Goal: Task Accomplishment & Management: Complete application form

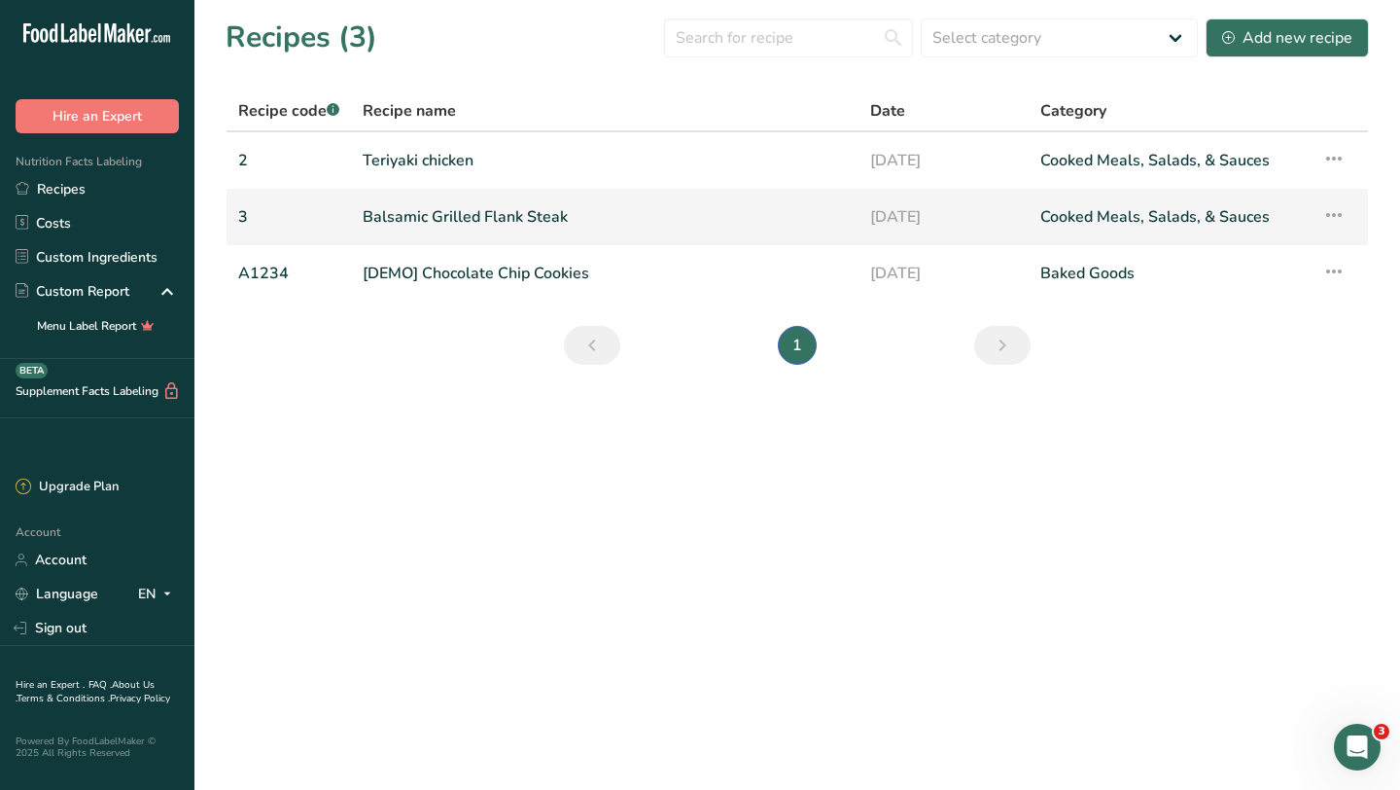
click at [262, 216] on link "3" at bounding box center [288, 216] width 101 height 41
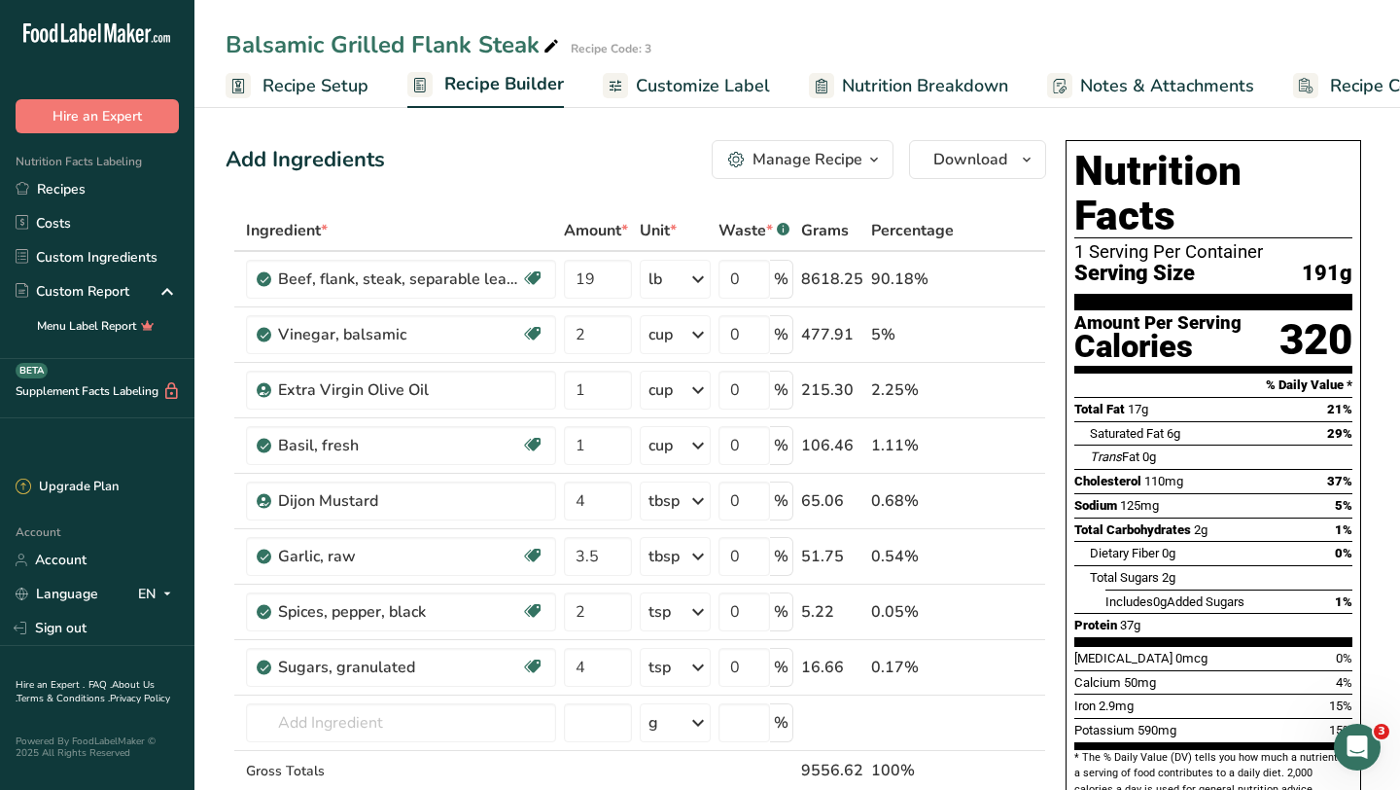
click at [296, 86] on span "Recipe Setup" at bounding box center [316, 86] width 106 height 26
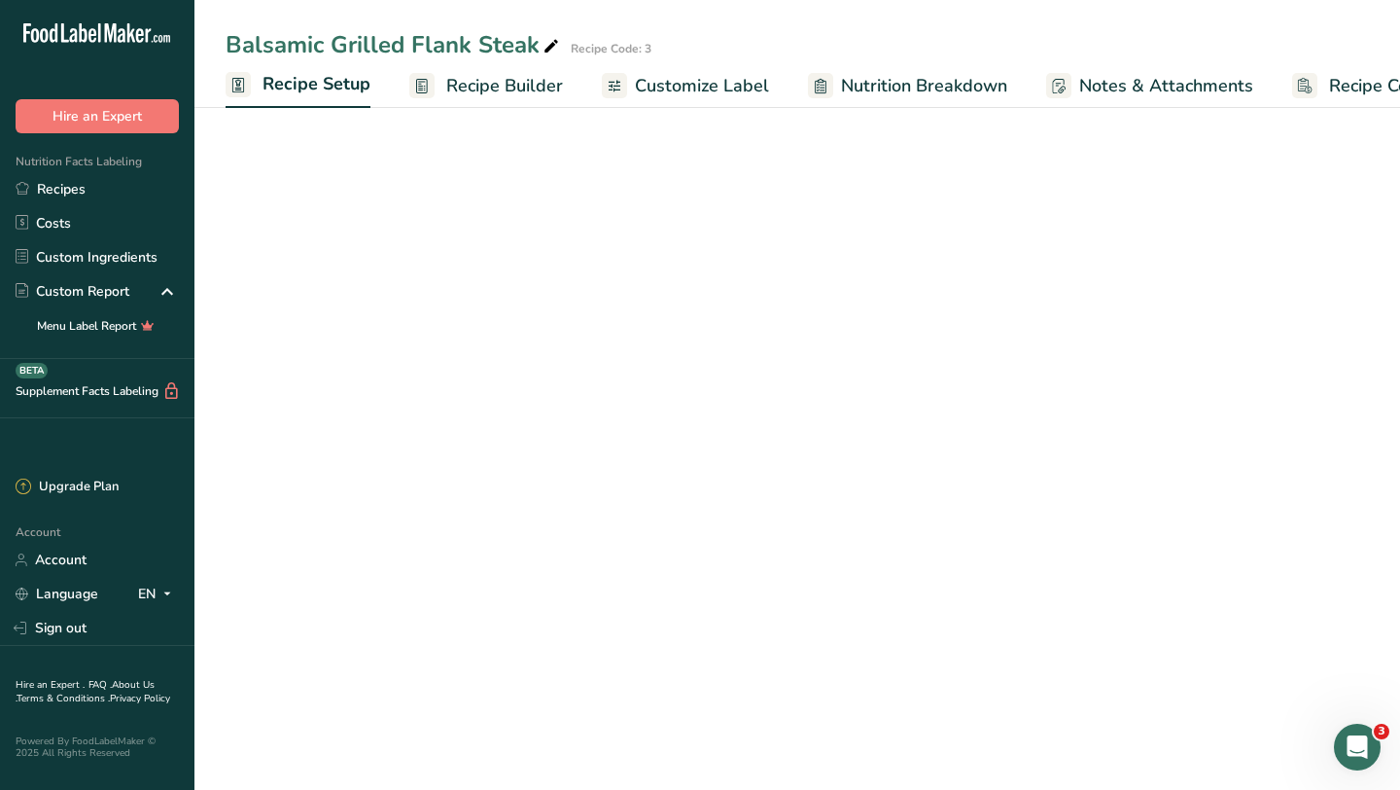
scroll to position [0, 7]
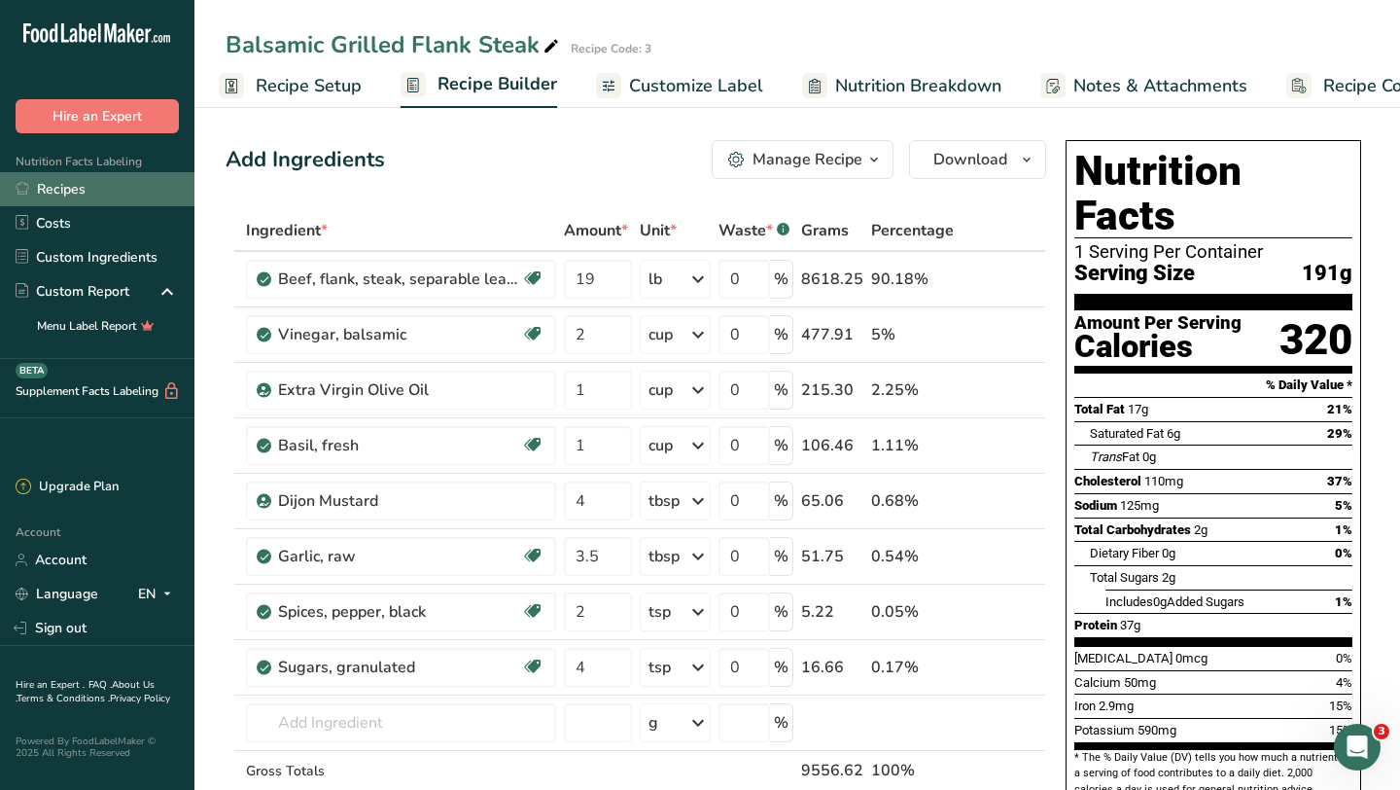
click at [76, 197] on link "Recipes" at bounding box center [97, 189] width 194 height 34
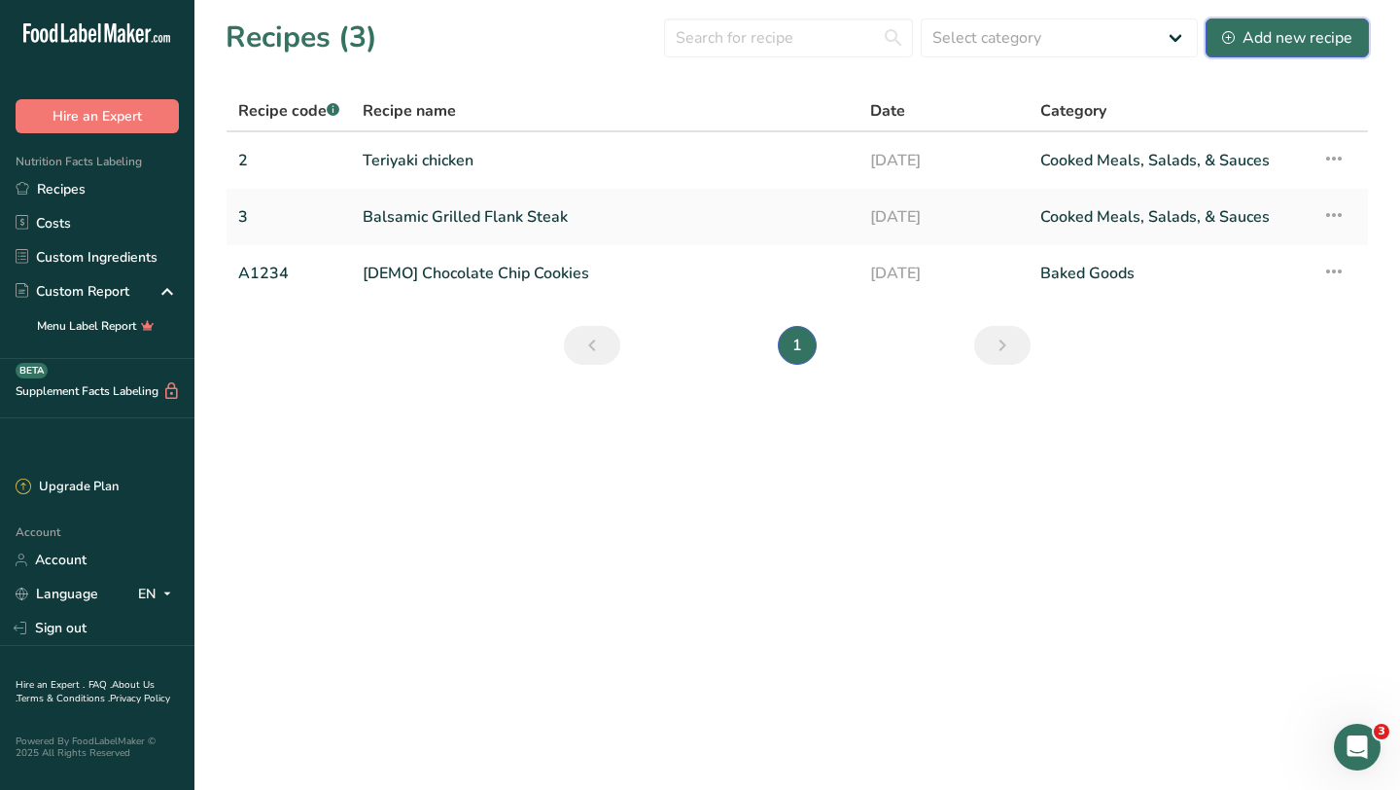
click at [1260, 32] on div "Add new recipe" at bounding box center [1287, 37] width 130 height 23
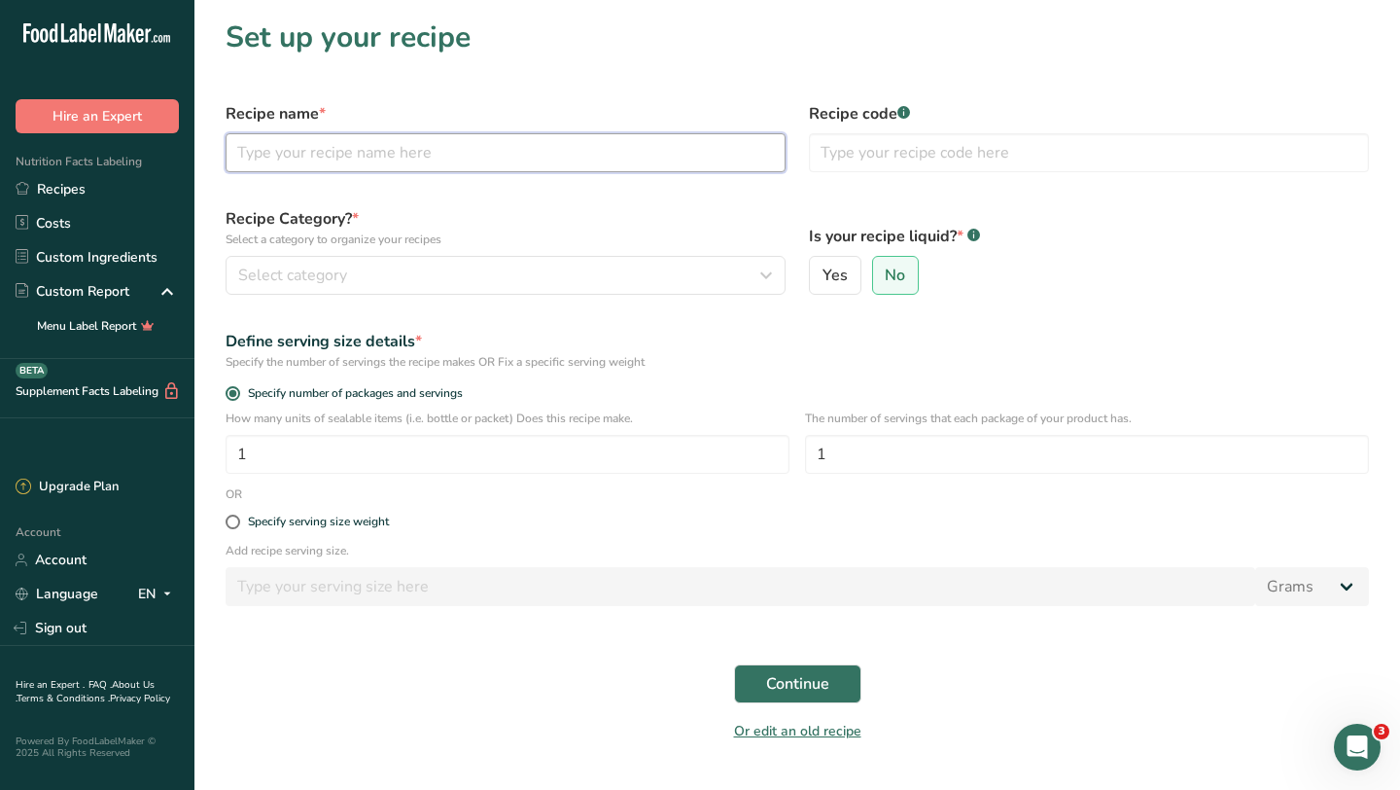
click at [678, 155] on input "text" at bounding box center [506, 152] width 560 height 39
type input "Lo Mein"
click at [855, 158] on input "text" at bounding box center [1089, 152] width 560 height 39
type input "4"
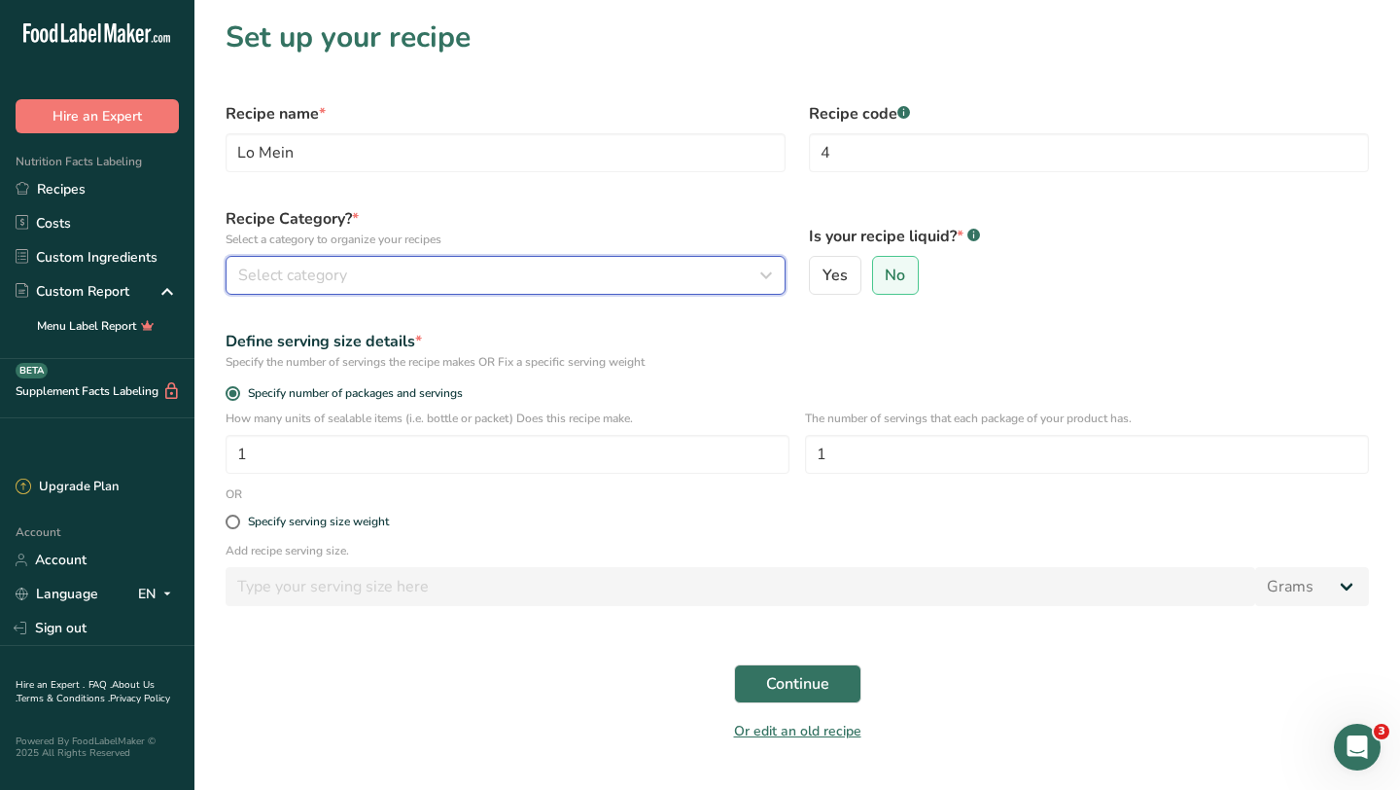
click at [596, 271] on div "Select category" at bounding box center [499, 275] width 523 height 23
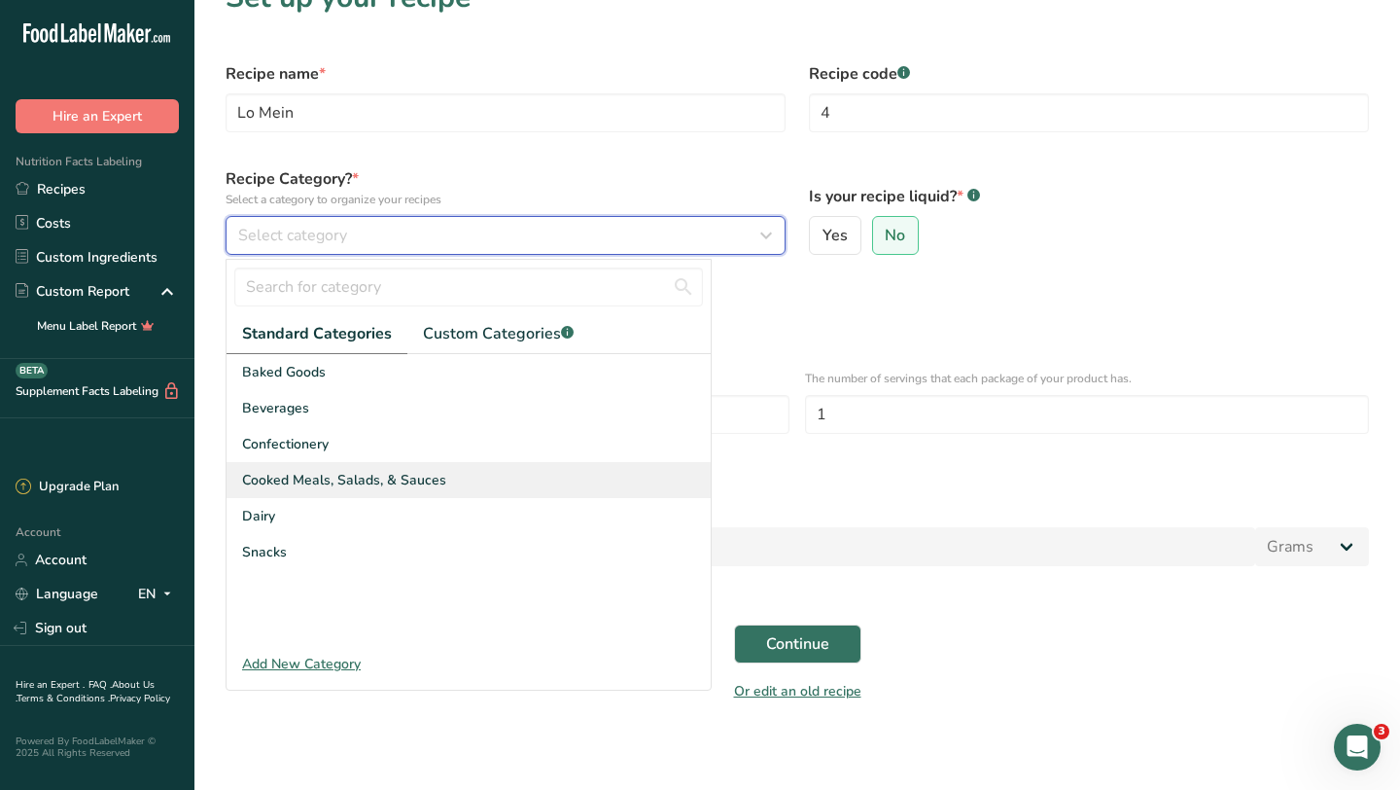
scroll to position [41, 0]
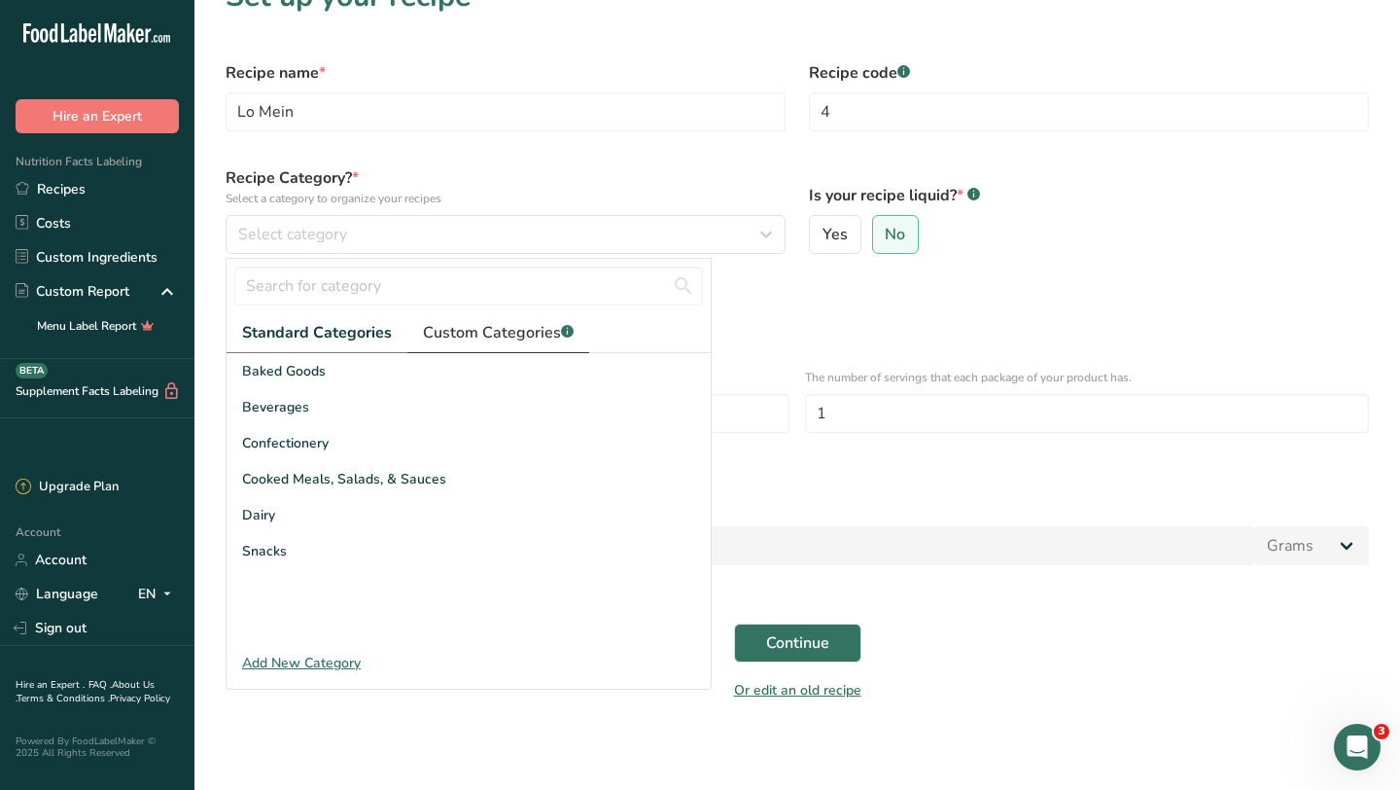
click at [477, 338] on span "Custom Categories .a-a{fill:#347362;}.b-a{fill:#fff;}" at bounding box center [498, 332] width 151 height 23
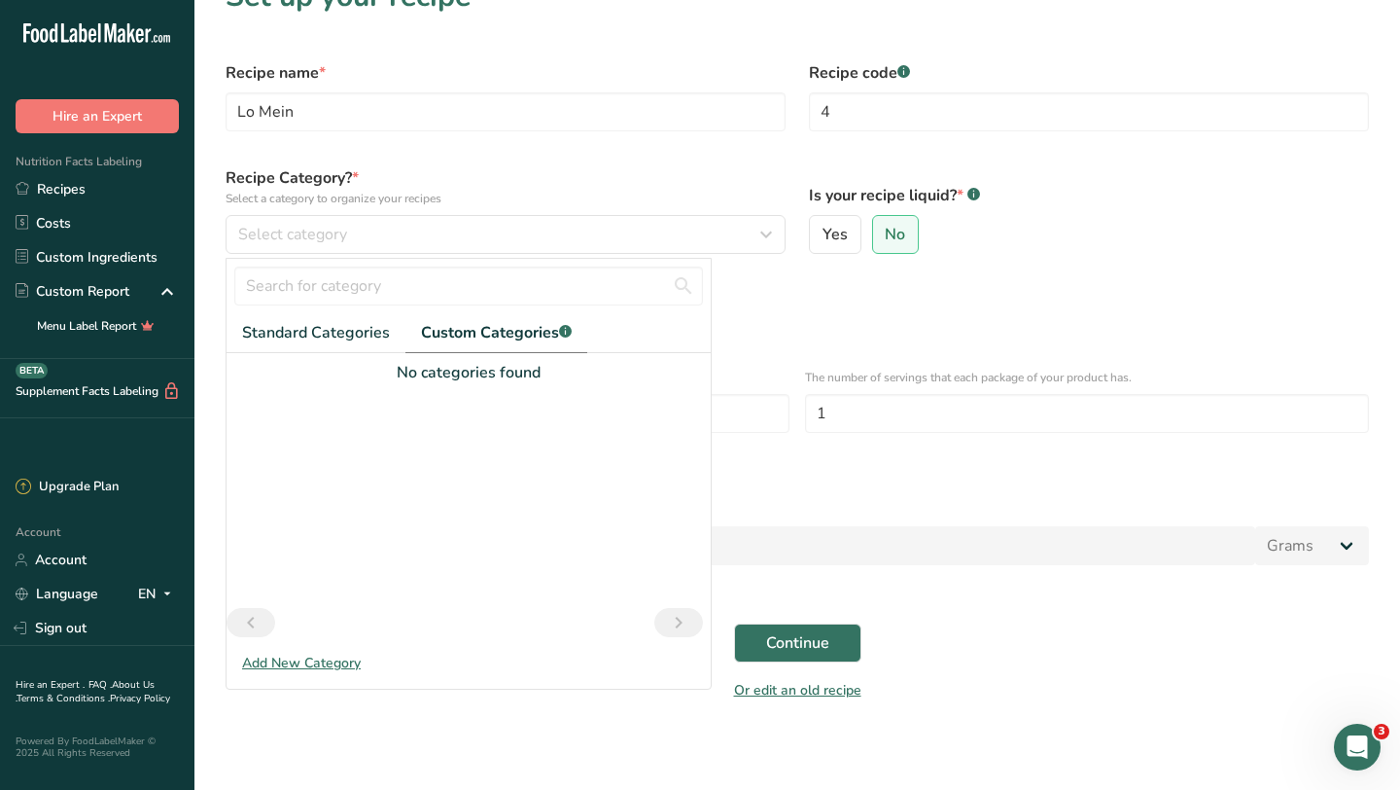
click at [264, 660] on div "Add New Category" at bounding box center [469, 663] width 484 height 20
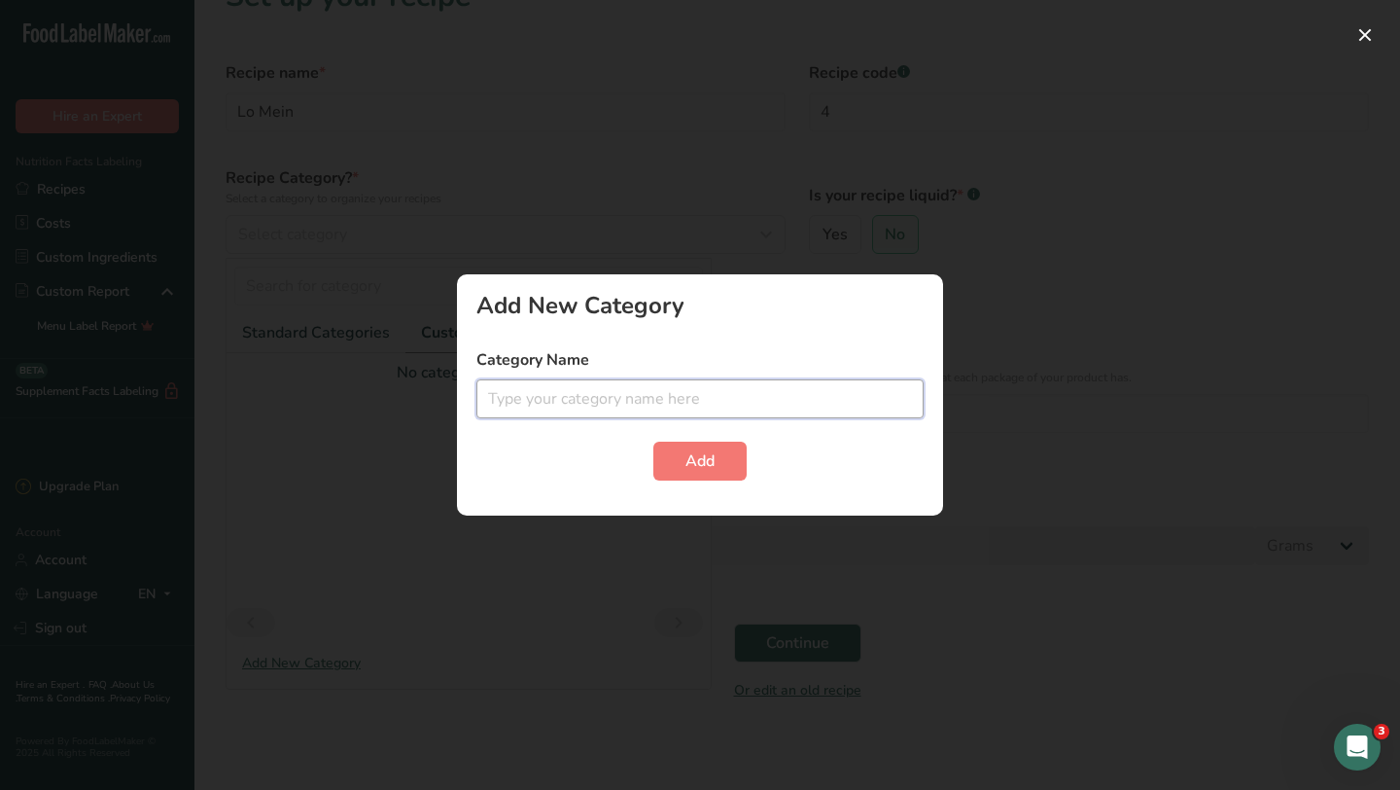
click at [591, 392] on input "text" at bounding box center [699, 398] width 447 height 39
type input "Pasta"
click at [711, 460] on span "Add" at bounding box center [700, 460] width 29 height 23
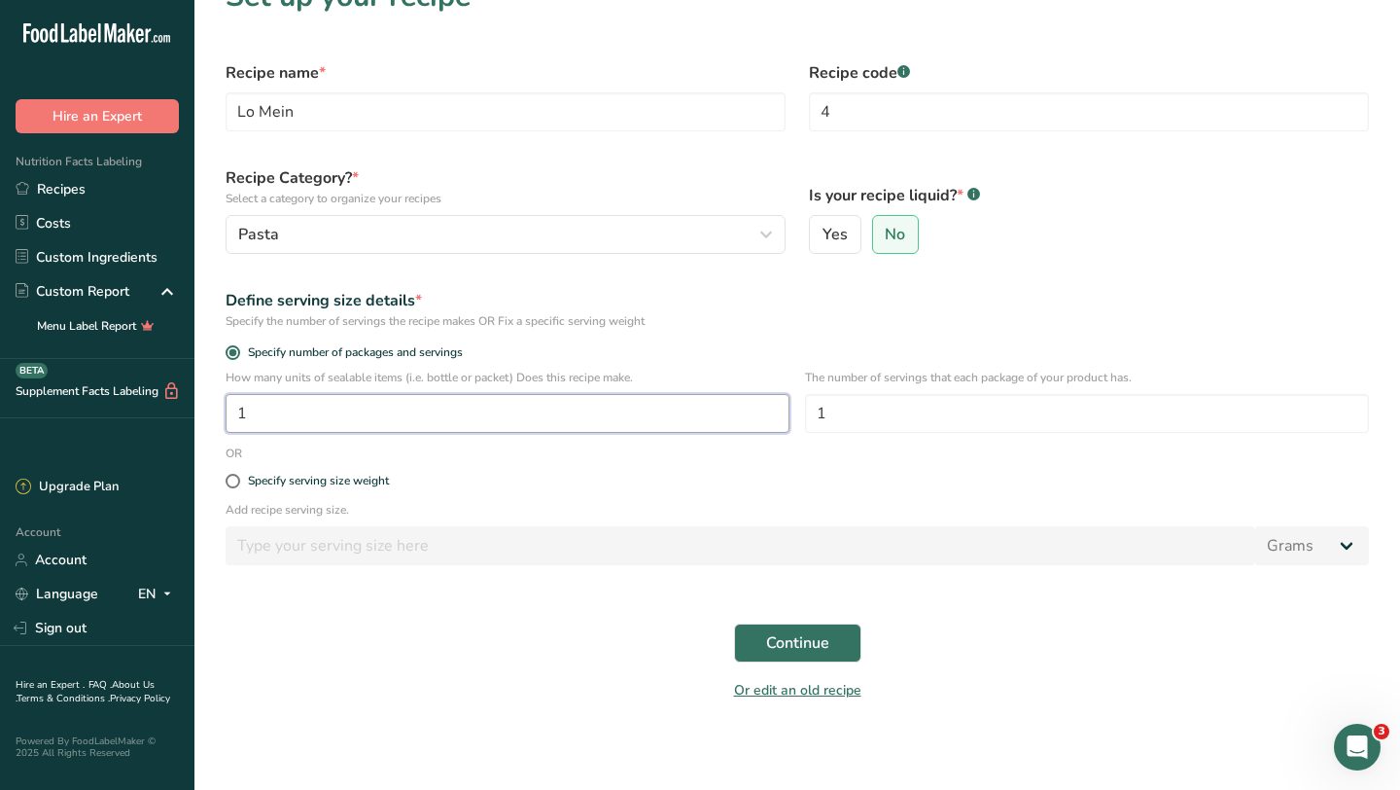
click at [295, 410] on input "1" at bounding box center [508, 413] width 564 height 39
type input "50"
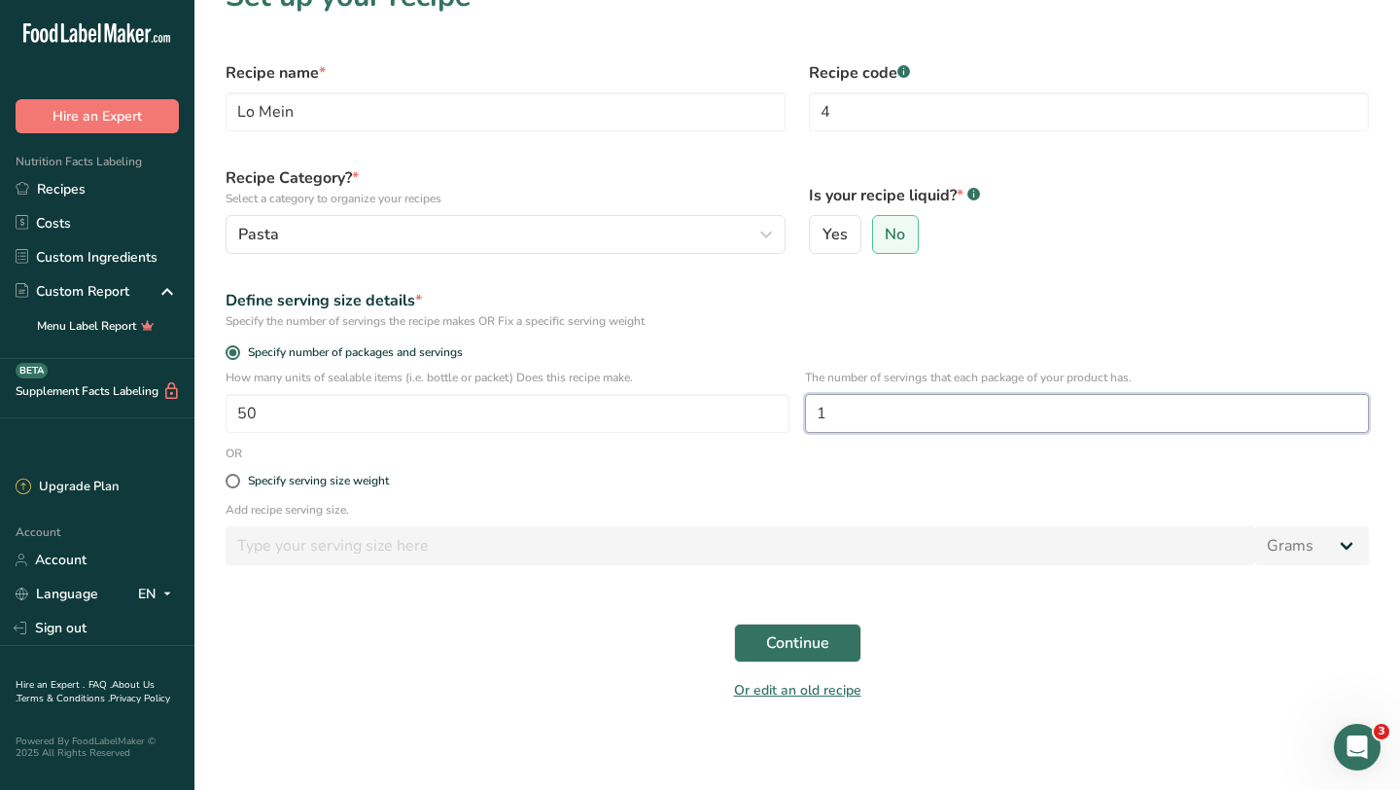
click at [862, 419] on input "1" at bounding box center [1087, 413] width 564 height 39
click at [806, 642] on span "Continue" at bounding box center [797, 642] width 63 height 23
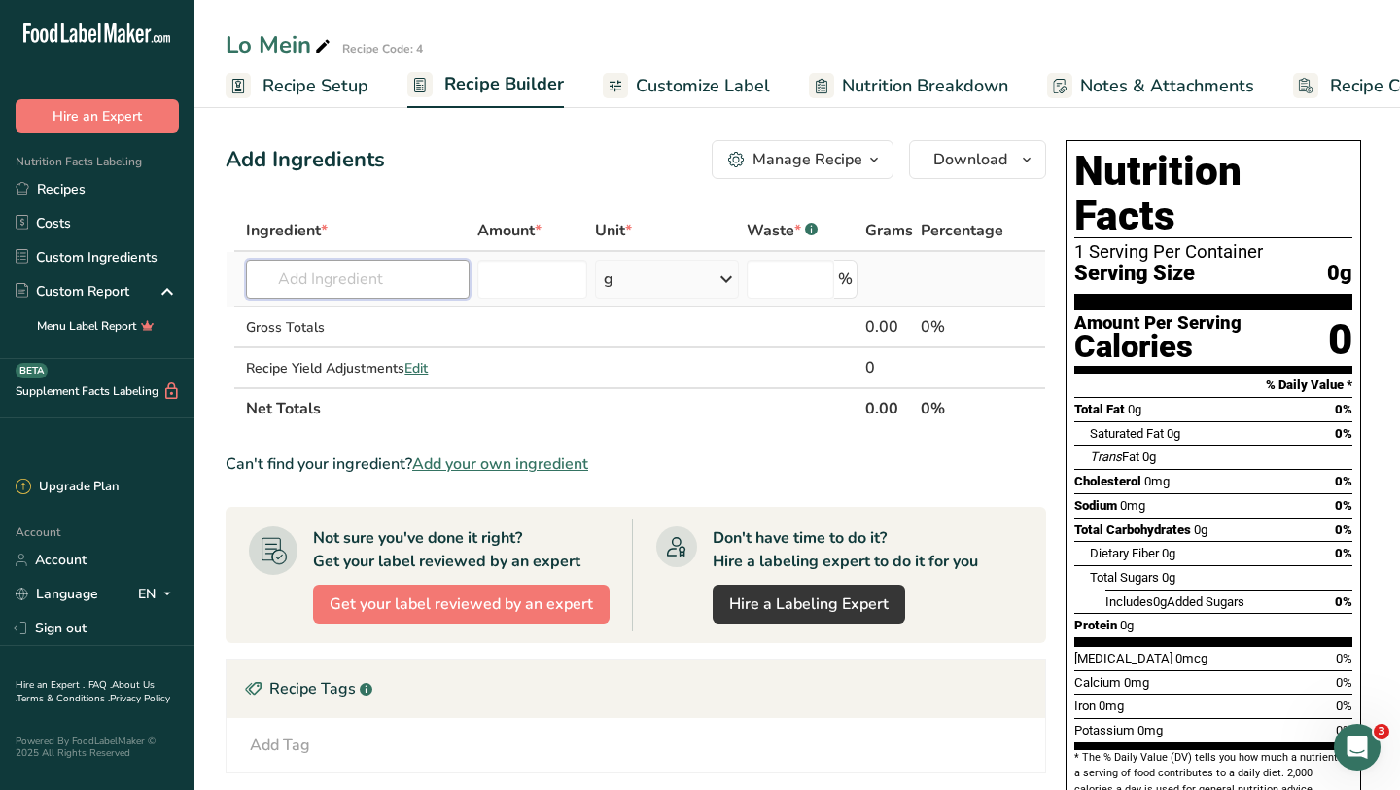
click at [341, 266] on input "text" at bounding box center [358, 279] width 224 height 39
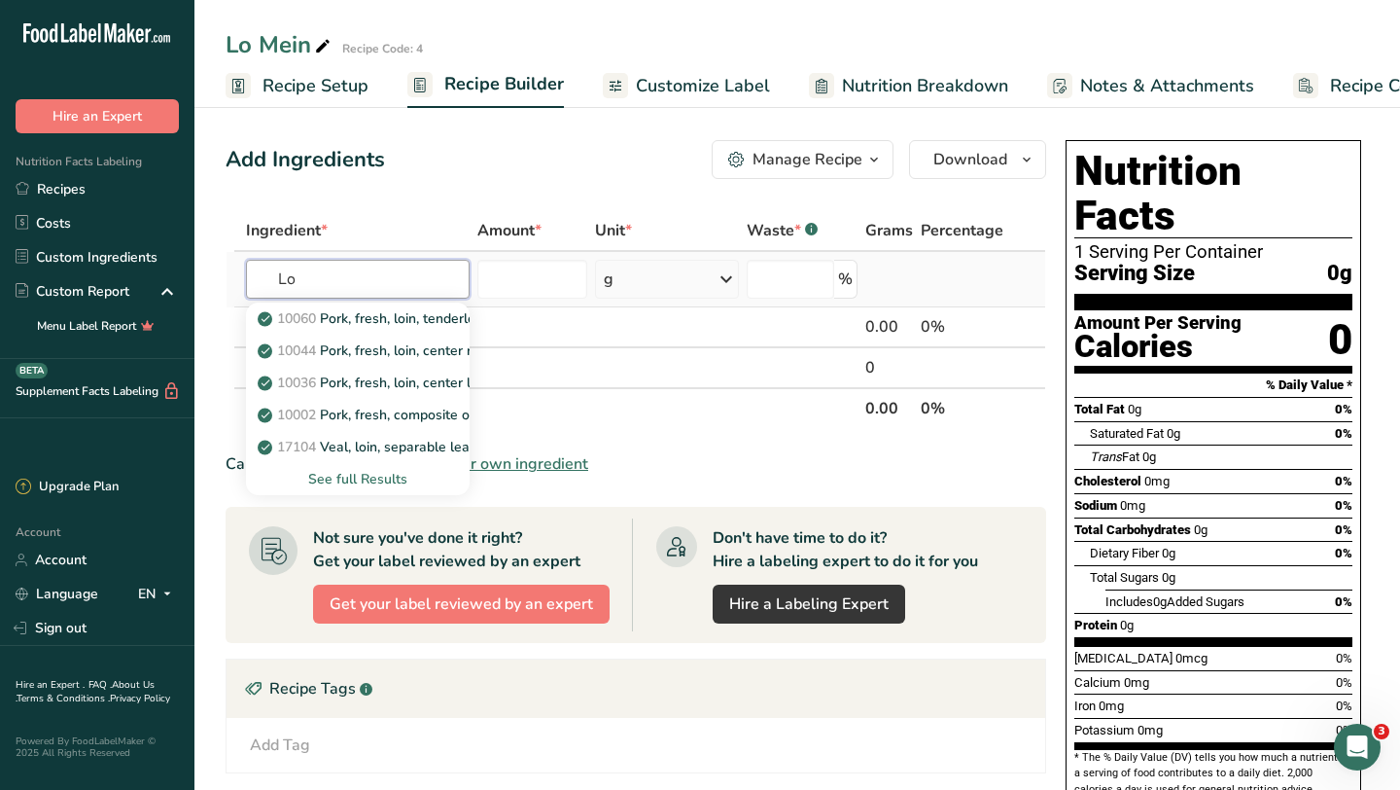
type input "L"
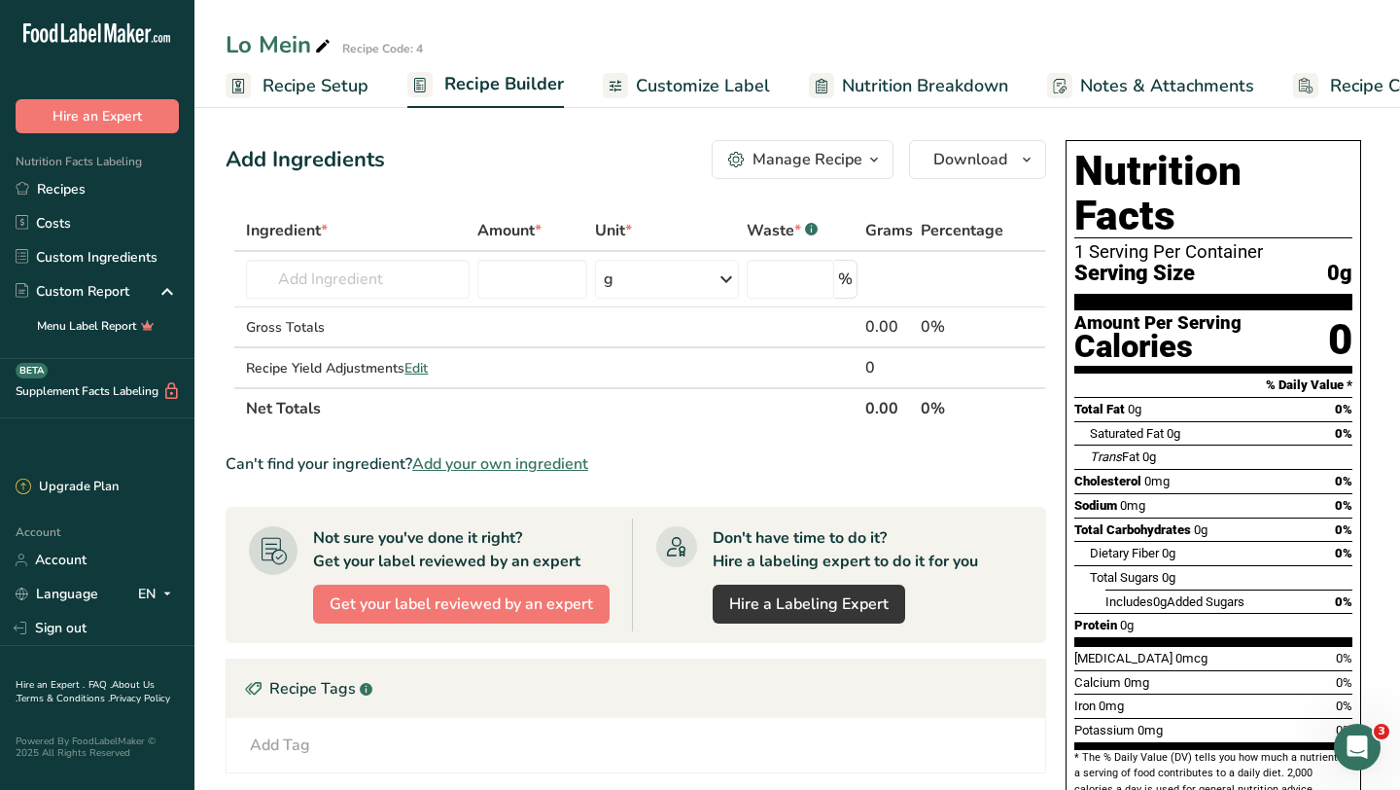
click at [457, 464] on span "Add your own ingredient" at bounding box center [500, 463] width 176 height 23
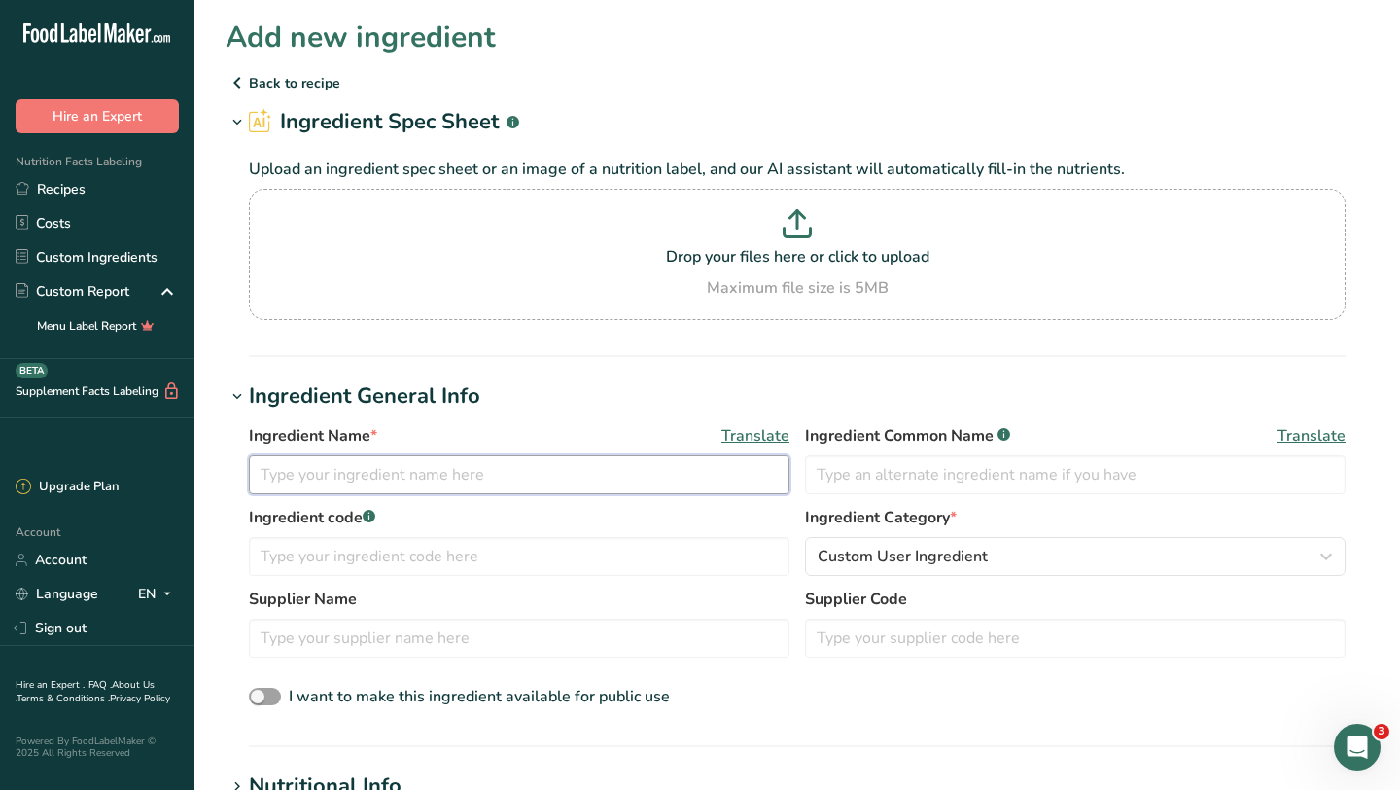
click at [415, 471] on input "text" at bounding box center [519, 474] width 541 height 39
type input "Lo Mein"
click at [860, 475] on input "text" at bounding box center [1075, 474] width 541 height 39
type input "Lo Mein"
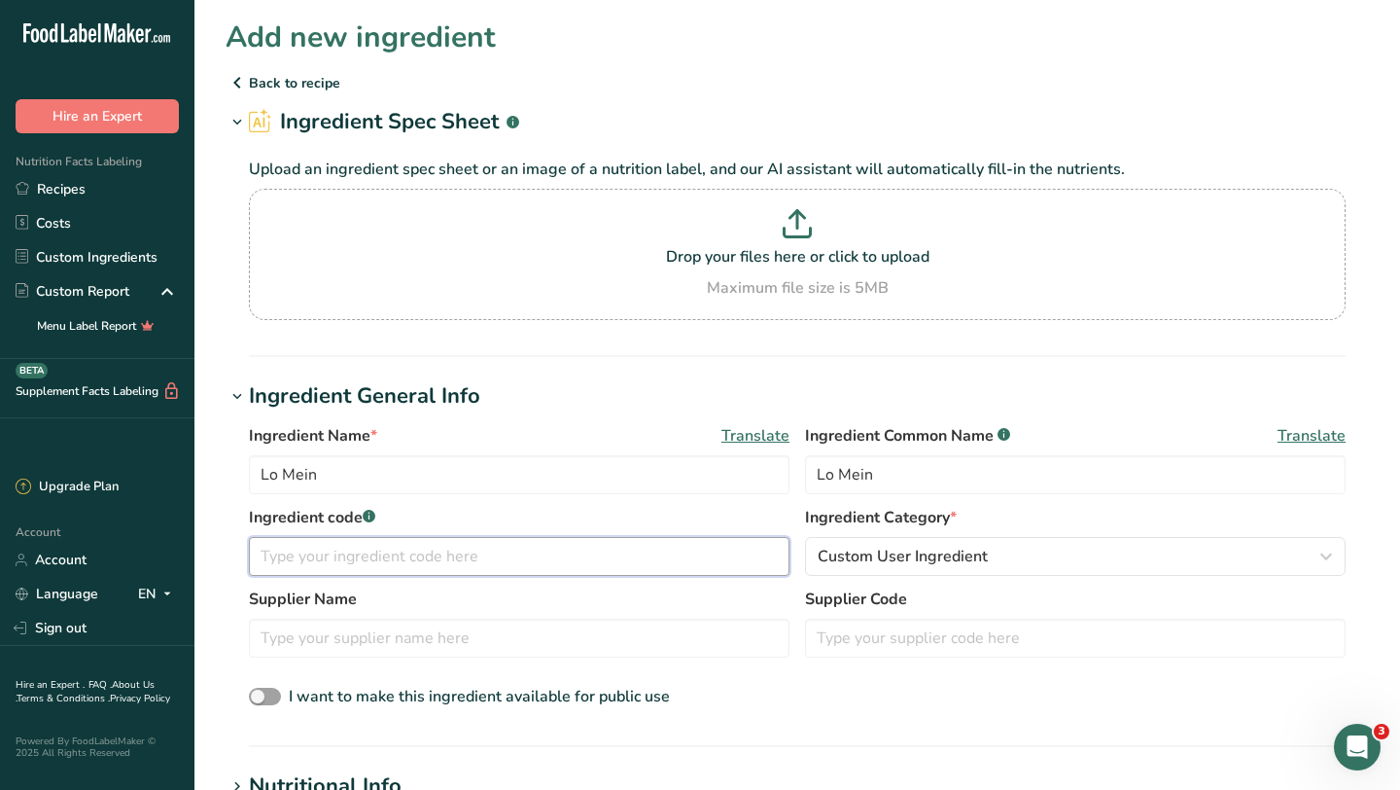
click at [541, 546] on input "text" at bounding box center [519, 556] width 541 height 39
type input "2355"
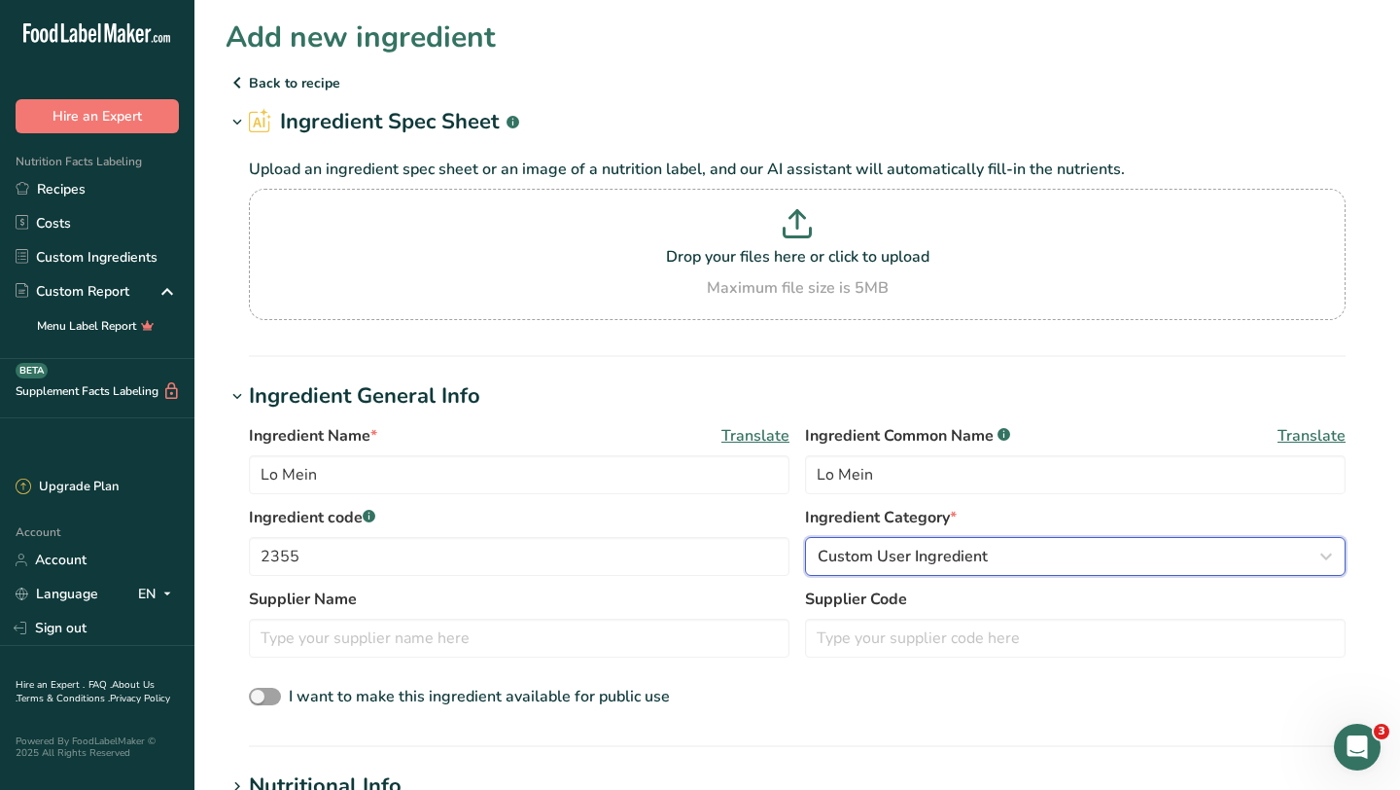
click at [941, 564] on span "Custom User Ingredient" at bounding box center [903, 556] width 170 height 23
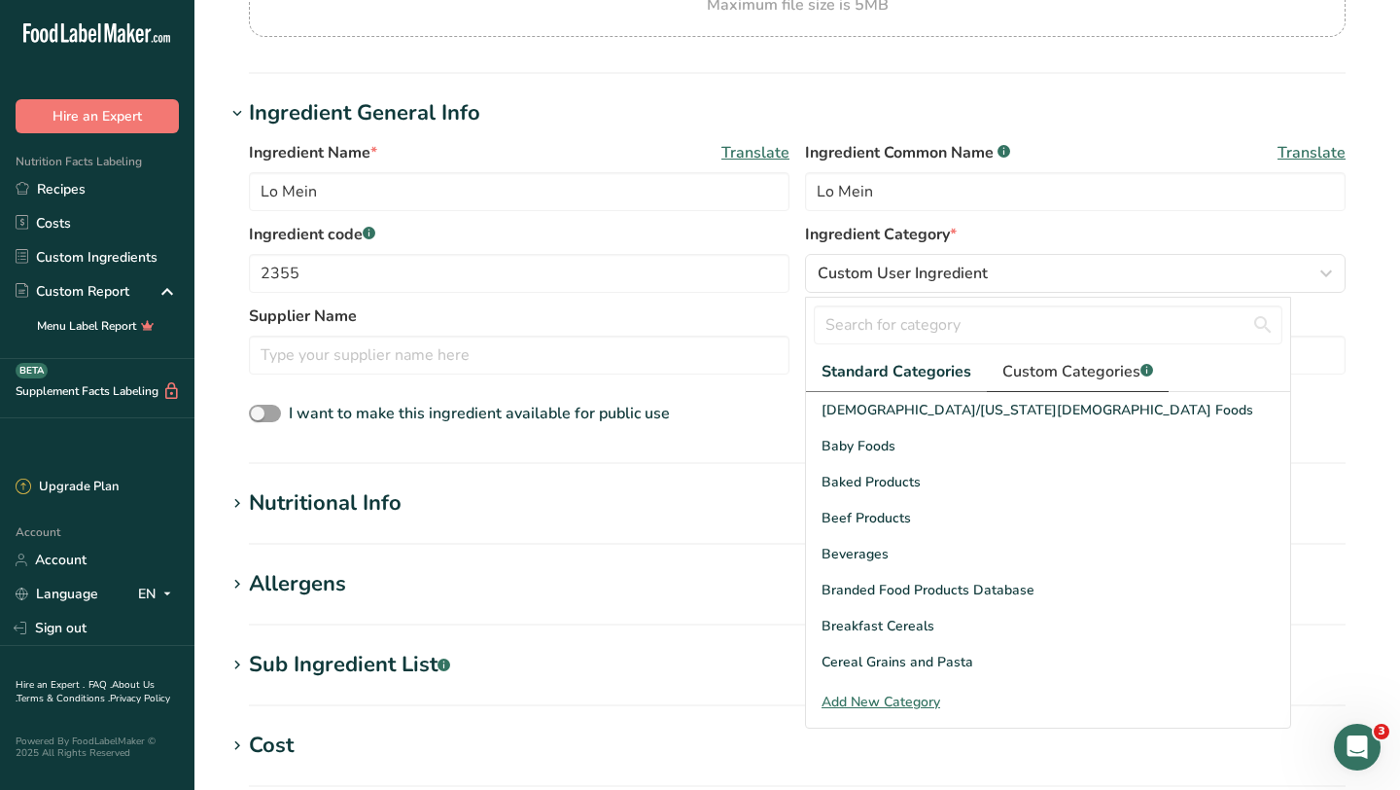
click at [1042, 382] on span "Custom Categories .a-a{fill:#347362;}.b-a{fill:#fff;}" at bounding box center [1078, 371] width 151 height 23
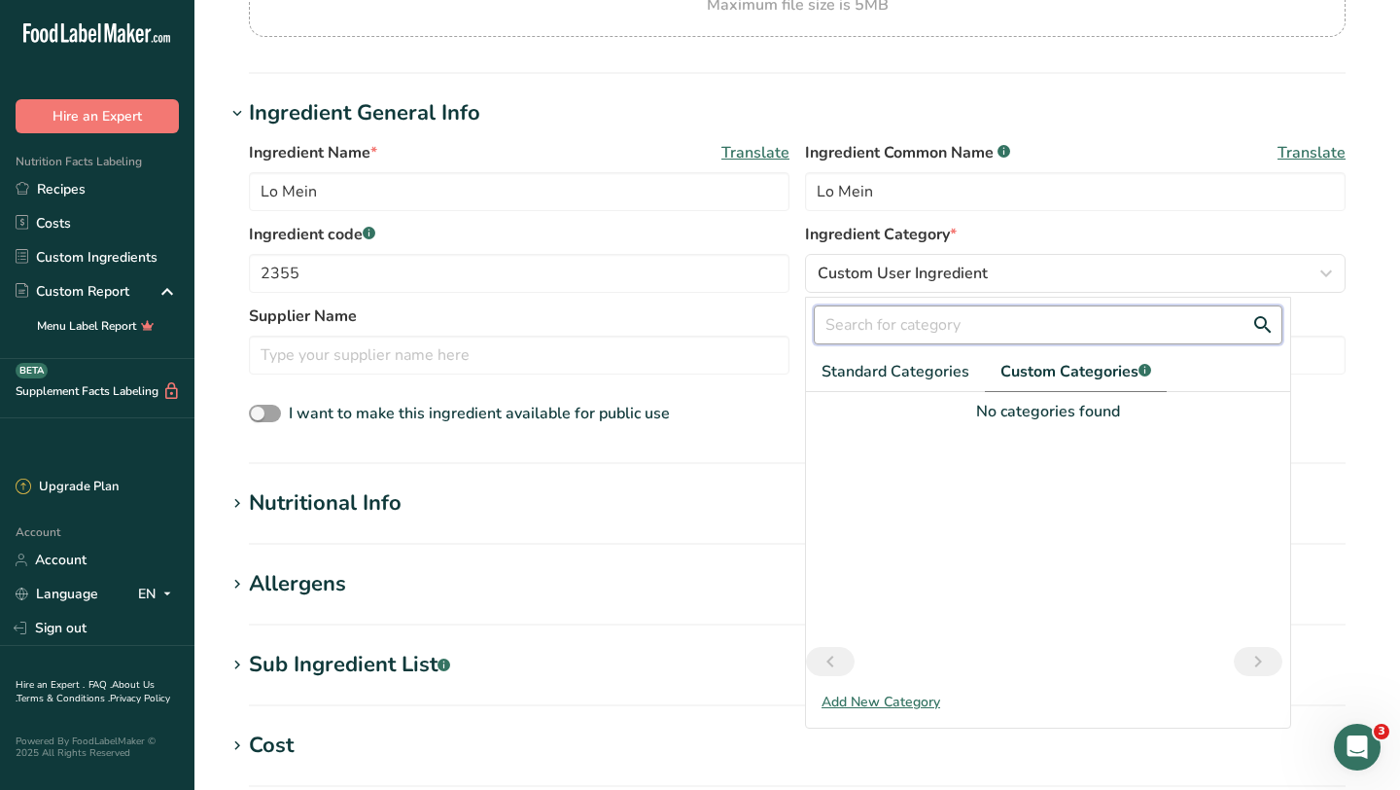
click at [963, 331] on input "text" at bounding box center [1048, 324] width 469 height 39
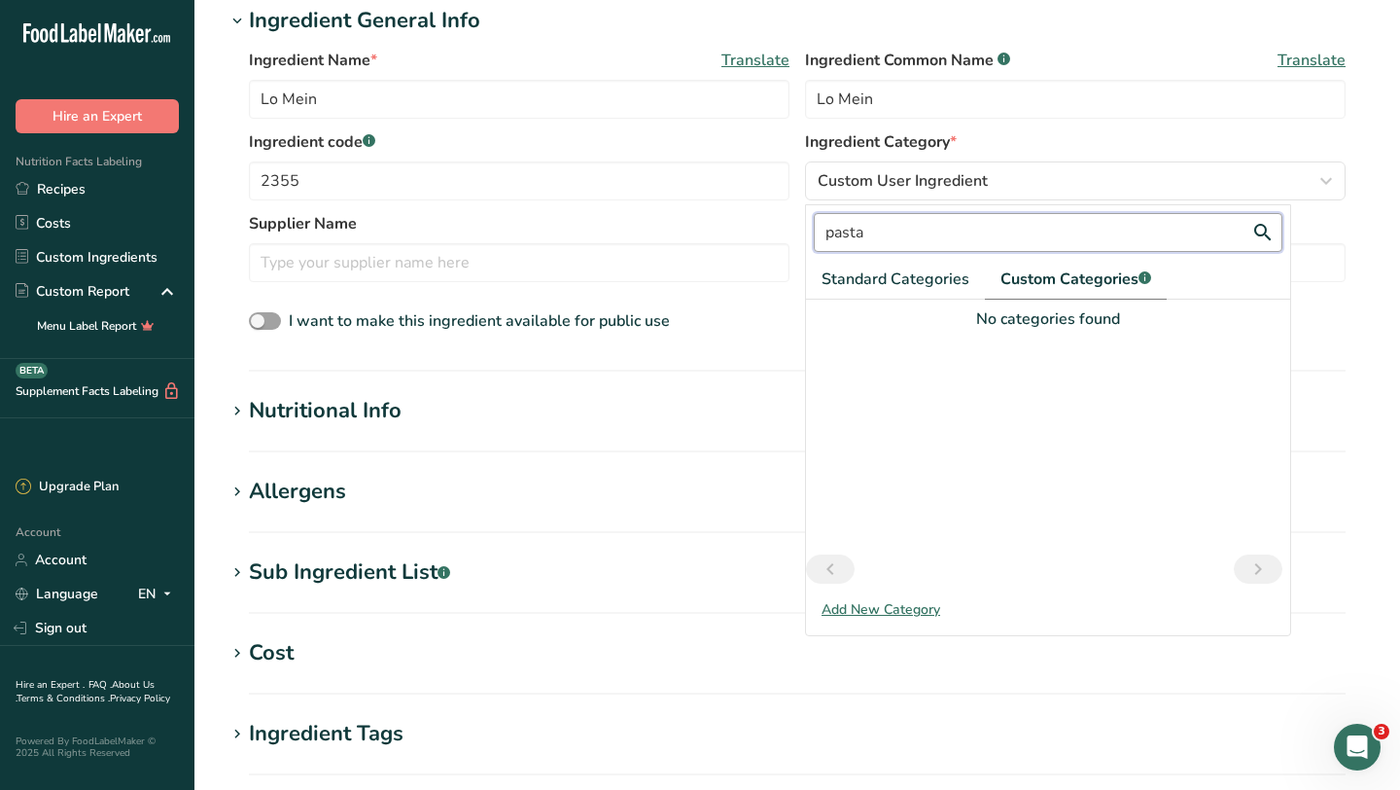
scroll to position [248, 0]
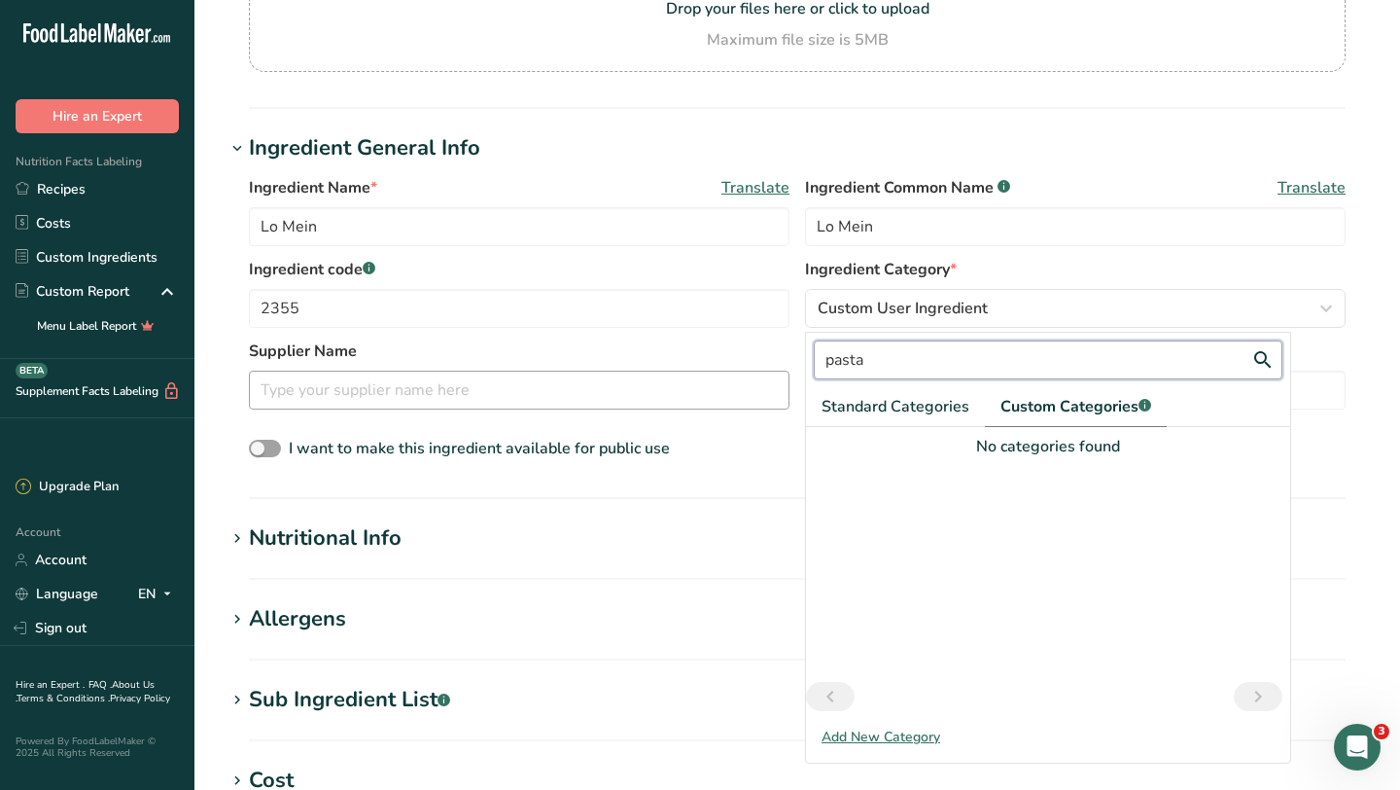
type input "pasta"
click at [362, 389] on input "text" at bounding box center [519, 389] width 541 height 39
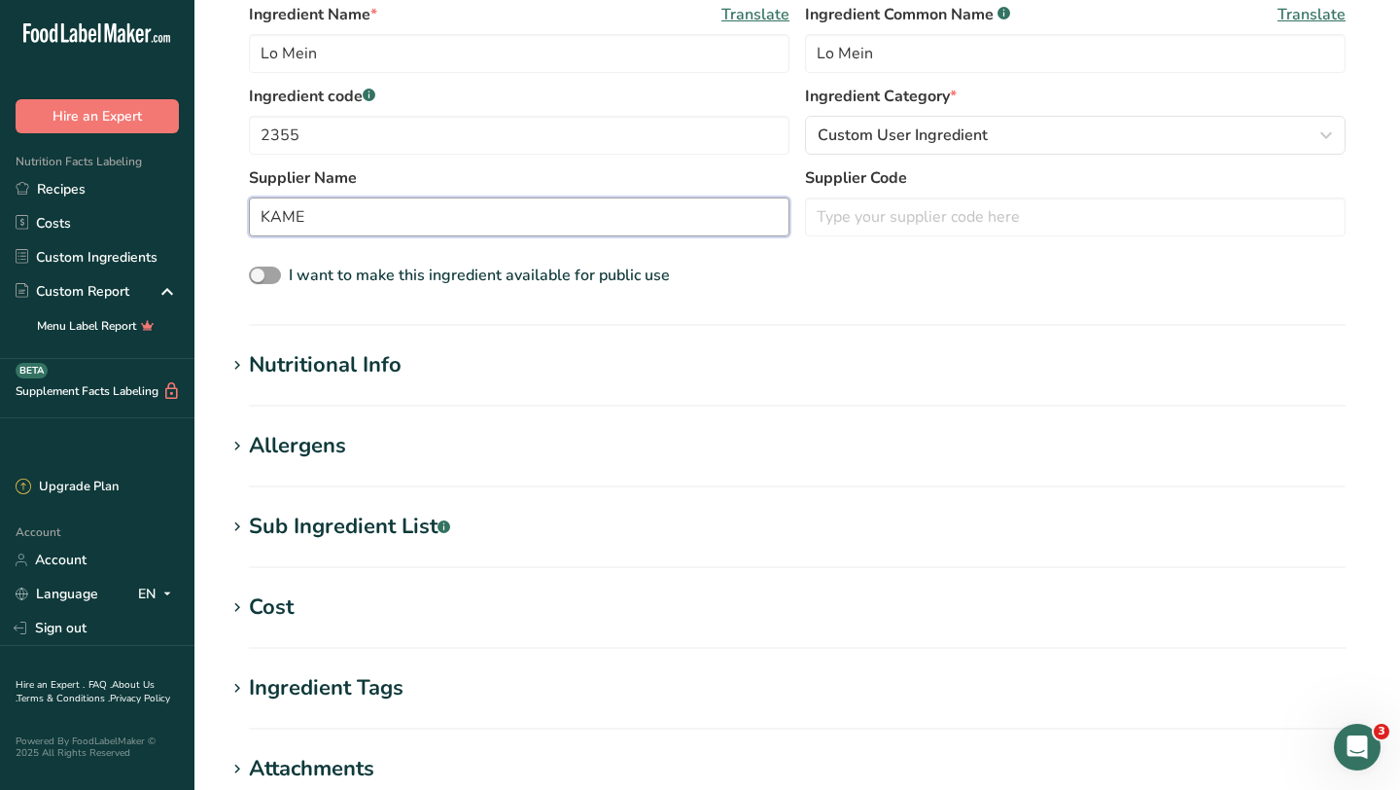
scroll to position [501, 0]
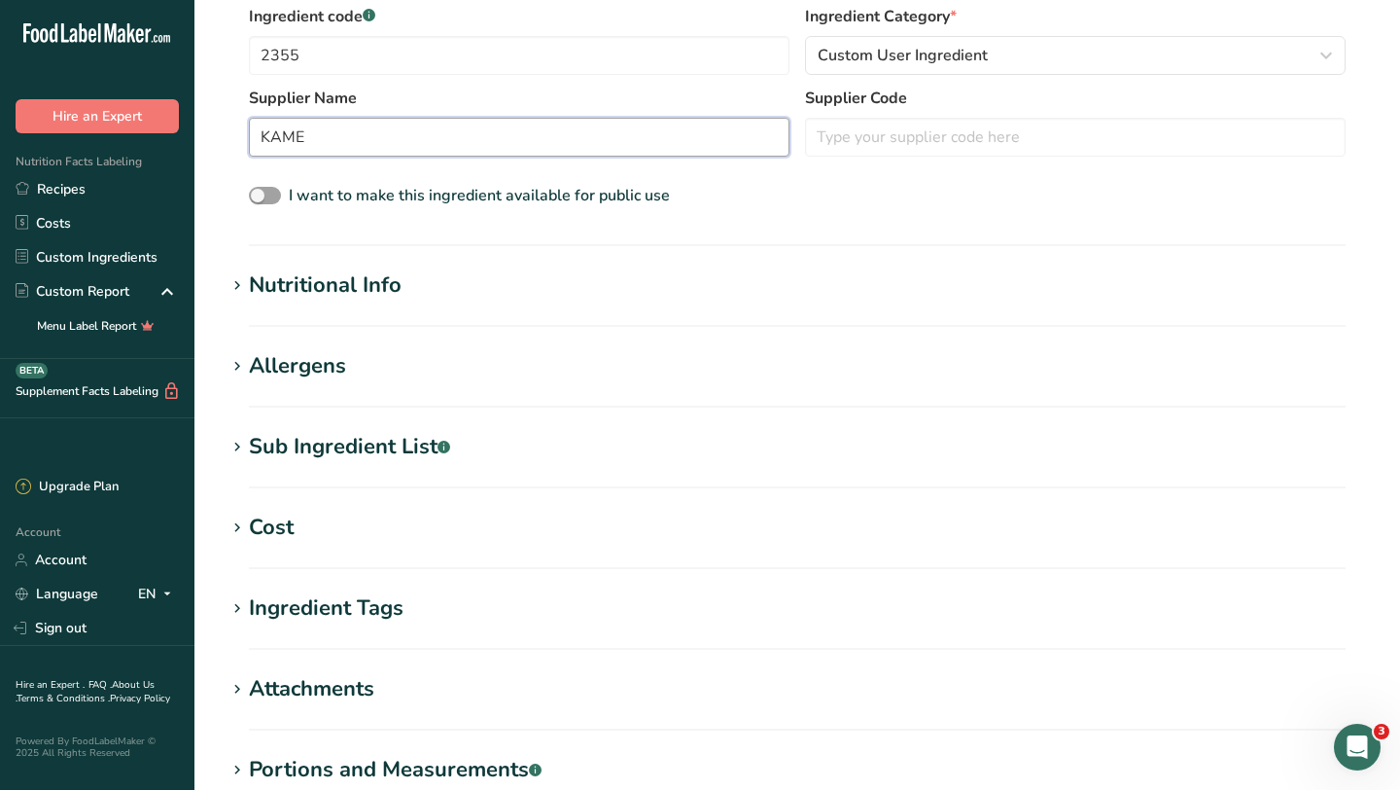
type input "KAME"
click at [362, 283] on div "Nutritional Info" at bounding box center [325, 285] width 153 height 32
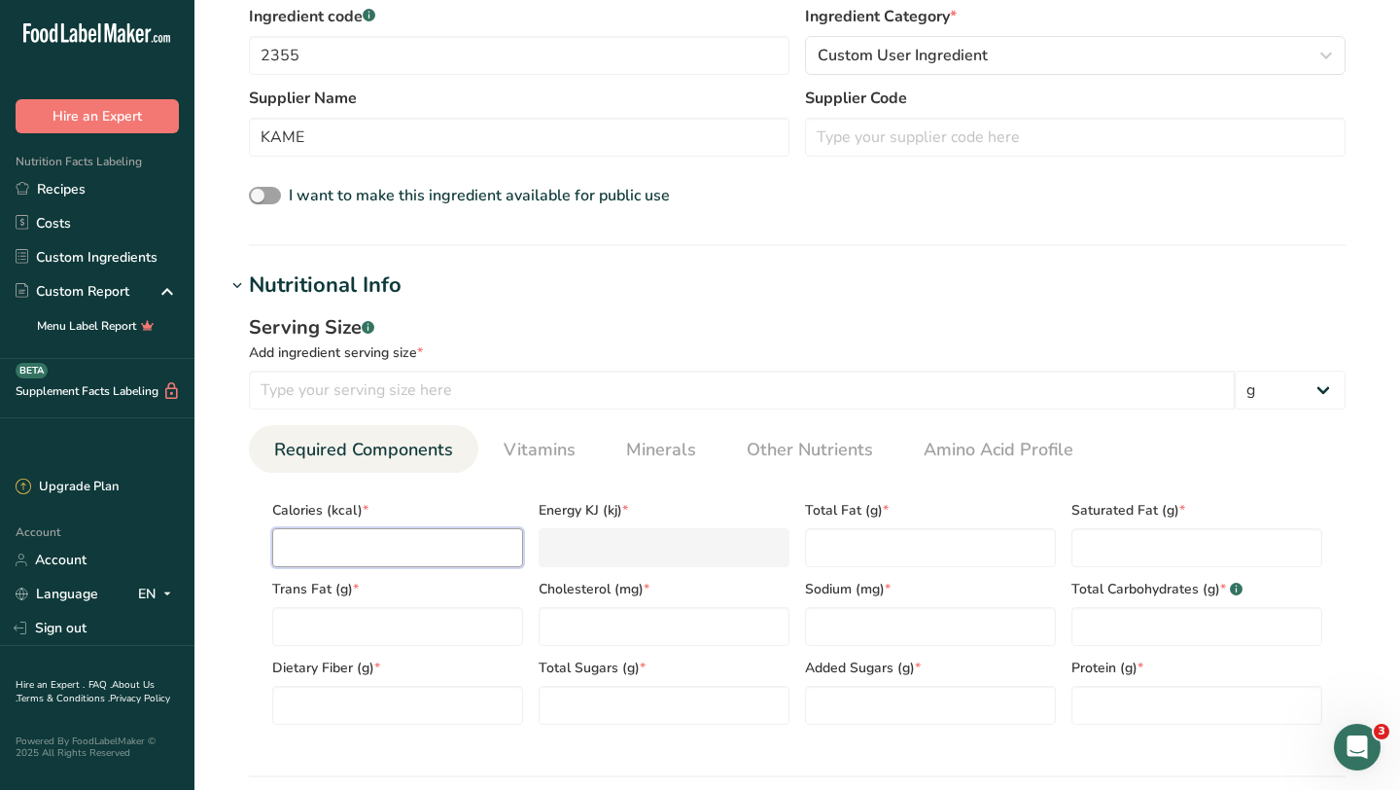
click at [447, 549] on input "number" at bounding box center [397, 547] width 251 height 39
type input "1"
type KJ "4.2"
type input "19"
type KJ "79.5"
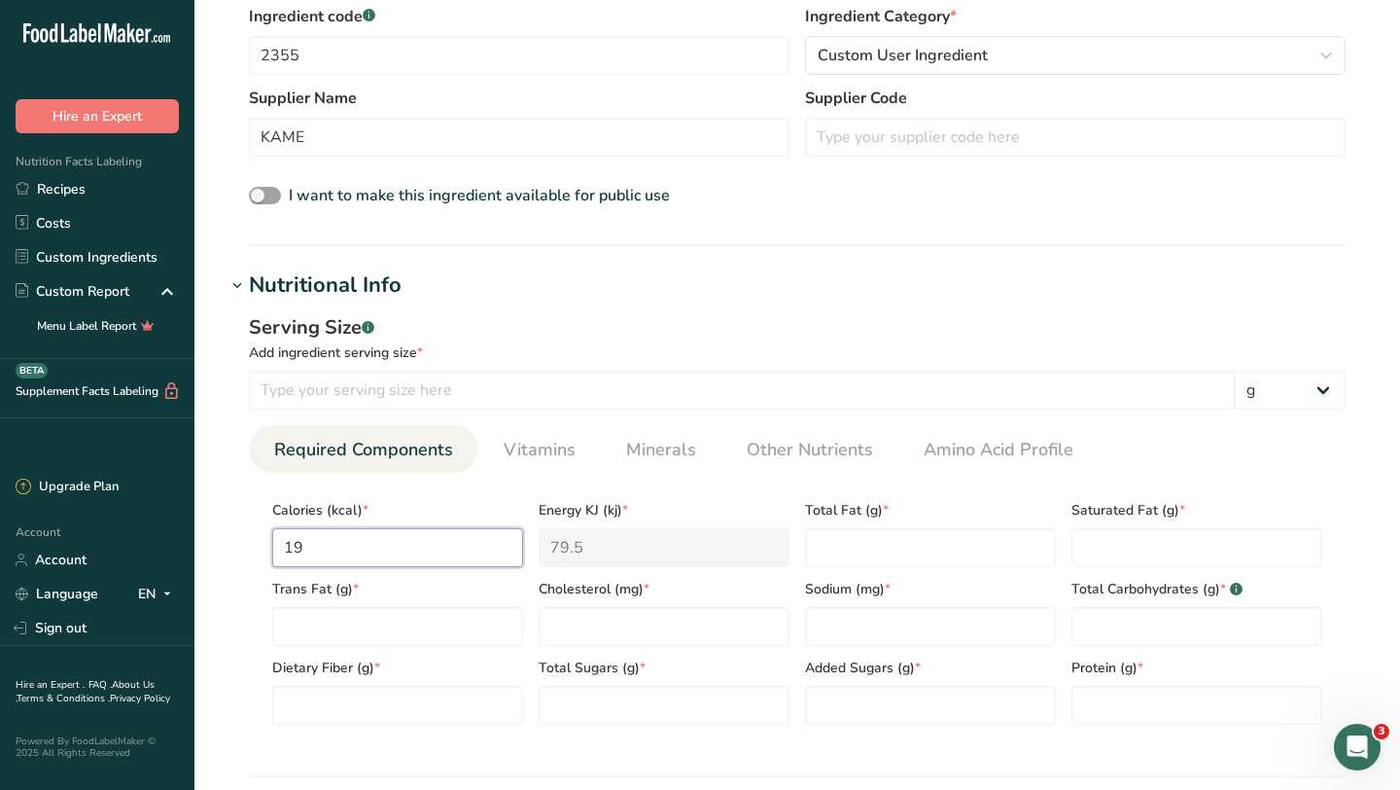
type input "190"
type KJ "795"
type input "190"
click at [856, 550] on Fat "number" at bounding box center [930, 547] width 251 height 39
type Fat "0"
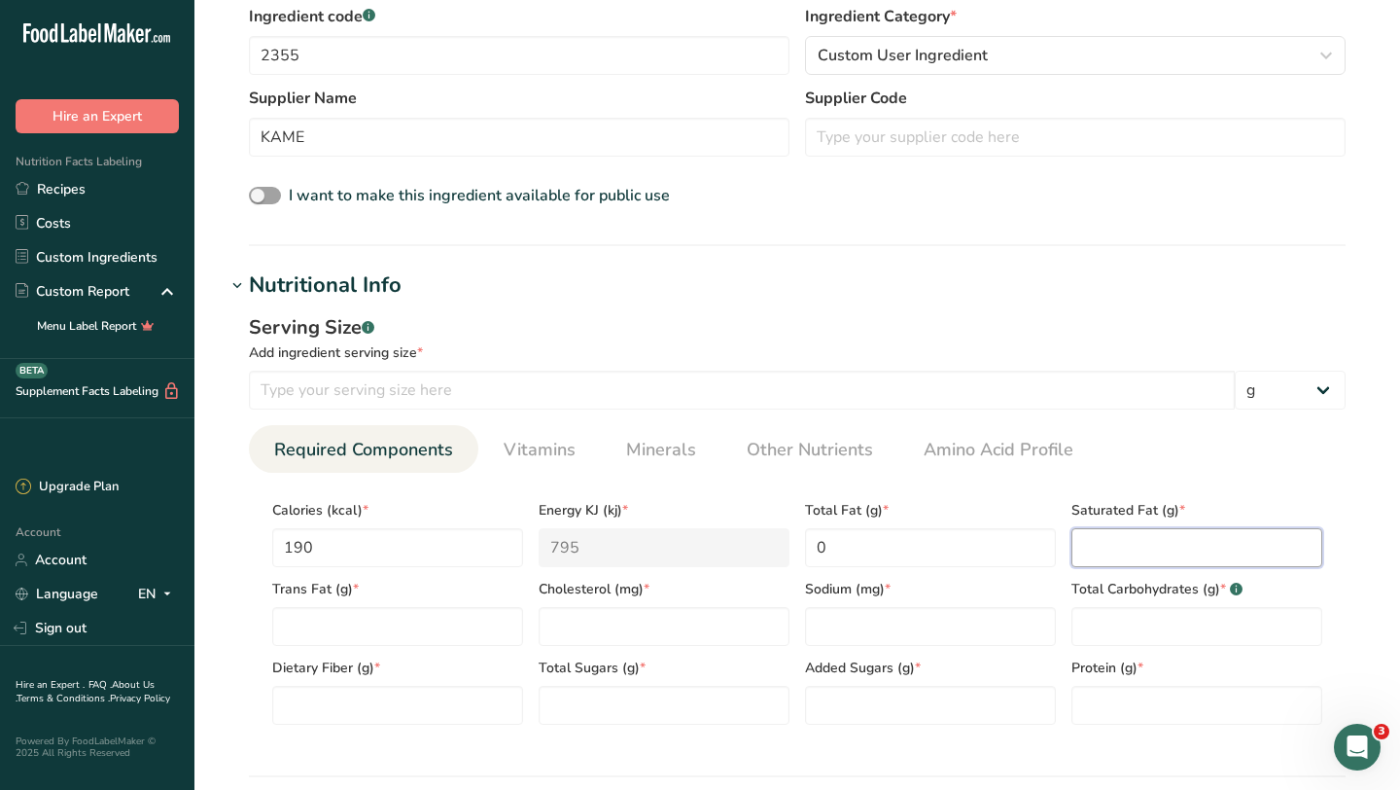
click at [1093, 556] on Fat "number" at bounding box center [1197, 547] width 251 height 39
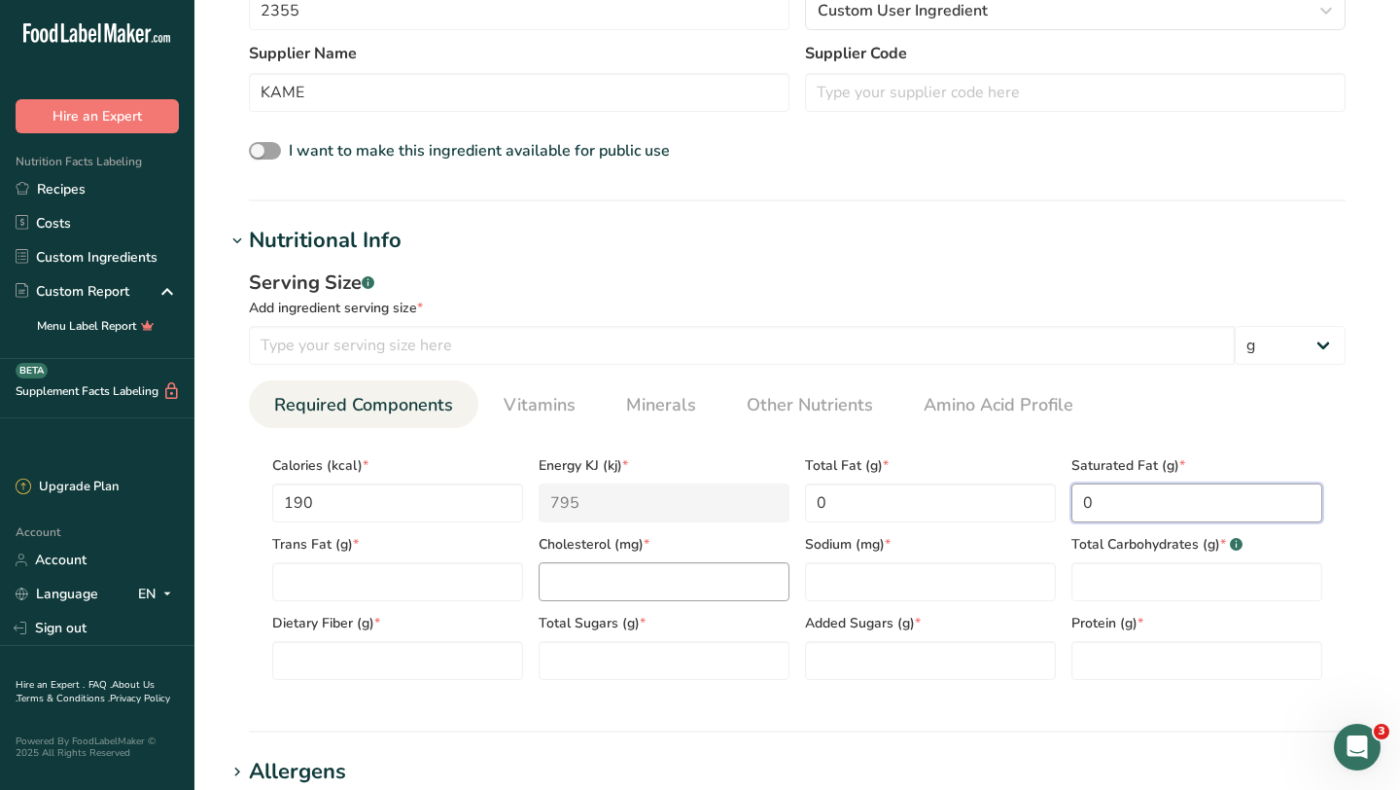
scroll to position [547, 0]
type Fat "0"
click at [861, 586] on input "number" at bounding box center [930, 580] width 251 height 39
type input "210"
click at [1111, 586] on Carbohydrates "number" at bounding box center [1197, 580] width 251 height 39
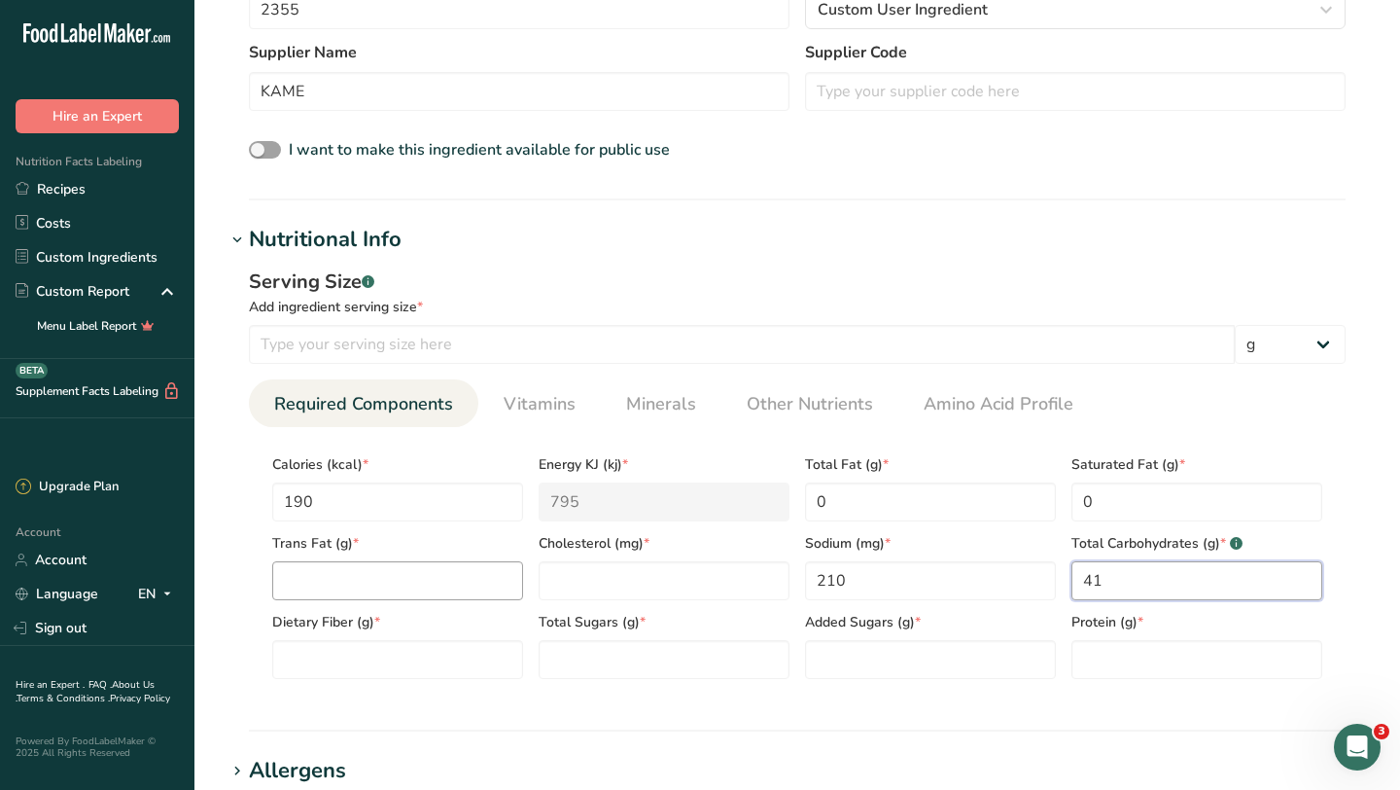
type Carbohydrates "41"
click at [458, 586] on Fat "number" at bounding box center [397, 580] width 251 height 39
type Fat "0"
click at [615, 573] on input "number" at bounding box center [664, 580] width 251 height 39
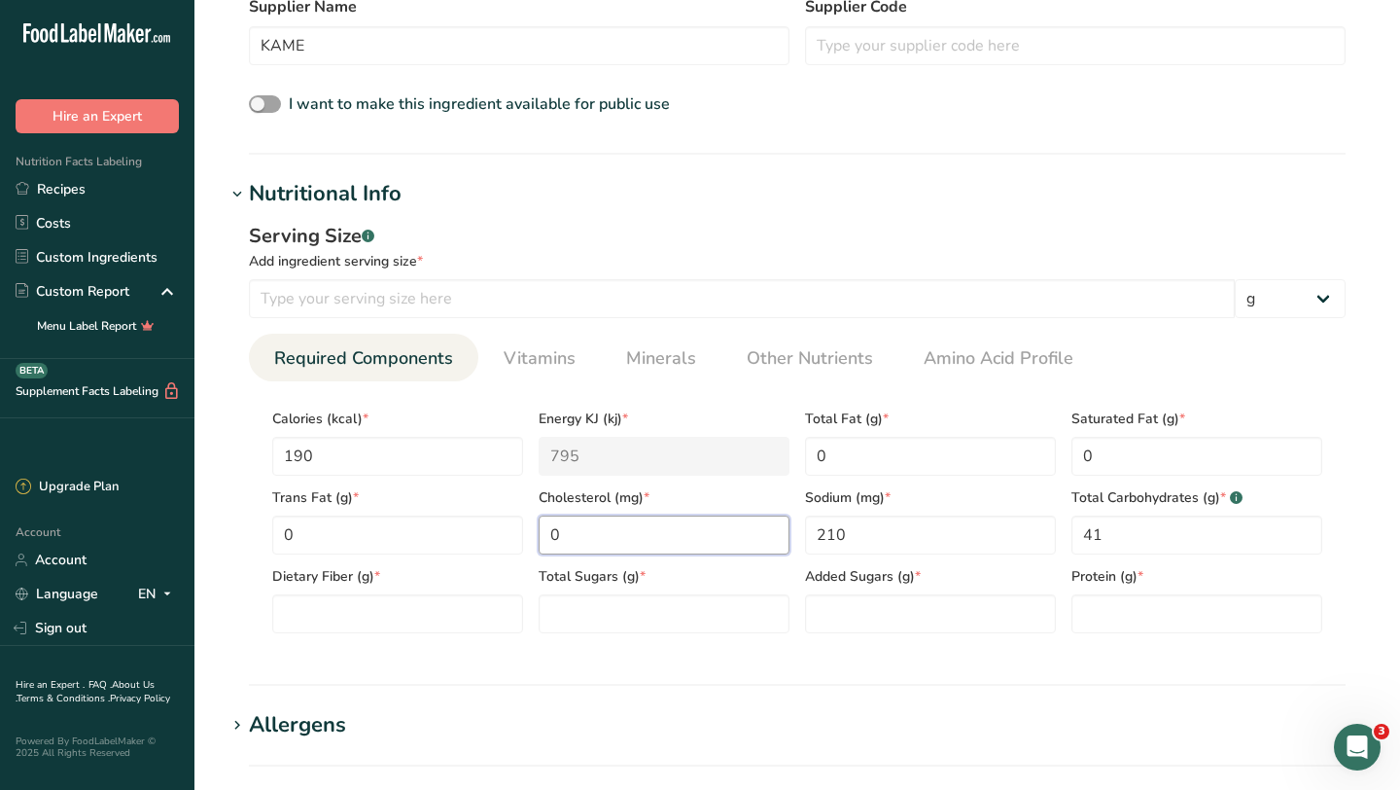
scroll to position [591, 0]
type input "0"
click at [454, 614] on Fiber "number" at bounding box center [397, 614] width 251 height 39
type Fiber "1"
click at [617, 619] on Sugars "number" at bounding box center [664, 614] width 251 height 39
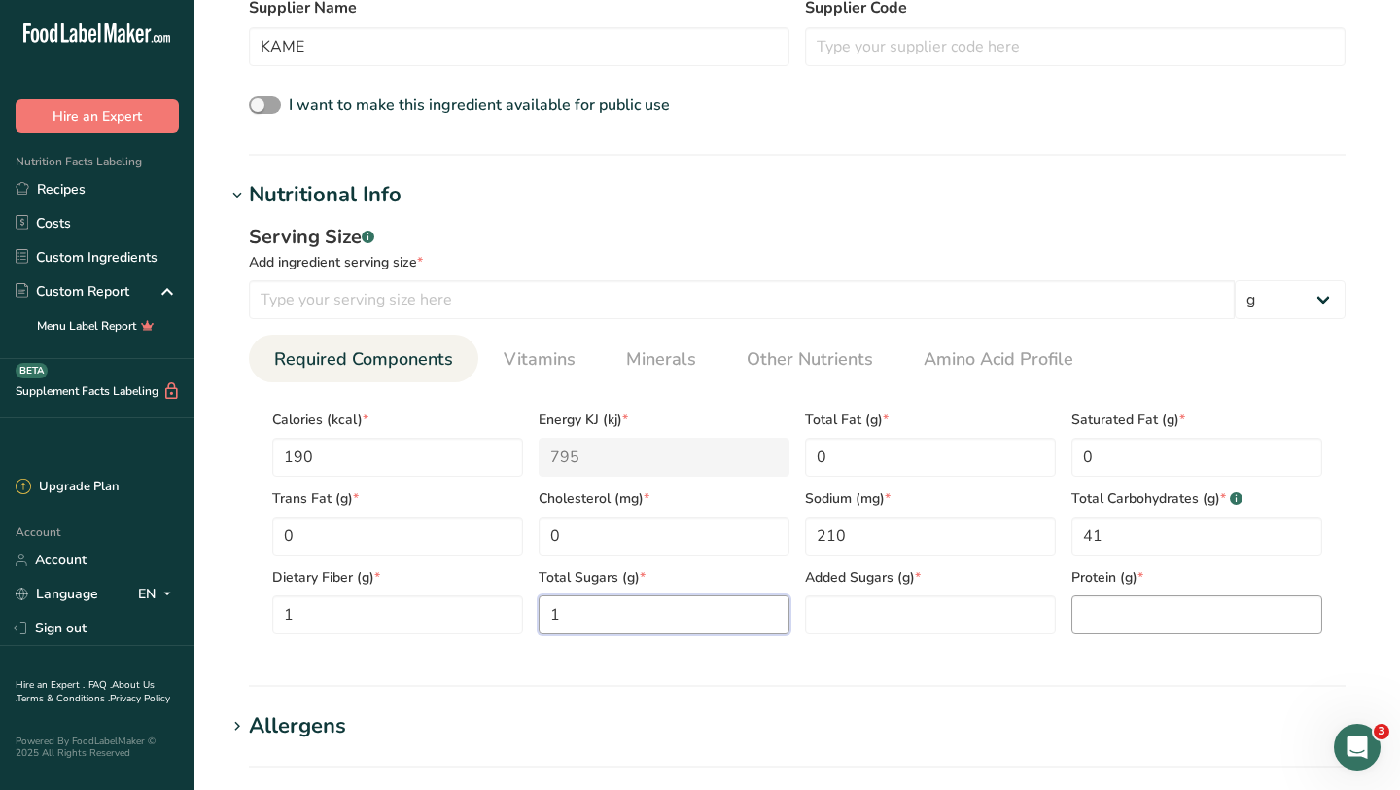
type Sugars "1"
click at [1142, 624] on input "number" at bounding box center [1197, 614] width 251 height 39
type input "7"
click at [918, 617] on Sugars "number" at bounding box center [930, 614] width 251 height 39
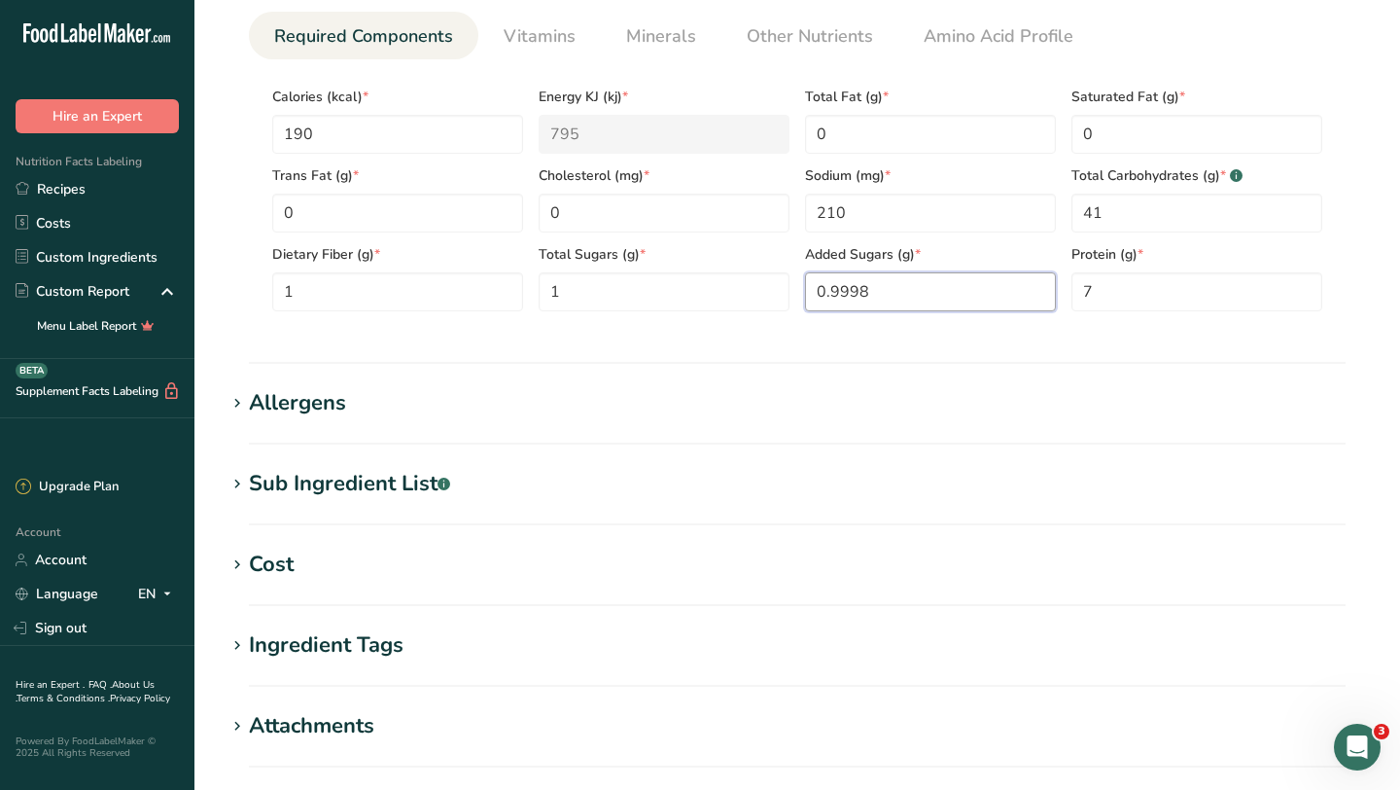
scroll to position [1007, 0]
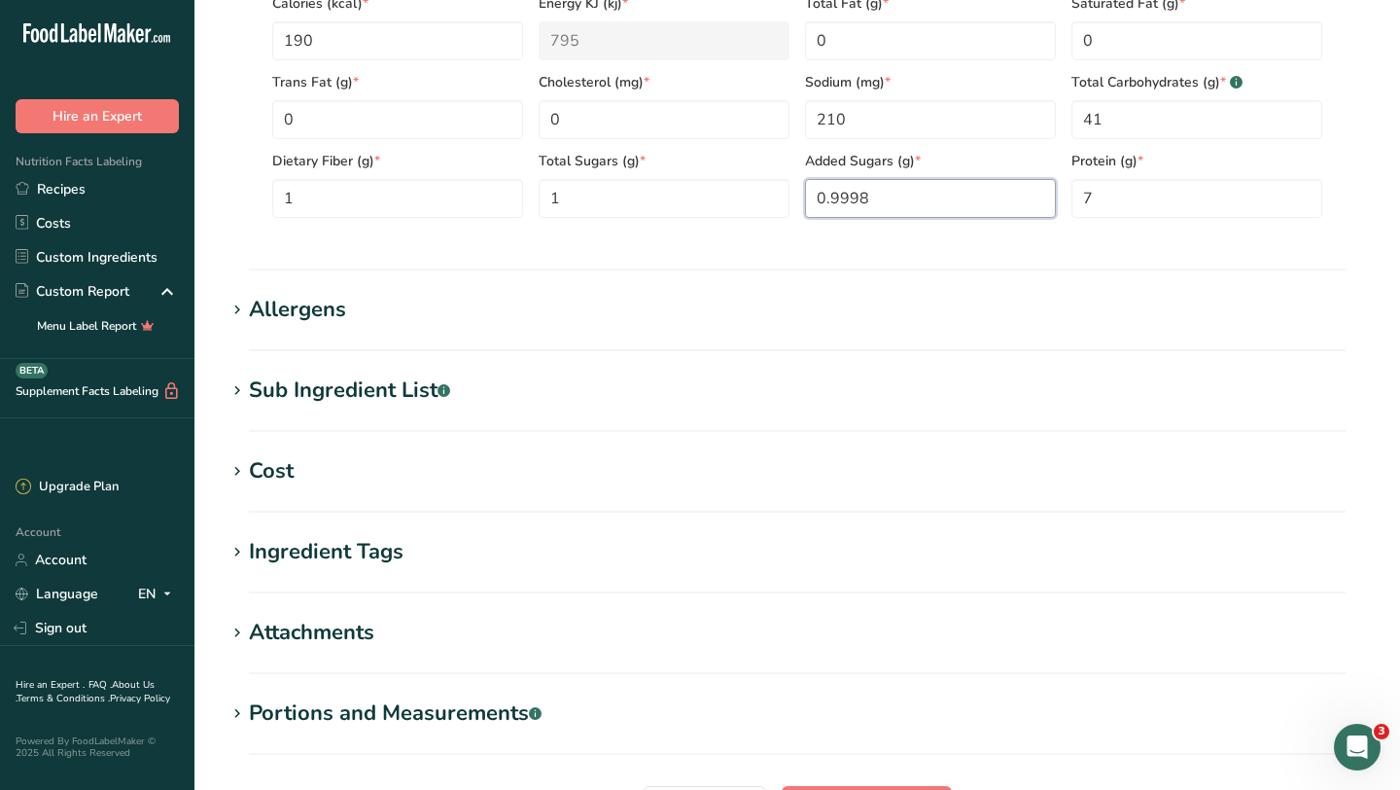
type Sugars "0.9998"
click at [311, 304] on div "Allergens" at bounding box center [297, 310] width 97 height 32
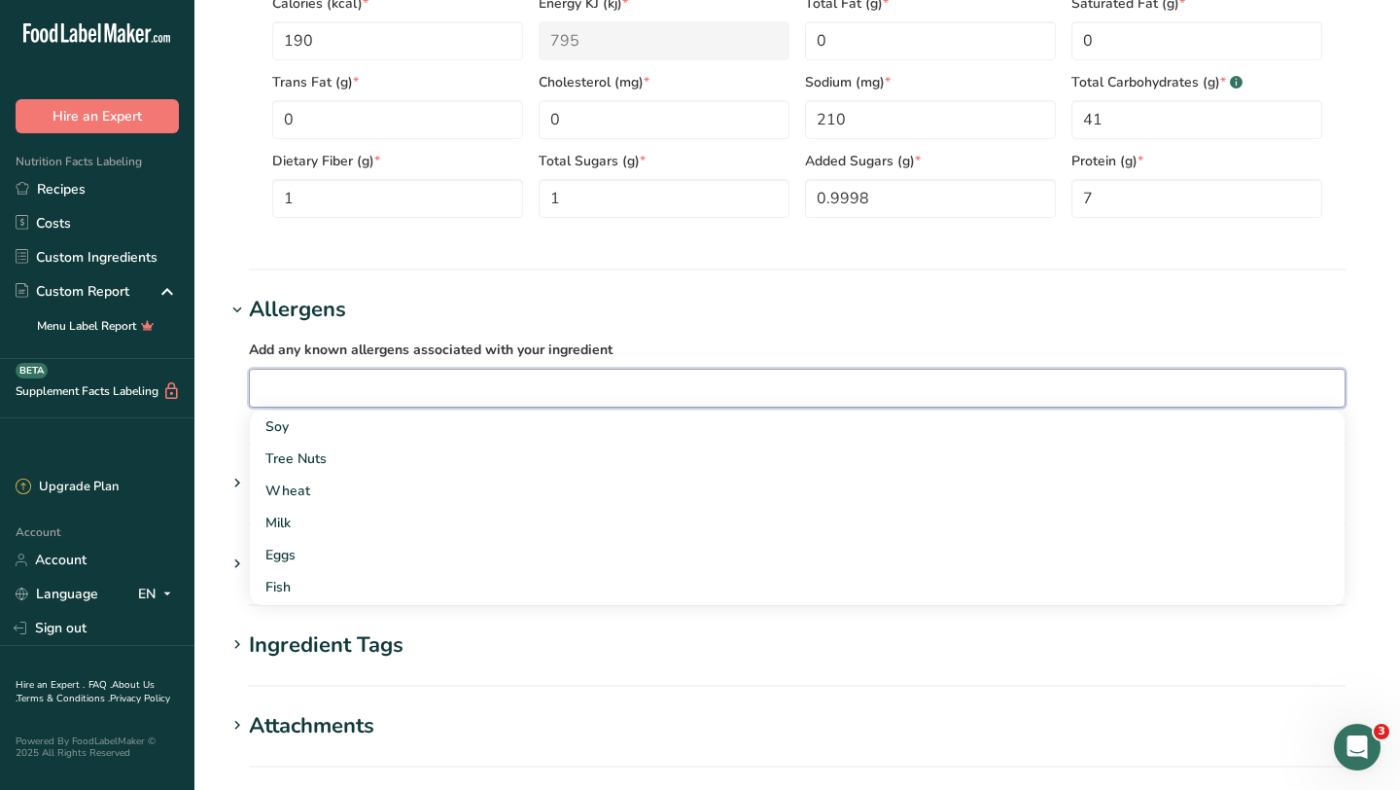
click at [330, 396] on input "text" at bounding box center [797, 387] width 1095 height 30
click at [291, 419] on div "Soy" at bounding box center [781, 426] width 1033 height 20
click at [360, 392] on input "text" at bounding box center [829, 387] width 1031 height 30
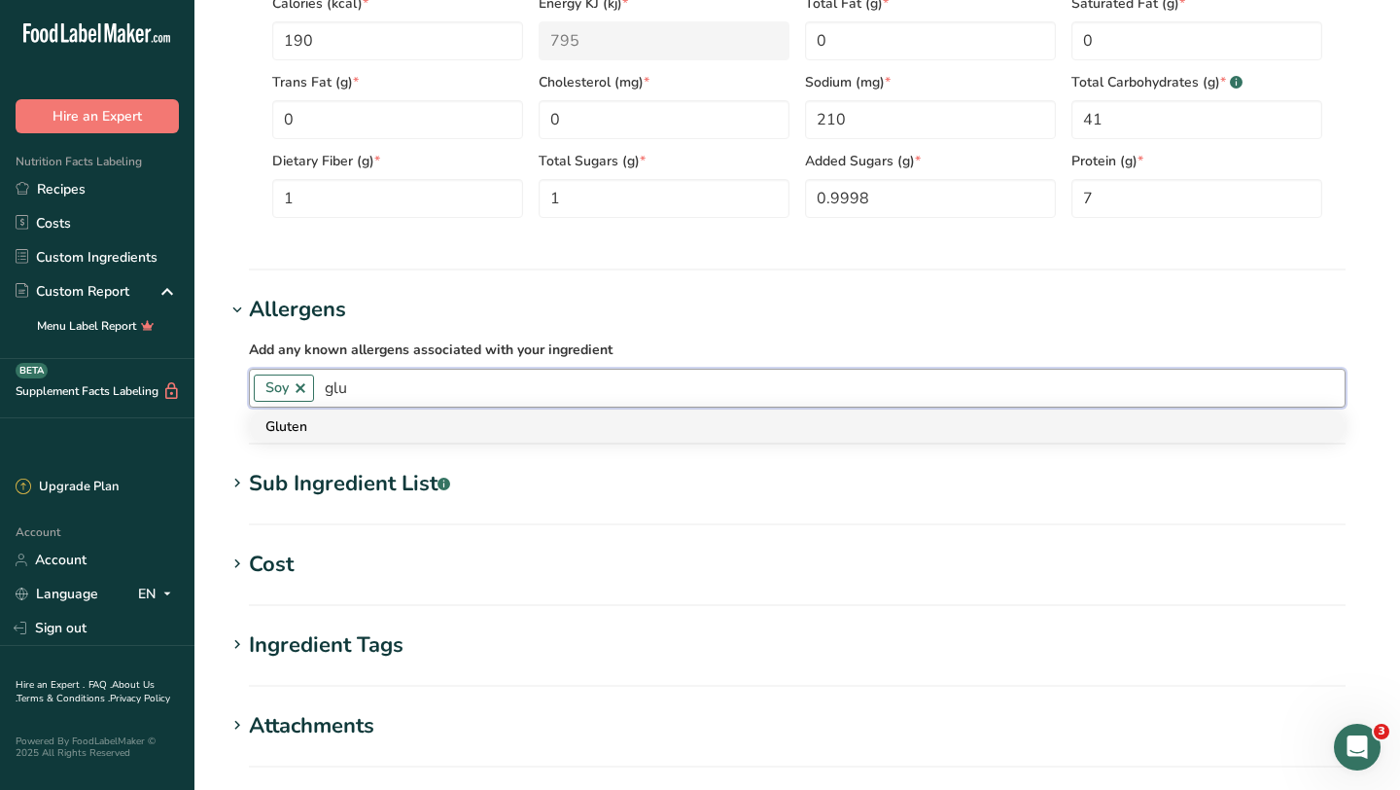
type input "glu"
click at [338, 425] on div "Gluten" at bounding box center [781, 426] width 1033 height 20
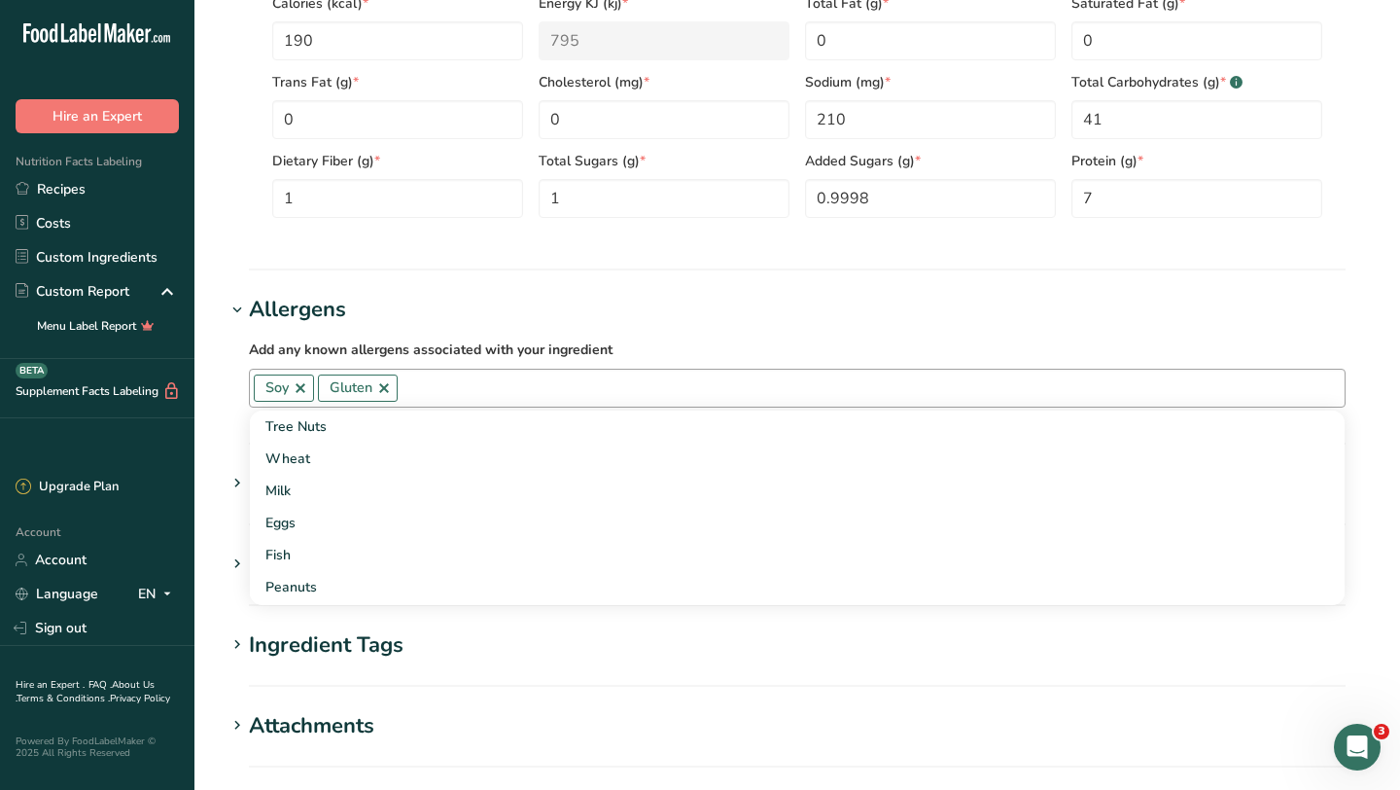
click at [423, 393] on input "text" at bounding box center [871, 387] width 947 height 30
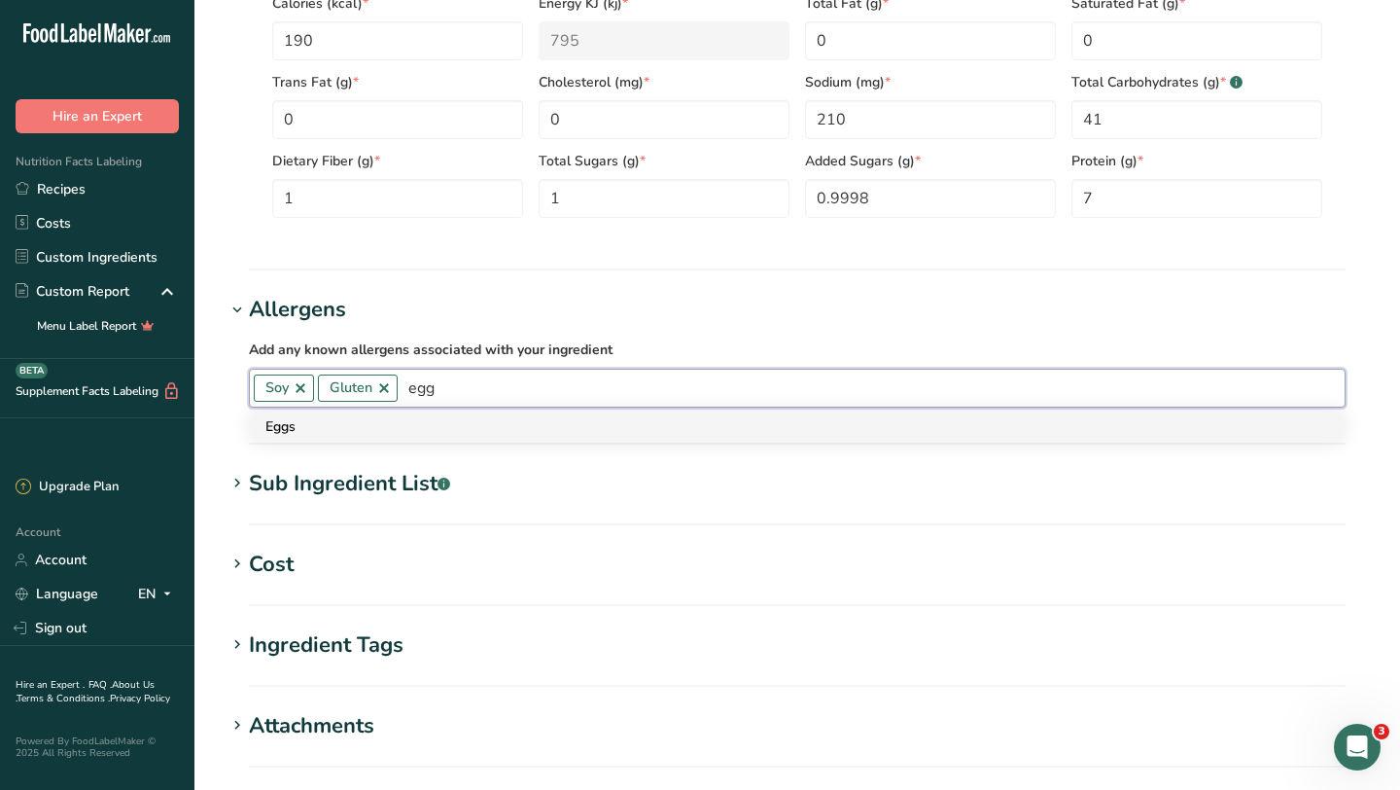
type input "egg"
click at [370, 418] on div "Eggs" at bounding box center [781, 426] width 1033 height 20
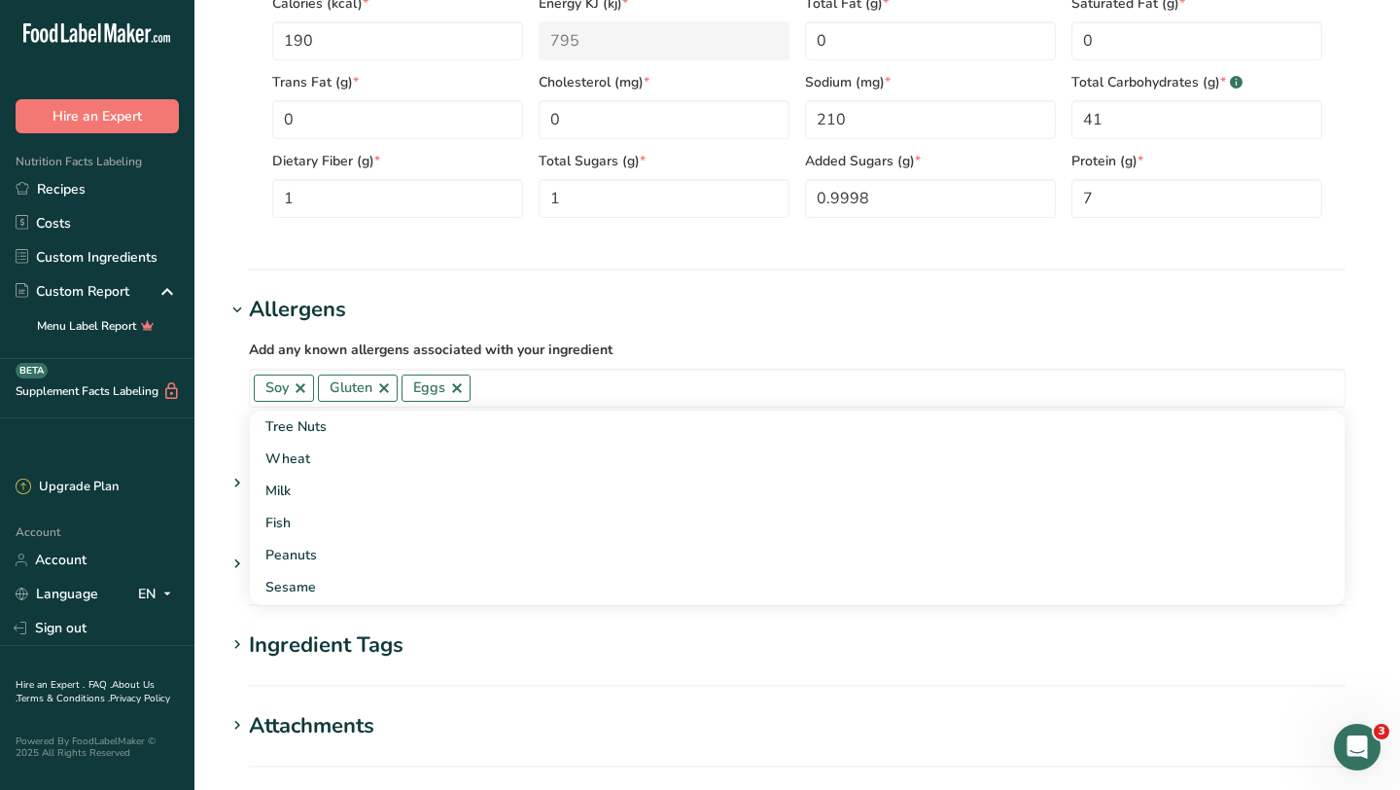
click at [463, 288] on section "Add new ingredient Back to recipe Ingredient Spec Sheet .a-a{fill:#347362;}.b-a…" at bounding box center [797, 7] width 1206 height 2028
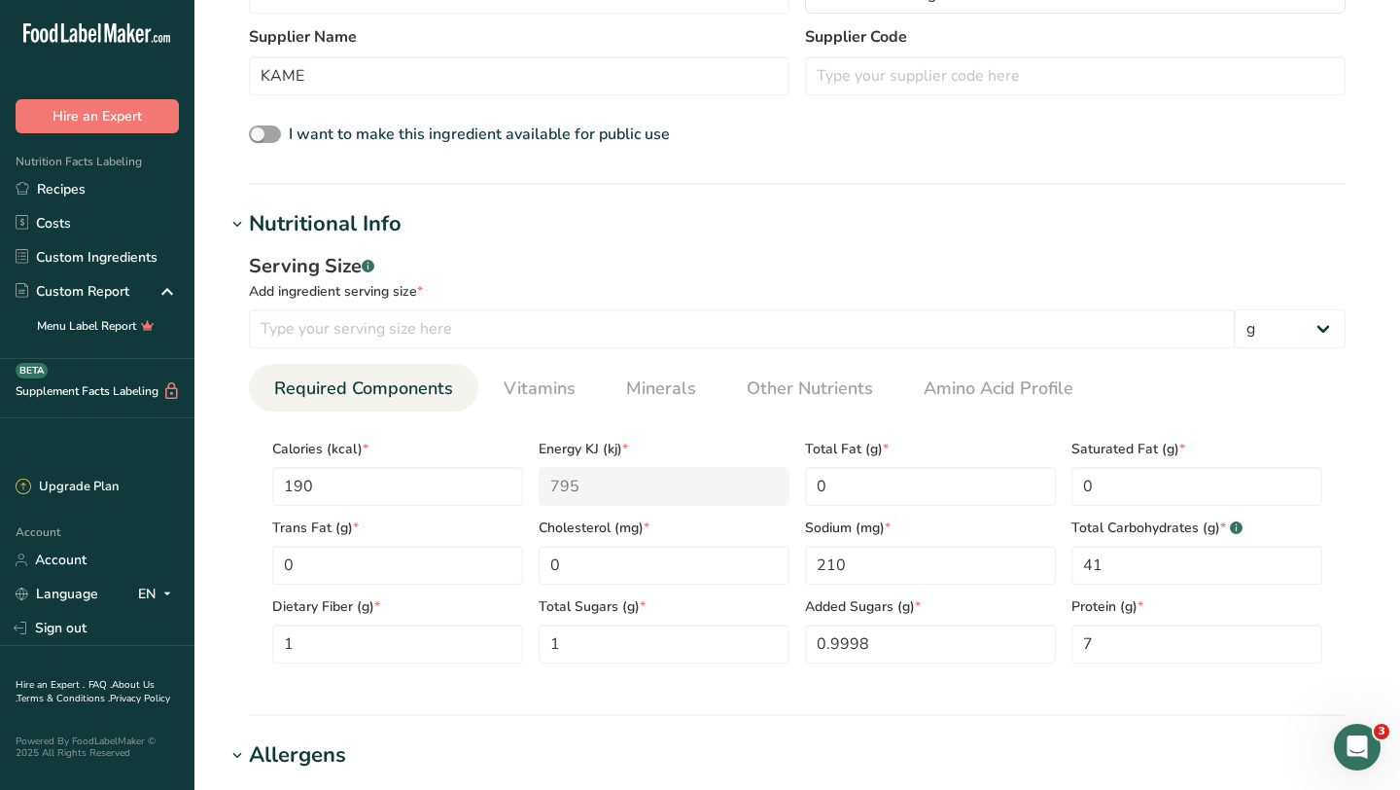
scroll to position [667, 0]
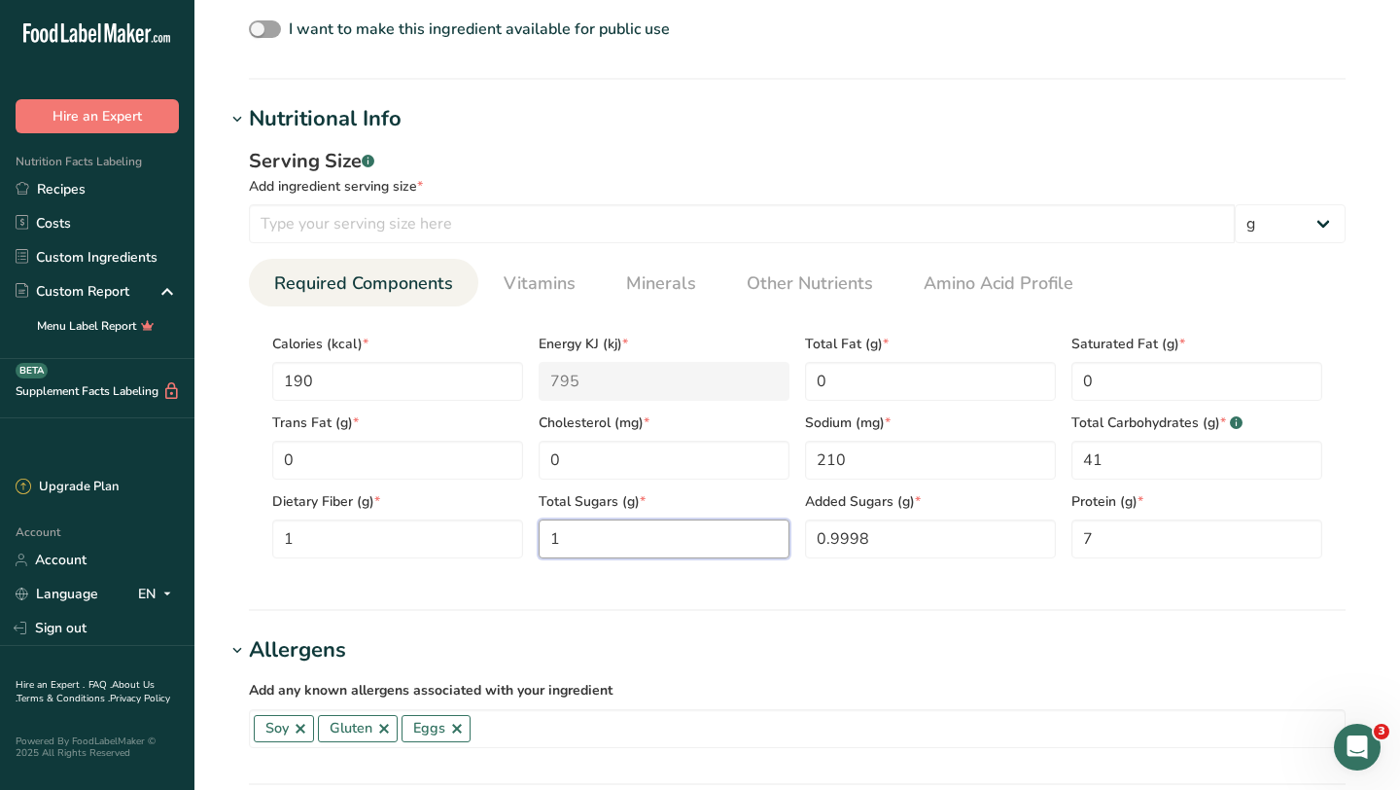
drag, startPoint x: 725, startPoint y: 530, endPoint x: 715, endPoint y: 513, distance: 19.7
click at [725, 529] on Sugars "1" at bounding box center [664, 538] width 251 height 39
click at [862, 641] on h1 "Allergens" at bounding box center [798, 650] width 1144 height 32
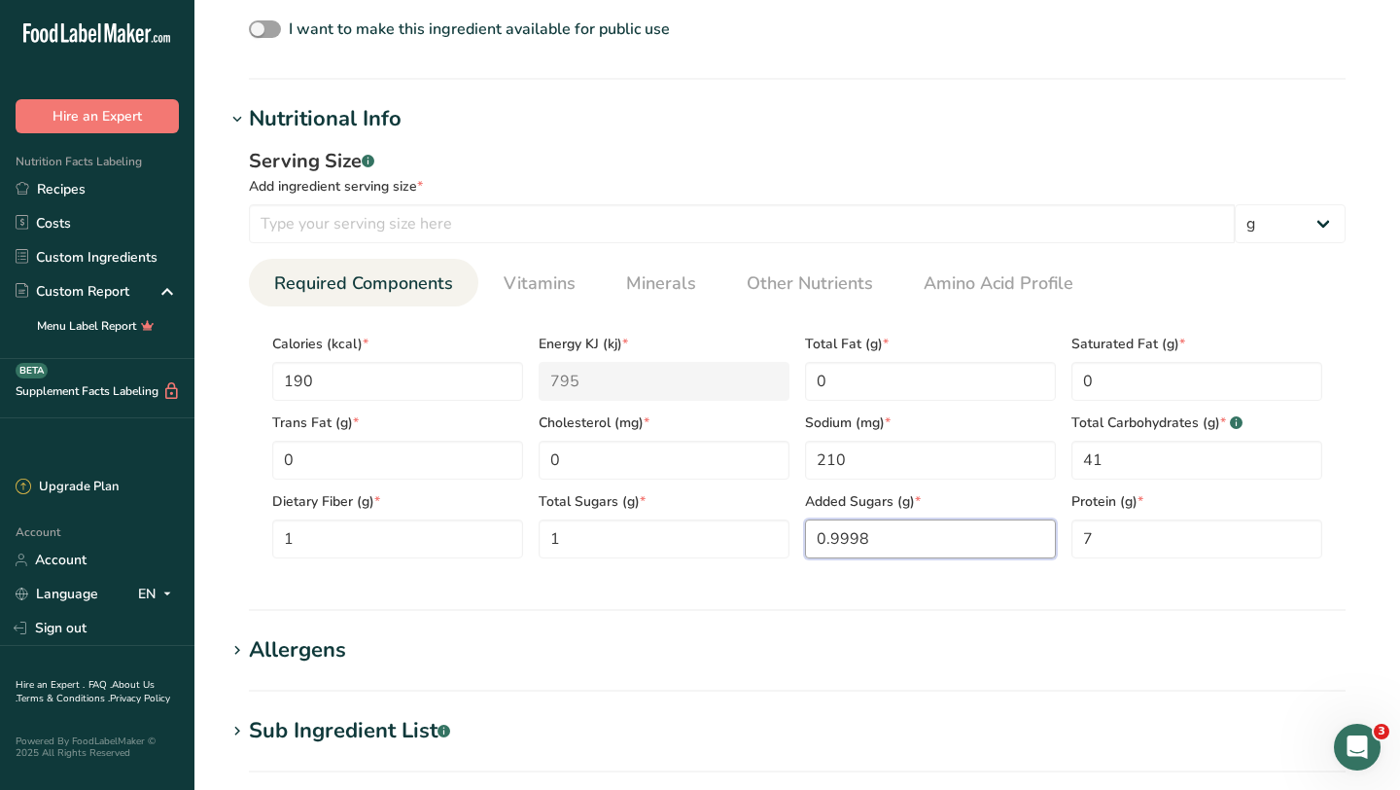
click at [893, 537] on Sugars "0.9998" at bounding box center [930, 538] width 251 height 39
type Sugars "0"
type Sugars "1"
click at [1078, 592] on section "Nutritional Info Serving Size .a-a{fill:#347362;}.b-a{fill:#fff;} Add ingredien…" at bounding box center [798, 357] width 1144 height 508
click at [1137, 535] on input "7" at bounding box center [1197, 538] width 251 height 39
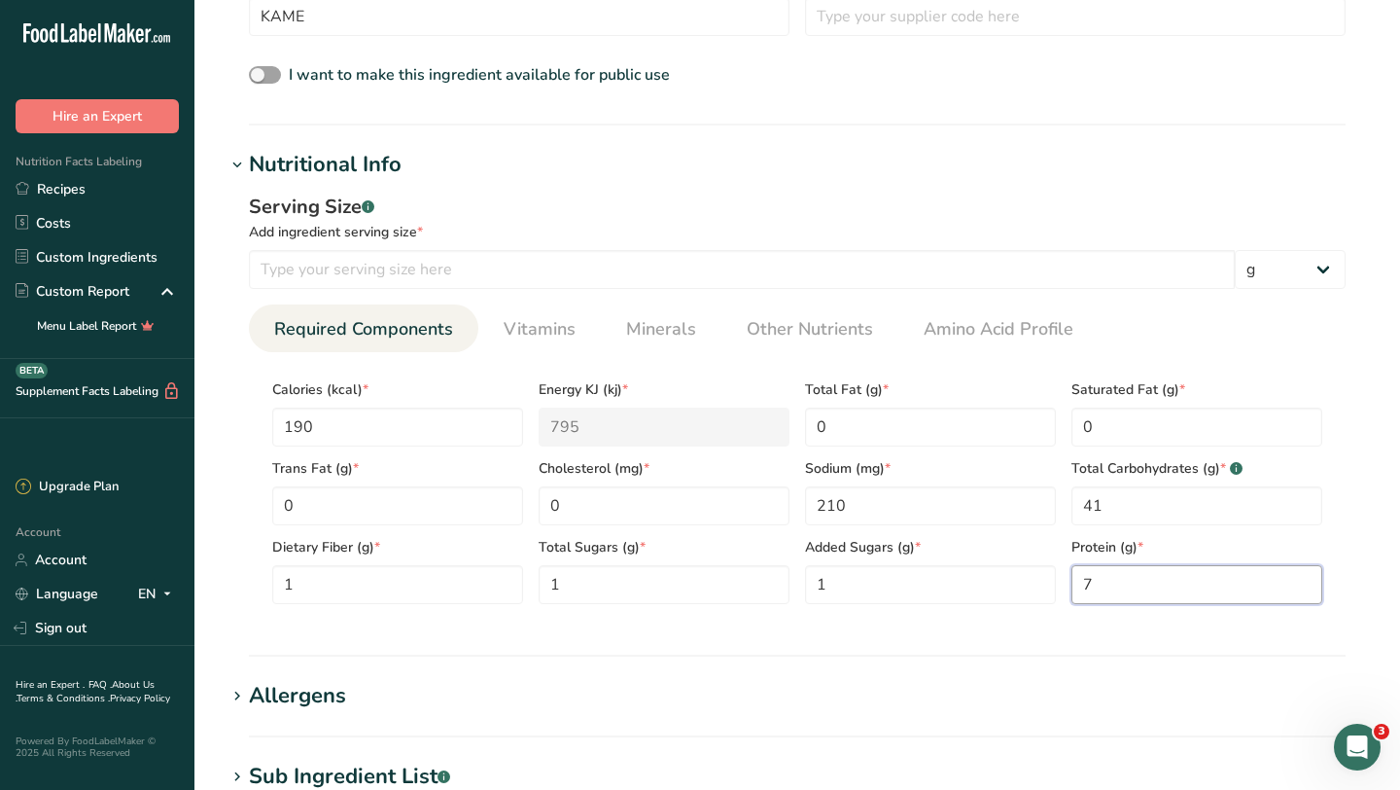
scroll to position [611, 0]
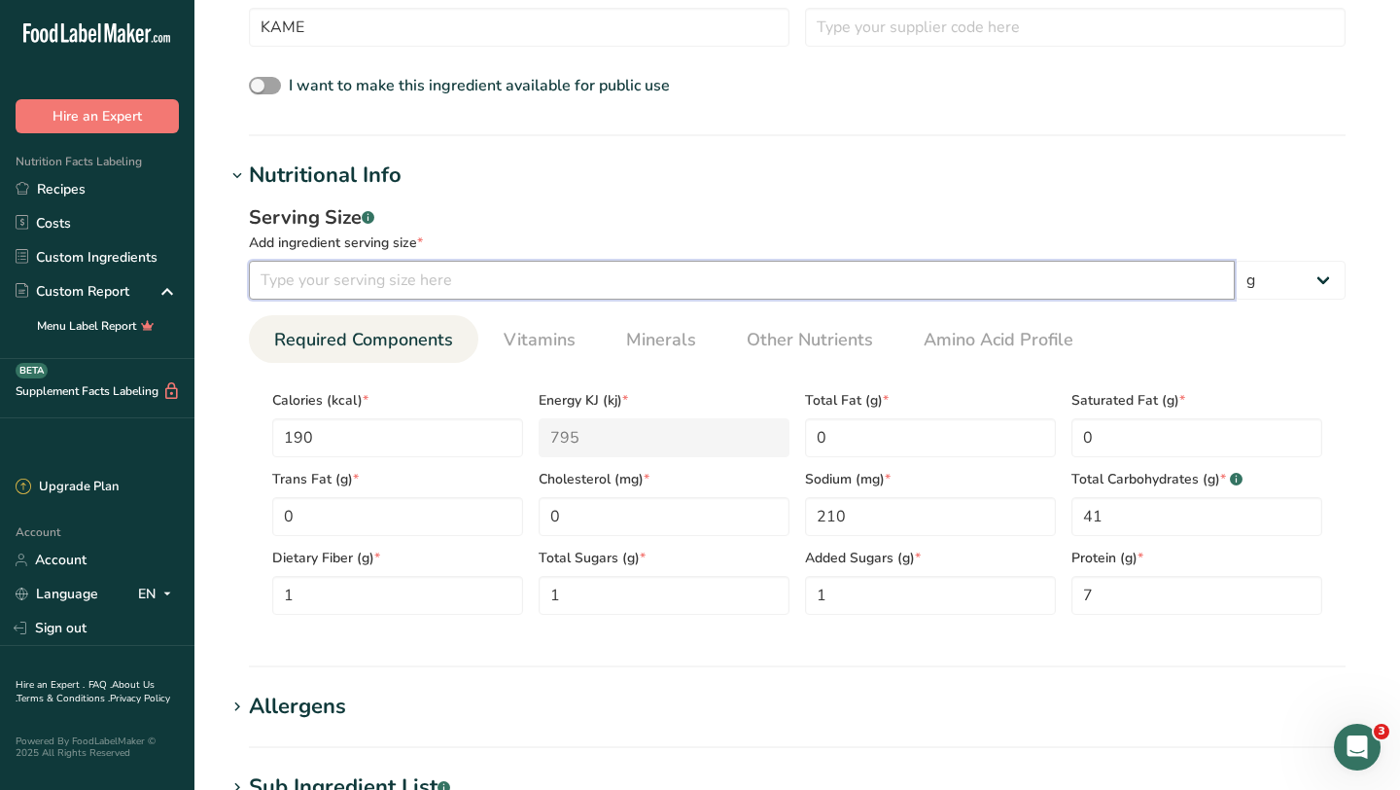
click at [723, 280] on input "number" at bounding box center [742, 280] width 986 height 39
type input "55"
click at [1310, 353] on ul "Required Components Vitamins Minerals Other Nutrients Amino Acid Profile" at bounding box center [797, 339] width 1097 height 48
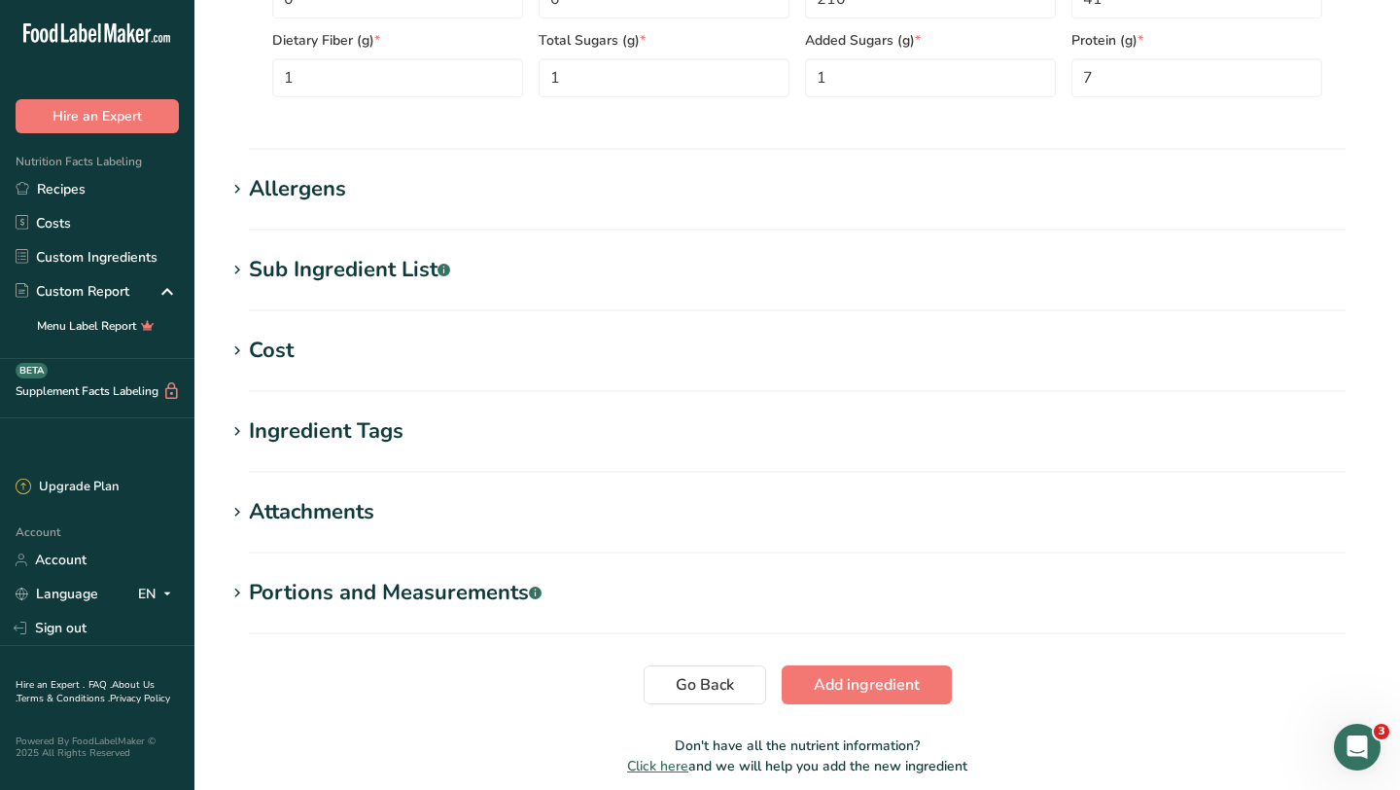
scroll to position [1154, 0]
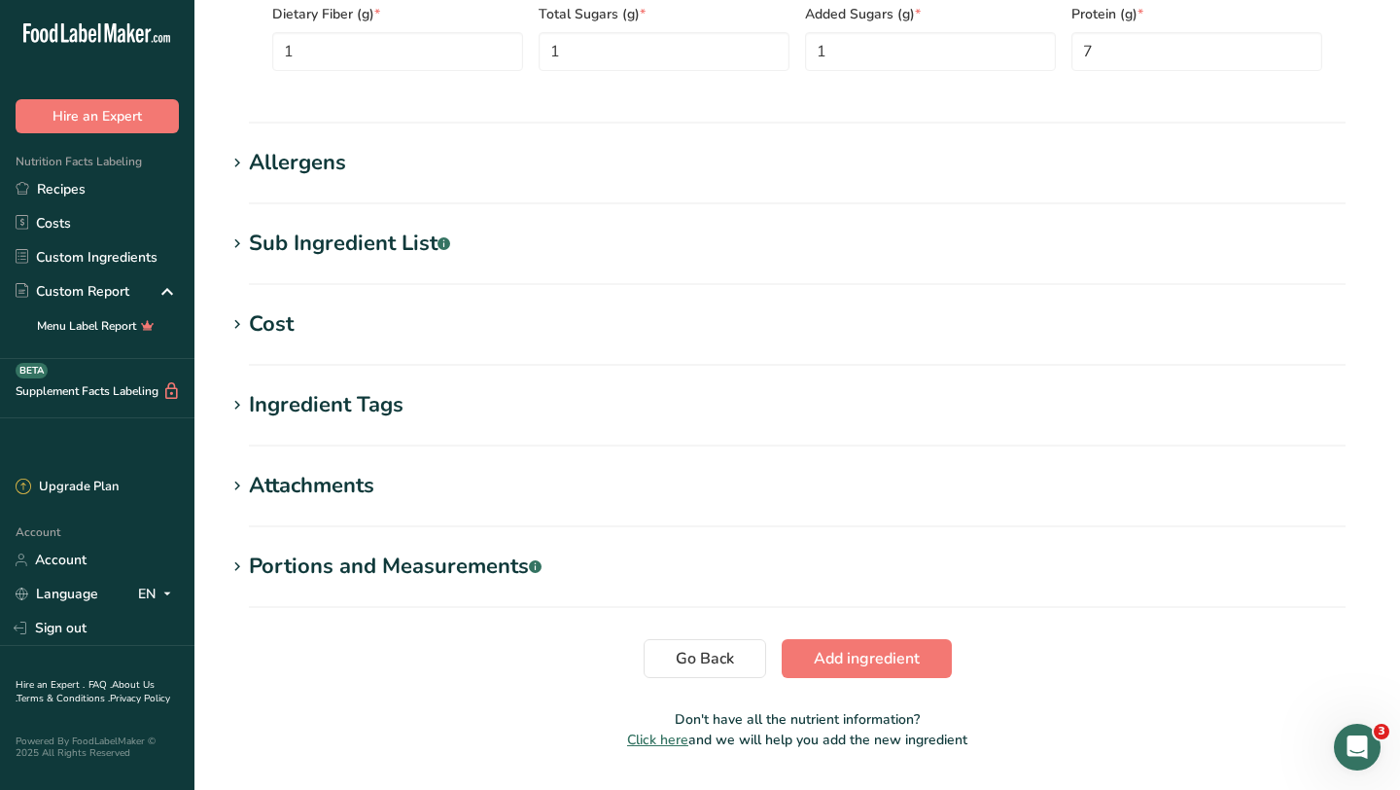
click at [307, 161] on div "Allergens" at bounding box center [297, 163] width 97 height 32
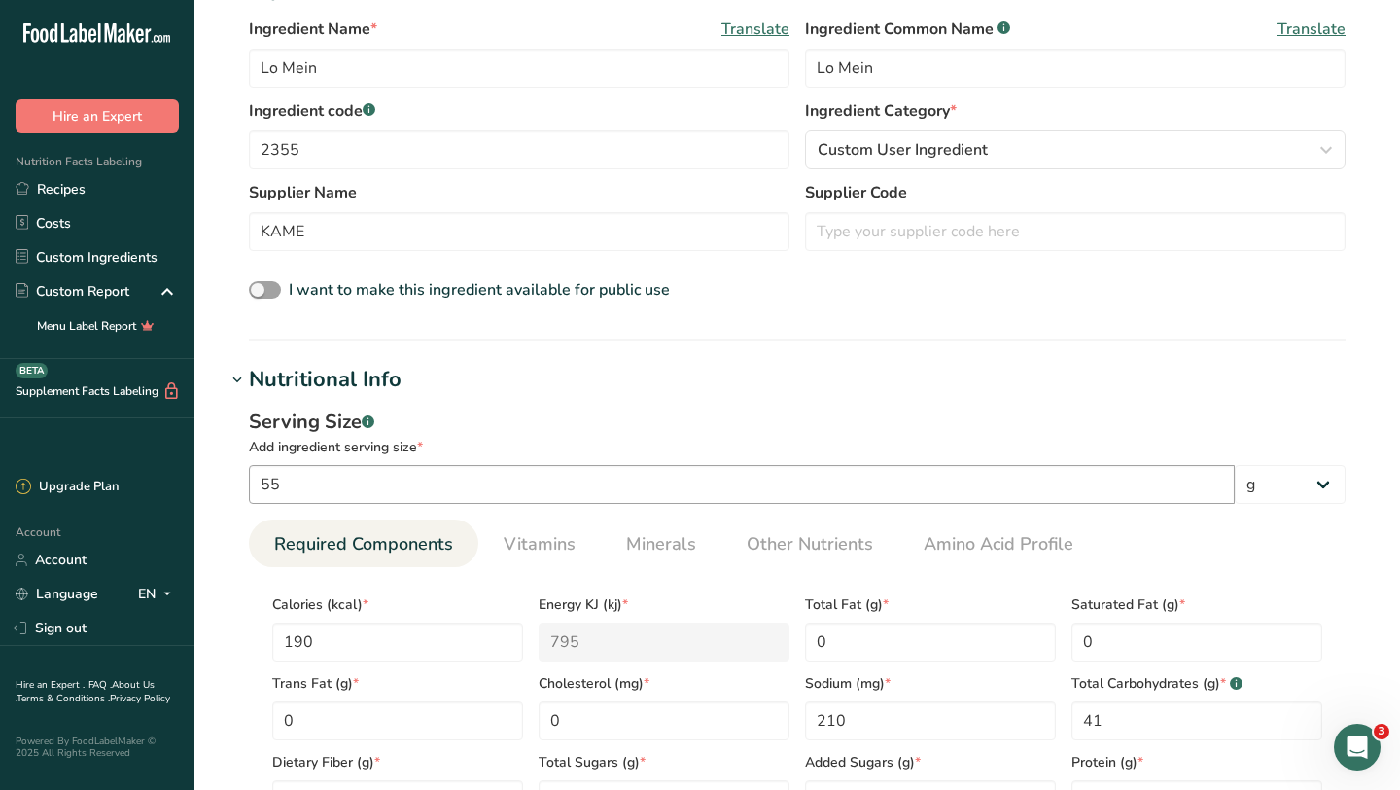
scroll to position [274, 0]
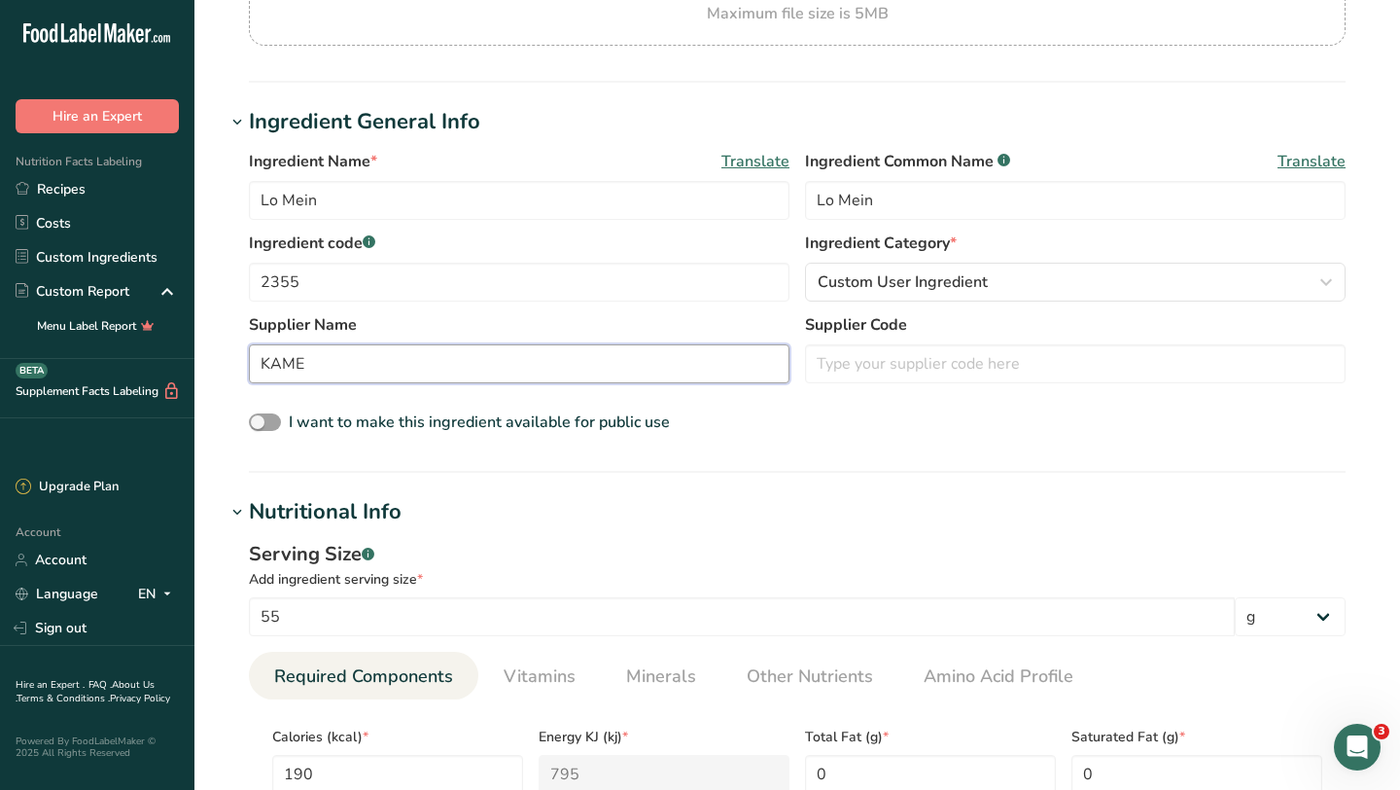
click at [366, 367] on input "KAME" at bounding box center [519, 363] width 541 height 39
type input "K"
type input "PAD Thai"
click at [683, 488] on section "Add new ingredient Back to recipe Ingredient Spec Sheet .a-a{fill:#347362;}.b-a…" at bounding box center [797, 740] width 1206 height 2028
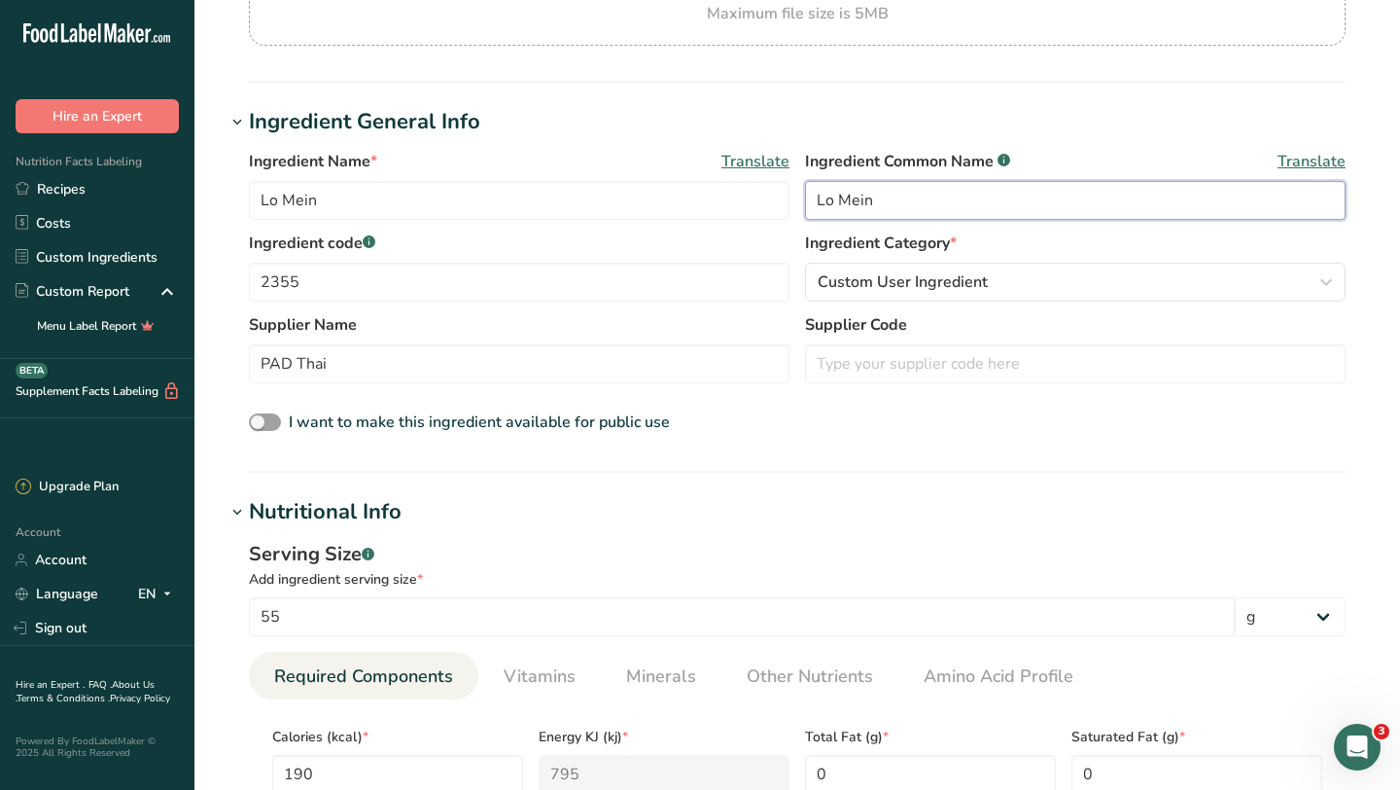
click at [942, 194] on input "Lo Mein" at bounding box center [1075, 200] width 541 height 39
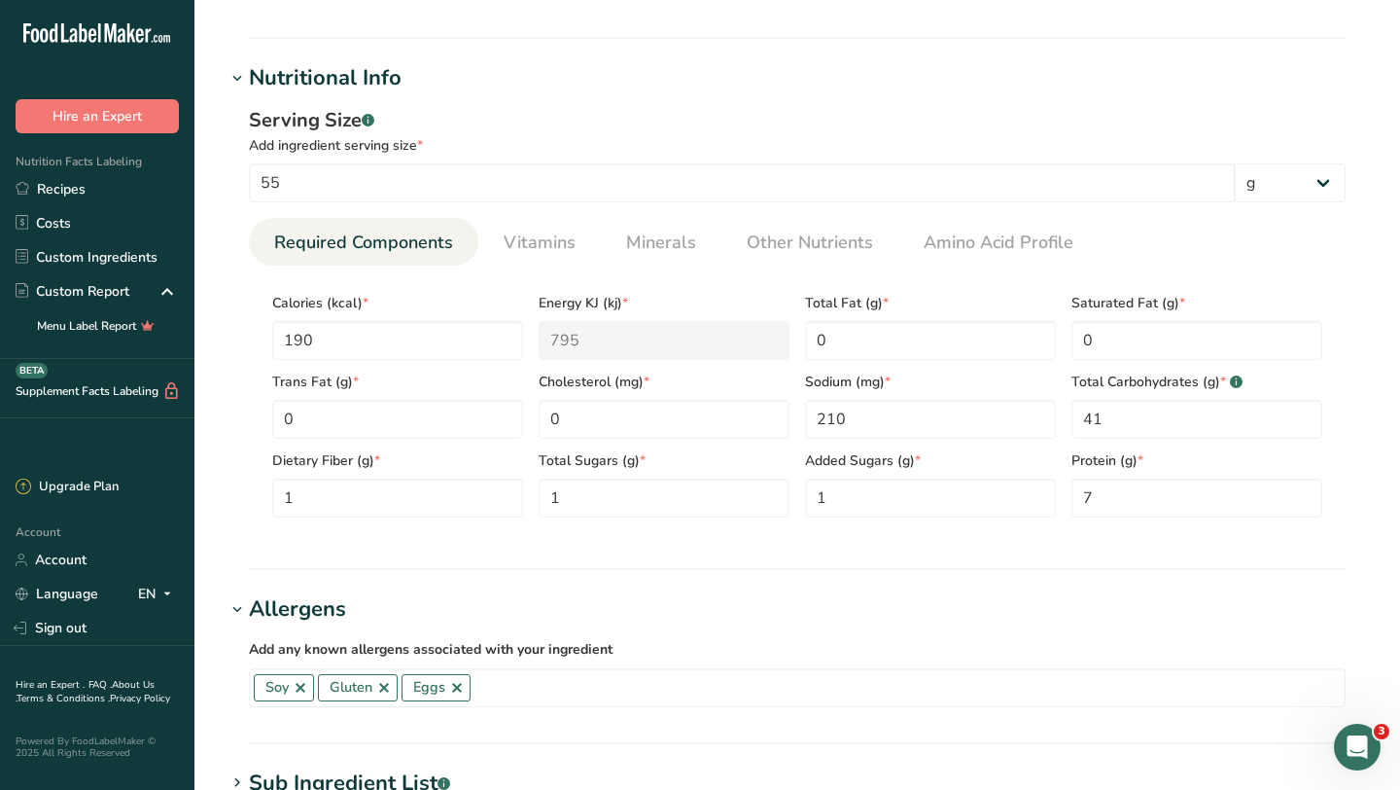
scroll to position [1301, 0]
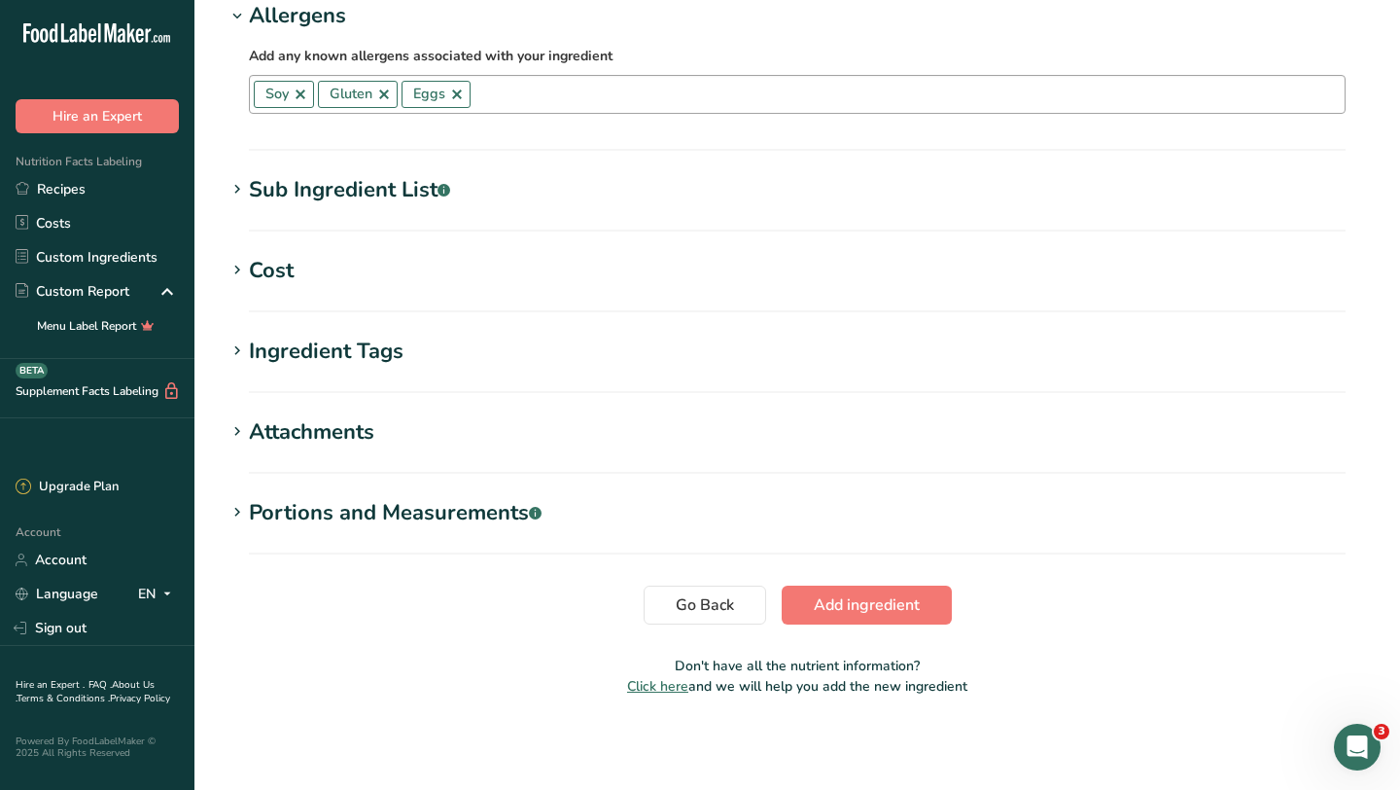
type input "Lo Mein"
click at [462, 94] on link at bounding box center [457, 95] width 16 height 16
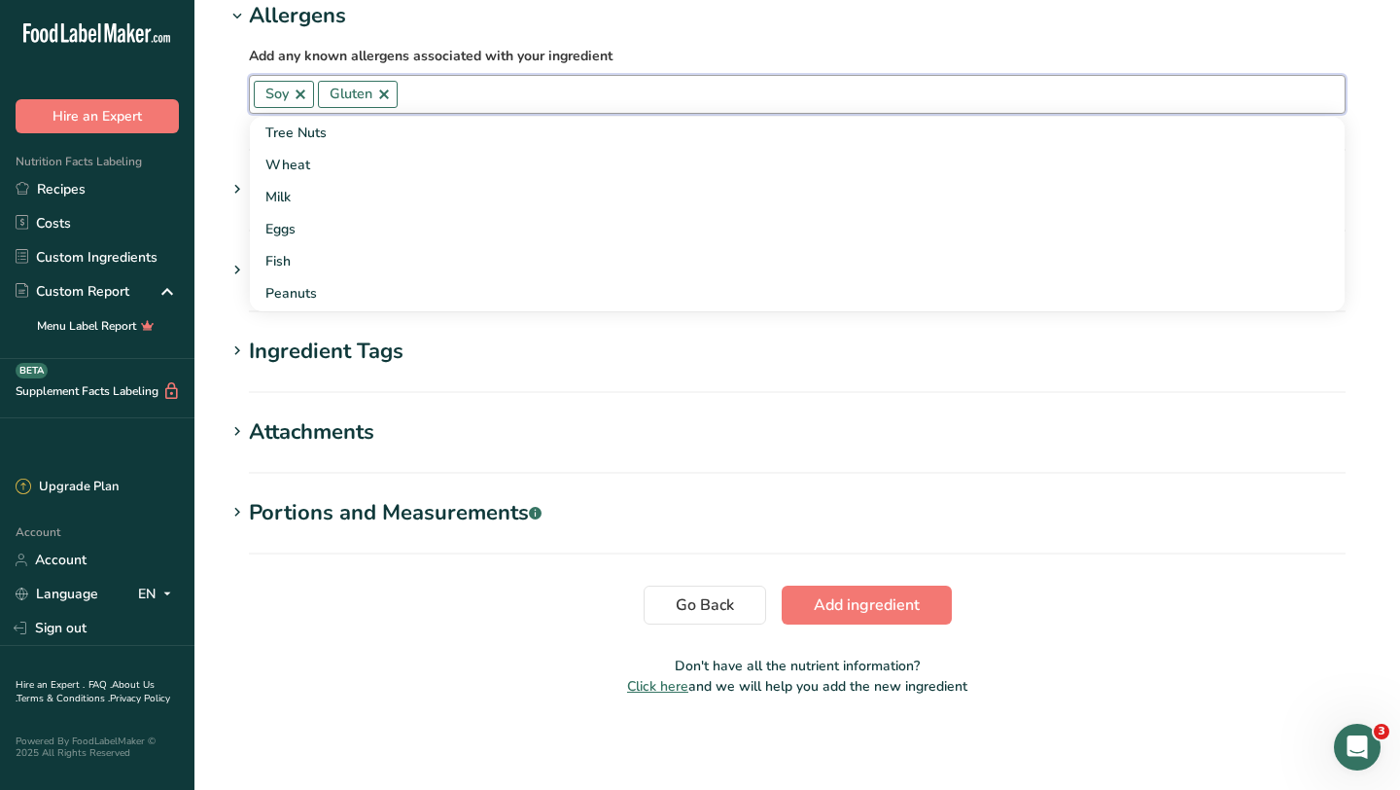
click at [388, 96] on link at bounding box center [384, 95] width 16 height 16
click at [303, 98] on link at bounding box center [301, 95] width 16 height 16
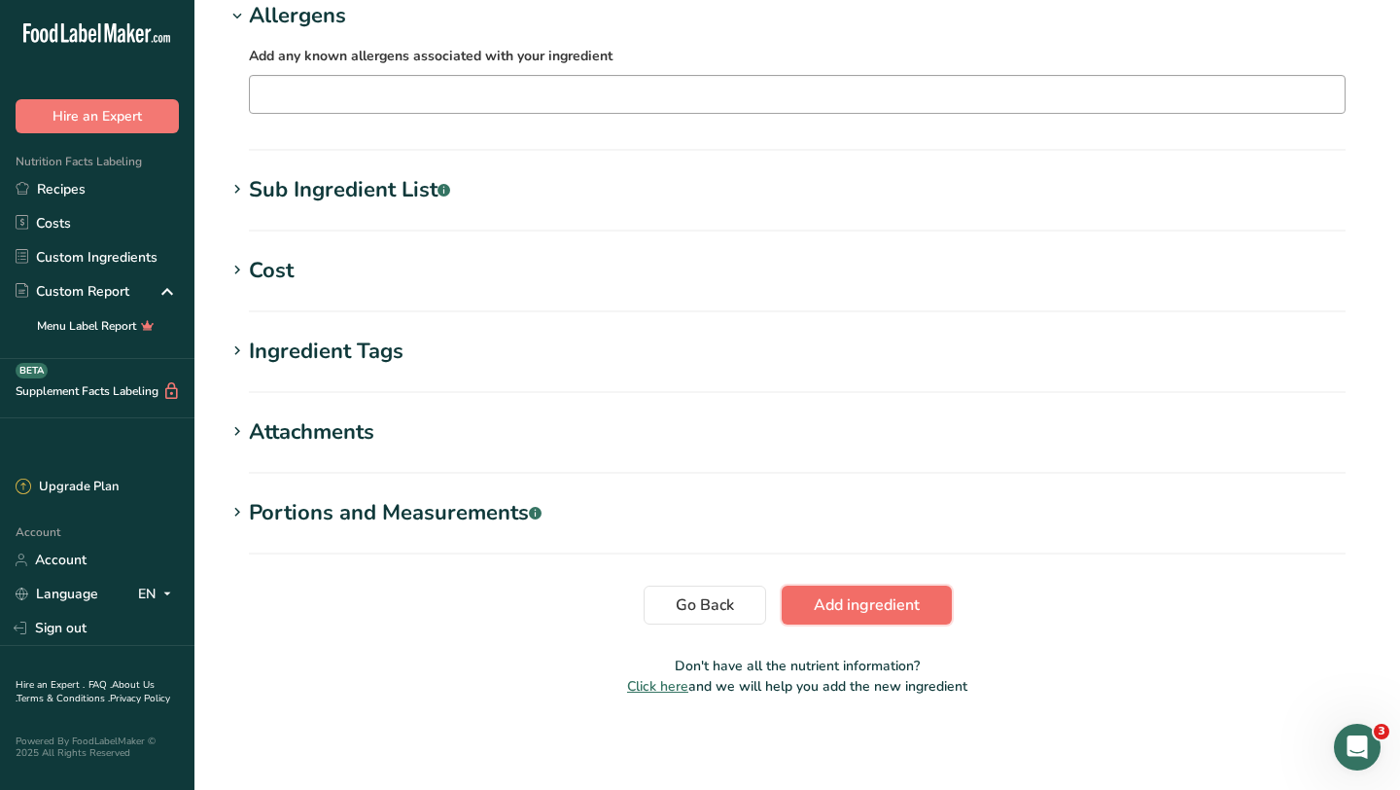
click at [899, 603] on span "Add ingredient" at bounding box center [867, 604] width 106 height 23
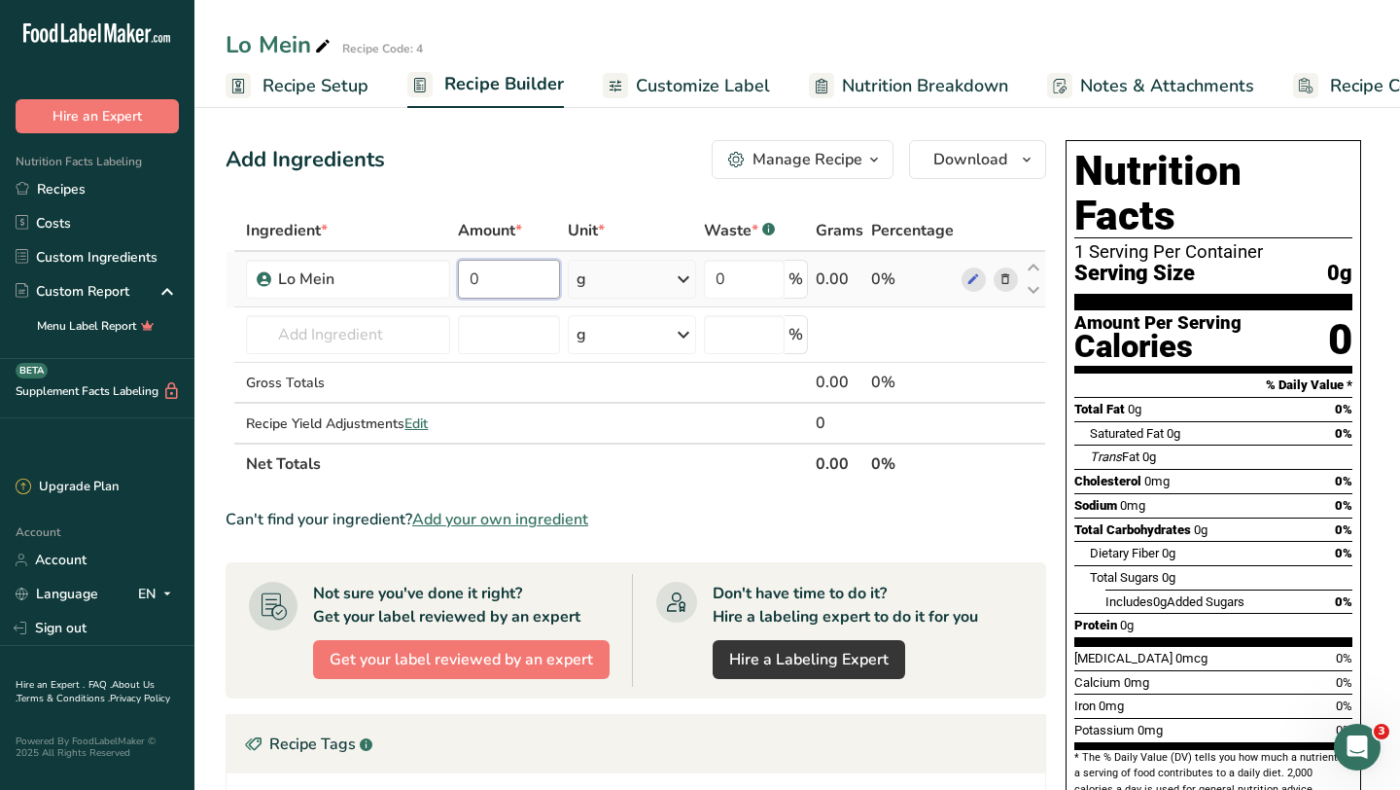
click at [542, 282] on input "0" at bounding box center [509, 279] width 102 height 39
type input "5"
type input "6"
type input "4"
click at [653, 285] on div "Ingredient * Amount * Unit * Waste * .a-a{fill:#347362;}.b-a{fill:#fff;} Grams …" at bounding box center [636, 347] width 821 height 274
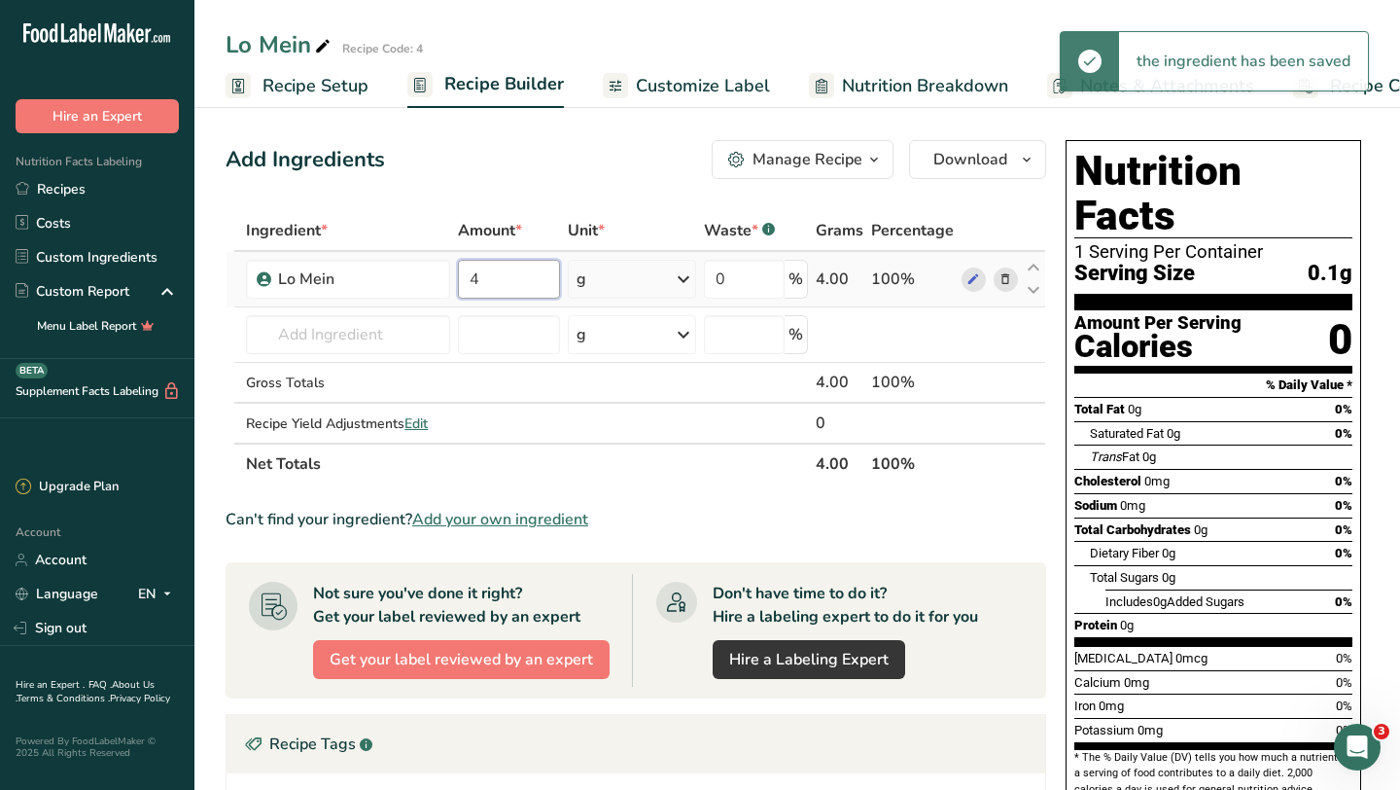
click at [523, 277] on input "4" at bounding box center [509, 279] width 102 height 39
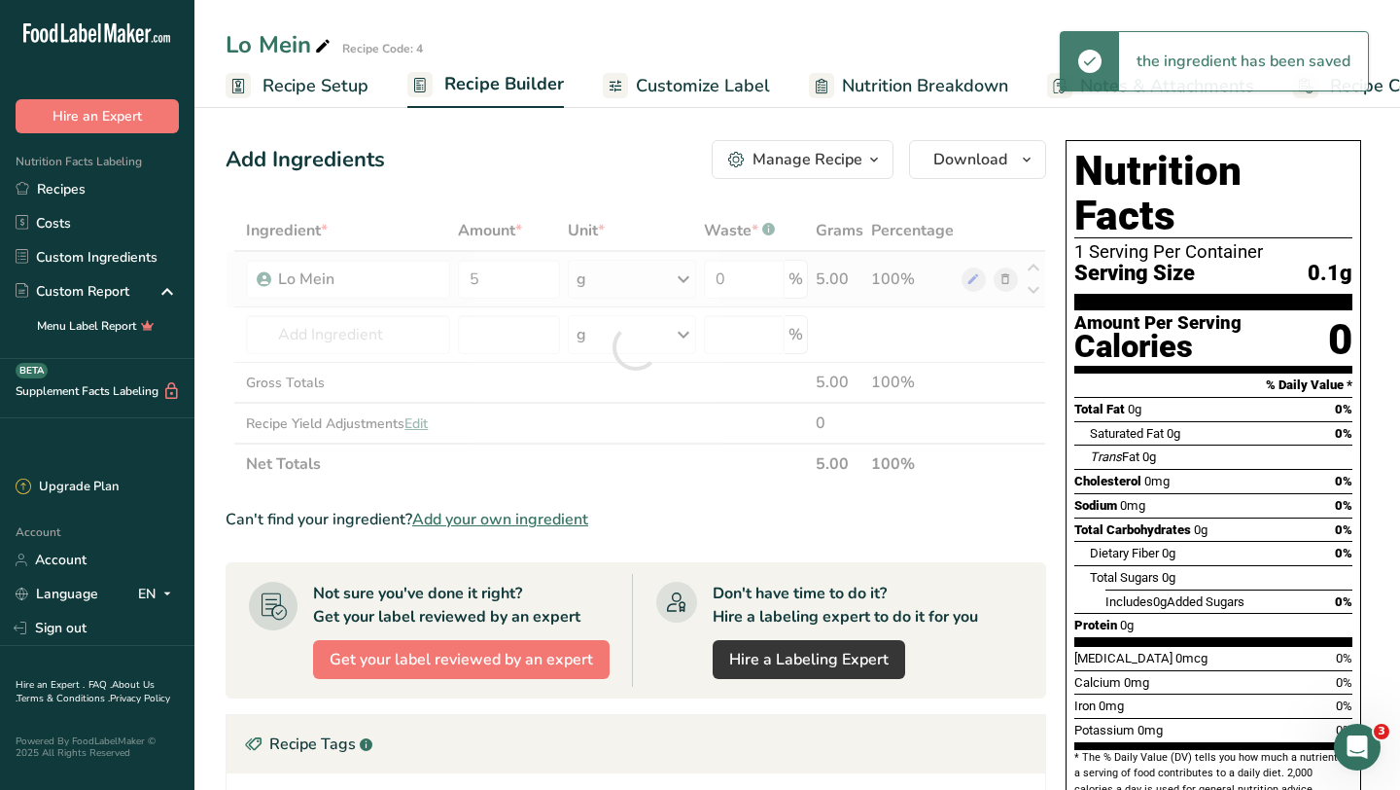
click at [688, 281] on div "Ingredient * Amount * Unit * Waste * .a-a{fill:#347362;}.b-a{fill:#fff;} Grams …" at bounding box center [636, 347] width 821 height 274
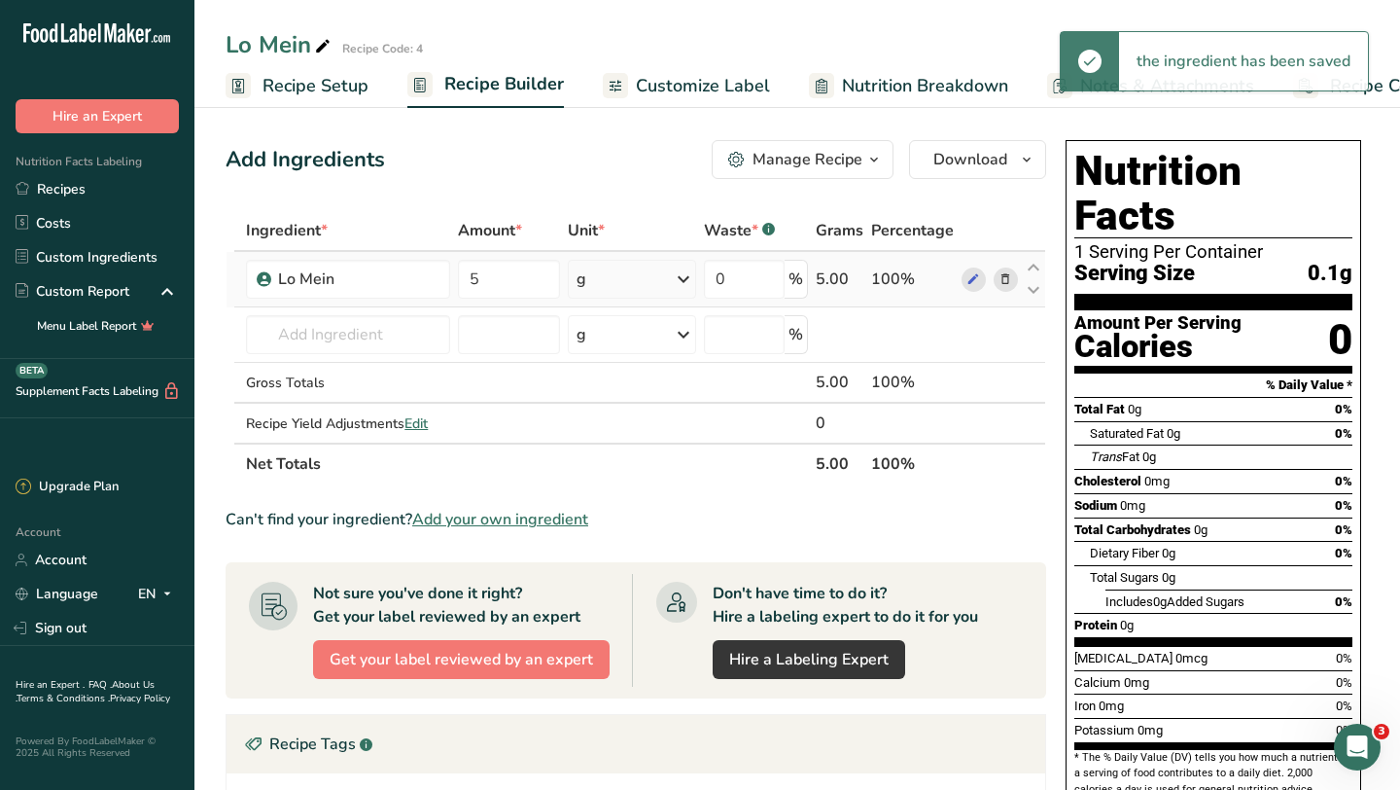
click at [688, 281] on icon at bounding box center [683, 279] width 23 height 35
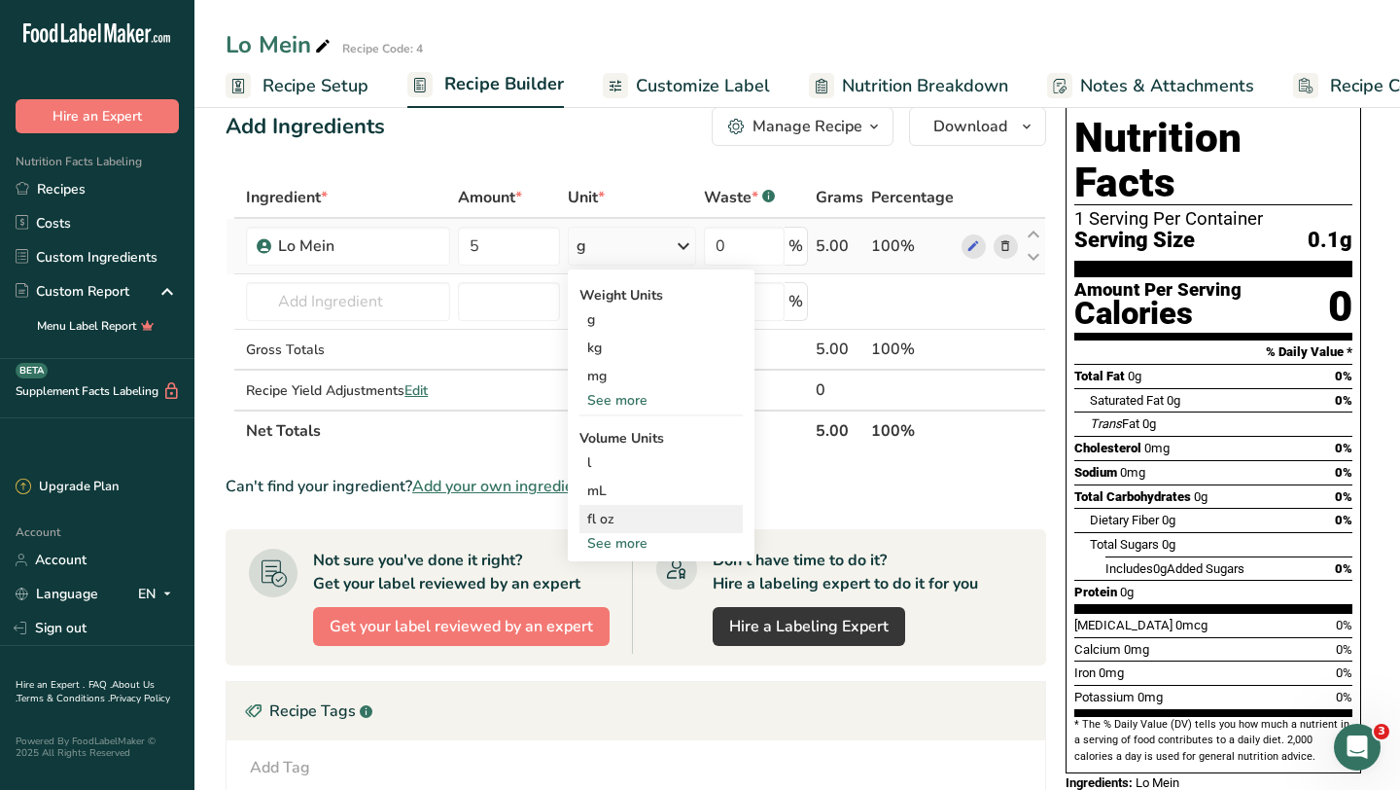
scroll to position [41, 0]
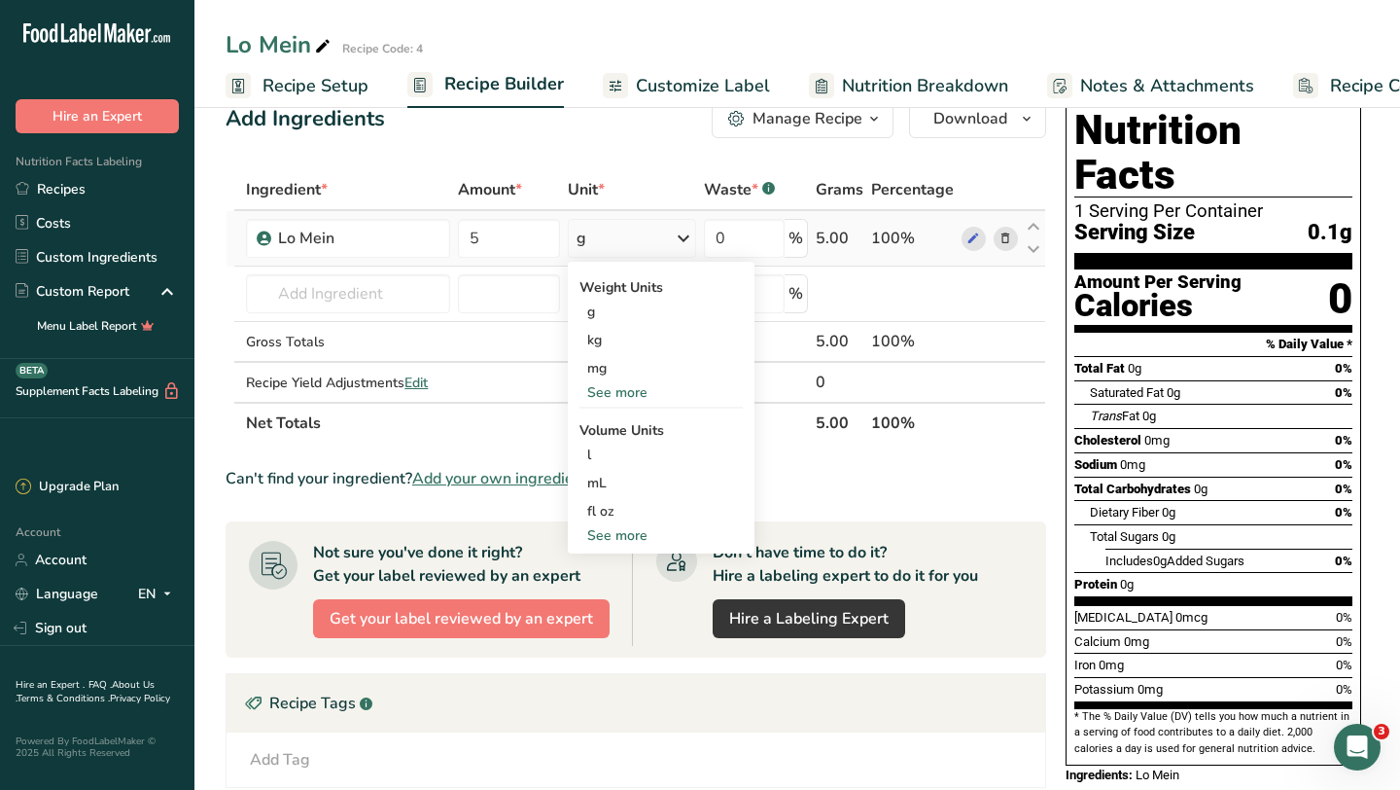
click at [638, 390] on div "See more" at bounding box center [661, 392] width 163 height 20
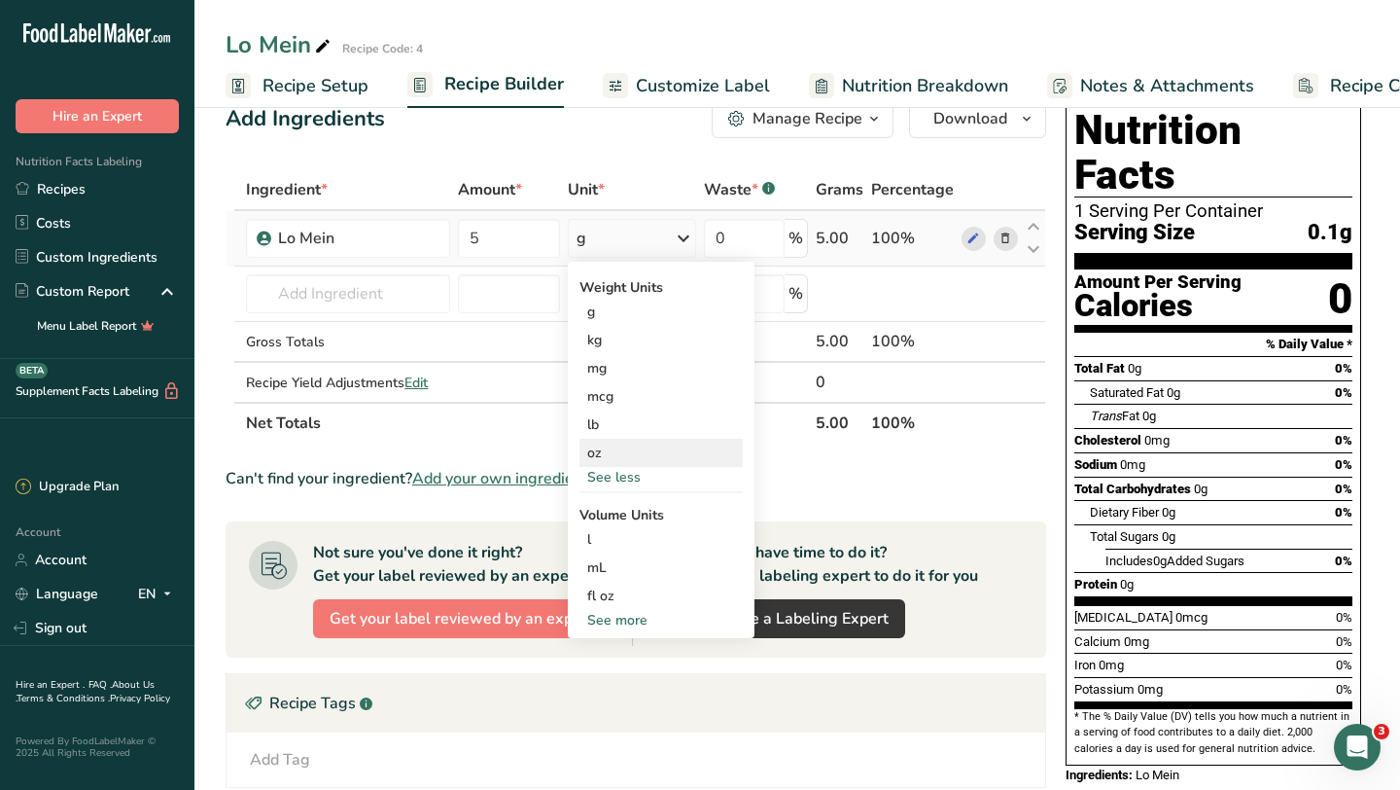
click at [604, 450] on div "oz" at bounding box center [661, 453] width 163 height 28
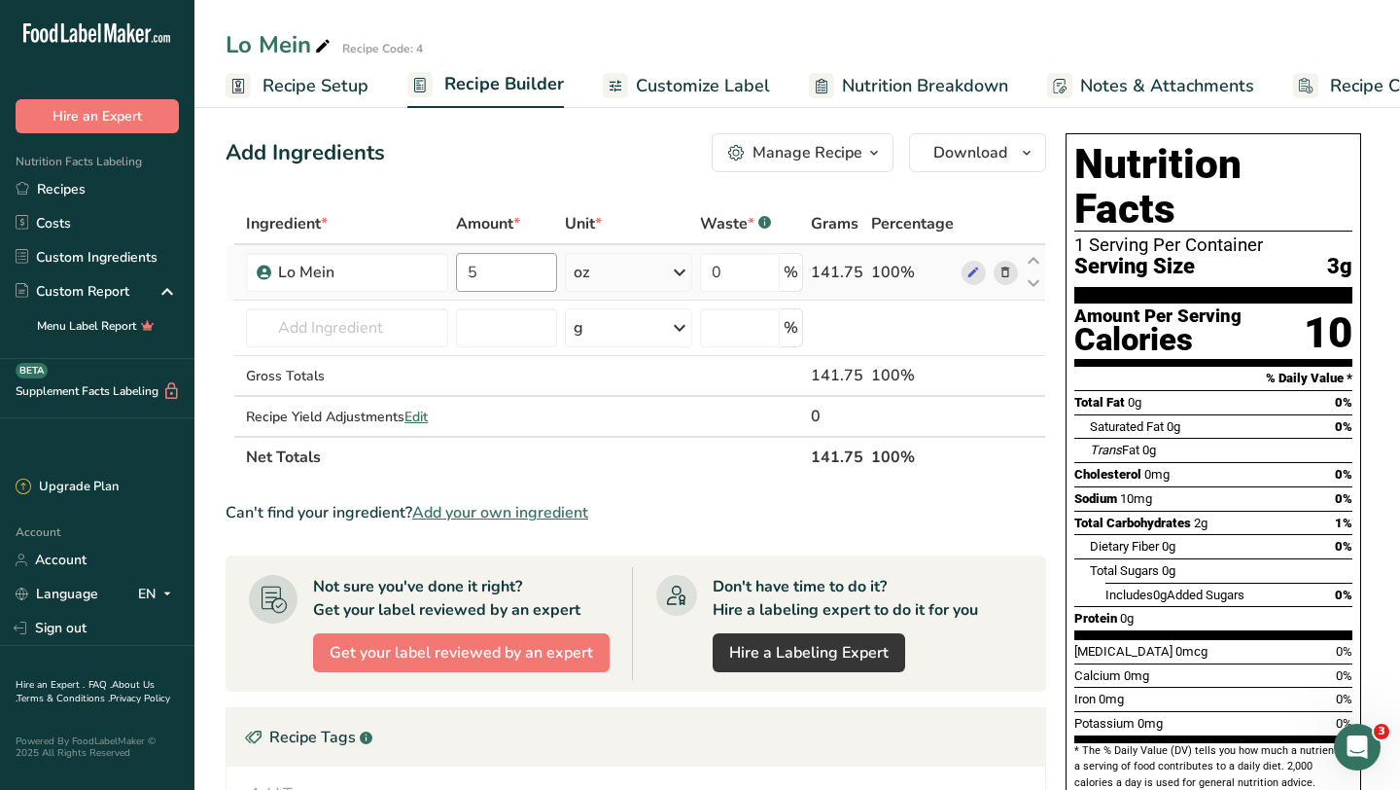
scroll to position [6, 0]
click at [494, 276] on input "5" at bounding box center [506, 273] width 101 height 39
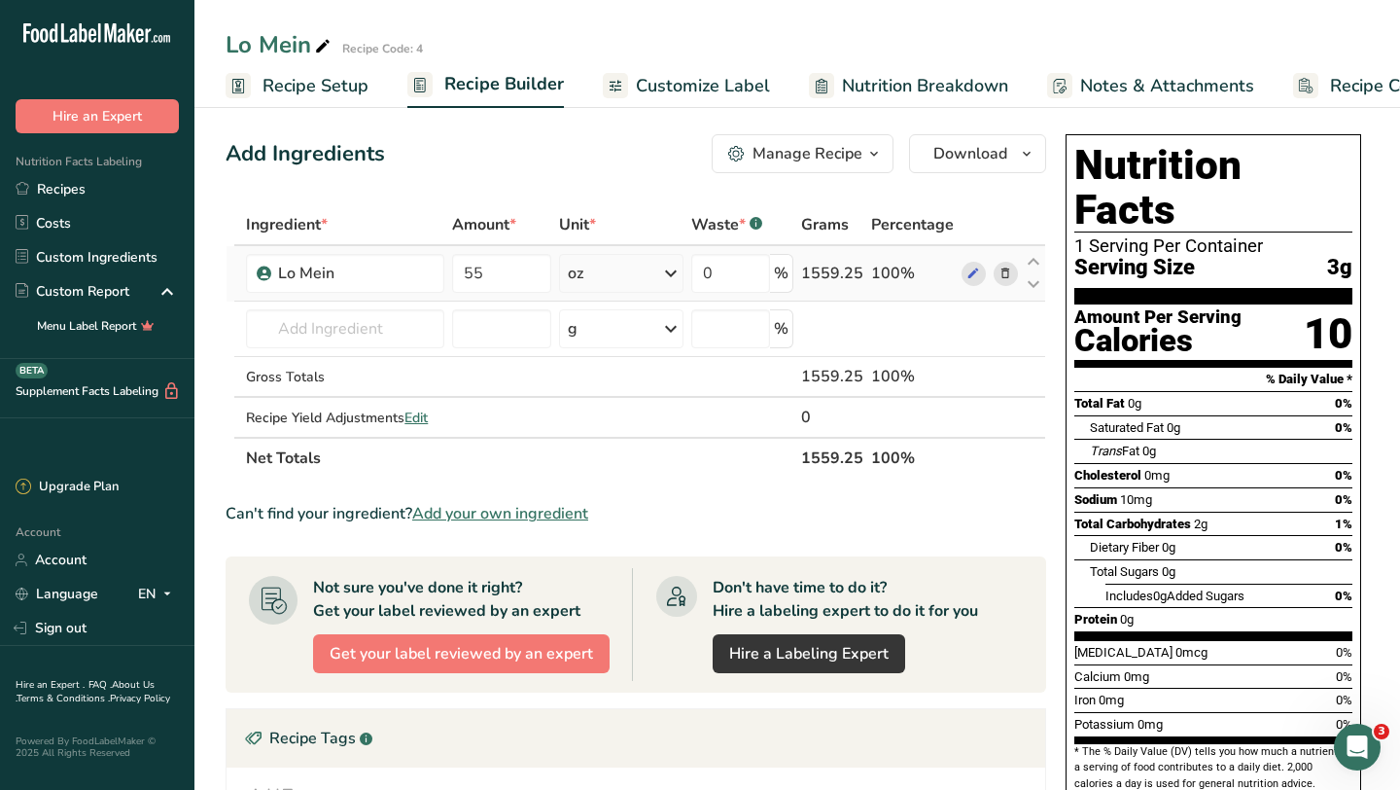
click at [673, 272] on div "Ingredient * Amount * Unit * Waste * .a-a{fill:#347362;}.b-a{fill:#fff;} Grams …" at bounding box center [636, 341] width 821 height 274
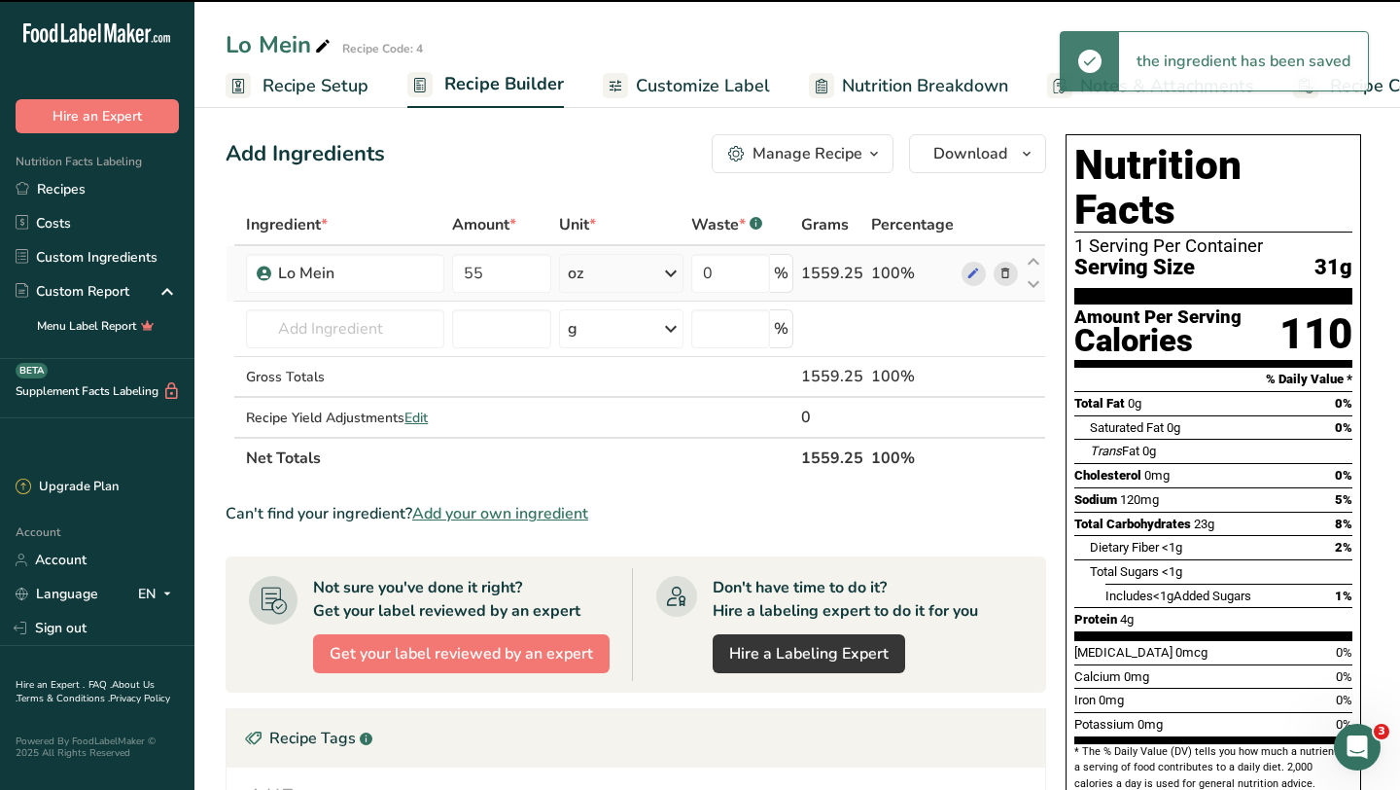
click at [673, 272] on icon at bounding box center [670, 273] width 23 height 35
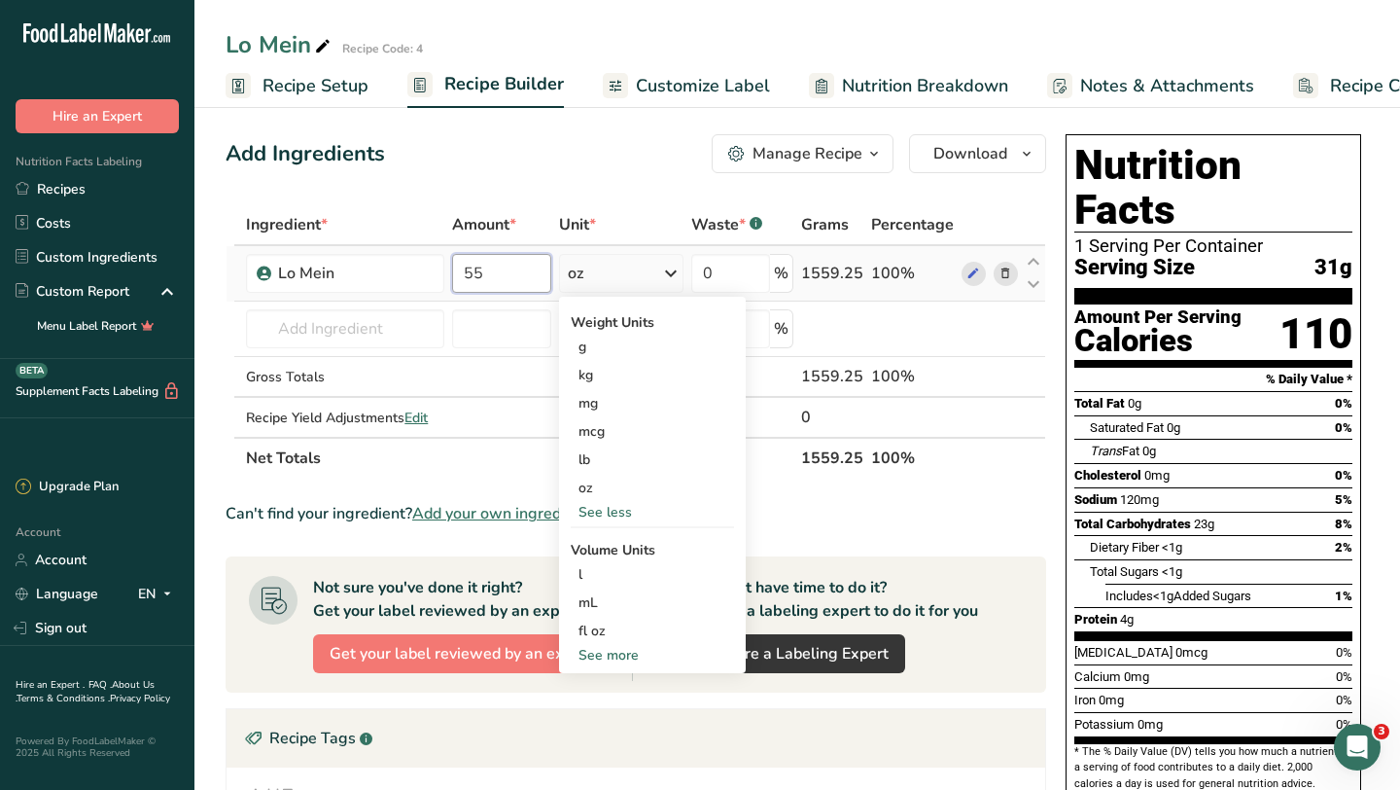
click at [503, 265] on input "55" at bounding box center [502, 273] width 100 height 39
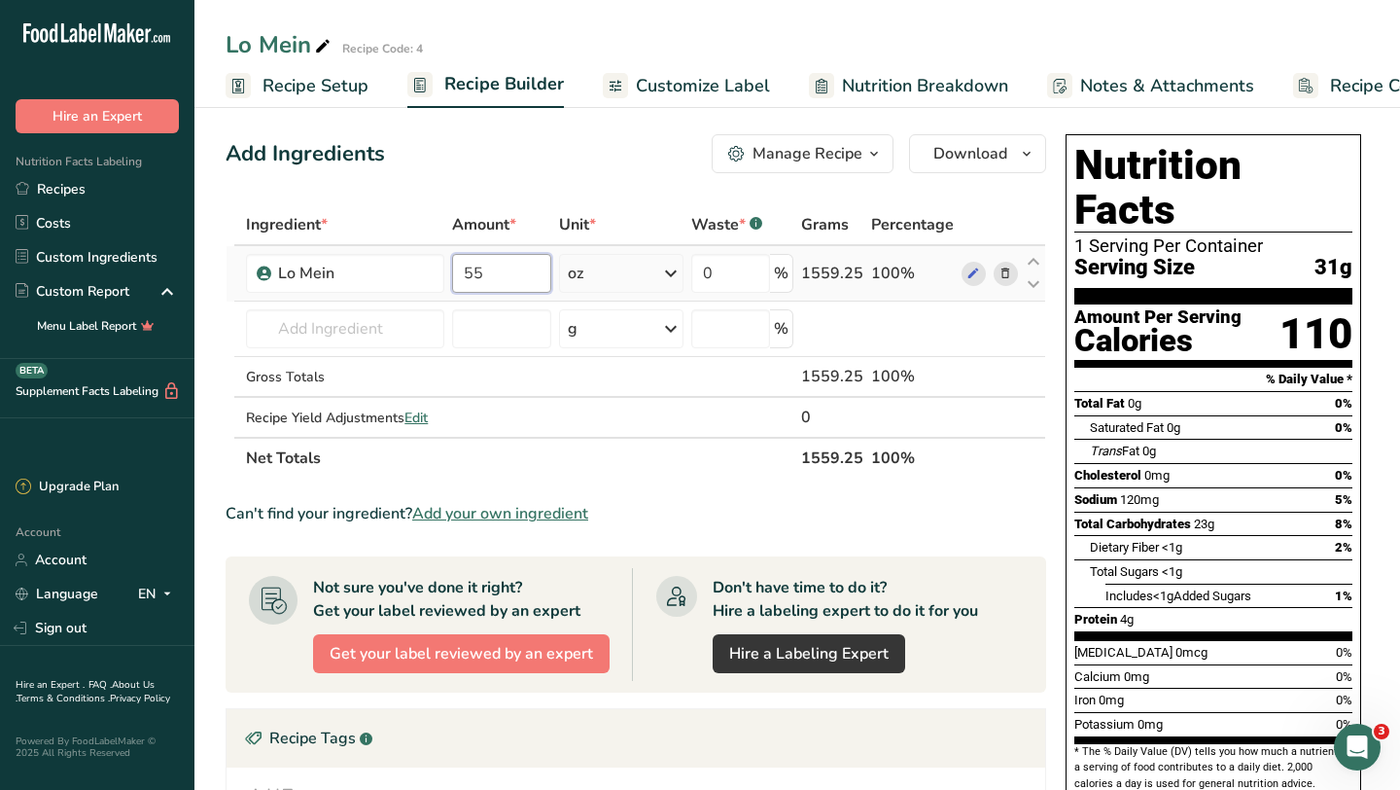
type input "5"
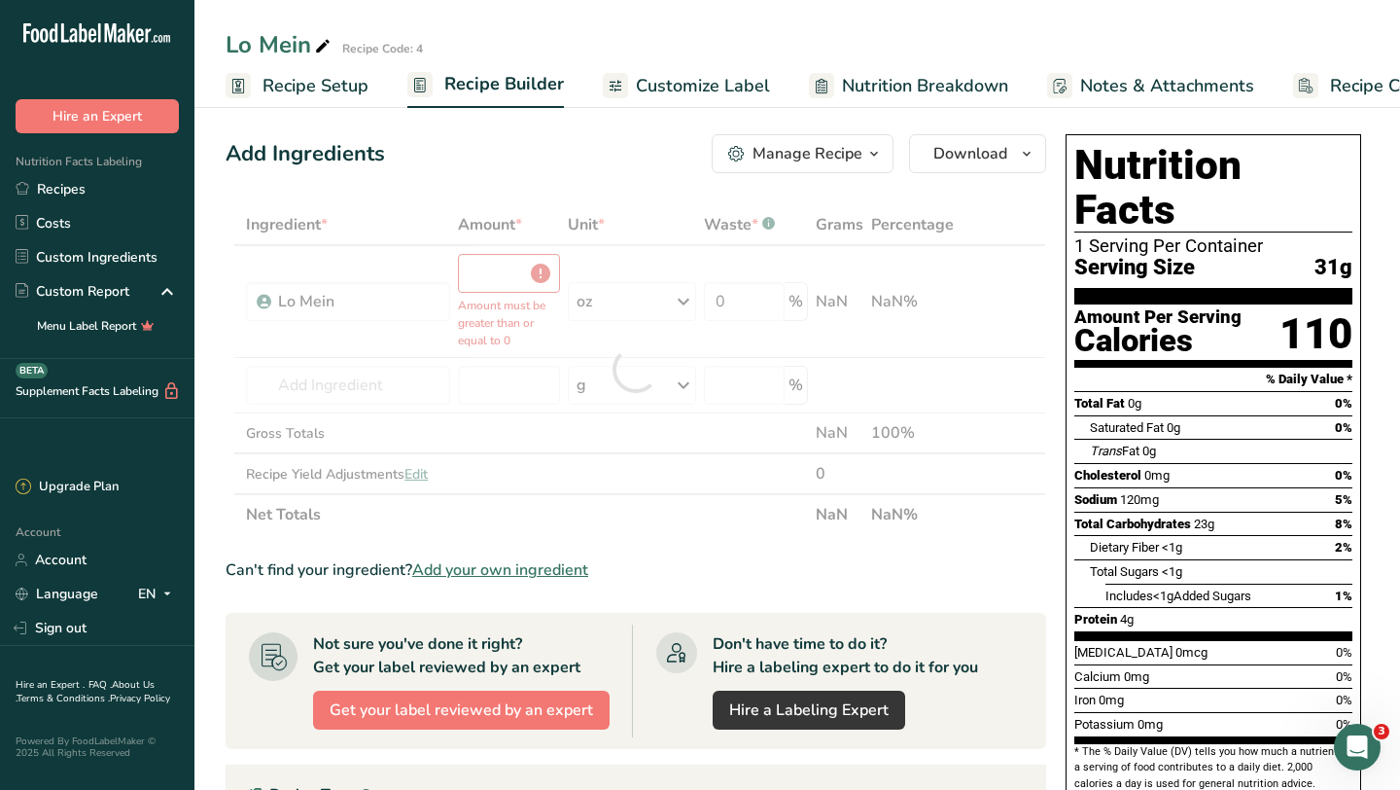
type input "0"
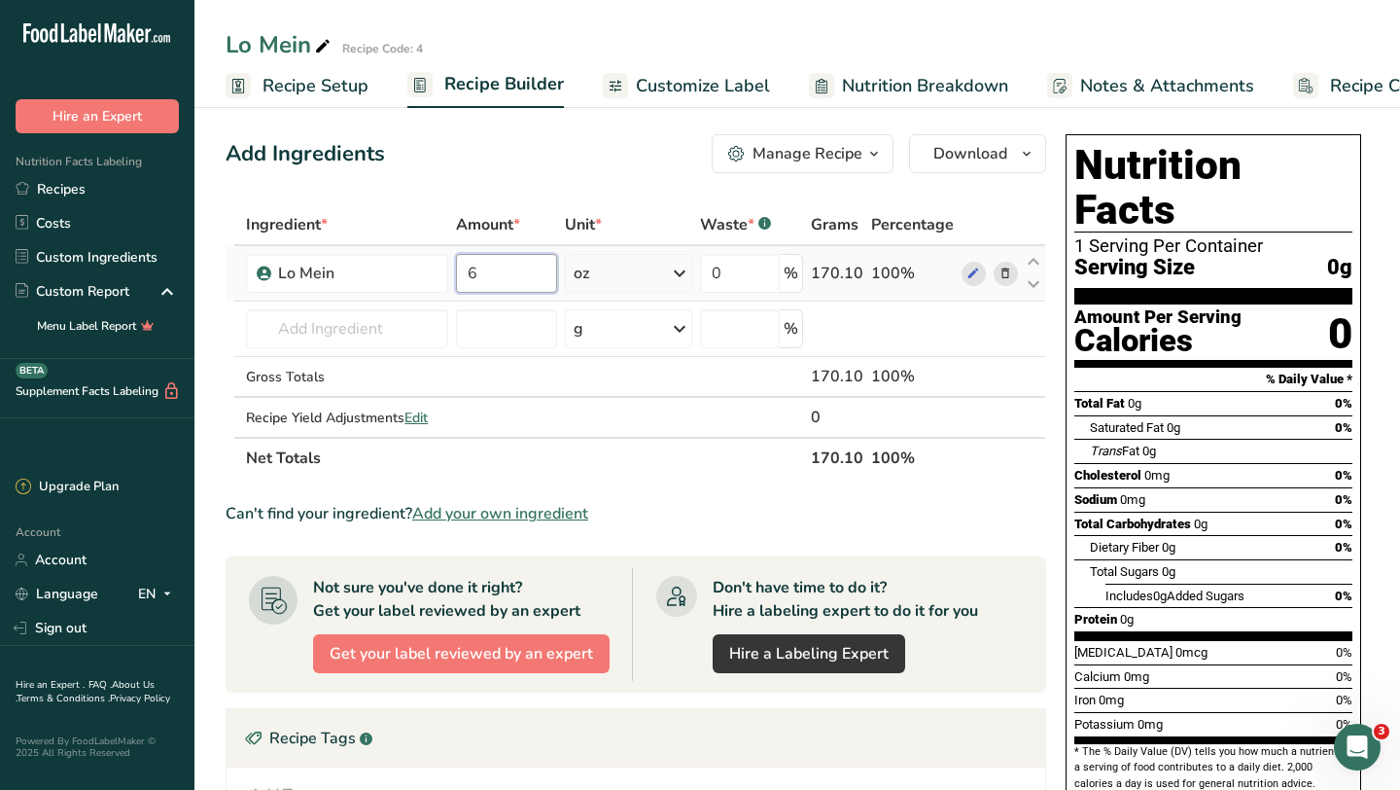
type input "6"
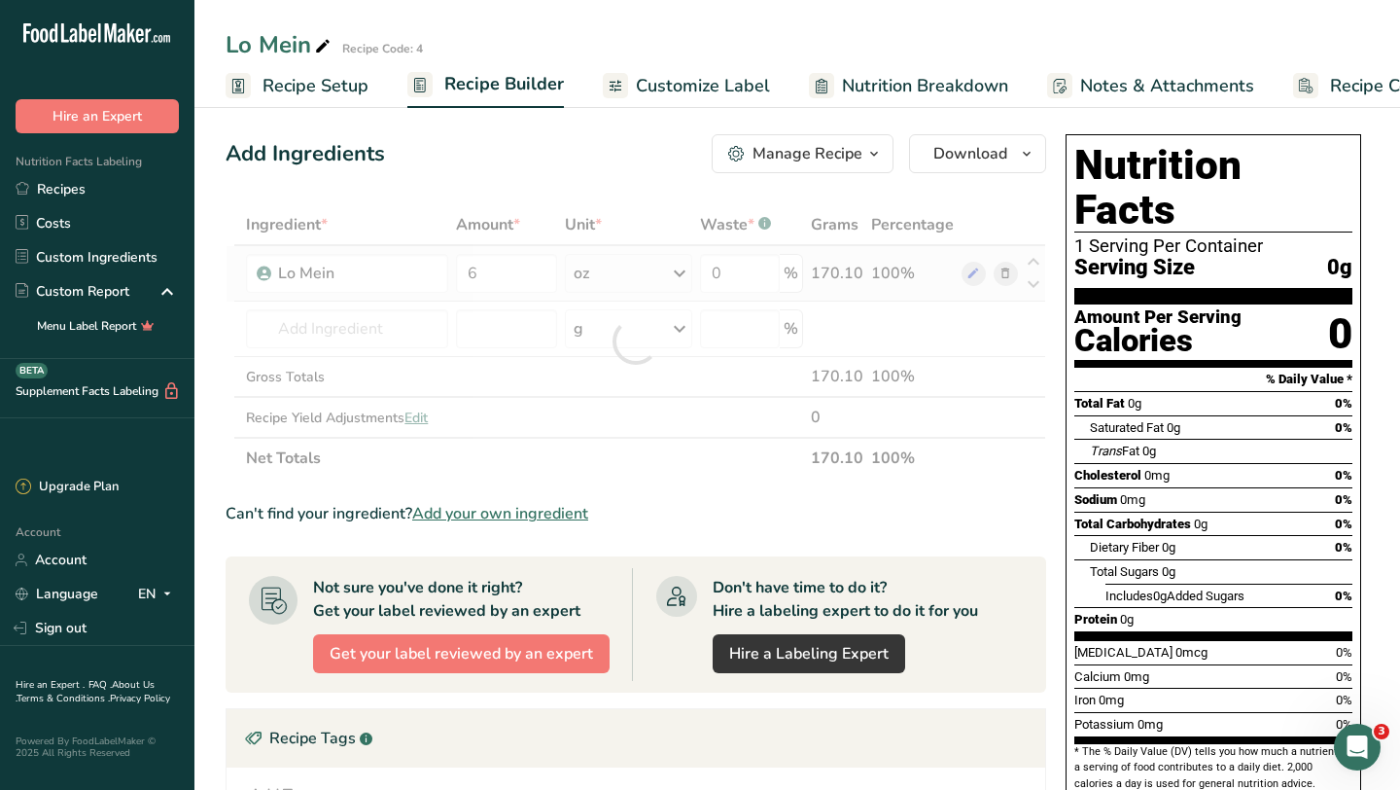
click at [686, 281] on div "Ingredient * Amount * Unit * Waste * .a-a{fill:#347362;}.b-a{fill:#fff;} Grams …" at bounding box center [636, 341] width 821 height 274
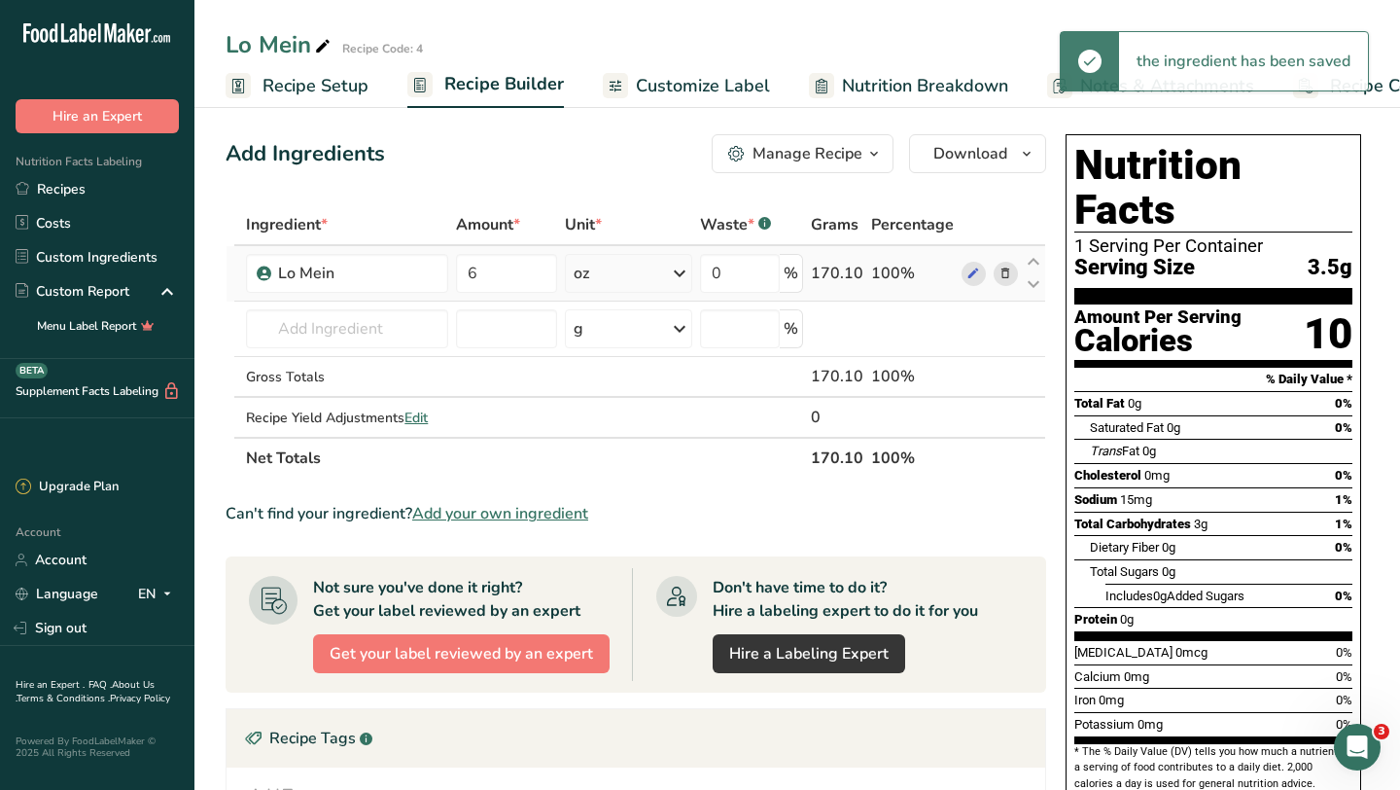
click at [686, 281] on icon at bounding box center [679, 273] width 23 height 35
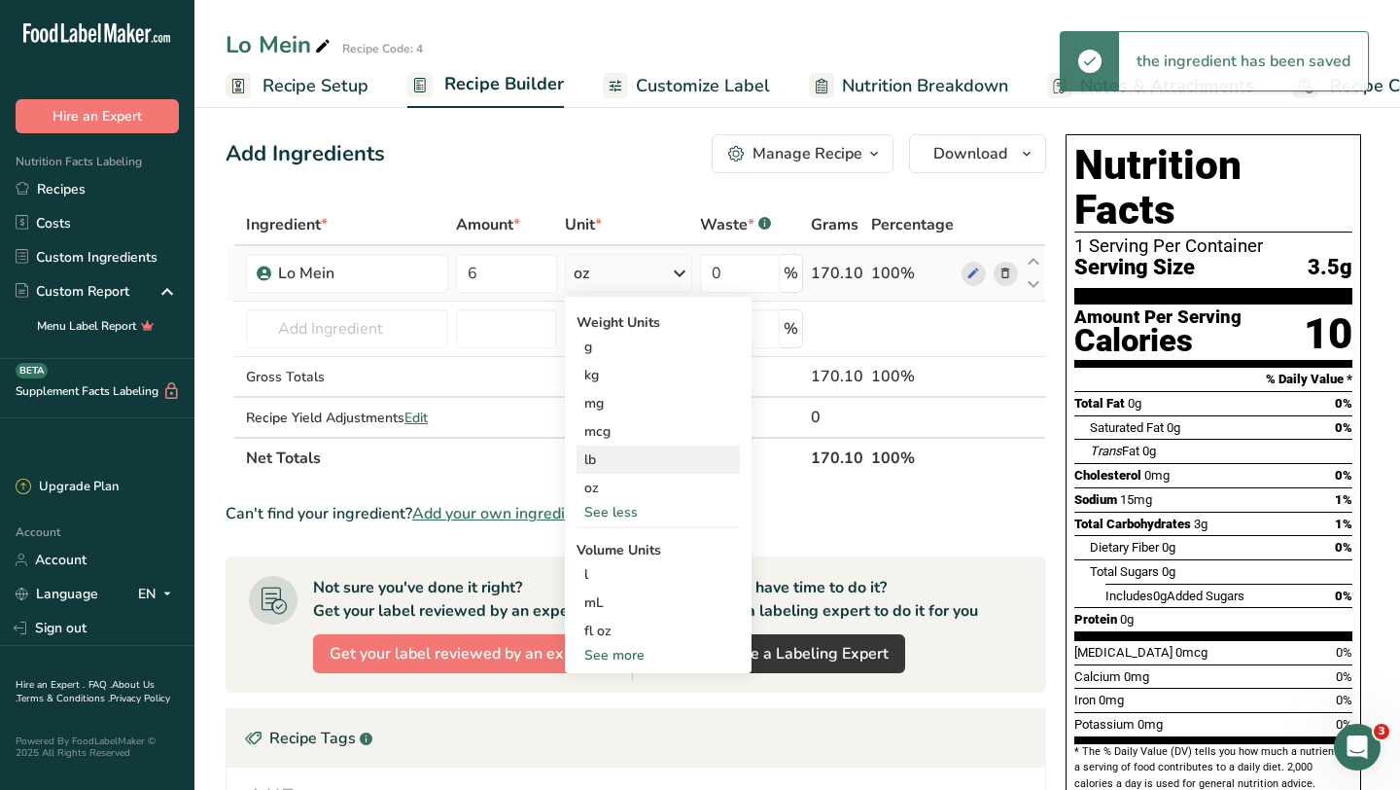
click at [592, 459] on div "lb" at bounding box center [658, 459] width 163 height 28
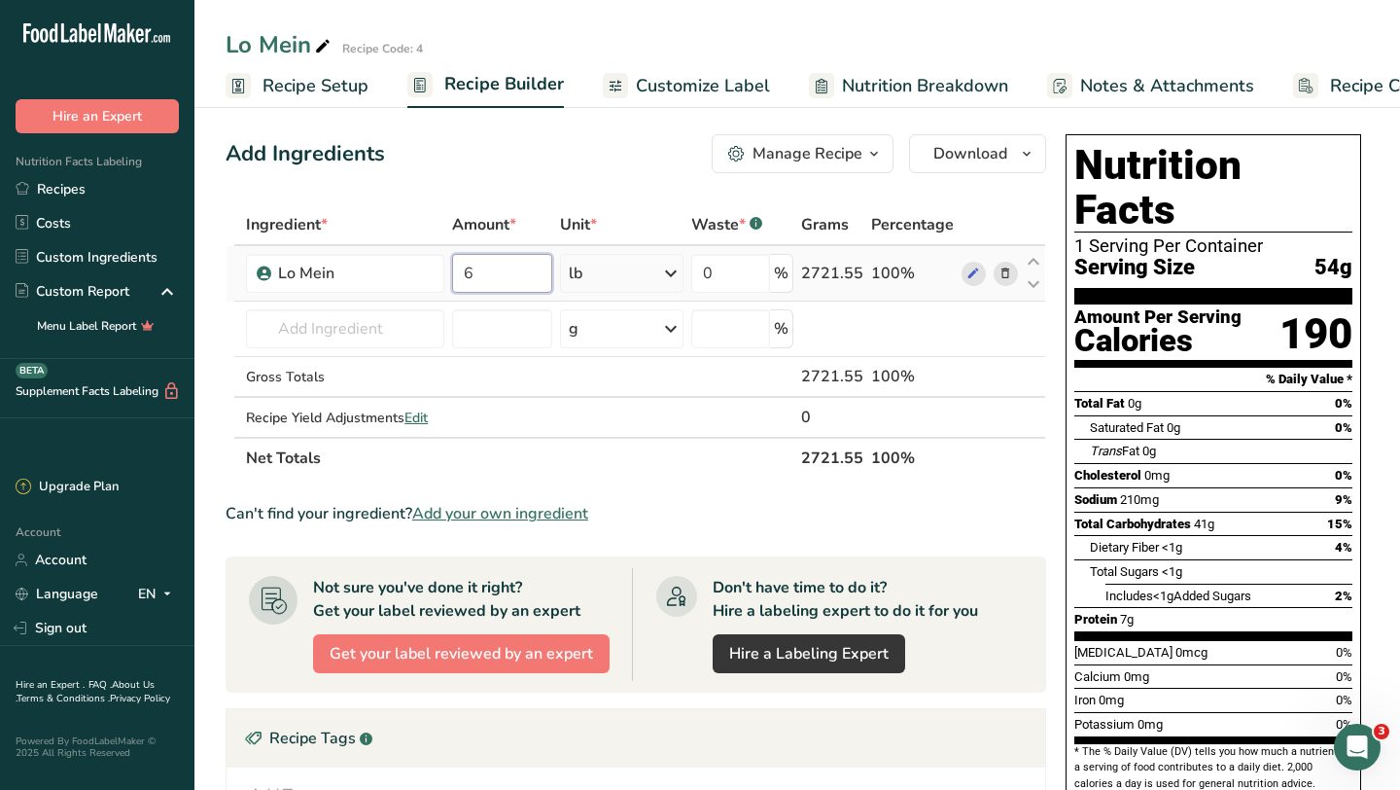
click at [485, 265] on input "6" at bounding box center [502, 273] width 100 height 39
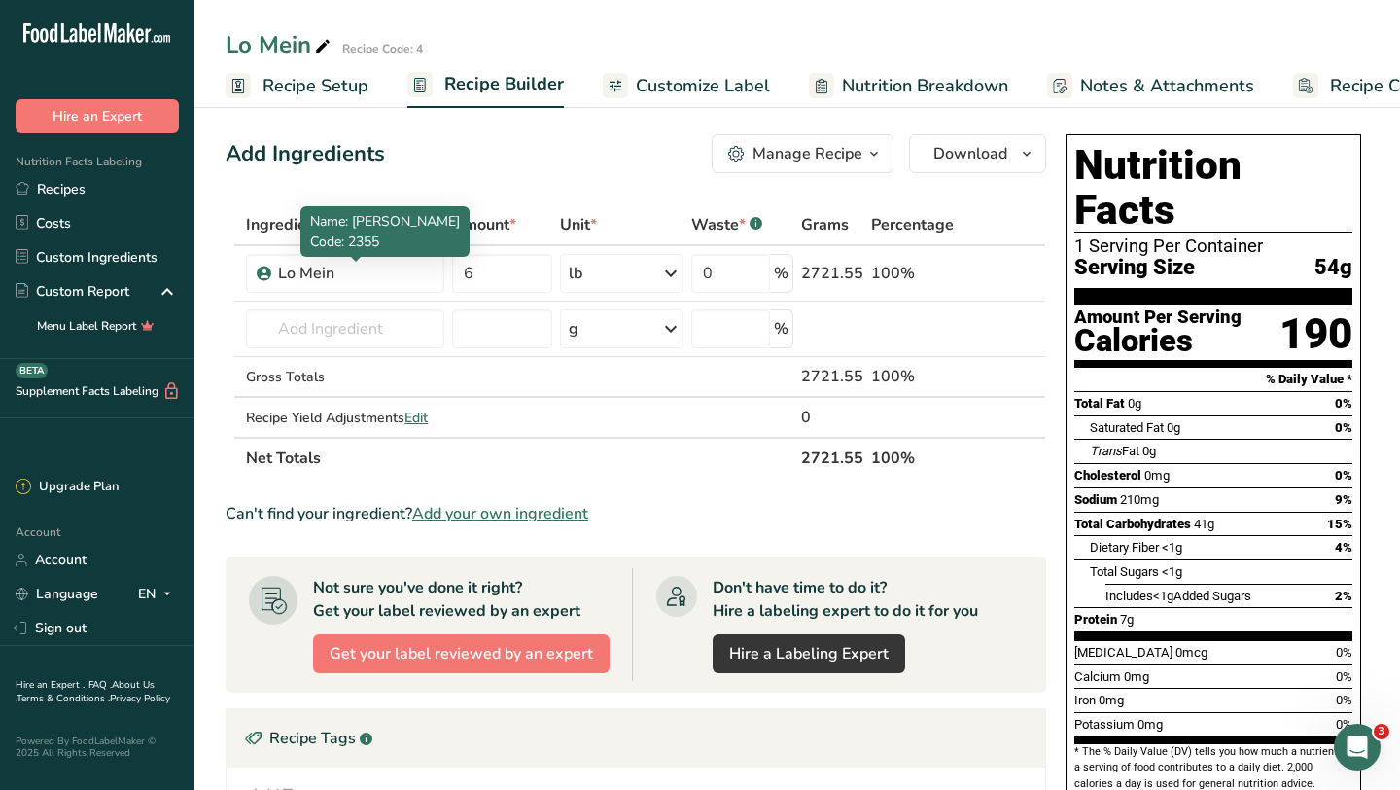
click at [334, 233] on span "Code: 2355" at bounding box center [344, 241] width 69 height 18
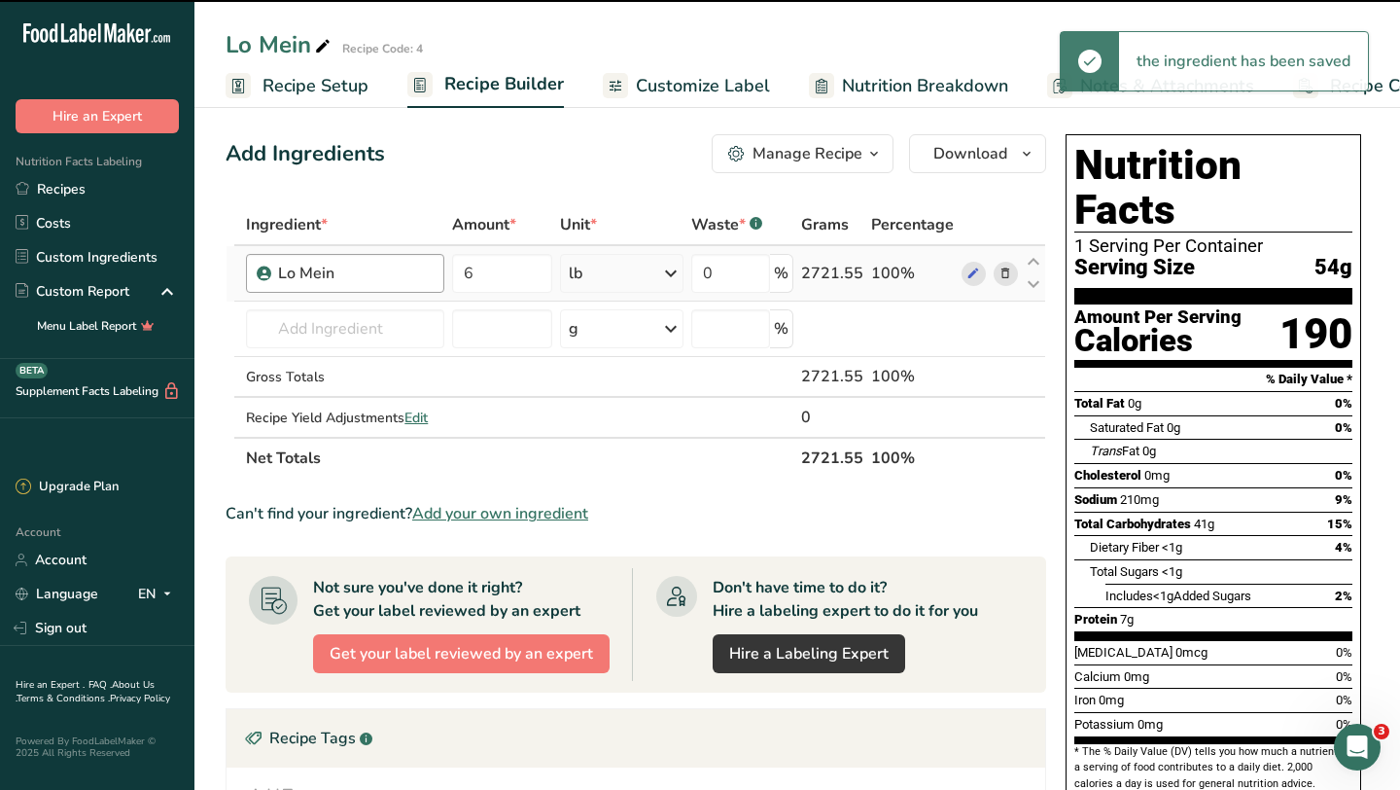
click at [308, 275] on div "Lo Mein" at bounding box center [355, 273] width 155 height 23
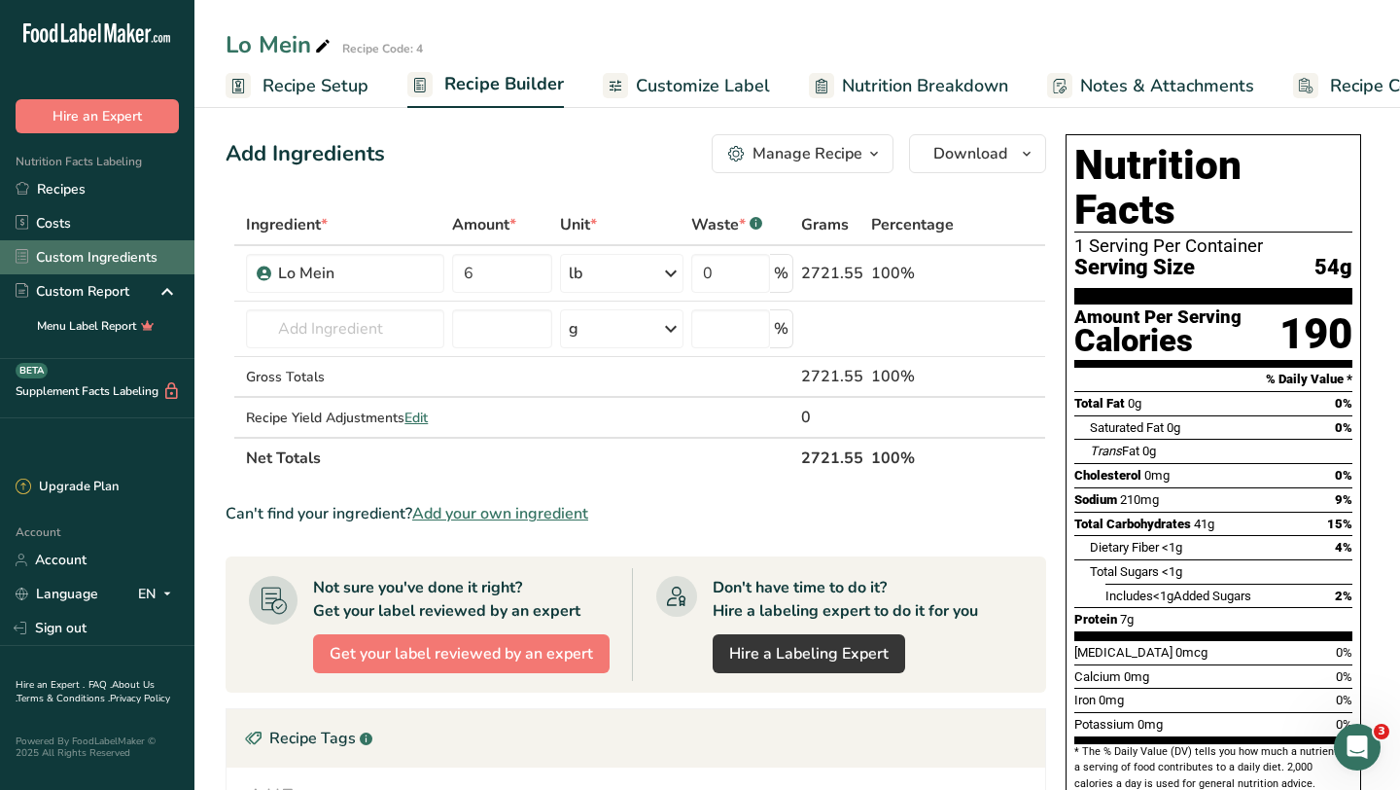
click at [97, 252] on link "Custom Ingredients" at bounding box center [97, 257] width 194 height 34
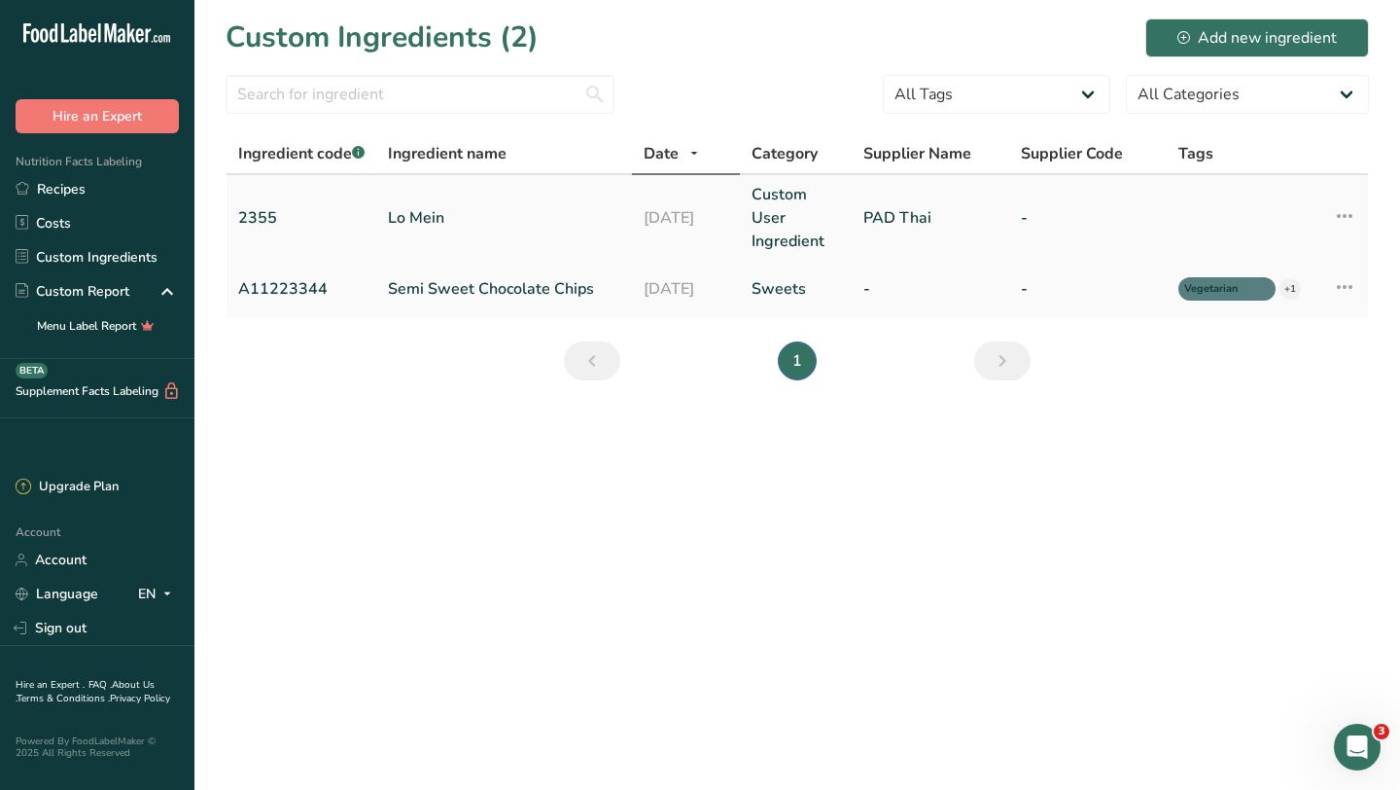
click at [412, 215] on link "Lo Mein" at bounding box center [504, 217] width 232 height 23
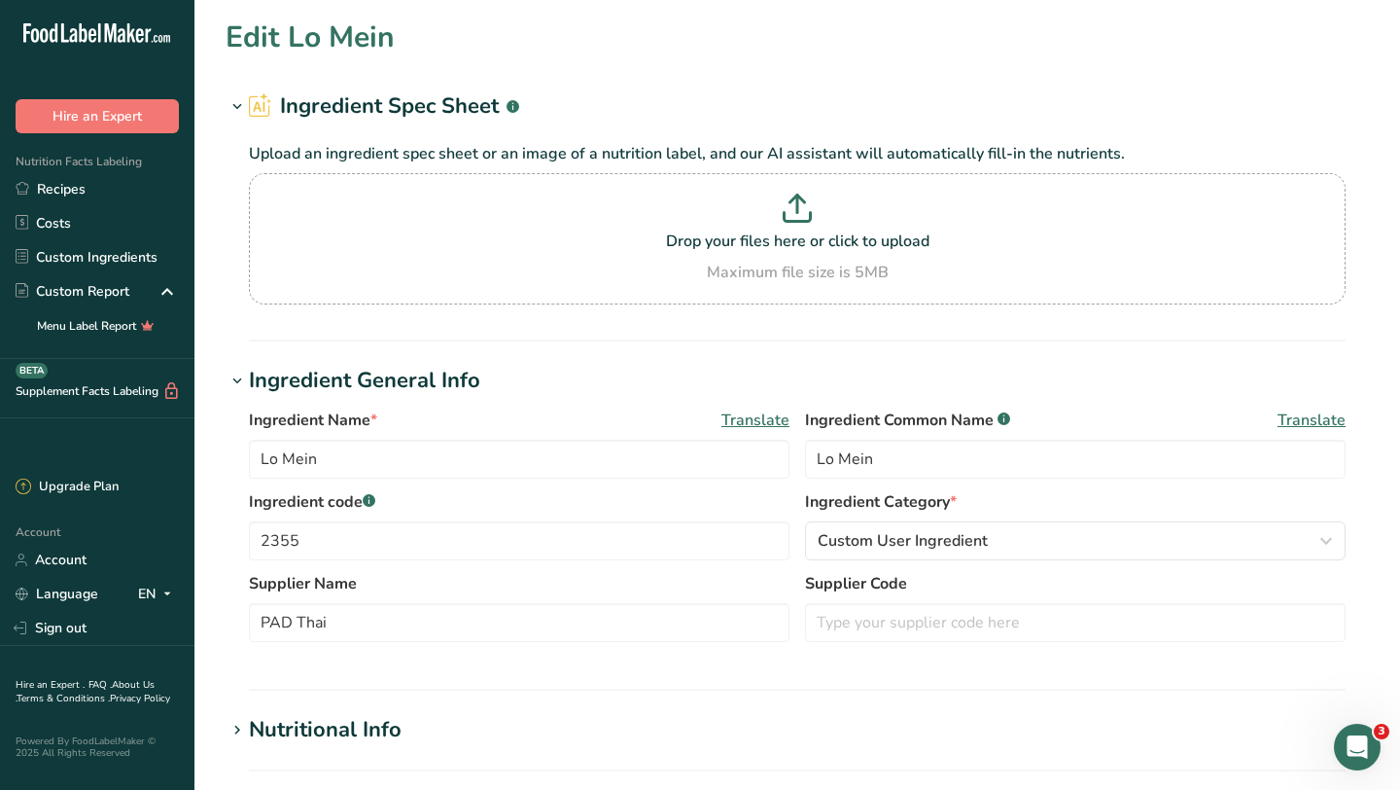
type input "Lo Mein"
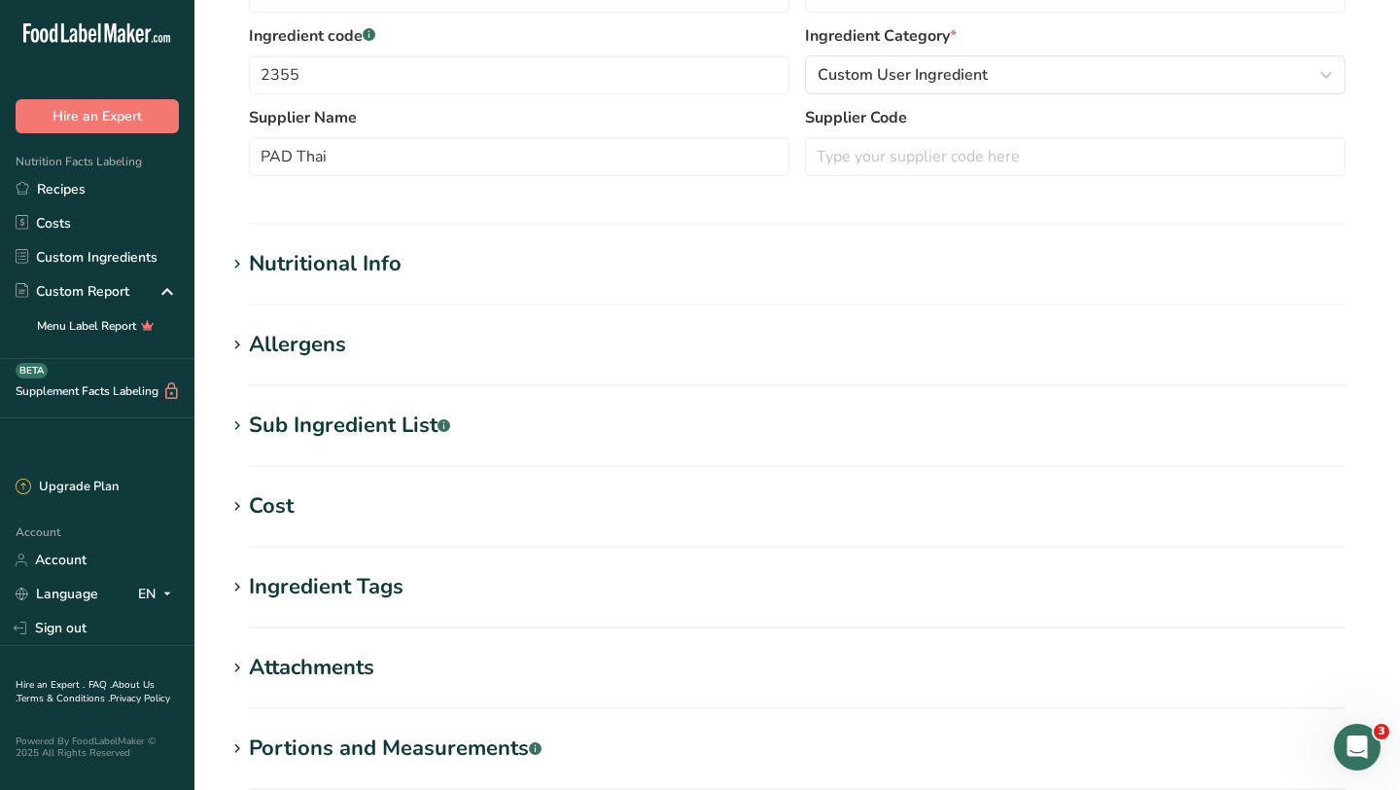
scroll to position [334, 0]
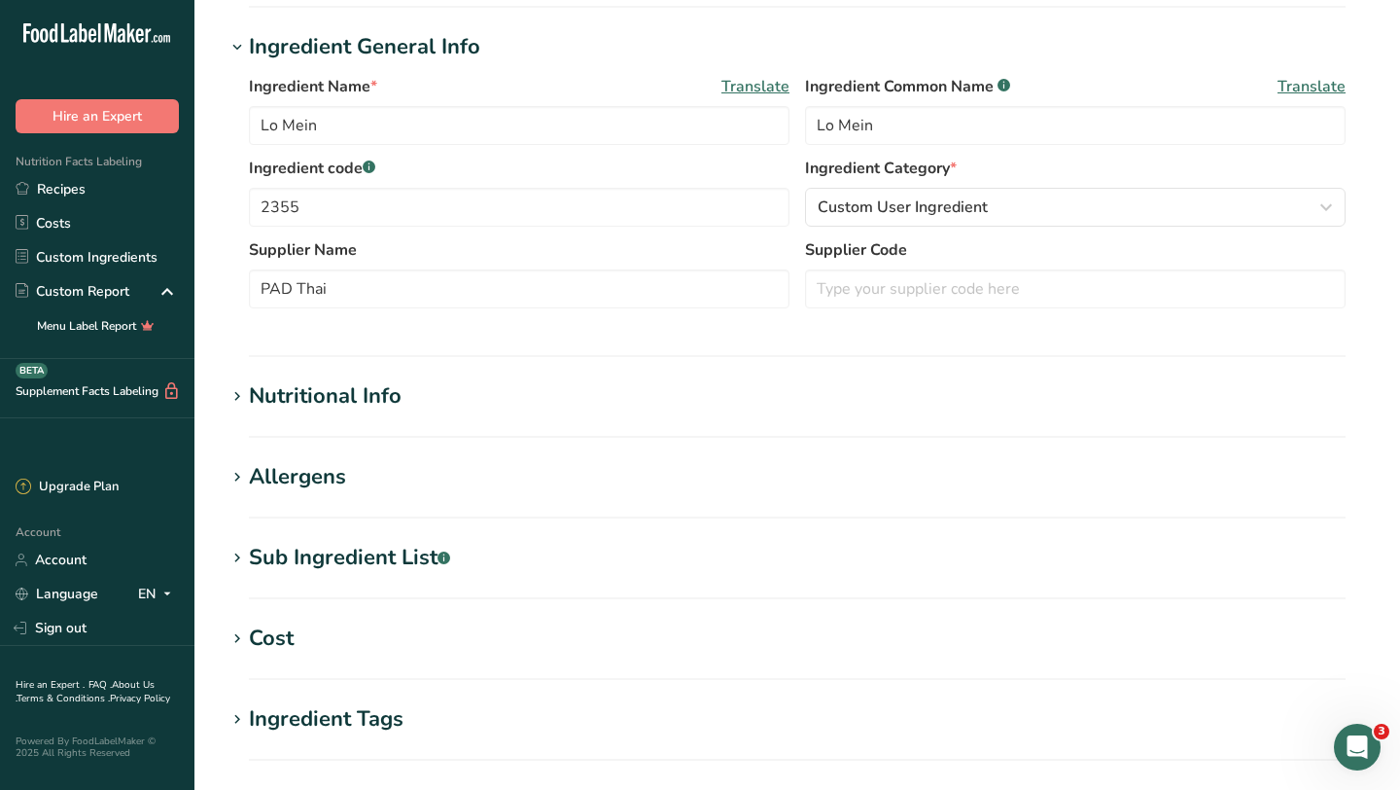
click at [383, 393] on div "Nutritional Info" at bounding box center [325, 396] width 153 height 32
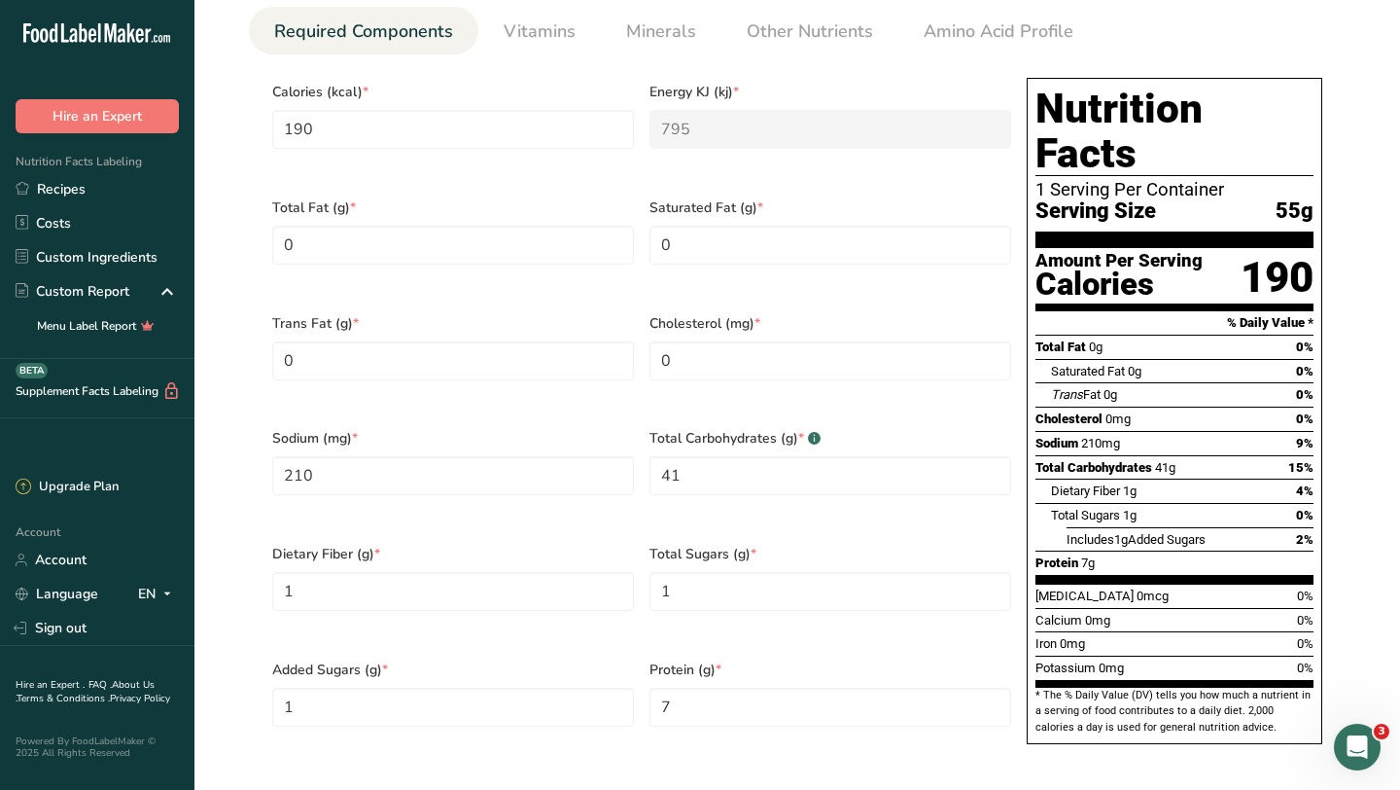
scroll to position [1068, 0]
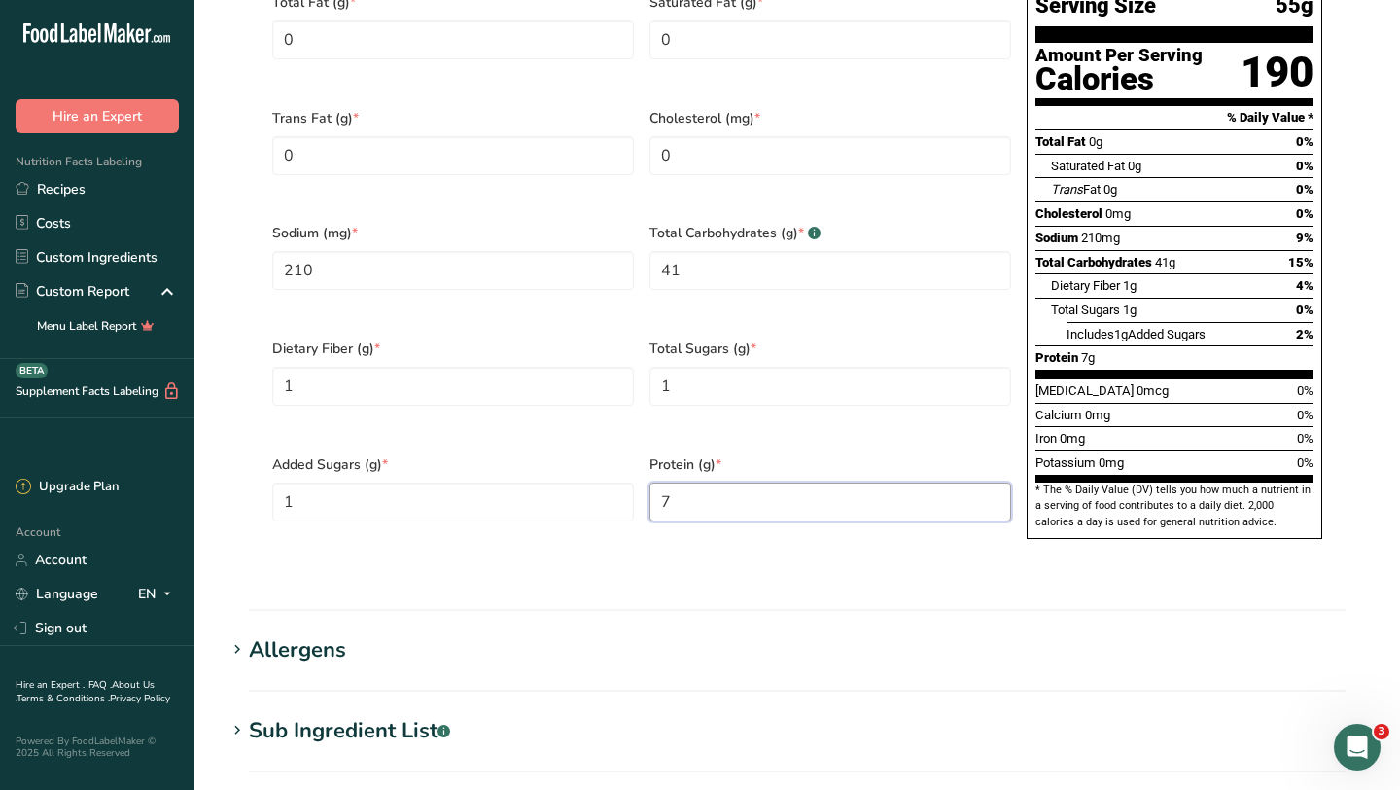
click at [709, 482] on input "7" at bounding box center [831, 501] width 362 height 39
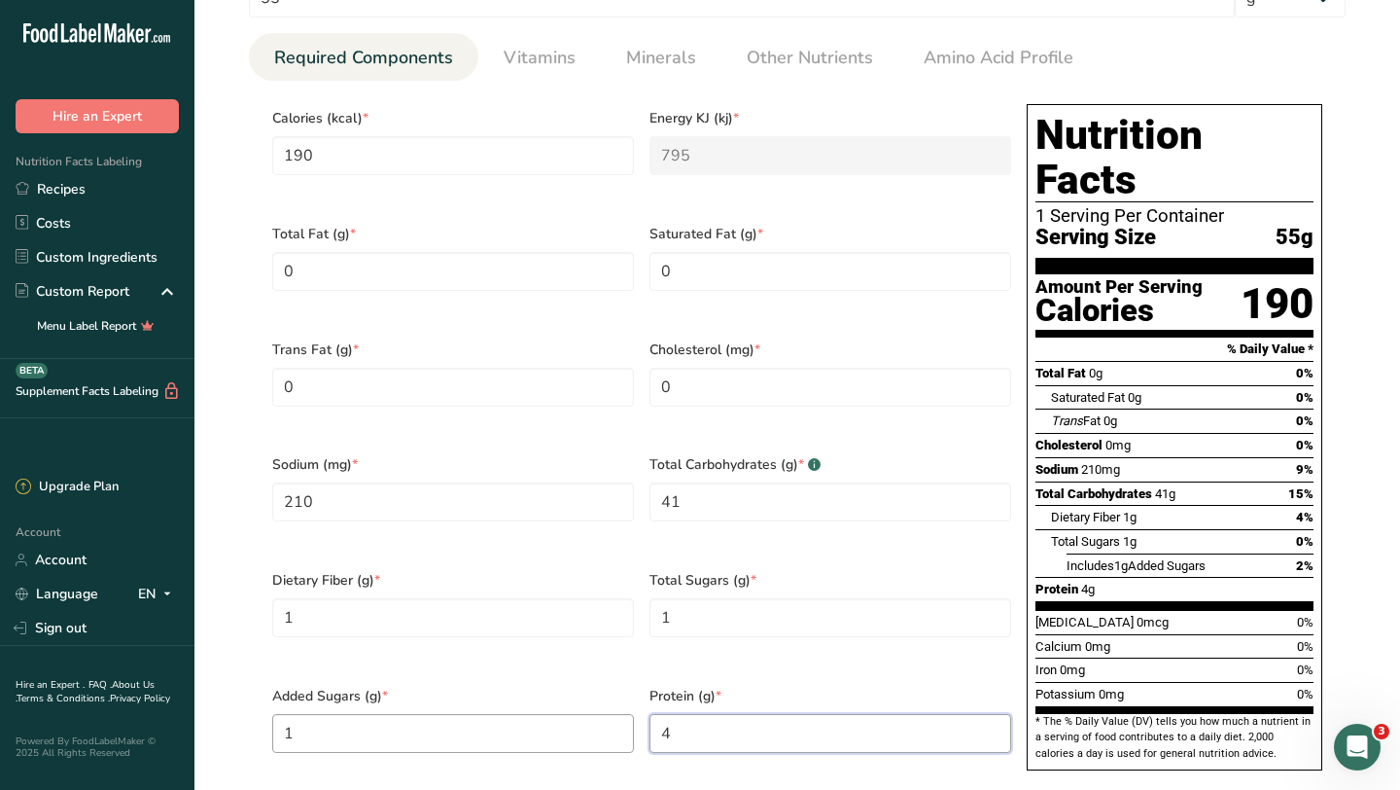
scroll to position [835, 0]
type input "4"
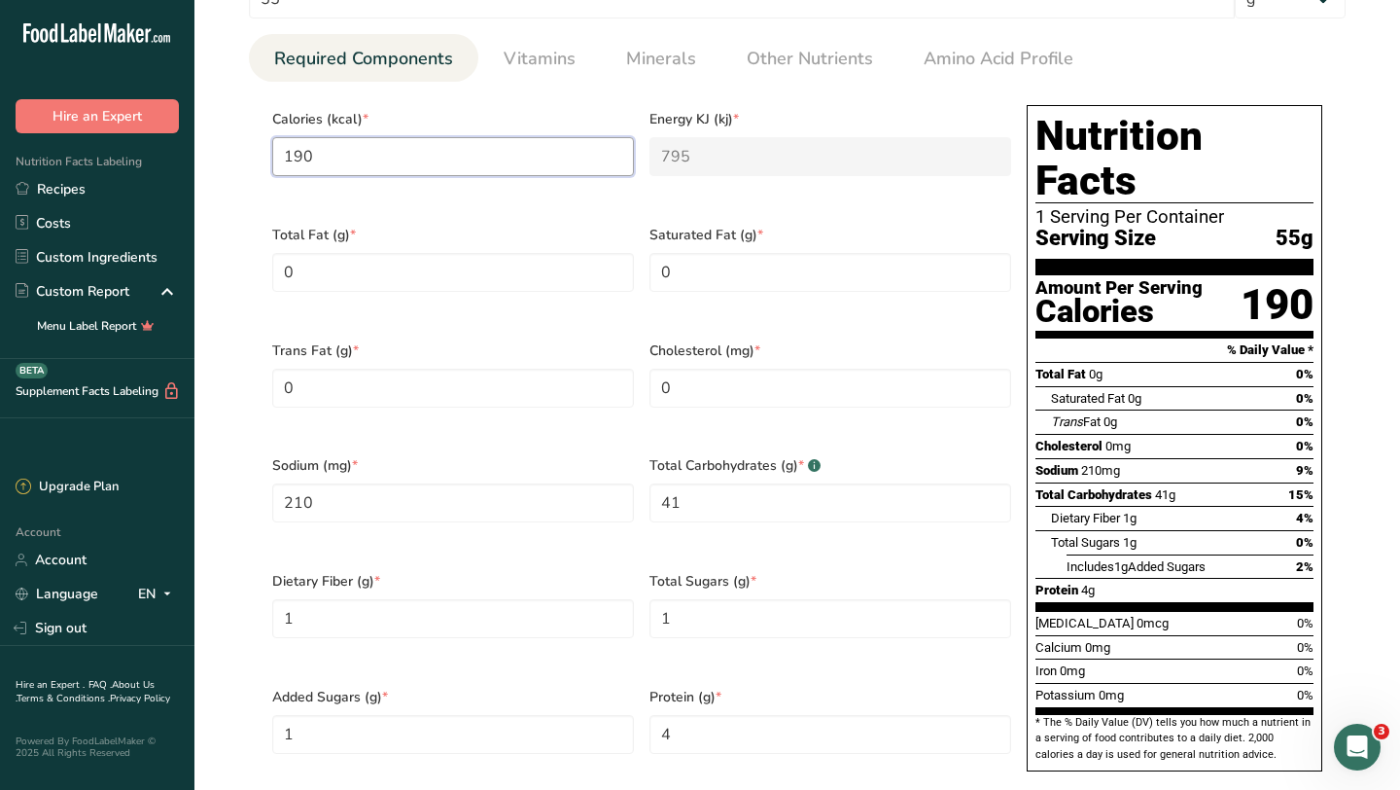
click at [341, 164] on input "190" at bounding box center [453, 156] width 362 height 39
type input "19"
type KJ "79.5"
type input "1"
type KJ "4.2"
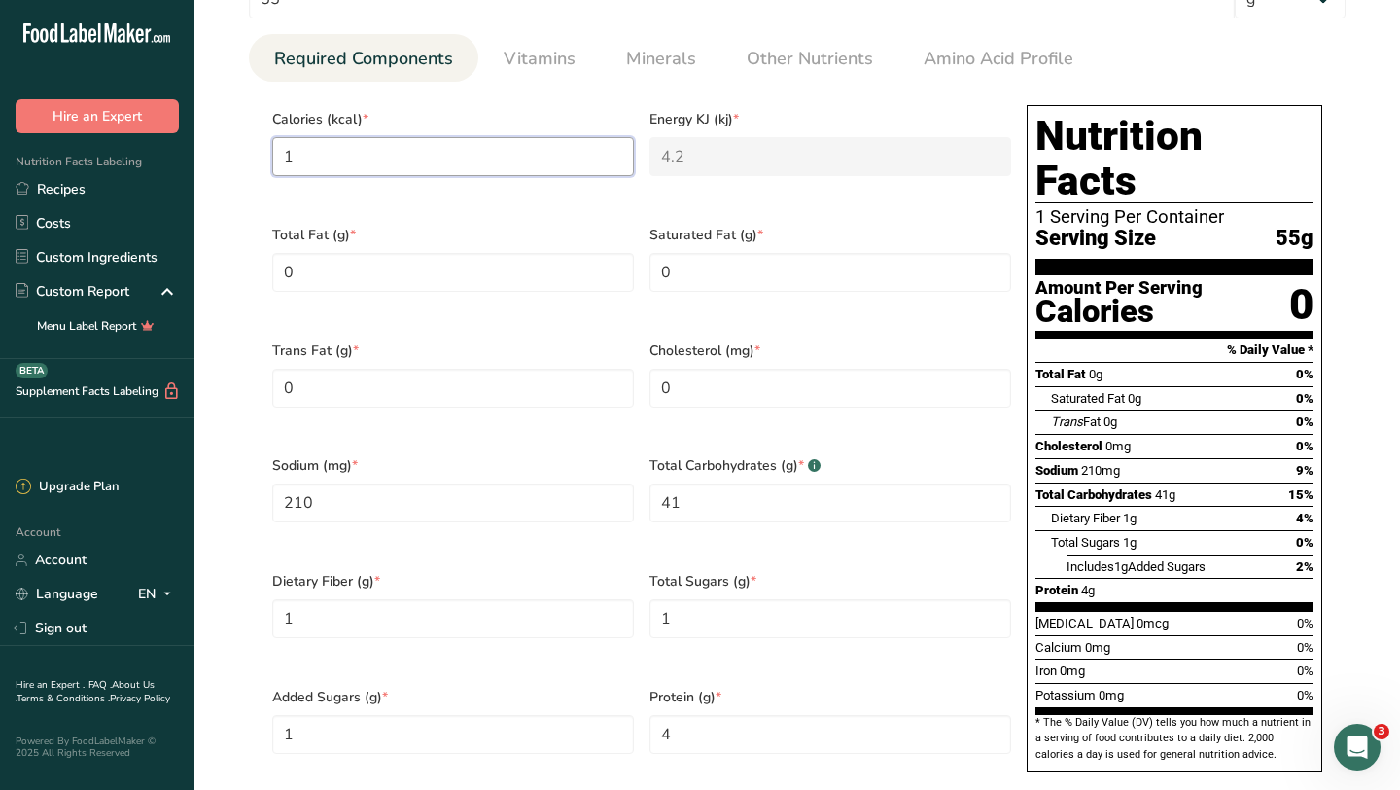
type input "0"
type KJ "0"
type input "2"
type KJ "8.4"
type input "21"
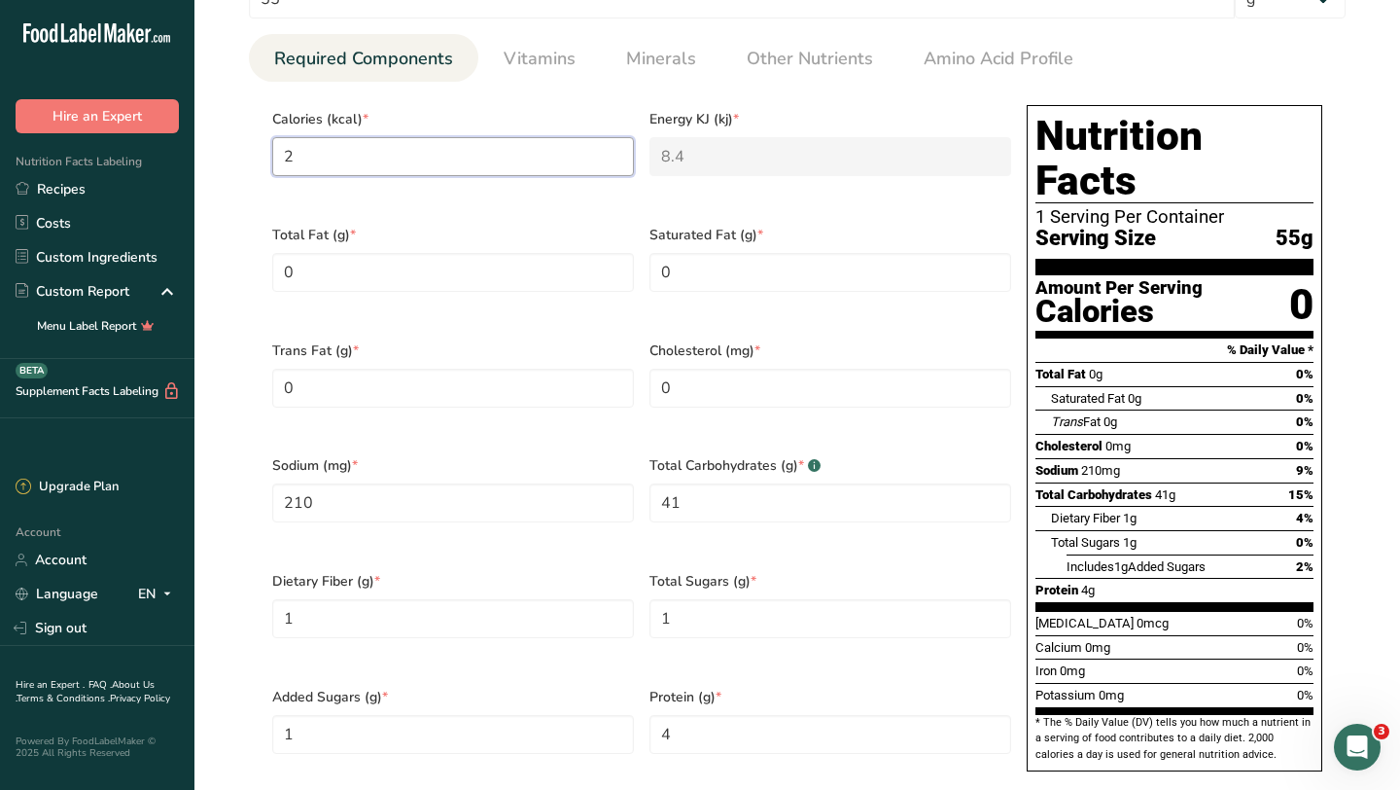
type KJ "87.9"
type input "210"
type KJ "878.6"
type input "210"
click at [382, 265] on Fat "0" at bounding box center [453, 272] width 362 height 39
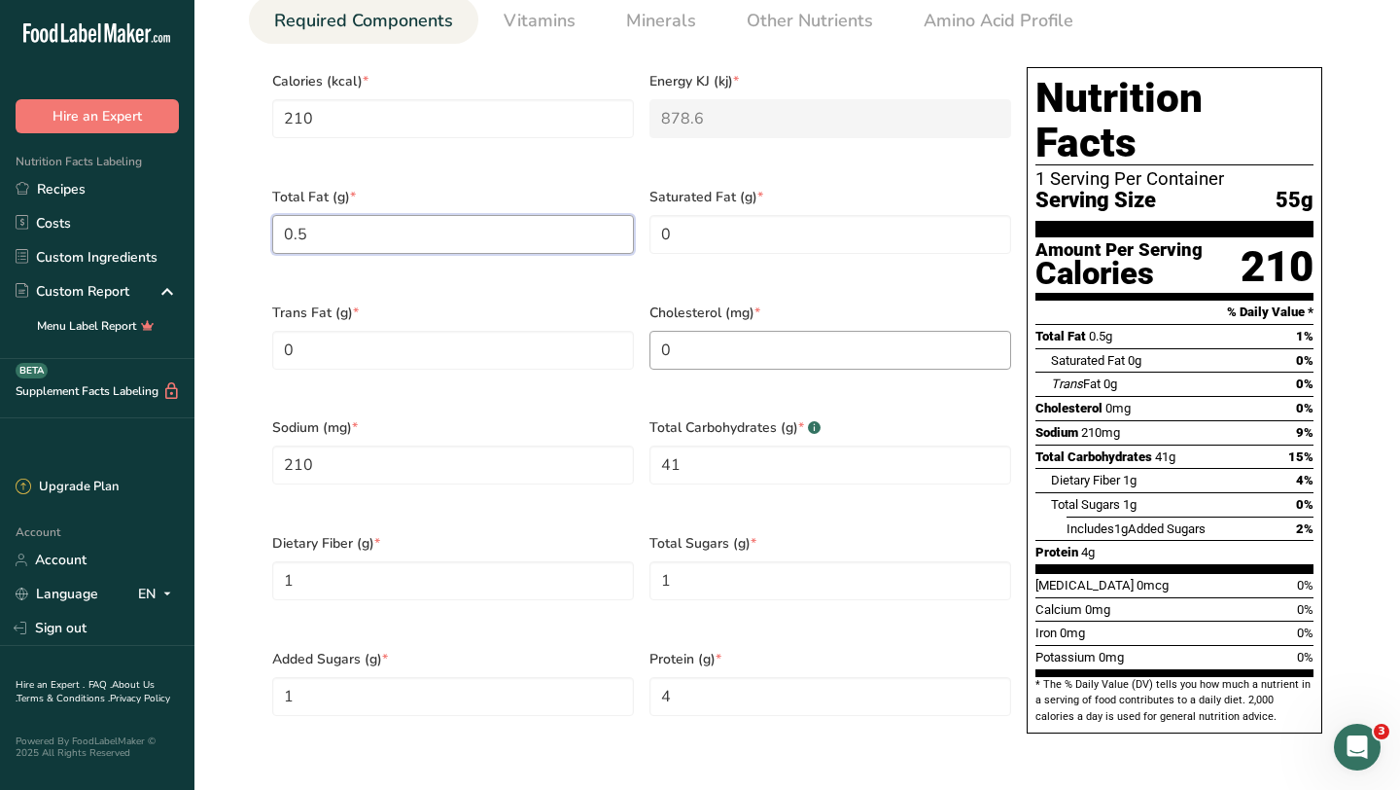
scroll to position [878, 0]
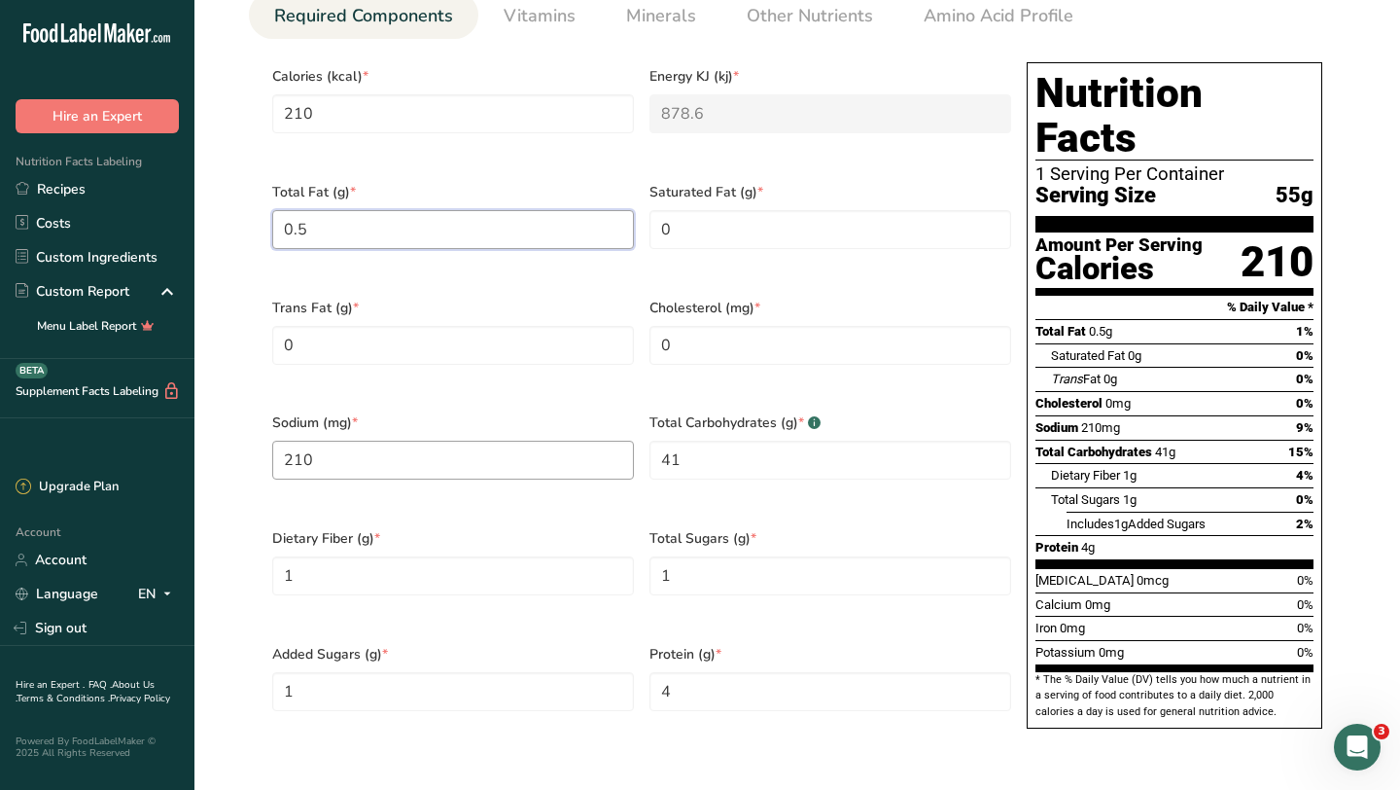
type Fat "0.5"
click at [471, 441] on input "210" at bounding box center [453, 460] width 362 height 39
type input "15"
click at [705, 444] on Carbohydrates "41" at bounding box center [831, 460] width 362 height 39
type Carbohydrates "47"
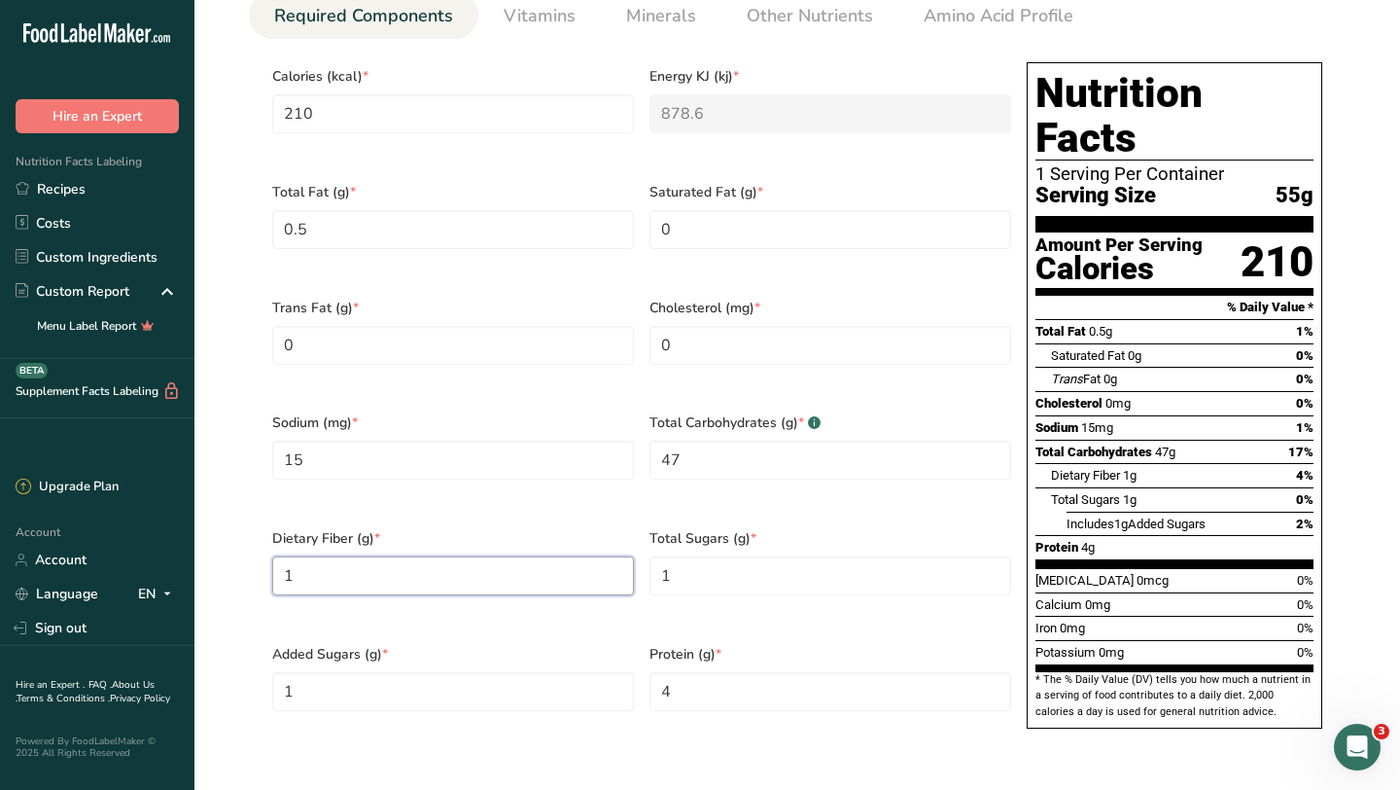
click at [429, 556] on Fiber "1" at bounding box center [453, 575] width 362 height 39
click at [541, 672] on Sugars "1" at bounding box center [453, 691] width 362 height 39
type Sugars "0"
click at [744, 556] on Sugars "1" at bounding box center [831, 575] width 362 height 39
type Sugars "0"
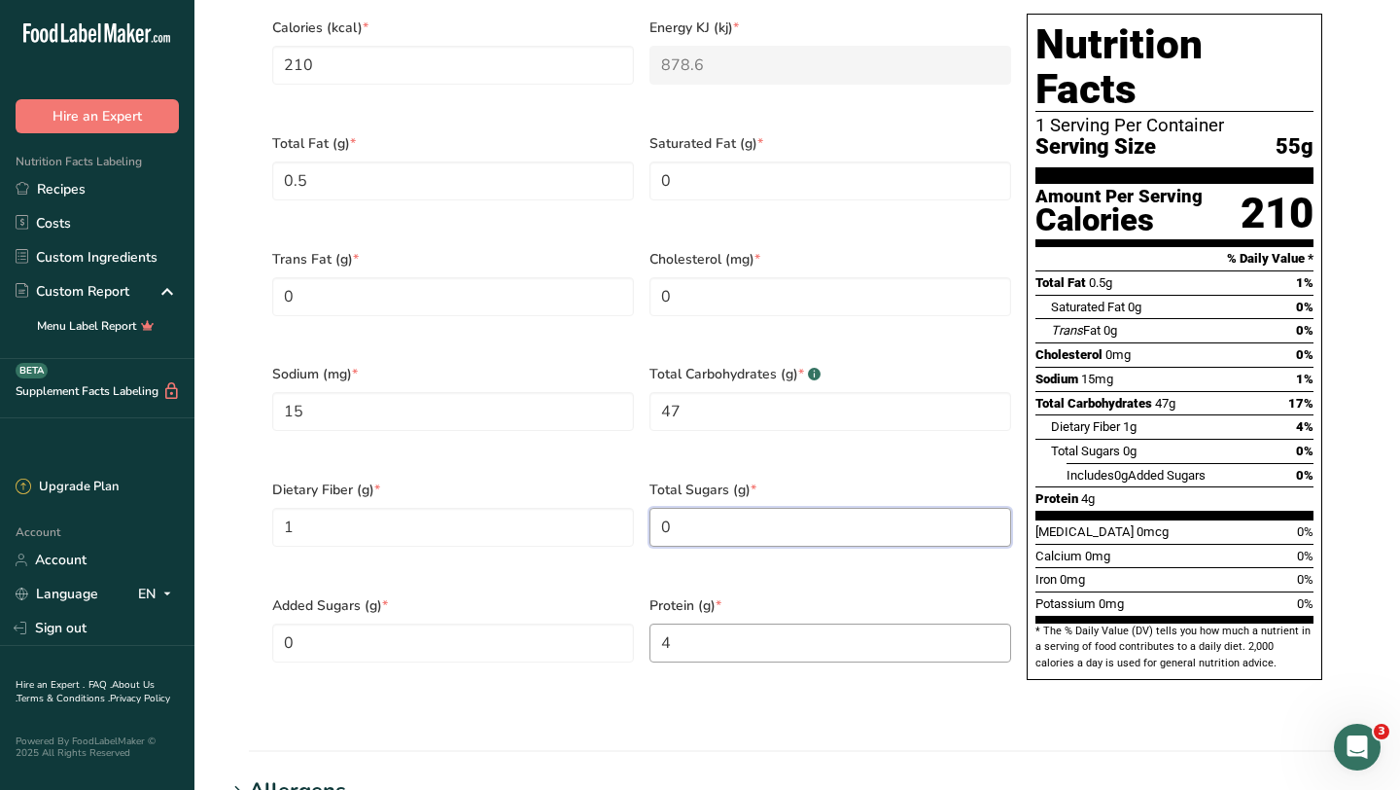
scroll to position [1564, 0]
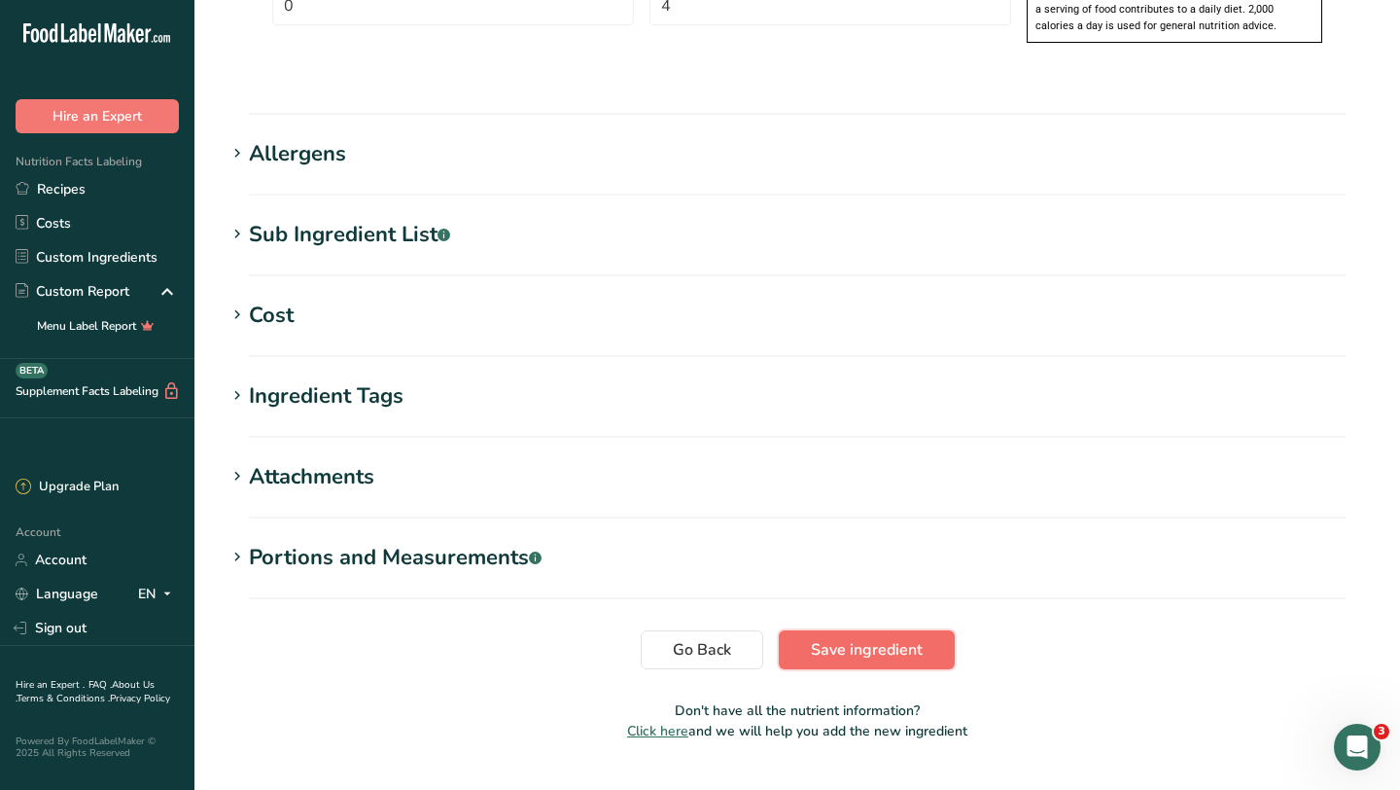
click at [841, 638] on span "Save ingredient" at bounding box center [867, 649] width 112 height 23
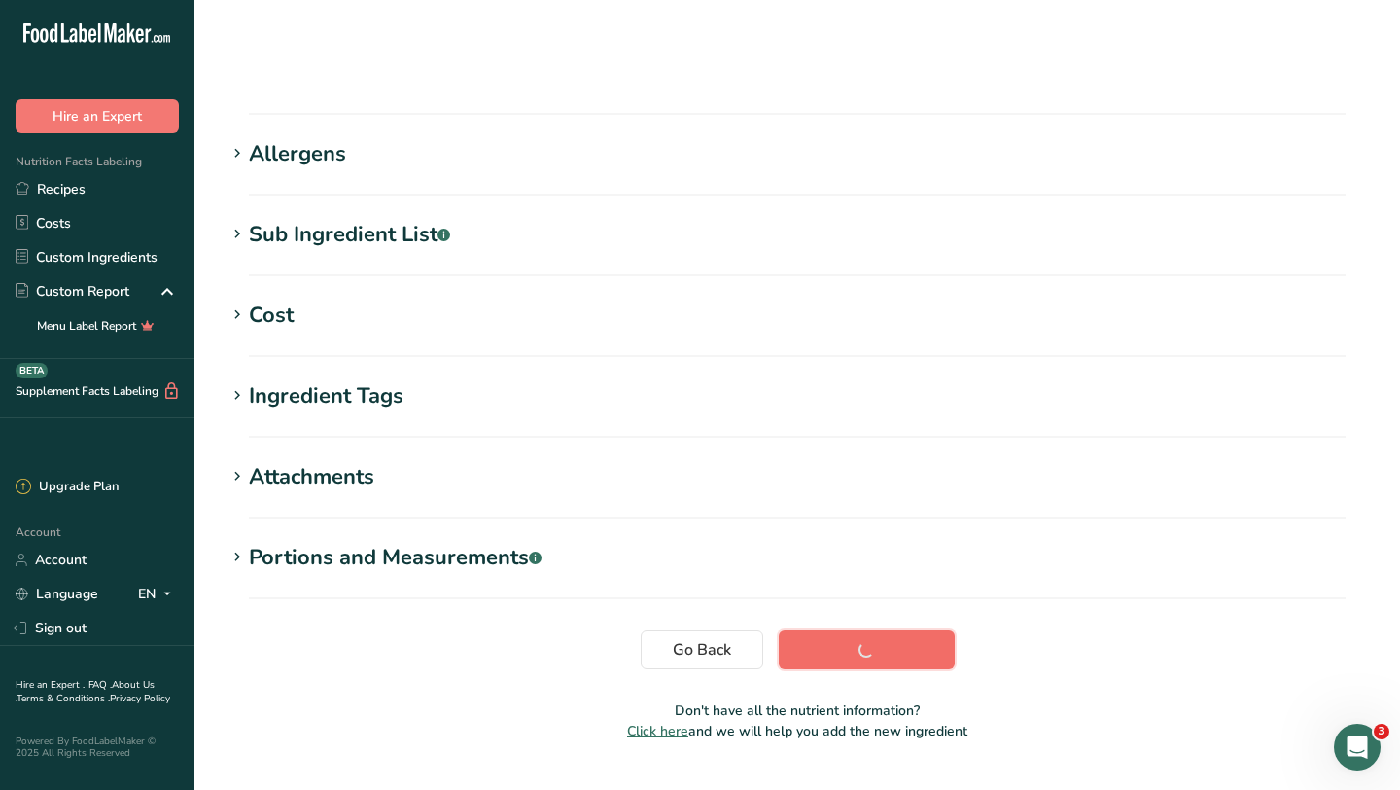
scroll to position [239, 0]
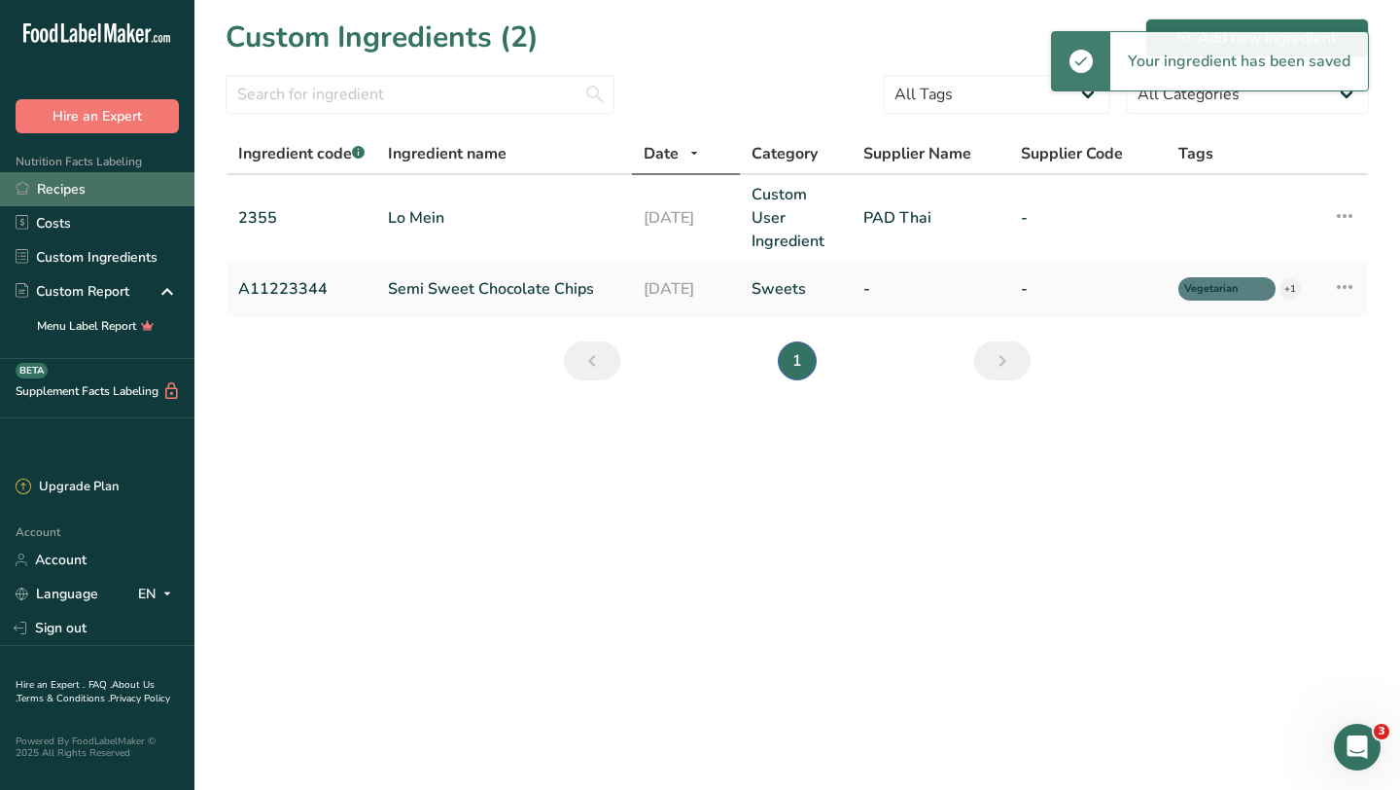
click at [81, 194] on link "Recipes" at bounding box center [97, 189] width 194 height 34
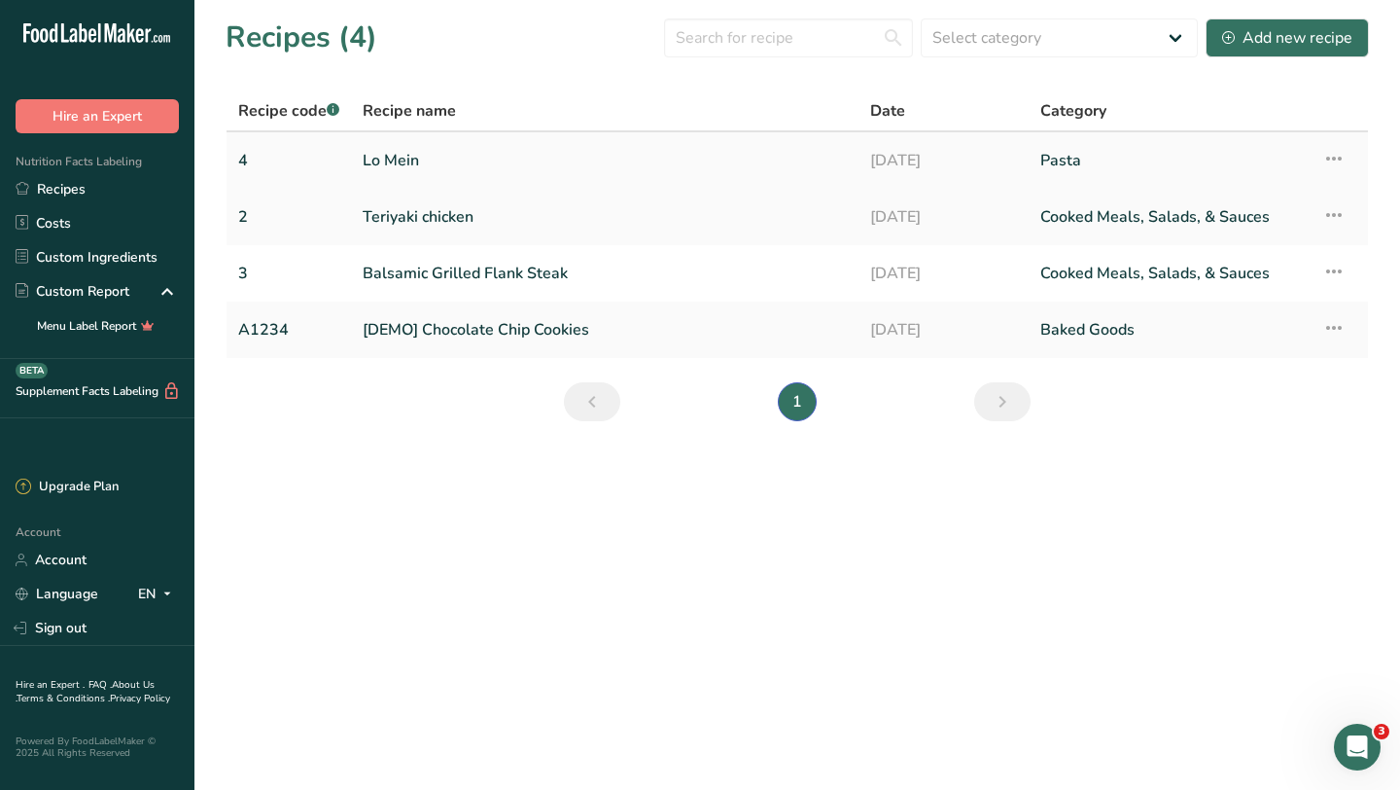
click at [408, 172] on link "Lo Mein" at bounding box center [605, 160] width 484 height 41
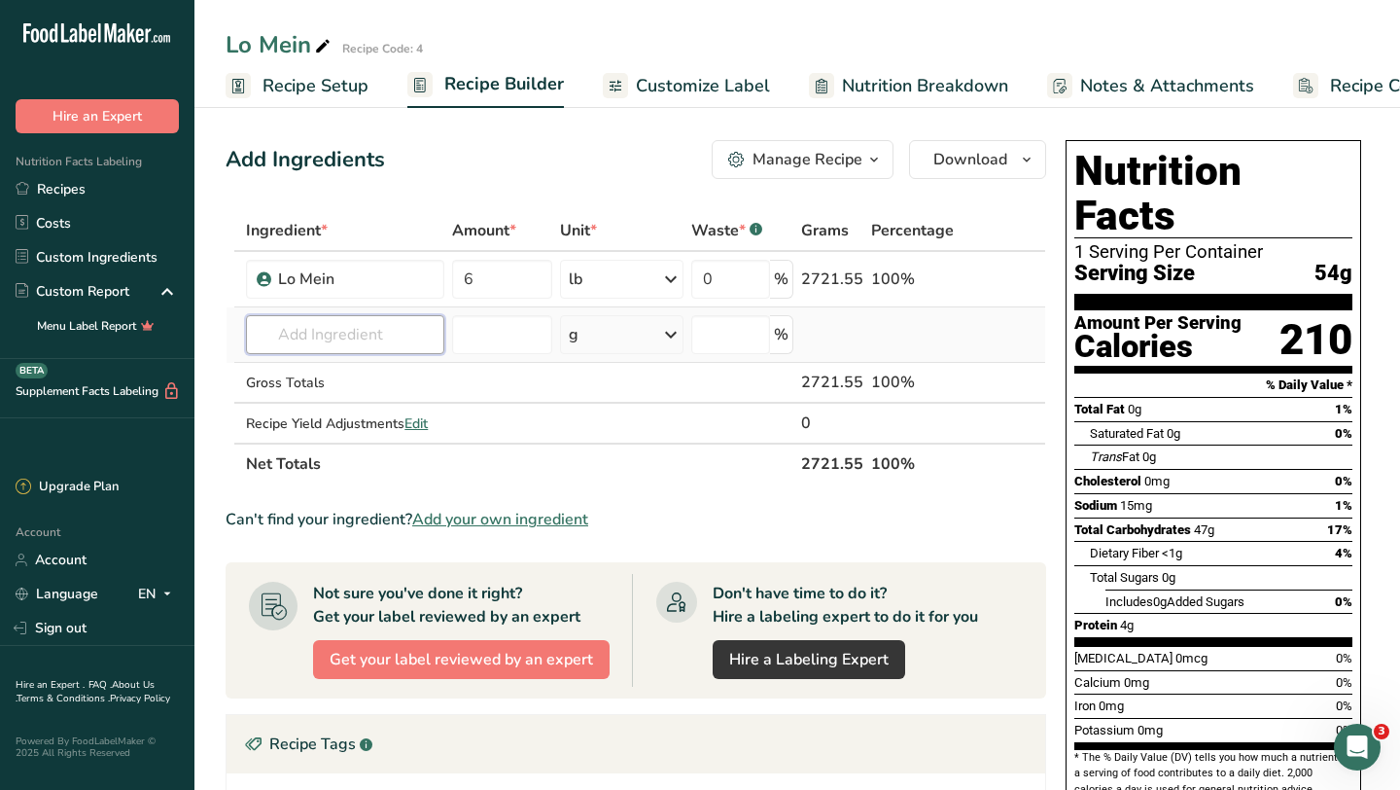
click at [360, 332] on input "text" at bounding box center [345, 334] width 198 height 39
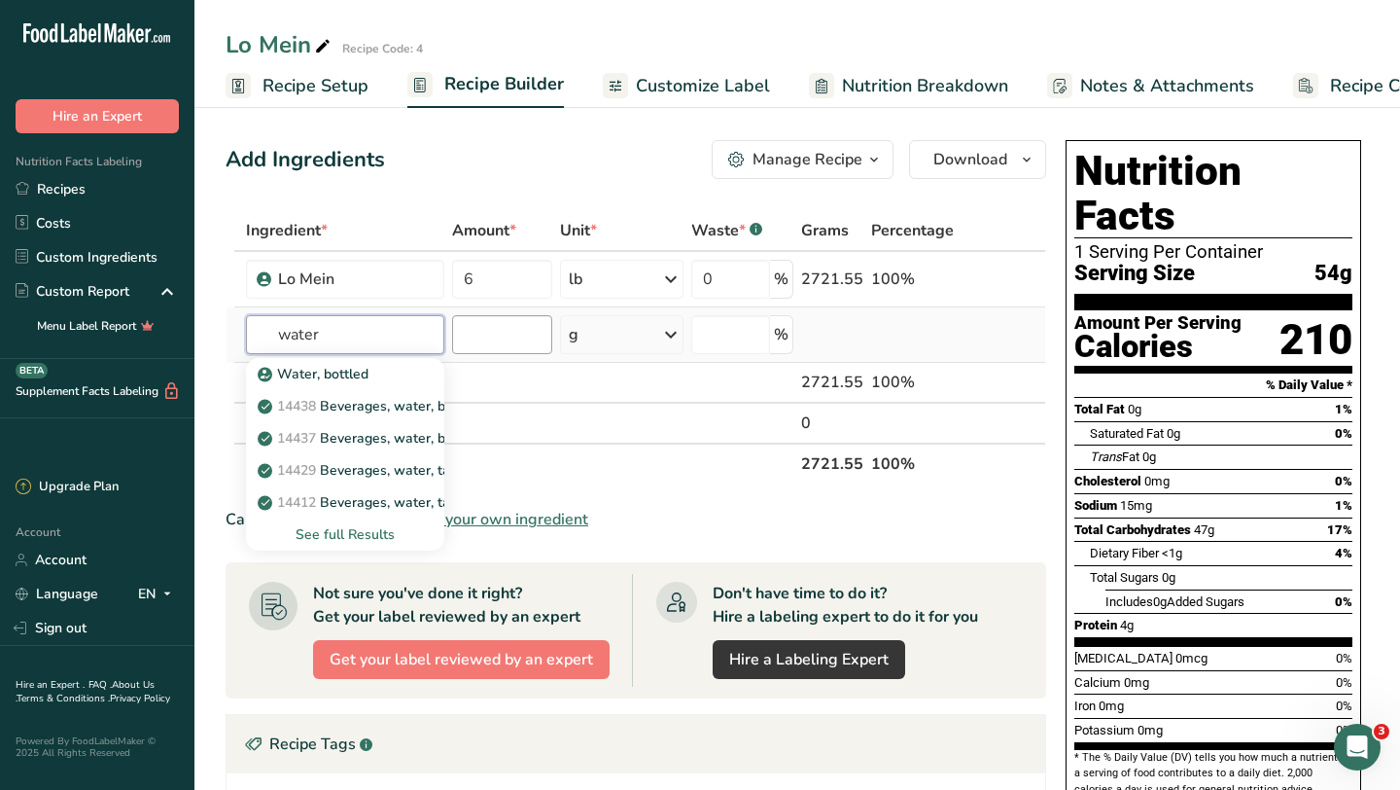
type input "water"
click at [497, 338] on input "number" at bounding box center [502, 334] width 100 height 39
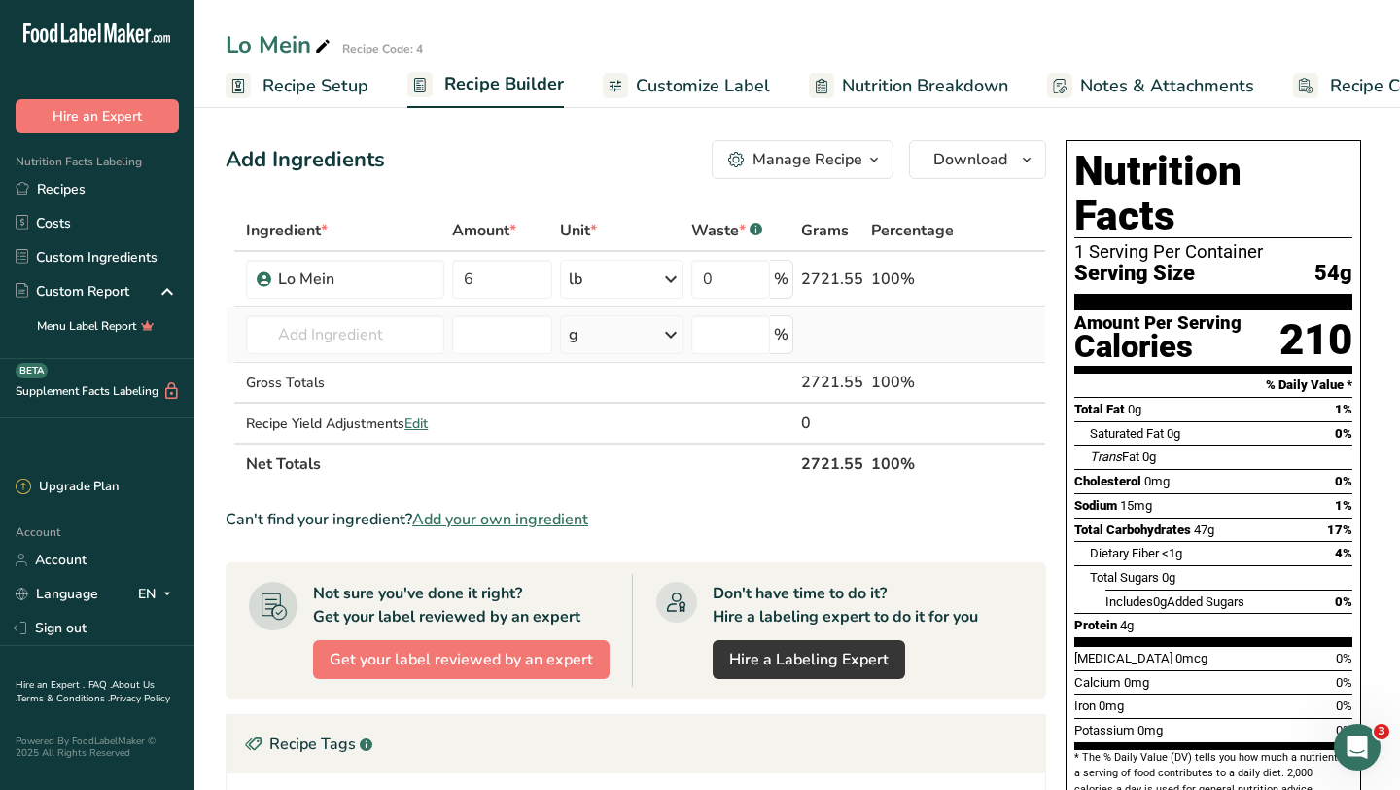
click at [598, 343] on div "g" at bounding box center [621, 334] width 123 height 39
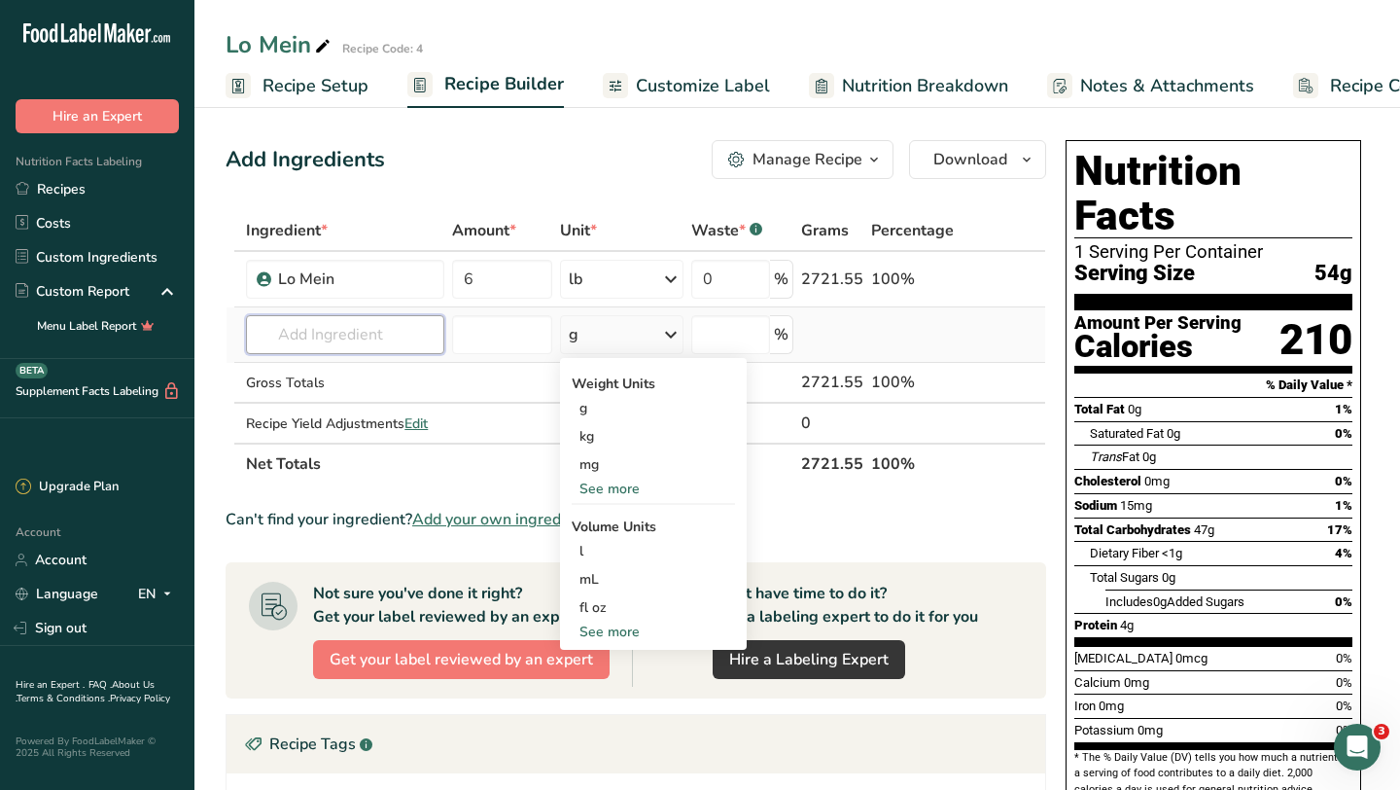
click at [348, 344] on input "text" at bounding box center [345, 334] width 198 height 39
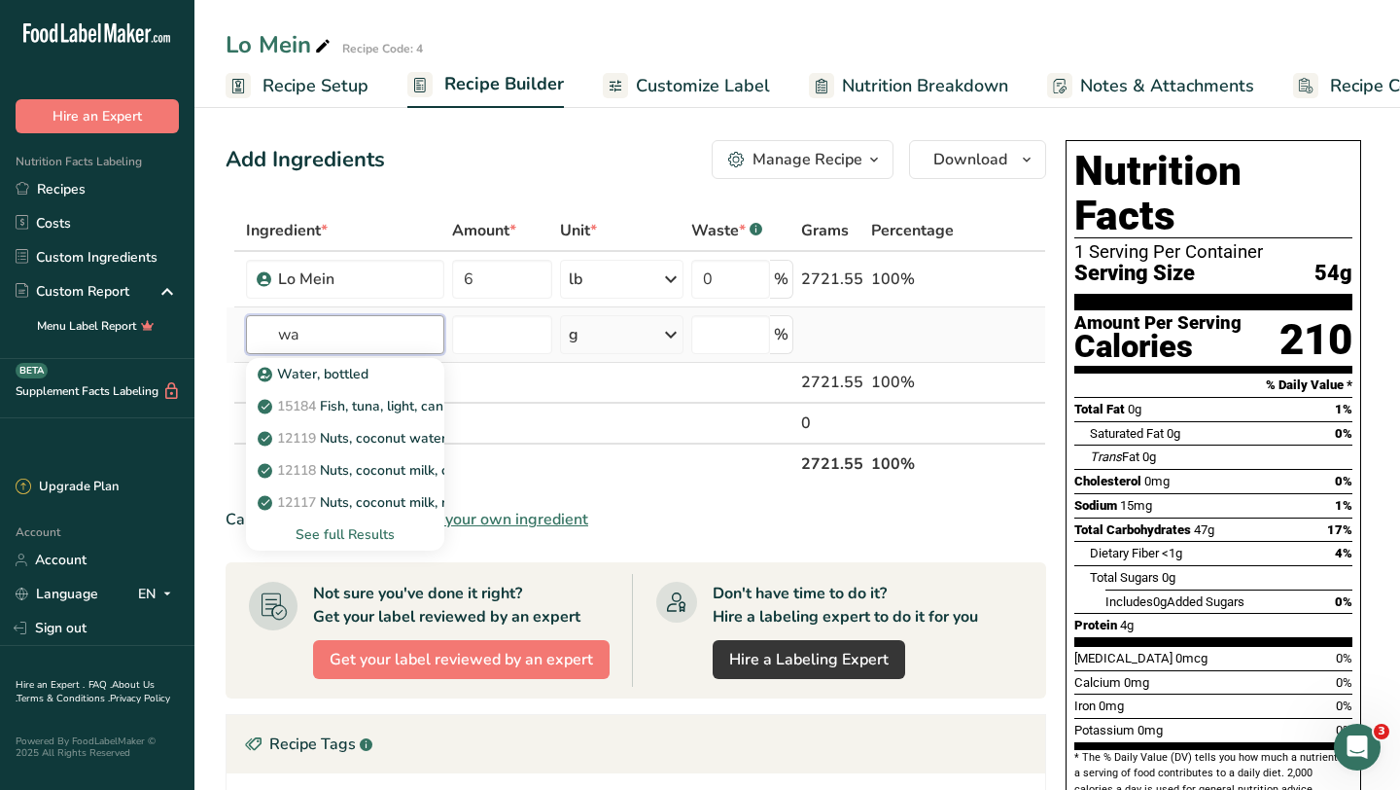
type input "w"
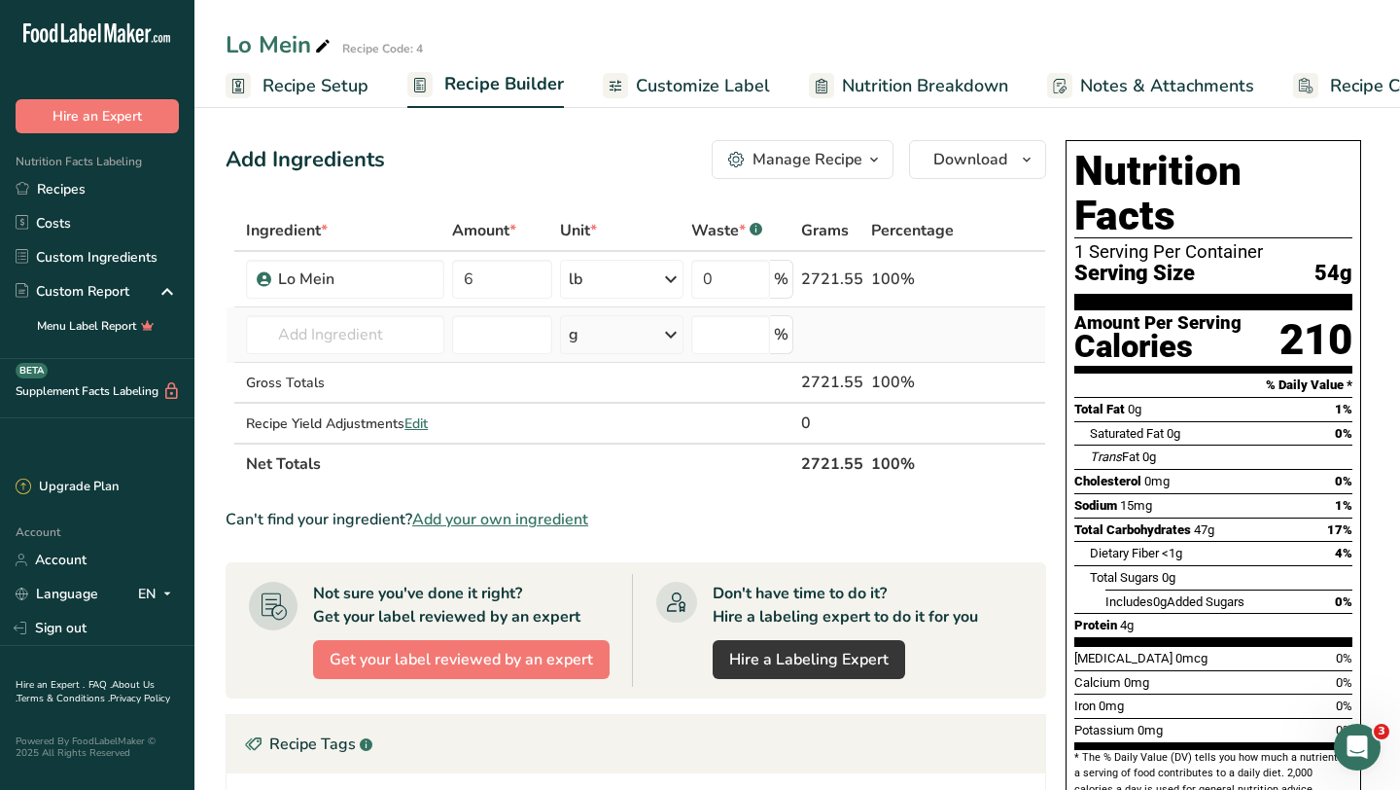
click at [459, 360] on td at bounding box center [502, 334] width 108 height 55
click at [665, 332] on icon at bounding box center [670, 334] width 23 height 35
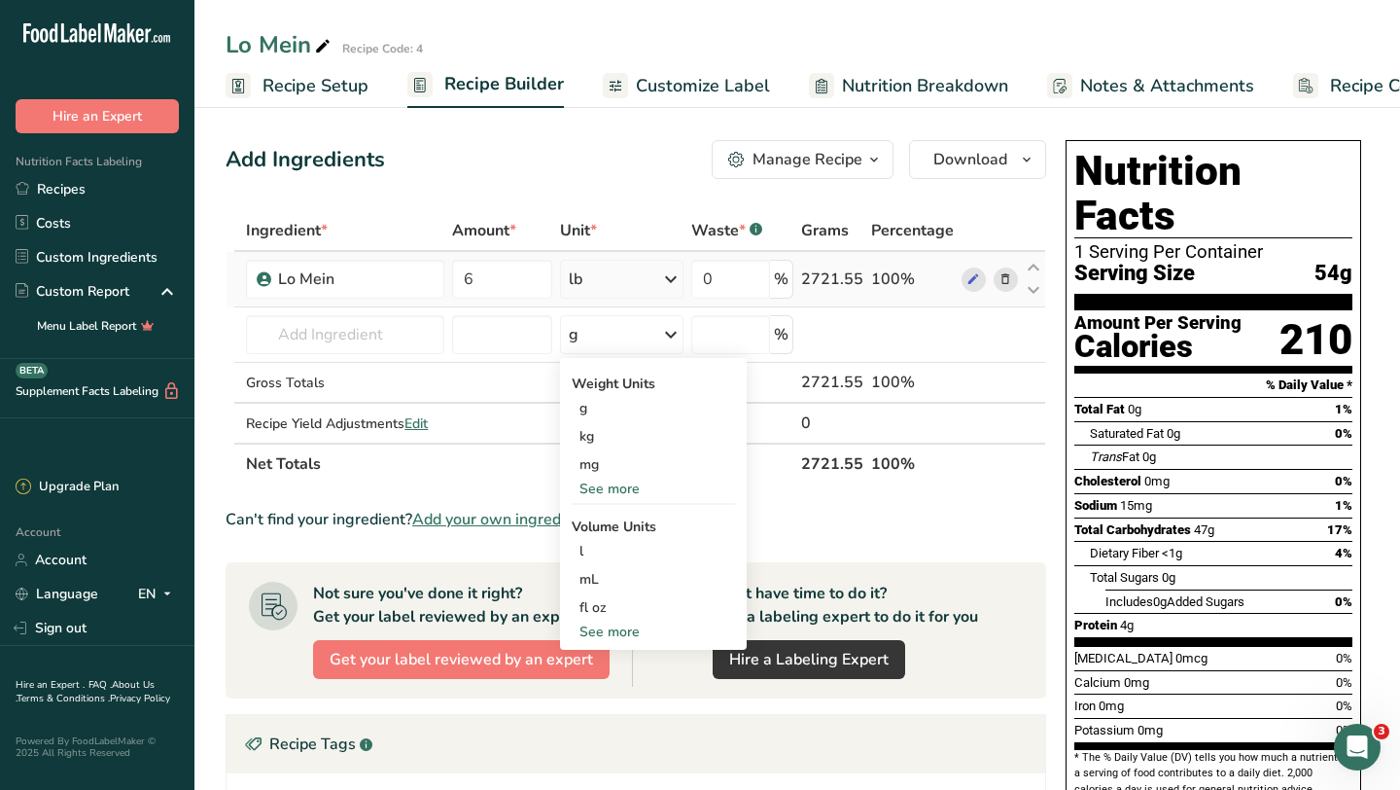
click at [1007, 269] on icon at bounding box center [1006, 279] width 14 height 20
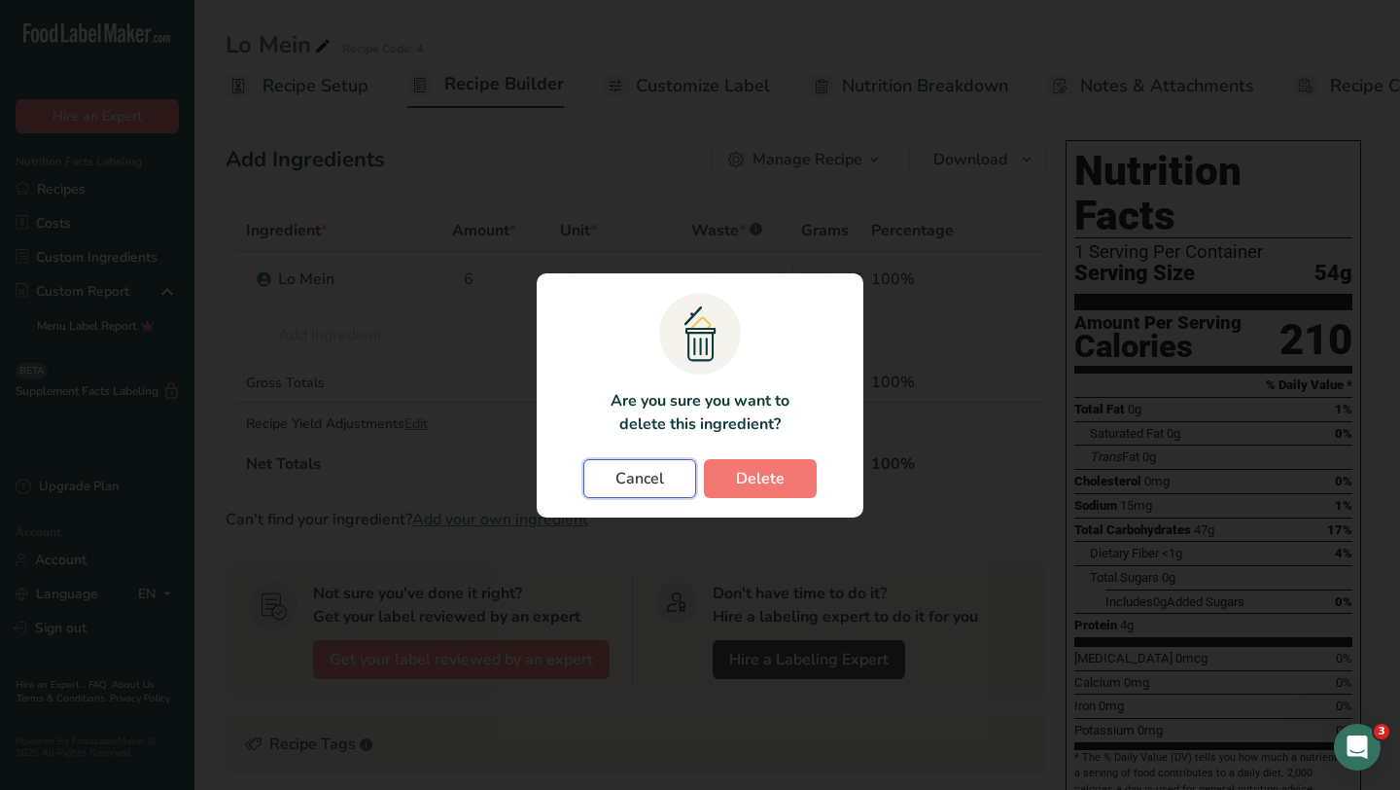
click at [632, 487] on span "Cancel" at bounding box center [640, 478] width 49 height 23
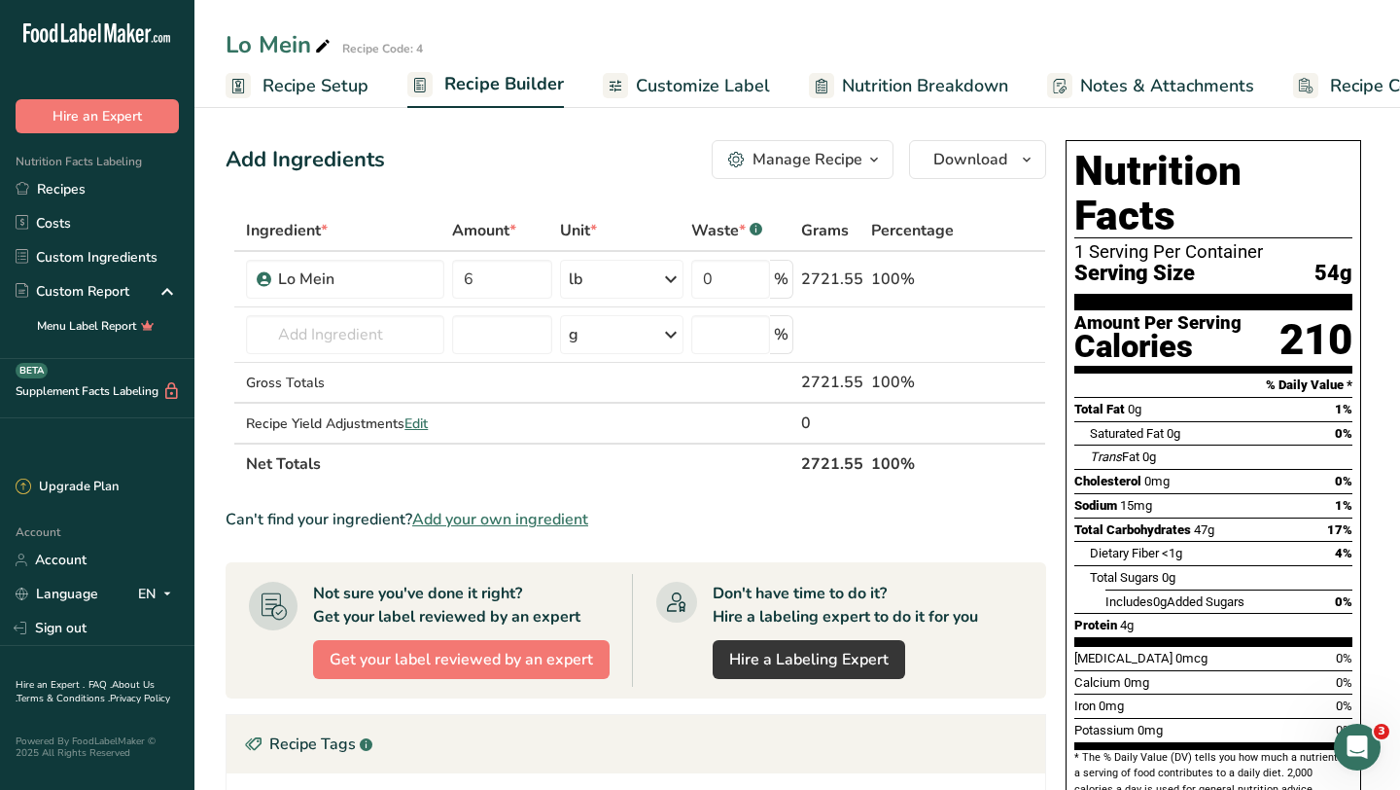
scroll to position [1, 0]
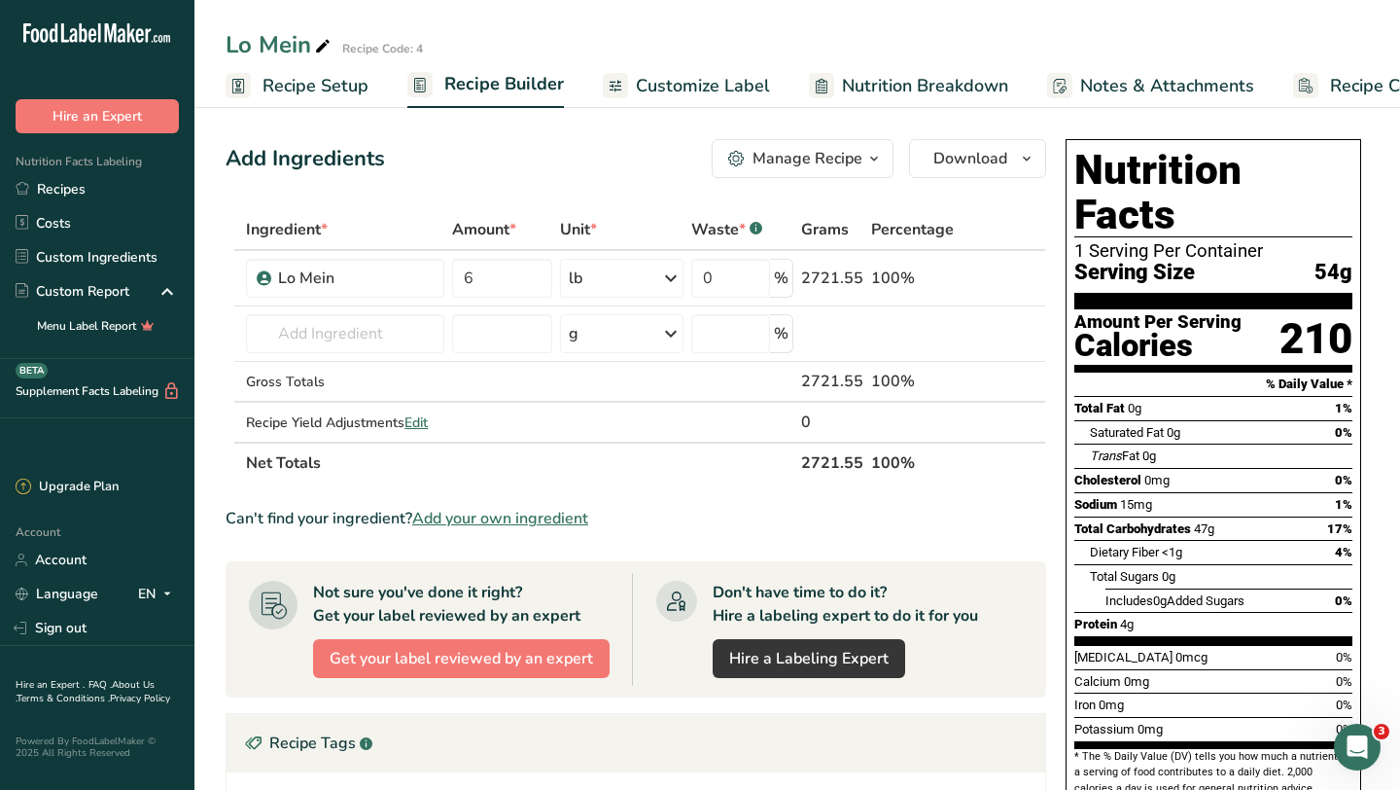
click at [687, 84] on span "Customize Label" at bounding box center [703, 86] width 134 height 26
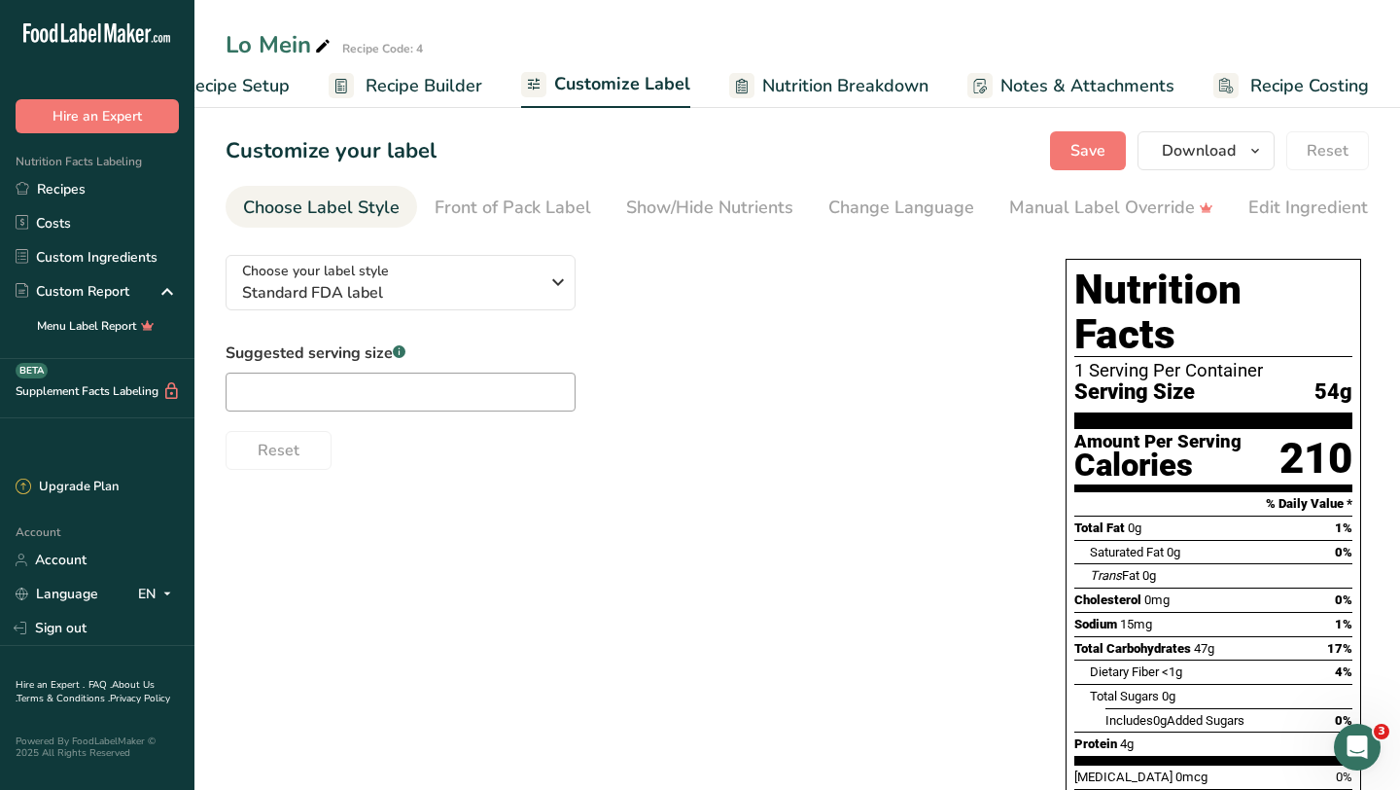
click at [866, 93] on span "Nutrition Breakdown" at bounding box center [845, 86] width 166 height 26
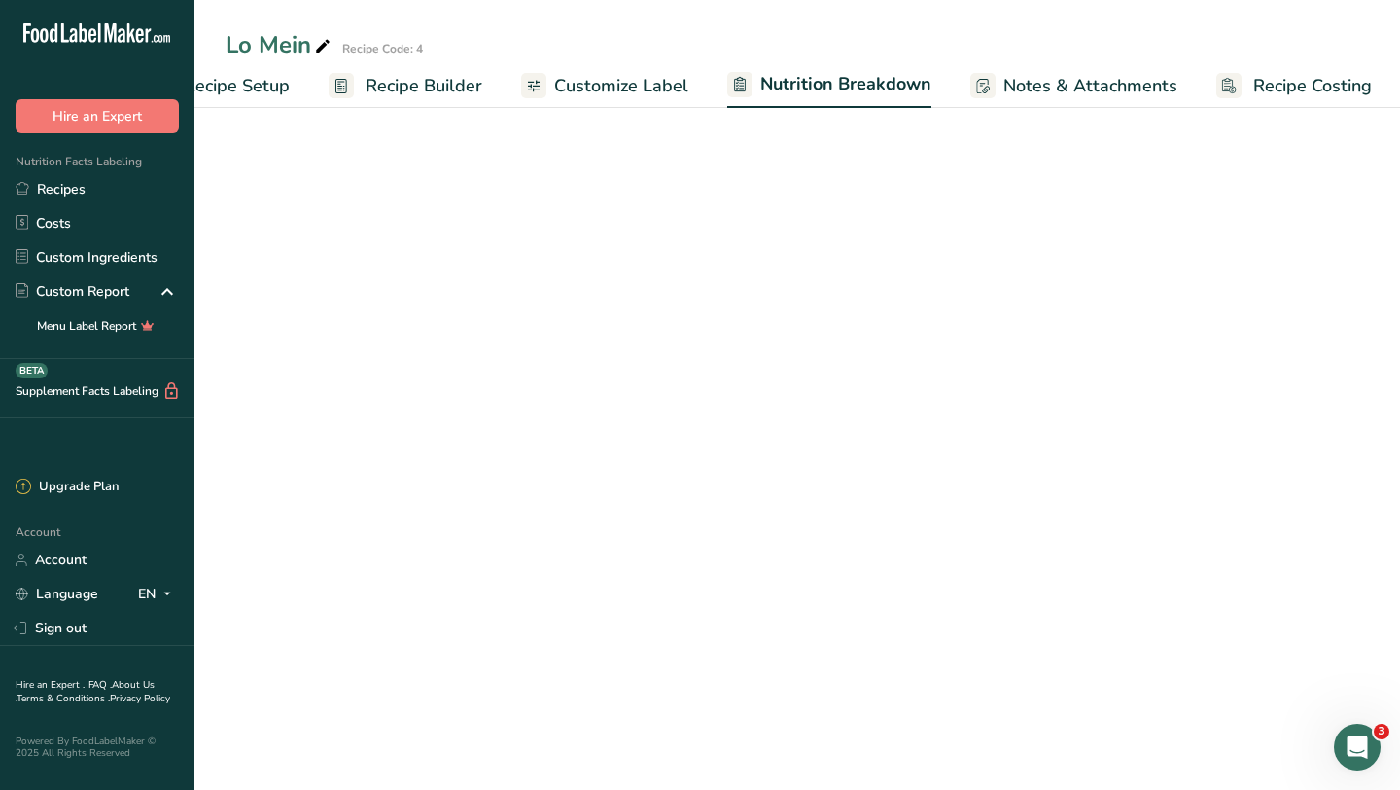
scroll to position [0, 81]
select select "Calories"
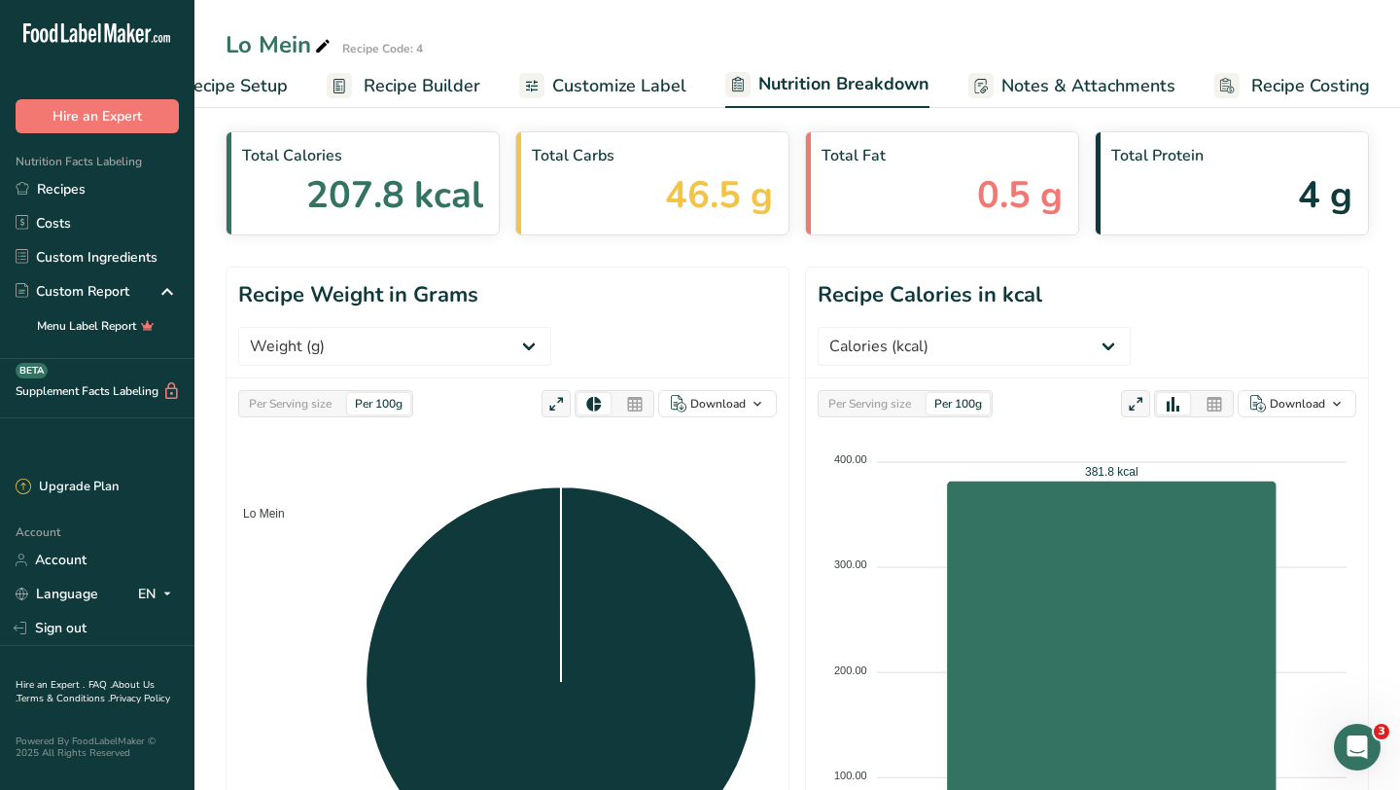
scroll to position [0, 0]
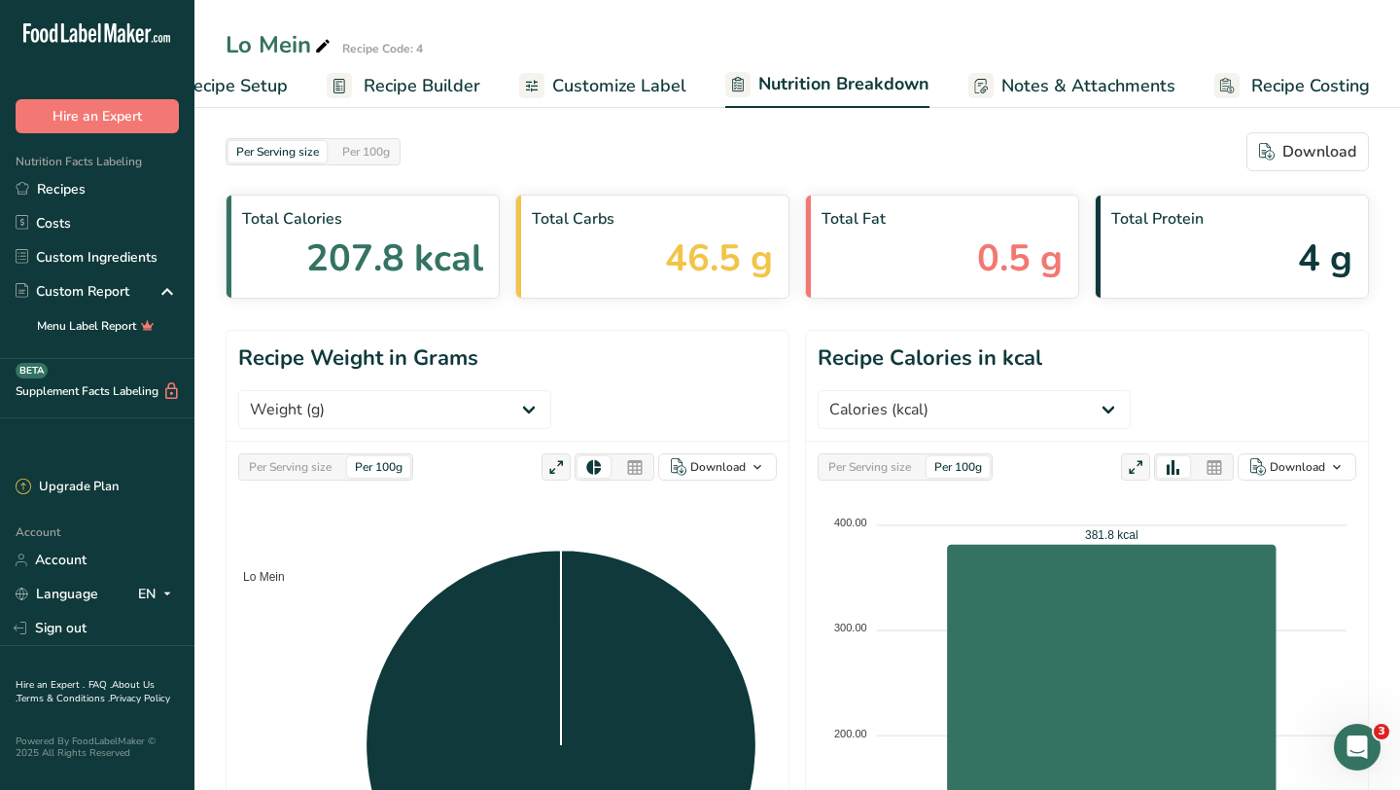
click at [263, 88] on span "Recipe Setup" at bounding box center [235, 86] width 106 height 26
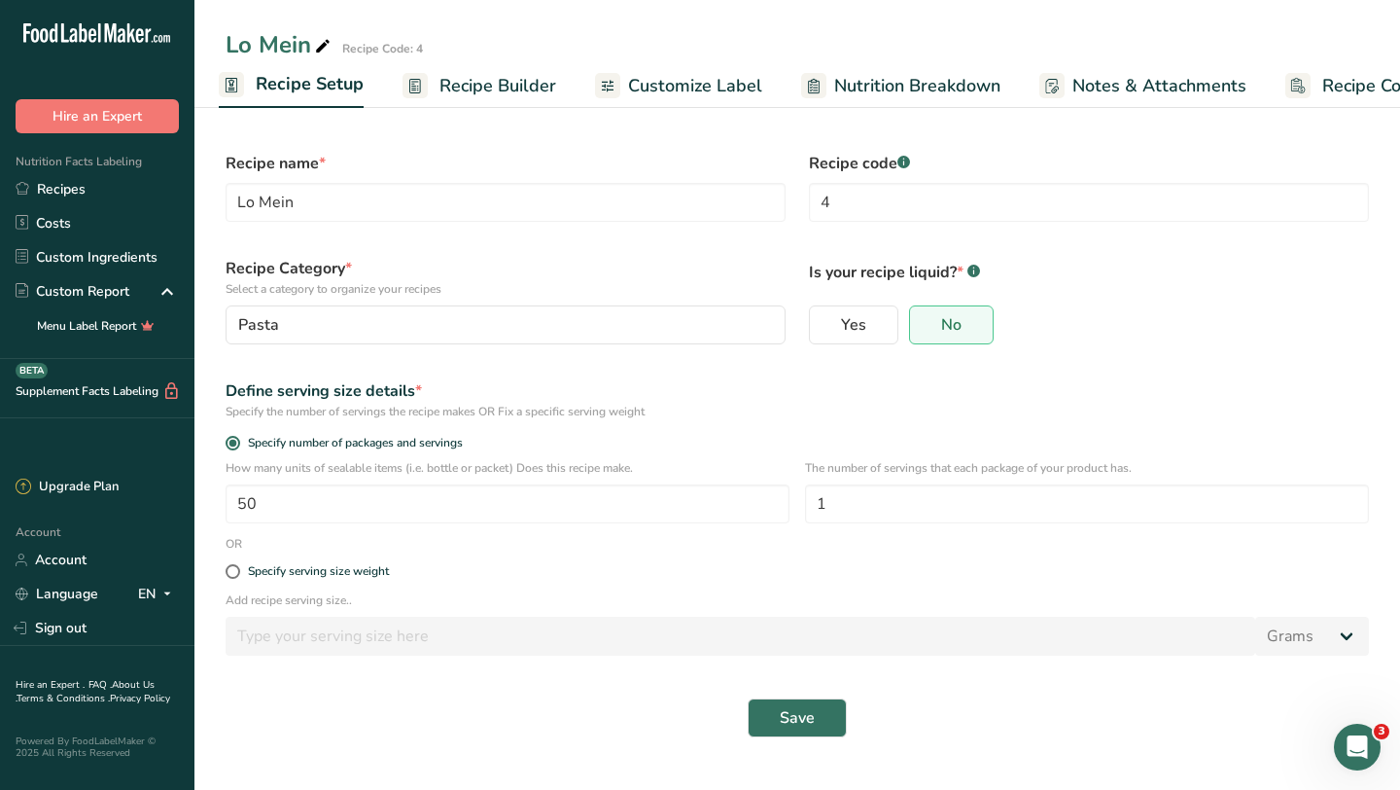
click at [493, 80] on span "Recipe Builder" at bounding box center [498, 86] width 117 height 26
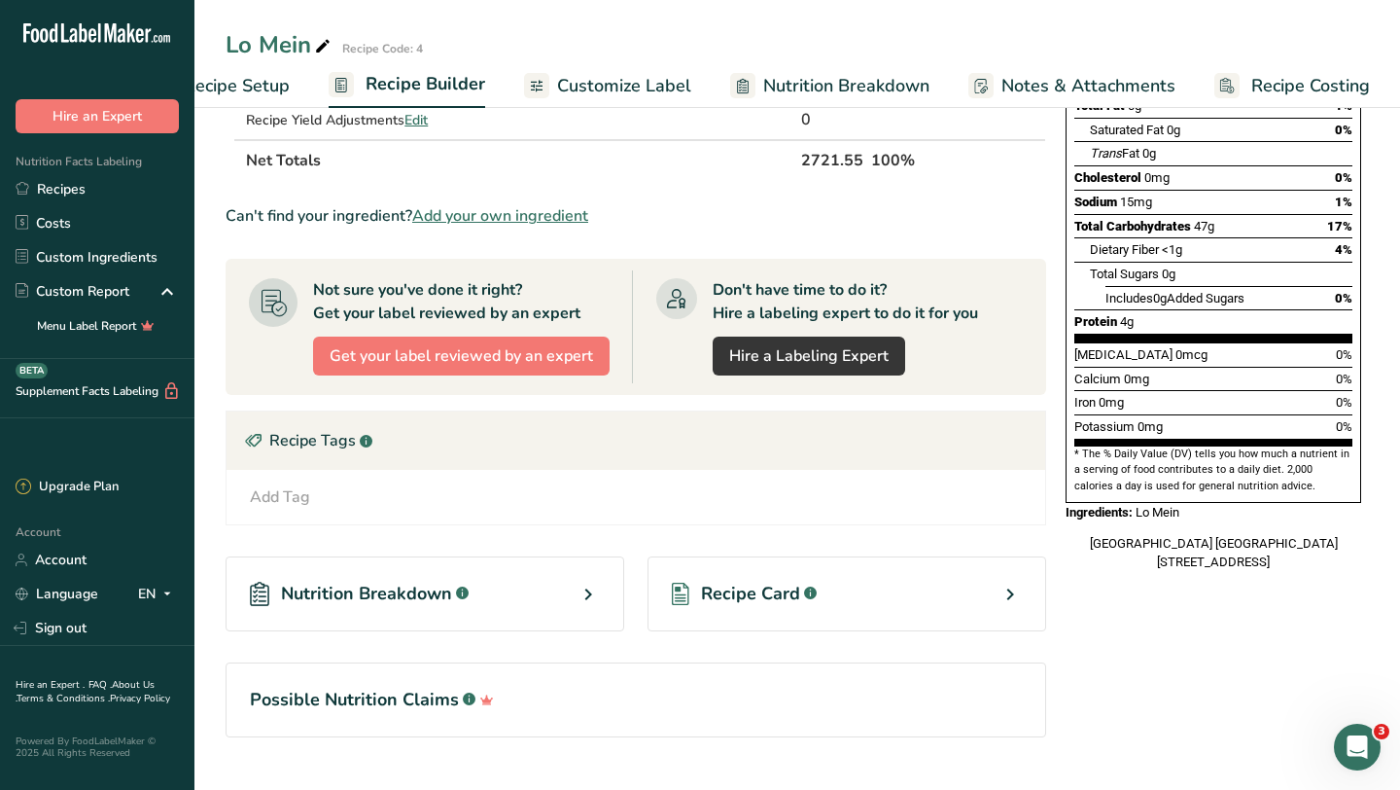
scroll to position [344, 0]
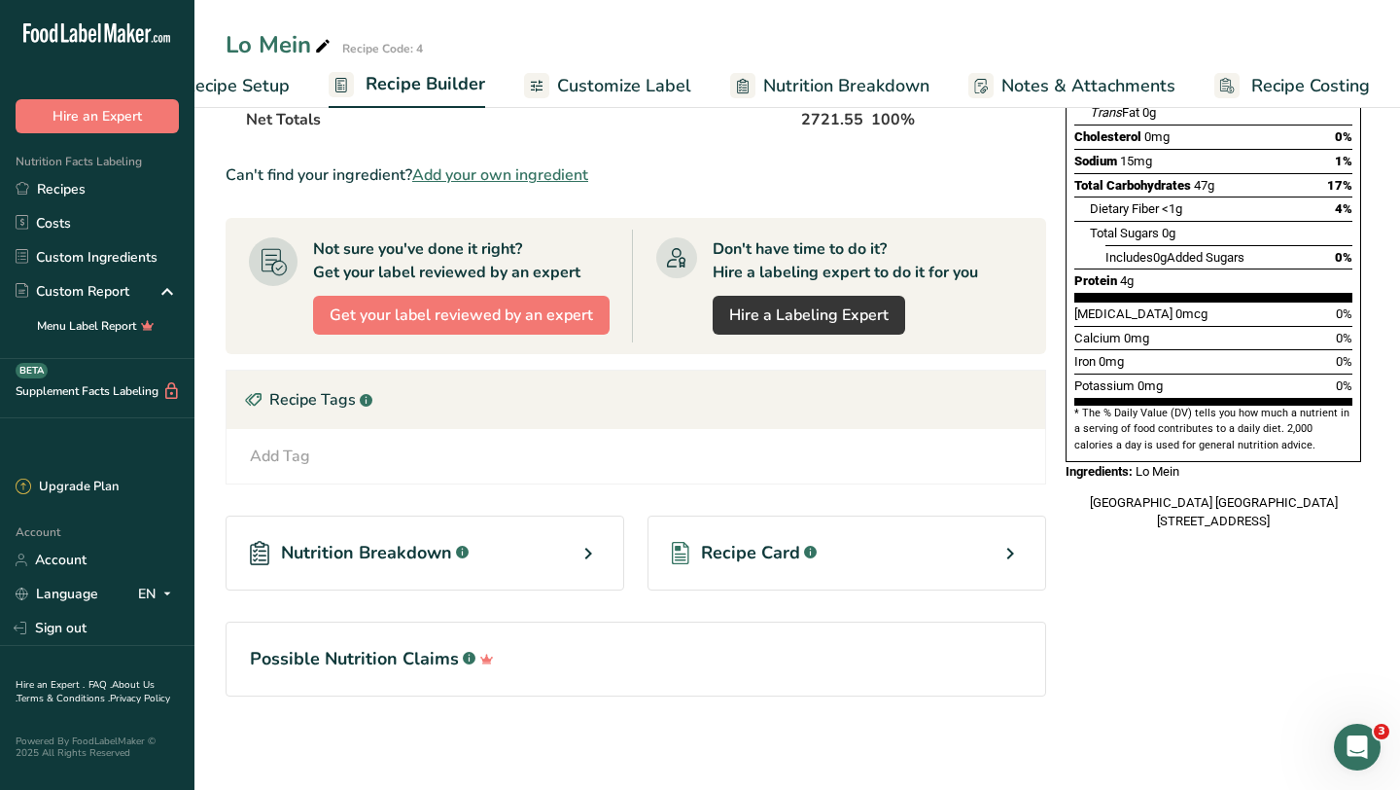
click at [997, 549] on div "Recipe Card .a-a{fill:#347362;}.b-a{fill:#fff;}" at bounding box center [847, 552] width 399 height 75
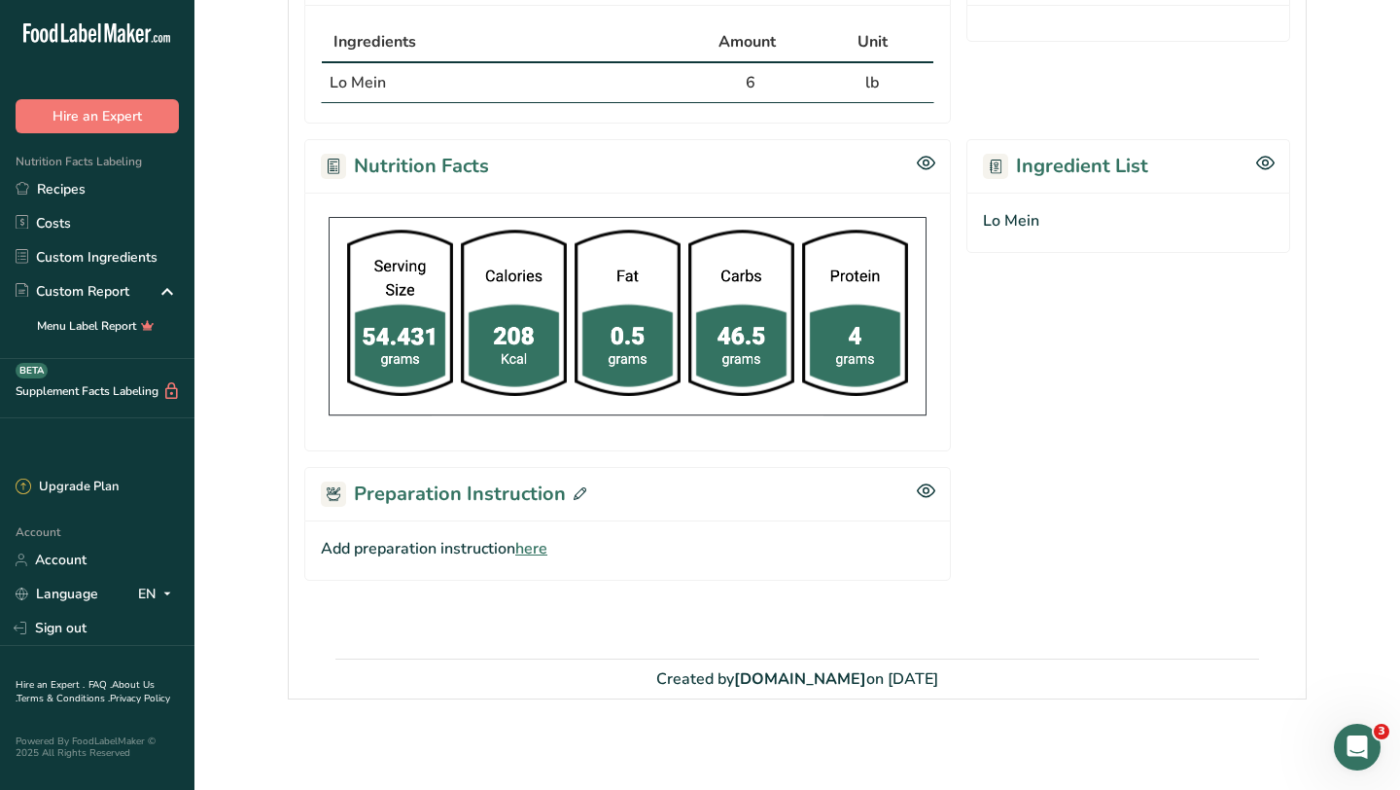
scroll to position [421, 0]
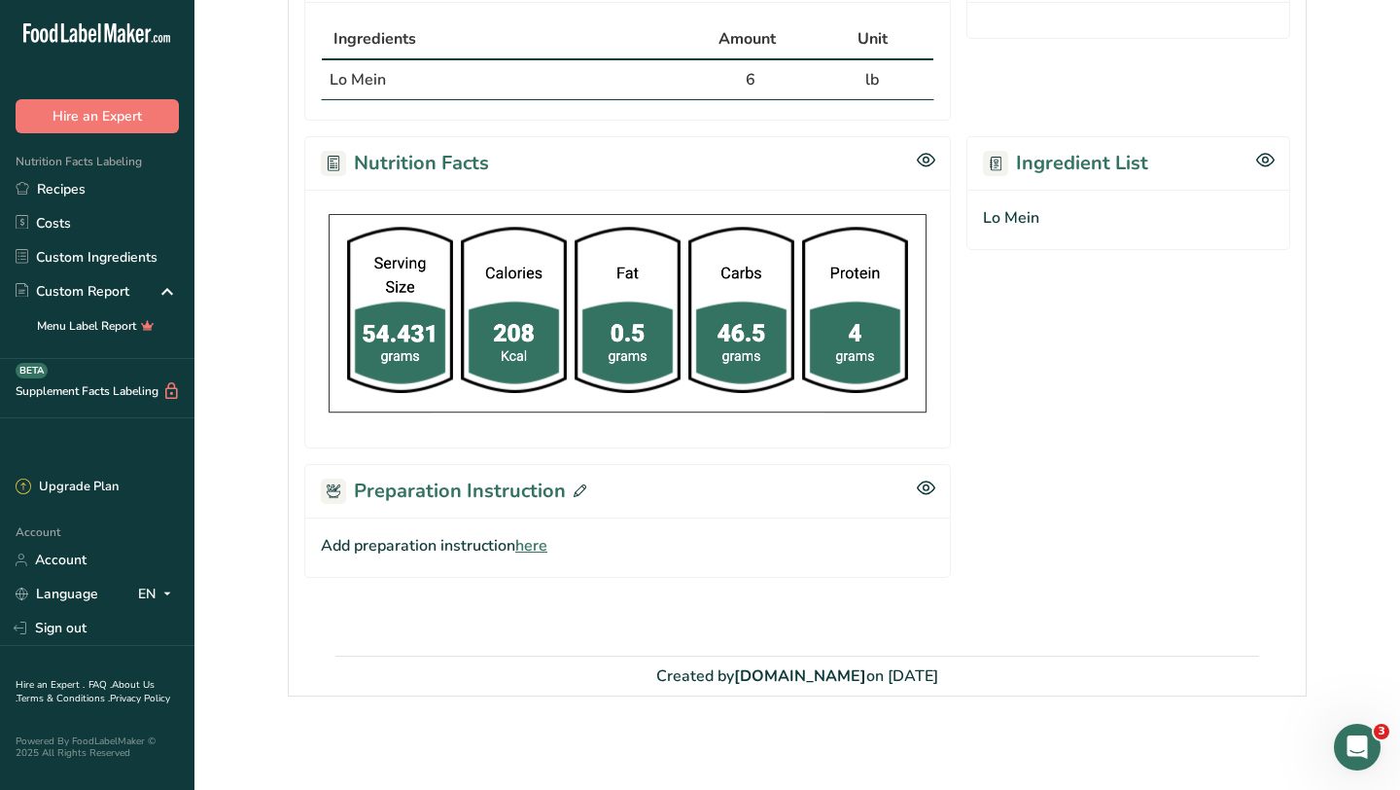
click at [539, 542] on span "here" at bounding box center [531, 545] width 32 height 23
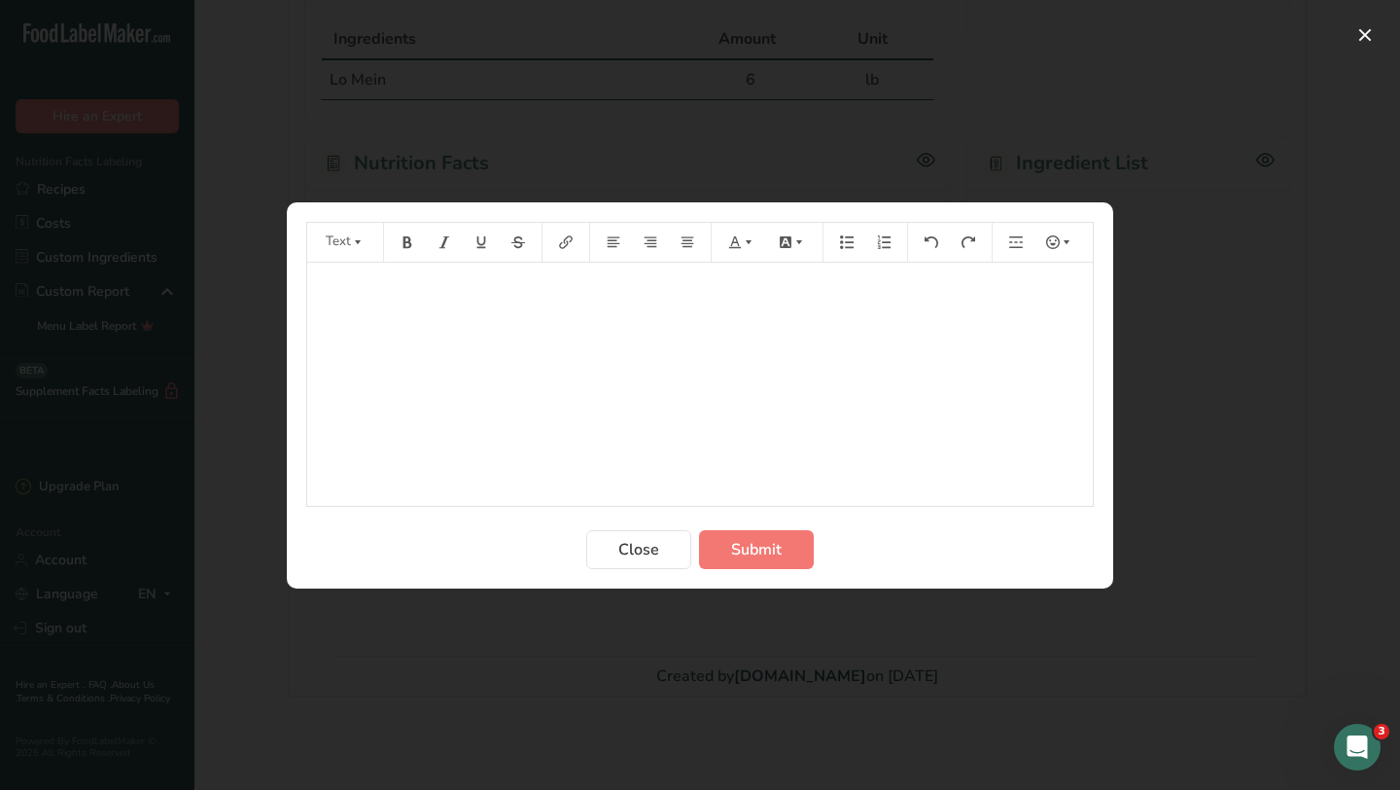
click at [619, 359] on div "﻿" at bounding box center [700, 384] width 786 height 243
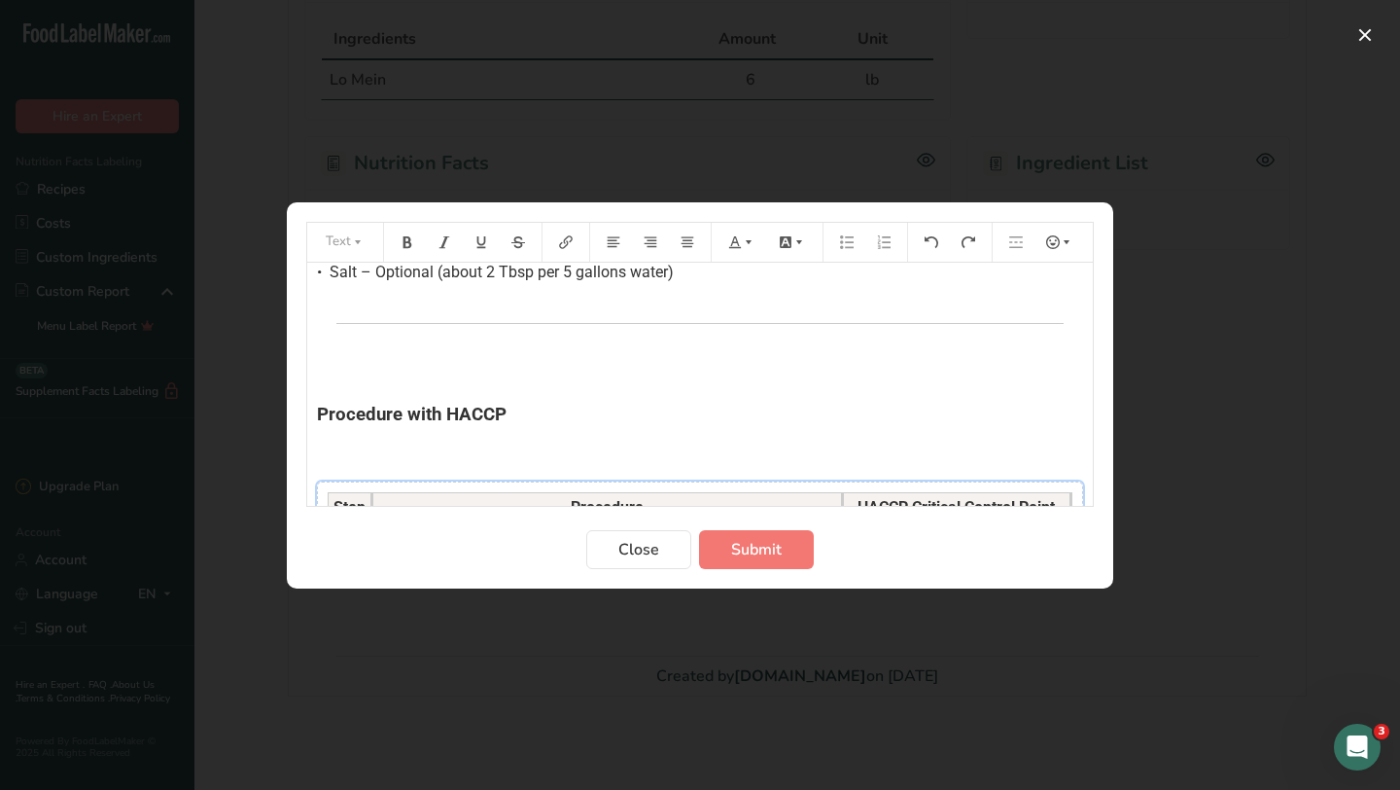
scroll to position [108, 0]
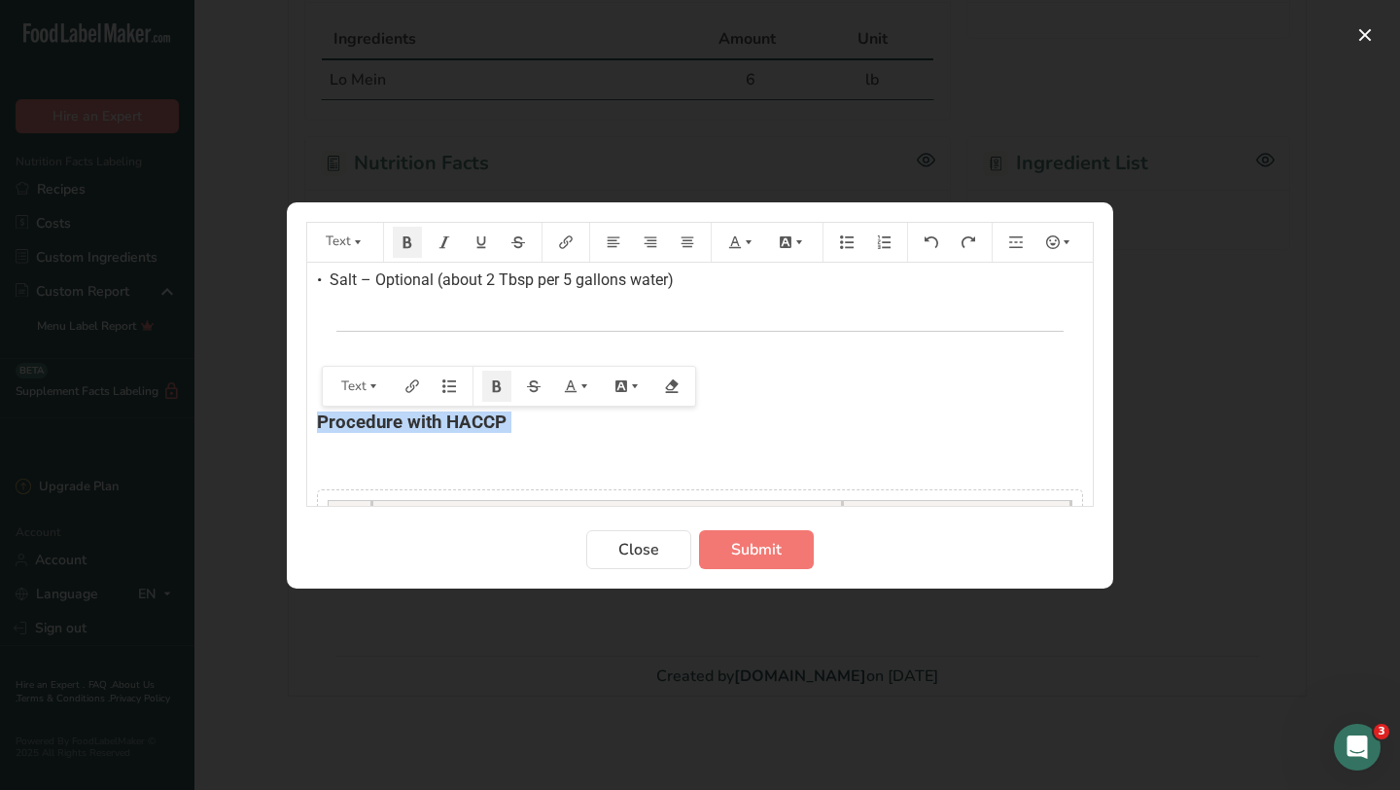
drag, startPoint x: 557, startPoint y: 440, endPoint x: 401, endPoint y: 406, distance: 160.0
click at [401, 406] on div "Ingredients • Rice noodles (dry) – 2.75 kg (6 lb 1 oz) • Water – Sufficient to …" at bounding box center [700, 579] width 786 height 848
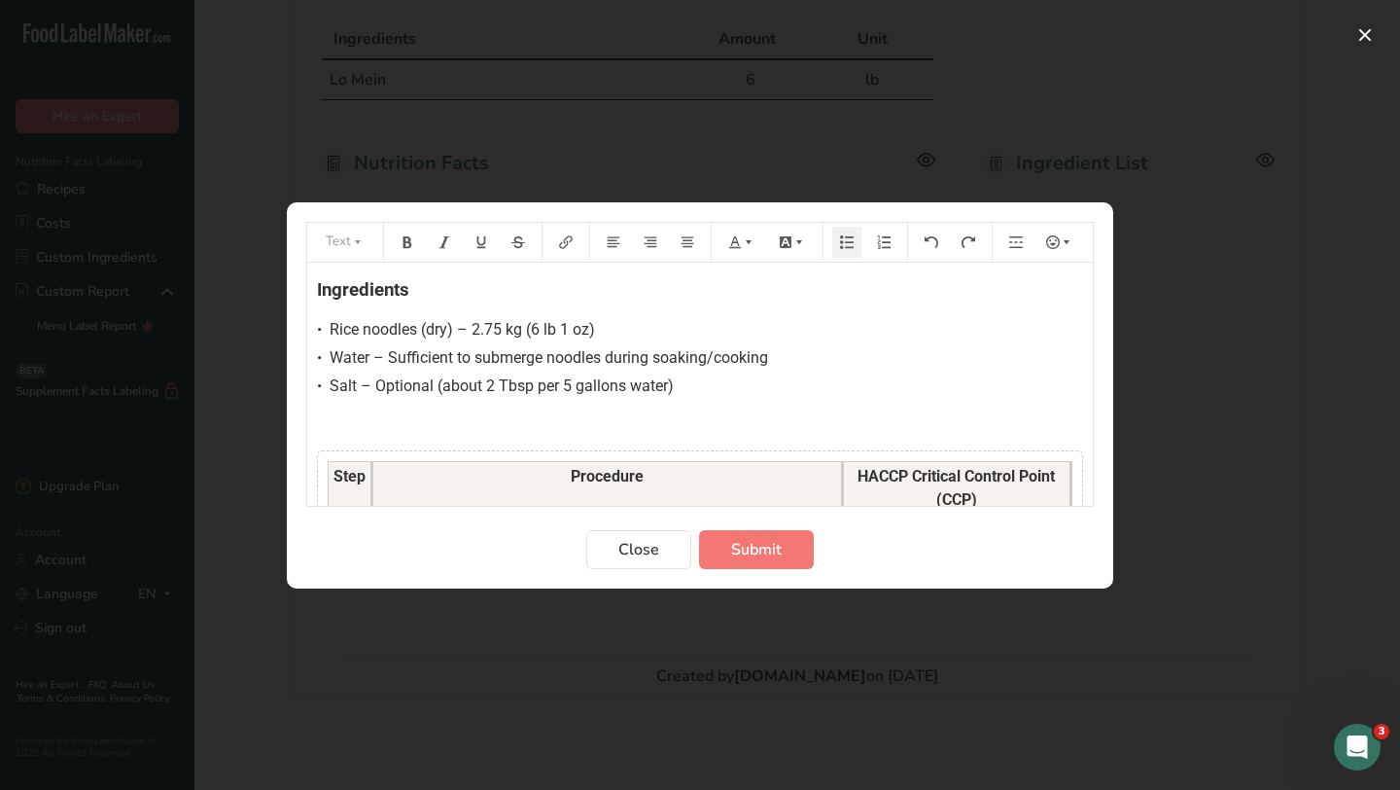
scroll to position [0, 0]
click at [367, 446] on div "Ingredients • Rice noodles (dry) – 2.75 kg (6 lb 1 oz) • Water – Sufficient to …" at bounding box center [700, 615] width 786 height 704
click at [373, 430] on p "﻿" at bounding box center [700, 425] width 766 height 23
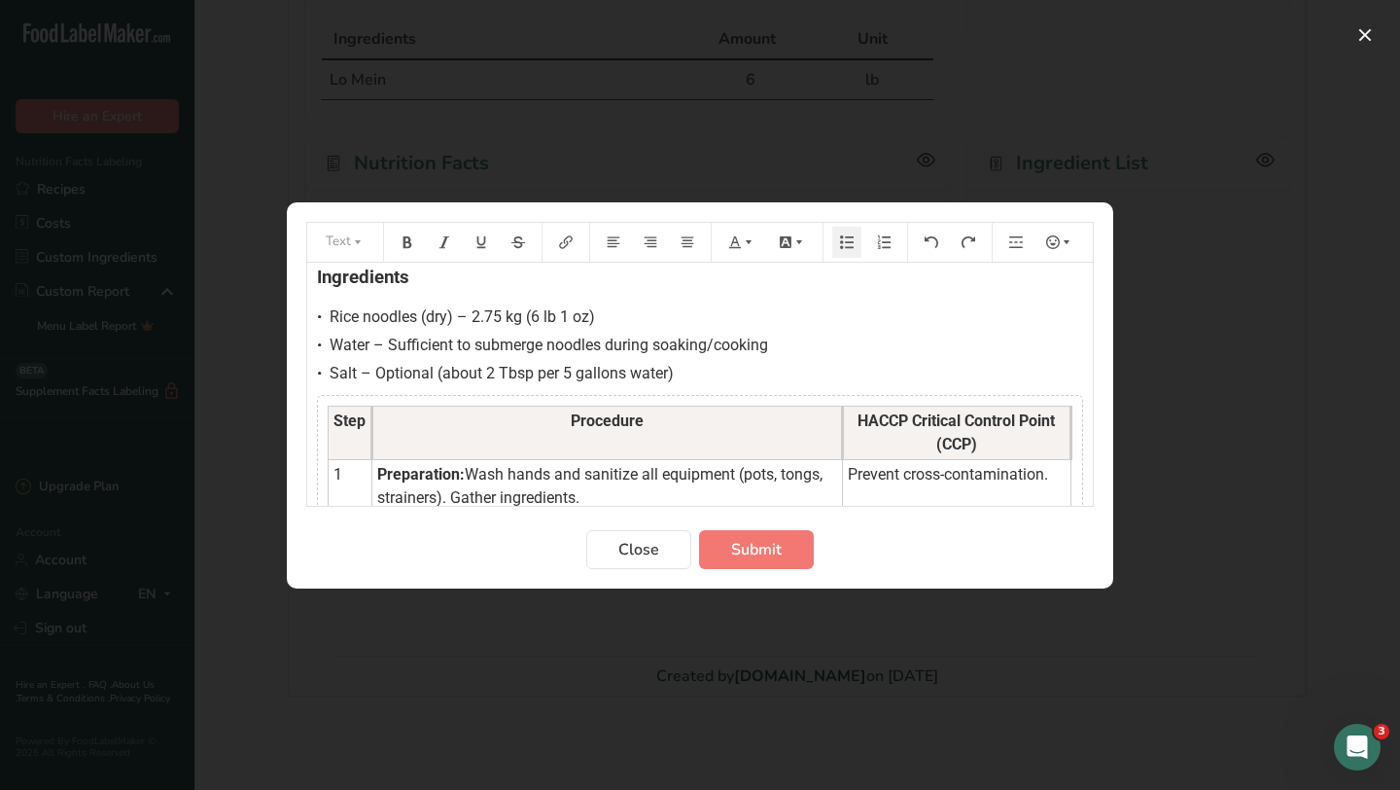
scroll to position [18, 0]
click at [415, 313] on span "Rice noodles (dry) – 2.75 kg (6 lb 1 oz)" at bounding box center [462, 312] width 265 height 18
click at [537, 314] on span "Rice noodles (dry) – 2.75 kg (6 lb 1 oz)" at bounding box center [464, 312] width 269 height 18
click at [551, 314] on div "• Rice noodles (dry) – 6 lb 1 oz)" at bounding box center [700, 312] width 766 height 23
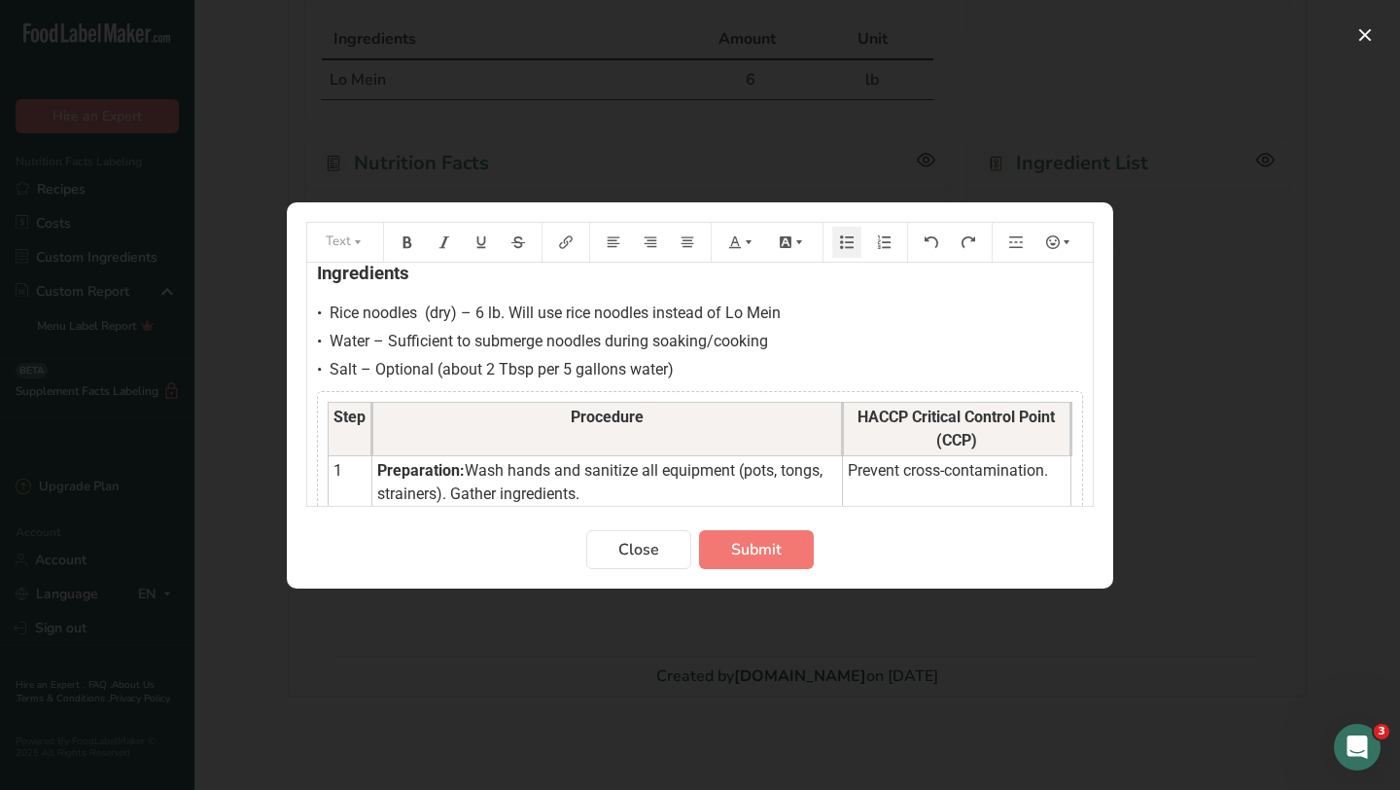
click at [770, 320] on span "Rice noodles (dry) – 6 lb. Will use rice noodles instead of Lo Mein" at bounding box center [555, 312] width 451 height 18
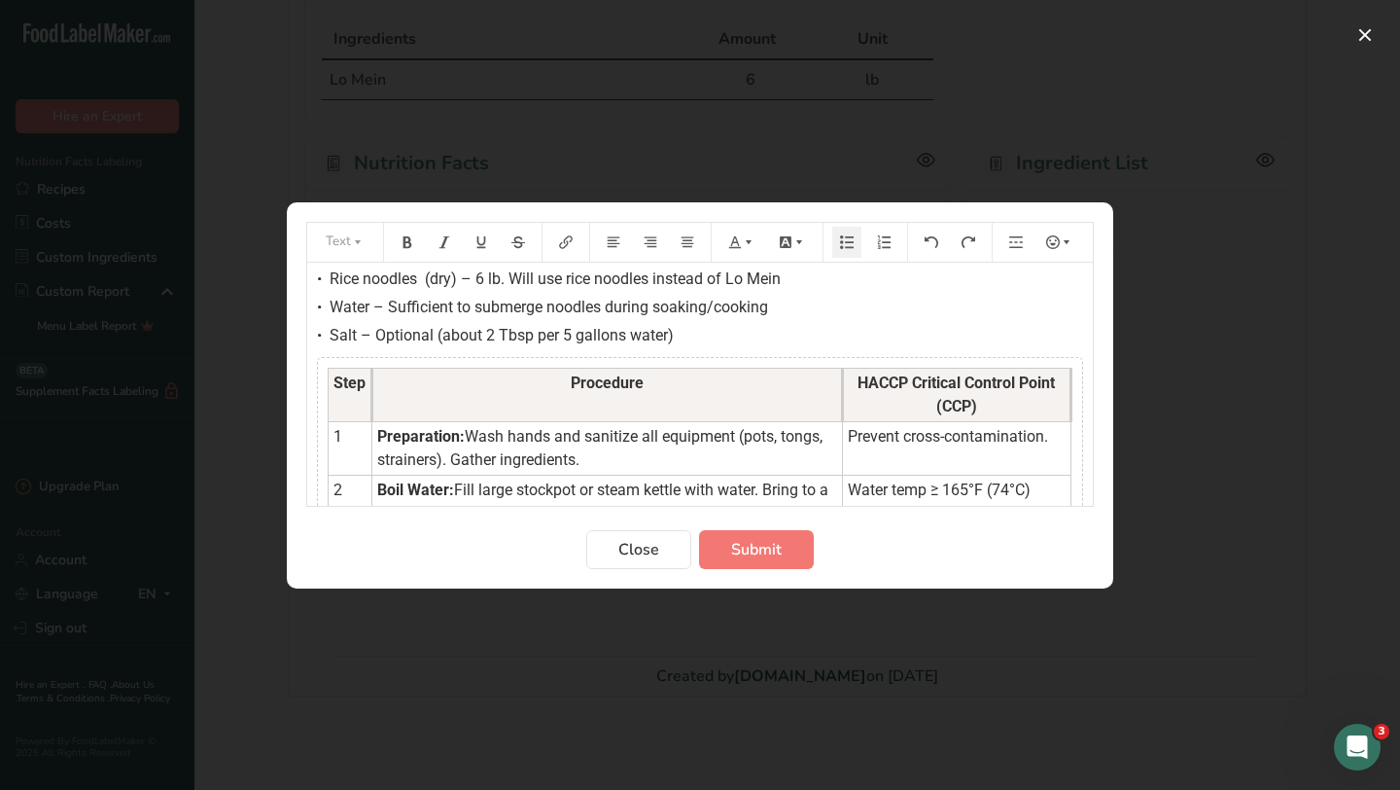
scroll to position [52, 0]
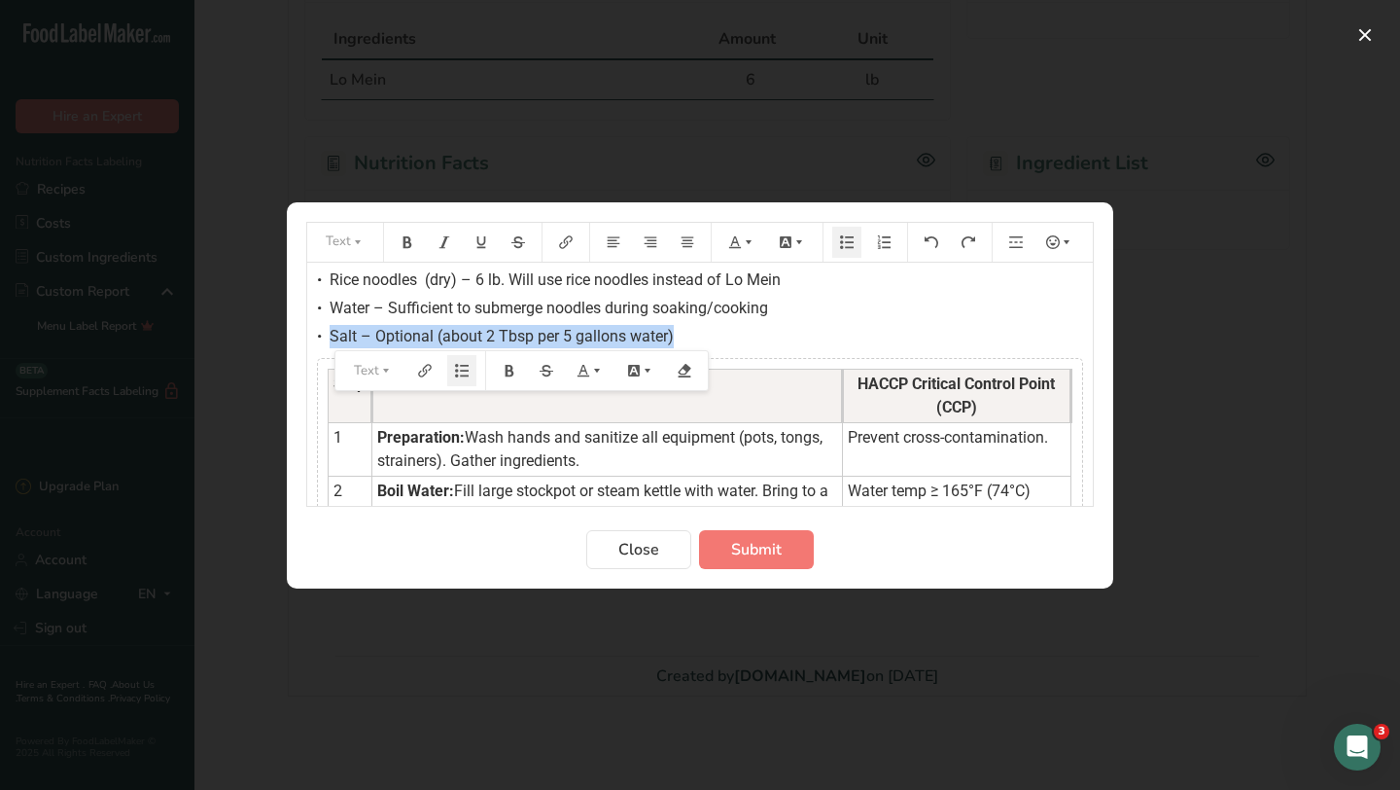
drag, startPoint x: 674, startPoint y: 335, endPoint x: 325, endPoint y: 340, distance: 349.1
click at [325, 340] on div "• Salt – Optional (about 2 Tbsp per 5 gallons water)" at bounding box center [700, 336] width 766 height 23
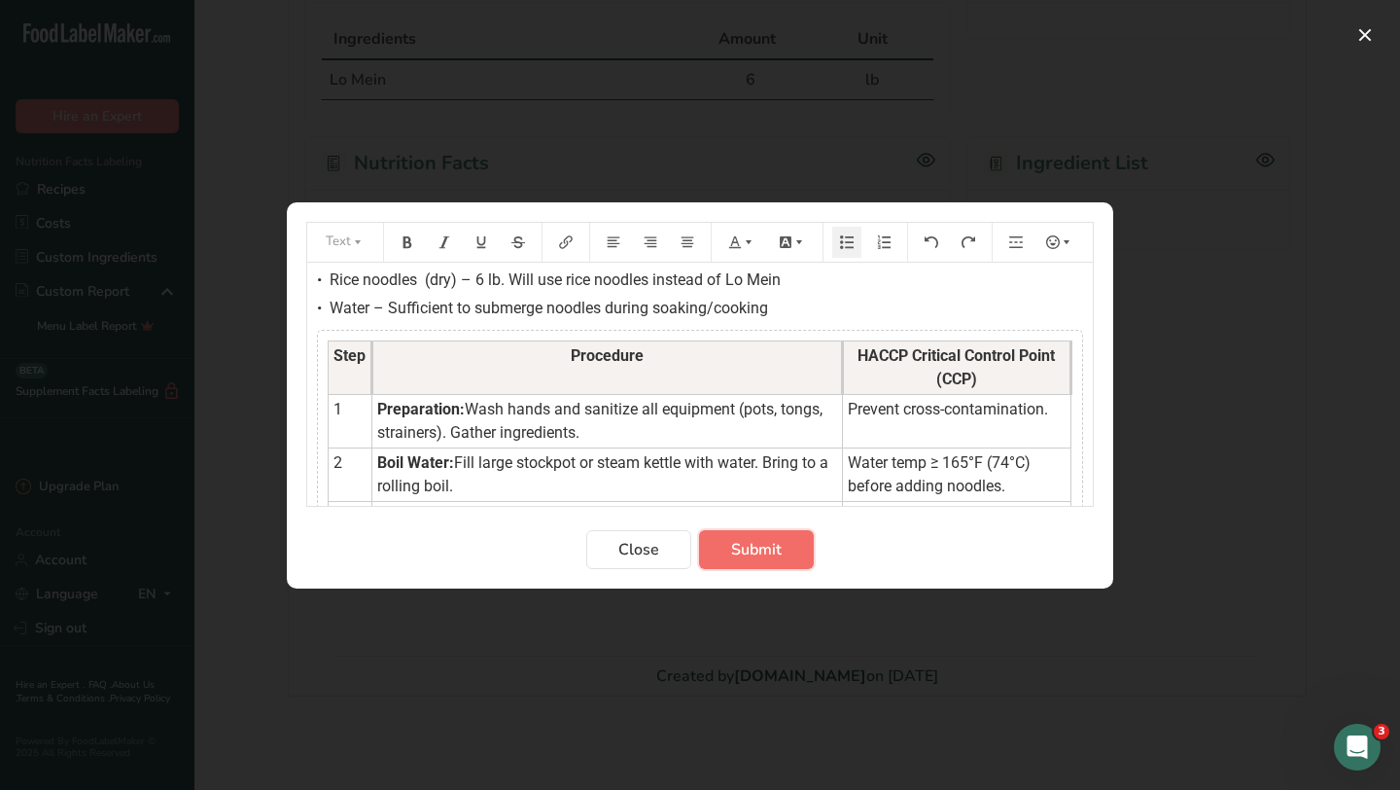
click at [729, 542] on button "Submit" at bounding box center [756, 549] width 115 height 39
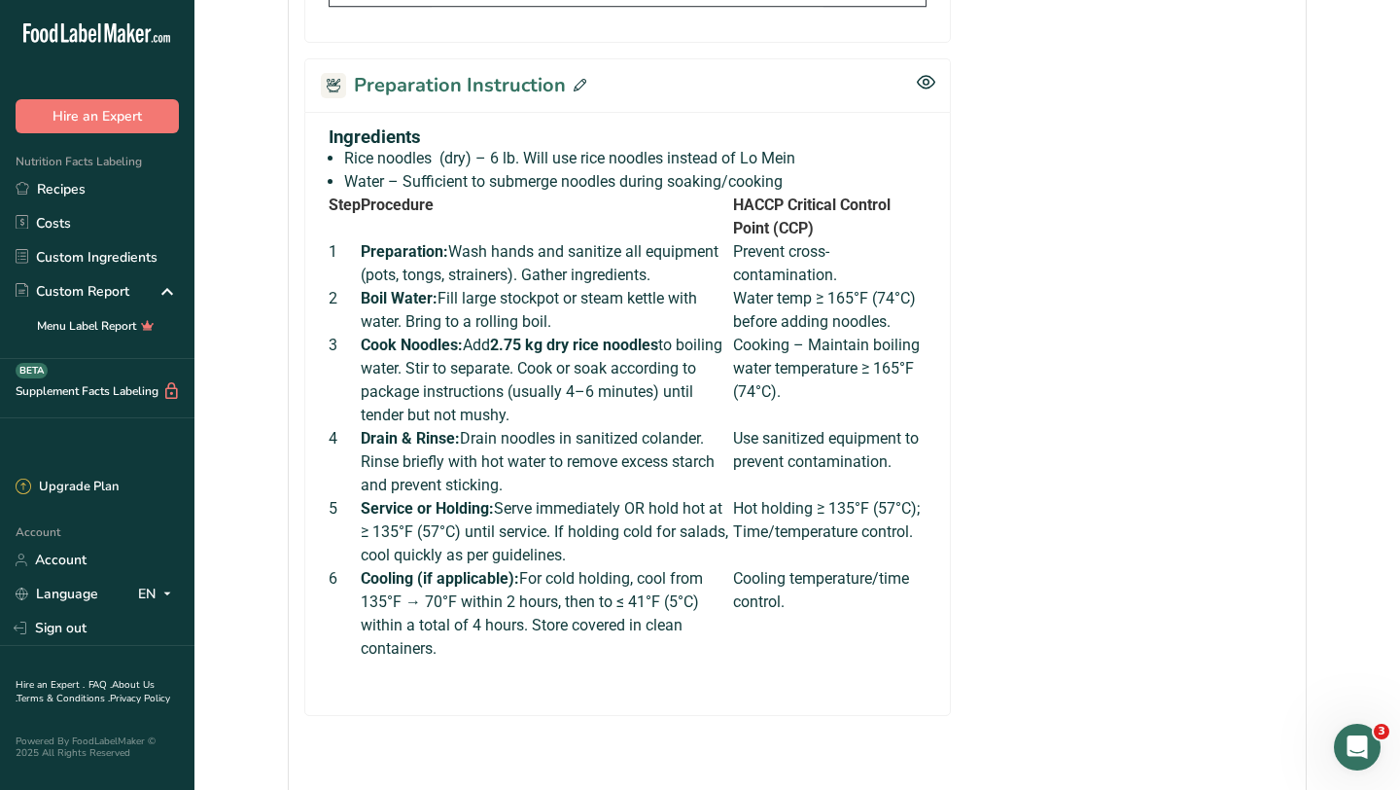
scroll to position [804, 0]
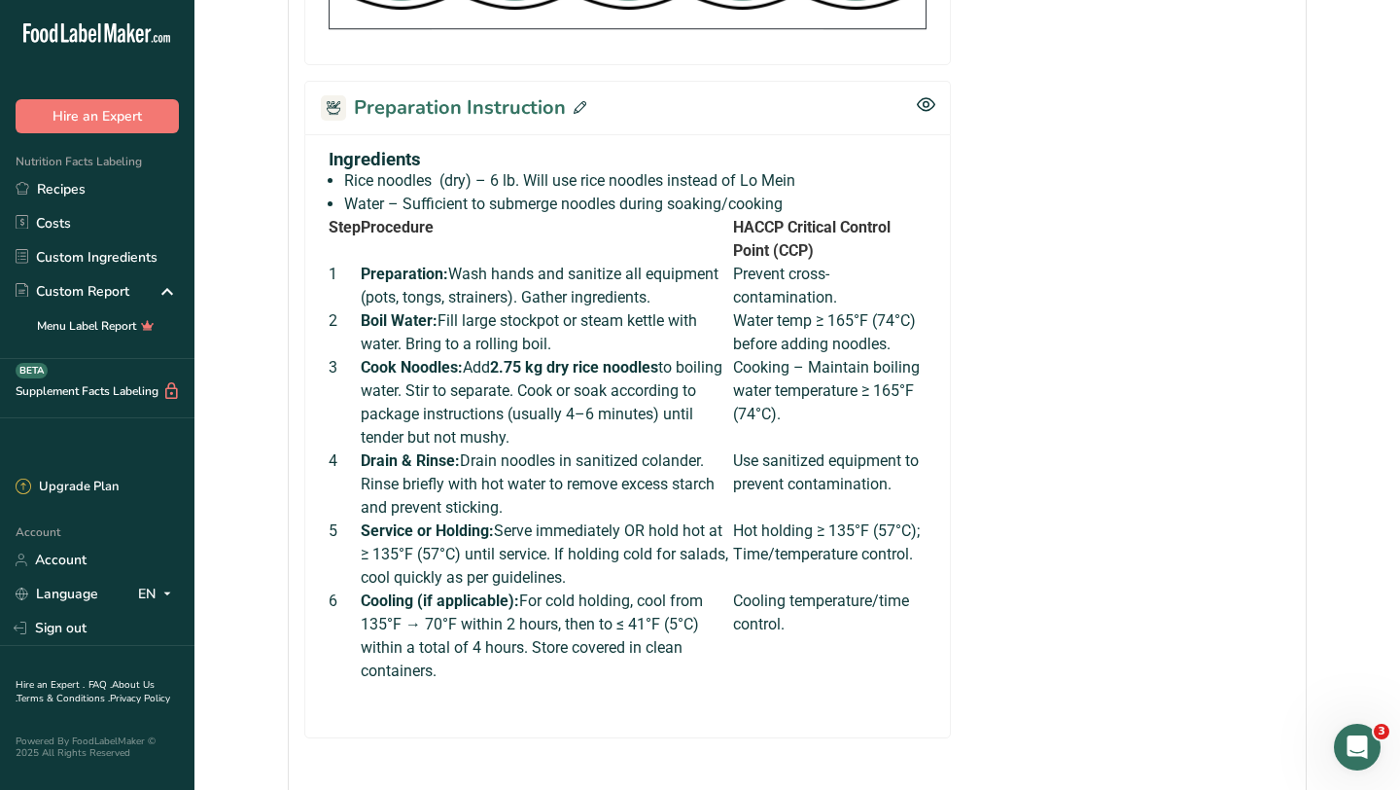
click at [575, 111] on icon at bounding box center [580, 107] width 13 height 13
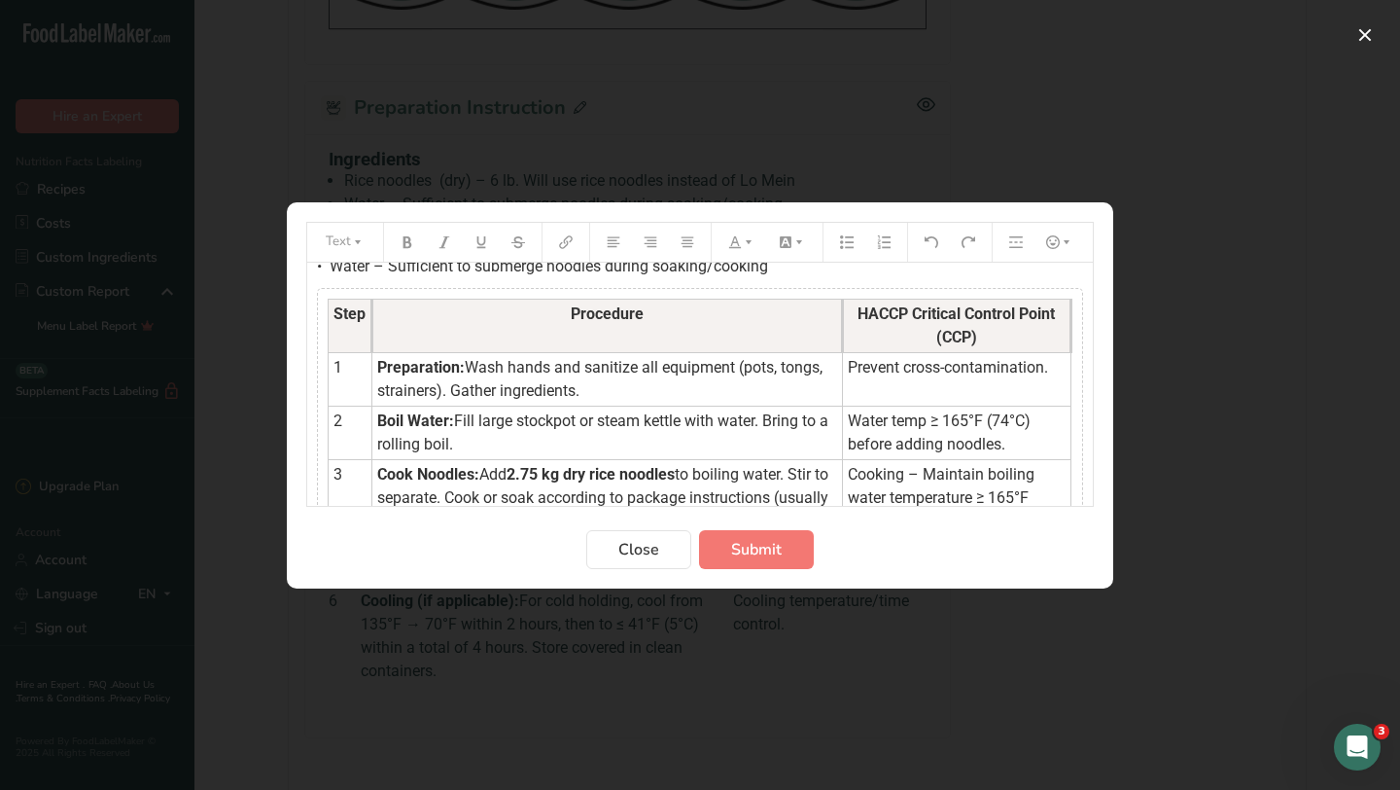
scroll to position [99, 0]
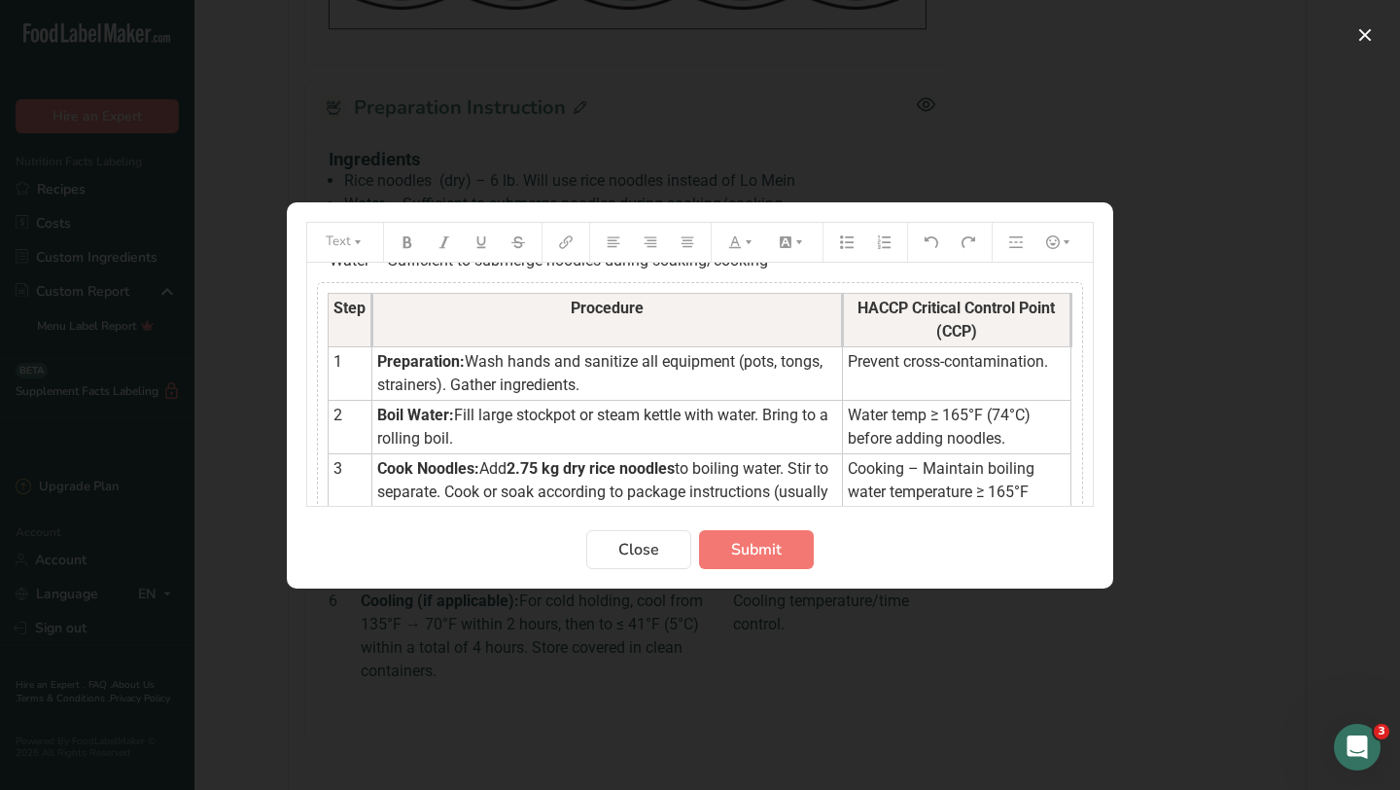
click at [848, 357] on span "Prevent cross-contamination." at bounding box center [948, 361] width 200 height 18
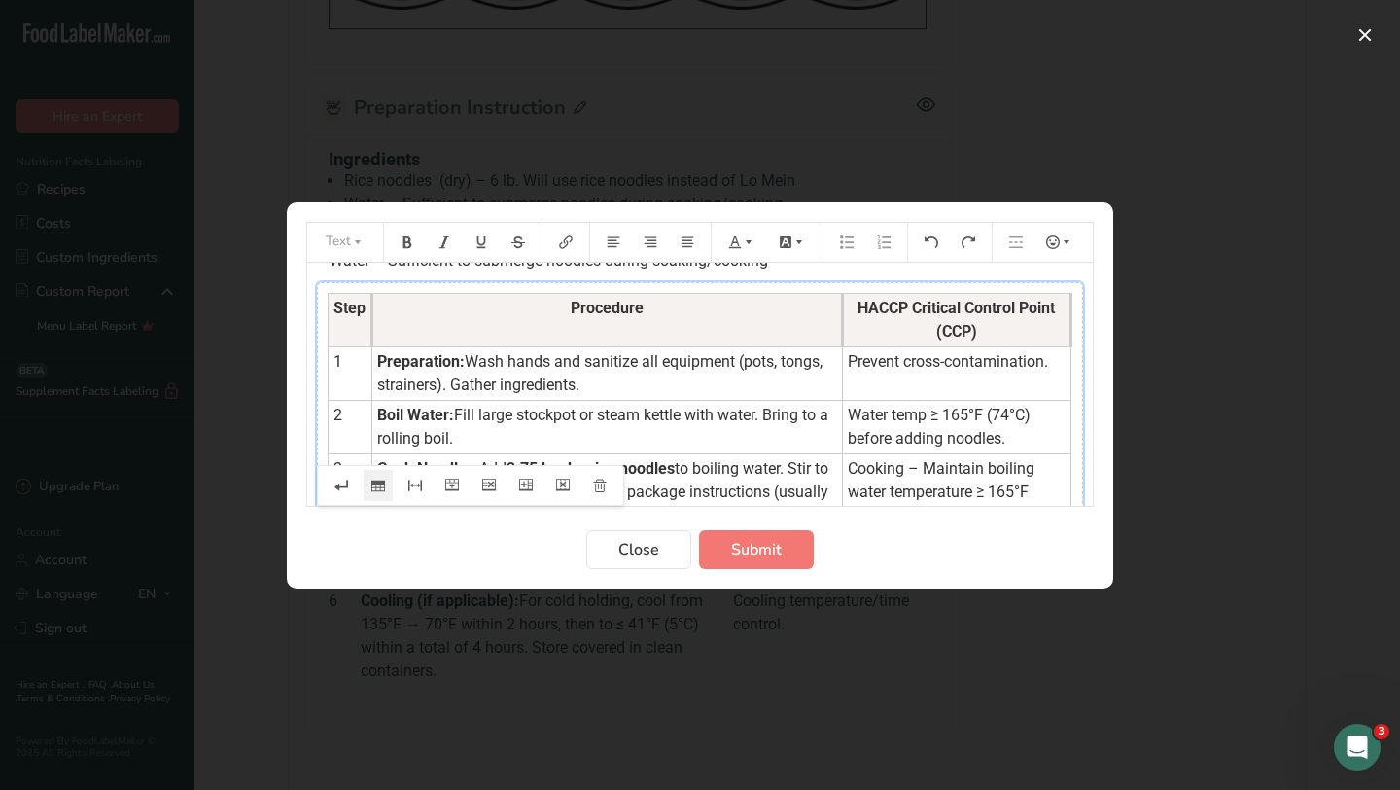
click at [842, 419] on td "Water temp ≥ 165°F (74°C) before adding noodles." at bounding box center [956, 427] width 229 height 53
click at [842, 436] on td "Water temp ≥ 165°F (74°C) before adding noodles." at bounding box center [956, 427] width 229 height 53
click at [848, 408] on span "Water temp ≥ 165°F (74°C) before adding noodles." at bounding box center [943, 427] width 191 height 42
click at [842, 437] on td "Water temp ≥ 165°F (74°C) before adding noodles." at bounding box center [956, 427] width 229 height 53
click at [853, 412] on span "Water temp ≥ 165°F (74°C) before adding noodles." at bounding box center [945, 427] width 194 height 42
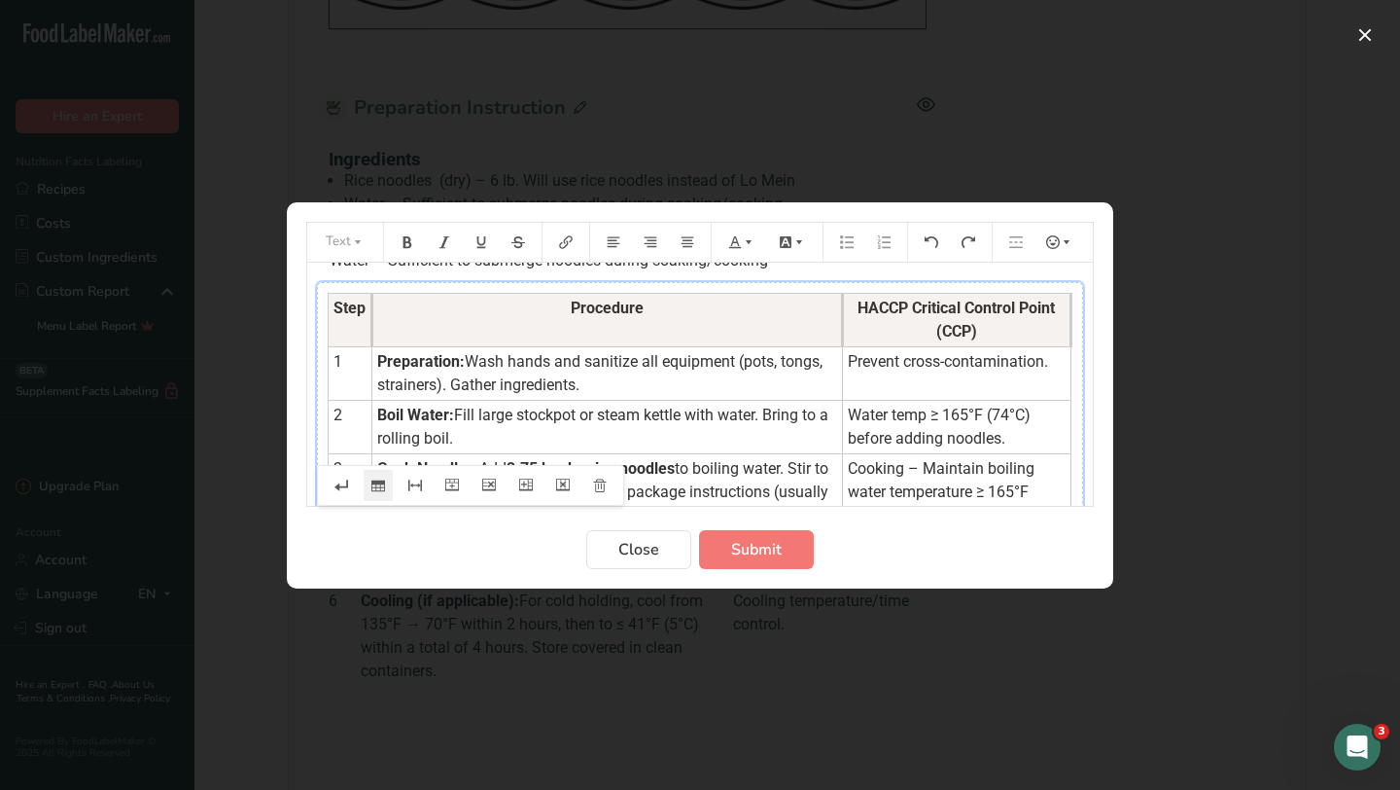
click at [851, 365] on span "Prevent cross-contamination." at bounding box center [948, 361] width 200 height 18
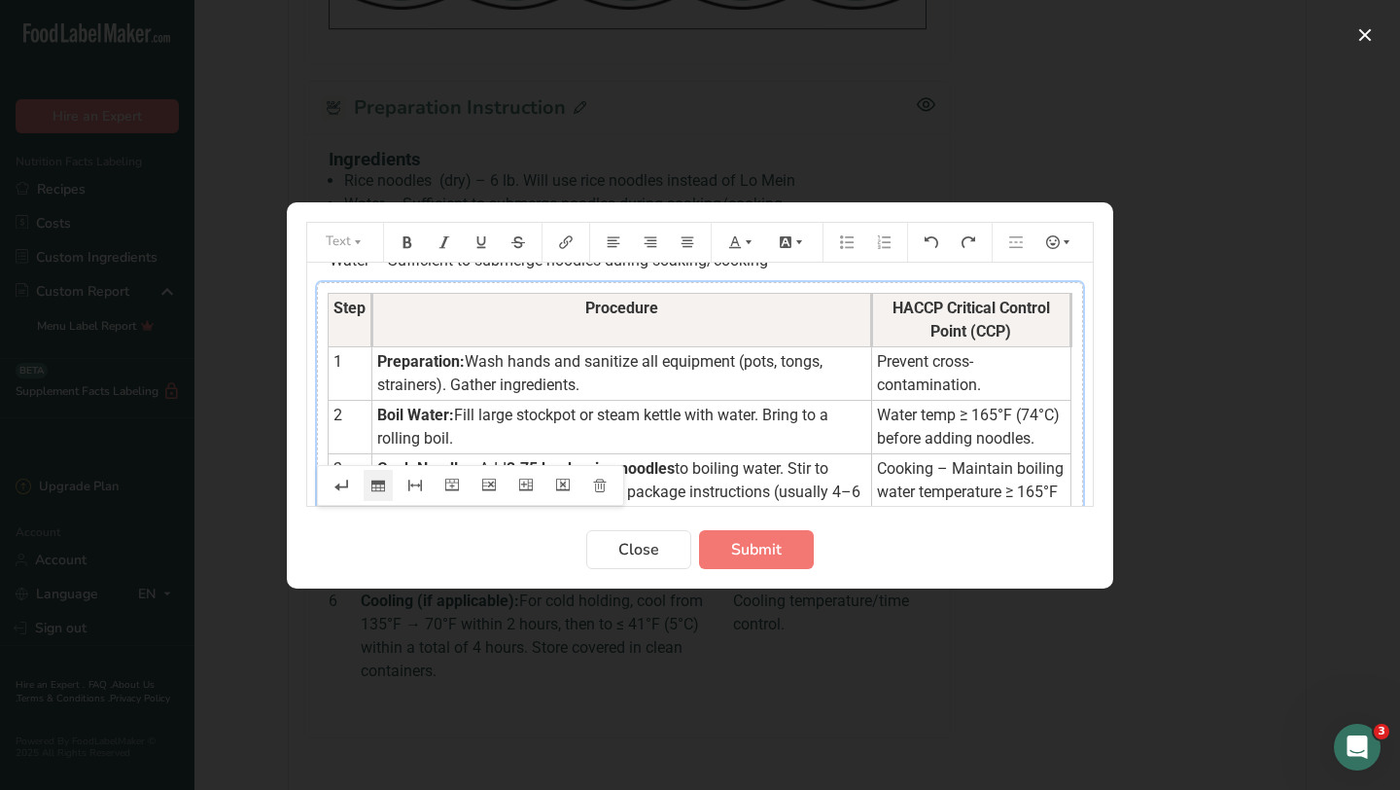
drag, startPoint x: 833, startPoint y: 329, endPoint x: 868, endPoint y: 329, distance: 35.0
click at [868, 329] on th "Procedure" at bounding box center [622, 320] width 500 height 53
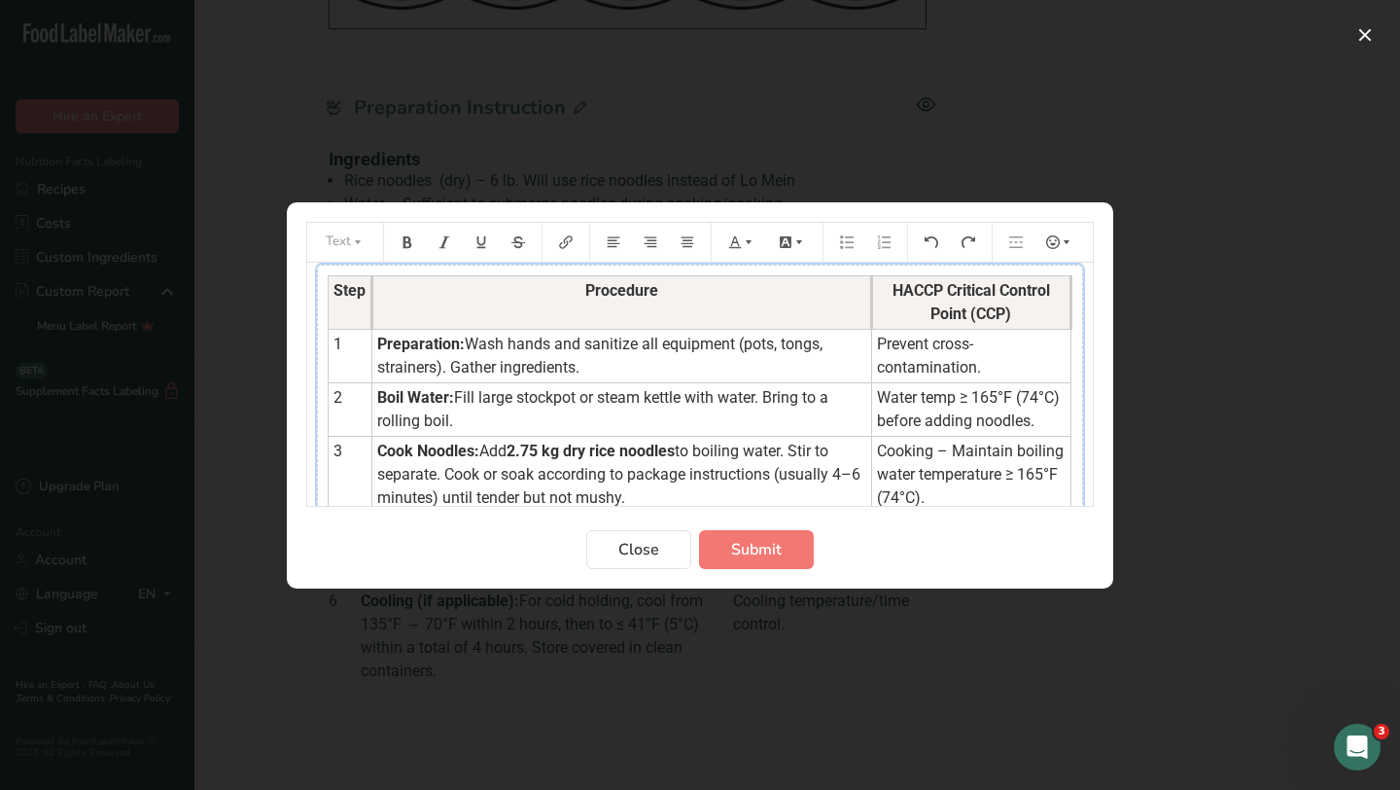
scroll to position [115, 0]
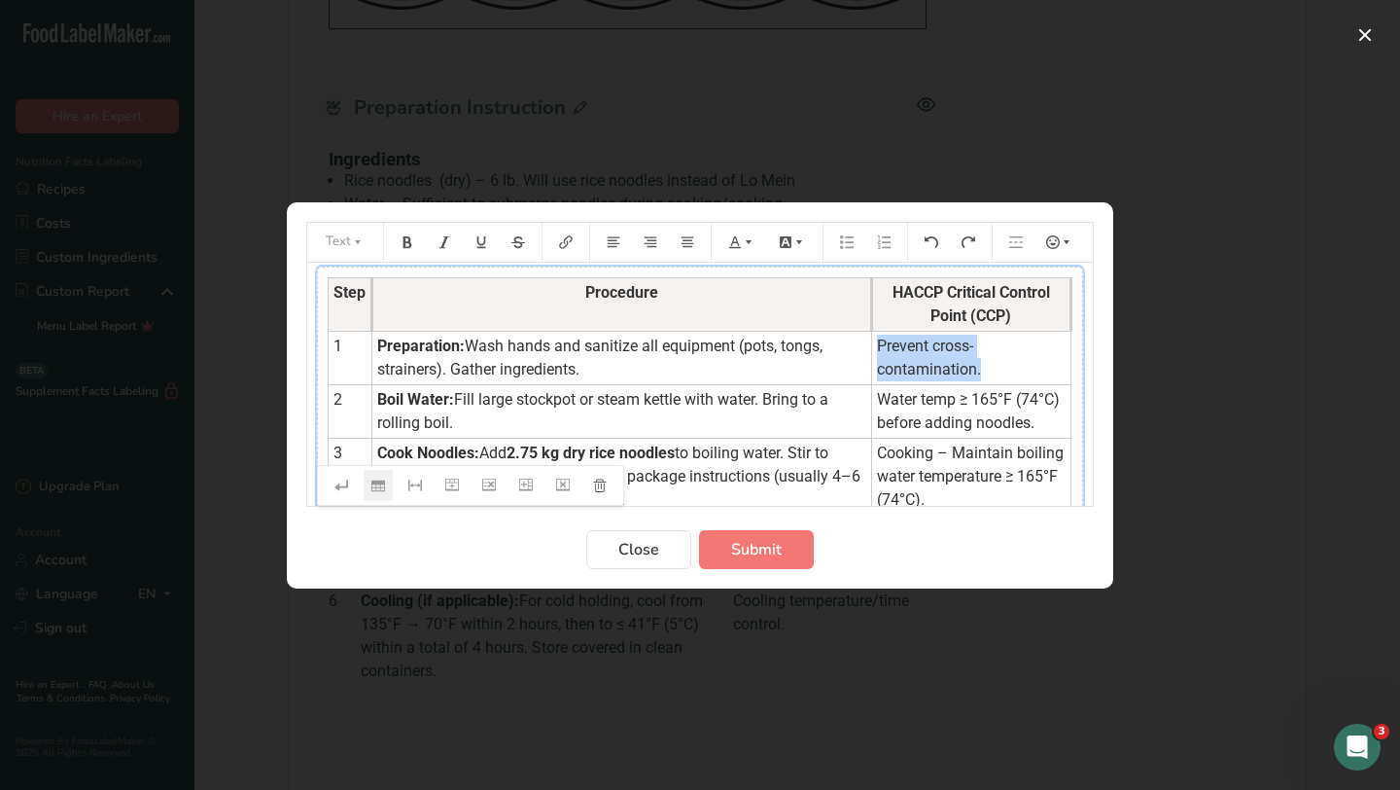
drag, startPoint x: 985, startPoint y: 365, endPoint x: 876, endPoint y: 344, distance: 110.8
click at [876, 344] on td "Prevent cross-contamination." at bounding box center [970, 358] width 199 height 53
click at [753, 239] on icon "Preparation instructions modal" at bounding box center [749, 242] width 14 height 14
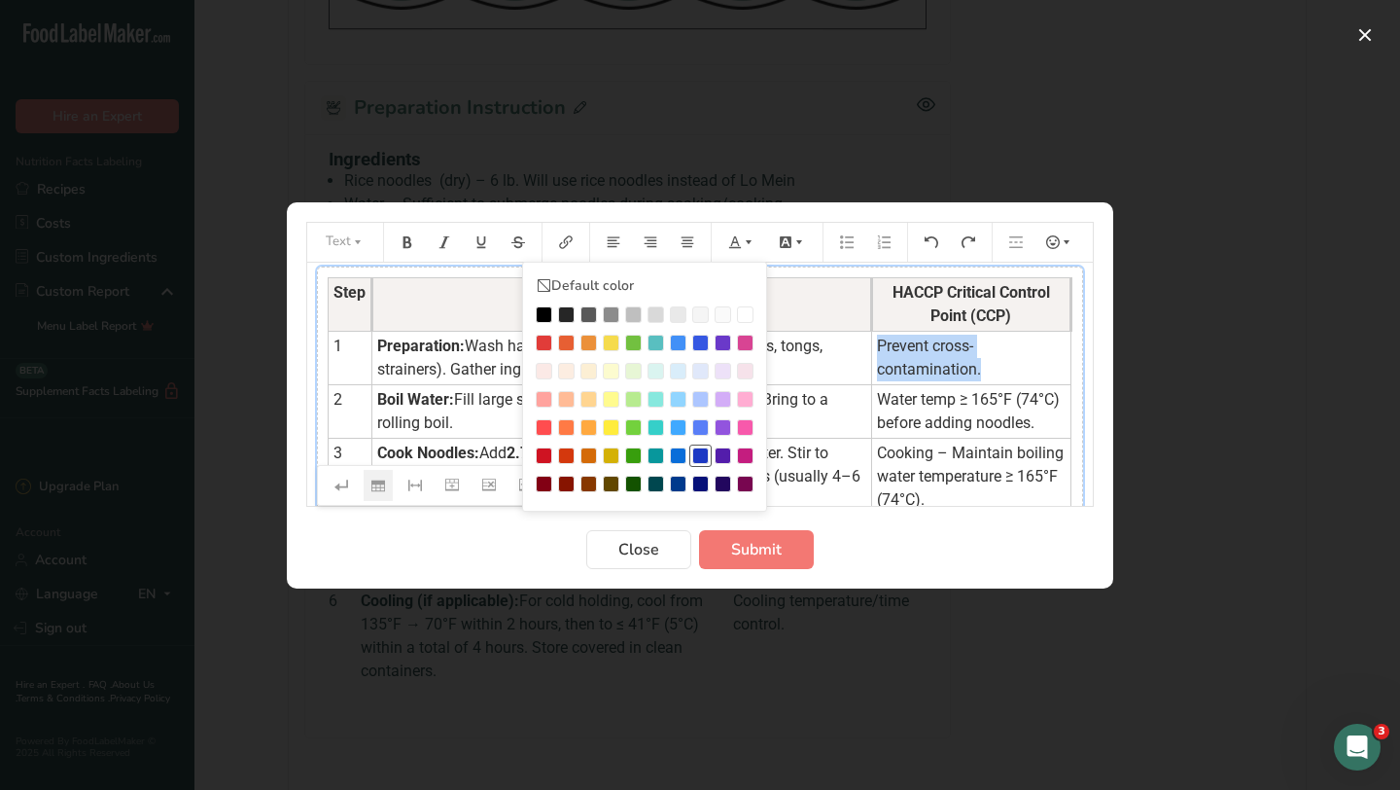
click at [698, 455] on div "Preparation instructions modal" at bounding box center [700, 455] width 17 height 17
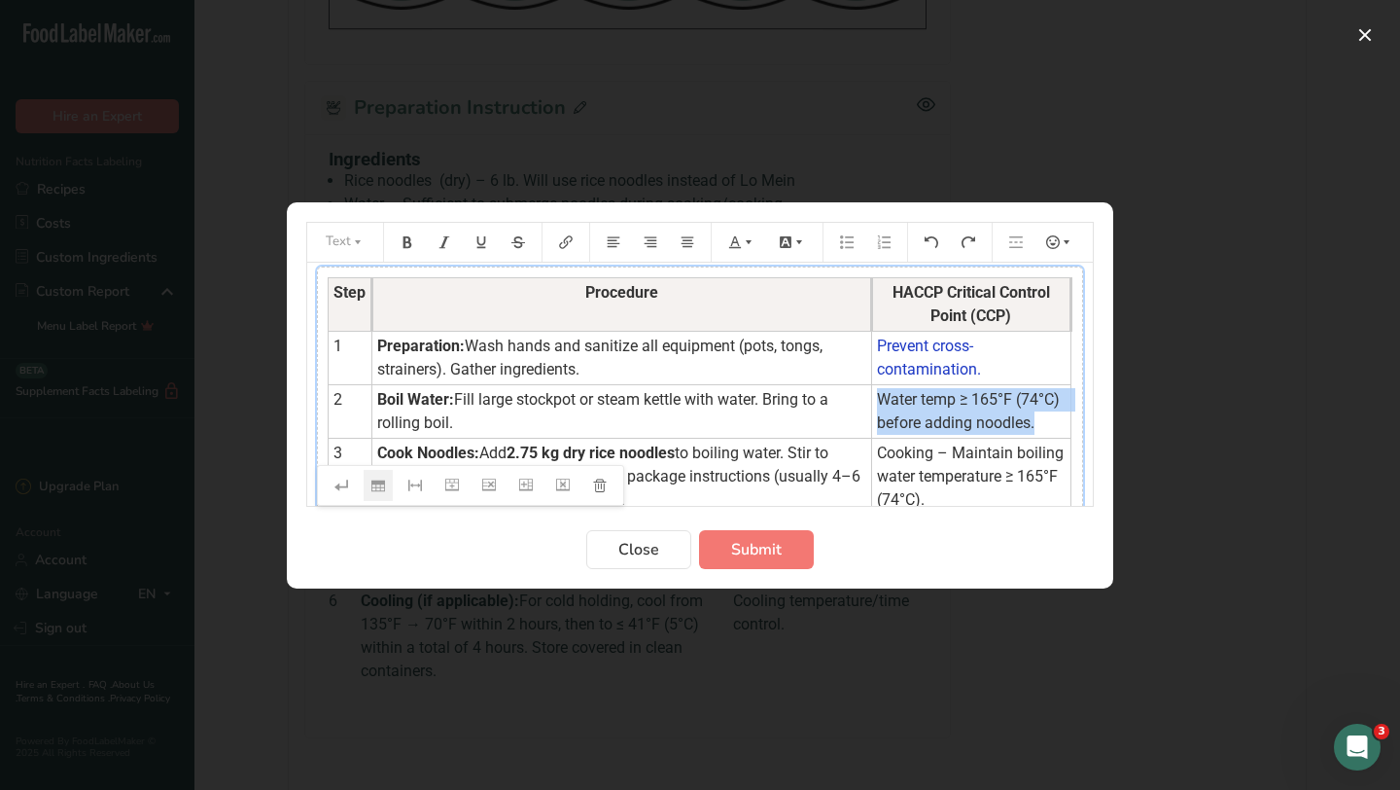
drag, startPoint x: 1041, startPoint y: 427, endPoint x: 878, endPoint y: 396, distance: 166.3
click at [878, 396] on td "Water temp ≥ 165°F (74°C) before adding noodles." at bounding box center [970, 411] width 199 height 53
click at [747, 245] on icon "Preparation instructions modal" at bounding box center [749, 242] width 14 height 14
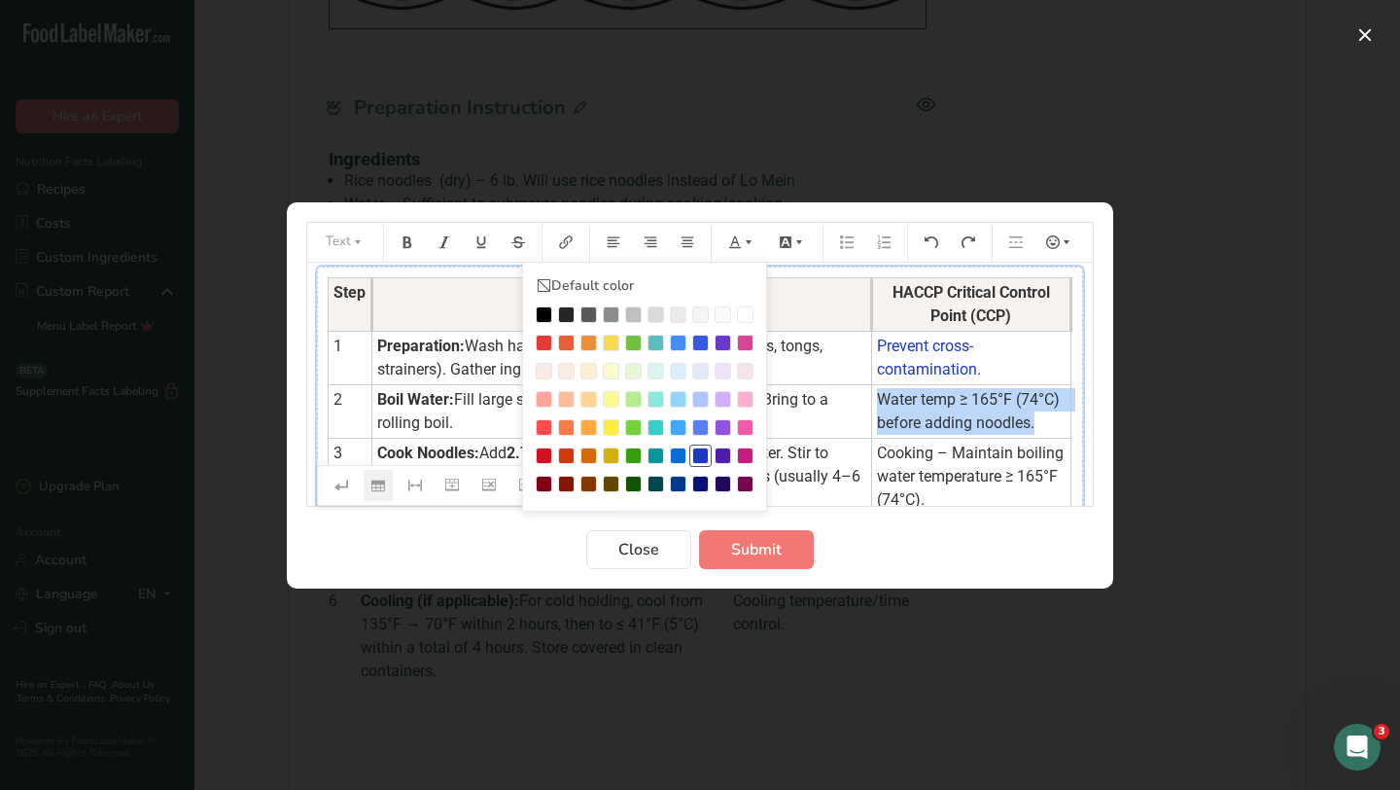
click at [703, 455] on div "Preparation instructions modal" at bounding box center [700, 455] width 17 height 17
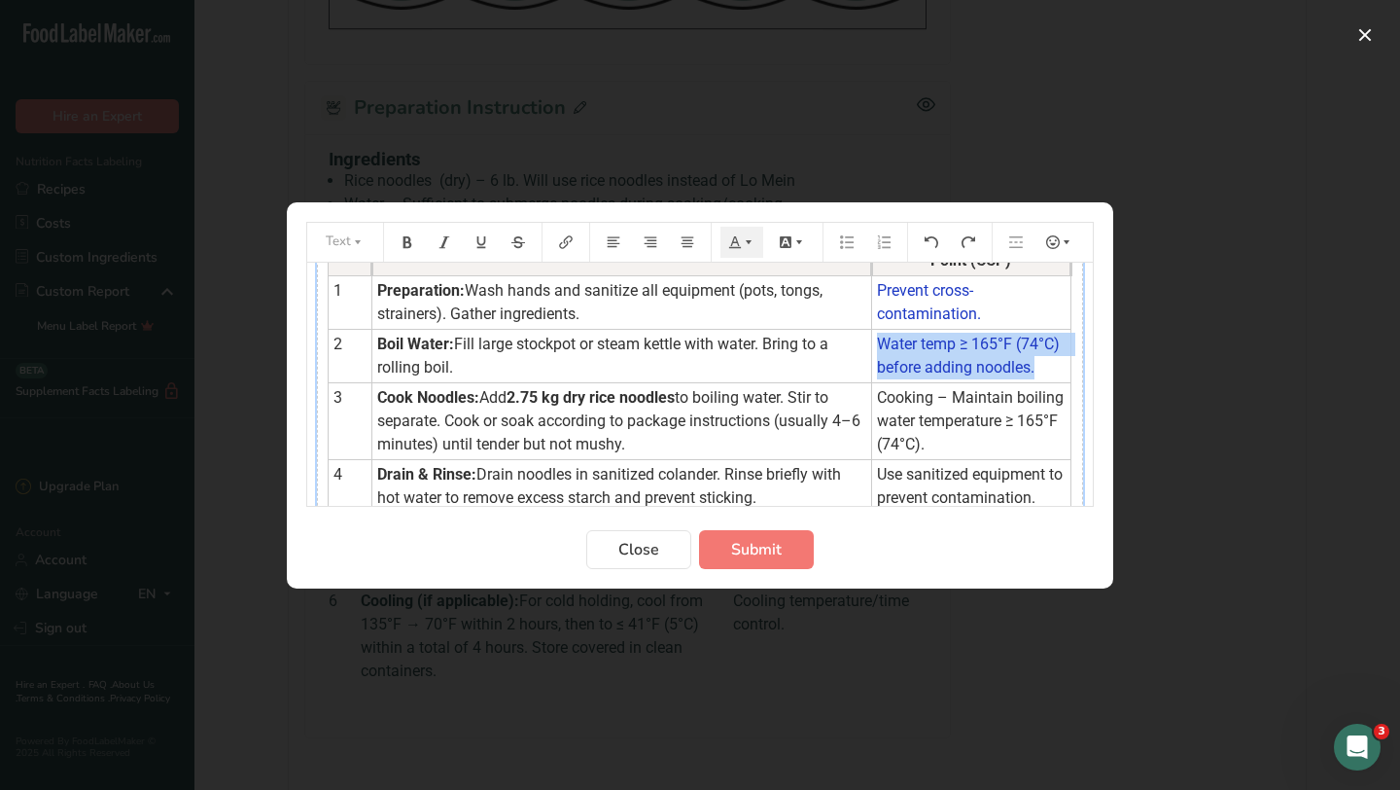
scroll to position [176, 0]
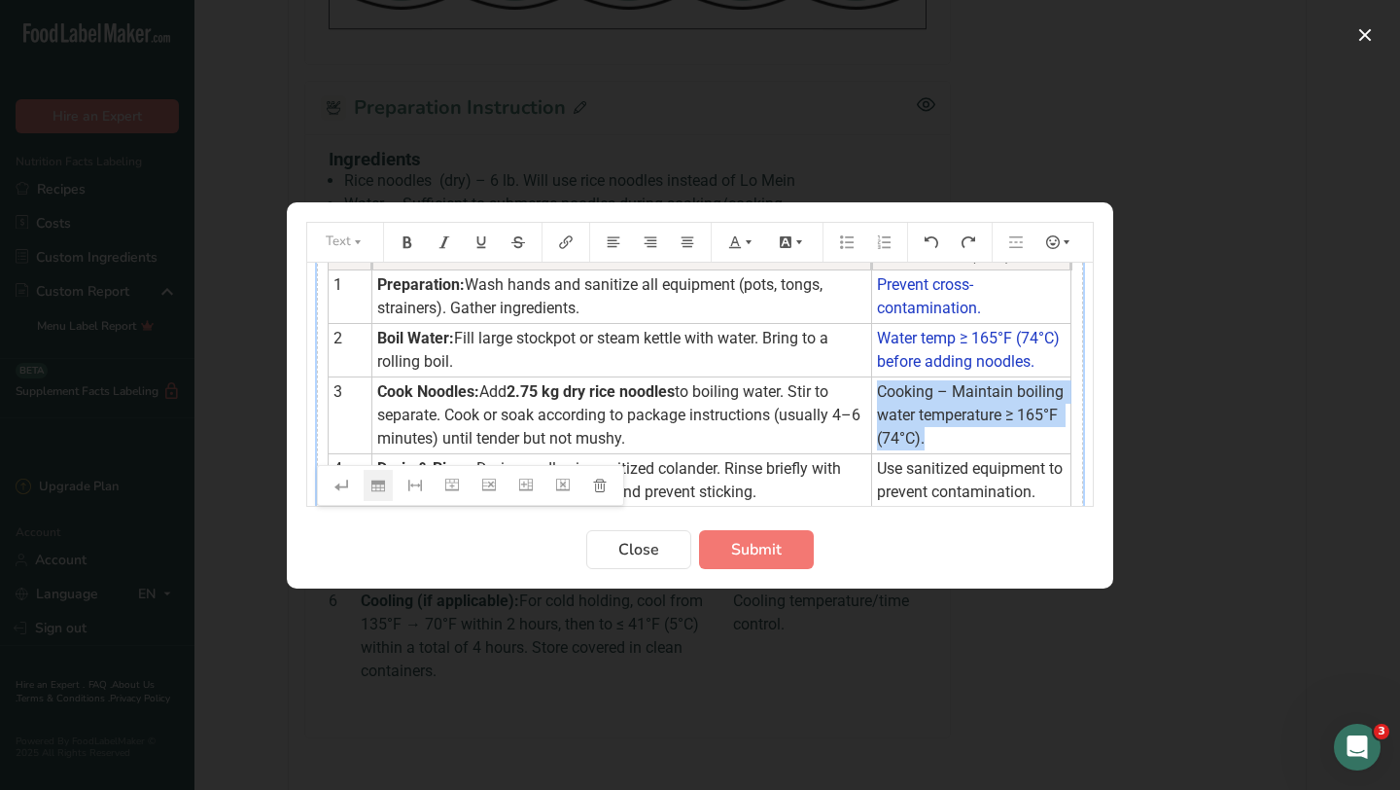
drag, startPoint x: 936, startPoint y: 440, endPoint x: 882, endPoint y: 397, distance: 69.3
click at [882, 397] on td "Cooking – Maintain boiling water temperature ≥ 165°F (74°C)." at bounding box center [970, 415] width 199 height 77
click at [746, 246] on icon "Preparation instructions modal" at bounding box center [749, 242] width 14 height 14
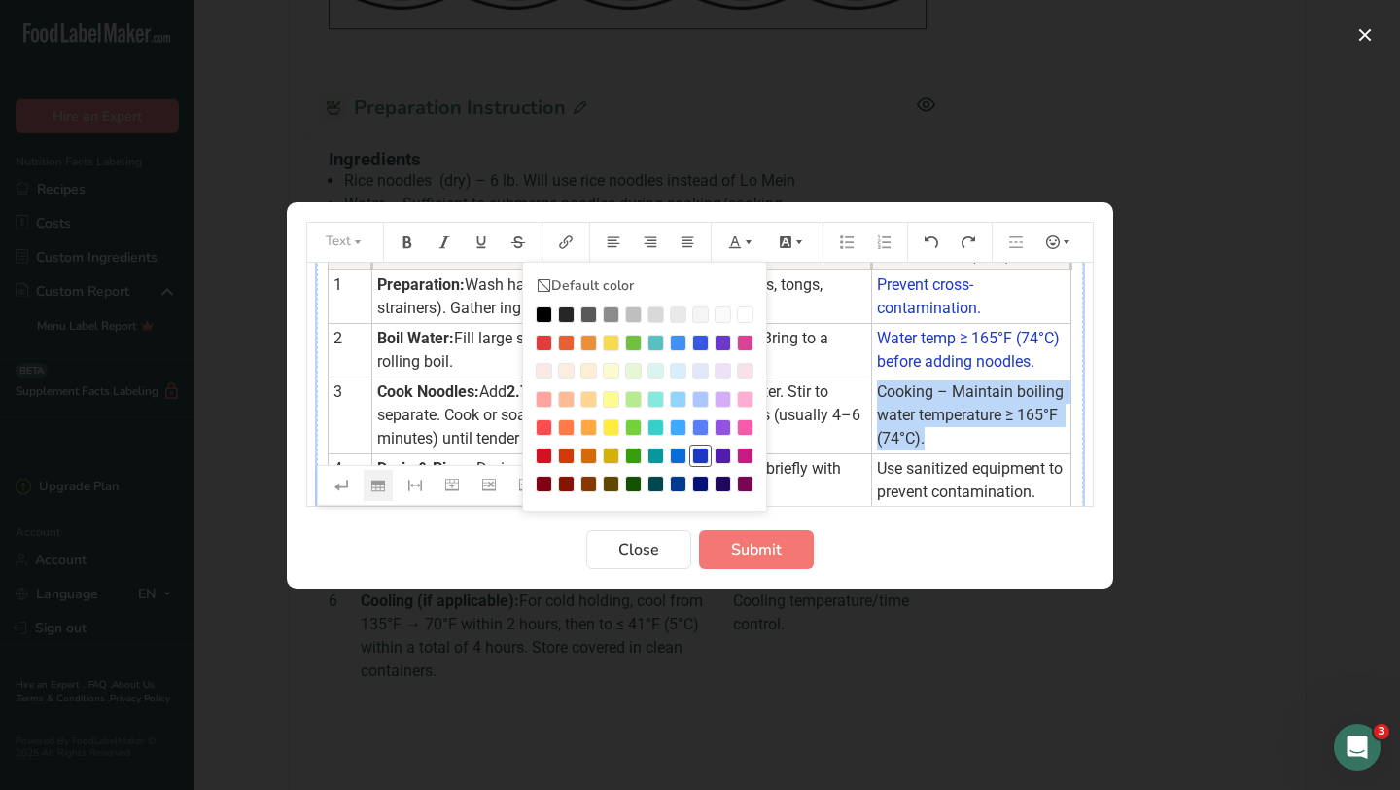
click at [701, 455] on div "Preparation instructions modal" at bounding box center [700, 455] width 17 height 17
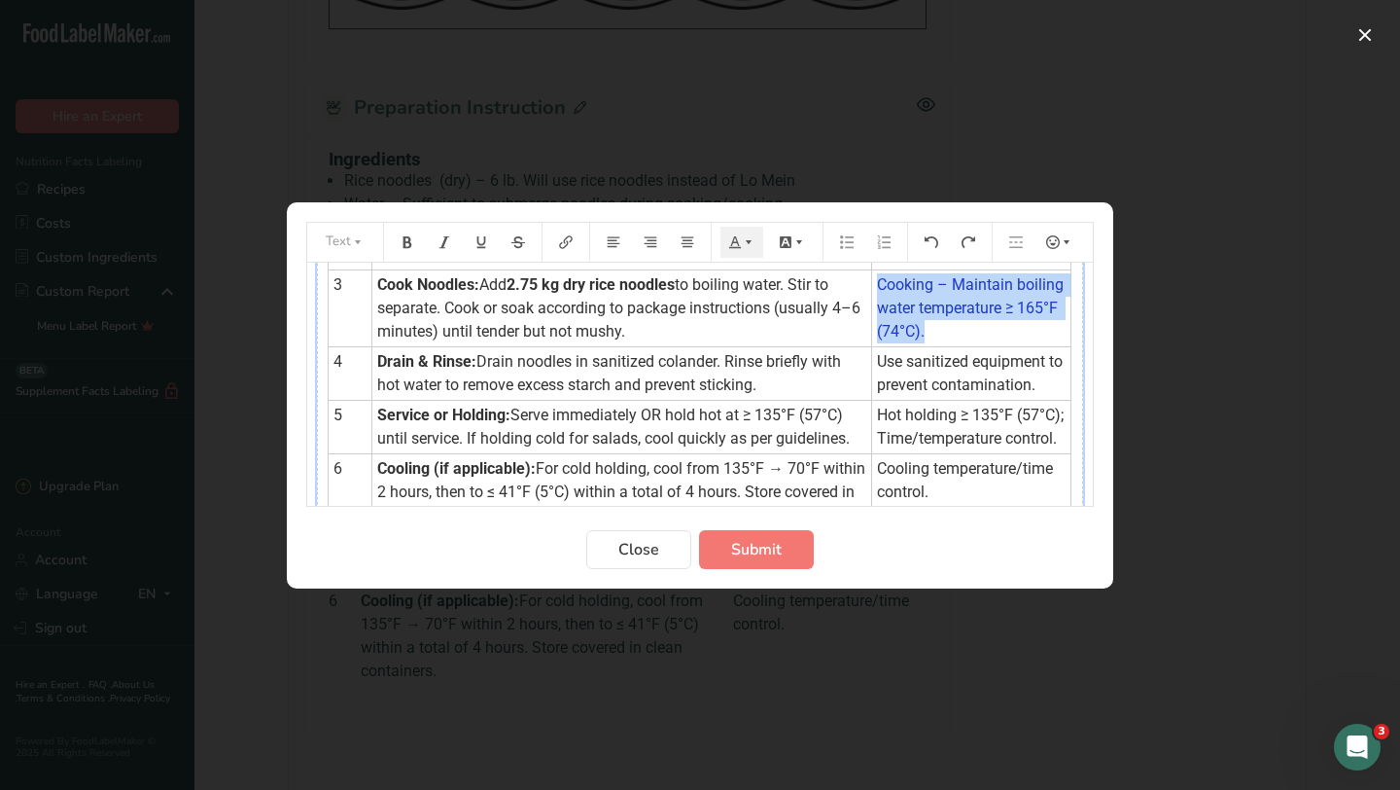
scroll to position [297, 0]
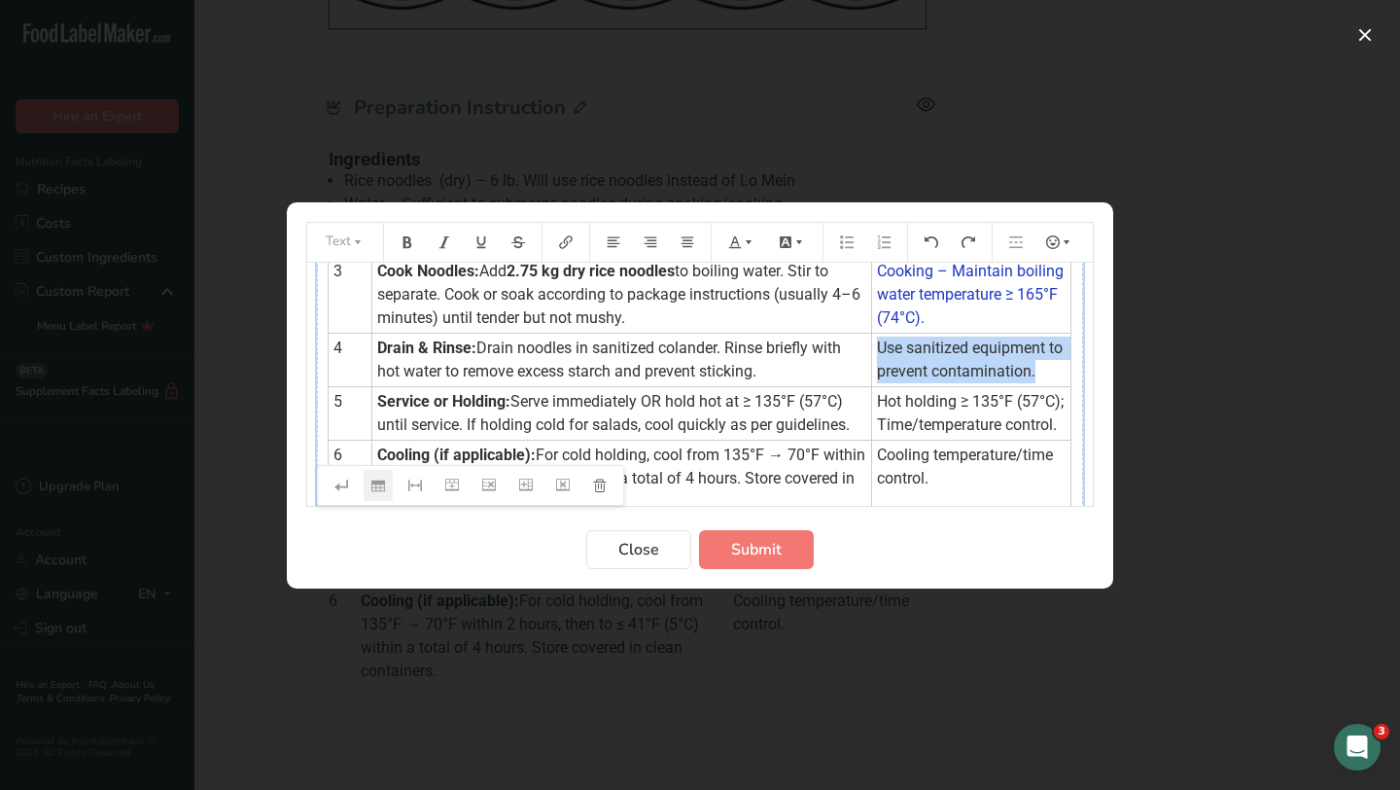
drag, startPoint x: 1041, startPoint y: 374, endPoint x: 875, endPoint y: 347, distance: 167.5
click at [875, 347] on td "Use sanitized equipment to prevent contamination." at bounding box center [970, 360] width 199 height 53
click at [751, 246] on icon "Preparation instructions modal" at bounding box center [749, 242] width 14 height 14
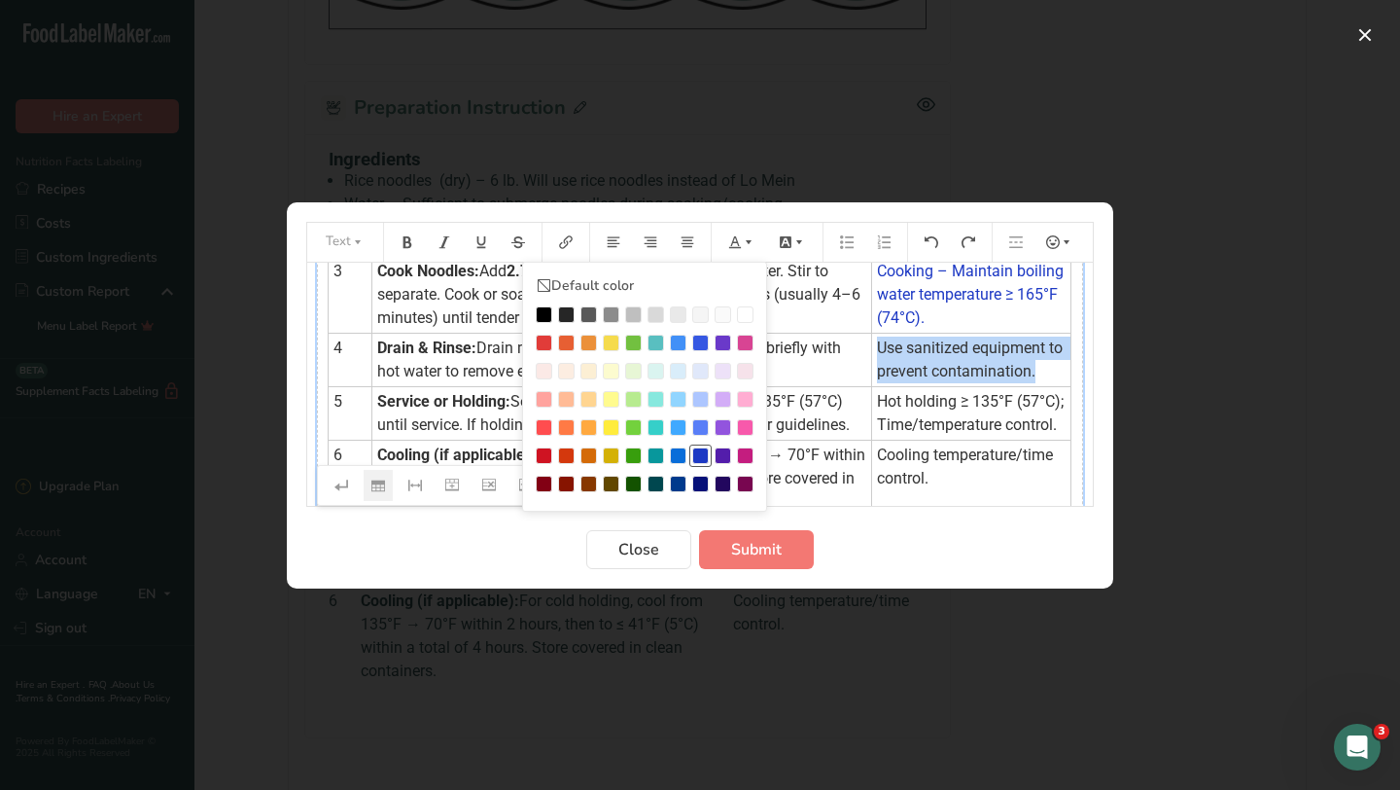
click at [702, 448] on div "Preparation instructions modal" at bounding box center [700, 455] width 17 height 17
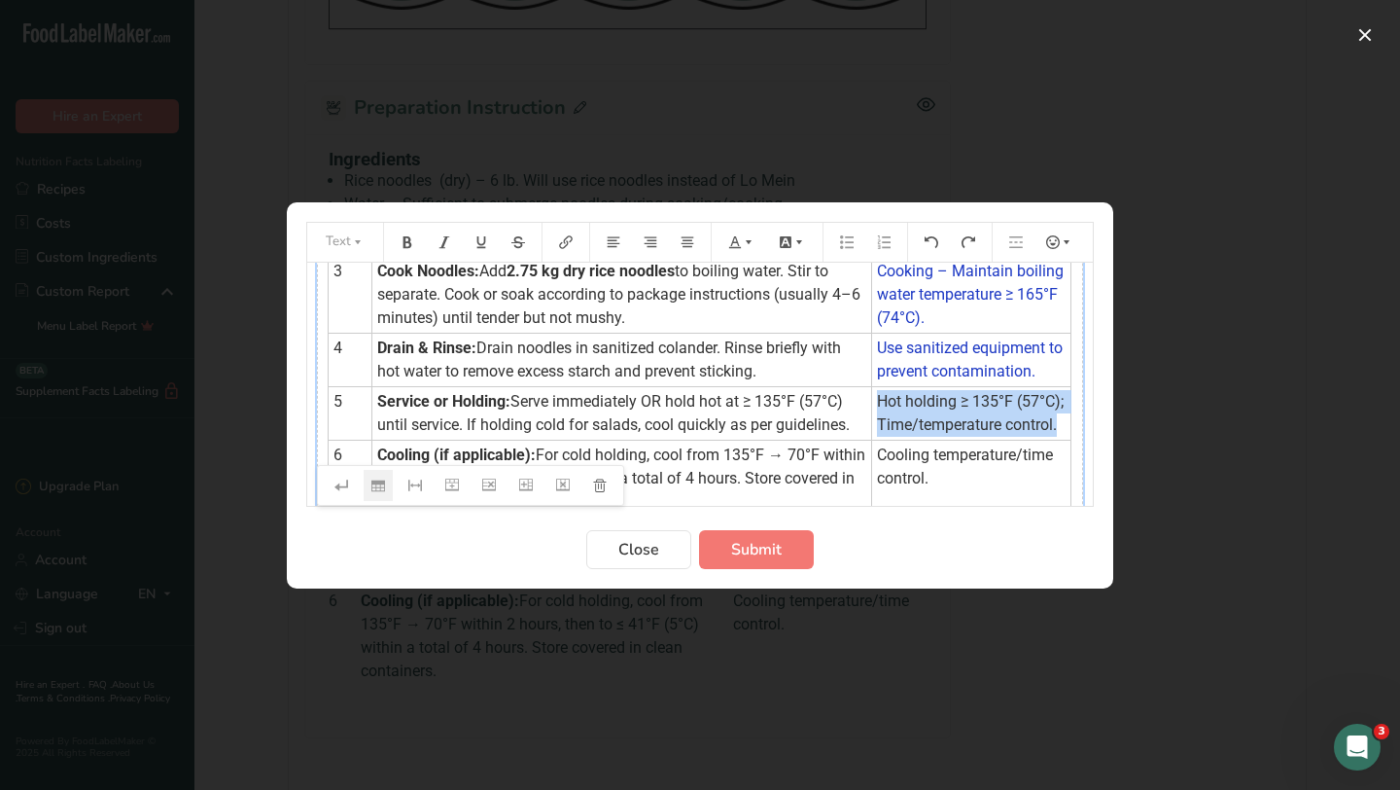
drag, startPoint x: 1058, startPoint y: 431, endPoint x: 875, endPoint y: 398, distance: 185.8
click at [875, 398] on td "Hot holding ≥ 135°F (57°C); Time/temperature control." at bounding box center [970, 413] width 199 height 53
click at [746, 243] on icon "Preparation instructions modal" at bounding box center [749, 242] width 14 height 14
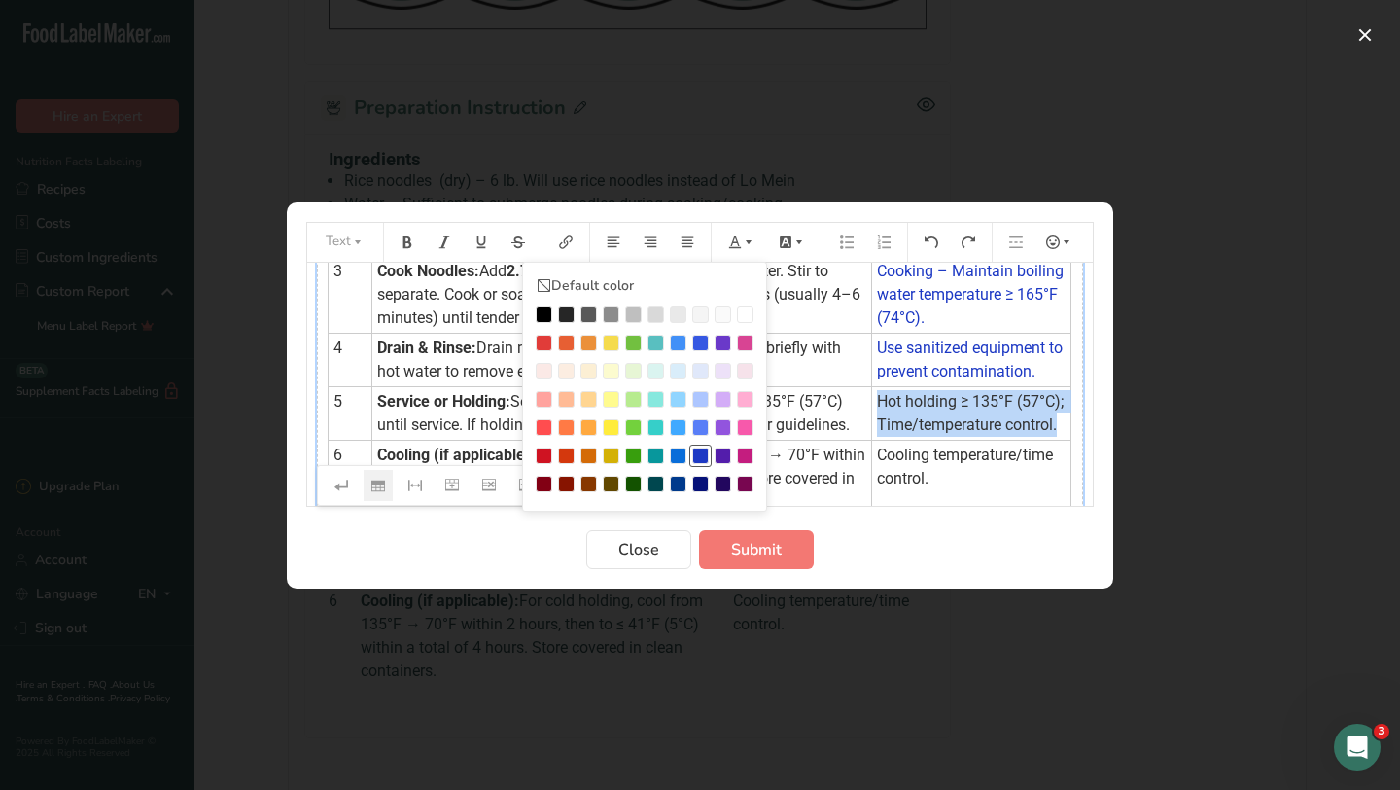
click at [698, 453] on div "Preparation instructions modal" at bounding box center [700, 455] width 17 height 17
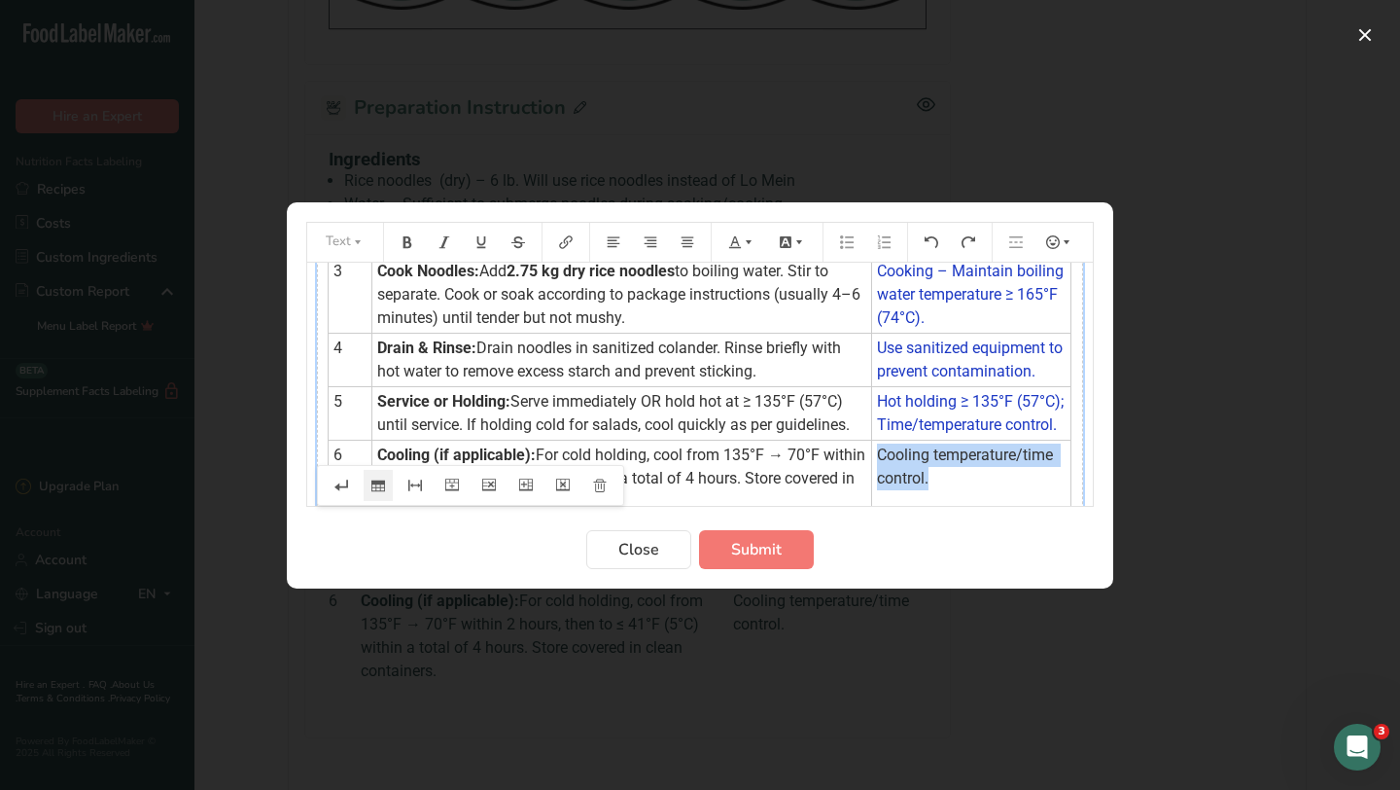
drag, startPoint x: 958, startPoint y: 482, endPoint x: 879, endPoint y: 457, distance: 82.7
click at [879, 457] on td "Cooling temperature/time control." at bounding box center [970, 479] width 199 height 77
click at [744, 240] on icon "Preparation instructions modal" at bounding box center [749, 242] width 14 height 14
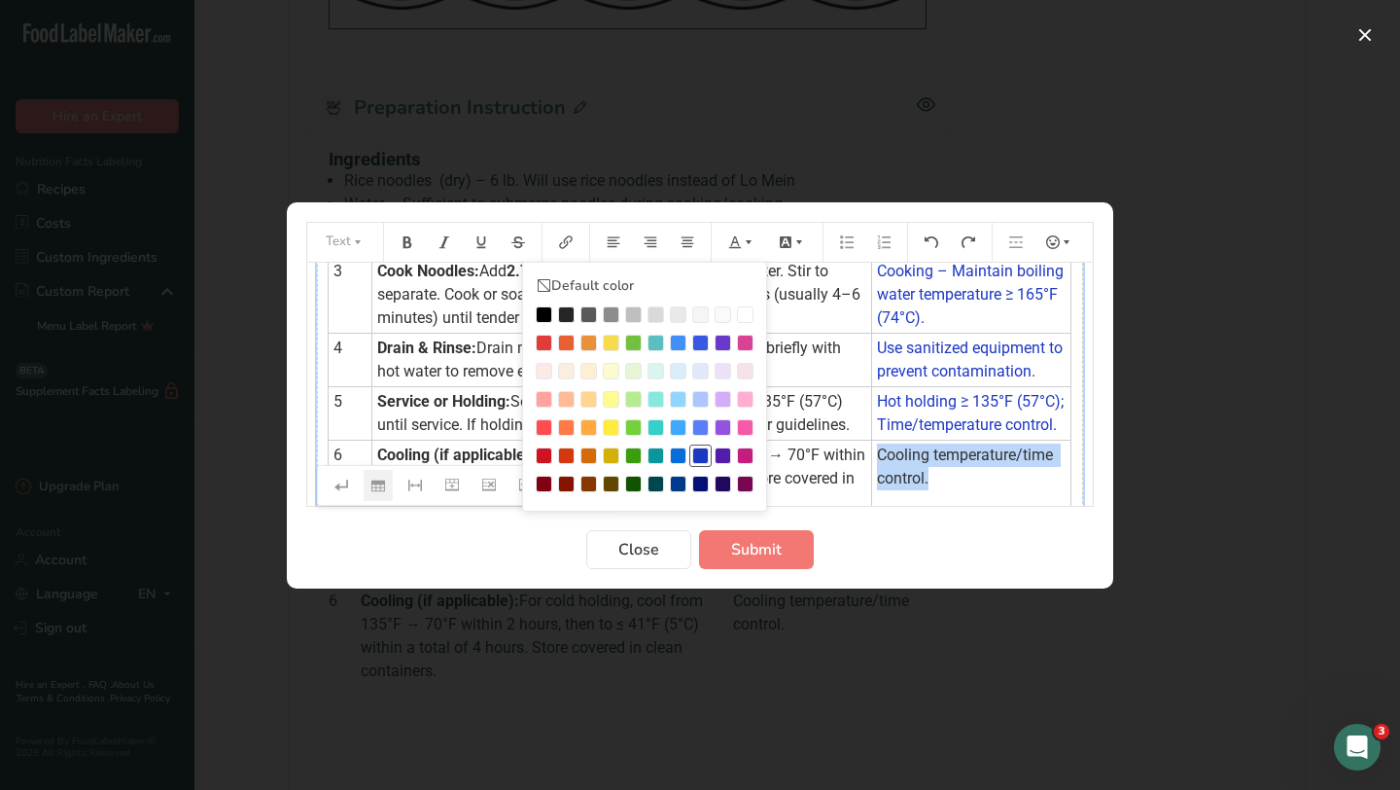
click at [700, 458] on div "Preparation instructions modal" at bounding box center [700, 455] width 17 height 17
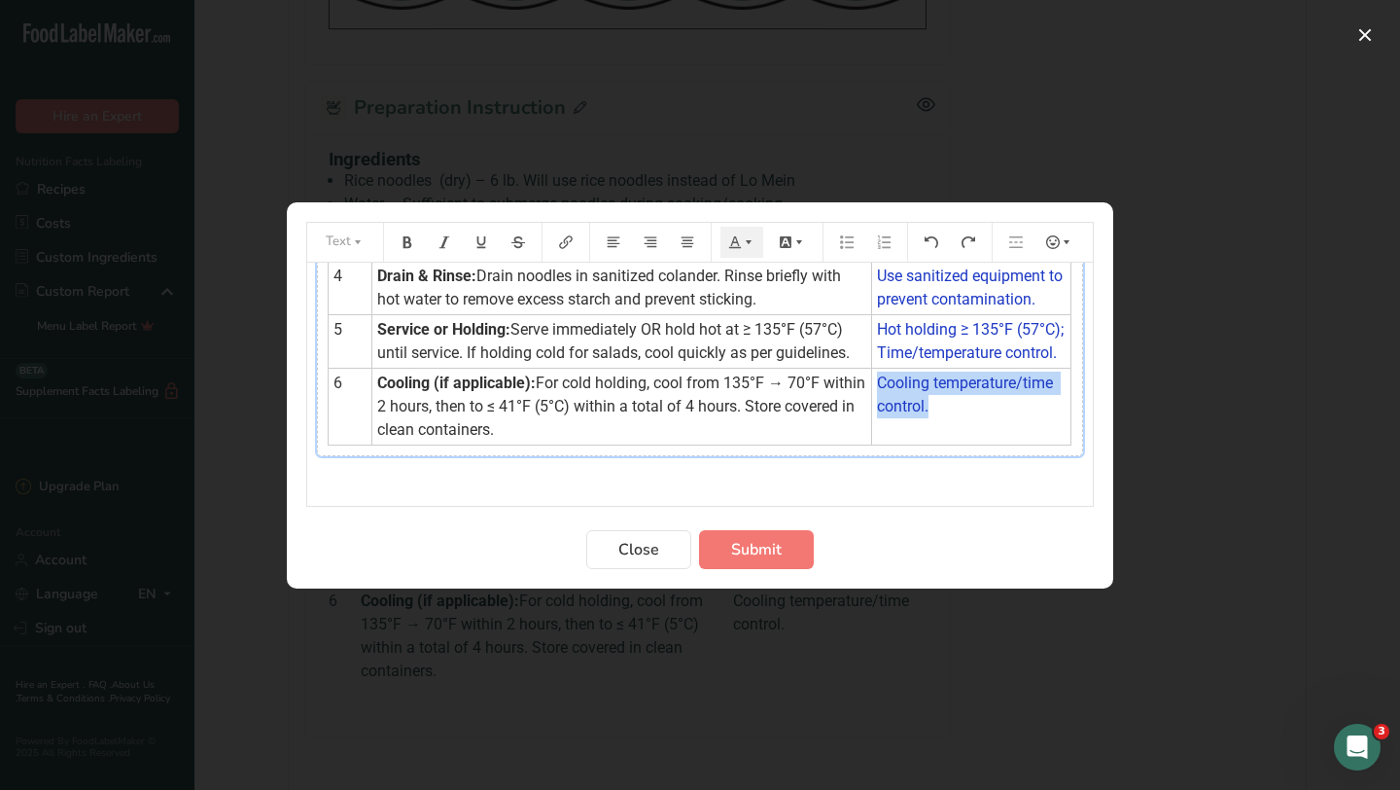
scroll to position [380, 0]
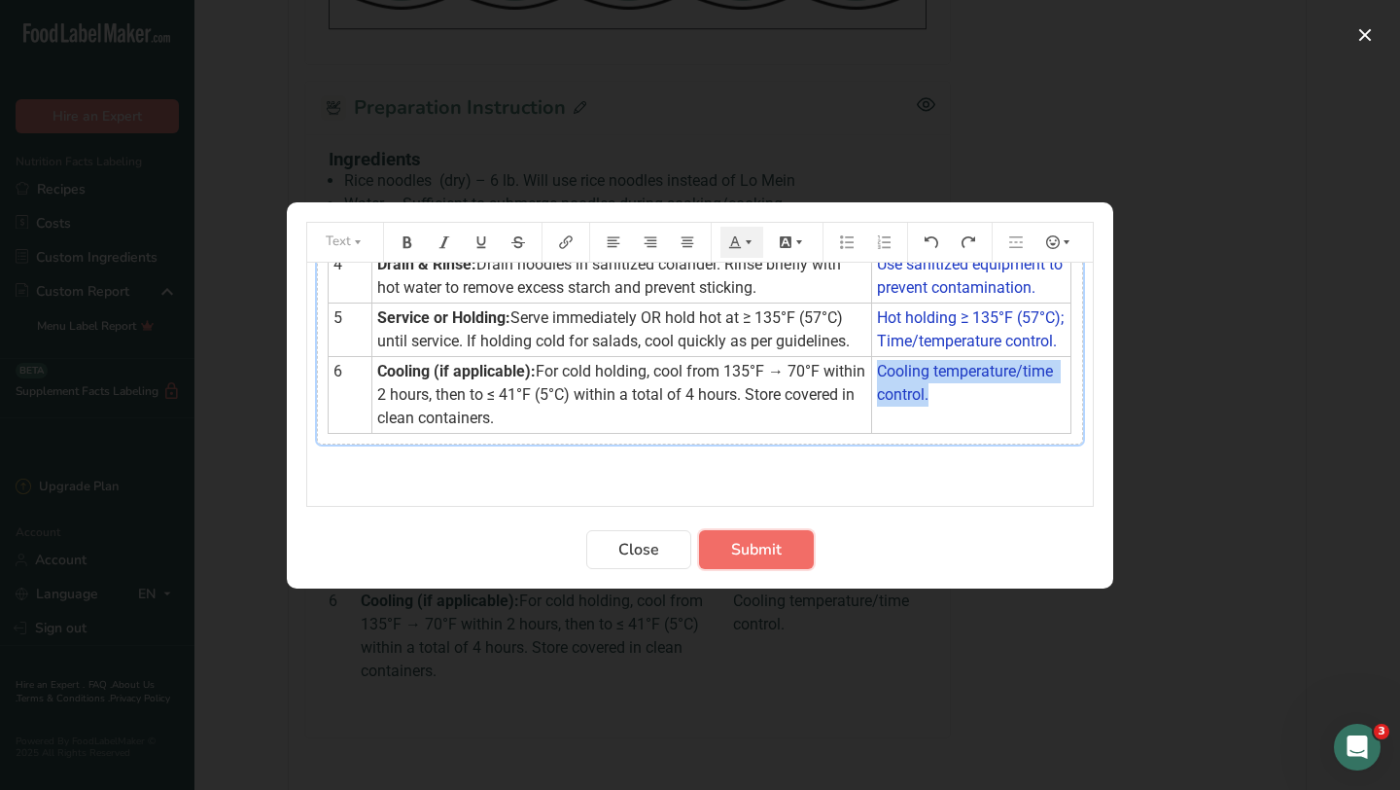
click at [731, 547] on span "Submit" at bounding box center [756, 549] width 51 height 23
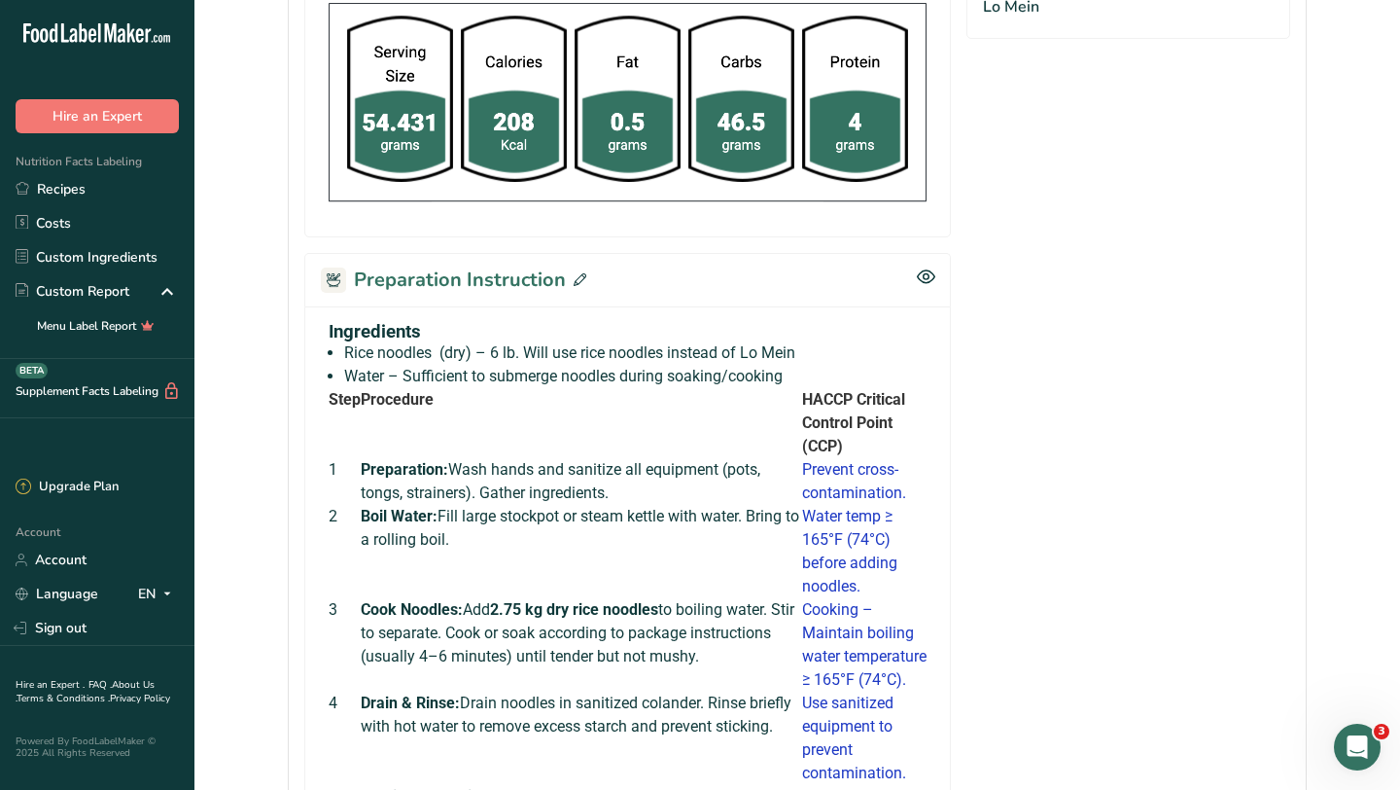
scroll to position [576, 0]
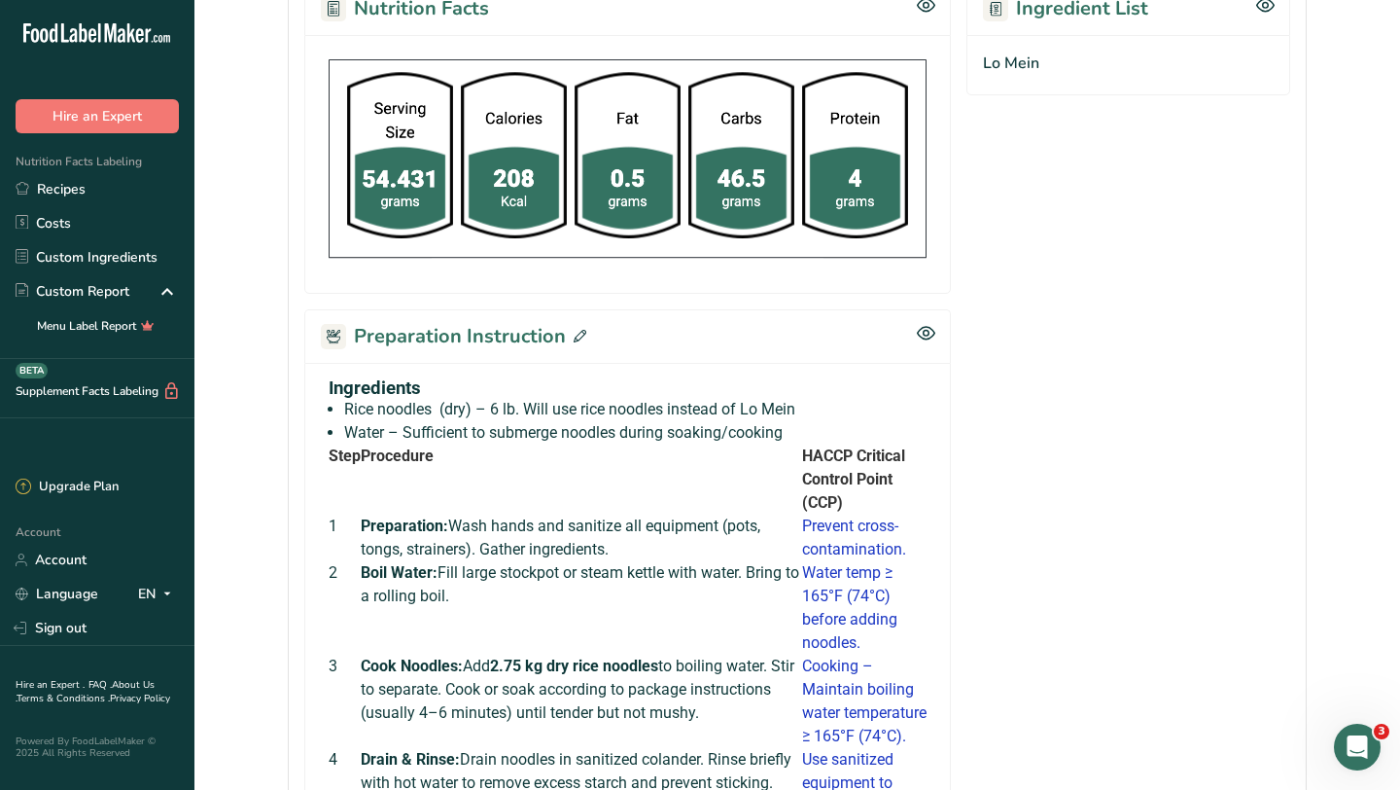
click at [574, 335] on icon at bounding box center [580, 336] width 13 height 13
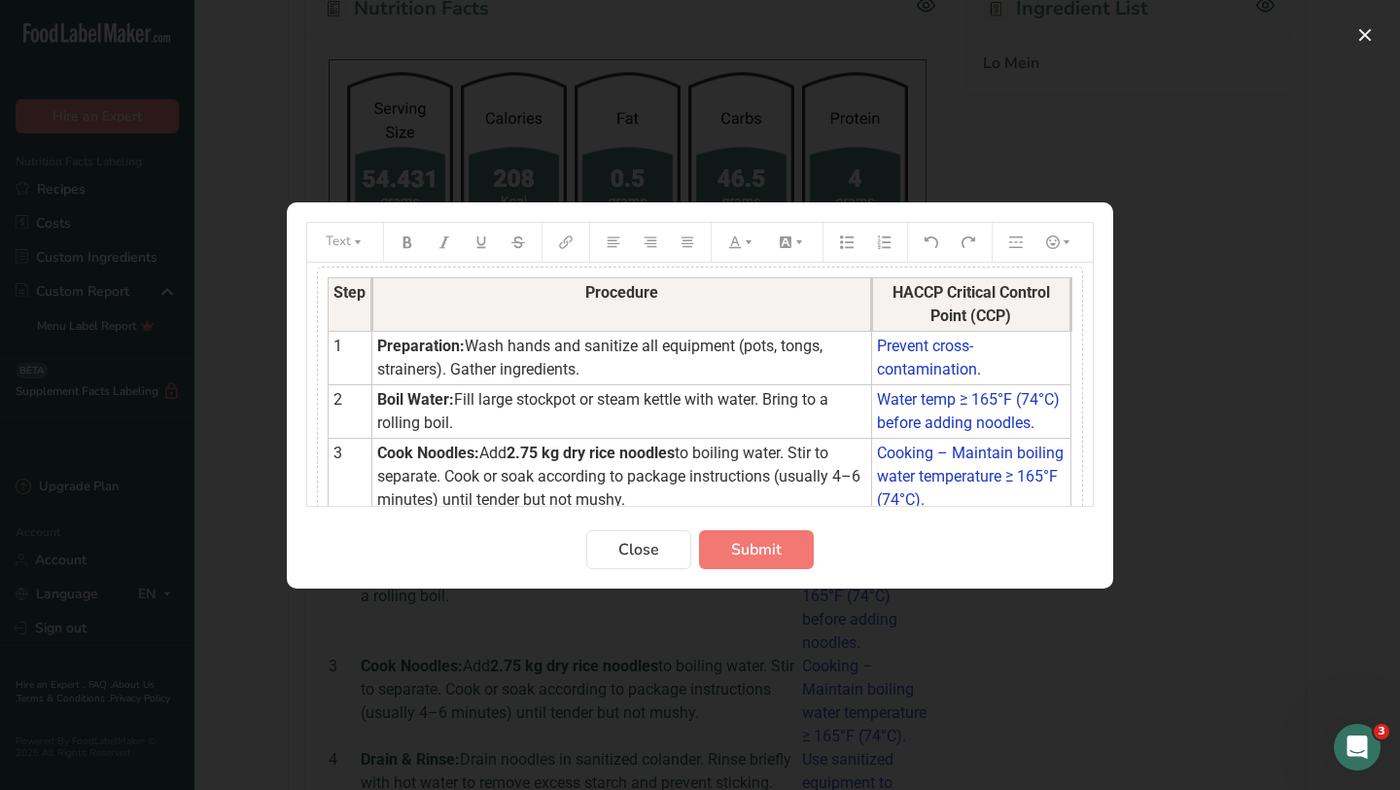
scroll to position [119, 0]
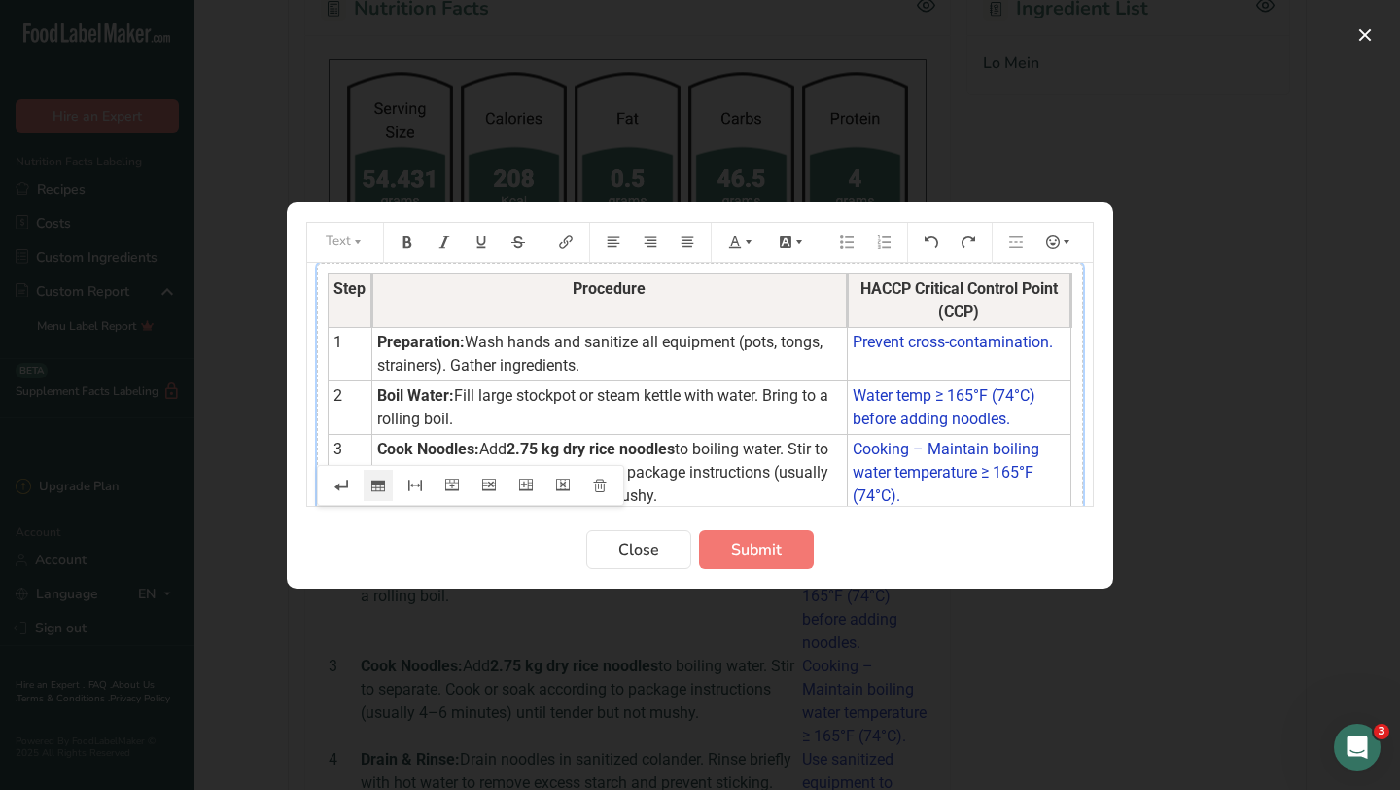
drag, startPoint x: 869, startPoint y: 295, endPoint x: 845, endPoint y: 295, distance: 24.3
click at [845, 295] on th "Procedure" at bounding box center [610, 300] width 476 height 53
click at [732, 550] on span "Submit" at bounding box center [756, 549] width 51 height 23
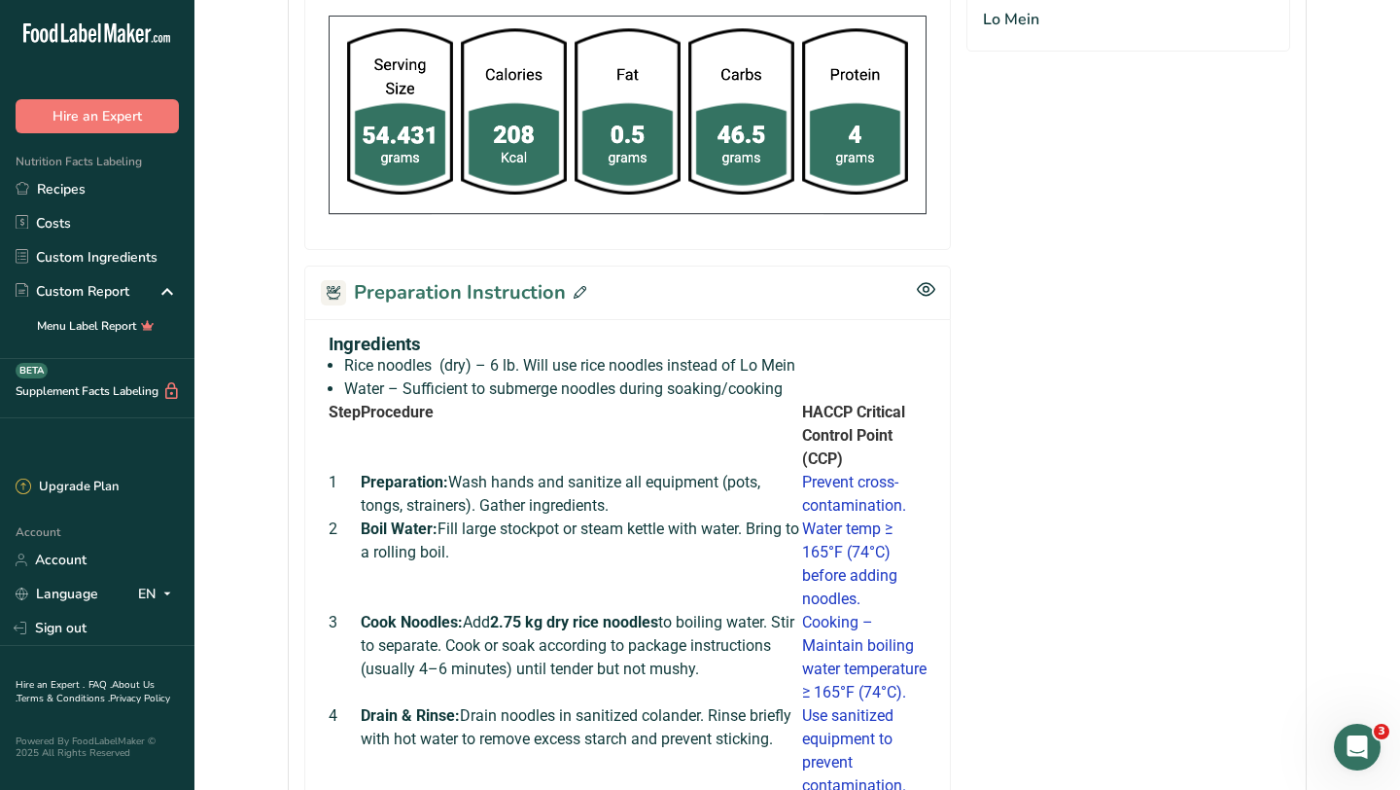
scroll to position [556, 0]
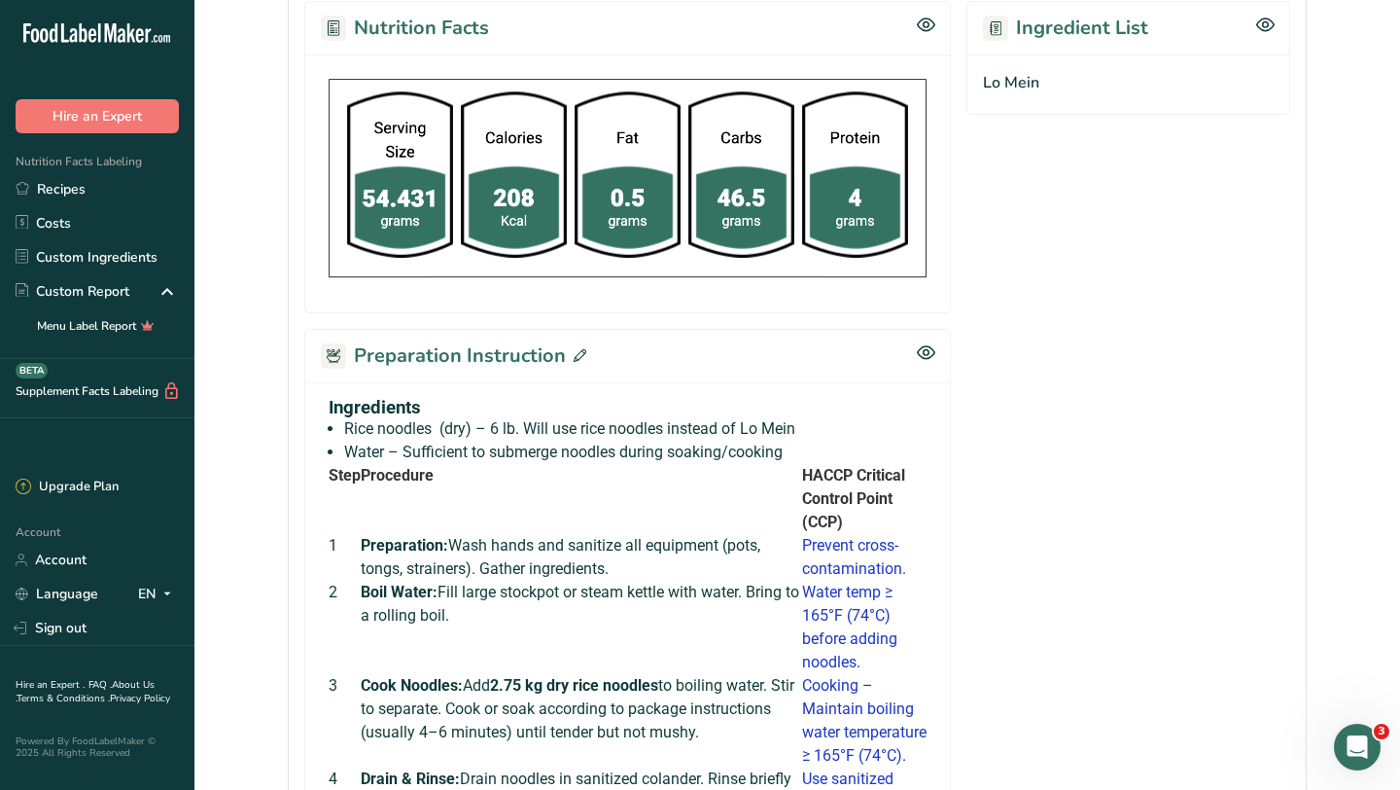
click at [575, 355] on icon at bounding box center [580, 355] width 13 height 13
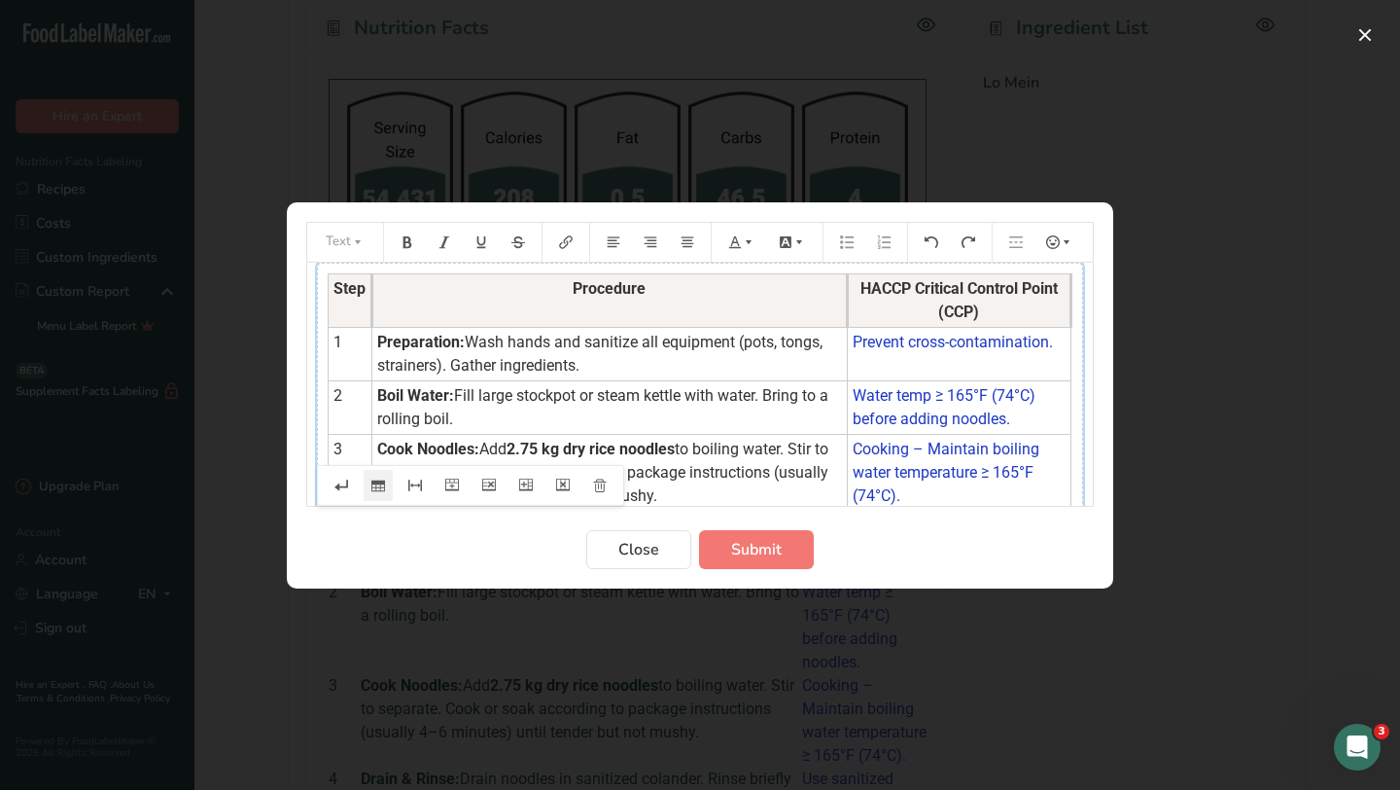
drag, startPoint x: 846, startPoint y: 298, endPoint x: 817, endPoint y: 297, distance: 29.2
click at [817, 297] on th "Procedure" at bounding box center [610, 300] width 476 height 53
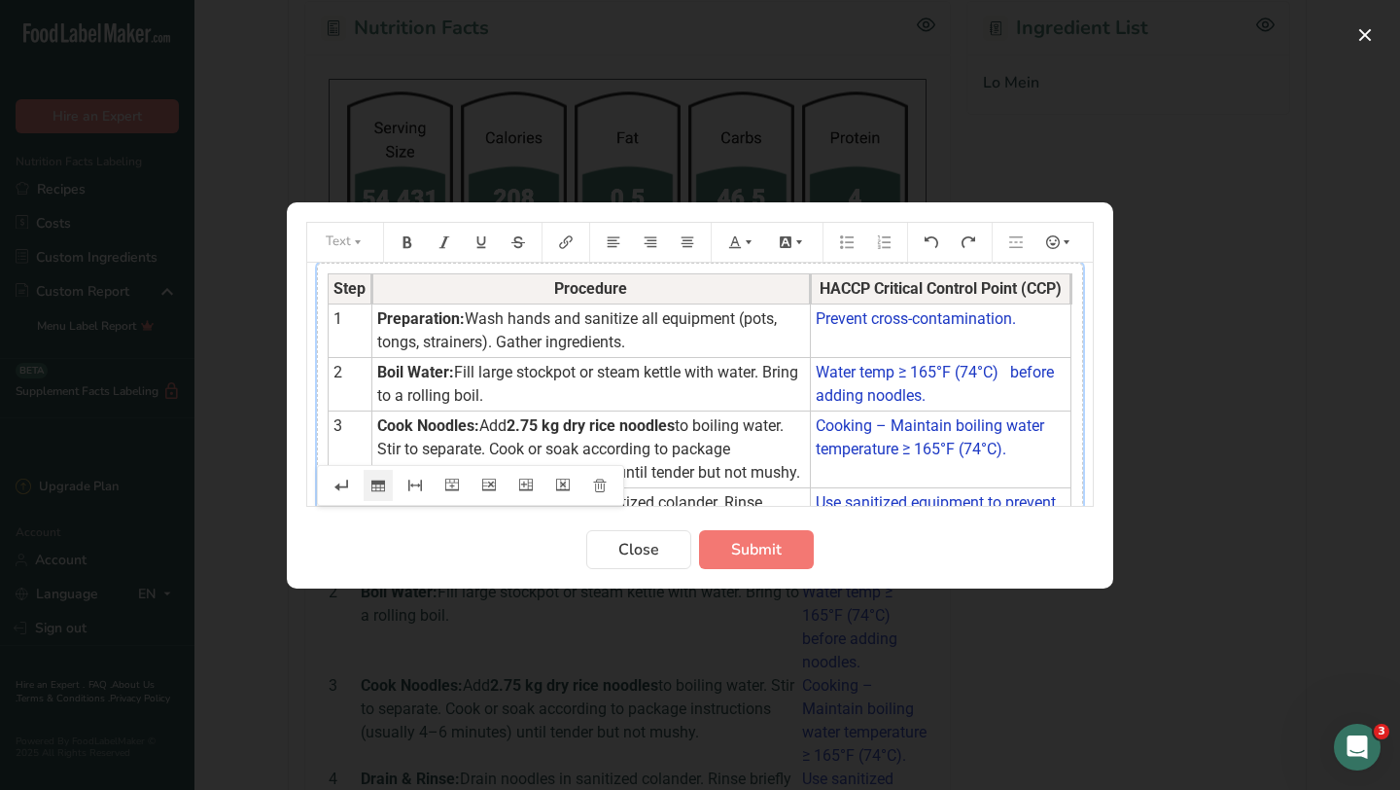
drag, startPoint x: 846, startPoint y: 299, endPoint x: 809, endPoint y: 299, distance: 37.0
click at [809, 299] on tr "Step Procedure HACCP Critical Control Point (CCP)" at bounding box center [700, 289] width 743 height 30
click at [874, 484] on td "Cooking – Maintain boiling water temperature ≥ 165°F (74°C)." at bounding box center [940, 449] width 261 height 77
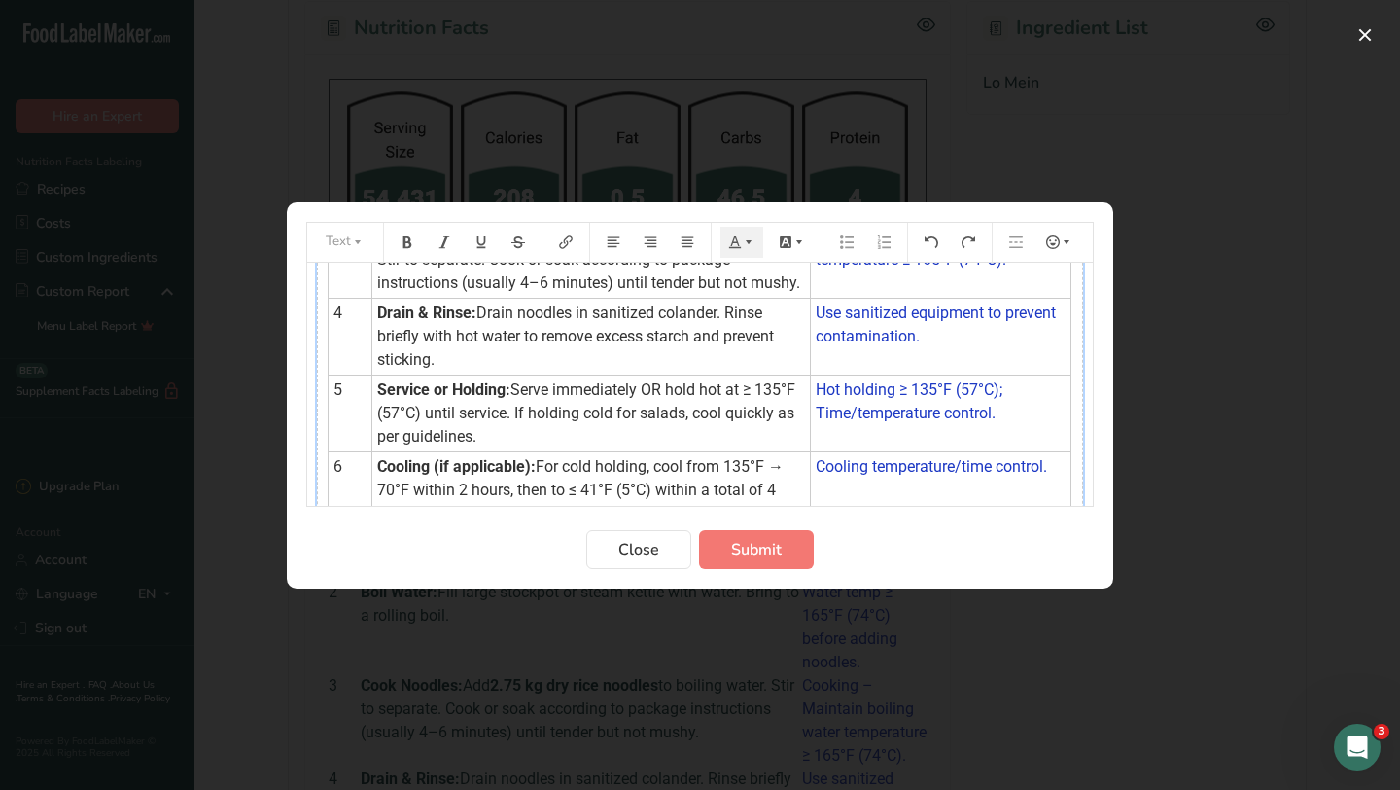
scroll to position [404, 0]
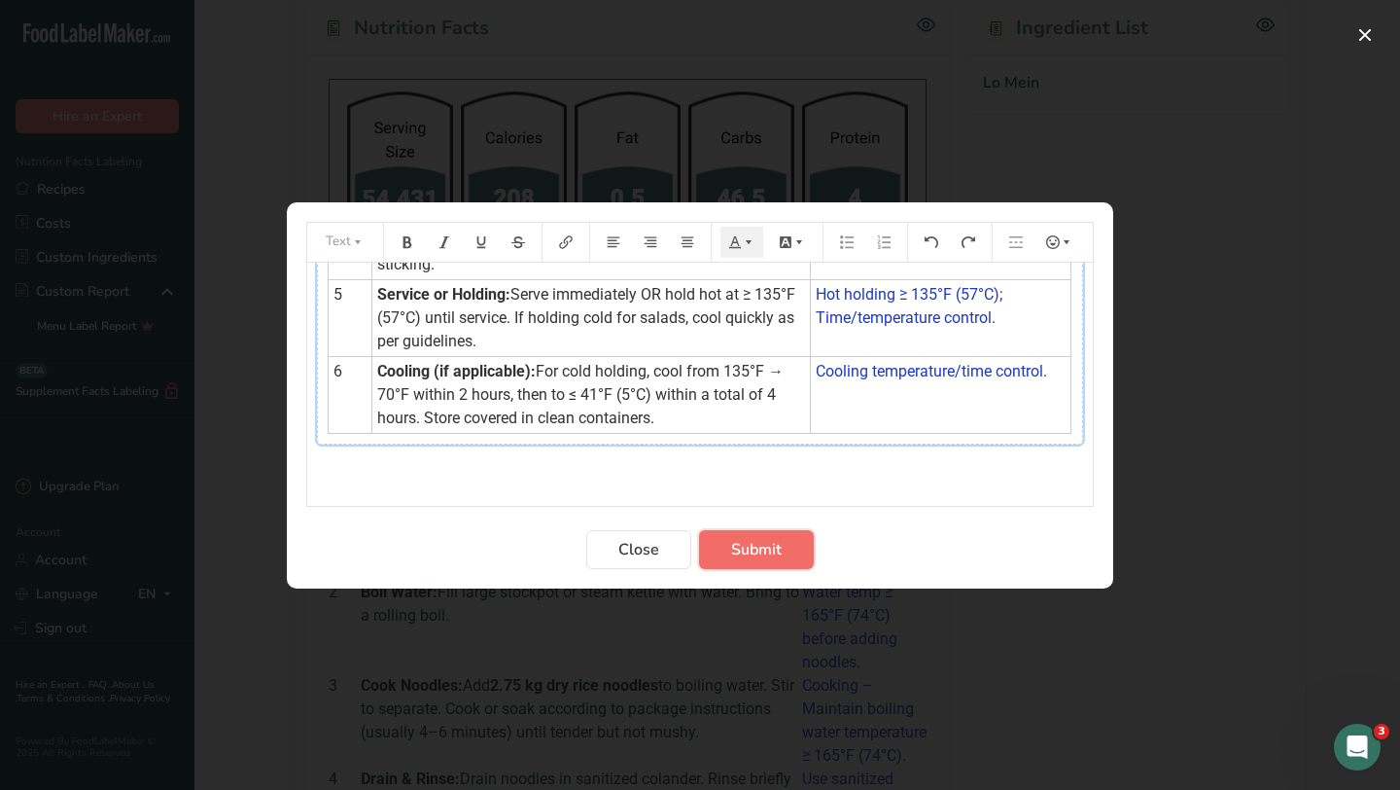
click at [775, 547] on span "Submit" at bounding box center [756, 549] width 51 height 23
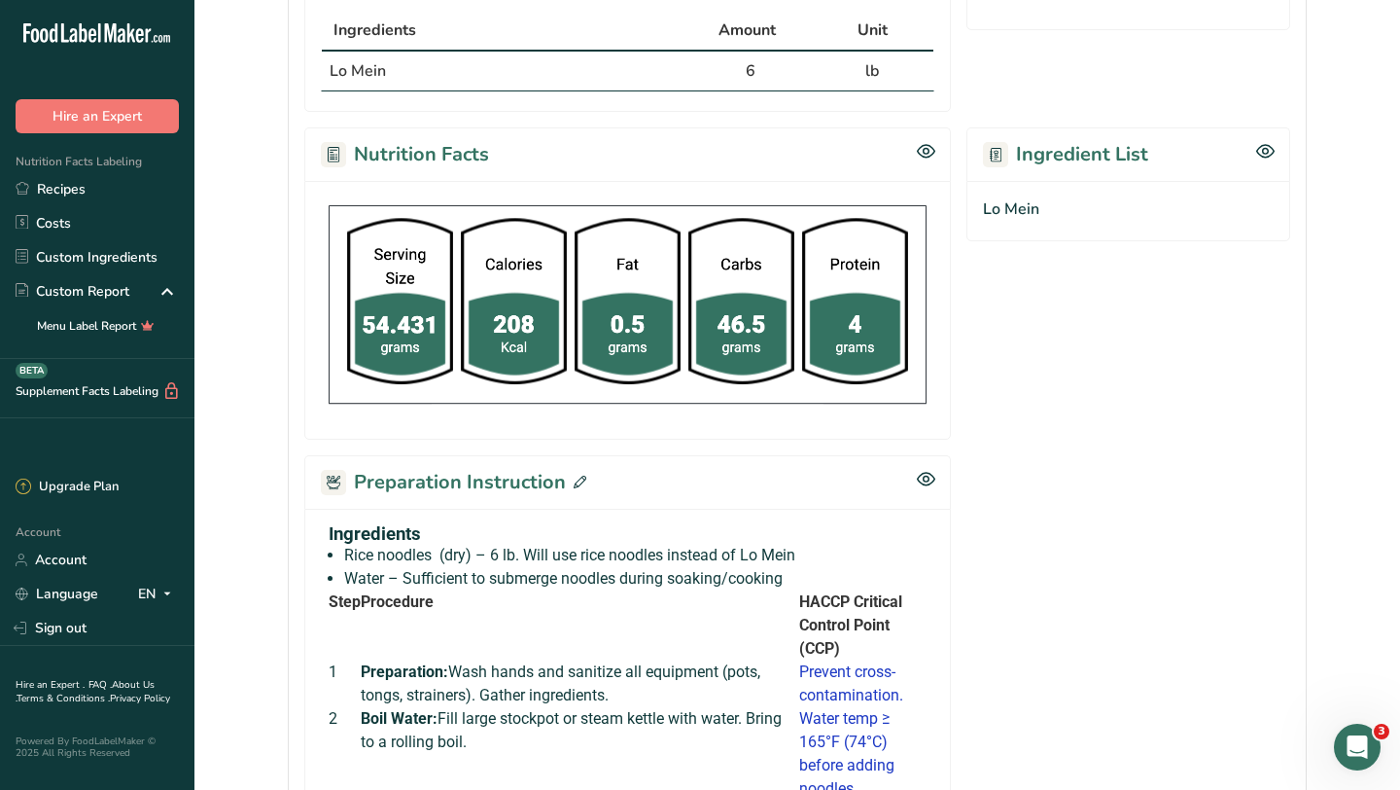
scroll to position [74, 0]
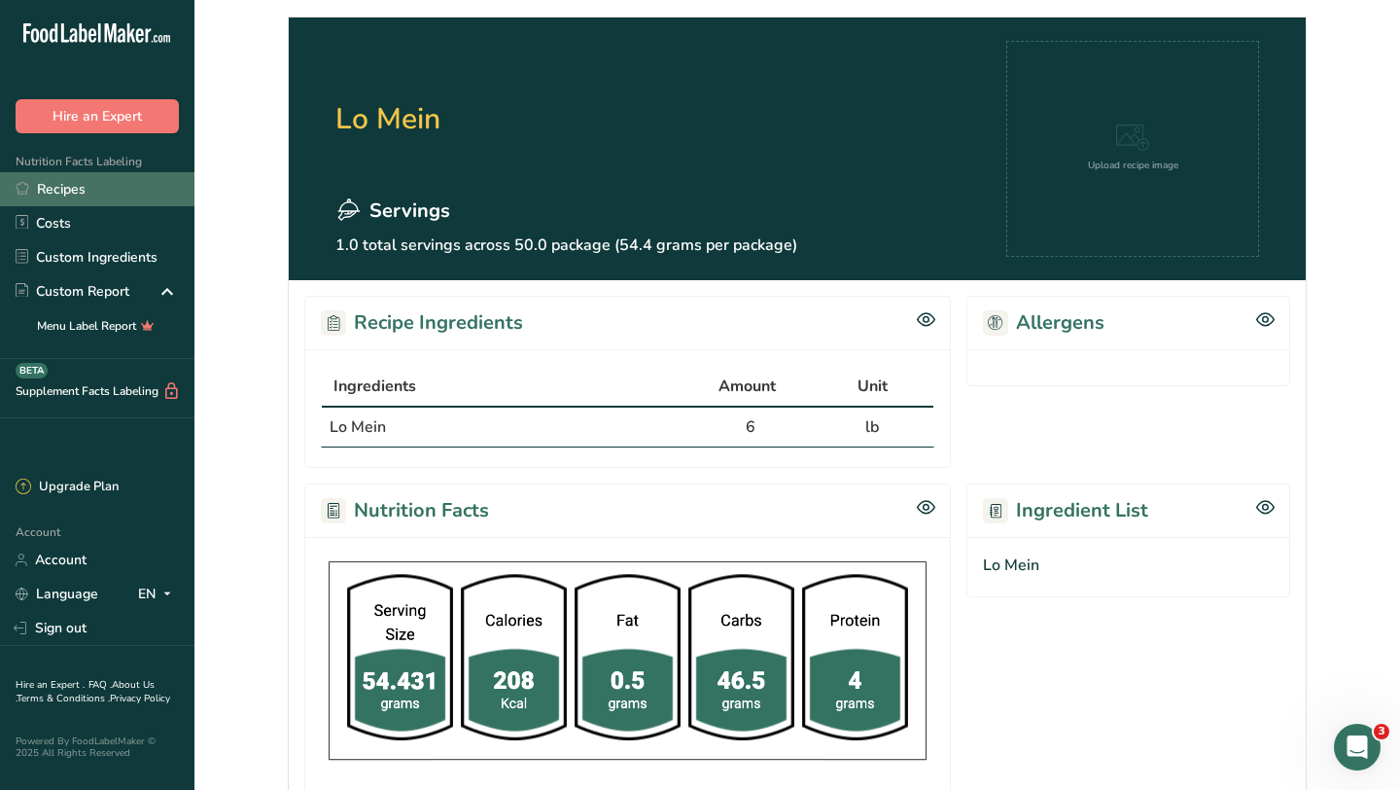
click at [110, 181] on link "Recipes" at bounding box center [97, 189] width 194 height 34
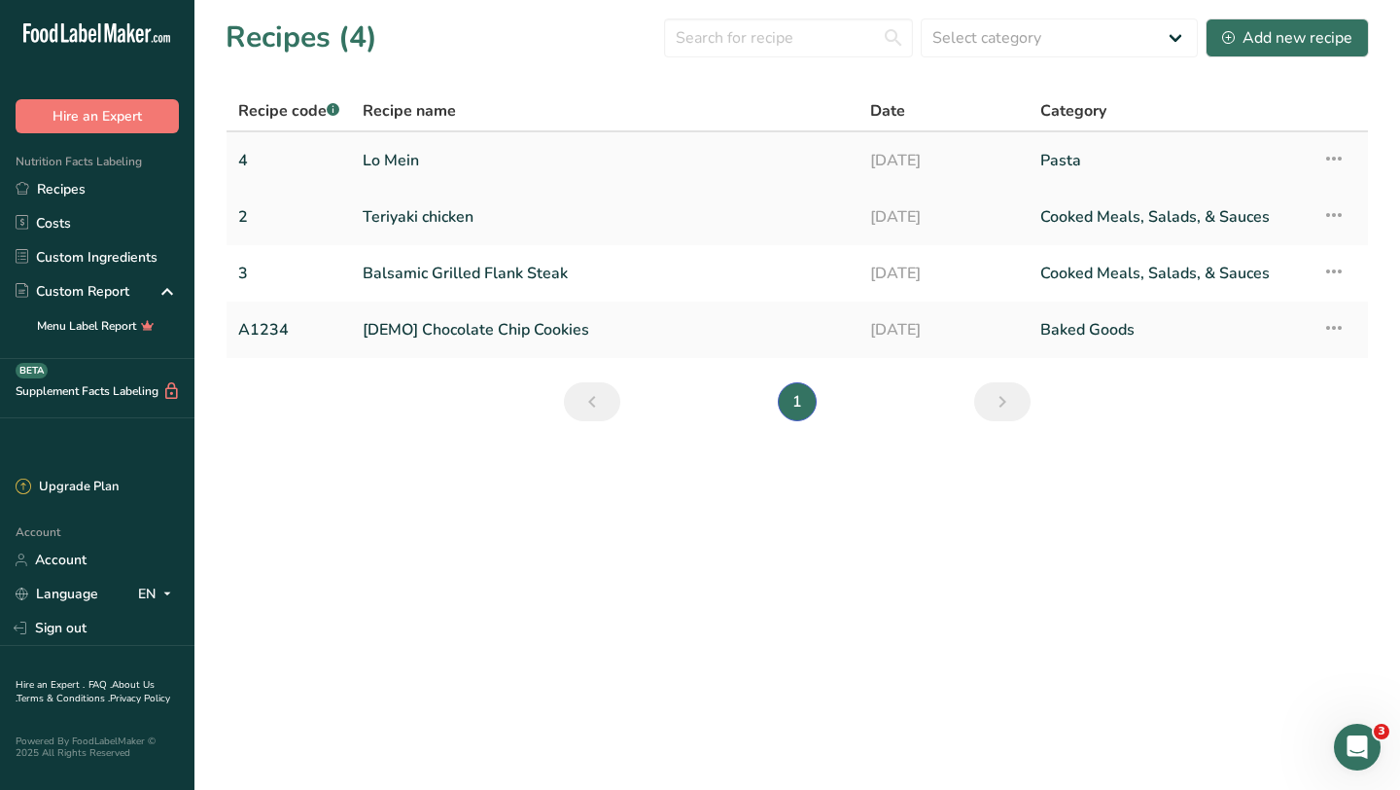
click at [432, 162] on link "Lo Mein" at bounding box center [605, 160] width 484 height 41
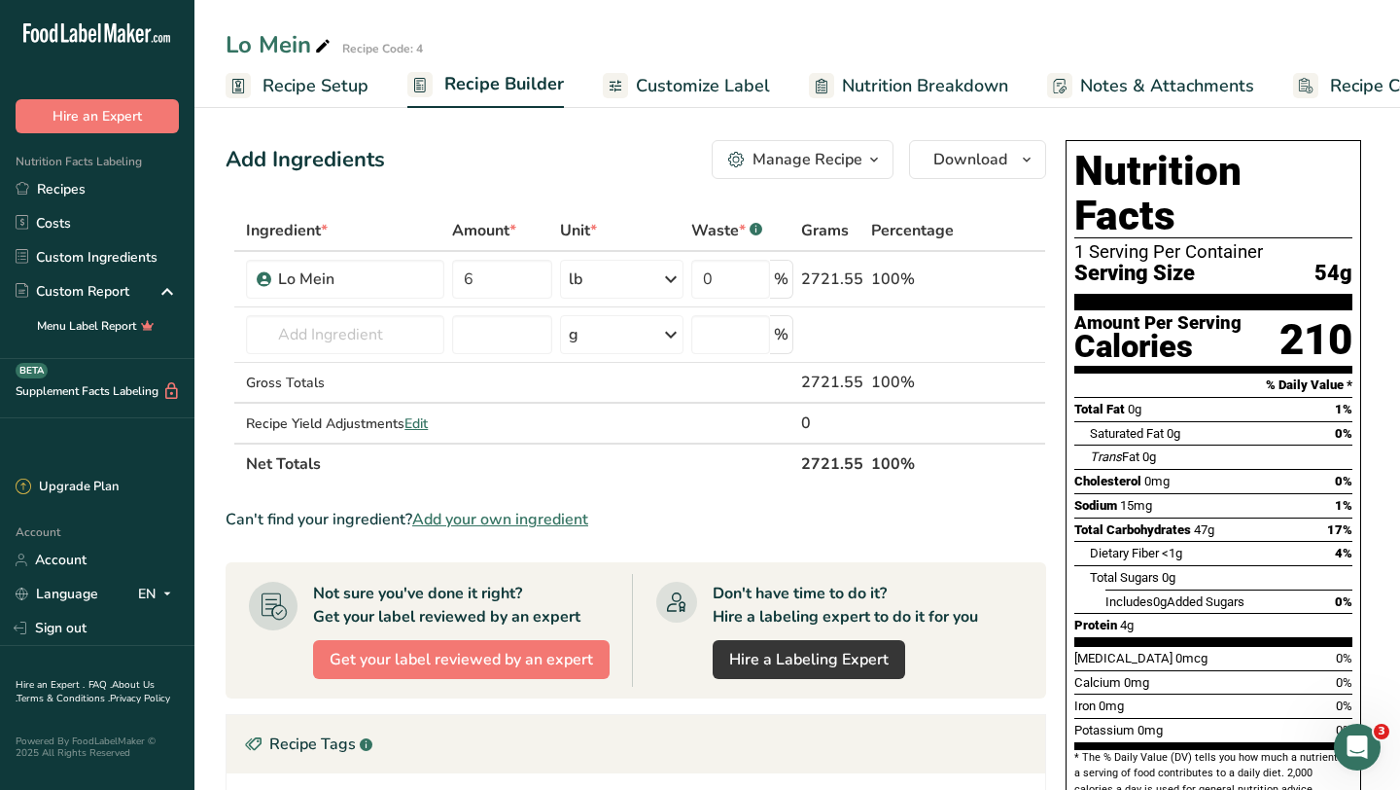
scroll to position [344, 0]
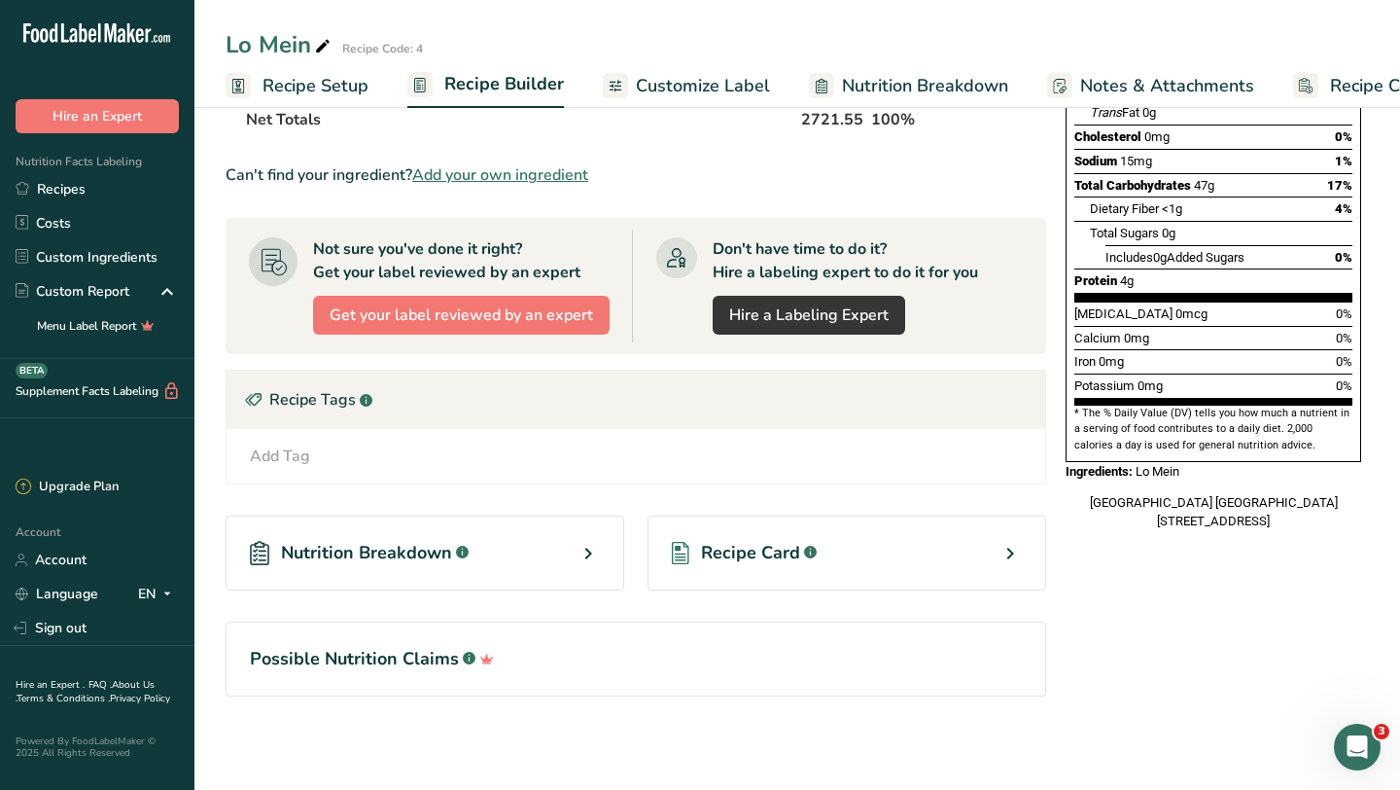
click at [930, 563] on div "Recipe Card .a-a{fill:#347362;}.b-a{fill:#fff;}" at bounding box center [847, 552] width 399 height 75
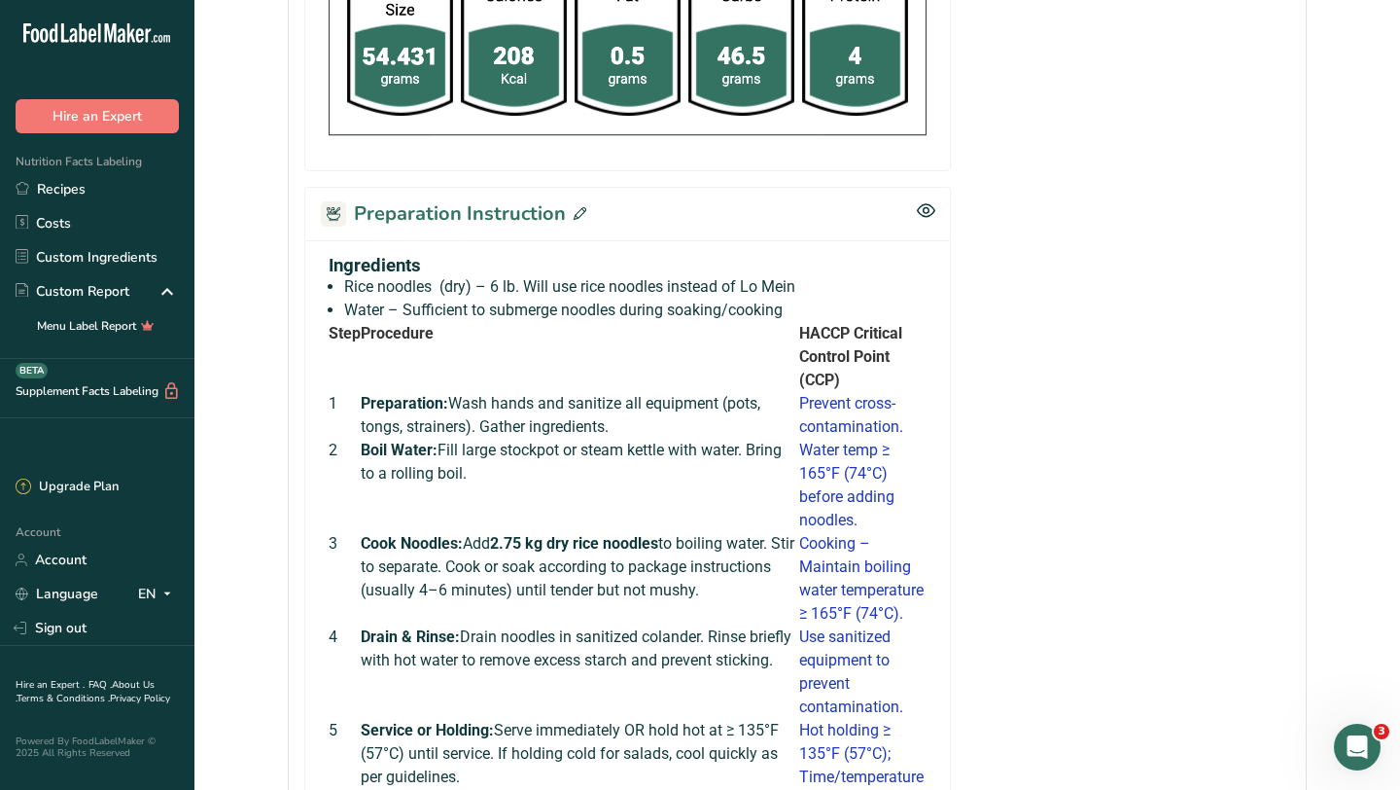
scroll to position [693, 0]
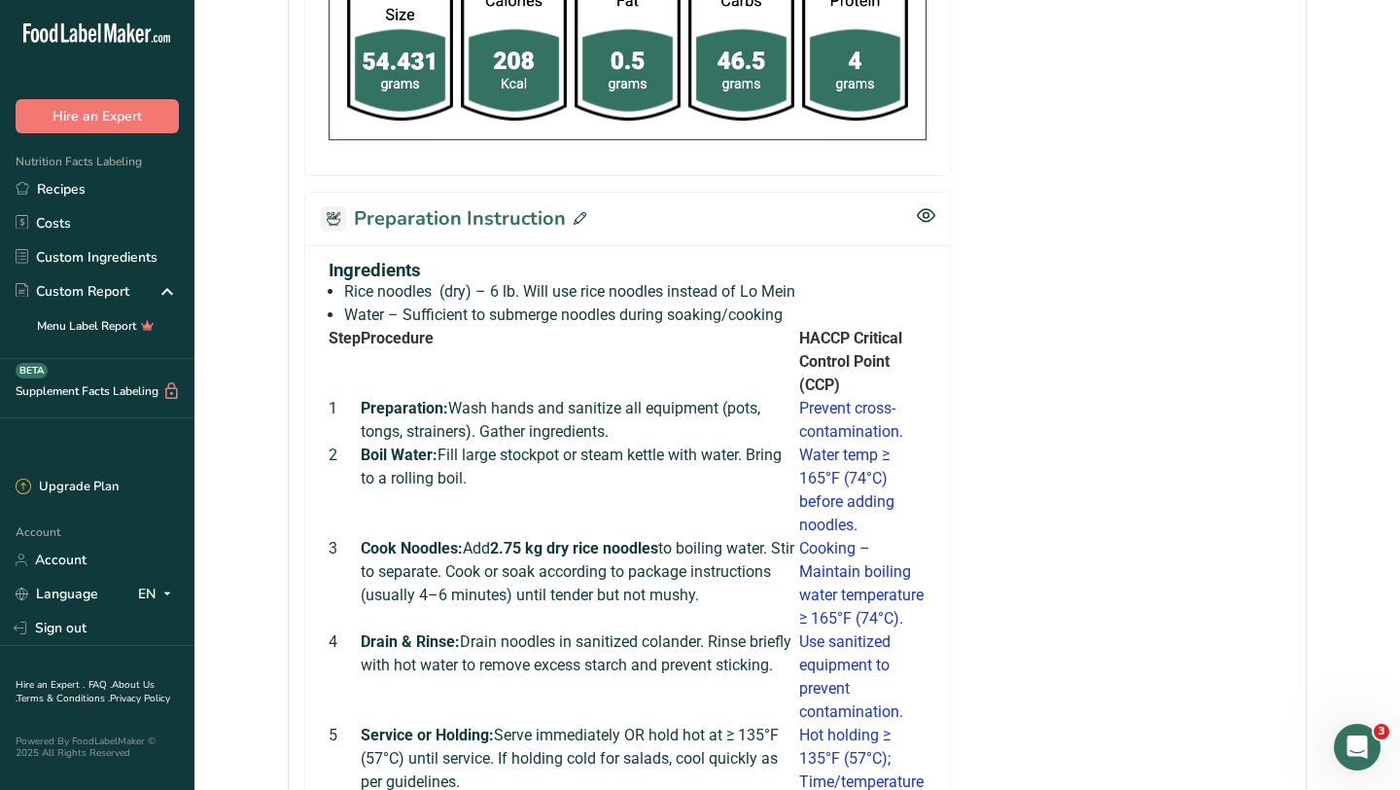
click at [575, 216] on icon at bounding box center [580, 218] width 13 height 13
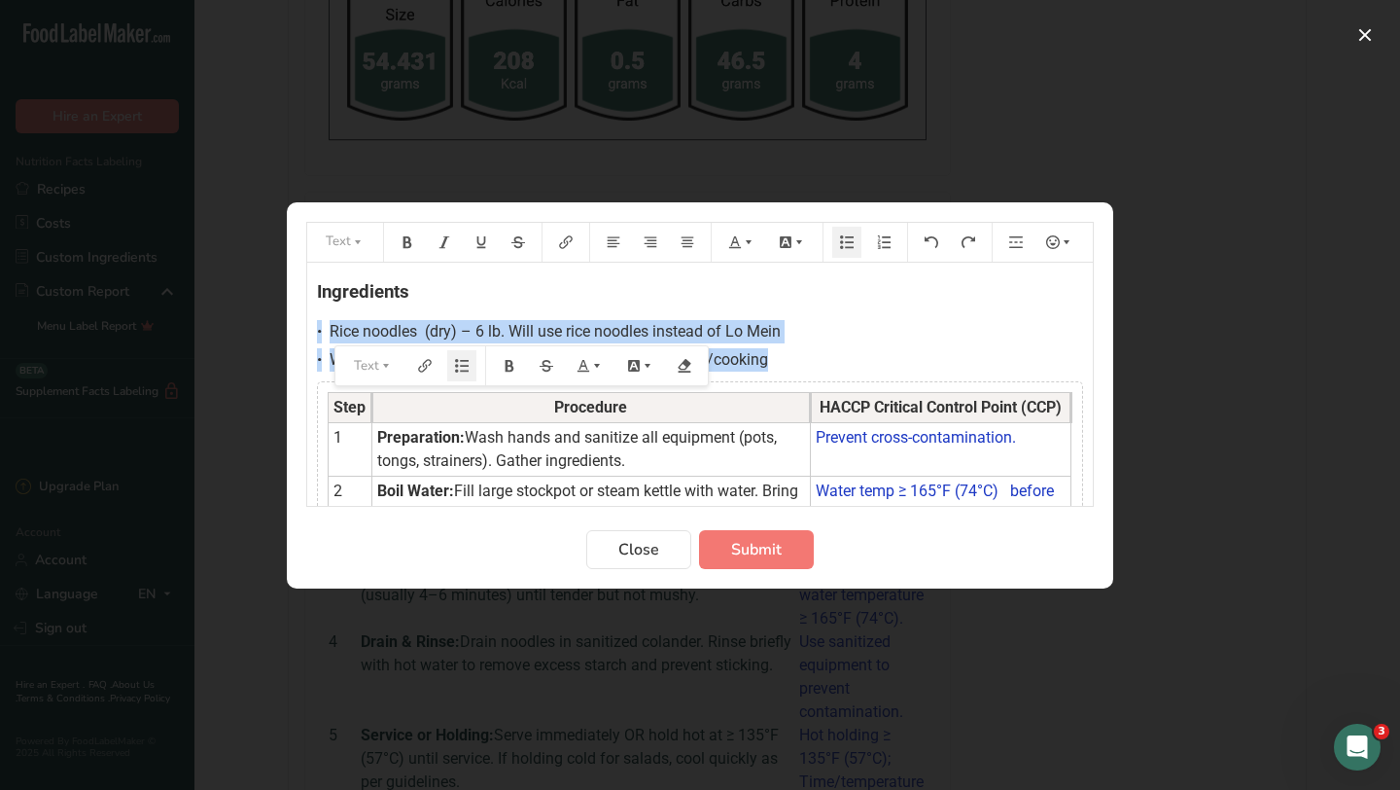
drag, startPoint x: 798, startPoint y: 365, endPoint x: 350, endPoint y: 310, distance: 451.6
click at [350, 310] on div "Ingredients • Rice noodles (dry) – 6 lb. Will use rice noodles instead of Lo Me…" at bounding box center [700, 579] width 786 height 633
click at [372, 317] on div "Ingredients • Rice noodles (dry) – 6 lb. Will use rice noodles instead of Lo Me…" at bounding box center [700, 579] width 786 height 633
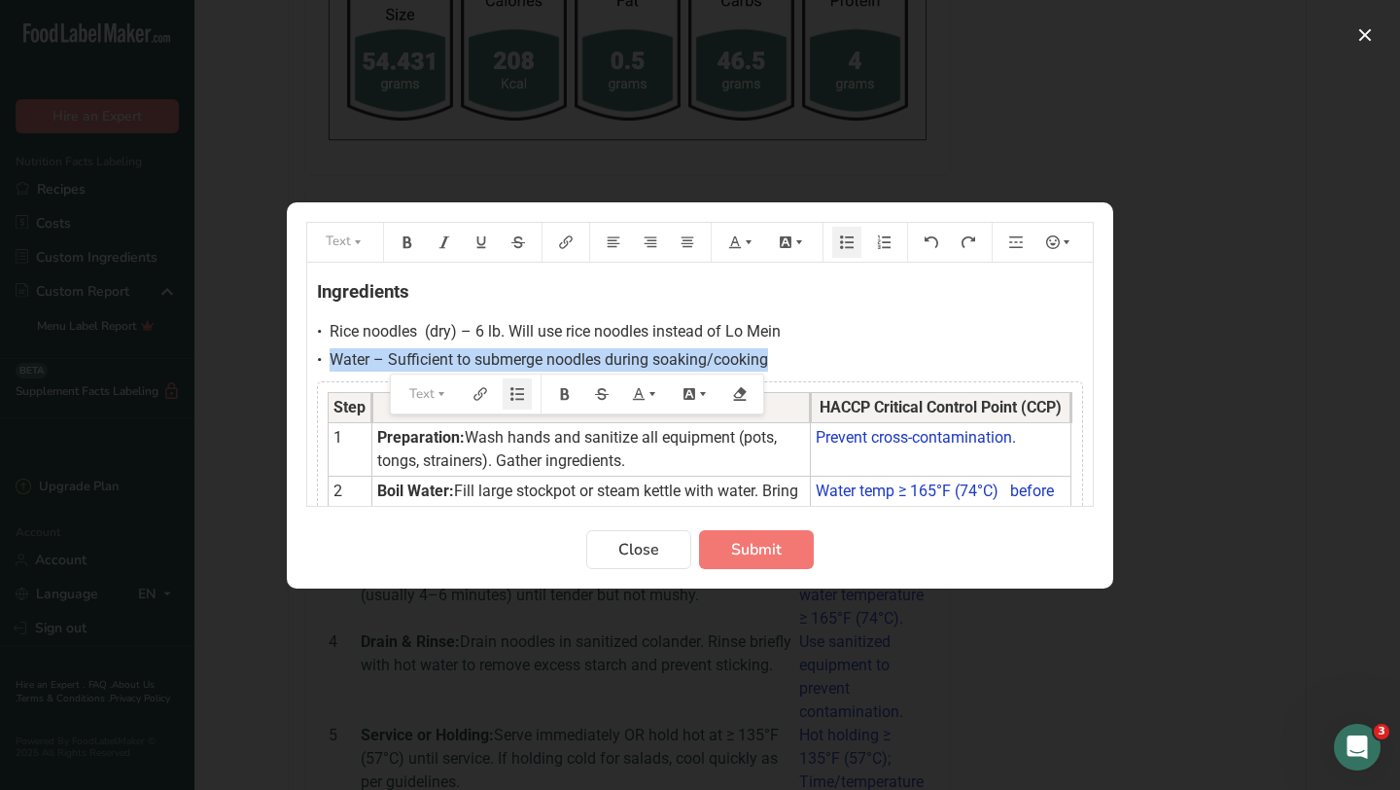
drag, startPoint x: 786, startPoint y: 365, endPoint x: 322, endPoint y: 353, distance: 464.0
click at [322, 353] on div "• Water – Sufficient to submerge noodles during soaking/cooking" at bounding box center [700, 359] width 766 height 23
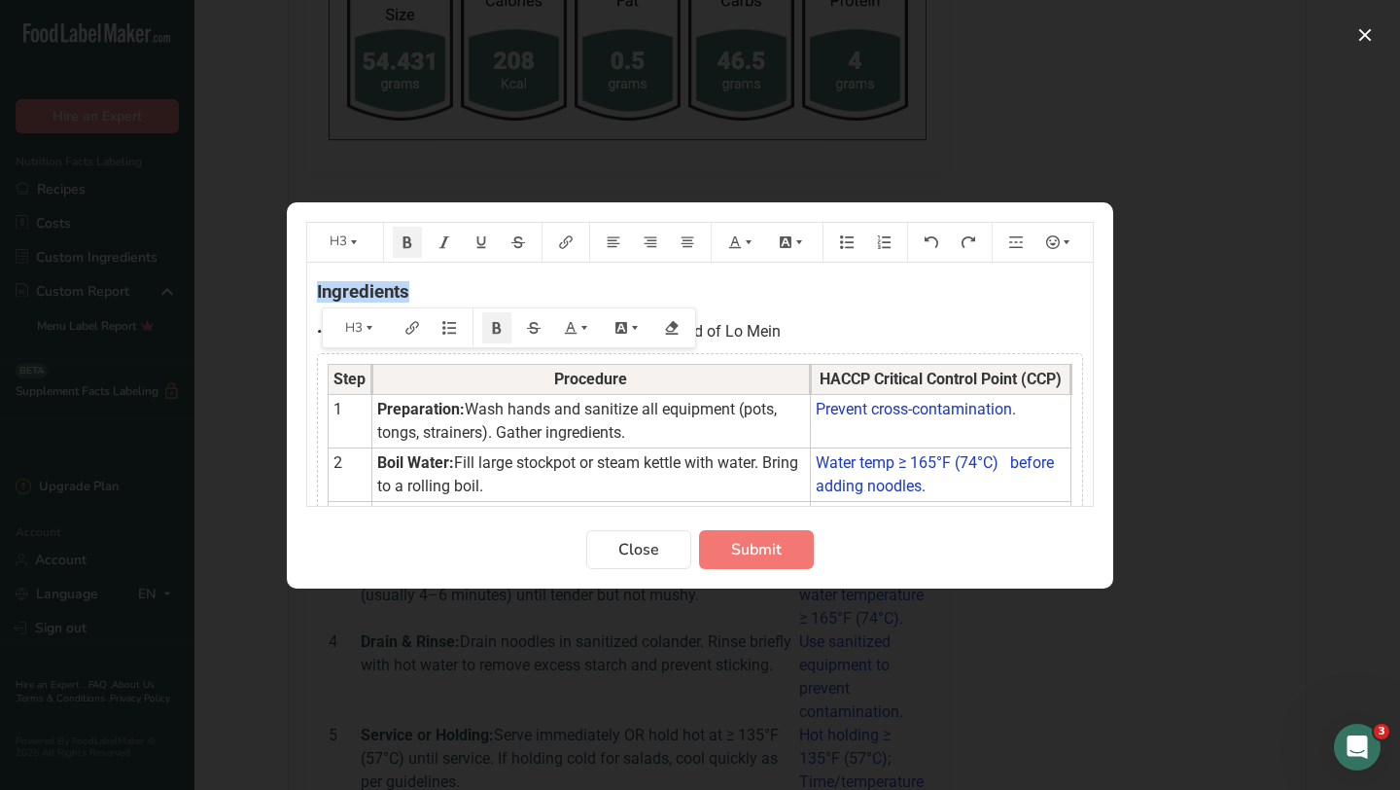
drag, startPoint x: 437, startPoint y: 295, endPoint x: 313, endPoint y: 288, distance: 123.7
click at [313, 288] on div "Ingredients • Rice noodles (dry) – 6 lb. Will use rice noodles instead of Lo Me…" at bounding box center [700, 565] width 786 height 605
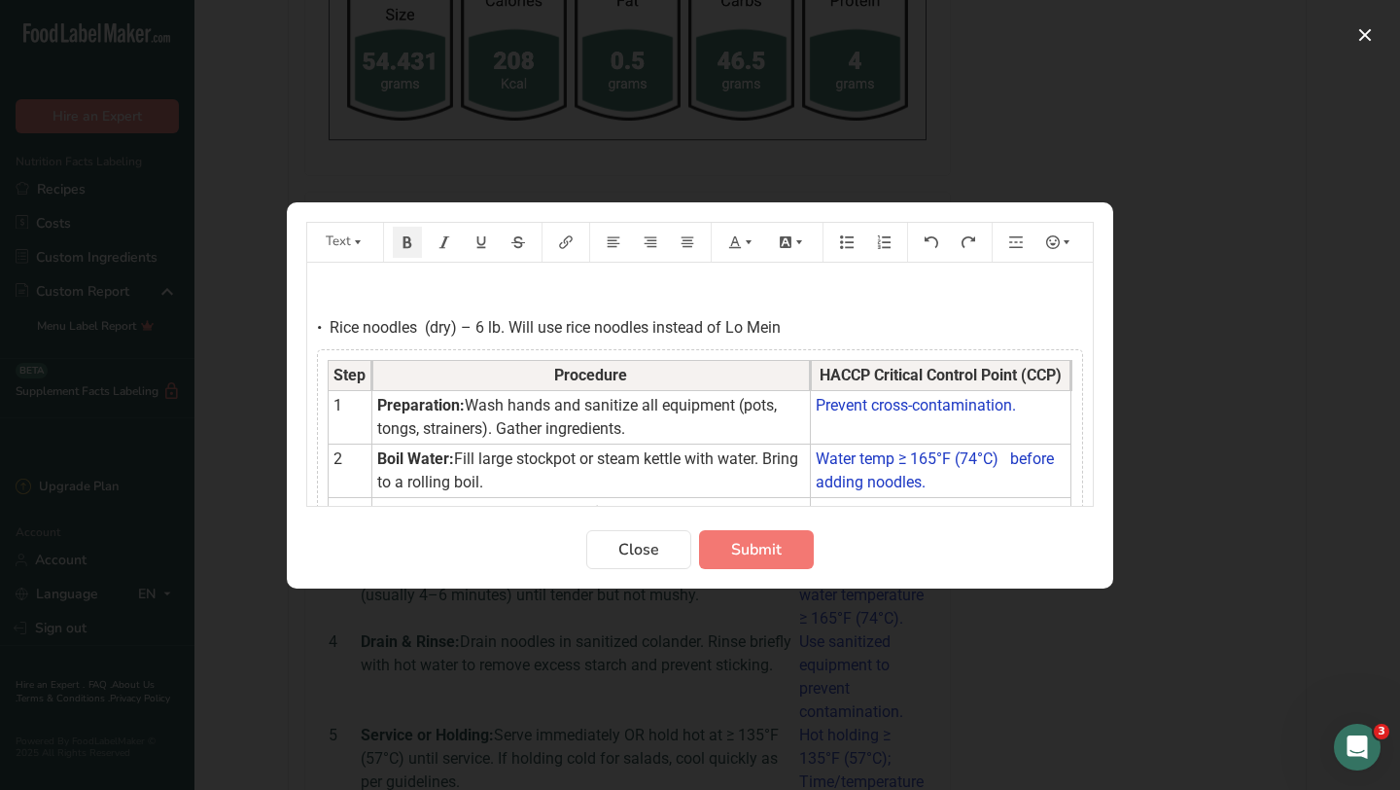
click at [344, 302] on div "﻿ • Rice noodles (dry) – 6 lb. Will use rice noodles instead of Lo Mein Step Pr…" at bounding box center [700, 563] width 786 height 600
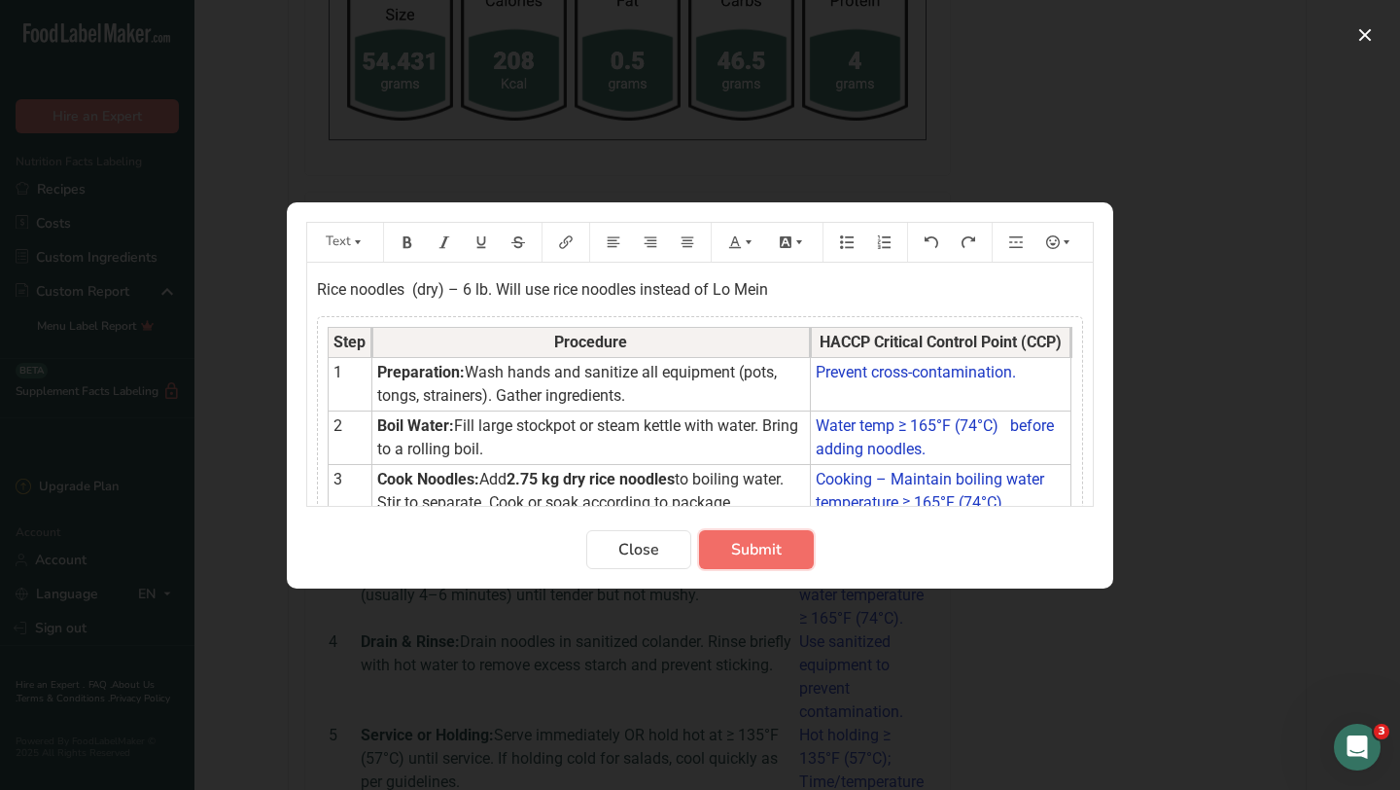
click at [766, 555] on span "Submit" at bounding box center [756, 549] width 51 height 23
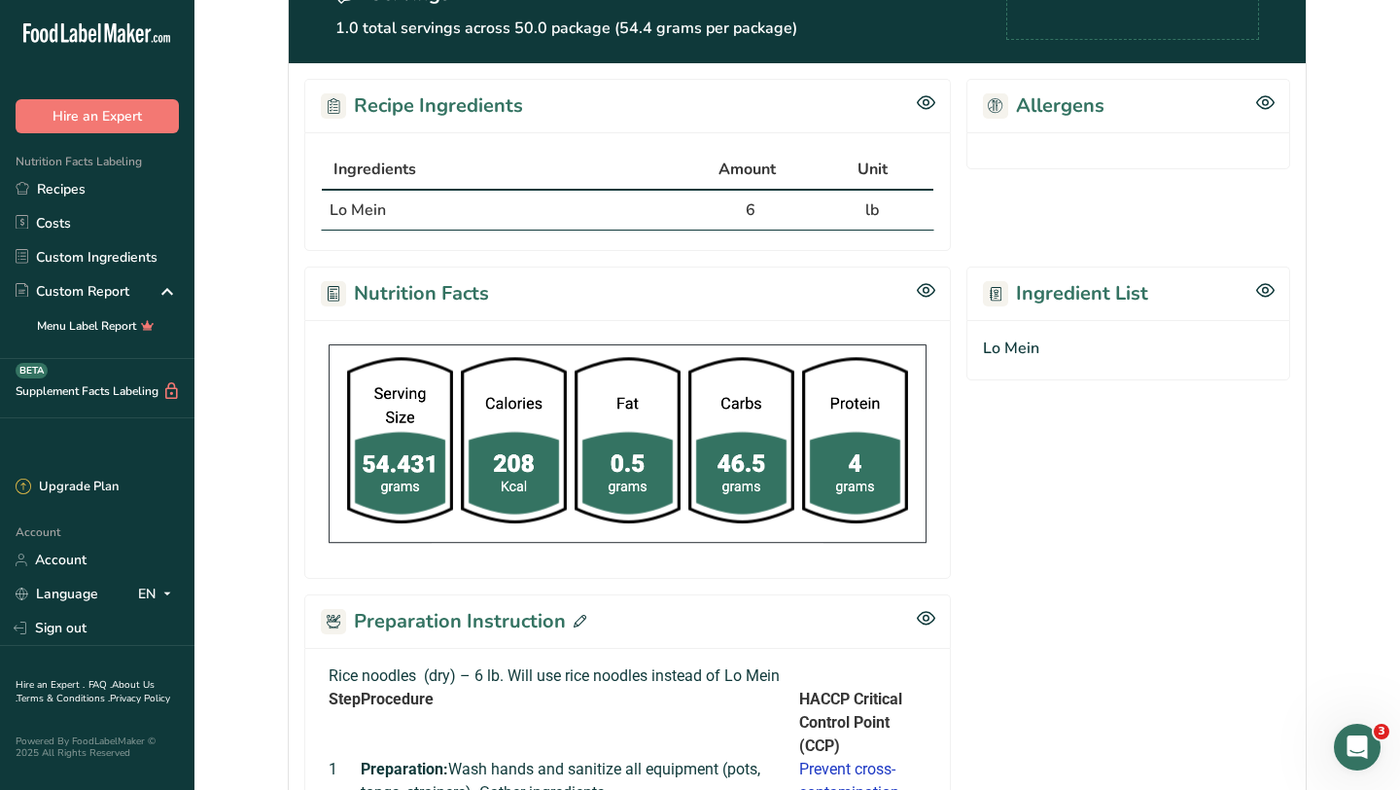
scroll to position [288, 0]
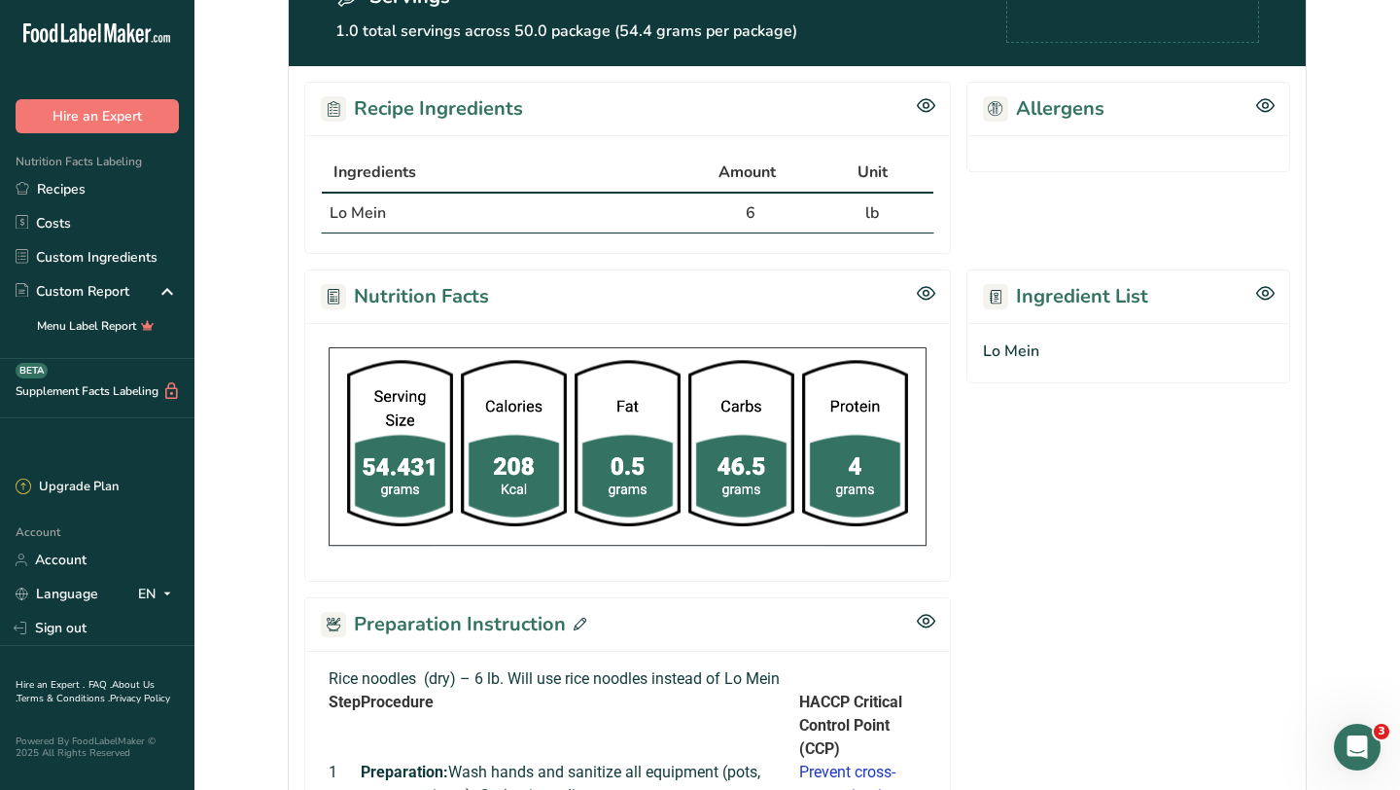
click at [998, 295] on icon at bounding box center [996, 295] width 5 height 5
click at [1068, 297] on h2 "Ingredient List" at bounding box center [1065, 296] width 165 height 29
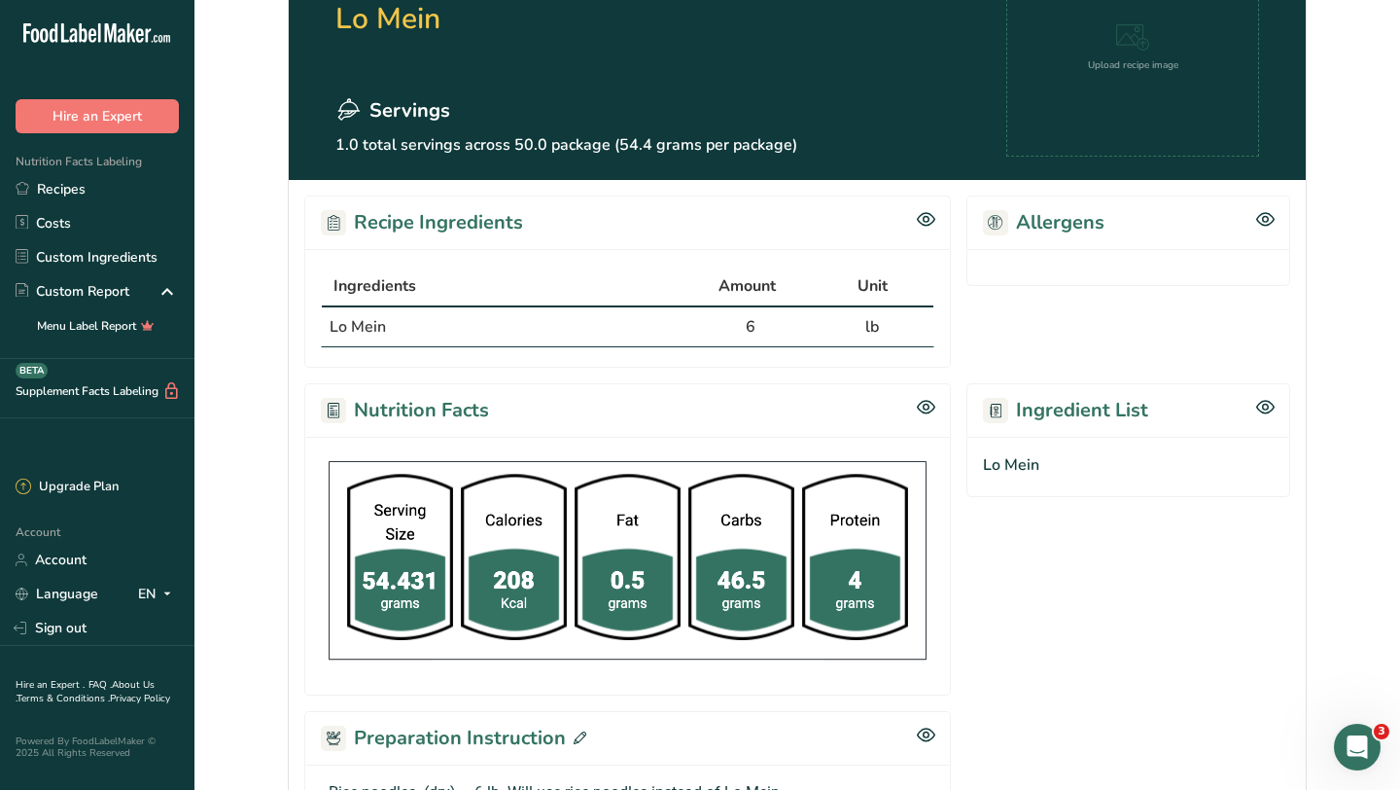
scroll to position [0, 0]
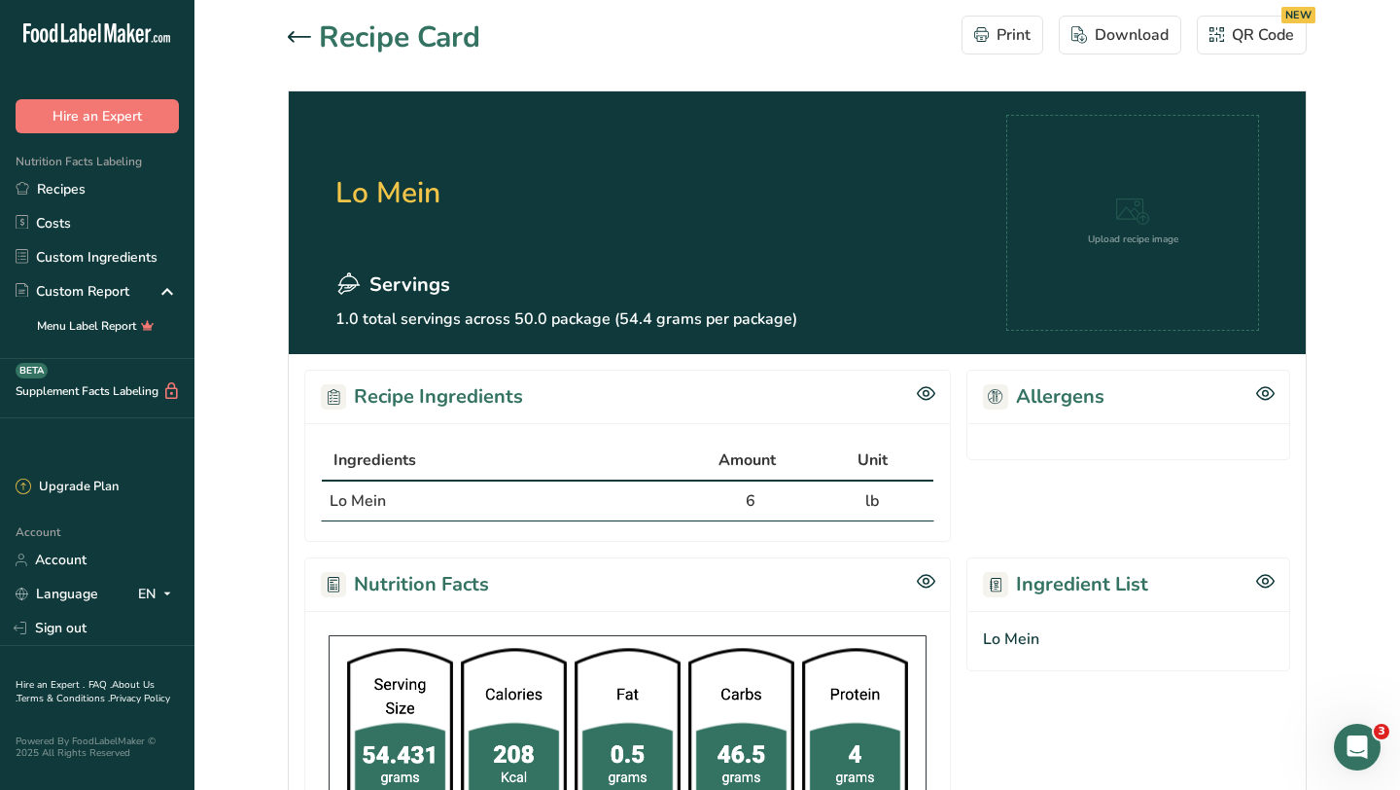
click at [291, 34] on icon at bounding box center [299, 36] width 23 height 11
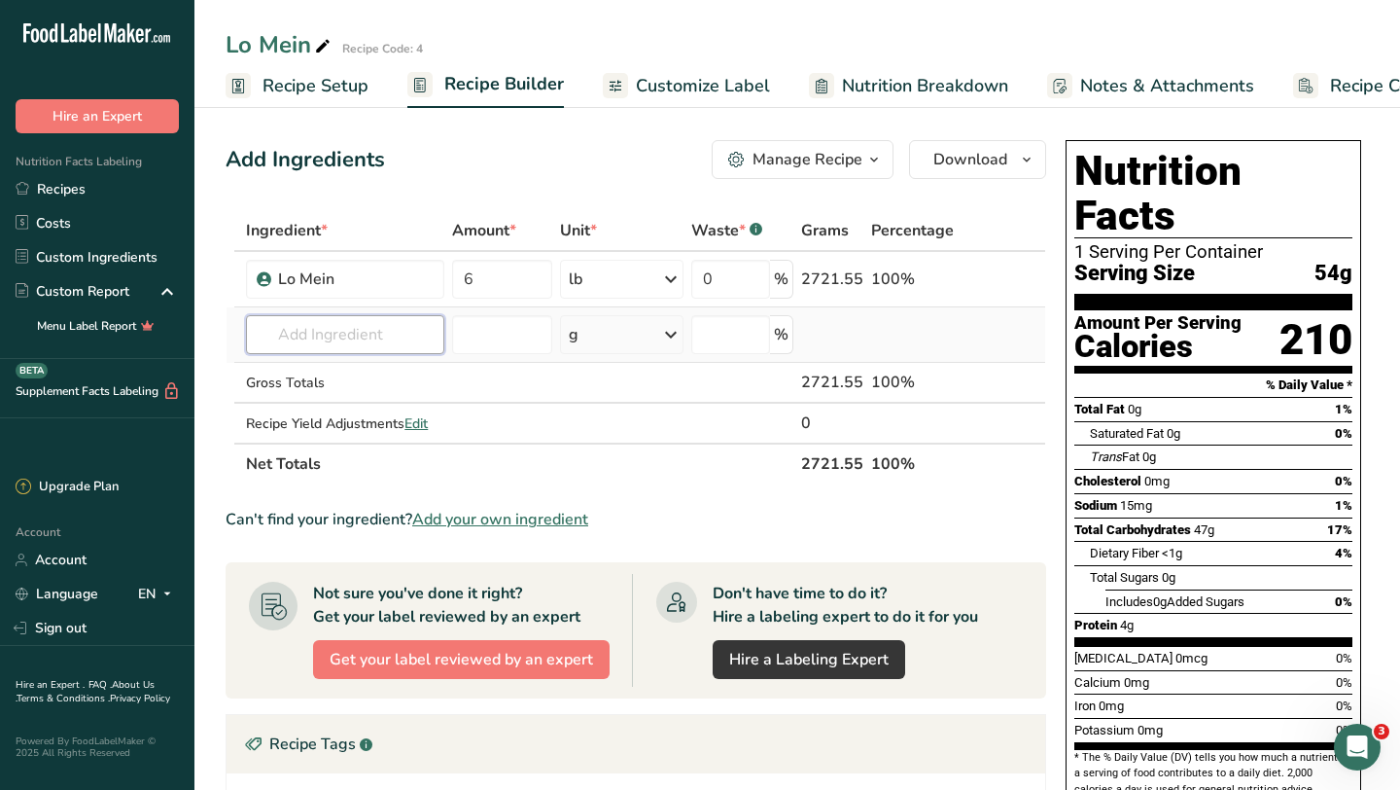
click at [273, 321] on input "text" at bounding box center [345, 334] width 198 height 39
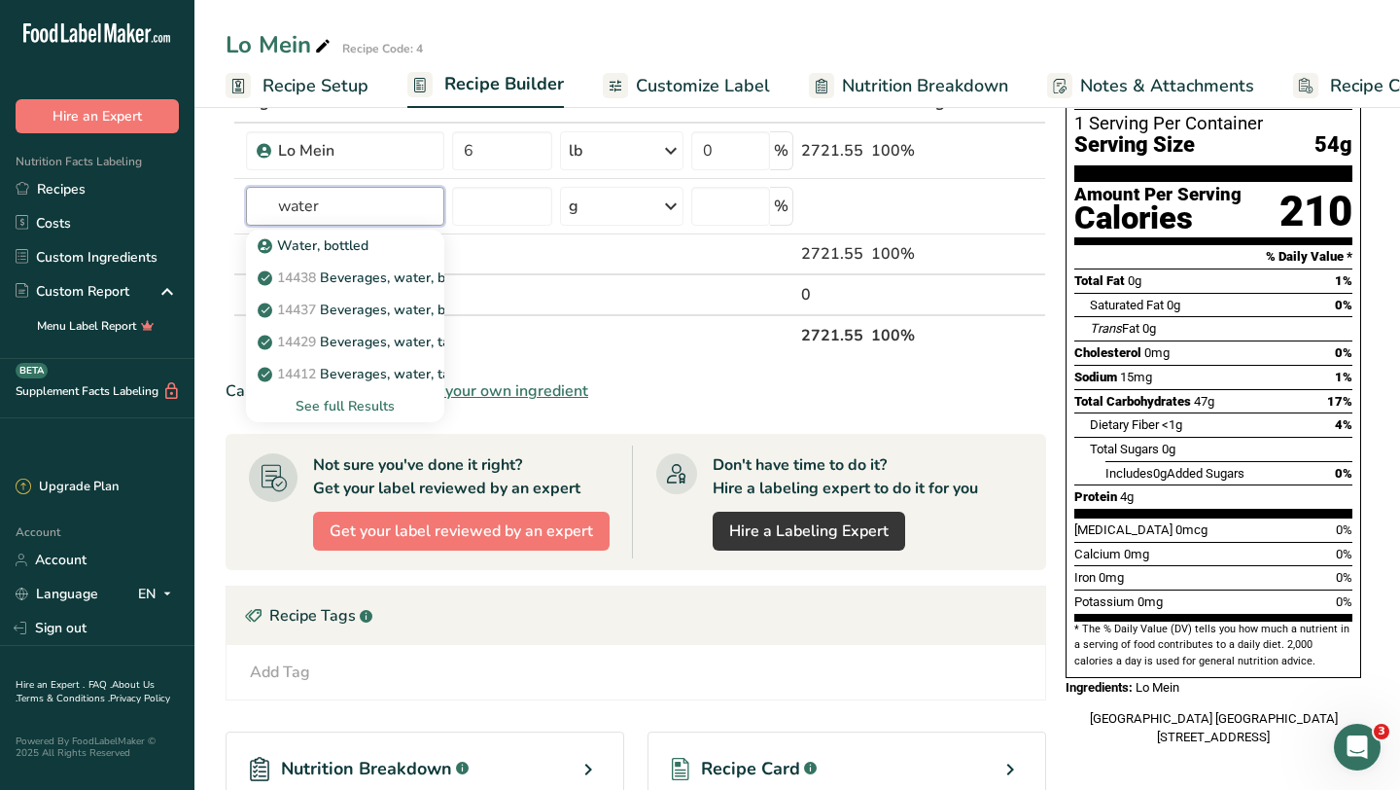
scroll to position [129, 0]
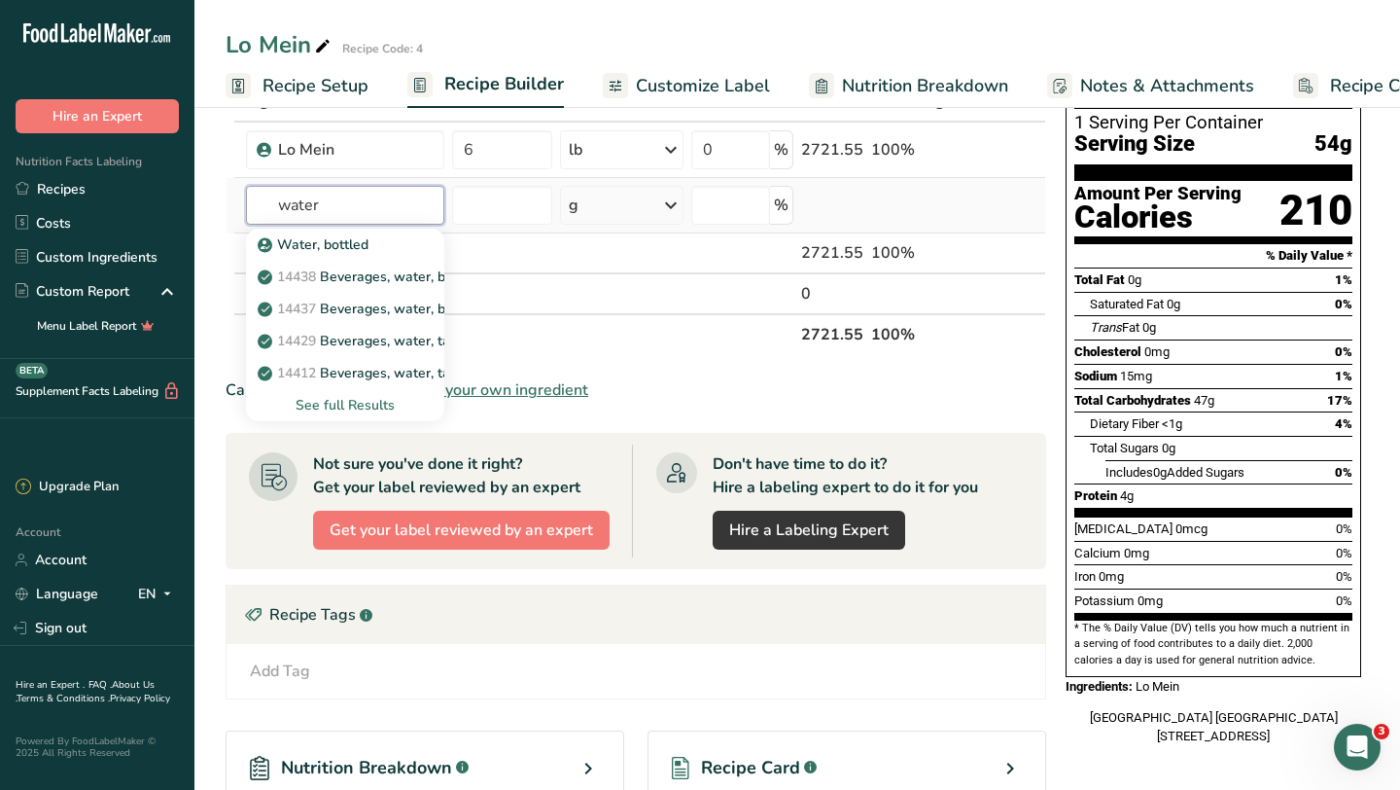
type input "water"
click at [356, 406] on div "See full Results" at bounding box center [345, 405] width 167 height 20
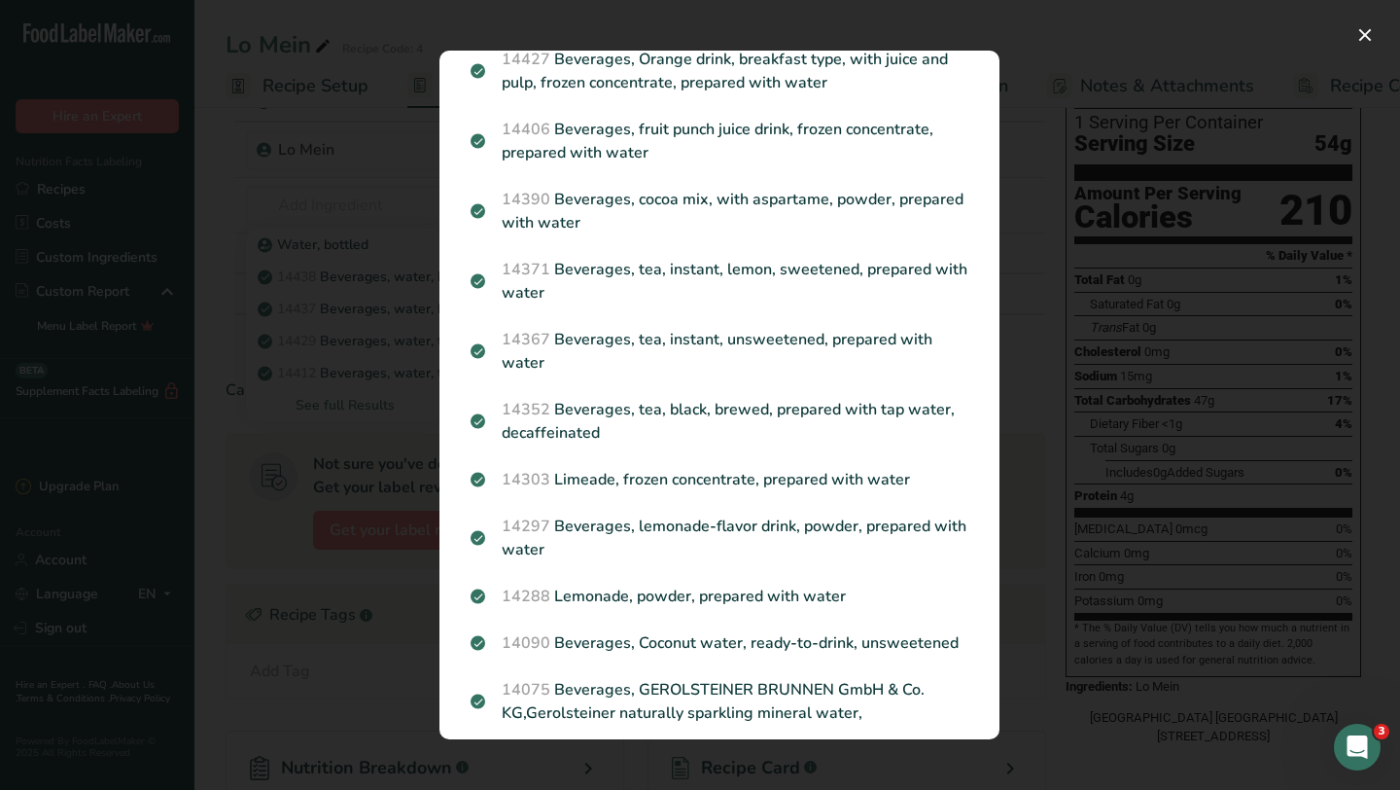
scroll to position [2447, 0]
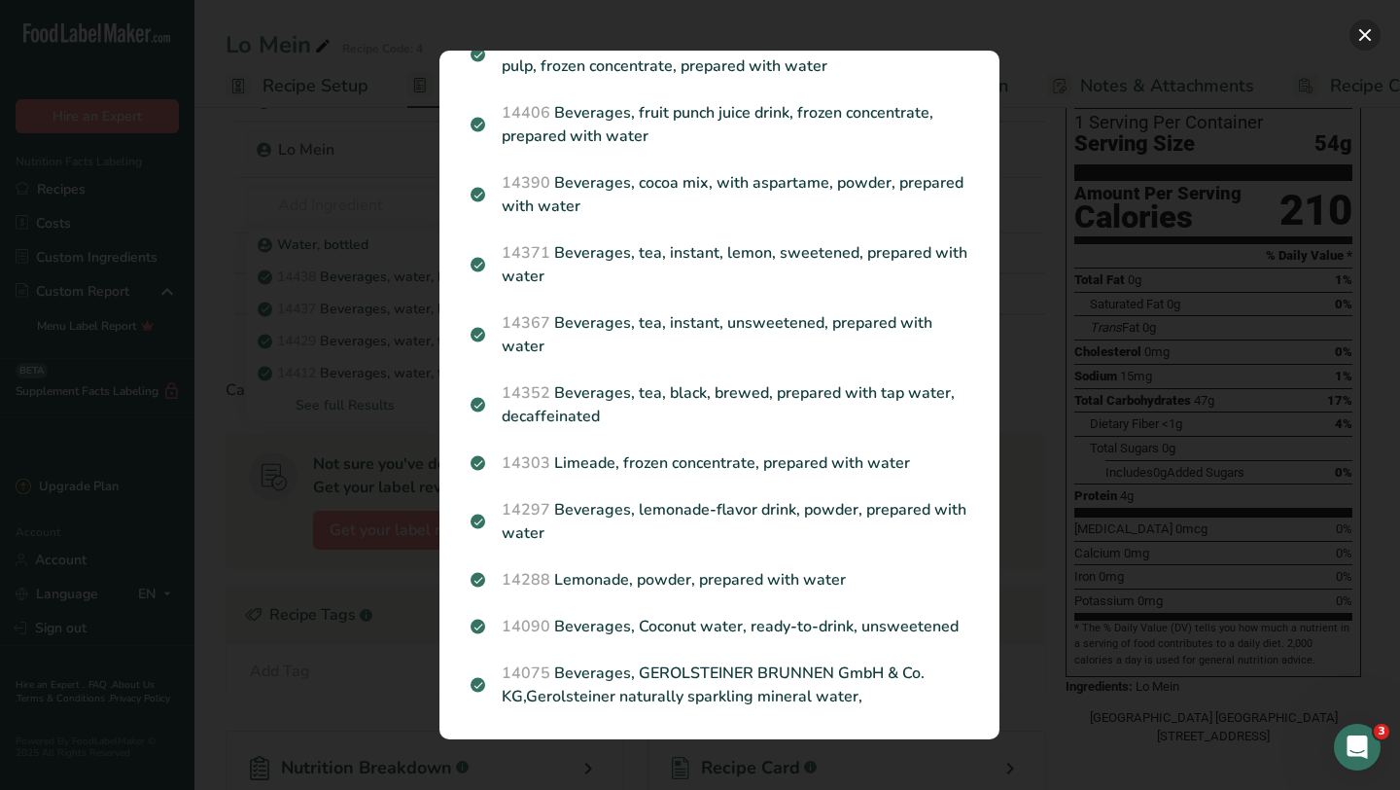
click at [1366, 39] on button "Search results modal" at bounding box center [1365, 34] width 31 height 31
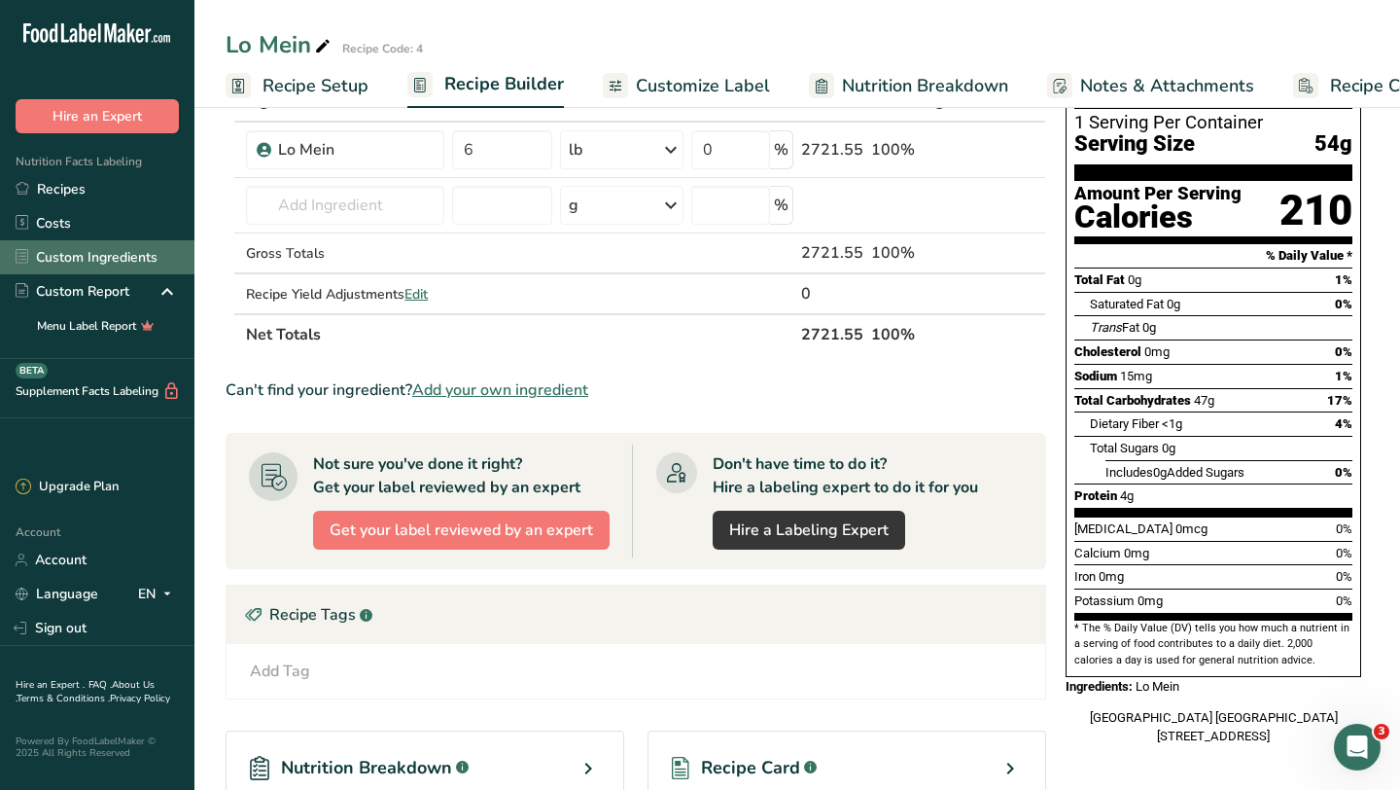
click at [64, 258] on link "Custom Ingredients" at bounding box center [97, 257] width 194 height 34
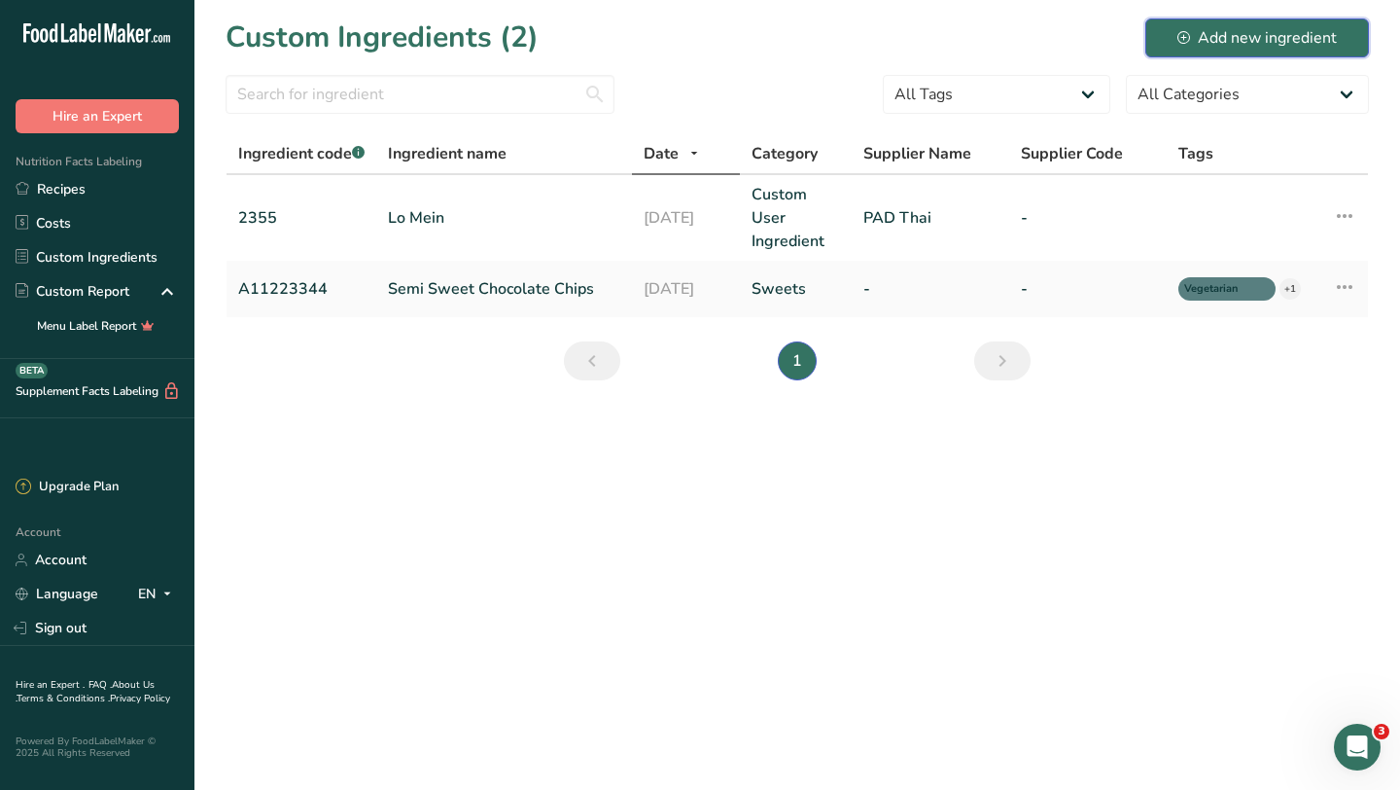
click at [1181, 33] on icon at bounding box center [1184, 37] width 13 height 13
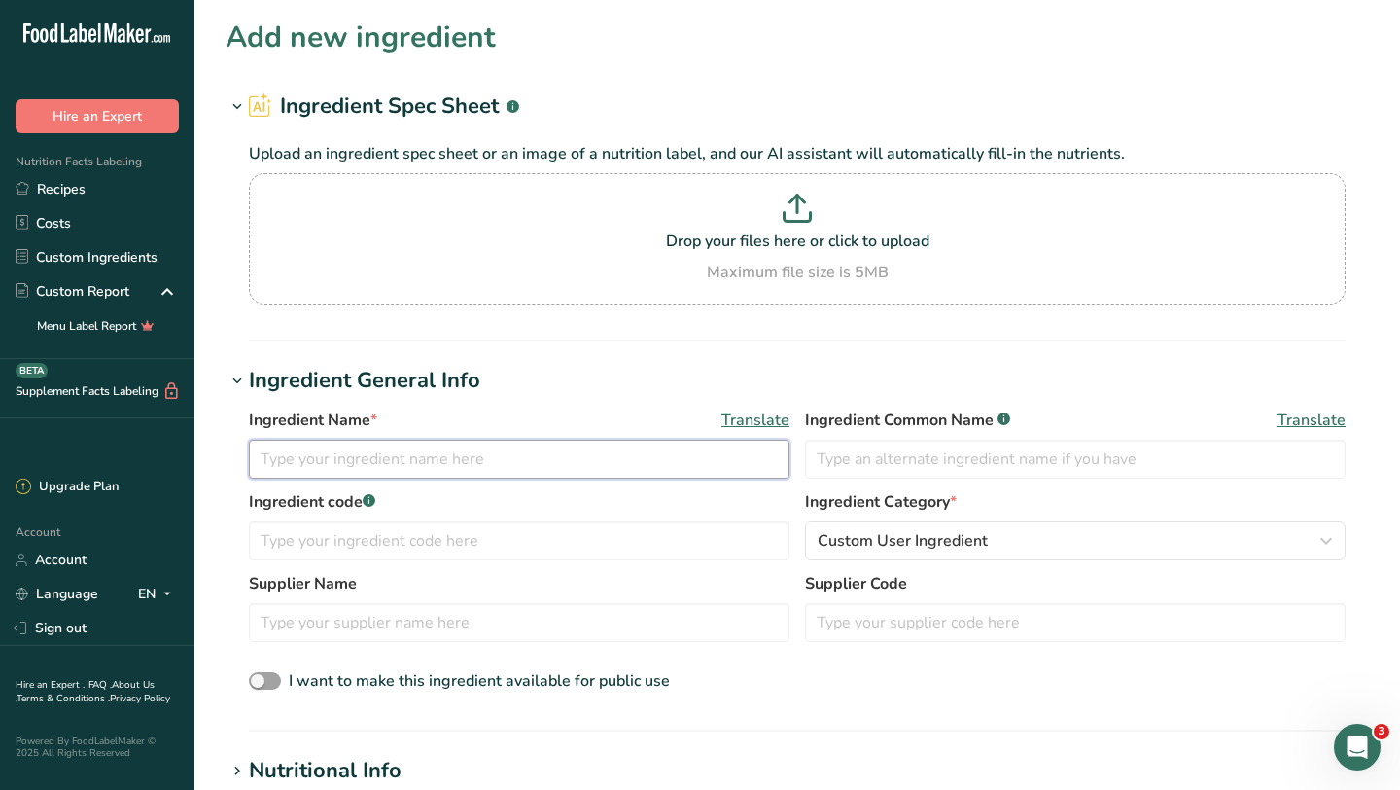
click at [332, 455] on input "text" at bounding box center [519, 459] width 541 height 39
type input "water"
click at [850, 454] on input "text" at bounding box center [1075, 459] width 541 height 39
type input "water"
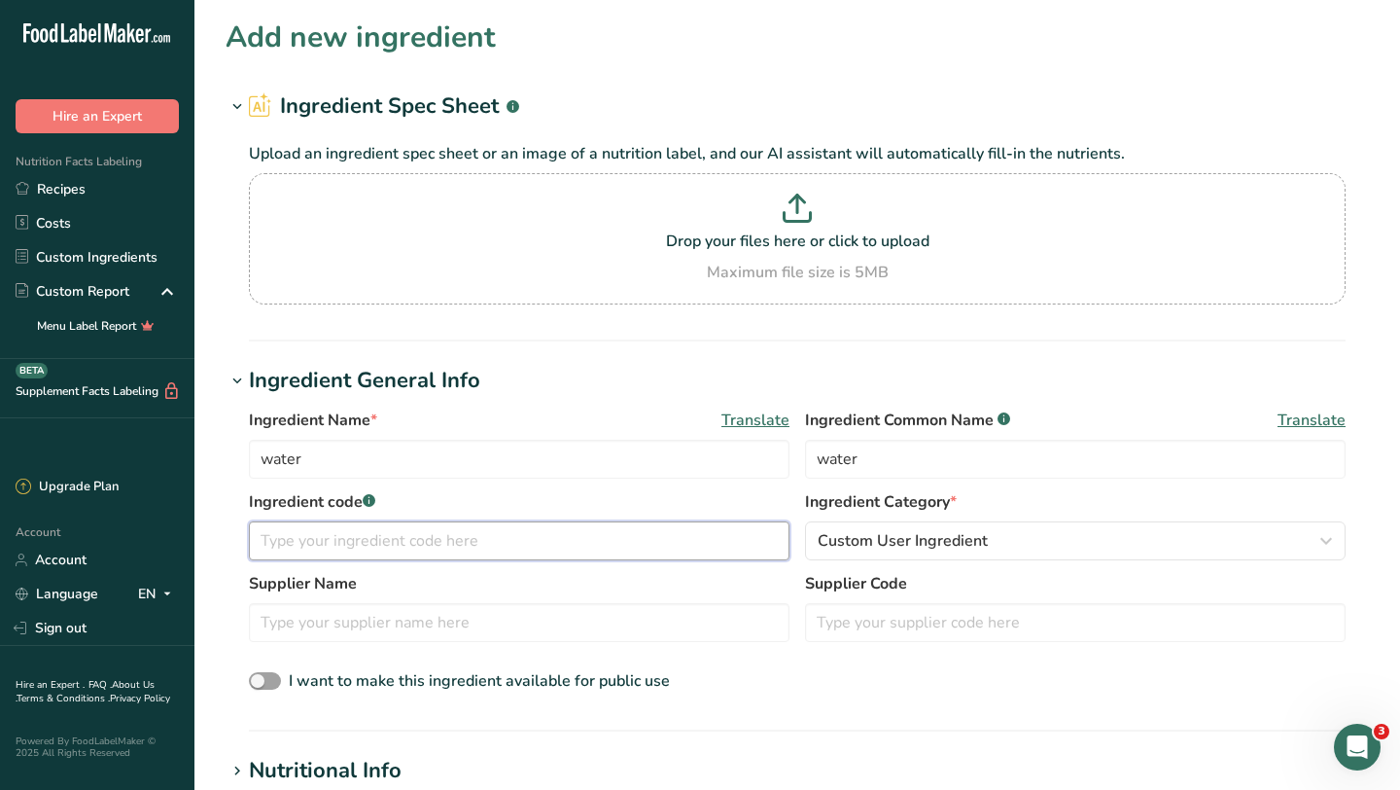
click at [460, 548] on input "text" at bounding box center [519, 540] width 541 height 39
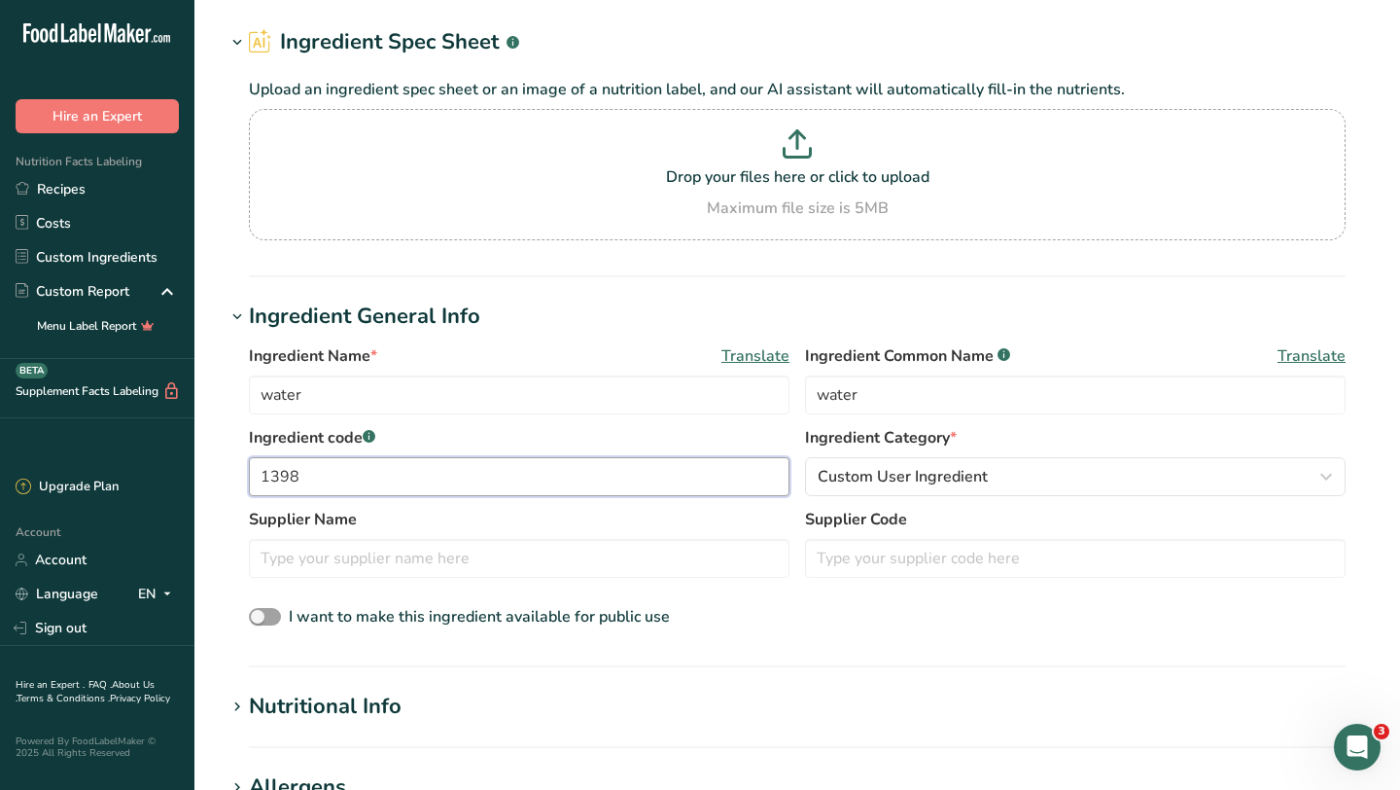
scroll to position [68, 0]
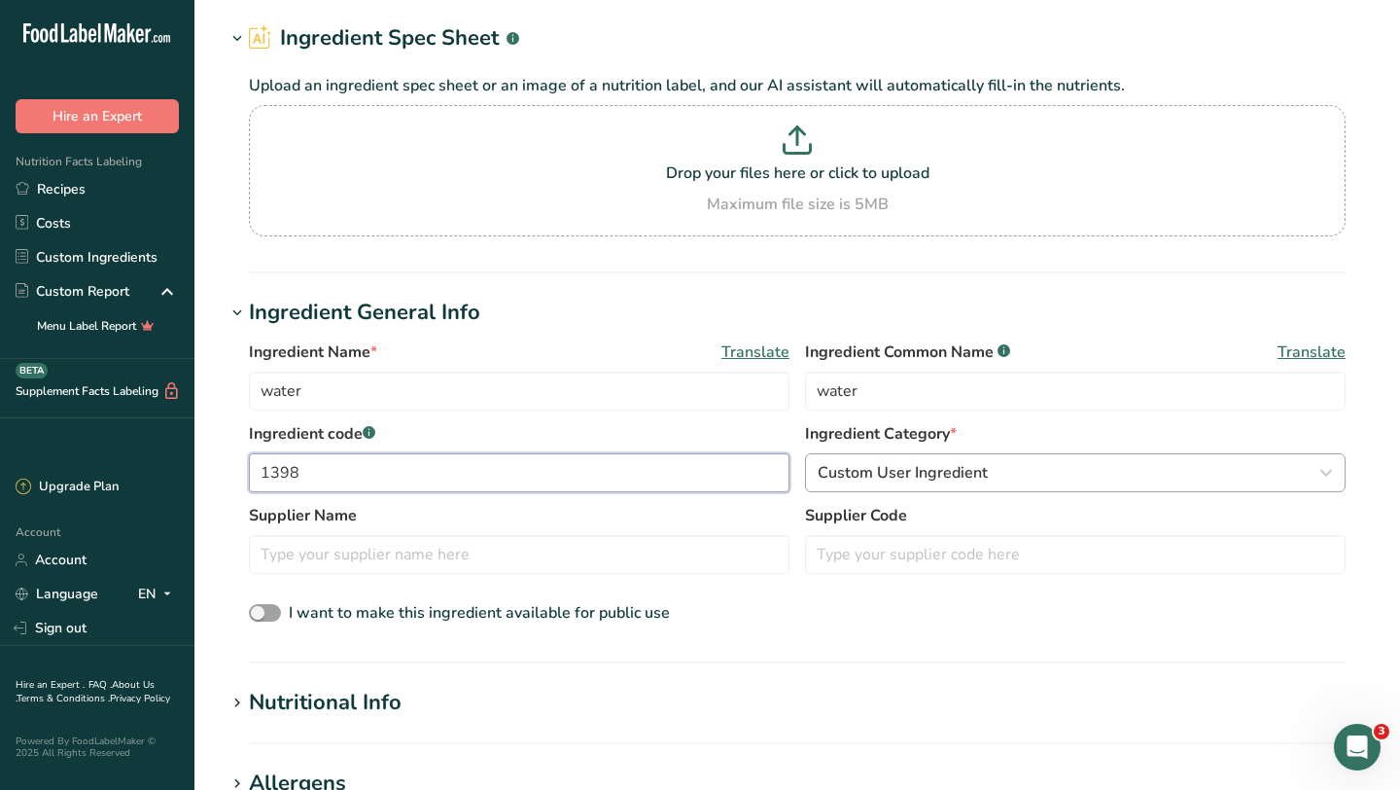
type input "1398"
click at [881, 476] on span "Custom User Ingredient" at bounding box center [903, 472] width 170 height 23
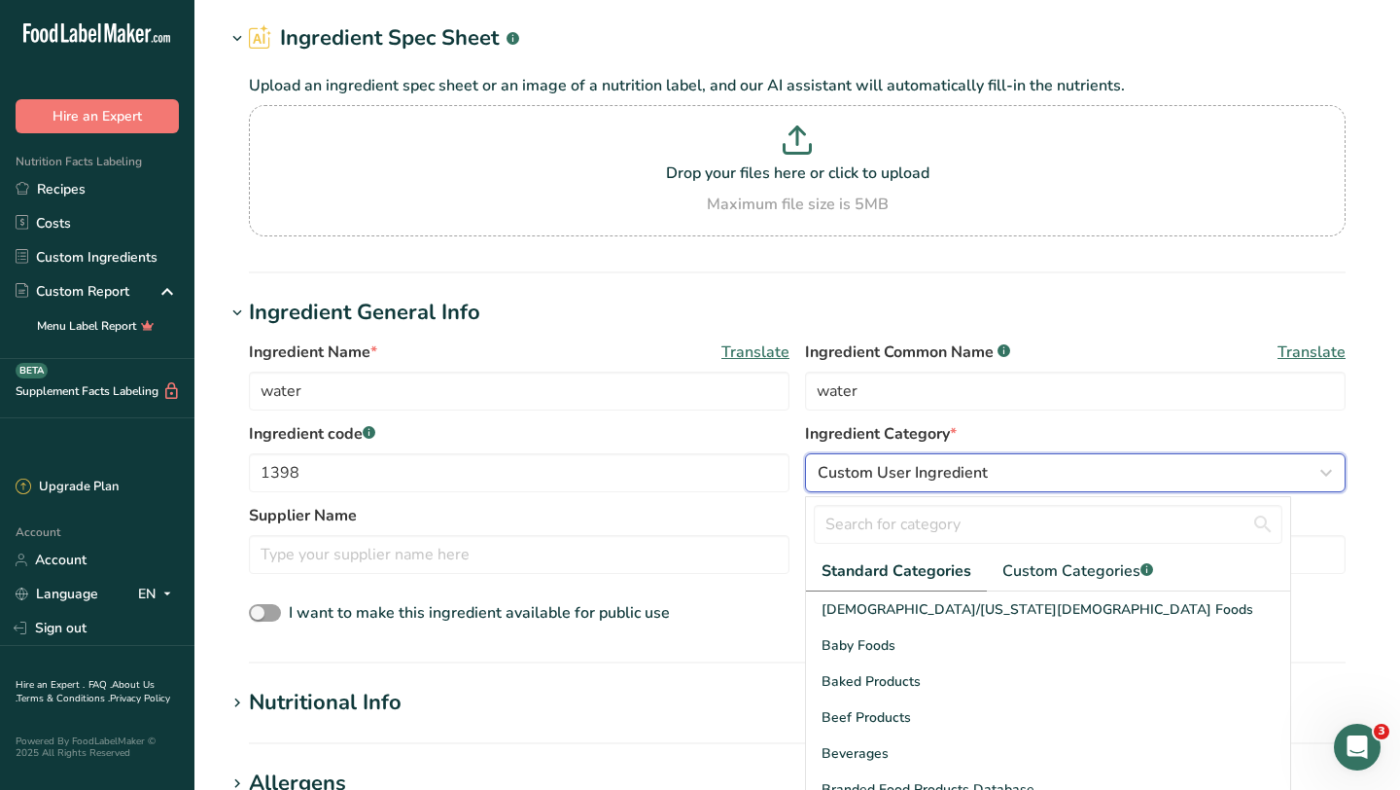
scroll to position [92, 0]
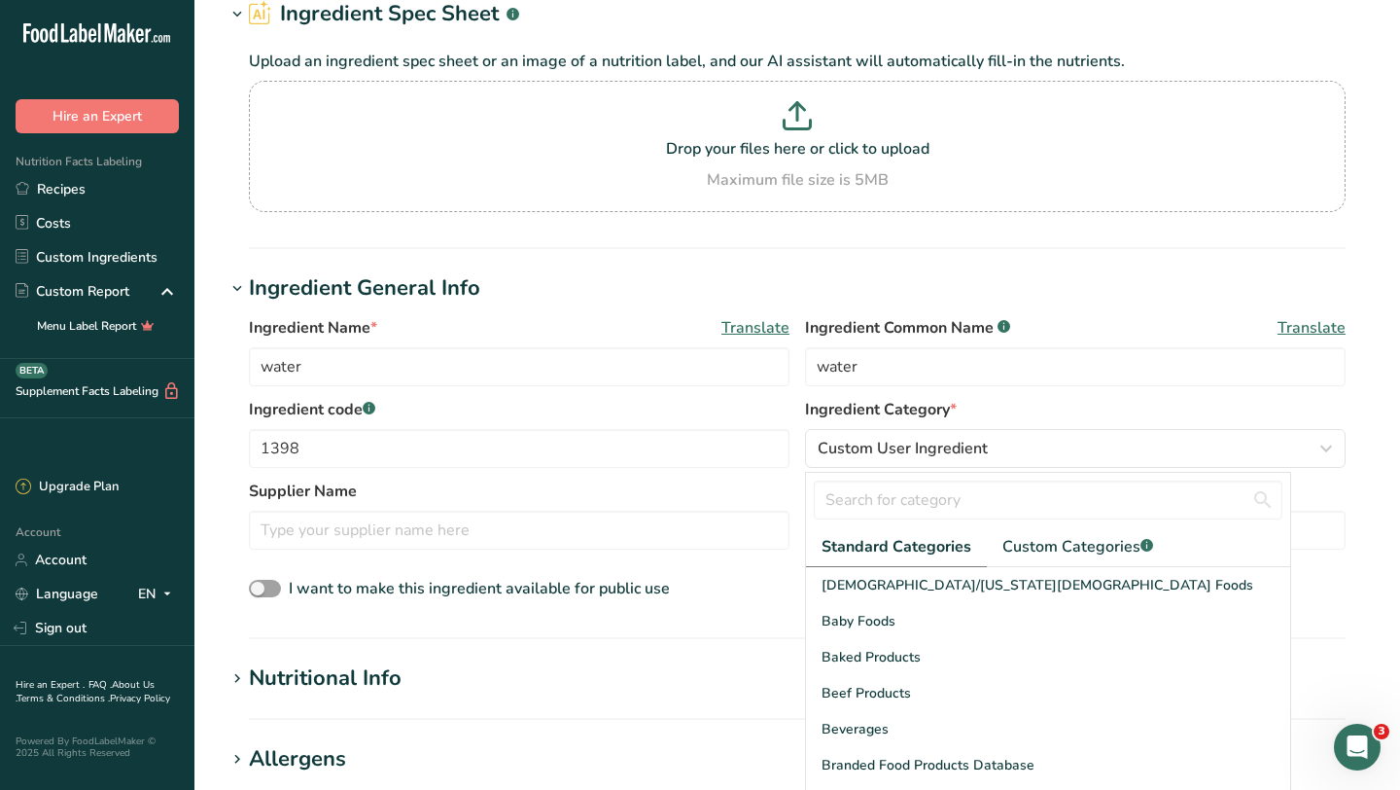
click at [788, 414] on label "Ingredient code .a-a{fill:#347362;}.b-a{fill:#fff;}" at bounding box center [519, 409] width 541 height 23
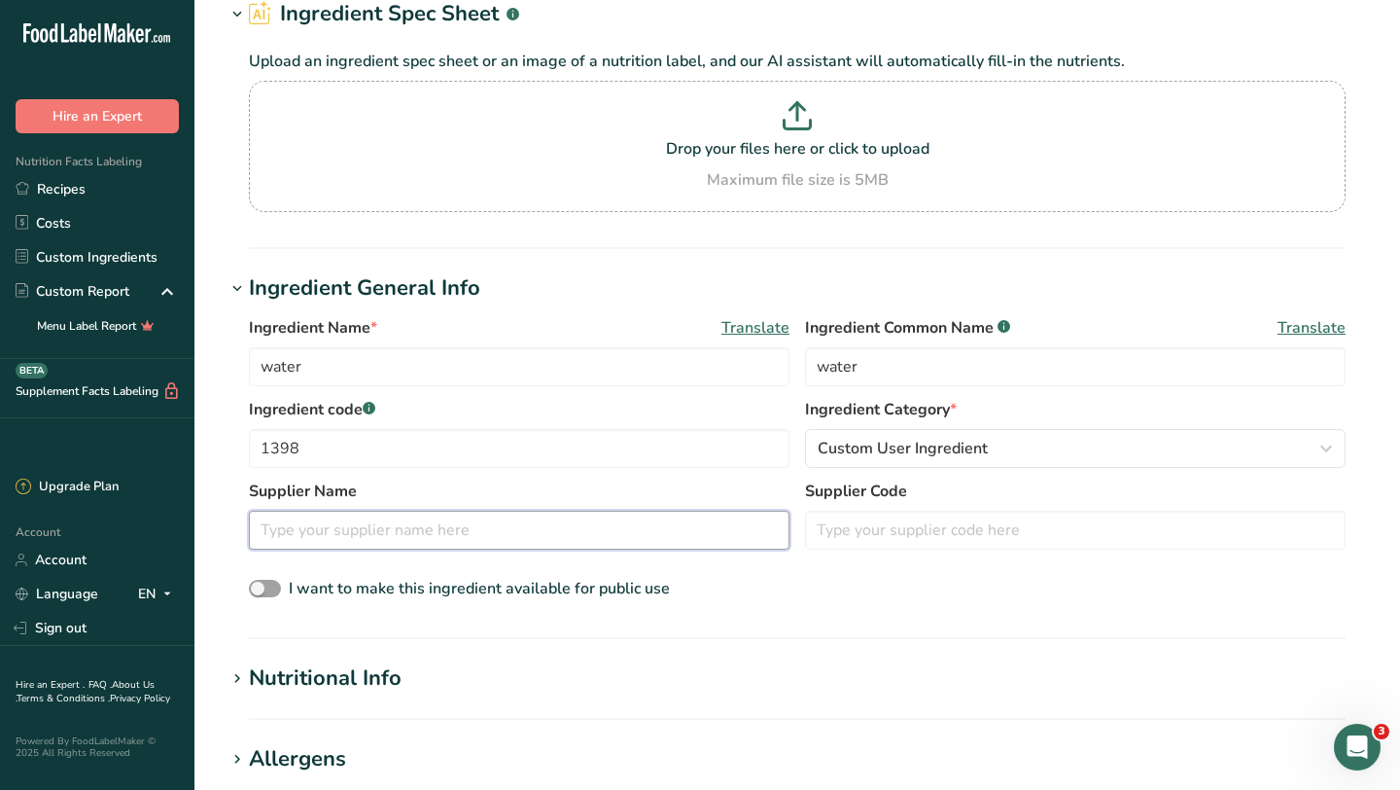
click at [451, 537] on input "text" at bounding box center [519, 530] width 541 height 39
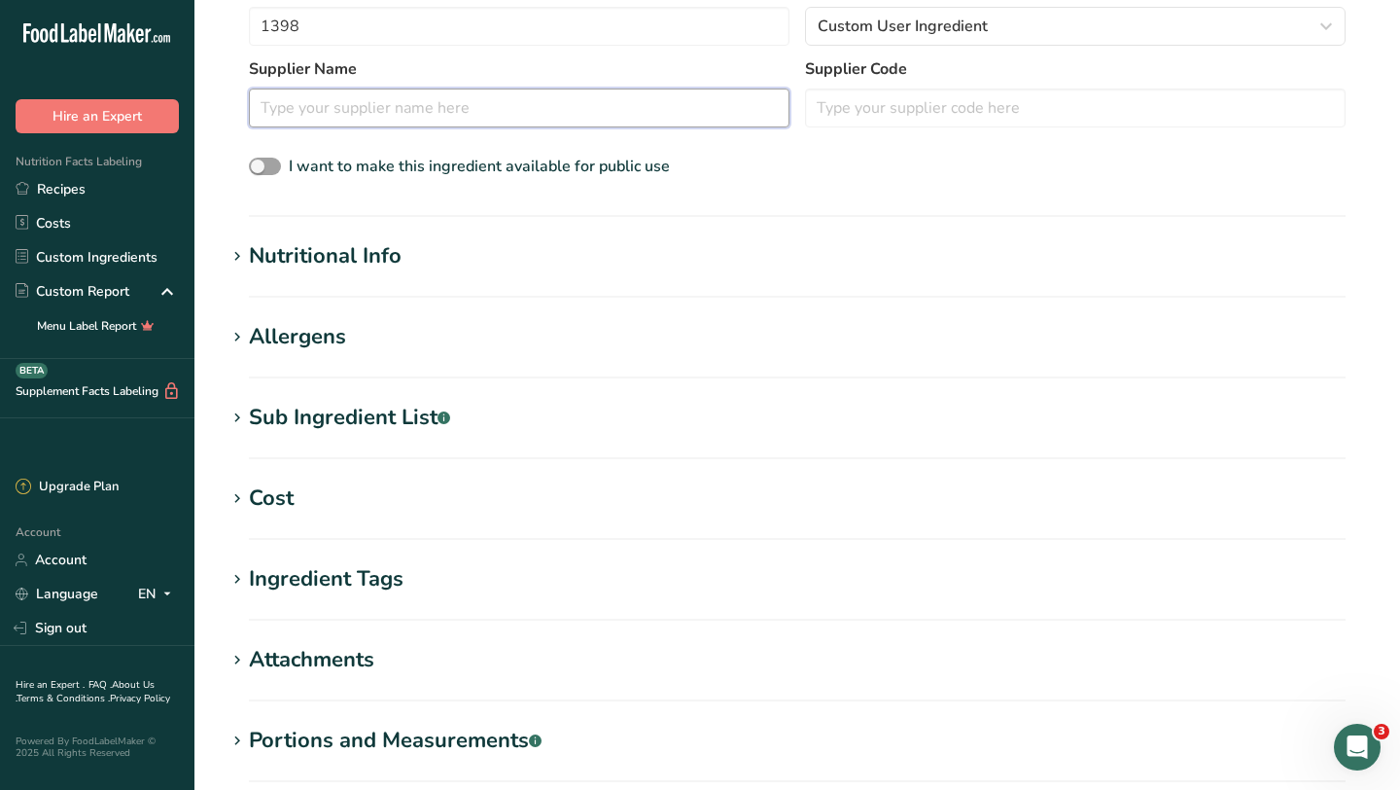
scroll to position [519, 0]
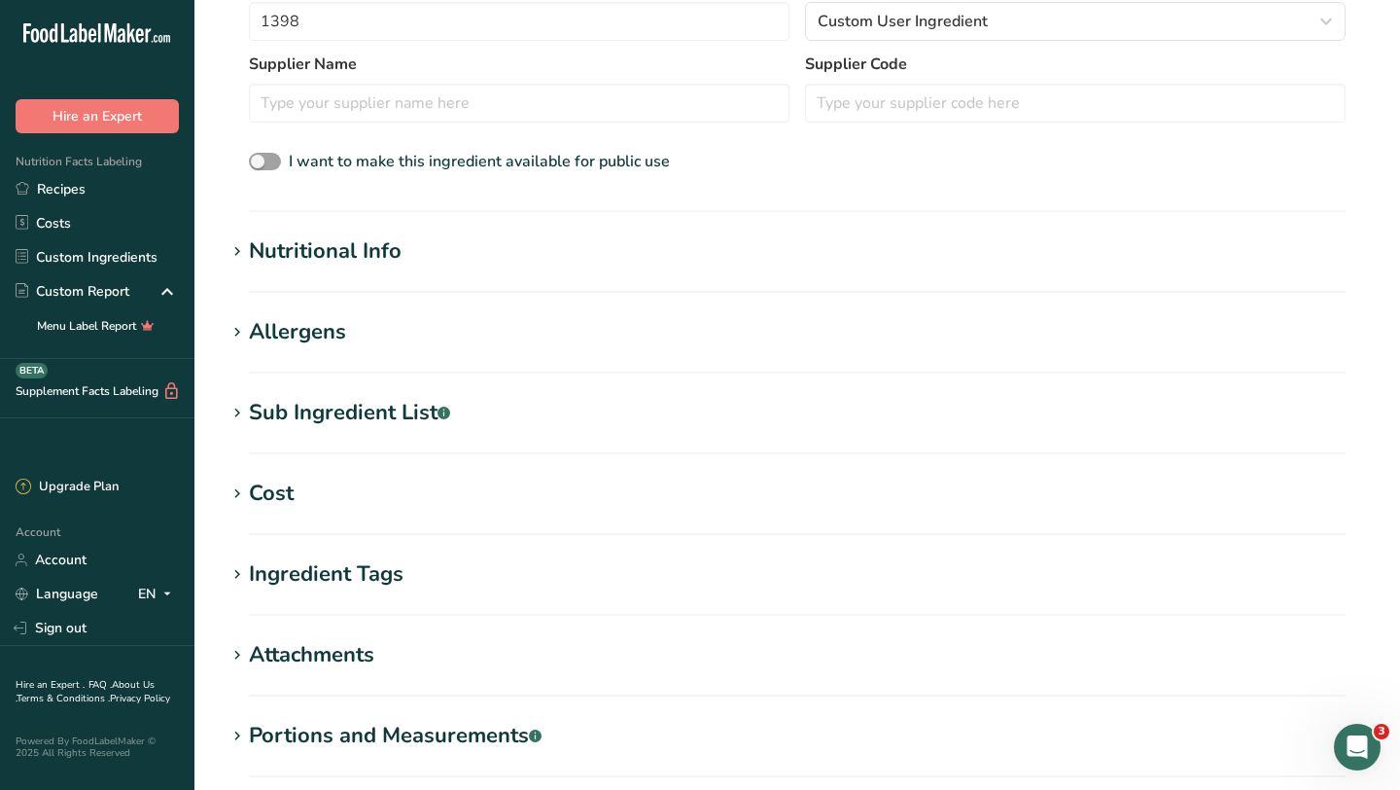
click at [368, 245] on div "Nutritional Info" at bounding box center [325, 251] width 153 height 32
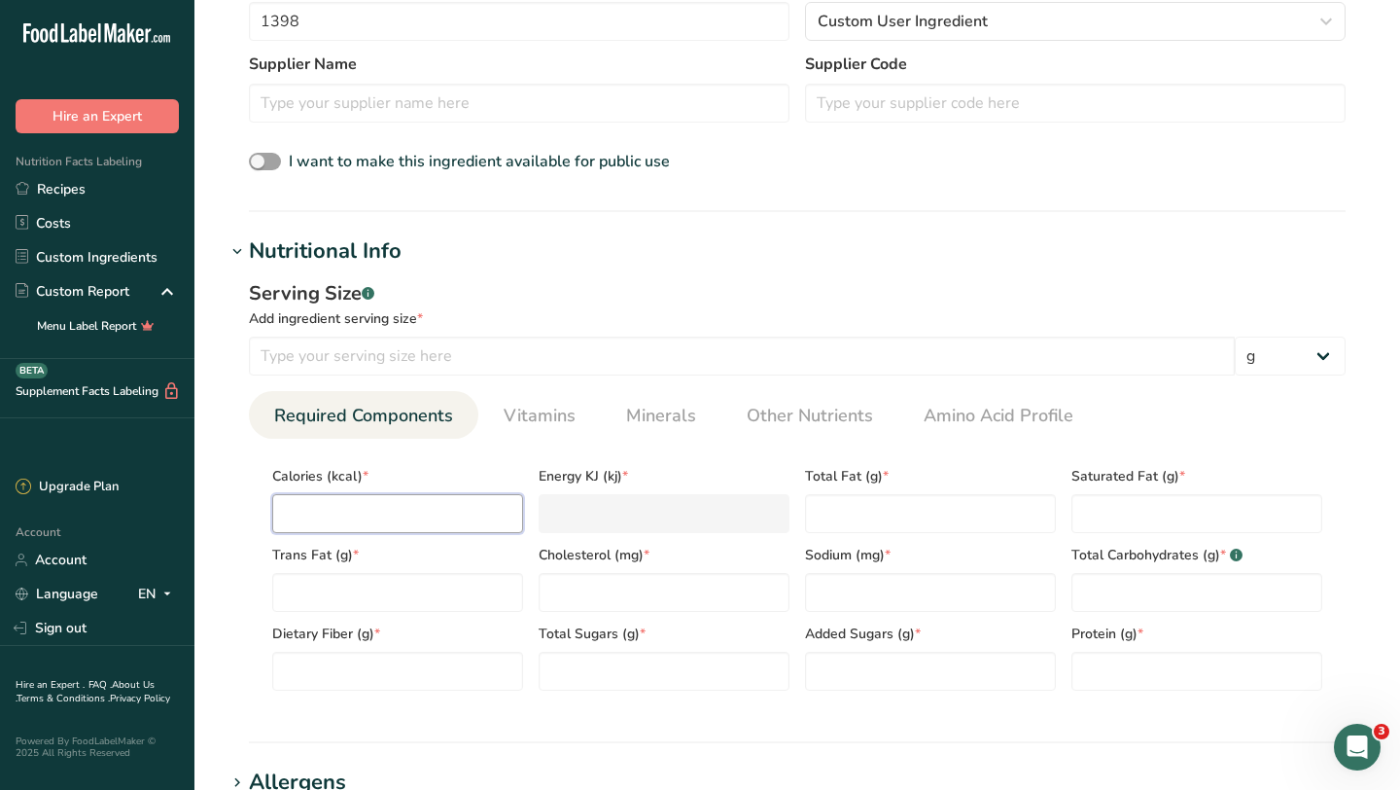
click at [403, 515] on input "number" at bounding box center [397, 513] width 251 height 39
type input "0"
type KJ "0"
type input "0"
click at [864, 496] on Fat "number" at bounding box center [930, 513] width 251 height 39
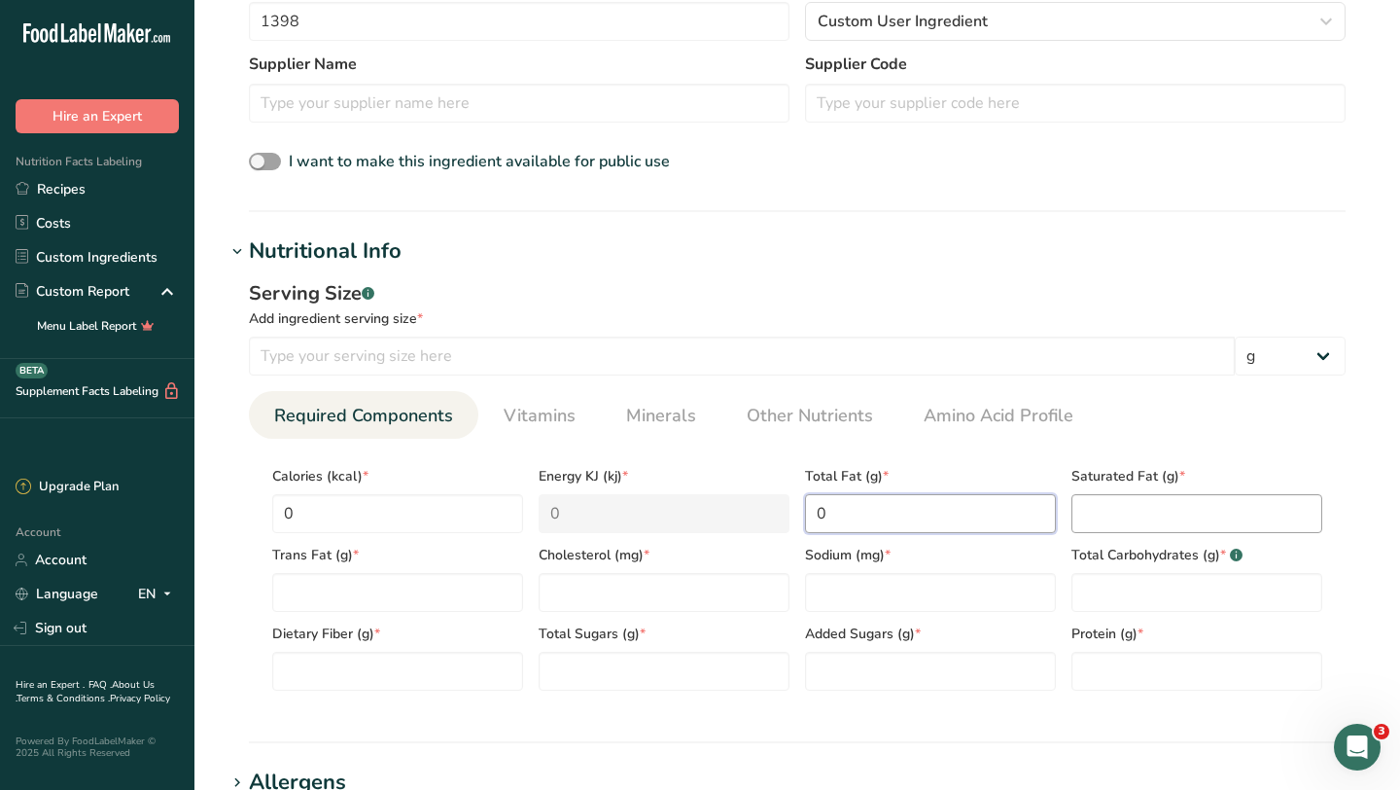
type Fat "0"
click at [1121, 503] on Fat "number" at bounding box center [1197, 513] width 251 height 39
type Fat "0"
click at [323, 580] on Fat "number" at bounding box center [397, 592] width 251 height 39
type Fat "0"
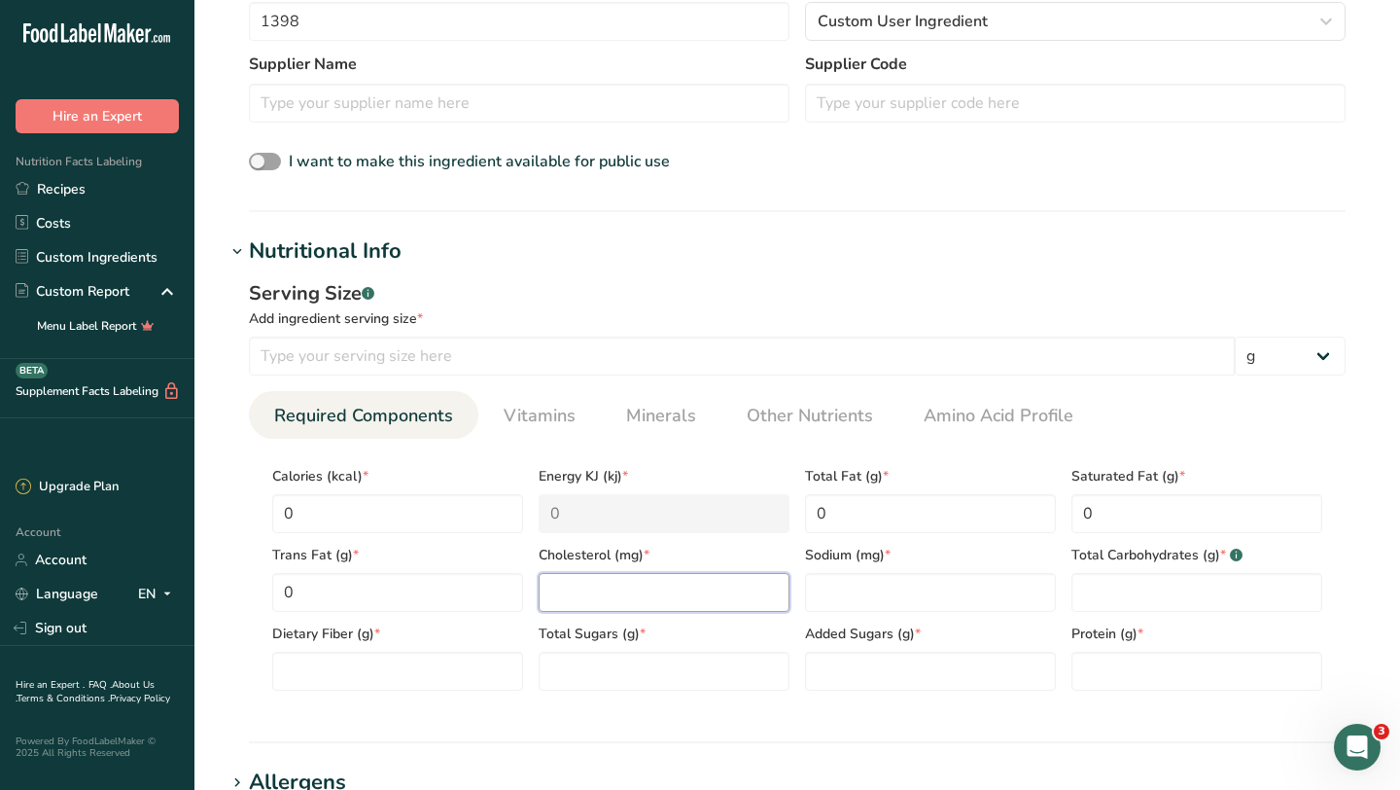
click at [563, 588] on input "number" at bounding box center [664, 592] width 251 height 39
type input "0"
click at [907, 580] on input "number" at bounding box center [930, 592] width 251 height 39
type input "0"
click at [1136, 587] on Carbohydrates "number" at bounding box center [1197, 592] width 251 height 39
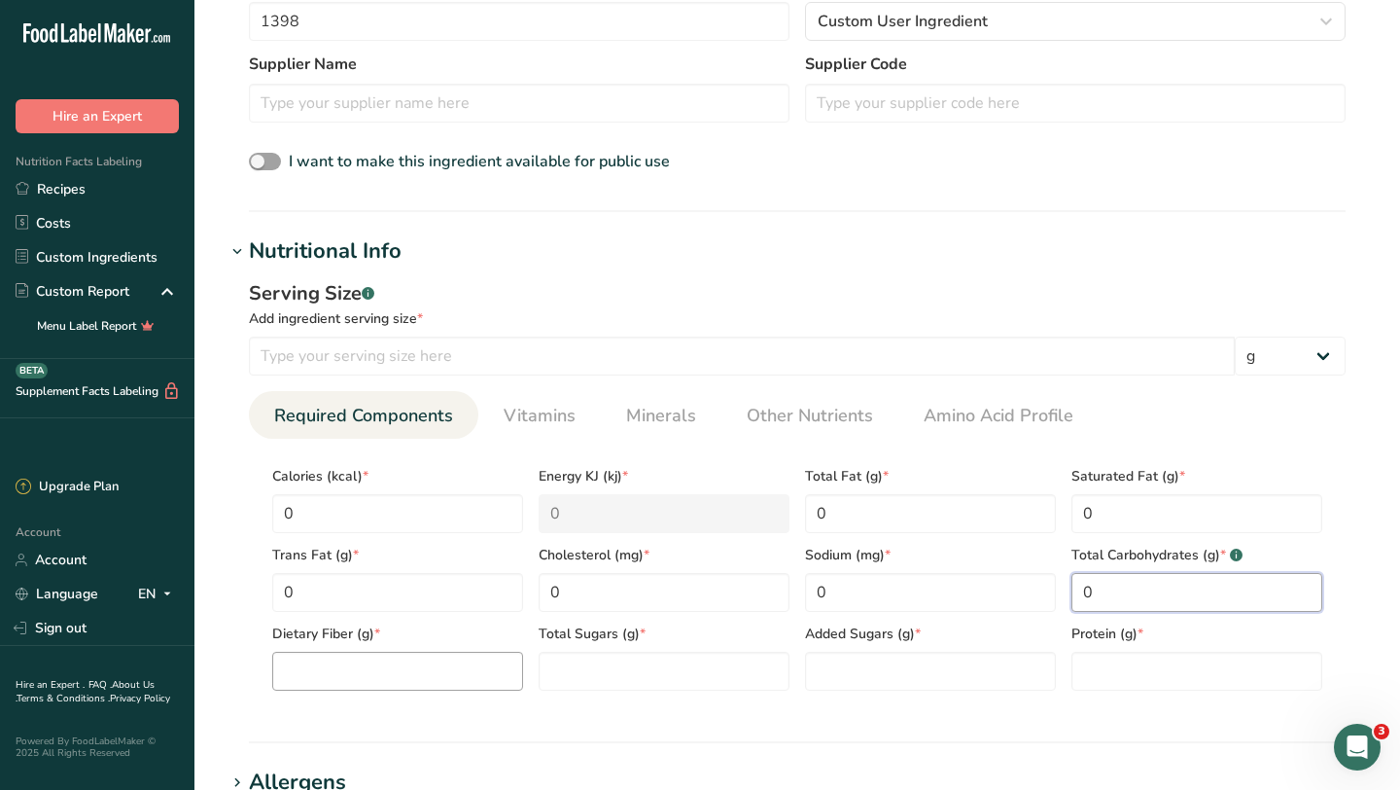
type Carbohydrates "0"
click at [384, 664] on Fiber "number" at bounding box center [397, 671] width 251 height 39
type Fiber "0"
click at [569, 673] on Sugars "number" at bounding box center [664, 671] width 251 height 39
type Sugars "0"
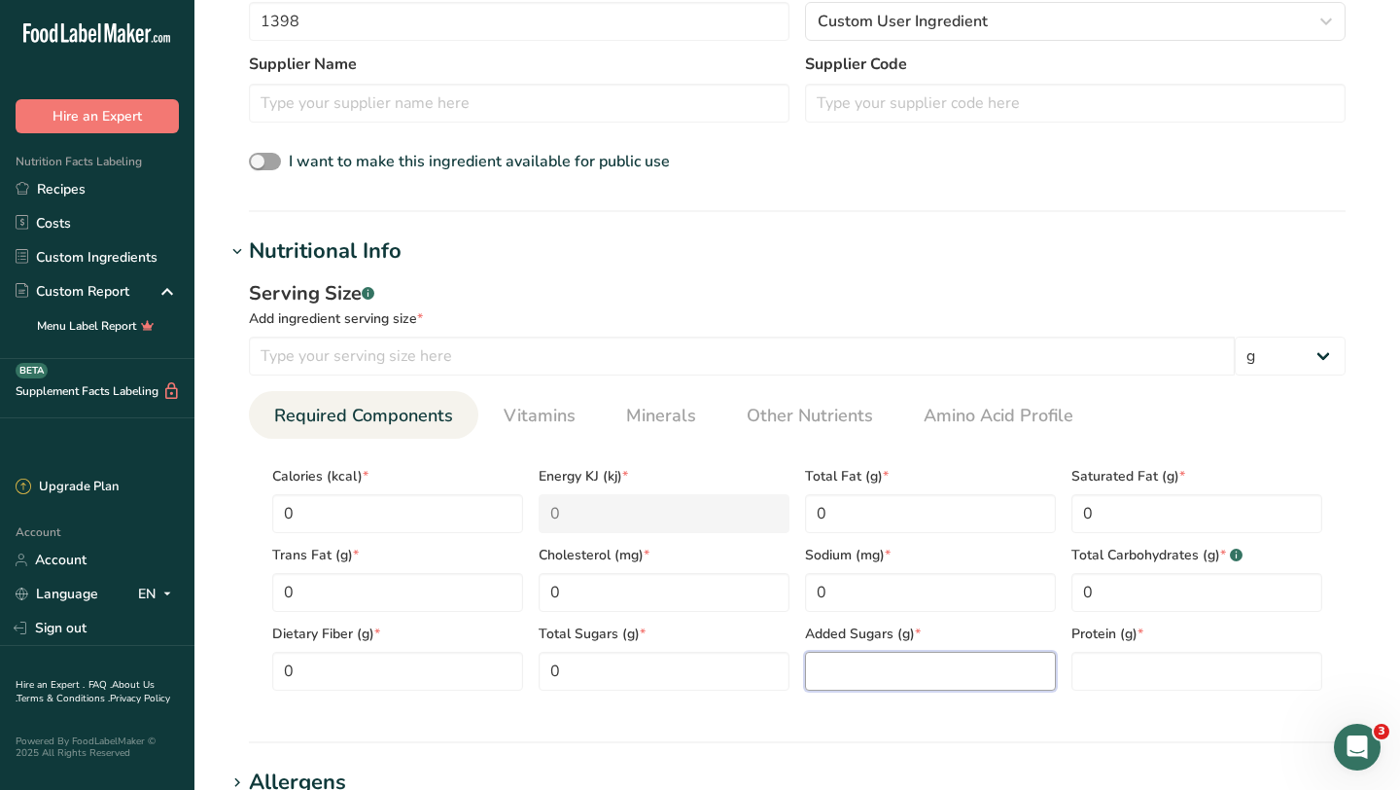
click at [829, 667] on Sugars "number" at bounding box center [930, 671] width 251 height 39
type Sugars "0"
click at [1161, 671] on input "number" at bounding box center [1197, 671] width 251 height 39
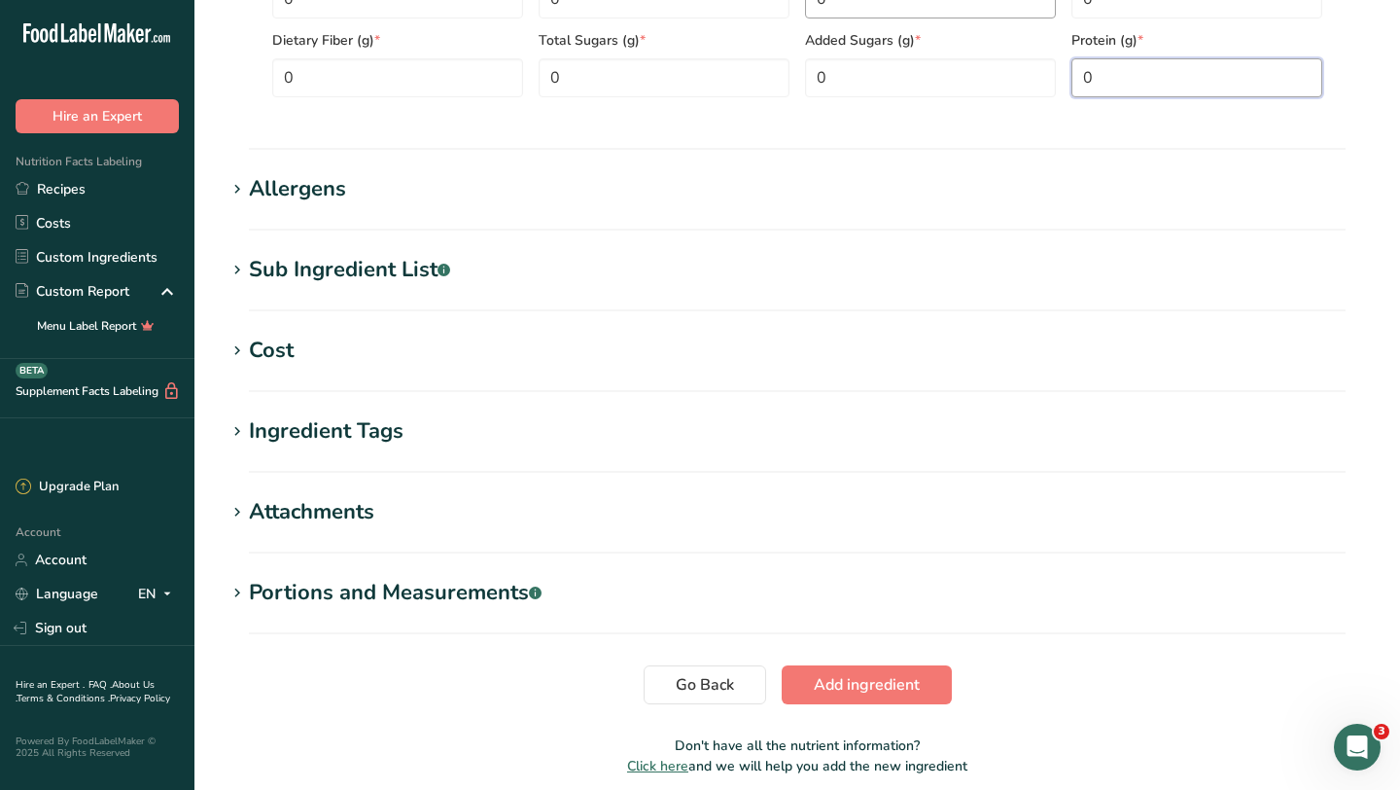
scroll to position [1192, 0]
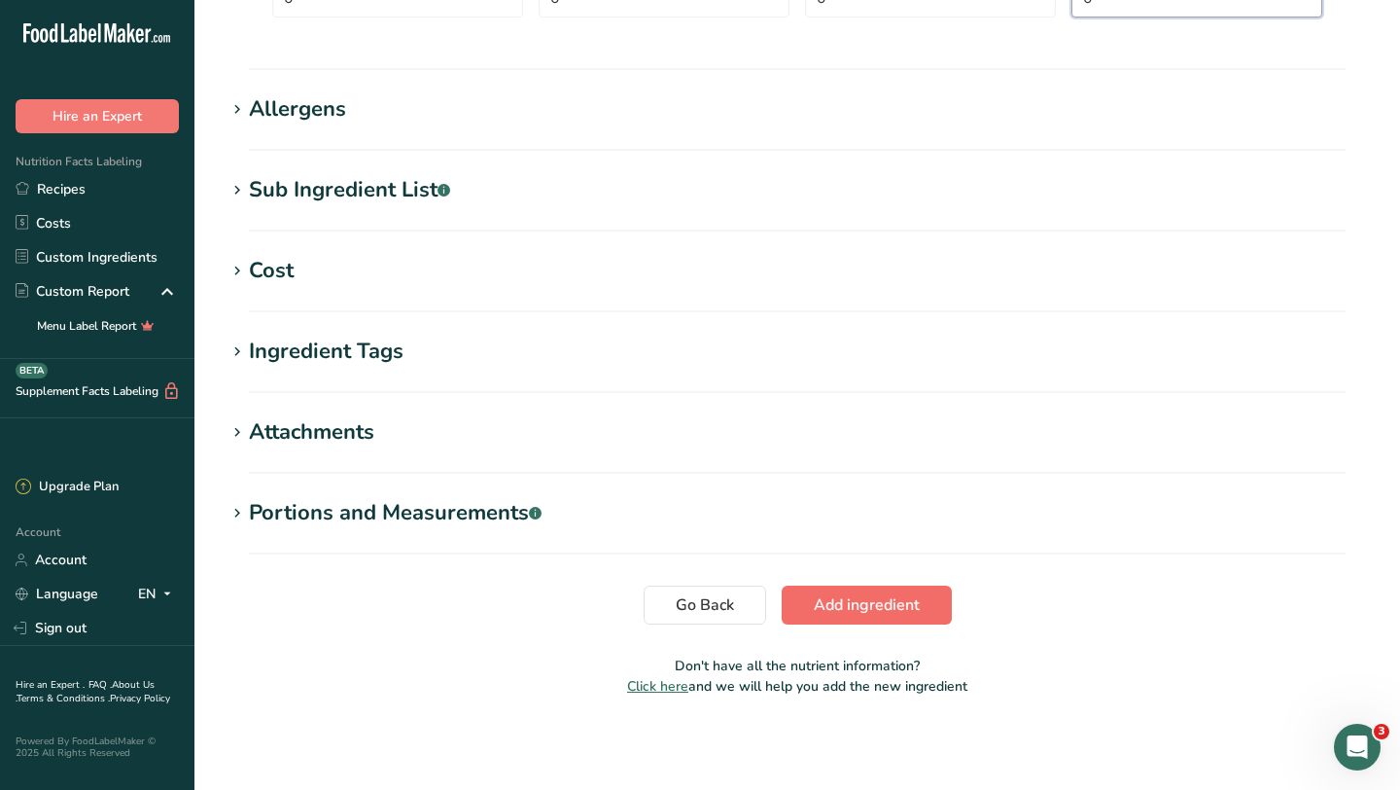
type input "0"
click at [843, 591] on button "Add ingredient" at bounding box center [867, 604] width 170 height 39
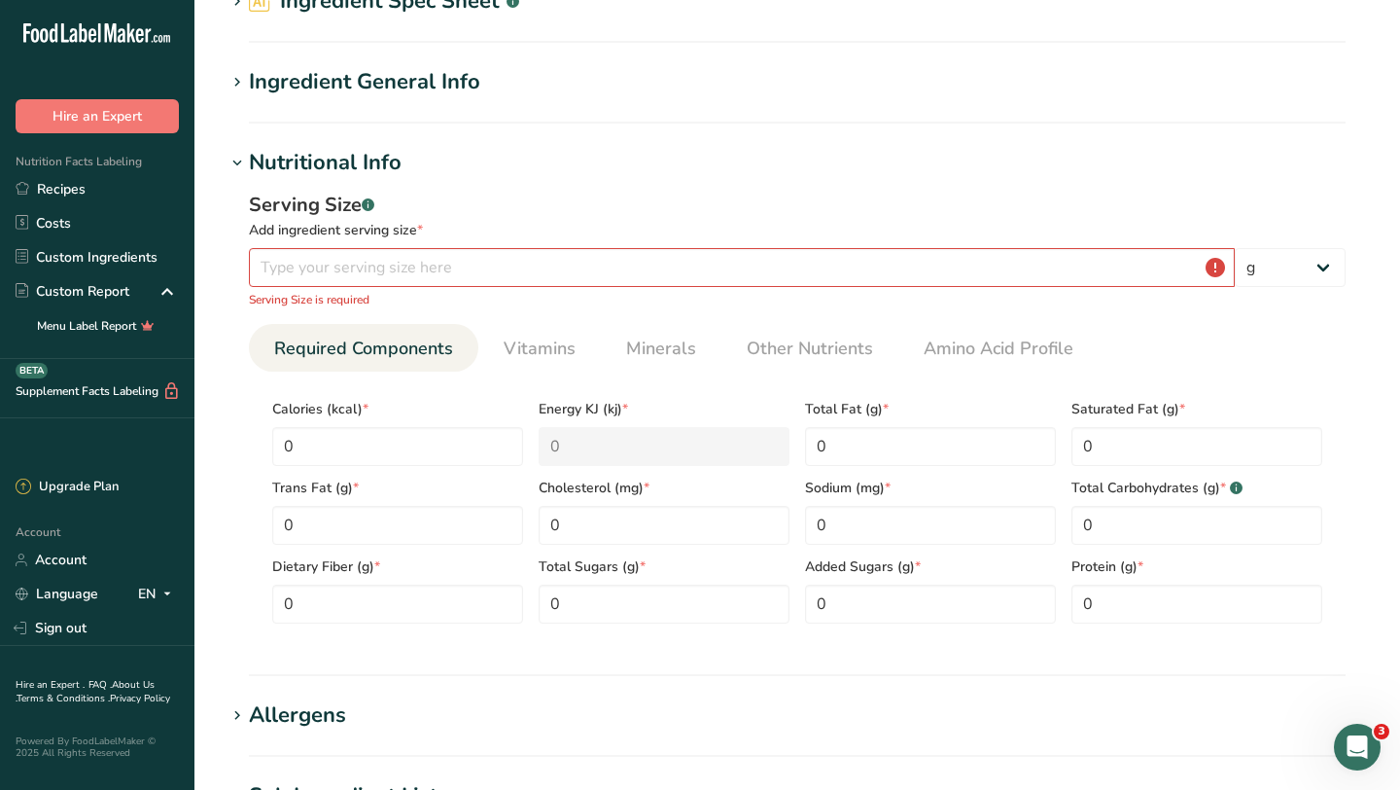
scroll to position [0, 0]
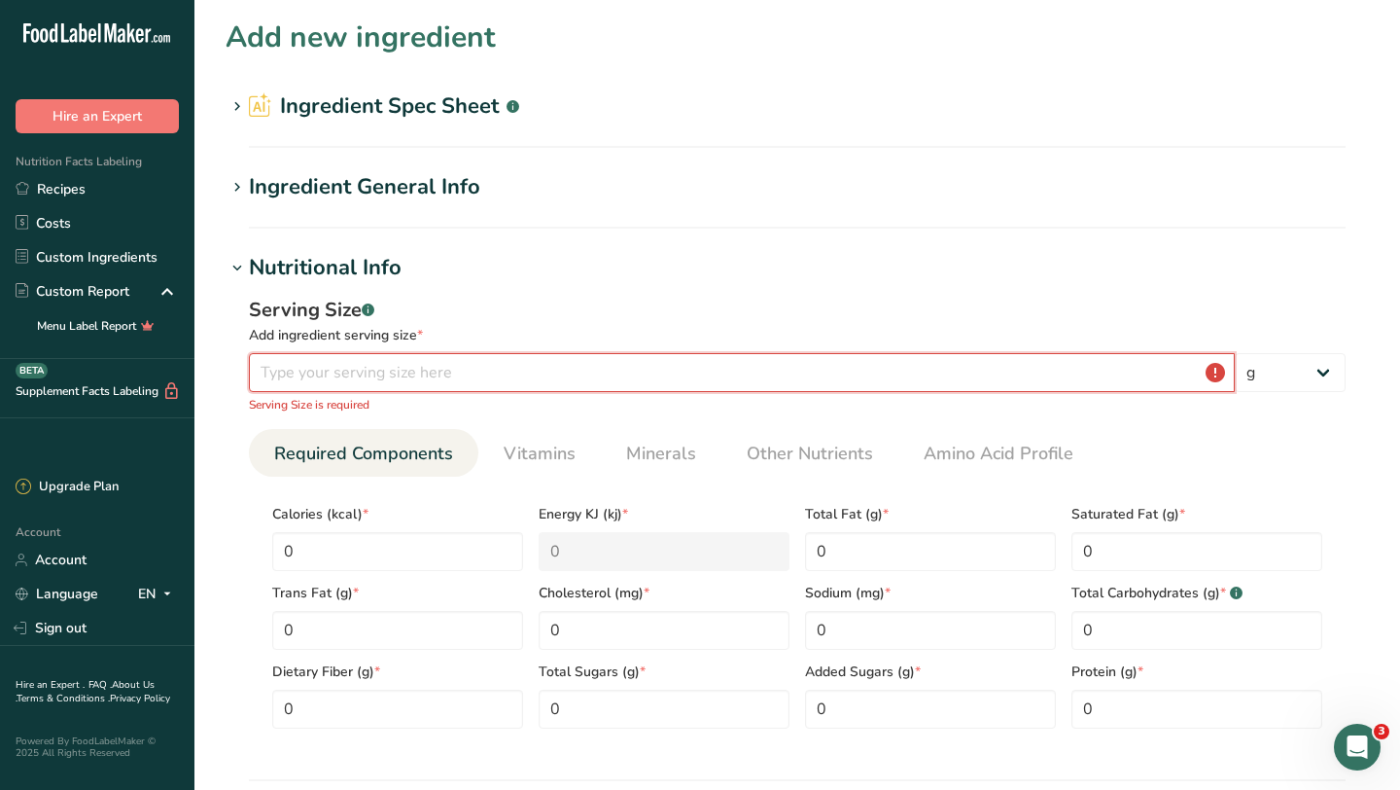
click at [710, 377] on input "number" at bounding box center [742, 372] width 986 height 39
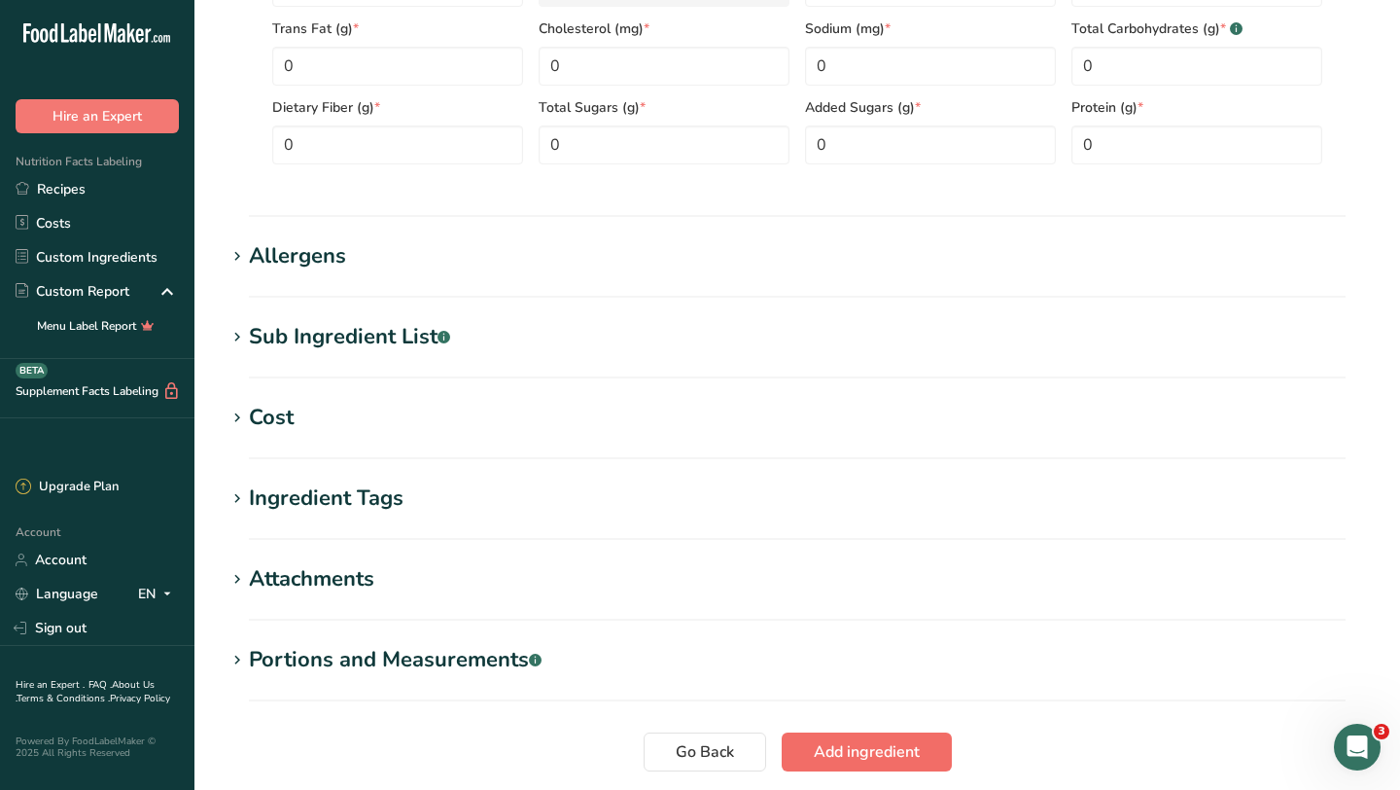
scroll to position [576, 0]
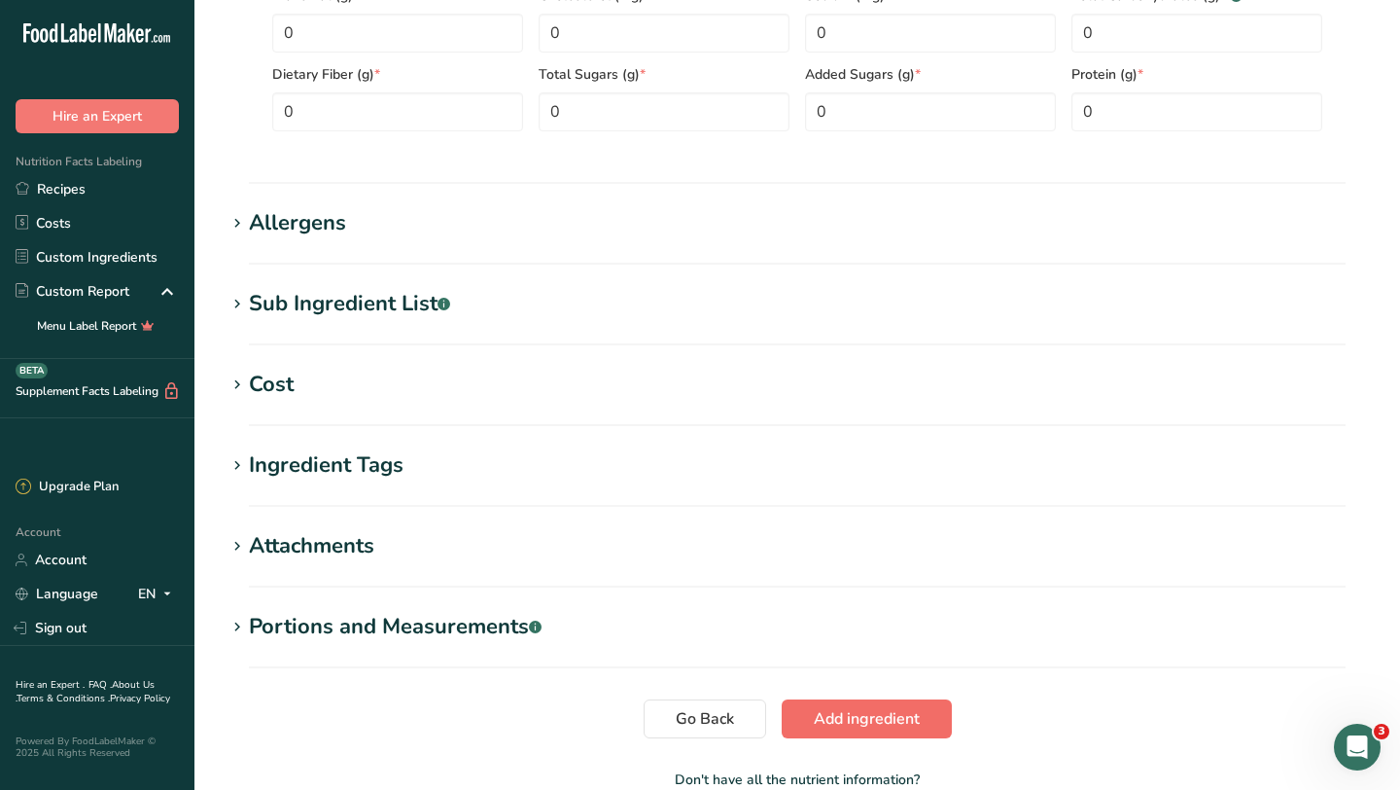
type input "1"
click at [830, 725] on span "Add ingredient" at bounding box center [867, 718] width 106 height 23
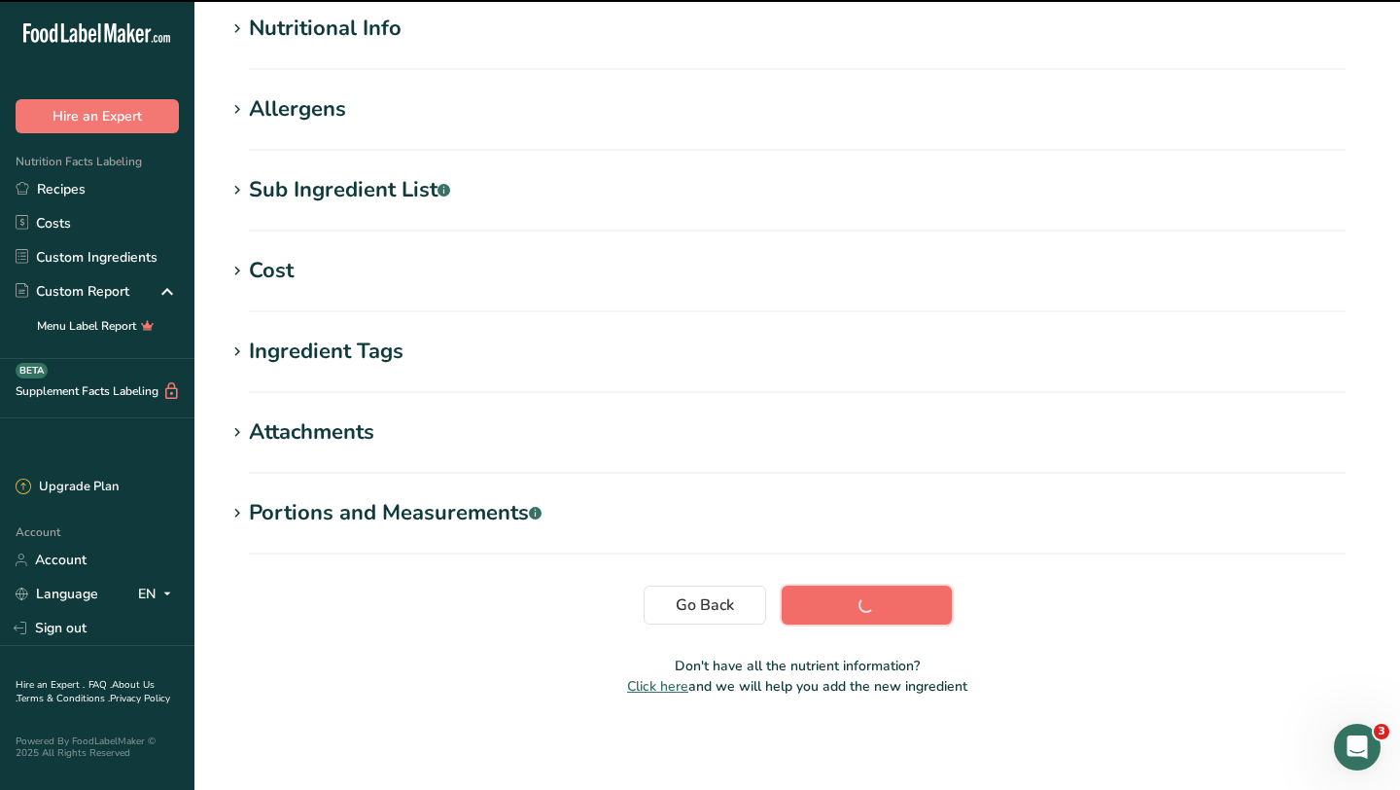
scroll to position [239, 0]
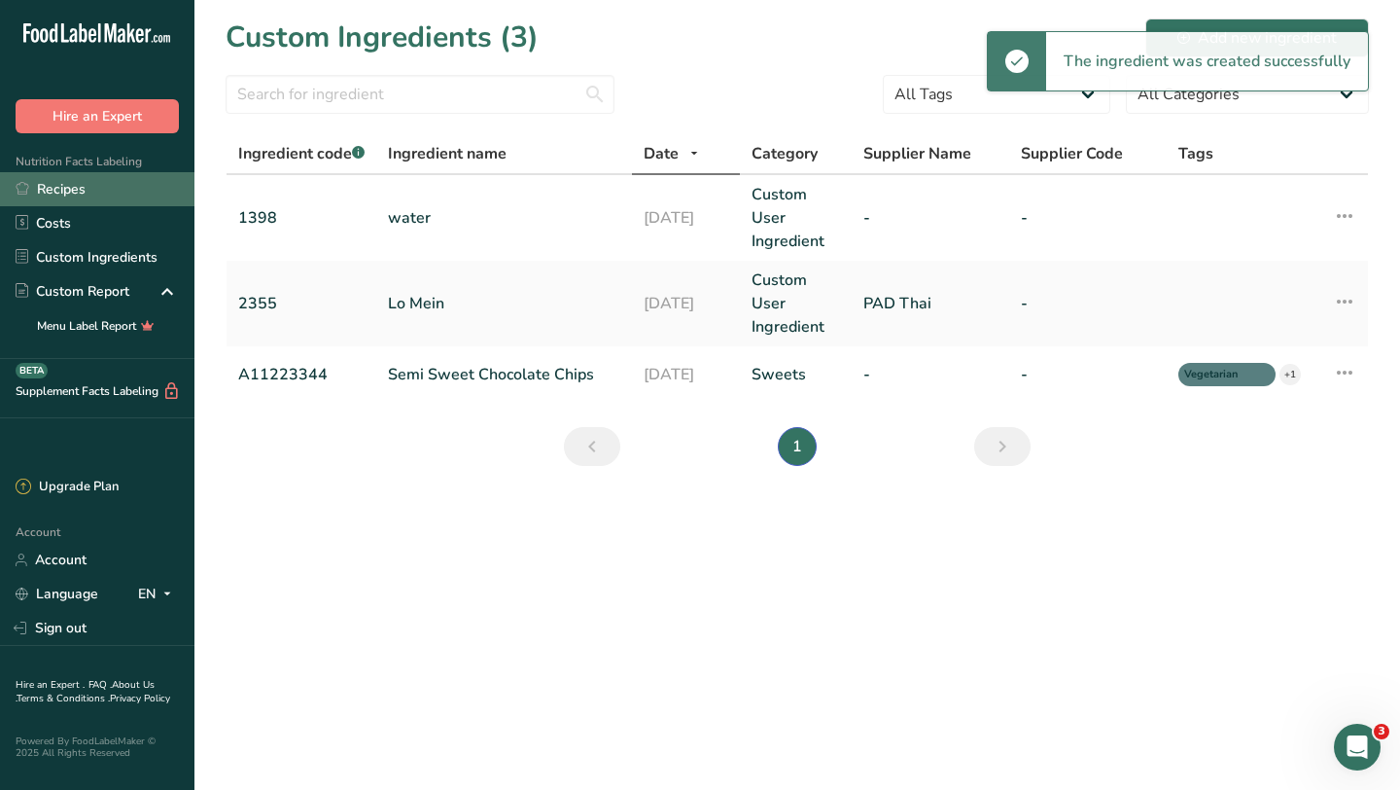
click at [84, 195] on link "Recipes" at bounding box center [97, 189] width 194 height 34
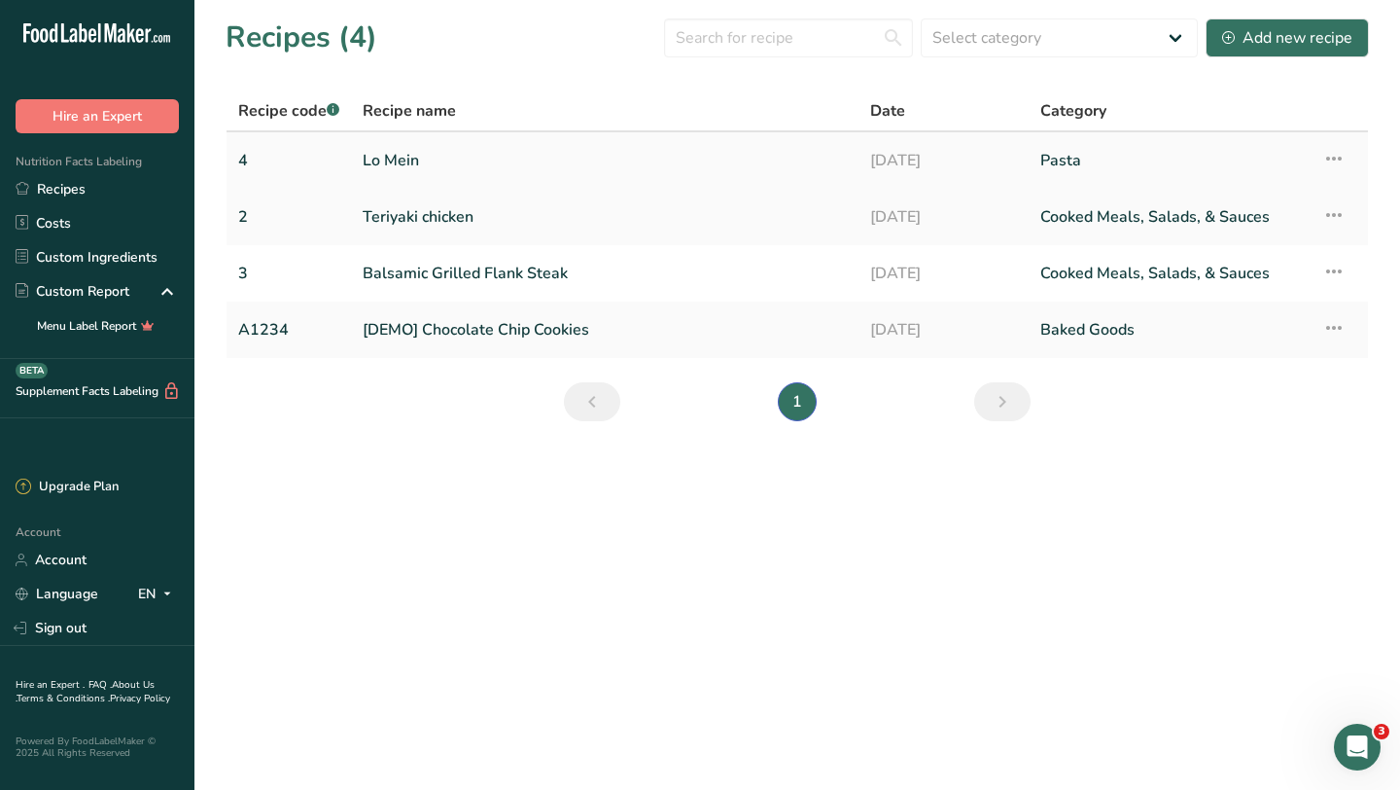
click at [393, 160] on link "Lo Mein" at bounding box center [605, 160] width 484 height 41
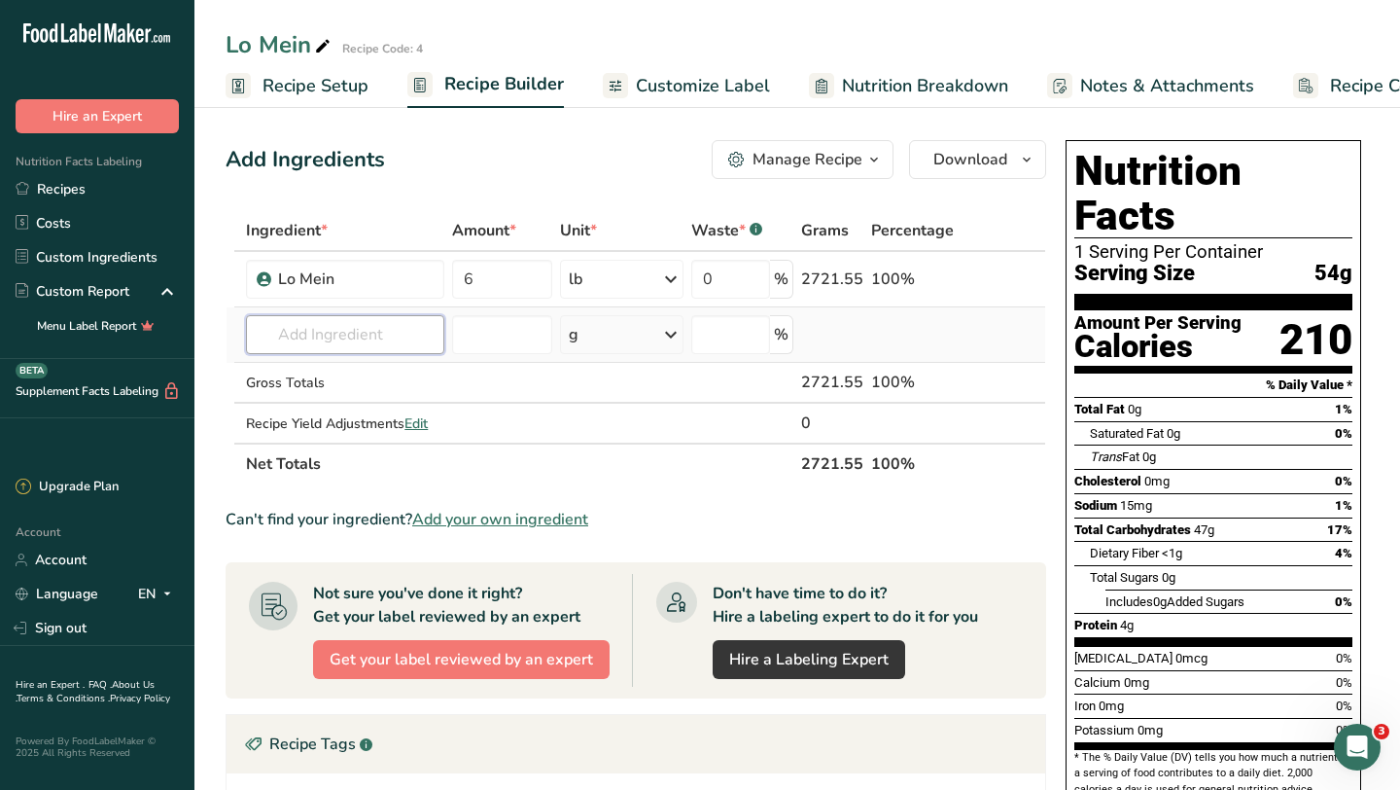
click at [326, 332] on input "text" at bounding box center [345, 334] width 198 height 39
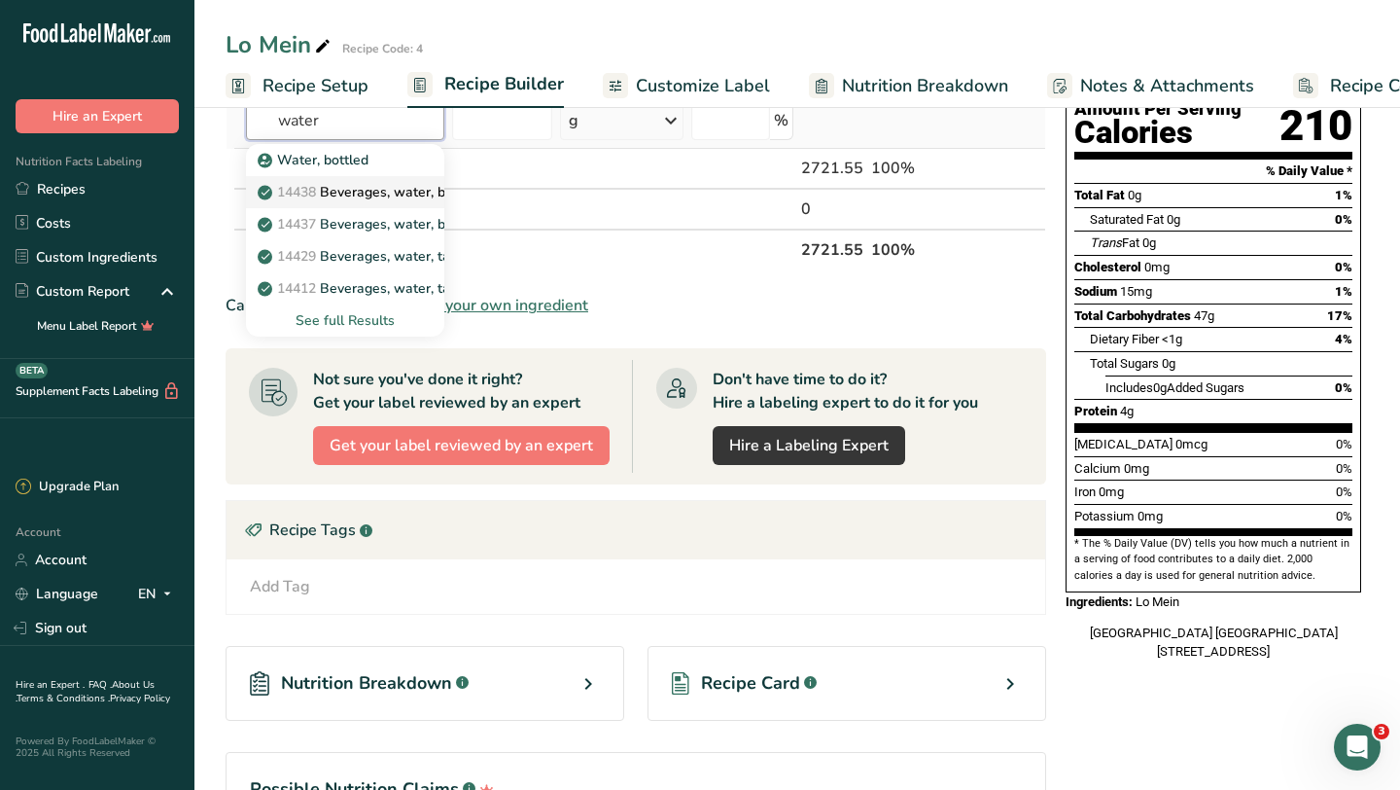
scroll to position [184, 0]
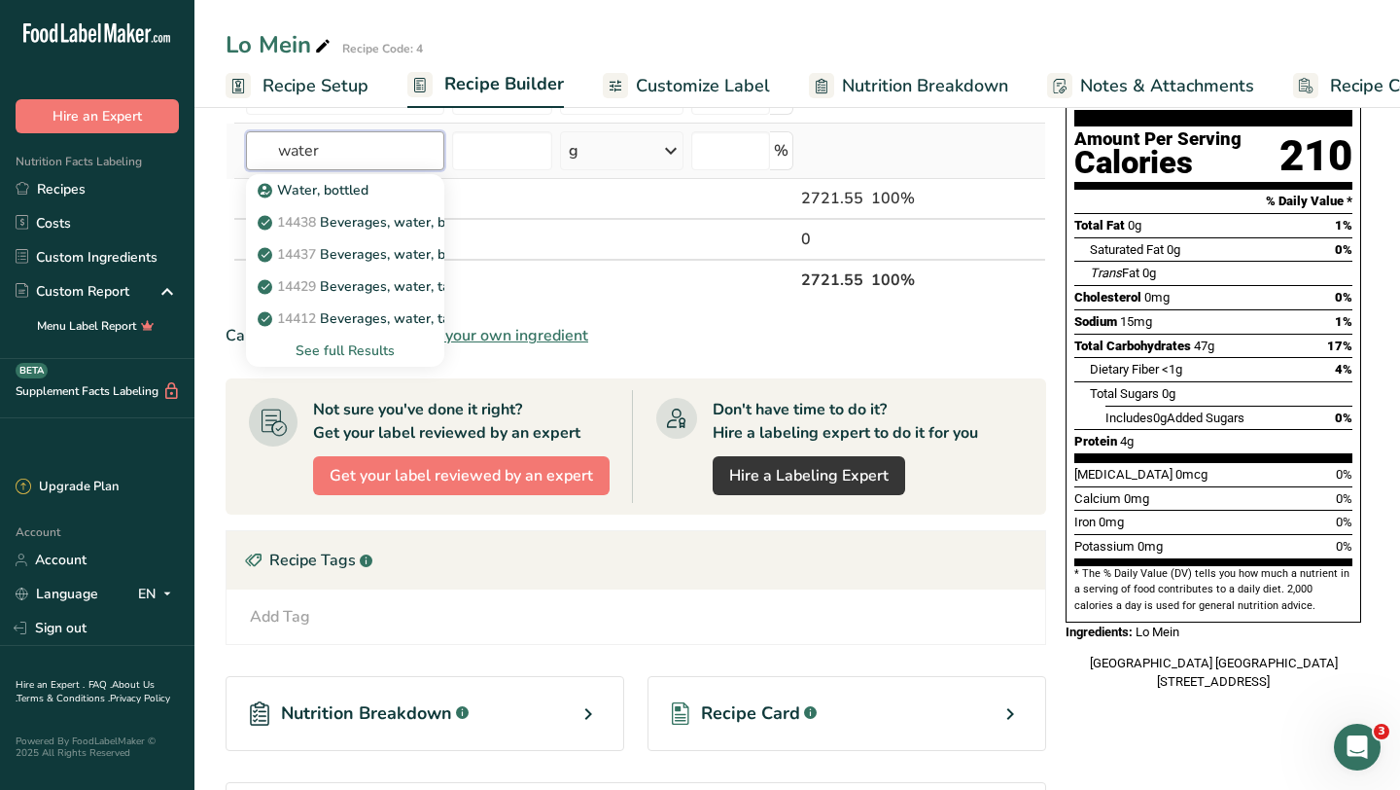
type input "water"
click at [360, 349] on div "See full Results" at bounding box center [345, 350] width 167 height 20
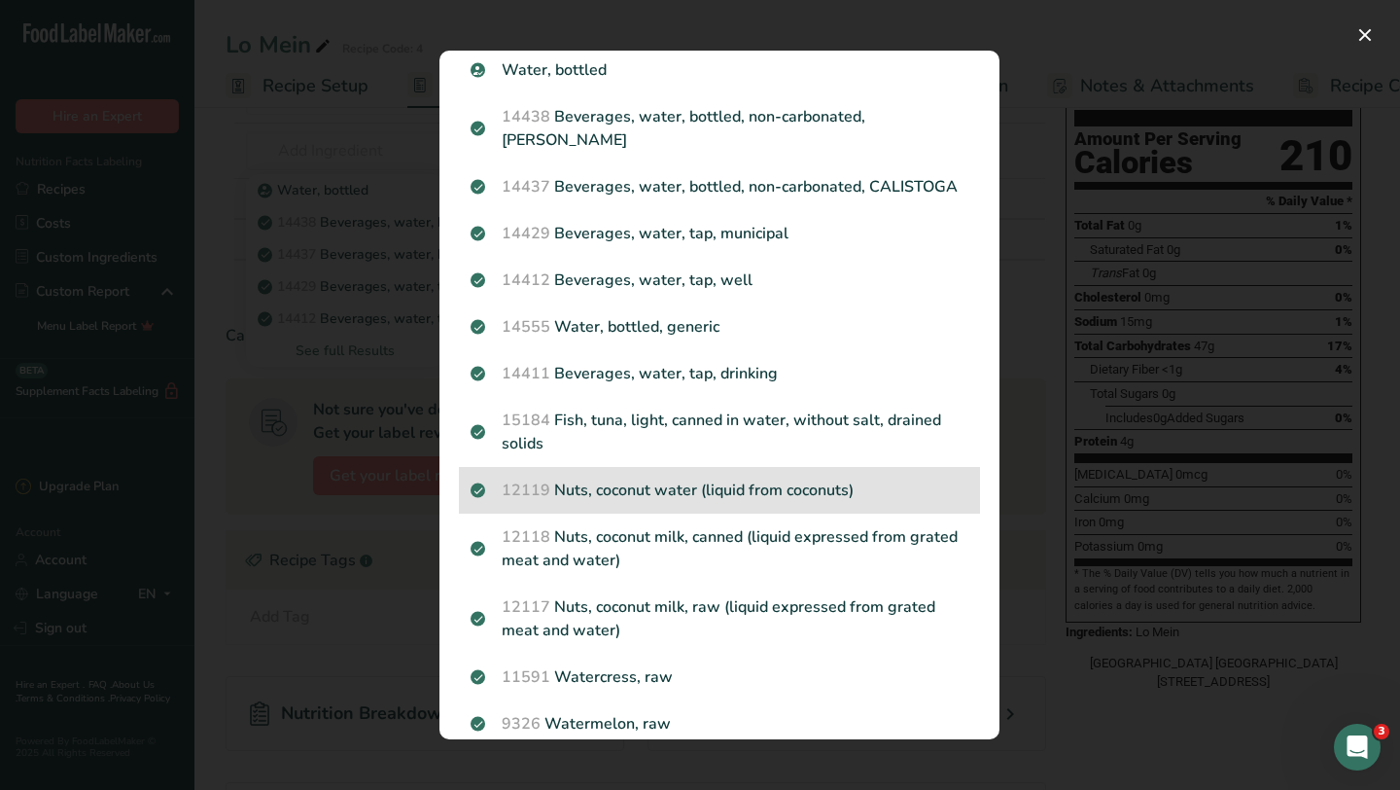
scroll to position [0, 0]
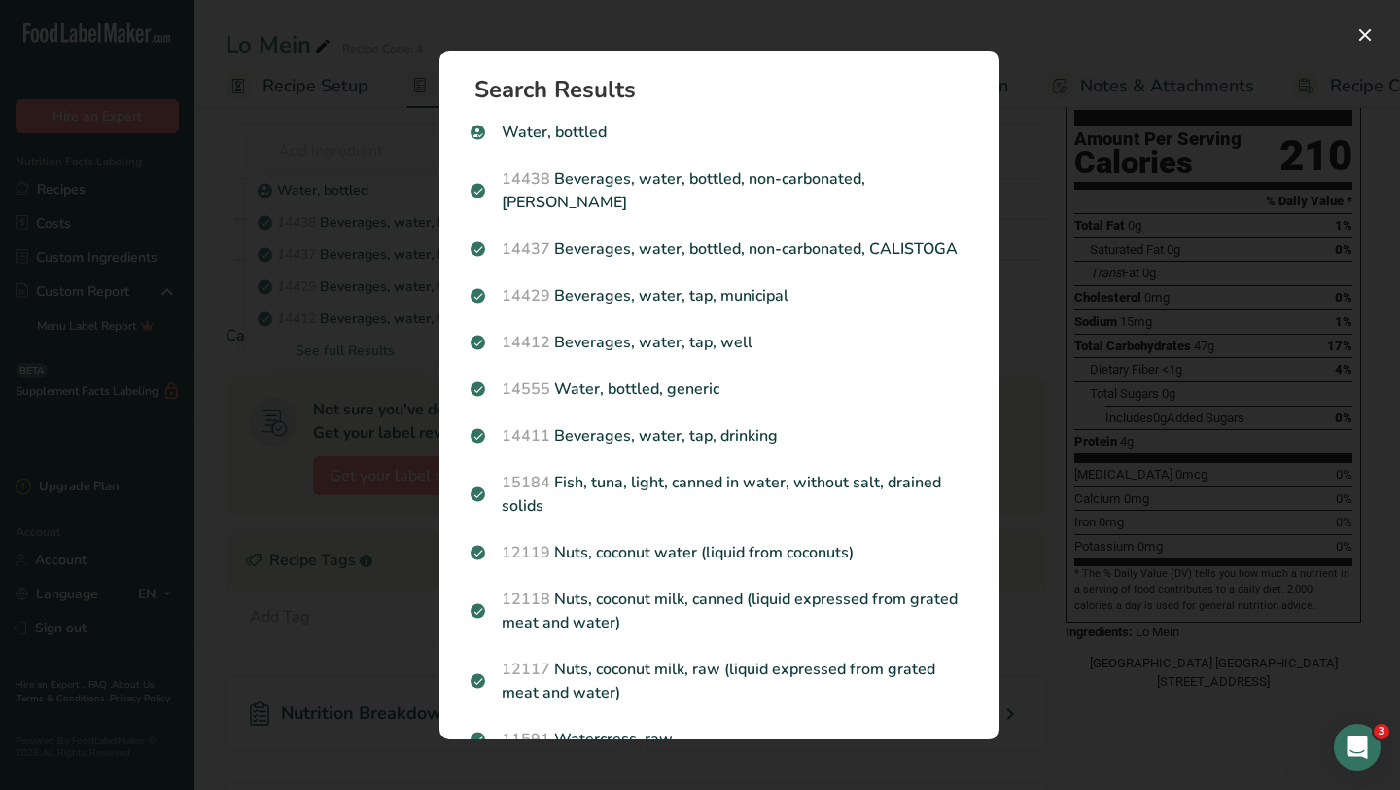
click at [1114, 319] on div "Search results modal" at bounding box center [700, 395] width 1400 height 790
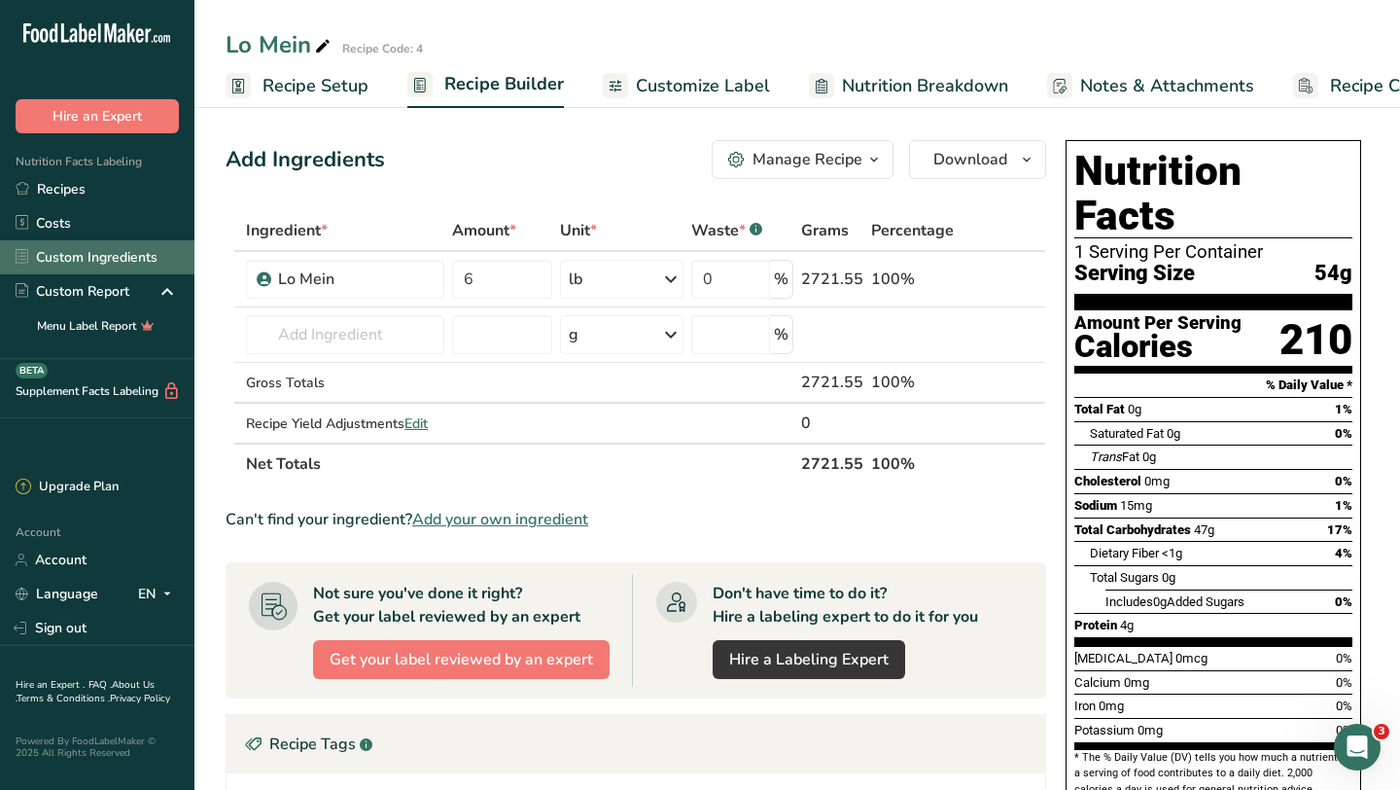
click at [88, 264] on link "Custom Ingredients" at bounding box center [97, 257] width 194 height 34
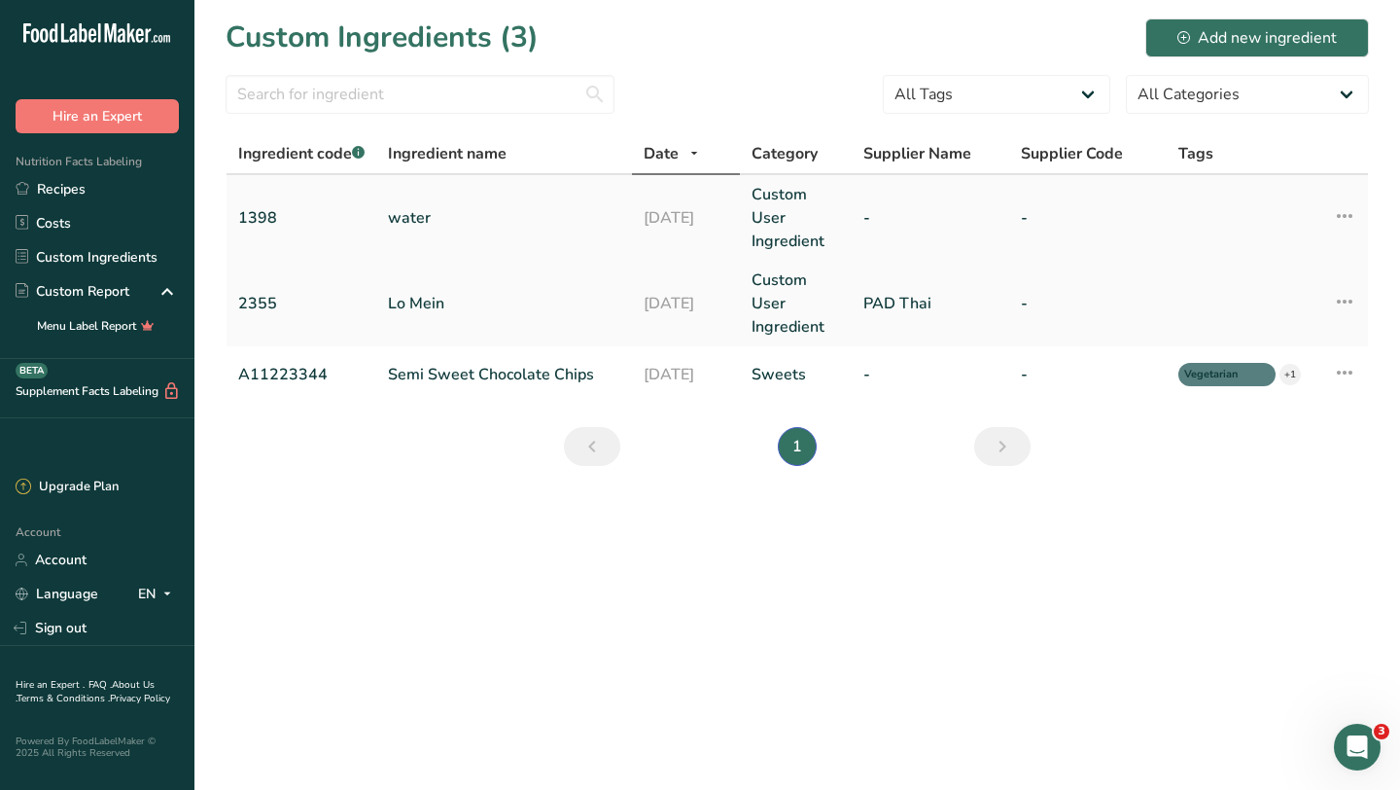
click at [426, 216] on link "water" at bounding box center [504, 217] width 232 height 23
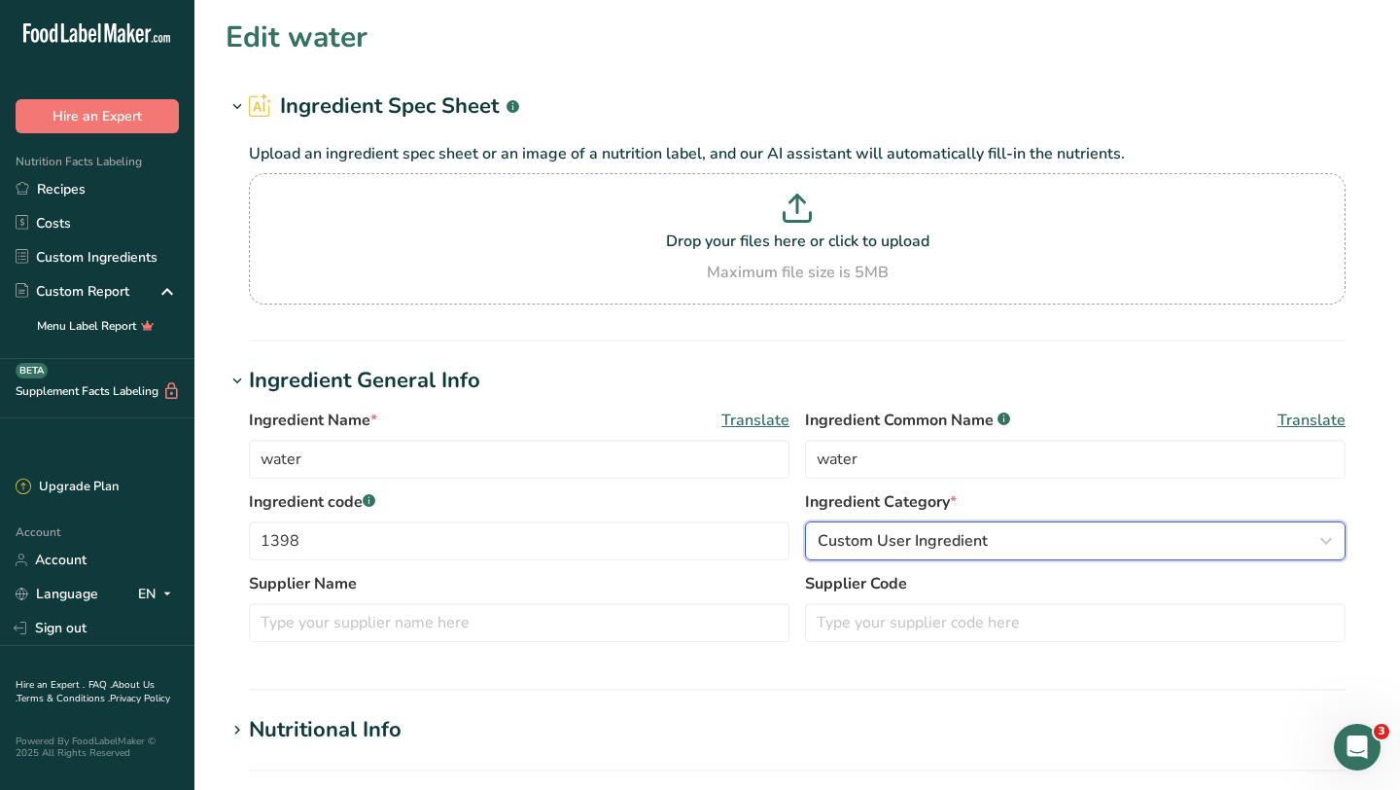
click at [999, 545] on div "Custom User Ingredient" at bounding box center [1070, 540] width 504 height 23
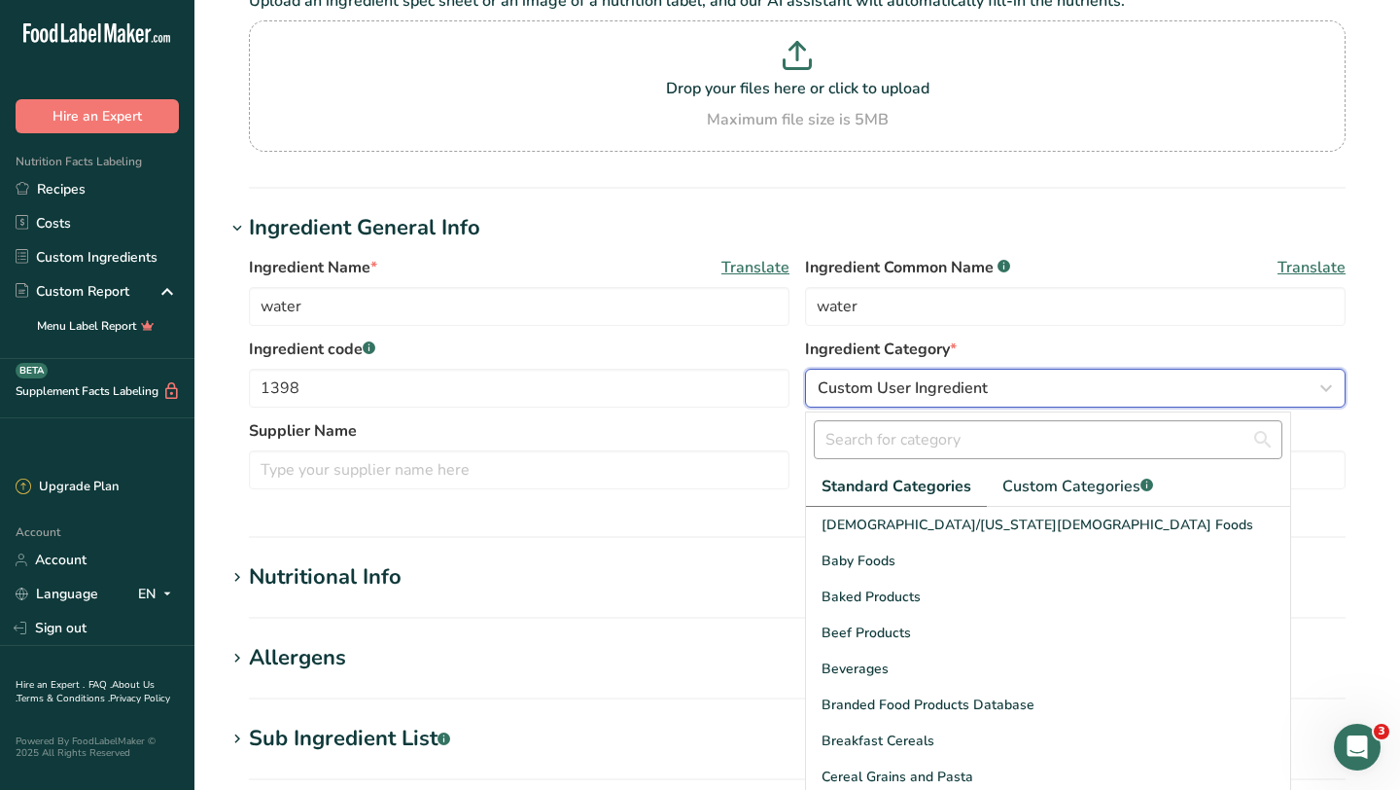
scroll to position [242, 0]
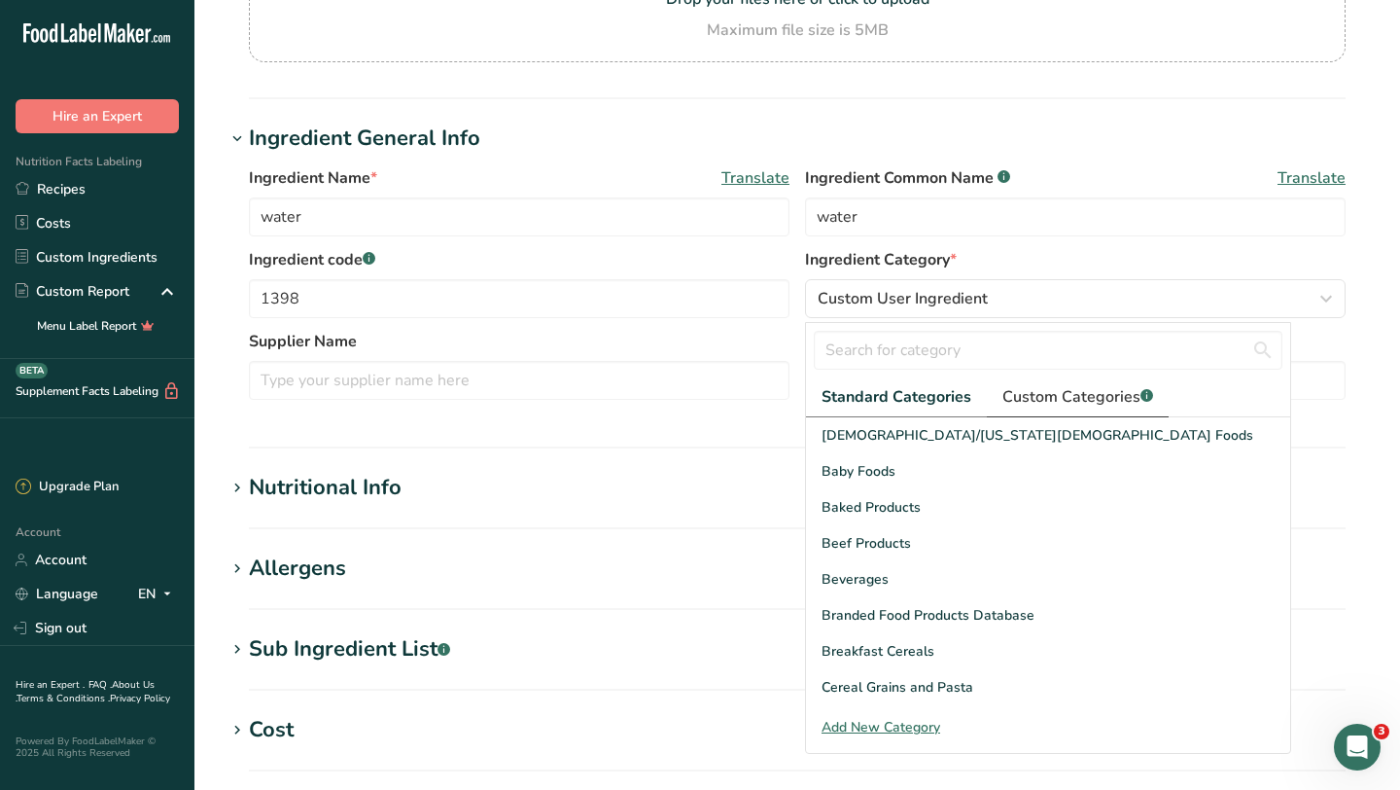
click at [1087, 409] on link "Custom Categories .a-a{fill:#347362;}.b-a{fill:#fff;}" at bounding box center [1078, 397] width 182 height 40
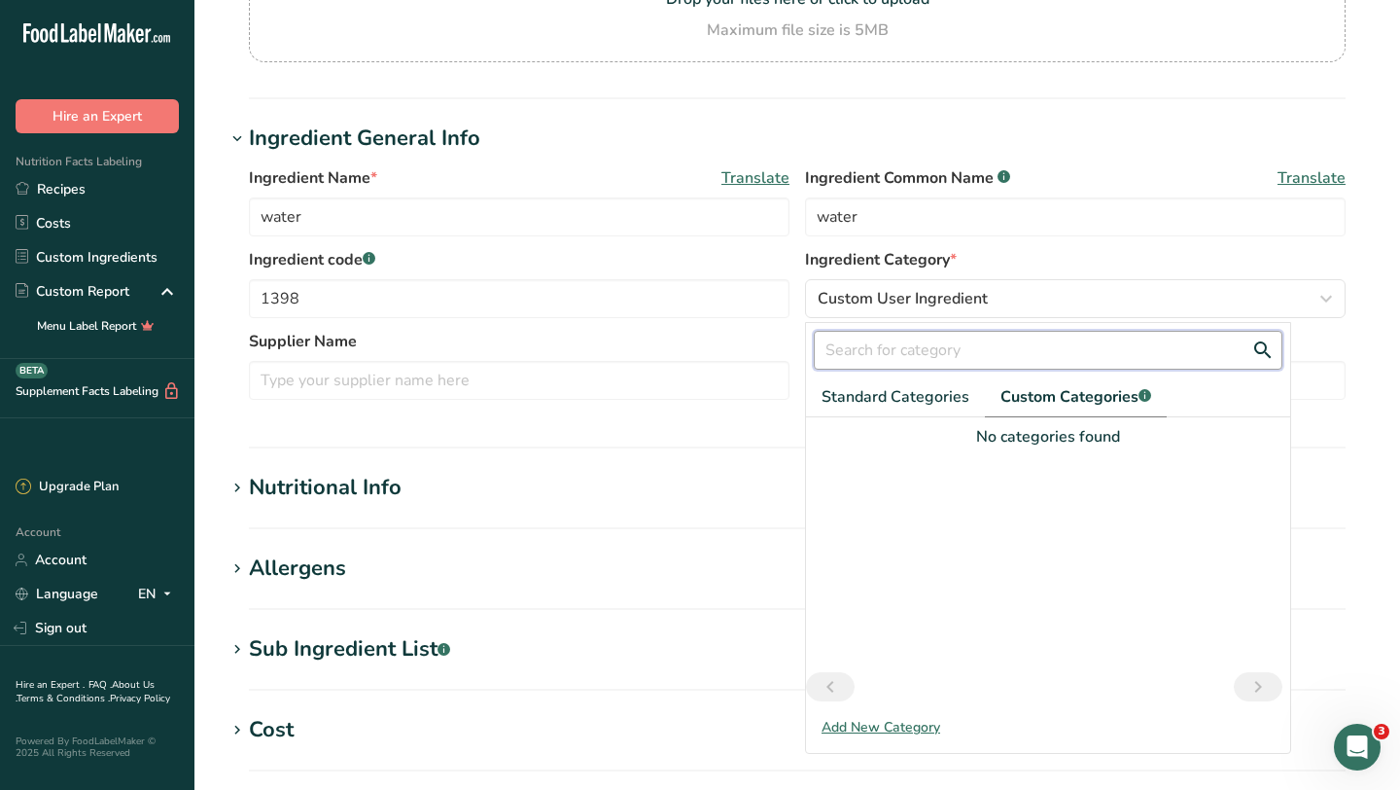
click at [904, 348] on input "text" at bounding box center [1048, 350] width 469 height 39
type input "water"
click at [684, 577] on h1 "Allergens" at bounding box center [798, 568] width 1144 height 32
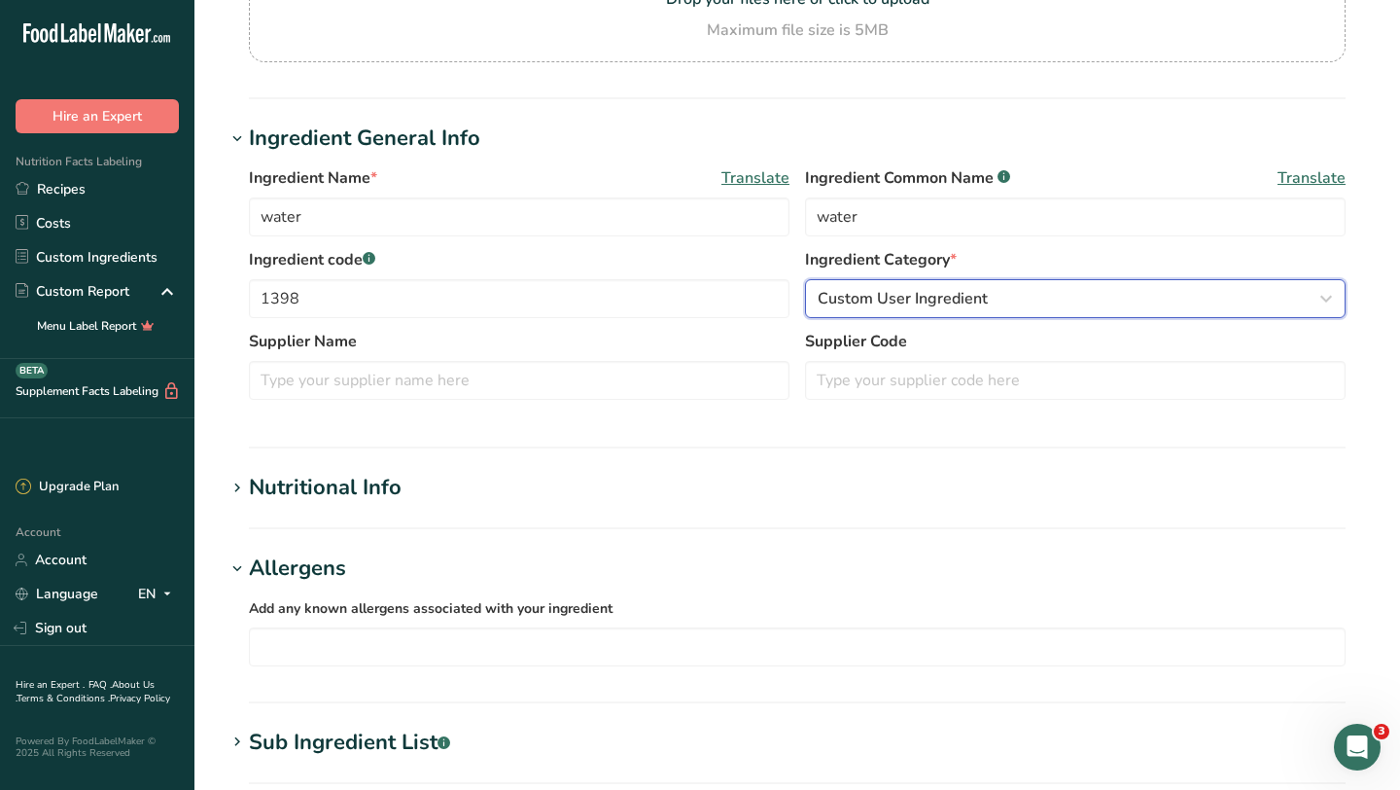
click at [966, 290] on span "Custom User Ingredient" at bounding box center [903, 298] width 170 height 23
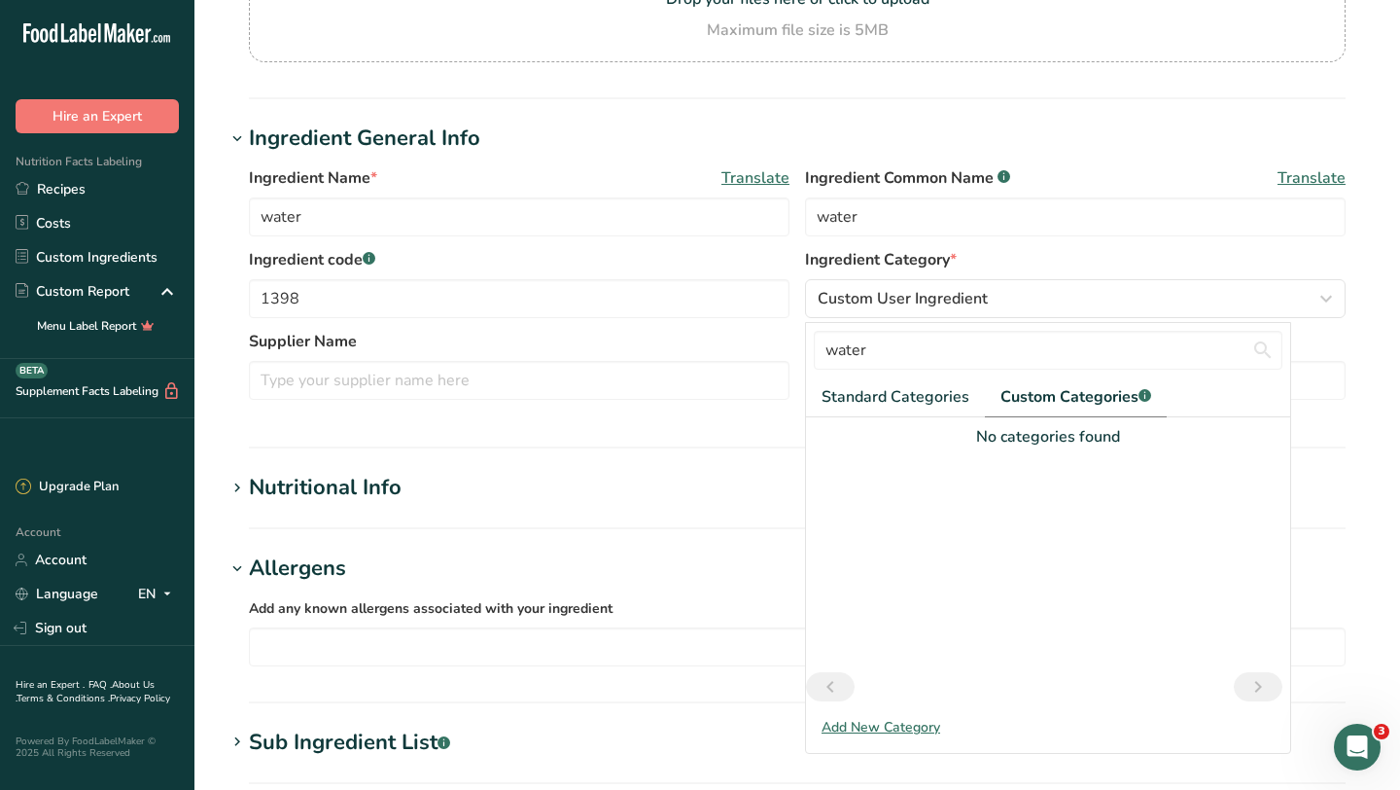
click at [883, 729] on div "Add New Category" at bounding box center [1048, 727] width 484 height 20
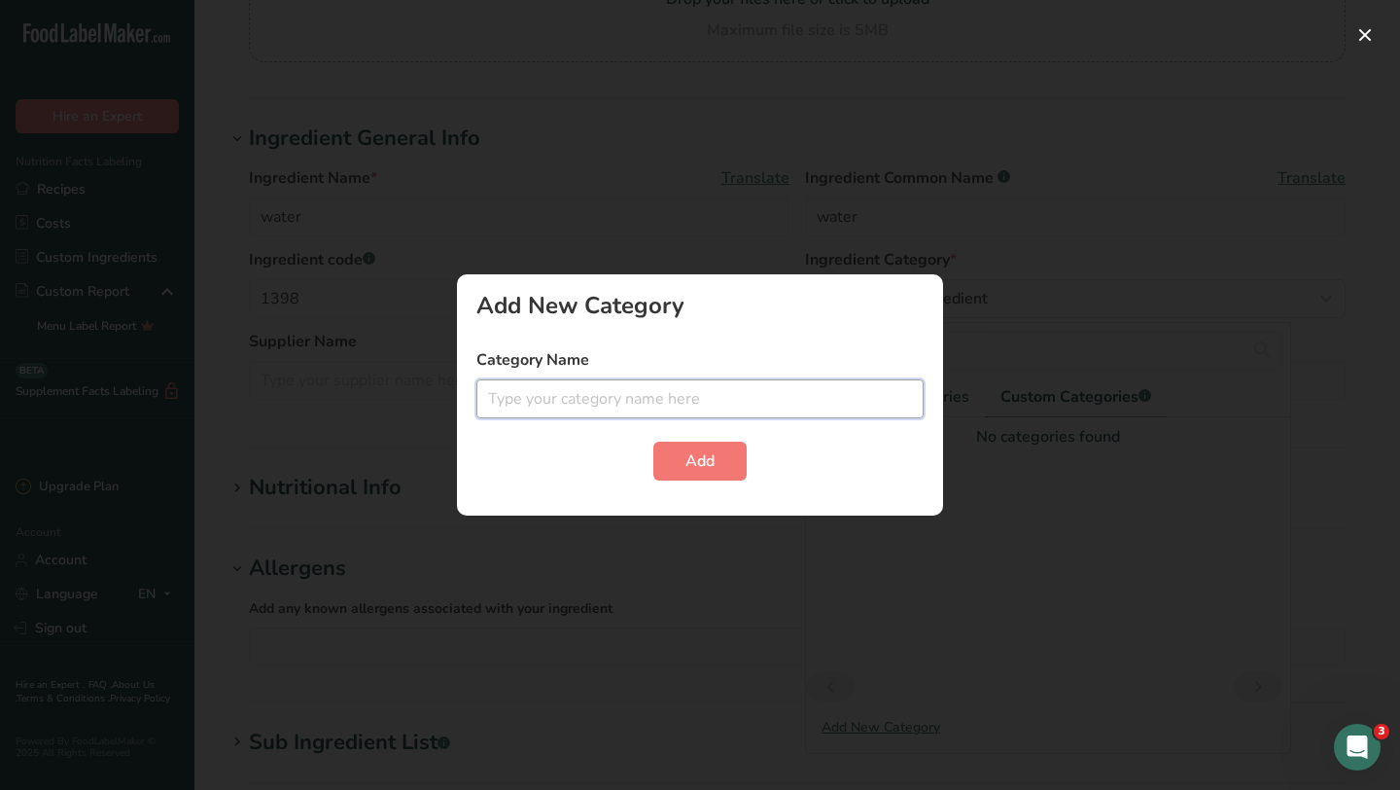
click at [782, 397] on input "text" at bounding box center [699, 398] width 447 height 39
type input "water"
click at [708, 468] on span "Add" at bounding box center [700, 460] width 29 height 23
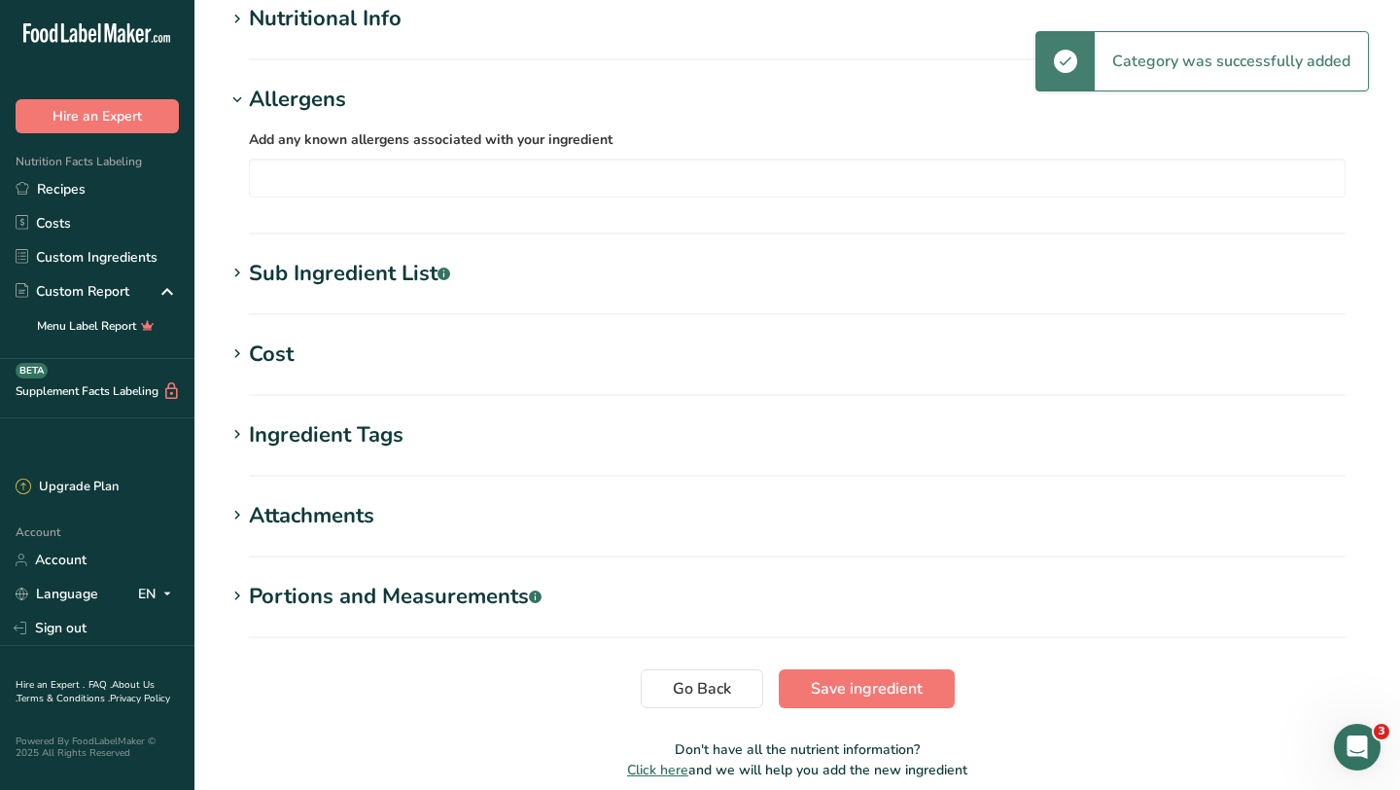
scroll to position [794, 0]
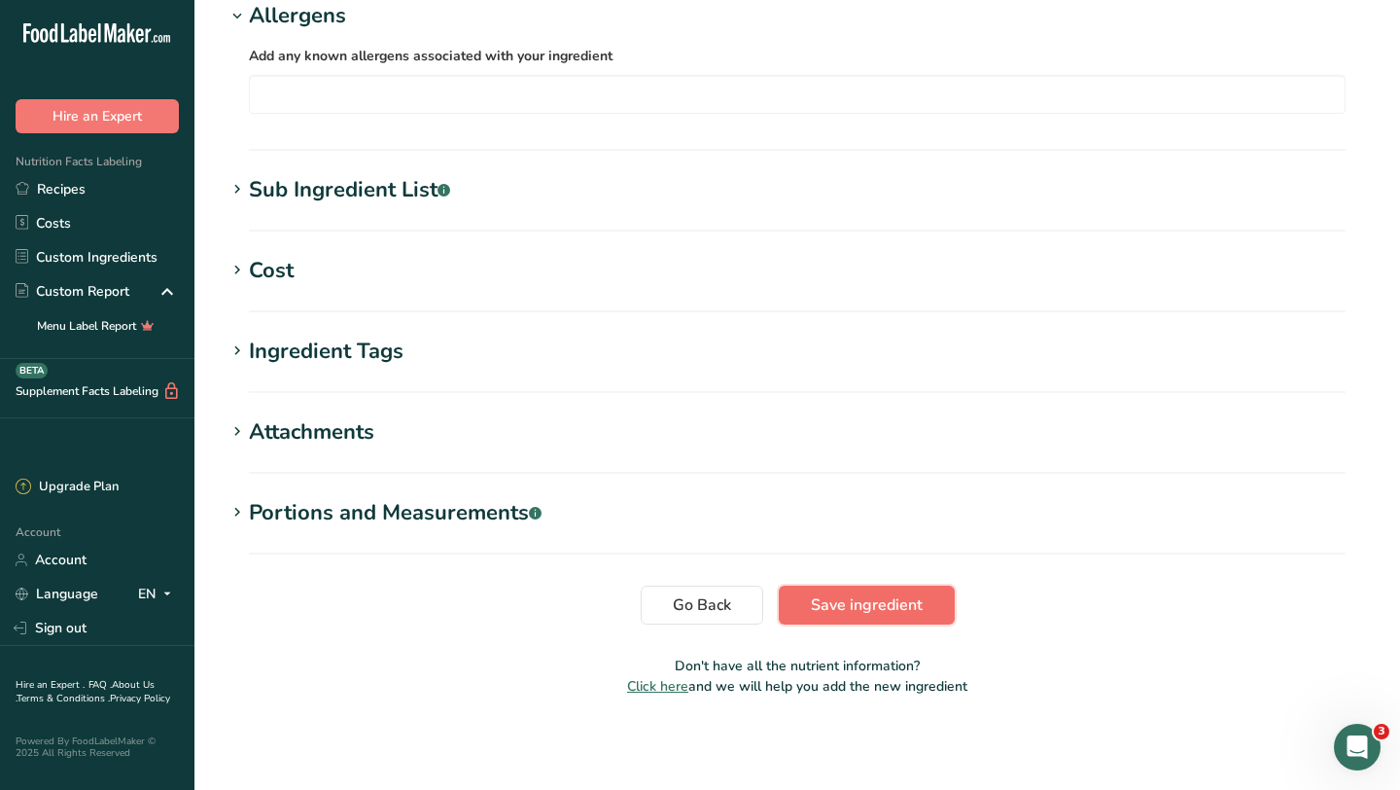
click at [864, 602] on span "Save ingredient" at bounding box center [867, 604] width 112 height 23
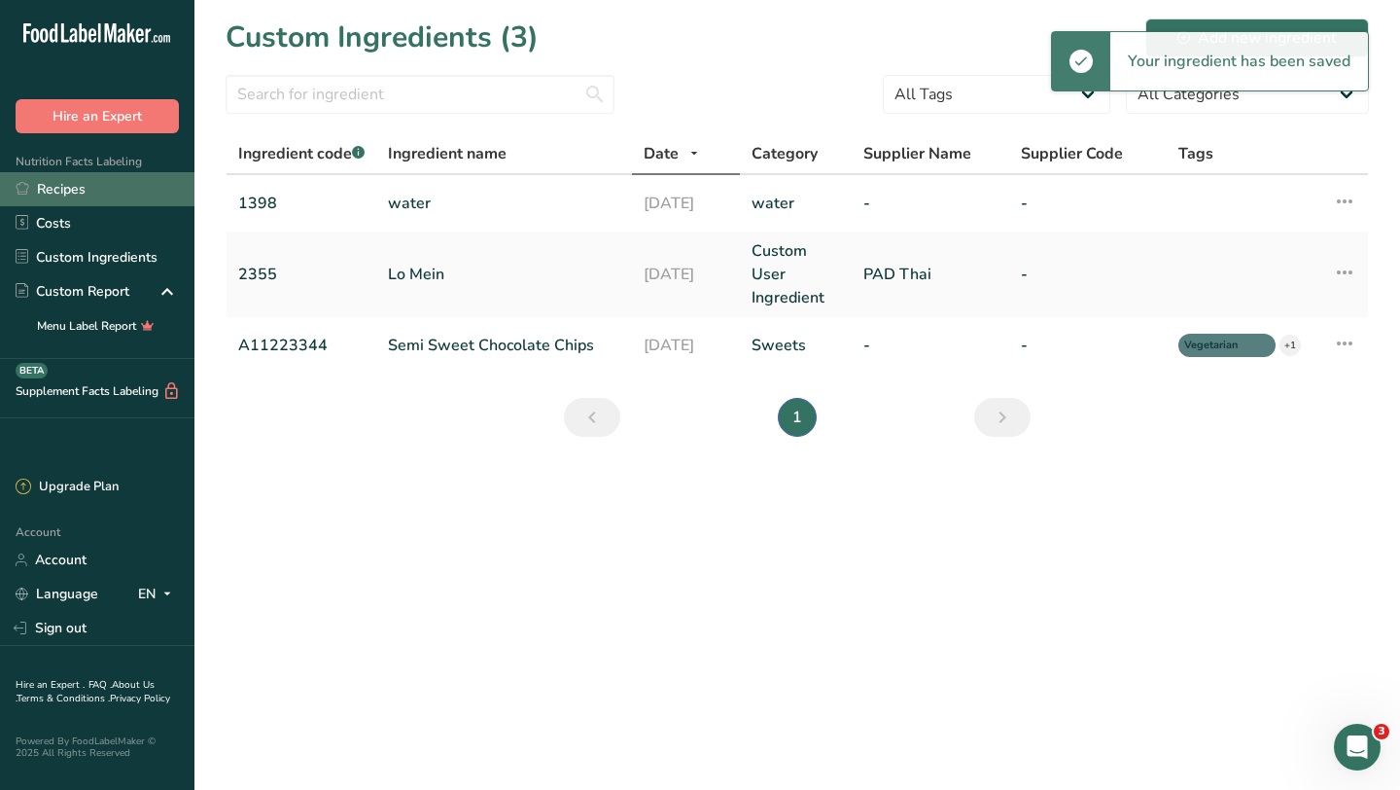
click at [104, 193] on link "Recipes" at bounding box center [97, 189] width 194 height 34
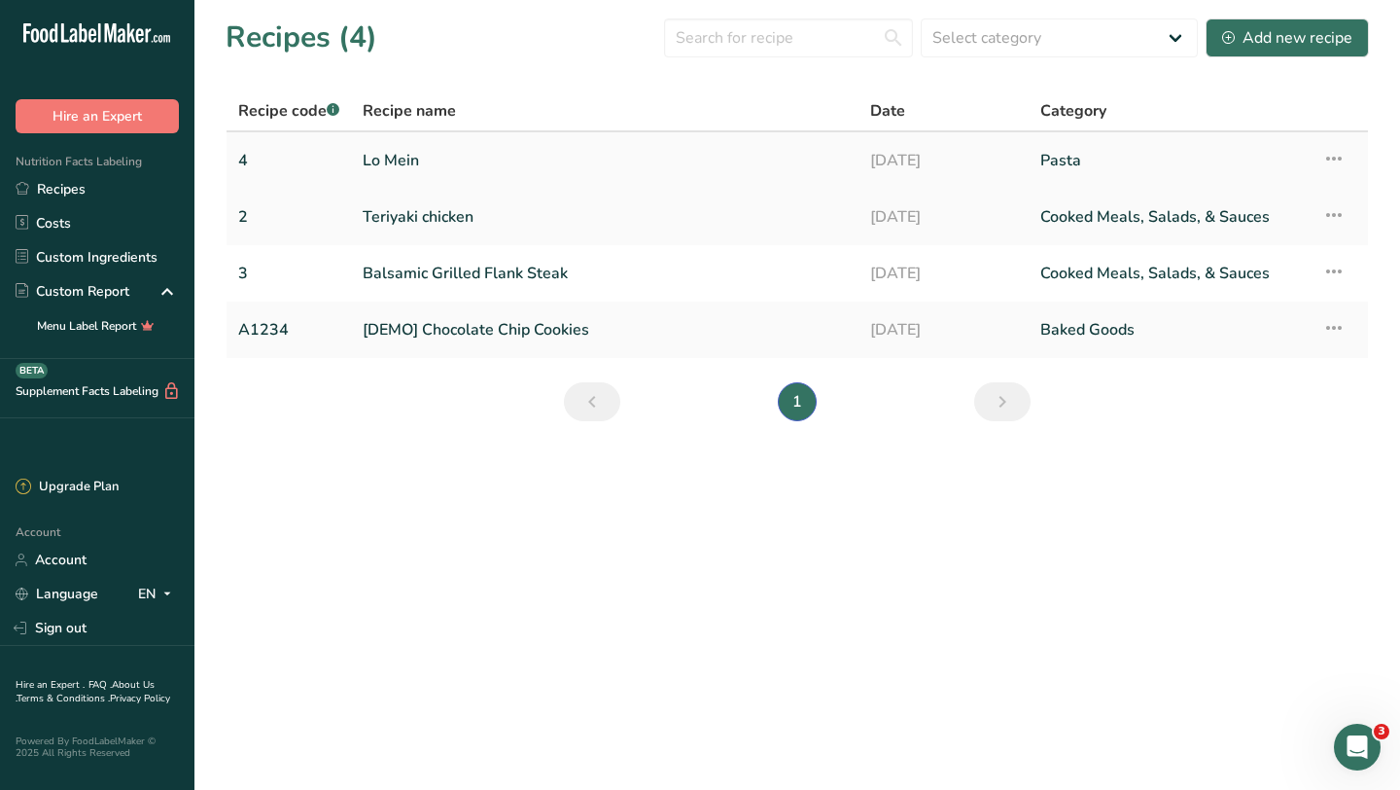
click at [389, 164] on link "Lo Mein" at bounding box center [605, 160] width 484 height 41
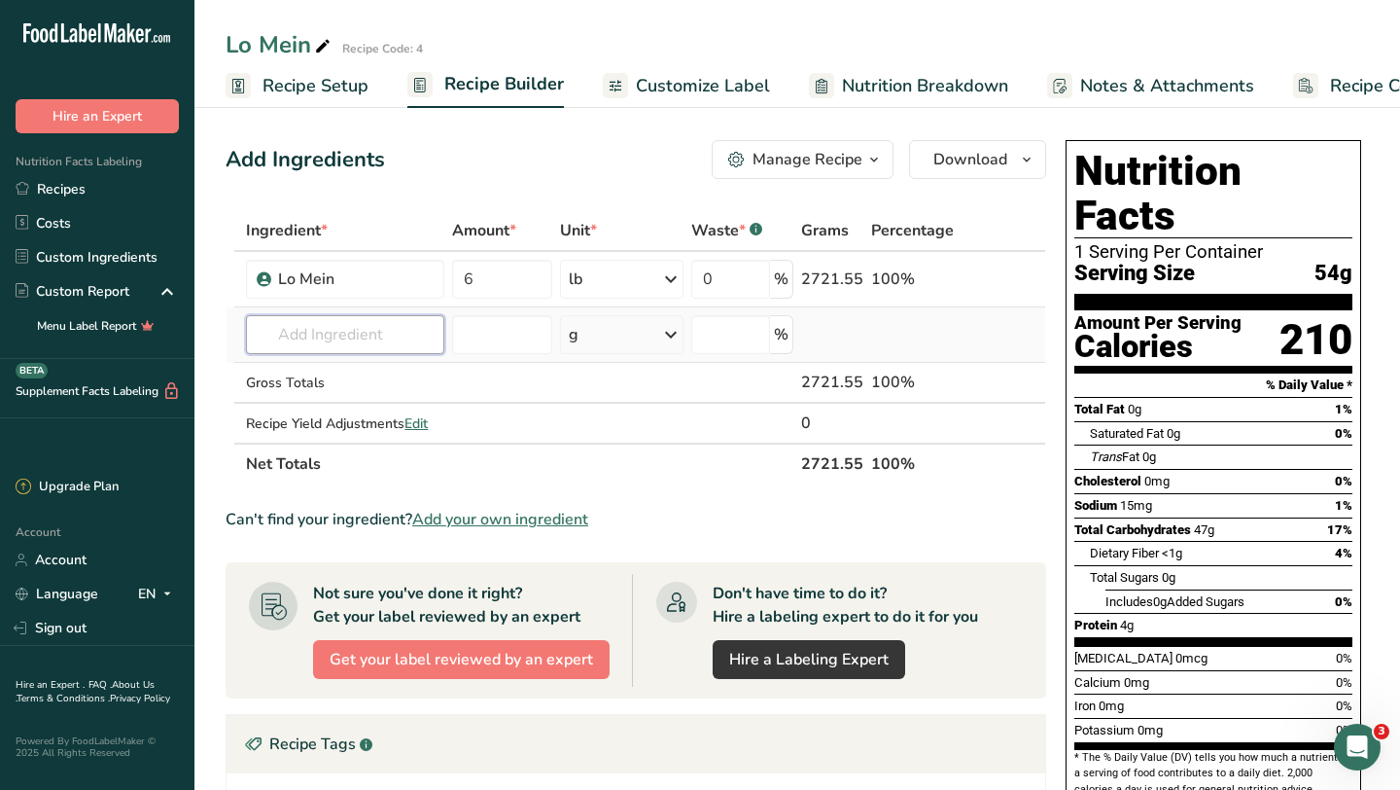
click at [376, 328] on input "text" at bounding box center [345, 334] width 198 height 39
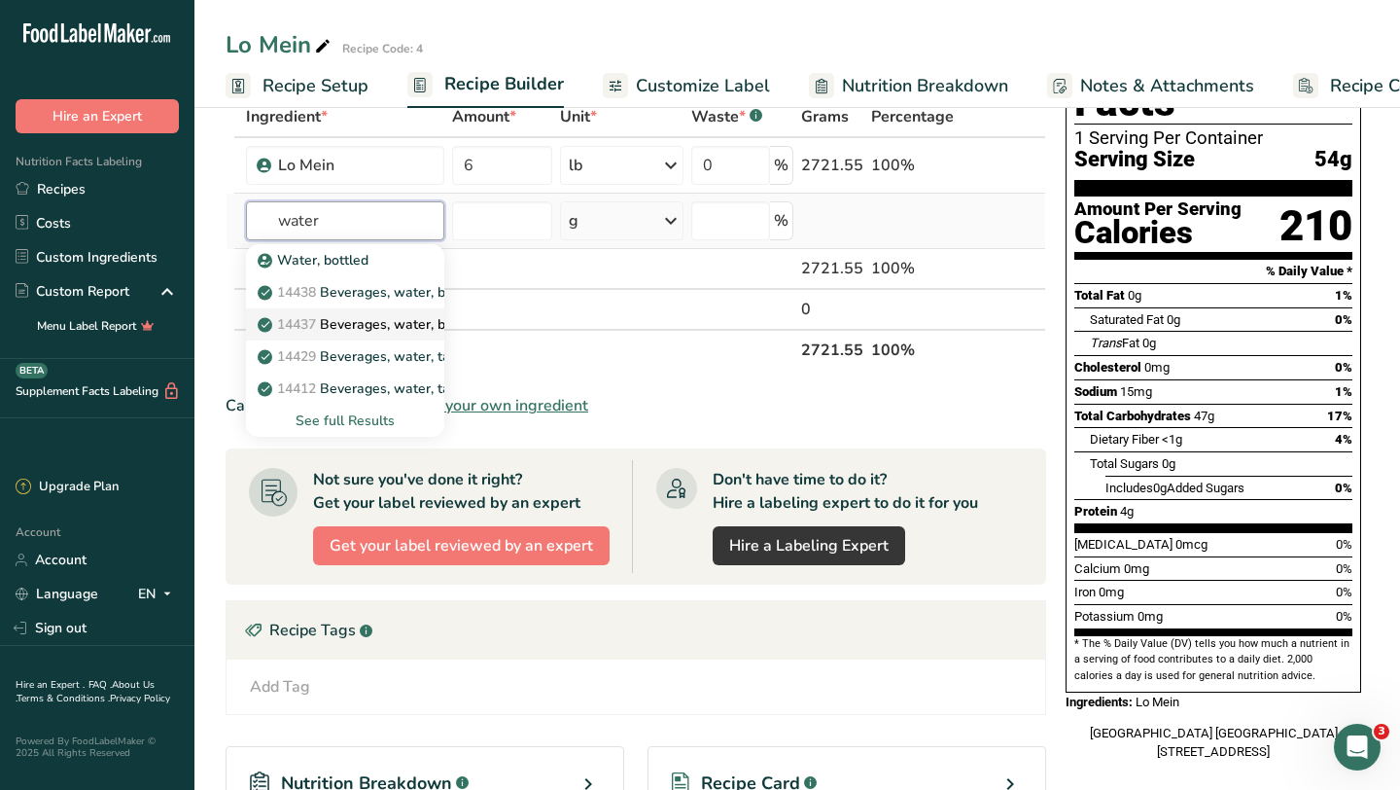
scroll to position [90, 0]
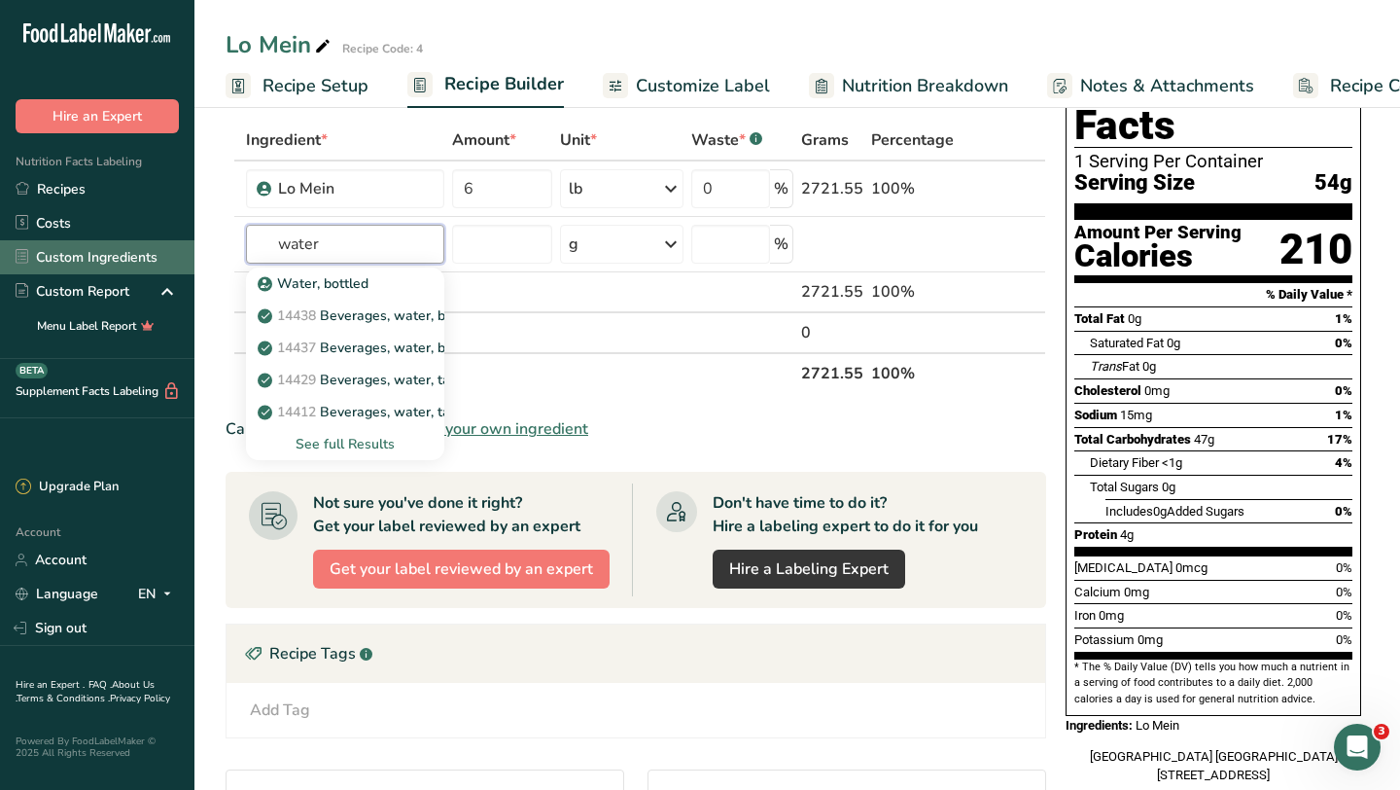
type input "water"
click at [94, 257] on link "Custom Ingredients" at bounding box center [97, 257] width 194 height 34
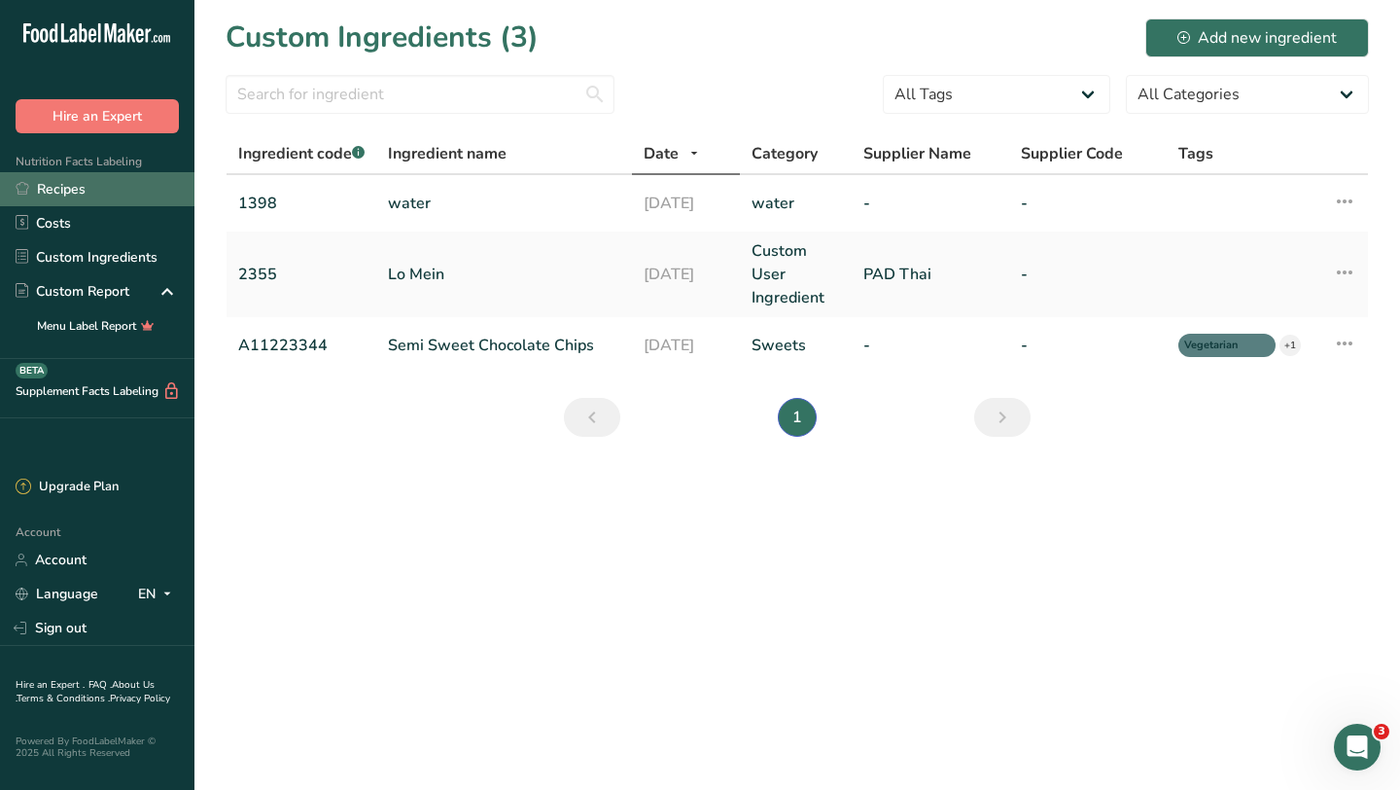
click at [78, 196] on link "Recipes" at bounding box center [97, 189] width 194 height 34
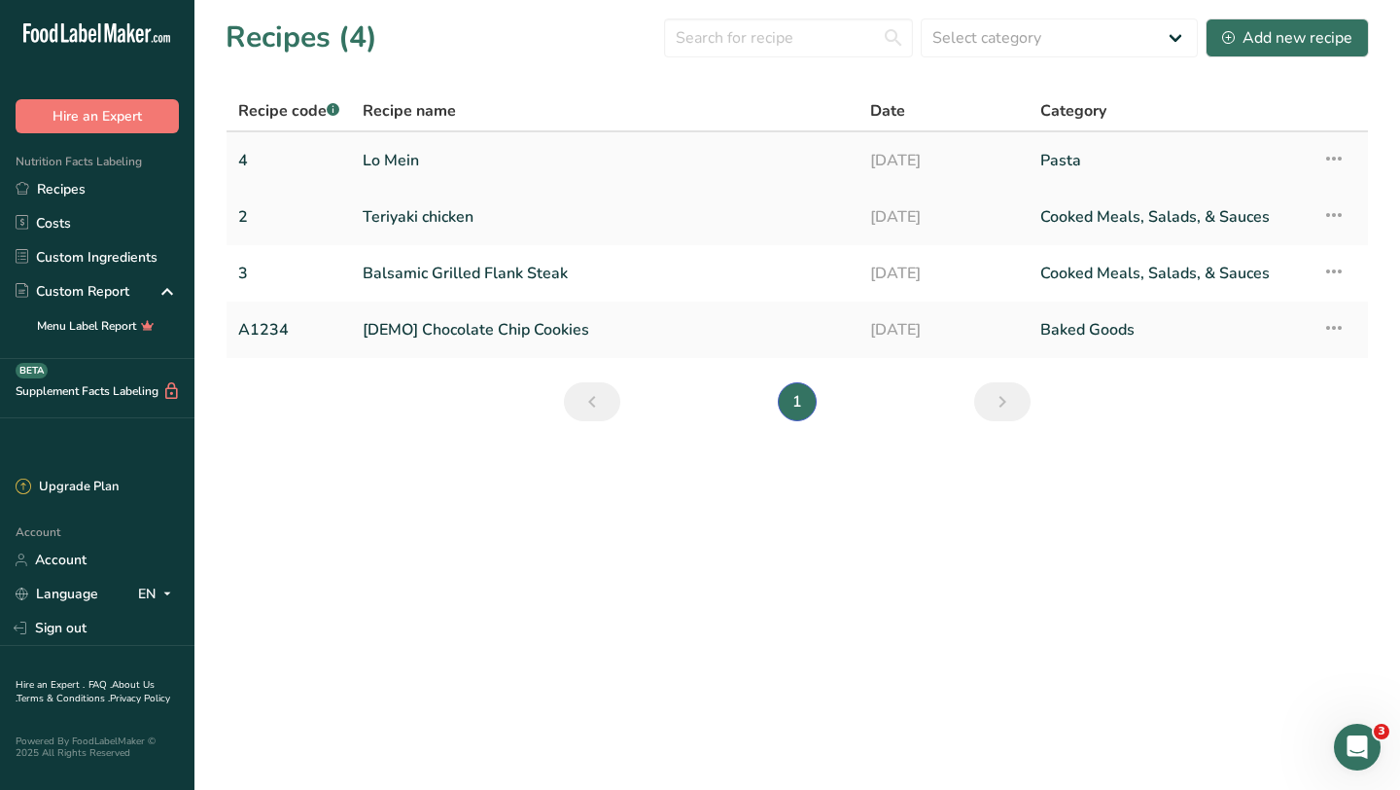
click at [374, 161] on link "Lo Mein" at bounding box center [605, 160] width 484 height 41
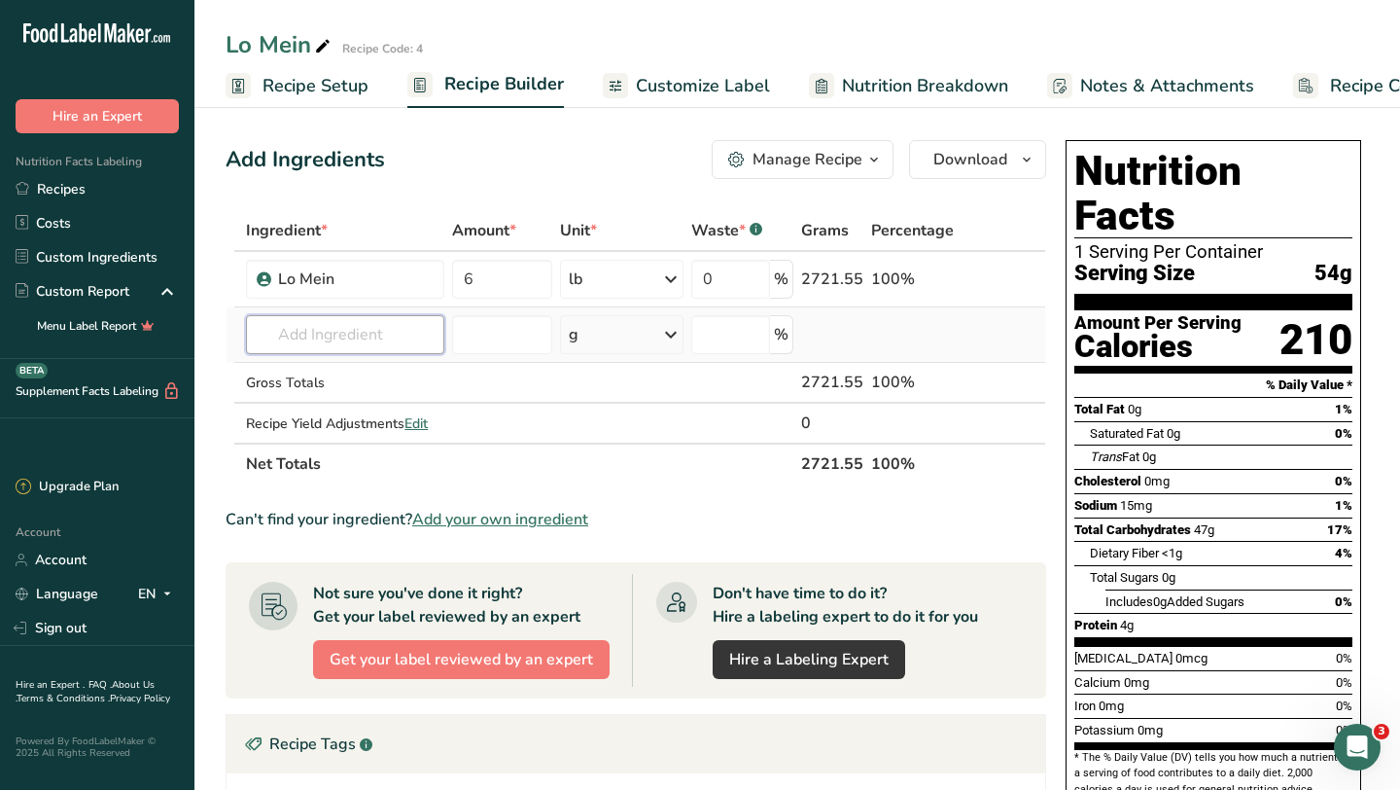
click at [335, 343] on input "text" at bounding box center [345, 334] width 198 height 39
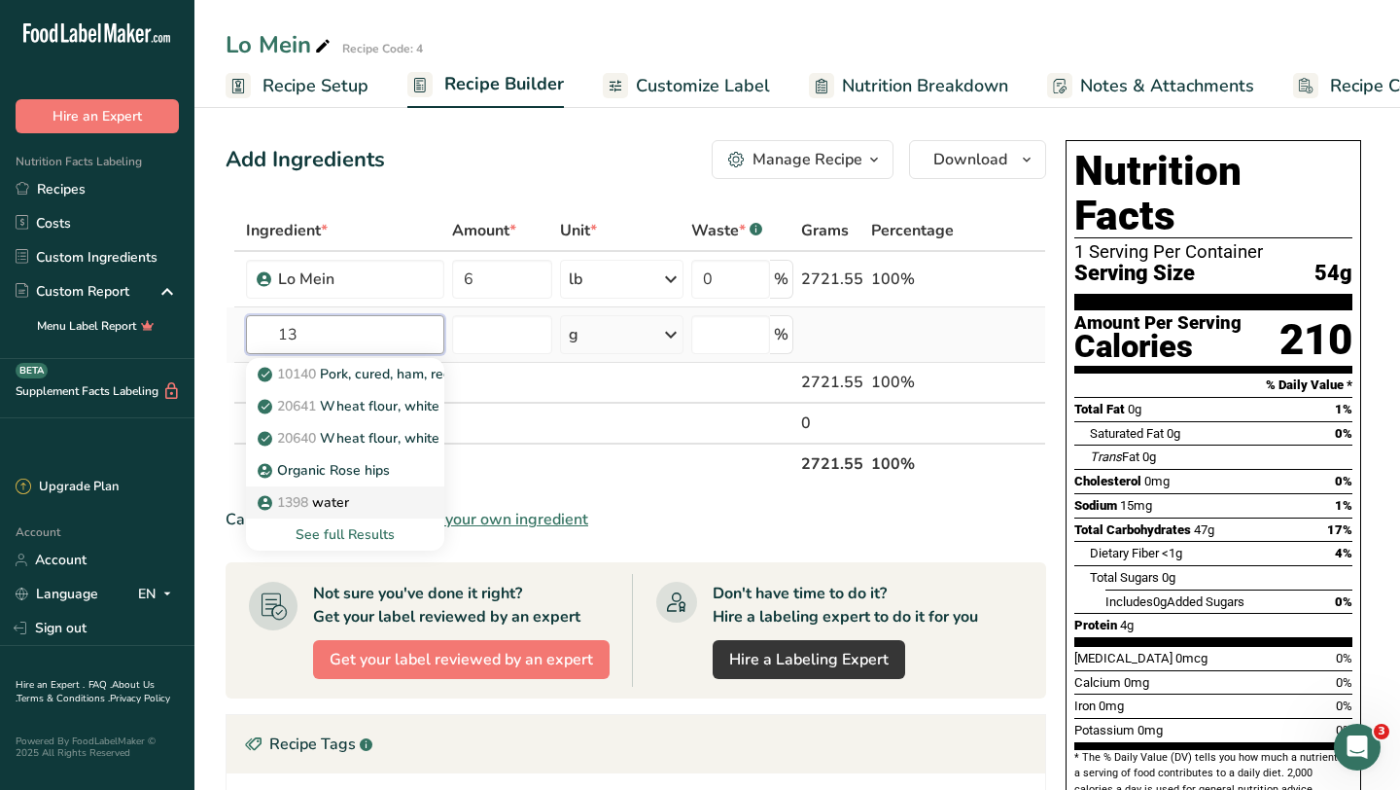
type input "13"
click at [357, 501] on div "1398 water" at bounding box center [330, 502] width 136 height 20
type input "water"
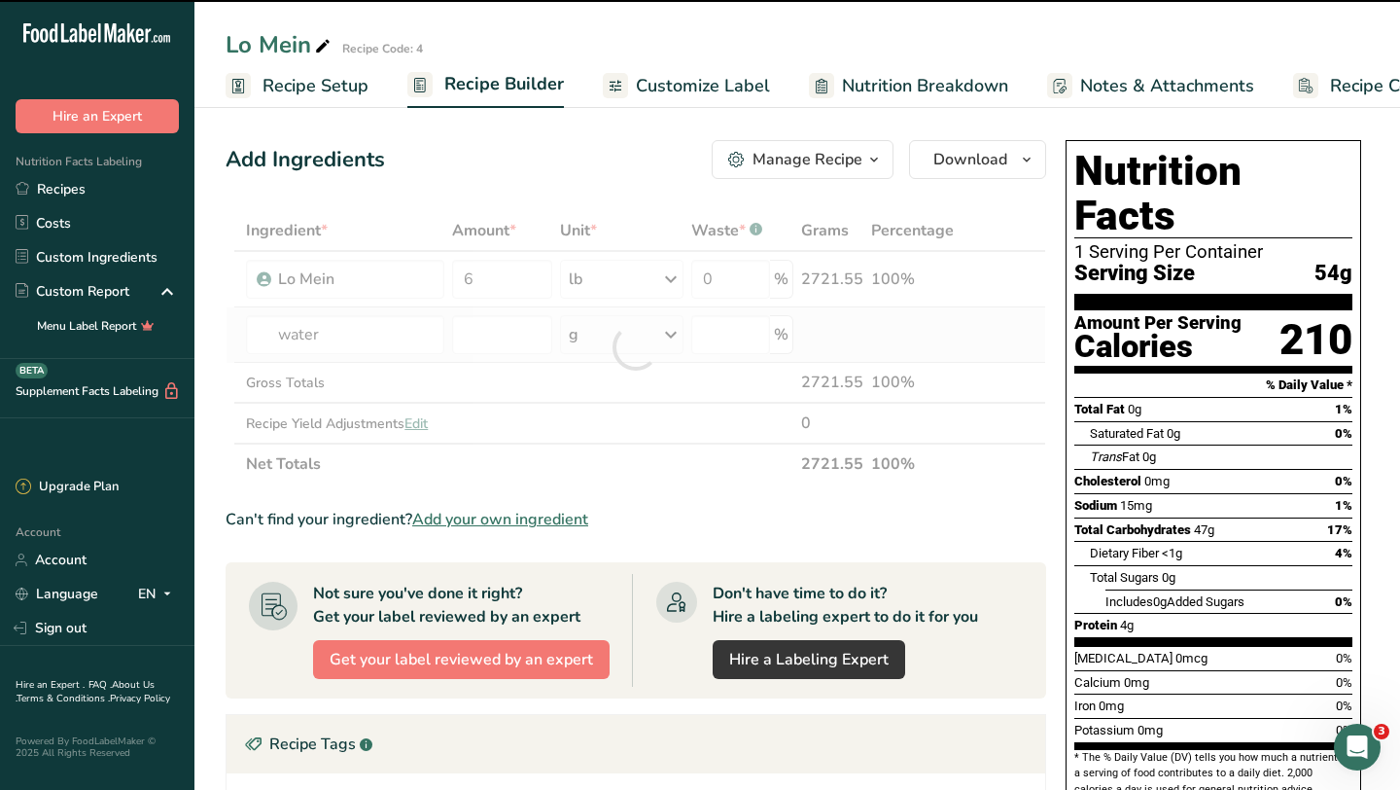
type input "0"
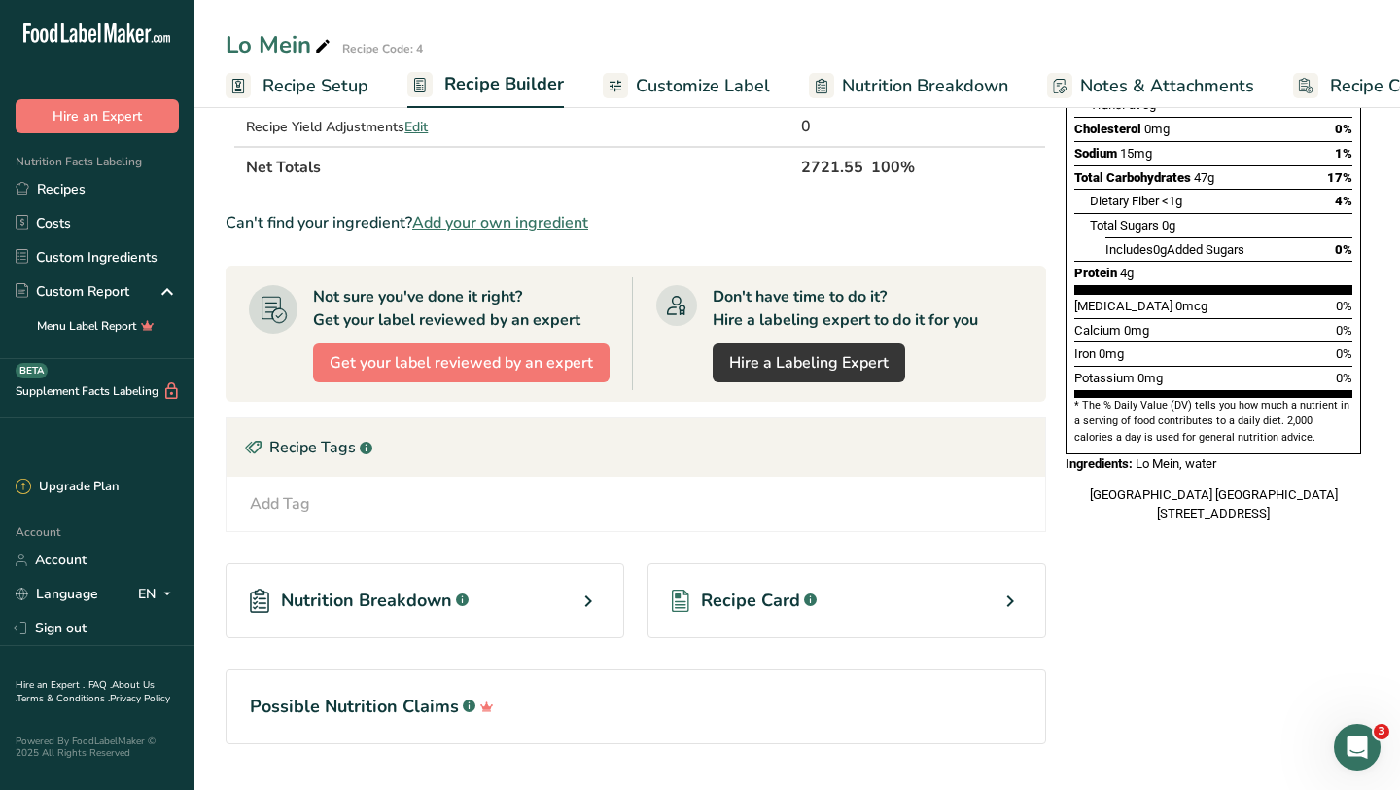
scroll to position [400, 0]
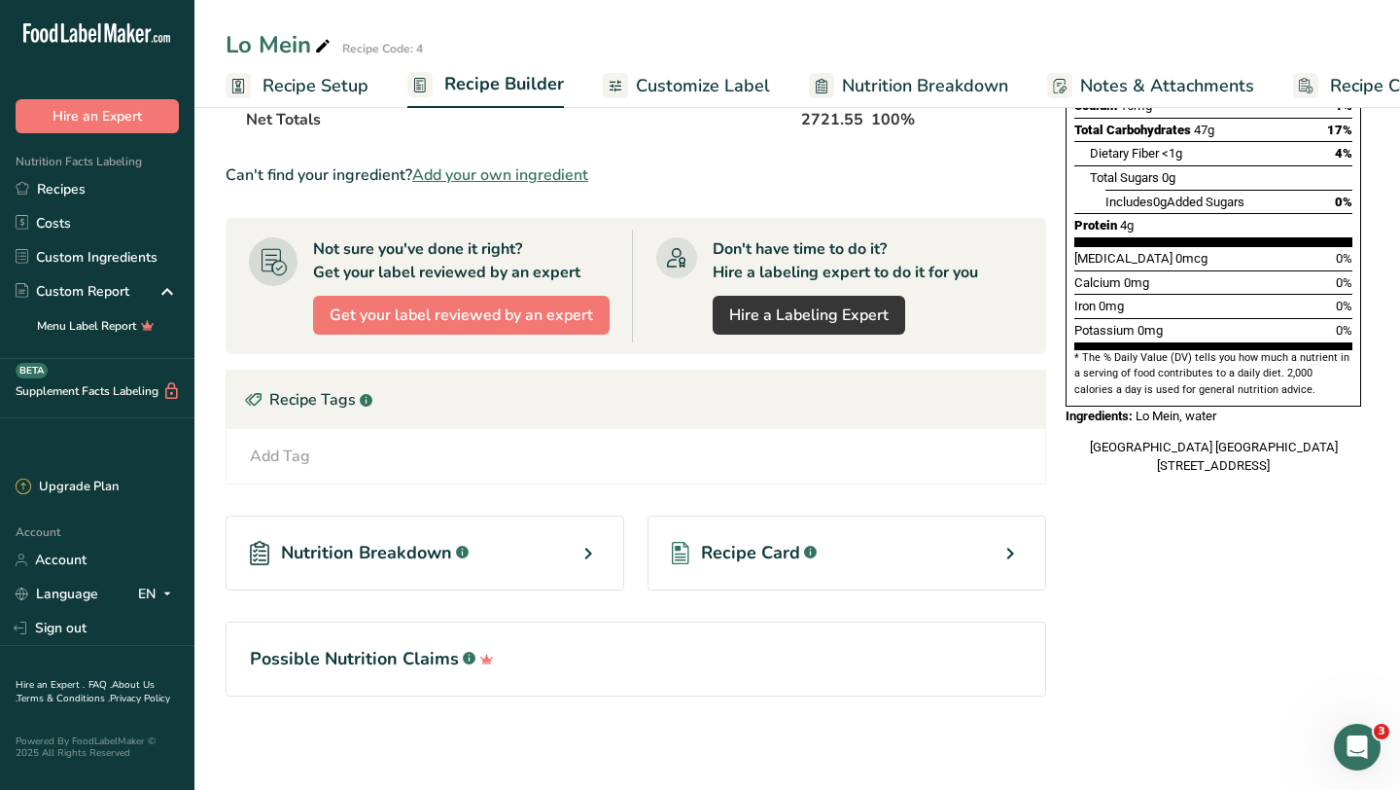
click at [833, 576] on div "Recipe Card .a-a{fill:#347362;}.b-a{fill:#fff;}" at bounding box center [847, 552] width 399 height 75
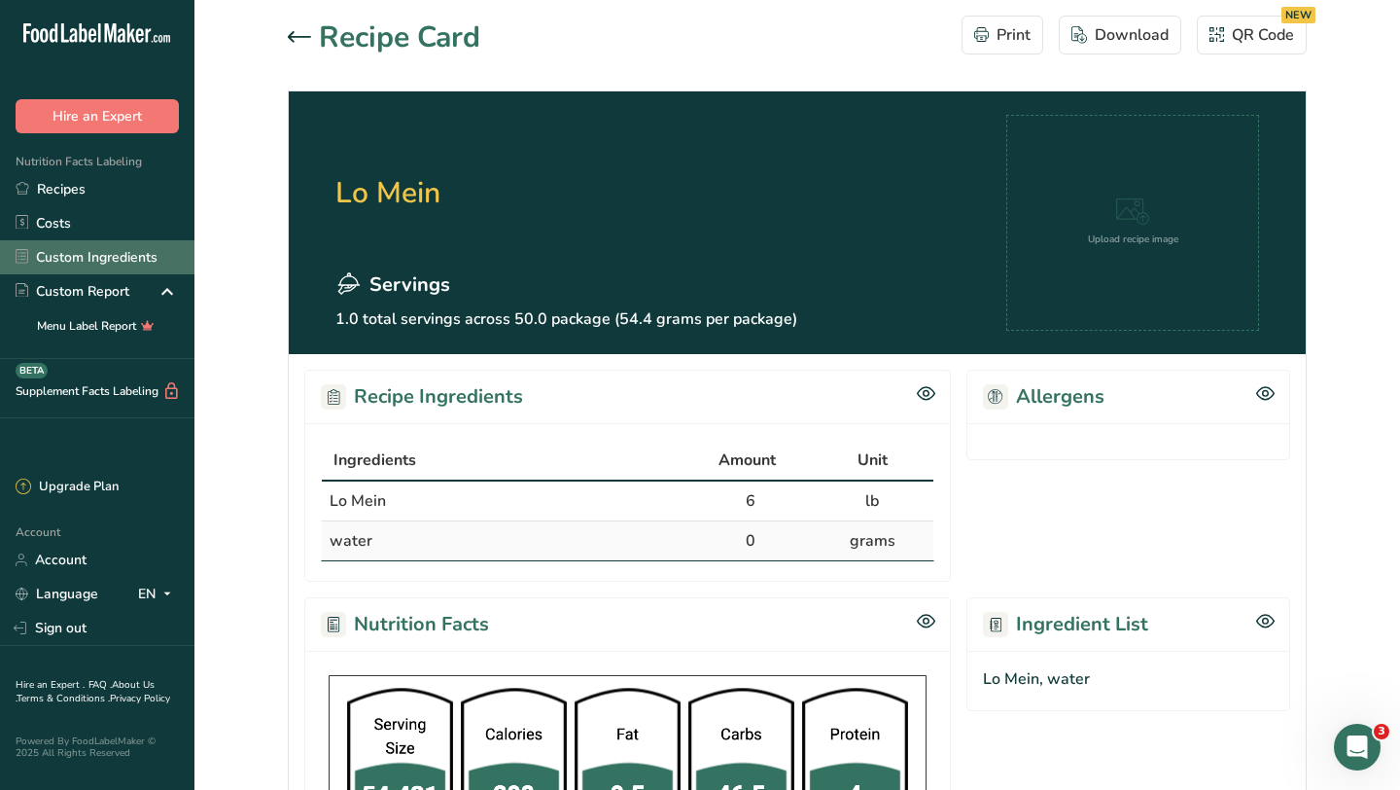
click at [81, 262] on link "Custom Ingredients" at bounding box center [97, 257] width 194 height 34
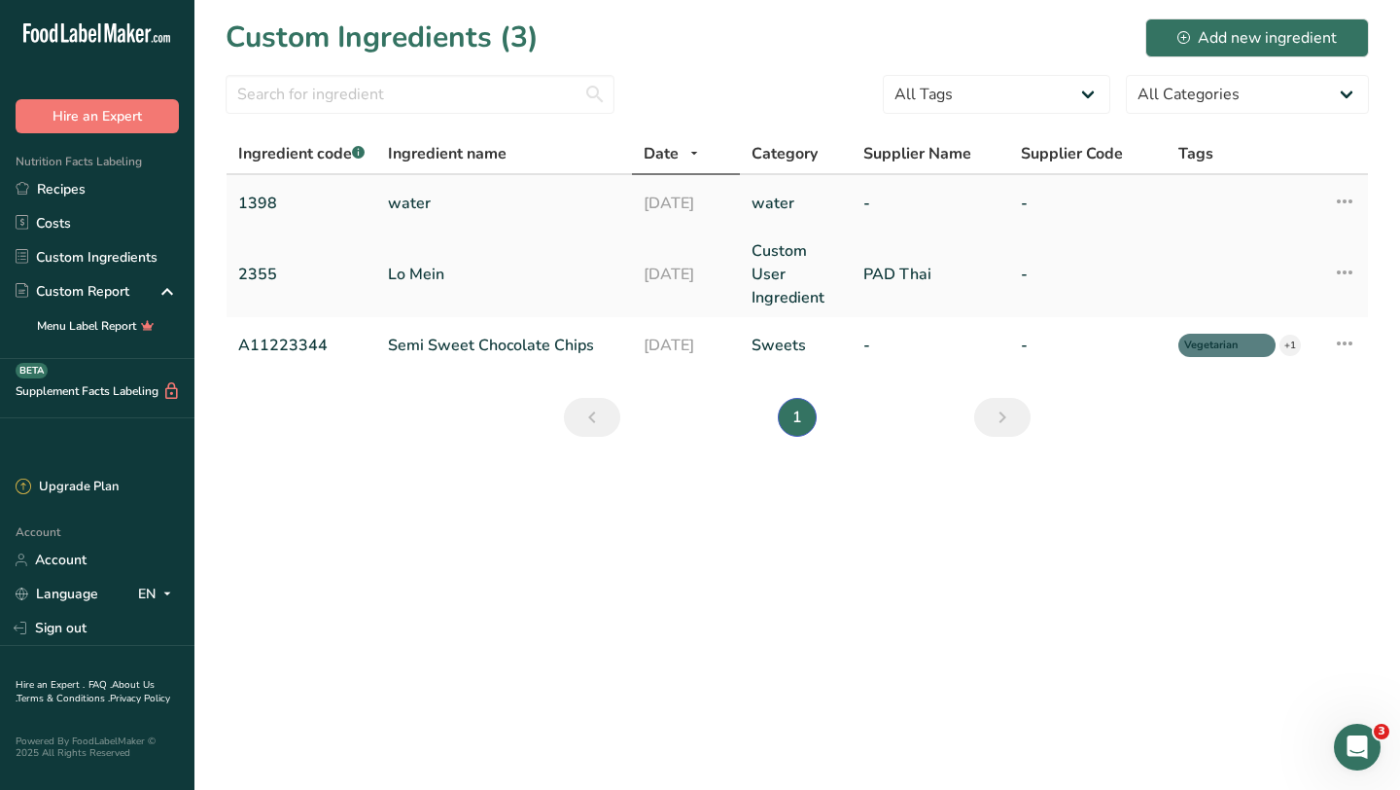
click at [413, 198] on link "water" at bounding box center [504, 203] width 232 height 23
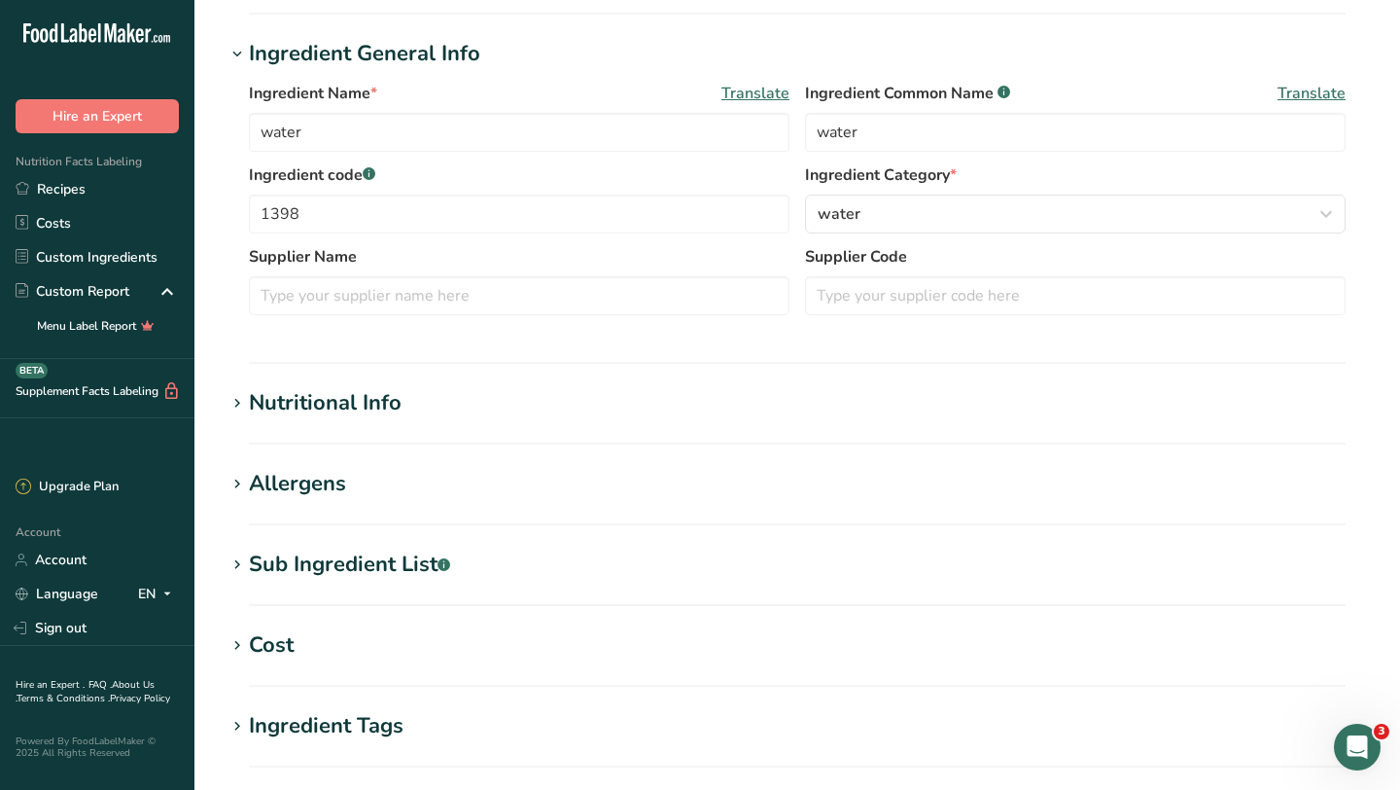
scroll to position [328, 0]
click at [359, 406] on div "Nutritional Info" at bounding box center [325, 402] width 153 height 32
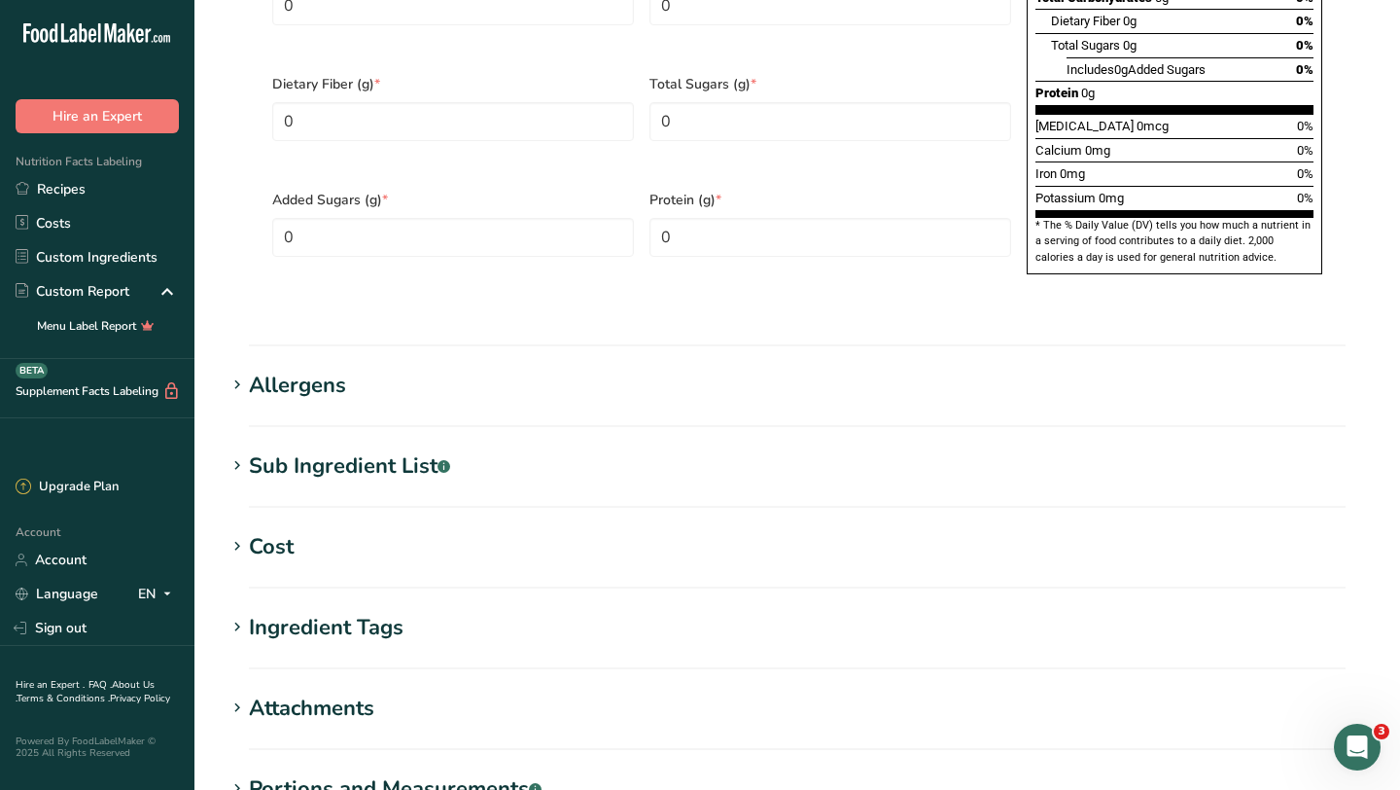
scroll to position [1564, 0]
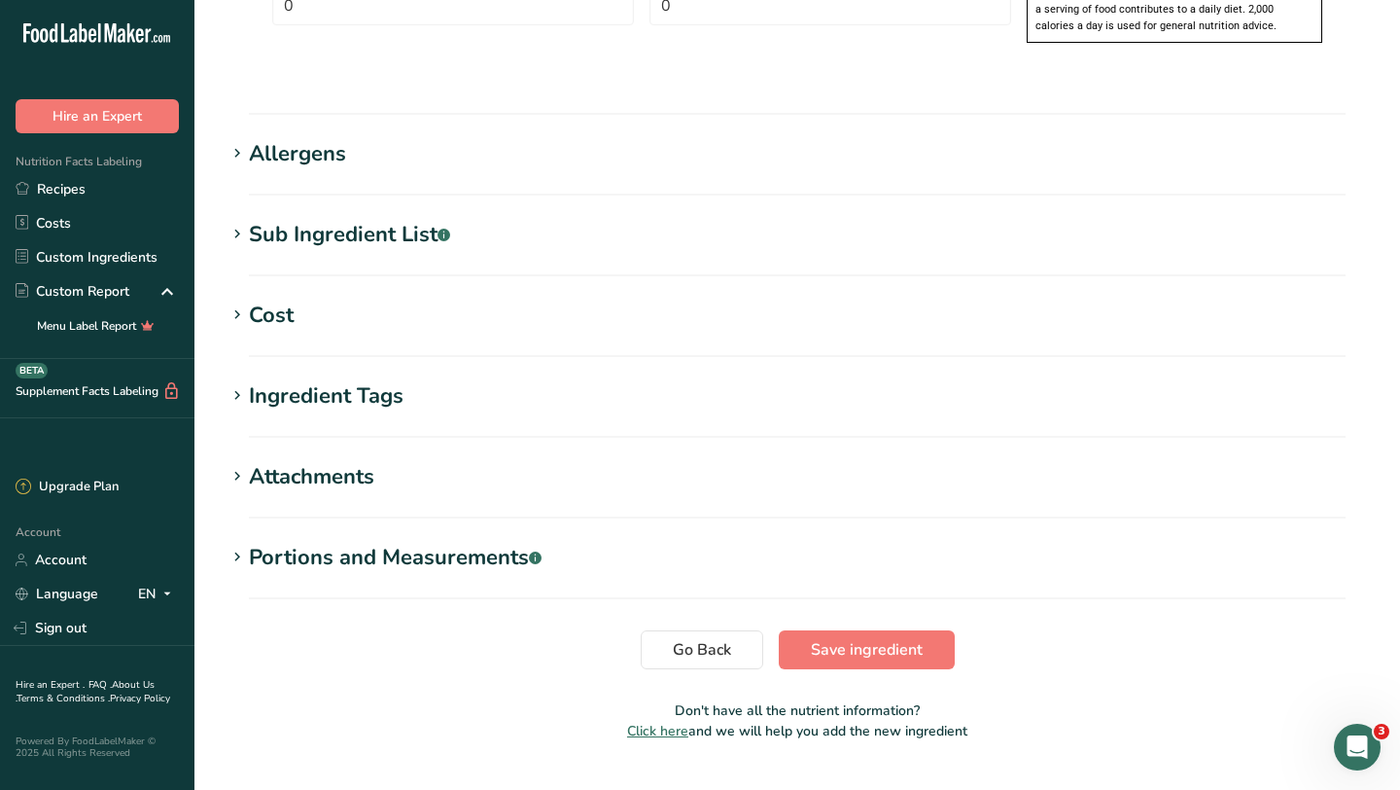
click at [361, 542] on div "Portions and Measurements .a-a{fill:#347362;}.b-a{fill:#fff;}" at bounding box center [395, 558] width 293 height 32
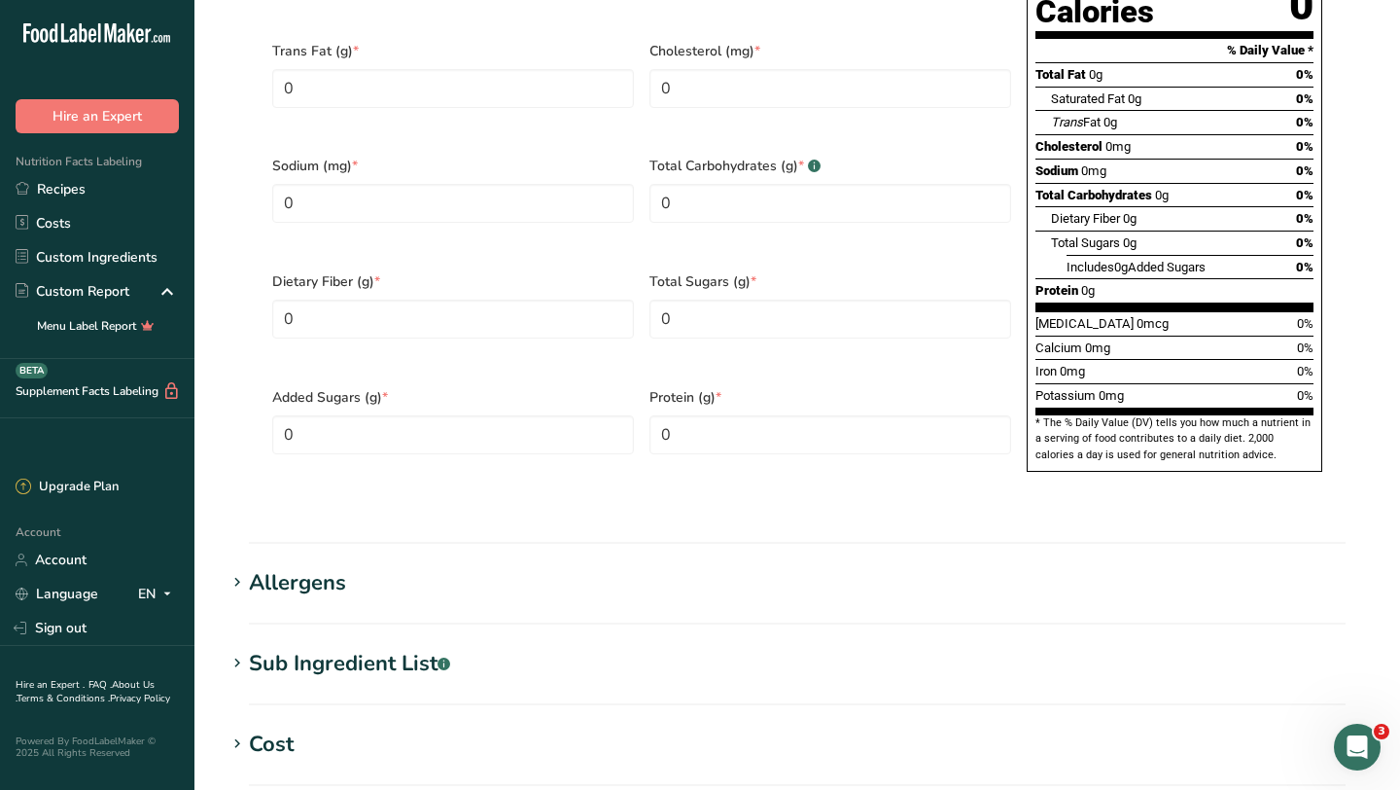
scroll to position [568, 0]
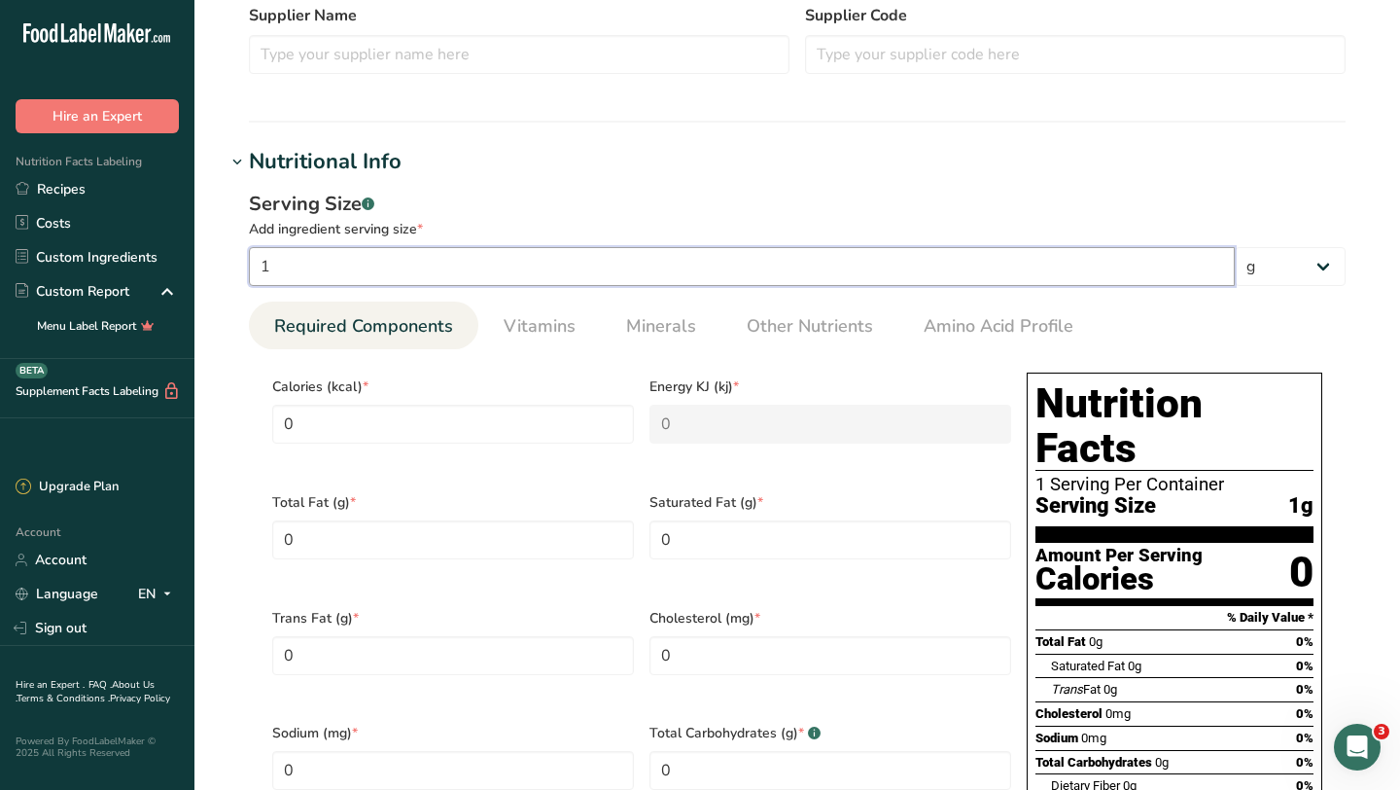
click at [509, 254] on input "1" at bounding box center [742, 266] width 986 height 39
click at [1311, 269] on select "g kg mg mcg lb oz l mL fl oz tbsp tsp cup qt gallon" at bounding box center [1290, 266] width 111 height 39
select select "6"
select select "22"
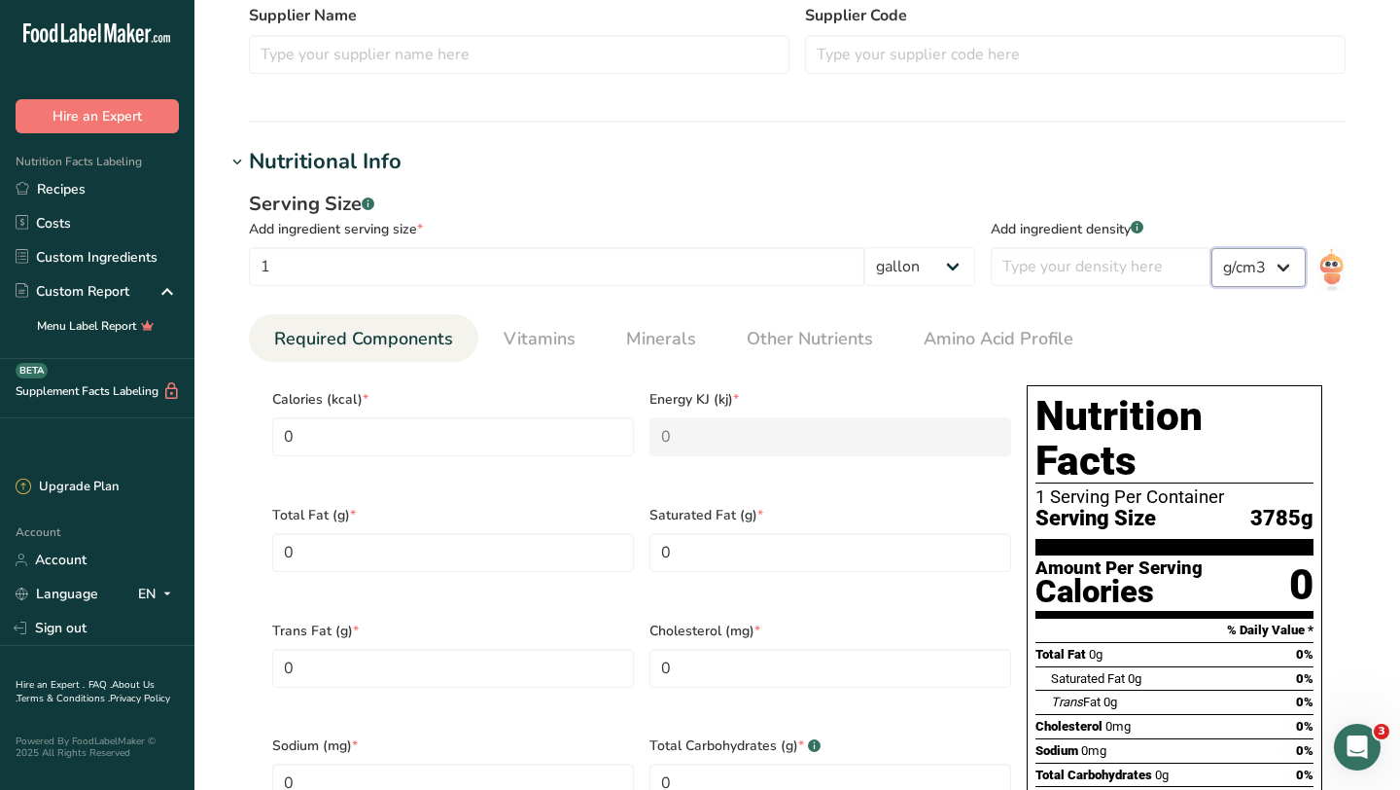
click at [1243, 265] on select "lb/ft3 g/cm3" at bounding box center [1259, 267] width 94 height 39
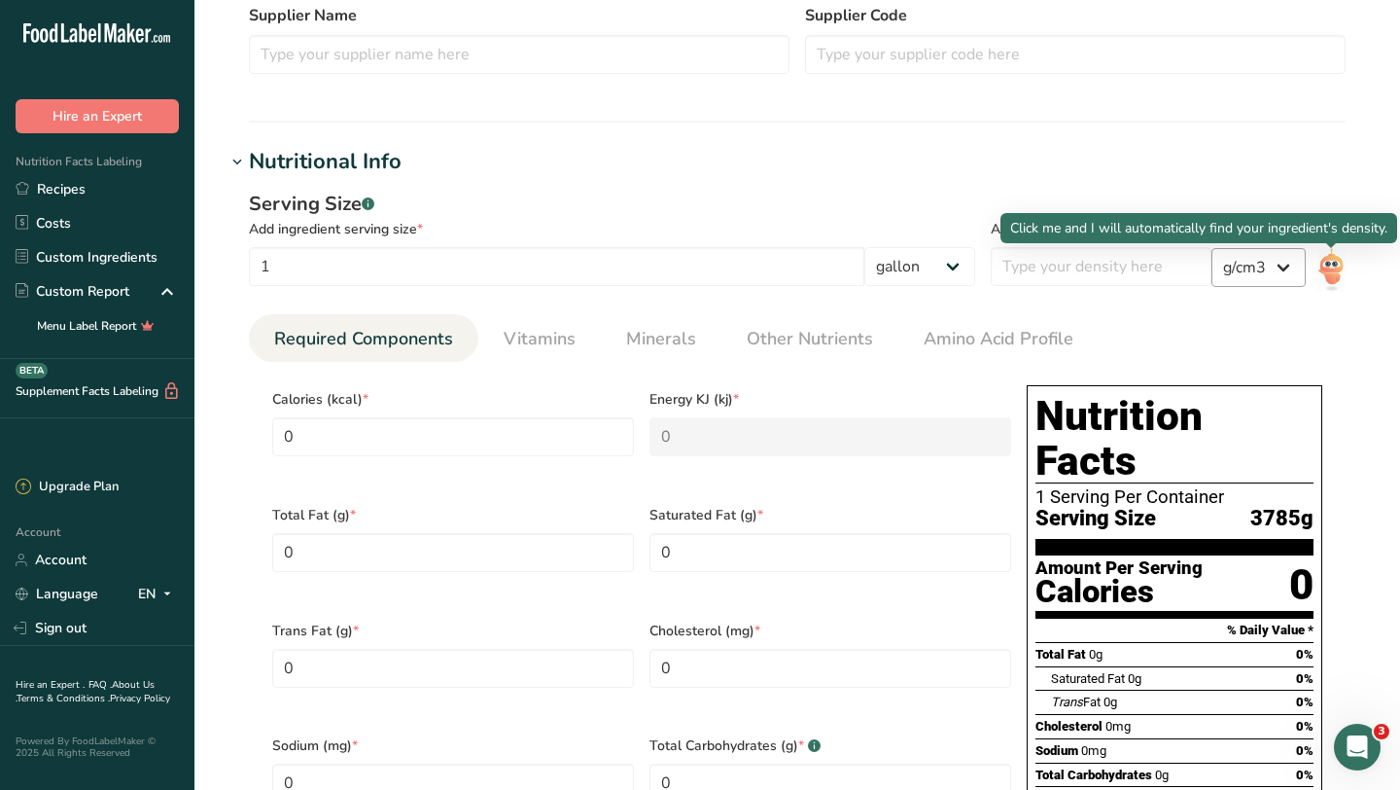
click at [1328, 262] on img at bounding box center [1332, 270] width 28 height 44
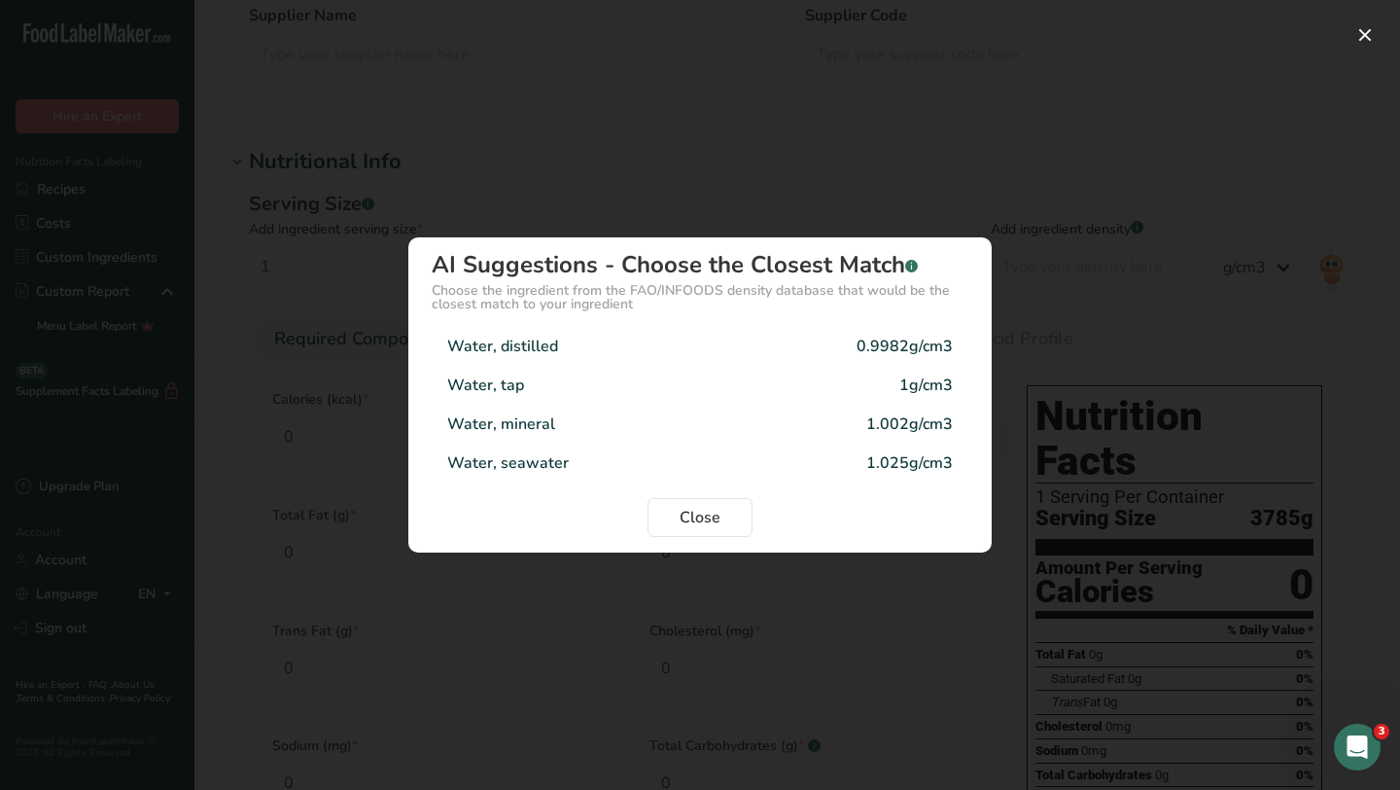
click at [576, 388] on div "Water, tap 1g/cm3" at bounding box center [700, 385] width 537 height 39
type input "1"
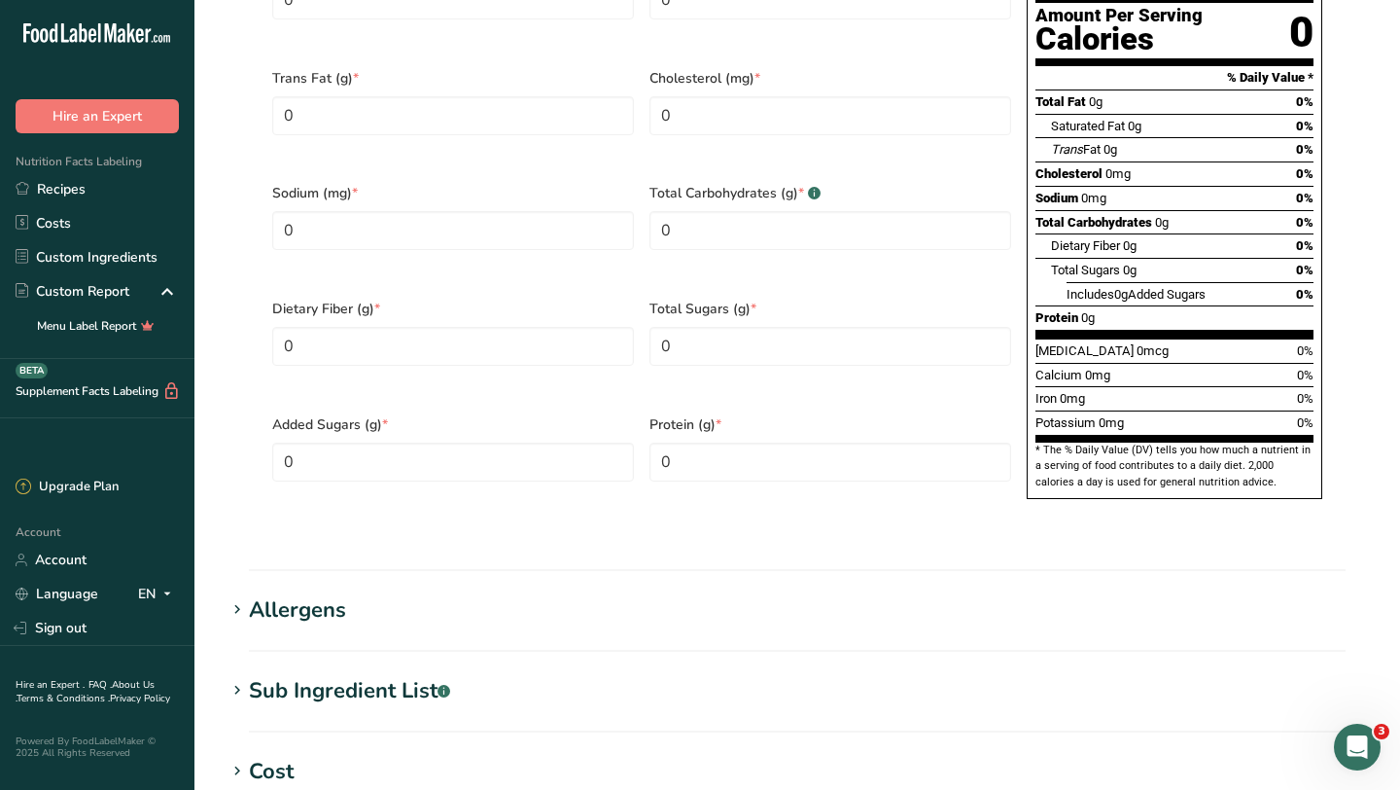
scroll to position [1631, 0]
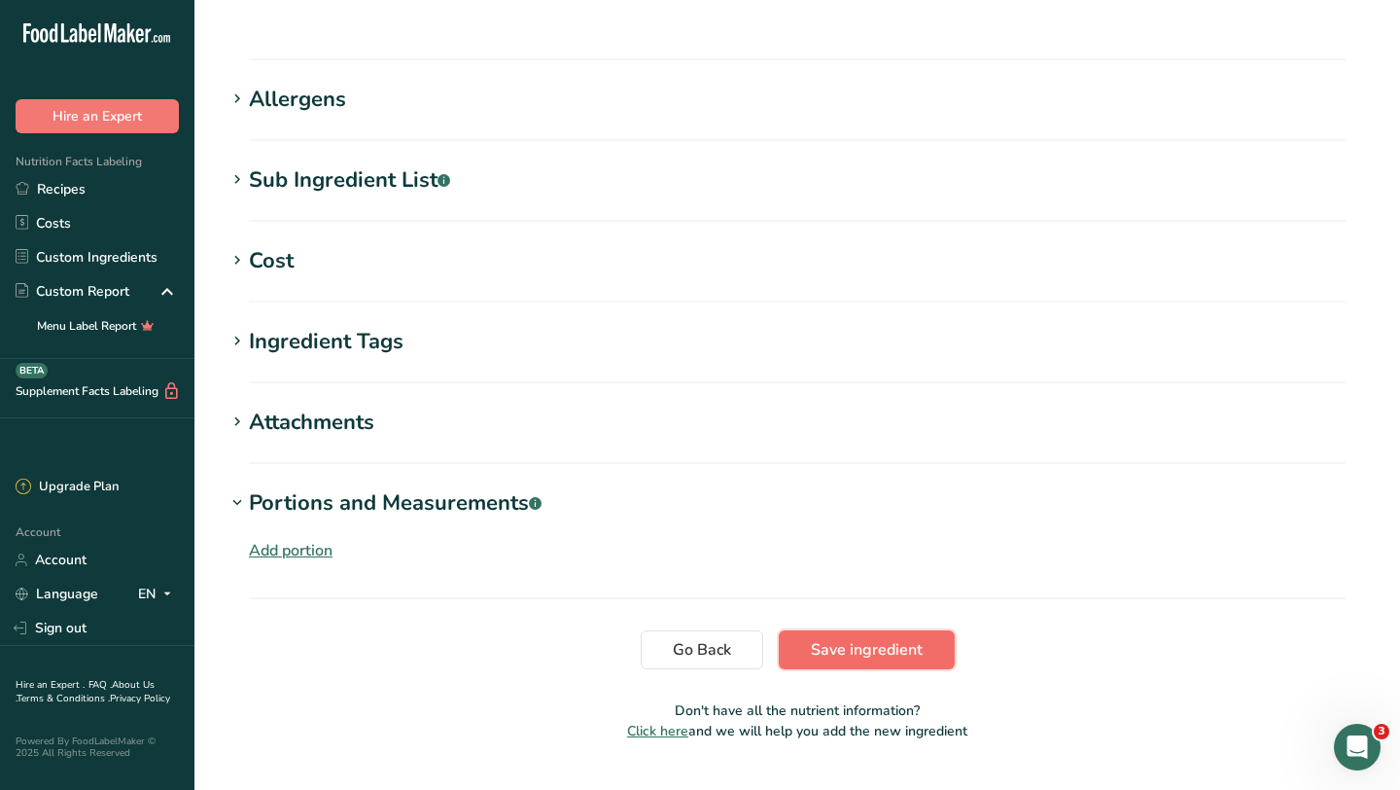
click at [845, 638] on span "Save ingredient" at bounding box center [867, 649] width 112 height 23
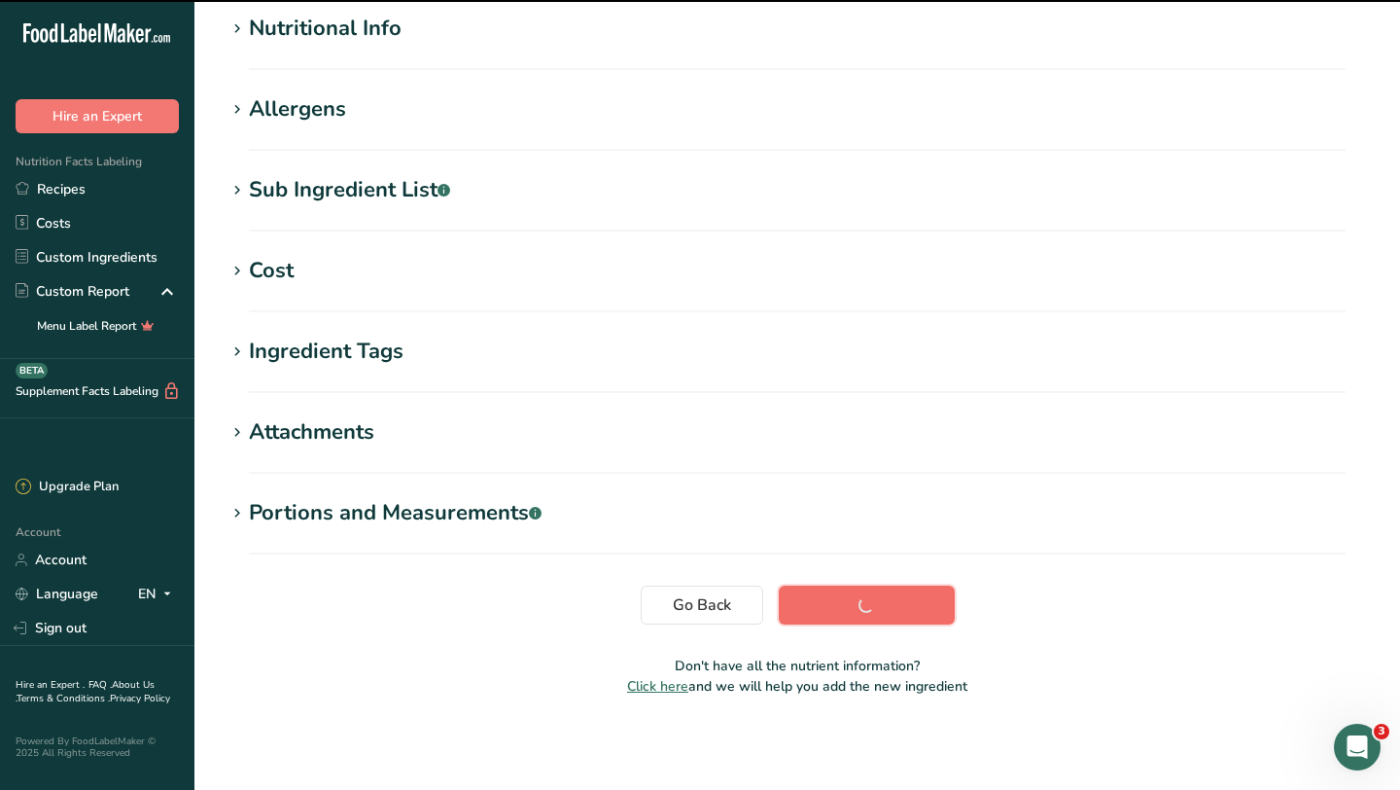
scroll to position [239, 0]
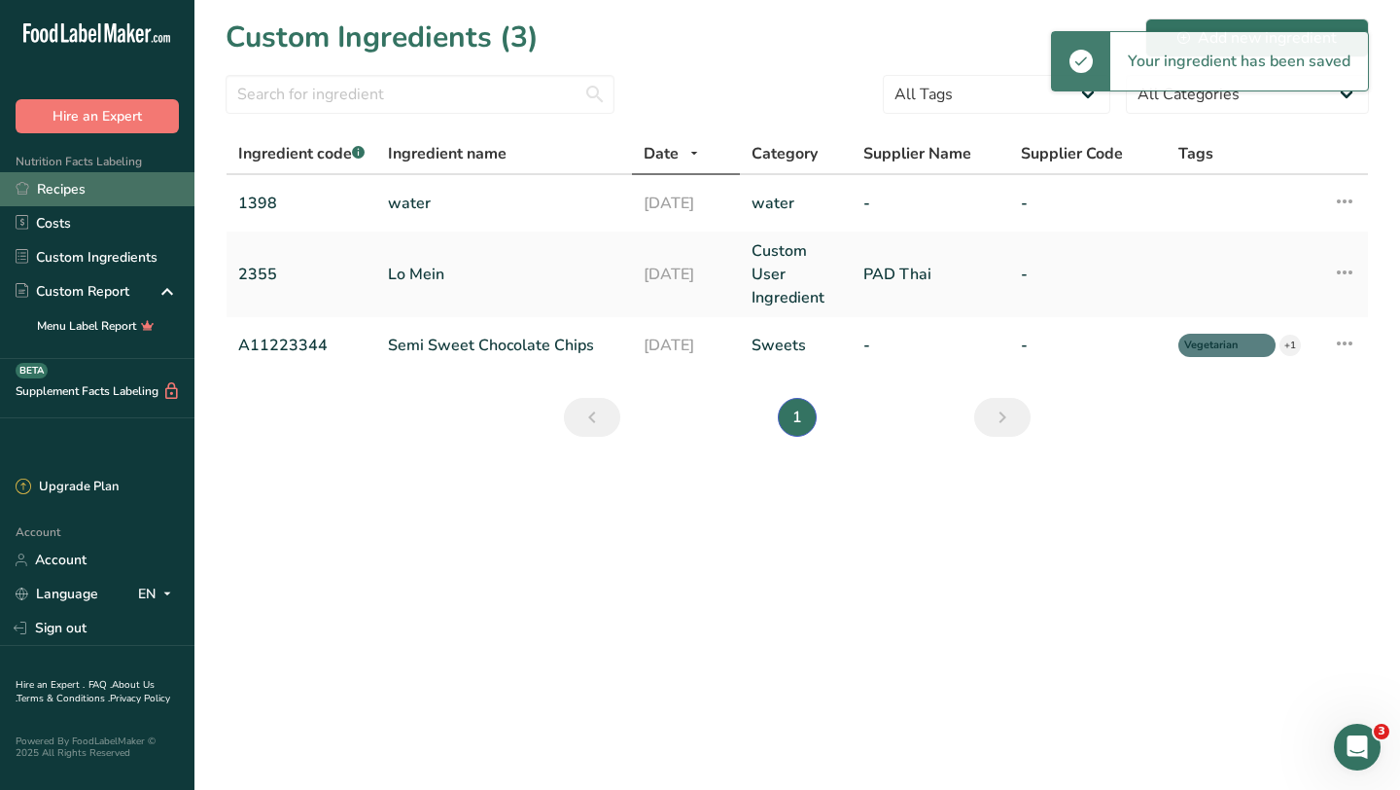
click at [74, 191] on link "Recipes" at bounding box center [97, 189] width 194 height 34
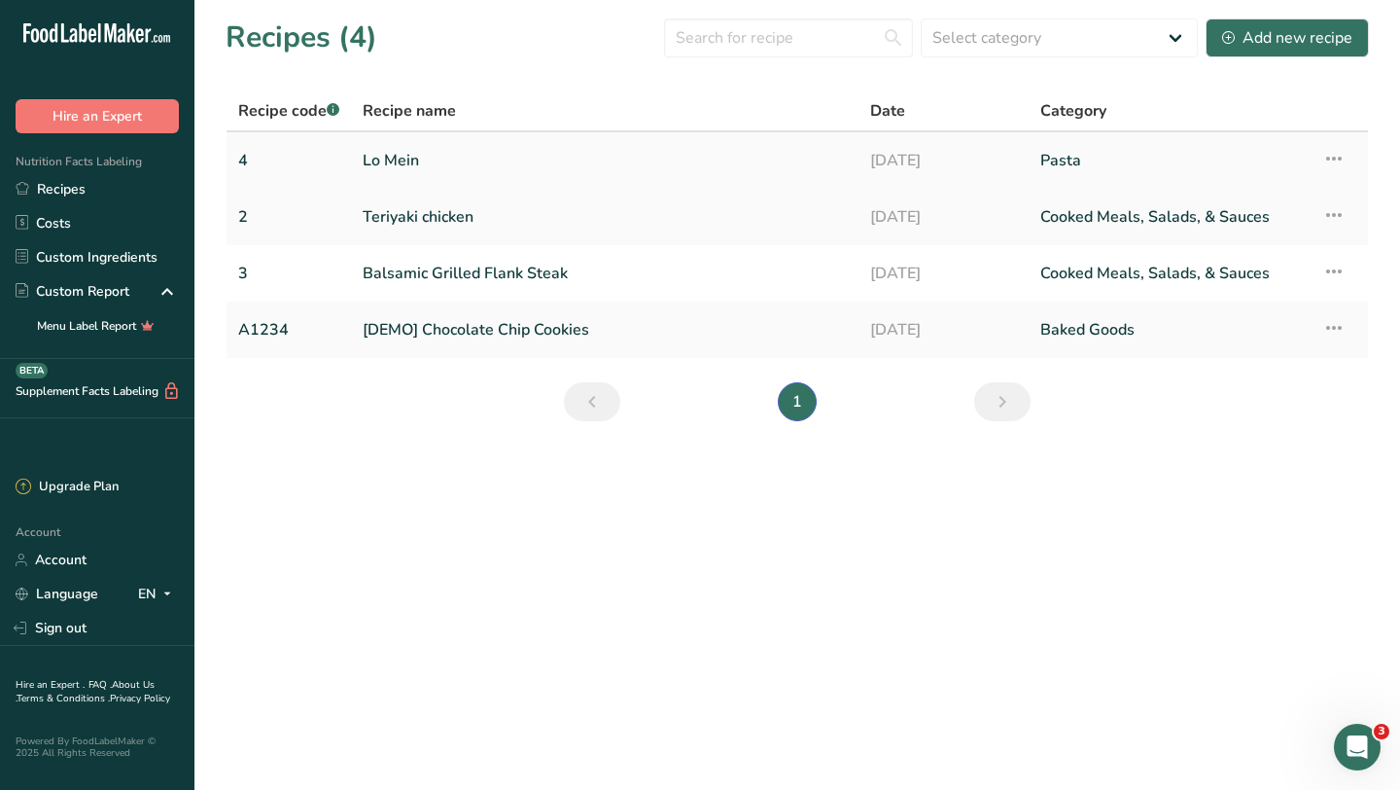
click at [424, 166] on link "Lo Mein" at bounding box center [605, 160] width 484 height 41
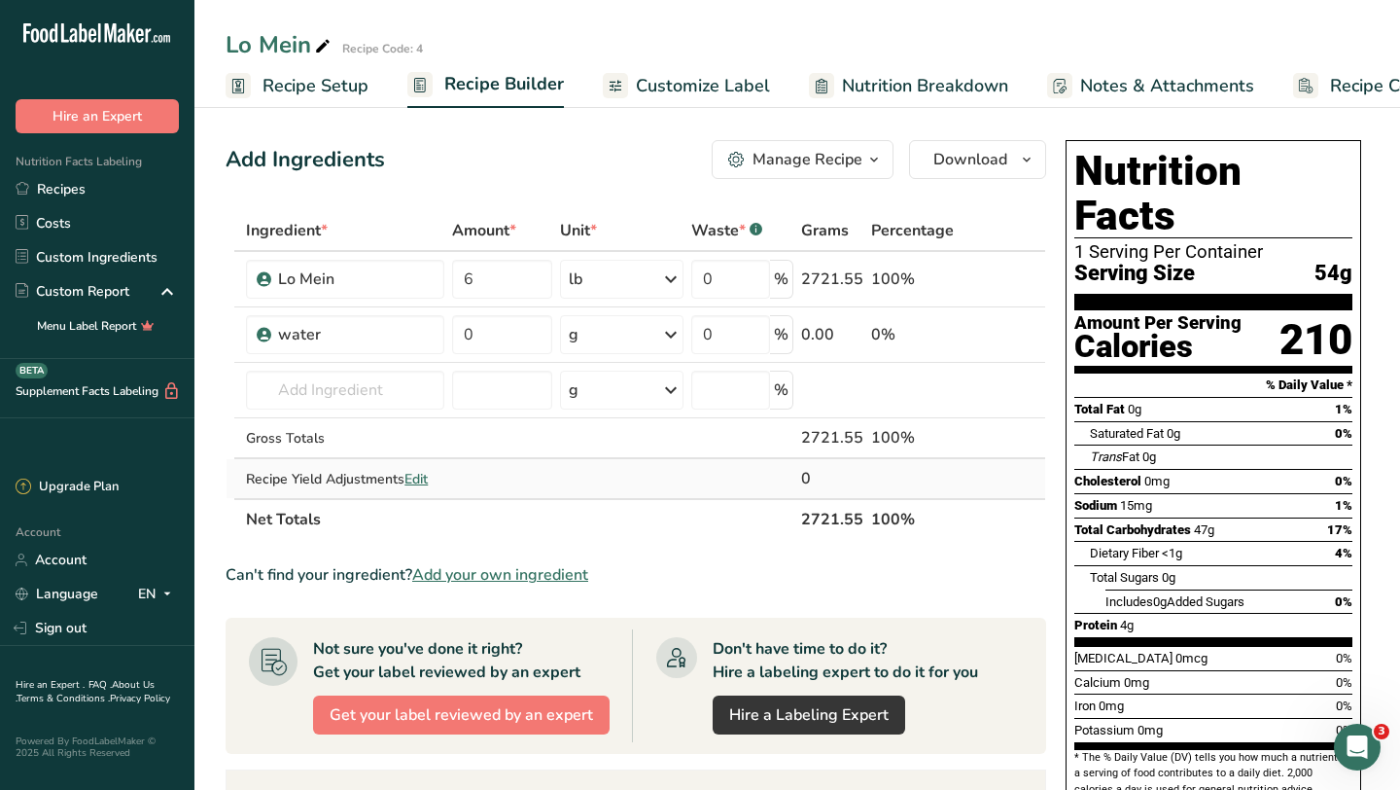
scroll to position [400, 0]
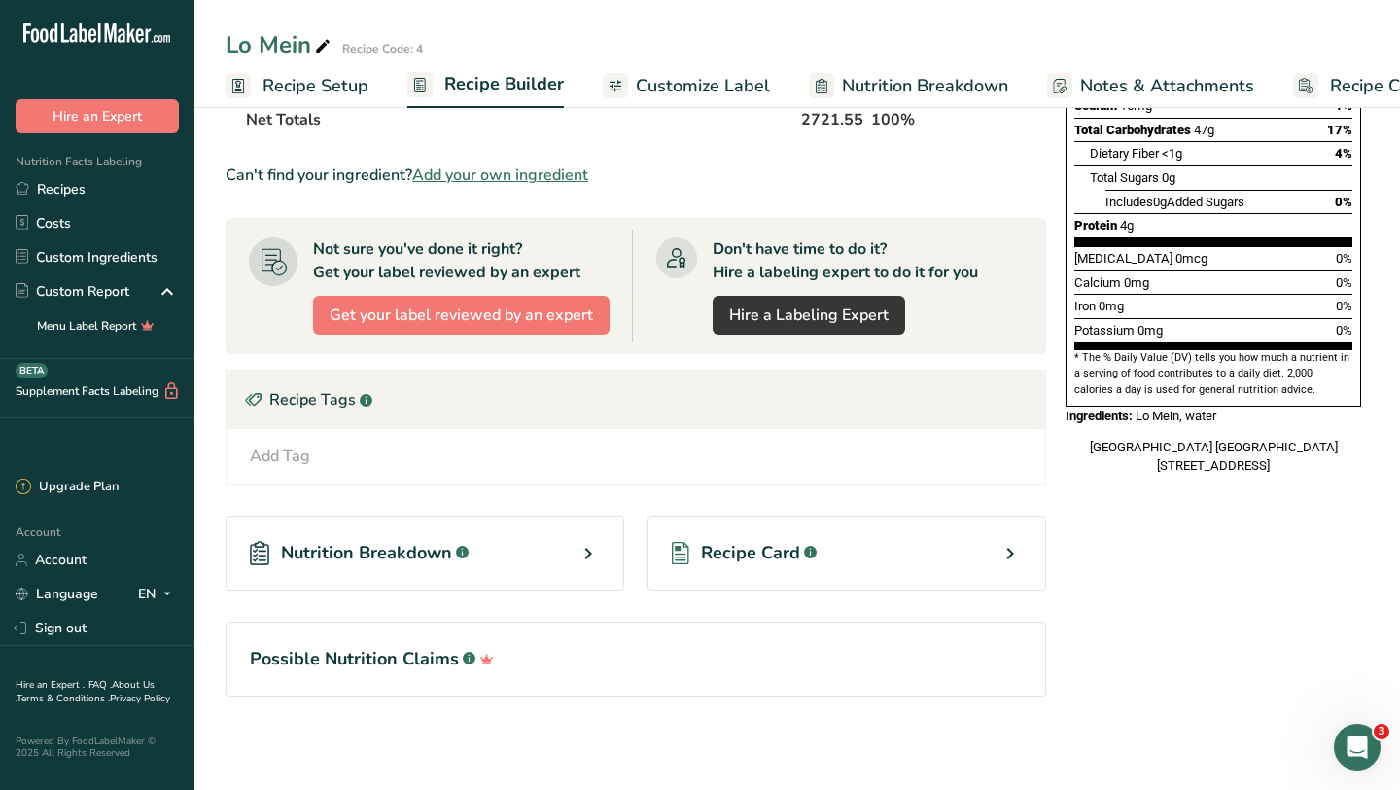
click at [783, 558] on span "Recipe Card" at bounding box center [750, 553] width 99 height 26
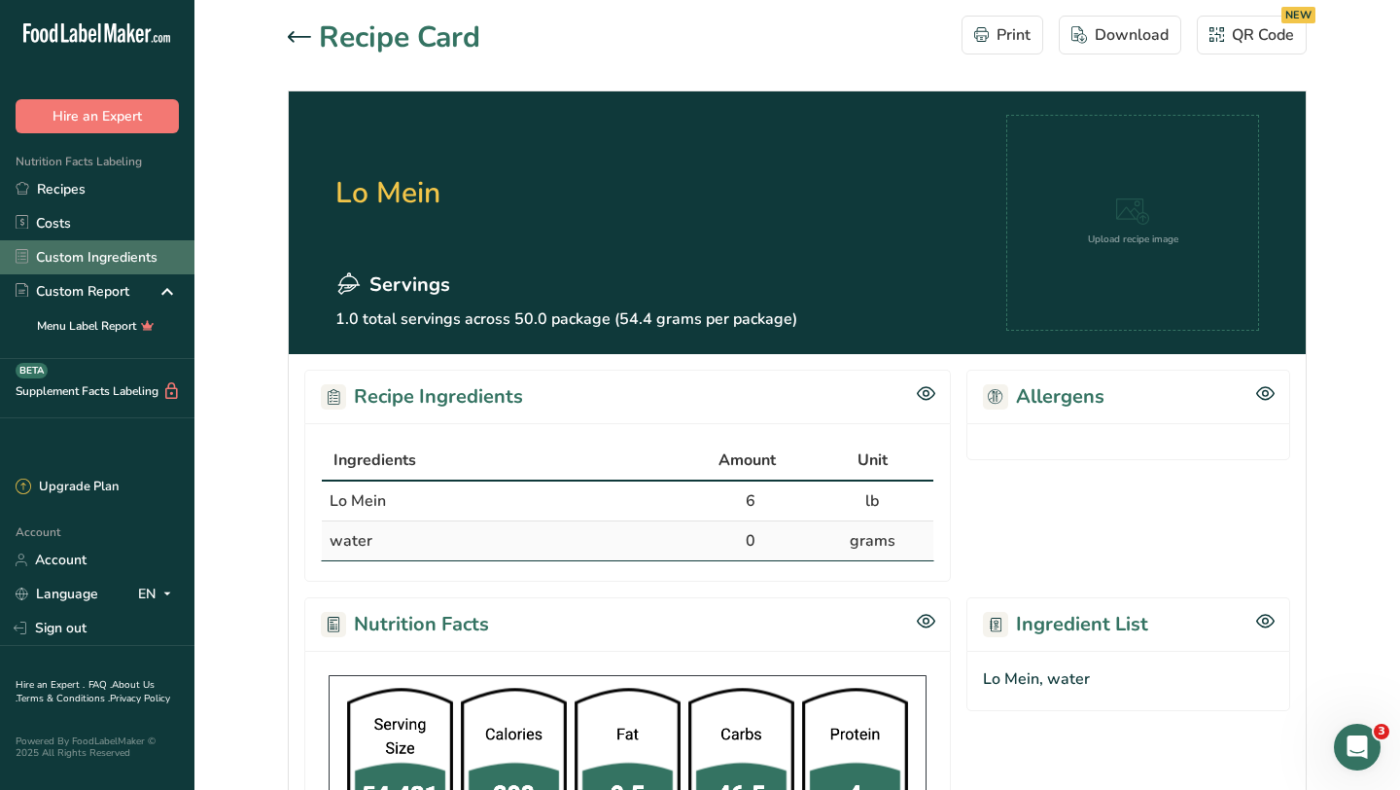
click at [124, 259] on link "Custom Ingredients" at bounding box center [97, 257] width 194 height 34
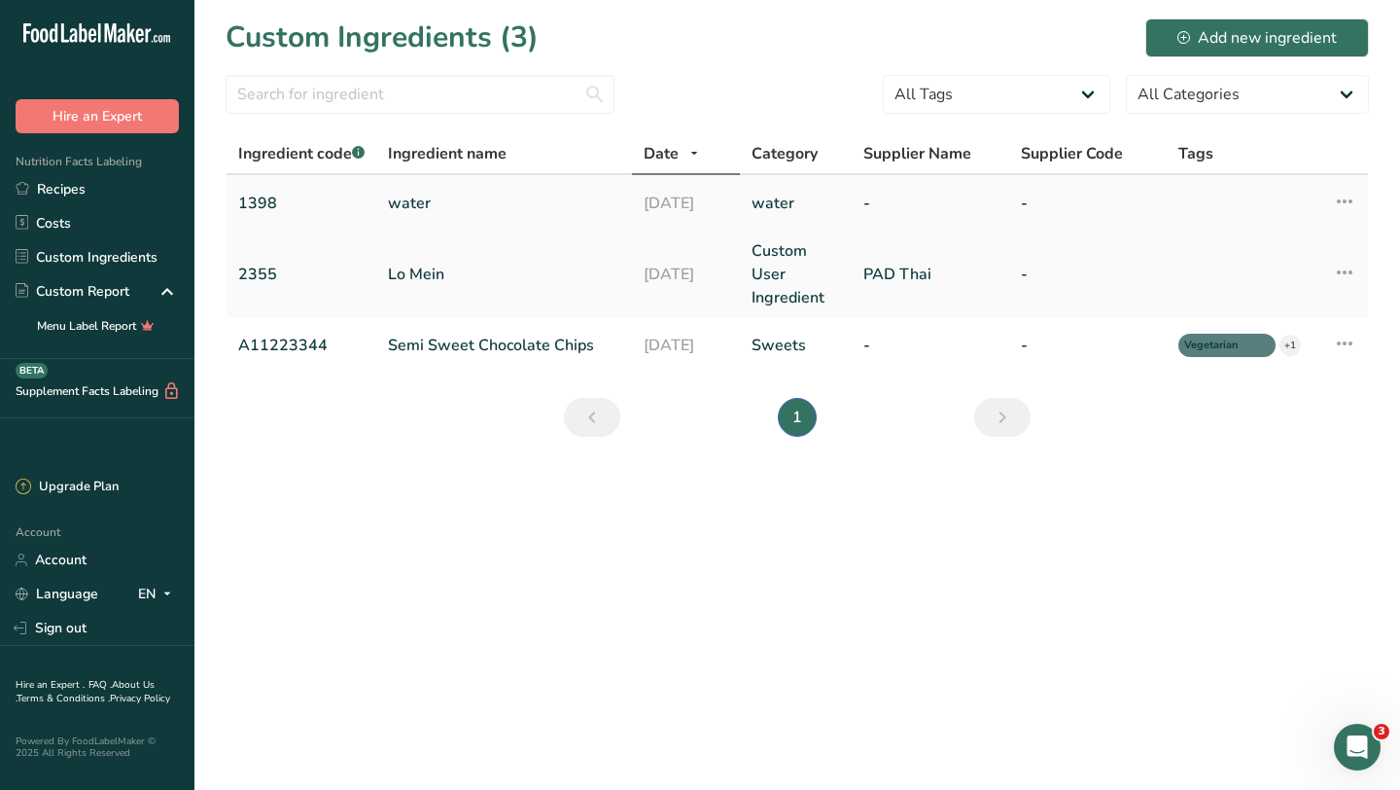
click at [415, 195] on link "water" at bounding box center [504, 203] width 232 height 23
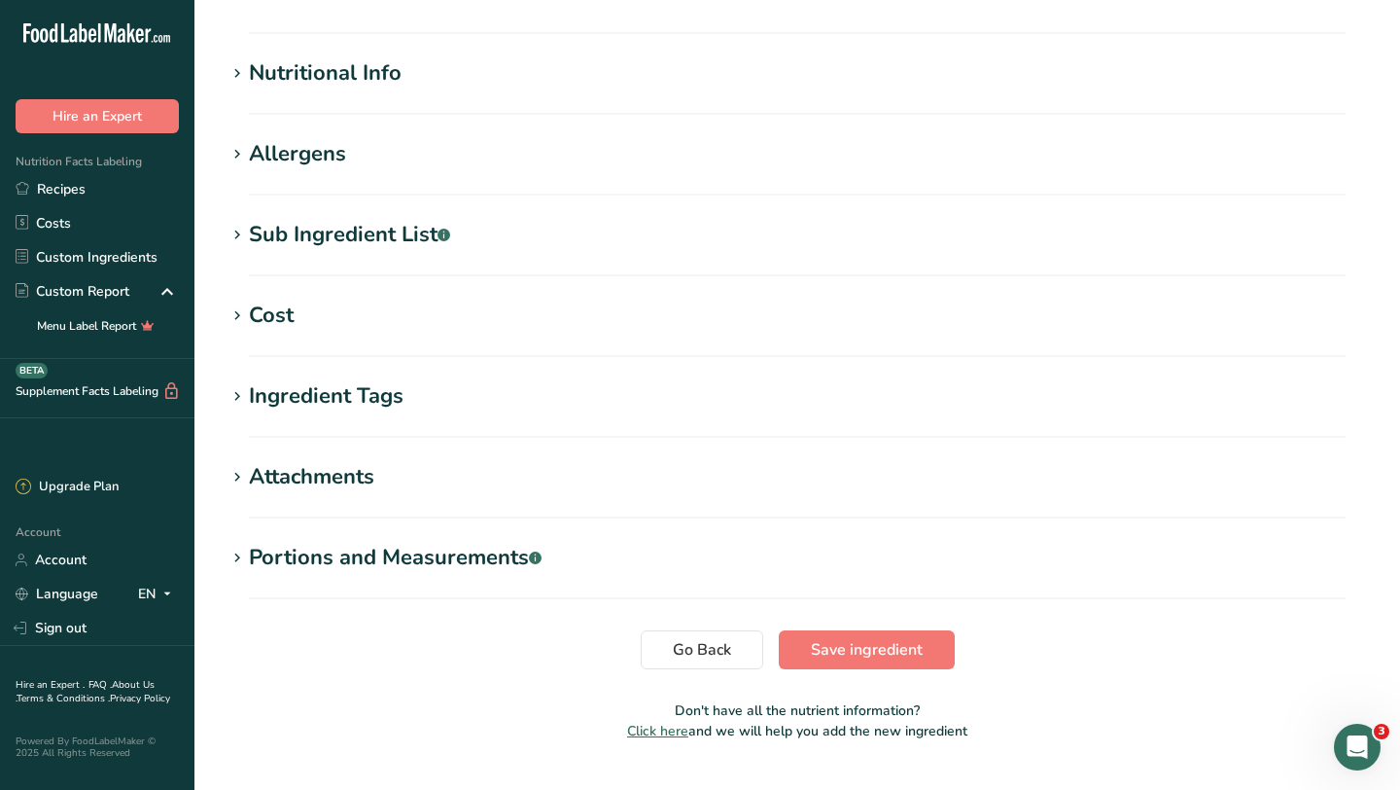
scroll to position [693, 0]
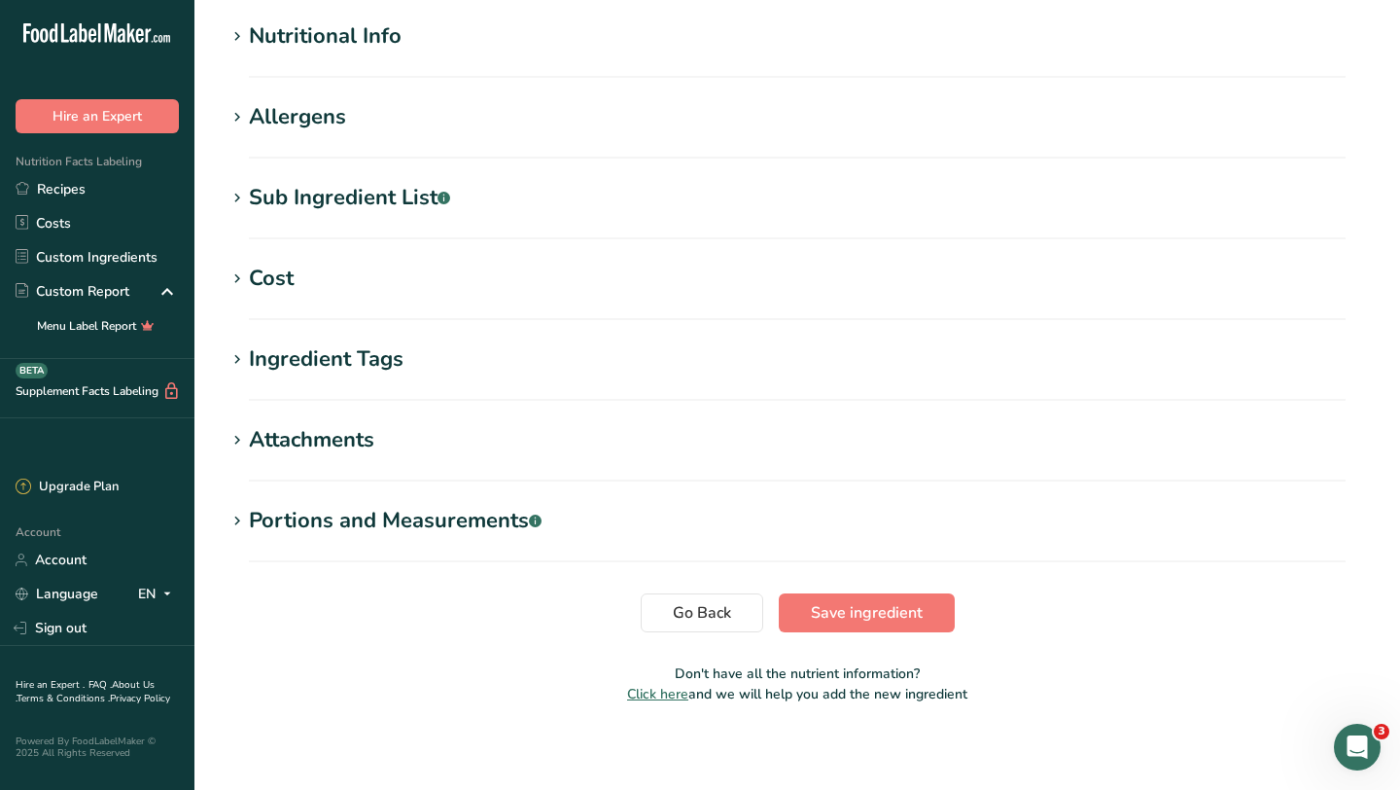
click at [364, 31] on div "Nutritional Info" at bounding box center [325, 36] width 153 height 32
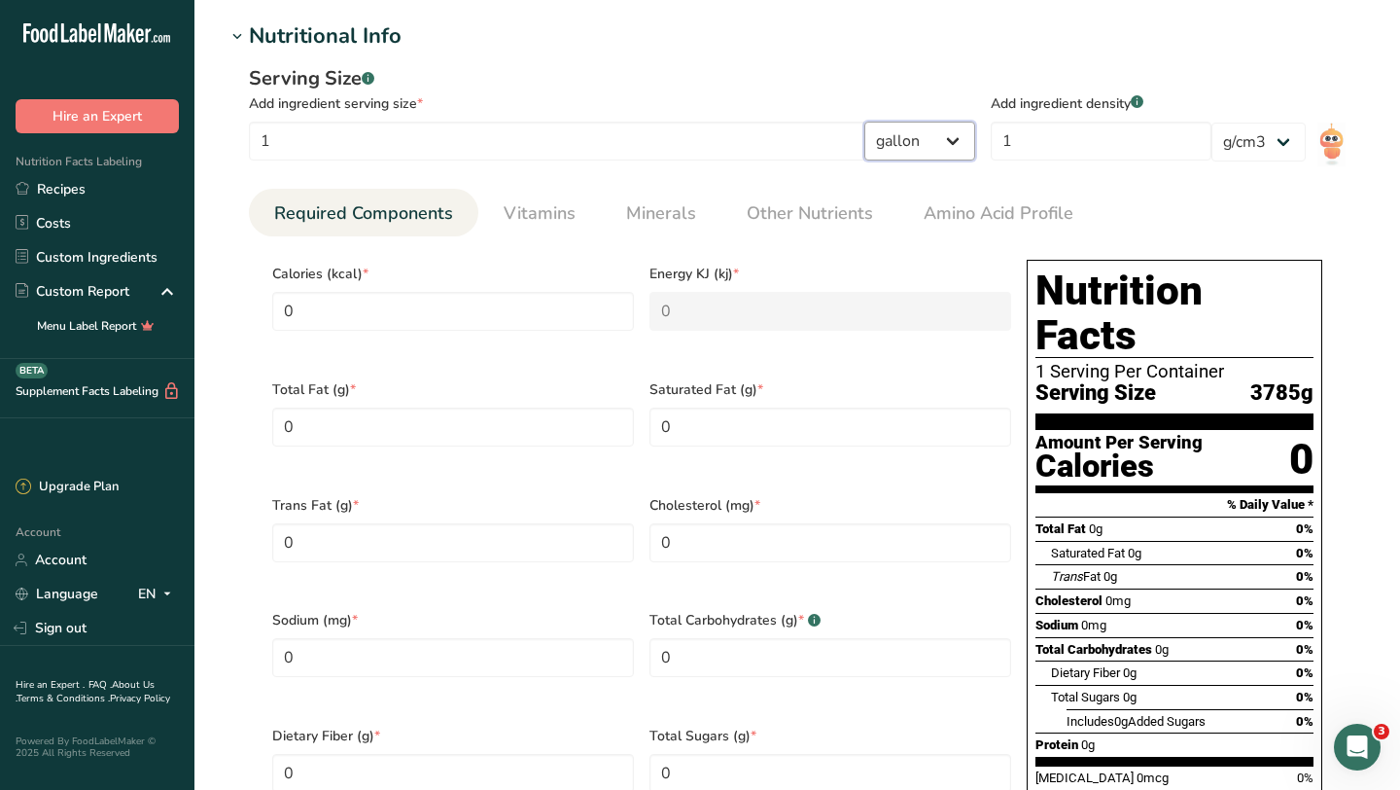
click at [970, 140] on select "g kg mg mcg lb oz l mL fl oz tbsp tsp cup qt gallon" at bounding box center [919, 141] width 111 height 39
click at [1261, 150] on select "lb/ft3 g/cm3" at bounding box center [1259, 142] width 94 height 39
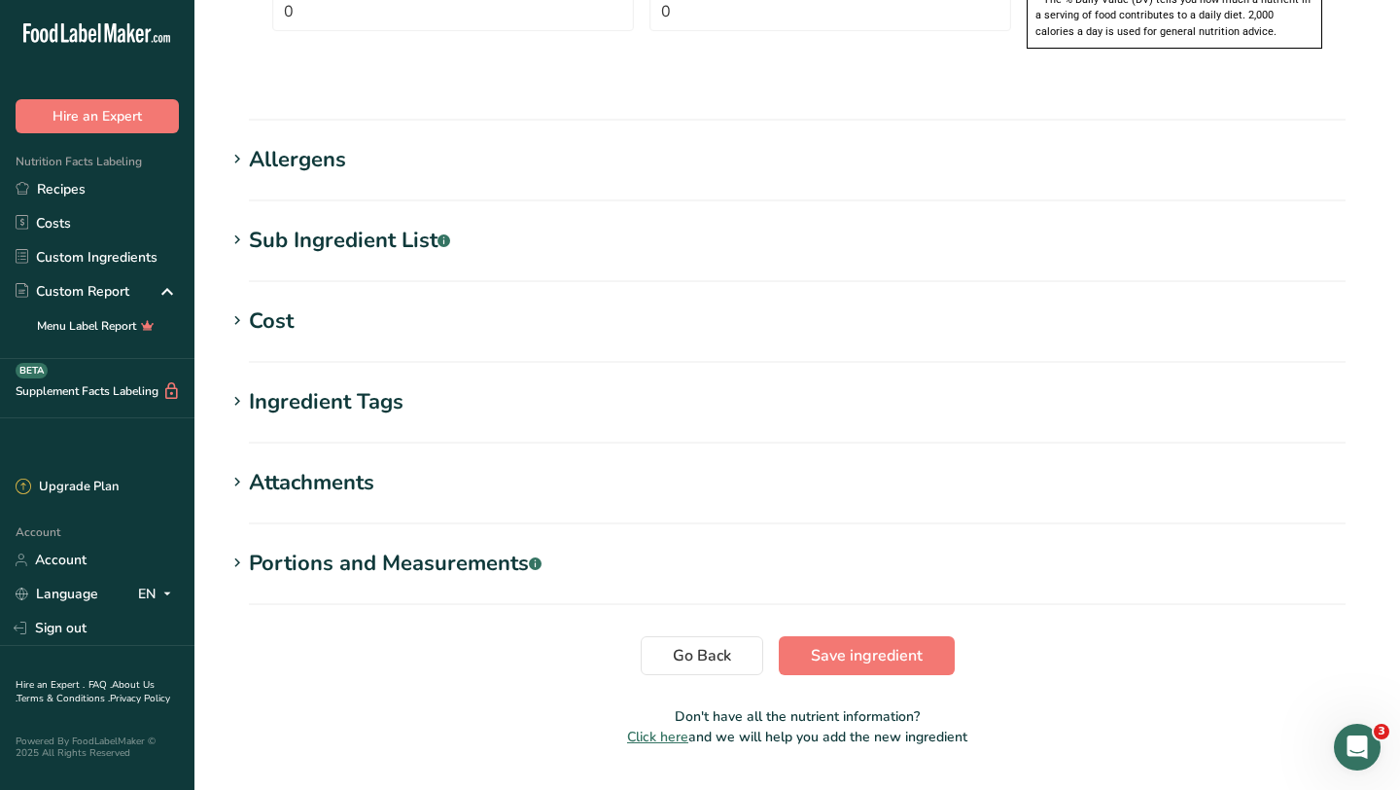
scroll to position [1576, 0]
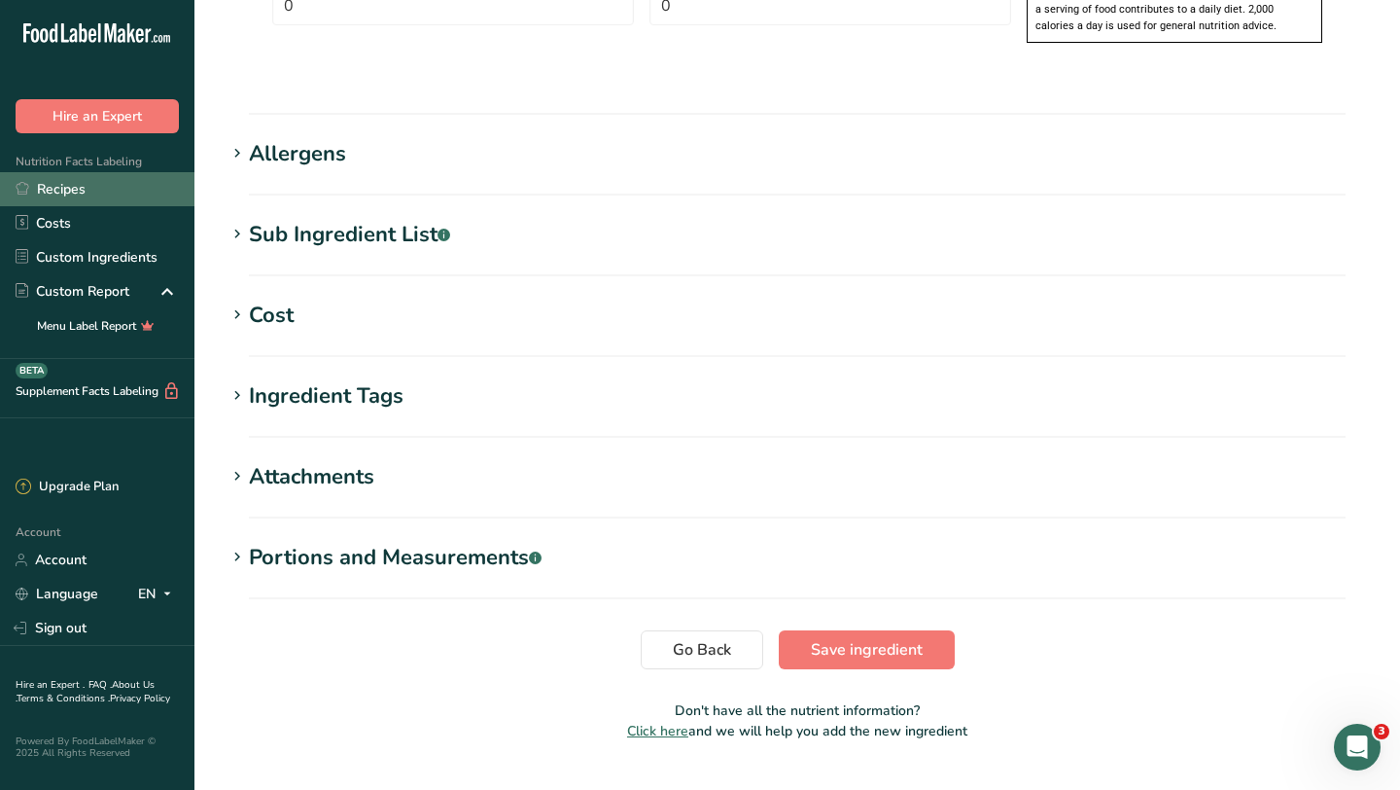
click at [46, 193] on link "Recipes" at bounding box center [97, 189] width 194 height 34
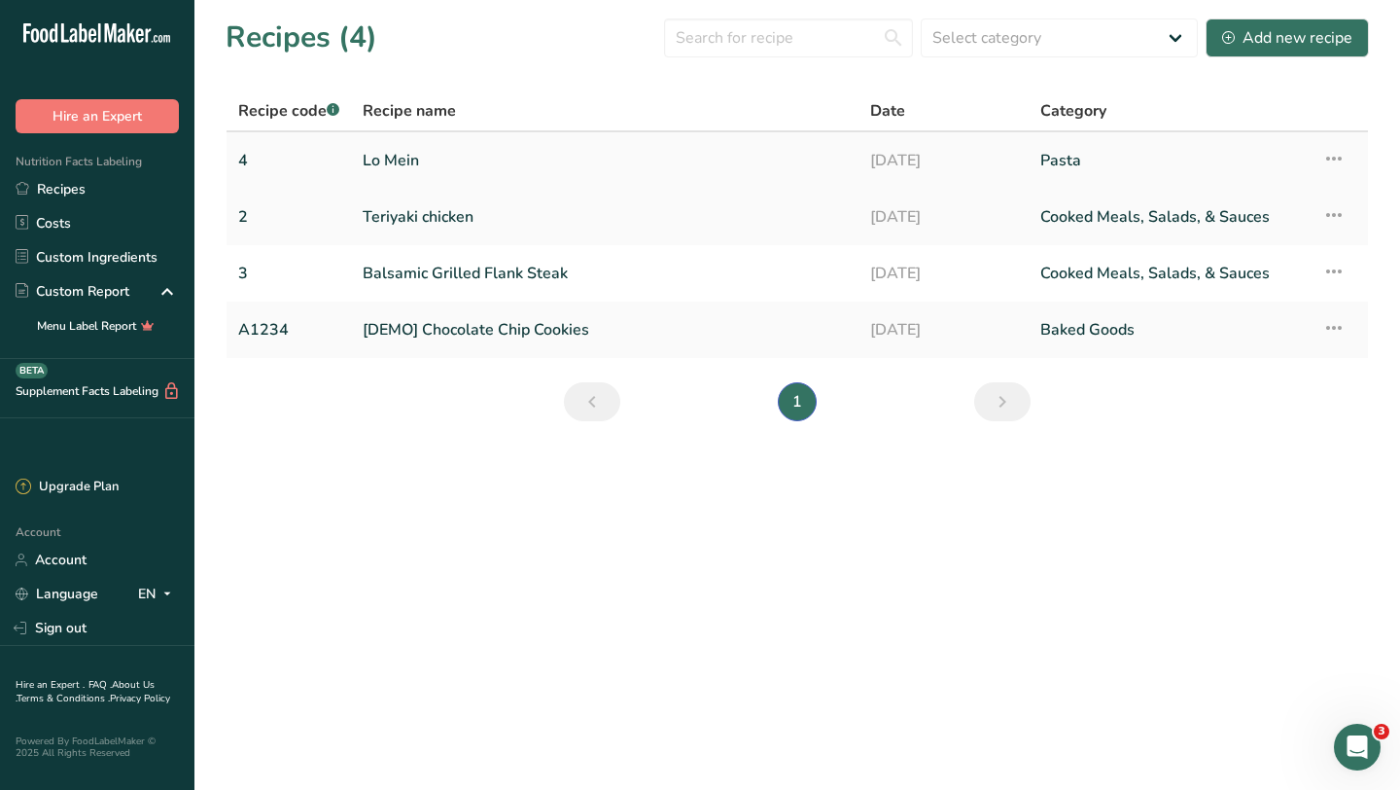
click at [411, 155] on link "Lo Mein" at bounding box center [605, 160] width 484 height 41
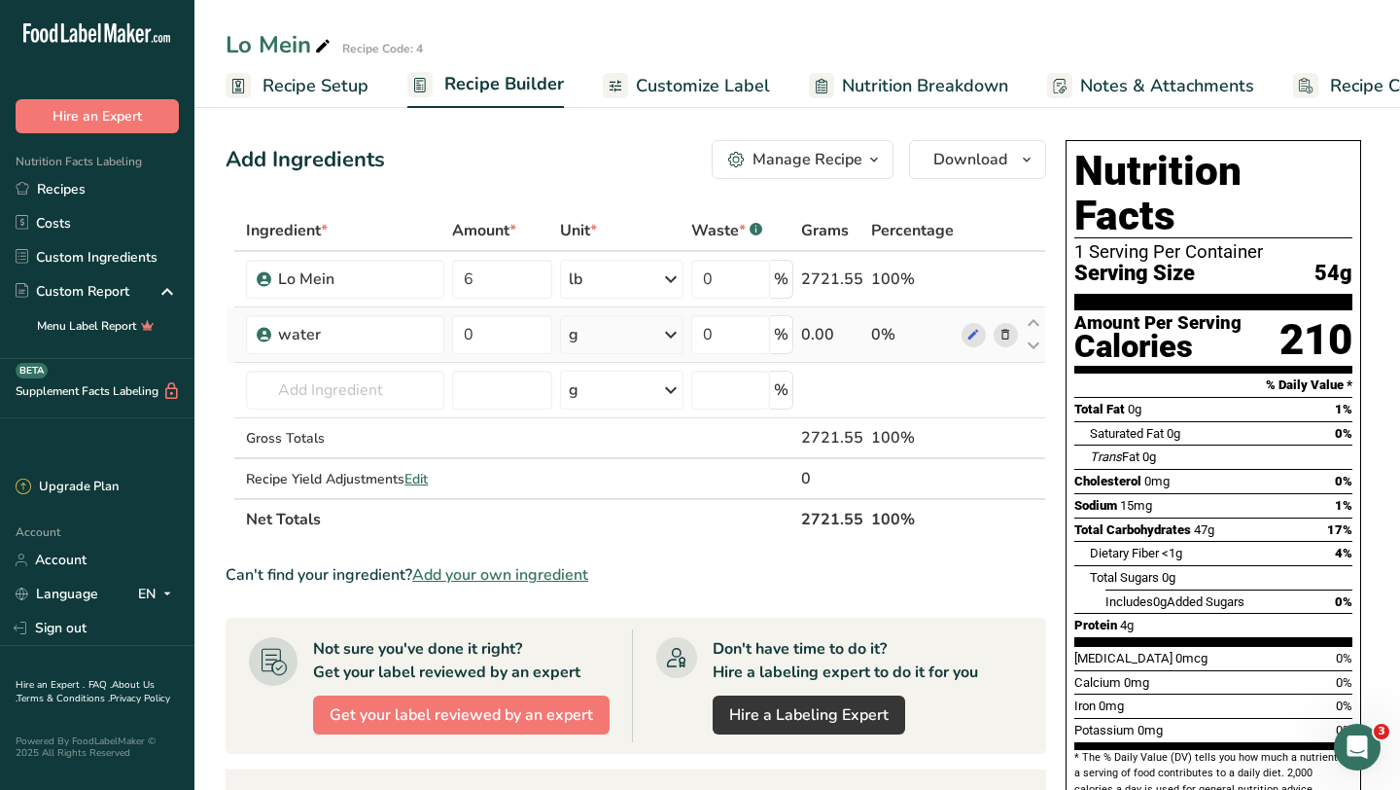
click at [584, 343] on div "g" at bounding box center [621, 334] width 123 height 39
click at [610, 629] on div "See more" at bounding box center [653, 631] width 163 height 20
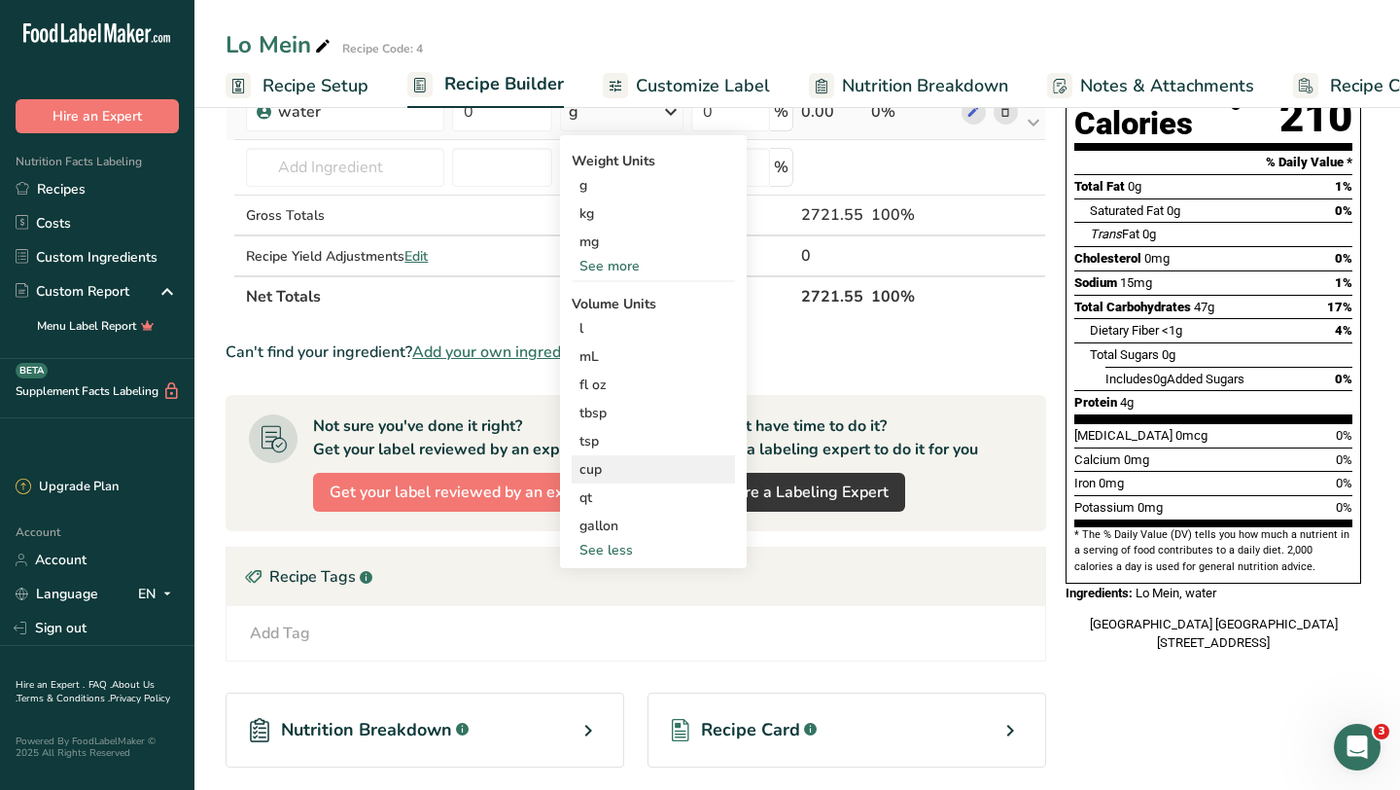
scroll to position [244, 0]
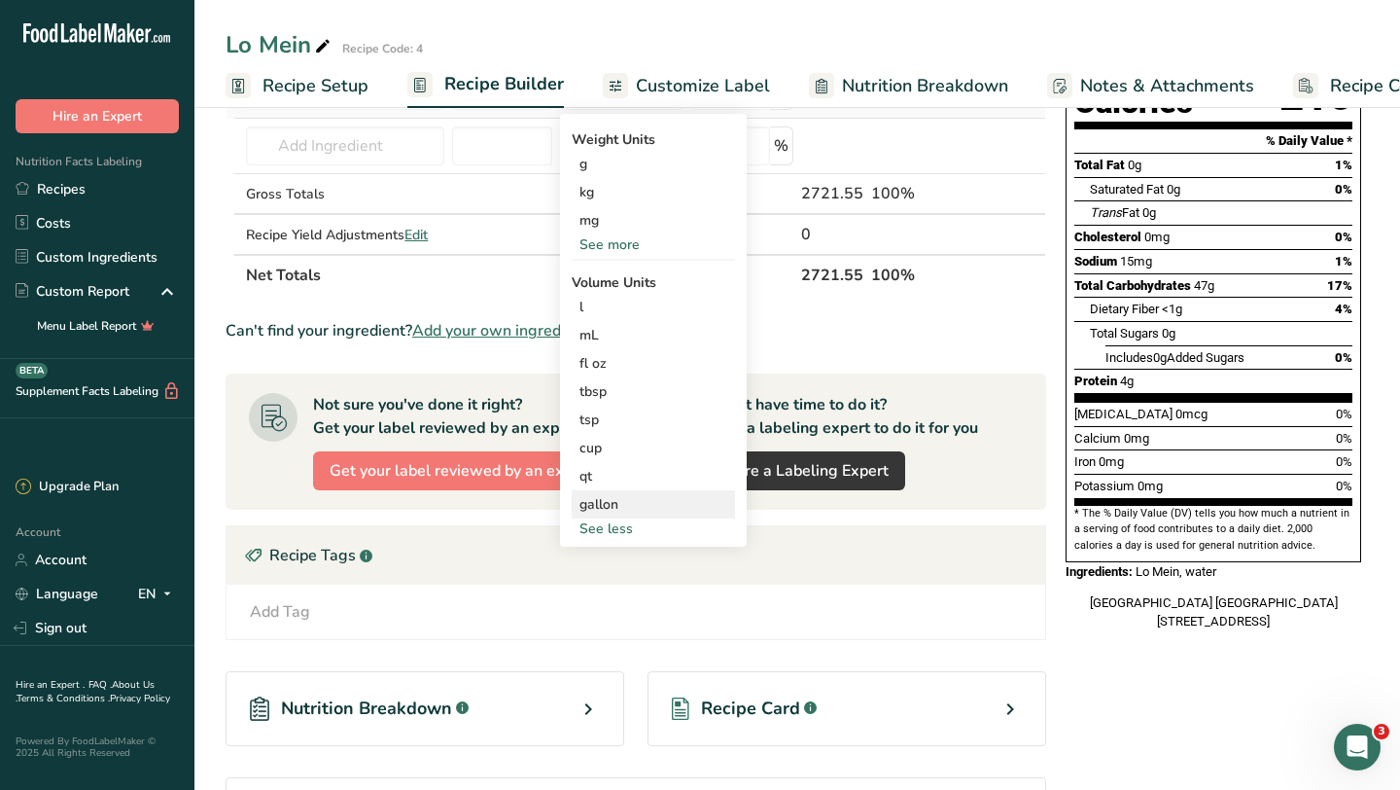
click at [623, 510] on div "gallon" at bounding box center [654, 504] width 148 height 20
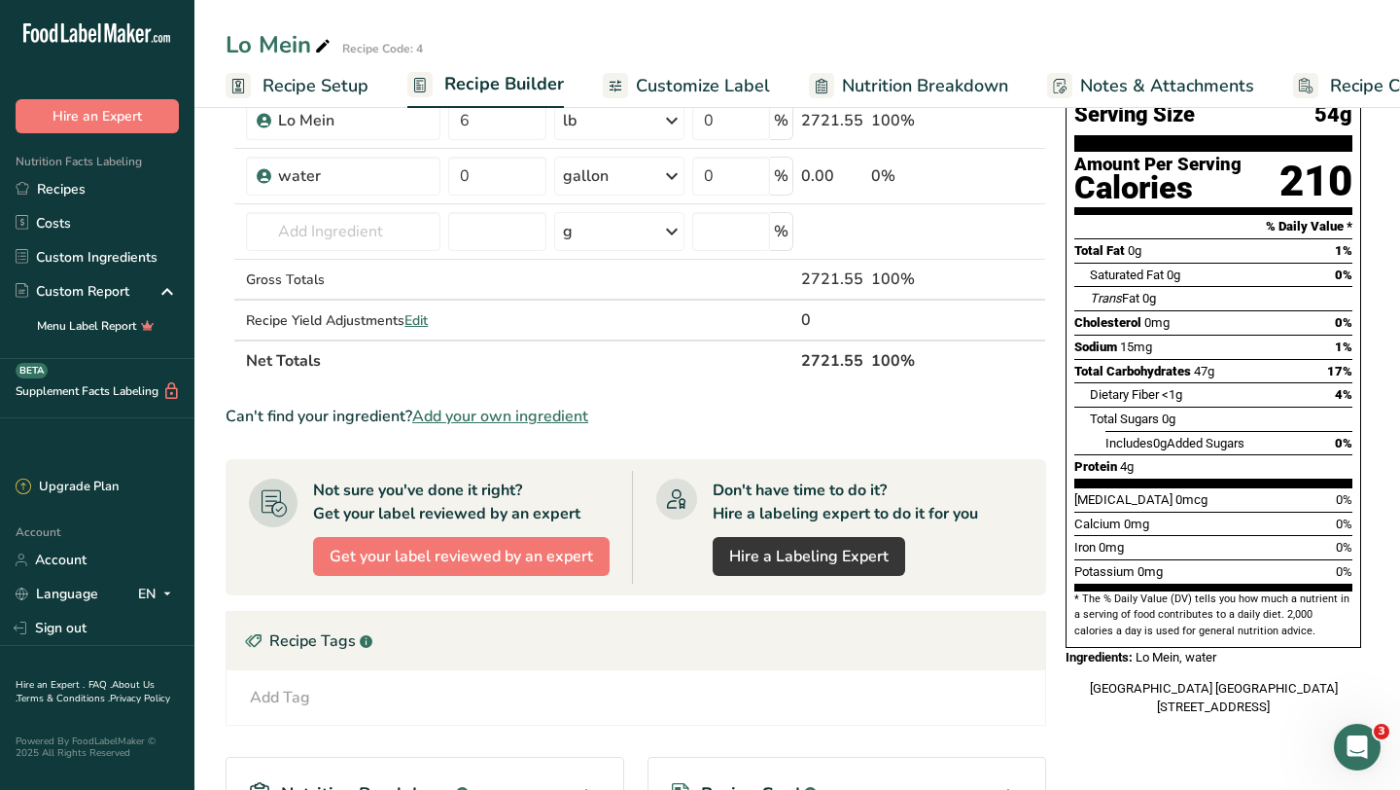
scroll to position [400, 0]
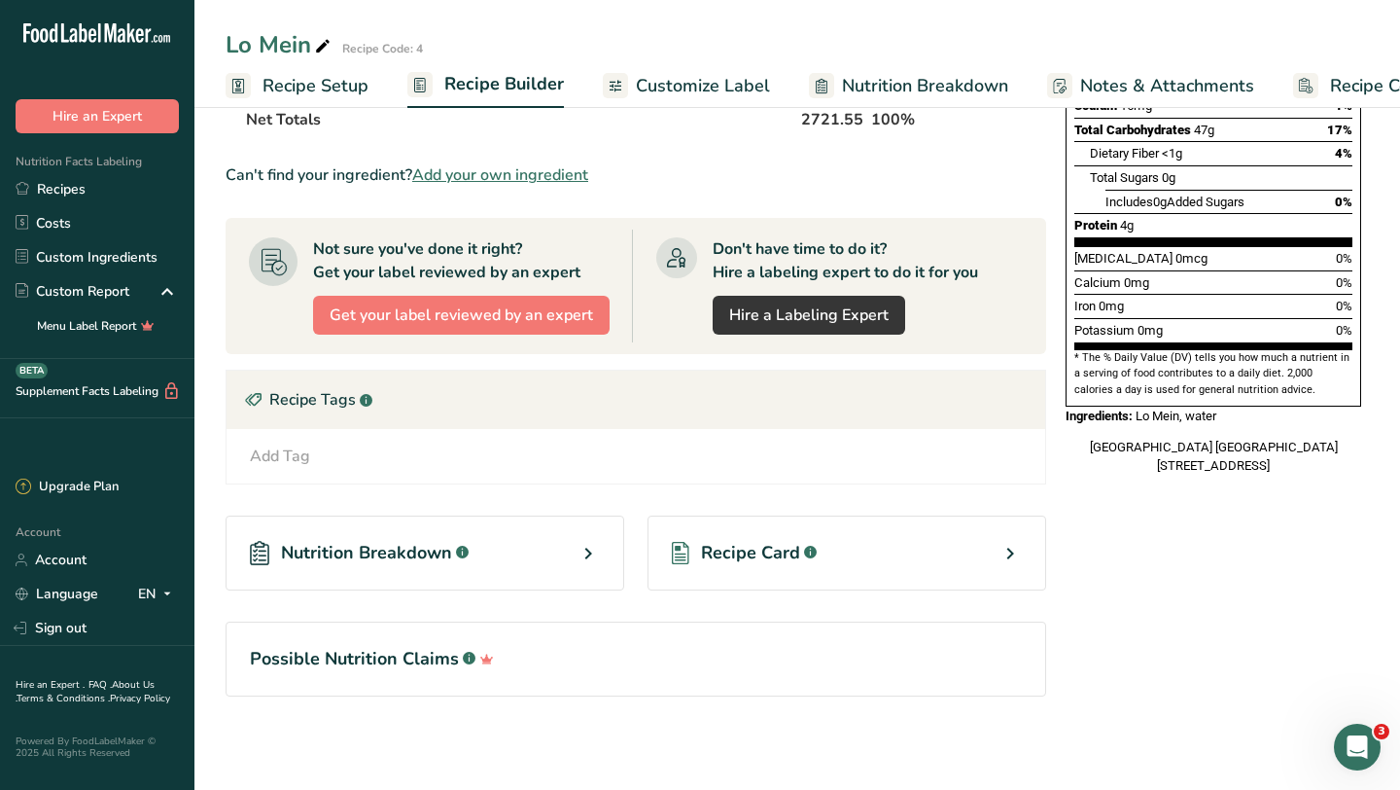
click at [983, 555] on div "Recipe Card .a-a{fill:#347362;}.b-a{fill:#fff;}" at bounding box center [847, 552] width 399 height 75
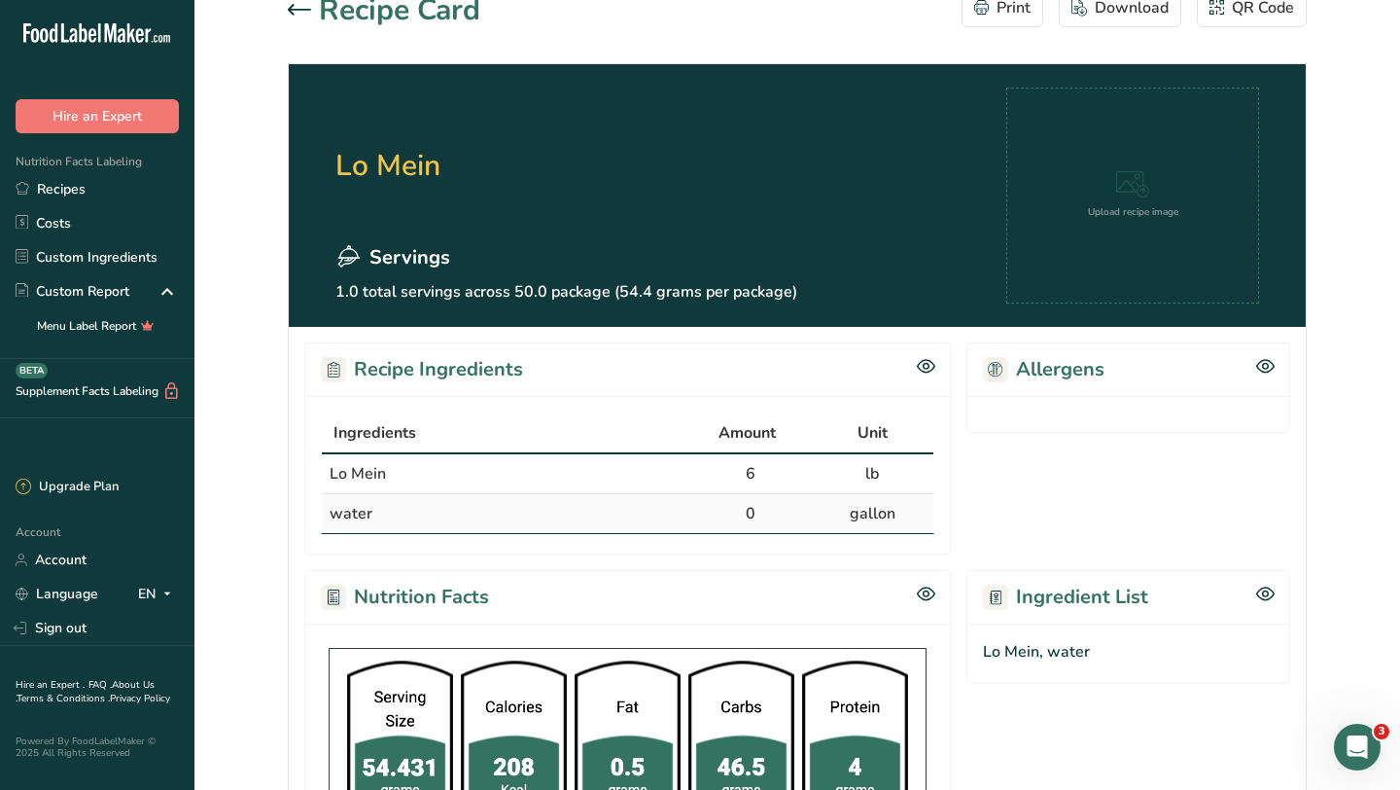
scroll to position [29, 0]
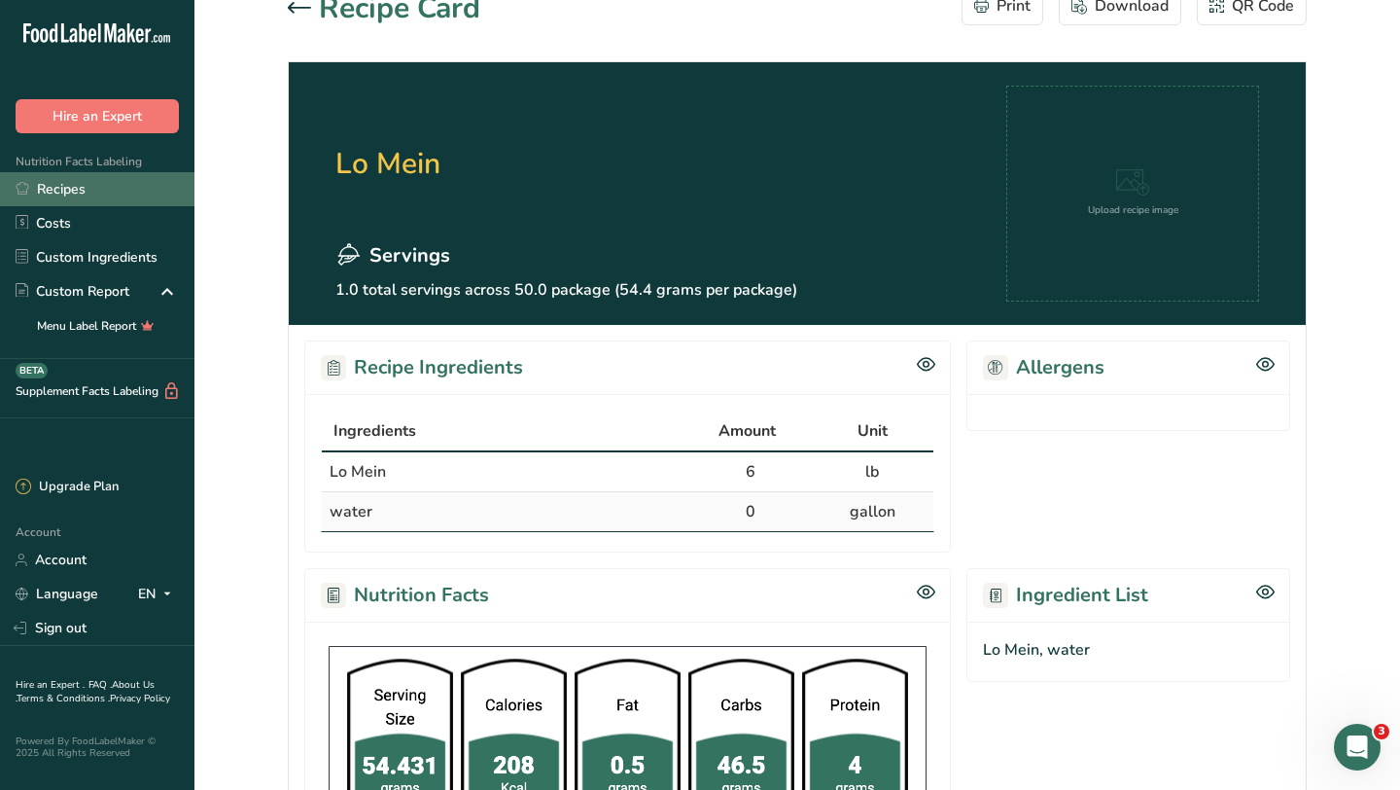
click at [79, 184] on link "Recipes" at bounding box center [97, 189] width 194 height 34
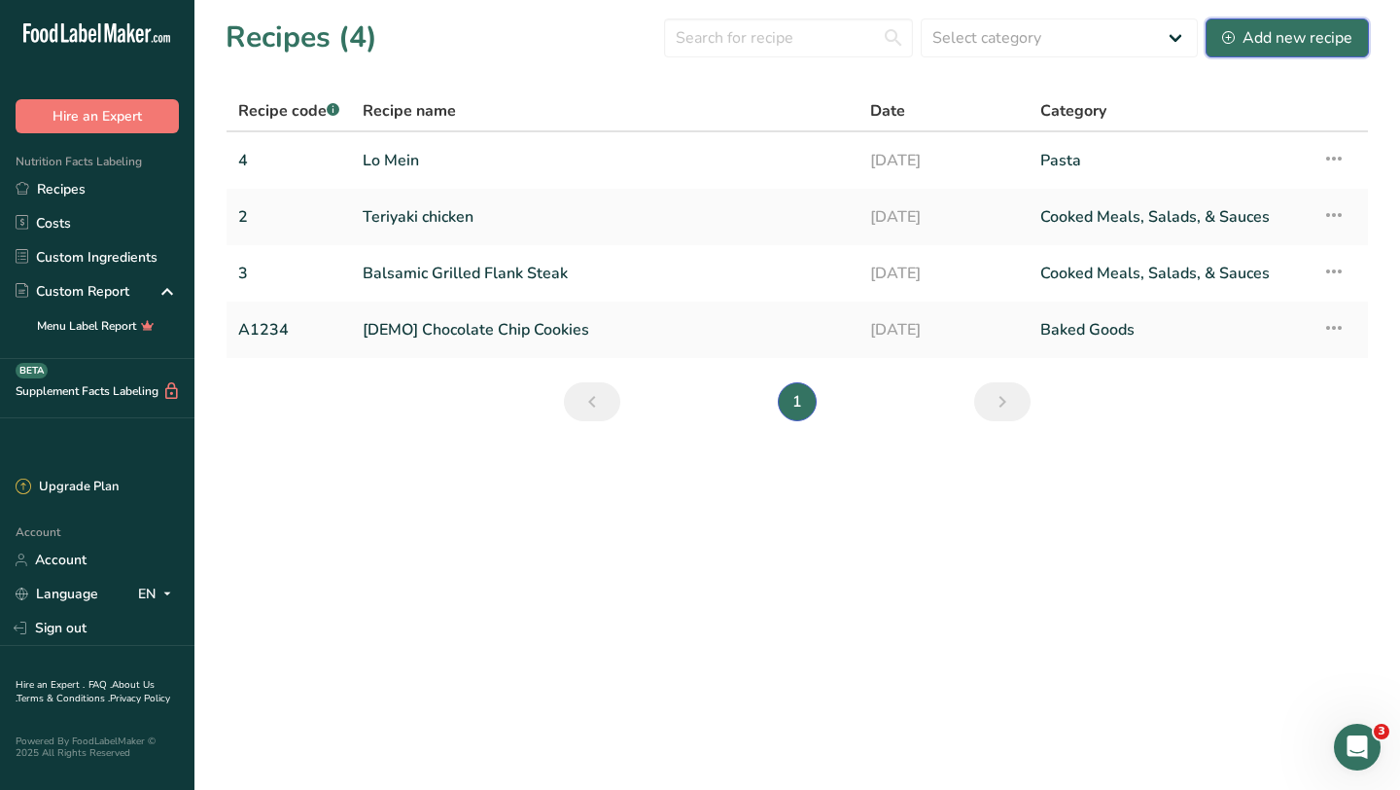
click at [1252, 39] on div "Add new recipe" at bounding box center [1287, 37] width 130 height 23
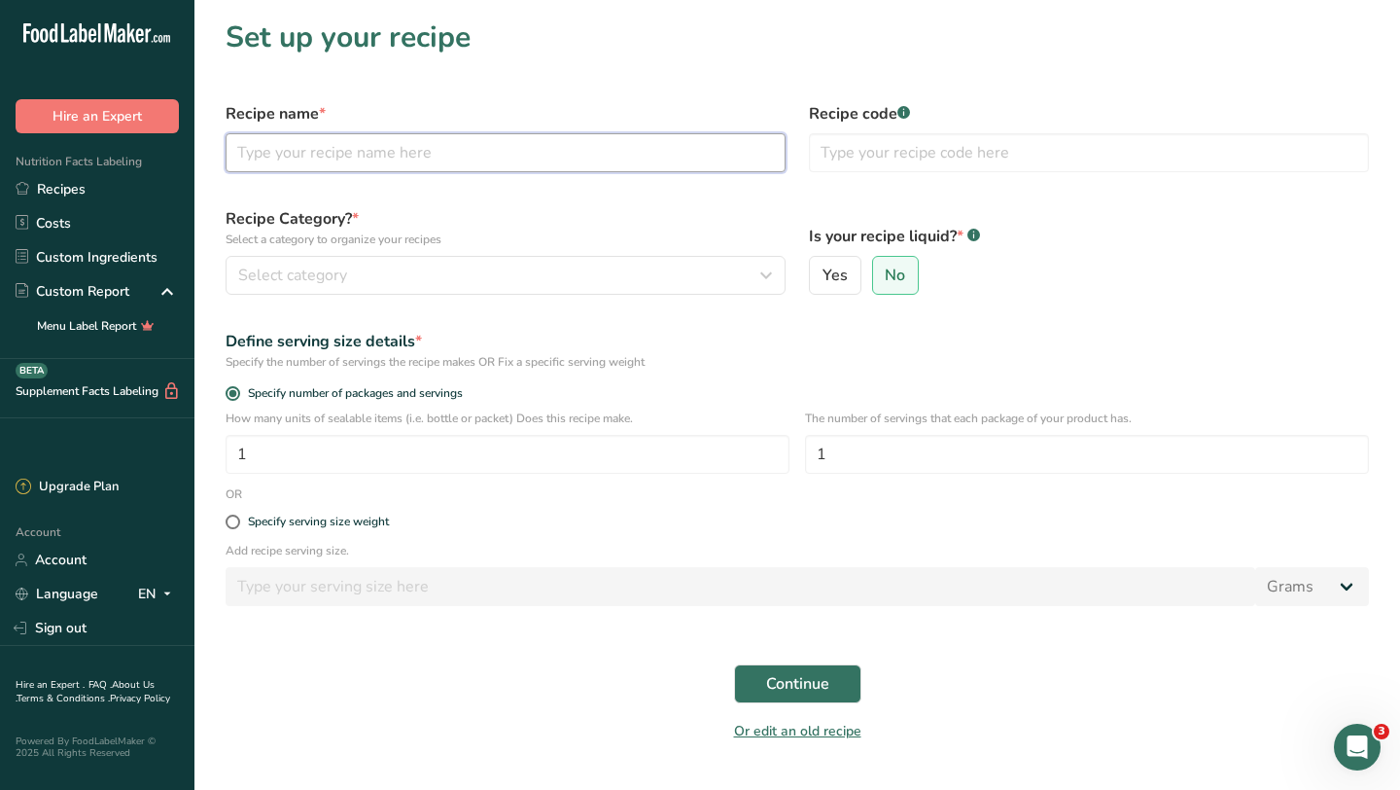
click at [632, 156] on input "text" at bounding box center [506, 152] width 560 height 39
type input "Meatballs"
click at [909, 152] on input "text" at bounding box center [1089, 152] width 560 height 39
type input "5"
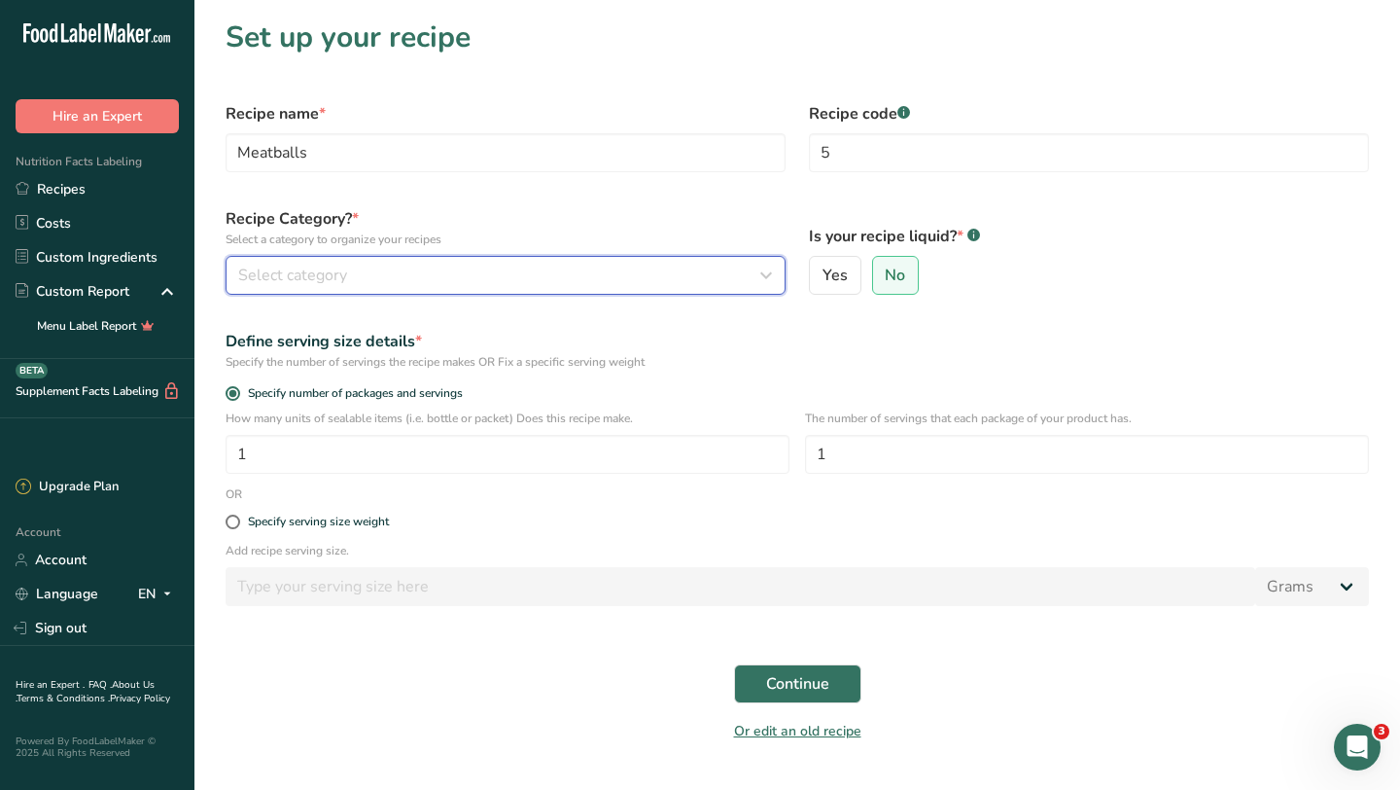
click at [523, 280] on div "Select category" at bounding box center [499, 275] width 523 height 23
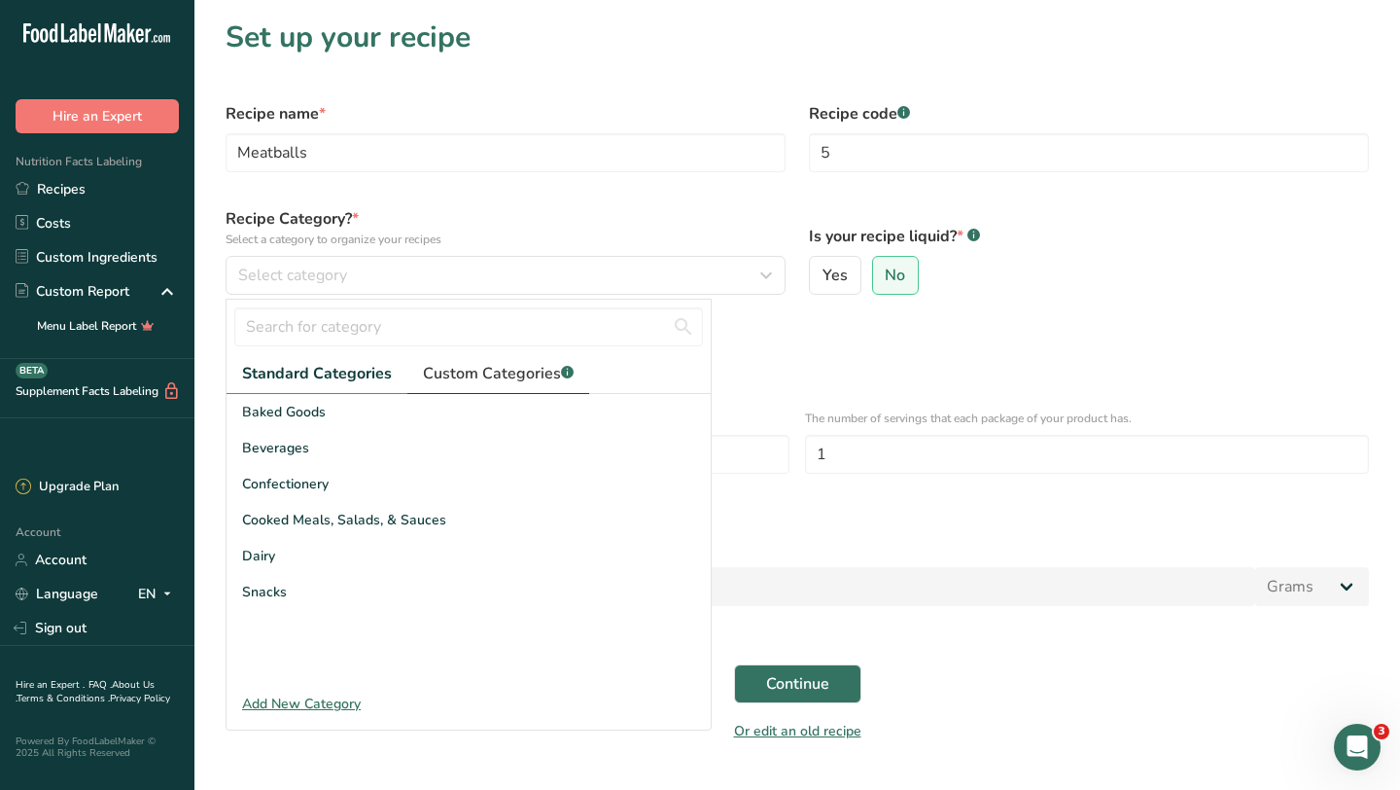
click at [547, 371] on span "Custom Categories .a-a{fill:#347362;}.b-a{fill:#fff;}" at bounding box center [498, 373] width 151 height 23
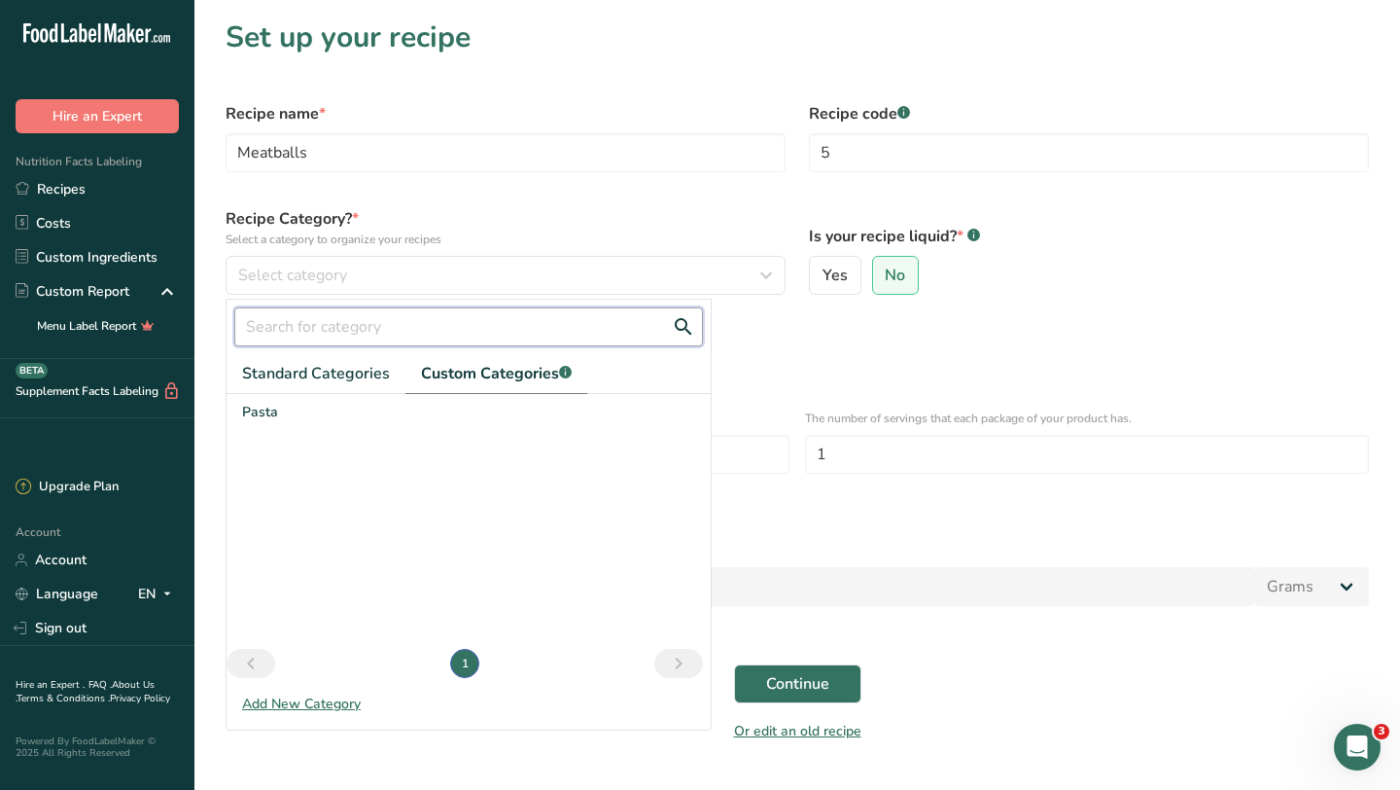
click at [420, 333] on input "text" at bounding box center [468, 326] width 469 height 39
type input "M"
type input "Beef Entree"
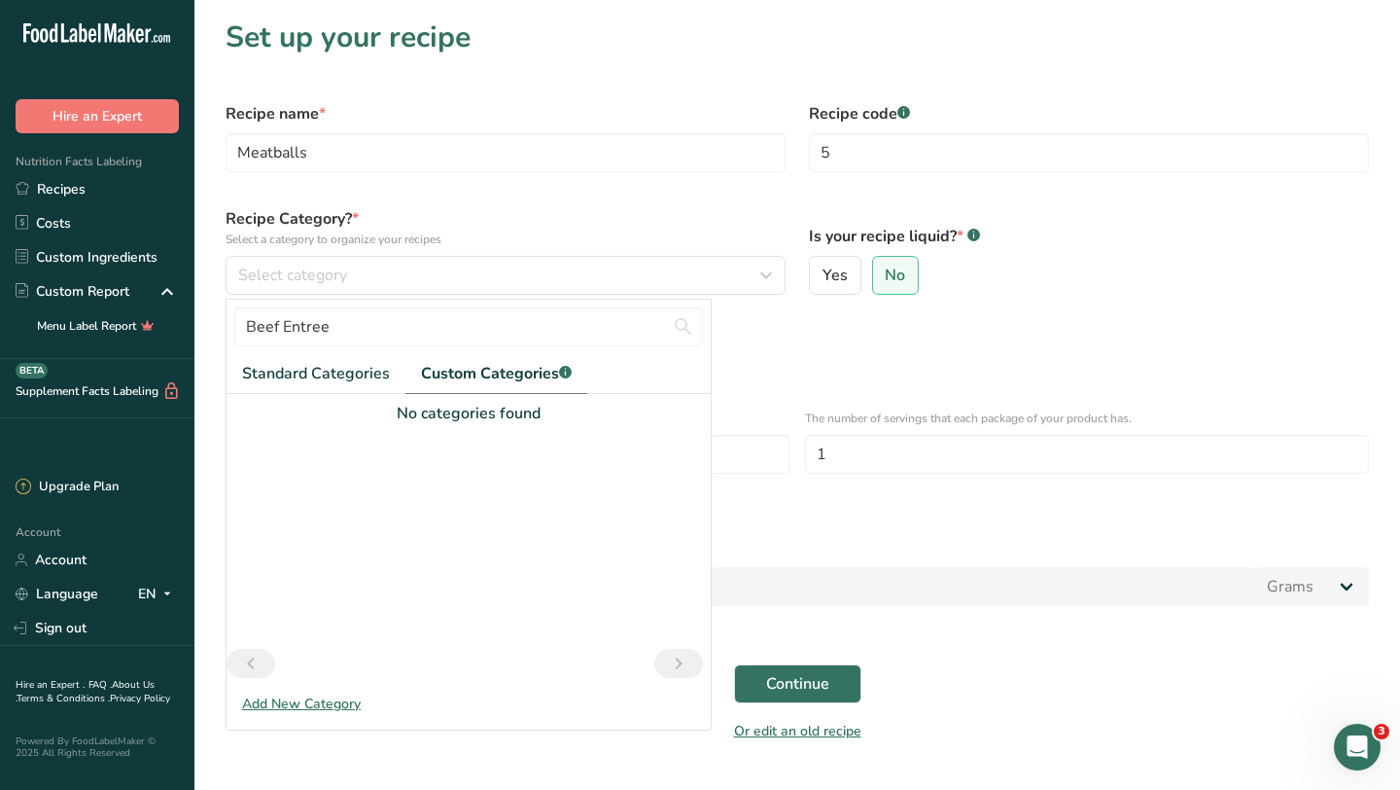
click at [790, 342] on div "Define serving size details *" at bounding box center [798, 341] width 1144 height 23
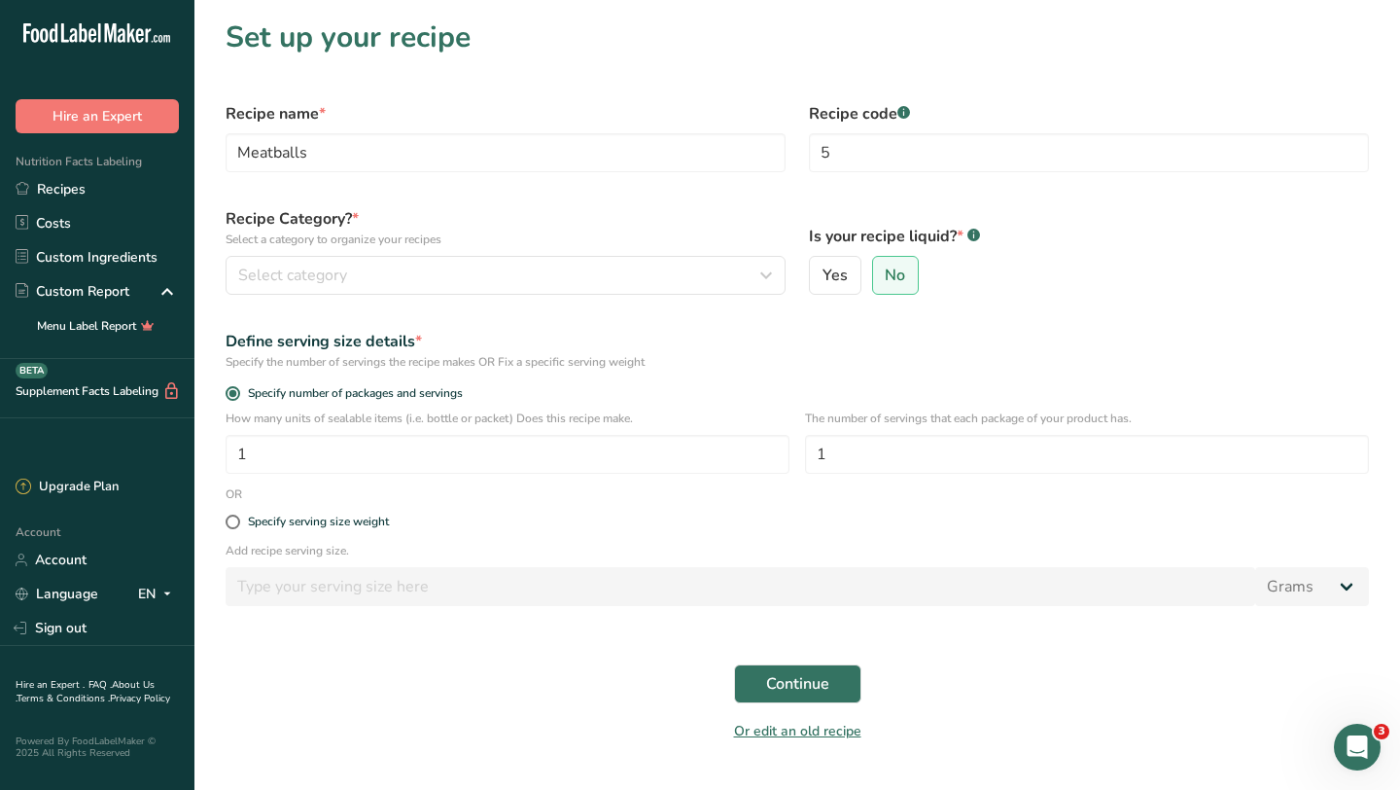
scroll to position [8, 0]
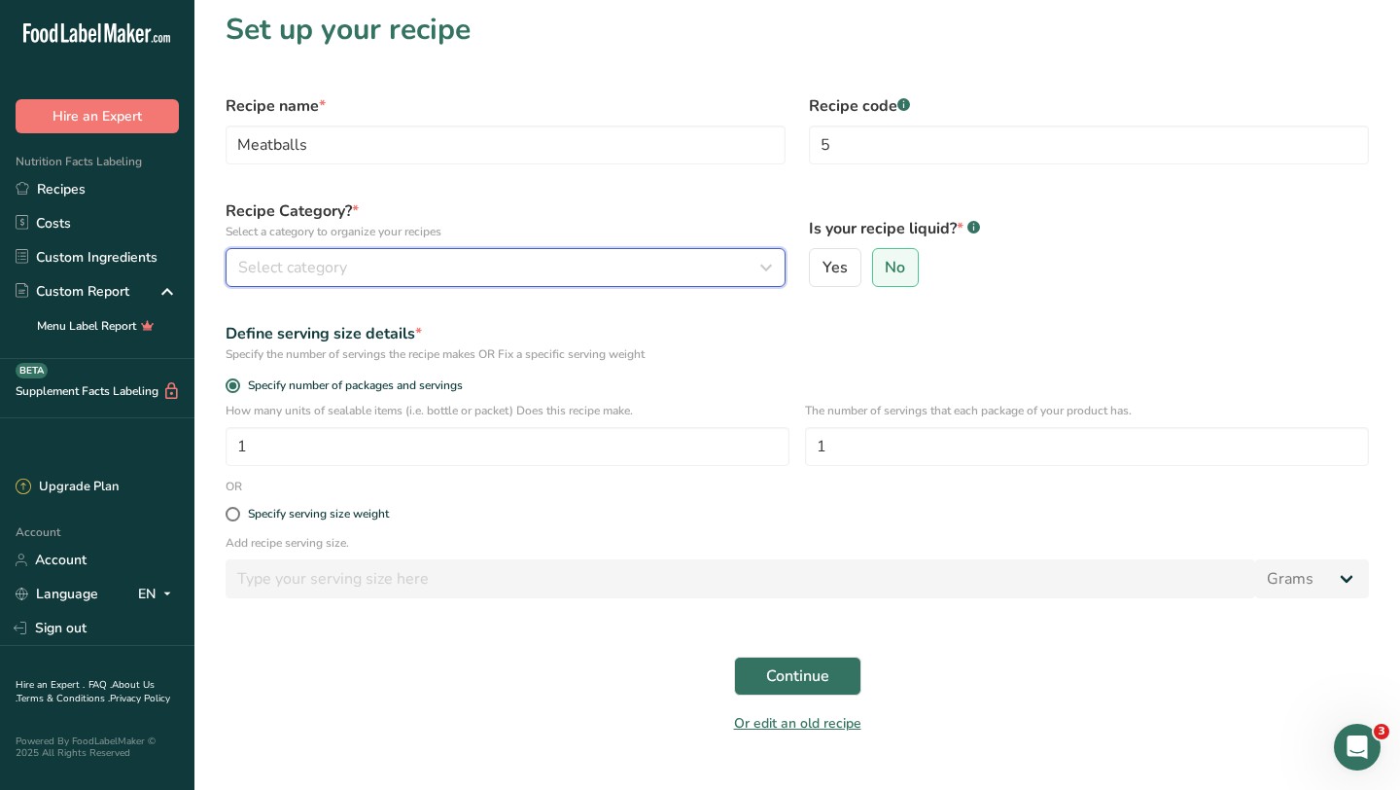
click at [569, 286] on button "Select category" at bounding box center [506, 267] width 560 height 39
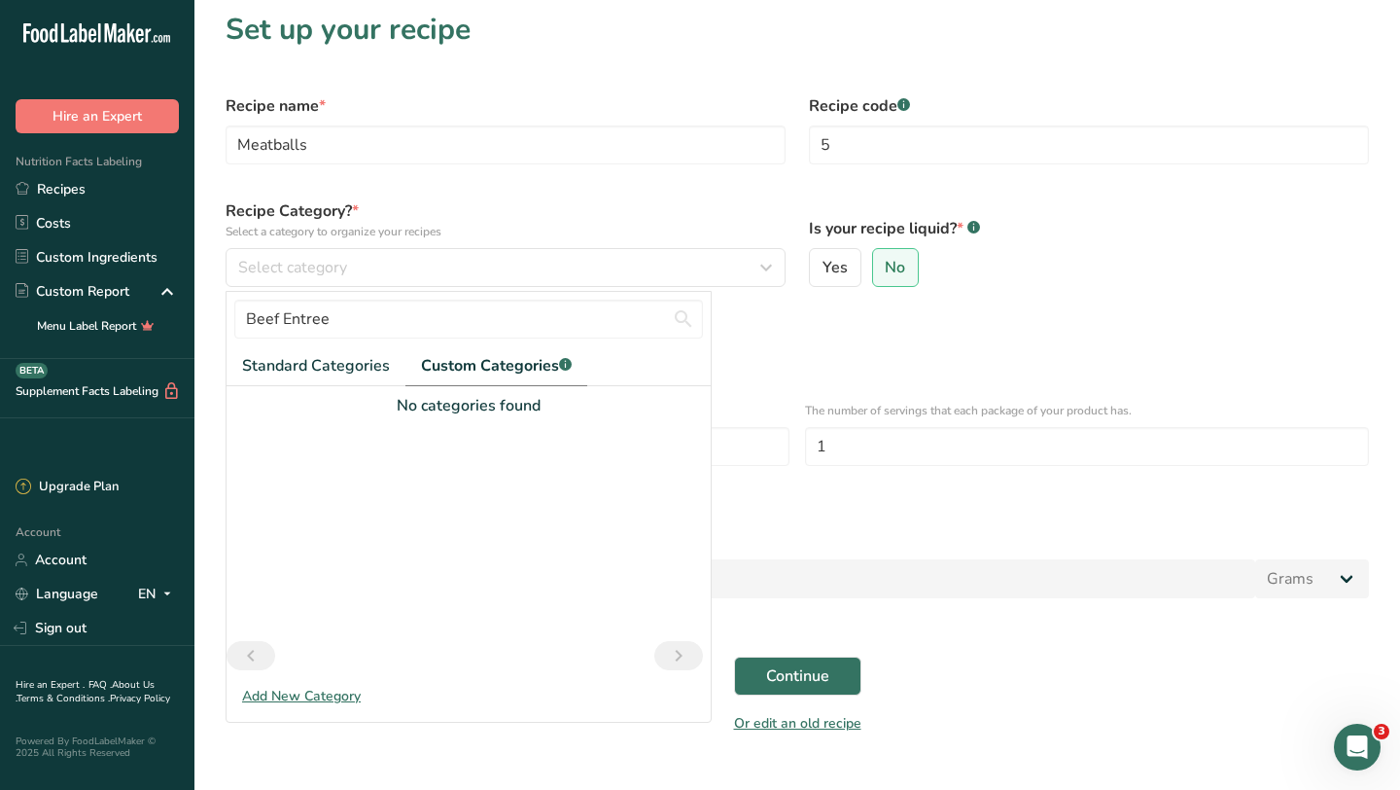
click at [510, 371] on span "Custom Categories .a-a{fill:#347362;}.b-a{fill:#fff;}" at bounding box center [496, 365] width 151 height 23
click at [311, 700] on div "Add New Category" at bounding box center [469, 696] width 484 height 20
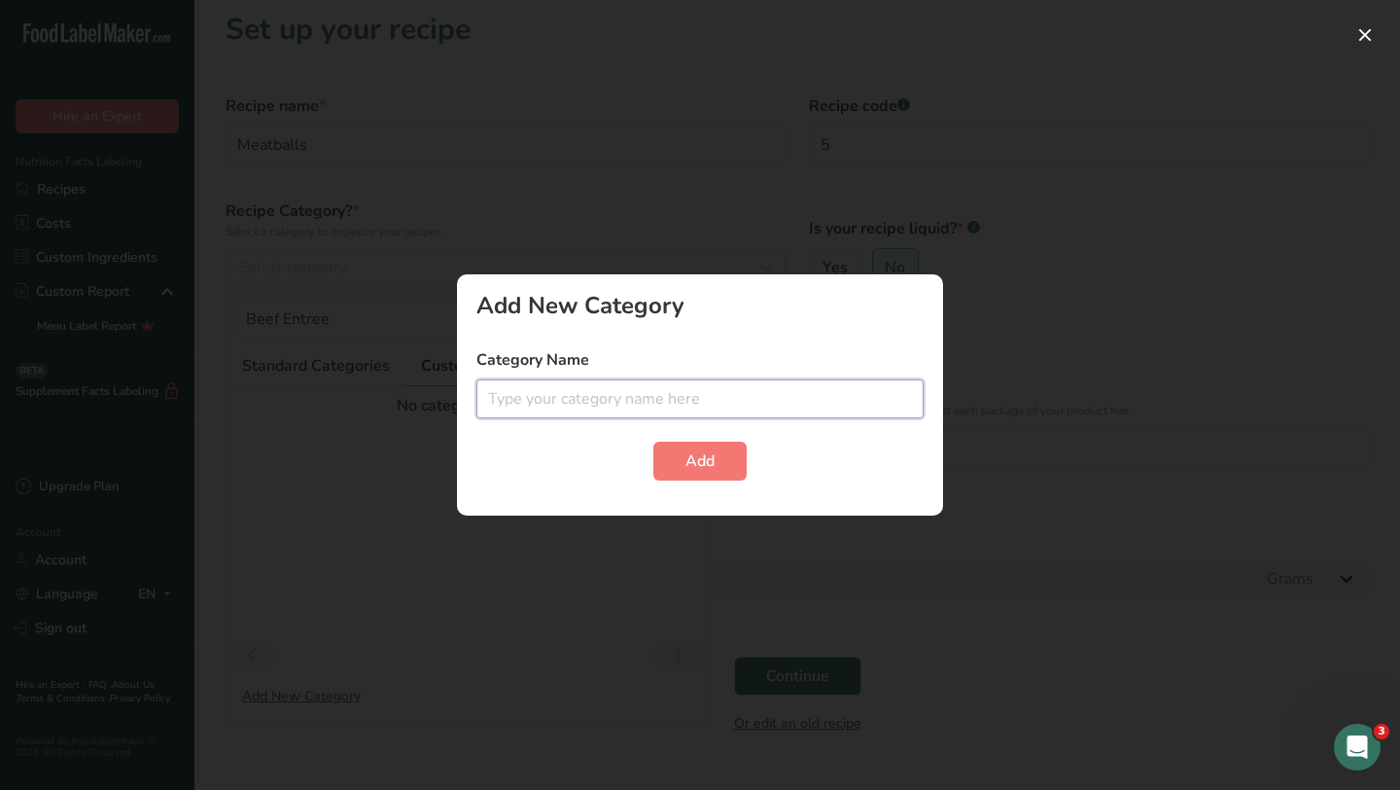
click at [533, 390] on input "text" at bounding box center [699, 398] width 447 height 39
type input "Beef Entree"
click at [693, 458] on span "Add" at bounding box center [700, 460] width 29 height 23
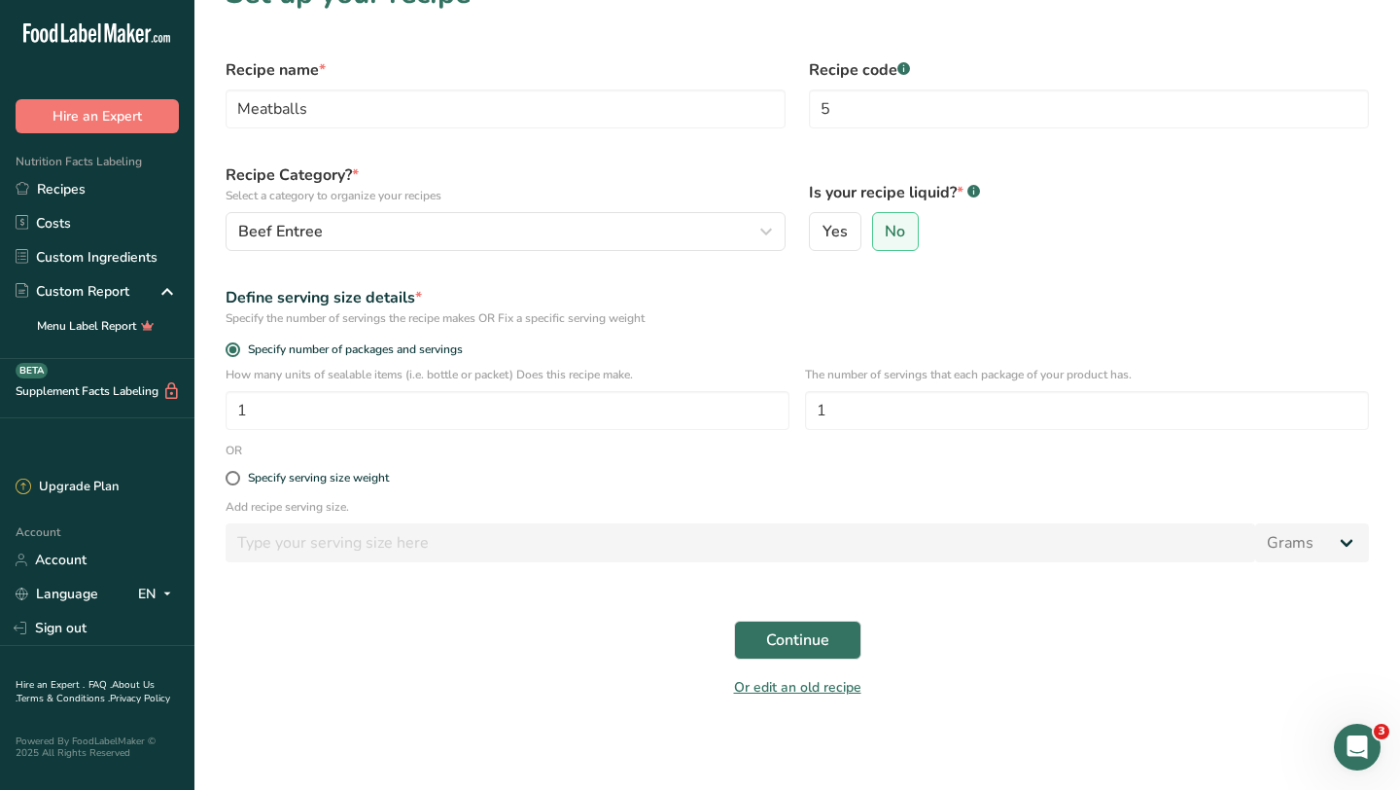
scroll to position [45, 0]
click at [382, 406] on input "1" at bounding box center [508, 409] width 564 height 39
type input "50"
click at [889, 410] on input "1" at bounding box center [1087, 409] width 564 height 39
click at [779, 643] on span "Continue" at bounding box center [797, 638] width 63 height 23
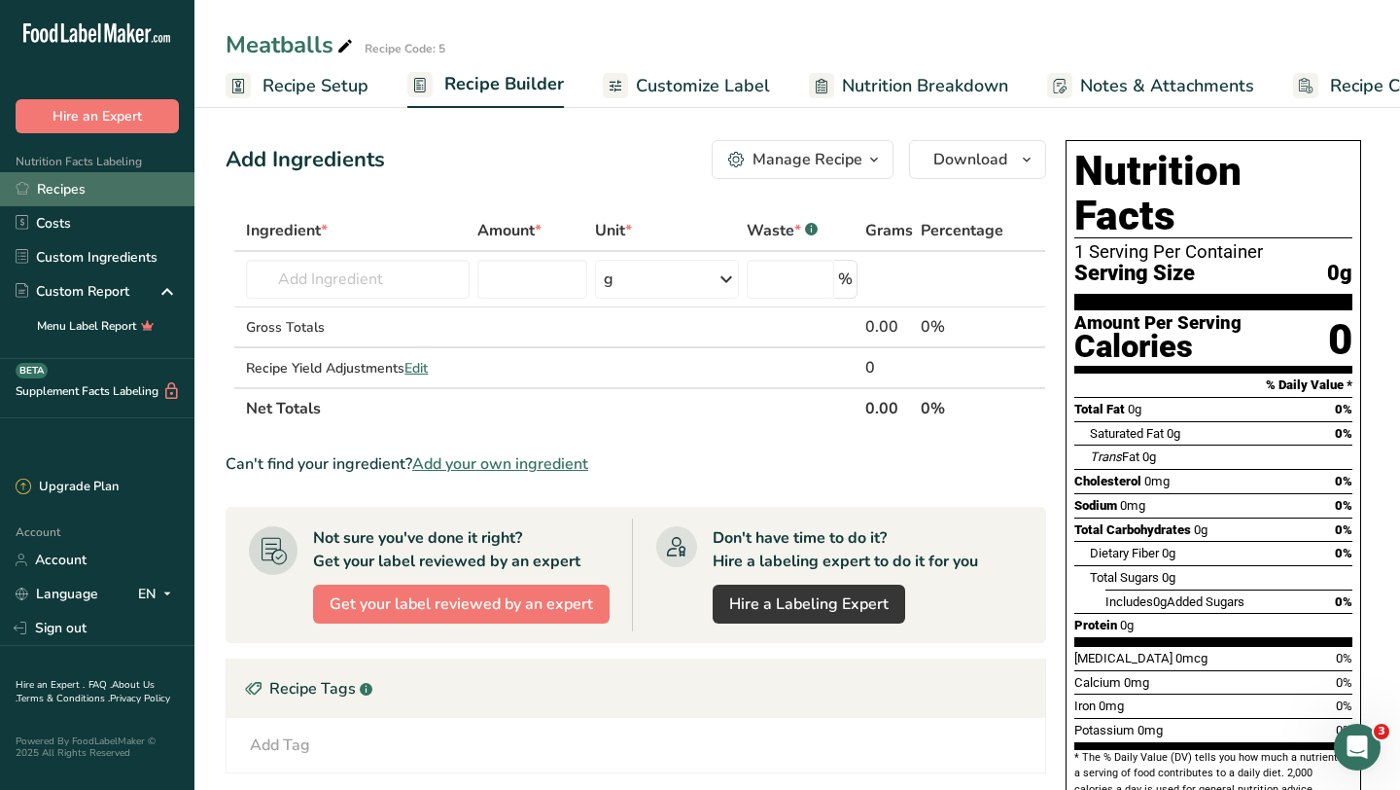
click at [112, 195] on link "Recipes" at bounding box center [97, 189] width 194 height 34
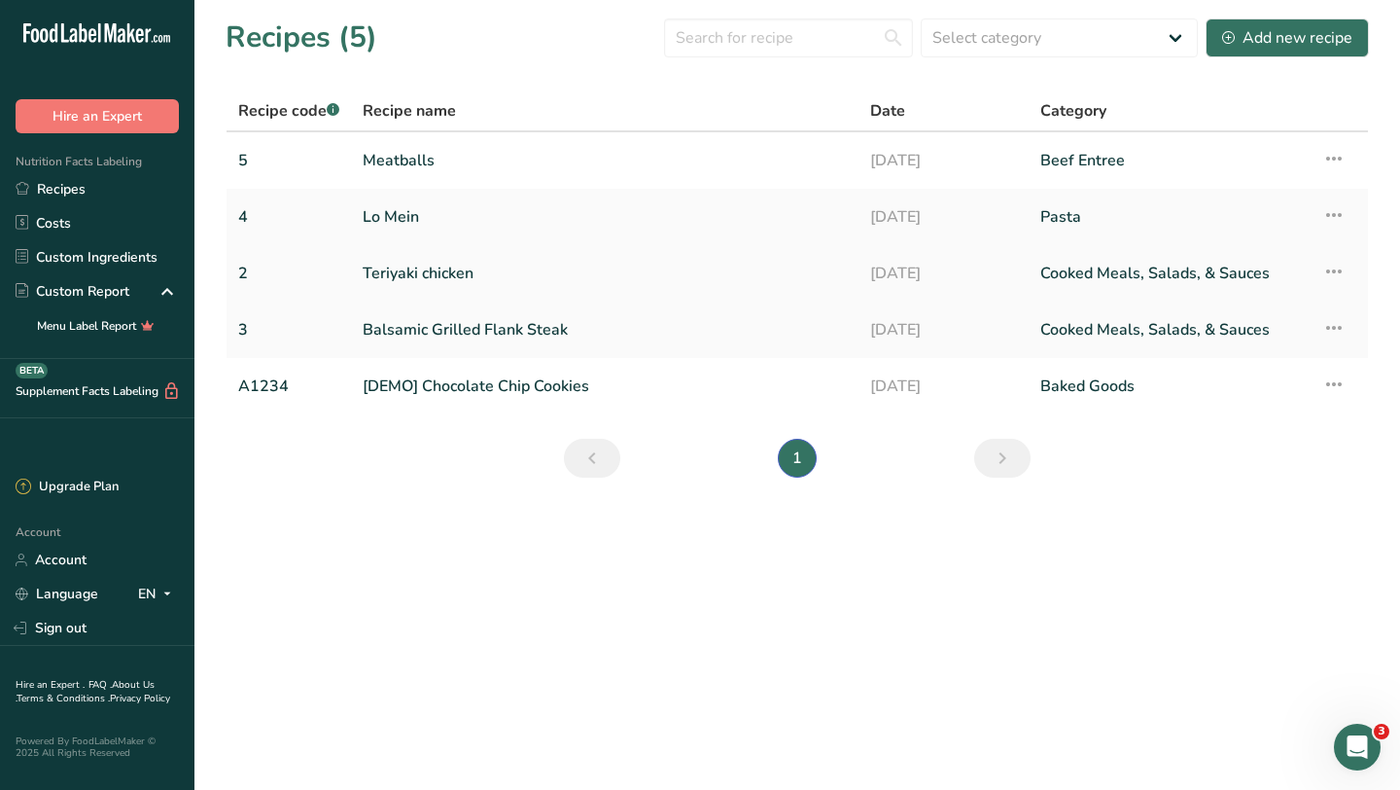
click at [433, 275] on link "Teriyaki chicken" at bounding box center [605, 273] width 484 height 41
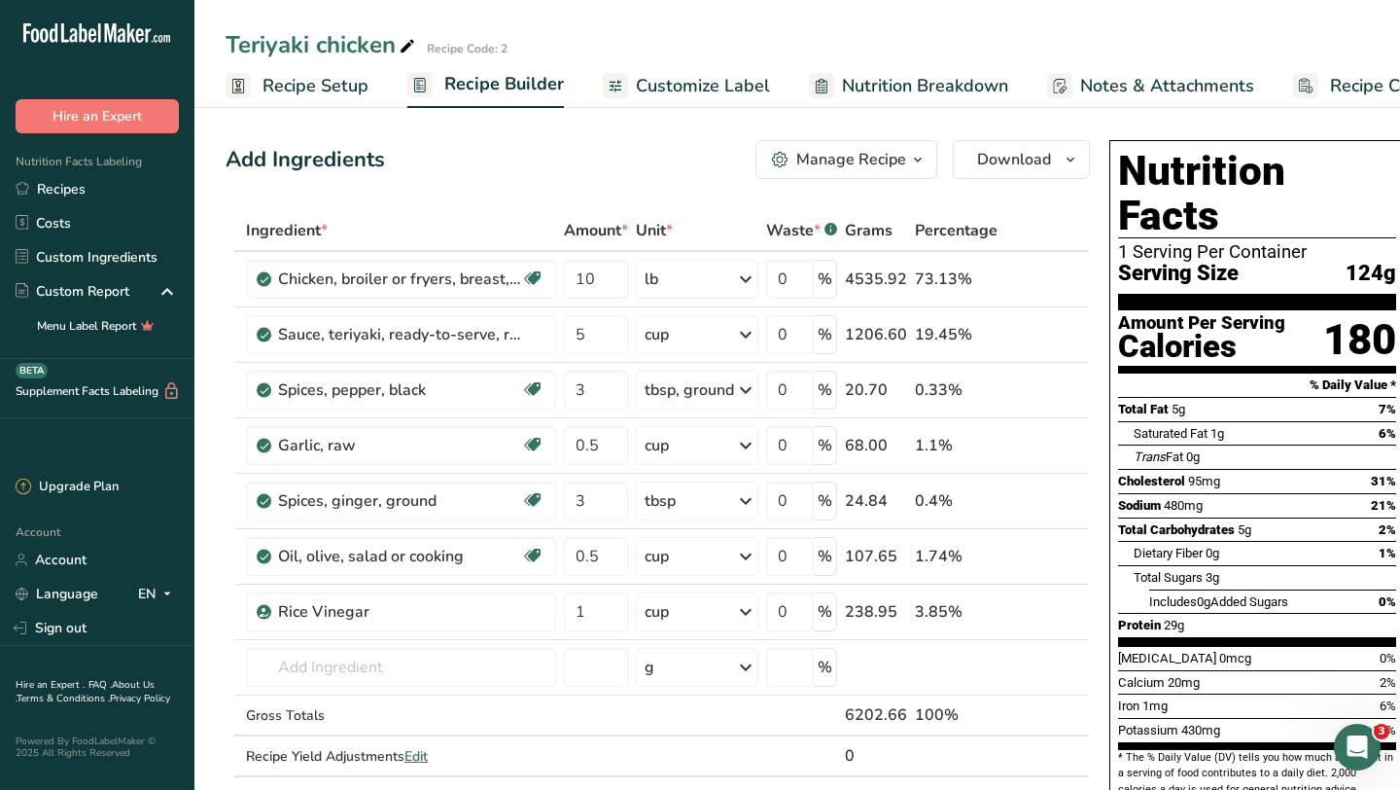
click at [307, 77] on span "Recipe Setup" at bounding box center [316, 86] width 106 height 26
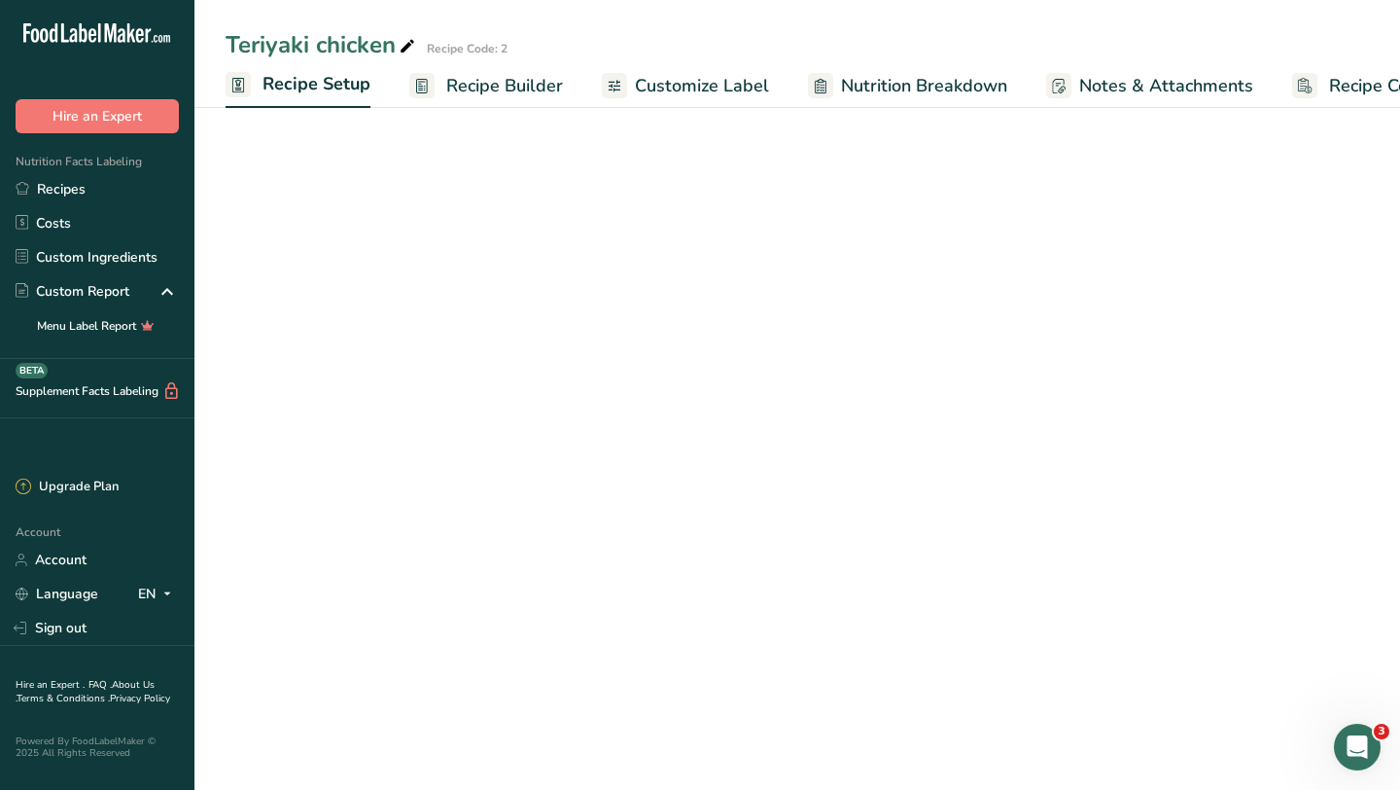
scroll to position [0, 7]
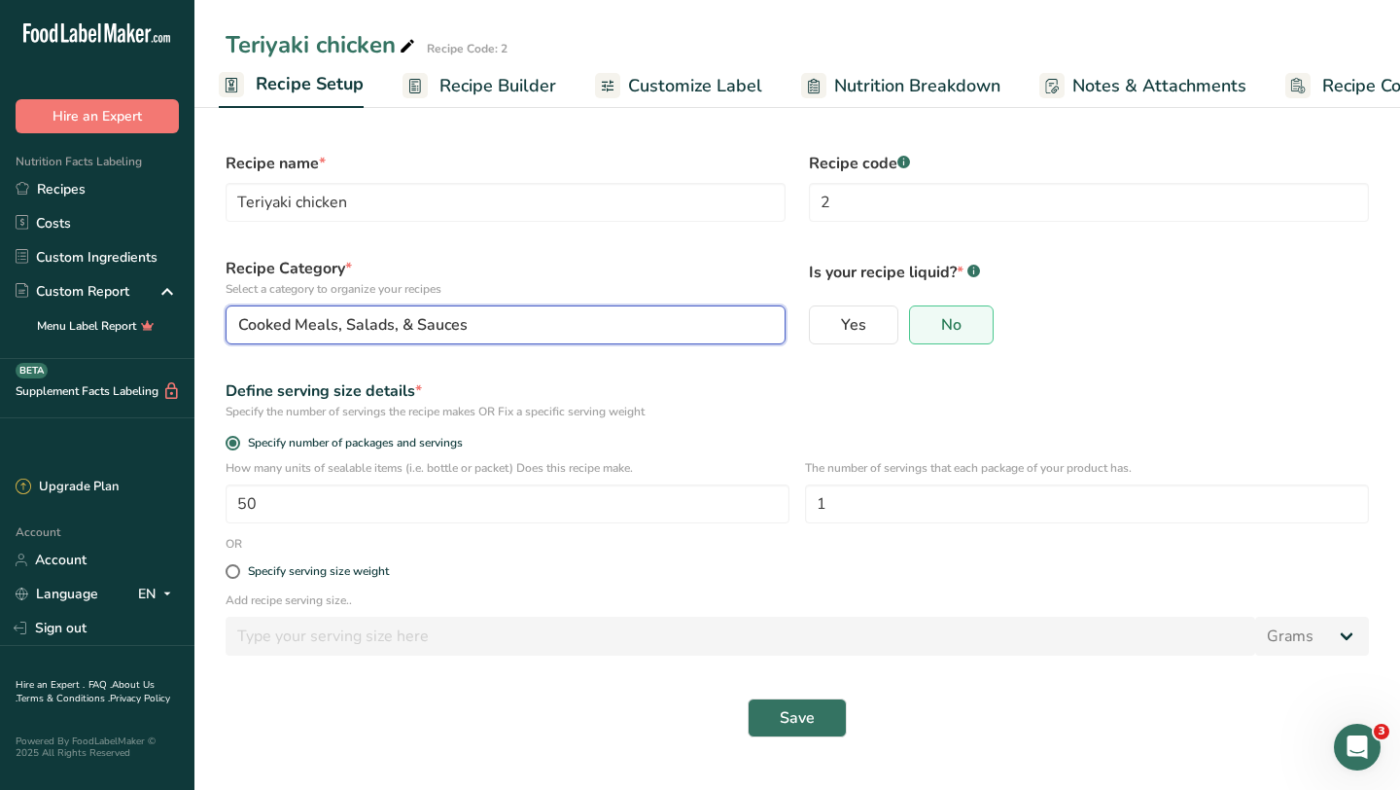
click at [588, 323] on div "Cooked Meals, Salads, & Sauces" at bounding box center [499, 324] width 523 height 23
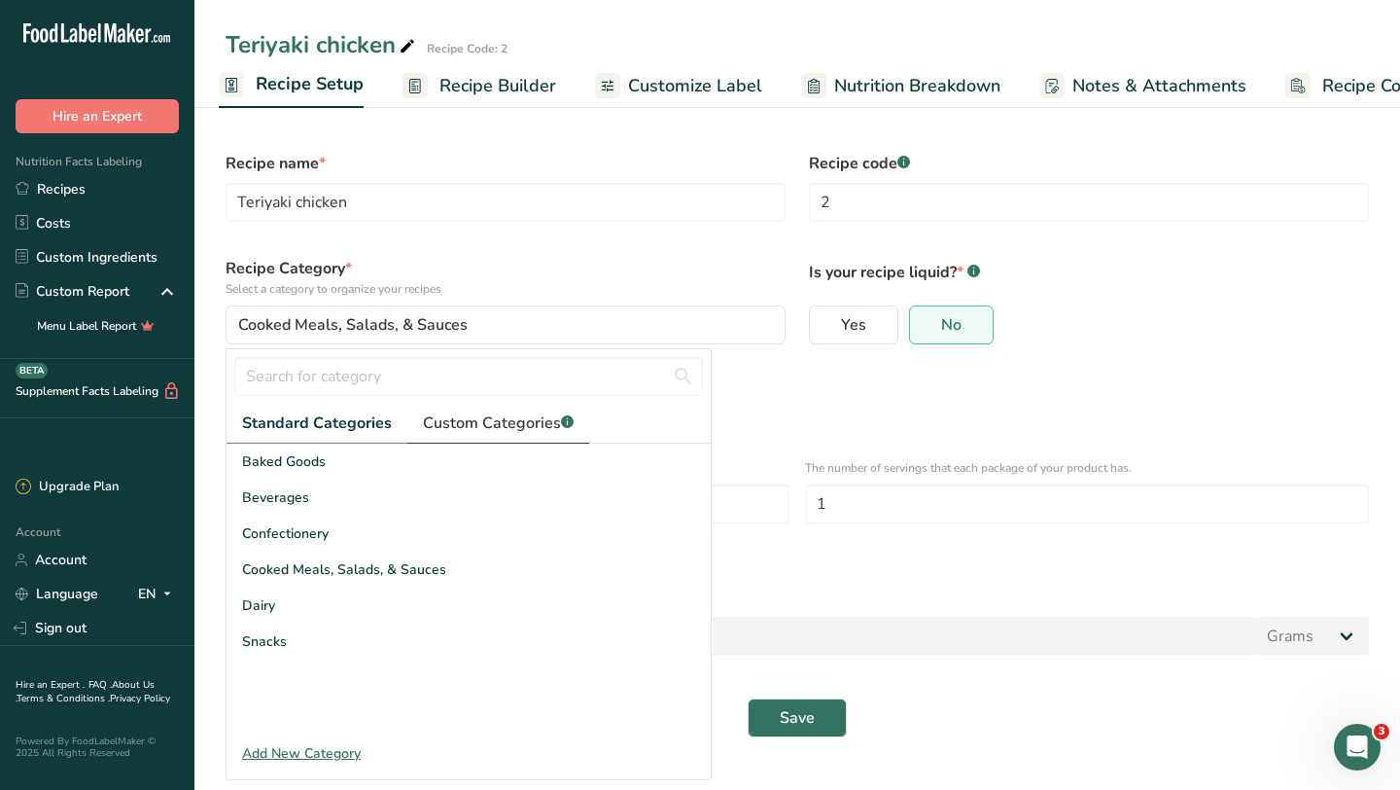
click at [532, 423] on span "Custom Categories .a-a{fill:#347362;}.b-a{fill:#fff;}" at bounding box center [498, 422] width 151 height 23
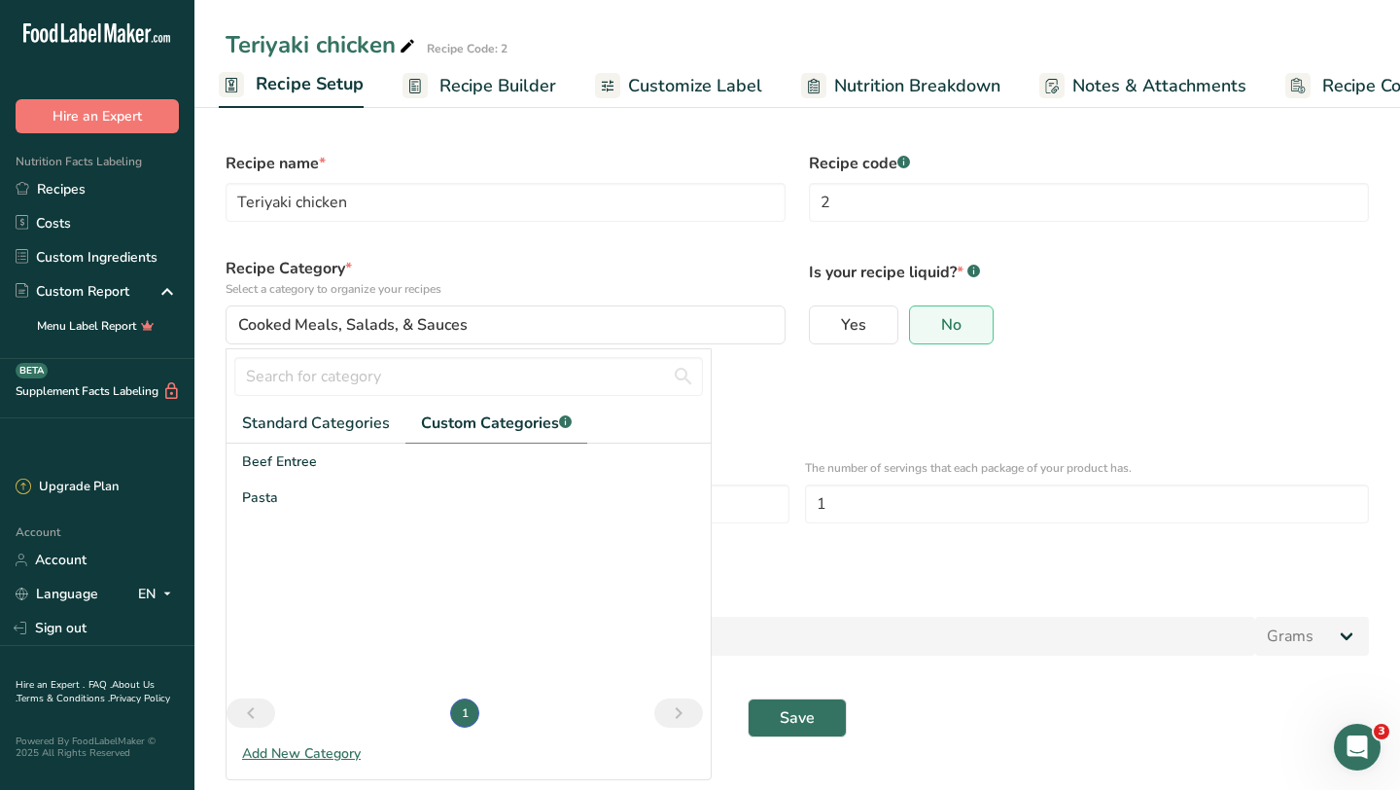
click at [300, 761] on div "Add New Category" at bounding box center [469, 753] width 484 height 20
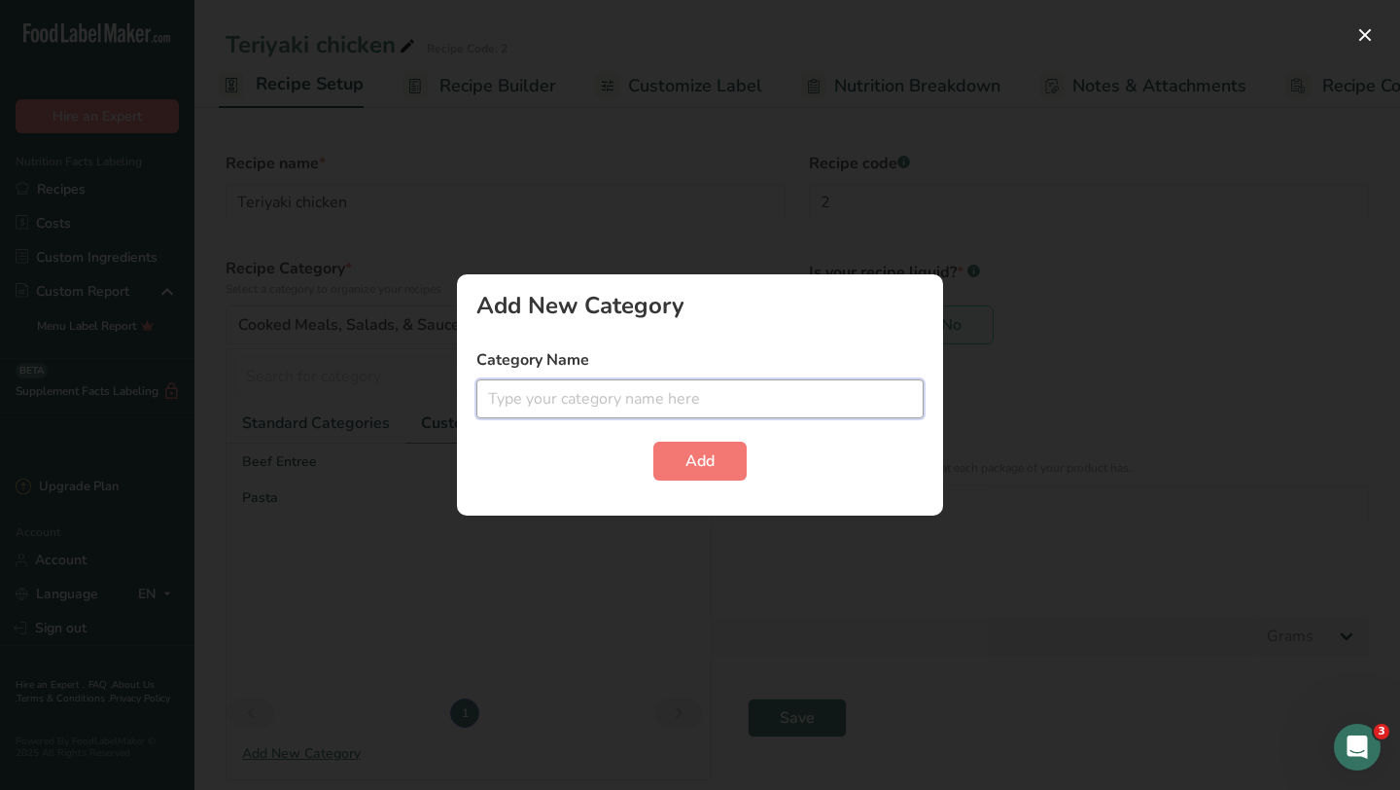
click at [581, 406] on input "text" at bounding box center [699, 398] width 447 height 39
type input "Chicken- Entree"
click at [705, 459] on span "Add" at bounding box center [700, 460] width 29 height 23
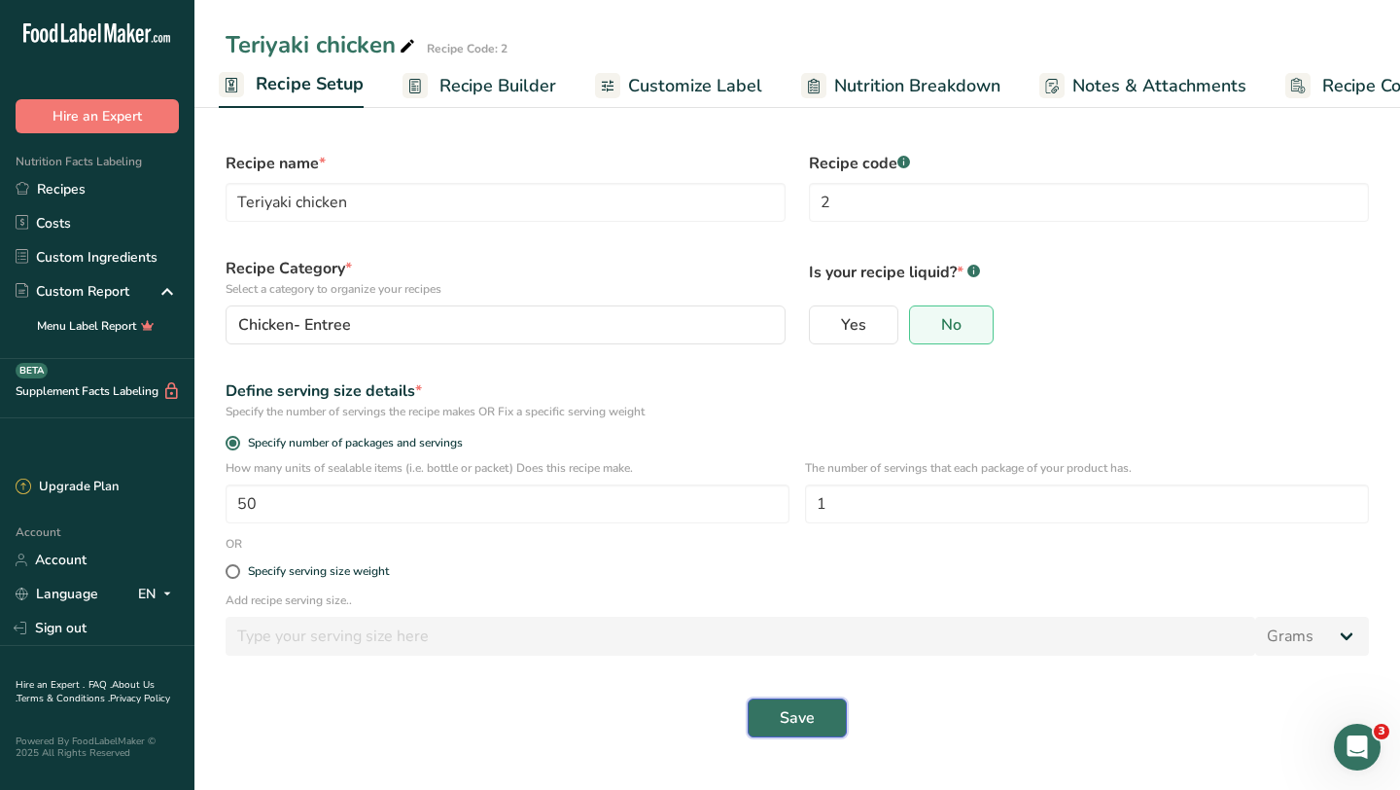
click at [793, 716] on span "Save" at bounding box center [797, 717] width 35 height 23
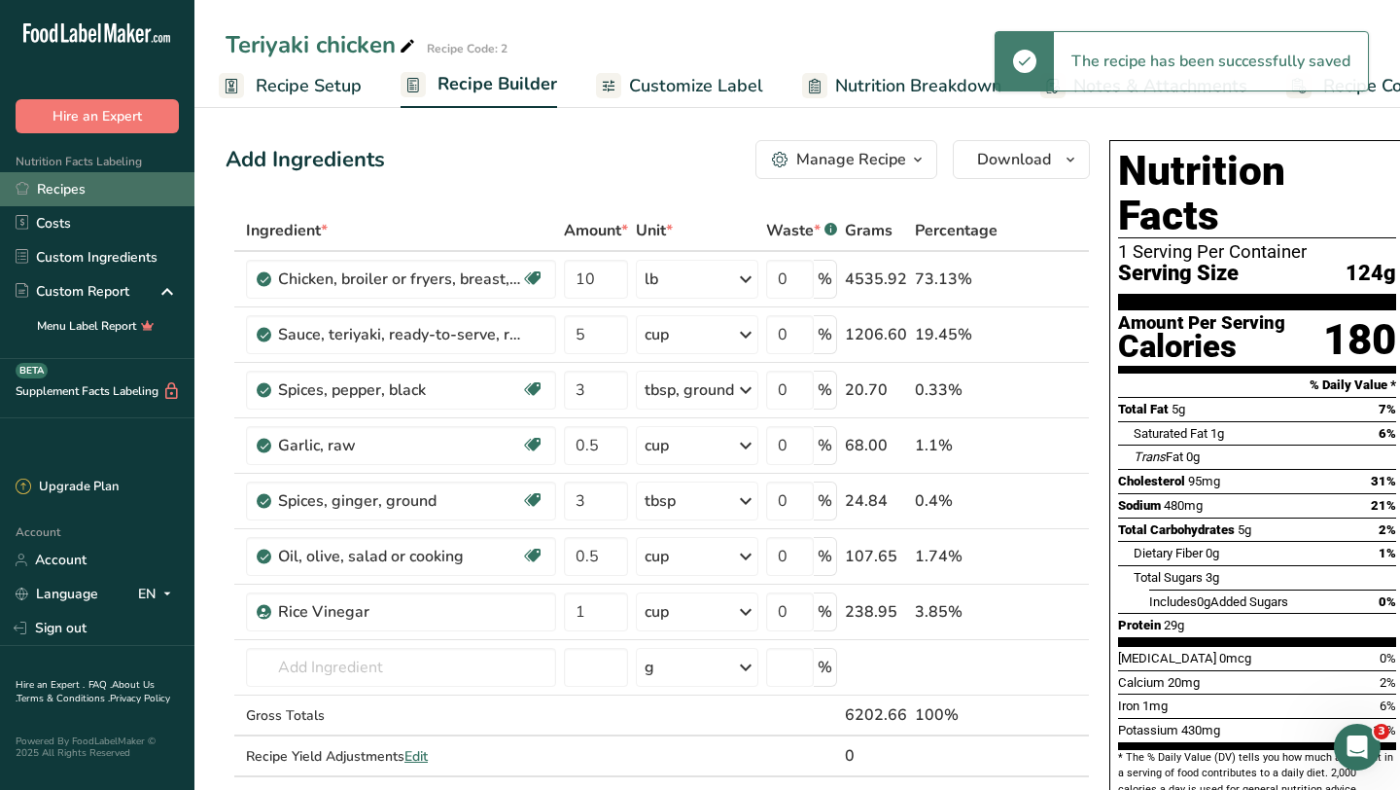
click at [70, 186] on link "Recipes" at bounding box center [97, 189] width 194 height 34
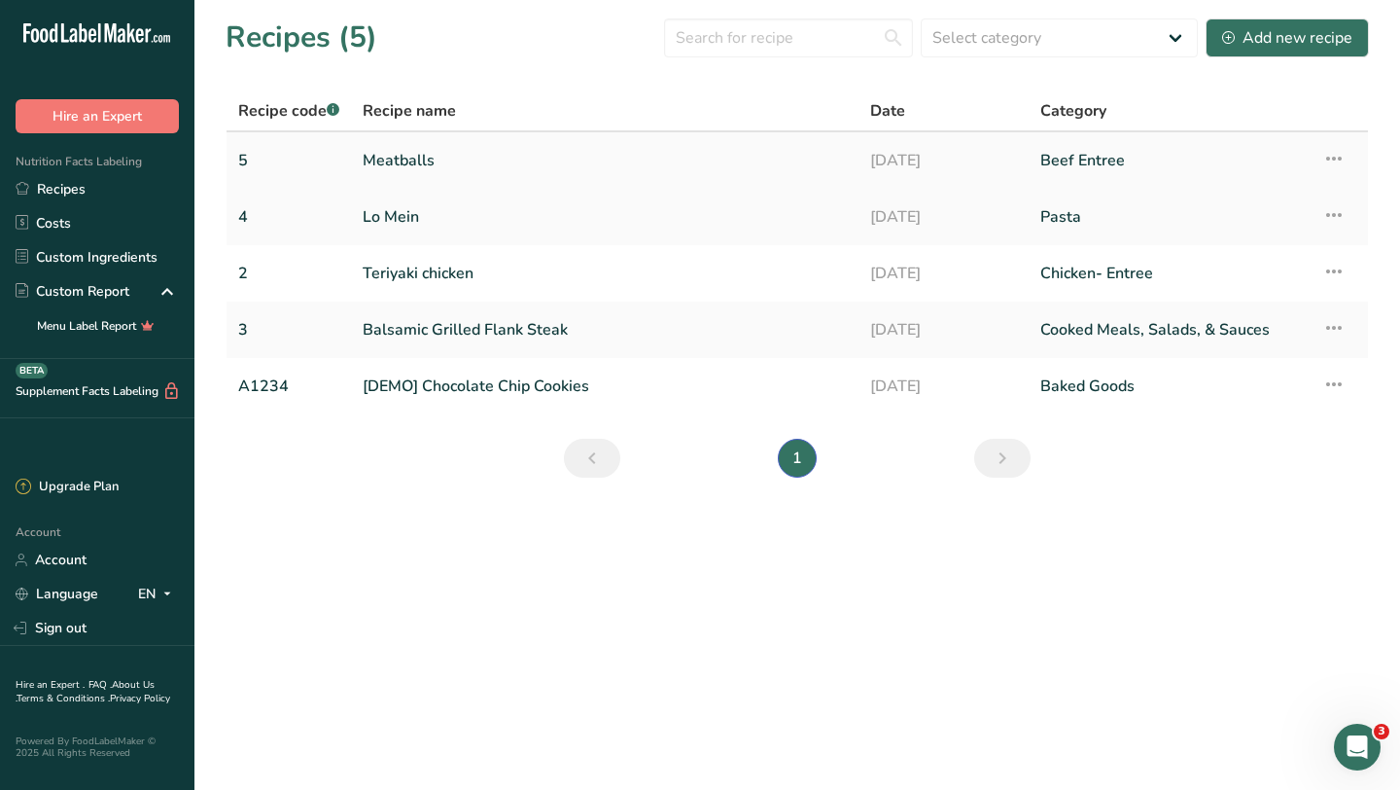
click at [424, 158] on link "Meatballs" at bounding box center [605, 160] width 484 height 41
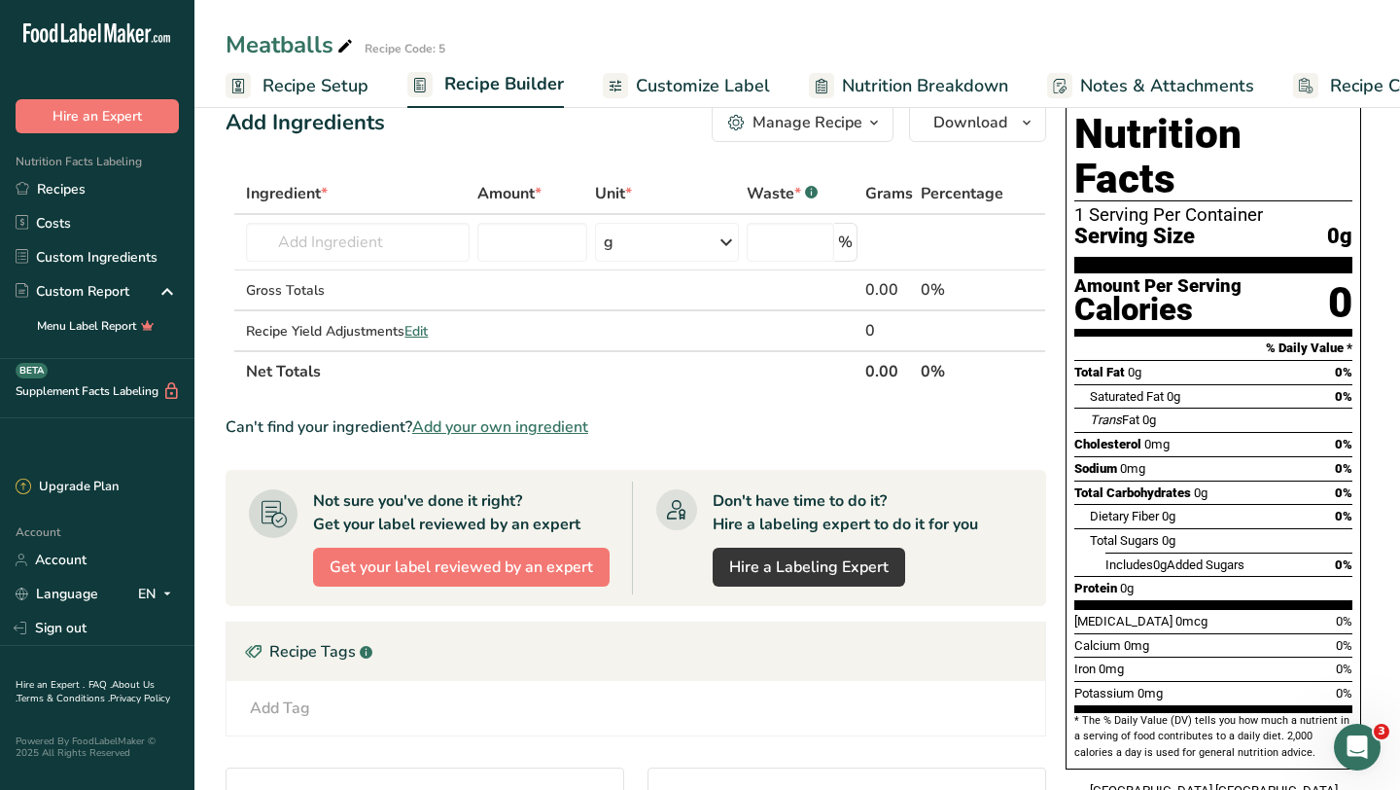
scroll to position [24, 0]
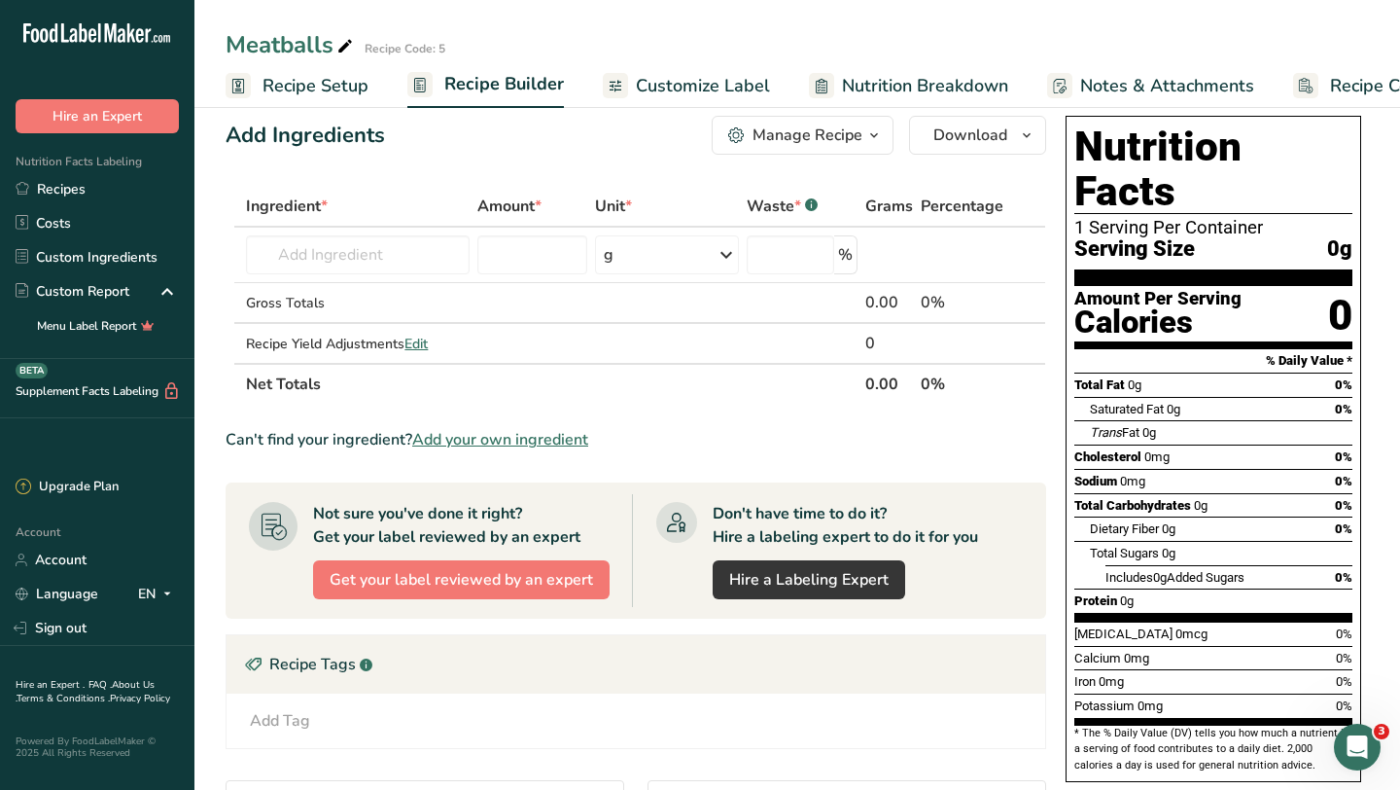
click at [320, 90] on span "Recipe Setup" at bounding box center [316, 86] width 106 height 26
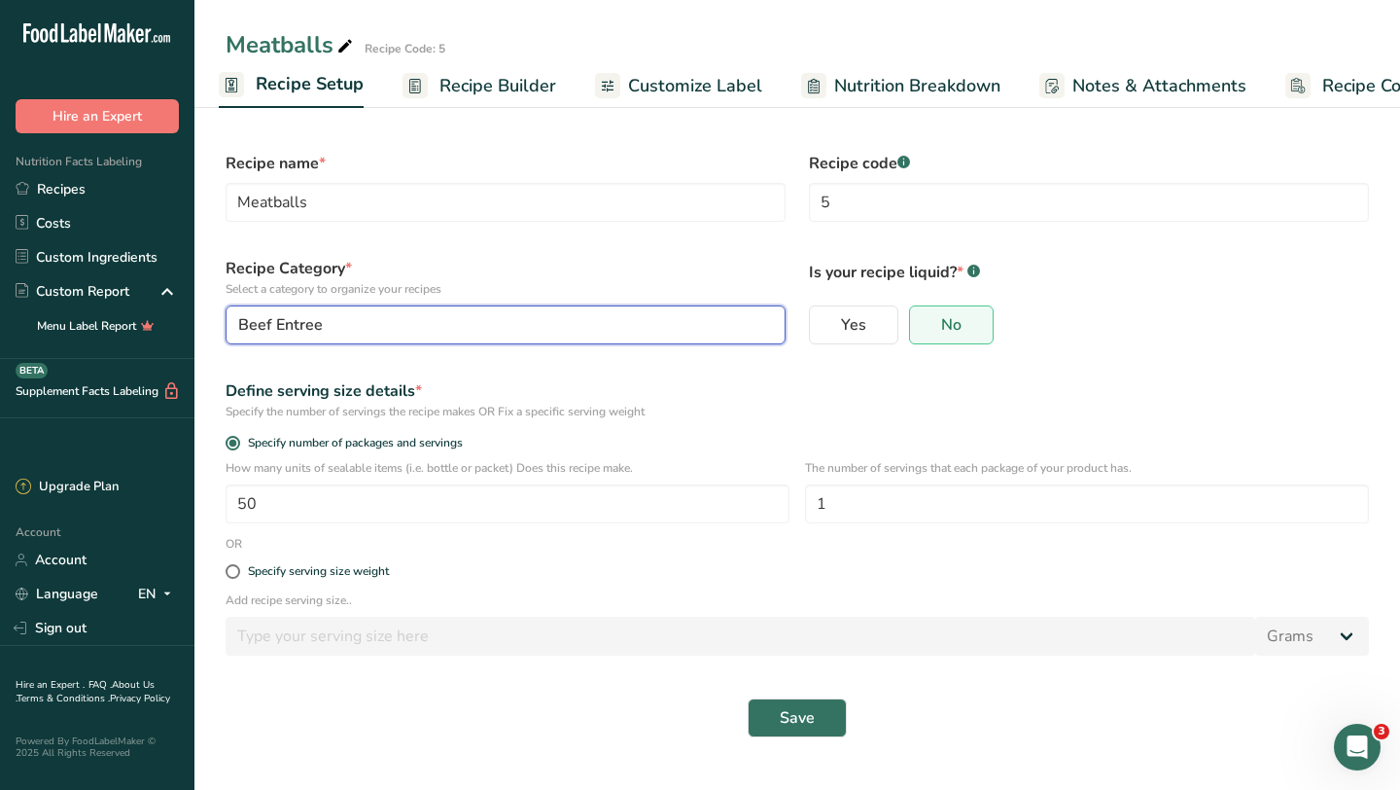
click at [397, 314] on div "Beef Entree" at bounding box center [499, 324] width 523 height 23
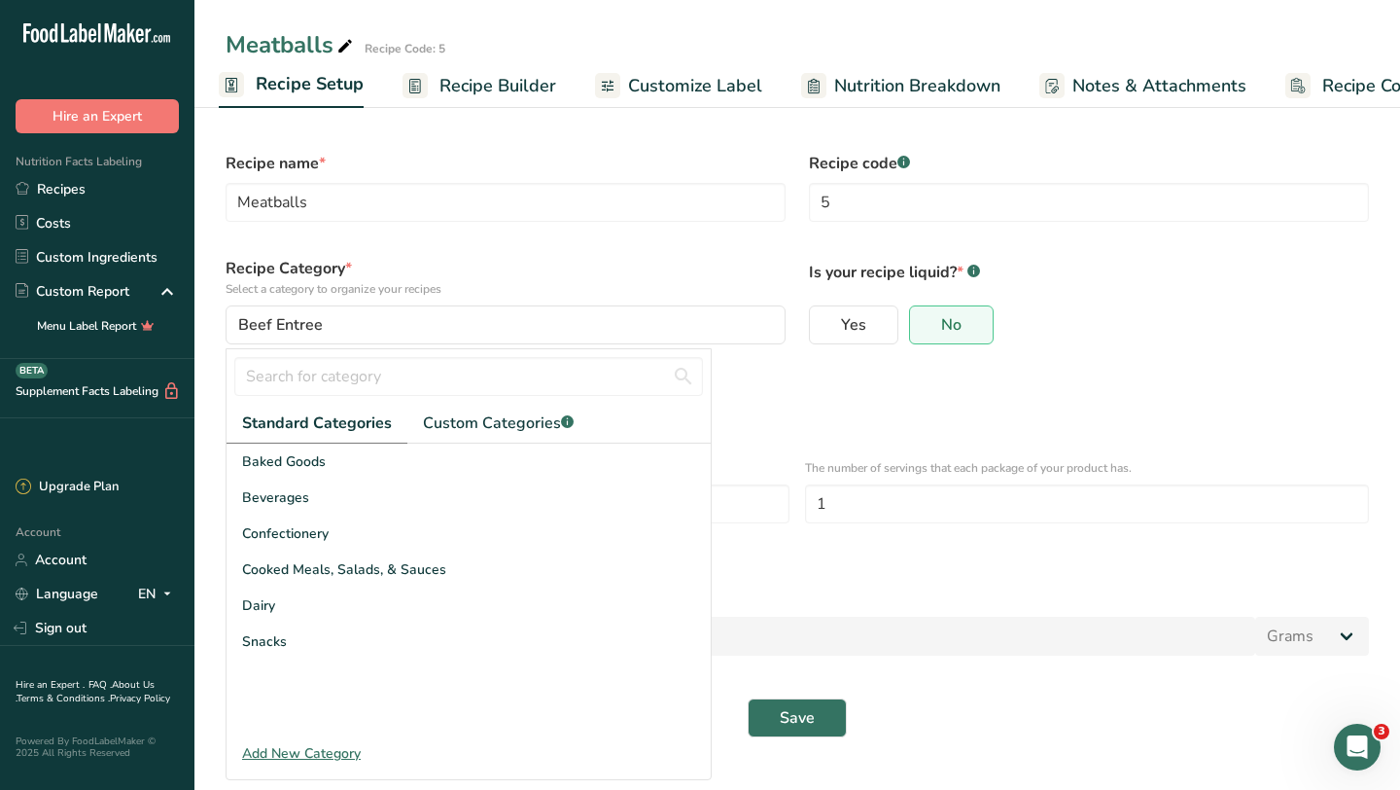
click at [305, 748] on div "Add New Category" at bounding box center [469, 753] width 484 height 20
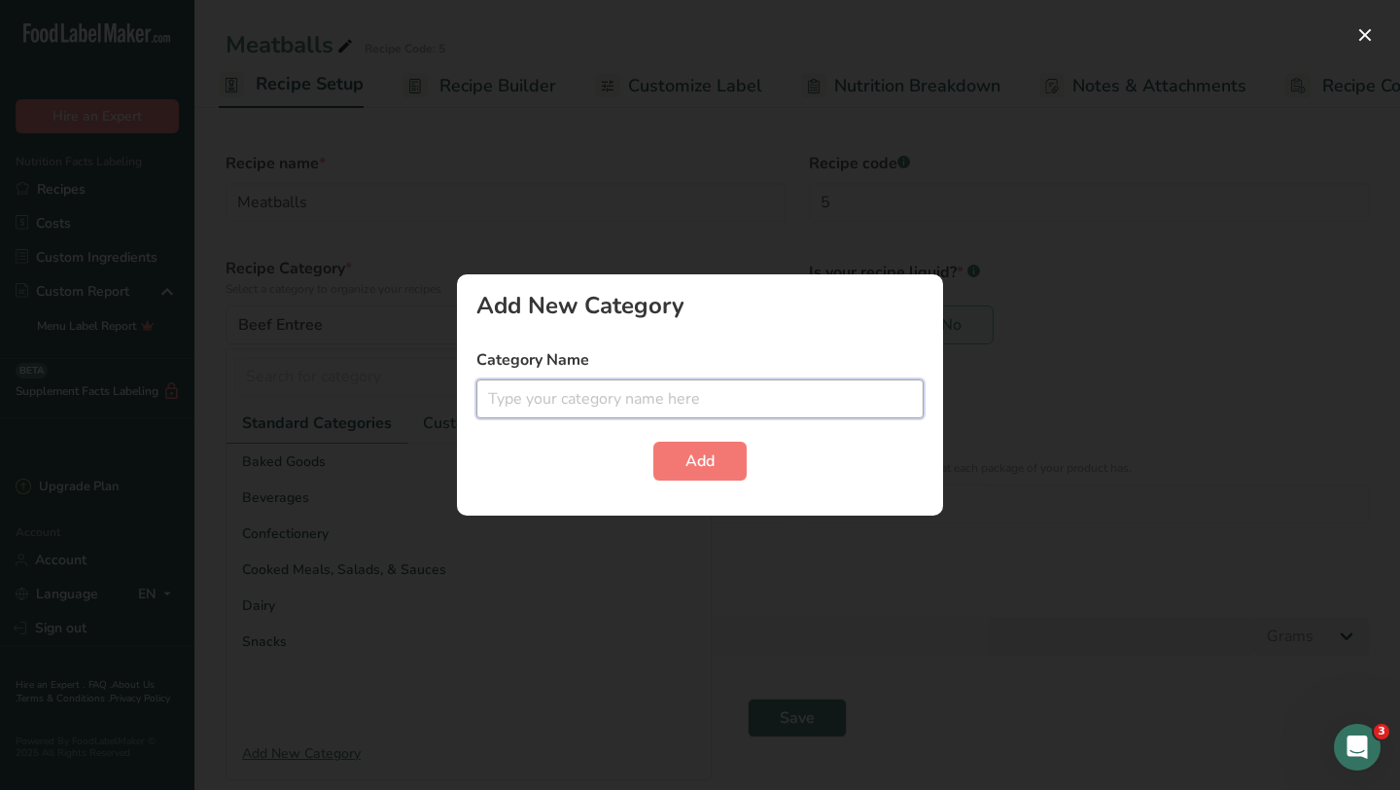
click at [547, 400] on input "text" at bounding box center [699, 398] width 447 height 39
click at [521, 395] on input "Beef Entree" at bounding box center [699, 398] width 447 height 39
type input "Beef- Entree"
click at [693, 465] on span "Add" at bounding box center [700, 460] width 29 height 23
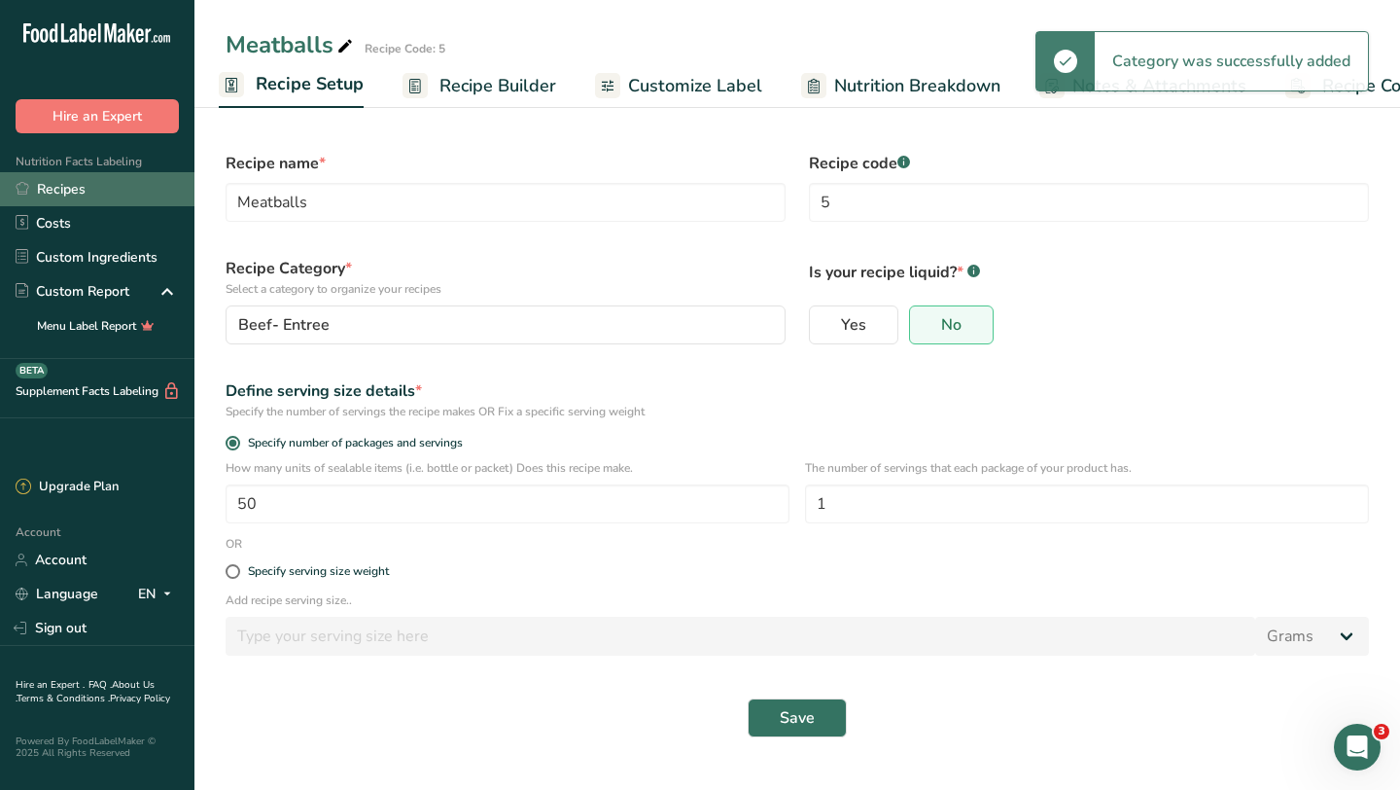
click at [88, 193] on link "Recipes" at bounding box center [97, 189] width 194 height 34
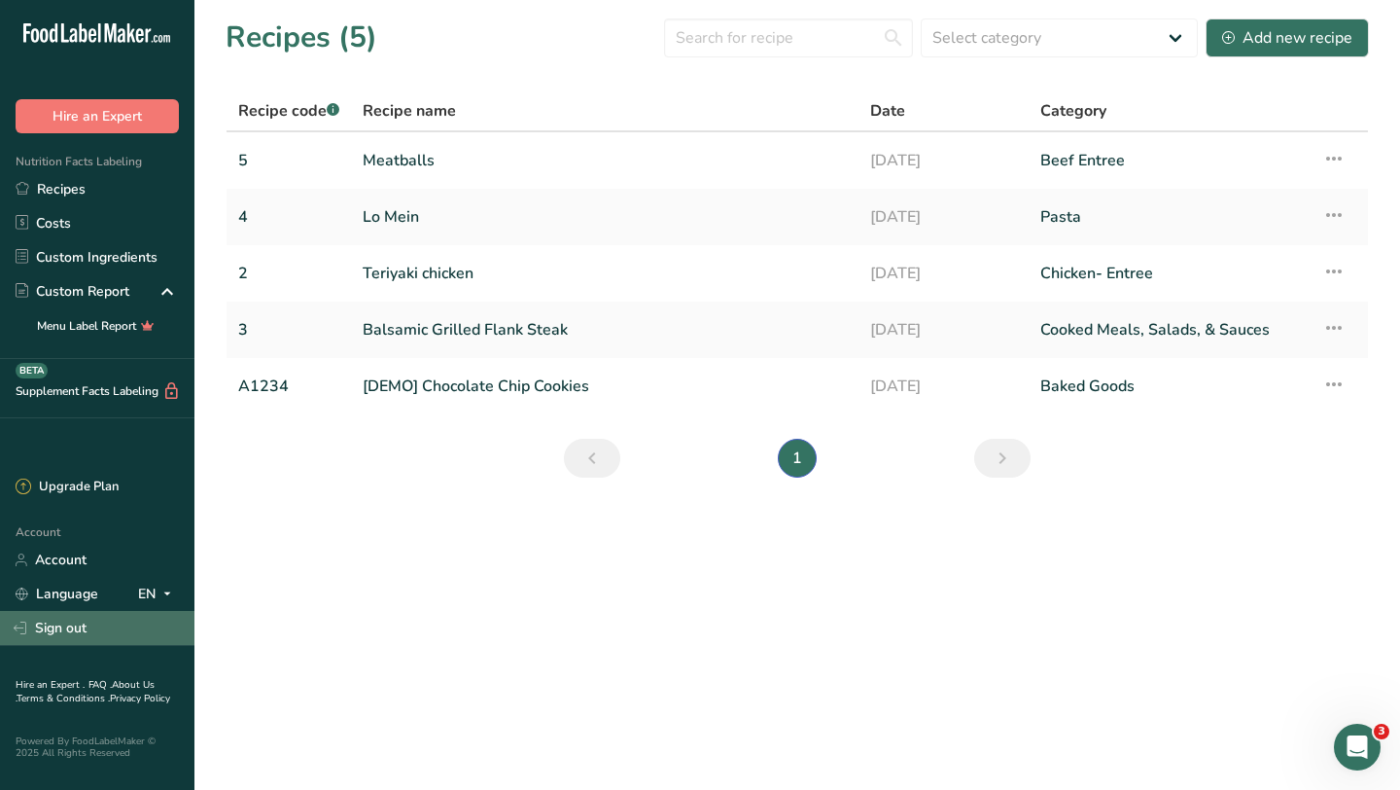
click at [86, 623] on link "Sign out" at bounding box center [97, 628] width 194 height 34
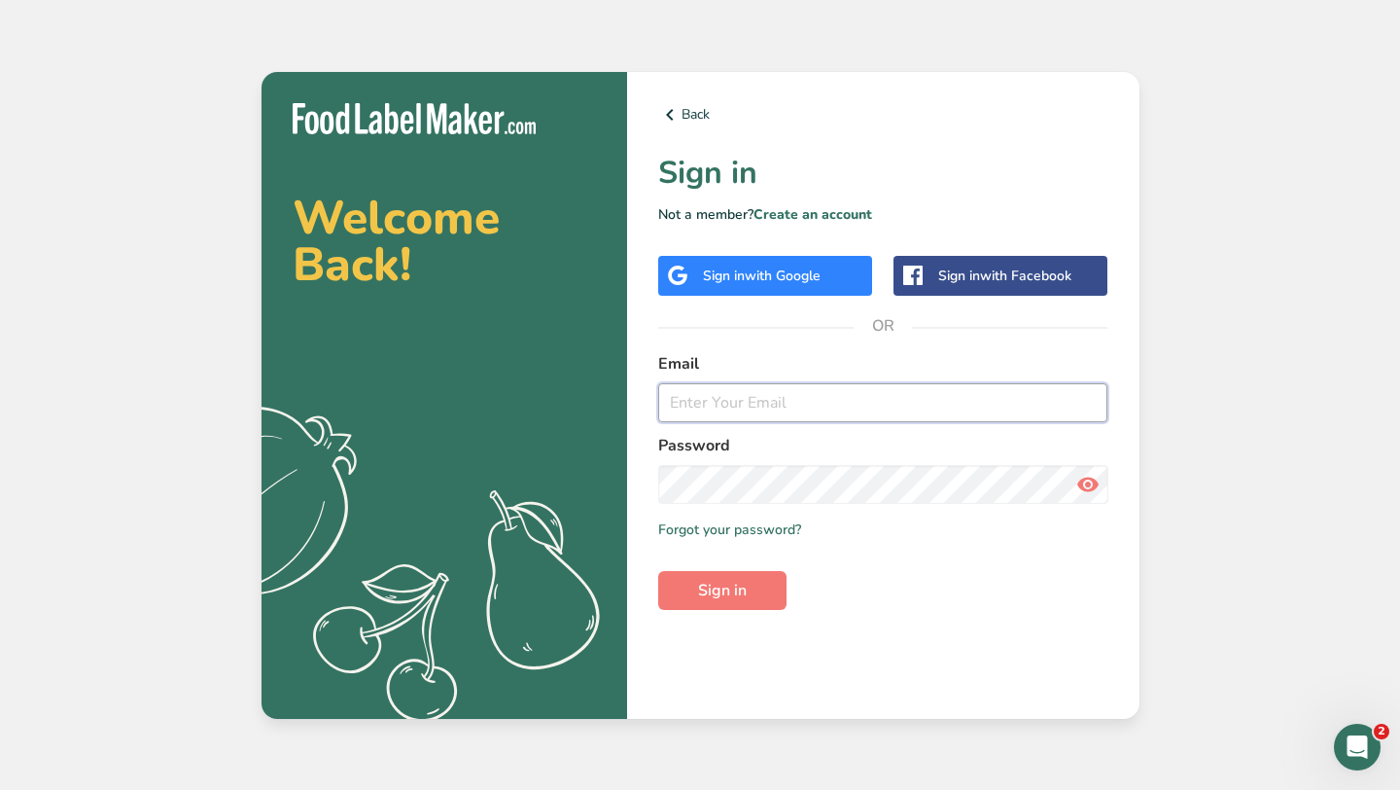
click at [757, 409] on input "email" at bounding box center [883, 402] width 450 height 39
click at [894, 401] on input "[EMAIL_ADDRESS][PERSON_NAME][DOMAIN_NAME]" at bounding box center [883, 402] width 450 height 39
type input "[EMAIL_ADDRESS][PERSON_NAME][DOMAIN_NAME]"
click at [658, 571] on button "Sign in" at bounding box center [722, 590] width 128 height 39
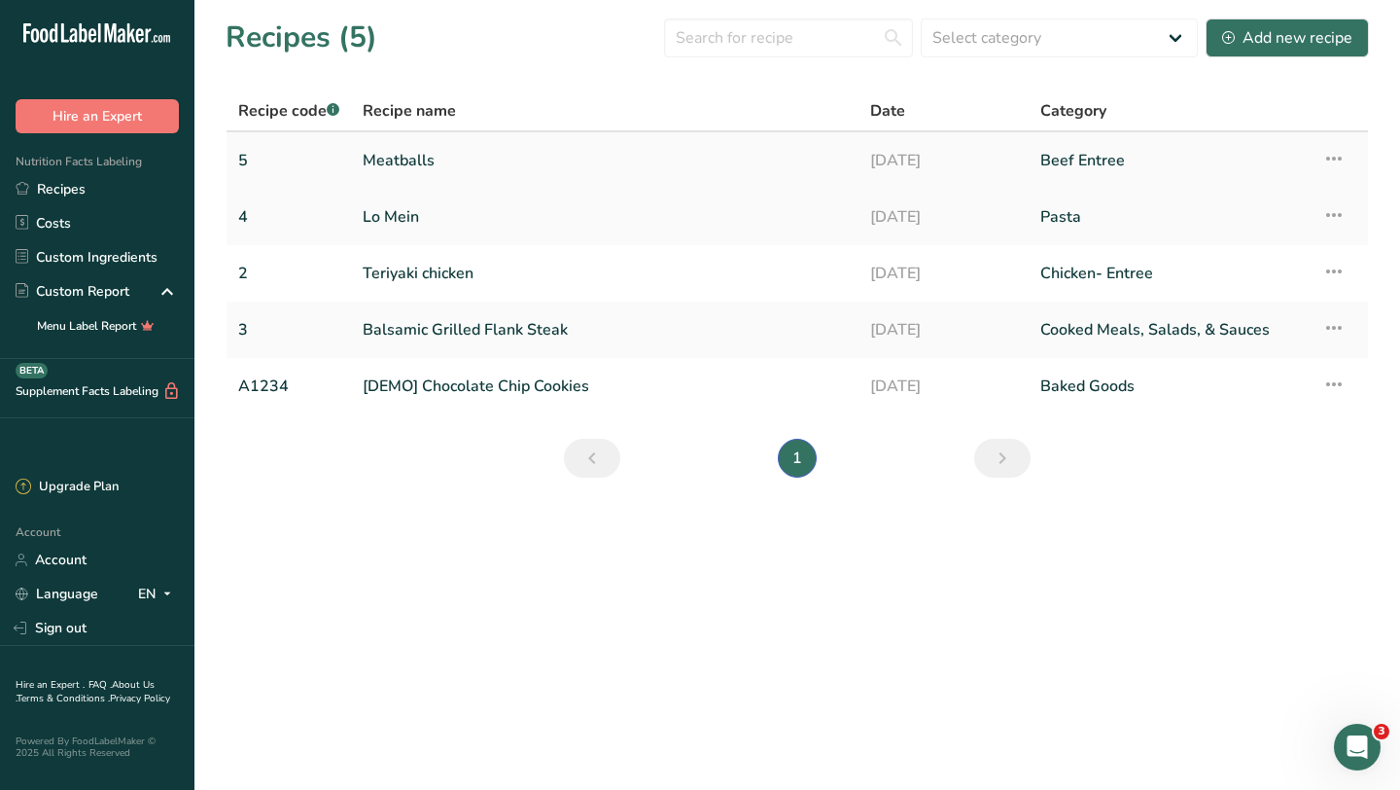
click at [427, 159] on link "Meatballs" at bounding box center [605, 160] width 484 height 41
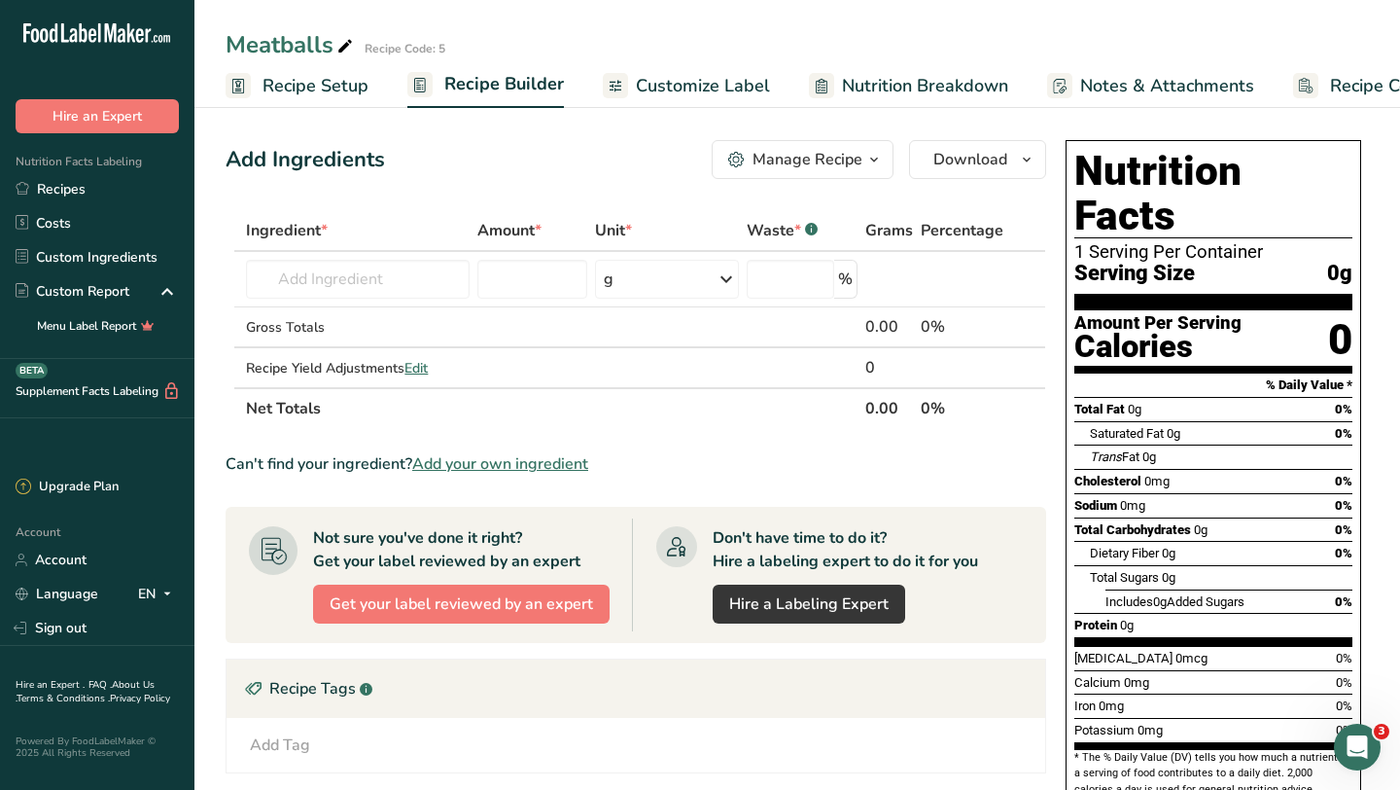
click at [299, 78] on span "Recipe Setup" at bounding box center [316, 86] width 106 height 26
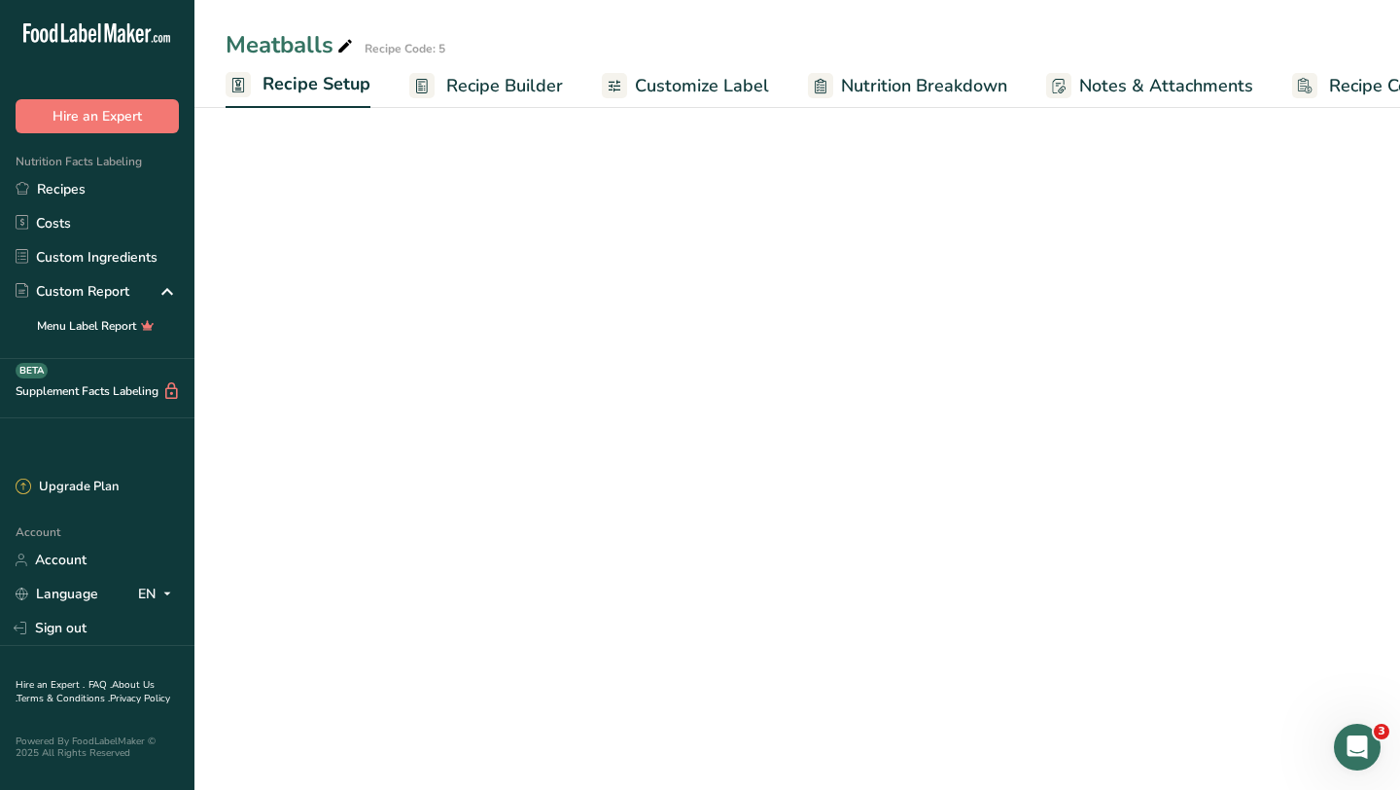
scroll to position [0, 7]
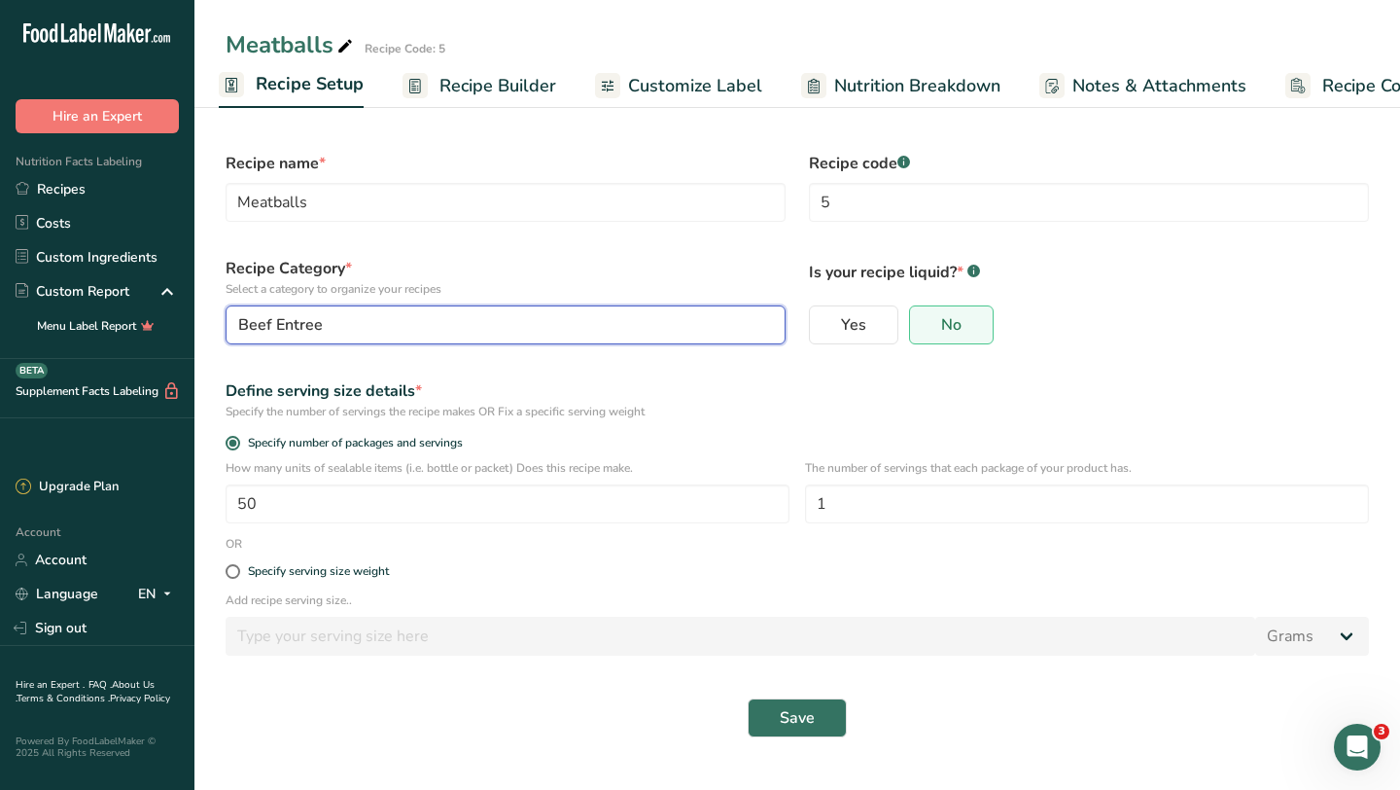
click at [303, 322] on span "Beef Entree" at bounding box center [280, 324] width 85 height 23
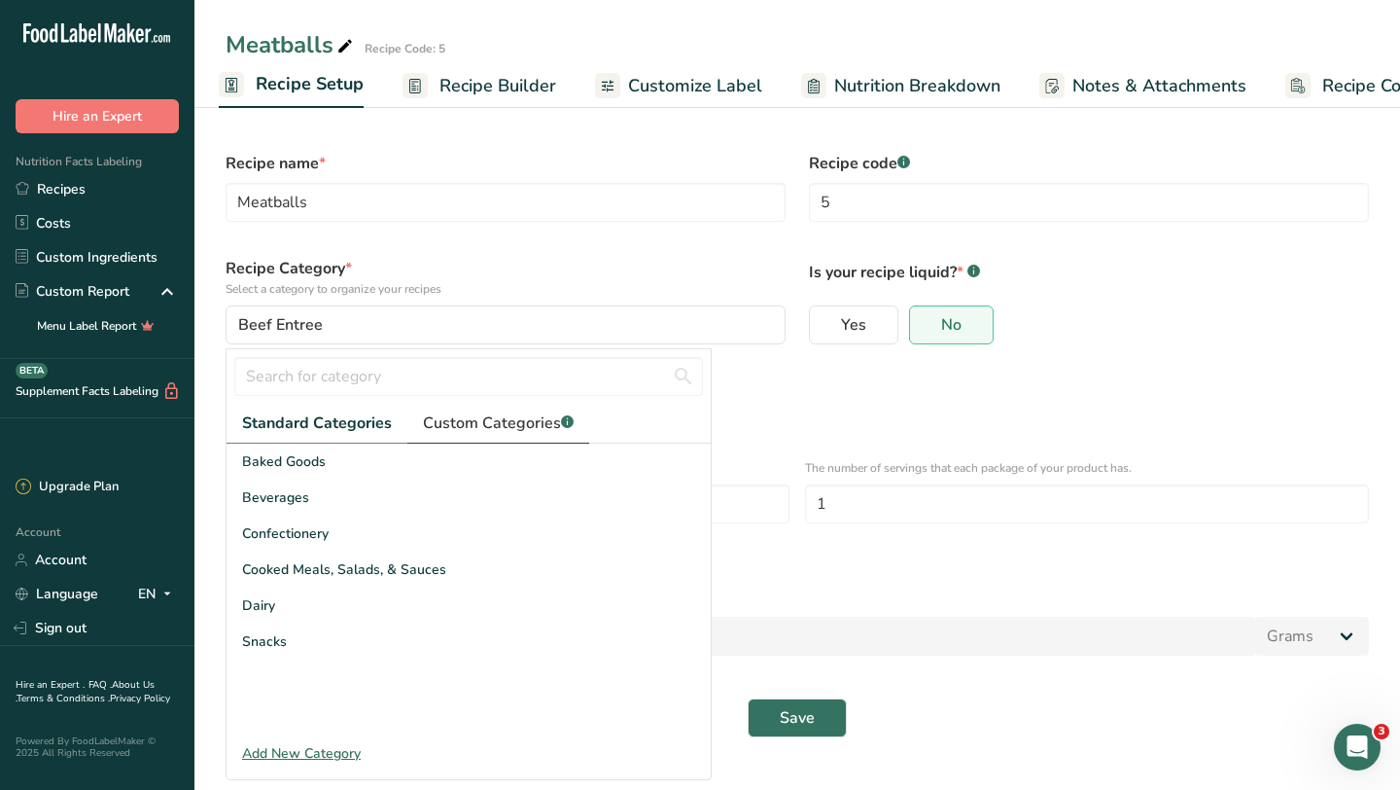
click at [476, 416] on span "Custom Categories .a-a{fill:#347362;}.b-a{fill:#fff;}" at bounding box center [498, 422] width 151 height 23
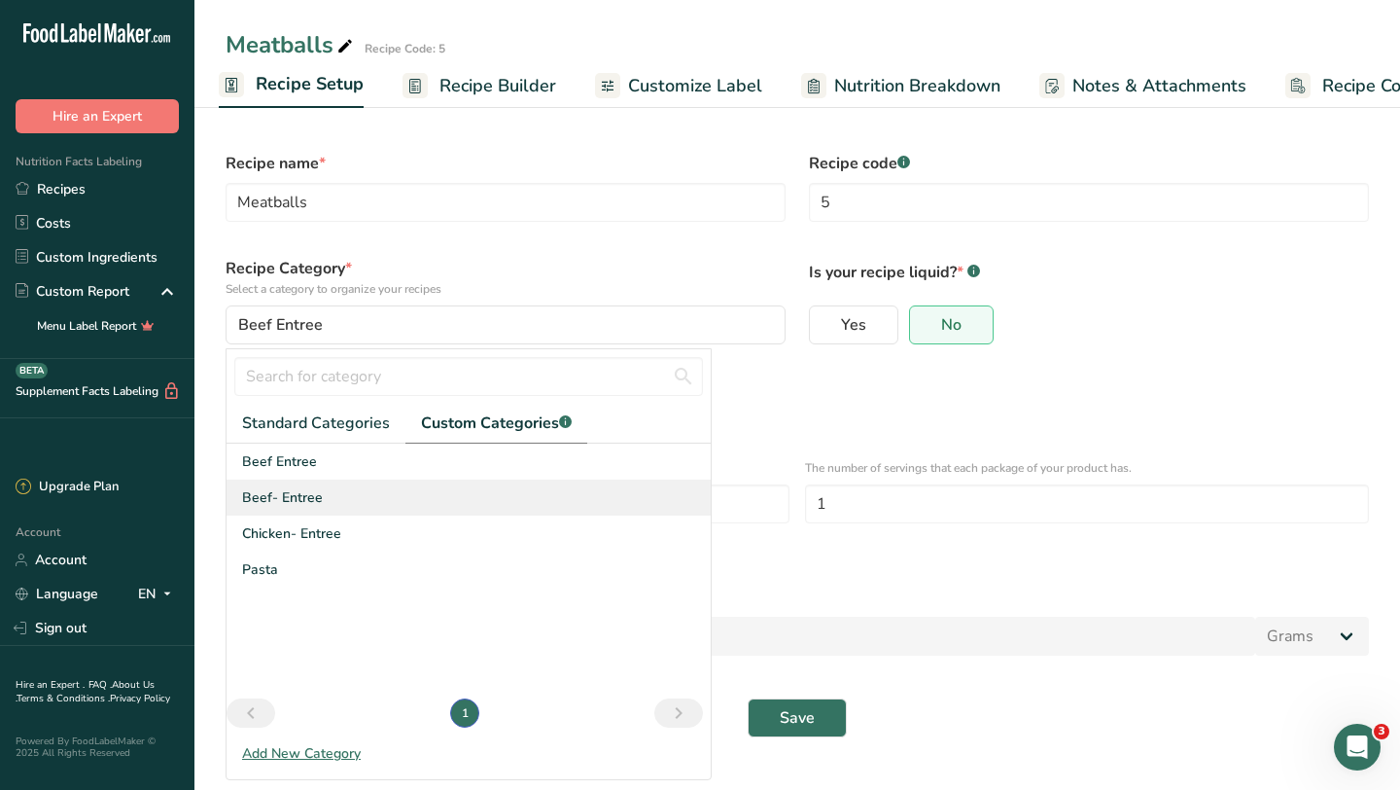
click at [310, 499] on span "Beef- Entree" at bounding box center [282, 497] width 81 height 20
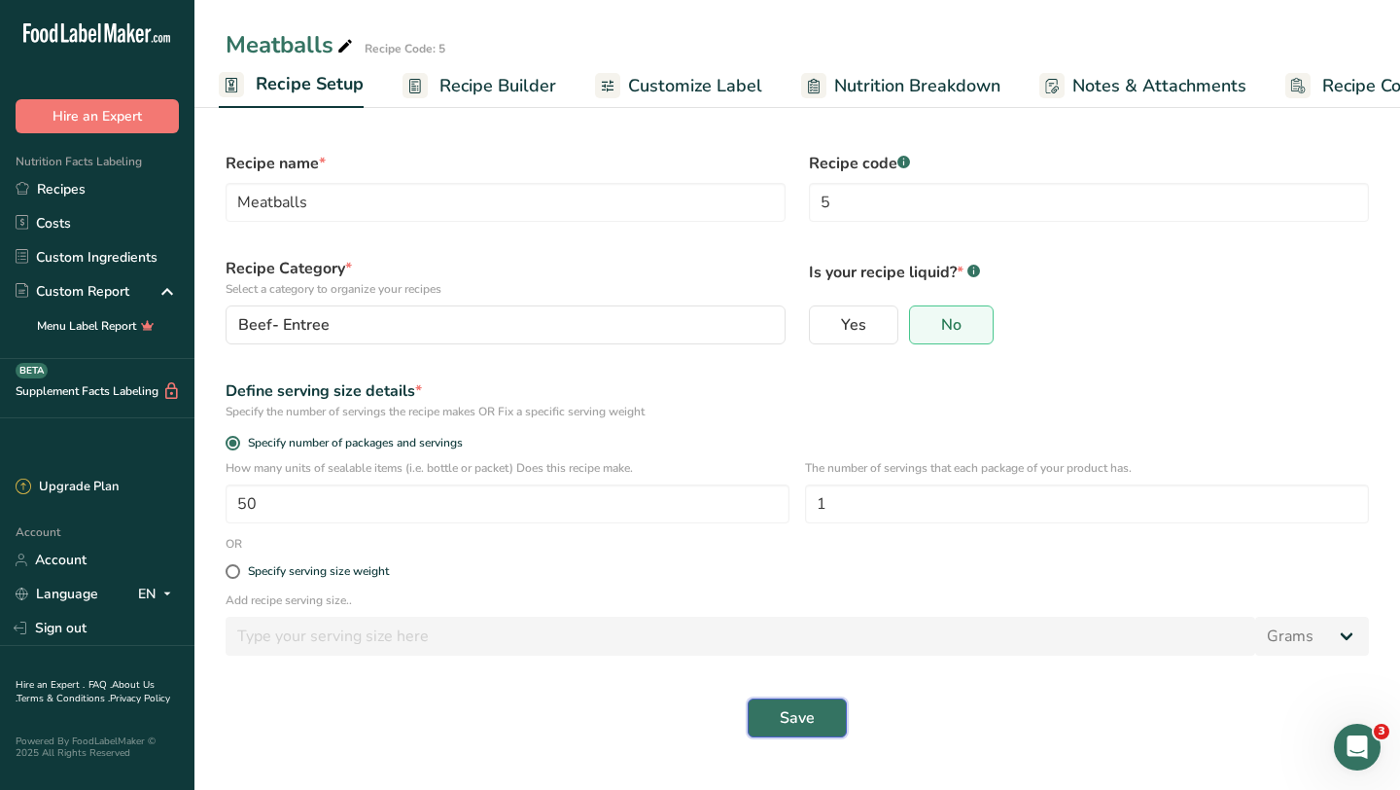
click at [791, 711] on span "Save" at bounding box center [797, 717] width 35 height 23
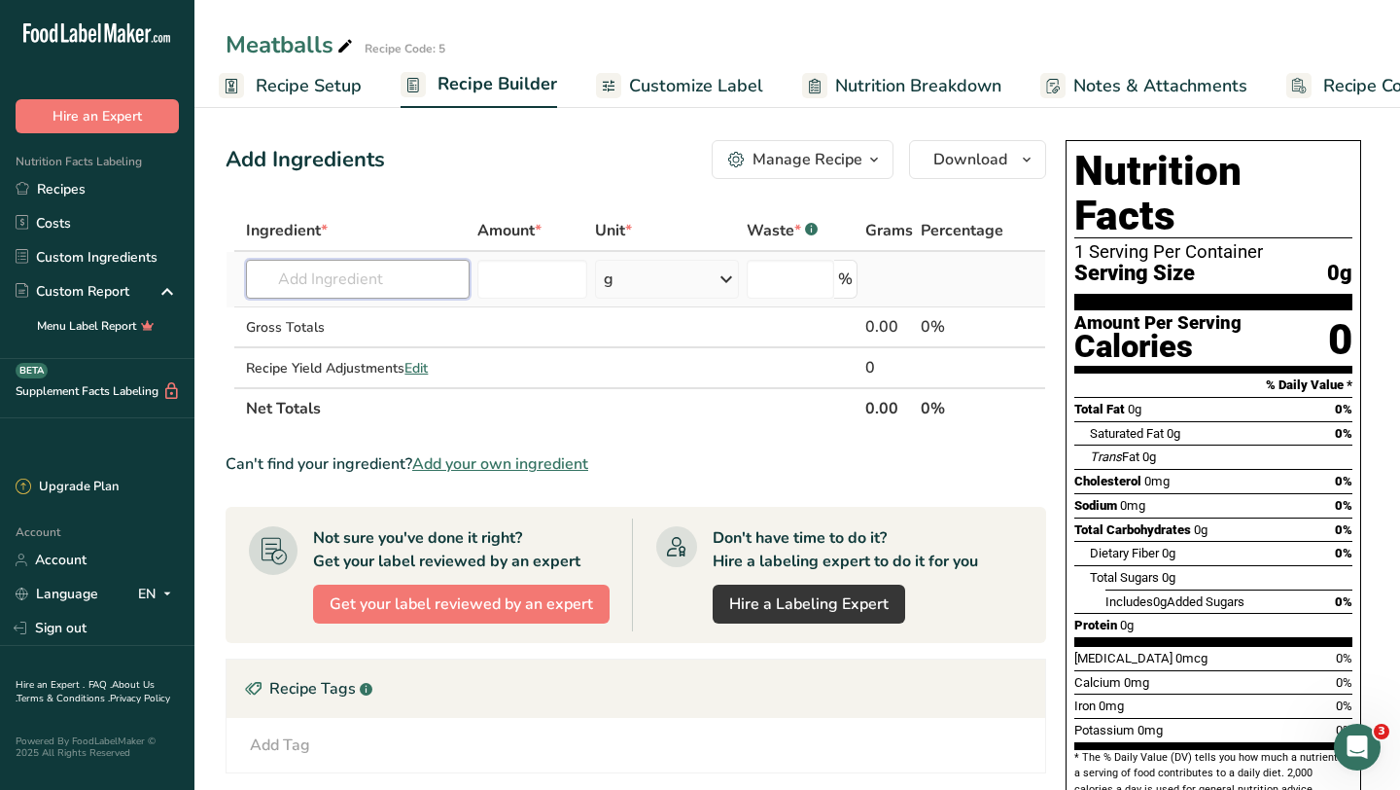
click at [309, 284] on input "text" at bounding box center [358, 279] width 224 height 39
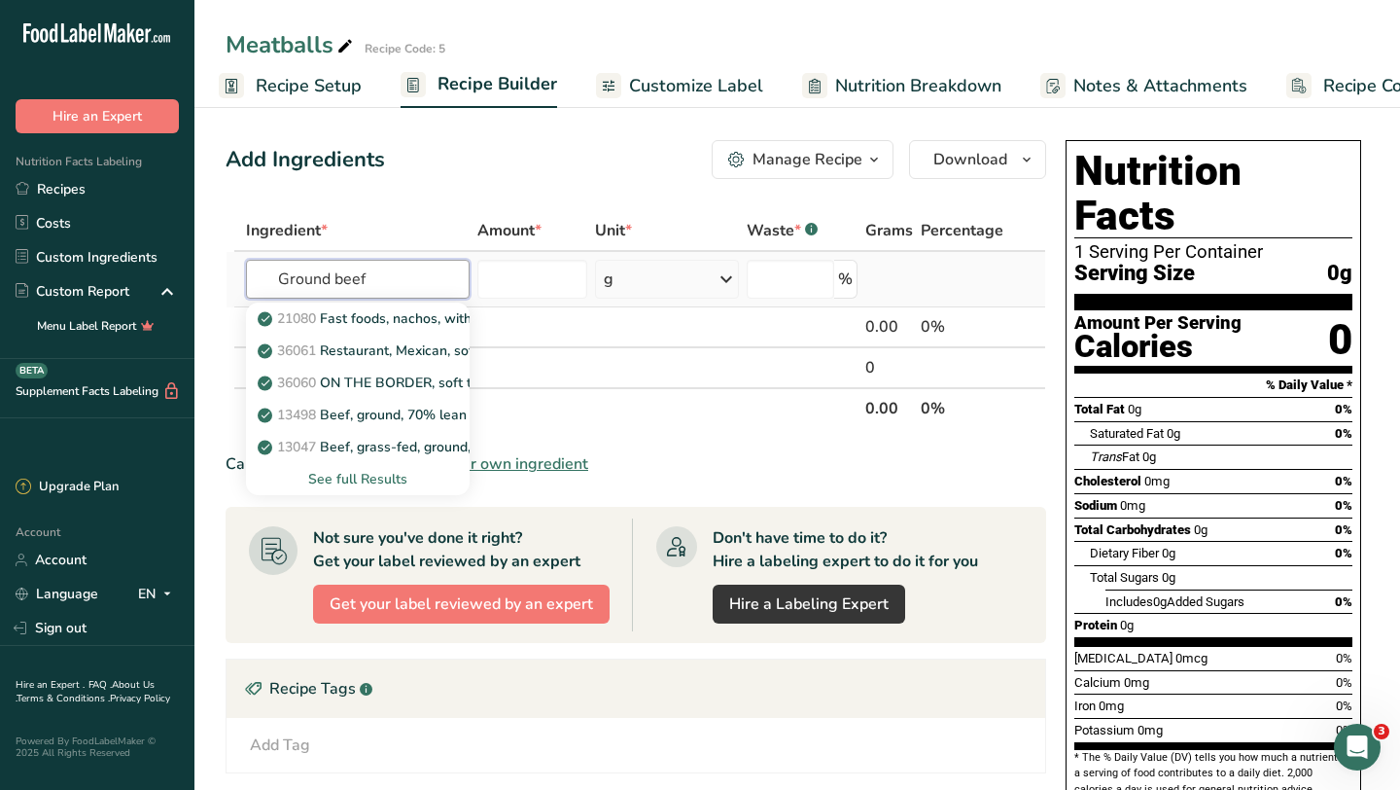
type input "Ground beef"
click at [388, 480] on div "See full Results" at bounding box center [358, 479] width 193 height 20
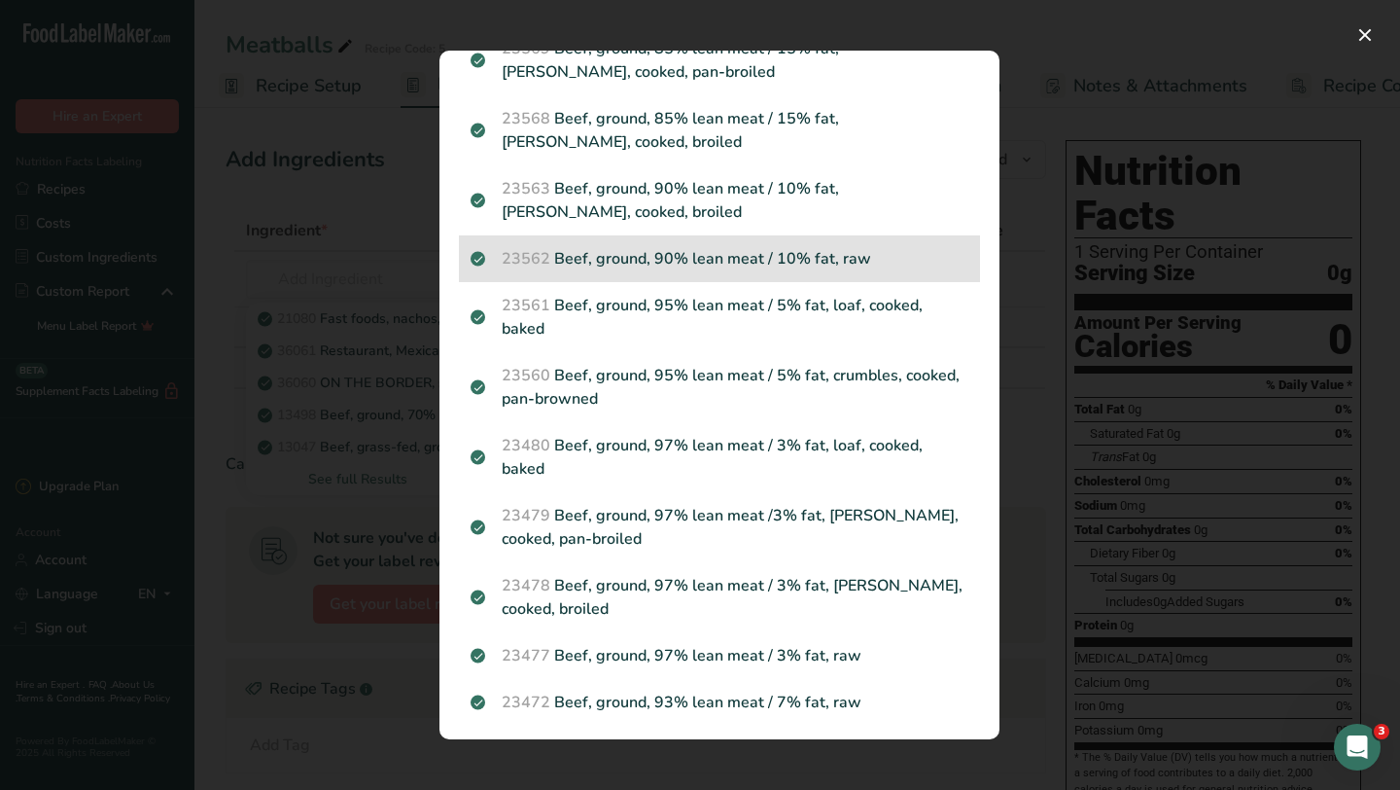
scroll to position [1064, 0]
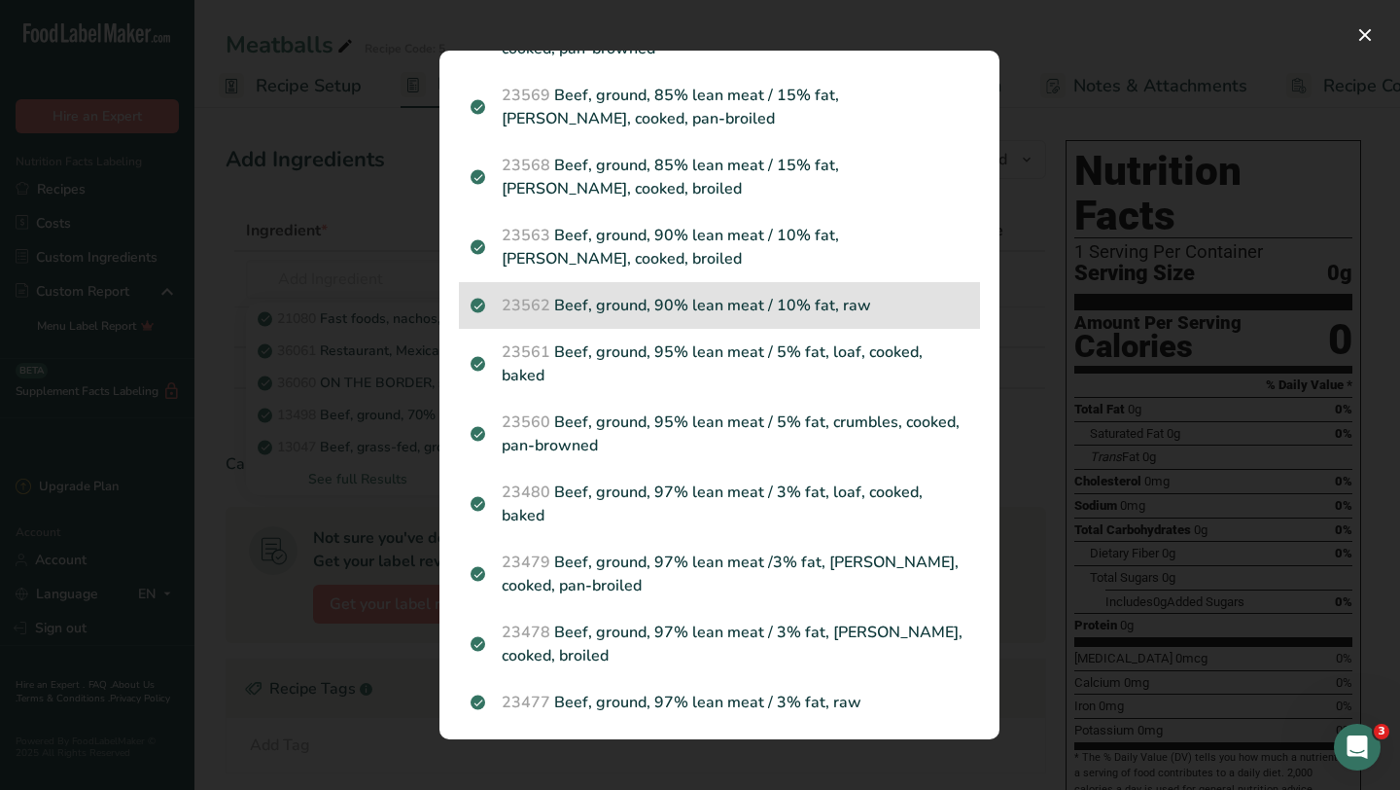
click at [825, 294] on p "23562 Beef, ground, 90% lean meat / 10% fat, raw" at bounding box center [720, 305] width 498 height 23
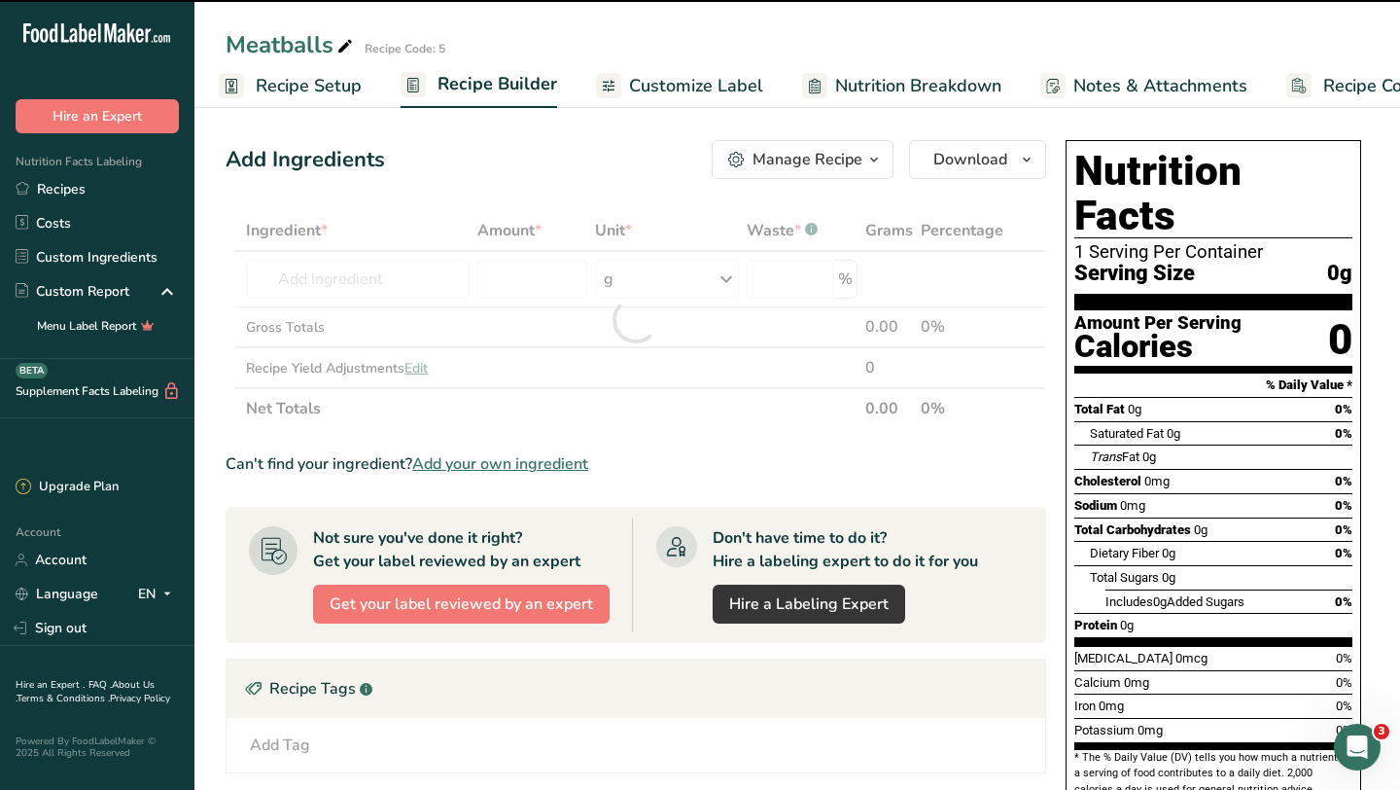
type input "0"
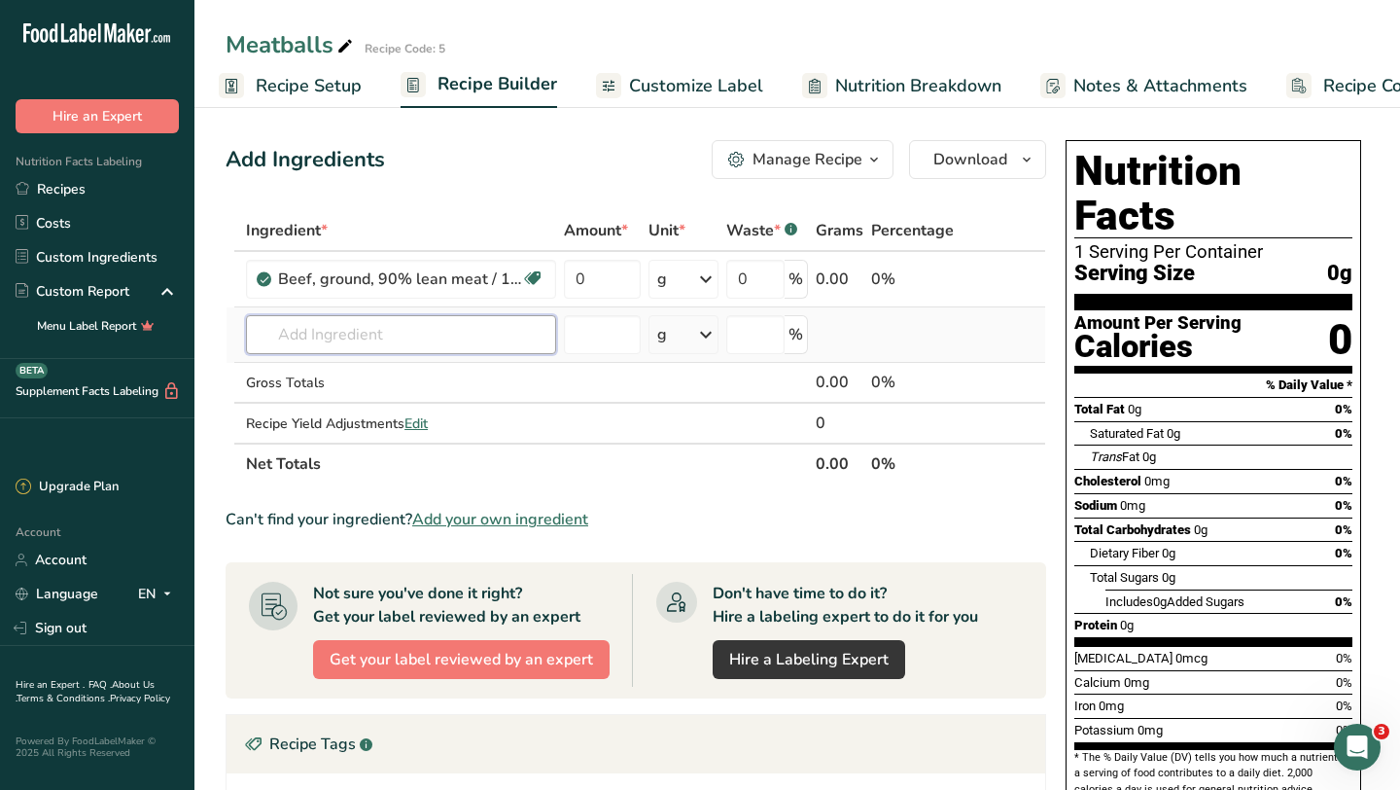
click at [508, 327] on input "text" at bounding box center [401, 334] width 310 height 39
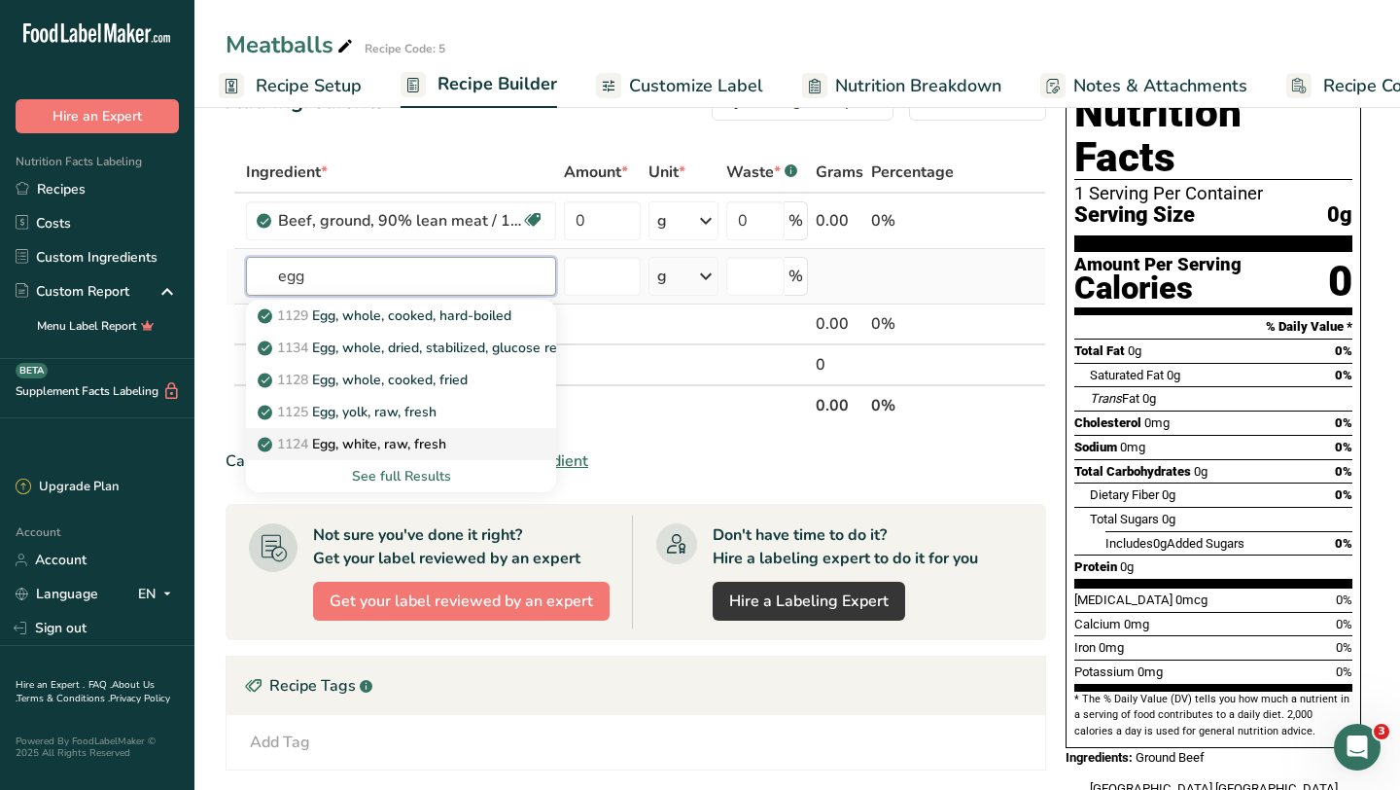
scroll to position [60, 0]
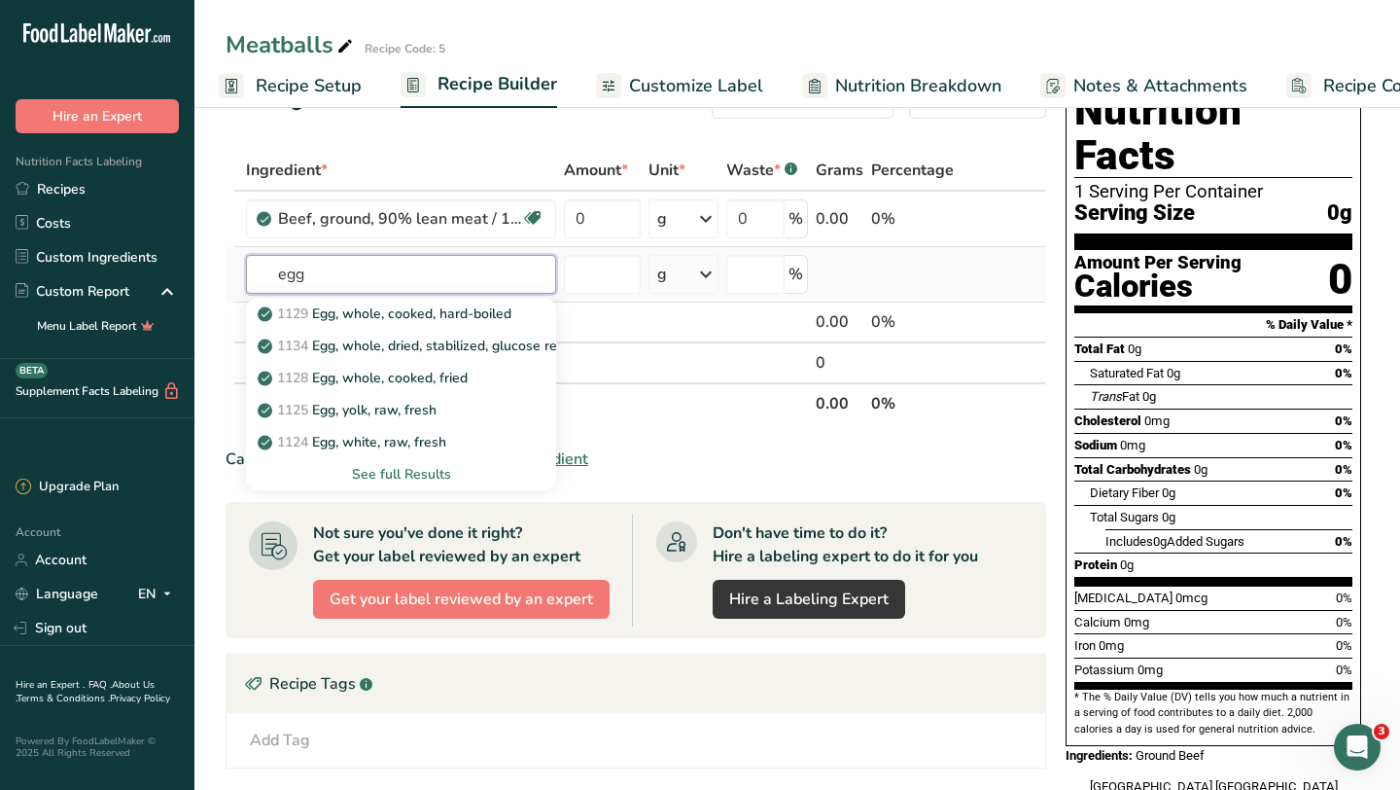
type input "egg"
click at [403, 477] on div "See full Results" at bounding box center [401, 474] width 279 height 20
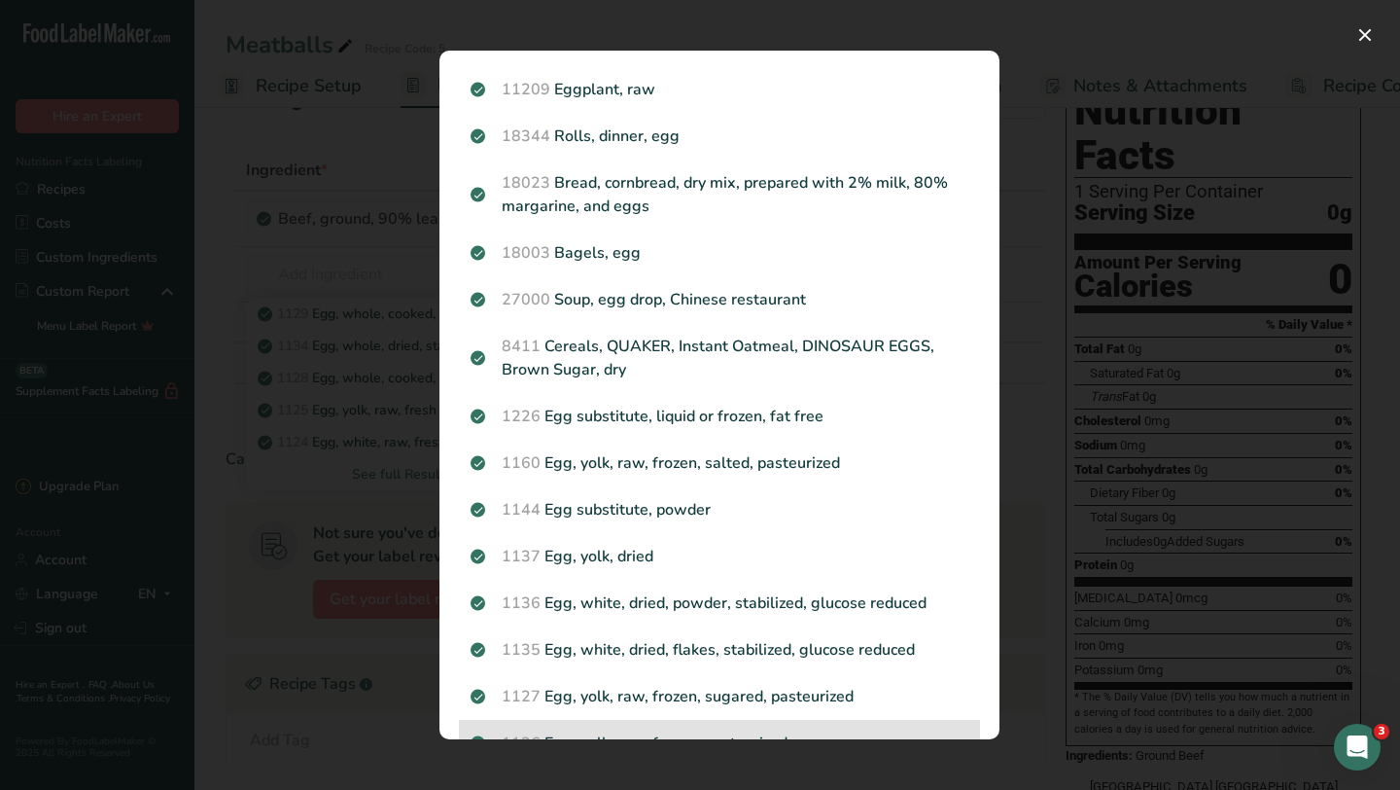
scroll to position [0, 0]
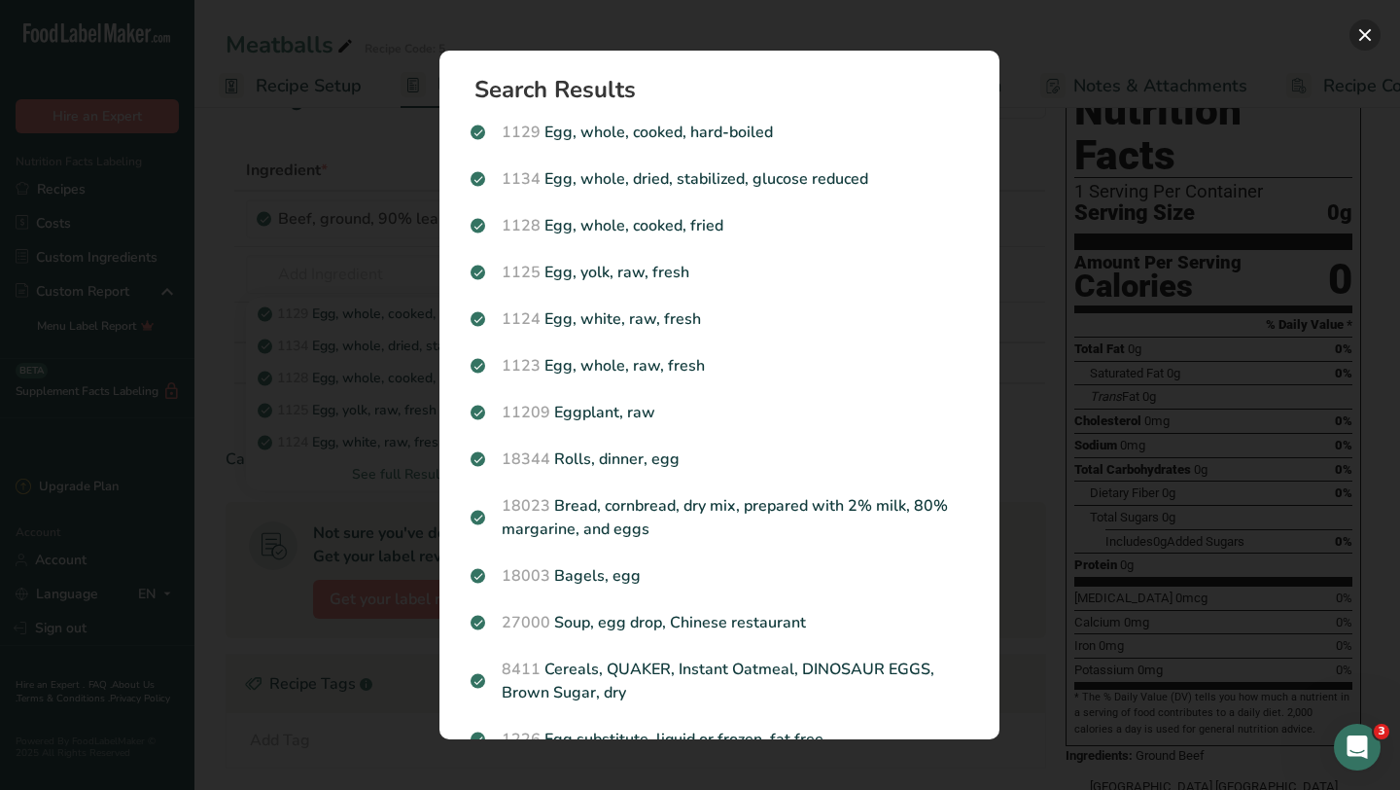
click at [1360, 28] on button "Search results modal" at bounding box center [1365, 34] width 31 height 31
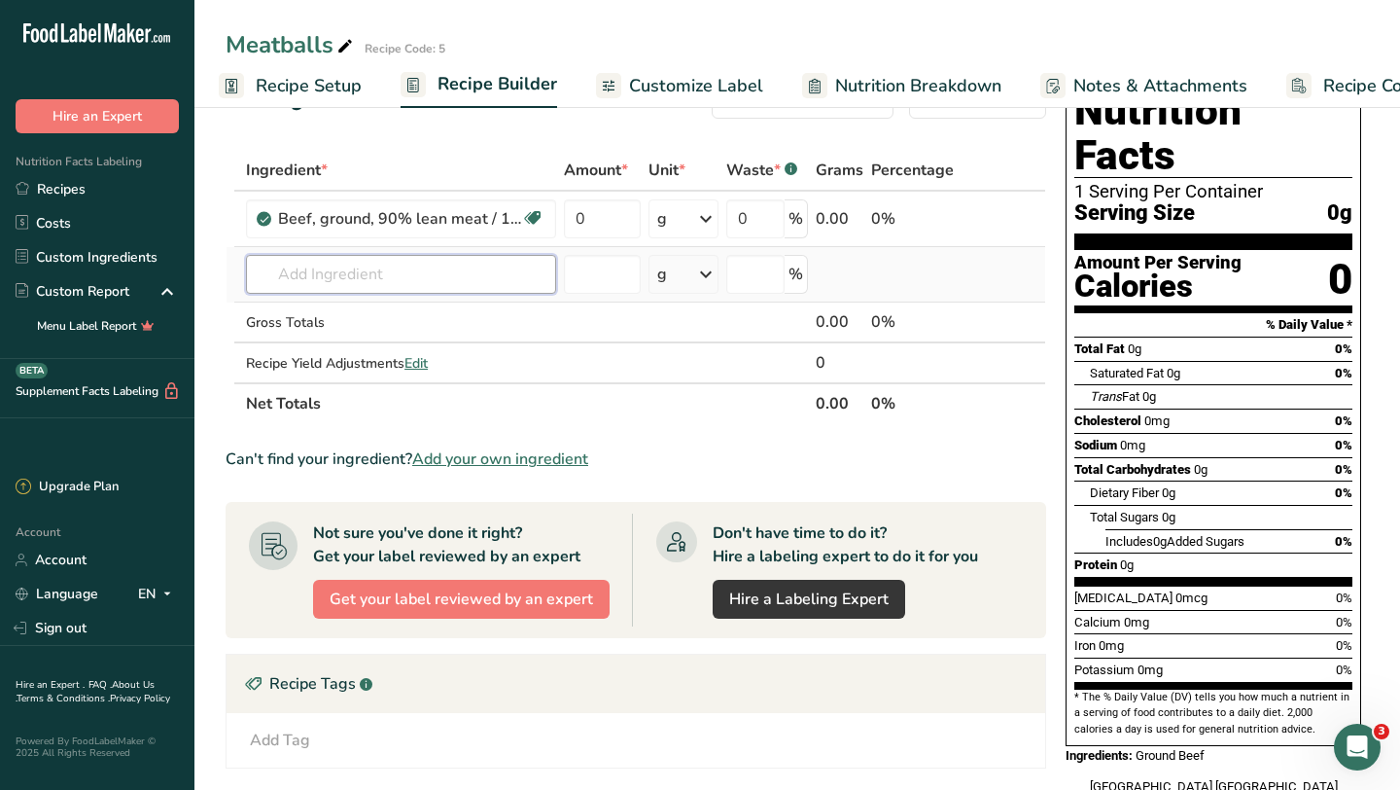
click at [355, 277] on input "text" at bounding box center [401, 274] width 310 height 39
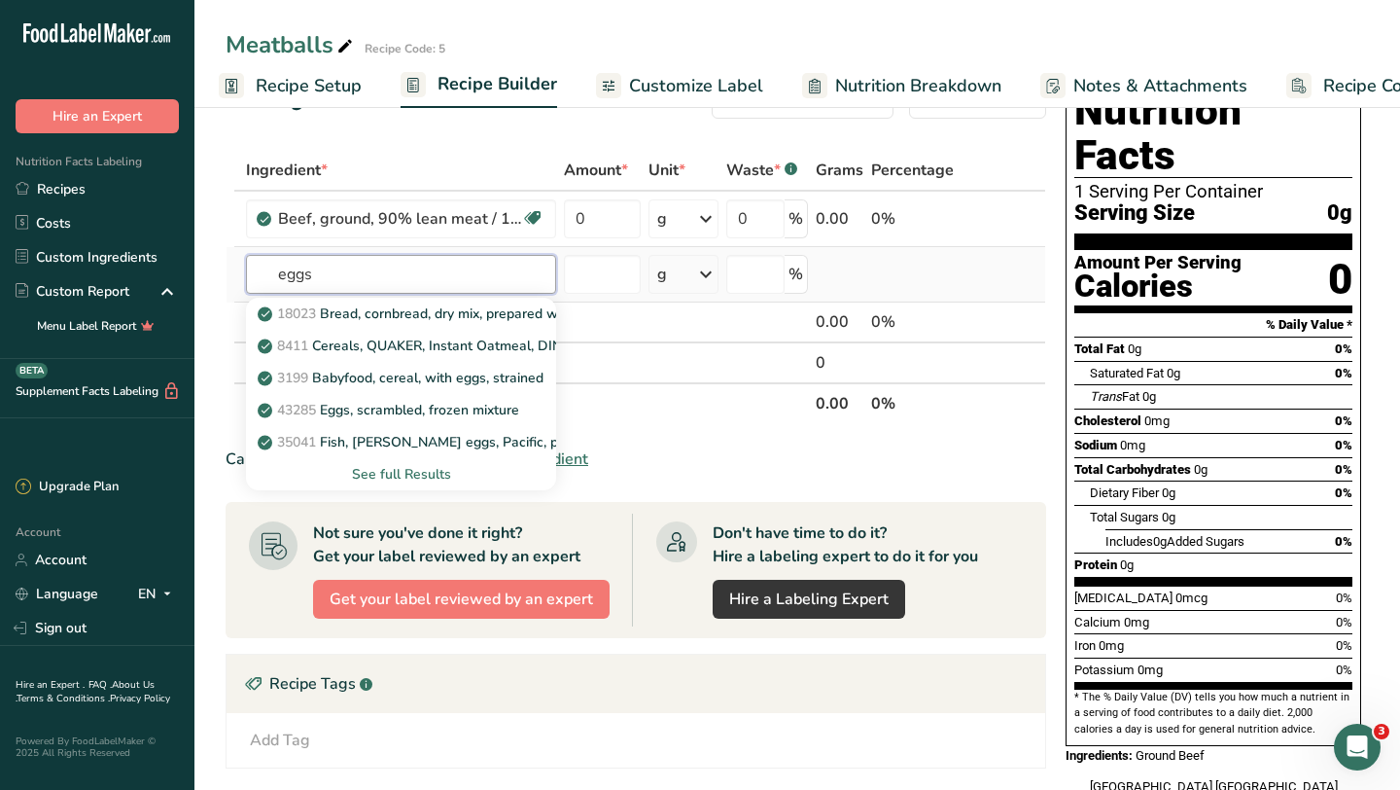
type input "eggs"
click at [378, 468] on div "See full Results" at bounding box center [401, 474] width 279 height 20
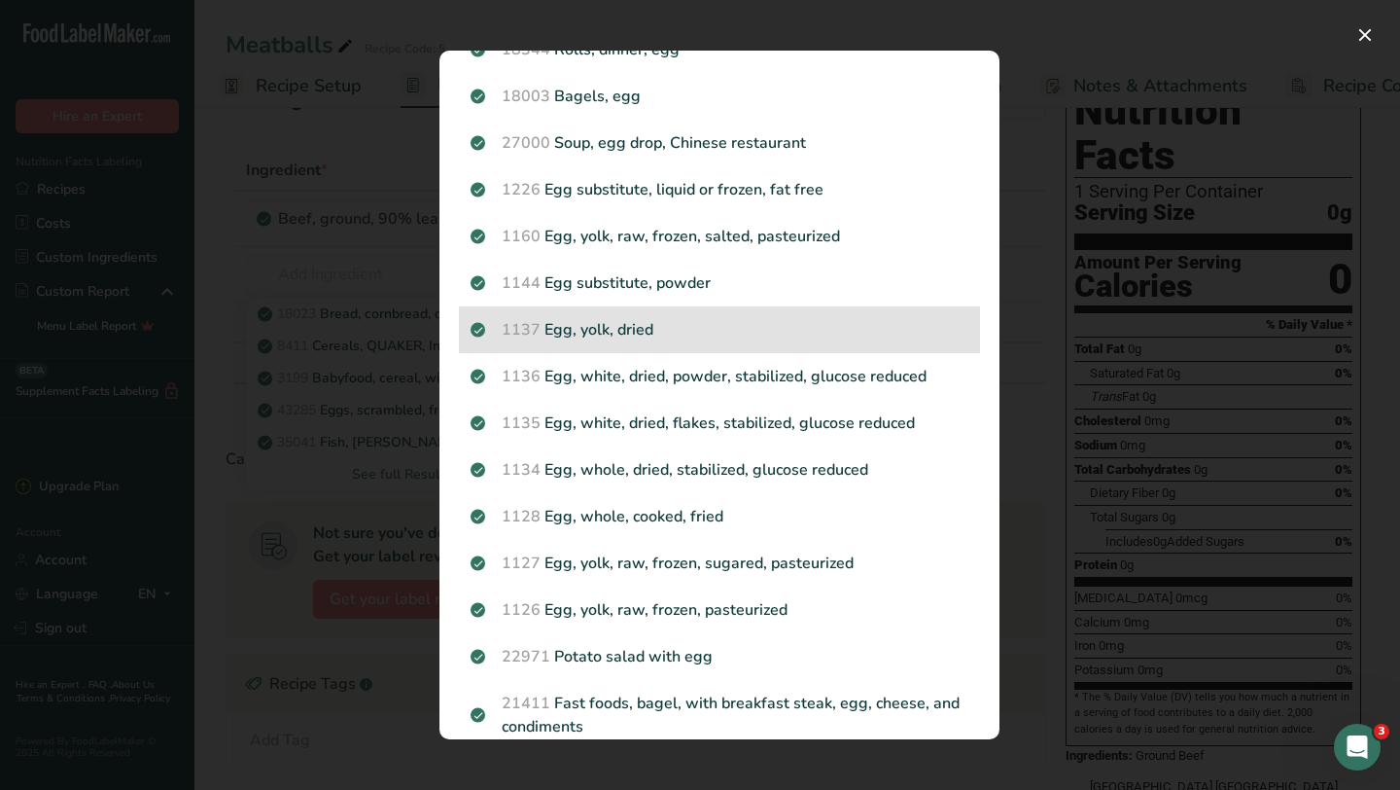
scroll to position [832, 0]
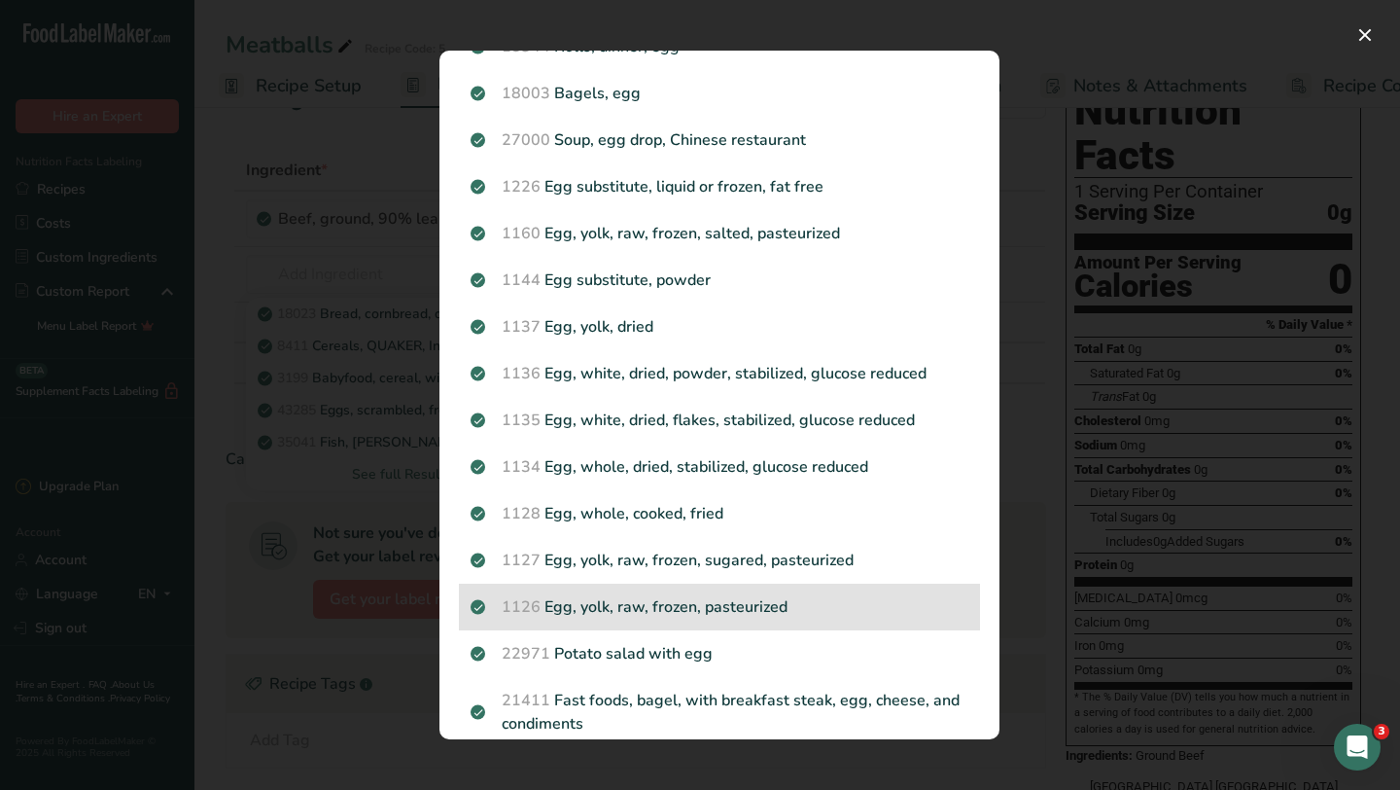
click at [675, 595] on p "1126 Egg, yolk, raw, frozen, pasteurized" at bounding box center [720, 606] width 498 height 23
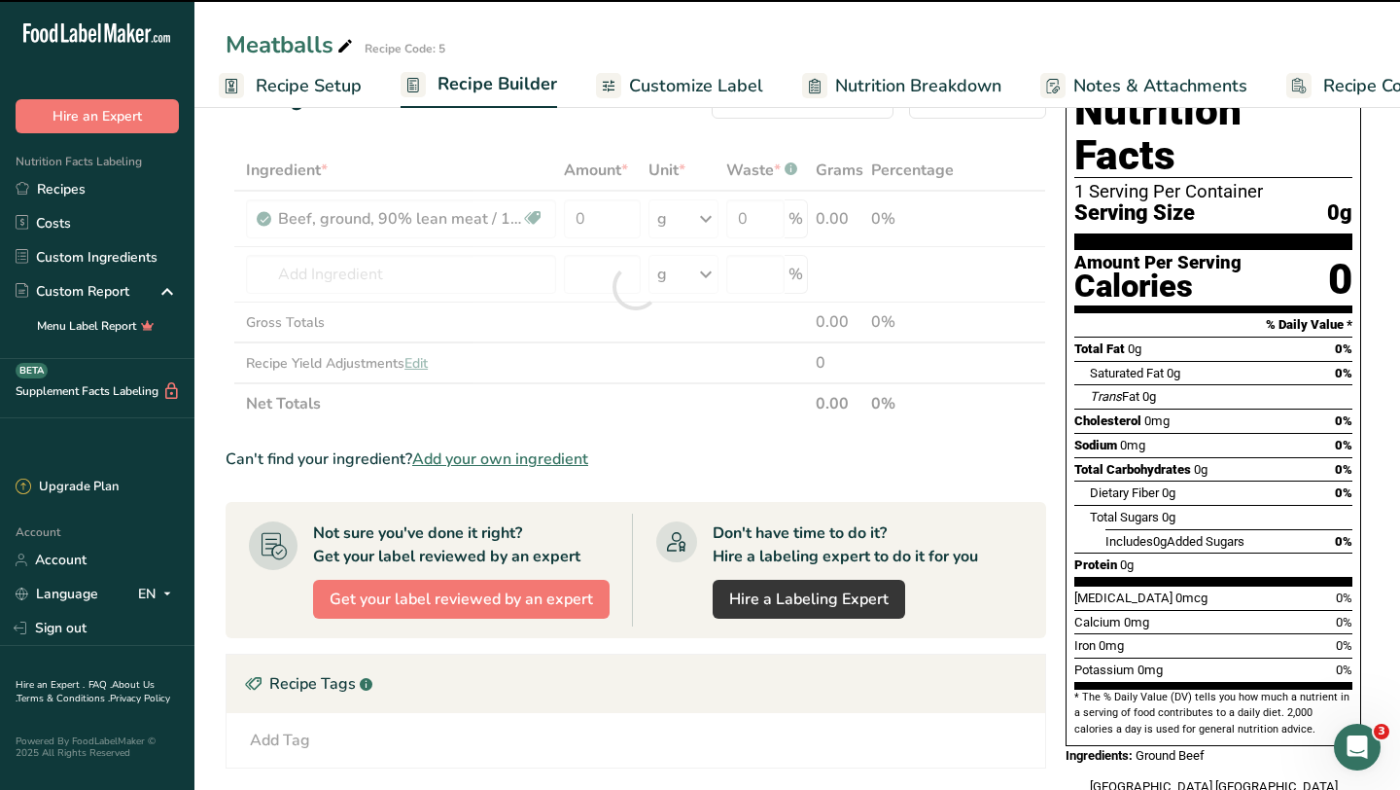
type input "0"
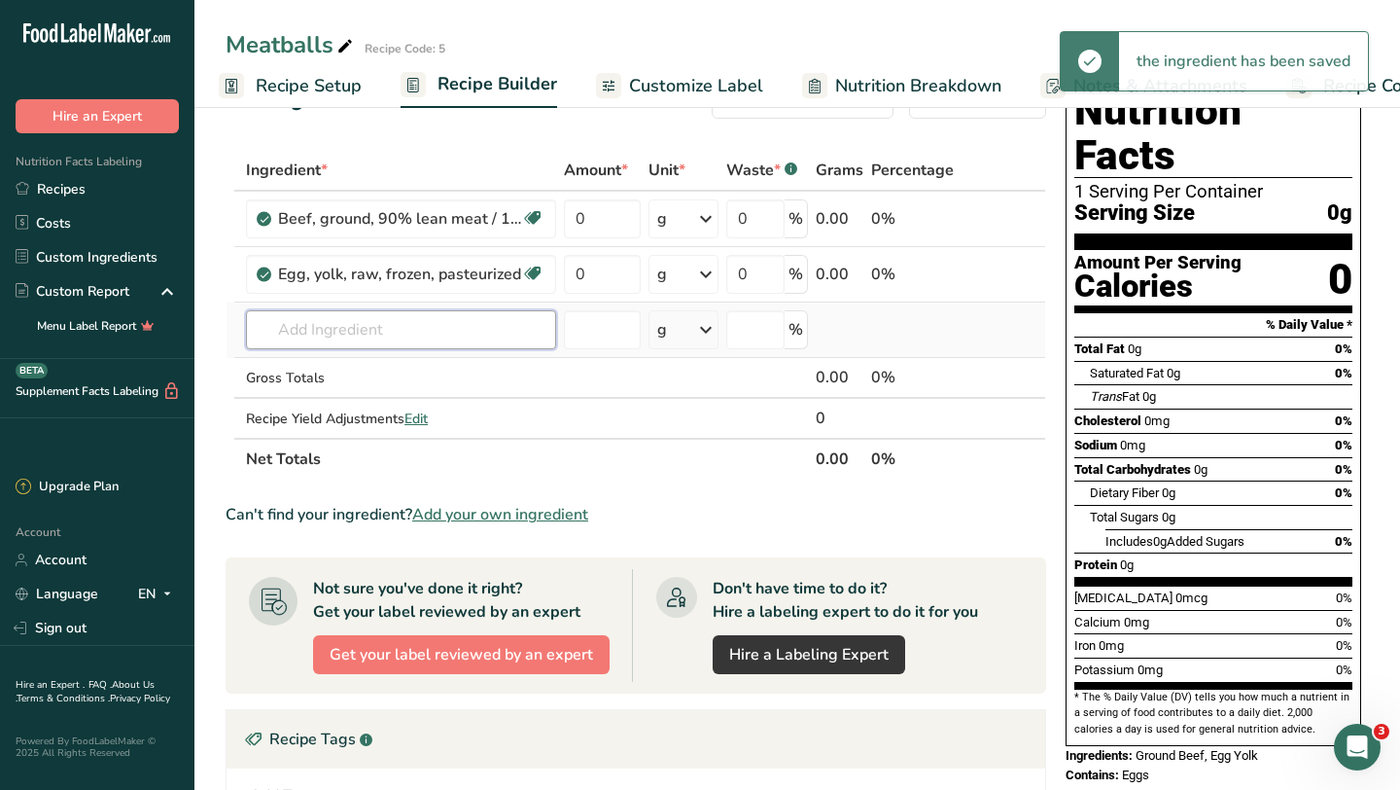
click at [489, 336] on input "text" at bounding box center [401, 329] width 310 height 39
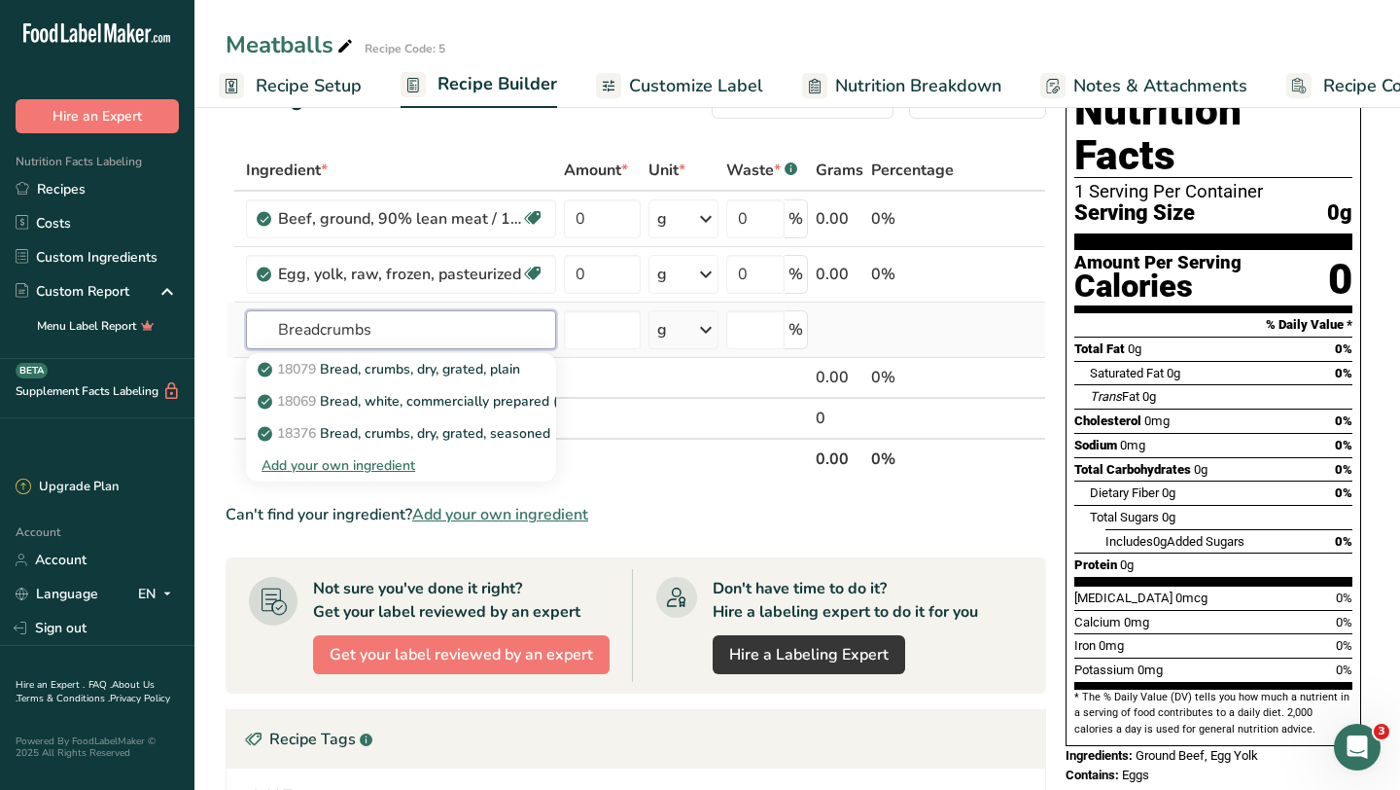
type input "Breadcrumbs"
click at [351, 468] on div "Add your own ingredient" at bounding box center [401, 465] width 279 height 20
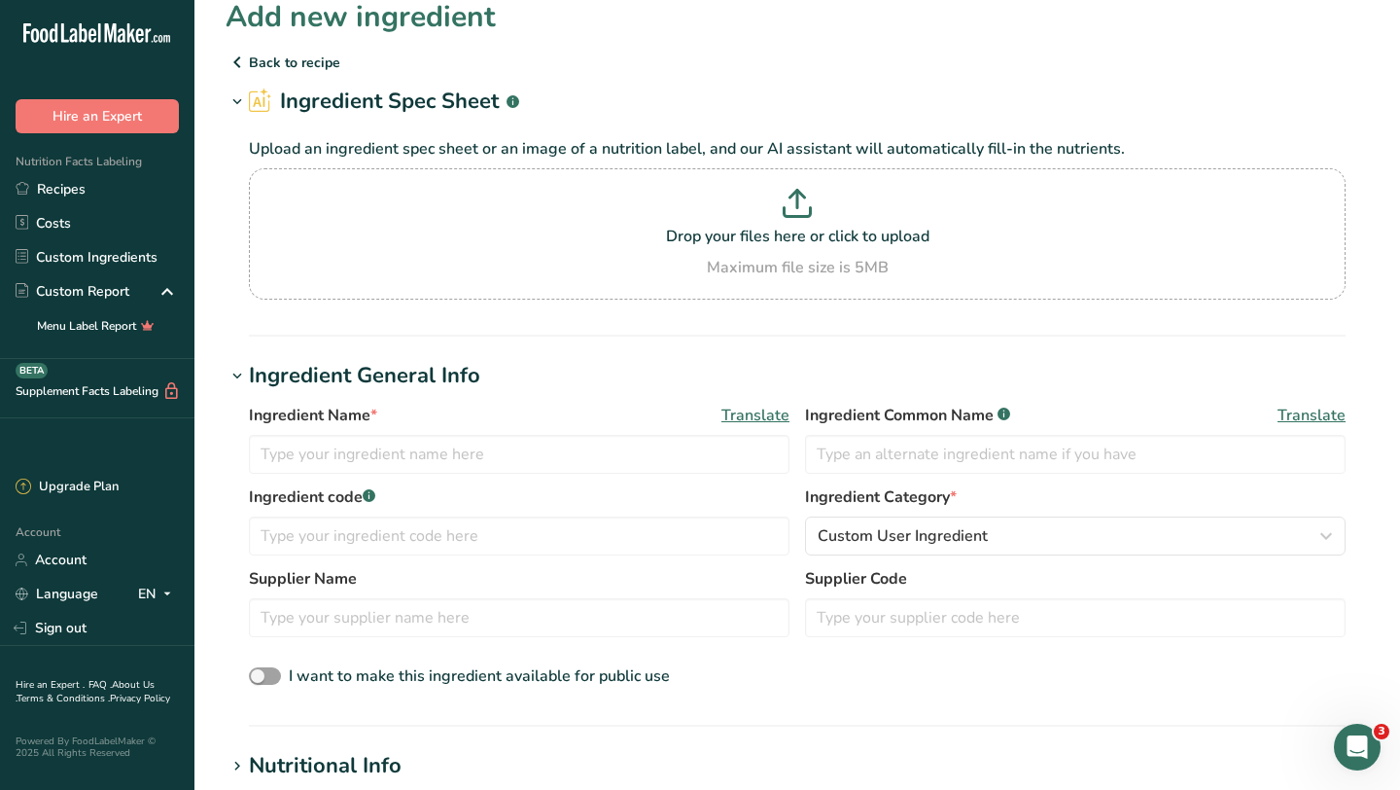
scroll to position [26, 0]
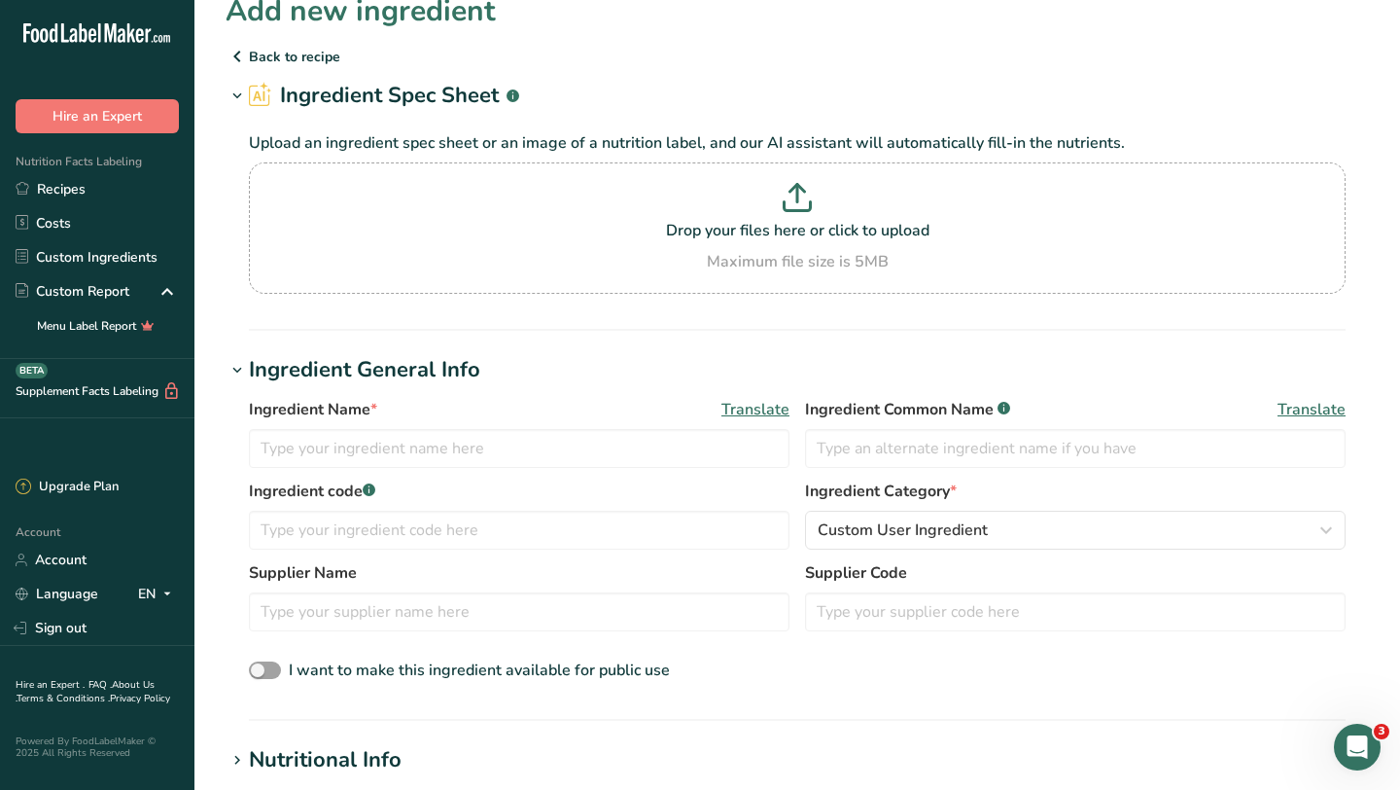
click at [237, 53] on icon at bounding box center [237, 56] width 23 height 35
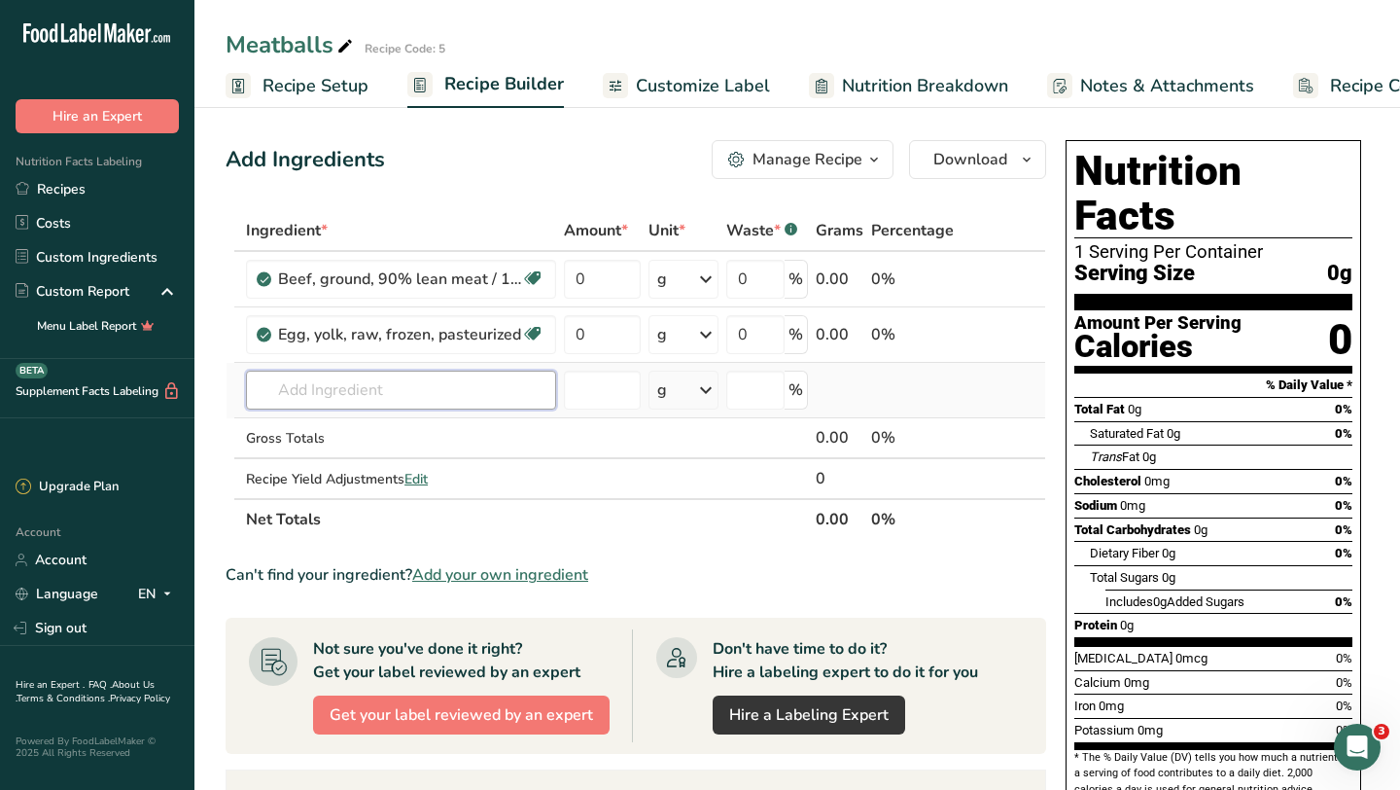
click at [370, 391] on input "text" at bounding box center [401, 389] width 310 height 39
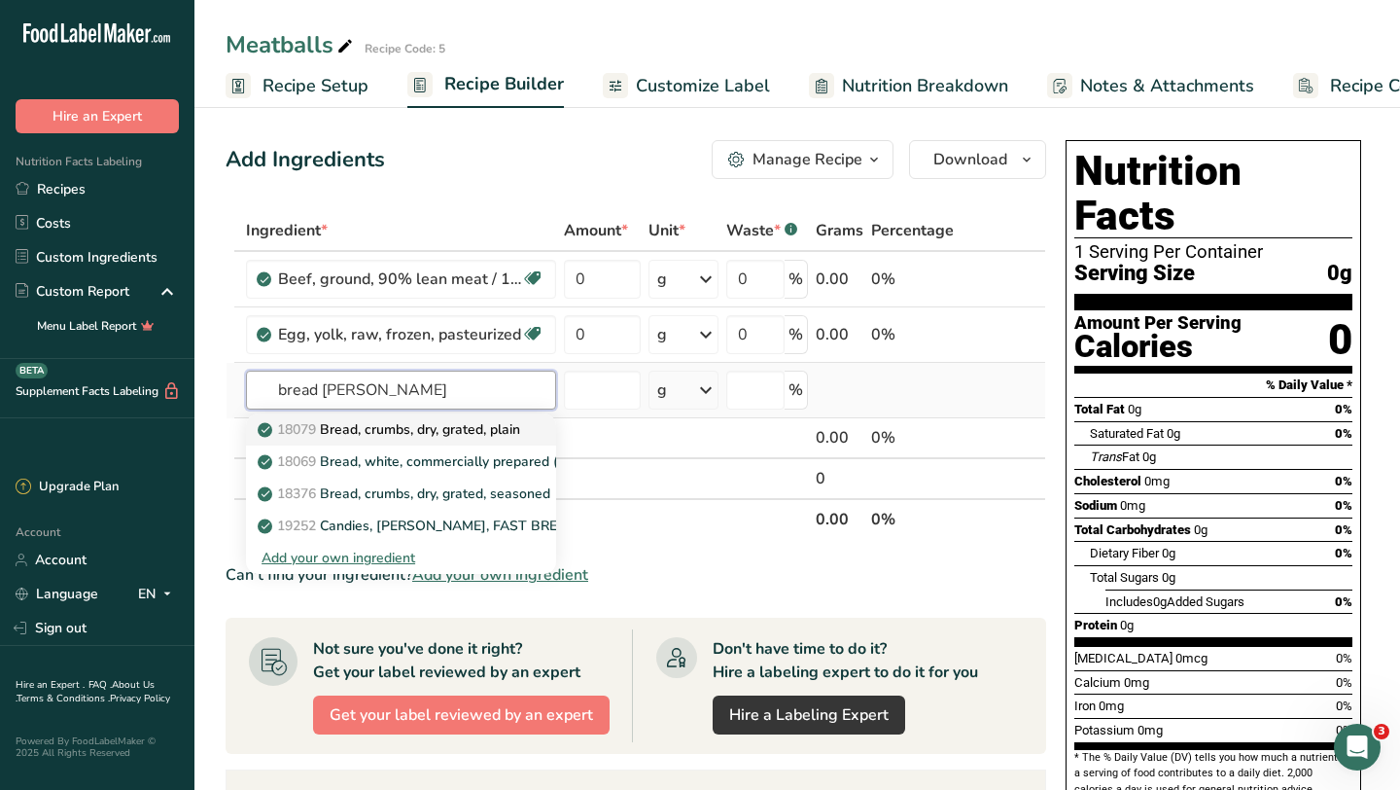
type input "bread crum"
click at [392, 426] on p "18079 Bread, crumbs, dry, grated, plain" at bounding box center [391, 429] width 259 height 20
type input "Bread, crumbs, dry, grated, plain"
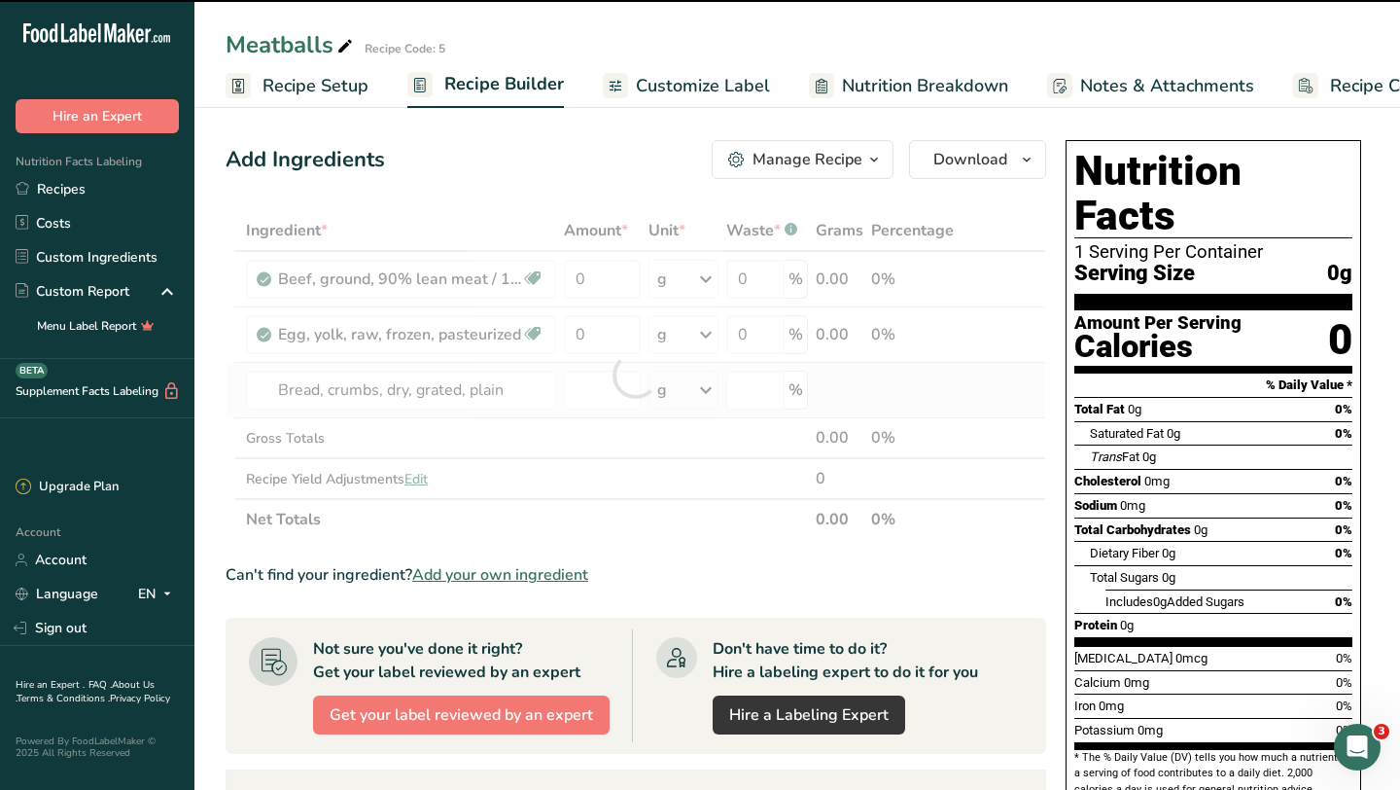
type input "0"
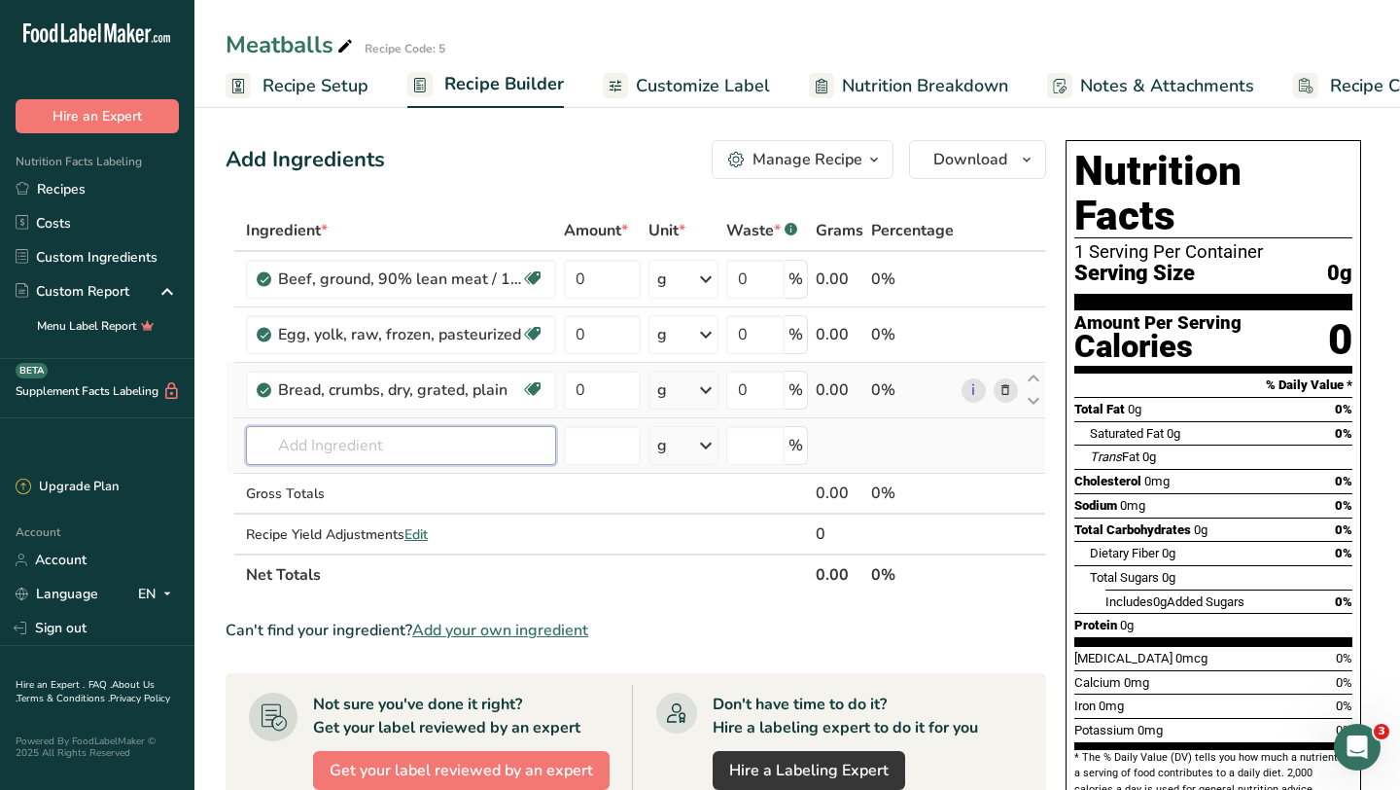
click at [367, 446] on input "text" at bounding box center [401, 445] width 310 height 39
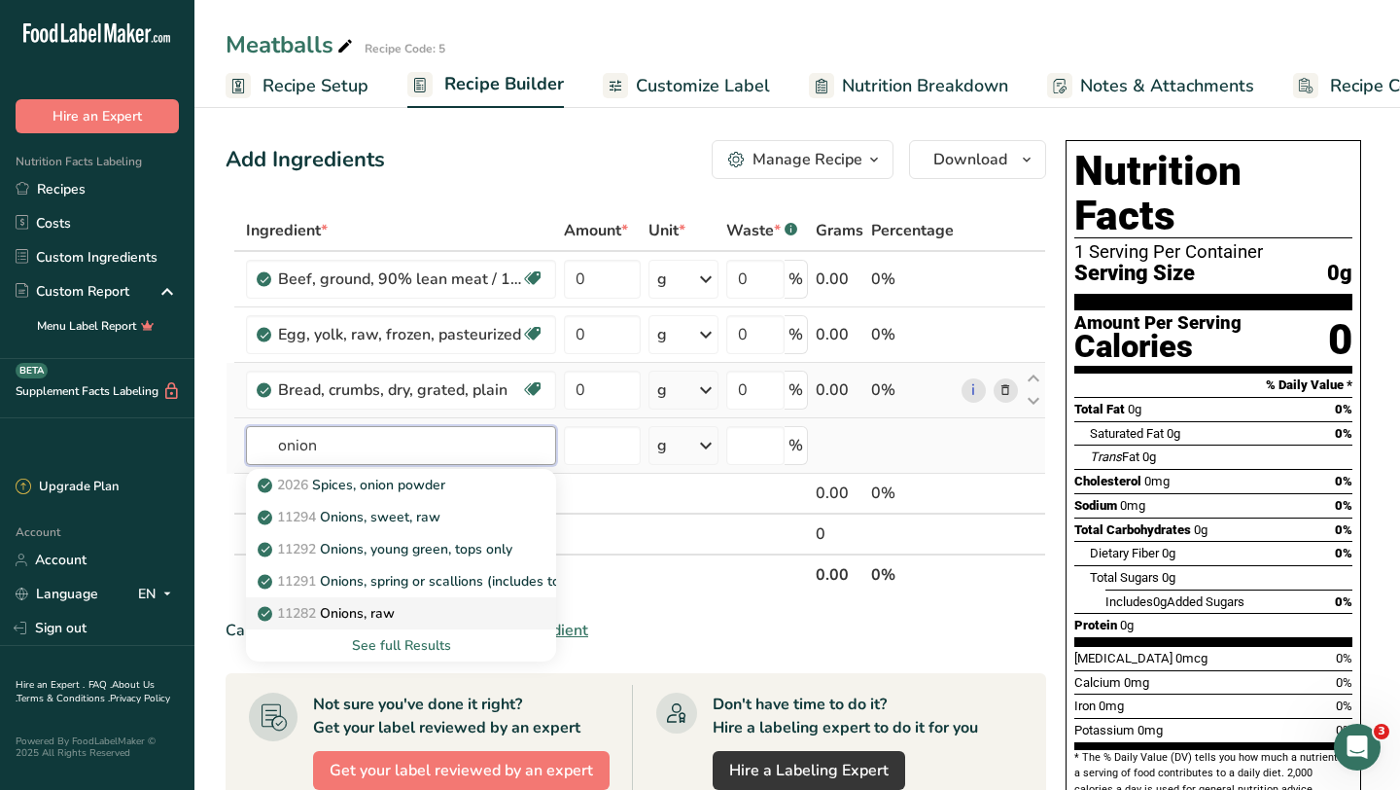
type input "onion"
click at [368, 603] on p "11282 Onions, raw" at bounding box center [328, 613] width 133 height 20
type input "Onions, raw"
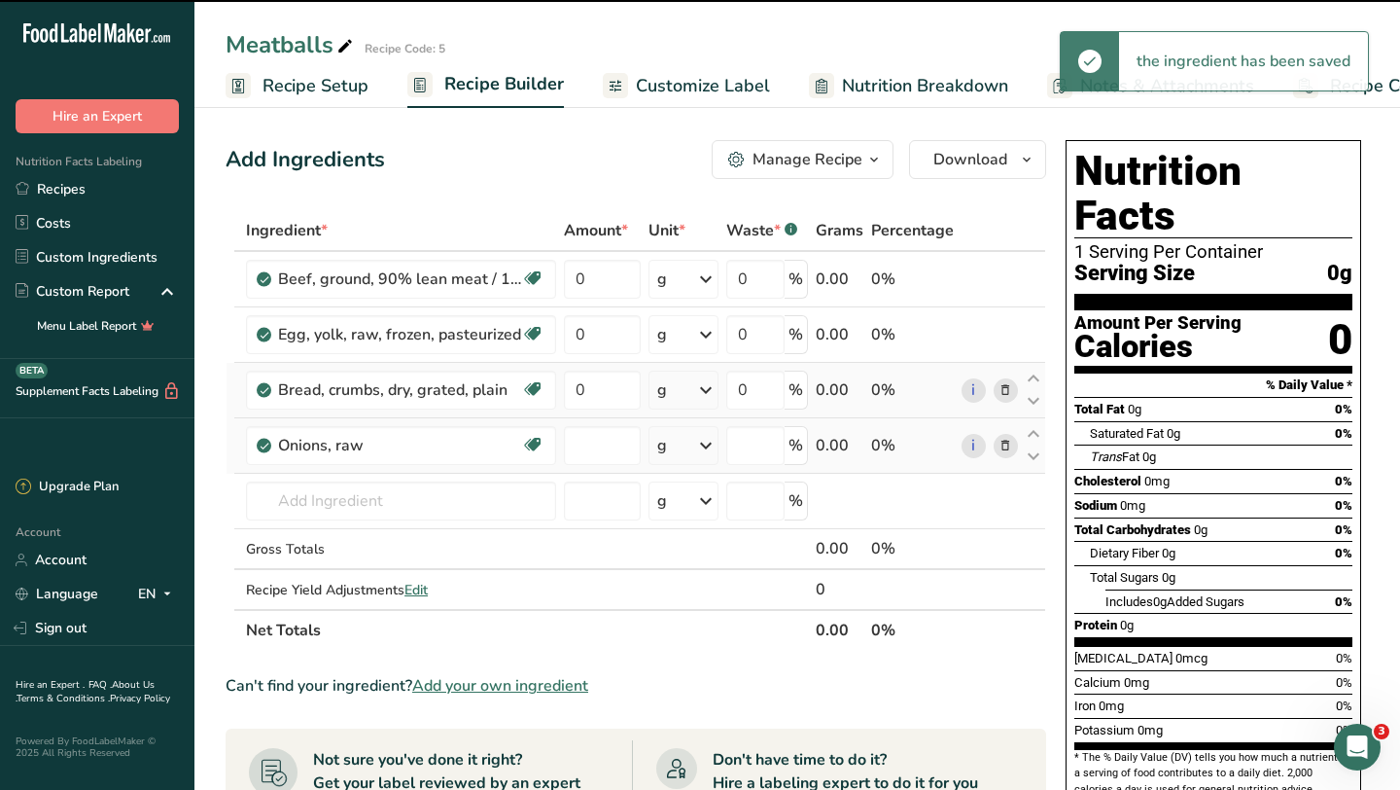
type input "0"
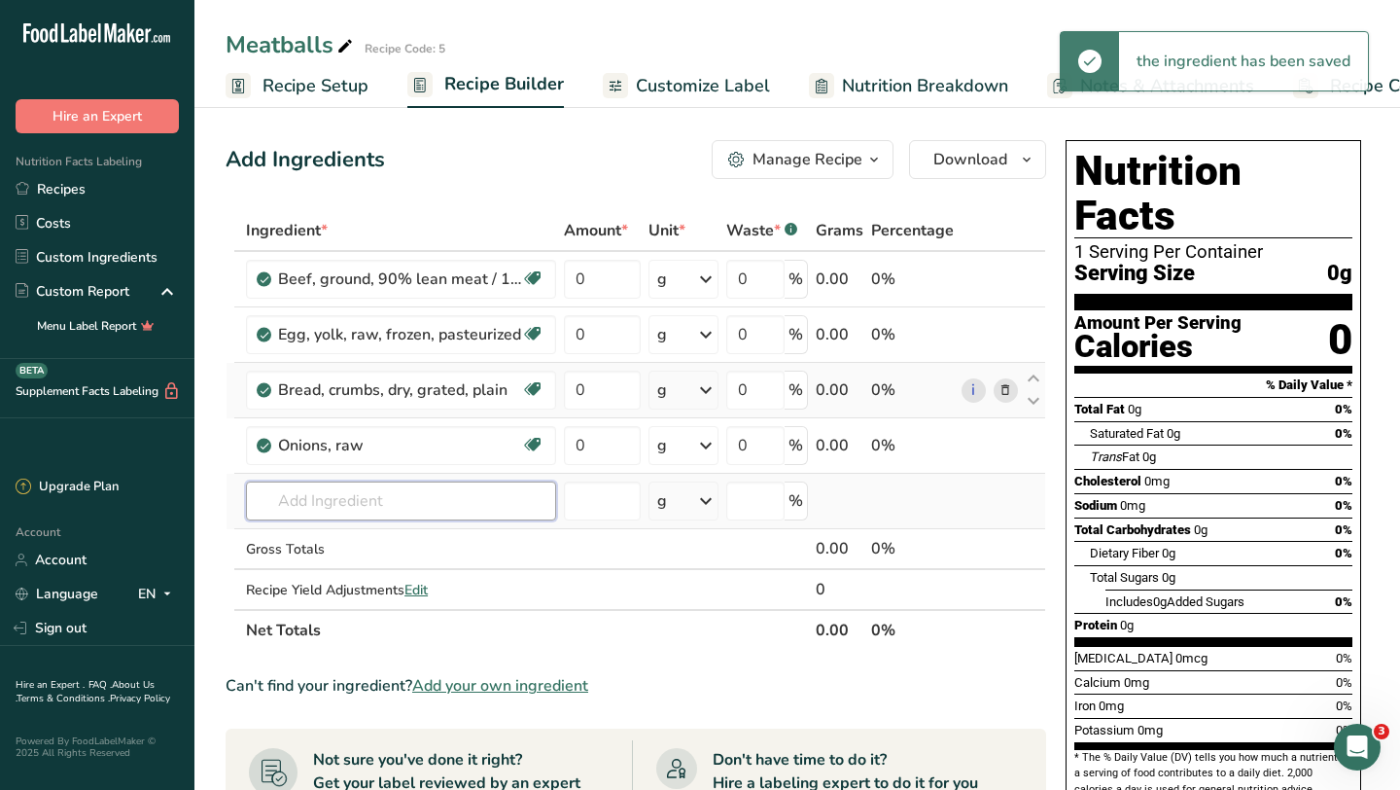
click at [355, 494] on input "text" at bounding box center [401, 500] width 310 height 39
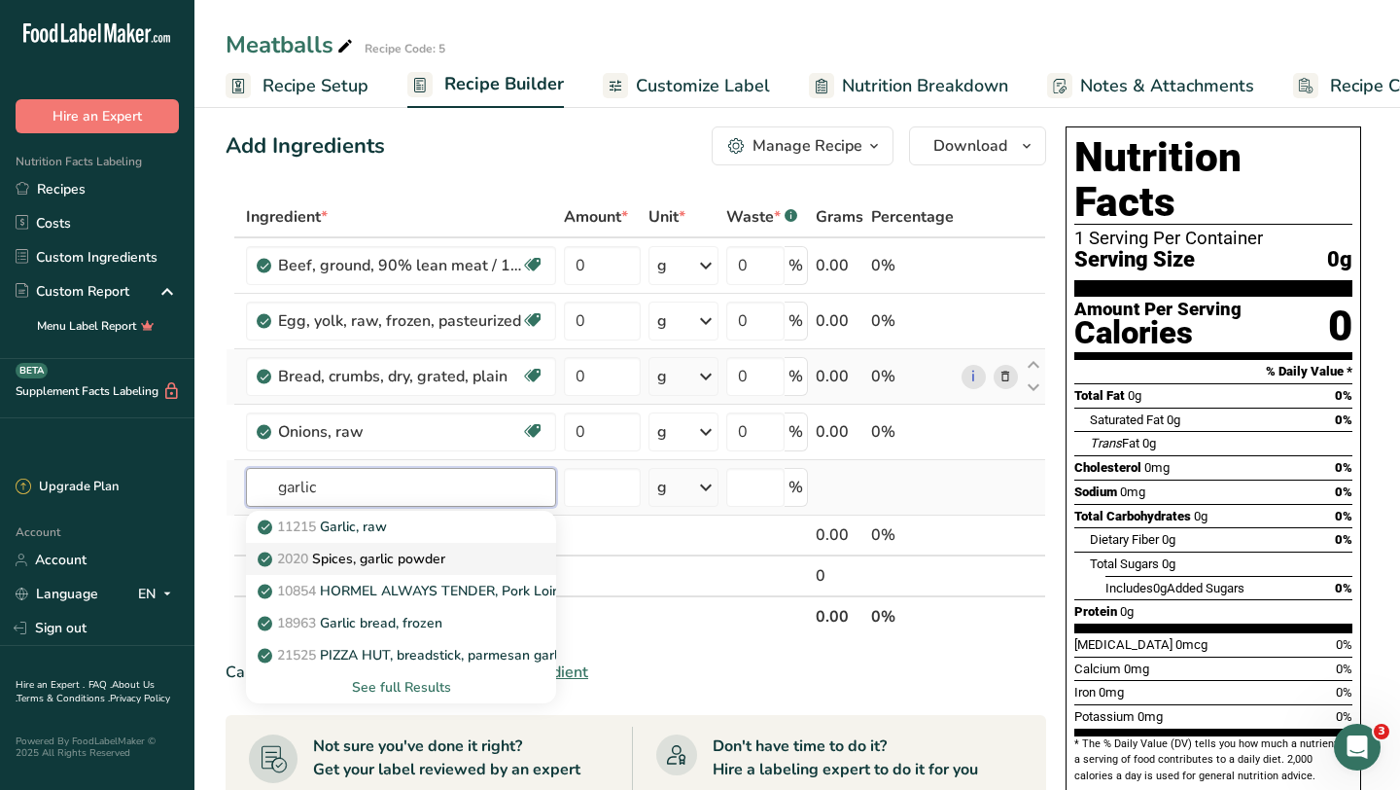
scroll to position [19, 0]
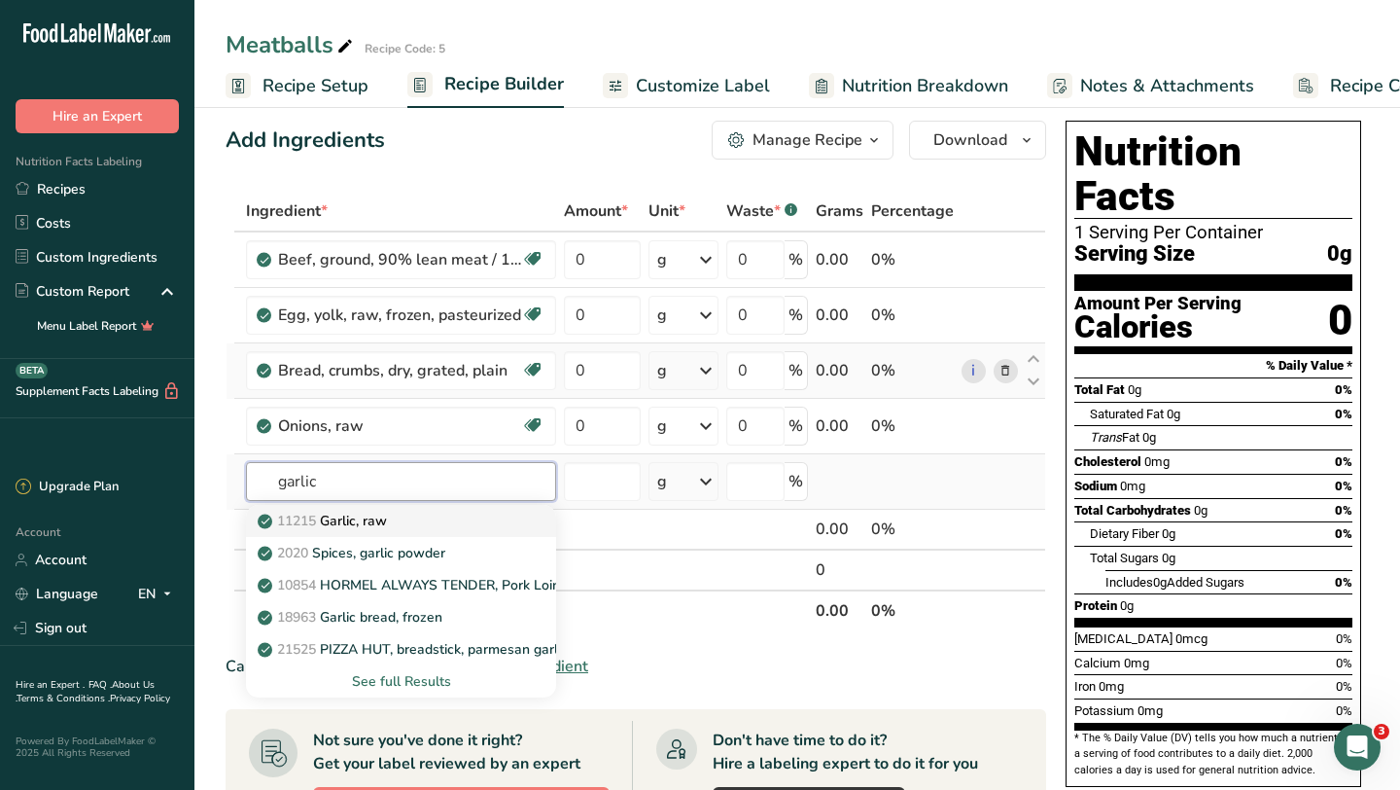
type input "garlic"
click at [445, 525] on div "11215 Garlic, raw" at bounding box center [386, 521] width 248 height 20
type input "Garlic, raw"
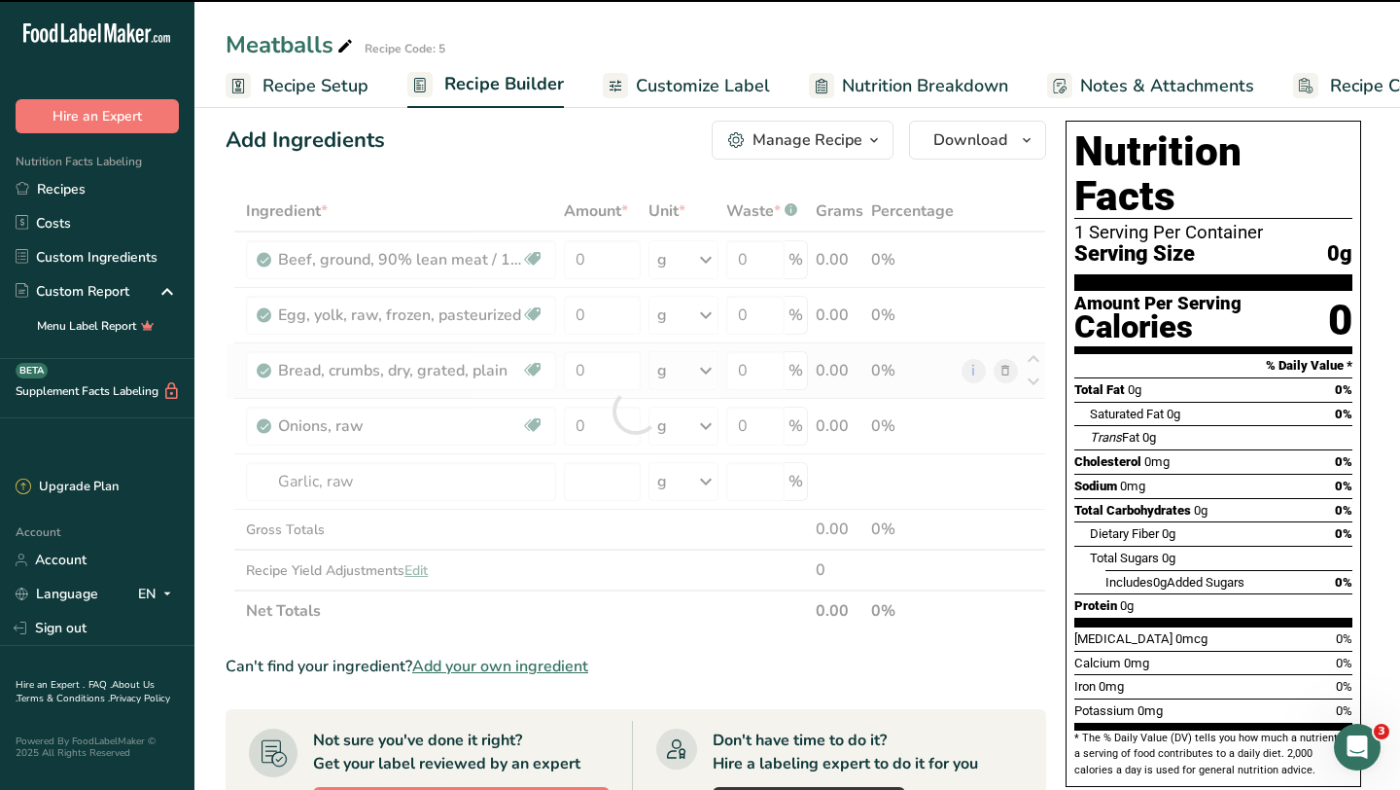
type input "0"
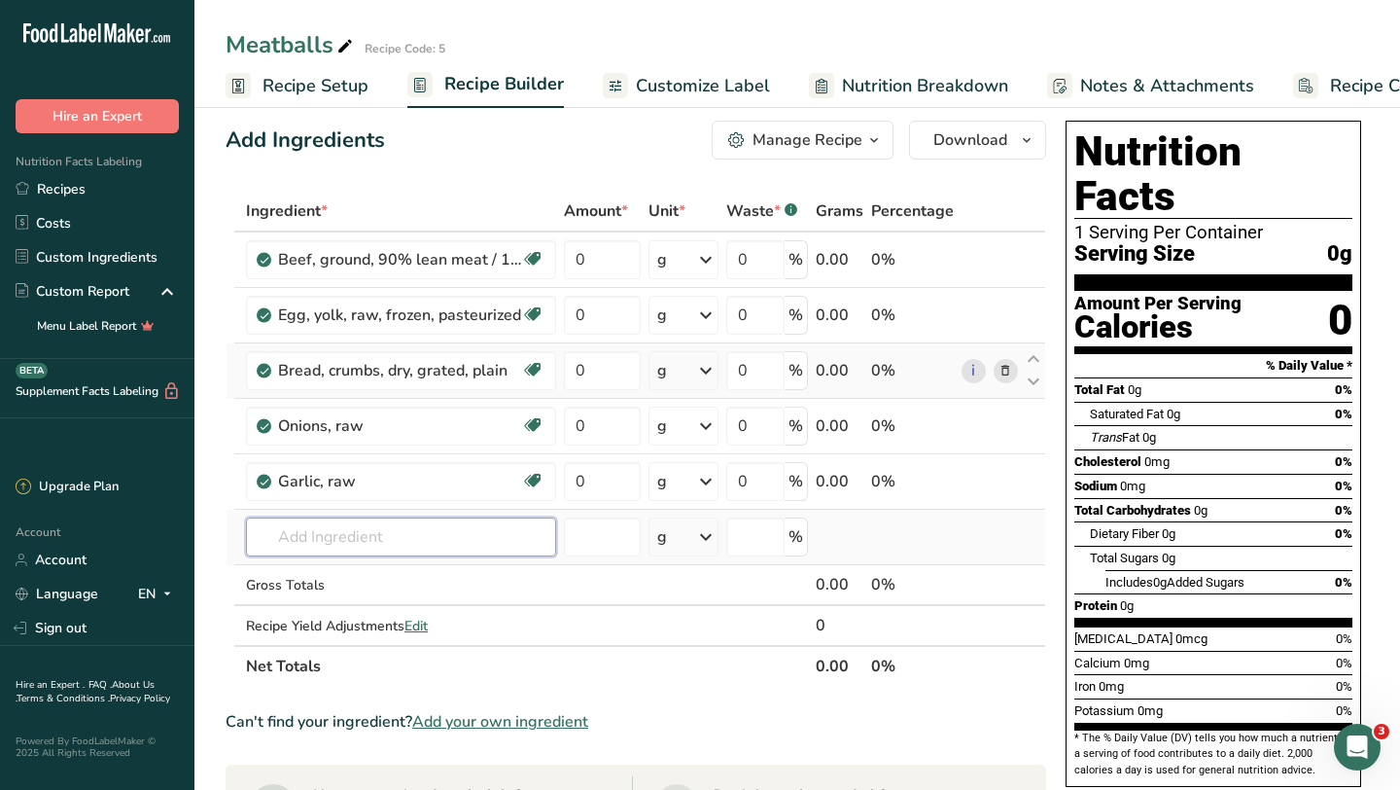
click at [358, 549] on input "text" at bounding box center [401, 536] width 310 height 39
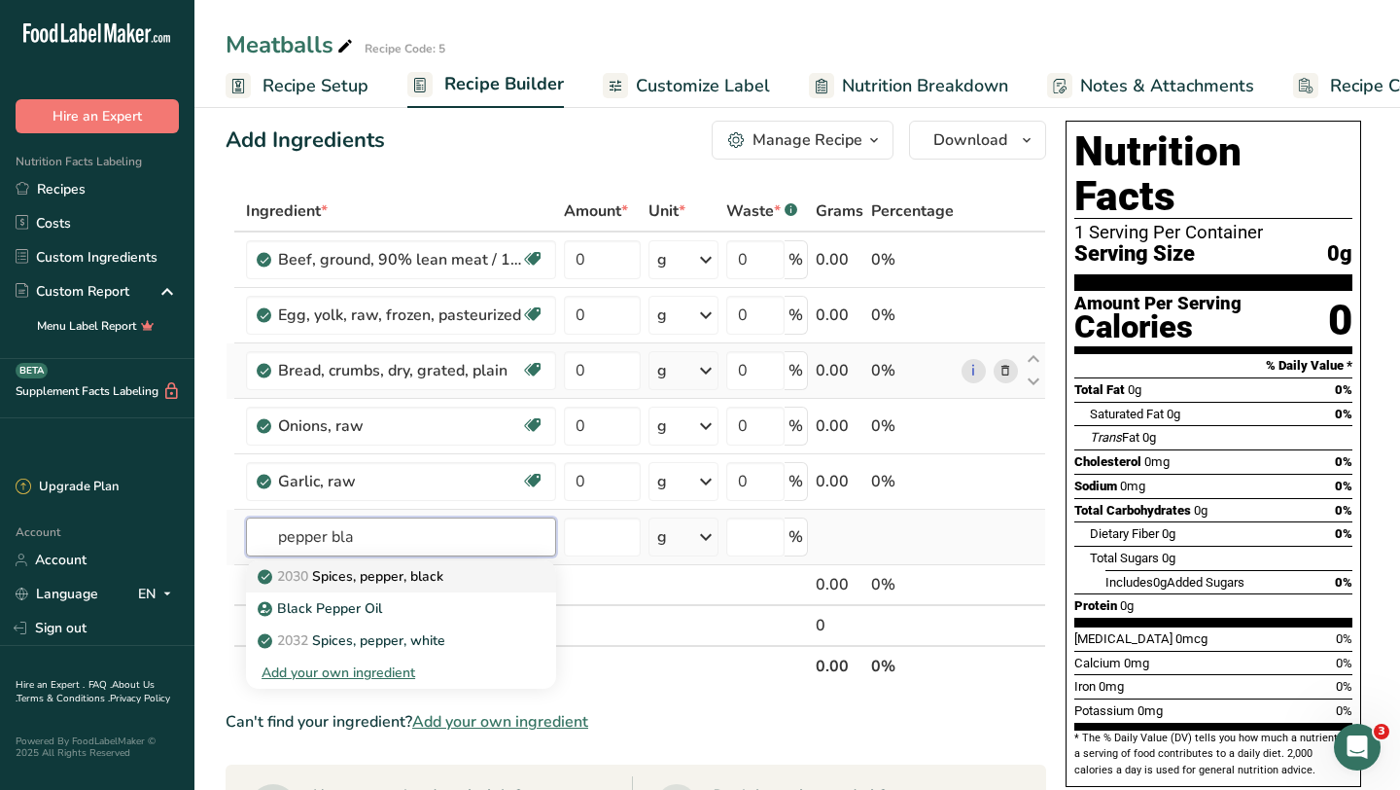
type input "pepper bla"
click at [420, 572] on p "2030 Spices, pepper, black" at bounding box center [353, 576] width 182 height 20
type input "Spices, pepper, black"
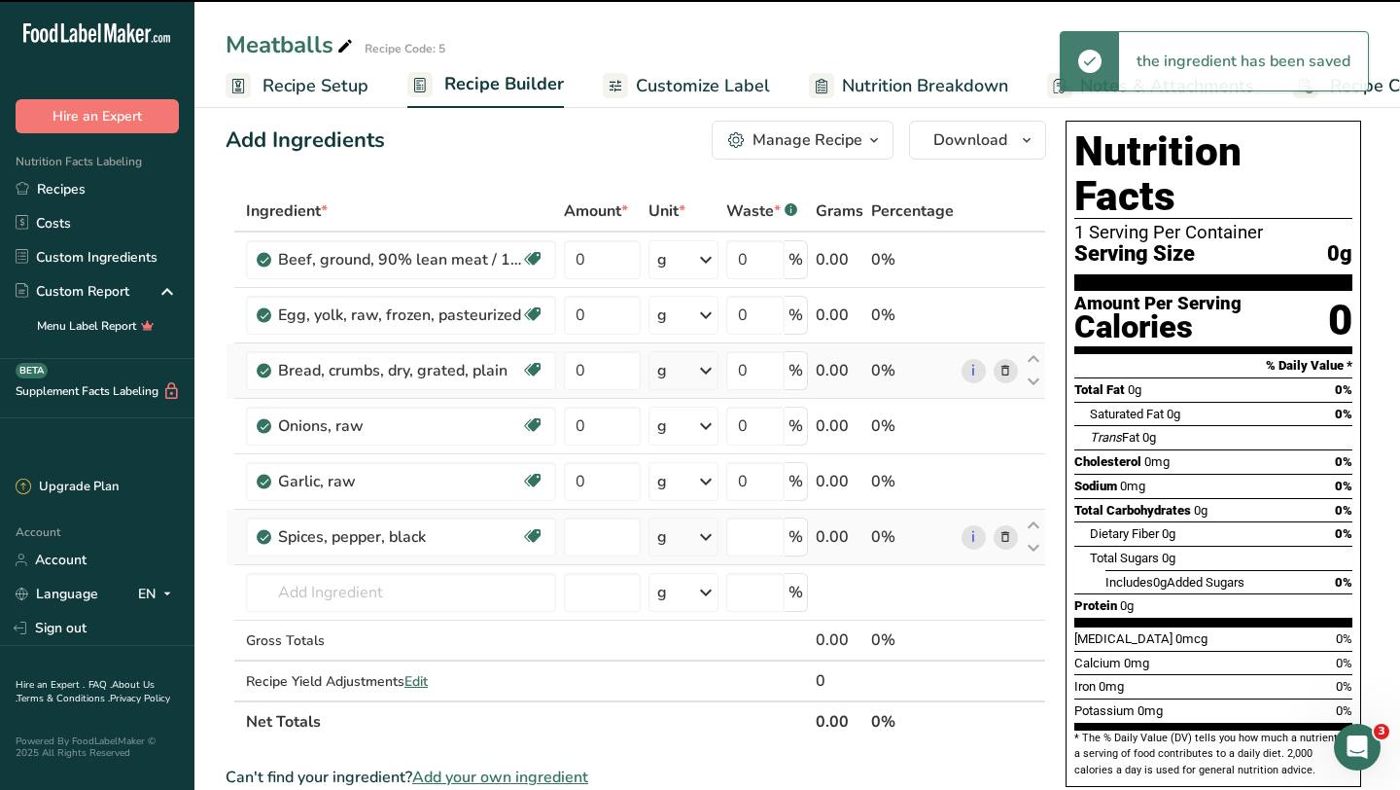
type input "0"
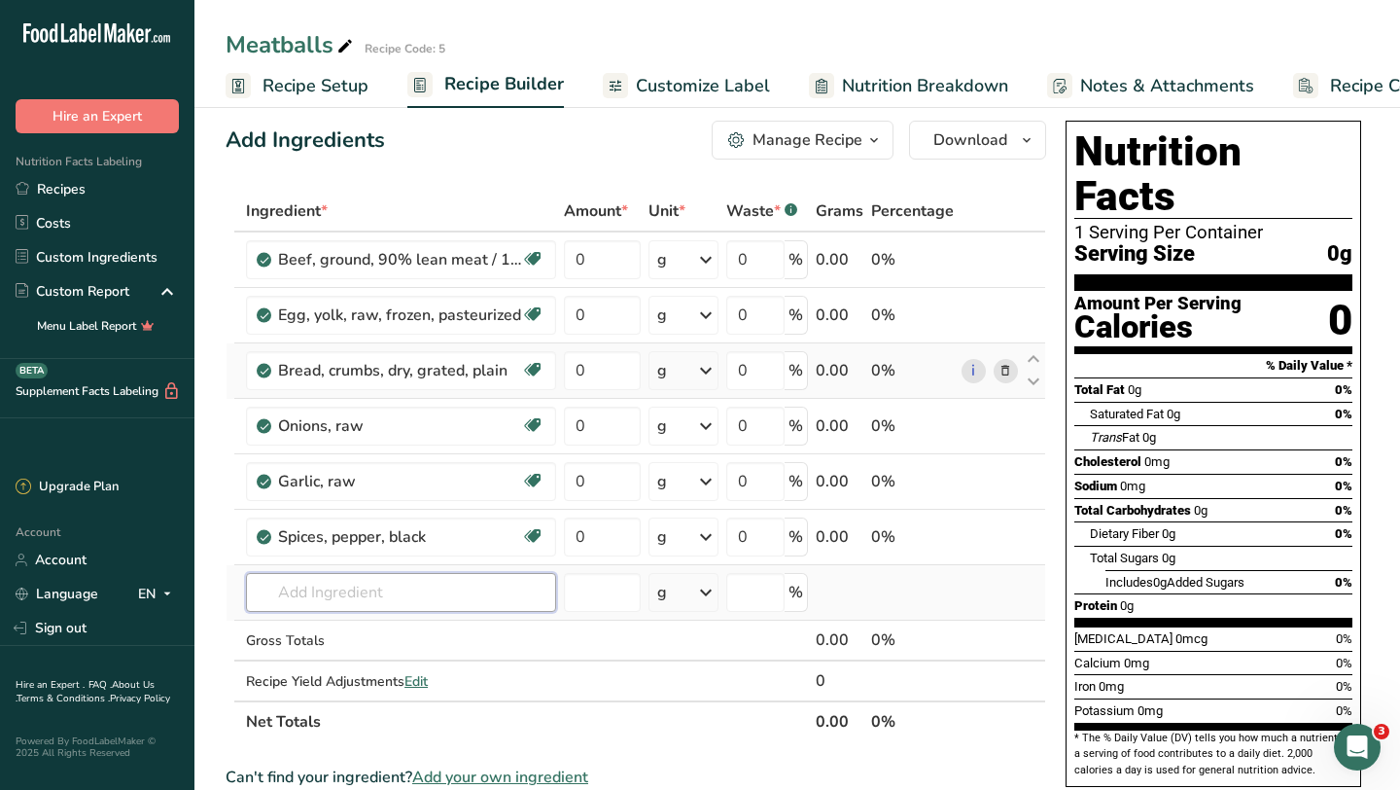
click at [406, 593] on input "text" at bounding box center [401, 592] width 310 height 39
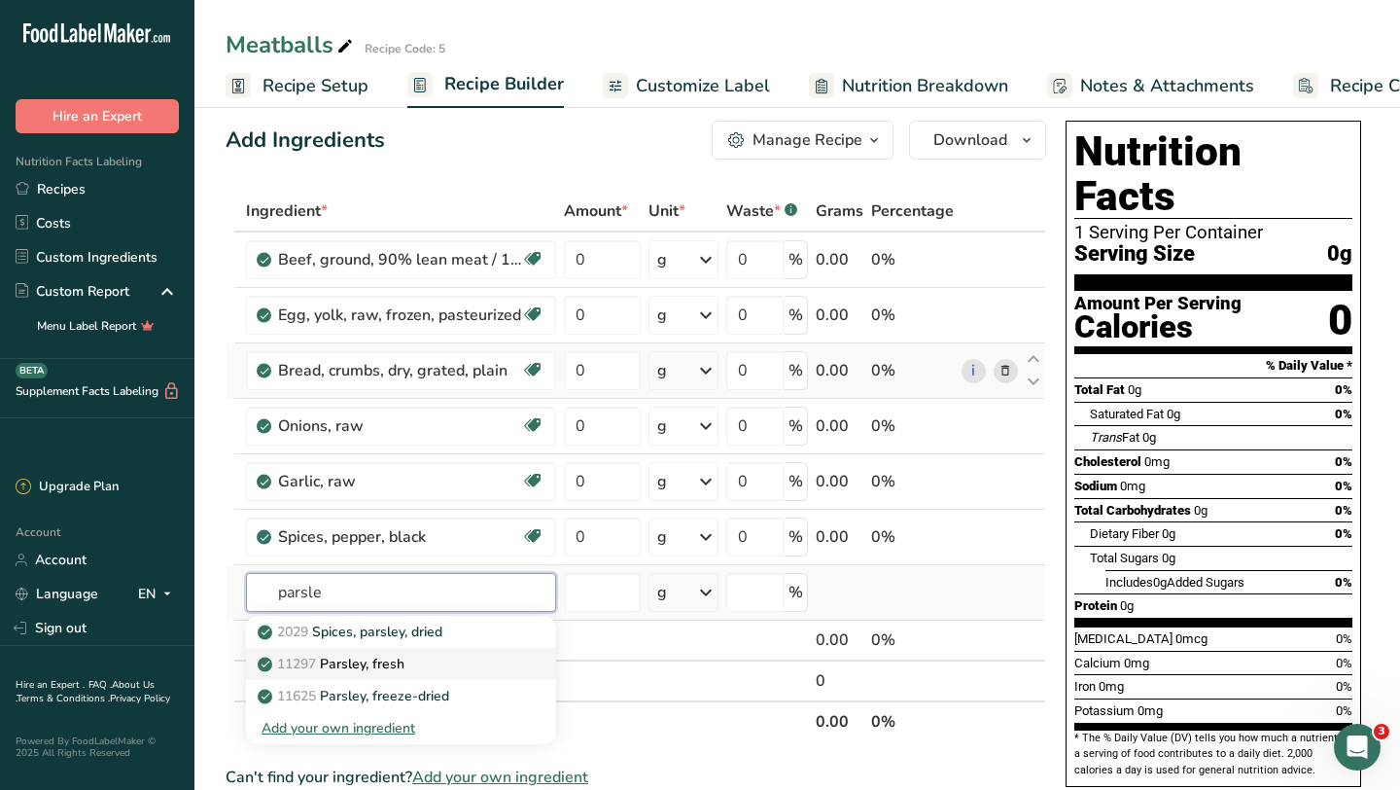
type input "parsle"
click at [354, 661] on p "11297 Parsley, fresh" at bounding box center [333, 663] width 143 height 20
type input "Parsley, fresh"
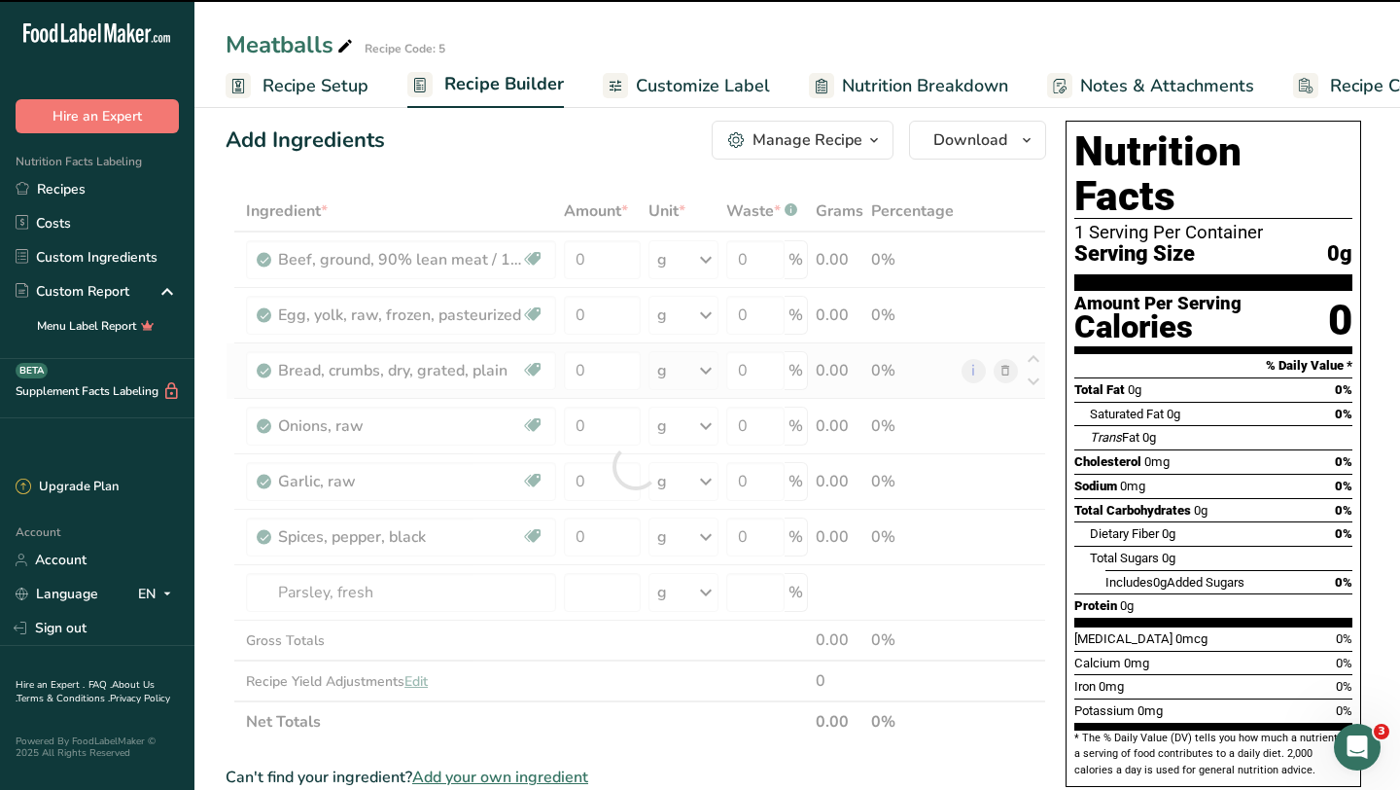
type input "0"
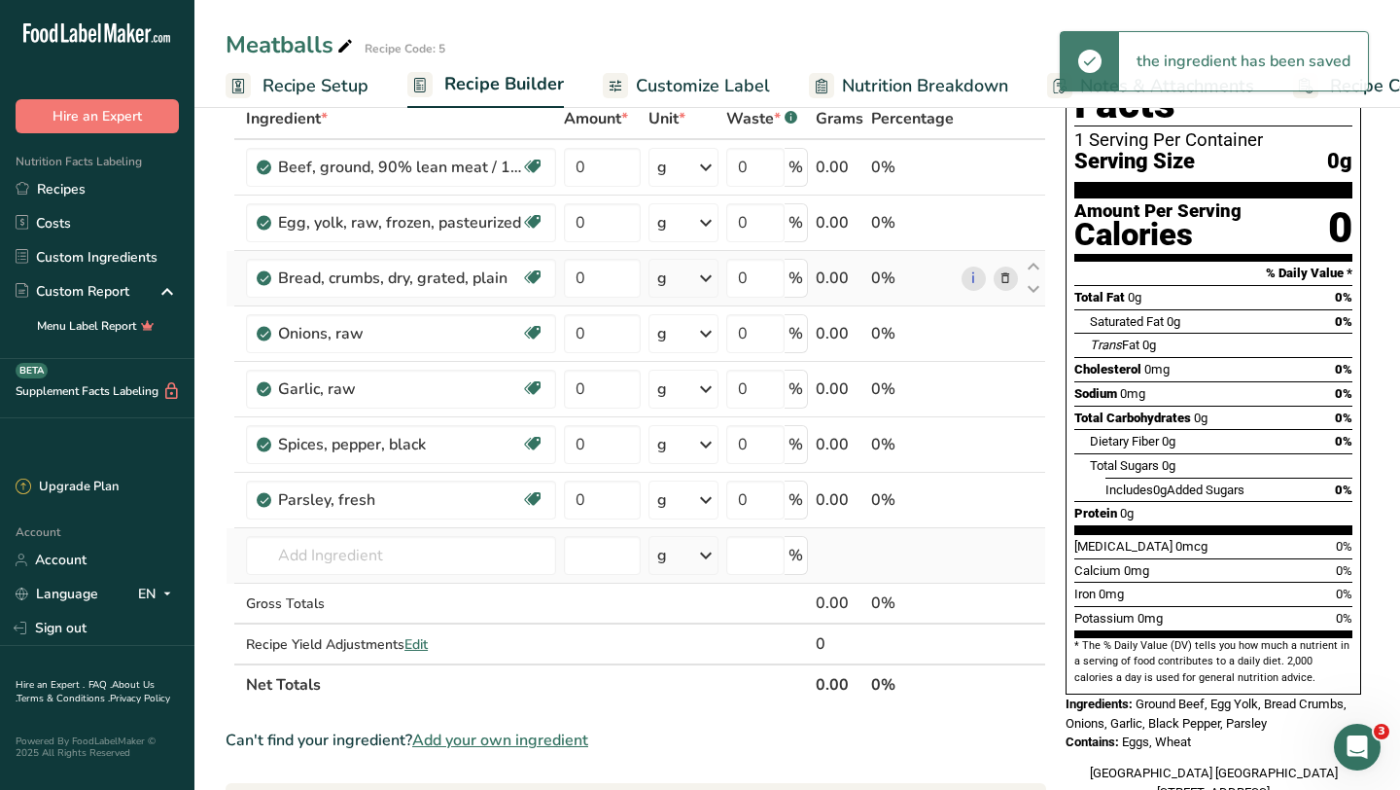
scroll to position [146, 0]
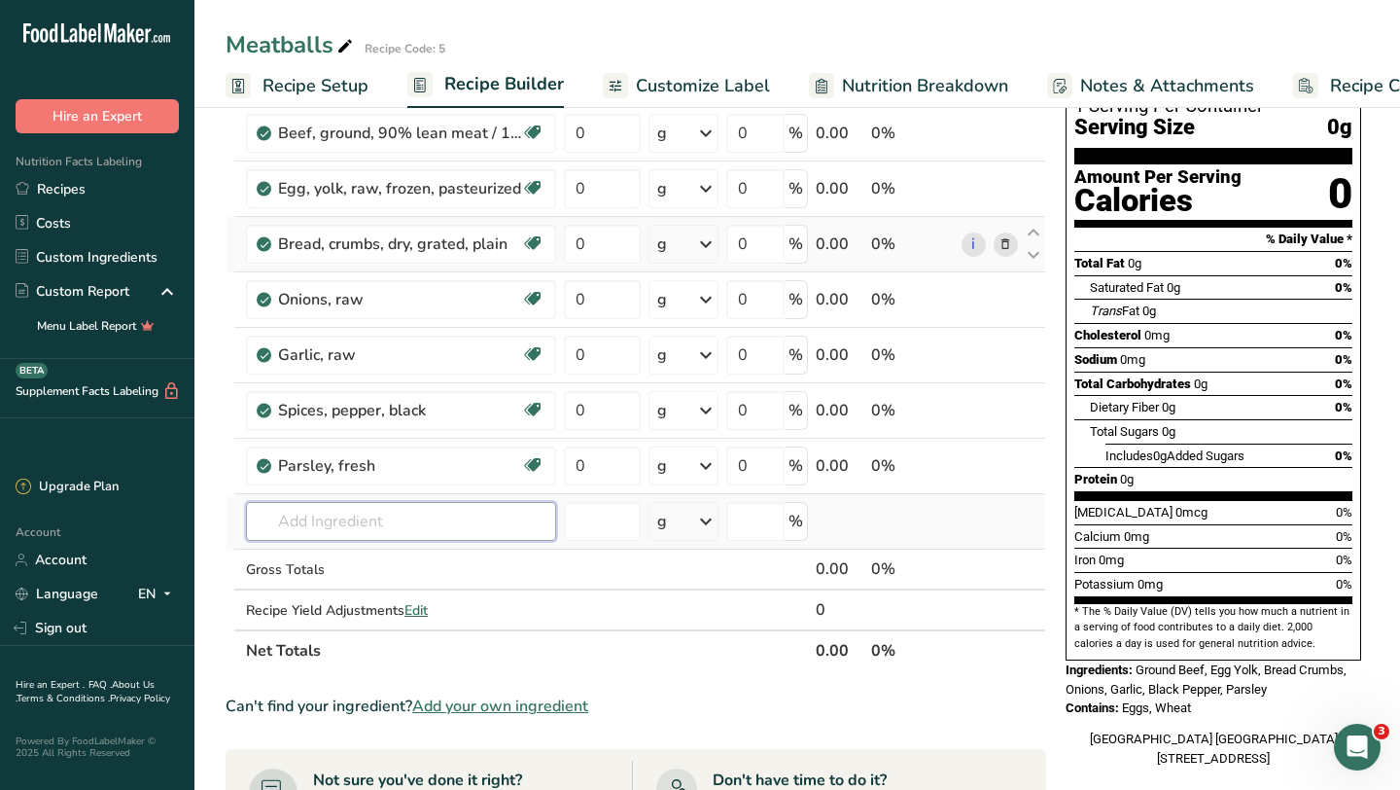
click at [373, 528] on input "text" at bounding box center [401, 521] width 310 height 39
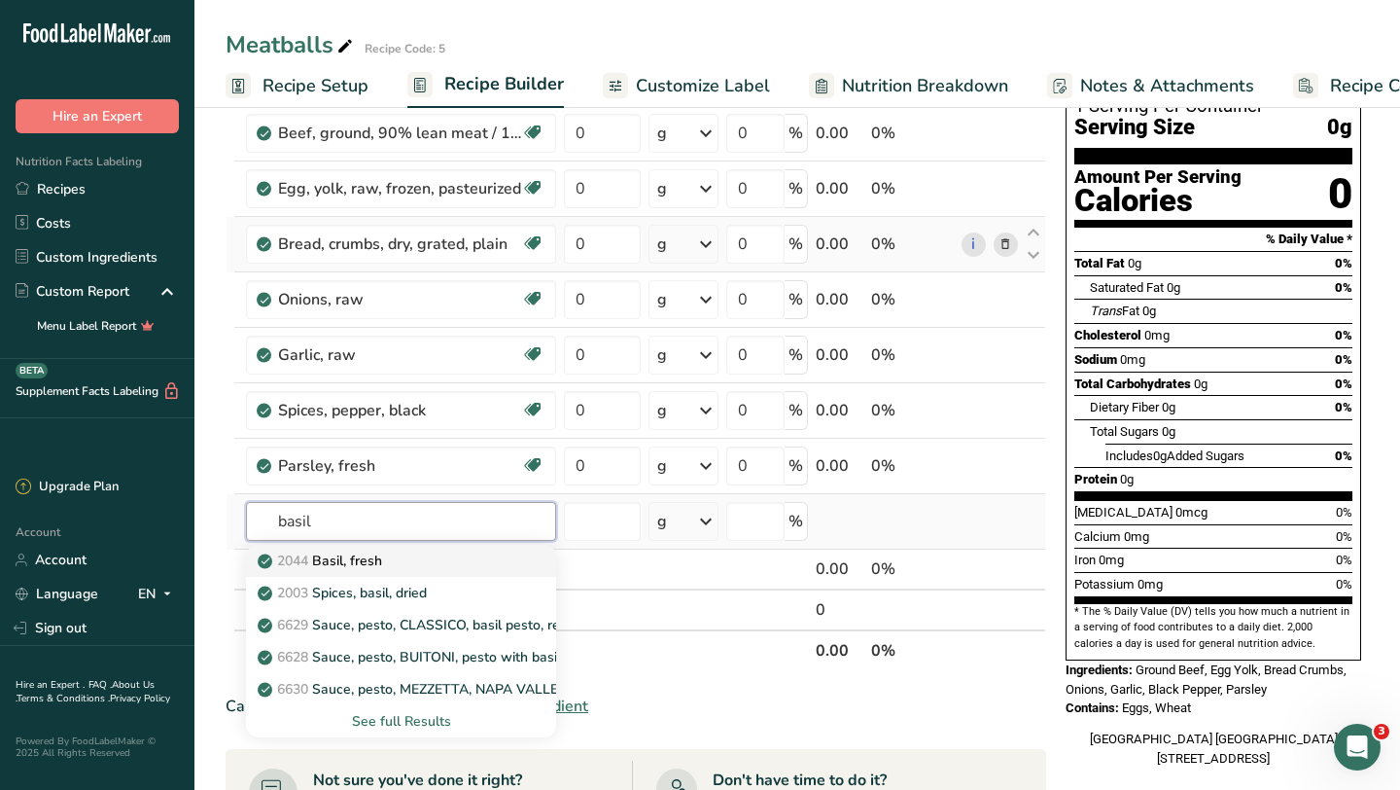
type input "basil"
click at [382, 562] on p "2044 Basil, fresh" at bounding box center [322, 560] width 121 height 20
type input "Basil, fresh"
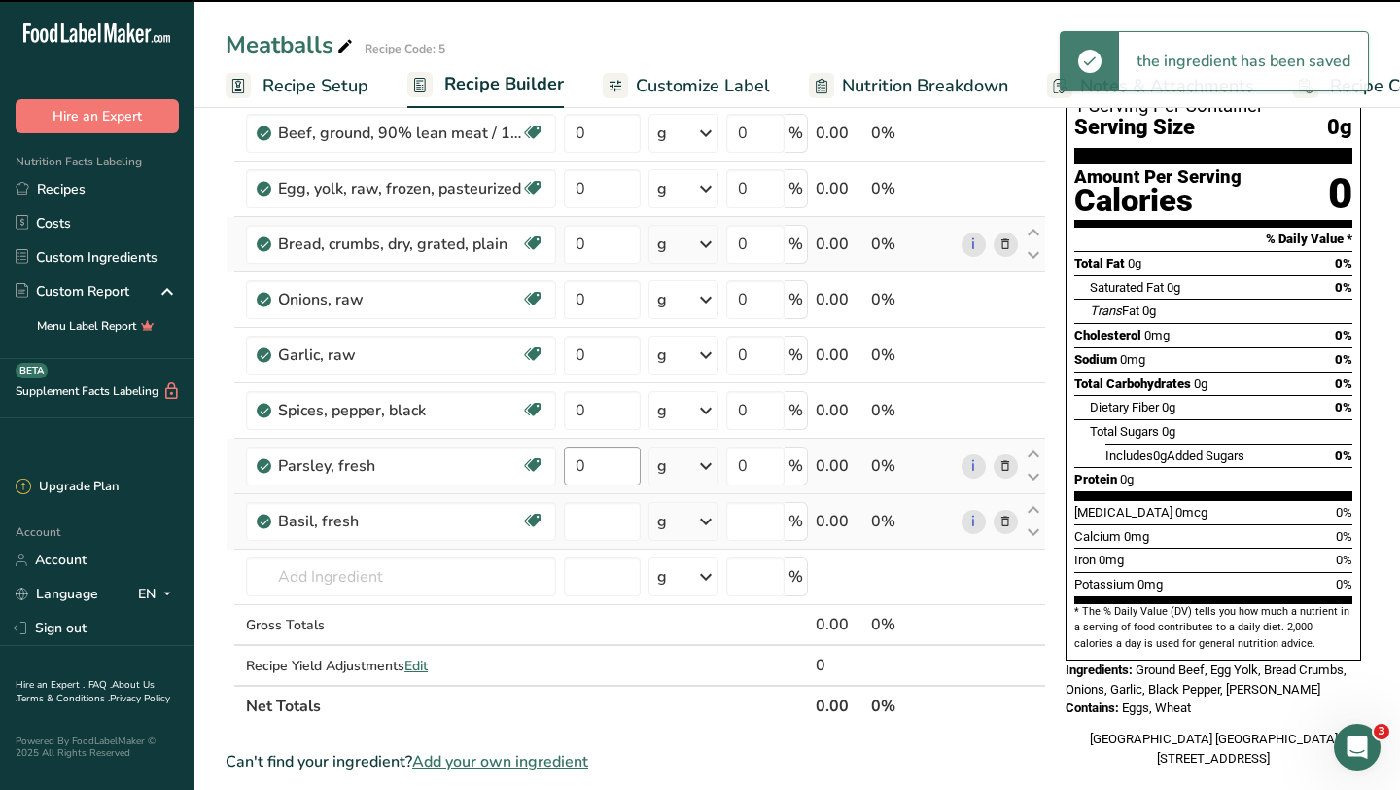
type input "0"
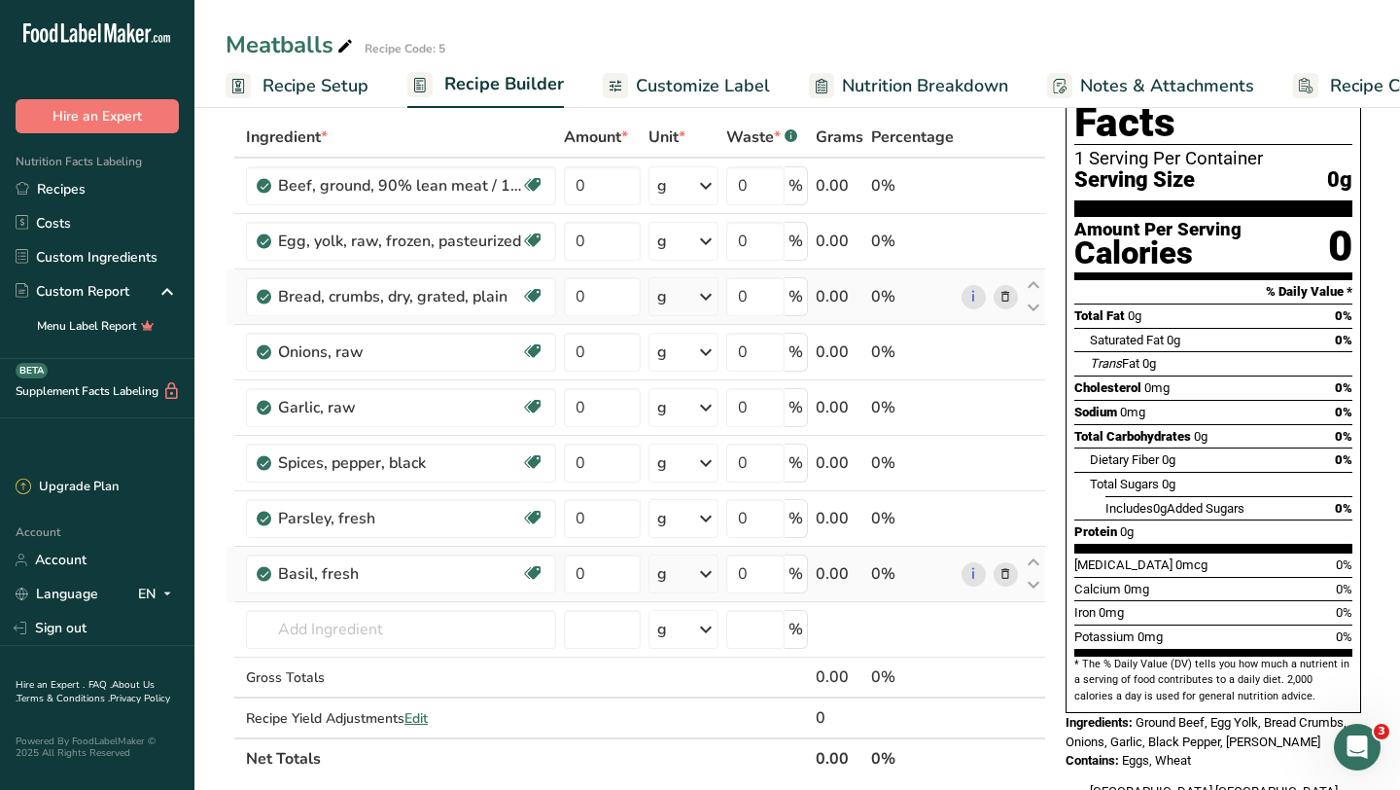
scroll to position [0, 0]
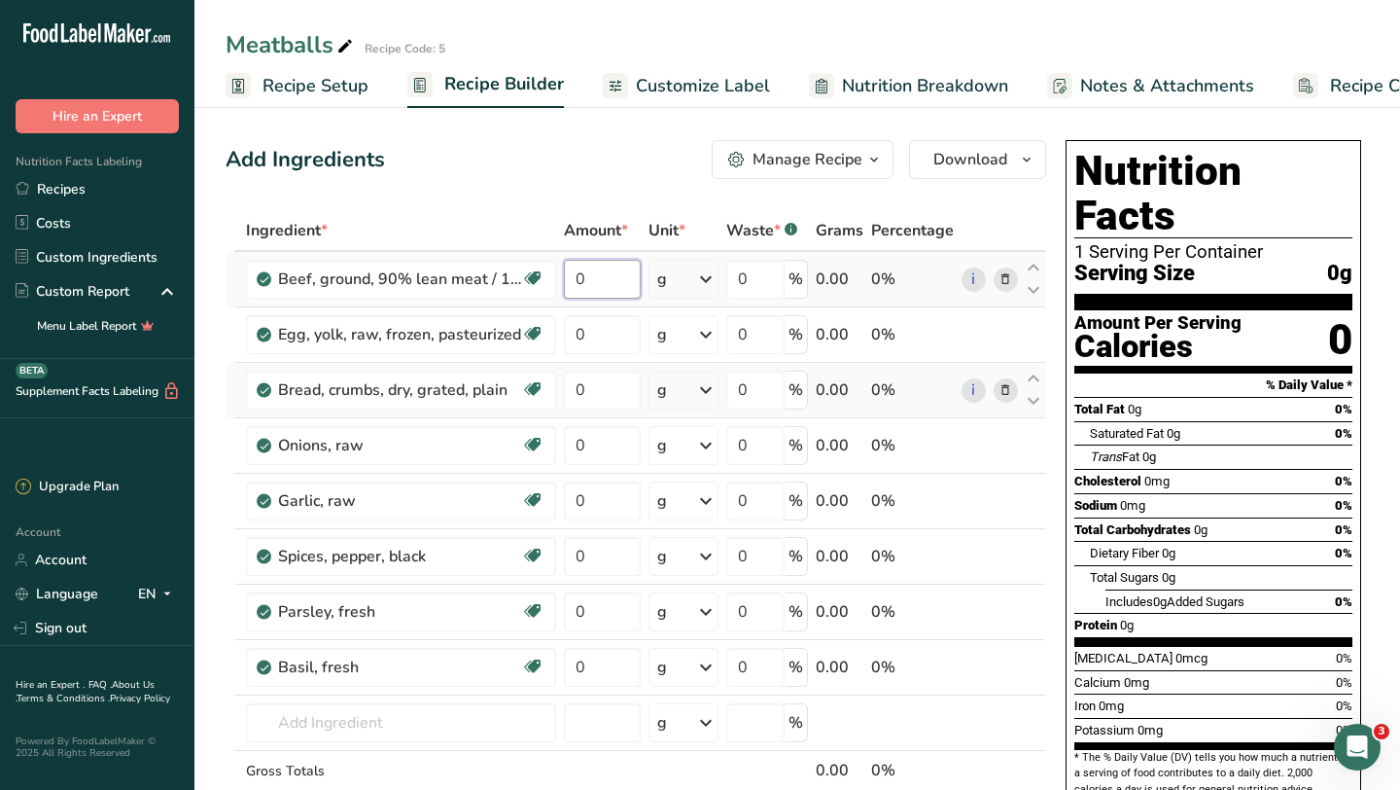
click at [617, 289] on input "0" at bounding box center [602, 279] width 77 height 39
type input "10"
click at [702, 281] on div "Ingredient * Amount * Unit * Waste * .a-a{fill:#347362;}.b-a{fill:#fff;} Grams …" at bounding box center [636, 541] width 821 height 662
click at [704, 285] on icon at bounding box center [705, 279] width 23 height 35
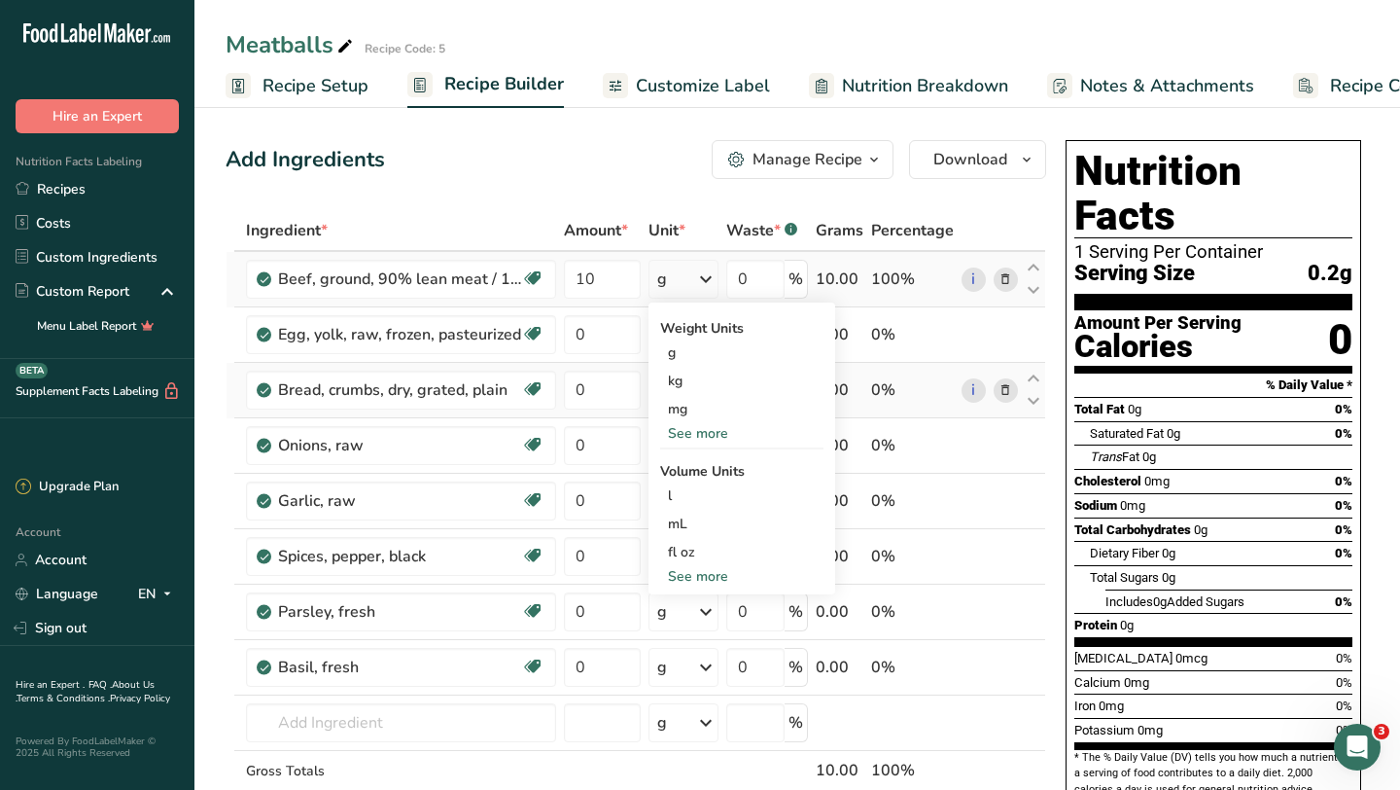
click at [705, 432] on div "See more" at bounding box center [741, 433] width 163 height 20
click at [678, 464] on div "lb" at bounding box center [741, 465] width 163 height 28
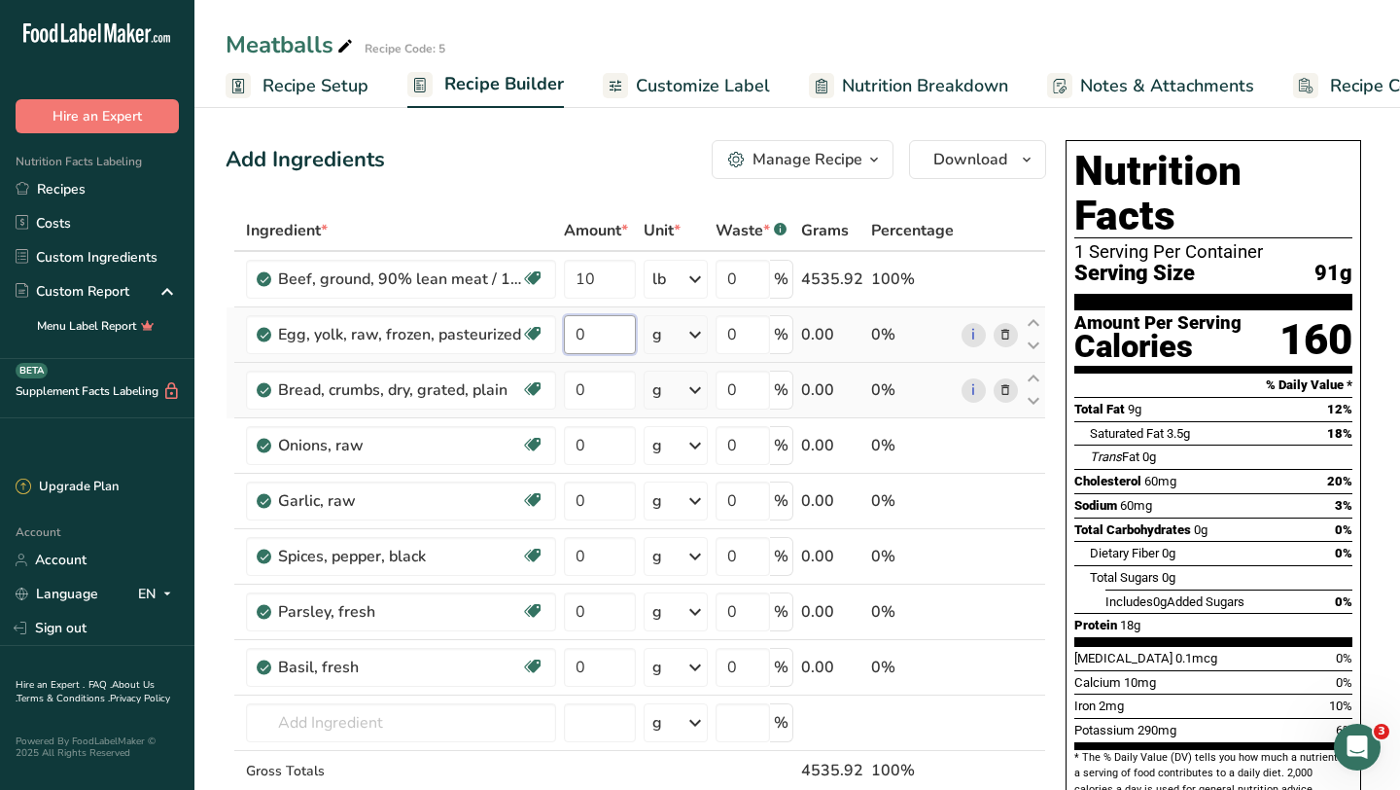
click at [605, 336] on input "0" at bounding box center [600, 334] width 72 height 39
type input "20"
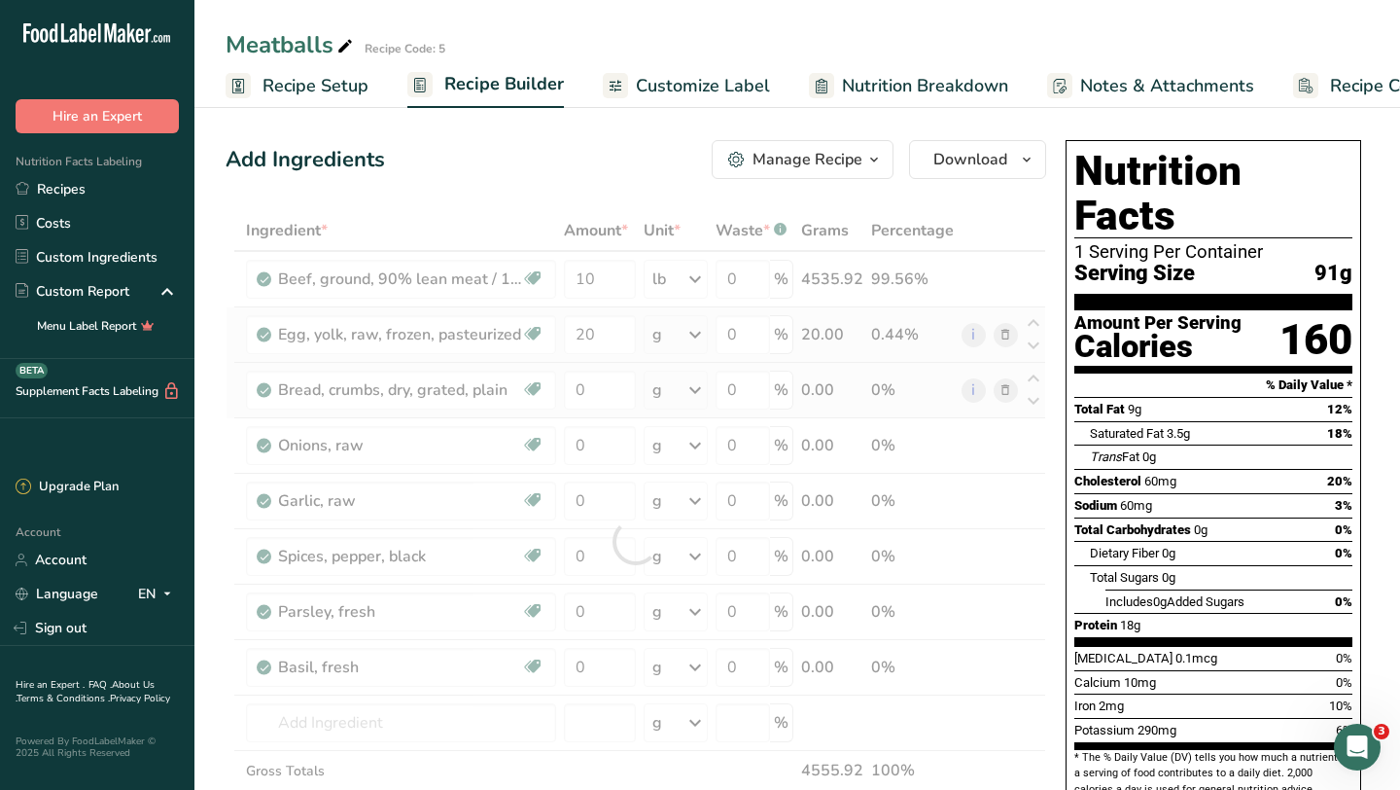
click at [699, 335] on div "Ingredient * Amount * Unit * Waste * .a-a{fill:#347362;}.b-a{fill:#fff;} Grams …" at bounding box center [636, 541] width 821 height 662
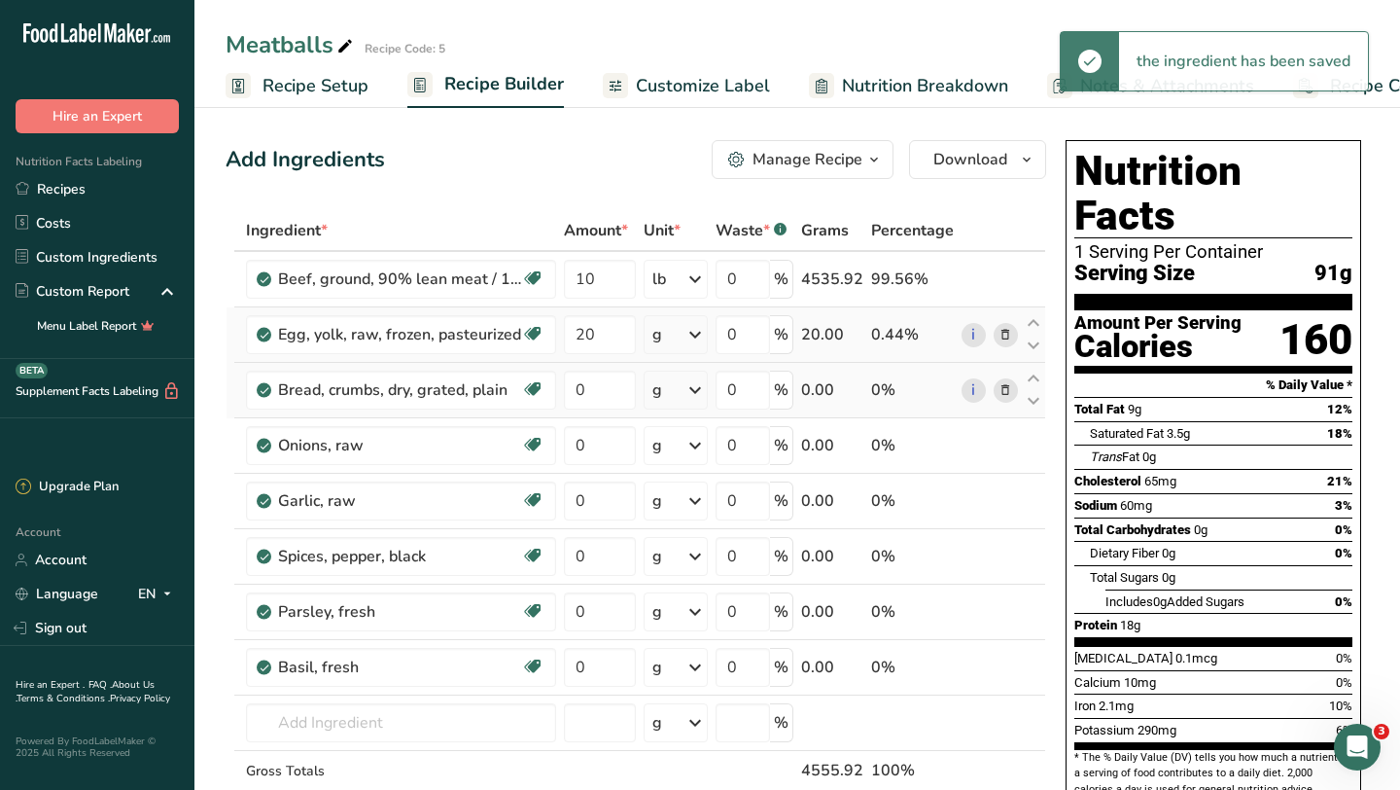
click at [693, 335] on icon at bounding box center [695, 334] width 23 height 35
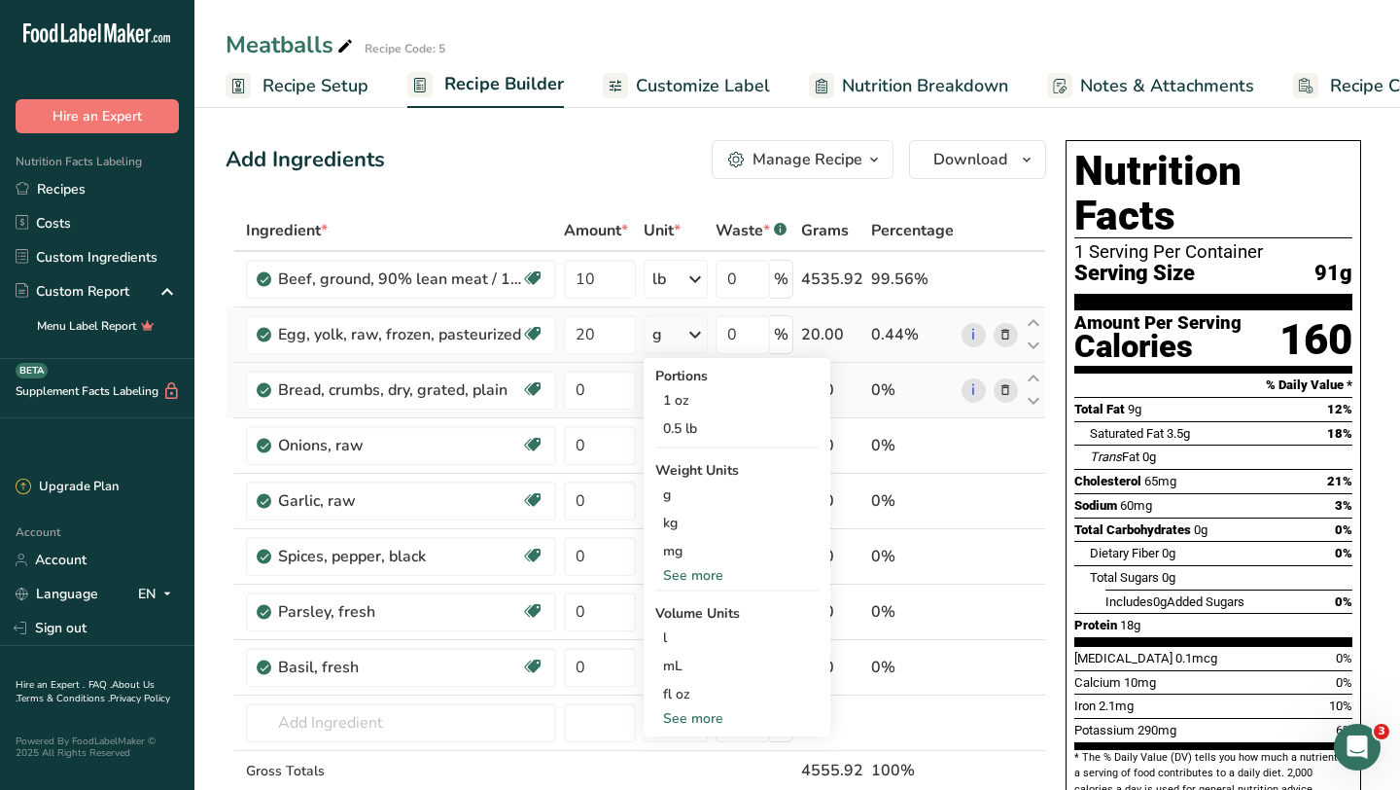
click at [690, 712] on div "See more" at bounding box center [736, 718] width 163 height 20
click at [688, 693] on div "fl oz" at bounding box center [737, 694] width 148 height 20
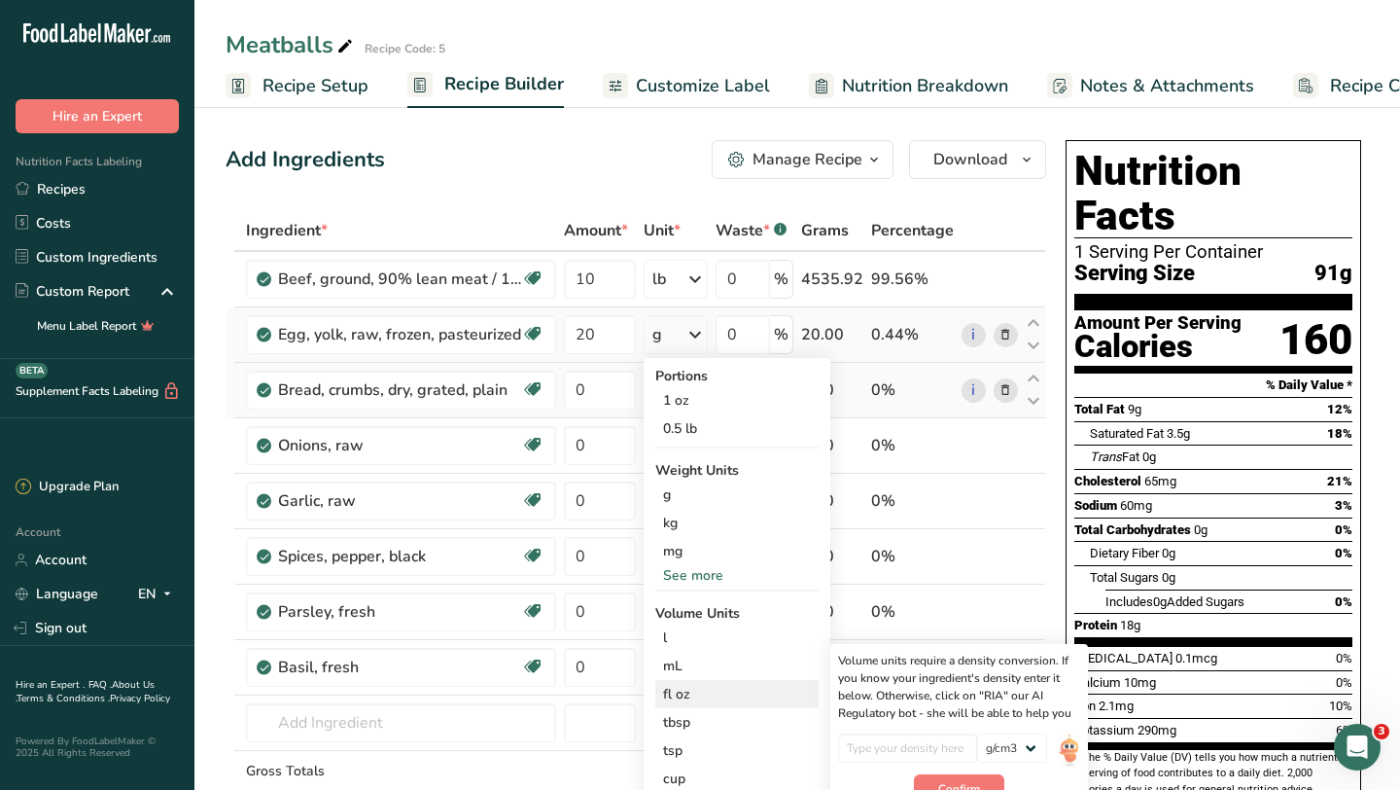
click at [688, 693] on div "fl oz" at bounding box center [737, 694] width 148 height 20
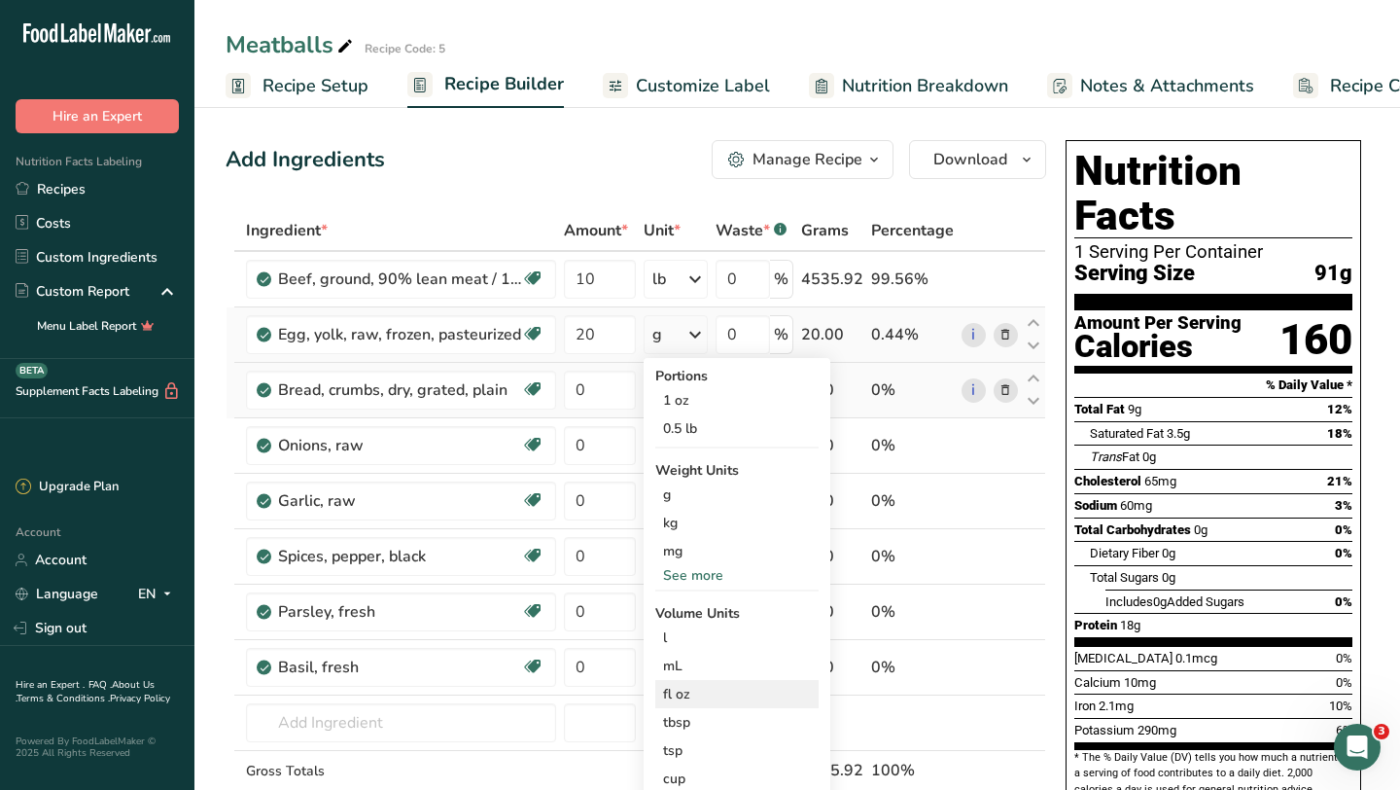
click at [676, 692] on div "fl oz" at bounding box center [737, 694] width 148 height 20
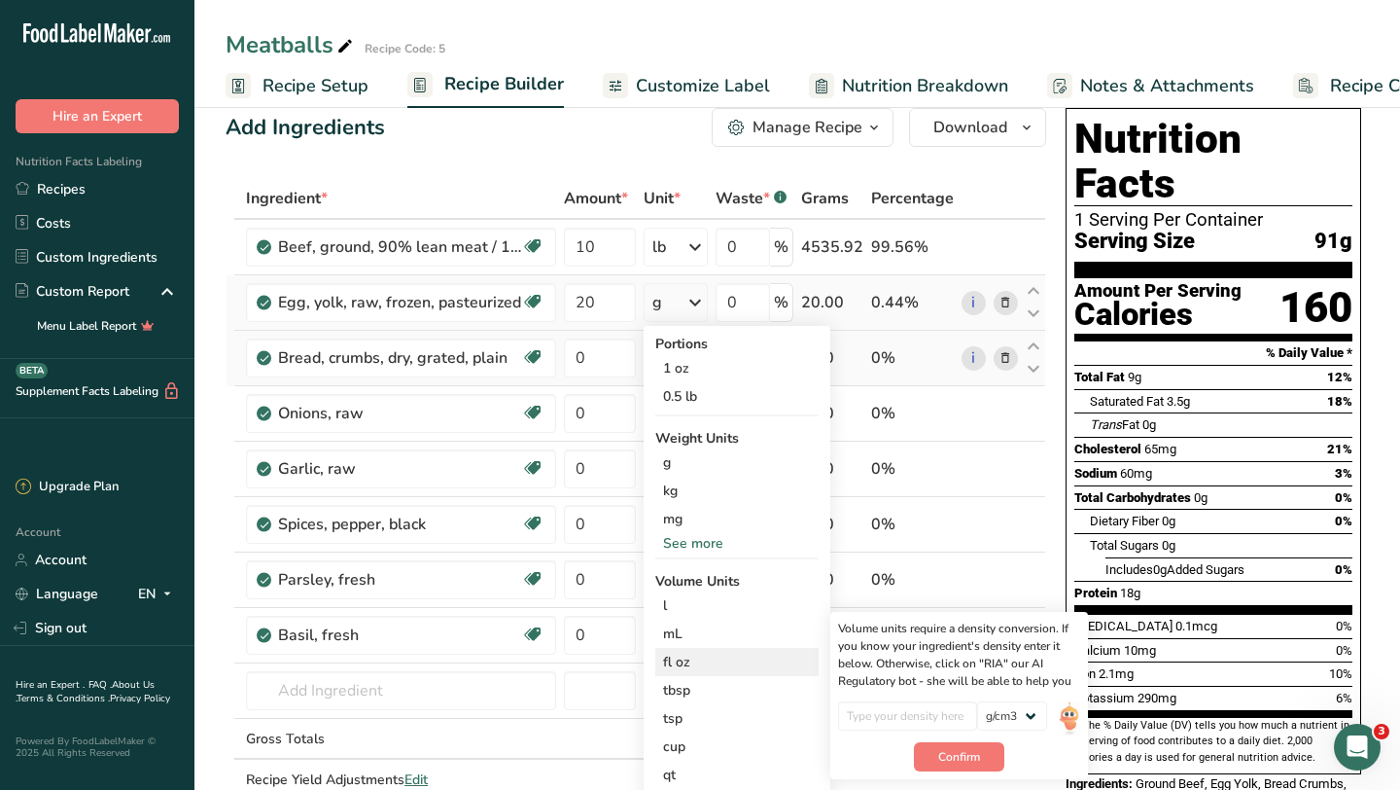
scroll to position [33, 0]
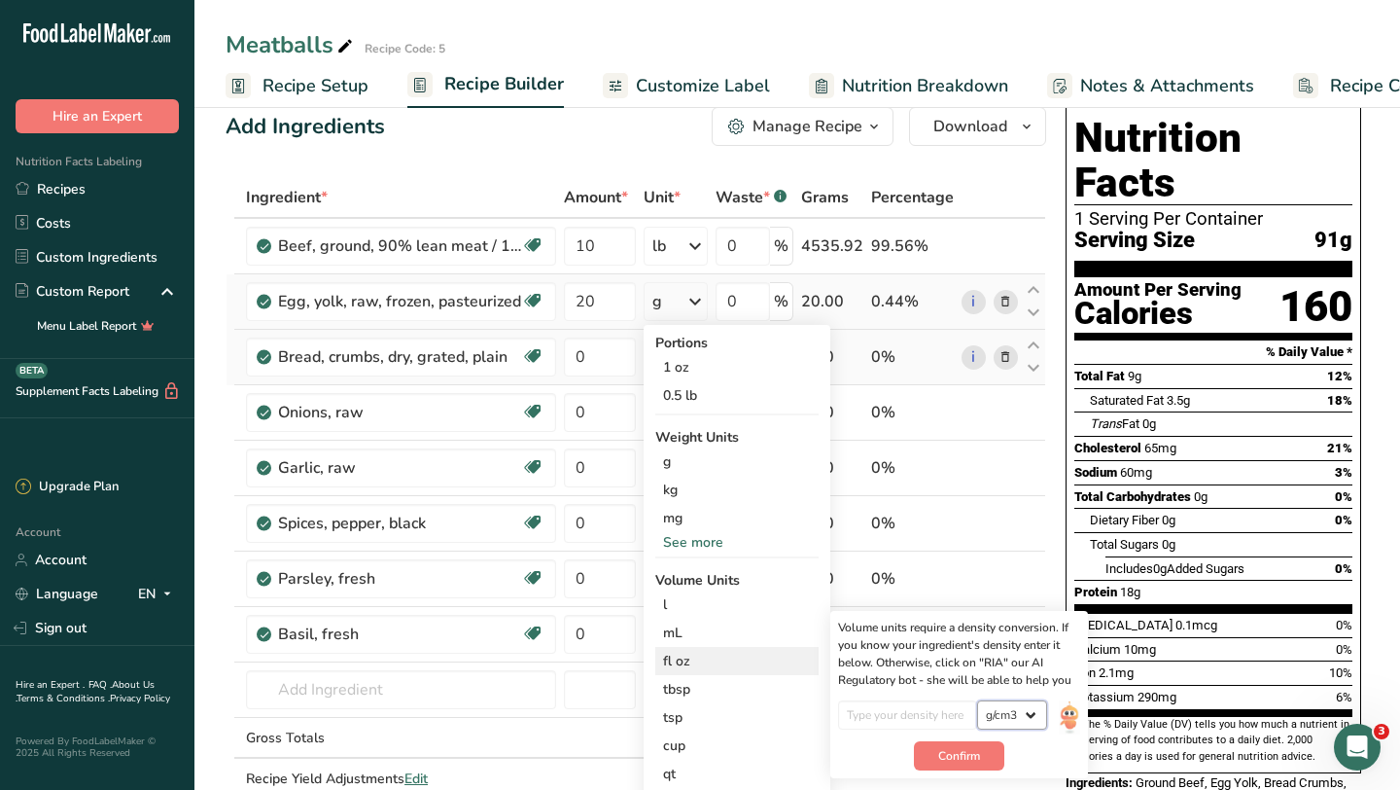
click at [1025, 709] on select "lb/ft3 g/cm3" at bounding box center [1012, 714] width 70 height 29
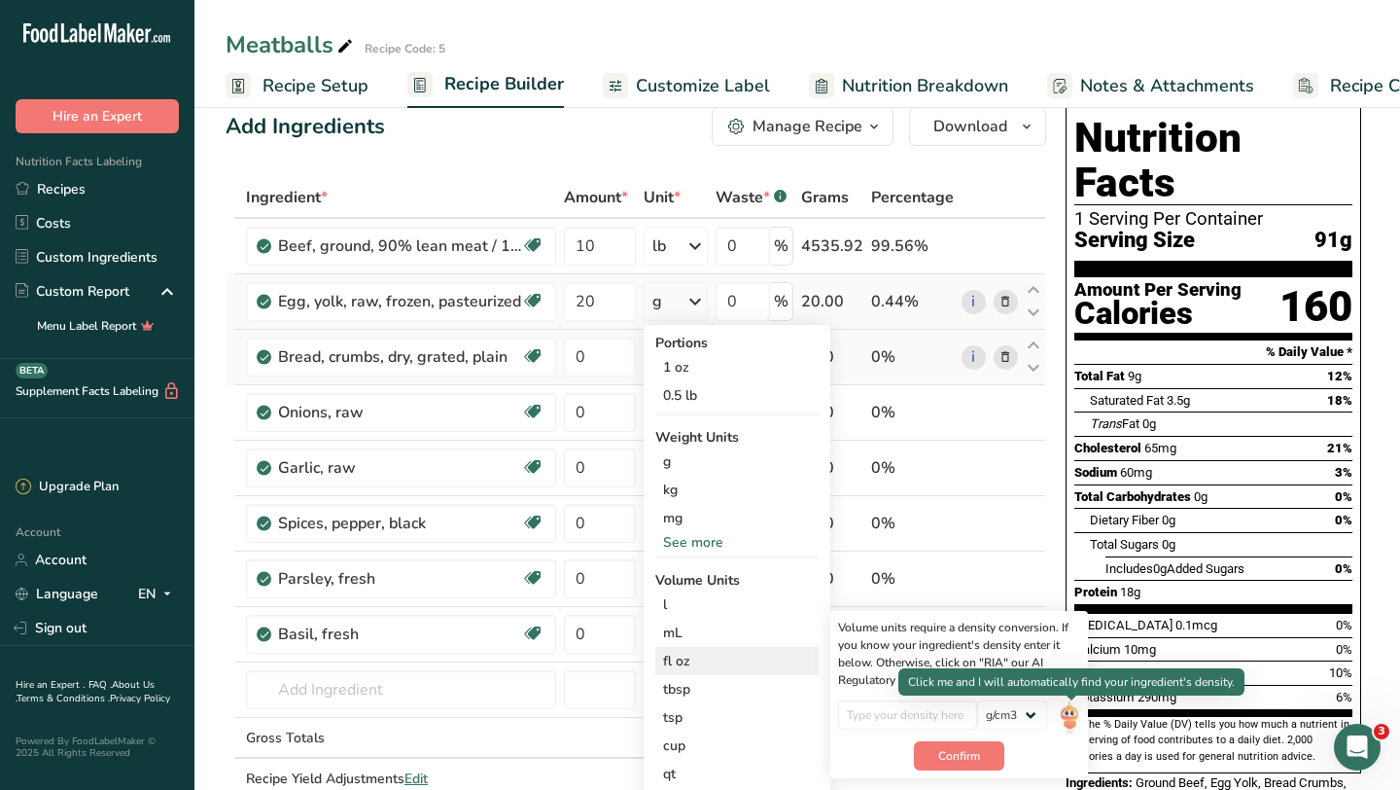
click at [1069, 716] on img at bounding box center [1069, 717] width 21 height 34
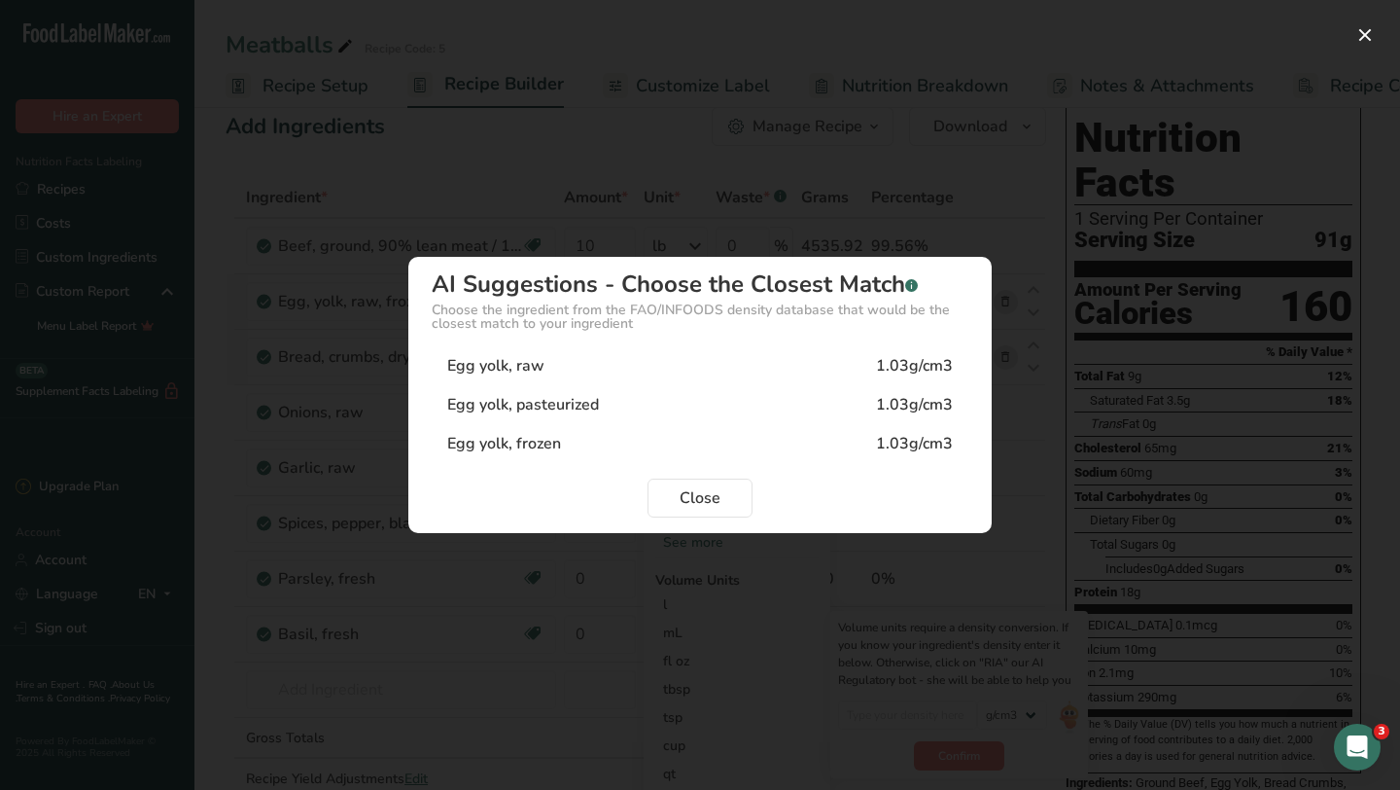
click at [735, 400] on div "Egg yolk, pasteurized 1.03g/cm3" at bounding box center [700, 404] width 537 height 39
type input "1.03"
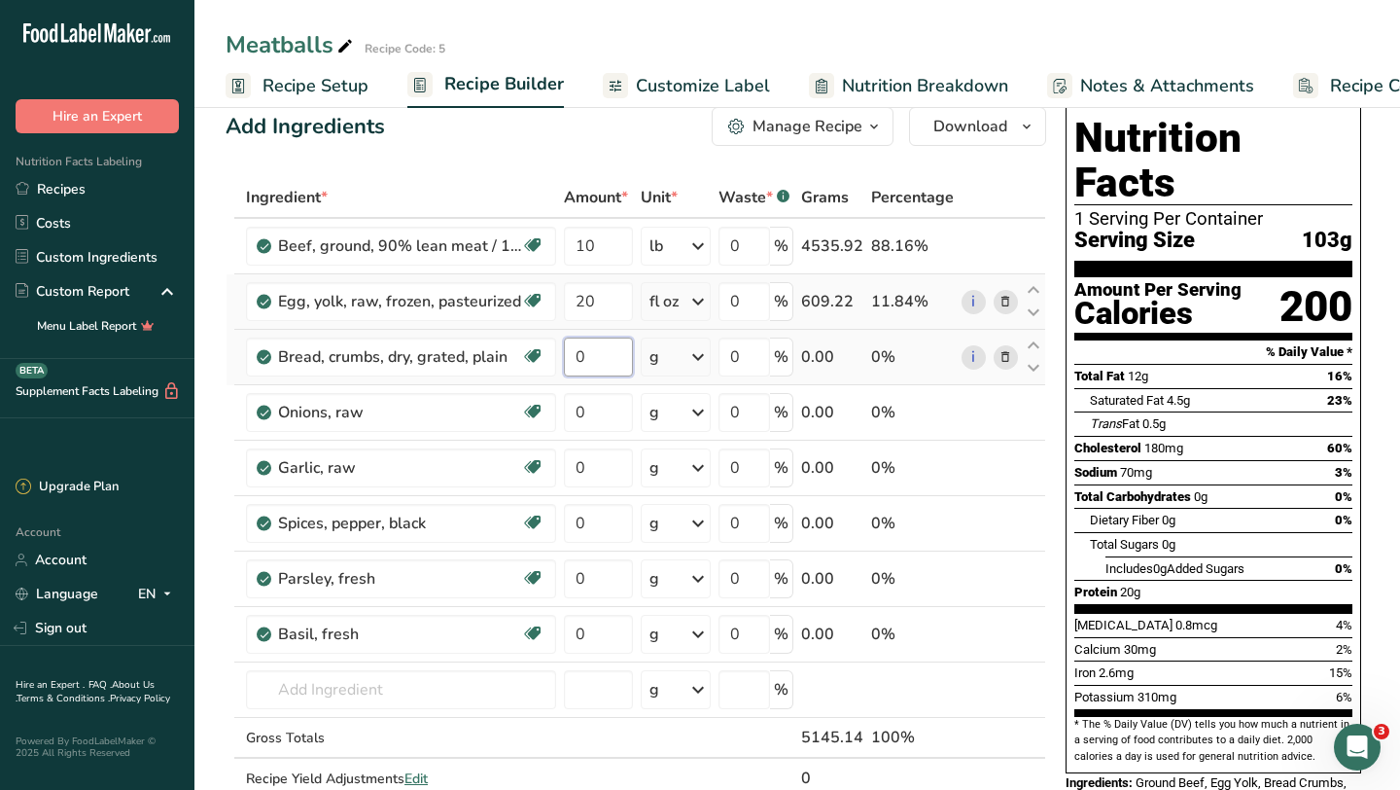
click at [598, 357] on input "0" at bounding box center [598, 356] width 69 height 39
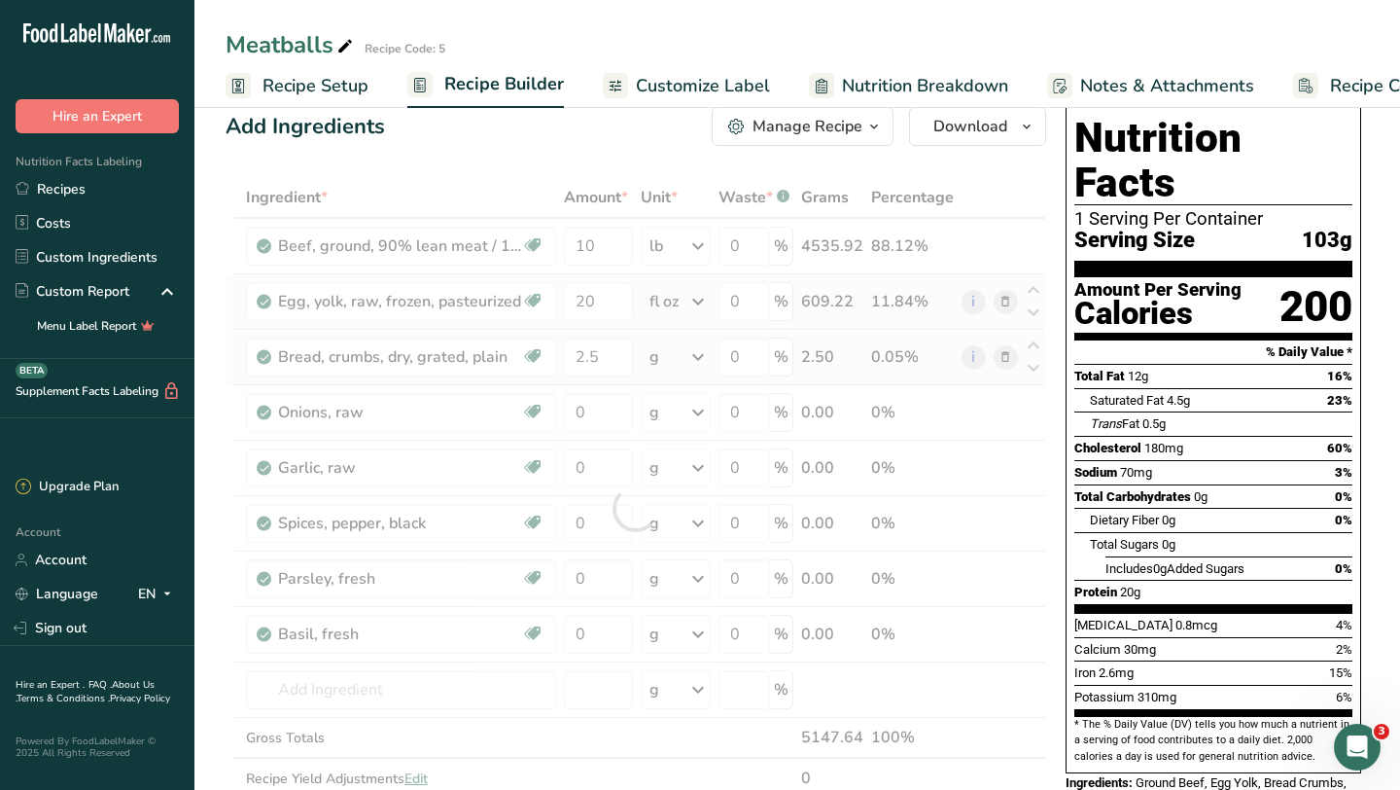
click at [703, 359] on div "Ingredient * Amount * Unit * Waste * .a-a{fill:#347362;}.b-a{fill:#fff;} Grams …" at bounding box center [636, 508] width 821 height 662
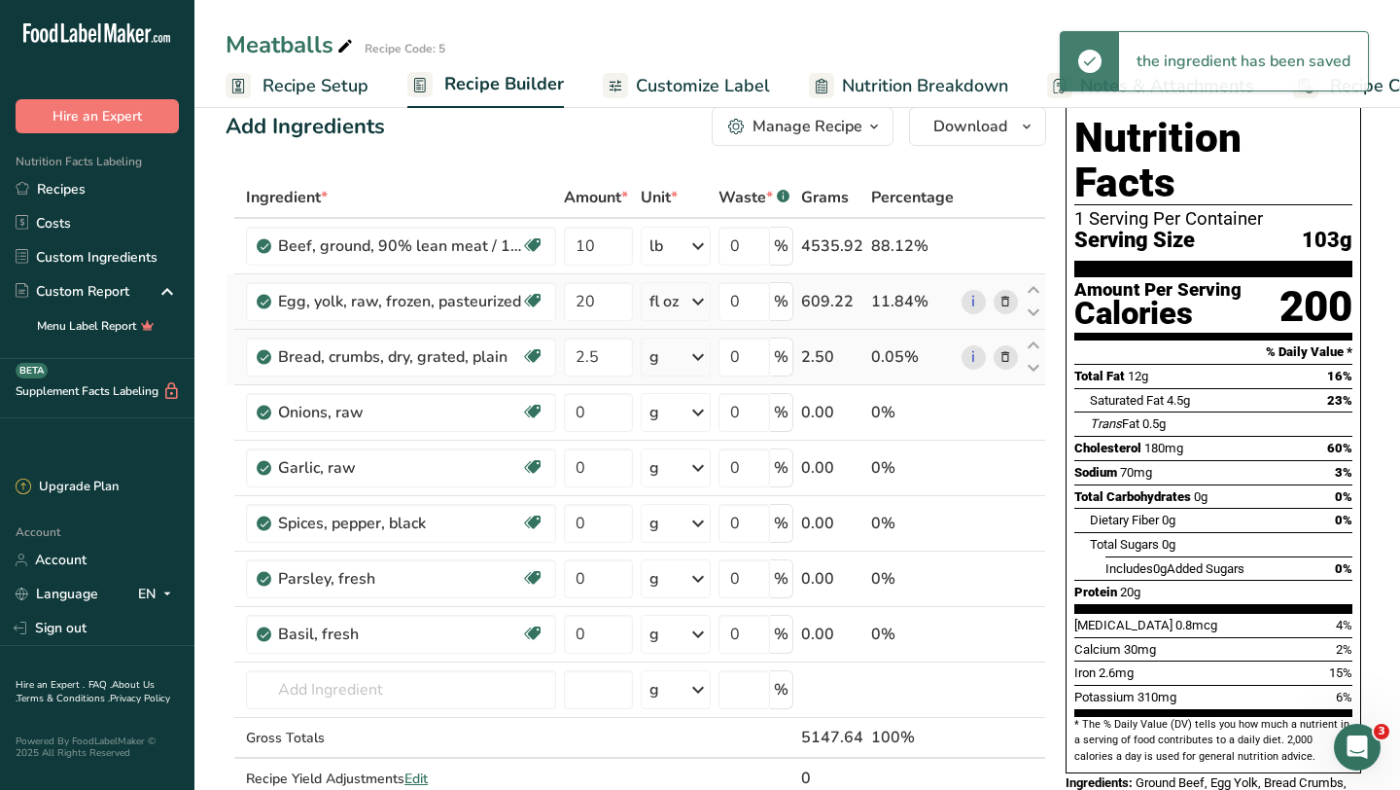
click at [703, 360] on icon at bounding box center [698, 356] width 23 height 35
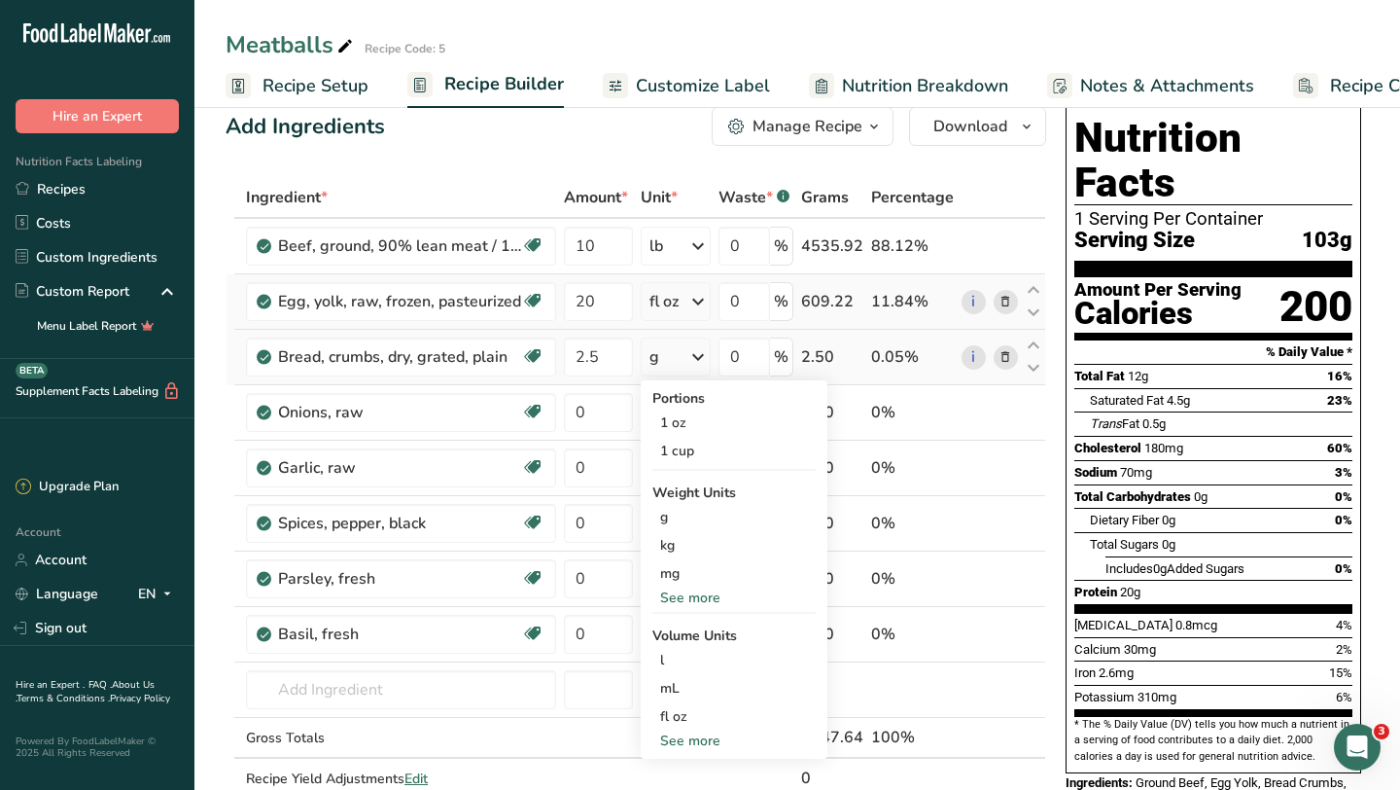
click at [683, 596] on div "See more" at bounding box center [734, 597] width 163 height 20
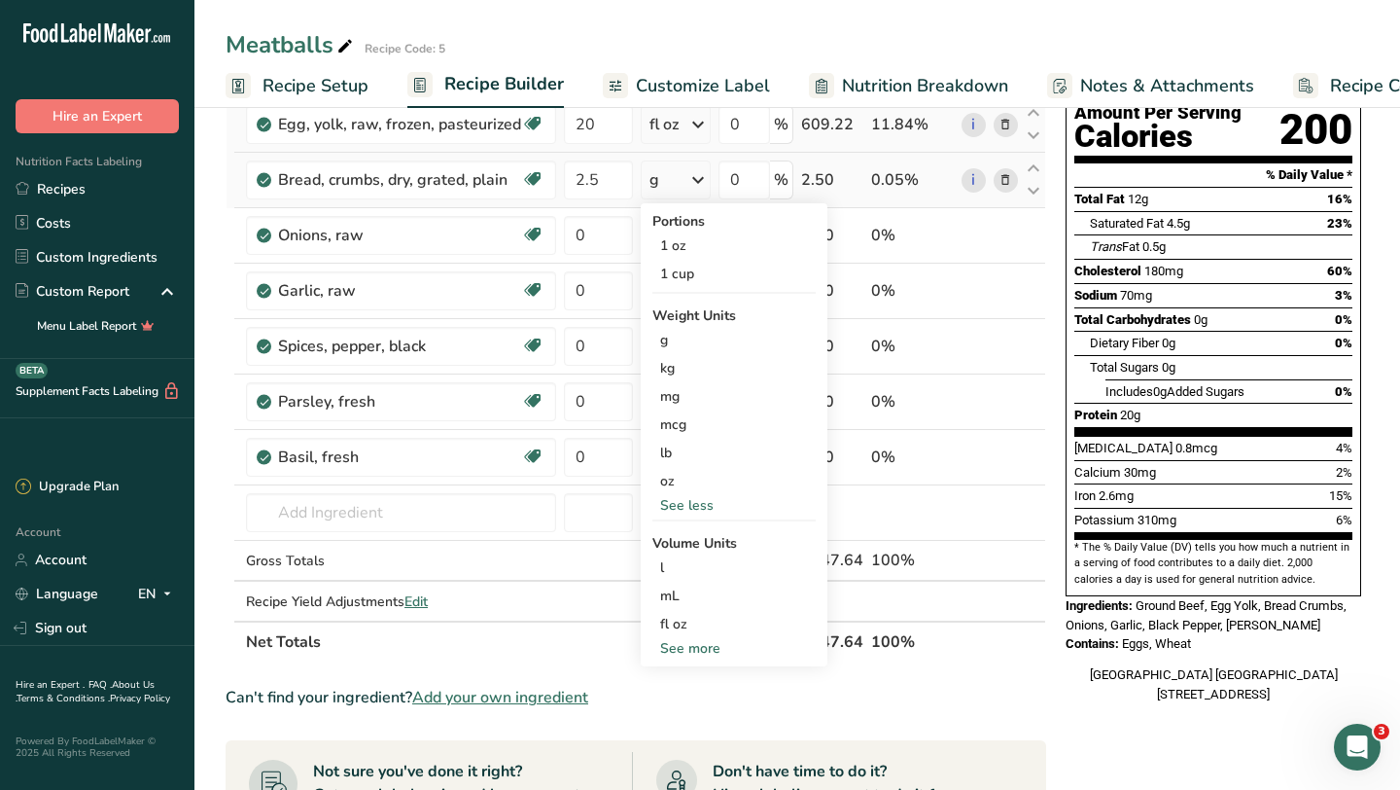
scroll to position [250, 0]
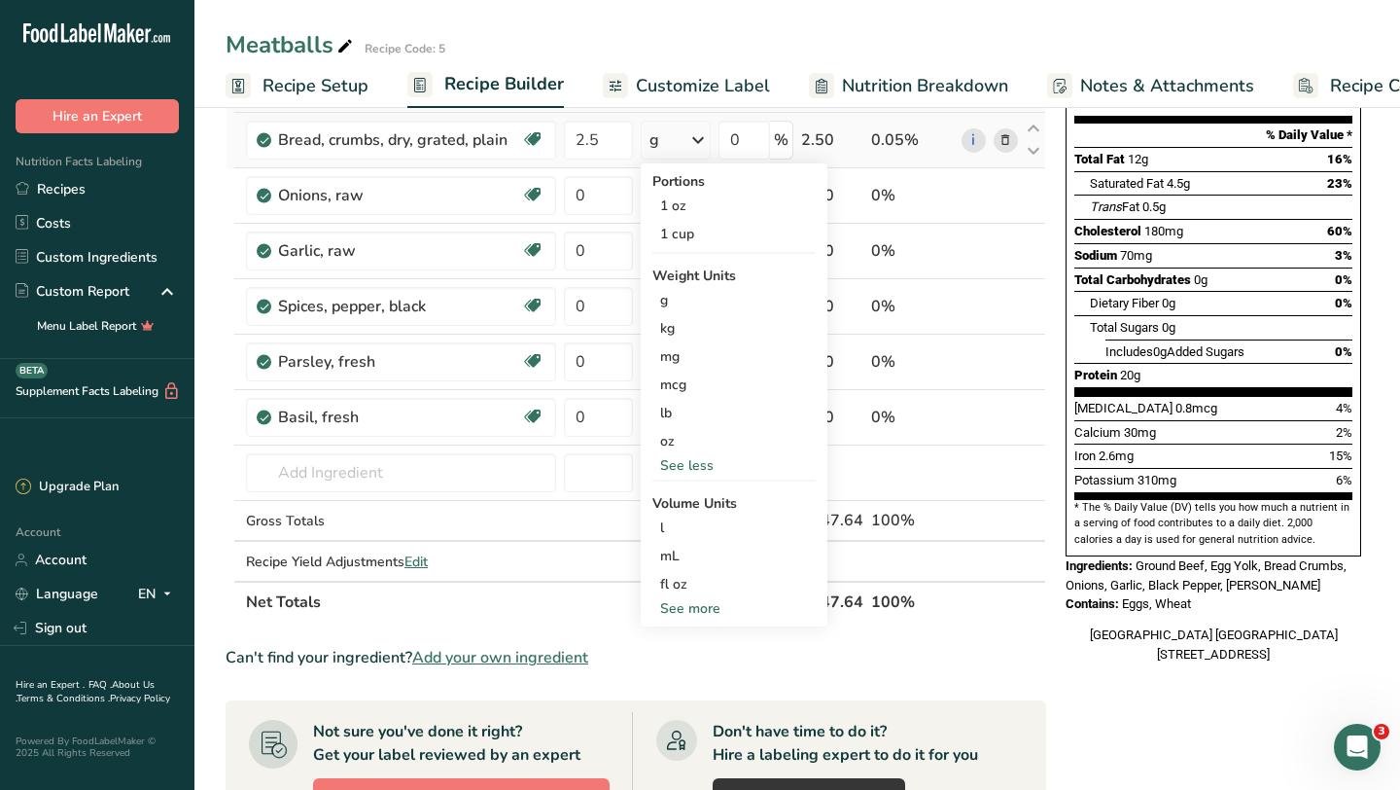
click at [688, 605] on div "See more" at bounding box center [734, 608] width 163 height 20
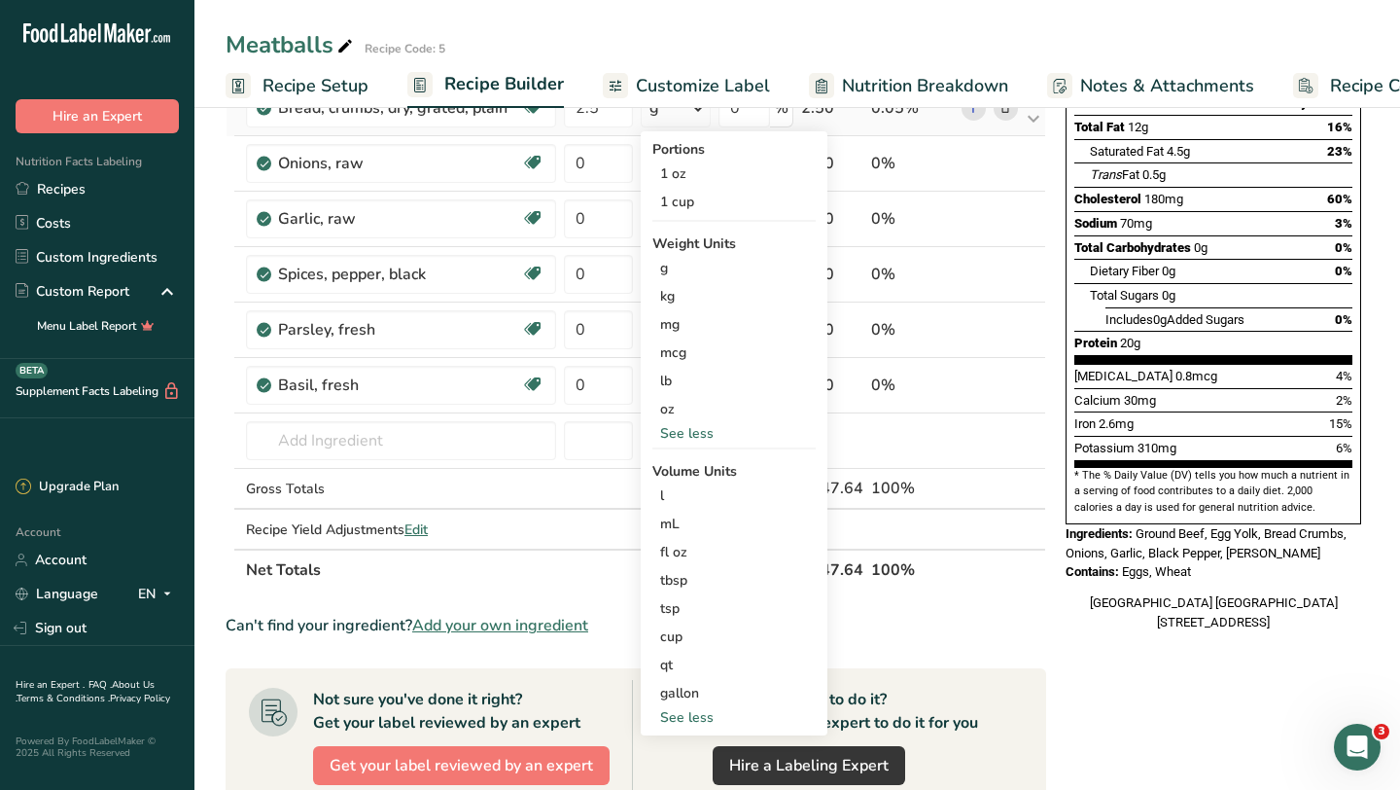
scroll to position [283, 0]
click at [638, 237] on td "g Portions 1 cup 1 tsp 1 clove See more Weight Units g kg mg See more Volume Un…" at bounding box center [676, 218] width 78 height 55
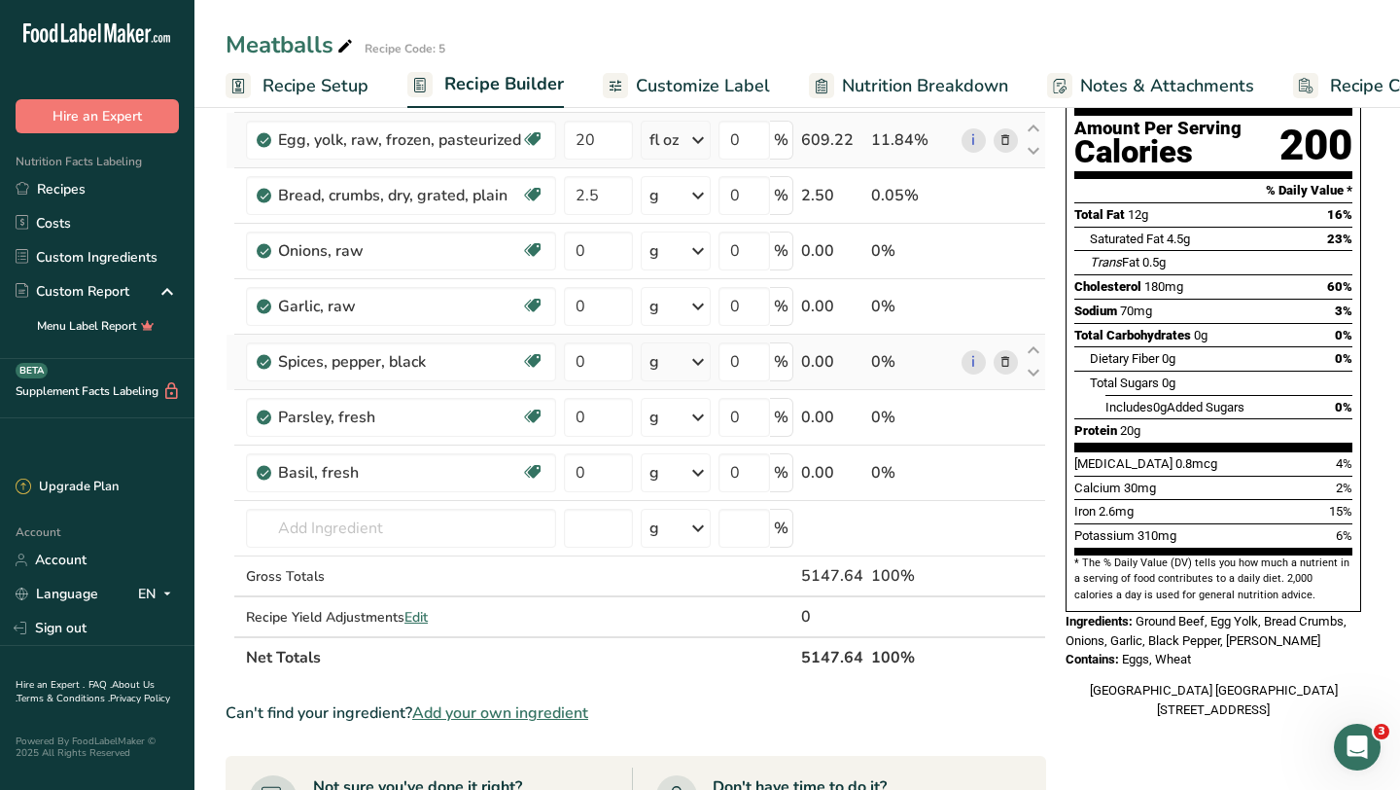
scroll to position [156, 0]
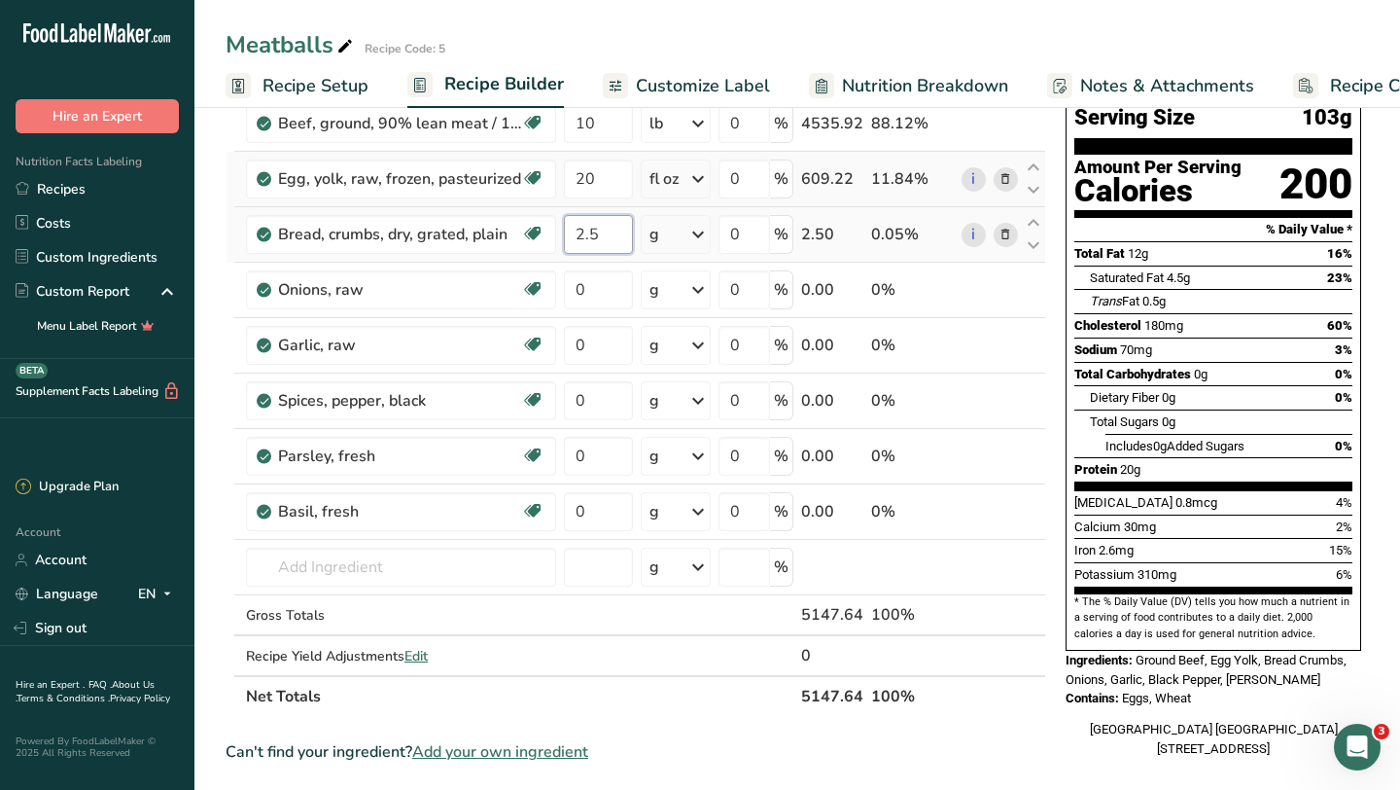
click at [610, 241] on input "2.5" at bounding box center [598, 234] width 69 height 39
type input "2"
type input "10"
click at [693, 247] on div "Ingredient * Amount * Unit * Waste * .a-a{fill:#347362;}.b-a{fill:#fff;} Grams …" at bounding box center [636, 385] width 821 height 662
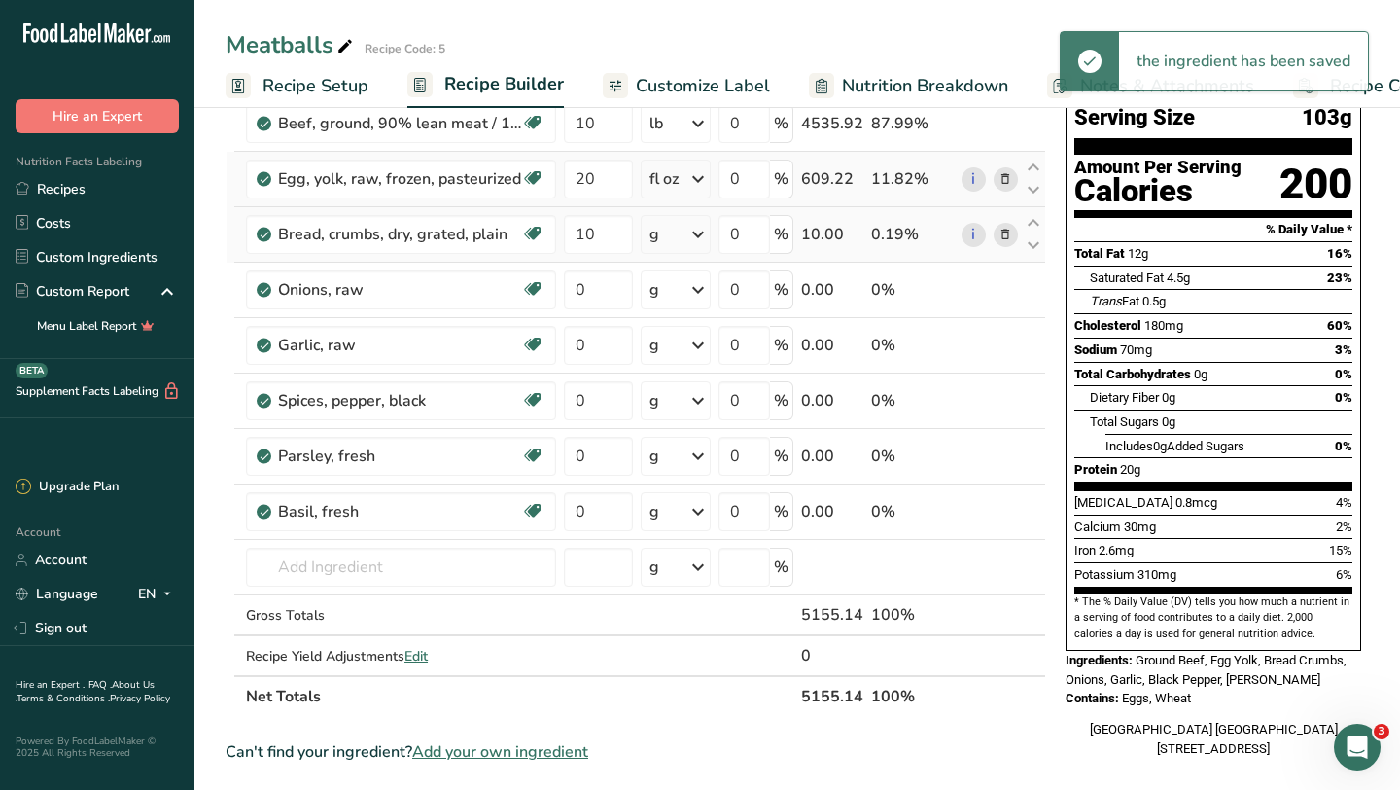
click at [697, 234] on icon at bounding box center [698, 234] width 23 height 35
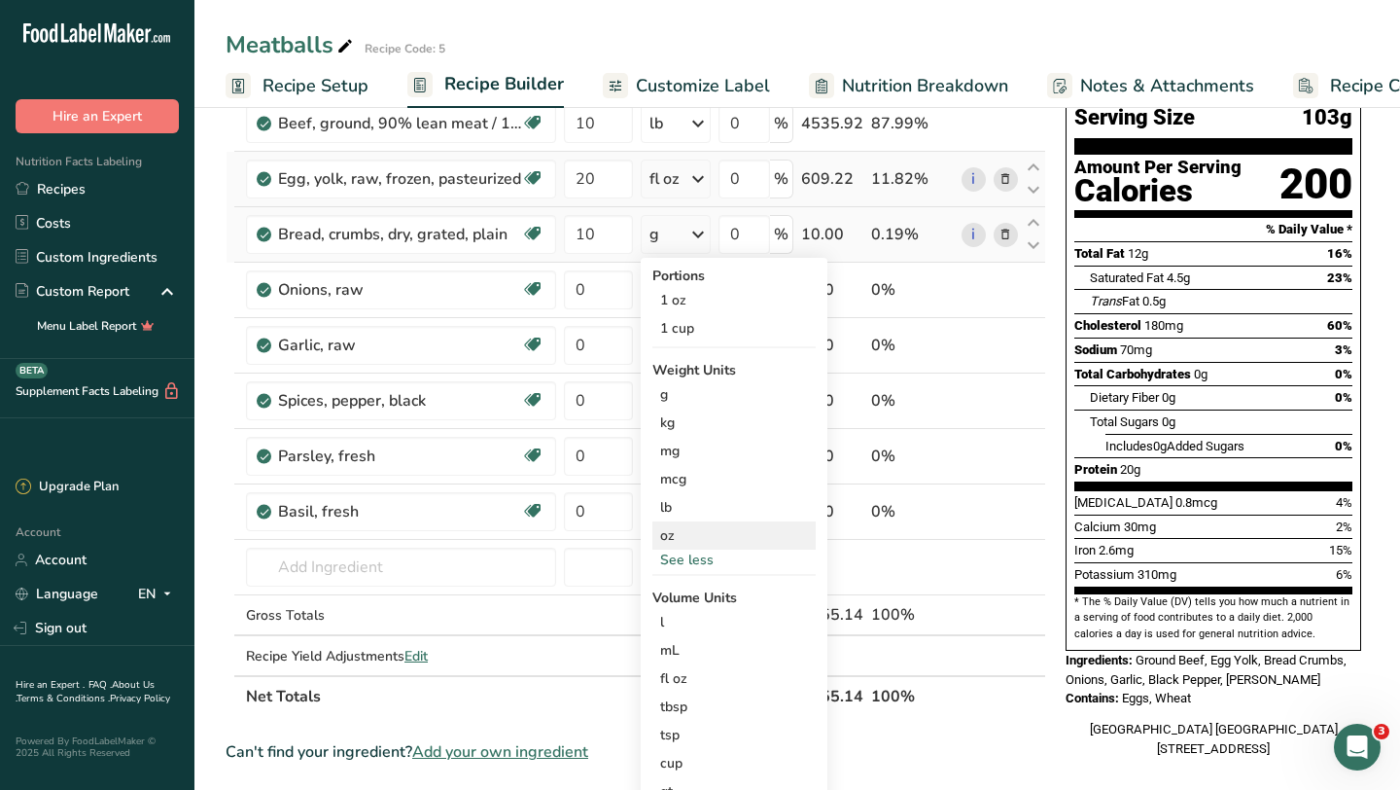
click at [669, 535] on div "oz" at bounding box center [734, 535] width 163 height 28
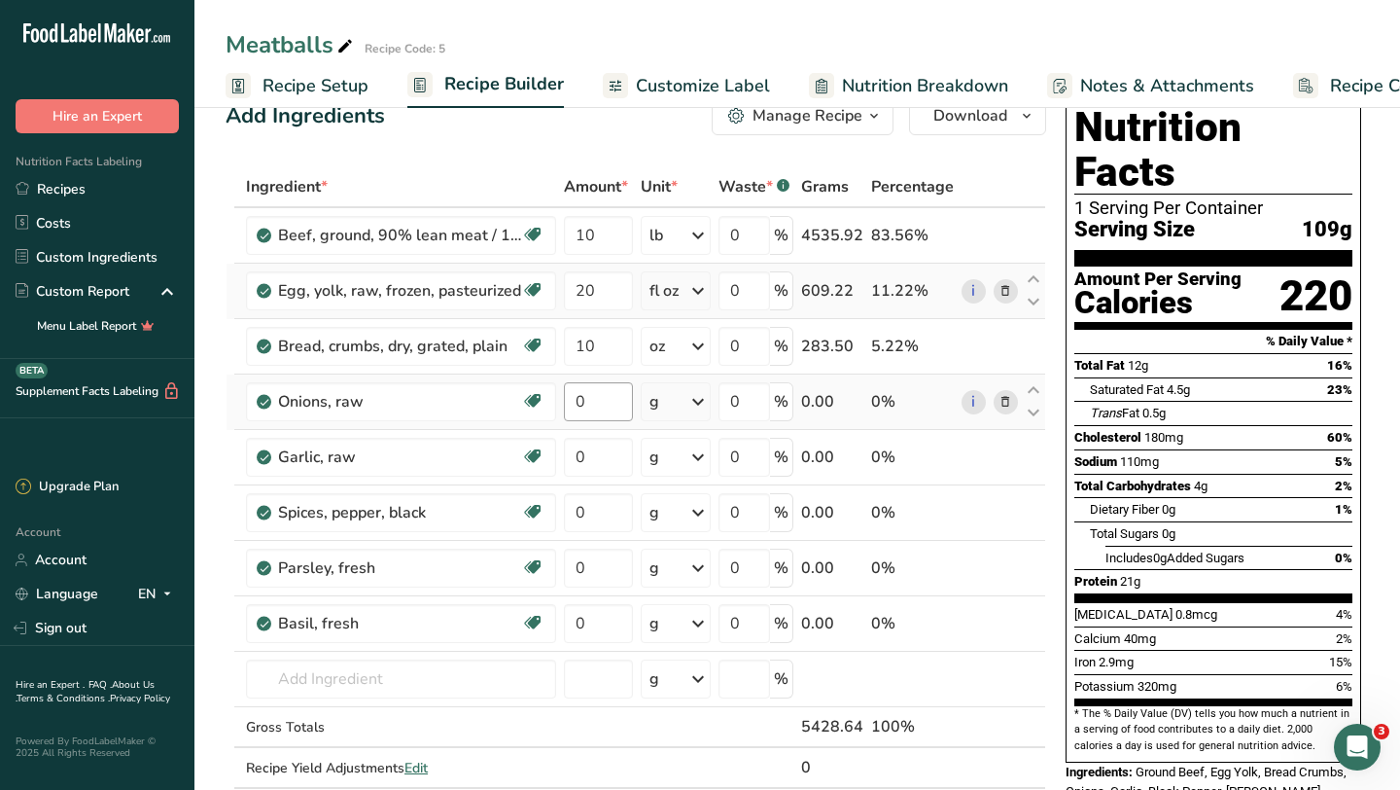
scroll to position [42, 0]
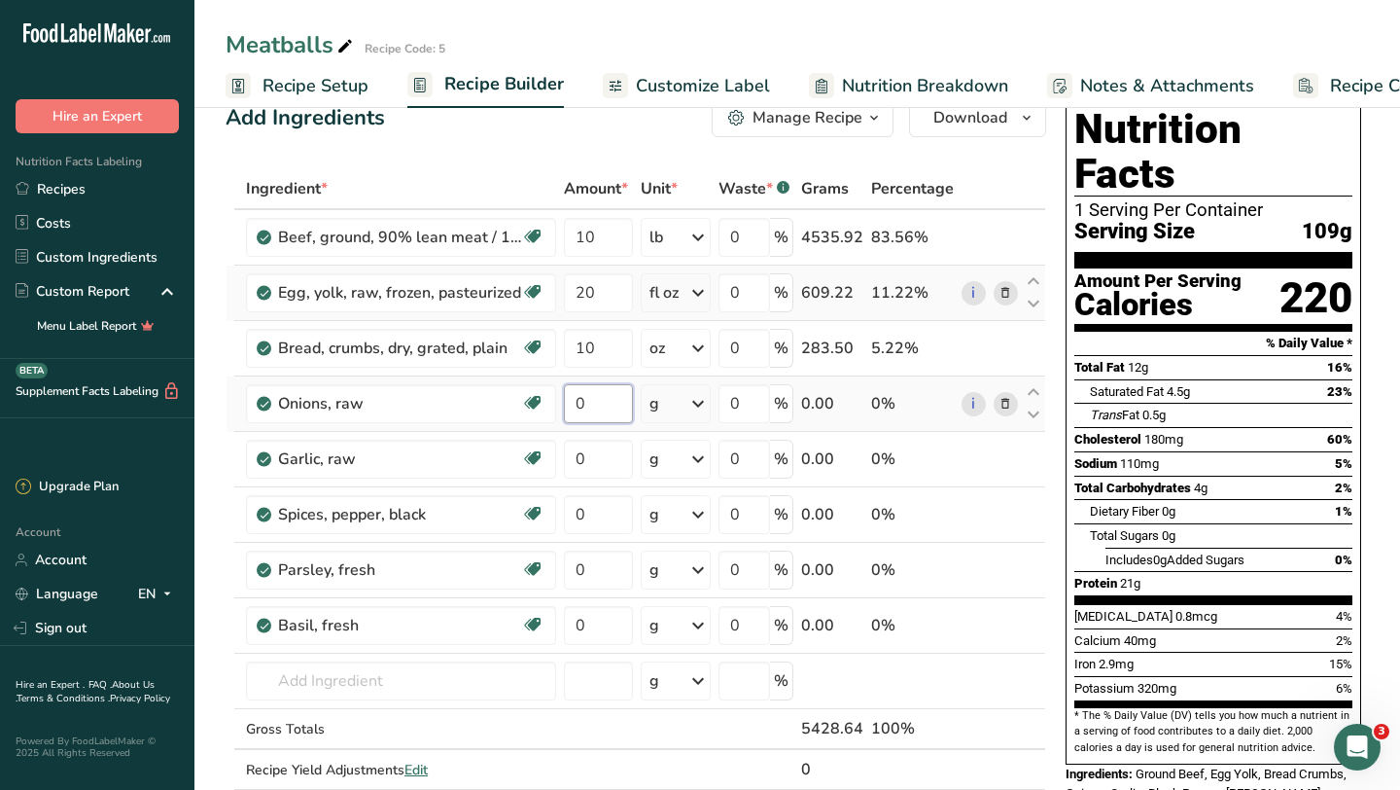
click at [599, 396] on input "0" at bounding box center [598, 403] width 69 height 39
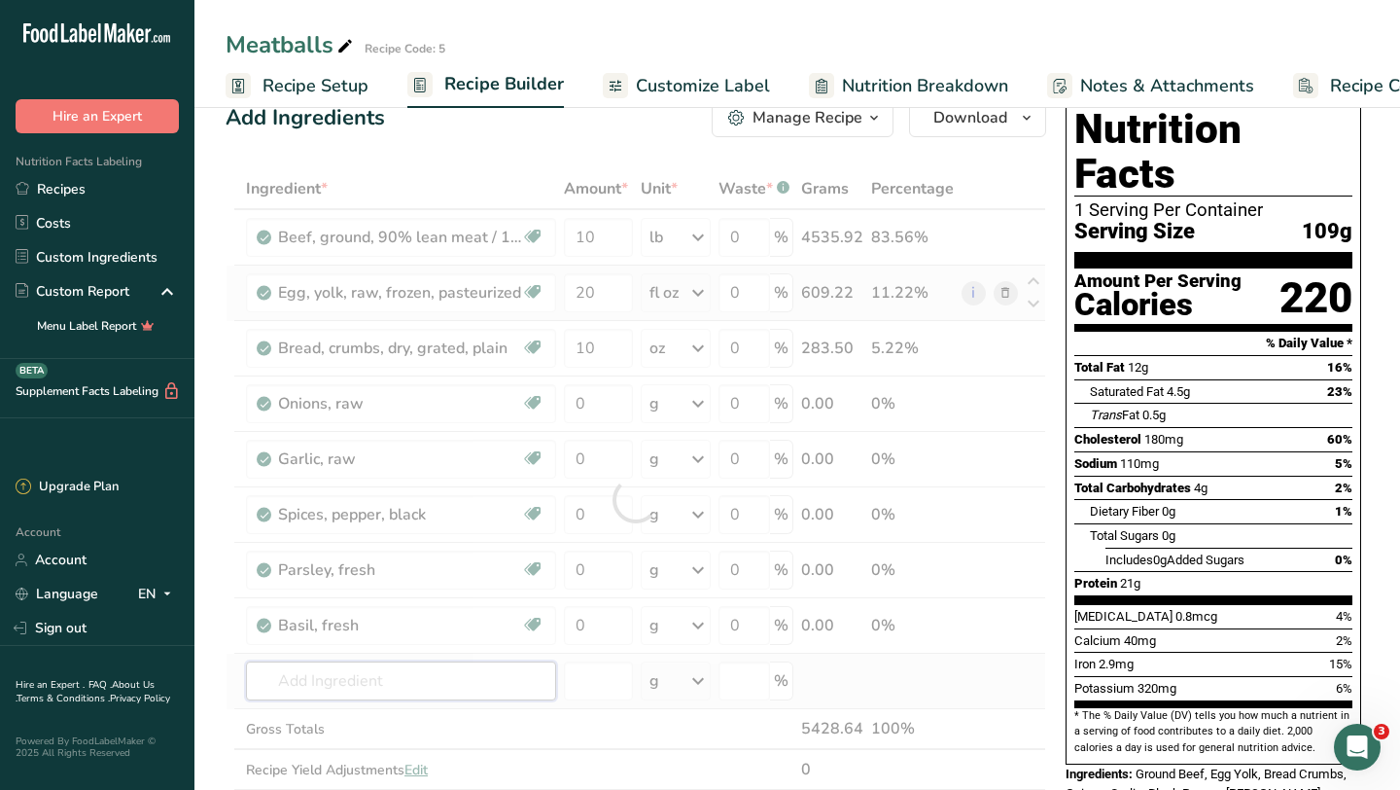
click at [313, 680] on div "Ingredient * Amount * Unit * Waste * .a-a{fill:#347362;}.b-a{fill:#fff;} Grams …" at bounding box center [636, 499] width 821 height 662
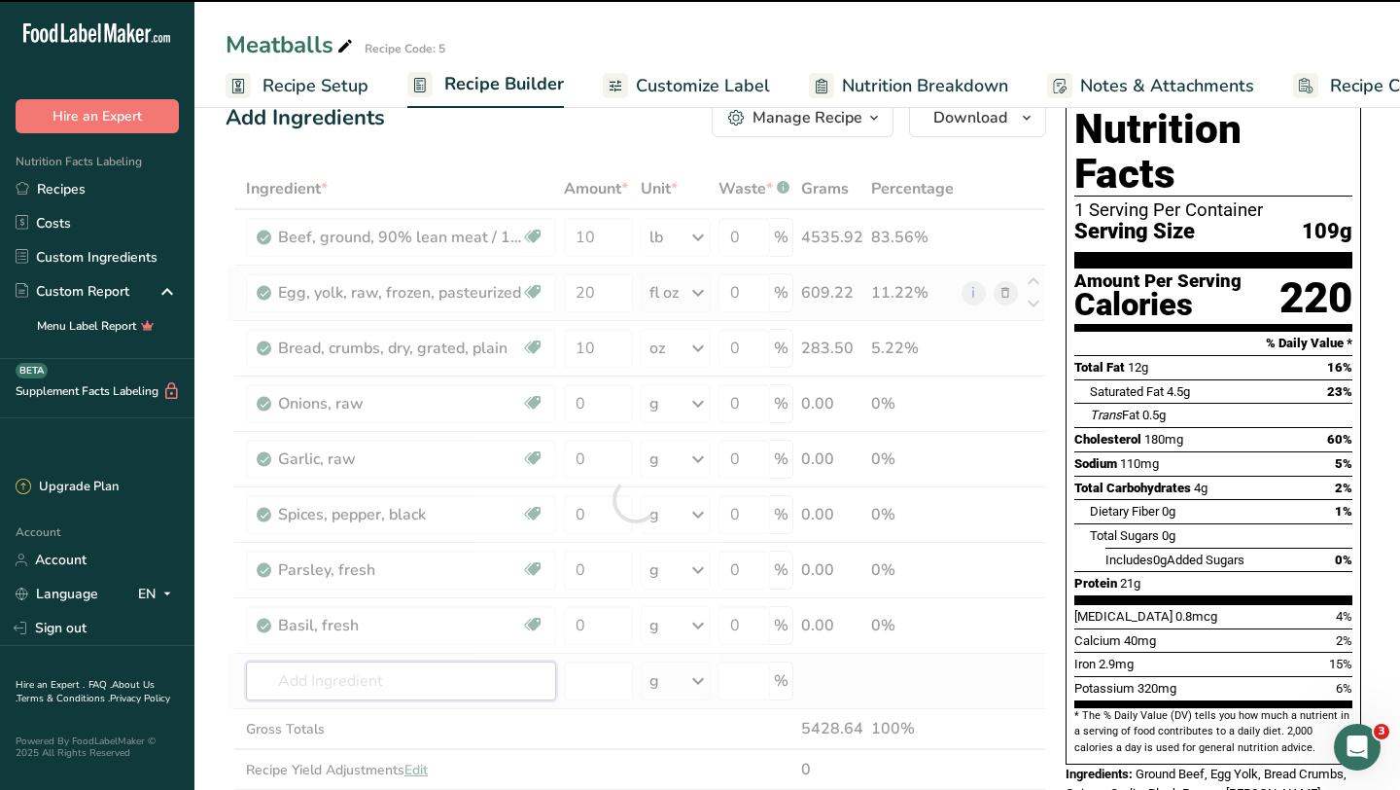
type input "p"
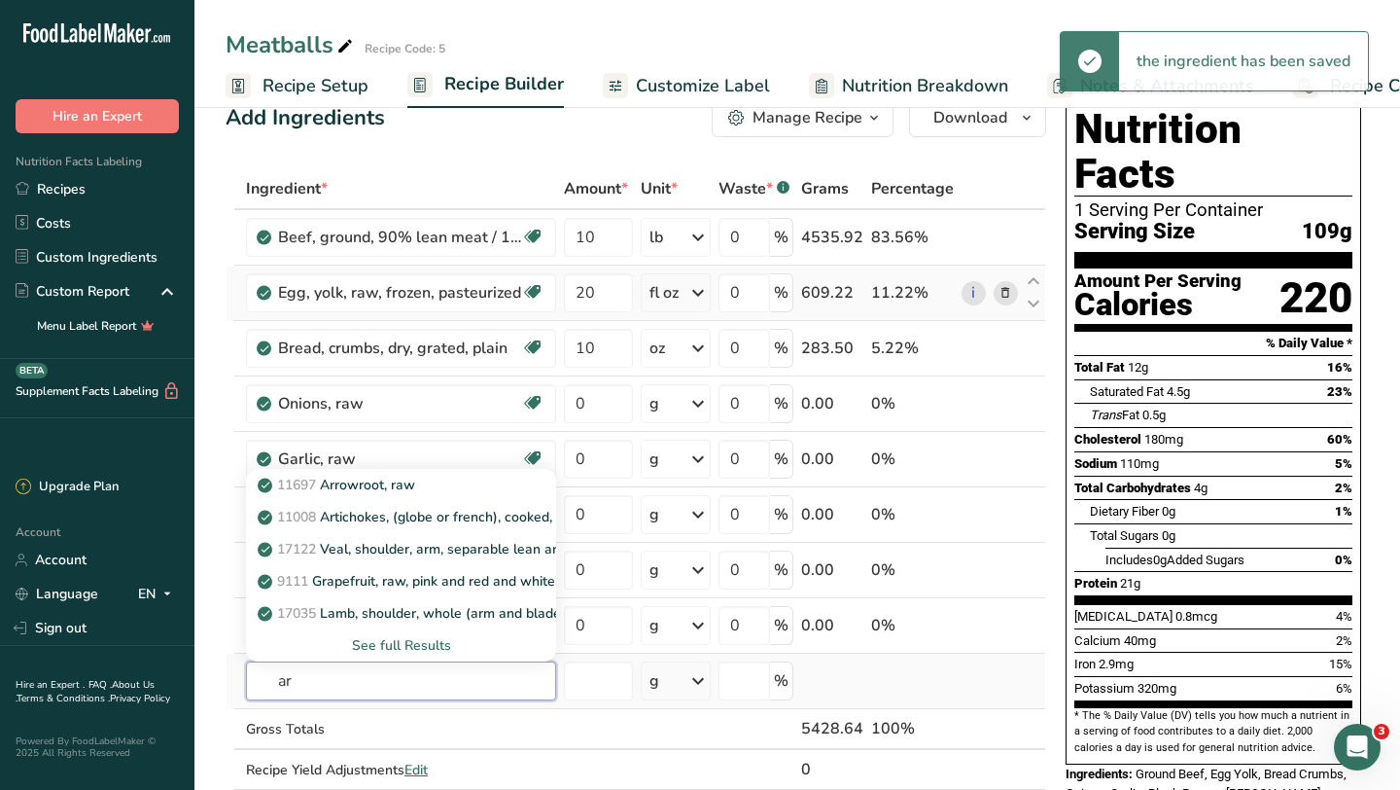
type input "a"
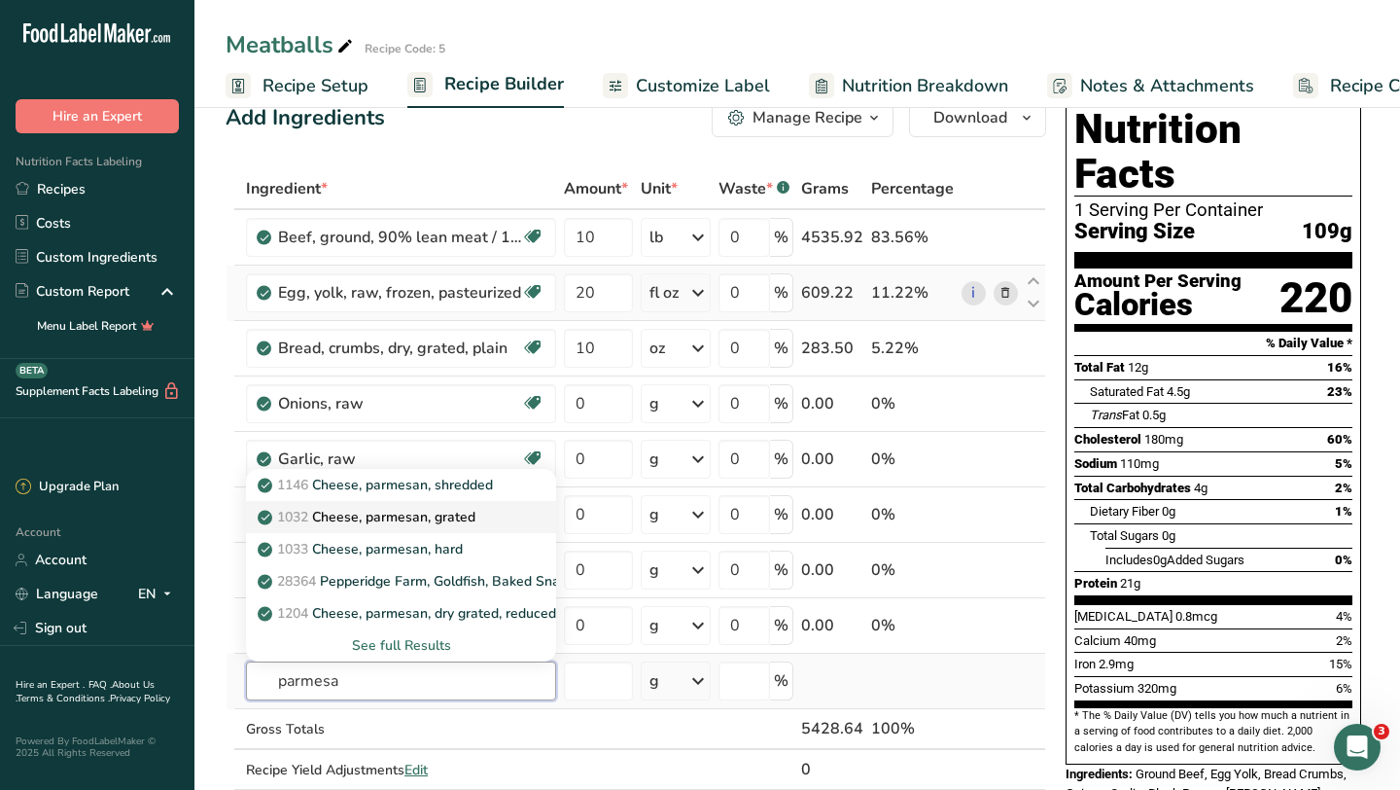
type input "parmesa"
click at [461, 514] on p "1032 Cheese, parmesan, grated" at bounding box center [369, 517] width 214 height 20
type input "Cheese, parmesan, grated"
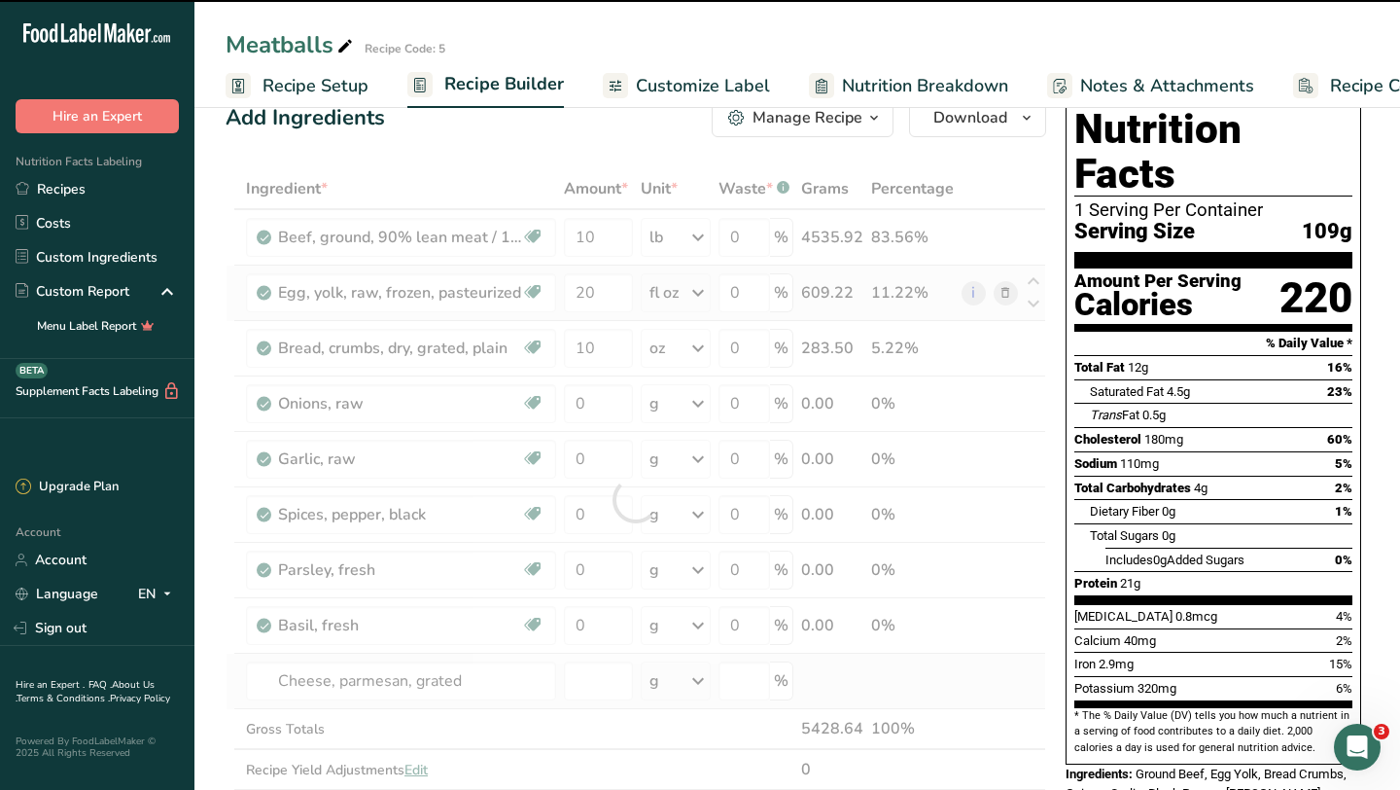
type input "0"
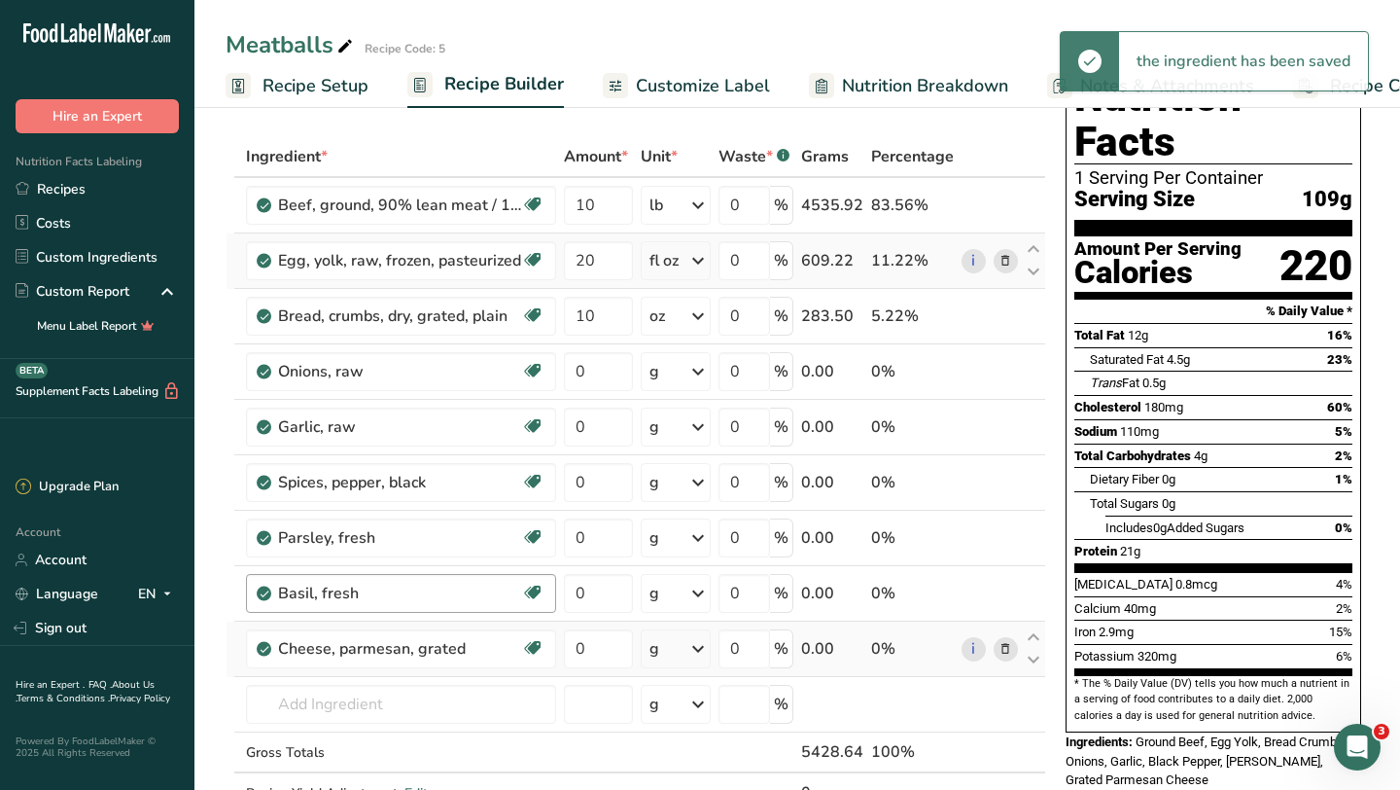
scroll to position [82, 0]
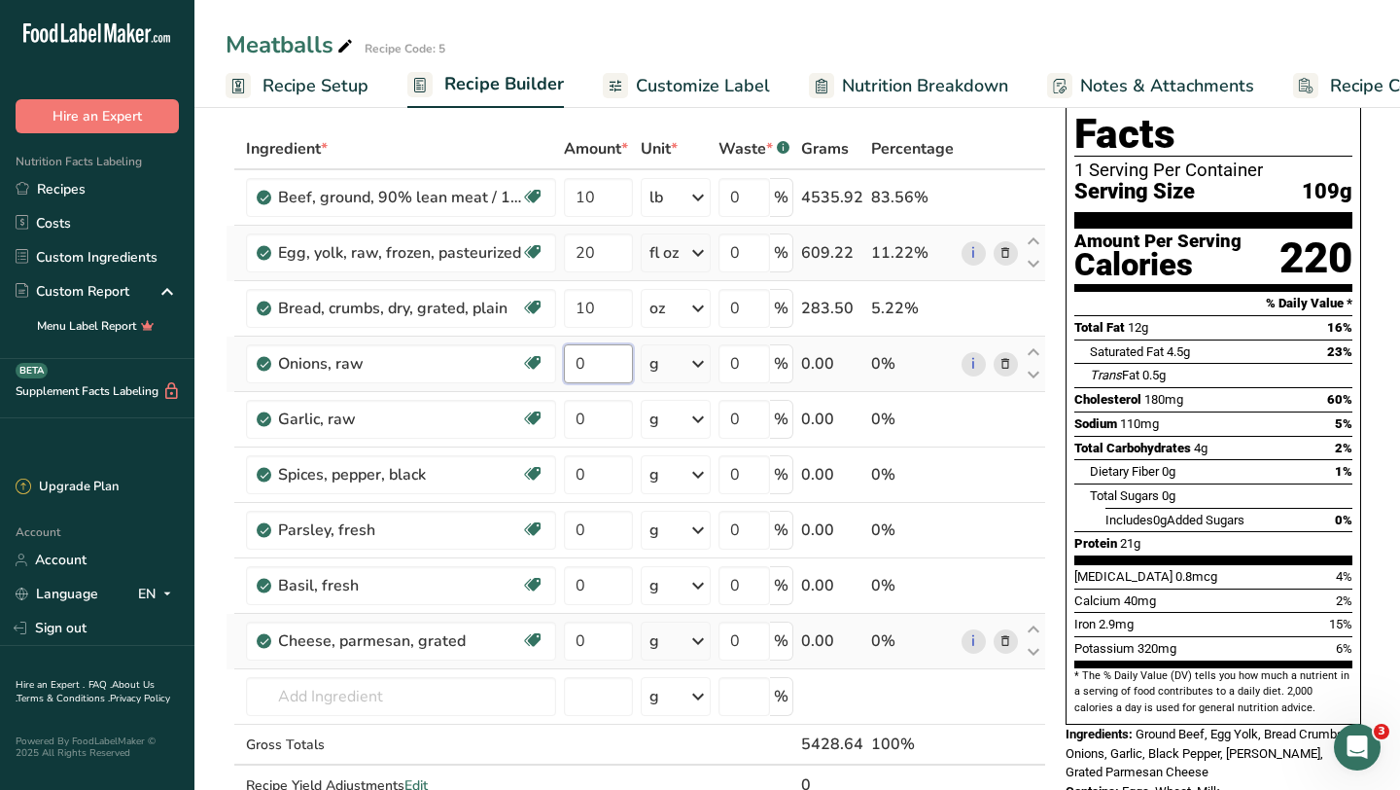
click at [611, 359] on input "0" at bounding box center [598, 363] width 69 height 39
type input "2.5"
click at [686, 358] on div "Ingredient * Amount * Unit * Waste * .a-a{fill:#347362;}.b-a{fill:#fff;} Grams …" at bounding box center [636, 487] width 821 height 718
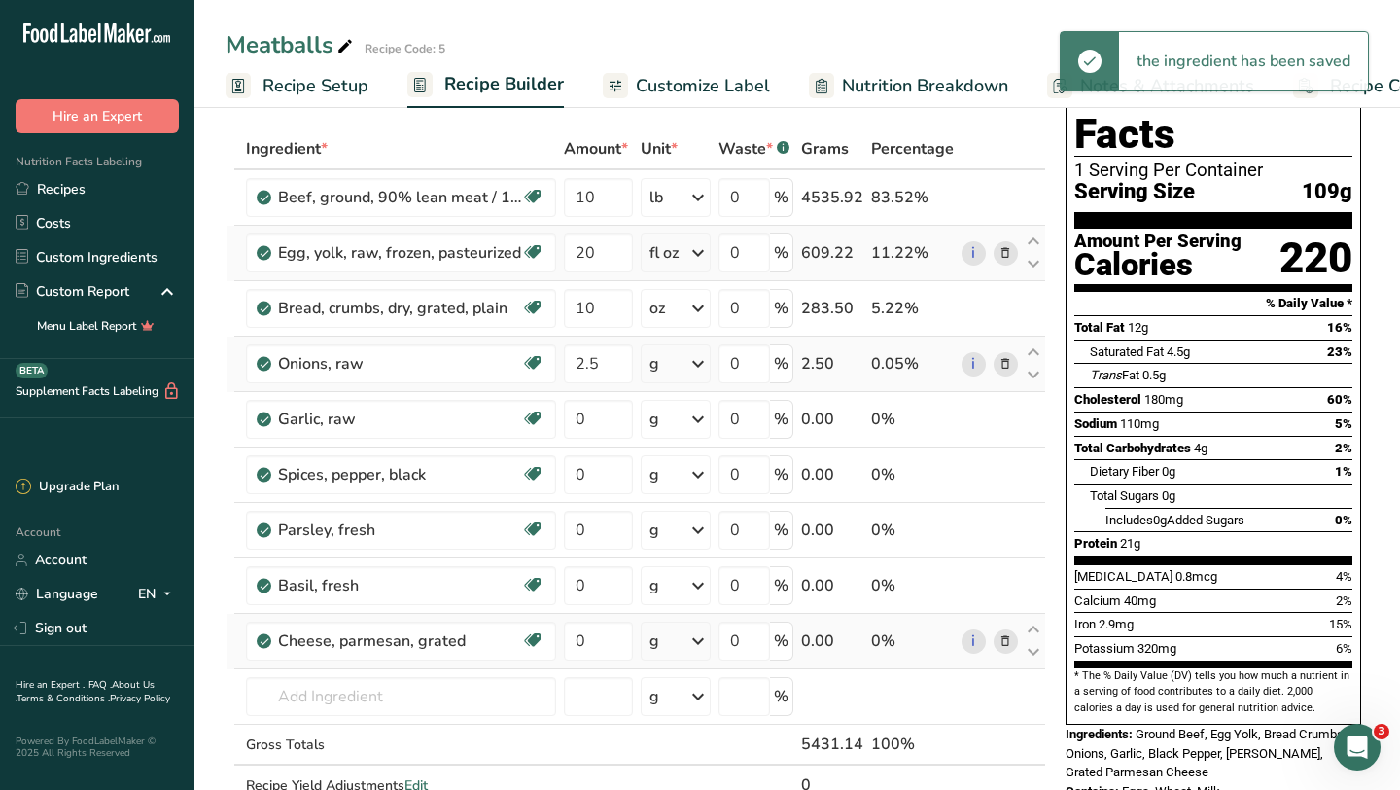
click at [692, 365] on icon at bounding box center [698, 363] width 23 height 35
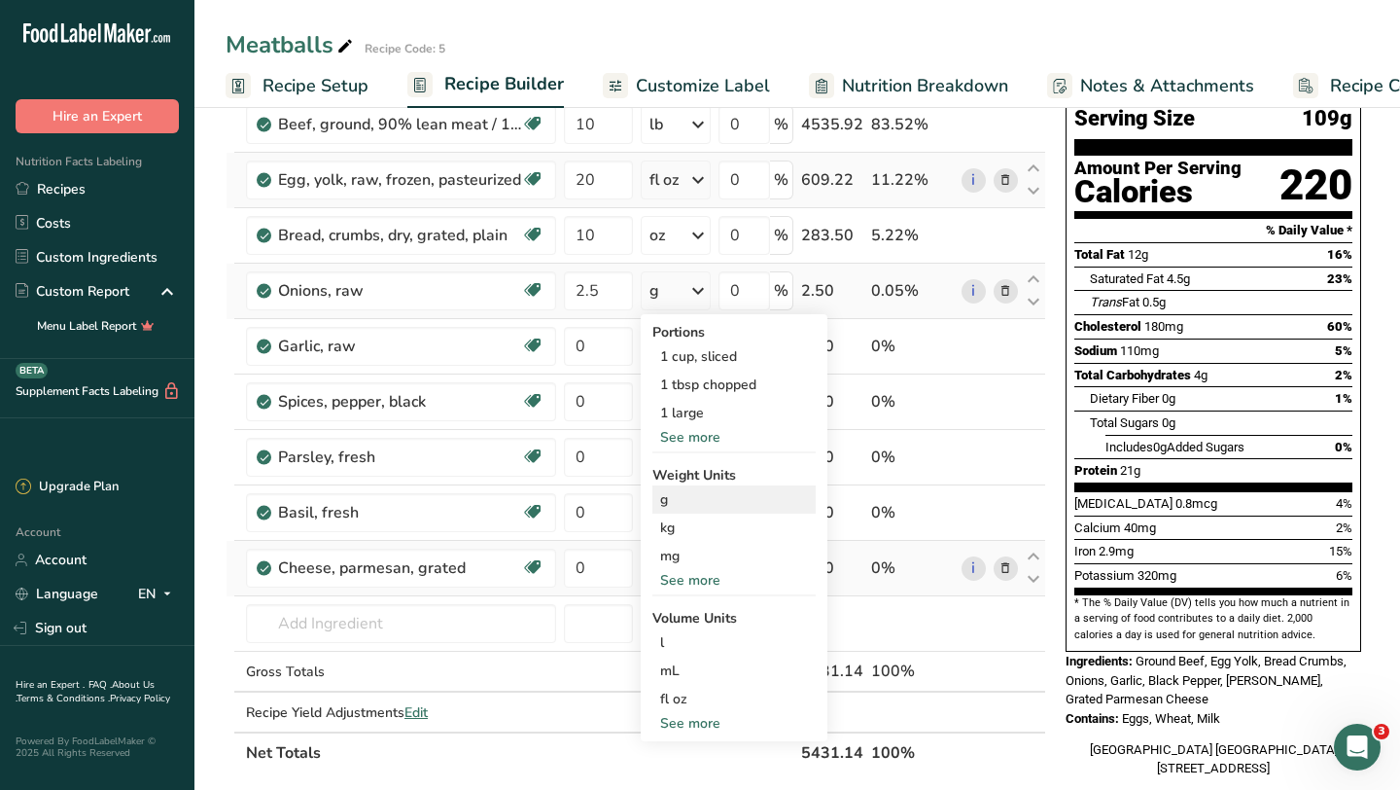
scroll to position [158, 0]
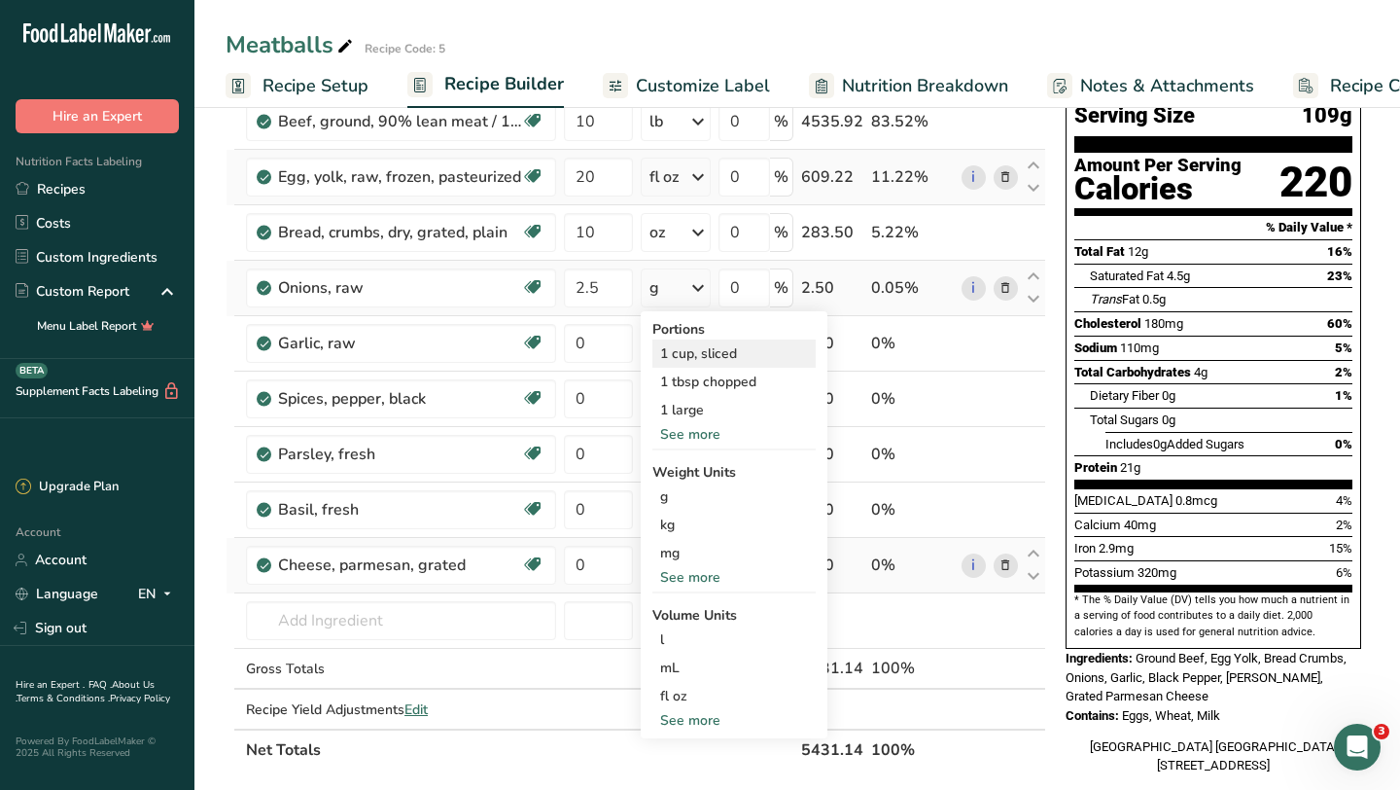
click at [743, 352] on div "1 cup, sliced" at bounding box center [734, 353] width 163 height 28
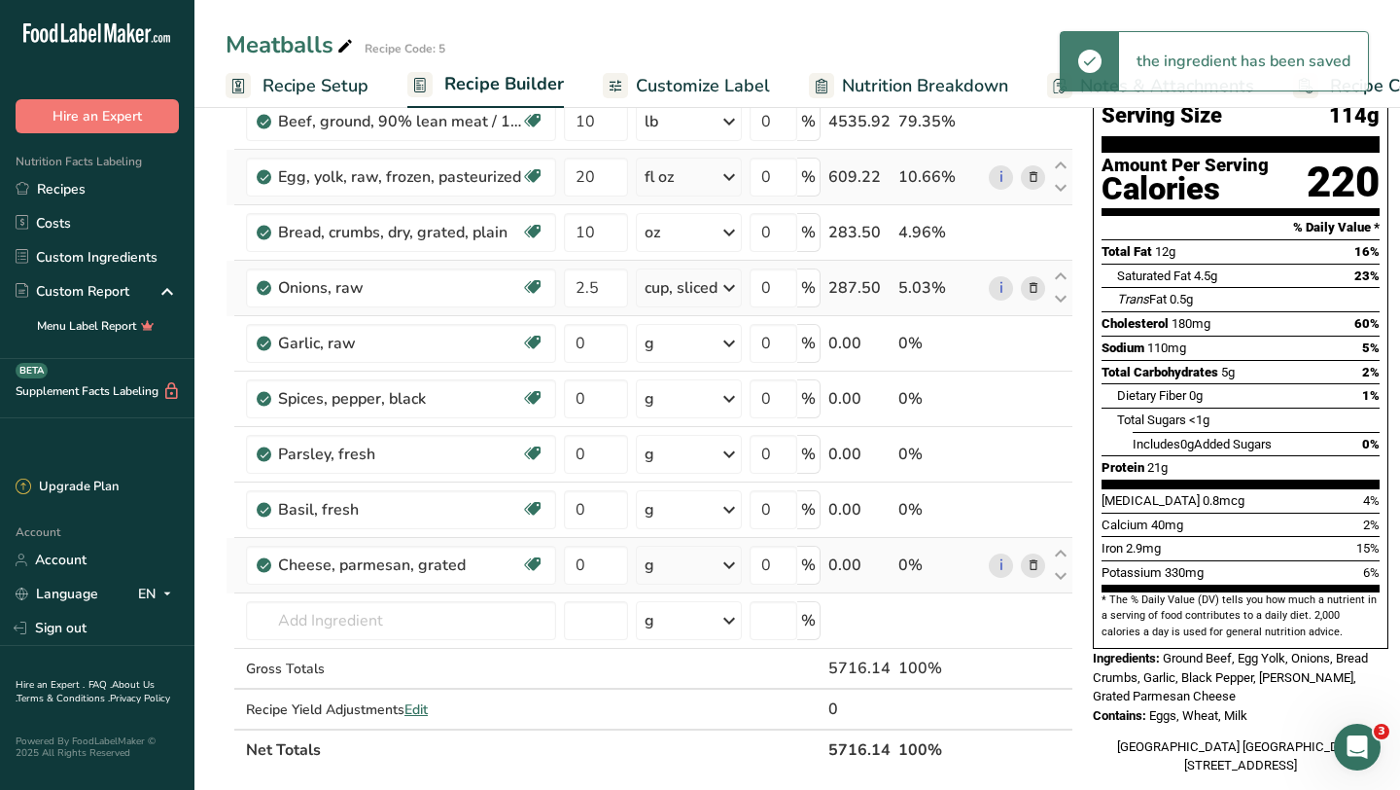
click at [725, 289] on icon at bounding box center [729, 287] width 23 height 35
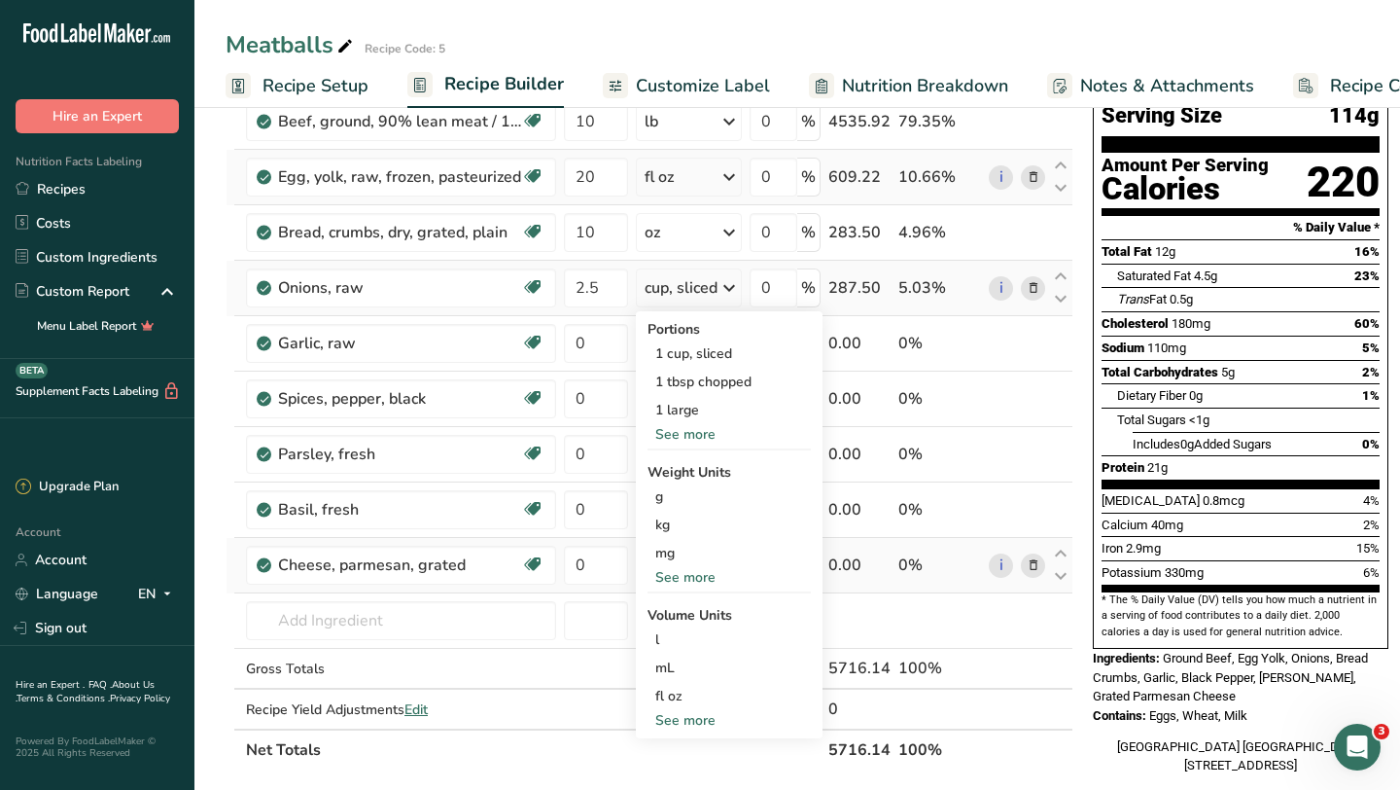
click at [673, 440] on div "See more" at bounding box center [729, 434] width 163 height 20
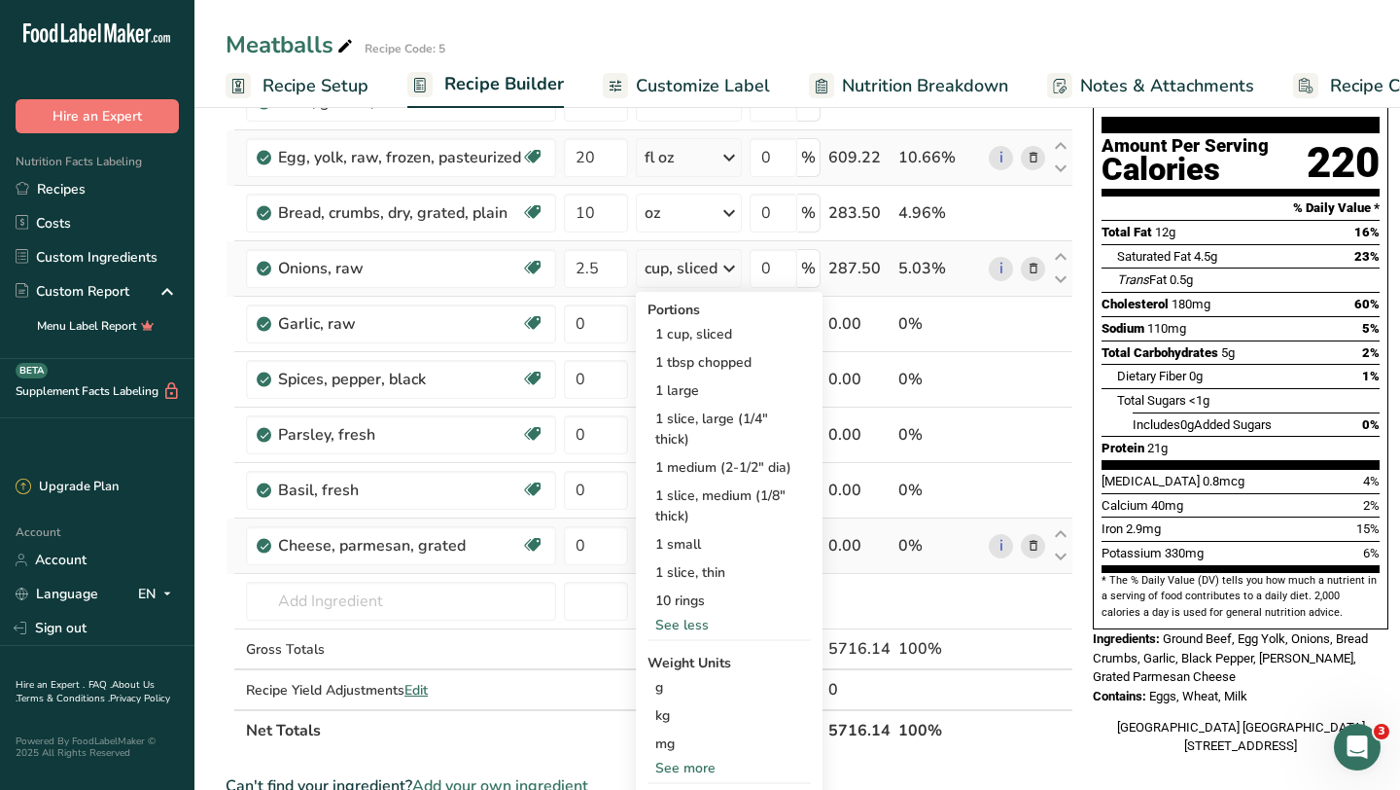
scroll to position [186, 0]
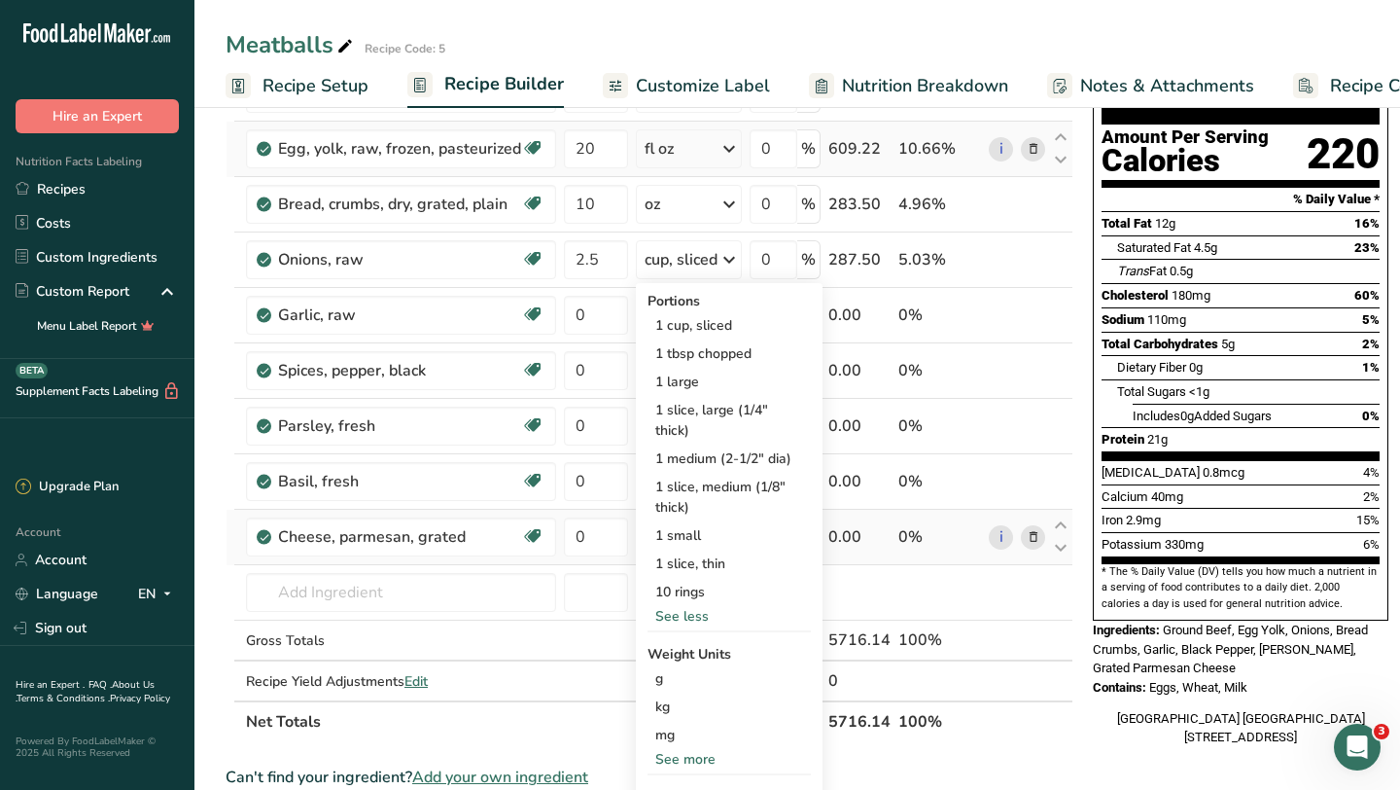
click at [1079, 262] on div "Add Ingredients Manage Recipe Delete Recipe Duplicate Recipe Scale Recipe Save …" at bounding box center [656, 654] width 860 height 1414
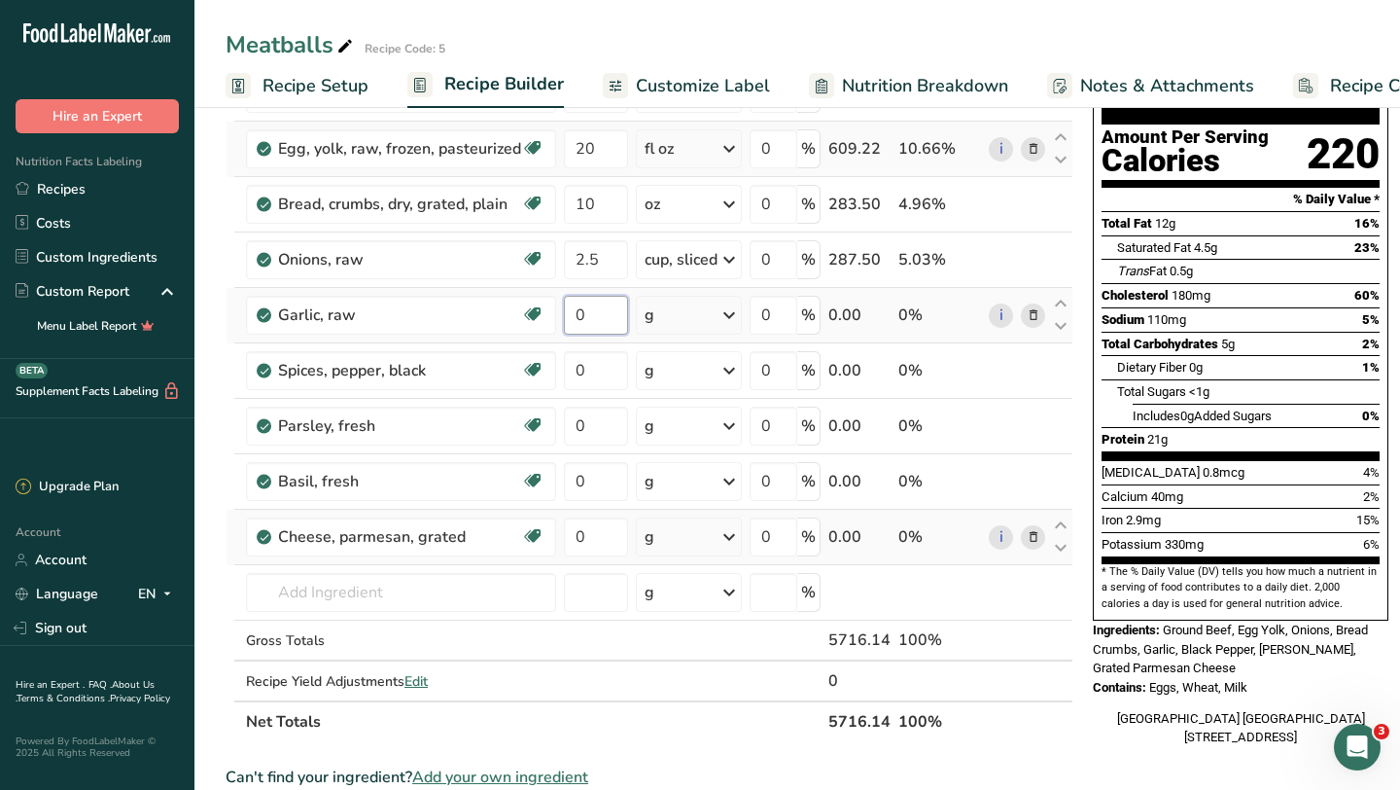
click at [597, 319] on input "0" at bounding box center [596, 315] width 64 height 39
click at [597, 540] on div "Ingredient * Amount * Unit * Waste * .a-a{fill:#347362;}.b-a{fill:#fff;} Grams …" at bounding box center [650, 383] width 848 height 718
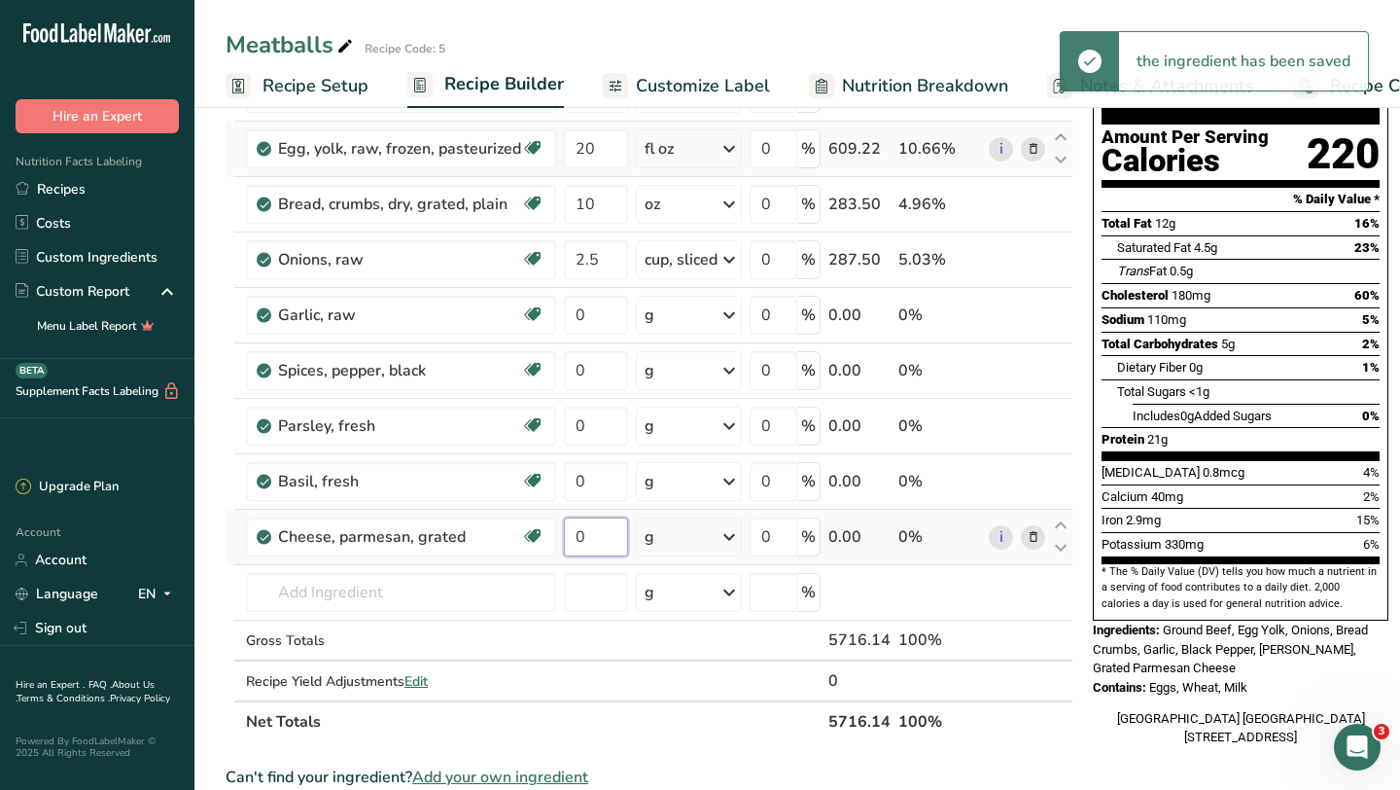
click at [597, 540] on input "0" at bounding box center [596, 536] width 64 height 39
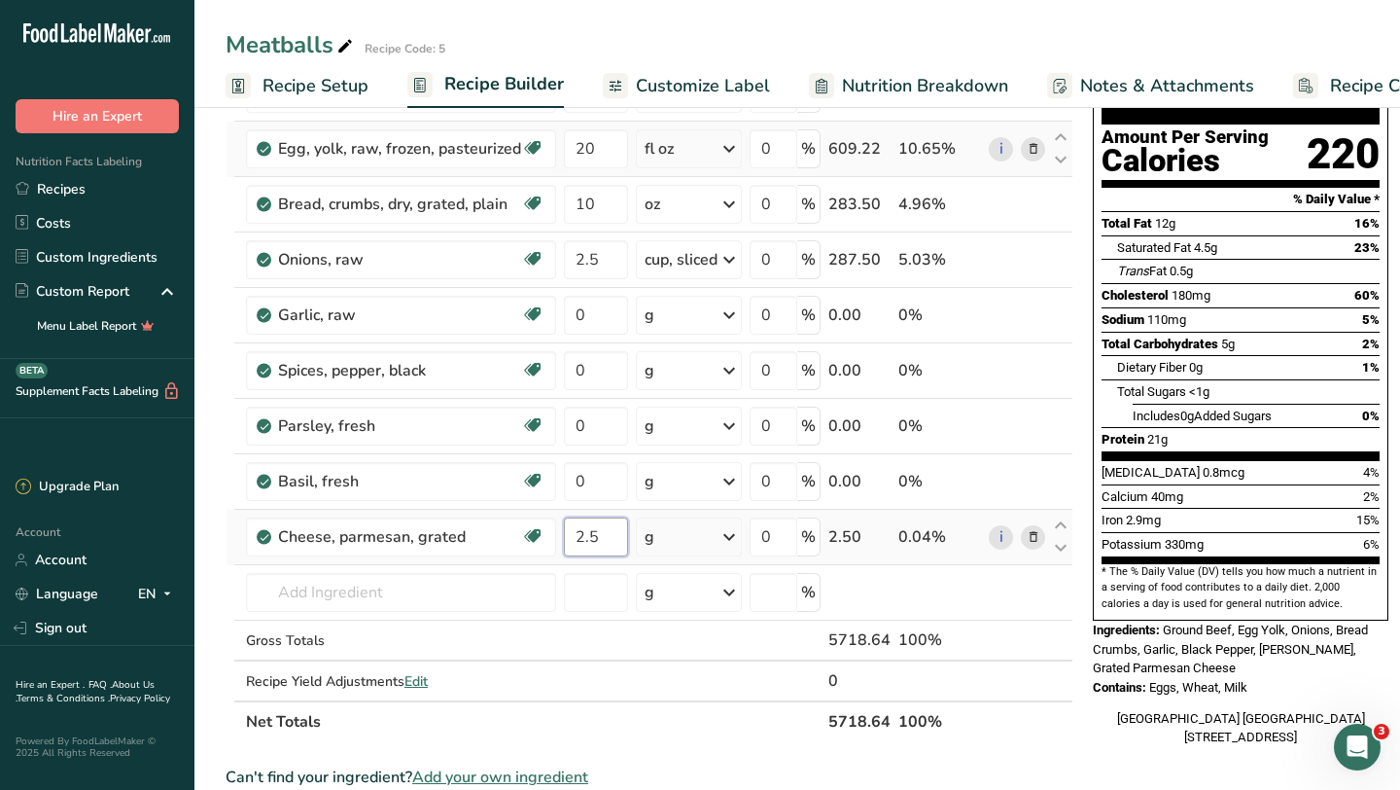
type input "2.5"
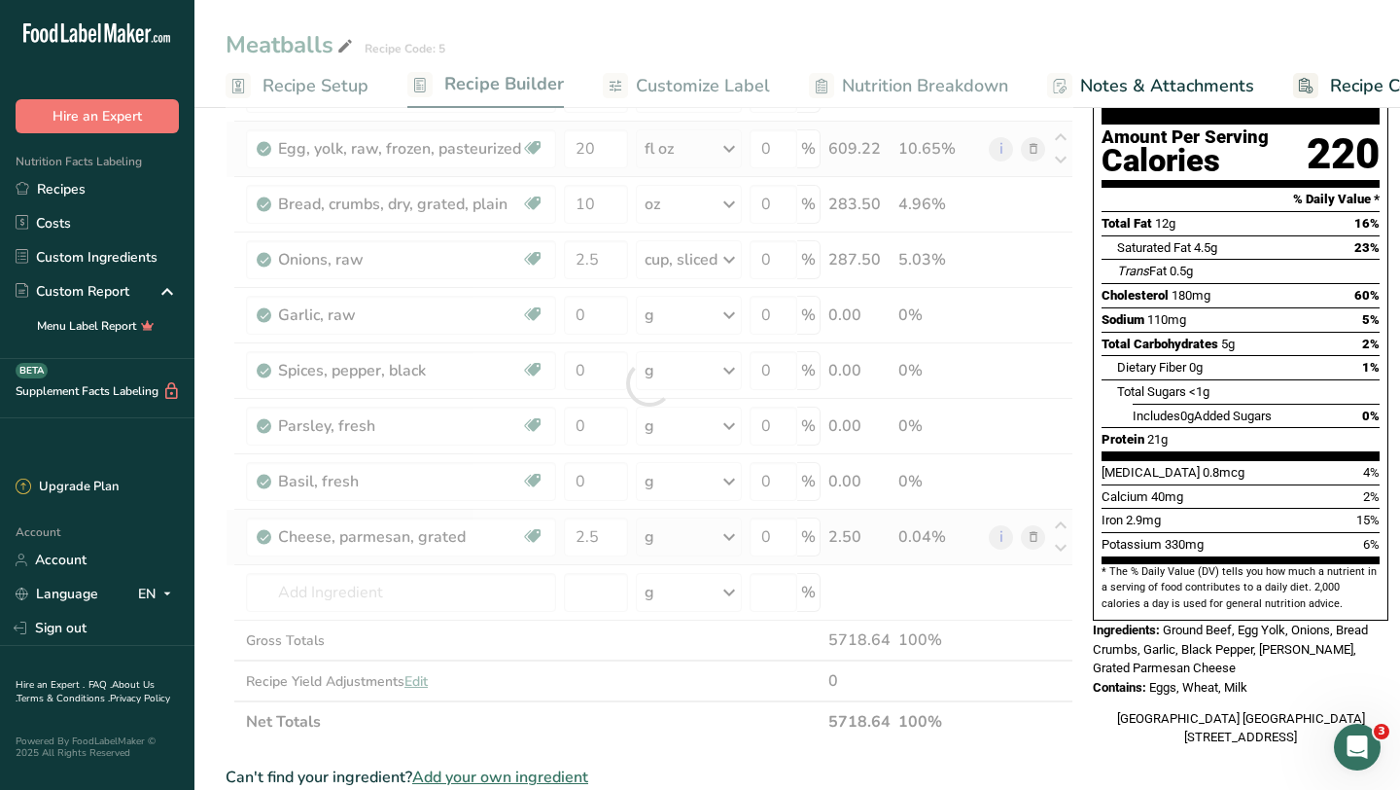
click at [732, 540] on div "Ingredient * Amount * Unit * Waste * .a-a{fill:#347362;}.b-a{fill:#fff;} Grams …" at bounding box center [650, 383] width 848 height 718
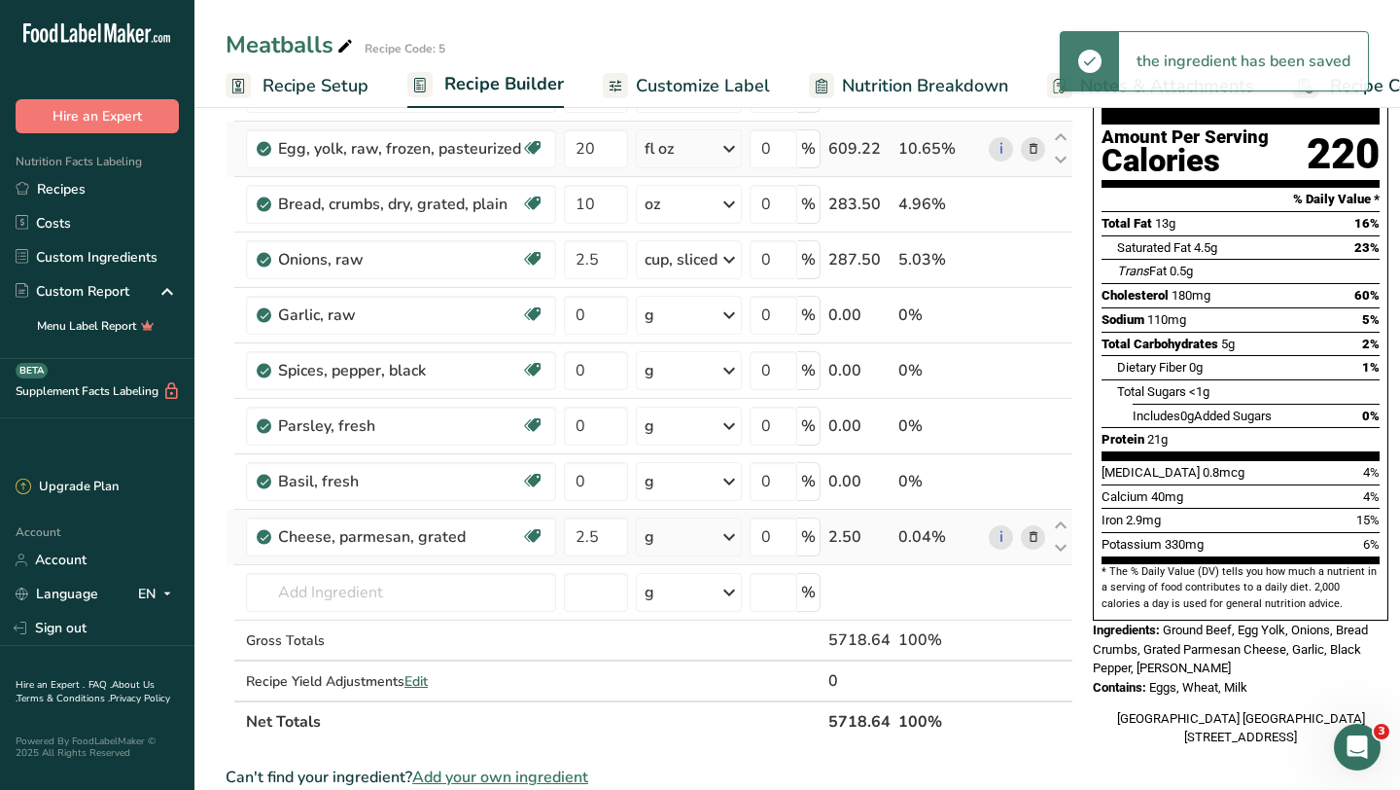
click at [724, 538] on icon at bounding box center [729, 536] width 23 height 35
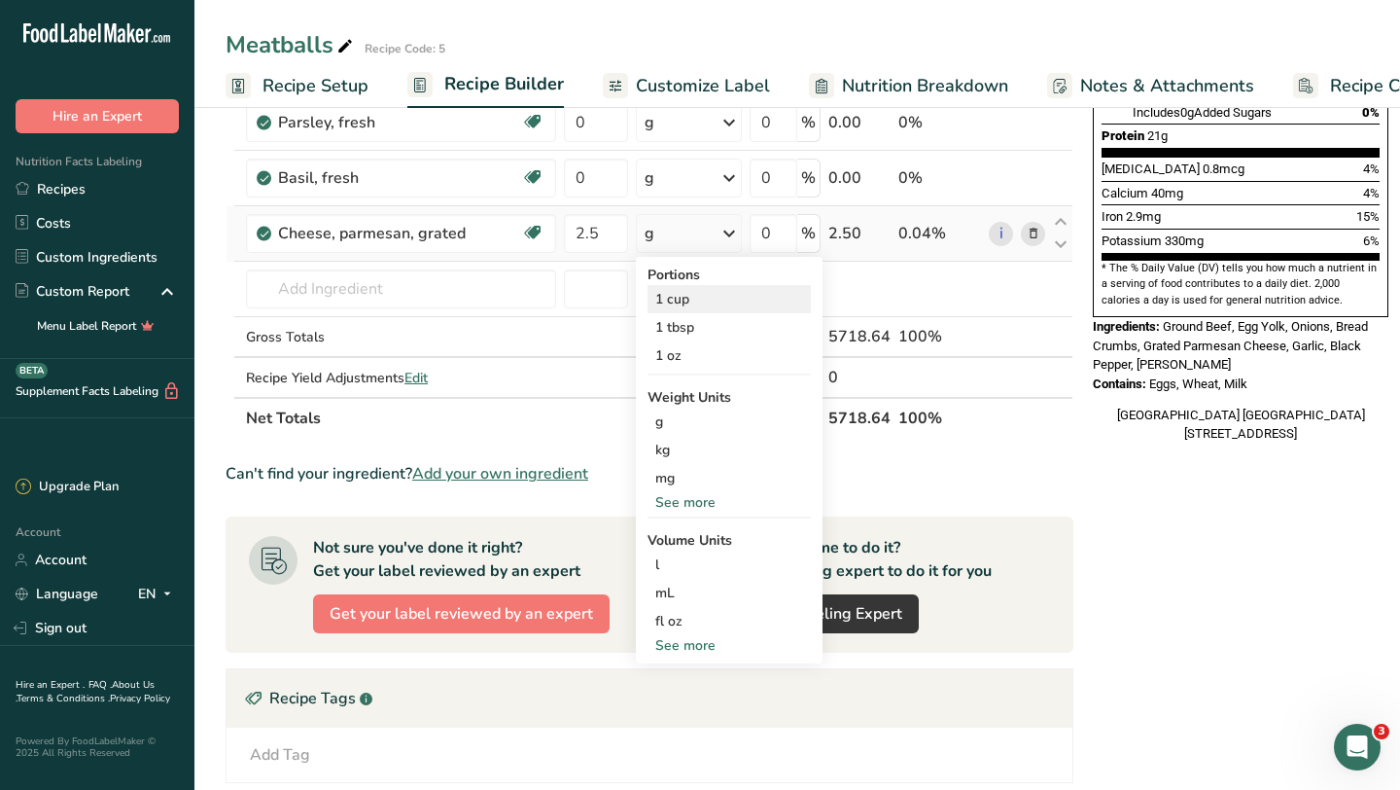
scroll to position [510, 0]
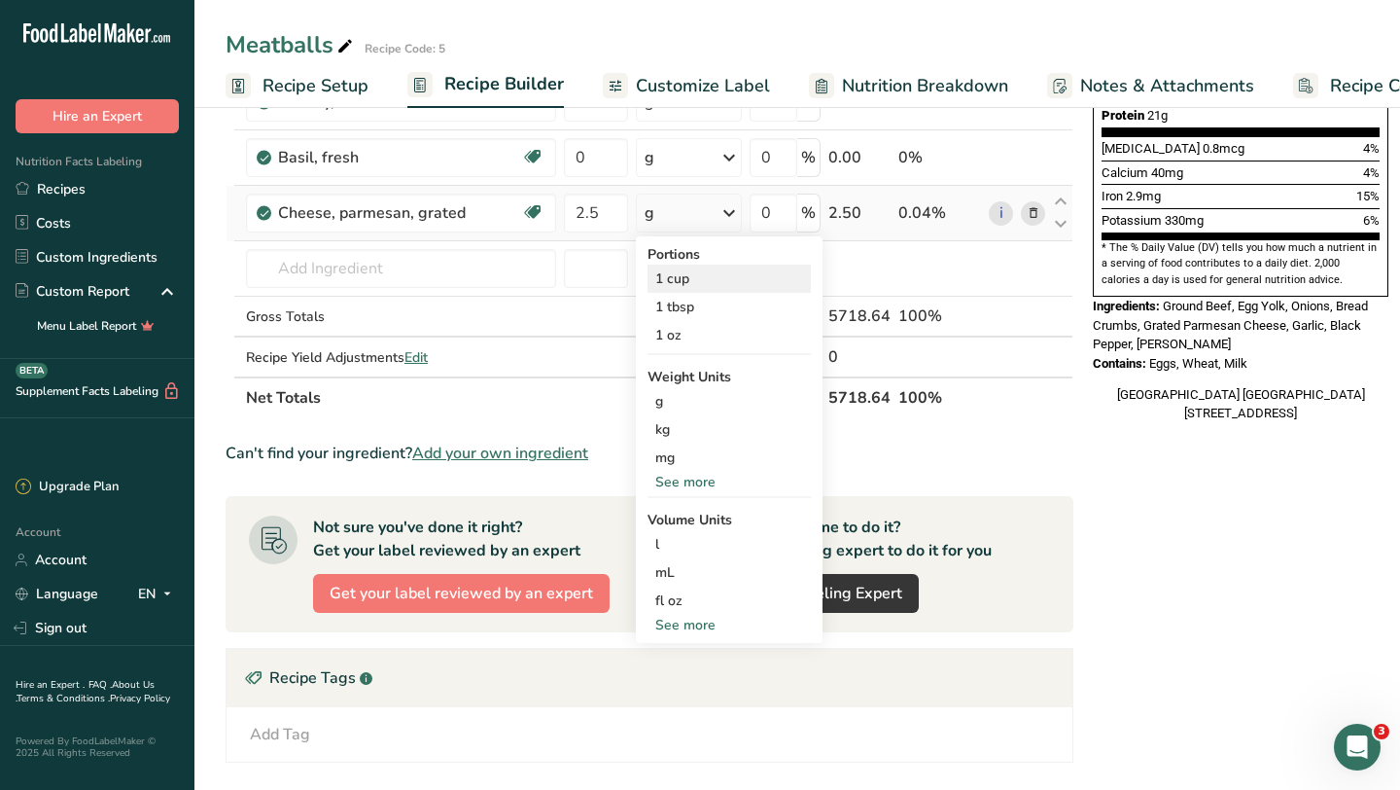
click at [701, 286] on div "1 cup" at bounding box center [729, 279] width 163 height 28
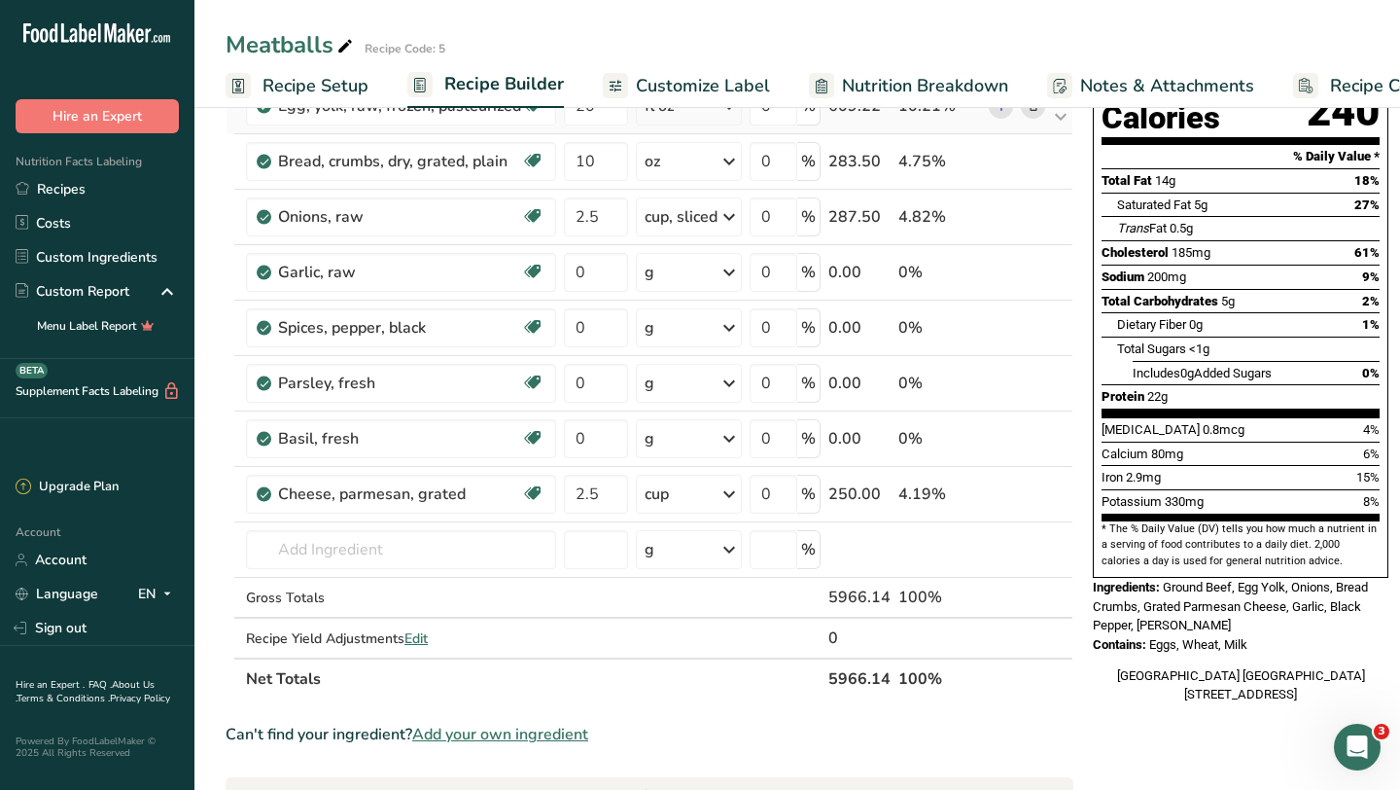
scroll to position [233, 0]
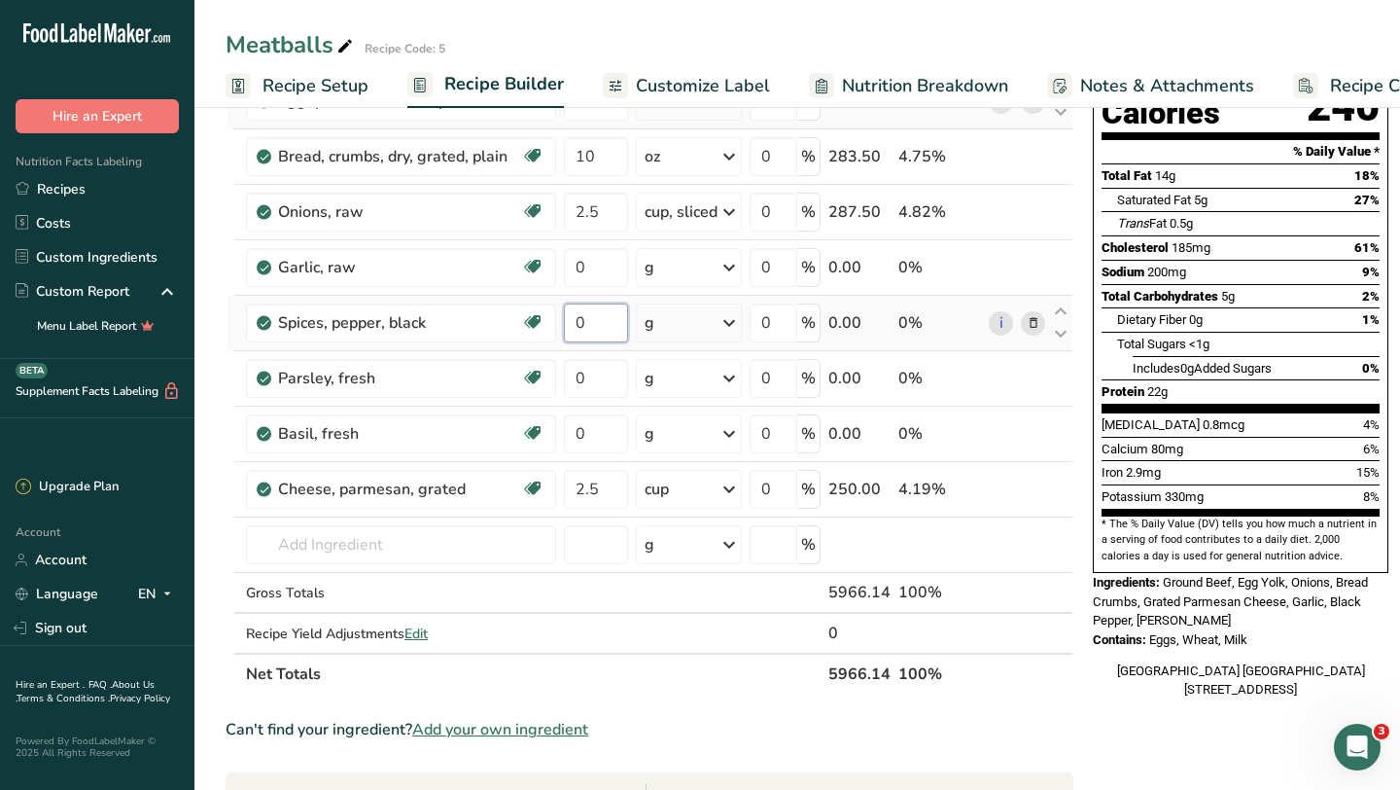
click at [615, 313] on input "0" at bounding box center [596, 322] width 64 height 39
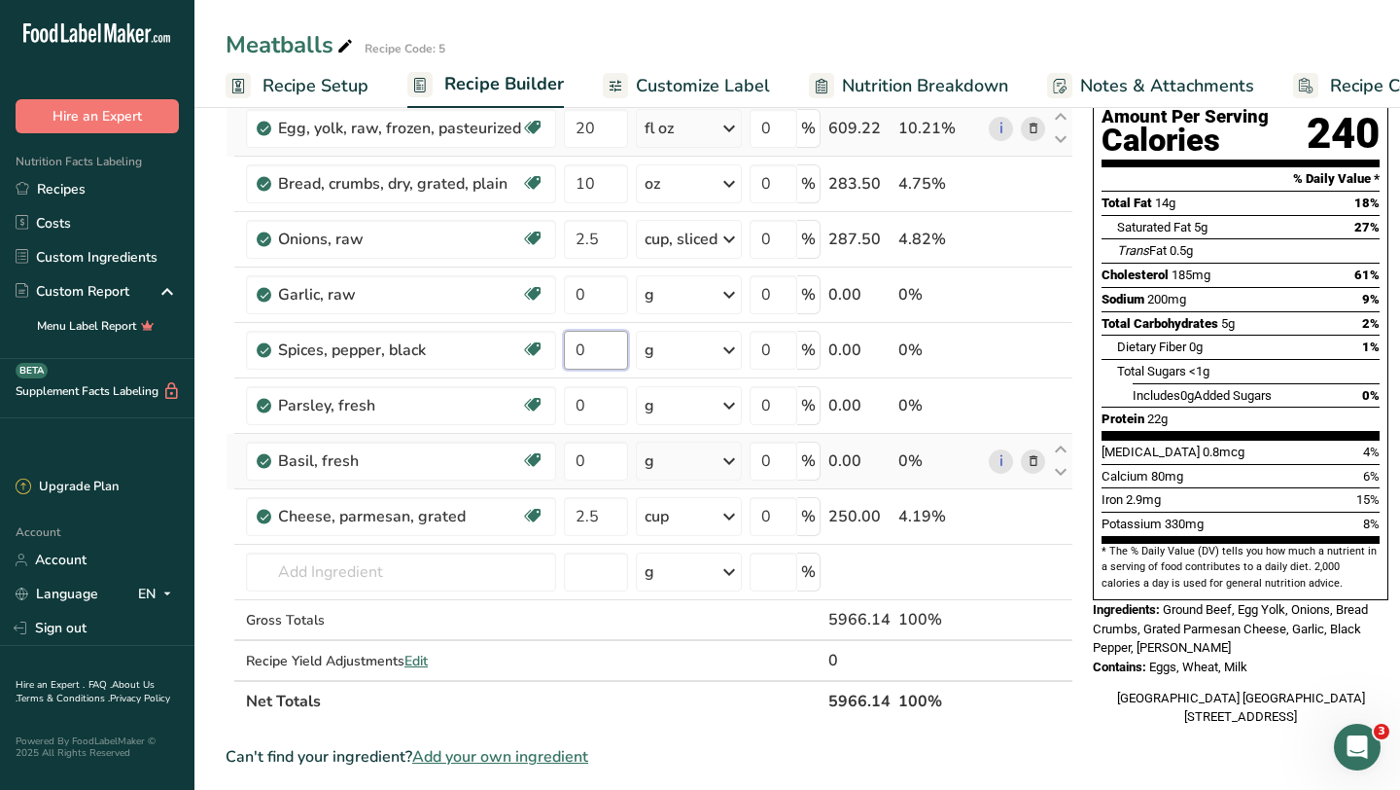
scroll to position [163, 0]
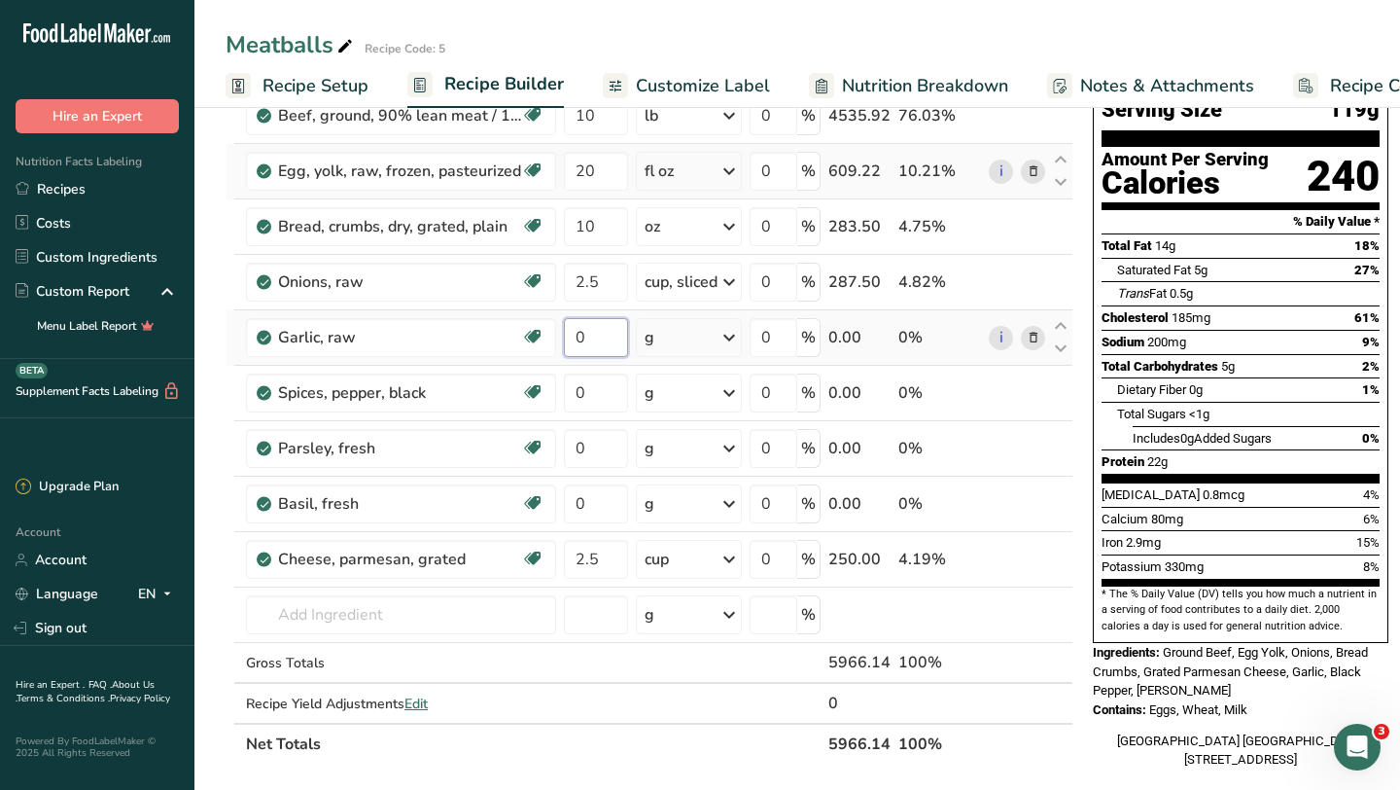
click at [591, 337] on div "Ingredient * Amount * Unit * Waste * .a-a{fill:#347362;}.b-a{fill:#fff;} Grams …" at bounding box center [650, 406] width 848 height 718
type input "6"
click at [732, 339] on div "Ingredient * Amount * Unit * Waste * .a-a{fill:#347362;}.b-a{fill:#fff;} Grams …" at bounding box center [650, 406] width 848 height 718
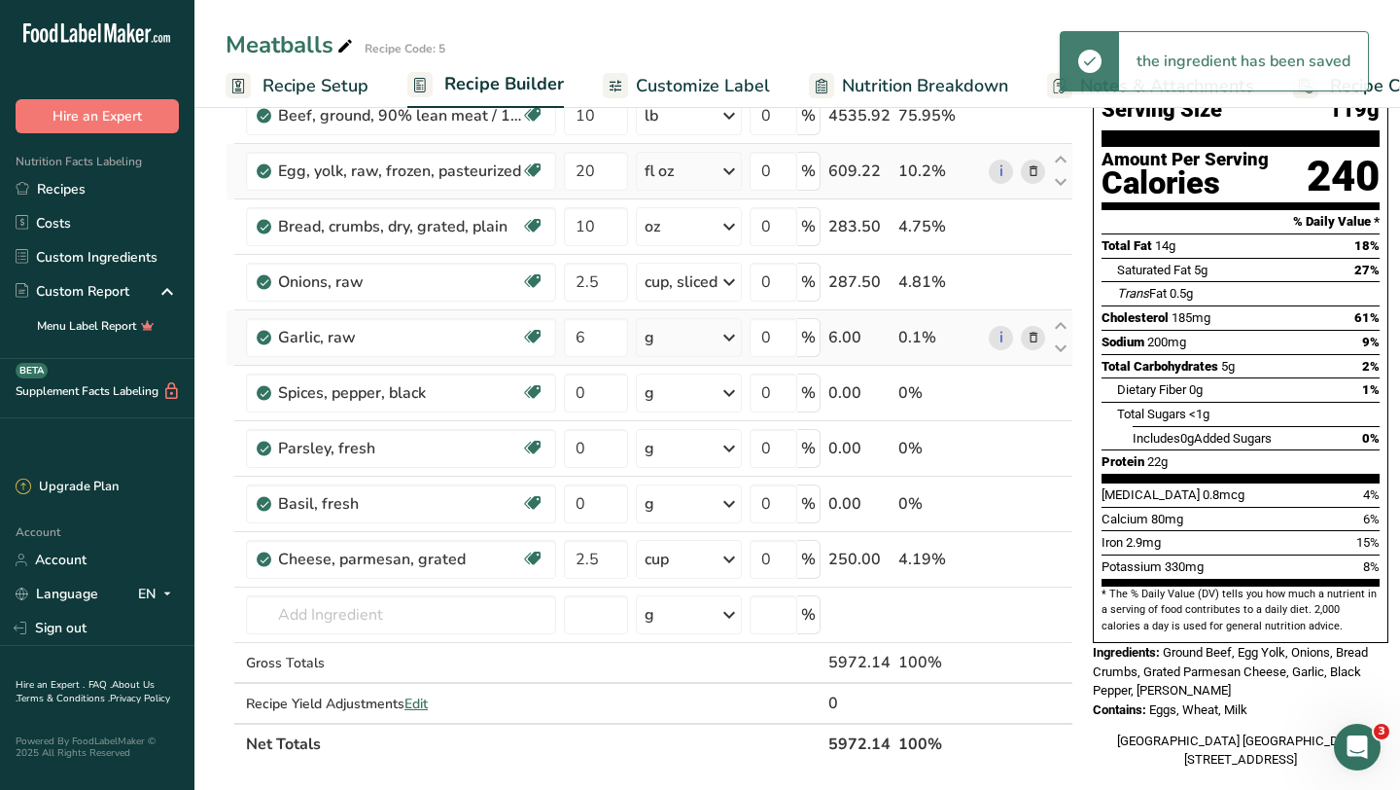
click at [732, 339] on icon at bounding box center [729, 337] width 23 height 35
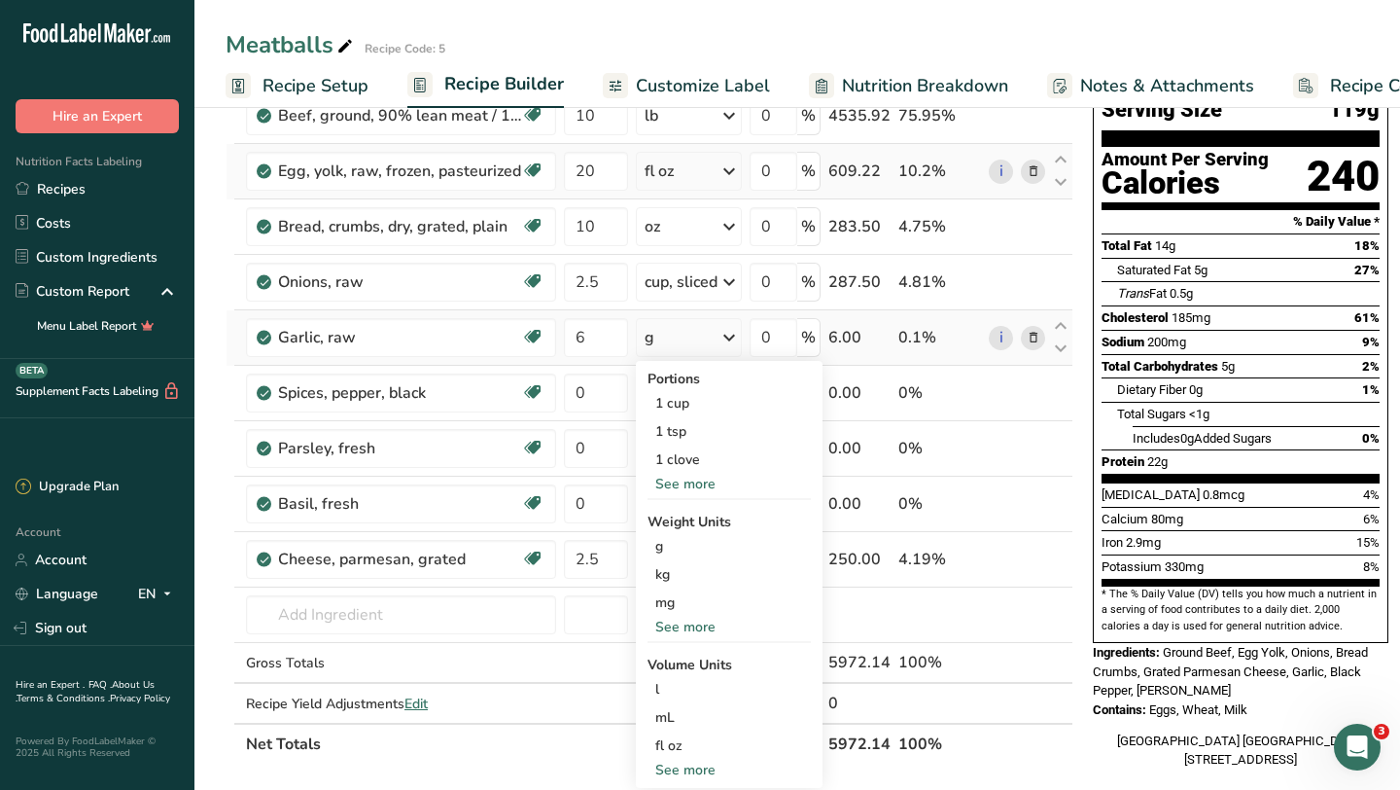
click at [694, 483] on div "See more" at bounding box center [729, 484] width 163 height 20
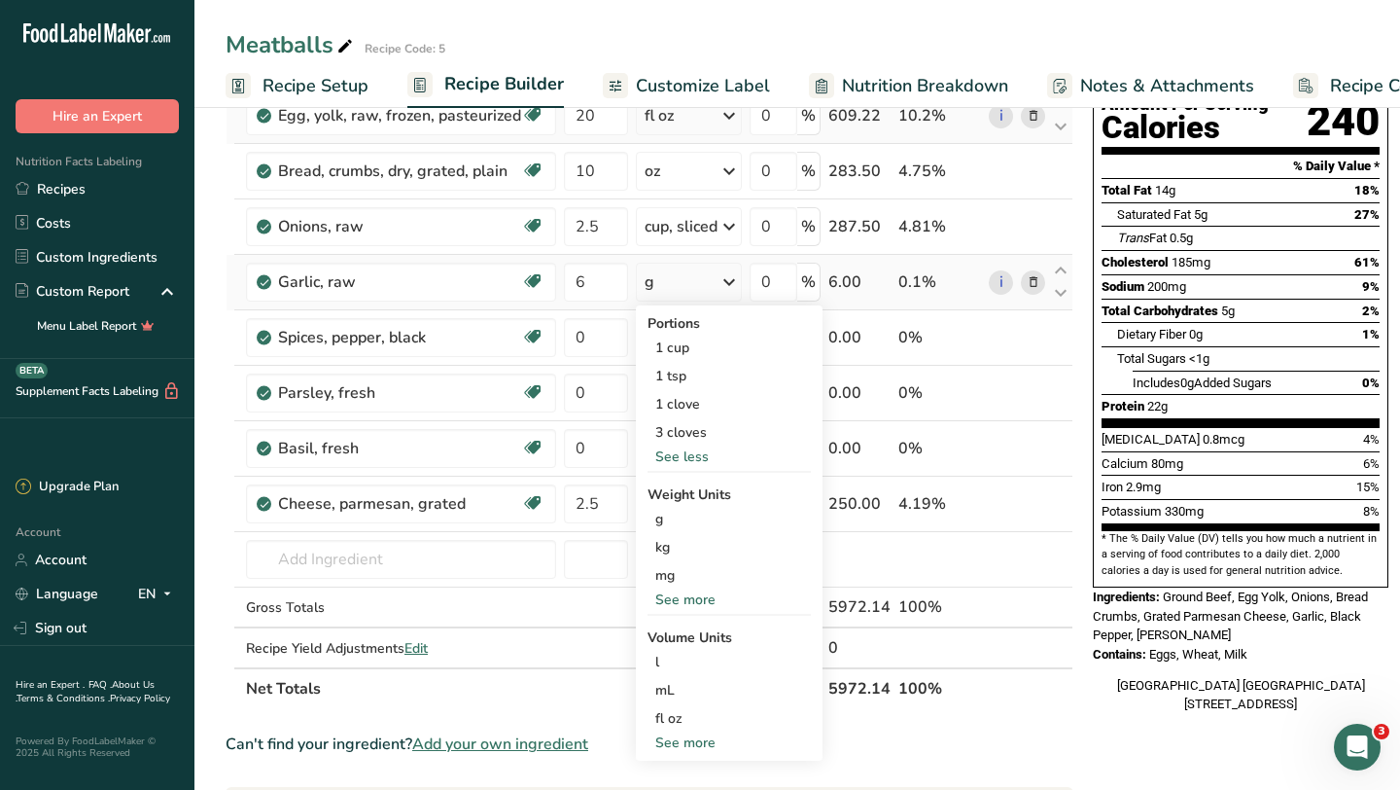
scroll to position [223, 0]
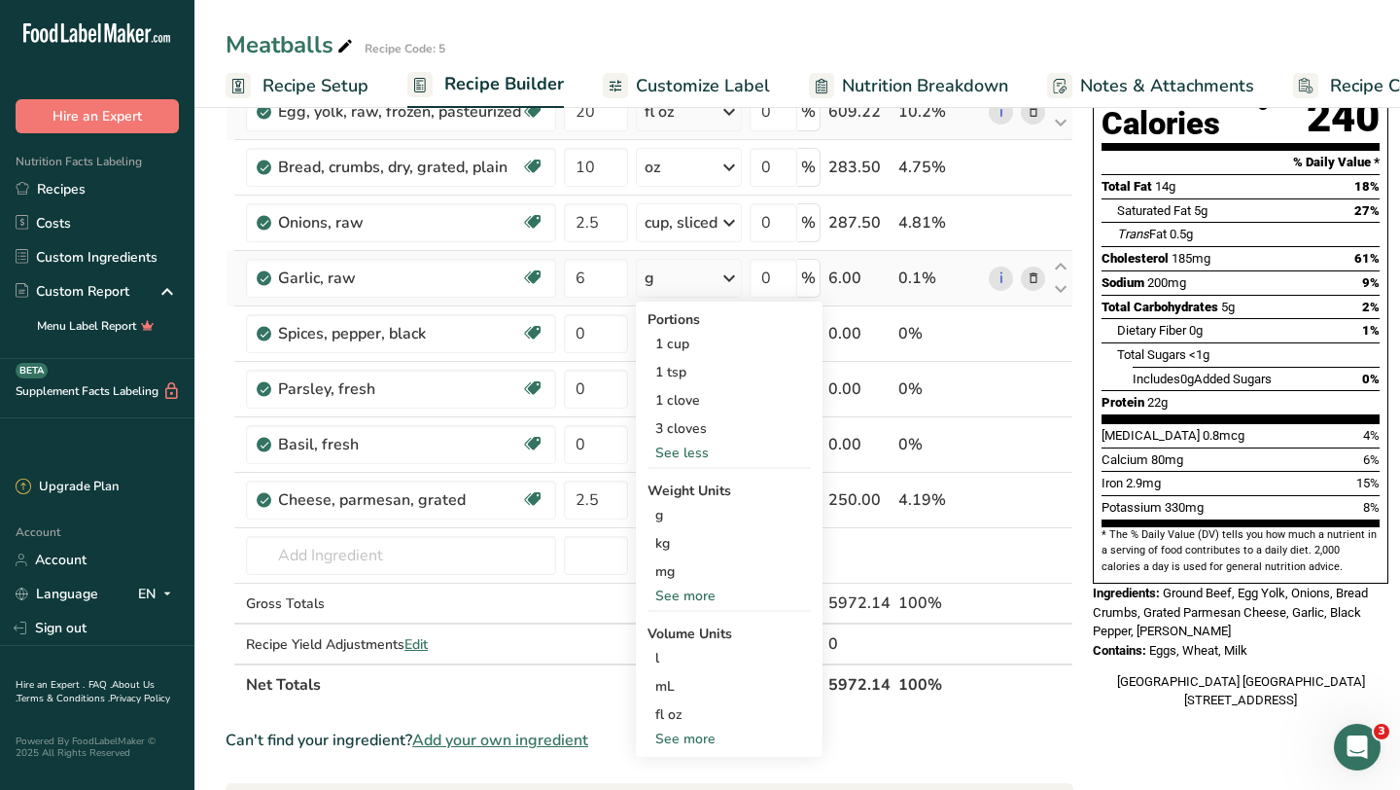
click at [678, 593] on div "See more" at bounding box center [729, 595] width 163 height 20
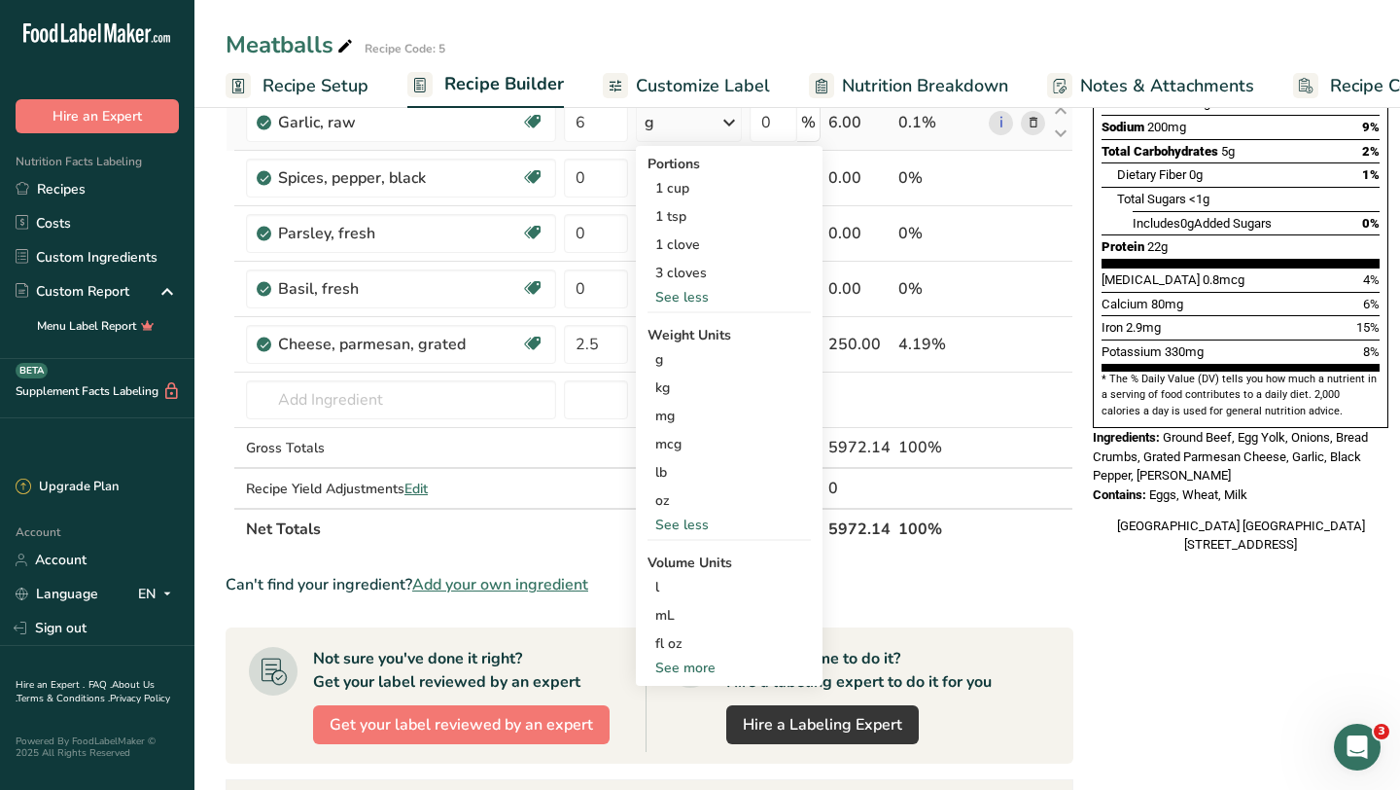
scroll to position [450, 0]
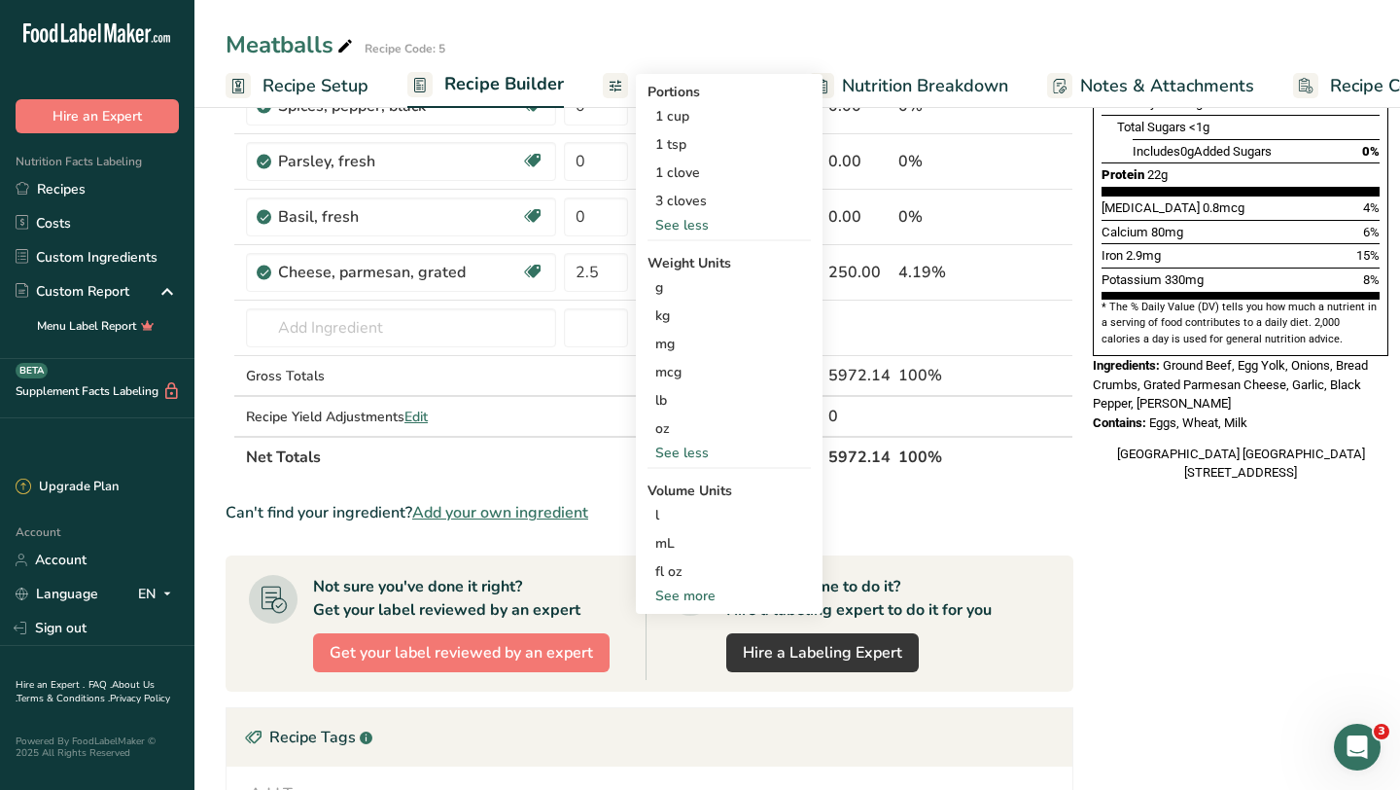
click at [678, 593] on div "See more" at bounding box center [729, 595] width 163 height 20
select select "22"
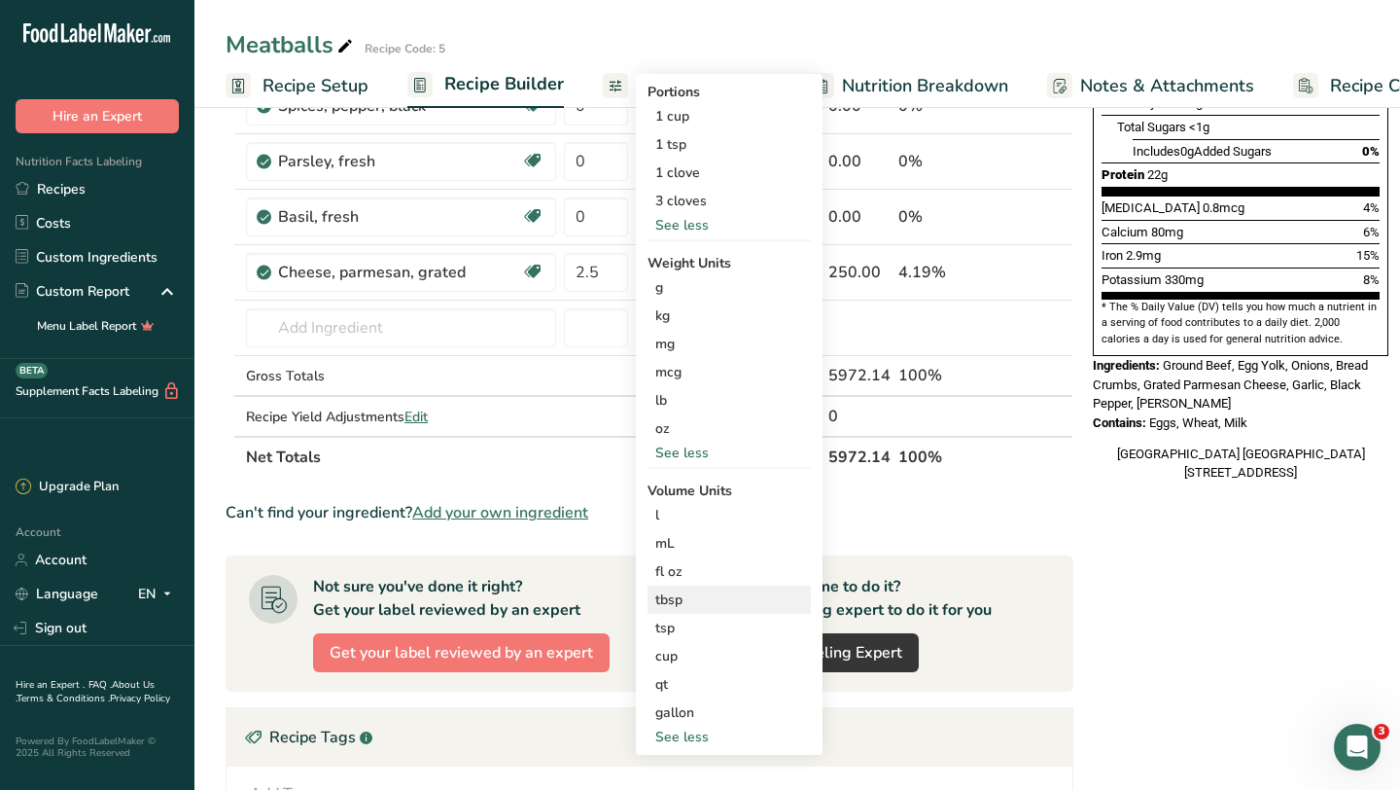
click at [685, 602] on div "tbsp" at bounding box center [729, 599] width 148 height 20
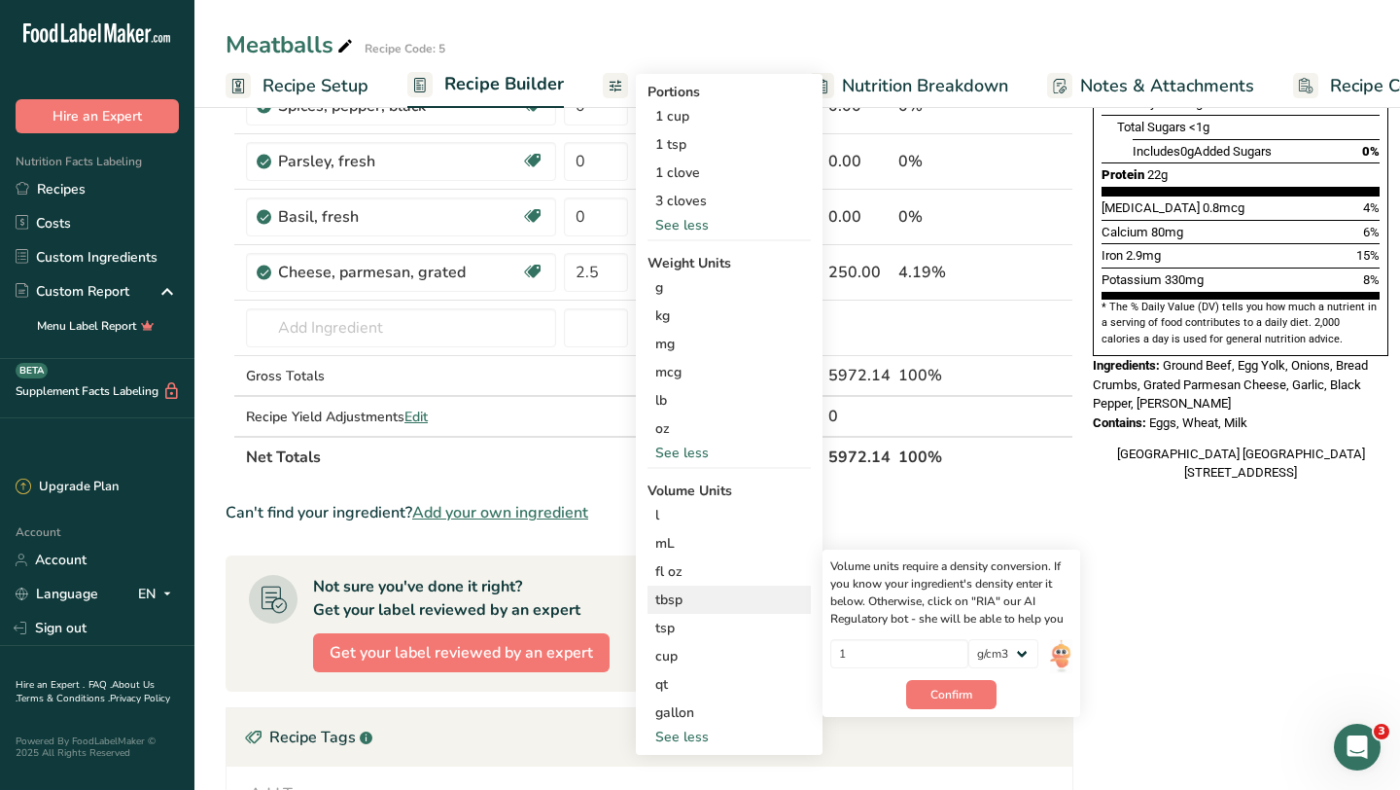
click at [685, 602] on div "tbsp" at bounding box center [729, 599] width 148 height 20
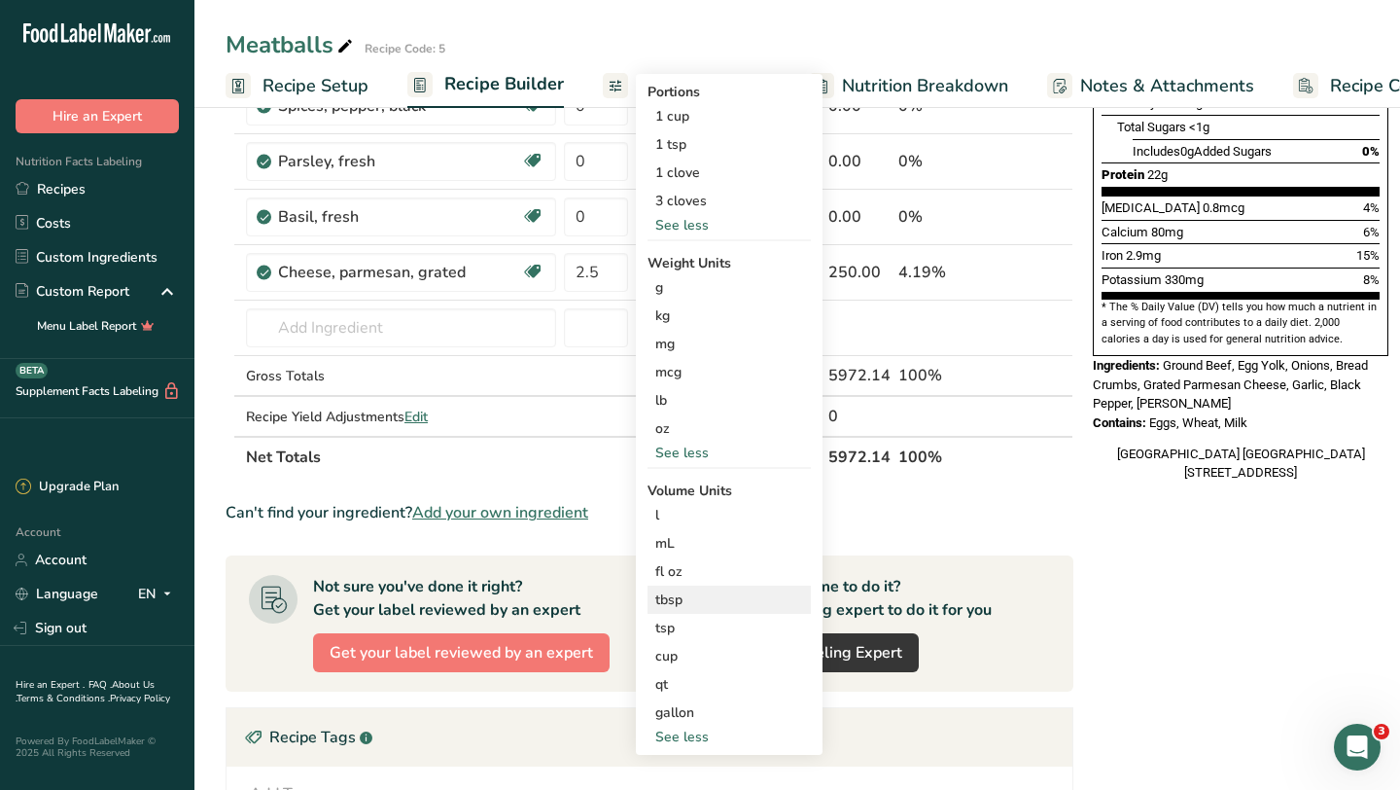
click at [710, 594] on div "tbsp" at bounding box center [729, 599] width 148 height 20
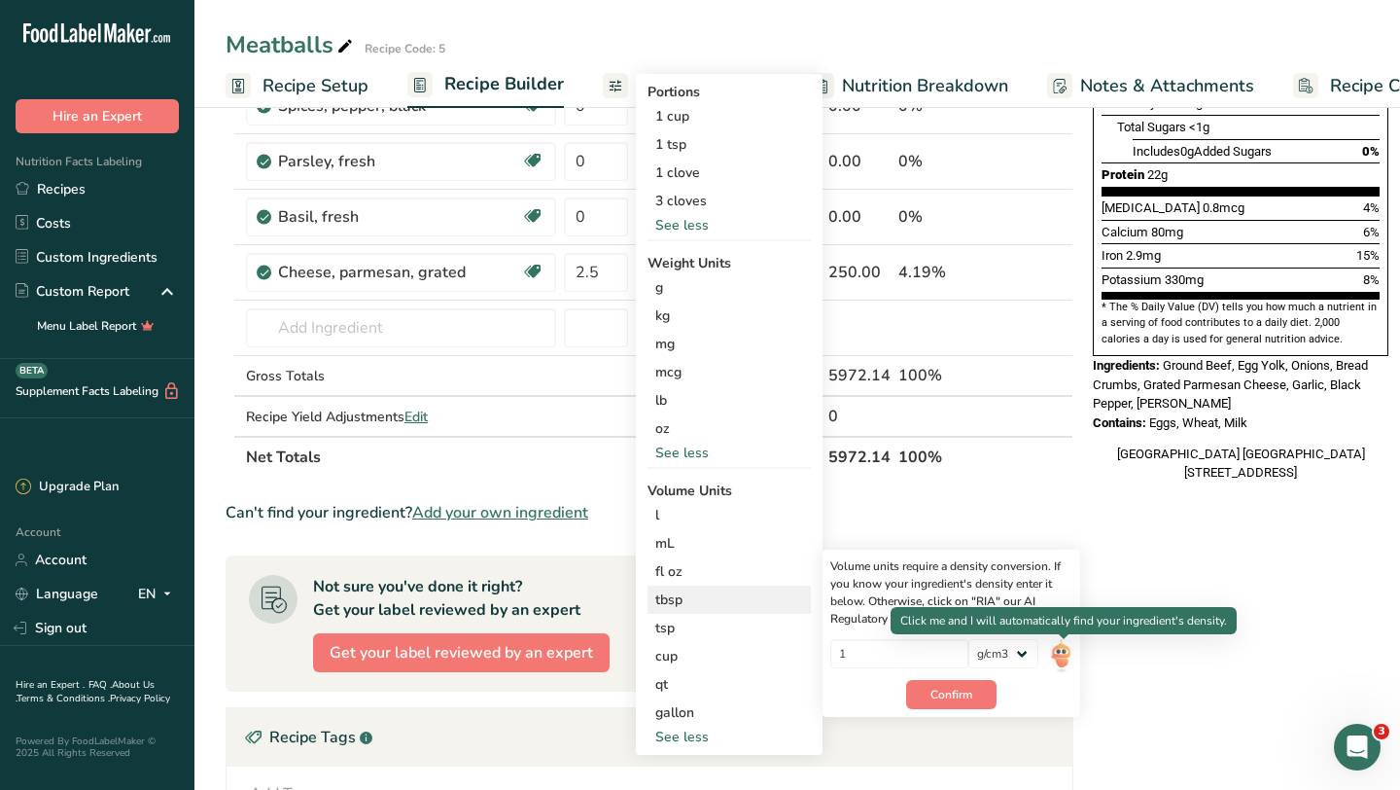
click at [1059, 652] on img at bounding box center [1060, 656] width 21 height 34
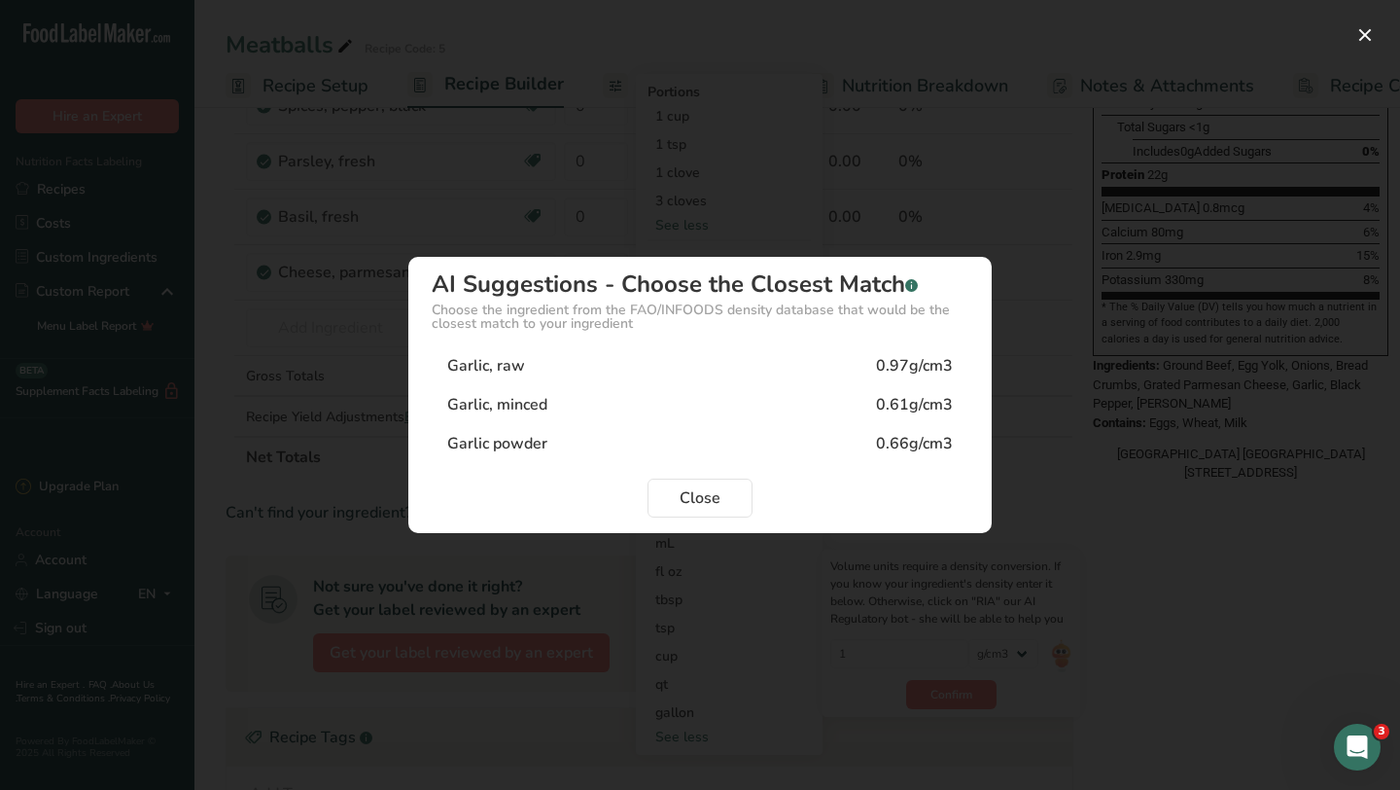
click at [606, 398] on div "Garlic, minced 0.61g/cm3" at bounding box center [700, 404] width 537 height 39
type input "0.61"
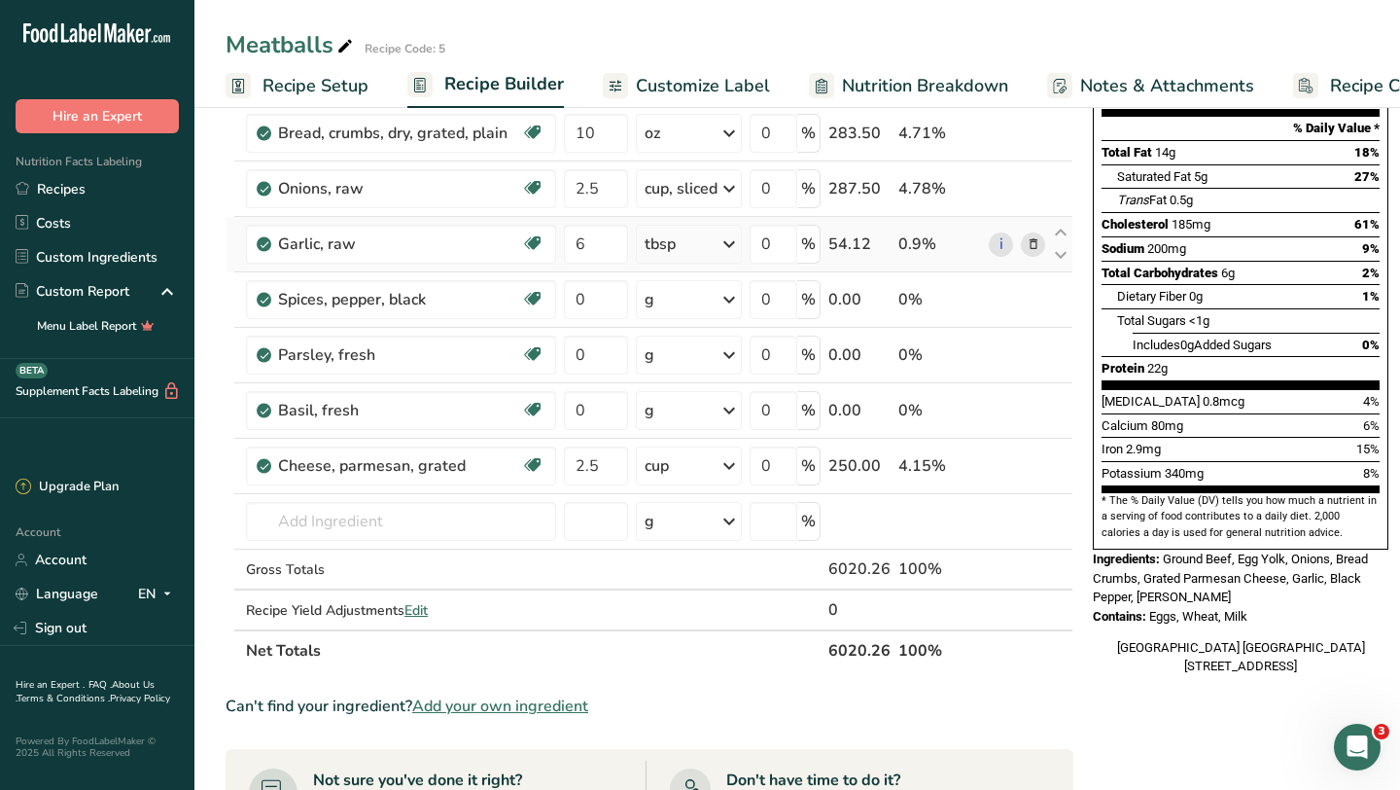
scroll to position [252, 0]
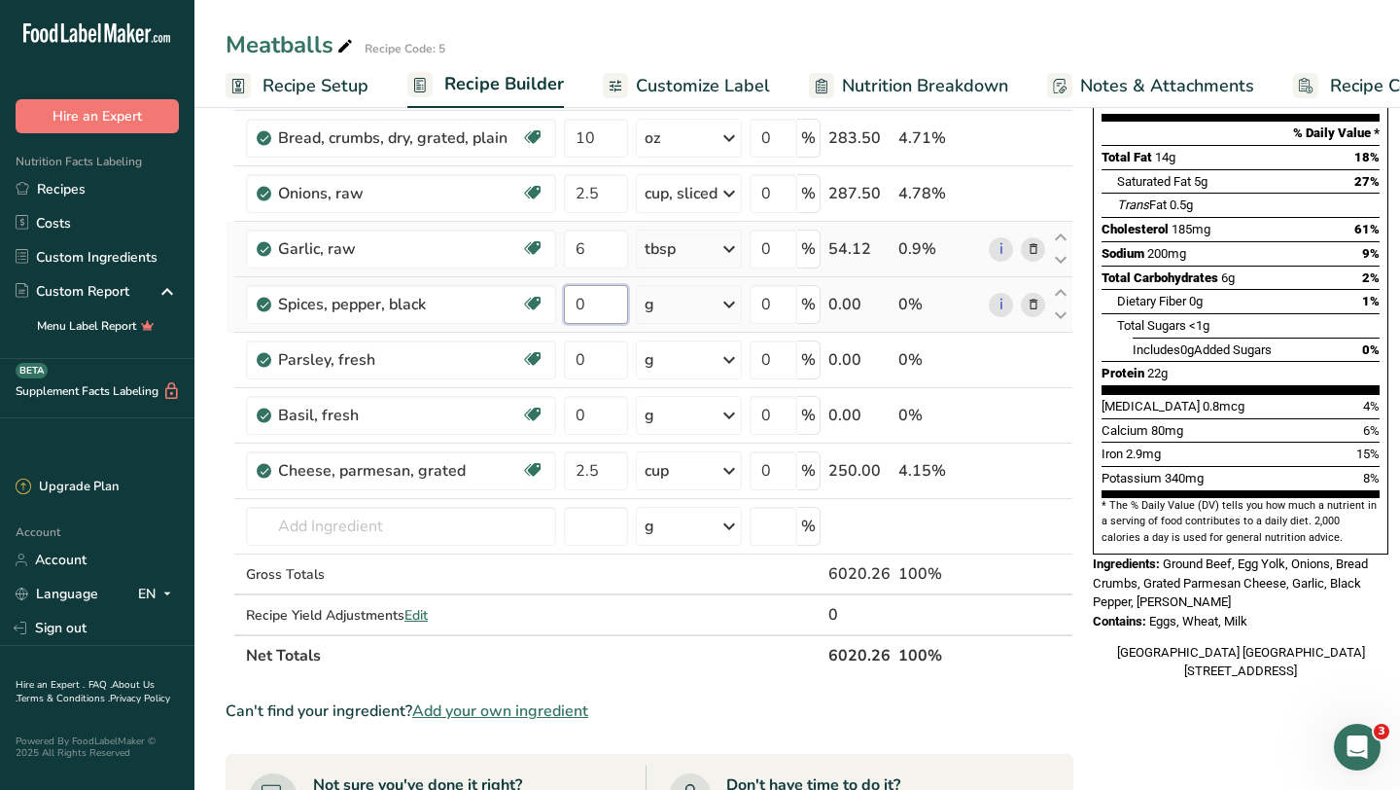
click at [608, 308] on input "0" at bounding box center [596, 304] width 64 height 39
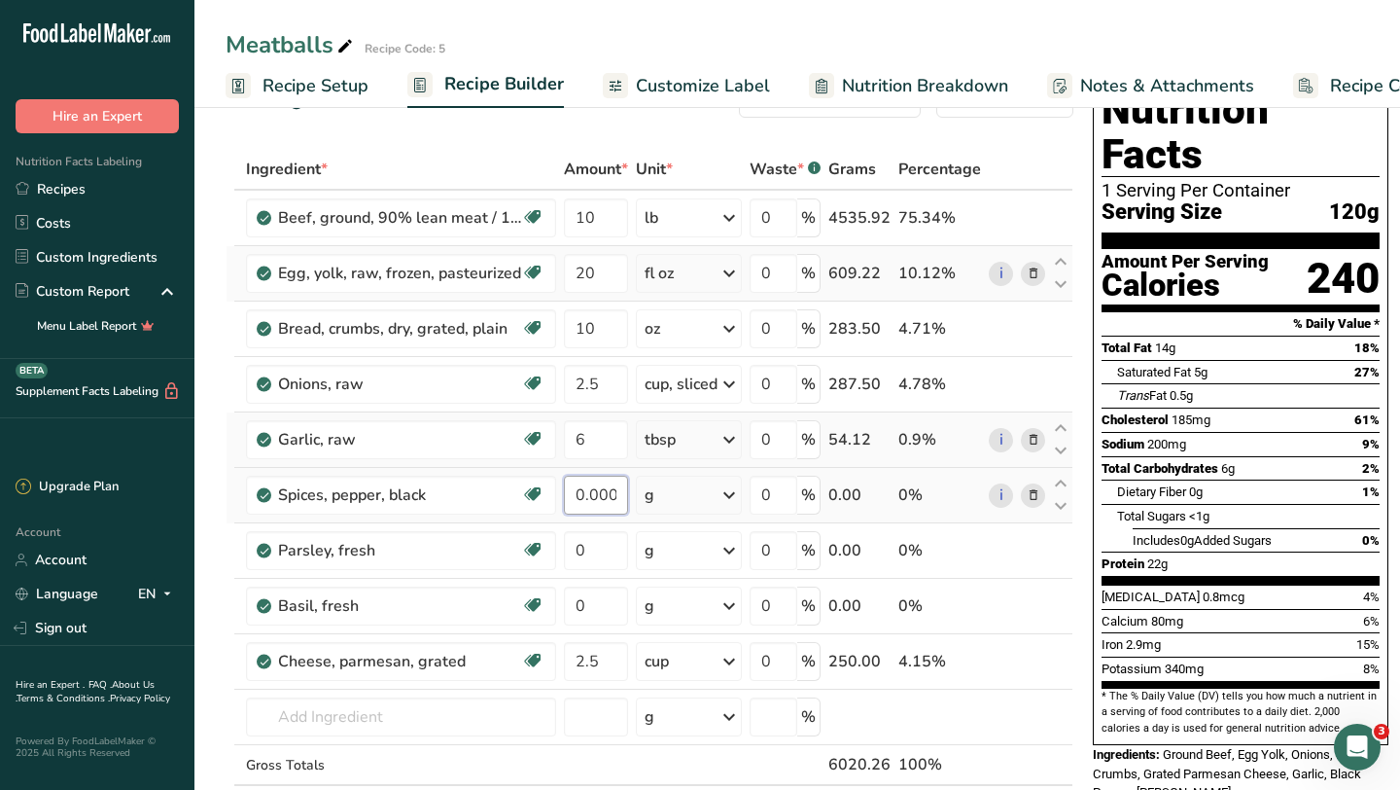
scroll to position [48, 0]
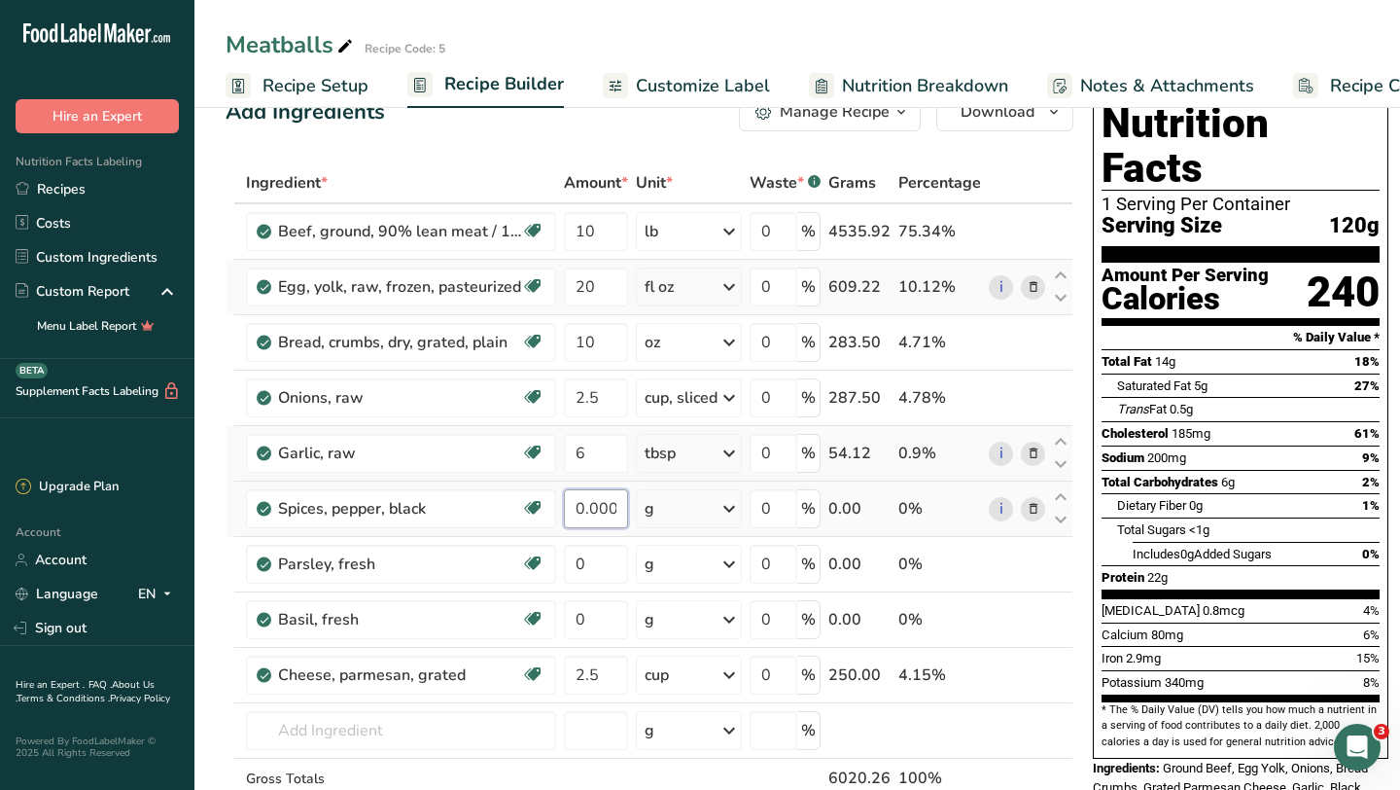
click at [608, 505] on input "0.000002" at bounding box center [596, 508] width 64 height 39
type input "2"
type input "3"
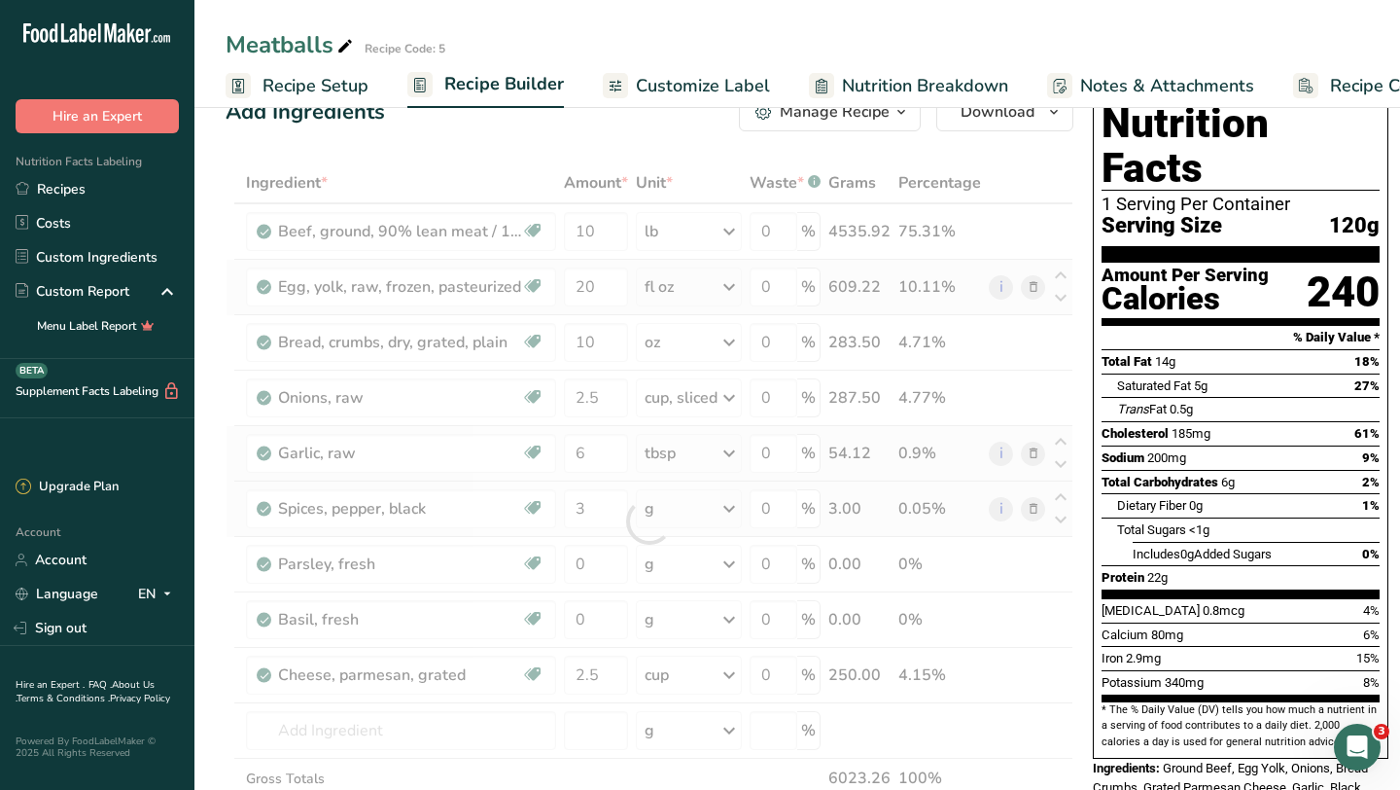
click at [729, 512] on div "Ingredient * Amount * Unit * Waste * .a-a{fill:#347362;}.b-a{fill:#fff;} Grams …" at bounding box center [650, 521] width 848 height 718
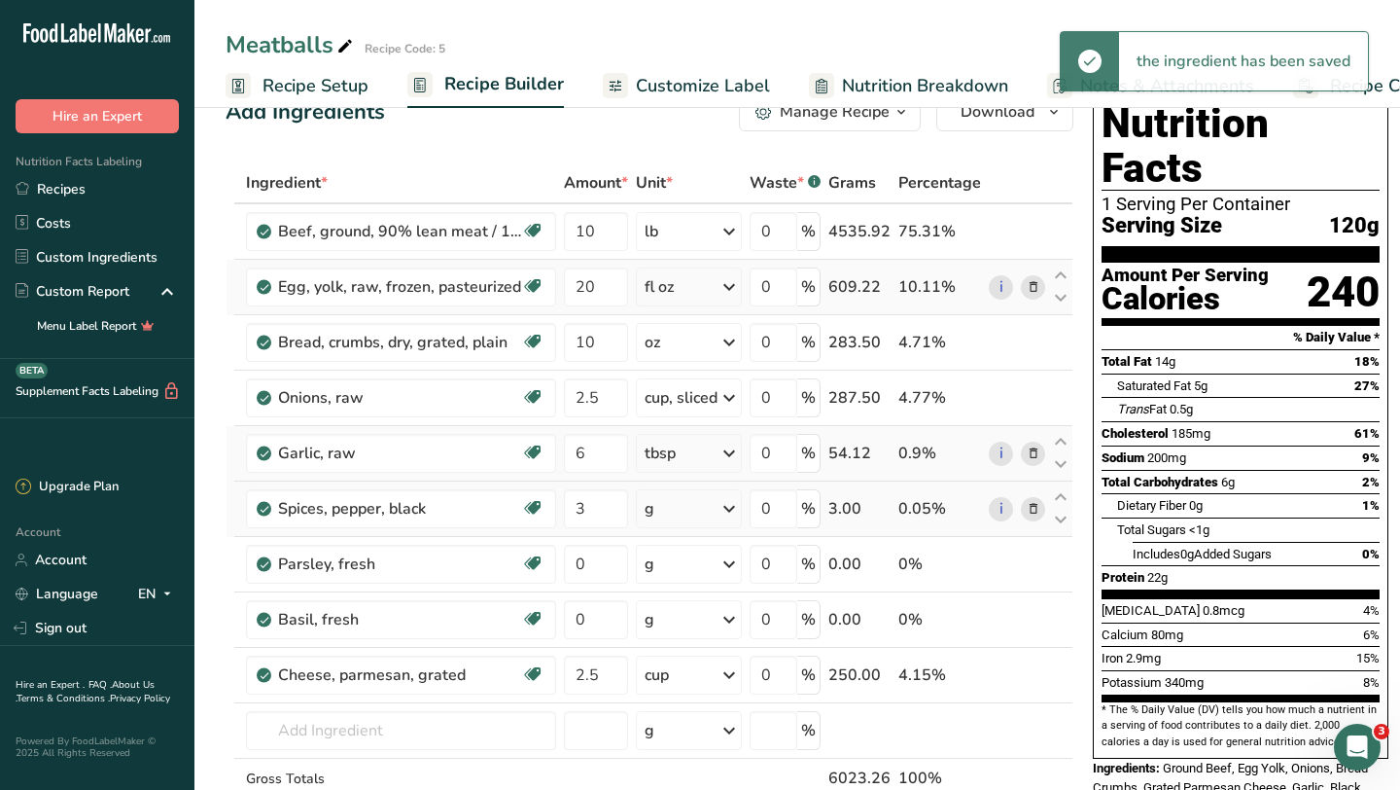
click at [728, 512] on icon at bounding box center [729, 508] width 23 height 35
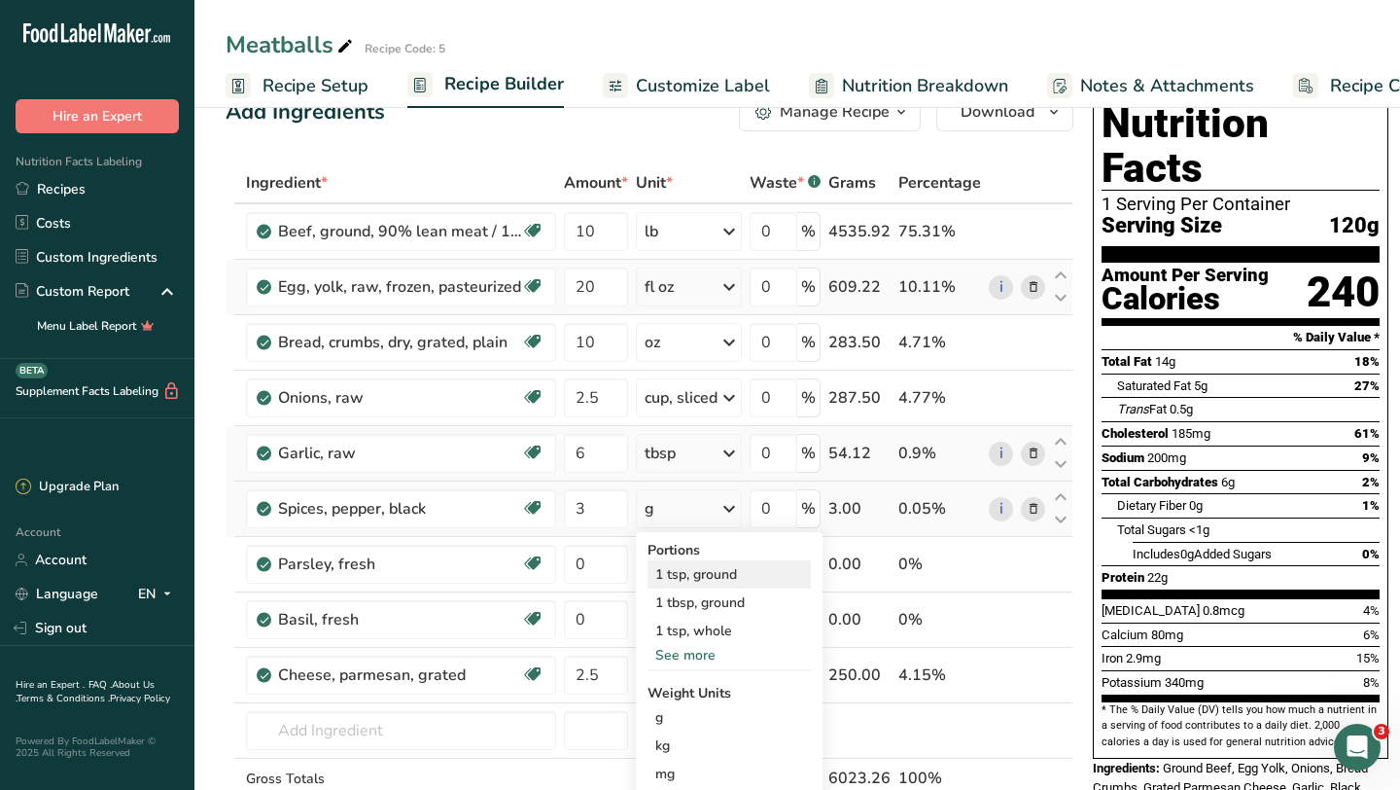
click at [715, 581] on div "1 tsp, ground" at bounding box center [729, 574] width 163 height 28
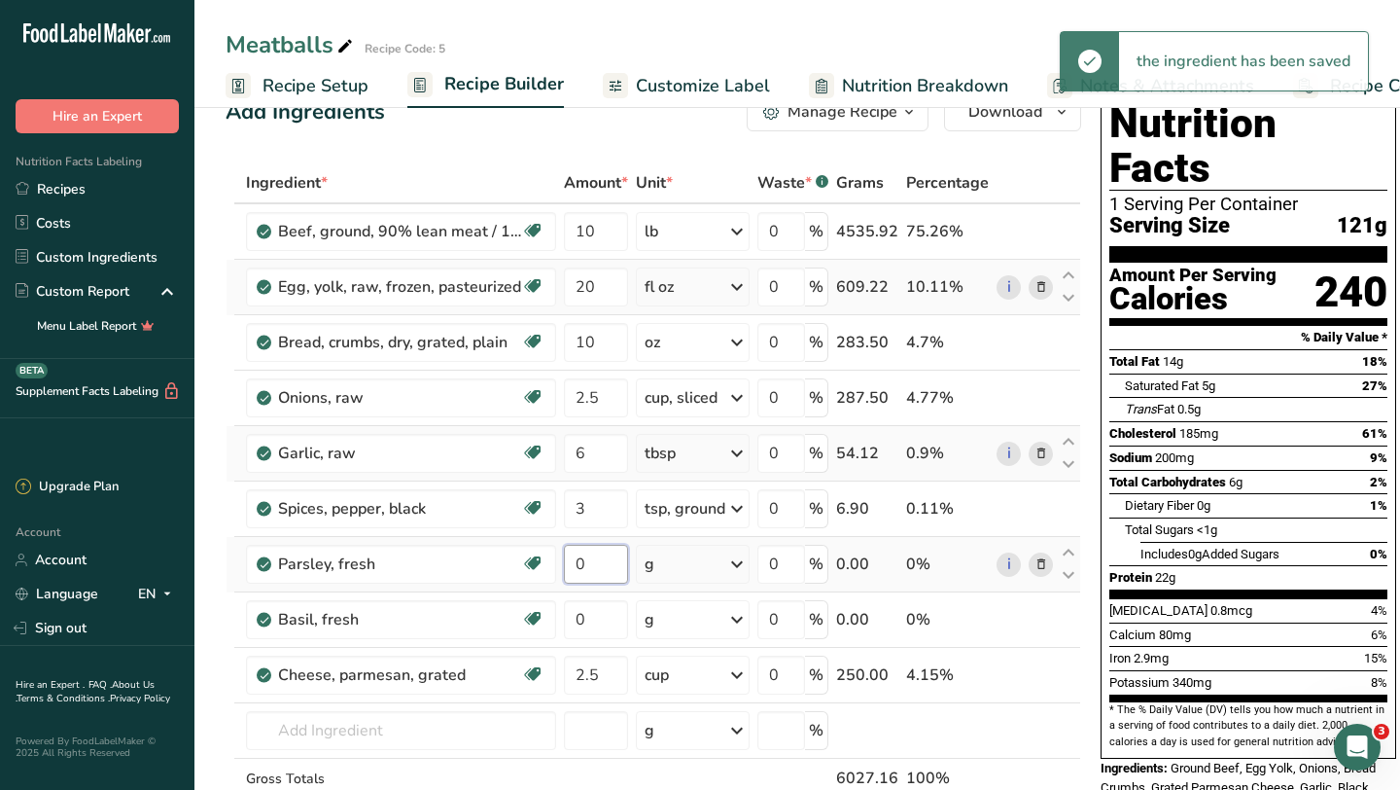
click at [584, 565] on input "0" at bounding box center [596, 564] width 64 height 39
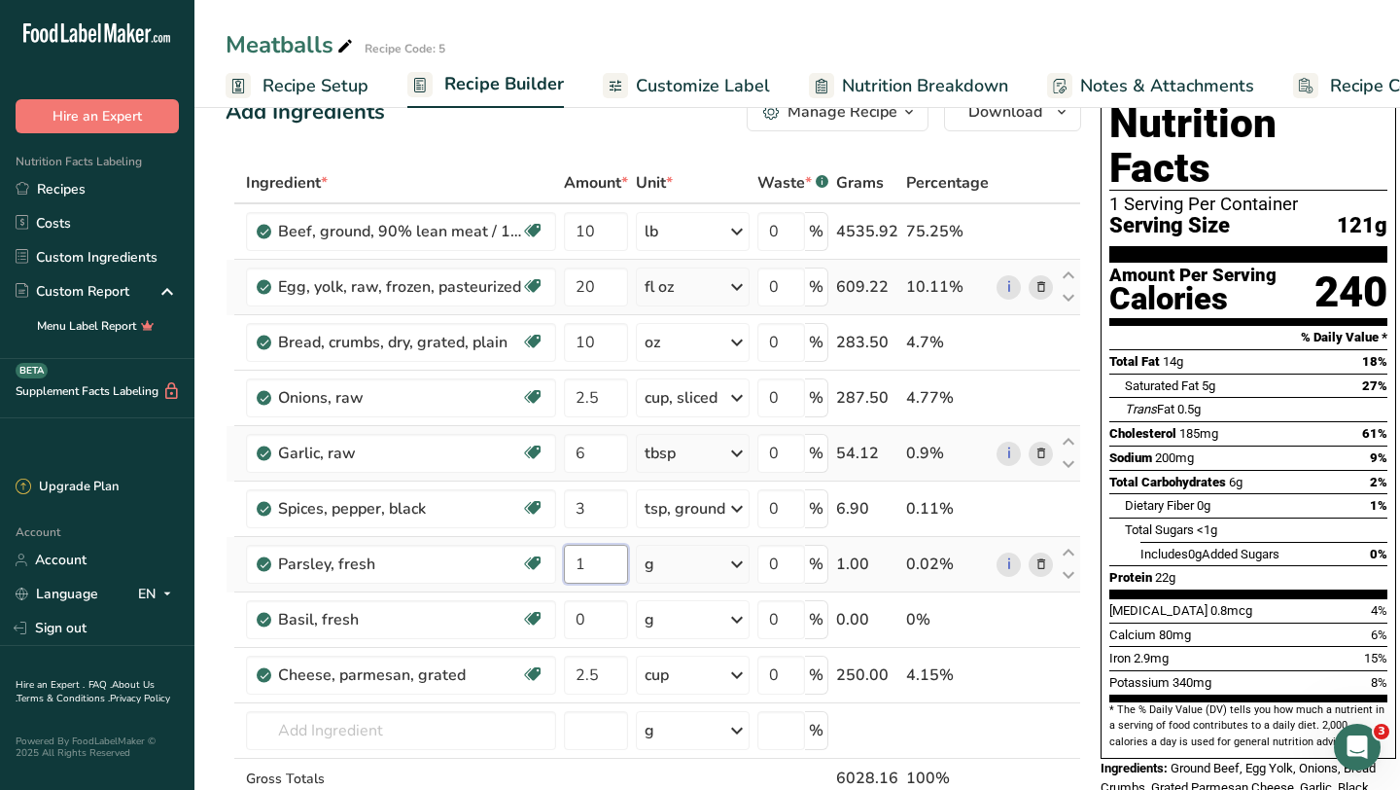
type input "1"
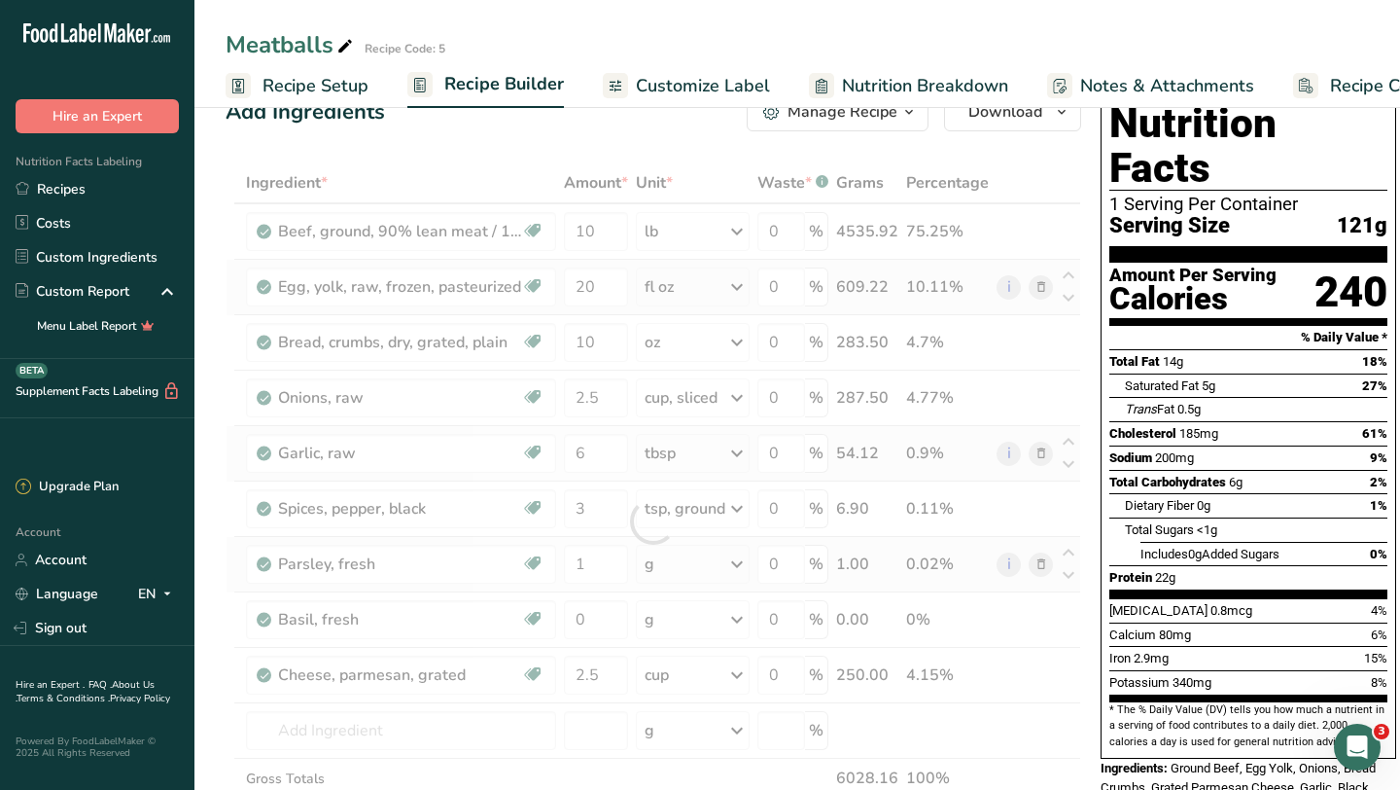
click at [733, 564] on div "Ingredient * Amount * Unit * Waste * .a-a{fill:#347362;}.b-a{fill:#fff;} Grams …" at bounding box center [654, 521] width 856 height 718
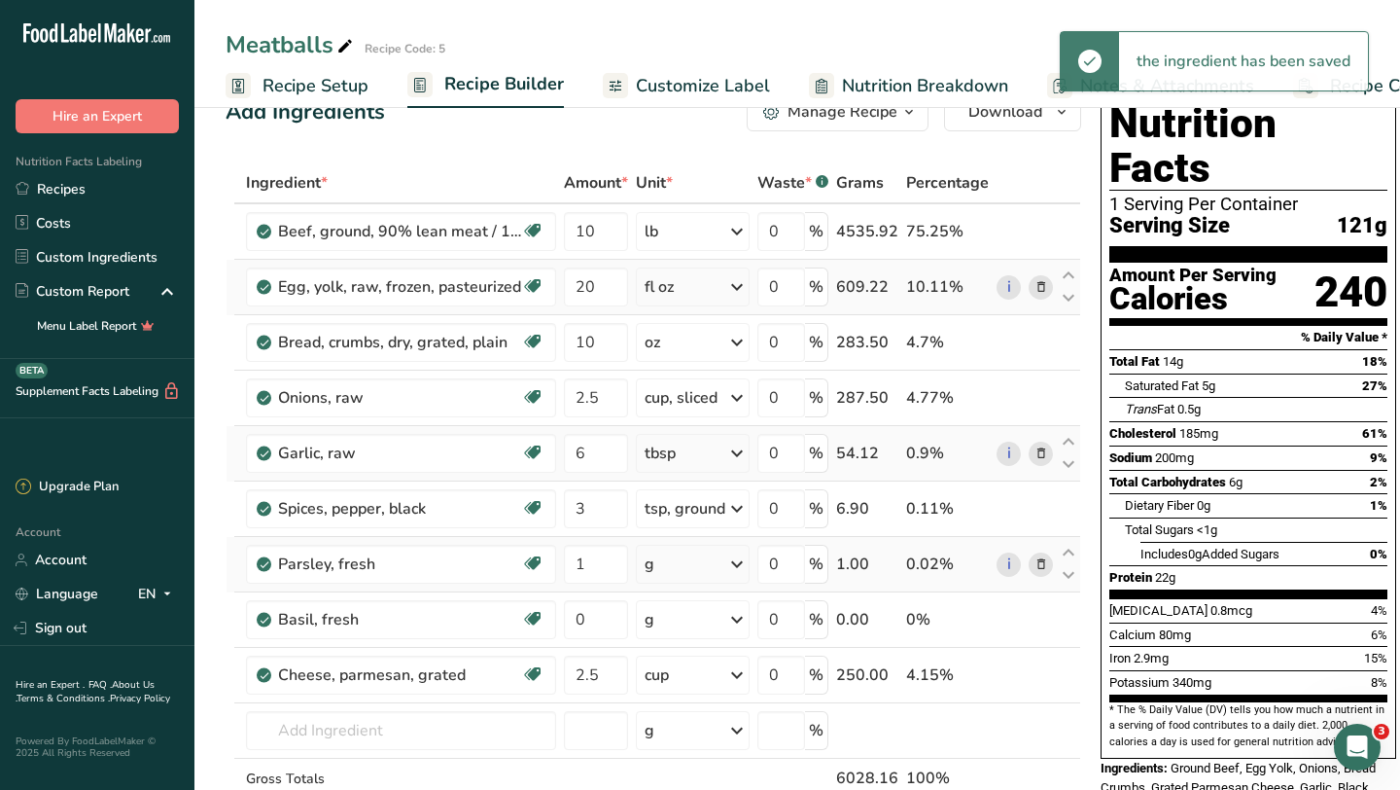
click at [733, 564] on icon at bounding box center [736, 564] width 23 height 35
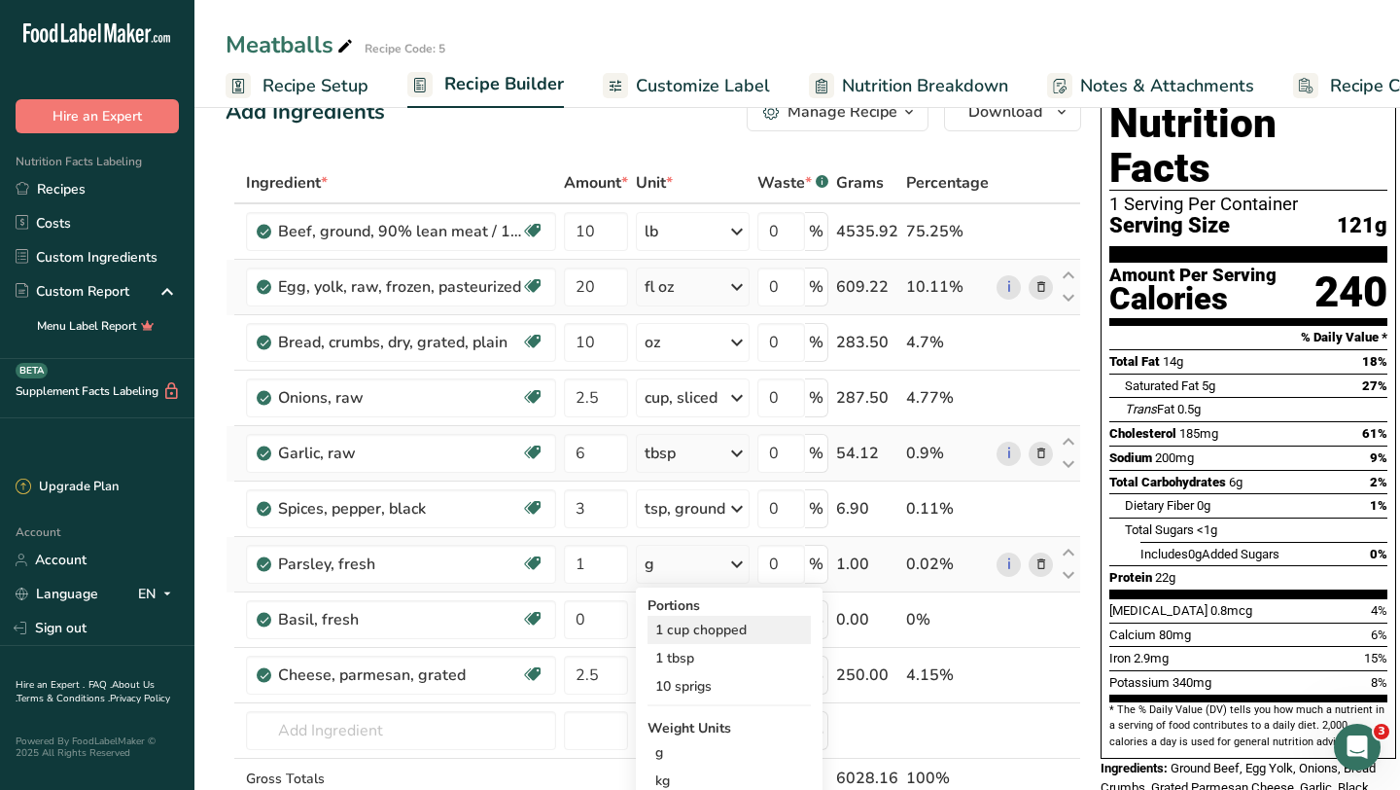
click at [702, 632] on div "1 cup chopped" at bounding box center [729, 630] width 163 height 28
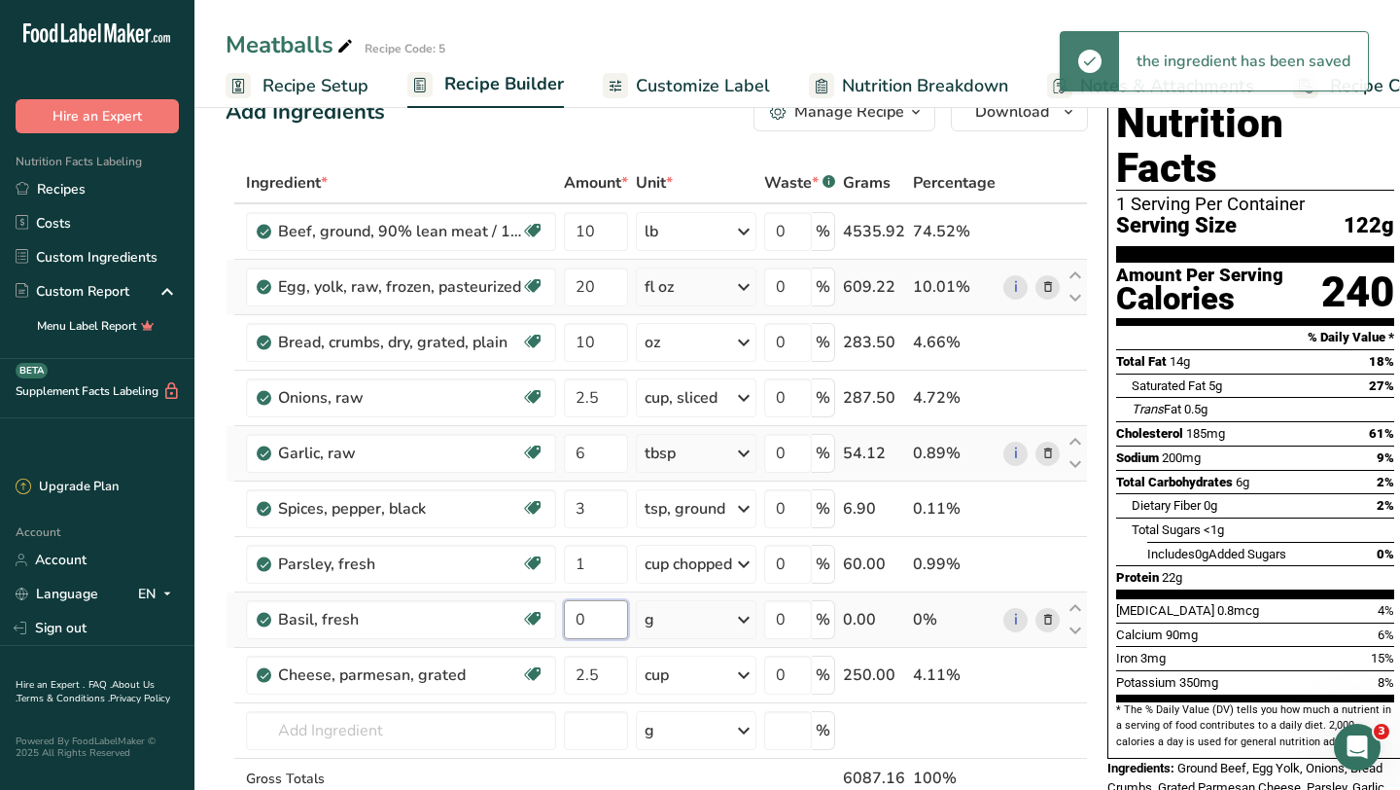
click at [590, 618] on input "0" at bounding box center [596, 619] width 64 height 39
type input "1"
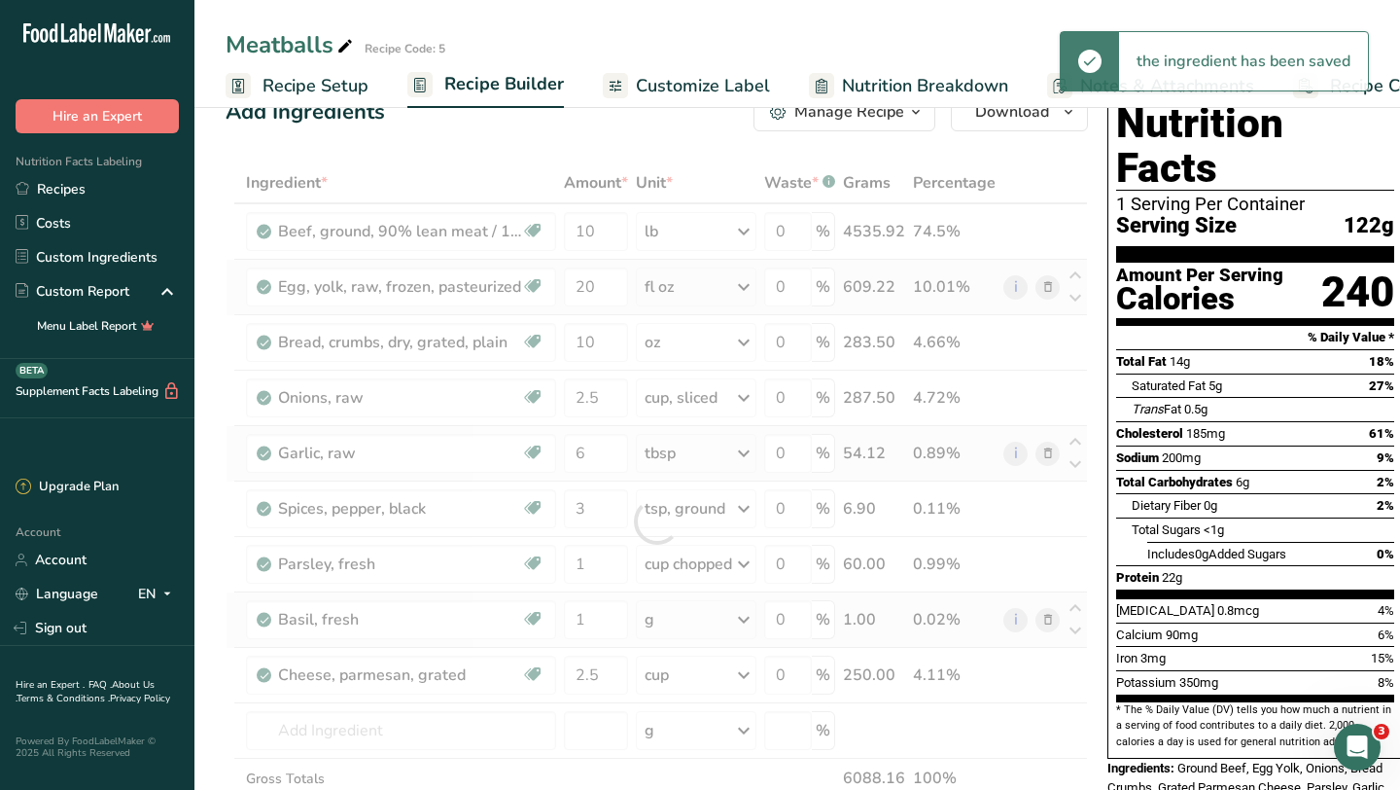
click at [737, 622] on div "Ingredient * Amount * Unit * Waste * .a-a{fill:#347362;}.b-a{fill:#fff;} Grams …" at bounding box center [657, 521] width 863 height 718
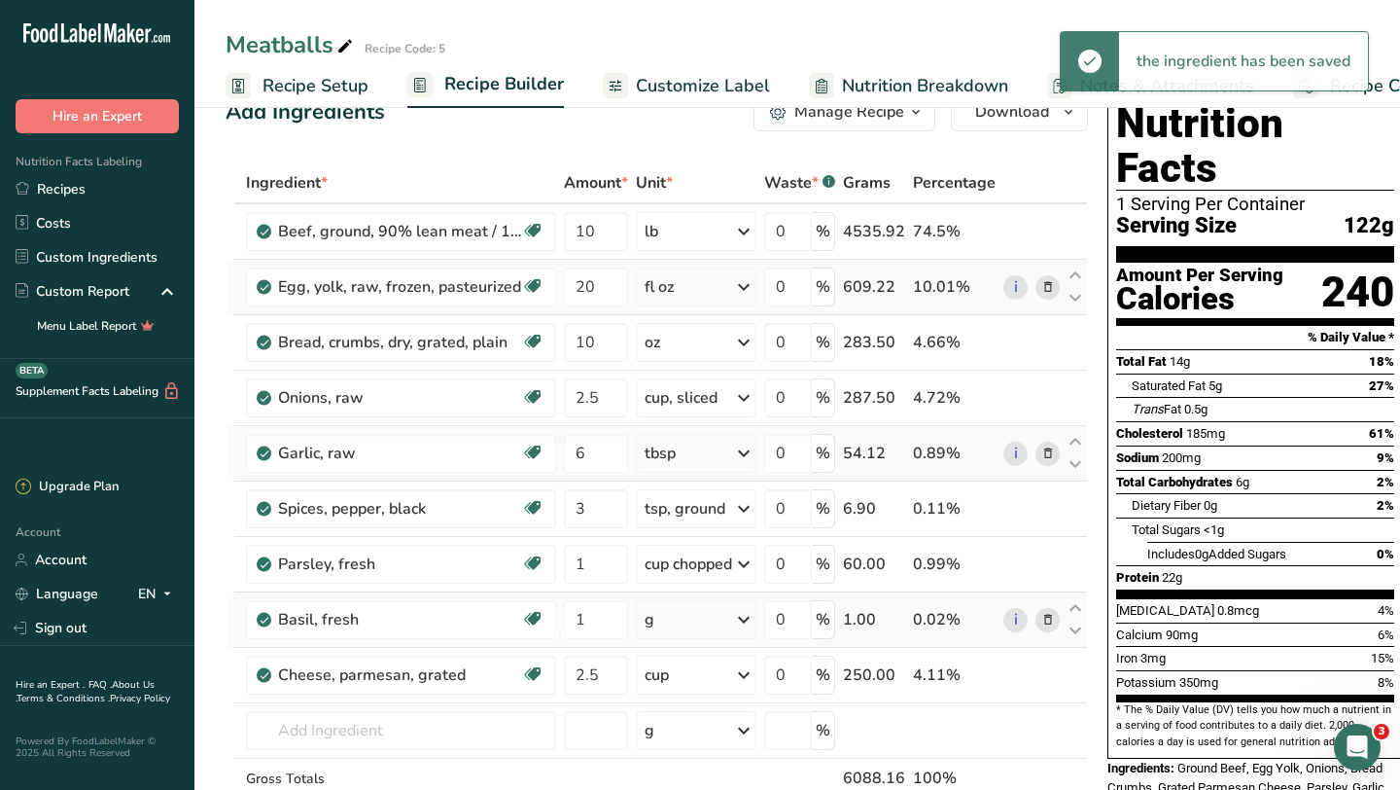
click at [736, 624] on icon at bounding box center [743, 619] width 23 height 35
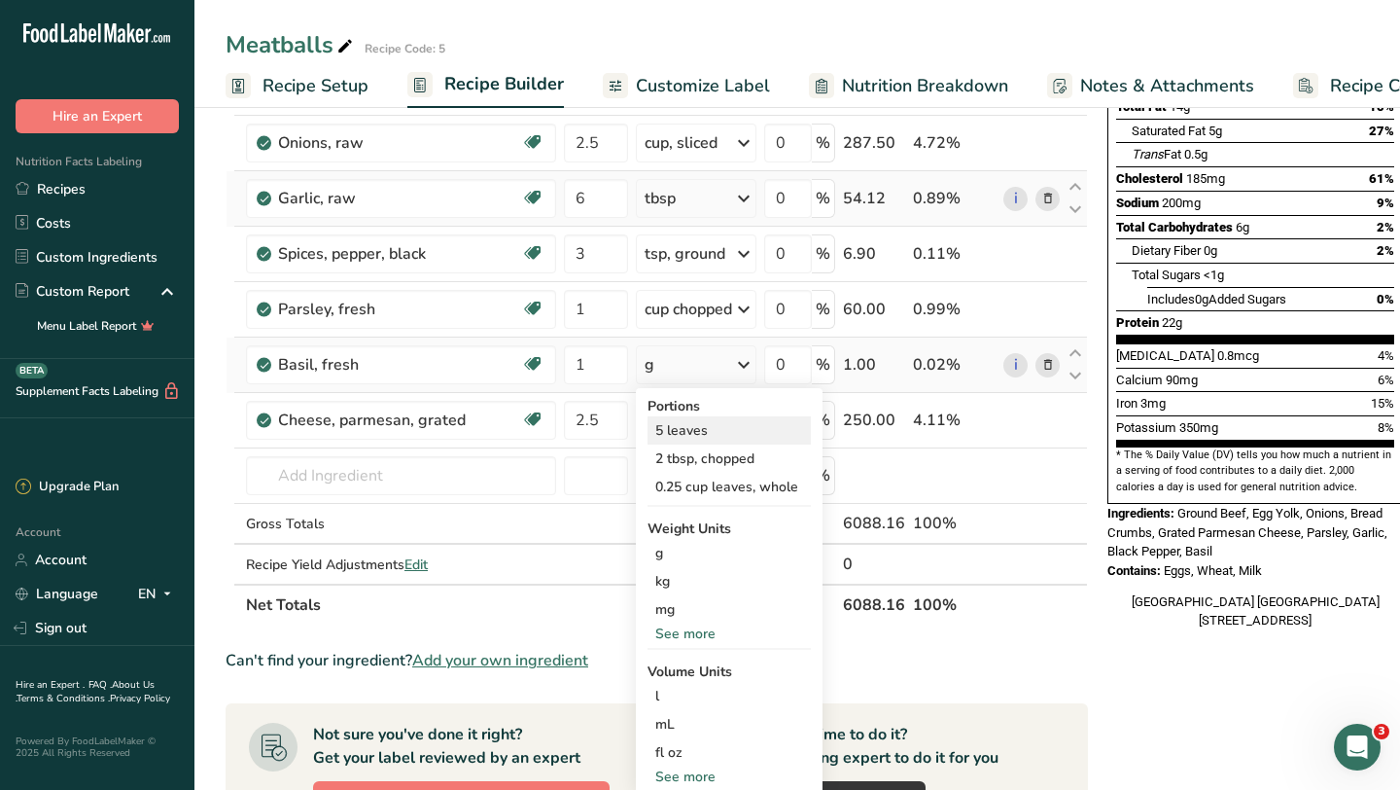
scroll to position [314, 0]
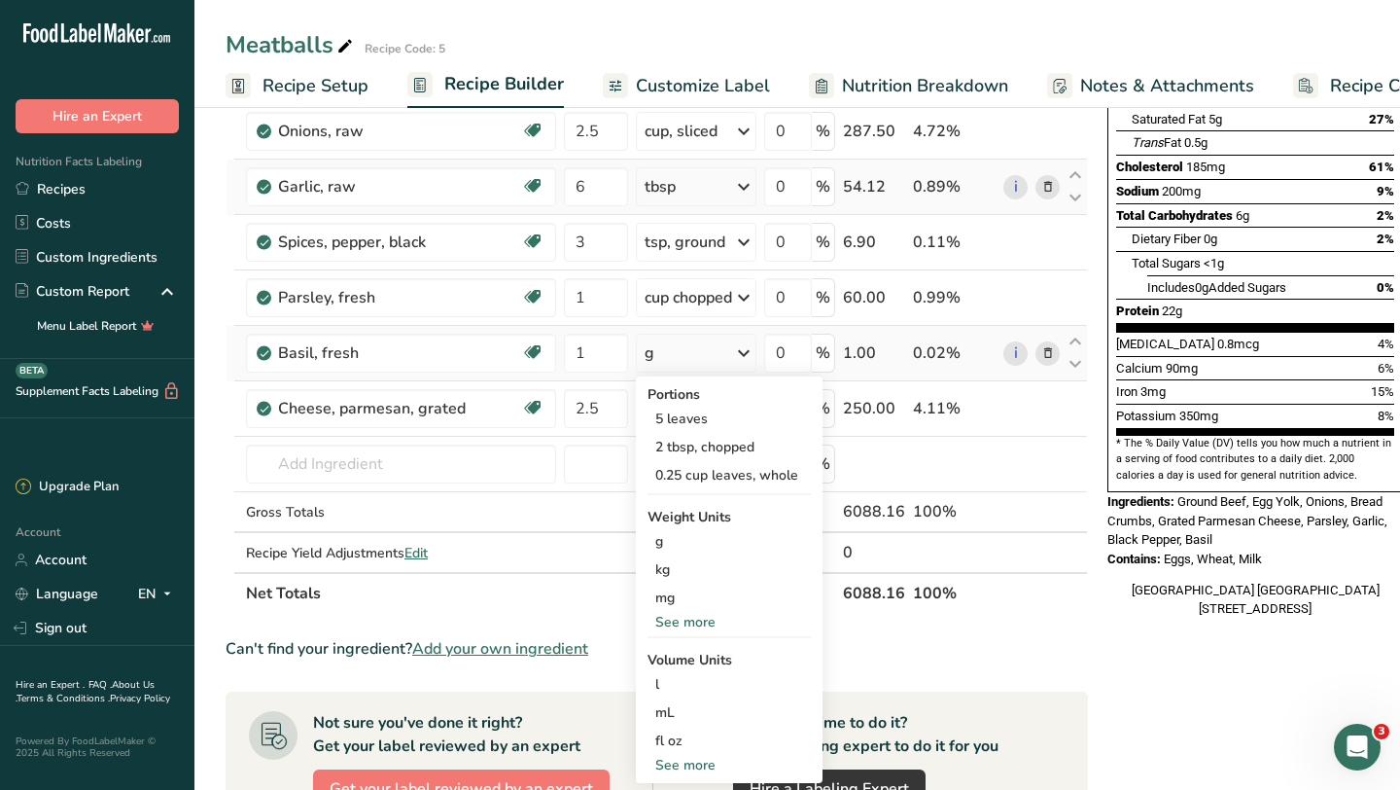
click at [701, 620] on div "See more" at bounding box center [729, 622] width 163 height 20
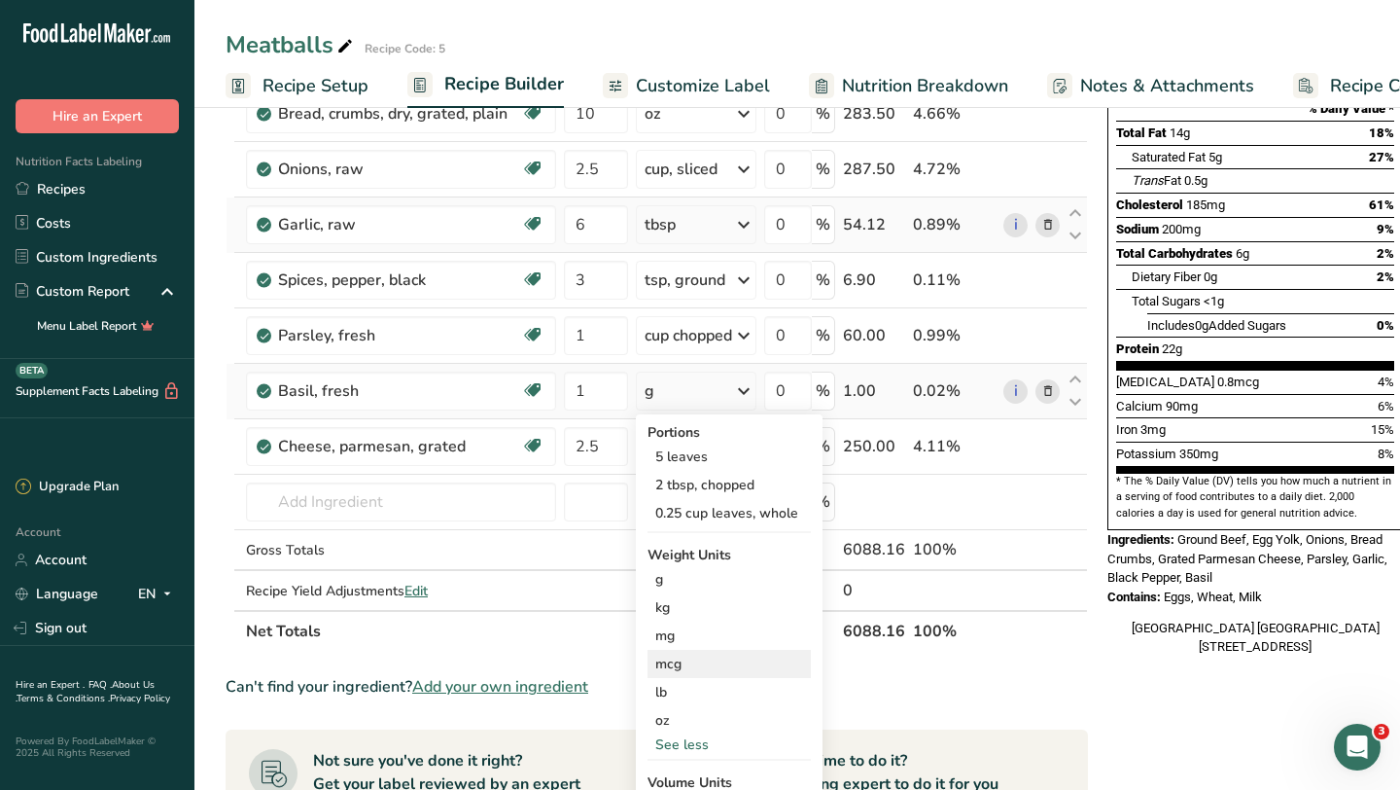
scroll to position [275, 0]
click at [747, 487] on div "2 tbsp, chopped" at bounding box center [729, 486] width 163 height 28
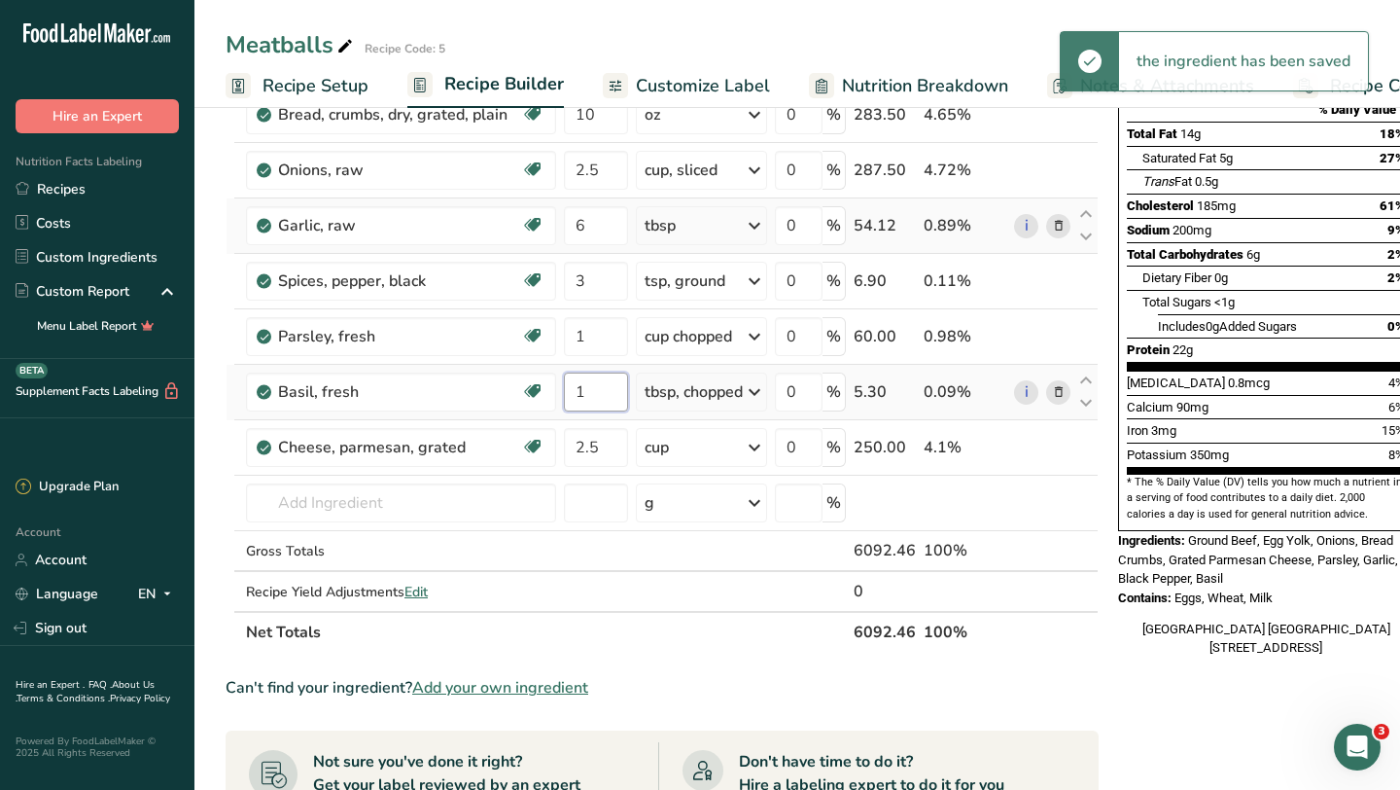
click at [594, 388] on input "1" at bounding box center [596, 391] width 64 height 39
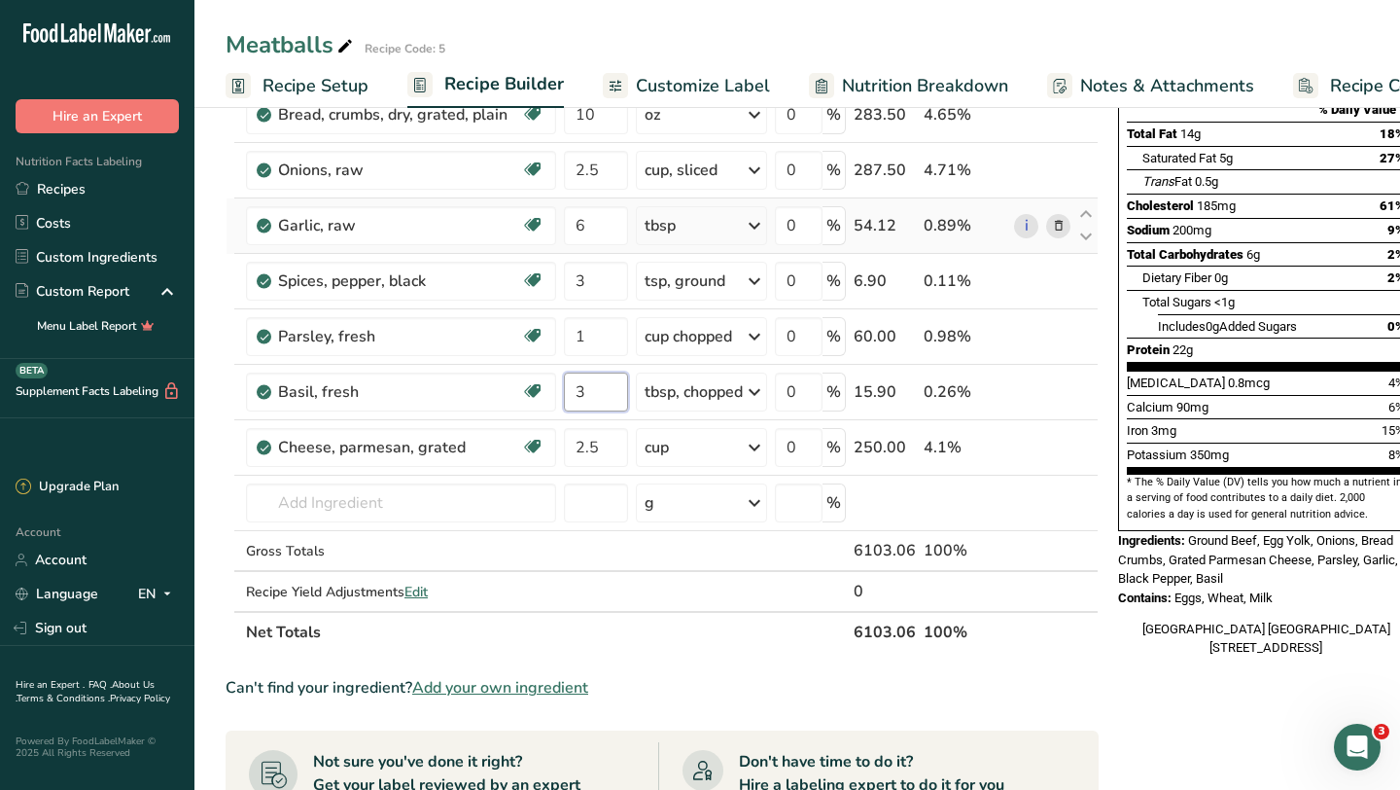
type input "3"
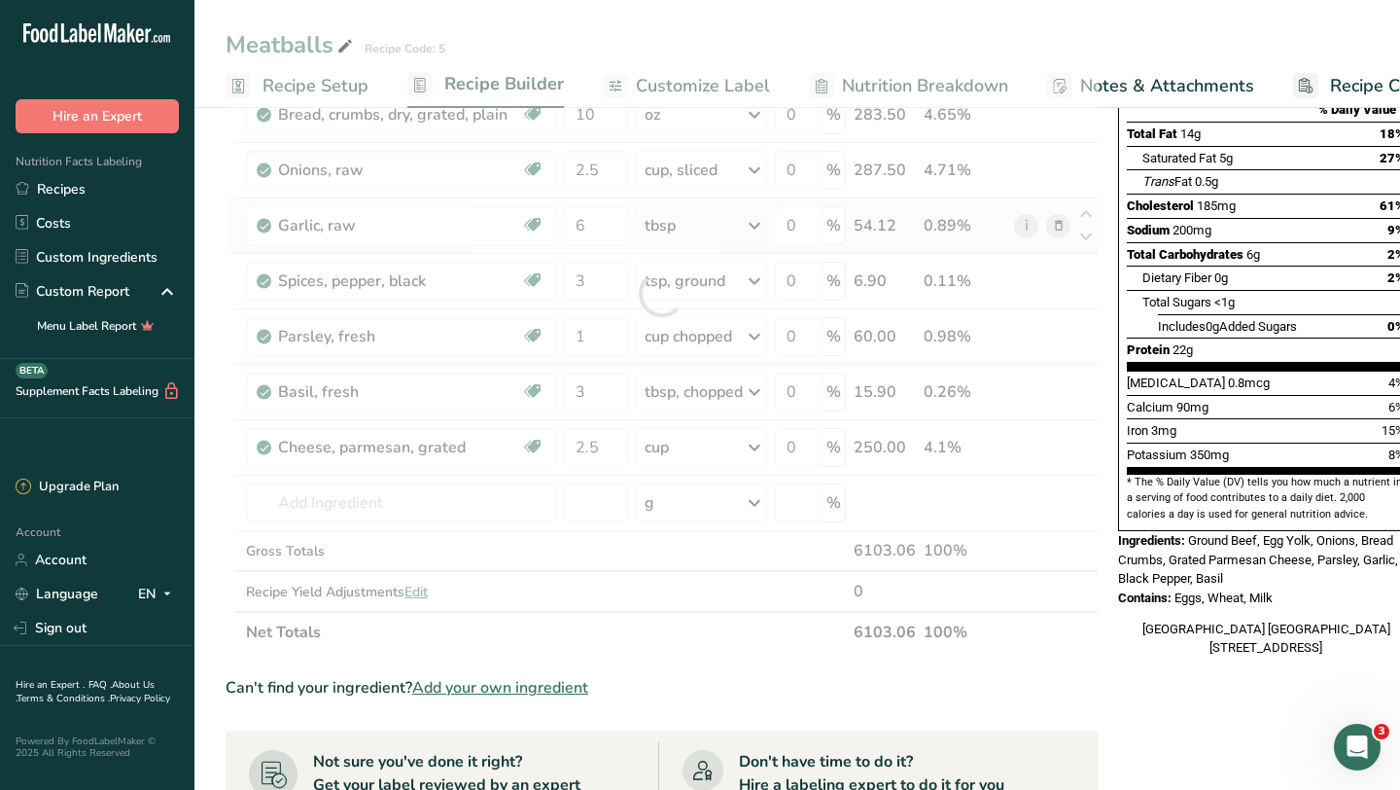
click at [1138, 672] on div "Nutrition Facts 1 Serving Per Container Serving Size 122g Amount Per Serving Ca…" at bounding box center [1266, 564] width 311 height 1414
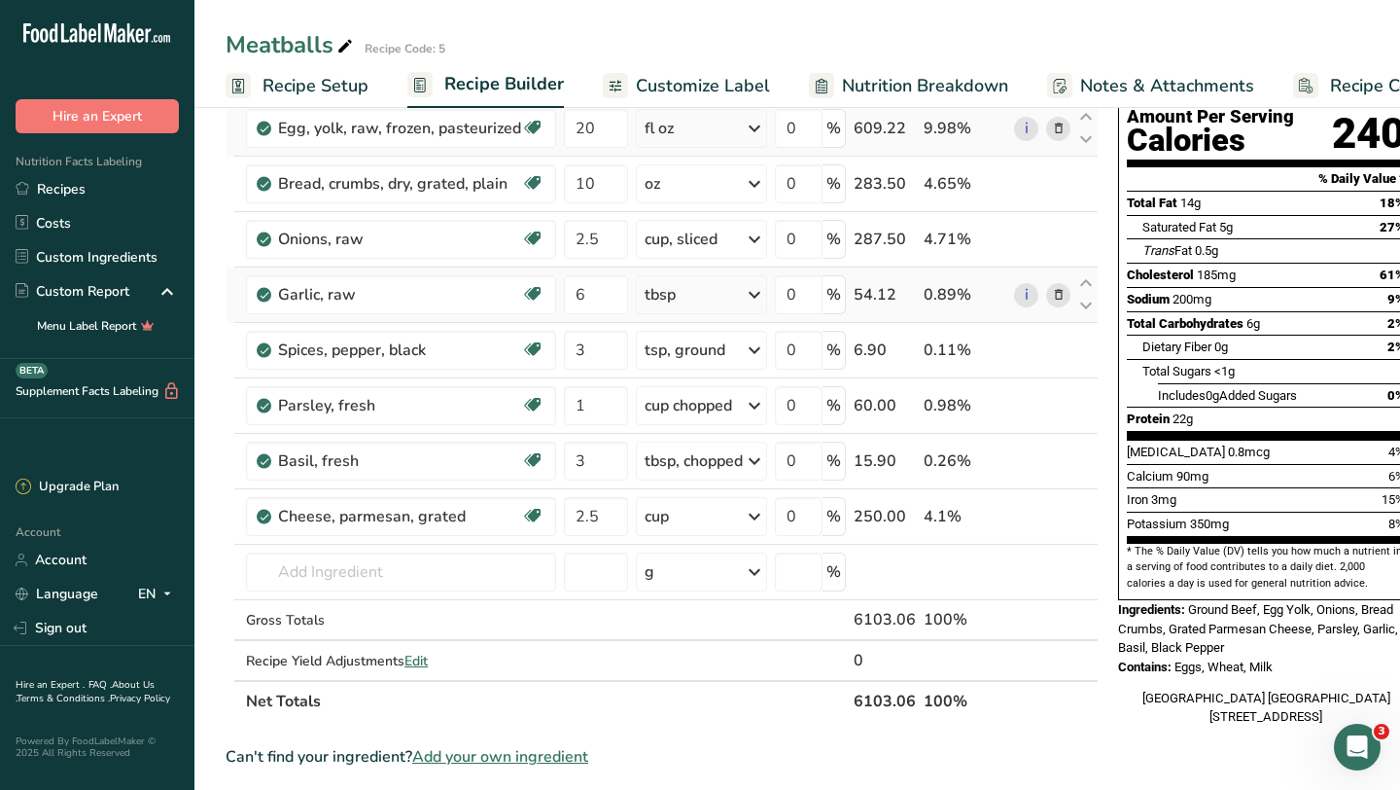
scroll to position [72, 0]
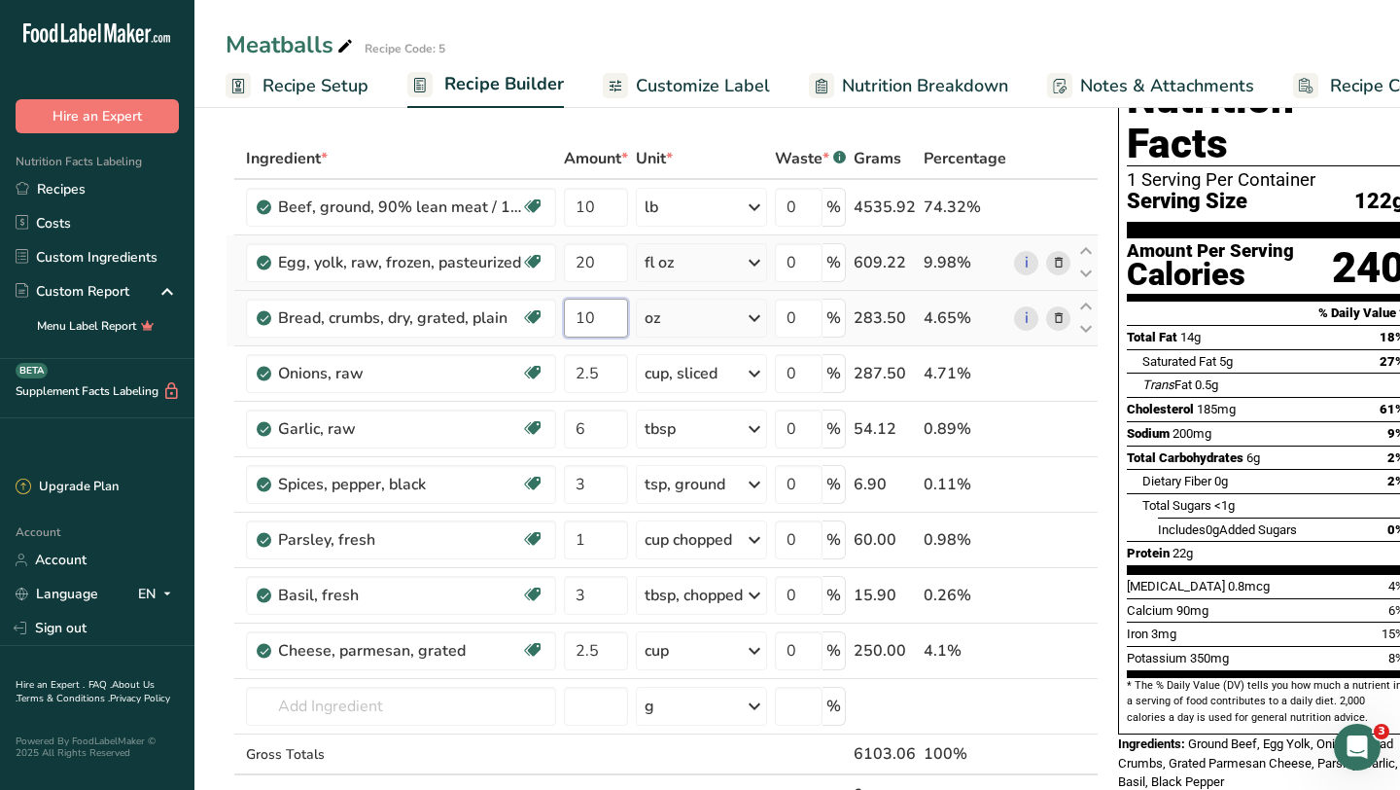
click at [604, 323] on input "10" at bounding box center [596, 318] width 64 height 39
type input "1"
type input "2.5"
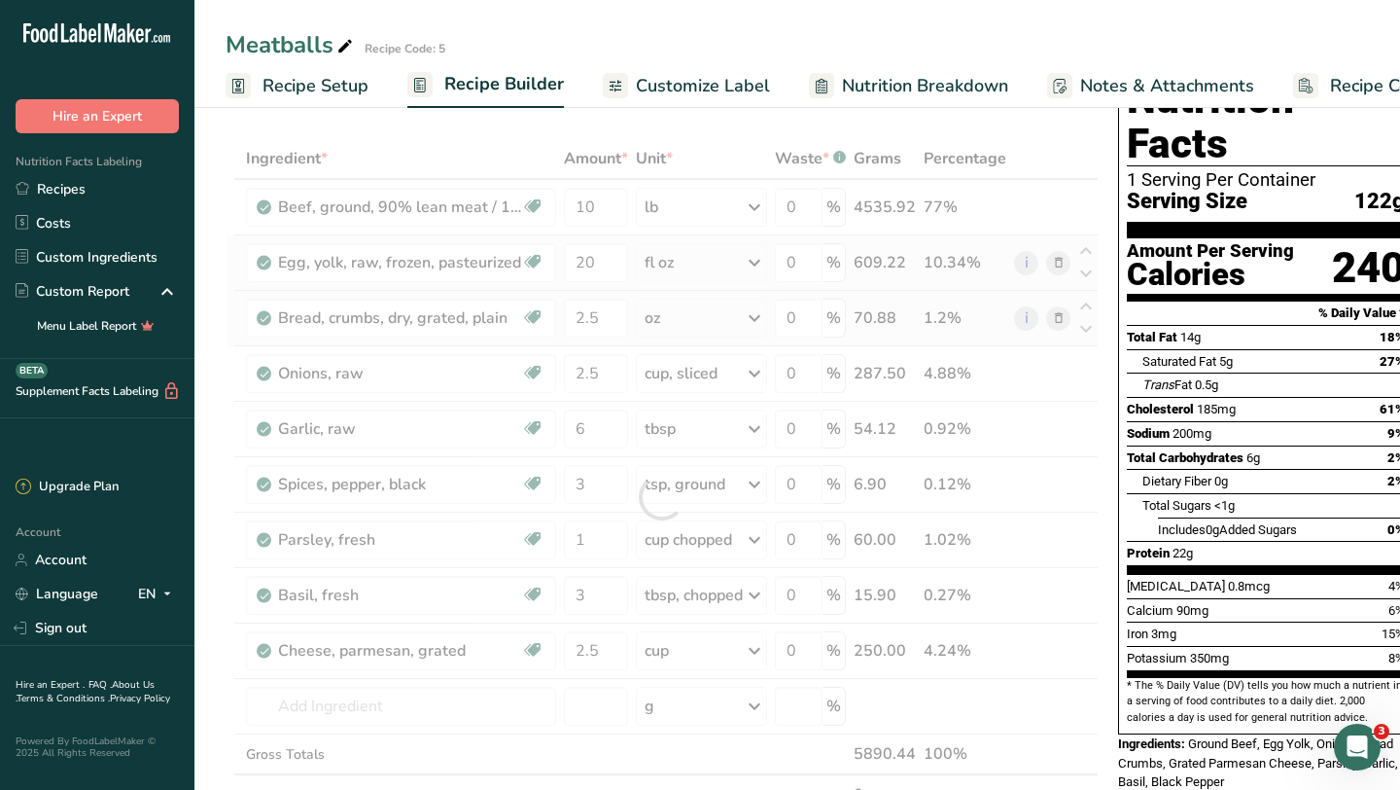
click at [758, 316] on div "Ingredient * Amount * Unit * Waste * .a-a{fill:#347362;}.b-a{fill:#fff;} Grams …" at bounding box center [662, 497] width 873 height 718
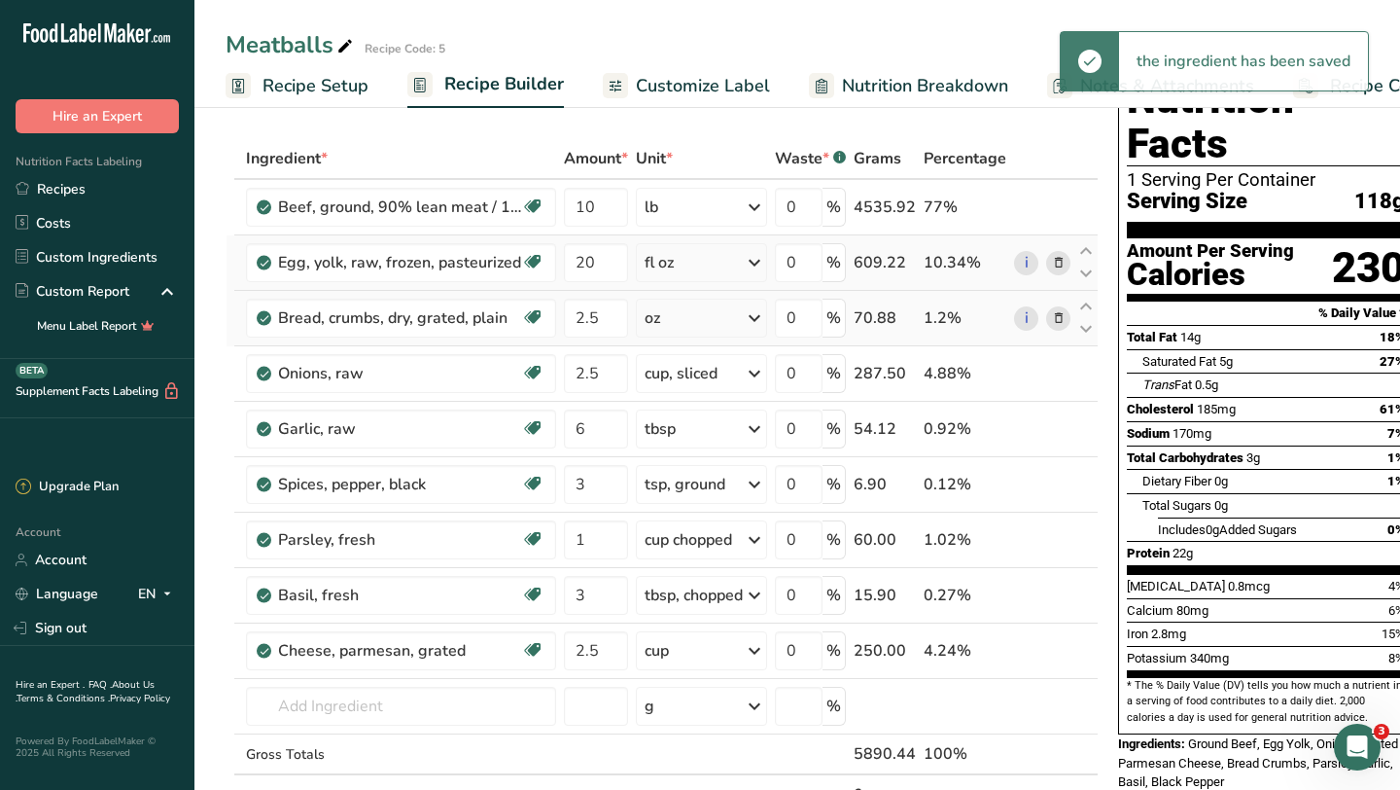
click at [758, 316] on icon at bounding box center [754, 317] width 23 height 35
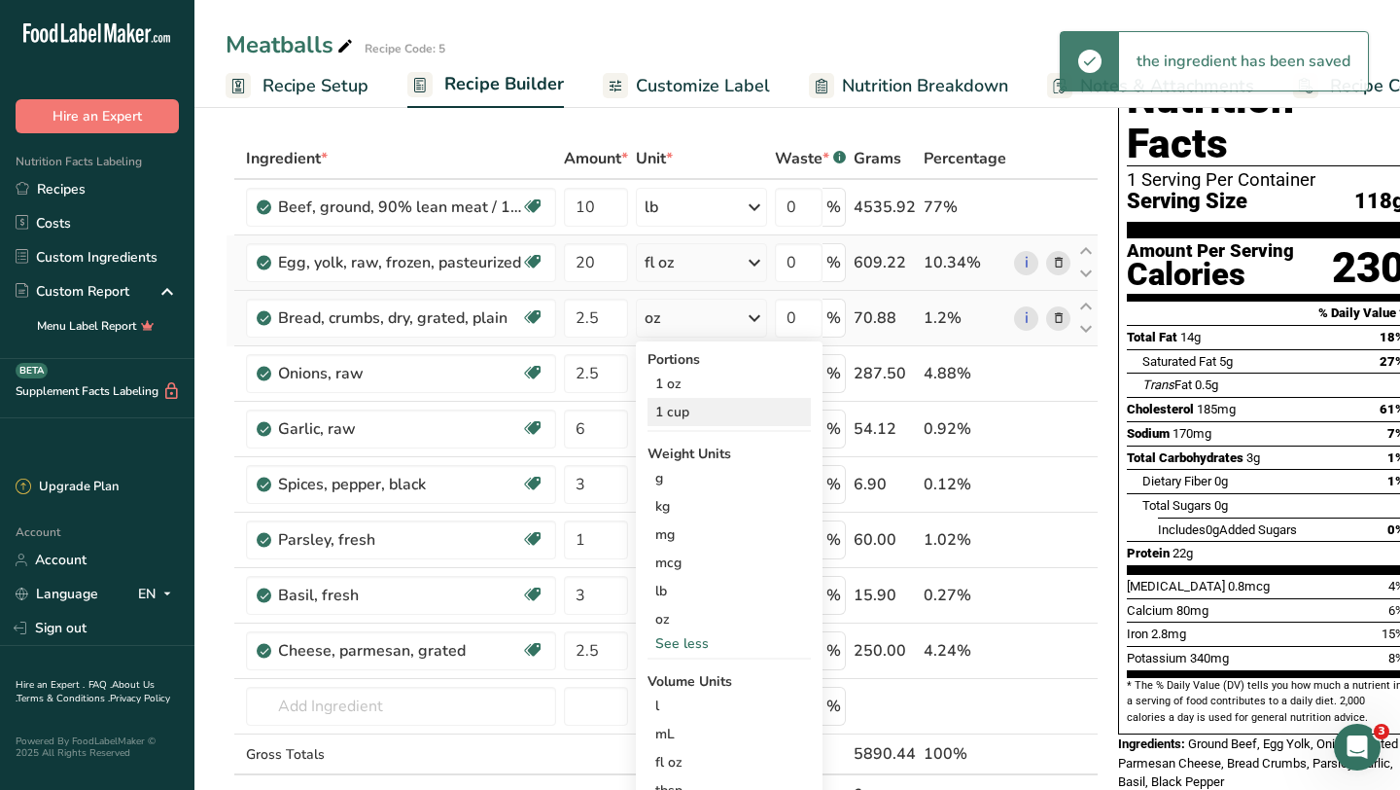
click at [678, 414] on div "1 cup" at bounding box center [729, 412] width 163 height 28
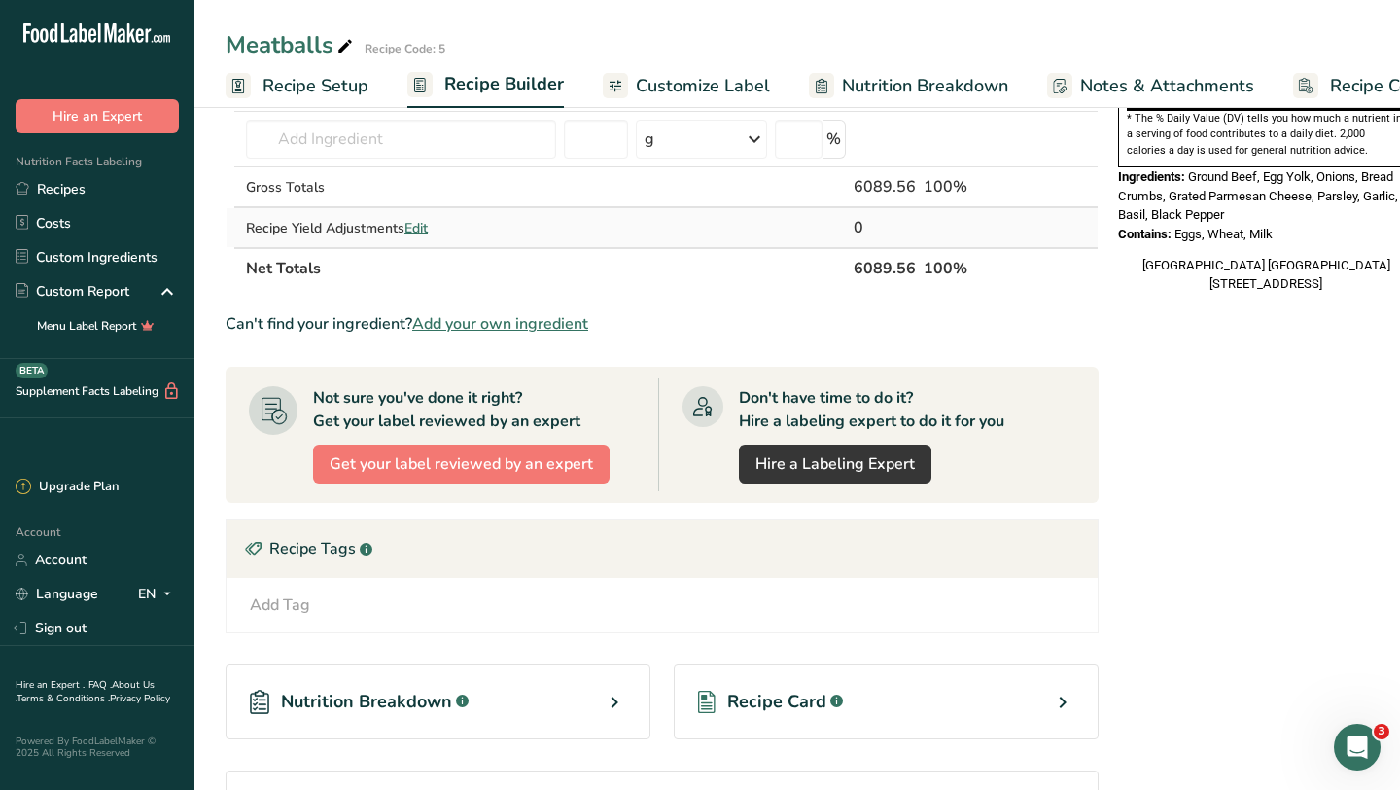
scroll to position [788, 0]
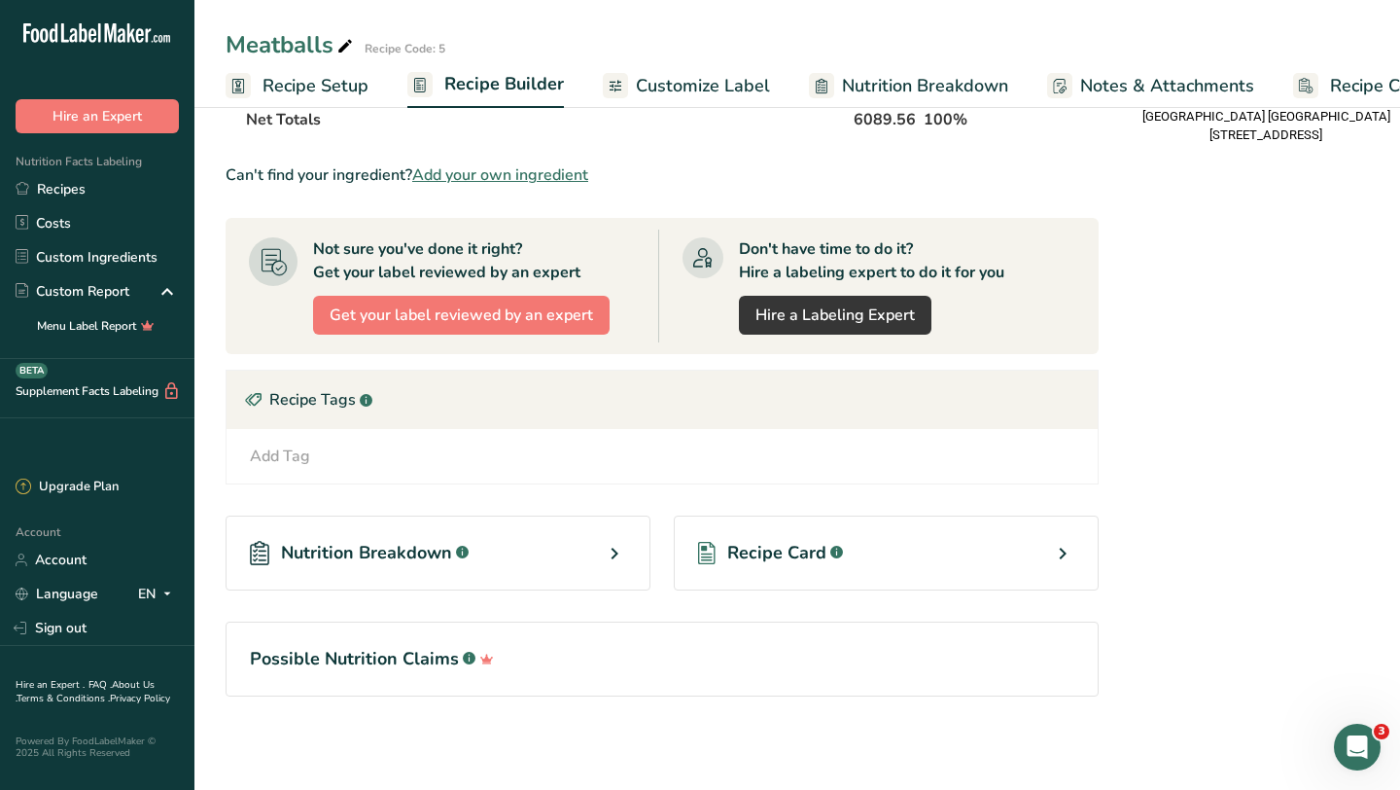
click at [818, 555] on span "Recipe Card" at bounding box center [776, 553] width 99 height 26
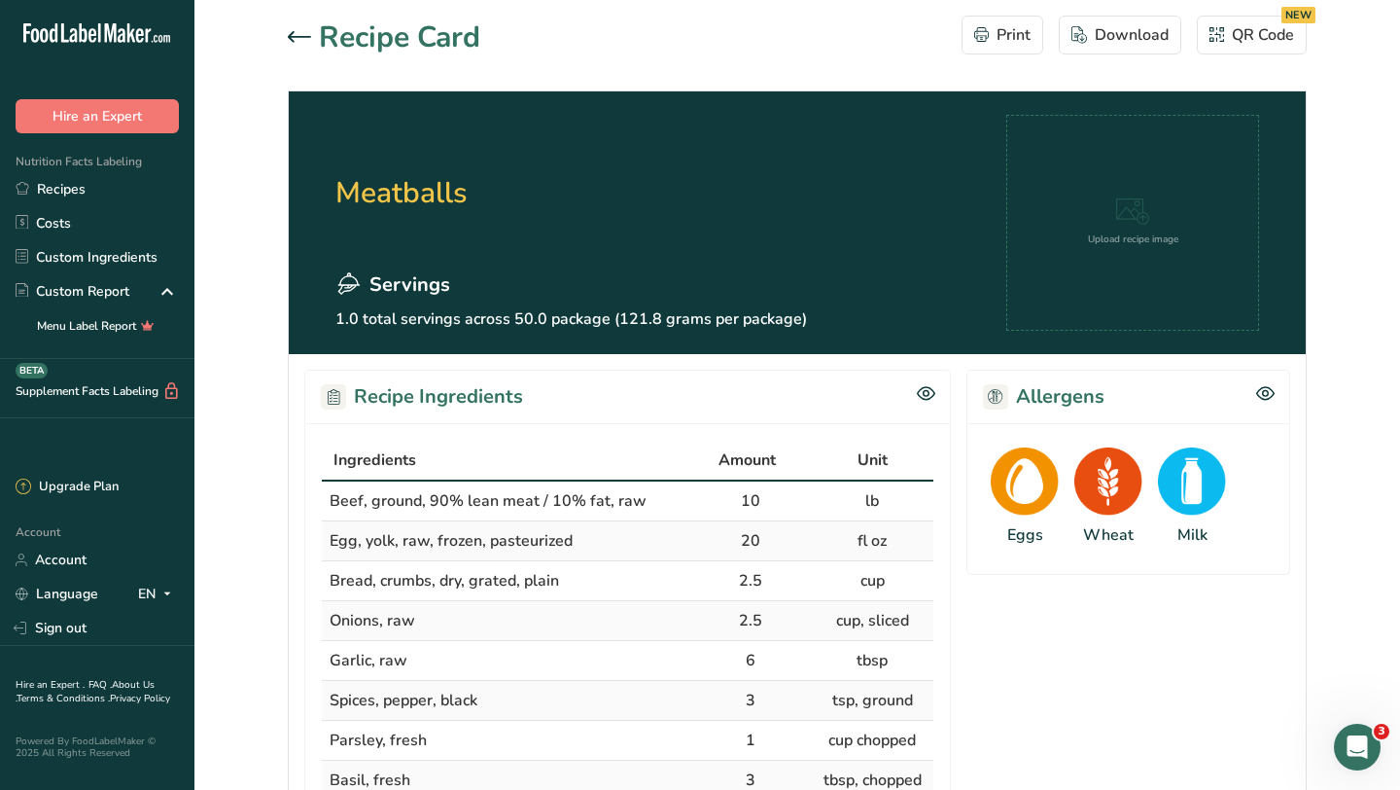
click at [297, 35] on icon at bounding box center [299, 36] width 23 height 11
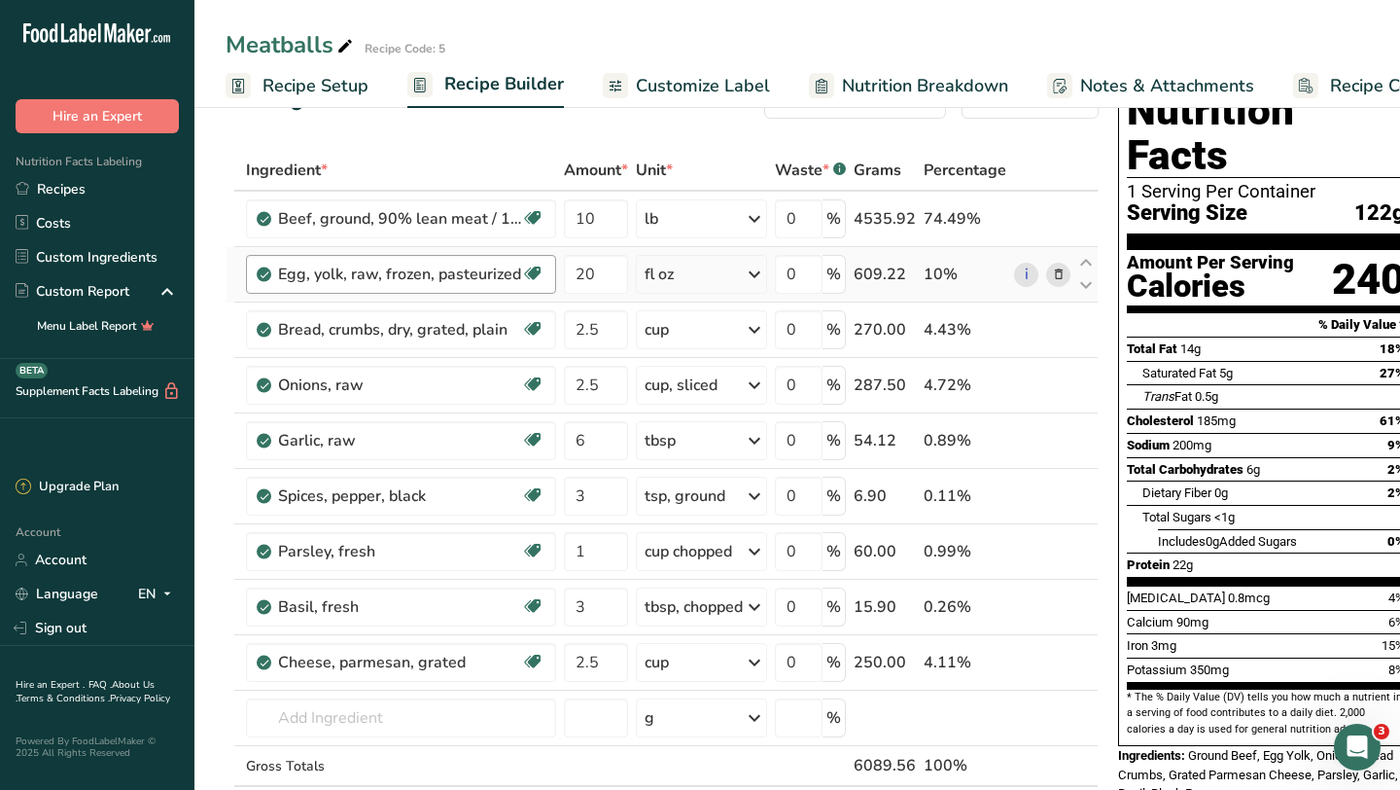
scroll to position [61, 0]
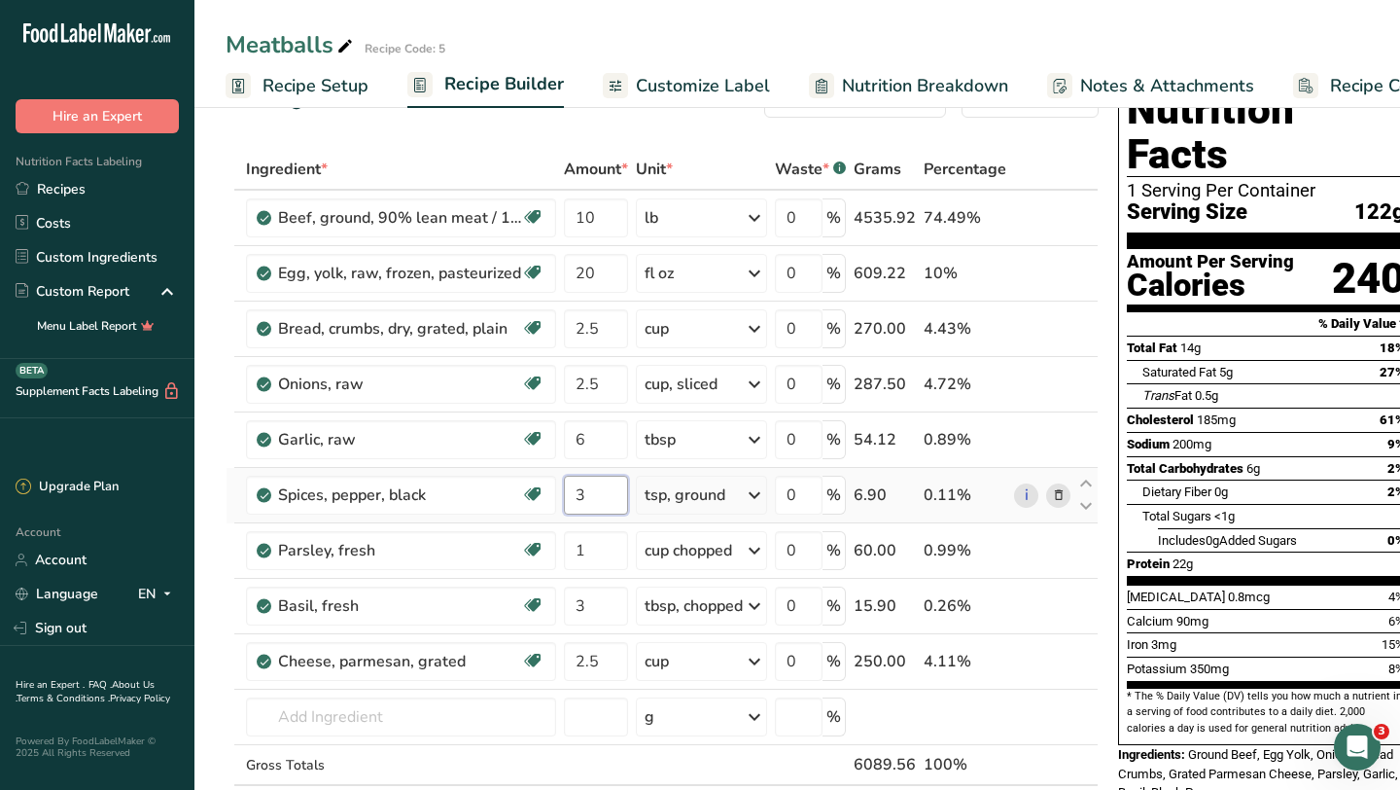
click at [599, 496] on input "3" at bounding box center [596, 495] width 64 height 39
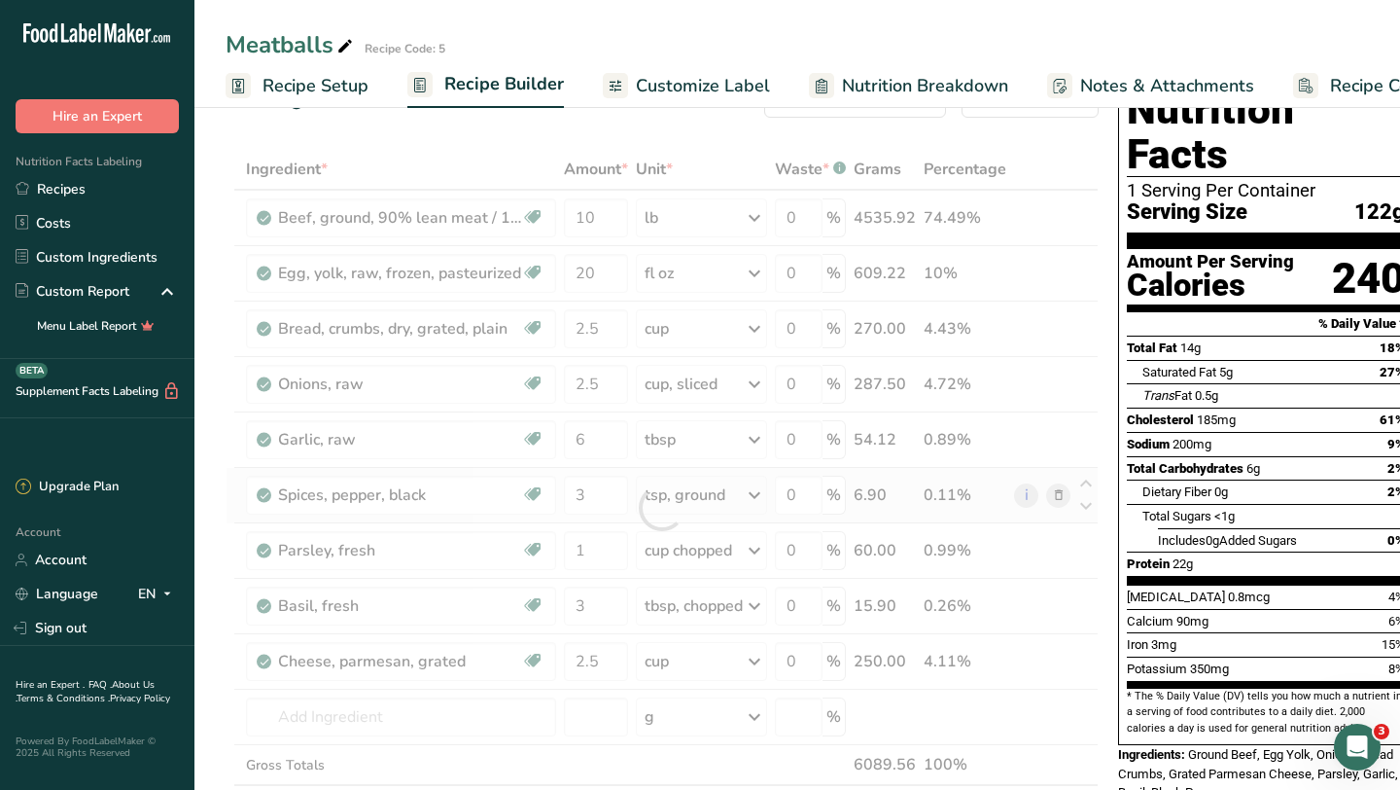
click at [746, 490] on div "Ingredient * Amount * Unit * Waste * .a-a{fill:#347362;}.b-a{fill:#fff;} Grams …" at bounding box center [662, 508] width 873 height 718
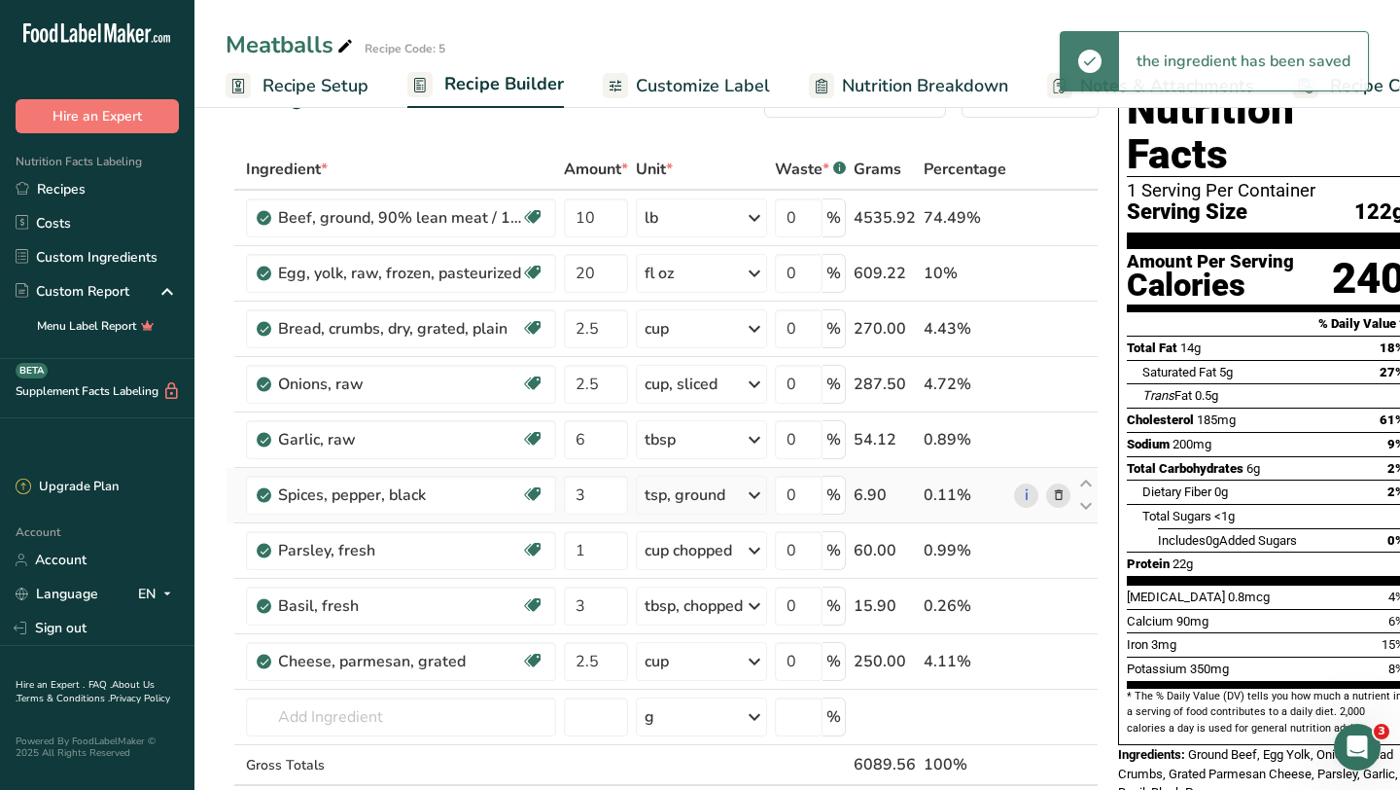
click at [743, 496] on div "tsp, ground" at bounding box center [701, 495] width 131 height 39
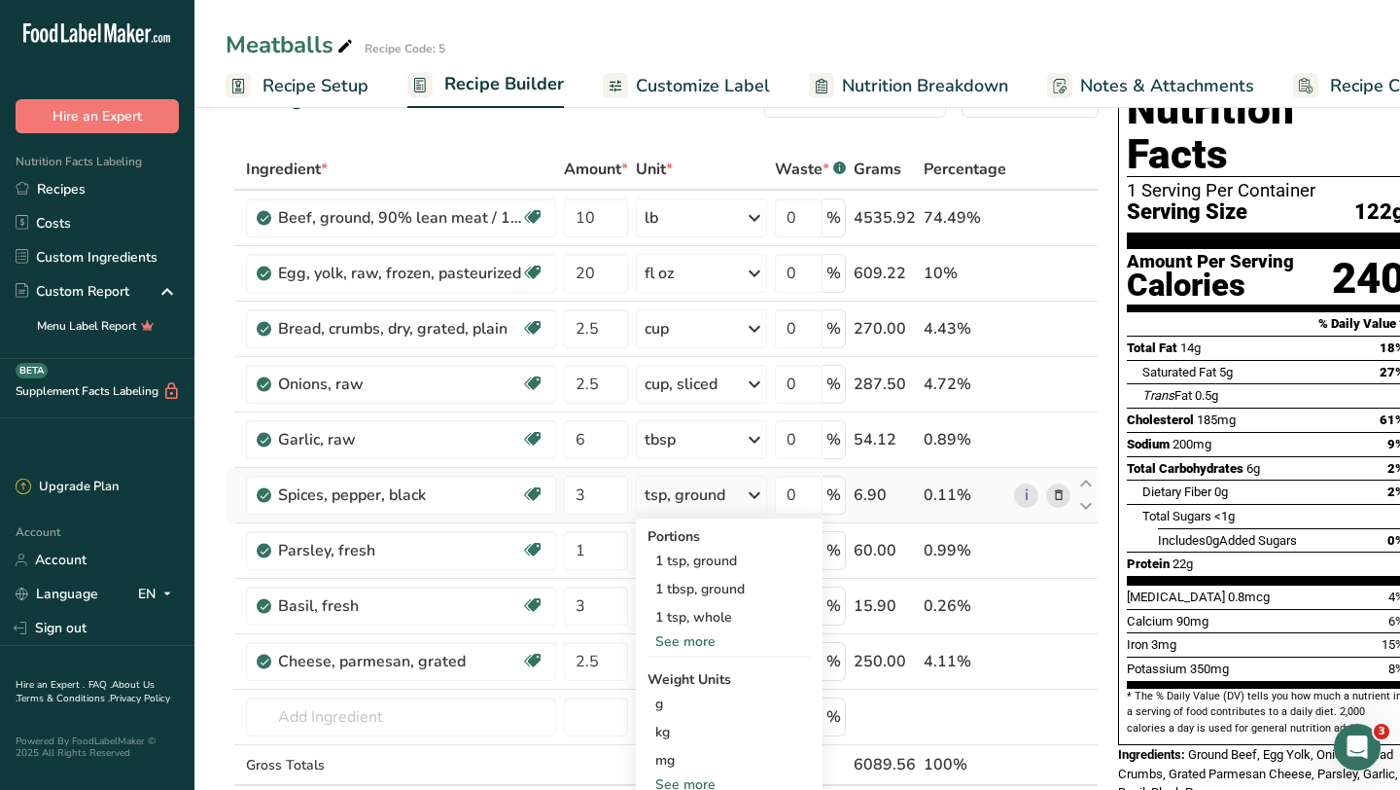
click at [695, 645] on div "See more" at bounding box center [729, 641] width 163 height 20
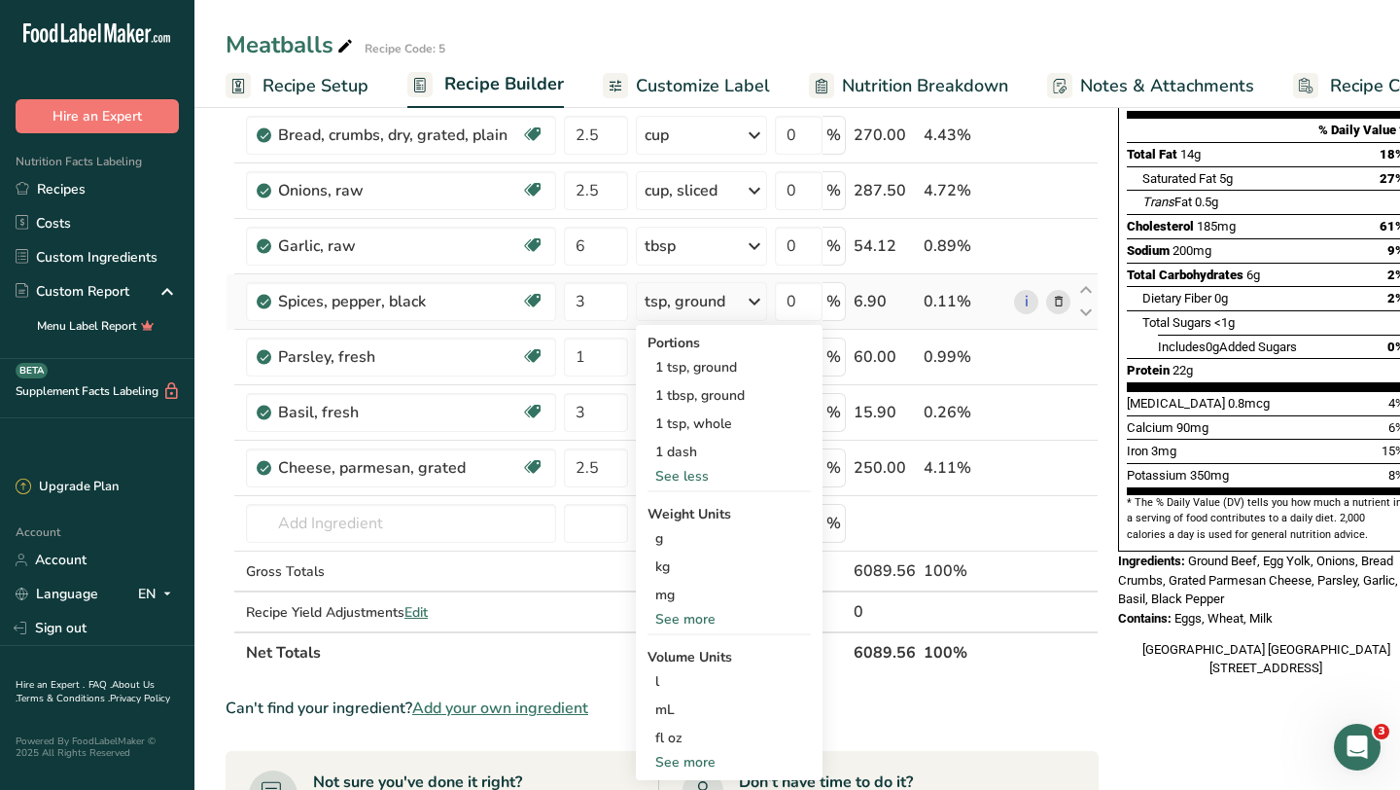
scroll to position [396, 0]
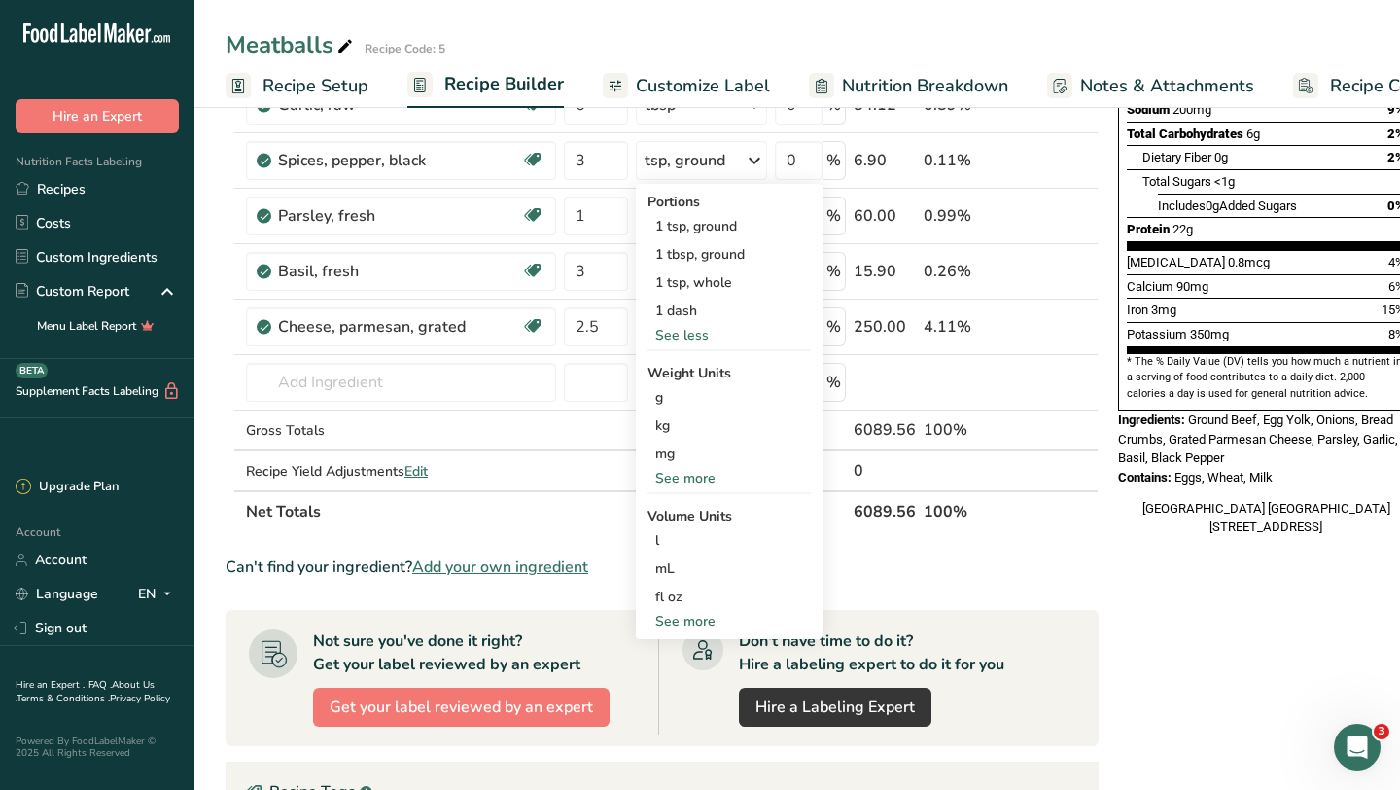
click at [1173, 626] on div "Nutrition Facts 1 Serving Per Container Serving Size 122g Amount Per Serving Ca…" at bounding box center [1266, 443] width 311 height 1414
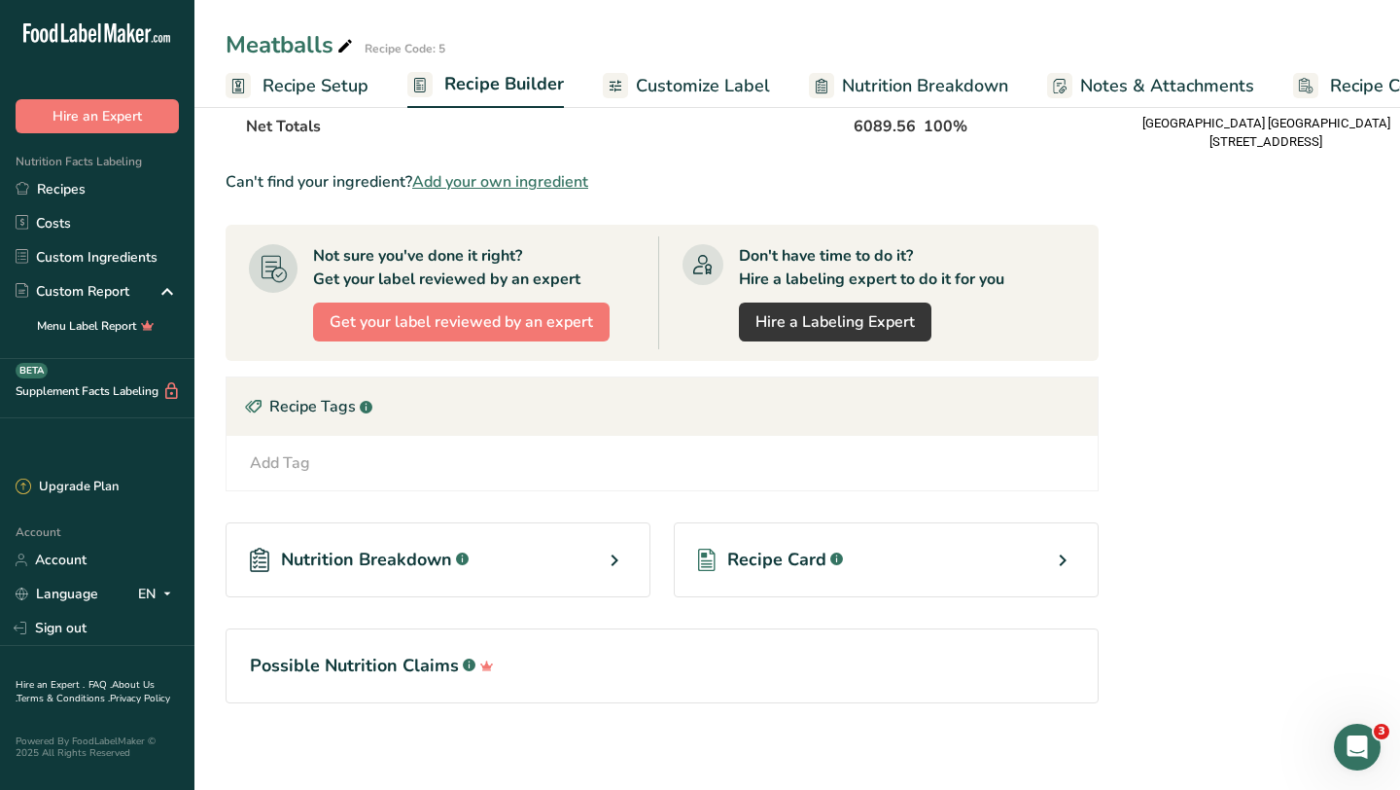
scroll to position [788, 0]
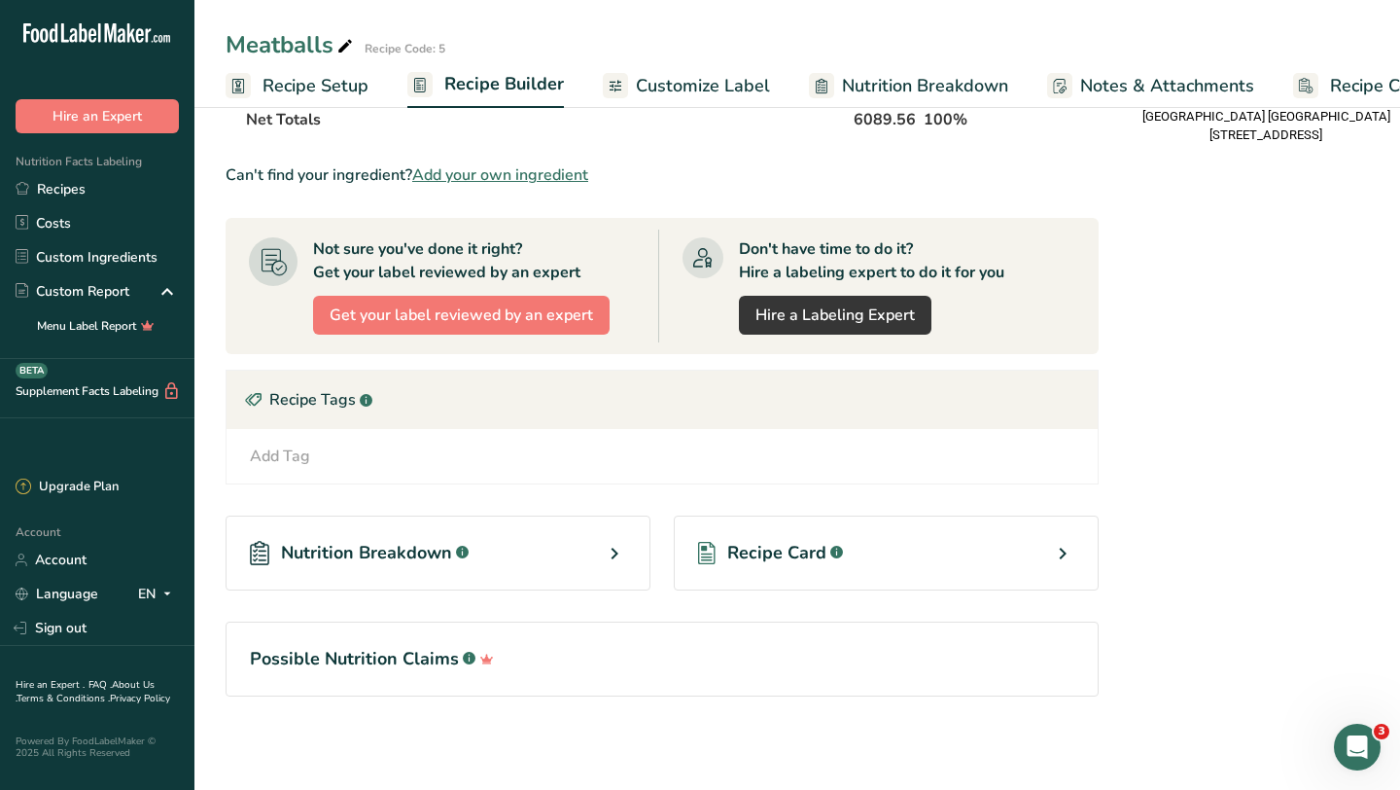
click at [1053, 549] on icon at bounding box center [1062, 553] width 23 height 35
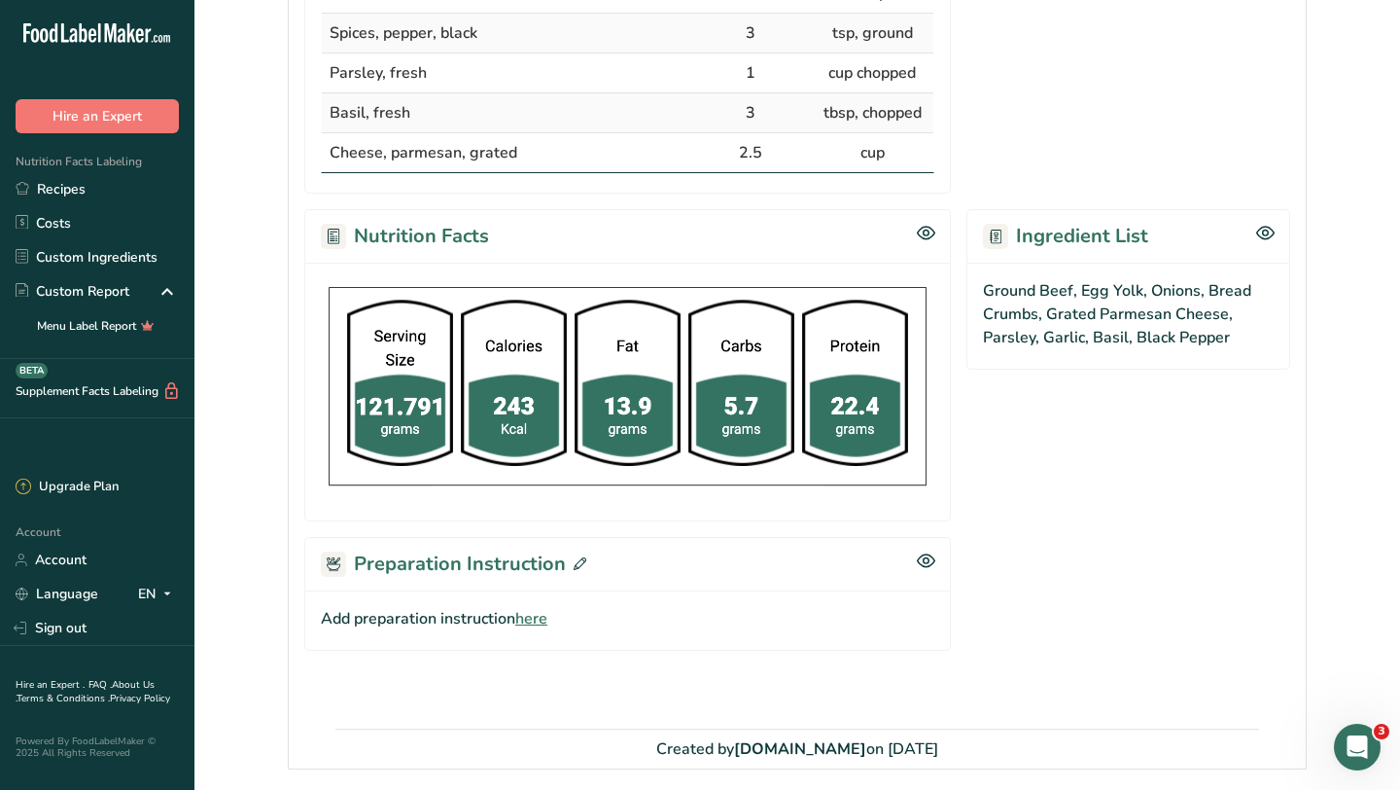
scroll to position [763, 0]
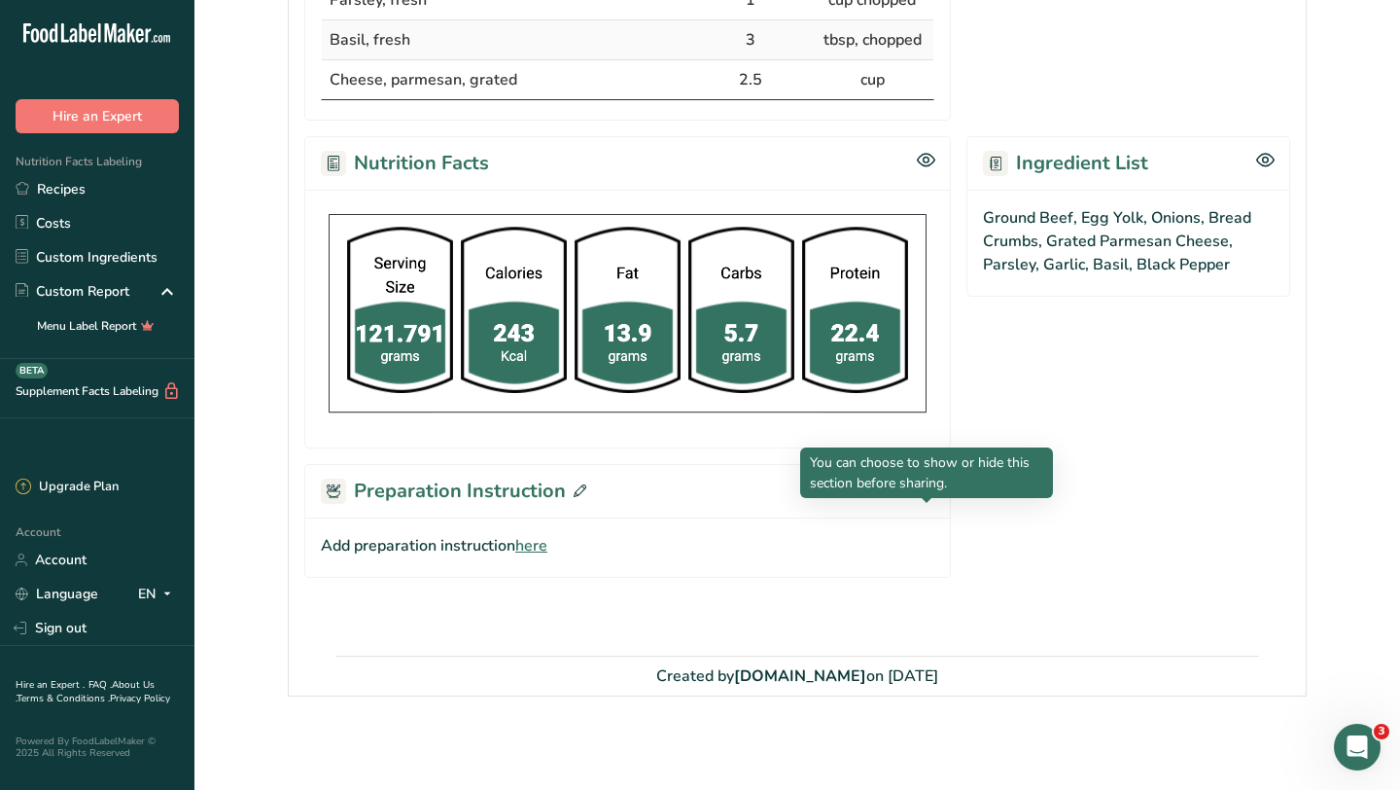
click at [926, 485] on icon at bounding box center [926, 487] width 18 height 17
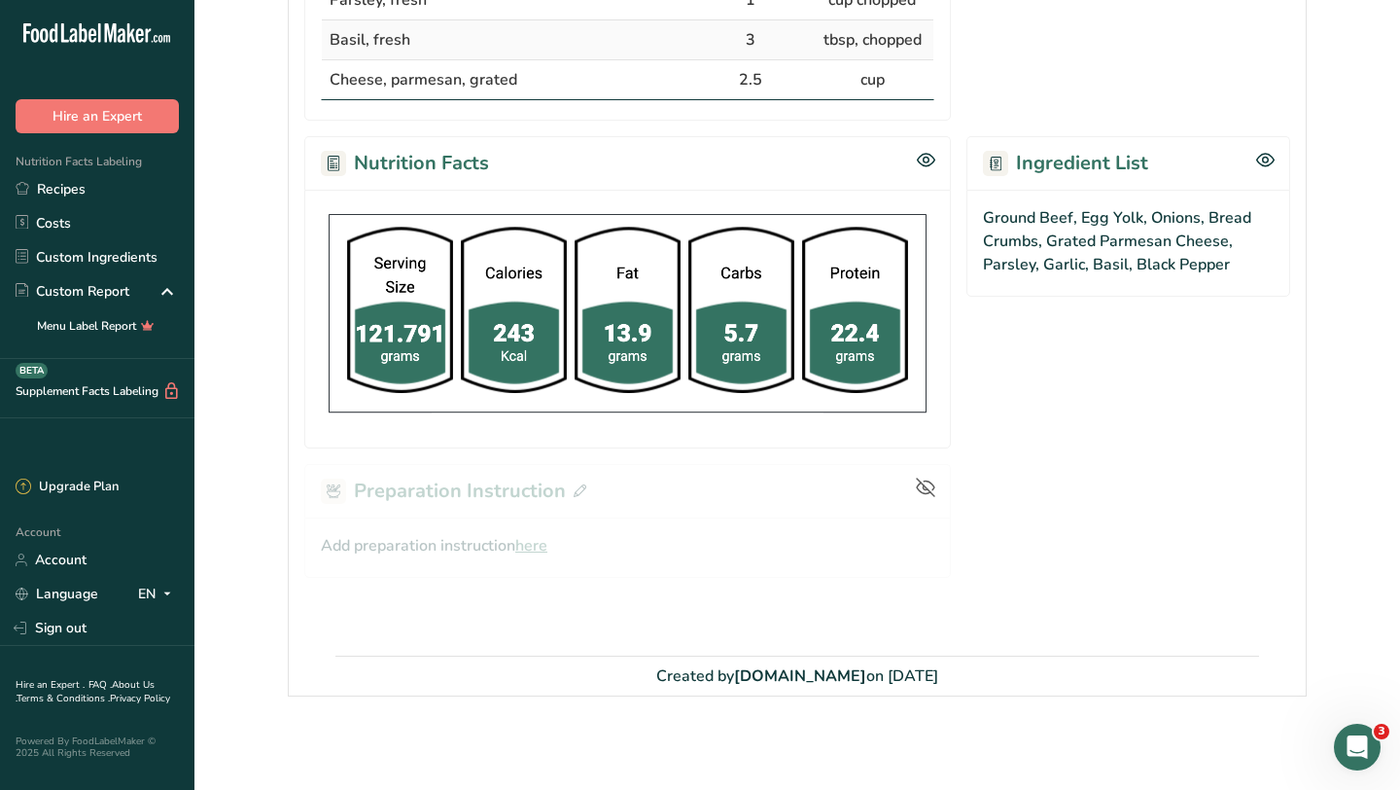
click at [928, 489] on icon at bounding box center [926, 488] width 18 height 18
click at [536, 546] on span "here" at bounding box center [531, 545] width 32 height 23
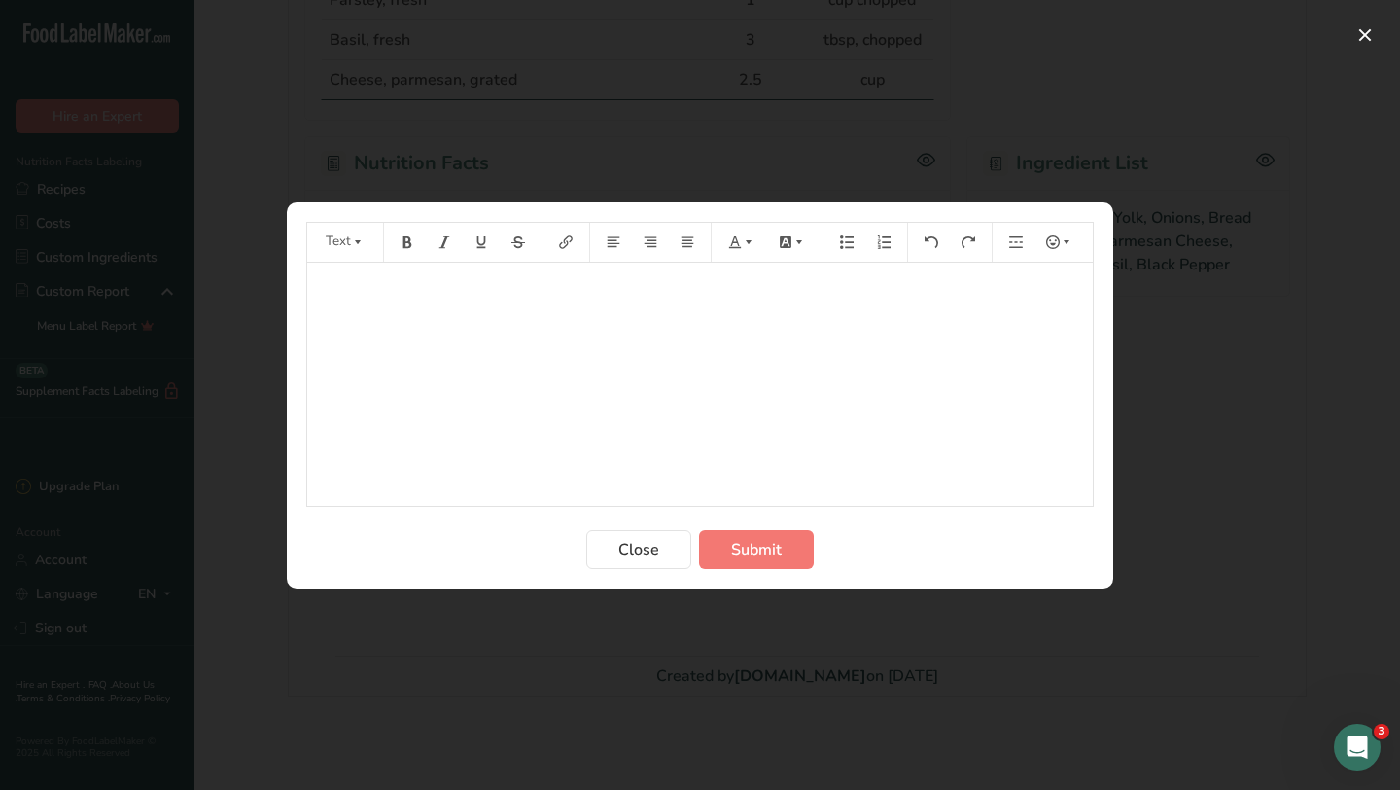
click at [653, 435] on div "﻿" at bounding box center [700, 384] width 786 height 243
click at [578, 305] on div "﻿" at bounding box center [700, 384] width 786 height 243
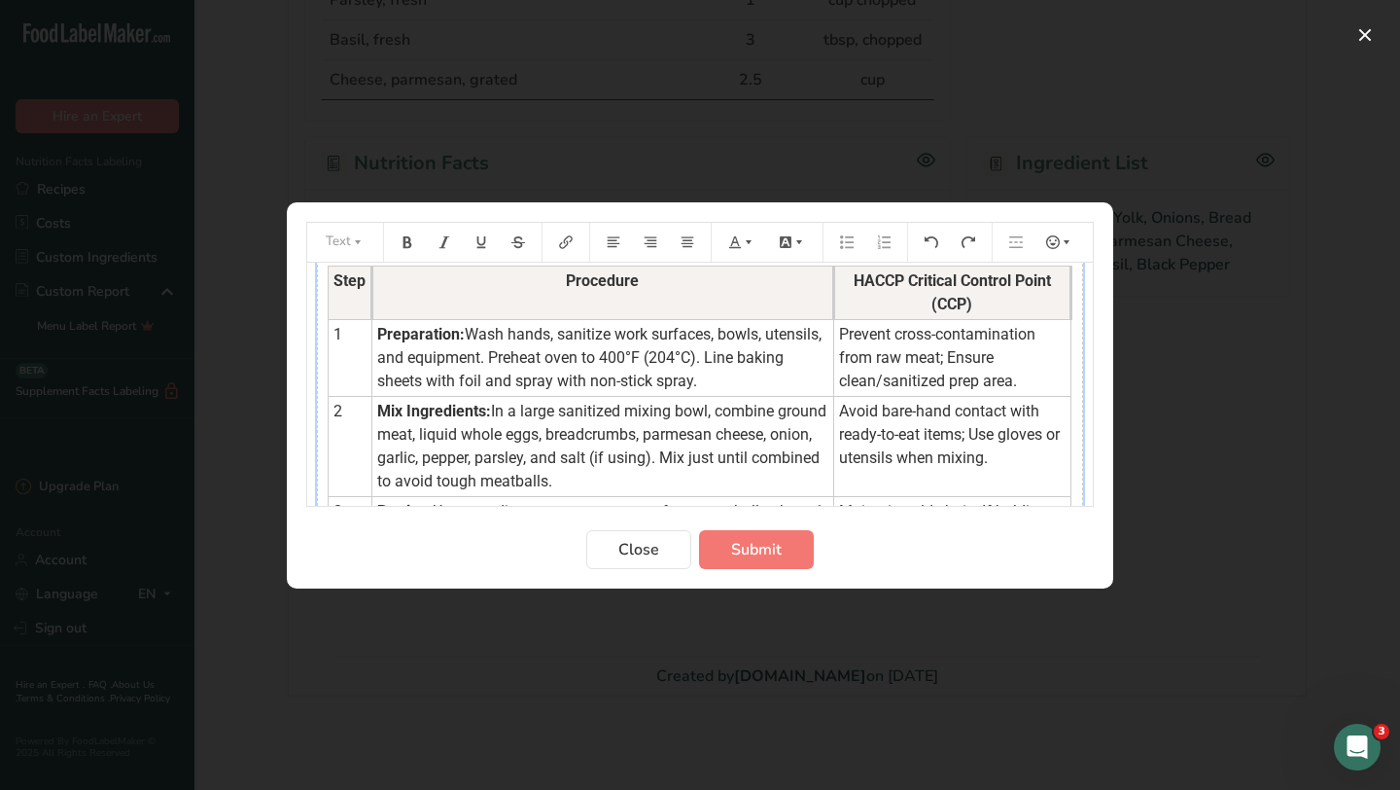
scroll to position [0, 0]
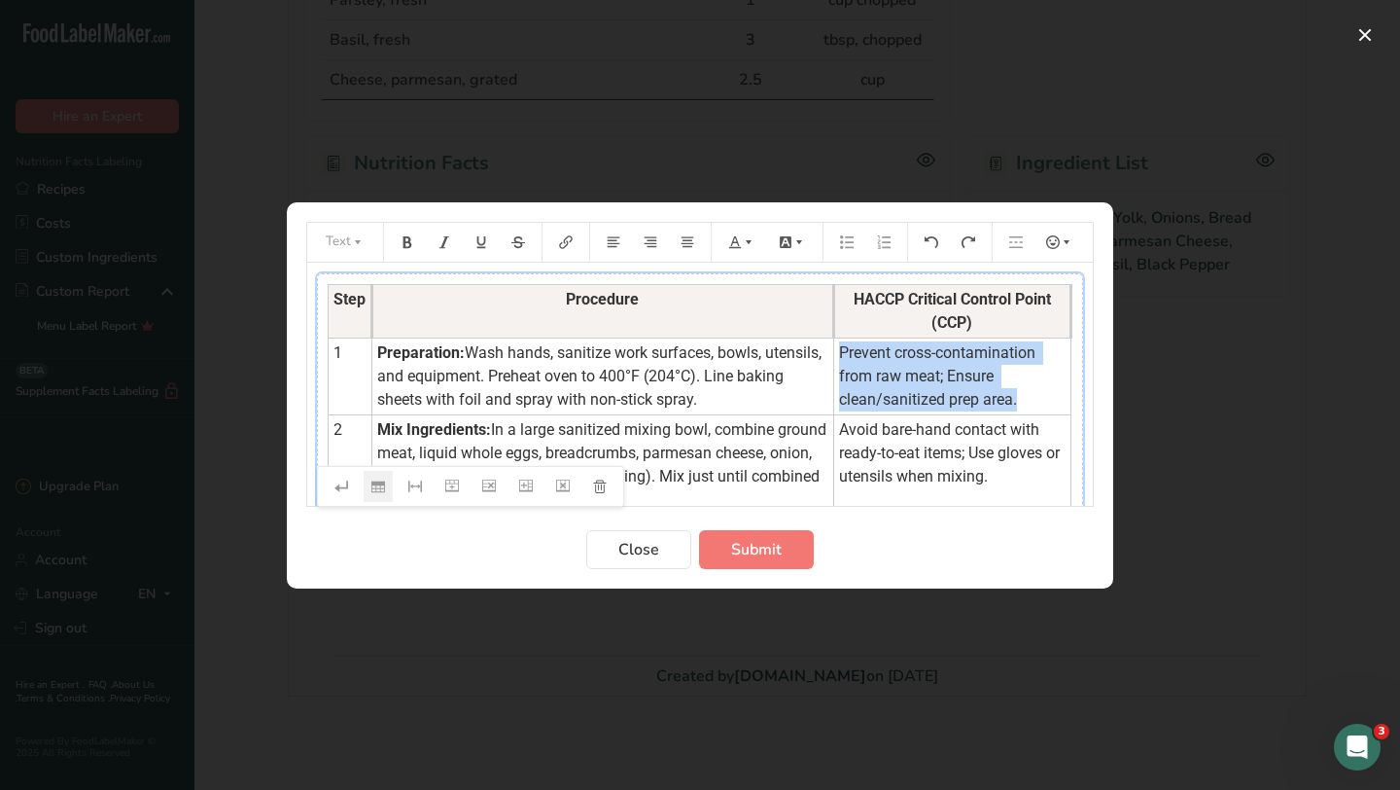
drag, startPoint x: 832, startPoint y: 353, endPoint x: 1016, endPoint y: 405, distance: 190.9
click at [1016, 405] on td "Prevent cross-contamination from raw meat; Ensure clean/sanitized prep area." at bounding box center [951, 375] width 237 height 77
click at [755, 242] on icon "Preparation instructions modal" at bounding box center [749, 242] width 14 height 14
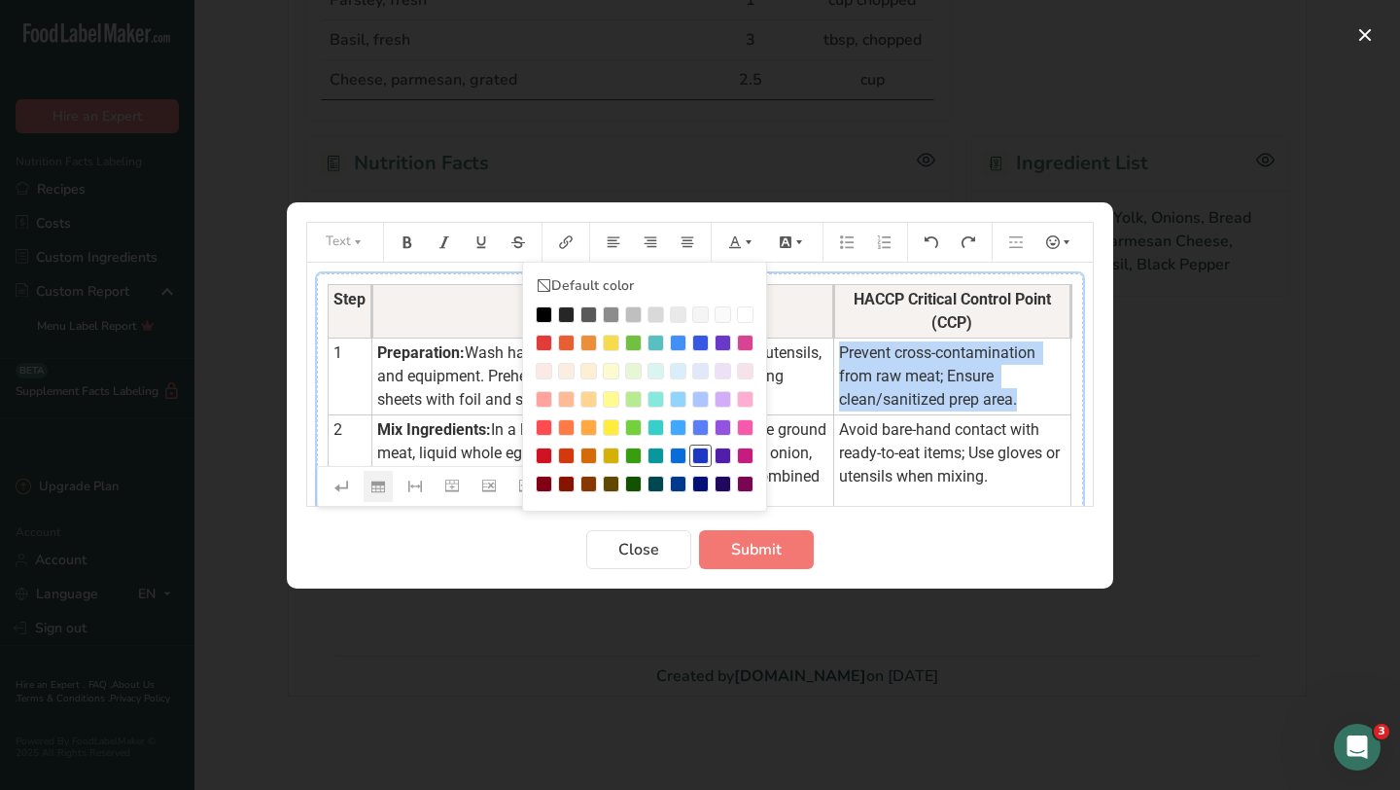
click at [702, 457] on div "Preparation instructions modal" at bounding box center [700, 455] width 17 height 17
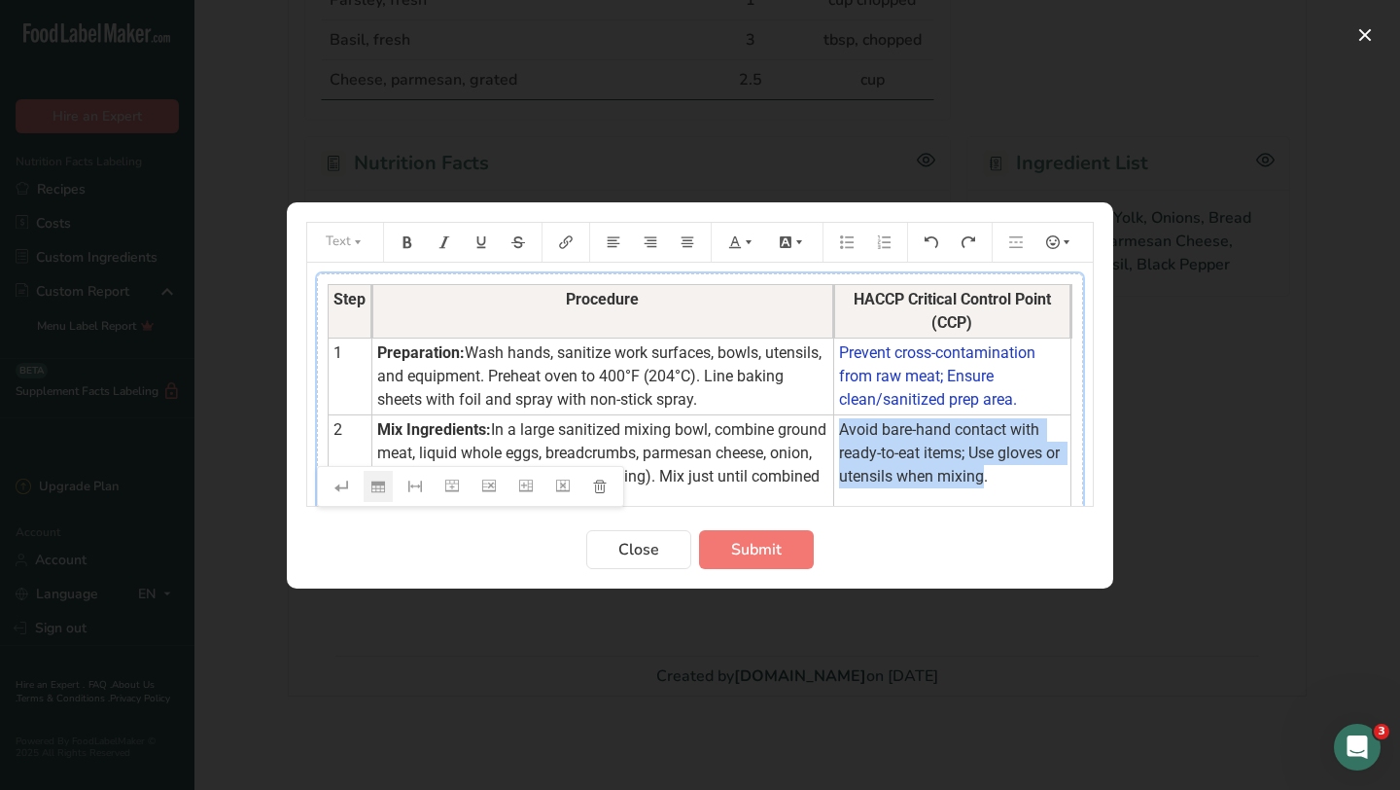
drag, startPoint x: 831, startPoint y: 432, endPoint x: 978, endPoint y: 475, distance: 152.9
click at [978, 475] on span "Avoid bare-hand contact with ready-to-eat items; Use gloves or utensils when mi…" at bounding box center [951, 452] width 225 height 65
click at [750, 242] on icon "Preparation instructions modal" at bounding box center [749, 242] width 14 height 14
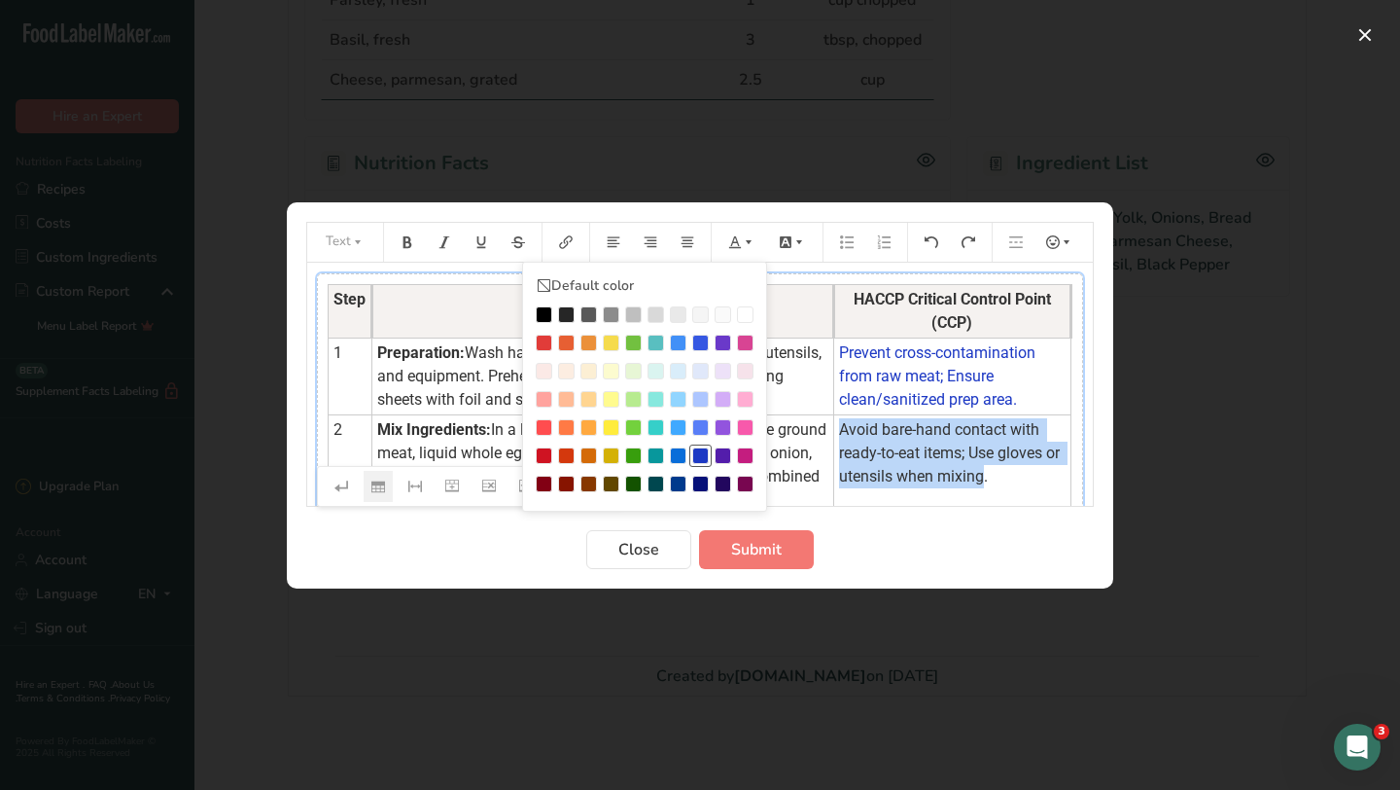
click at [702, 456] on div "Preparation instructions modal" at bounding box center [700, 455] width 17 height 17
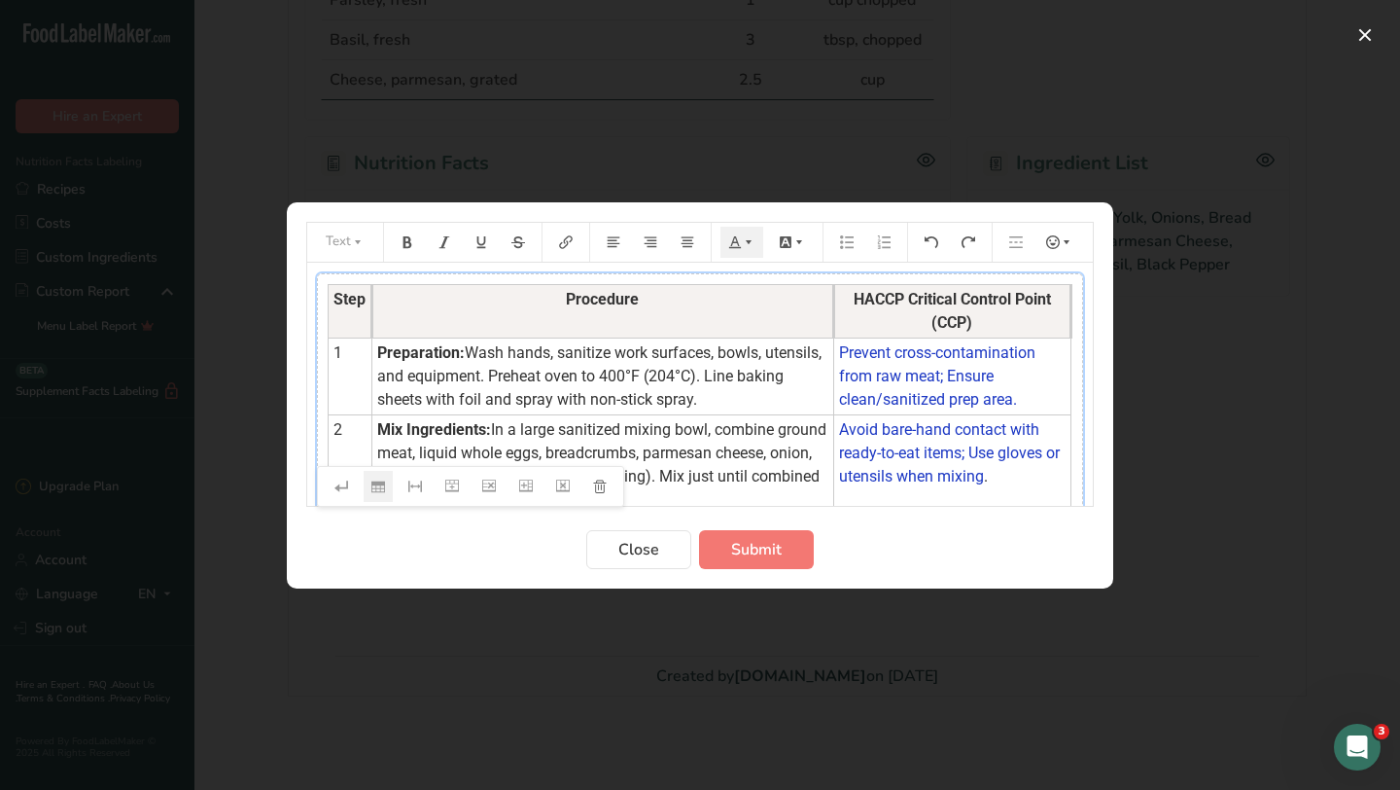
click at [922, 429] on span "Avoid bare-hand contact with ready-to-eat items; Use gloves or utensils when mi…" at bounding box center [951, 452] width 225 height 65
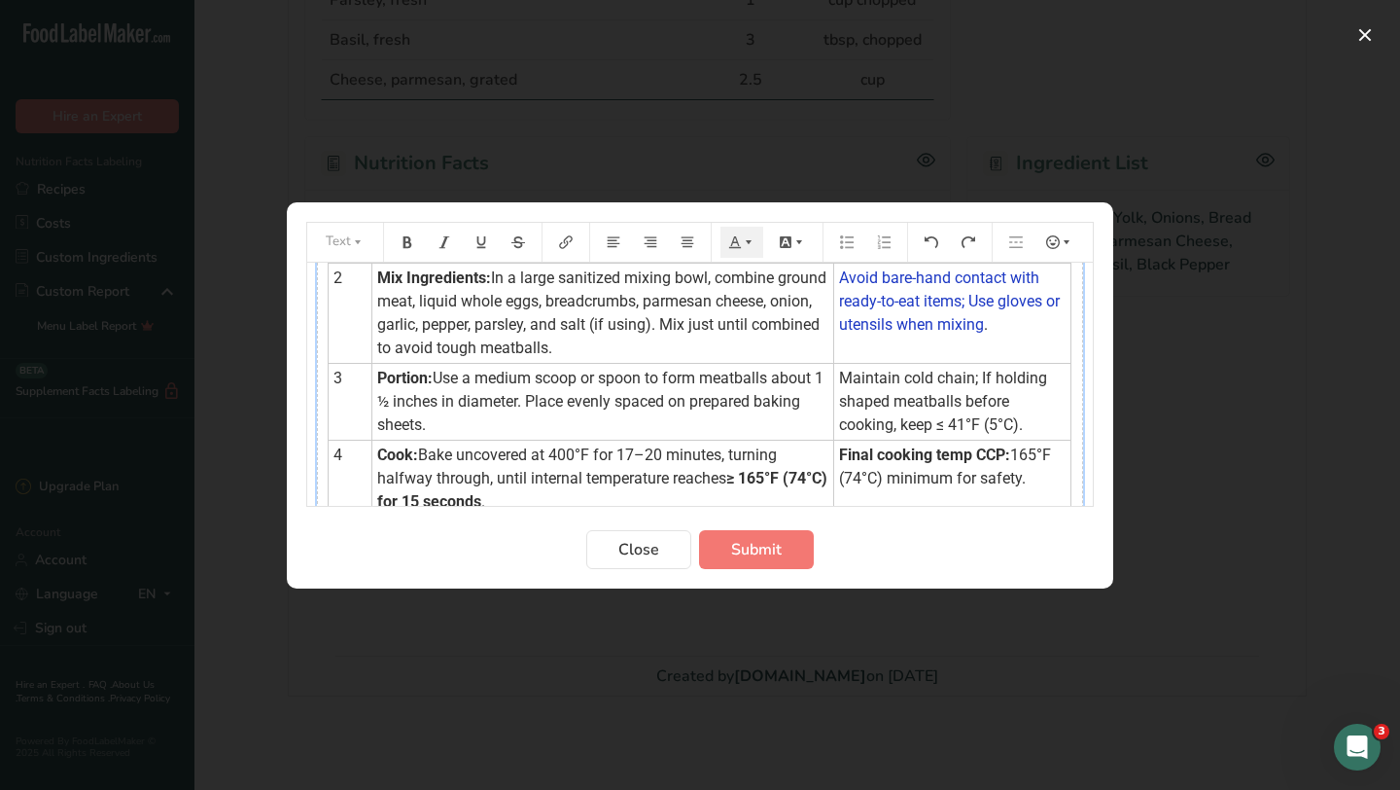
scroll to position [156, 0]
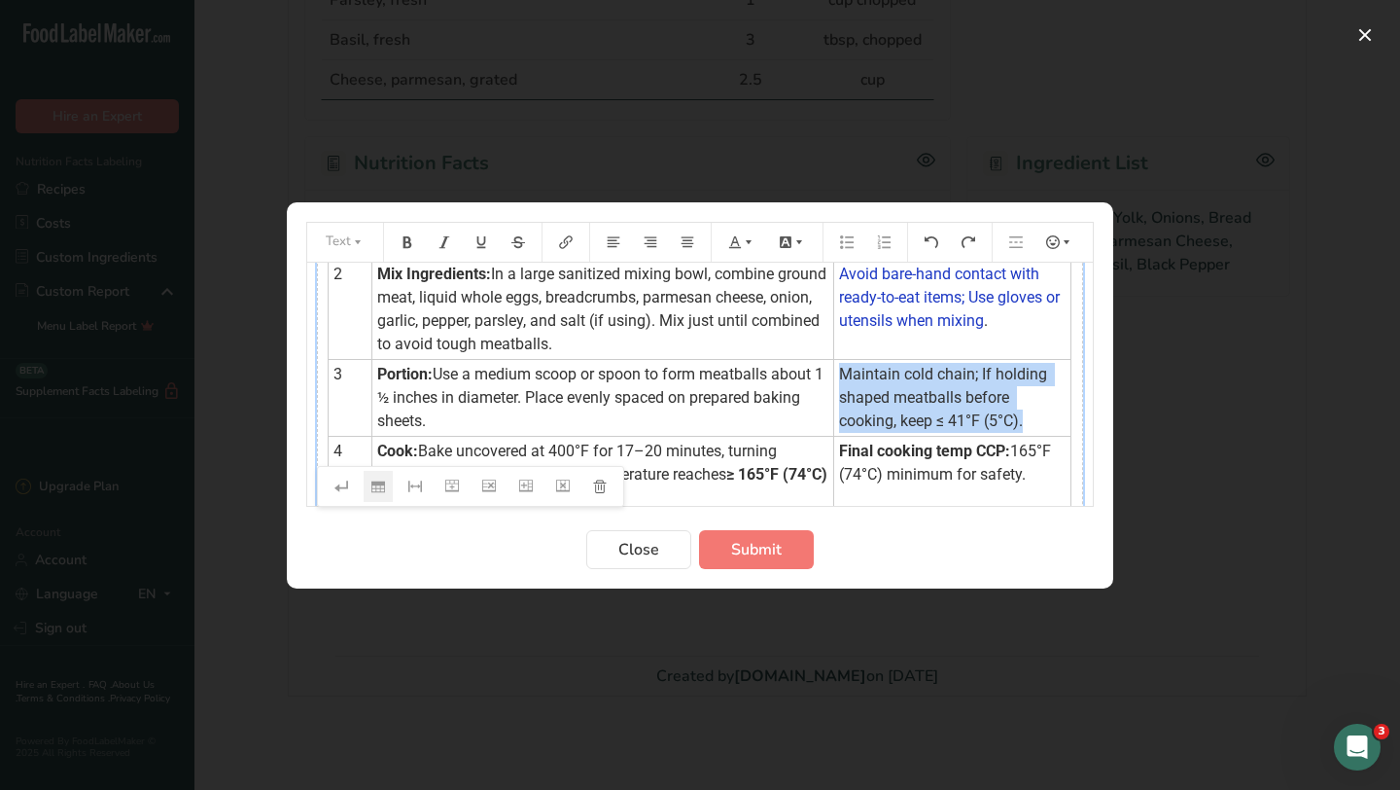
drag, startPoint x: 830, startPoint y: 370, endPoint x: 968, endPoint y: 415, distance: 144.2
click at [968, 415] on td "Maintain cold chain; If holding shaped meatballs before cooking, keep ≤ 41°F (5…" at bounding box center [951, 397] width 237 height 77
click at [751, 242] on icon "Preparation instructions modal" at bounding box center [749, 242] width 14 height 14
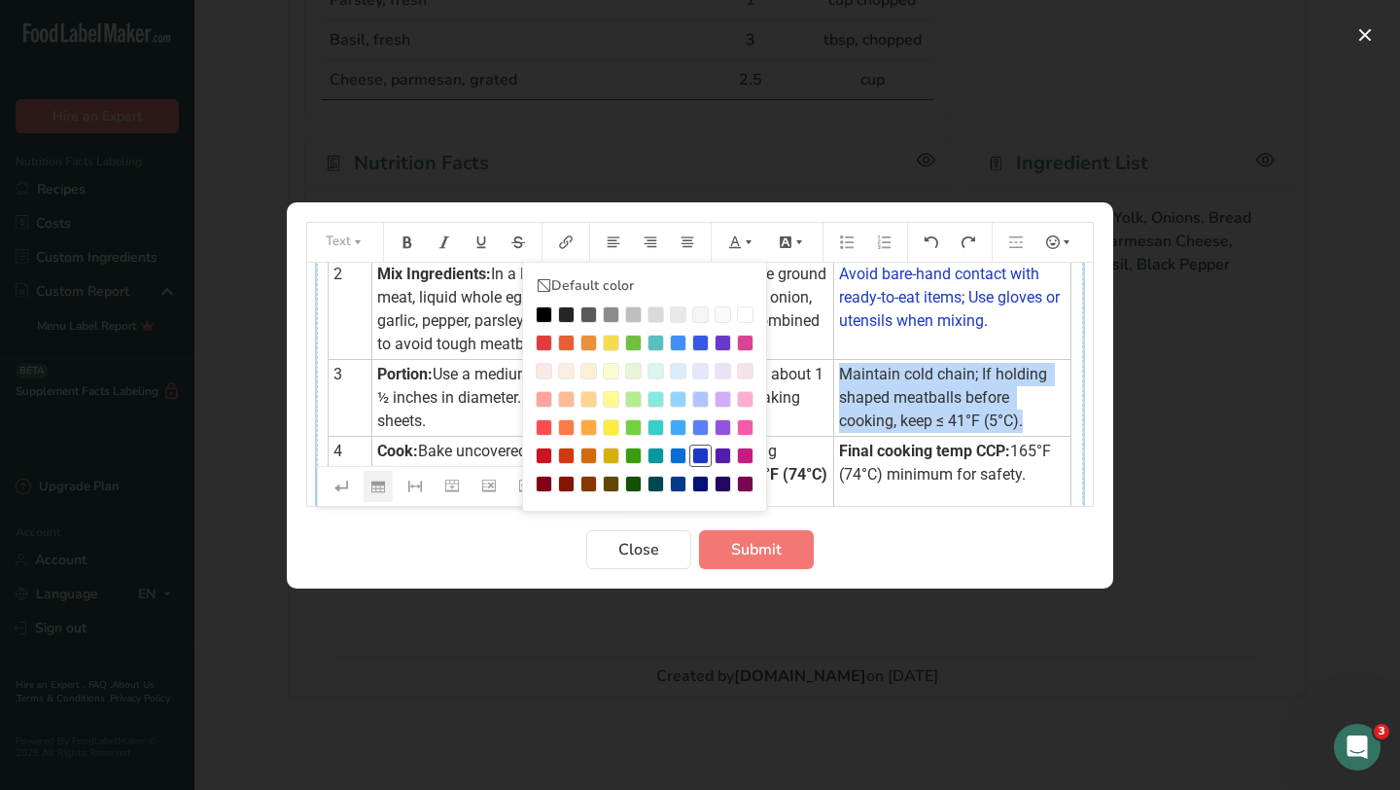
click at [702, 452] on div "Preparation instructions modal" at bounding box center [700, 455] width 17 height 17
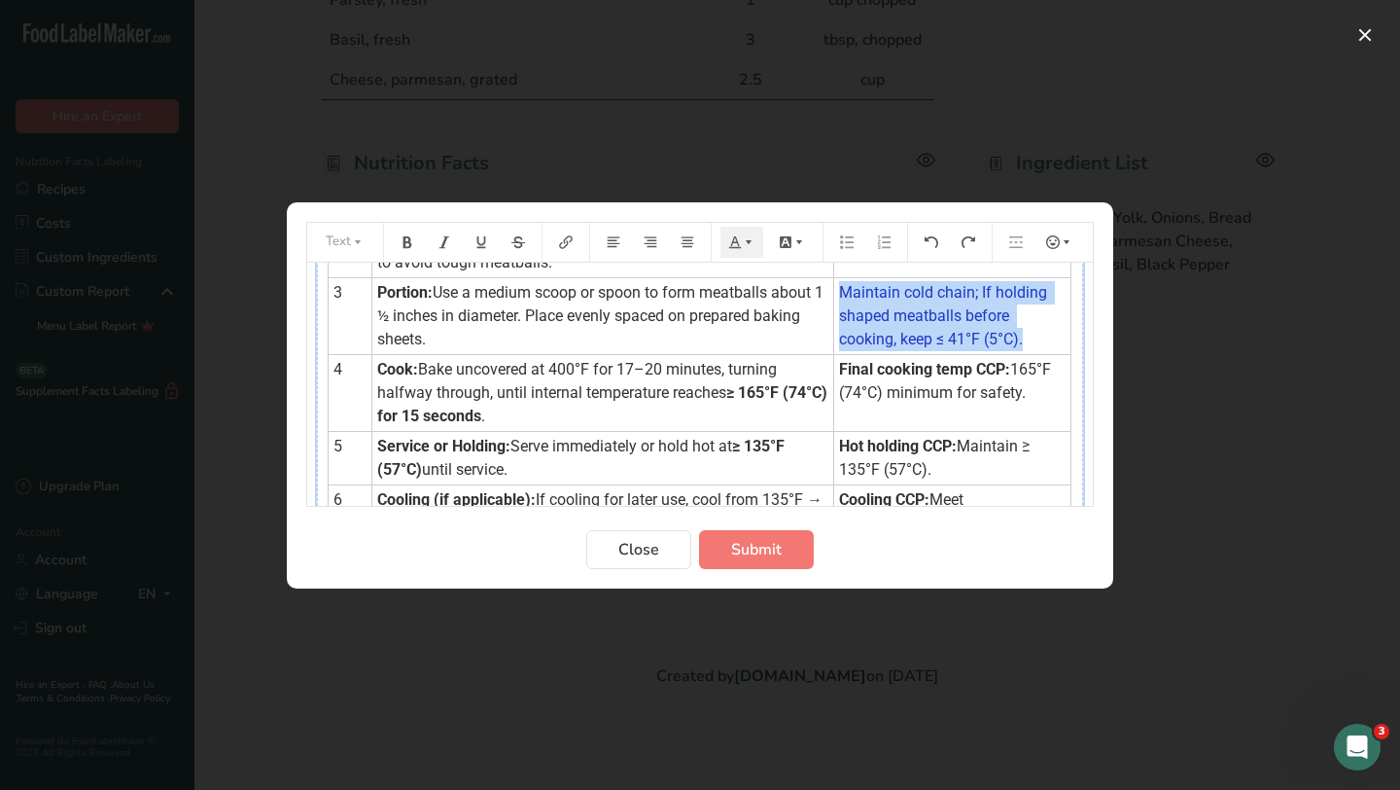
scroll to position [271, 0]
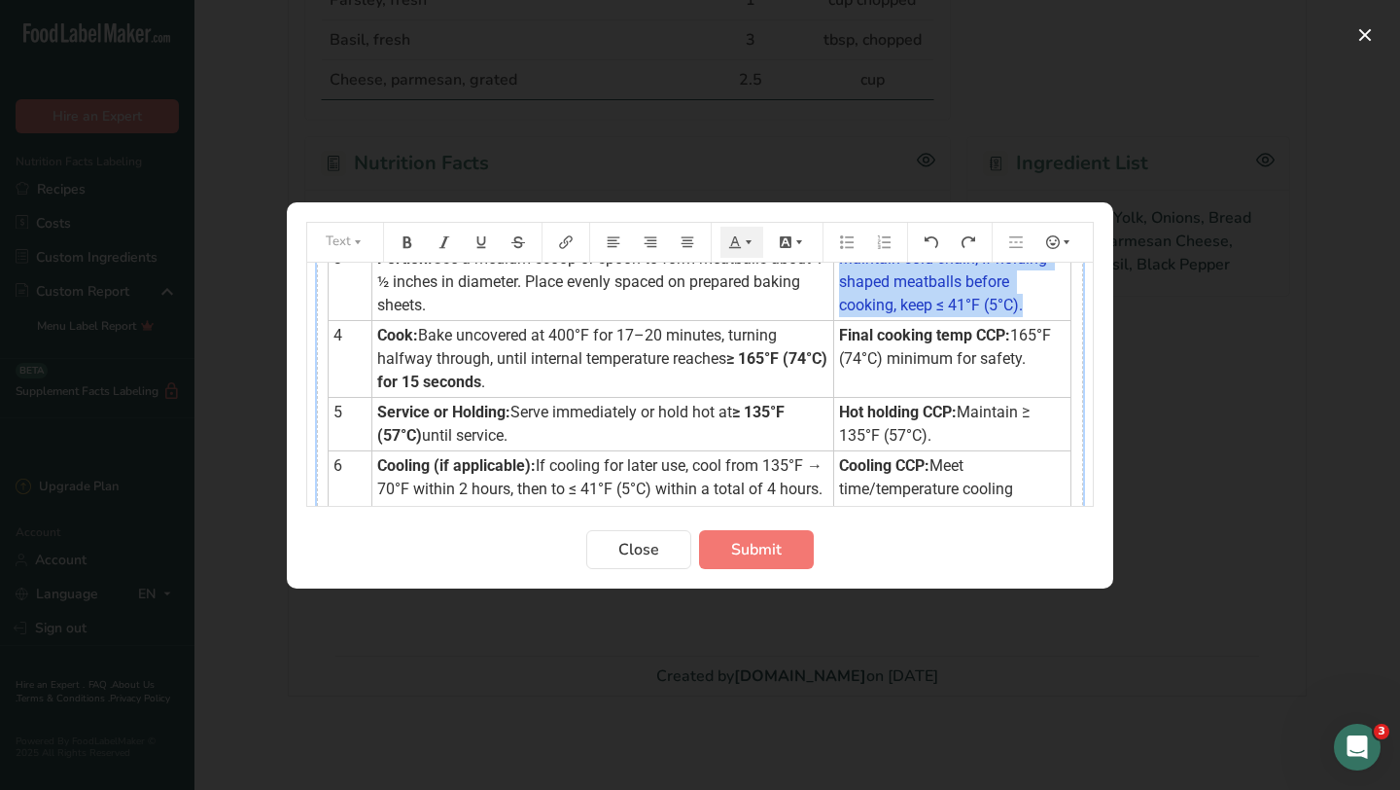
drag, startPoint x: 832, startPoint y: 332, endPoint x: 1026, endPoint y: 354, distance: 194.8
click at [1026, 354] on td "Final cooking temp CCP: 165°F (74°C) minimum for safety." at bounding box center [951, 358] width 237 height 77
click at [798, 245] on icon "Preparation instructions modal" at bounding box center [800, 242] width 14 height 14
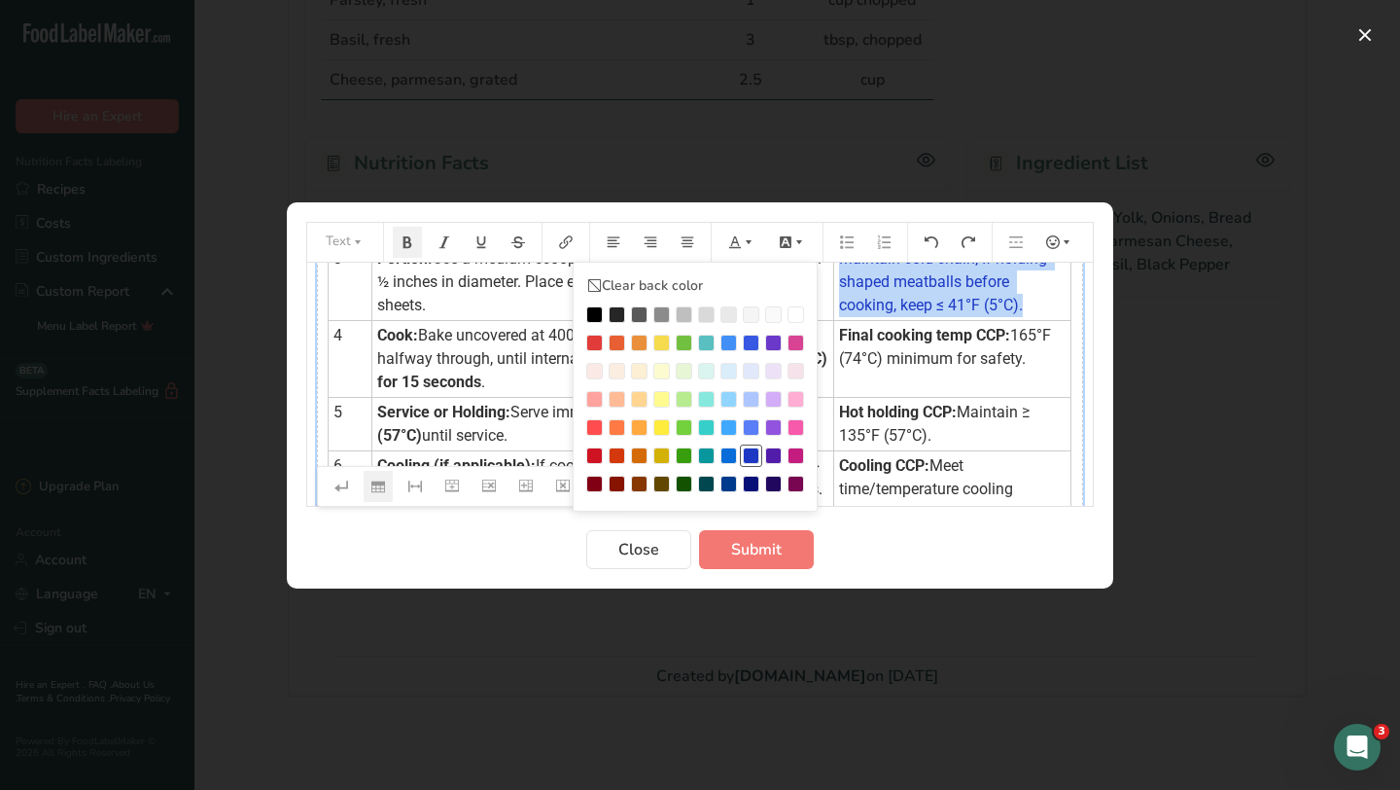
click at [753, 454] on div "Preparation instructions modal" at bounding box center [751, 455] width 17 height 17
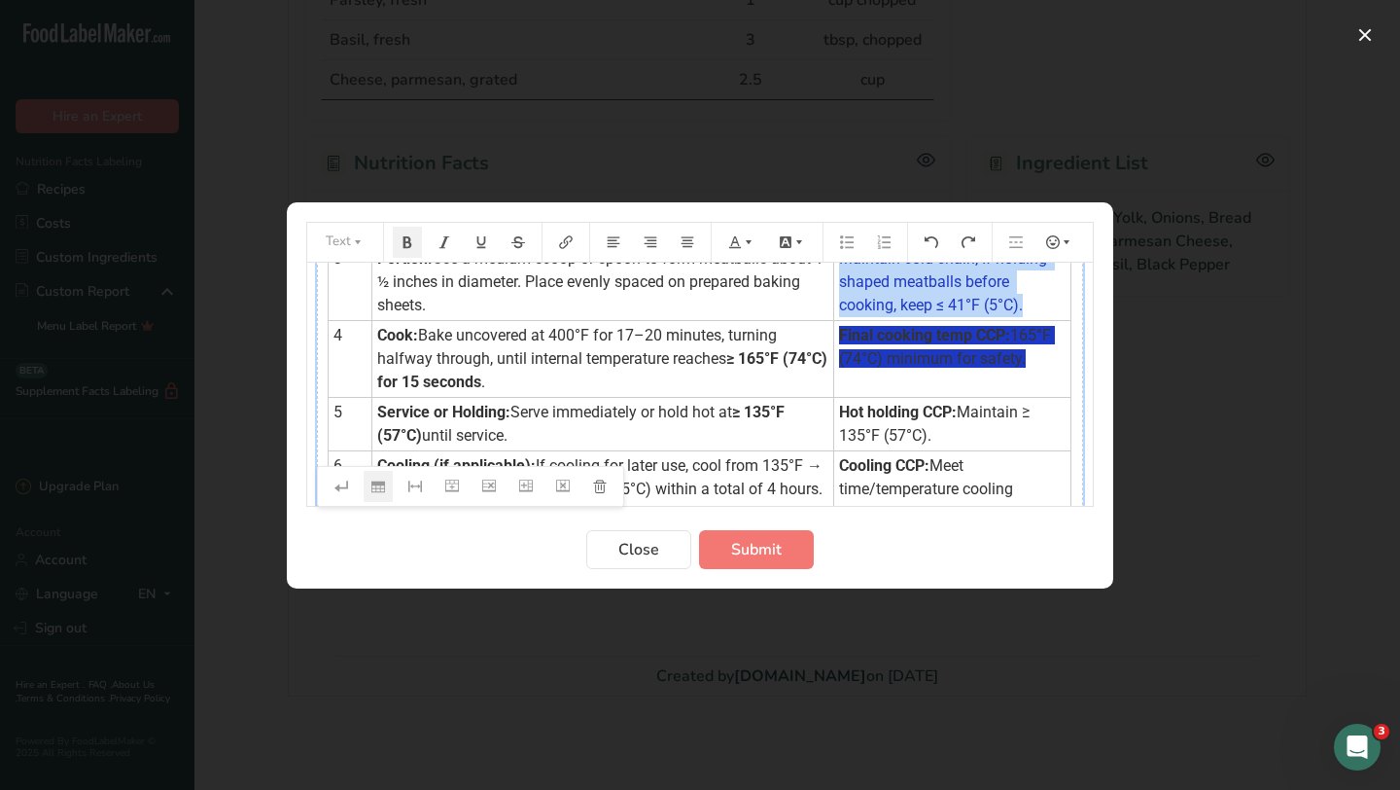
drag, startPoint x: 834, startPoint y: 410, endPoint x: 948, endPoint y: 443, distance: 118.5
click at [948, 443] on td "Hot holding CCP: Maintain ≥ 135°F (57°C)." at bounding box center [951, 423] width 237 height 53
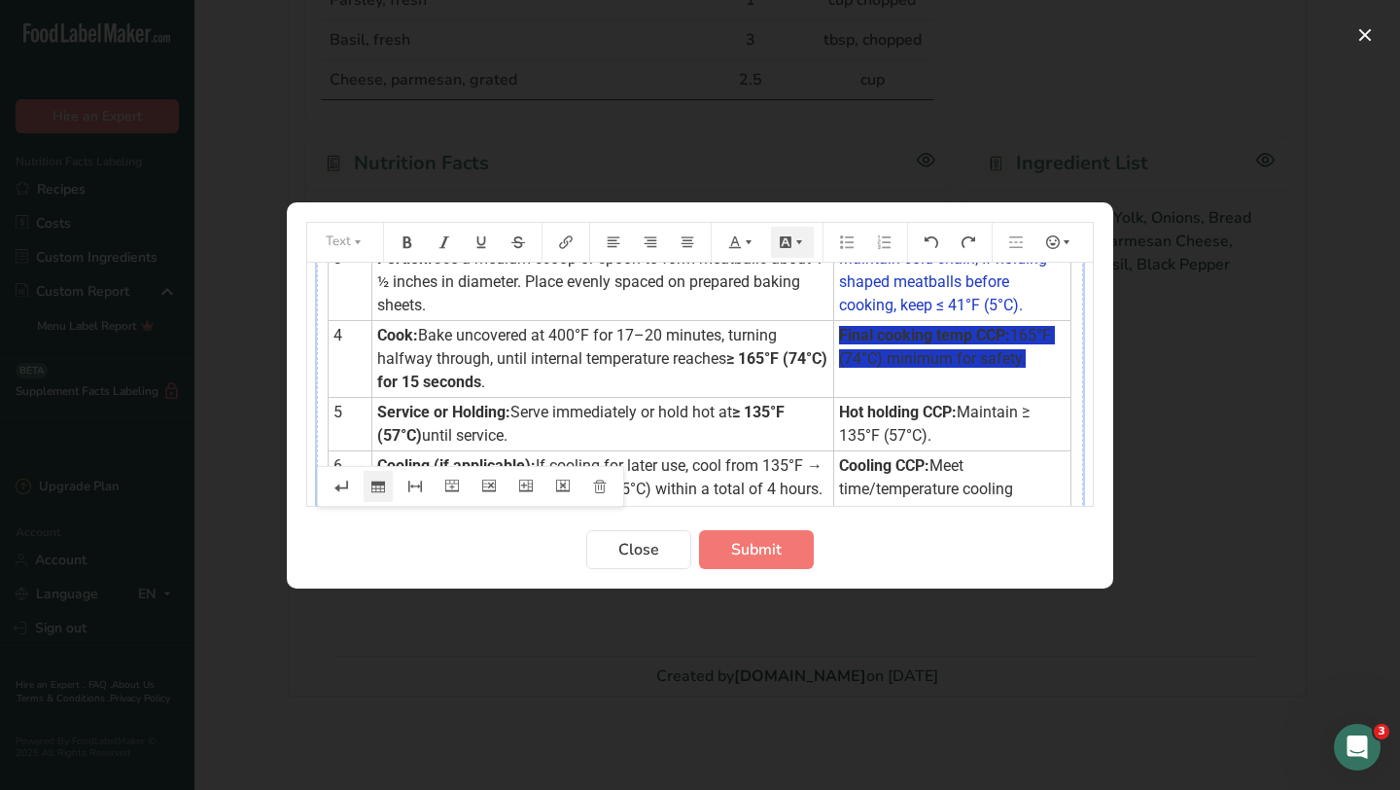
drag, startPoint x: 1021, startPoint y: 361, endPoint x: 1039, endPoint y: 363, distance: 17.6
click at [1039, 363] on td "Final cooking temp CCP: 165°F (74°C) minimum for safety." at bounding box center [951, 358] width 237 height 77
click at [790, 246] on icon "Preparation instructions modal" at bounding box center [786, 242] width 12 height 12
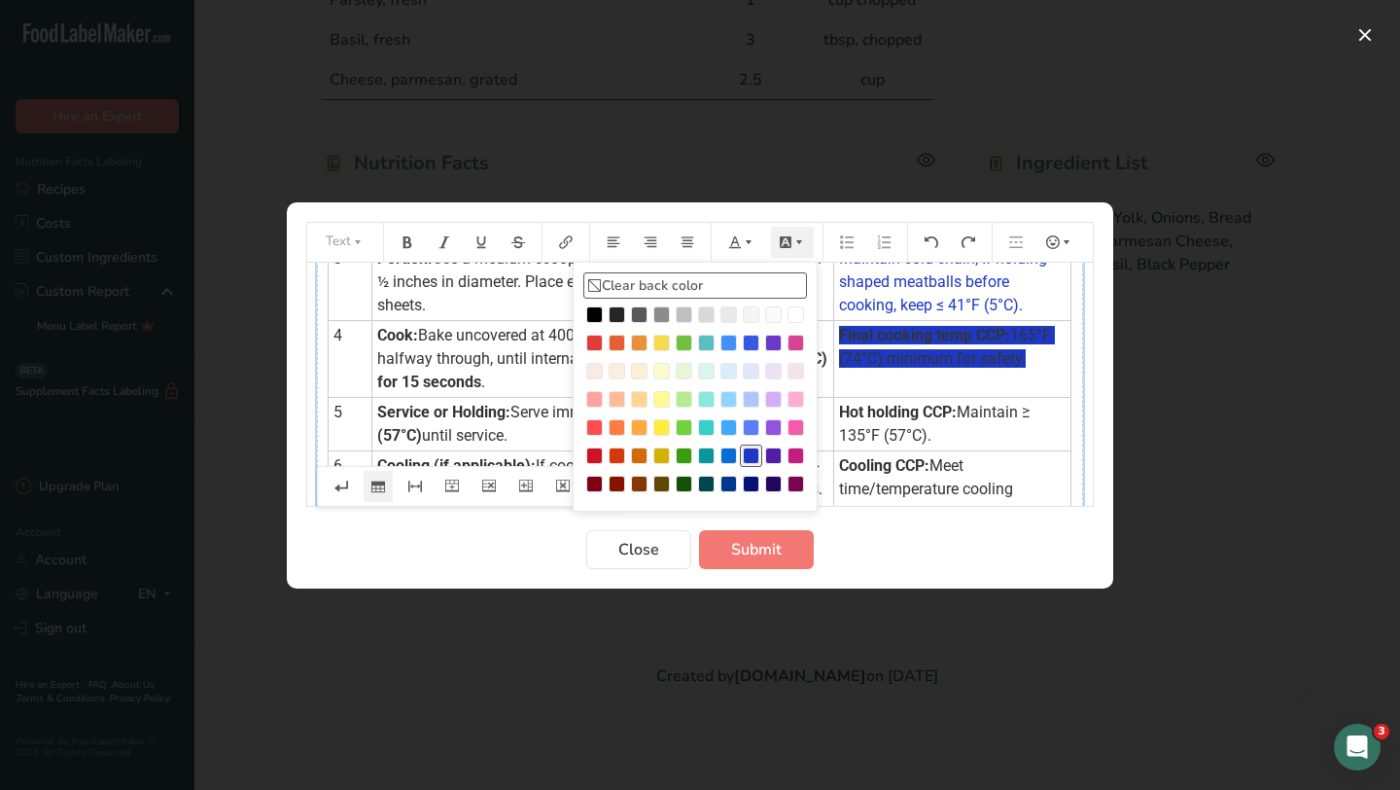
click at [607, 283] on li "Clear back color" at bounding box center [695, 285] width 224 height 26
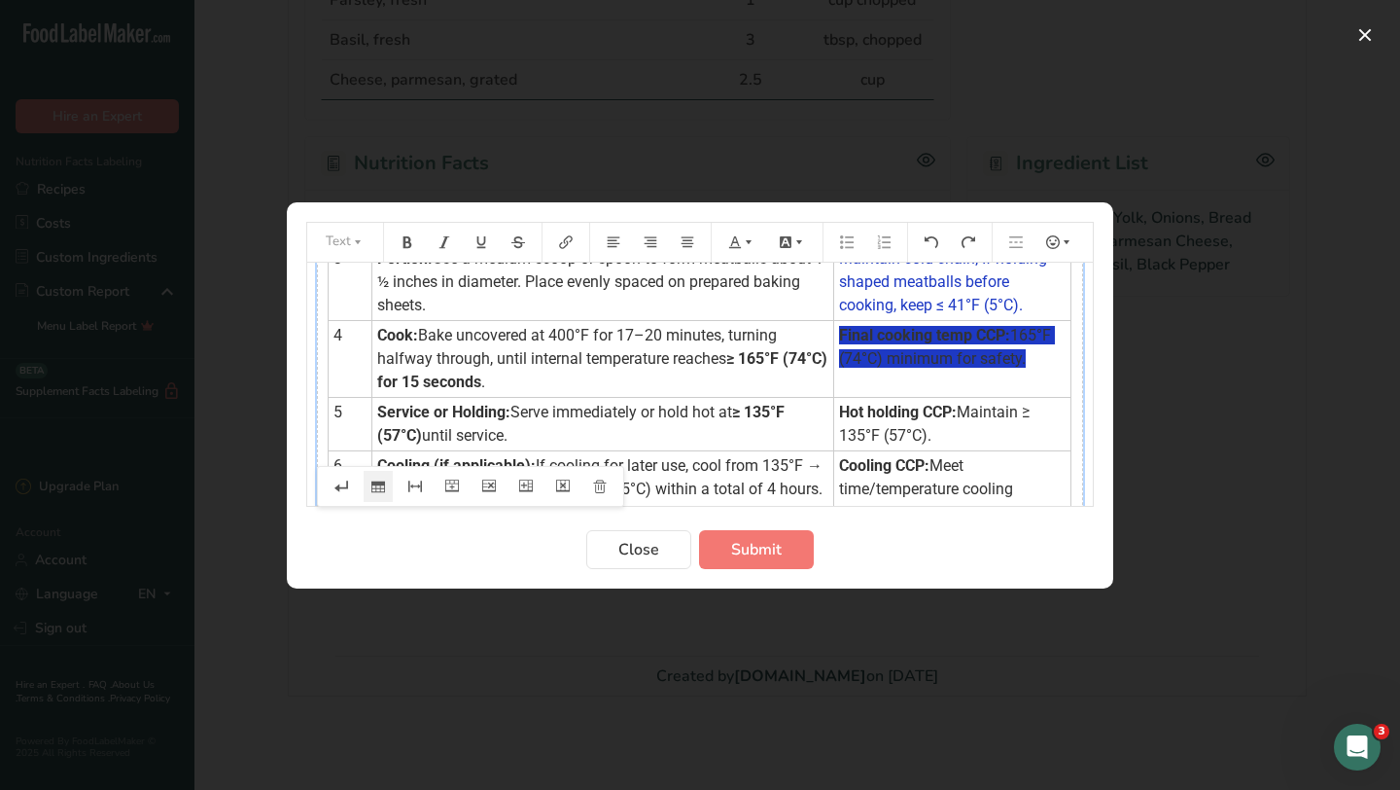
click at [909, 351] on span "165°F (74°C) minimum for safety." at bounding box center [947, 347] width 216 height 42
drag, startPoint x: 834, startPoint y: 335, endPoint x: 1042, endPoint y: 370, distance: 211.2
click at [1042, 370] on td "Final cooking temp CCP: 165°F (74°C) minimum for safety." at bounding box center [951, 358] width 237 height 77
click at [786, 238] on icon "Preparation instructions modal" at bounding box center [786, 242] width 14 height 14
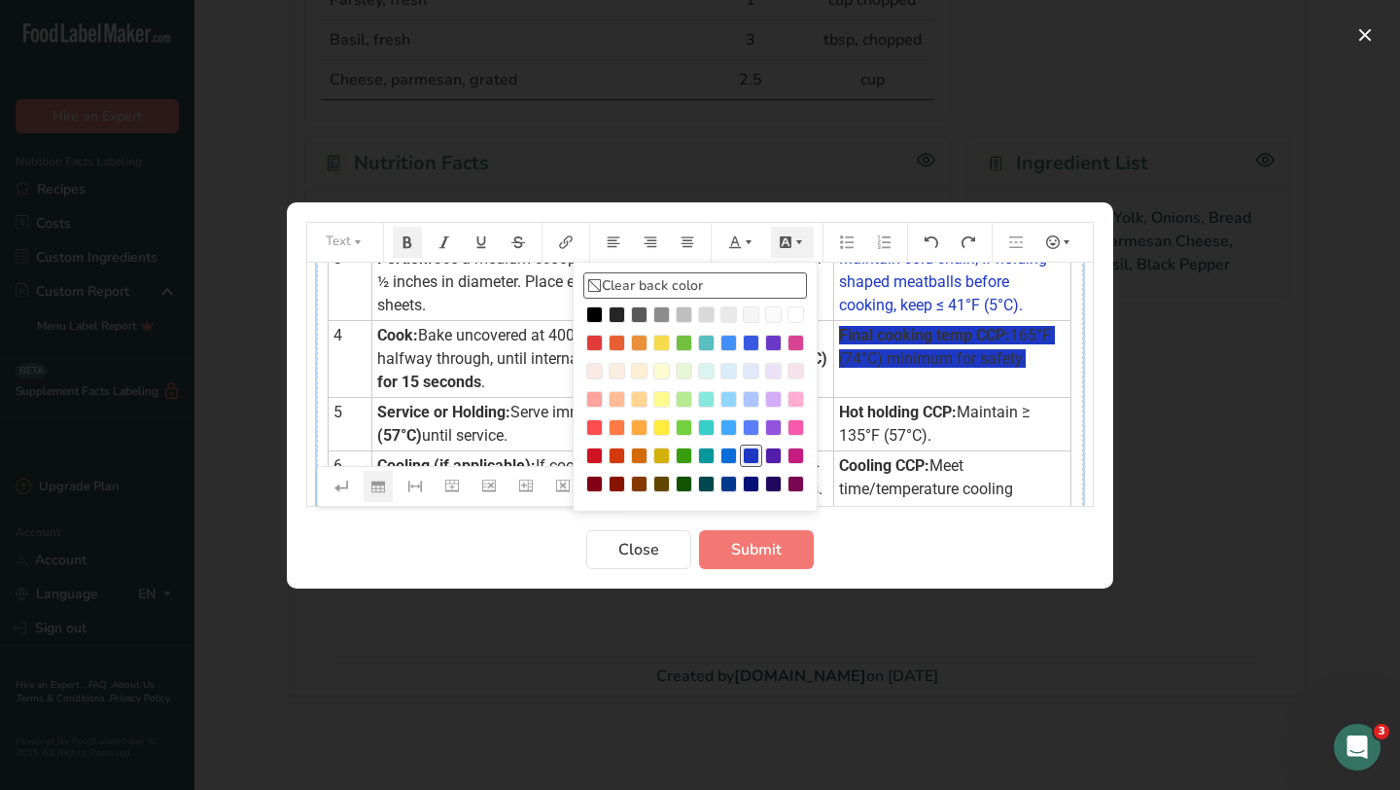
click at [592, 288] on icon "Preparation instructions modal" at bounding box center [594, 286] width 16 height 16
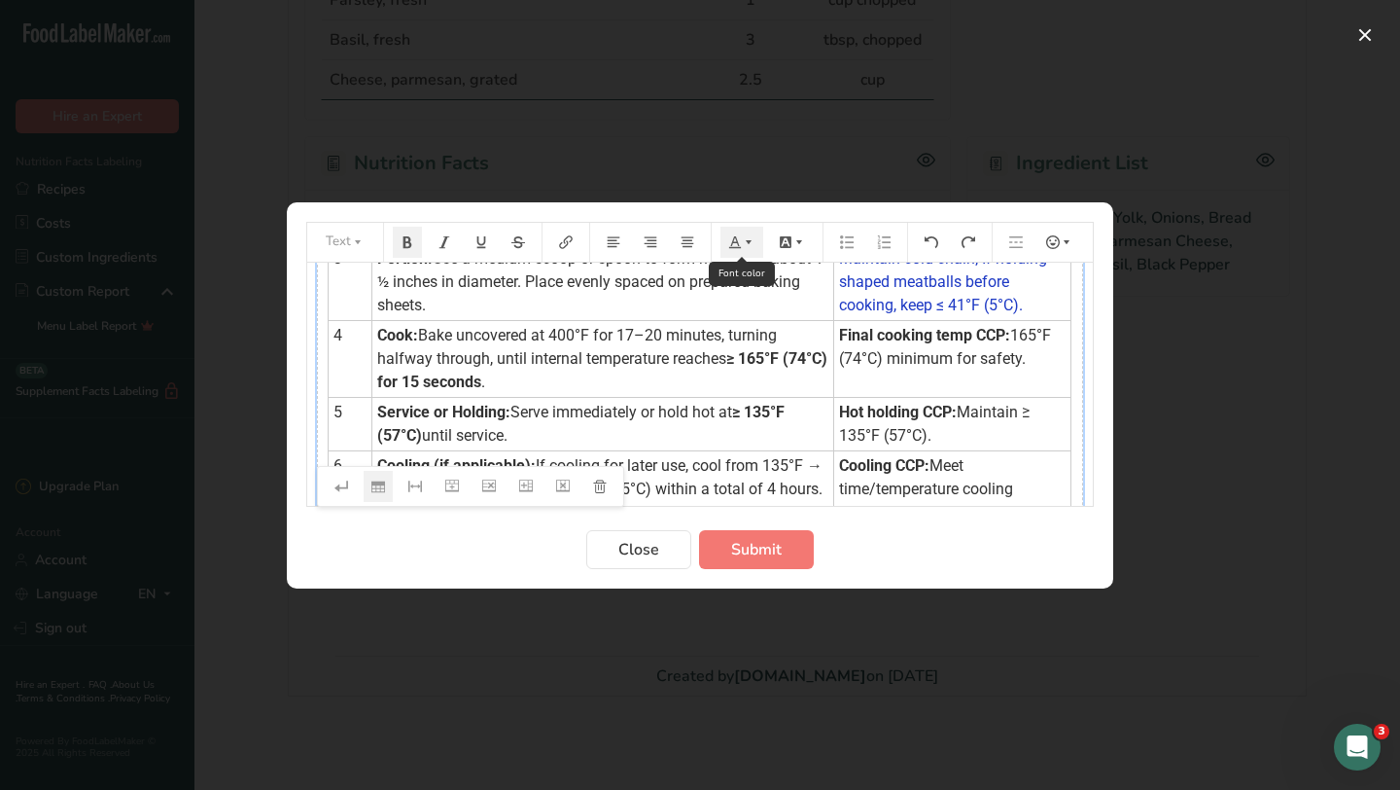
click at [749, 244] on icon "Preparation instructions modal" at bounding box center [749, 242] width 14 height 14
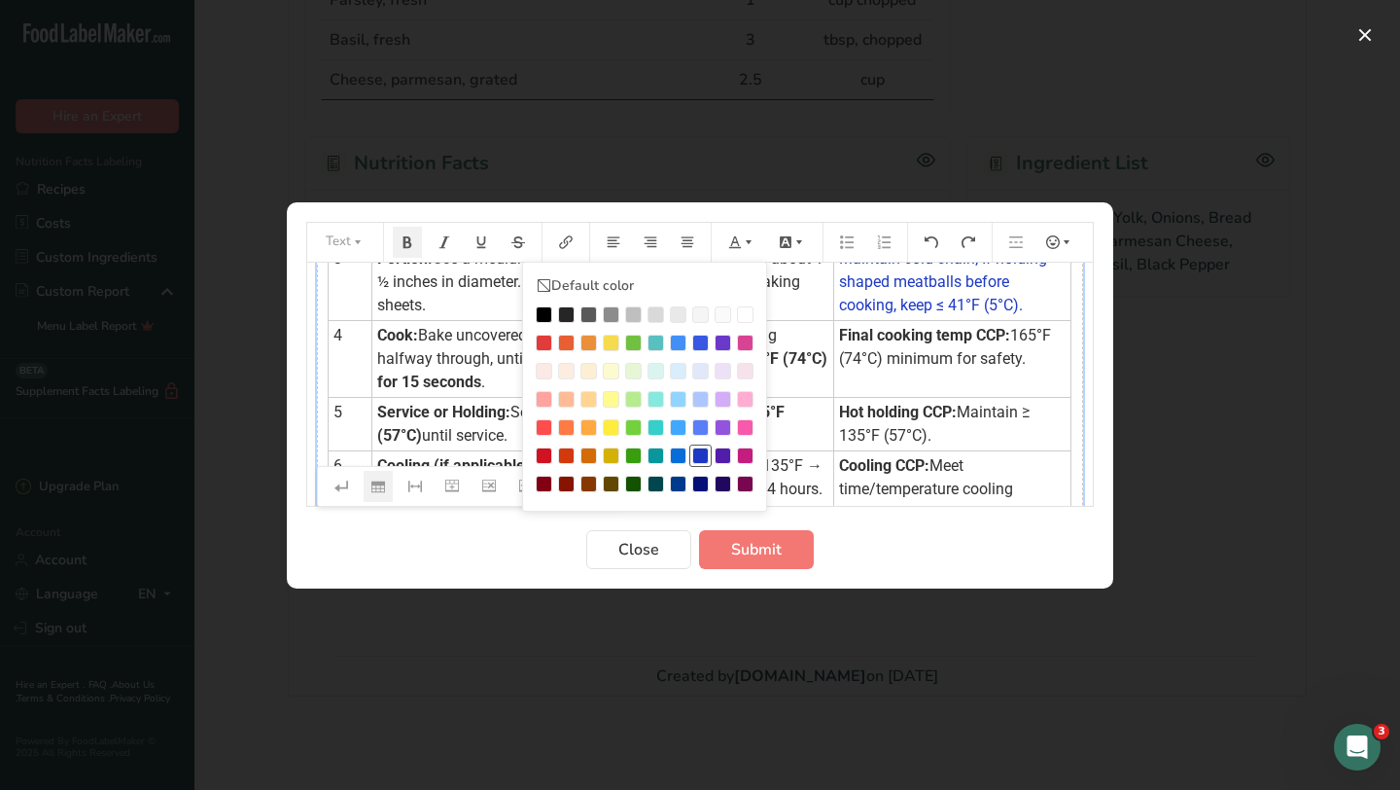
click at [702, 454] on div "Preparation instructions modal" at bounding box center [700, 455] width 17 height 17
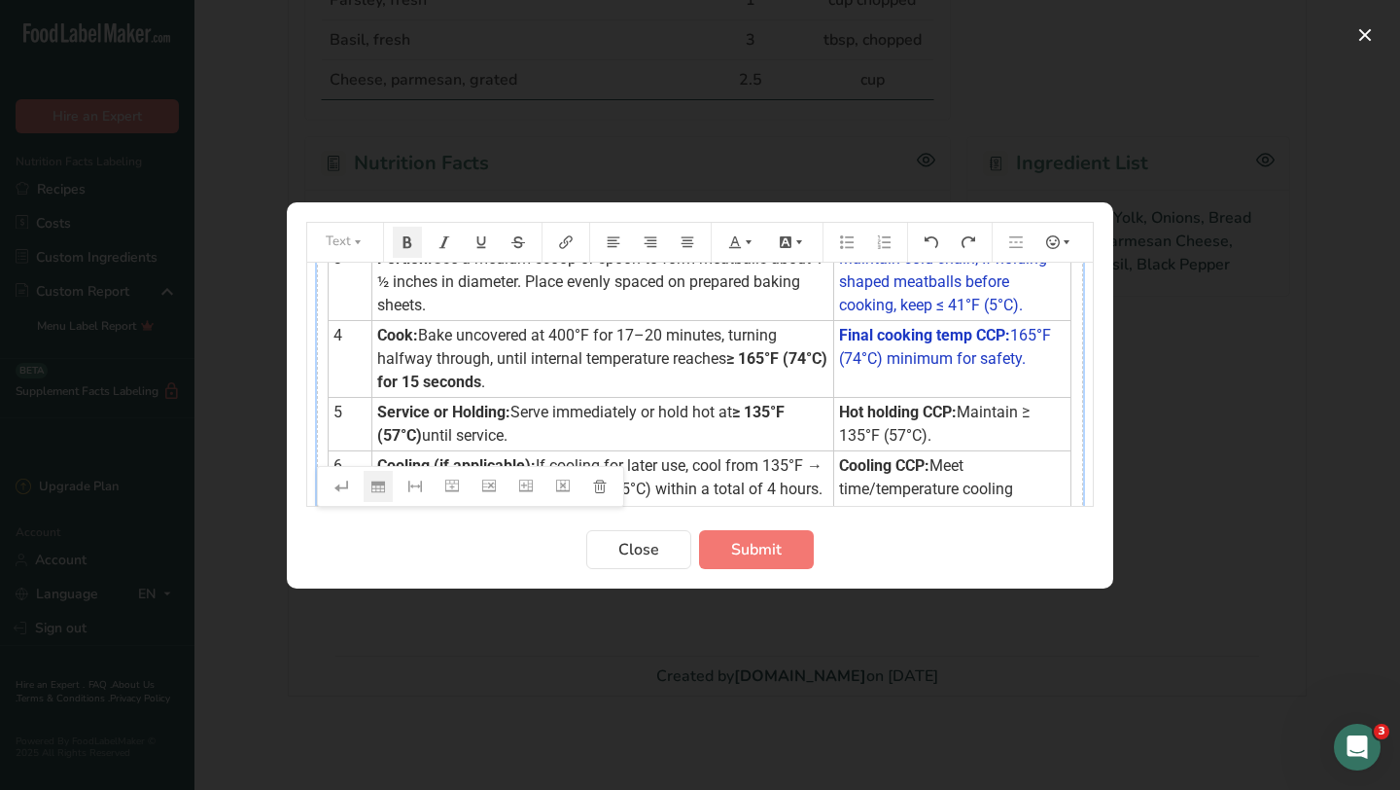
drag, startPoint x: 955, startPoint y: 439, endPoint x: 829, endPoint y: 410, distance: 129.5
click at [833, 410] on td "Hot holding CCP: Maintain ≥ 135°F (57°C)." at bounding box center [951, 423] width 237 height 53
click at [742, 241] on icon "Preparation instructions modal" at bounding box center [749, 242] width 14 height 14
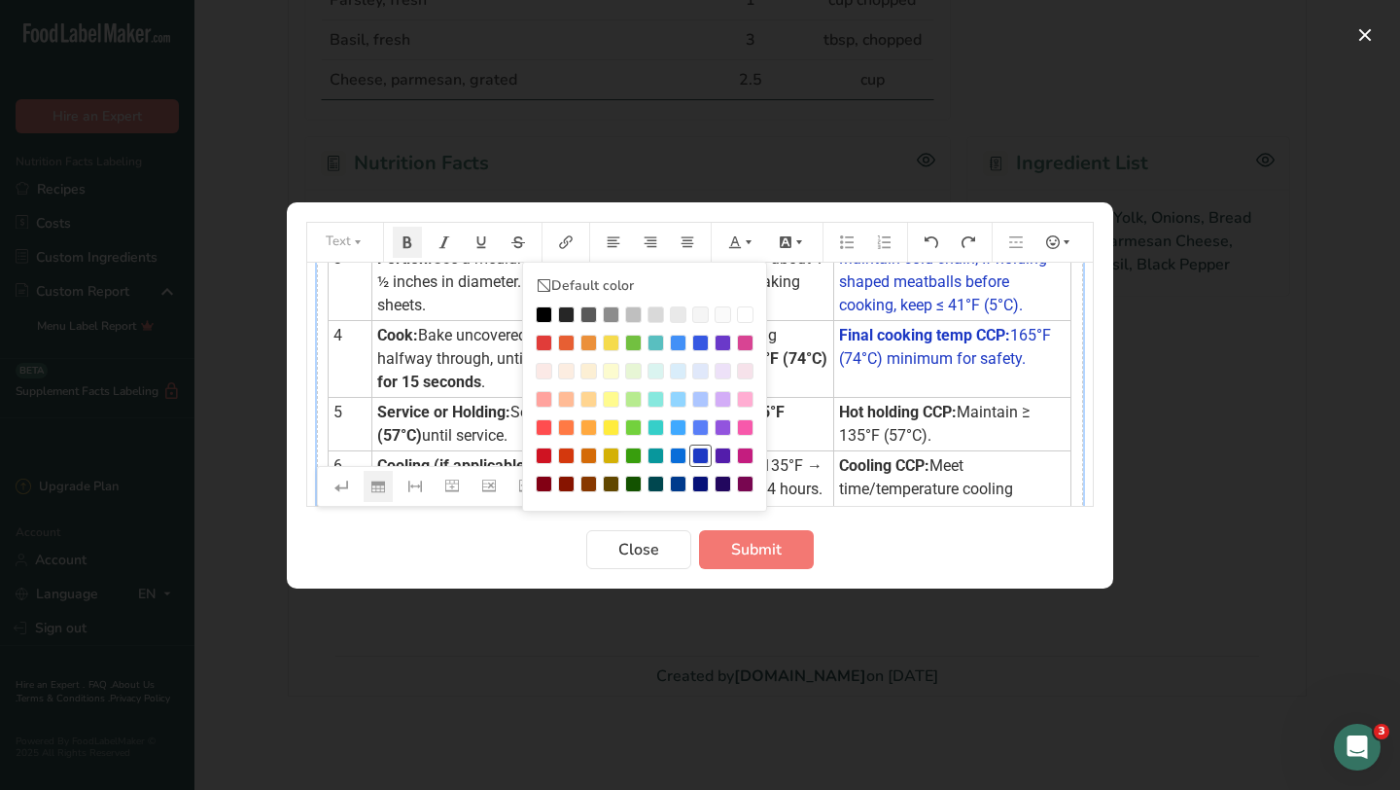
click at [700, 458] on div "Preparation instructions modal" at bounding box center [700, 455] width 17 height 17
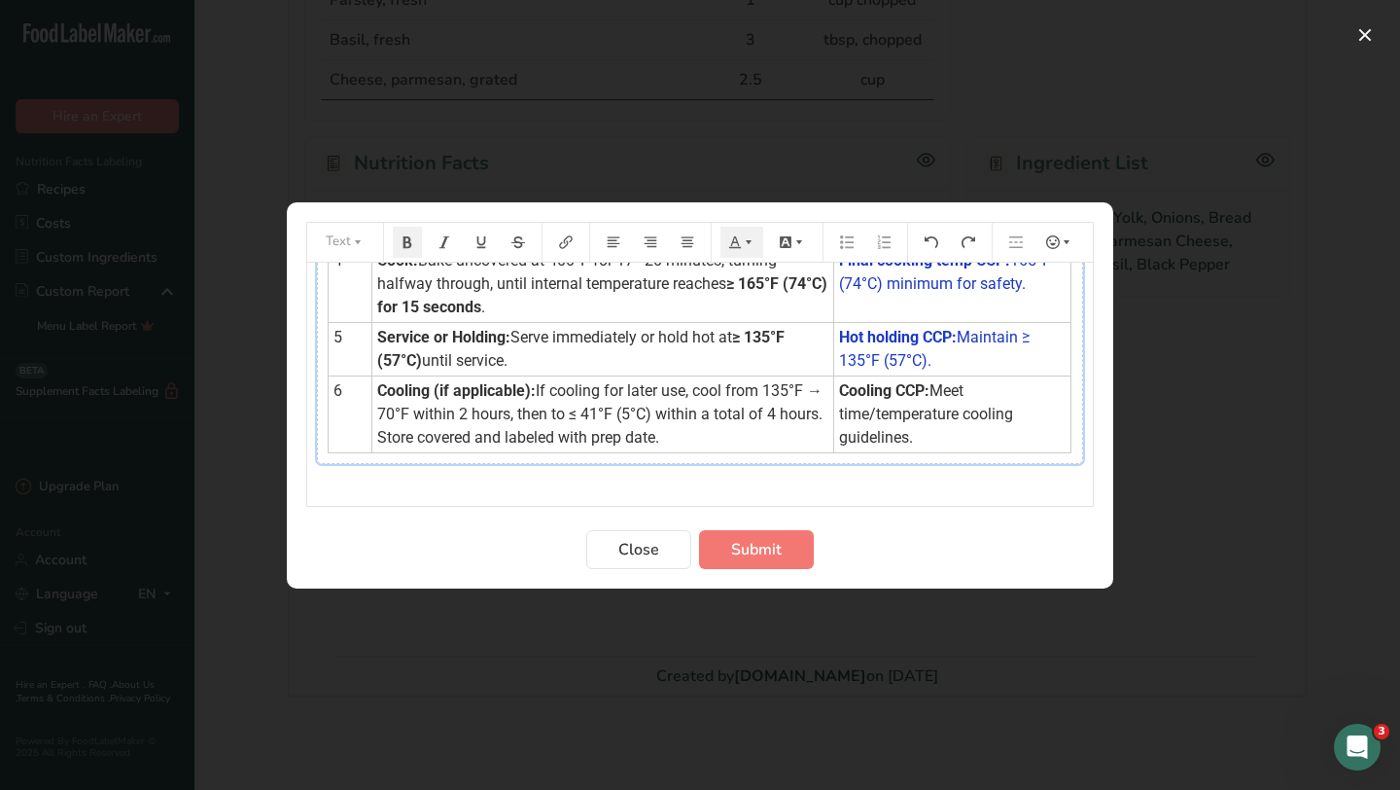
scroll to position [366, 0]
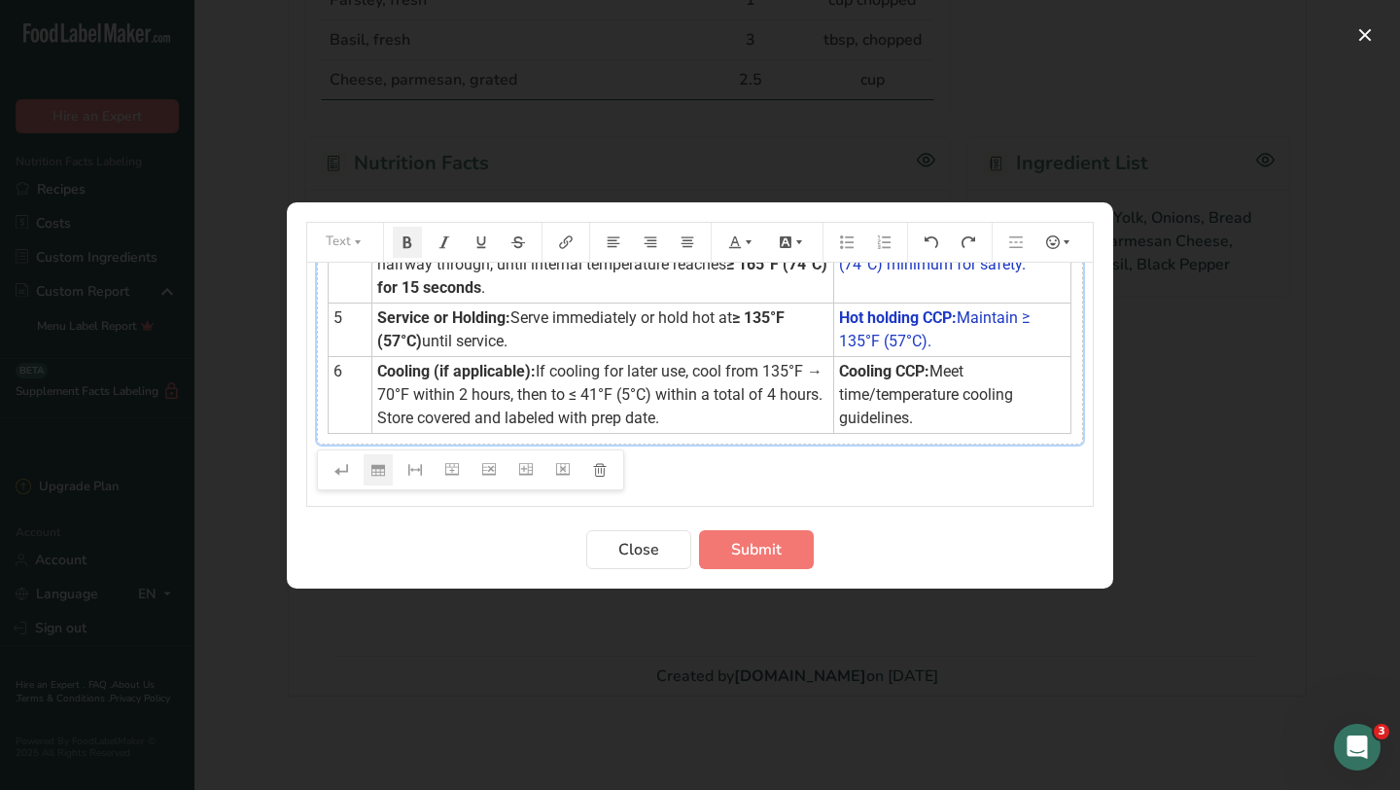
drag, startPoint x: 931, startPoint y: 420, endPoint x: 834, endPoint y: 368, distance: 109.7
click at [834, 368] on td "Cooling CCP: Meet time/temperature cooling guidelines." at bounding box center [951, 394] width 237 height 77
click at [738, 239] on icon "Preparation instructions modal" at bounding box center [735, 242] width 14 height 14
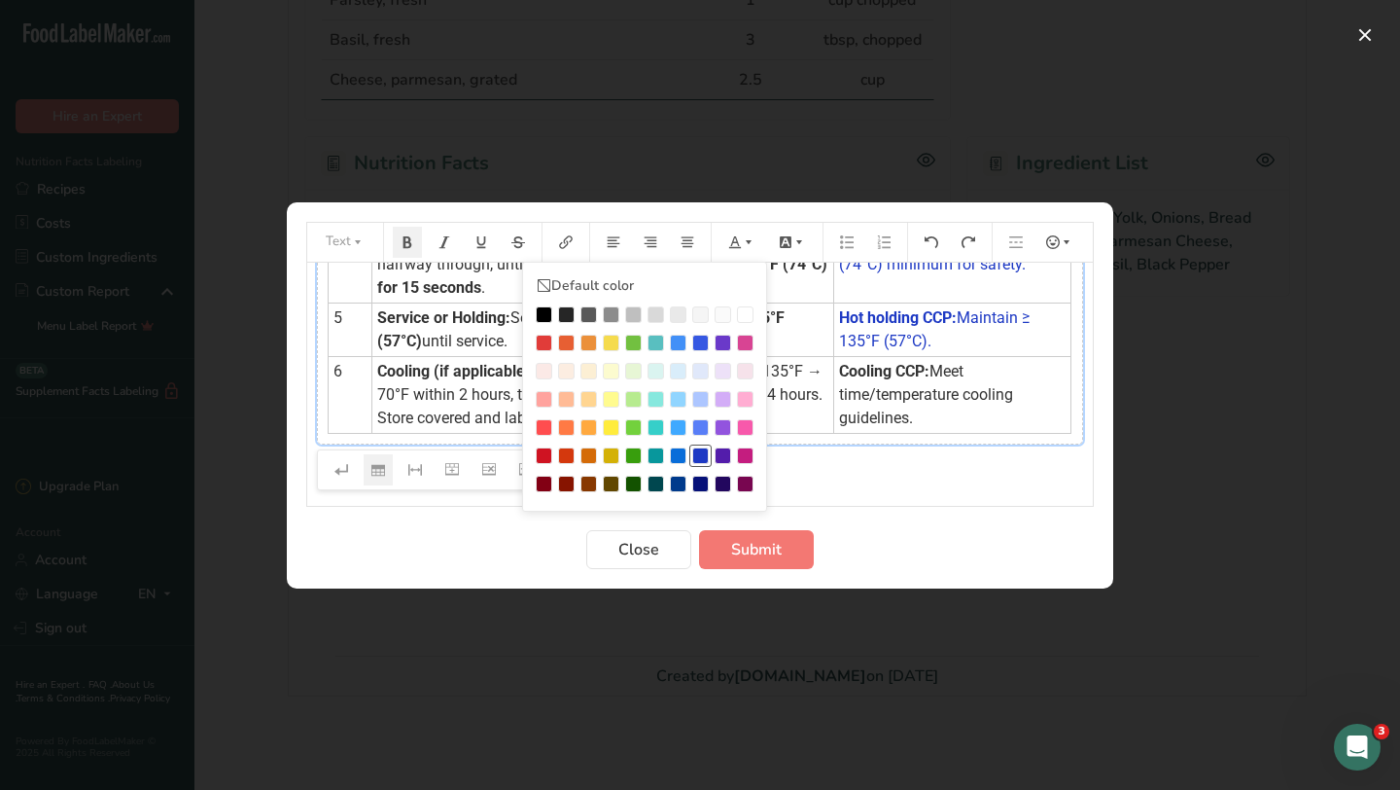
click at [697, 454] on div "Preparation instructions modal" at bounding box center [700, 455] width 17 height 17
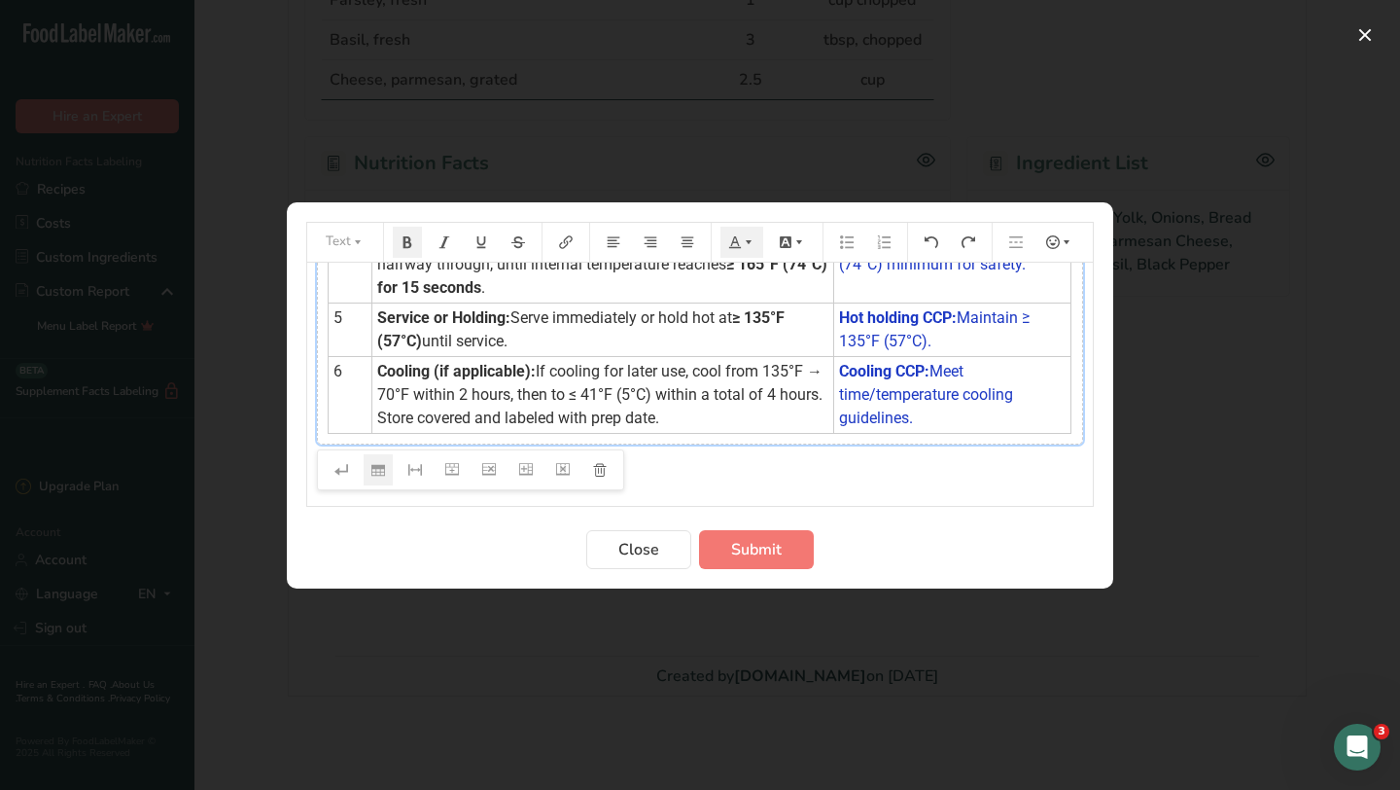
click at [873, 458] on div "Step Procedure HACCP Critical Control Point (CCP) 1 Preparation: Wash hands, sa…" at bounding box center [700, 194] width 786 height 594
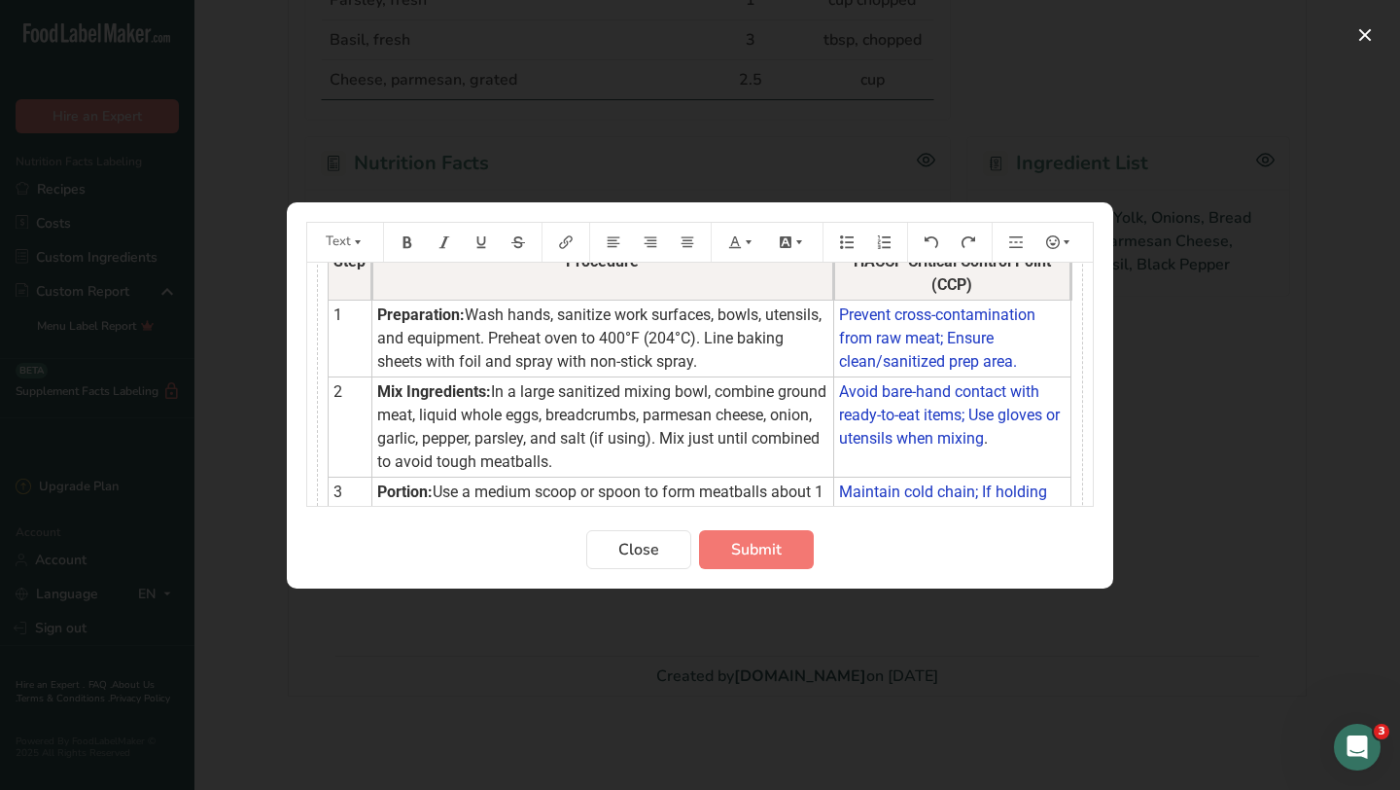
scroll to position [0, 0]
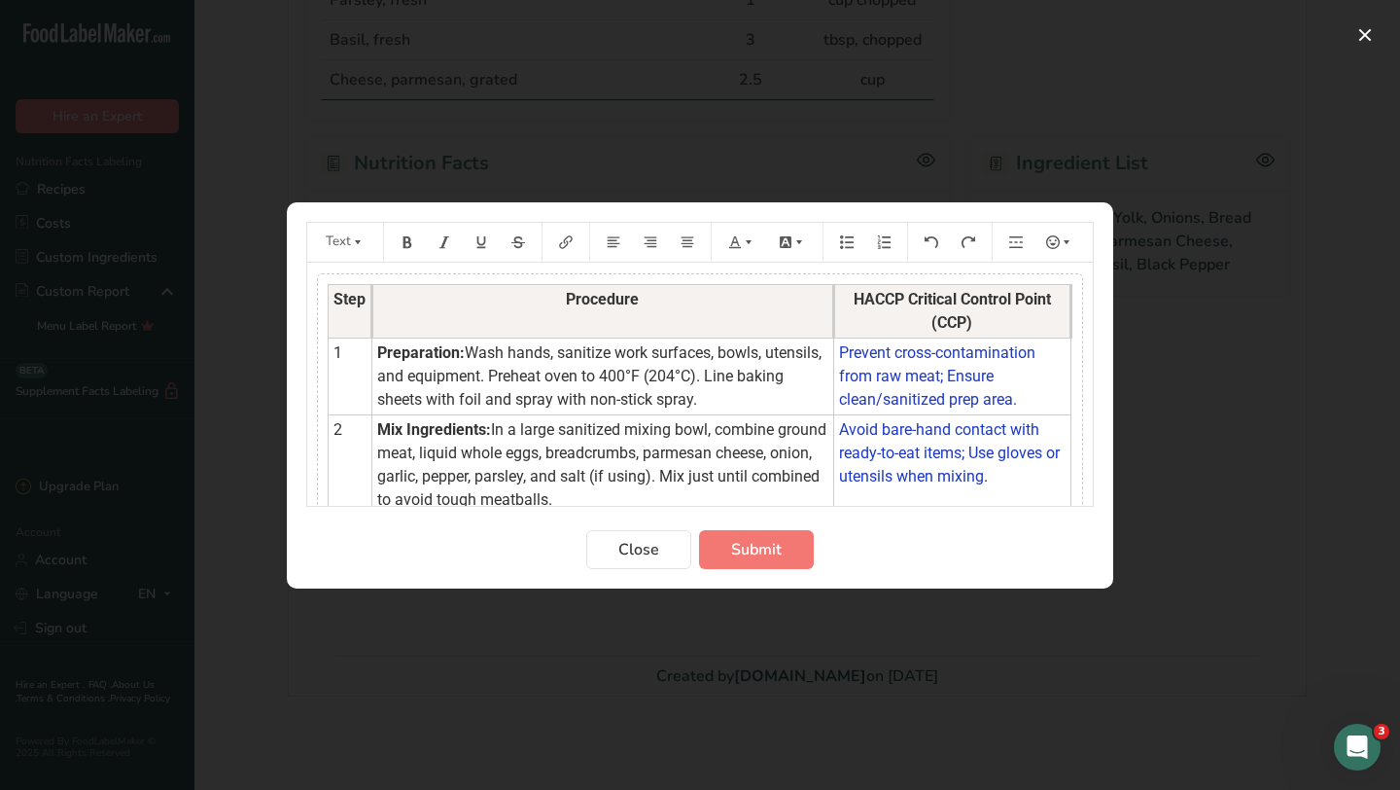
click at [632, 438] on span "In a large sanitized mixing bowl, combine ground meat, liquid whole eggs, bread…" at bounding box center [603, 464] width 453 height 88
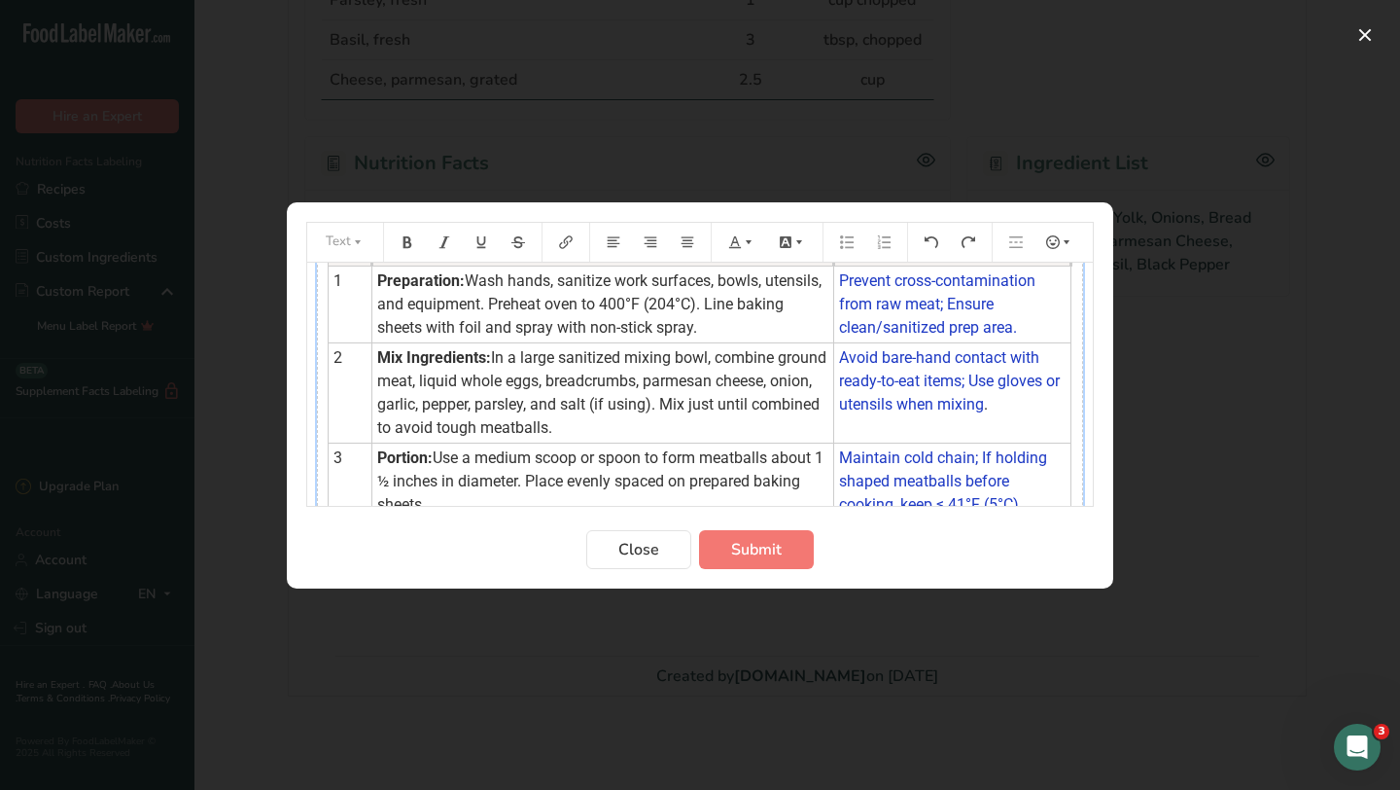
scroll to position [77, 0]
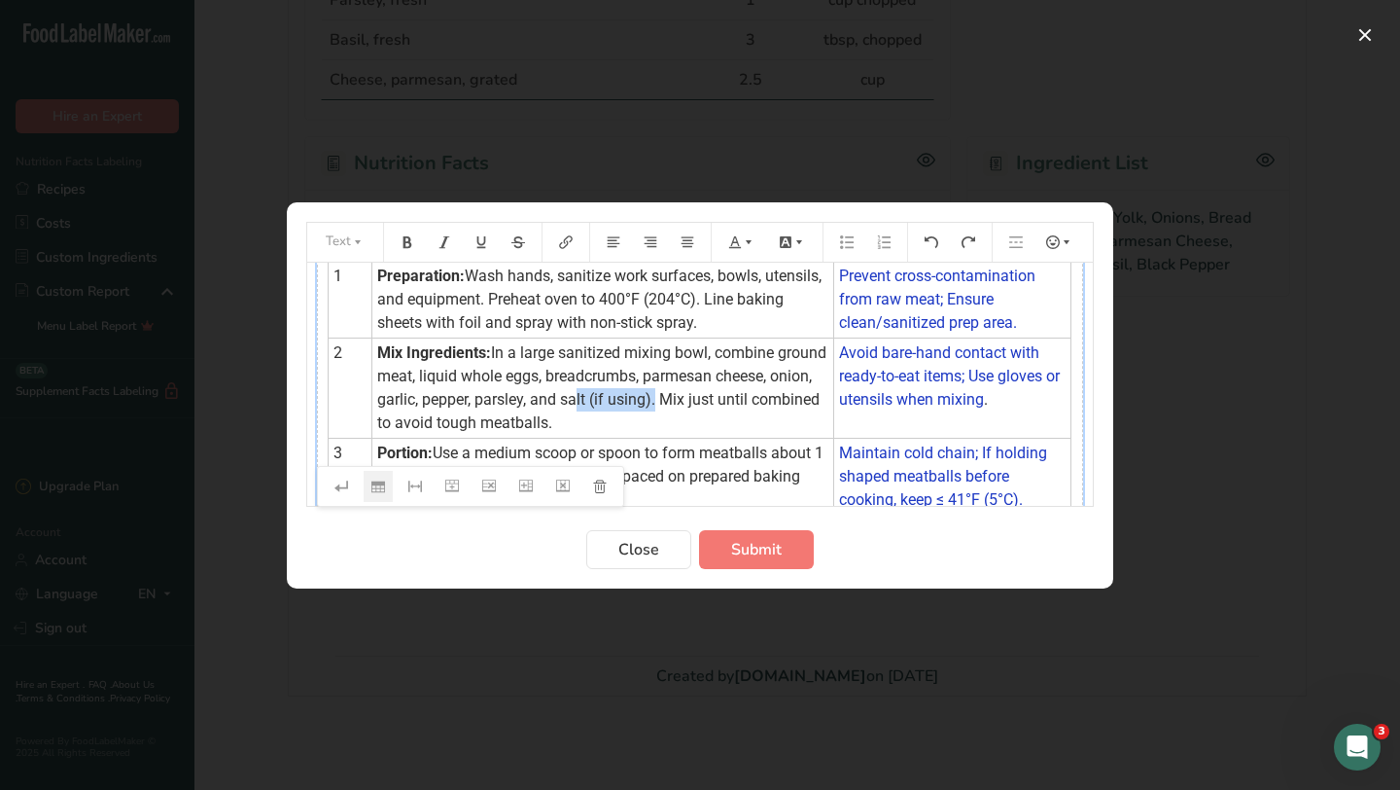
drag, startPoint x: 668, startPoint y: 398, endPoint x: 753, endPoint y: 405, distance: 84.9
click at [753, 405] on span "In a large sanitized mixing bowl, combine ground meat, liquid whole eggs, bread…" at bounding box center [603, 387] width 453 height 88
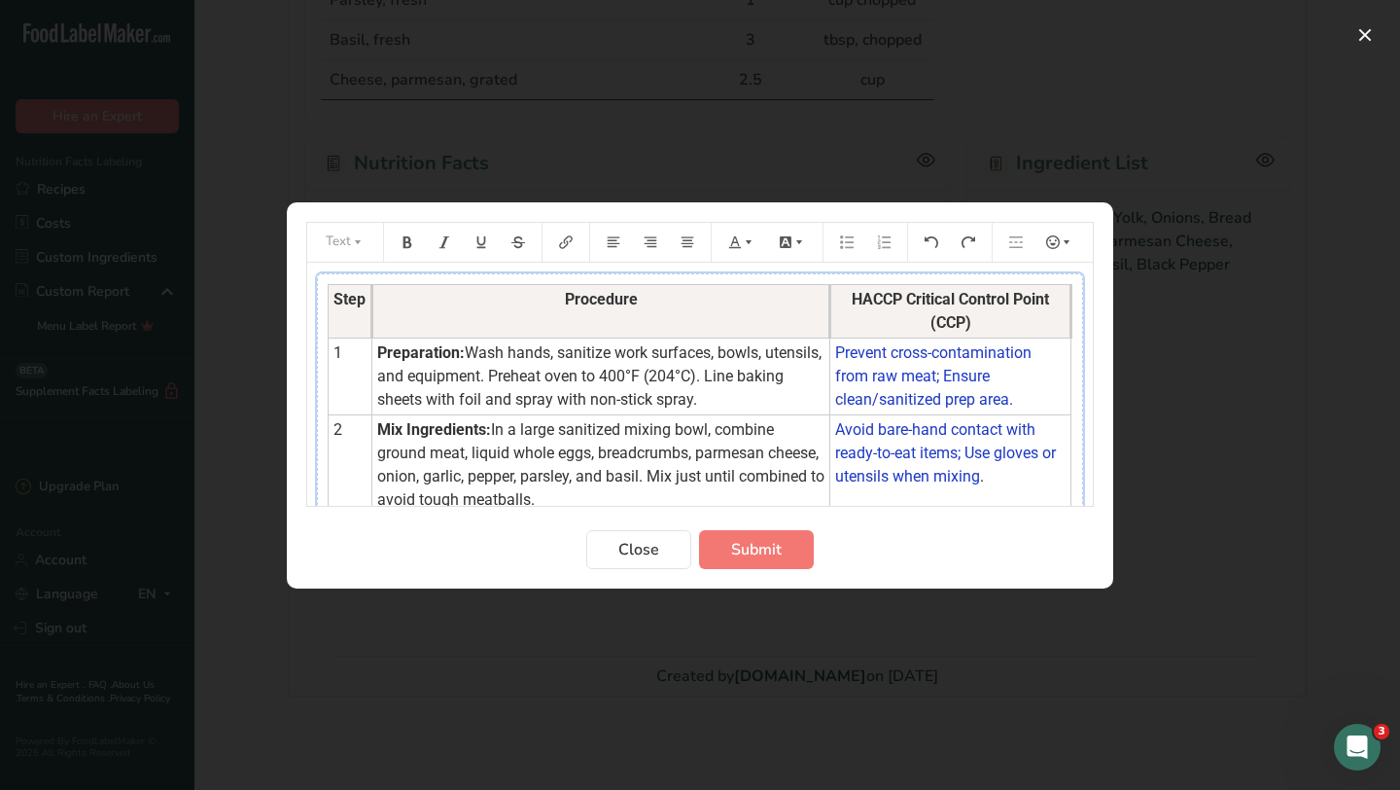
scroll to position [366, 0]
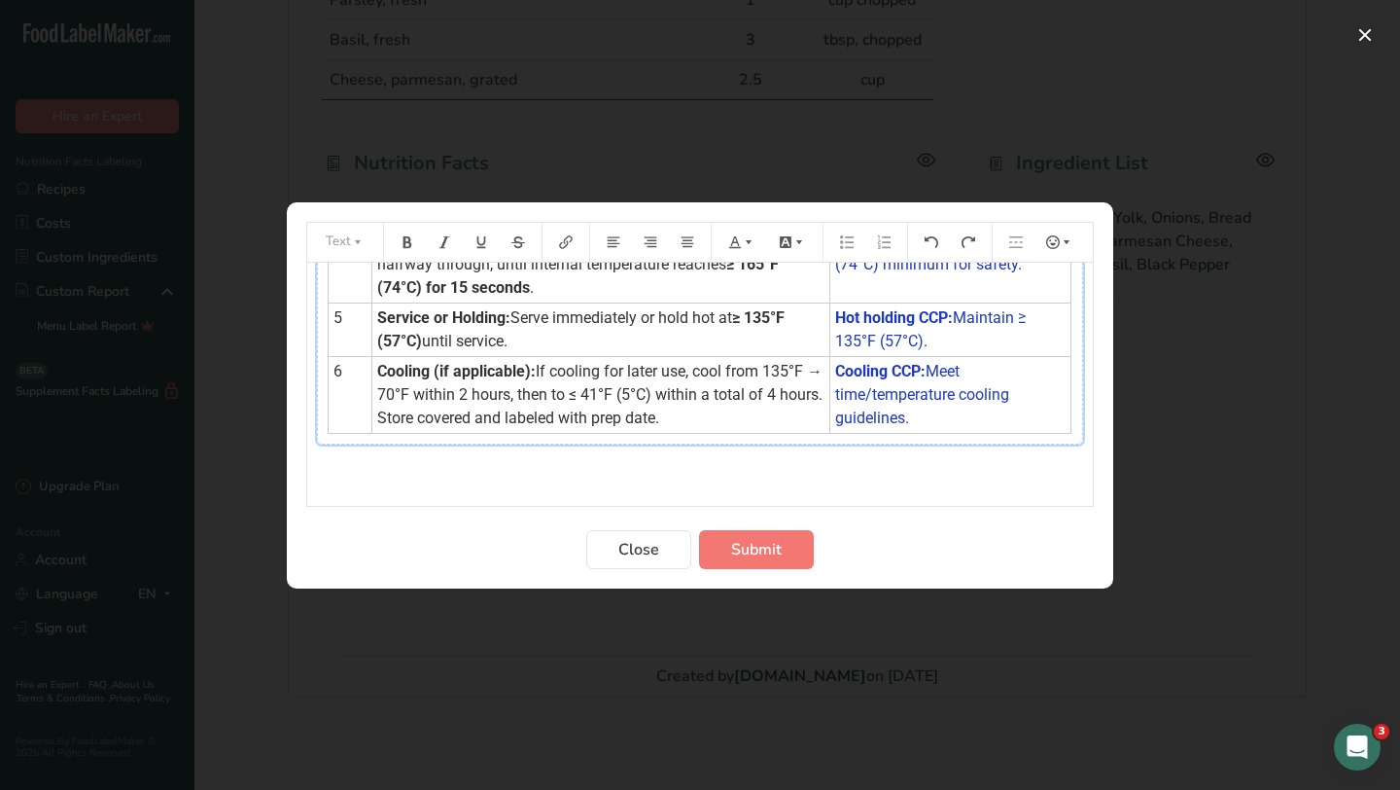
click at [727, 480] on p "﻿" at bounding box center [700, 479] width 766 height 23
drag, startPoint x: 560, startPoint y: 473, endPoint x: 297, endPoint y: 474, distance: 263.5
click at [297, 474] on section "Text Default color Clear back color Step Procedure HACCP Critical Control Point…" at bounding box center [700, 395] width 827 height 386
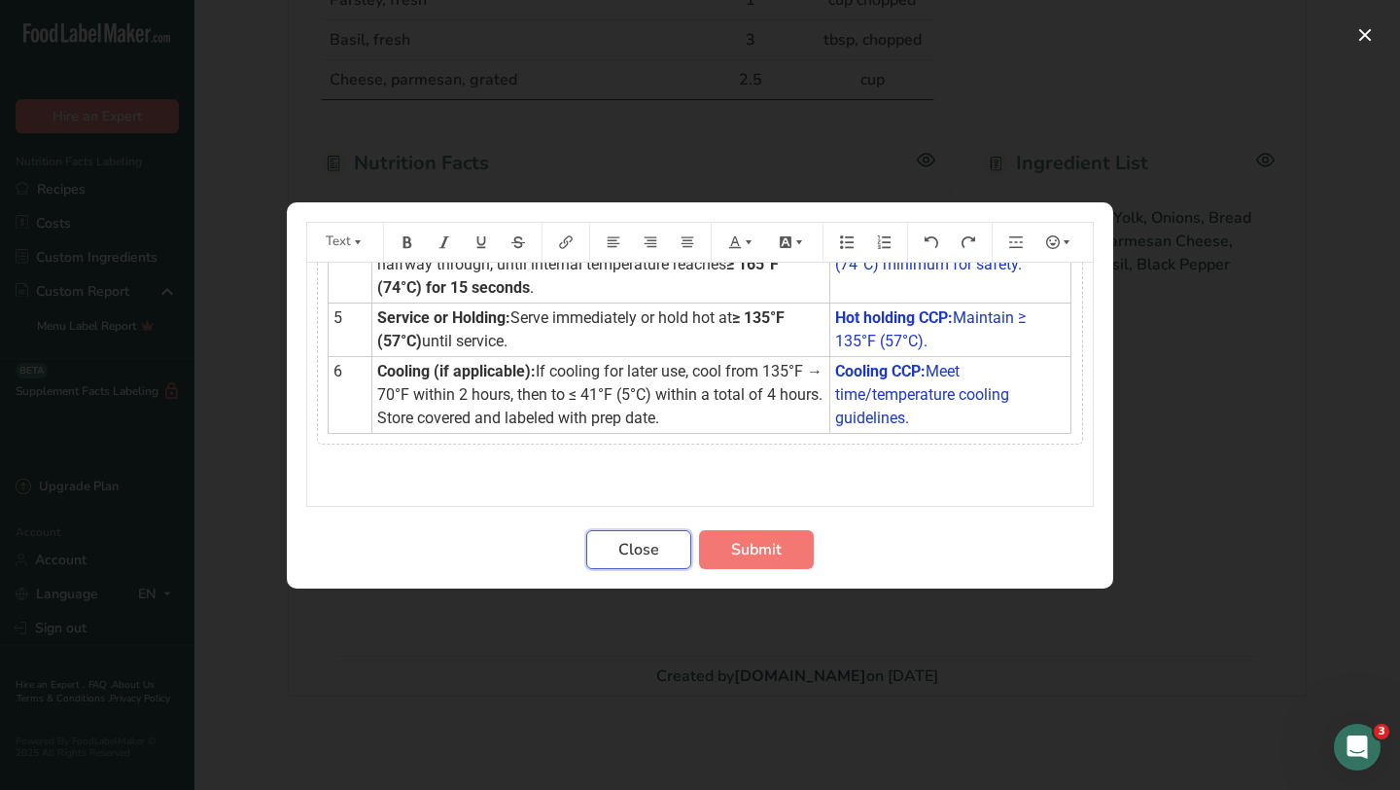
click at [626, 557] on span "Close" at bounding box center [638, 549] width 41 height 23
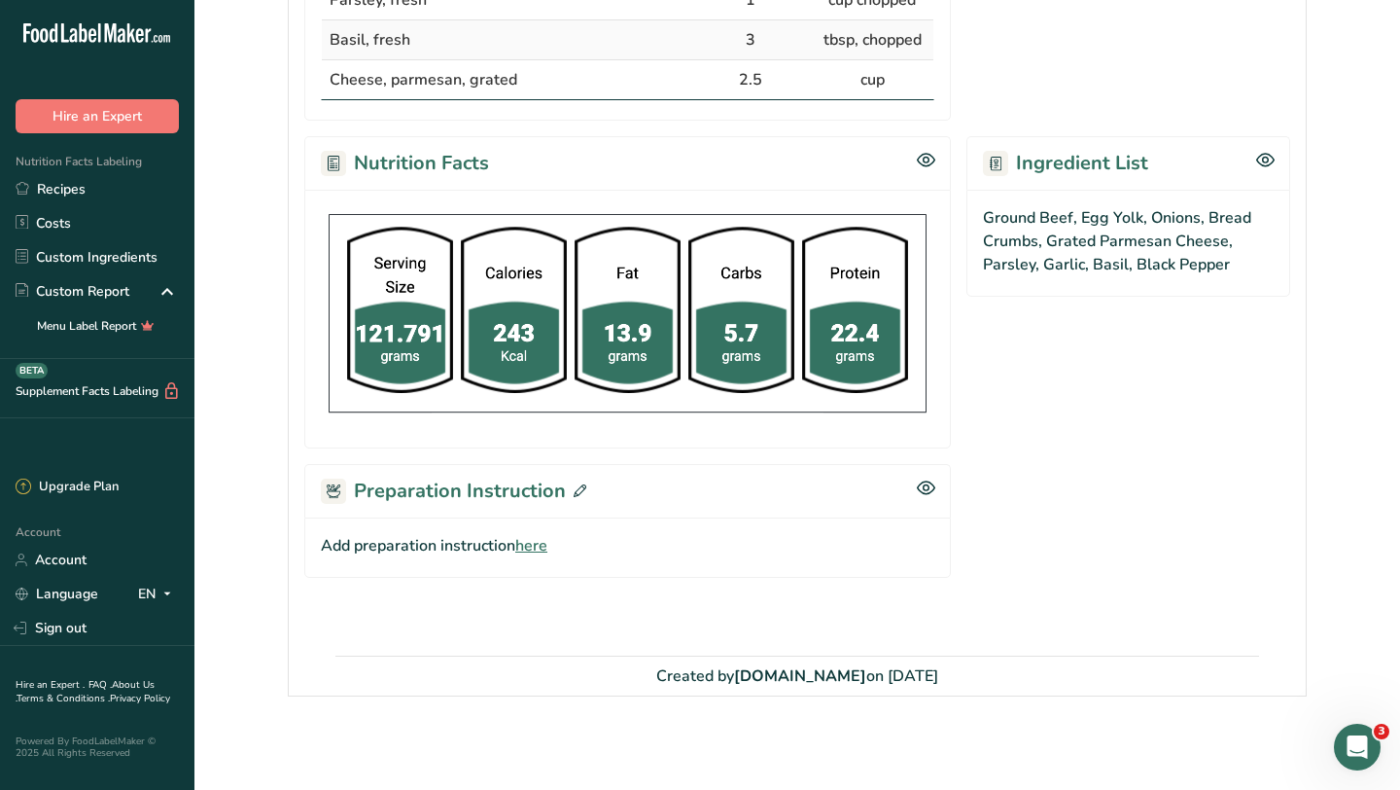
click at [927, 485] on icon at bounding box center [926, 487] width 18 height 17
click at [923, 490] on icon at bounding box center [925, 486] width 19 height 19
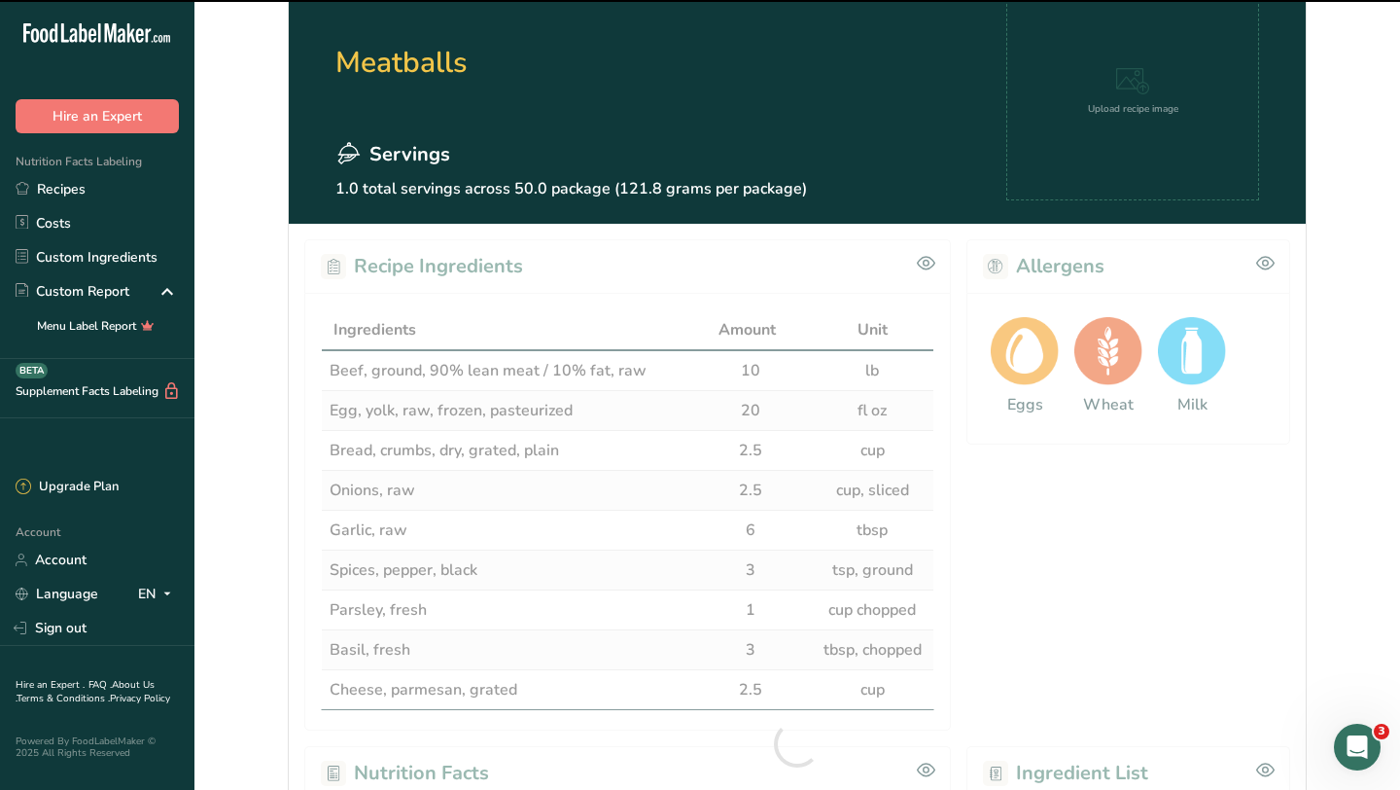
scroll to position [0, 0]
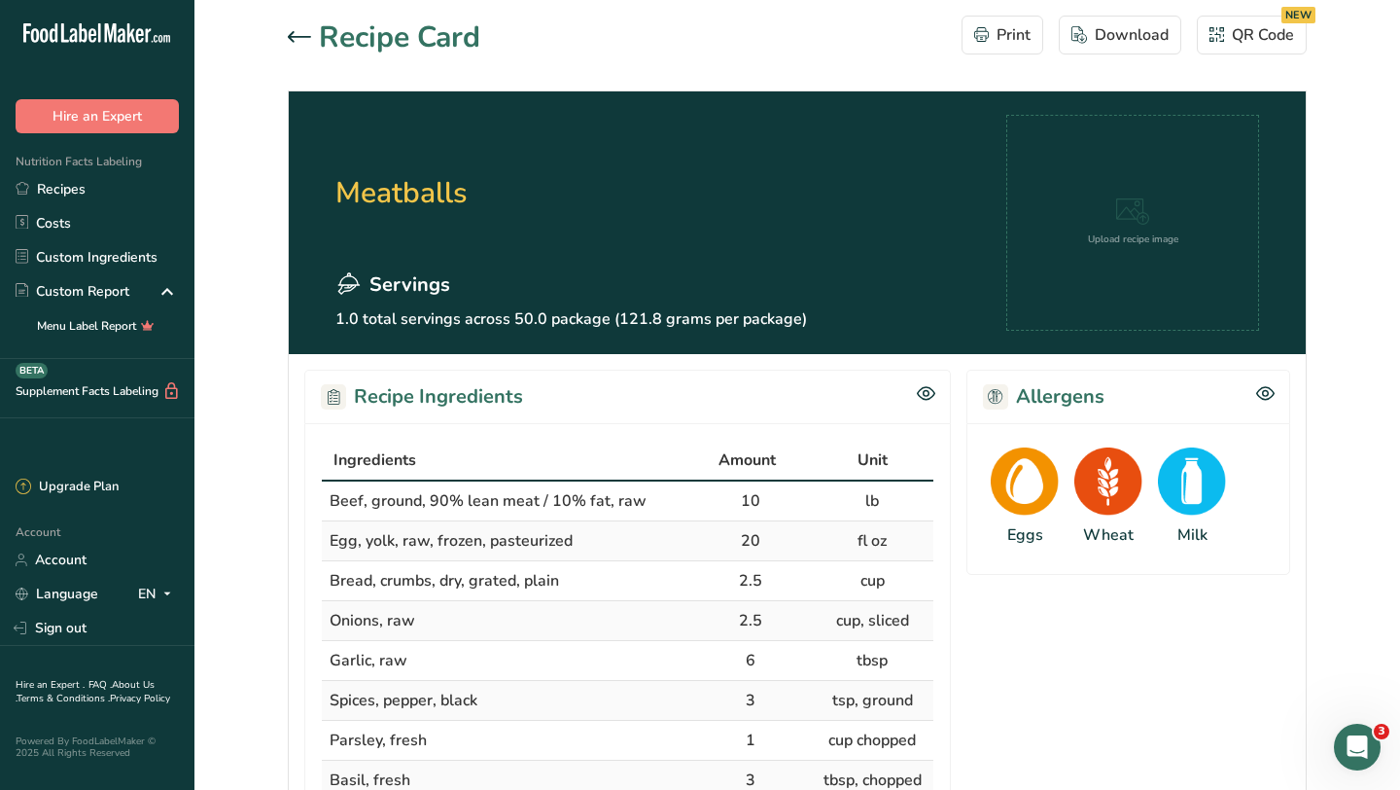
click at [298, 34] on icon at bounding box center [299, 37] width 23 height 12
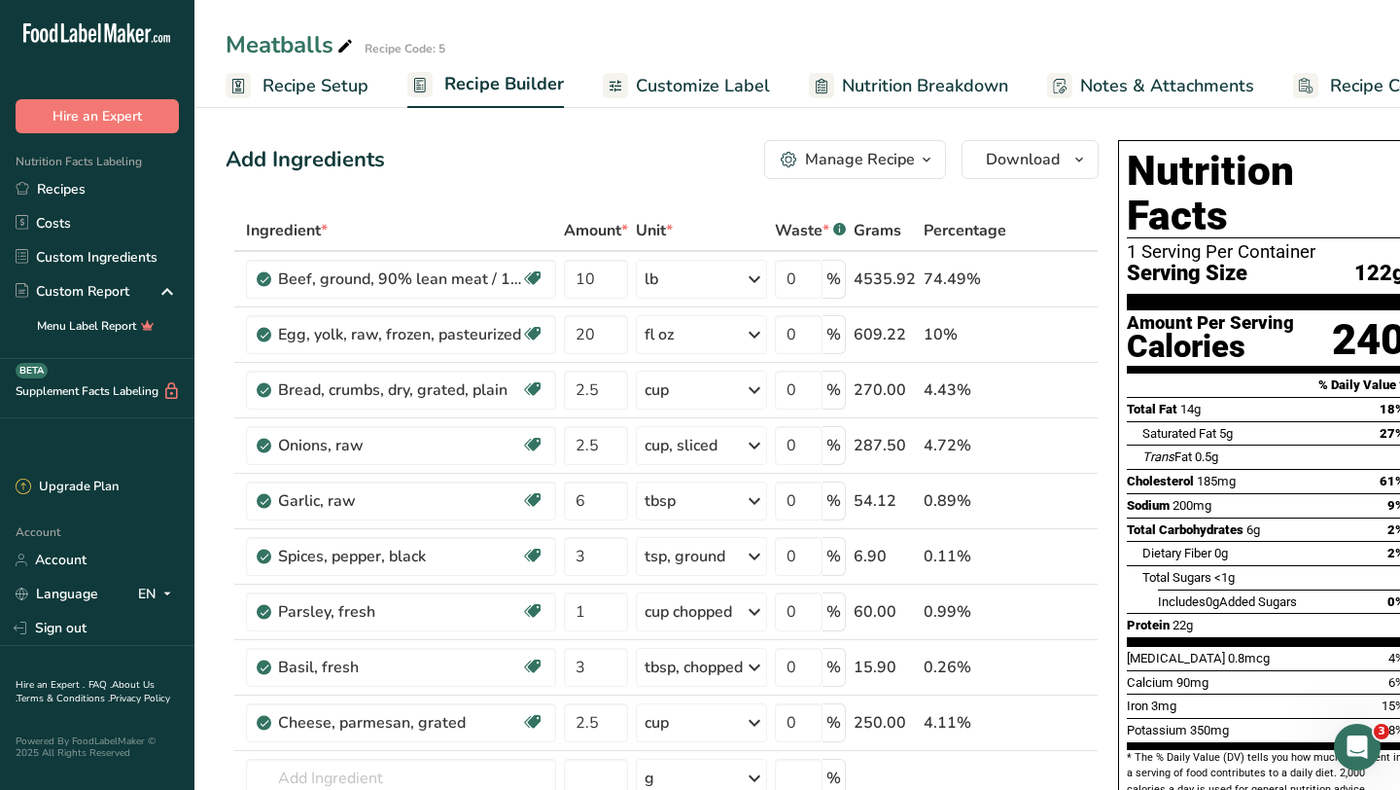
click at [957, 73] on span "Nutrition Breakdown" at bounding box center [925, 86] width 166 height 26
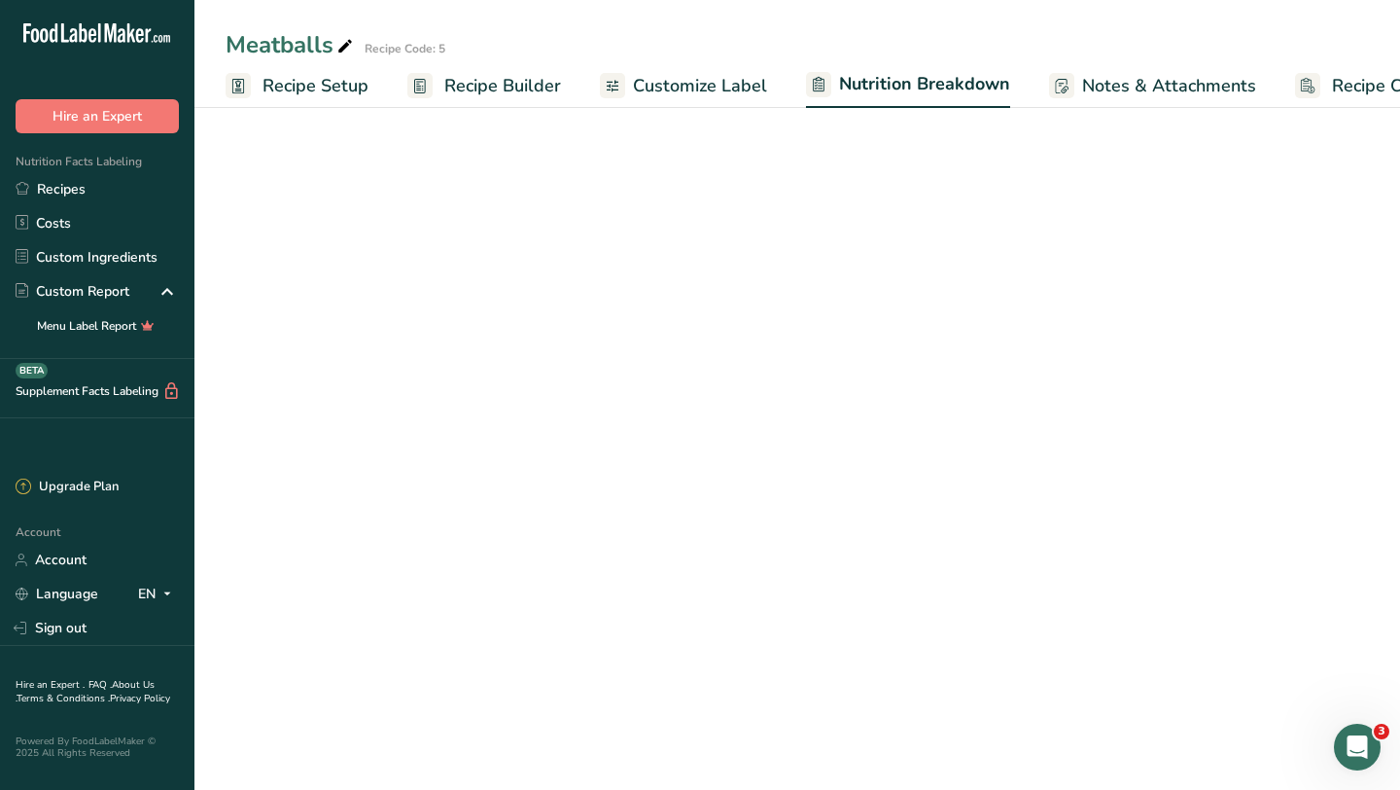
scroll to position [0, 81]
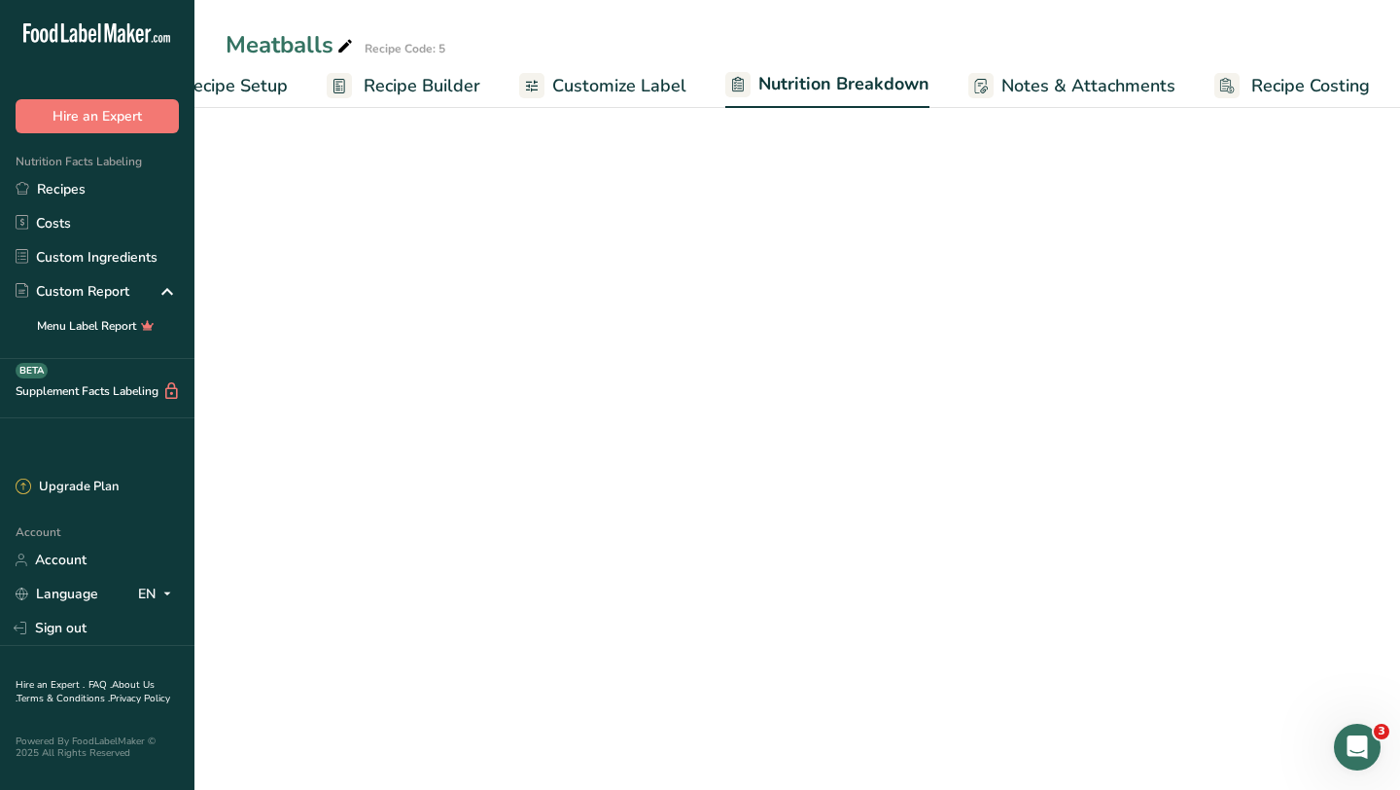
select select "Calories"
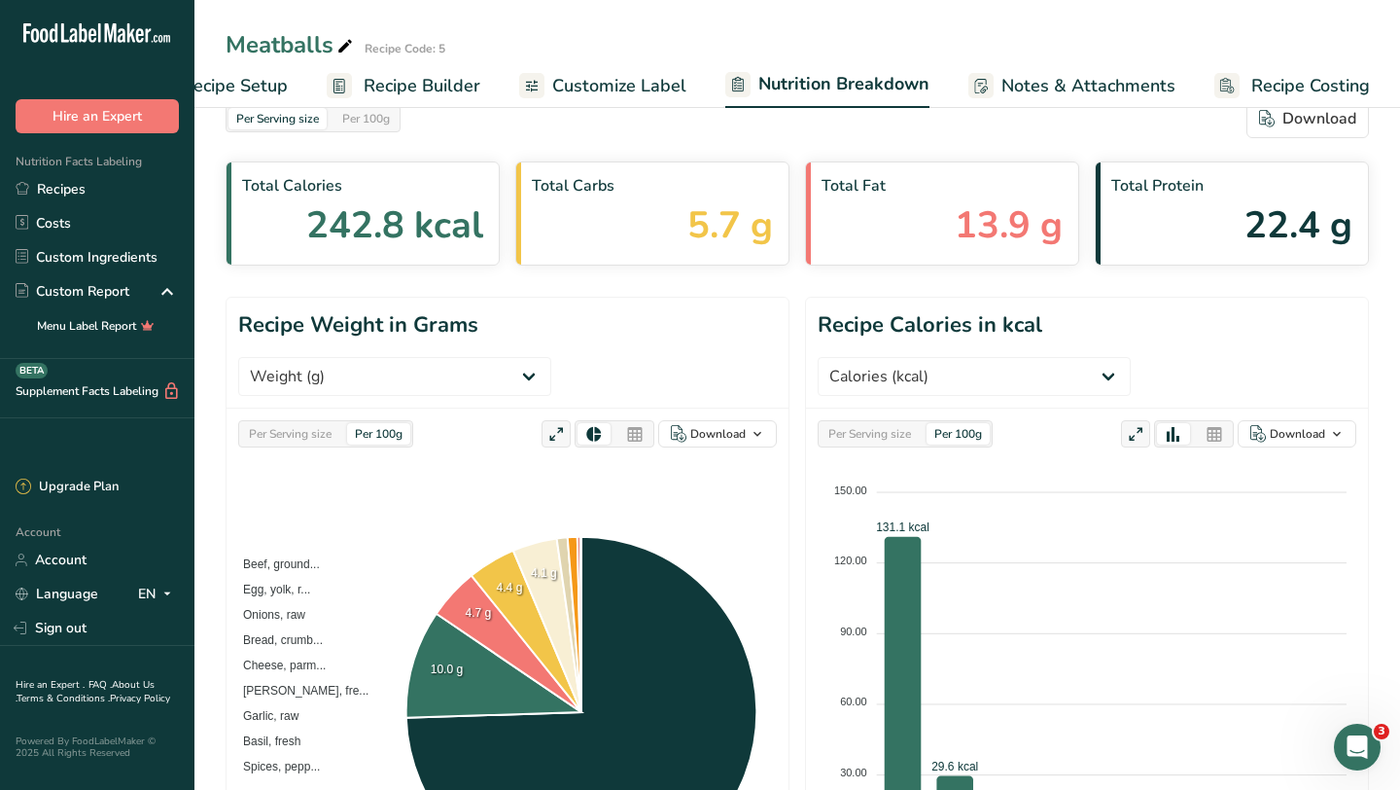
scroll to position [0, 0]
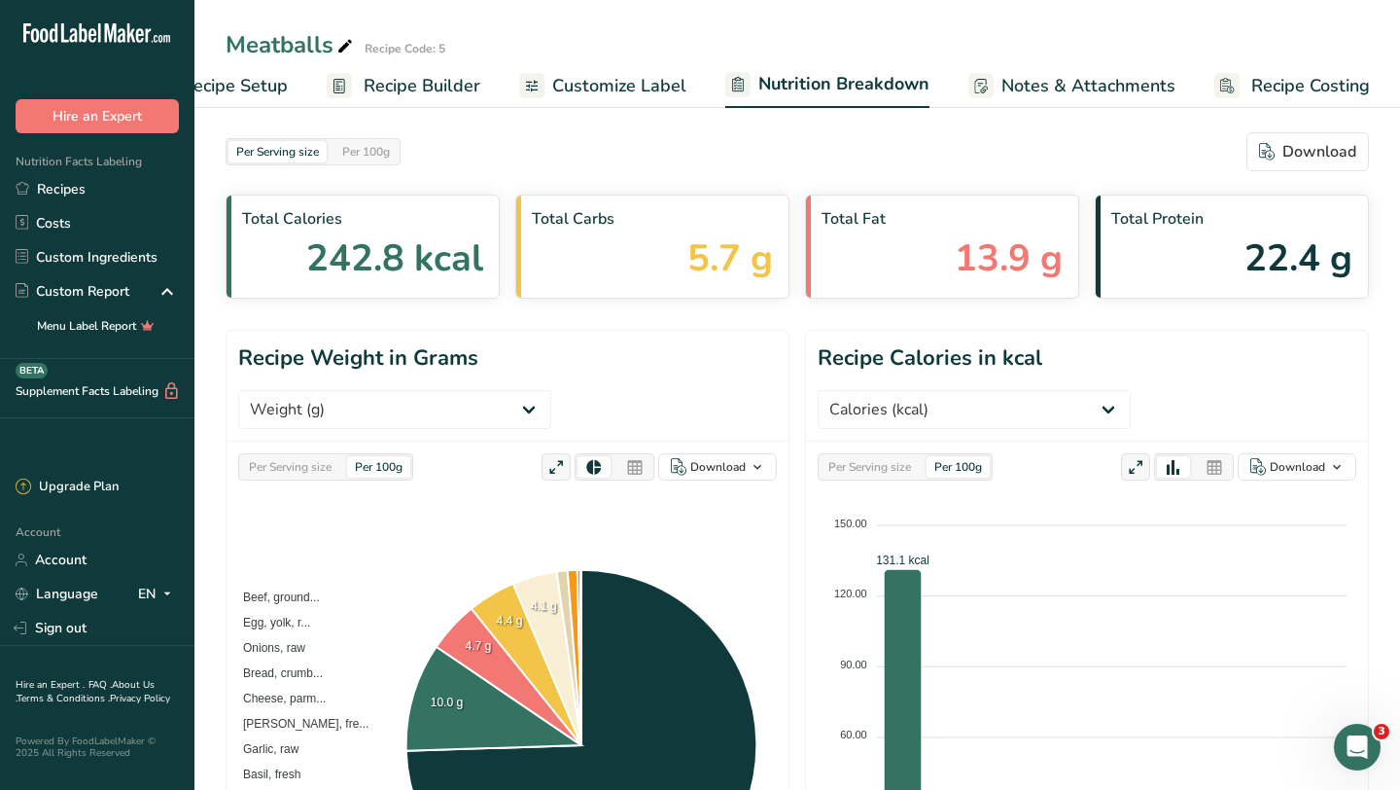
click at [268, 81] on span "Recipe Setup" at bounding box center [235, 86] width 106 height 26
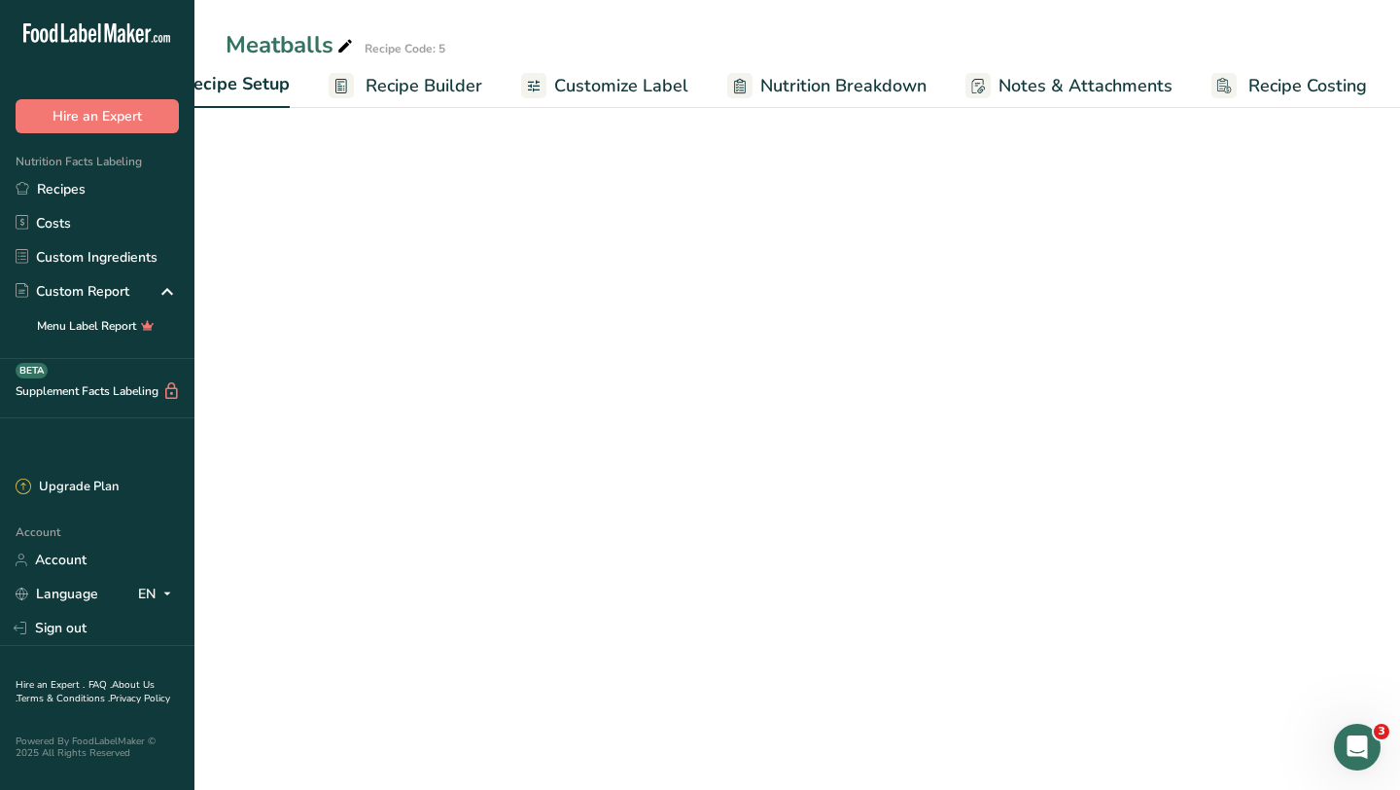
scroll to position [0, 7]
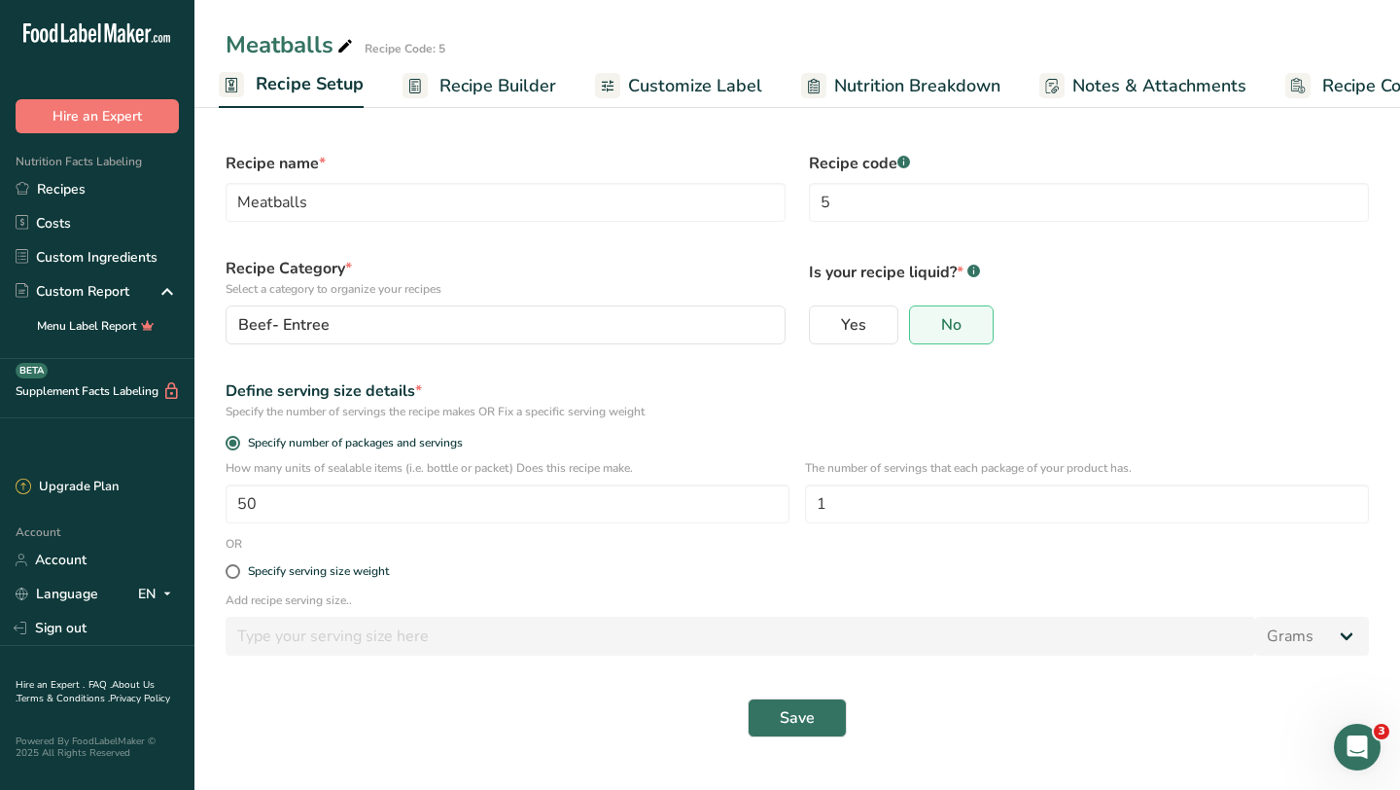
click at [504, 90] on span "Recipe Builder" at bounding box center [498, 86] width 117 height 26
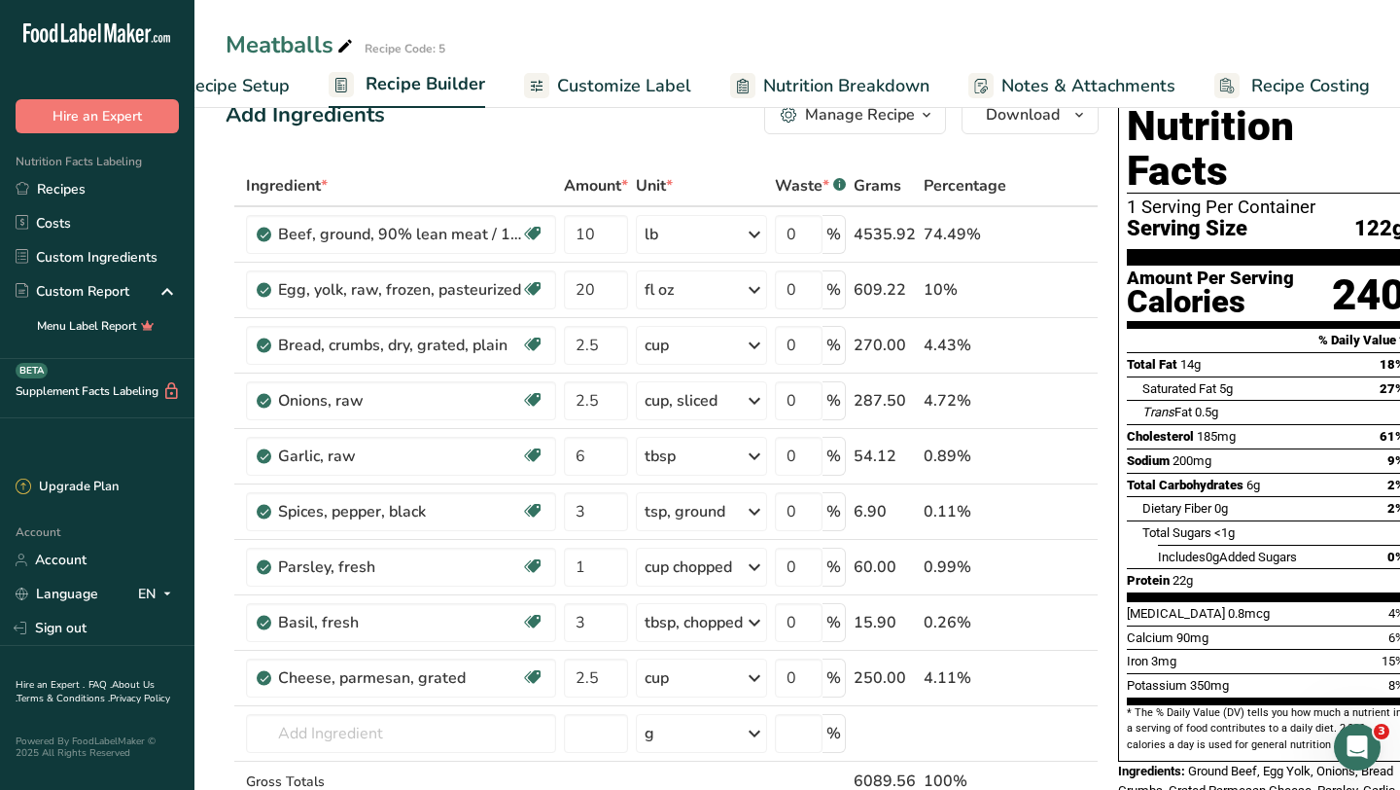
scroll to position [50, 0]
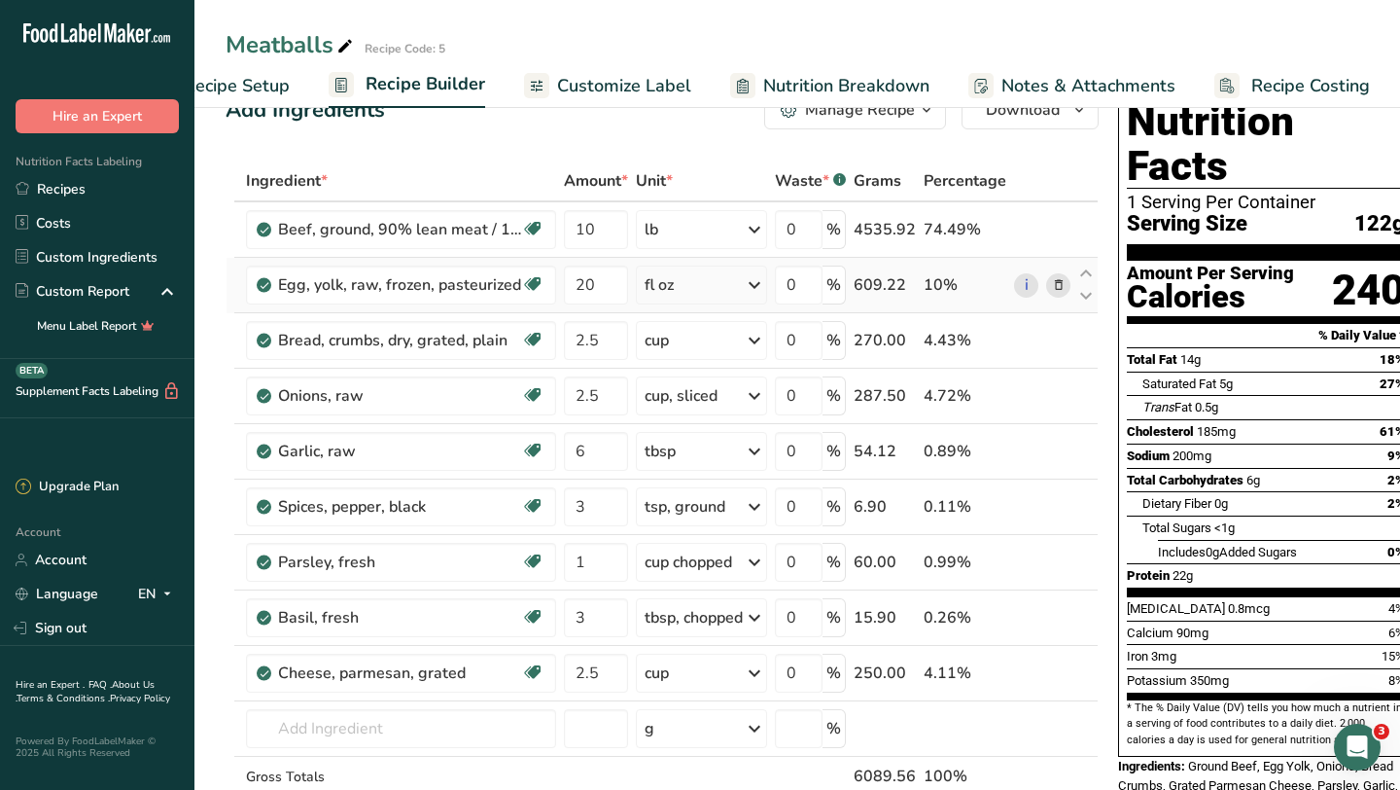
click at [1061, 286] on icon at bounding box center [1059, 285] width 14 height 20
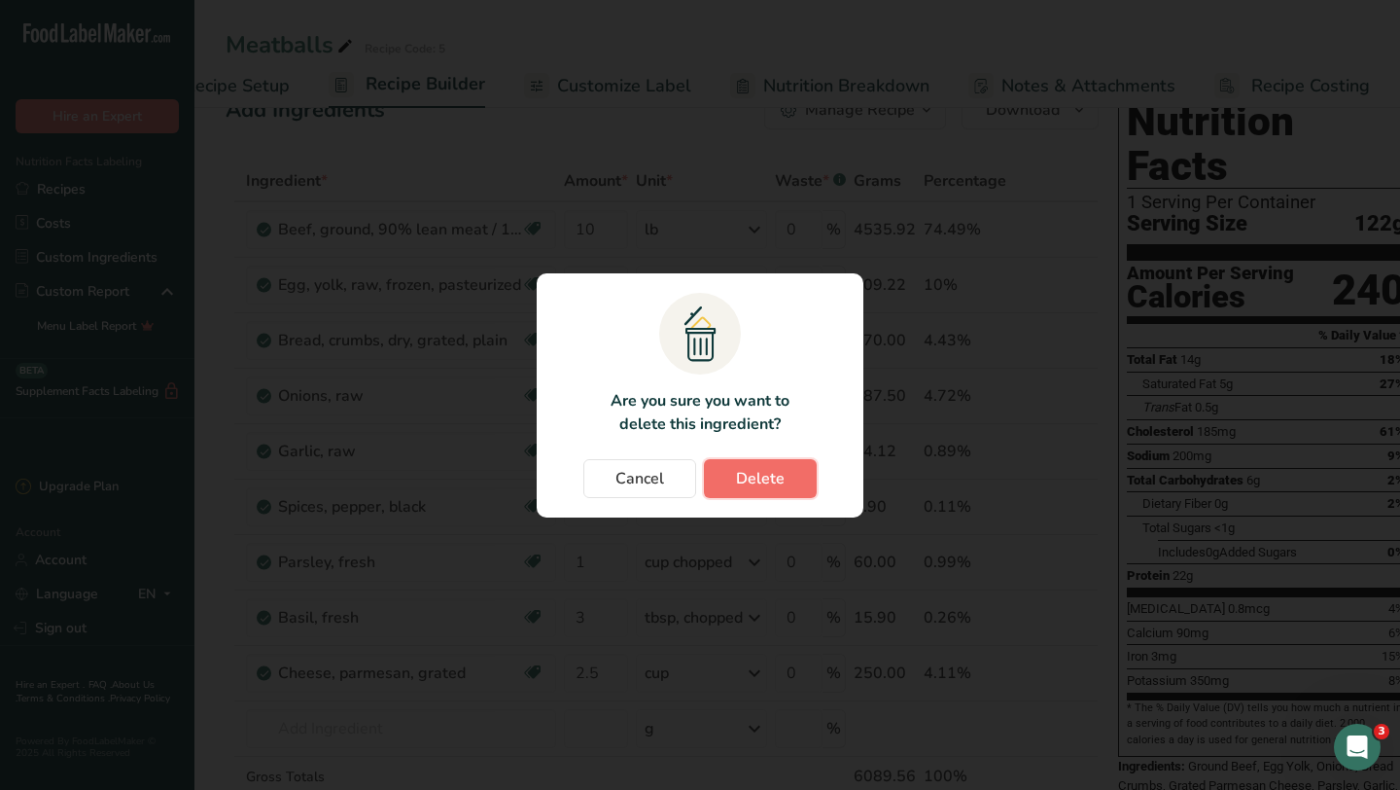
click at [734, 477] on button "Delete" at bounding box center [760, 478] width 113 height 39
type input "2.5"
type input "6"
type input "3"
type input "1"
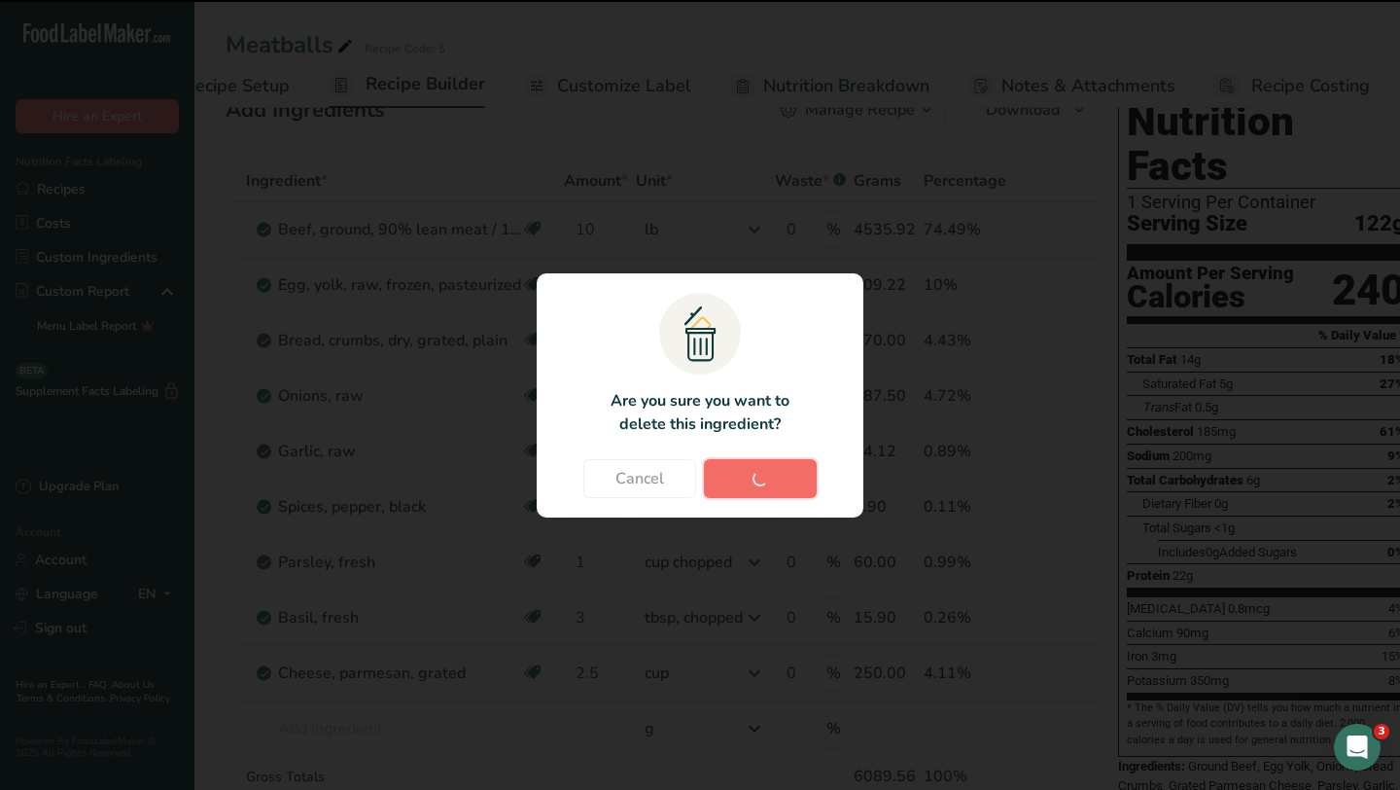
type input "3"
type input "2.5"
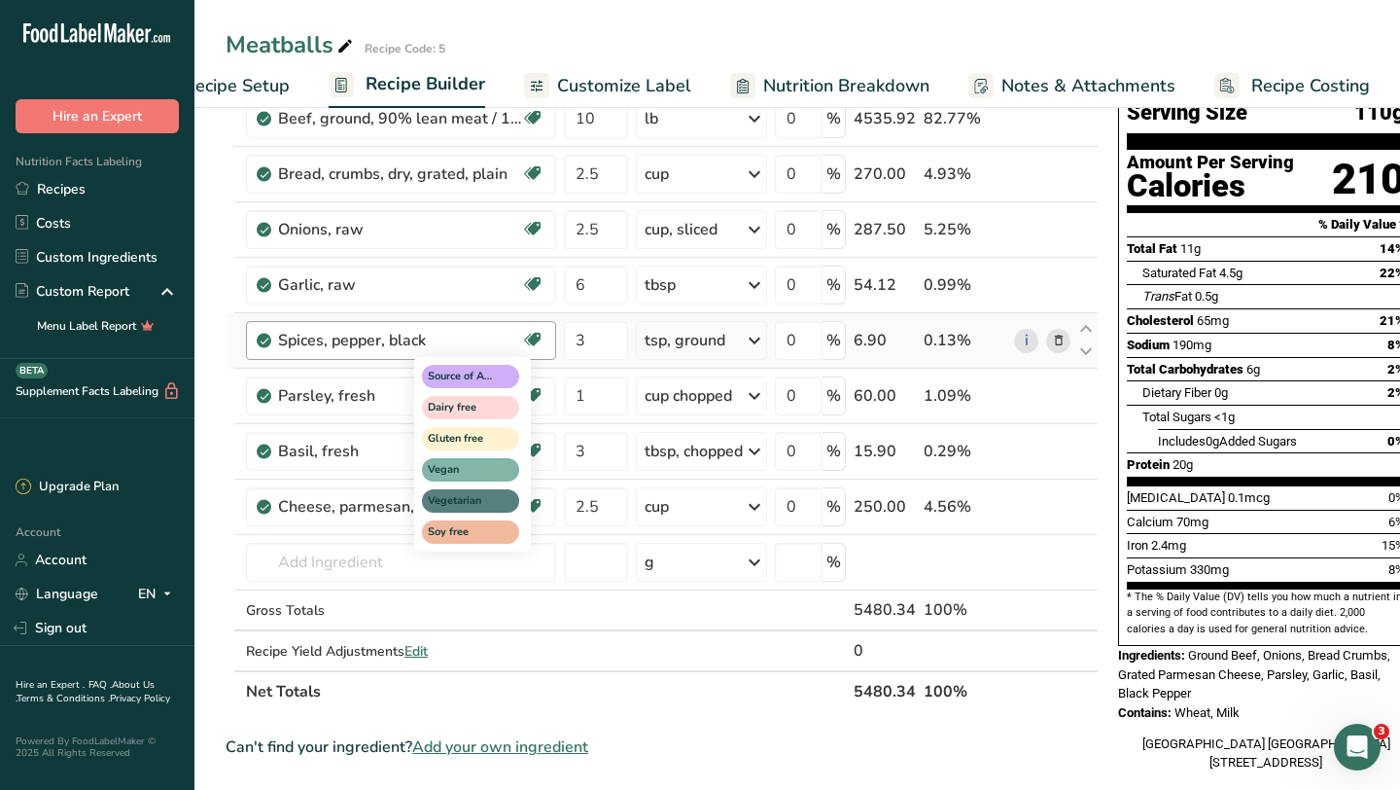
scroll to position [159, 0]
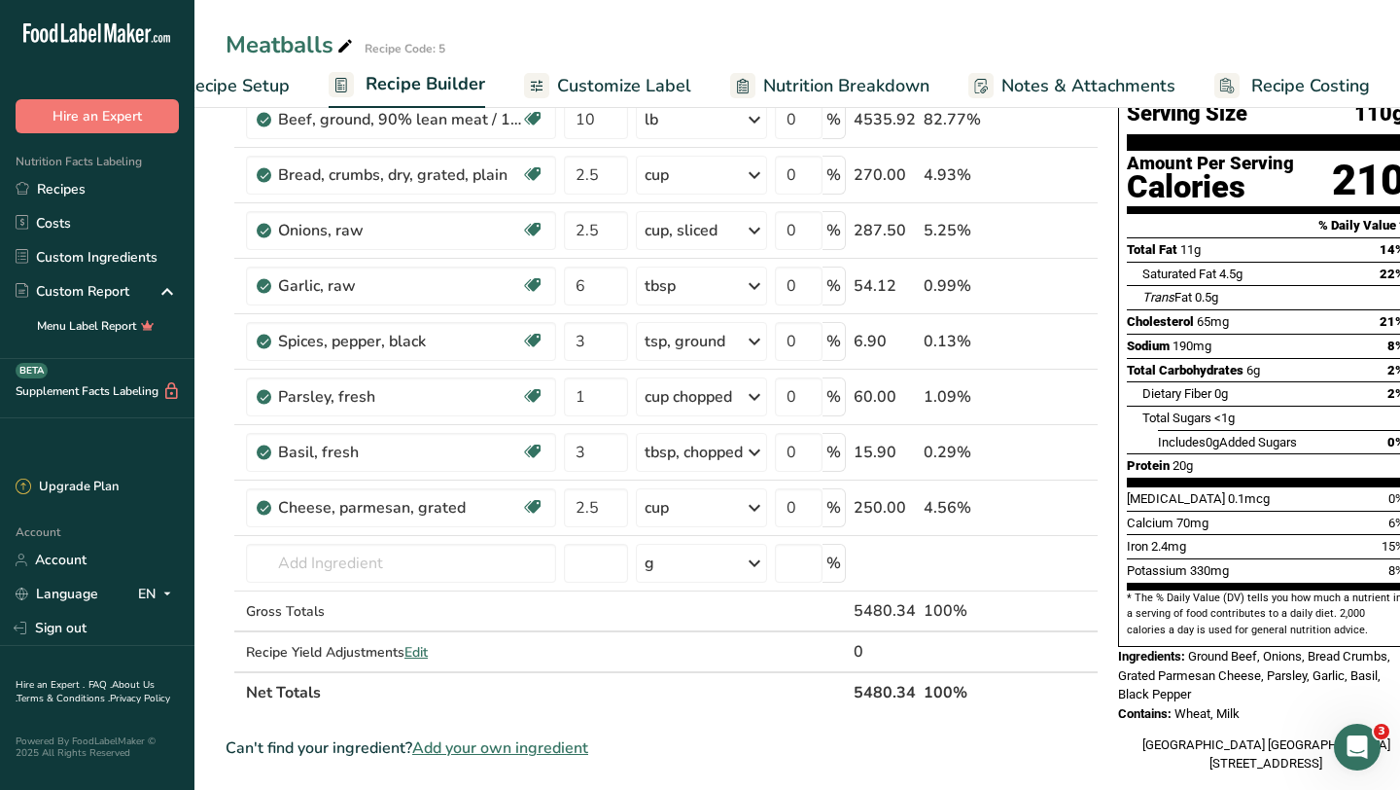
click at [224, 559] on section "Add Ingredients Manage Recipe Delete Recipe Duplicate Recipe Scale Recipe Save …" at bounding box center [797, 652] width 1206 height 1421
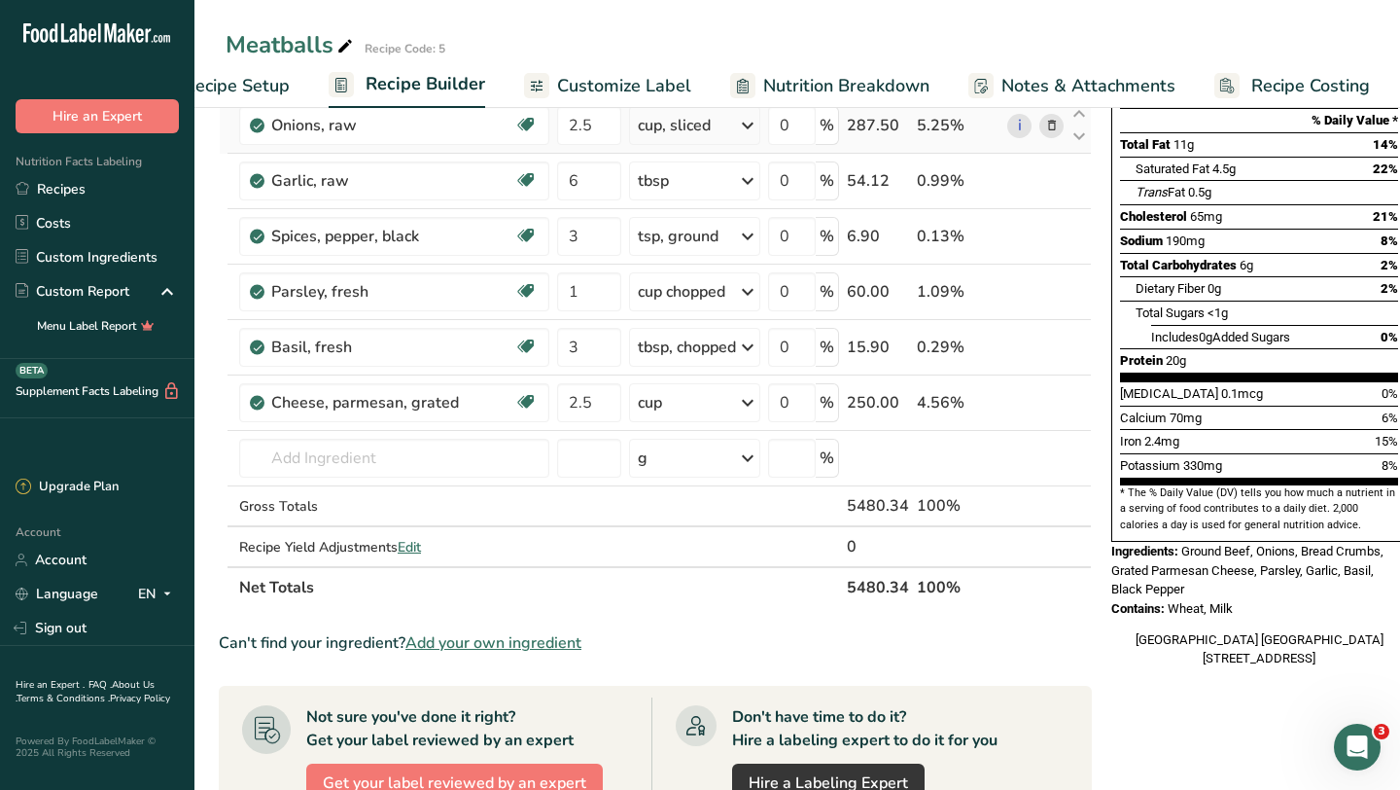
scroll to position [416, 0]
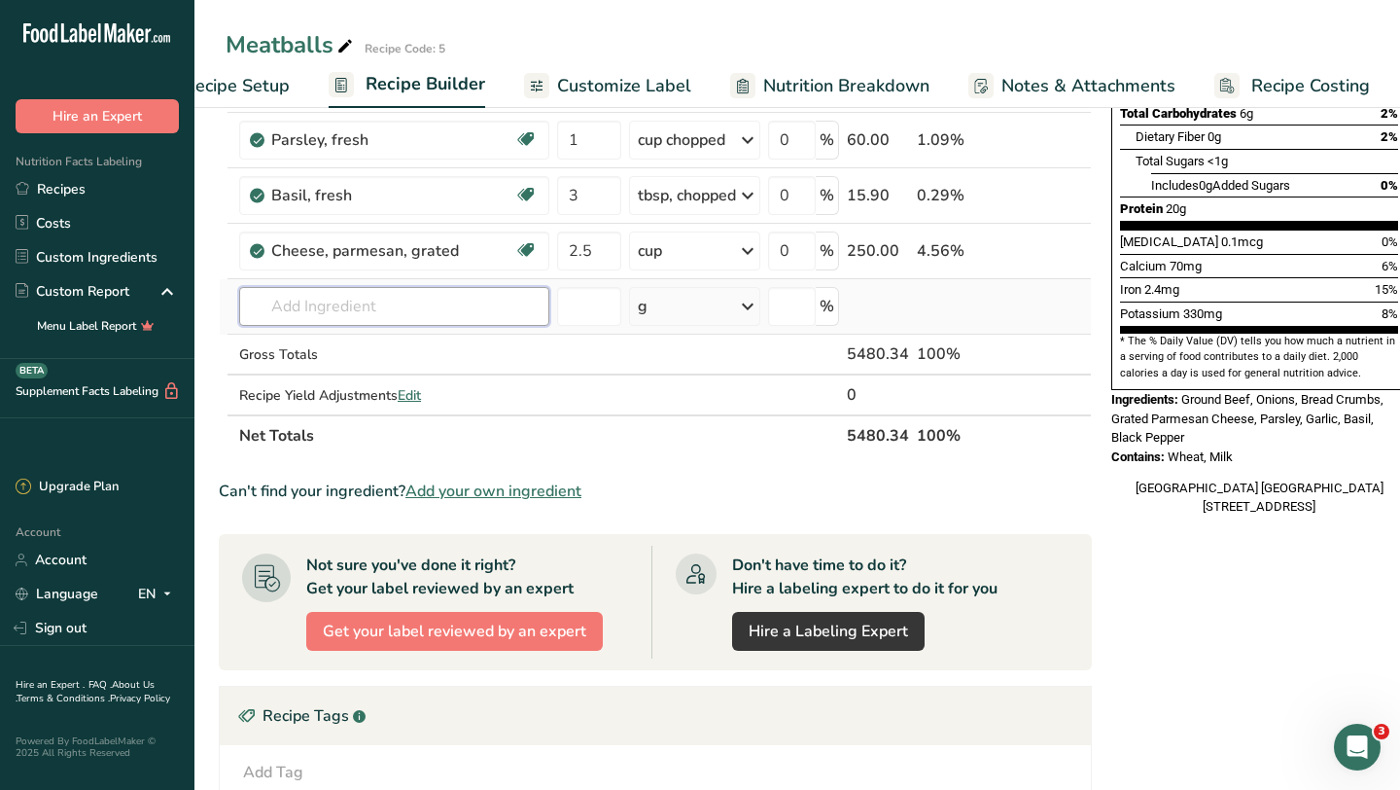
click at [451, 322] on input "text" at bounding box center [394, 306] width 310 height 39
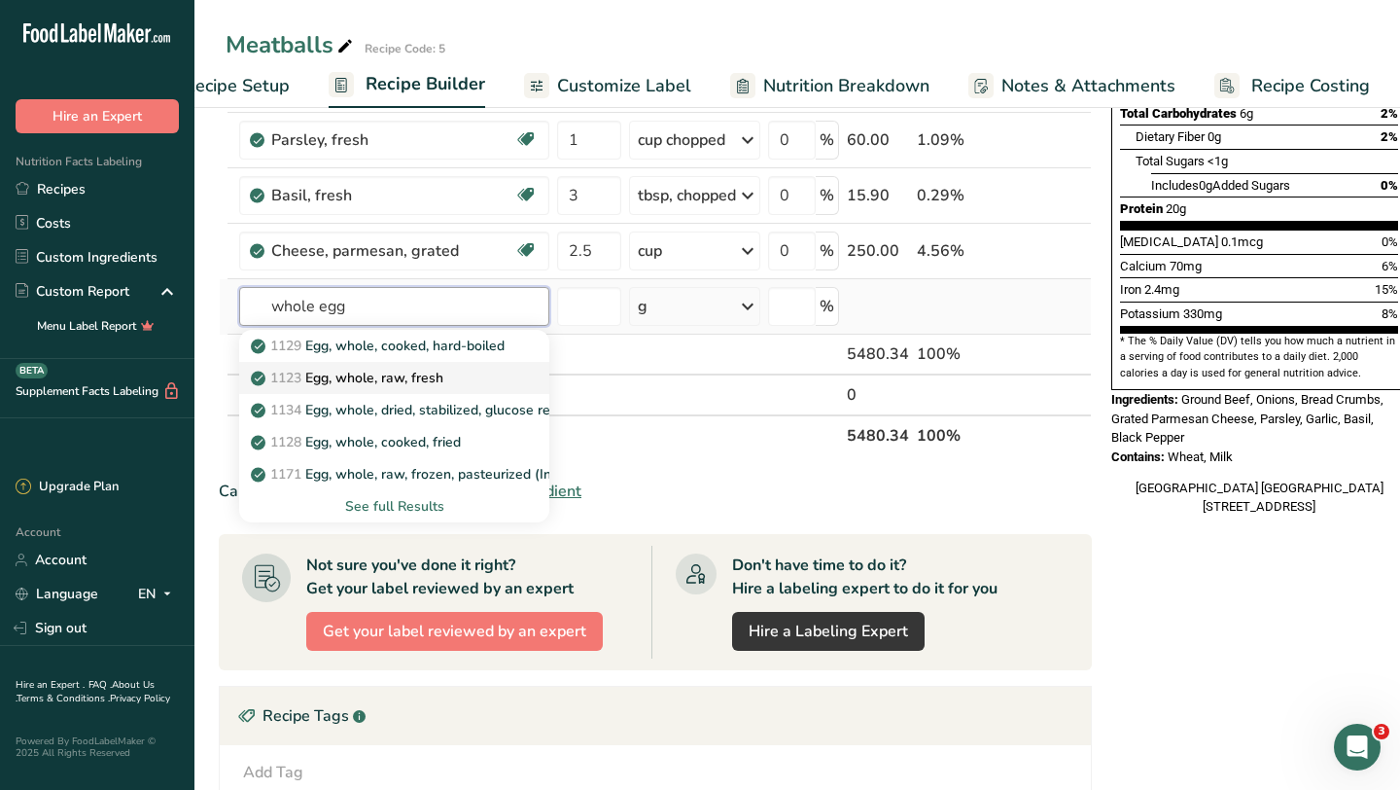
type input "whole egg"
click at [337, 376] on p "1123 Egg, whole, raw, fresh" at bounding box center [349, 378] width 189 height 20
type input "Egg, whole, raw, fresh"
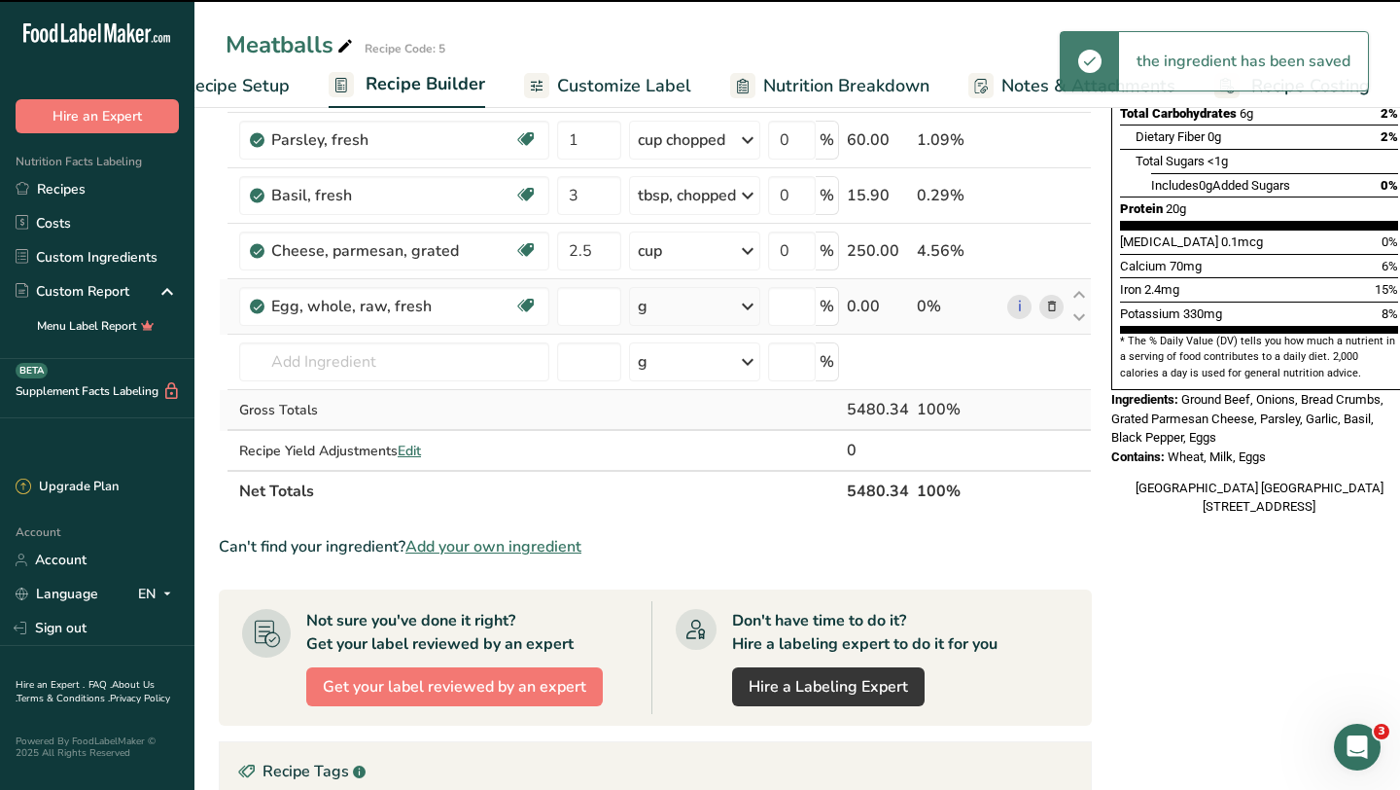
type input "0"
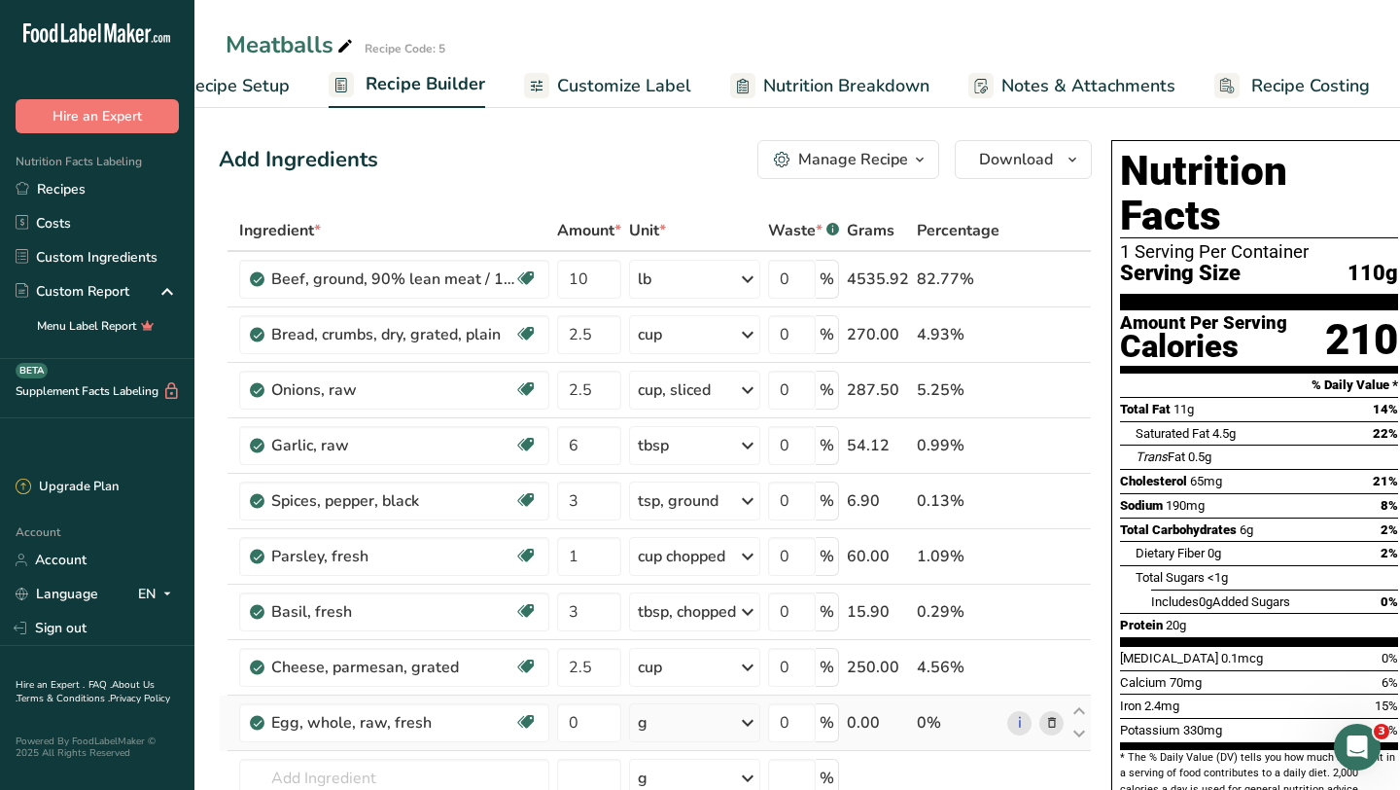
scroll to position [188, 0]
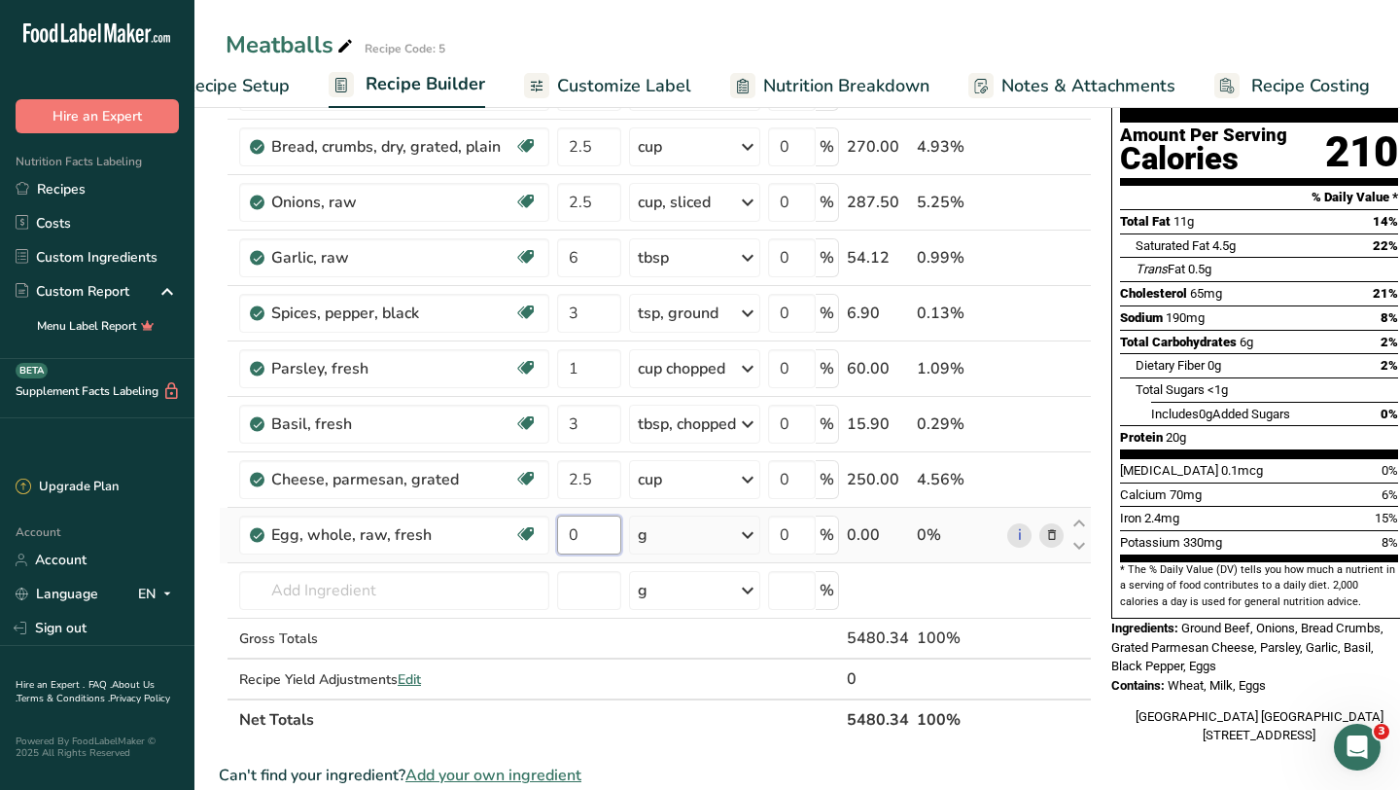
click at [598, 540] on input "0" at bounding box center [589, 534] width 64 height 39
type input "20"
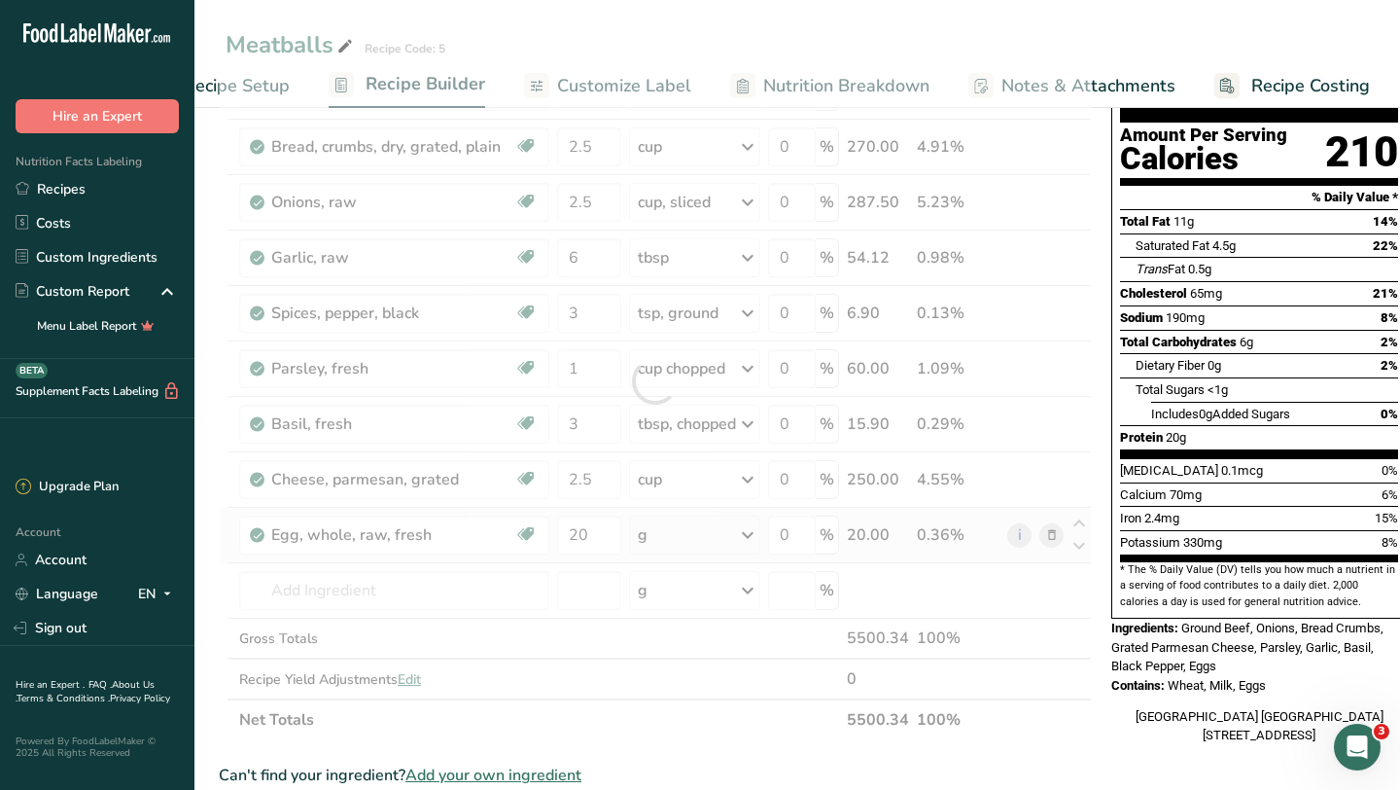
click at [745, 532] on div "Ingredient * Amount * Unit * Waste * .a-a{fill:#347362;}.b-a{fill:#fff;} Grams …" at bounding box center [655, 381] width 873 height 718
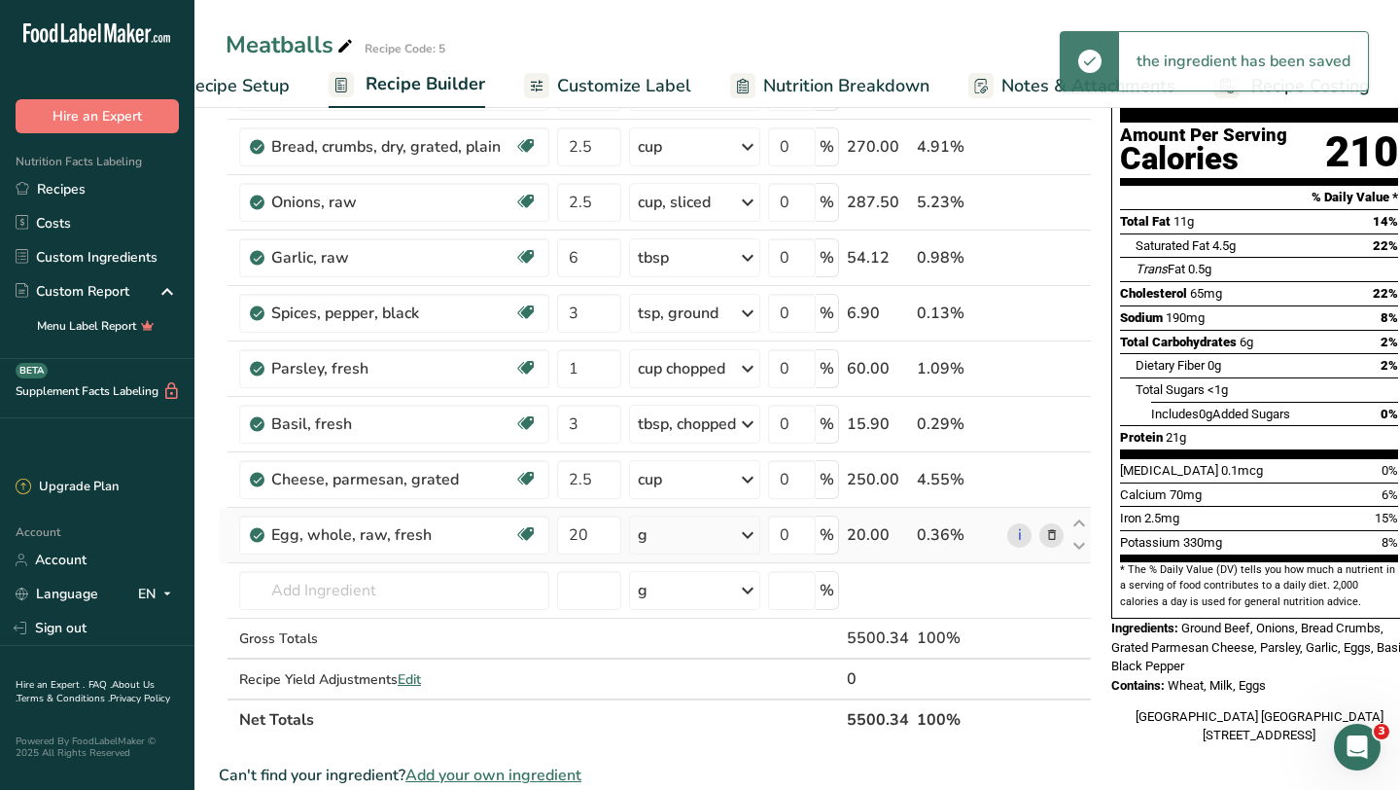
click at [746, 532] on icon at bounding box center [747, 534] width 23 height 35
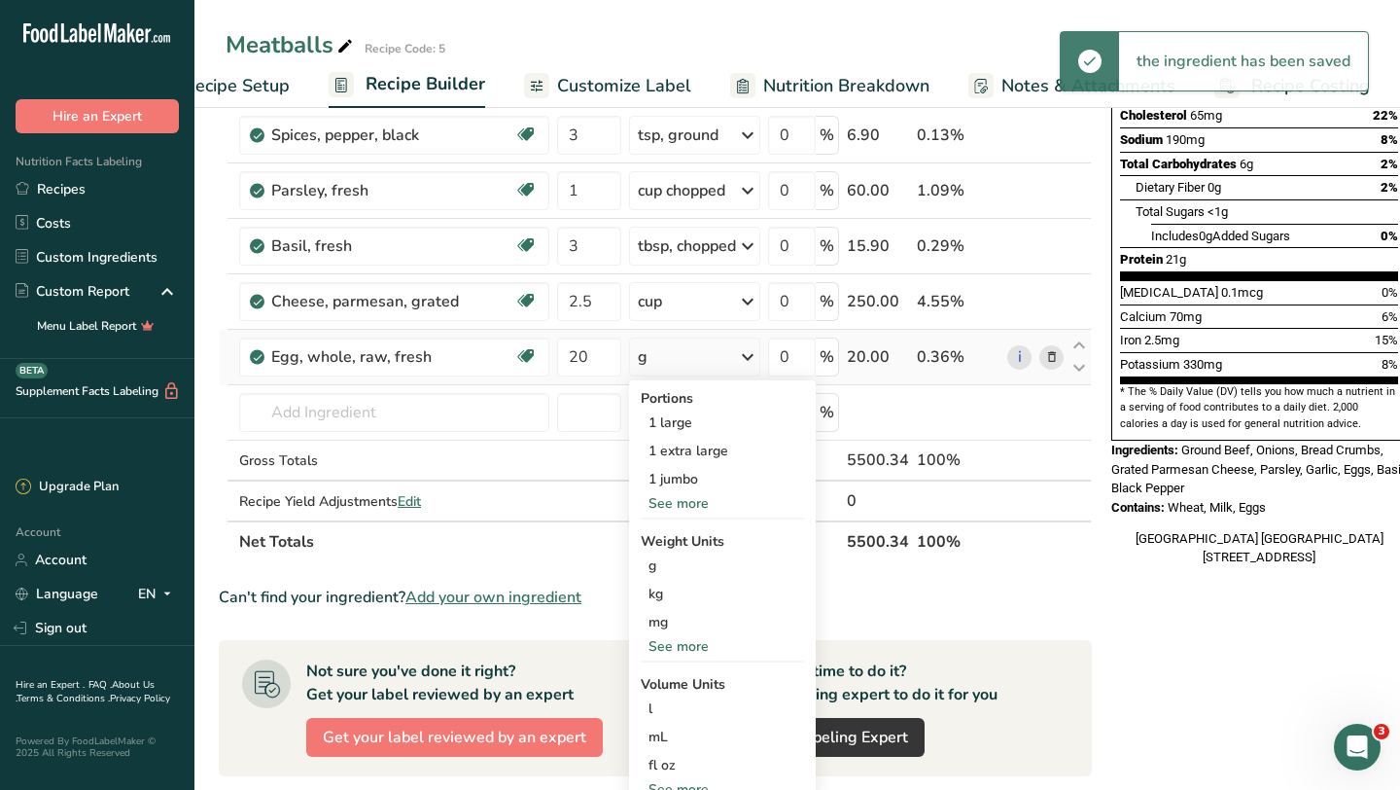
scroll to position [404, 0]
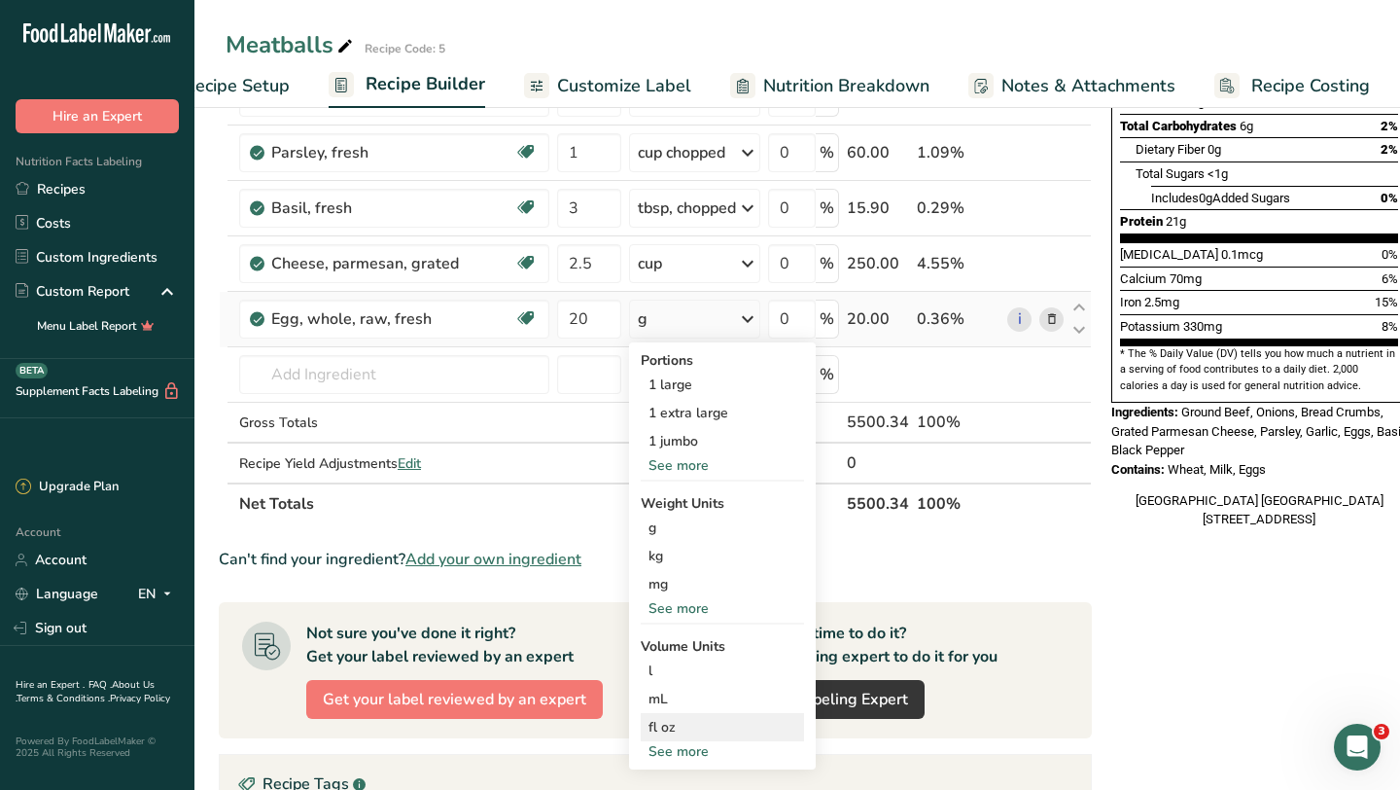
click at [660, 731] on div "fl oz" at bounding box center [723, 727] width 148 height 20
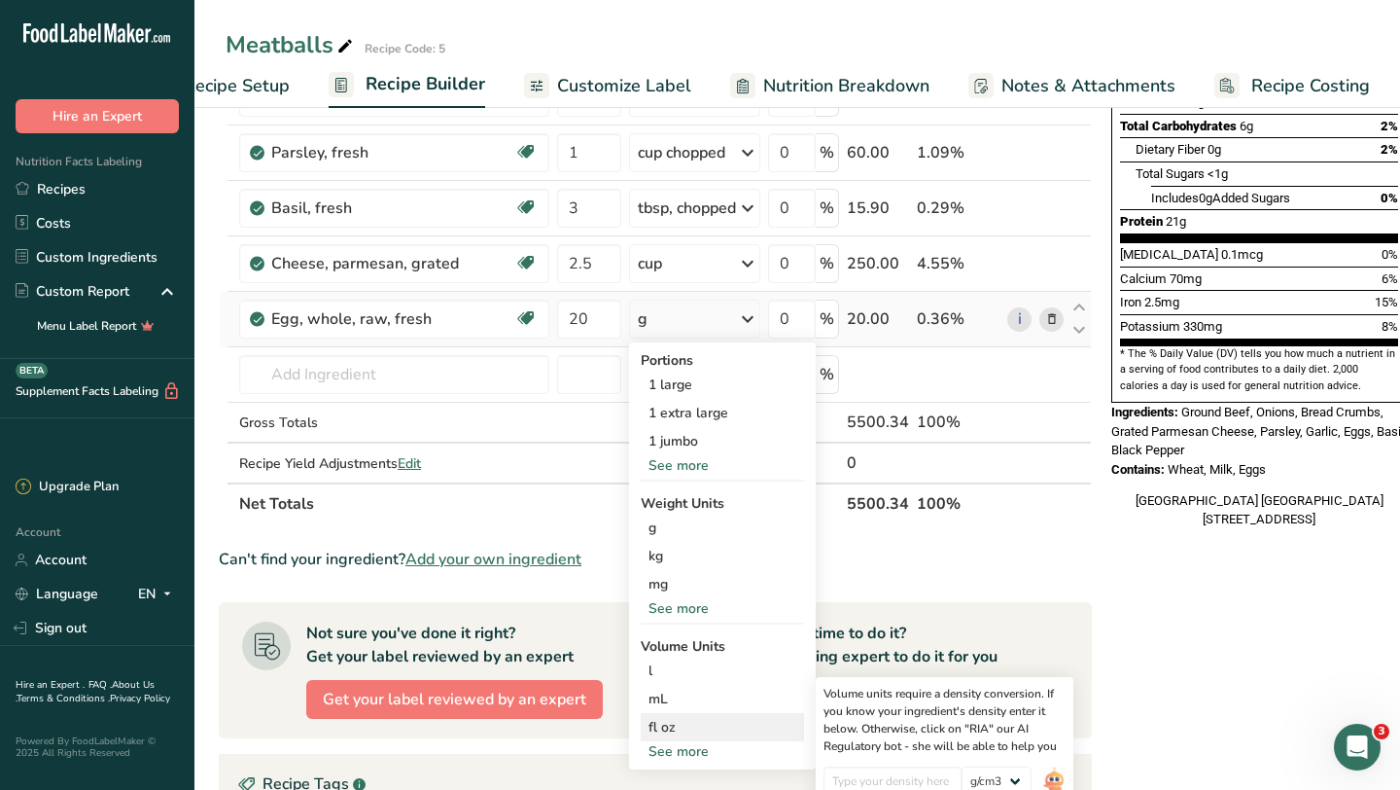
click at [660, 728] on div "fl oz" at bounding box center [723, 727] width 148 height 20
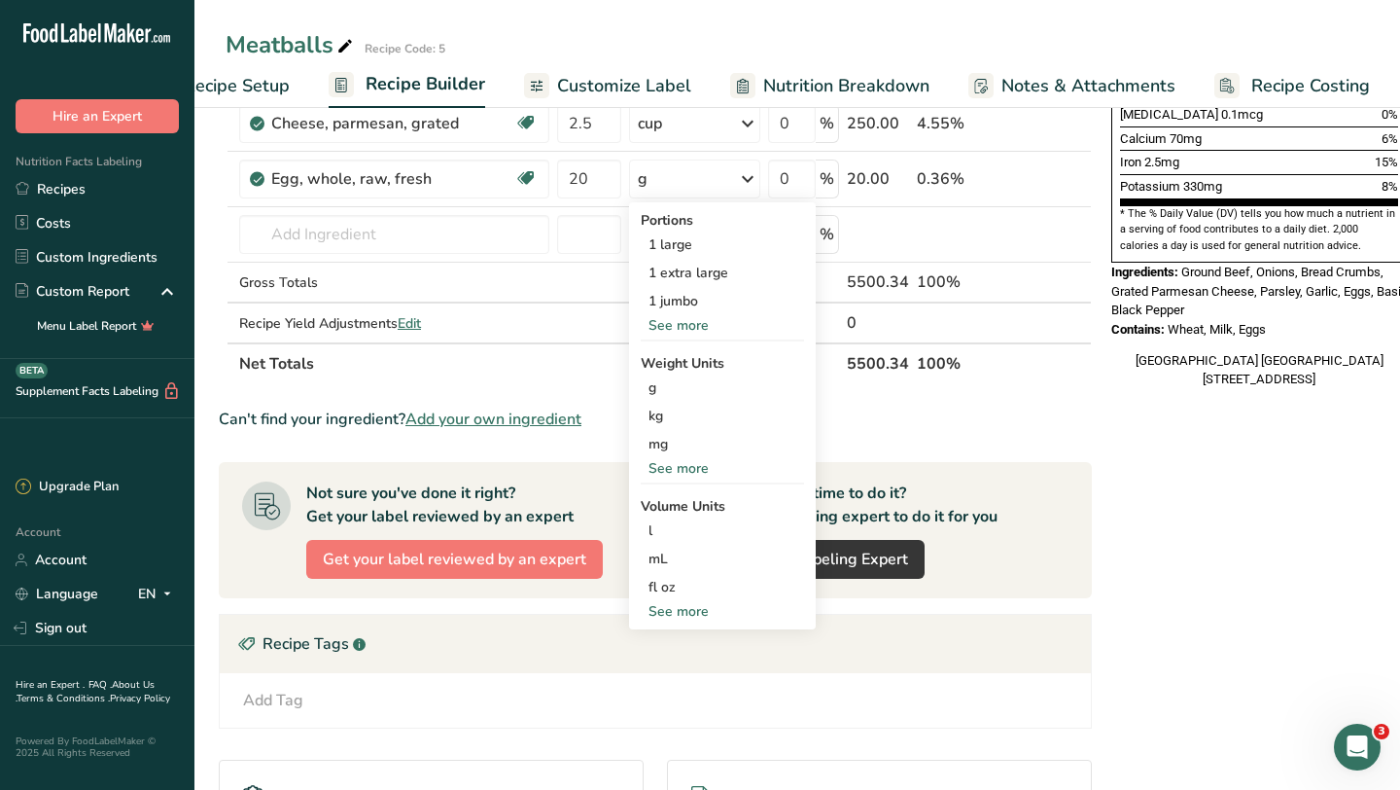
scroll to position [648, 0]
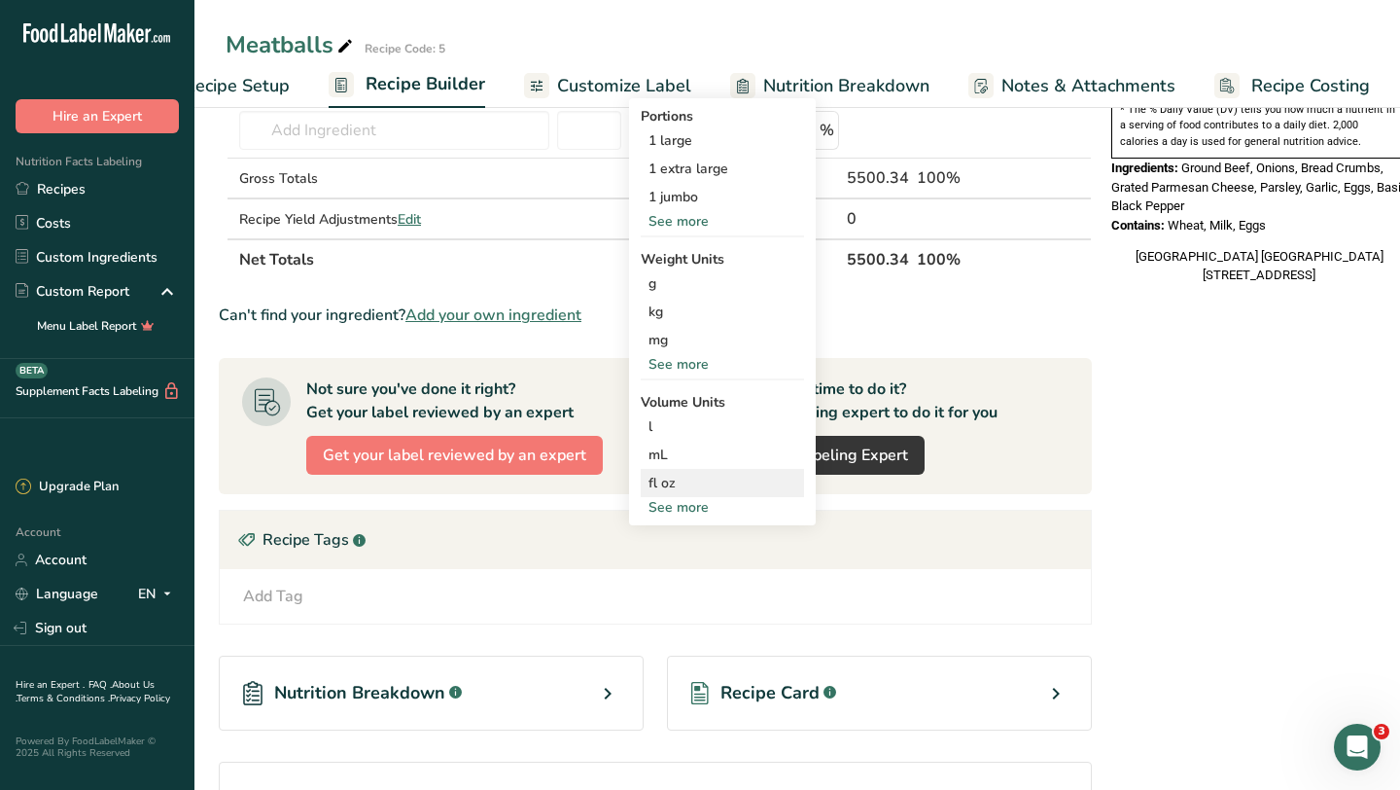
click at [670, 480] on div "fl oz" at bounding box center [723, 483] width 148 height 20
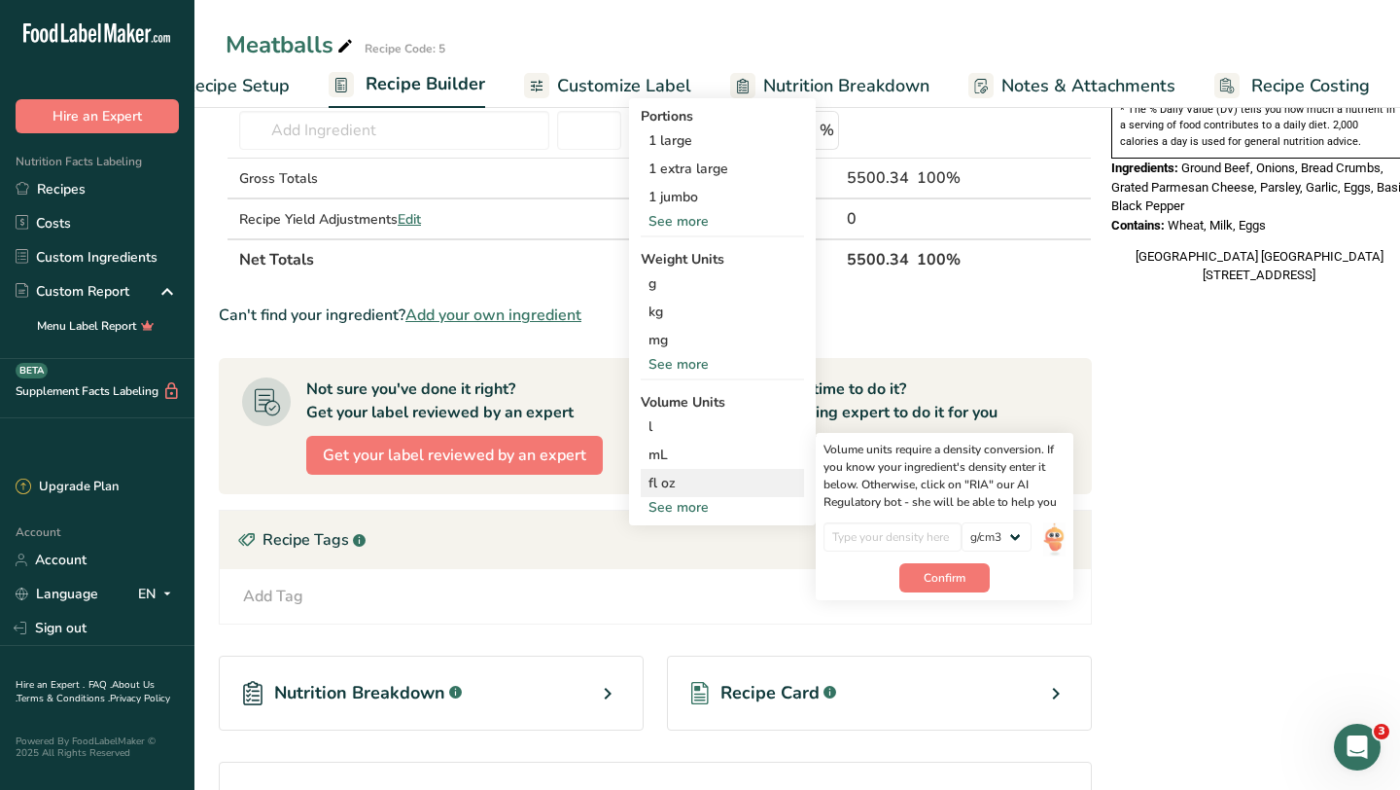
click at [670, 480] on div "fl oz" at bounding box center [723, 483] width 148 height 20
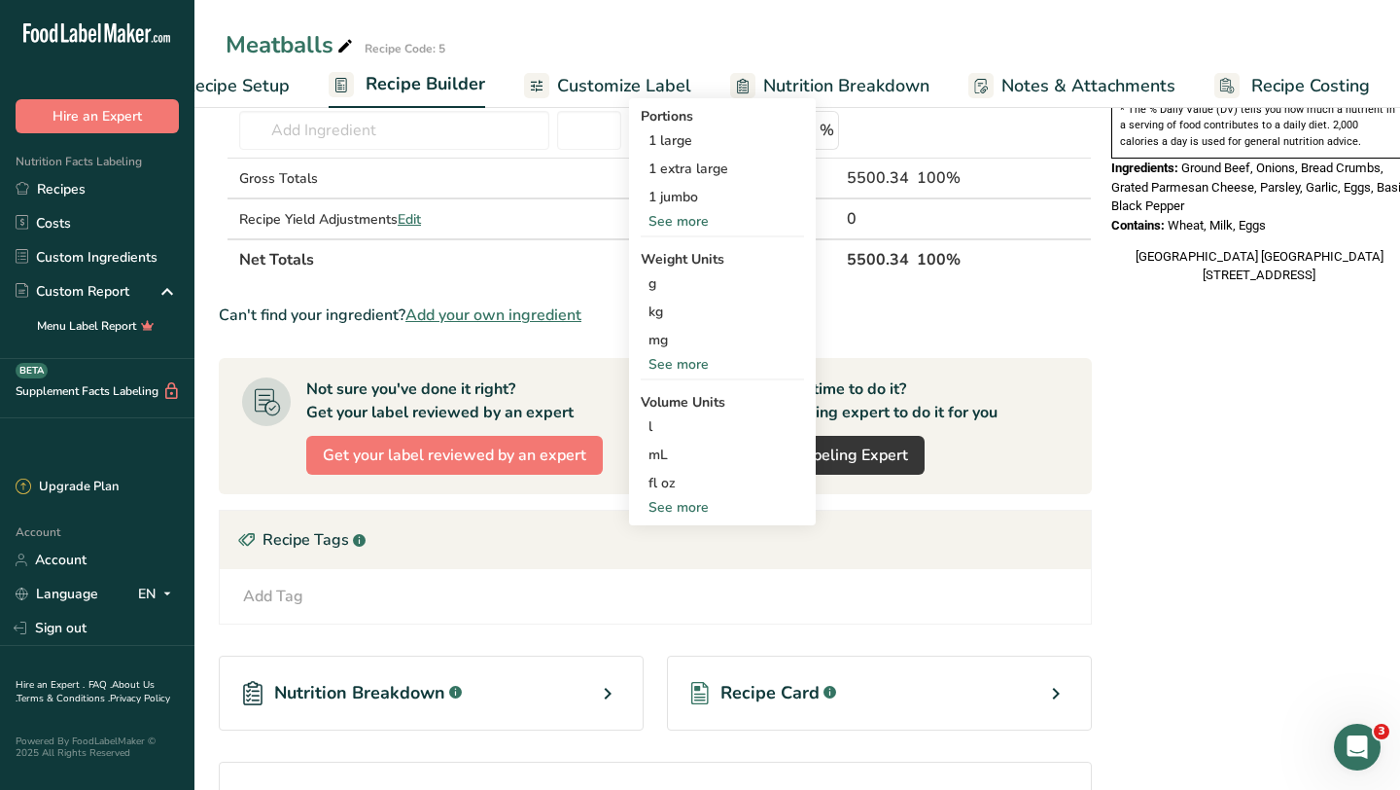
click at [1184, 457] on div "Nutrition Facts 1 Serving Per Container Serving Size 110g Amount Per Serving Ca…" at bounding box center [1259, 192] width 311 height 1414
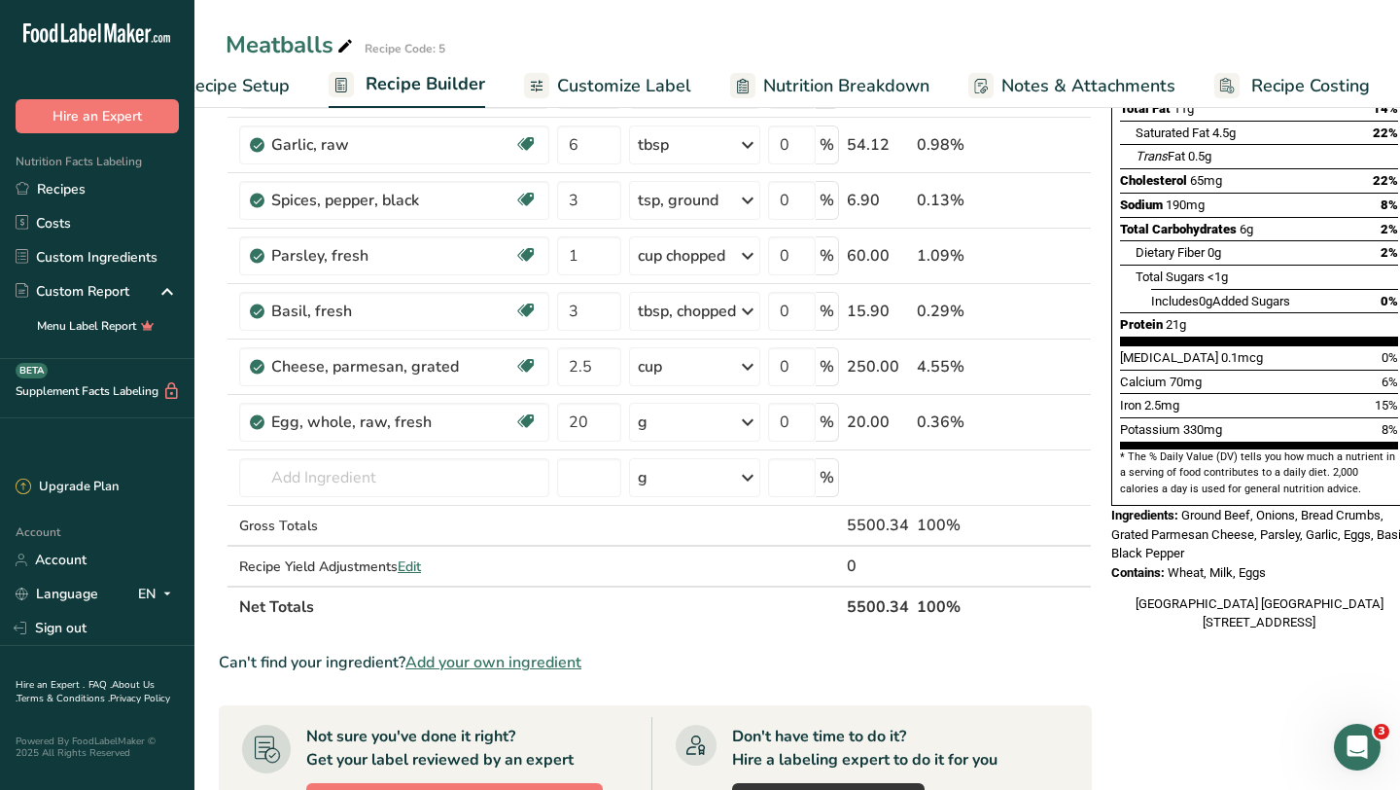
scroll to position [263, 0]
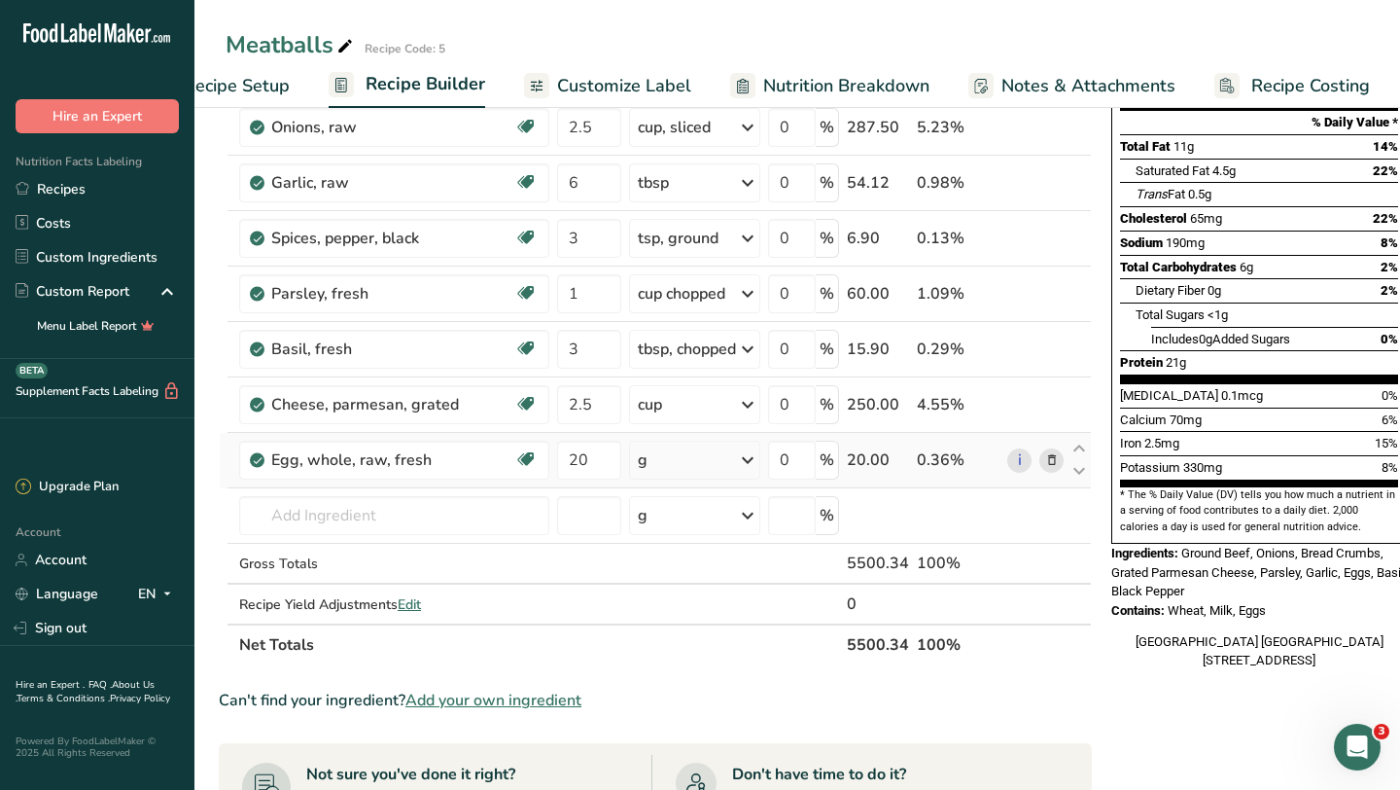
click at [743, 450] on icon at bounding box center [747, 459] width 23 height 35
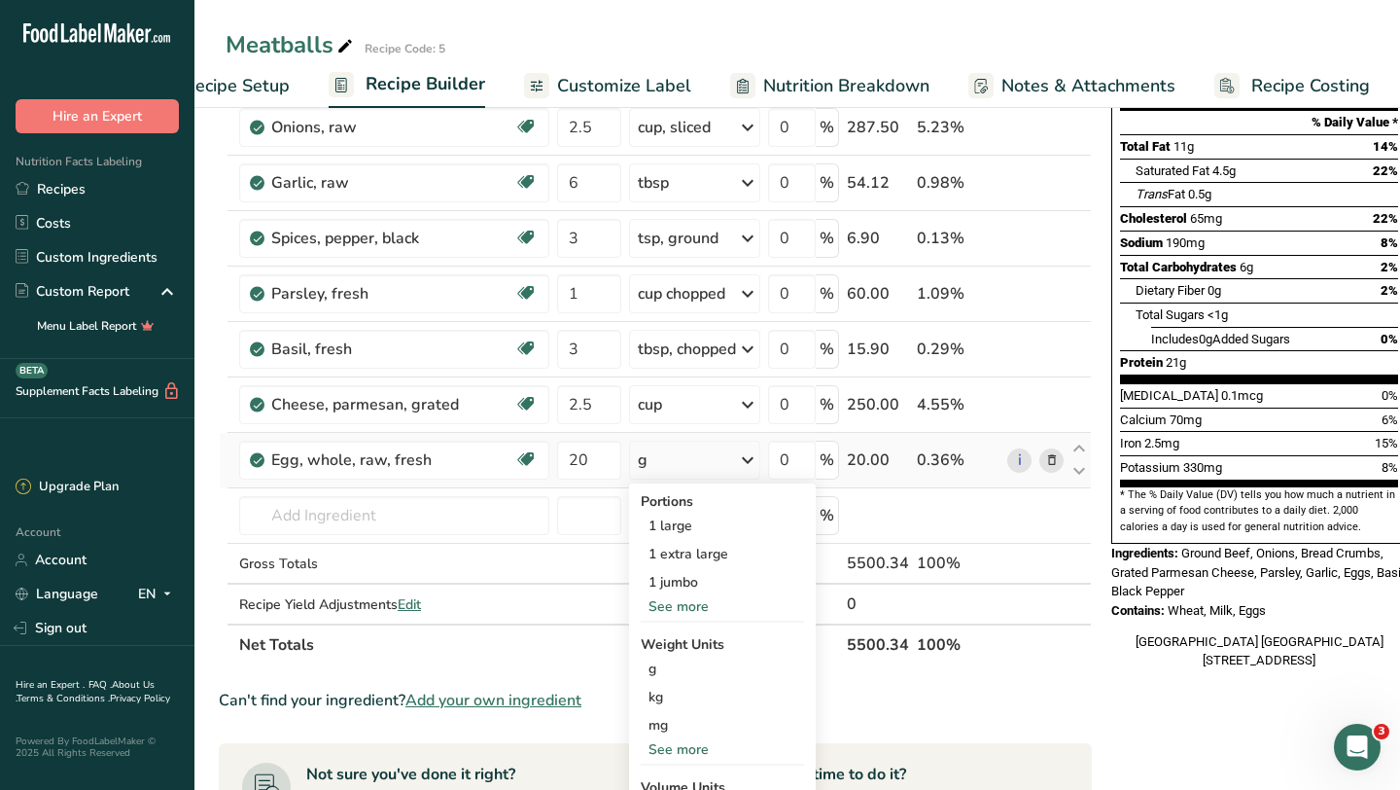
click at [688, 600] on div "See more" at bounding box center [722, 606] width 163 height 20
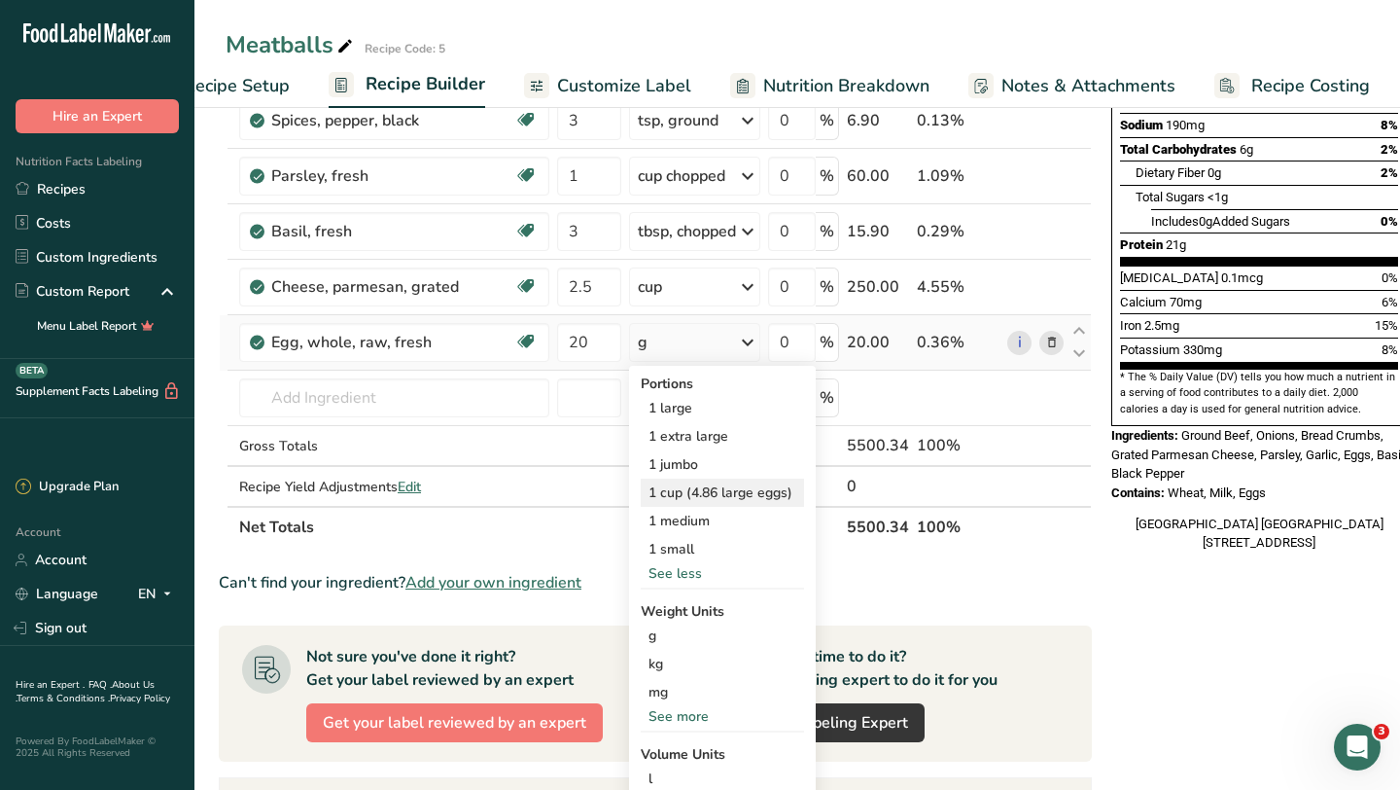
scroll to position [532, 0]
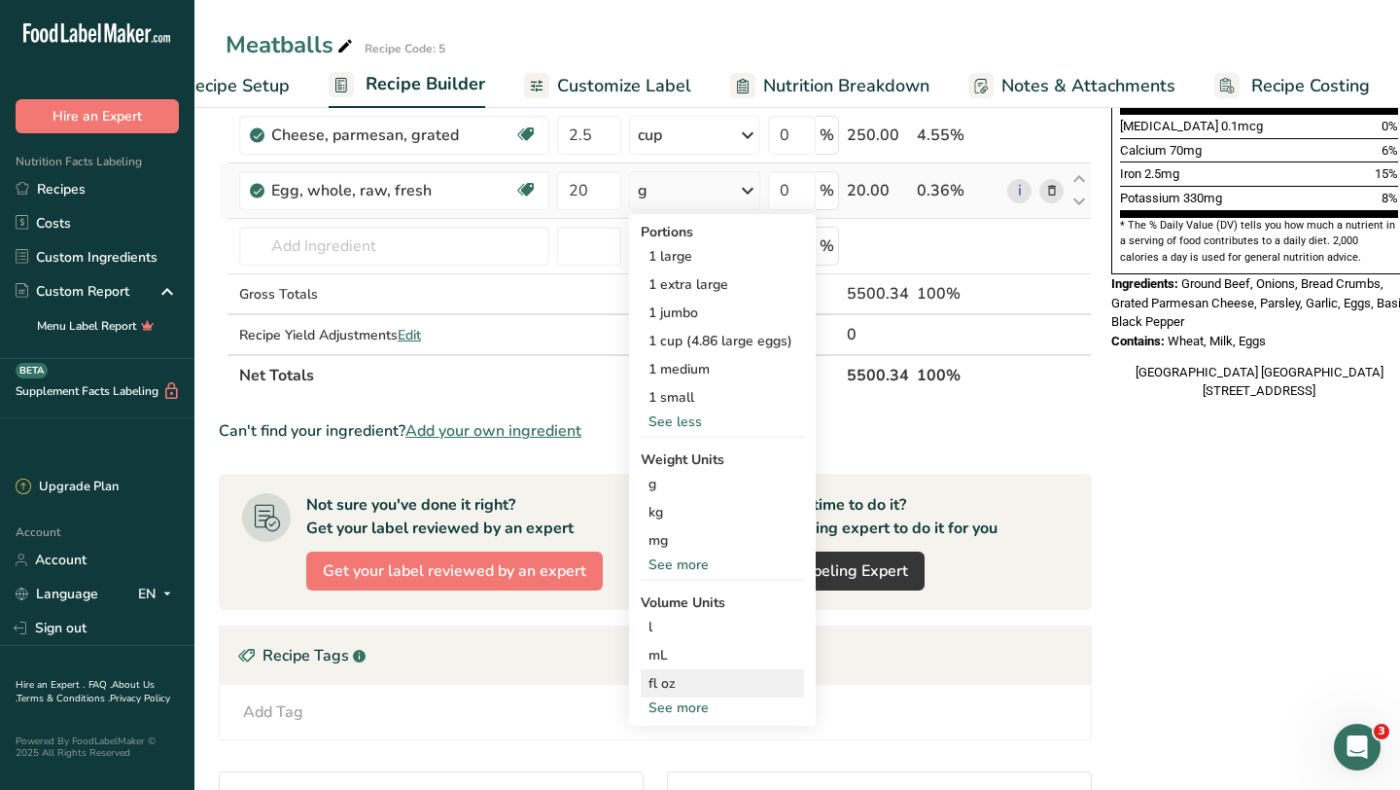
click at [675, 682] on div "fl oz" at bounding box center [723, 683] width 148 height 20
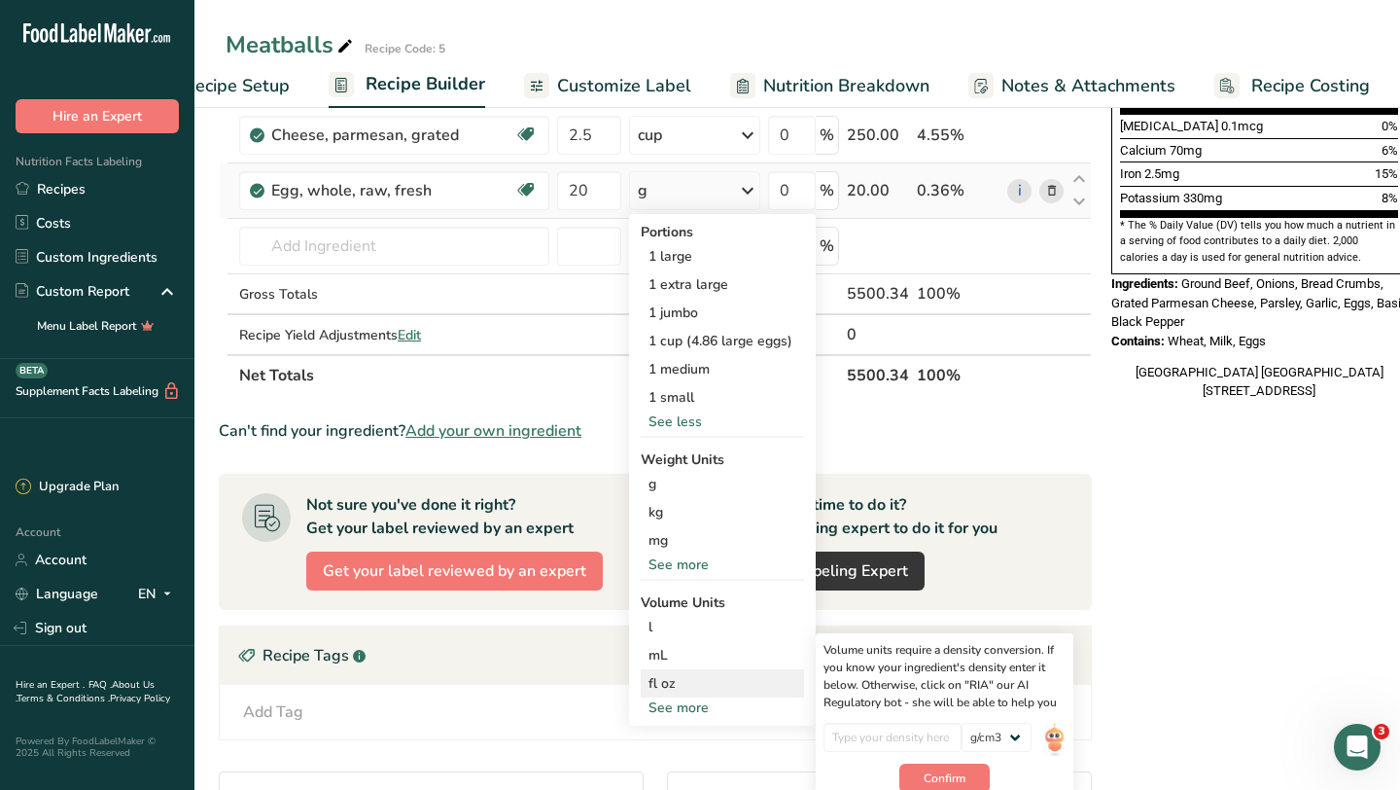
click at [675, 682] on div "fl oz" at bounding box center [723, 683] width 148 height 20
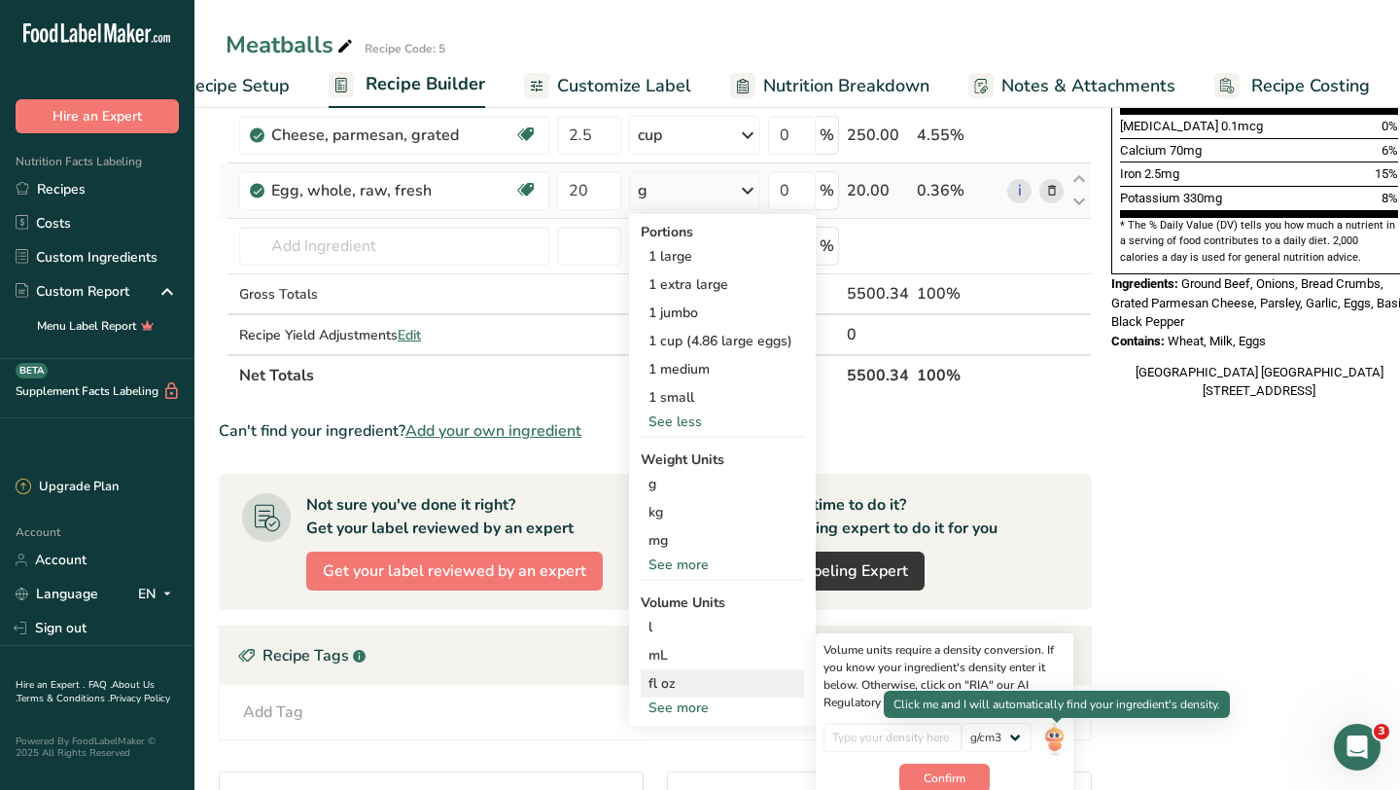
click at [1050, 735] on img at bounding box center [1053, 740] width 21 height 34
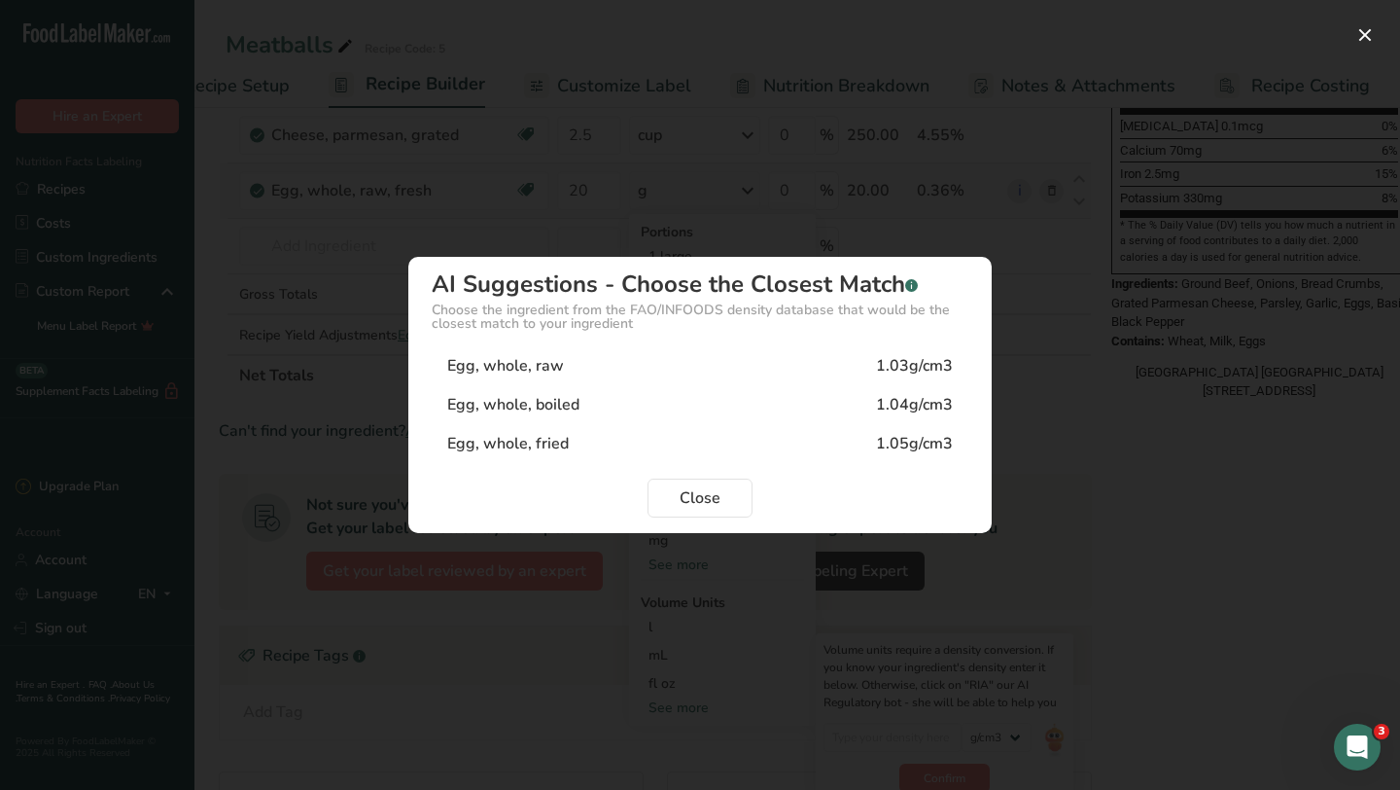
click at [923, 370] on div "1.03g/cm3" at bounding box center [914, 365] width 77 height 23
type input "1.03"
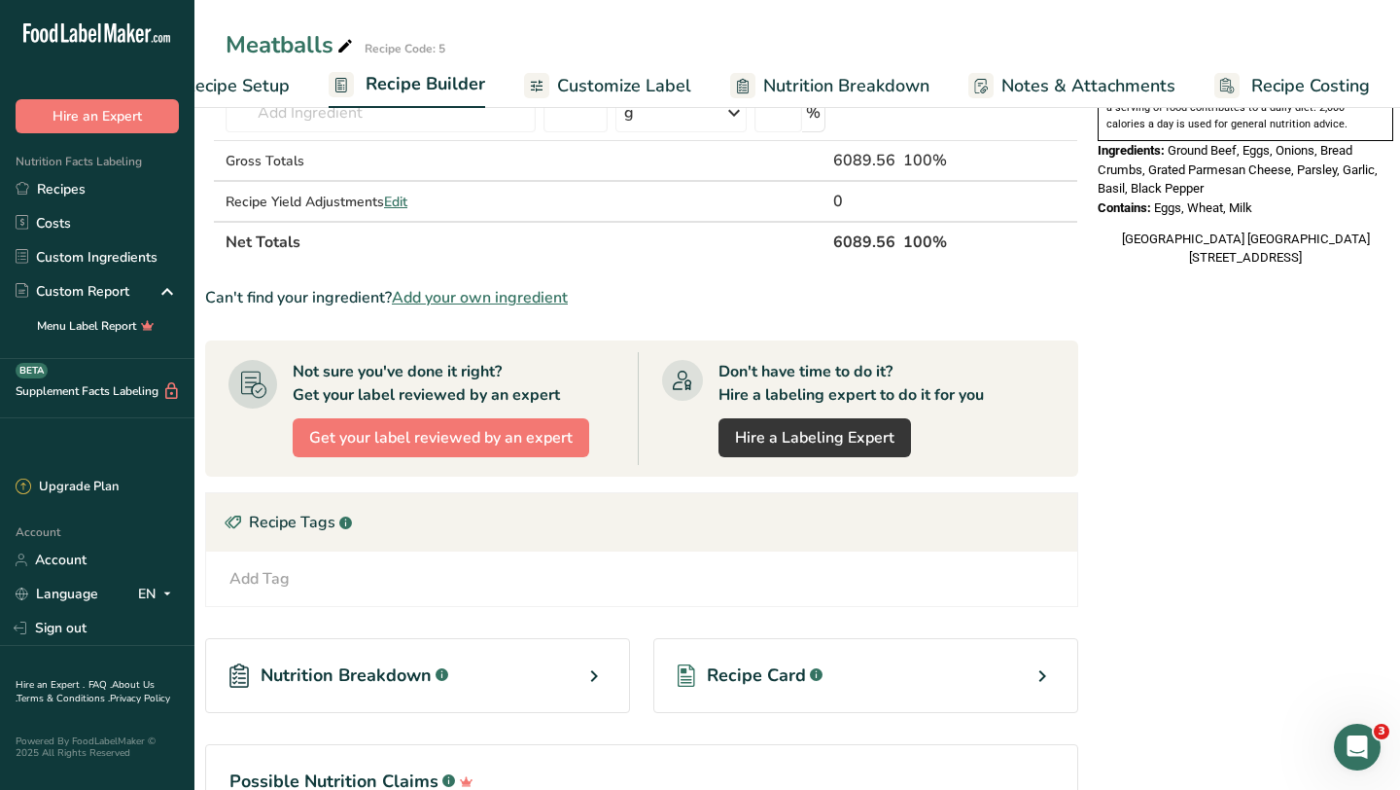
scroll to position [788, 0]
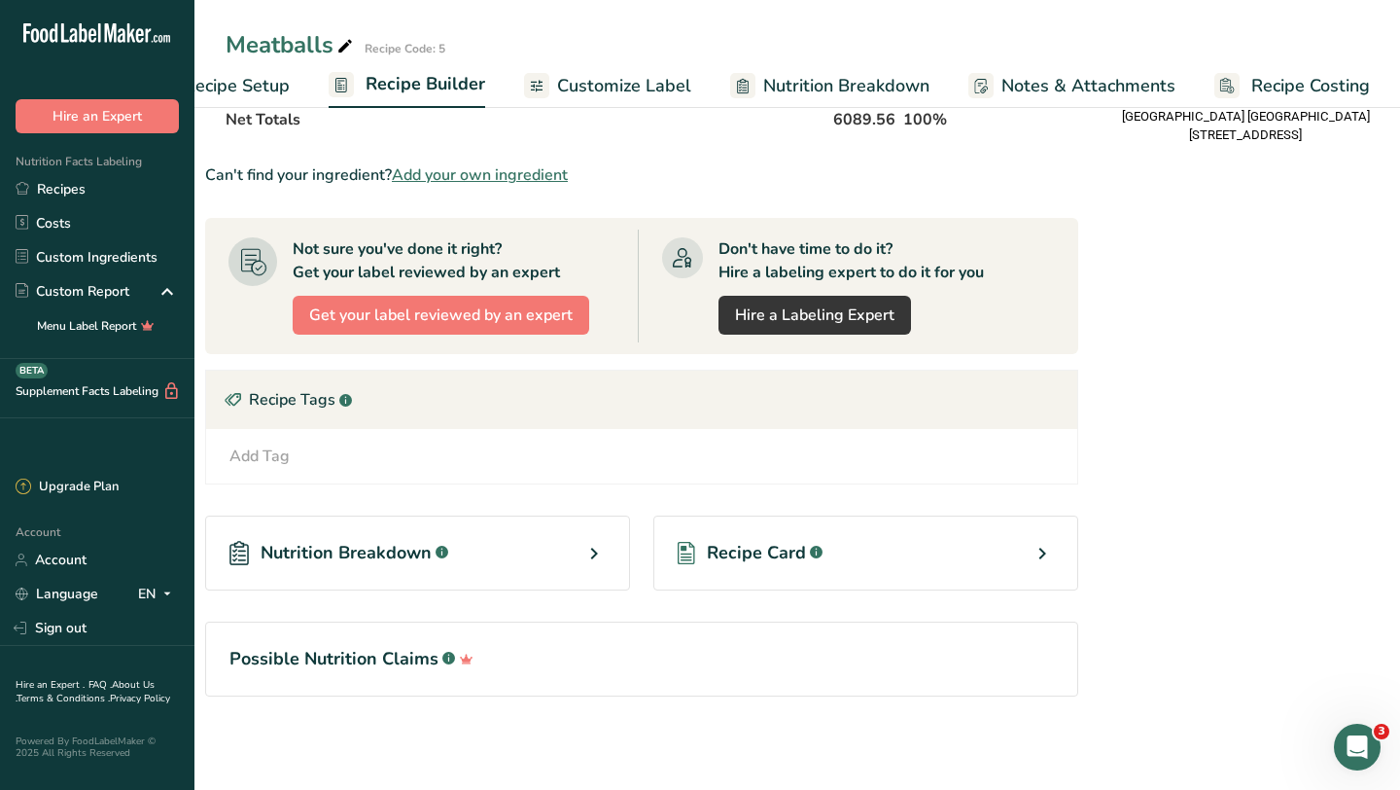
click at [1041, 543] on icon at bounding box center [1042, 553] width 23 height 35
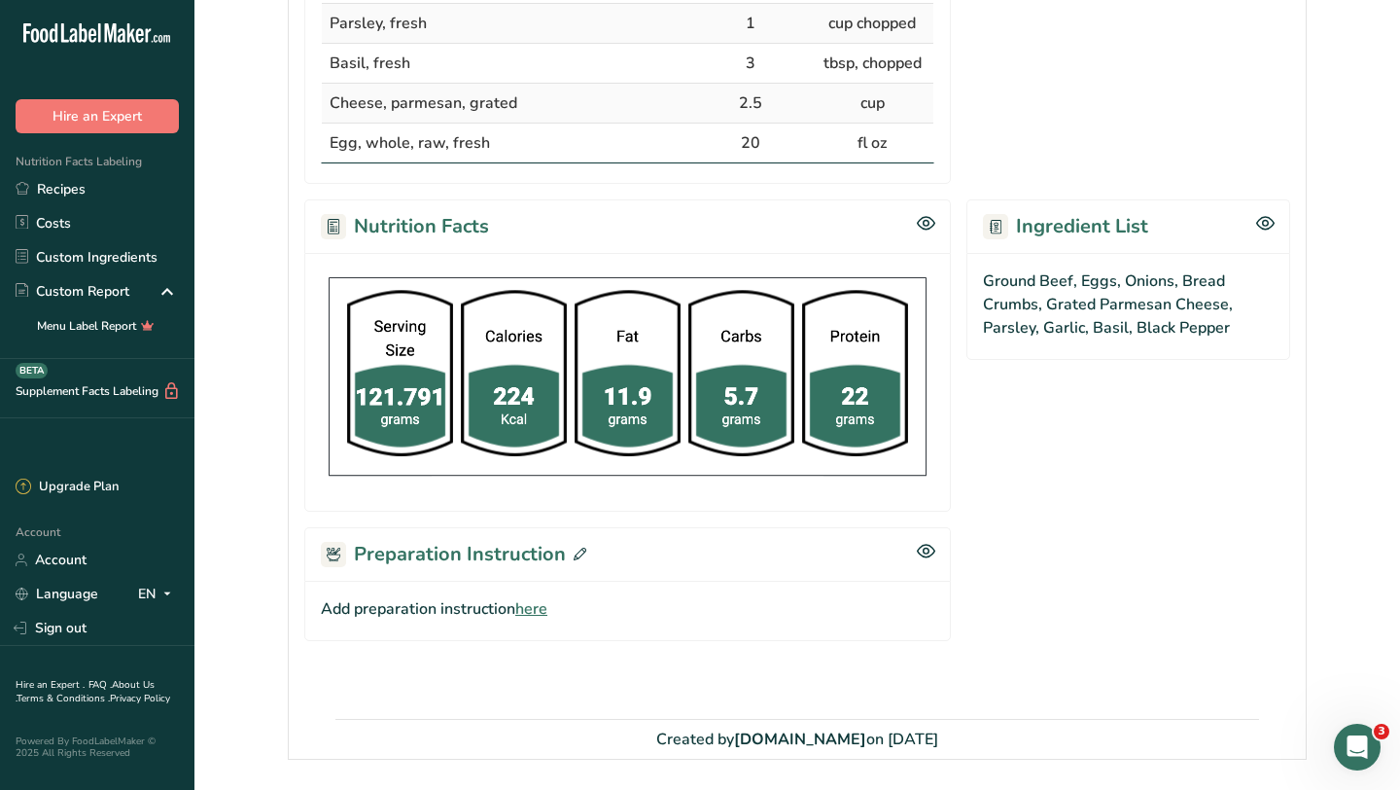
scroll to position [763, 0]
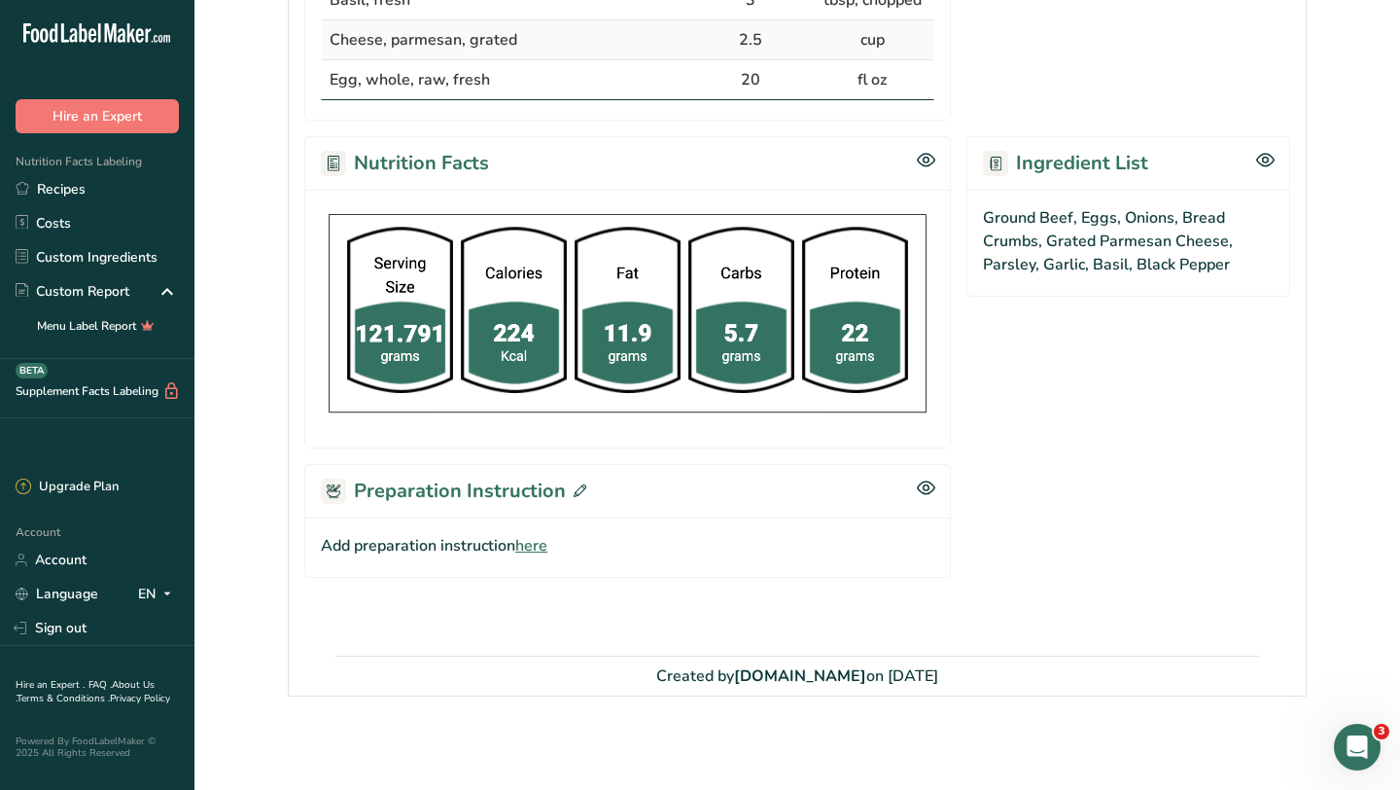
click at [545, 539] on span "here" at bounding box center [531, 545] width 32 height 23
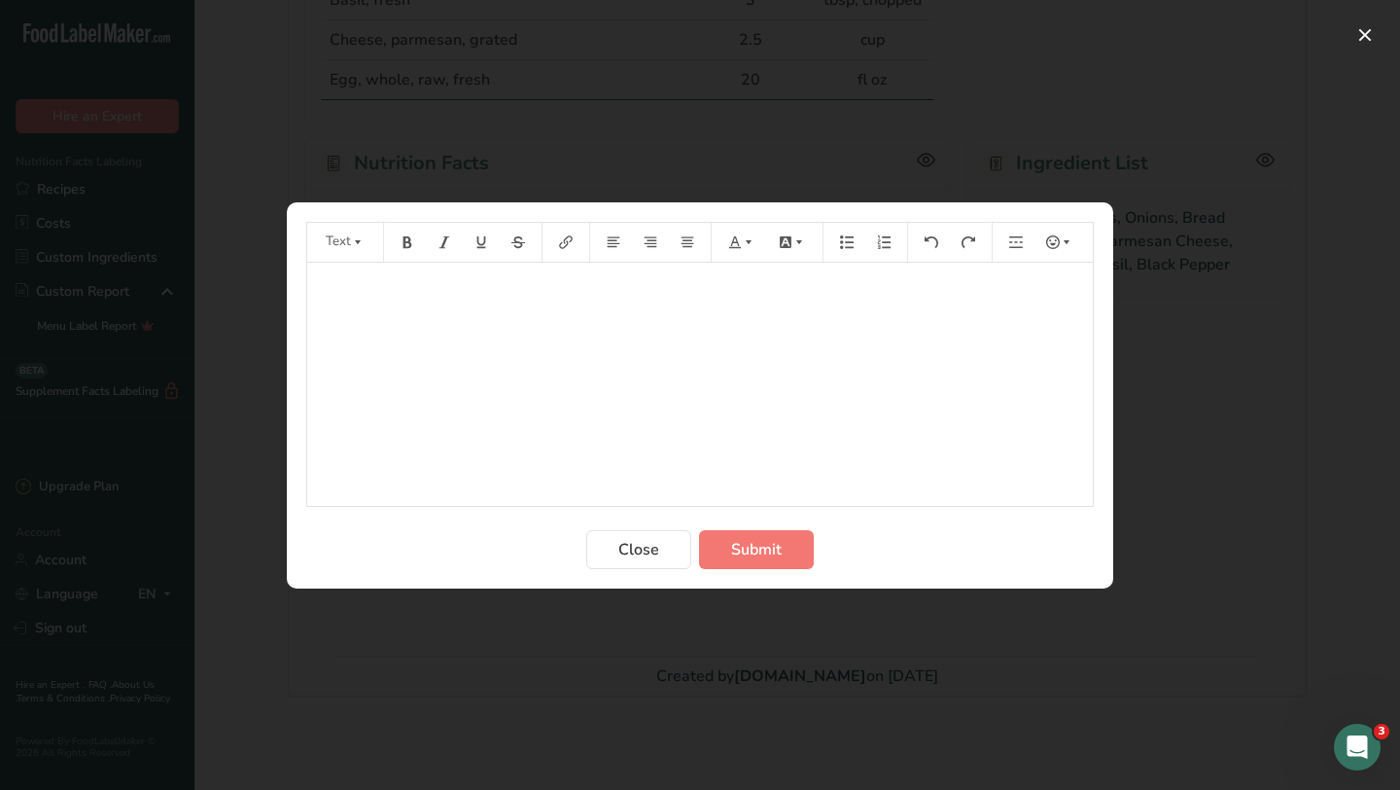
click at [651, 354] on div "﻿" at bounding box center [700, 384] width 786 height 243
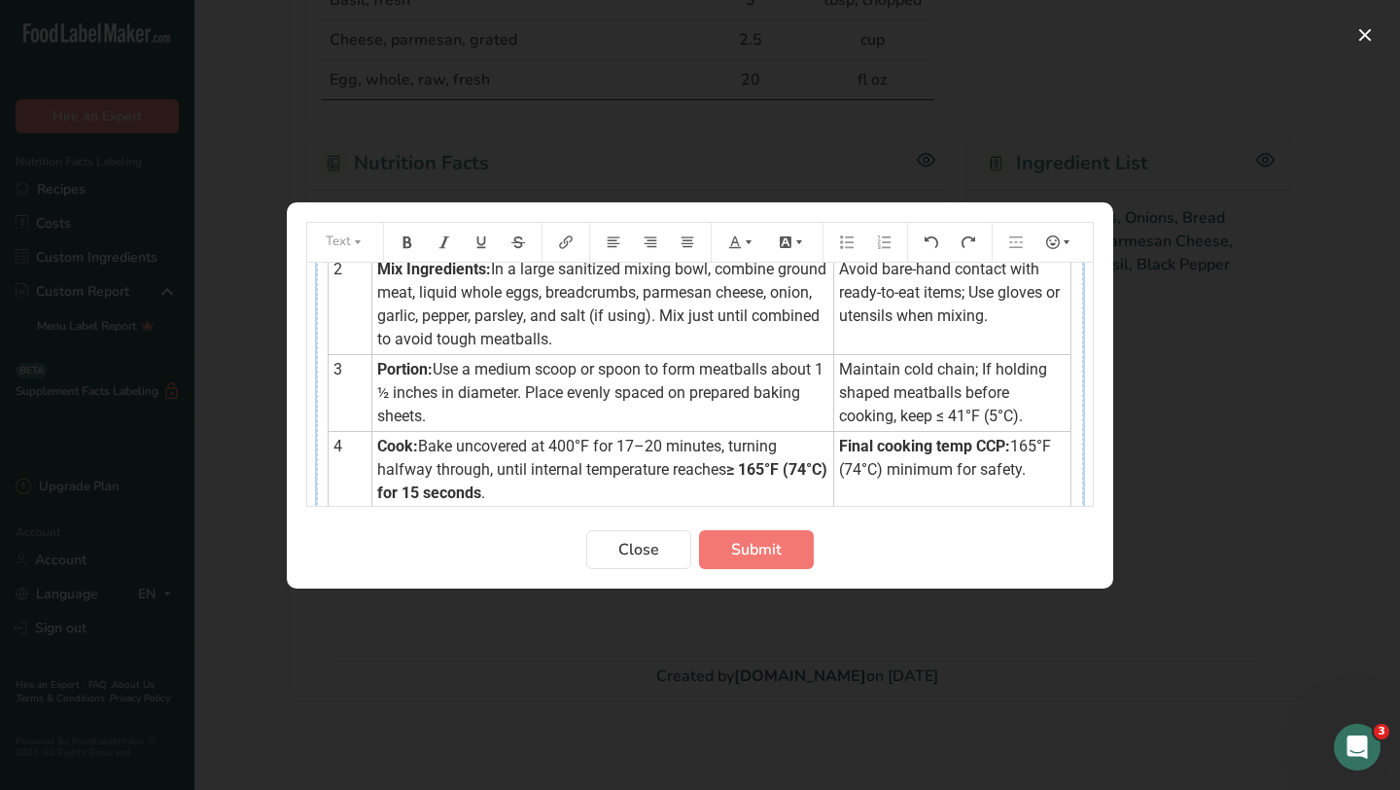
scroll to position [165, 0]
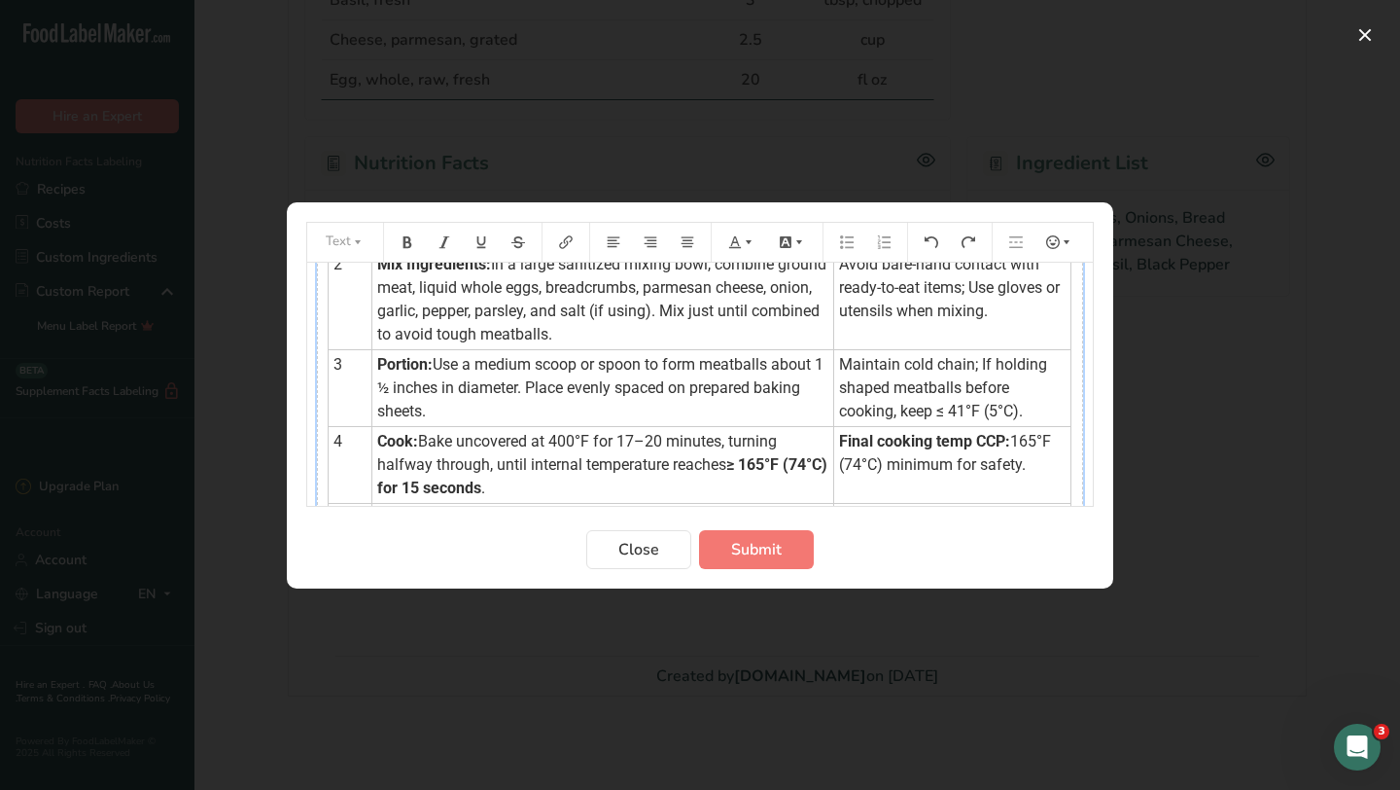
click at [754, 314] on span "In a large sanitized mixing bowl, combine ground meat, liquid whole eggs, bread…" at bounding box center [603, 299] width 453 height 88
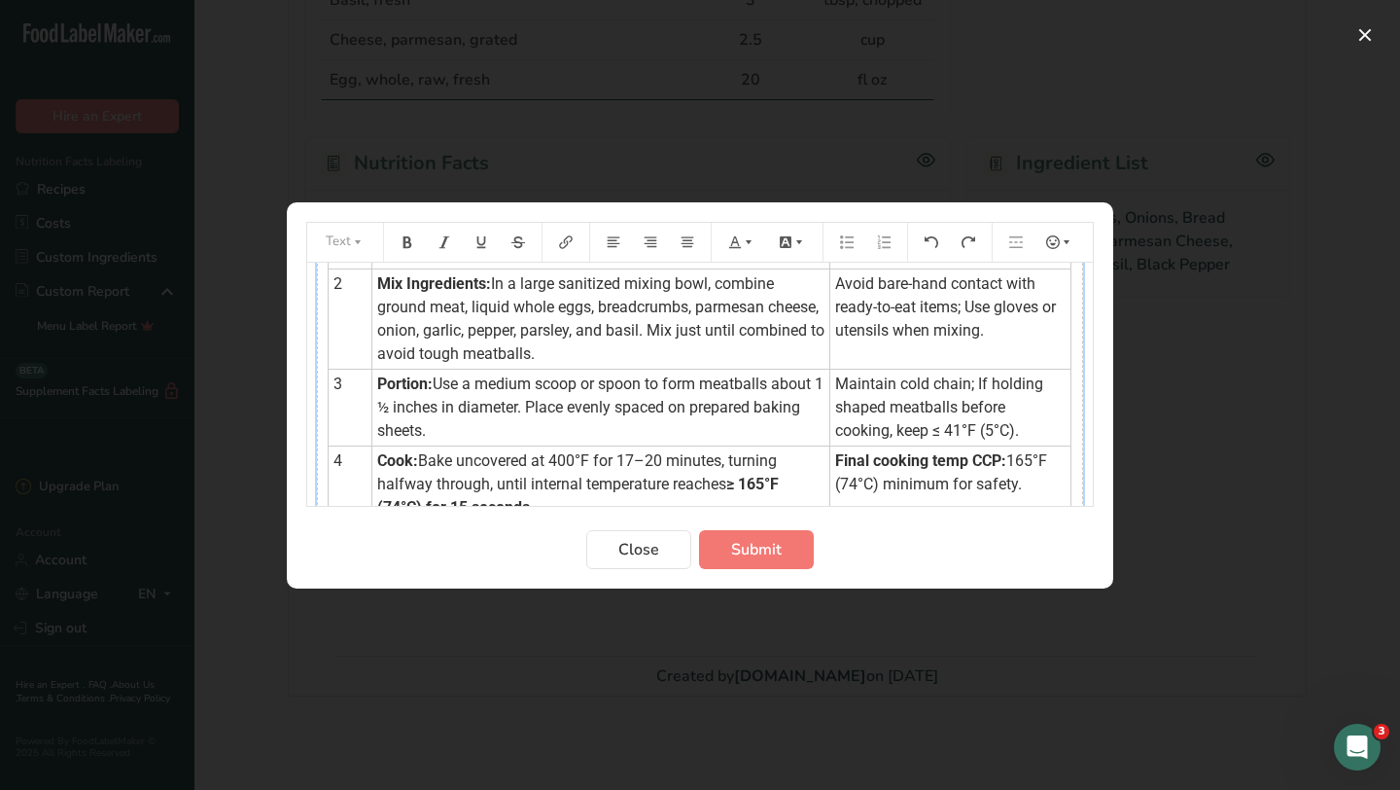
scroll to position [0, 0]
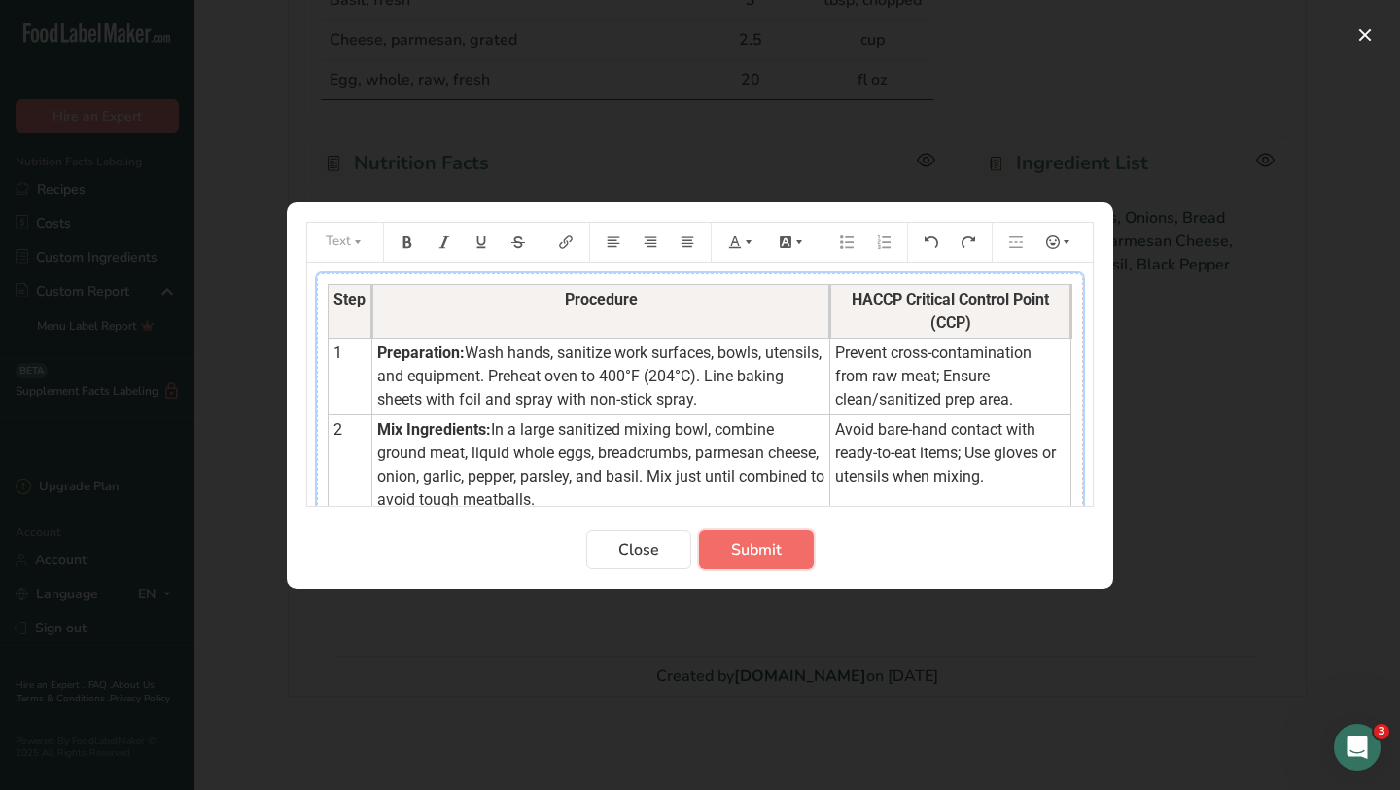
click at [749, 542] on span "Submit" at bounding box center [756, 549] width 51 height 23
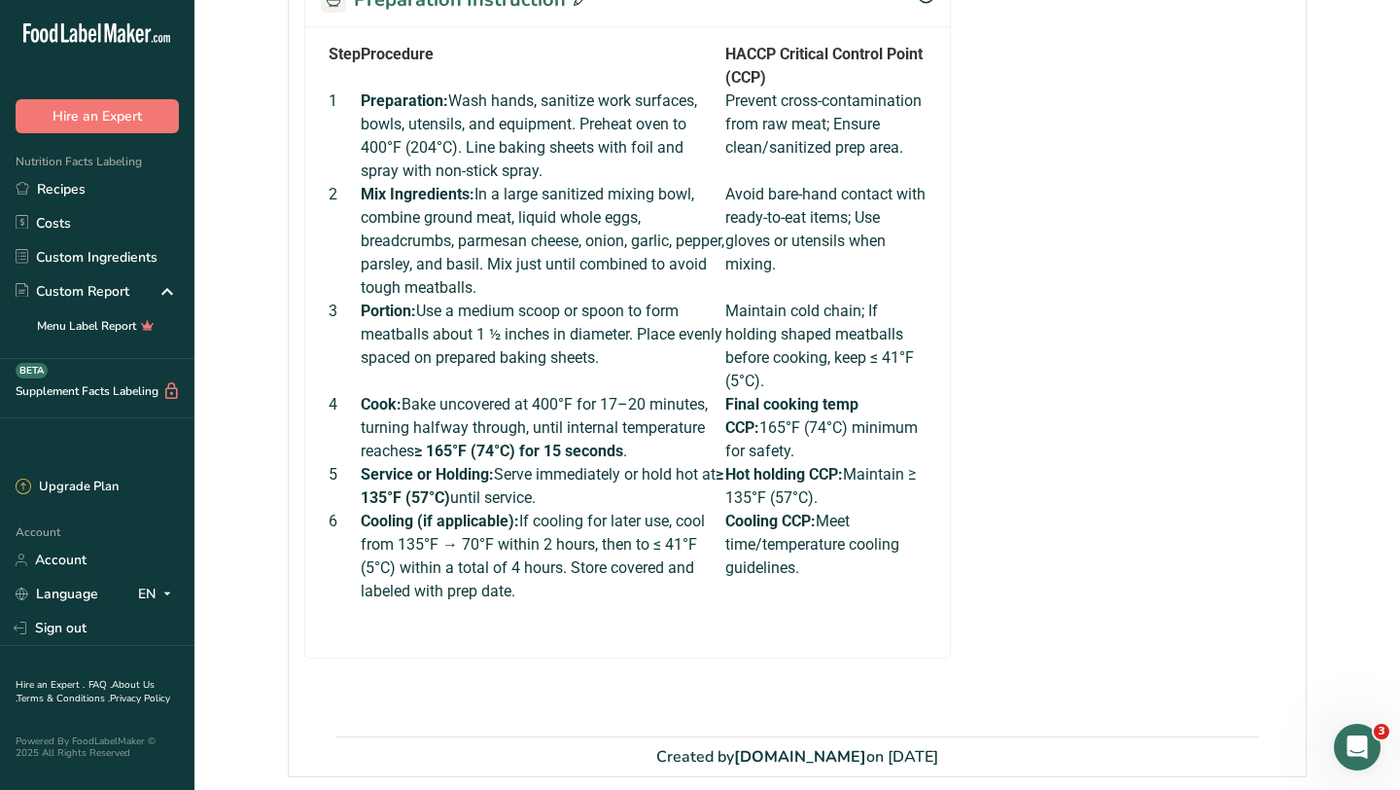
scroll to position [1113, 0]
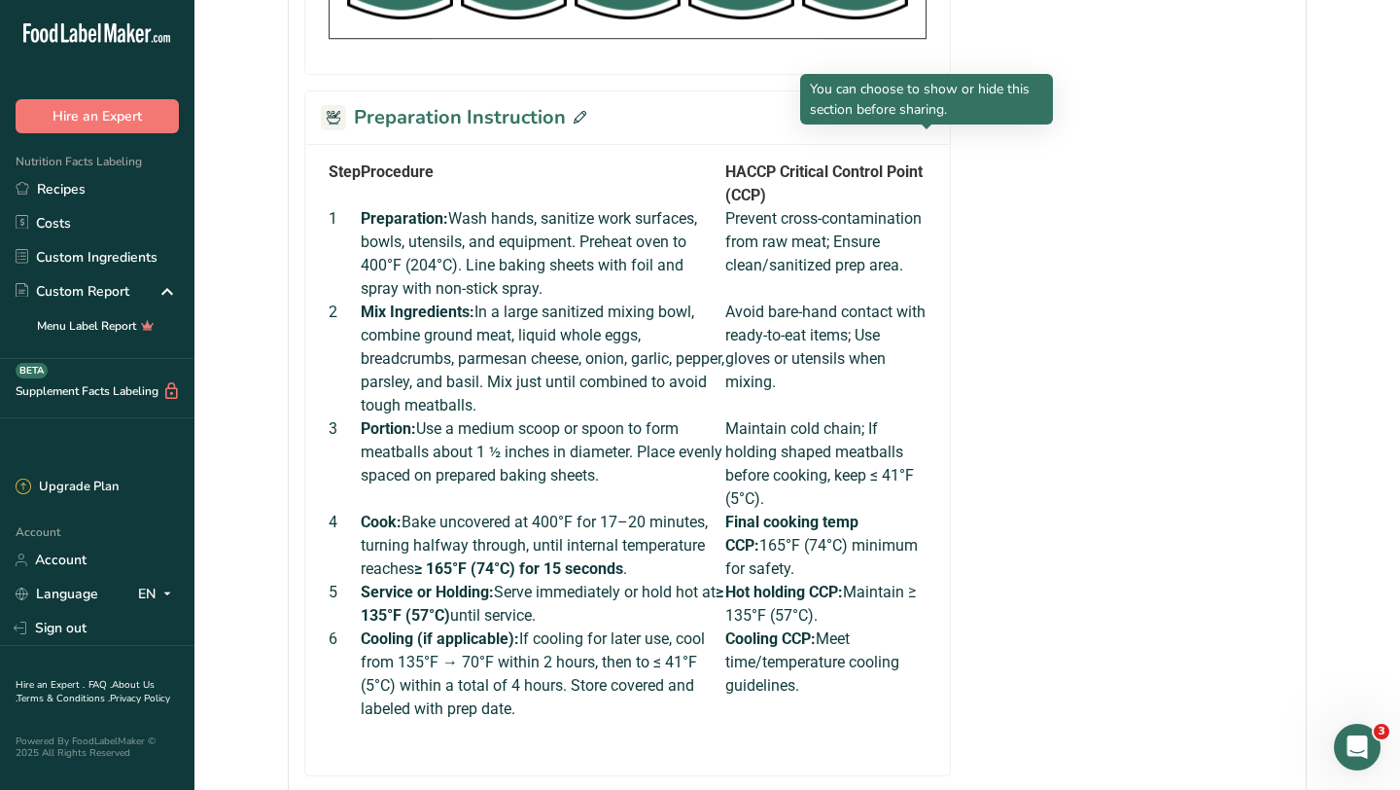
click at [926, 123] on icon at bounding box center [926, 114] width 18 height 17
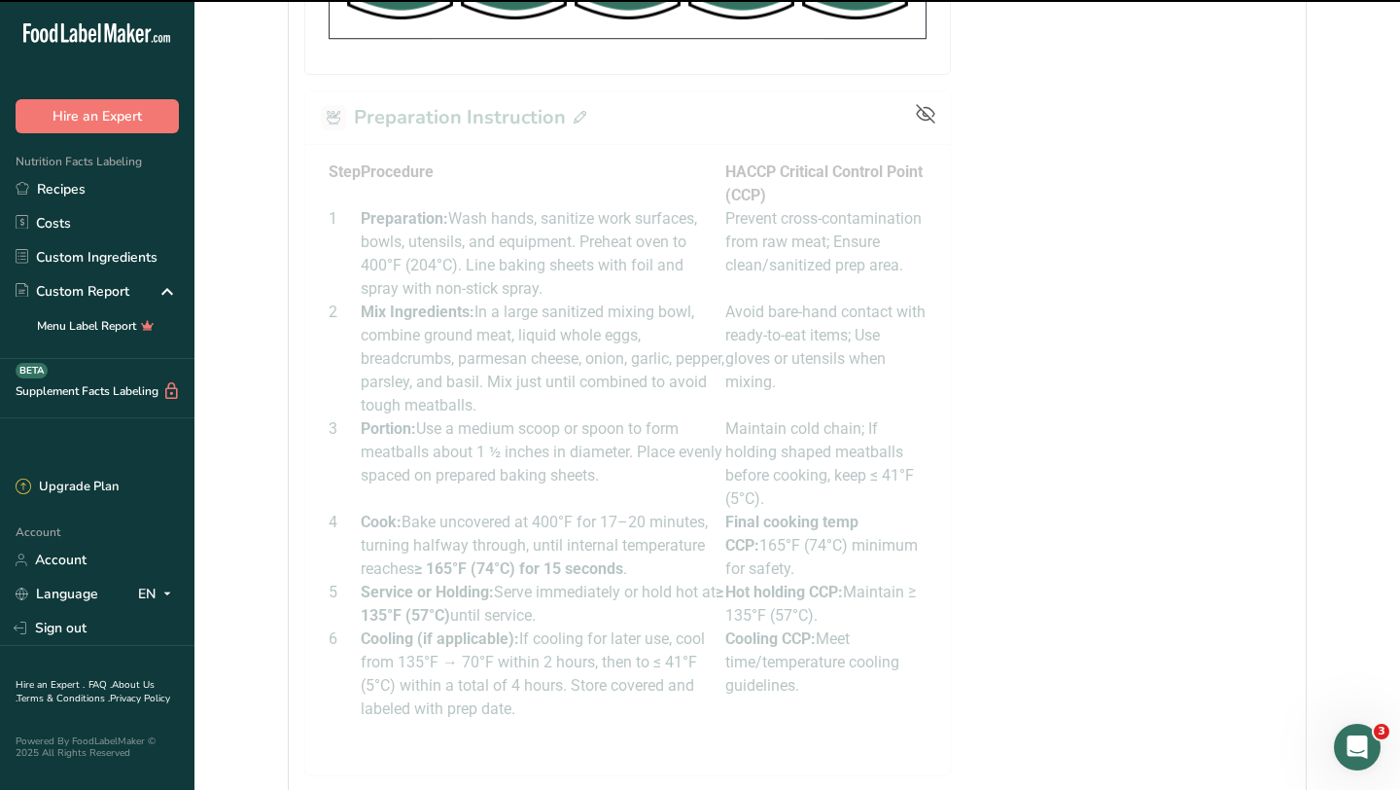
click at [926, 123] on icon at bounding box center [925, 113] width 19 height 19
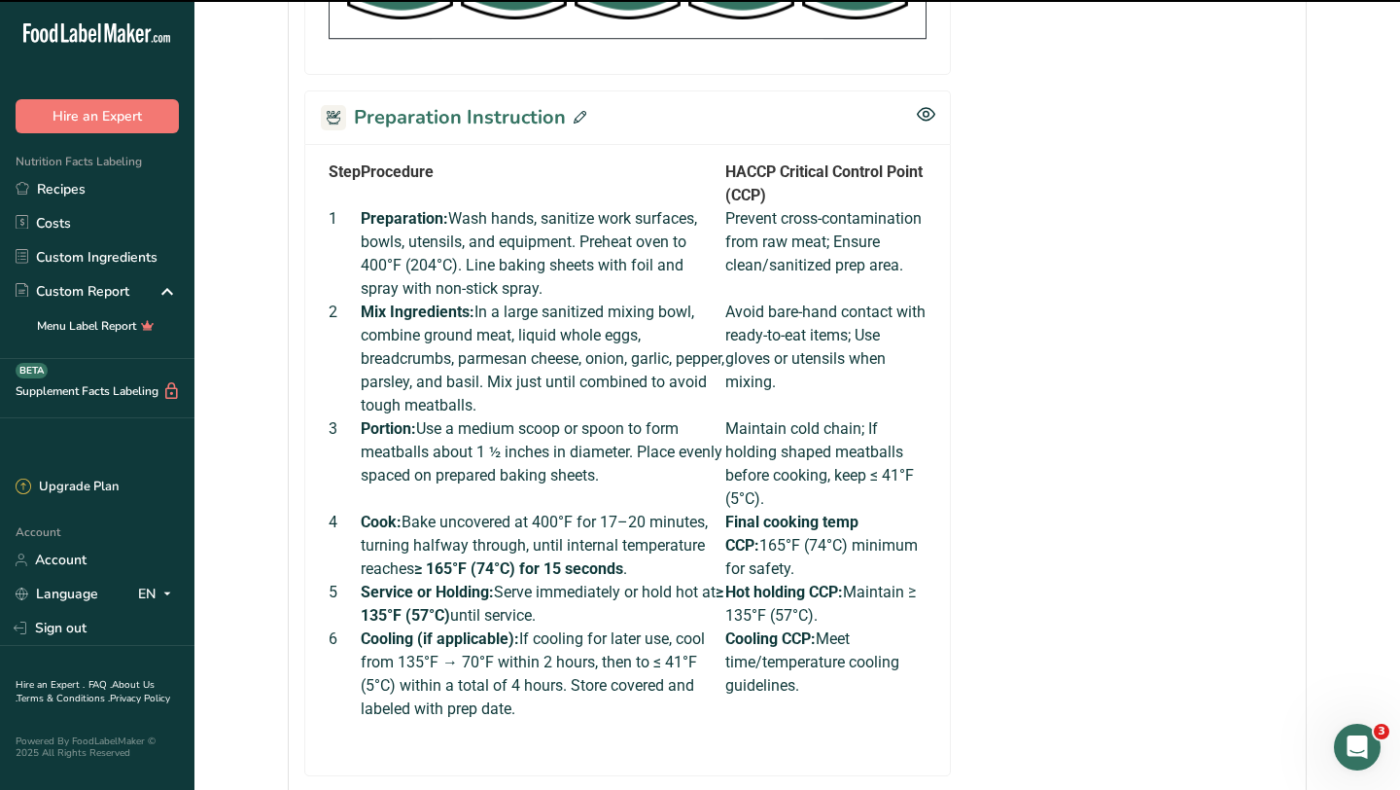
click at [577, 123] on icon at bounding box center [580, 117] width 13 height 13
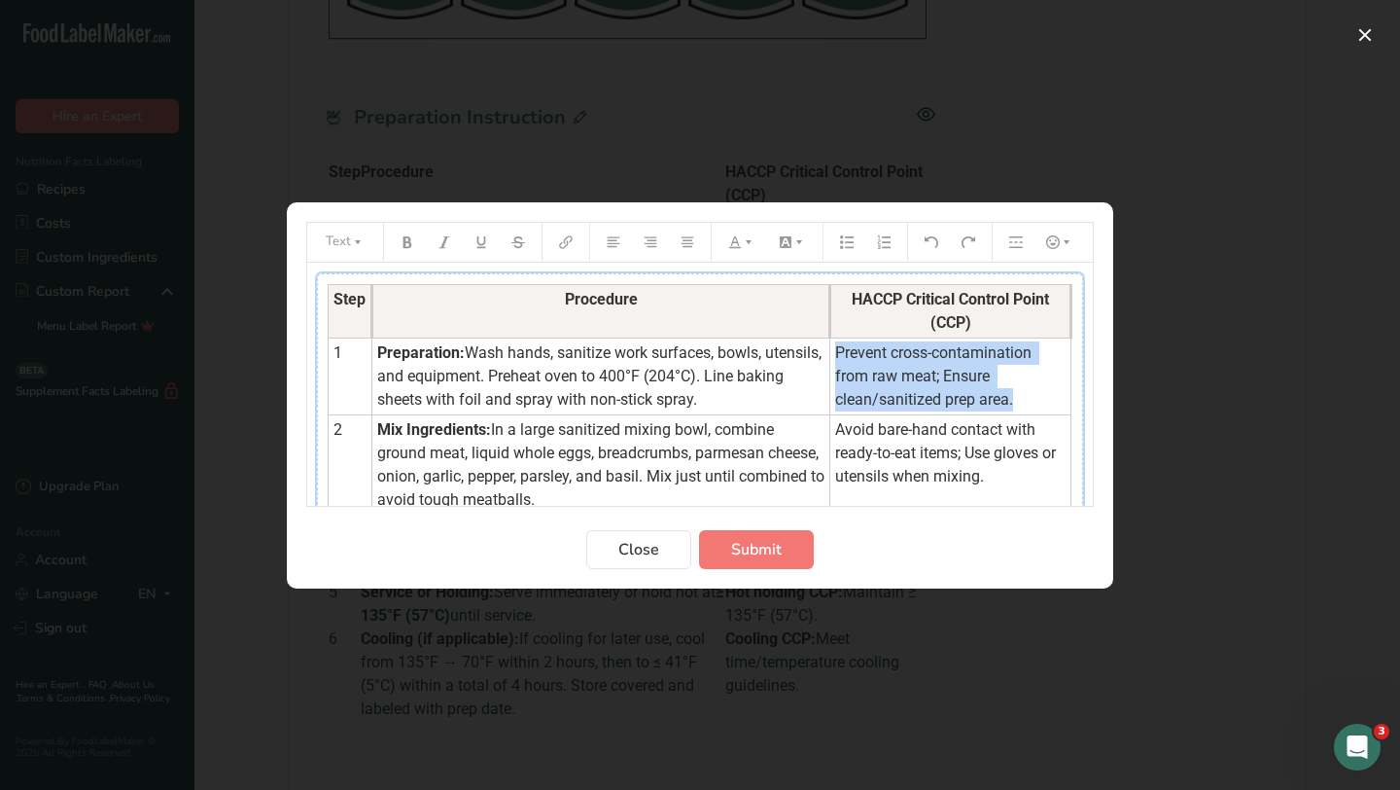
drag, startPoint x: 831, startPoint y: 351, endPoint x: 904, endPoint y: 401, distance: 88.2
click at [904, 401] on td "Prevent cross-contamination from raw meat; Ensure clean/sanitized prep area." at bounding box center [950, 375] width 241 height 77
click at [739, 239] on icon "Preparation instructions modal" at bounding box center [735, 242] width 14 height 14
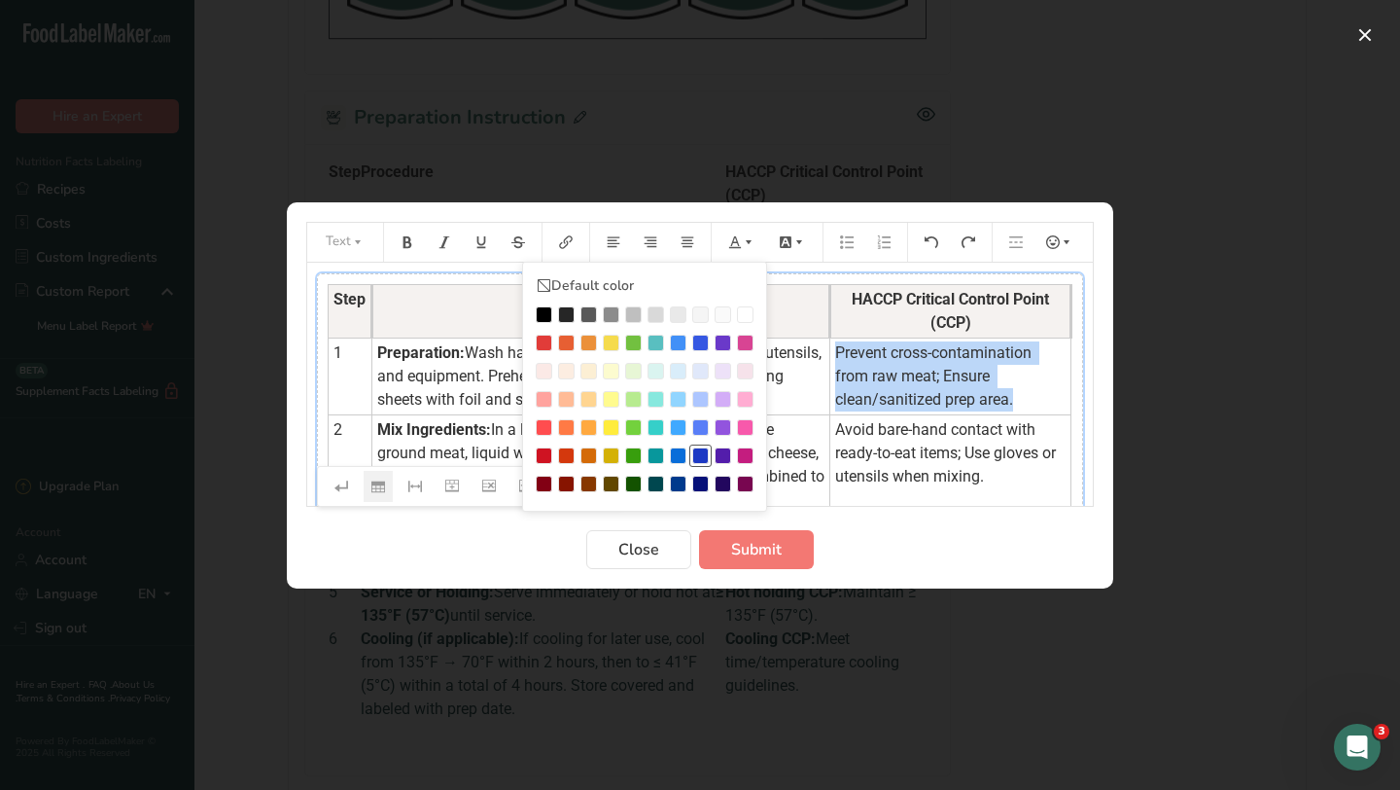
click at [699, 457] on div "Preparation instructions modal" at bounding box center [700, 455] width 17 height 17
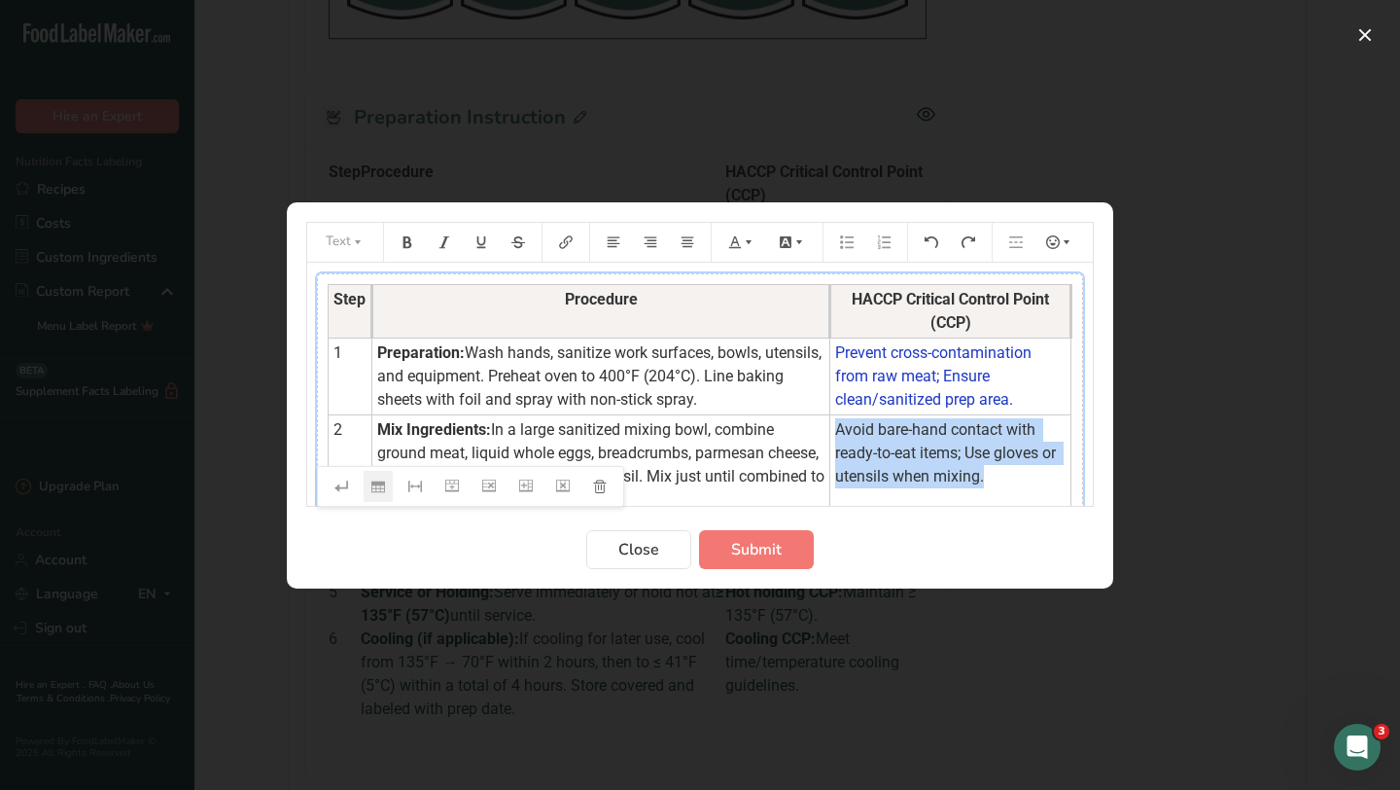
drag, startPoint x: 831, startPoint y: 431, endPoint x: 1003, endPoint y: 472, distance: 176.0
click at [1003, 472] on td "Avoid bare-hand contact with ready-to-eat items; Use gloves or utensils when mi…" at bounding box center [950, 464] width 241 height 100
click at [751, 237] on icon "Preparation instructions modal" at bounding box center [749, 242] width 14 height 14
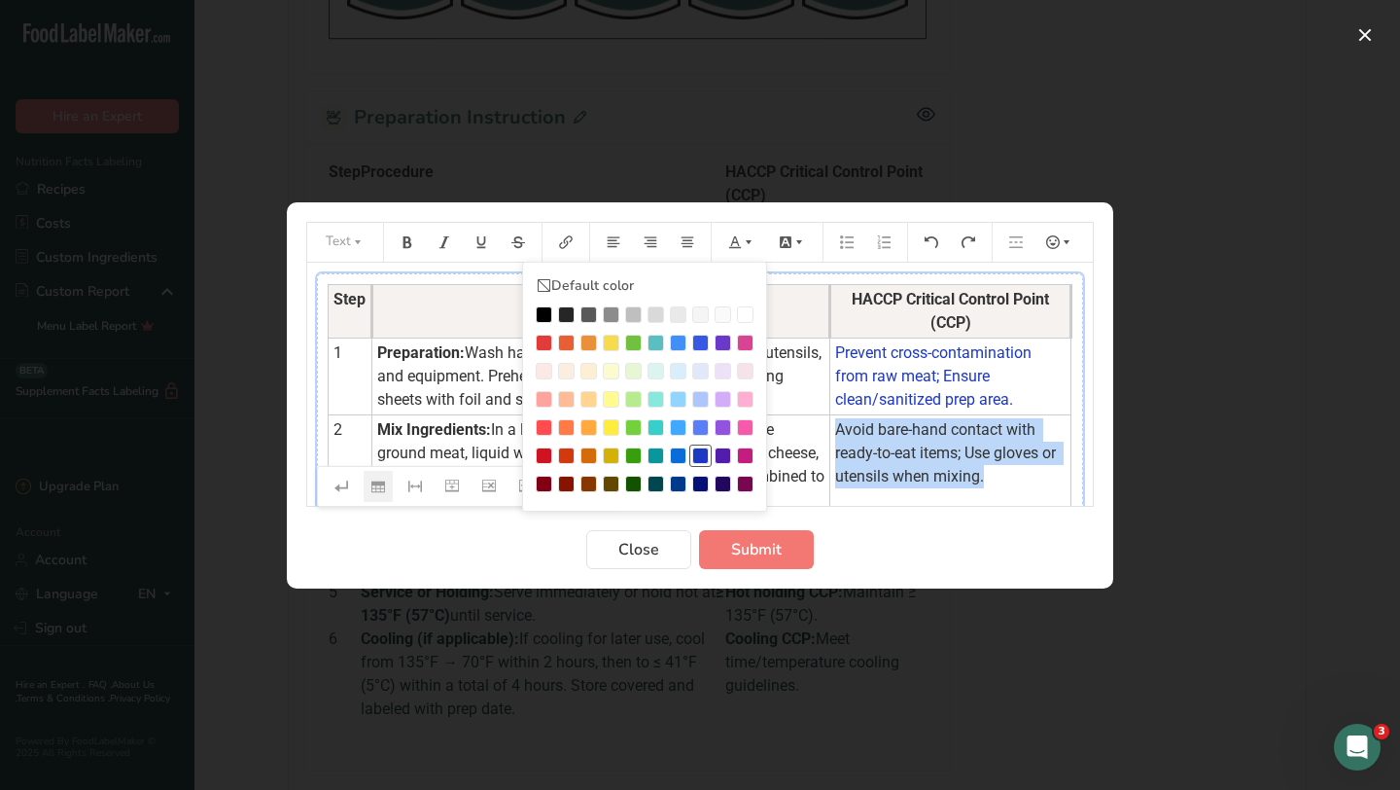
click at [701, 452] on div "Preparation instructions modal" at bounding box center [700, 455] width 17 height 17
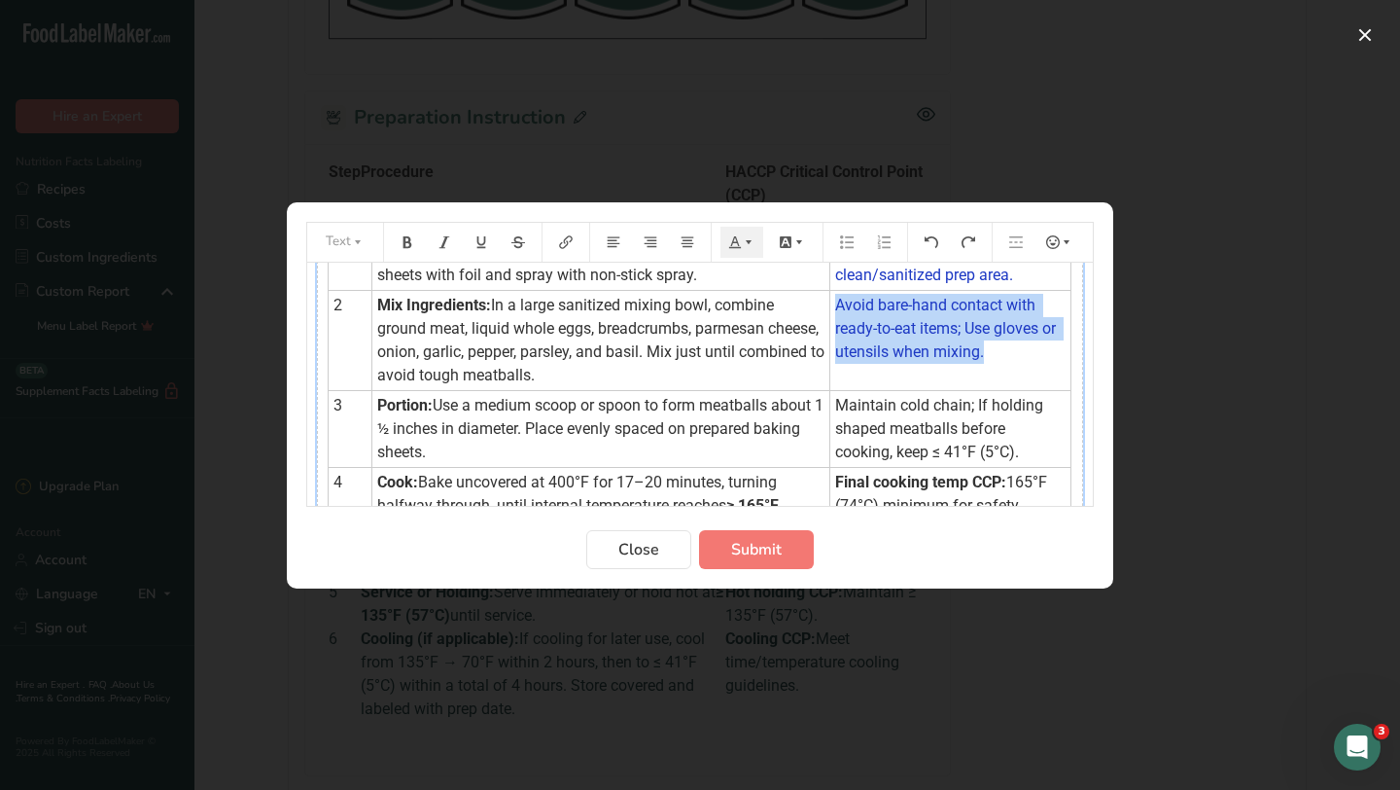
scroll to position [130, 0]
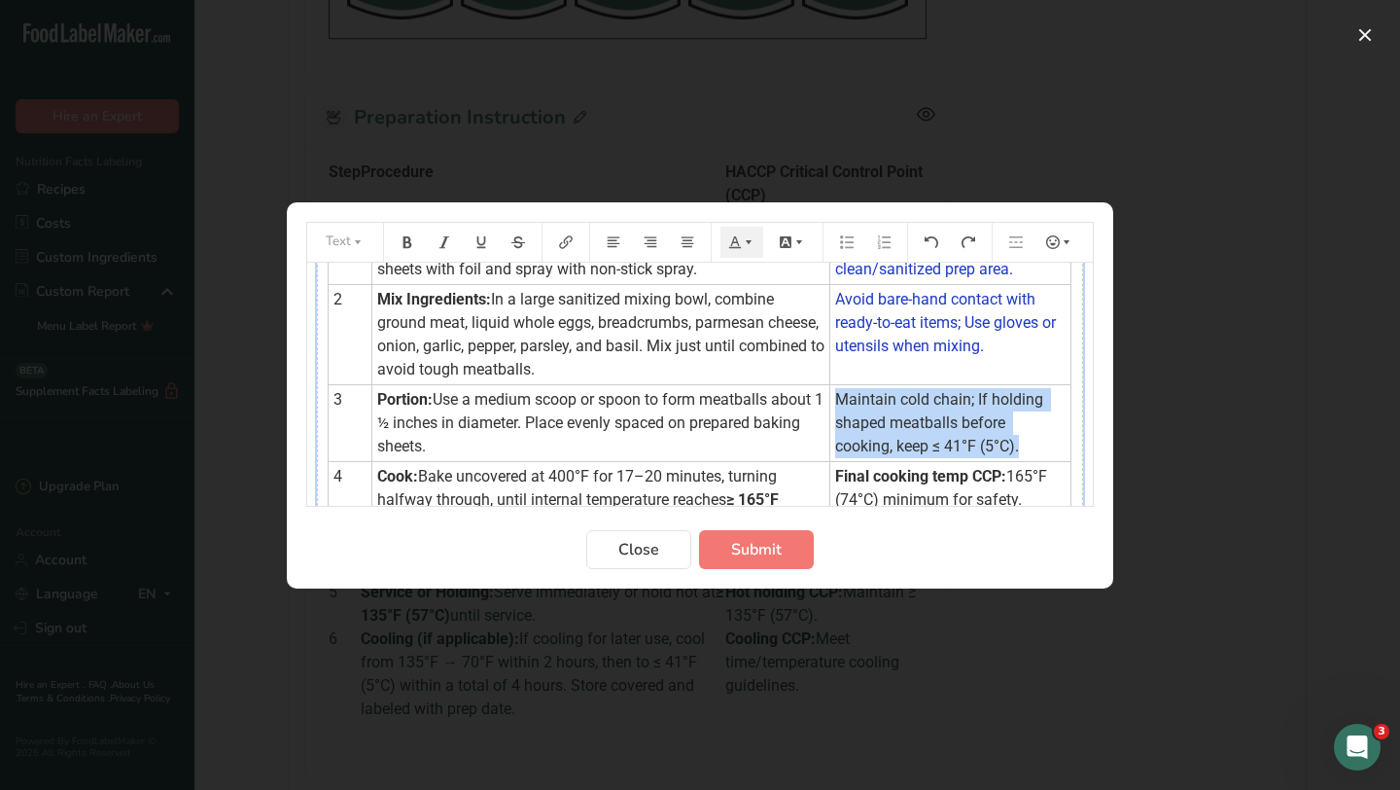
drag, startPoint x: 826, startPoint y: 398, endPoint x: 959, endPoint y: 444, distance: 141.2
click at [959, 444] on td "Maintain cold chain; If holding shaped meatballs before cooking, keep ≤ 41°F (5…" at bounding box center [950, 422] width 241 height 77
click at [747, 242] on icon "Preparation instructions modal" at bounding box center [749, 241] width 6 height 4
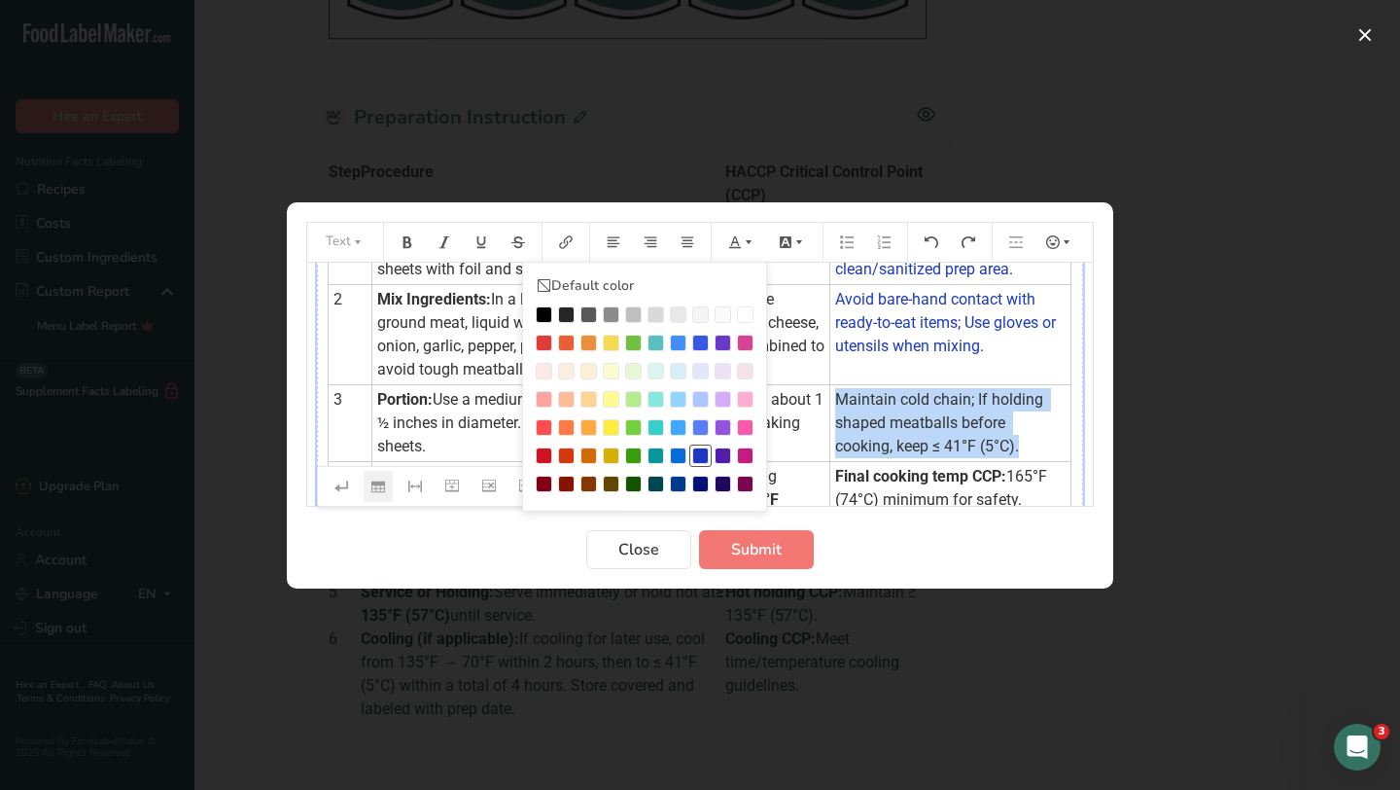
click at [704, 455] on div "Preparation instructions modal" at bounding box center [700, 455] width 17 height 17
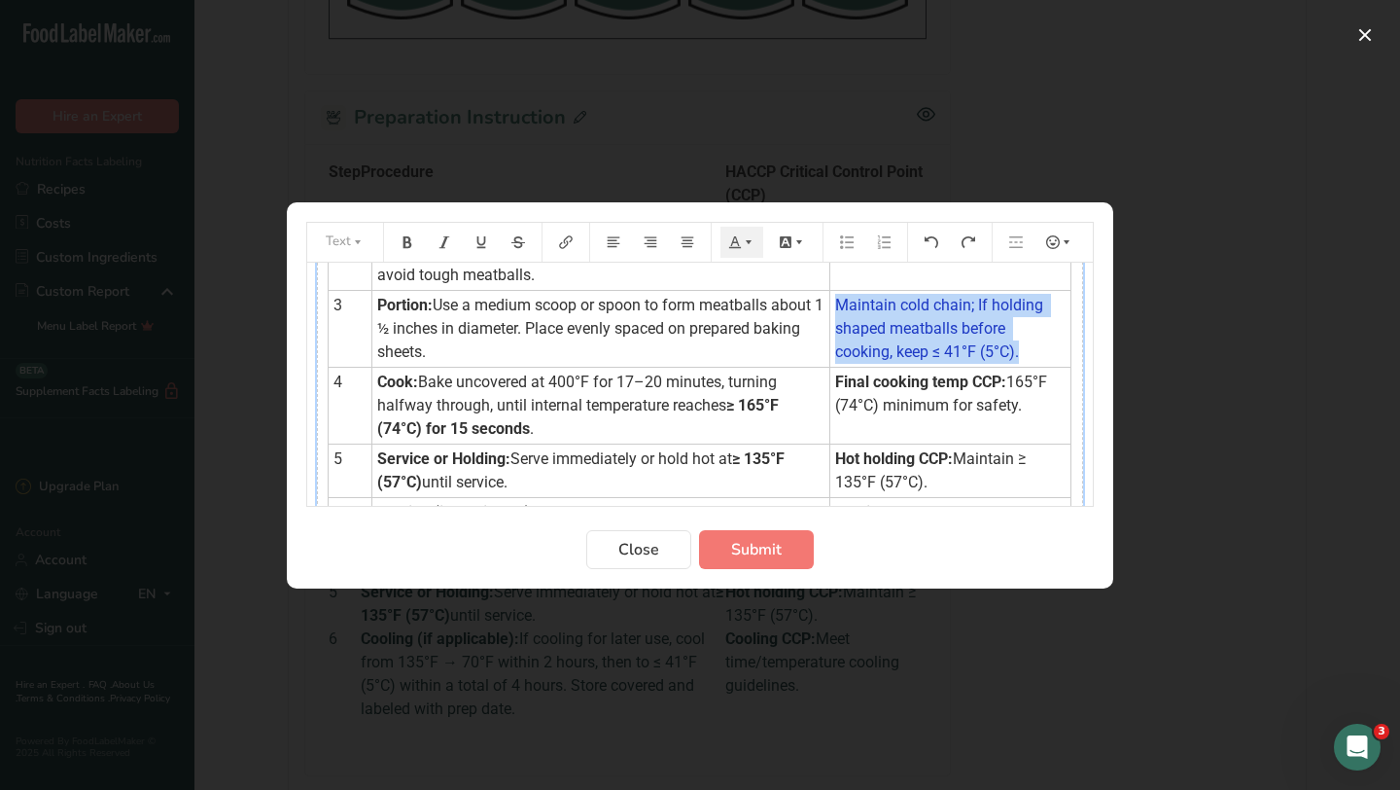
scroll to position [239, 0]
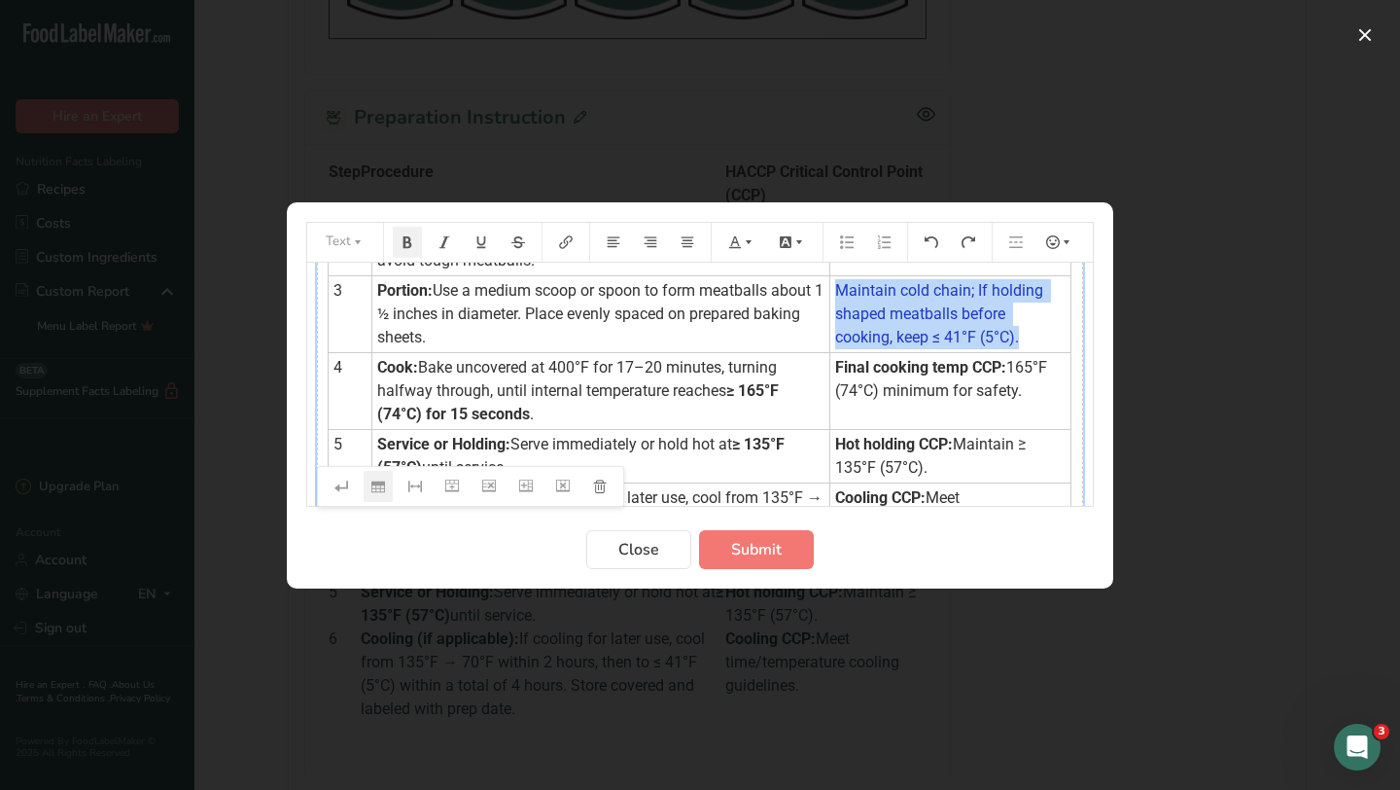
drag, startPoint x: 829, startPoint y: 363, endPoint x: 1017, endPoint y: 393, distance: 191.0
click at [1017, 393] on td "Final cooking temp CCP: 165°F (74°C) minimum for safety." at bounding box center [950, 390] width 241 height 77
click at [749, 241] on icon "Preparation instructions modal" at bounding box center [749, 241] width 6 height 4
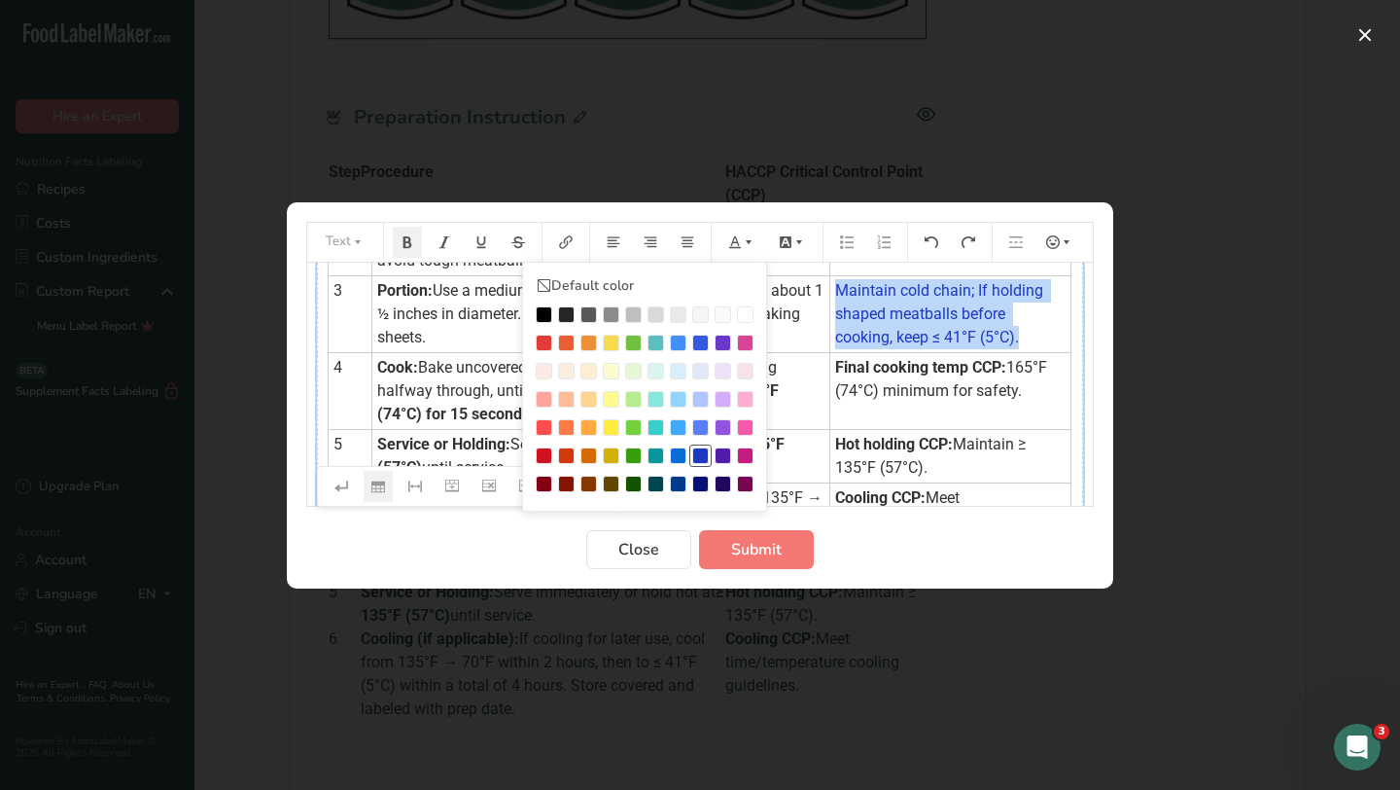
click at [699, 450] on div "Preparation instructions modal" at bounding box center [700, 455] width 17 height 17
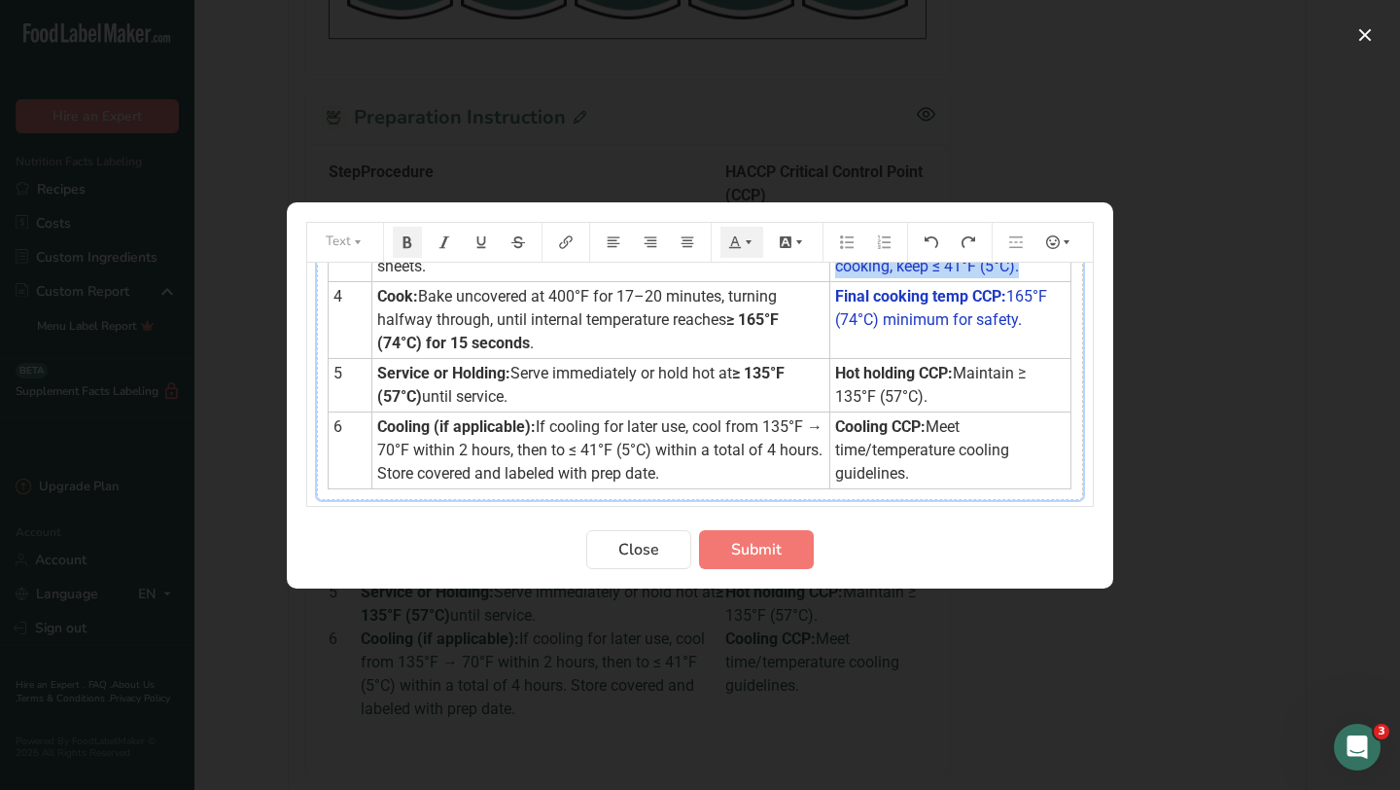
scroll to position [319, 0]
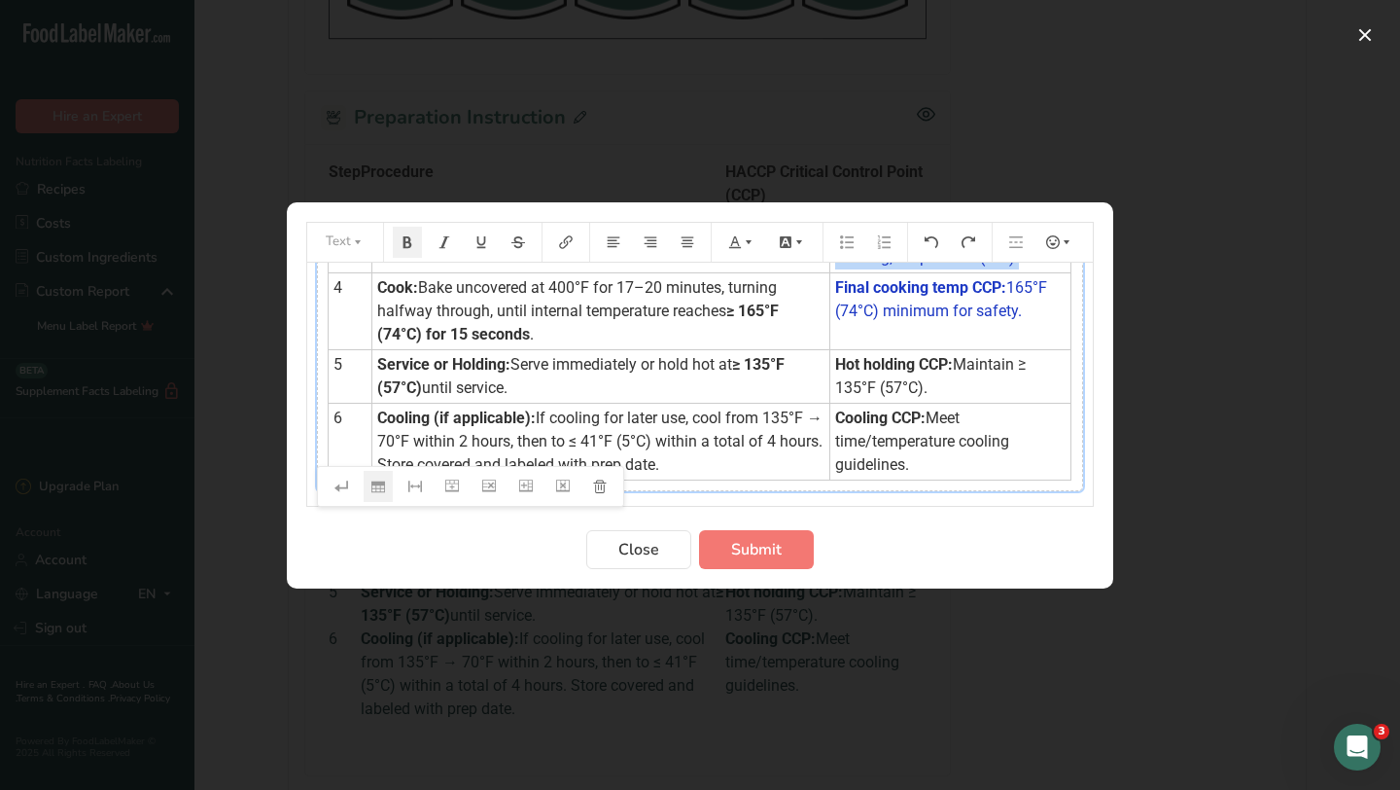
drag, startPoint x: 826, startPoint y: 365, endPoint x: 936, endPoint y: 394, distance: 114.6
click at [936, 394] on td "Hot holding CCP: Maintain ≥ 135°F (57°C)." at bounding box center [950, 375] width 241 height 53
click at [749, 242] on icon "Preparation instructions modal" at bounding box center [749, 241] width 6 height 4
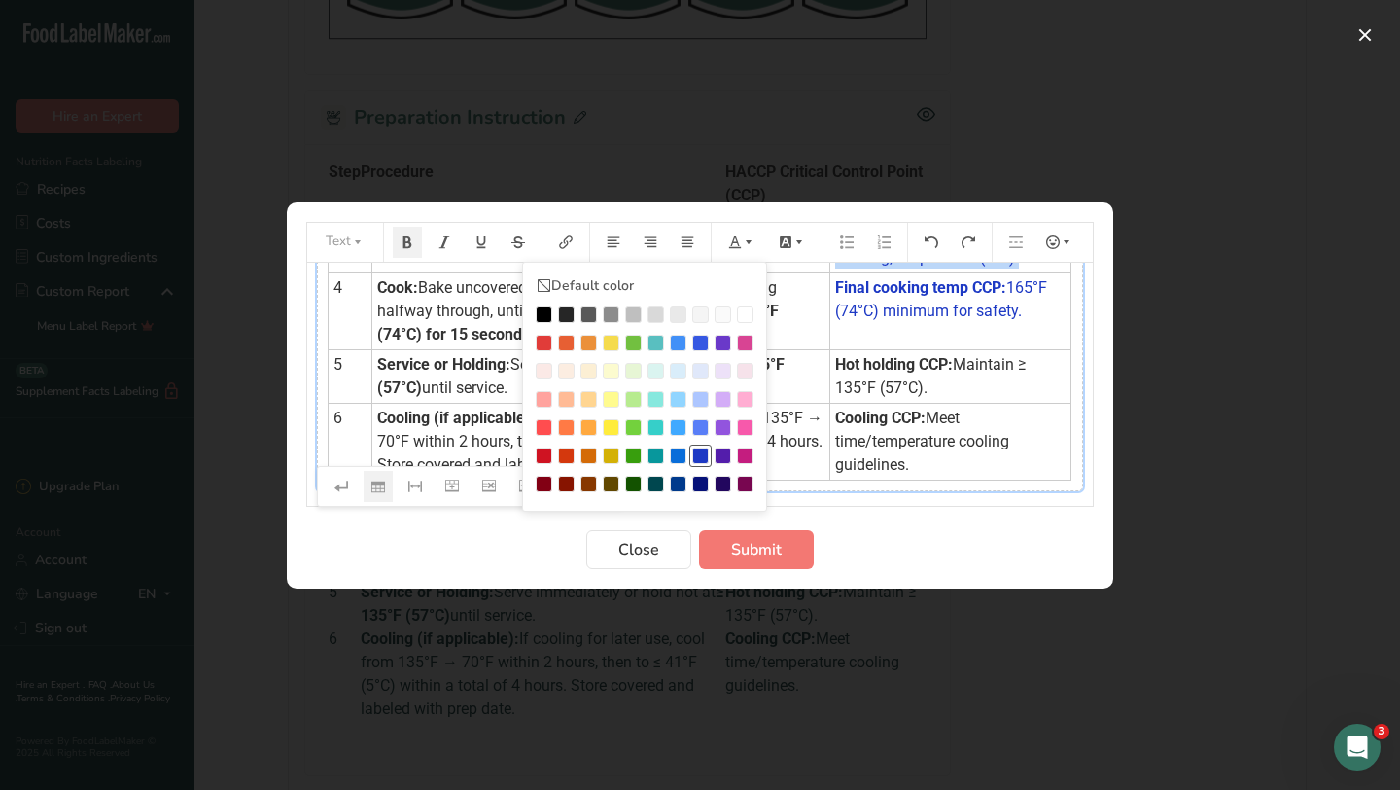
click at [698, 451] on div "Preparation instructions modal" at bounding box center [700, 455] width 17 height 17
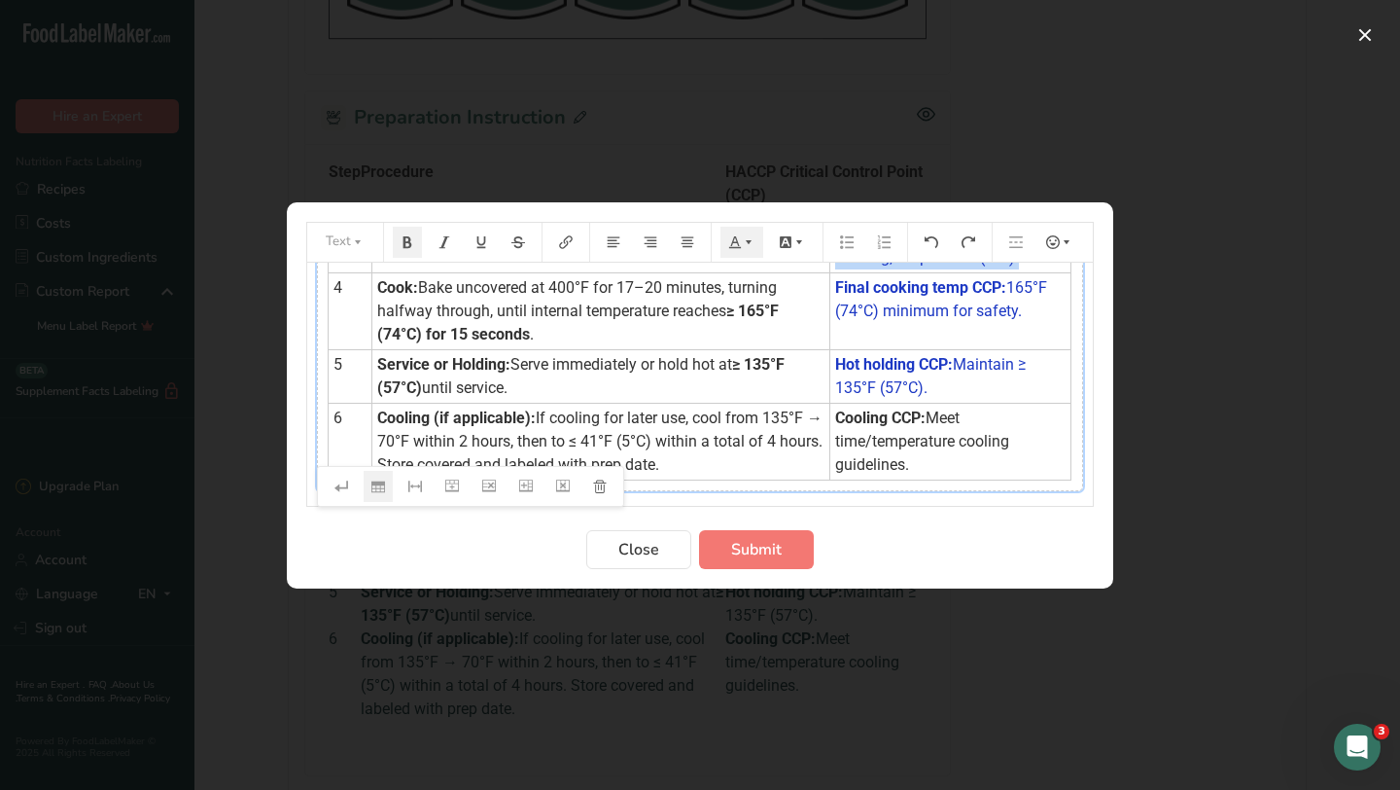
scroll to position [366, 0]
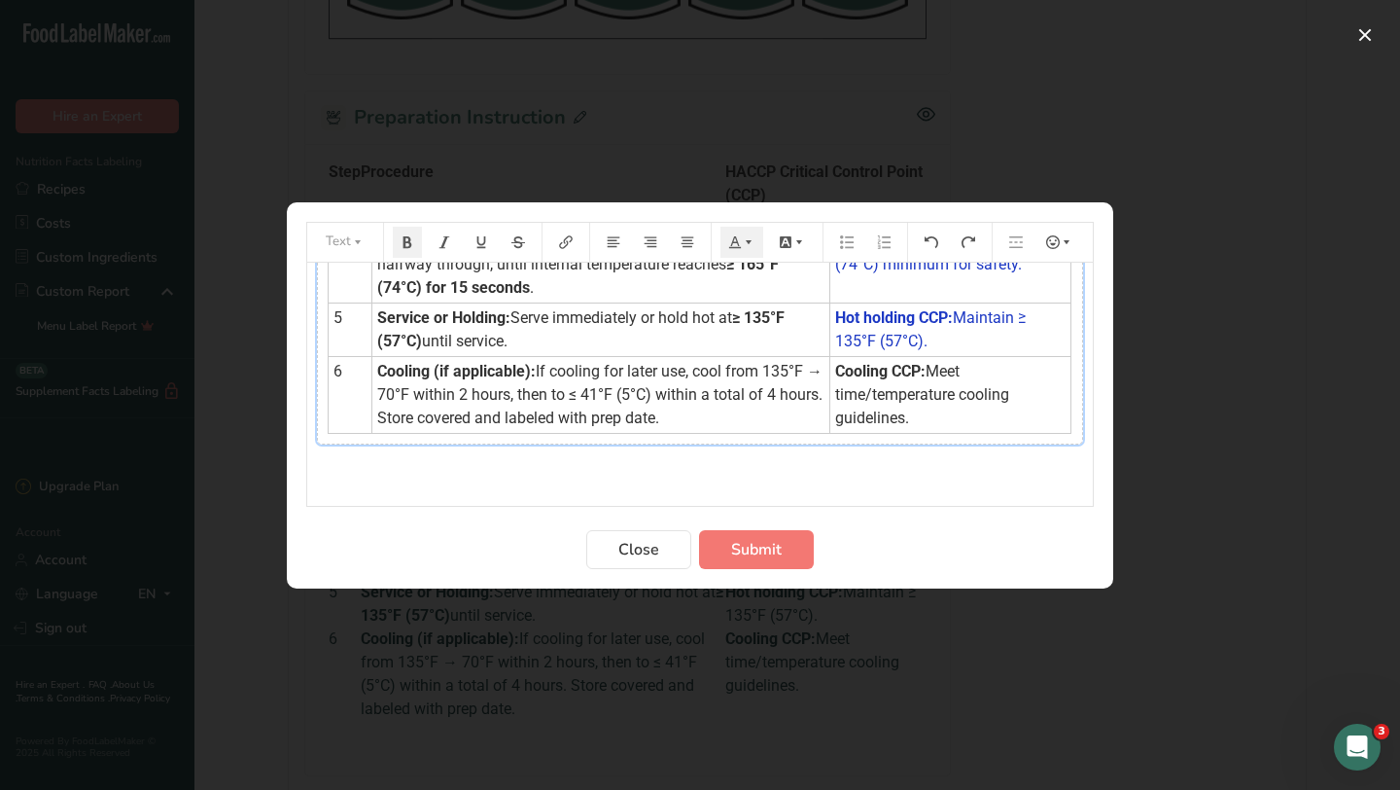
drag, startPoint x: 830, startPoint y: 374, endPoint x: 909, endPoint y: 420, distance: 91.1
click at [909, 420] on td "Cooling CCP: Meet time/temperature cooling guidelines." at bounding box center [950, 394] width 241 height 77
click at [743, 237] on icon "Preparation instructions modal" at bounding box center [749, 242] width 14 height 14
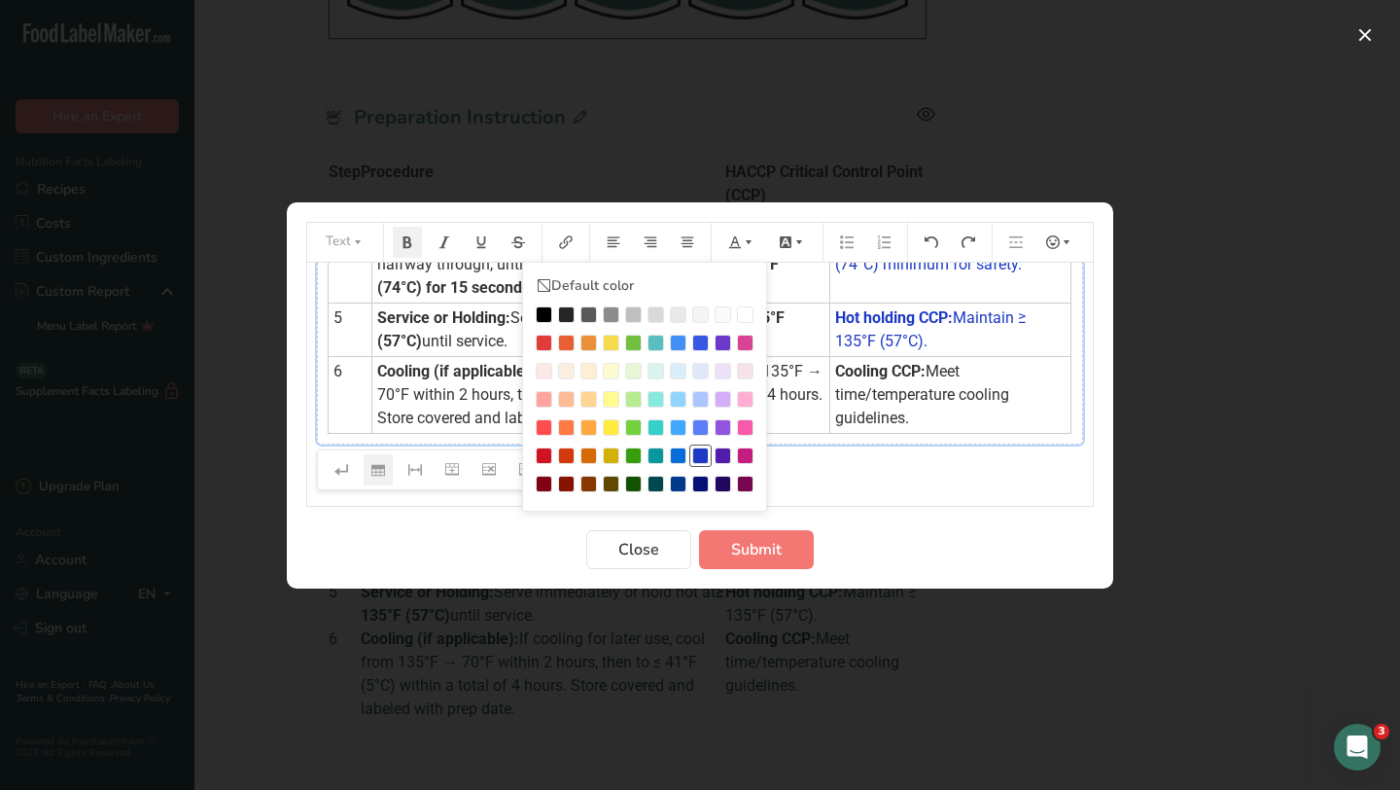
click at [700, 453] on div "Preparation instructions modal" at bounding box center [700, 455] width 17 height 17
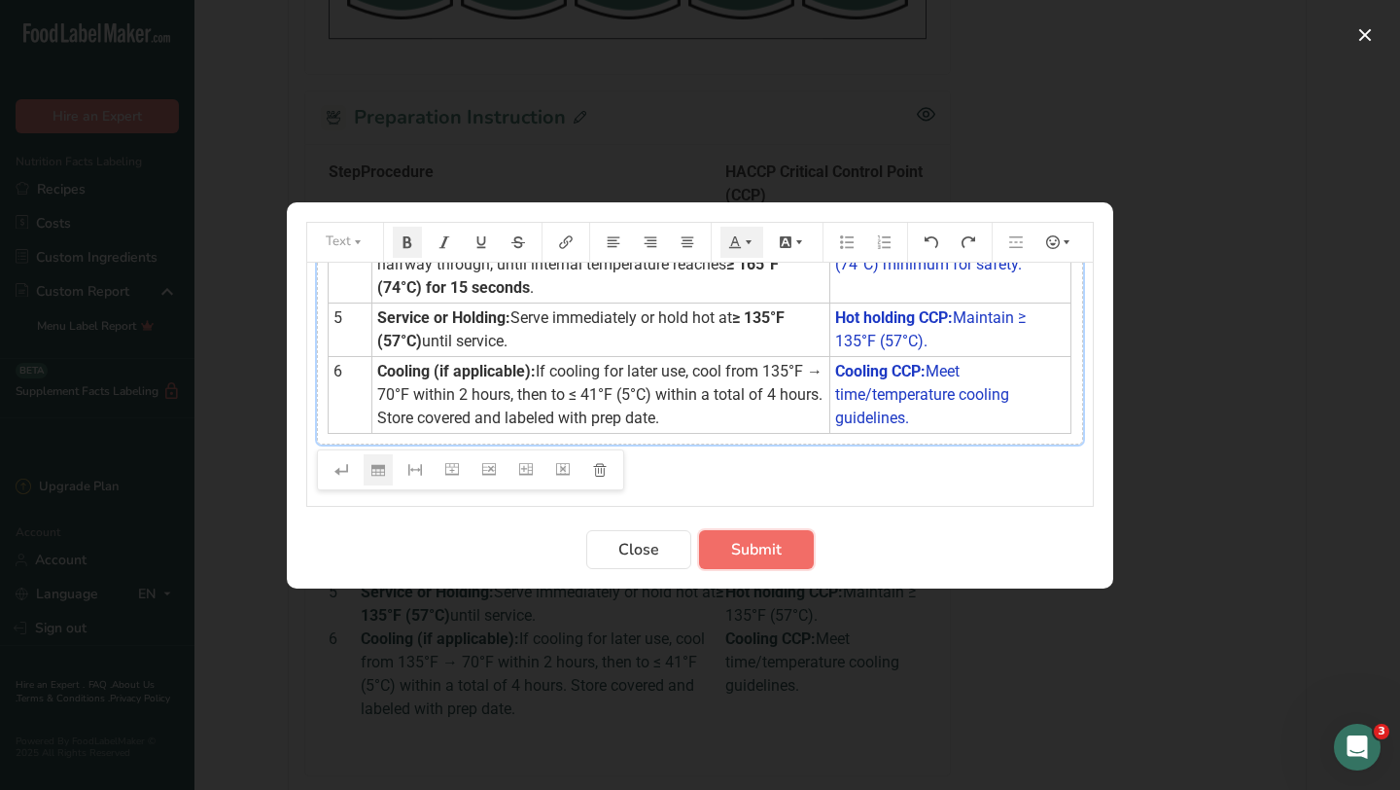
click at [759, 543] on span "Submit" at bounding box center [756, 549] width 51 height 23
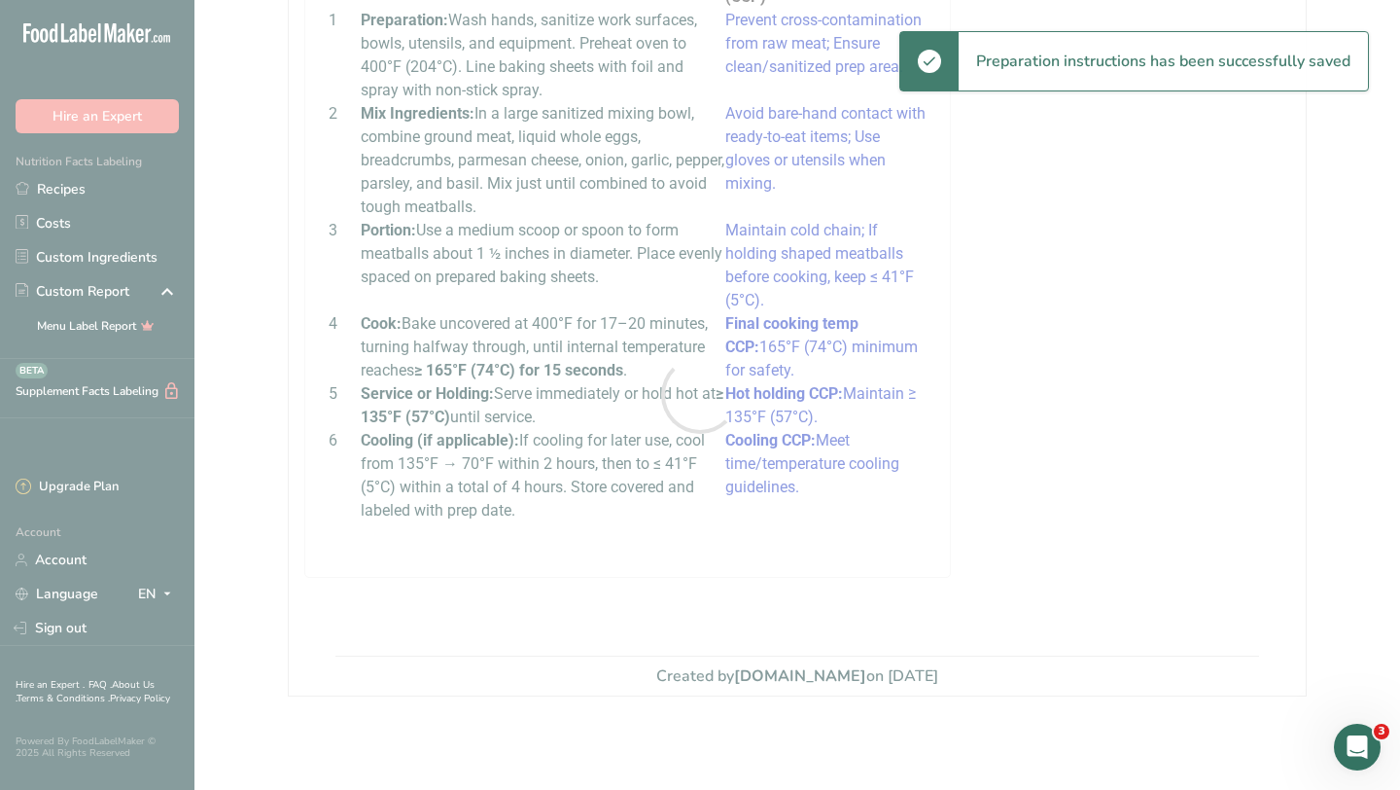
scroll to position [1174, 0]
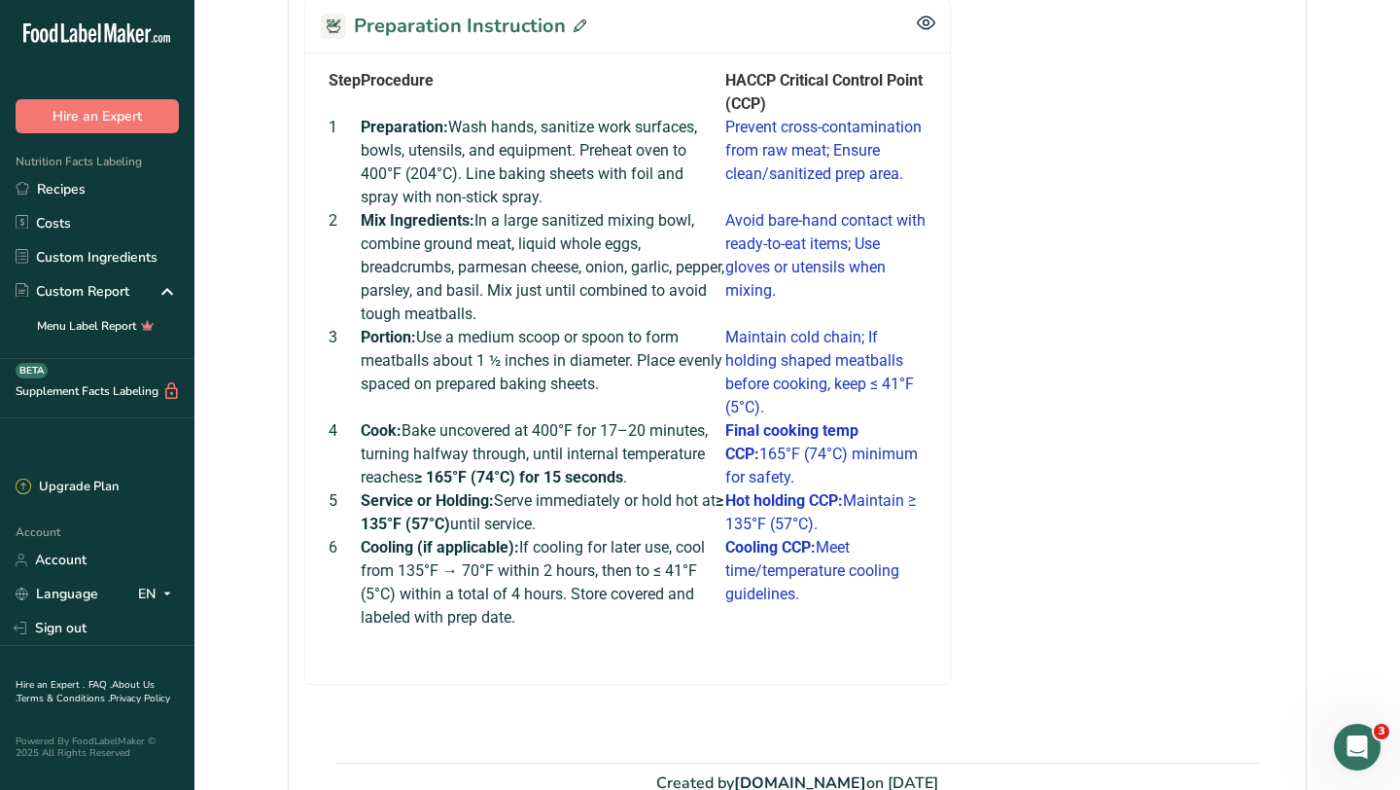
scroll to position [1076, 0]
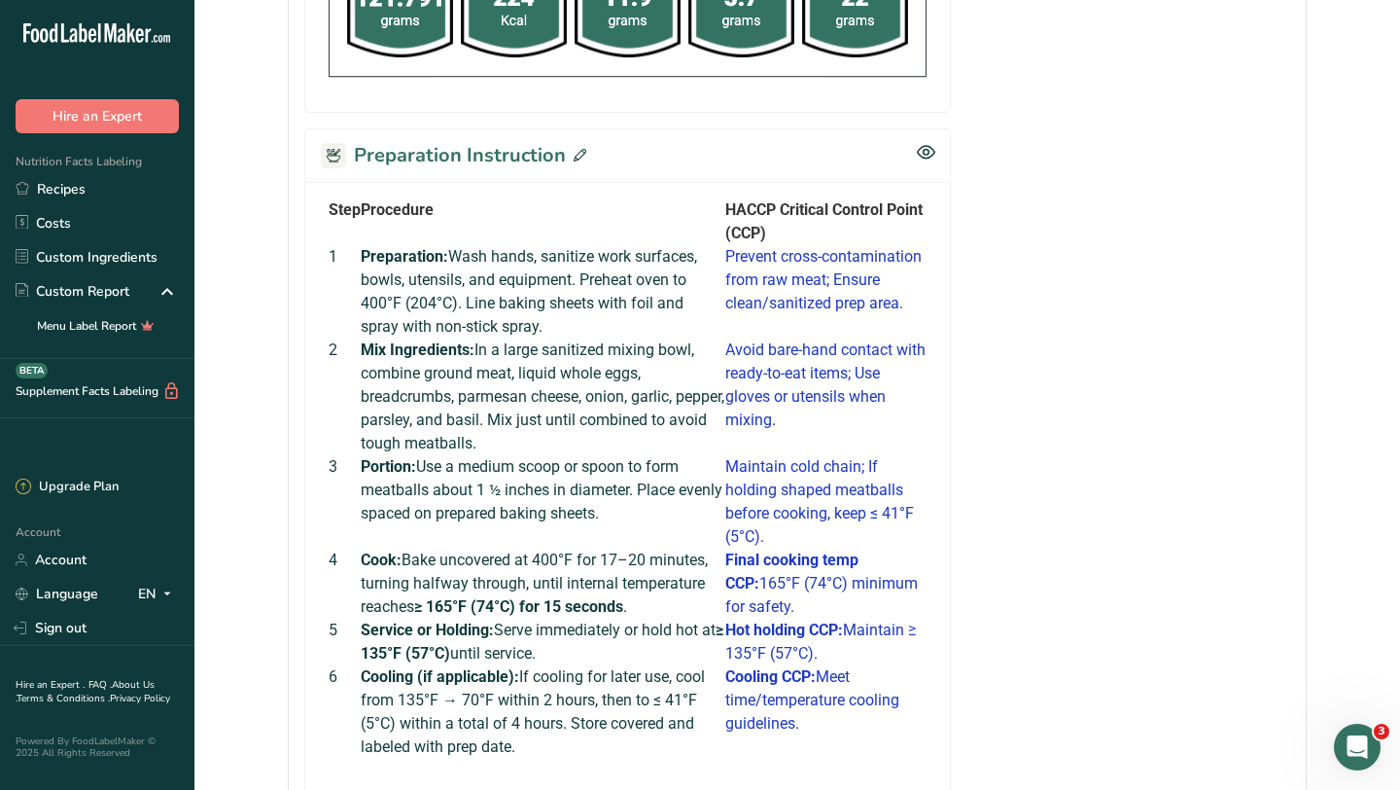
click at [930, 160] on icon at bounding box center [926, 152] width 18 height 17
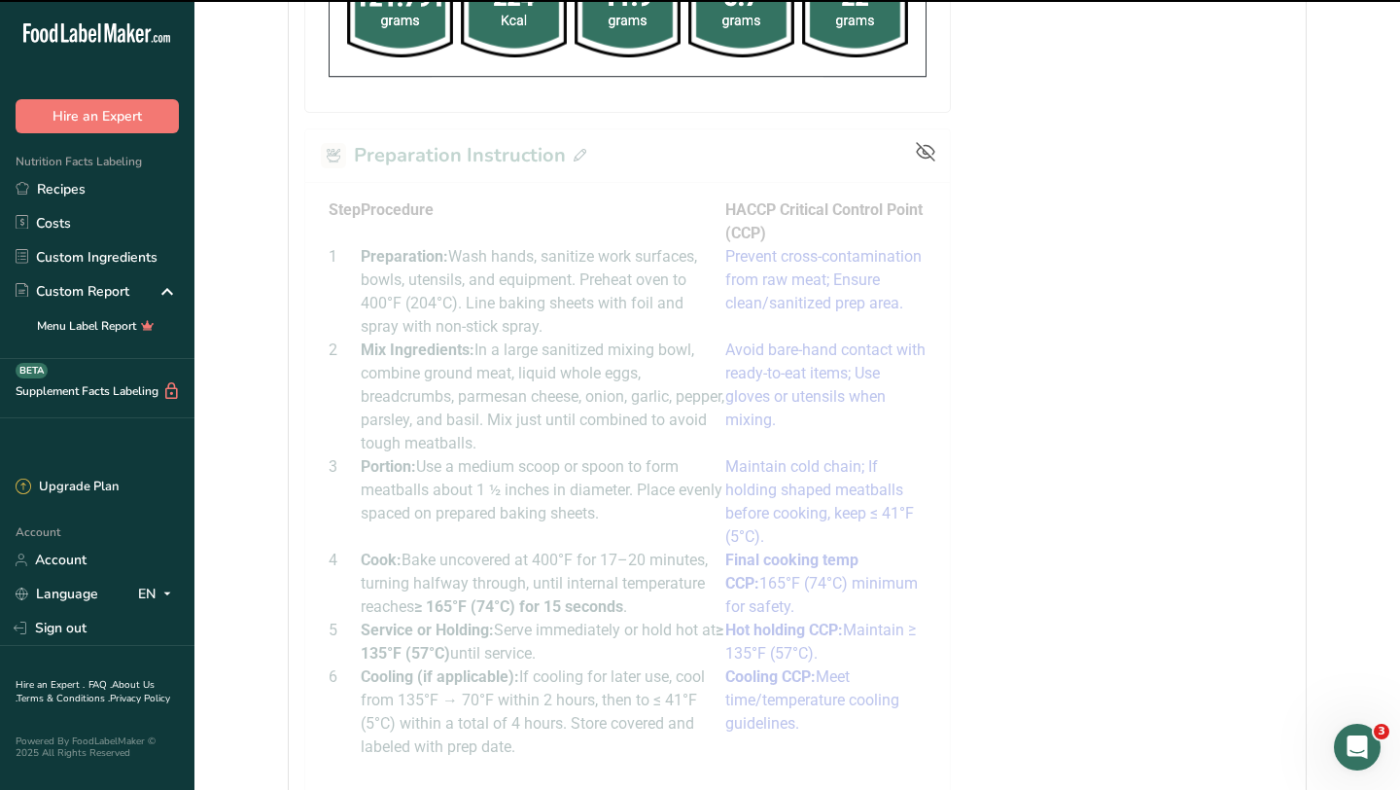
click at [926, 161] on icon at bounding box center [925, 151] width 19 height 19
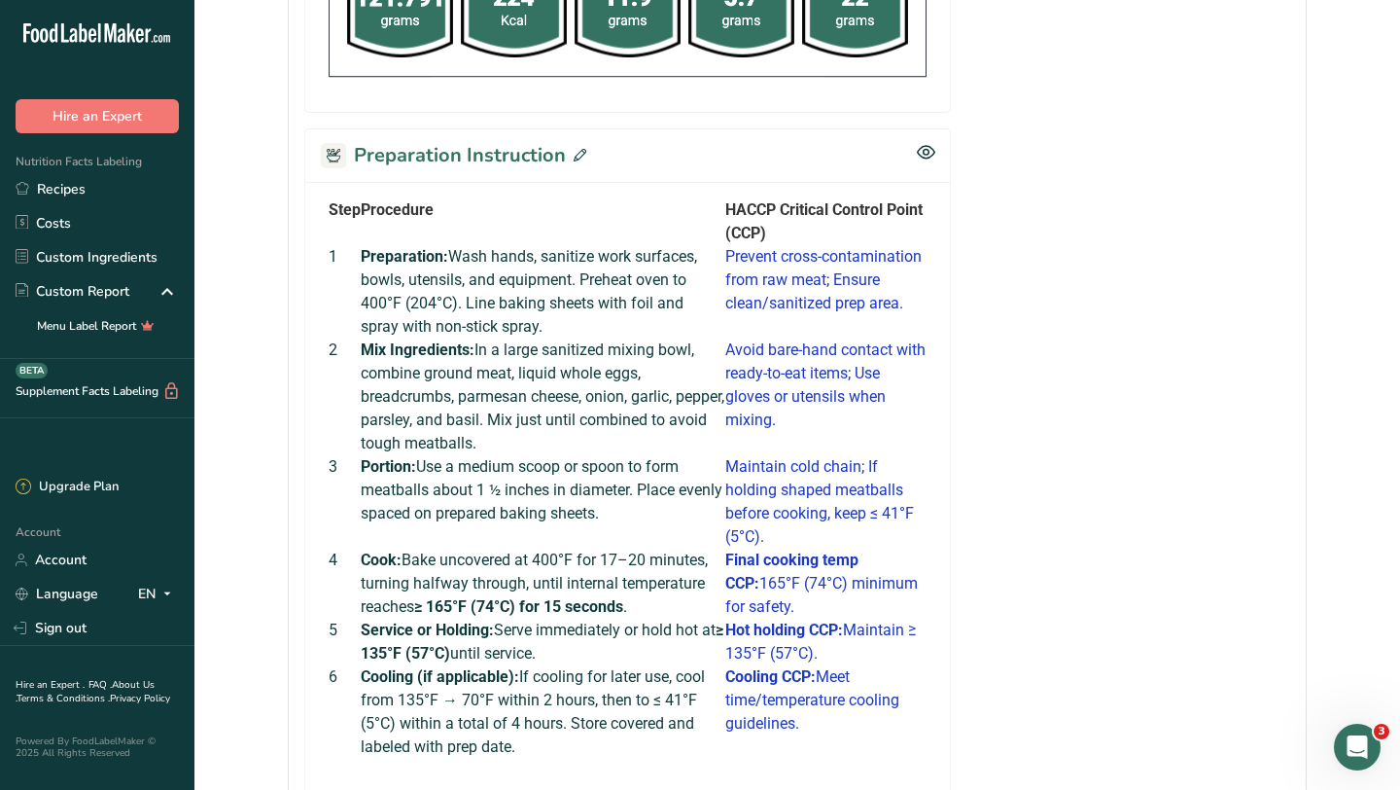
click at [578, 161] on icon at bounding box center [580, 155] width 13 height 13
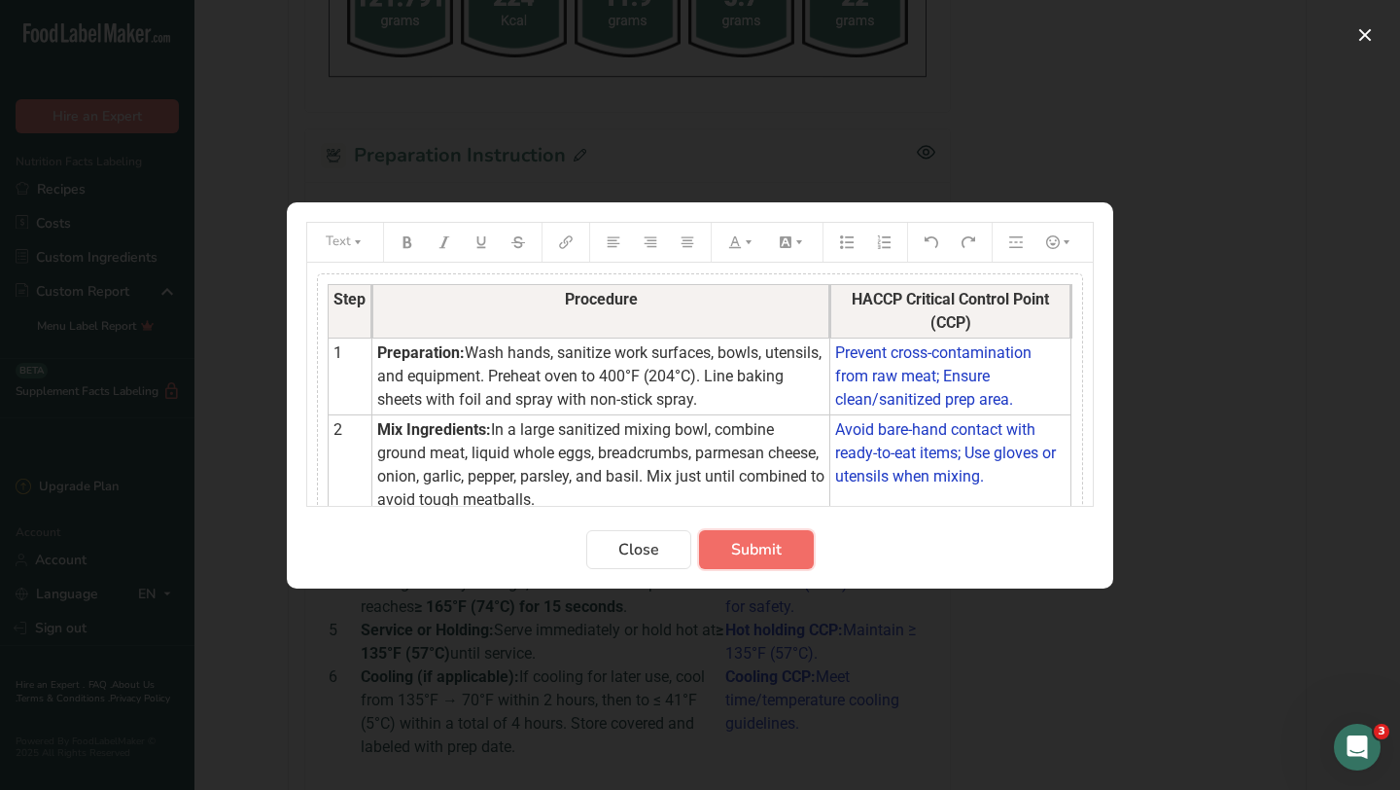
click at [737, 549] on span "Submit" at bounding box center [756, 549] width 51 height 23
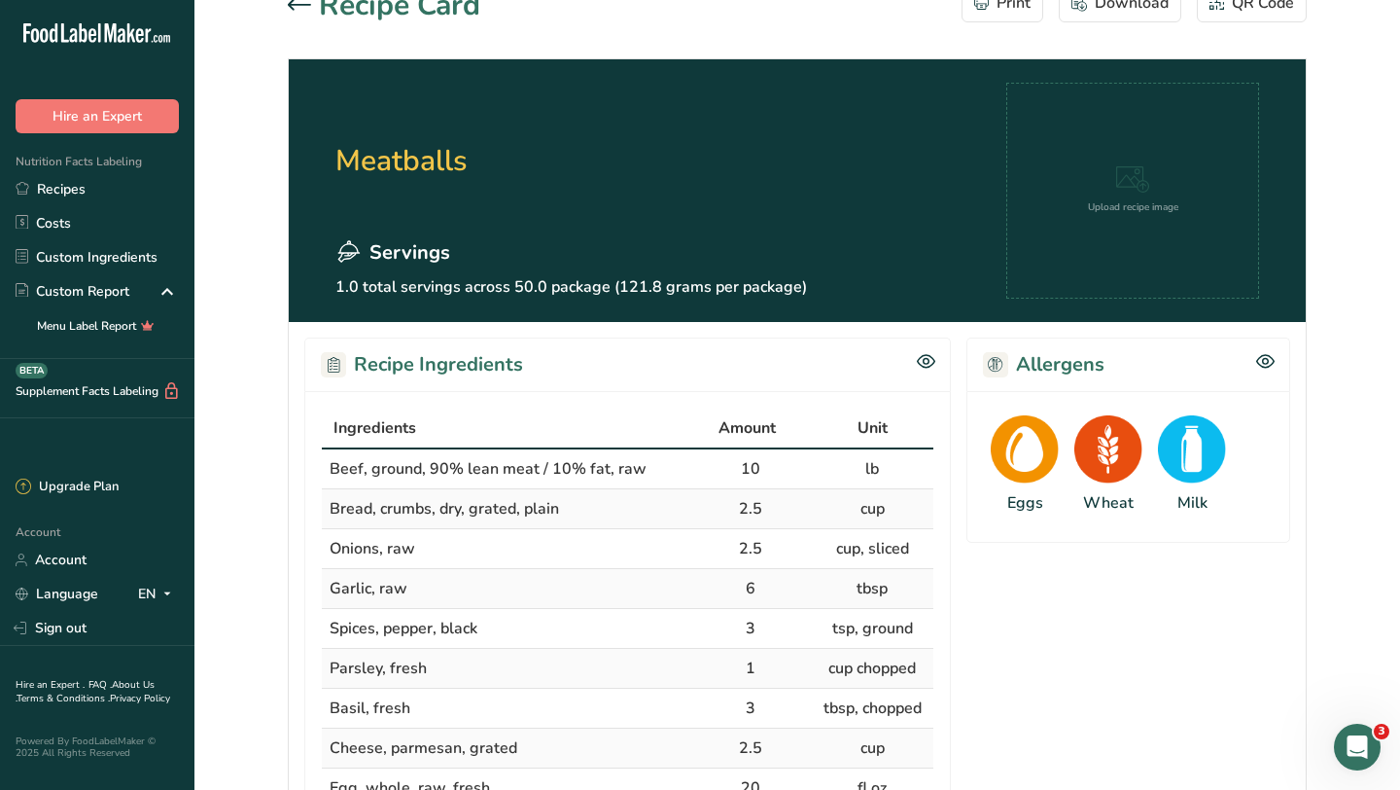
scroll to position [0, 0]
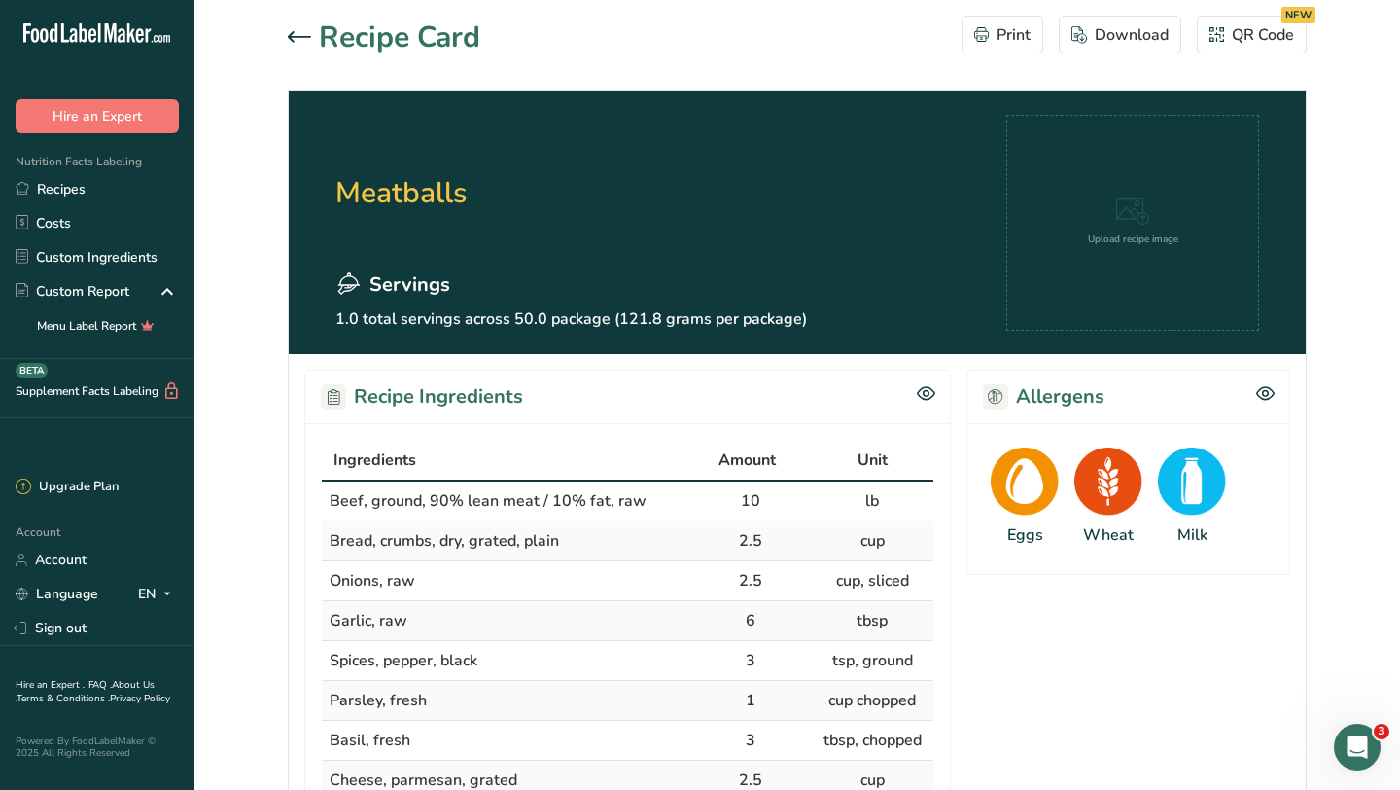
click at [301, 37] on icon at bounding box center [299, 37] width 23 height 12
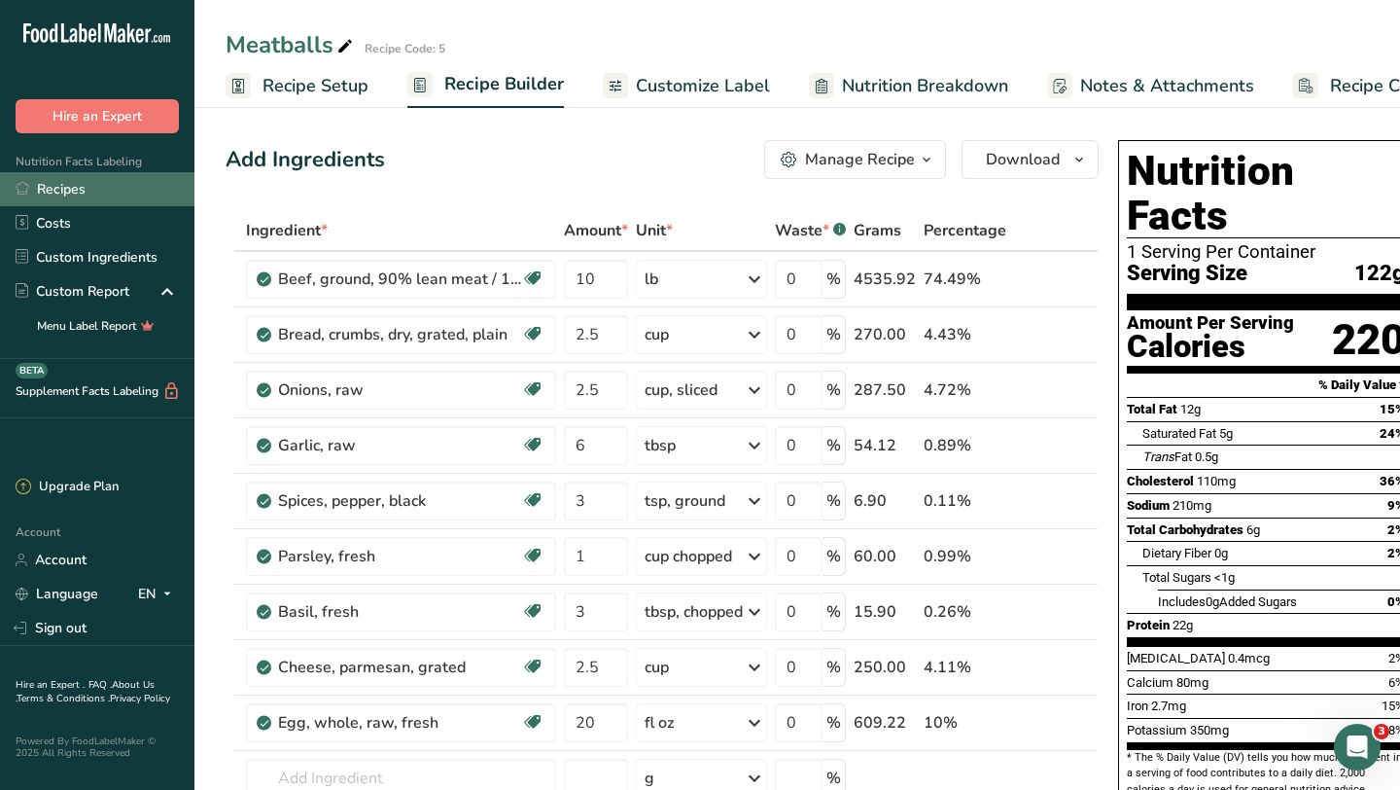
click at [77, 188] on link "Recipes" at bounding box center [97, 189] width 194 height 34
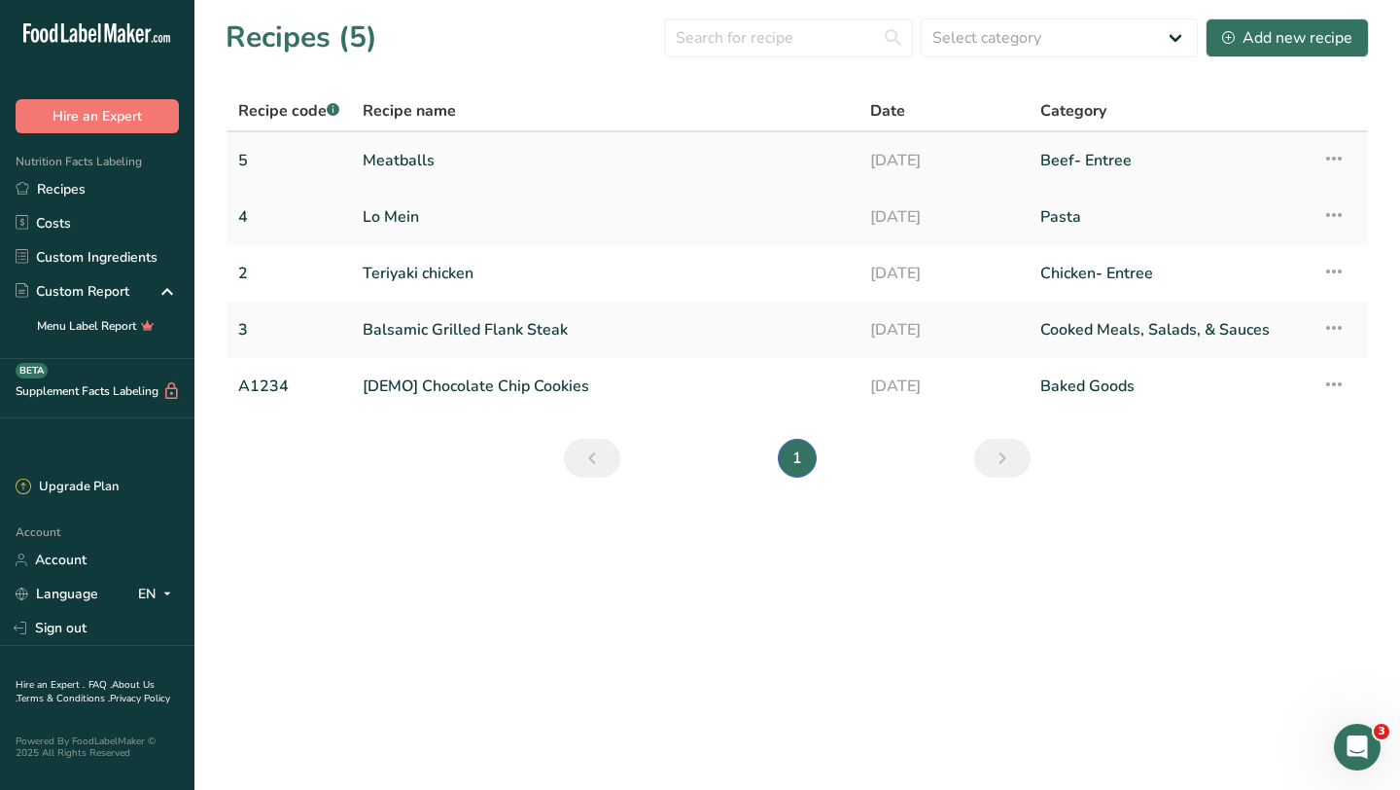
click at [426, 159] on link "Meatballs" at bounding box center [605, 160] width 484 height 41
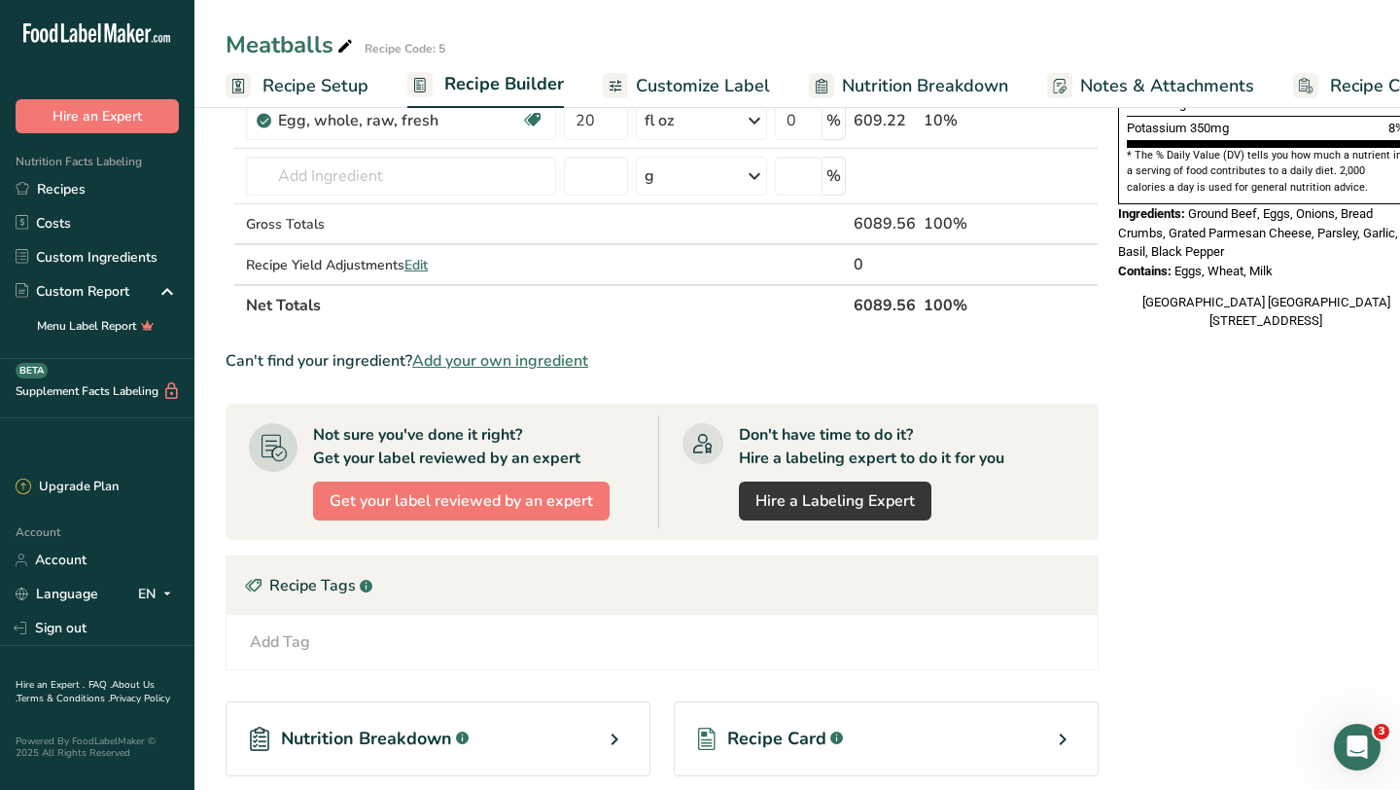
scroll to position [788, 0]
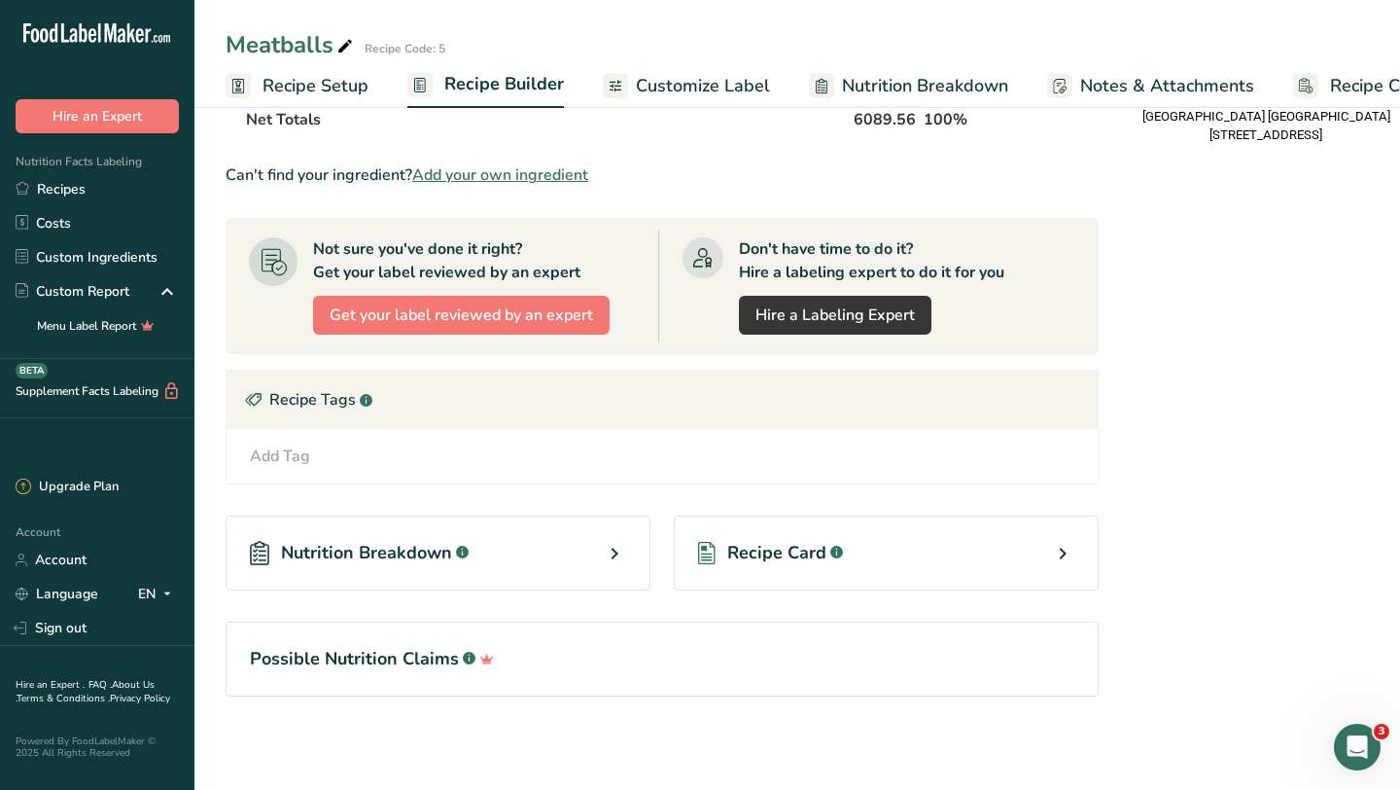
click at [1061, 554] on icon at bounding box center [1062, 553] width 23 height 35
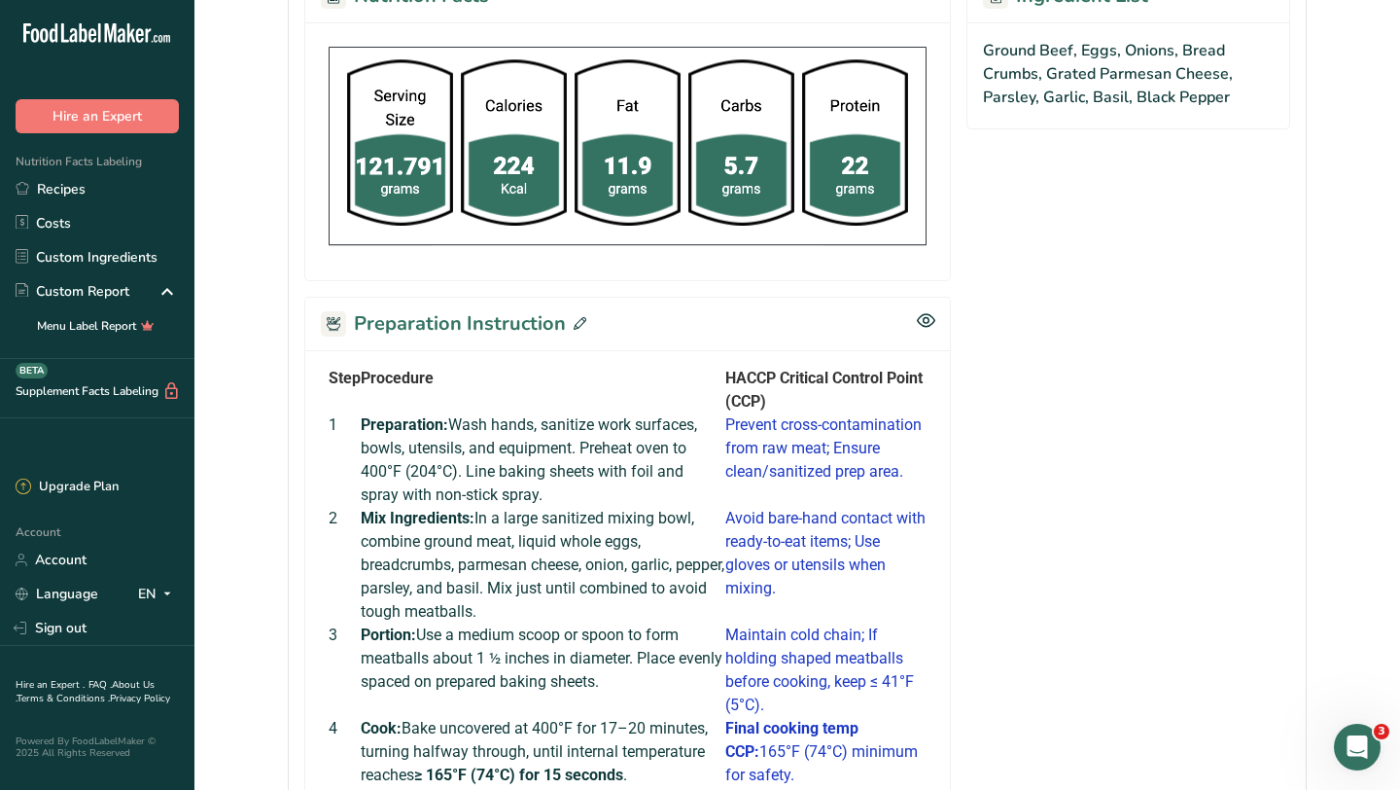
scroll to position [926, 0]
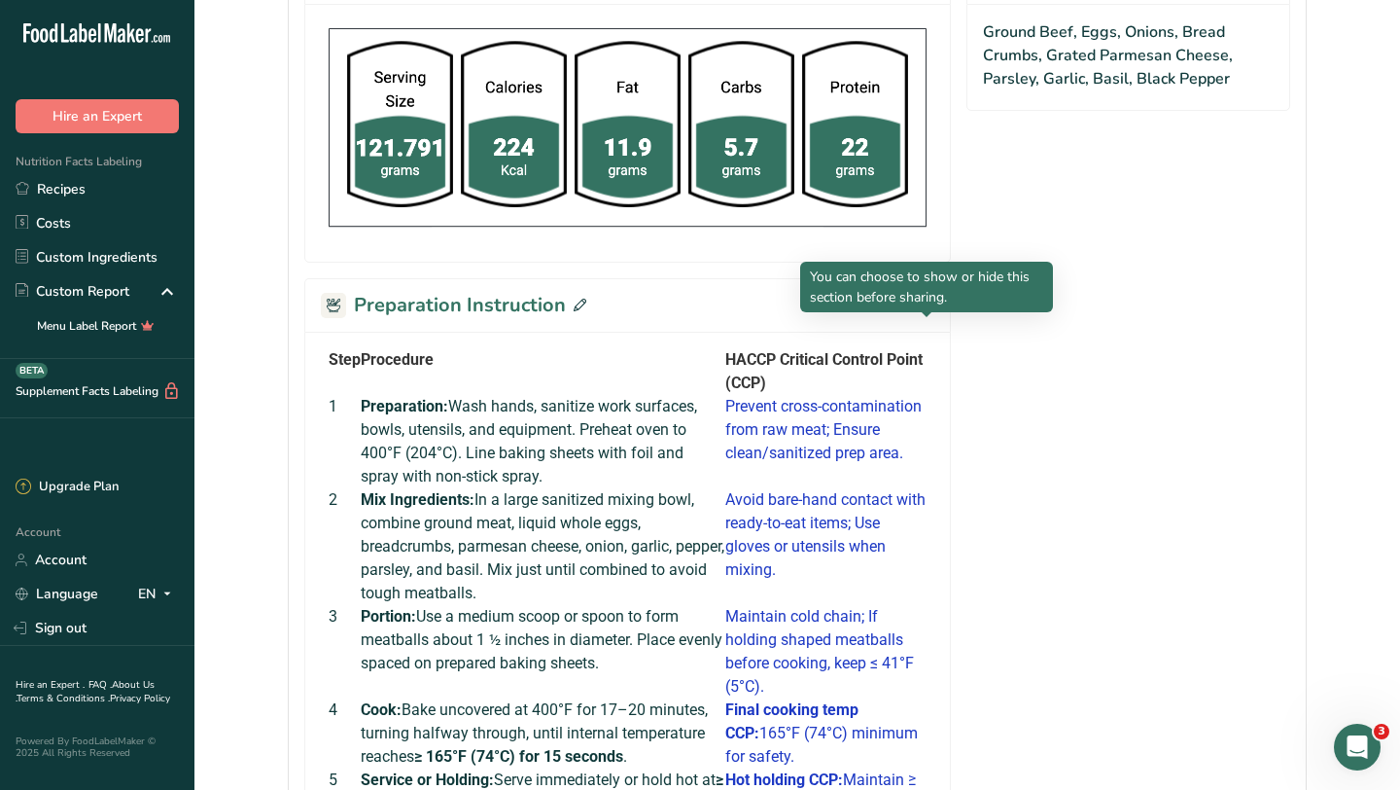
click at [926, 310] on icon at bounding box center [926, 302] width 18 height 17
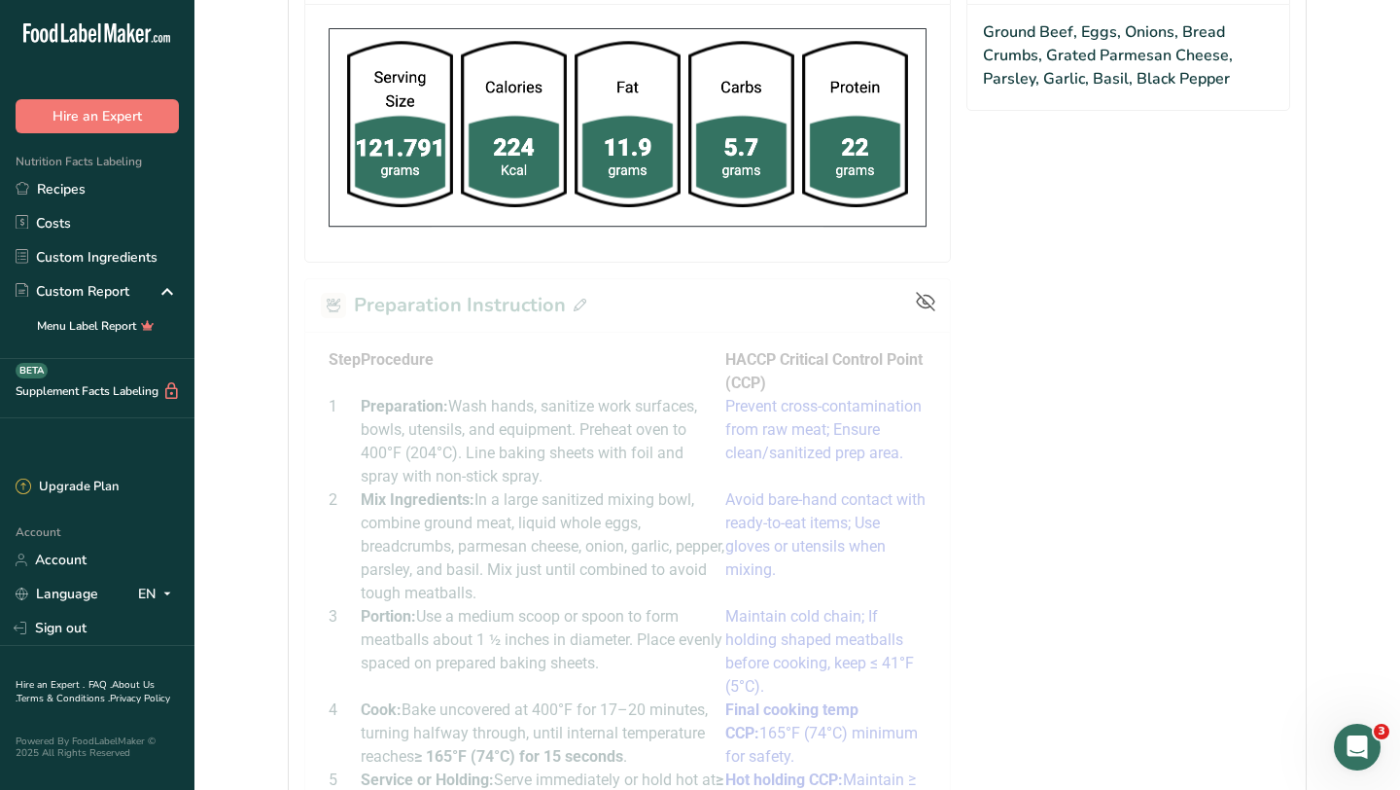
click at [926, 311] on icon at bounding box center [926, 303] width 18 height 18
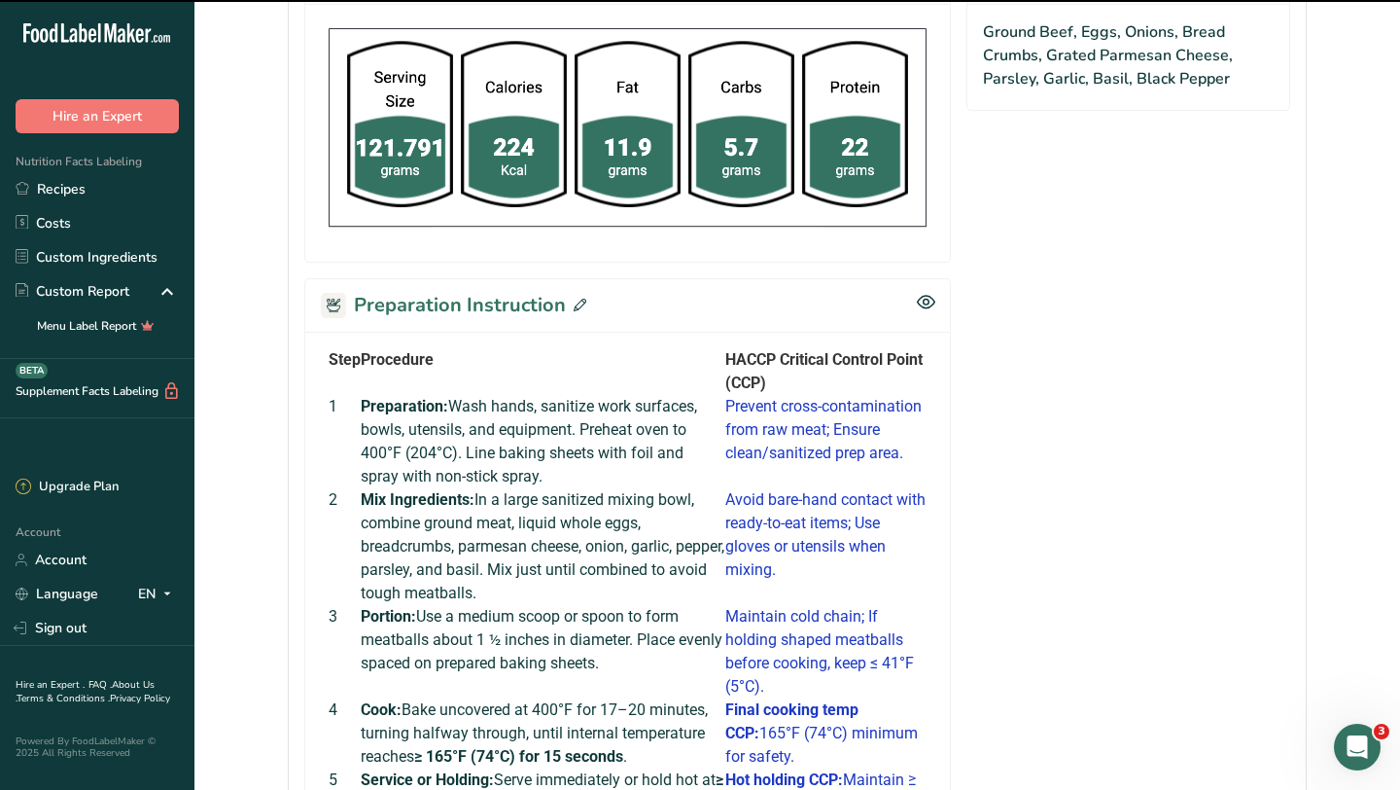
click at [578, 311] on icon at bounding box center [580, 305] width 13 height 13
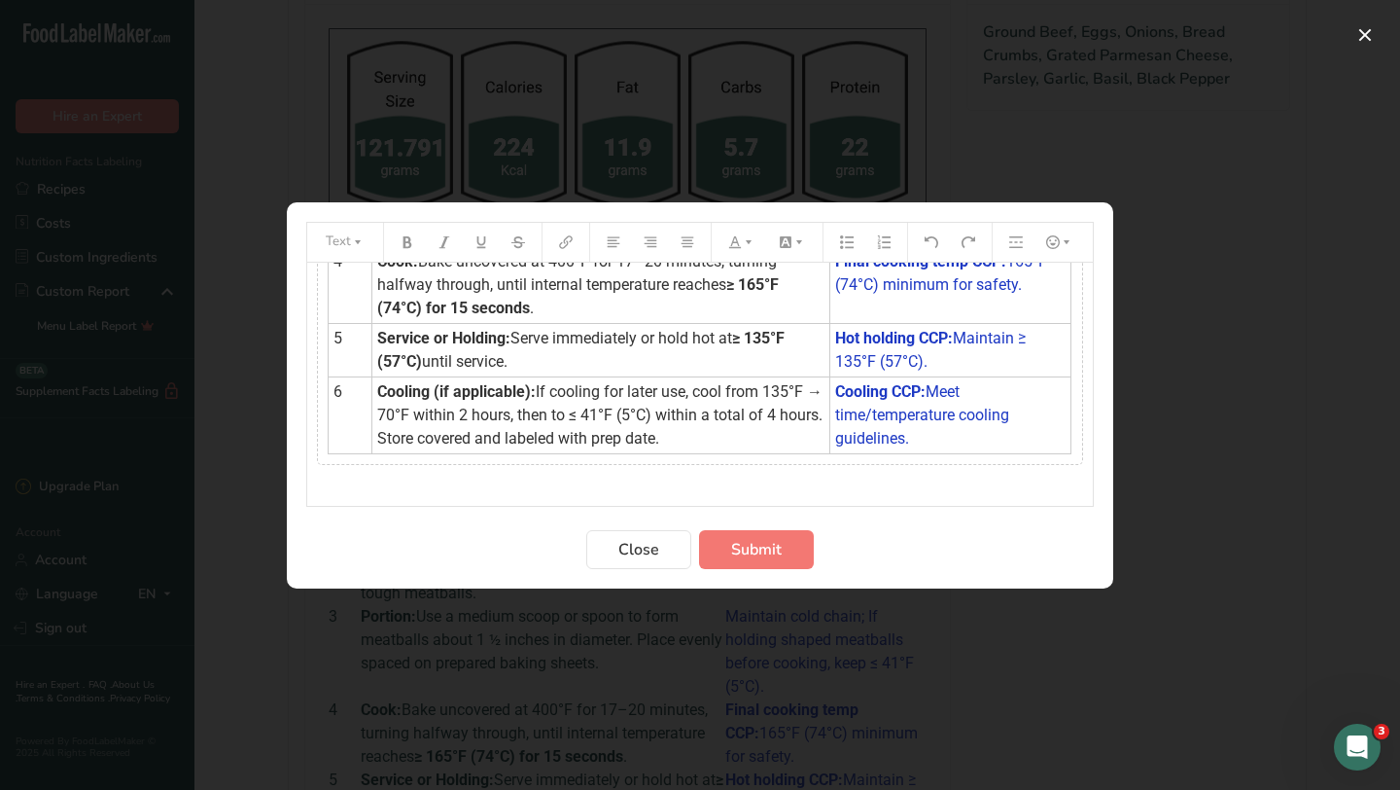
scroll to position [366, 0]
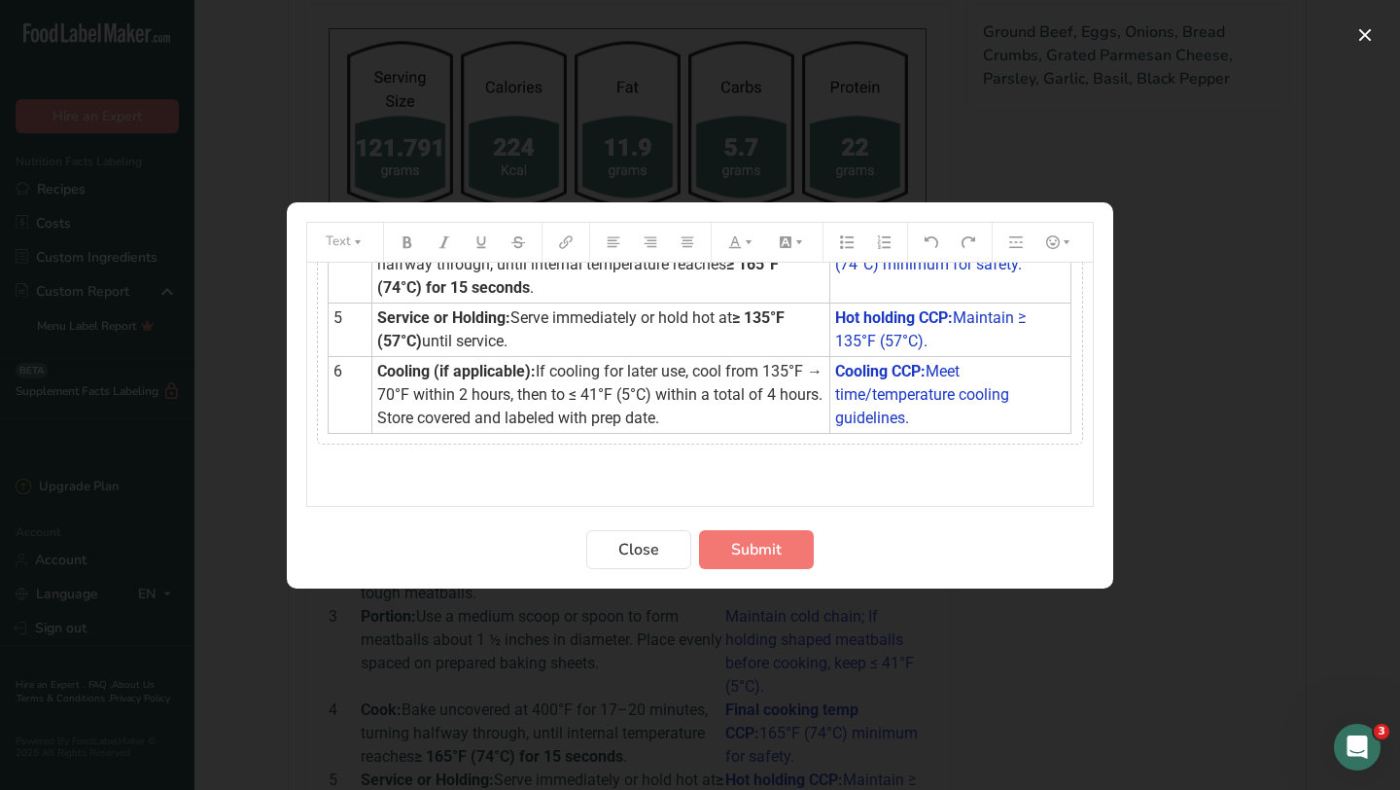
click at [678, 477] on p "﻿" at bounding box center [700, 479] width 766 height 23
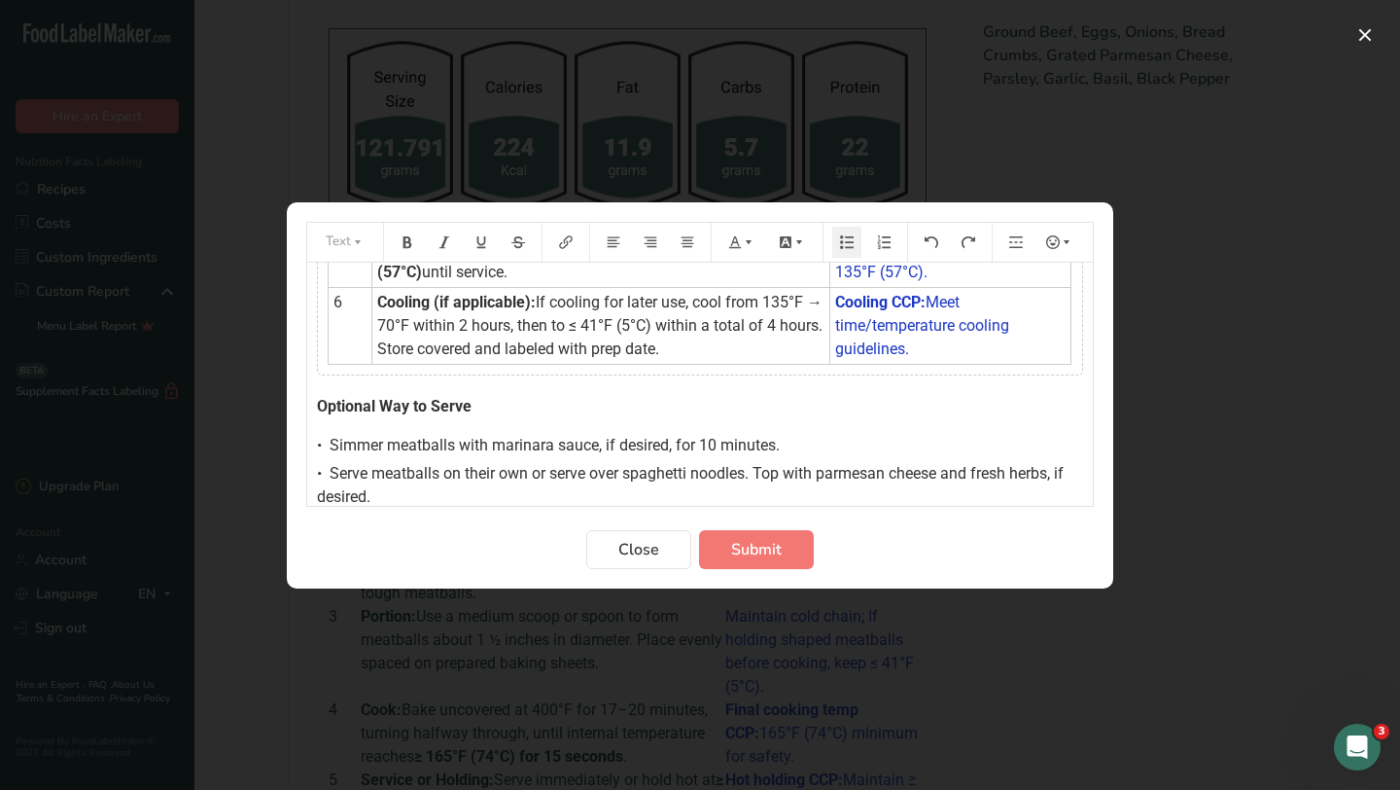
scroll to position [442, 0]
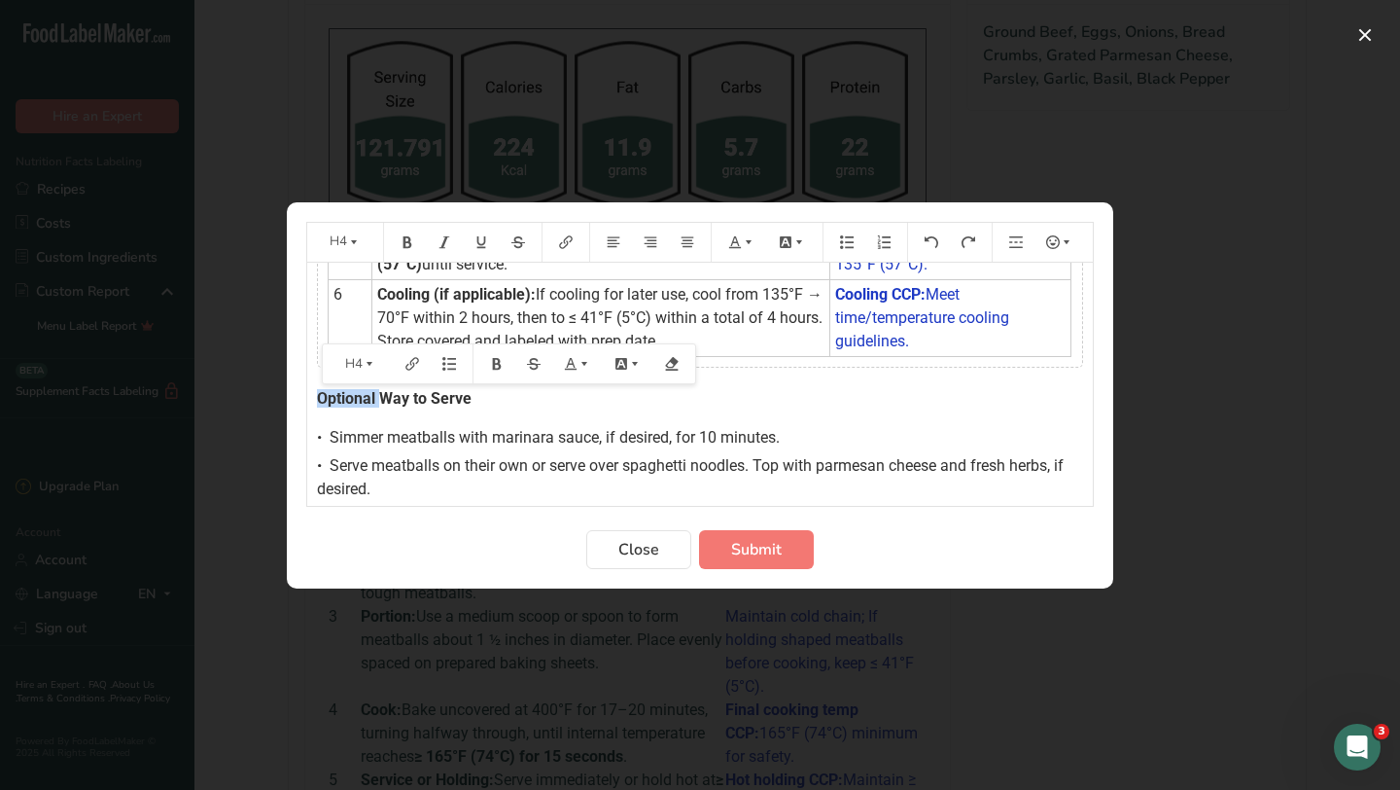
drag, startPoint x: 384, startPoint y: 395, endPoint x: 322, endPoint y: 396, distance: 62.2
click at [322, 396] on span "Optional Way to Serve" at bounding box center [394, 398] width 155 height 18
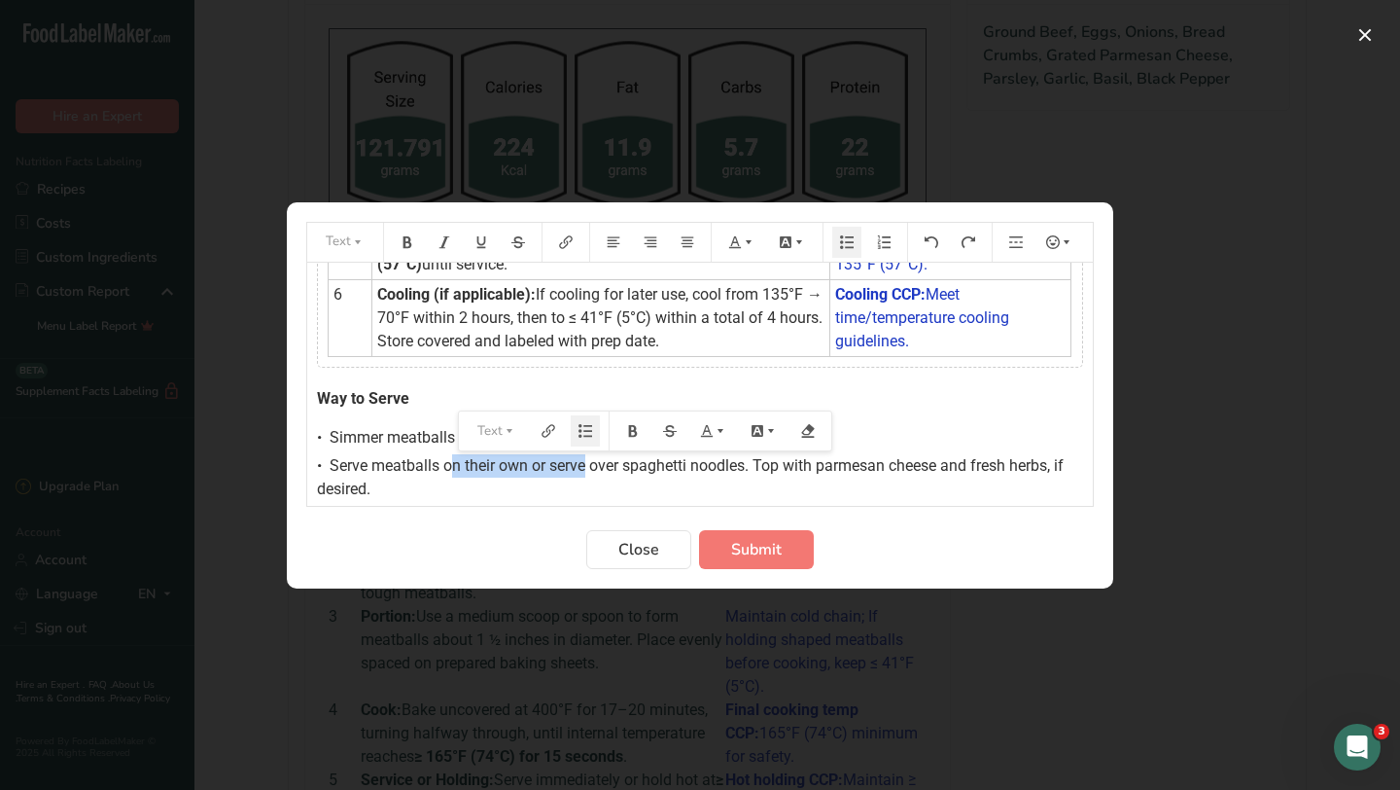
drag, startPoint x: 588, startPoint y: 468, endPoint x: 451, endPoint y: 467, distance: 137.1
click at [451, 467] on span "Serve meatballs on their own or serve over spaghetti noodles. Top with parmesan…" at bounding box center [692, 477] width 751 height 42
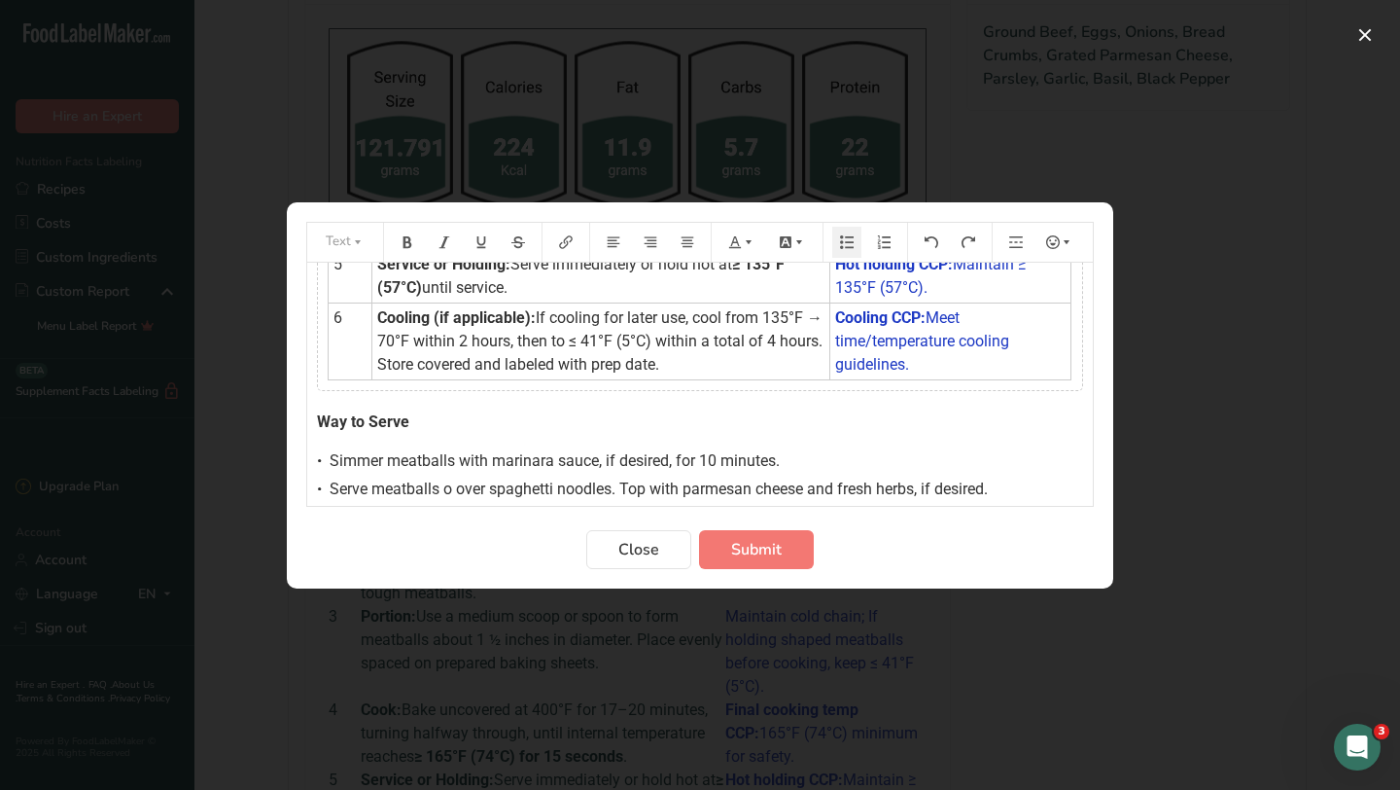
scroll to position [419, 0]
drag, startPoint x: 674, startPoint y: 462, endPoint x: 607, endPoint y: 461, distance: 67.1
click at [607, 461] on span "Simmer meatballs with marinara sauce, if desired, for 10 minutes." at bounding box center [555, 460] width 450 height 18
drag, startPoint x: 448, startPoint y: 490, endPoint x: 449, endPoint y: 513, distance: 23.4
click at [448, 490] on span "Serve meatballs over spaghetti noodles. Top with parmesan cheese and fresh herb…" at bounding box center [655, 488] width 650 height 18
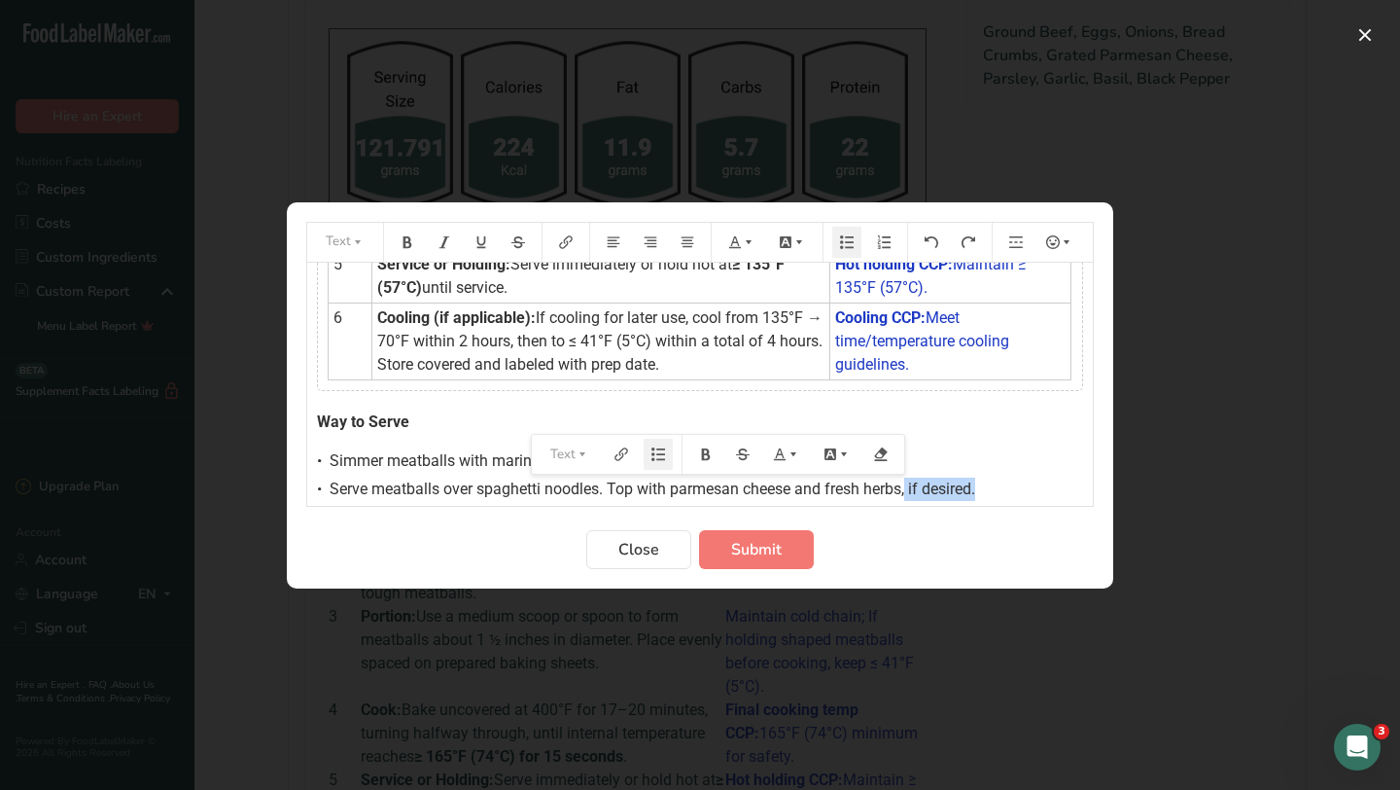
drag, startPoint x: 981, startPoint y: 491, endPoint x: 910, endPoint y: 494, distance: 71.0
click at [910, 494] on span "Serve meatballs over spaghetti noodles. Top with parmesan cheese and fresh herb…" at bounding box center [653, 488] width 646 height 18
click at [766, 546] on span "Submit" at bounding box center [756, 549] width 51 height 23
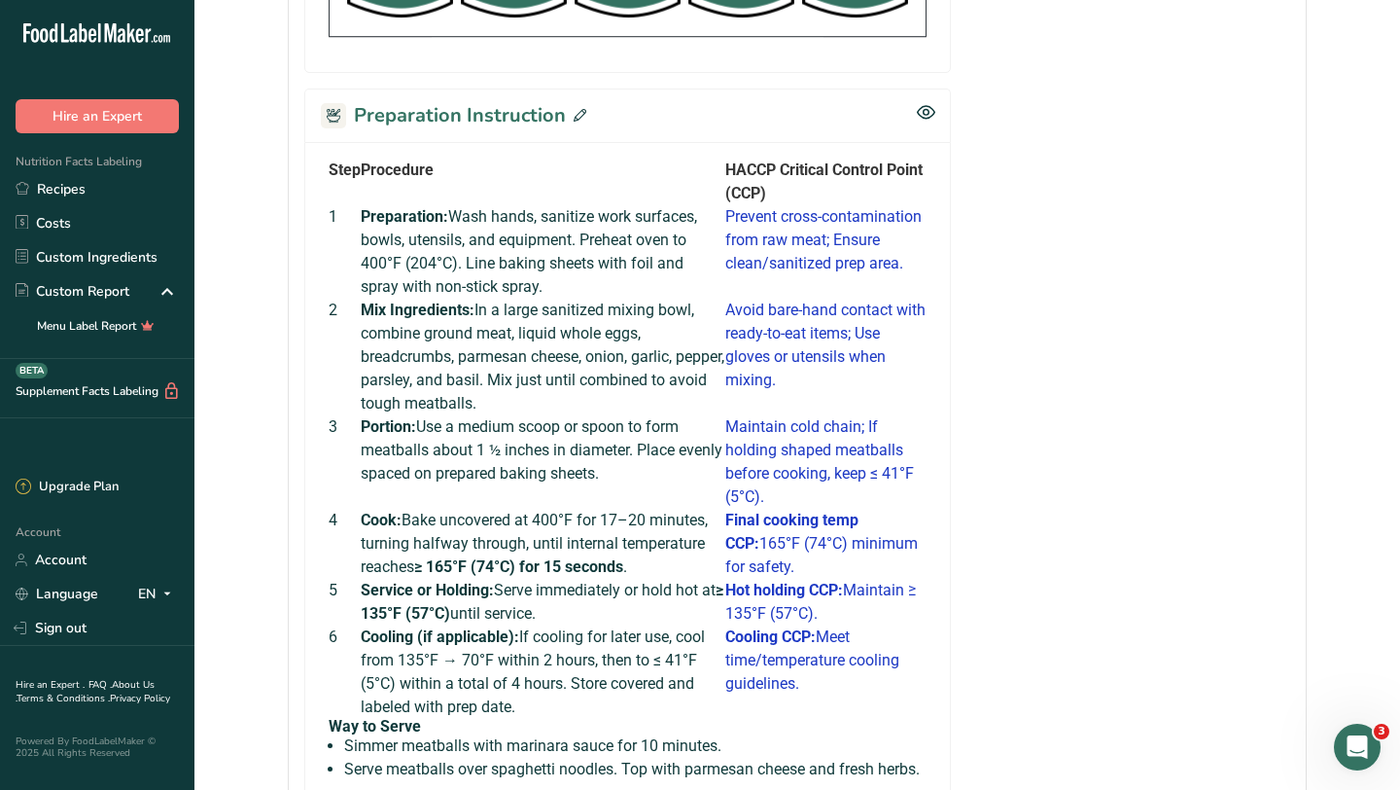
scroll to position [1106, 0]
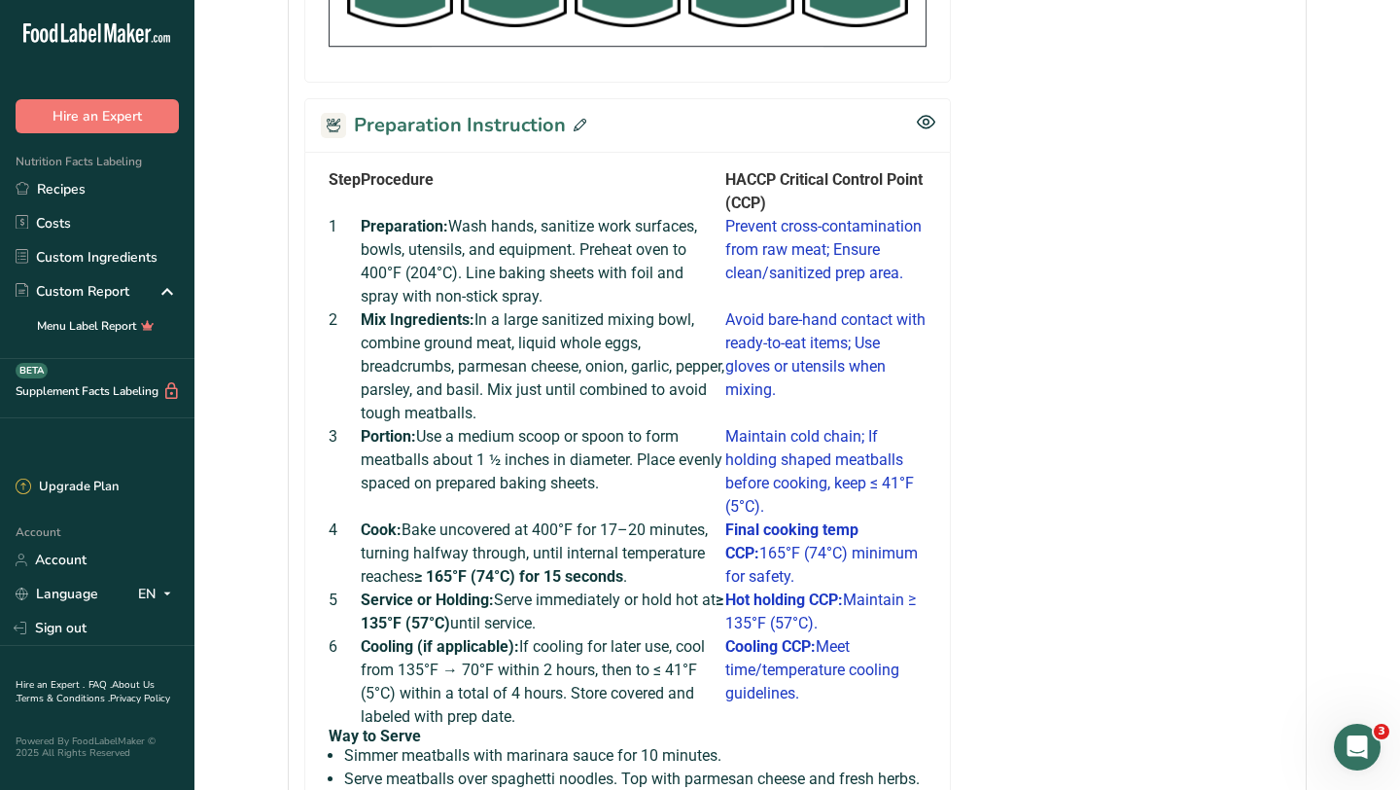
click at [574, 131] on icon at bounding box center [580, 125] width 13 height 13
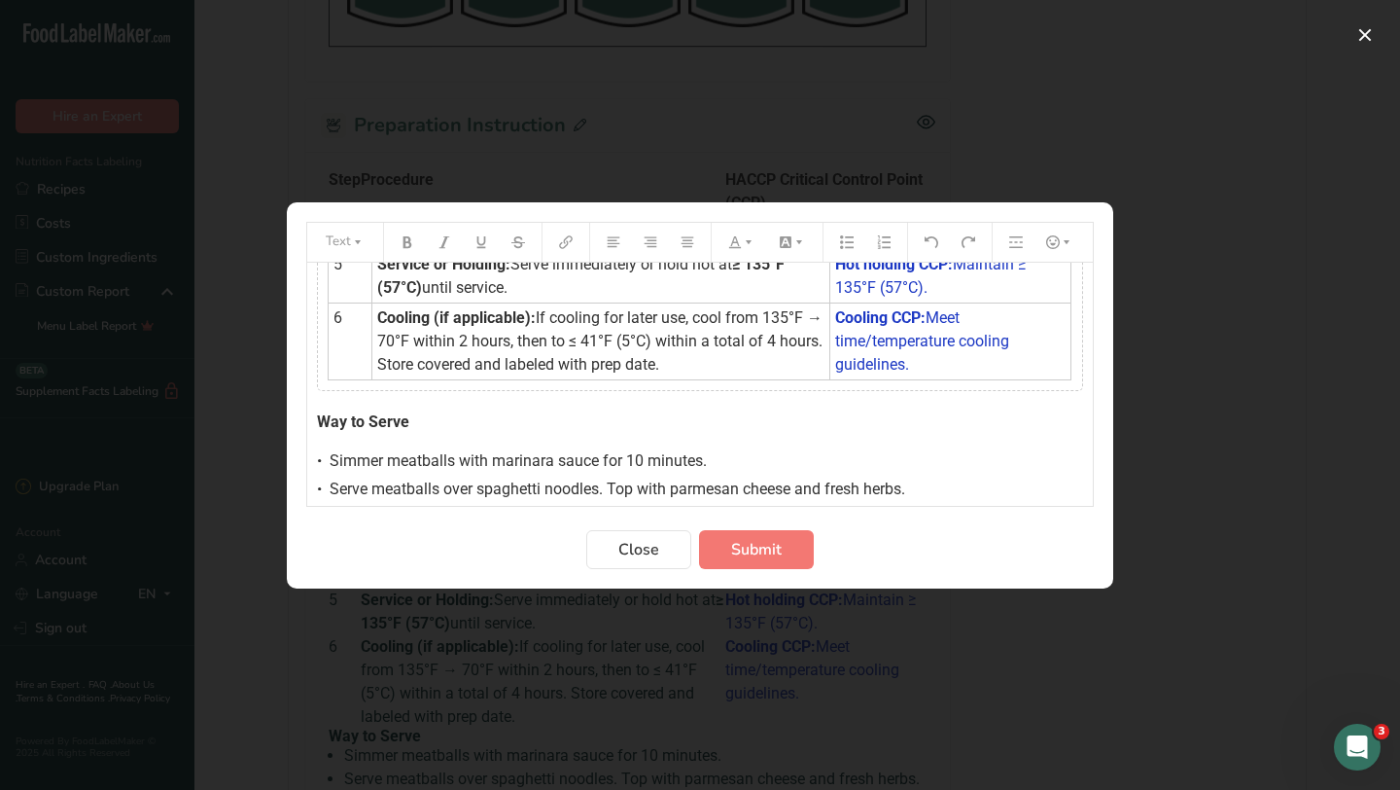
click at [370, 407] on div "Step Procedure HACCP Critical Control Point (CCP) 1 Preparation: Wash hands, sa…" at bounding box center [700, 171] width 786 height 657
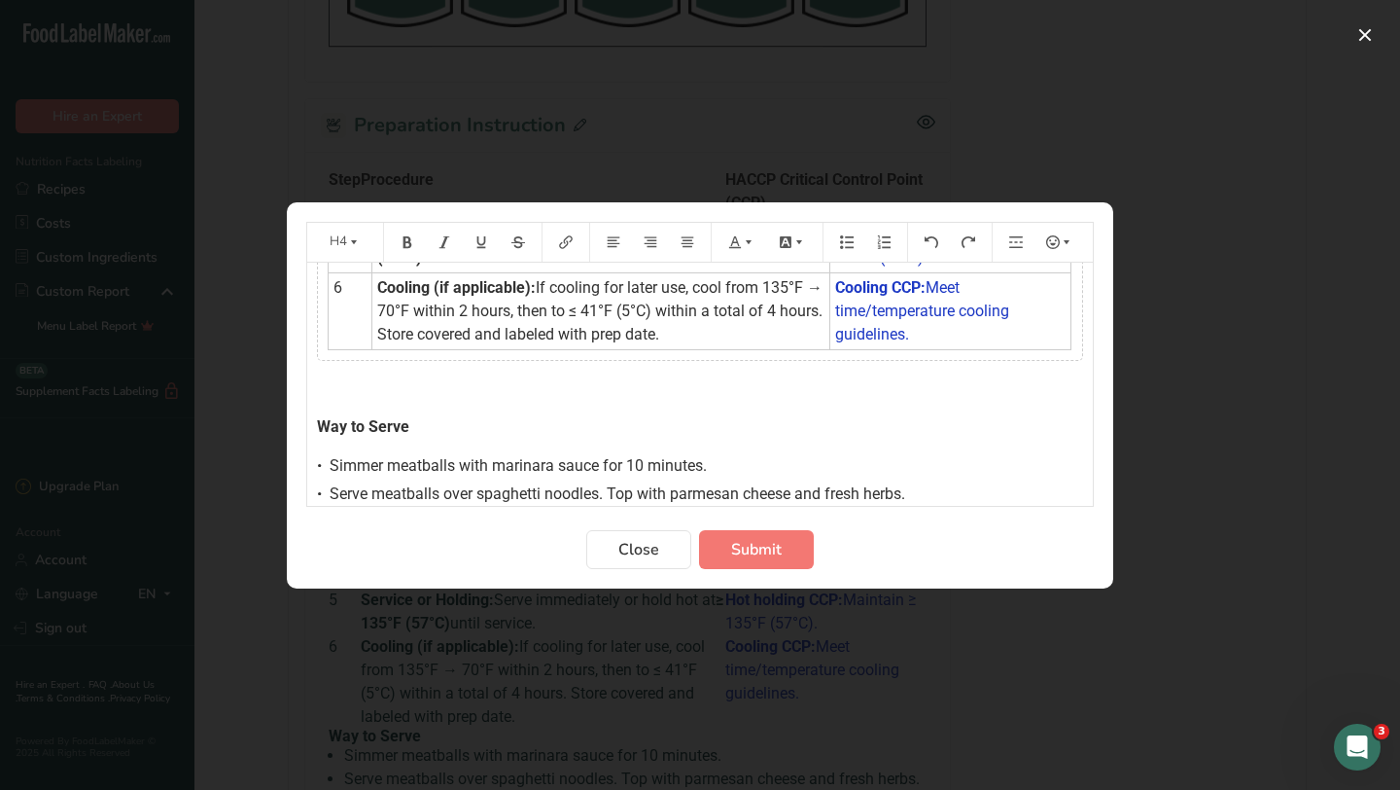
scroll to position [454, 0]
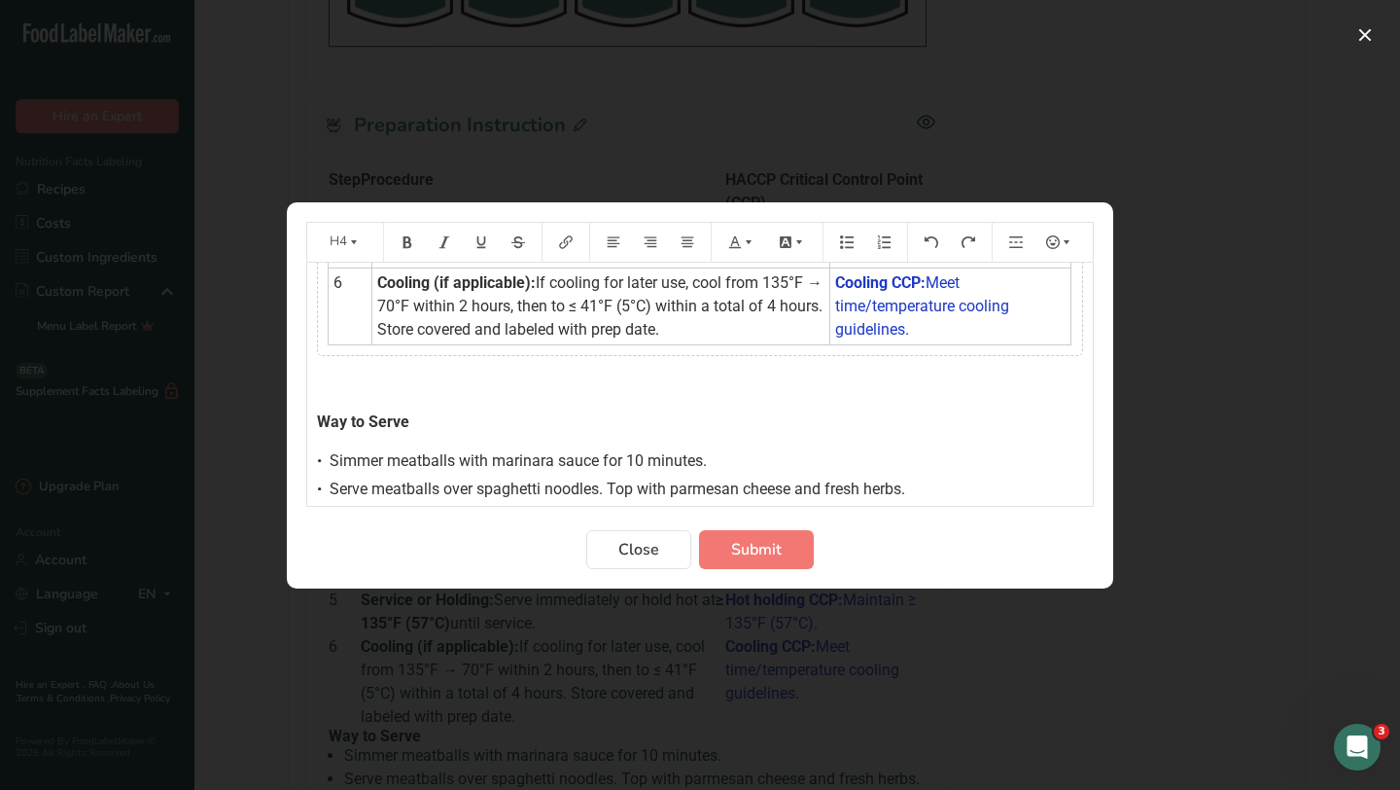
click at [433, 428] on h4 "Way to Serve" at bounding box center [700, 422] width 766 height 16
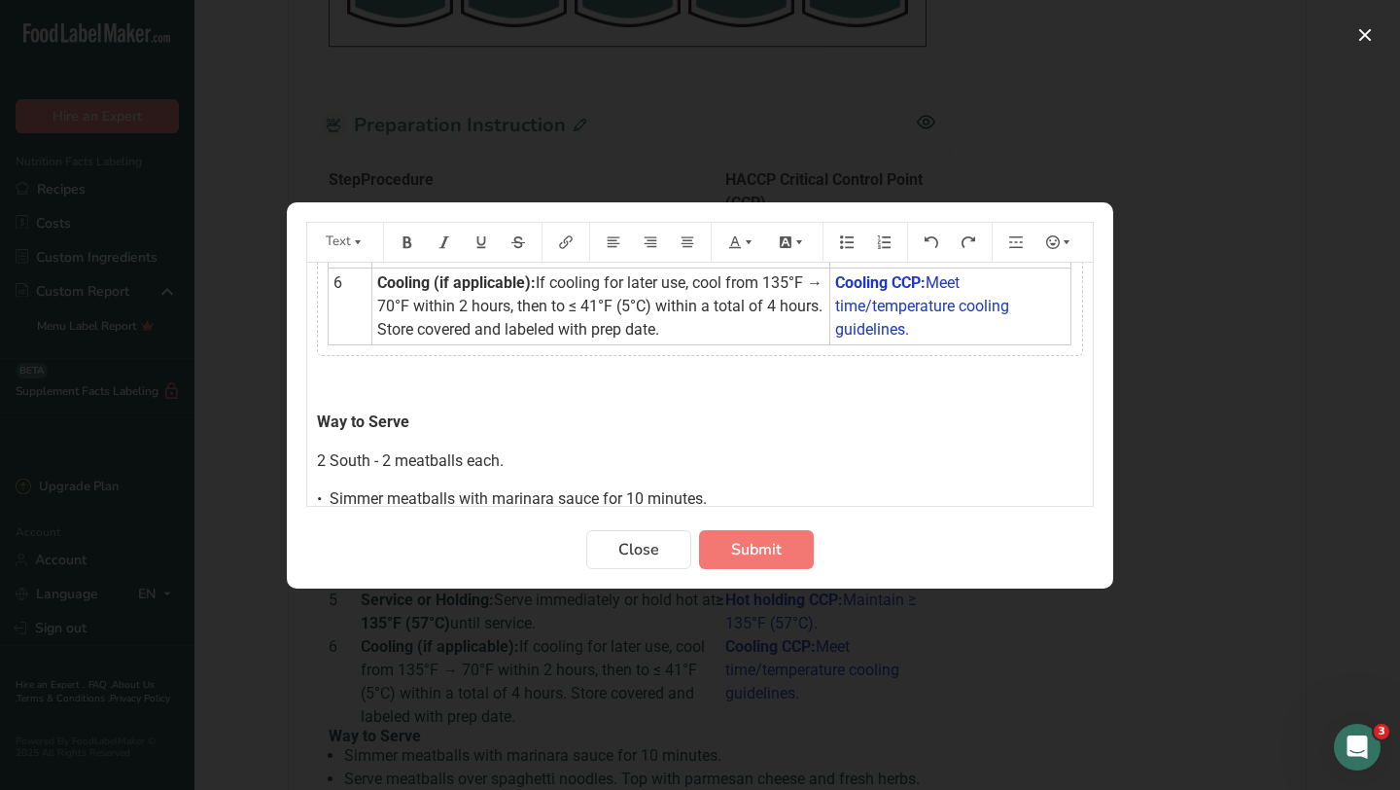
scroll to position [456, 0]
click at [372, 459] on span "2 South - 2 meatballs each. 2 West and 2 East- 3 meatballs each" at bounding box center [537, 458] width 440 height 18
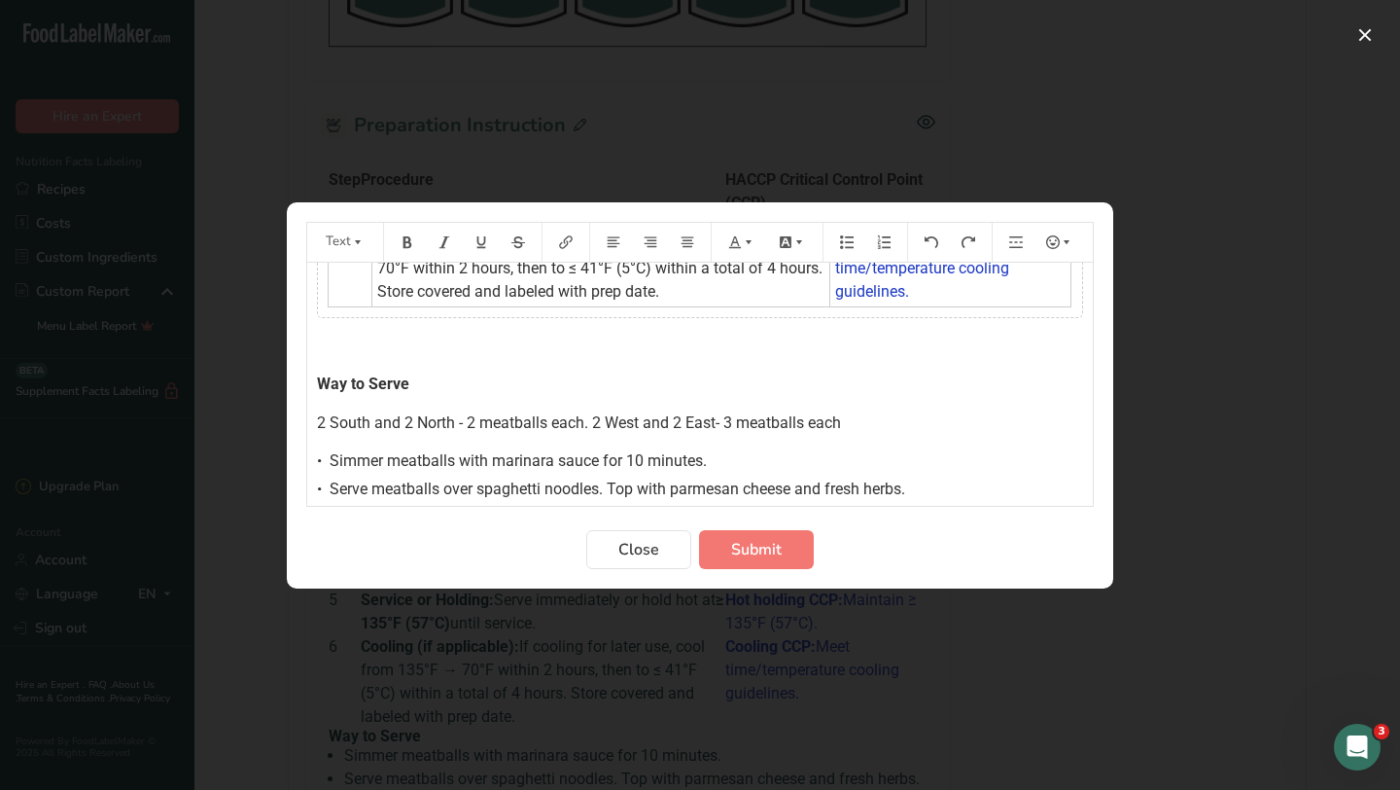
click at [314, 420] on div "Step Procedure HACCP Critical Control Point (CCP) 1 Preparation: Wash hands, sa…" at bounding box center [700, 136] width 786 height 730
click at [508, 422] on span "Serve 2 South and 2 North - 2 meatballs each. 2 West and 2 East- 3 meatballs ea…" at bounding box center [600, 422] width 566 height 18
click at [664, 425] on span "Serve 2 South and 2 North with 2 meatballs each. 2 West and 2 East- 3 meatballs…" at bounding box center [612, 422] width 591 height 18
click at [836, 425] on span "Serve 2 South and 2 North with 2 meatballs each. Serve 2 West and 2 East- 3 mea…" at bounding box center [633, 422] width 633 height 18
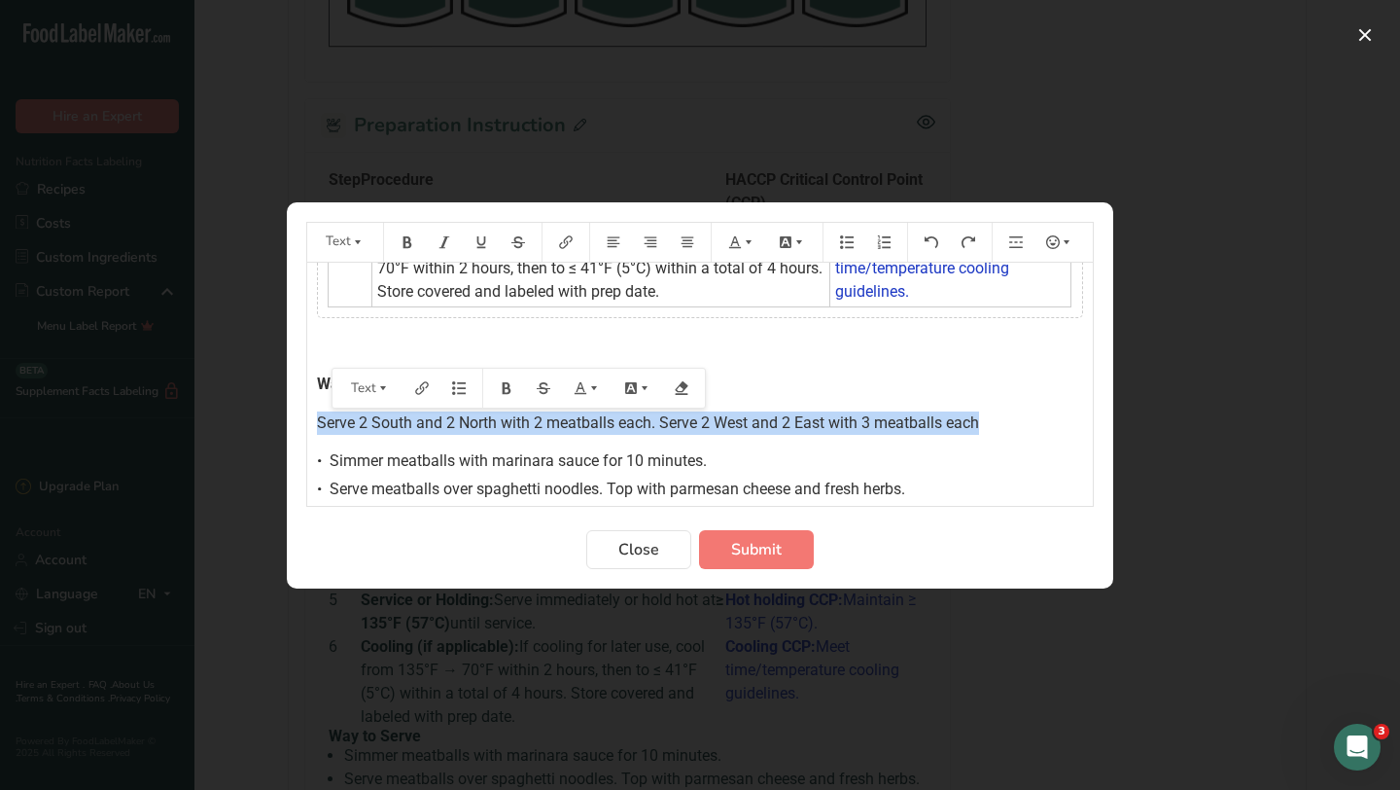
drag, startPoint x: 996, startPoint y: 427, endPoint x: 318, endPoint y: 420, distance: 677.8
click at [318, 420] on p "Serve 2 South and 2 North with 2 meatballs each. Serve 2 West and 2 East with 3…" at bounding box center [700, 422] width 766 height 23
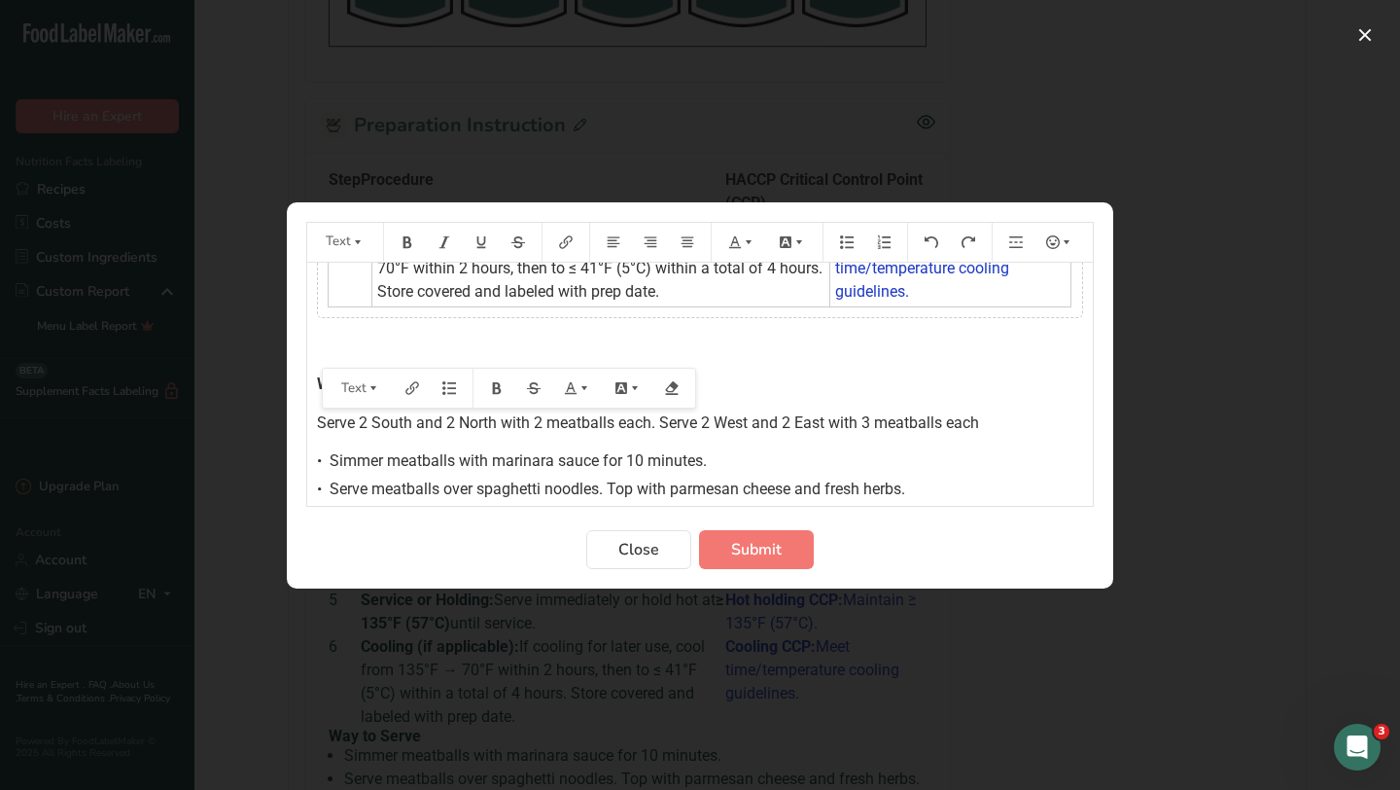
click at [342, 438] on div "Step Procedure HACCP Critical Control Point (CCP) 1 Preparation: Wash hands, sa…" at bounding box center [700, 136] width 786 height 730
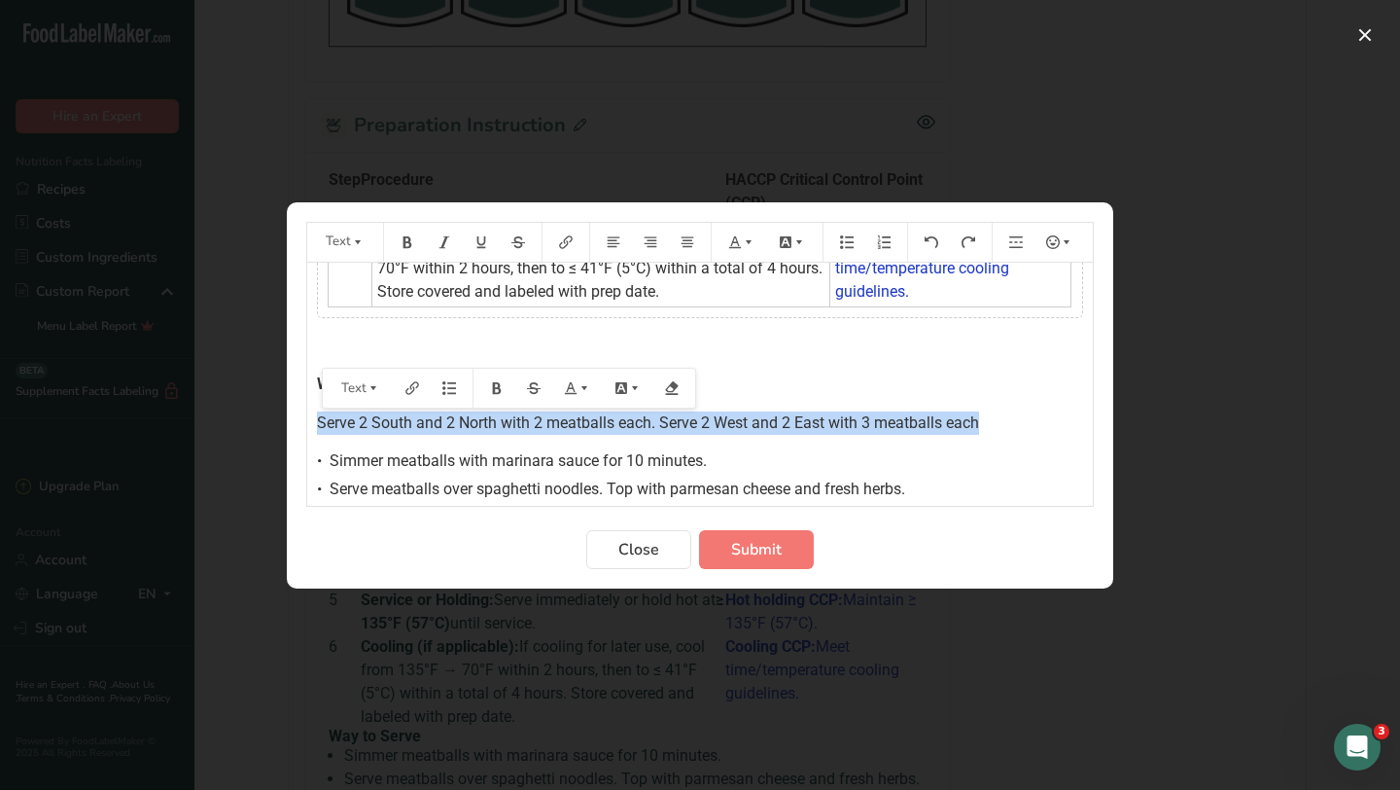
drag, startPoint x: 317, startPoint y: 423, endPoint x: 1009, endPoint y: 415, distance: 692.4
click at [1009, 415] on p "Serve 2 South and 2 North with 2 meatballs each. Serve 2 West and 2 East with 3…" at bounding box center [700, 422] width 766 height 23
copy span "Serve 2 South and 2 North with 2 meatballs each. Serve 2 West and 2 East with 3…"
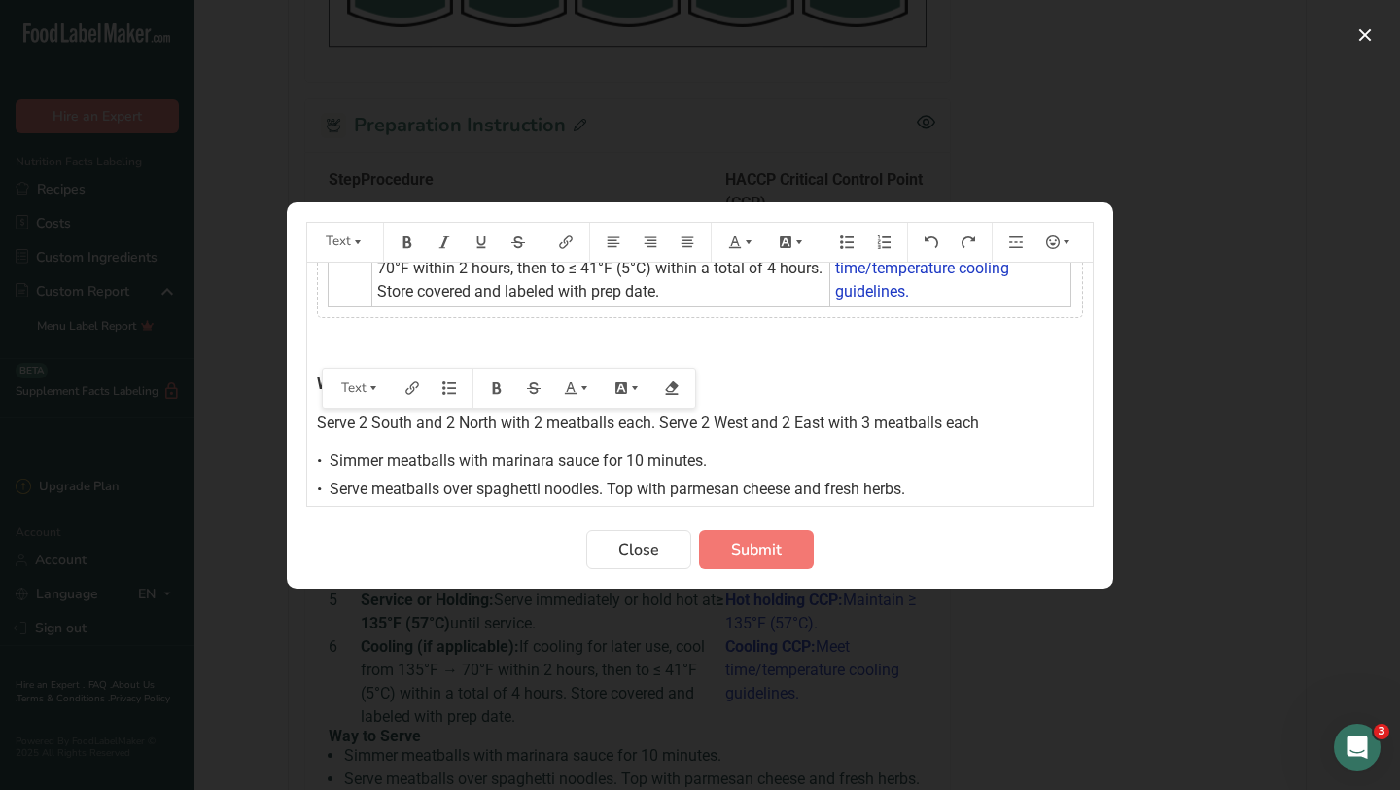
click at [924, 499] on div "• Serve meatballs over spaghetti noodles. Top with parmesan cheese and fresh he…" at bounding box center [700, 488] width 766 height 23
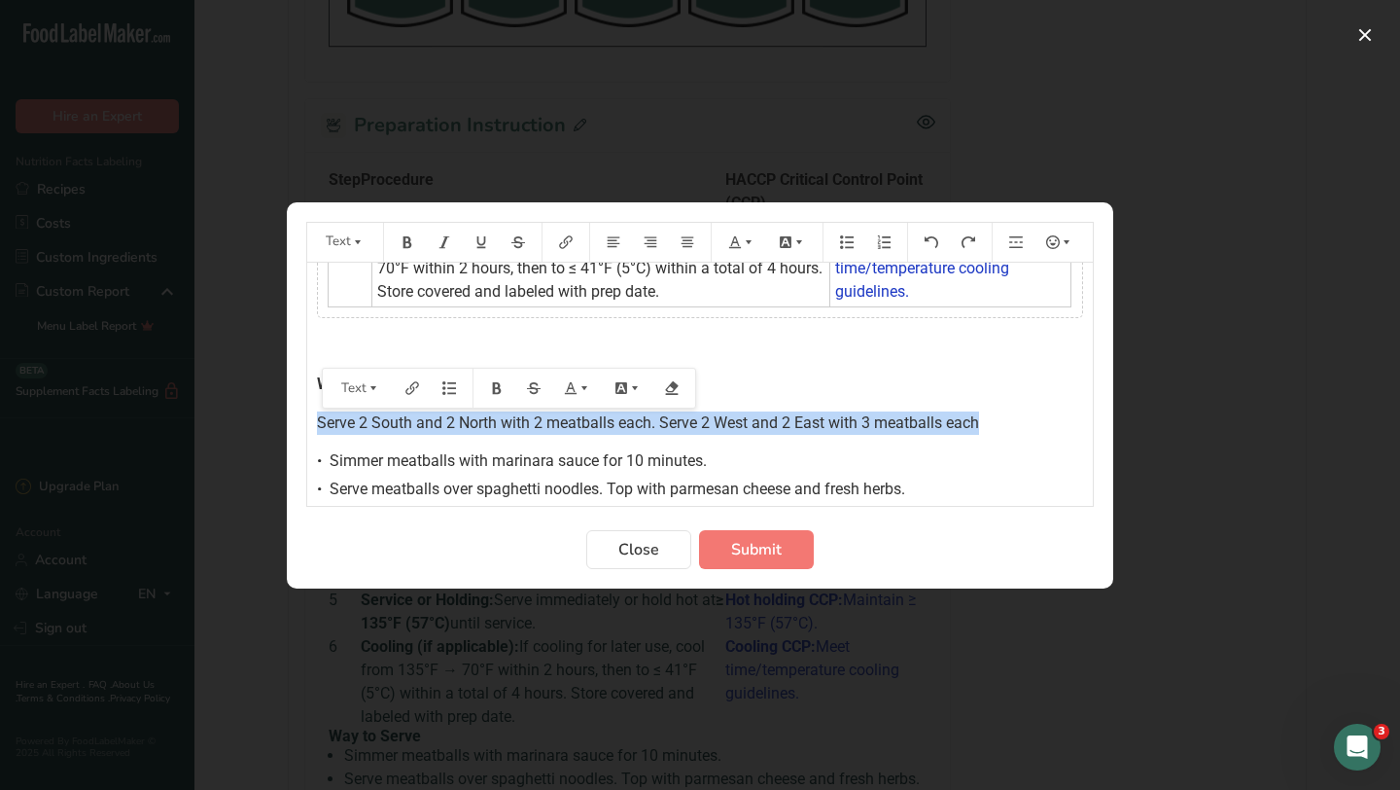
drag, startPoint x: 1013, startPoint y: 434, endPoint x: 273, endPoint y: 411, distance: 740.4
click at [273, 411] on div "Text Step Procedure HACCP Critical Control Point (CCP) 1 Preparation: Wash hand…" at bounding box center [700, 395] width 1400 height 790
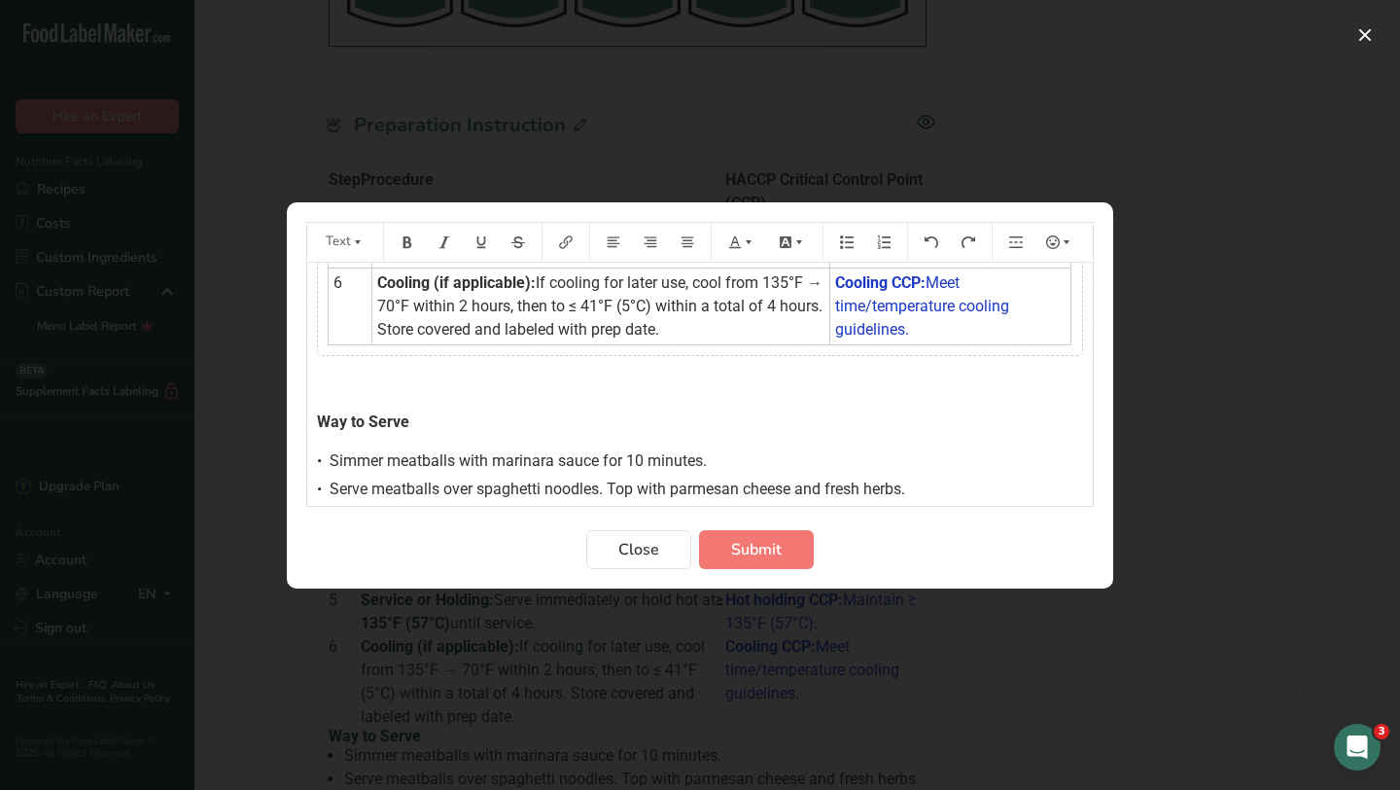
scroll to position [454, 0]
click at [323, 393] on h4 "﻿" at bounding box center [700, 387] width 766 height 16
click at [317, 415] on span "Way to Serve" at bounding box center [363, 421] width 92 height 18
click at [927, 498] on div "• Serve meatballs over spaghetti noodles. Top with parmesan cheese and fresh he…" at bounding box center [700, 488] width 766 height 23
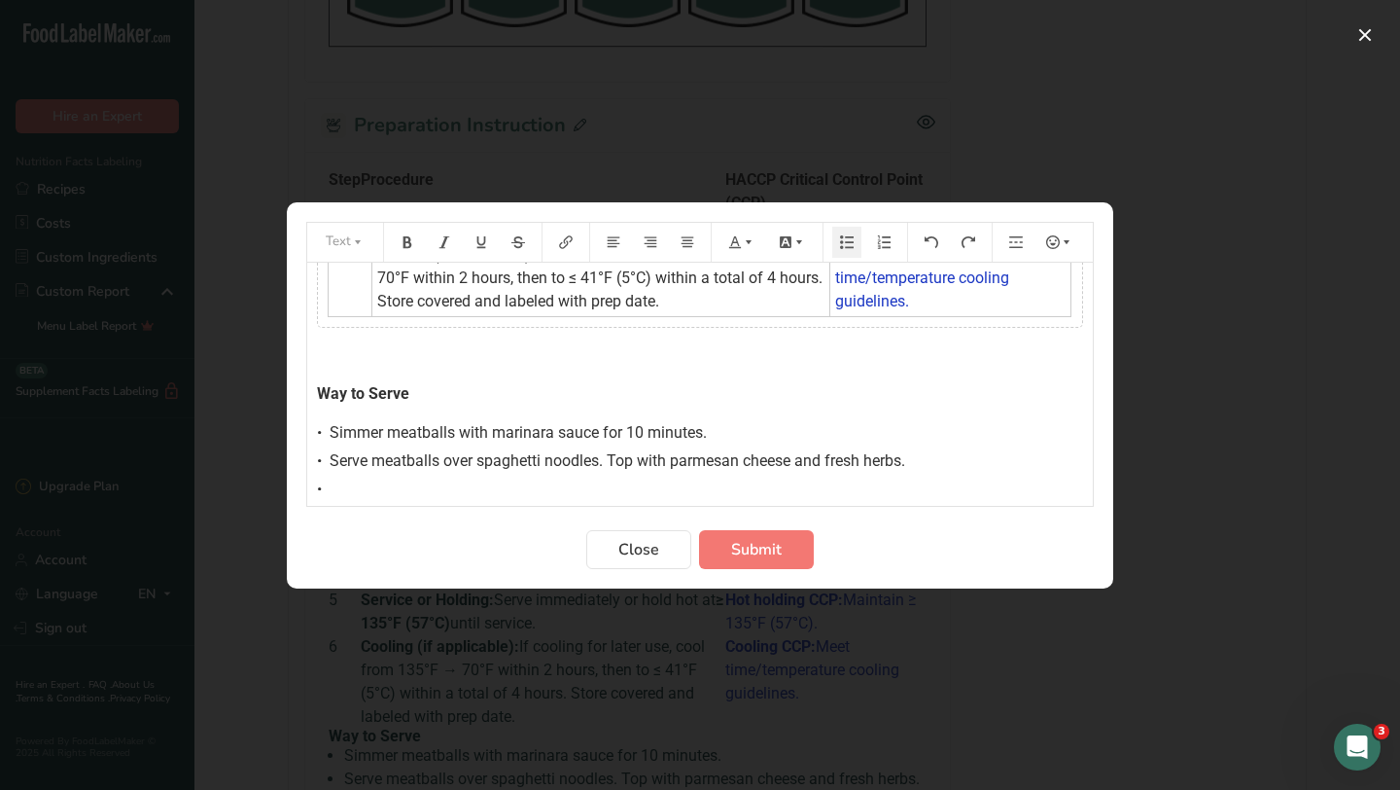
scroll to position [492, 0]
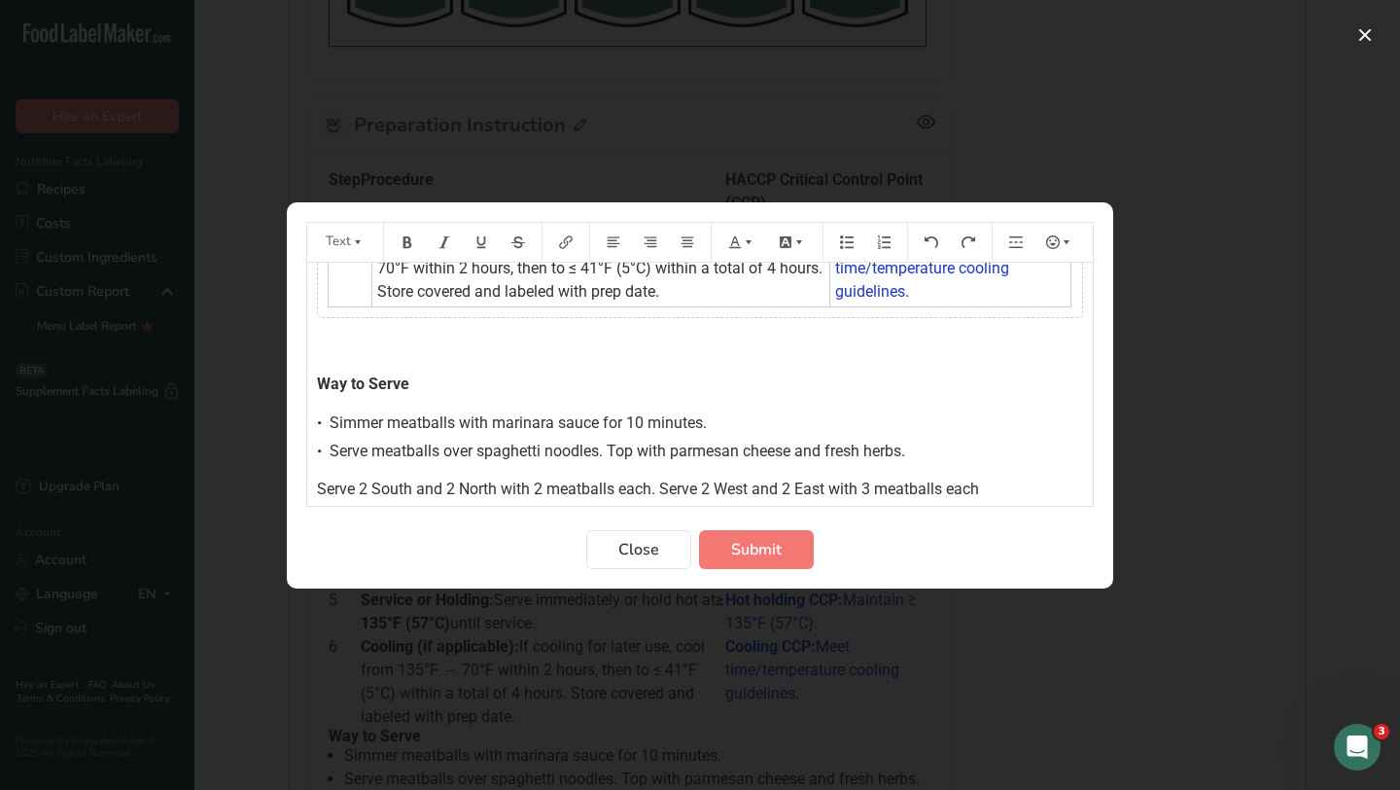
click at [317, 490] on span "Serve 2 South and 2 North with 2 meatballs each. Serve 2 West and 2 East with 3…" at bounding box center [648, 488] width 662 height 18
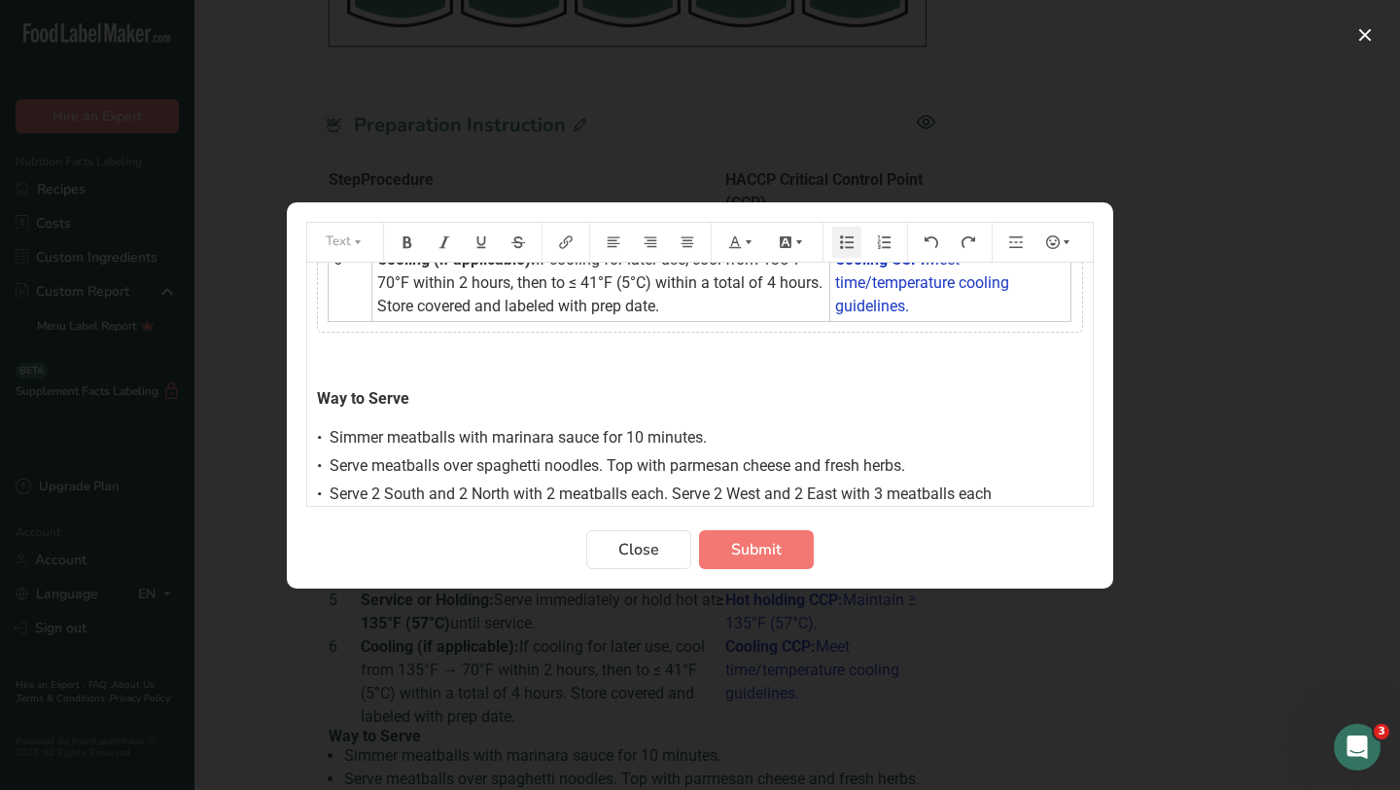
scroll to position [482, 0]
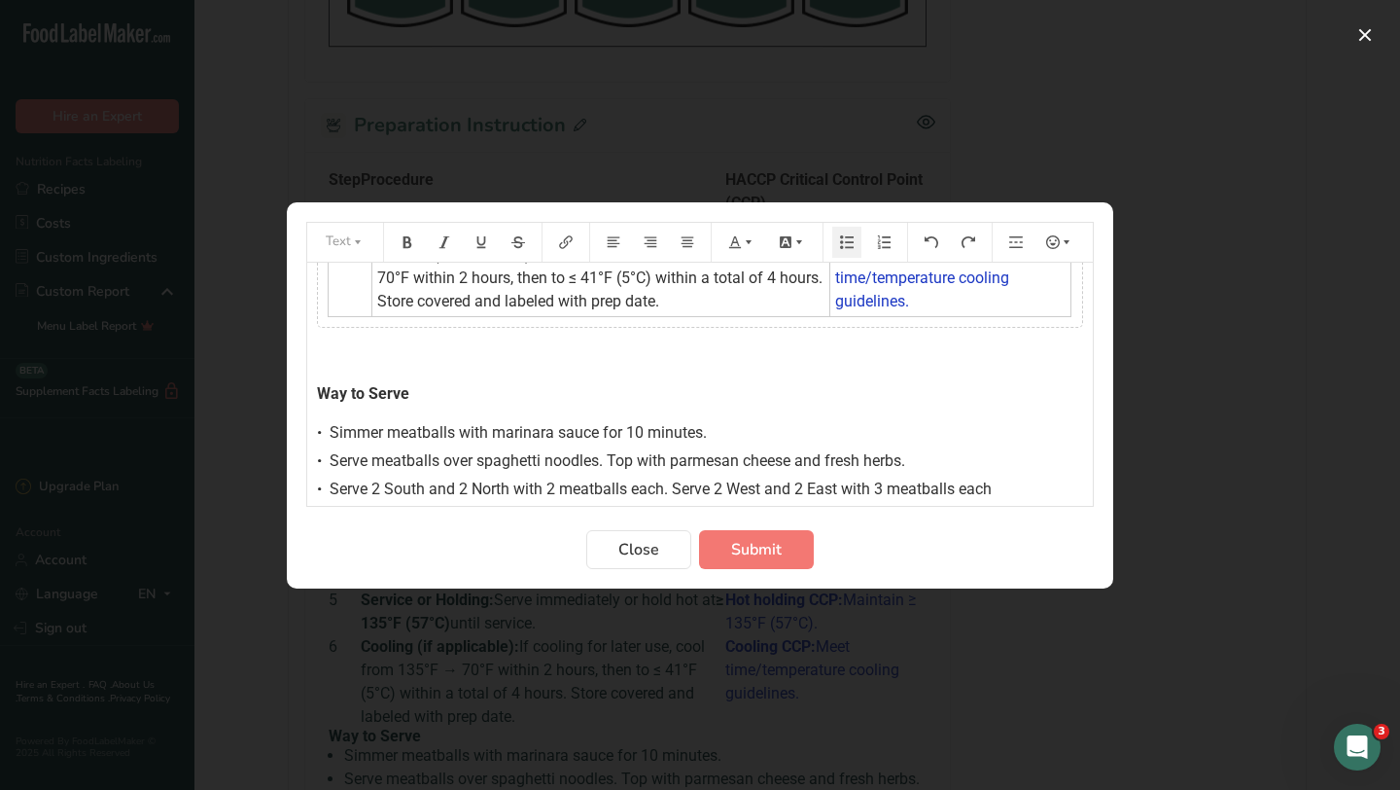
click at [674, 492] on span "Serve 2 South and 2 North with 2 meatballs each. Serve 2 West and 2 East with 3…" at bounding box center [661, 488] width 662 height 18
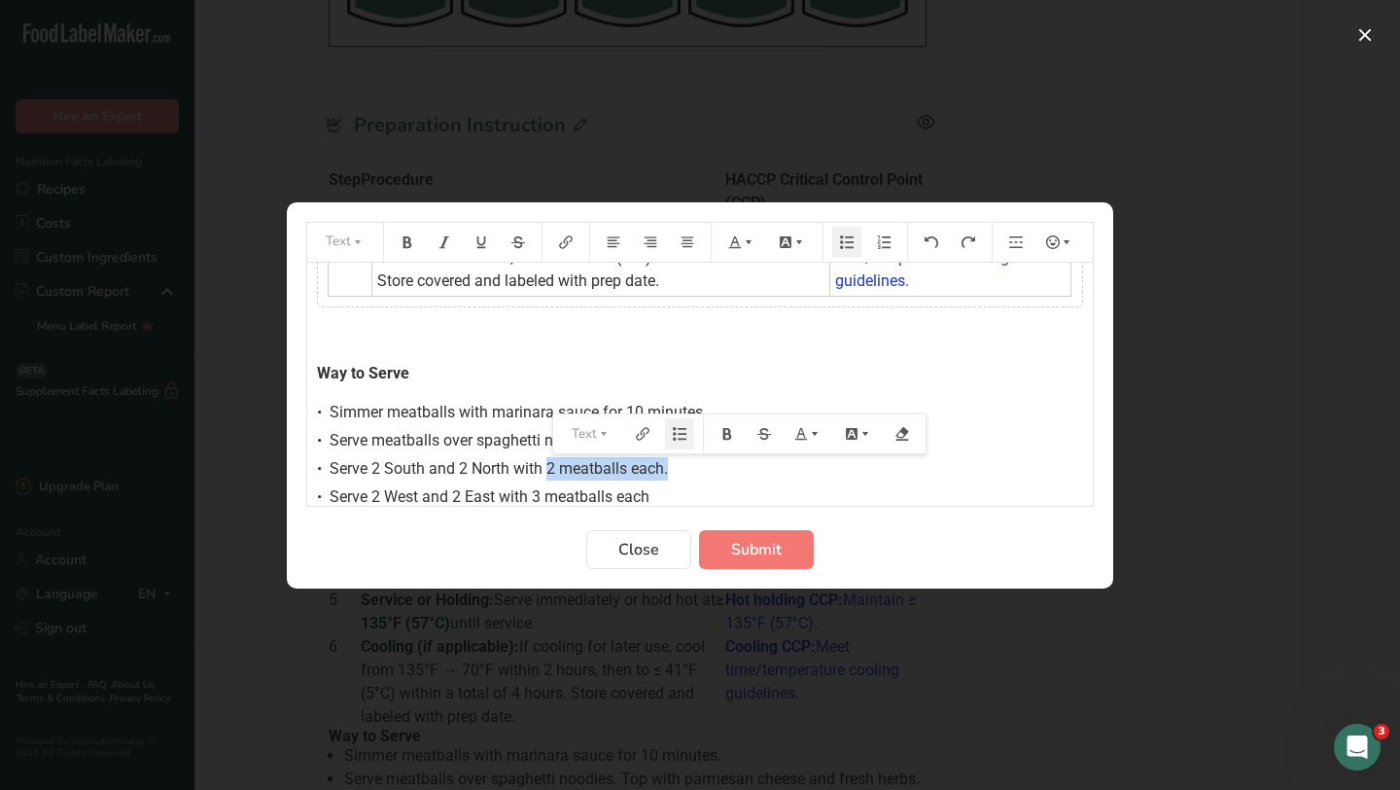
drag, startPoint x: 551, startPoint y: 470, endPoint x: 669, endPoint y: 468, distance: 117.7
click at [668, 468] on span "Serve 2 South and 2 North with 2 meatballs each." at bounding box center [499, 468] width 338 height 18
click at [723, 431] on icon "Preparation instructions modal" at bounding box center [727, 433] width 9 height 12
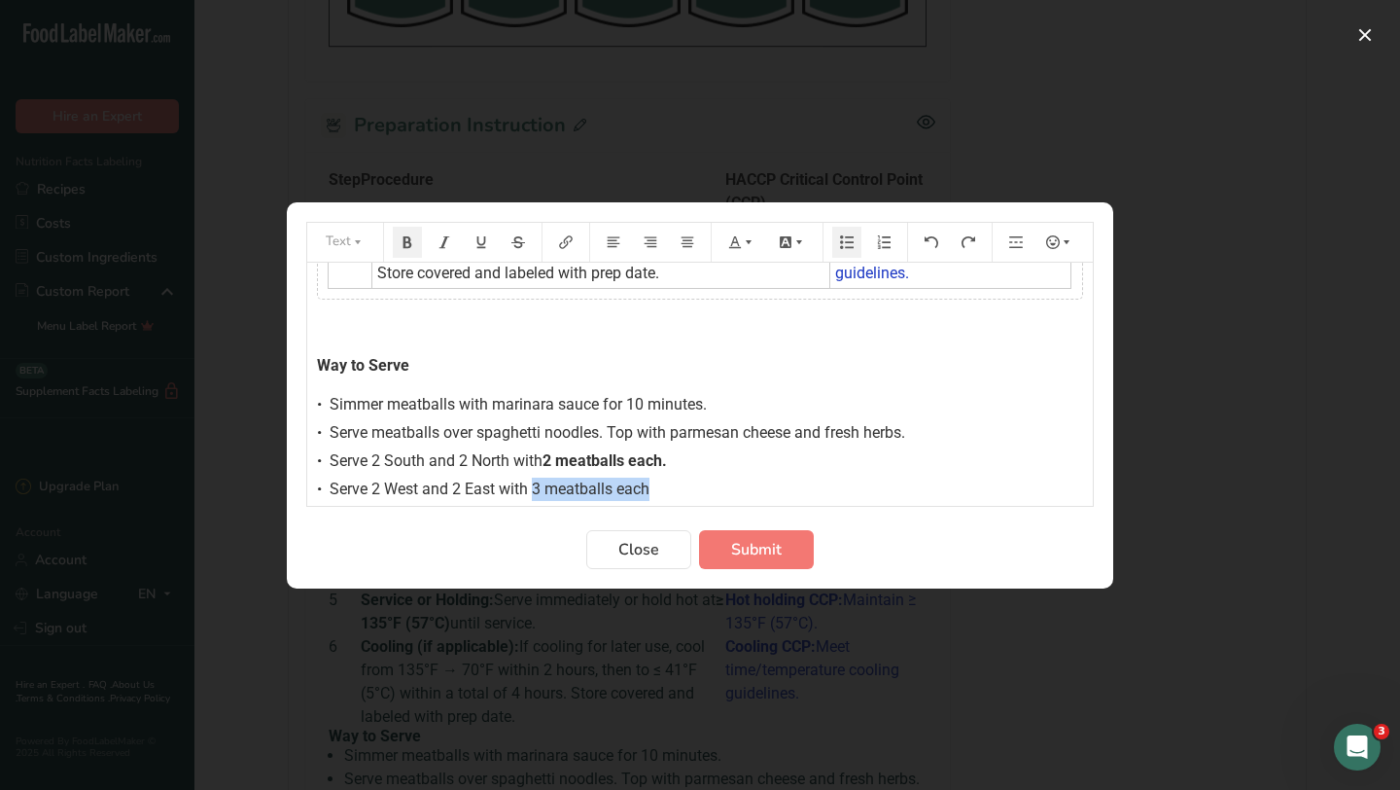
drag, startPoint x: 533, startPoint y: 494, endPoint x: 652, endPoint y: 493, distance: 118.6
click at [652, 493] on div "• Serve 2 West and 2 East with 3 meatballs each" at bounding box center [700, 488] width 766 height 23
click at [715, 458] on icon "Preparation instructions modal" at bounding box center [713, 453] width 9 height 12
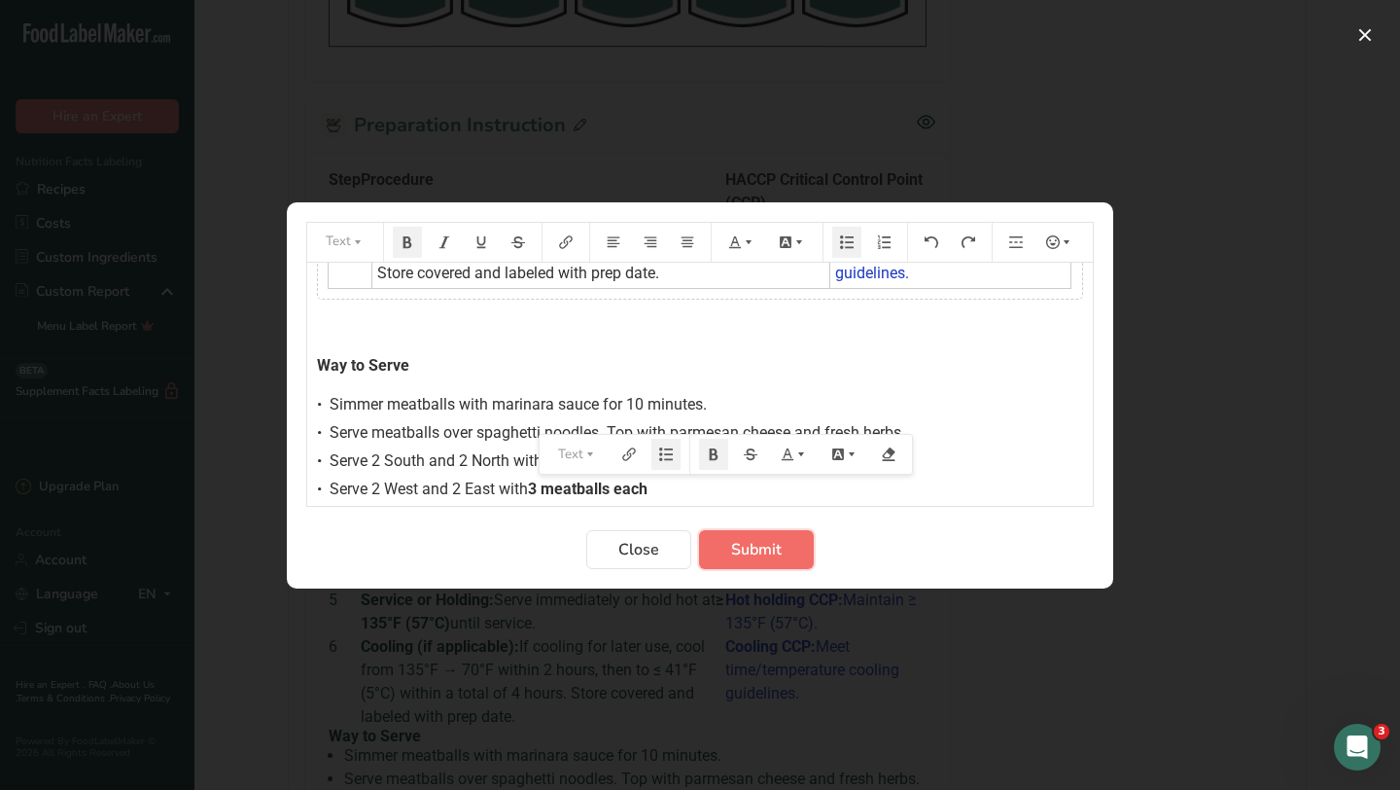
click at [761, 543] on span "Submit" at bounding box center [756, 549] width 51 height 23
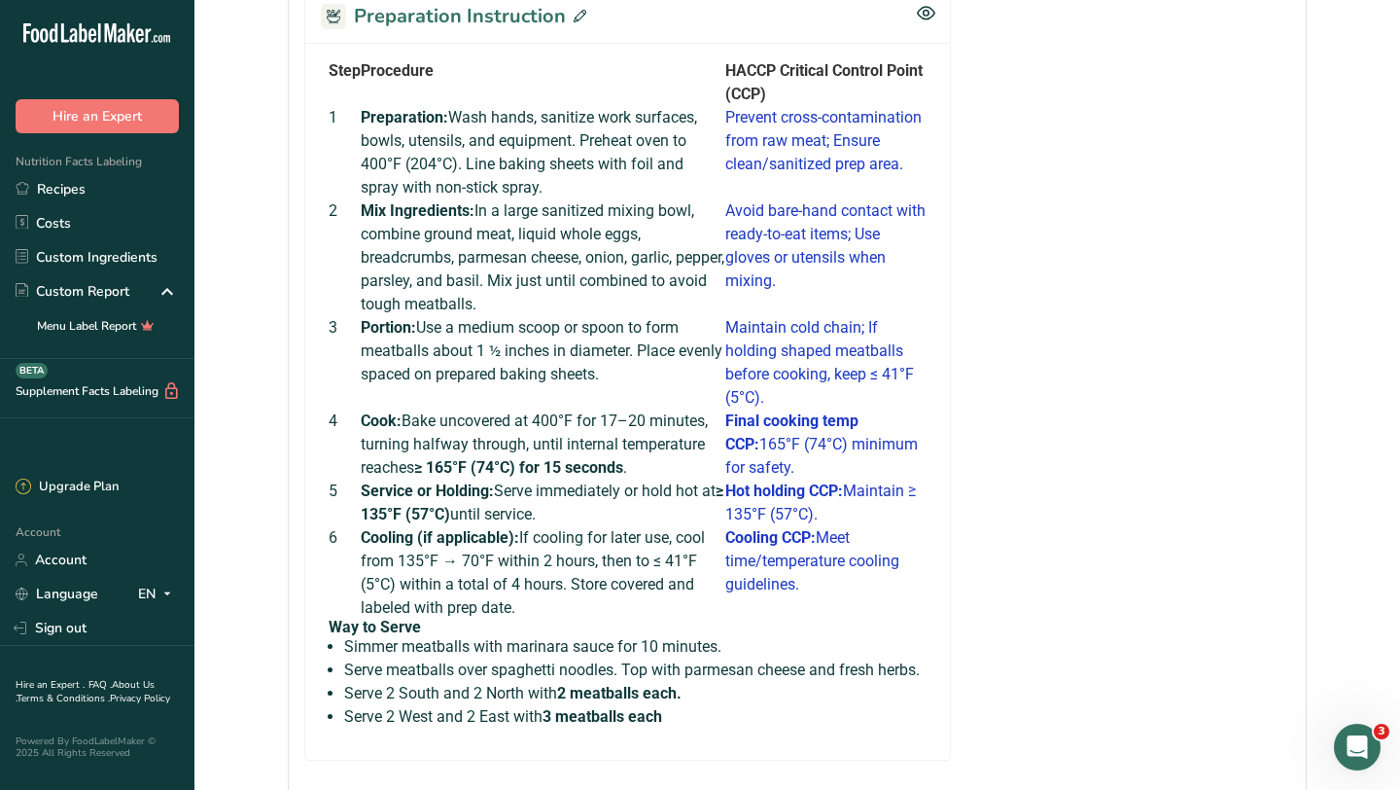
scroll to position [1209, 0]
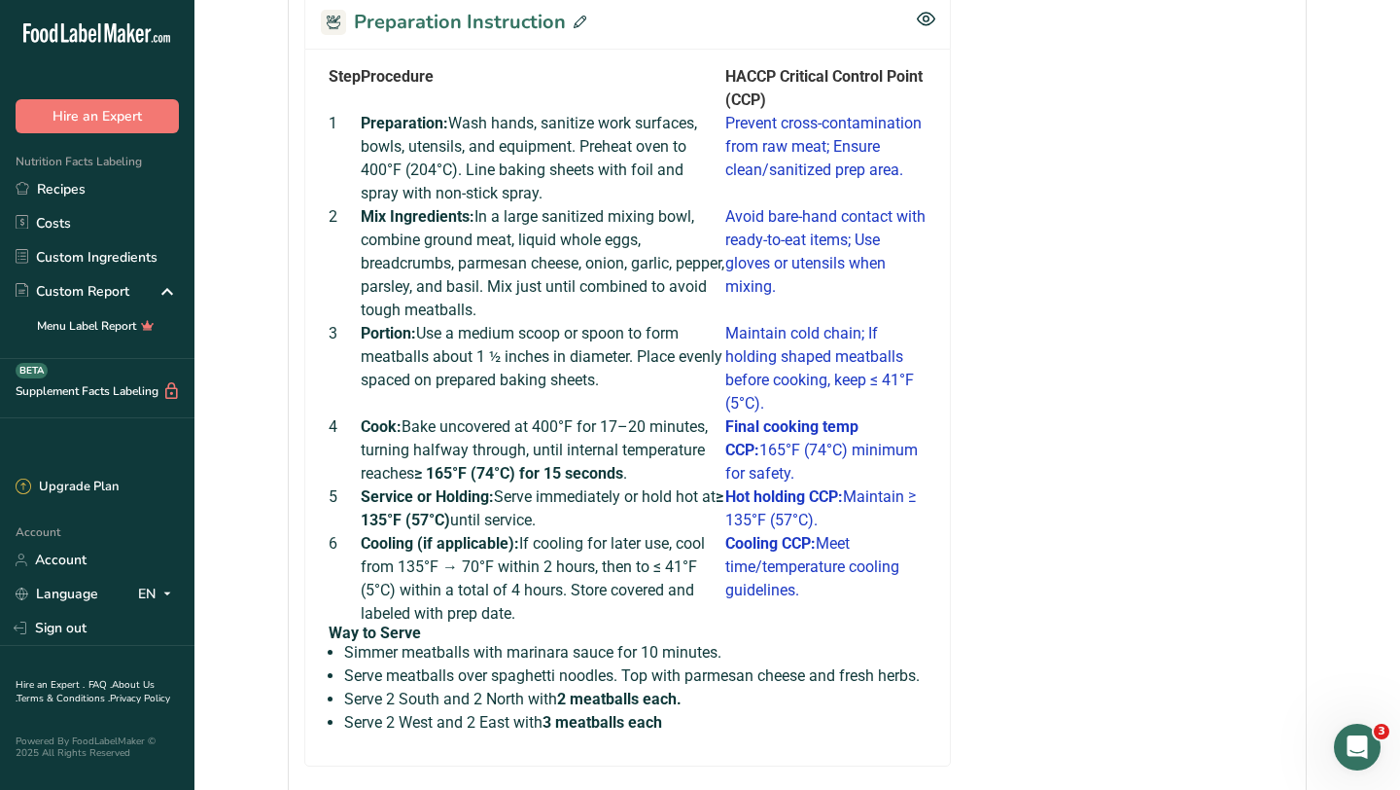
click at [581, 28] on icon at bounding box center [580, 22] width 13 height 13
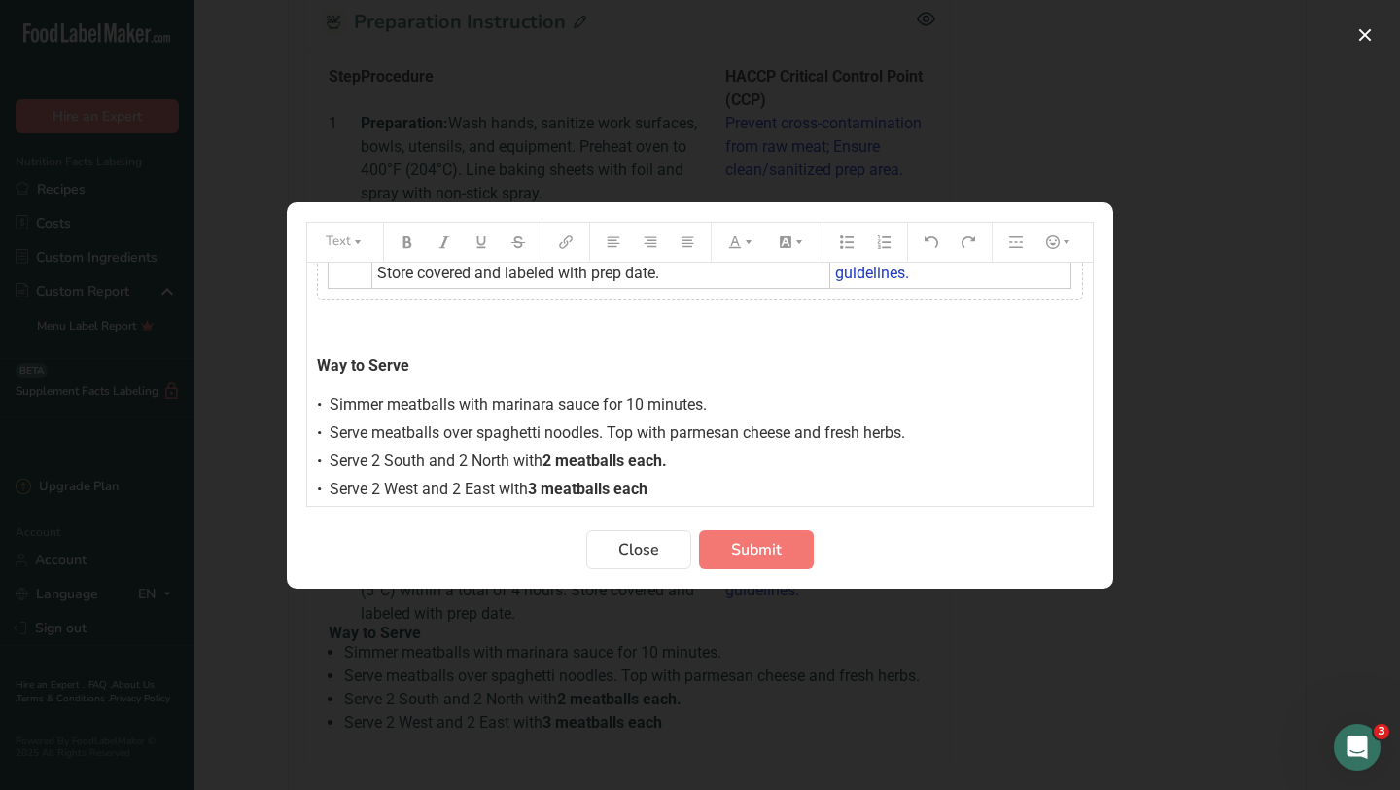
click at [345, 329] on h4 "﻿" at bounding box center [700, 331] width 766 height 16
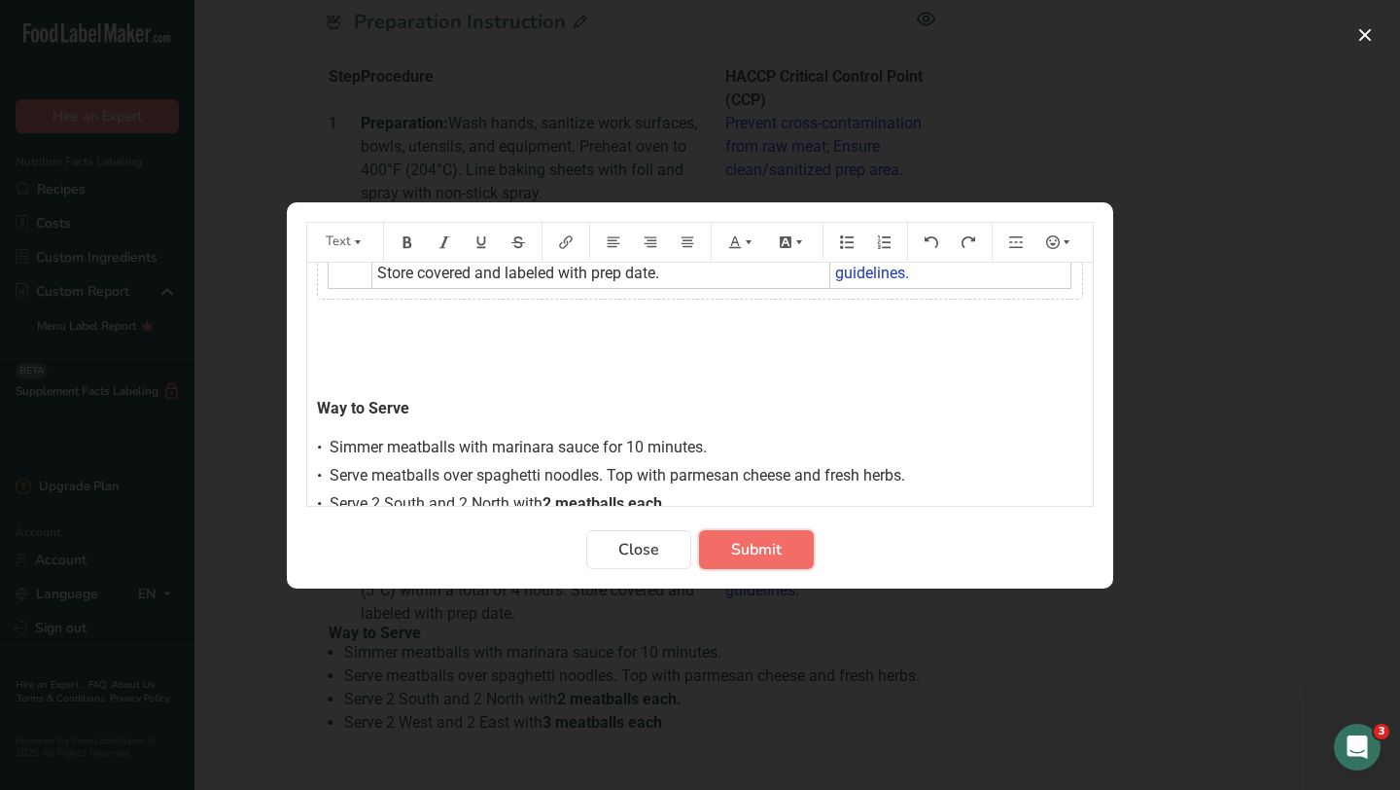
click at [748, 546] on span "Submit" at bounding box center [756, 549] width 51 height 23
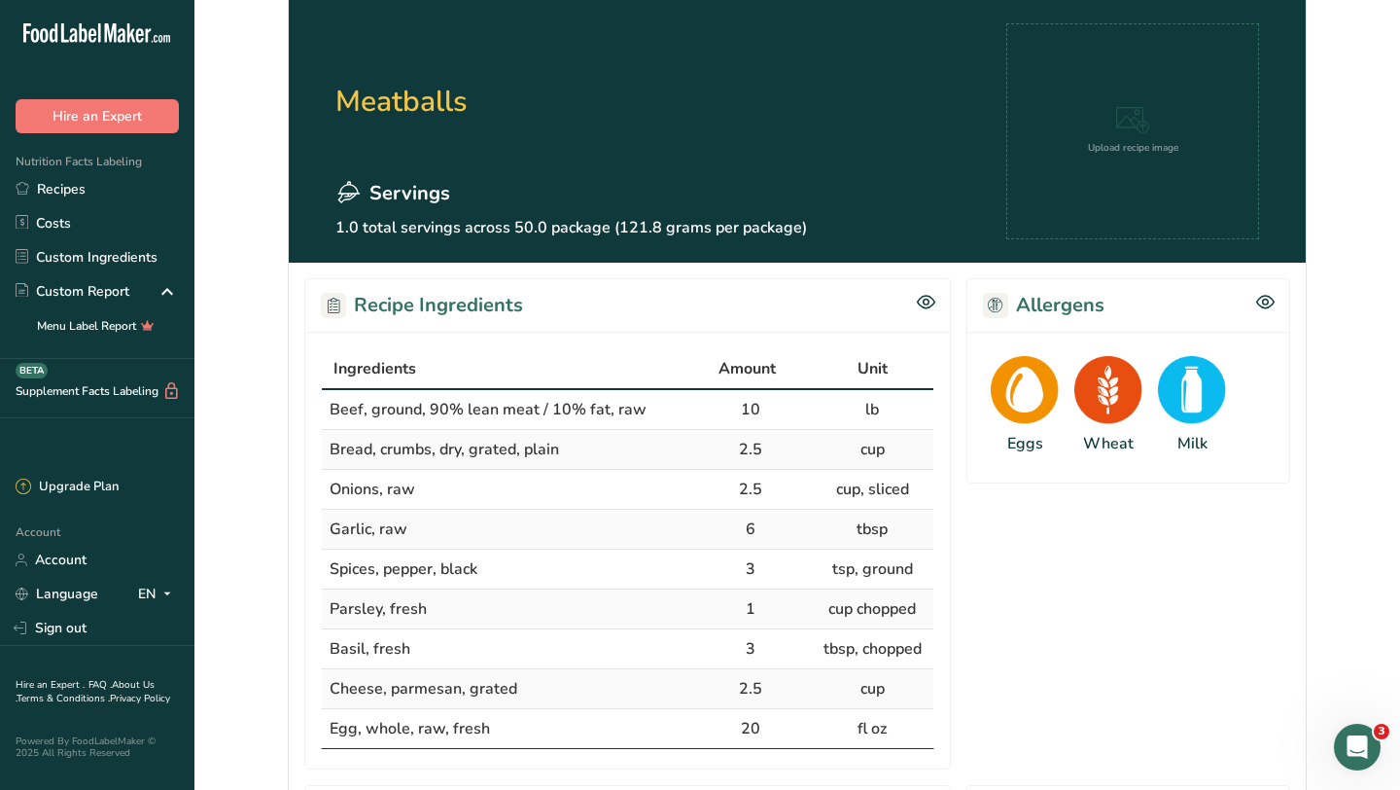
scroll to position [0, 0]
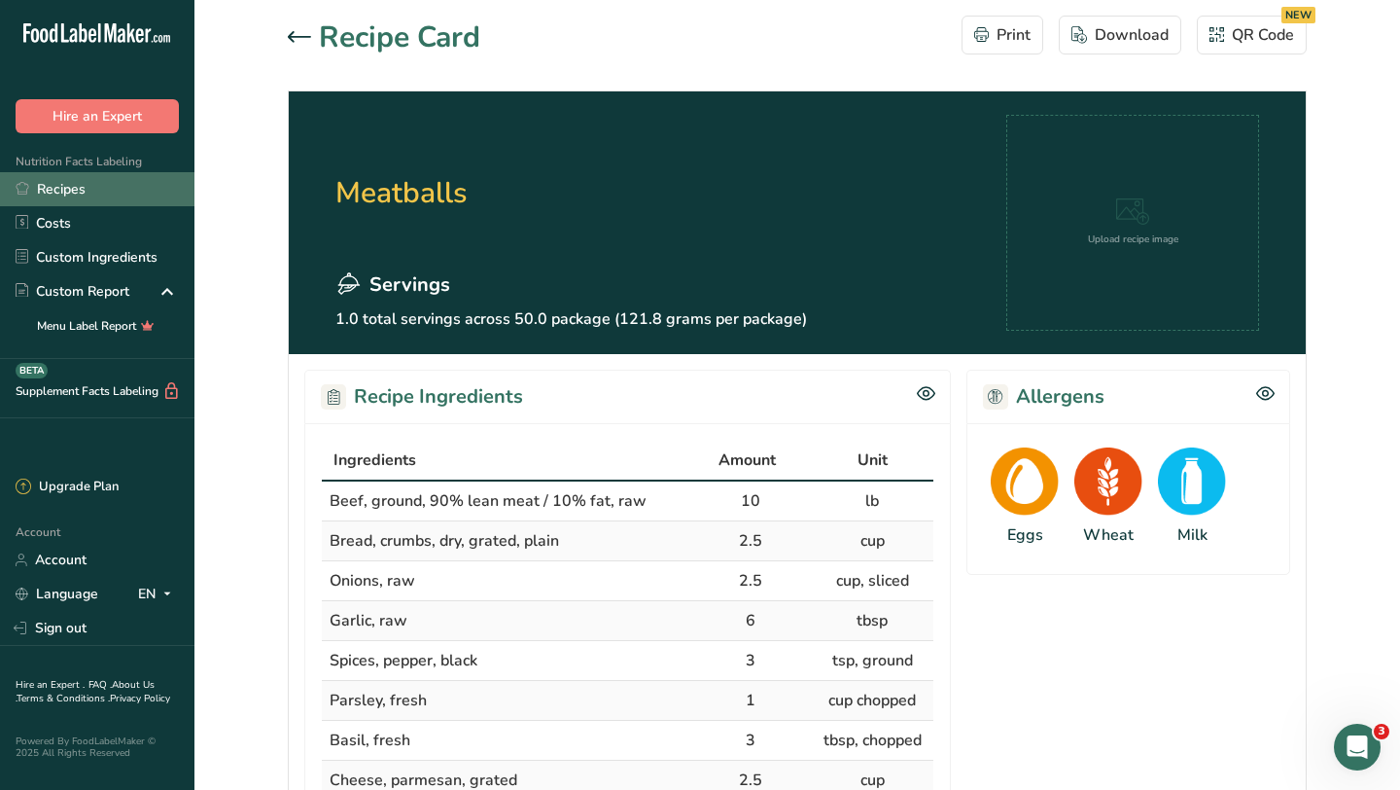
click at [64, 192] on link "Recipes" at bounding box center [97, 189] width 194 height 34
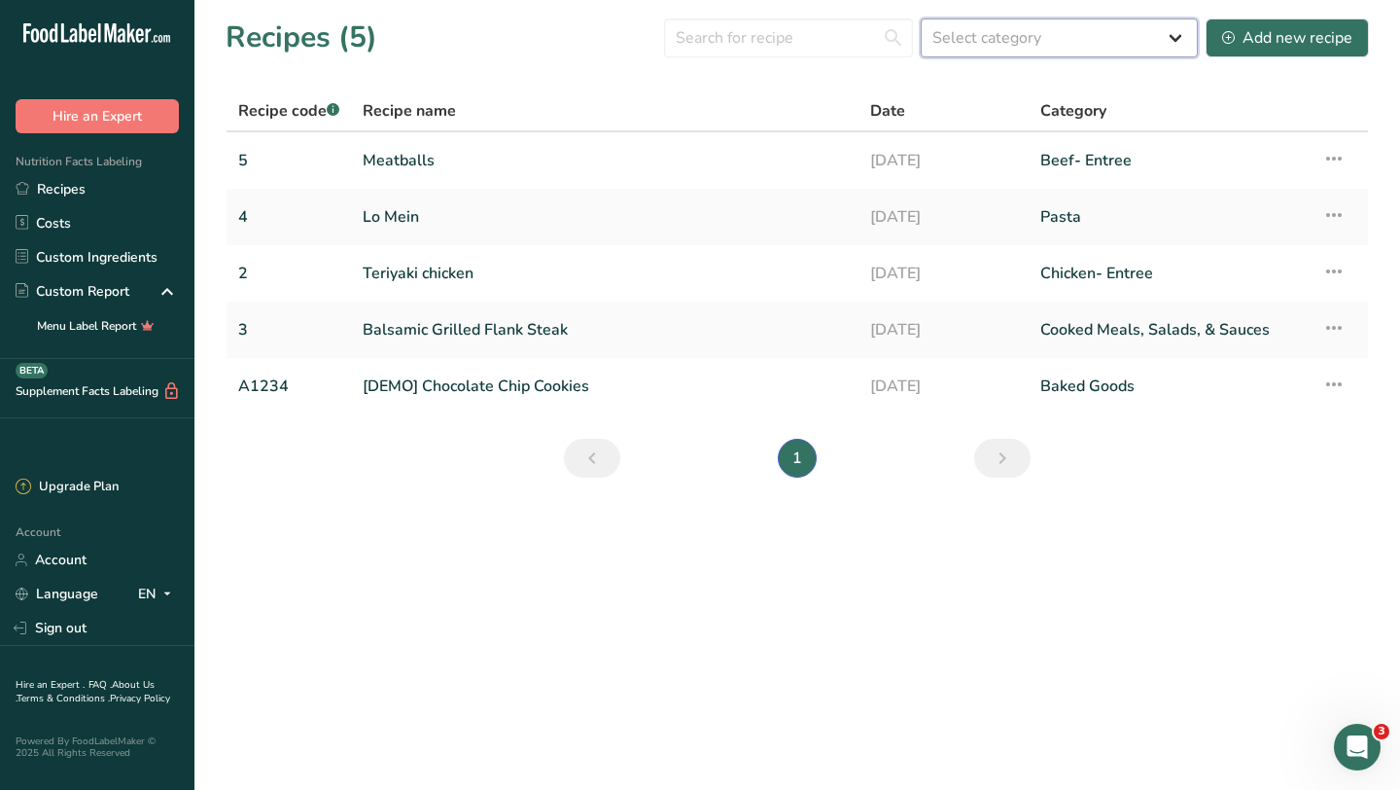
click at [1172, 47] on select "Select category All Baked Goods Beef Entree Beef- Entree Beverages Chicken- Ent…" at bounding box center [1059, 37] width 277 height 39
click at [476, 271] on link "Teriyaki chicken" at bounding box center [605, 273] width 484 height 41
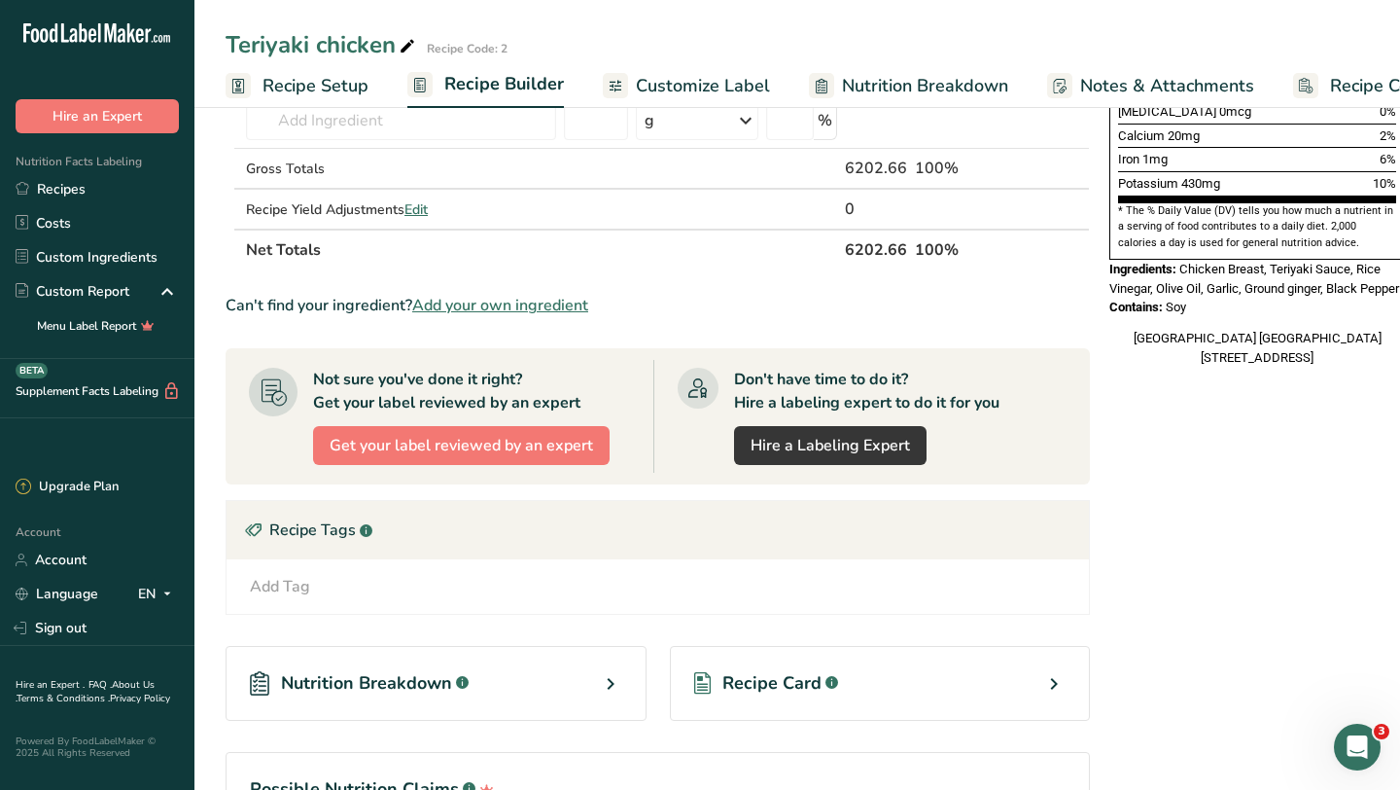
scroll to position [677, 0]
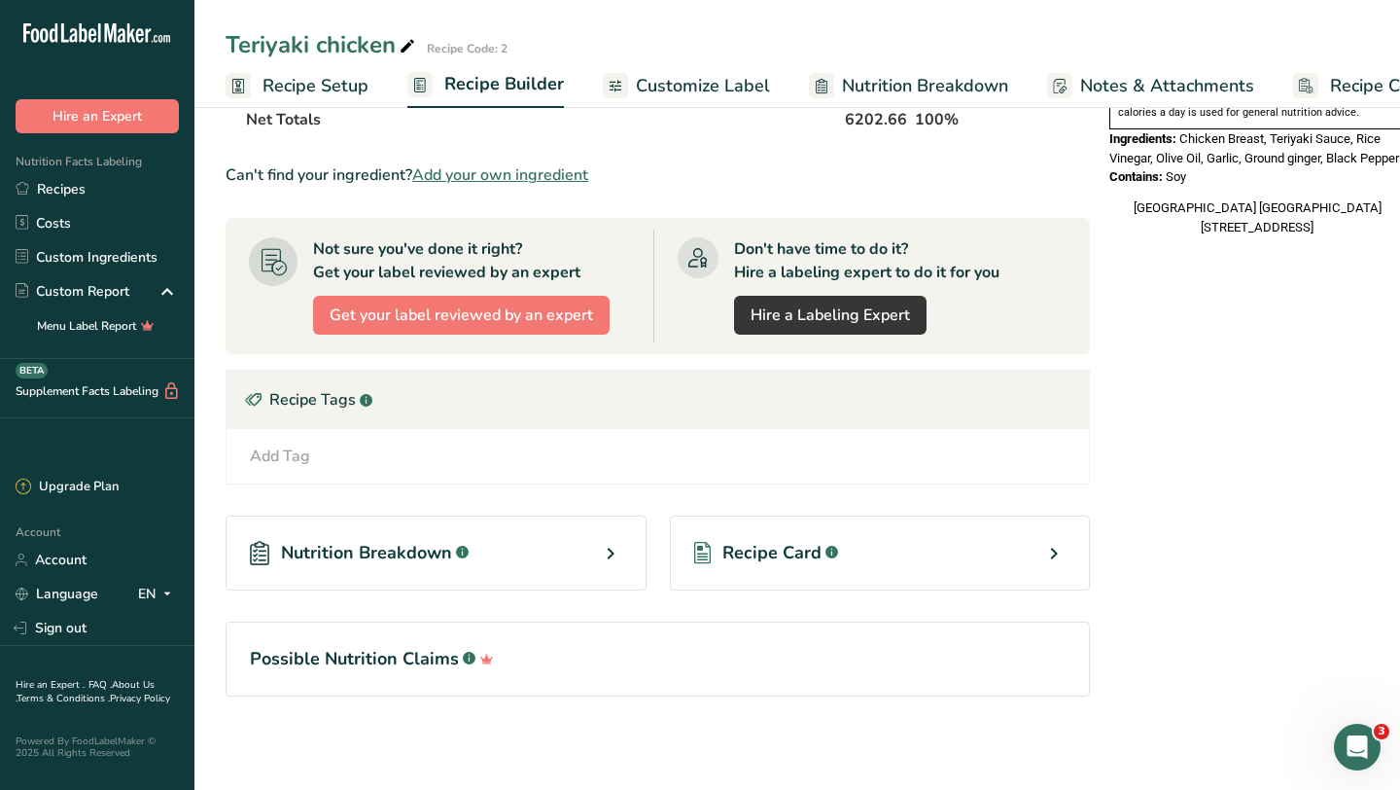
click at [1058, 556] on icon at bounding box center [1053, 553] width 23 height 35
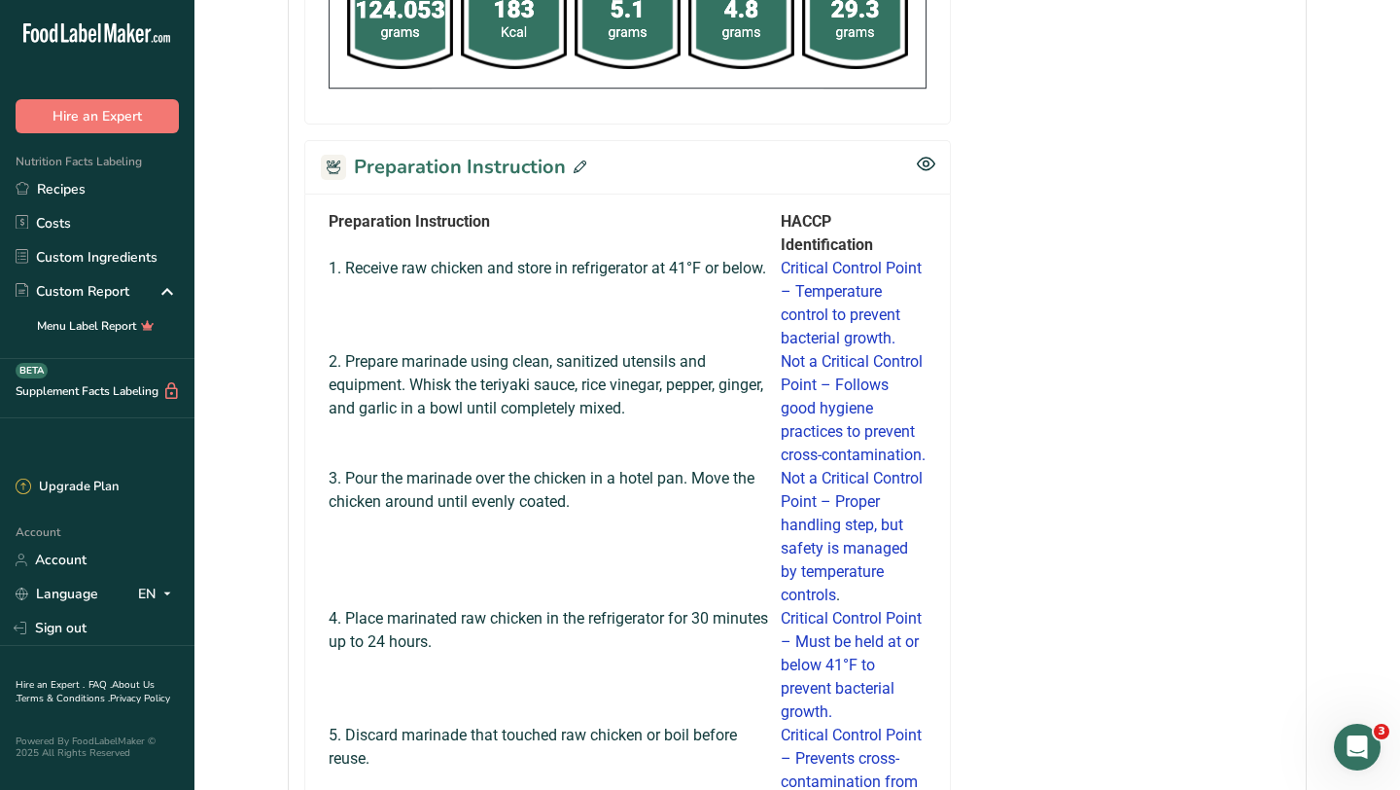
scroll to position [978, 0]
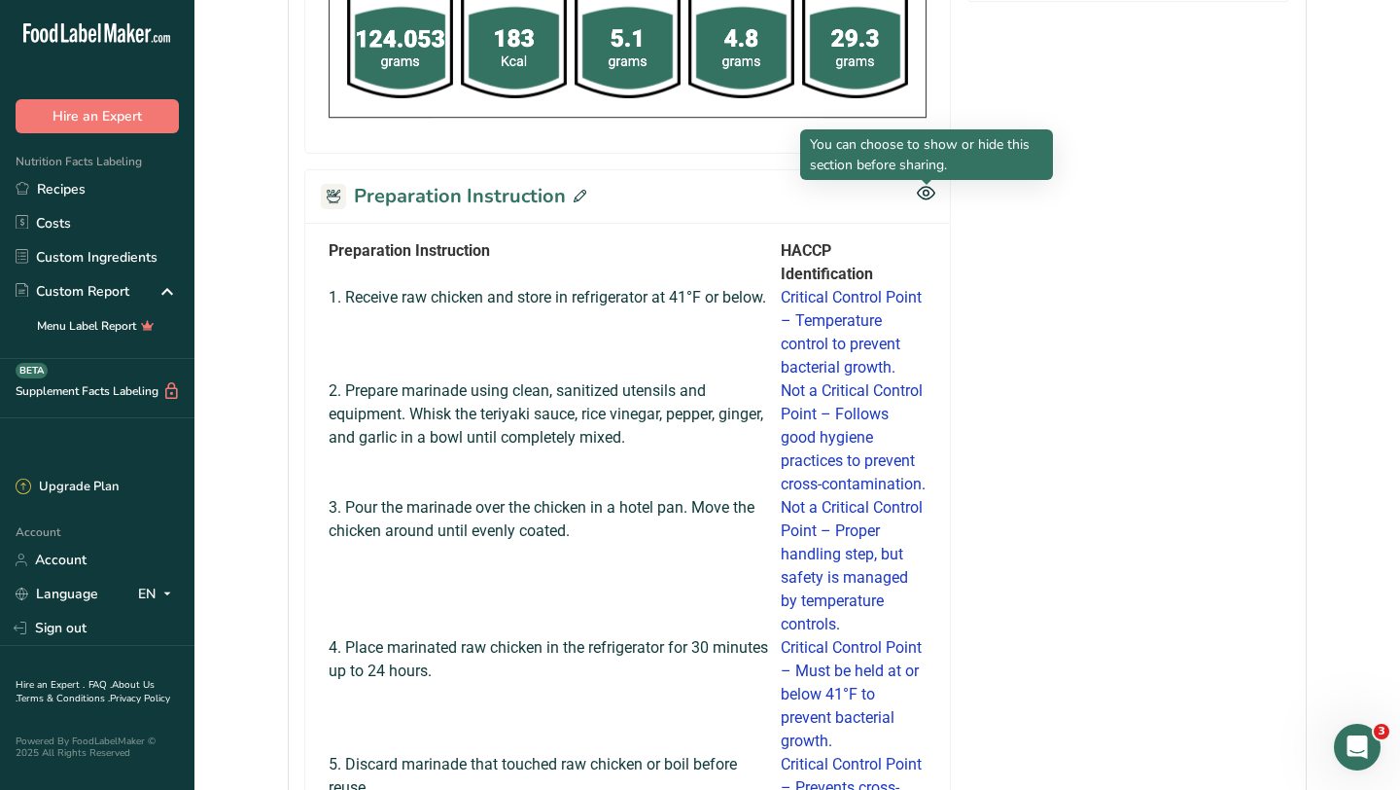
click at [932, 191] on icon at bounding box center [926, 193] width 18 height 17
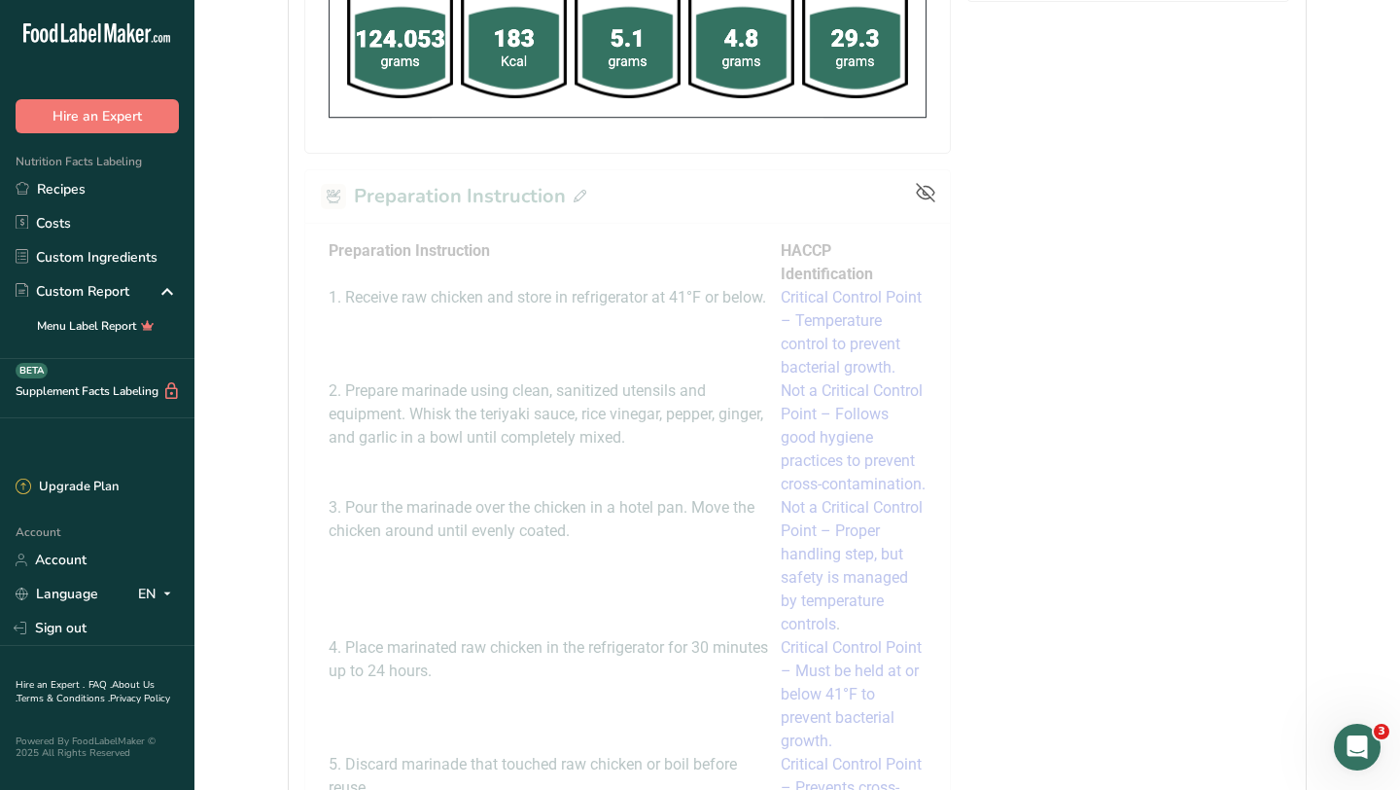
click at [927, 188] on icon at bounding box center [925, 192] width 19 height 19
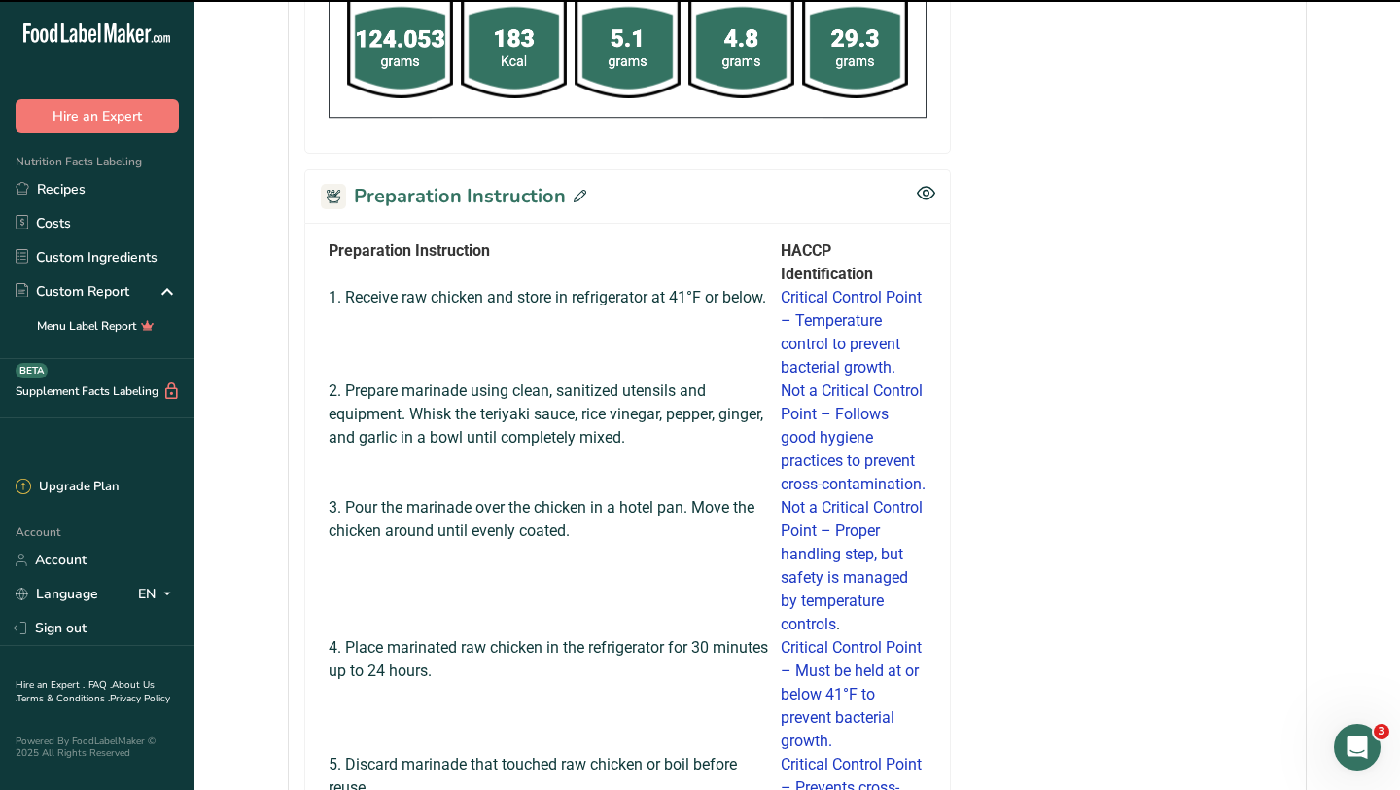
click at [577, 194] on icon at bounding box center [580, 196] width 13 height 13
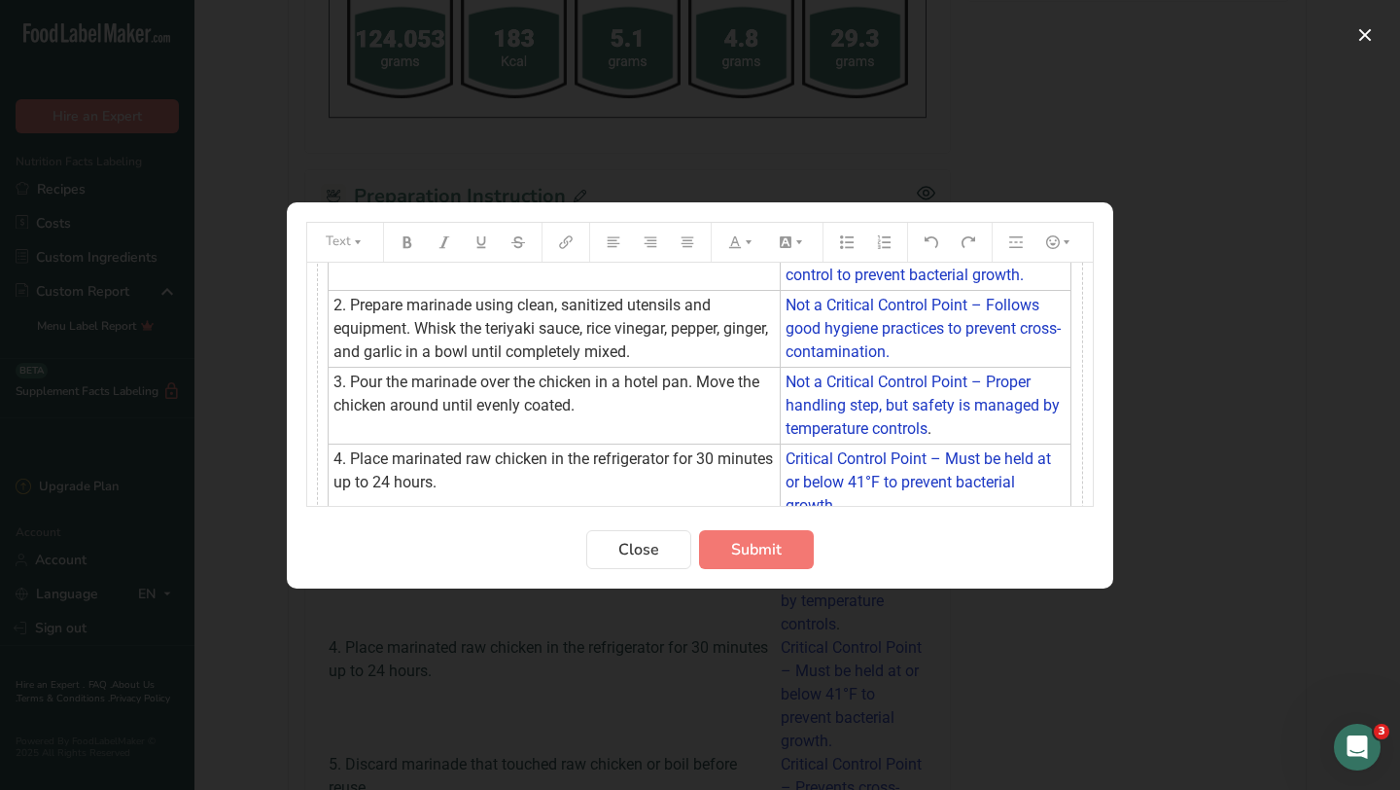
scroll to position [279, 0]
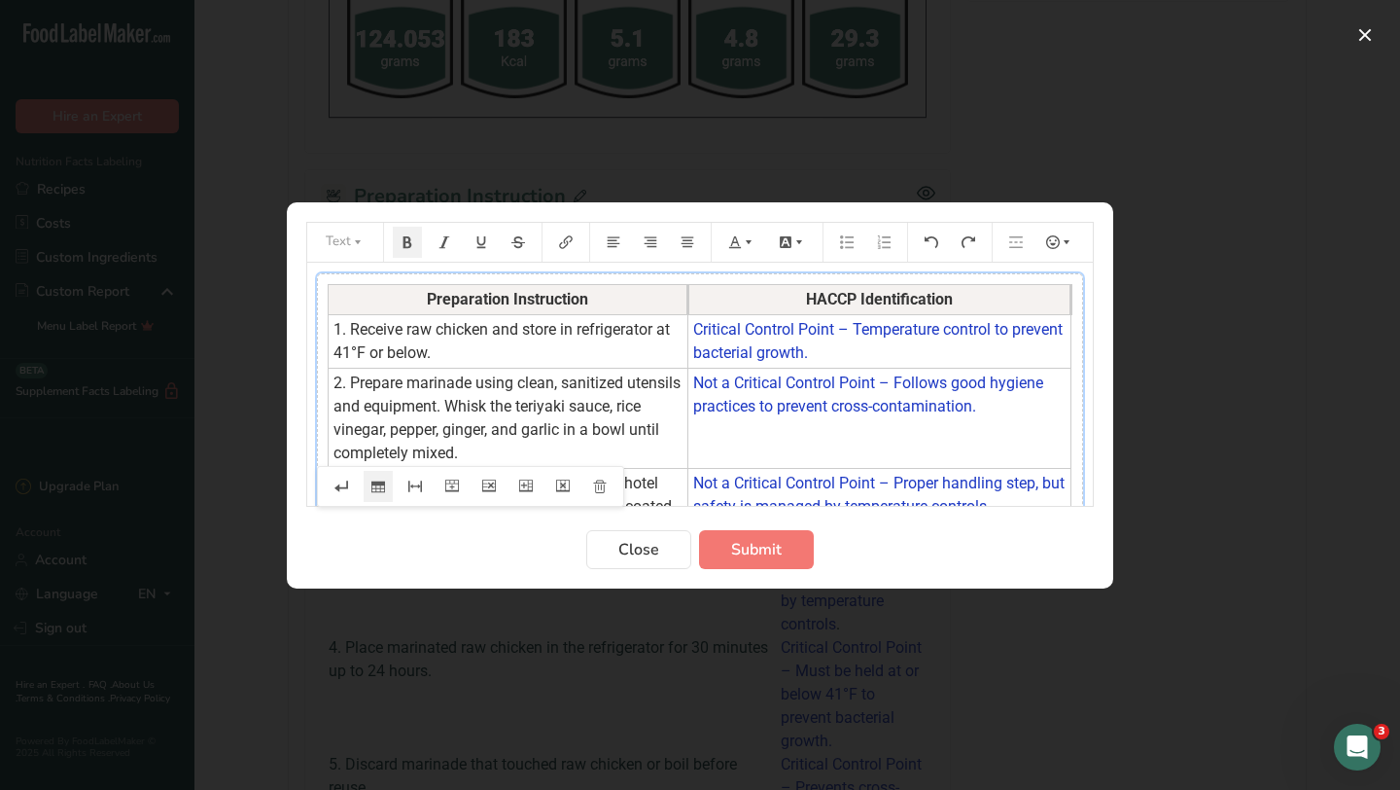
drag, startPoint x: 779, startPoint y: 300, endPoint x: 687, endPoint y: 300, distance: 92.4
click at [687, 300] on th "Preparation Instruction" at bounding box center [509, 299] width 360 height 30
click at [760, 545] on span "Submit" at bounding box center [756, 549] width 51 height 23
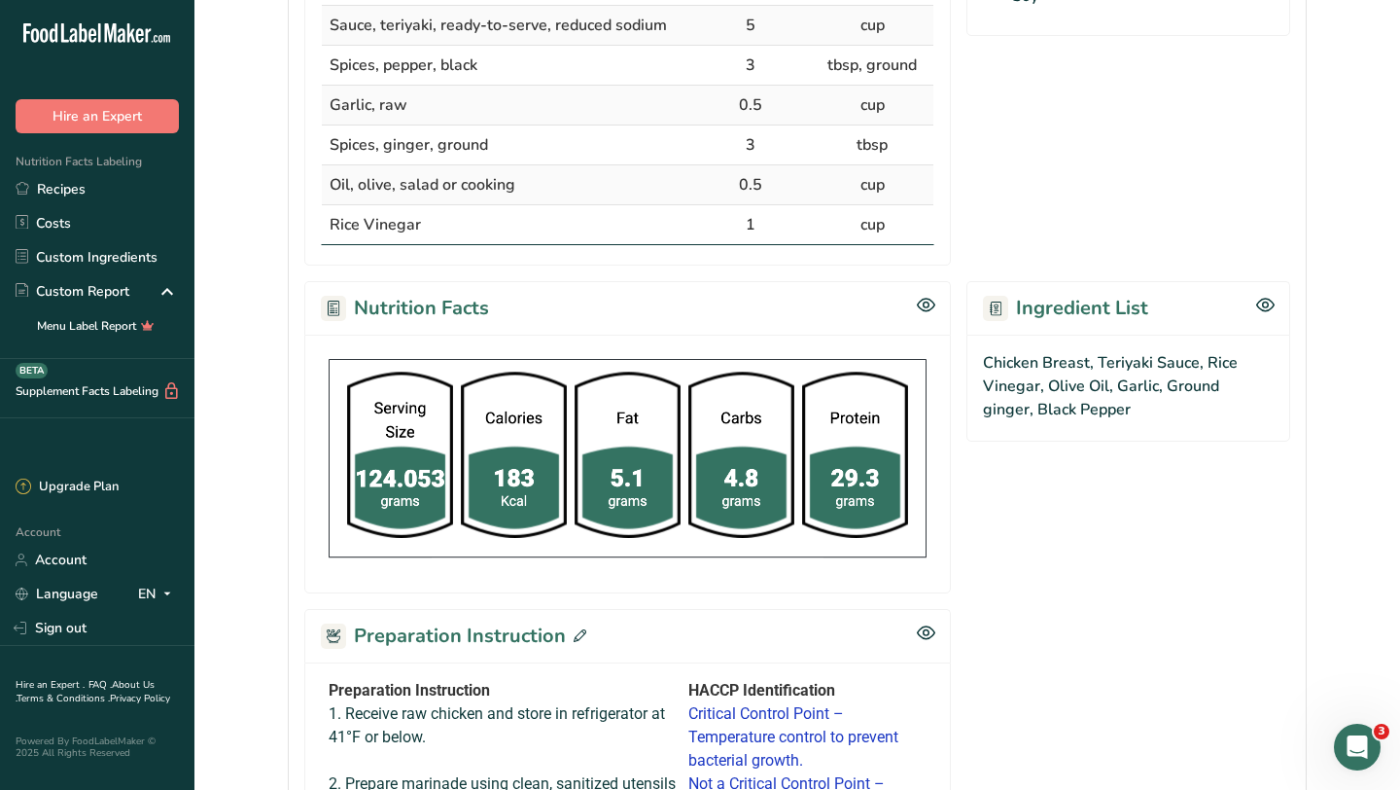
scroll to position [382, 0]
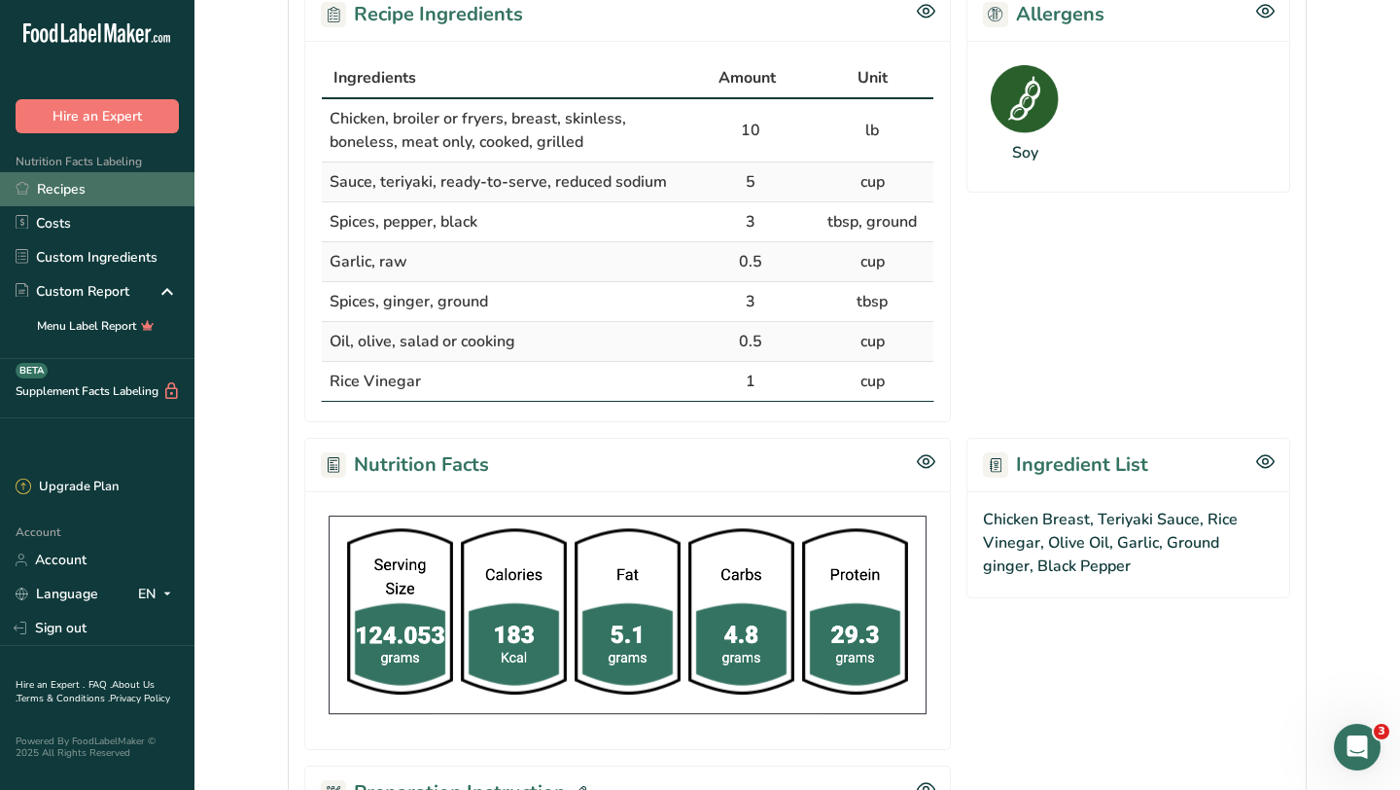
click at [76, 190] on link "Recipes" at bounding box center [97, 189] width 194 height 34
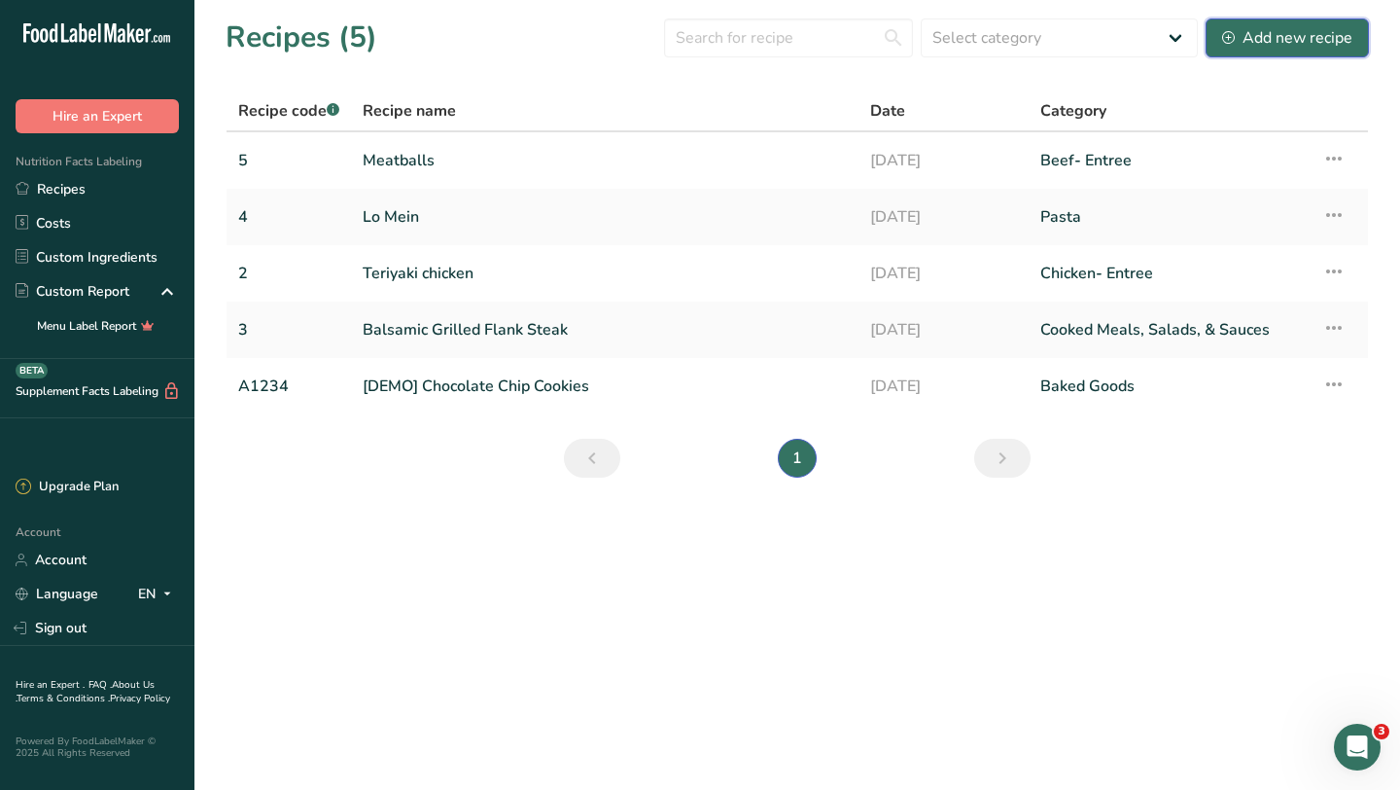
click at [1244, 48] on div "Add new recipe" at bounding box center [1287, 37] width 130 height 23
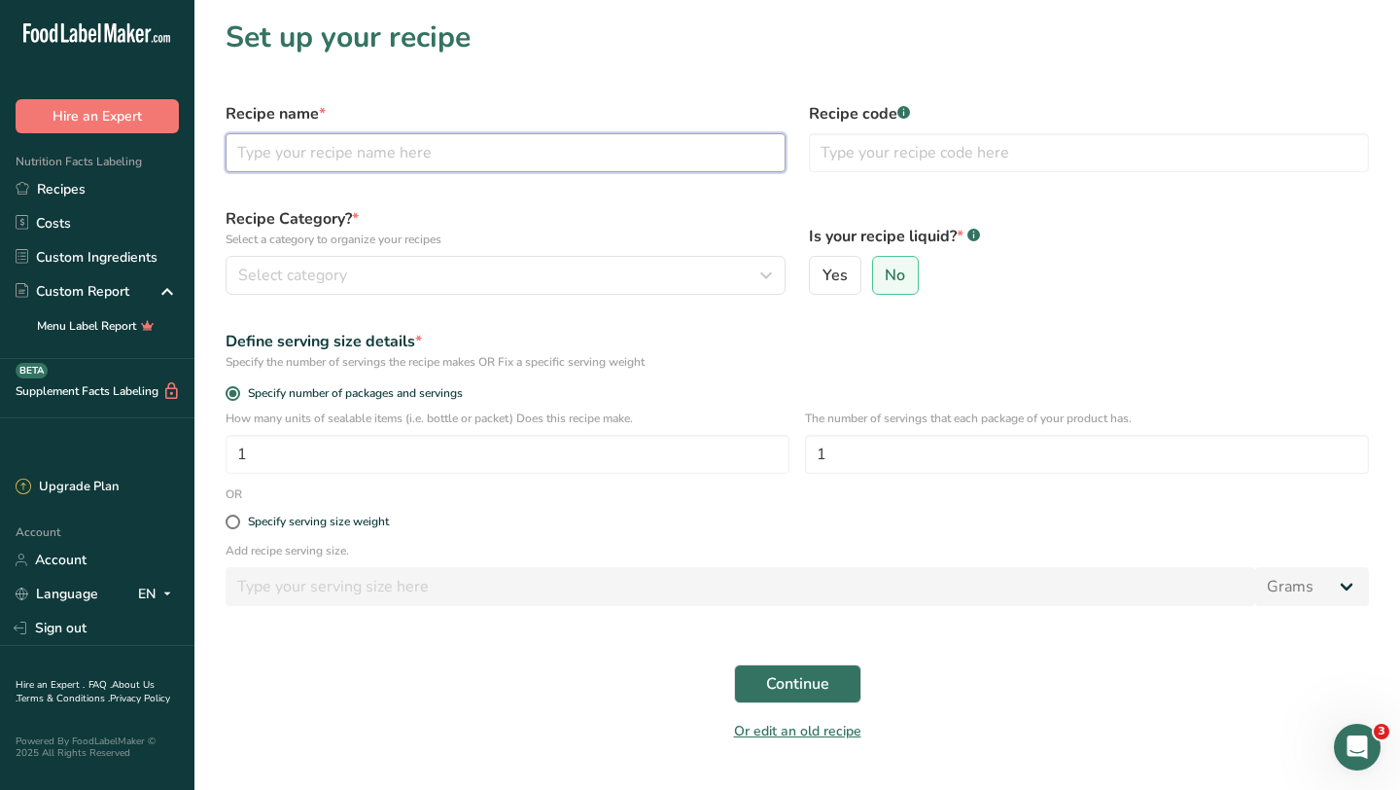
click at [635, 159] on input "text" at bounding box center [506, 152] width 560 height 39
type input "S"
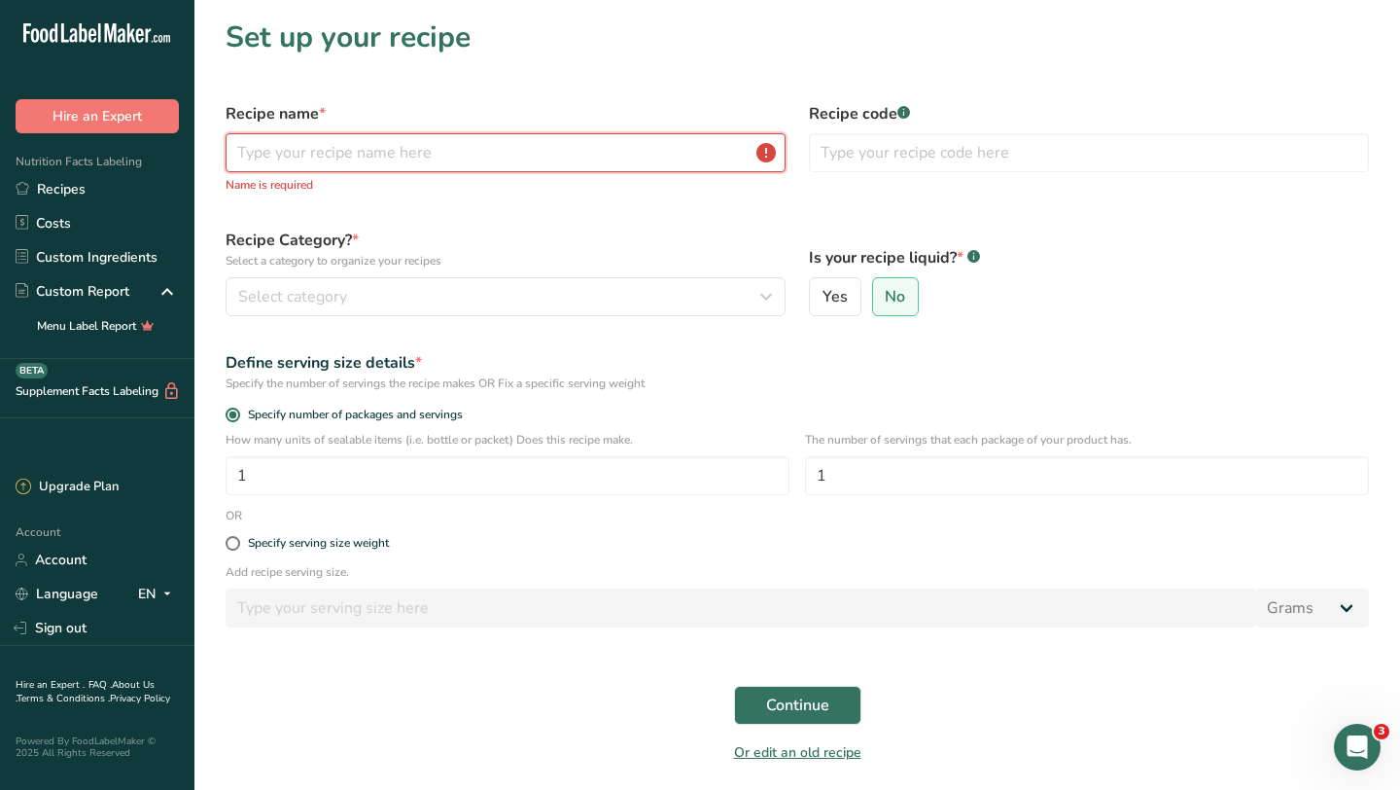
paste input "spaghetti"
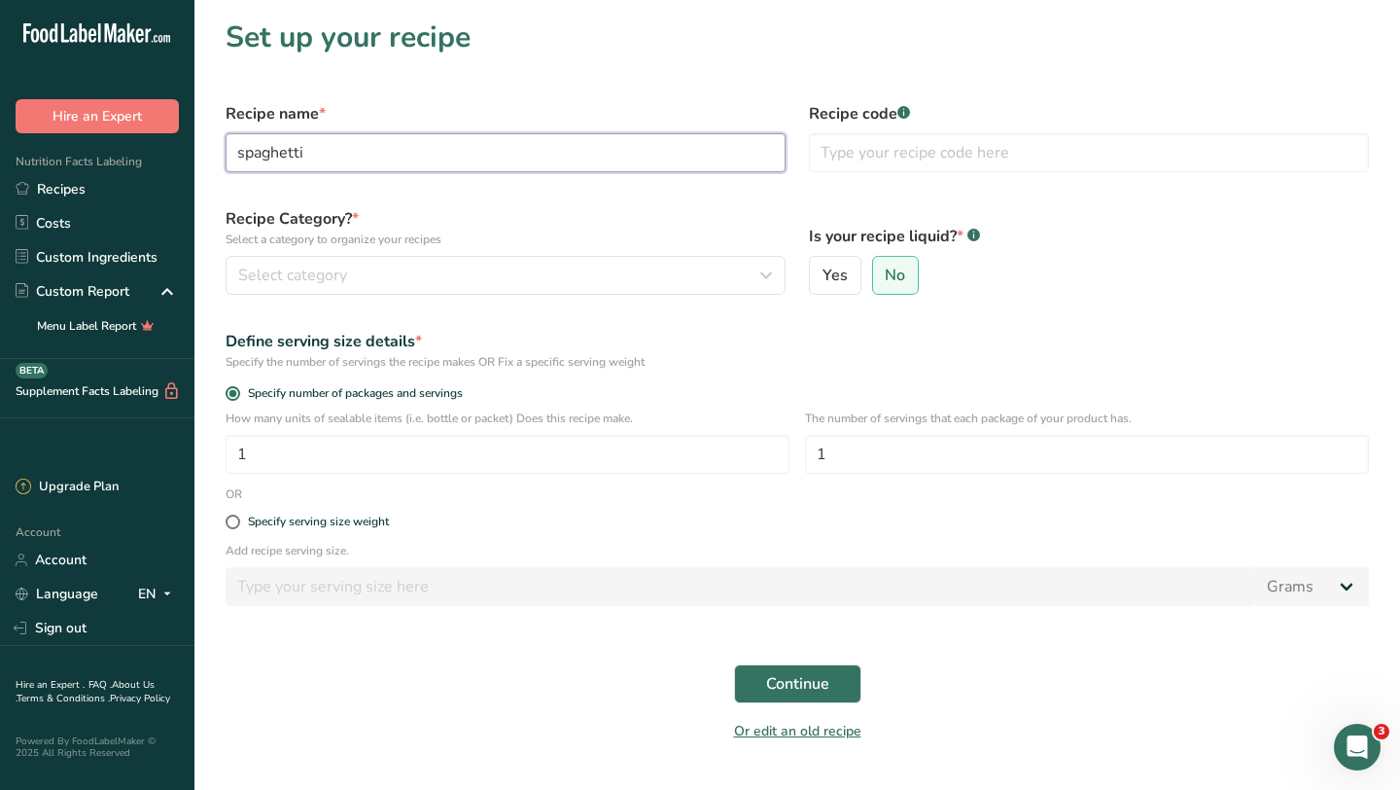
click at [243, 152] on input "spaghetti" at bounding box center [506, 152] width 560 height 39
type input "Spaghetti"
click at [872, 160] on input "text" at bounding box center [1089, 152] width 560 height 39
type input "5"
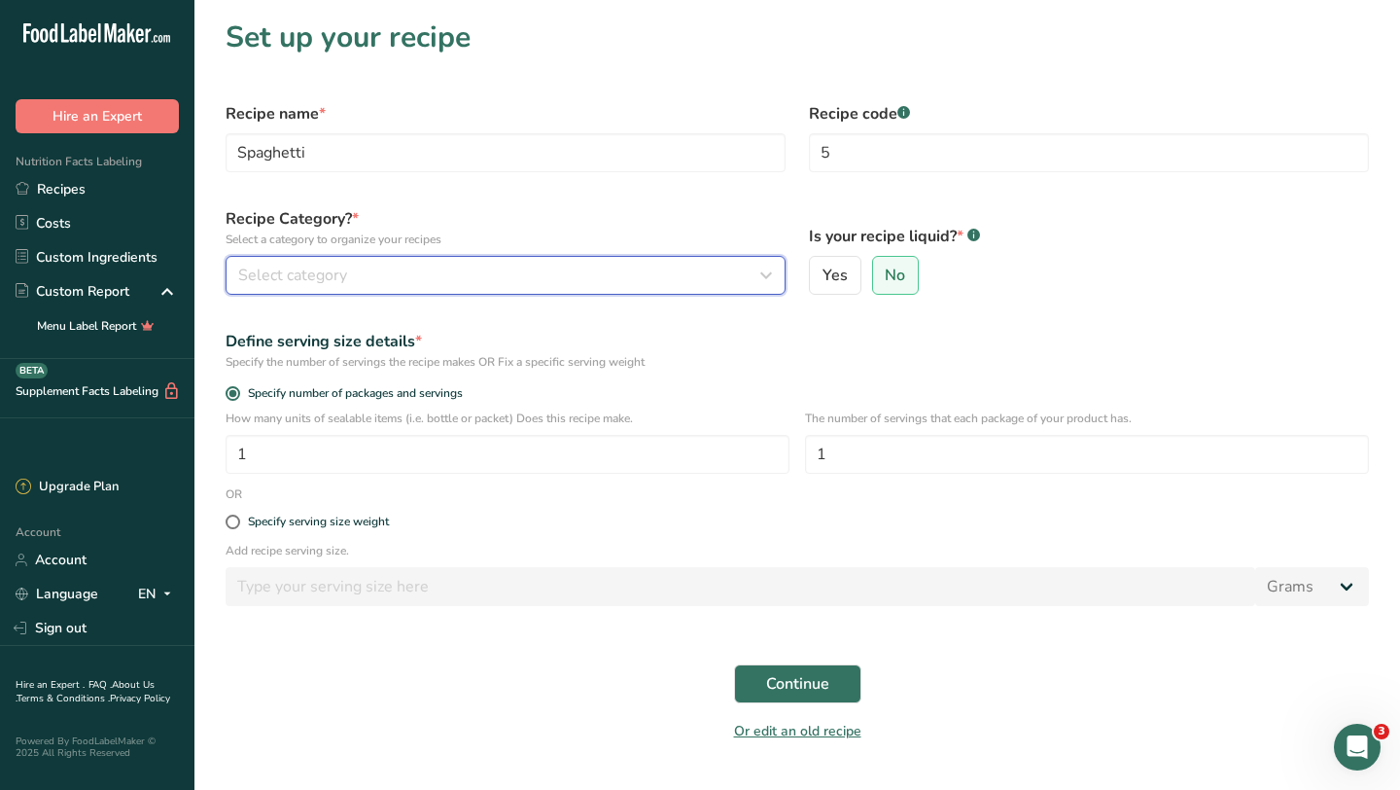
click at [461, 291] on button "Select category" at bounding box center [506, 275] width 560 height 39
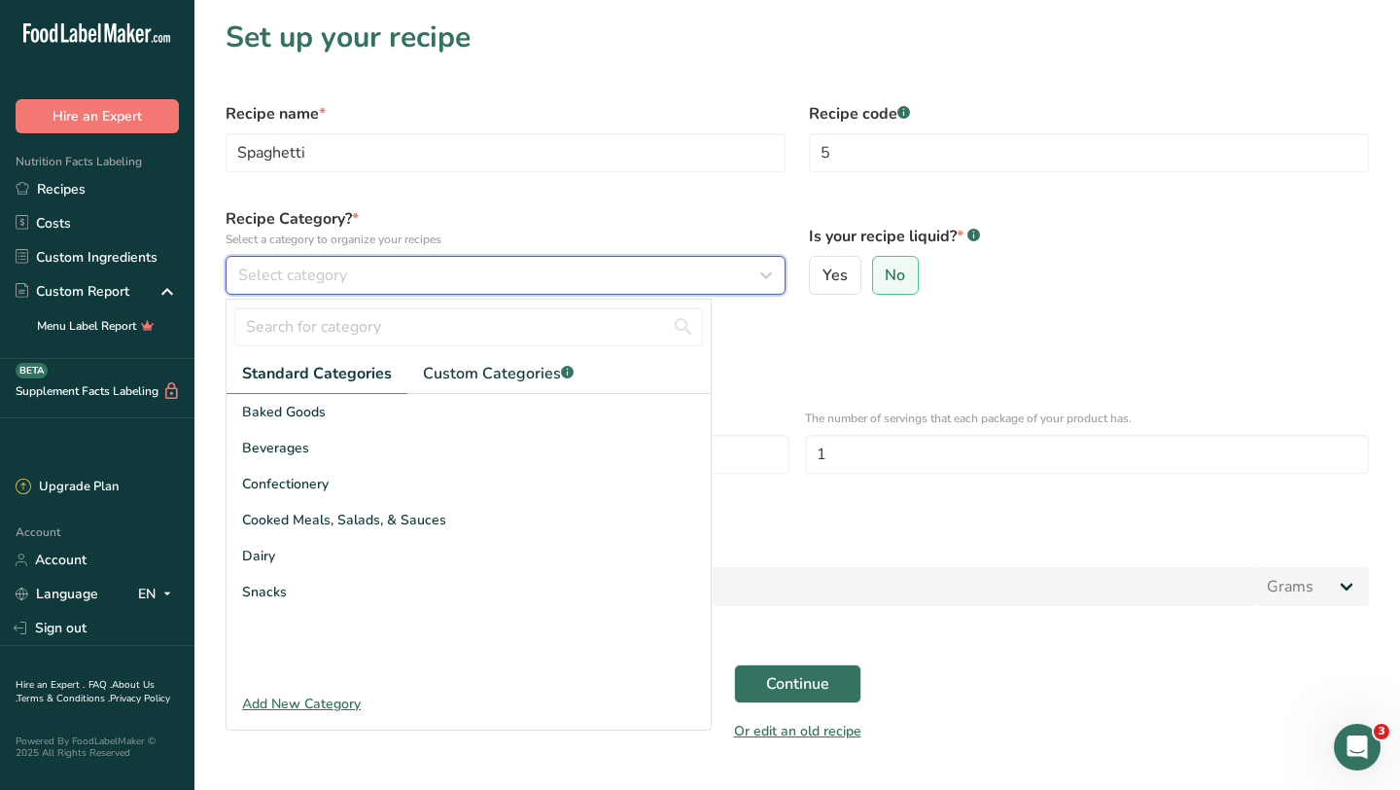
click at [433, 272] on div "Select category" at bounding box center [499, 275] width 523 height 23
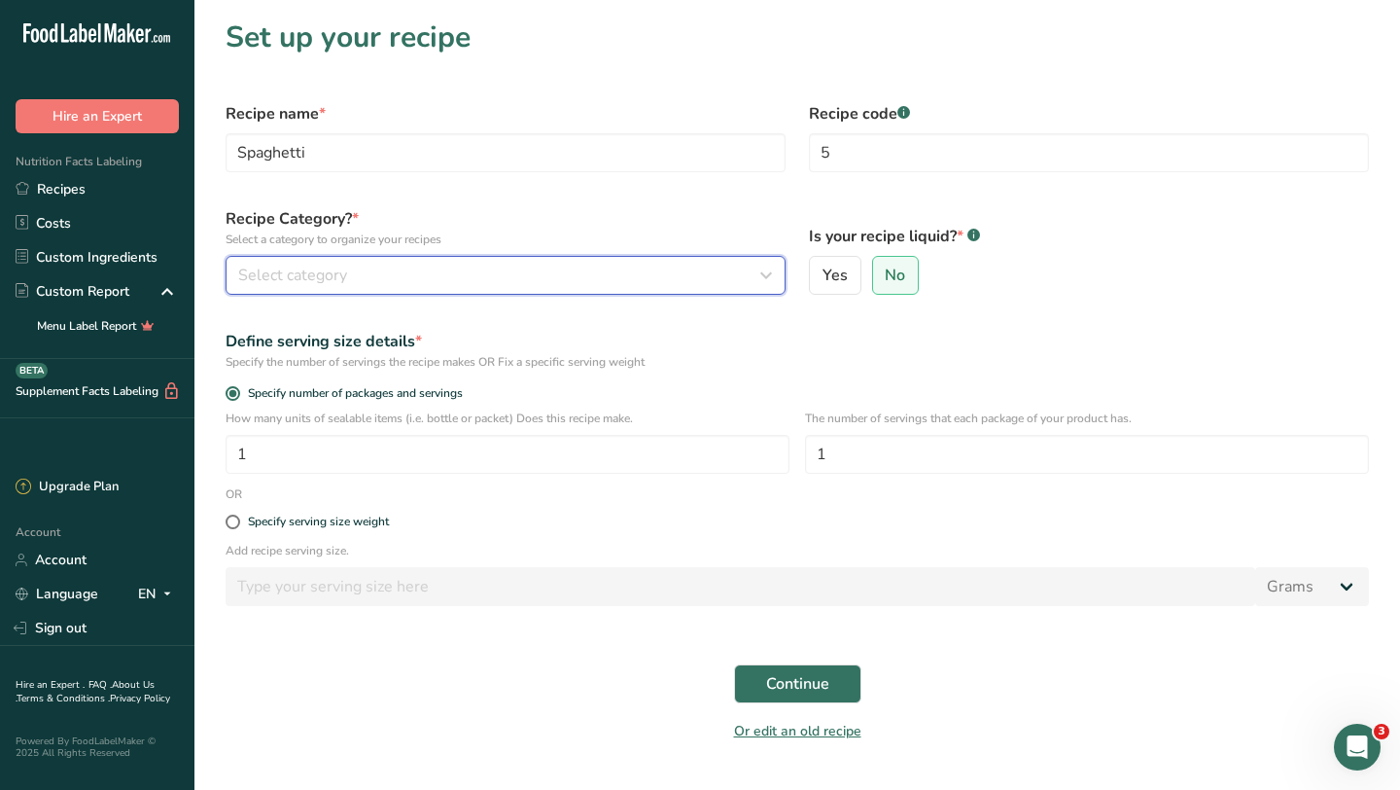
click at [433, 272] on div "Select category" at bounding box center [499, 275] width 523 height 23
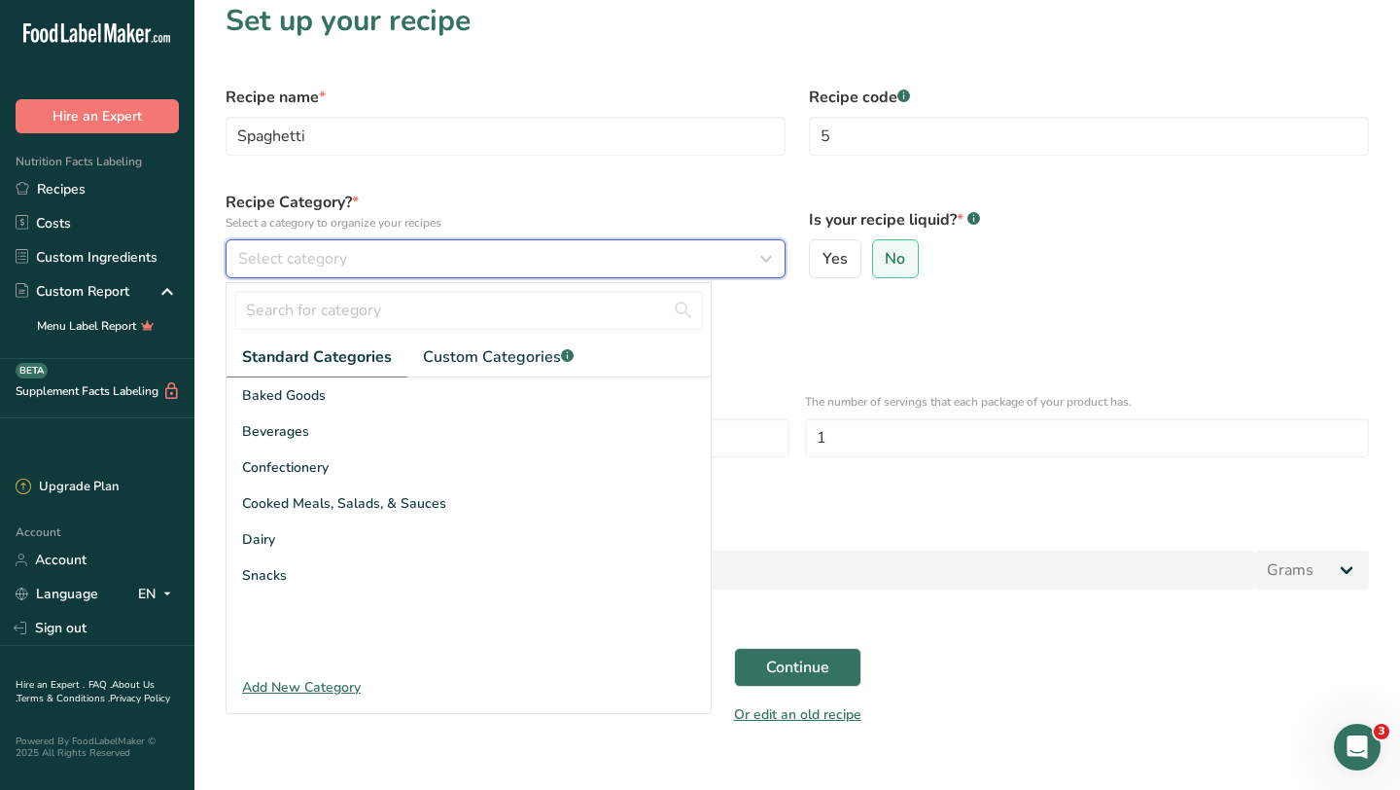
scroll to position [46, 0]
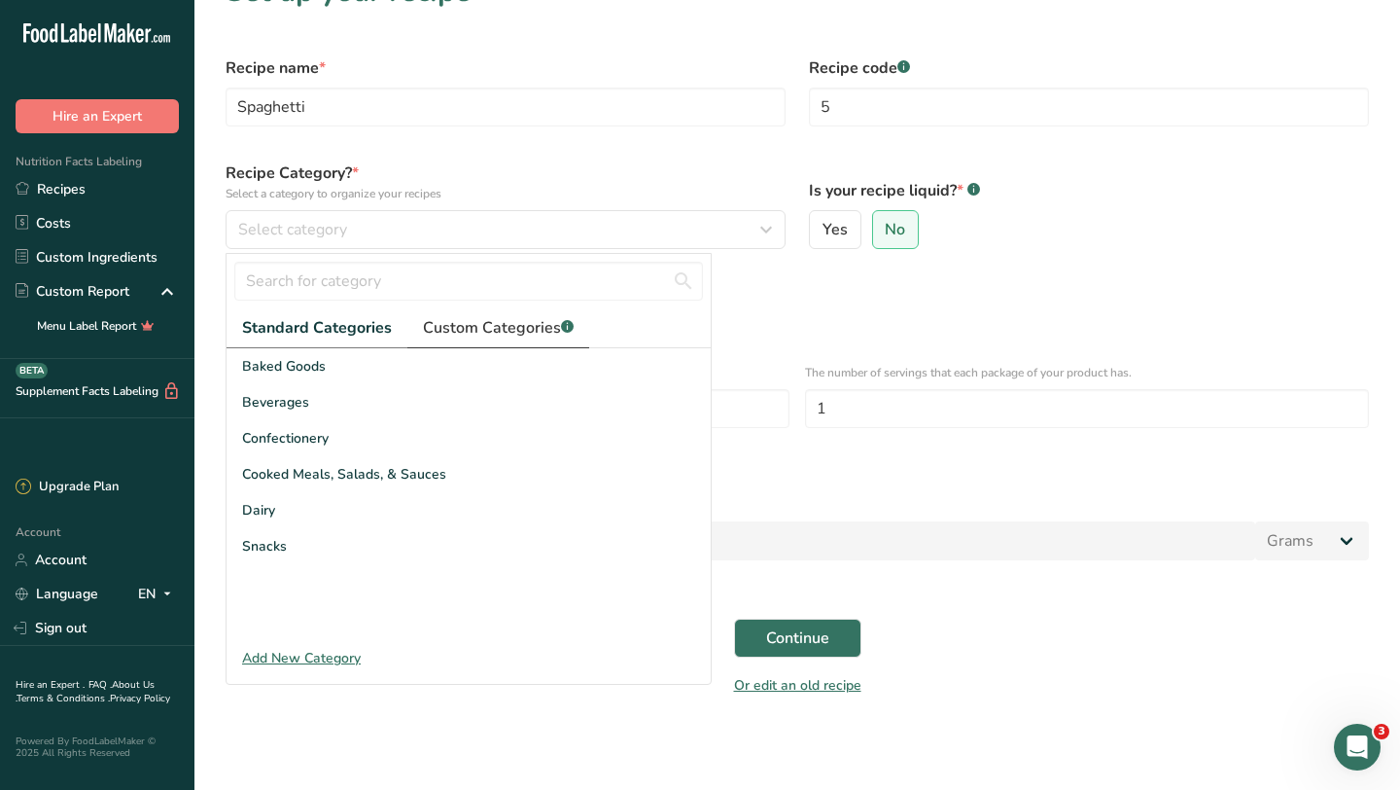
click at [485, 335] on span "Custom Categories .a-a{fill:#347362;}.b-a{fill:#fff;}" at bounding box center [498, 327] width 151 height 23
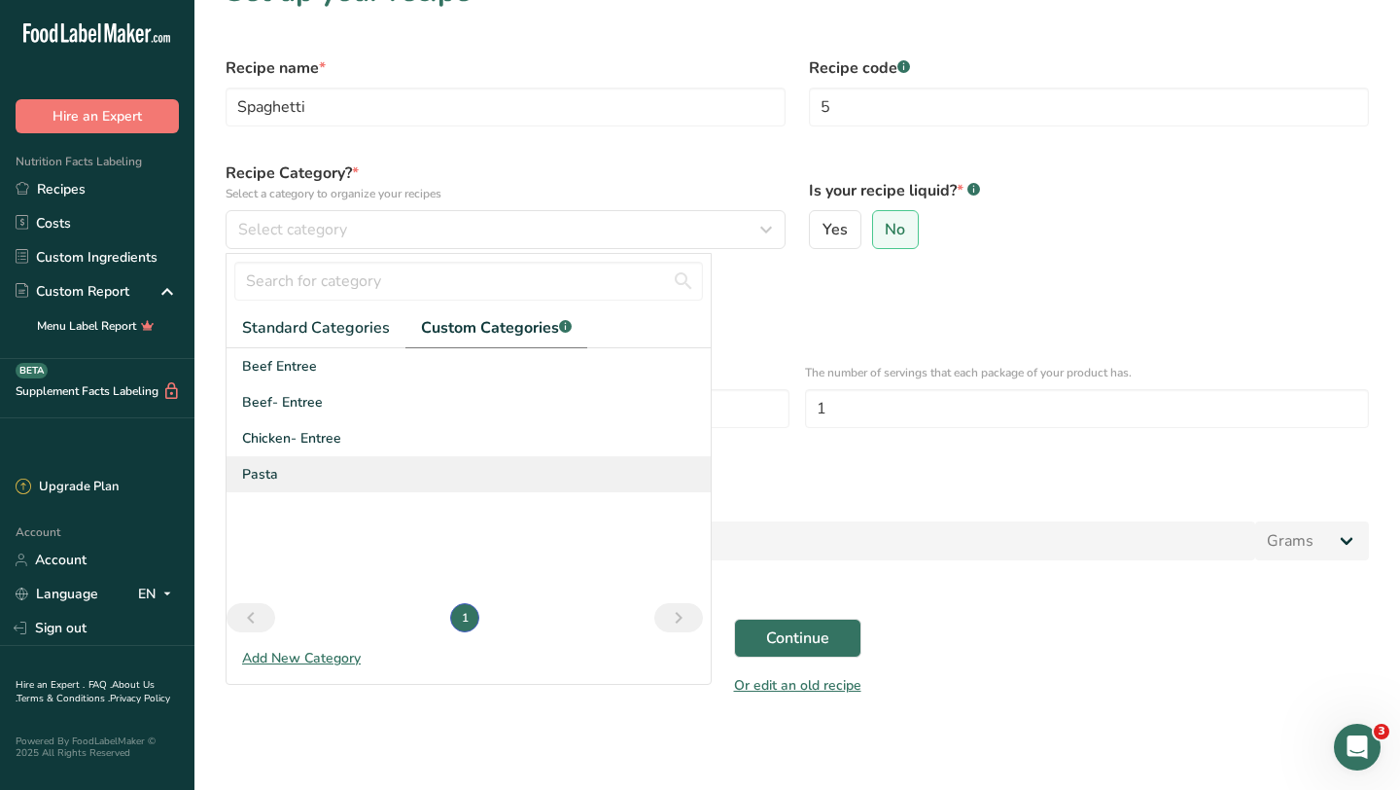
click at [266, 472] on span "Pasta" at bounding box center [260, 474] width 36 height 20
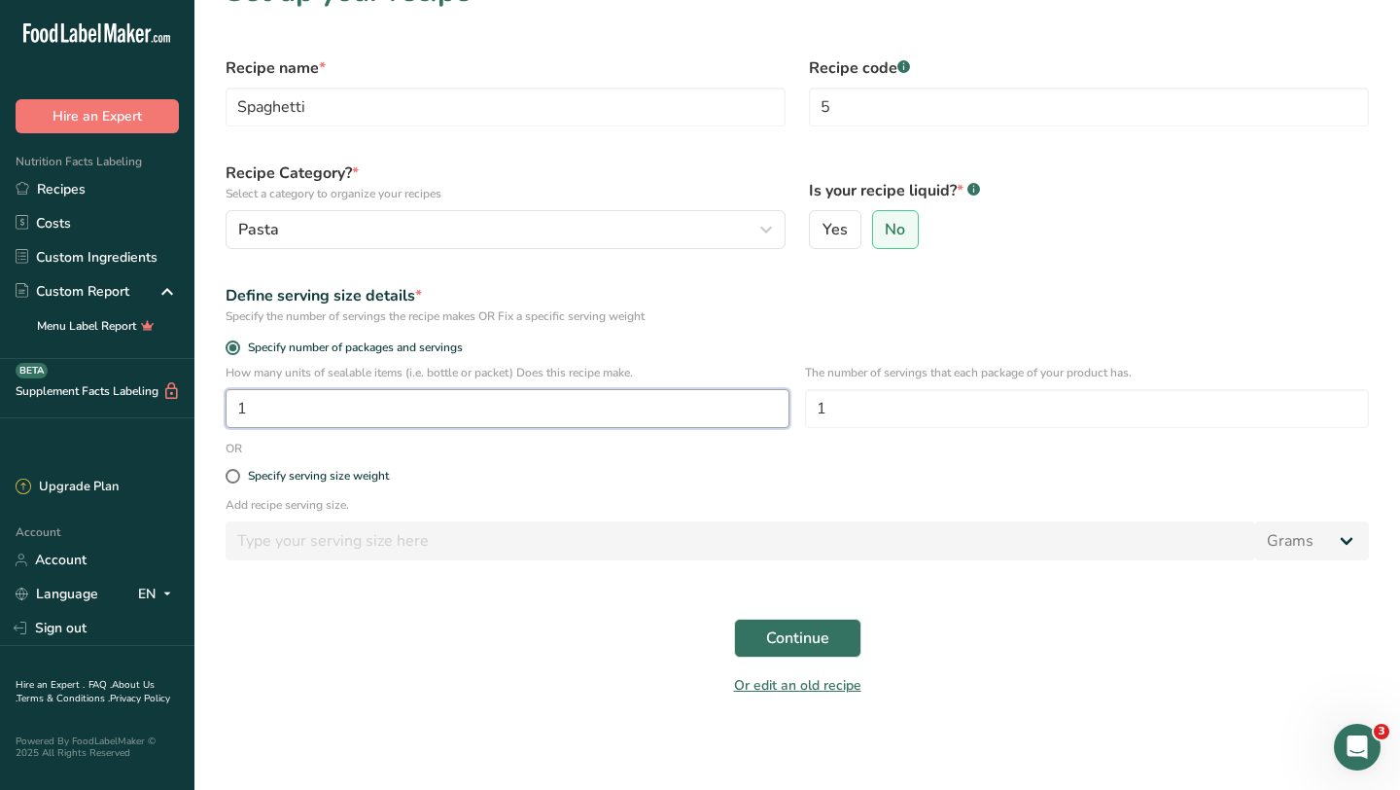
click at [452, 416] on input "1" at bounding box center [508, 408] width 564 height 39
type input "50"
click at [812, 642] on span "Continue" at bounding box center [797, 637] width 63 height 23
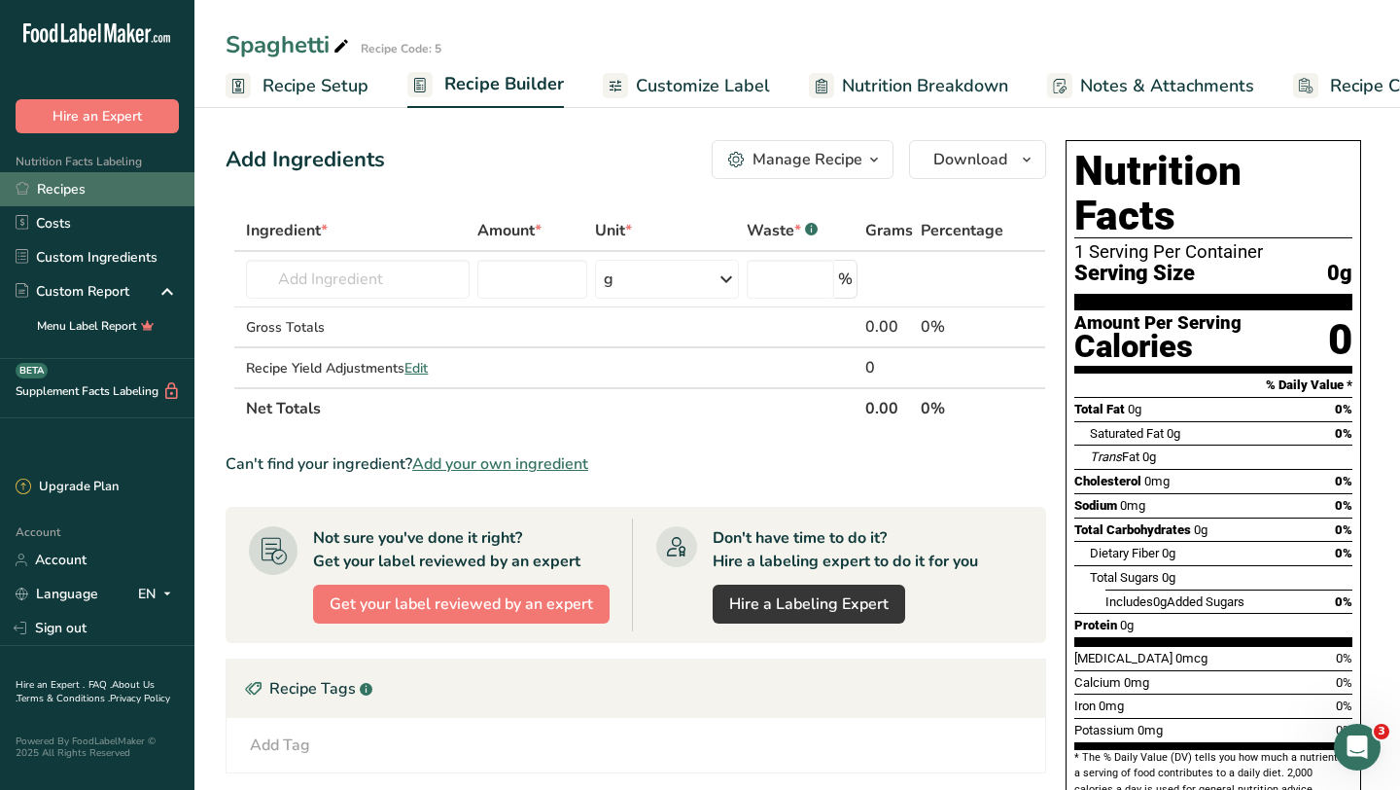
click at [89, 192] on link "Recipes" at bounding box center [97, 189] width 194 height 34
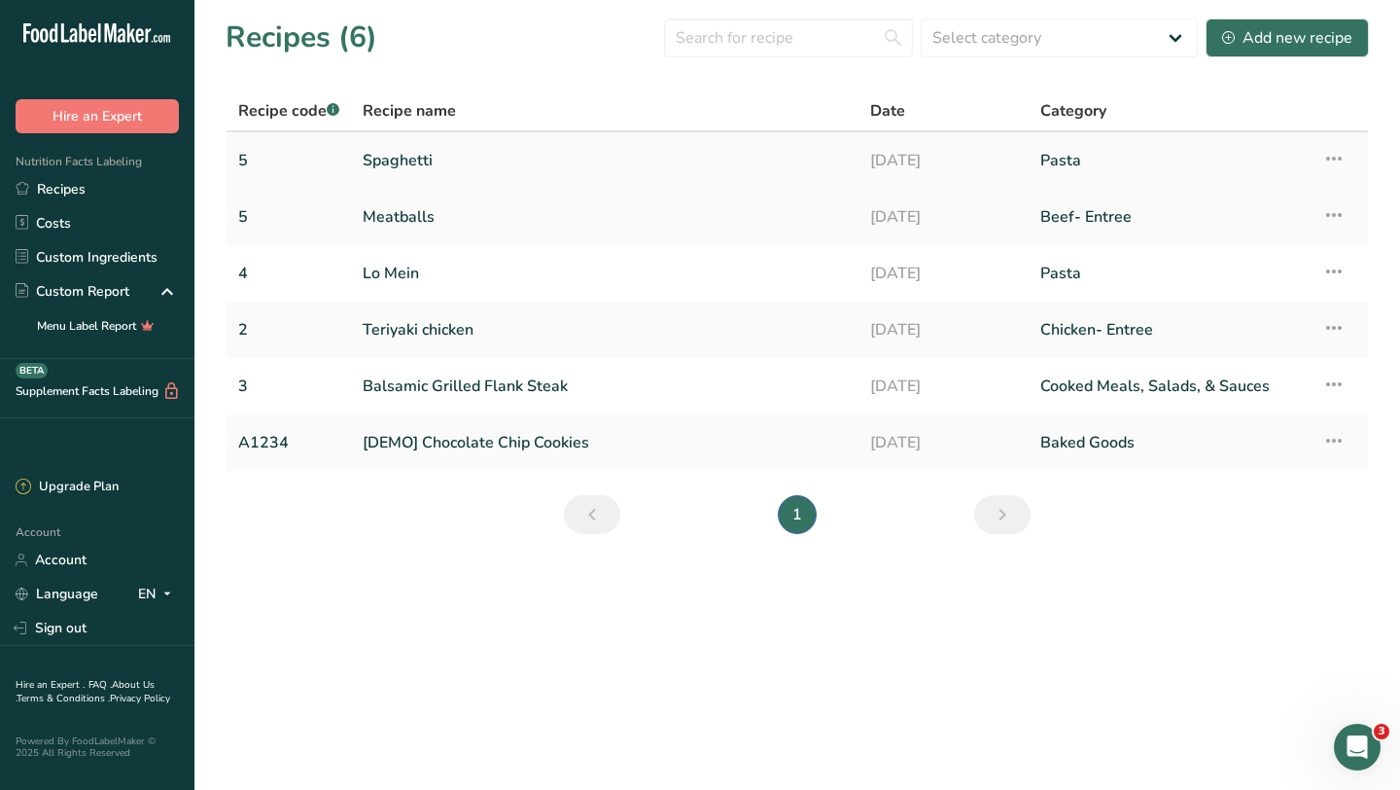
click at [1340, 162] on icon at bounding box center [1334, 158] width 23 height 35
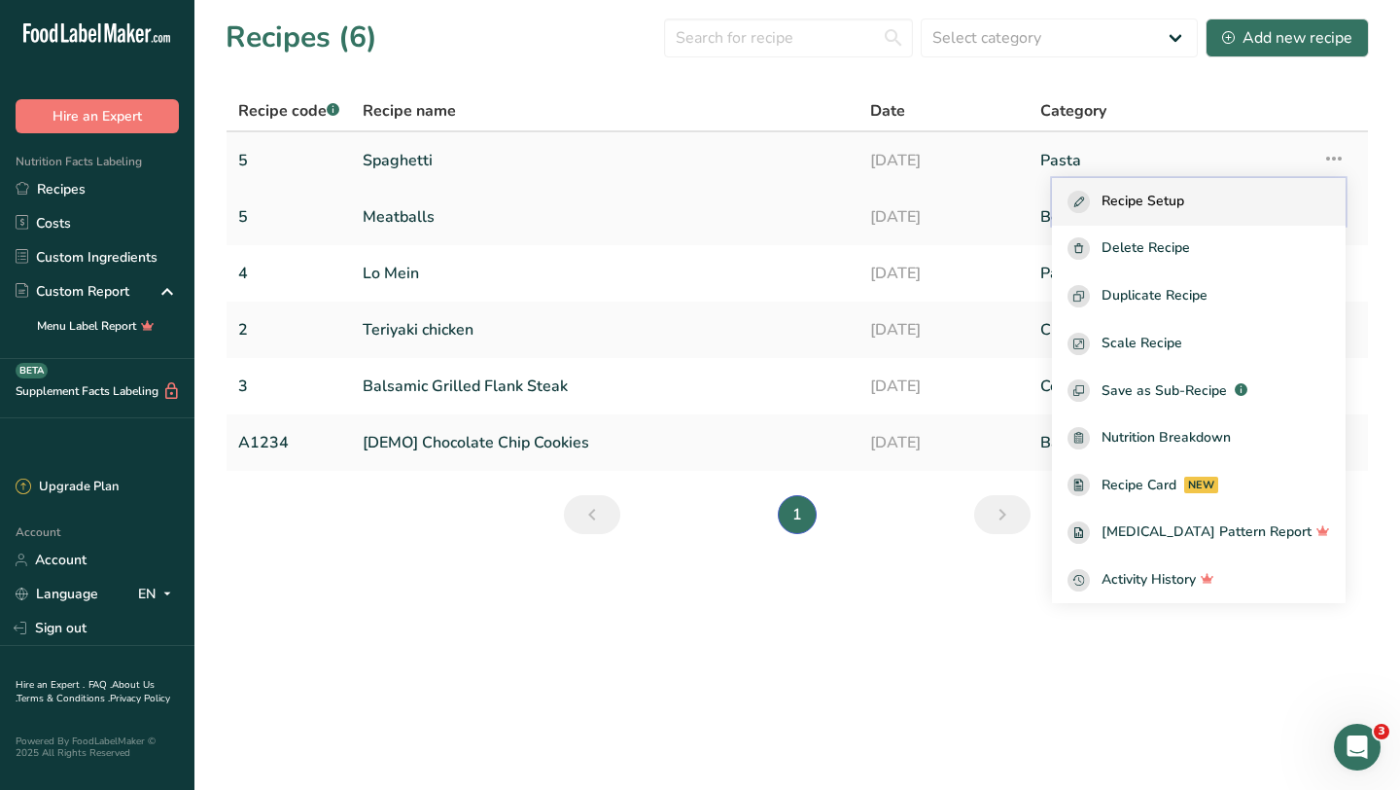
click at [1231, 196] on div "Recipe Setup" at bounding box center [1199, 202] width 263 height 22
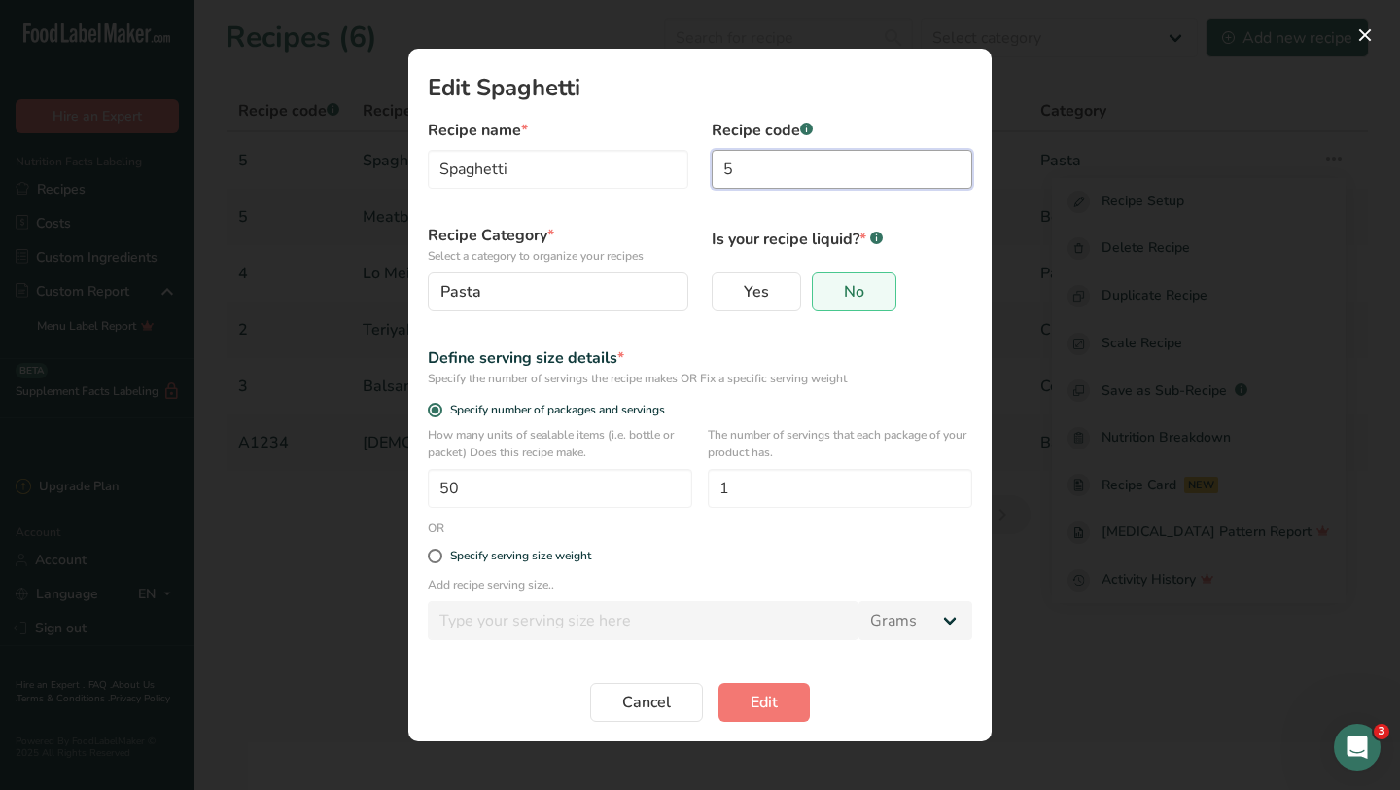
click at [779, 159] on input "5" at bounding box center [842, 169] width 261 height 39
type input "6"
click at [789, 703] on button "Edit" at bounding box center [764, 702] width 91 height 39
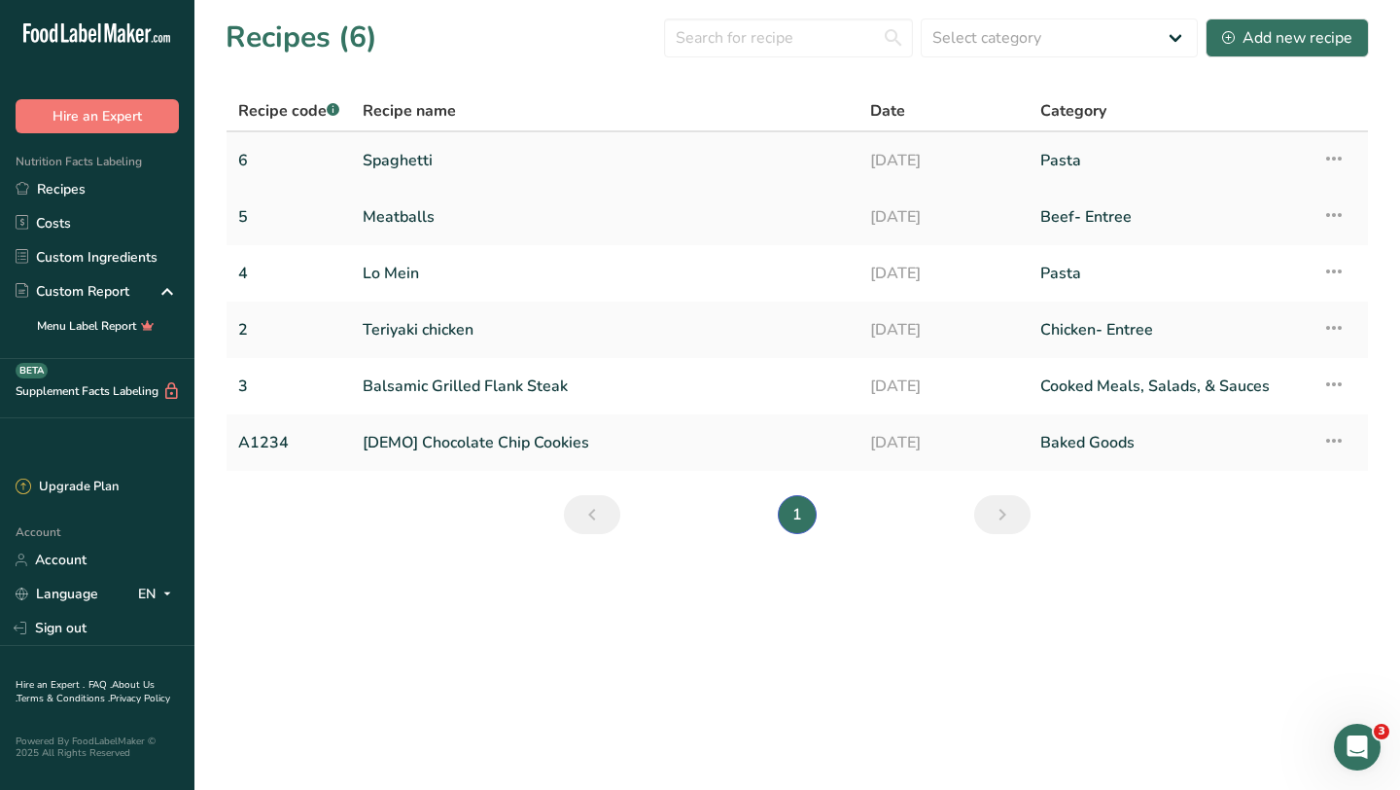
click at [423, 153] on link "Spaghetti" at bounding box center [605, 160] width 484 height 41
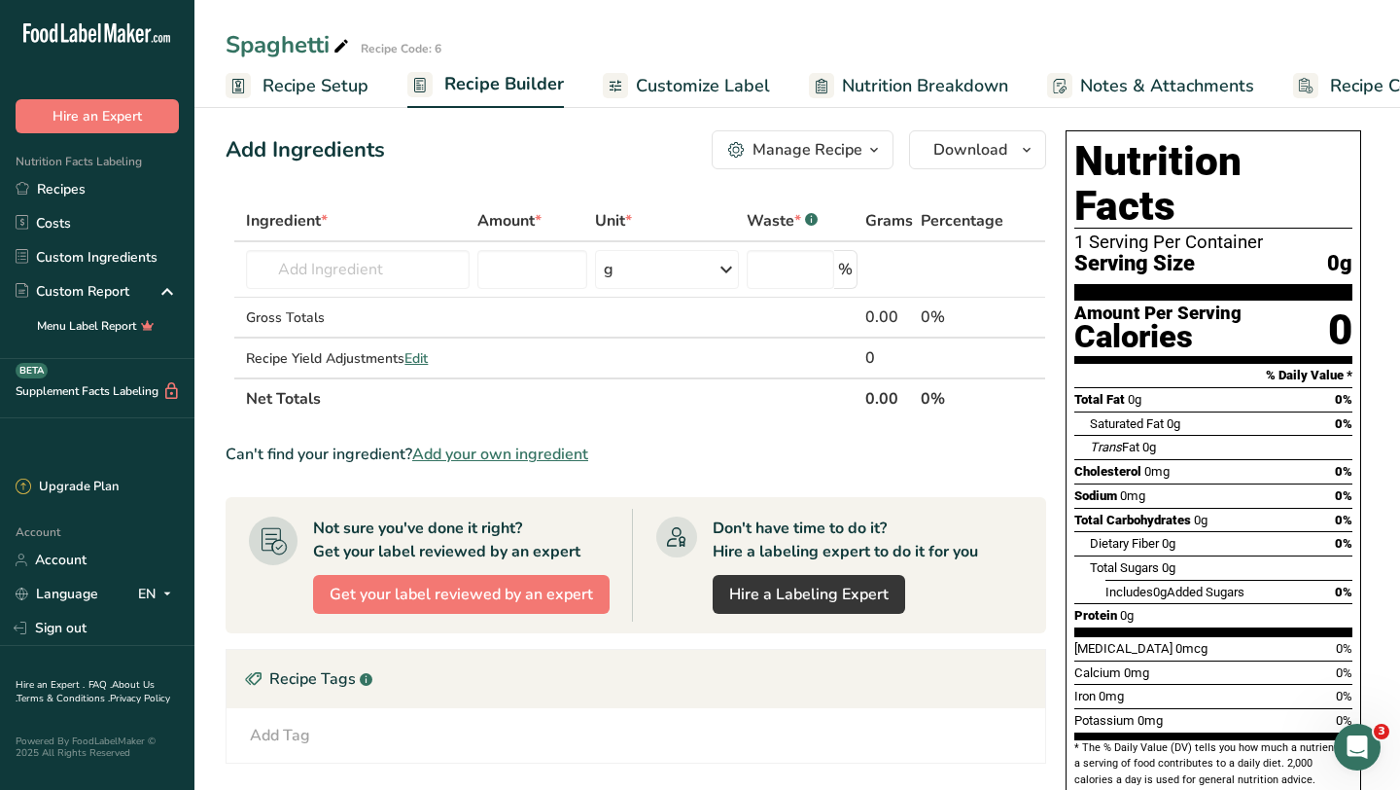
scroll to position [12, 0]
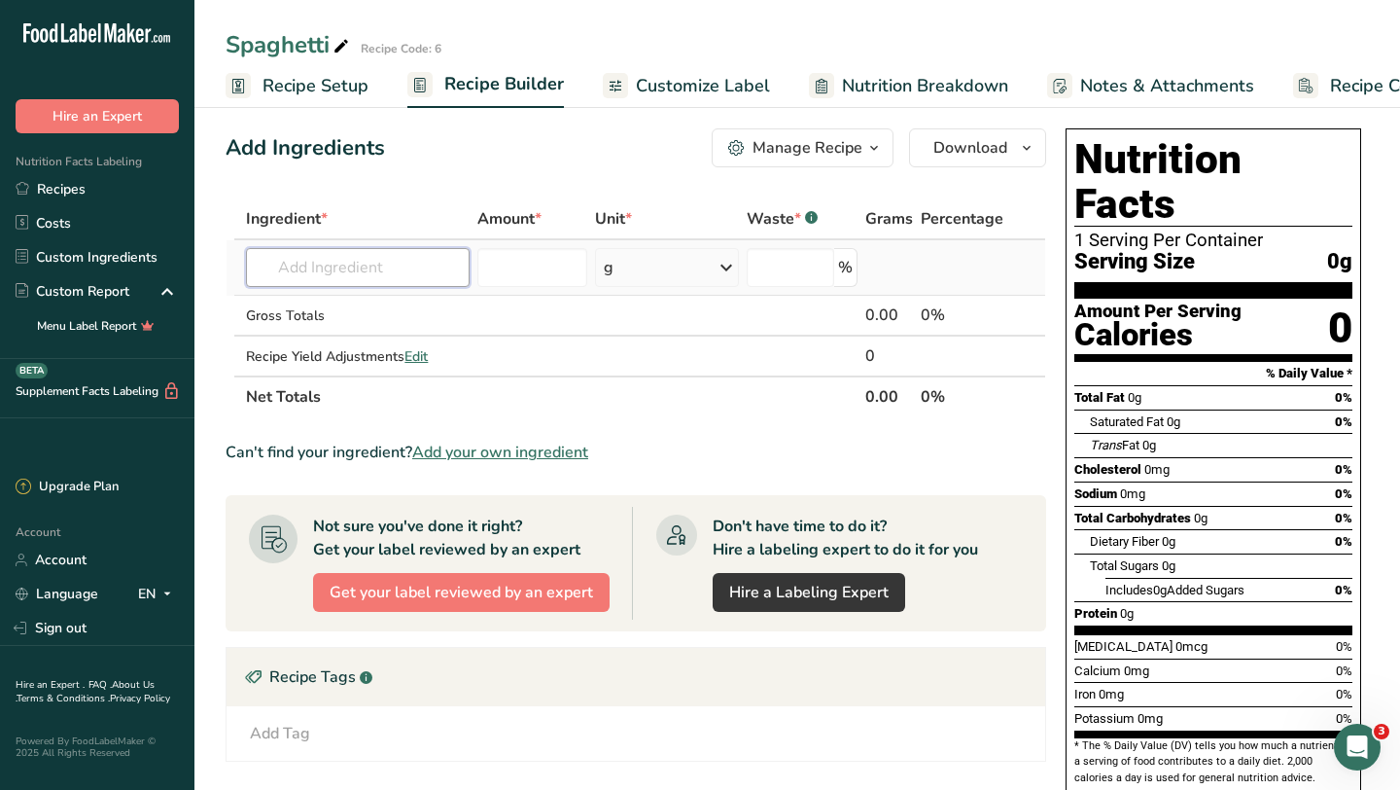
click at [388, 268] on input "text" at bounding box center [358, 267] width 224 height 39
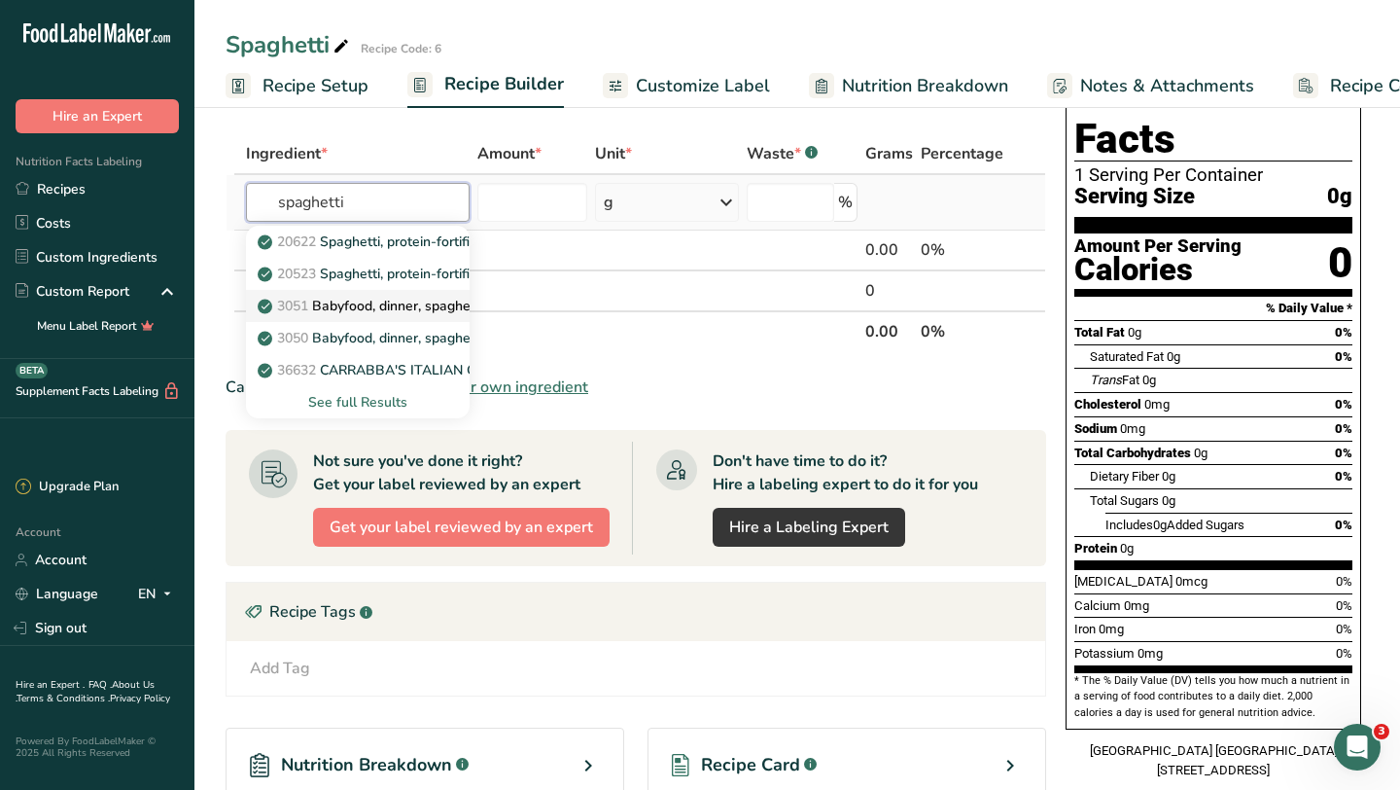
scroll to position [76, 0]
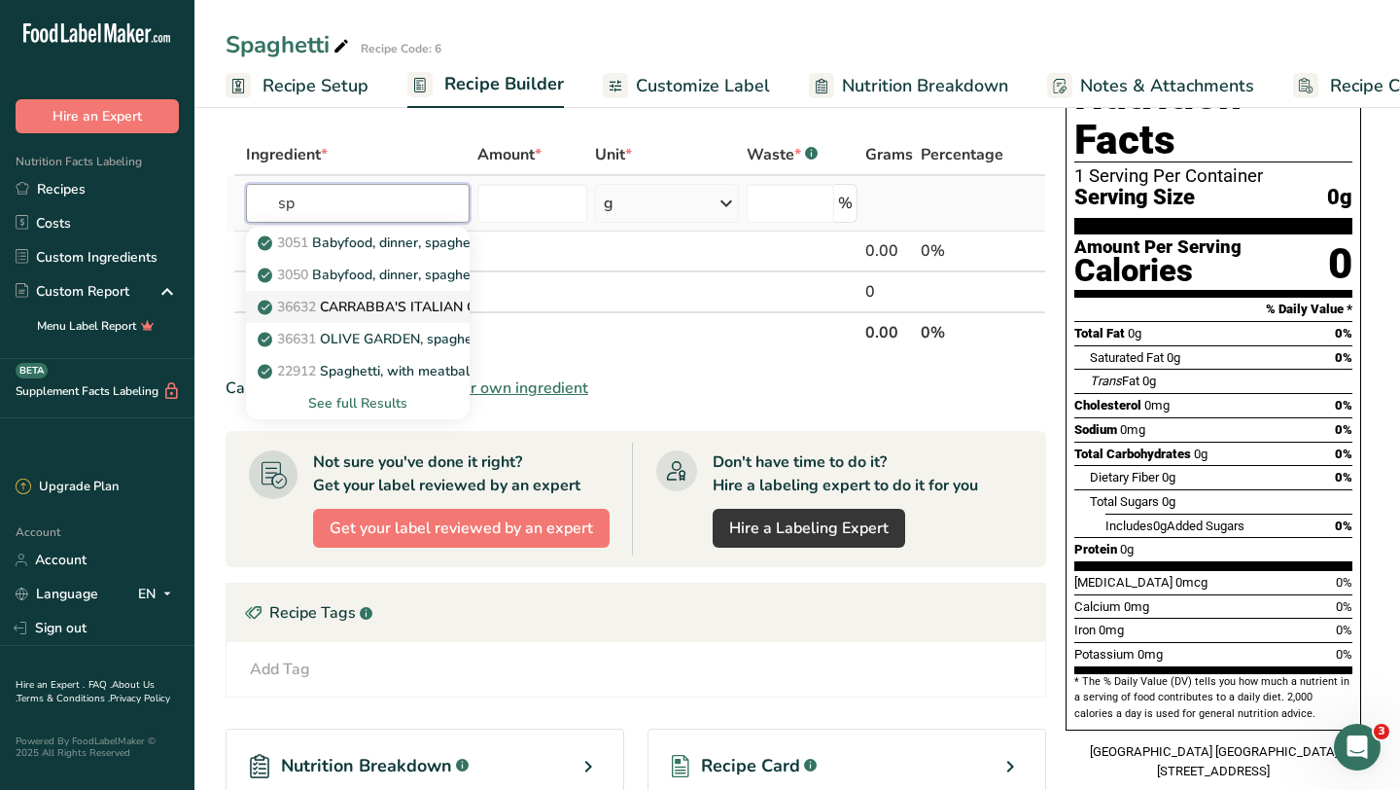
type input "s"
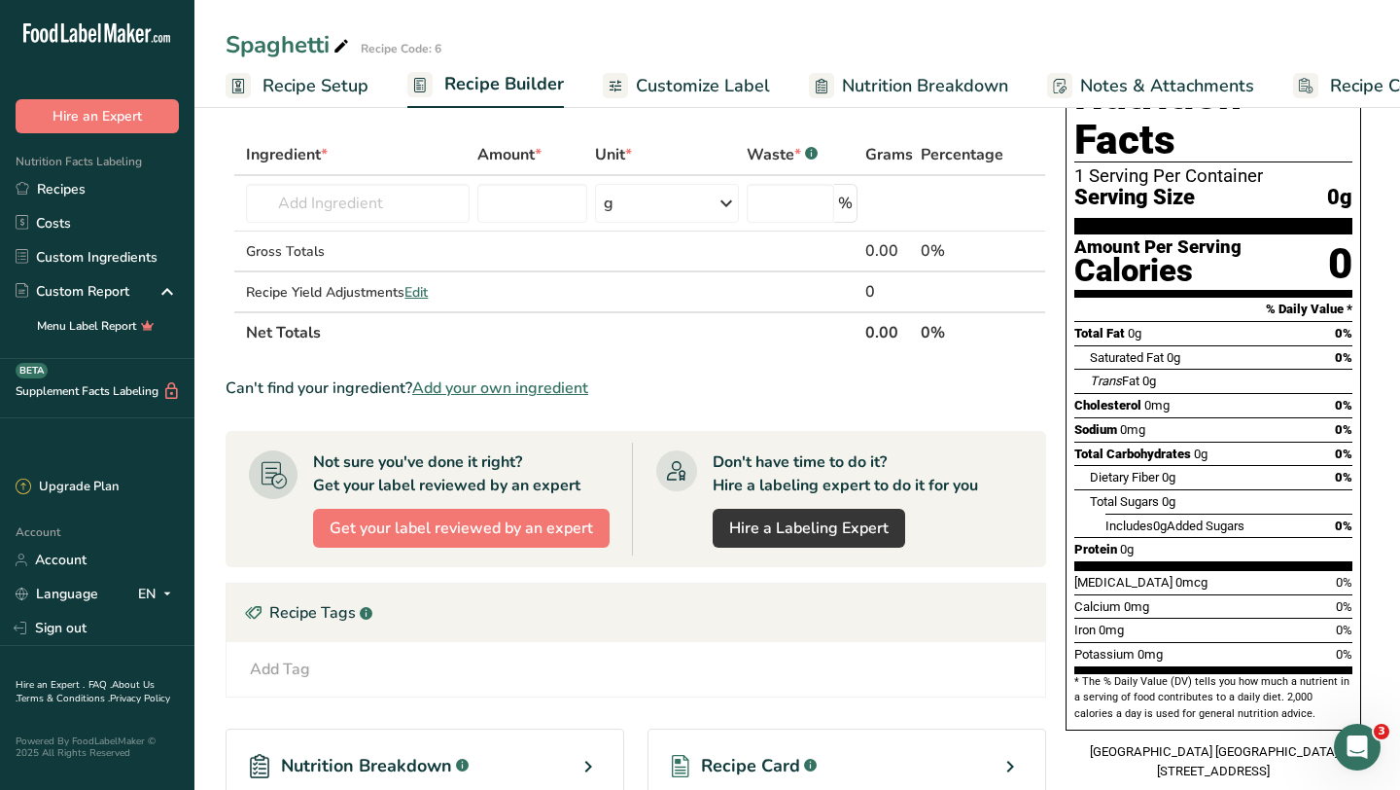
click at [512, 393] on span "Add your own ingredient" at bounding box center [500, 387] width 176 height 23
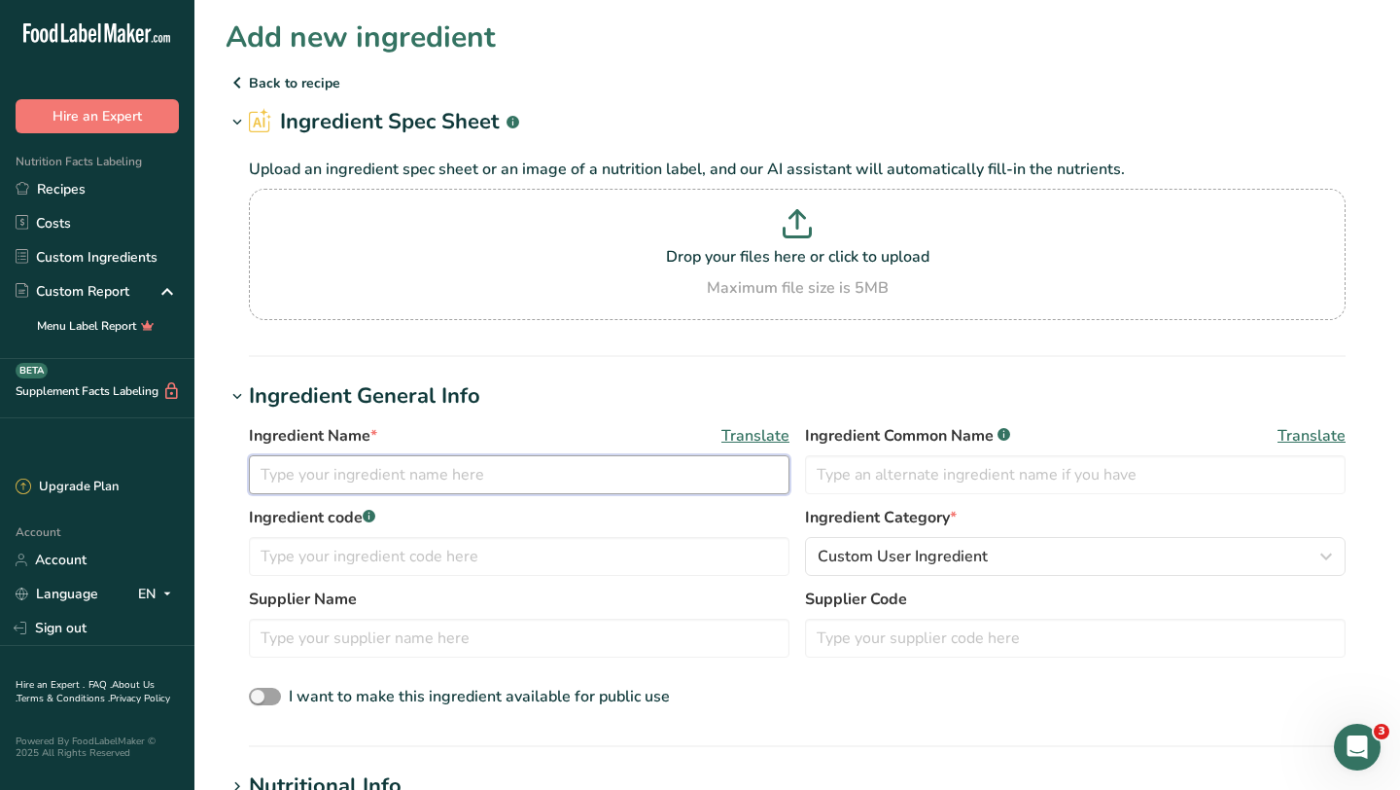
click at [374, 476] on input "text" at bounding box center [519, 474] width 541 height 39
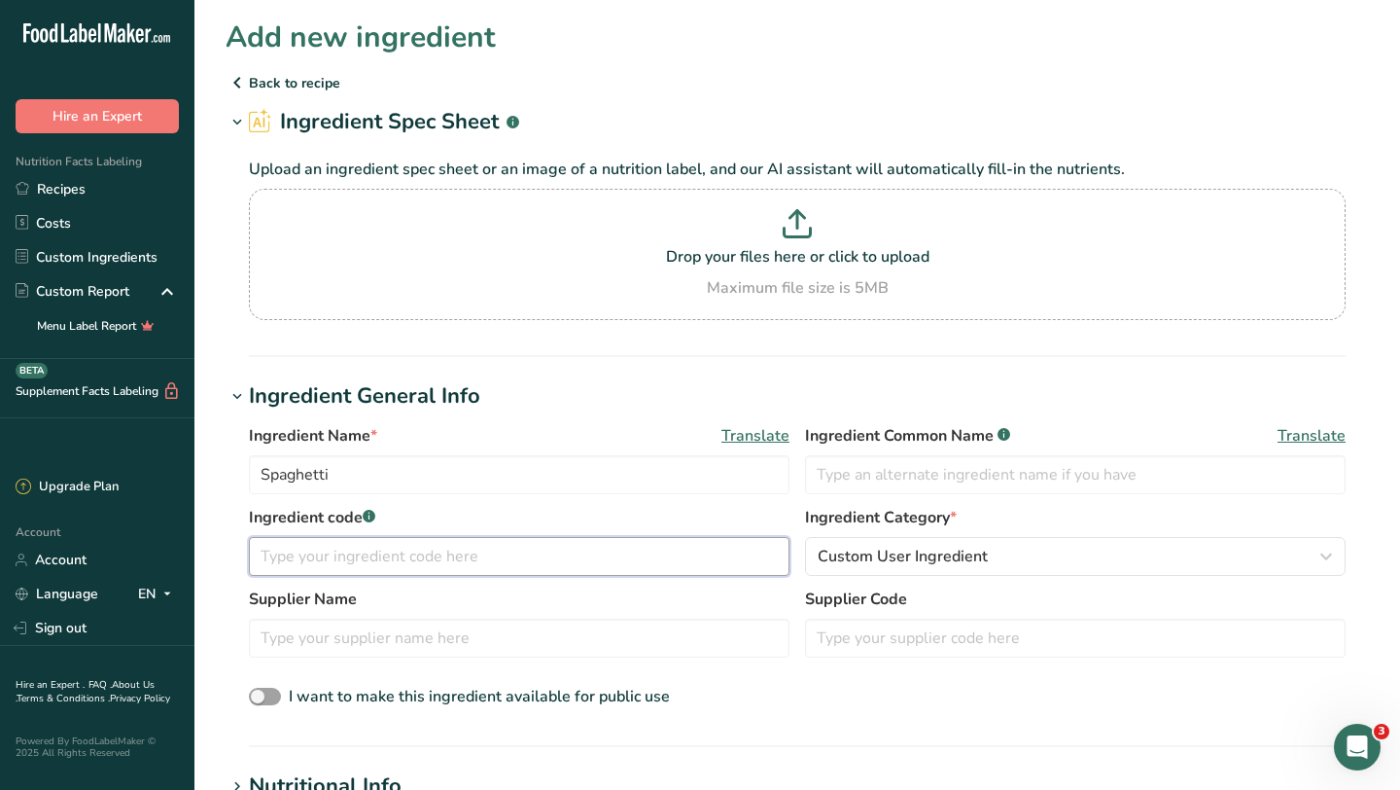
click at [404, 550] on input "text" at bounding box center [519, 556] width 541 height 39
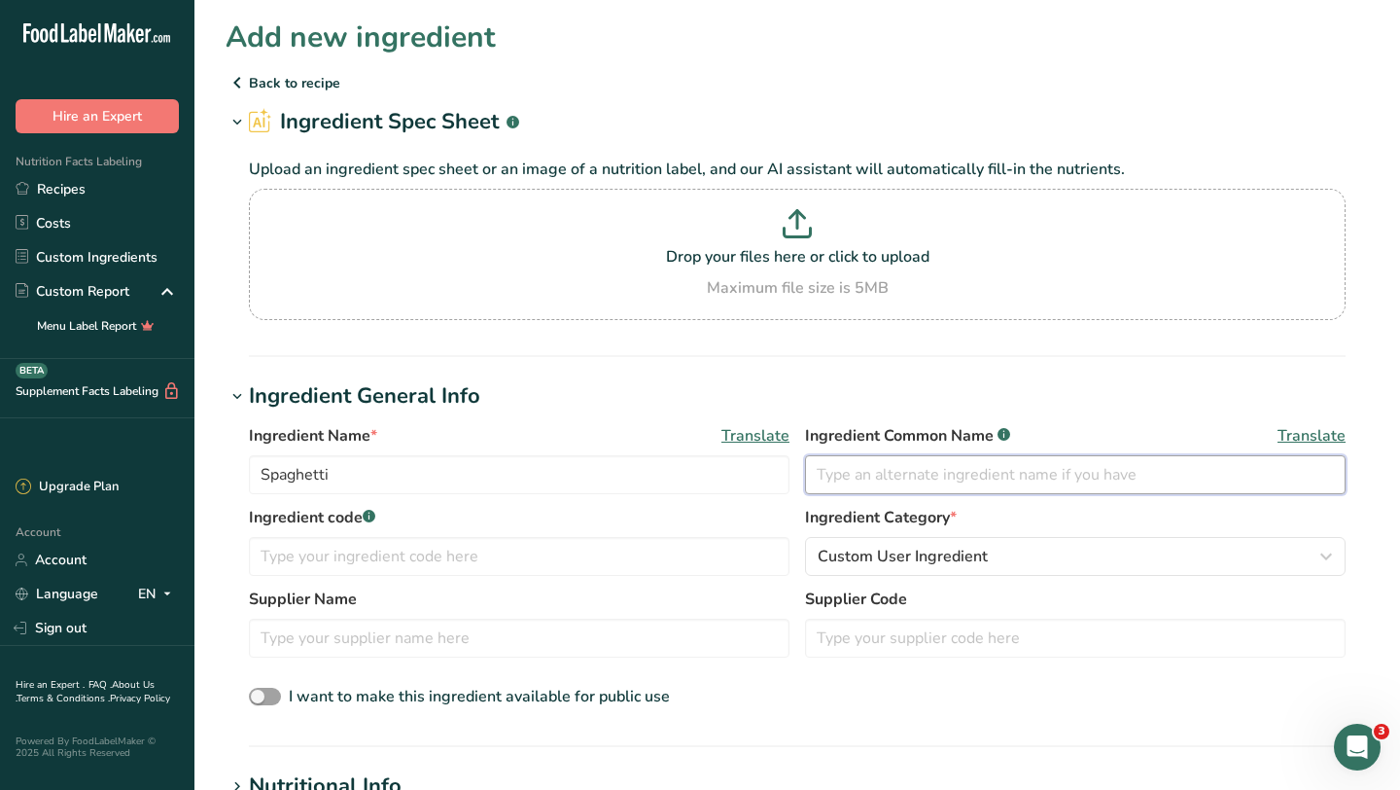
click at [863, 476] on input "text" at bounding box center [1075, 474] width 541 height 39
click at [465, 479] on input "Spaghetti" at bounding box center [519, 474] width 541 height 39
type input "Spaghetti"
click at [864, 478] on input "text" at bounding box center [1075, 474] width 541 height 39
type input "S"
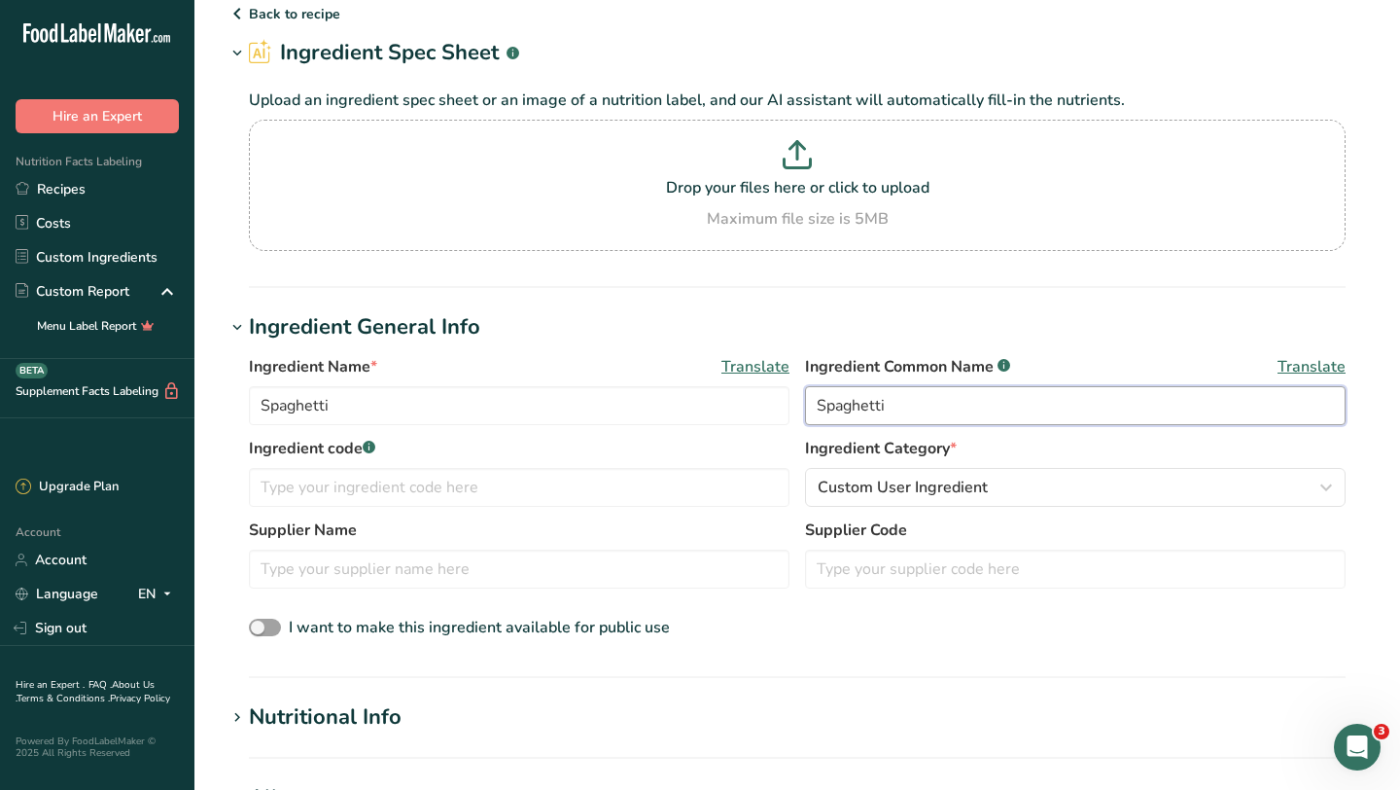
scroll to position [76, 0]
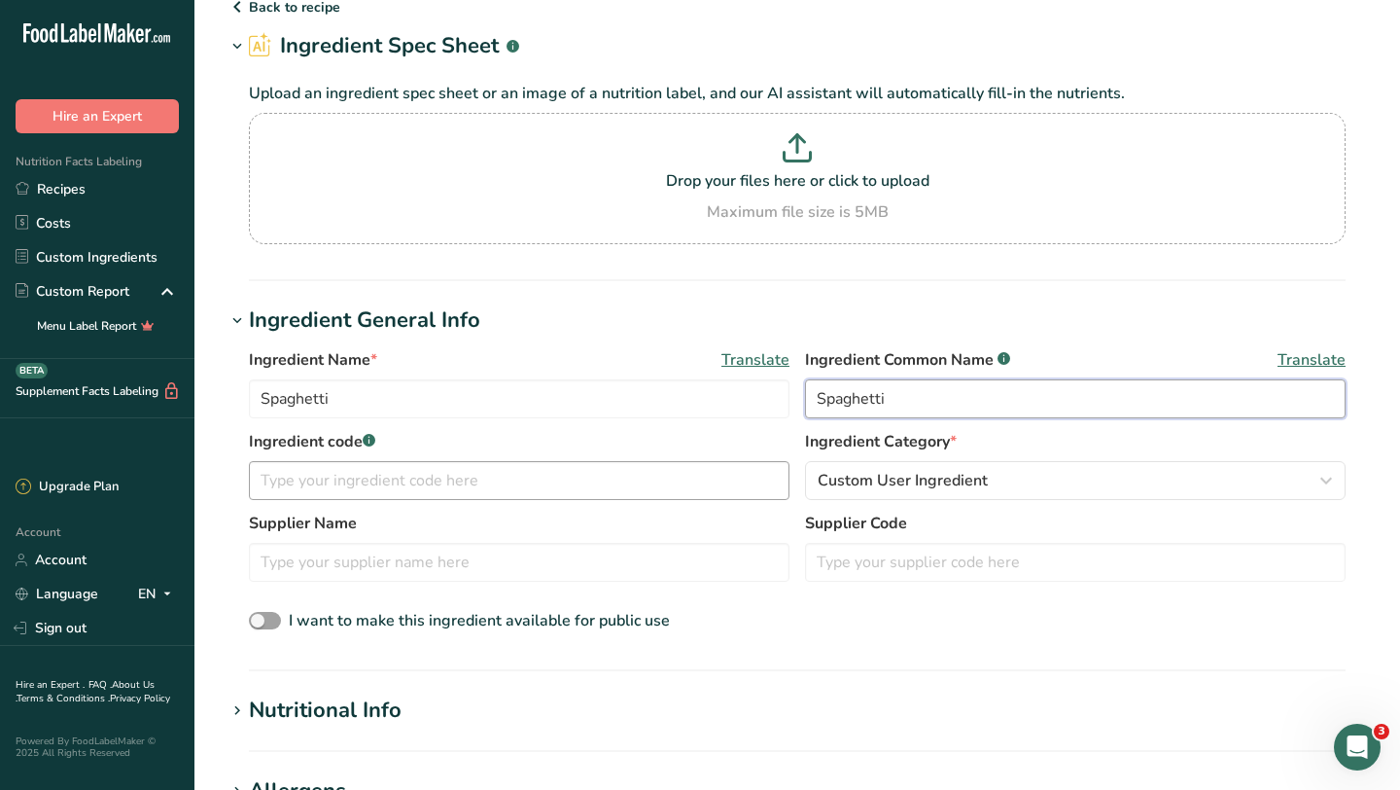
type input "Spaghetti"
click at [499, 486] on input "text" at bounding box center [519, 480] width 541 height 39
type input "9076"
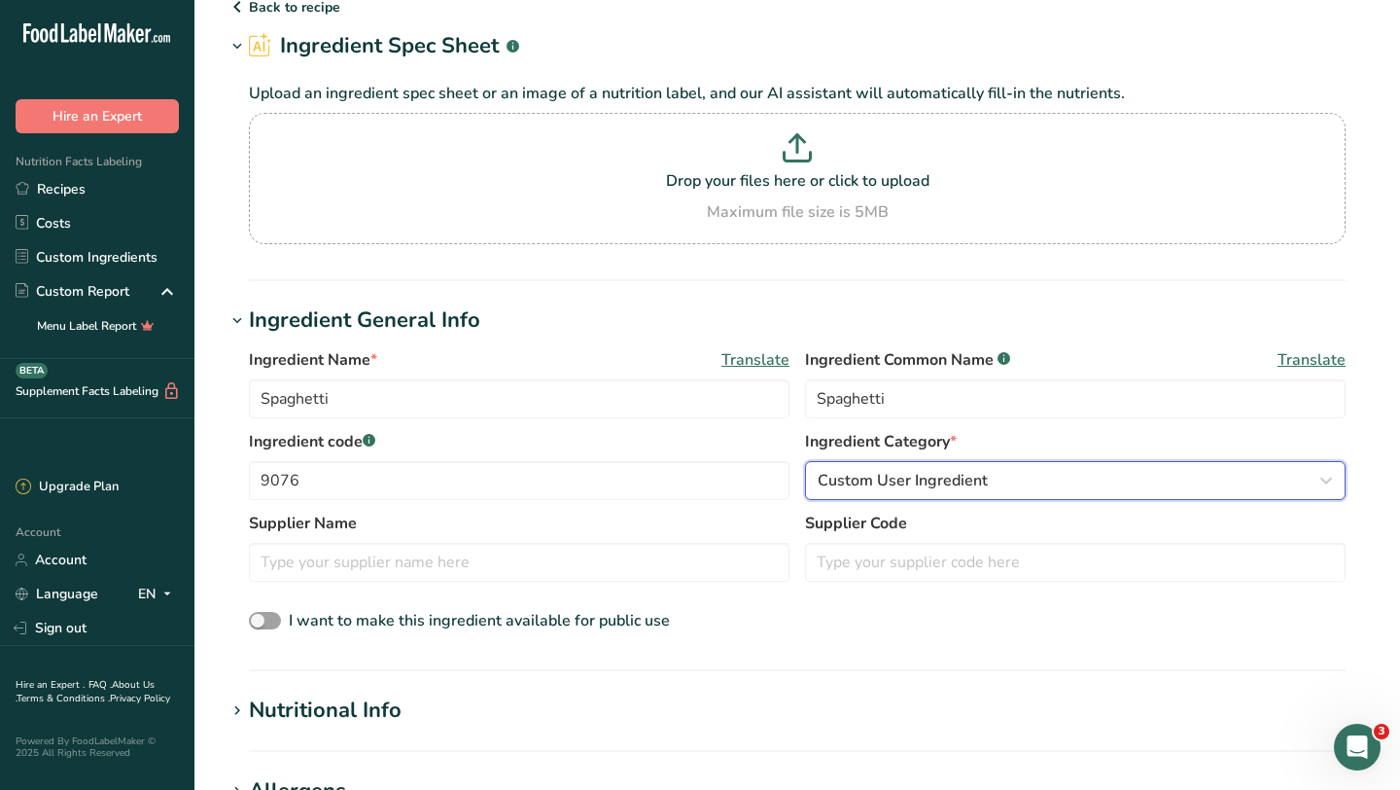
click at [905, 477] on span "Custom User Ingredient" at bounding box center [903, 480] width 170 height 23
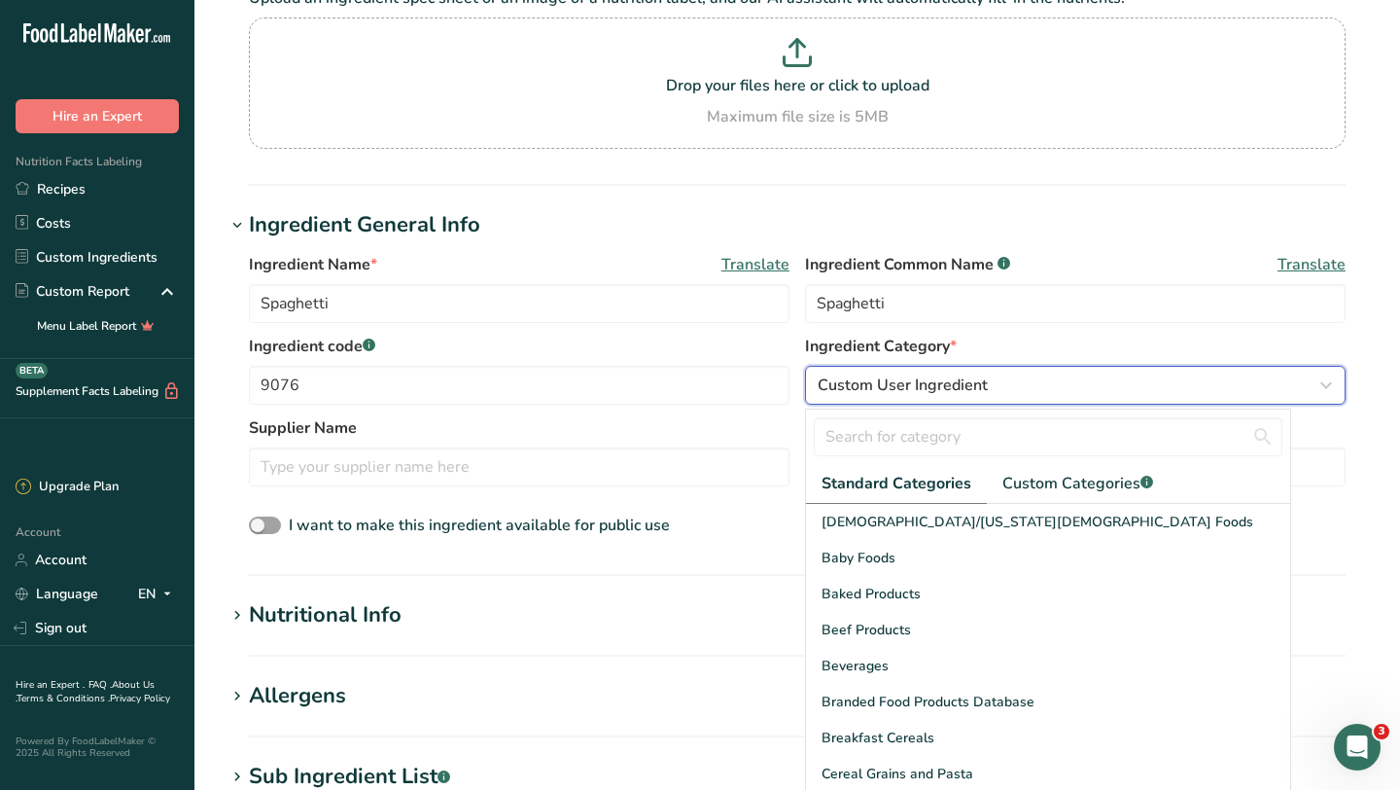
scroll to position [248, 0]
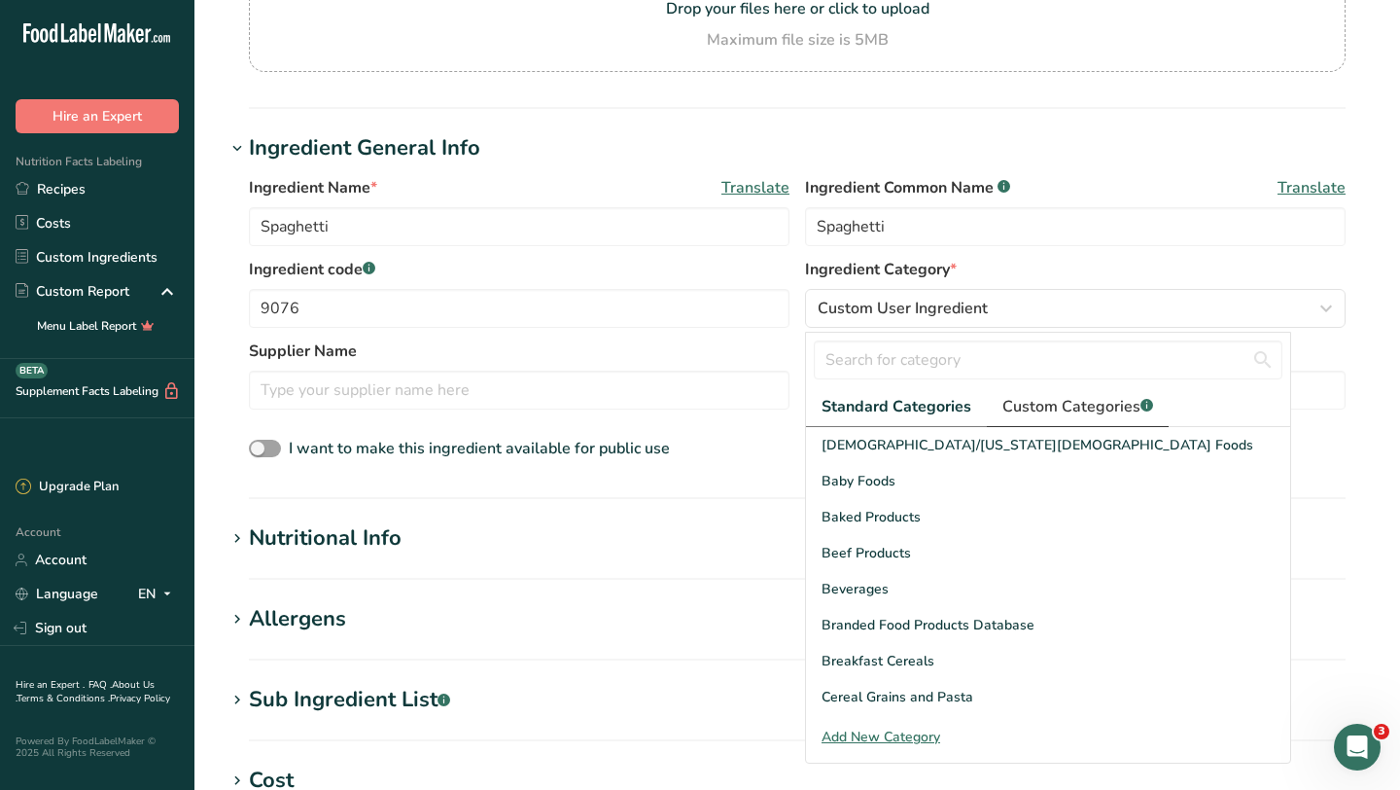
click at [1038, 412] on span "Custom Categories .a-a{fill:#347362;}.b-a{fill:#fff;}" at bounding box center [1078, 406] width 151 height 23
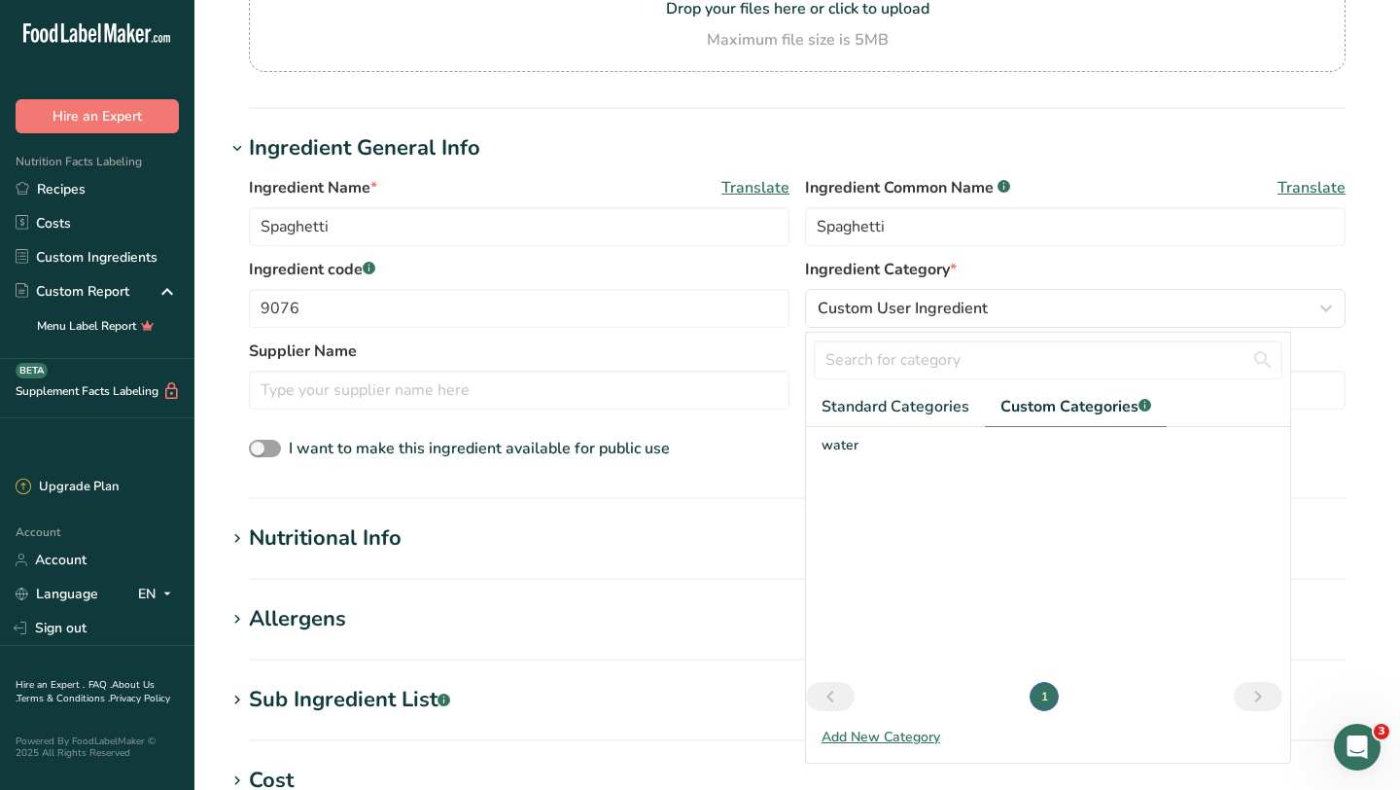
click at [1071, 406] on span "Custom Categories .a-a{fill:#347362;}.b-a{fill:#fff;}" at bounding box center [1076, 406] width 151 height 23
click at [921, 397] on span "Standard Categories" at bounding box center [896, 406] width 148 height 23
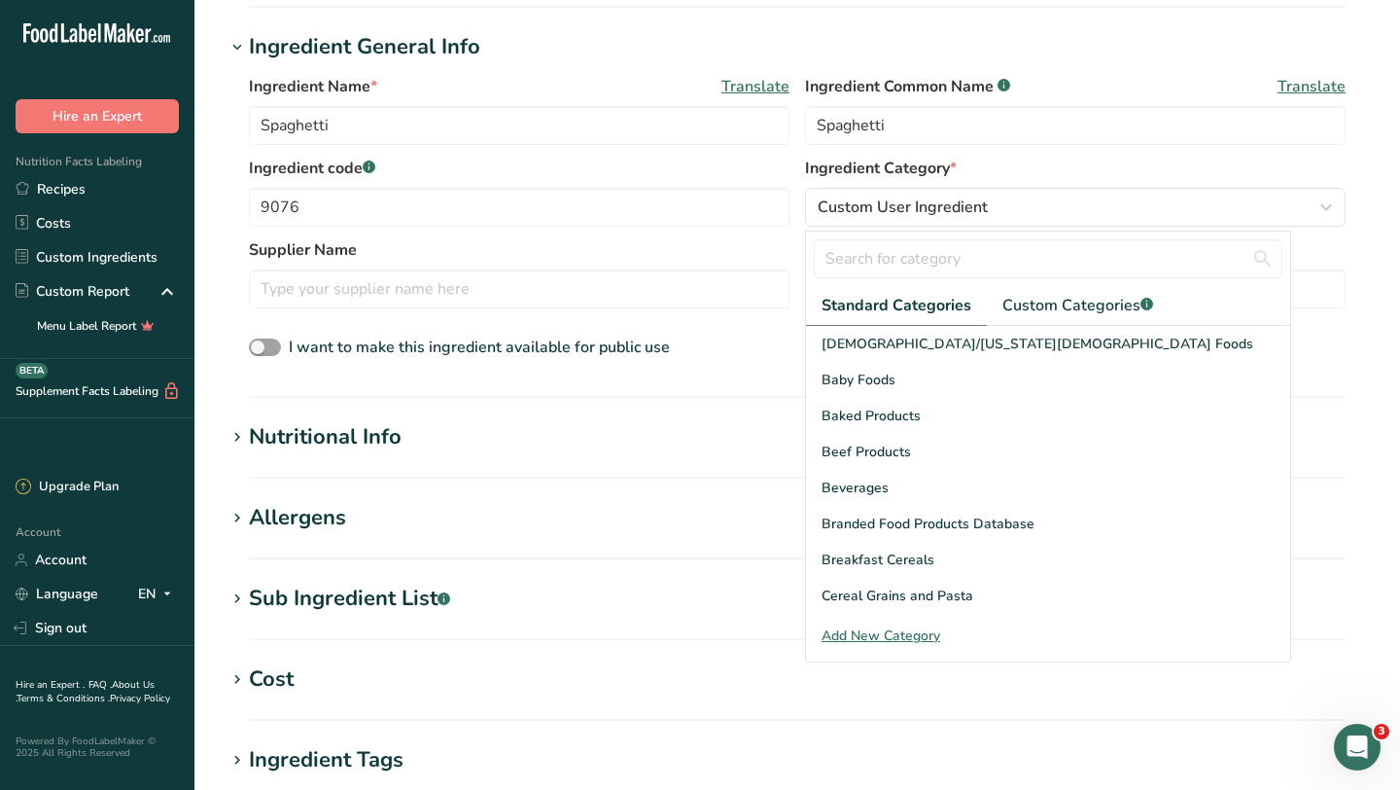
scroll to position [377, 0]
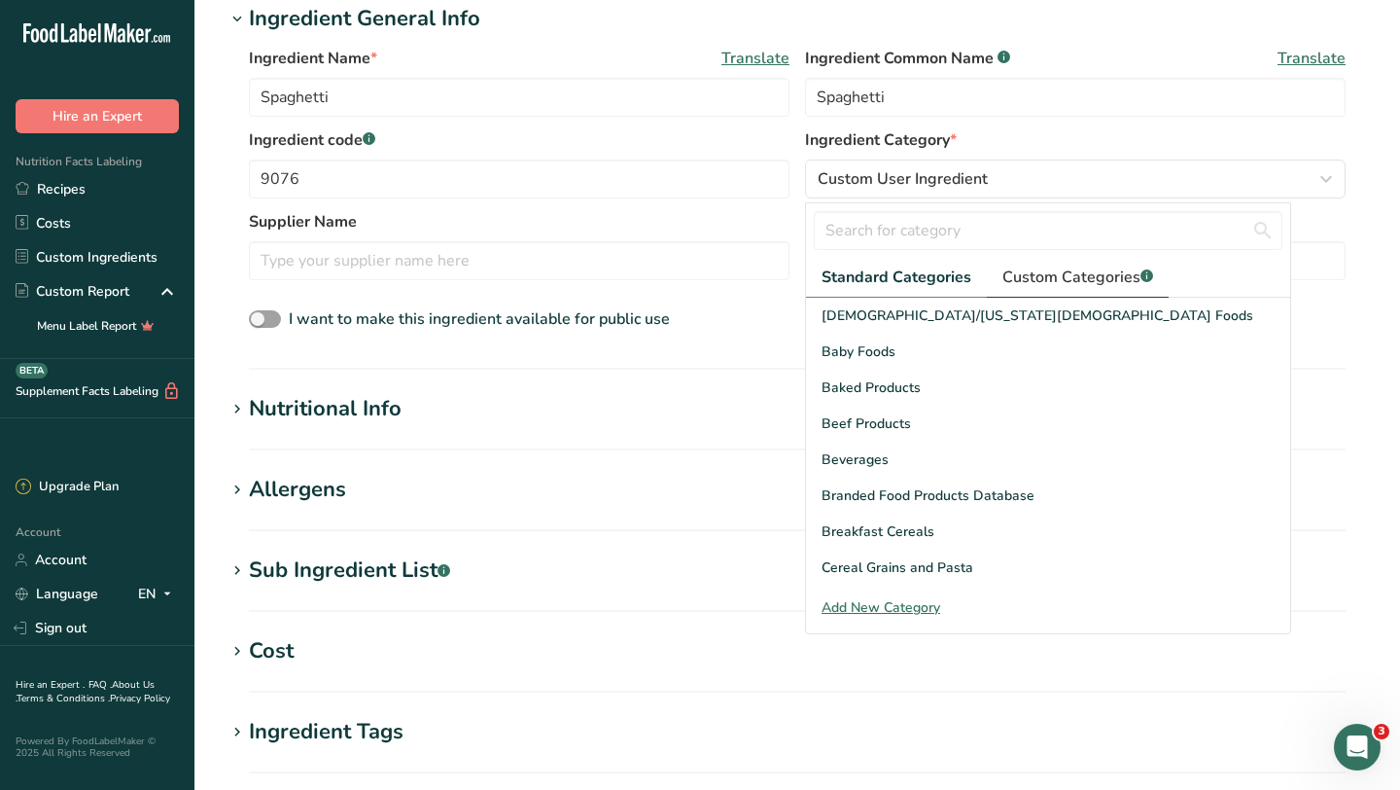
click at [1111, 274] on span "Custom Categories .a-a{fill:#347362;}.b-a{fill:#fff;}" at bounding box center [1078, 276] width 151 height 23
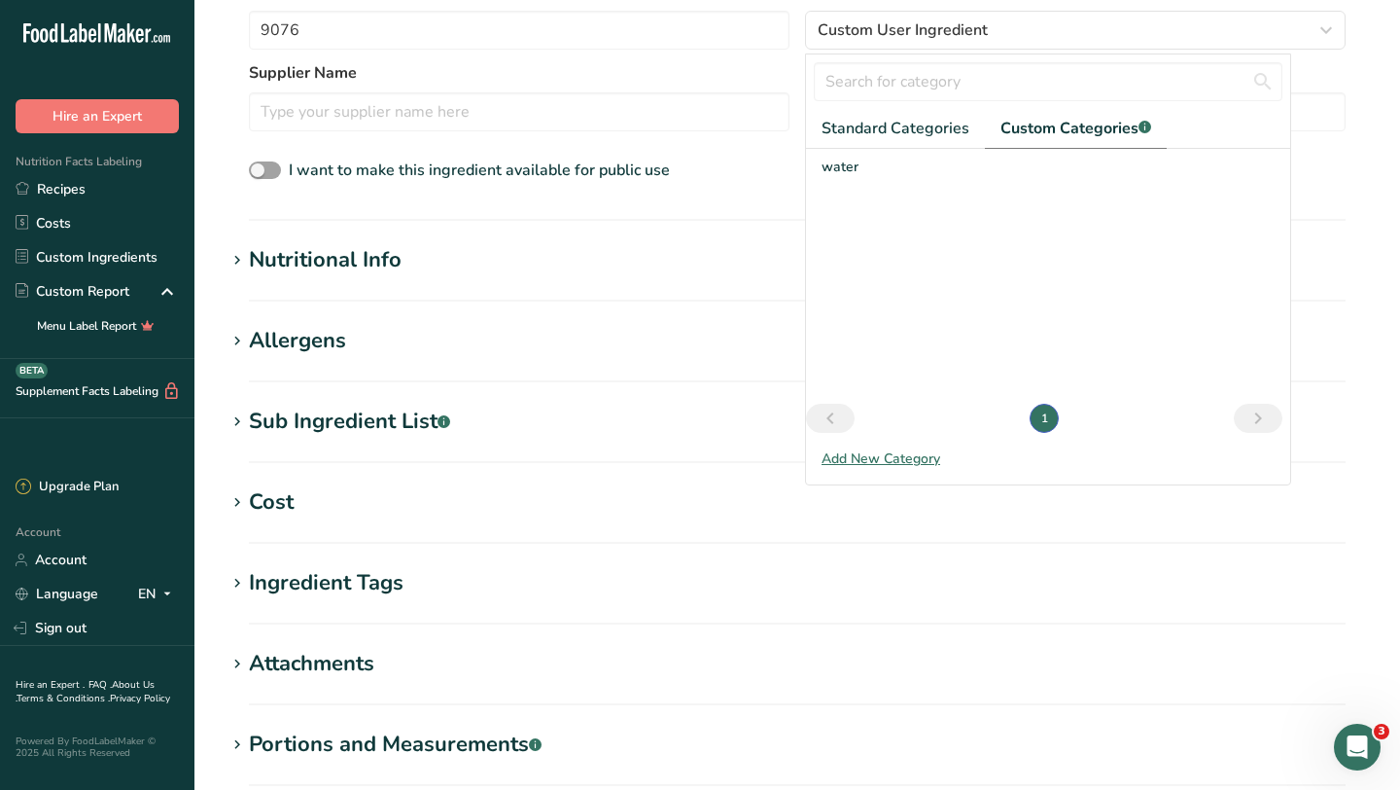
scroll to position [657, 0]
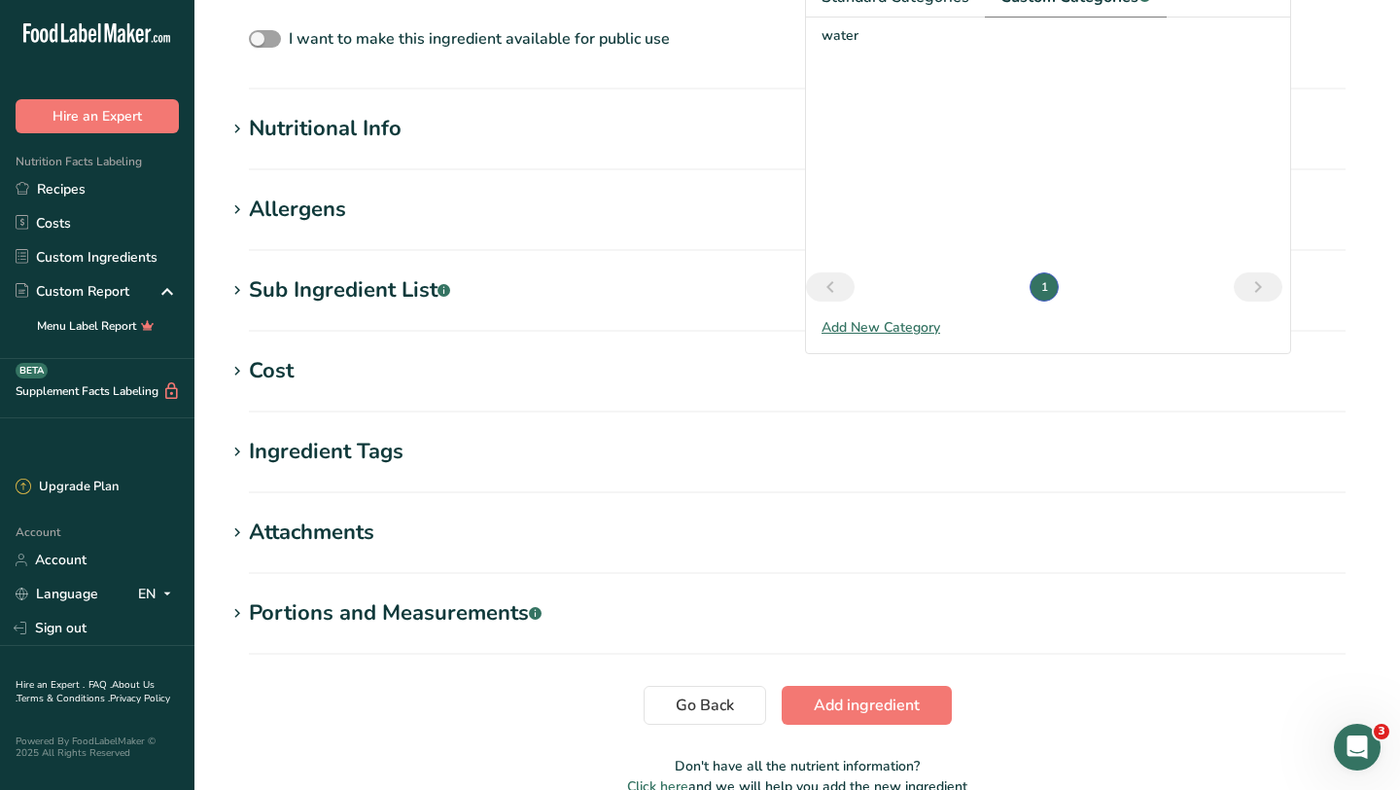
click at [918, 326] on div "Add New Category" at bounding box center [1048, 327] width 484 height 20
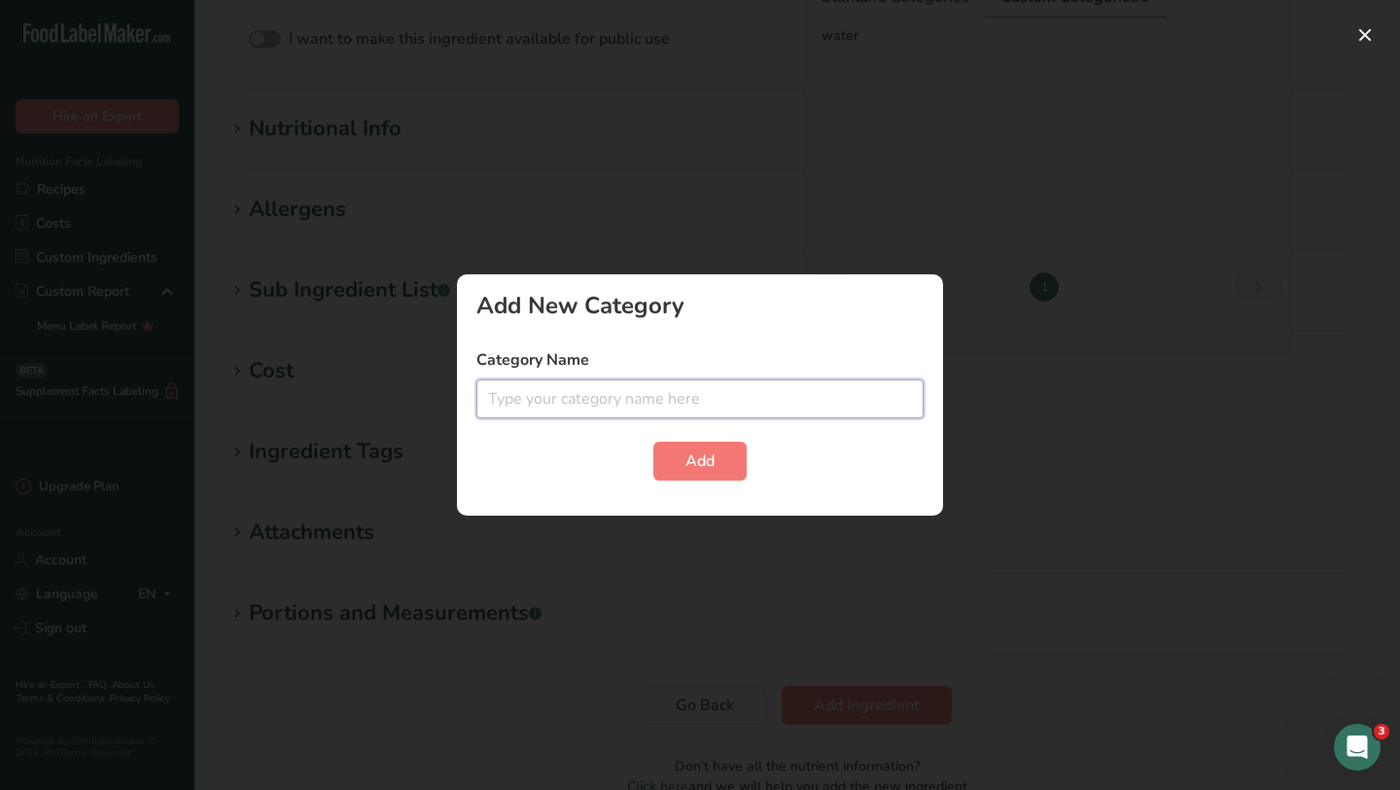
click at [698, 391] on input "text" at bounding box center [699, 398] width 447 height 39
type input "pasta"
click at [676, 474] on button "Add" at bounding box center [699, 460] width 93 height 39
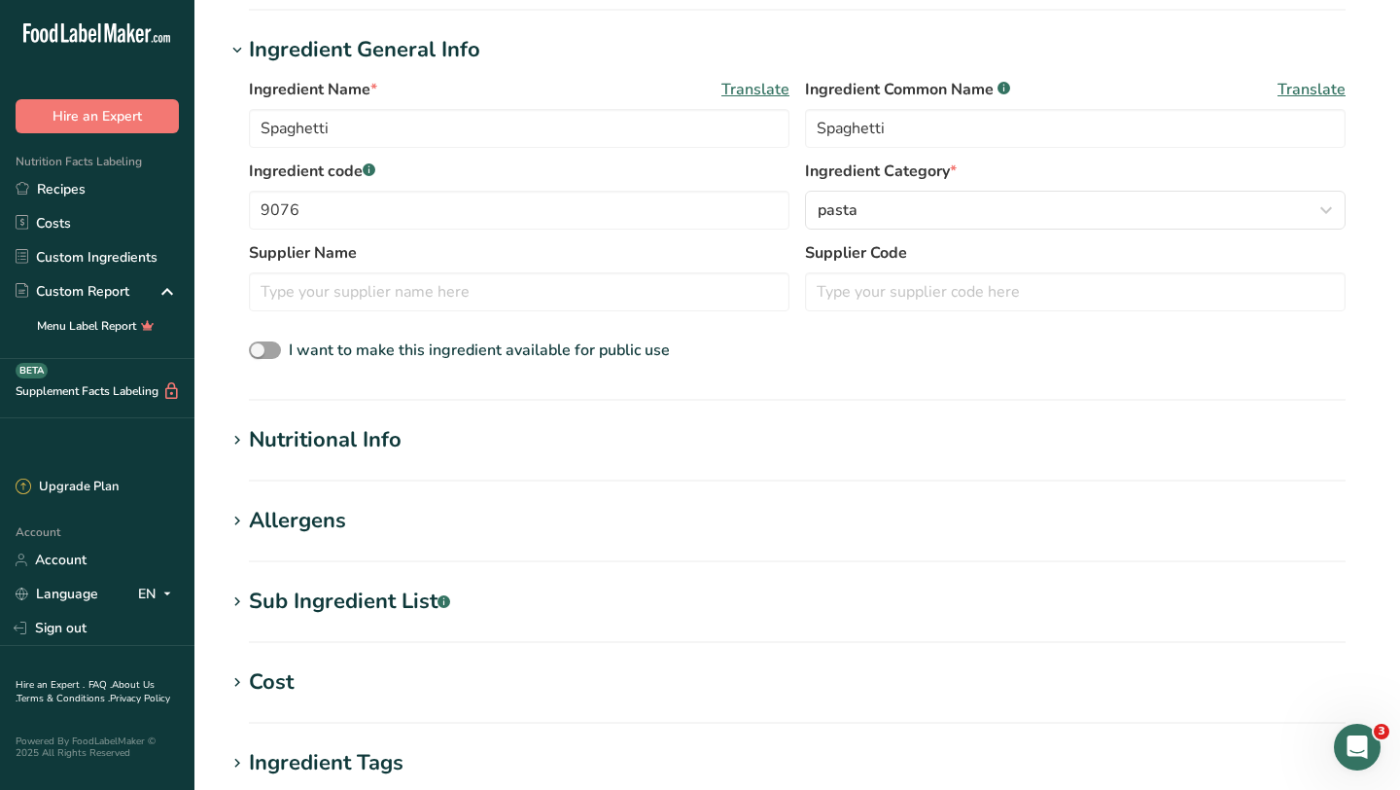
scroll to position [362, 0]
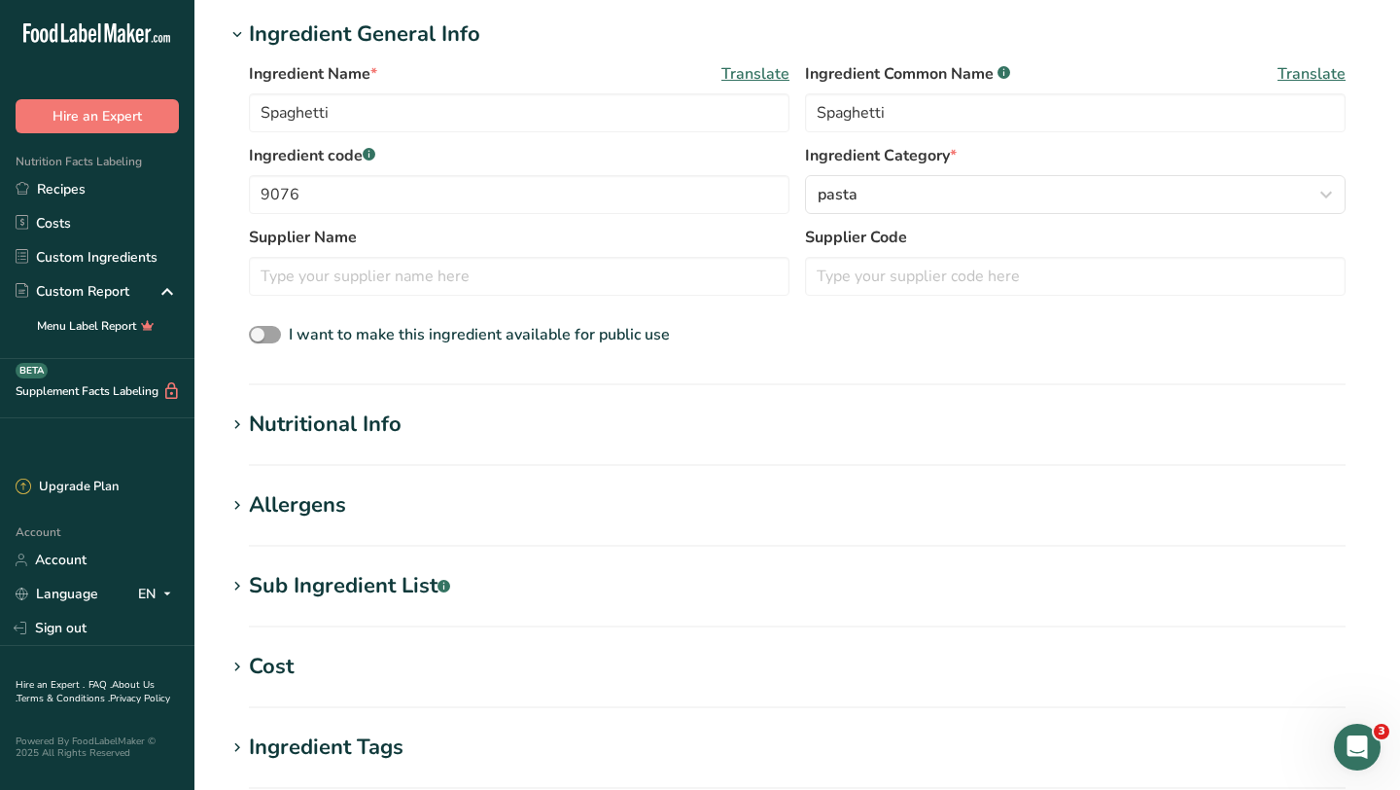
click at [351, 420] on div "Nutritional Info" at bounding box center [325, 424] width 153 height 32
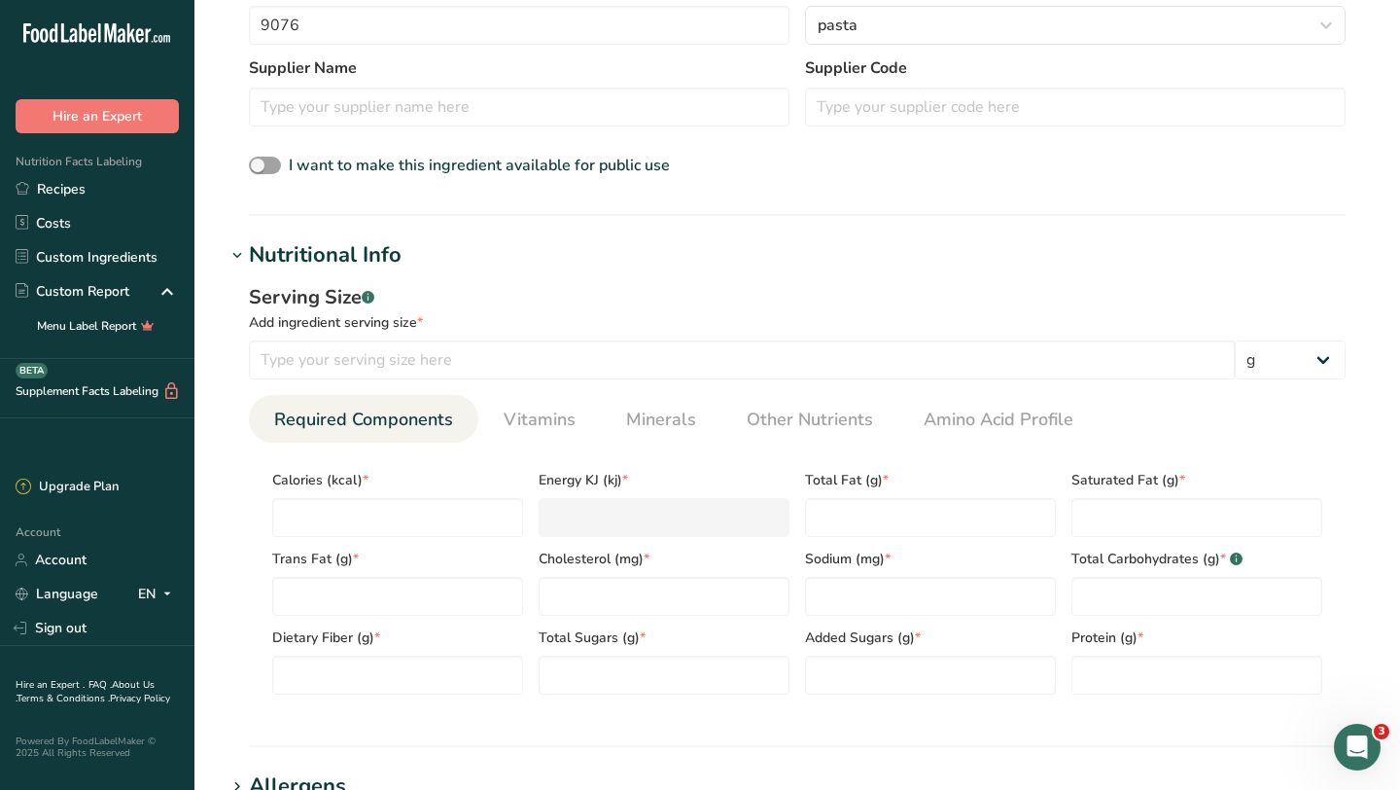
scroll to position [645, 0]
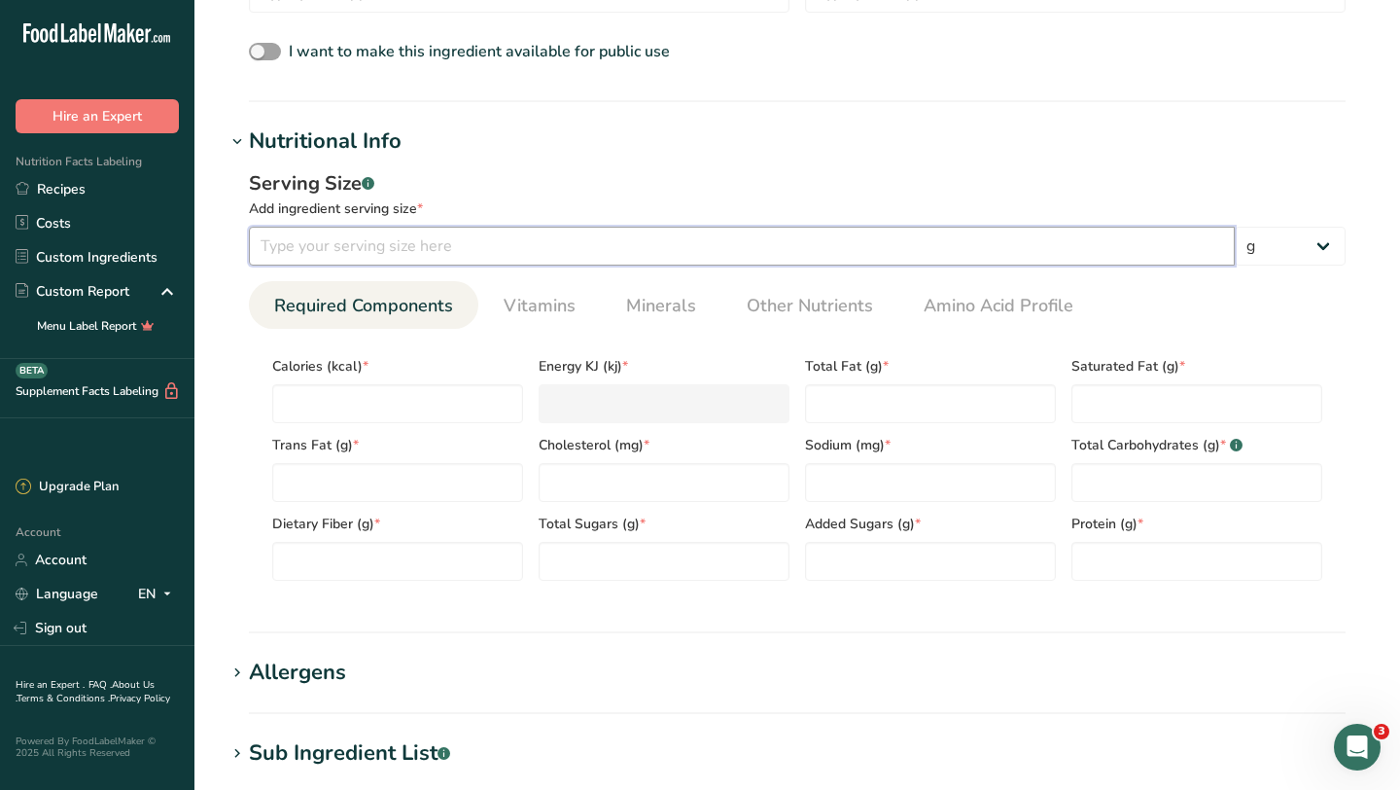
click at [400, 246] on input "number" at bounding box center [742, 246] width 986 height 39
type input "56"
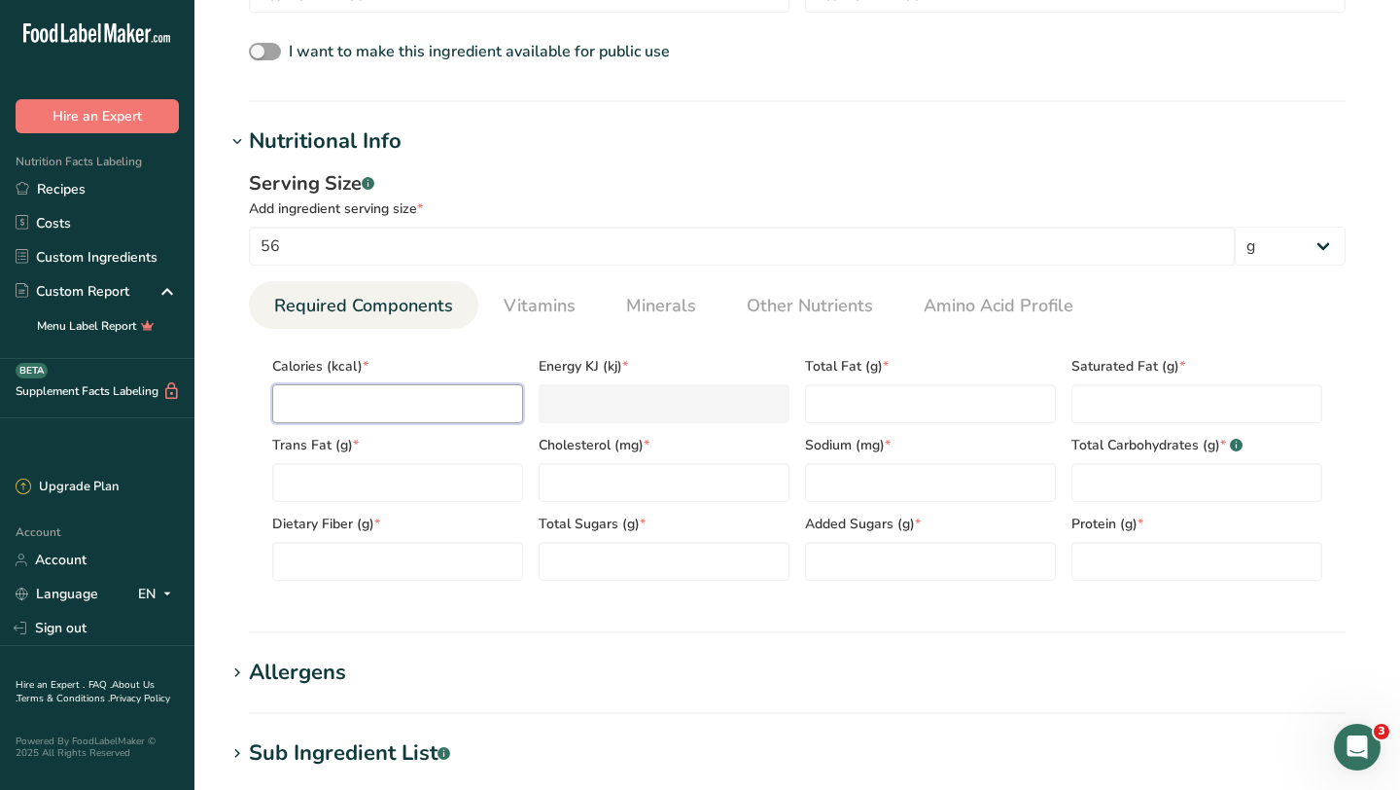
click at [362, 408] on input "number" at bounding box center [397, 403] width 251 height 39
type input "2"
type KJ "8.4"
type input "20"
type KJ "83.7"
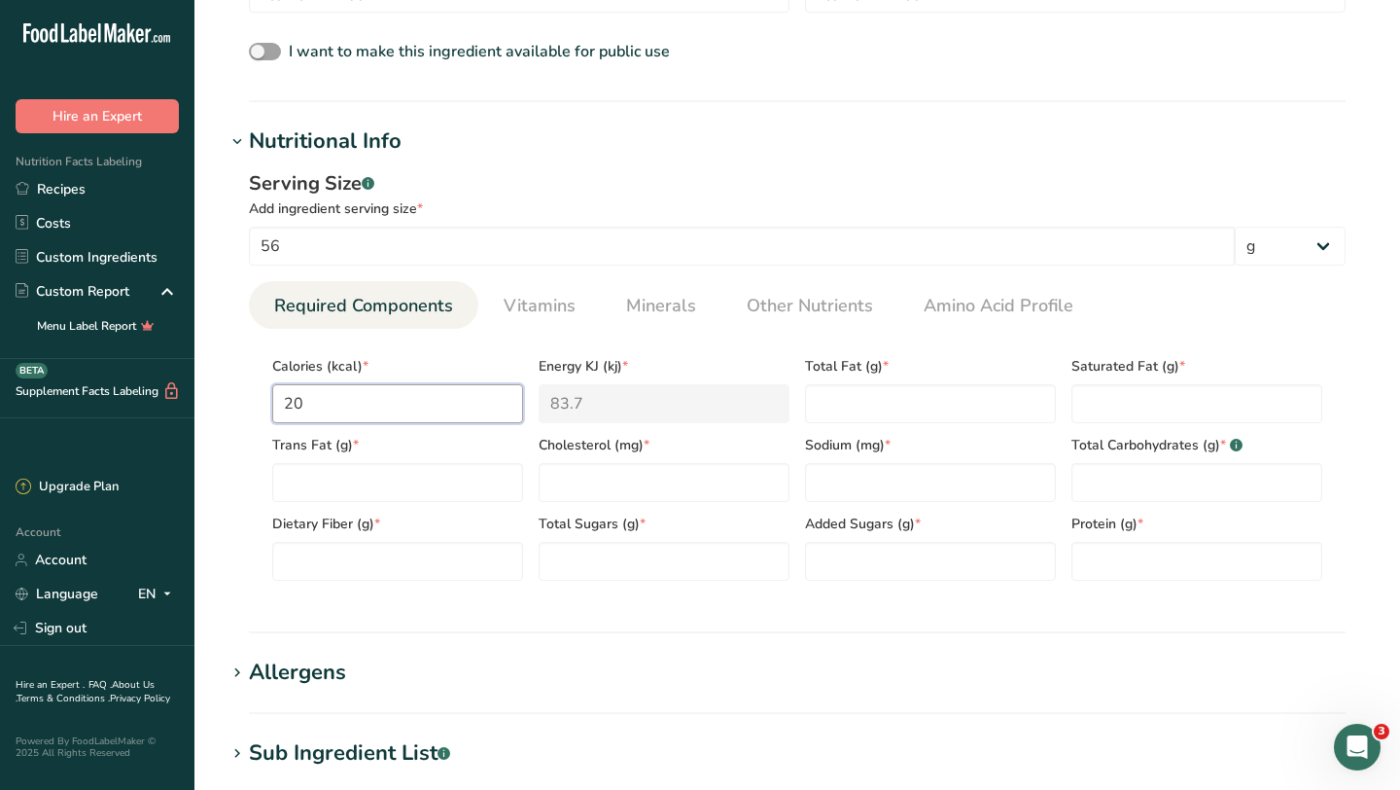
type input "200"
type KJ "836.8"
type input "200"
click at [886, 414] on Fat "number" at bounding box center [930, 403] width 251 height 39
type Fat "1"
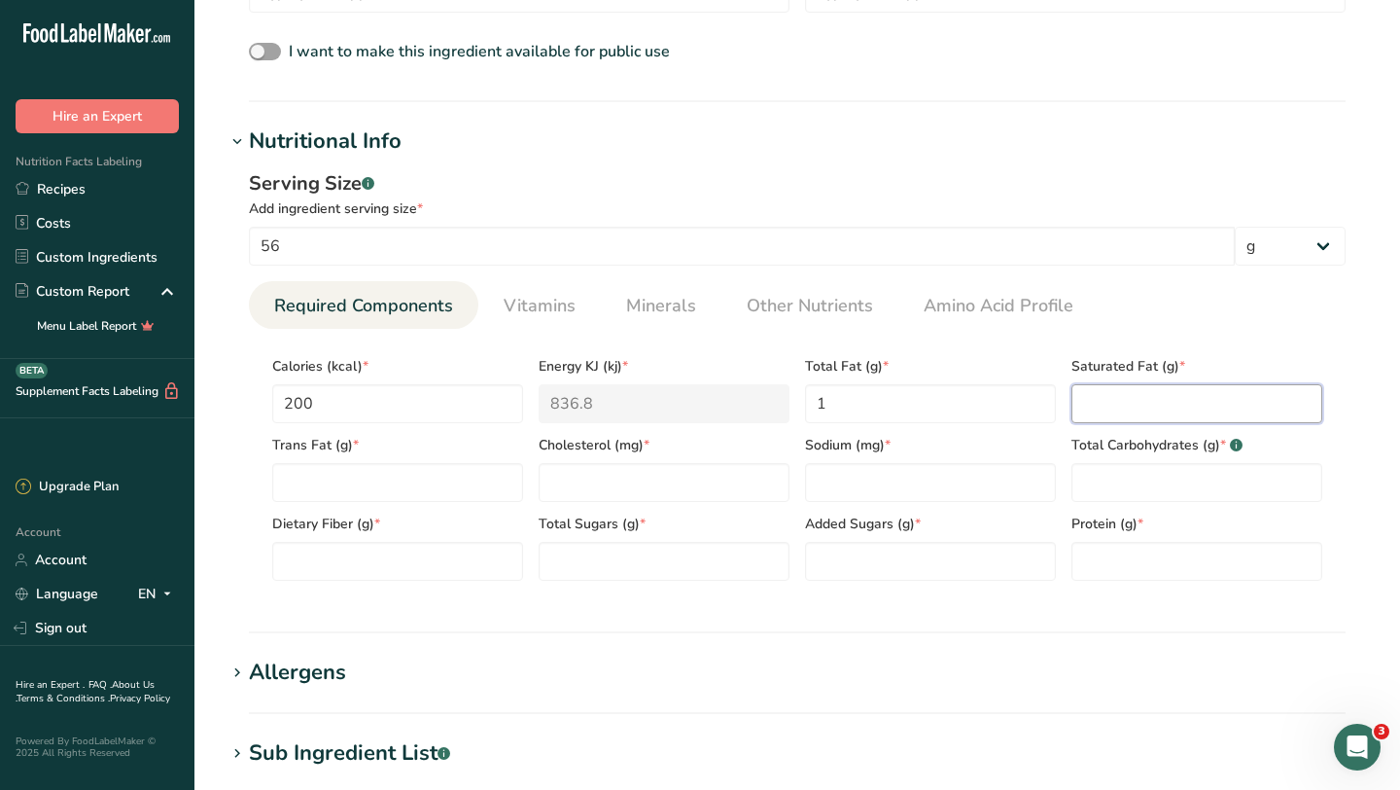
click at [1125, 402] on Fat "number" at bounding box center [1197, 403] width 251 height 39
type Fat "0"
click at [471, 482] on Fat "number" at bounding box center [397, 482] width 251 height 39
type Fat "0"
click at [671, 495] on input "number" at bounding box center [664, 482] width 251 height 39
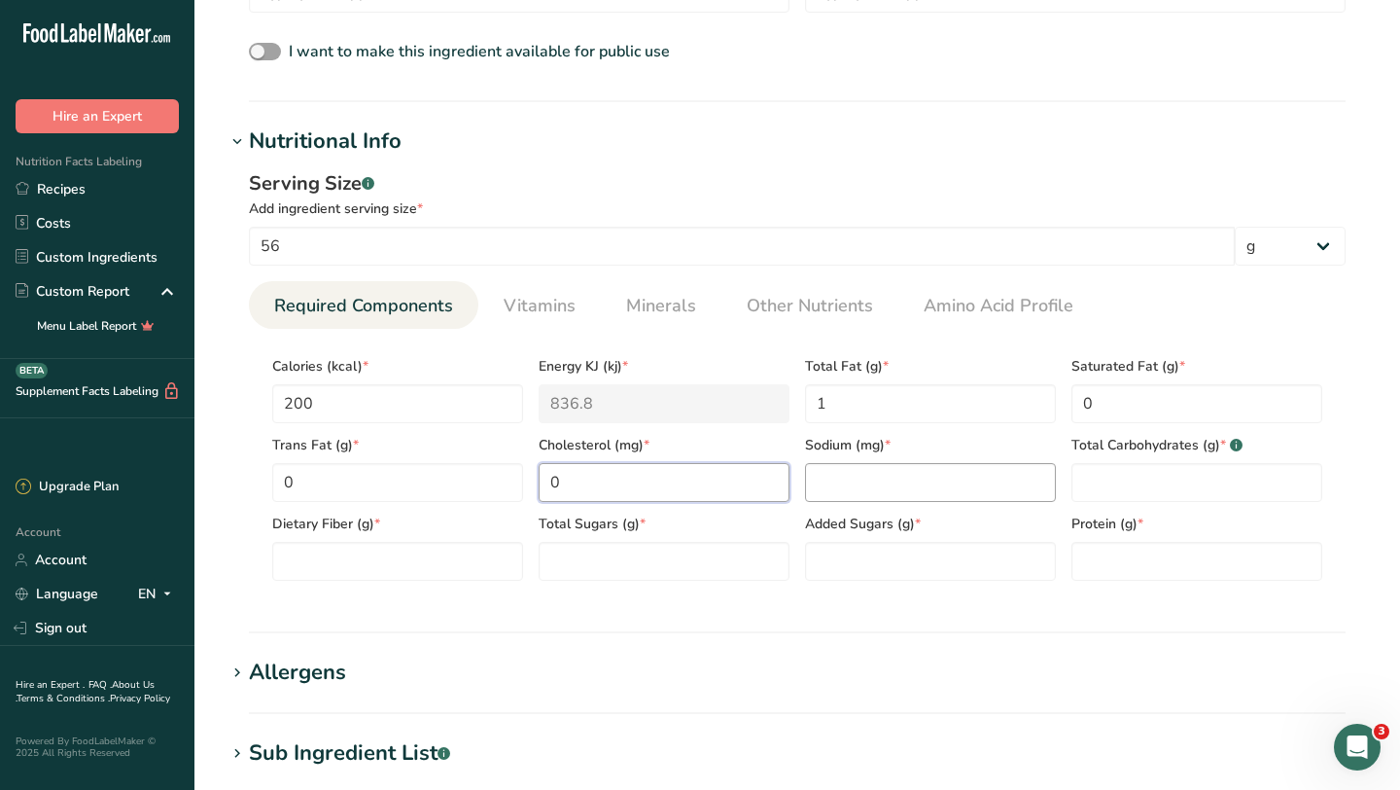
type input "0"
click at [852, 487] on input "number" at bounding box center [930, 482] width 251 height 39
type input "0"
click at [1132, 479] on Carbohydrates "number" at bounding box center [1197, 482] width 251 height 39
type Carbohydrates "42"
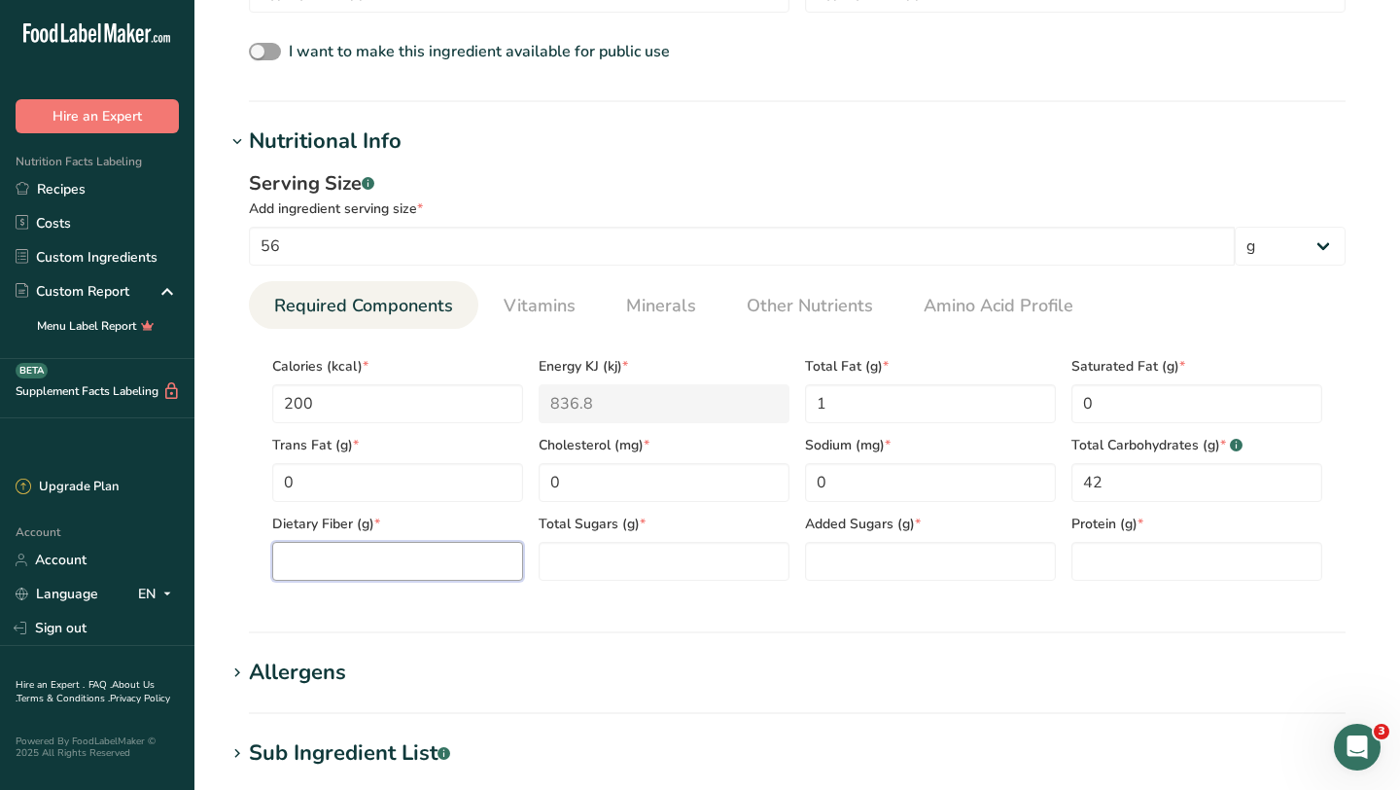
click at [433, 568] on Fiber "number" at bounding box center [397, 561] width 251 height 39
type Fiber "2"
click at [623, 566] on Sugars "number" at bounding box center [664, 561] width 251 height 39
type Sugars "2"
click at [870, 569] on Sugars "number" at bounding box center [930, 561] width 251 height 39
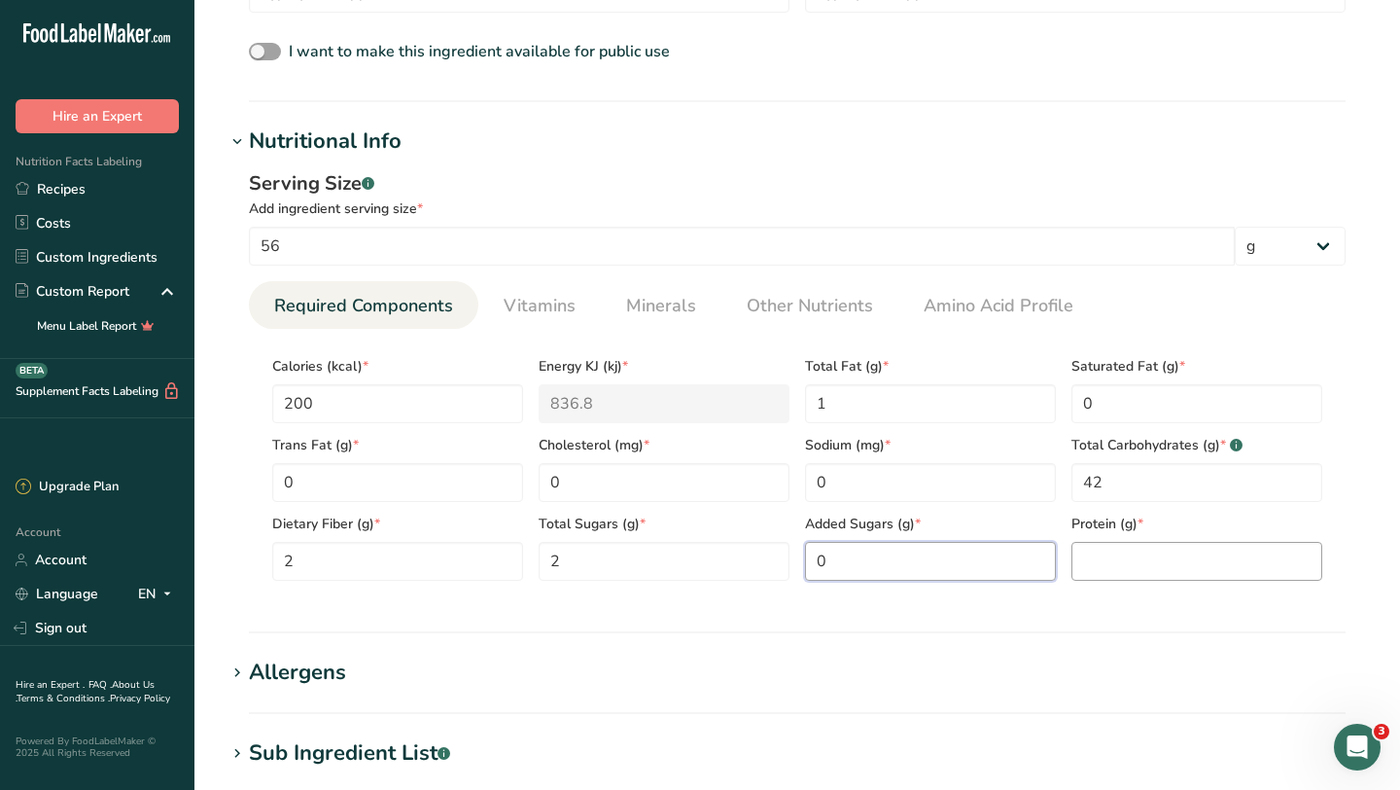
type Sugars "0"
click at [1092, 563] on input "number" at bounding box center [1197, 561] width 251 height 39
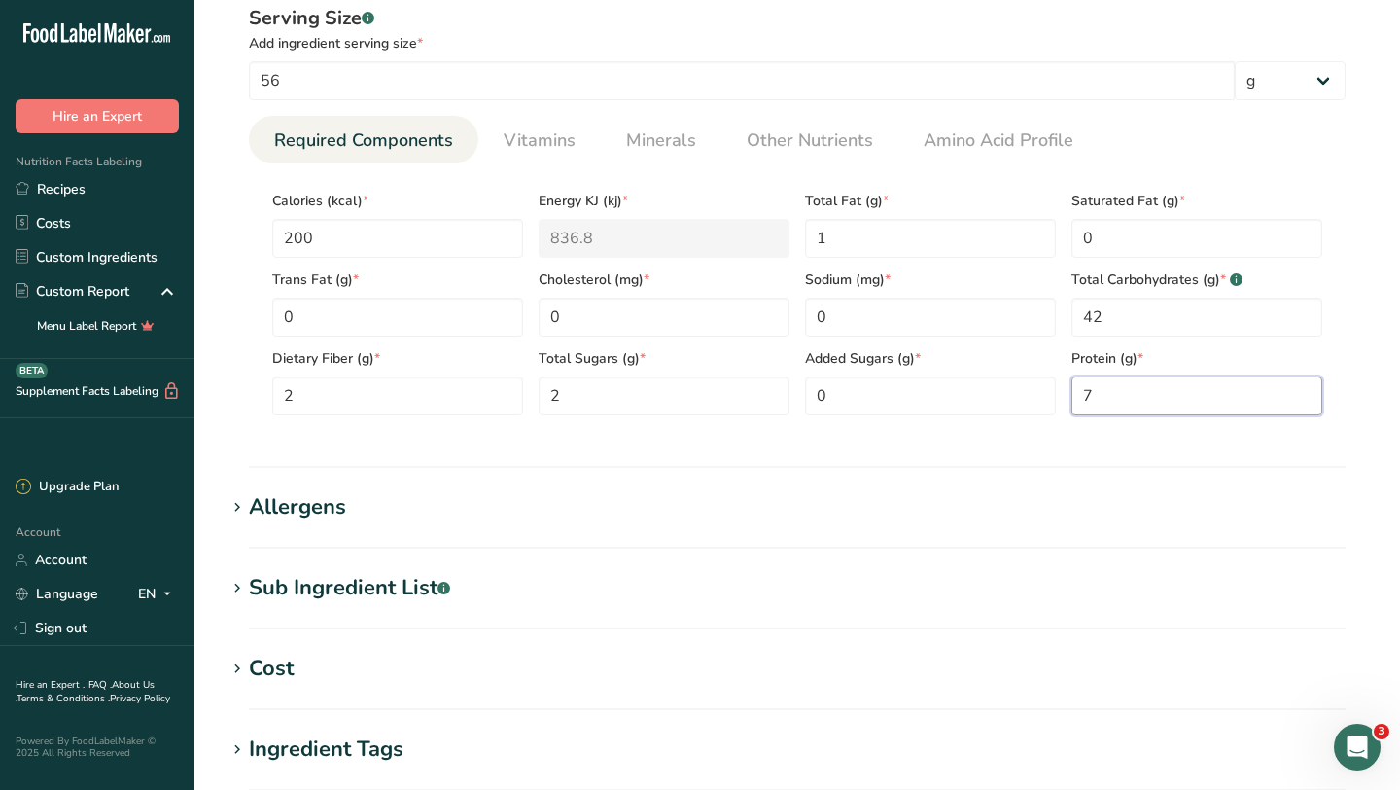
scroll to position [900, 0]
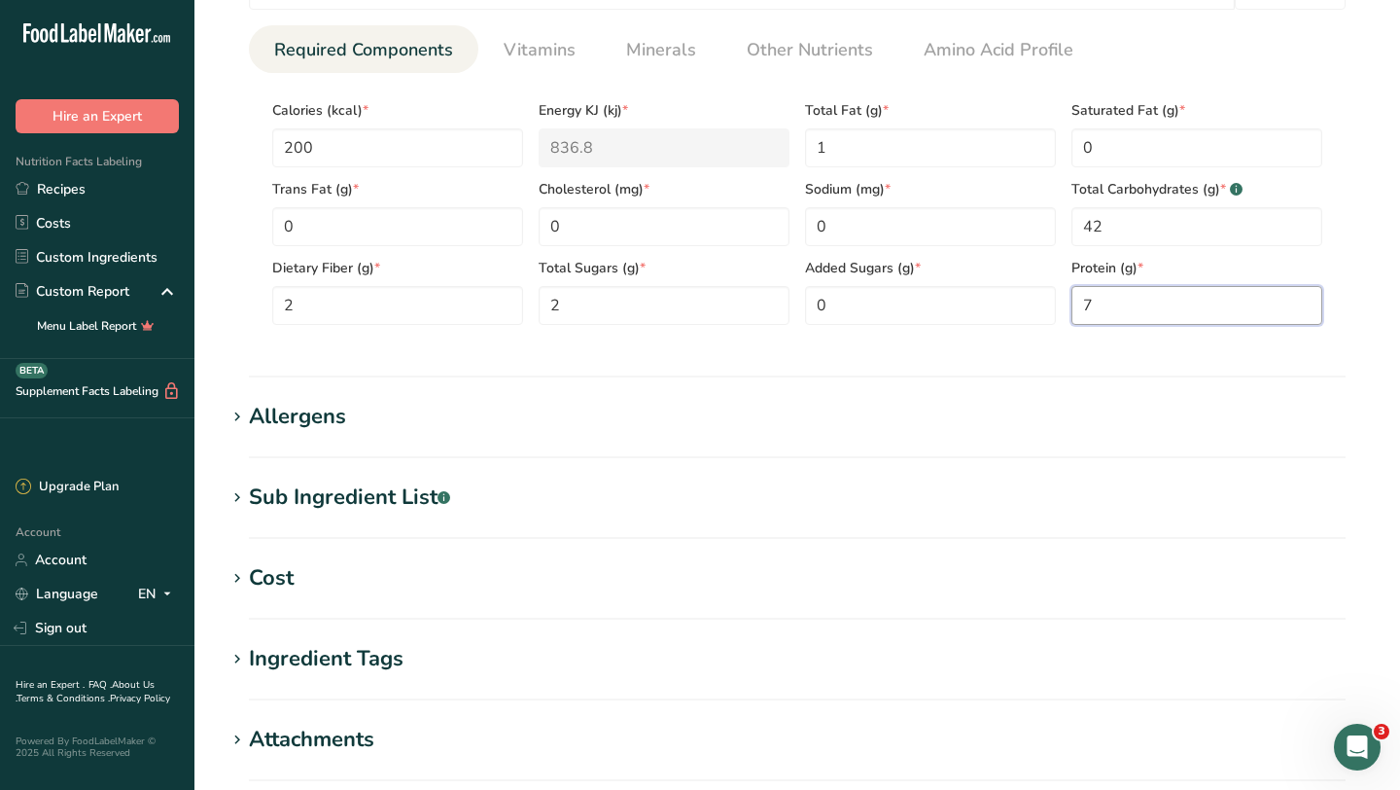
type input "7"
click at [325, 419] on div "Allergens" at bounding box center [297, 417] width 97 height 32
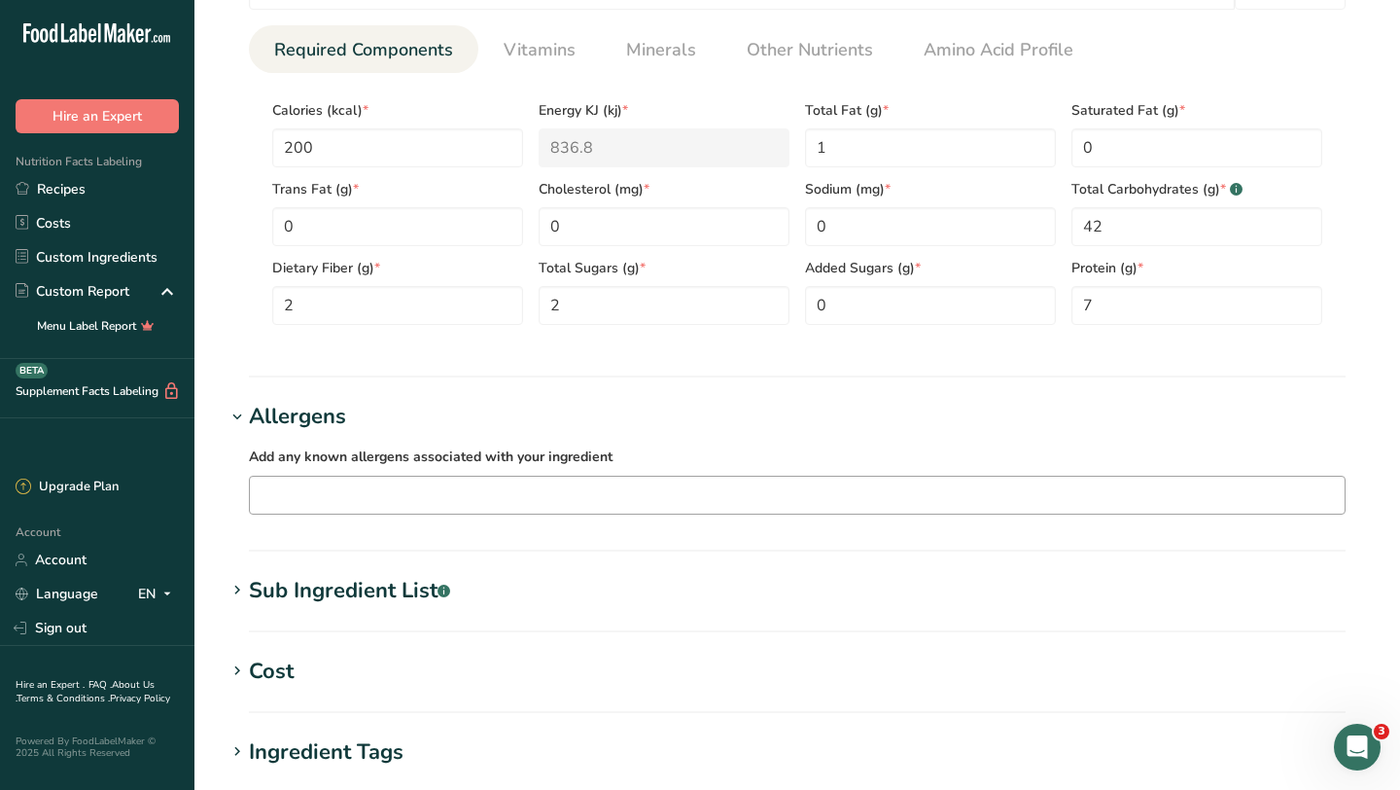
click at [375, 503] on input "text" at bounding box center [797, 494] width 1095 height 30
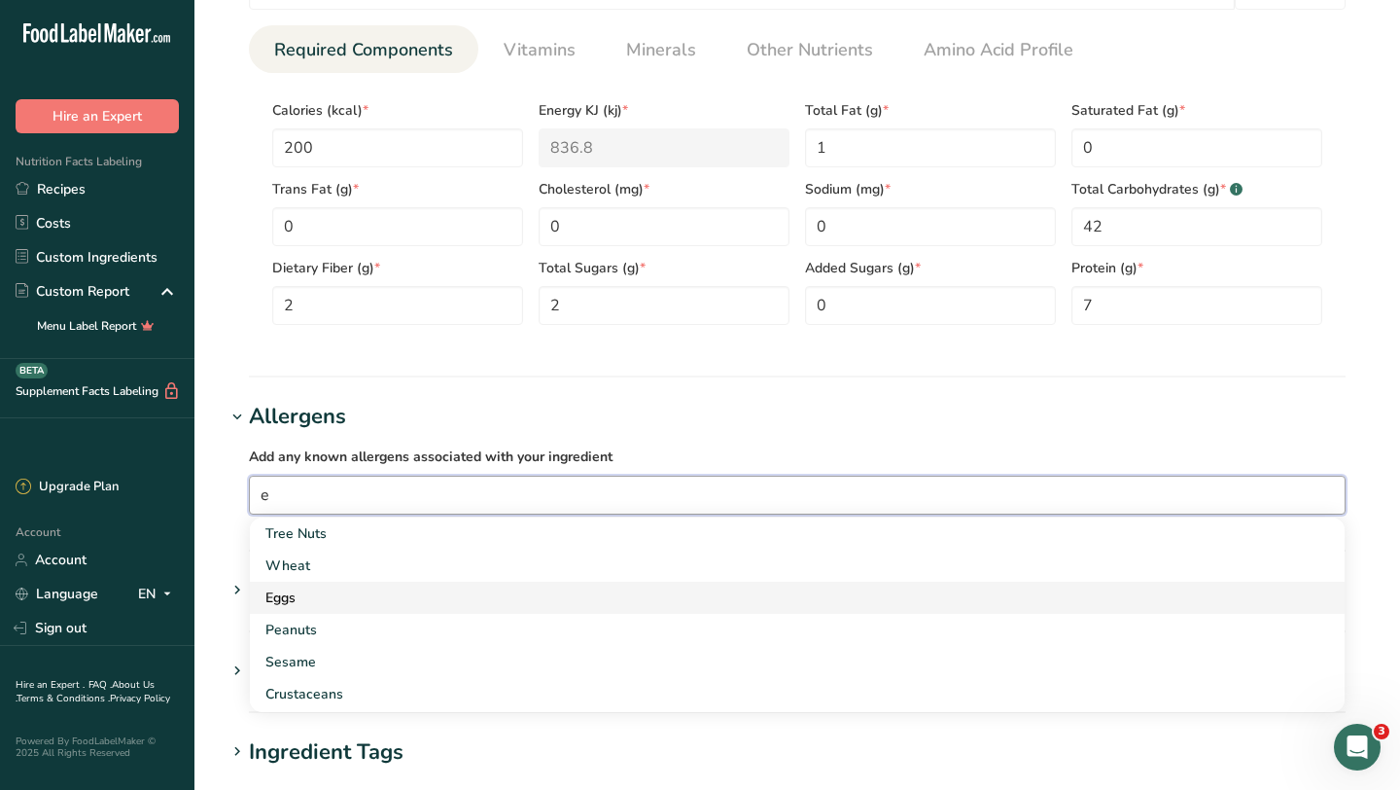
type input "e"
click at [332, 592] on div "Eggs" at bounding box center [781, 597] width 1033 height 20
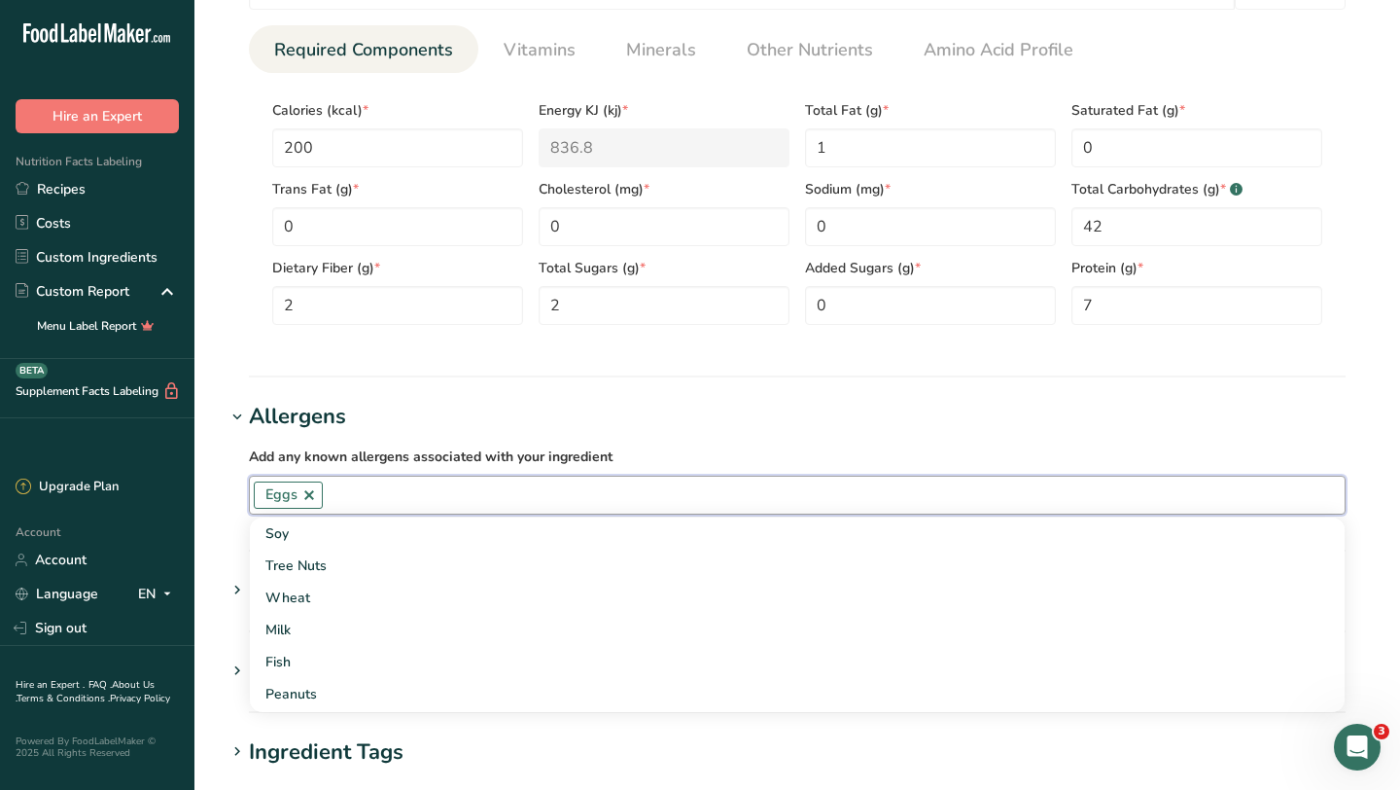
click at [366, 504] on input "text" at bounding box center [834, 494] width 1022 height 30
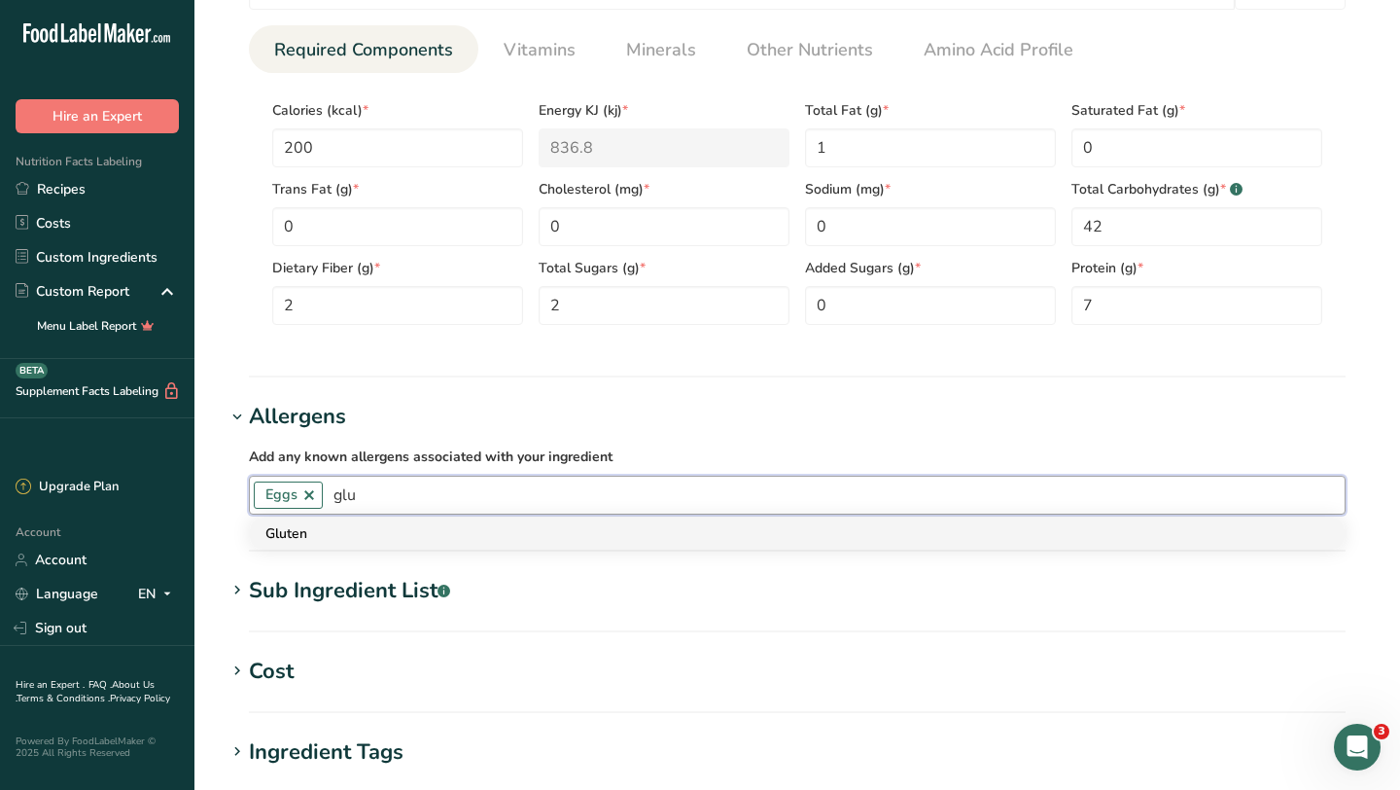
type input "glu"
click at [290, 544] on link "Gluten" at bounding box center [797, 533] width 1095 height 32
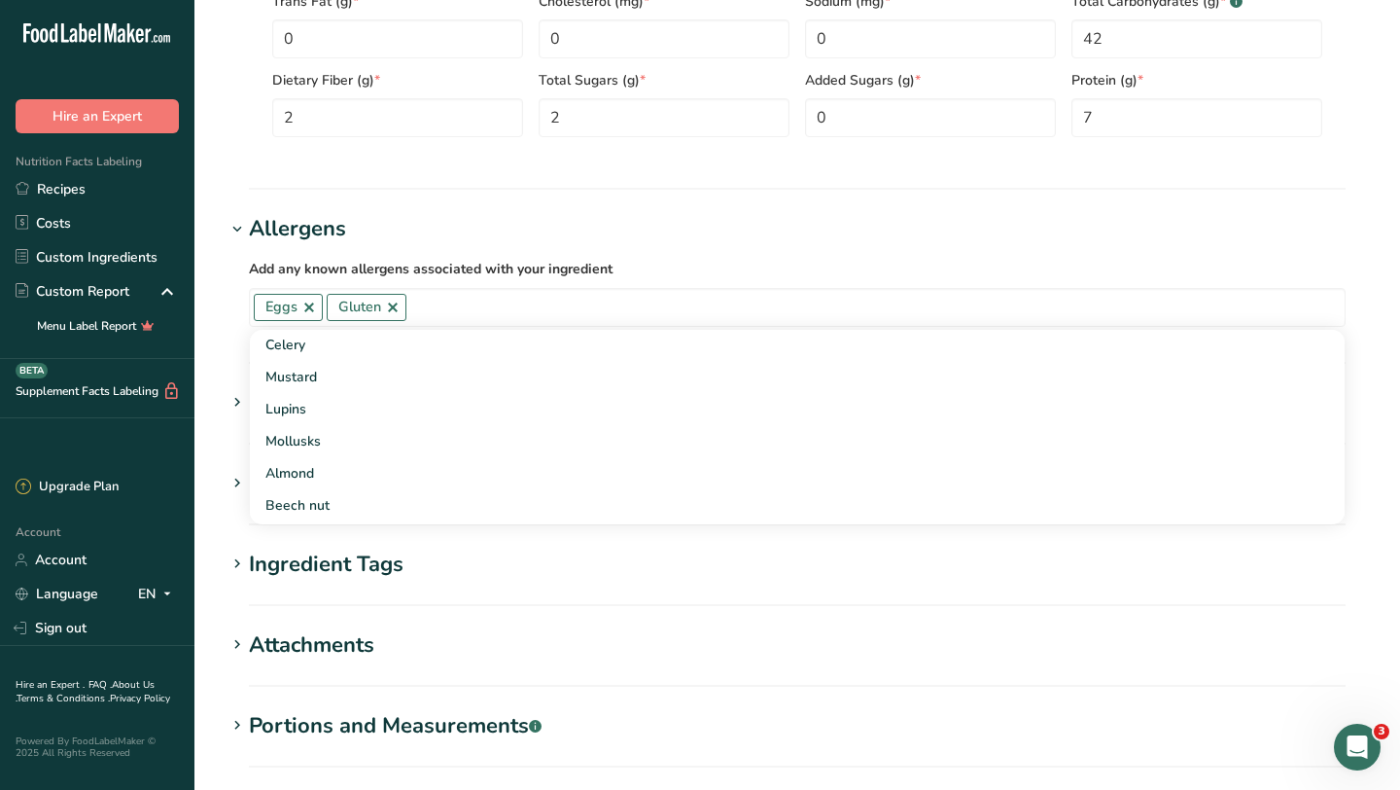
scroll to position [1301, 0]
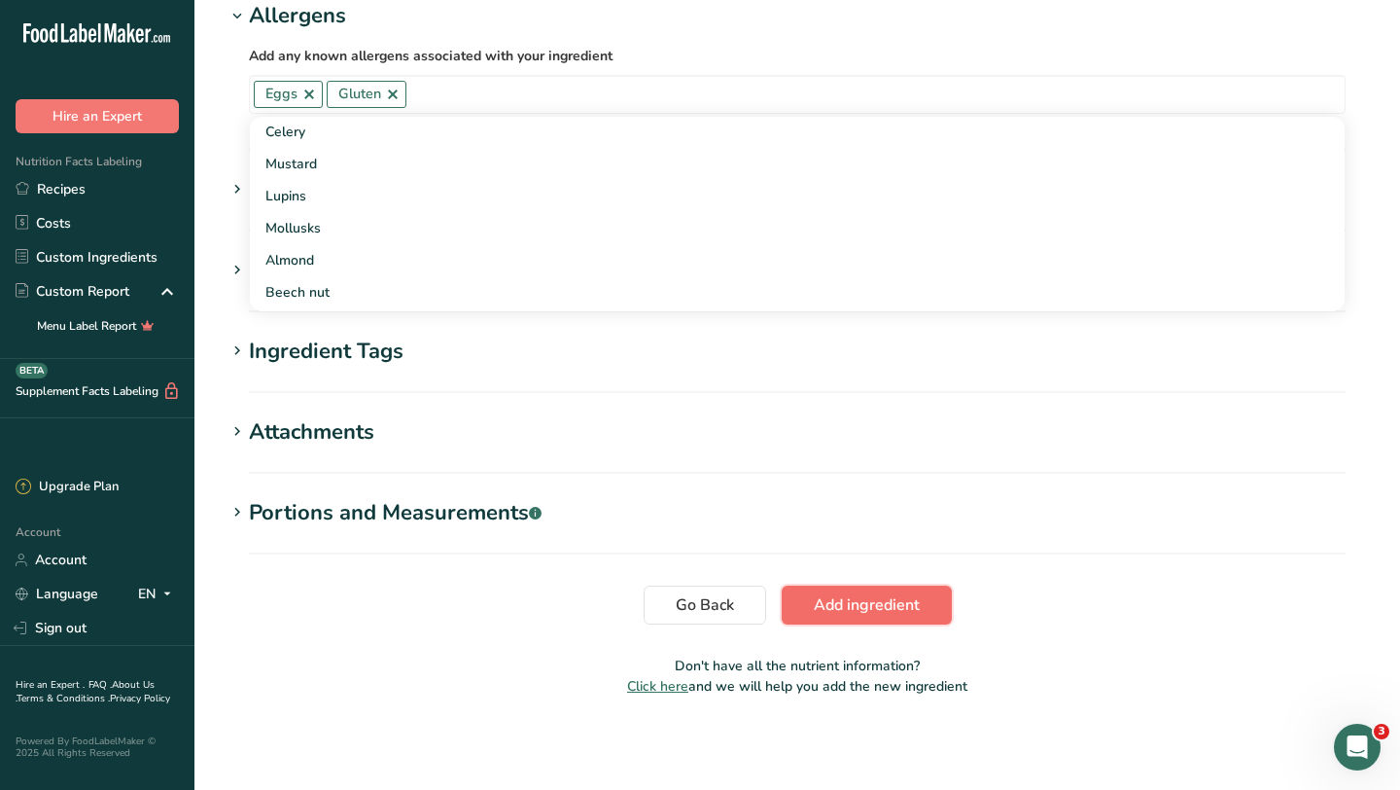
click at [856, 600] on span "Add ingredient" at bounding box center [867, 604] width 106 height 23
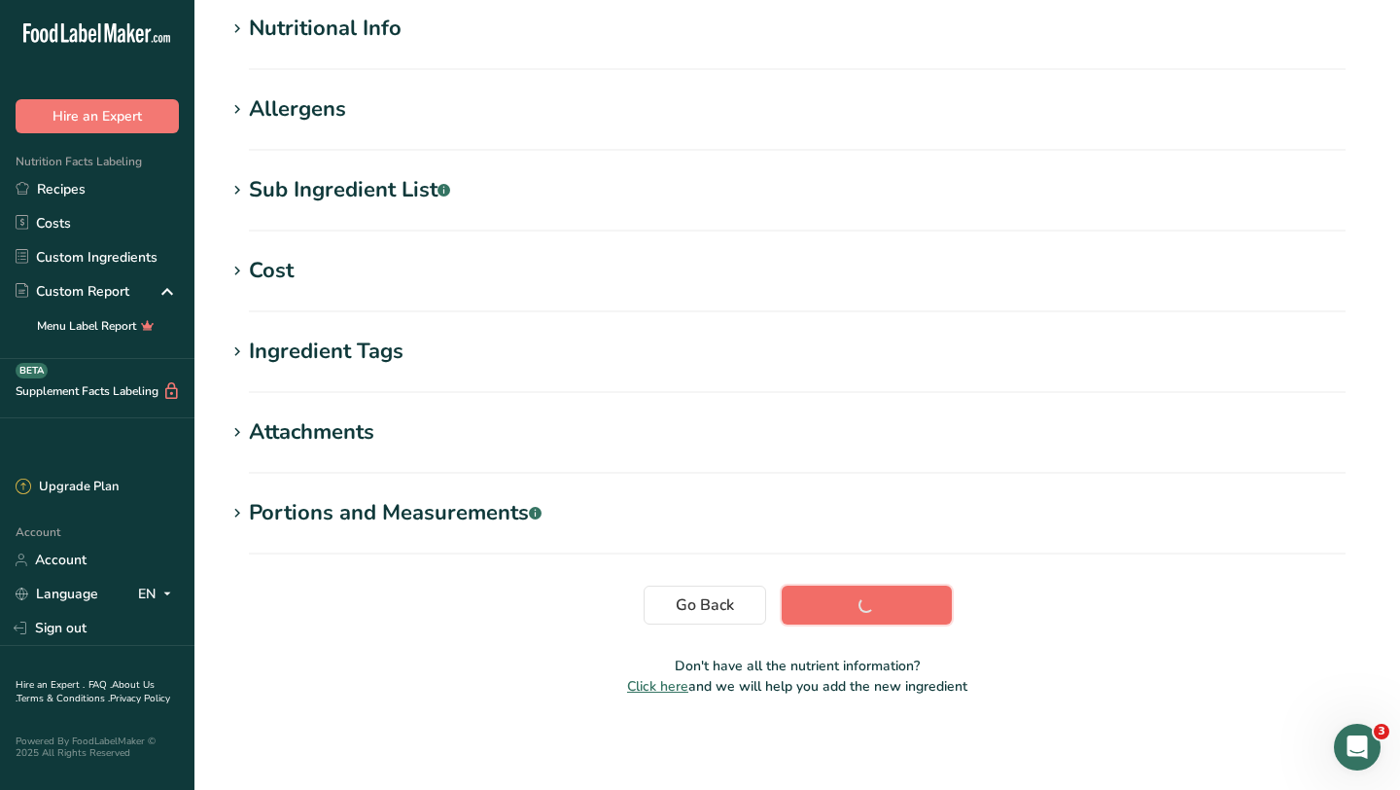
scroll to position [164, 0]
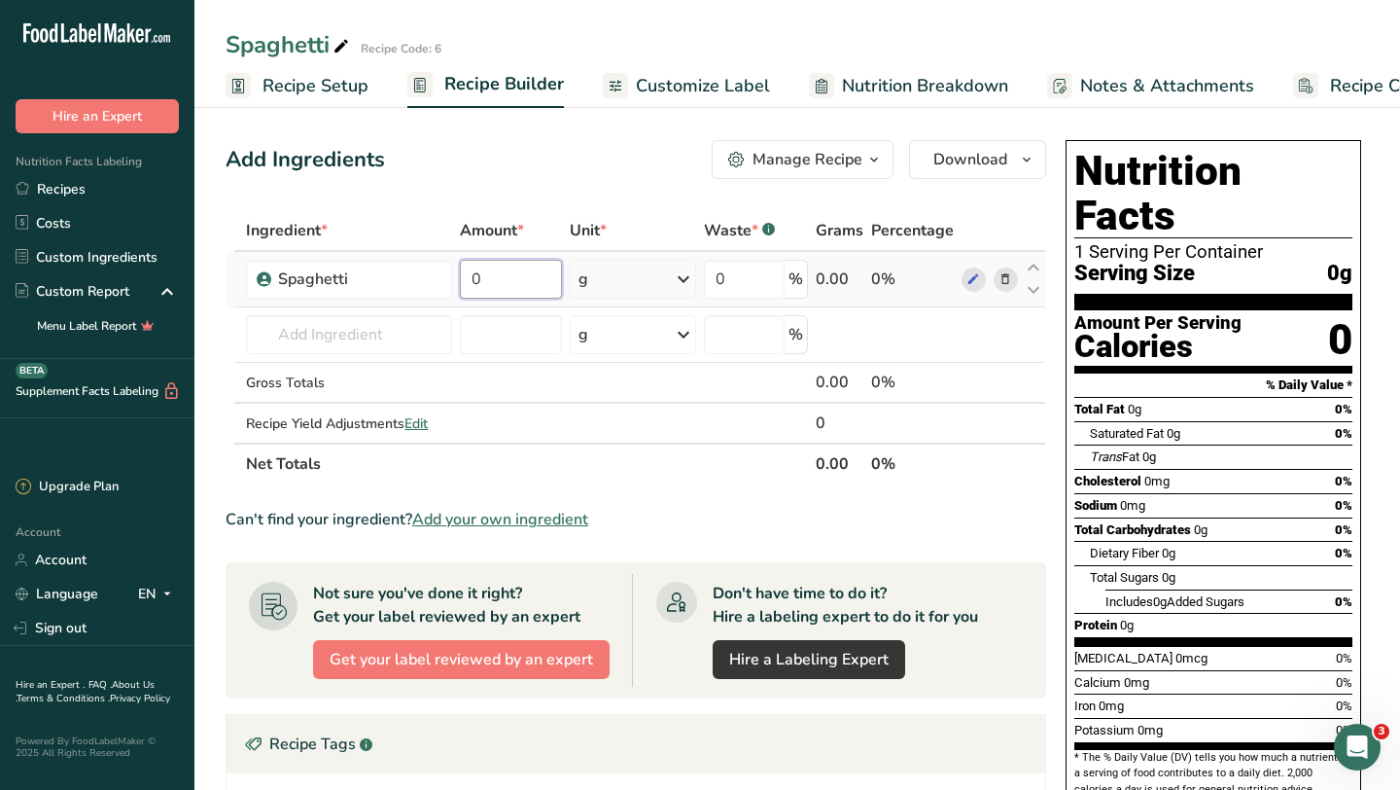
click at [526, 280] on input "0" at bounding box center [511, 279] width 102 height 39
type input "6"
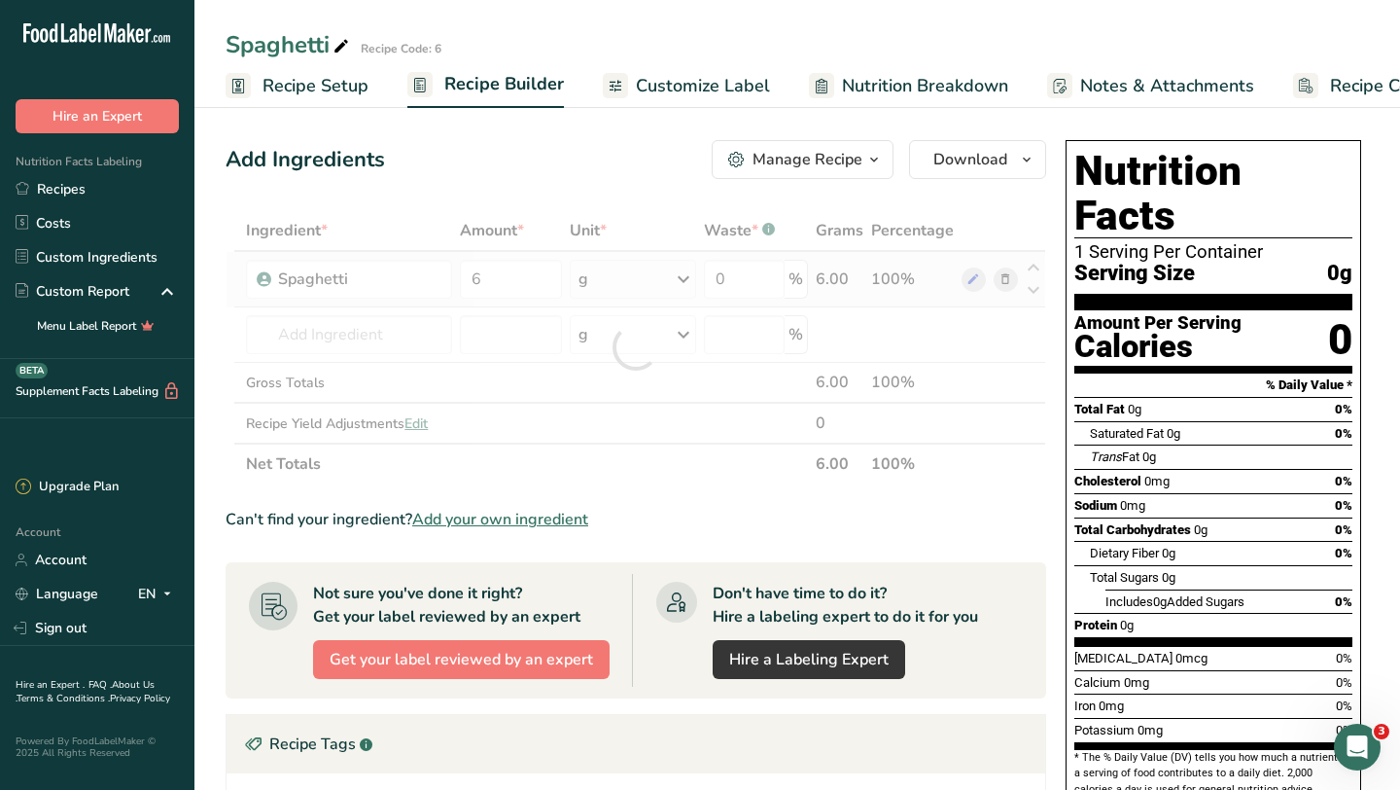
click at [684, 278] on div "Ingredient * Amount * Unit * Waste * .a-a{fill:#347362;}.b-a{fill:#fff;} Grams …" at bounding box center [636, 347] width 821 height 274
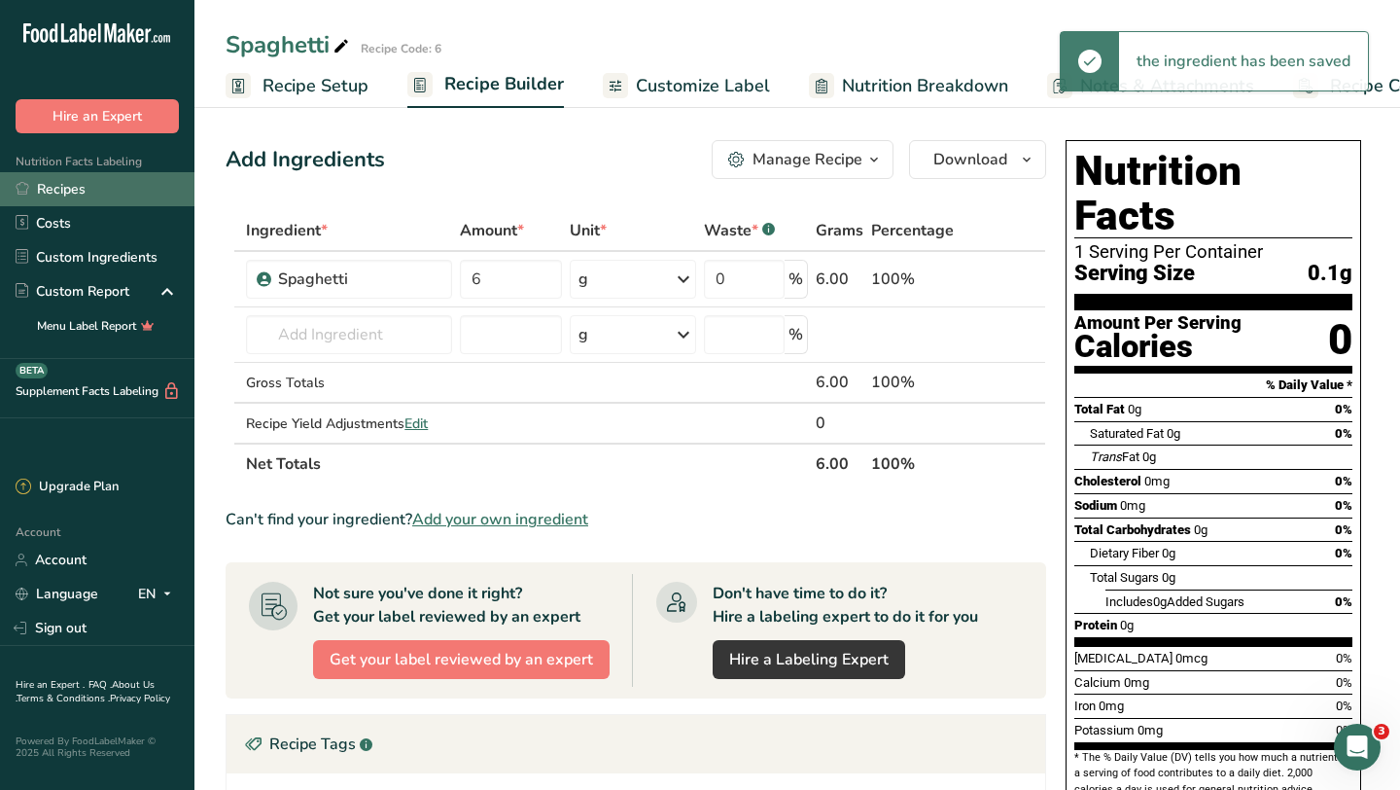
click at [93, 194] on link "Recipes" at bounding box center [97, 189] width 194 height 34
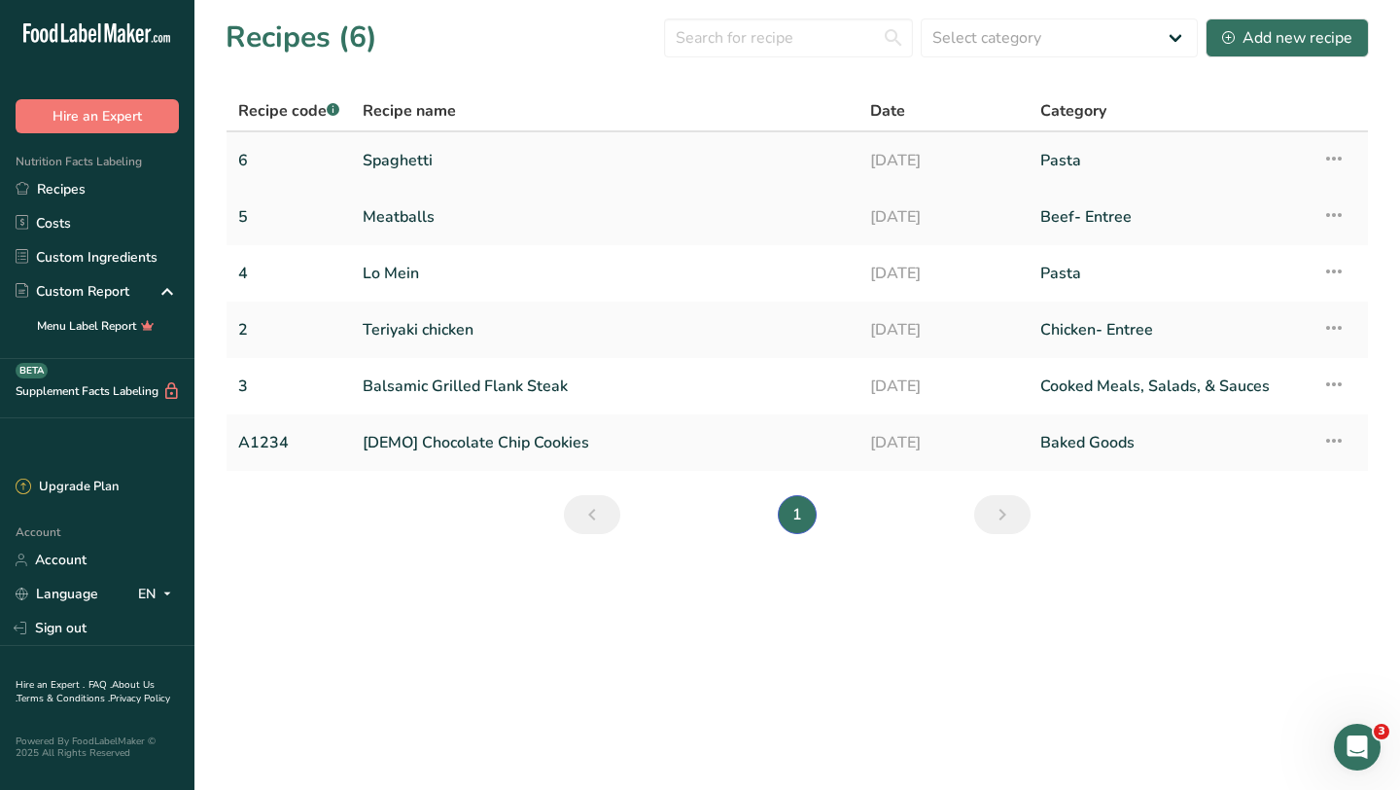
click at [392, 163] on link "Spaghetti" at bounding box center [605, 160] width 484 height 41
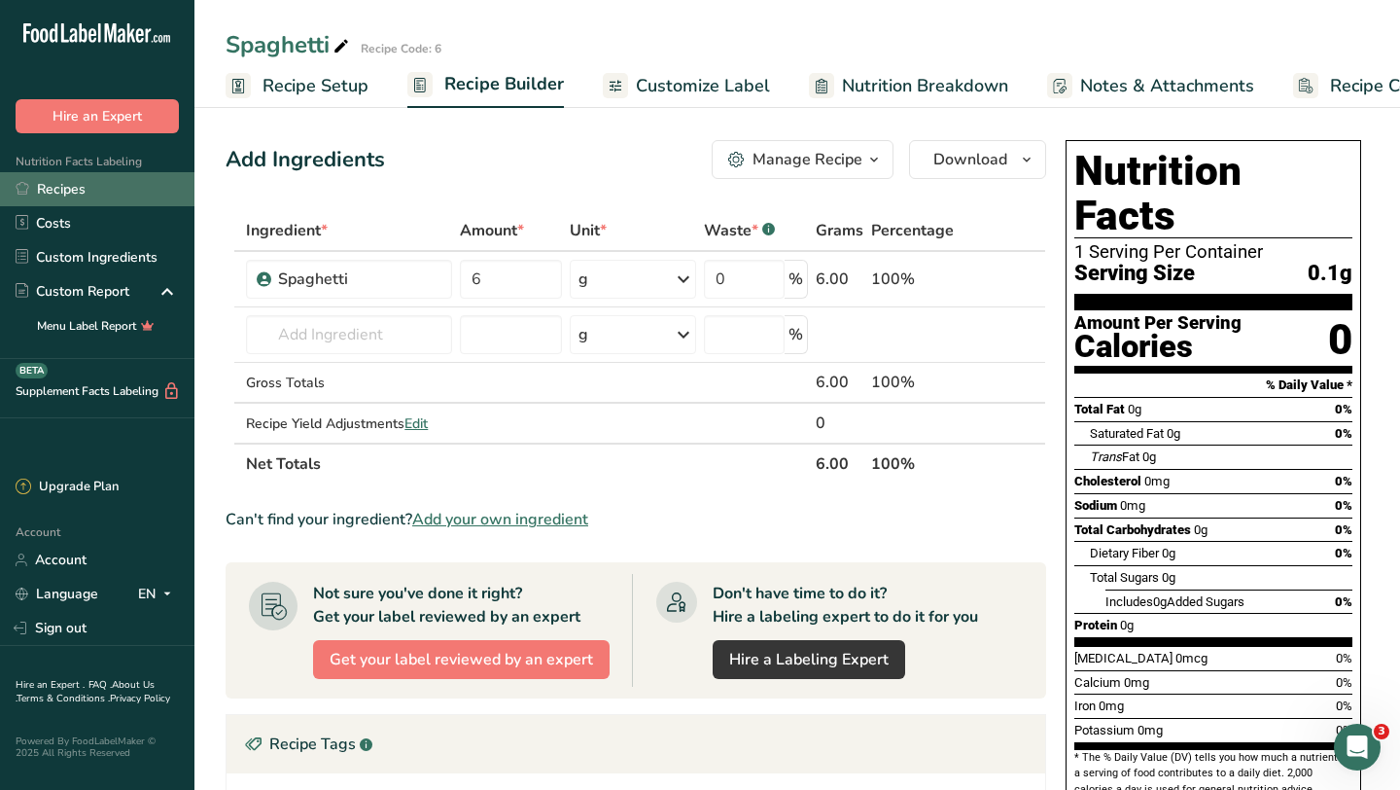
click at [92, 188] on link "Recipes" at bounding box center [97, 189] width 194 height 34
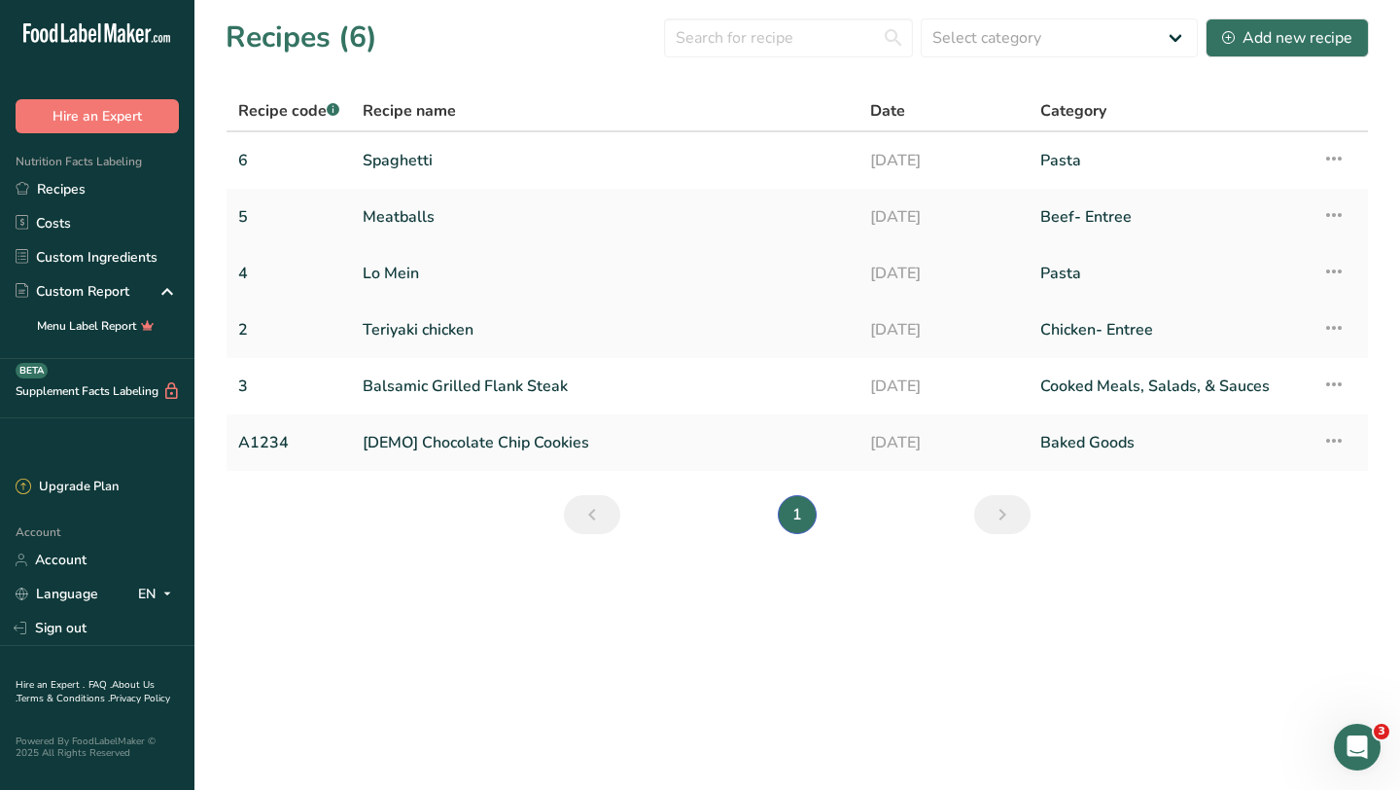
click at [406, 277] on link "Lo Mein" at bounding box center [605, 273] width 484 height 41
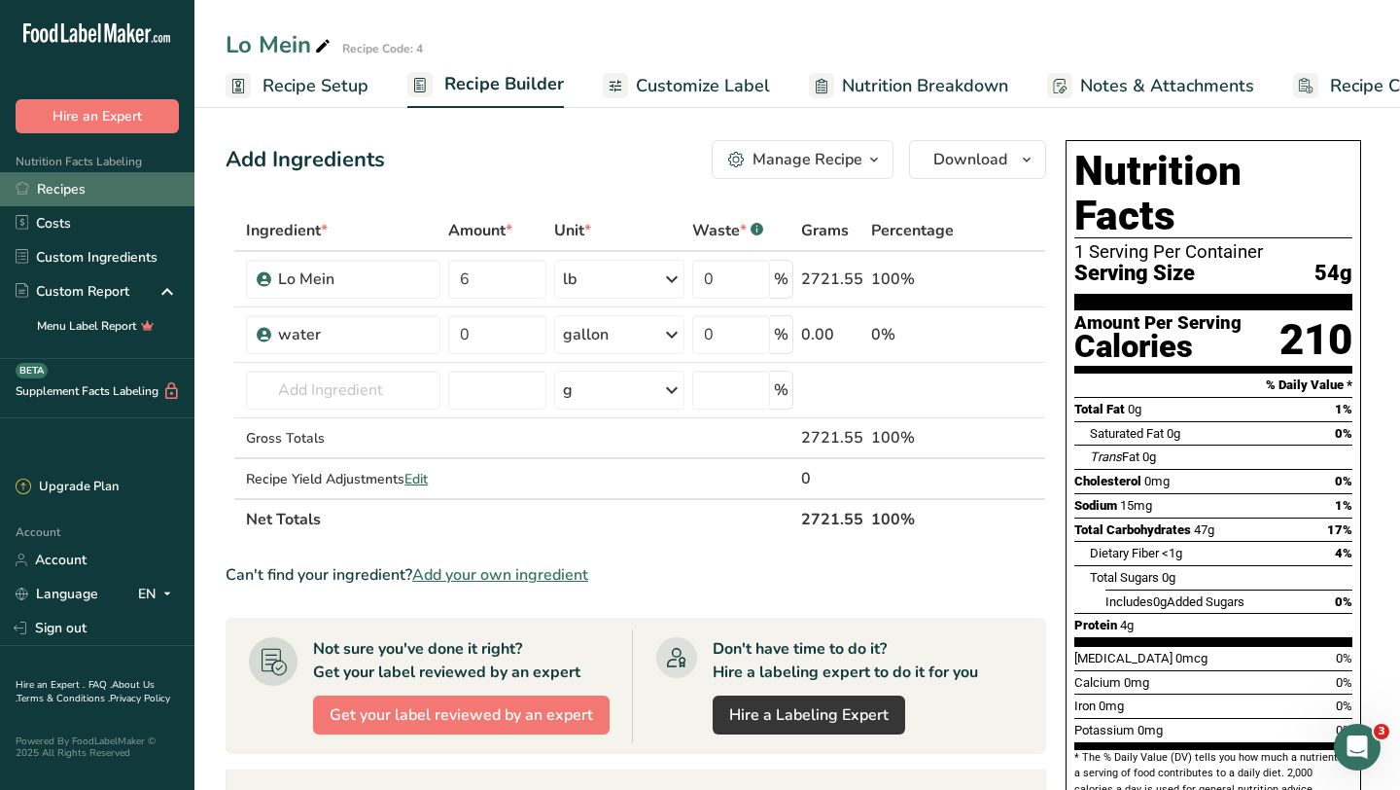
click at [108, 185] on link "Recipes" at bounding box center [97, 189] width 194 height 34
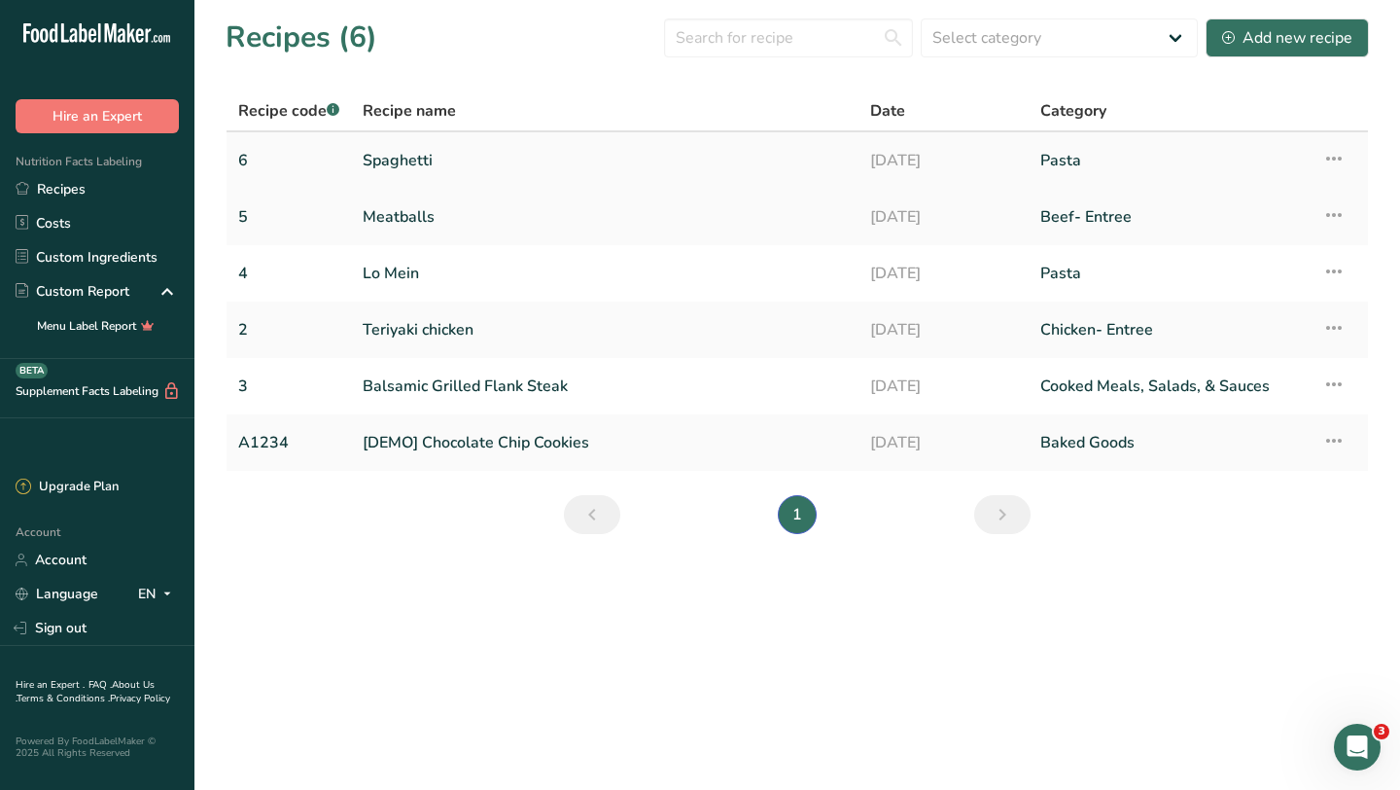
click at [414, 168] on link "Spaghetti" at bounding box center [605, 160] width 484 height 41
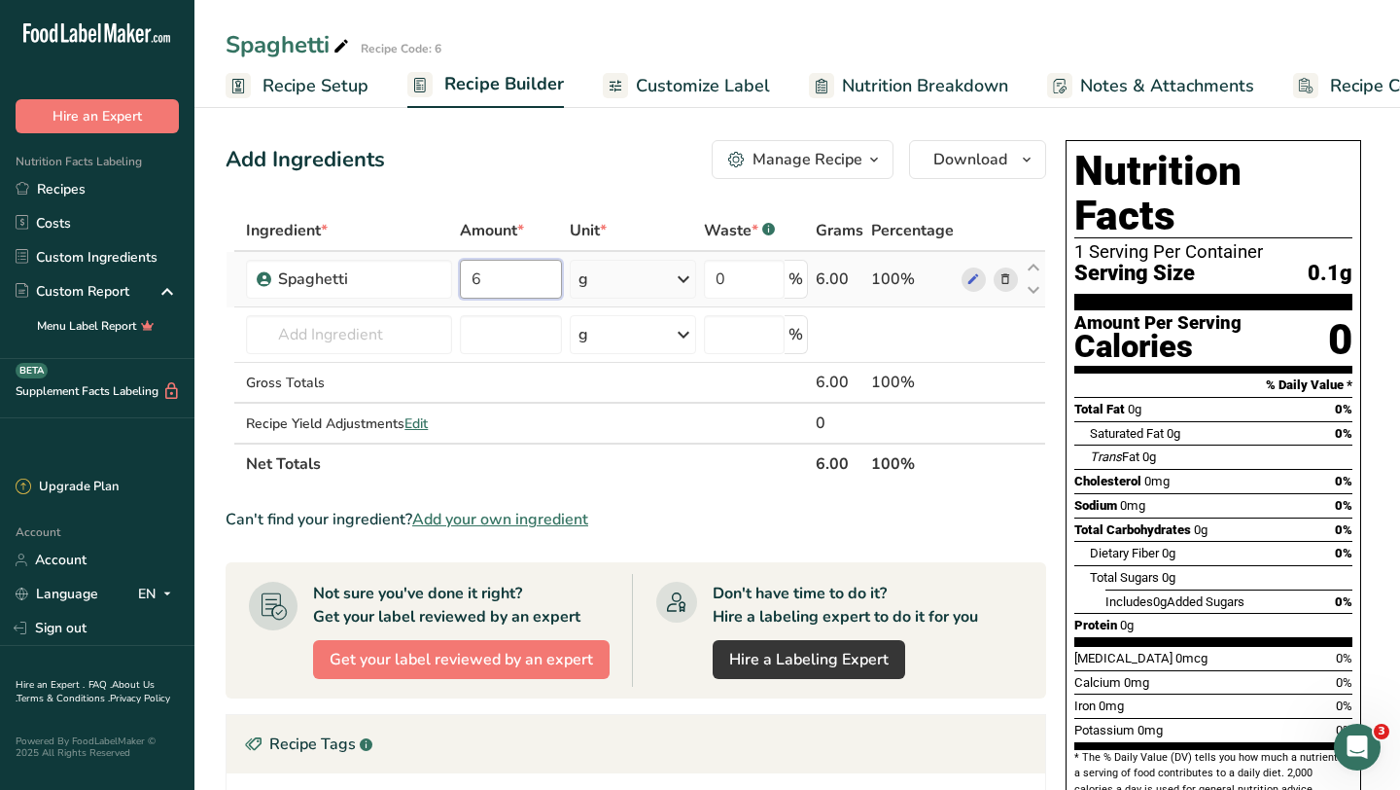
click at [520, 277] on input "6" at bounding box center [511, 279] width 102 height 39
click at [683, 281] on div "Ingredient * Amount * Unit * Waste * .a-a{fill:#347362;}.b-a{fill:#fff;} Grams …" at bounding box center [636, 347] width 821 height 274
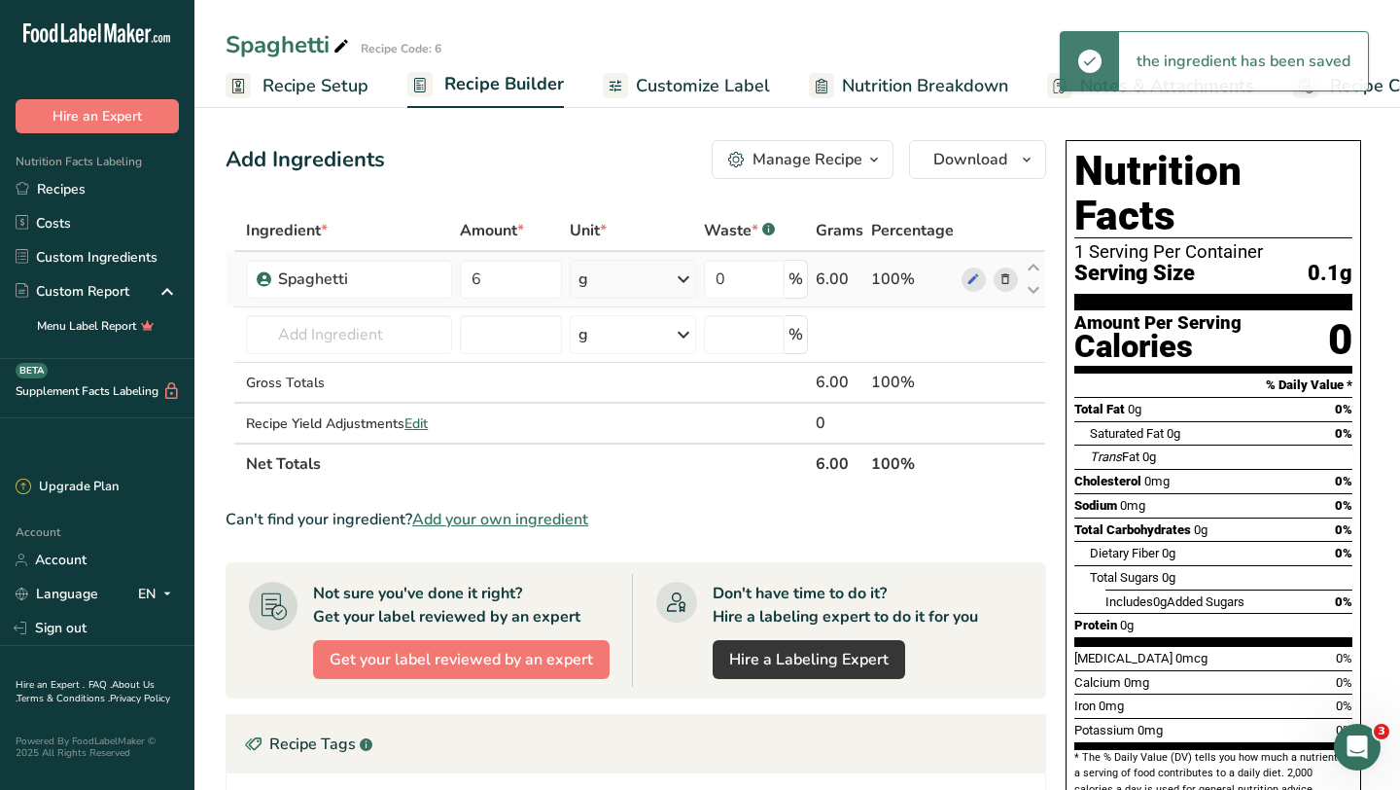
click at [675, 279] on icon at bounding box center [683, 279] width 23 height 35
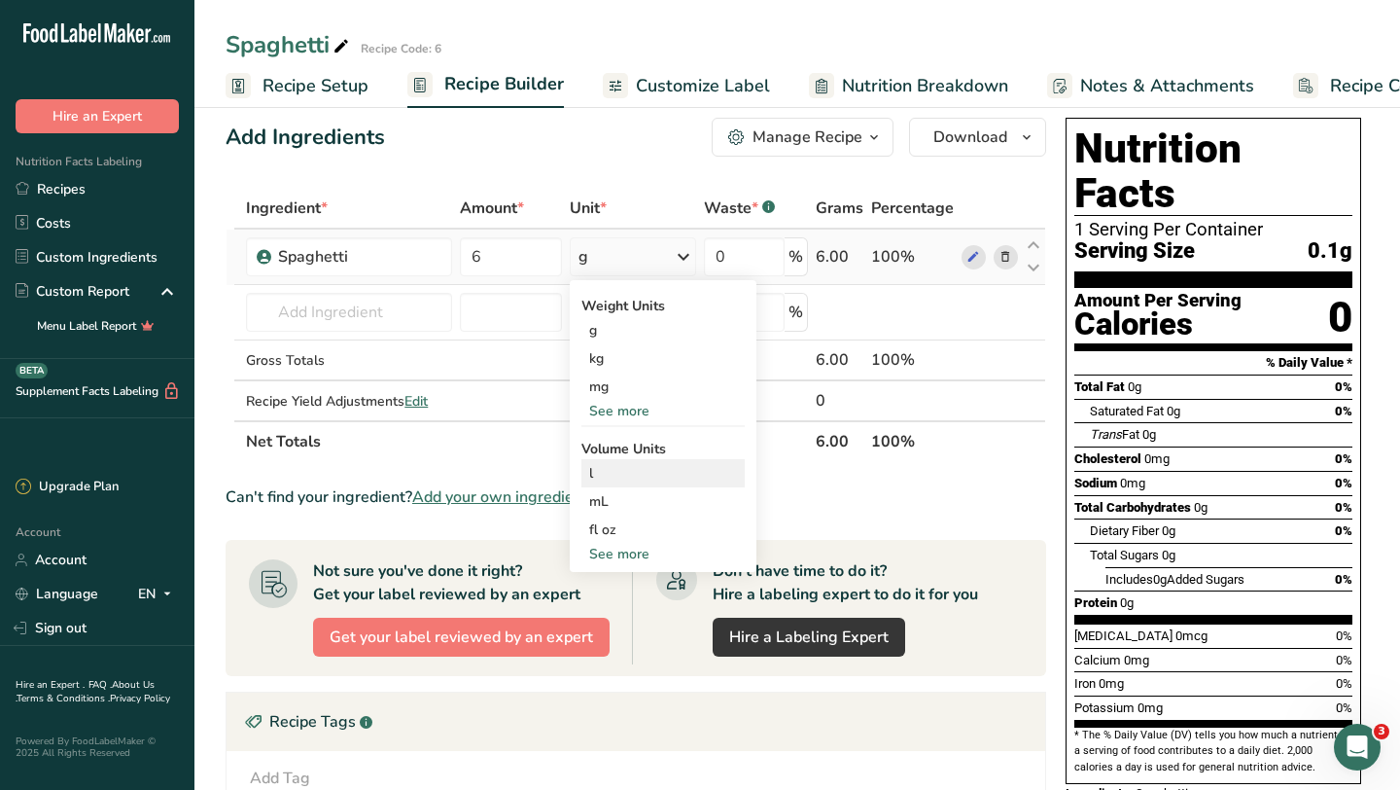
scroll to position [23, 0]
click at [638, 417] on div "See more" at bounding box center [663, 410] width 163 height 20
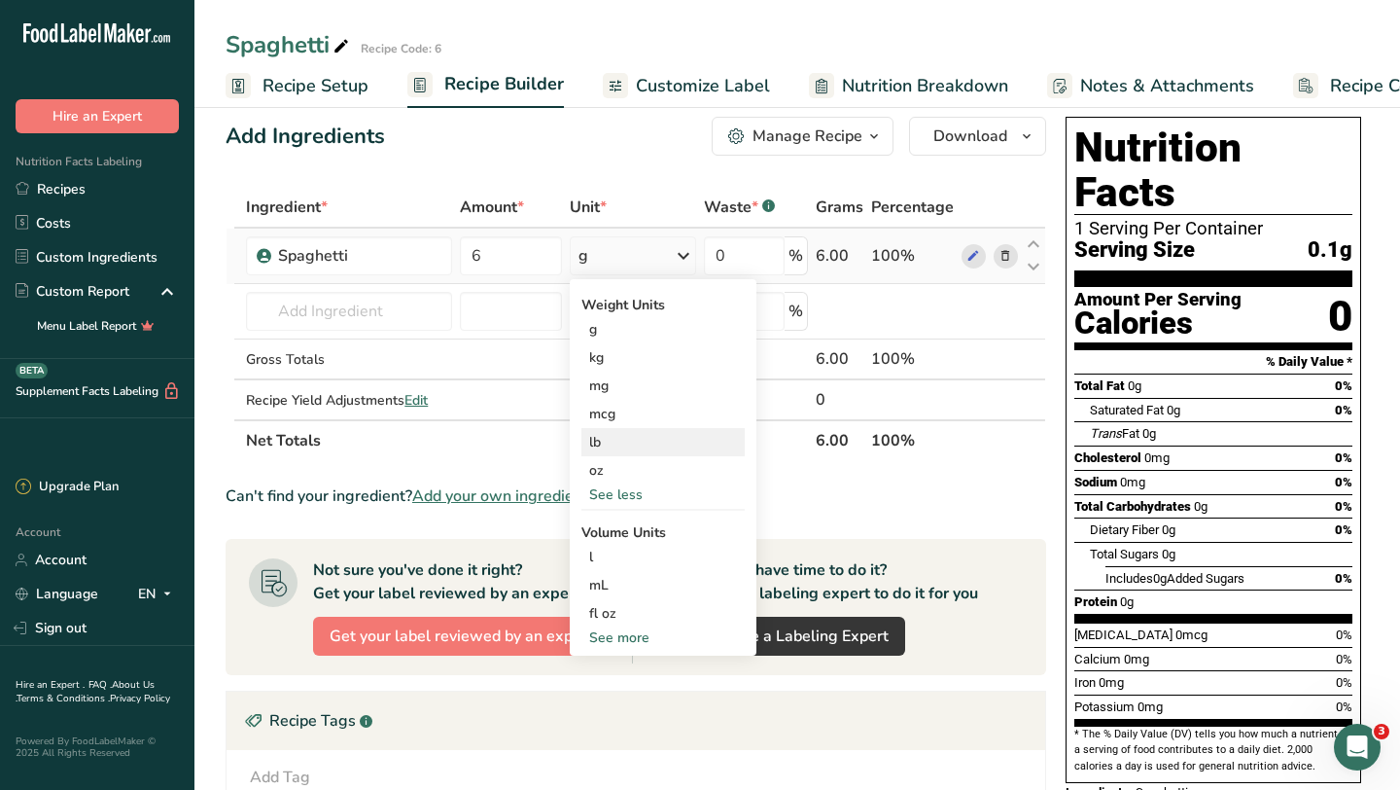
click at [614, 447] on div "lb" at bounding box center [663, 442] width 163 height 28
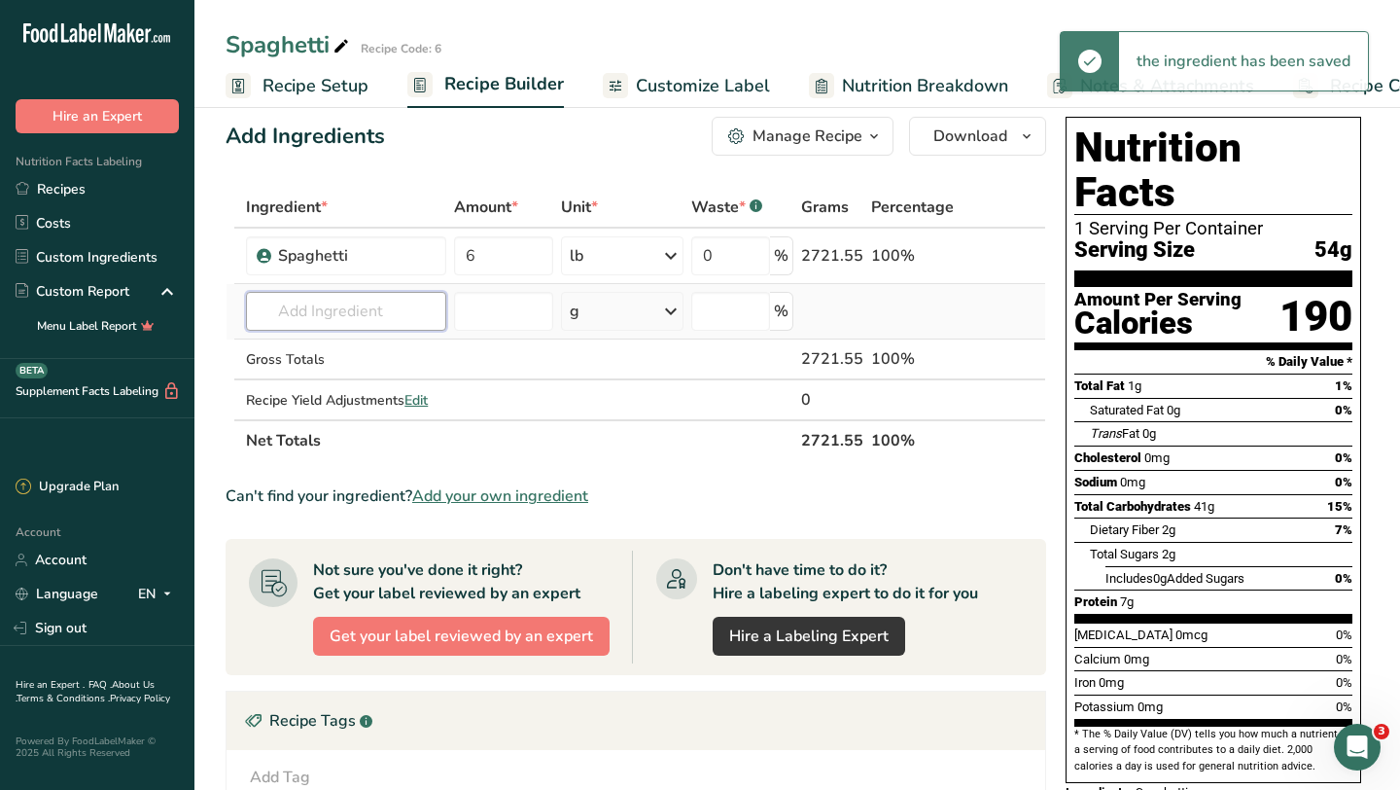
click at [353, 314] on input "text" at bounding box center [346, 311] width 200 height 39
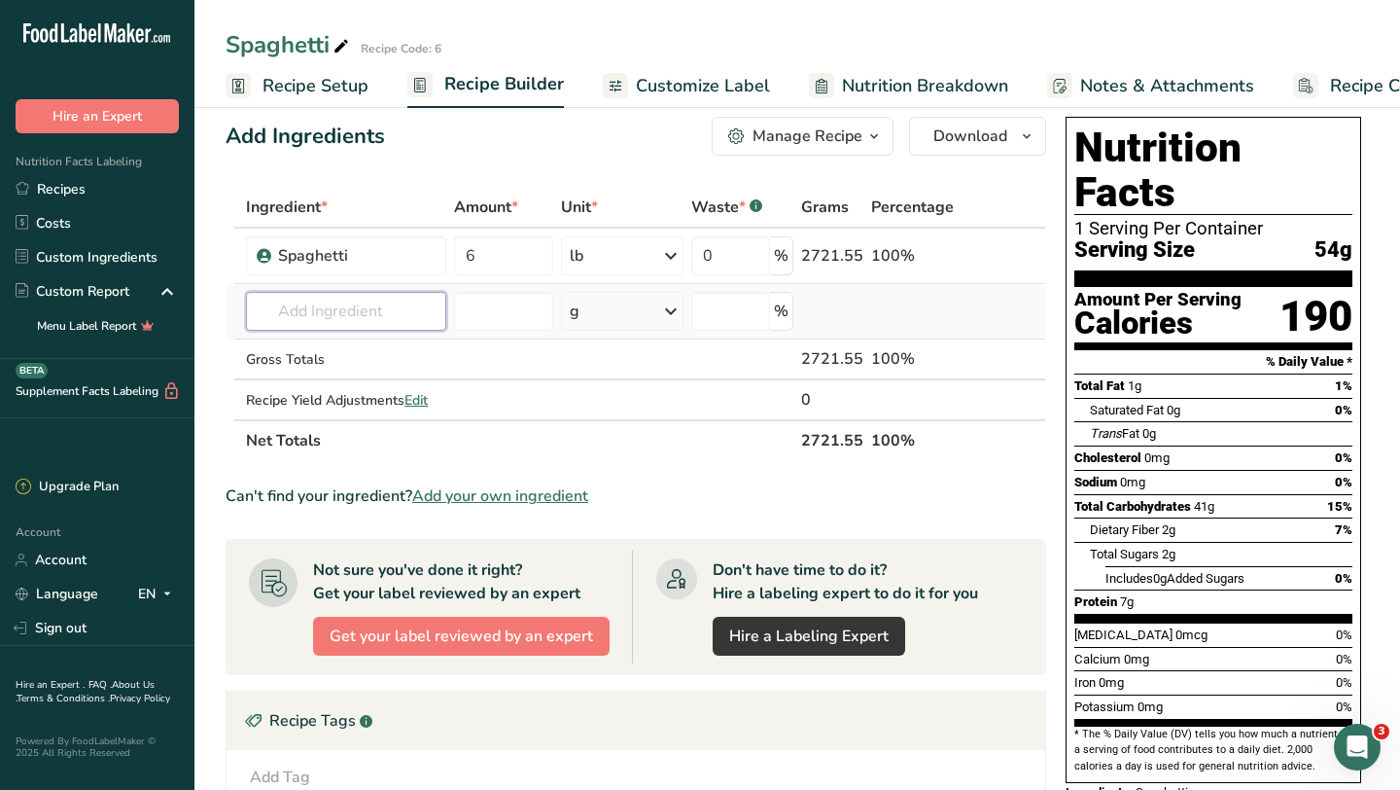
click at [358, 298] on input "text" at bounding box center [346, 311] width 200 height 39
click at [322, 304] on input "text" at bounding box center [346, 311] width 200 height 39
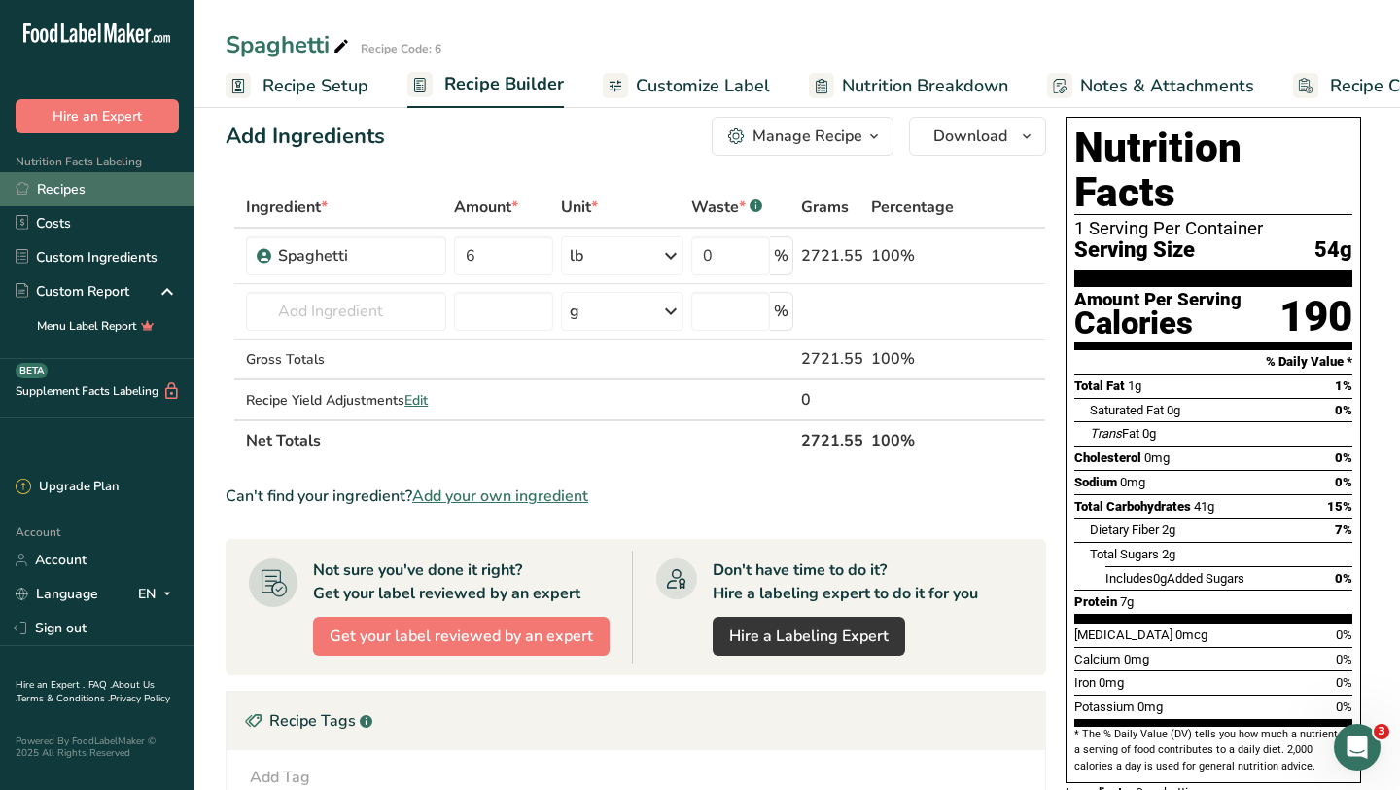
click at [79, 184] on link "Recipes" at bounding box center [97, 189] width 194 height 34
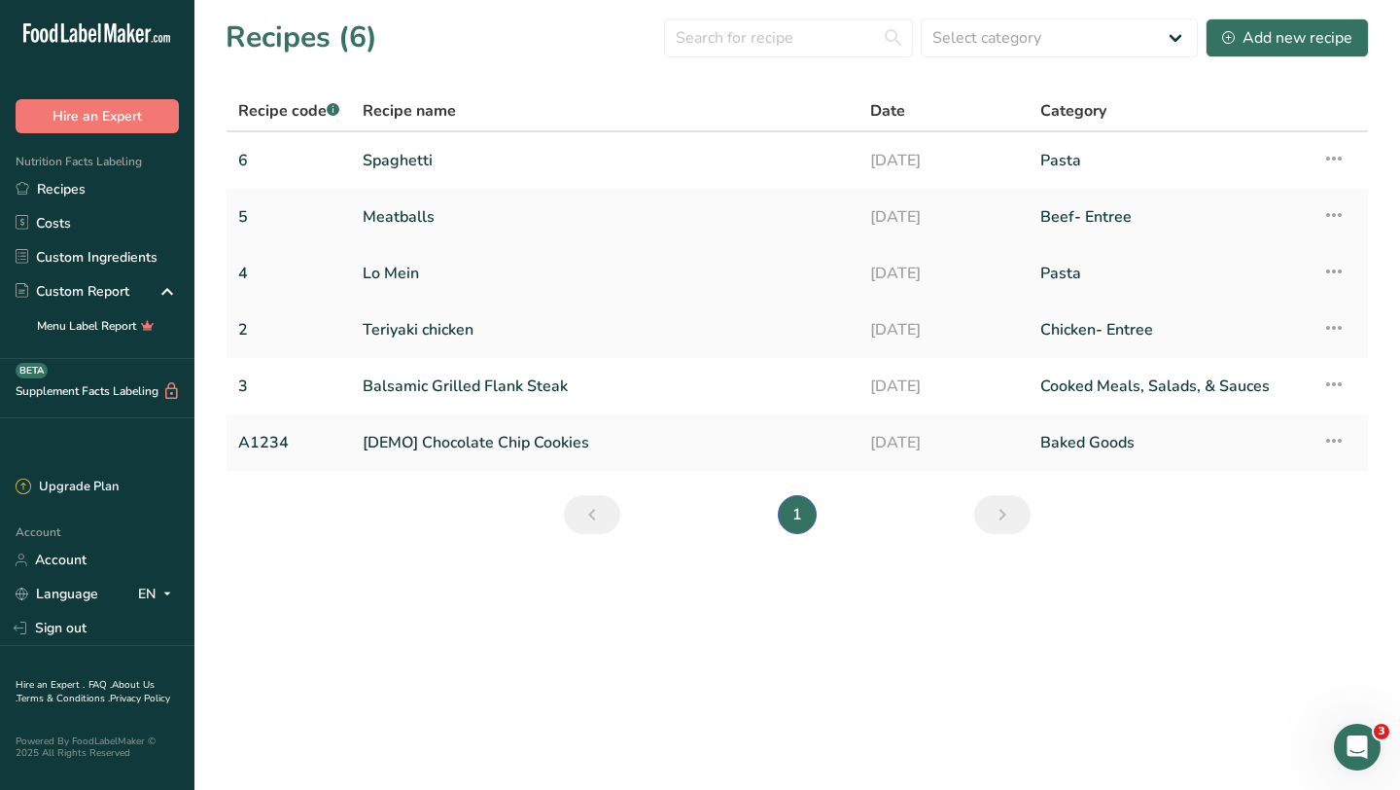
click at [404, 268] on link "Lo Mein" at bounding box center [605, 273] width 484 height 41
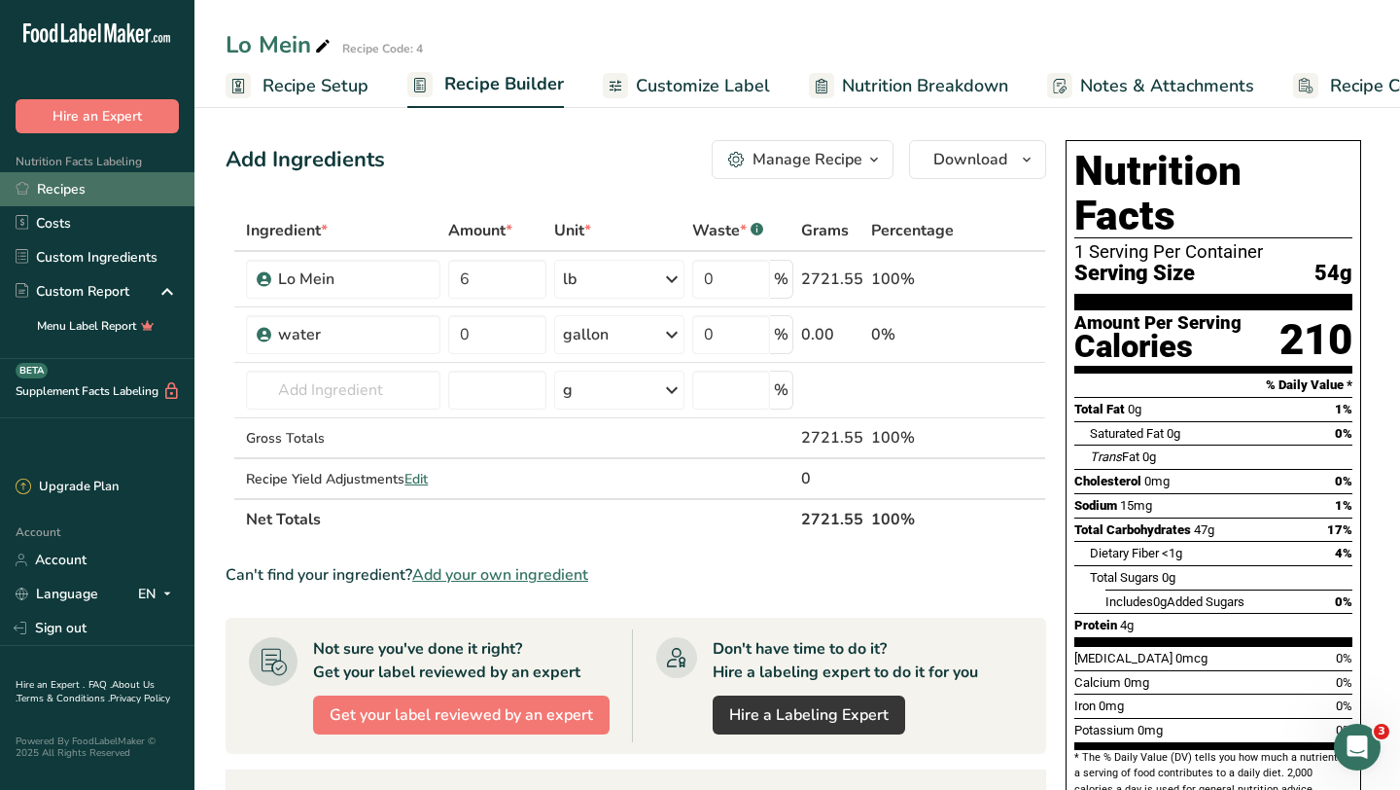
click at [62, 202] on link "Recipes" at bounding box center [97, 189] width 194 height 34
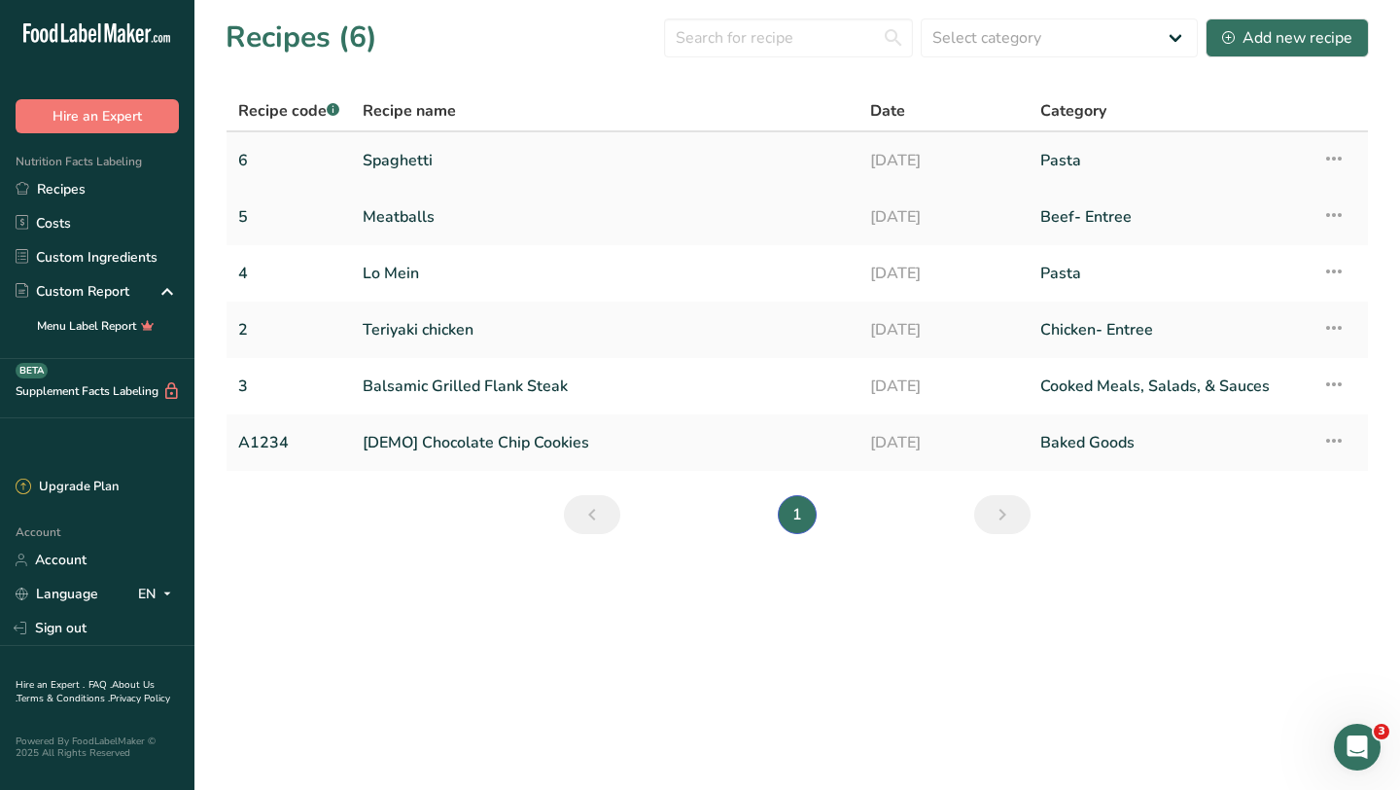
click at [406, 164] on link "Spaghetti" at bounding box center [605, 160] width 484 height 41
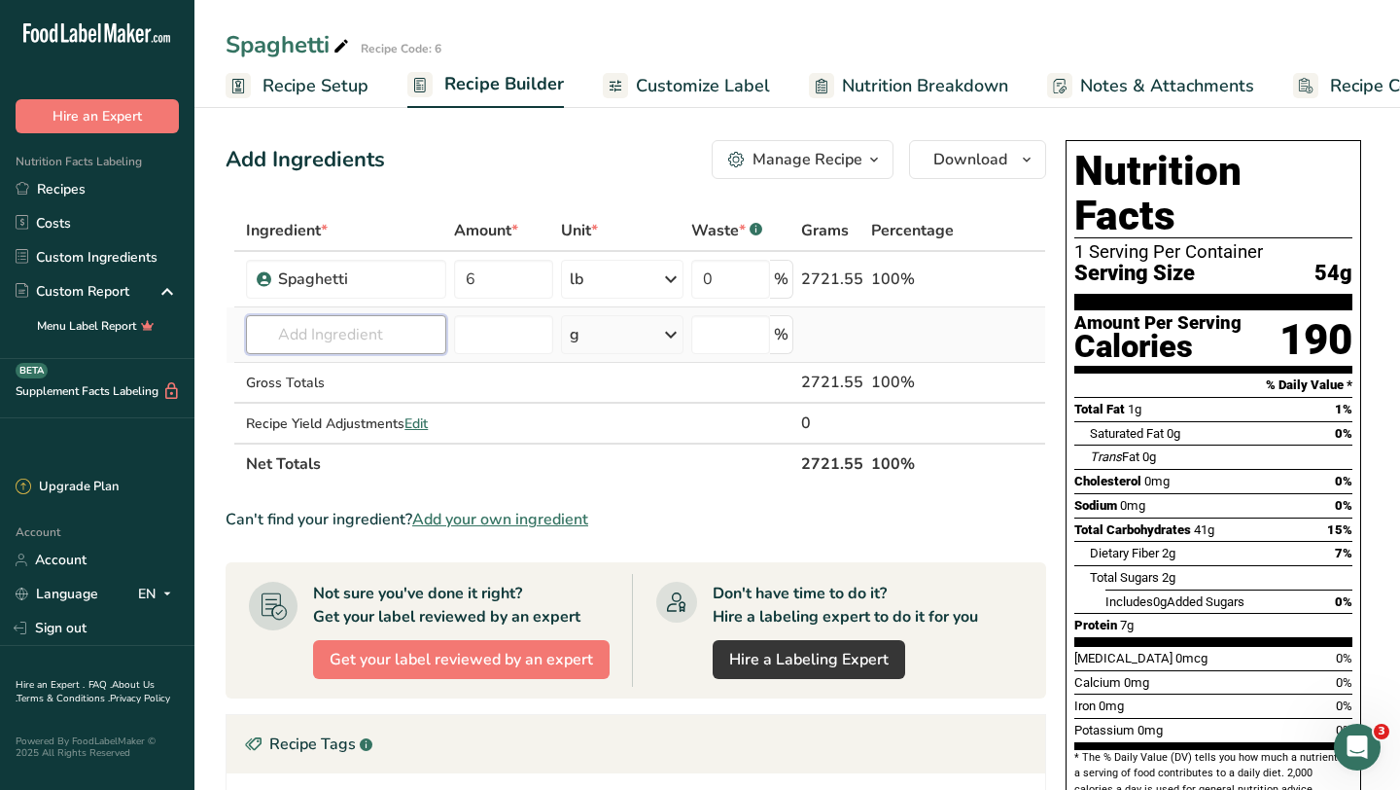
click at [310, 333] on input "text" at bounding box center [346, 334] width 200 height 39
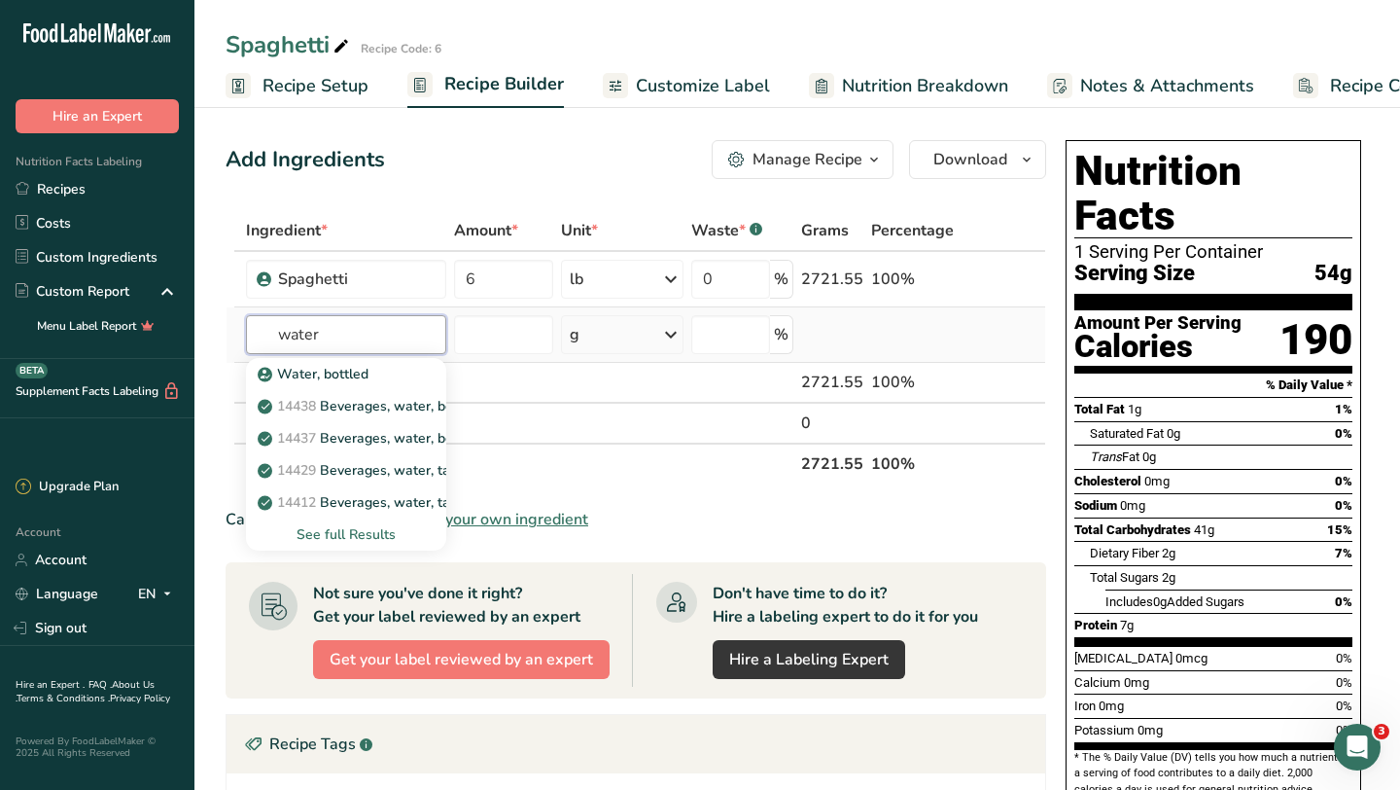
type input "water"
click at [331, 531] on div "See full Results" at bounding box center [346, 534] width 169 height 20
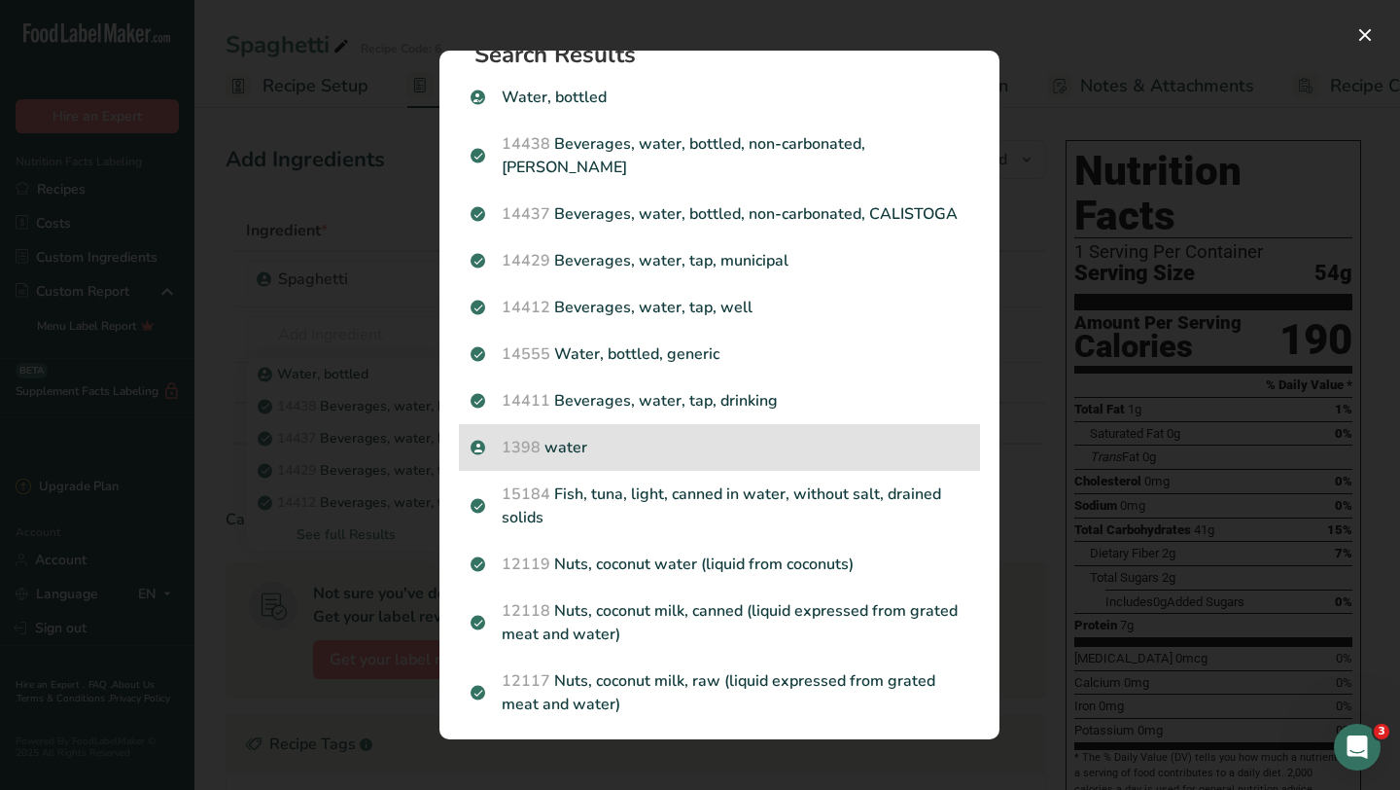
scroll to position [39, 0]
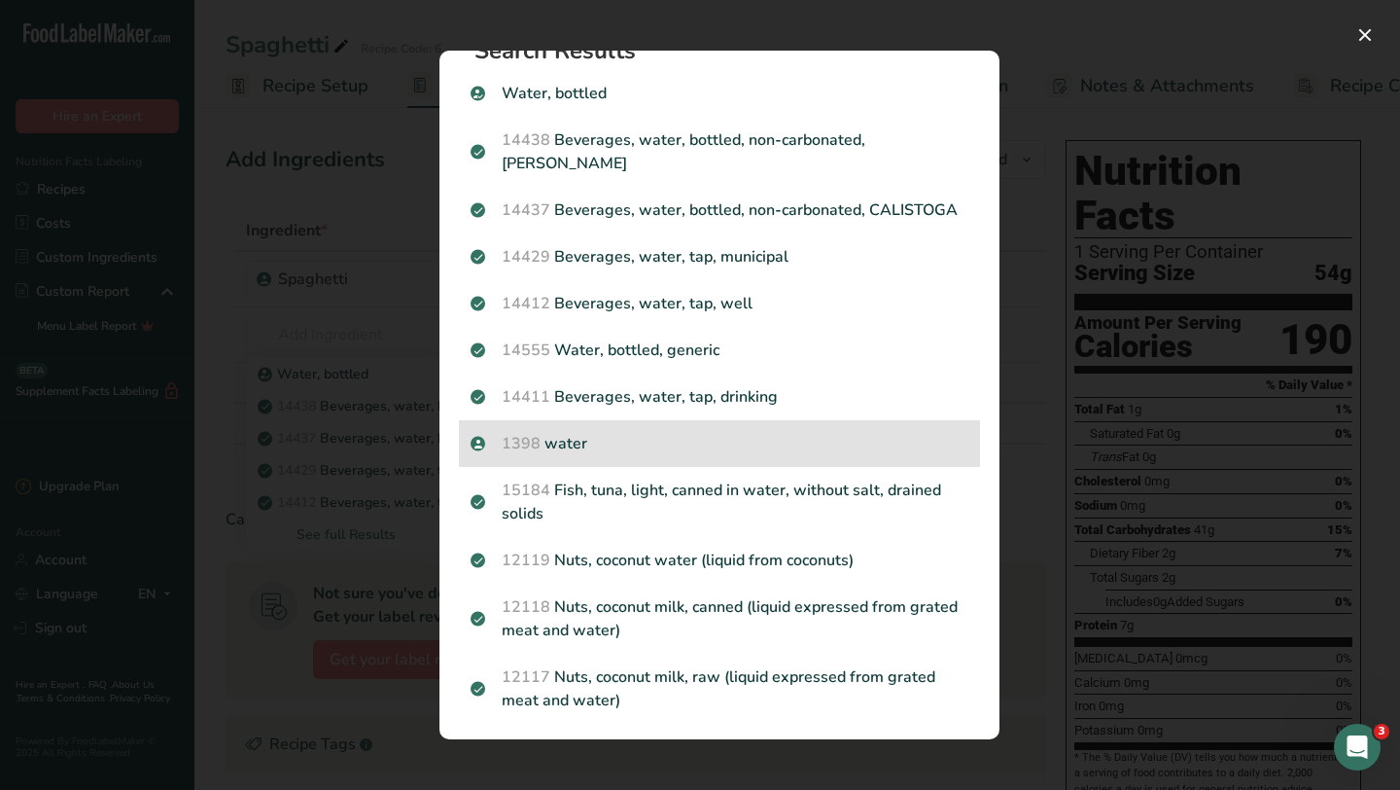
click at [564, 437] on p "1398 water" at bounding box center [720, 443] width 498 height 23
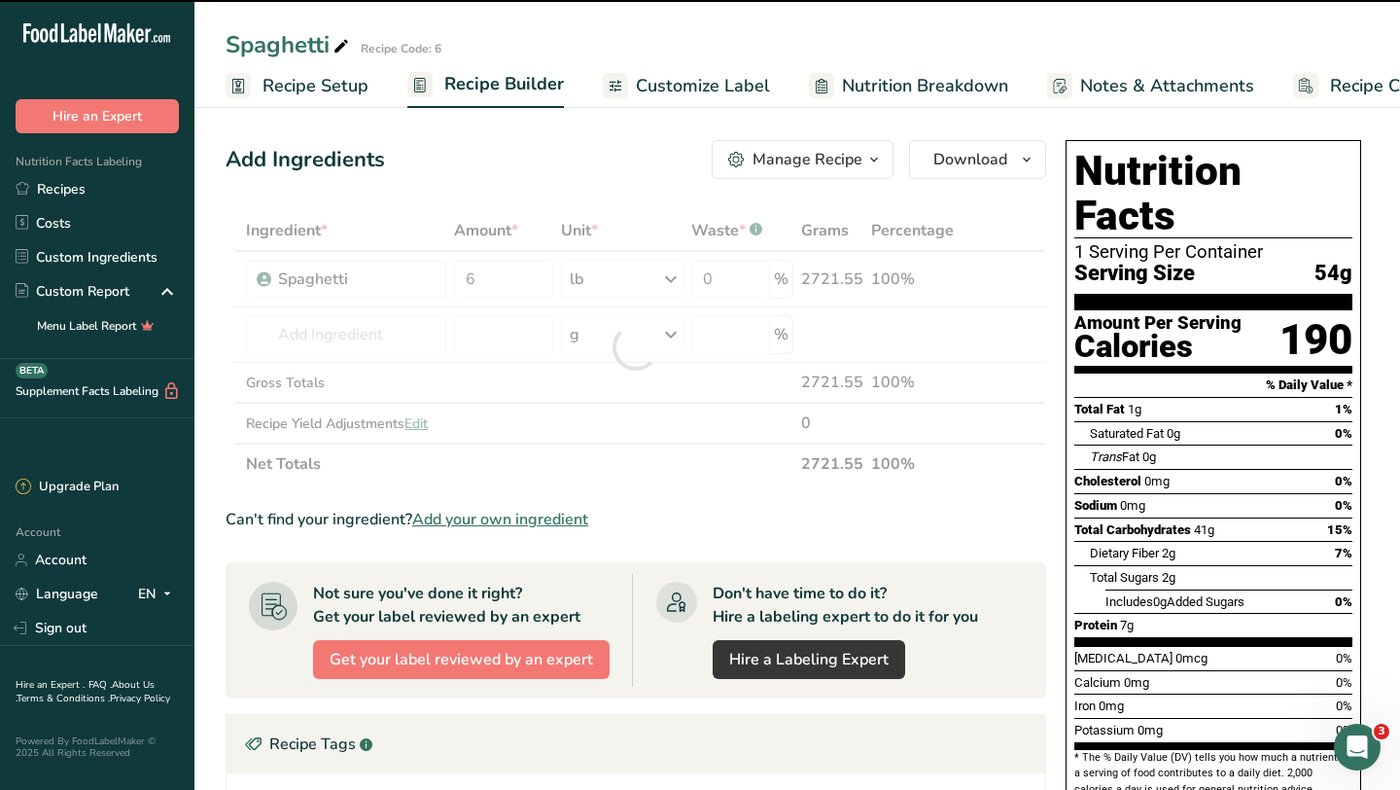
type input "0"
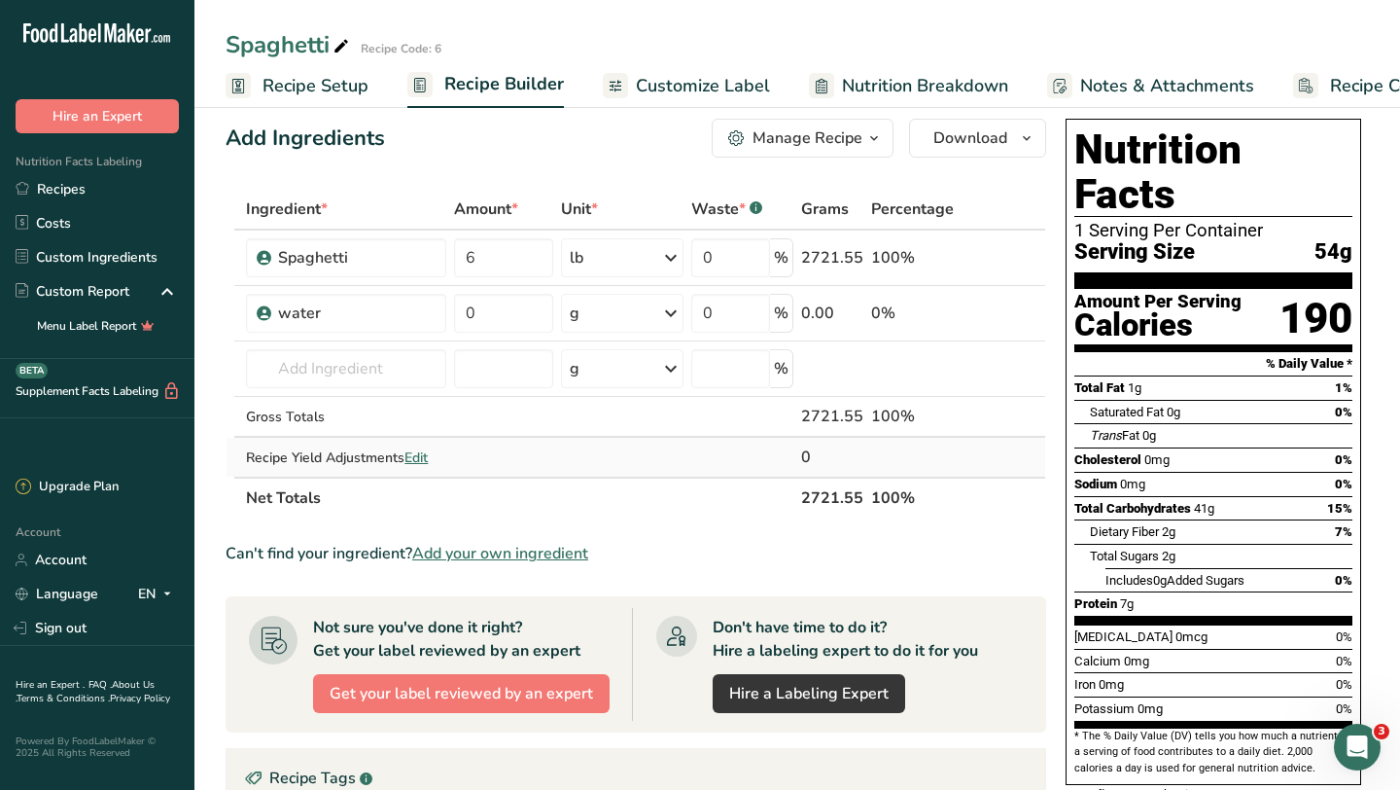
scroll to position [24, 0]
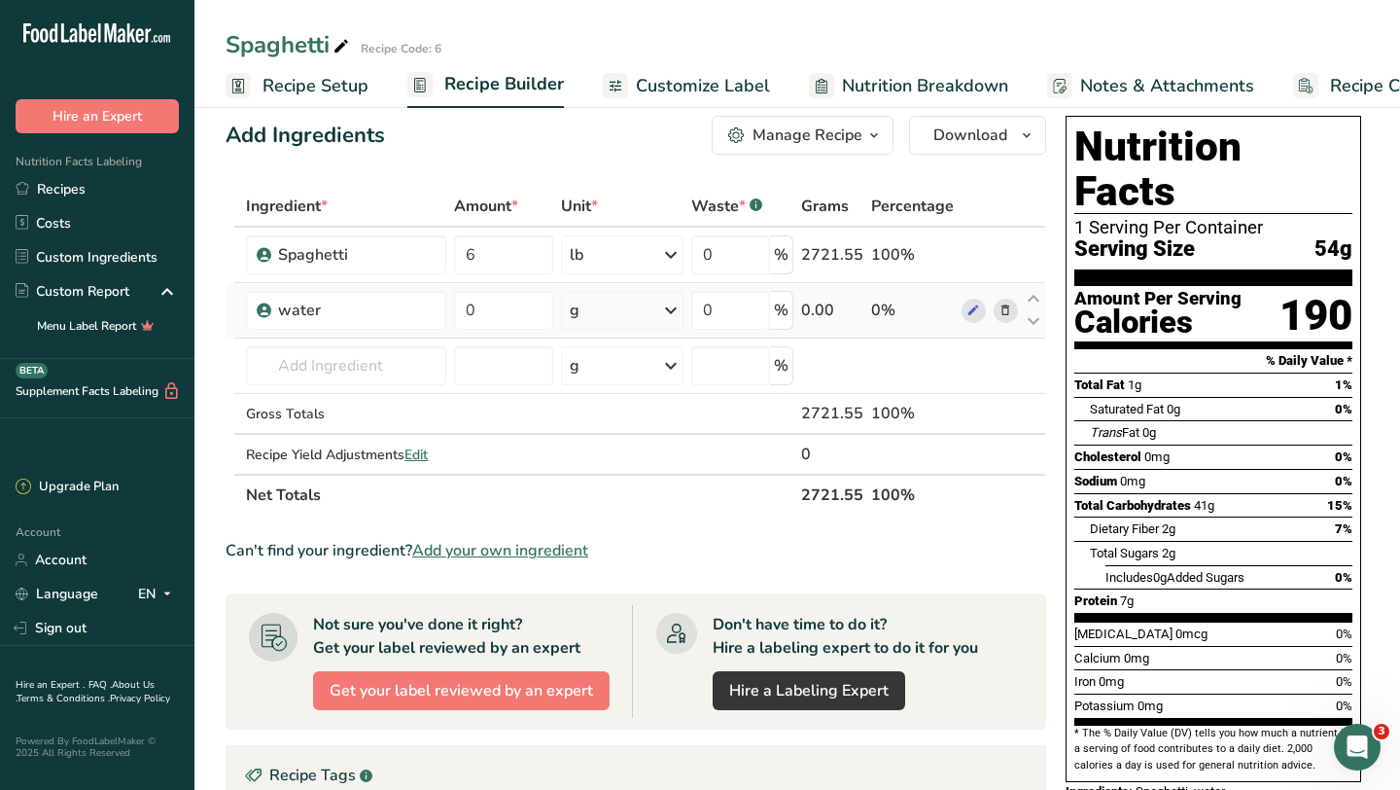
click at [679, 306] on icon at bounding box center [670, 310] width 23 height 35
click at [615, 598] on div "See more" at bounding box center [654, 607] width 163 height 20
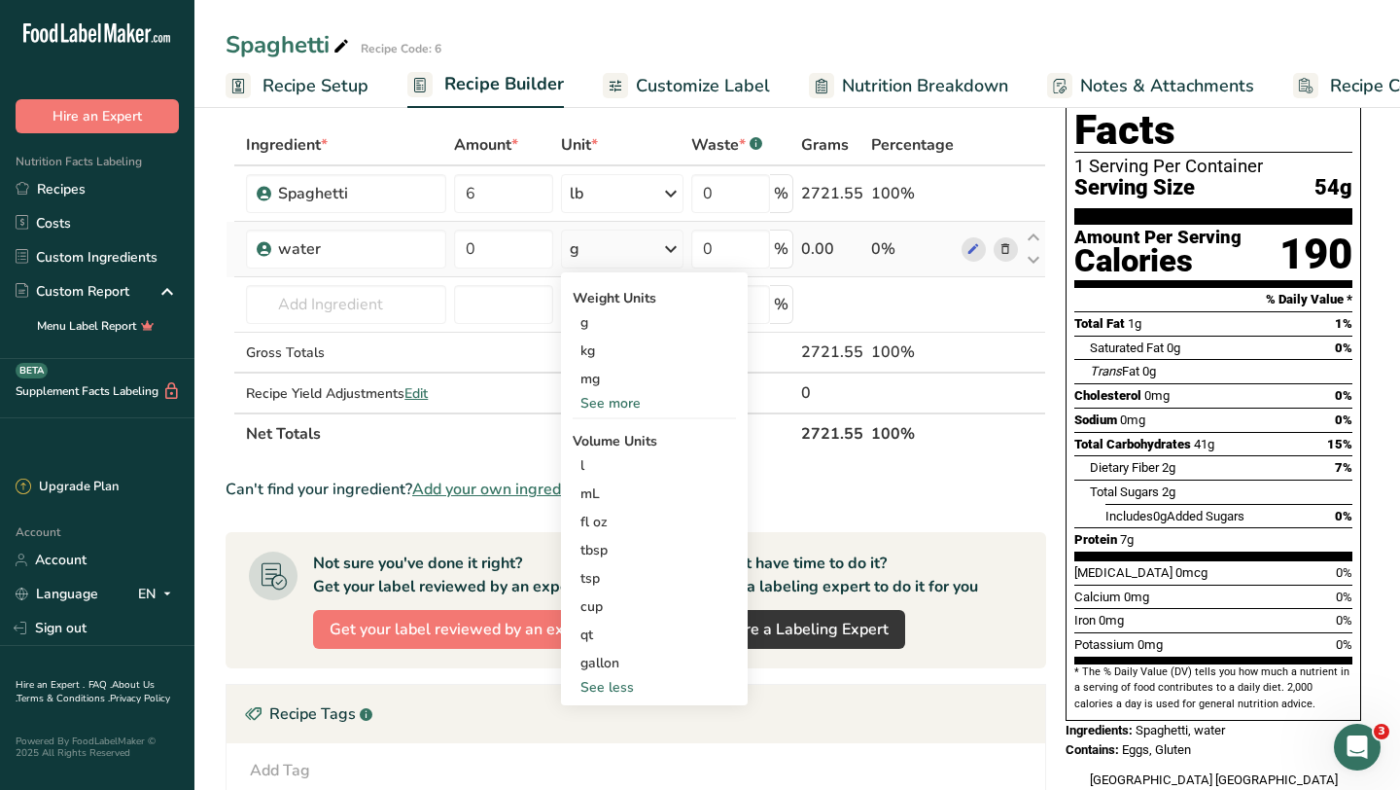
scroll to position [117, 0]
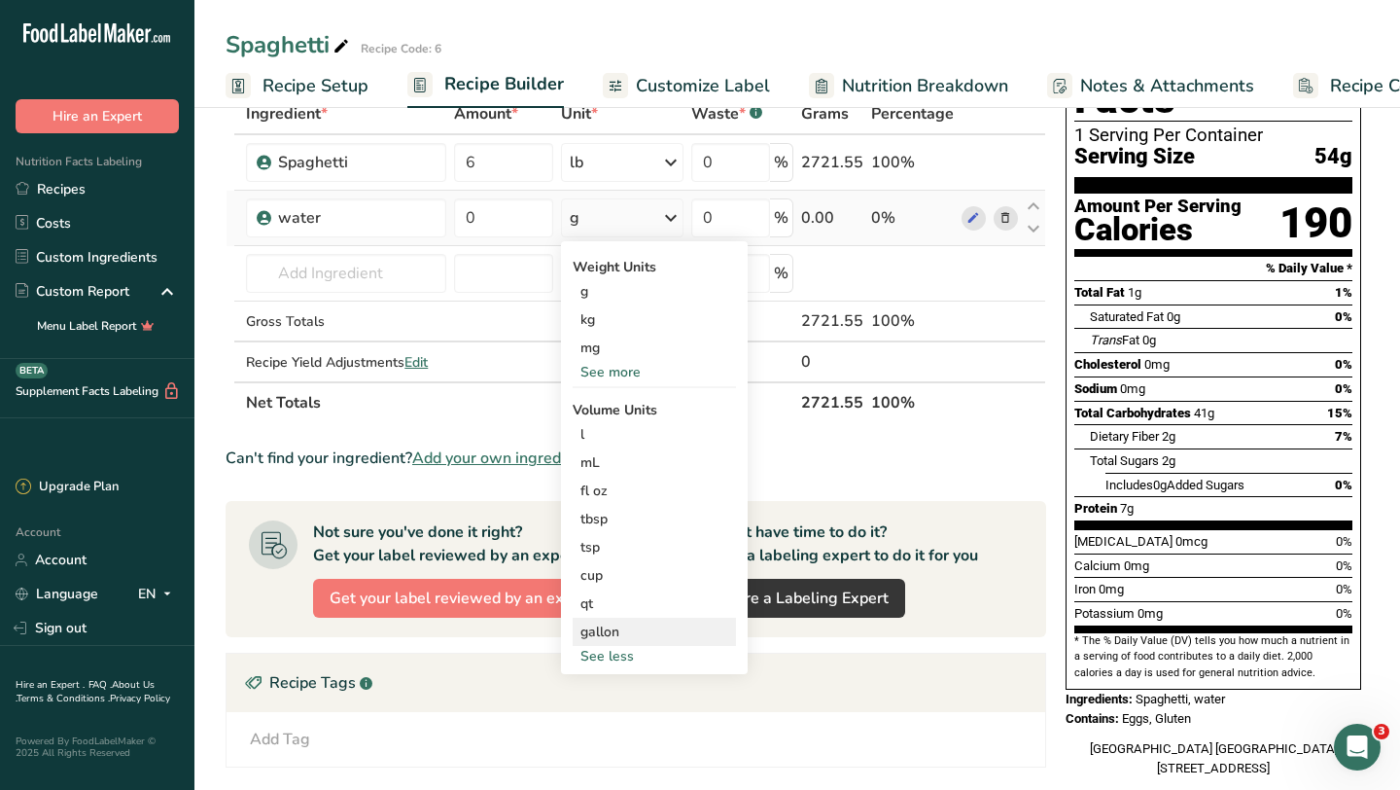
click at [607, 633] on div "gallon" at bounding box center [655, 631] width 148 height 20
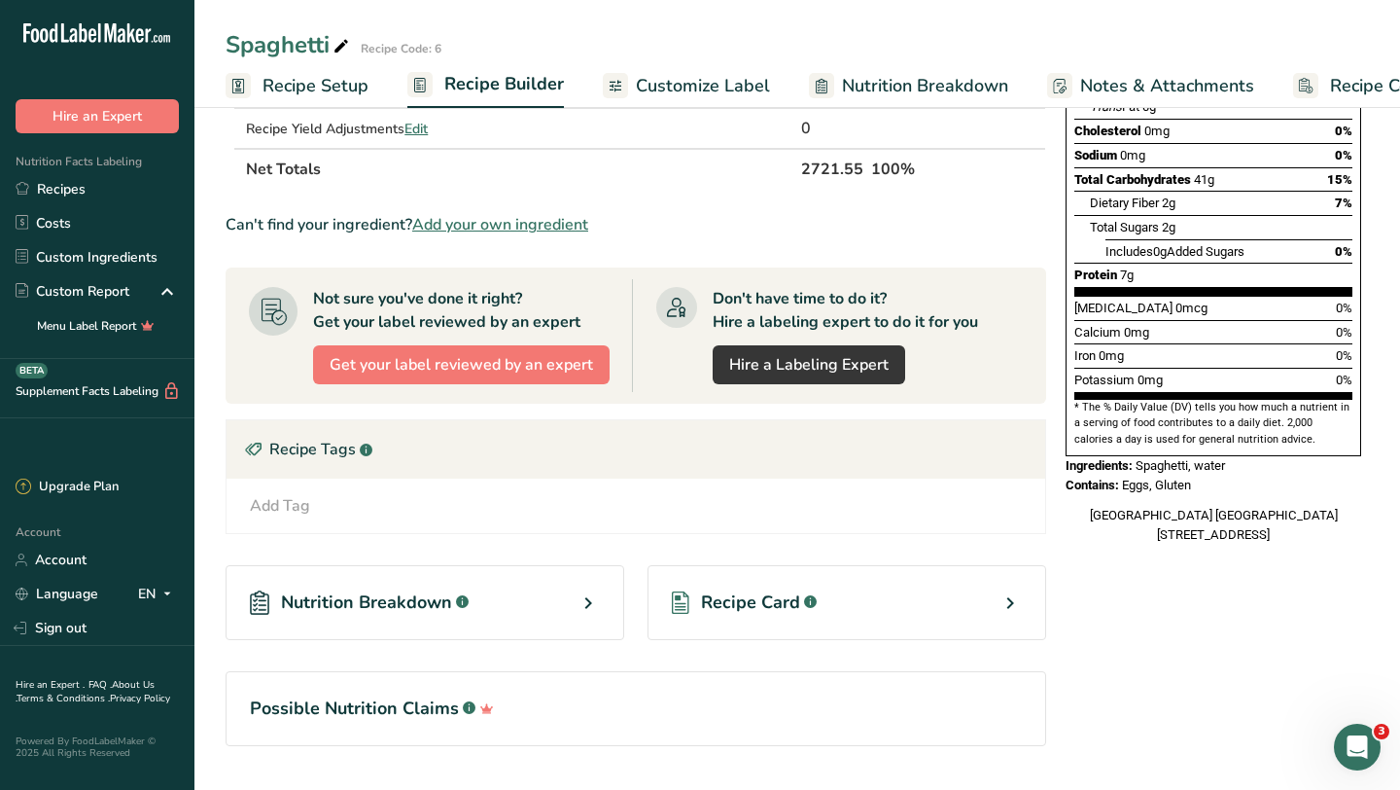
scroll to position [354, 0]
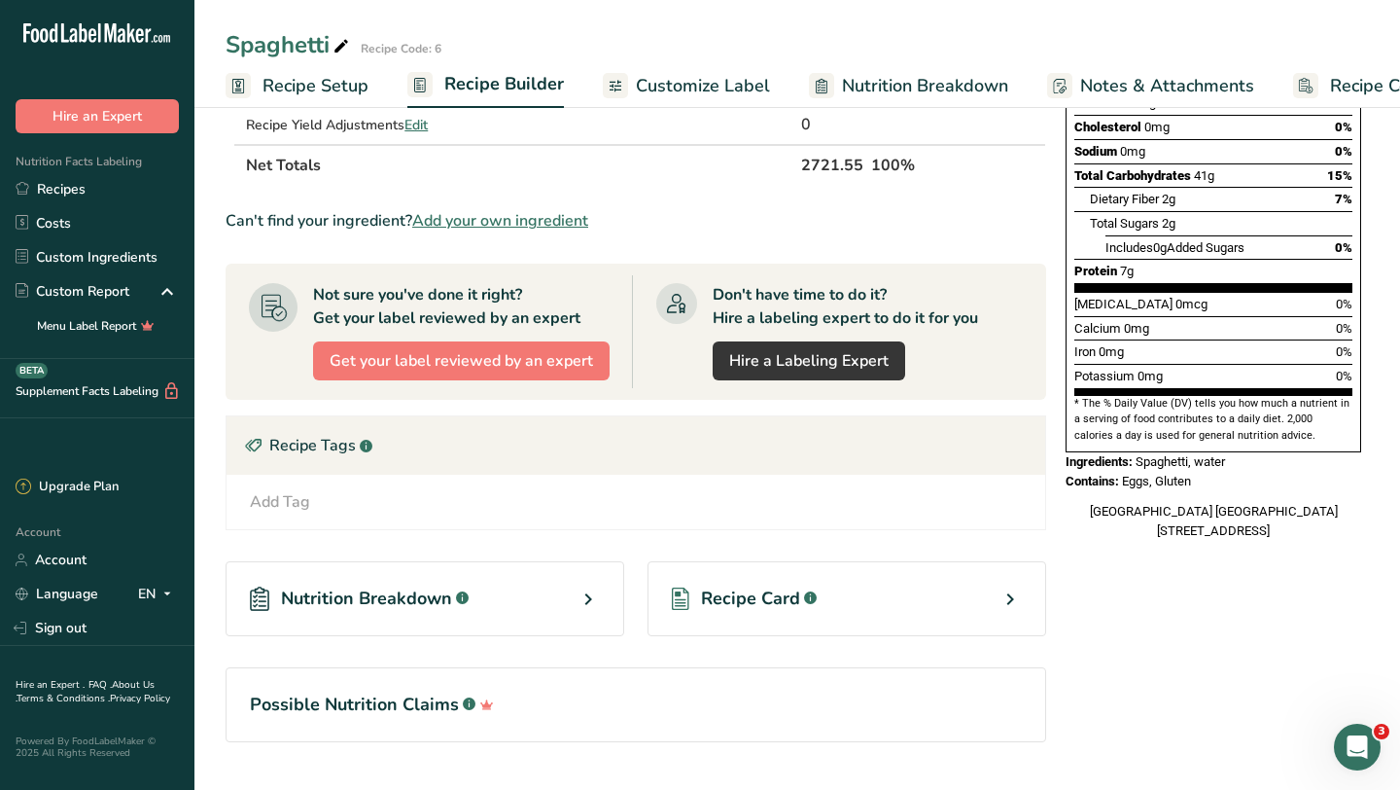
click at [1003, 594] on icon at bounding box center [1010, 599] width 23 height 35
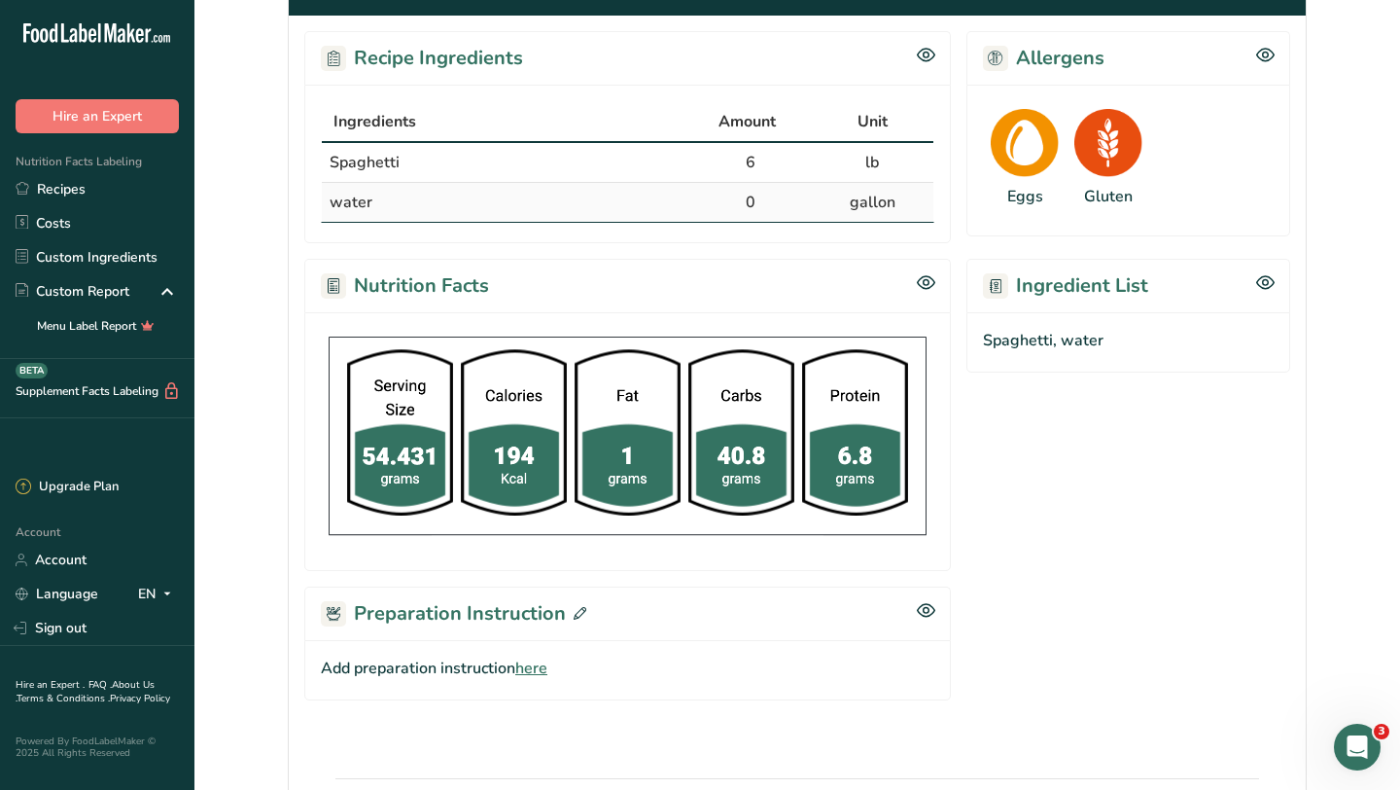
scroll to position [461, 0]
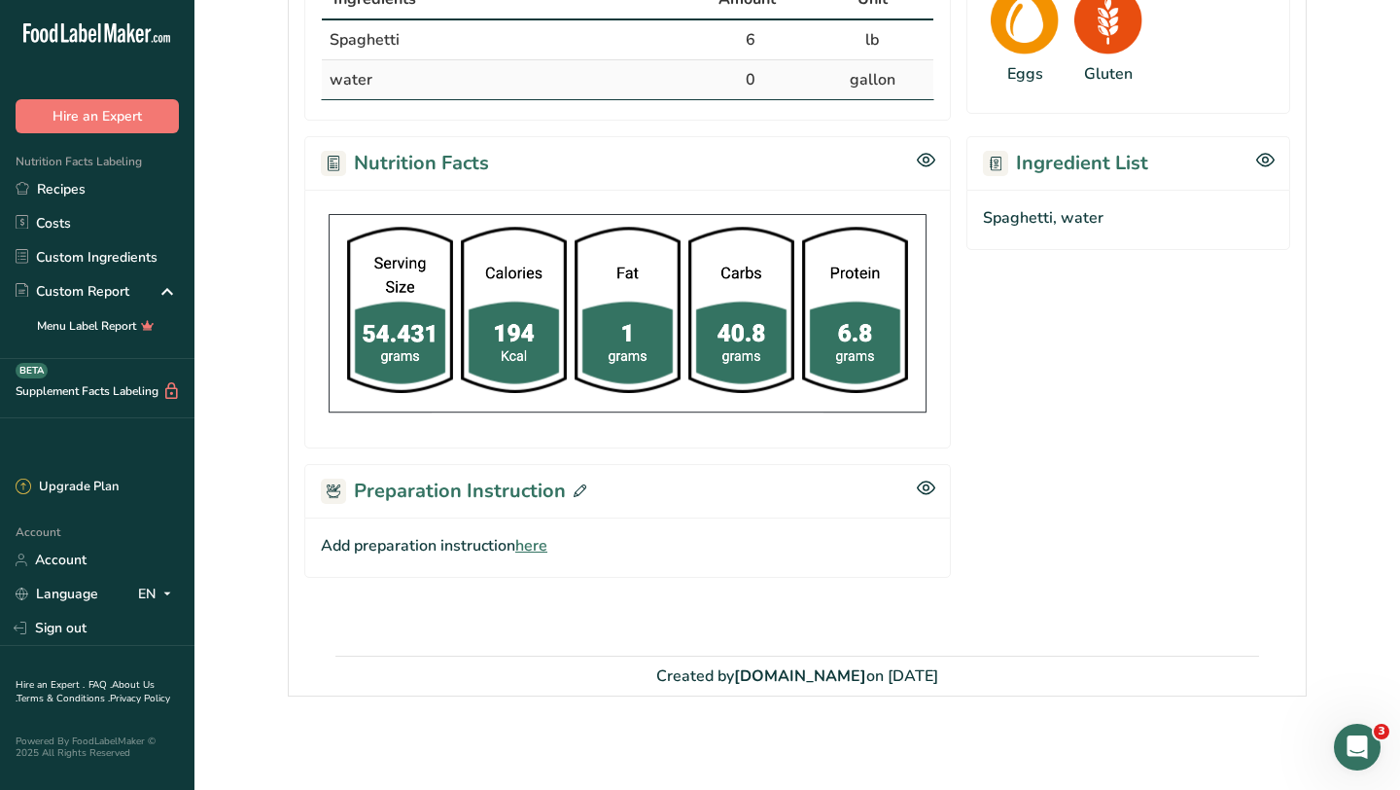
click at [580, 489] on icon at bounding box center [580, 490] width 13 height 13
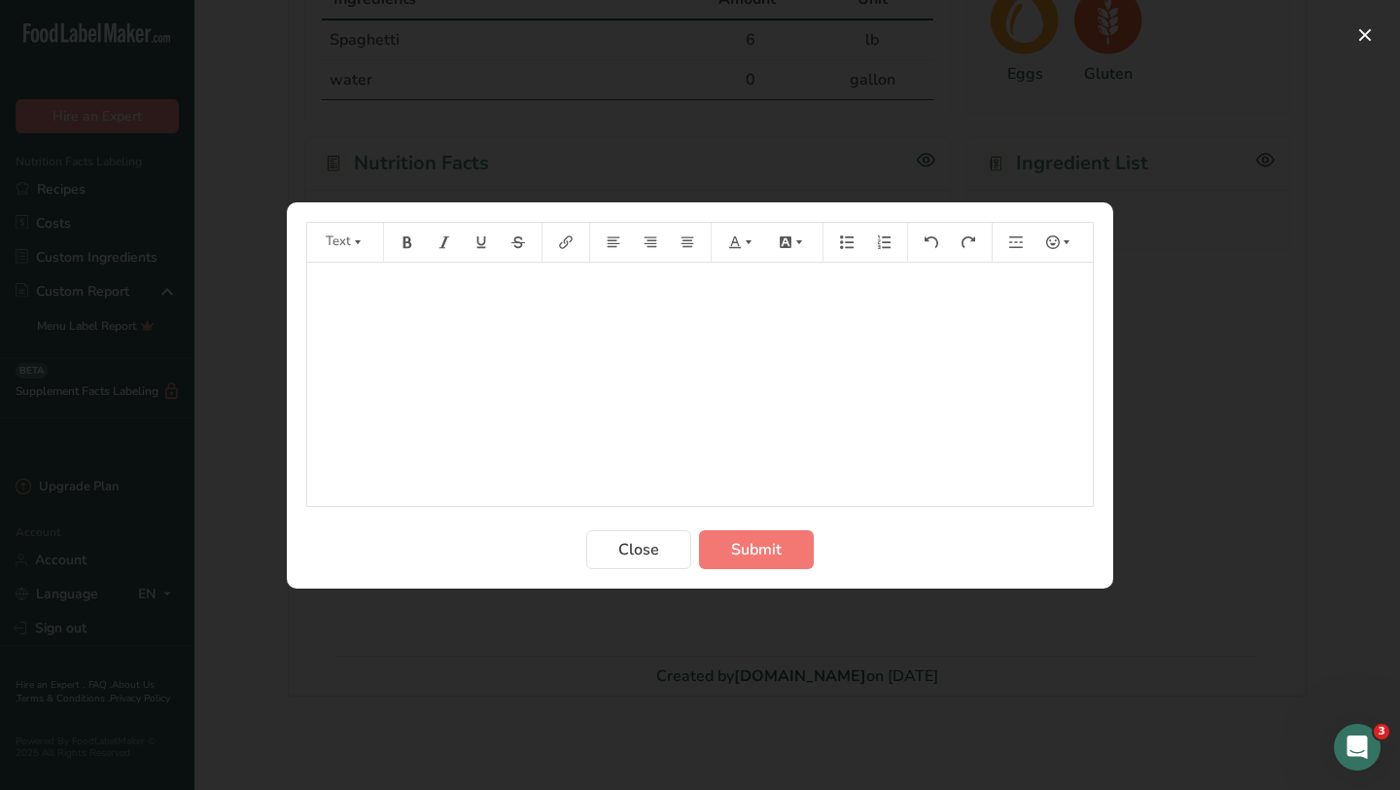
click at [682, 336] on div "﻿" at bounding box center [700, 384] width 786 height 243
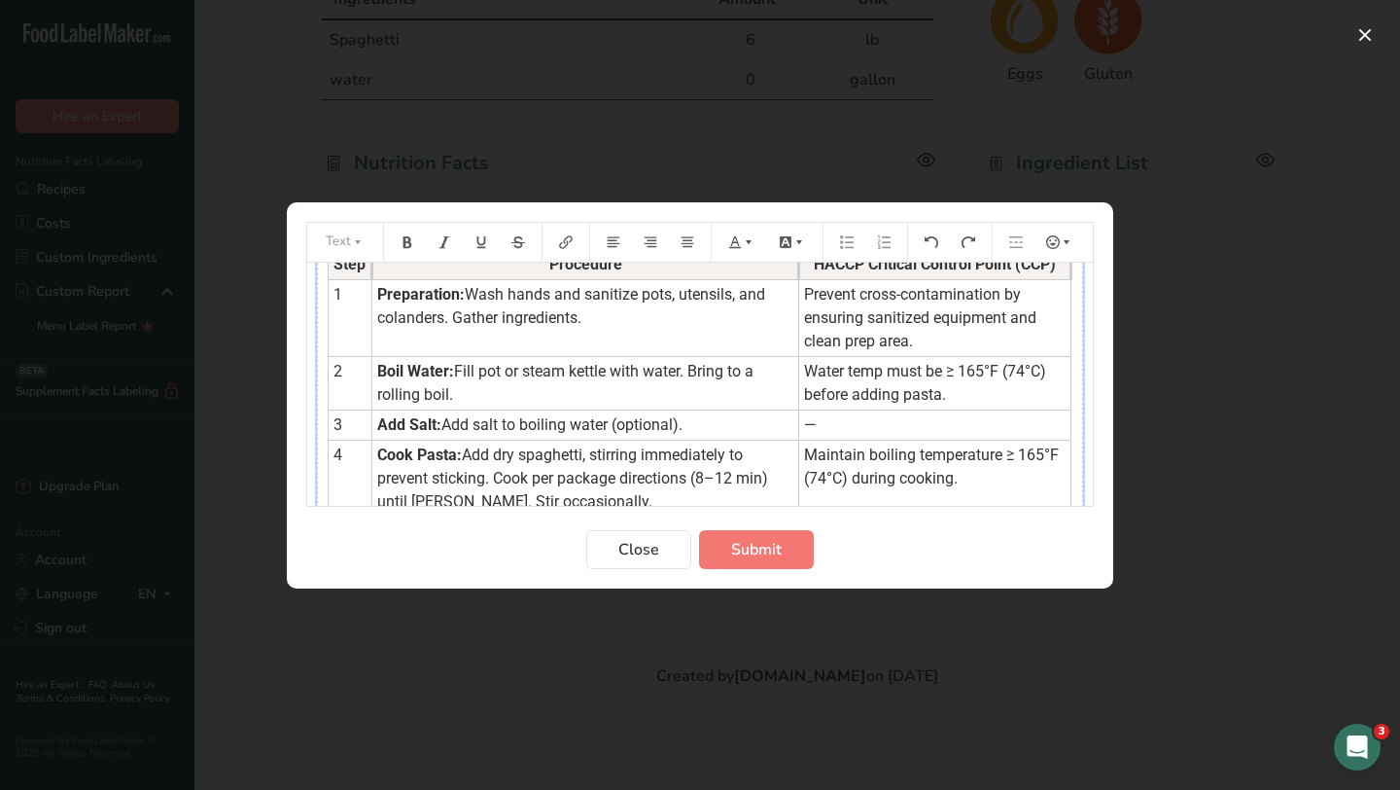
scroll to position [45, 0]
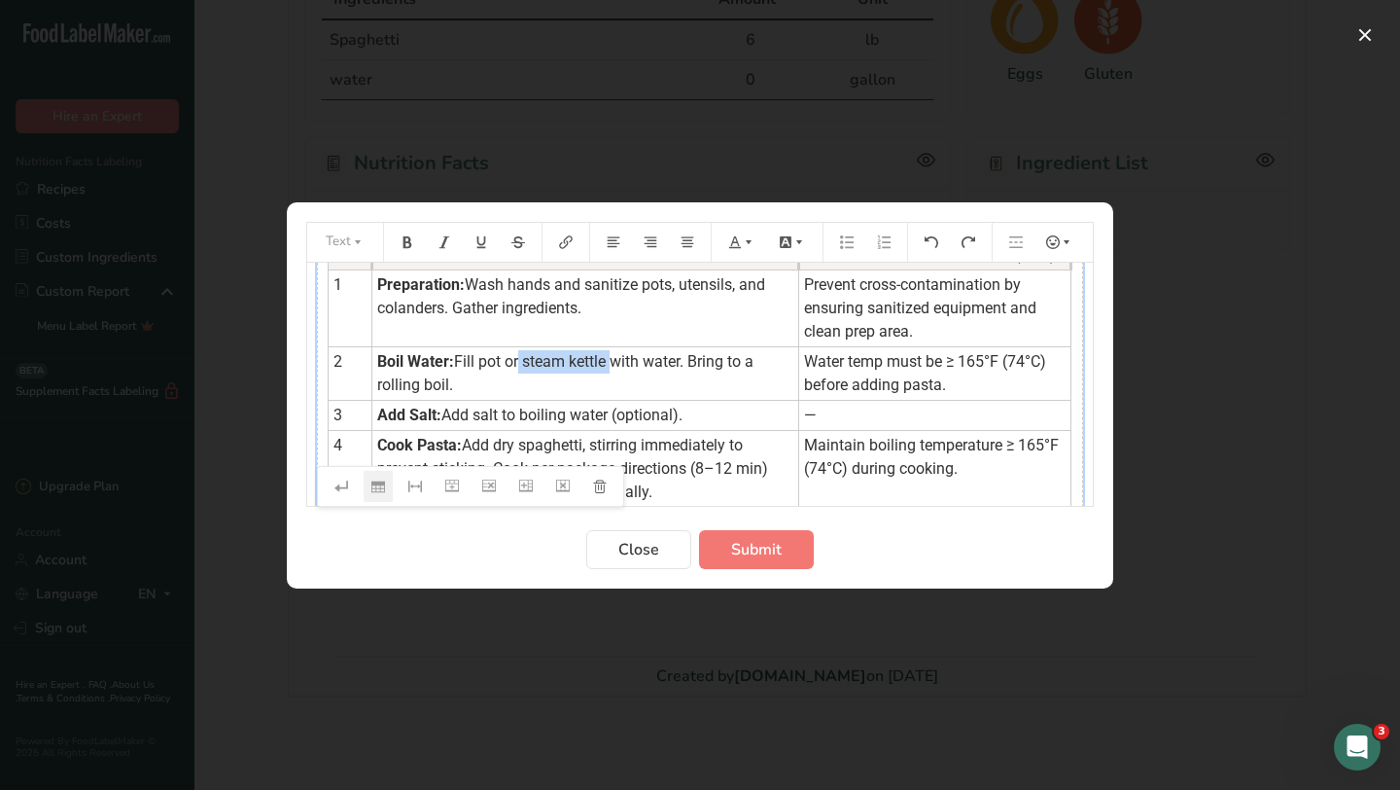
drag, startPoint x: 512, startPoint y: 363, endPoint x: 613, endPoint y: 361, distance: 100.2
click at [613, 361] on span "Fill pot or steam kettle with water. Bring to a rolling boil." at bounding box center [567, 373] width 380 height 42
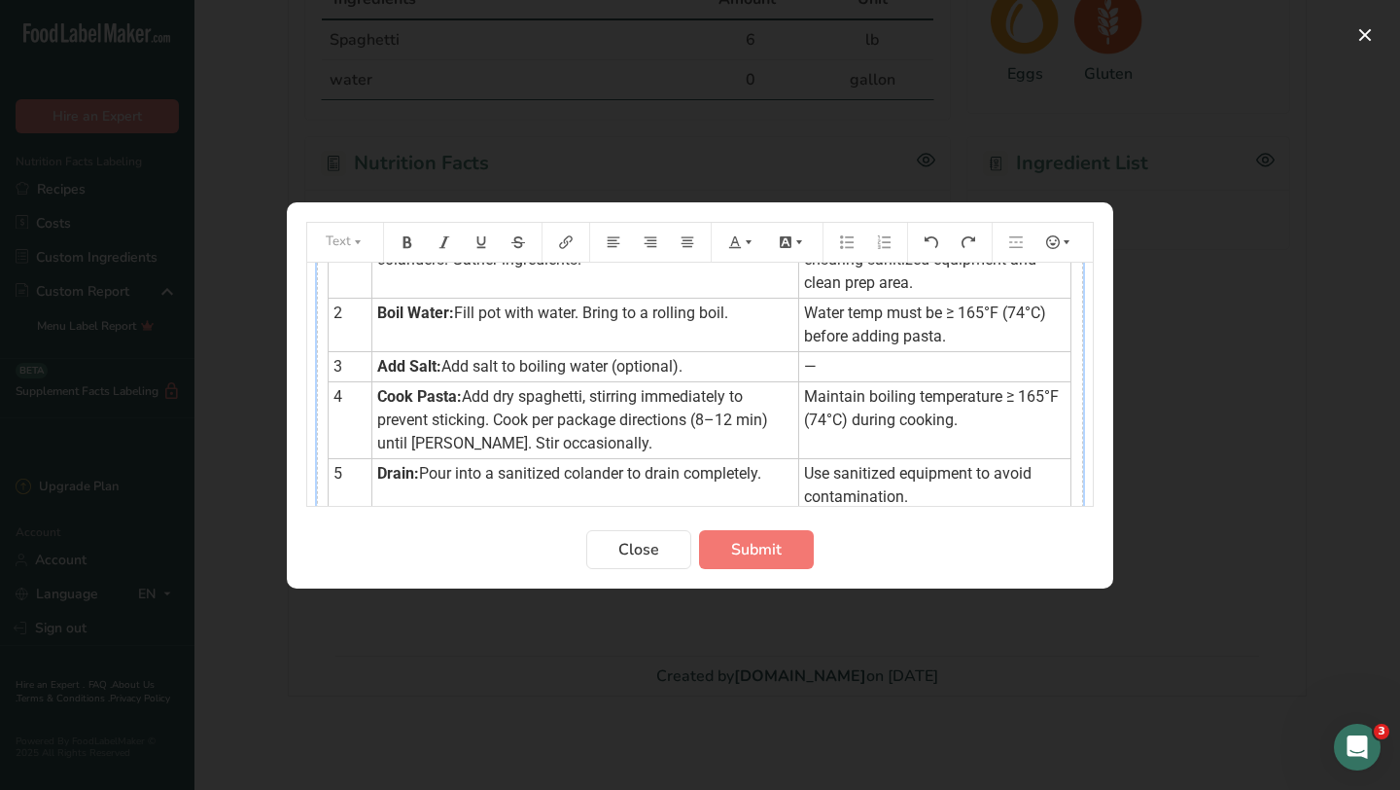
scroll to position [96, 0]
click at [500, 364] on span "Add salt to boiling water (optional)." at bounding box center [561, 363] width 241 height 18
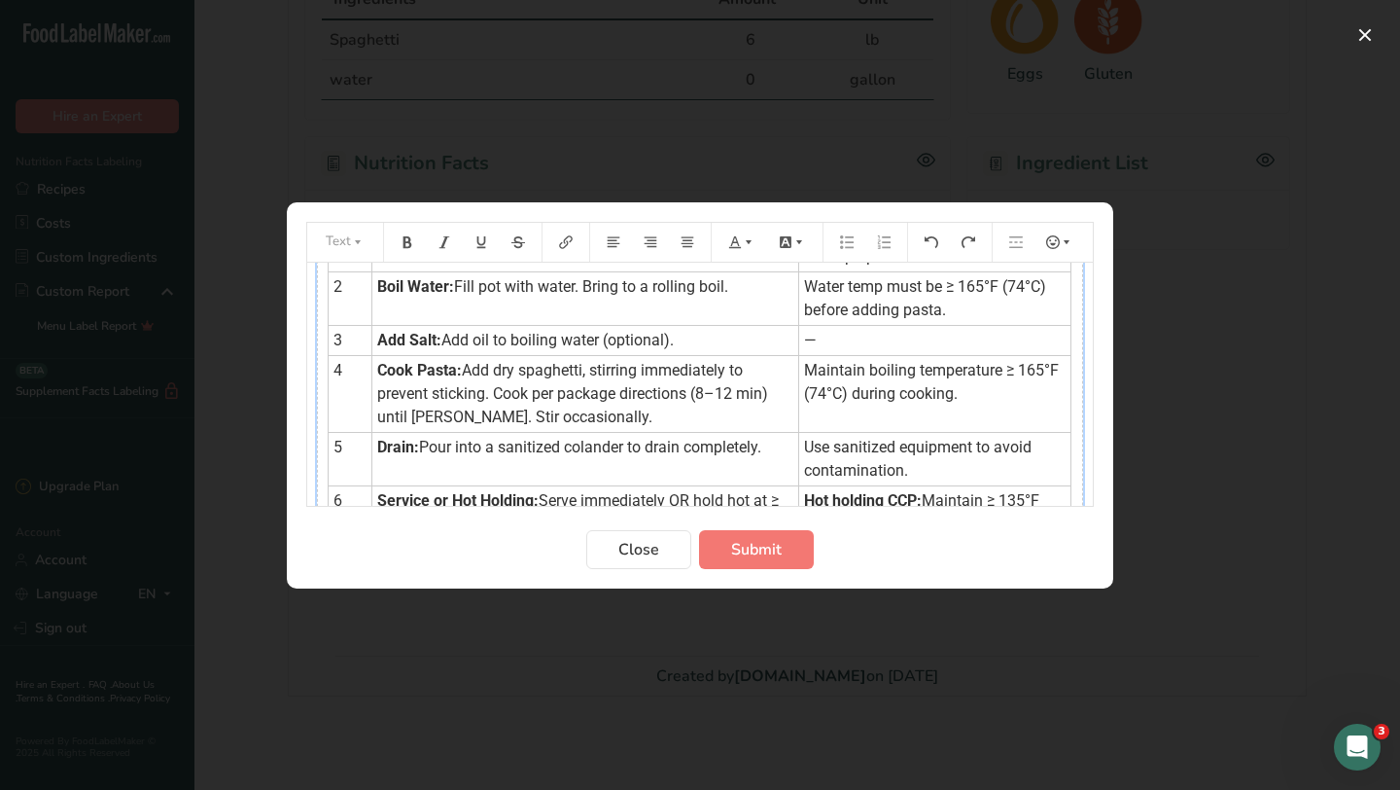
scroll to position [115, 0]
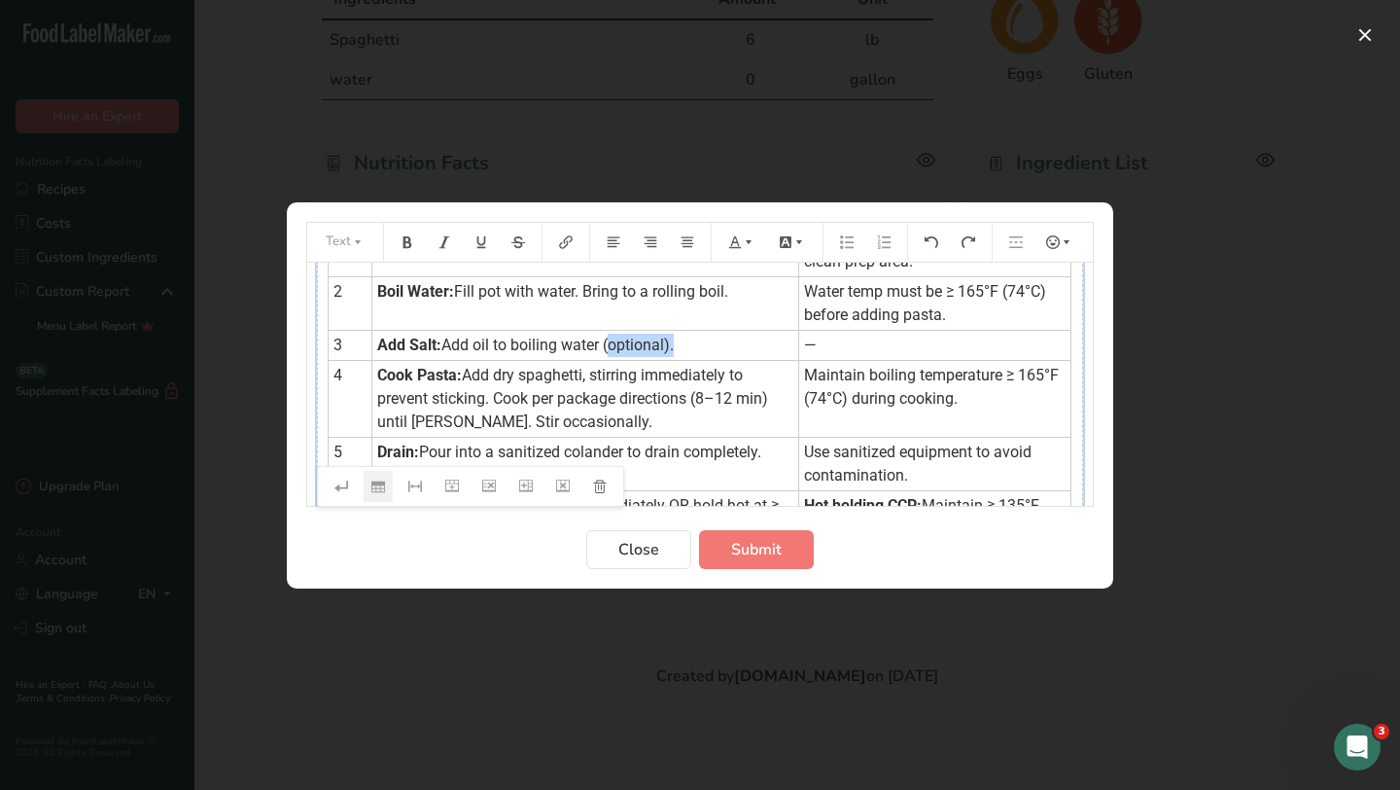
drag, startPoint x: 673, startPoint y: 343, endPoint x: 608, endPoint y: 346, distance: 65.2
click at [608, 346] on span "Add oil to boiling water (optional)." at bounding box center [557, 344] width 232 height 18
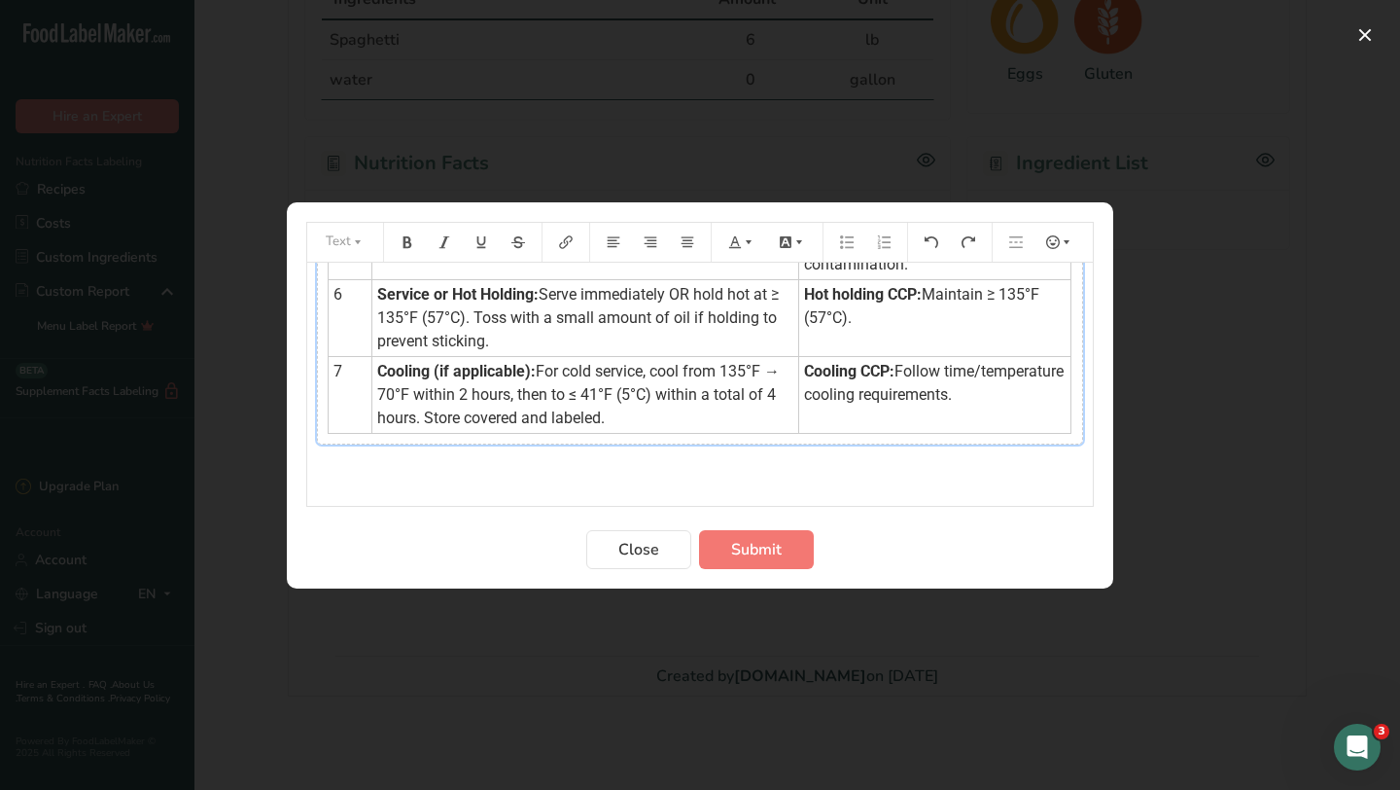
scroll to position [0, 0]
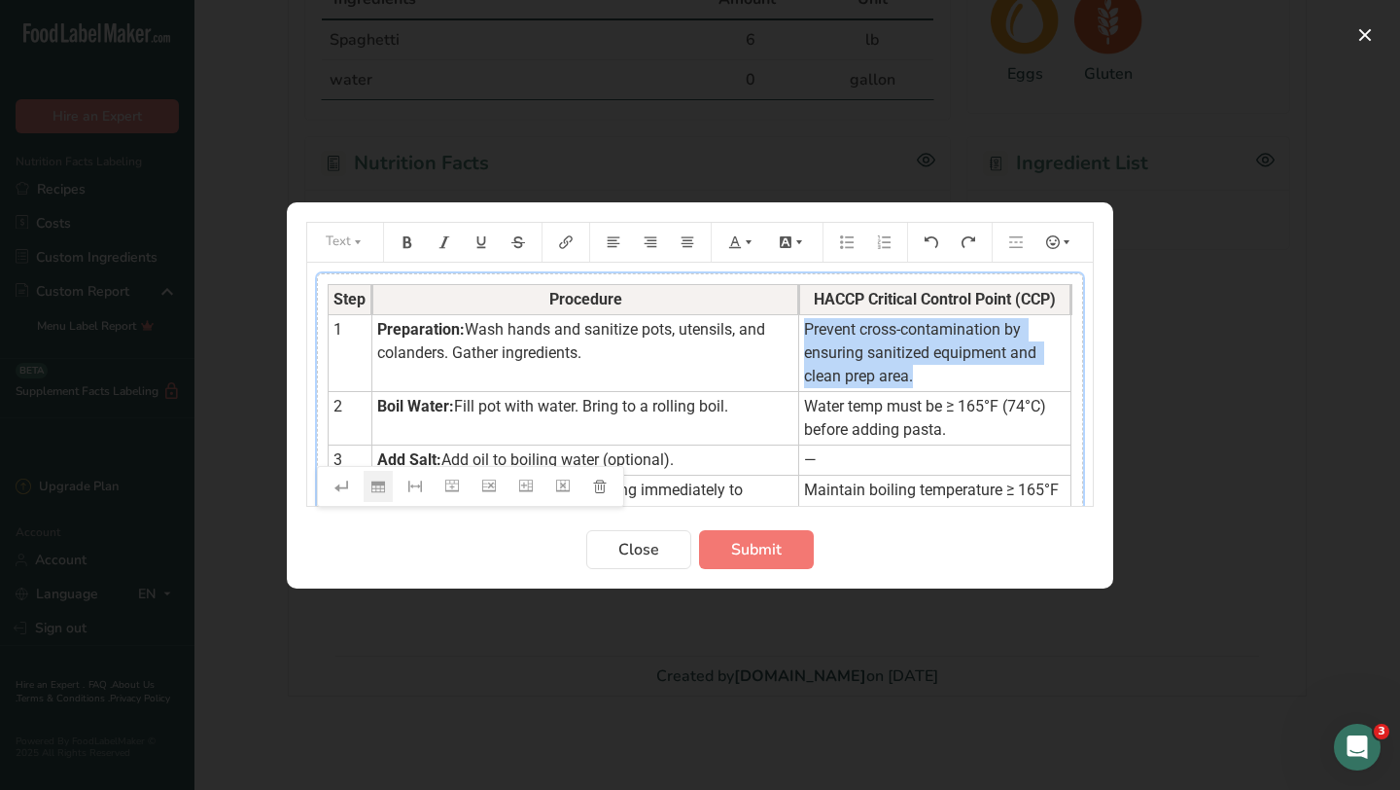
drag, startPoint x: 907, startPoint y: 376, endPoint x: 795, endPoint y: 332, distance: 120.4
click at [799, 332] on td "Prevent cross-contamination by ensuring sanitized equipment and clean prep area." at bounding box center [935, 352] width 272 height 77
click at [748, 231] on button "Preparation instructions modal" at bounding box center [742, 242] width 43 height 31
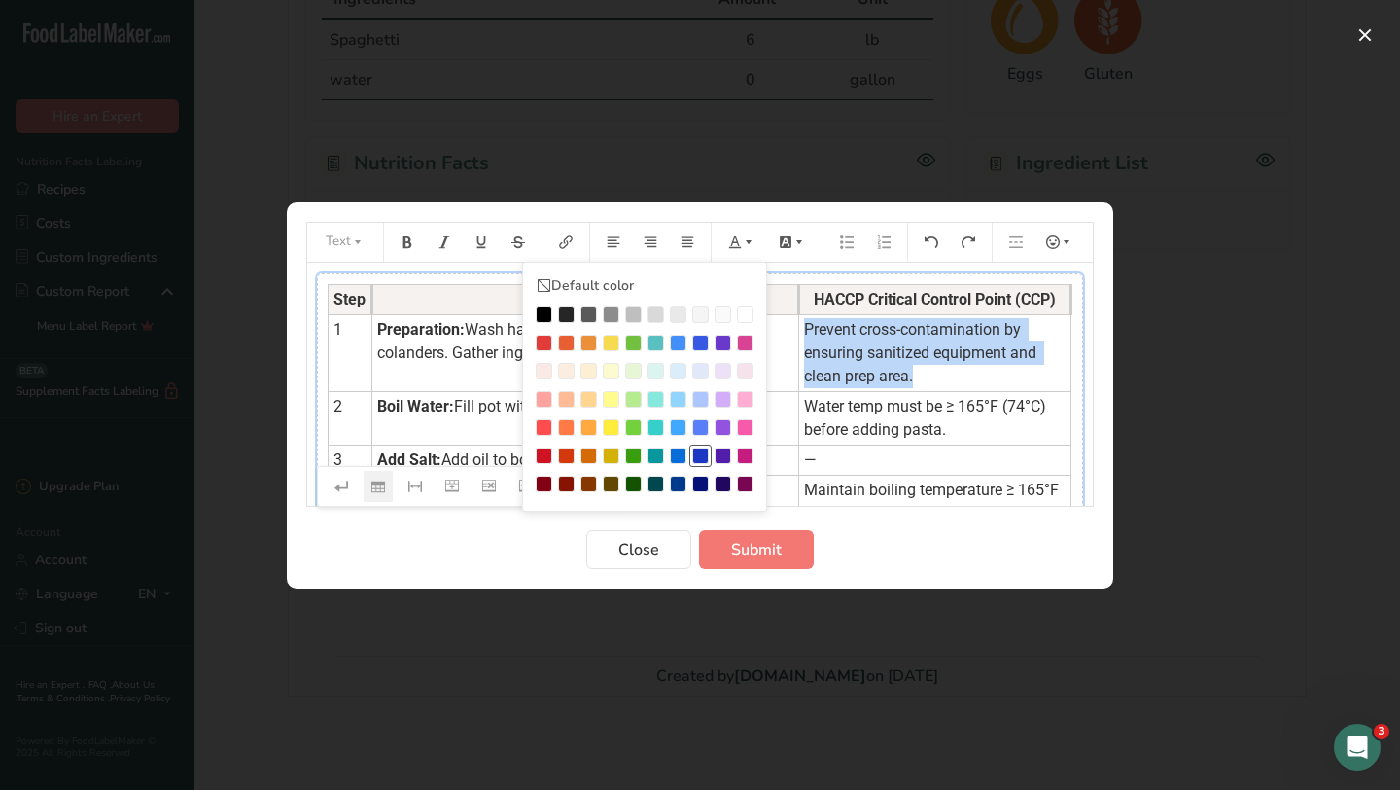
click at [701, 459] on div "Preparation instructions modal" at bounding box center [700, 455] width 17 height 17
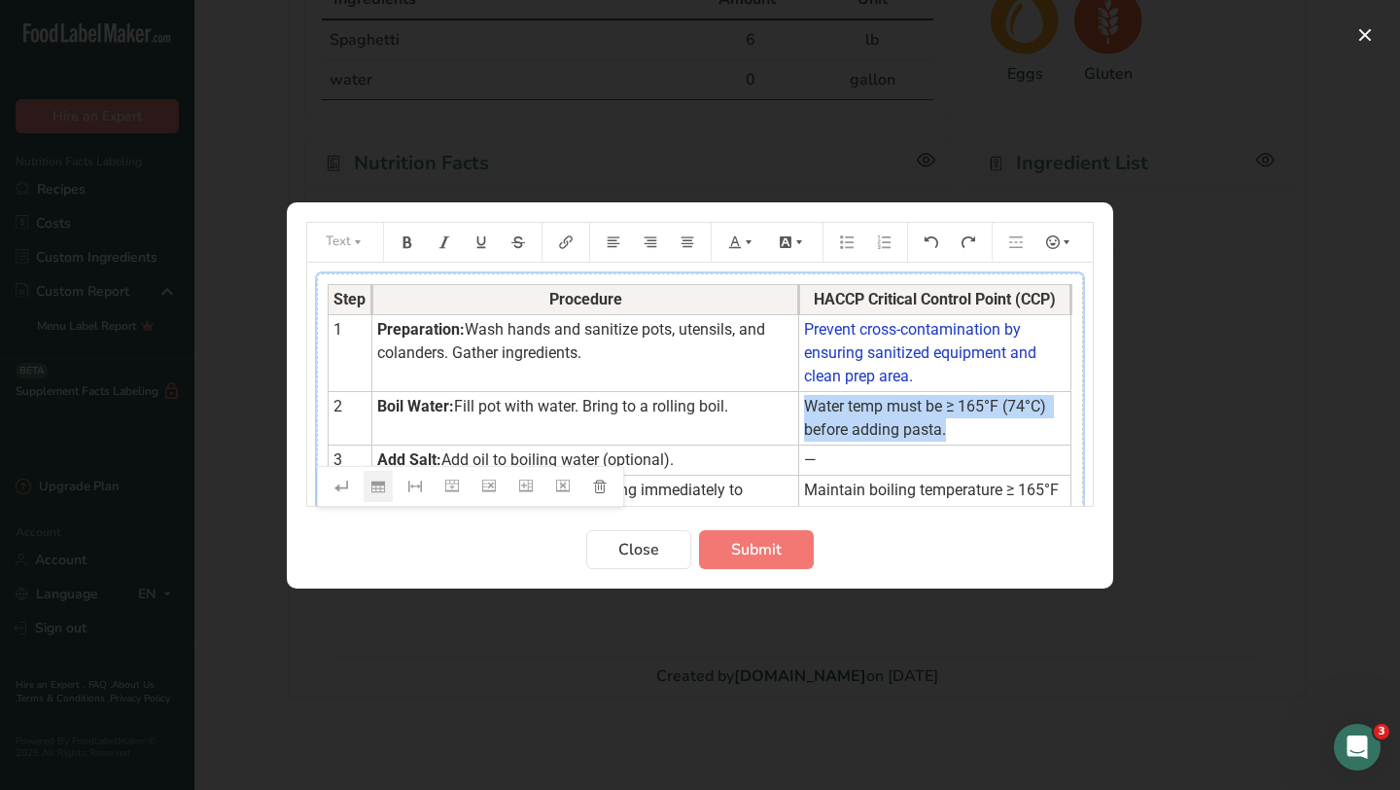
drag, startPoint x: 945, startPoint y: 437, endPoint x: 796, endPoint y: 406, distance: 151.8
click at [799, 406] on td "Water temp must be ≥ 165°F (74°C) before adding pasta." at bounding box center [935, 417] width 272 height 53
click at [747, 237] on icon "Preparation instructions modal" at bounding box center [749, 242] width 14 height 14
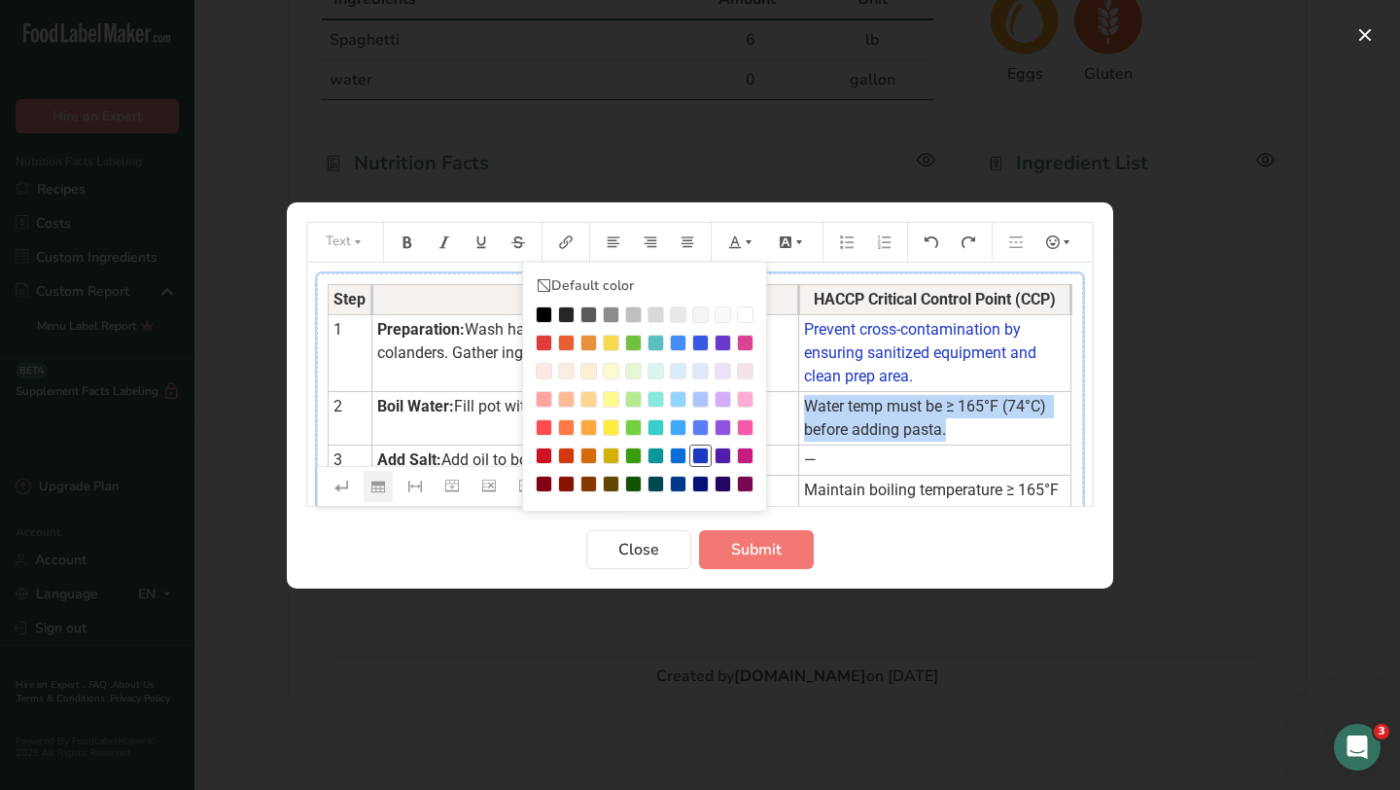
click at [700, 454] on div "Preparation instructions modal" at bounding box center [700, 455] width 17 height 17
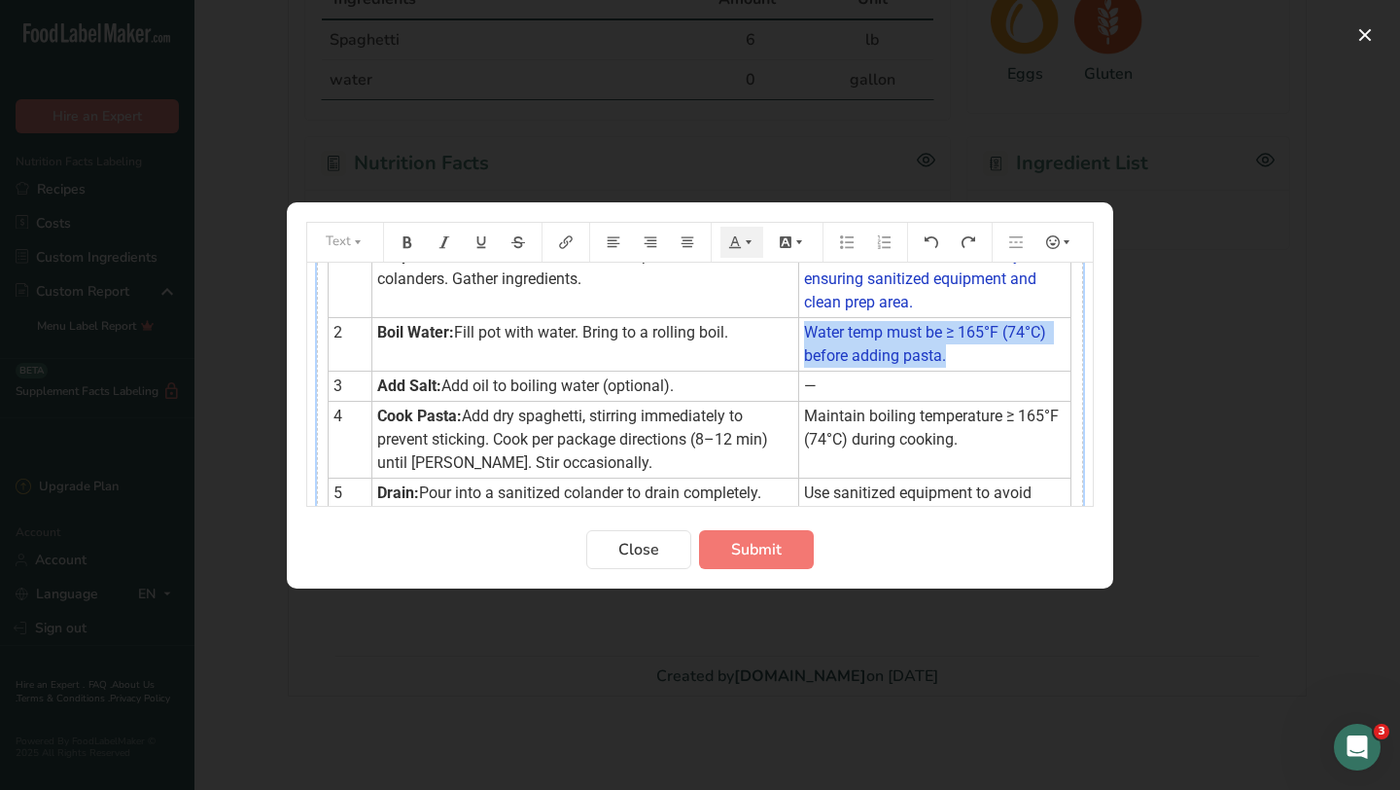
scroll to position [88, 0]
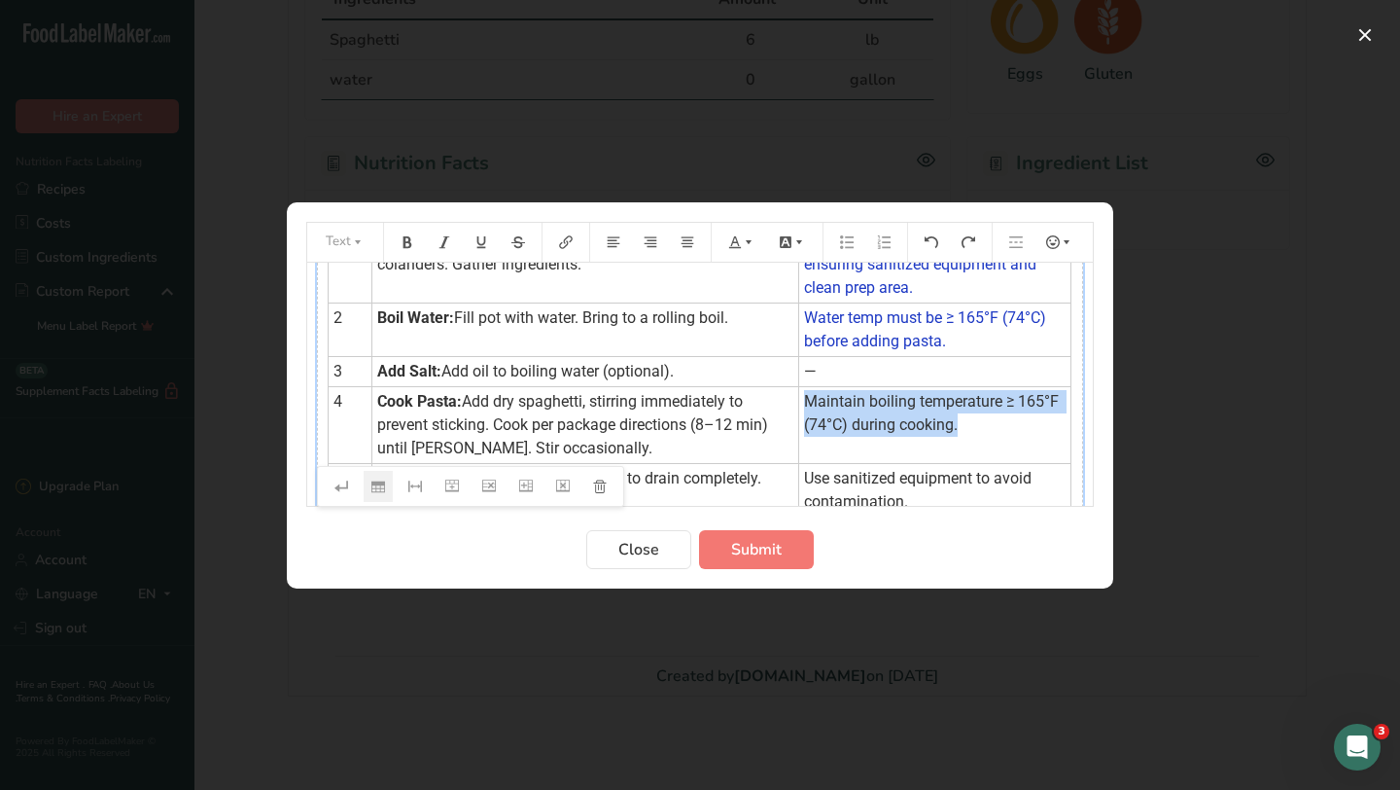
drag, startPoint x: 796, startPoint y: 402, endPoint x: 959, endPoint y: 429, distance: 164.7
click at [959, 429] on td "Maintain boiling temperature ≥ 165°F (74°C) during cooking." at bounding box center [935, 424] width 272 height 77
click at [746, 243] on icon "Preparation instructions modal" at bounding box center [749, 242] width 14 height 14
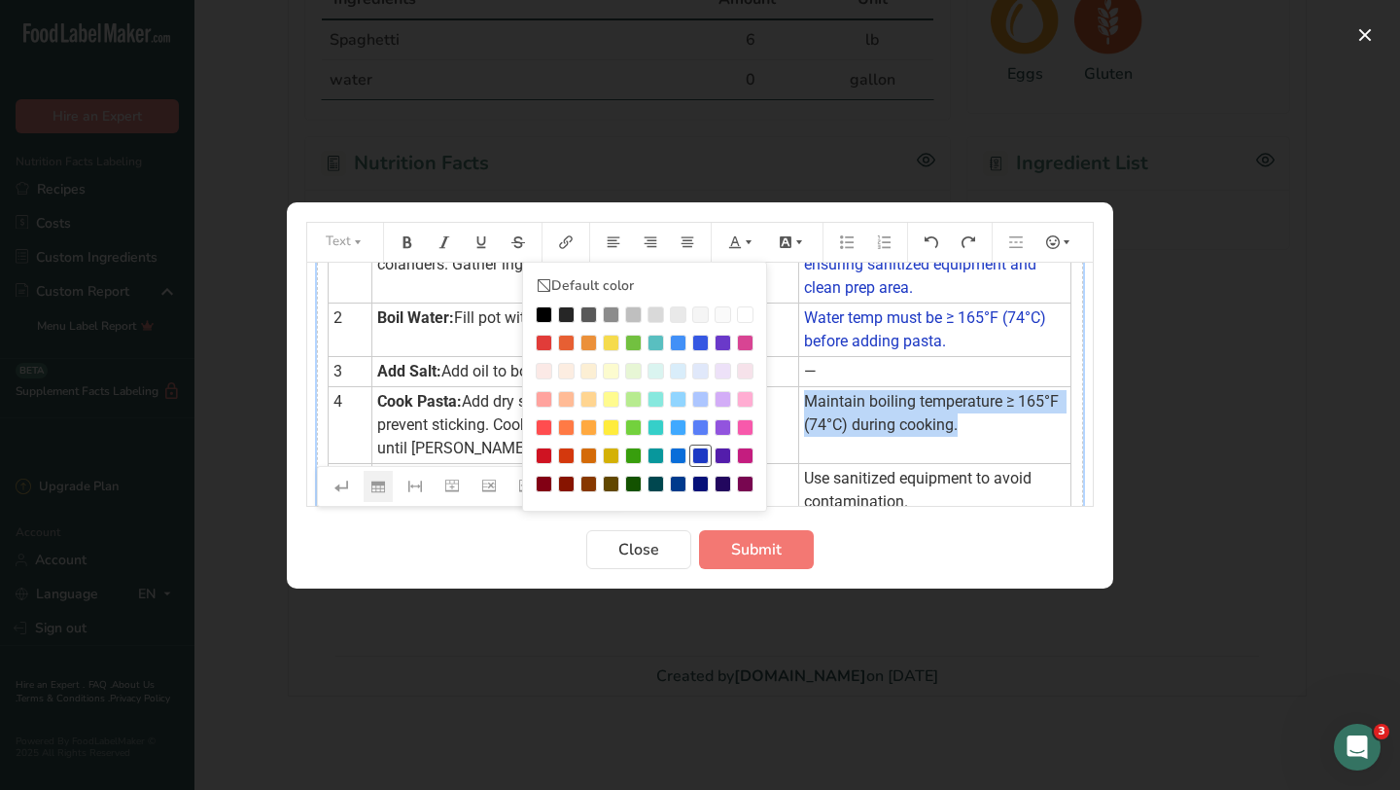
click at [704, 453] on div "Preparation instructions modal" at bounding box center [700, 455] width 17 height 17
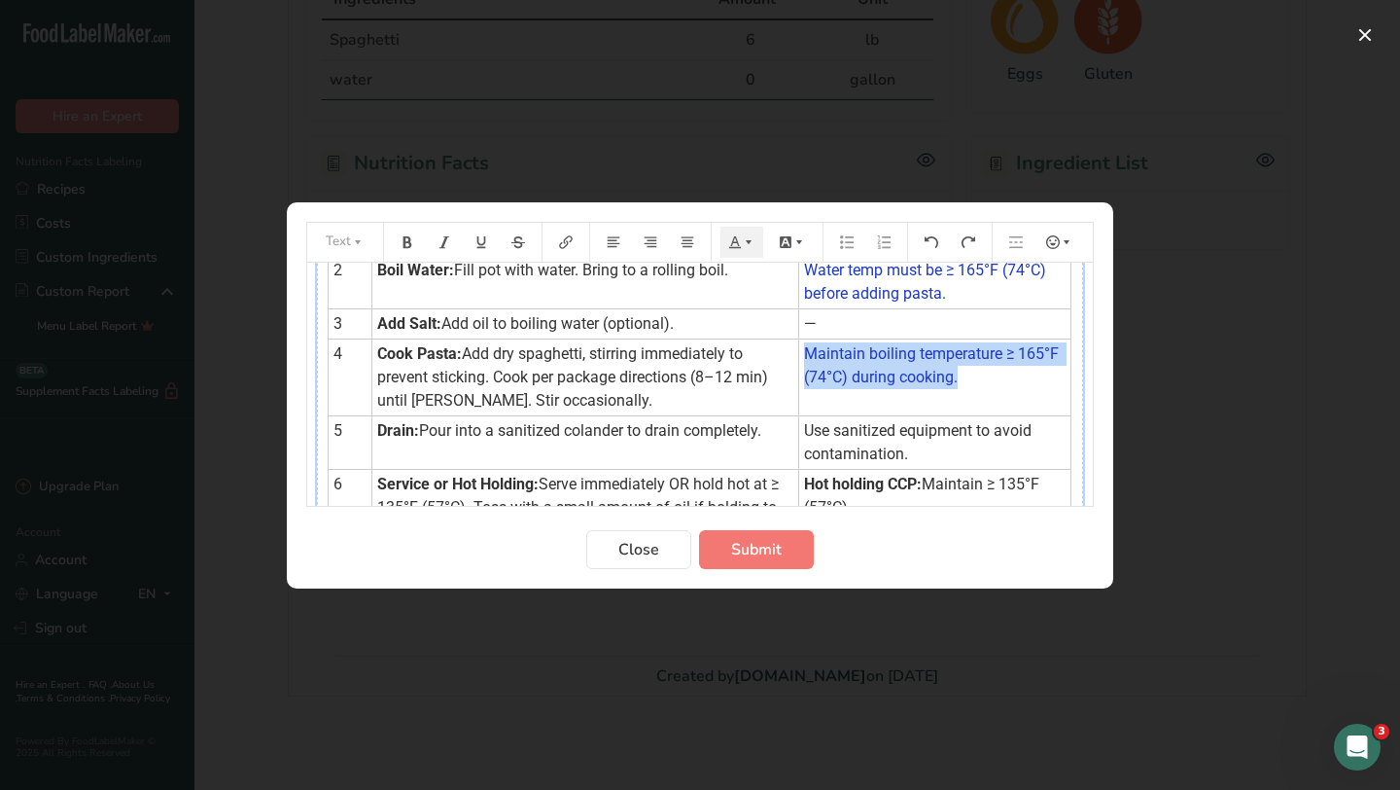
scroll to position [143, 0]
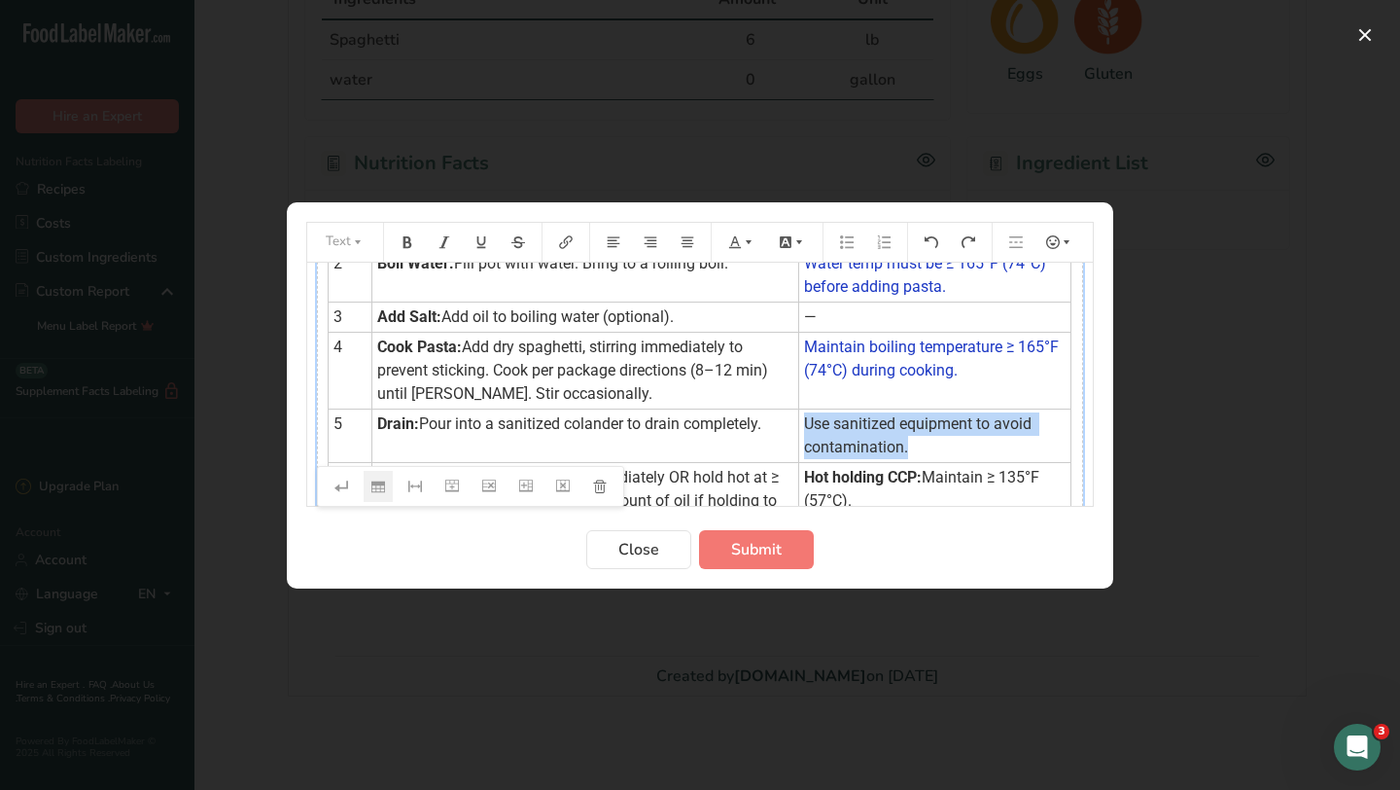
drag, startPoint x: 906, startPoint y: 446, endPoint x: 794, endPoint y: 424, distance: 114.0
click at [799, 424] on td "Use sanitized equipment to avoid contamination." at bounding box center [935, 434] width 272 height 53
click at [747, 235] on icon "Preparation instructions modal" at bounding box center [749, 242] width 14 height 14
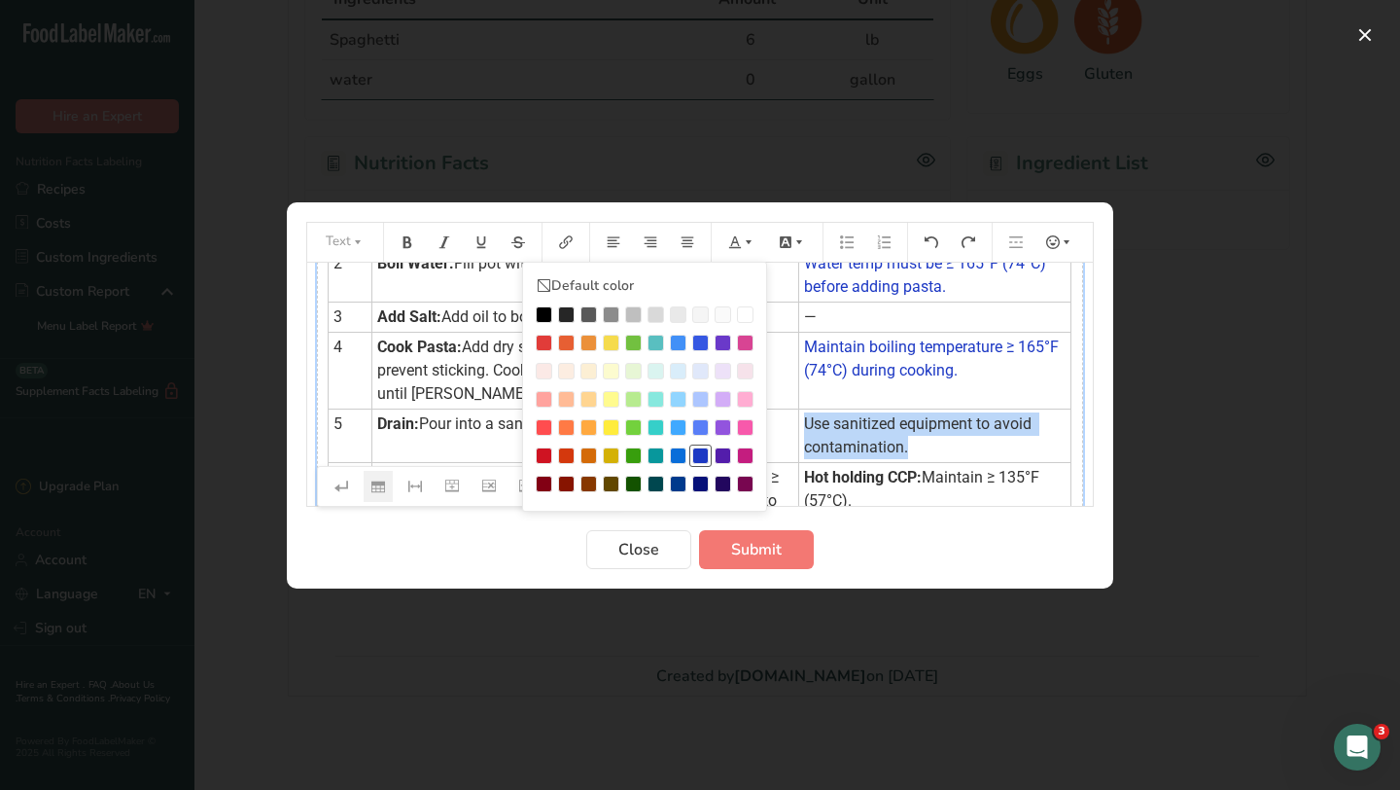
click at [698, 455] on div "Preparation instructions modal" at bounding box center [700, 455] width 17 height 17
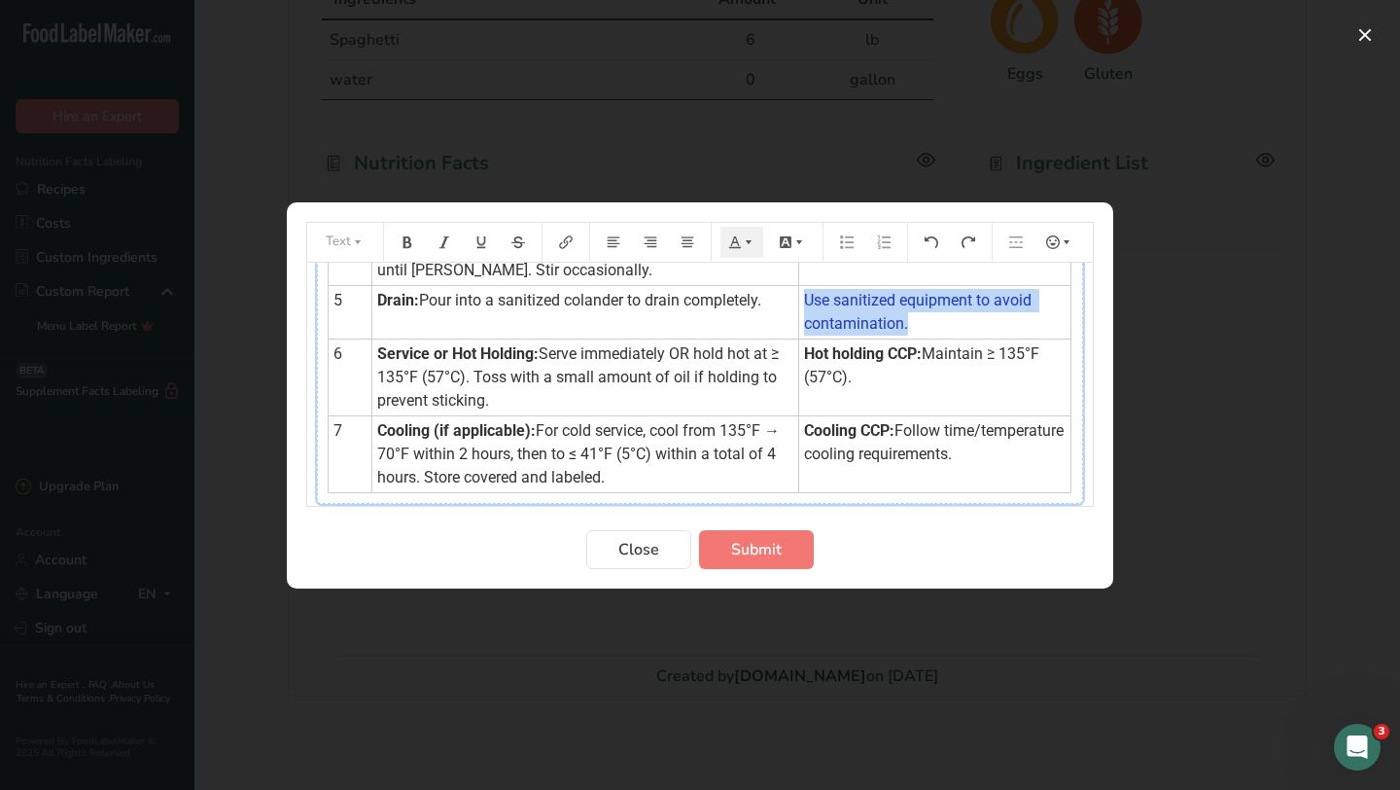
scroll to position [326, 0]
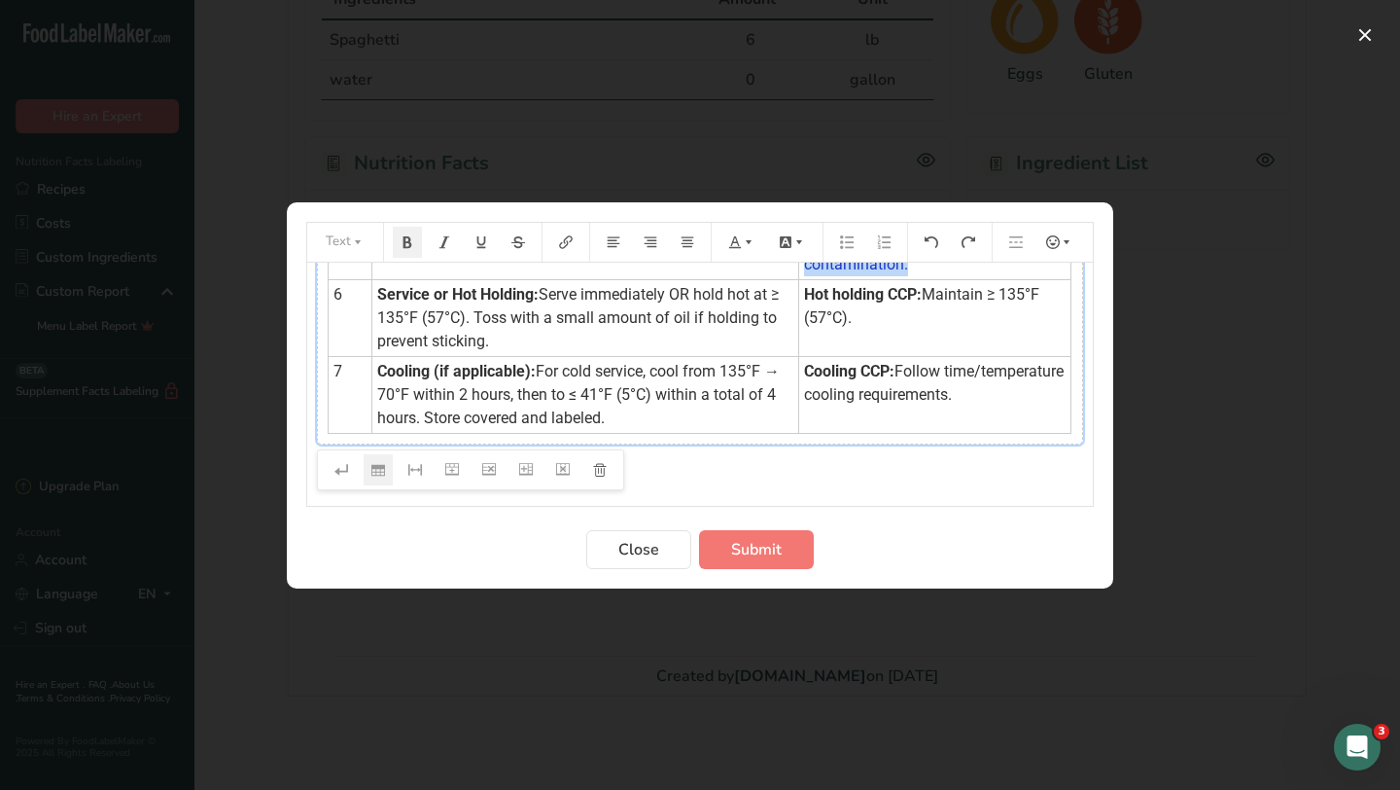
drag, startPoint x: 846, startPoint y: 323, endPoint x: 794, endPoint y: 295, distance: 58.7
click at [799, 295] on td "Hot holding CCP: Maintain ≥ 135°F (57°C)." at bounding box center [935, 317] width 272 height 77
click at [747, 241] on icon "Preparation instructions modal" at bounding box center [749, 242] width 14 height 14
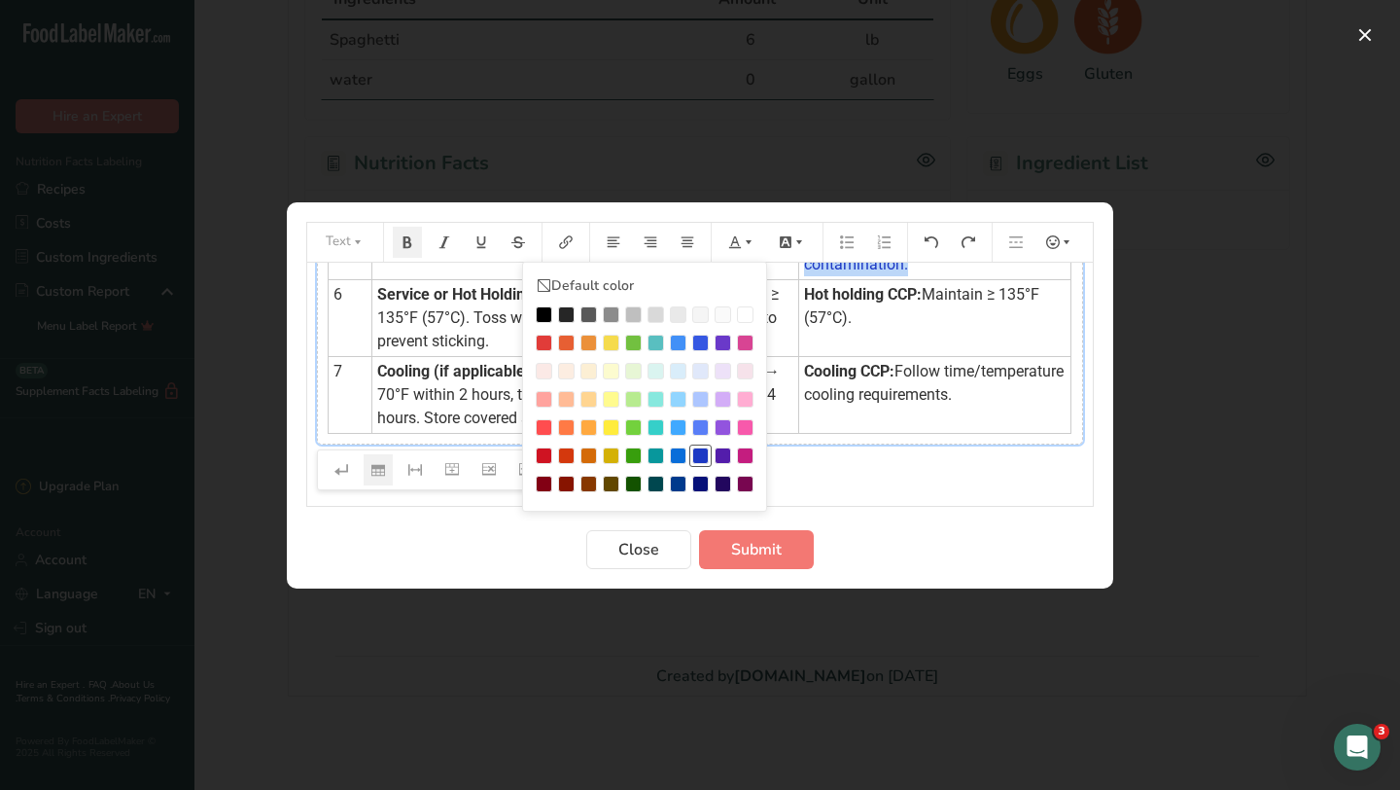
click at [696, 450] on div "Preparation instructions modal" at bounding box center [700, 455] width 17 height 17
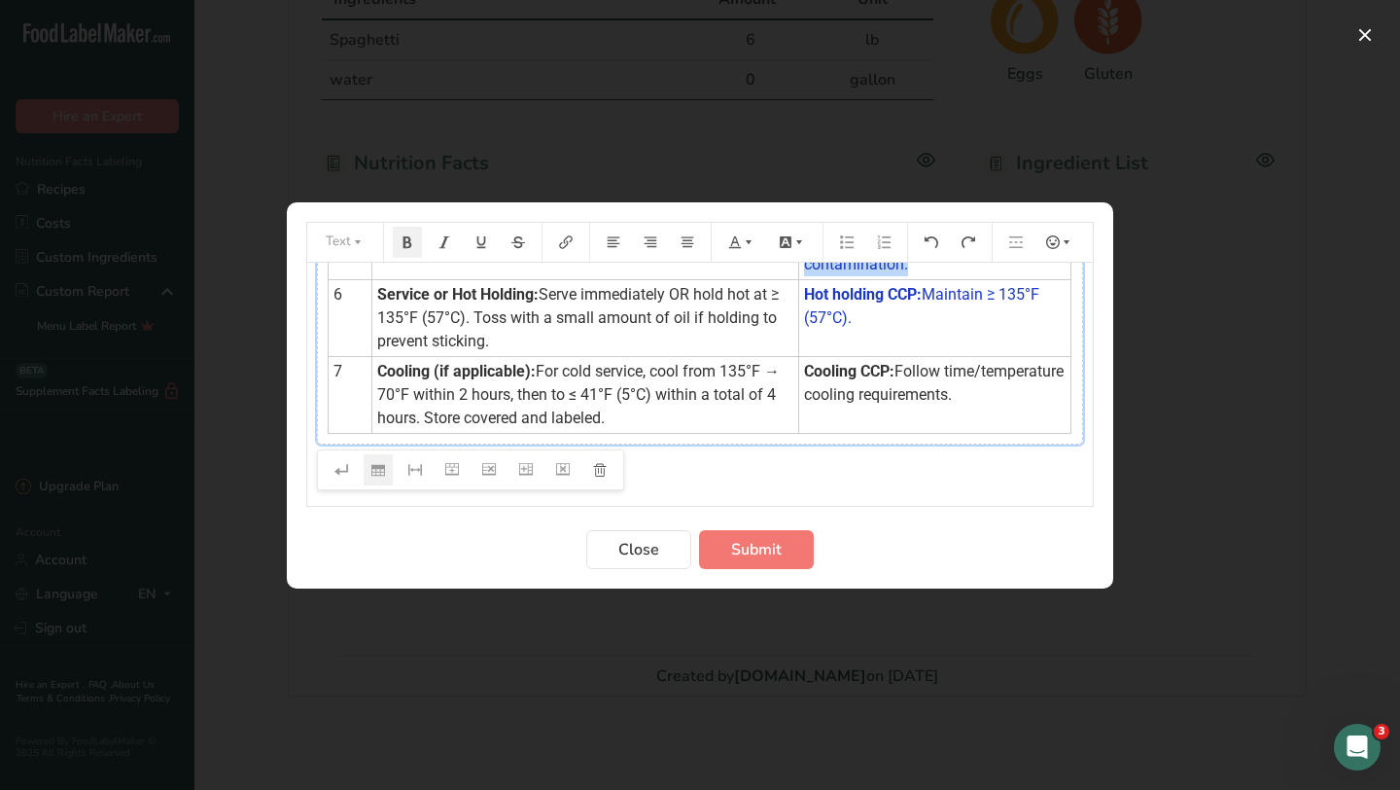
drag, startPoint x: 953, startPoint y: 399, endPoint x: 795, endPoint y: 370, distance: 160.0
click at [799, 370] on td "Cooling CCP: Follow time/temperature cooling requirements." at bounding box center [935, 394] width 272 height 77
click at [742, 240] on icon "Preparation instructions modal" at bounding box center [749, 242] width 14 height 14
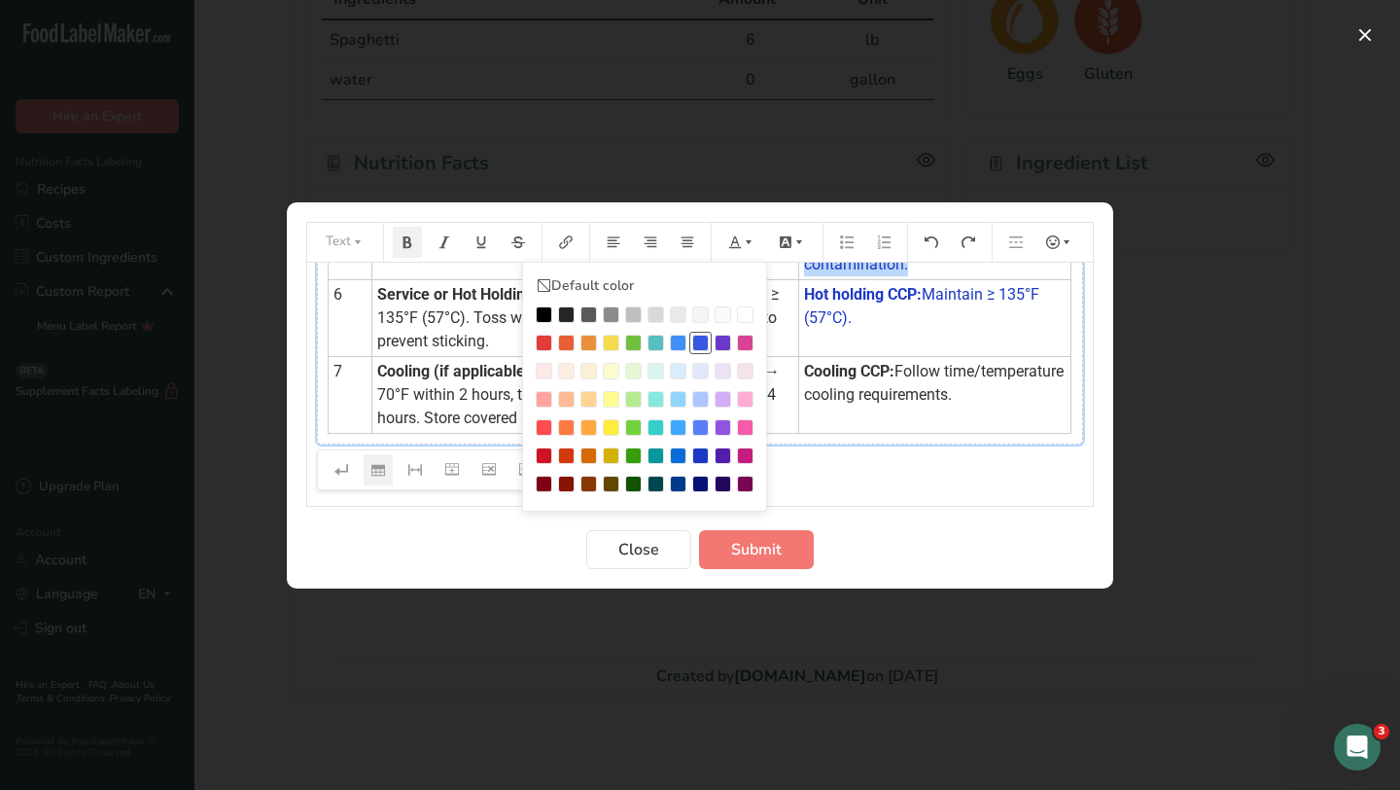
click at [700, 342] on div "Preparation instructions modal" at bounding box center [700, 343] width 17 height 17
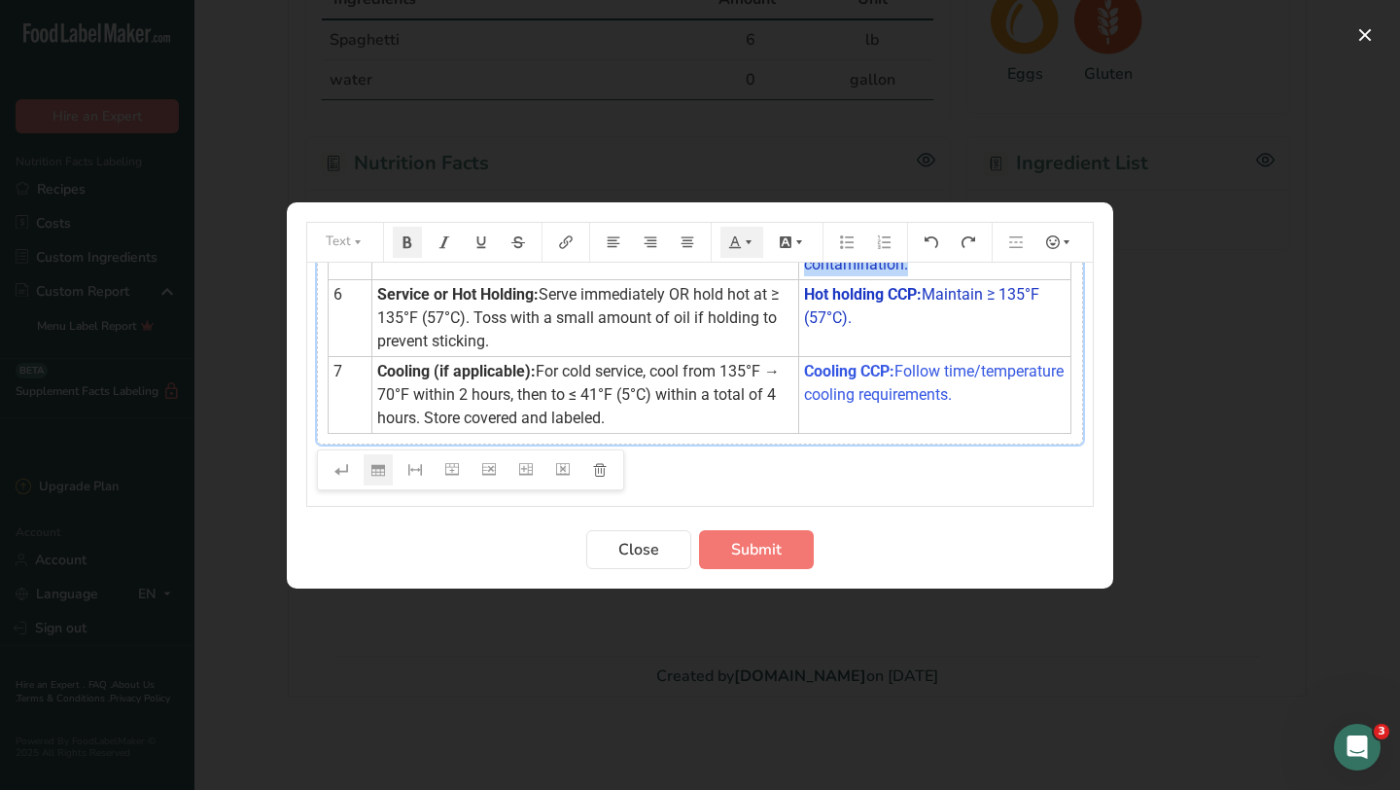
click at [969, 420] on td "Cooling CCP: Follow time/temperature cooling requirements." at bounding box center [935, 394] width 272 height 77
drag, startPoint x: 977, startPoint y: 394, endPoint x: 794, endPoint y: 376, distance: 184.6
click at [799, 376] on td "Cooling CCP: Follow time/temperature cooling requirements." at bounding box center [935, 394] width 272 height 77
click at [753, 239] on icon "Preparation instructions modal" at bounding box center [749, 242] width 14 height 14
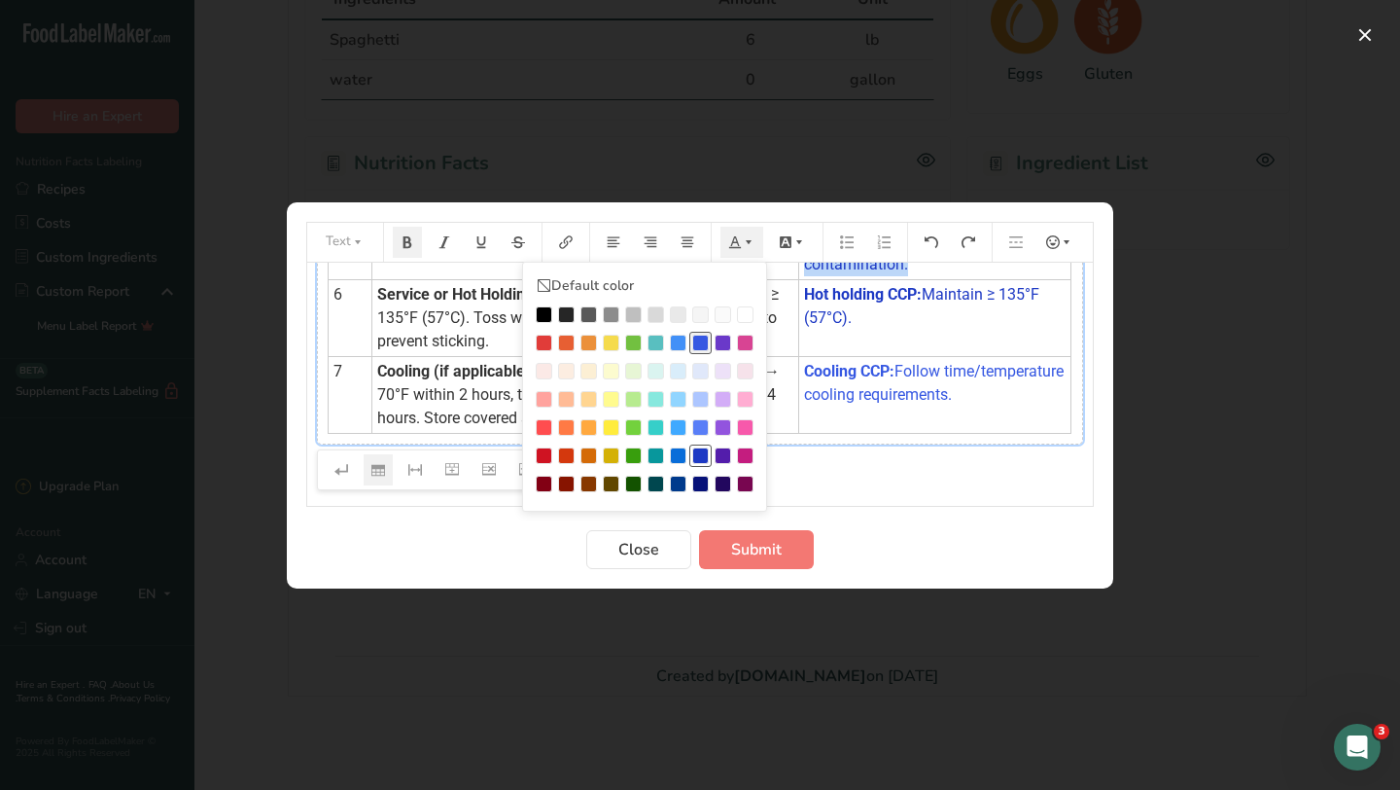
click at [700, 453] on div "Preparation instructions modal" at bounding box center [700, 455] width 17 height 17
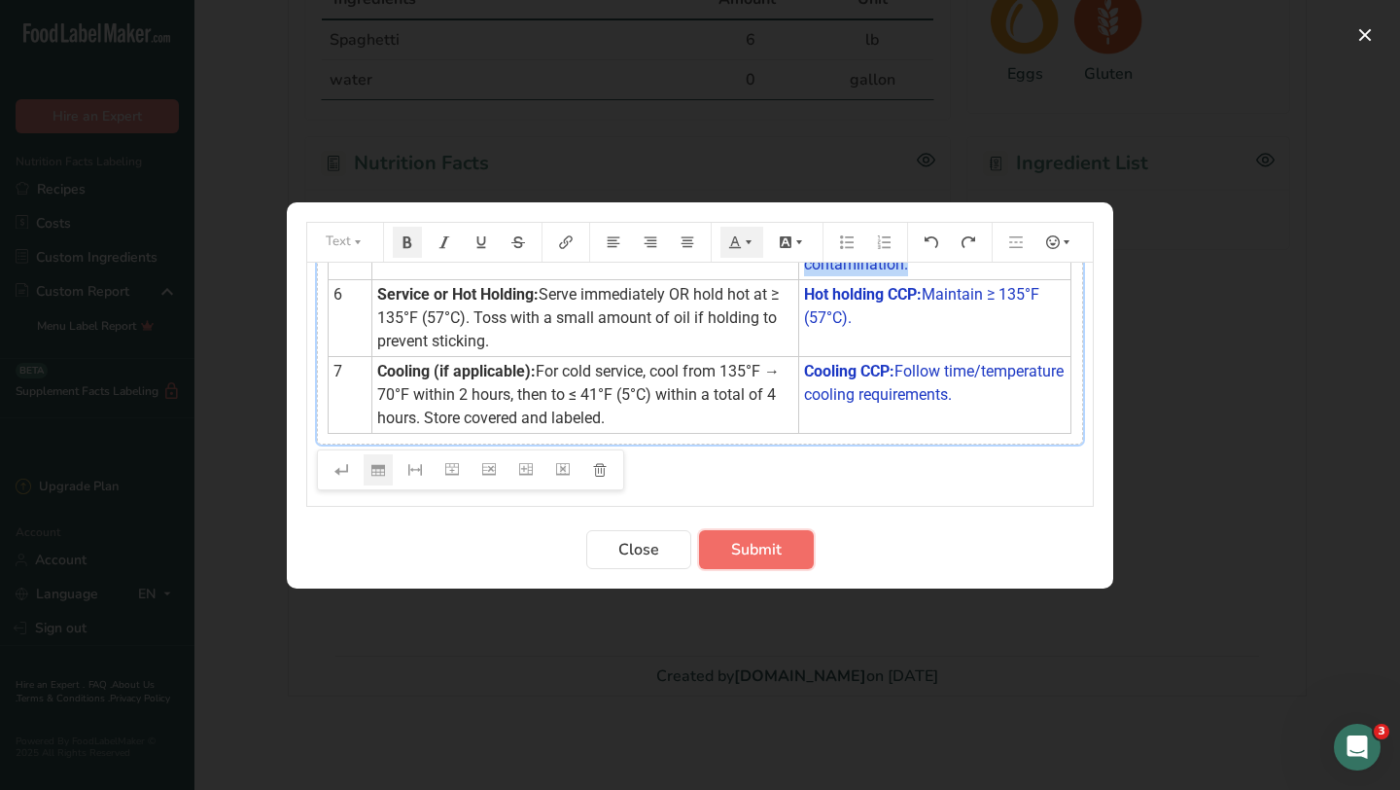
click at [779, 549] on span "Submit" at bounding box center [756, 549] width 51 height 23
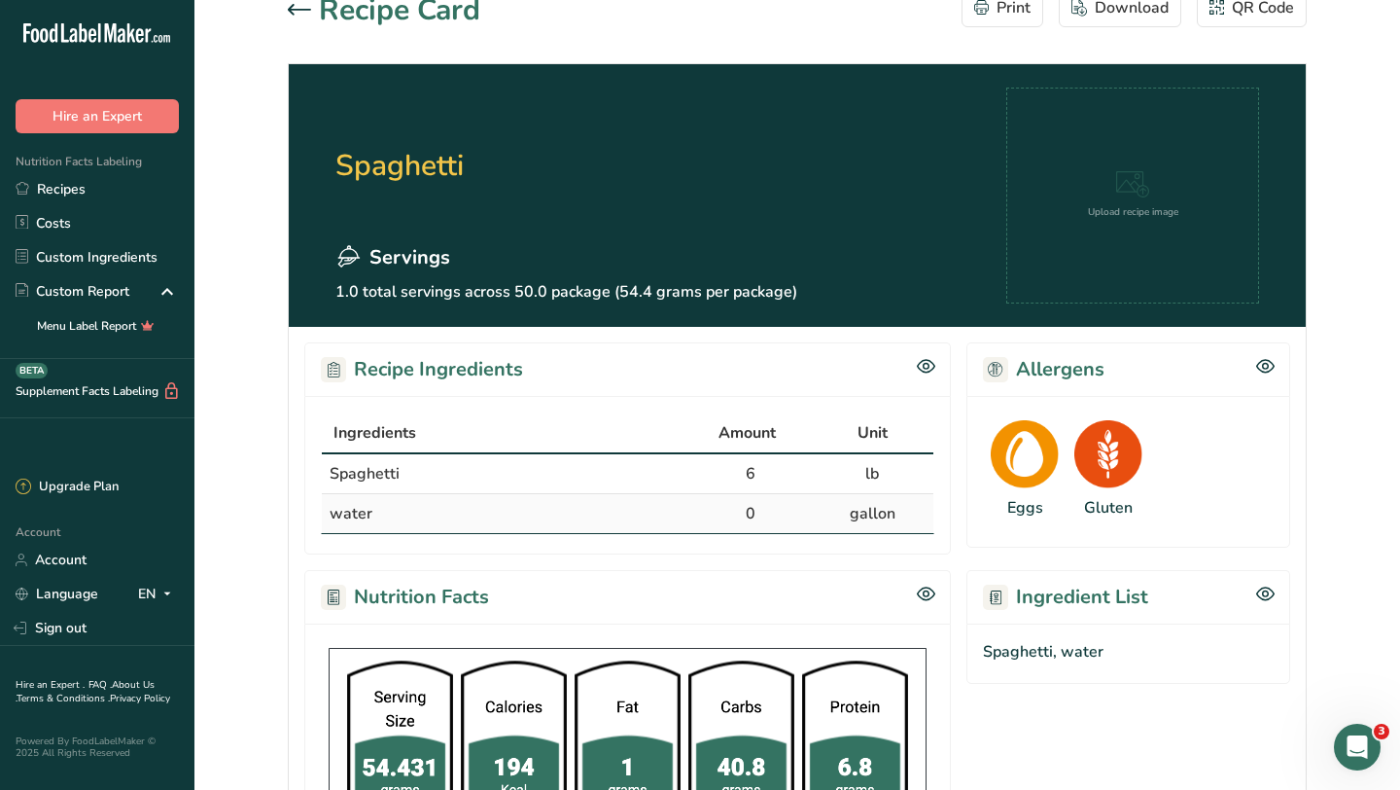
scroll to position [0, 0]
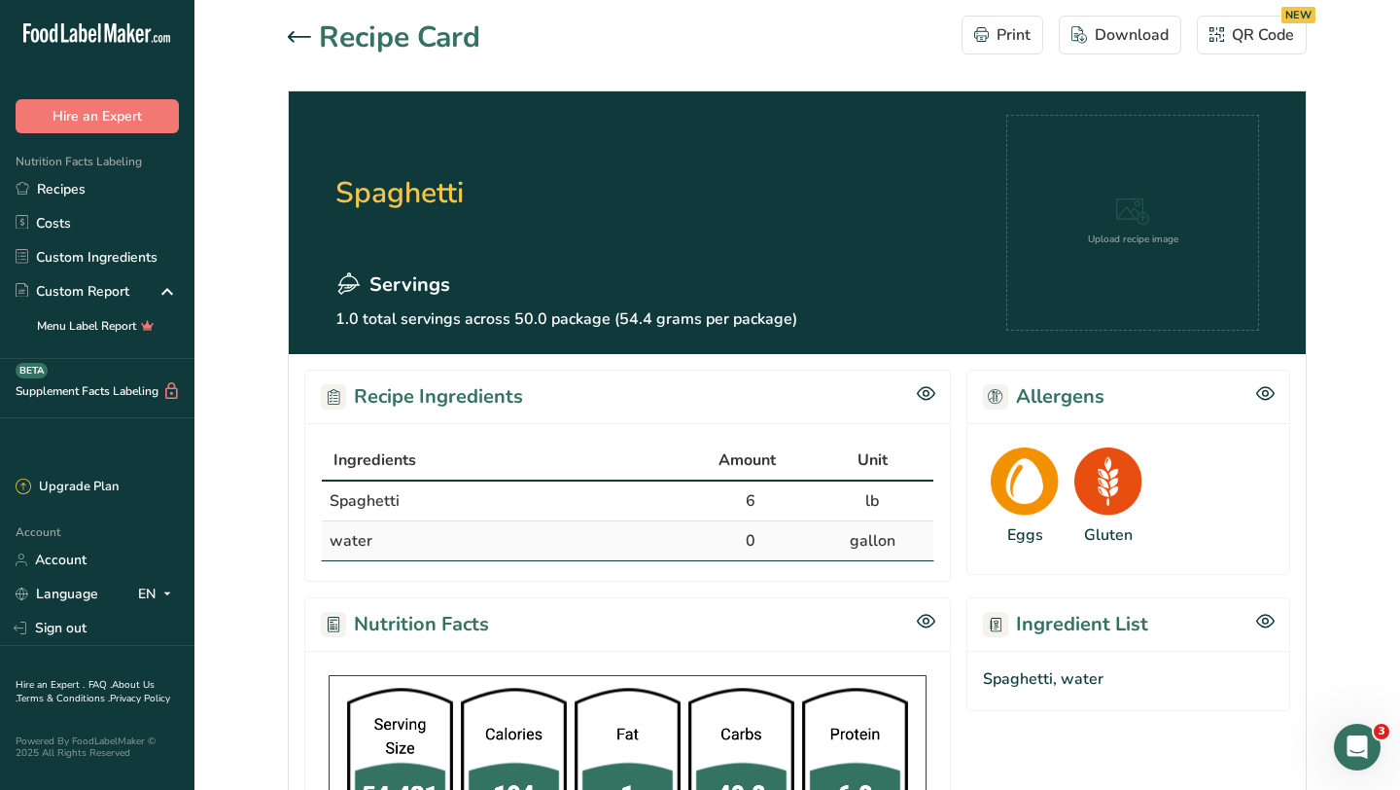
click at [288, 38] on icon at bounding box center [299, 37] width 23 height 12
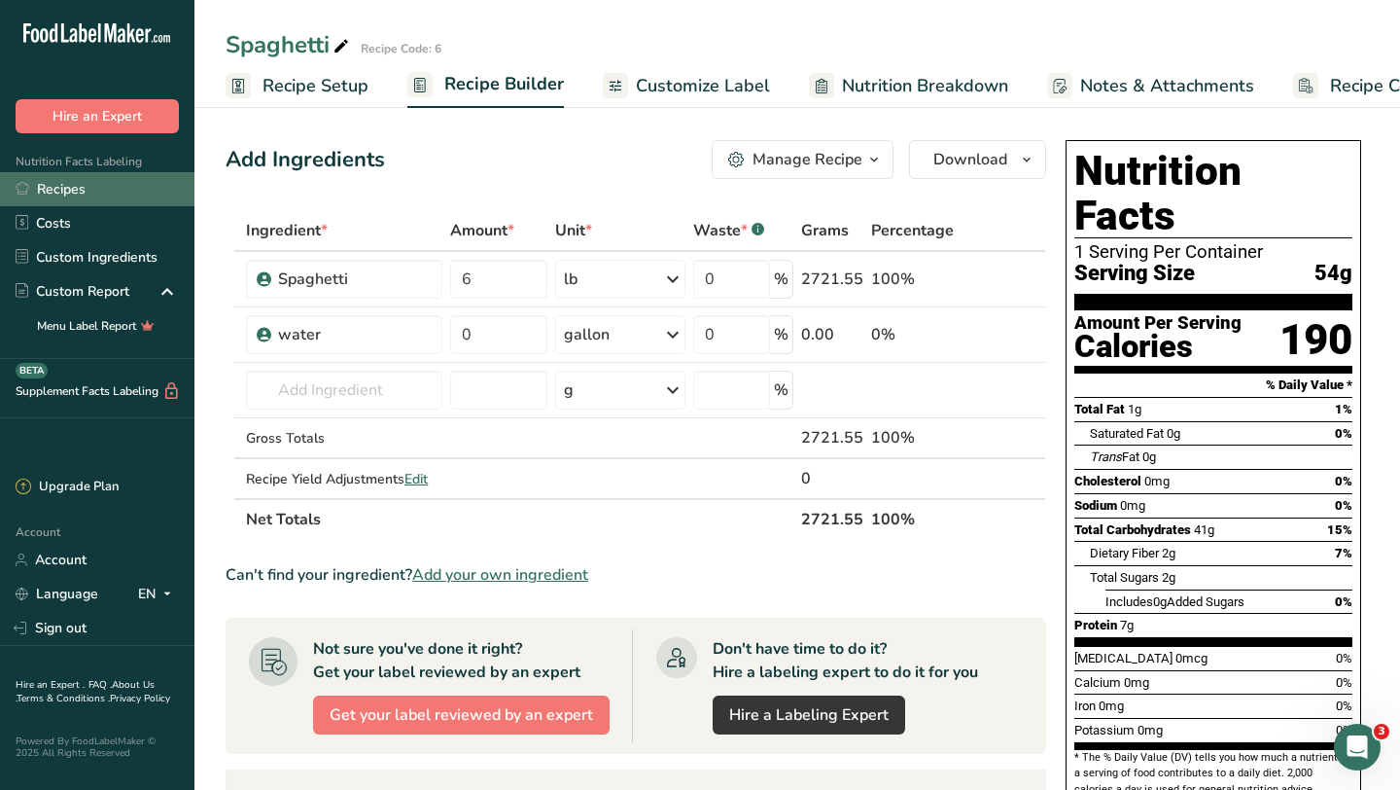
click at [81, 189] on link "Recipes" at bounding box center [97, 189] width 194 height 34
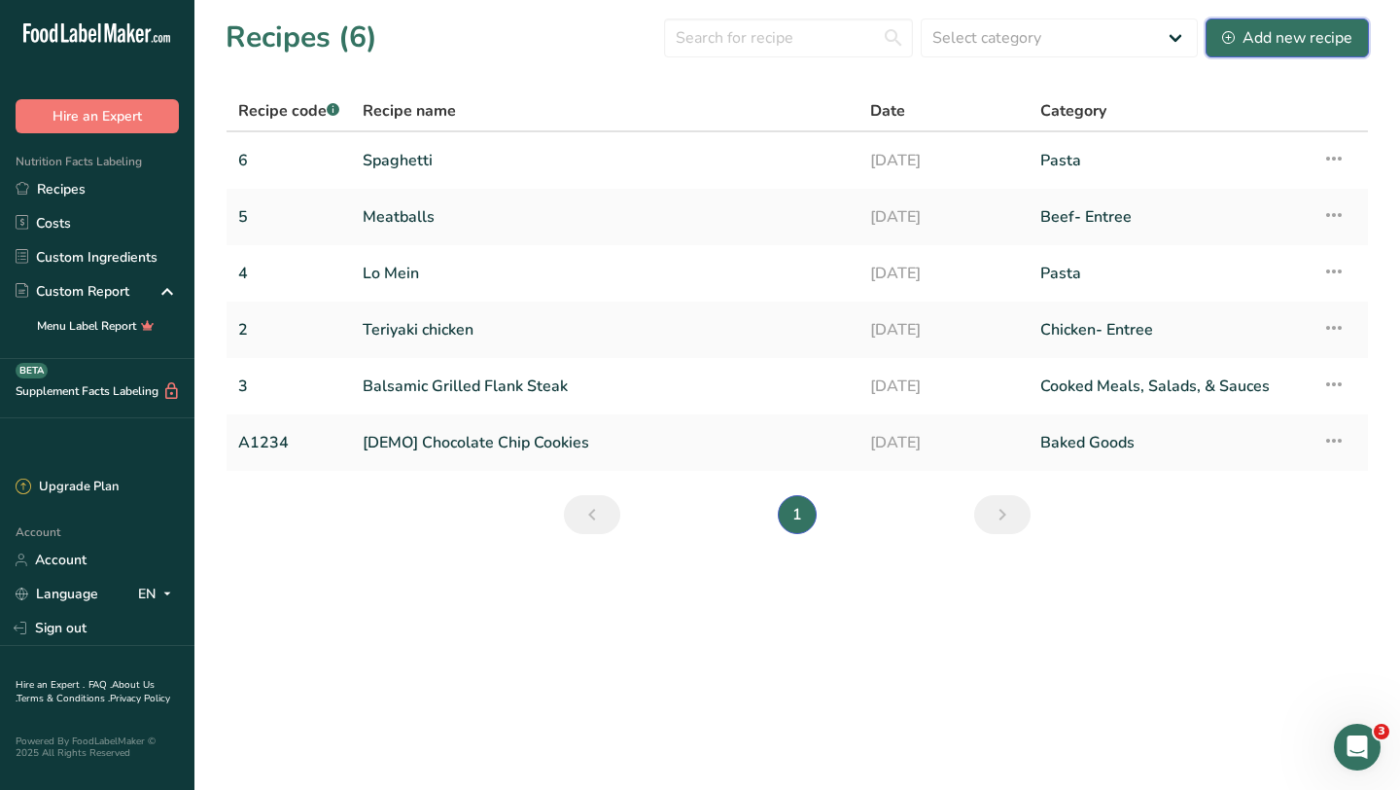
click at [1263, 41] on div "Add new recipe" at bounding box center [1287, 37] width 130 height 23
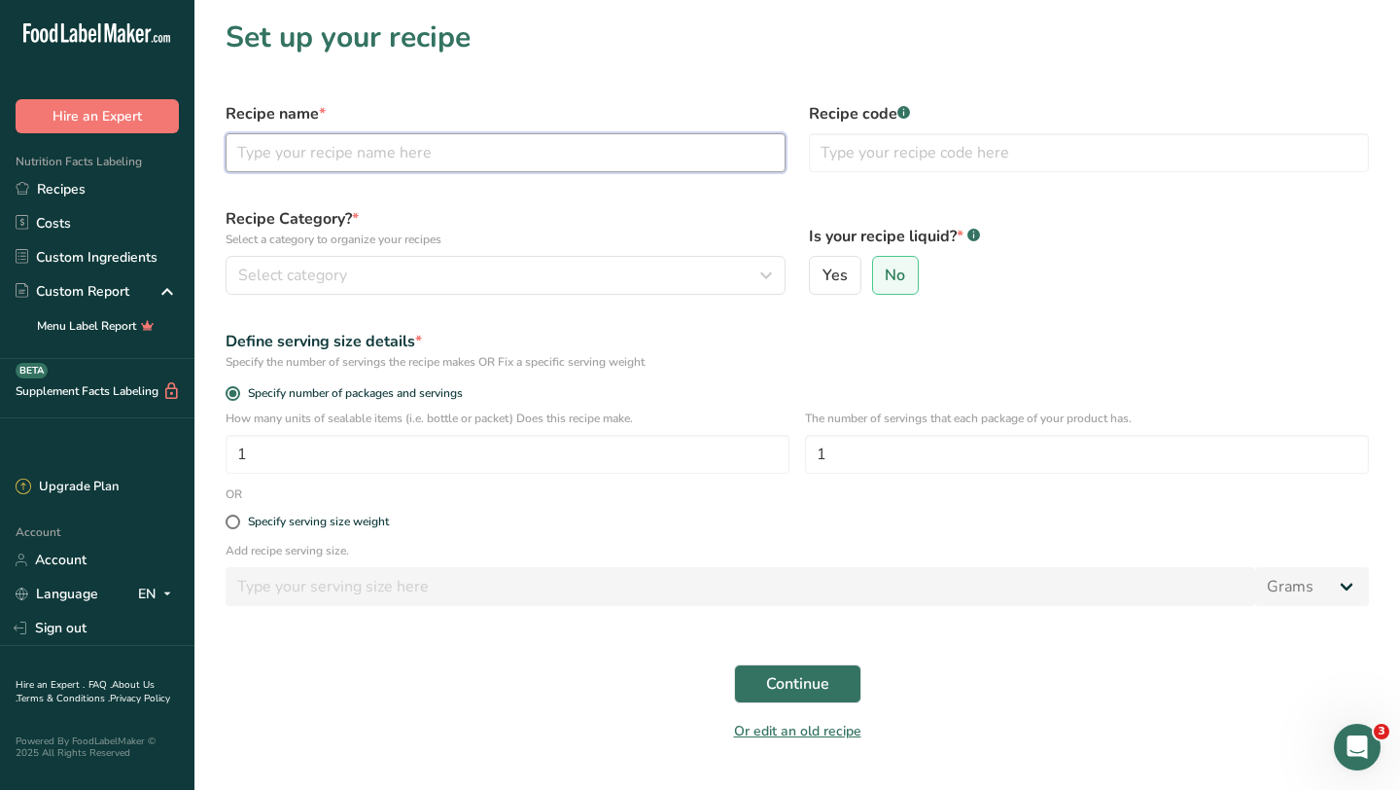
click at [514, 164] on input "text" at bounding box center [506, 152] width 560 height 39
type input "French Dip"
click at [903, 148] on input "text" at bounding box center [1089, 152] width 560 height 39
type input "7"
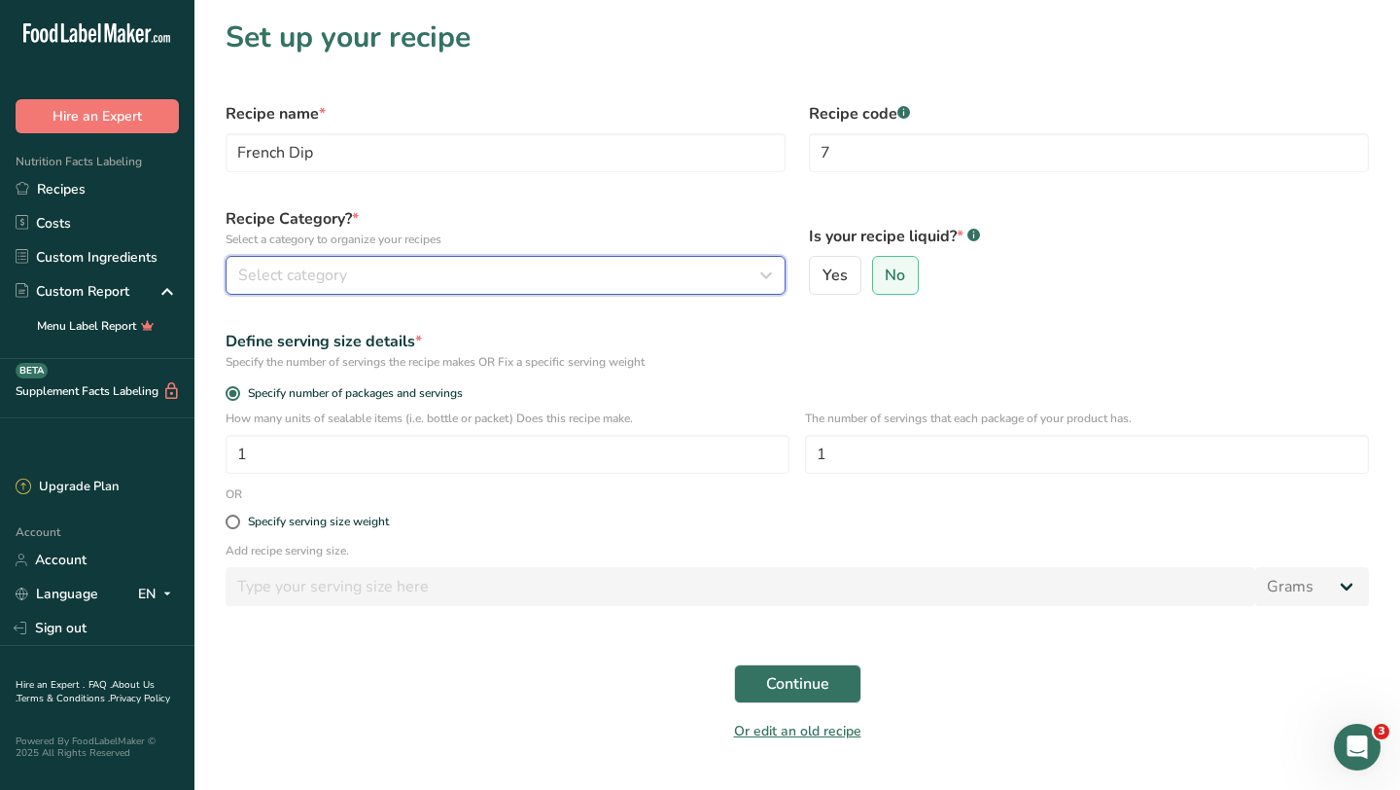
click at [402, 273] on div "Select category" at bounding box center [499, 275] width 523 height 23
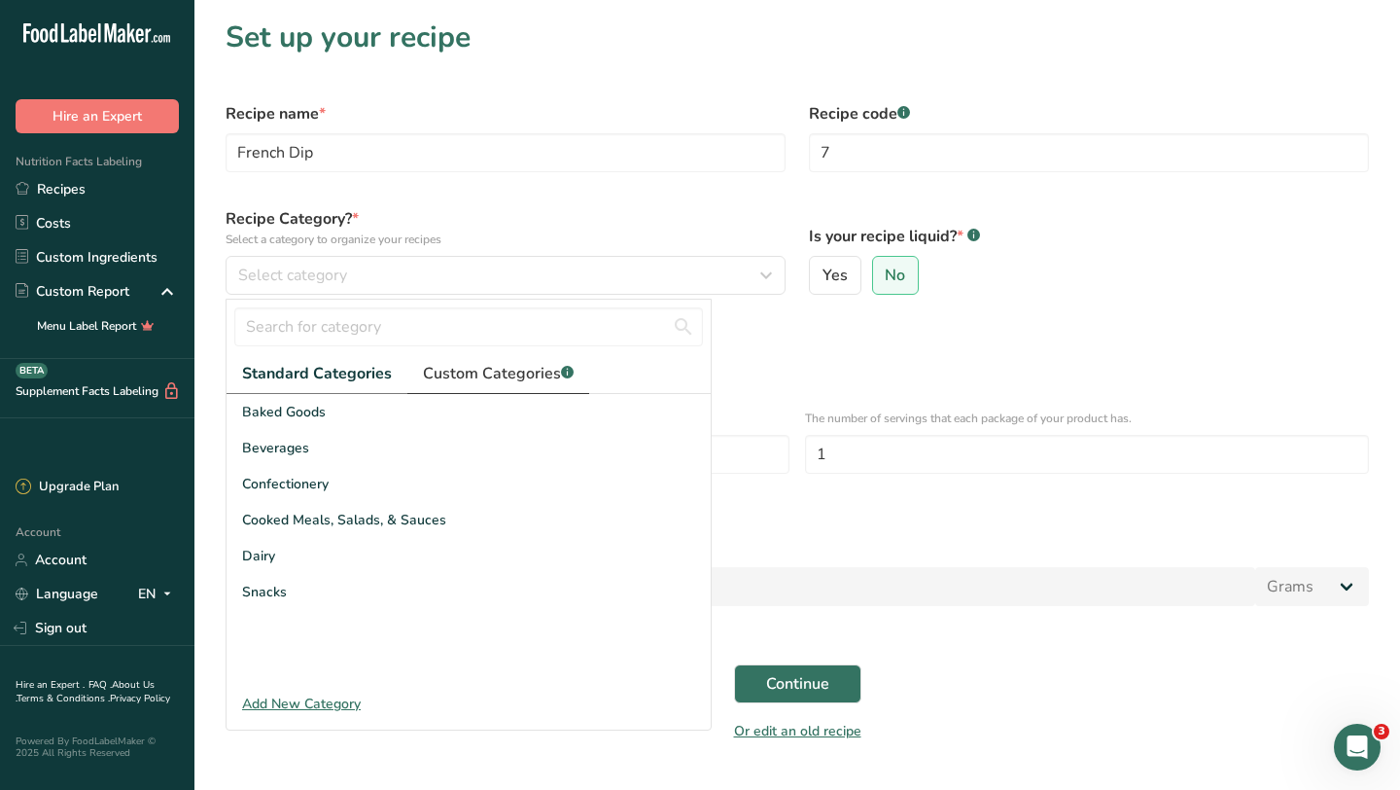
click at [458, 371] on span "Custom Categories .a-a{fill:#347362;}.b-a{fill:#fff;}" at bounding box center [498, 373] width 151 height 23
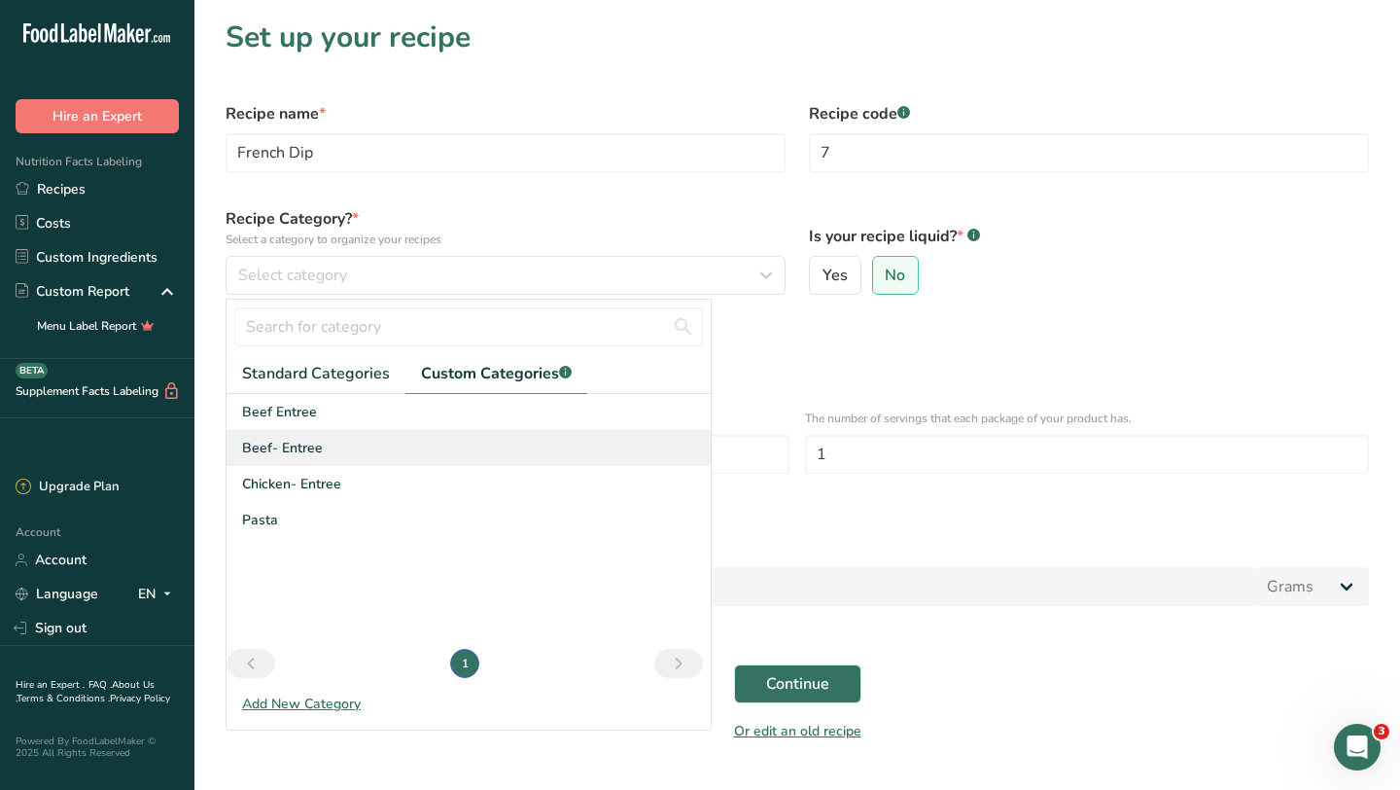
click at [300, 443] on span "Beef- Entree" at bounding box center [282, 448] width 81 height 20
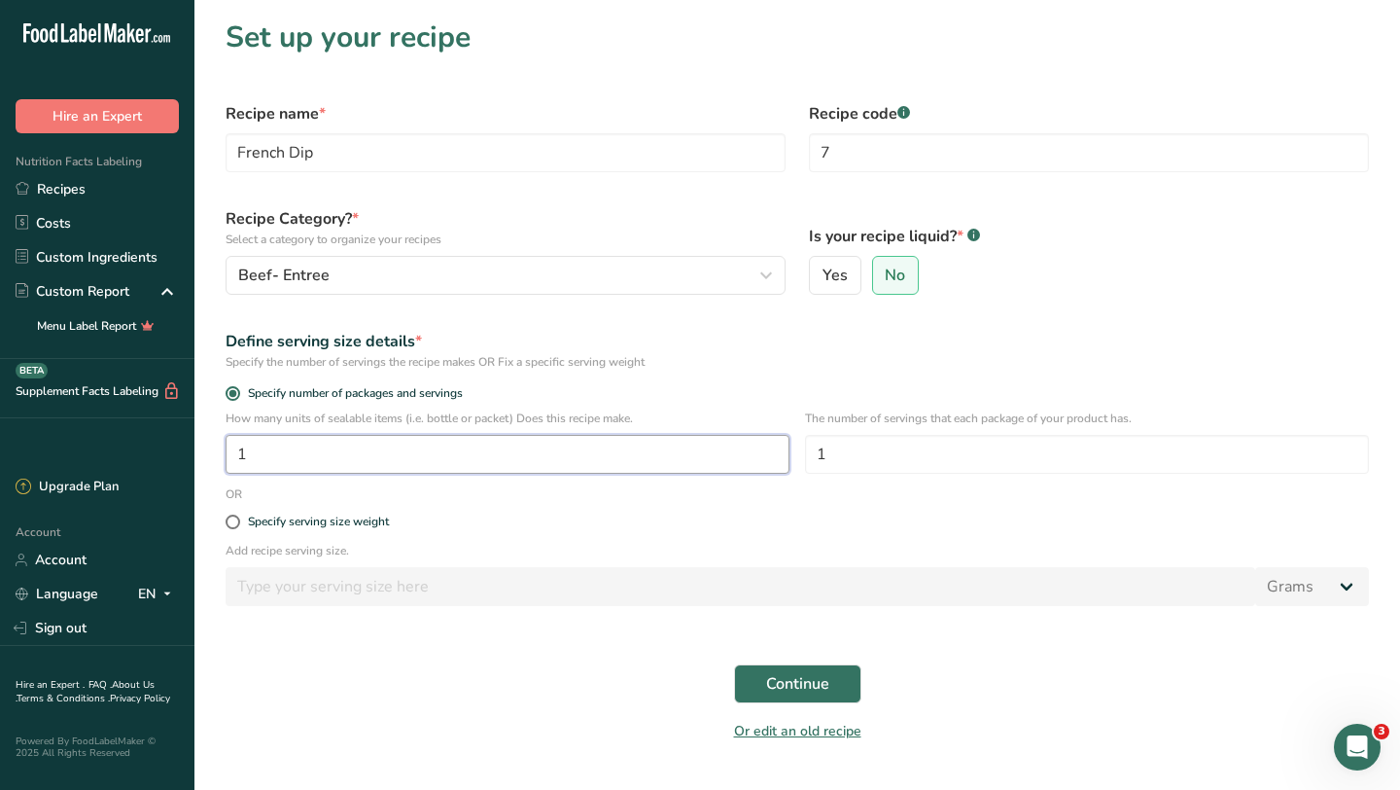
click at [554, 460] on input "1" at bounding box center [508, 454] width 564 height 39
type input "50"
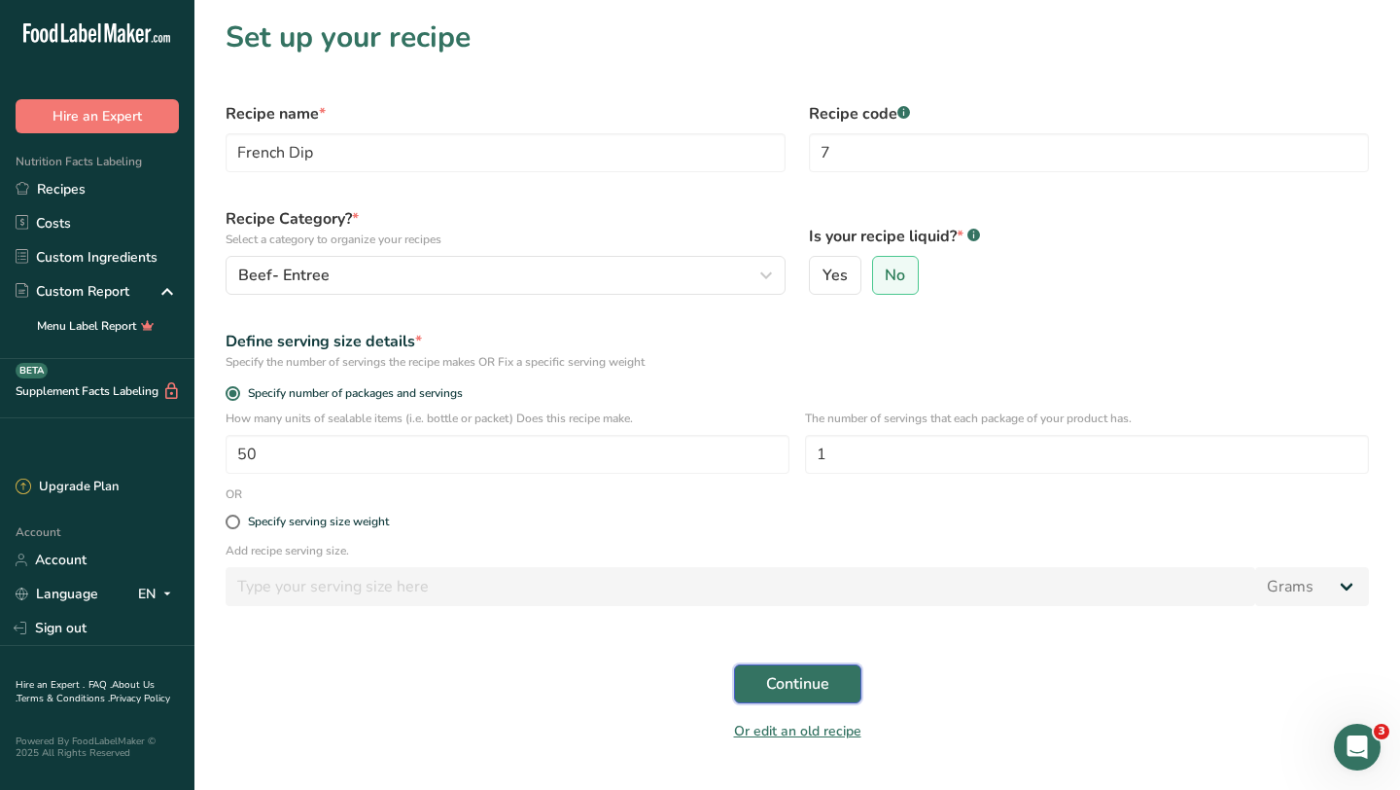
click at [794, 683] on span "Continue" at bounding box center [797, 683] width 63 height 23
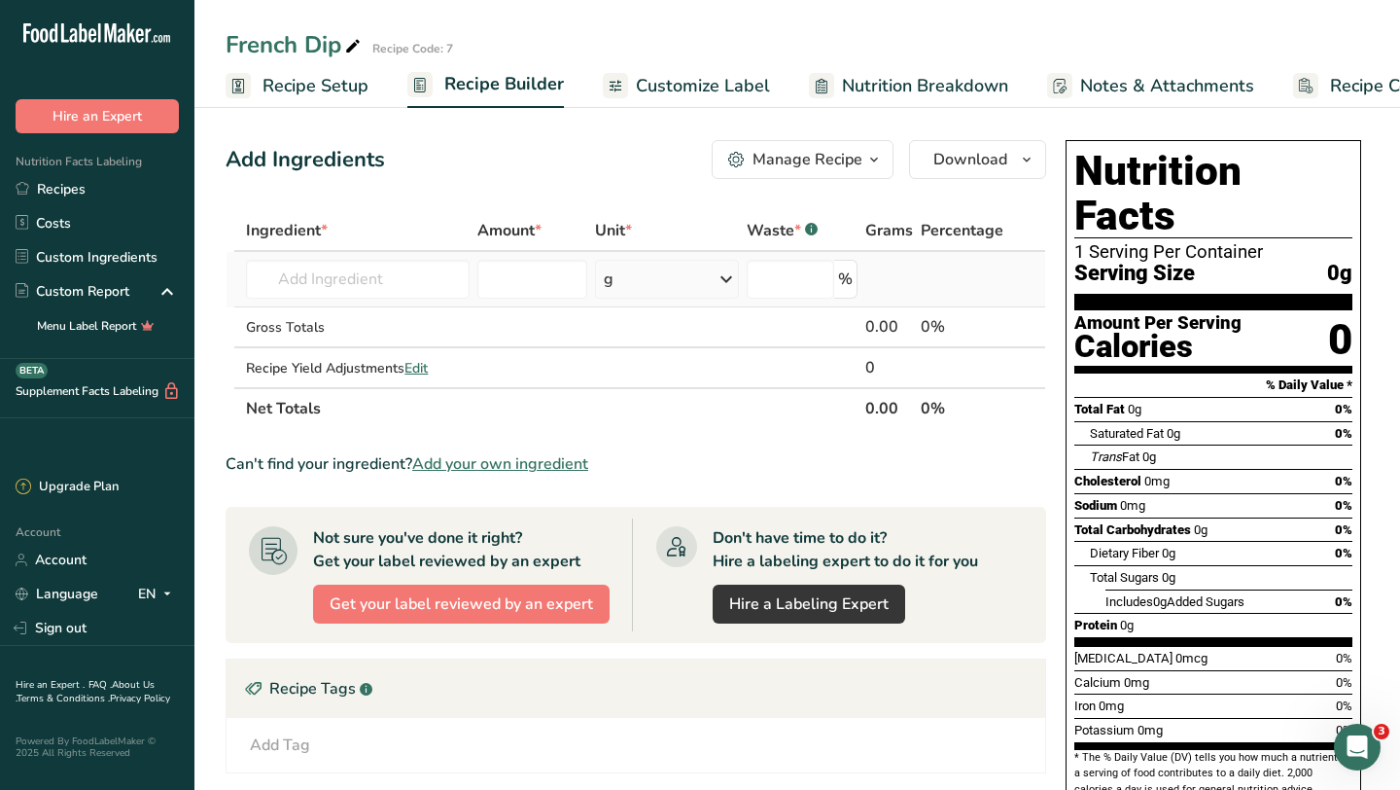
click at [370, 303] on td "Almond flour 1211 Milk, whole, 3.25% milkfat, without added vitamin A and [MEDI…" at bounding box center [357, 279] width 231 height 55
click at [360, 273] on input "text" at bounding box center [358, 279] width 224 height 39
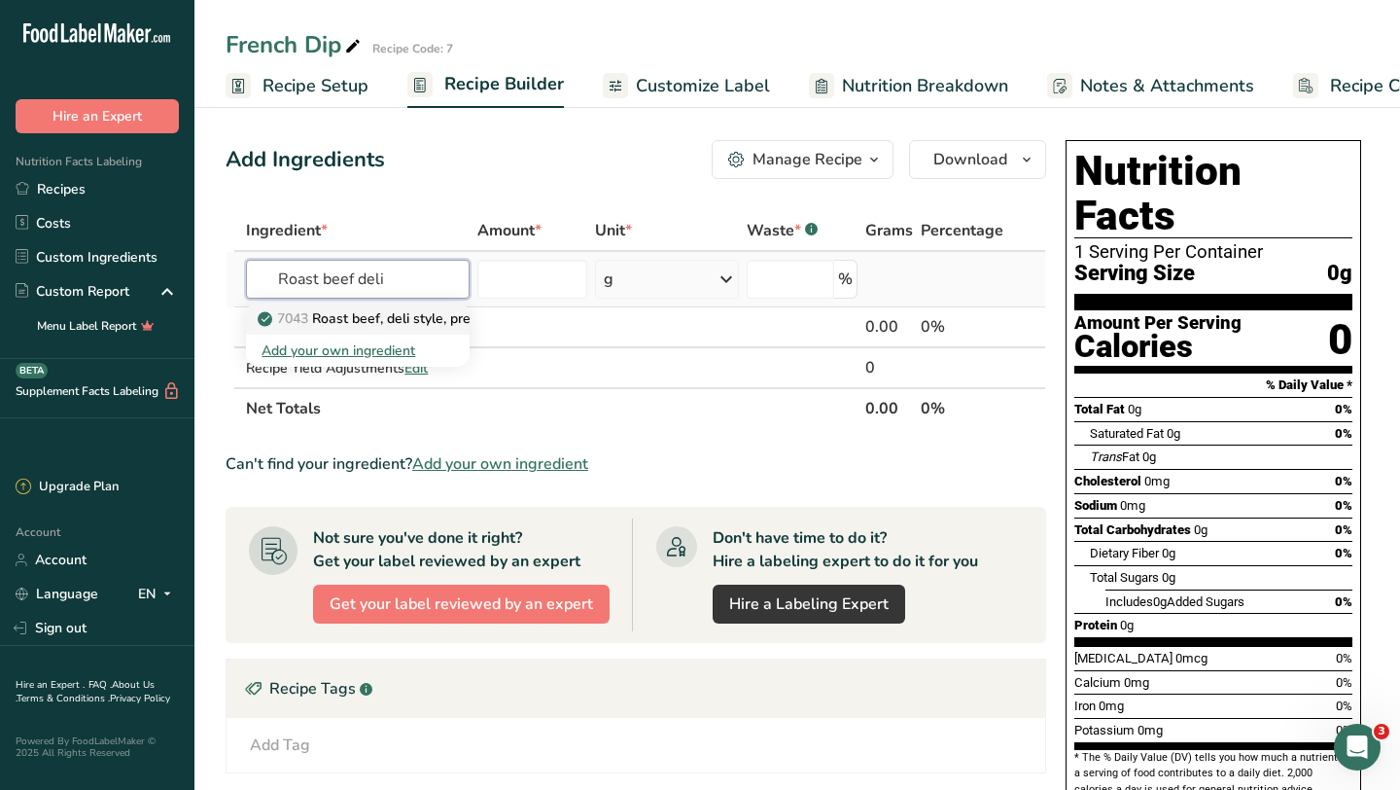
type input "Roast beef deli"
click at [395, 318] on p "7043 Roast beef, deli style, prepackaged, sliced" at bounding box center [418, 318] width 312 height 20
type input "Roast beef, deli style, prepackaged, sliced"
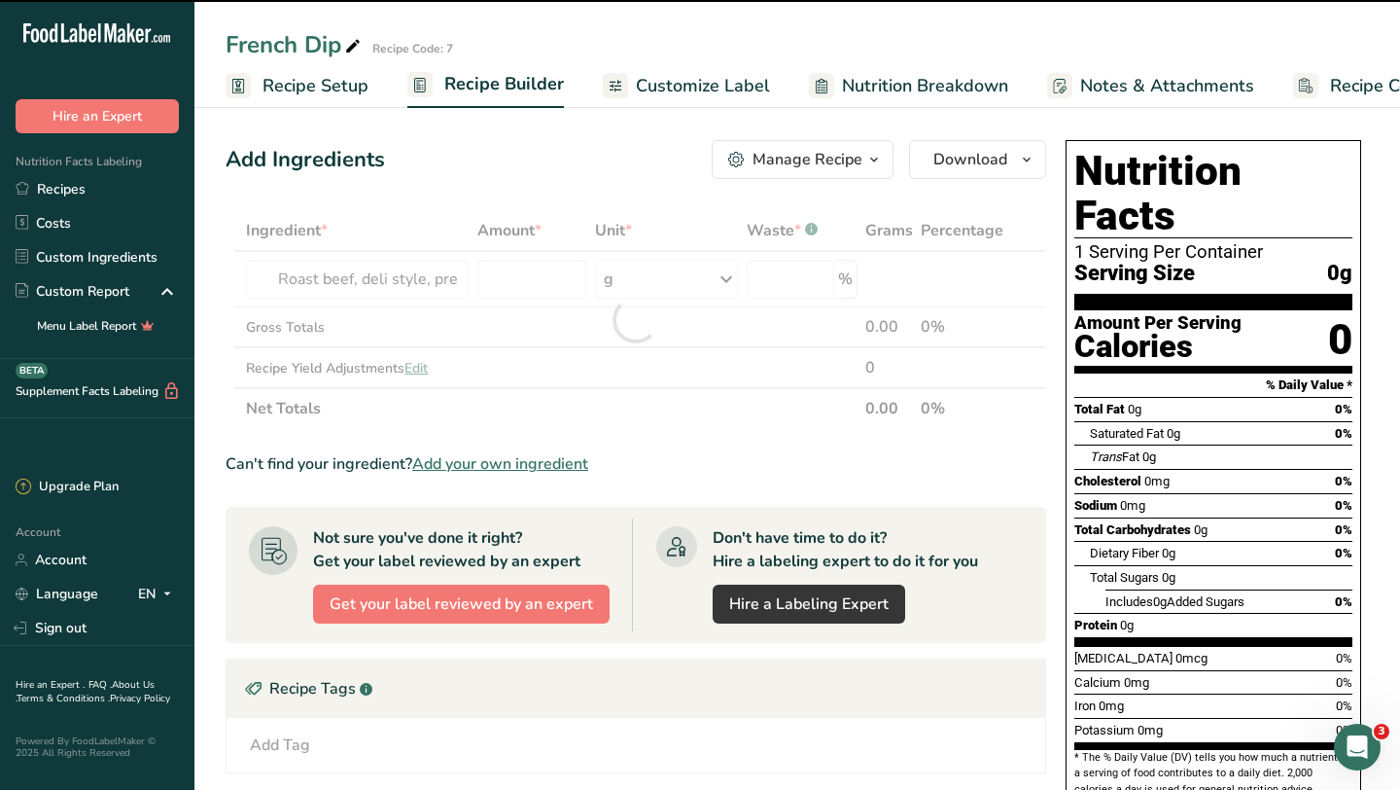
type input "0"
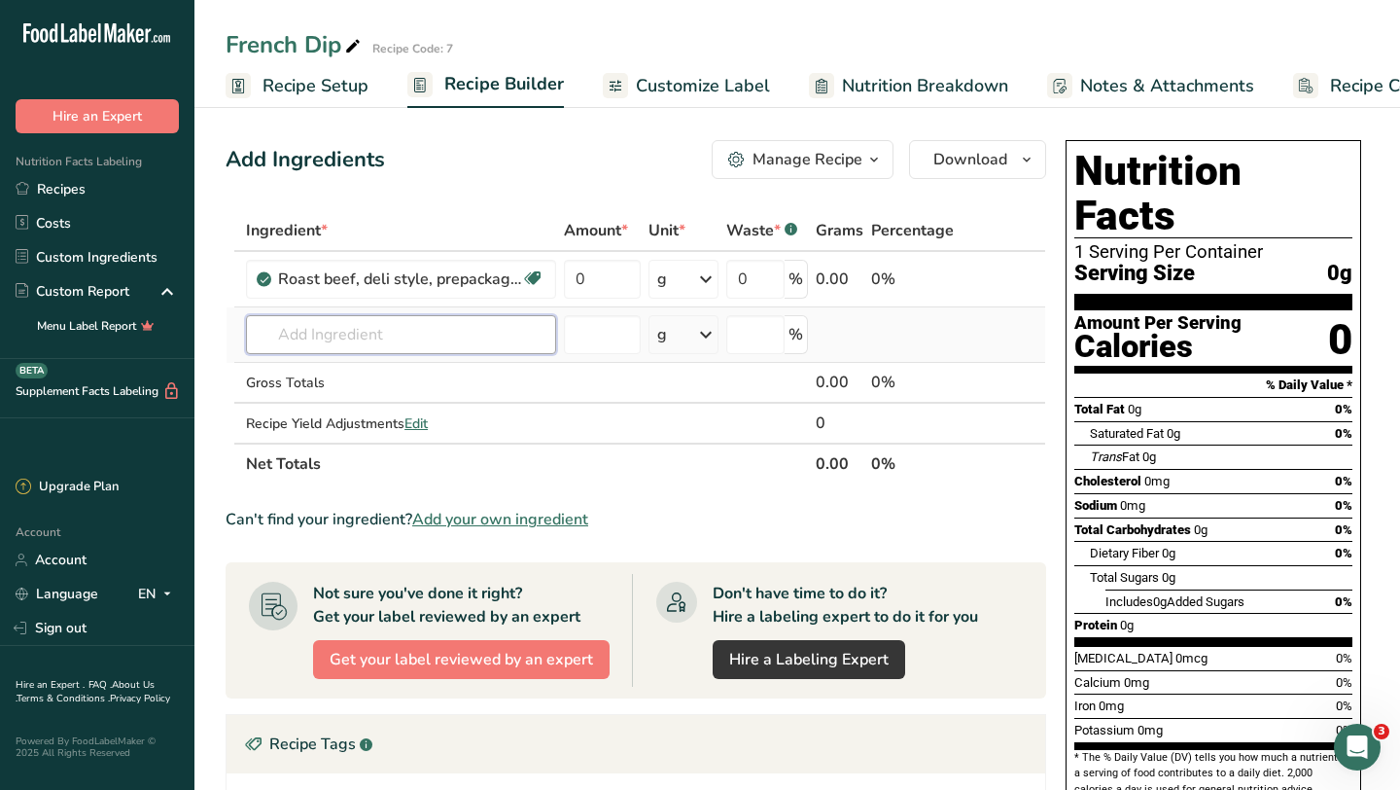
click at [440, 334] on input "text" at bounding box center [401, 334] width 310 height 39
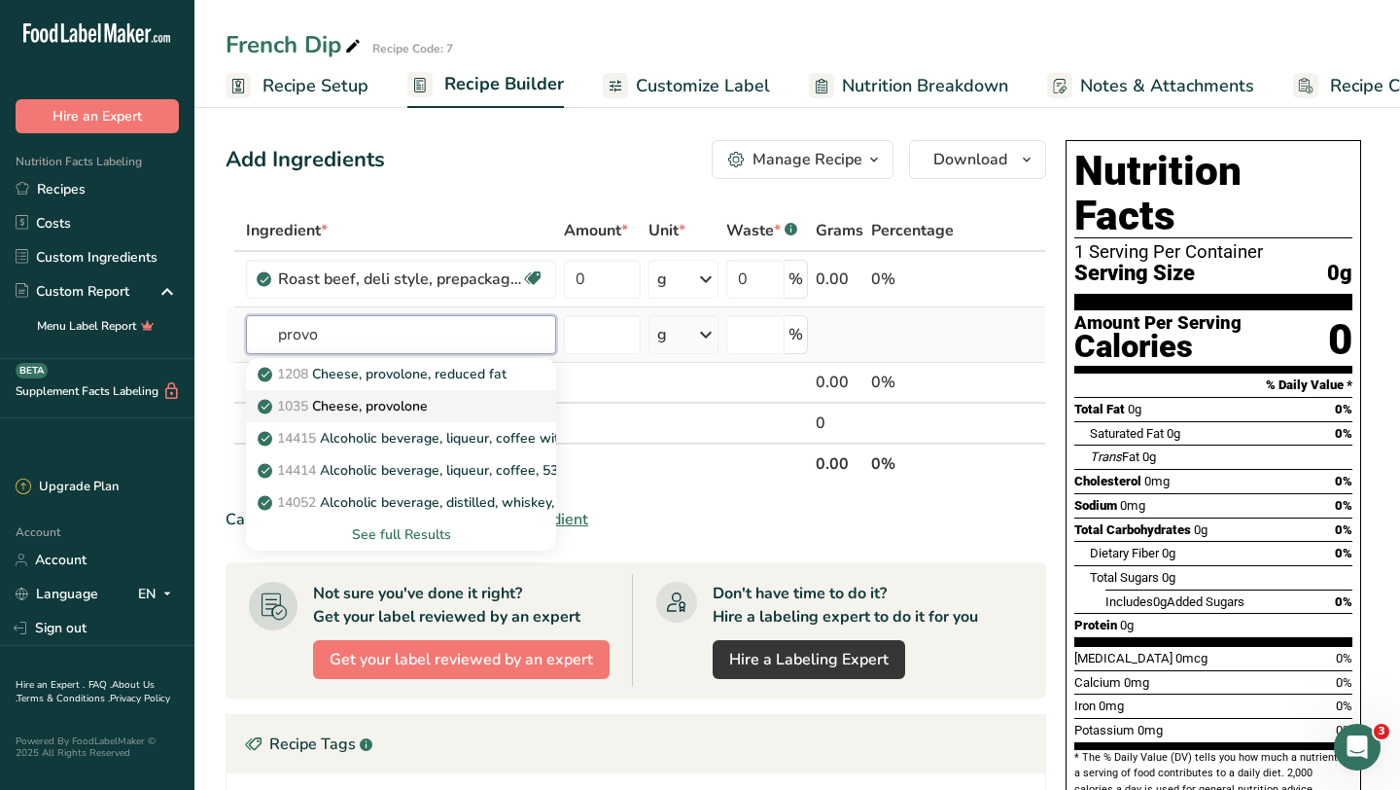
type input "provo"
click at [479, 406] on div "1035 Cheese, provolone" at bounding box center [386, 406] width 248 height 20
type input "Cheese, provolone"
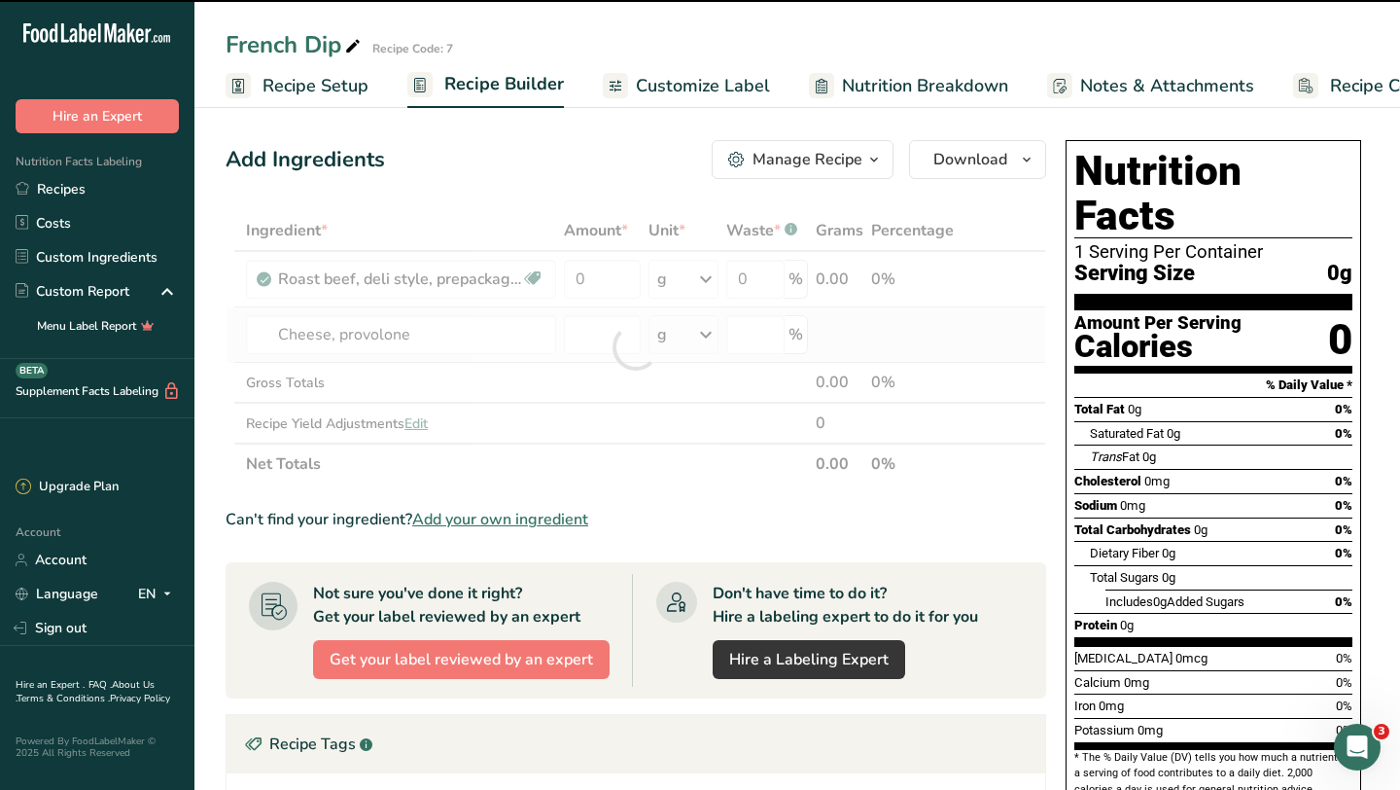
type input "0"
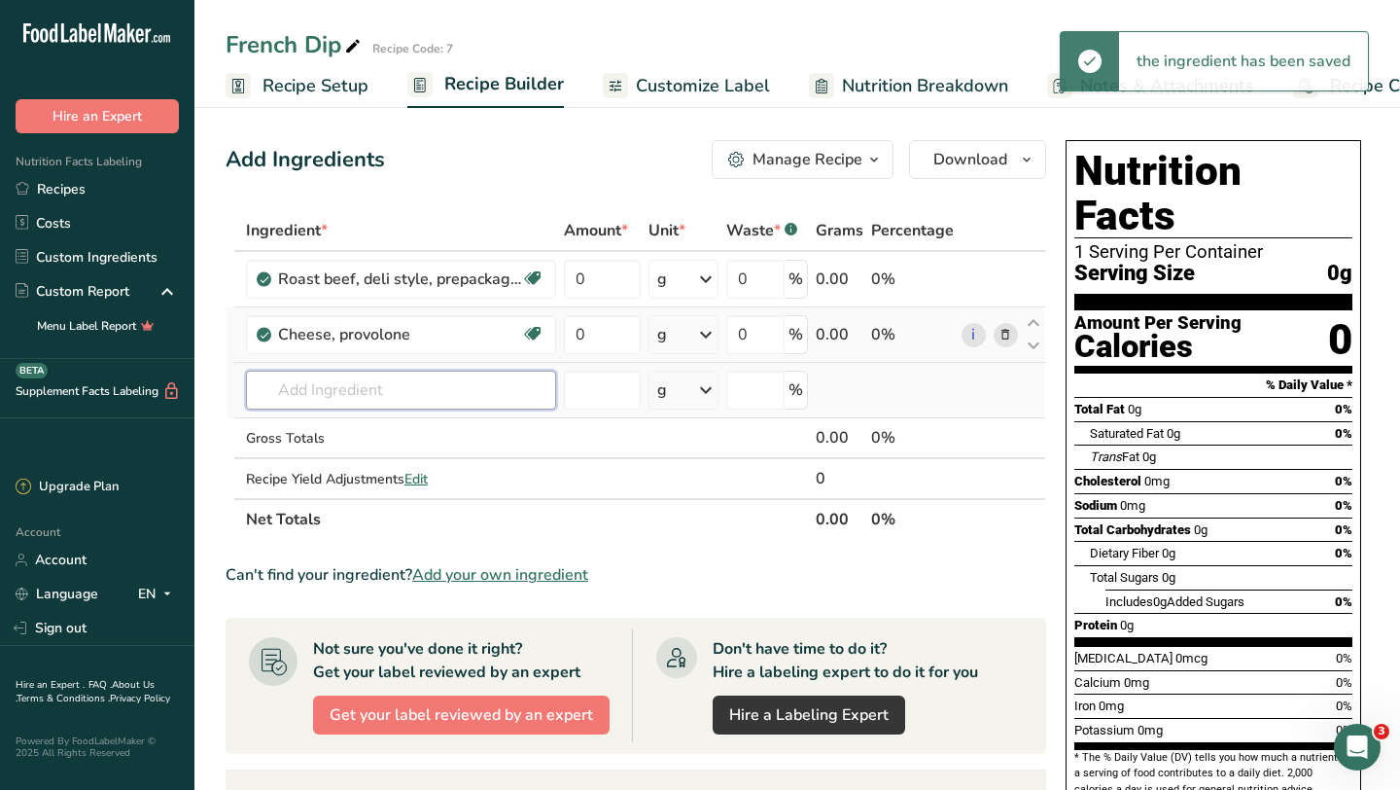
click at [447, 395] on input "text" at bounding box center [401, 389] width 310 height 39
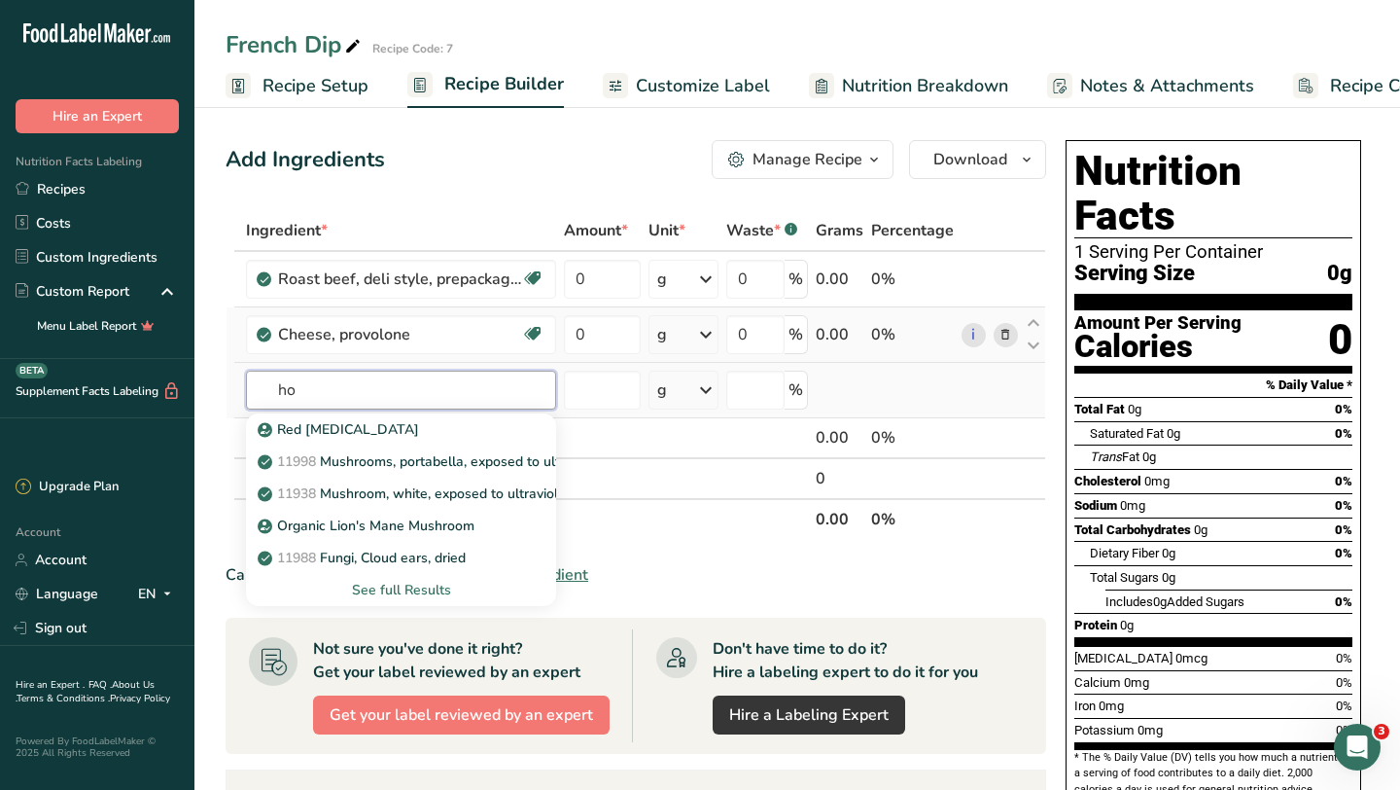
type input "h"
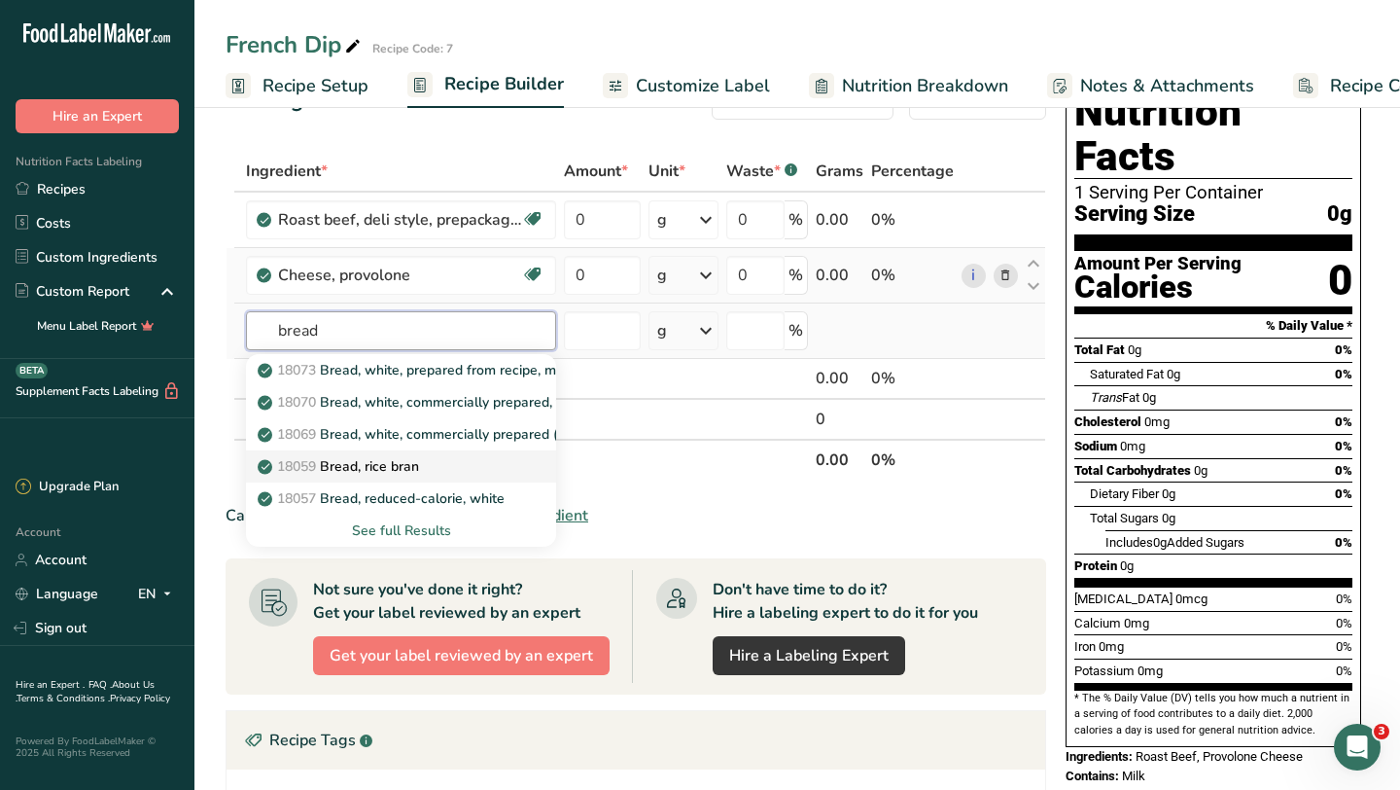
scroll to position [64, 0]
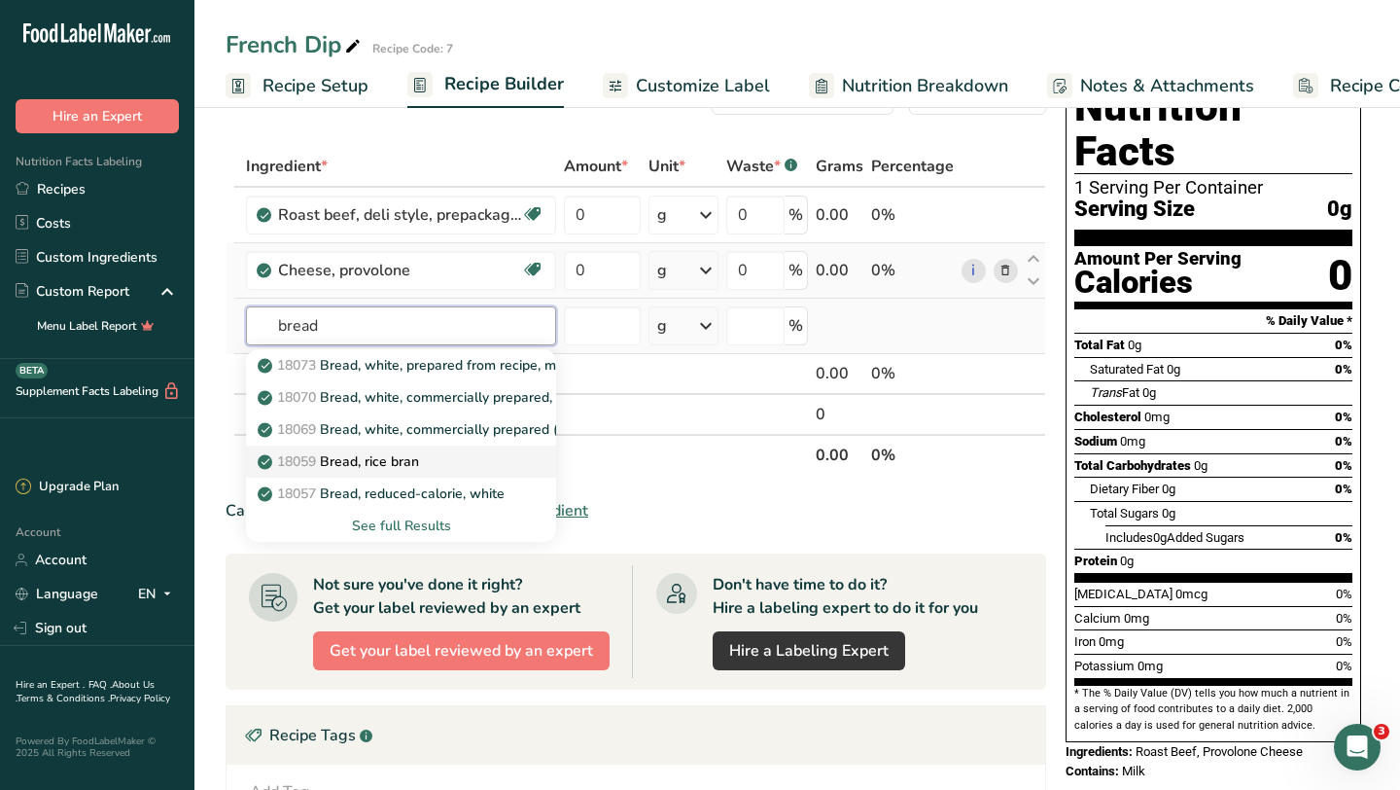
type input "bread"
click at [382, 528] on div "See full Results" at bounding box center [401, 525] width 279 height 20
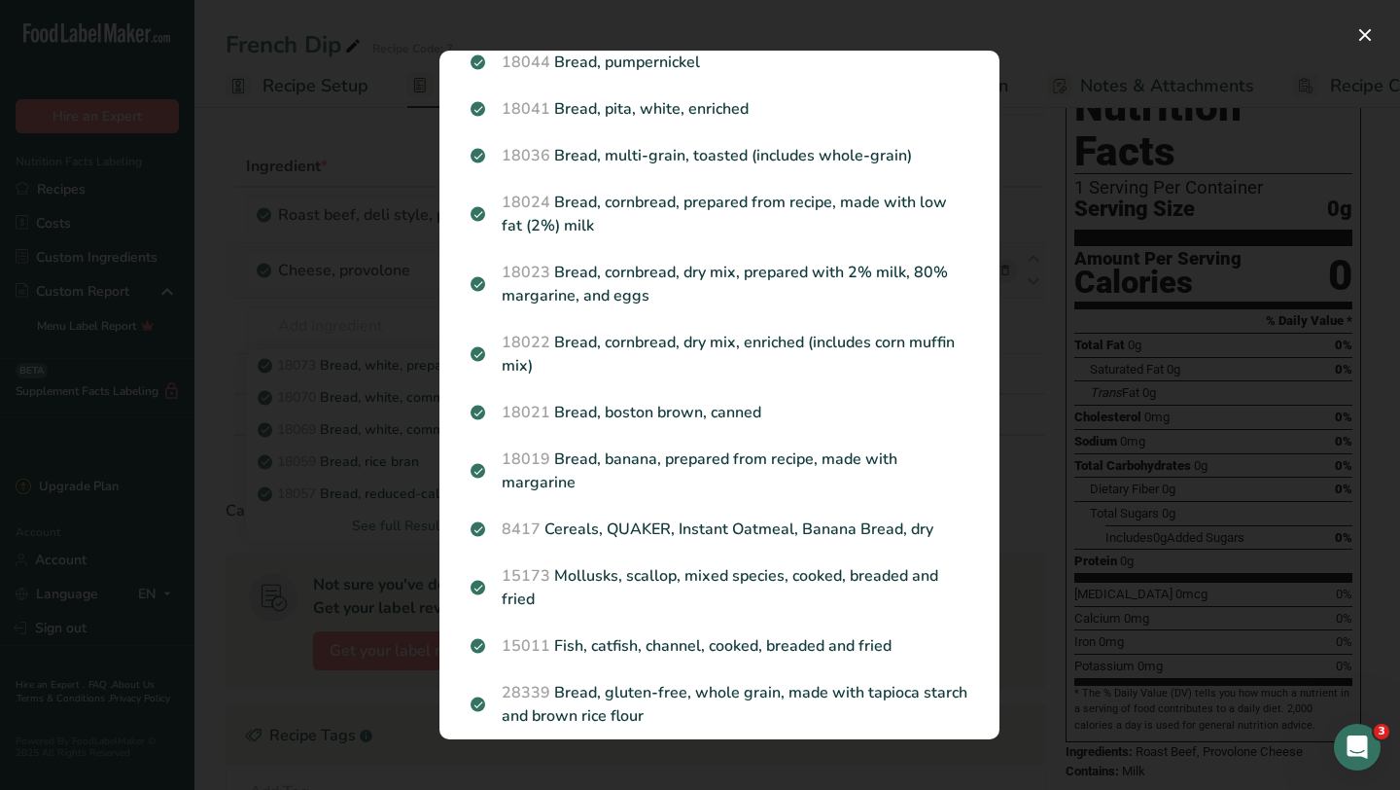
scroll to position [2143, 0]
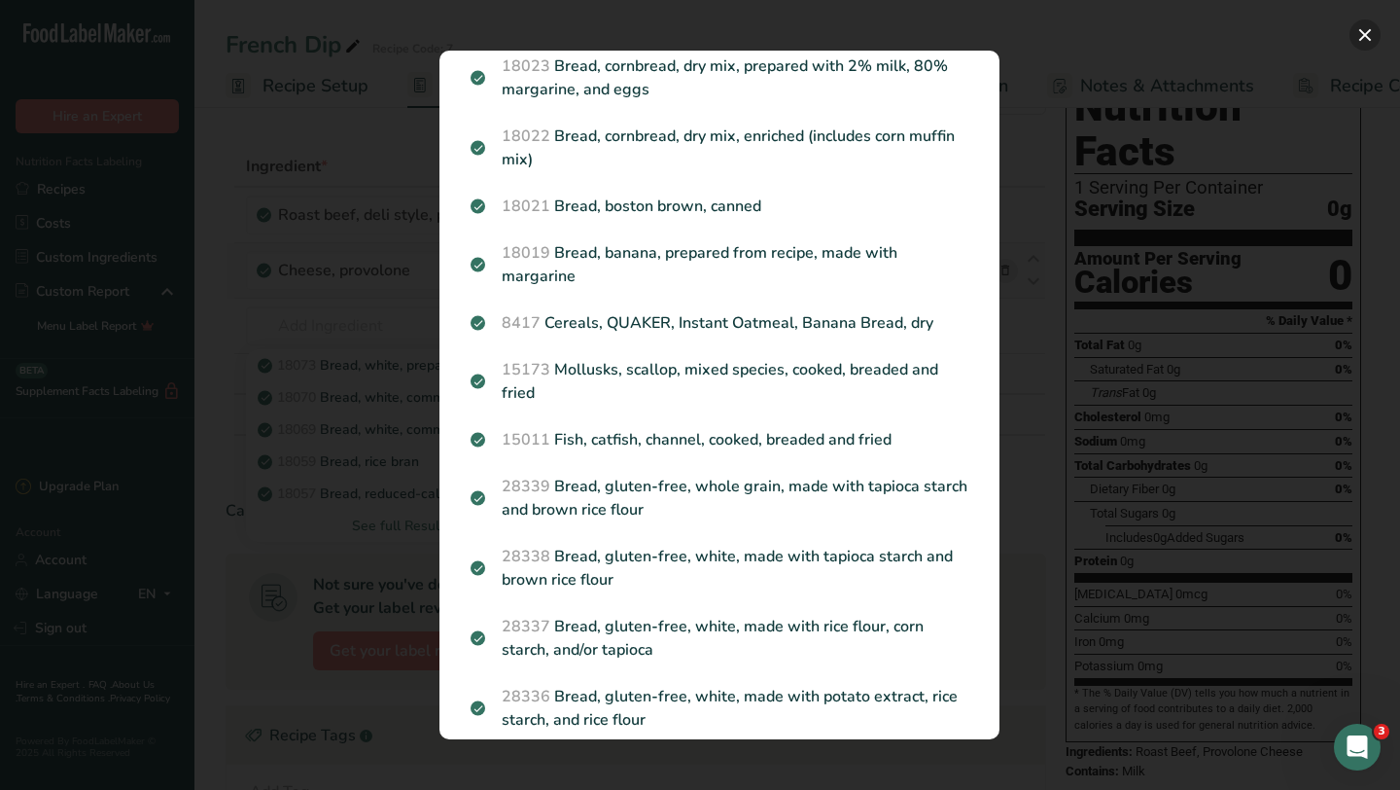
click at [1379, 38] on button "Search results modal" at bounding box center [1365, 34] width 31 height 31
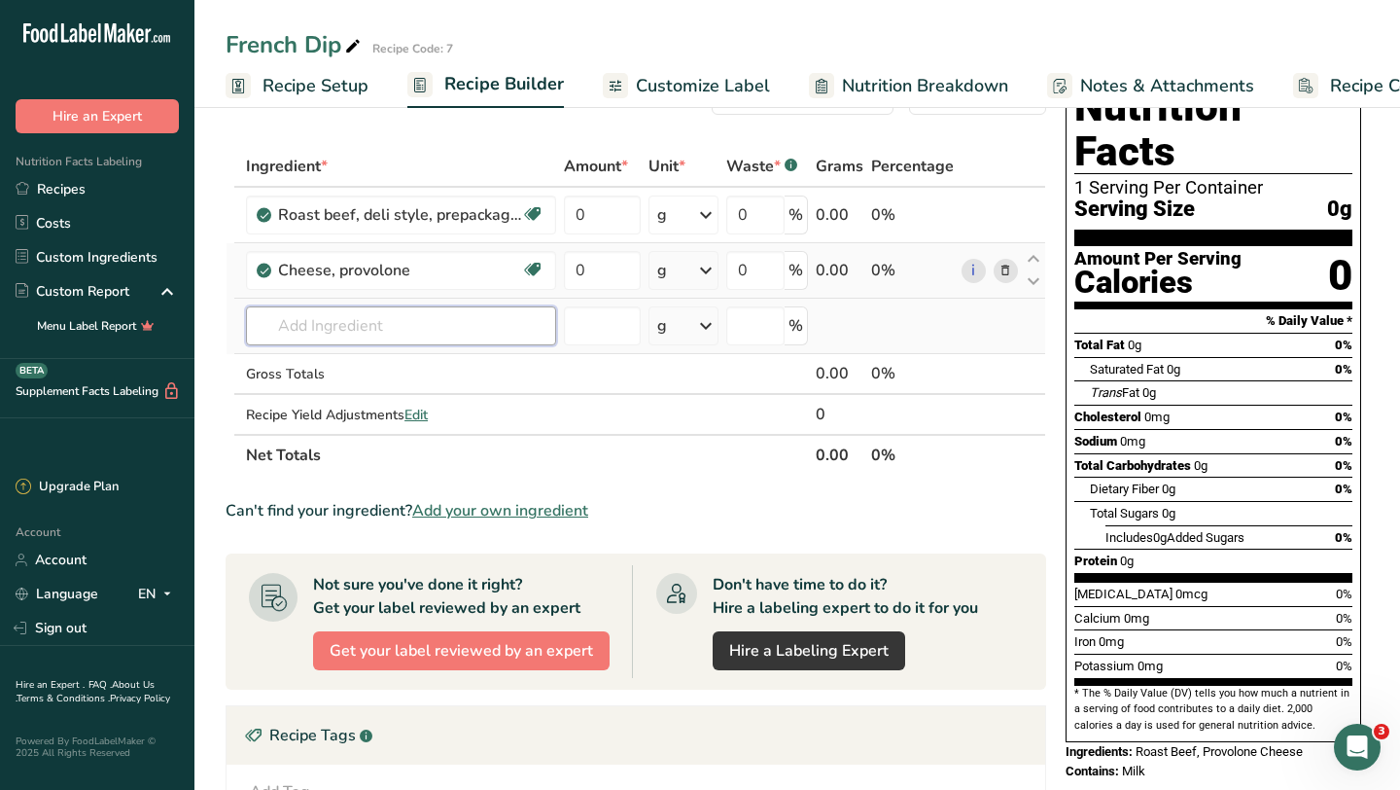
click at [369, 318] on input "text" at bounding box center [401, 325] width 310 height 39
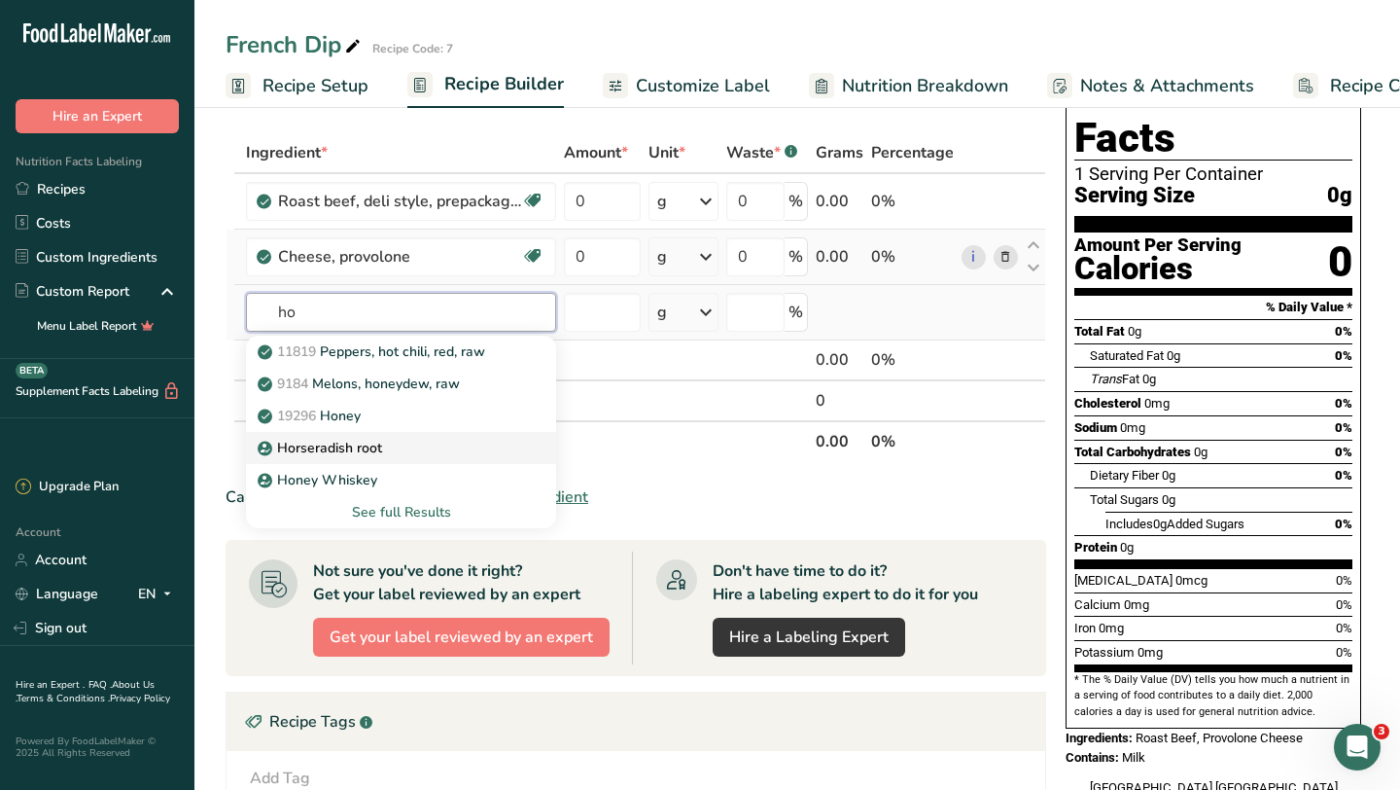
scroll to position [87, 0]
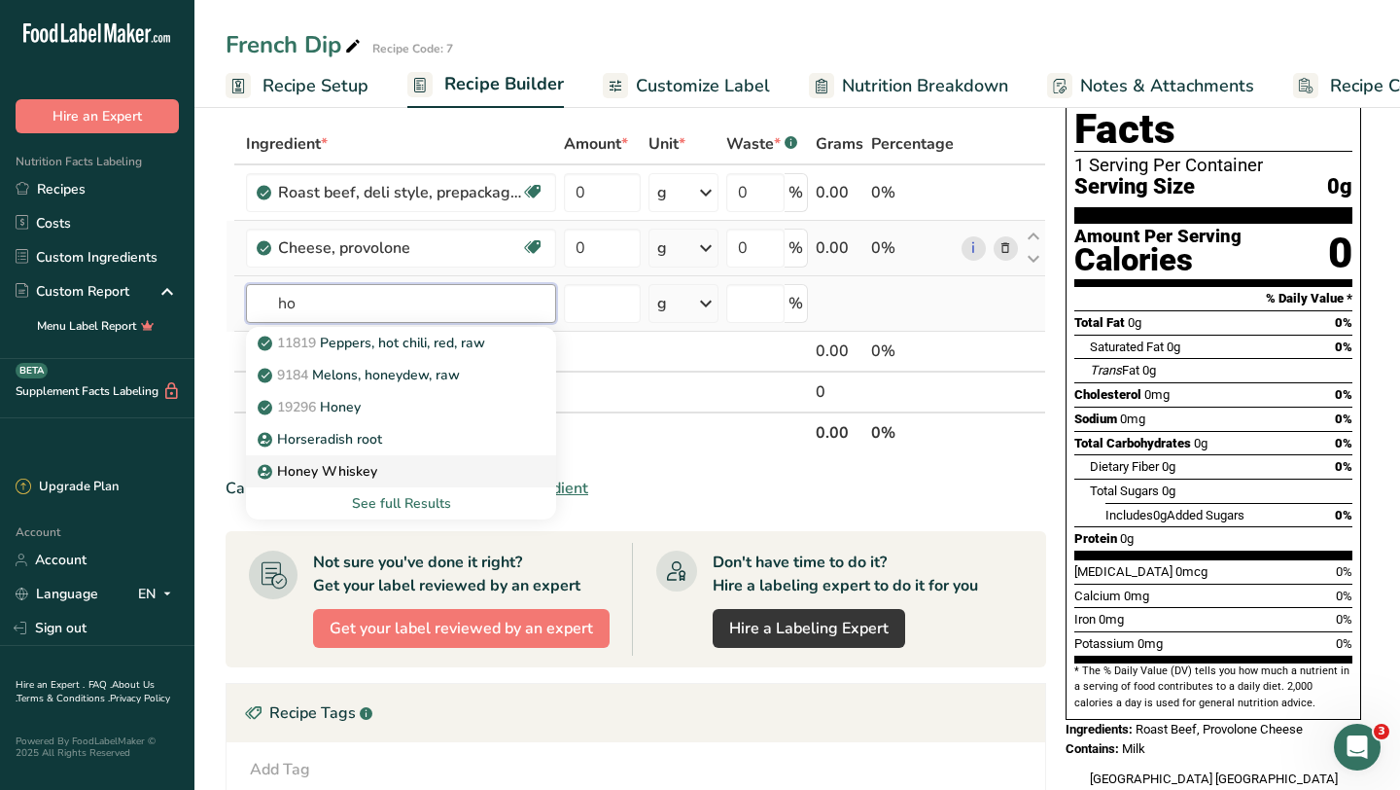
type input "h"
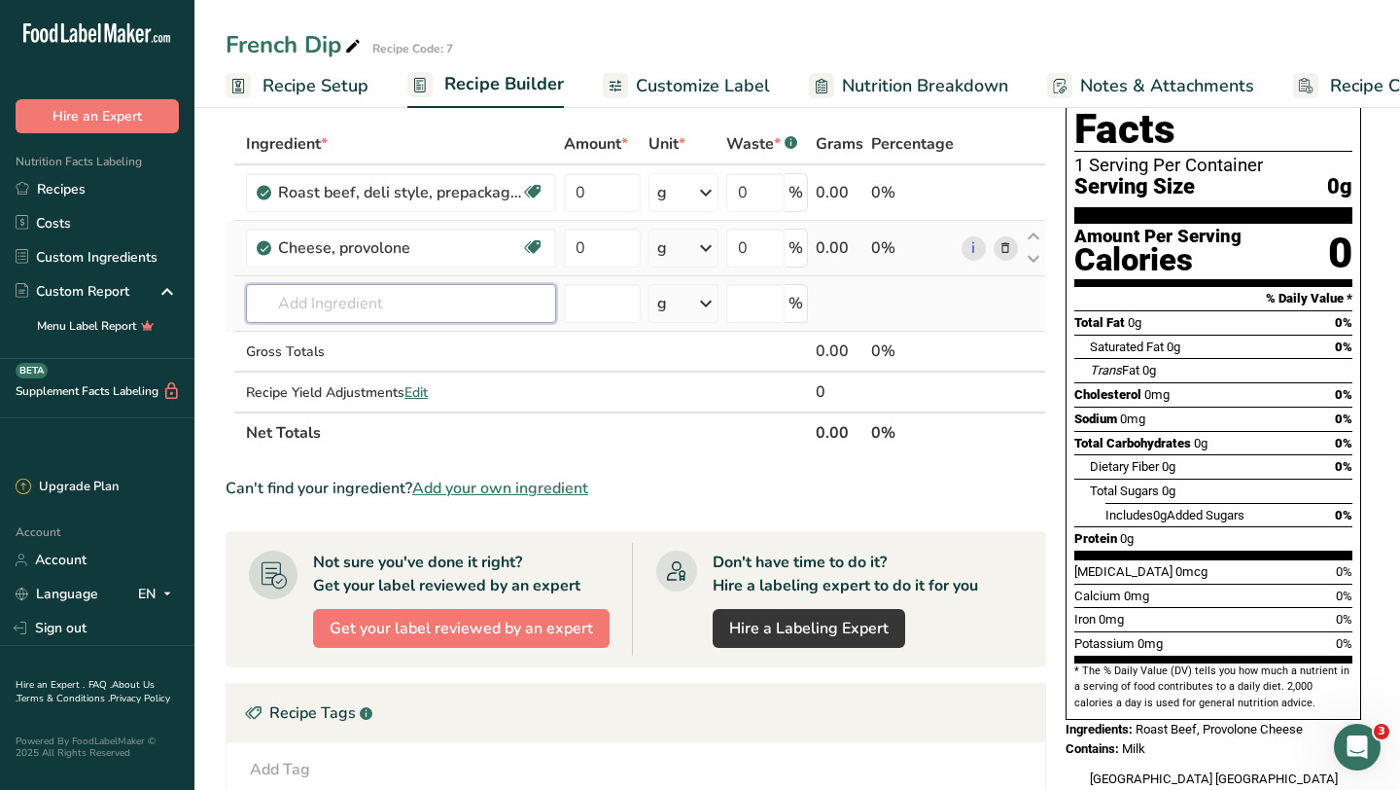
click at [466, 304] on input "text" at bounding box center [401, 303] width 310 height 39
type input "hoa"
click at [367, 375] on div "Add your own ingredient" at bounding box center [401, 375] width 279 height 20
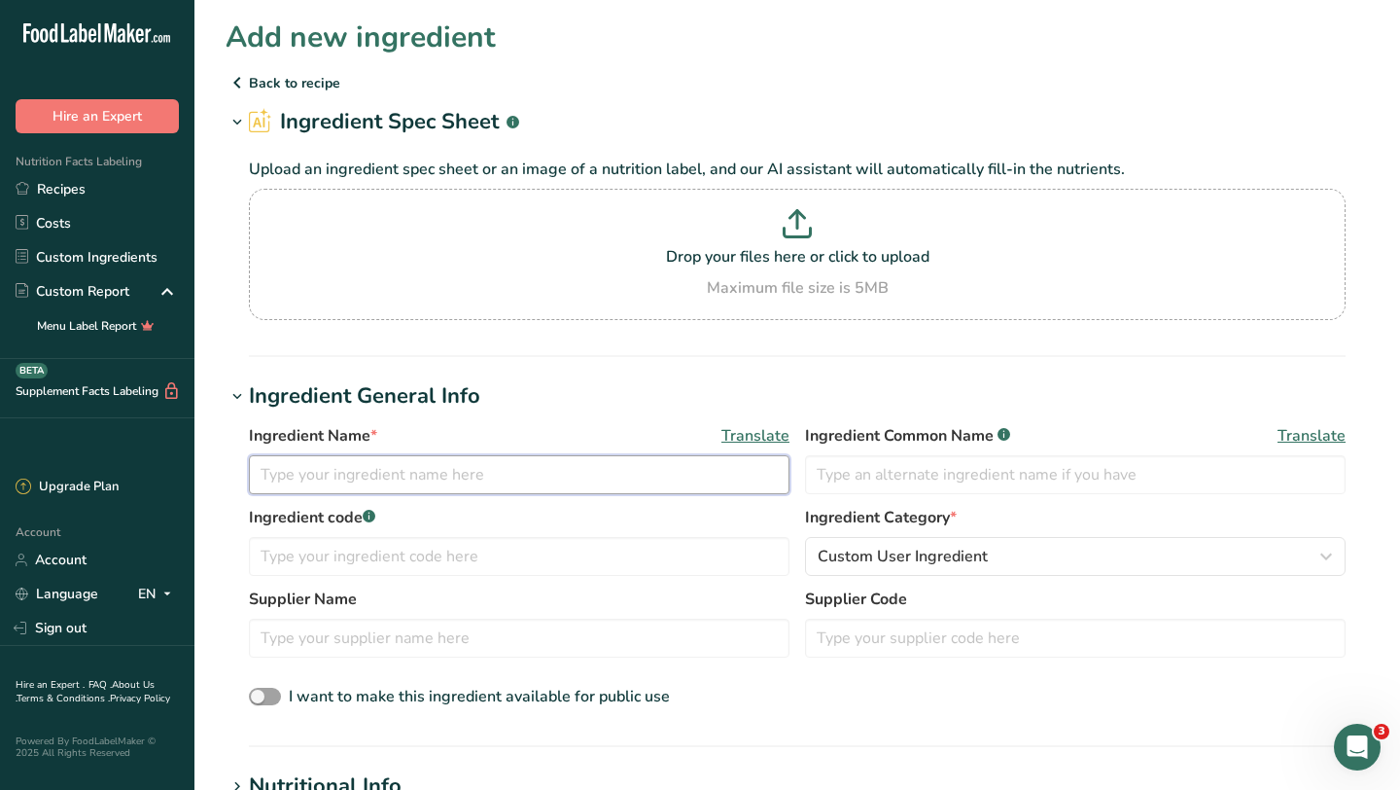
click at [316, 476] on input "text" at bounding box center [519, 474] width 541 height 39
type input "[PERSON_NAME]"
click at [857, 486] on input "text" at bounding box center [1075, 474] width 541 height 39
type input "Roll"
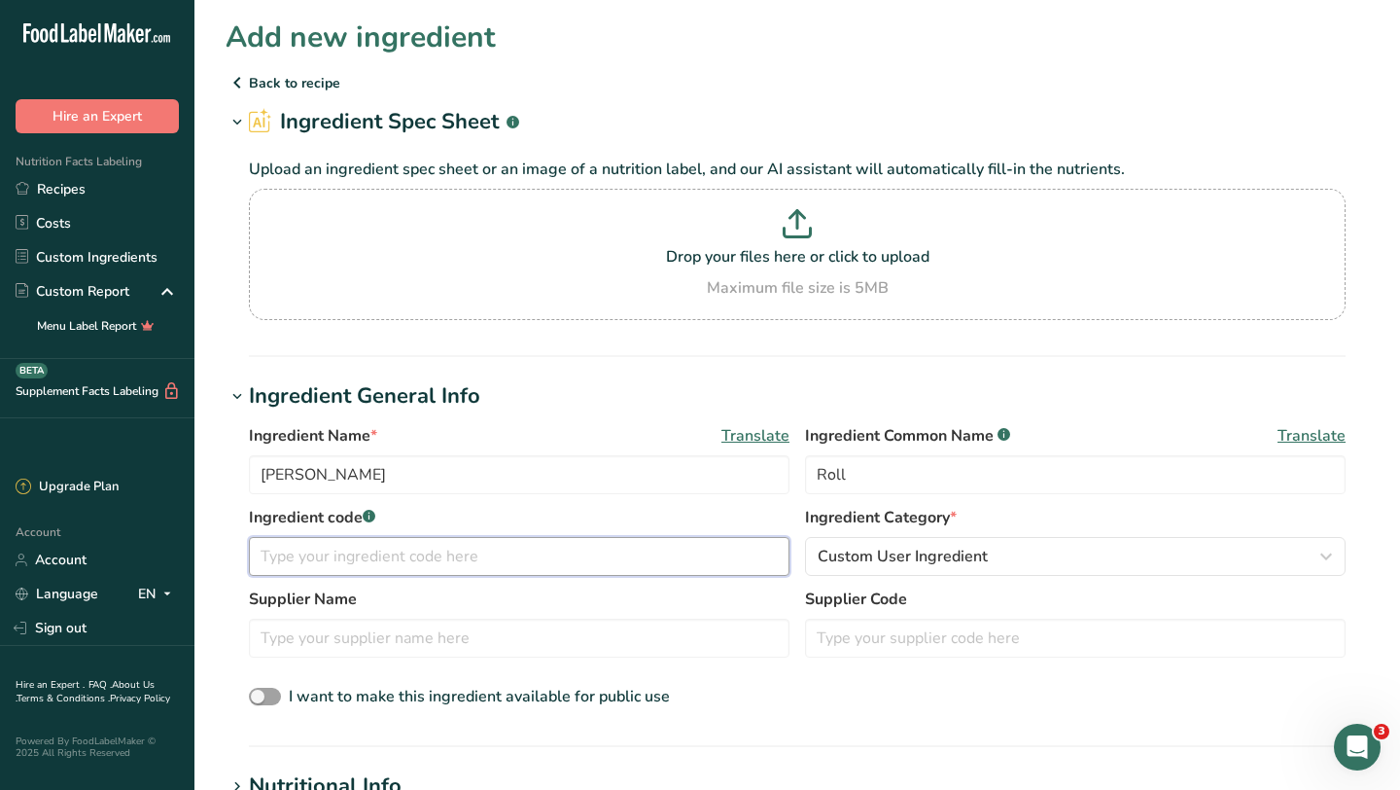
click at [397, 562] on input "text" at bounding box center [519, 556] width 541 height 39
type input "5749"
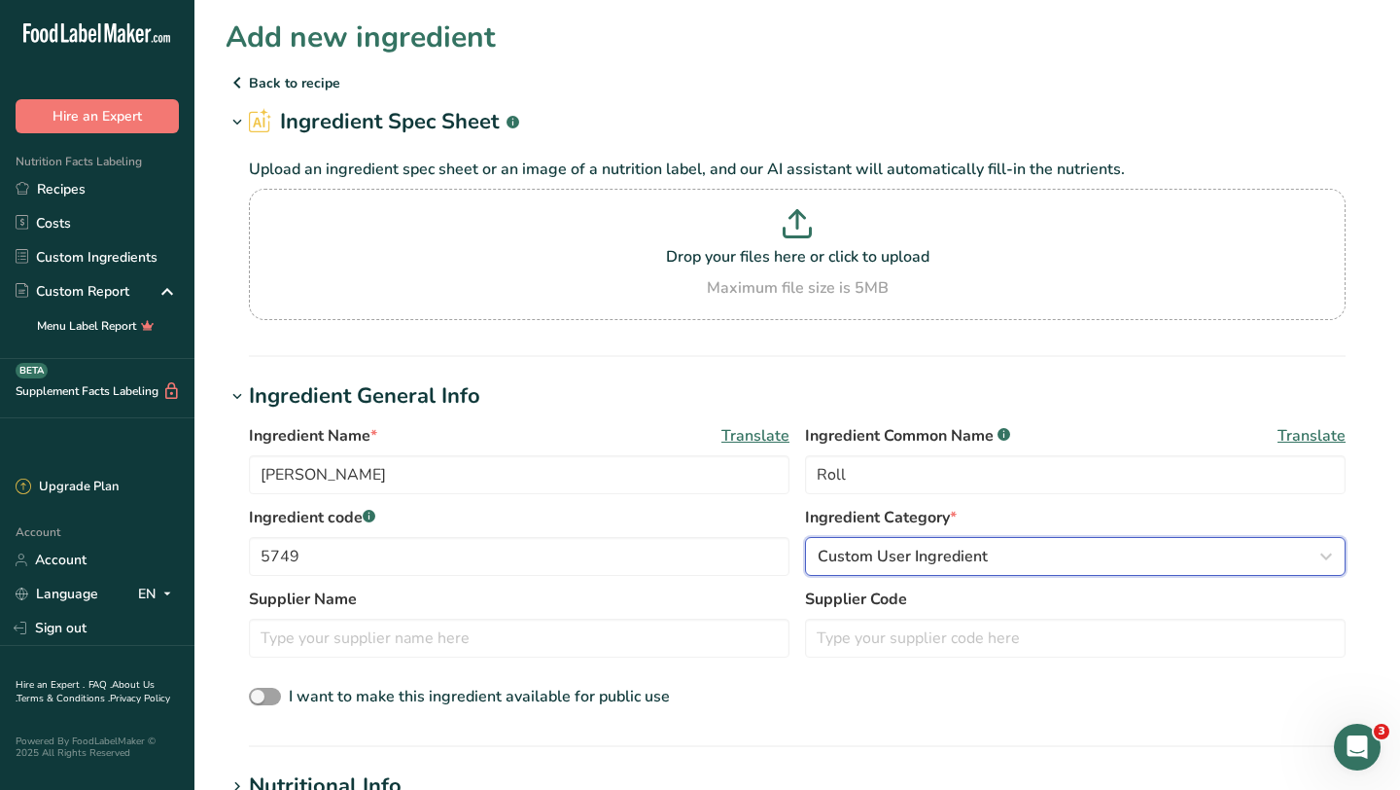
click at [912, 561] on span "Custom User Ingredient" at bounding box center [903, 556] width 170 height 23
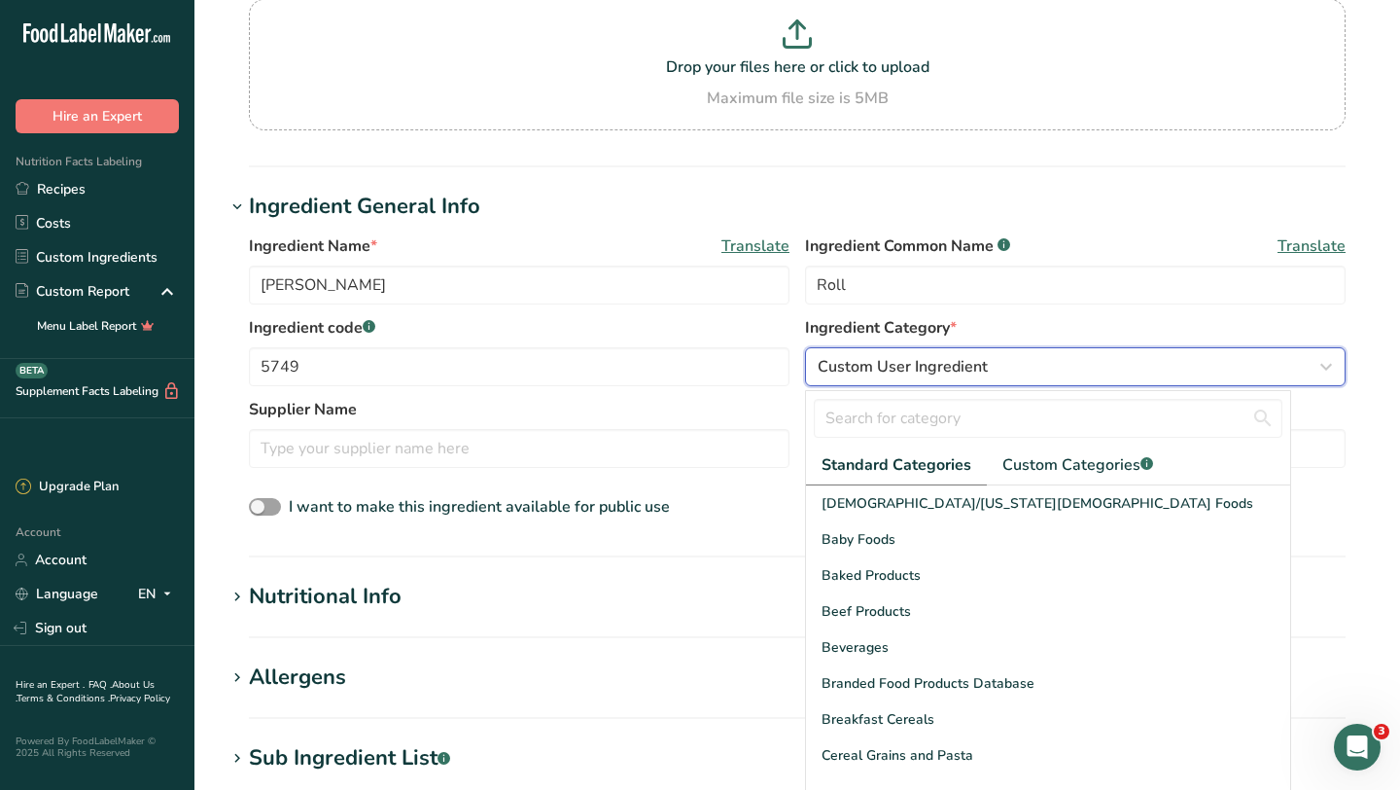
scroll to position [192, 0]
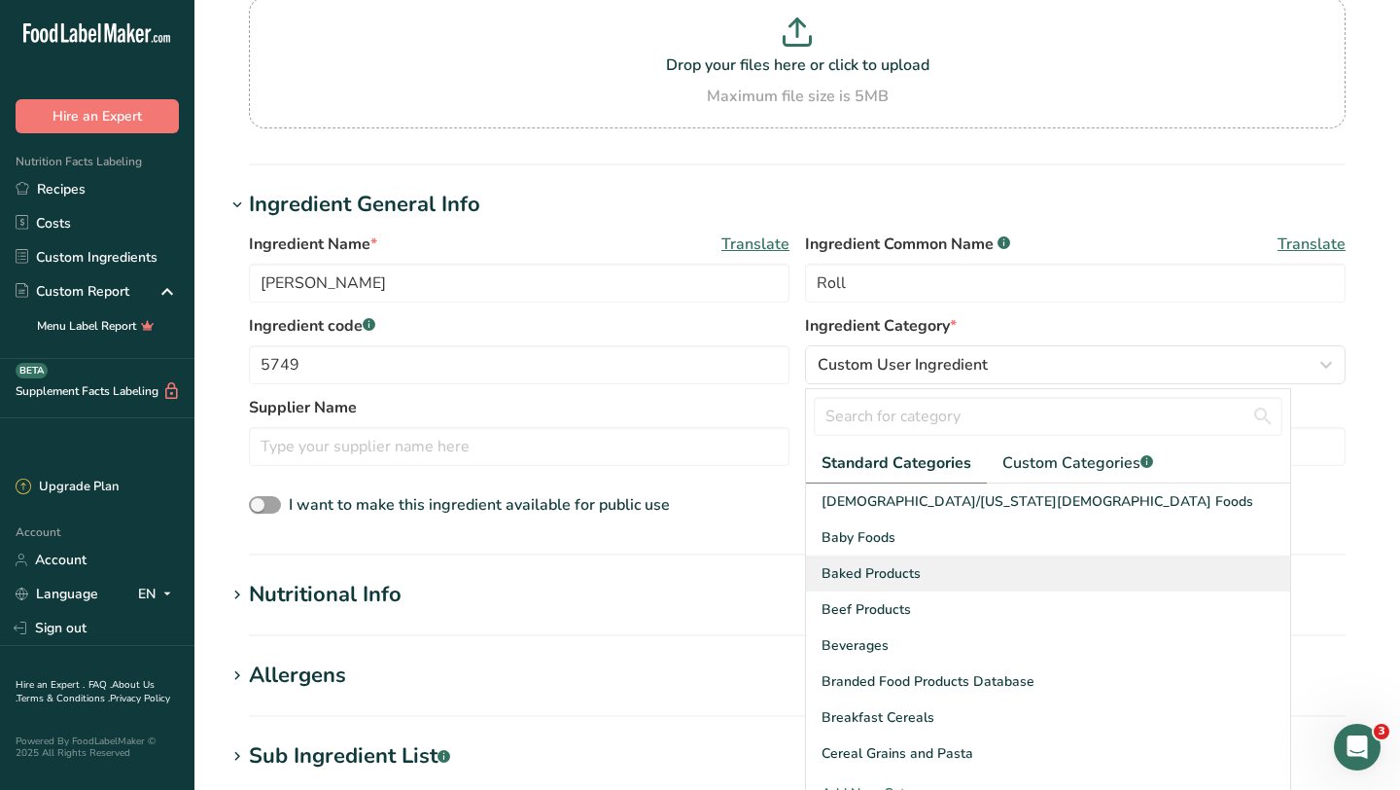
click at [875, 572] on span "Baked Products" at bounding box center [871, 573] width 99 height 20
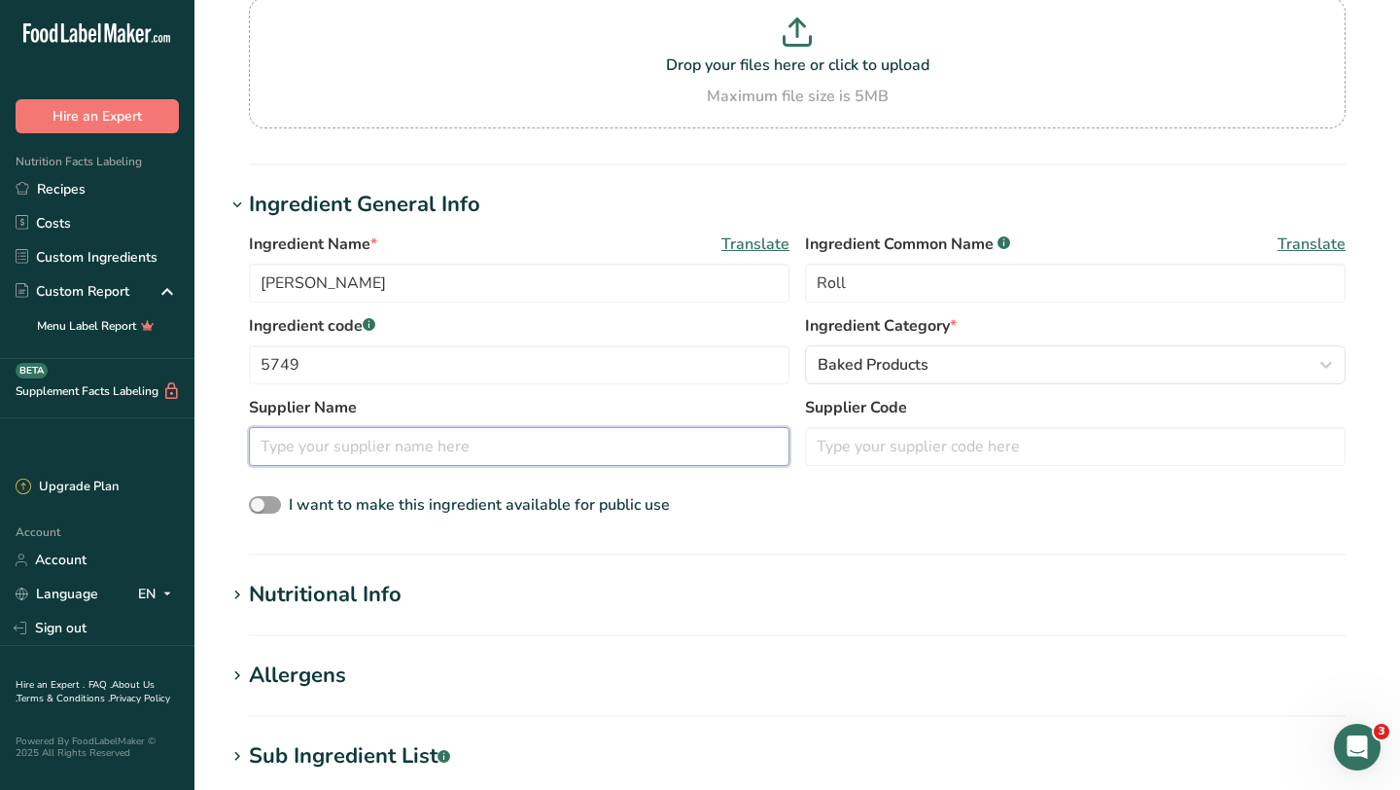
click at [335, 447] on input "text" at bounding box center [519, 446] width 541 height 39
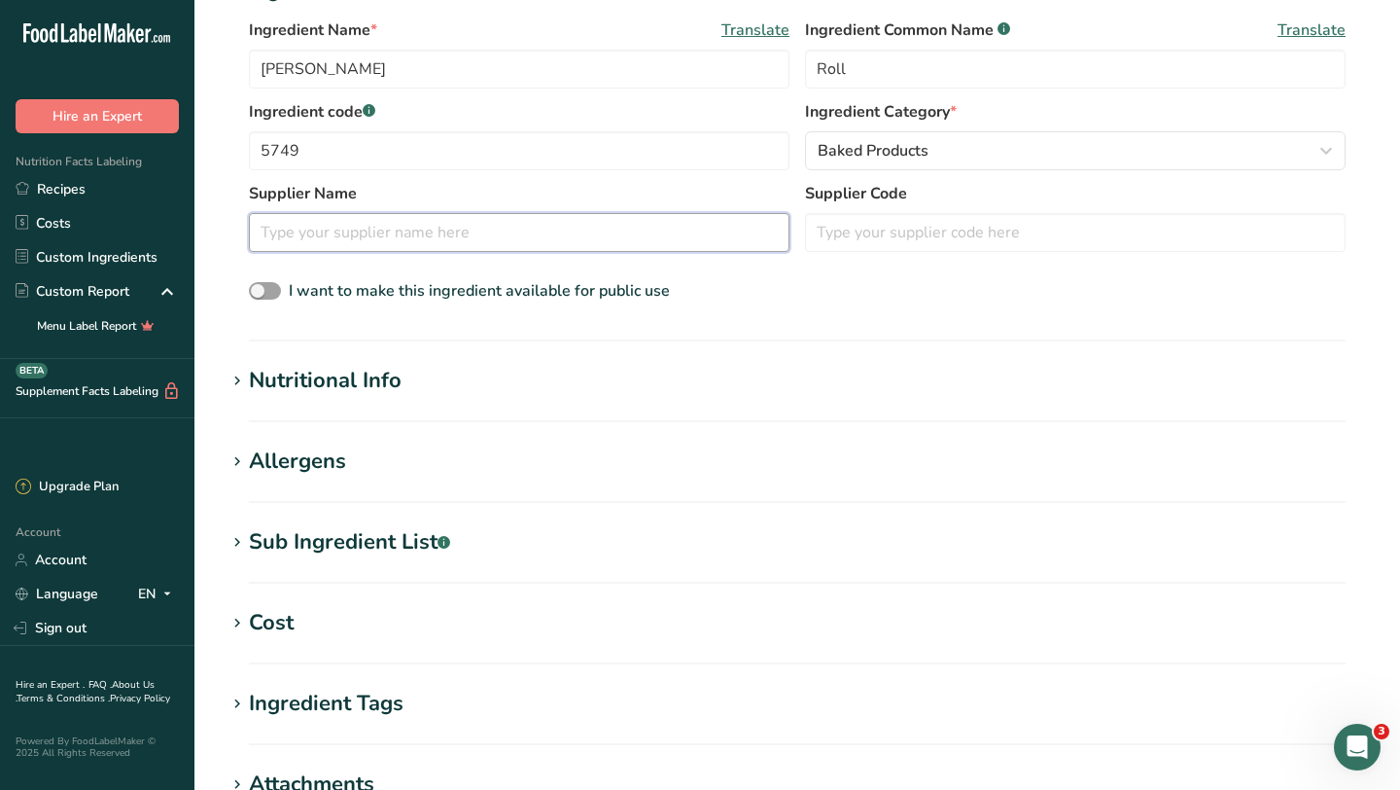
scroll to position [415, 0]
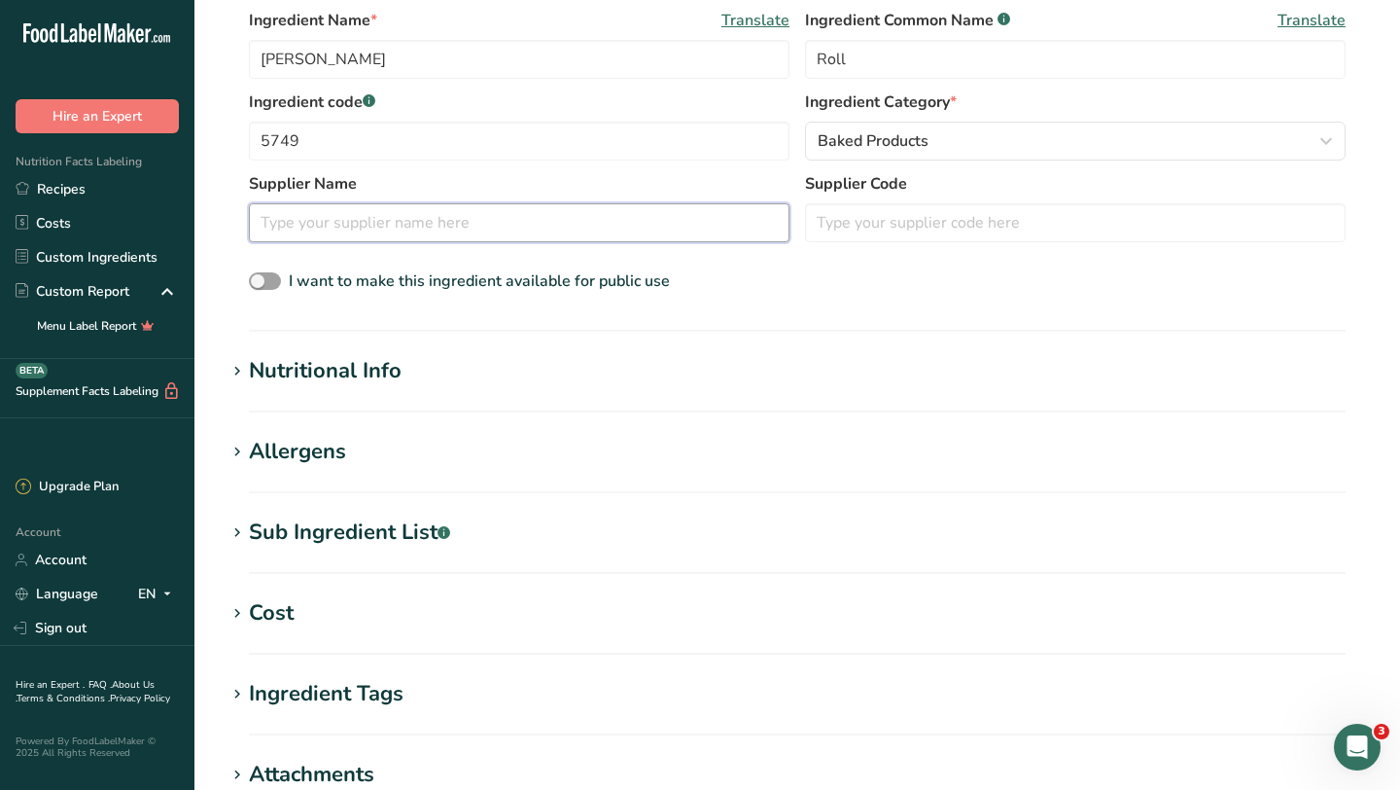
click at [394, 228] on input "text" at bounding box center [519, 222] width 541 height 39
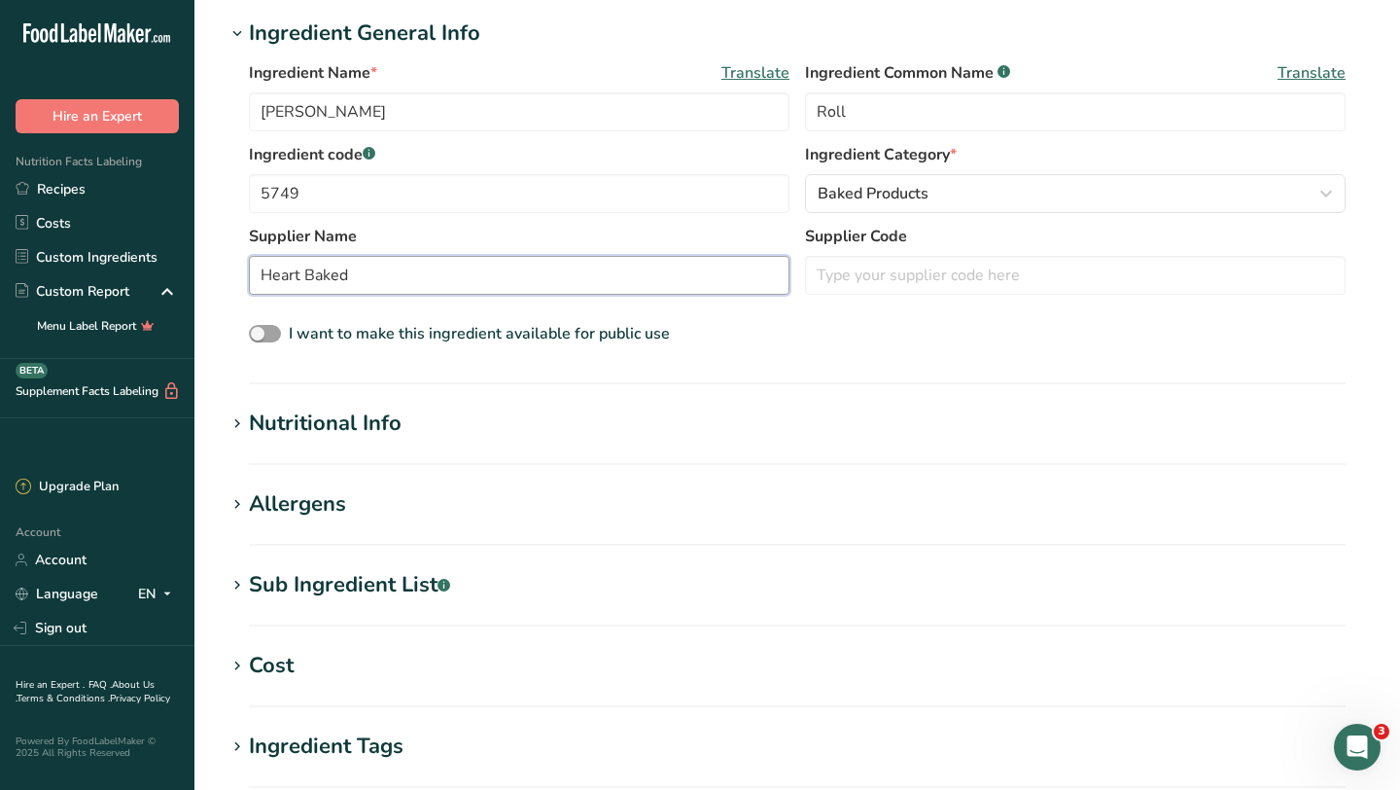
scroll to position [364, 0]
type input "Heart Baked"
click at [260, 110] on input "[PERSON_NAME]" at bounding box center [519, 110] width 541 height 39
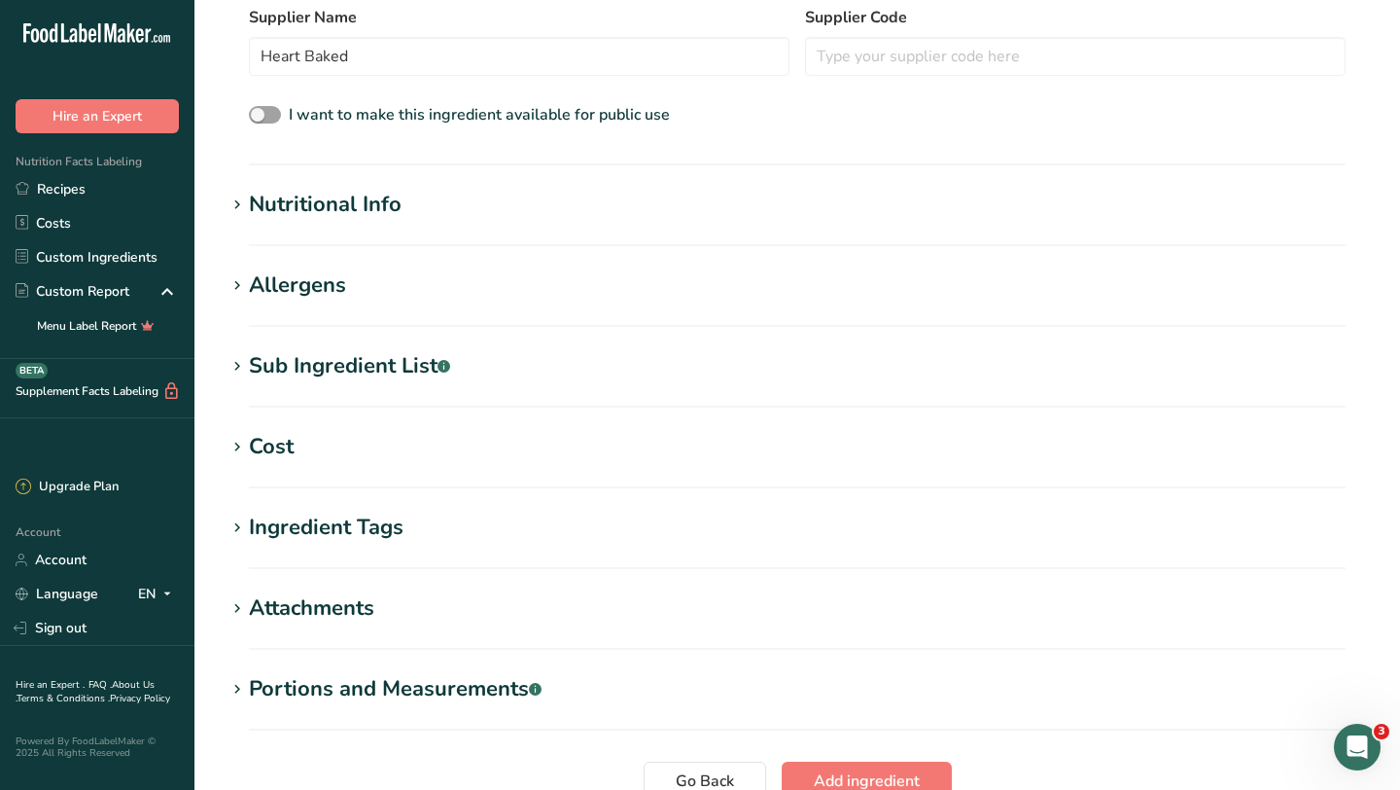
scroll to position [606, 0]
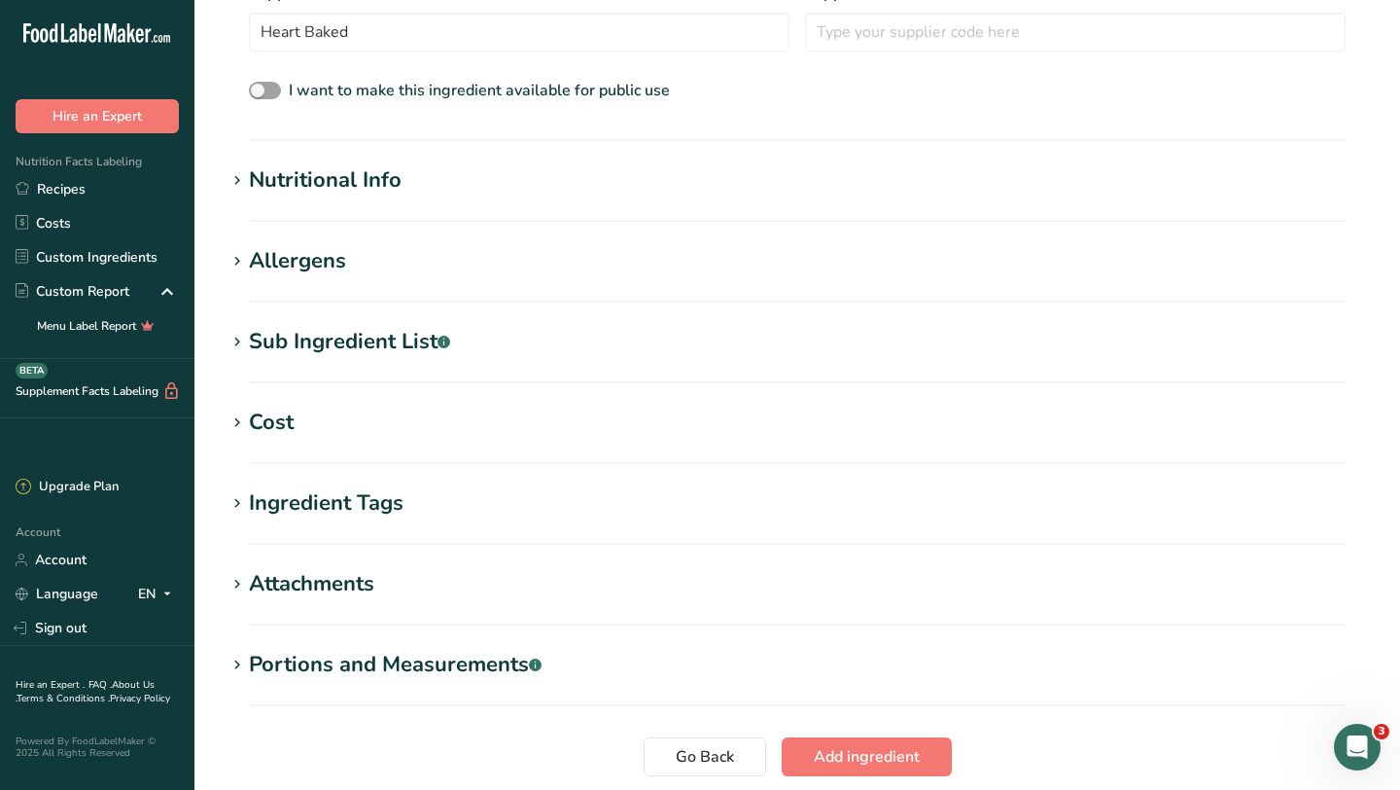
type input "6" [PERSON_NAME]"
click at [300, 196] on section "Nutritional Info Serving Size .a-a{fill:#347362;}.b-a{fill:#fff;} Add ingredien…" at bounding box center [798, 192] width 1144 height 57
click at [290, 187] on div "Nutritional Info" at bounding box center [325, 180] width 153 height 32
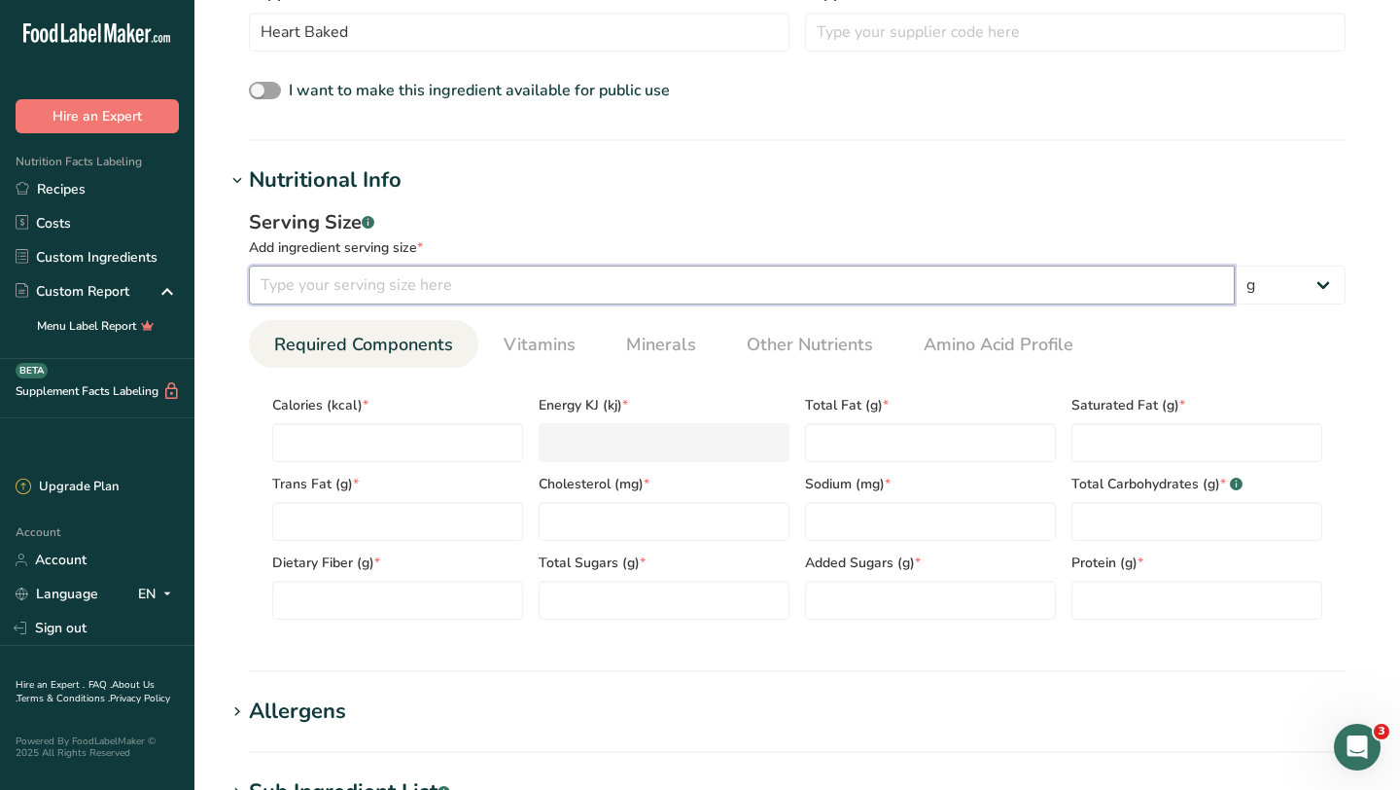
click at [345, 279] on input "number" at bounding box center [742, 284] width 986 height 39
type input "1"
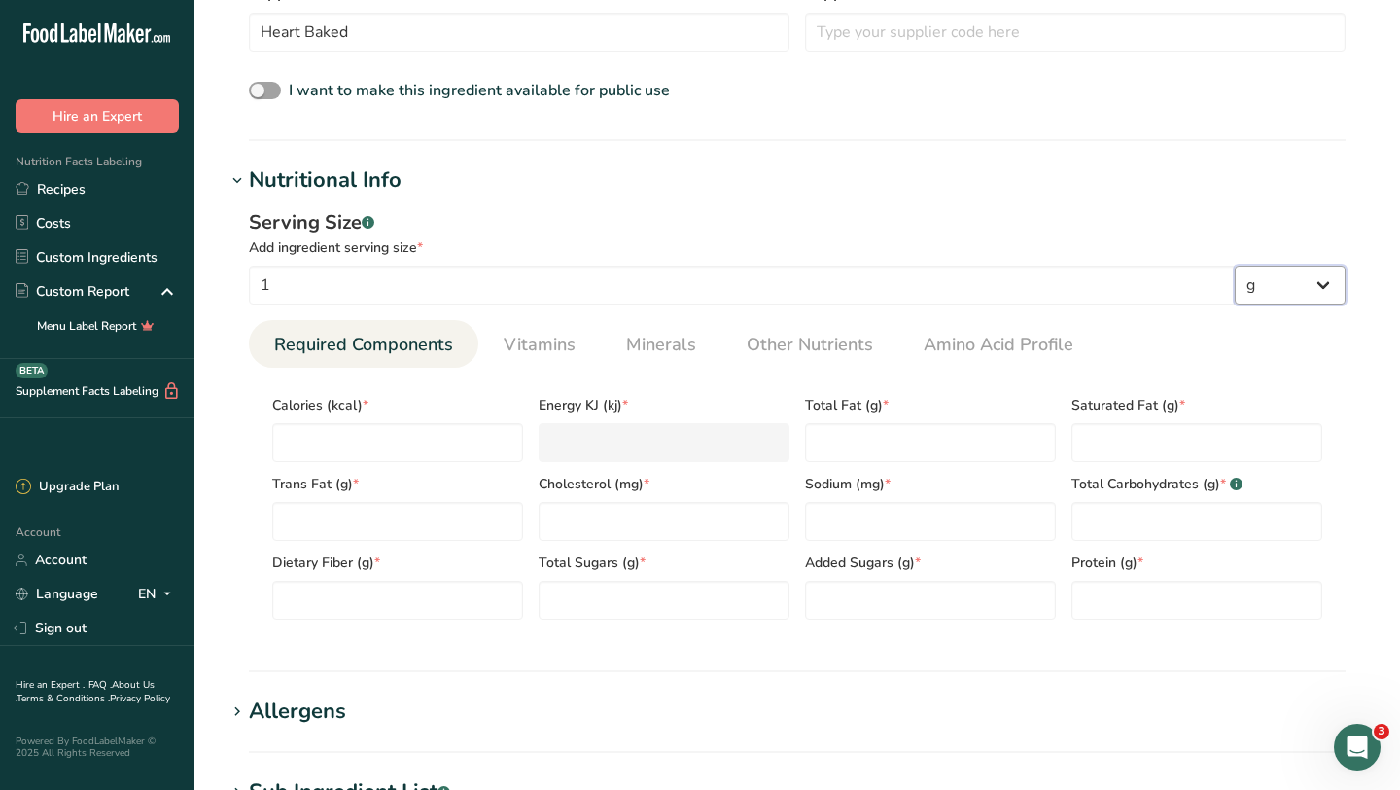
click at [1321, 287] on select "g kg mg mcg lb oz l mL fl oz tbsp tsp cup qt gallon" at bounding box center [1290, 284] width 111 height 39
click at [581, 284] on input "1" at bounding box center [742, 284] width 986 height 39
type input "71"
click at [1297, 349] on ul "Required Components Vitamins Minerals Other Nutrients Amino Acid Profile" at bounding box center [797, 344] width 1097 height 48
click at [411, 450] on input "number" at bounding box center [397, 442] width 251 height 39
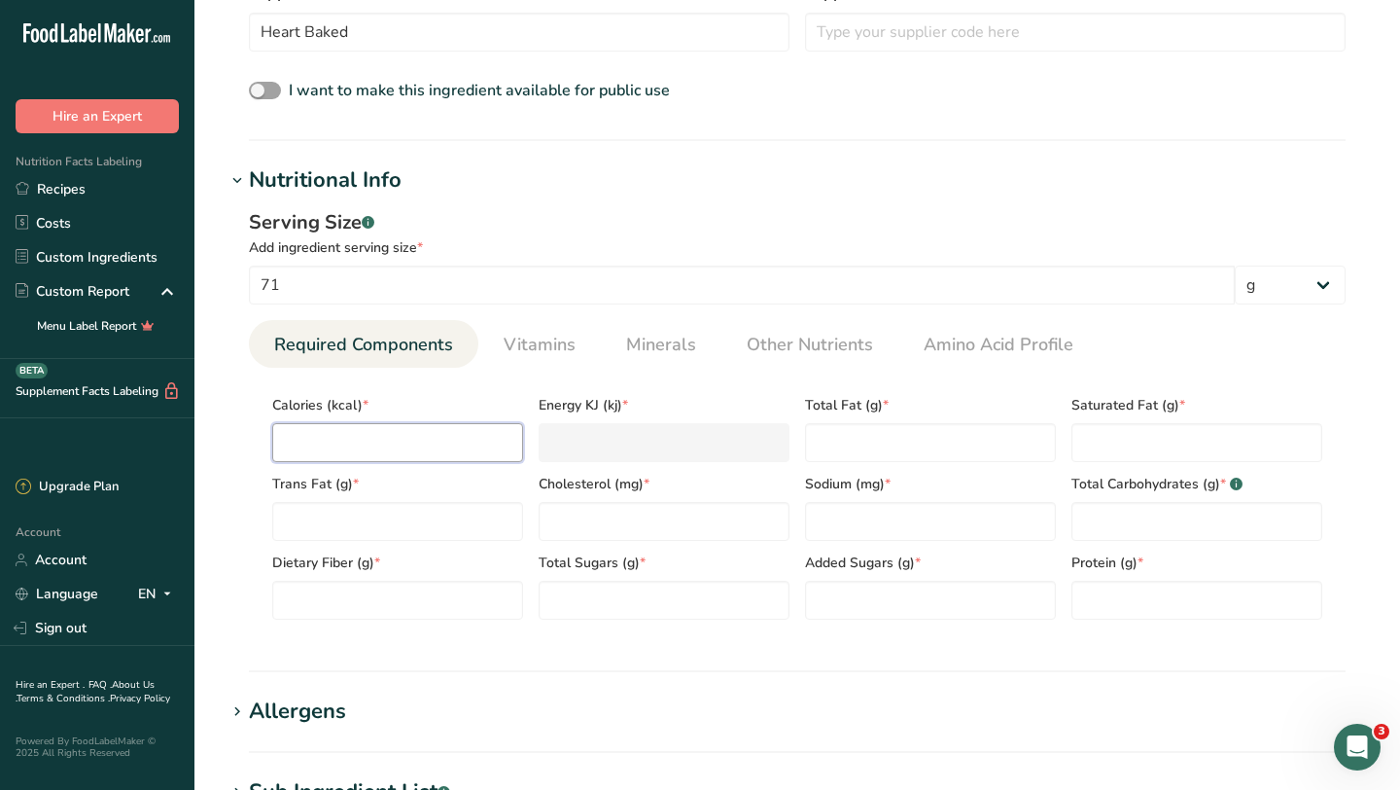
type input "1"
type KJ "4.2"
type input "19"
type KJ "79.5"
type input "190"
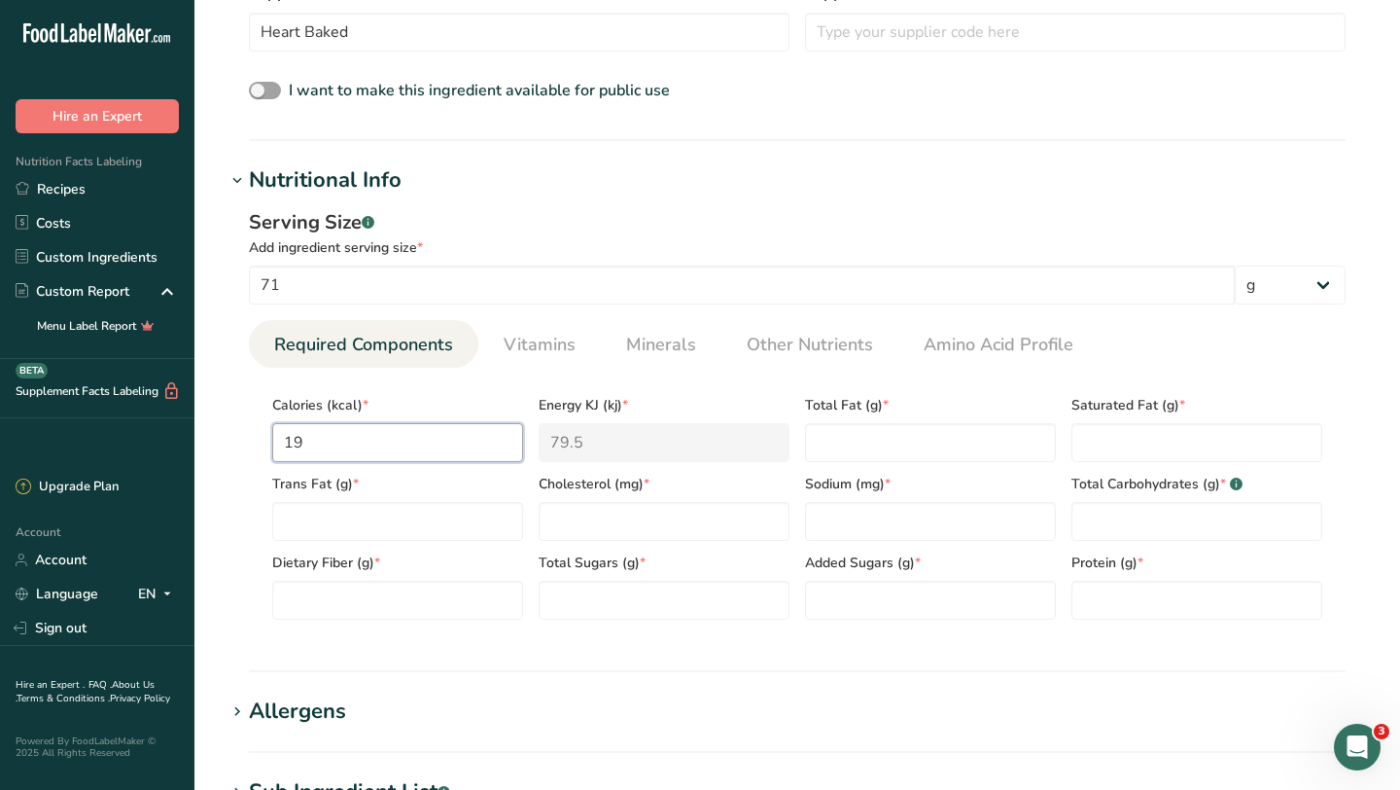
type KJ "795"
type input "190"
click at [383, 525] on Fat "number" at bounding box center [397, 521] width 251 height 39
click at [886, 441] on Fat "number" at bounding box center [930, 442] width 251 height 39
type Fat "1.5"
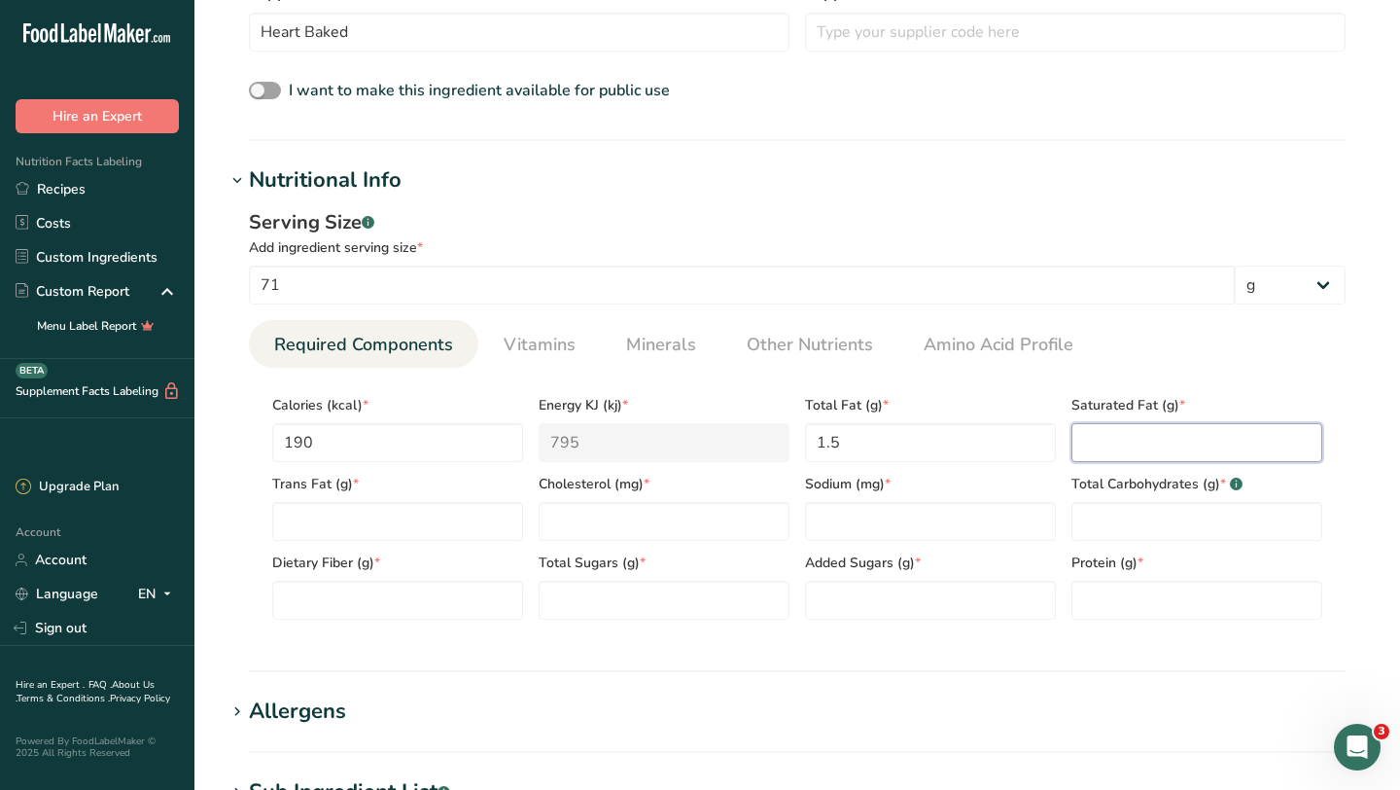
click at [1194, 440] on Fat "number" at bounding box center [1197, 442] width 251 height 39
type Fat "0"
click at [306, 520] on Fat "number" at bounding box center [397, 521] width 251 height 39
type Fat "0"
click at [591, 513] on input "number" at bounding box center [664, 521] width 251 height 39
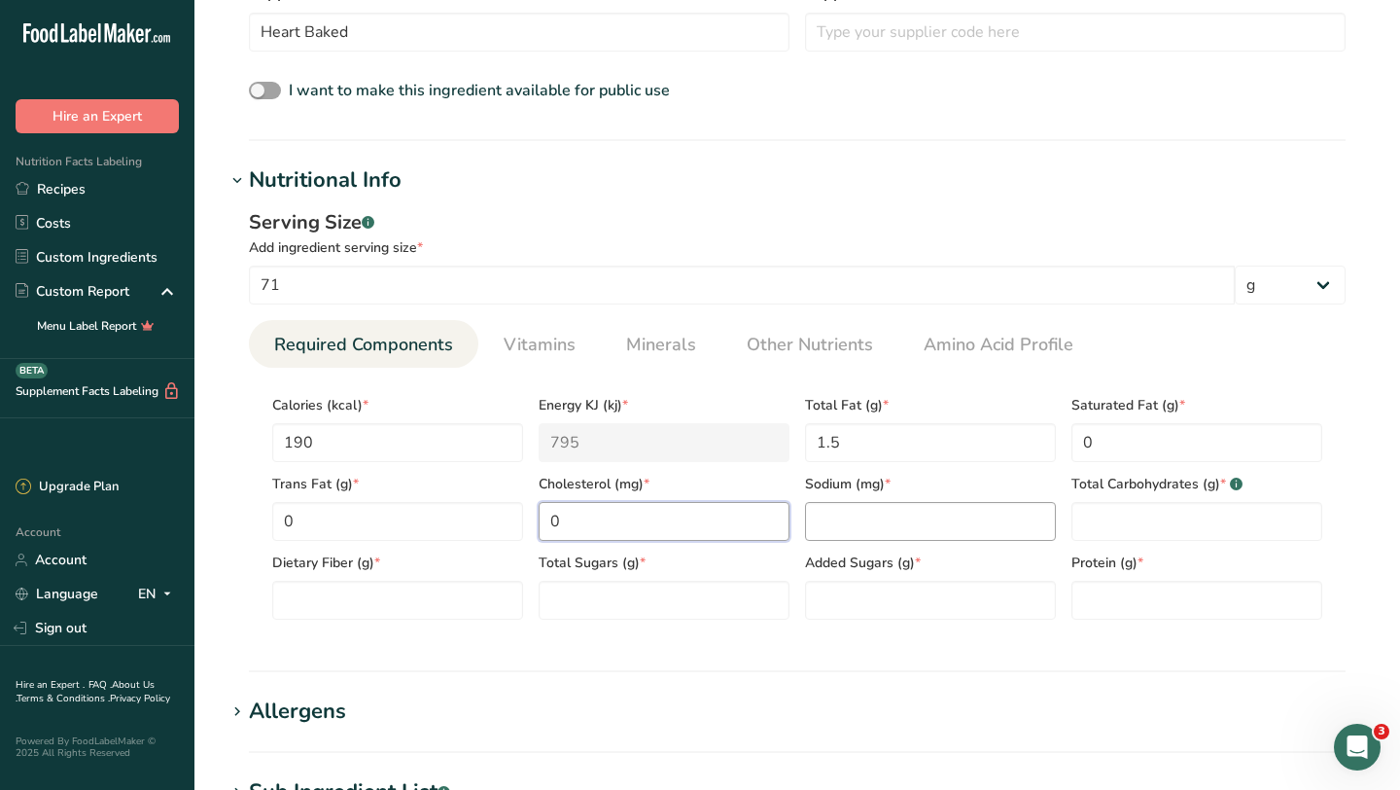
type input "0"
click at [859, 524] on input "number" at bounding box center [930, 521] width 251 height 39
type input "390"
click at [1150, 520] on Carbohydrates "number" at bounding box center [1197, 521] width 251 height 39
type Carbohydrates "39"
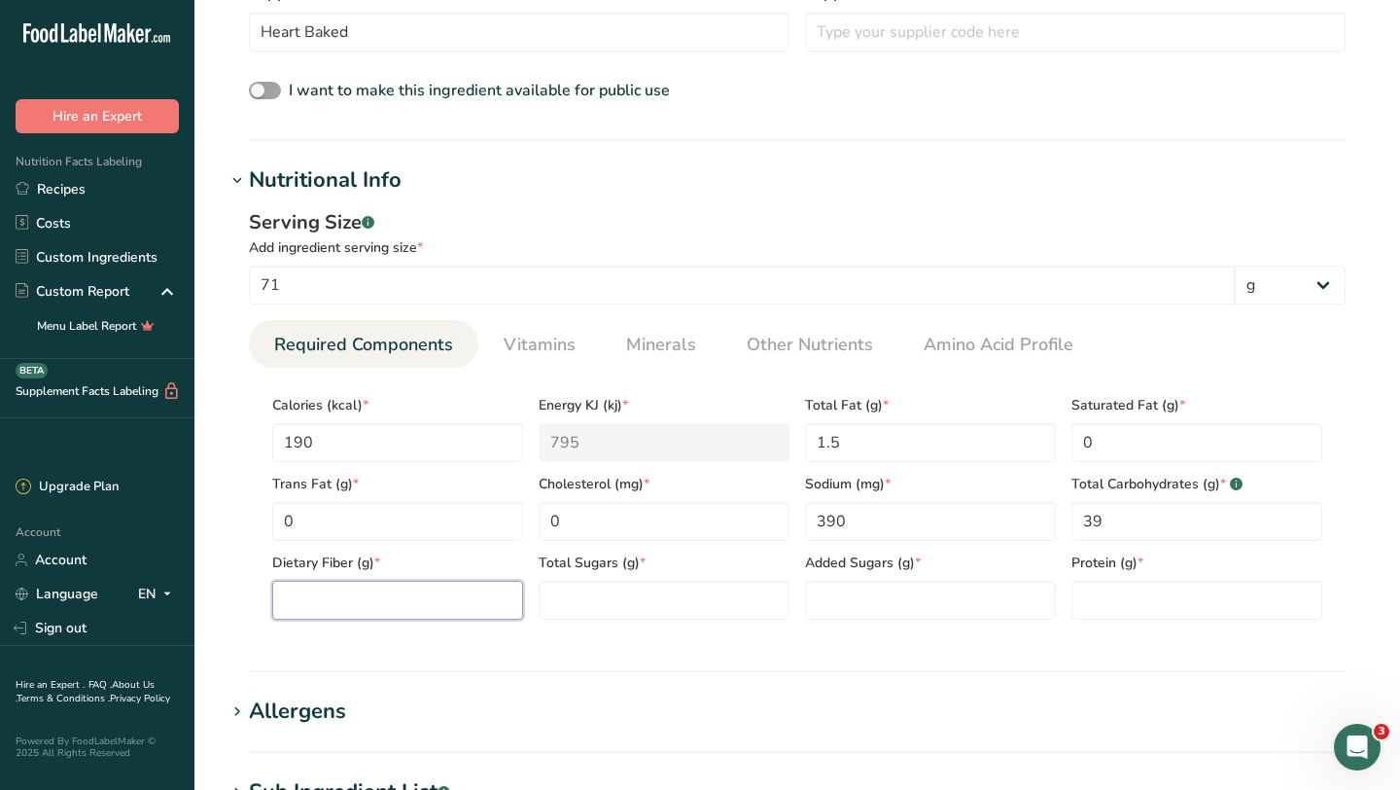
click at [434, 601] on Fiber "number" at bounding box center [397, 600] width 251 height 39
type Fiber "0"
click at [582, 594] on Sugars "number" at bounding box center [664, 600] width 251 height 39
type Sugars "4"
click at [864, 607] on Sugars "number" at bounding box center [930, 600] width 251 height 39
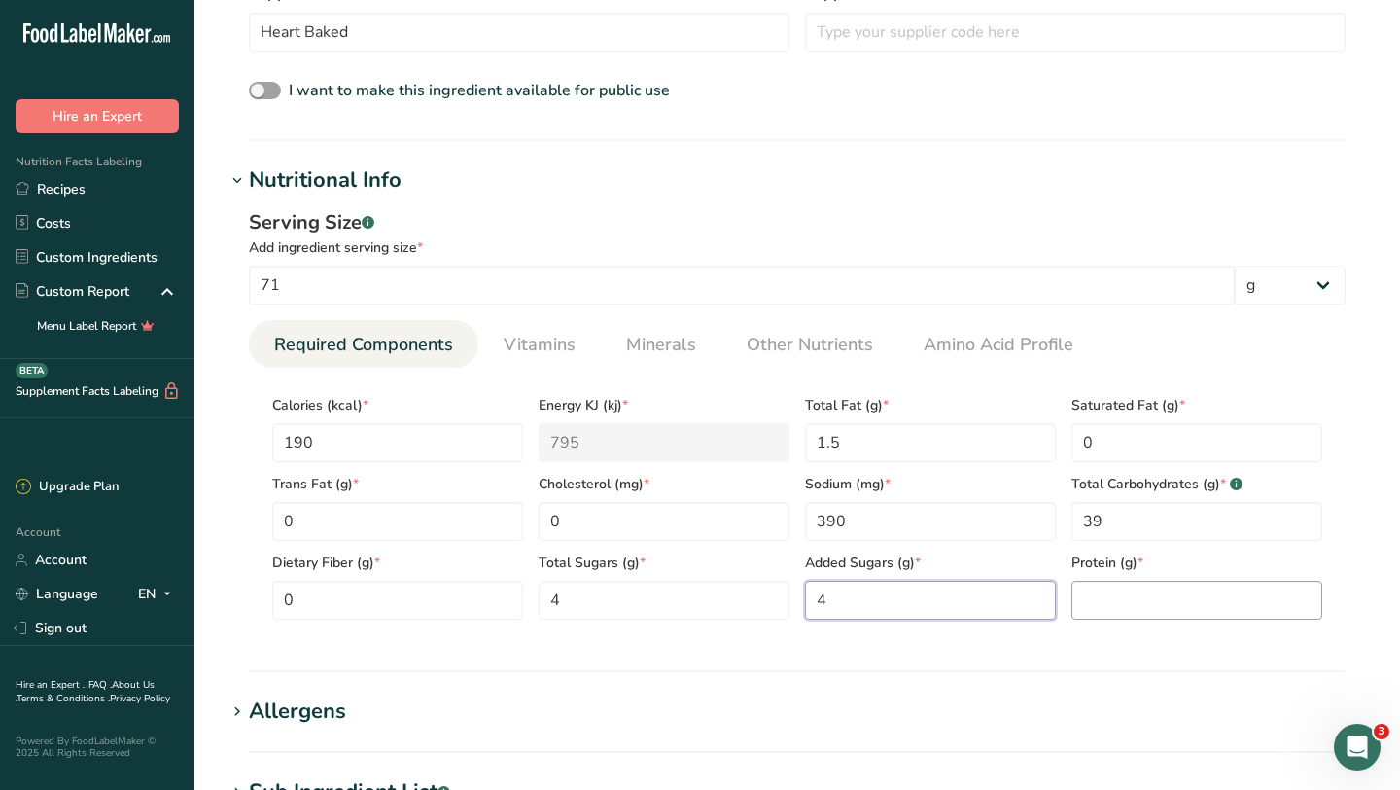
type Sugars "4"
click at [1157, 603] on input "number" at bounding box center [1197, 600] width 251 height 39
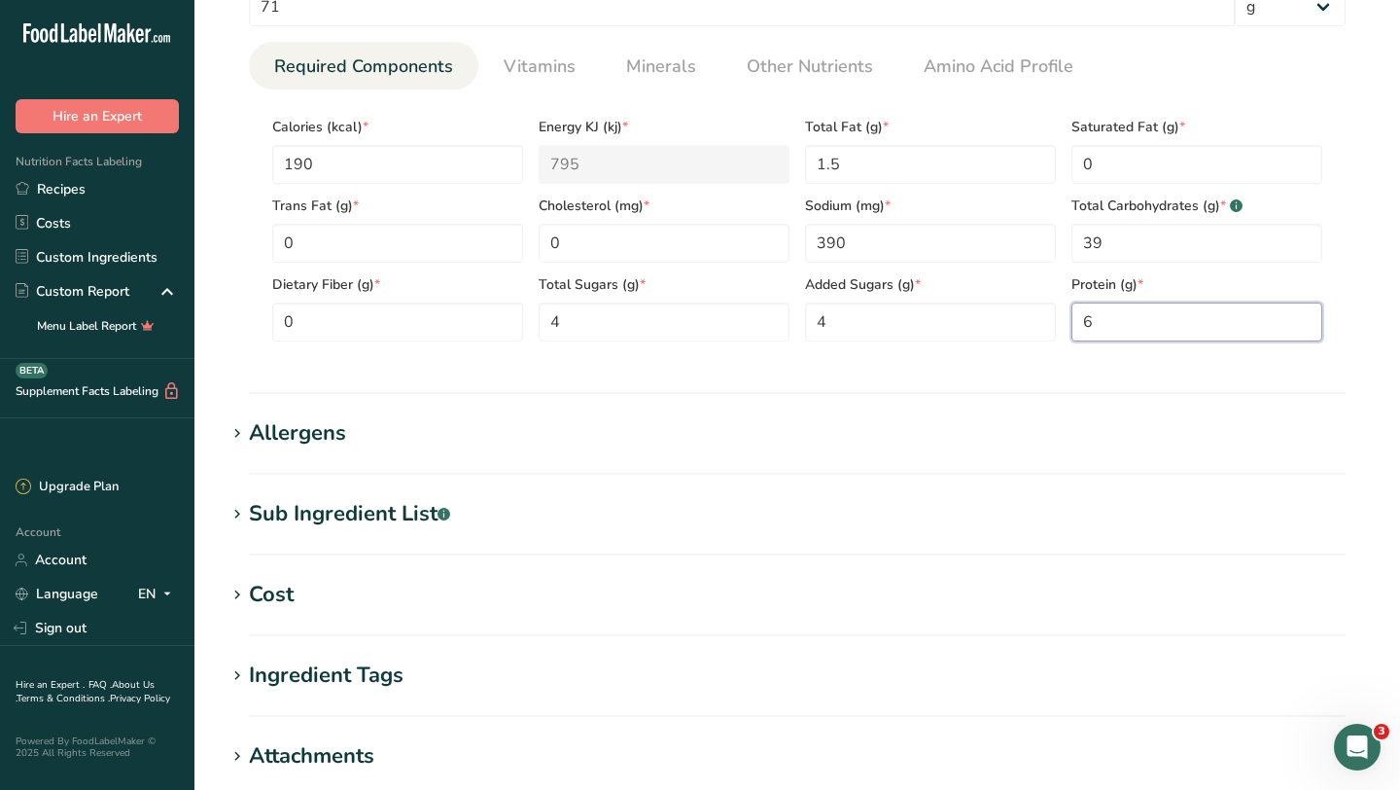
scroll to position [888, 0]
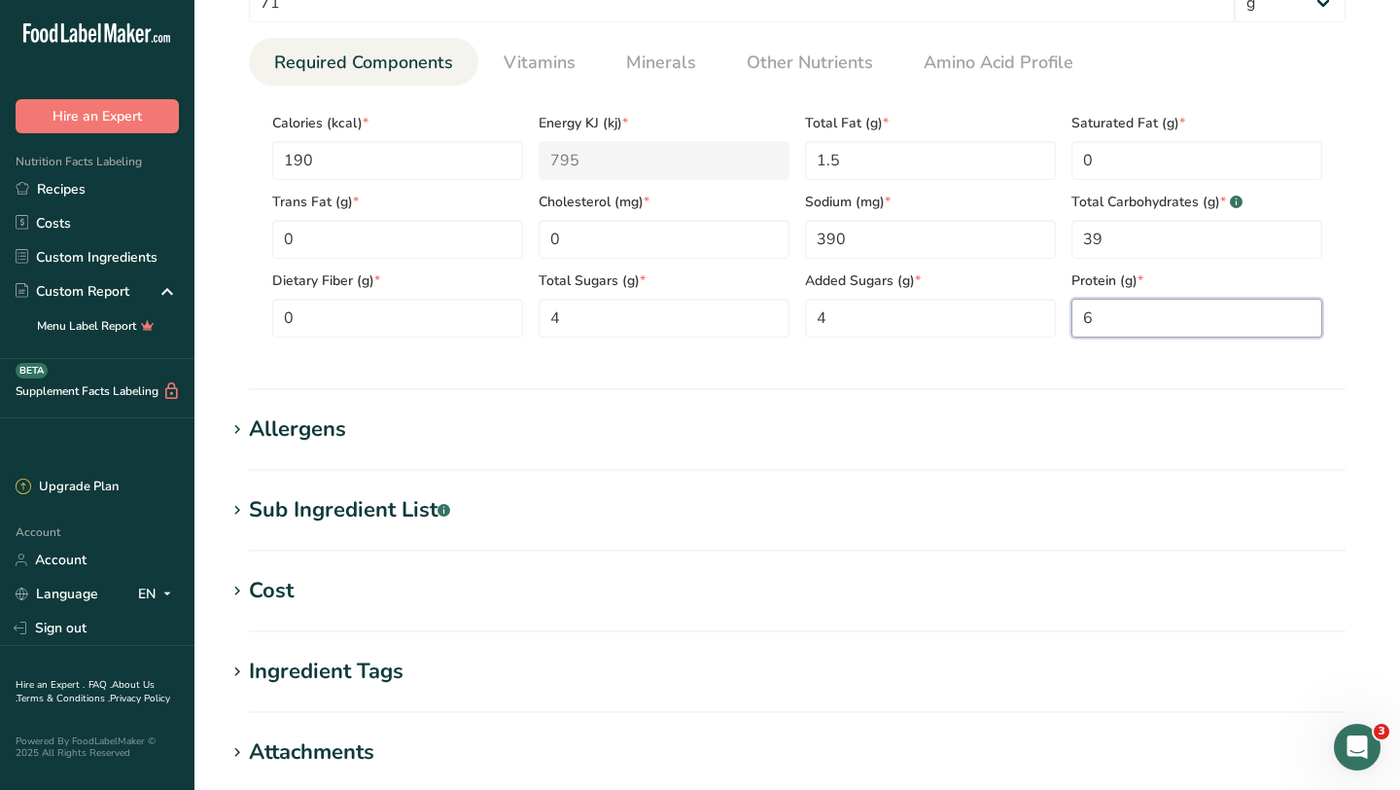
type input "6"
click at [269, 421] on div "Allergens" at bounding box center [297, 429] width 97 height 32
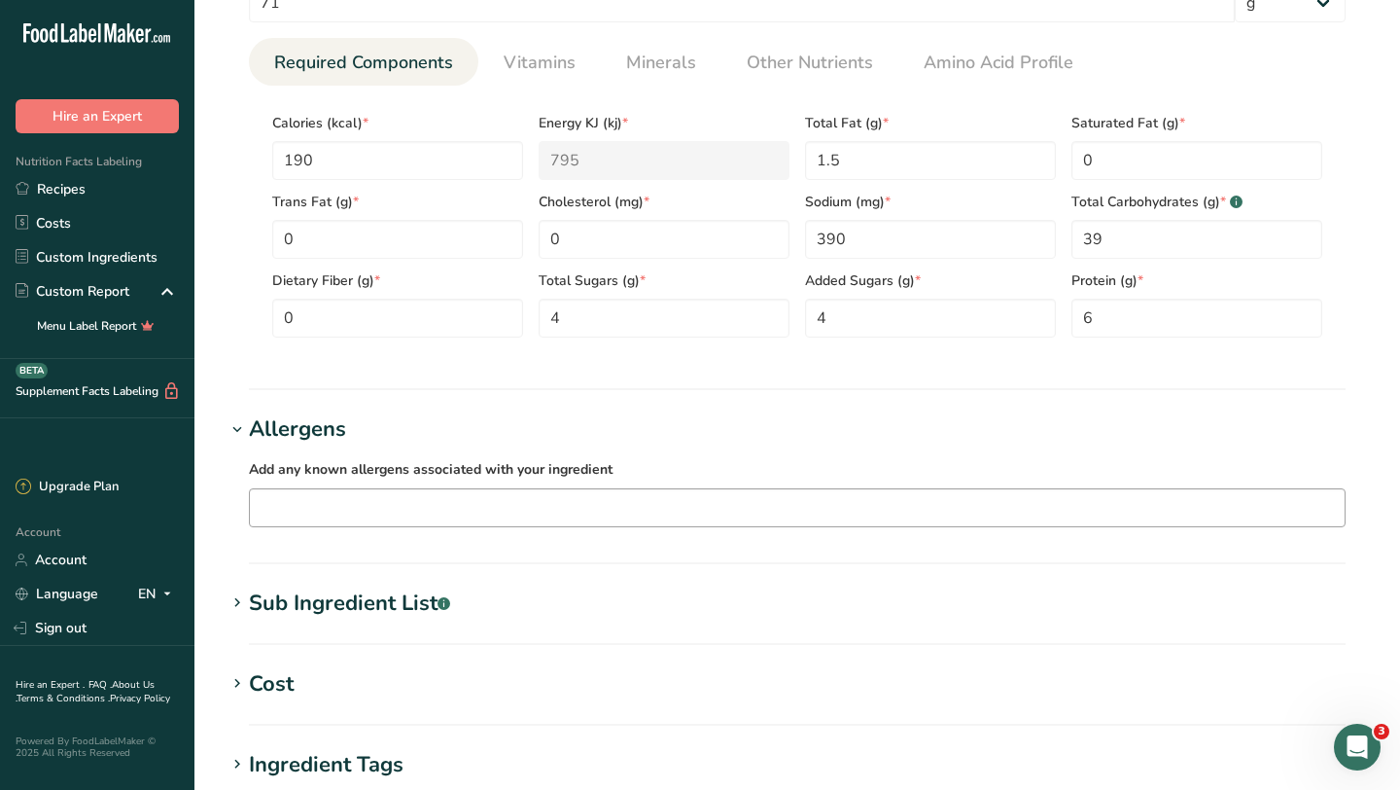
click at [297, 518] on input "text" at bounding box center [797, 507] width 1095 height 30
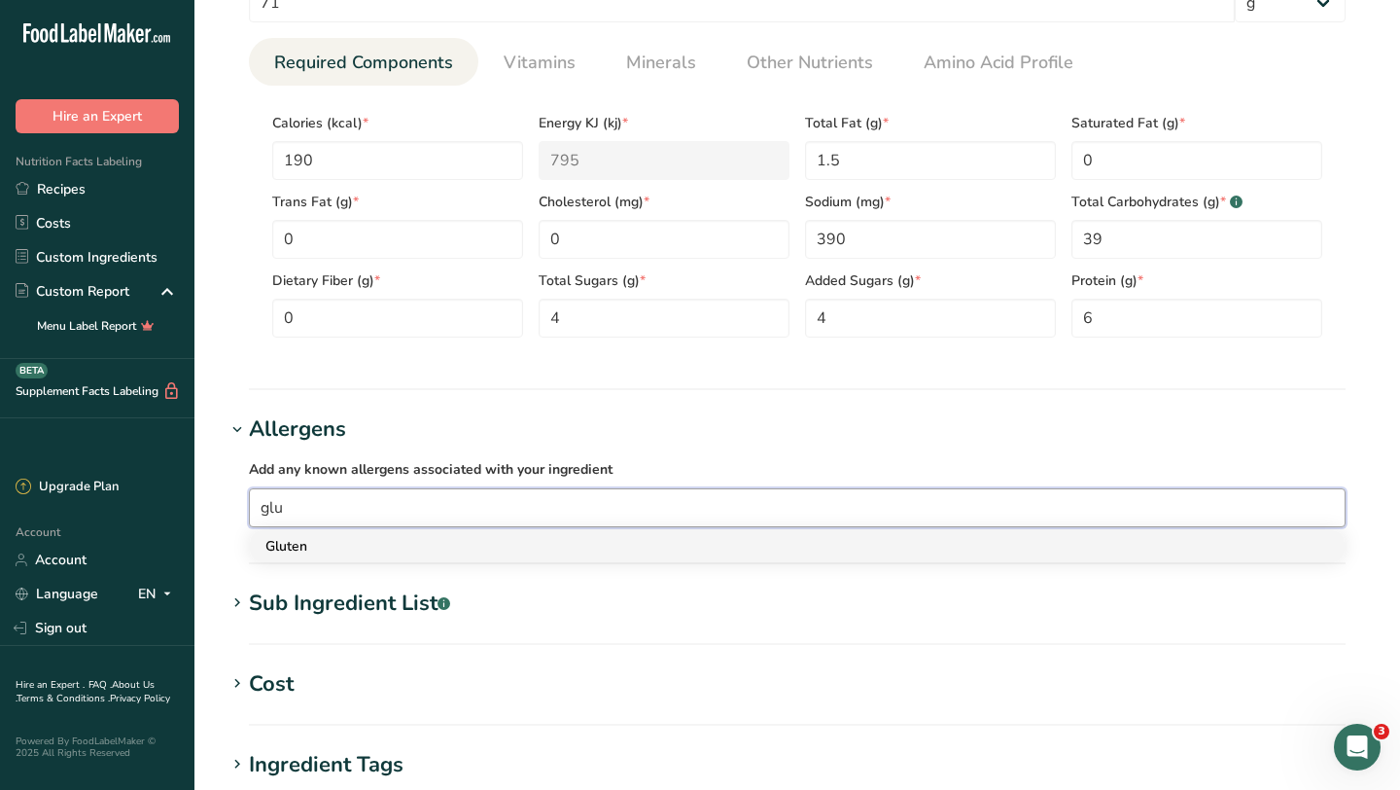
type input "glu"
click at [280, 555] on div "Gluten" at bounding box center [781, 546] width 1033 height 20
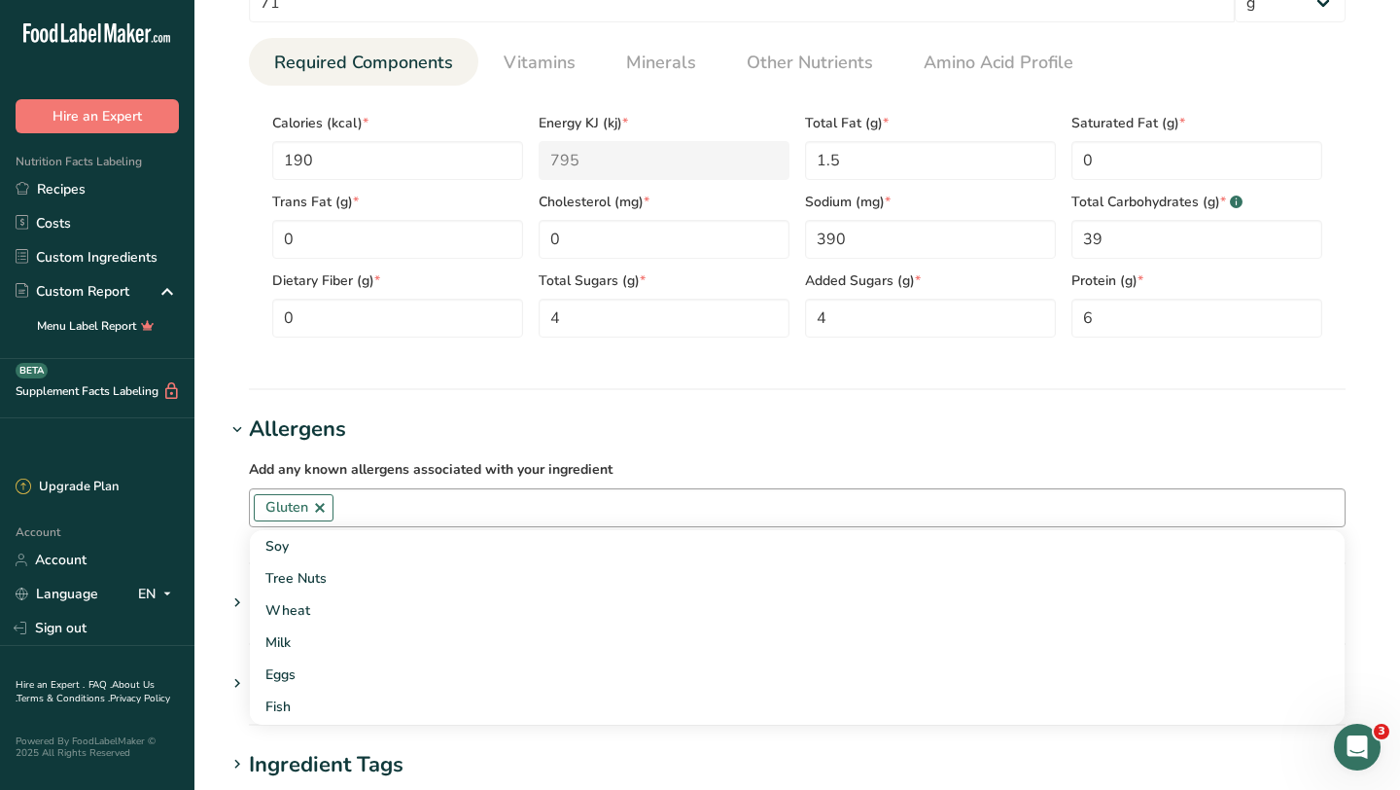
click at [386, 500] on input "text" at bounding box center [839, 507] width 1011 height 30
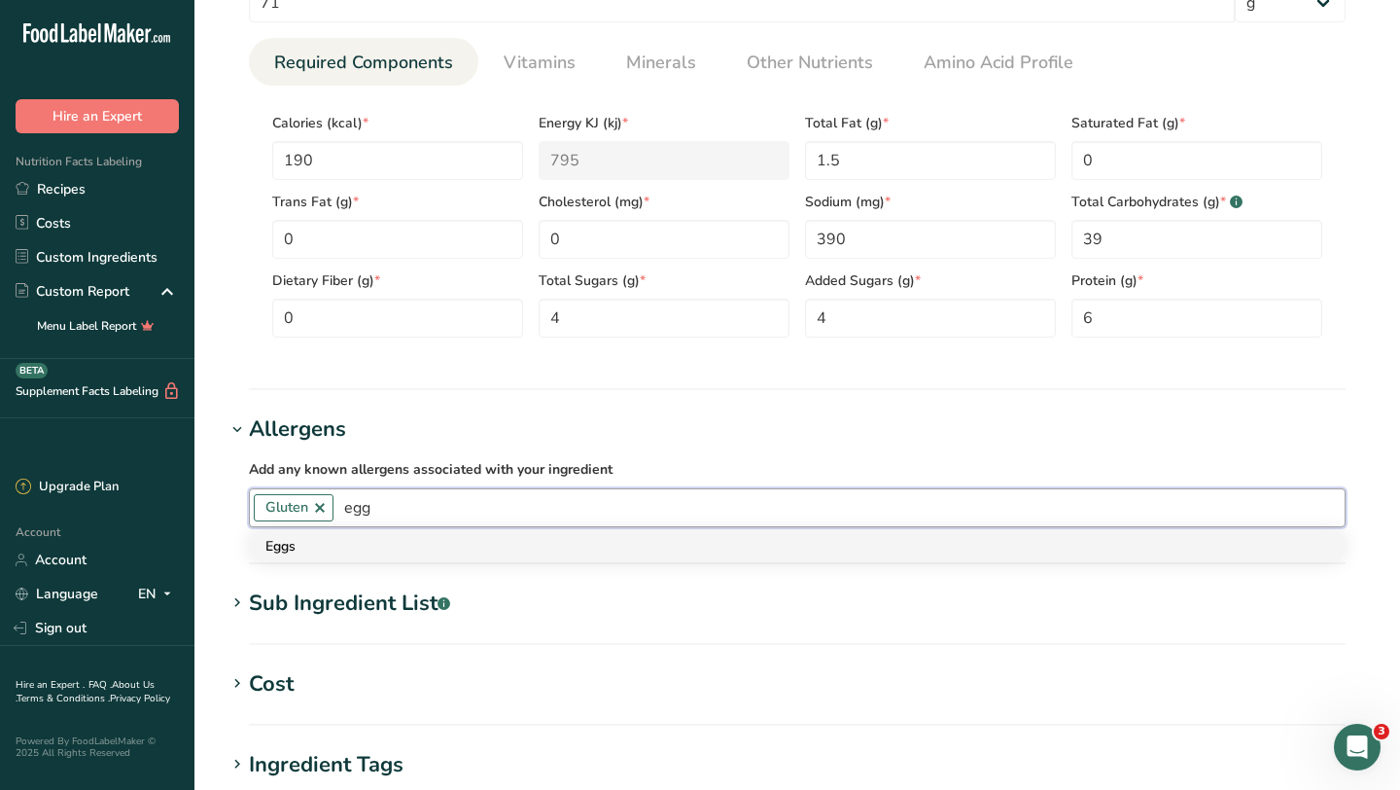
type input "egg"
click at [336, 547] on div "Eggs" at bounding box center [781, 546] width 1033 height 20
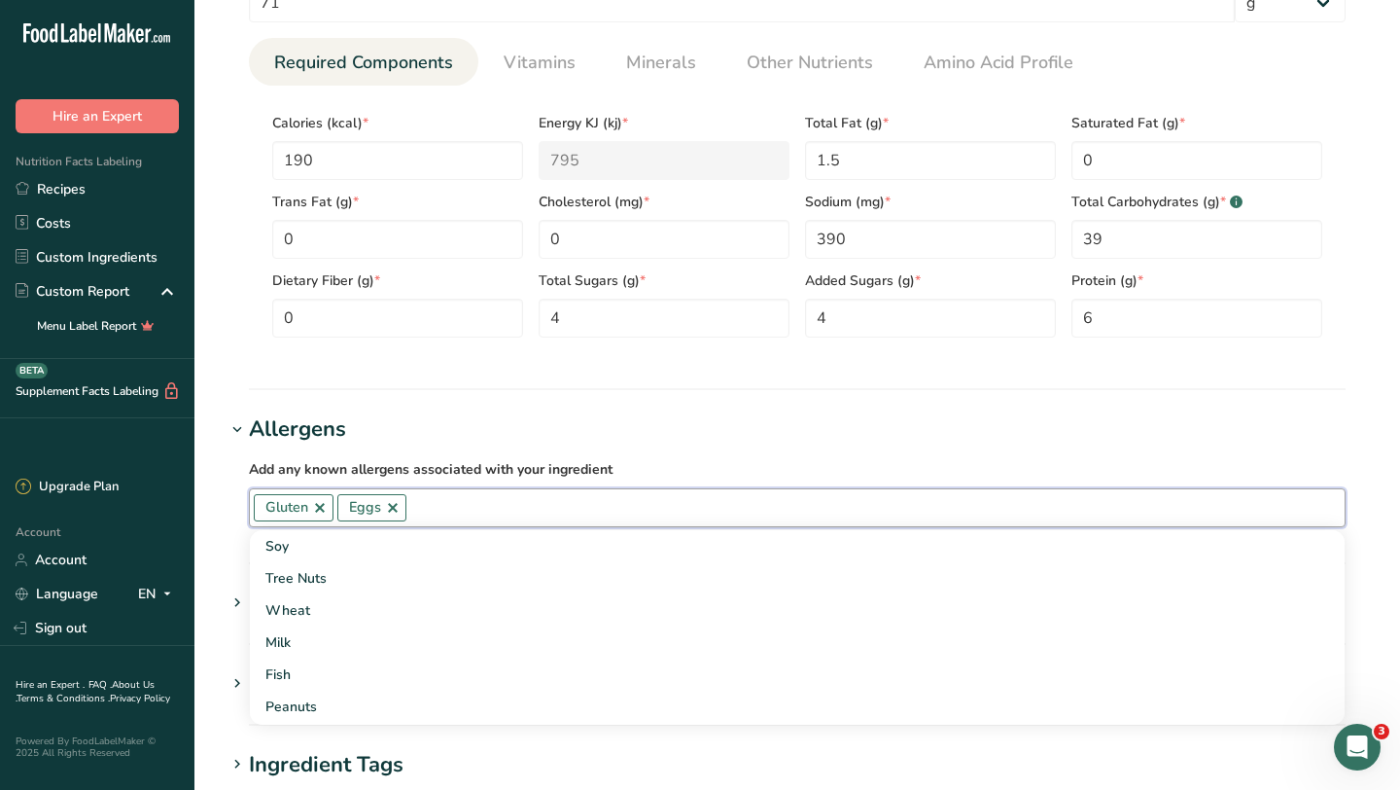
click at [433, 509] on input "text" at bounding box center [875, 507] width 938 height 30
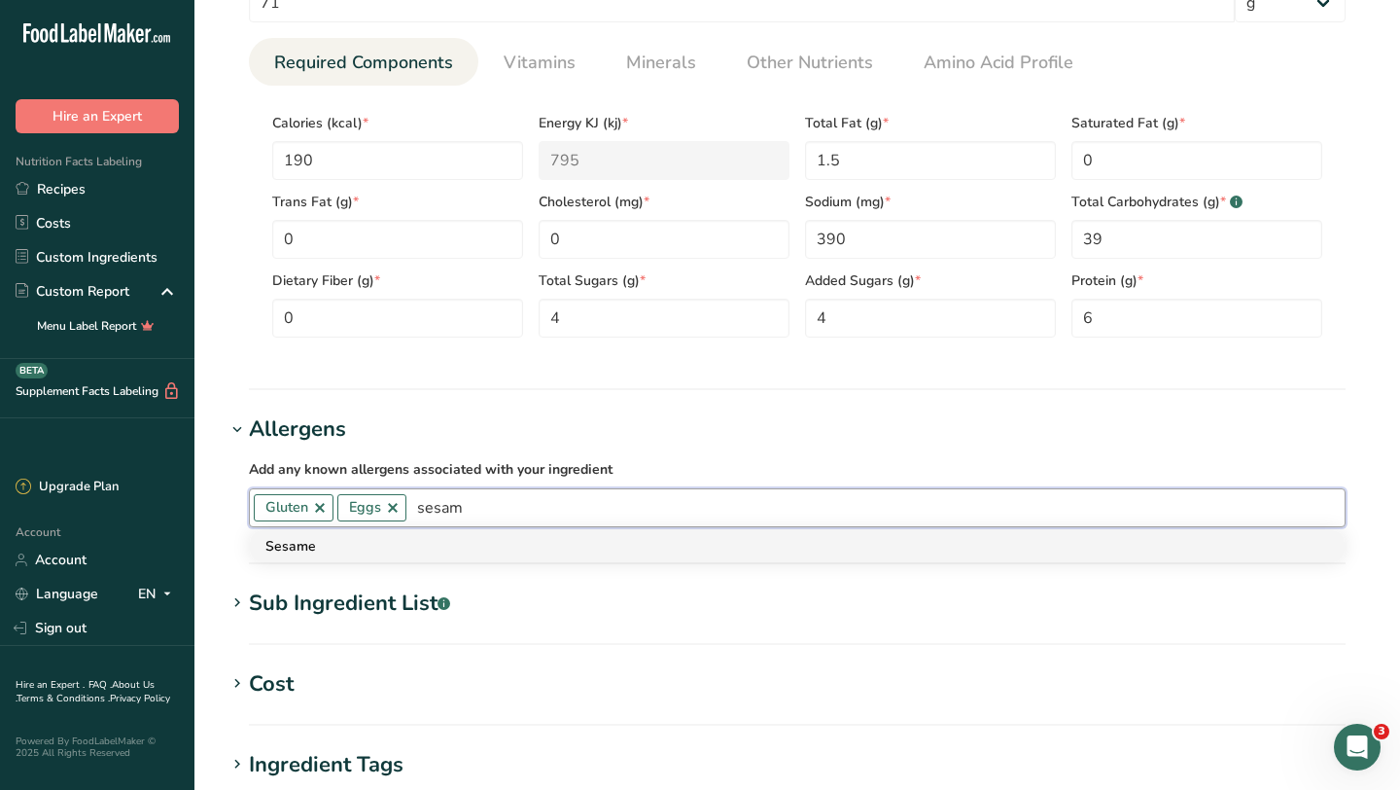
type input "sesam"
click at [364, 547] on div "Sesame" at bounding box center [781, 546] width 1033 height 20
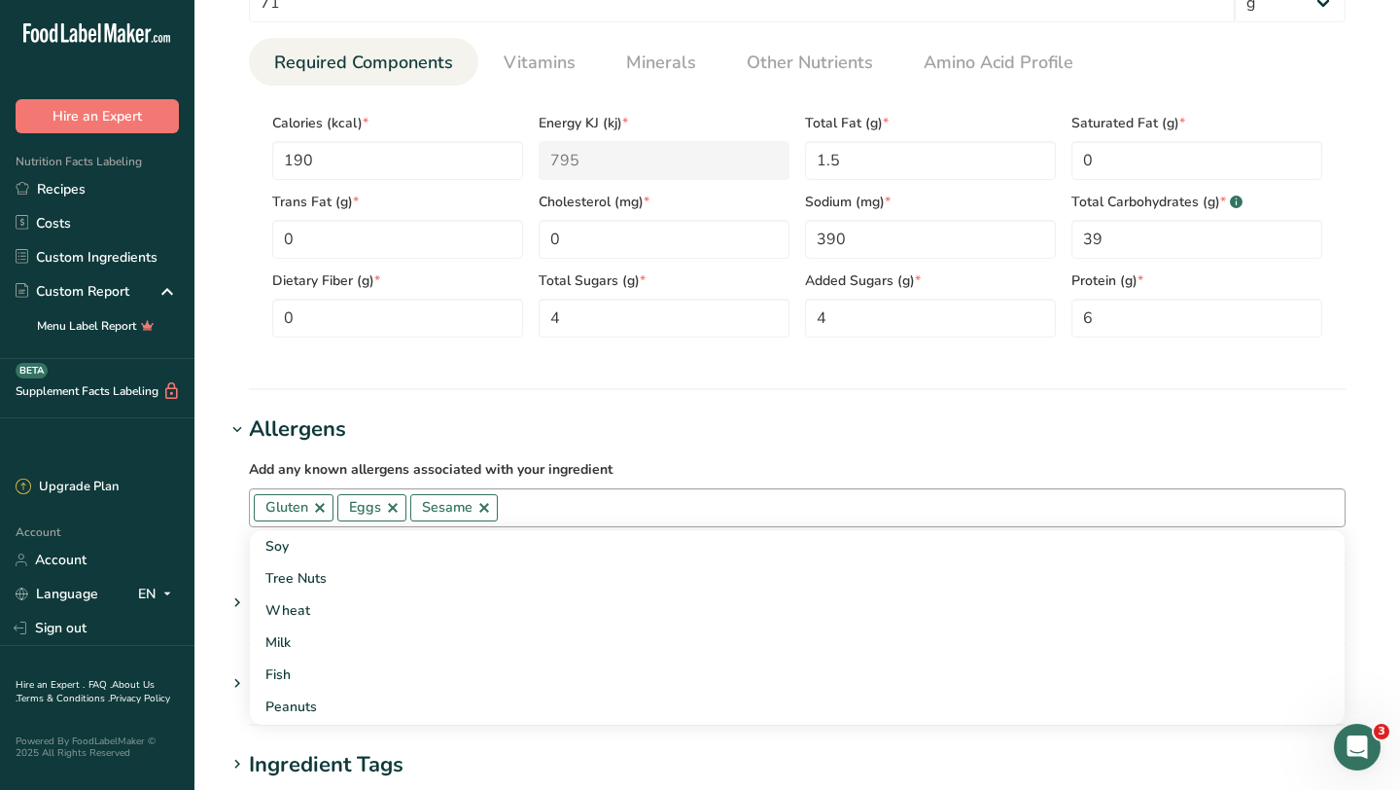
click at [395, 506] on link at bounding box center [393, 508] width 16 height 16
click at [759, 417] on h1 "Allergens" at bounding box center [798, 429] width 1144 height 32
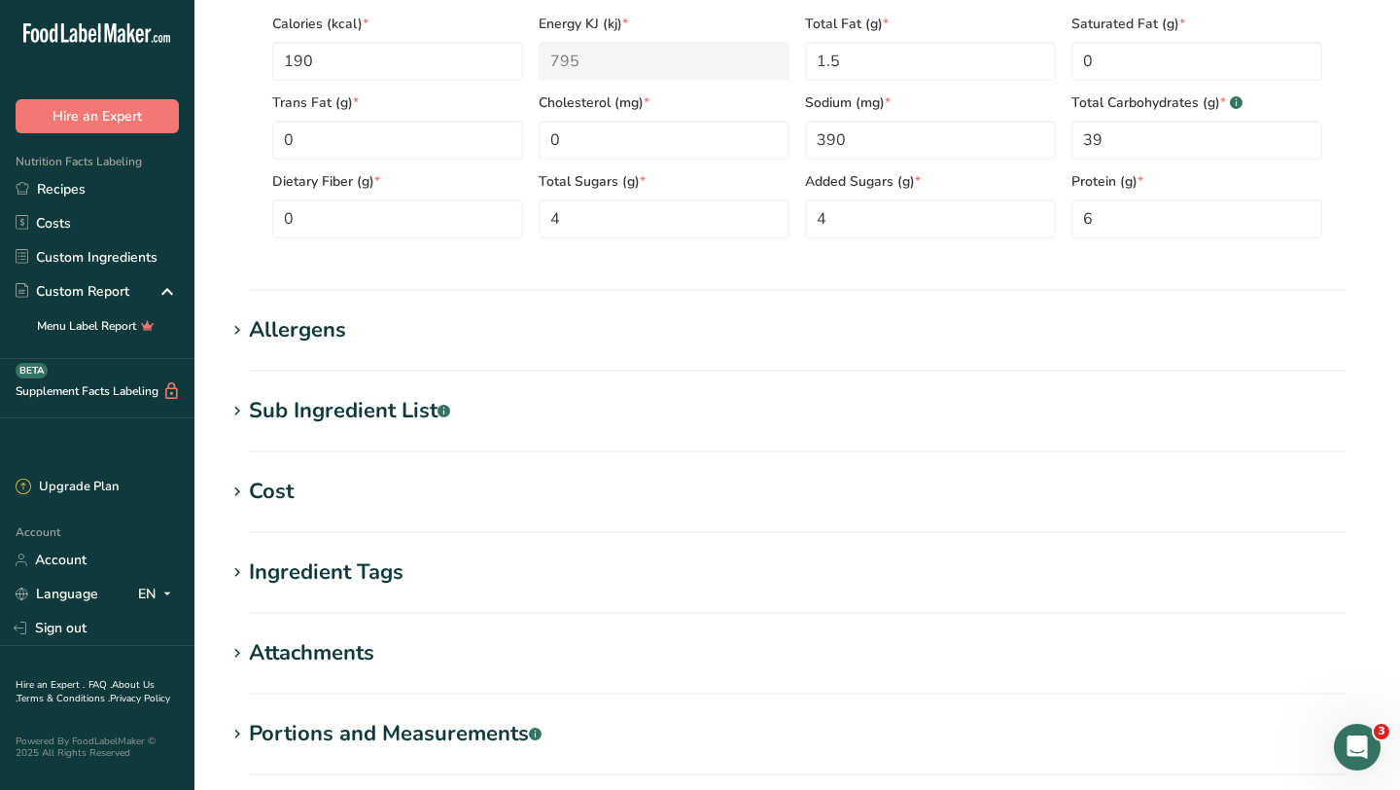
scroll to position [1074, 0]
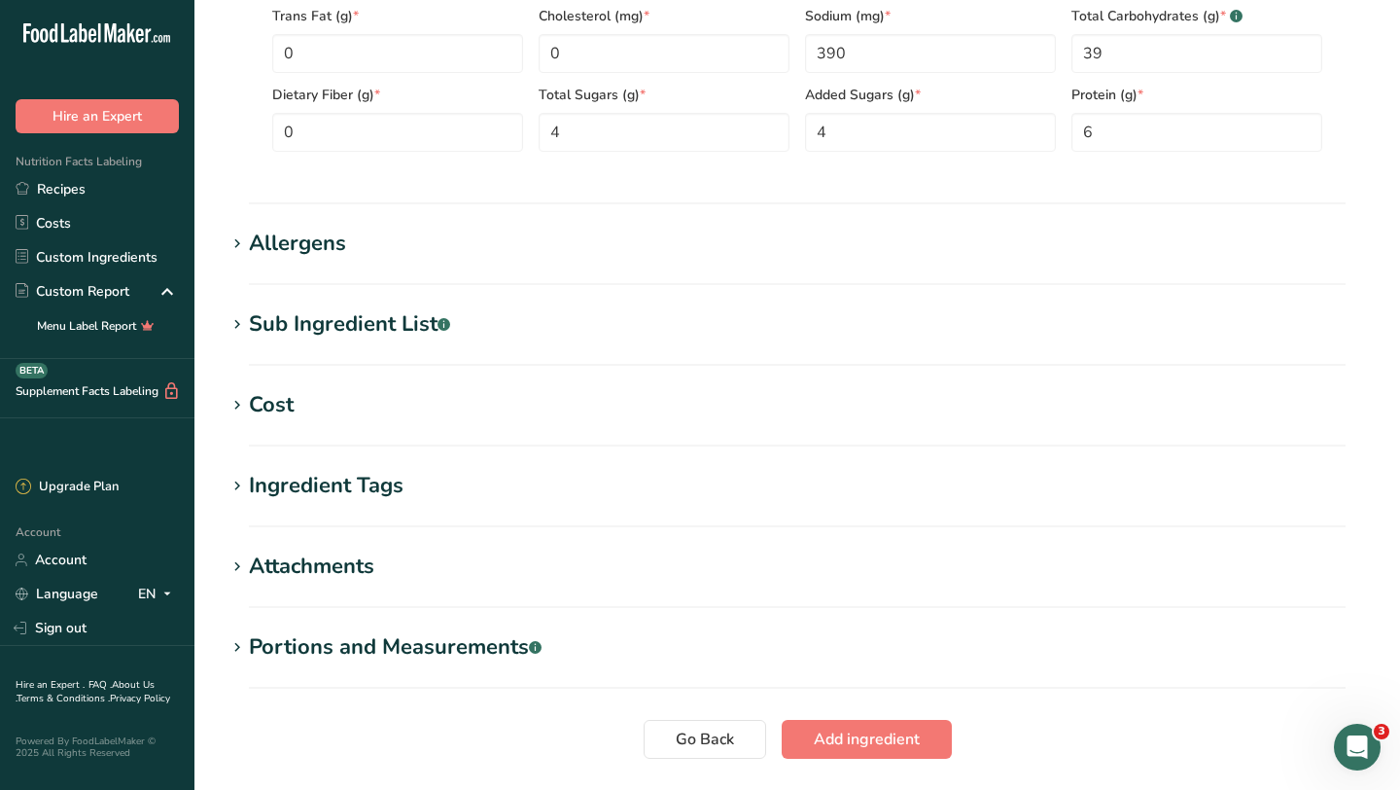
click at [321, 236] on div "Allergens" at bounding box center [297, 244] width 97 height 32
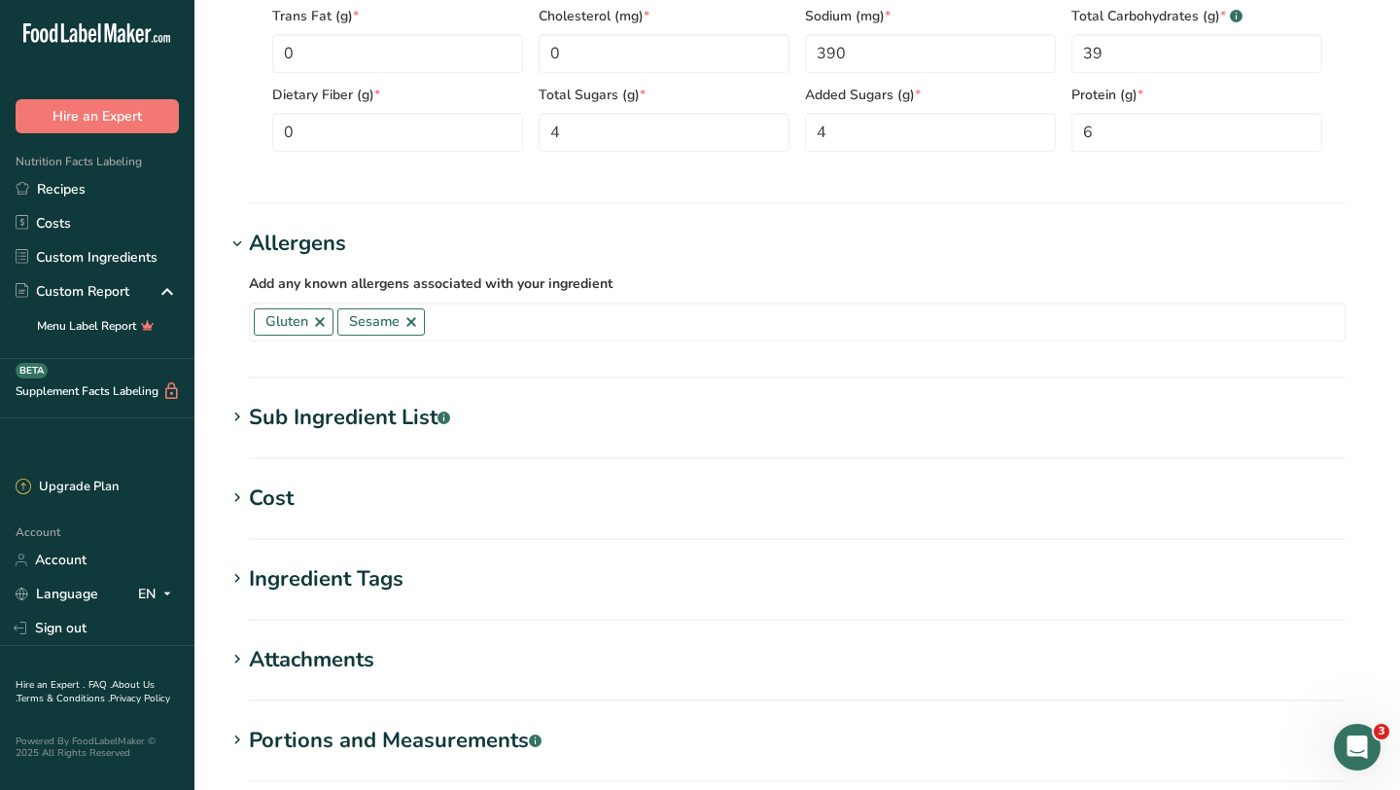
click at [871, 278] on label "Add any known allergens associated with your ingredient" at bounding box center [797, 282] width 1097 height 23
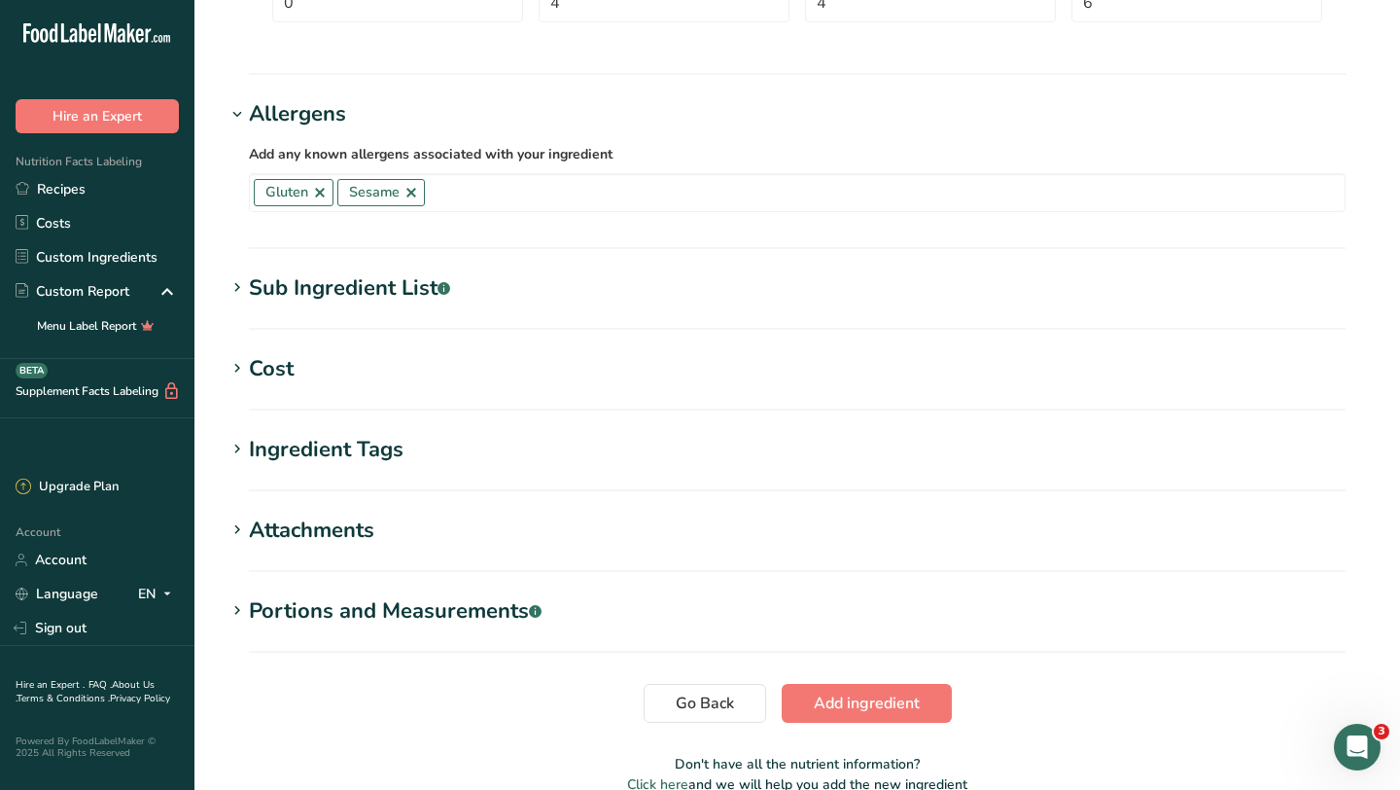
scroll to position [1301, 0]
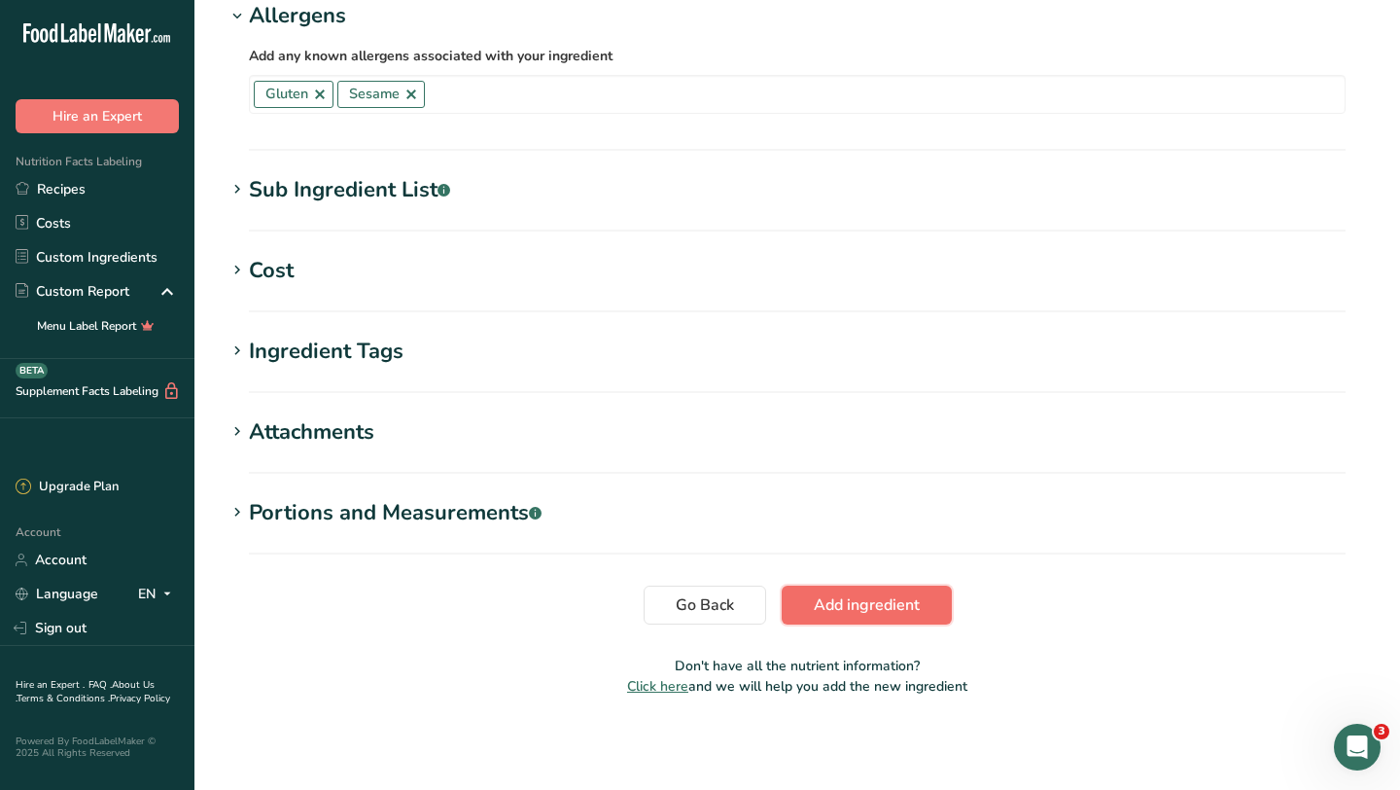
click at [832, 600] on span "Add ingredient" at bounding box center [867, 604] width 106 height 23
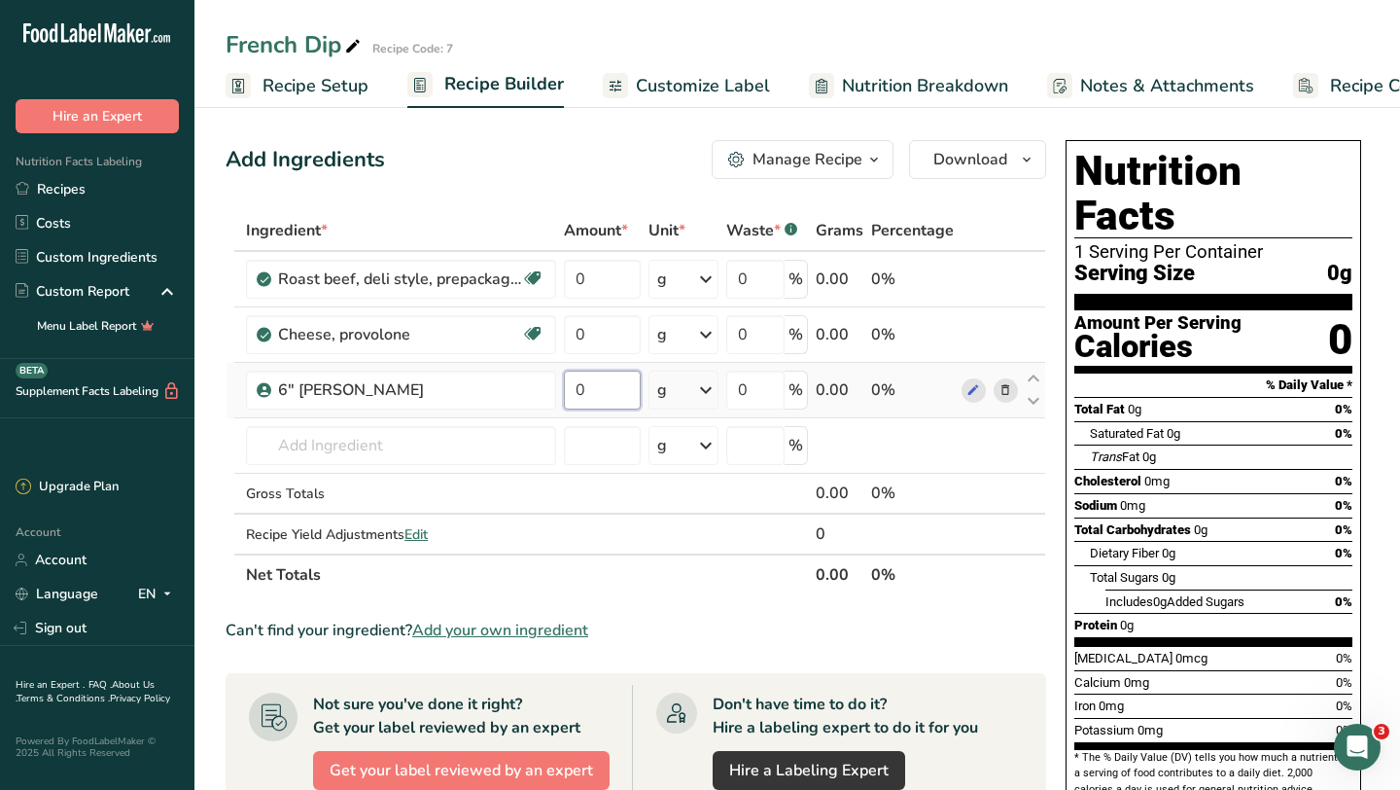
click at [620, 387] on input "0" at bounding box center [602, 389] width 77 height 39
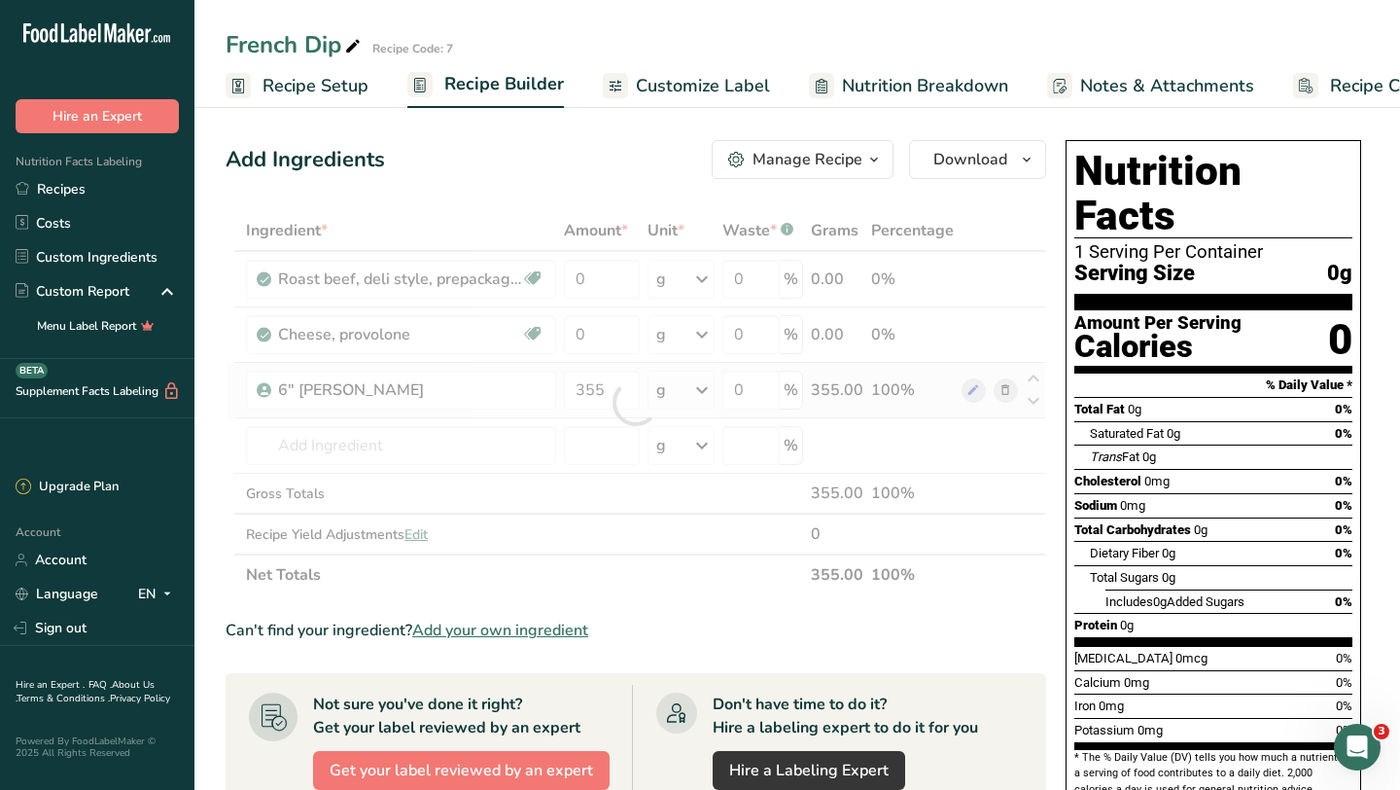
click at [747, 410] on div "Ingredient * Amount * Unit * Waste * .a-a{fill:#347362;}.b-a{fill:#fff;} Grams …" at bounding box center [636, 402] width 821 height 385
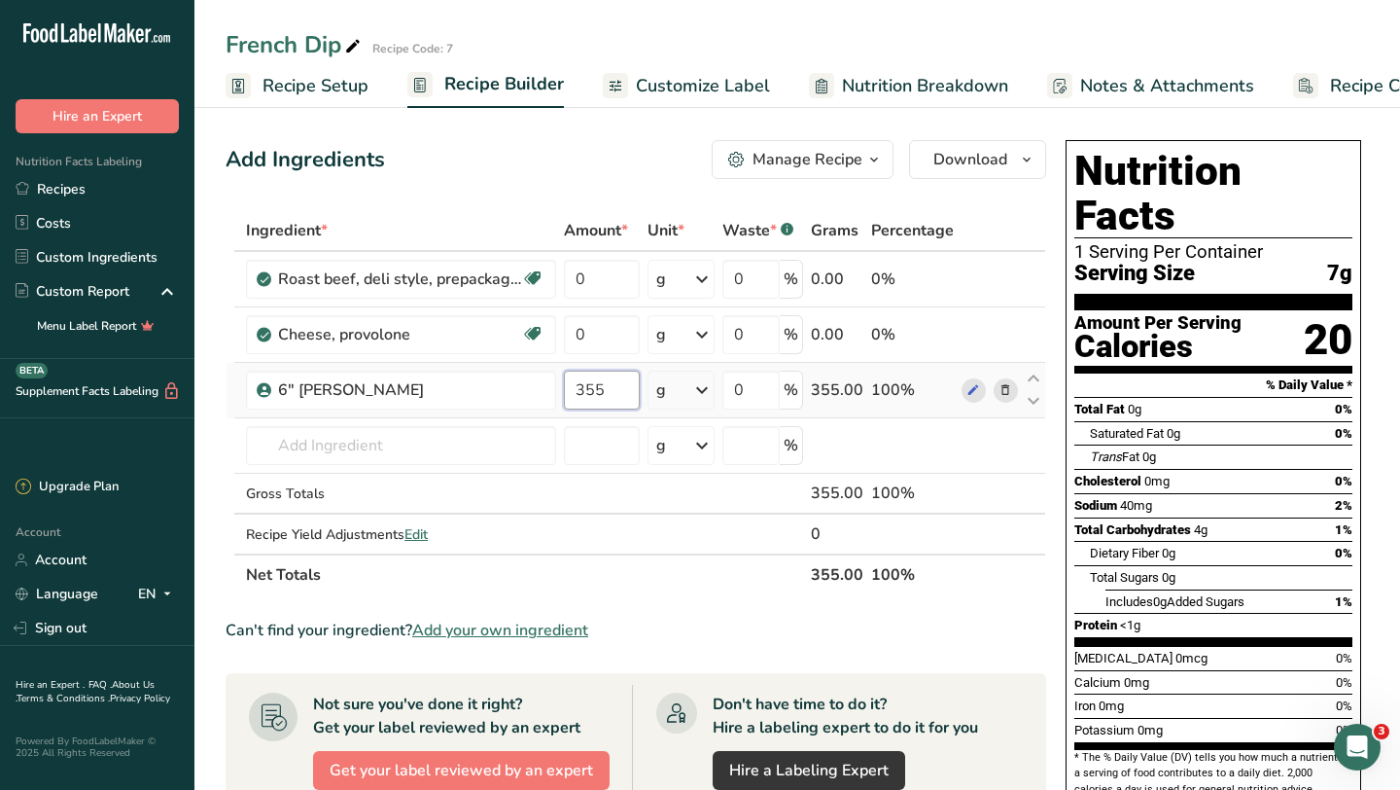
click at [626, 384] on input "355" at bounding box center [601, 389] width 75 height 39
type input "3"
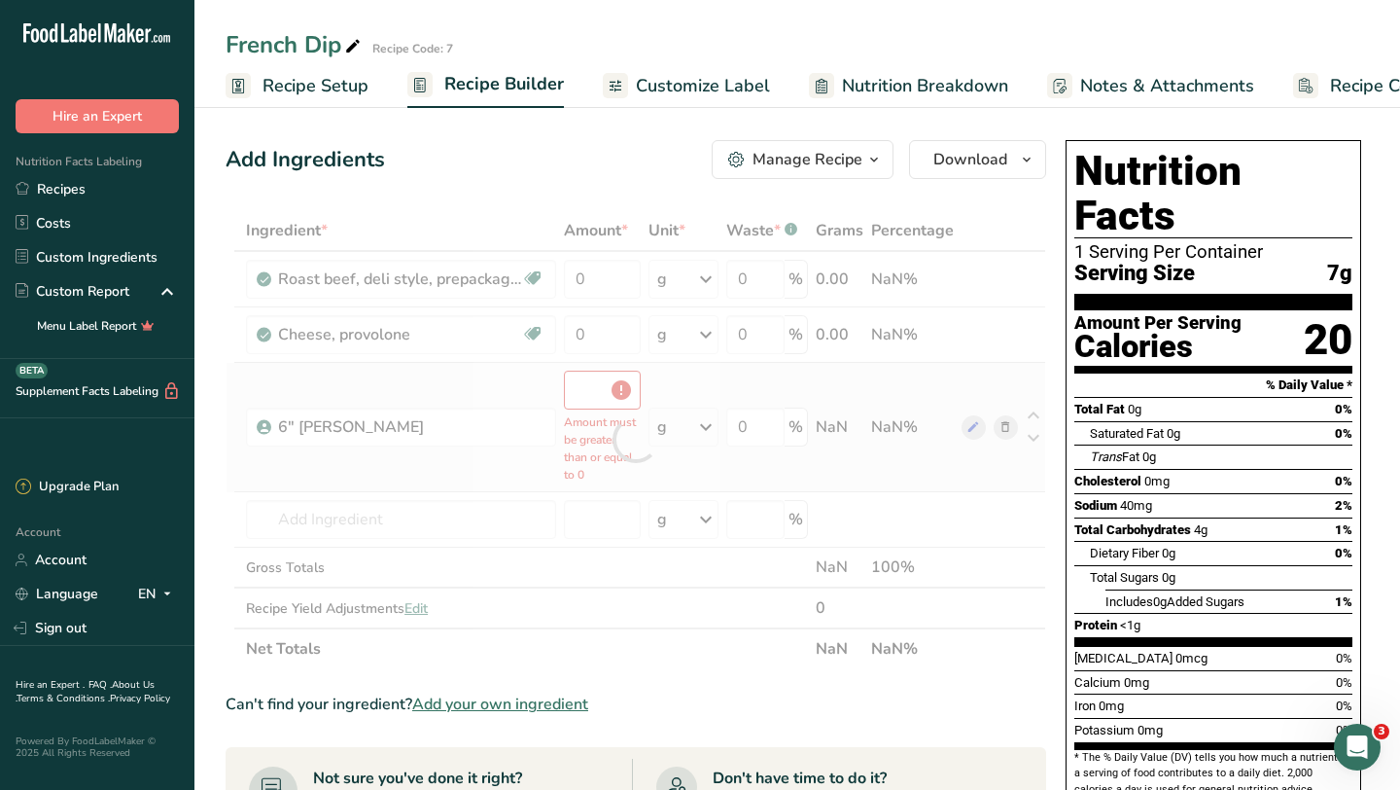
click at [577, 410] on div "Ingredient * Amount * Unit * Waste * .a-a{fill:#347362;}.b-a{fill:#fff;} Grams …" at bounding box center [636, 439] width 821 height 459
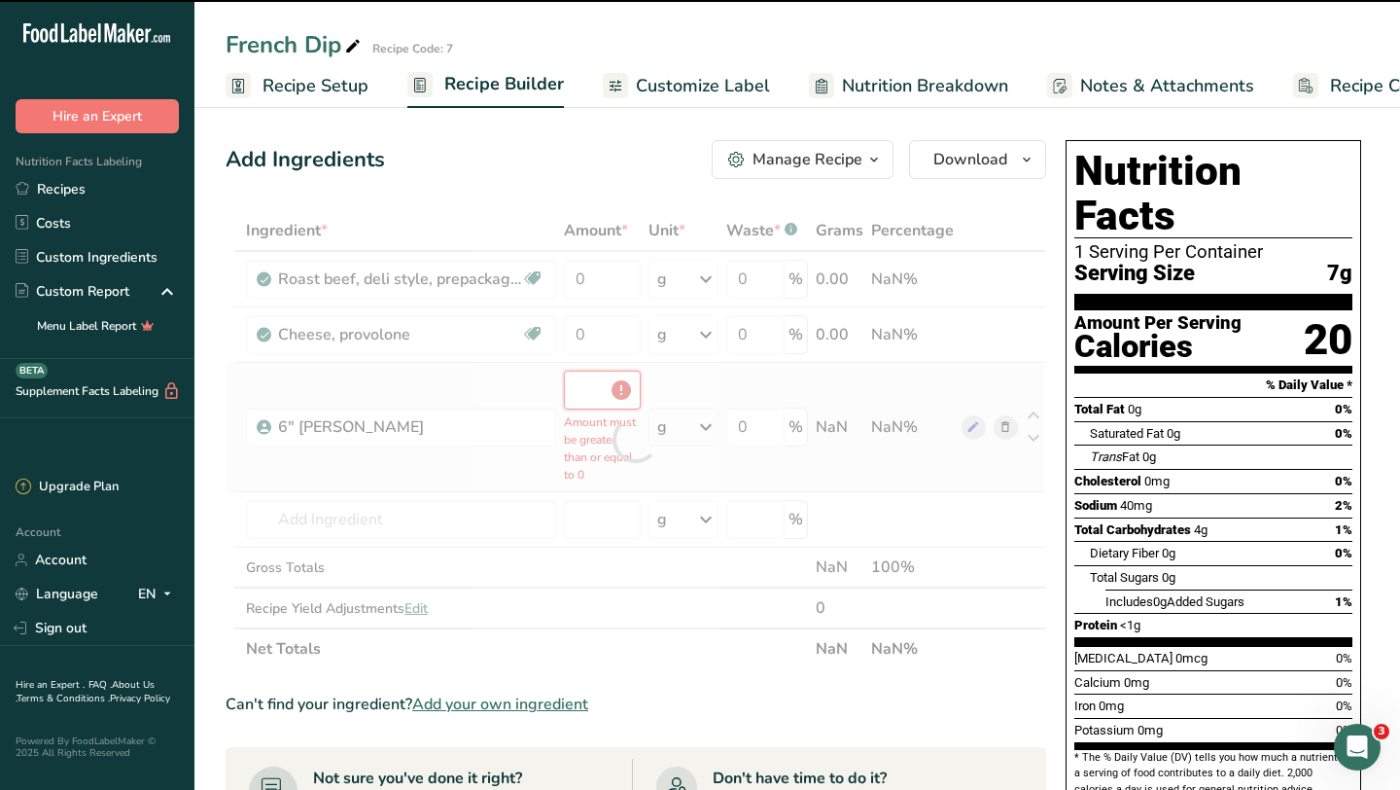
click at [585, 393] on input "number" at bounding box center [602, 389] width 77 height 39
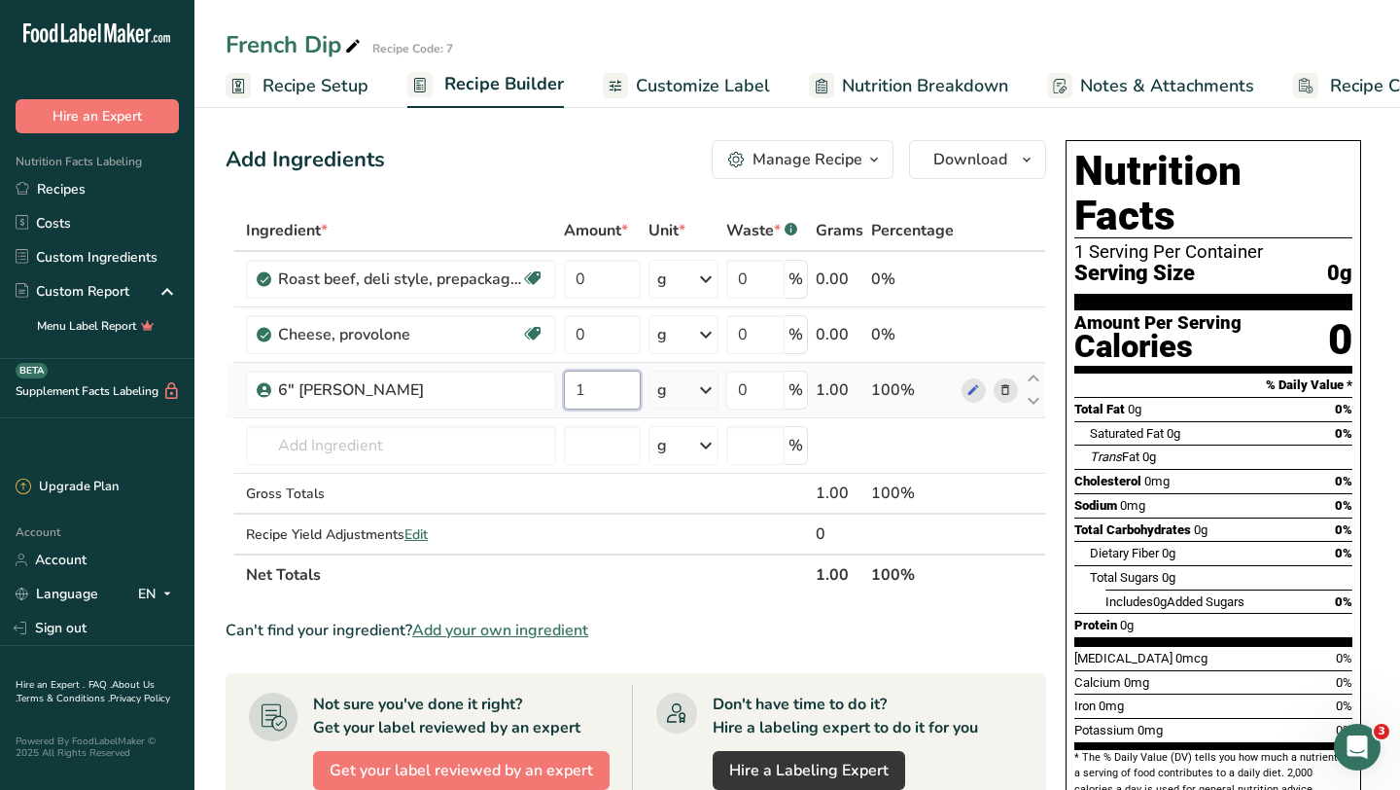
type input "1"
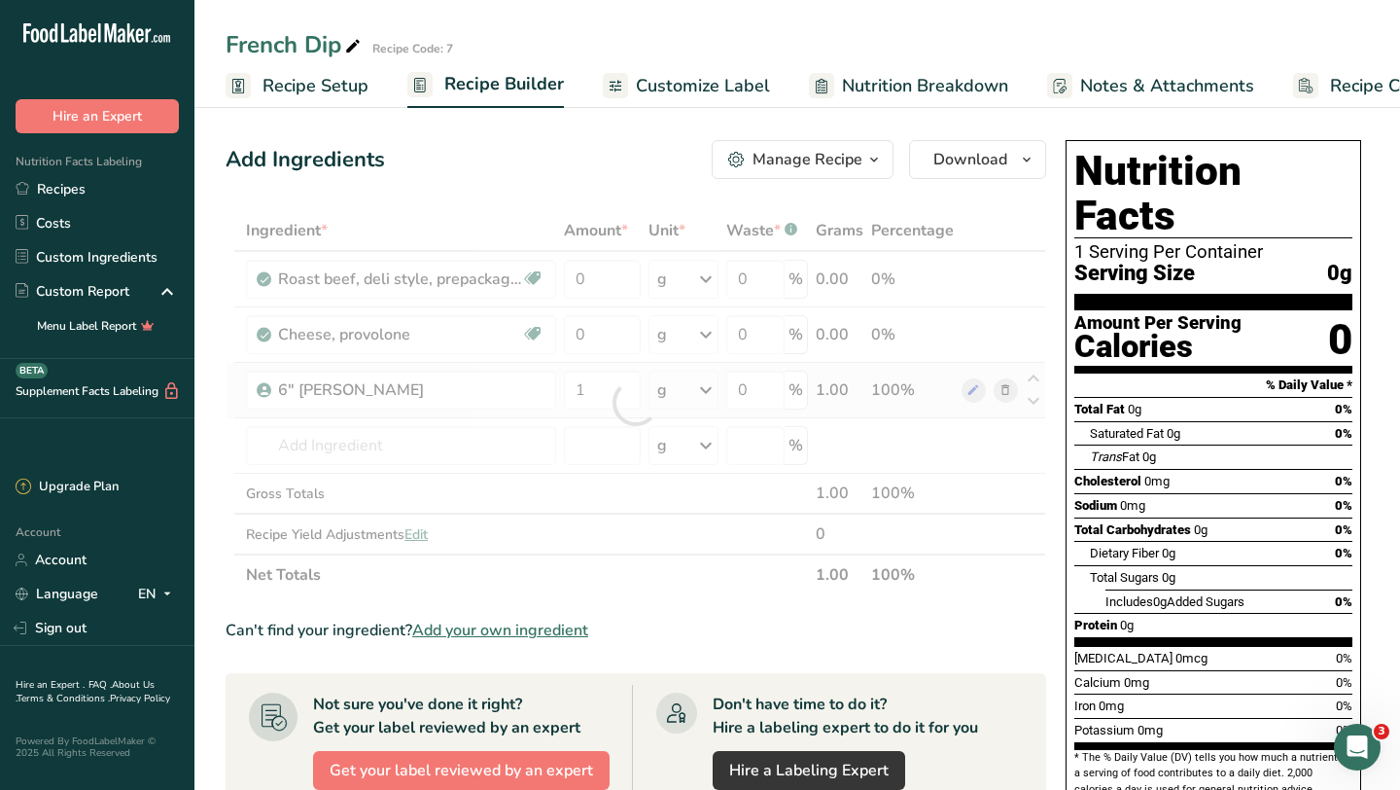
click at [692, 395] on div "Ingredient * Amount * Unit * Waste * .a-a{fill:#347362;}.b-a{fill:#fff;} Grams …" at bounding box center [636, 402] width 821 height 385
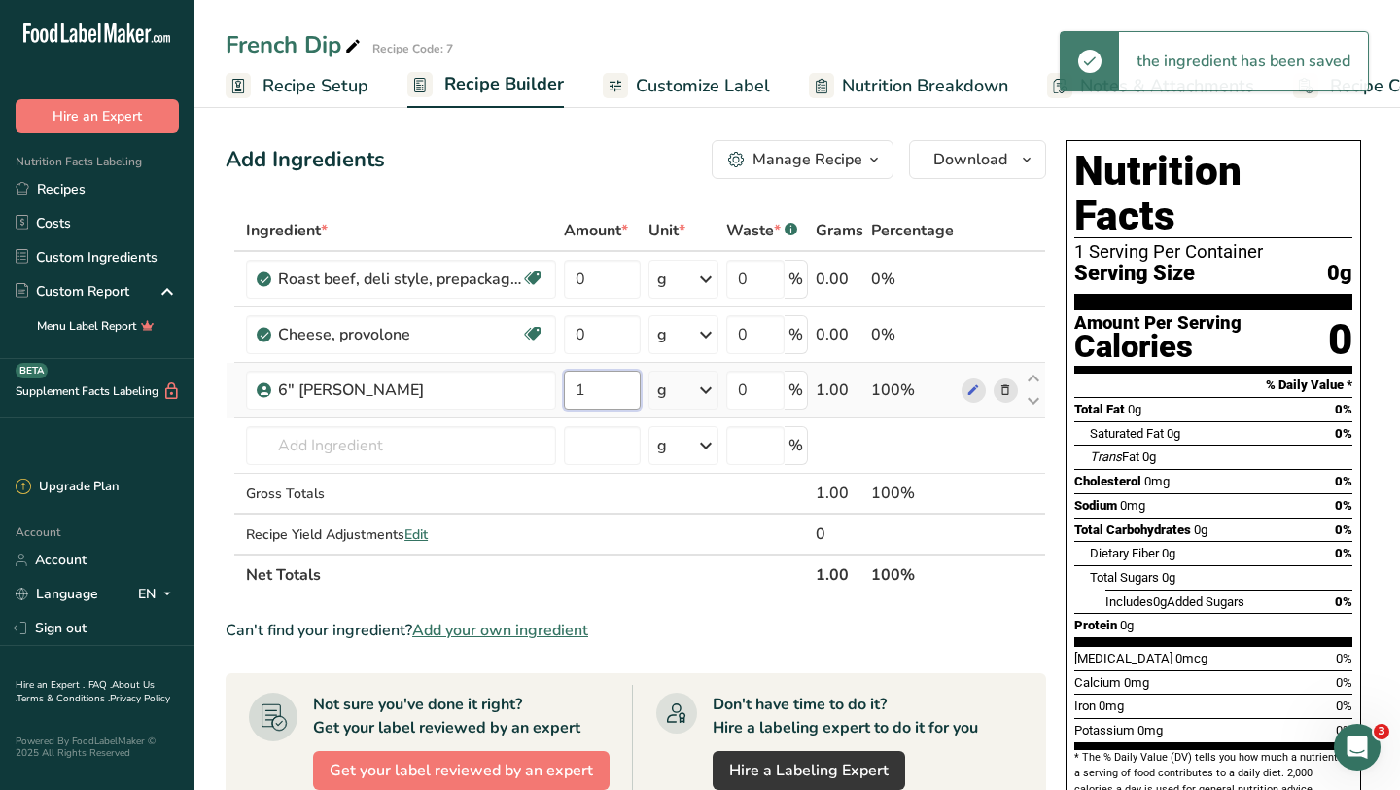
click at [617, 393] on input "1" at bounding box center [602, 389] width 77 height 39
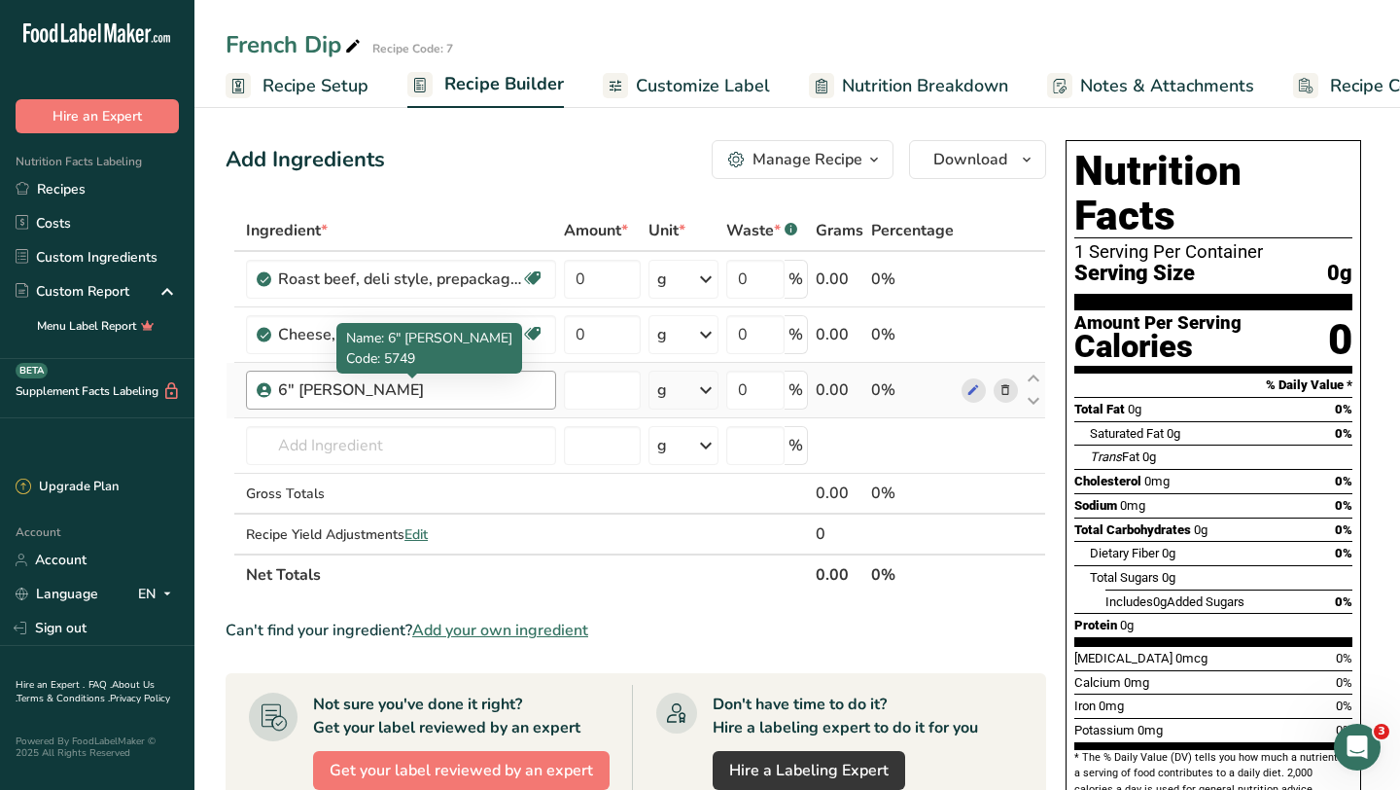
click at [364, 390] on div "Ingredient * Amount * Unit * Waste * .a-a{fill:#347362;}.b-a{fill:#fff;} Grams …" at bounding box center [636, 402] width 821 height 385
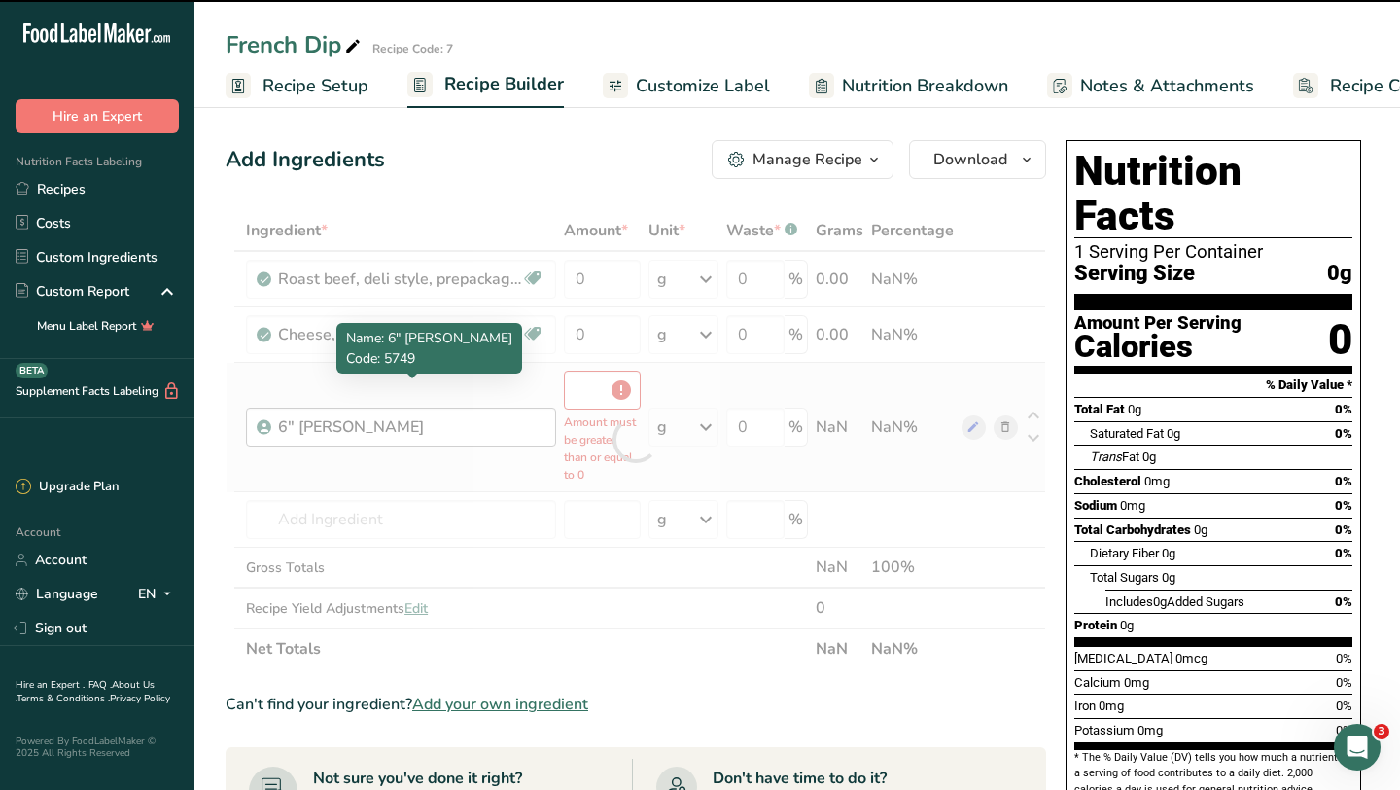
type input "0"
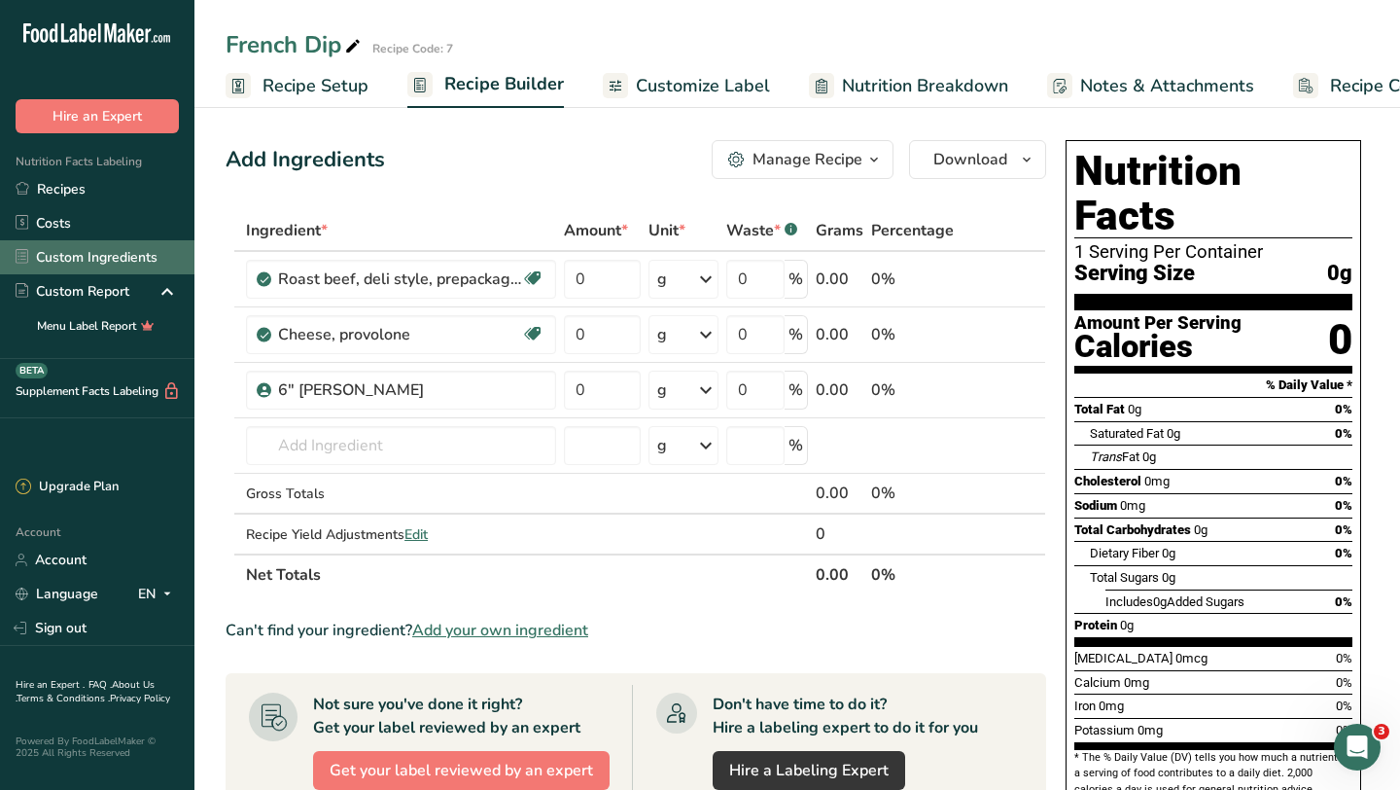
click at [104, 252] on link "Custom Ingredients" at bounding box center [97, 257] width 194 height 34
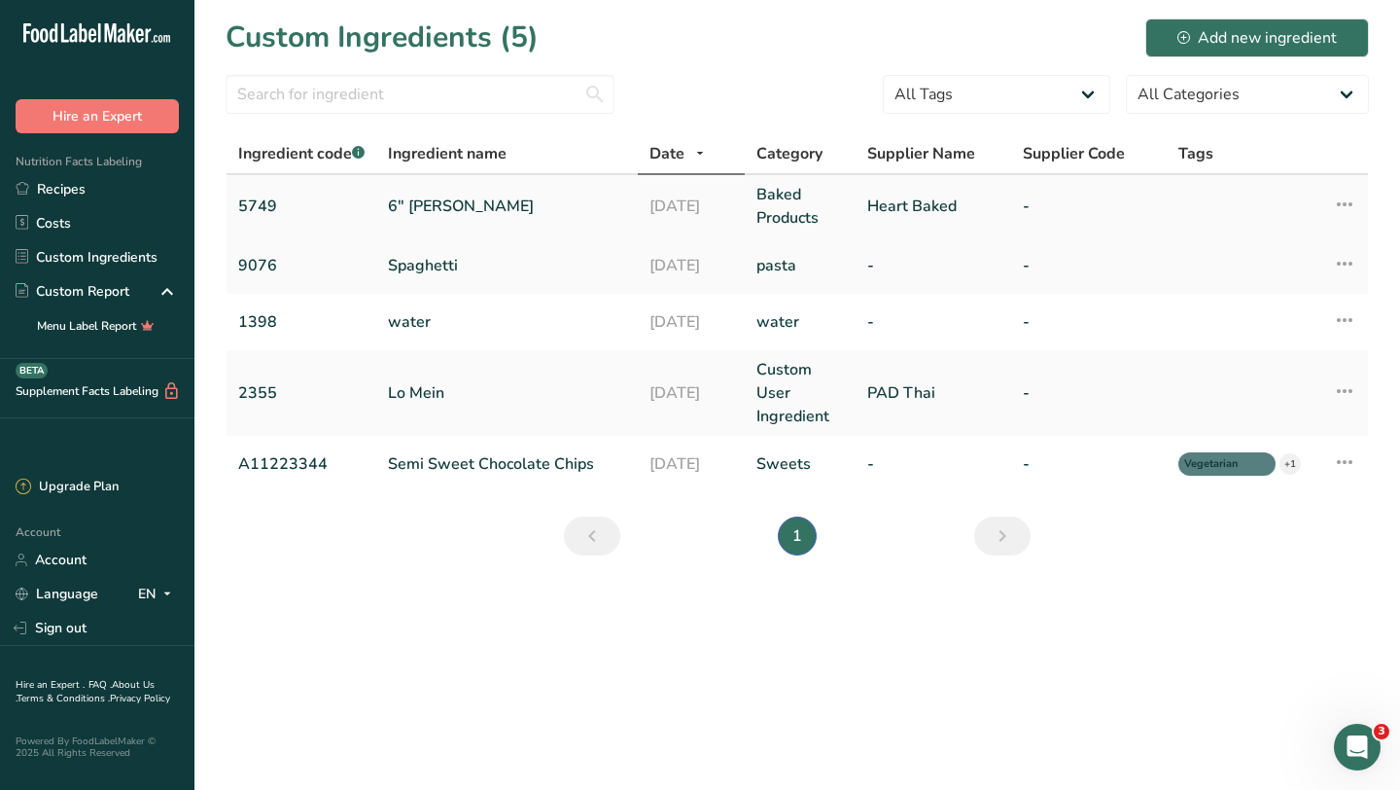
click at [480, 206] on link "6" [PERSON_NAME]" at bounding box center [507, 205] width 238 height 23
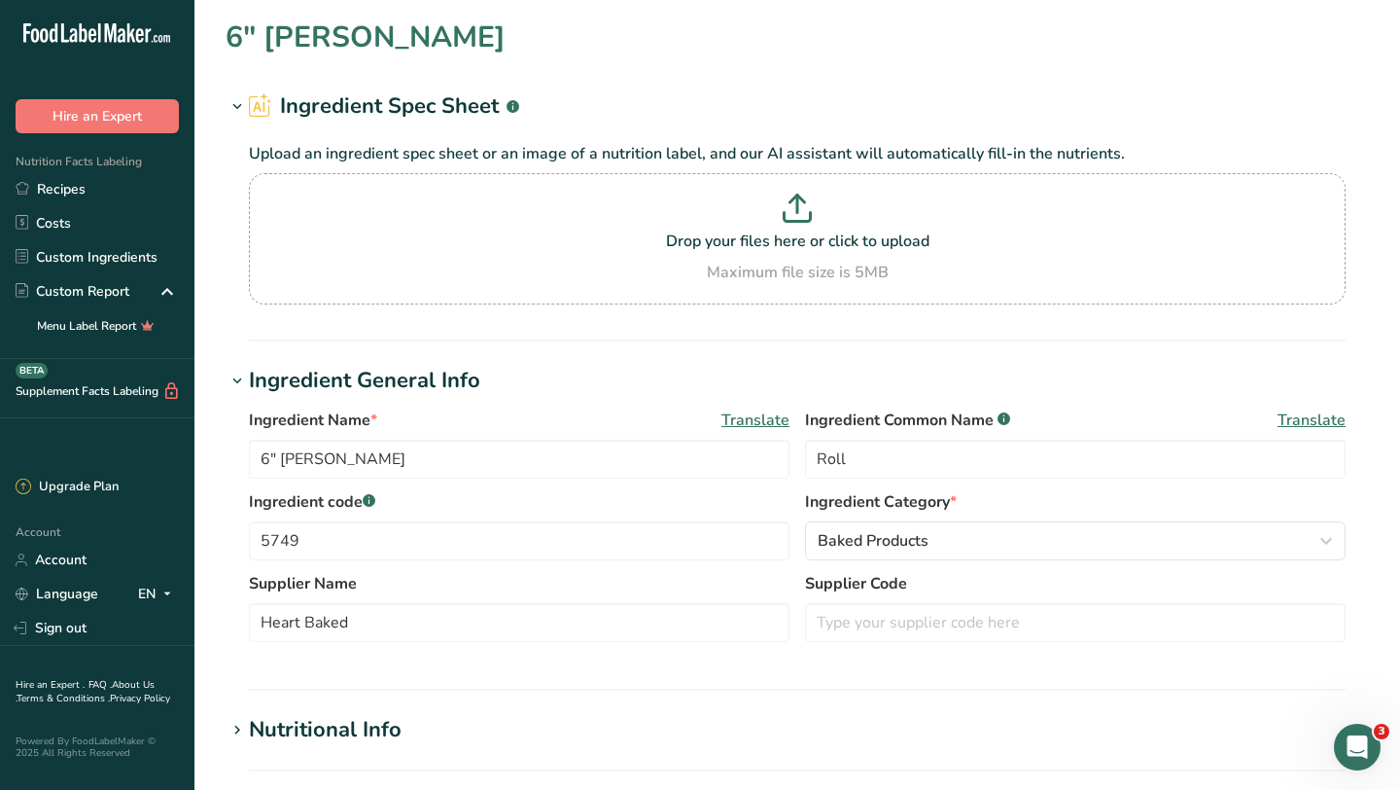
type input "190"
type KJ "795"
type Fat "1.5"
type Fat "0"
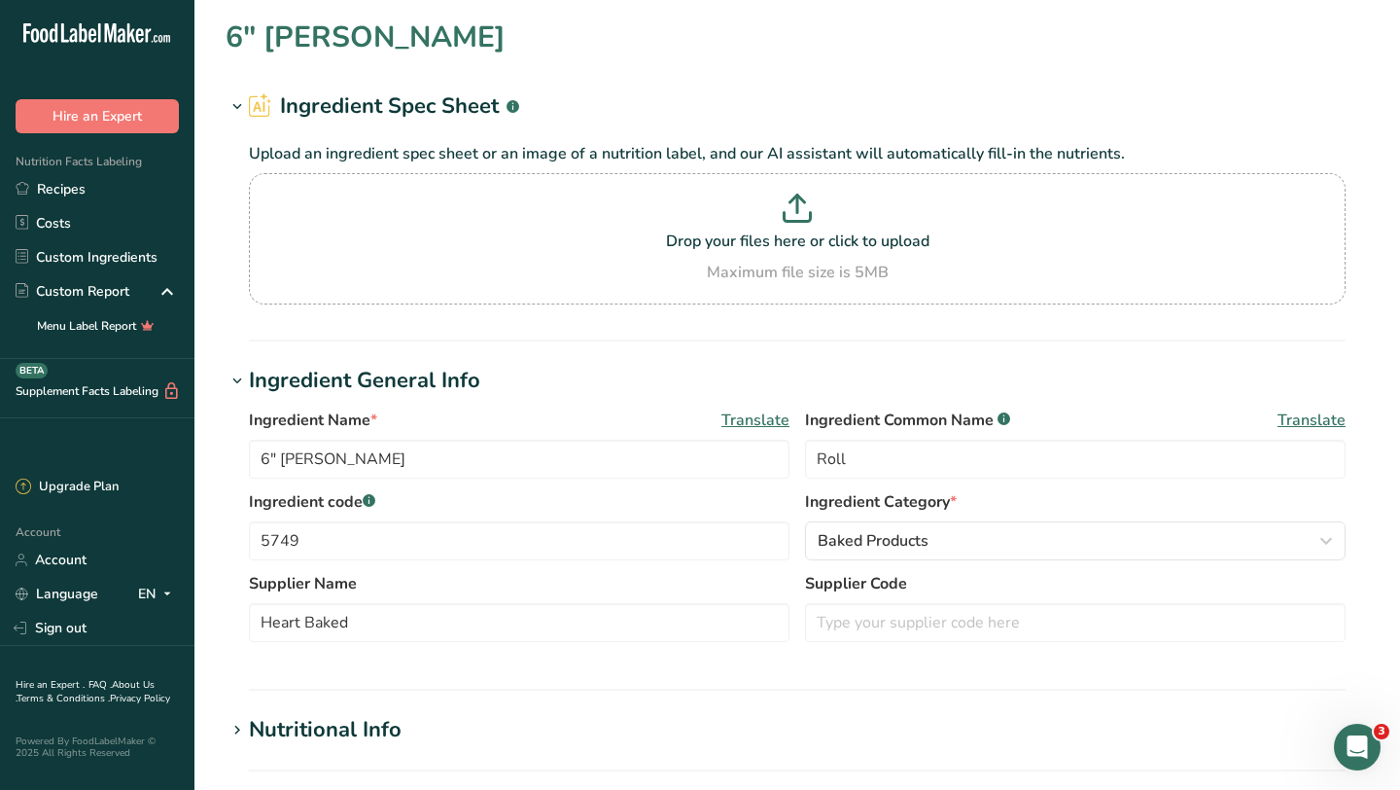
type input "0"
type input "390"
type Carbohydrates "39"
type Fiber "0"
type Sugars "4"
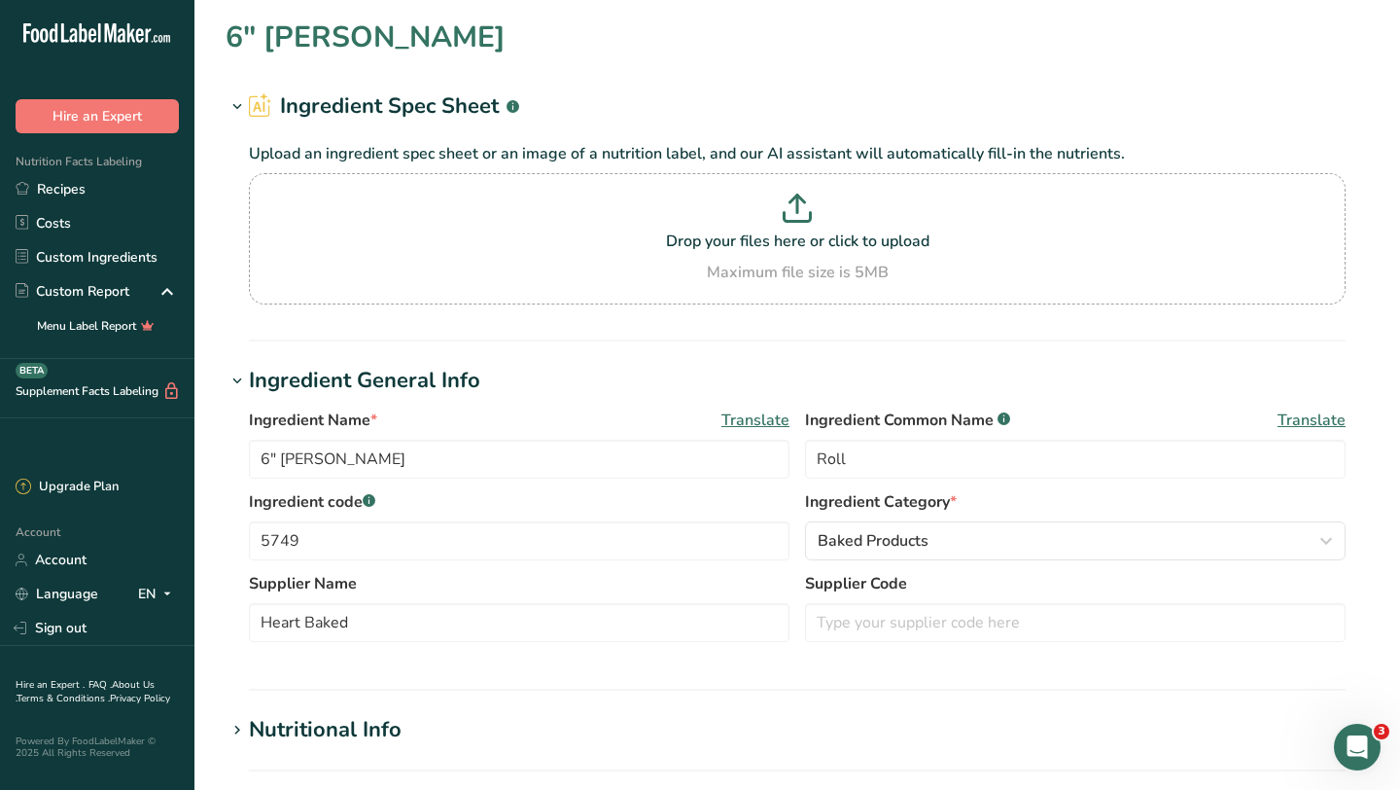
type Sugars "4"
type input "6"
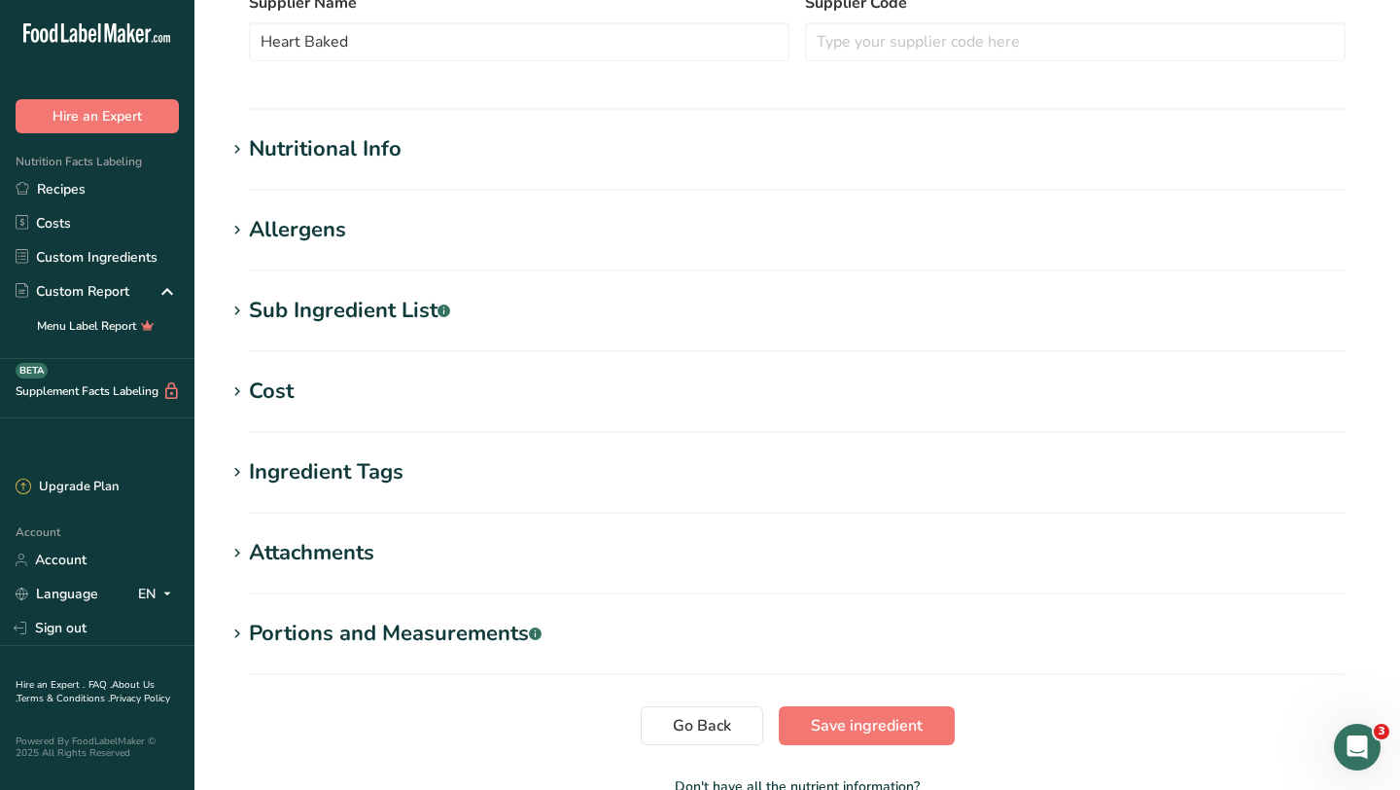
scroll to position [559, 0]
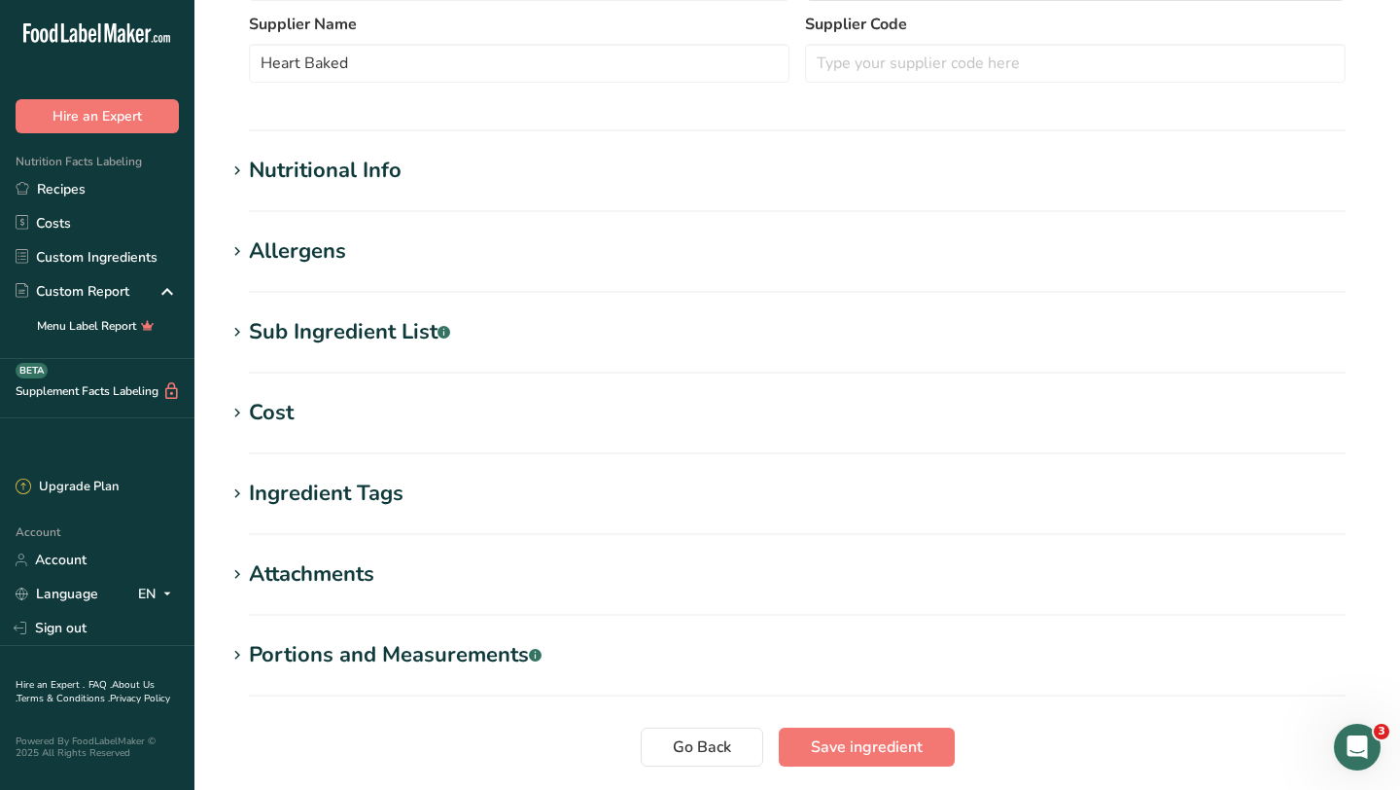
click at [374, 182] on div "Nutritional Info" at bounding box center [325, 171] width 153 height 32
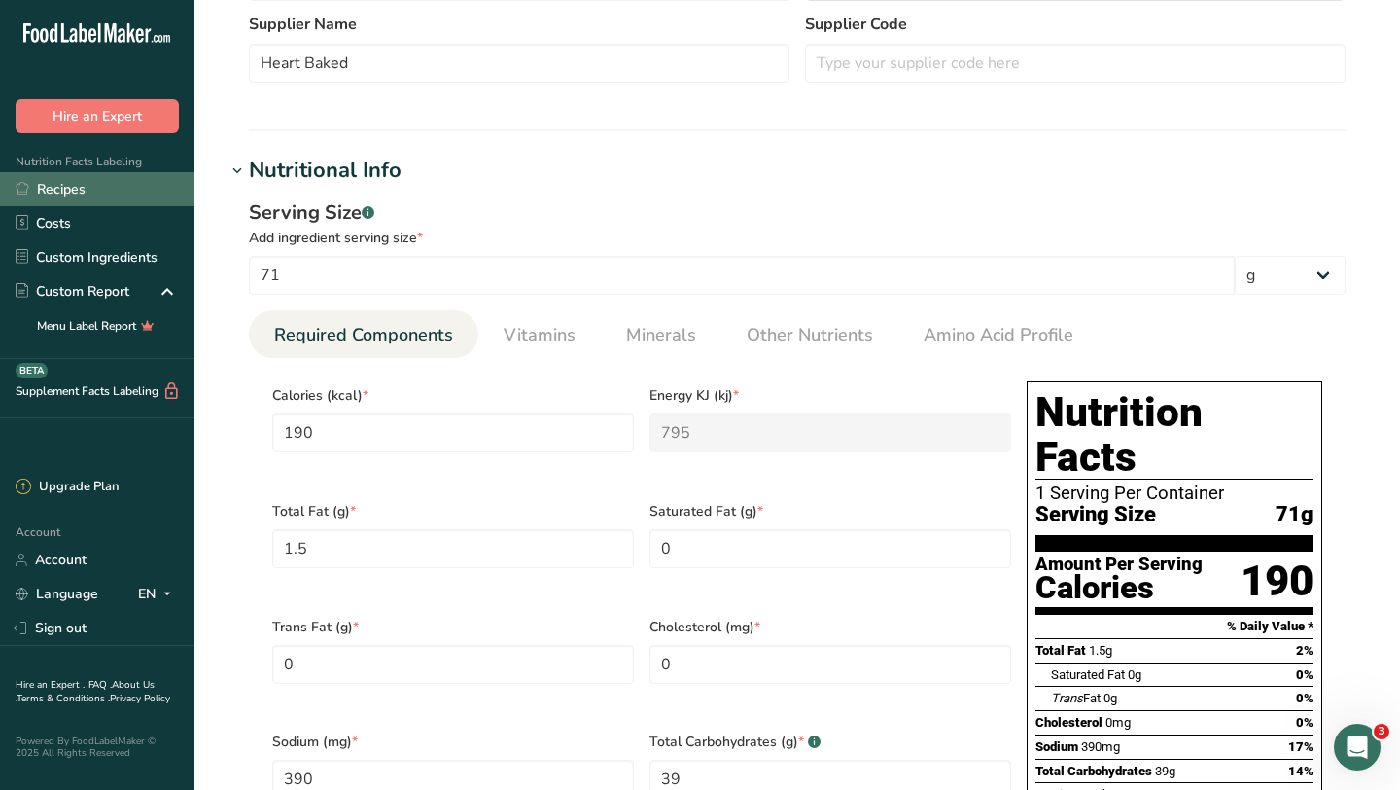
click at [109, 189] on link "Recipes" at bounding box center [97, 189] width 194 height 34
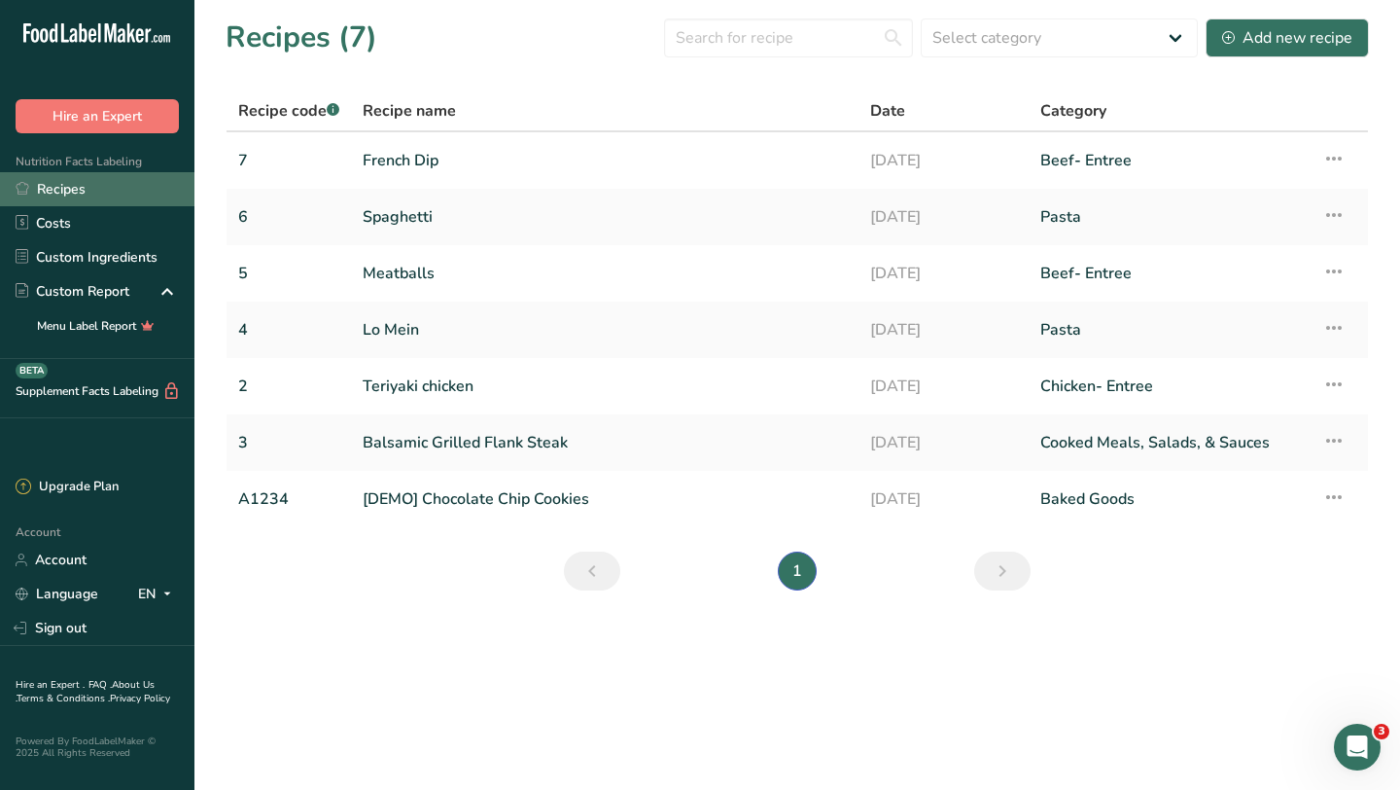
click at [37, 189] on link "Recipes" at bounding box center [97, 189] width 194 height 34
click at [60, 188] on link "Recipes" at bounding box center [97, 189] width 194 height 34
click at [60, 184] on link "Recipes" at bounding box center [97, 189] width 194 height 34
click at [97, 190] on link "Recipes" at bounding box center [97, 189] width 194 height 34
click at [434, 154] on link "French Dip" at bounding box center [605, 160] width 484 height 41
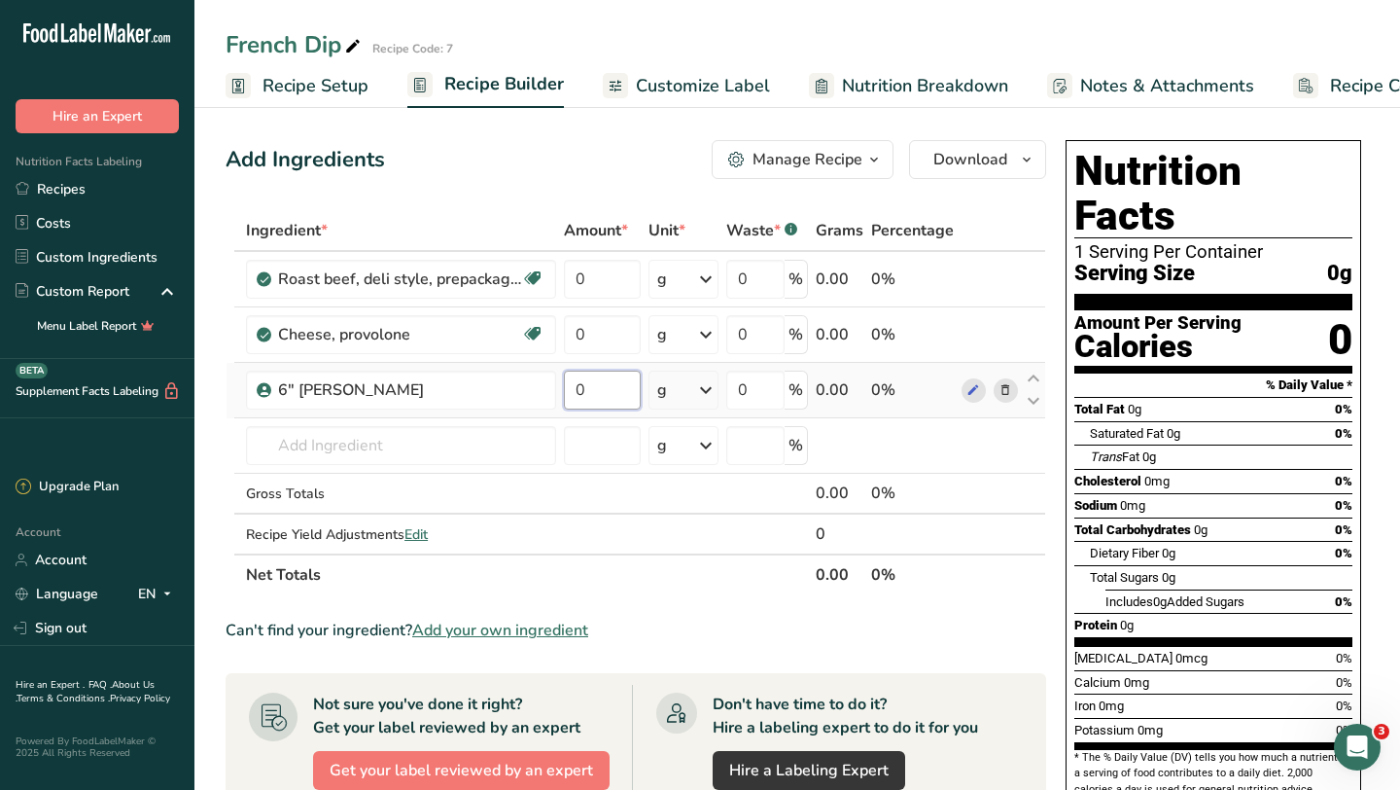
click at [608, 392] on input "0" at bounding box center [602, 389] width 77 height 39
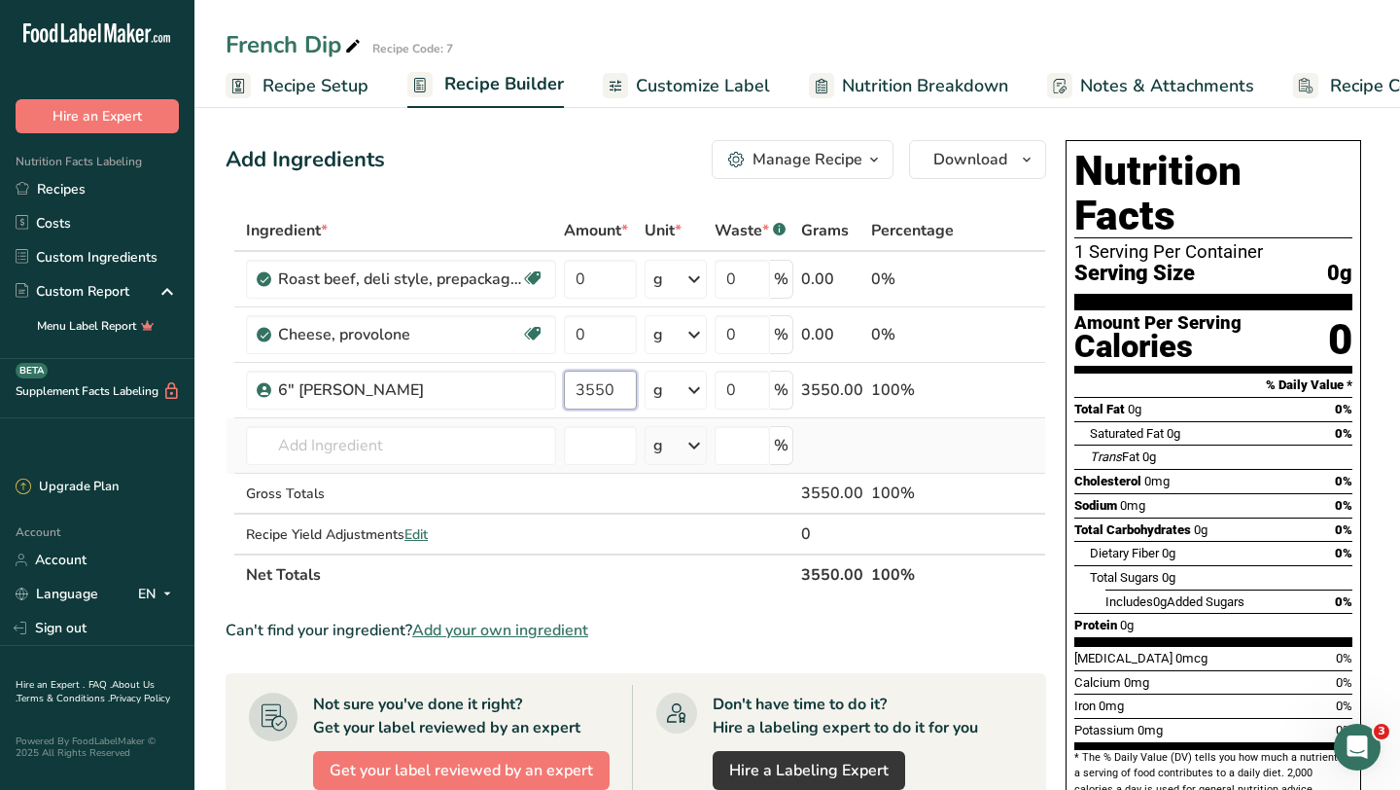
type input "3550"
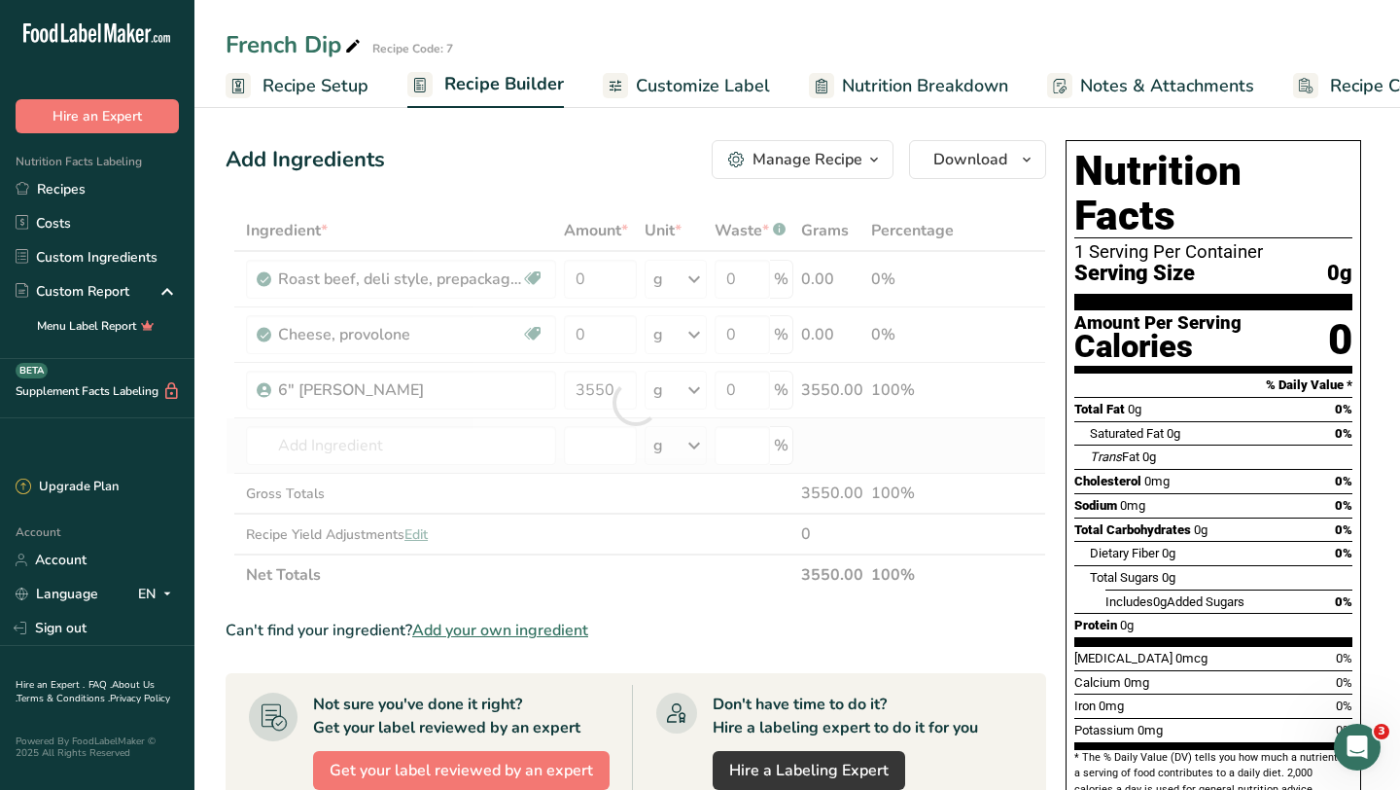
click at [655, 418] on div "Ingredient * Amount * Unit * Waste * .a-a{fill:#347362;}.b-a{fill:#fff;} Grams …" at bounding box center [636, 402] width 821 height 385
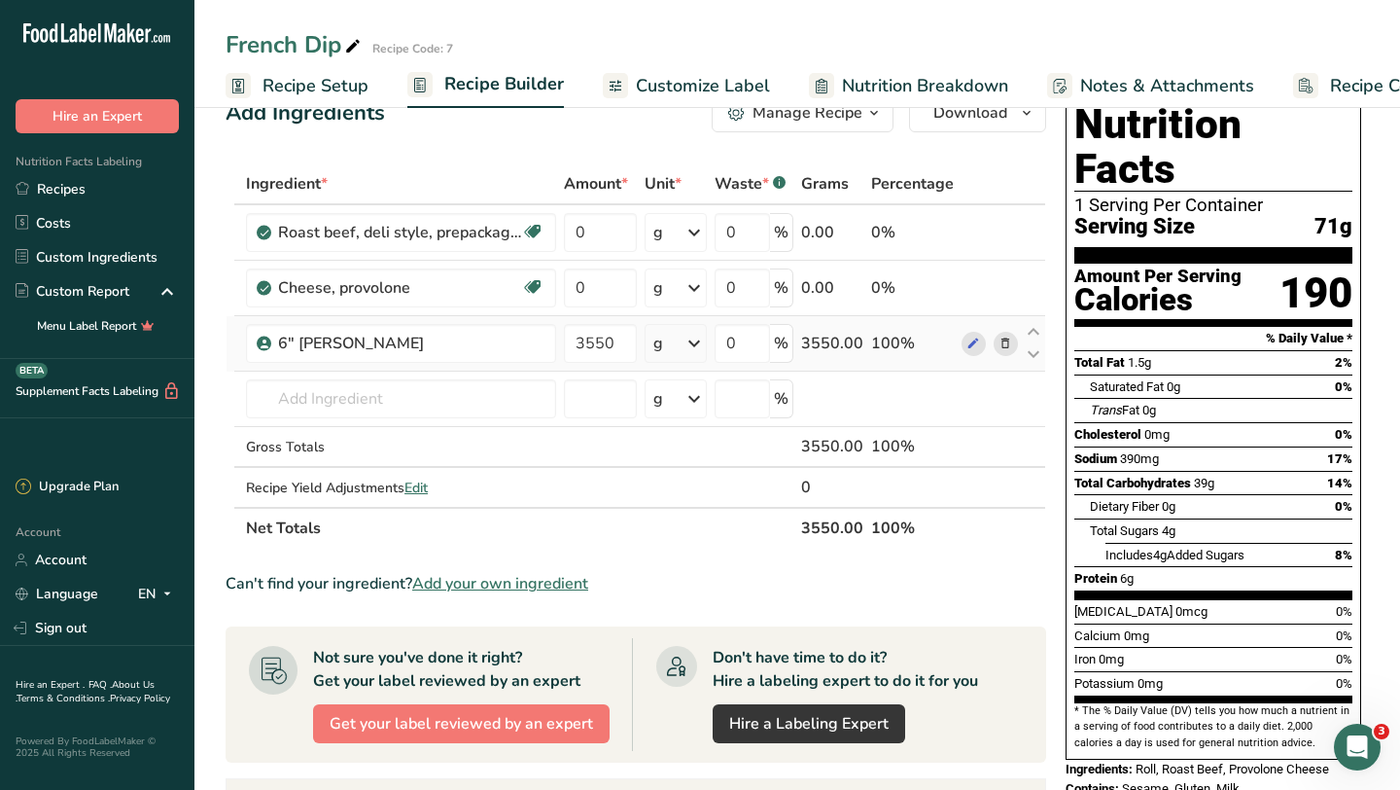
scroll to position [52, 0]
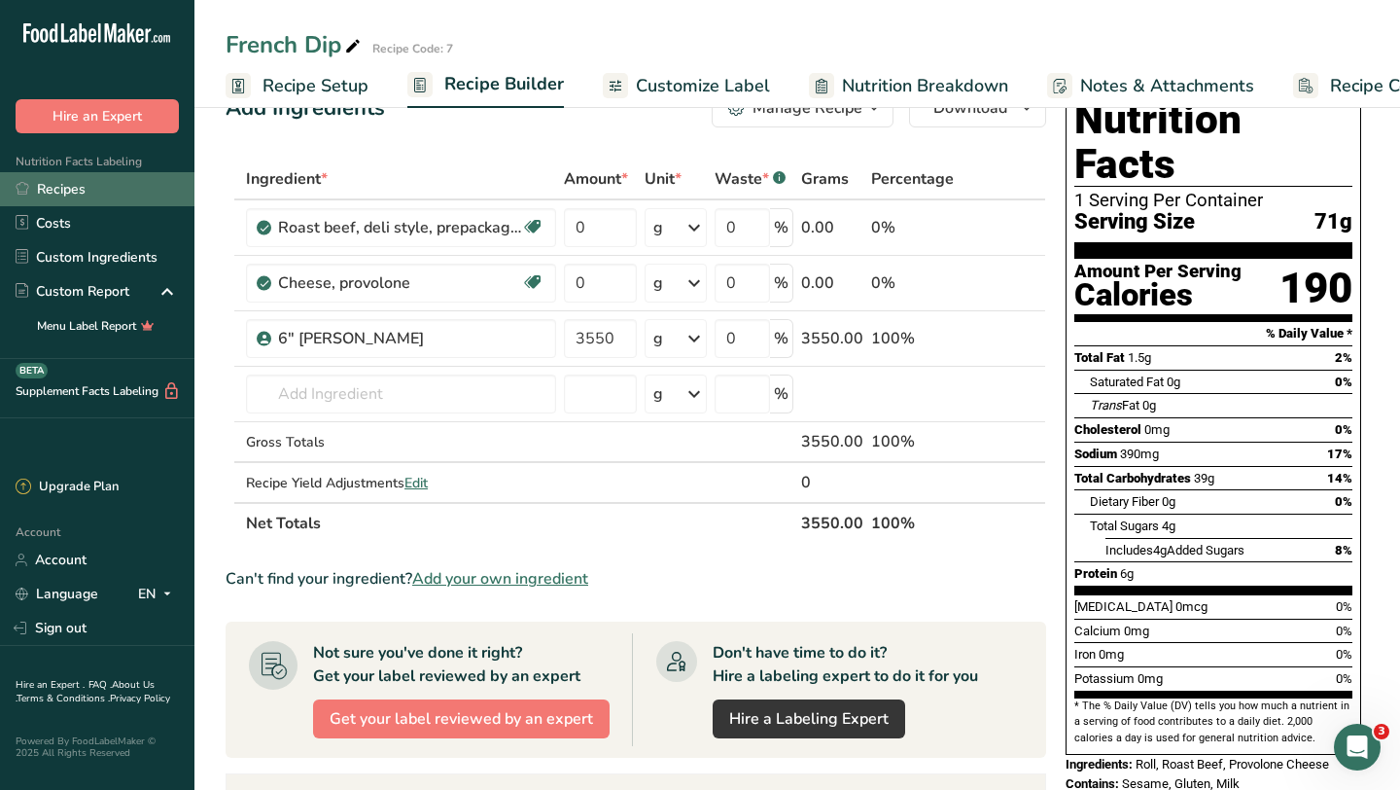
click at [88, 197] on link "Recipes" at bounding box center [97, 189] width 194 height 34
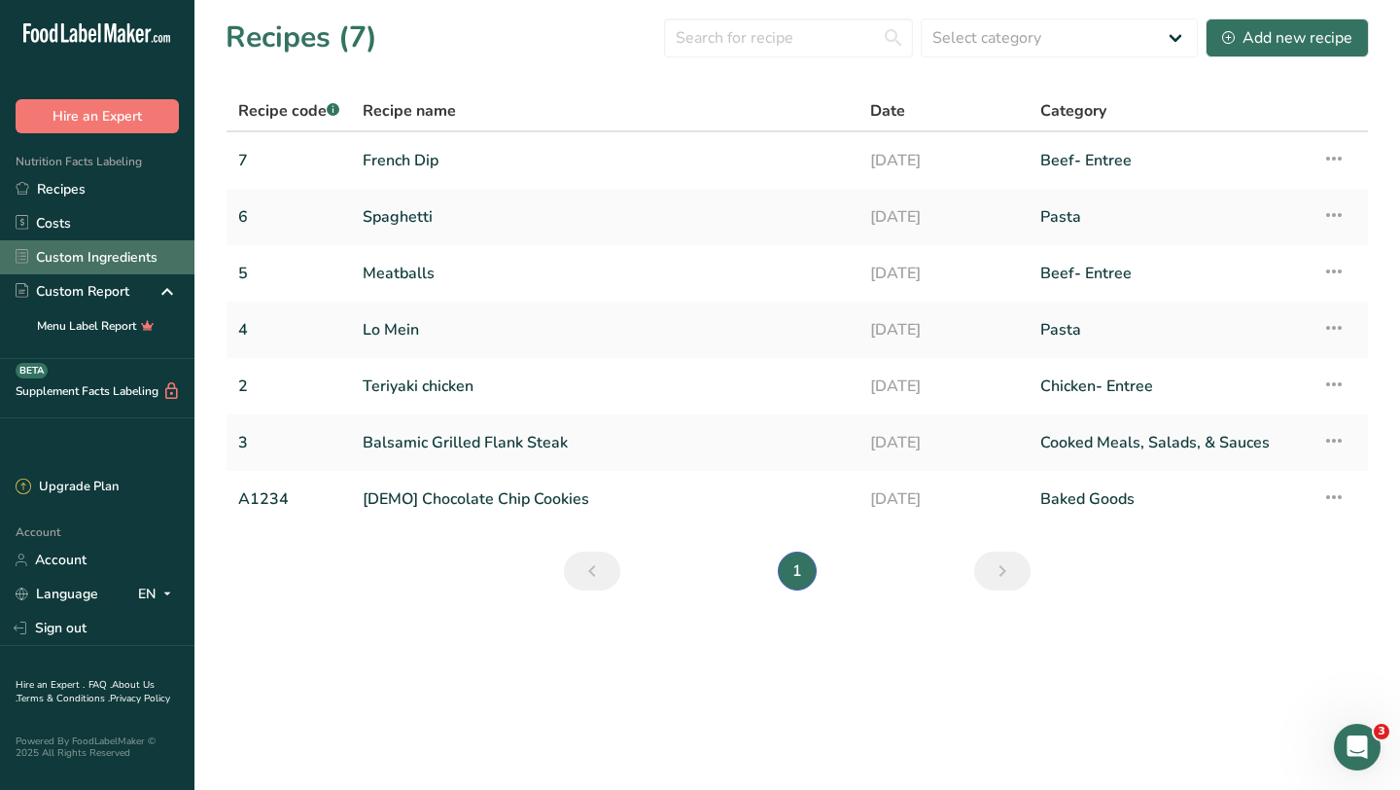
click at [99, 256] on link "Custom Ingredients" at bounding box center [97, 257] width 194 height 34
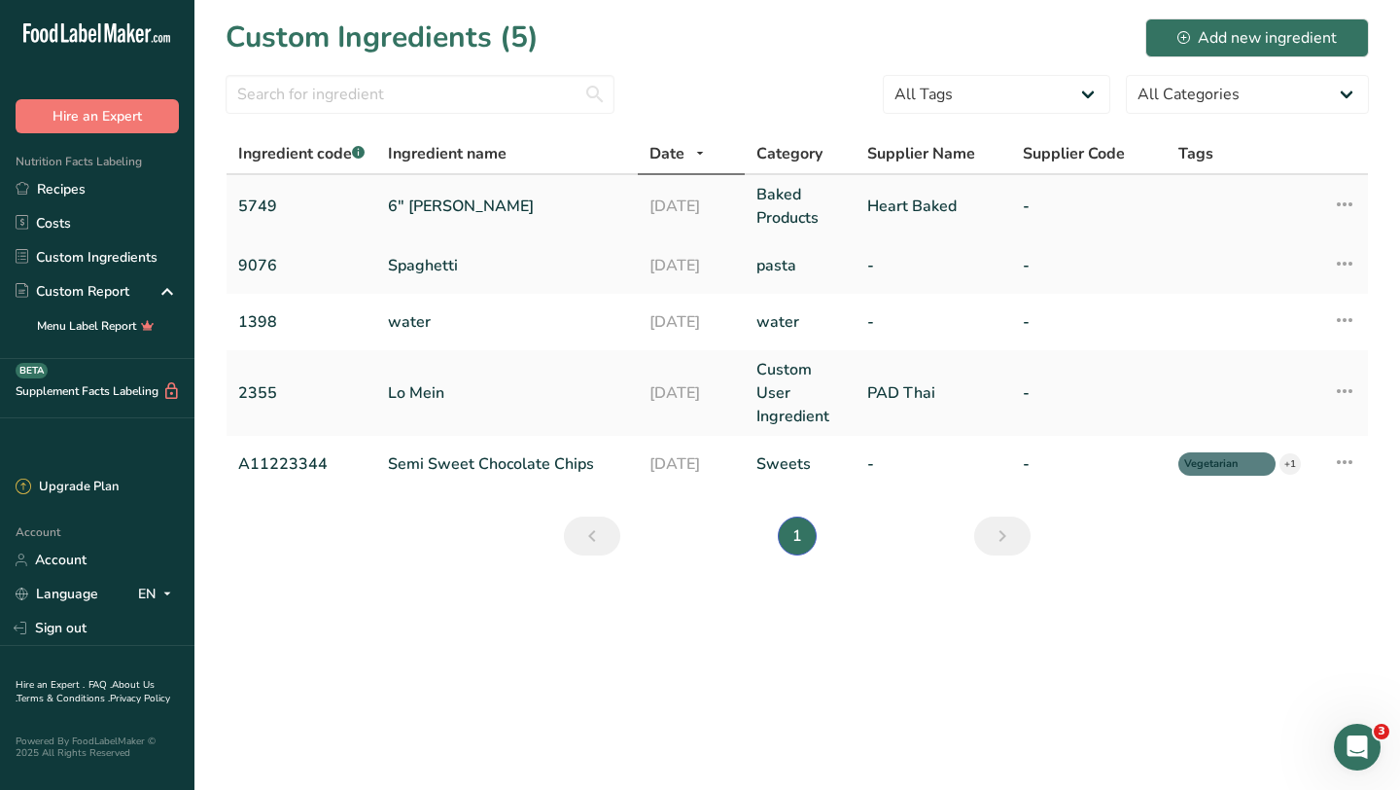
click at [411, 197] on link "6" [PERSON_NAME]" at bounding box center [507, 205] width 238 height 23
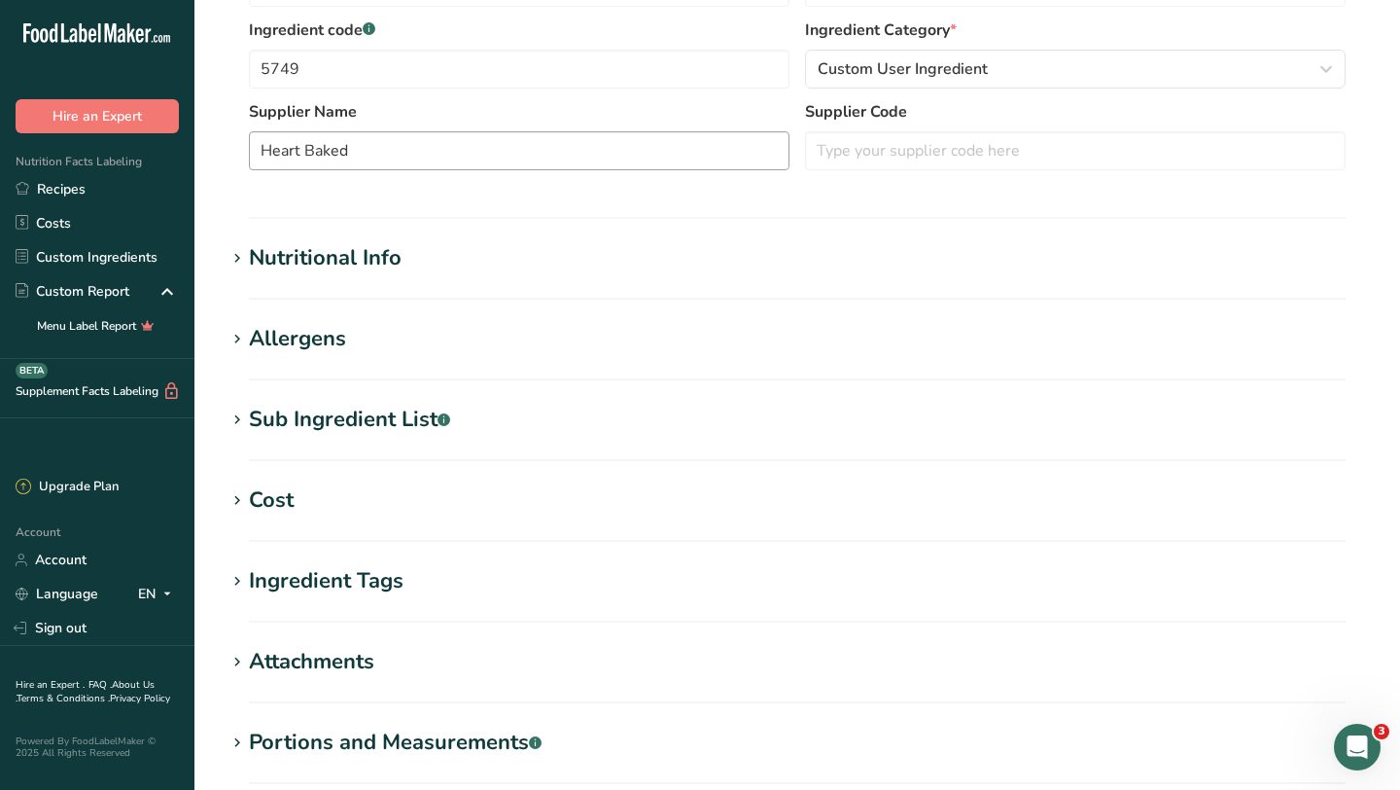
scroll to position [509, 0]
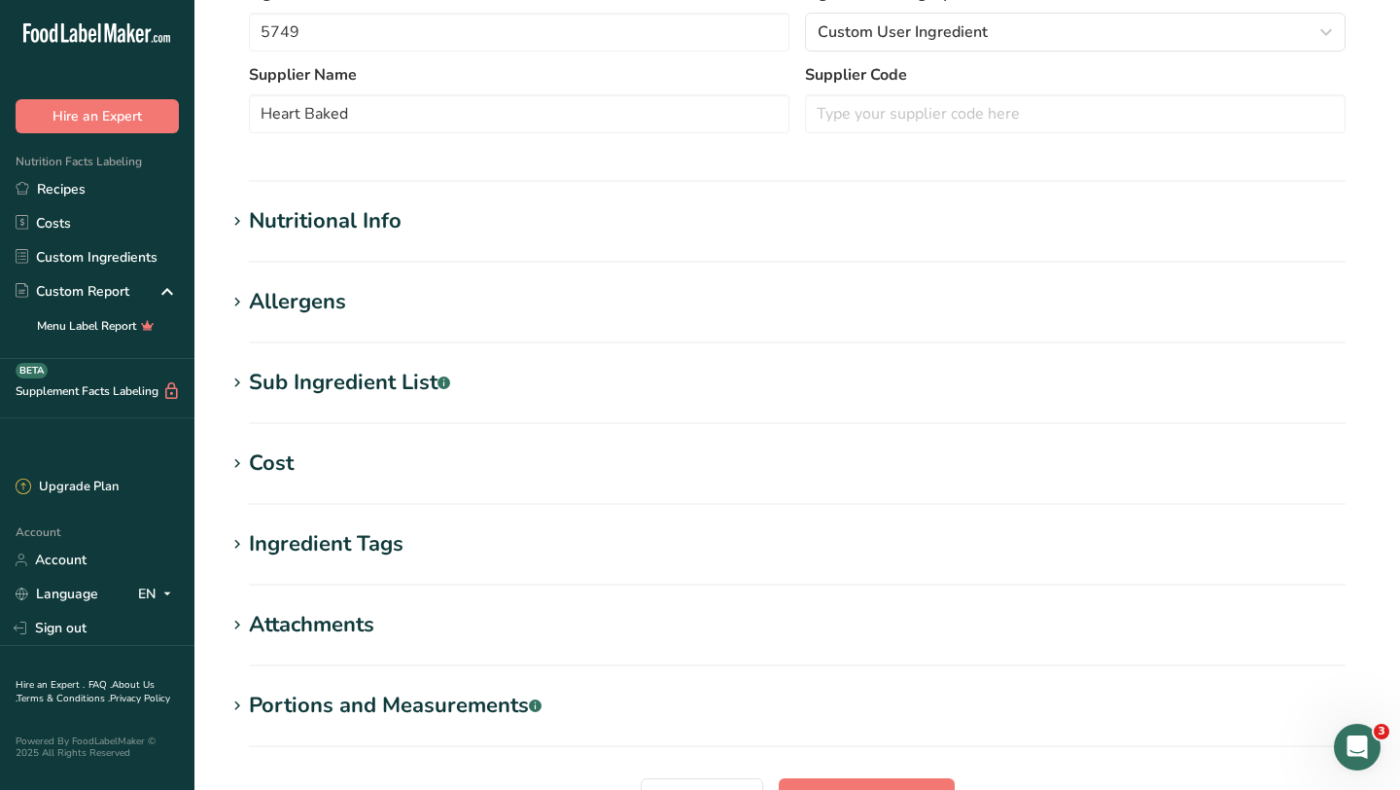
click at [372, 227] on div "Nutritional Info" at bounding box center [325, 221] width 153 height 32
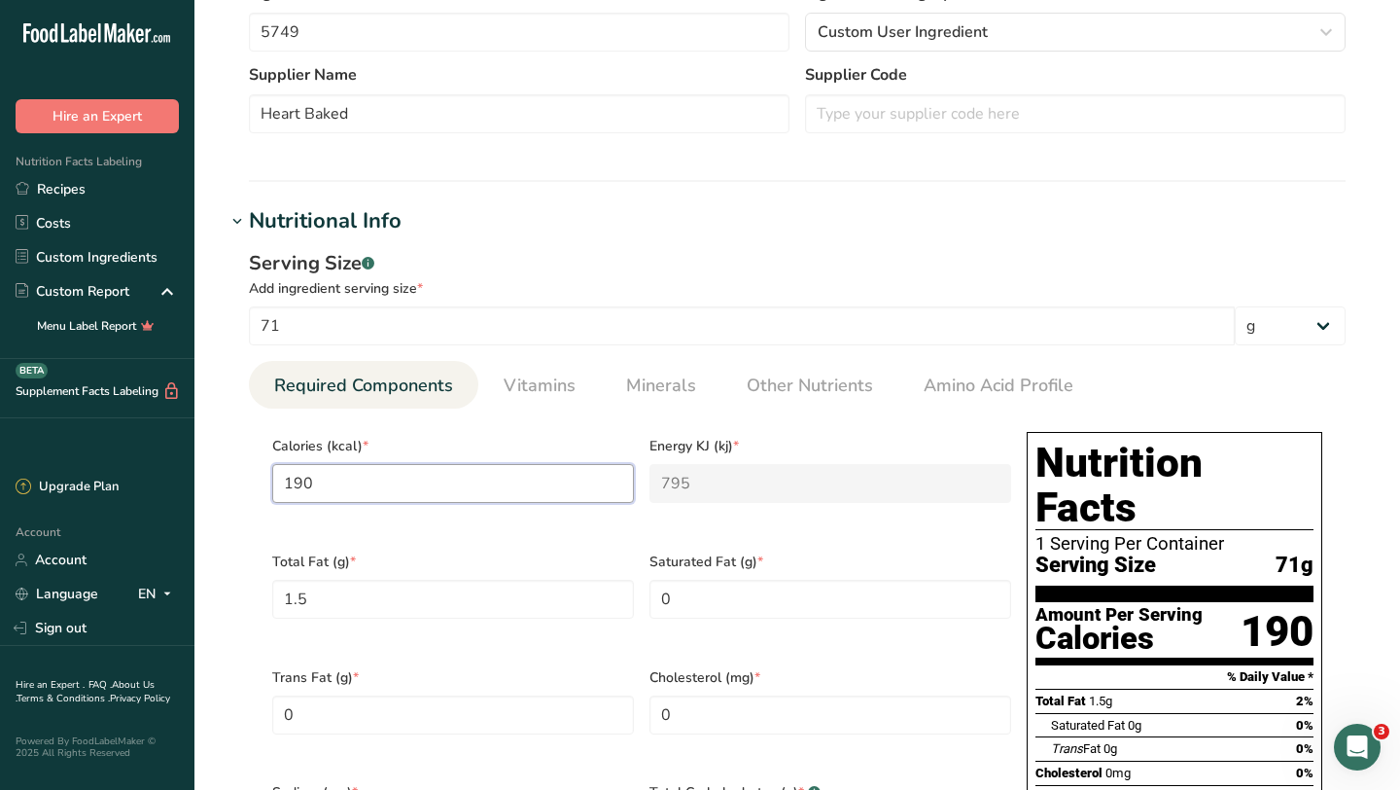
click at [372, 476] on input "190" at bounding box center [453, 483] width 362 height 39
click at [372, 332] on input "71" at bounding box center [742, 325] width 986 height 39
type input "7"
type input "18.7324"
type KJ "78.3803"
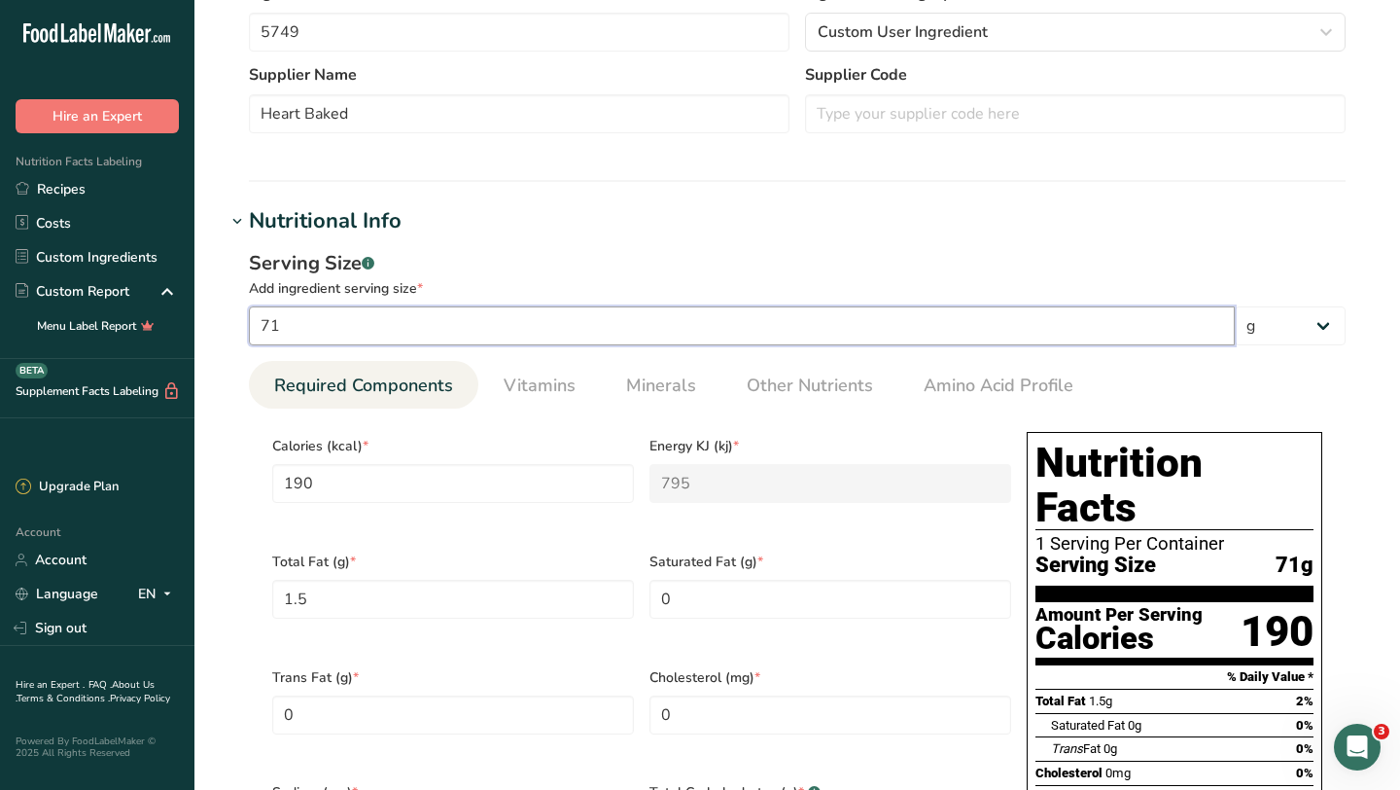
type Fat "0.1479"
type input "38.4507"
type Carbohydrates "3.8451"
type Sugars "0.3944"
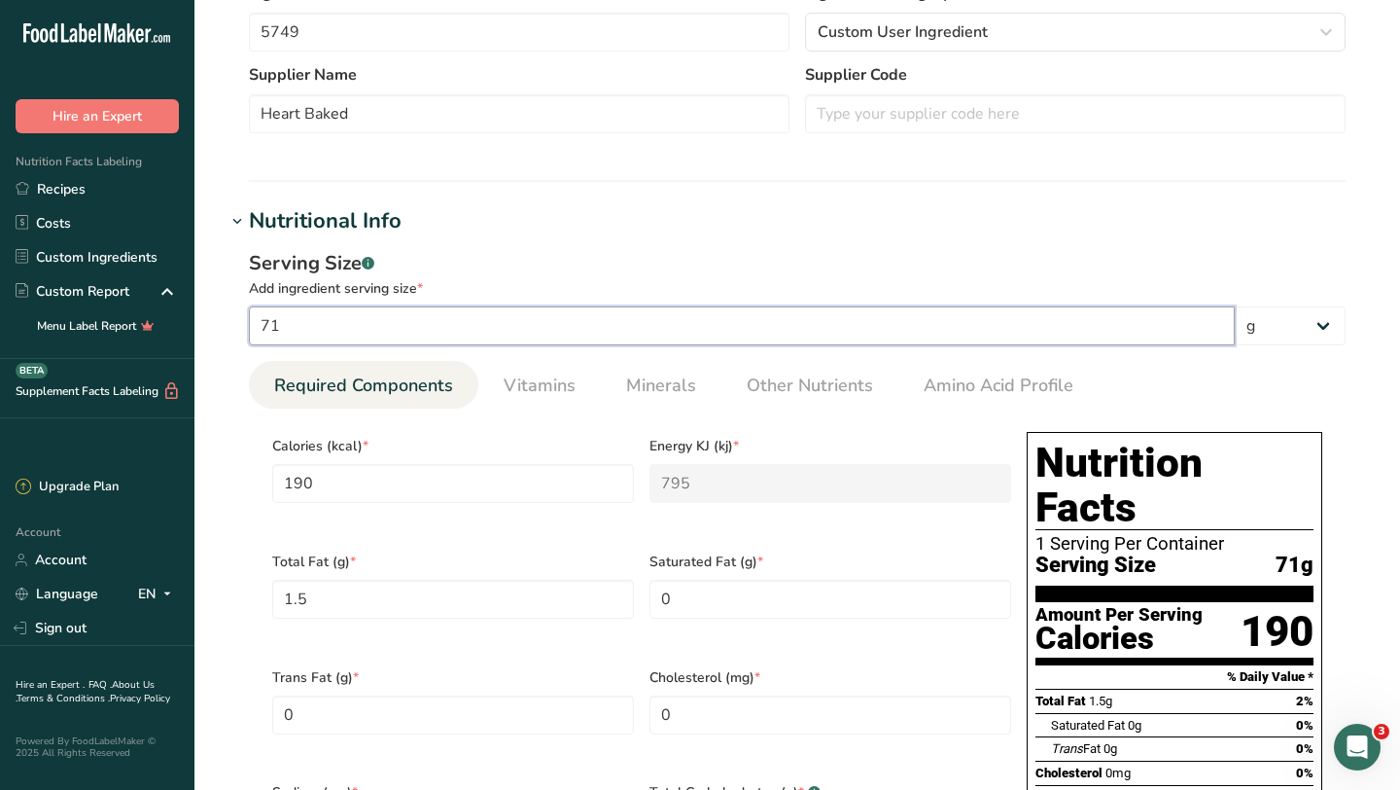
type input "0.5915"
type input "1"
type input "2.6761"
type KJ "11.1972"
type Fat "0.0211"
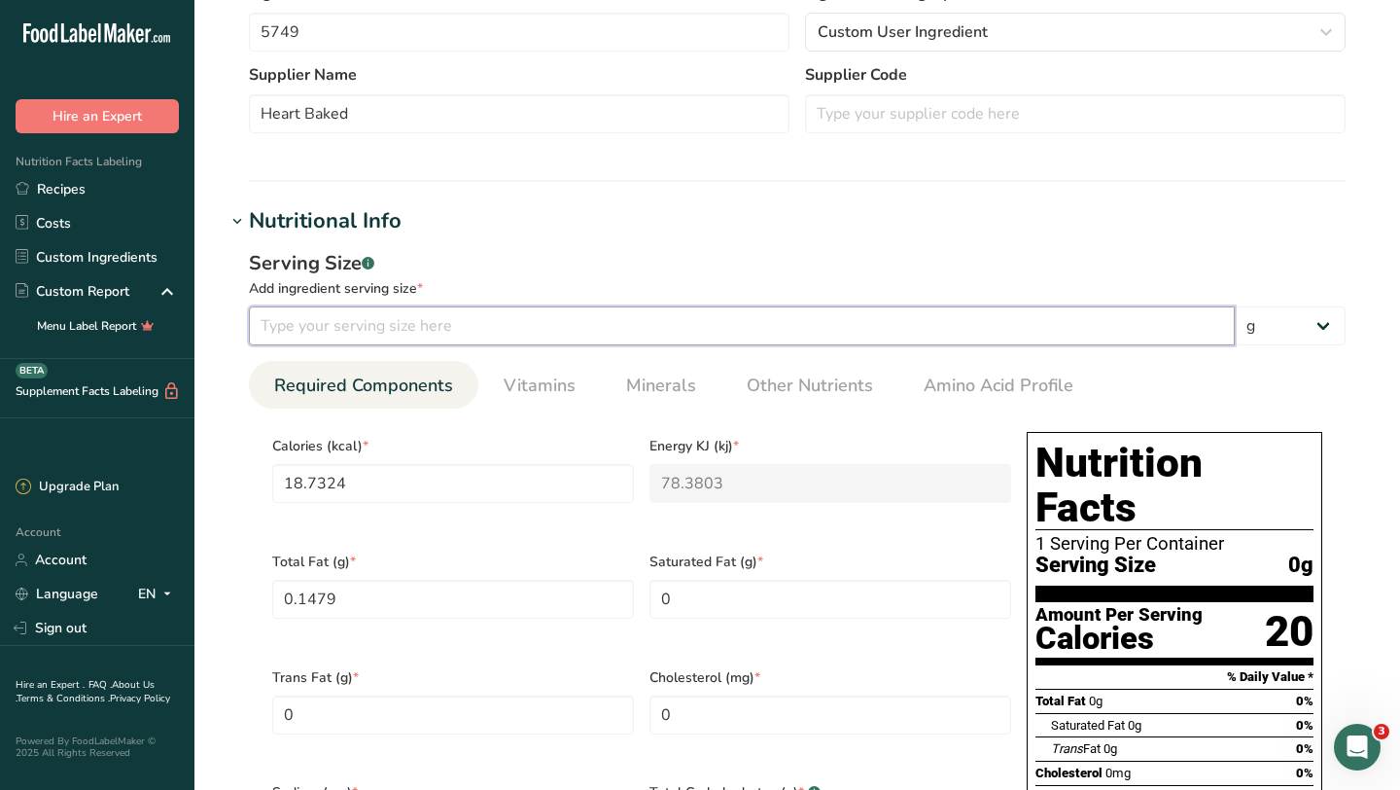
type input "5.493"
type Carbohydrates "0.5493"
type Sugars "0.0563"
type input "0.0845"
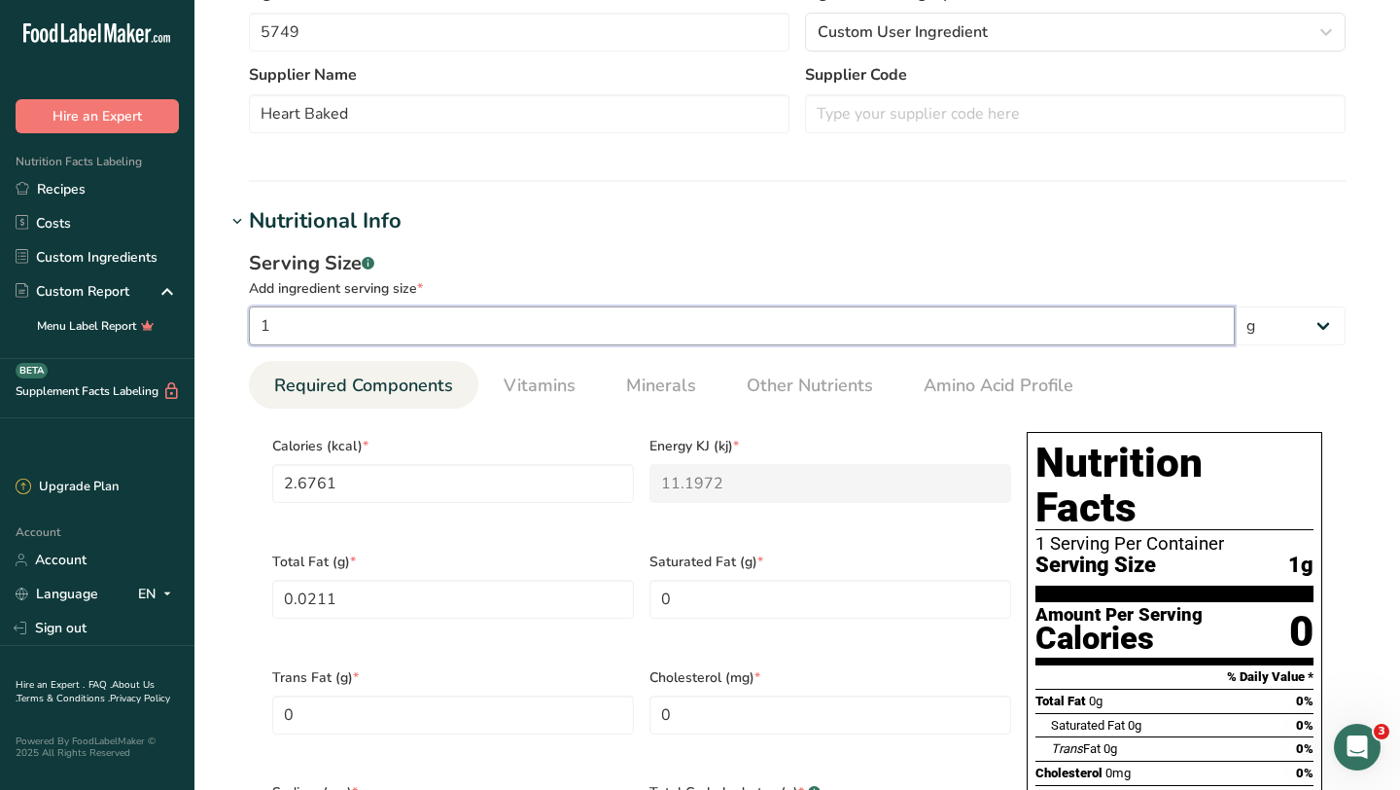
type input "1"
click at [1358, 350] on div "Serving Size .a-a{fill:#347362;}.b-a{fill:#fff;} Add ingredient serving size * …" at bounding box center [798, 690] width 1144 height 907
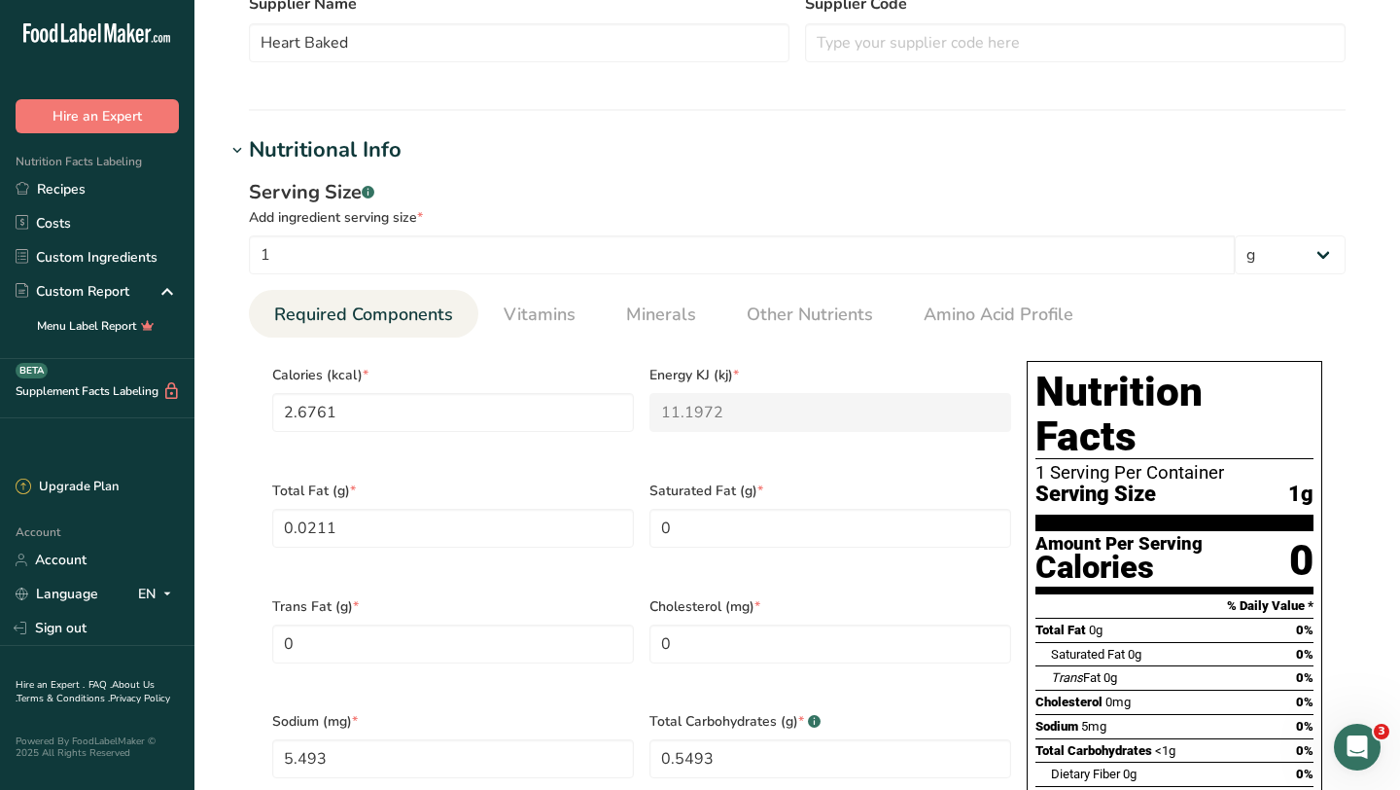
scroll to position [603, 0]
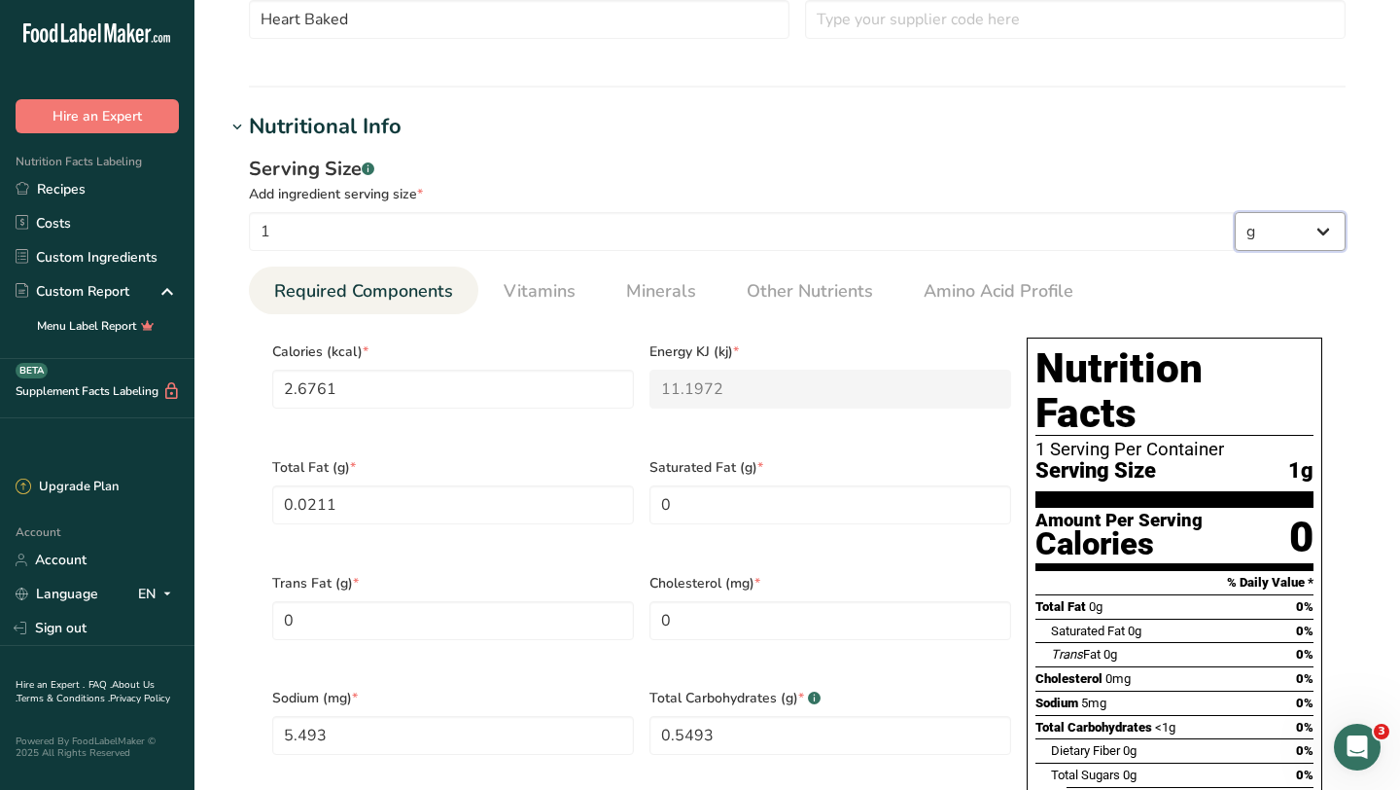
click at [1317, 241] on select "g kg mg mcg lb oz l mL fl oz tbsp tsp cup qt gallon" at bounding box center [1290, 231] width 111 height 39
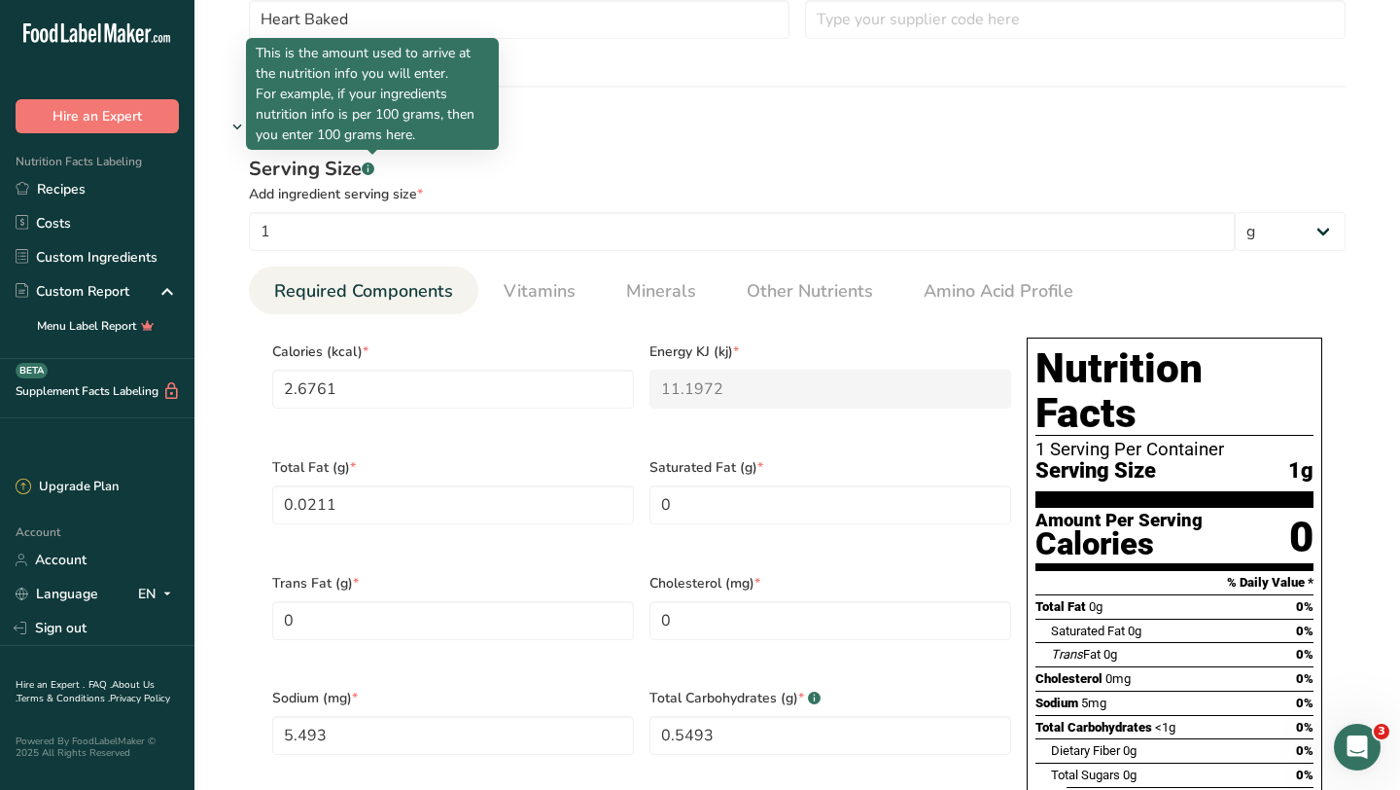
click at [374, 163] on icon ".a-a{fill:#347362;}.b-a{fill:#fff;}" at bounding box center [368, 168] width 13 height 13
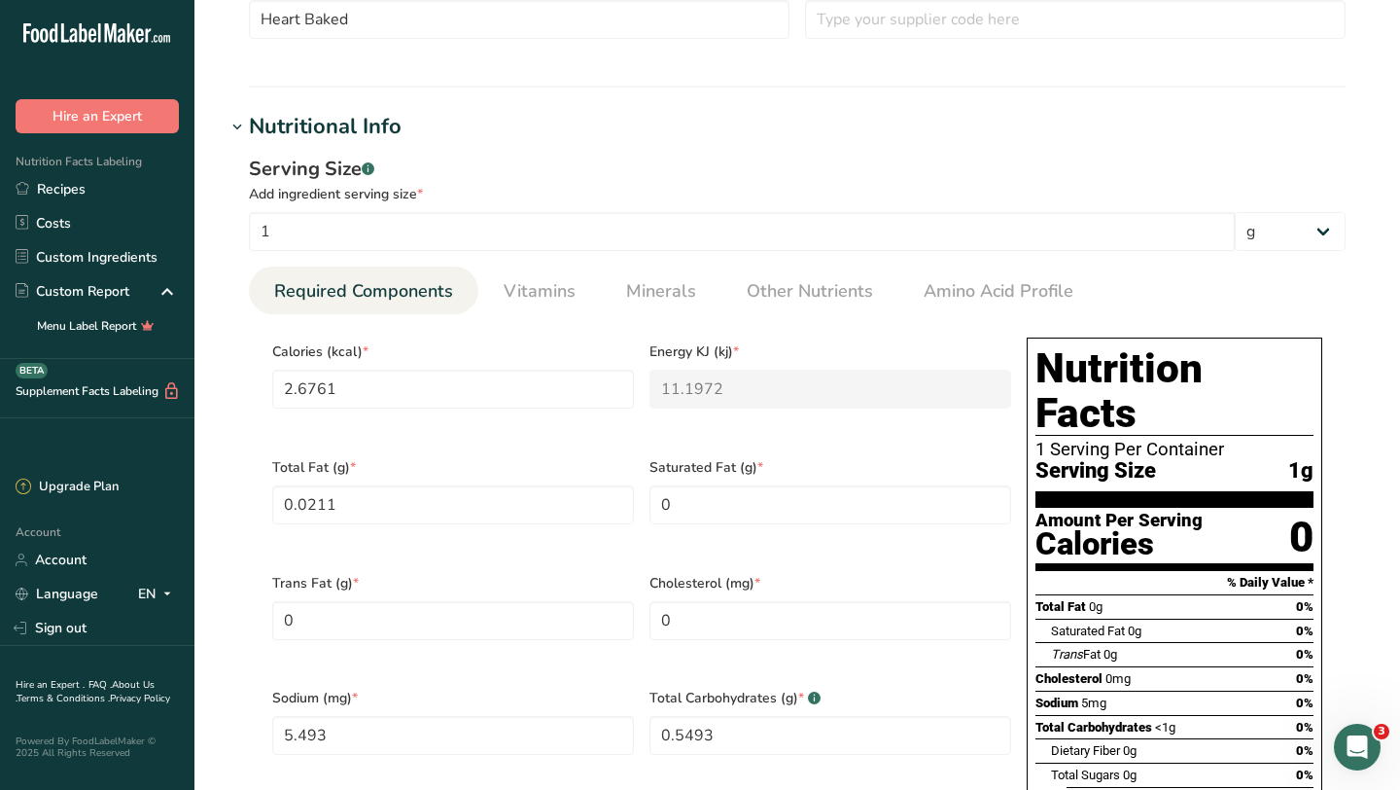
click at [372, 167] on rect at bounding box center [368, 168] width 13 height 13
click at [322, 231] on input "1" at bounding box center [742, 231] width 986 height 39
type input "7"
type input "18.7324"
type KJ "78.3803"
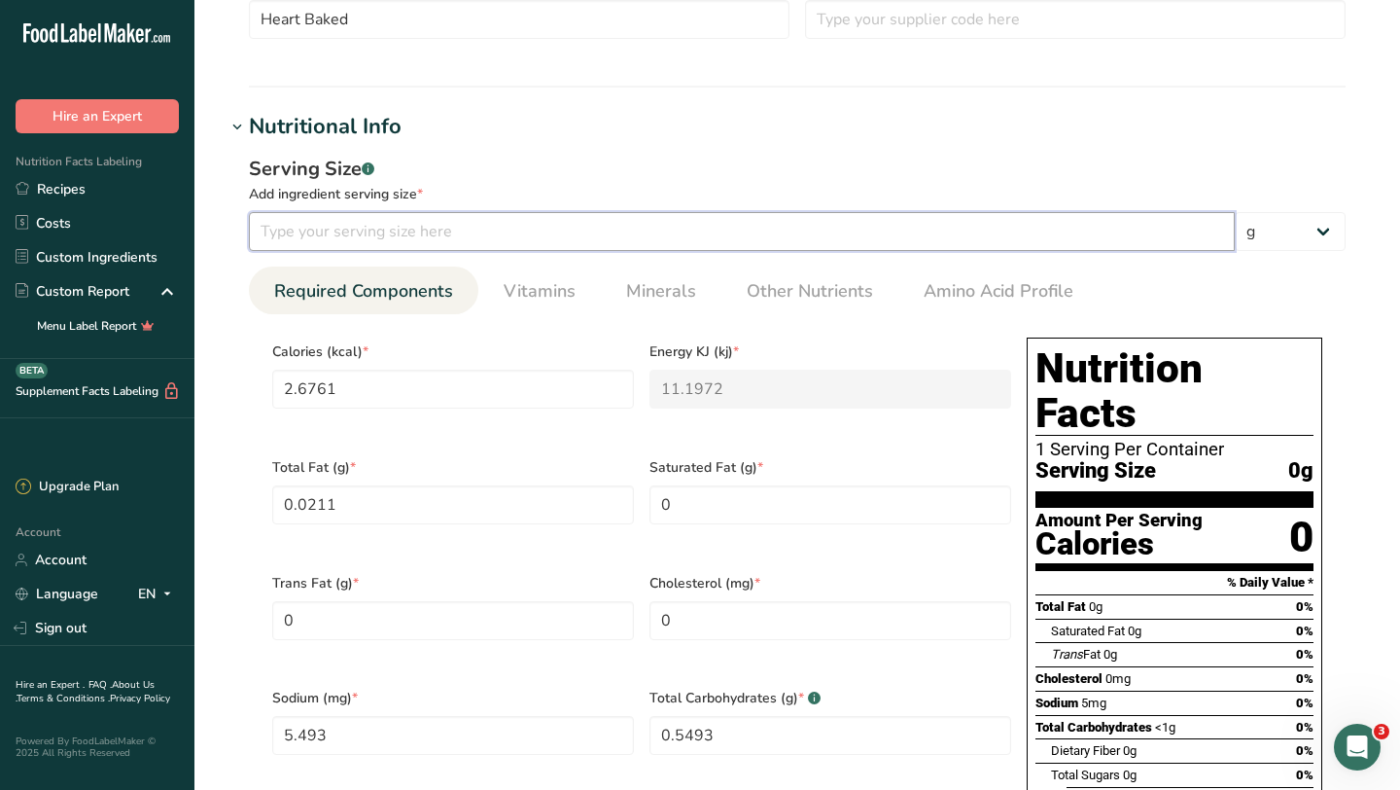
type Fat "0.1479"
type input "38.4507"
type Carbohydrates "3.8451"
type Sugars "0.3944"
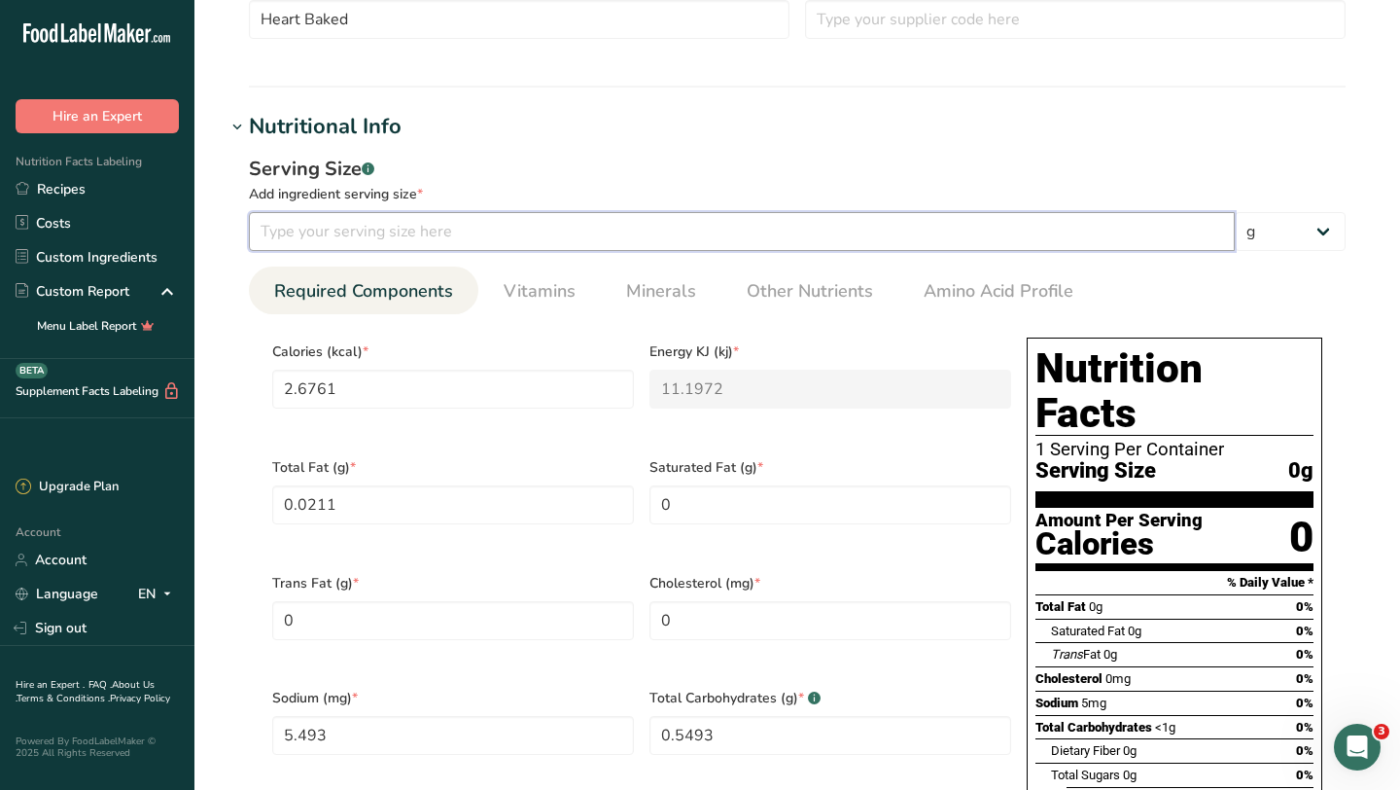
type input "0.5915"
type input "71"
type input "190"
type KJ "795"
type Fat "1.5"
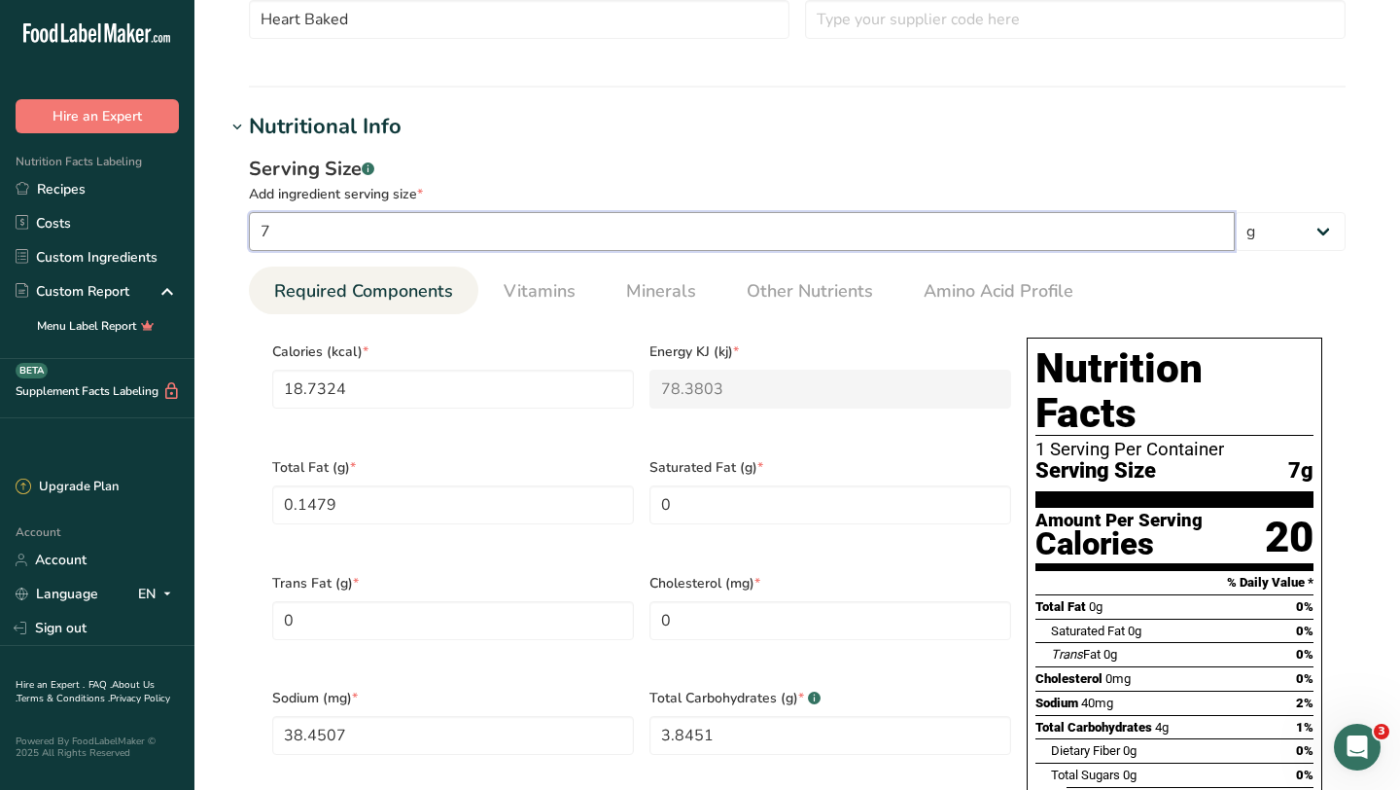
type input "390"
type Carbohydrates "39"
type Sugars "4"
type input "6"
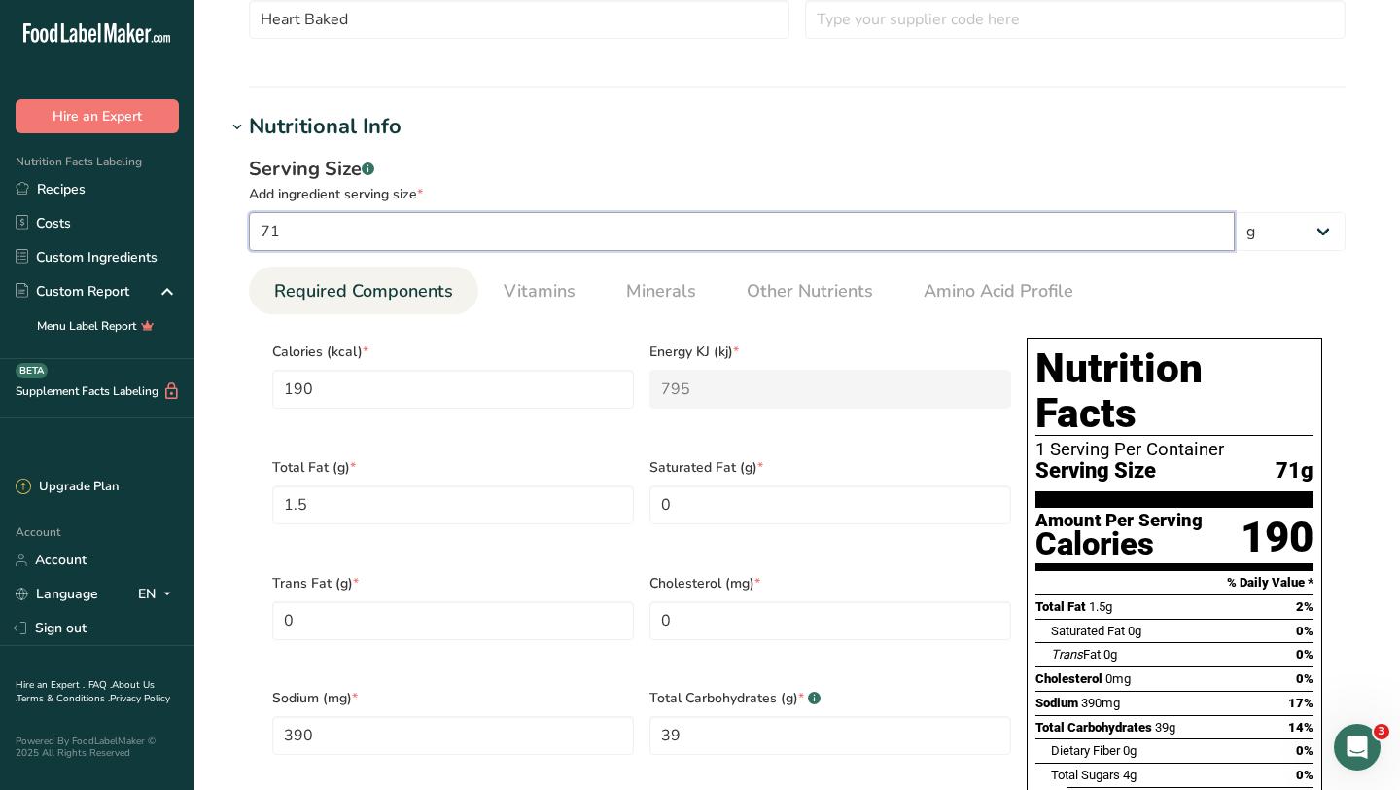
type input "71"
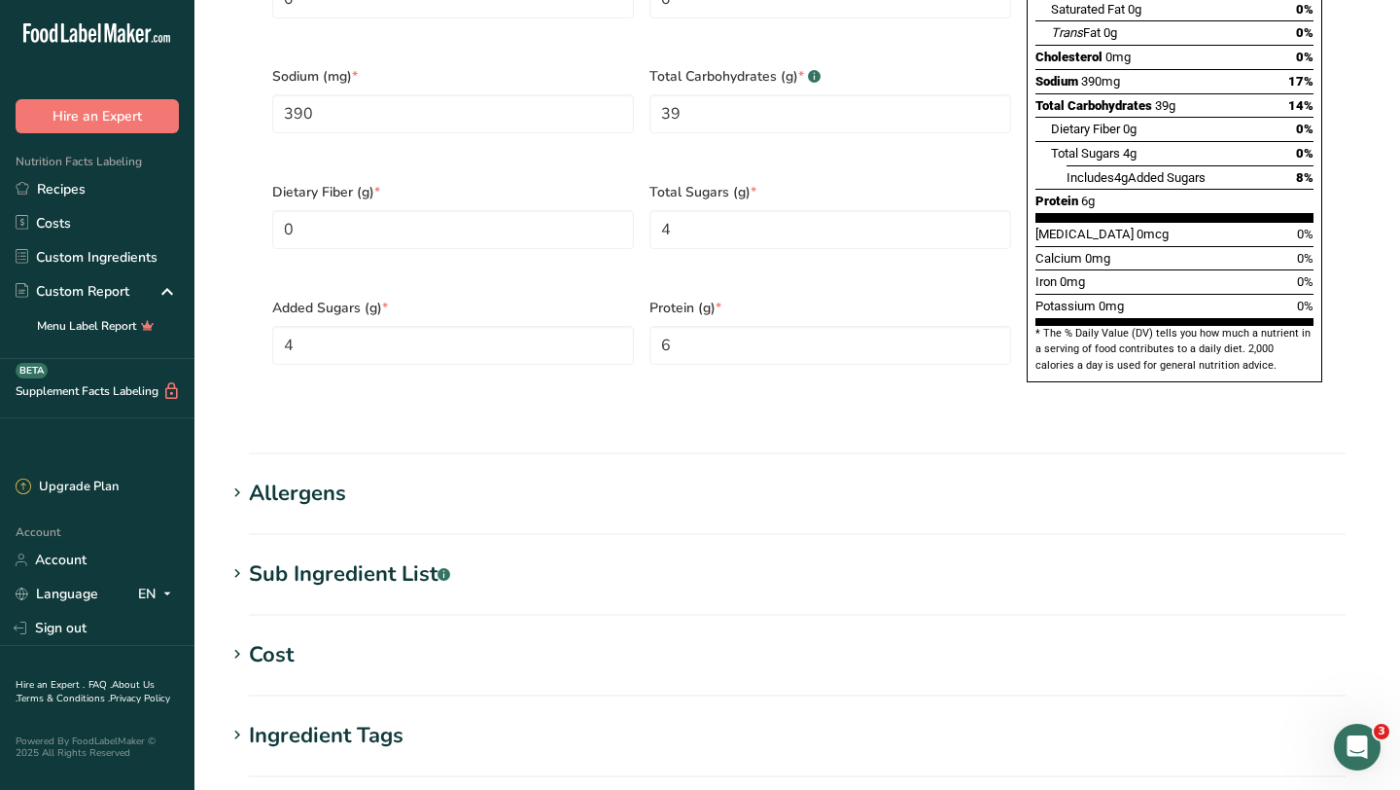
scroll to position [1506, 0]
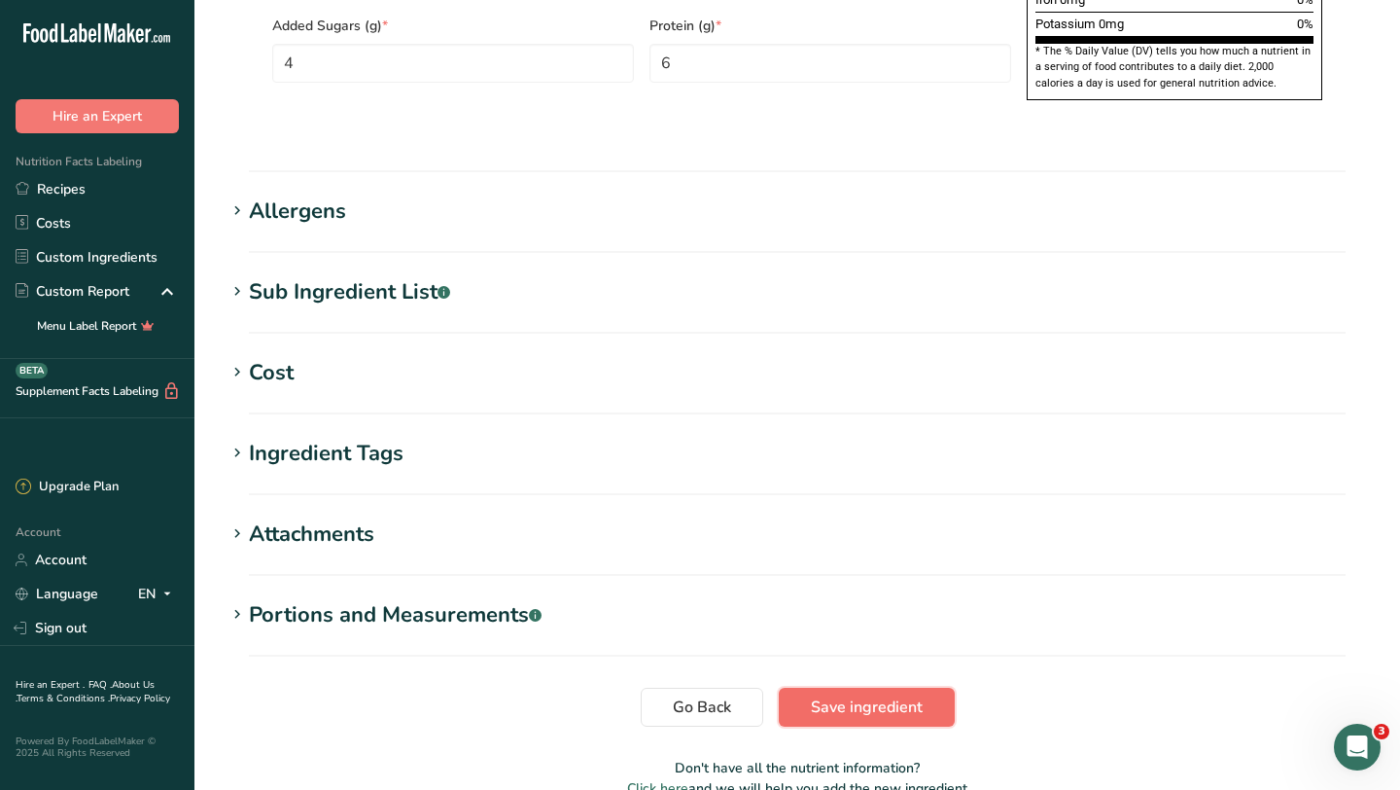
click at [925, 688] on button "Save ingredient" at bounding box center [867, 707] width 176 height 39
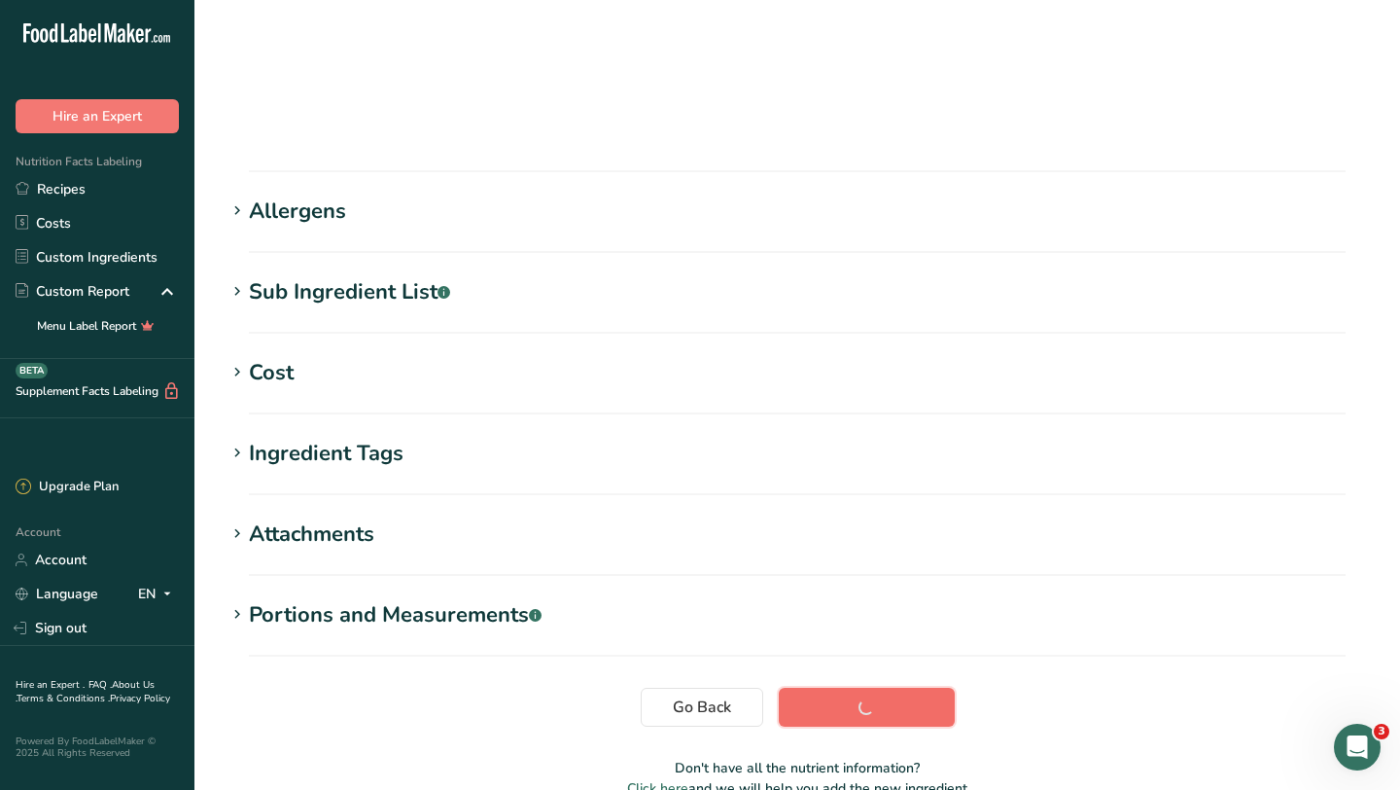
scroll to position [239, 0]
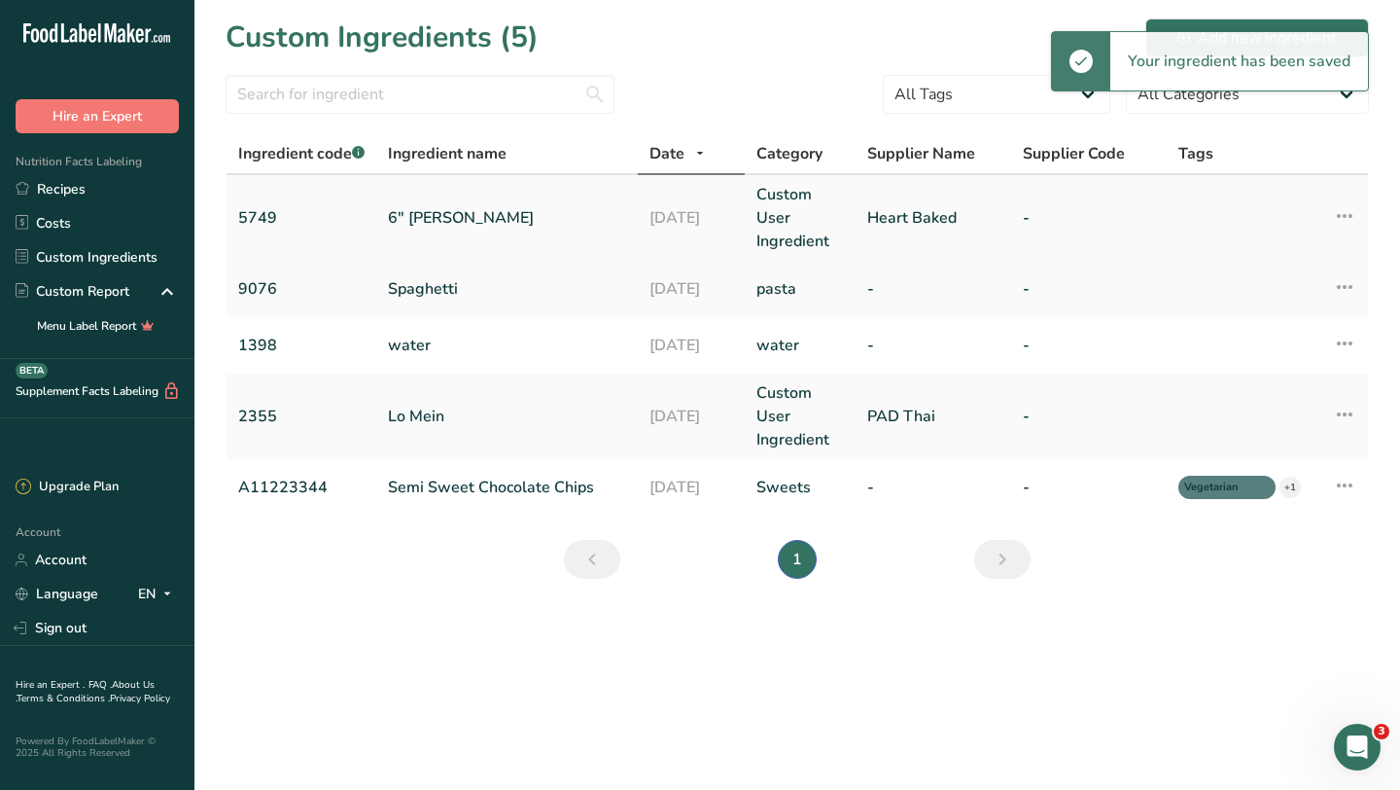
click at [466, 222] on link "6" [PERSON_NAME]" at bounding box center [507, 217] width 238 height 23
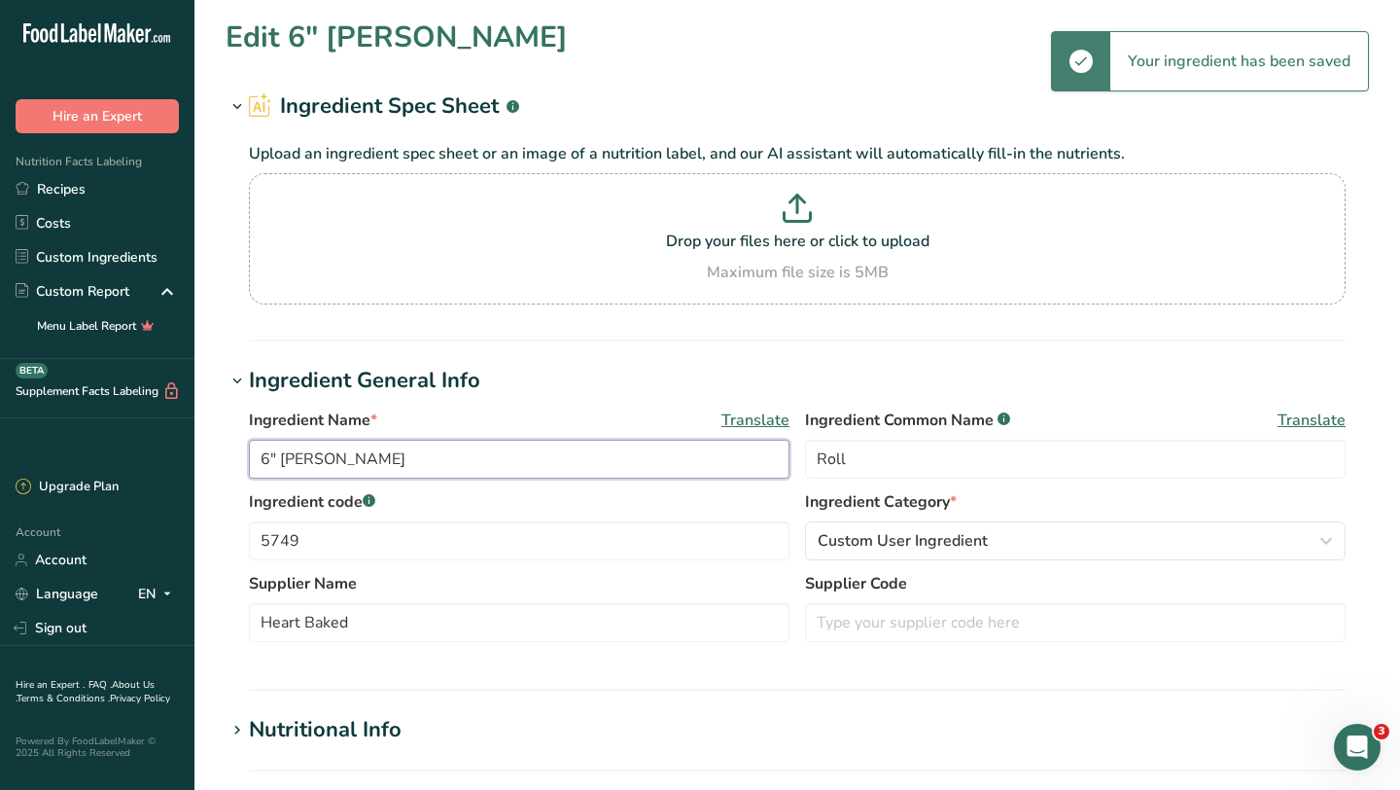
click at [376, 462] on input "6" [PERSON_NAME]" at bounding box center [519, 459] width 541 height 39
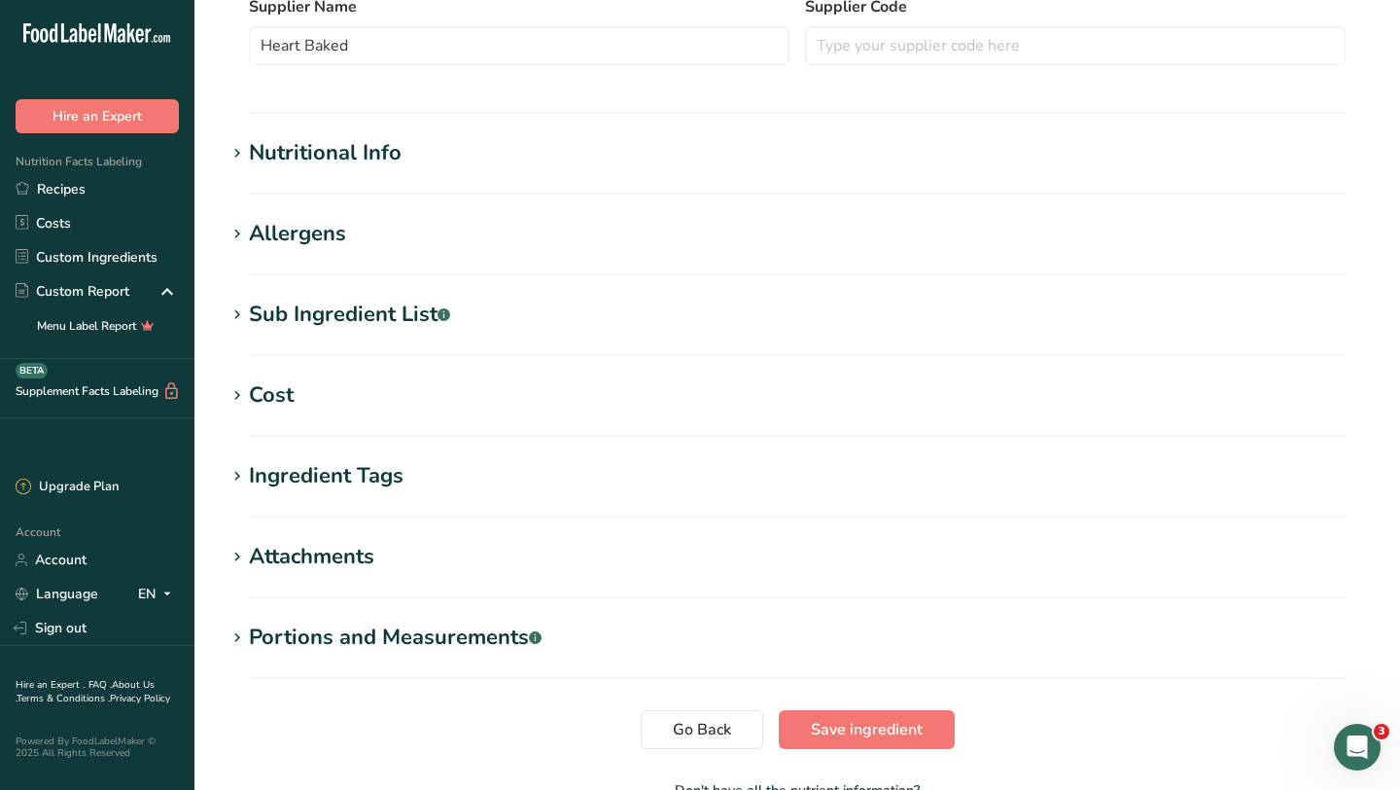
scroll to position [701, 0]
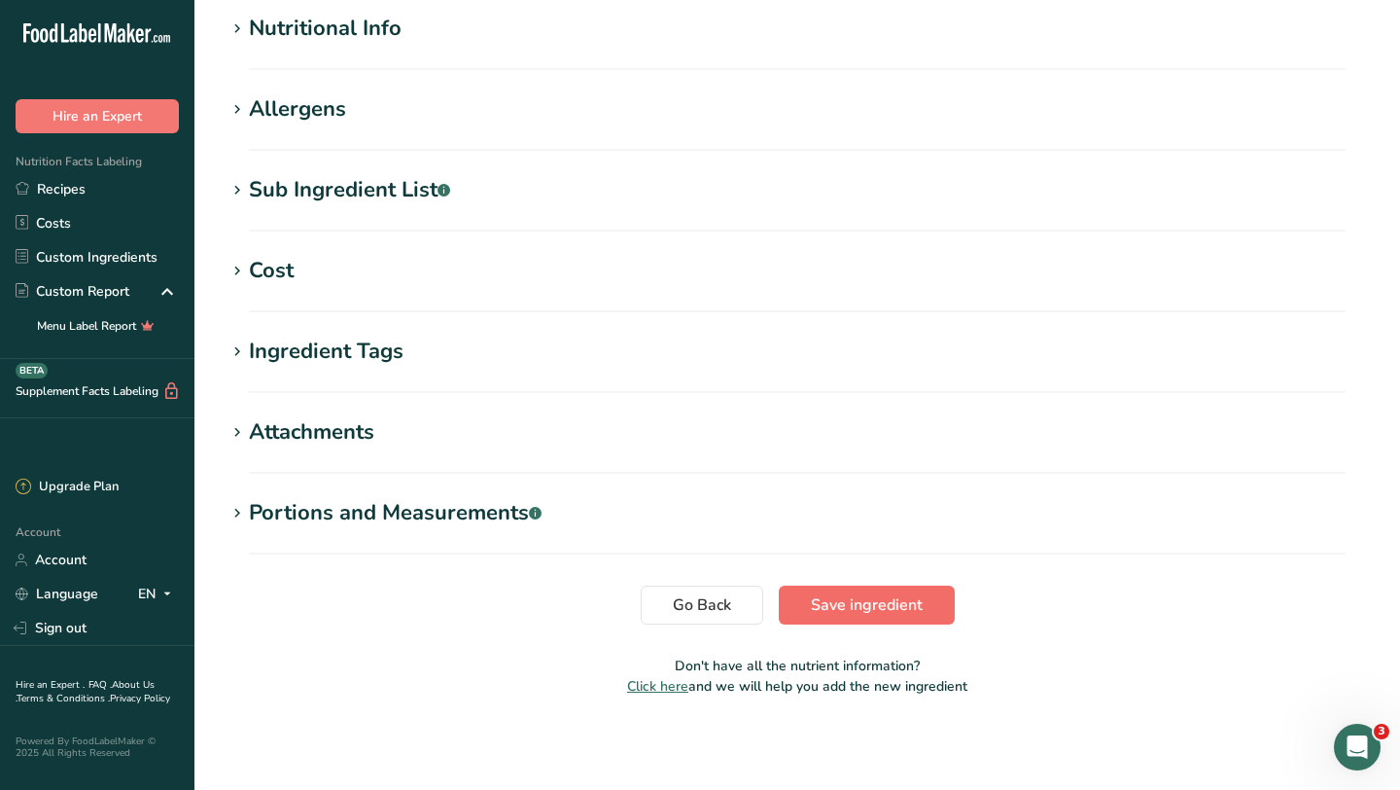
type input "6" [PERSON_NAME]"
click at [853, 601] on span "Save ingredient" at bounding box center [867, 604] width 112 height 23
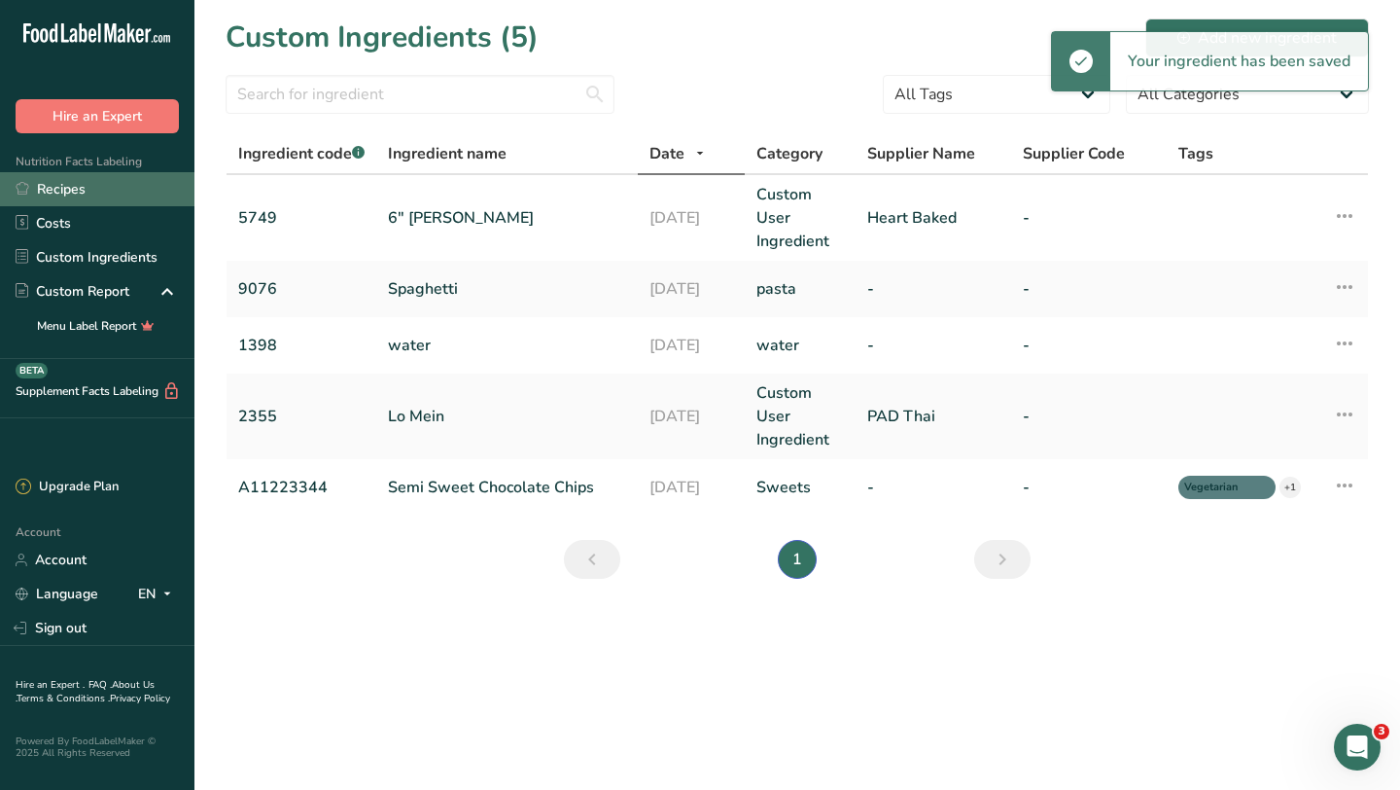
click at [96, 183] on link "Recipes" at bounding box center [97, 189] width 194 height 34
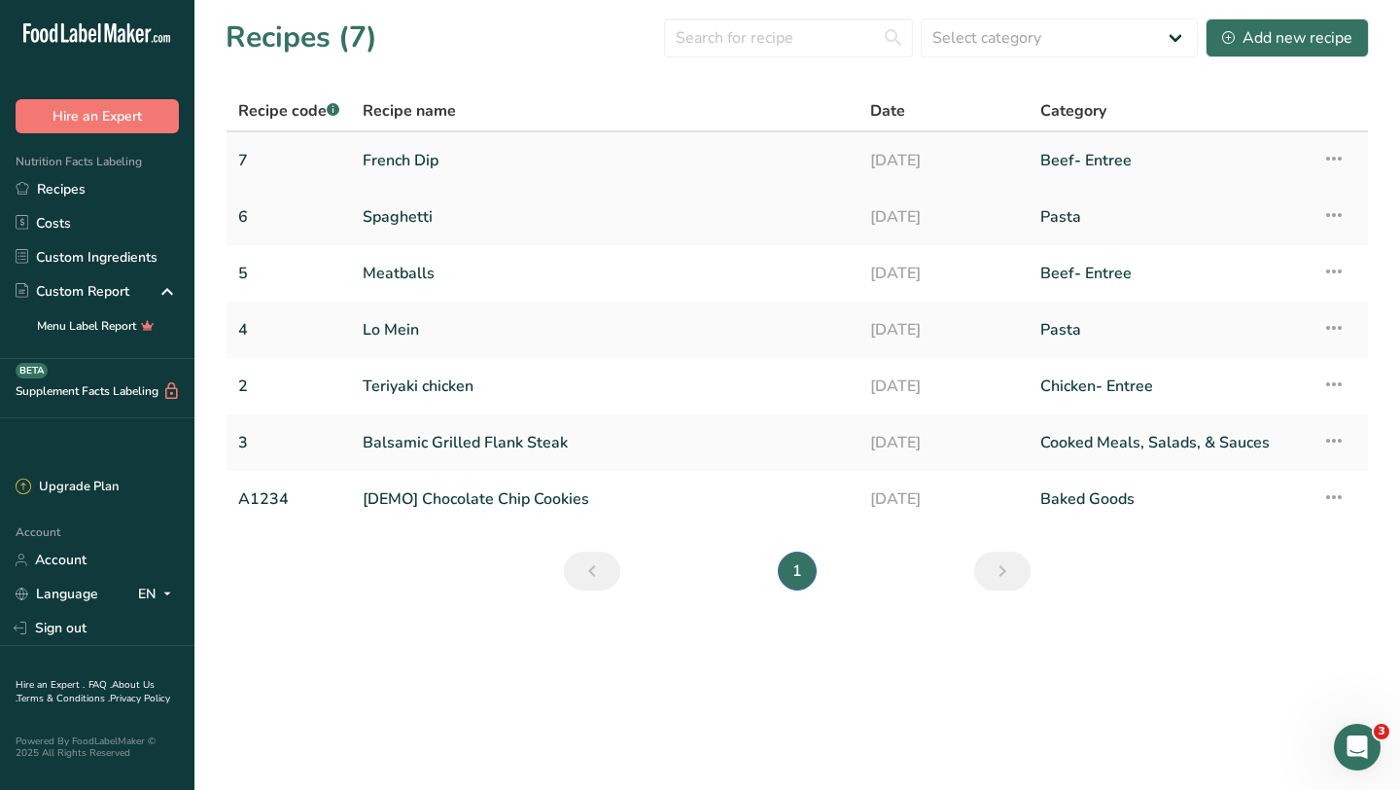
click at [384, 163] on link "French Dip" at bounding box center [605, 160] width 484 height 41
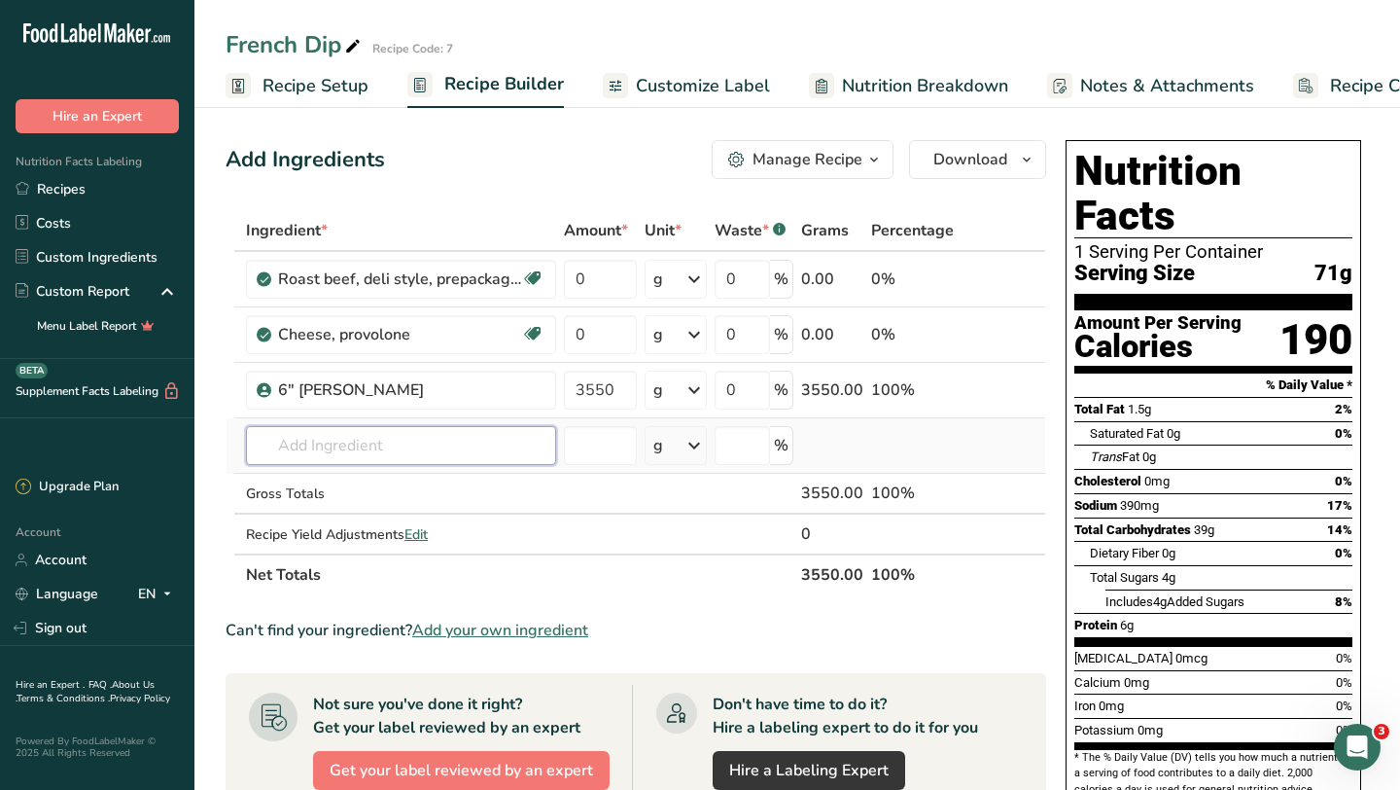
click at [324, 449] on input "text" at bounding box center [401, 445] width 310 height 39
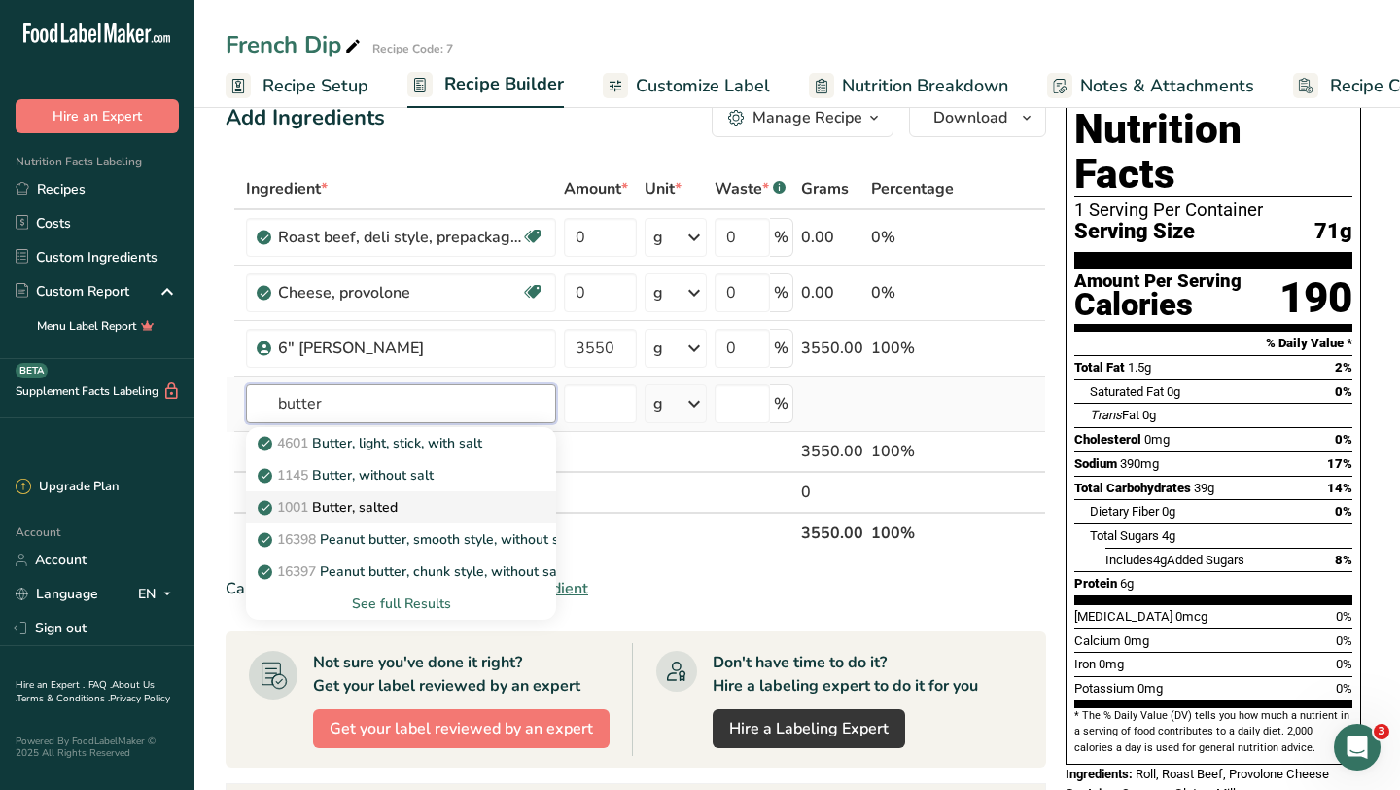
scroll to position [47, 0]
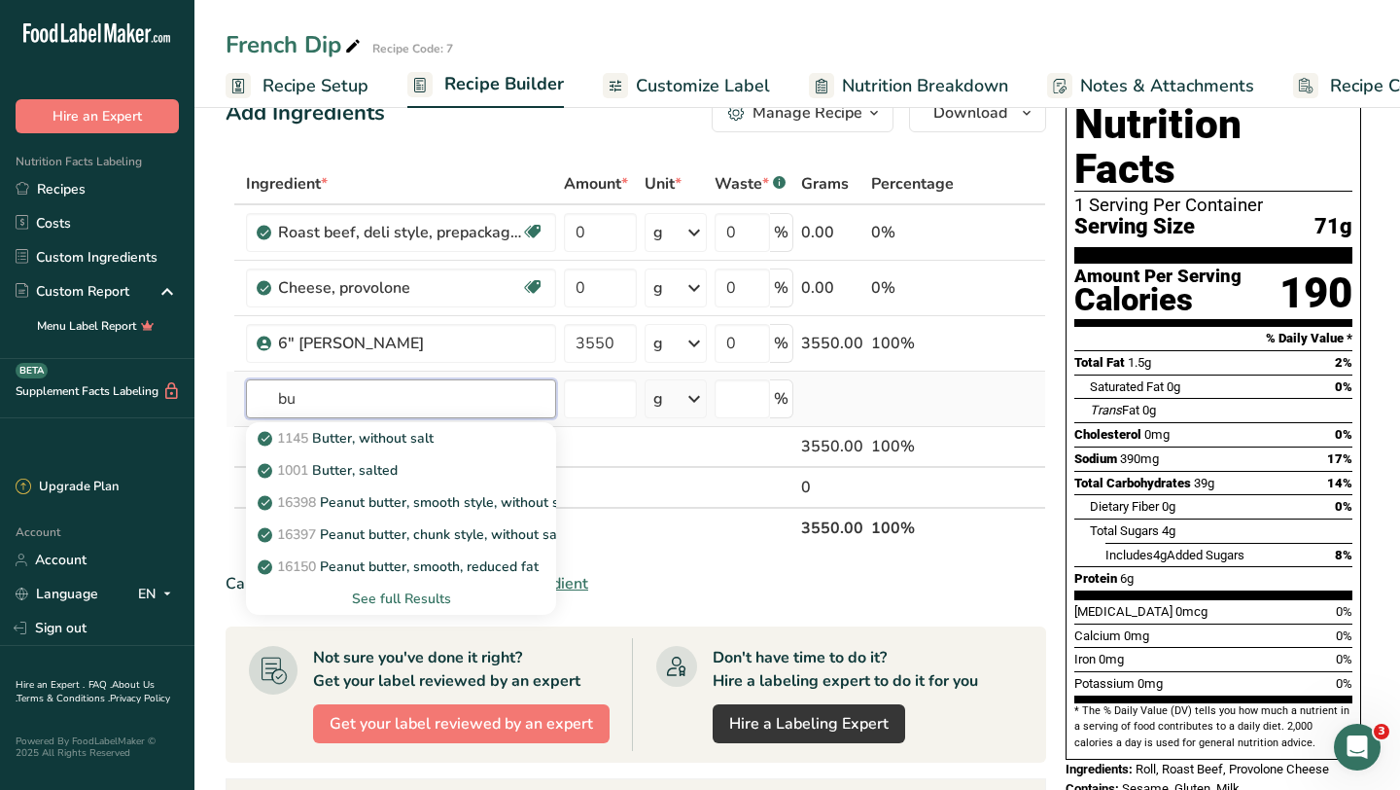
type input "b"
type input "margarine"
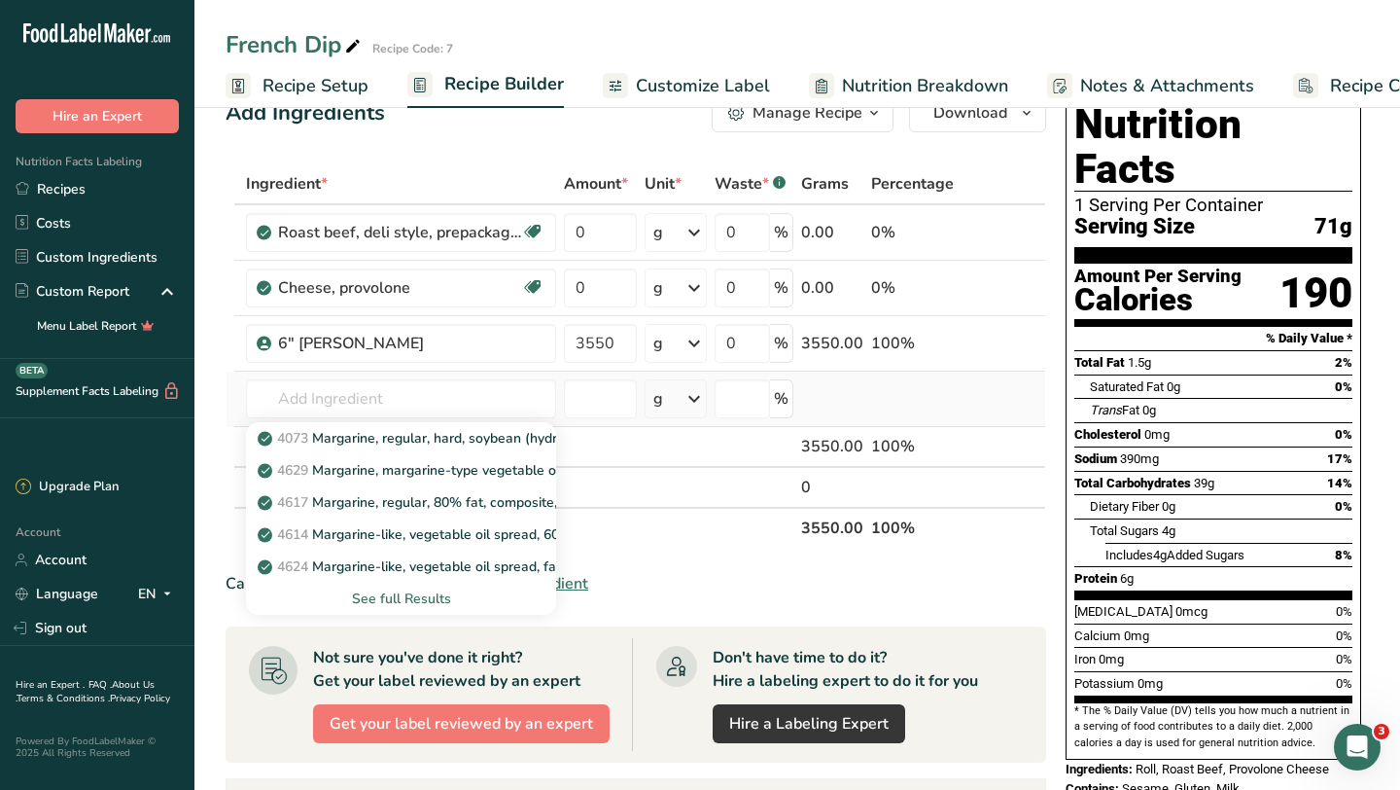
click at [421, 598] on div "See full Results" at bounding box center [401, 598] width 279 height 20
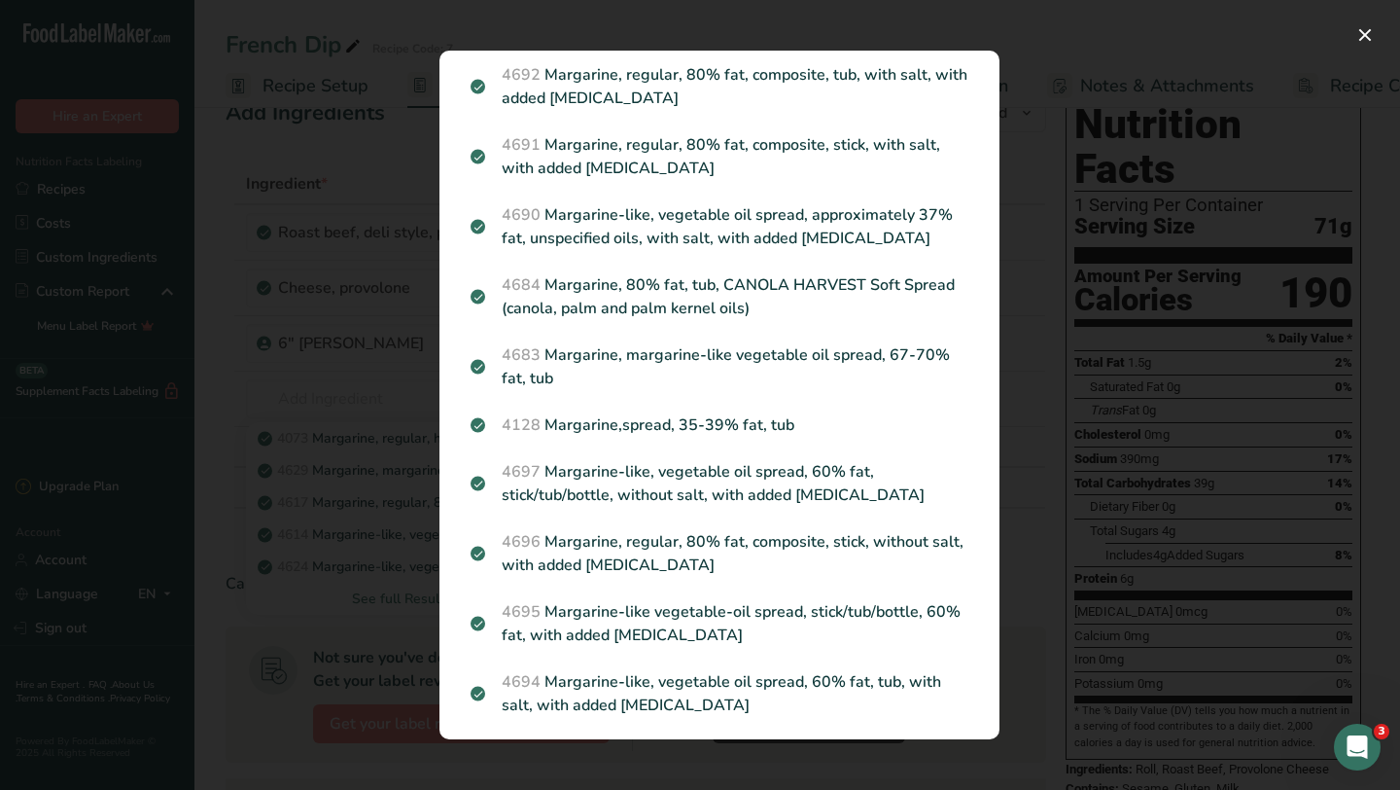
scroll to position [2493, 0]
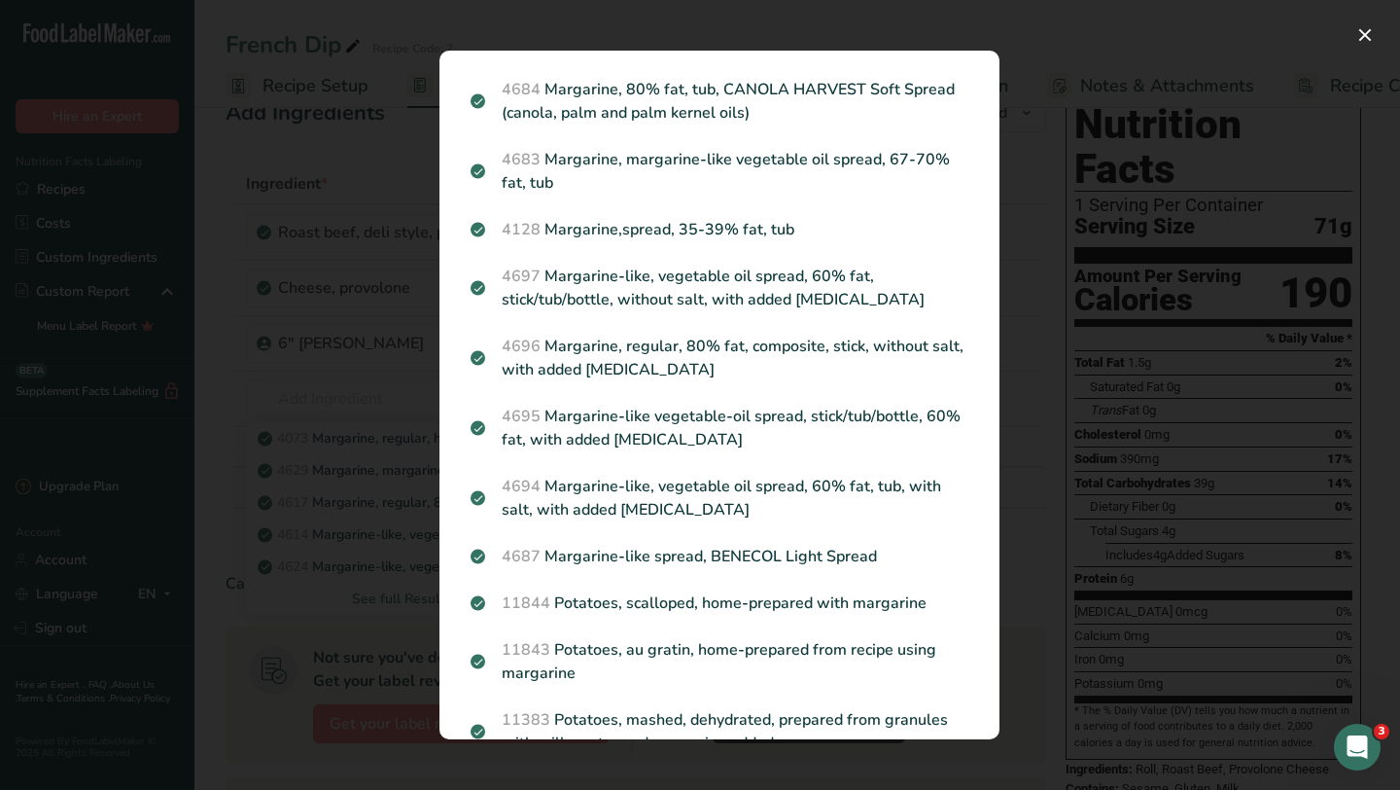
click at [1039, 391] on div "Search results modal" at bounding box center [700, 395] width 1400 height 790
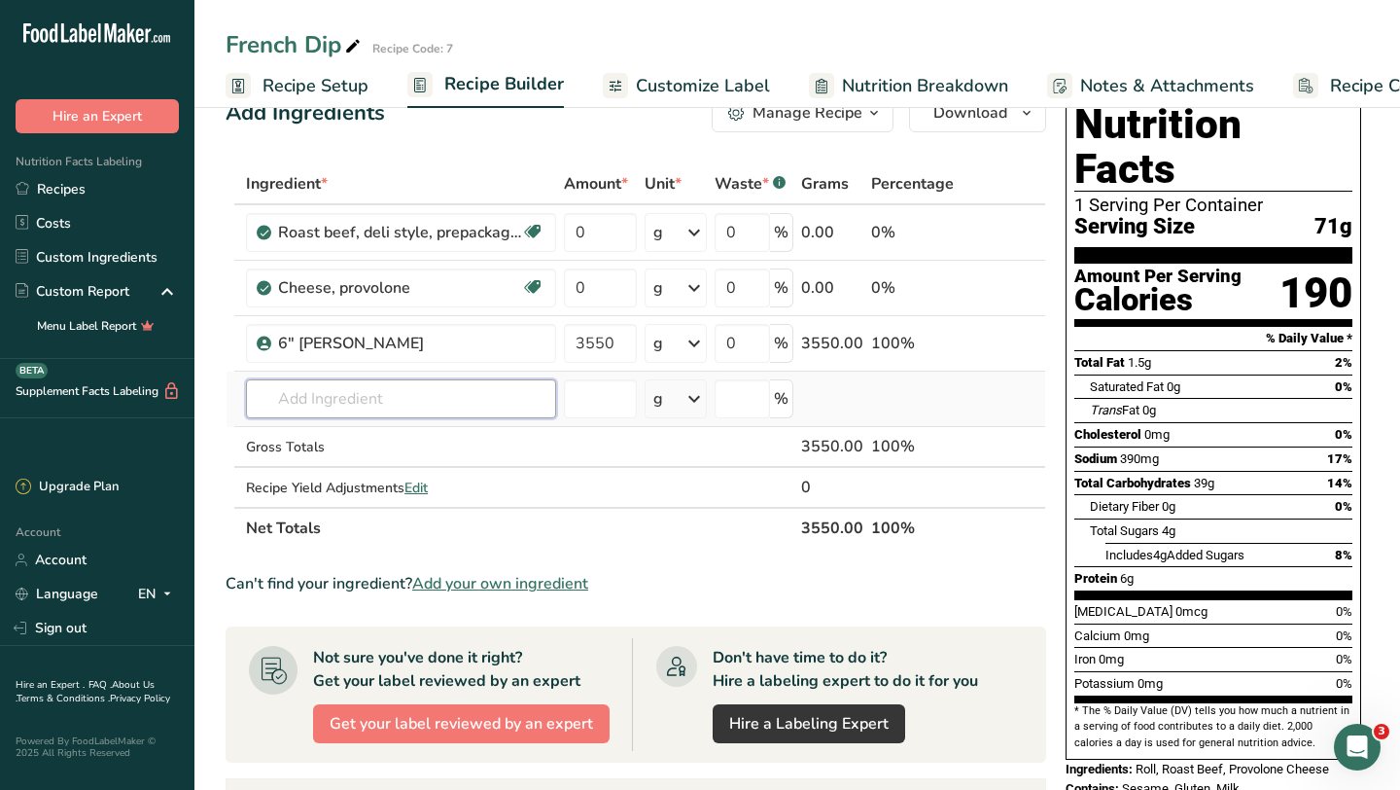
click at [386, 408] on input "text" at bounding box center [401, 398] width 310 height 39
click at [455, 410] on input "text" at bounding box center [401, 398] width 310 height 39
type input "classic mixed"
click at [374, 469] on div "Add your own ingredient" at bounding box center [401, 470] width 279 height 20
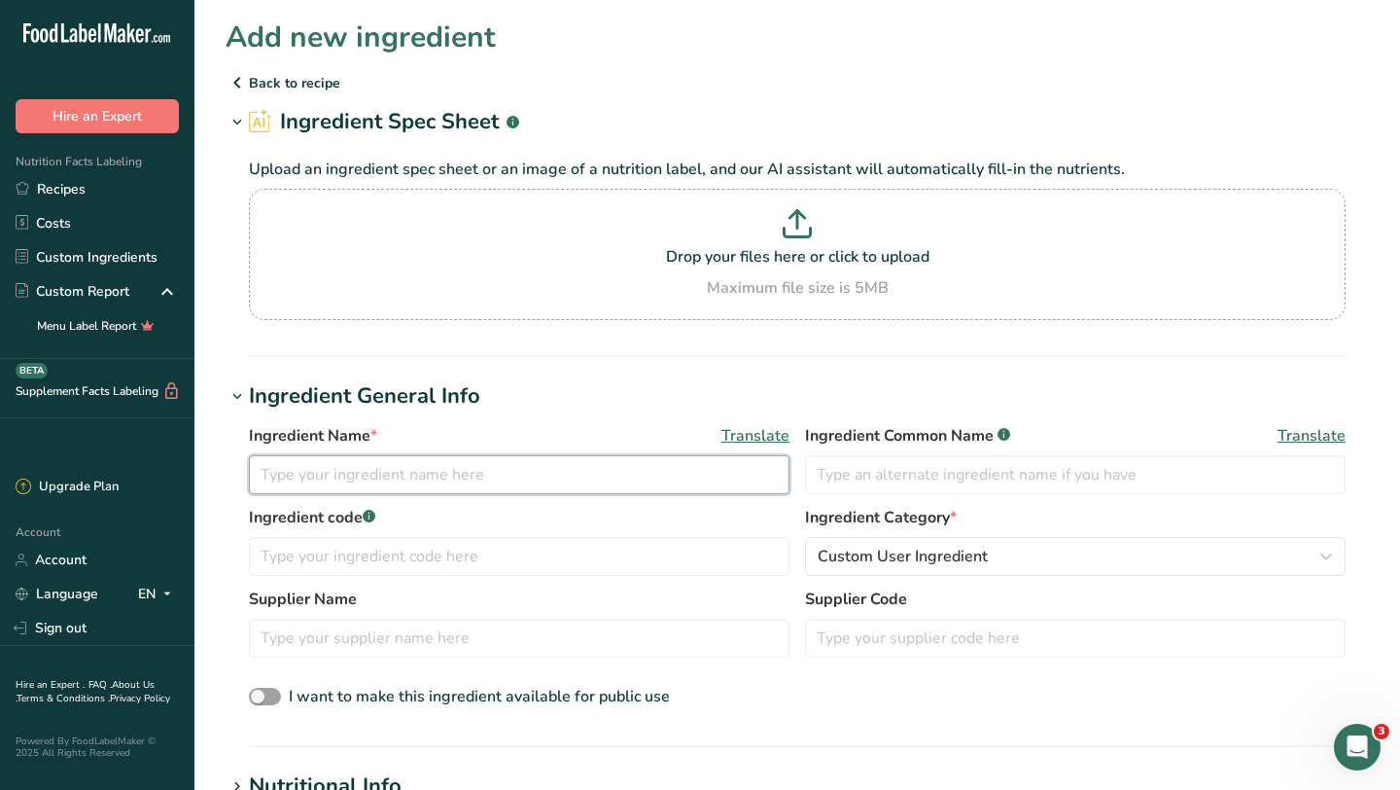
click at [388, 483] on input "text" at bounding box center [519, 474] width 541 height 39
click at [283, 478] on input "Clasic Mixed Vegetable Blend" at bounding box center [519, 474] width 541 height 39
click at [280, 479] on input "Clasic Mixed Vegetable Blend" at bounding box center [519, 474] width 541 height 39
type input "Classic Mixed Vegetable Blend"
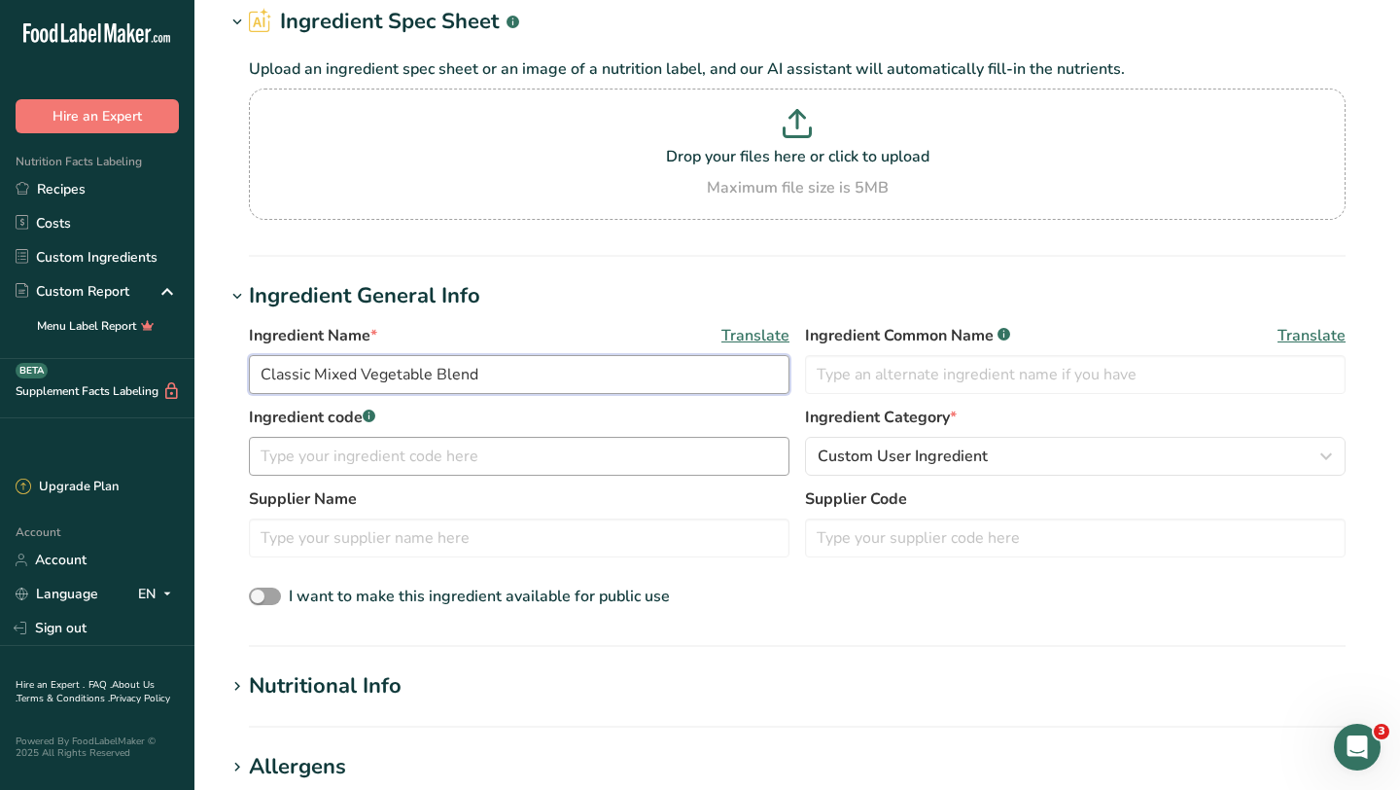
scroll to position [116, 0]
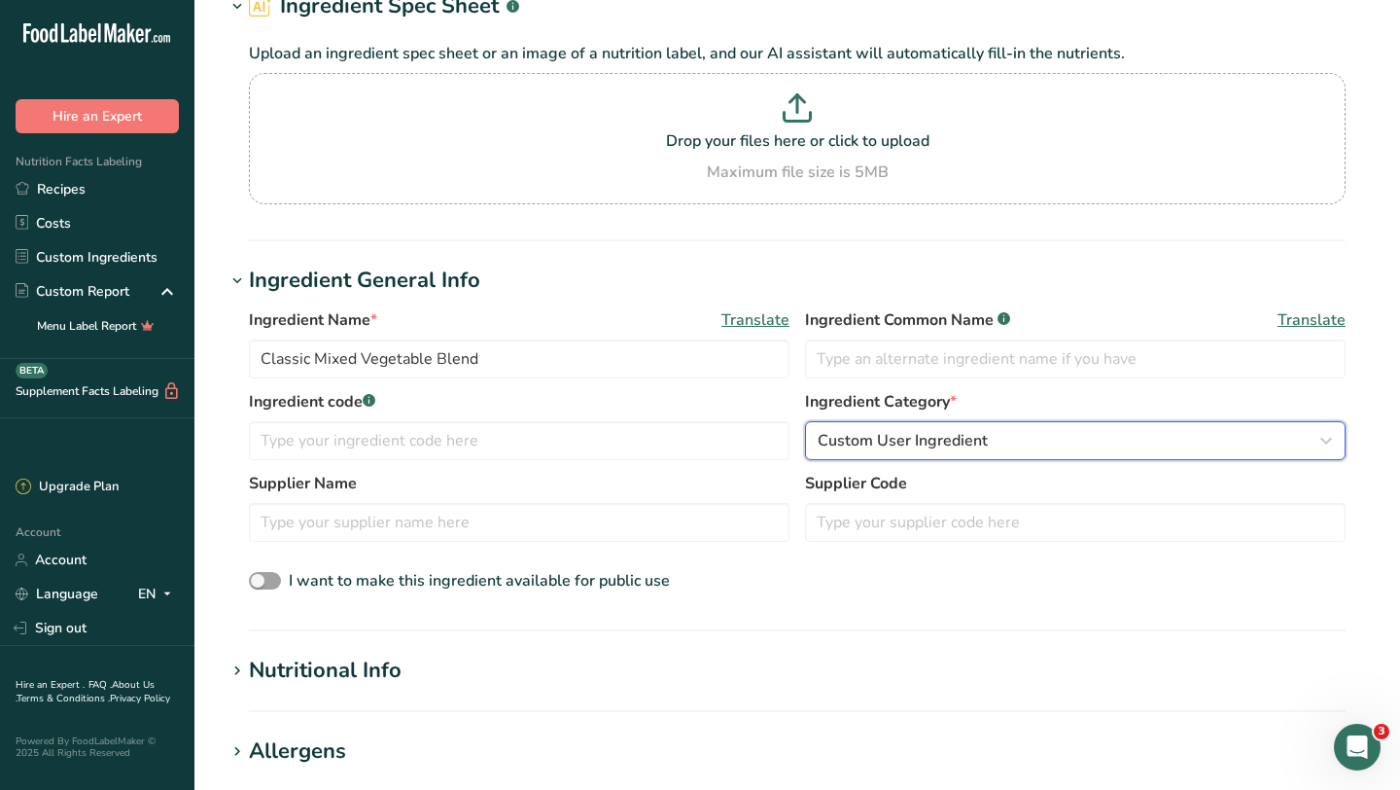
click at [969, 430] on span "Custom User Ingredient" at bounding box center [903, 440] width 170 height 23
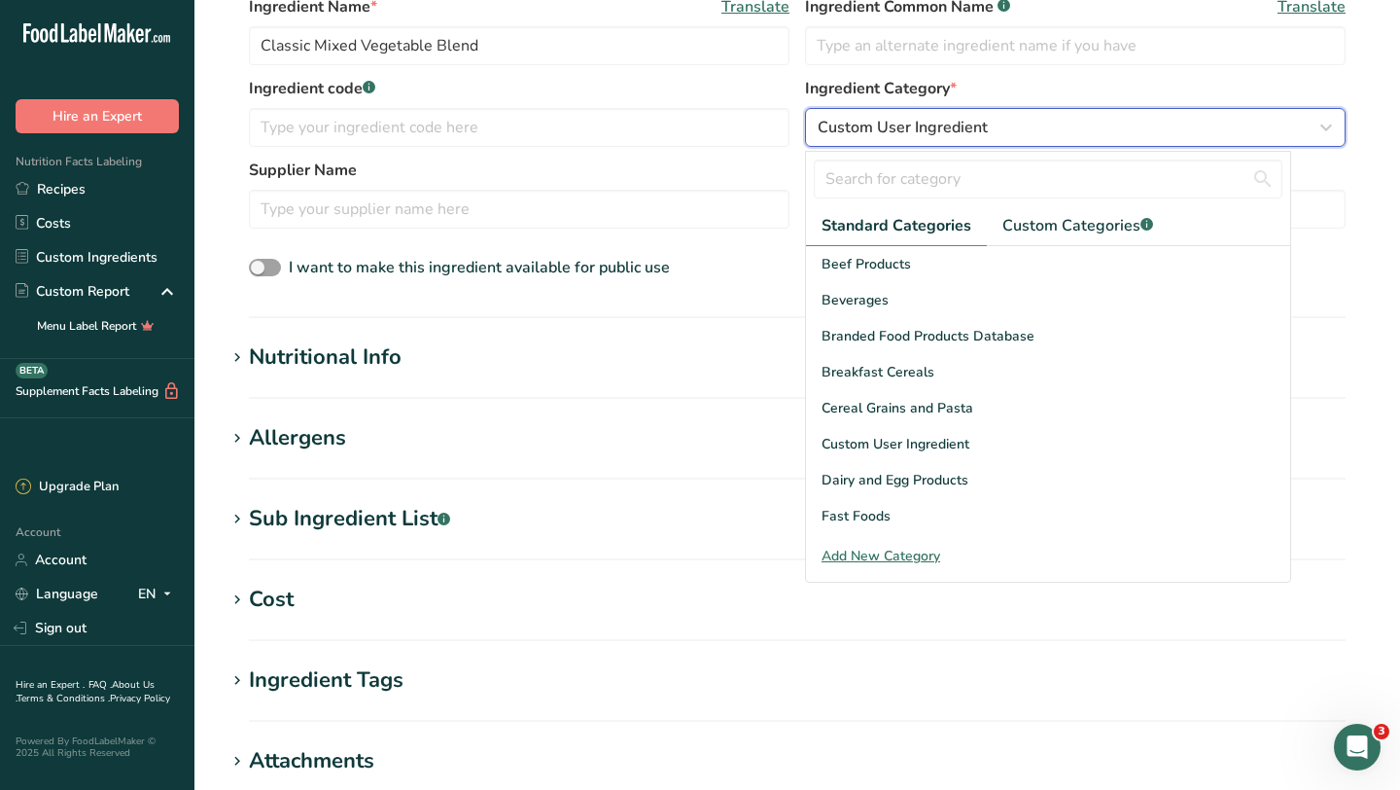
scroll to position [0, 0]
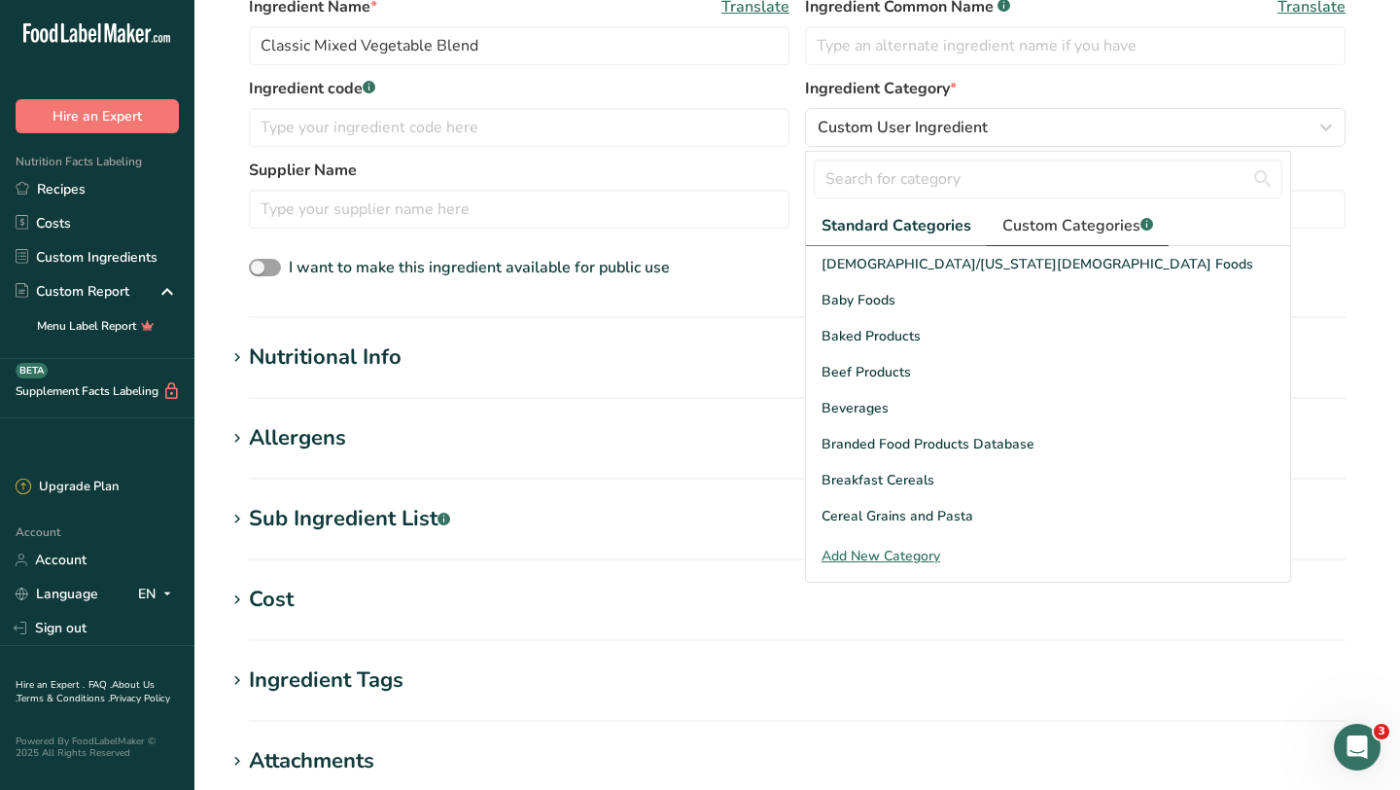
click at [1087, 234] on span "Custom Categories .a-a{fill:#347362;}.b-a{fill:#fff;}" at bounding box center [1078, 225] width 151 height 23
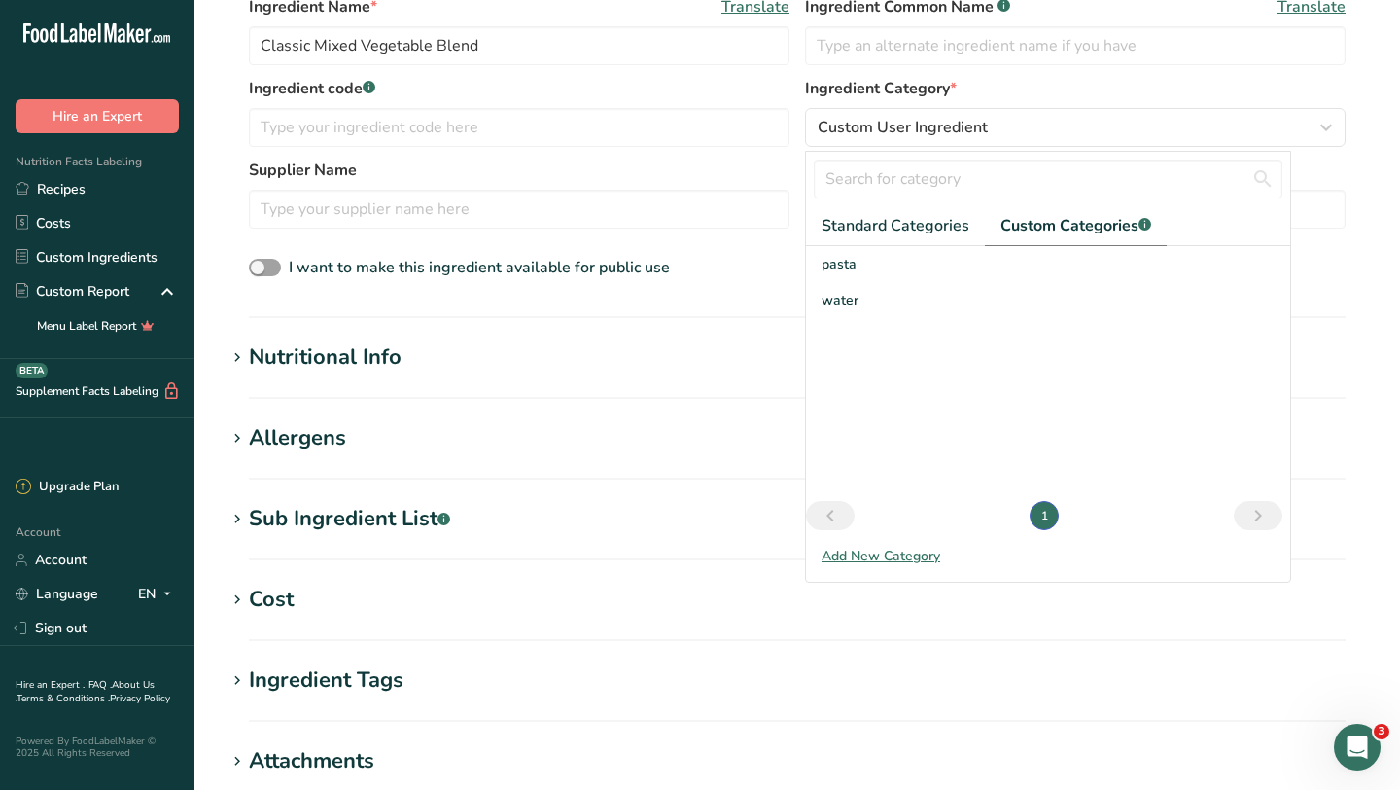
click at [918, 562] on div "Add New Category" at bounding box center [1048, 556] width 484 height 20
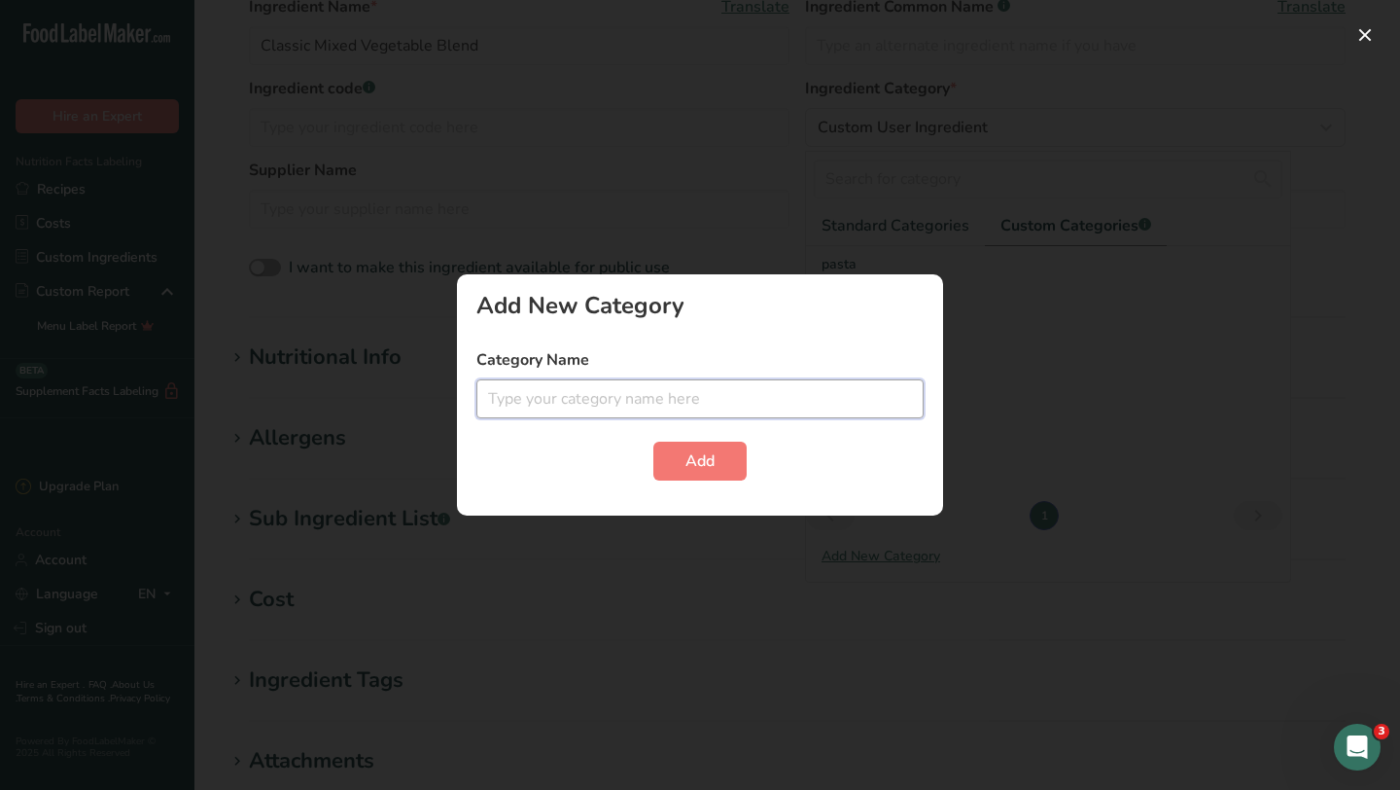
click at [836, 404] on input "text" at bounding box center [699, 398] width 447 height 39
type input "Vegetables"
click at [677, 464] on button "Add" at bounding box center [699, 460] width 93 height 39
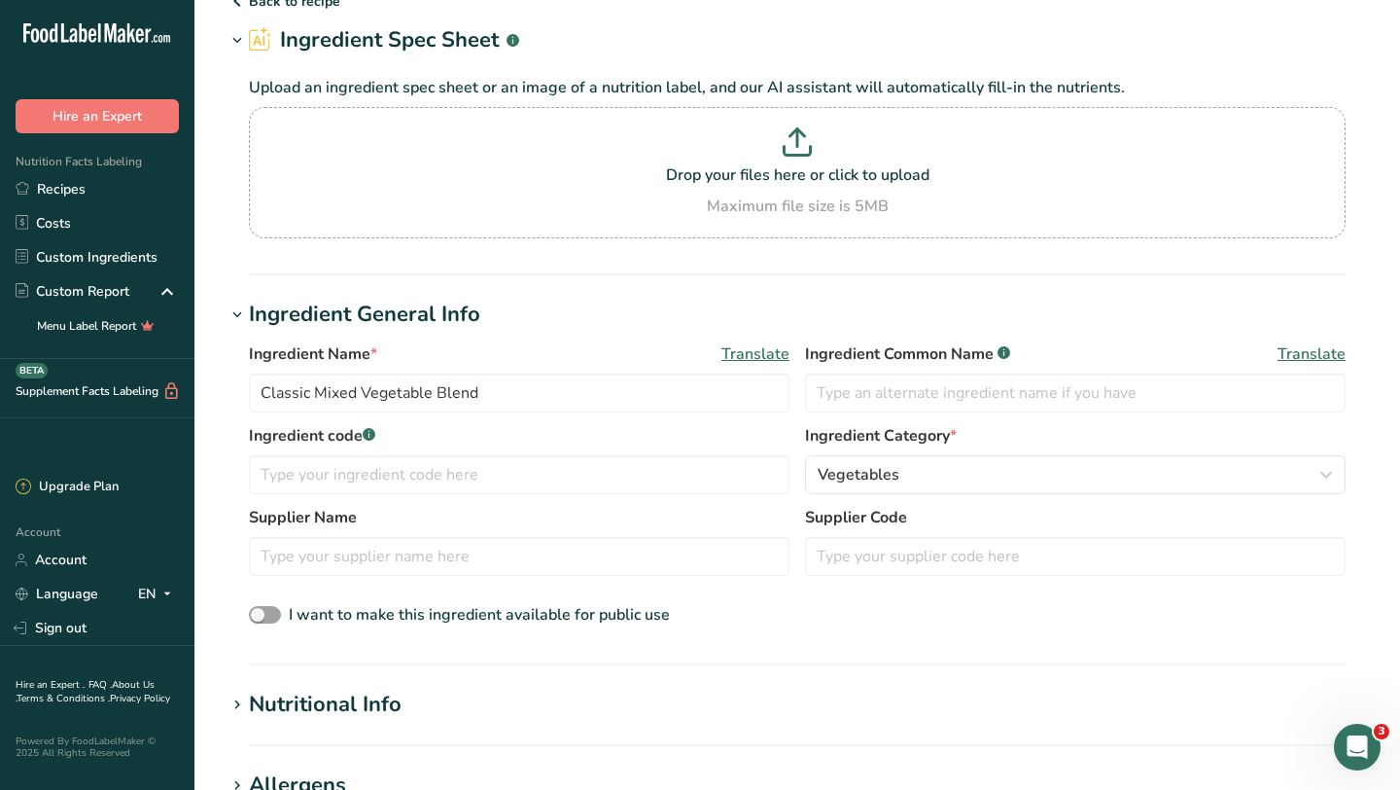
scroll to position [89, 0]
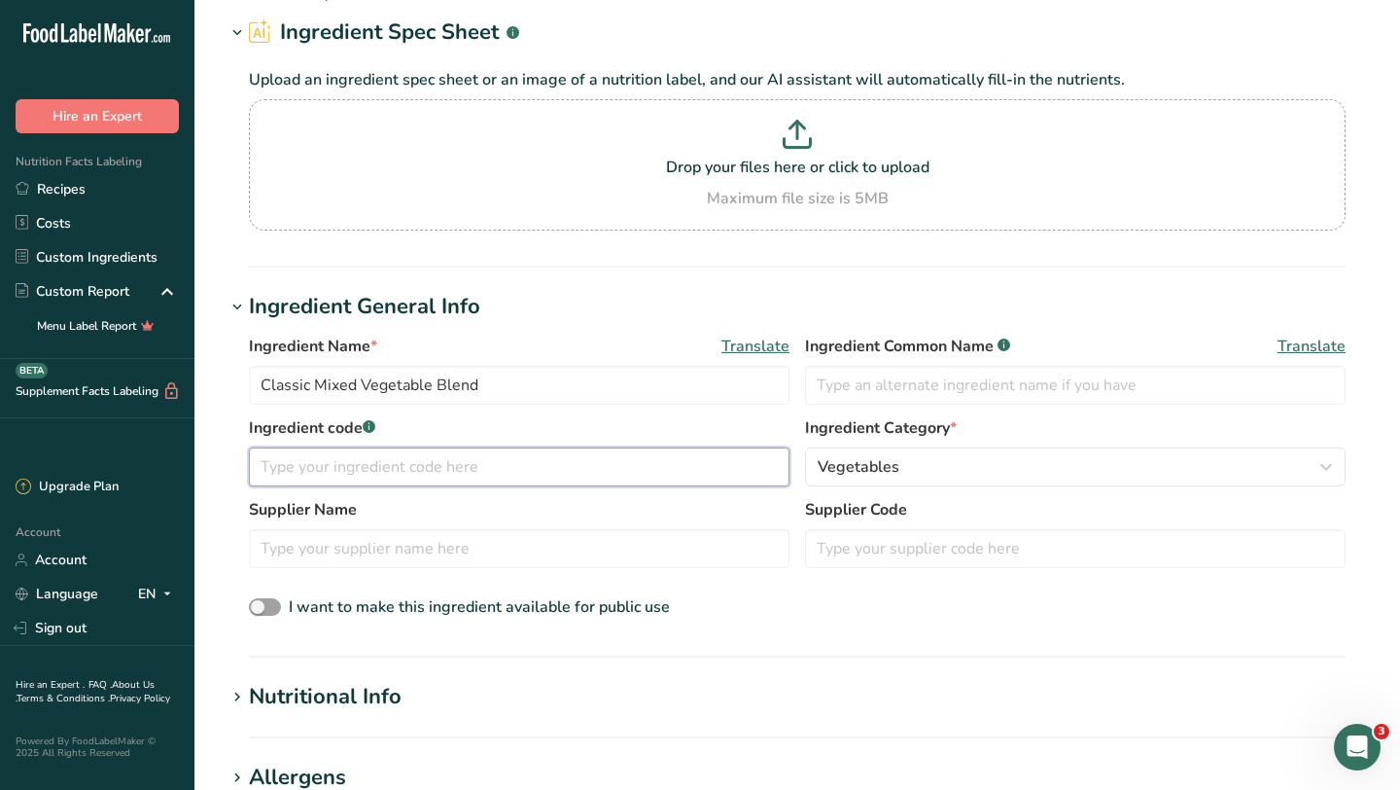
click at [655, 469] on input "text" at bounding box center [519, 466] width 541 height 39
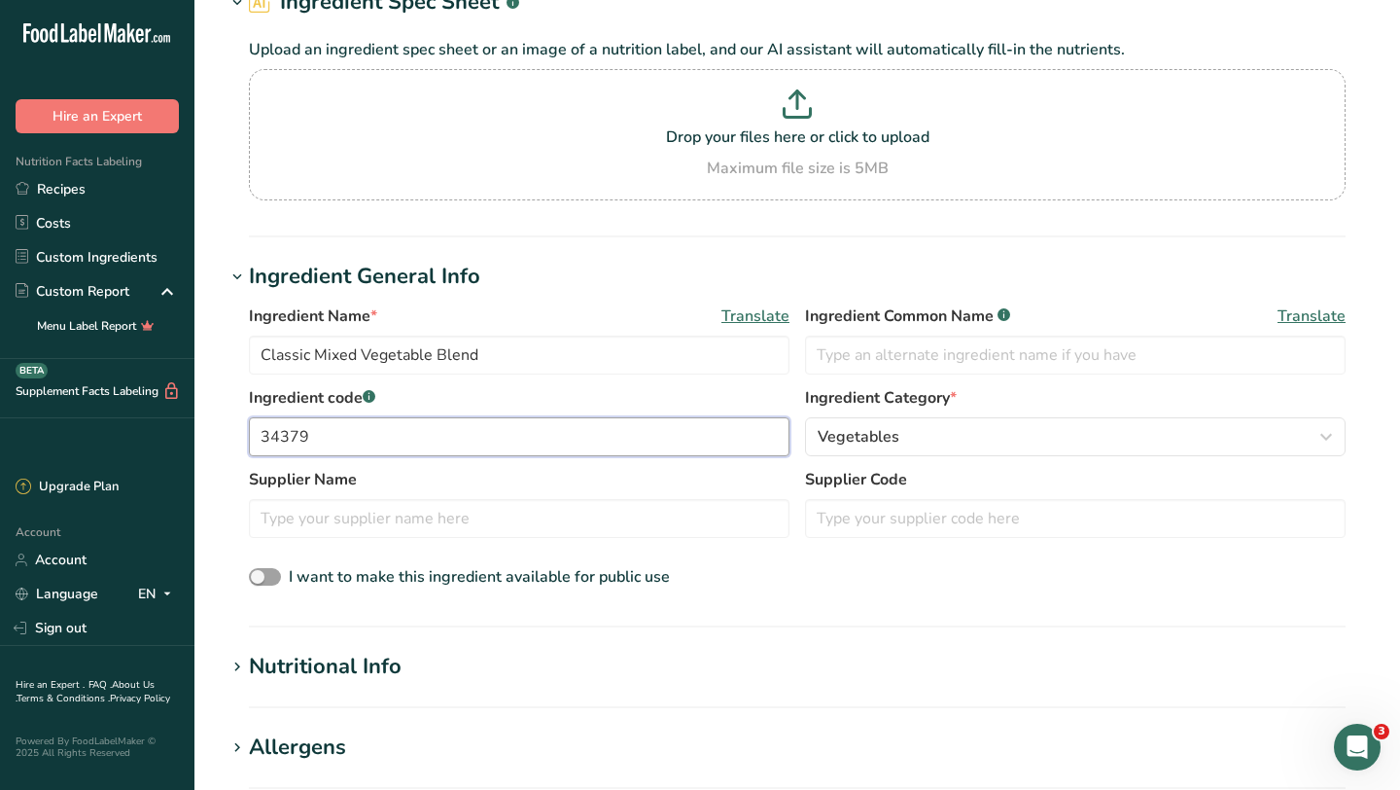
scroll to position [123, 0]
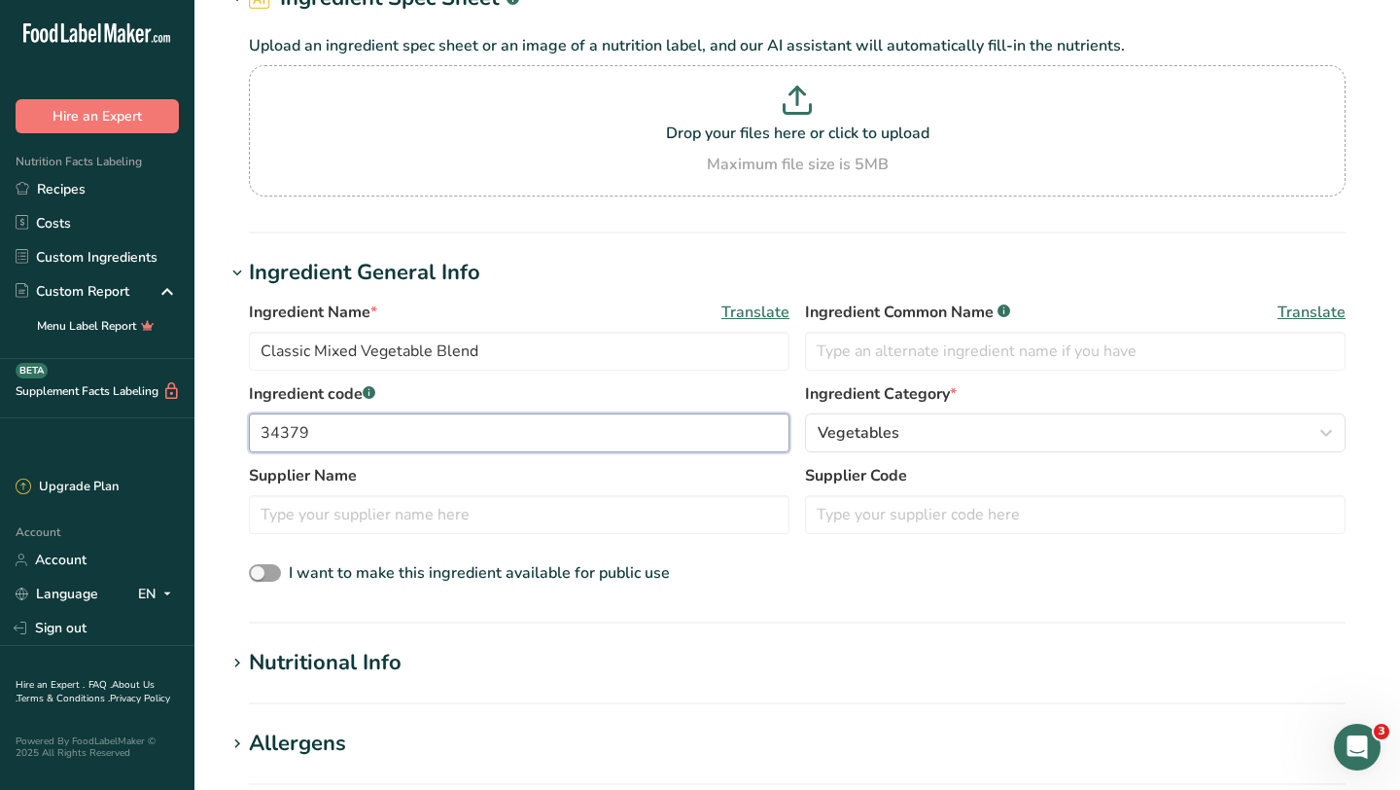
type input "34379"
click at [646, 536] on div "Supplier Name Supplier Code" at bounding box center [797, 505] width 1097 height 82
click at [637, 529] on input "text" at bounding box center [519, 514] width 541 height 39
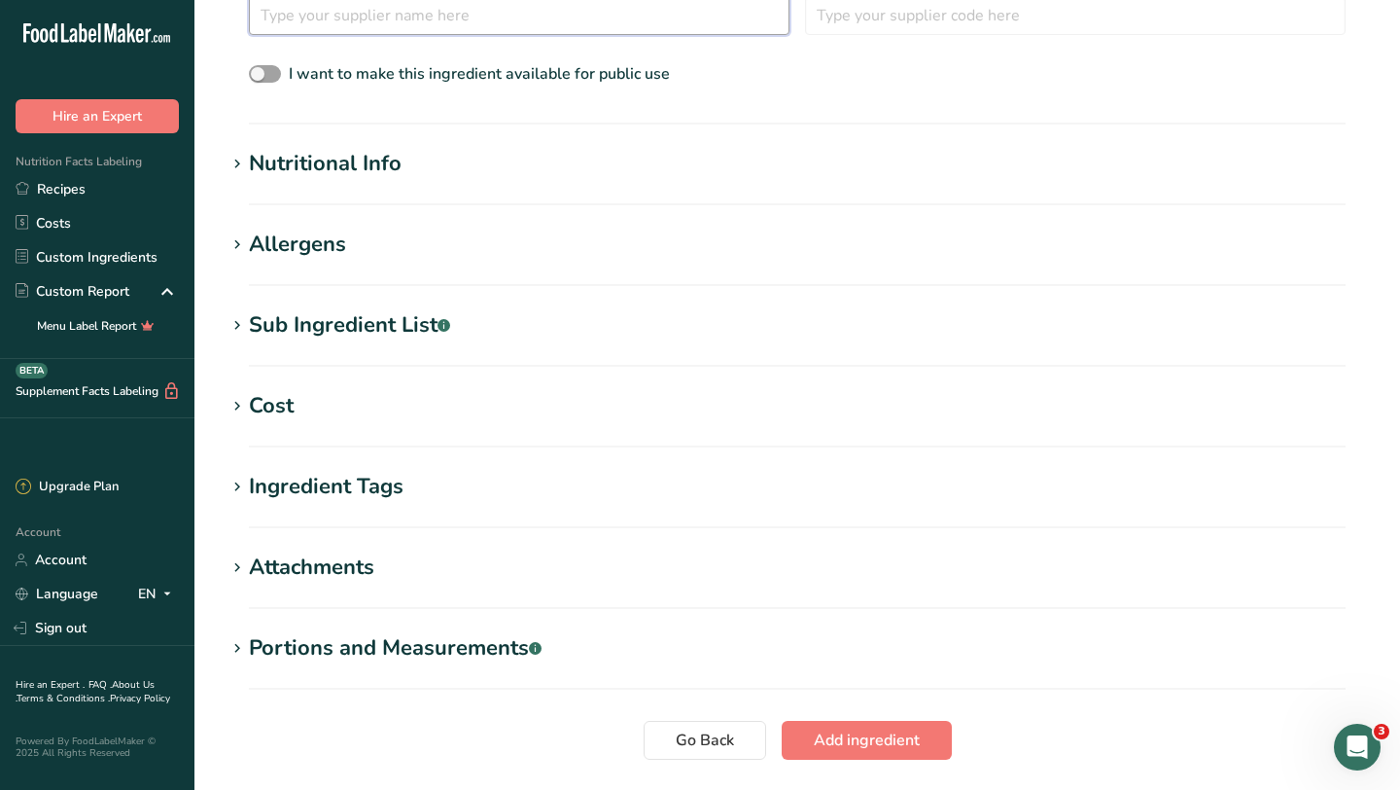
scroll to position [663, 0]
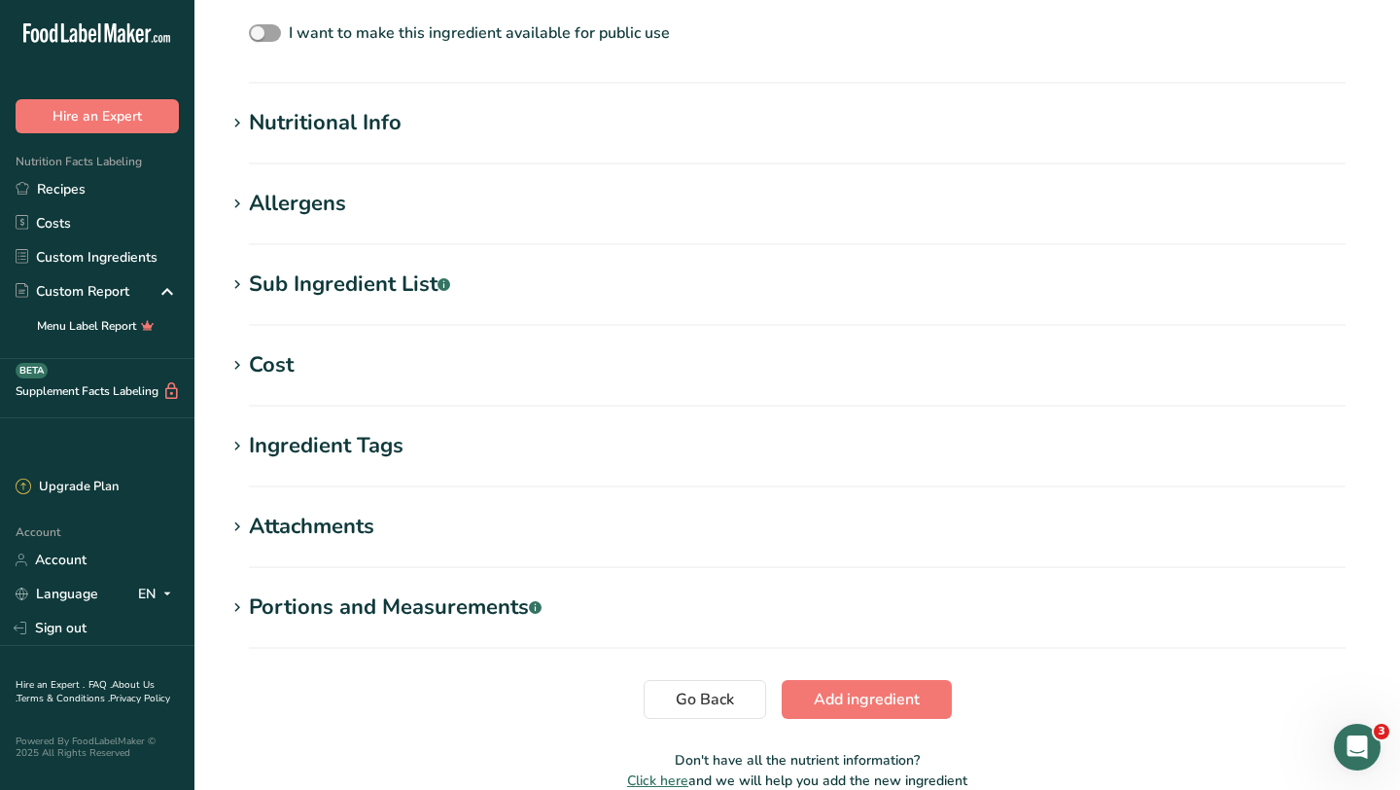
click at [370, 116] on div "Nutritional Info" at bounding box center [325, 123] width 153 height 32
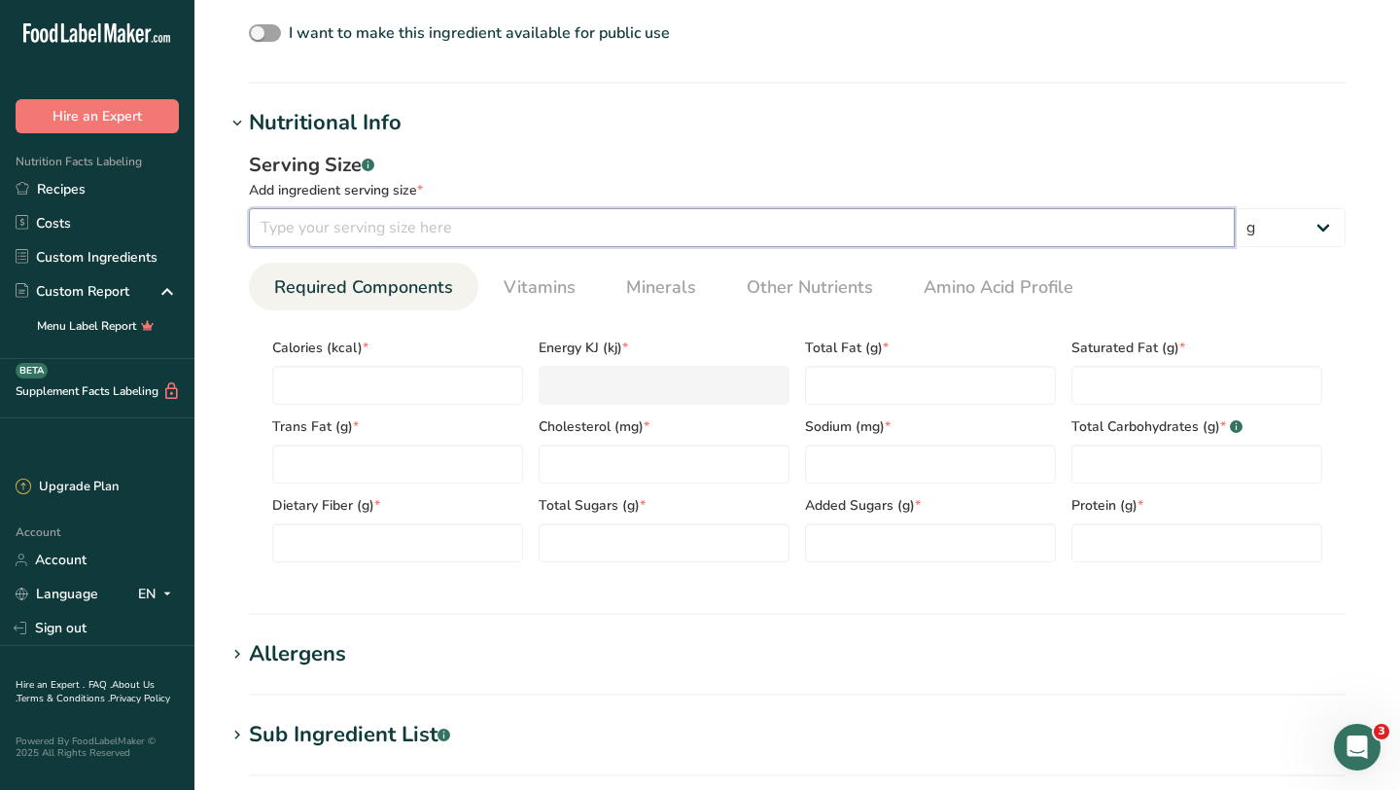
click at [367, 234] on input "number" at bounding box center [742, 227] width 986 height 39
type input "2"
click at [1306, 230] on select "g kg mg mcg lb oz l mL fl oz tbsp tsp cup qt gallon" at bounding box center [1290, 227] width 111 height 39
click at [563, 232] on input "number" at bounding box center [742, 227] width 986 height 39
type input "85"
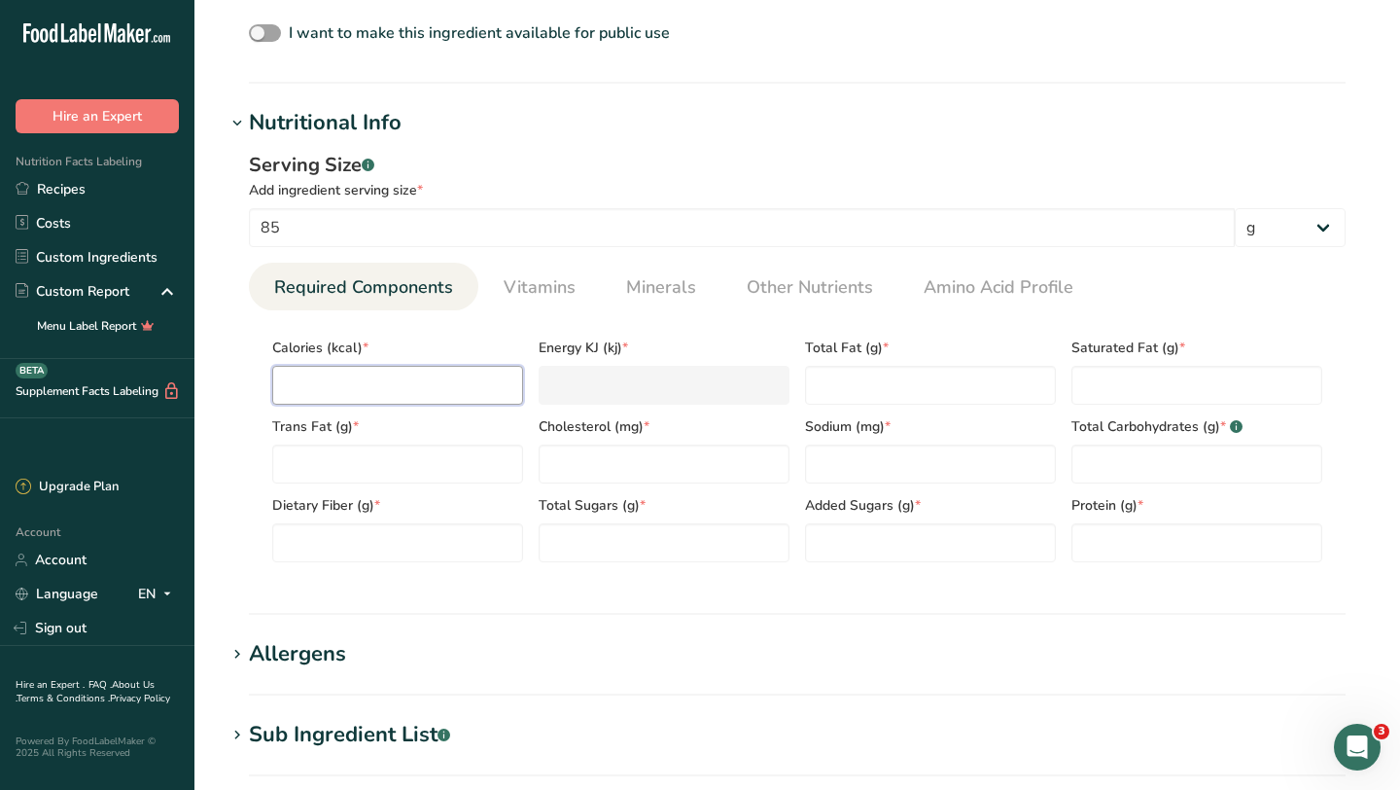
click at [437, 385] on input "number" at bounding box center [397, 385] width 251 height 39
type input "5"
type KJ "20.9"
type input "50"
type KJ "209.2"
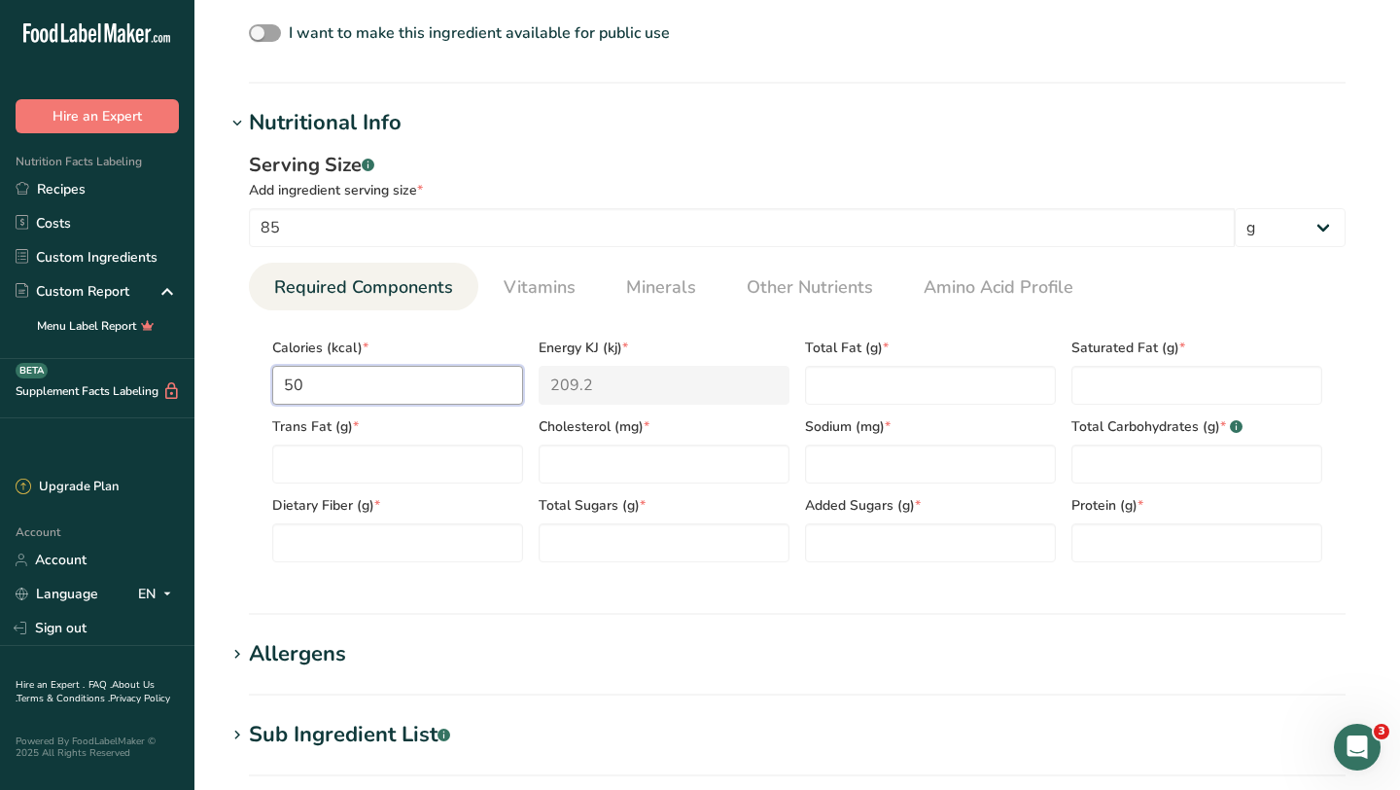
type input "50"
click at [904, 377] on Fat "number" at bounding box center [930, 385] width 251 height 39
type Fat "0"
click at [1129, 381] on Fat "number" at bounding box center [1197, 385] width 251 height 39
type Fat "0"
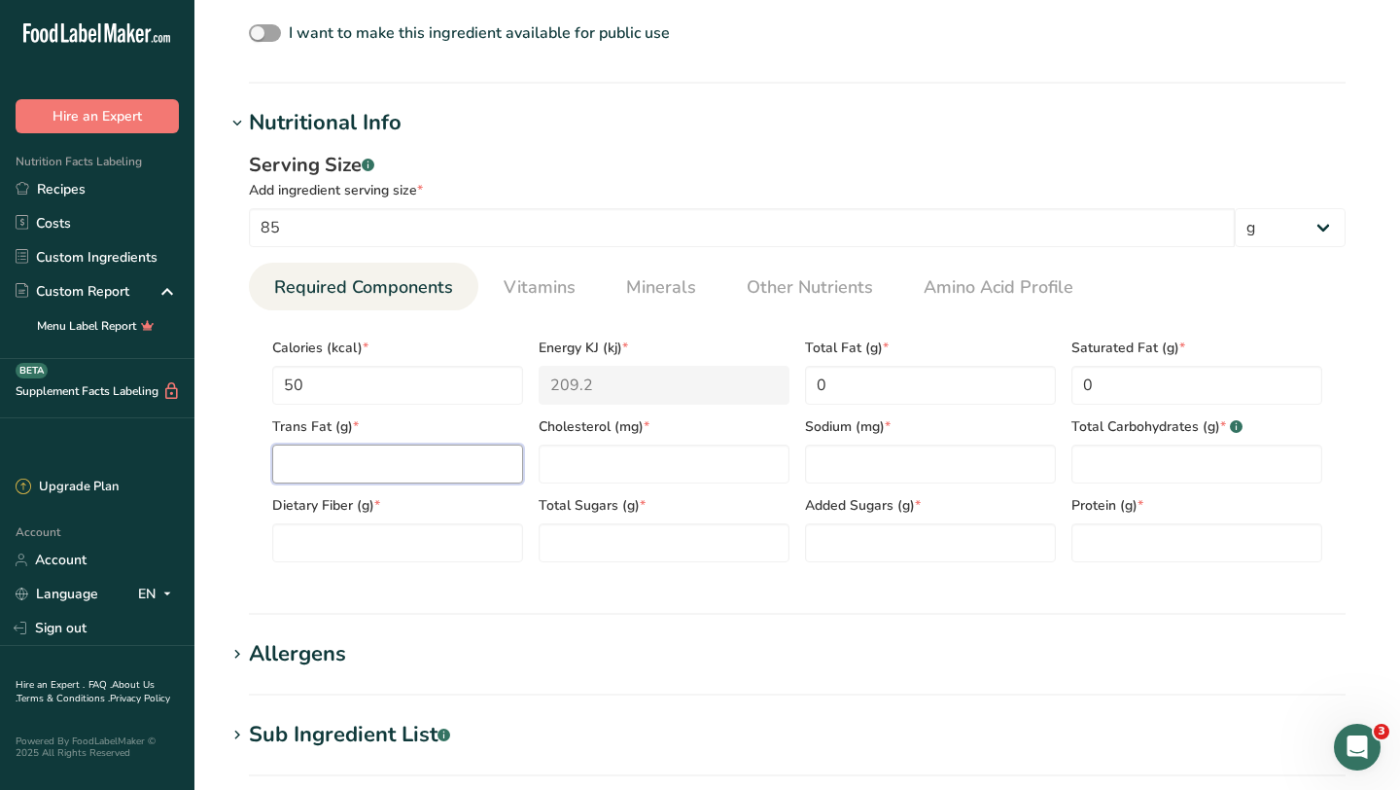
click at [467, 465] on Fat "number" at bounding box center [397, 463] width 251 height 39
type Fat "0"
click at [597, 465] on input "number" at bounding box center [664, 463] width 251 height 39
type input "0"
click at [844, 469] on input "number" at bounding box center [930, 463] width 251 height 39
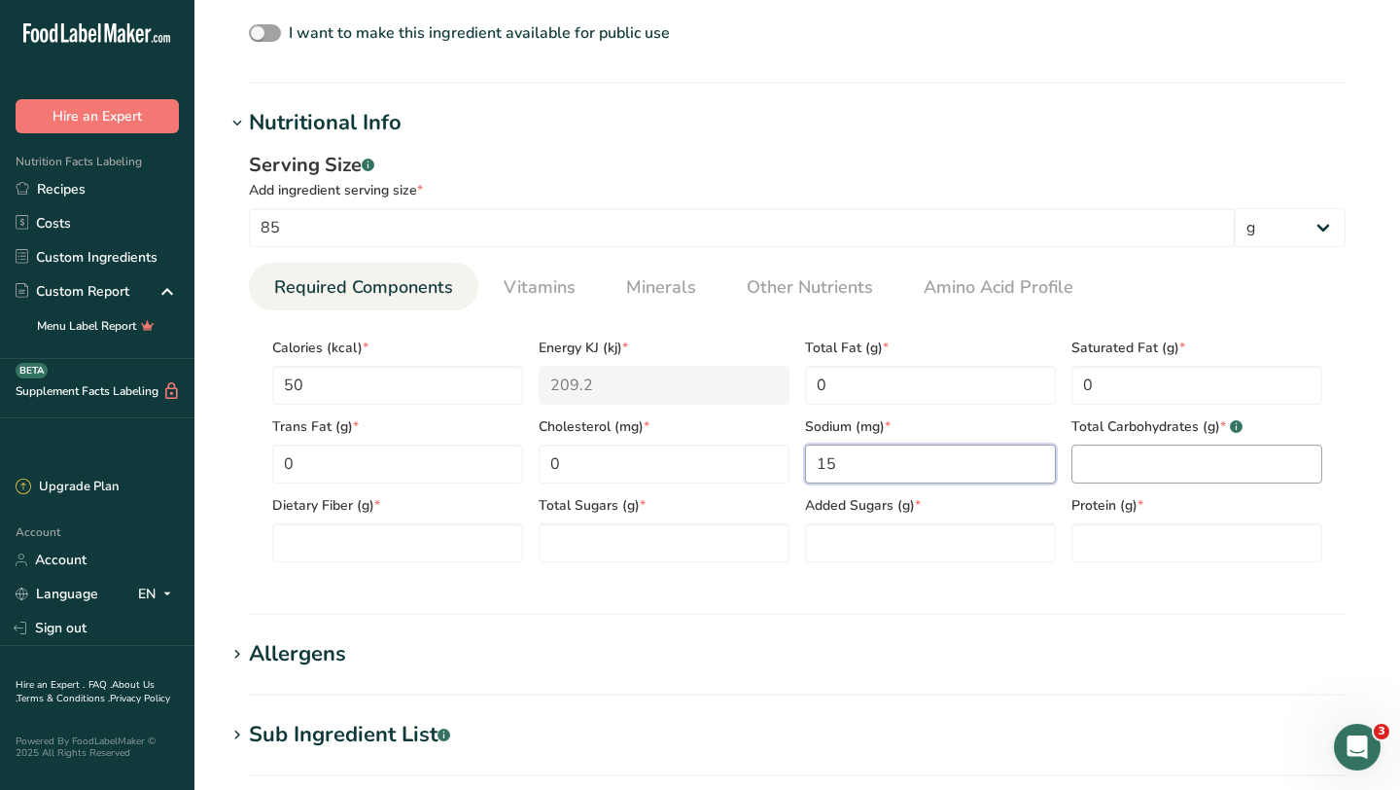
type input "15"
click at [1134, 471] on Carbohydrates "number" at bounding box center [1197, 463] width 251 height 39
type Carbohydrates "11"
click at [495, 542] on Fiber "number" at bounding box center [397, 542] width 251 height 39
type Fiber "3"
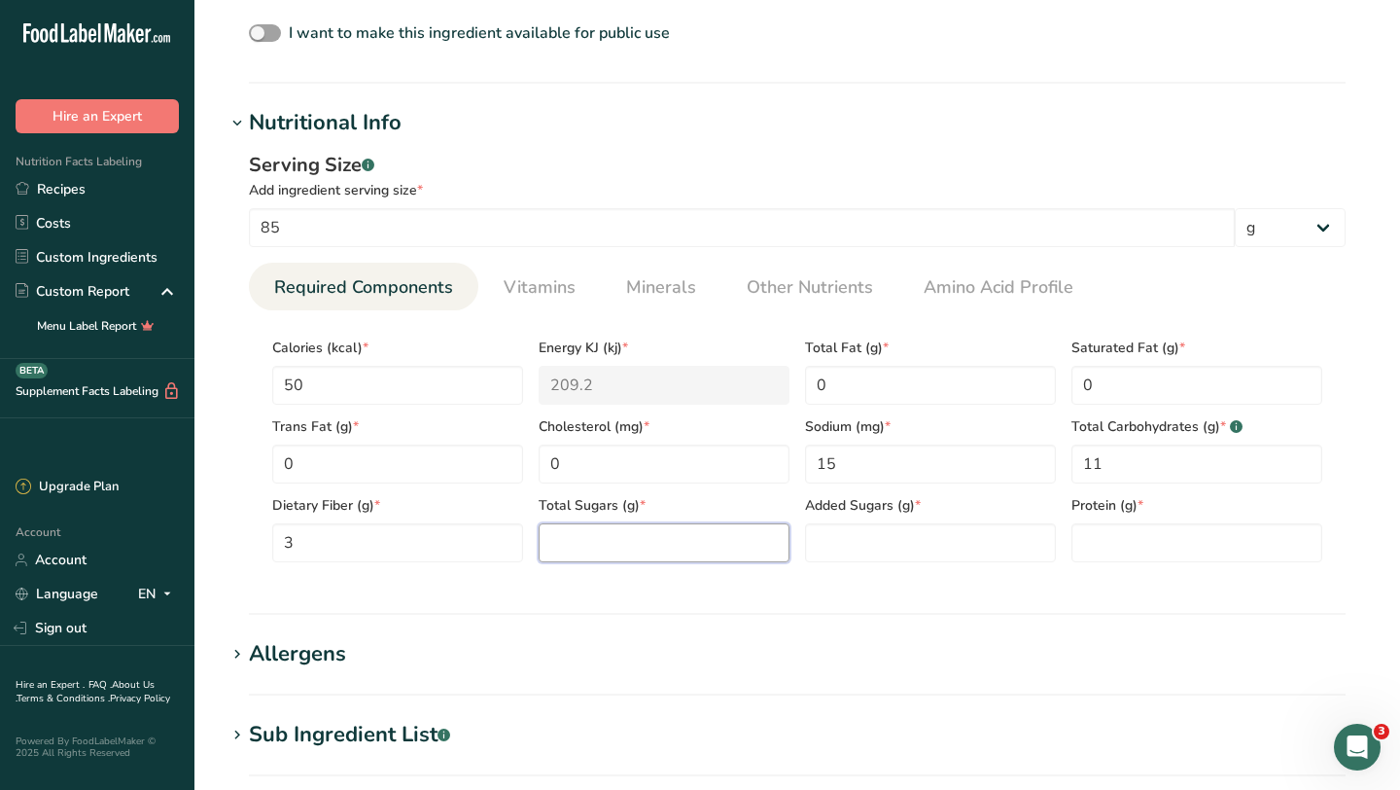
click at [623, 546] on Sugars "number" at bounding box center [664, 542] width 251 height 39
type Sugars "3"
click at [847, 539] on Sugars "number" at bounding box center [930, 542] width 251 height 39
type Sugars "0"
click at [1181, 535] on input "number" at bounding box center [1197, 542] width 251 height 39
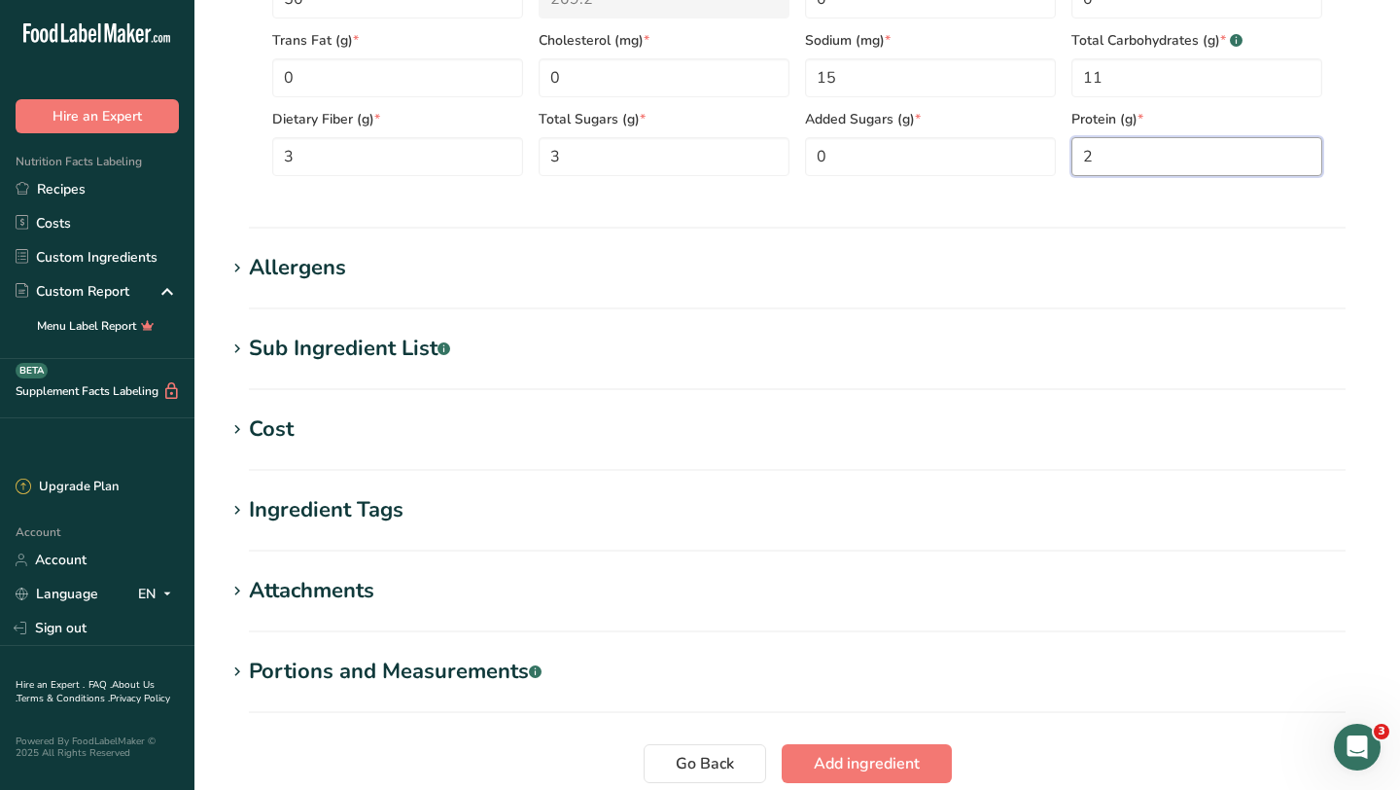
scroll to position [1054, 0]
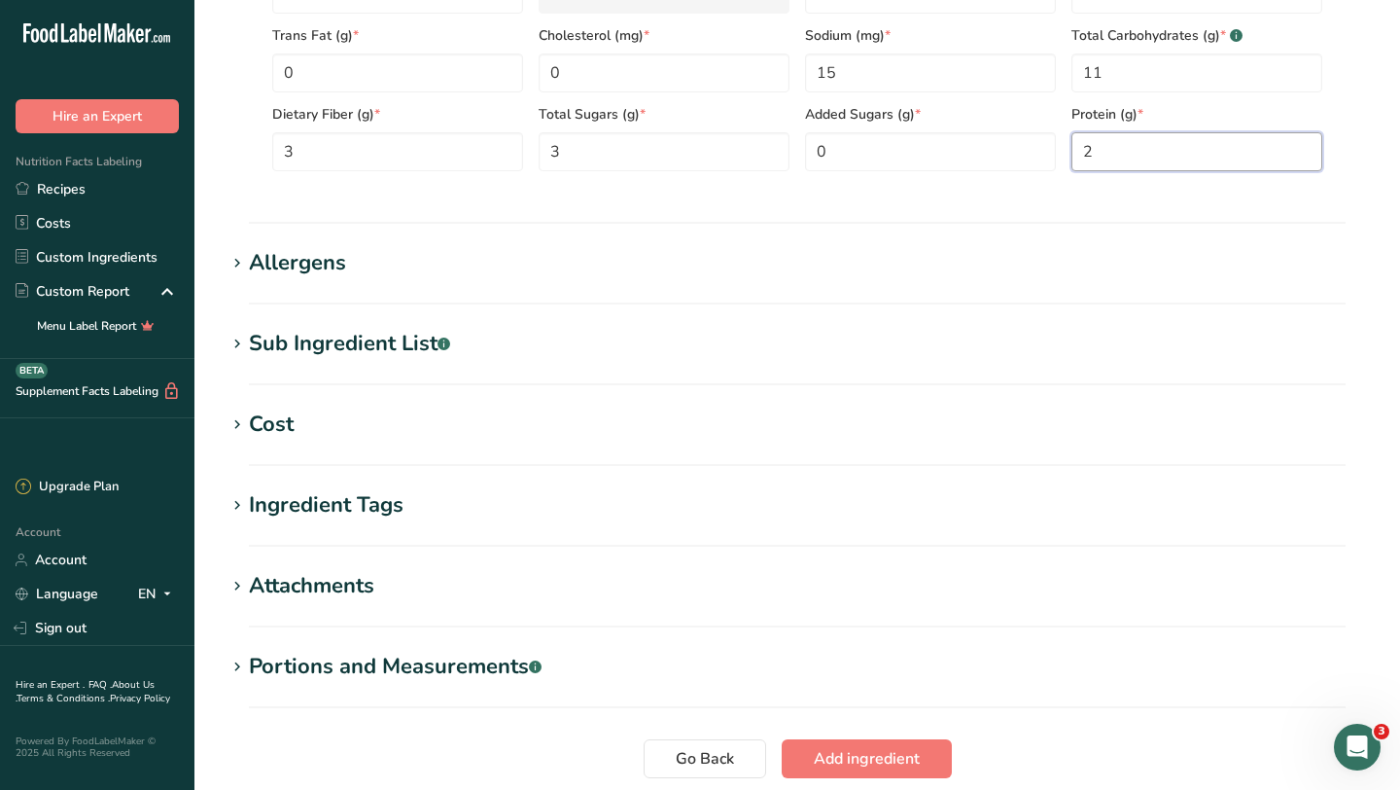
type input "2"
click at [321, 260] on div "Allergens" at bounding box center [297, 263] width 97 height 32
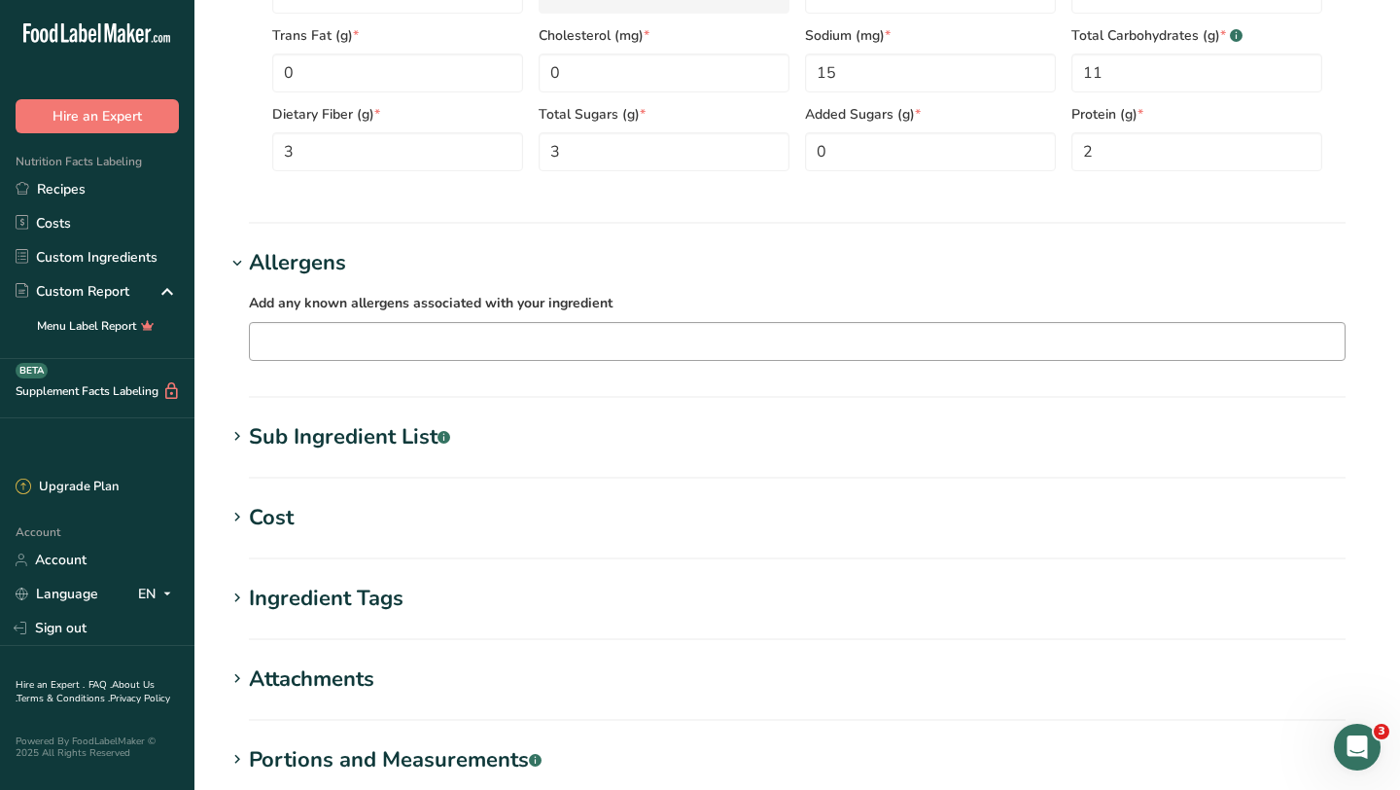
click at [295, 355] on input "text" at bounding box center [797, 341] width 1095 height 30
type input "c"
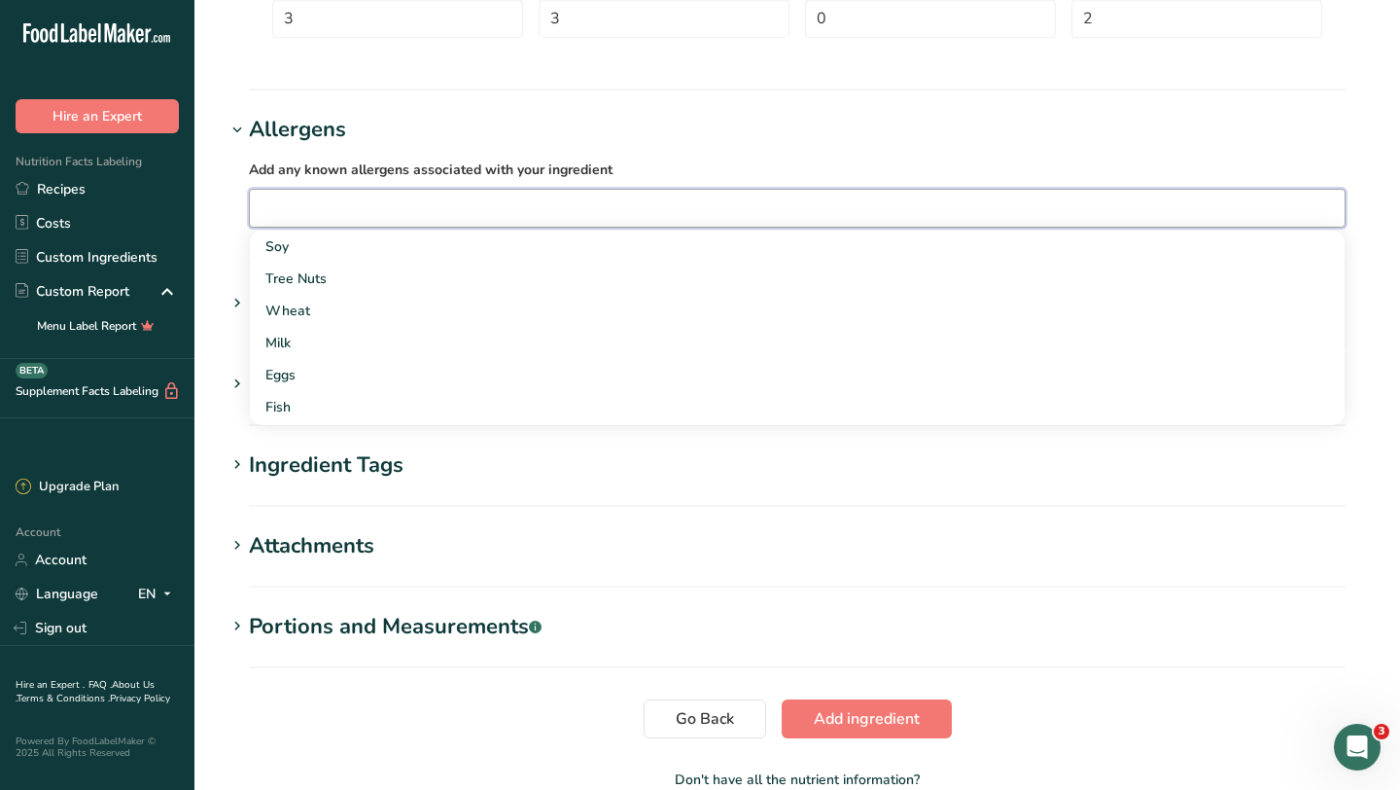
scroll to position [1301, 0]
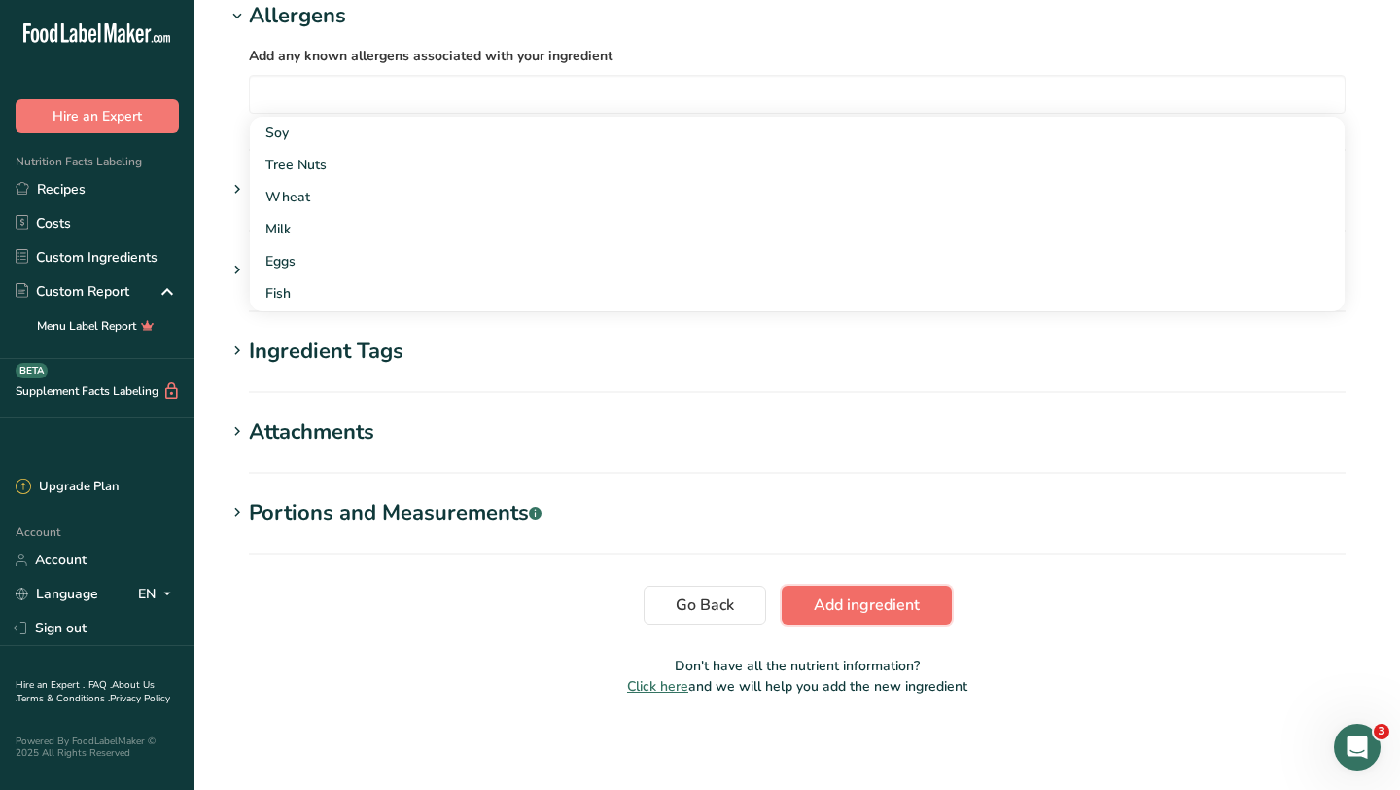
click at [846, 593] on span "Add ingredient" at bounding box center [867, 604] width 106 height 23
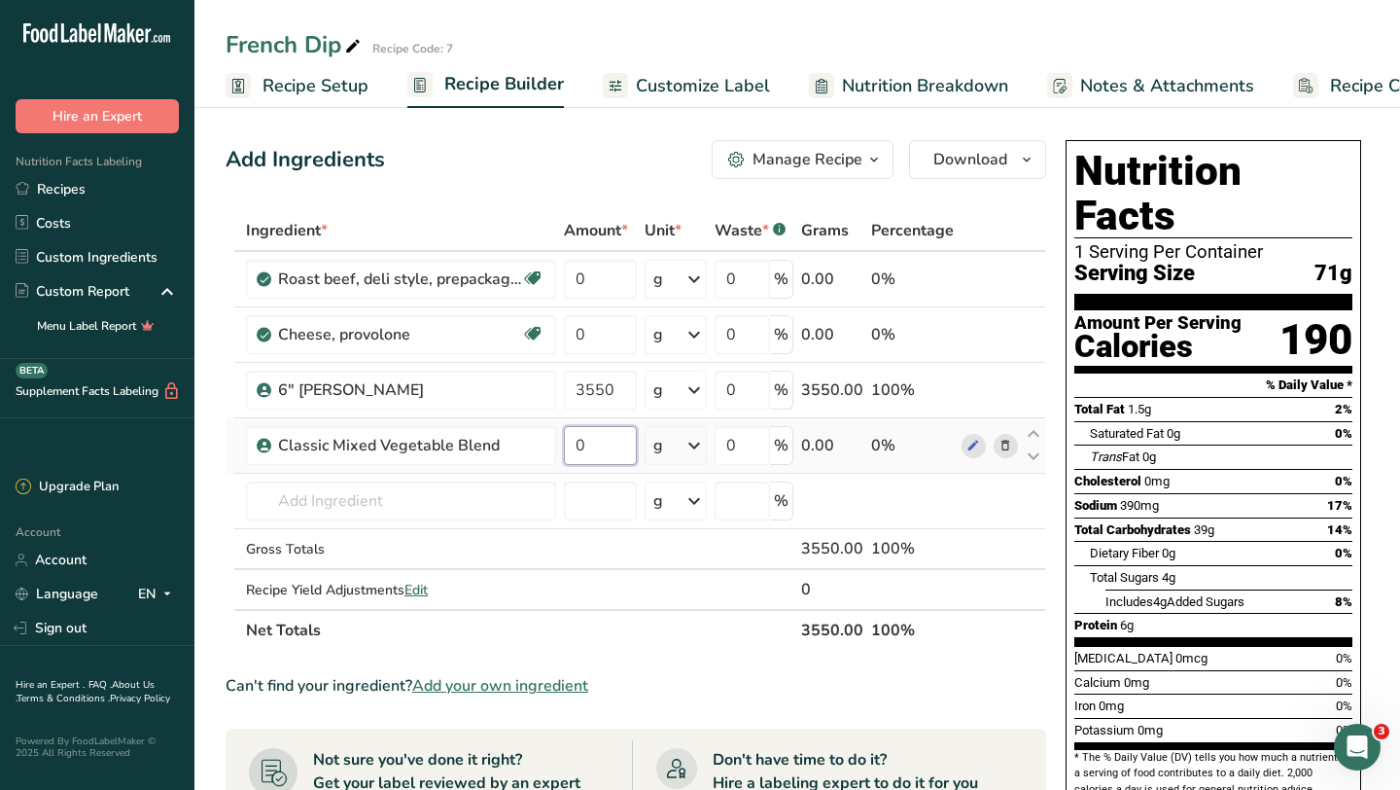
click at [604, 454] on input "0" at bounding box center [600, 445] width 73 height 39
click at [612, 279] on div "Ingredient * Amount * Unit * Waste * .a-a{fill:#347362;}.b-a{fill:#fff;} Grams …" at bounding box center [636, 430] width 821 height 441
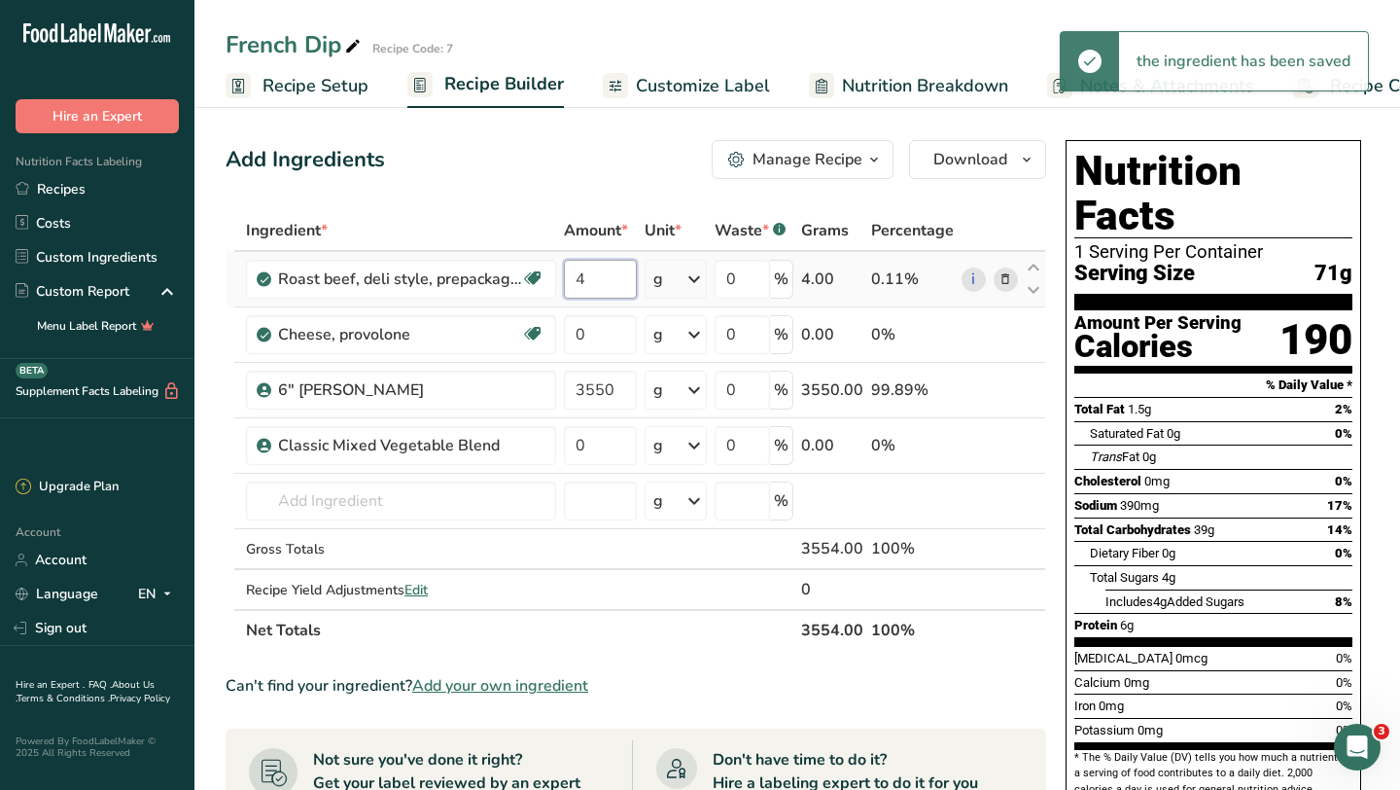
type input "4"
click at [682, 282] on div "Ingredient * Amount * Unit * Waste * .a-a{fill:#347362;}.b-a{fill:#fff;} Grams …" at bounding box center [636, 430] width 821 height 441
click at [682, 282] on div "g" at bounding box center [676, 279] width 62 height 39
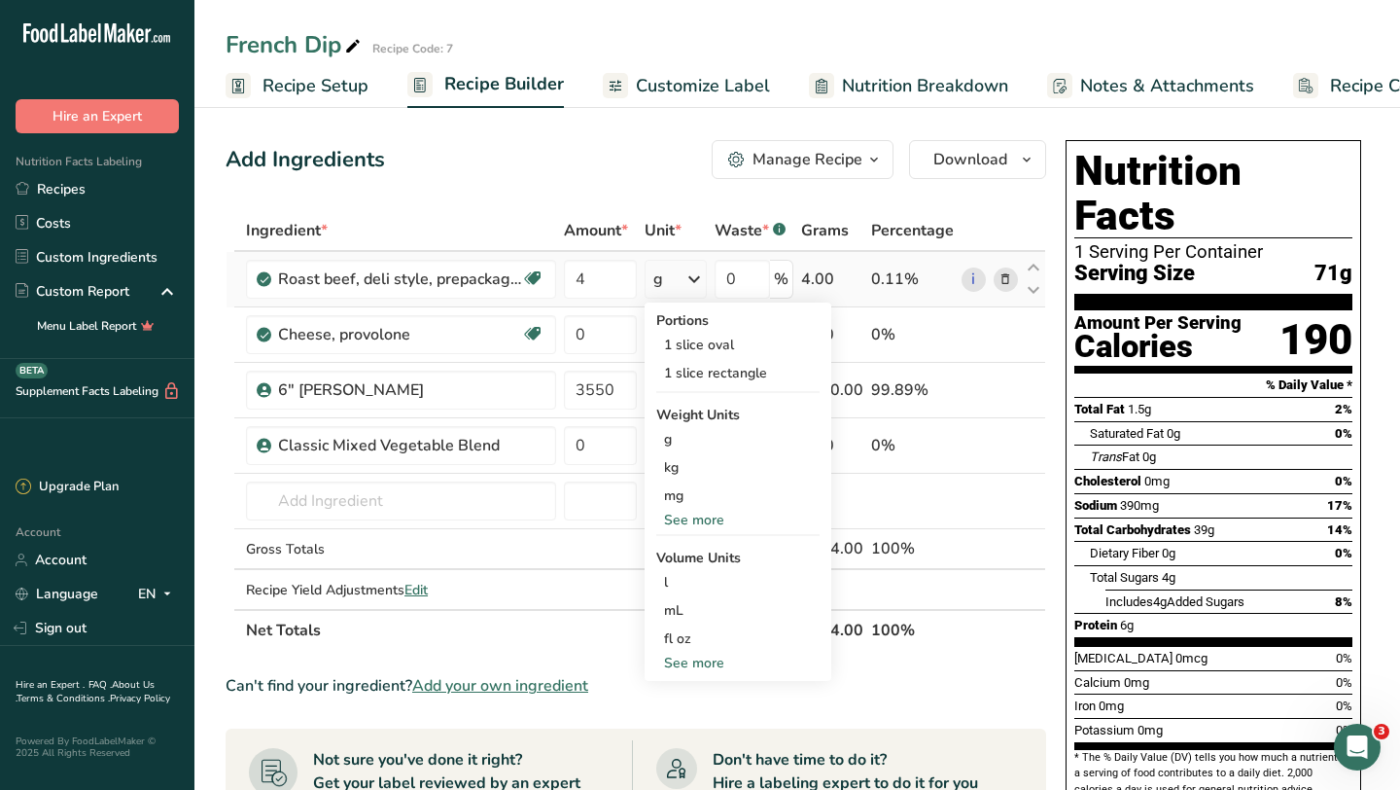
click at [701, 521] on div "See more" at bounding box center [737, 520] width 163 height 20
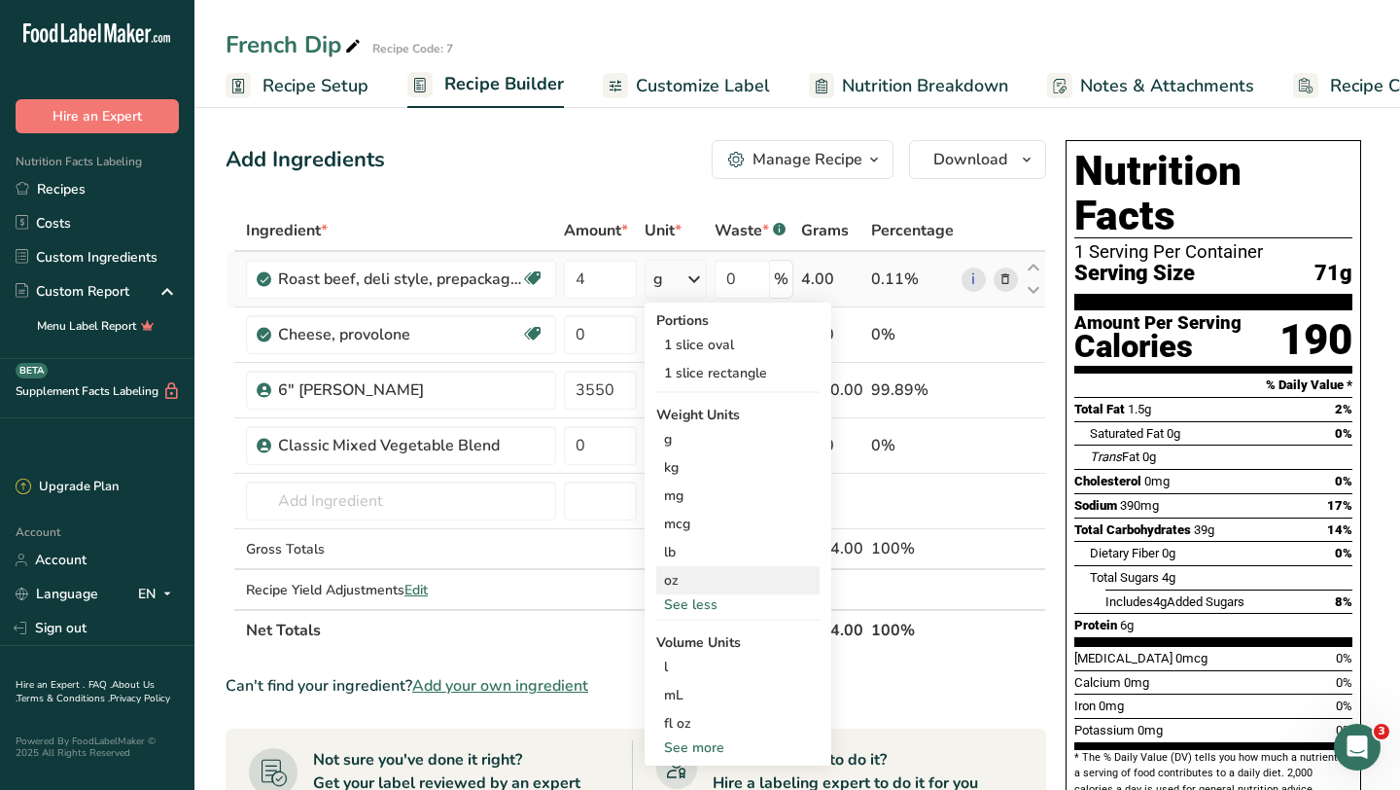
click at [680, 574] on div "oz" at bounding box center [737, 580] width 163 height 28
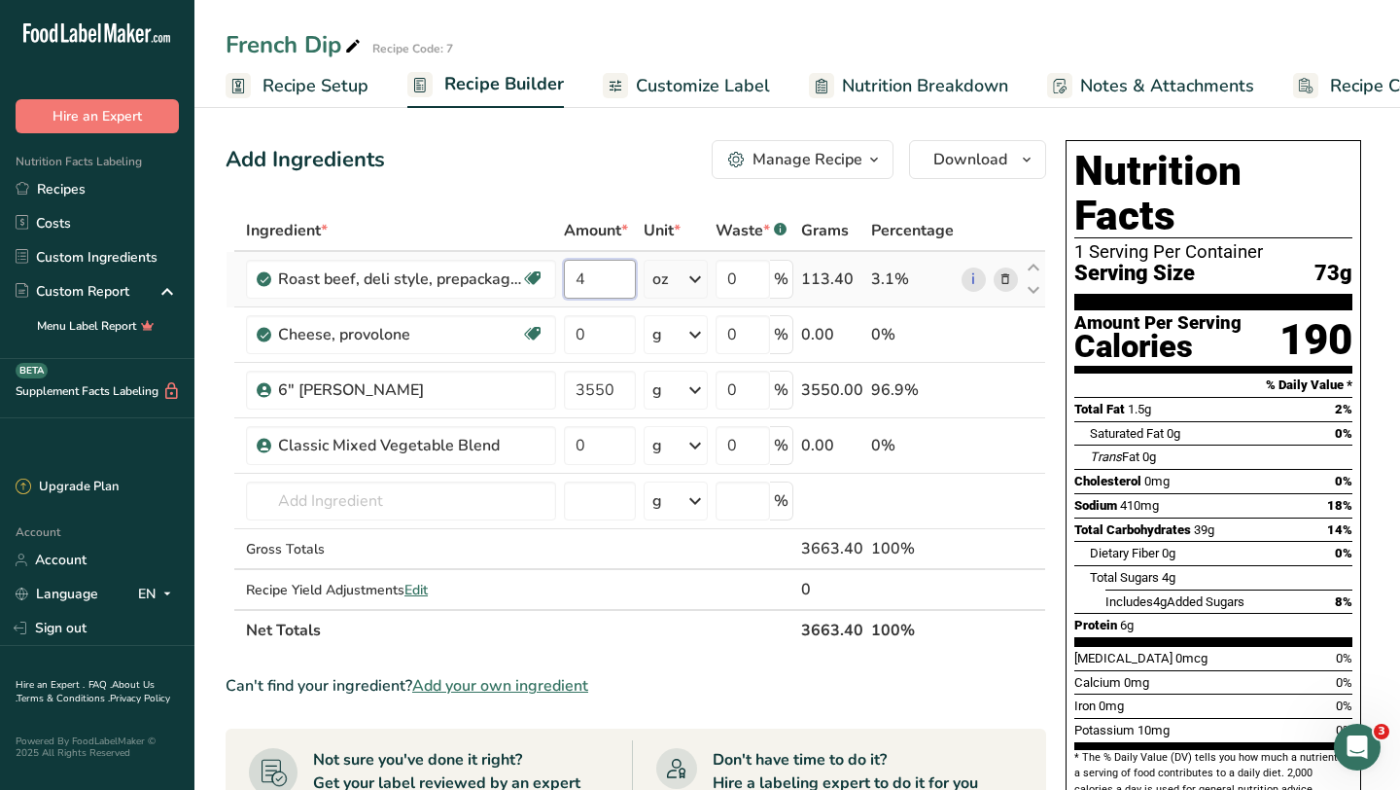
click at [611, 284] on input "4" at bounding box center [600, 279] width 72 height 39
type input "12.5"
click at [699, 277] on div "Ingredient * Amount * Unit * Waste * .a-a{fill:#347362;}.b-a{fill:#fff;} Grams …" at bounding box center [636, 430] width 821 height 441
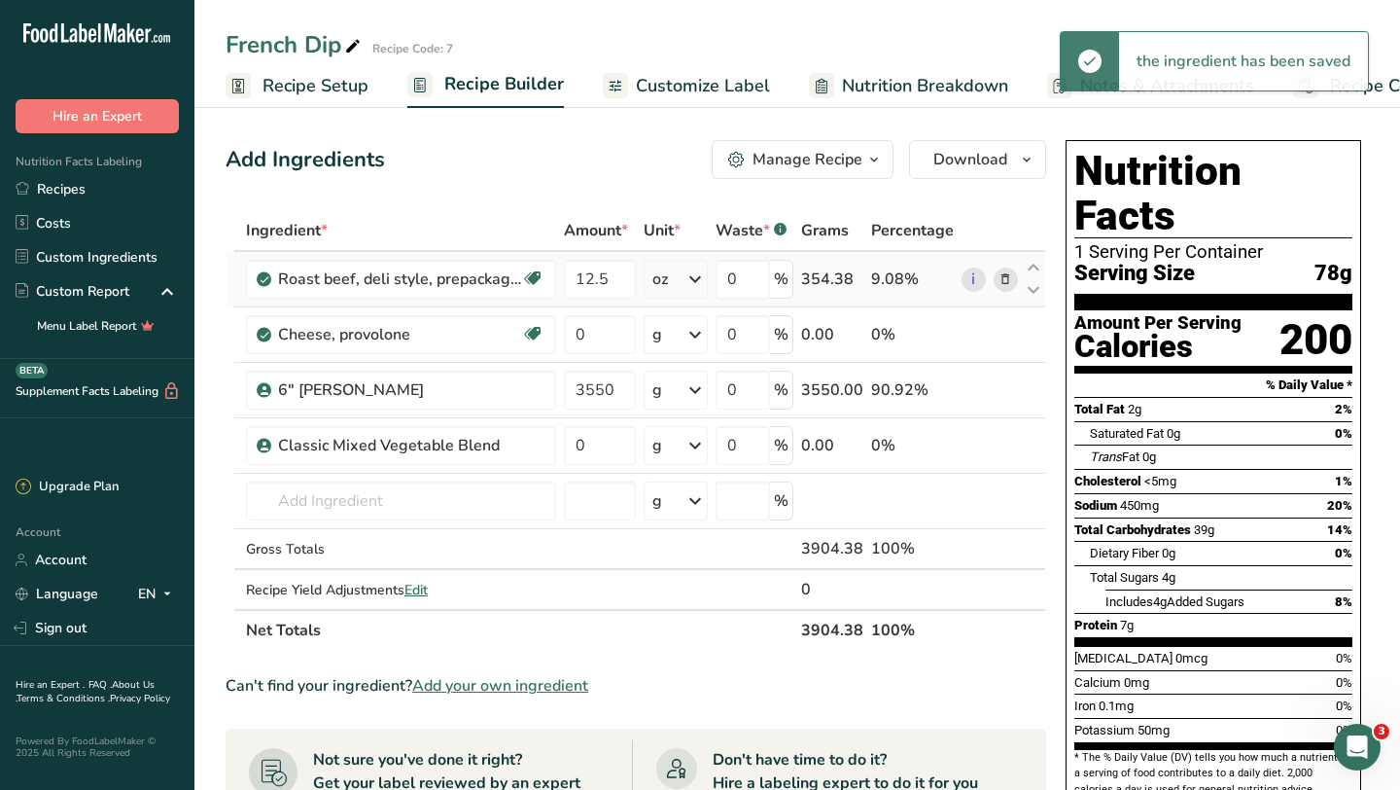
click at [697, 279] on icon at bounding box center [695, 279] width 23 height 35
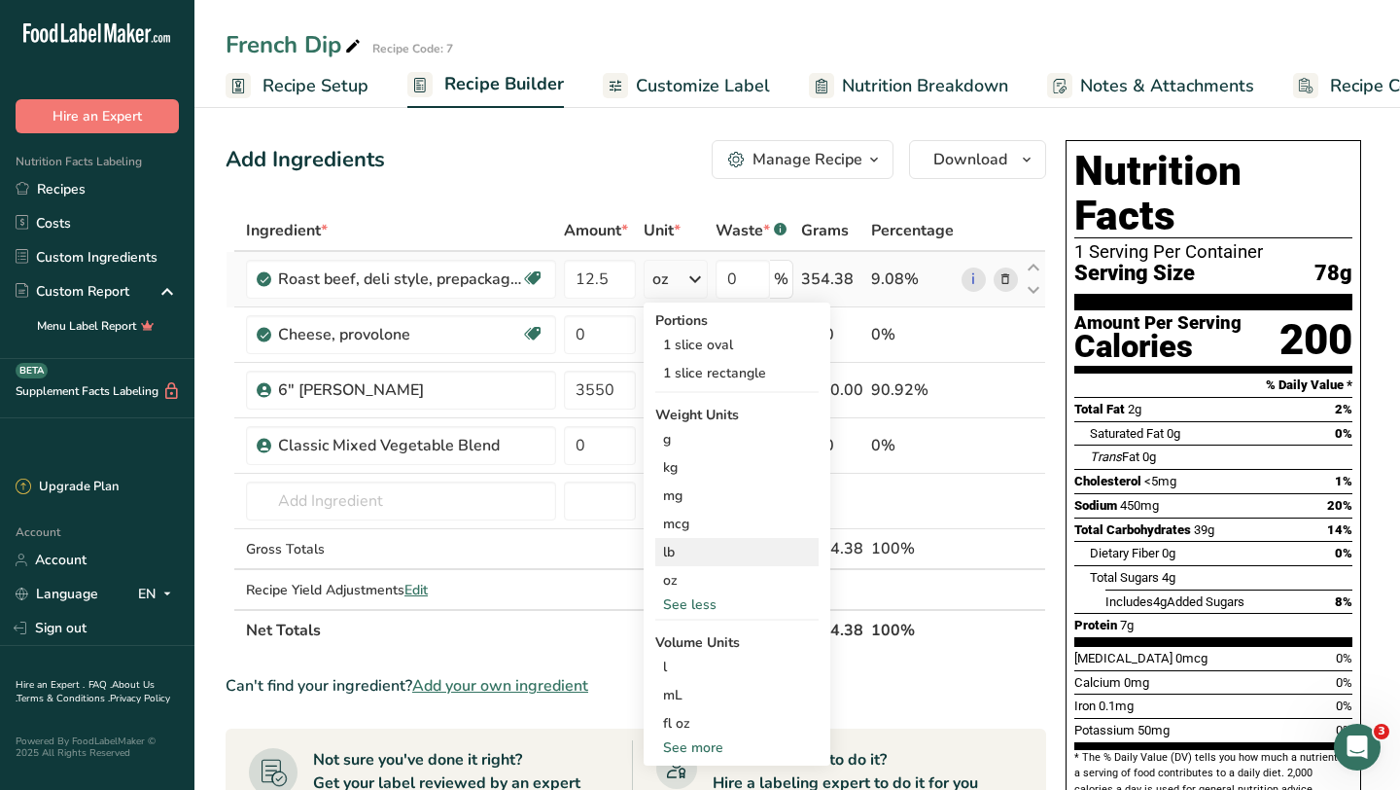
click at [688, 554] on div "lb" at bounding box center [736, 552] width 163 height 28
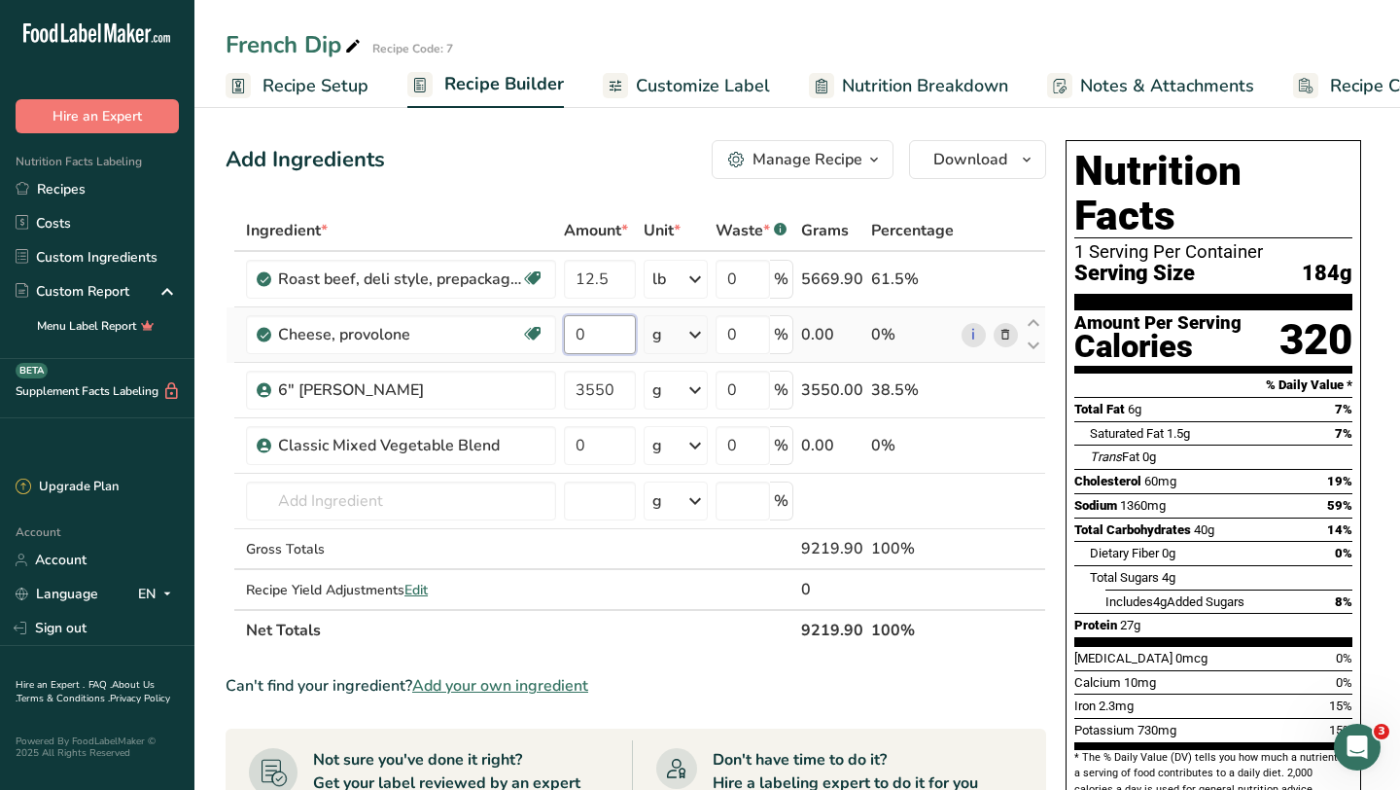
click at [601, 335] on input "0" at bounding box center [600, 334] width 72 height 39
type input "2"
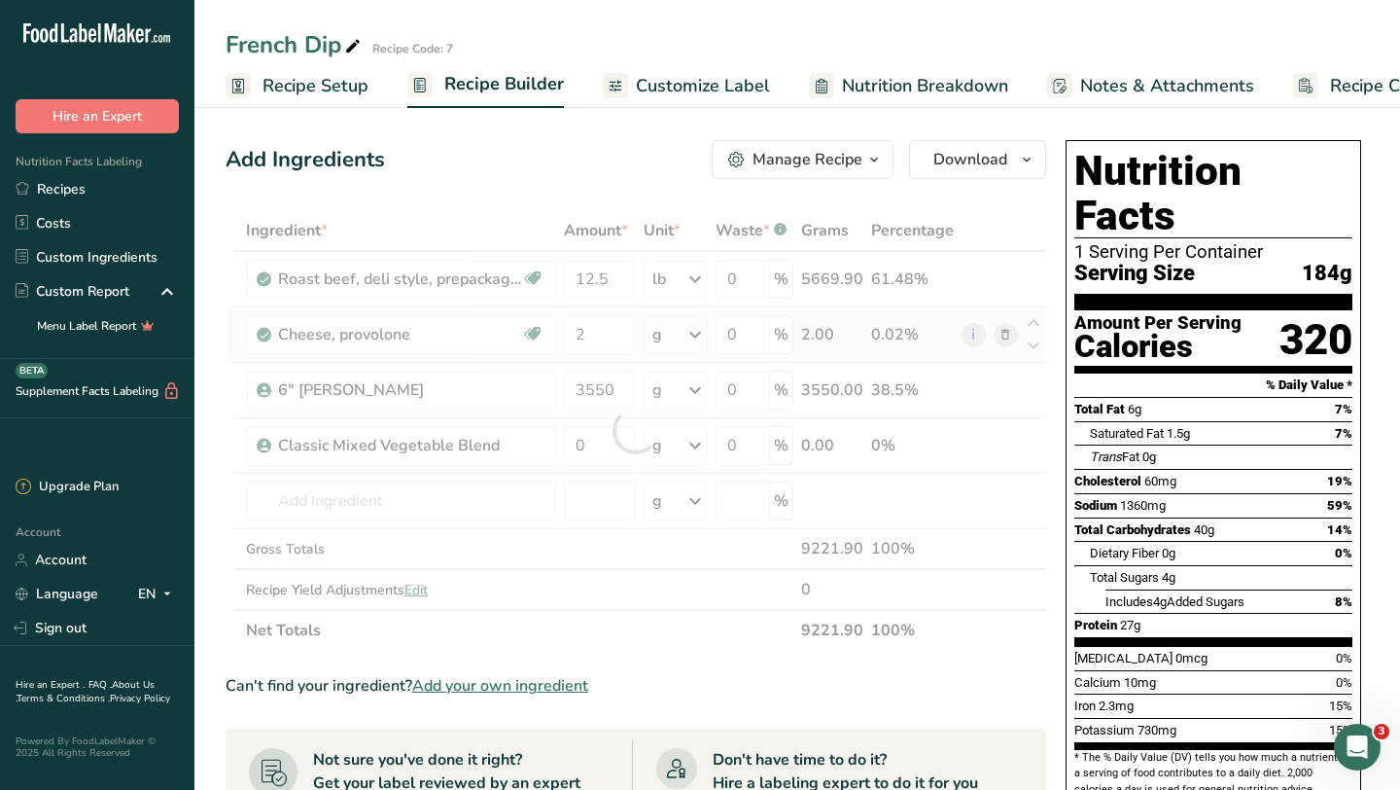
click at [699, 334] on div "Ingredient * Amount * Unit * Waste * .a-a{fill:#347362;}.b-a{fill:#fff;} Grams …" at bounding box center [636, 430] width 821 height 441
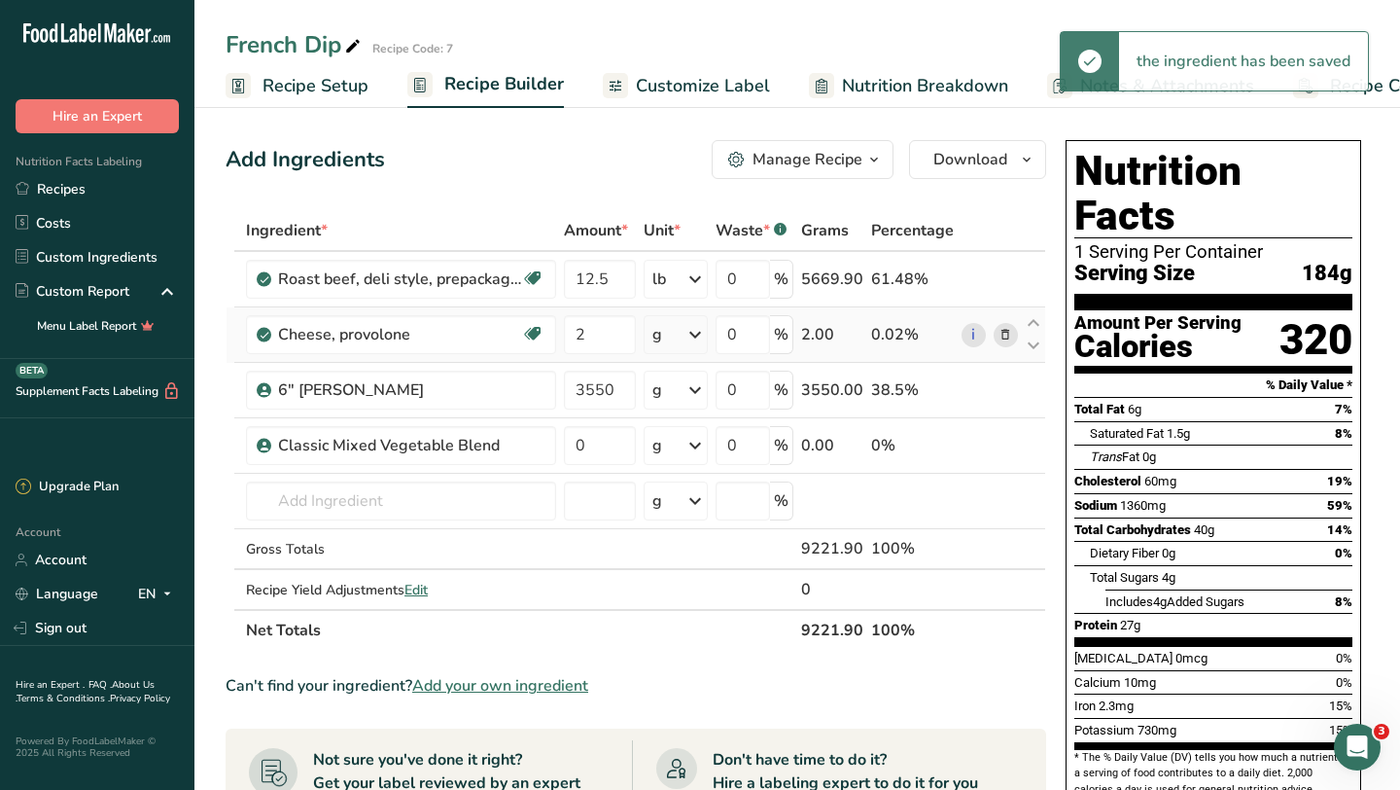
click at [699, 334] on icon at bounding box center [695, 334] width 23 height 35
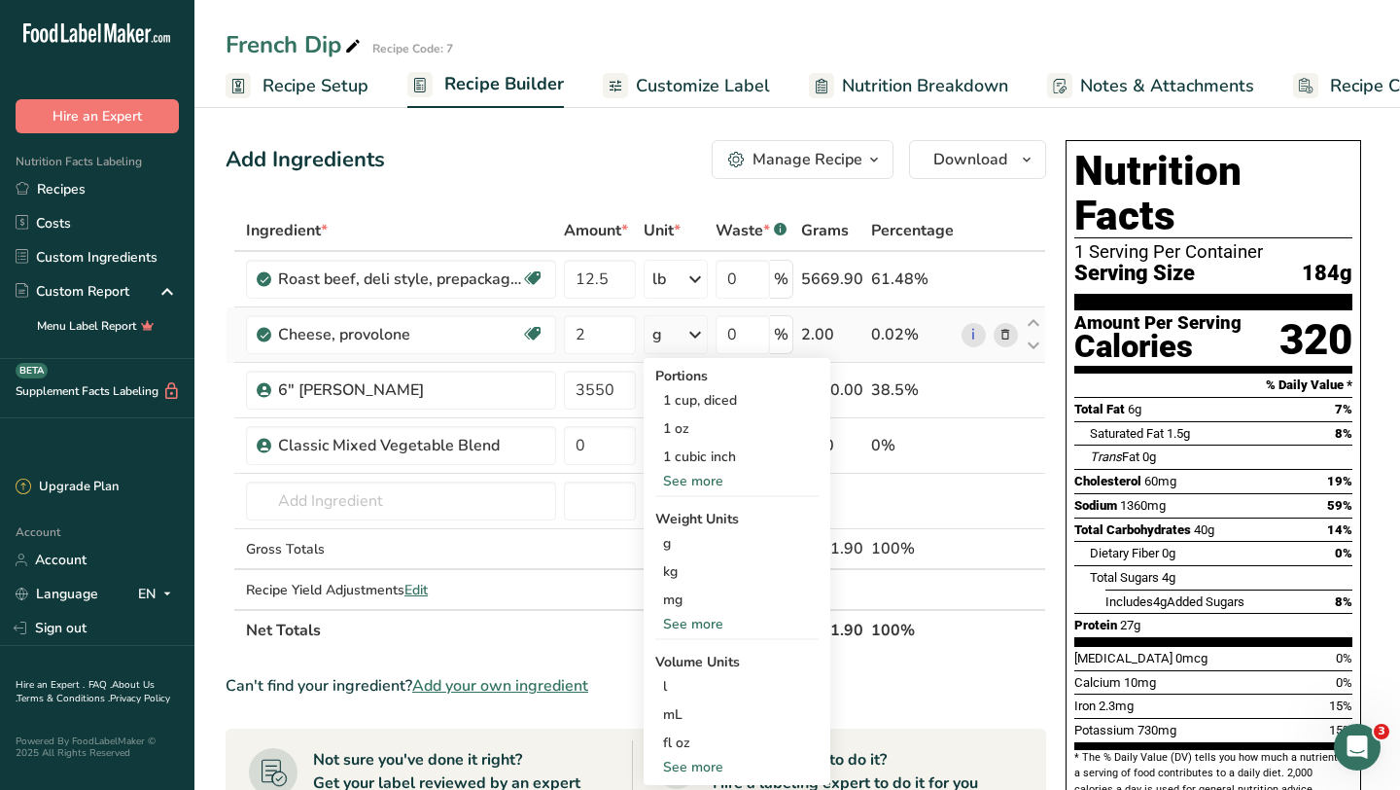
click at [713, 487] on div "See more" at bounding box center [736, 481] width 163 height 20
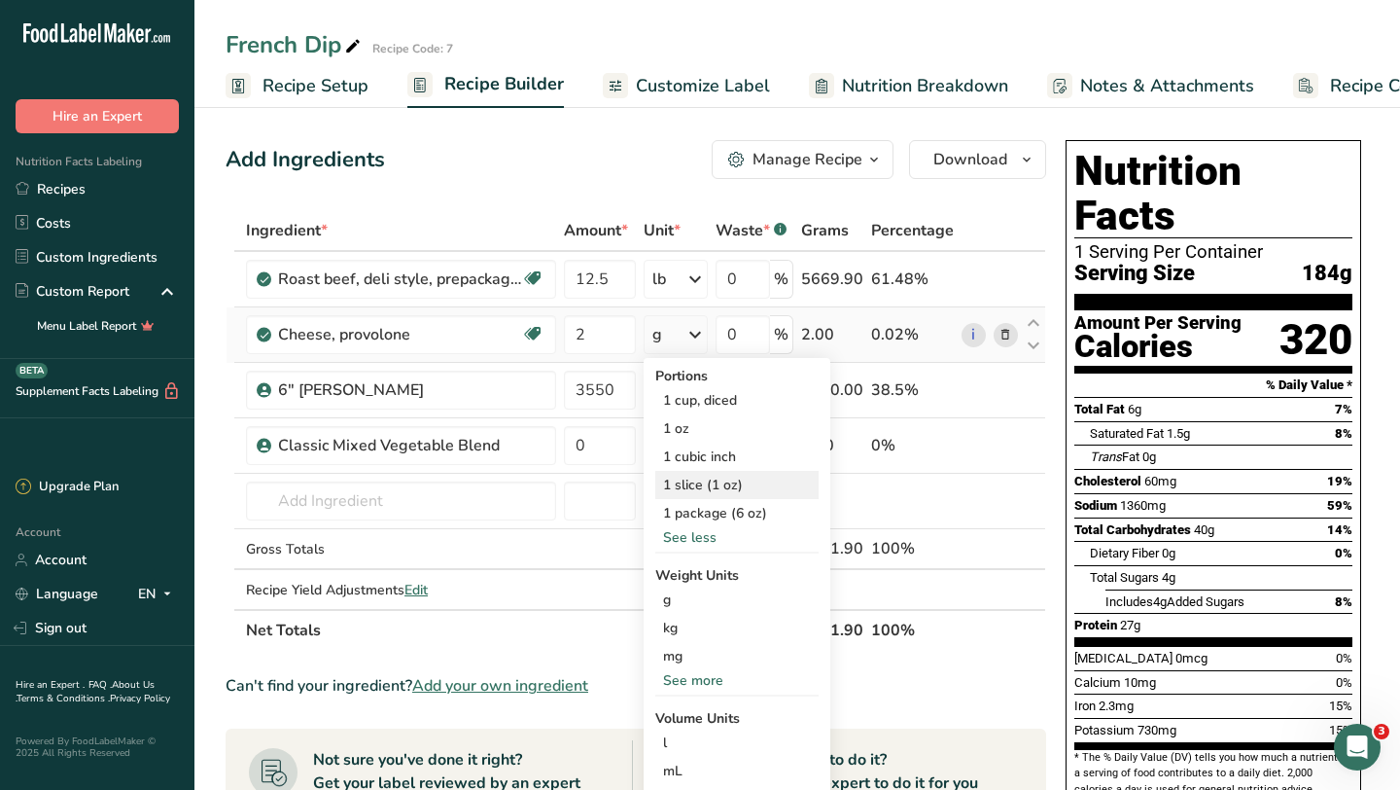
click at [724, 484] on div "1 slice (1 oz)" at bounding box center [736, 485] width 163 height 28
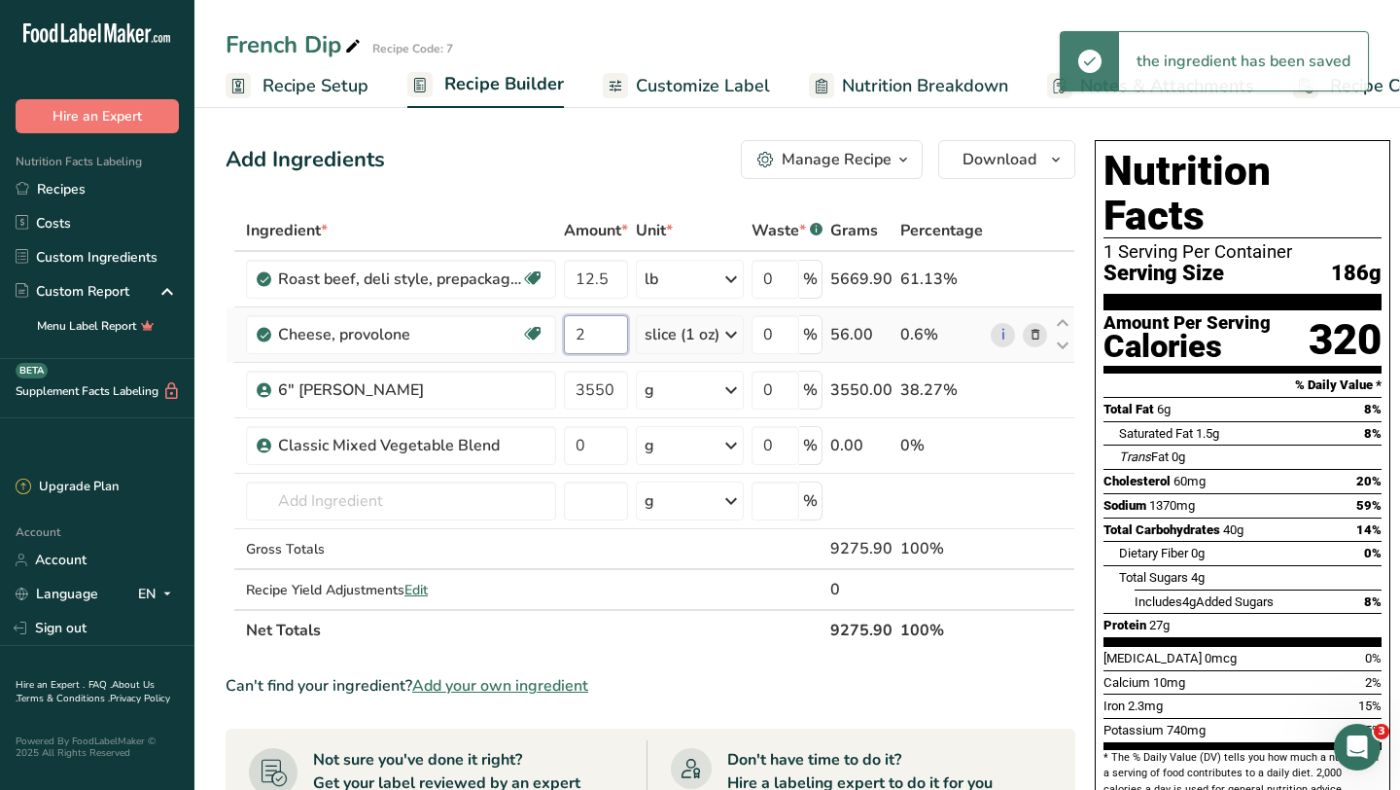
click at [597, 339] on input "2" at bounding box center [596, 334] width 64 height 39
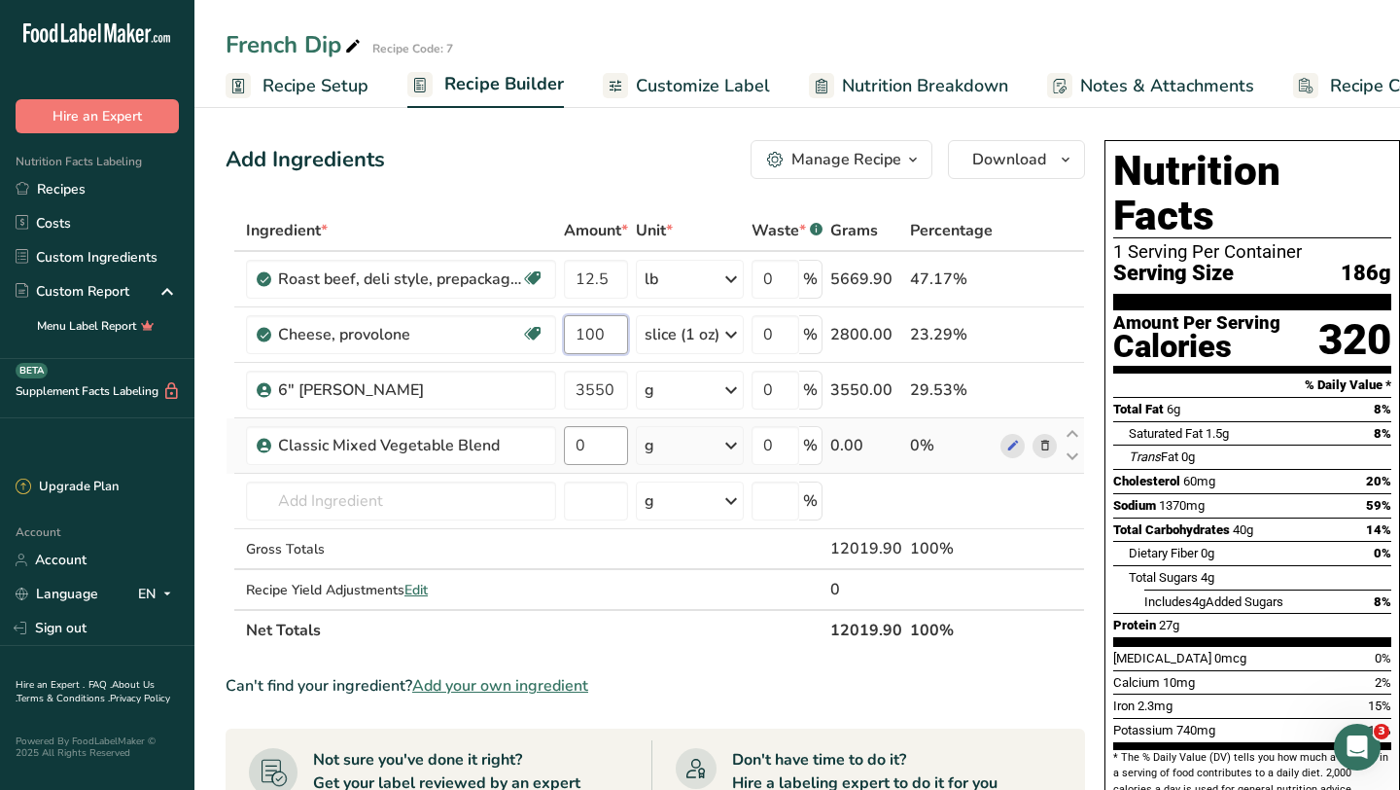
type input "100"
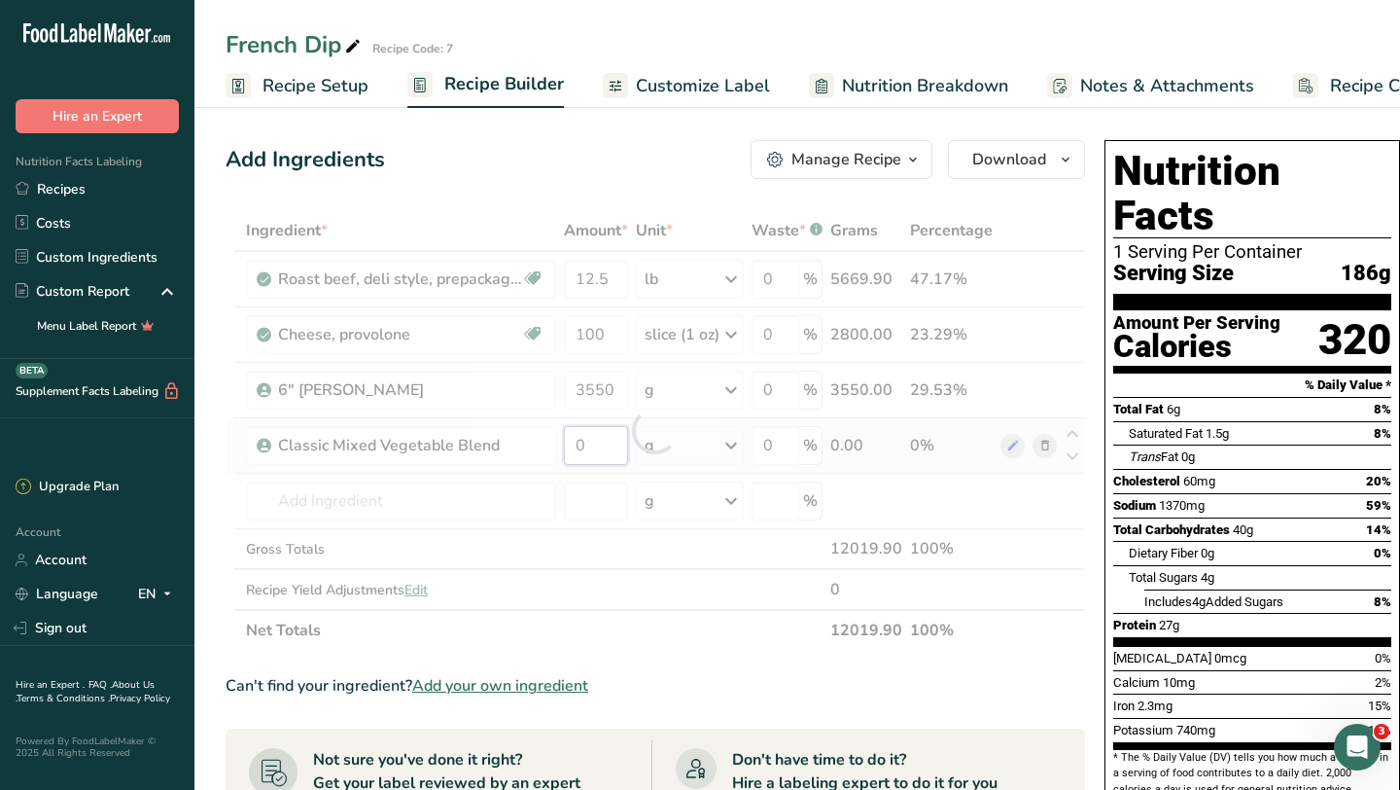
click at [606, 449] on div "Ingredient * Amount * Unit * Waste * .a-a{fill:#347362;}.b-a{fill:#fff;} Grams …" at bounding box center [656, 430] width 860 height 441
click at [89, 254] on link "Custom Ingredients" at bounding box center [97, 257] width 194 height 34
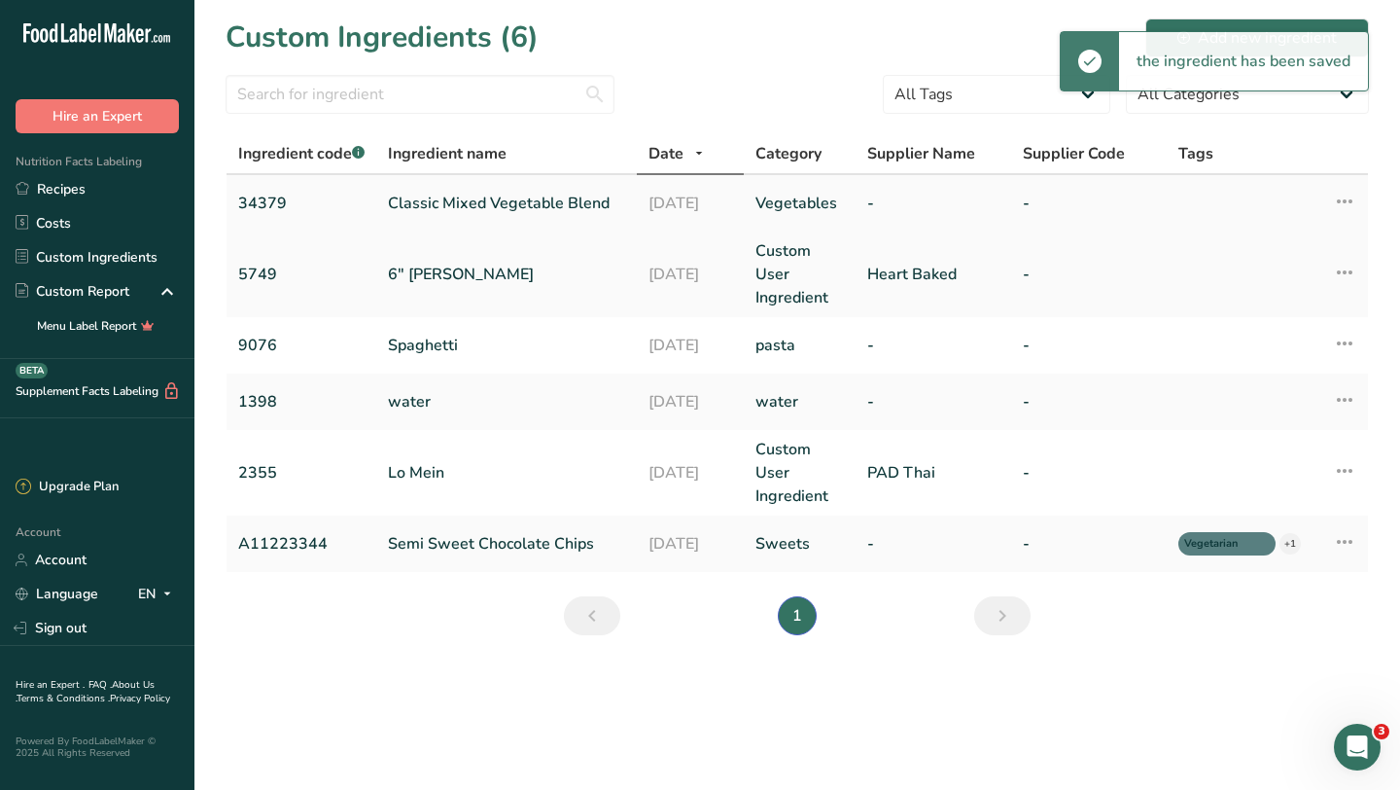
click at [518, 204] on link "Classic Mixed Vegetable Blend" at bounding box center [506, 203] width 237 height 23
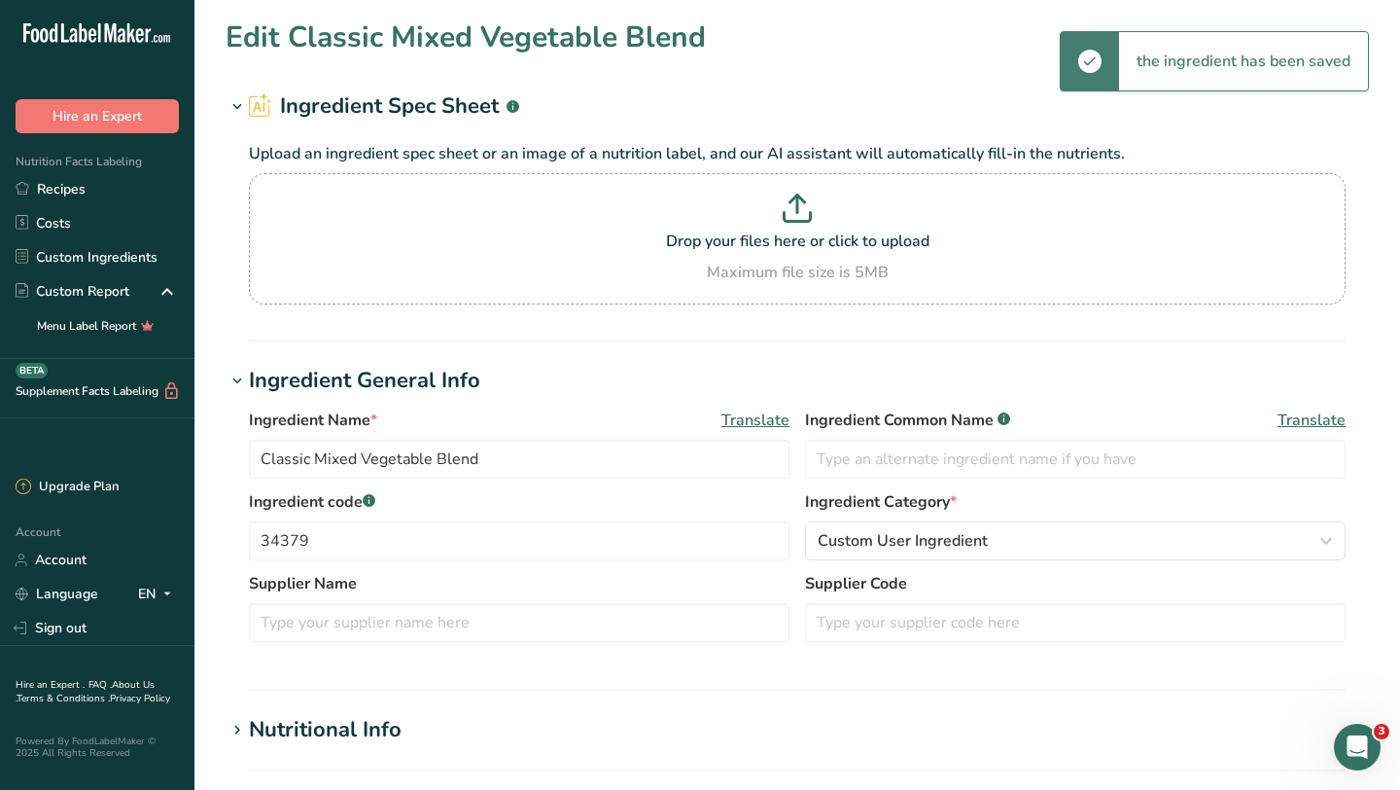
type input "Classic Mixed Vegetable Blend"
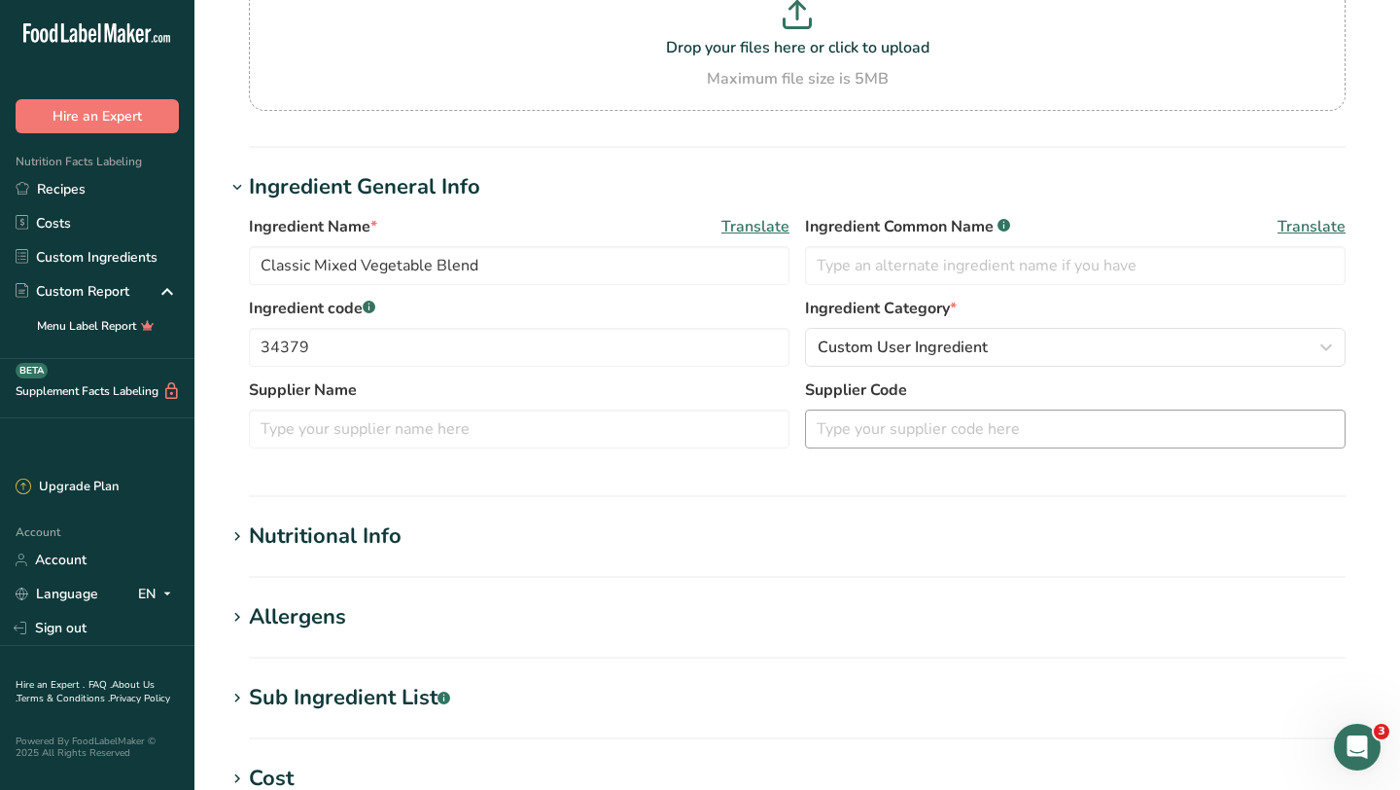
scroll to position [298, 0]
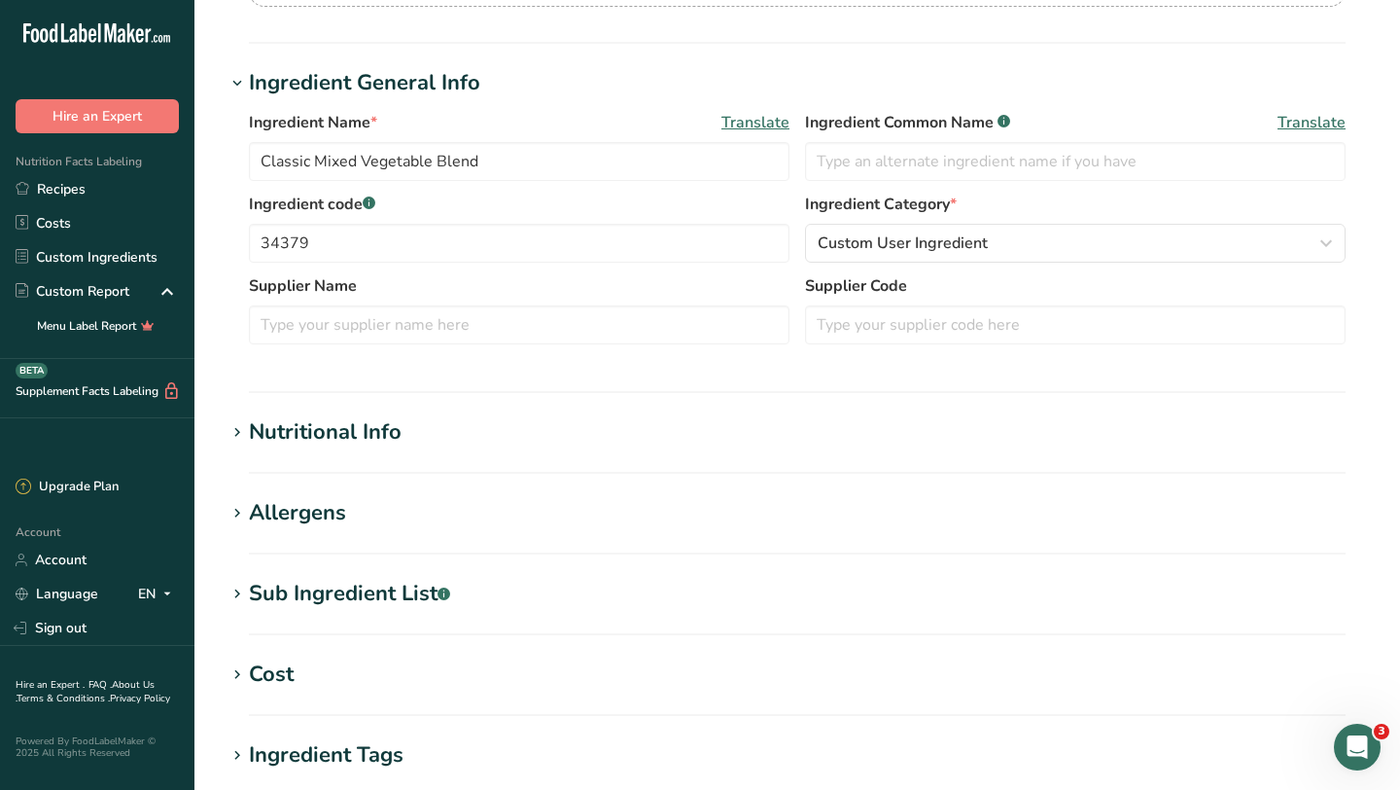
click at [376, 436] on div "Nutritional Info" at bounding box center [325, 432] width 153 height 32
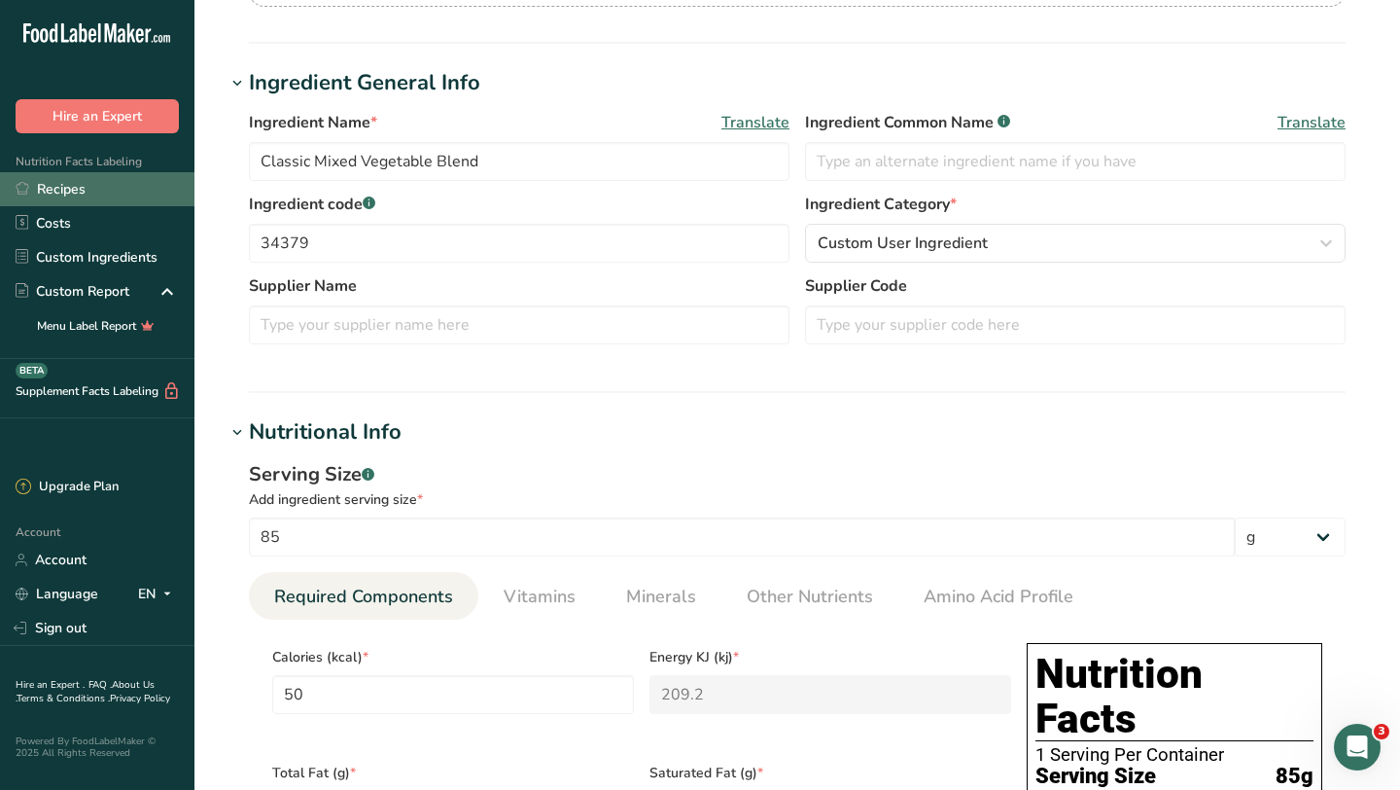
click at [96, 193] on link "Recipes" at bounding box center [97, 189] width 194 height 34
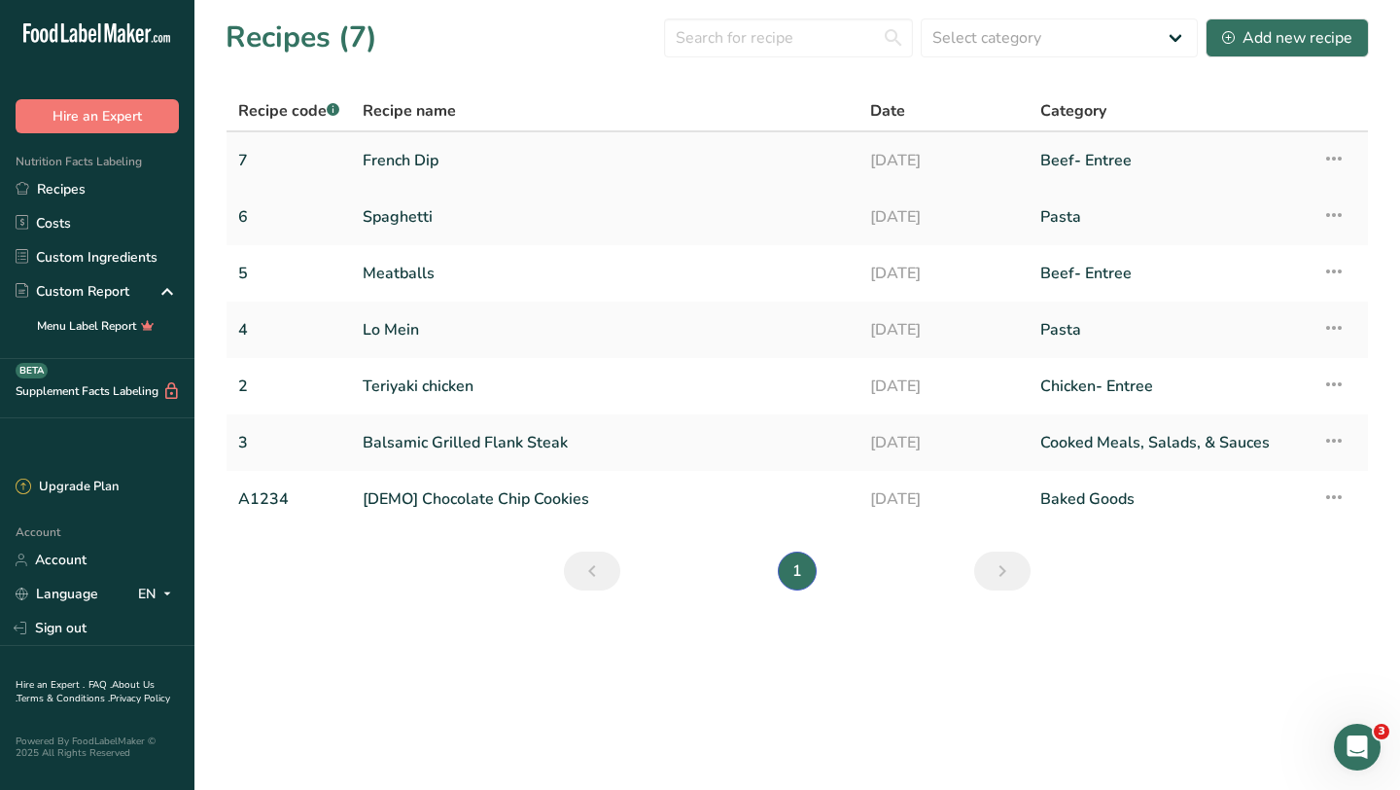
click at [403, 169] on link "French Dip" at bounding box center [605, 160] width 484 height 41
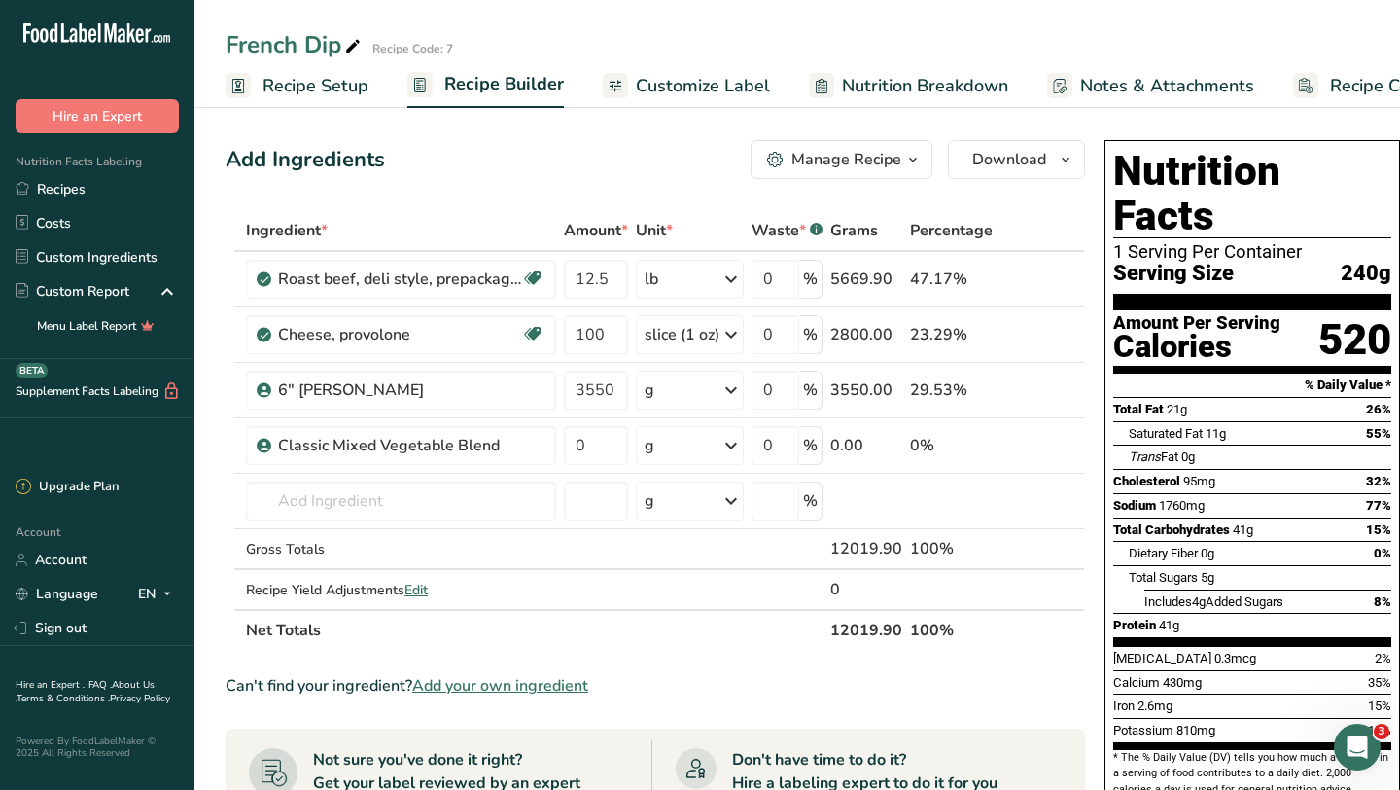
click at [302, 88] on span "Recipe Setup" at bounding box center [316, 86] width 106 height 26
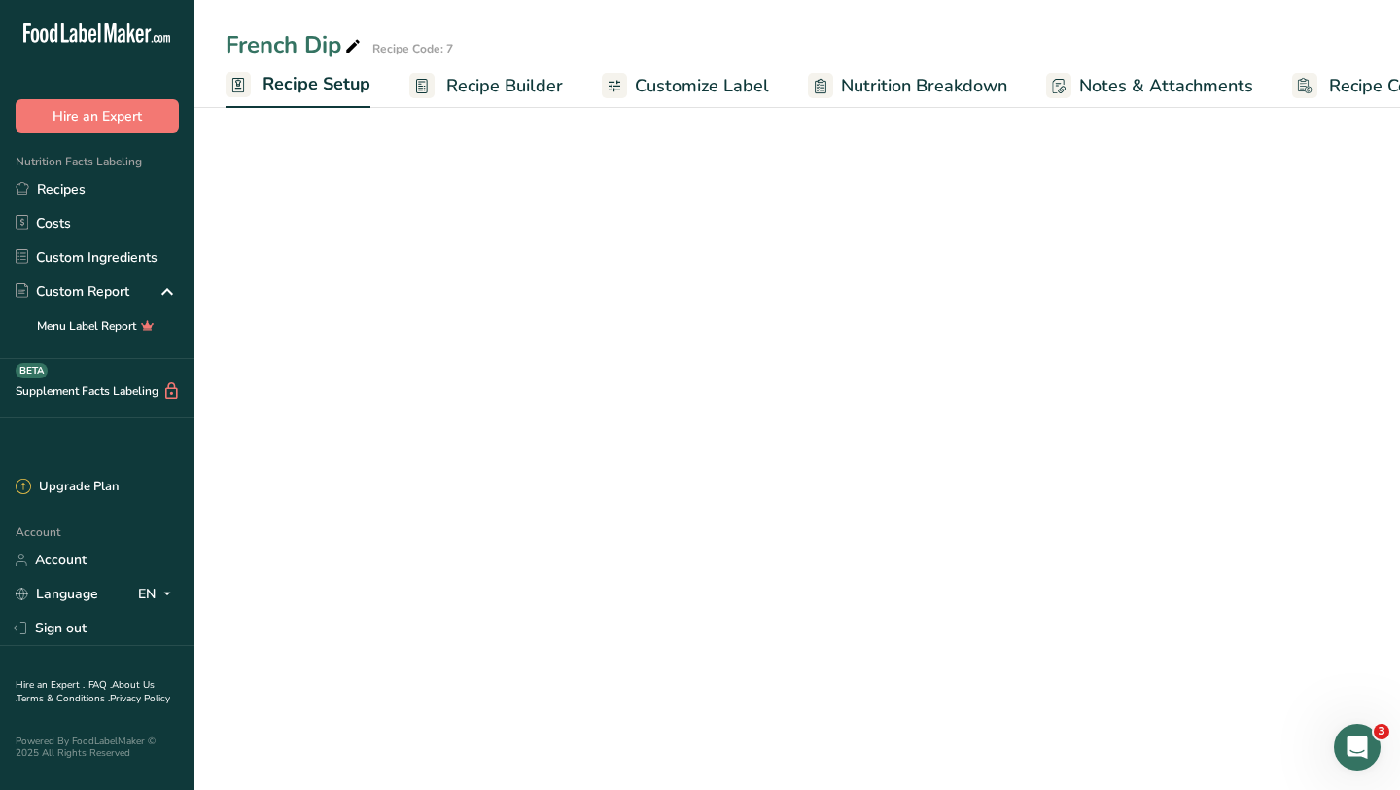
scroll to position [0, 7]
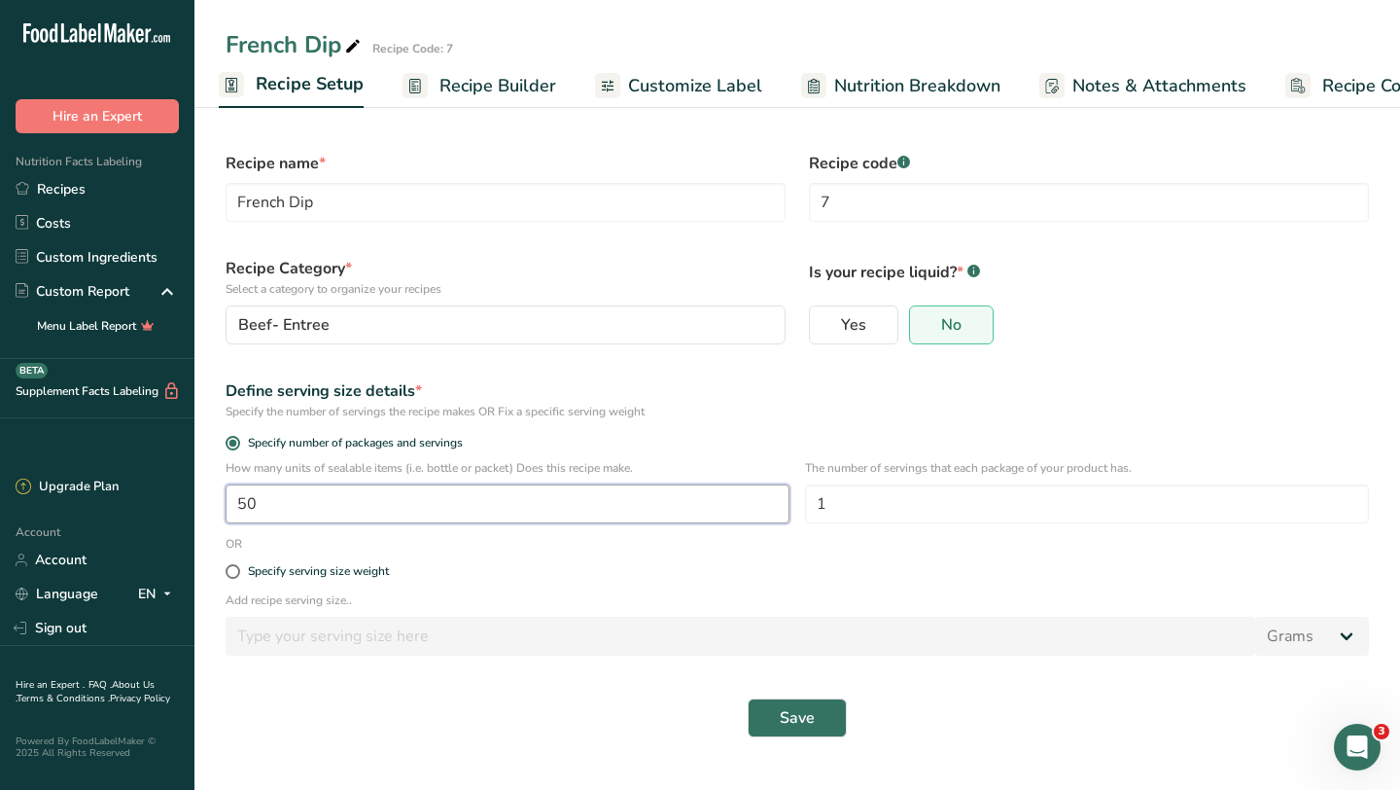
click at [388, 504] on input "50" at bounding box center [508, 503] width 564 height 39
type input "1"
click at [792, 714] on span "Save" at bounding box center [797, 717] width 35 height 23
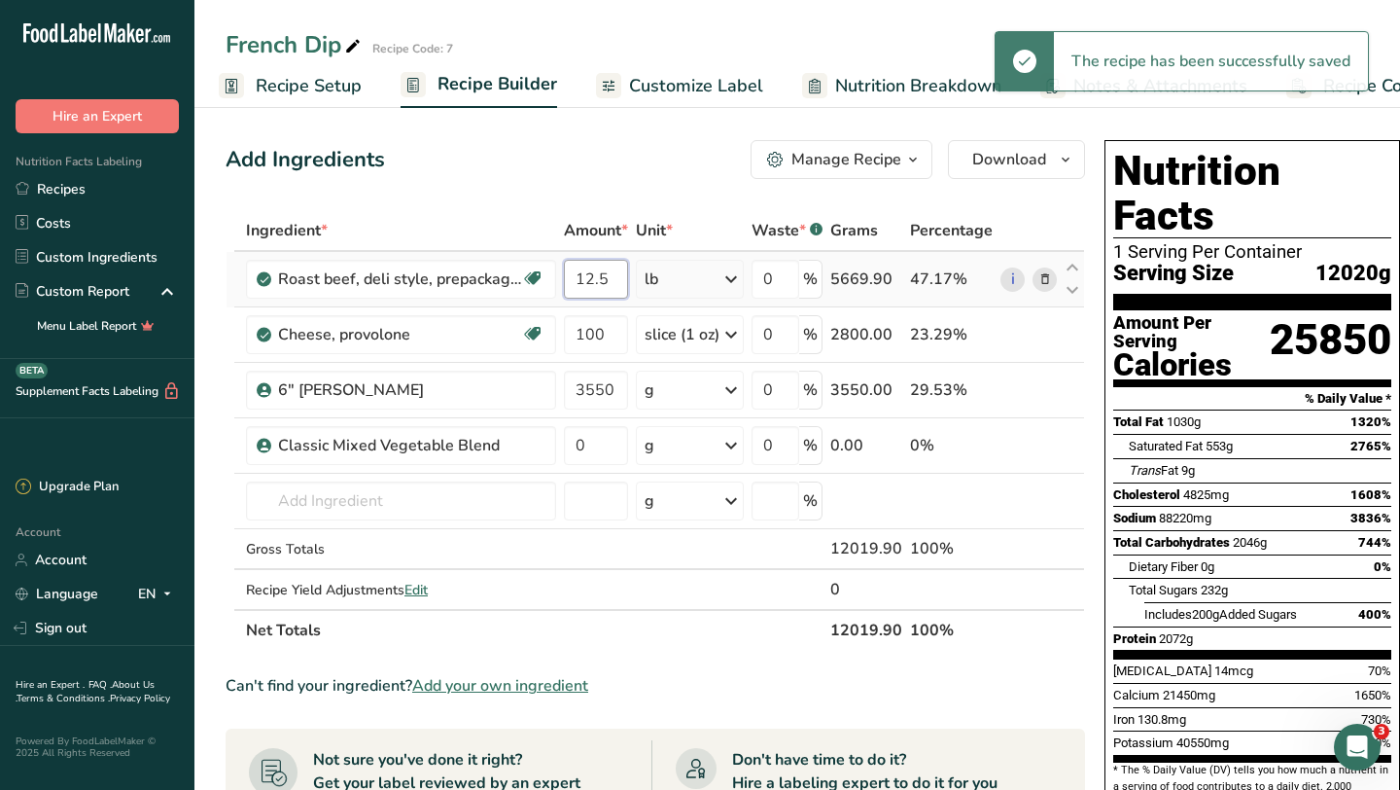
click at [608, 278] on input "12.5" at bounding box center [596, 279] width 64 height 39
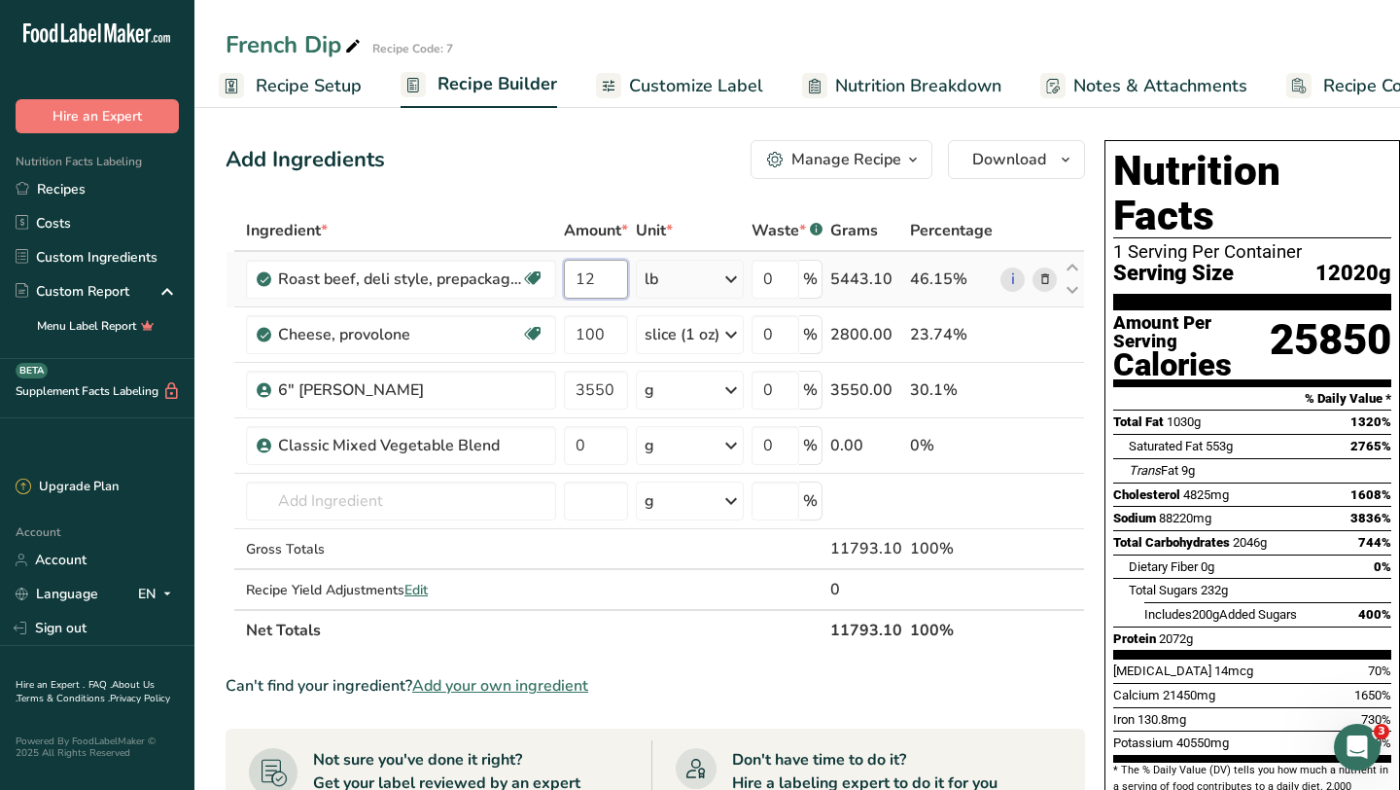
type input "1"
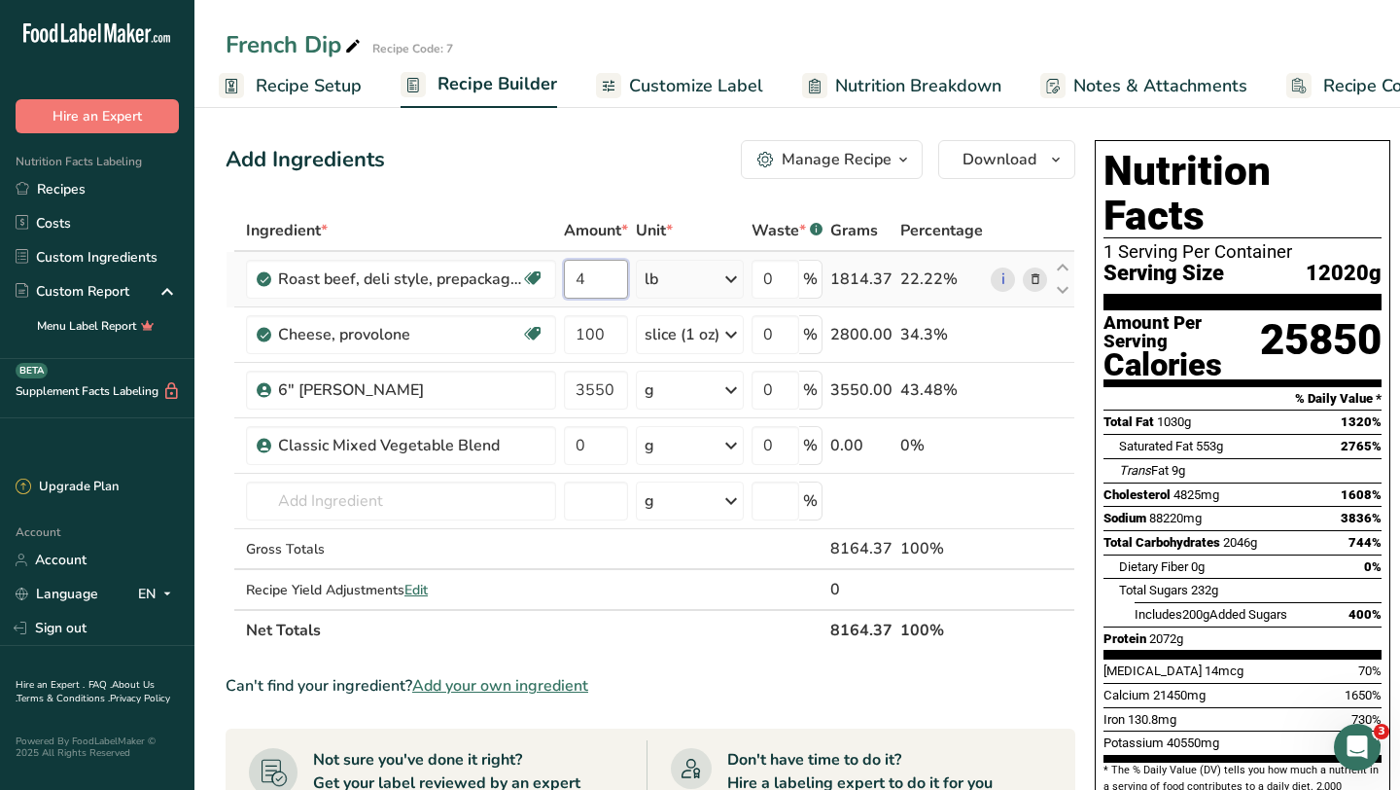
type input "4"
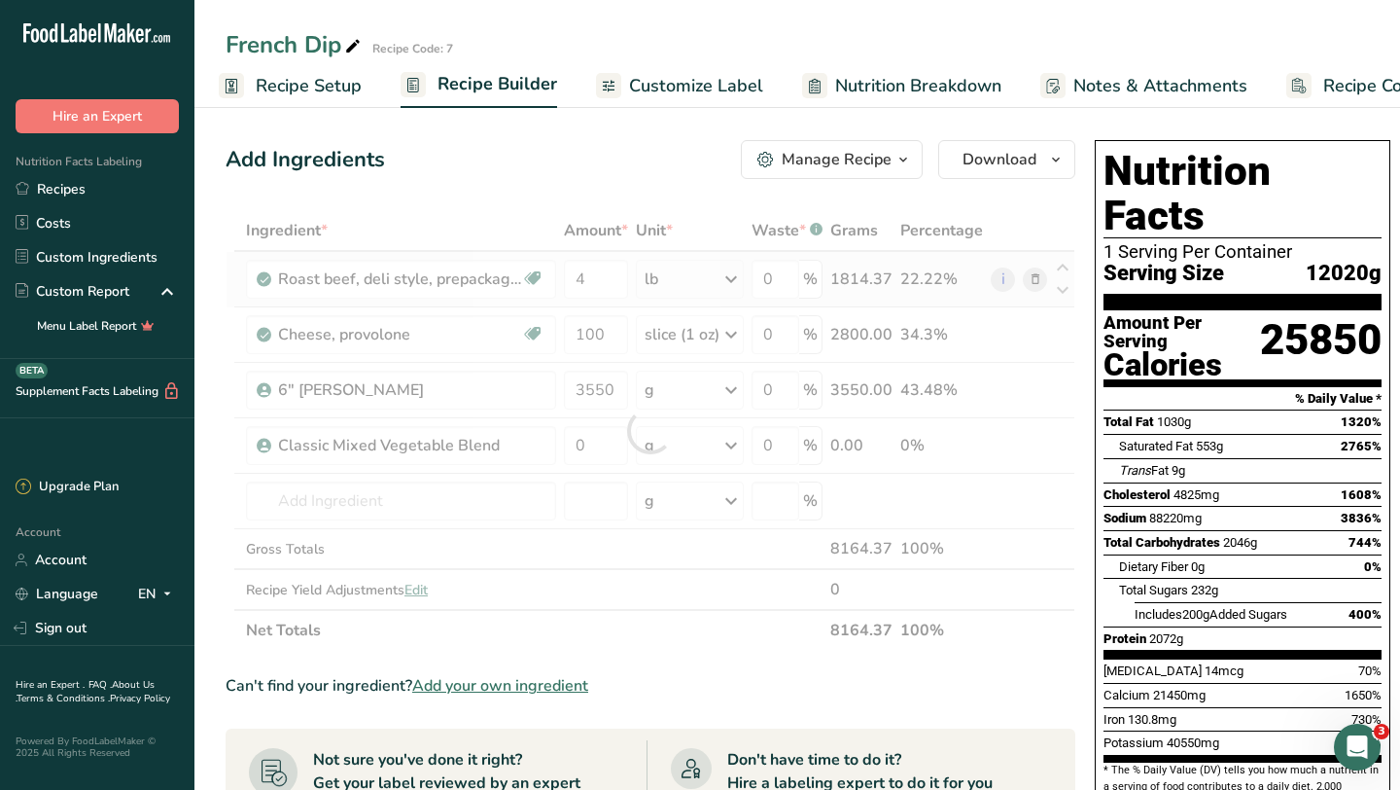
click at [726, 280] on div "Ingredient * Amount * Unit * Waste * .a-a{fill:#347362;}.b-a{fill:#fff;} Grams …" at bounding box center [651, 430] width 850 height 441
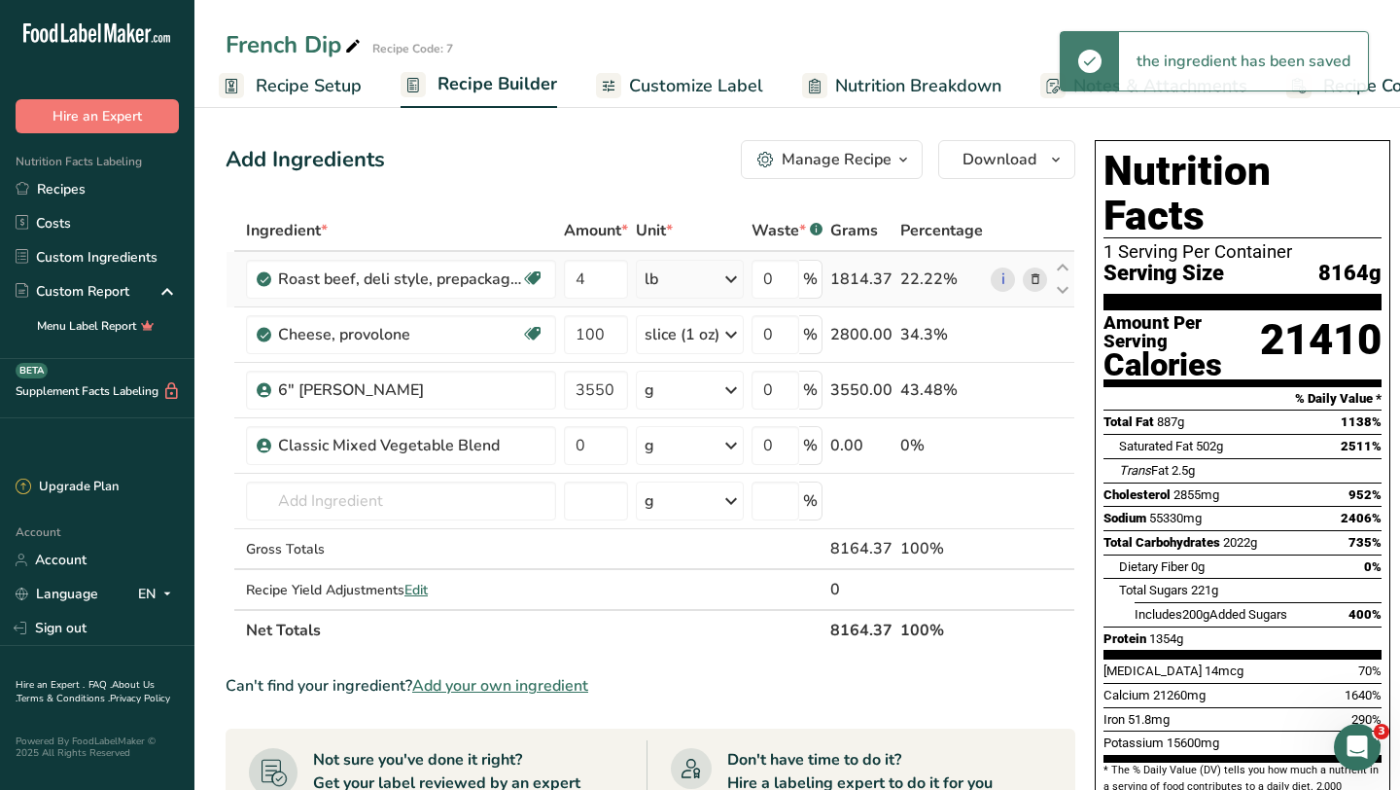
click at [715, 275] on div "lb" at bounding box center [690, 279] width 108 height 39
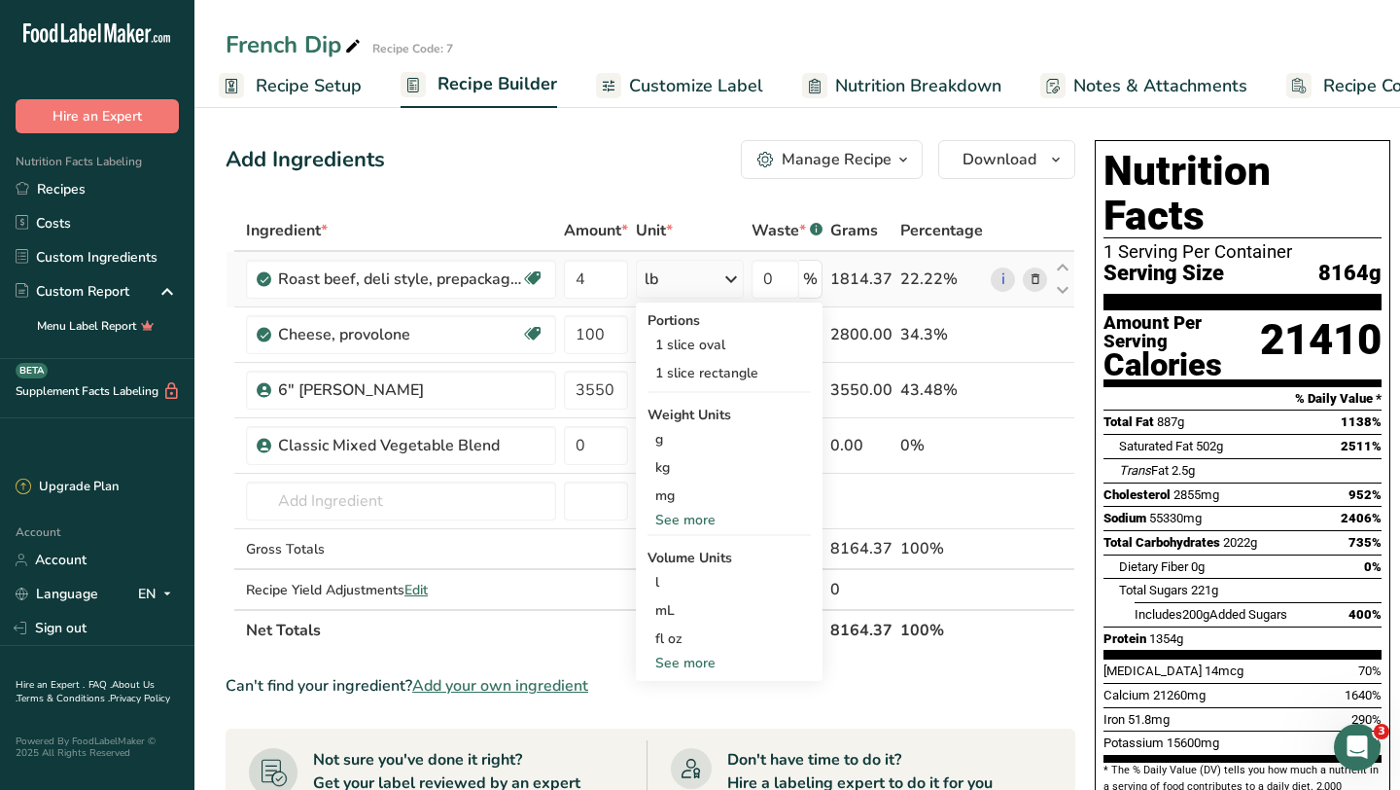
click at [677, 516] on div "See more" at bounding box center [729, 520] width 163 height 20
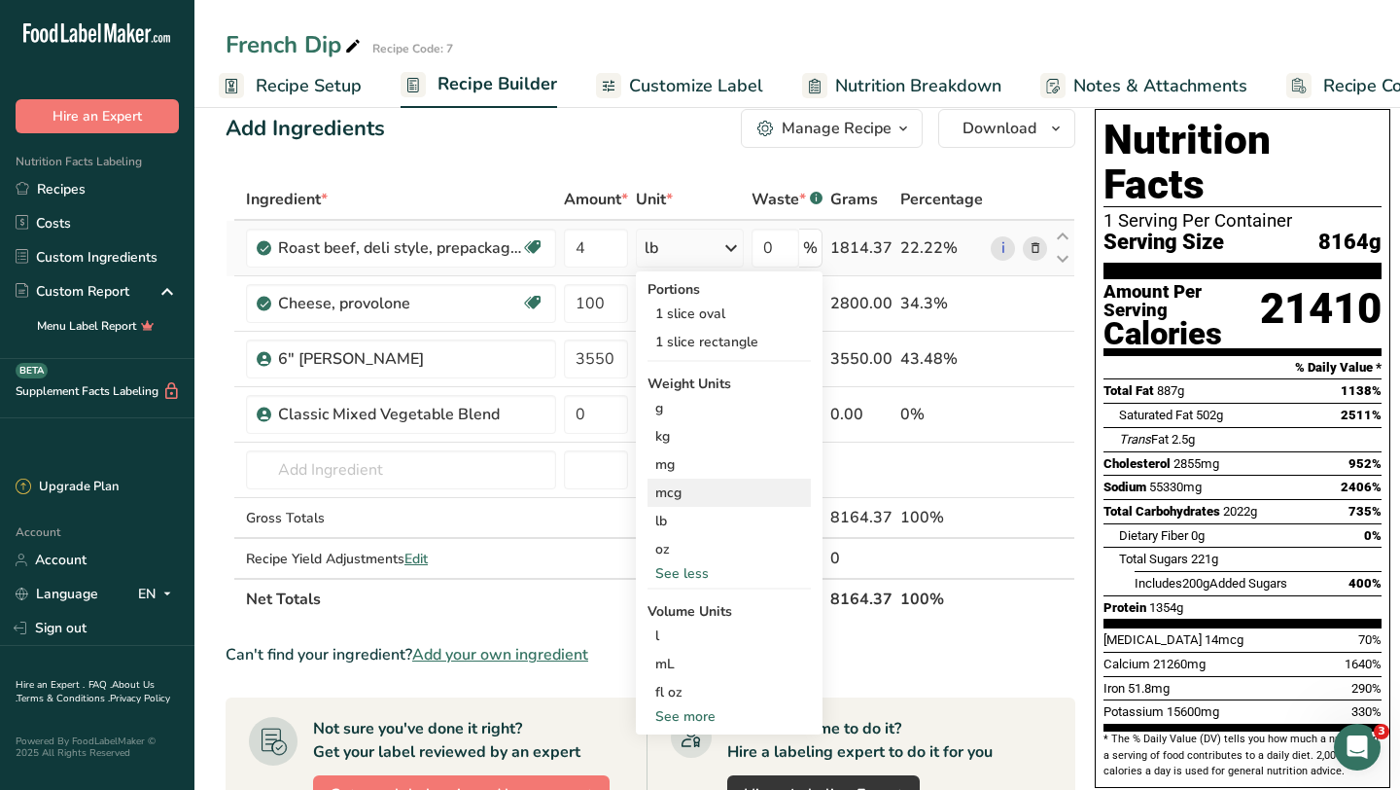
scroll to position [32, 0]
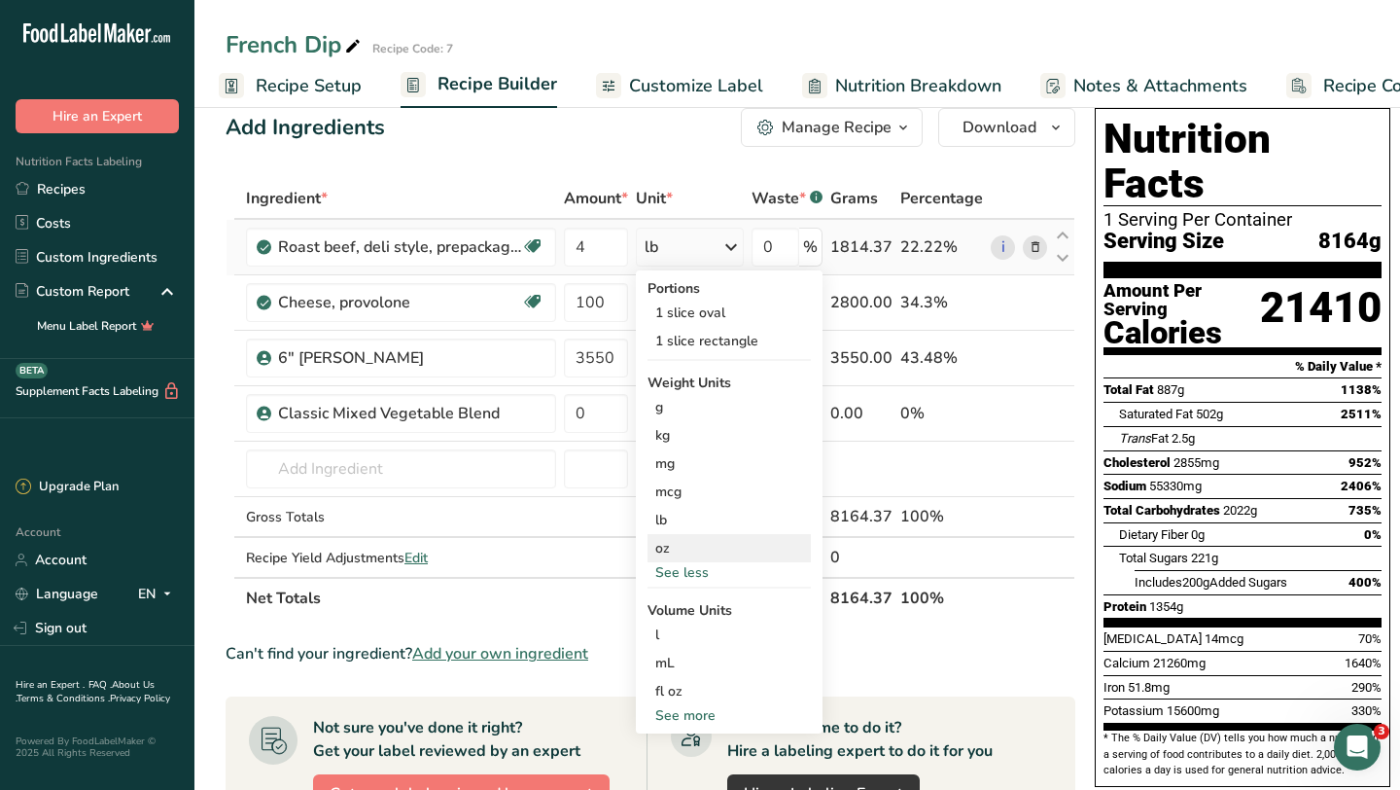
click at [660, 548] on div "oz" at bounding box center [729, 548] width 163 height 28
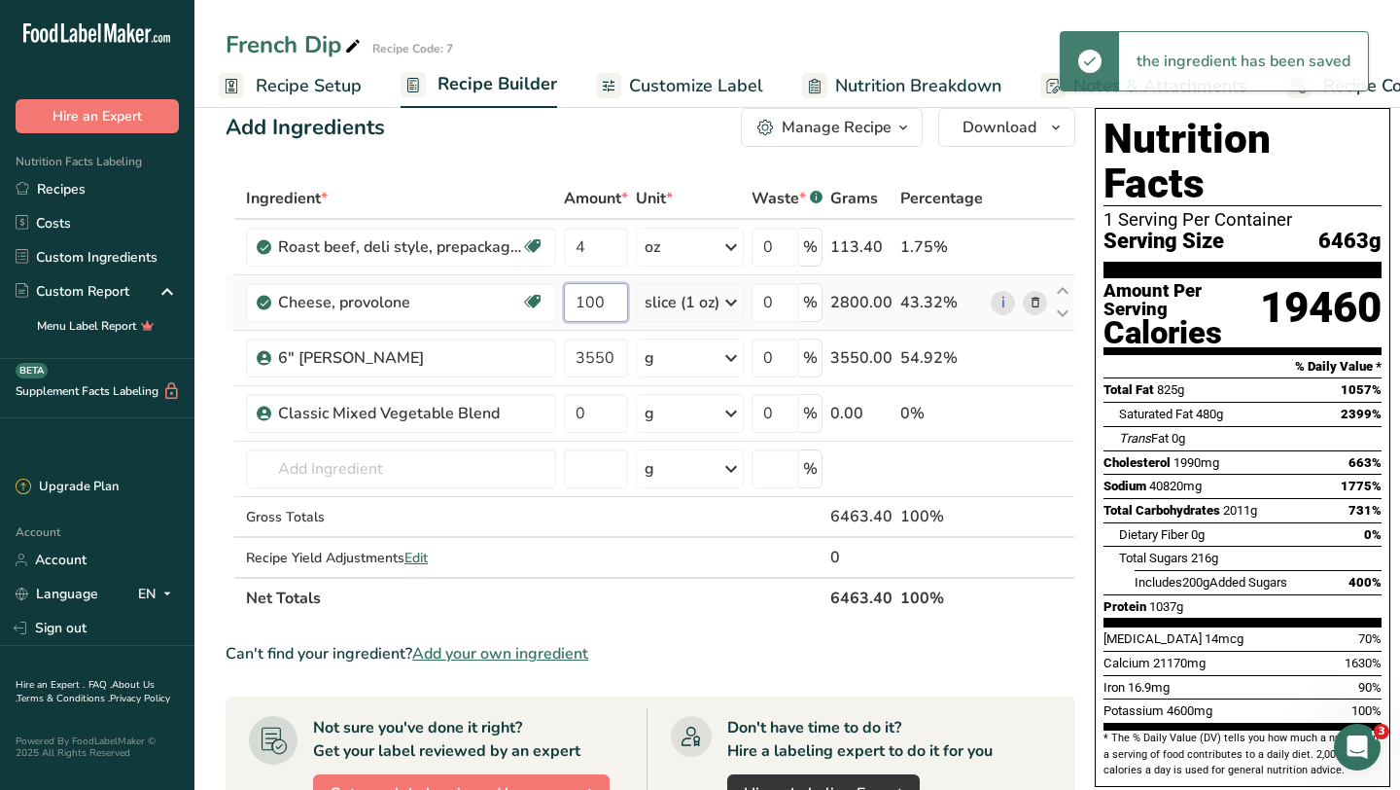
click at [608, 304] on input "100" at bounding box center [596, 302] width 64 height 39
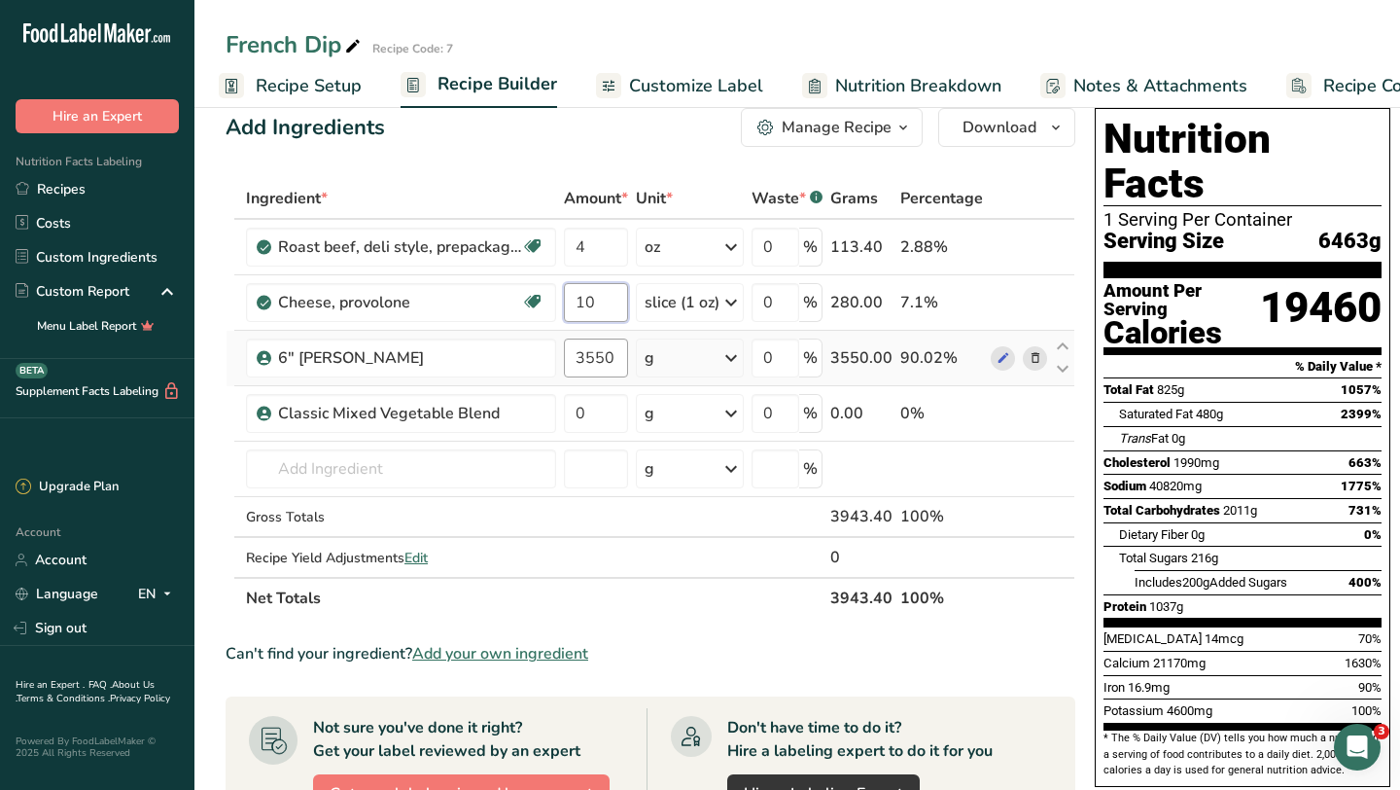
type input "1"
type input "2"
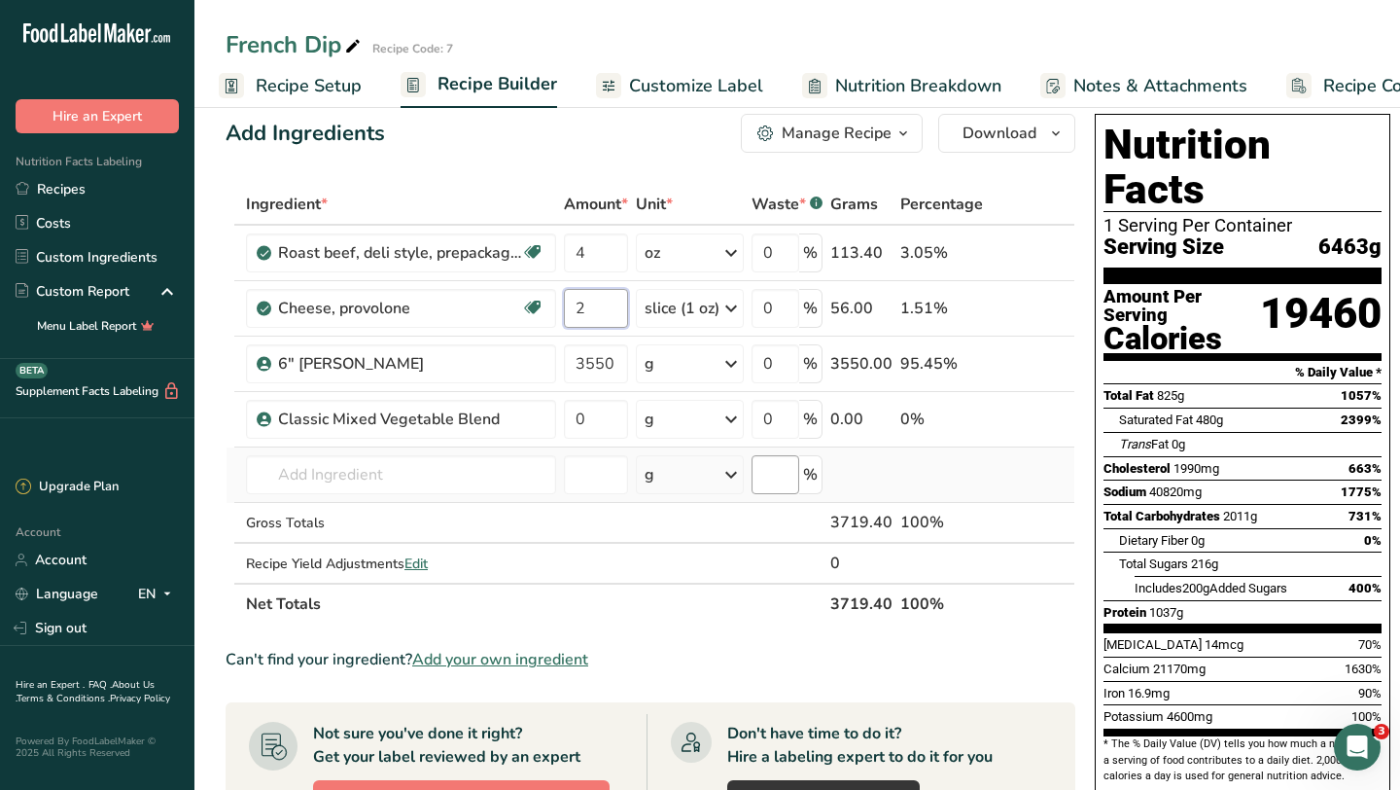
scroll to position [22, 0]
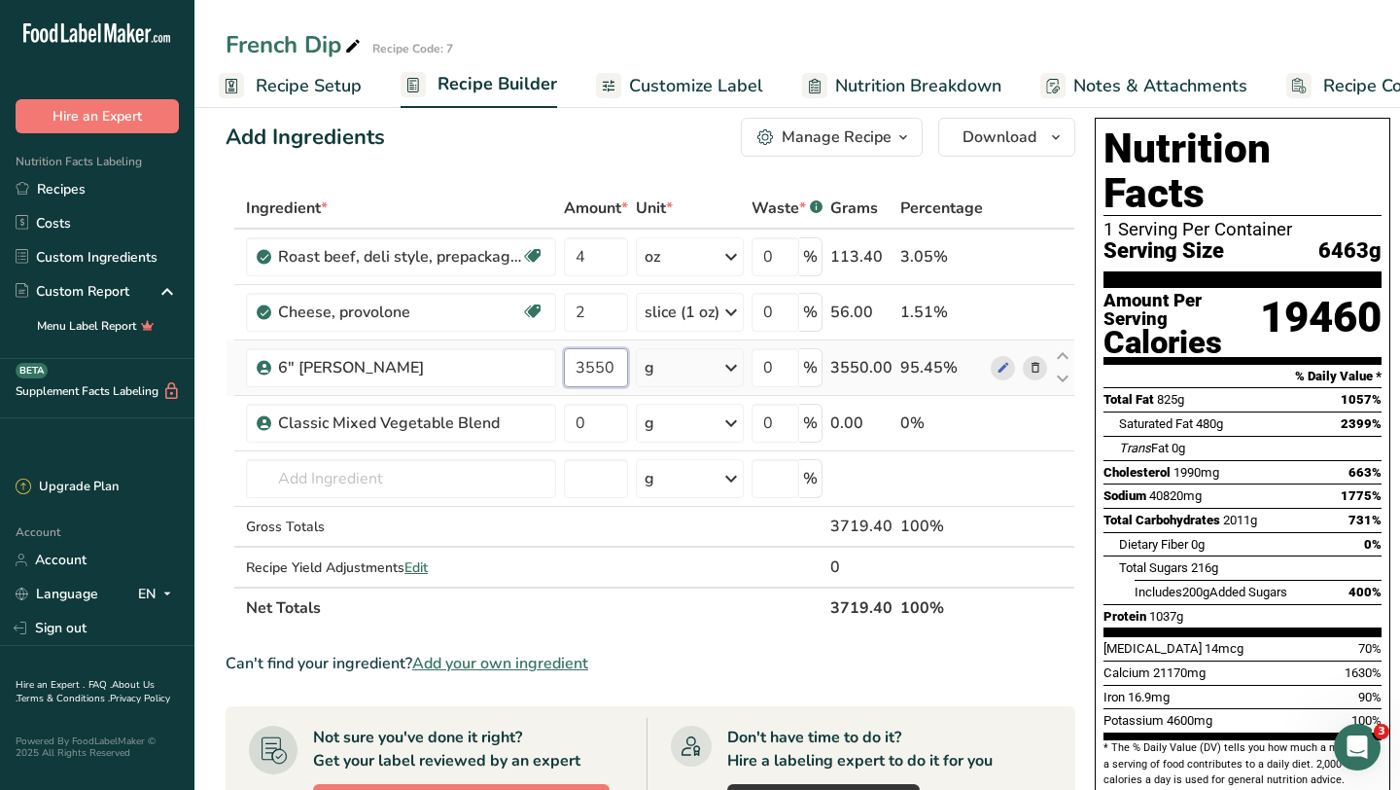
click at [621, 371] on div "Ingredient * Amount * Unit * Waste * .a-a{fill:#347362;}.b-a{fill:#fff;} Grams …" at bounding box center [651, 408] width 850 height 441
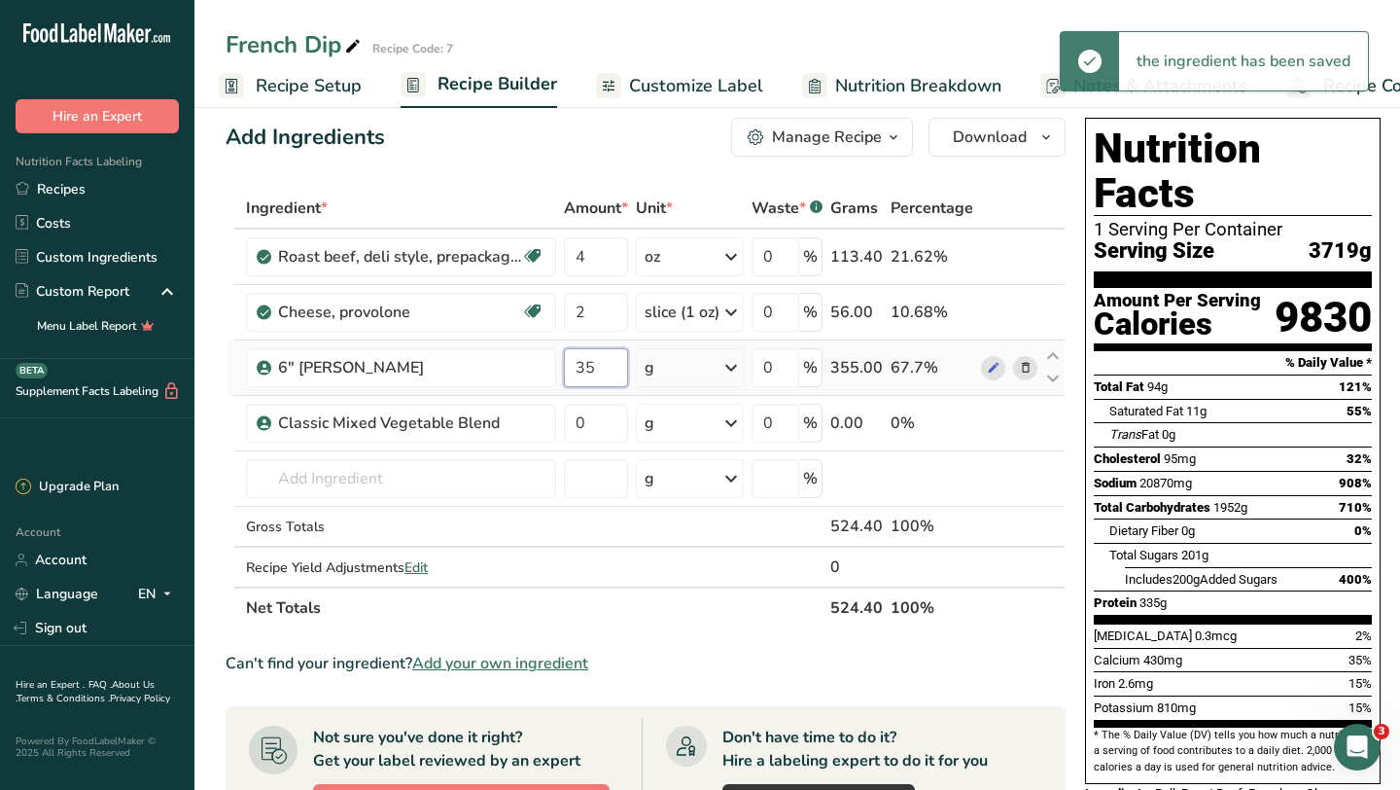
type input "3"
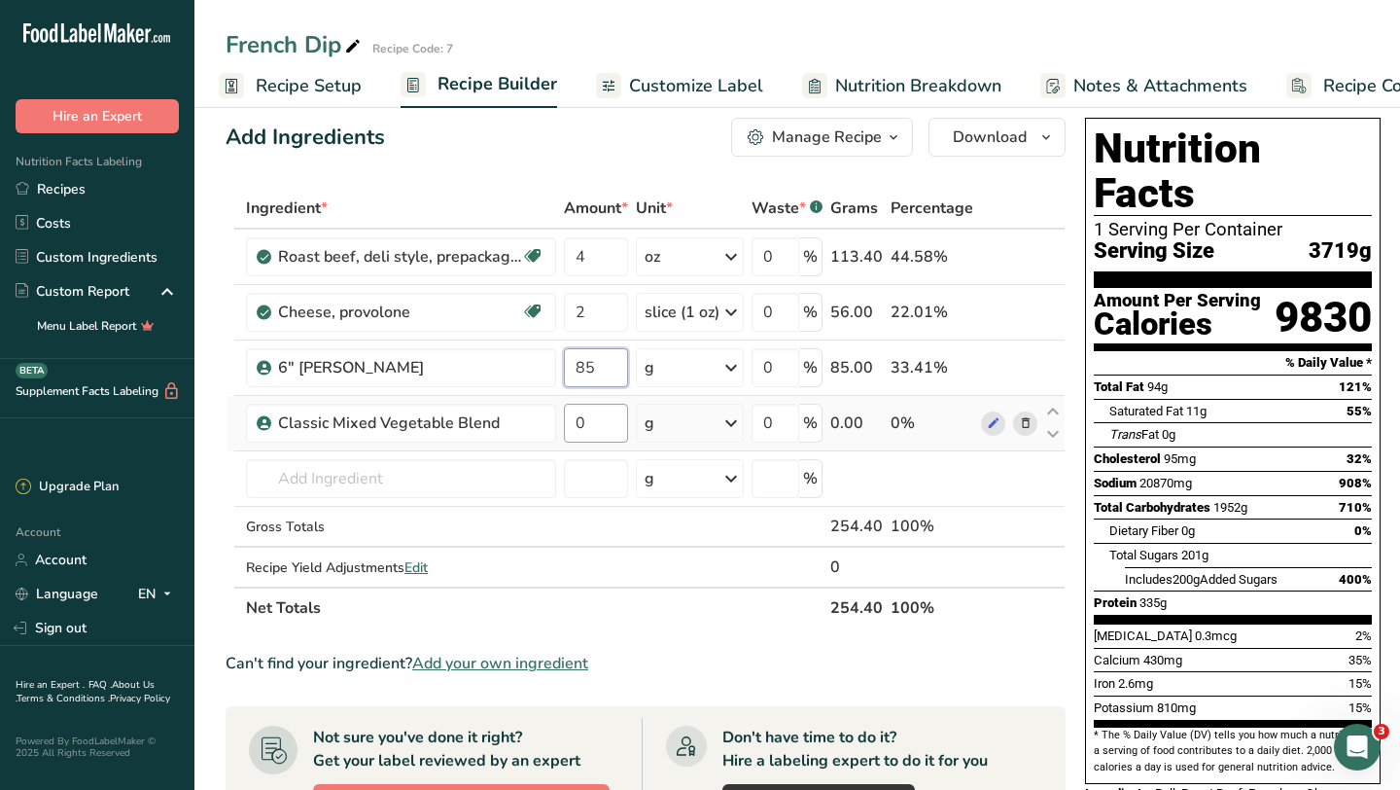
type input "85"
click at [604, 436] on div "Ingredient * Amount * Unit * Waste * .a-a{fill:#347362;}.b-a{fill:#fff;} Grams …" at bounding box center [646, 408] width 840 height 441
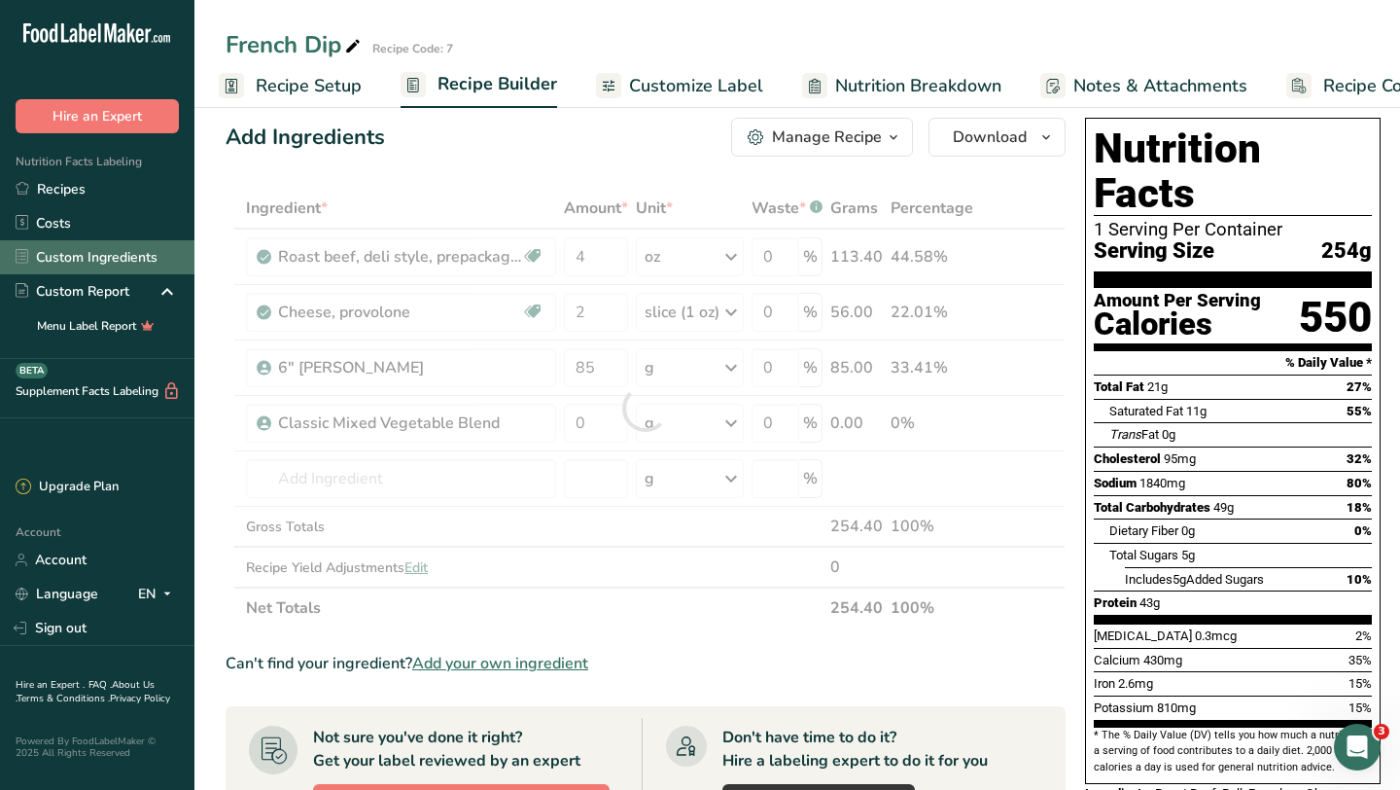
click at [129, 251] on link "Custom Ingredients" at bounding box center [97, 257] width 194 height 34
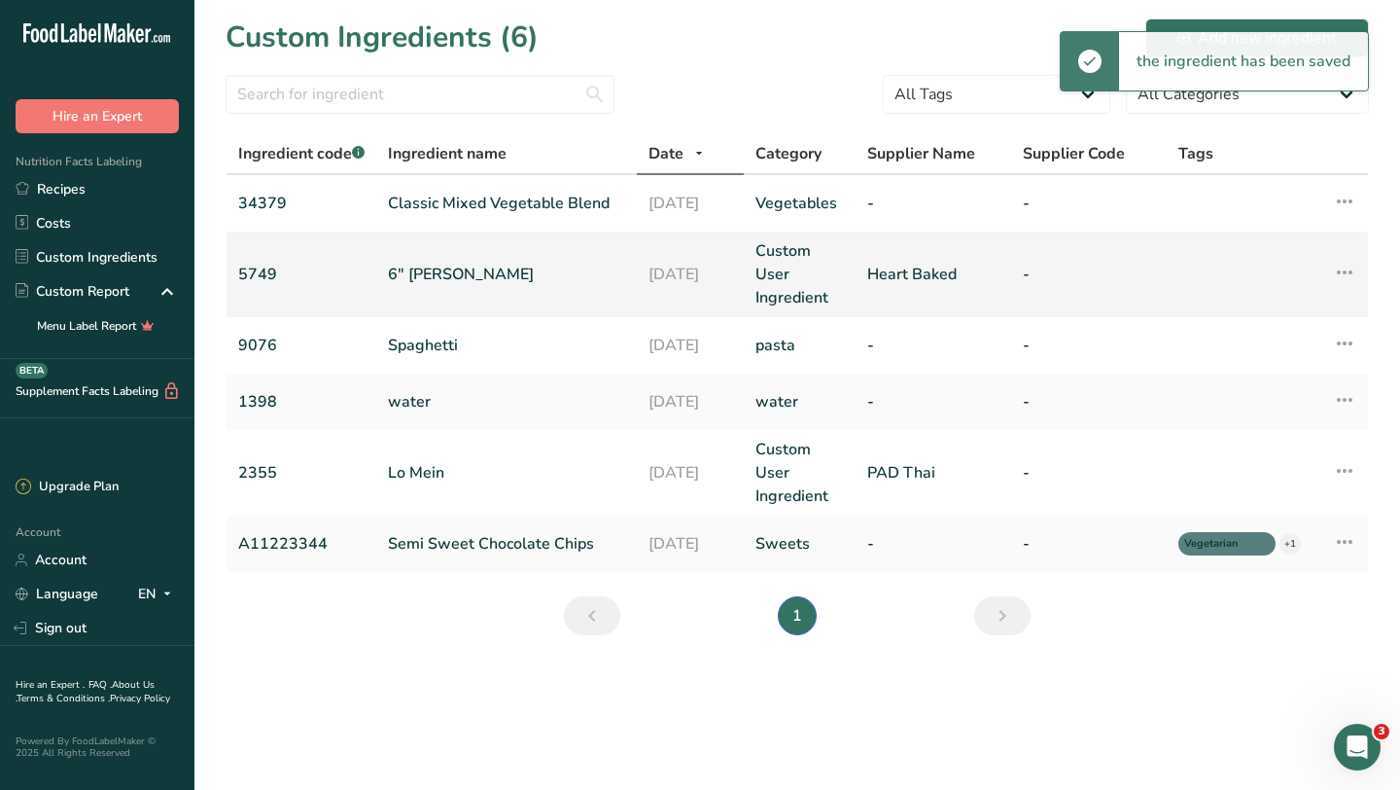
click at [424, 267] on link "6" [PERSON_NAME]" at bounding box center [506, 274] width 237 height 23
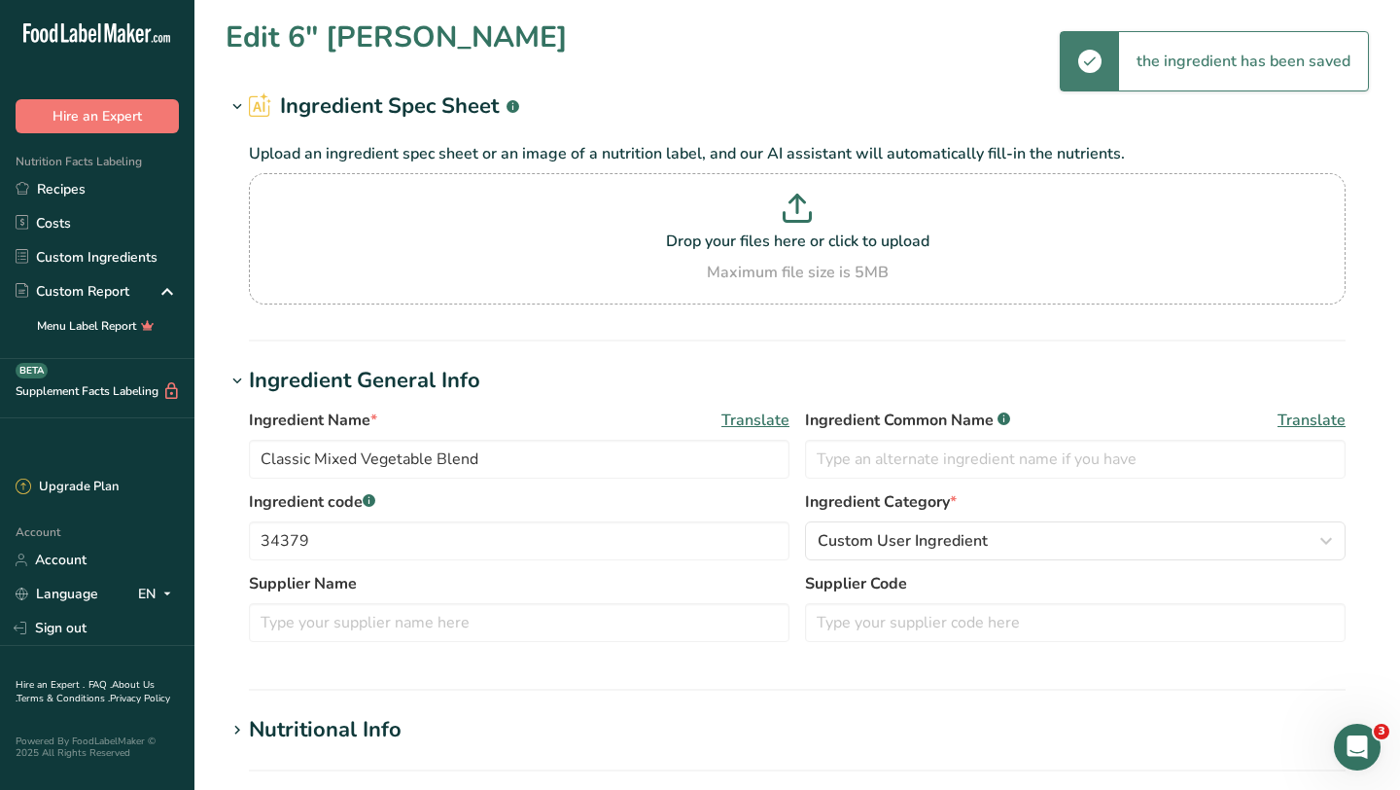
type input "6" [PERSON_NAME]"
type input "Roll"
type input "5749"
type input "Heart Baked"
type input "71"
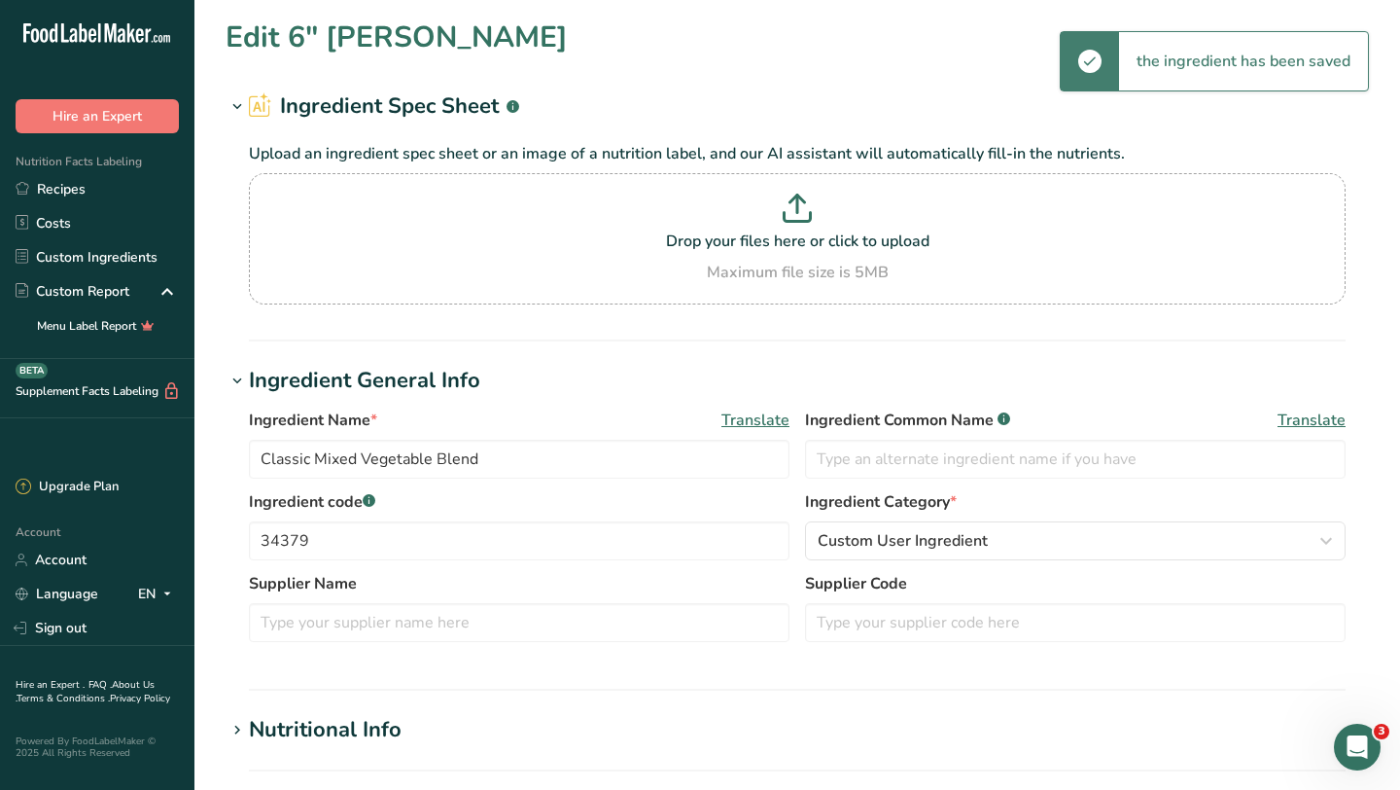
type input "190"
type KJ "795"
type Fat "1.5"
type Fat "0"
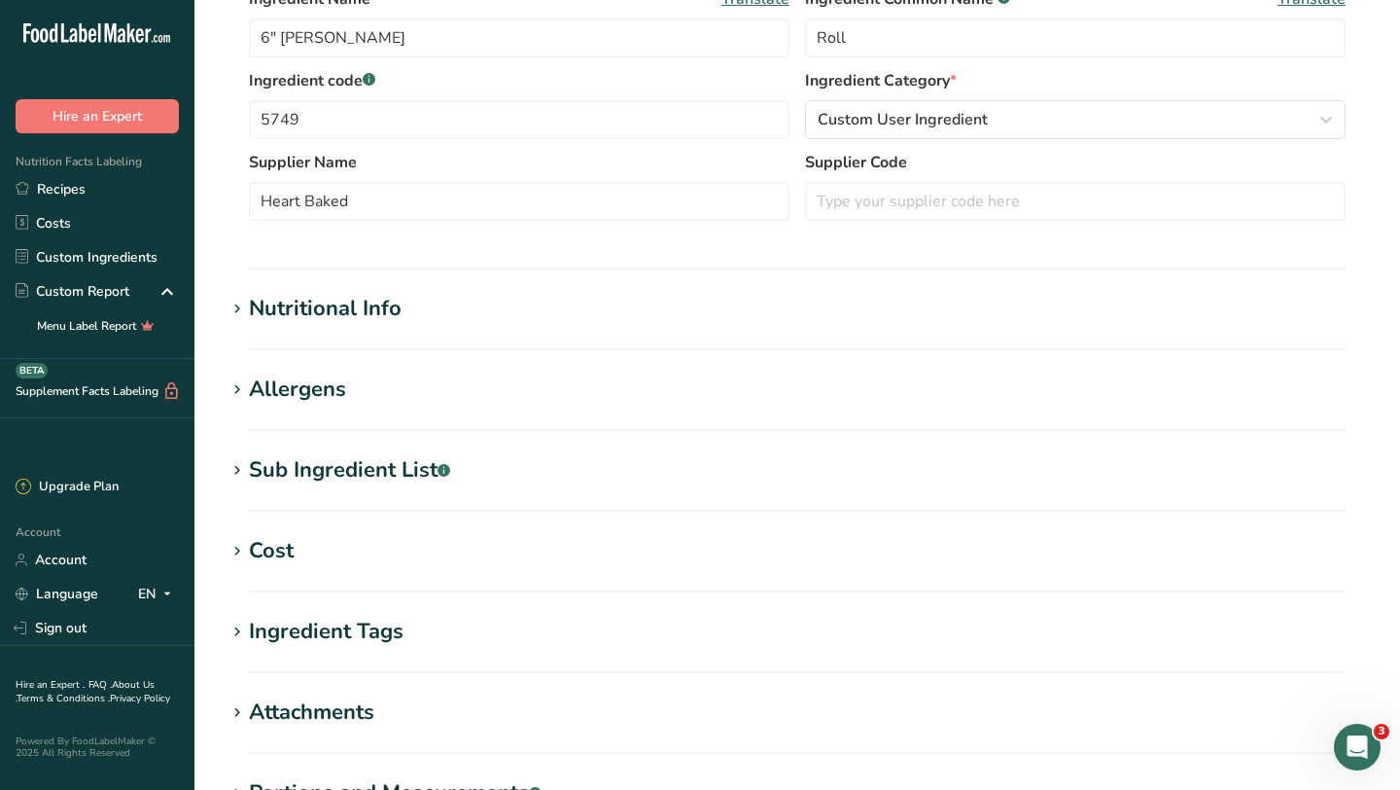
scroll to position [425, 0]
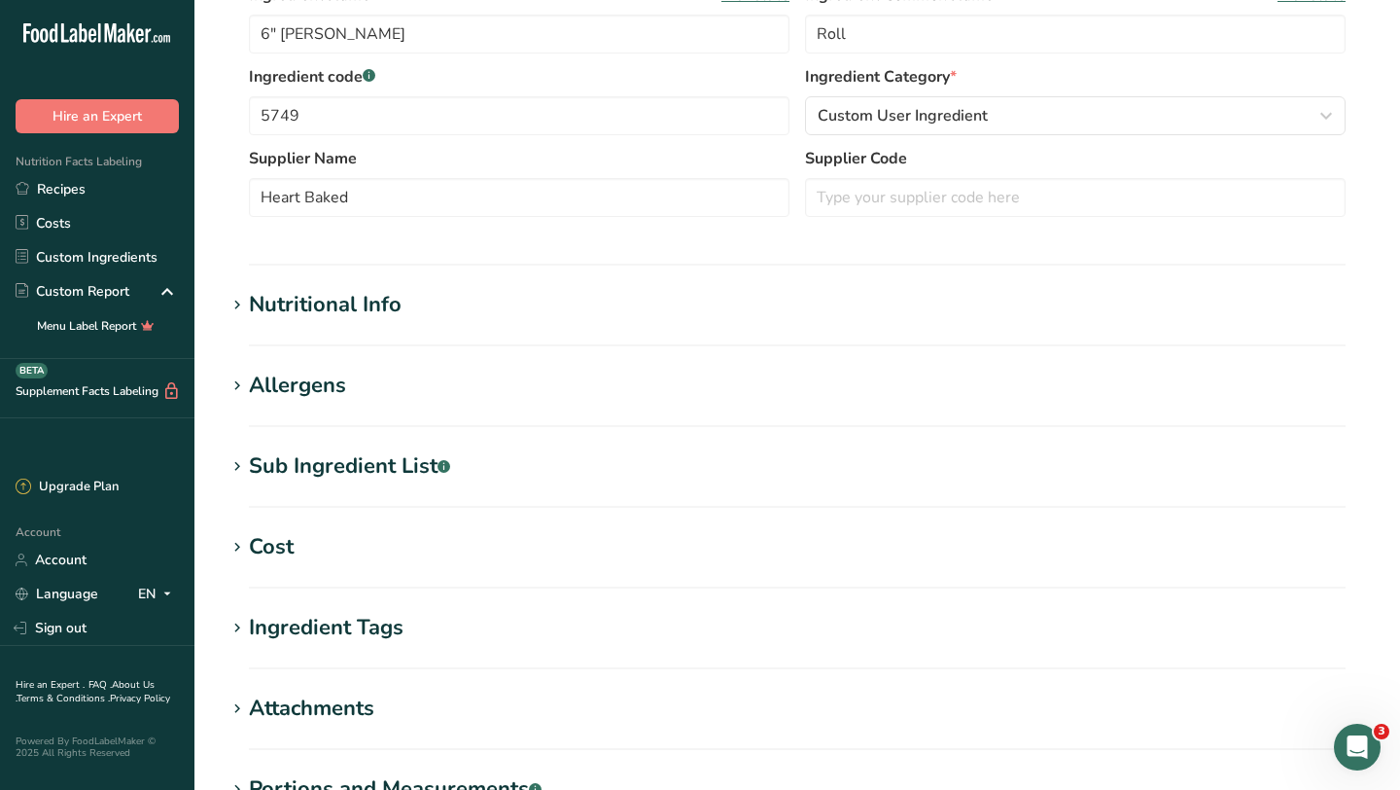
click at [347, 297] on div "Nutritional Info" at bounding box center [325, 305] width 153 height 32
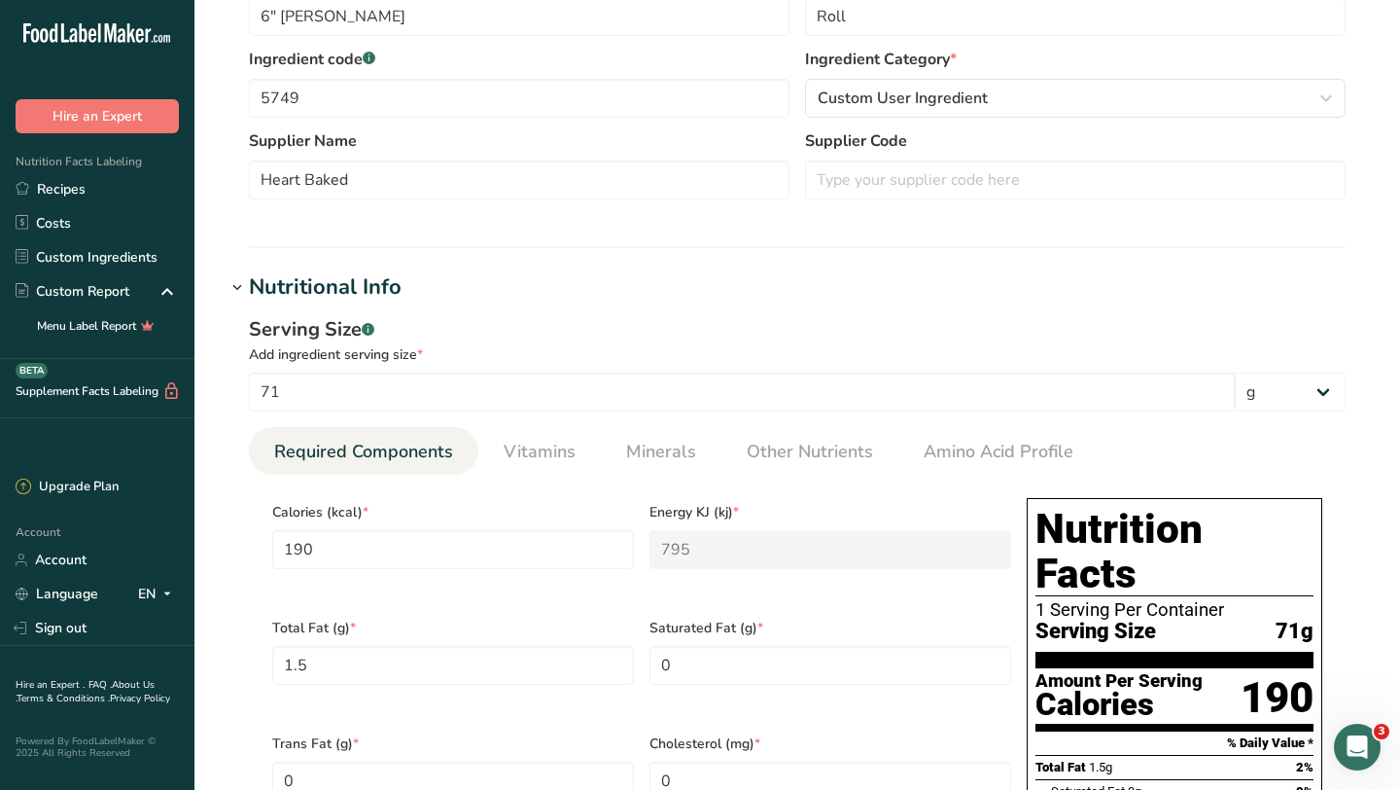
scroll to position [444, 0]
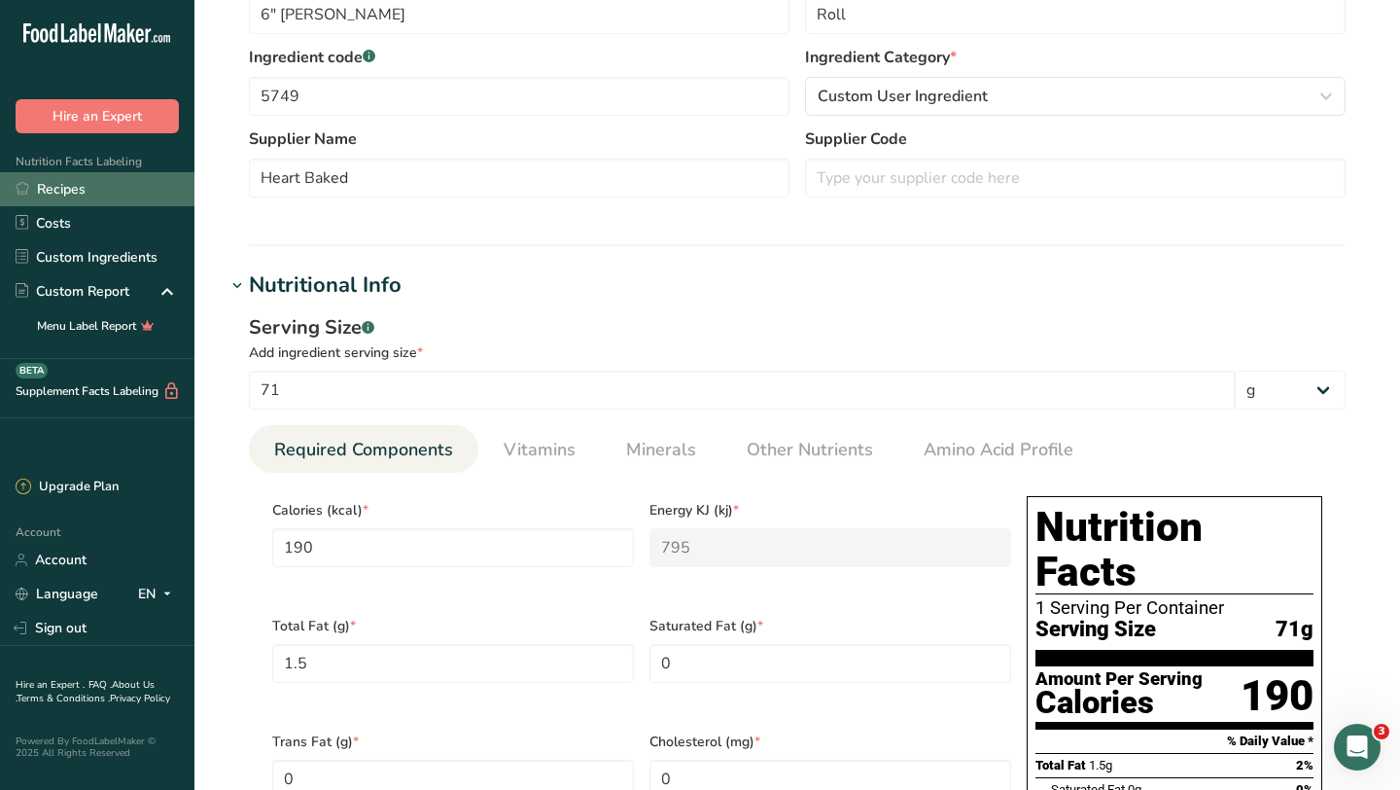
click at [103, 192] on link "Recipes" at bounding box center [97, 189] width 194 height 34
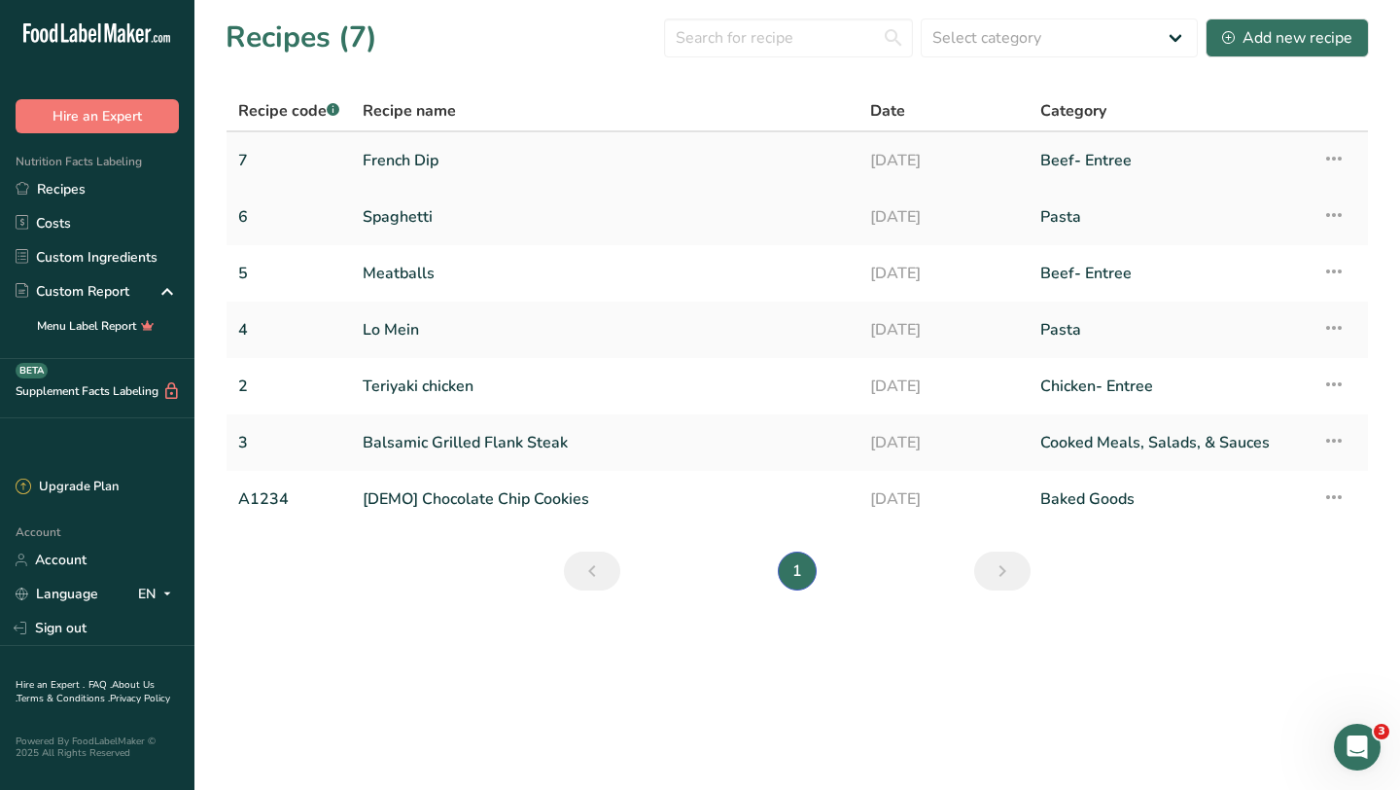
click at [407, 176] on link "French Dip" at bounding box center [605, 160] width 484 height 41
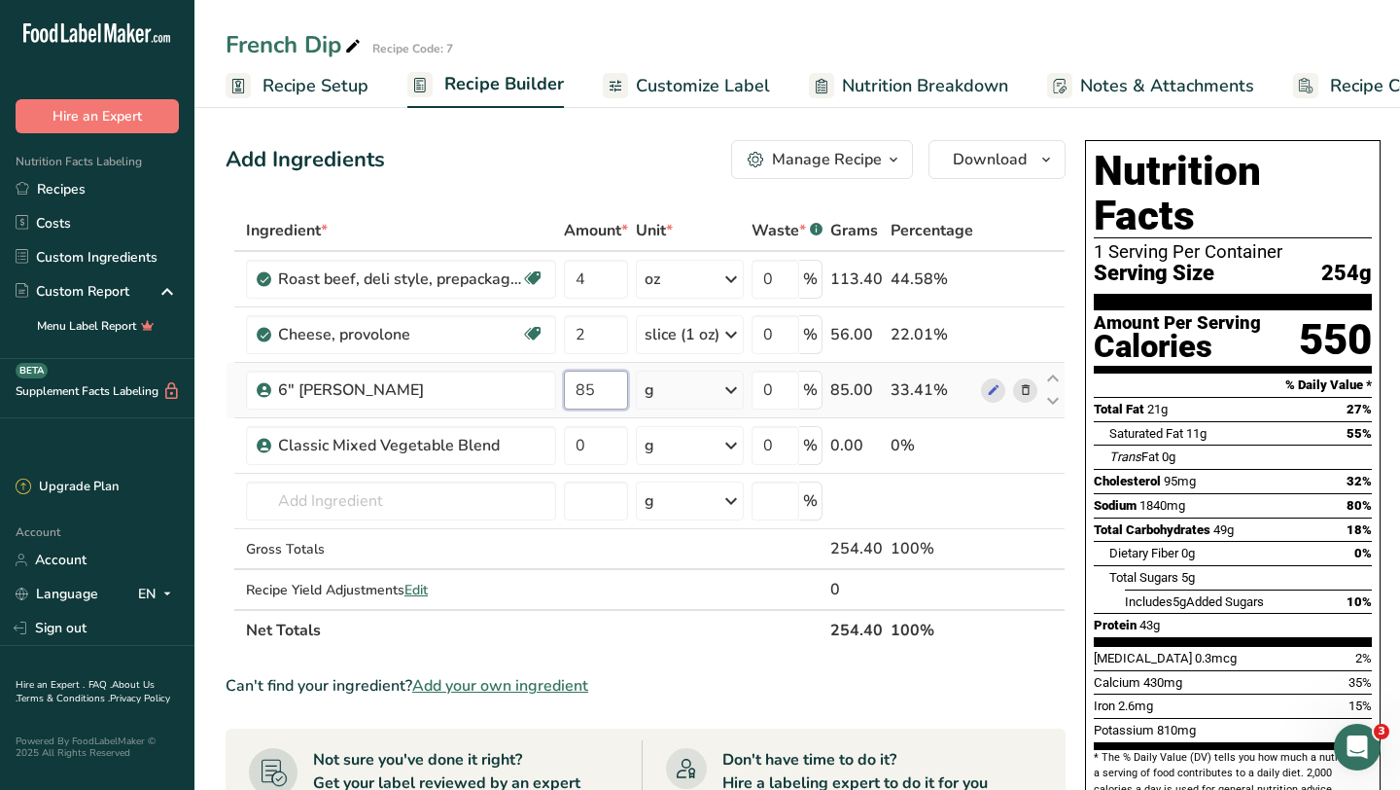
click at [590, 383] on input "85" at bounding box center [596, 389] width 64 height 39
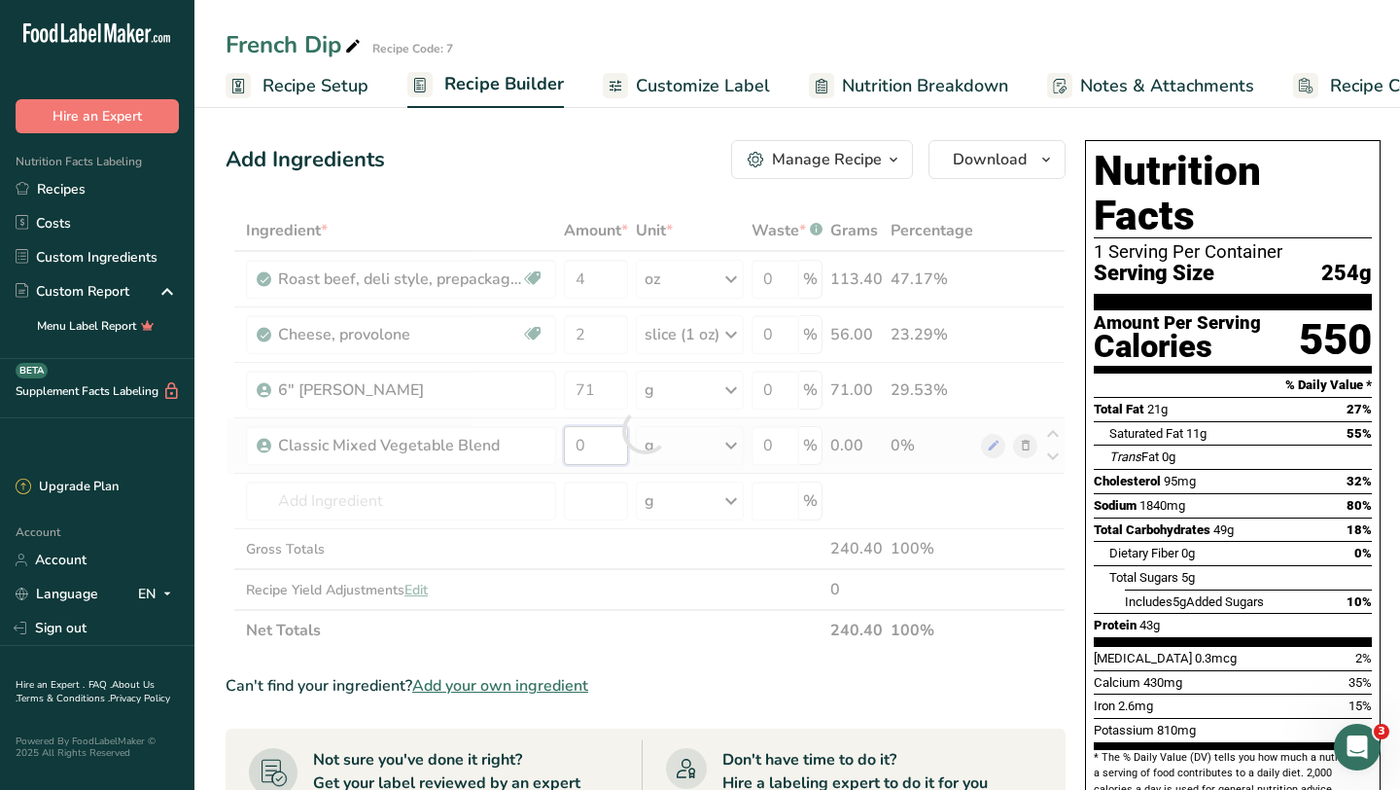
click at [608, 450] on div "Ingredient * Amount * Unit * Waste * .a-a{fill:#347362;}.b-a{fill:#fff;} Grams …" at bounding box center [646, 430] width 840 height 441
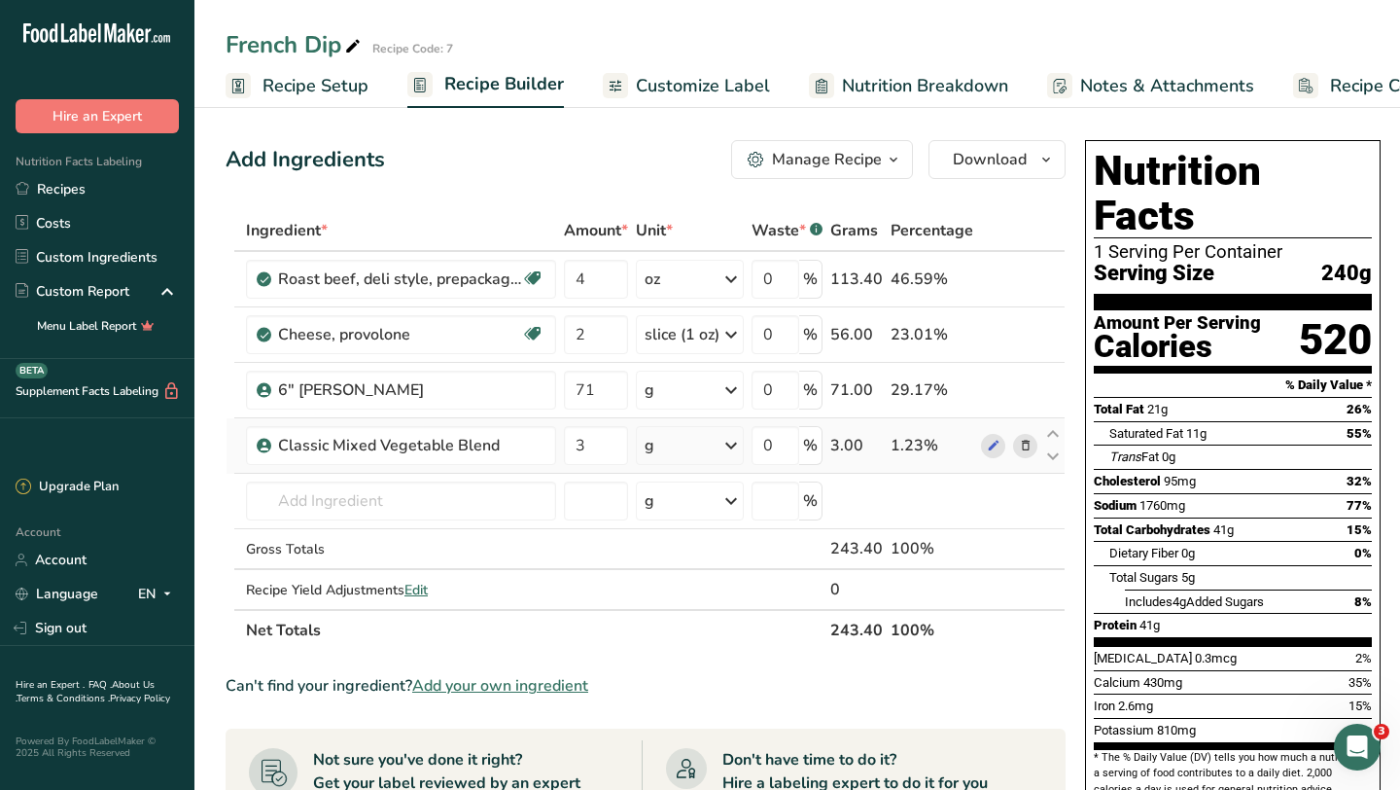
click at [731, 446] on div "Ingredient * Amount * Unit * Waste * .a-a{fill:#347362;}.b-a{fill:#fff;} Grams …" at bounding box center [646, 430] width 840 height 441
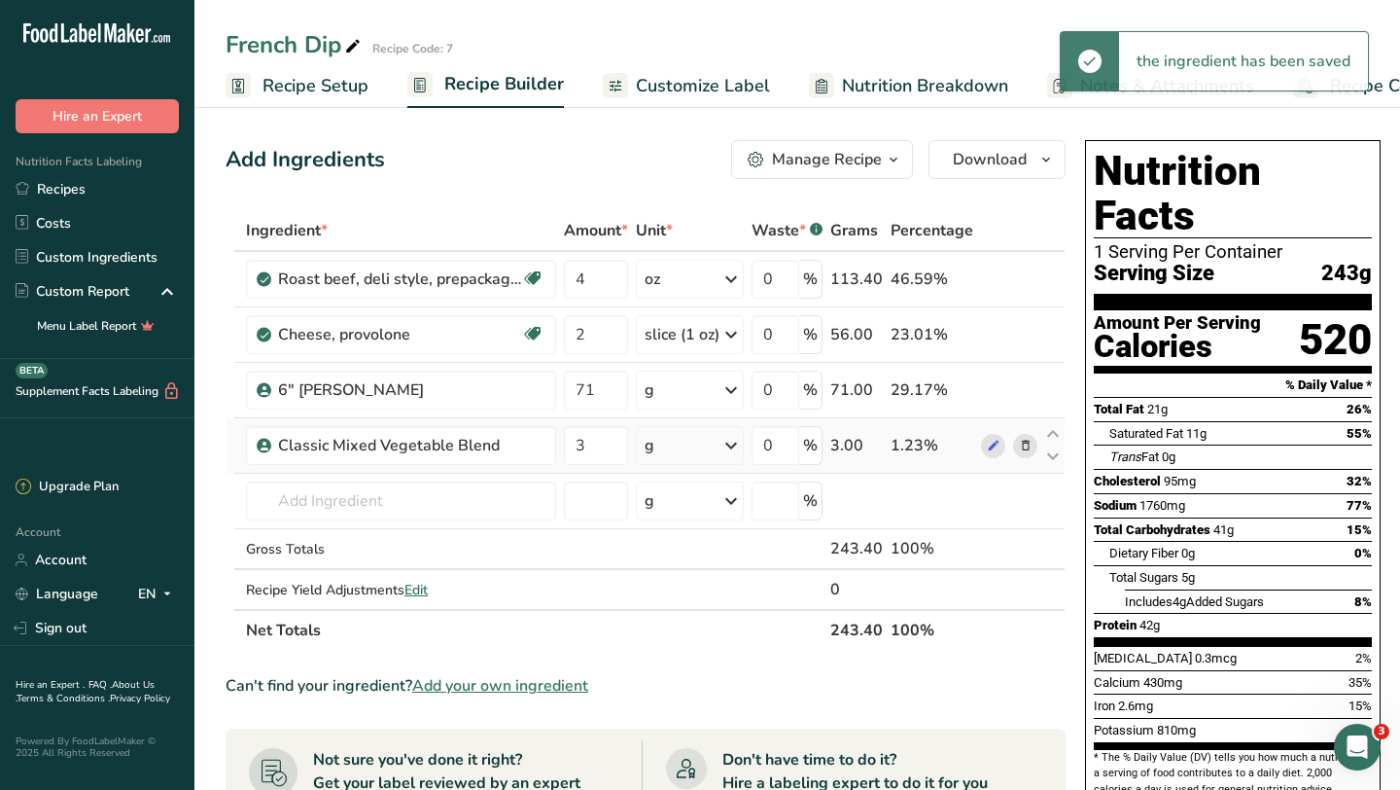
click at [731, 446] on icon at bounding box center [731, 445] width 23 height 35
click at [708, 597] on div "See more" at bounding box center [729, 599] width 163 height 20
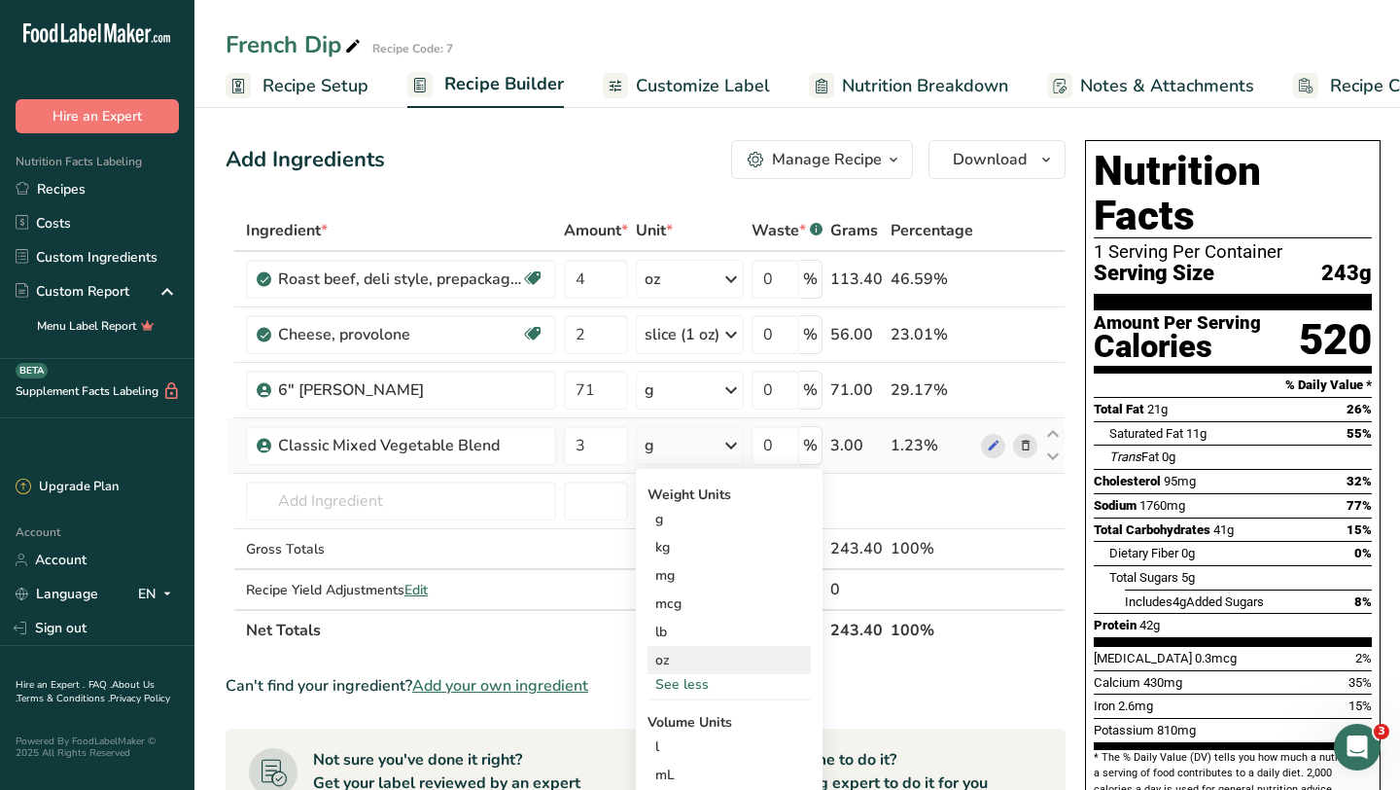
click at [679, 653] on div "oz" at bounding box center [729, 660] width 163 height 28
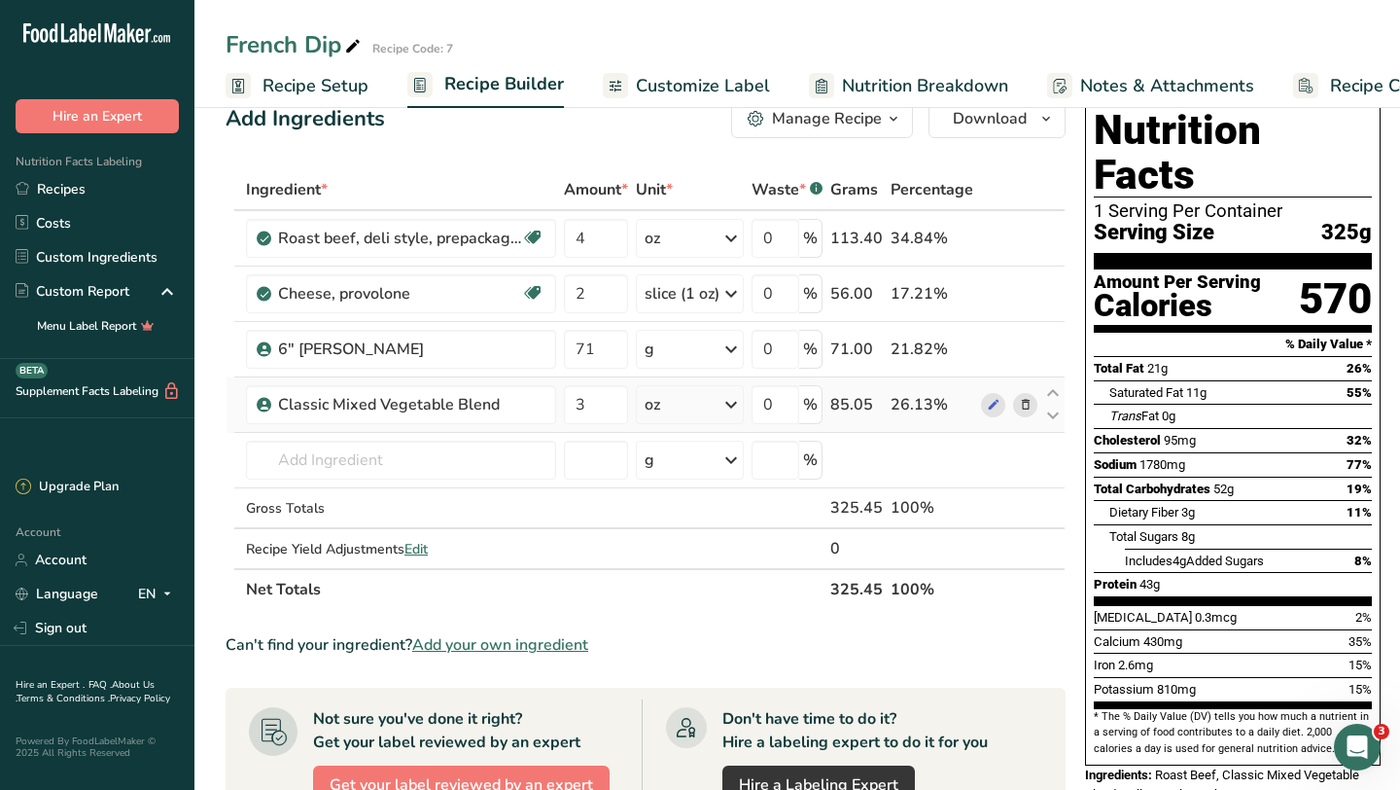
scroll to position [42, 0]
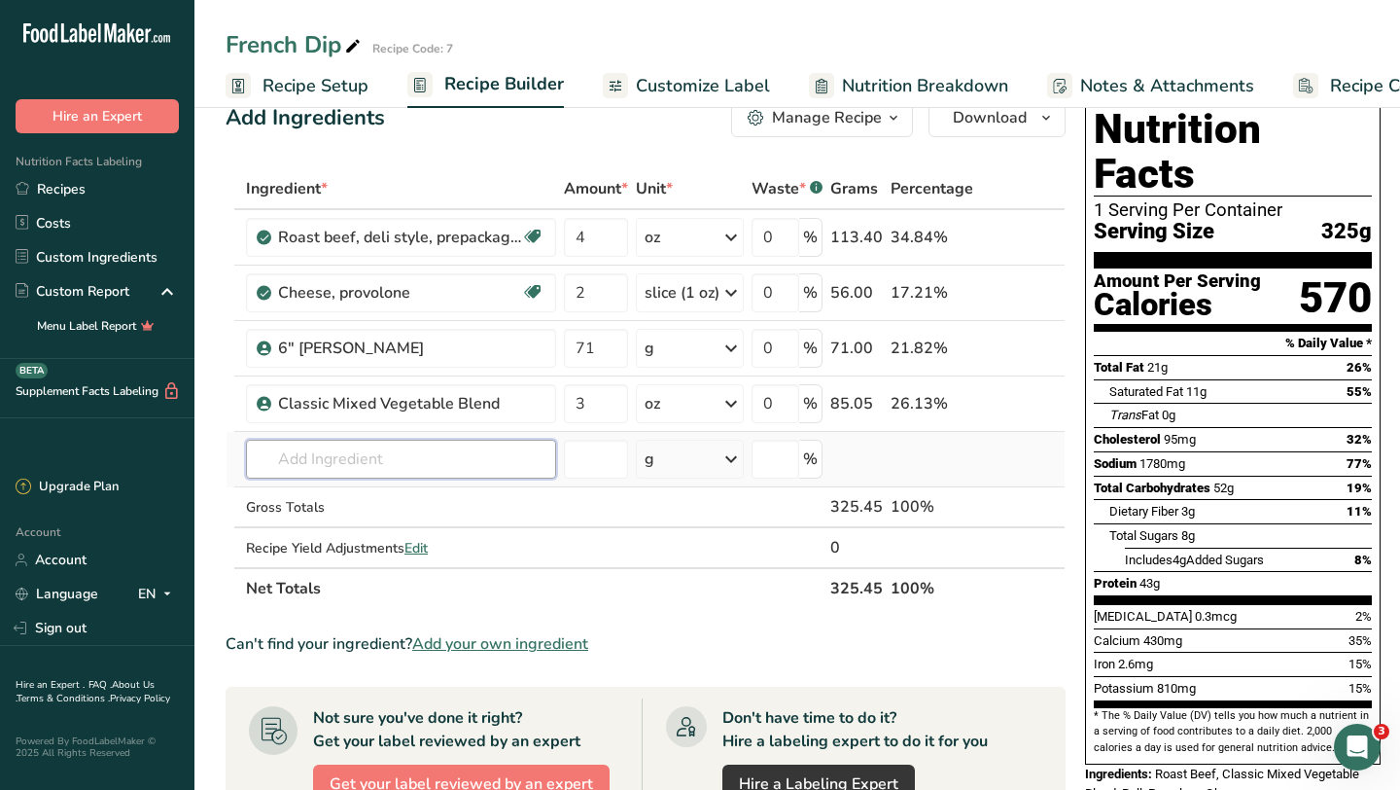
click at [440, 453] on input "text" at bounding box center [401, 459] width 310 height 39
click at [363, 462] on input "text" at bounding box center [401, 459] width 310 height 39
click at [339, 524] on div "Add your own ingredient" at bounding box center [401, 530] width 279 height 20
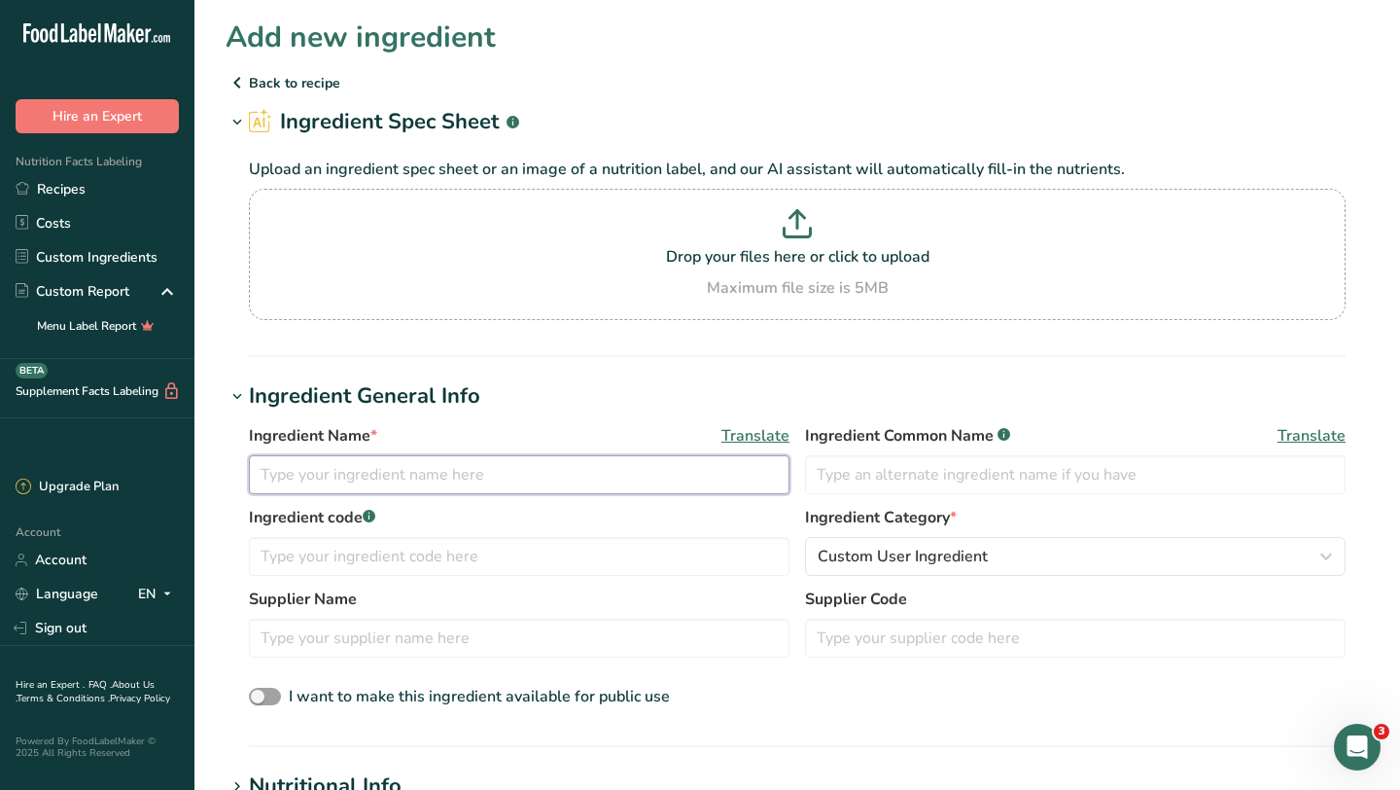
click at [303, 491] on input "text" at bounding box center [519, 474] width 541 height 39
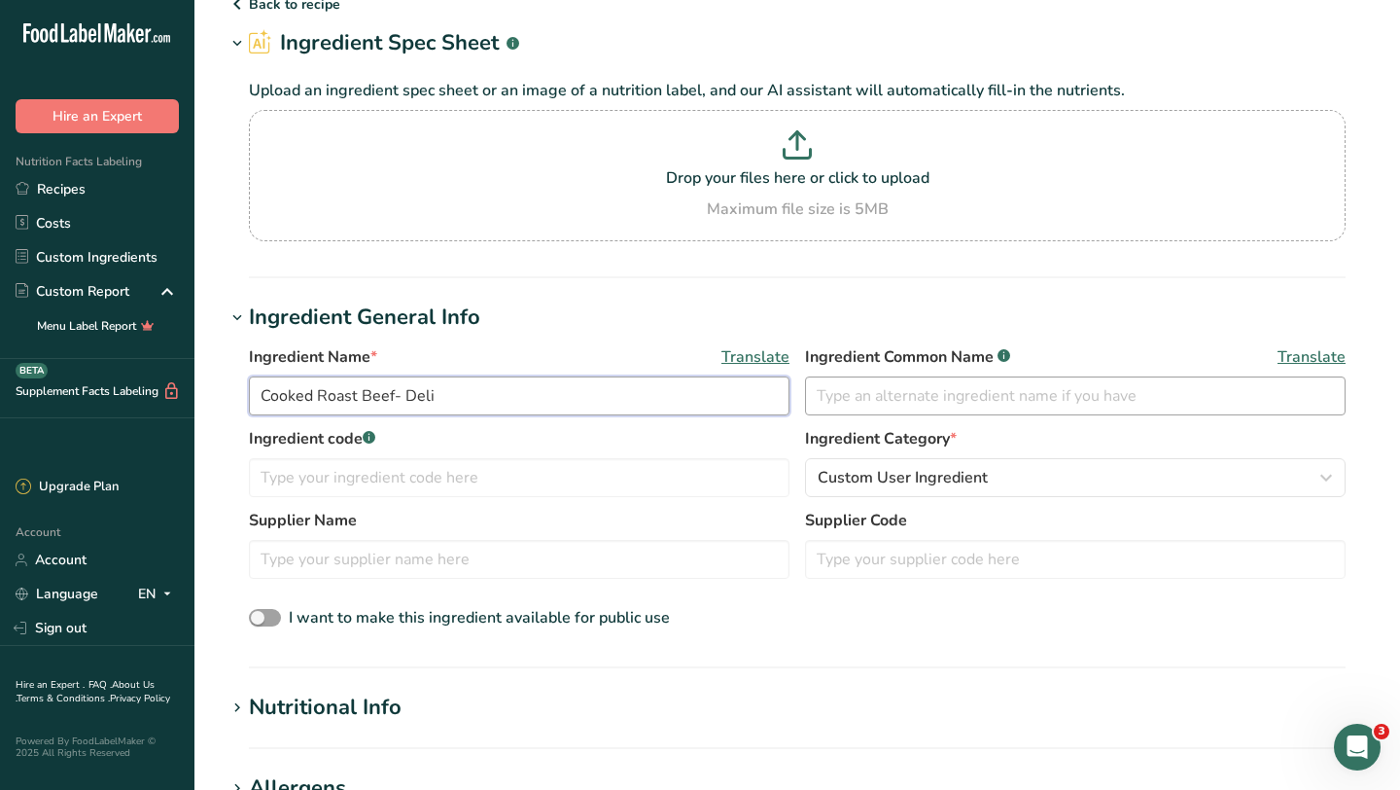
scroll to position [88, 0]
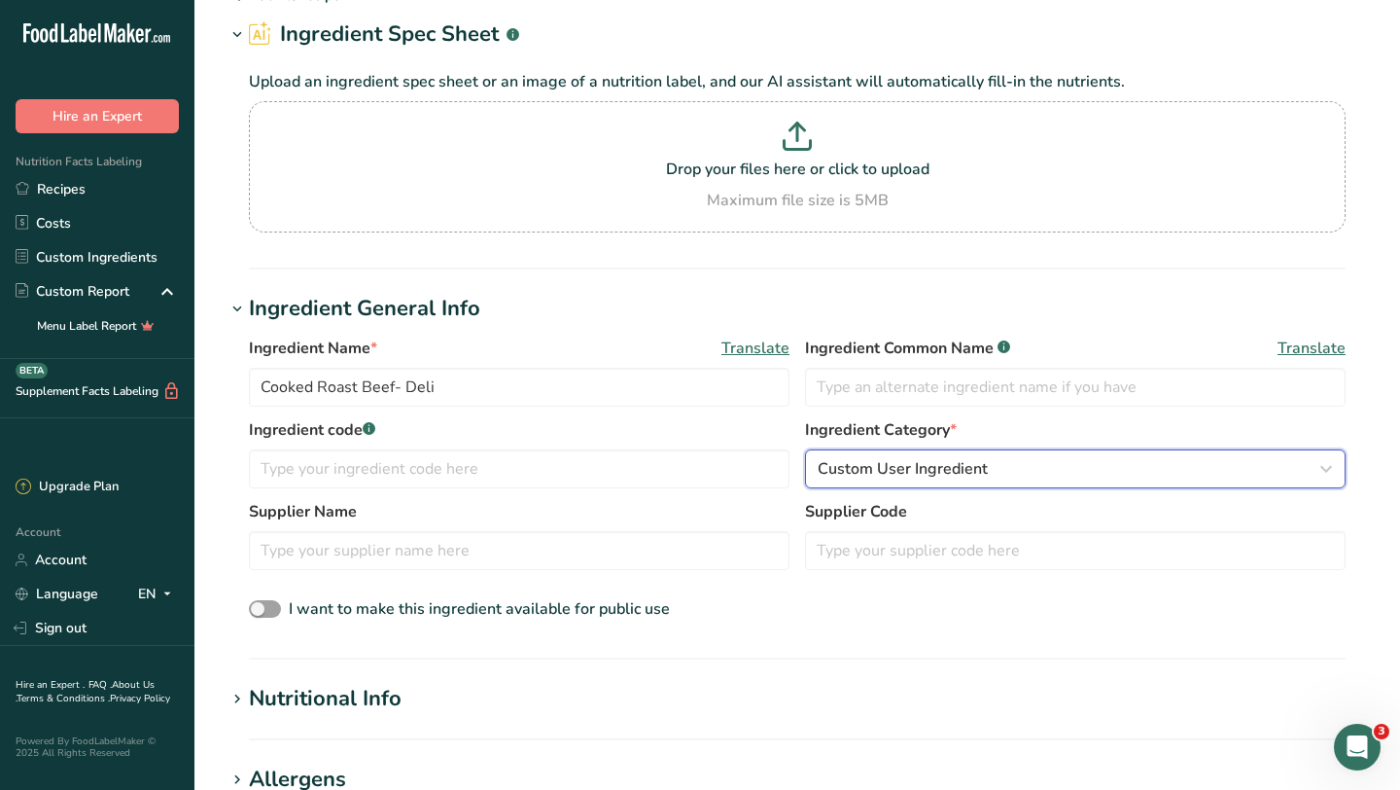
click at [918, 473] on span "Custom User Ingredient" at bounding box center [903, 468] width 170 height 23
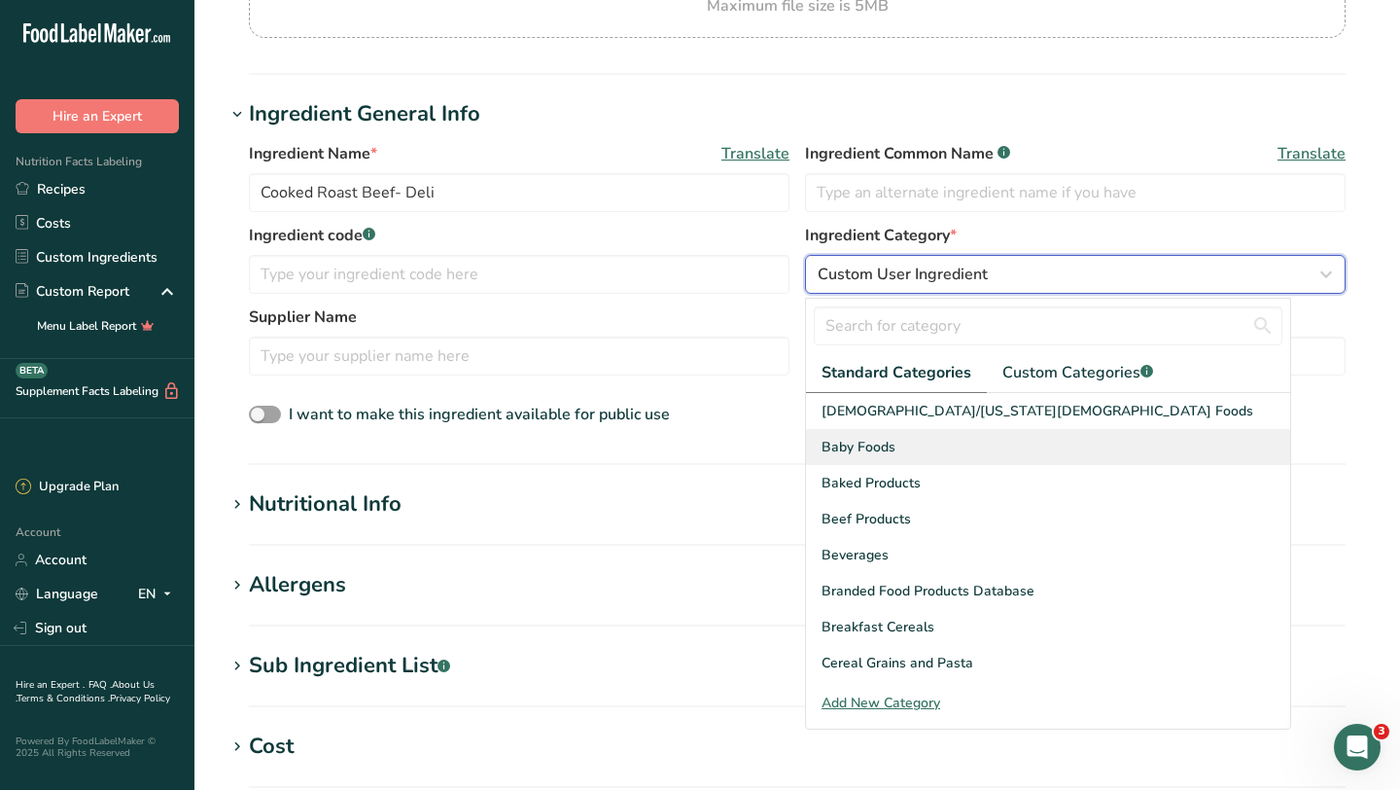
scroll to position [316, 0]
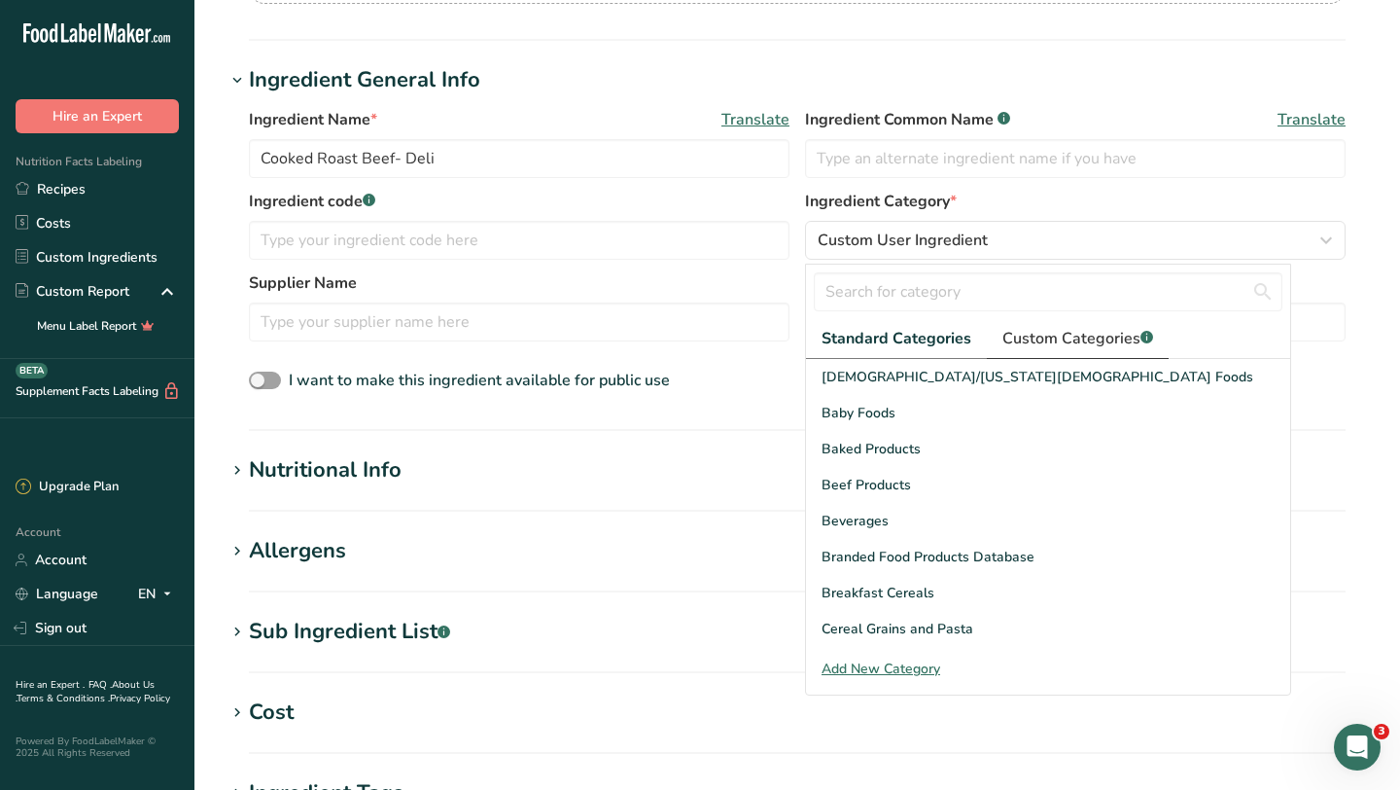
click at [1046, 341] on span "Custom Categories .a-a{fill:#347362;}.b-a{fill:#fff;}" at bounding box center [1078, 338] width 151 height 23
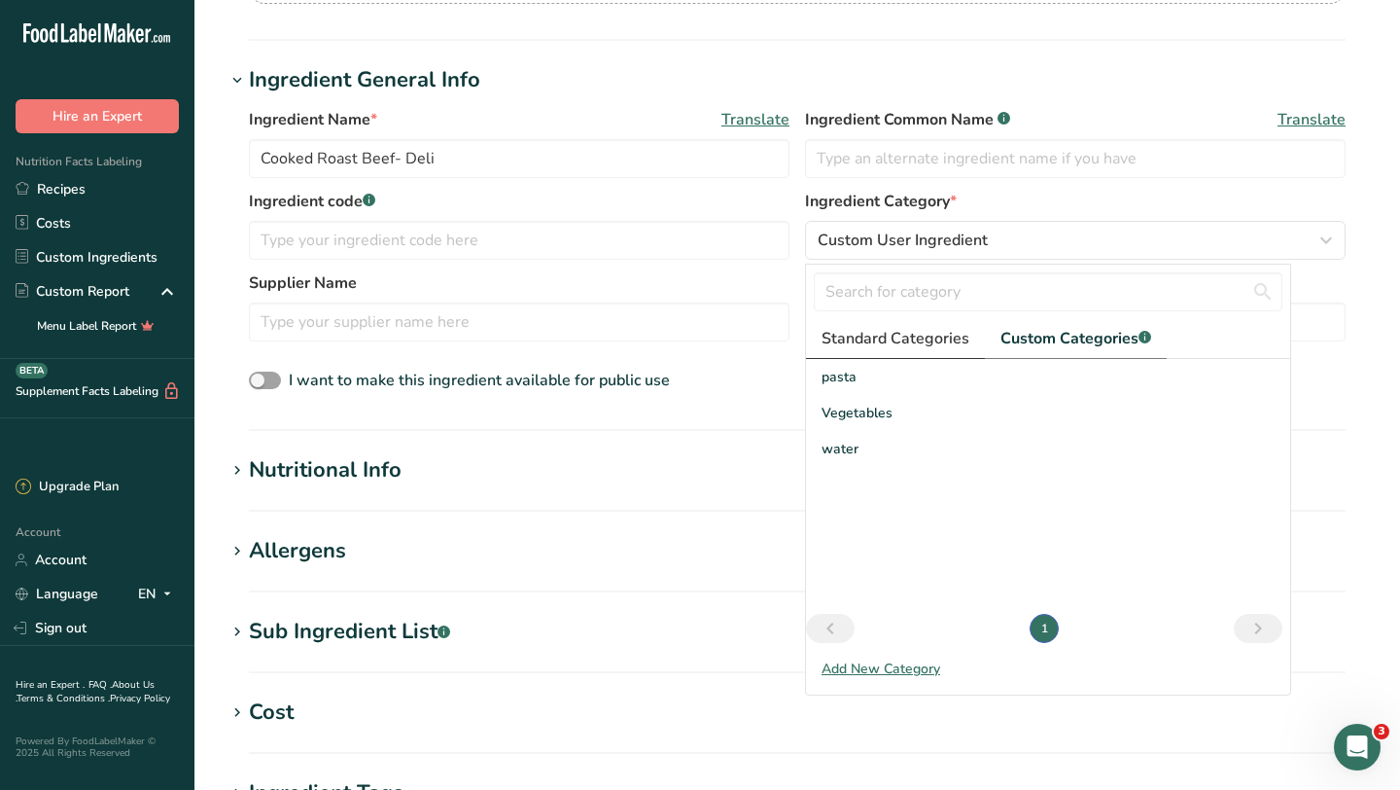
click at [926, 333] on span "Standard Categories" at bounding box center [896, 338] width 148 height 23
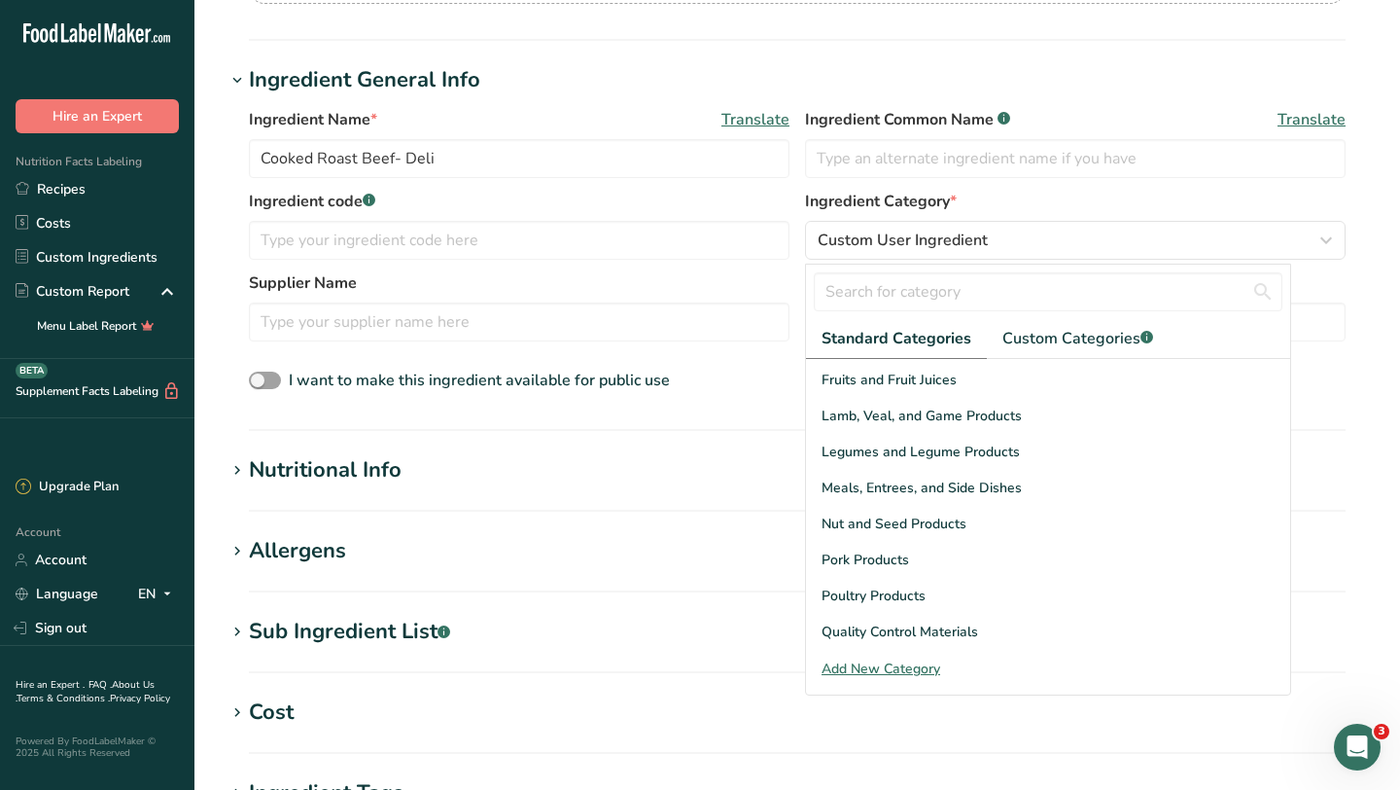
scroll to position [560, 0]
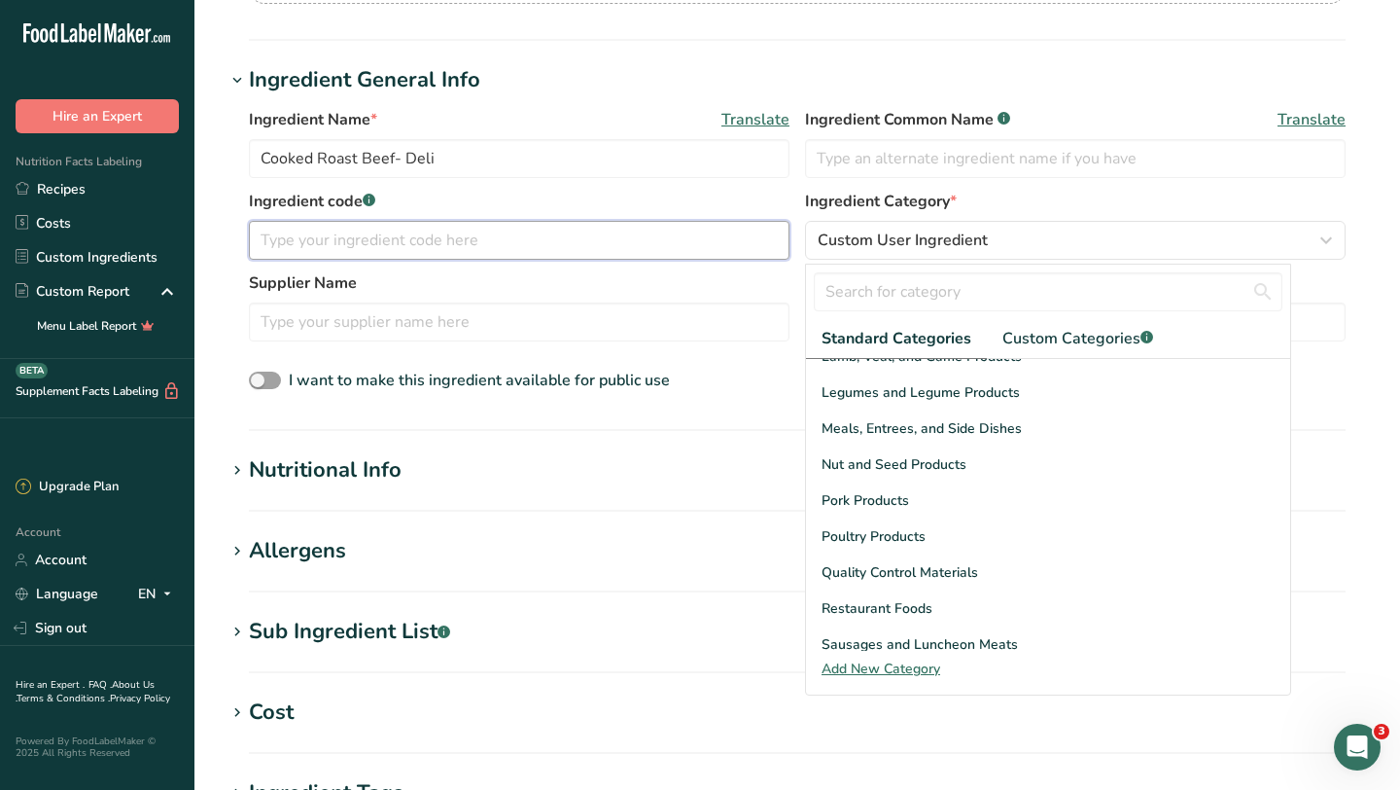
click at [386, 237] on input "text" at bounding box center [519, 240] width 541 height 39
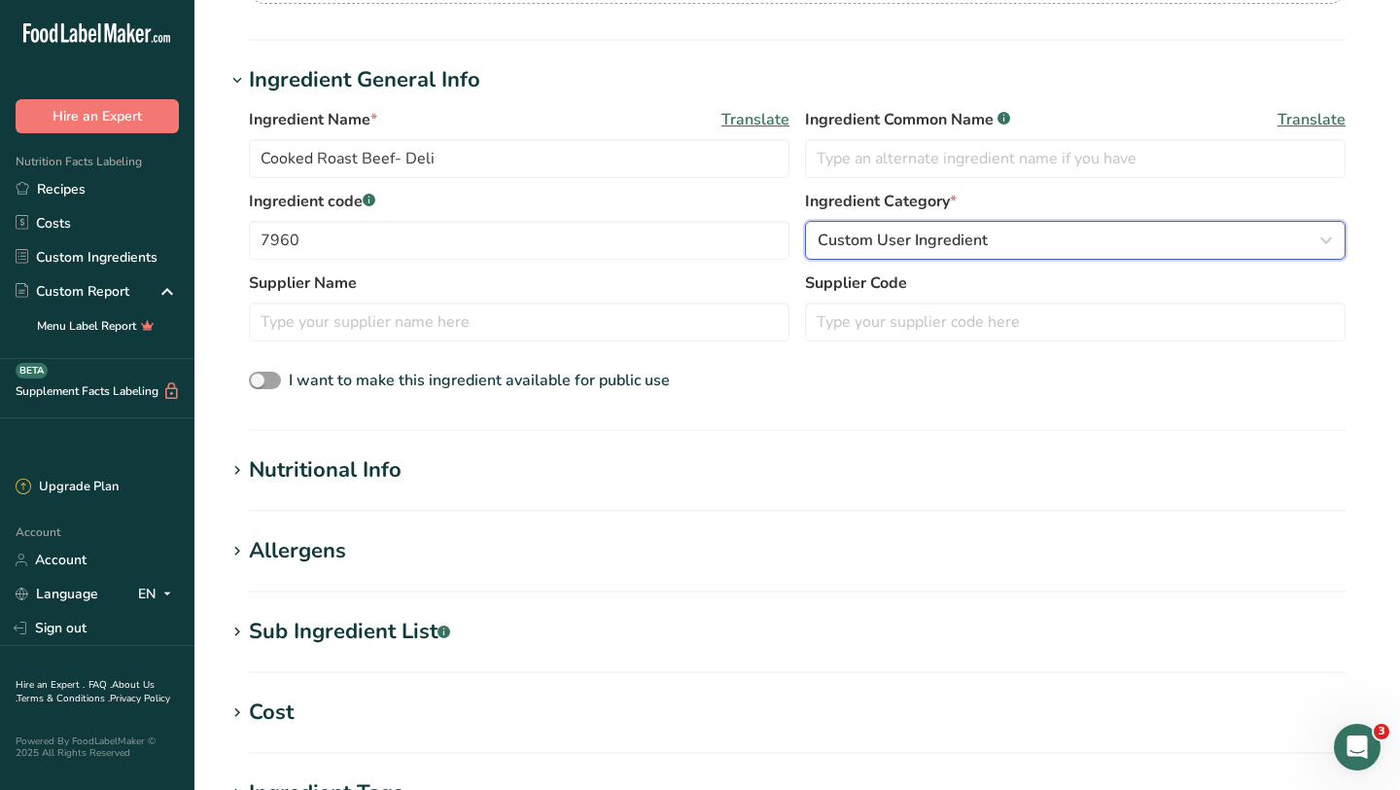
click at [907, 237] on span "Custom User Ingredient" at bounding box center [903, 240] width 170 height 23
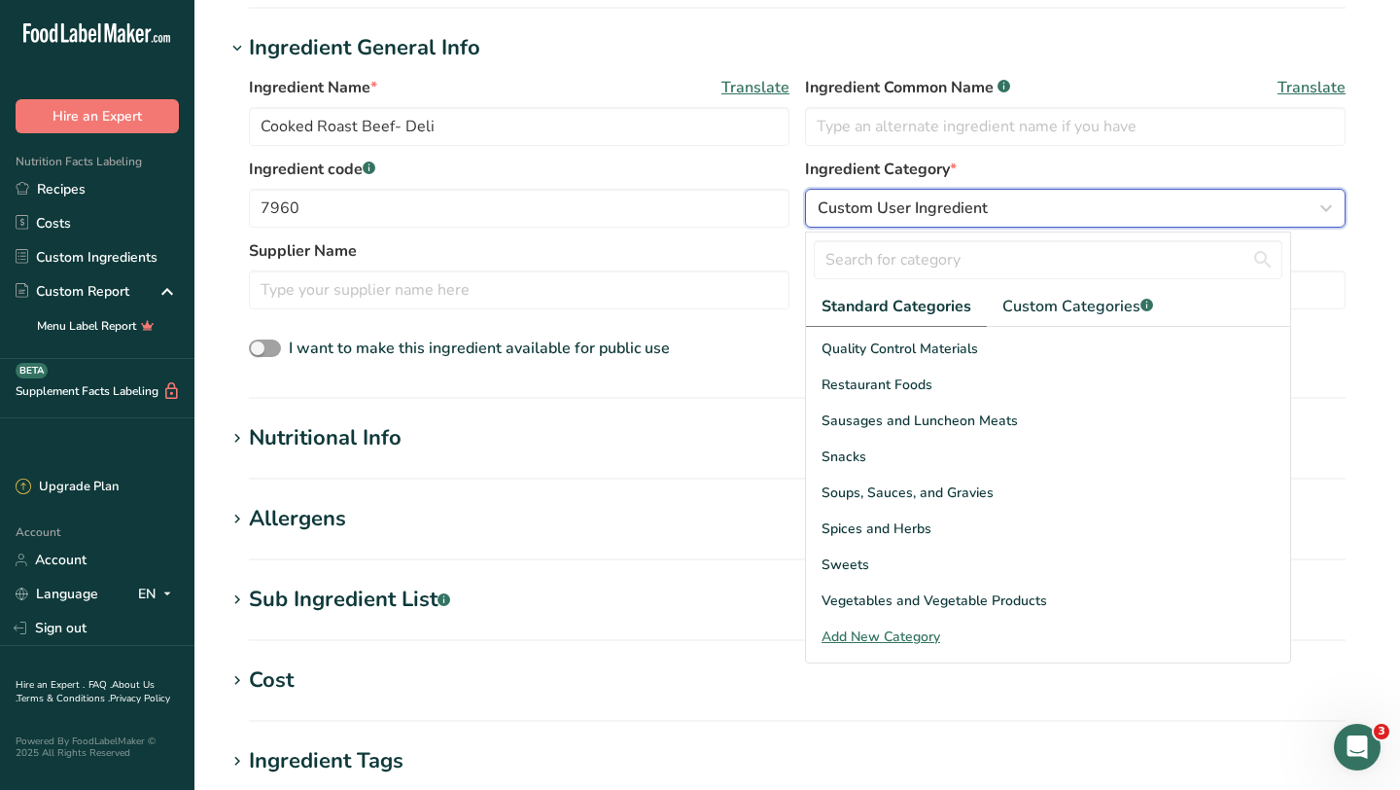
scroll to position [406, 0]
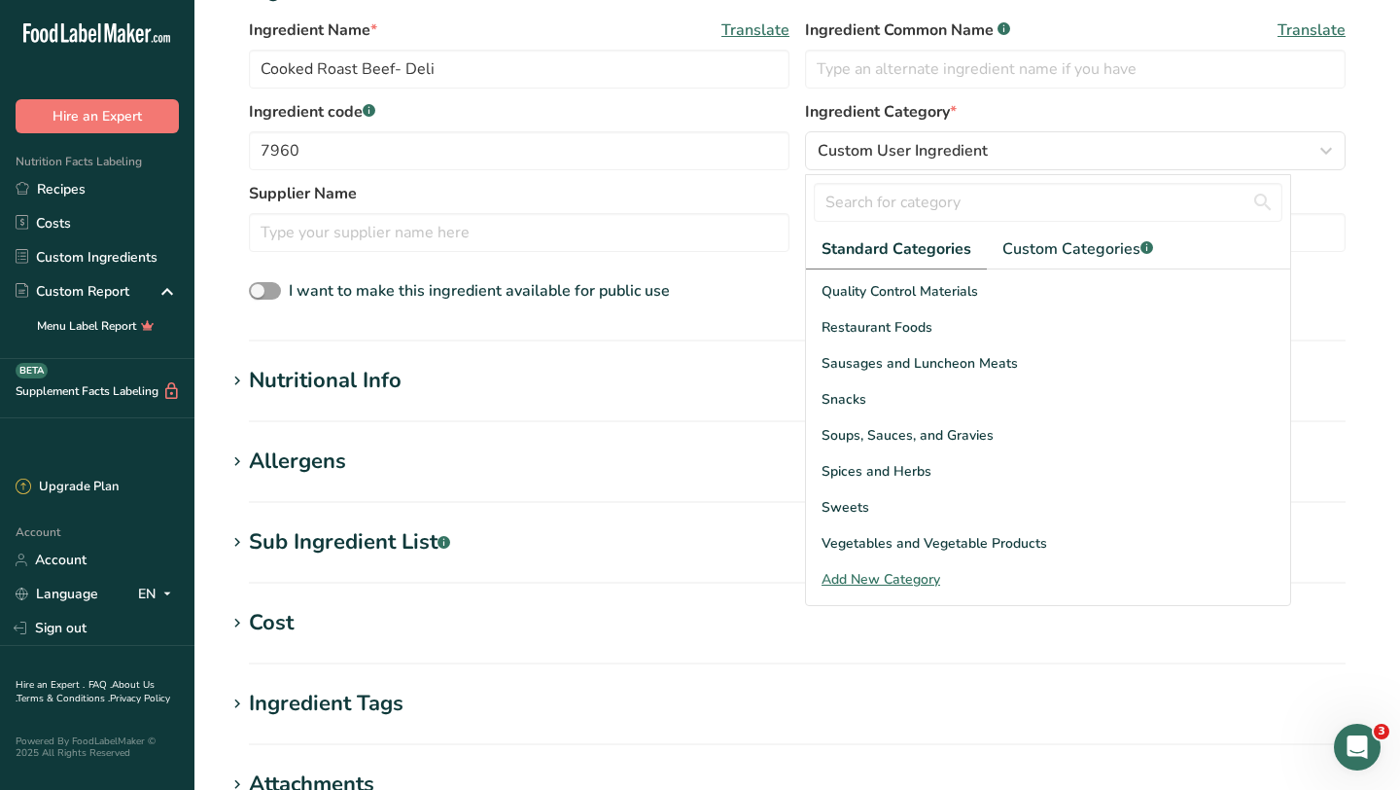
click at [879, 574] on div "Add New Category" at bounding box center [1048, 579] width 484 height 20
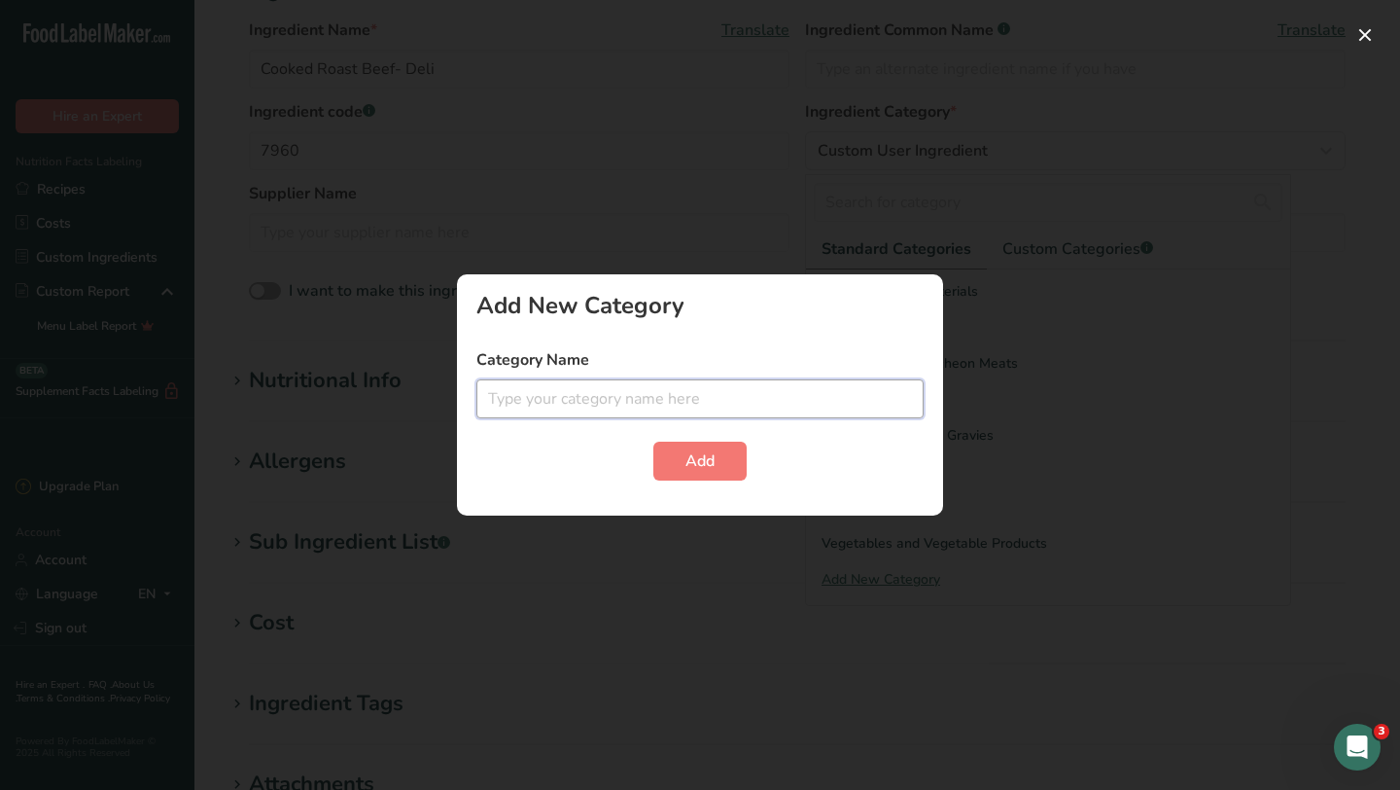
click at [737, 394] on input "text" at bounding box center [699, 398] width 447 height 39
click at [707, 469] on span "Add" at bounding box center [700, 460] width 29 height 23
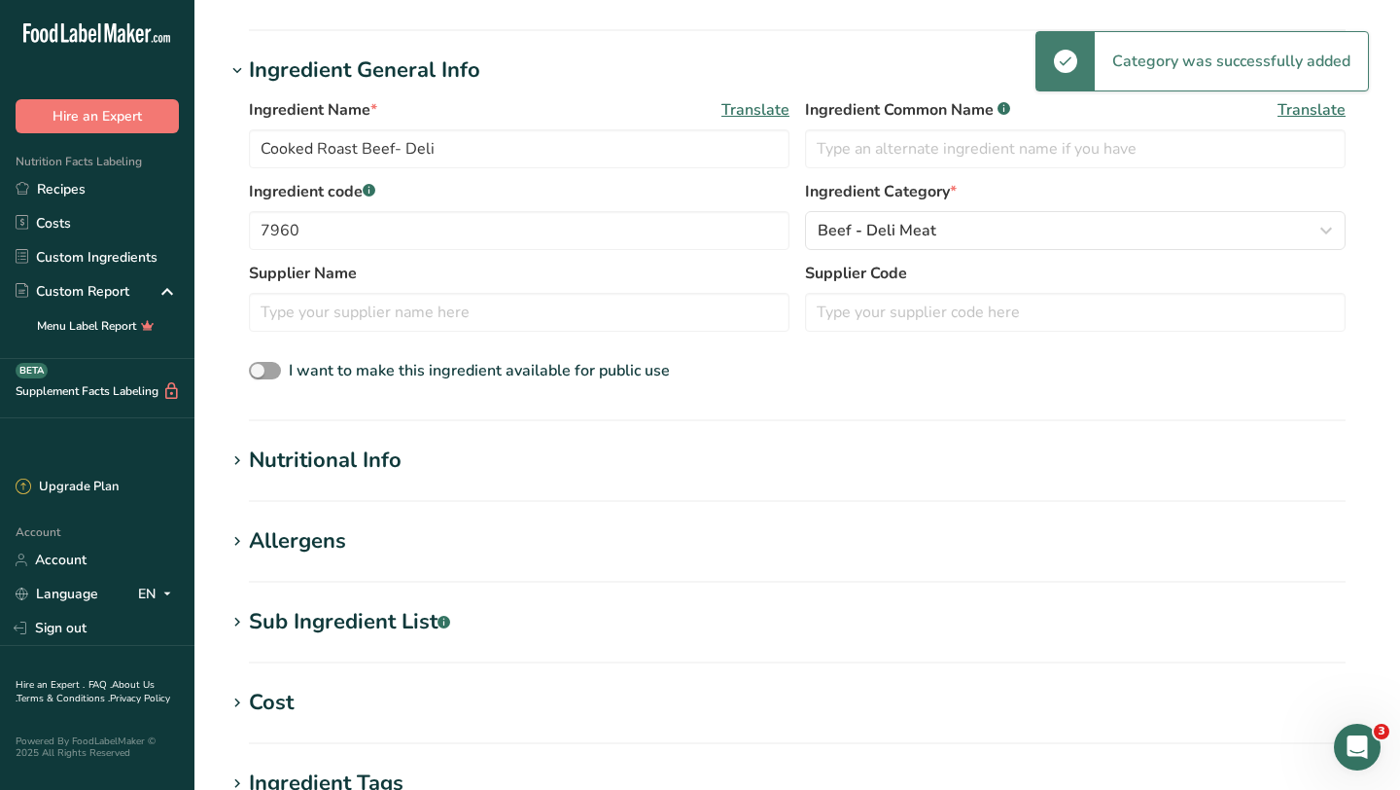
scroll to position [213, 0]
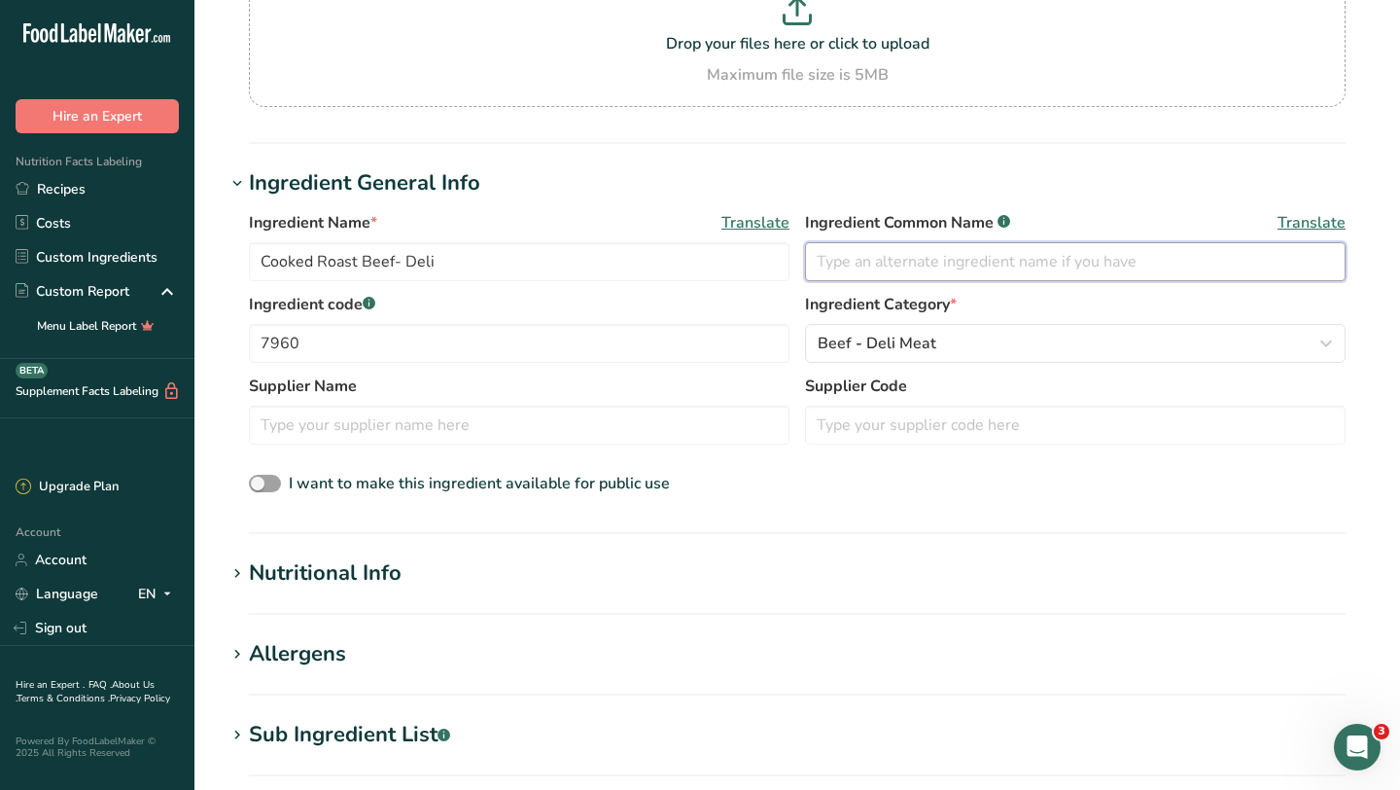
click at [839, 254] on input "text" at bounding box center [1075, 261] width 541 height 39
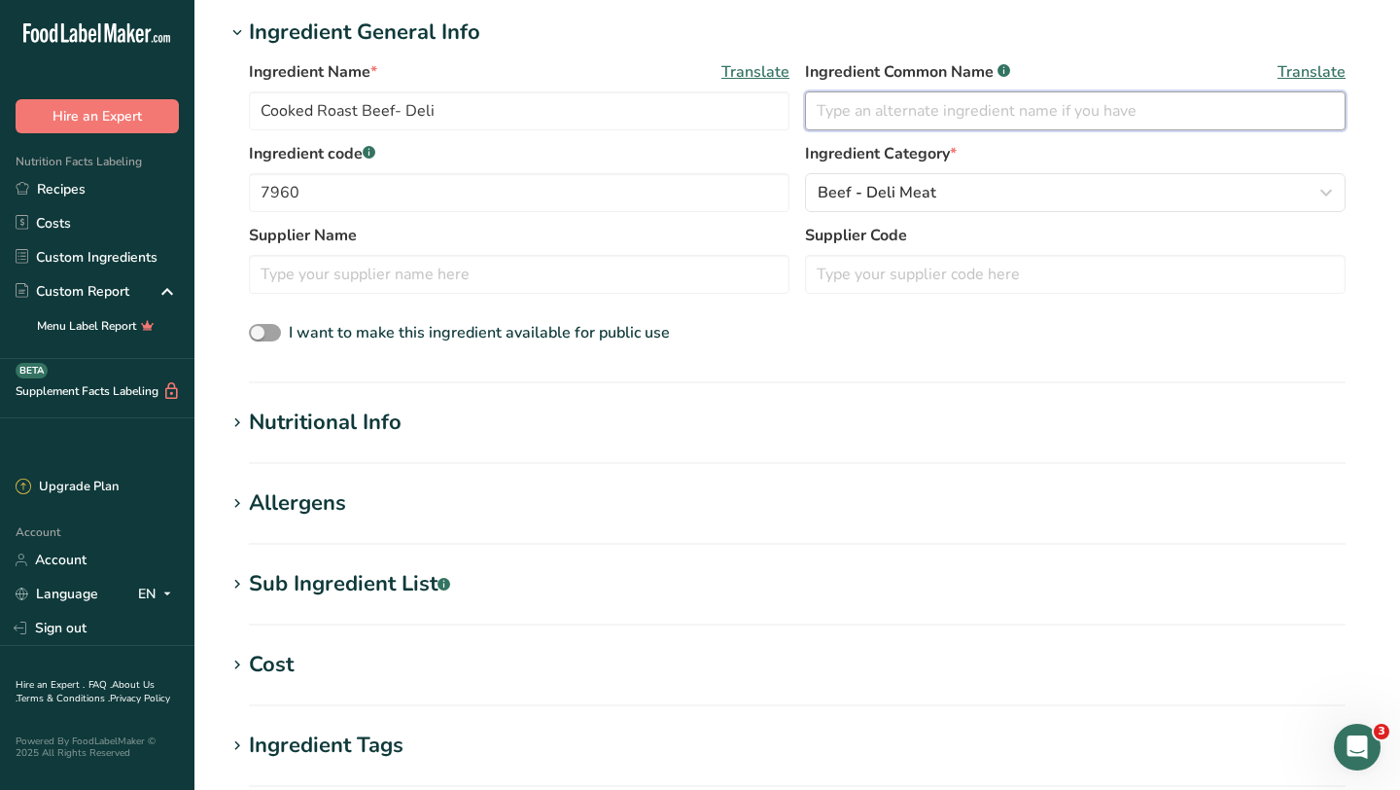
scroll to position [396, 0]
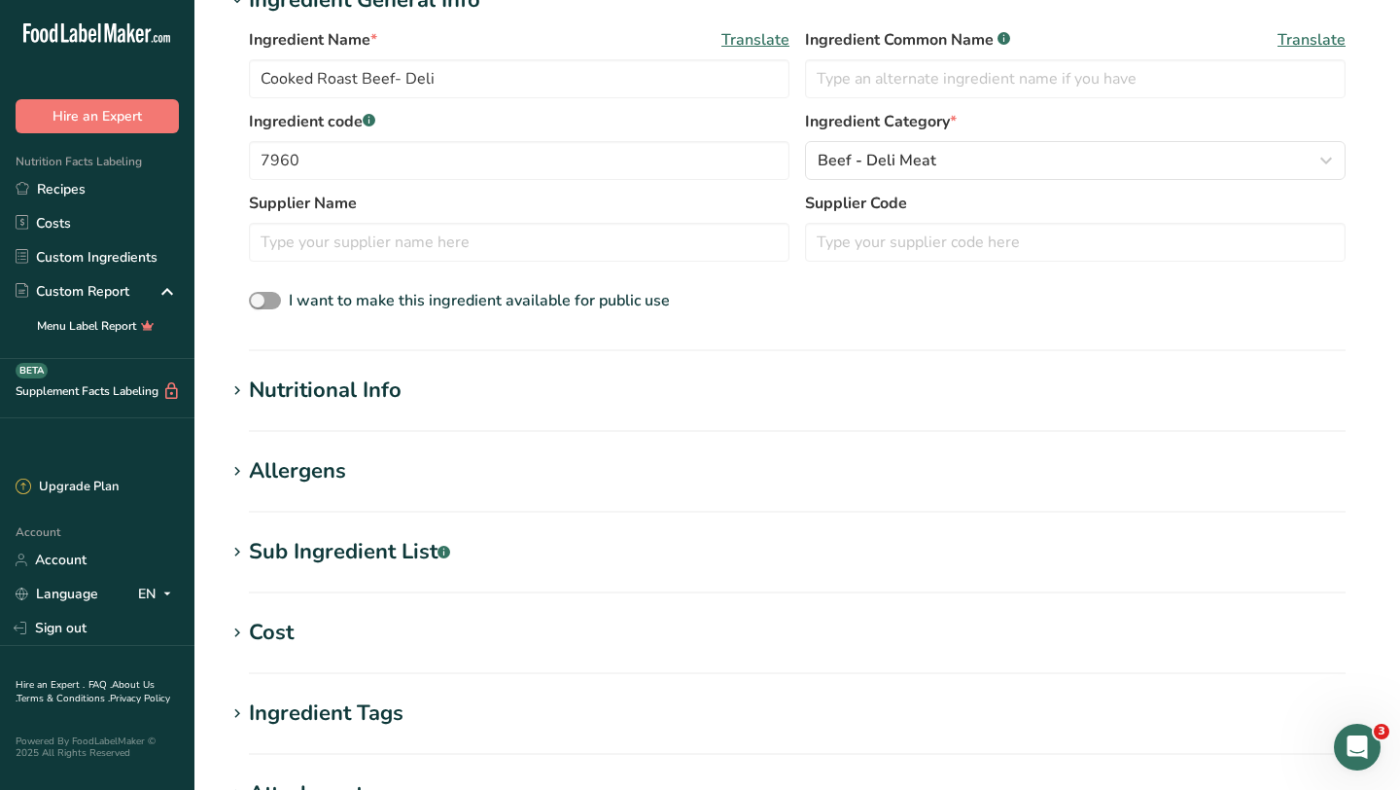
click at [360, 380] on div "Nutritional Info" at bounding box center [325, 390] width 153 height 32
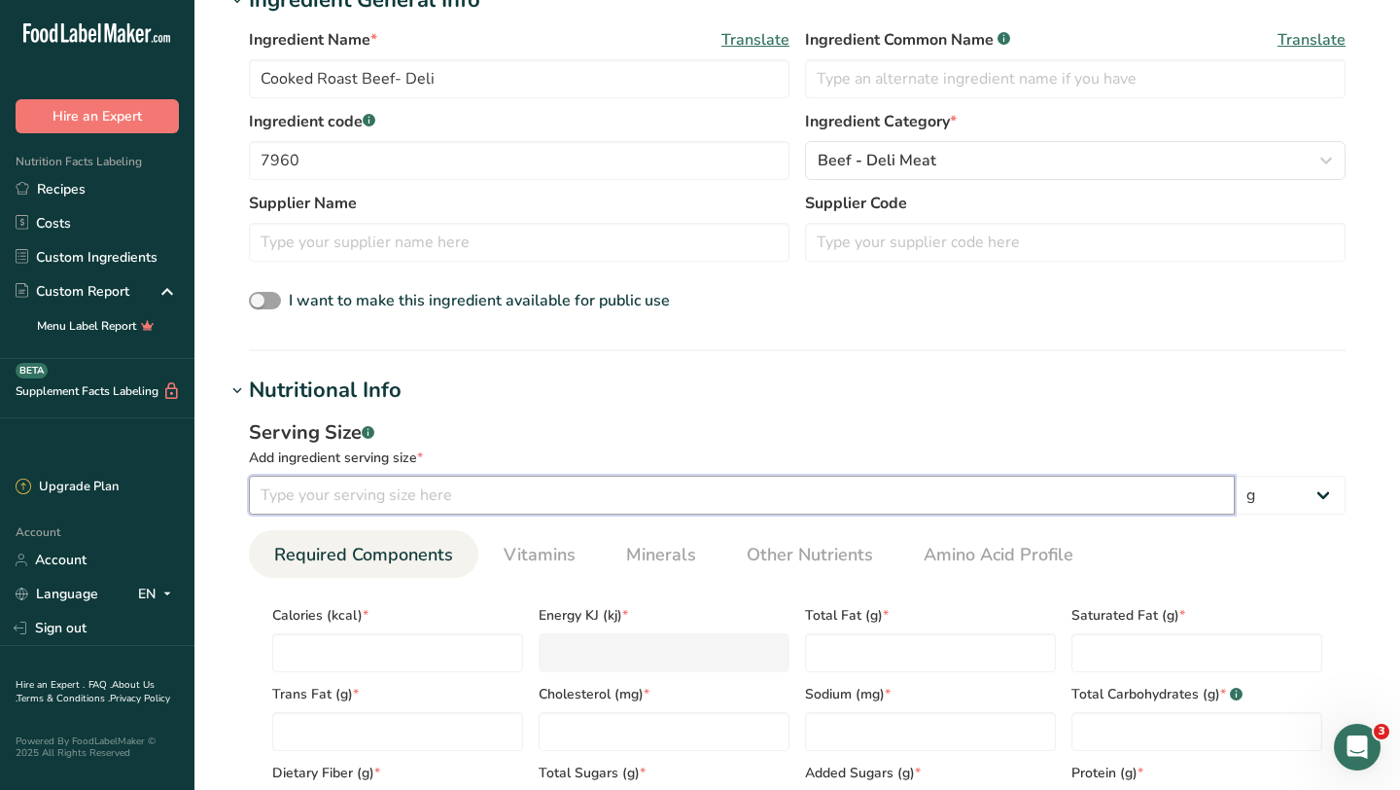
click at [398, 495] on input "number" at bounding box center [742, 495] width 986 height 39
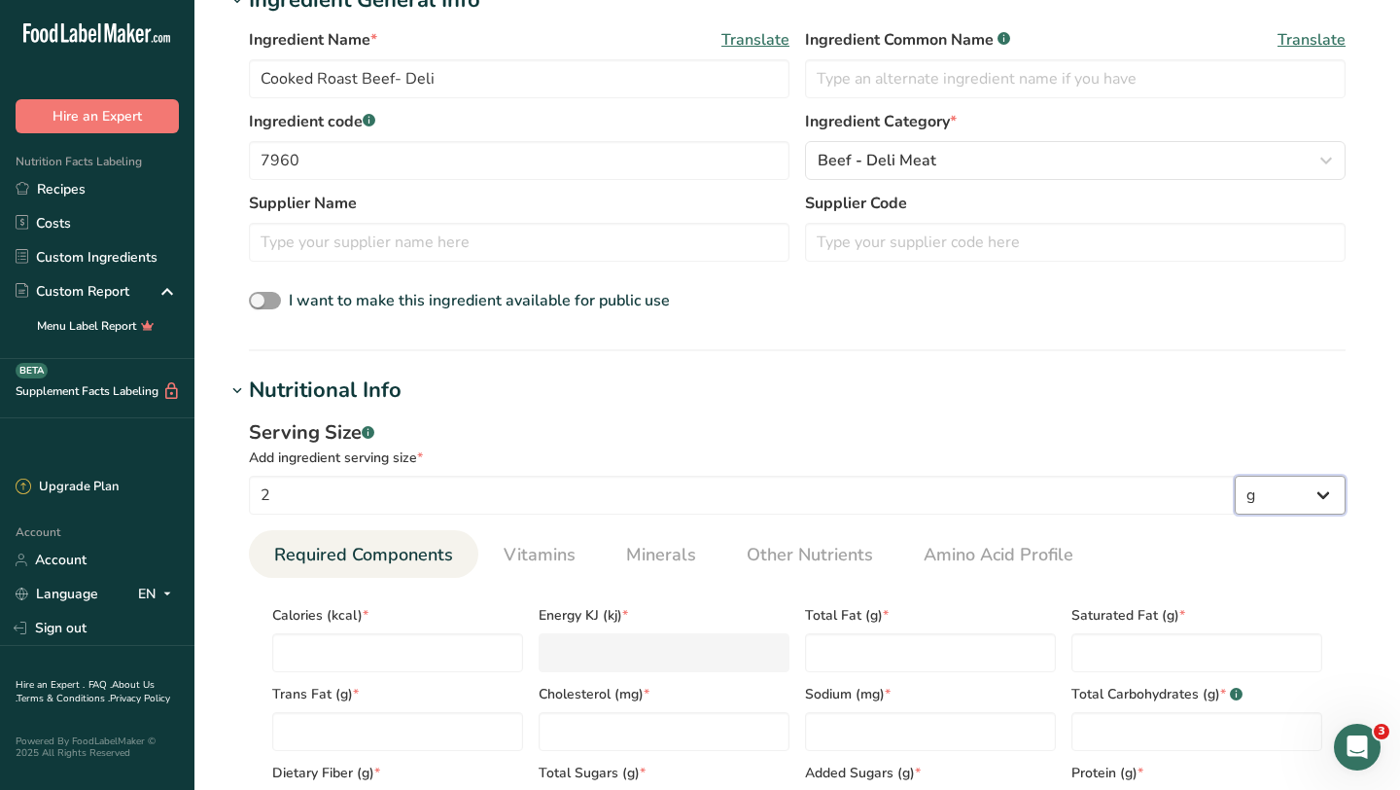
click at [1309, 493] on select "g kg mg mcg lb oz l mL fl oz tbsp tsp cup qt gallon" at bounding box center [1290, 495] width 111 height 39
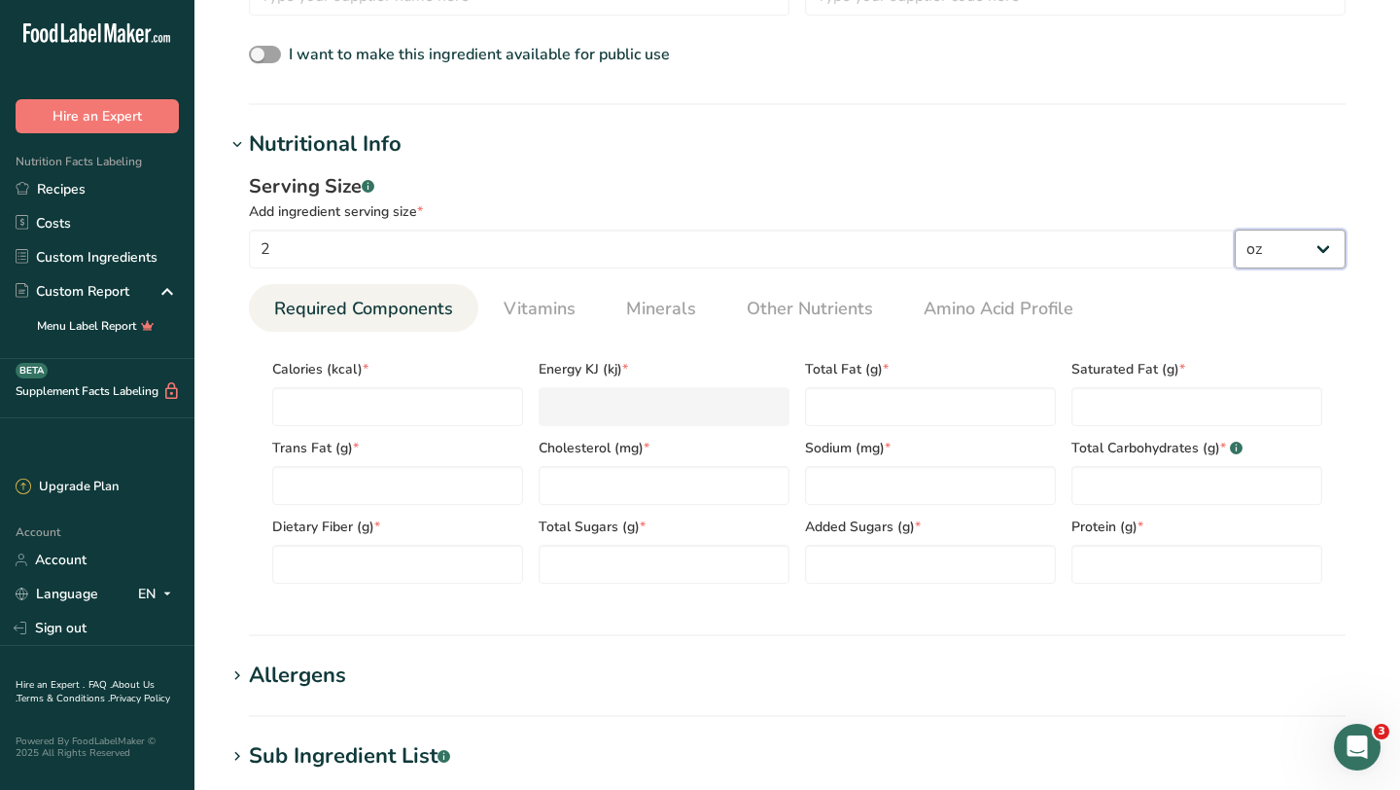
scroll to position [668, 0]
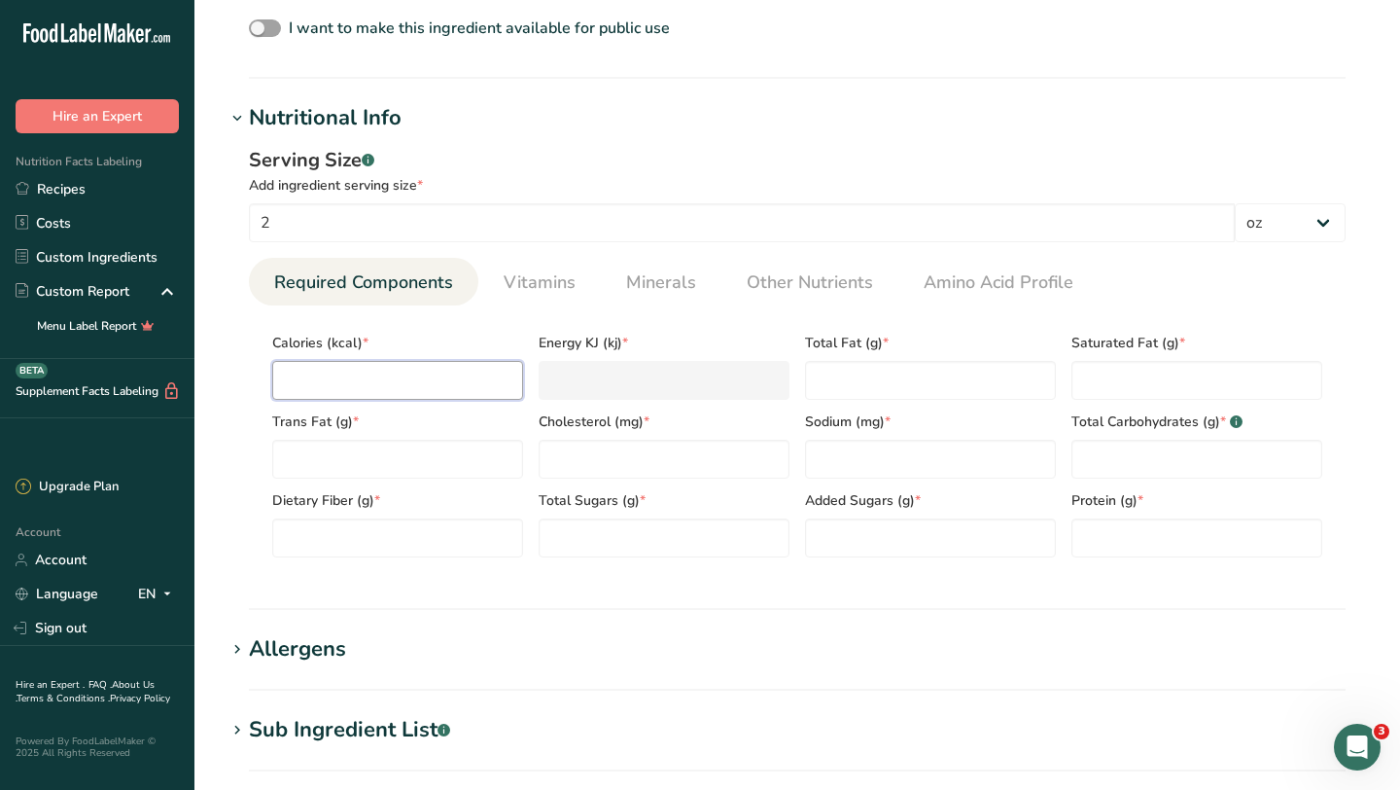
click at [371, 370] on input "number" at bounding box center [397, 380] width 251 height 39
click at [873, 379] on Fat "number" at bounding box center [930, 380] width 251 height 39
click at [1135, 388] on Fat "number" at bounding box center [1197, 380] width 251 height 39
click at [450, 457] on Fat "number" at bounding box center [397, 459] width 251 height 39
click at [622, 474] on input "number" at bounding box center [664, 459] width 251 height 39
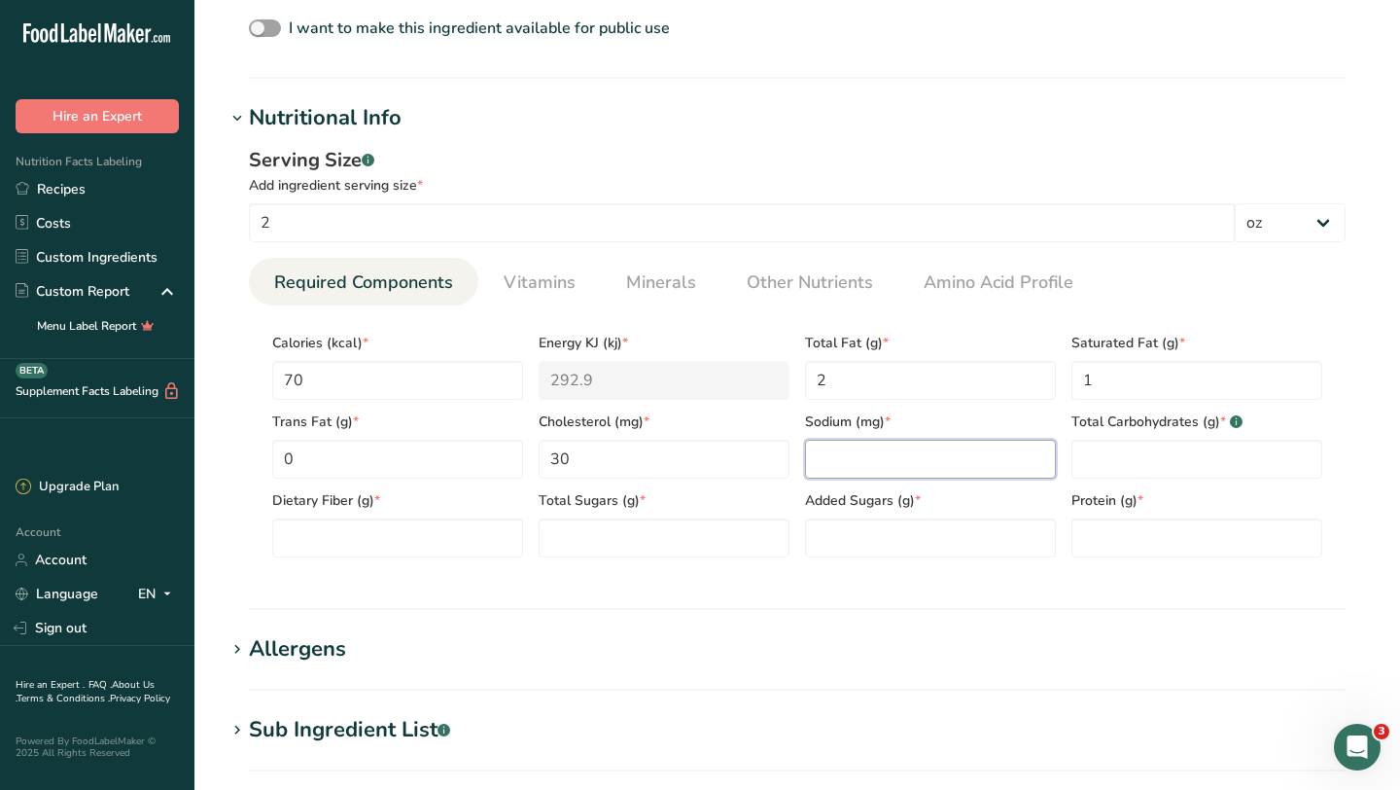
click at [863, 469] on input "number" at bounding box center [930, 459] width 251 height 39
click at [1146, 474] on Carbohydrates "number" at bounding box center [1197, 459] width 251 height 39
click at [451, 539] on Fiber "number" at bounding box center [397, 537] width 251 height 39
click at [621, 524] on Sugars "number" at bounding box center [664, 537] width 251 height 39
click at [1000, 546] on Sugars "number" at bounding box center [930, 537] width 251 height 39
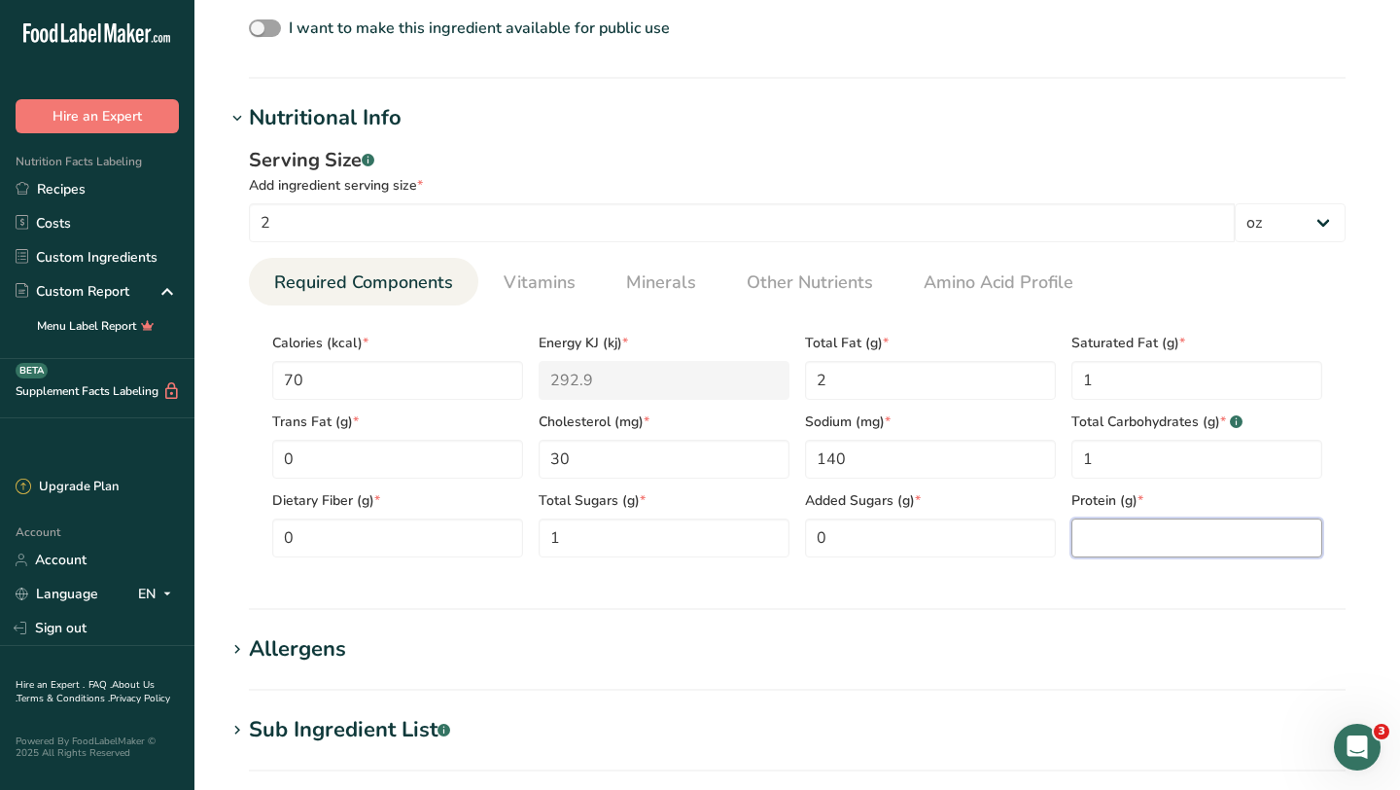
click at [1196, 538] on input "number" at bounding box center [1197, 537] width 251 height 39
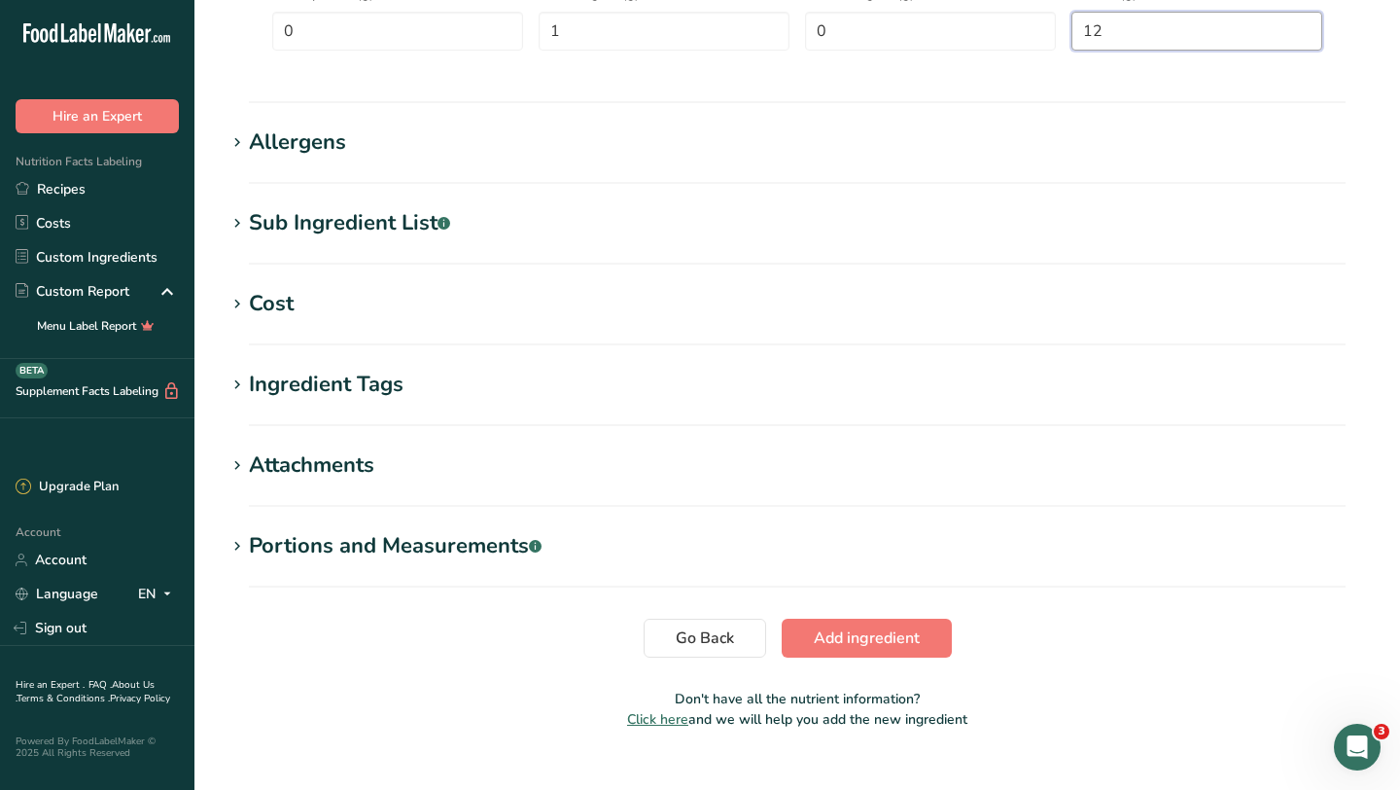
scroll to position [1208, 0]
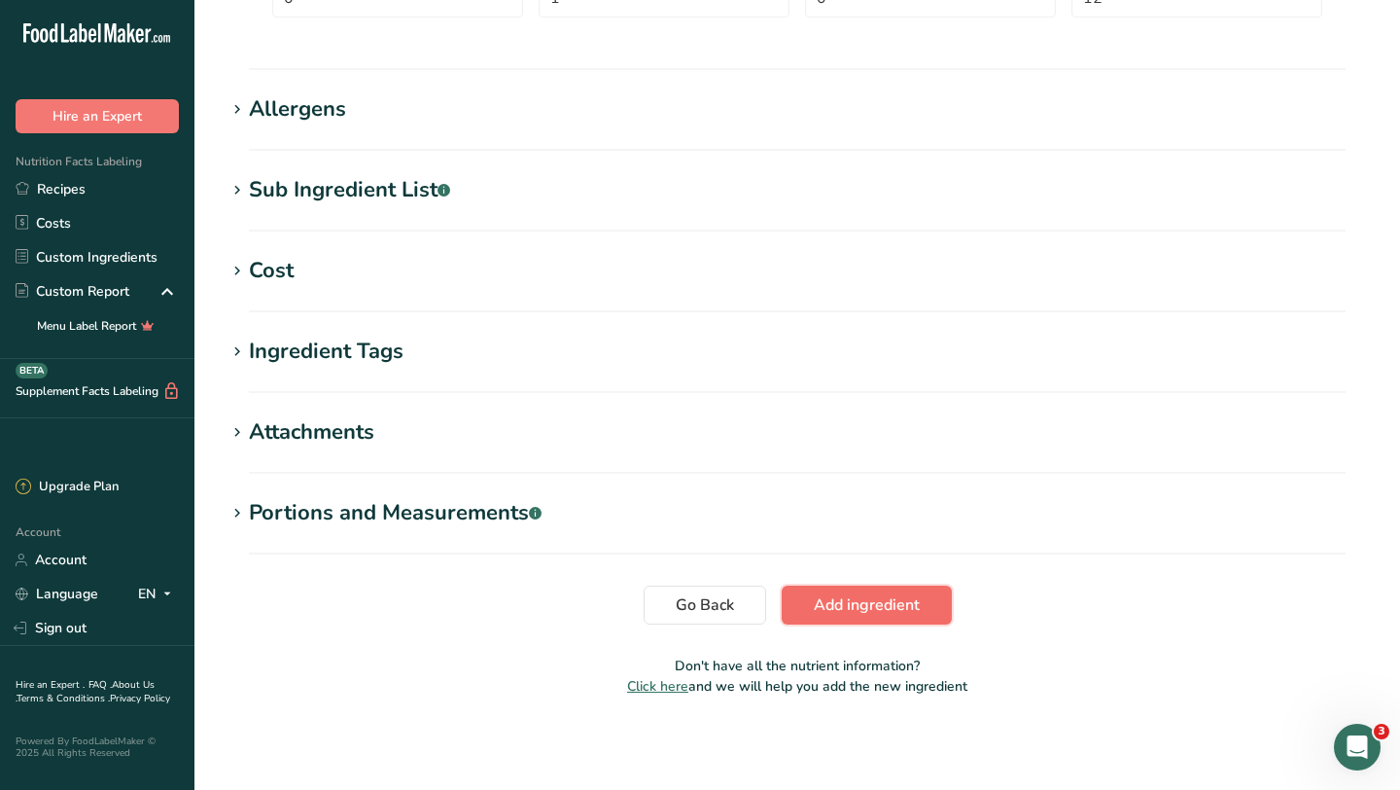
click at [868, 600] on span "Add ingredient" at bounding box center [867, 604] width 106 height 23
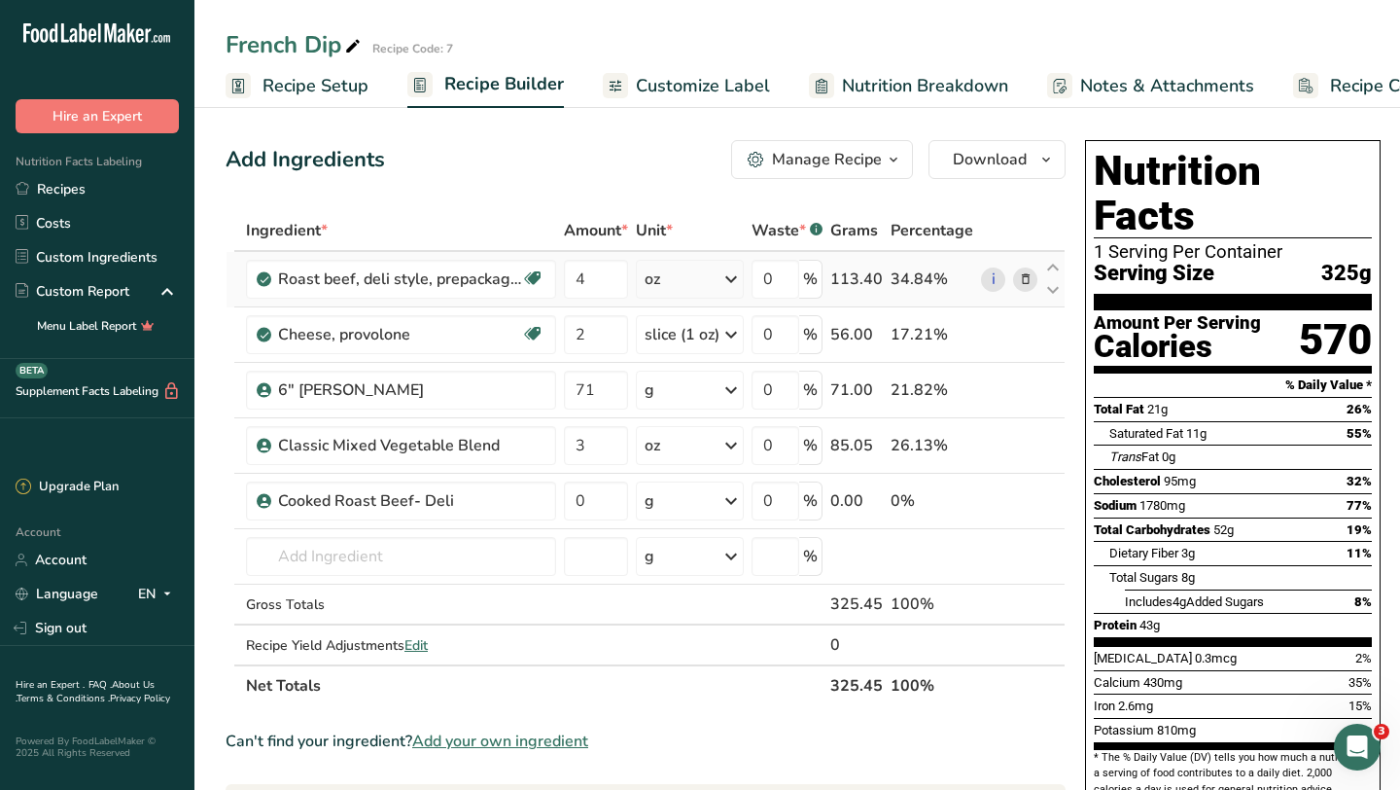
click at [1028, 272] on icon at bounding box center [1026, 279] width 14 height 20
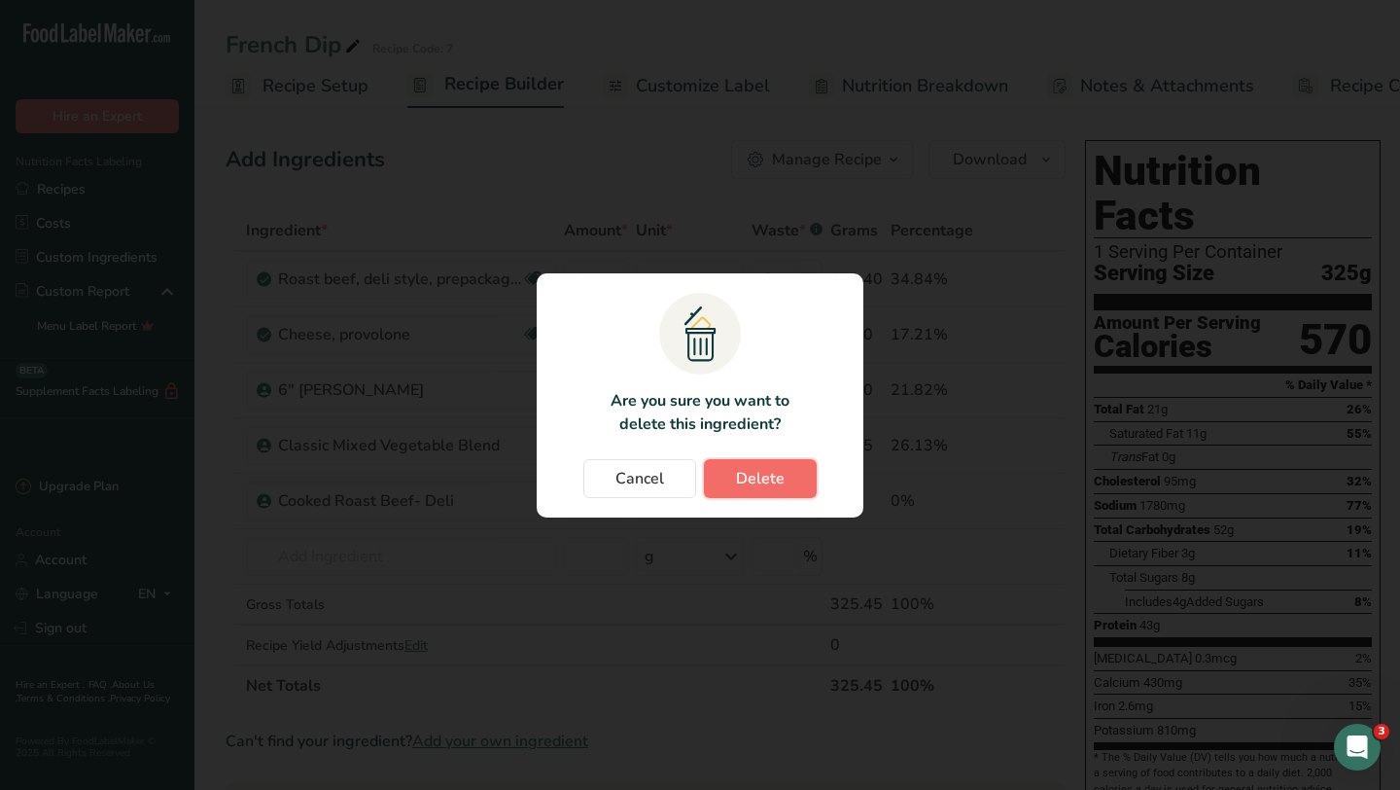
click at [755, 476] on span "Delete" at bounding box center [760, 478] width 49 height 23
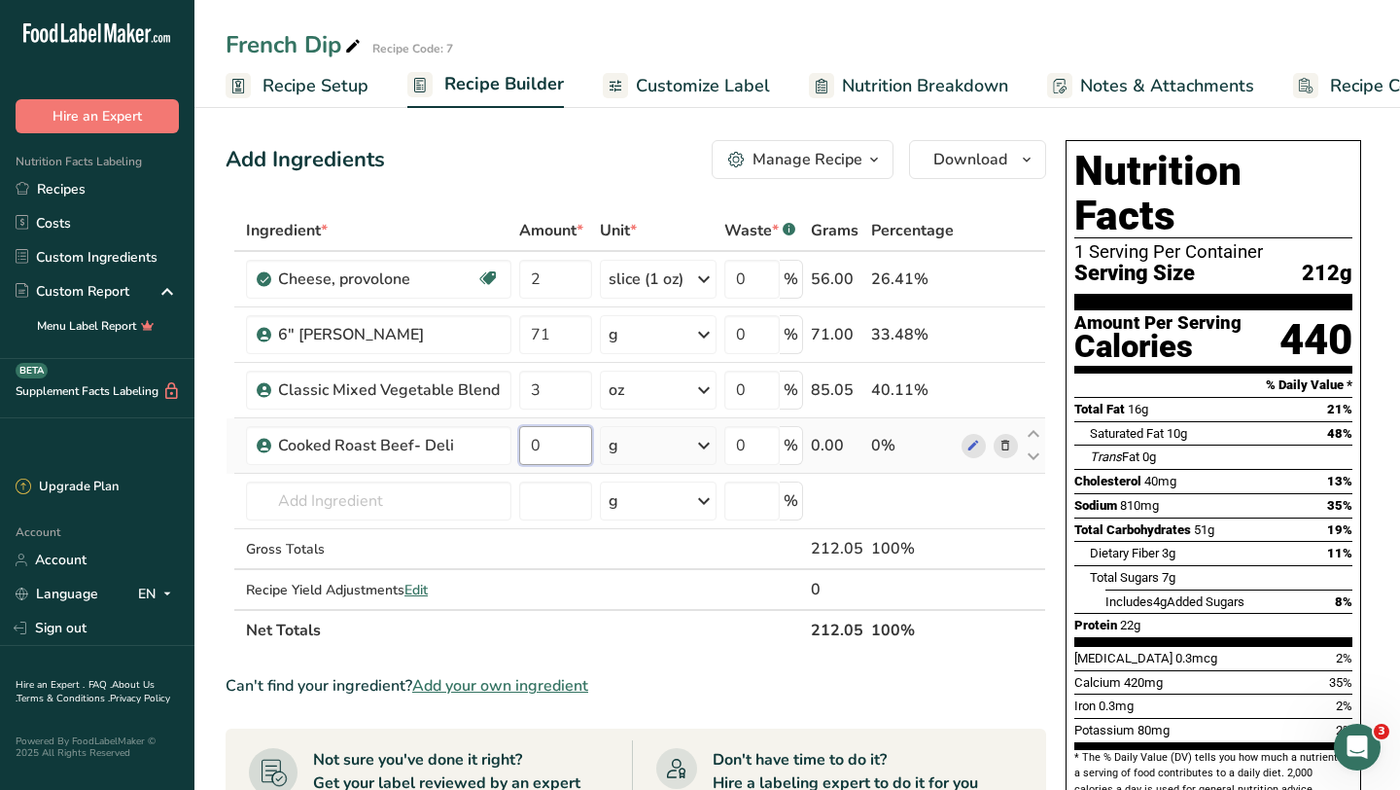
click at [570, 453] on input "0" at bounding box center [555, 445] width 73 height 39
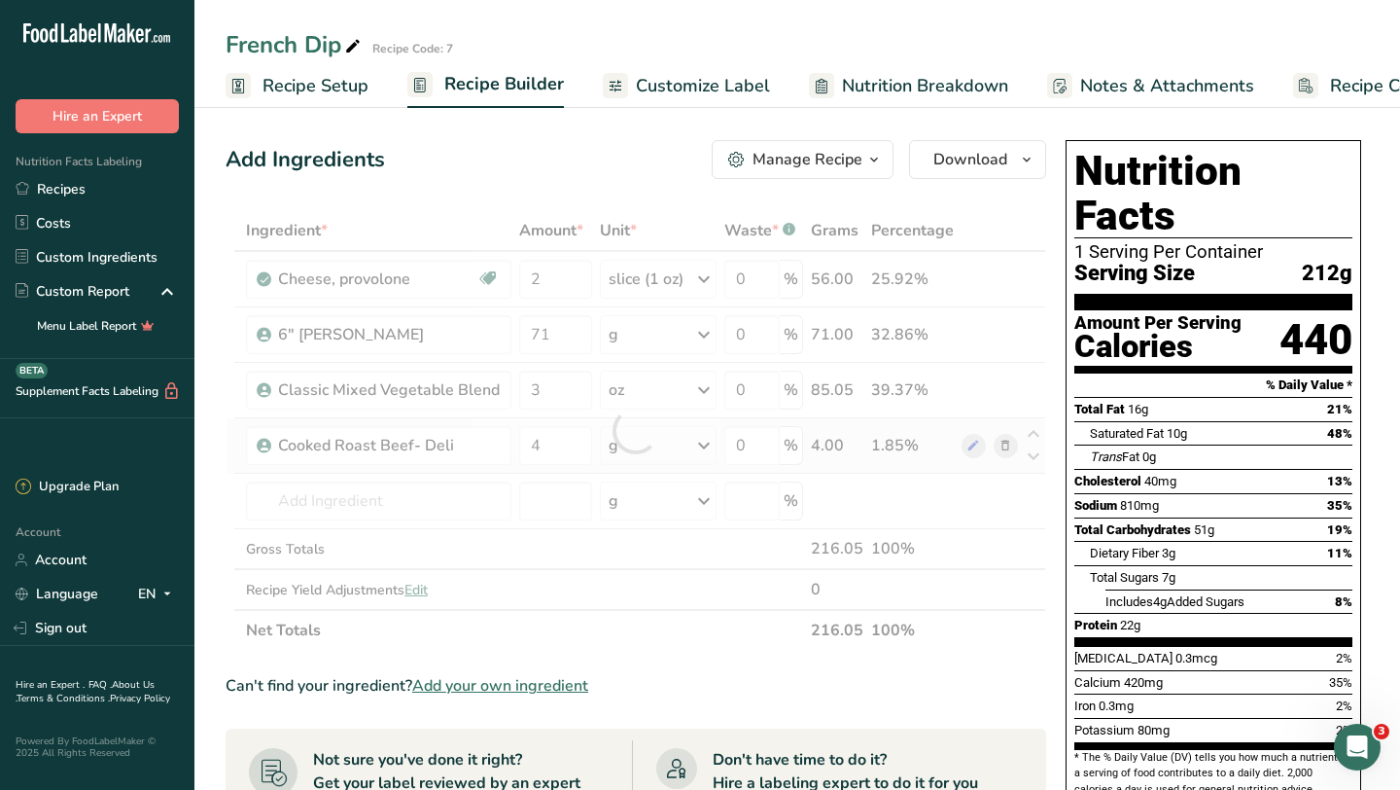
click at [705, 452] on div "Ingredient * Amount * Unit * Waste * .a-a{fill:#347362;}.b-a{fill:#fff;} Grams …" at bounding box center [636, 430] width 821 height 441
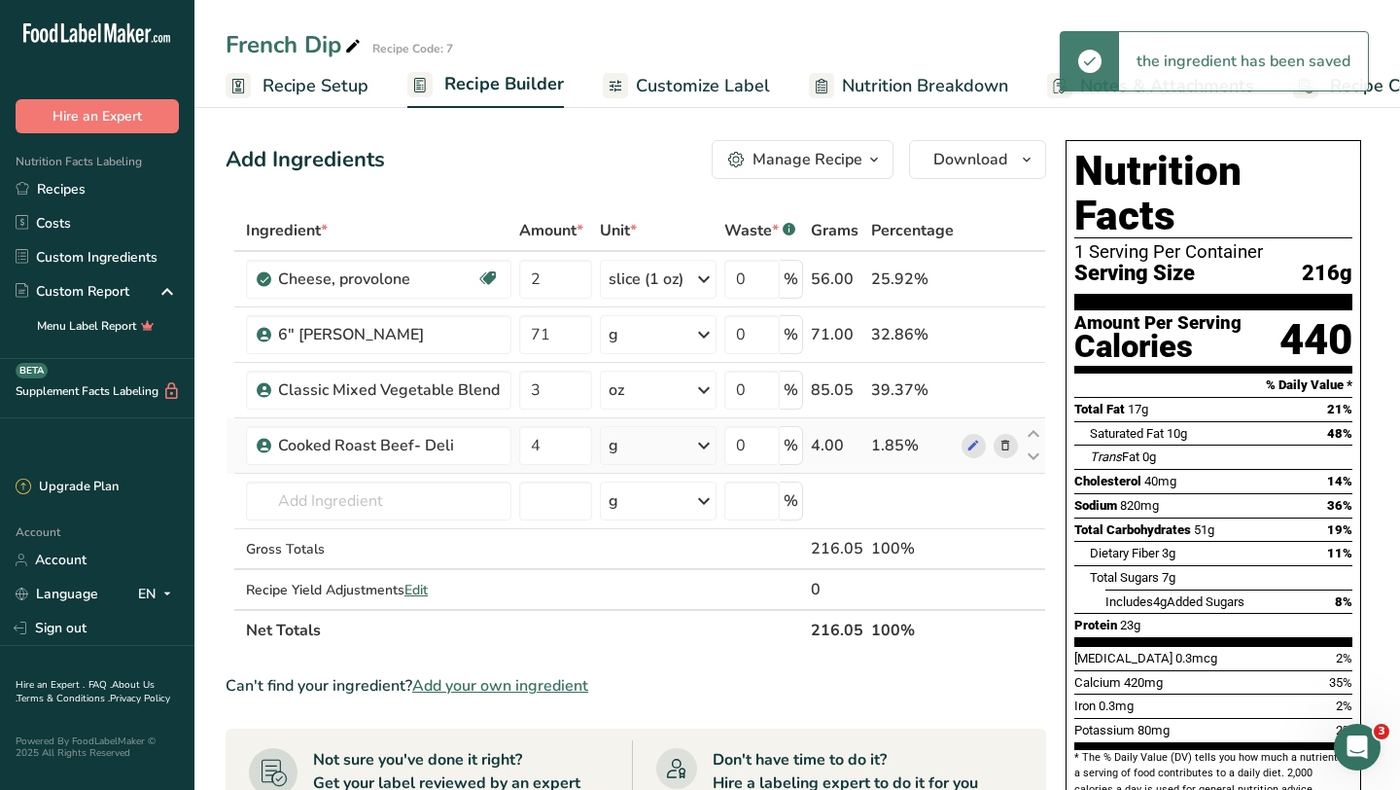
click at [705, 457] on icon at bounding box center [703, 445] width 23 height 35
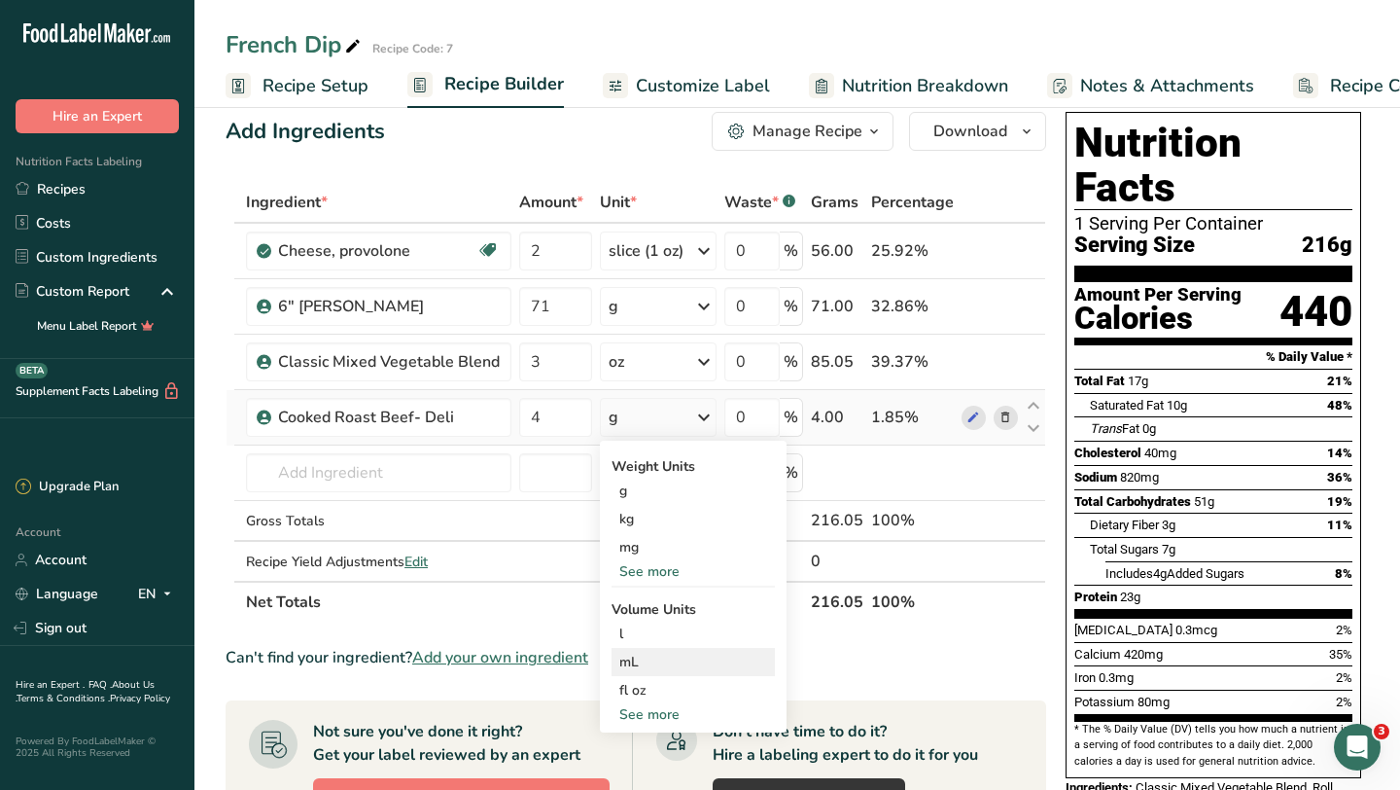
scroll to position [36, 0]
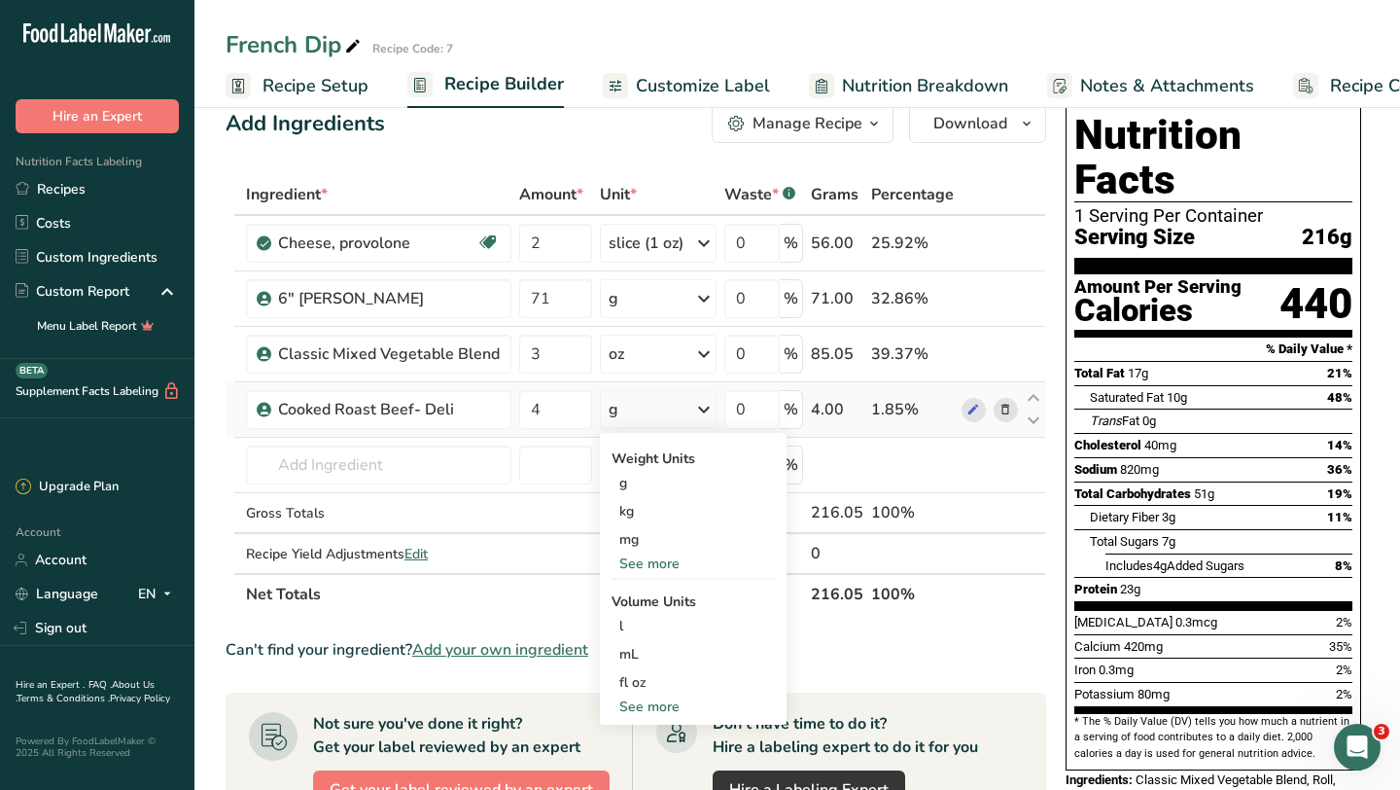
click at [651, 558] on div "See more" at bounding box center [693, 563] width 163 height 20
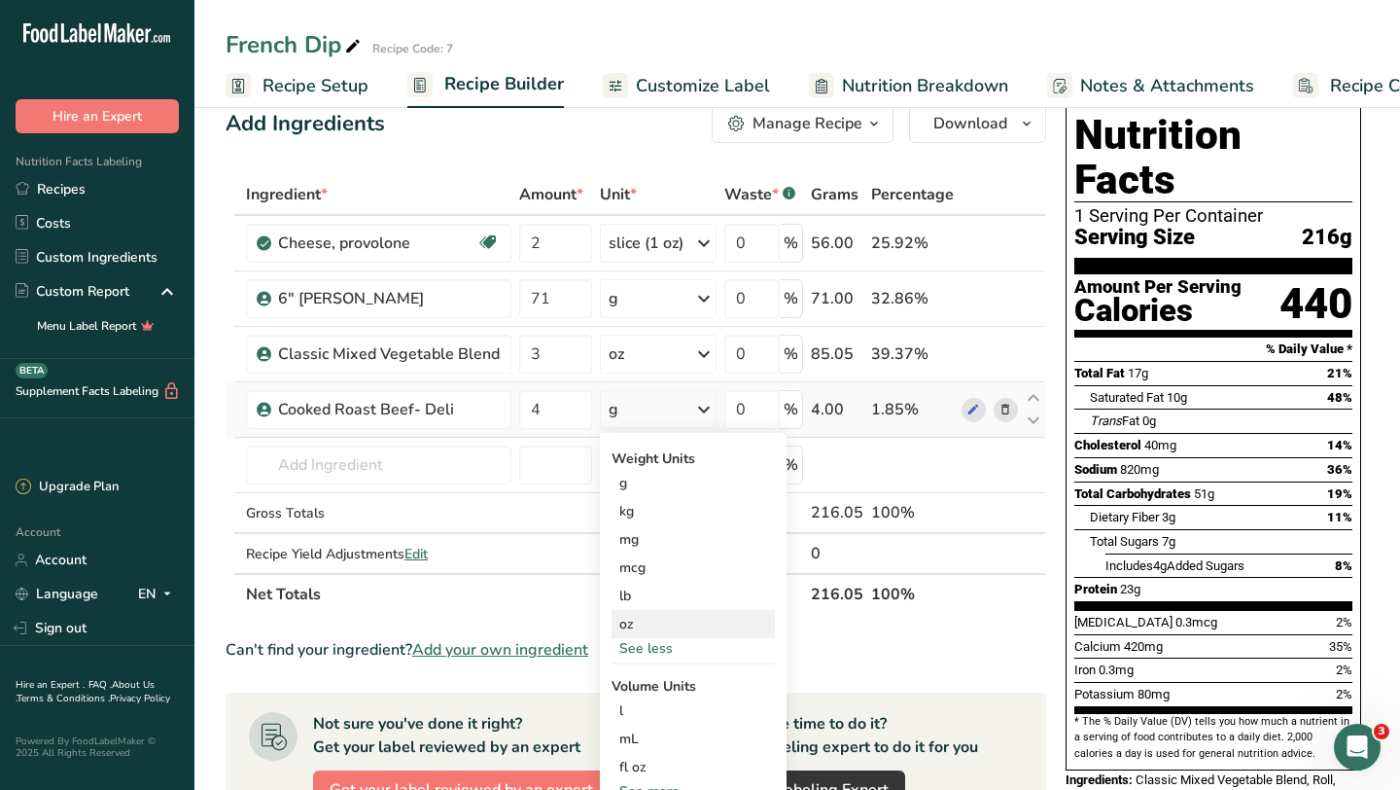
click at [620, 633] on div "oz" at bounding box center [693, 624] width 163 height 28
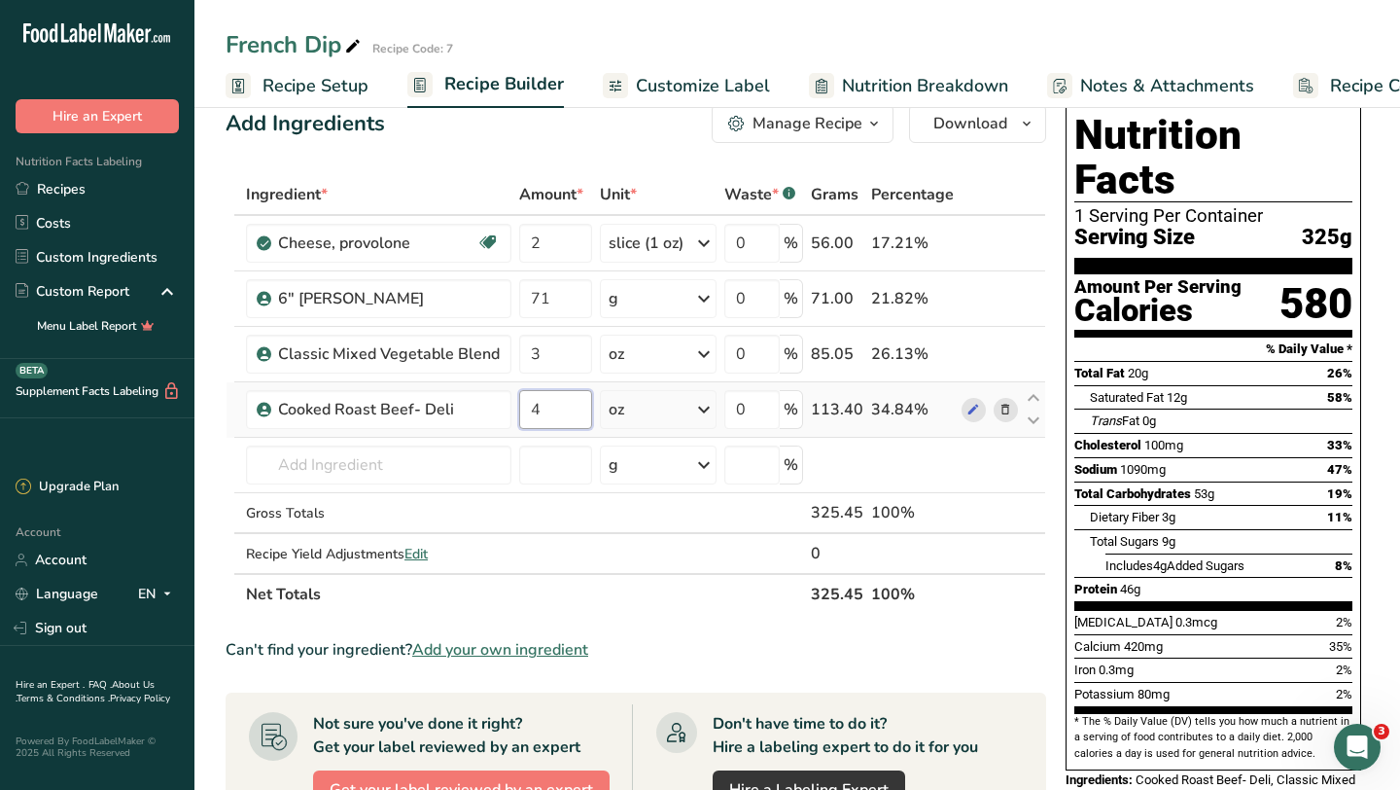
click at [563, 412] on input "4" at bounding box center [555, 409] width 73 height 39
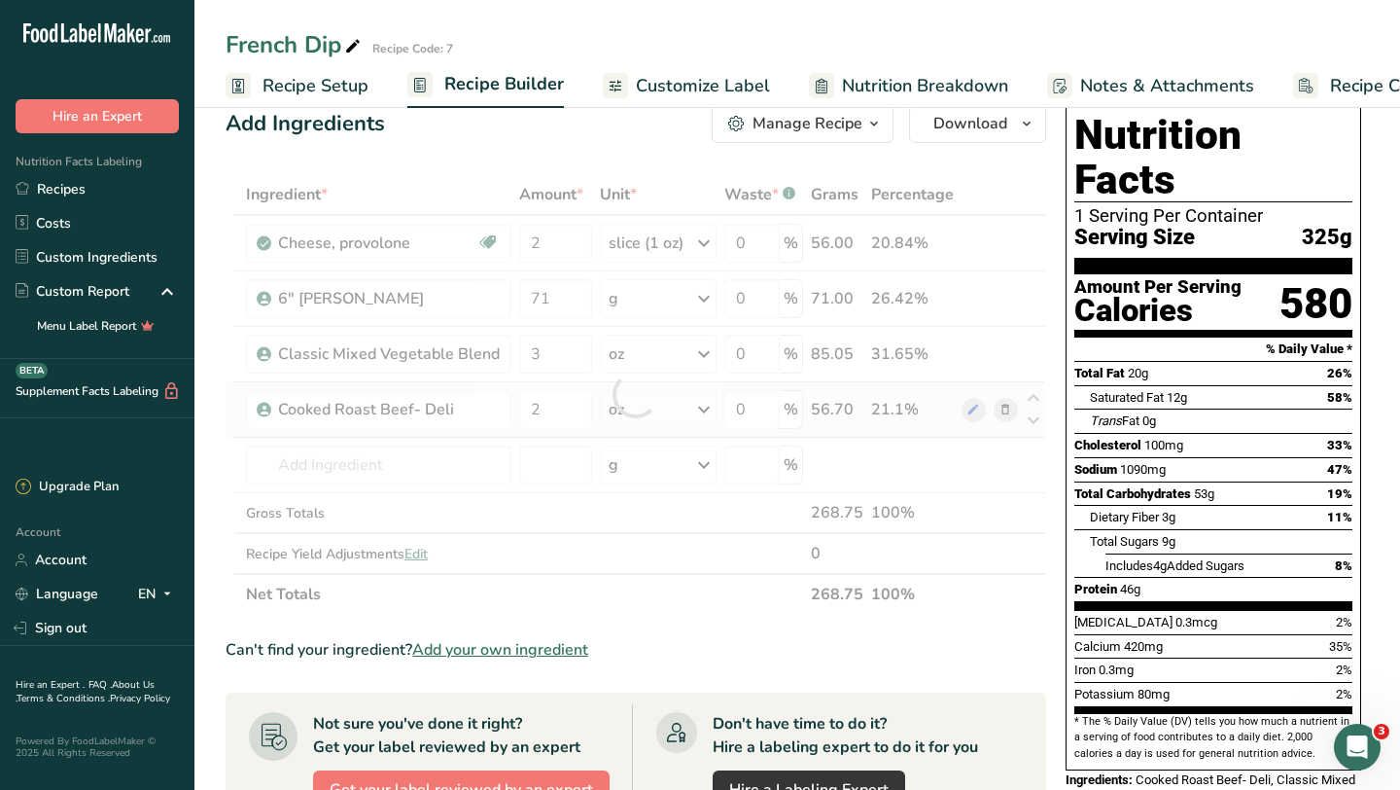
click at [666, 411] on div "Ingredient * Amount * Unit * Waste * .a-a{fill:#347362;}.b-a{fill:#fff;} Grams …" at bounding box center [636, 394] width 821 height 441
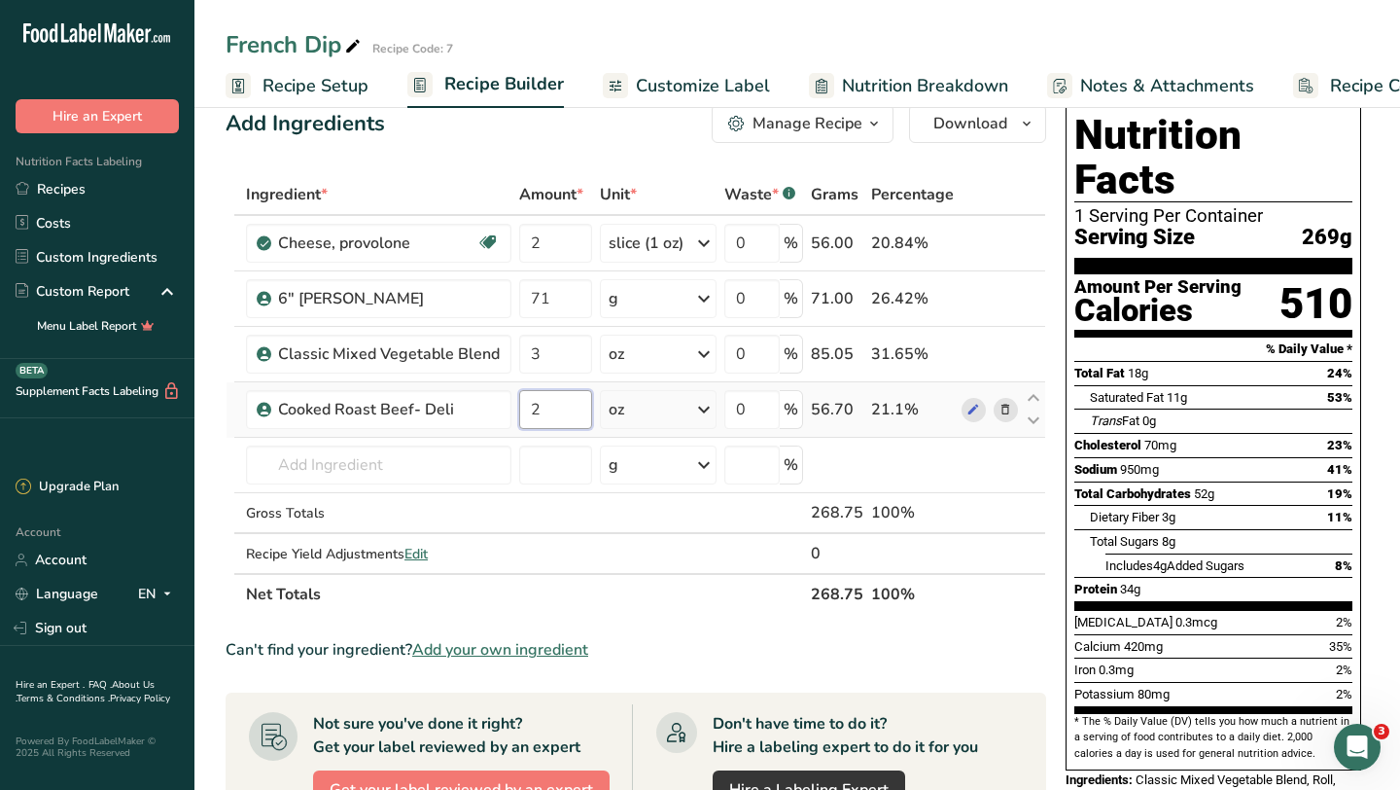
click at [545, 414] on input "2" at bounding box center [555, 409] width 73 height 39
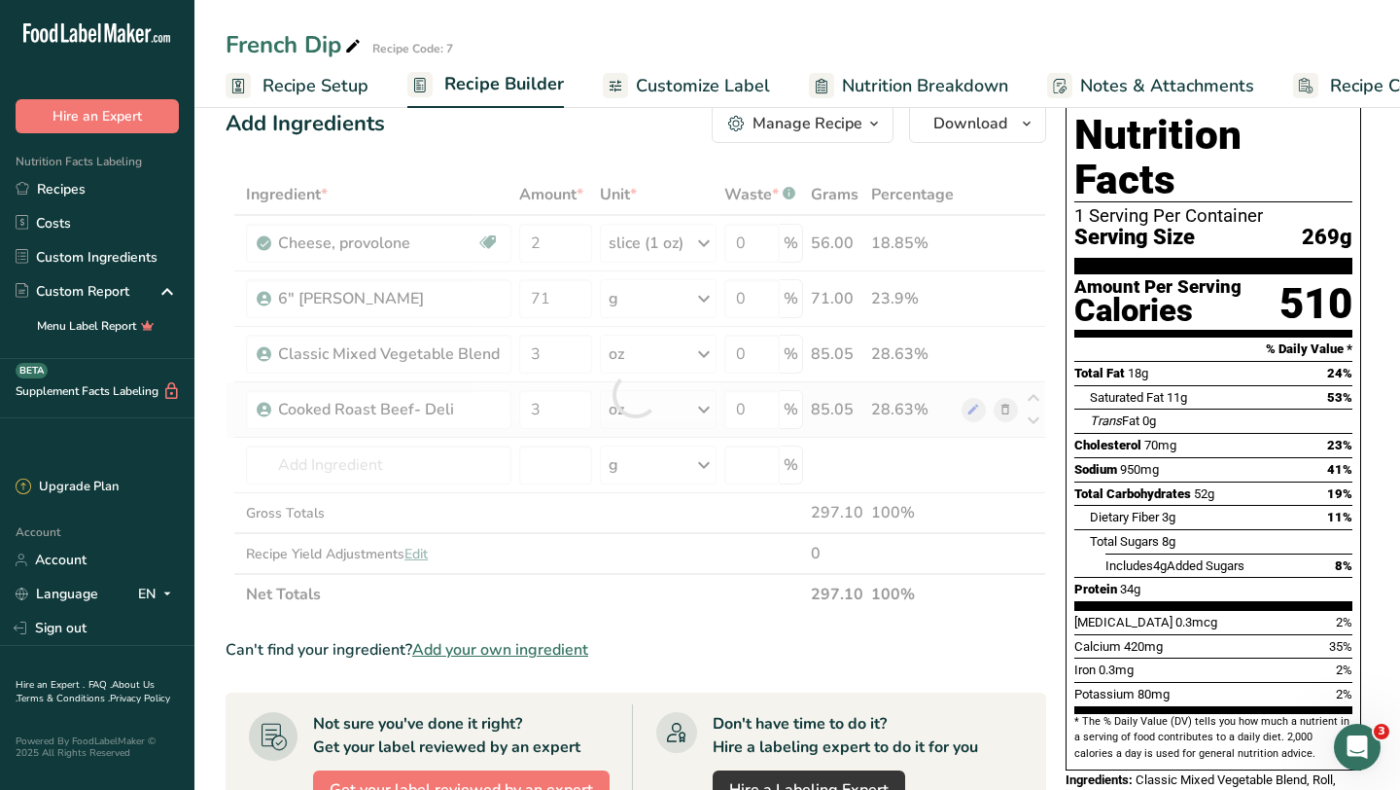
click at [677, 409] on div "Ingredient * Amount * Unit * Waste * .a-a{fill:#347362;}.b-a{fill:#fff;} Grams …" at bounding box center [636, 394] width 821 height 441
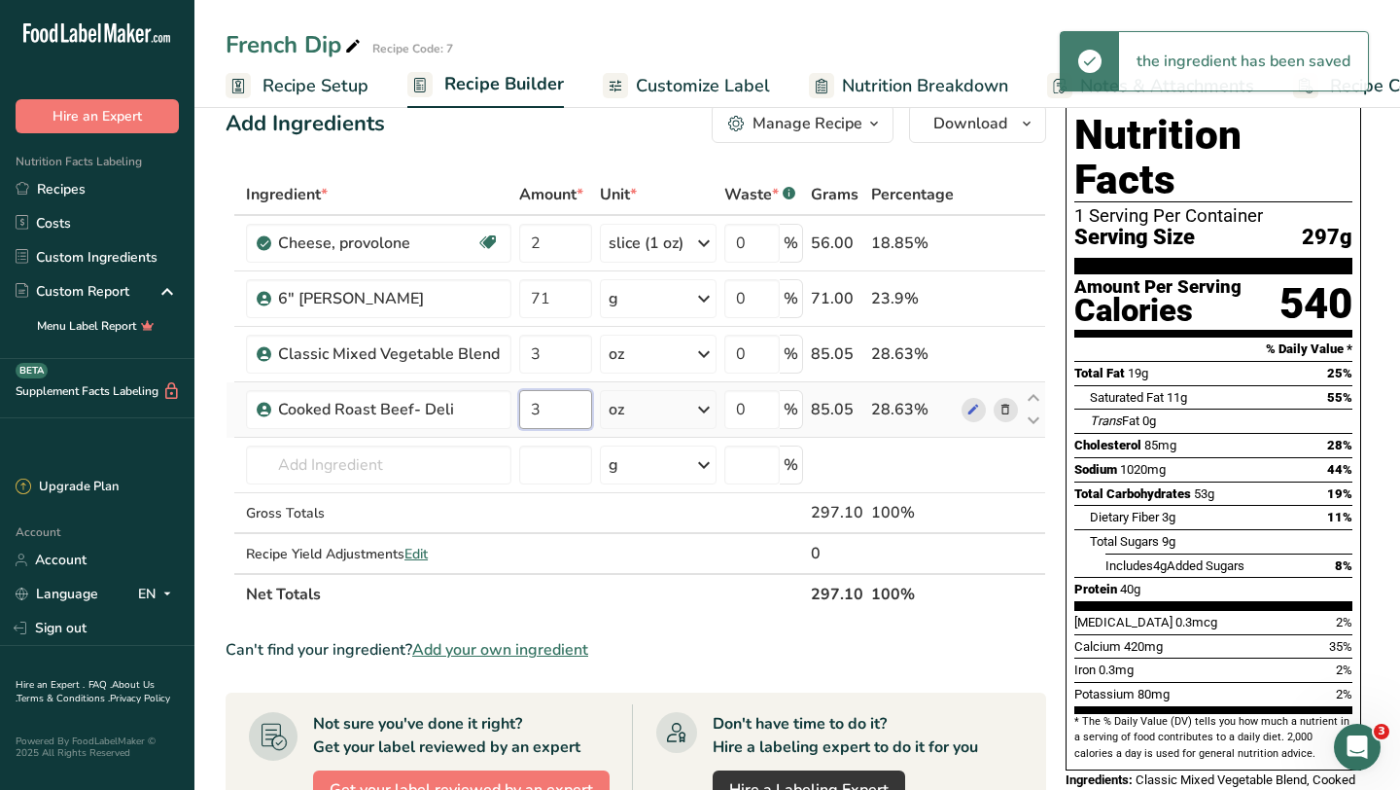
click at [556, 416] on input "3" at bounding box center [555, 409] width 73 height 39
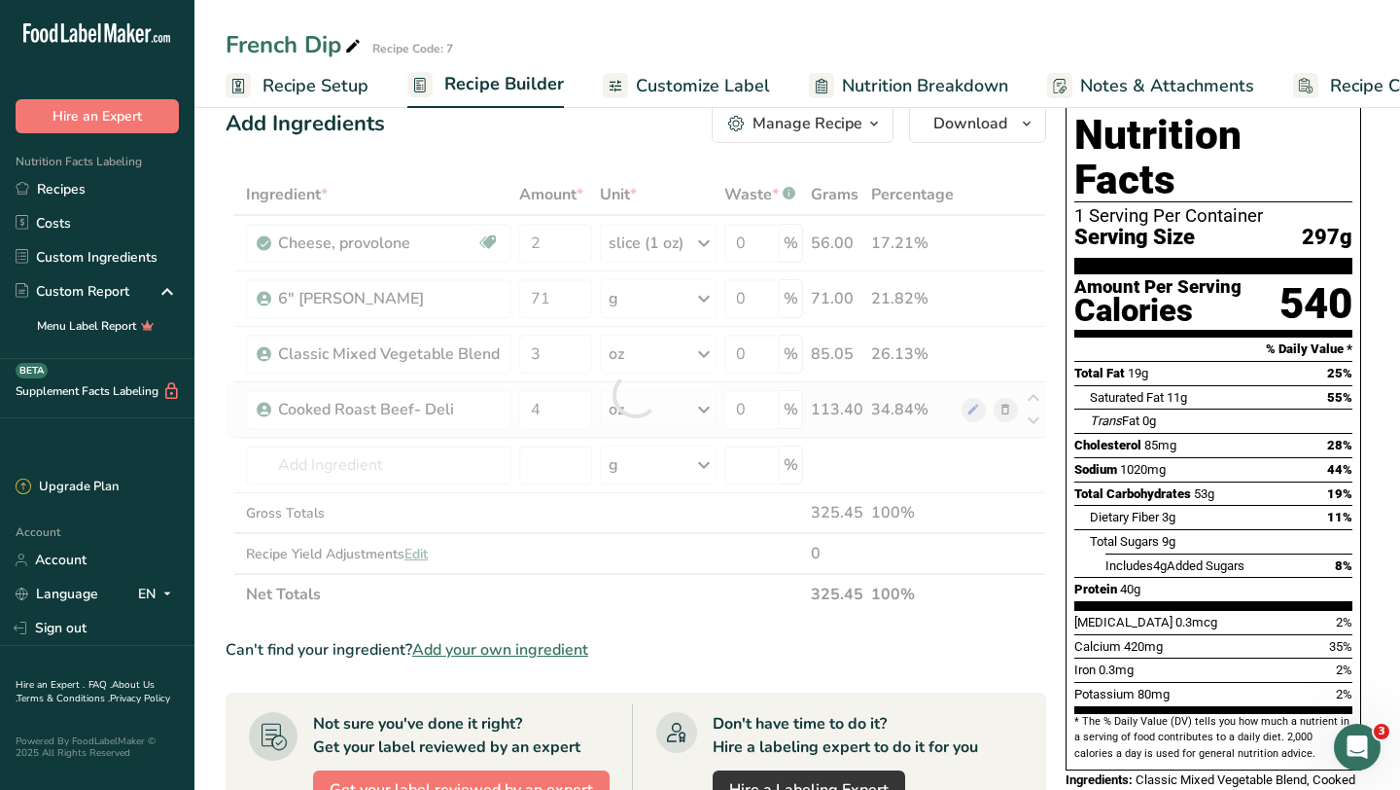
click at [652, 411] on div "Ingredient * Amount * Unit * Waste * .a-a{fill:#347362;}.b-a{fill:#fff;} Grams …" at bounding box center [636, 394] width 821 height 441
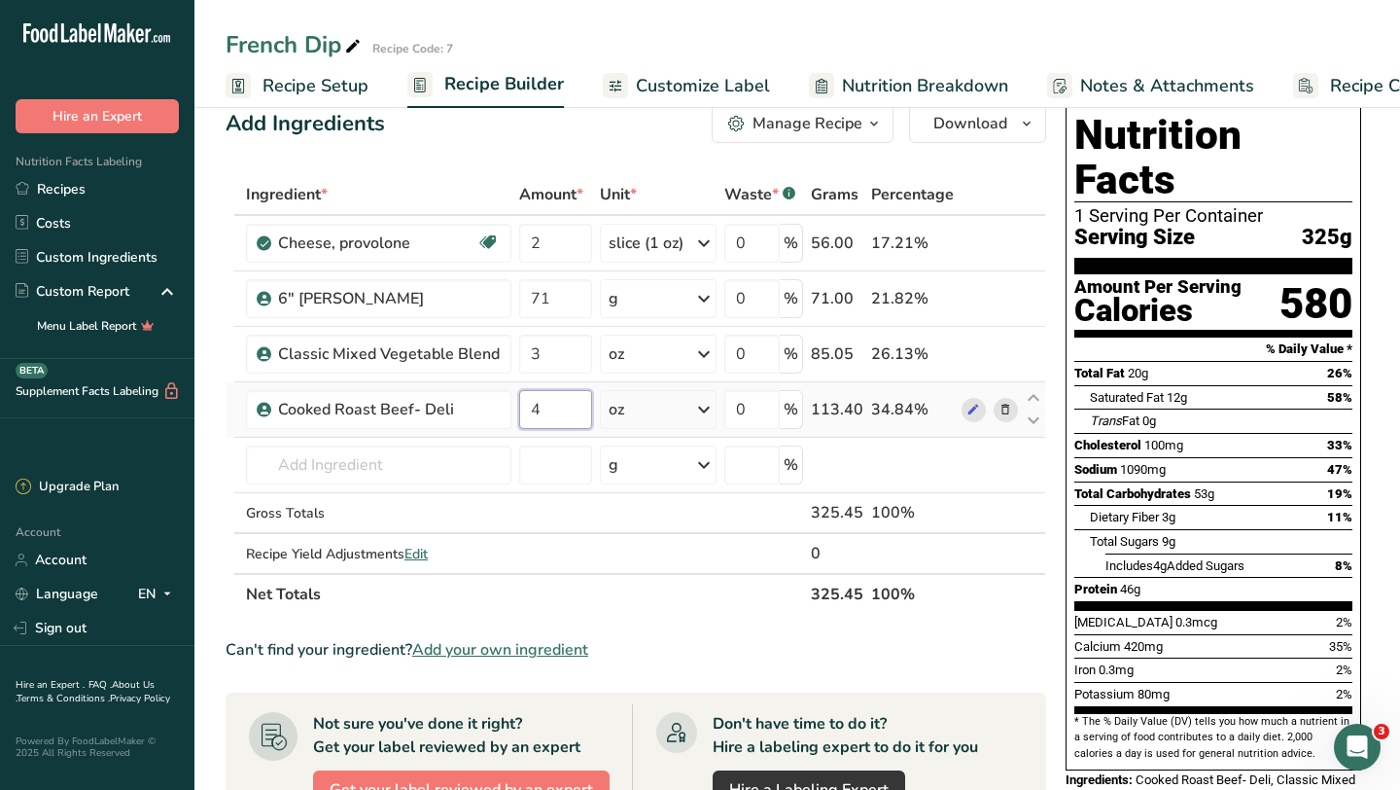
click at [565, 407] on input "4" at bounding box center [555, 409] width 73 height 39
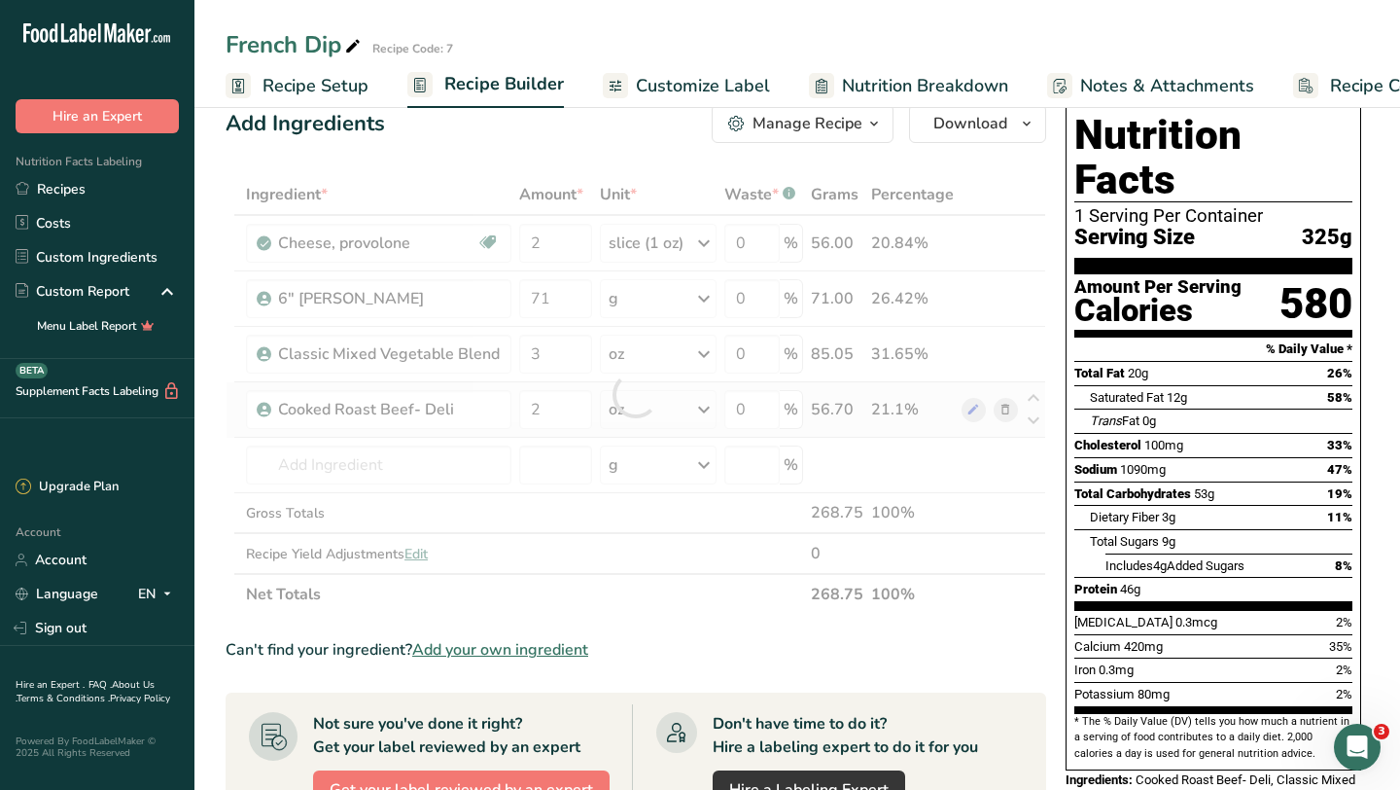
click at [634, 418] on div "Ingredient * Amount * Unit * Waste * .a-a{fill:#347362;}.b-a{fill:#fff;} Grams …" at bounding box center [636, 394] width 821 height 441
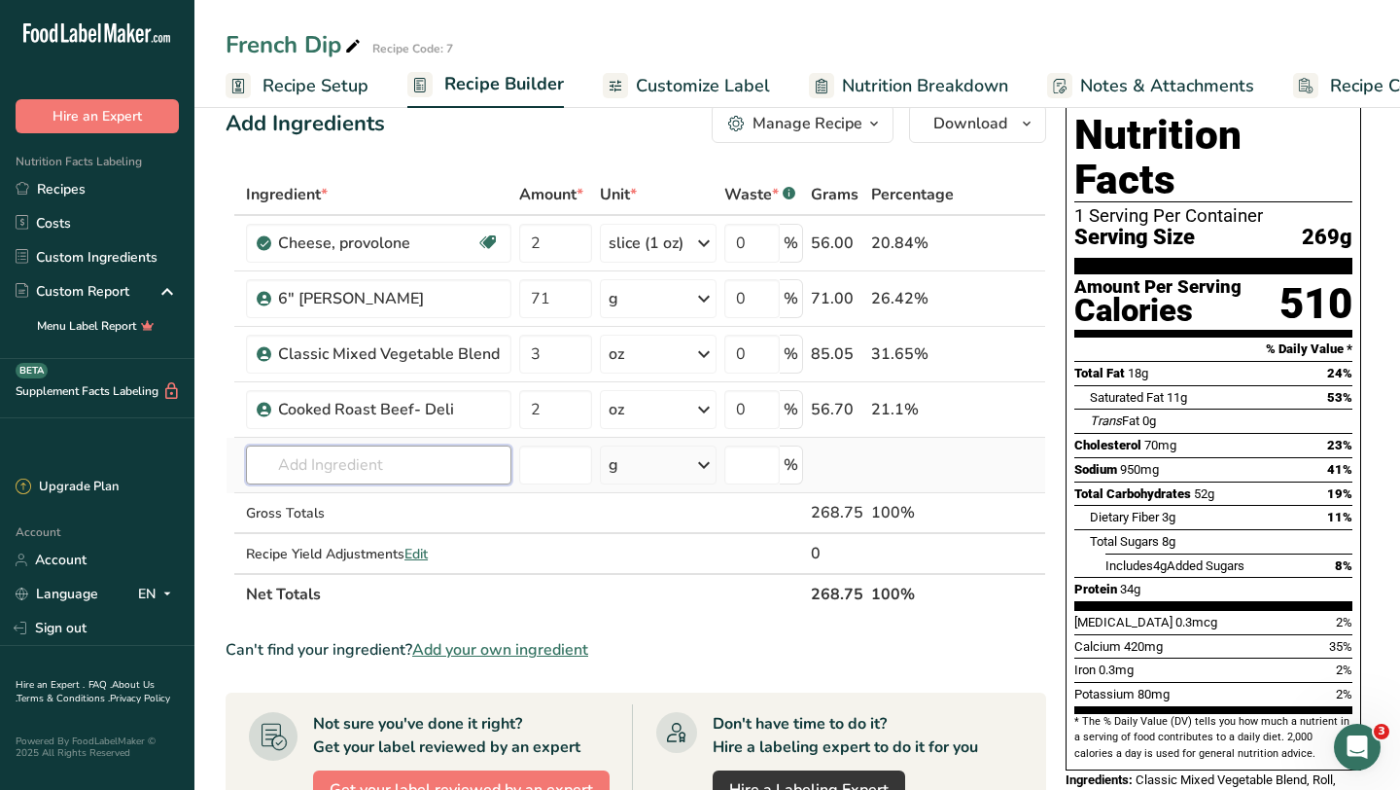
click at [402, 469] on input "text" at bounding box center [378, 464] width 265 height 39
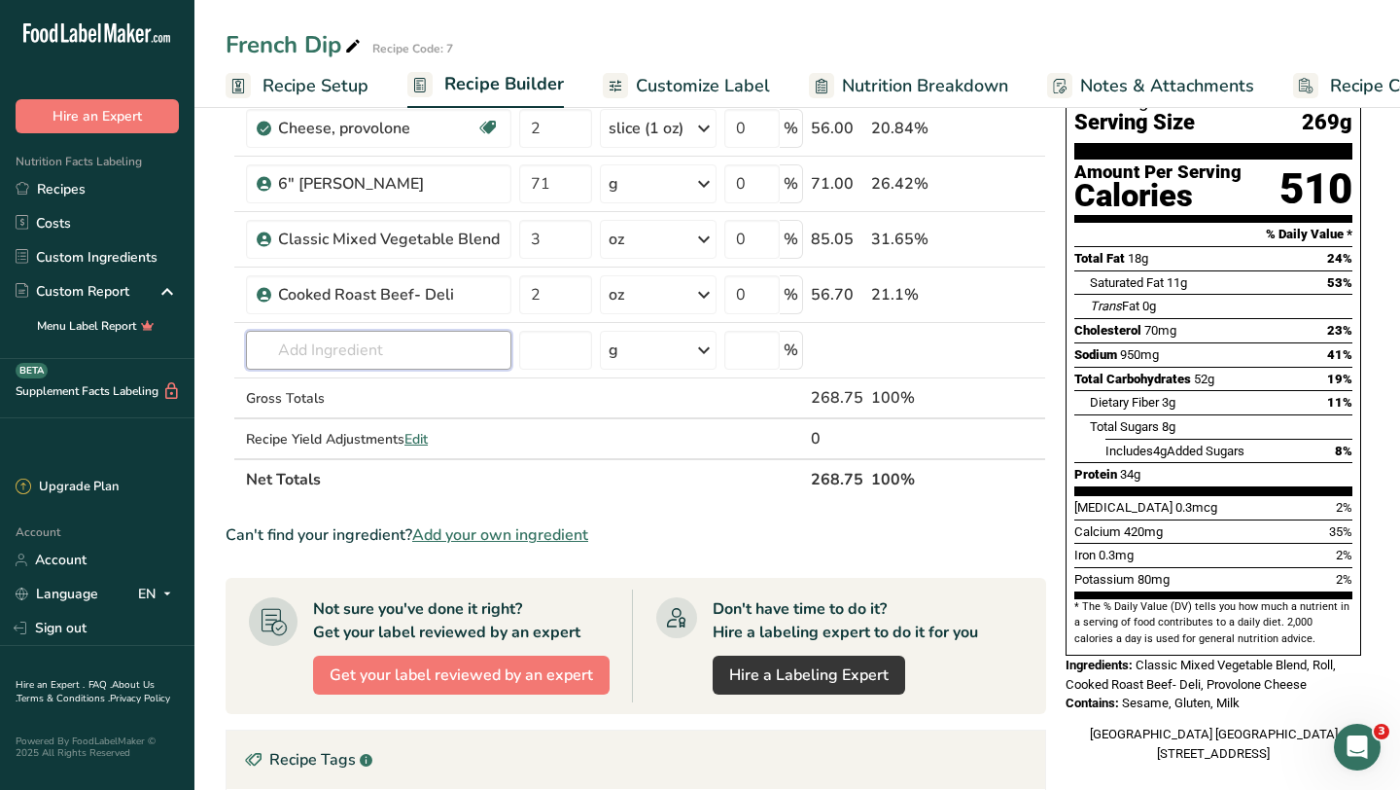
scroll to position [511, 0]
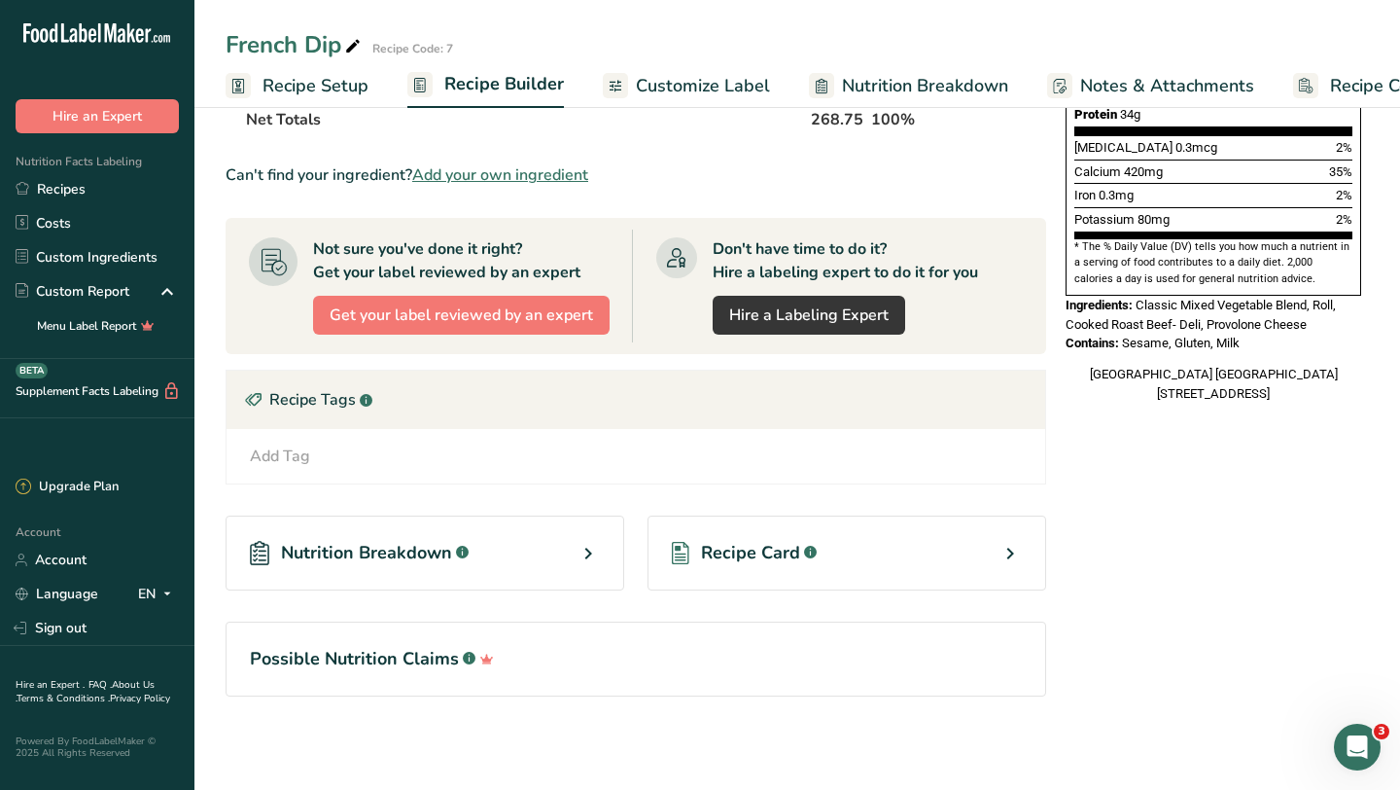
click at [800, 546] on div ".a-a{fill:#347362;}.b-a{fill:#fff;}" at bounding box center [808, 553] width 17 height 23
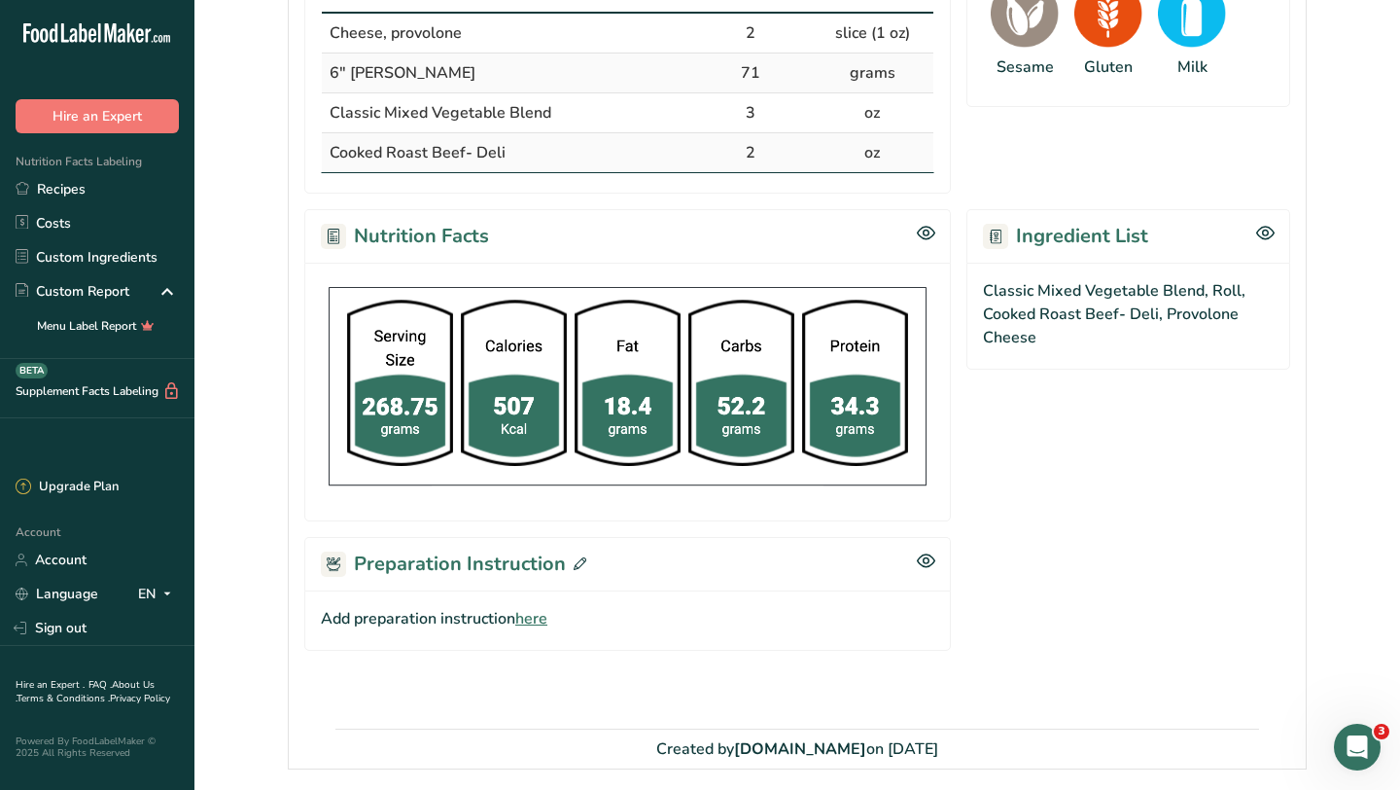
scroll to position [541, 0]
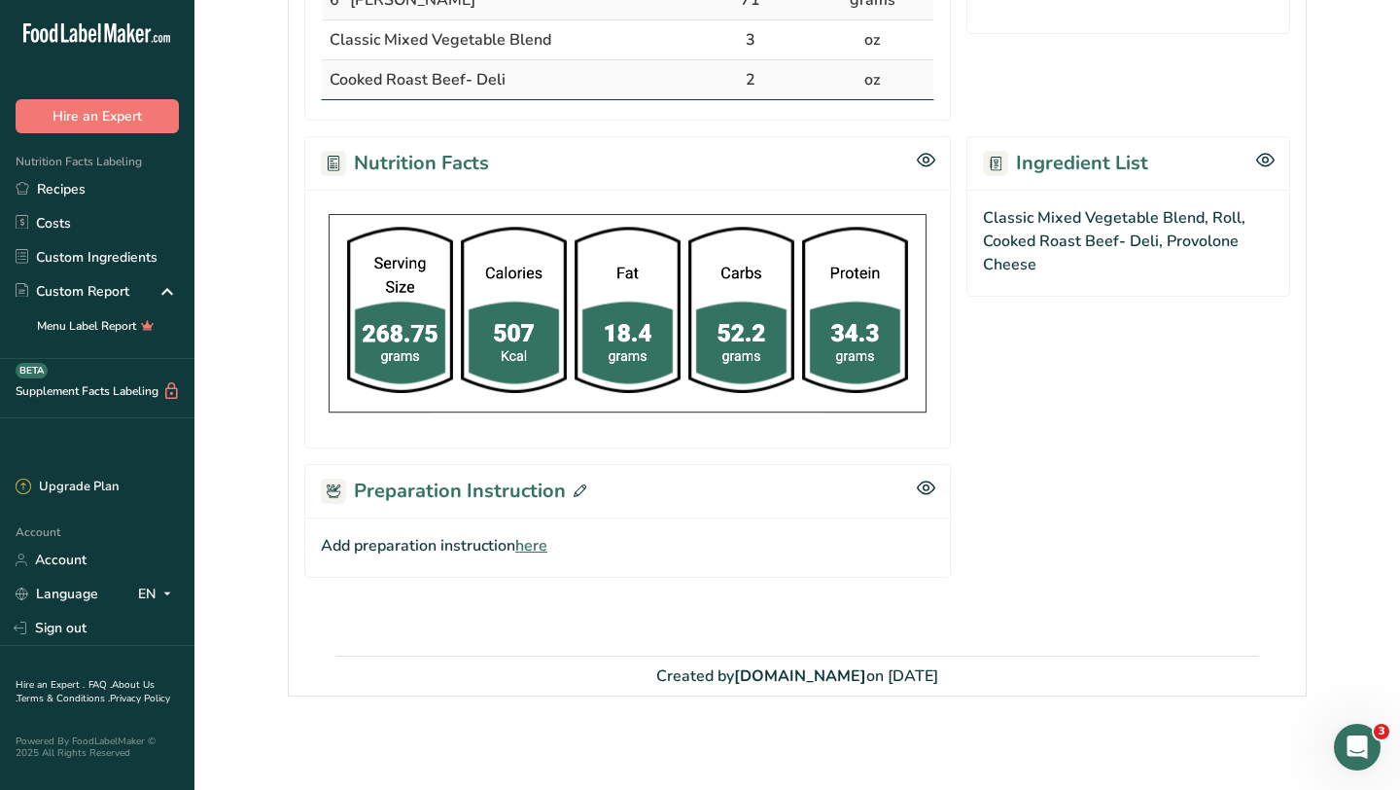
click at [534, 547] on span "here" at bounding box center [531, 545] width 32 height 23
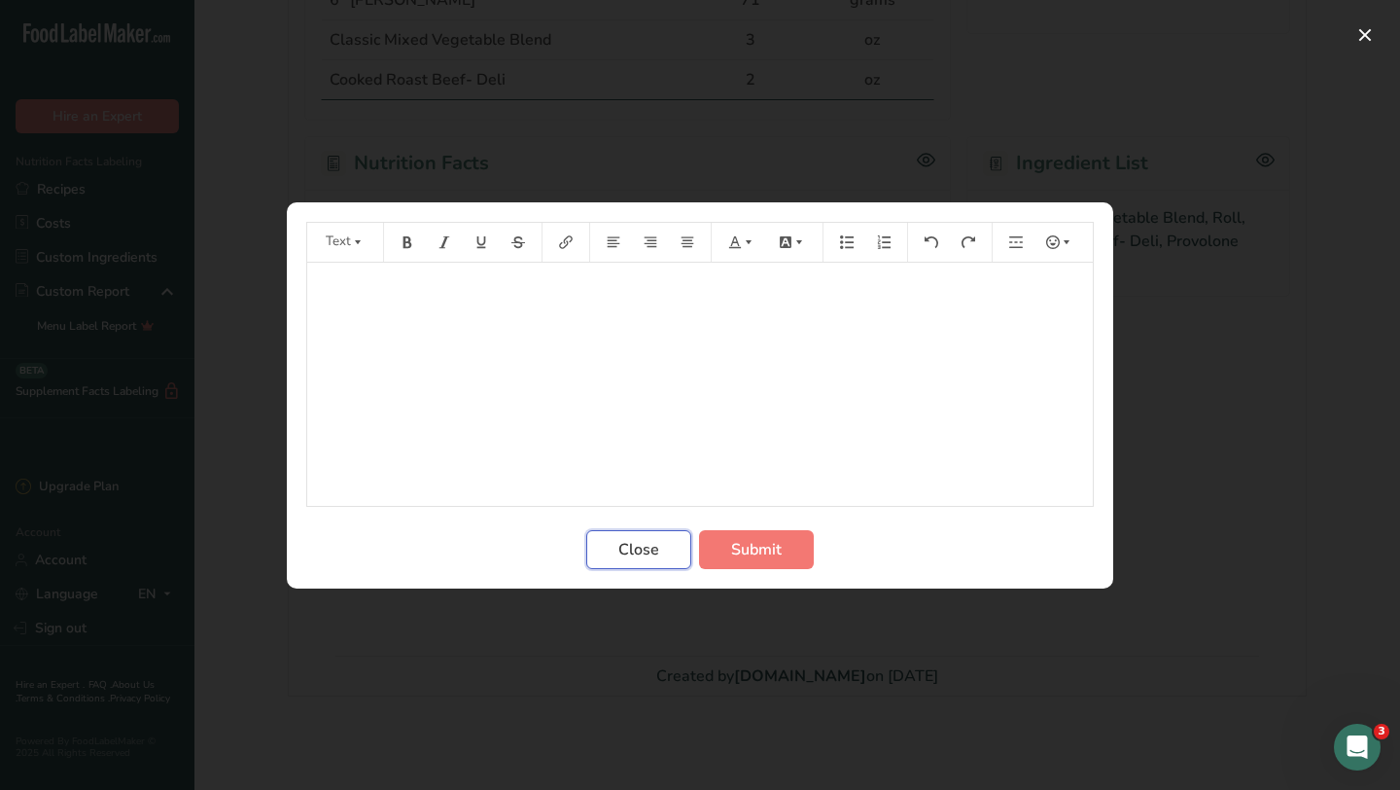
click at [661, 551] on button "Close" at bounding box center [638, 549] width 105 height 39
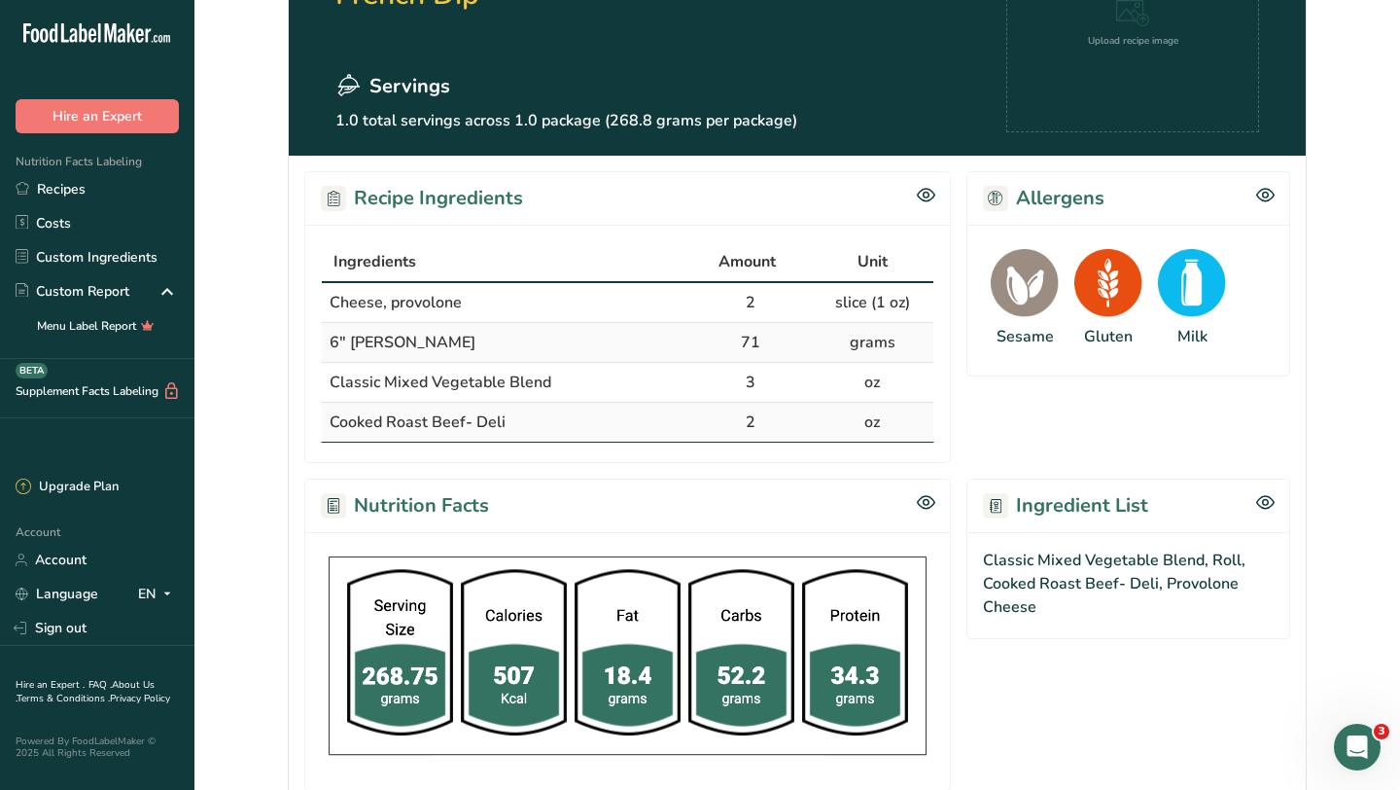
scroll to position [230, 0]
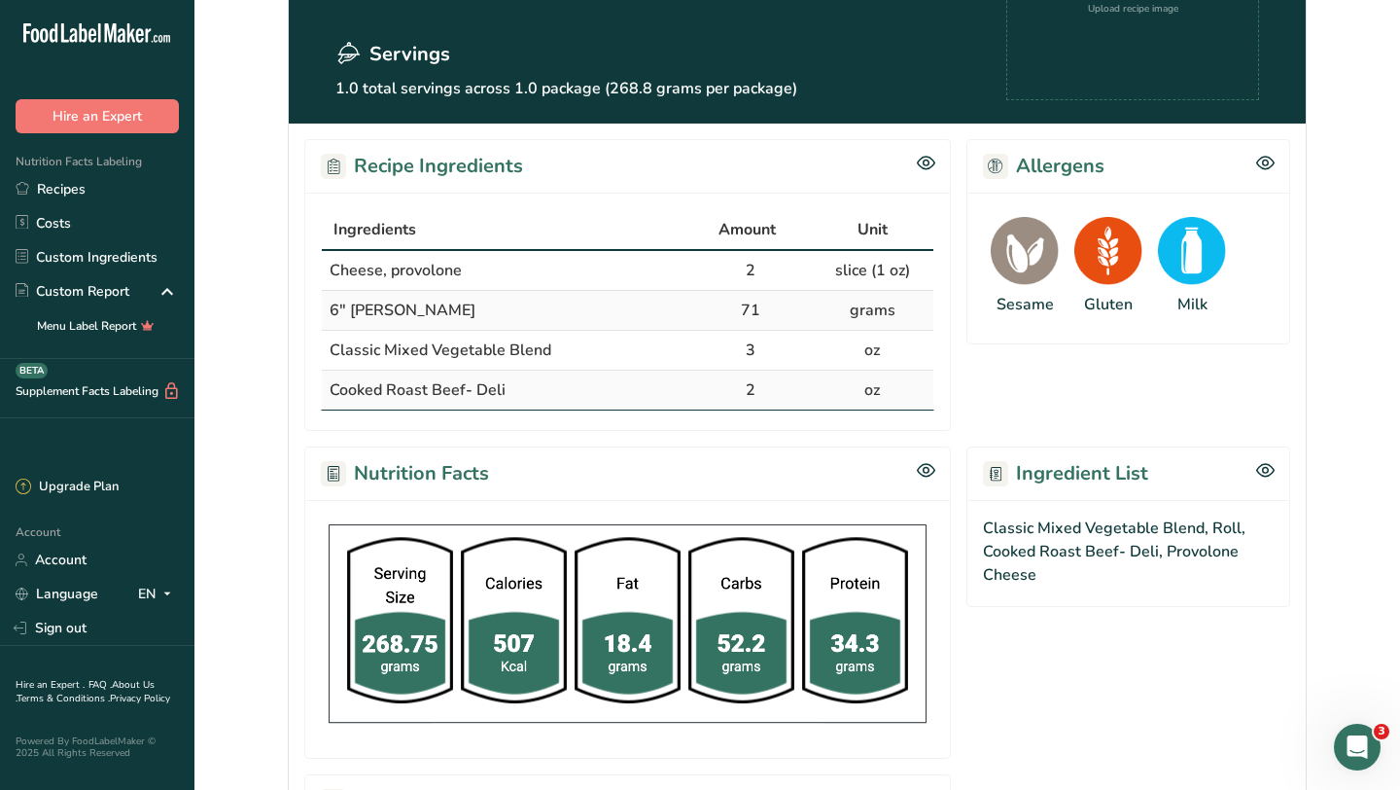
drag, startPoint x: 330, startPoint y: 269, endPoint x: 524, endPoint y: 391, distance: 229.3
click at [524, 391] on tbody "Cheese, provolone 2 slice (1 oz) 6" Hoagie Roll 71 grams Classic Mixed Vegetabl…" at bounding box center [628, 330] width 612 height 159
copy tbody "Cheese, provolone 2 slice (1 oz) 6" Hoagie Roll 71 grams Classic Mixed Vegetabl…"
click at [590, 395] on td "Cooked Roast Beef- Deli" at bounding box center [506, 389] width 368 height 39
drag, startPoint x: 331, startPoint y: 268, endPoint x: 894, endPoint y: 399, distance: 577.9
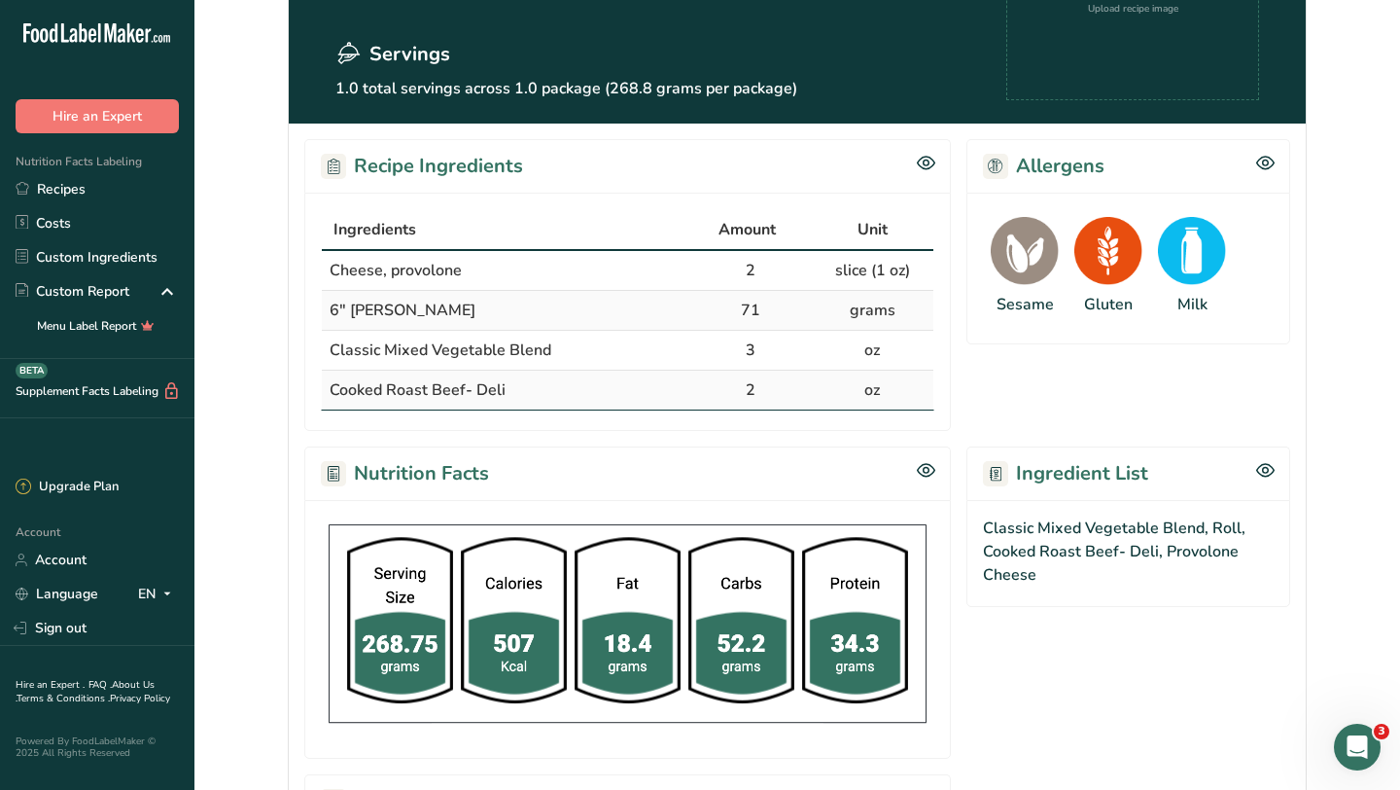
click at [894, 399] on tbody "Cheese, provolone 2 slice (1 oz) 6" Hoagie Roll 71 grams Classic Mixed Vegetabl…" at bounding box center [628, 330] width 612 height 159
copy tbody "Cheese, provolone 2 slice (1 oz) 6" Hoagie Roll 71 grams Classic Mixed Vegetabl…"
click at [603, 437] on div "Recipe Ingredients Ingredients Amount Unit Cheese, provolone 2 slice (1 oz) 6" …" at bounding box center [797, 544] width 1017 height 842
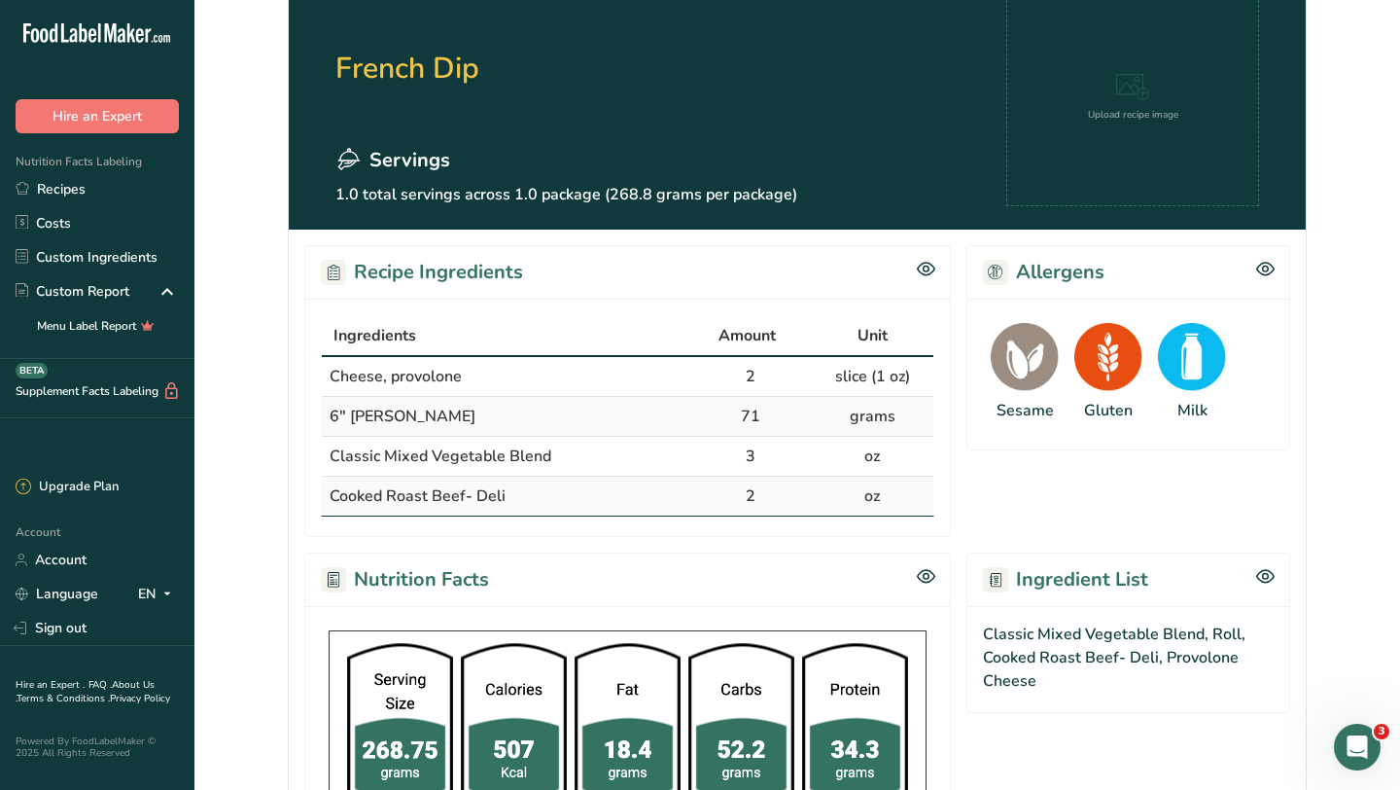
scroll to position [0, 0]
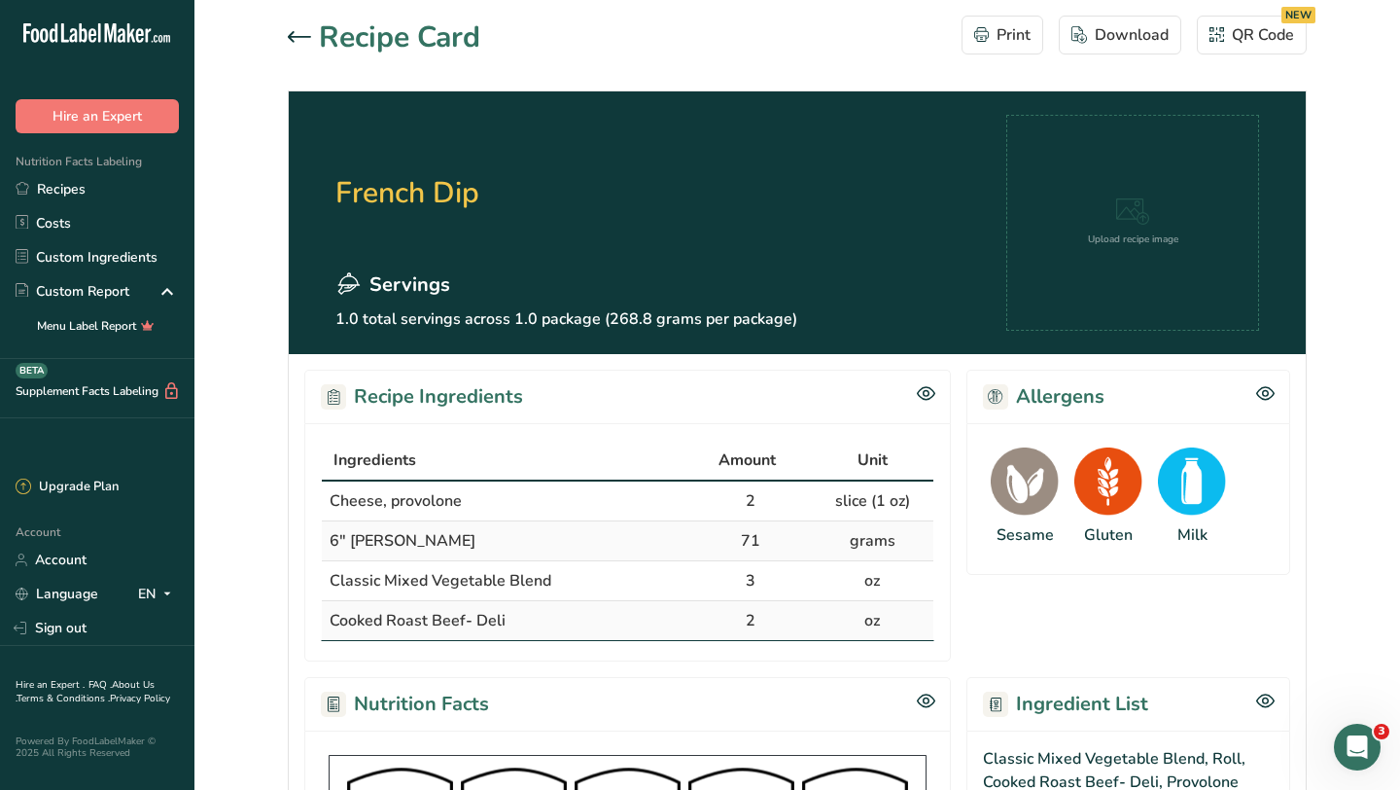
click at [300, 38] on icon at bounding box center [299, 37] width 23 height 12
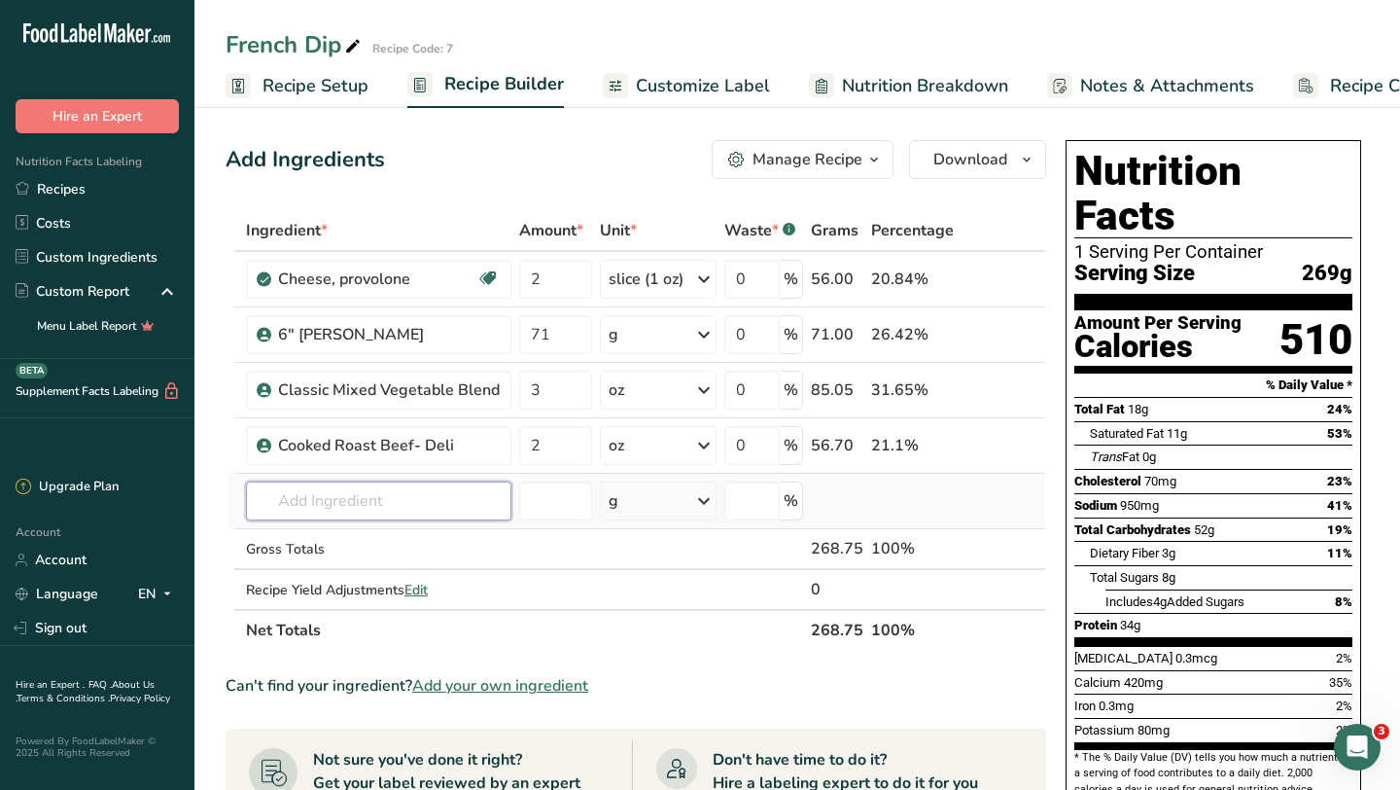
click at [396, 499] on input "text" at bounding box center [378, 500] width 265 height 39
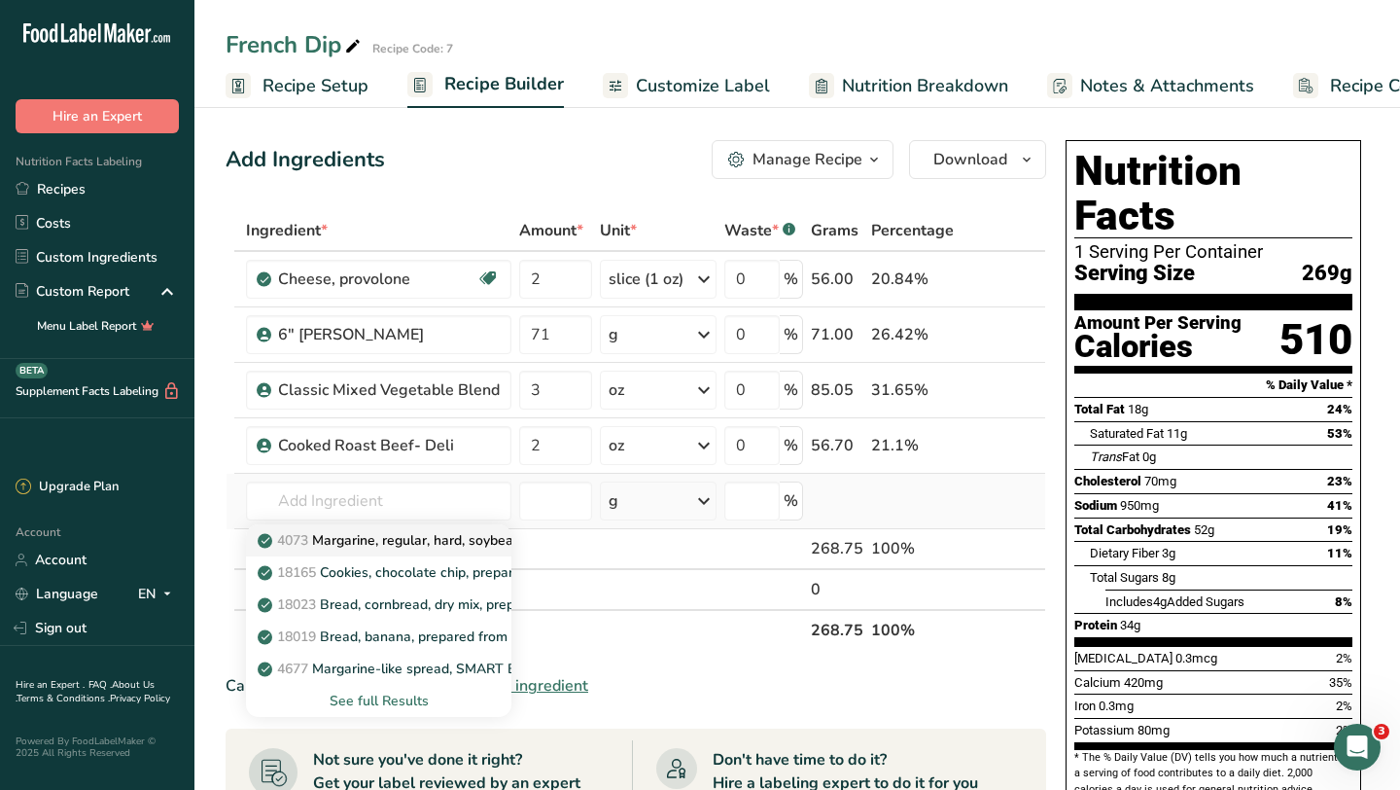
click at [414, 542] on p "4073 Margarine, regular, hard, soybean (hydrogenated)" at bounding box center [442, 540] width 360 height 20
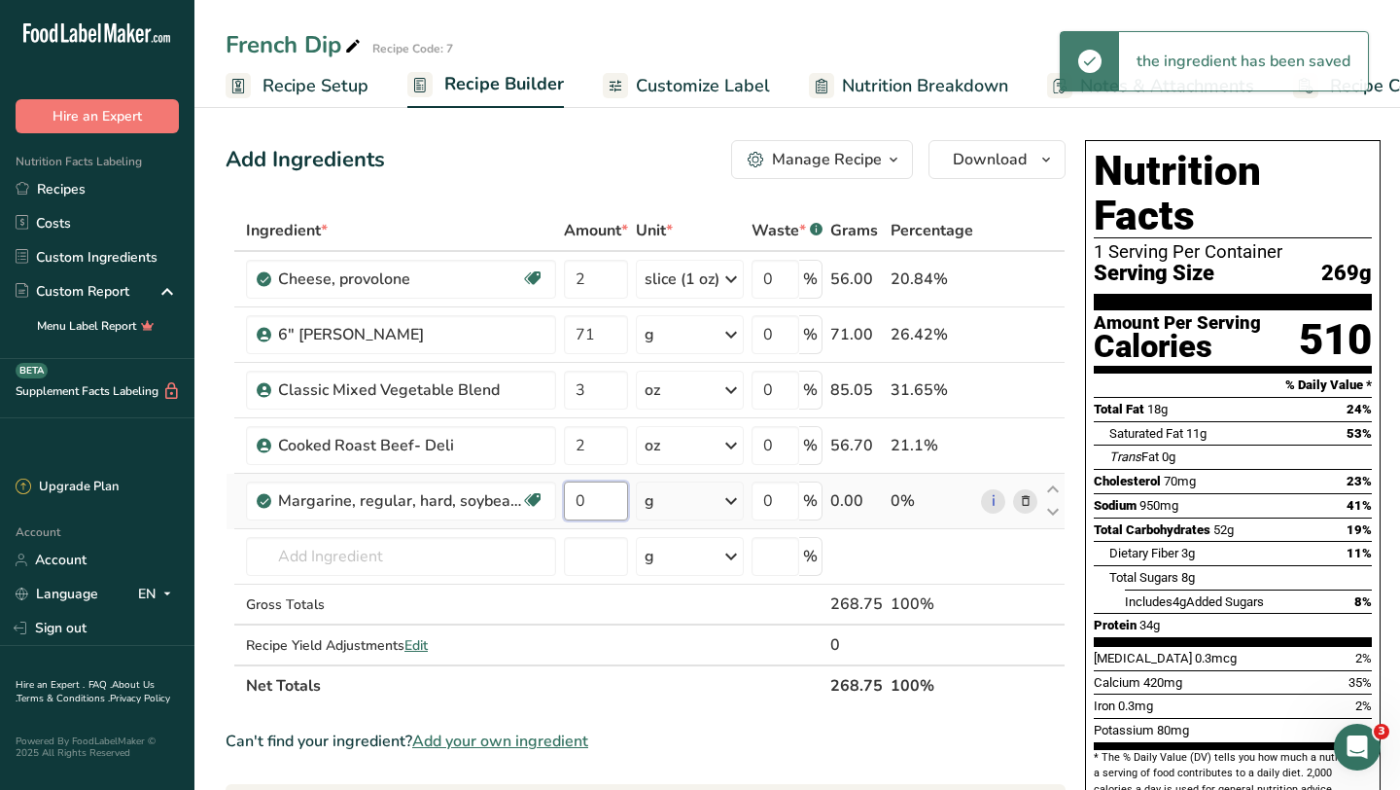
click at [581, 507] on input "0" at bounding box center [596, 500] width 64 height 39
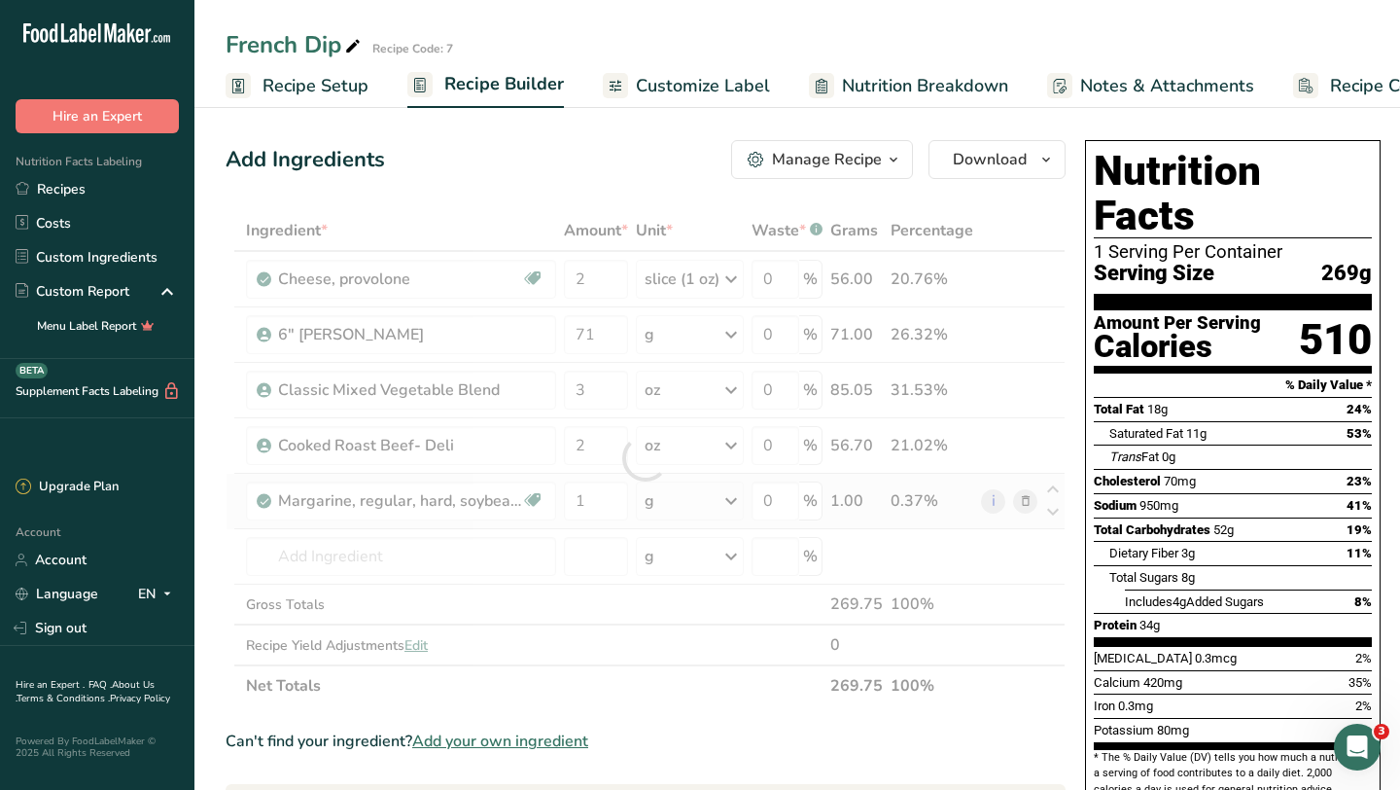
click at [725, 503] on div "Ingredient * Amount * Unit * Waste * .a-a{fill:#347362;}.b-a{fill:#fff;} Grams …" at bounding box center [646, 458] width 840 height 496
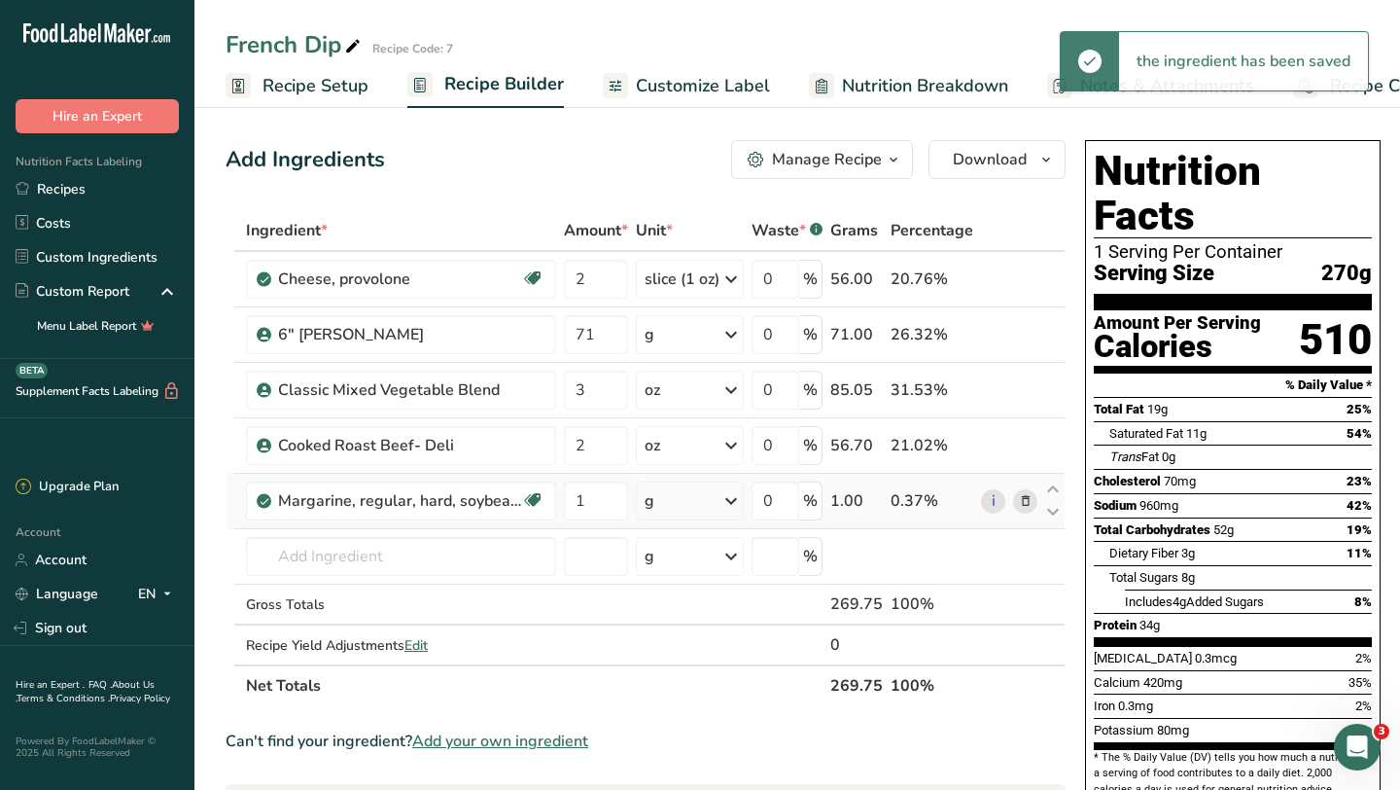
click at [725, 503] on icon at bounding box center [731, 500] width 23 height 35
click at [706, 570] on div "1 tsp" at bounding box center [729, 566] width 163 height 28
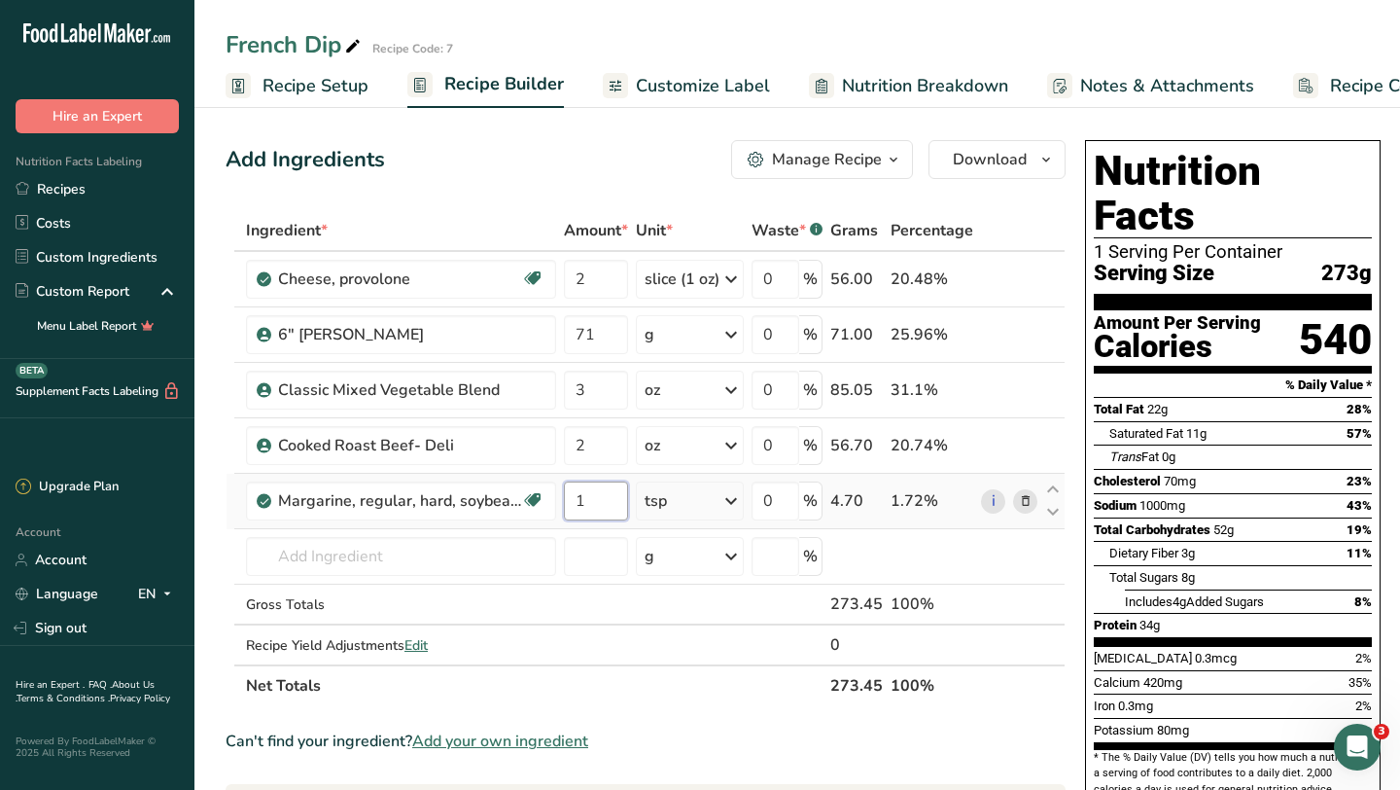
click at [601, 506] on input "1" at bounding box center [596, 500] width 64 height 39
click at [680, 500] on div "Ingredient * Amount * Unit * Waste * .a-a{fill:#347362;}.b-a{fill:#fff;} Grams …" at bounding box center [646, 458] width 840 height 496
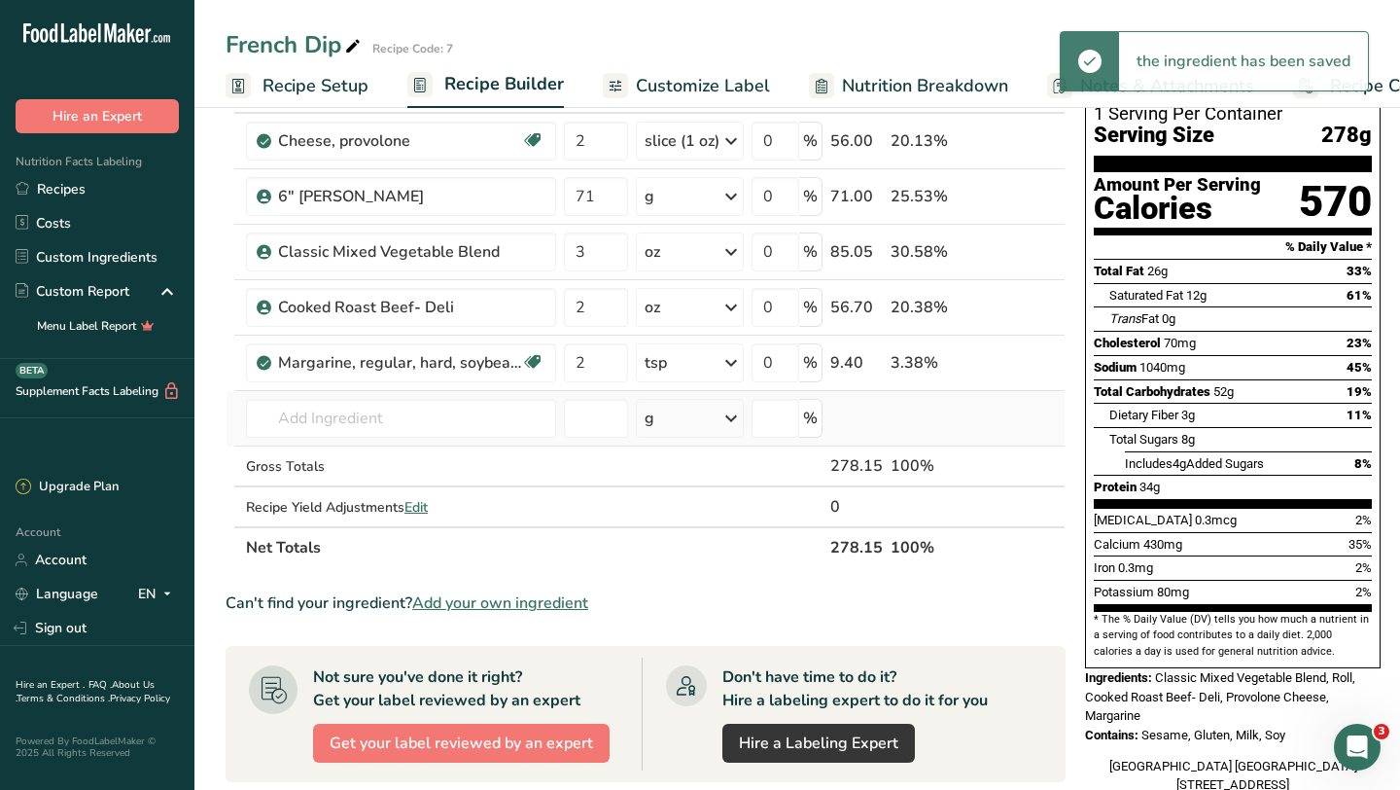
scroll to position [92, 0]
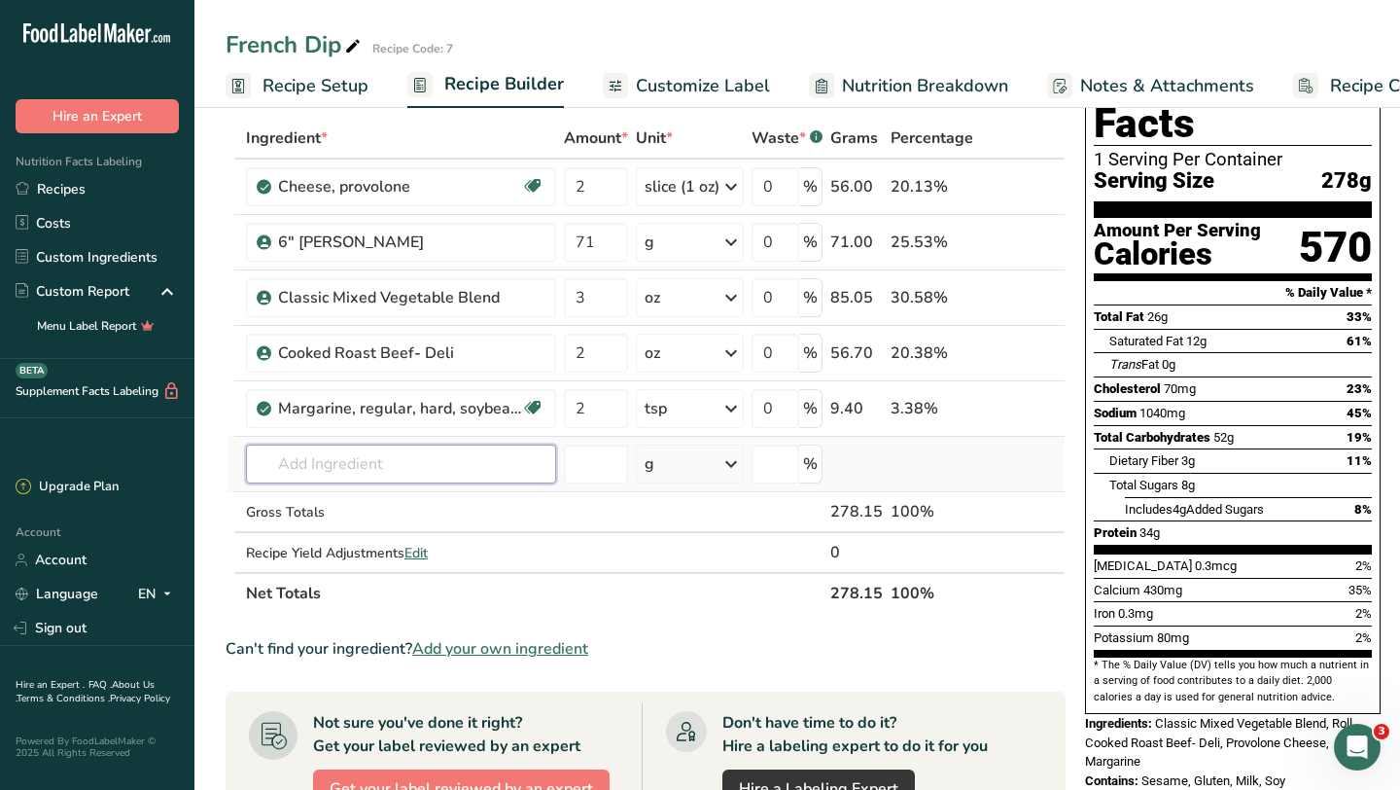
click at [482, 468] on input "text" at bounding box center [401, 463] width 310 height 39
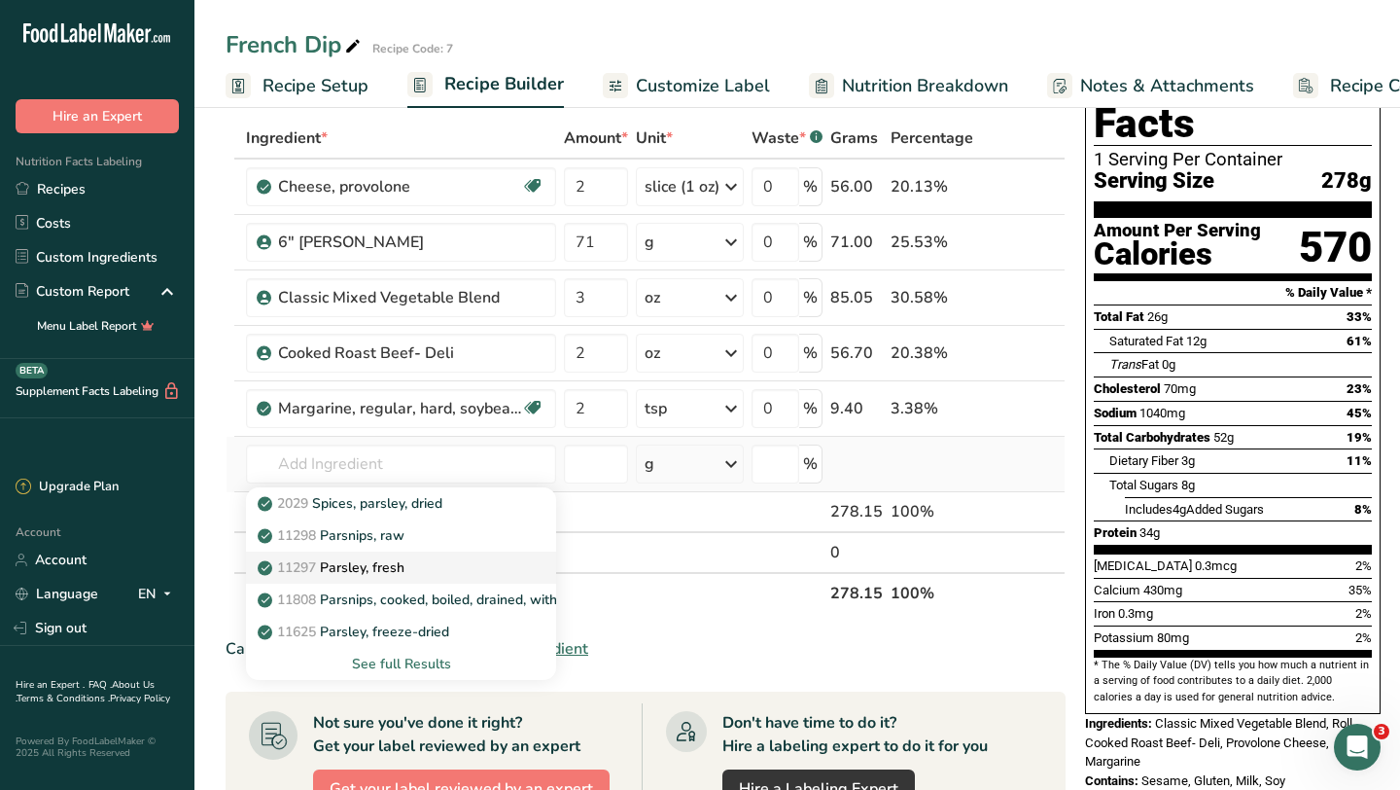
click at [393, 575] on p "11297 [GEOGRAPHIC_DATA], fresh" at bounding box center [333, 567] width 143 height 20
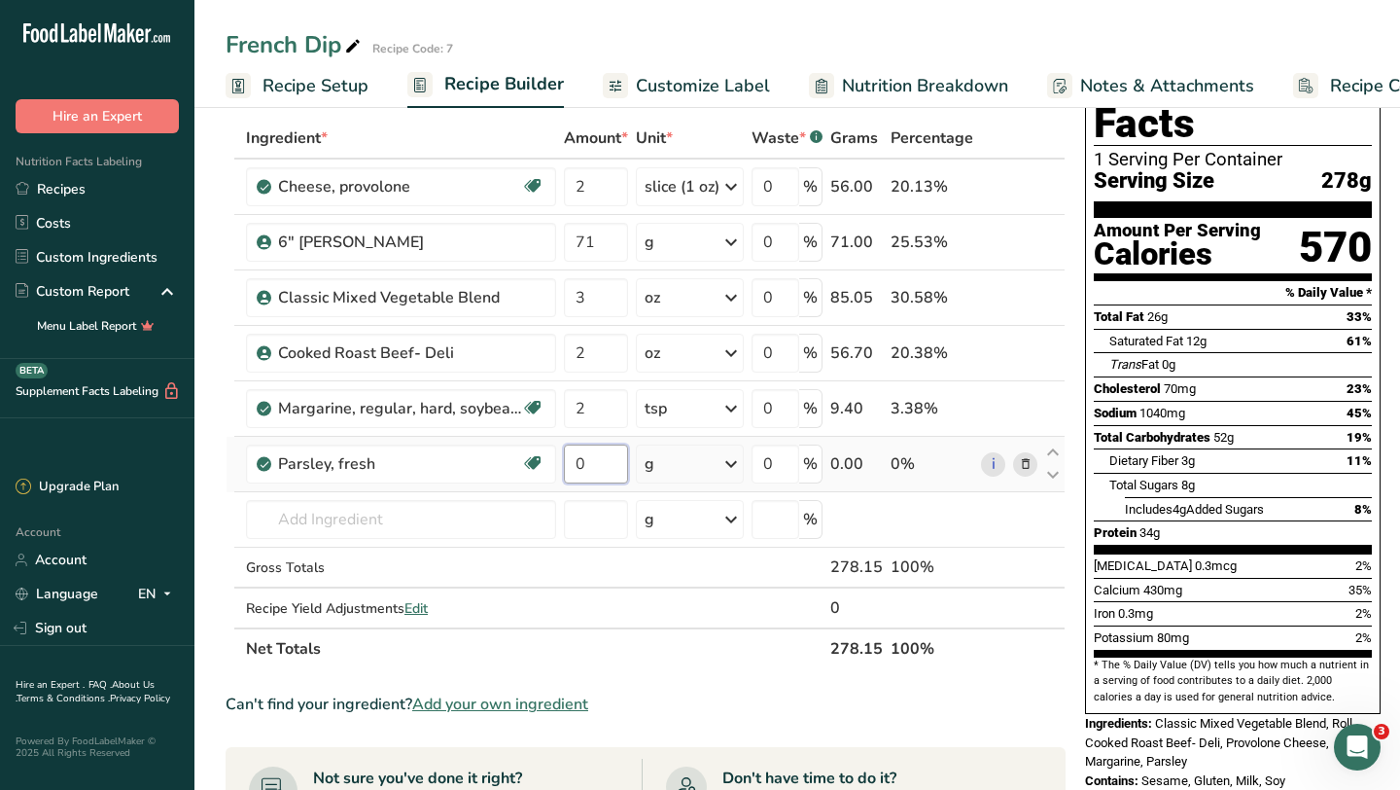
click at [612, 465] on input "0" at bounding box center [596, 463] width 64 height 39
click at [724, 472] on div "Ingredient * Amount * Unit * Waste * .a-a{fill:#347362;}.b-a{fill:#fff;} Grams …" at bounding box center [646, 393] width 840 height 551
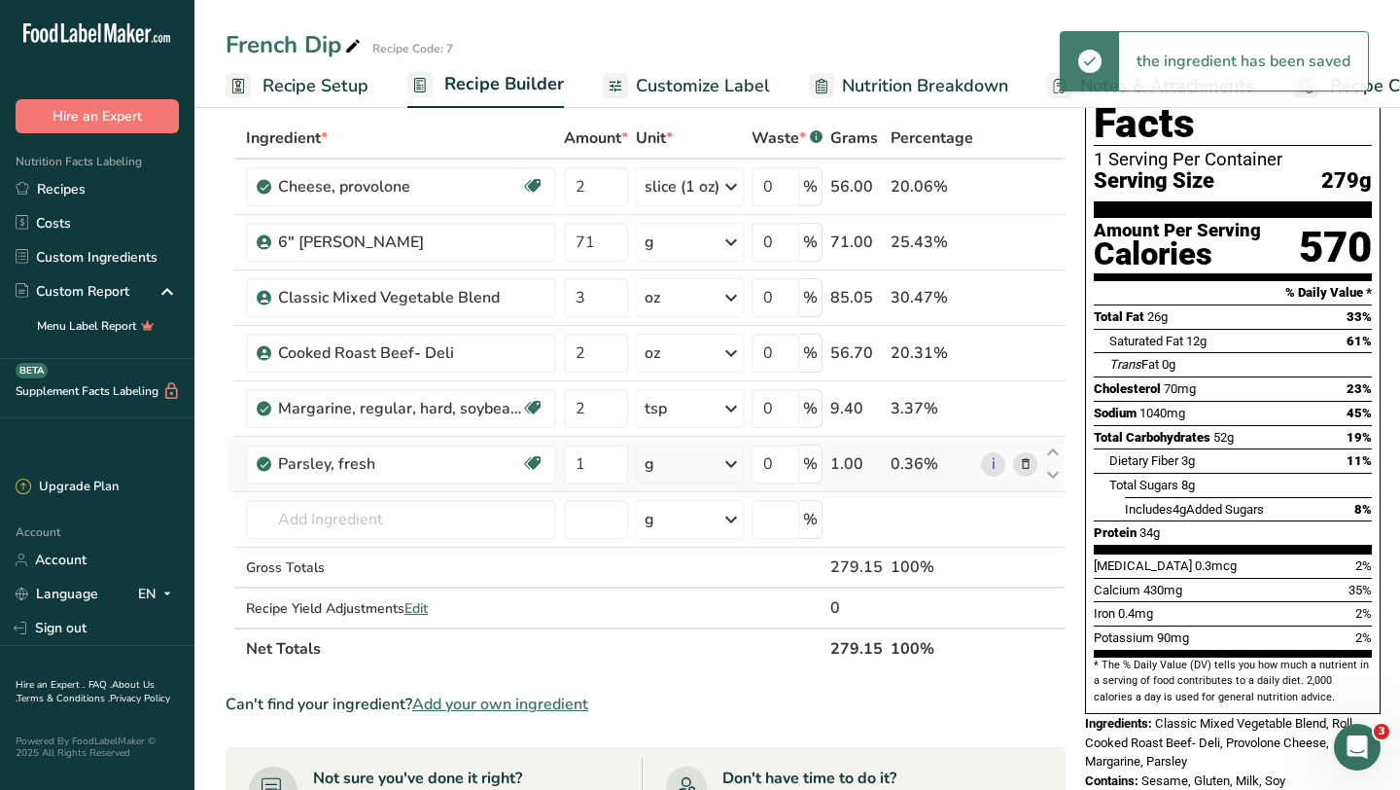
click at [724, 472] on icon at bounding box center [731, 463] width 23 height 35
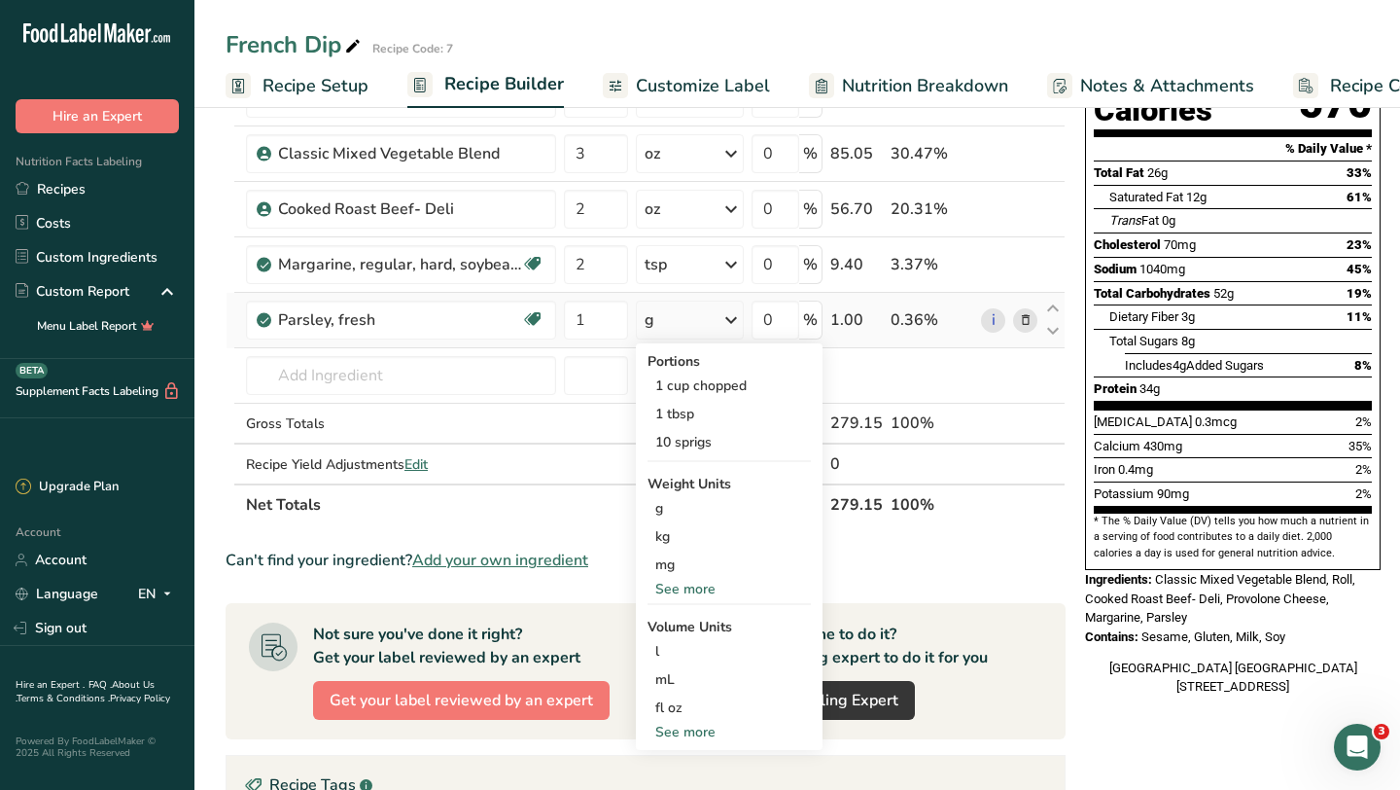
scroll to position [268, 0]
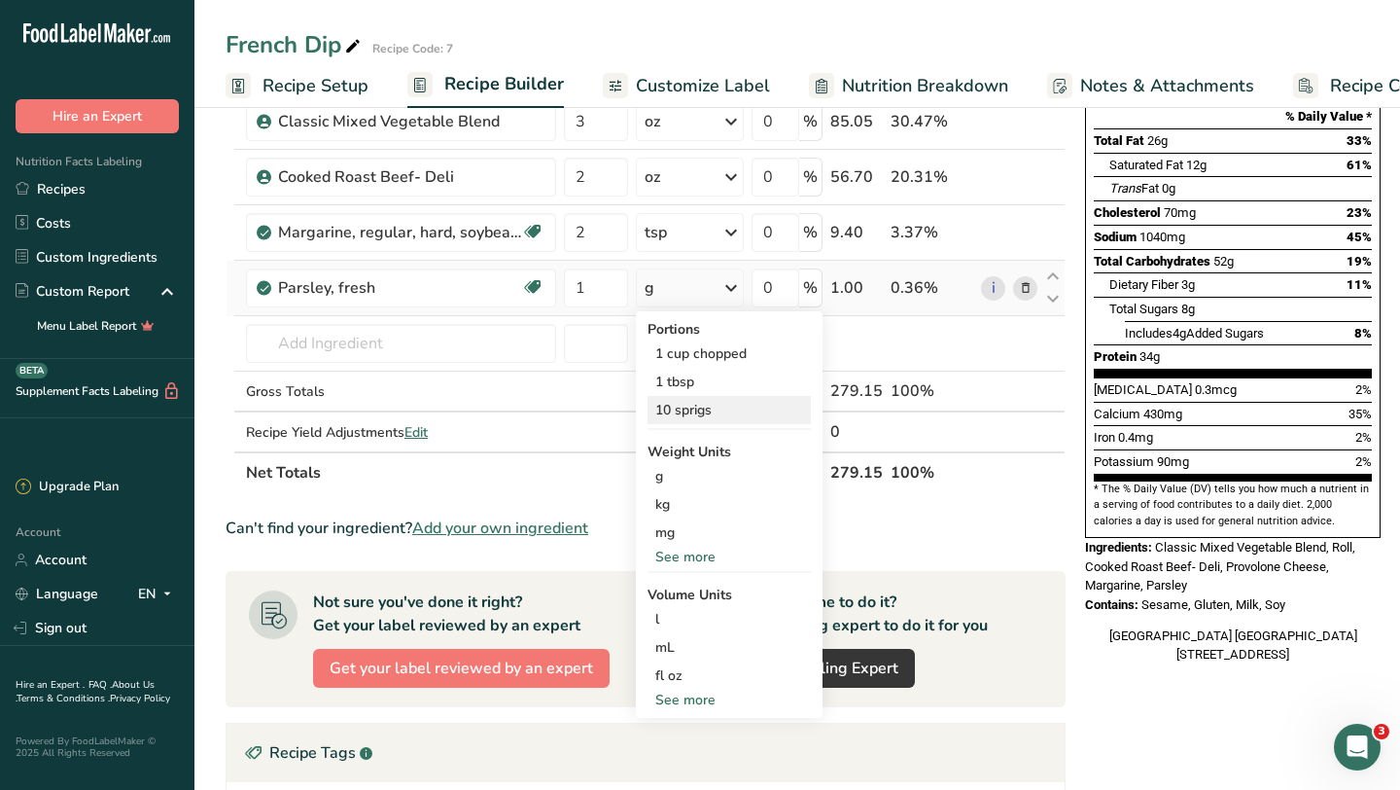
click at [718, 414] on div "10 sprigs" at bounding box center [729, 410] width 163 height 28
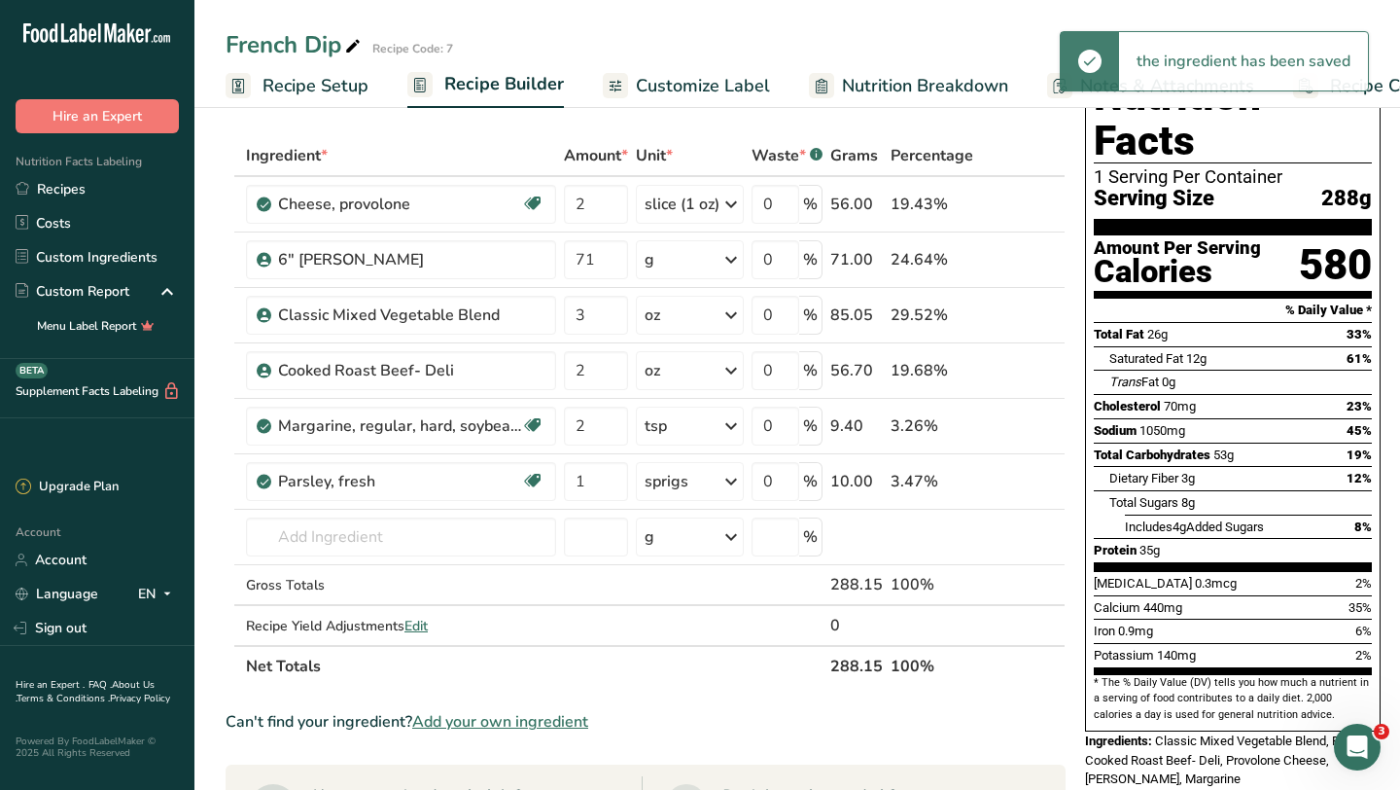
scroll to position [37, 0]
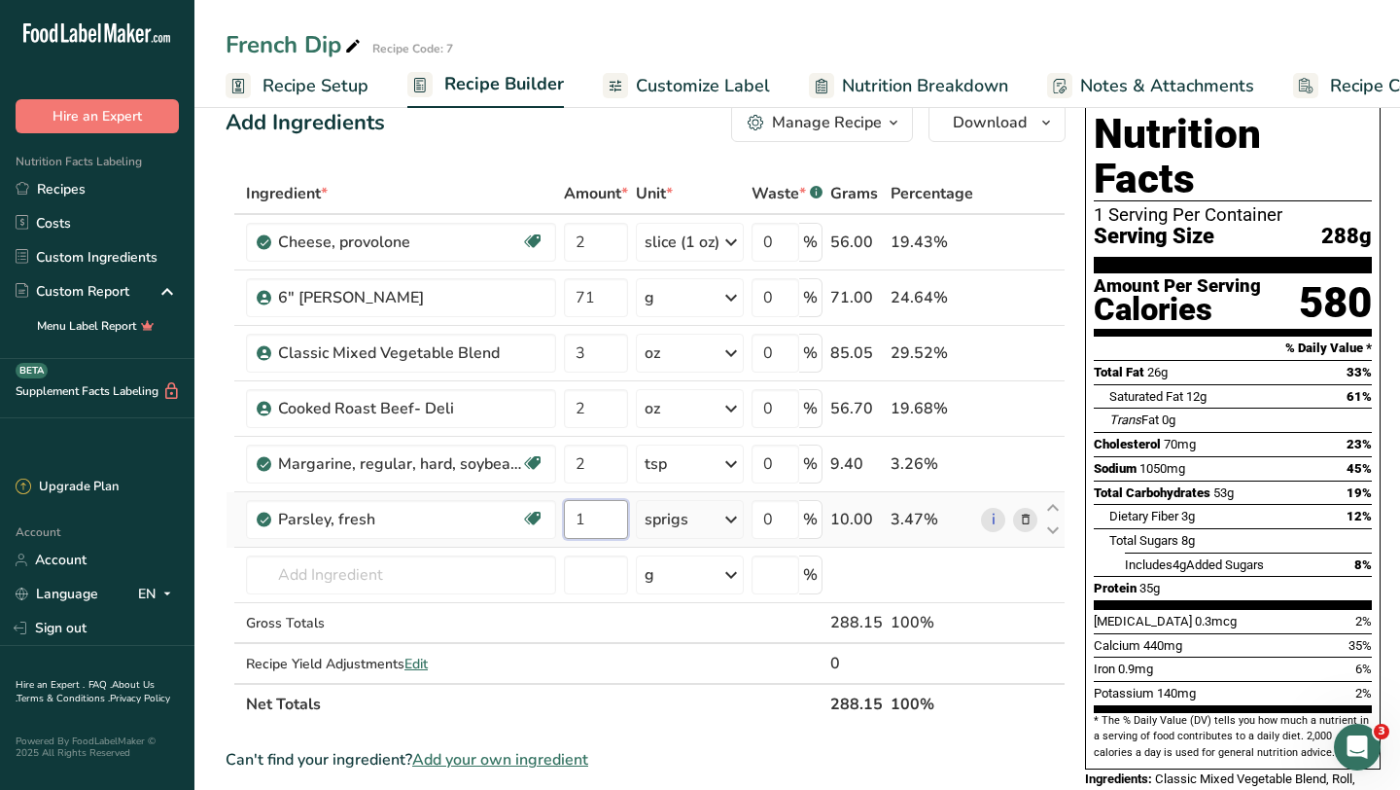
click at [607, 521] on input "1" at bounding box center [596, 519] width 64 height 39
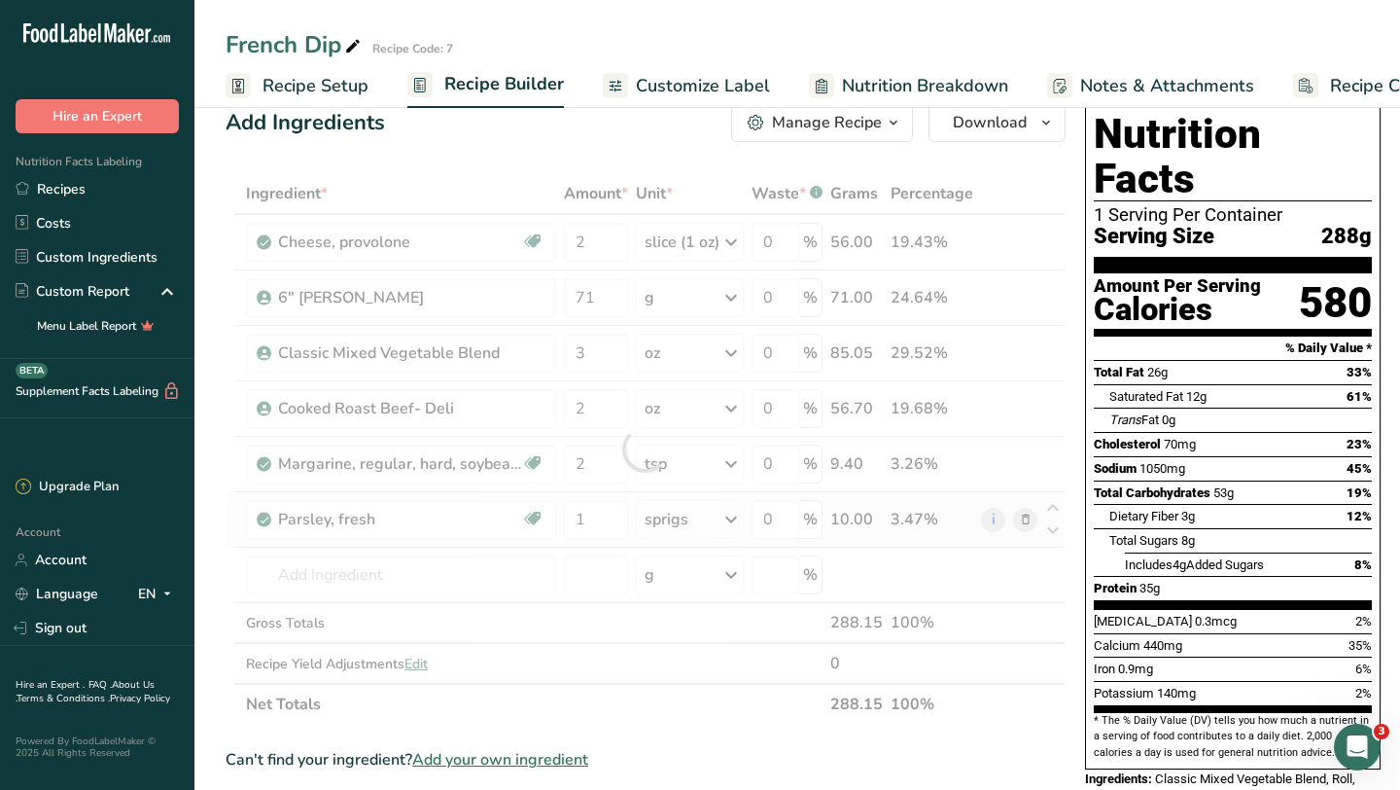
click at [731, 522] on div "Ingredient * Amount * Unit * Waste * .a-a{fill:#347362;}.b-a{fill:#fff;} Grams …" at bounding box center [646, 448] width 840 height 551
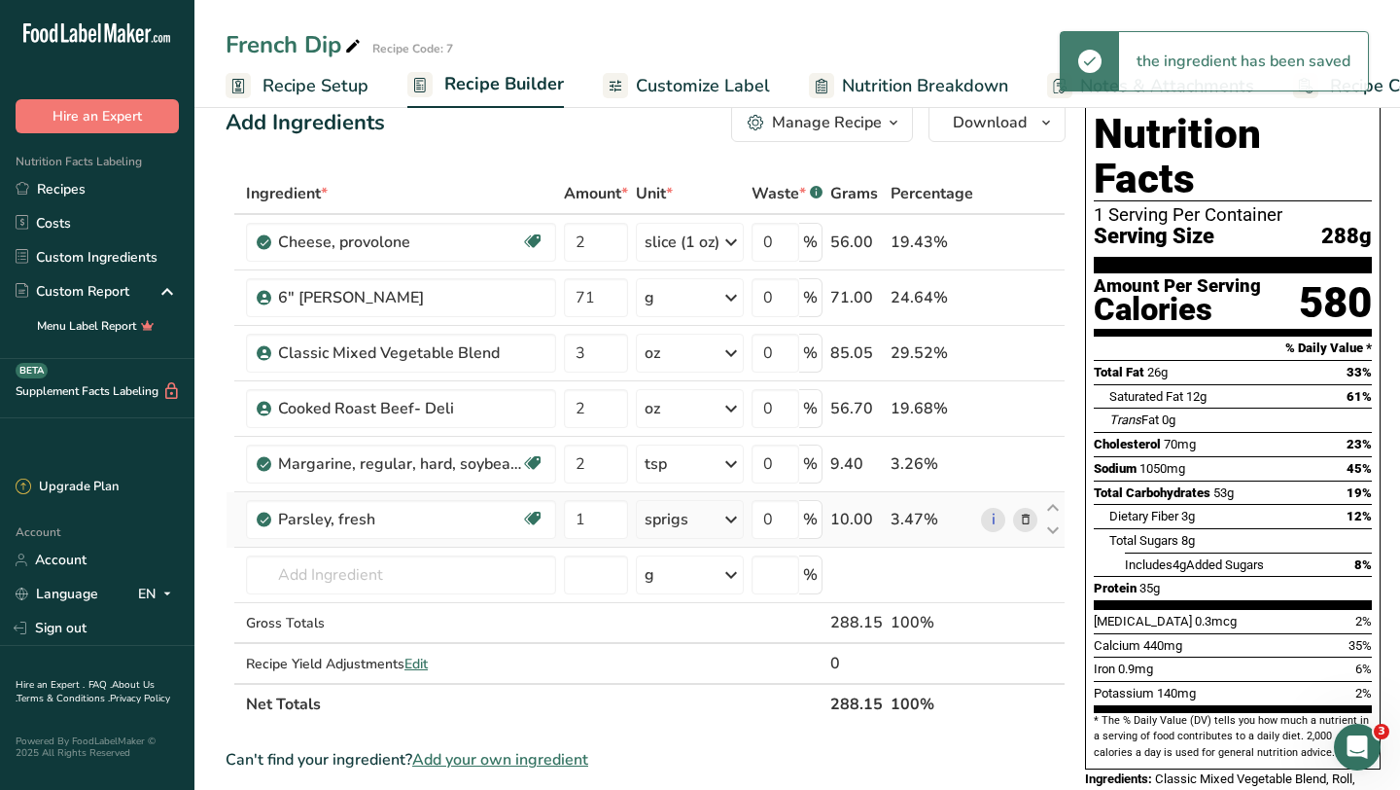
click at [731, 522] on icon at bounding box center [731, 519] width 23 height 35
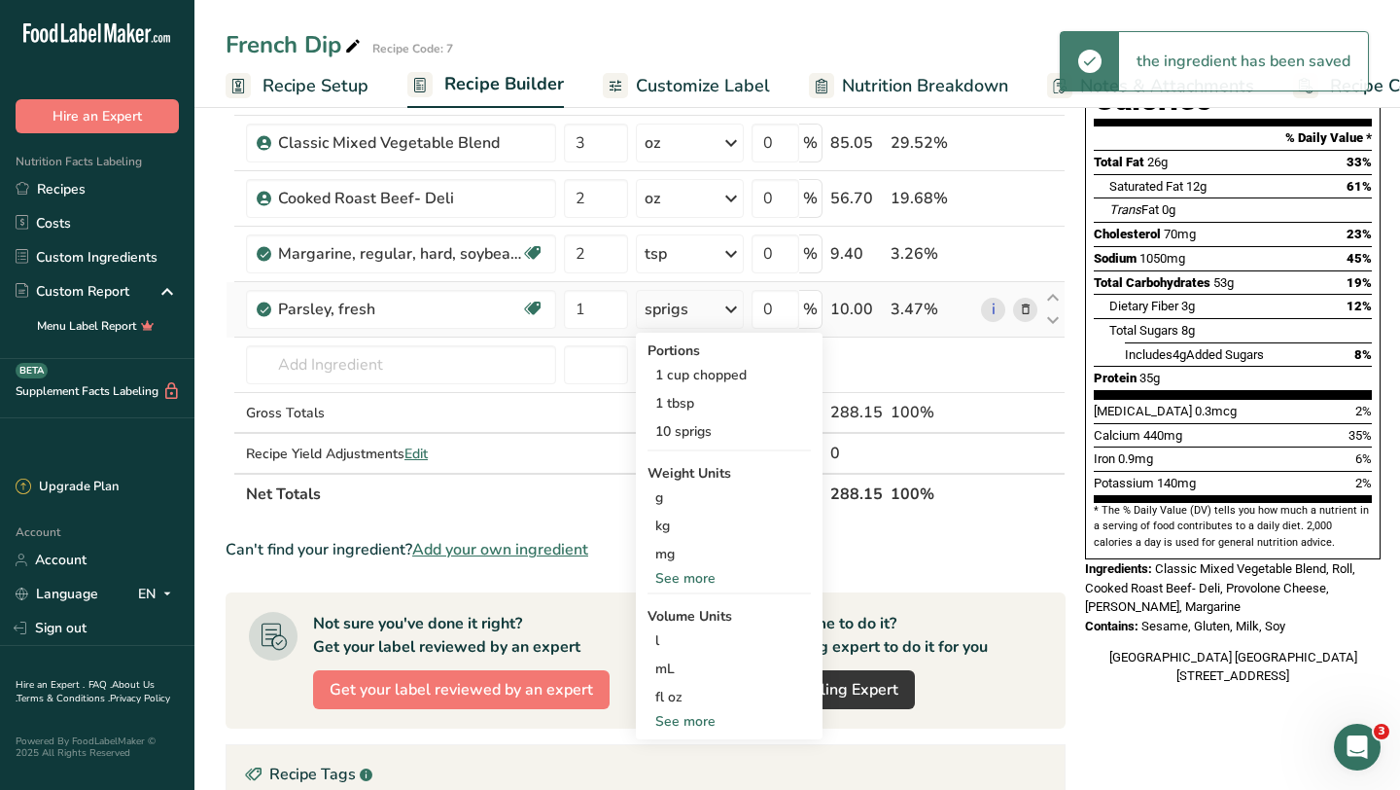
scroll to position [288, 0]
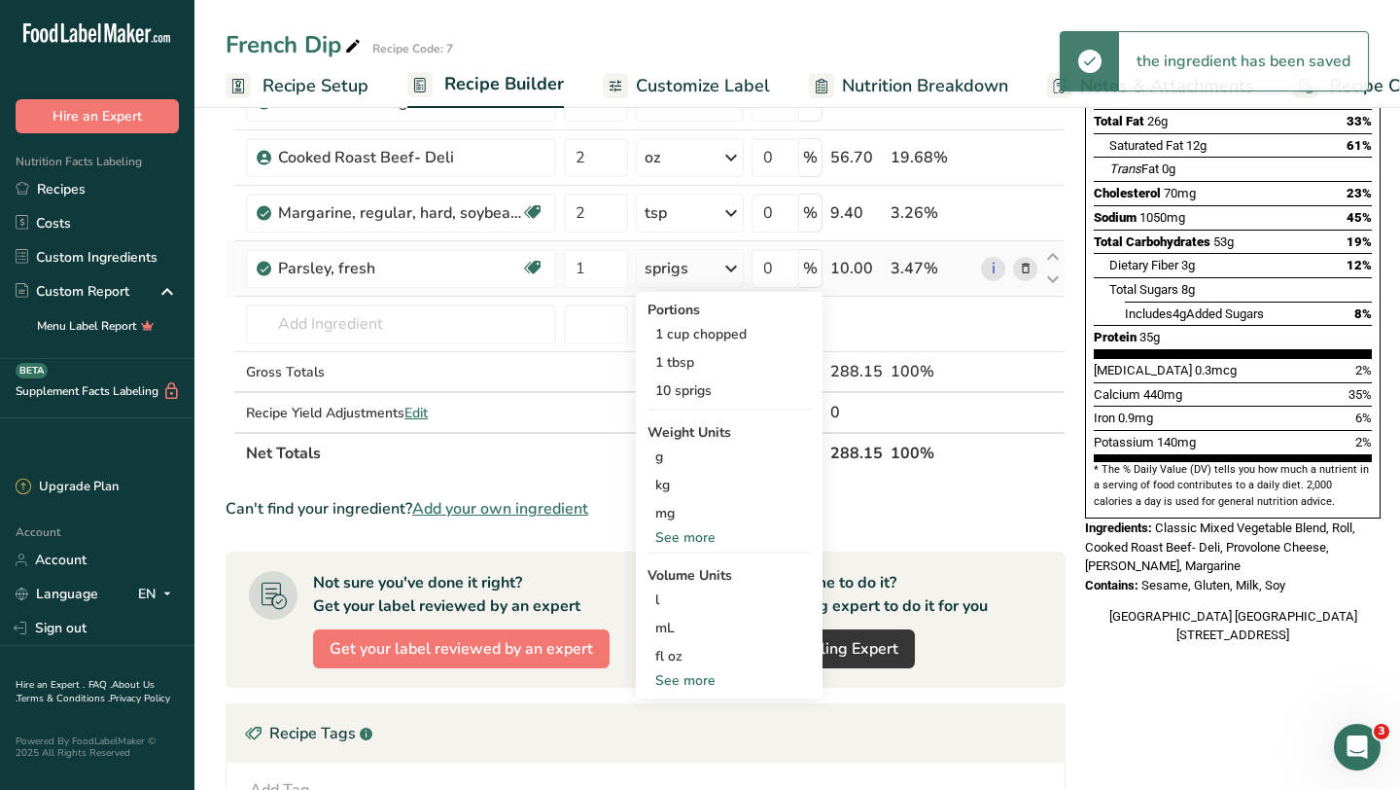
click at [691, 532] on div "See more" at bounding box center [729, 537] width 163 height 20
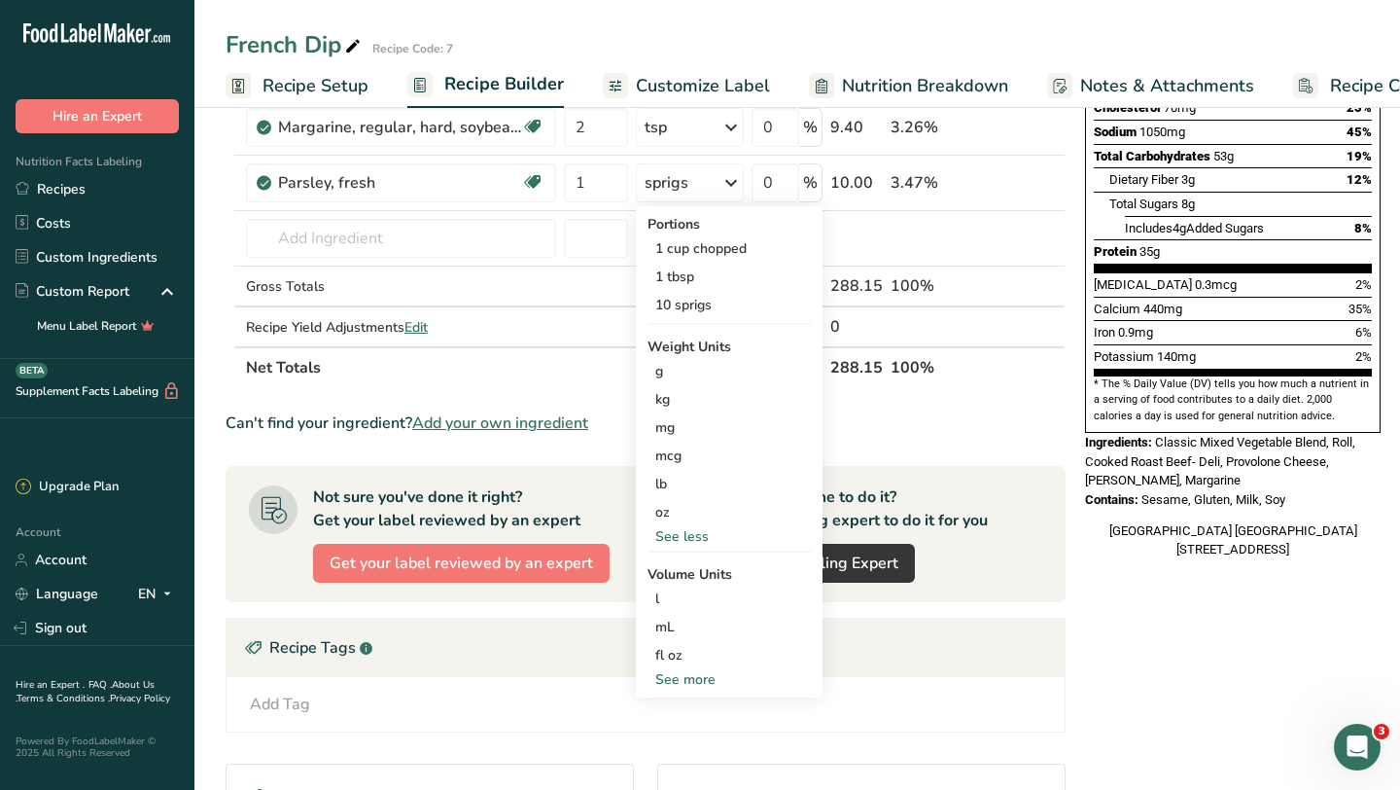
scroll to position [324, 0]
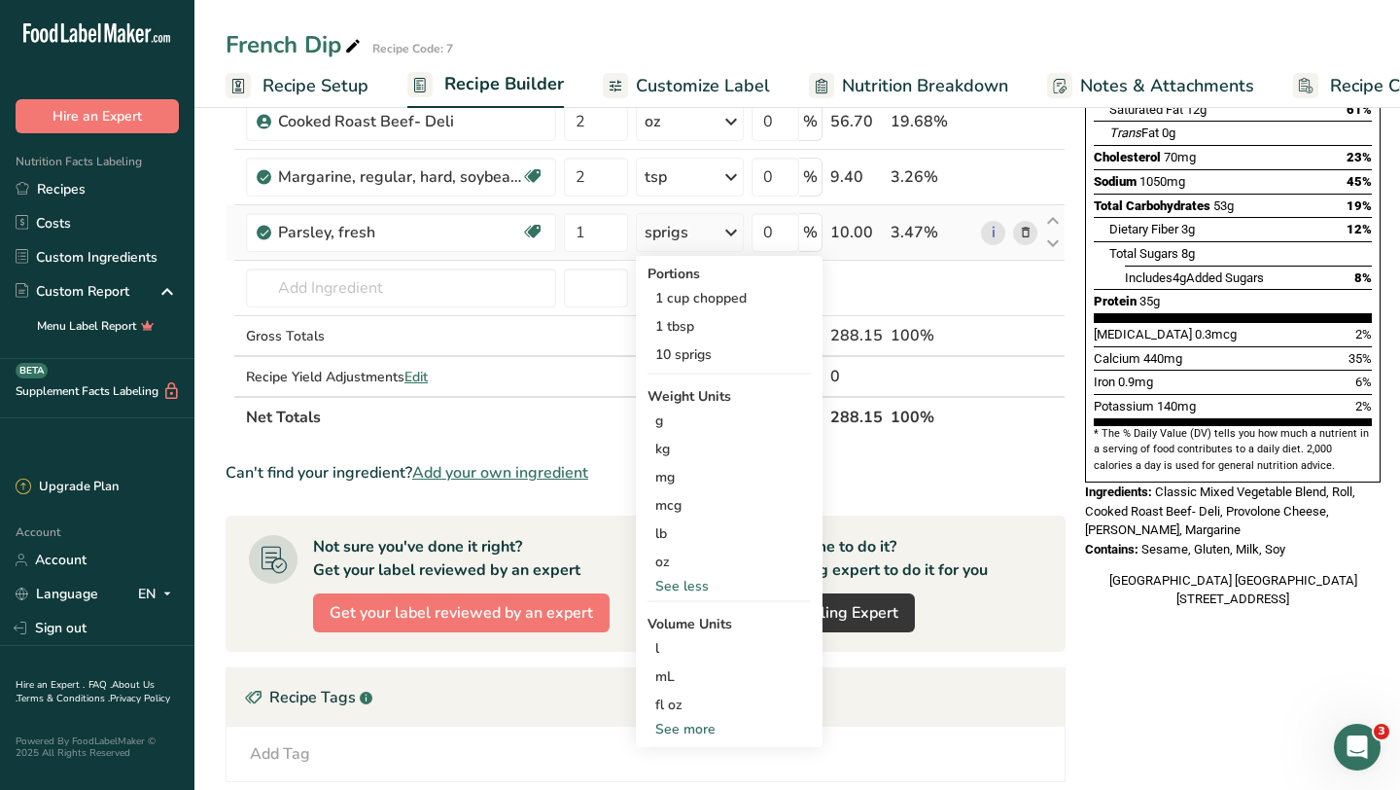
click at [1028, 243] on span at bounding box center [1025, 232] width 23 height 23
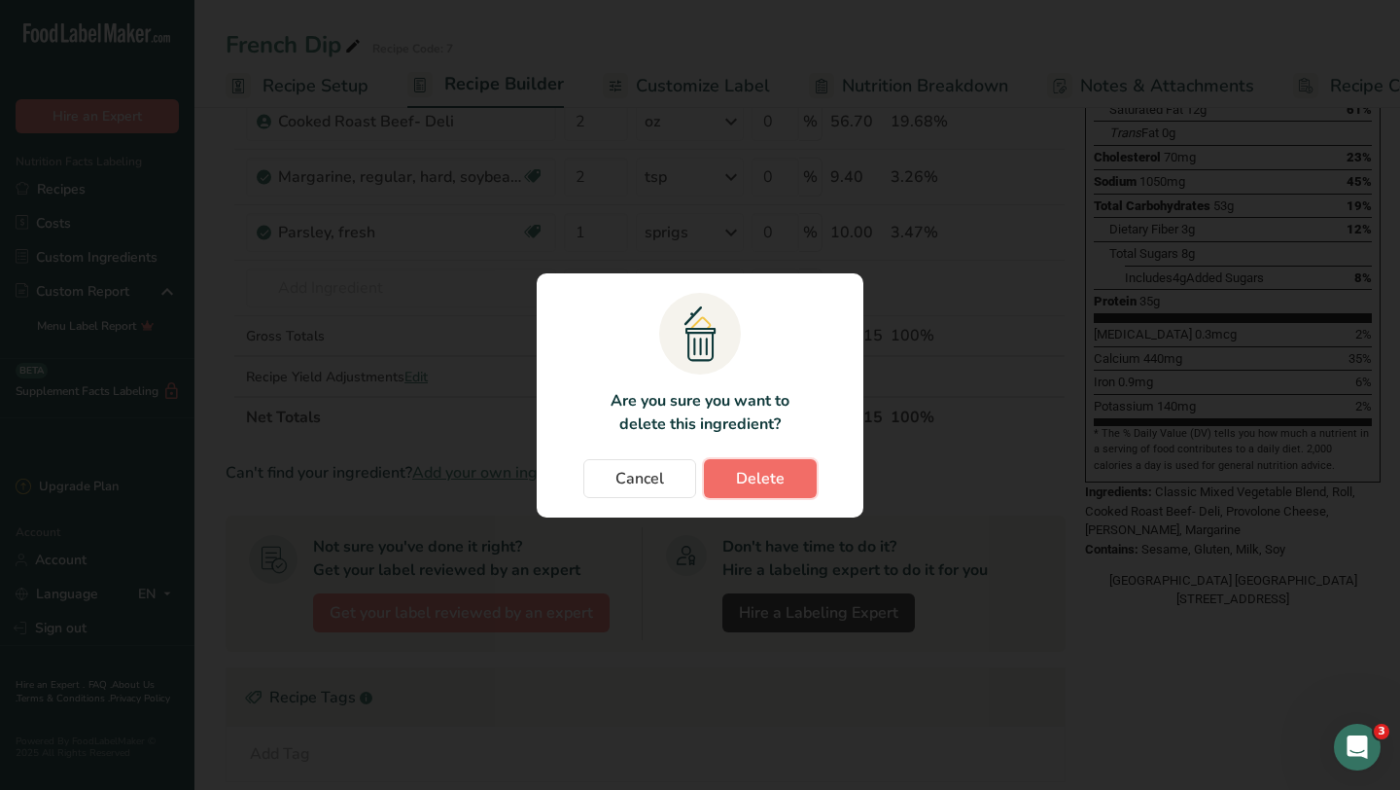
click at [776, 468] on span "Delete" at bounding box center [760, 478] width 49 height 23
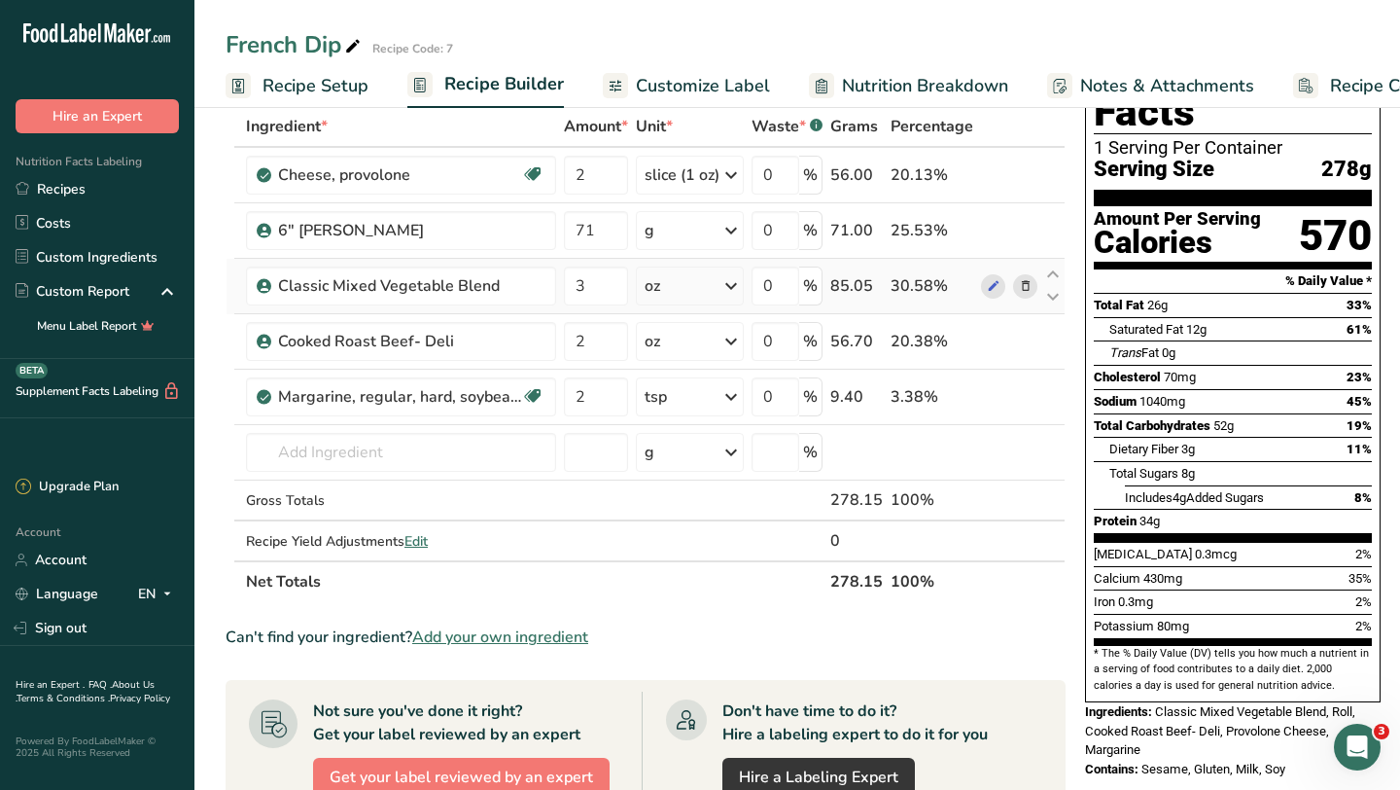
scroll to position [566, 0]
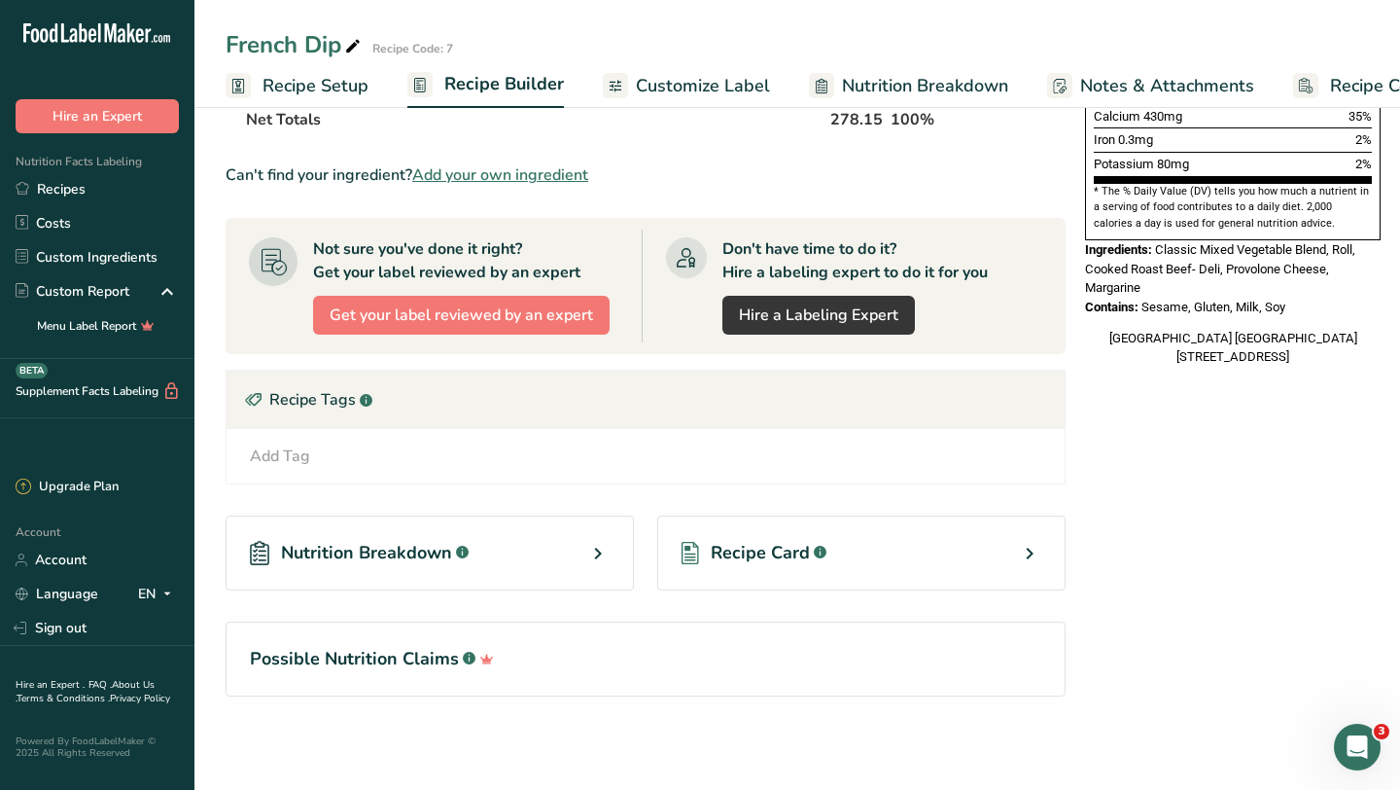
click at [968, 541] on div "Recipe Card .a-a{fill:#347362;}.b-a{fill:#fff;}" at bounding box center [861, 552] width 408 height 75
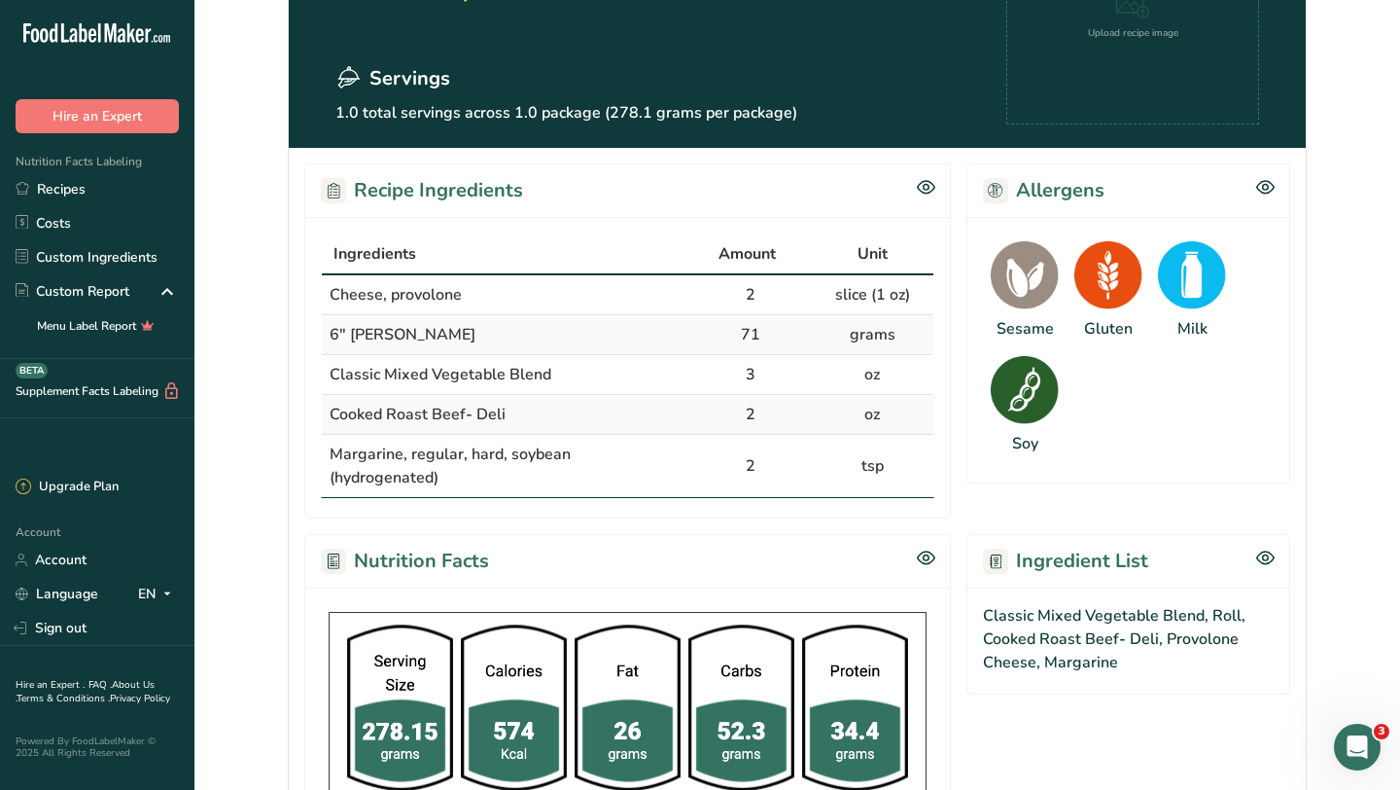
scroll to position [604, 0]
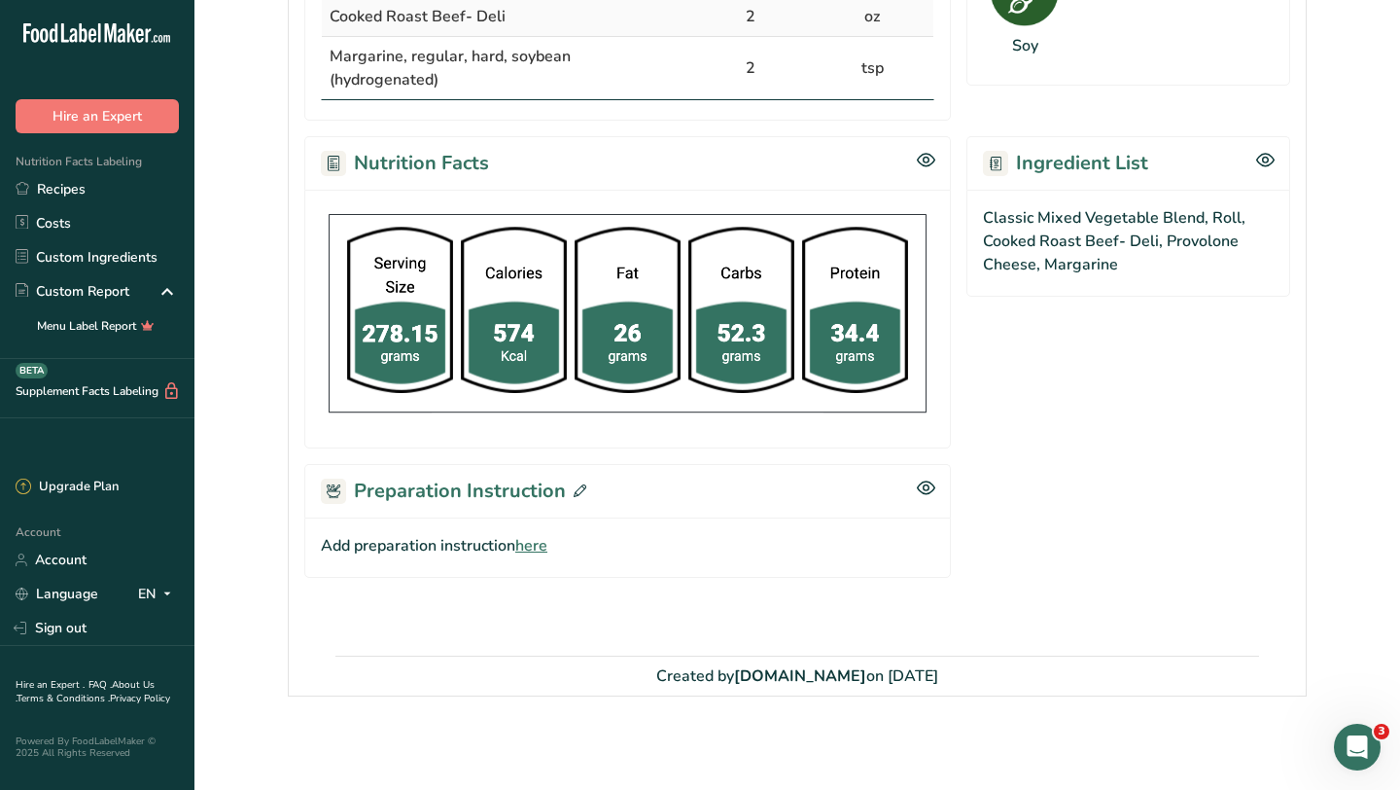
click at [536, 548] on span "here" at bounding box center [531, 545] width 32 height 23
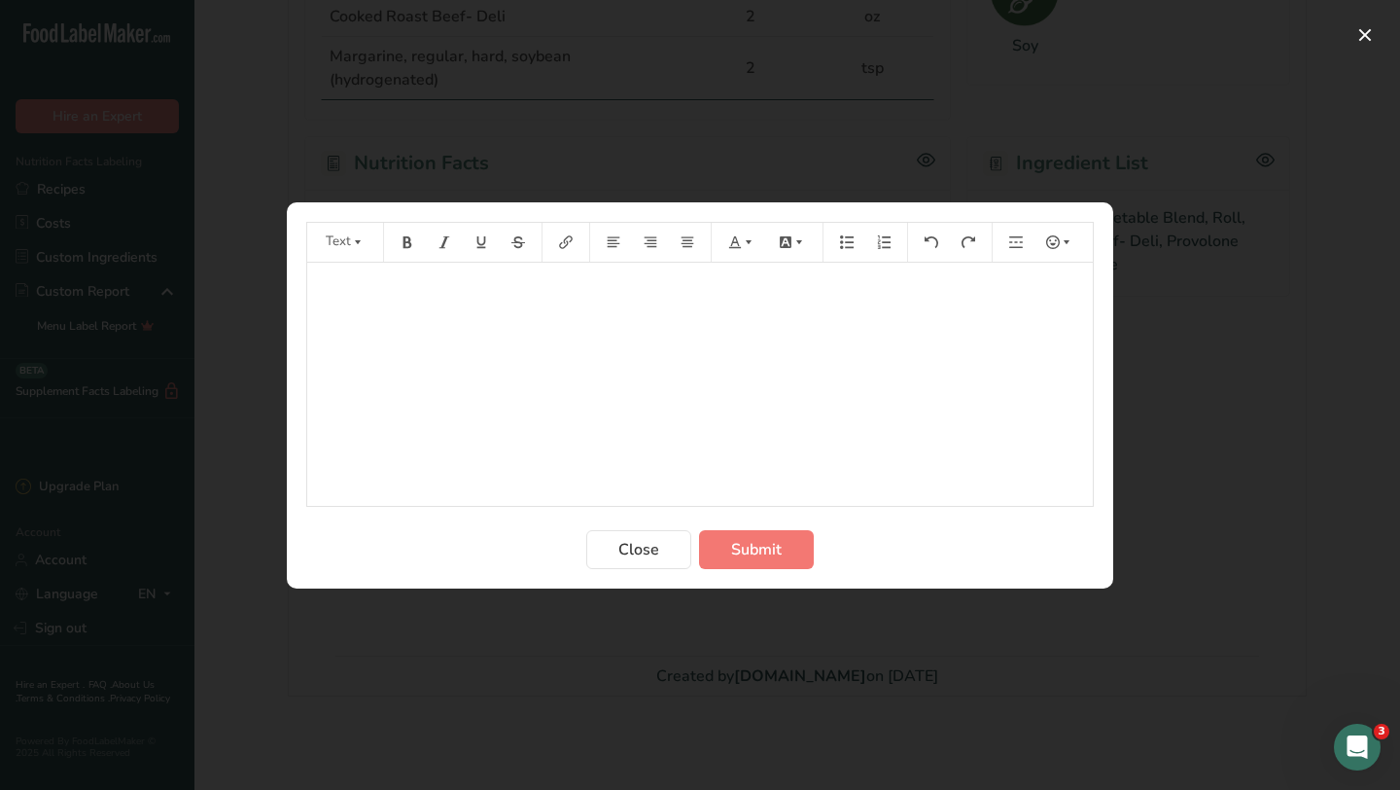
click at [490, 321] on div "﻿" at bounding box center [700, 384] width 786 height 243
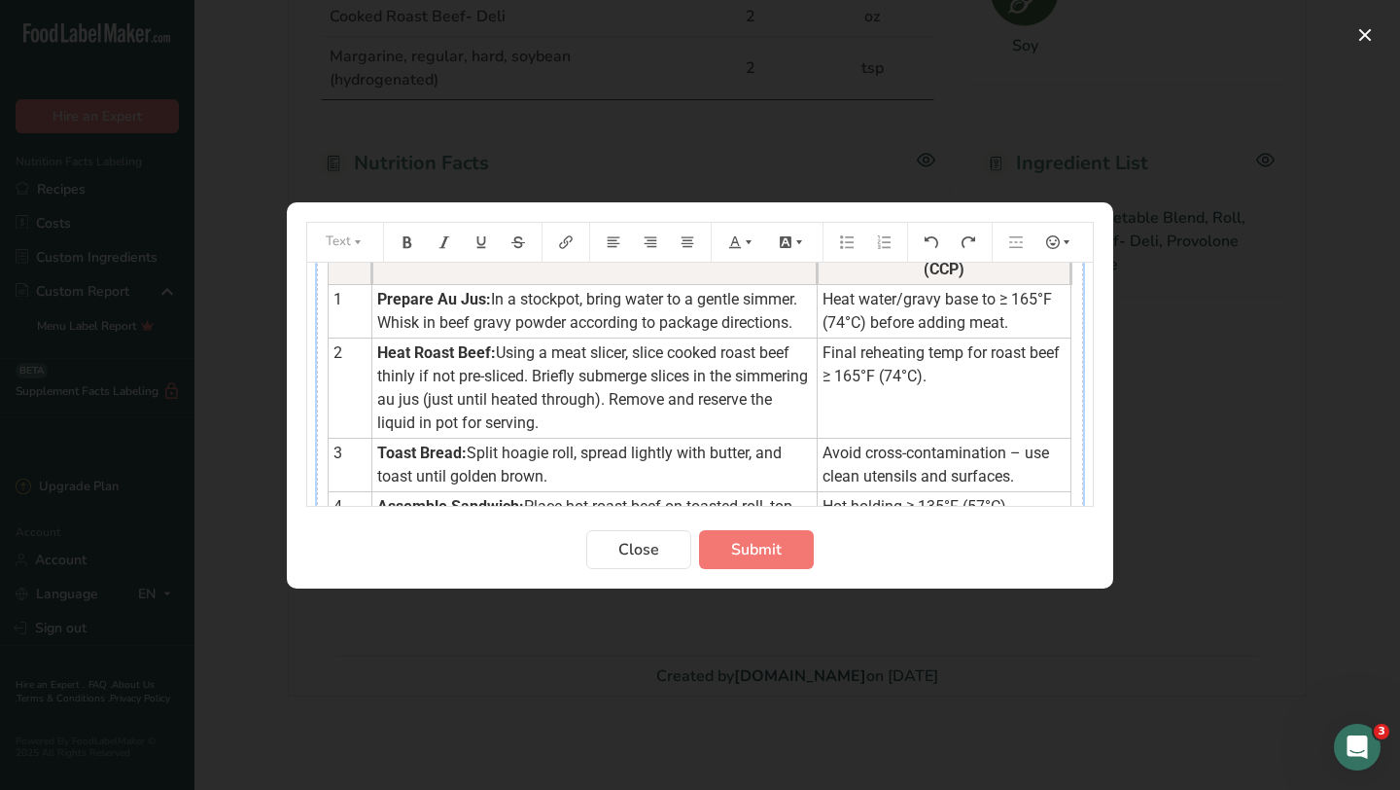
scroll to position [0, 0]
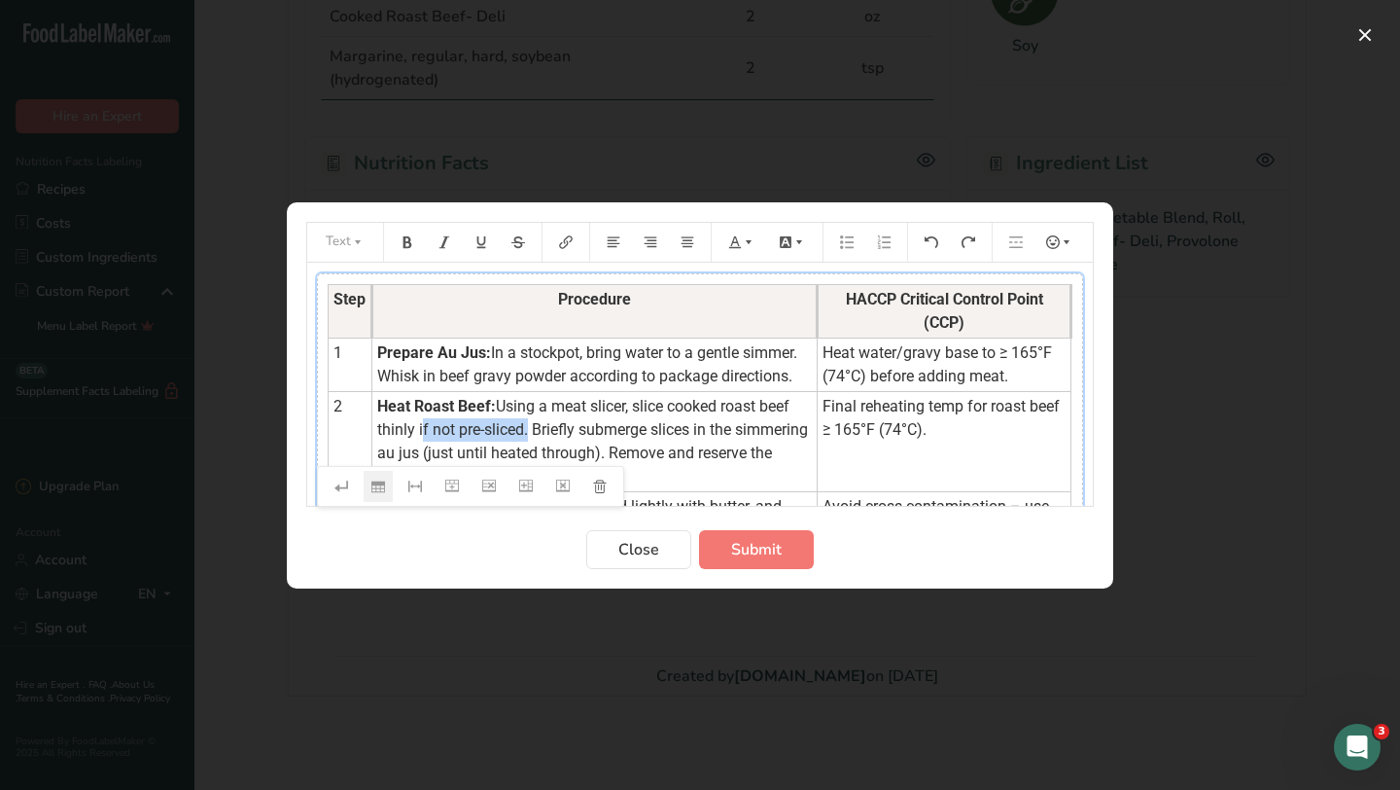
drag, startPoint x: 418, startPoint y: 404, endPoint x: 524, endPoint y: 415, distance: 106.6
click at [524, 415] on td "Heat Roast Beef: Using a meat slicer, slice cooked roast beef thinly if not pre…" at bounding box center [594, 441] width 445 height 100
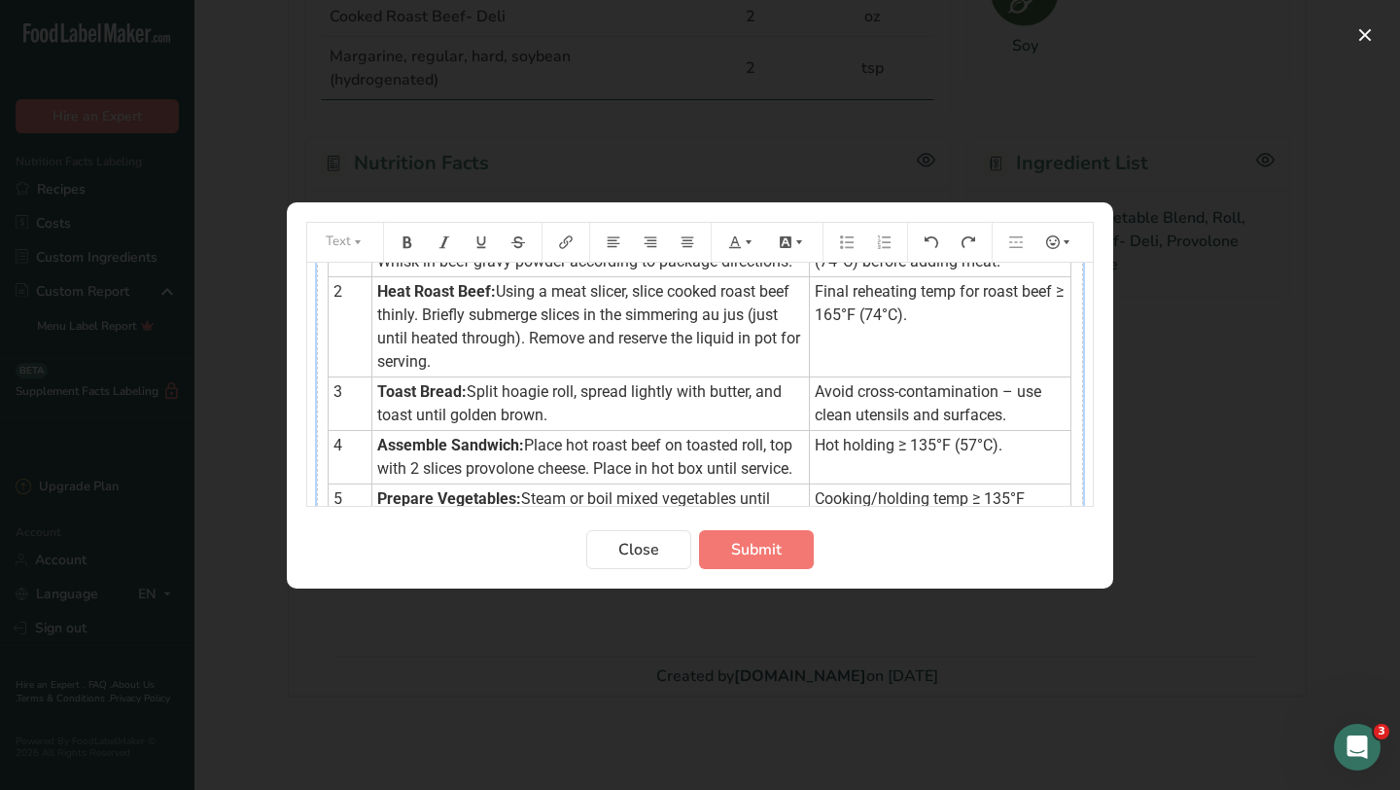
scroll to position [98, 0]
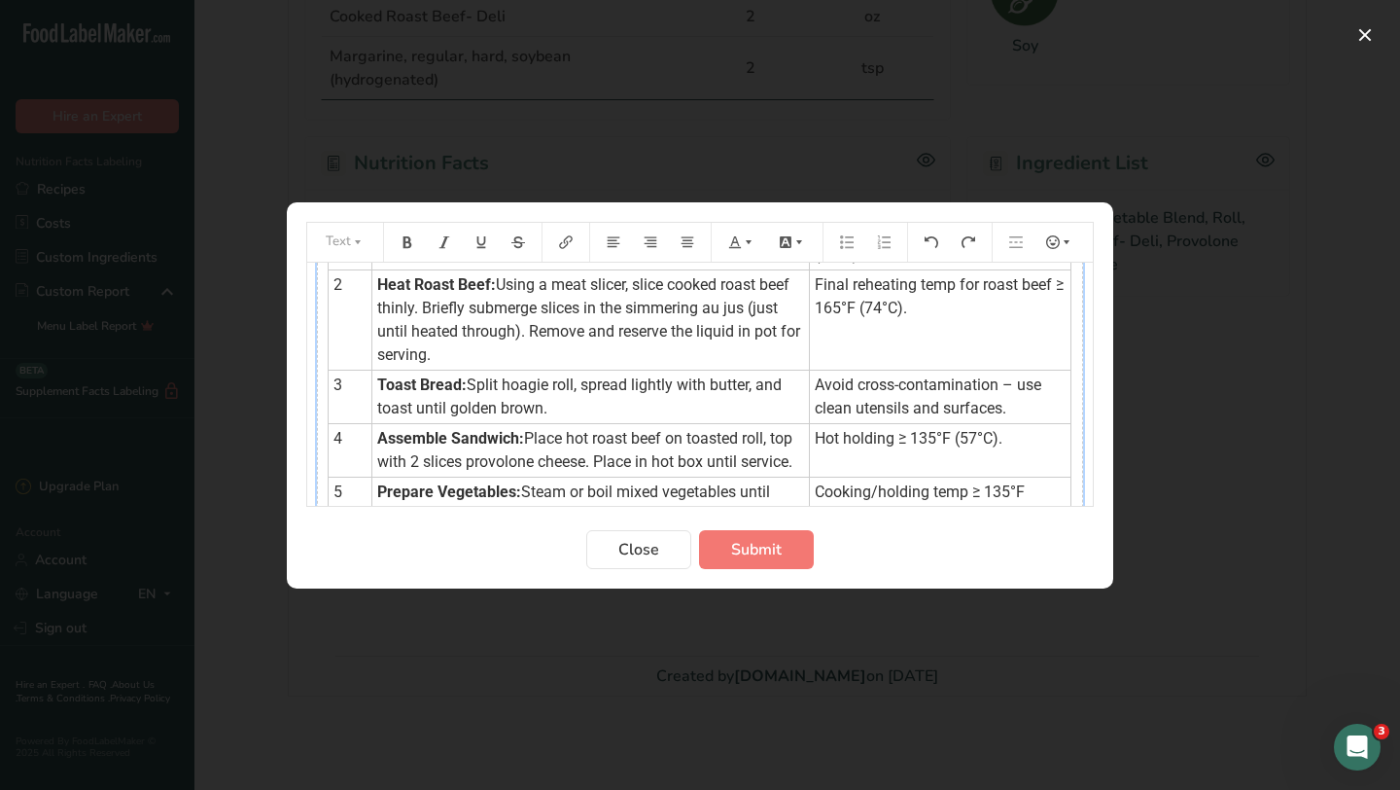
click at [751, 410] on span "Split hoagie roll, spread lightly with butter, and toast until golden brown." at bounding box center [581, 396] width 408 height 42
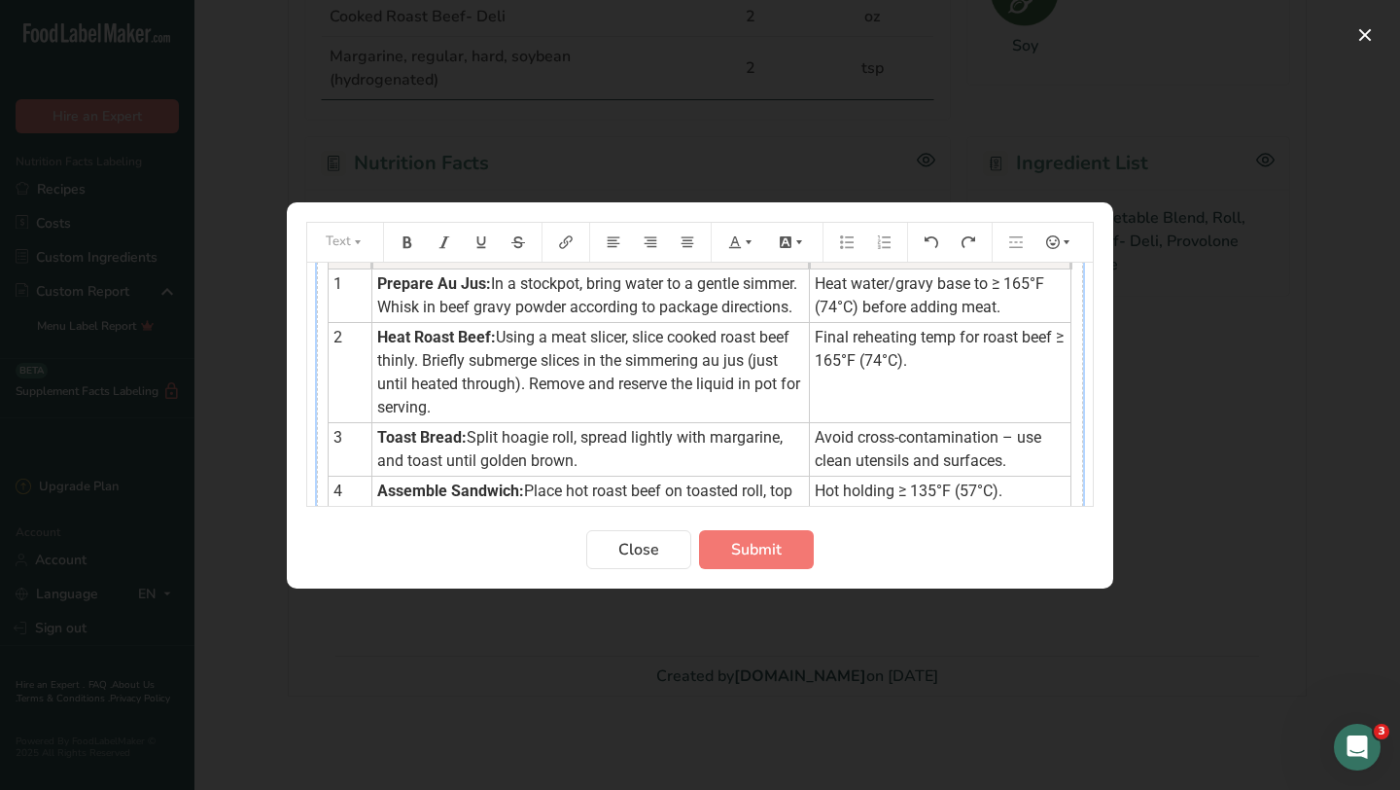
scroll to position [0, 0]
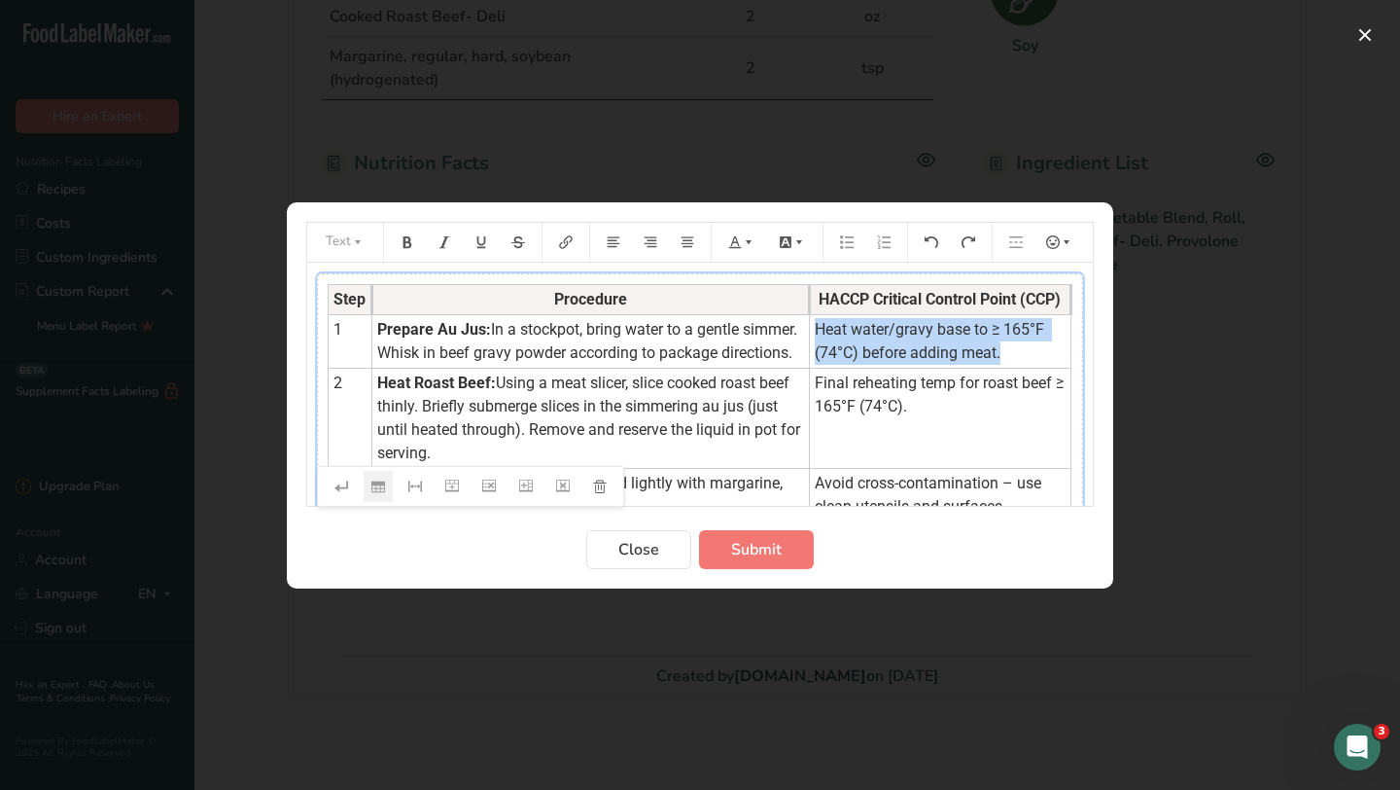
drag, startPoint x: 808, startPoint y: 332, endPoint x: 994, endPoint y: 350, distance: 186.7
click at [994, 350] on td "Heat water/gravy base to ≥ 165°F (74°C) before adding meat." at bounding box center [940, 340] width 262 height 53
click at [745, 245] on icon "Preparation instructions modal" at bounding box center [749, 242] width 14 height 14
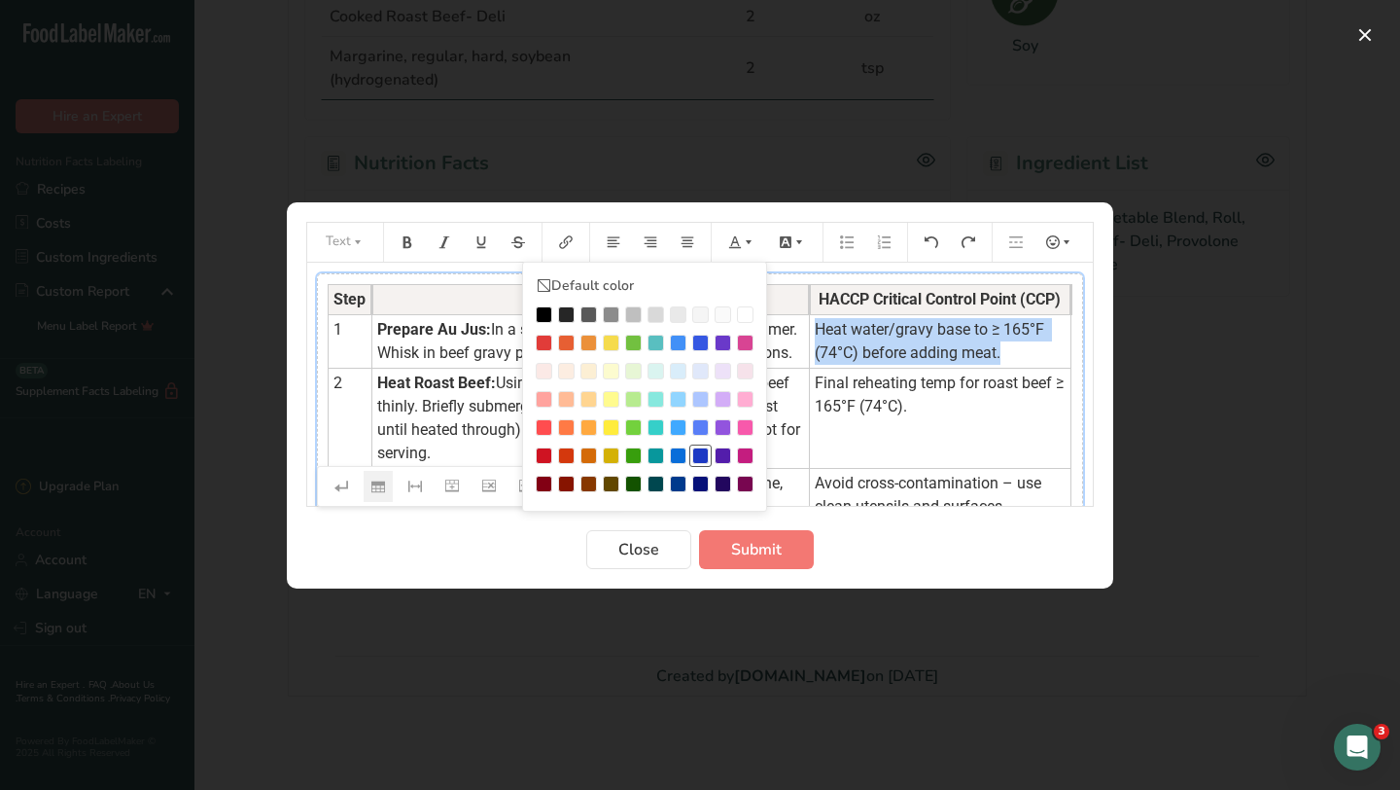
click at [705, 456] on div "Preparation instructions modal" at bounding box center [700, 455] width 17 height 17
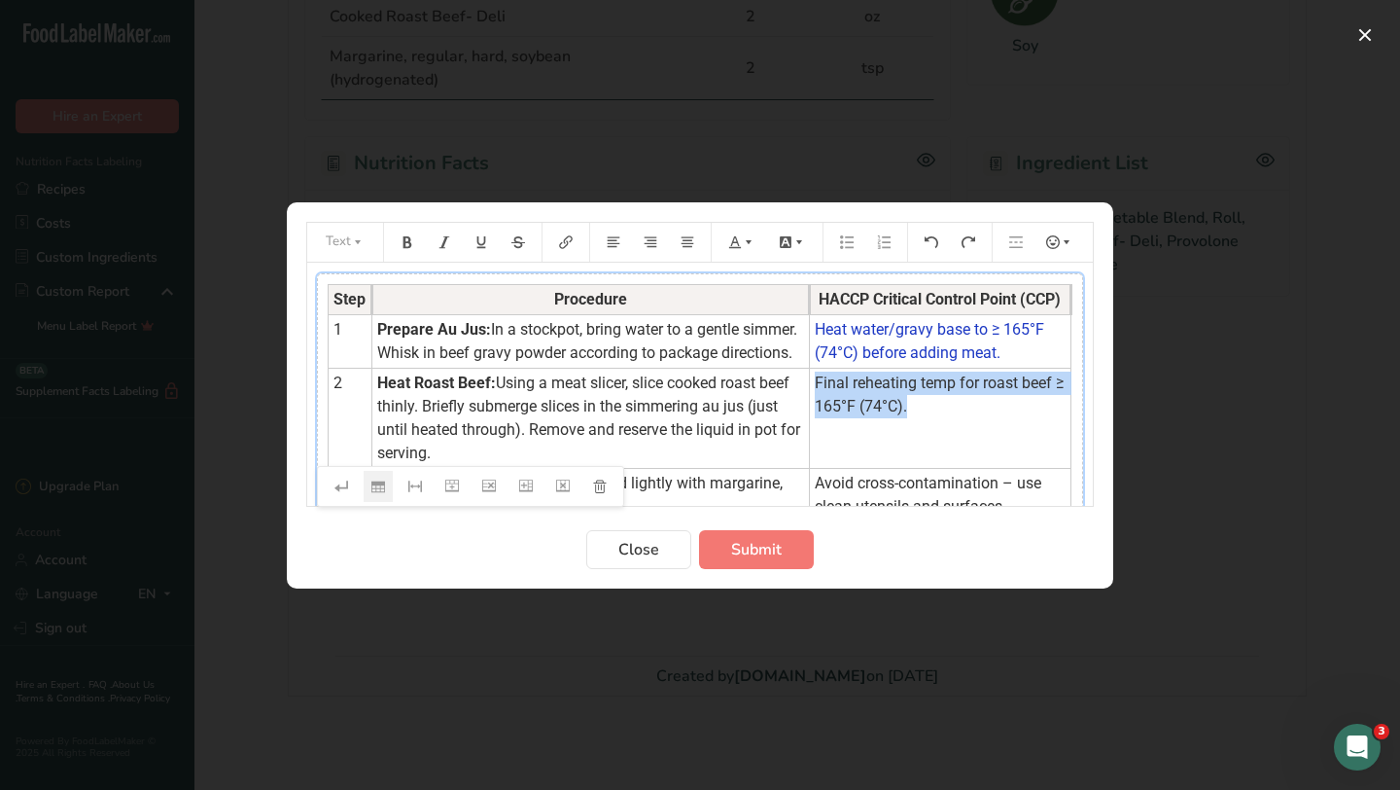
drag, startPoint x: 914, startPoint y: 439, endPoint x: 804, endPoint y: 409, distance: 113.7
click at [809, 409] on td "Final reheating temp for roast beef ≥ 165°F (74°C)." at bounding box center [940, 418] width 262 height 100
click at [739, 237] on icon "Preparation instructions modal" at bounding box center [735, 242] width 14 height 14
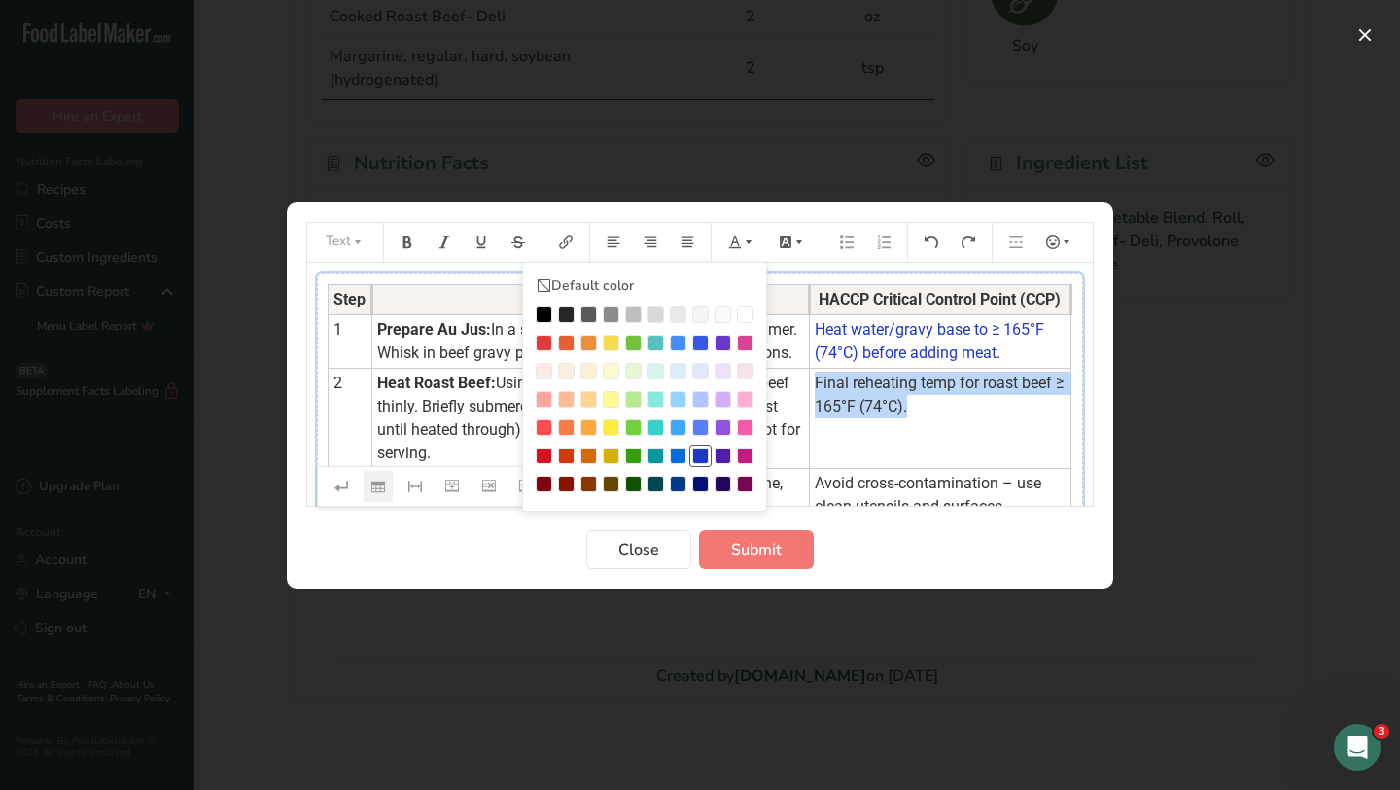
click at [703, 453] on div "Preparation instructions modal" at bounding box center [700, 455] width 17 height 17
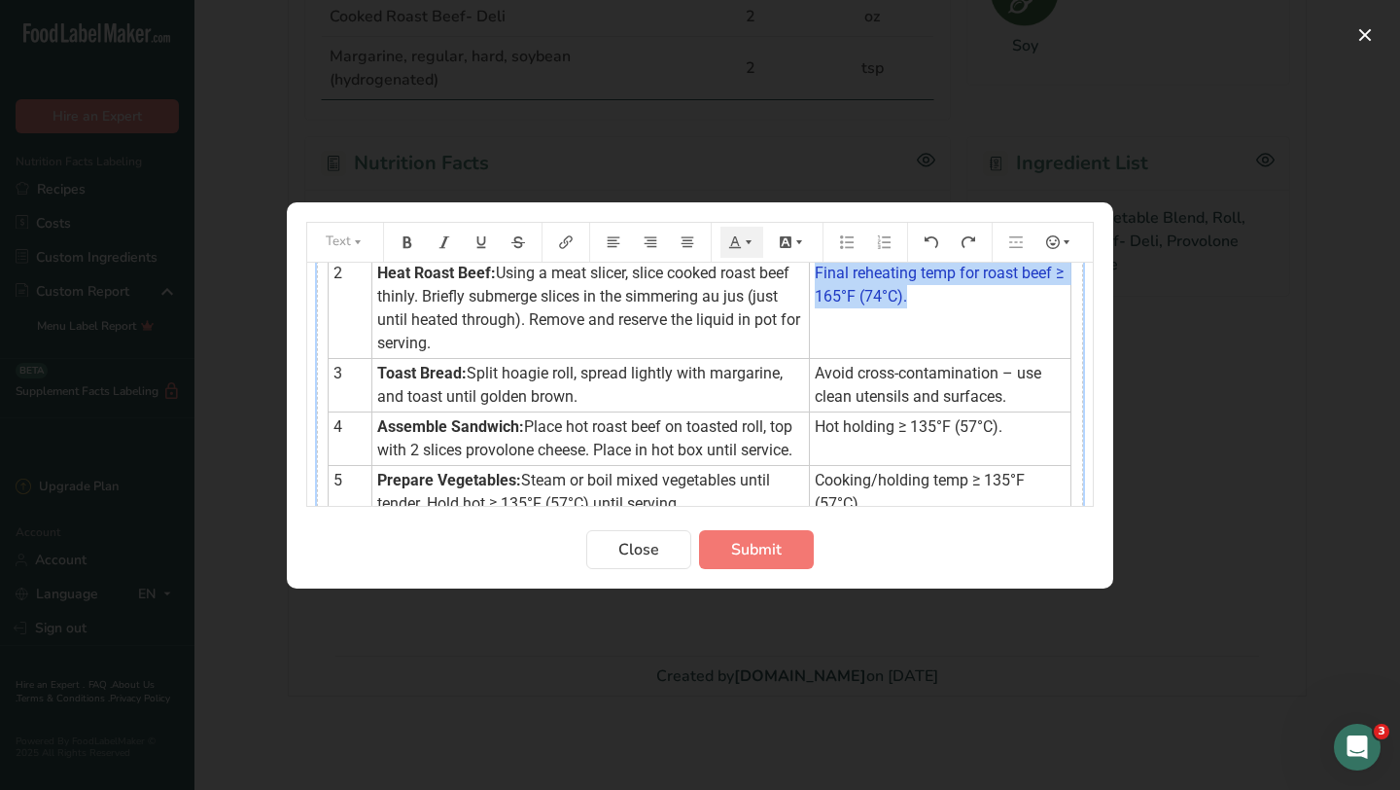
scroll to position [147, 0]
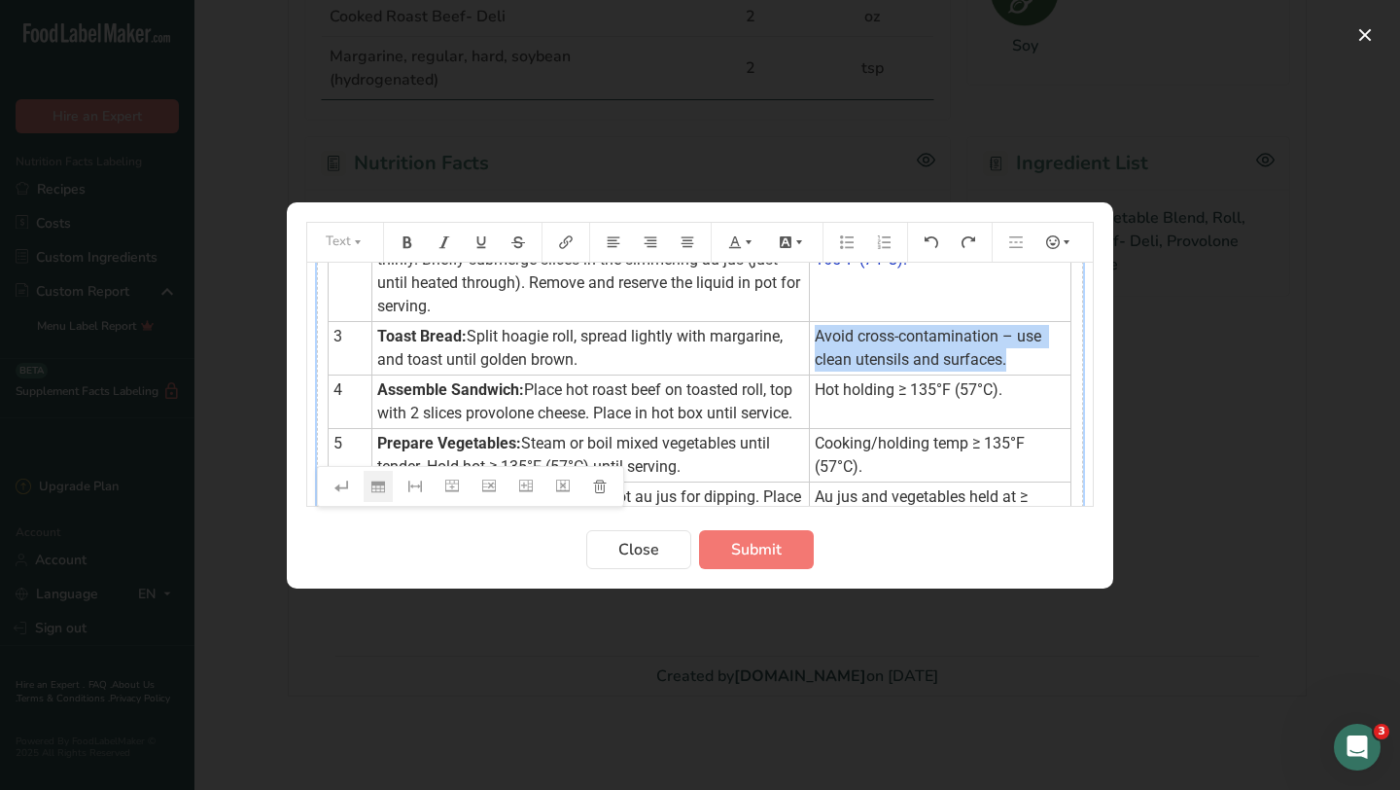
drag, startPoint x: 1005, startPoint y: 385, endPoint x: 809, endPoint y: 361, distance: 197.9
click at [809, 361] on td "Avoid cross-contamination – use clean utensils and surfaces." at bounding box center [940, 347] width 262 height 53
click at [748, 245] on icon "Preparation instructions modal" at bounding box center [749, 242] width 14 height 14
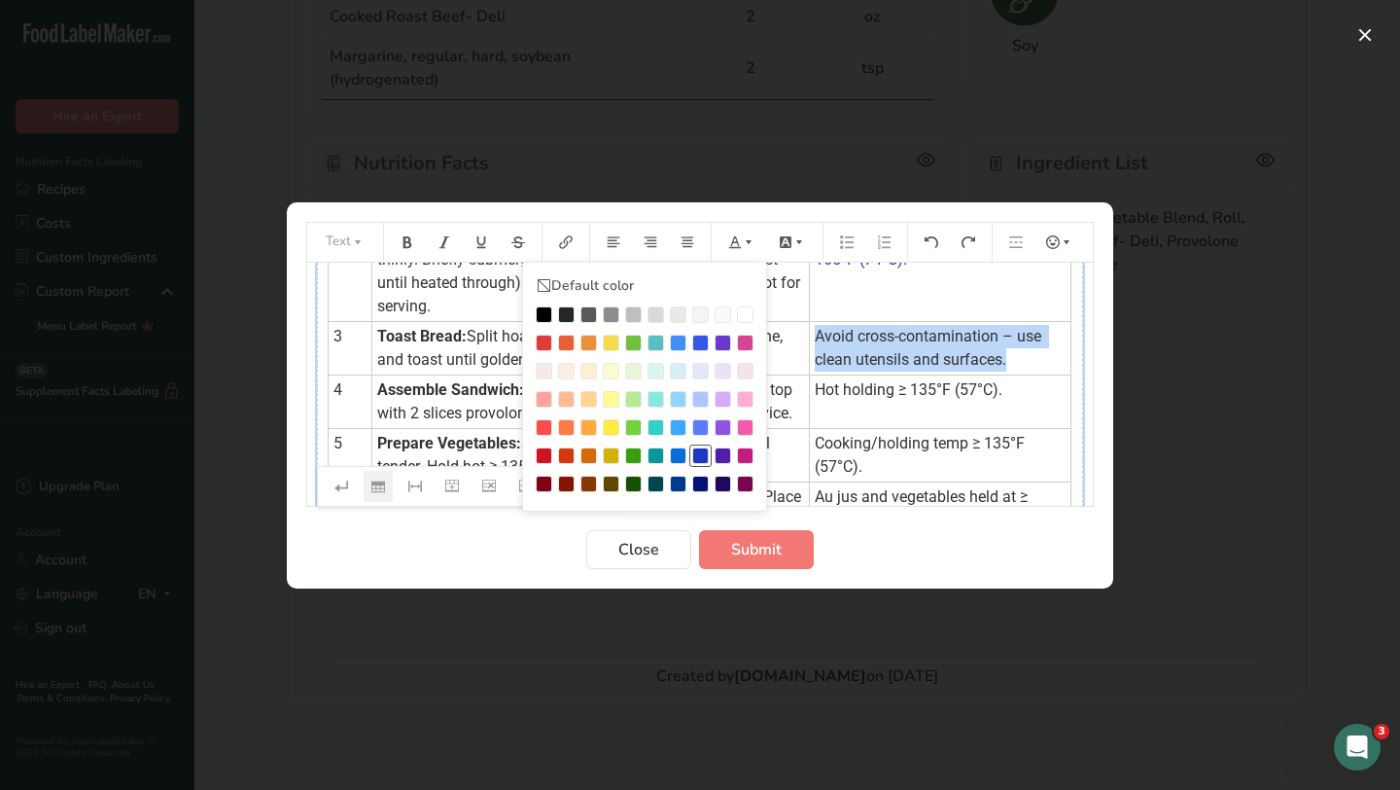
click at [704, 450] on div "Preparation instructions modal" at bounding box center [700, 455] width 17 height 17
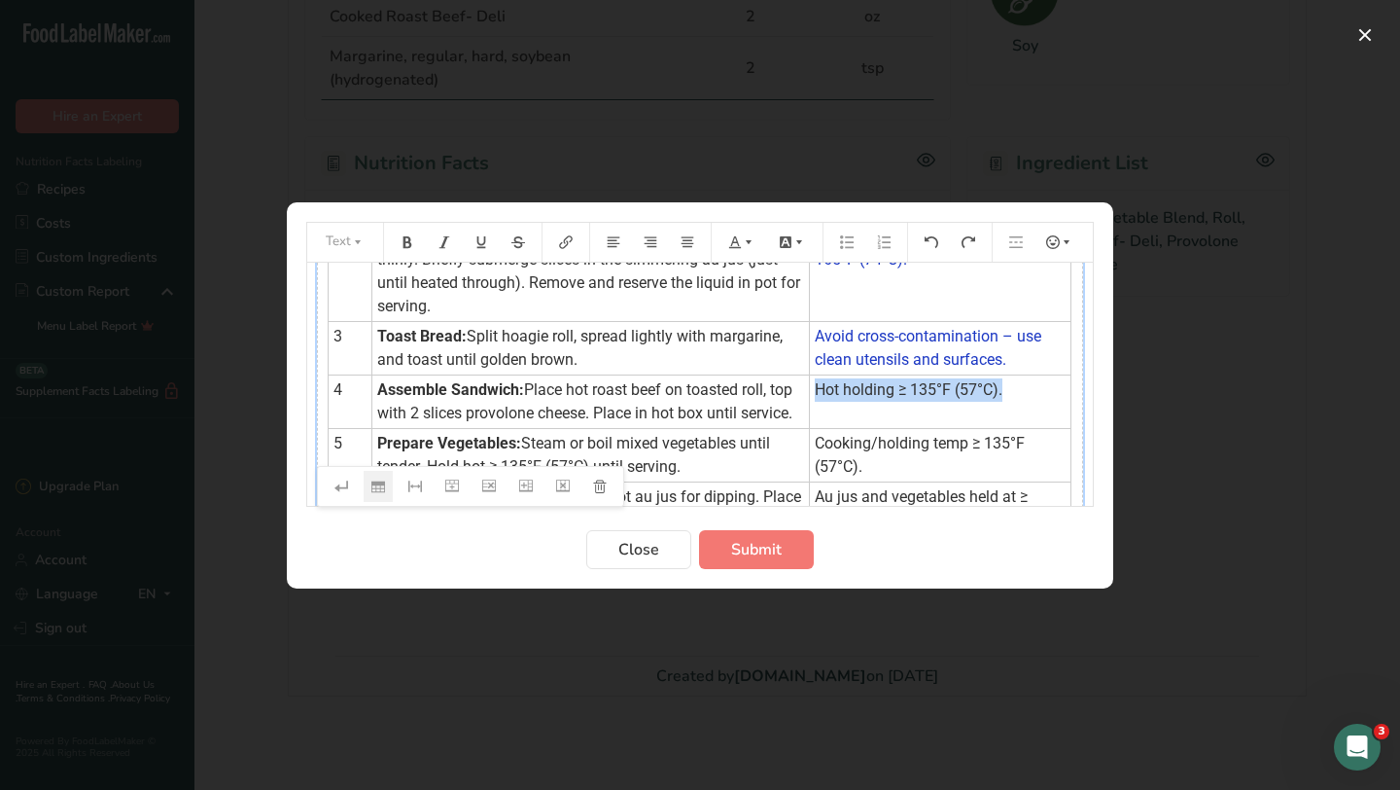
drag, startPoint x: 1019, startPoint y: 417, endPoint x: 807, endPoint y: 413, distance: 212.0
click at [809, 413] on td "Hot holding ≥ 135°F (57°C)." at bounding box center [940, 400] width 262 height 53
click at [746, 246] on icon "Preparation instructions modal" at bounding box center [749, 242] width 14 height 14
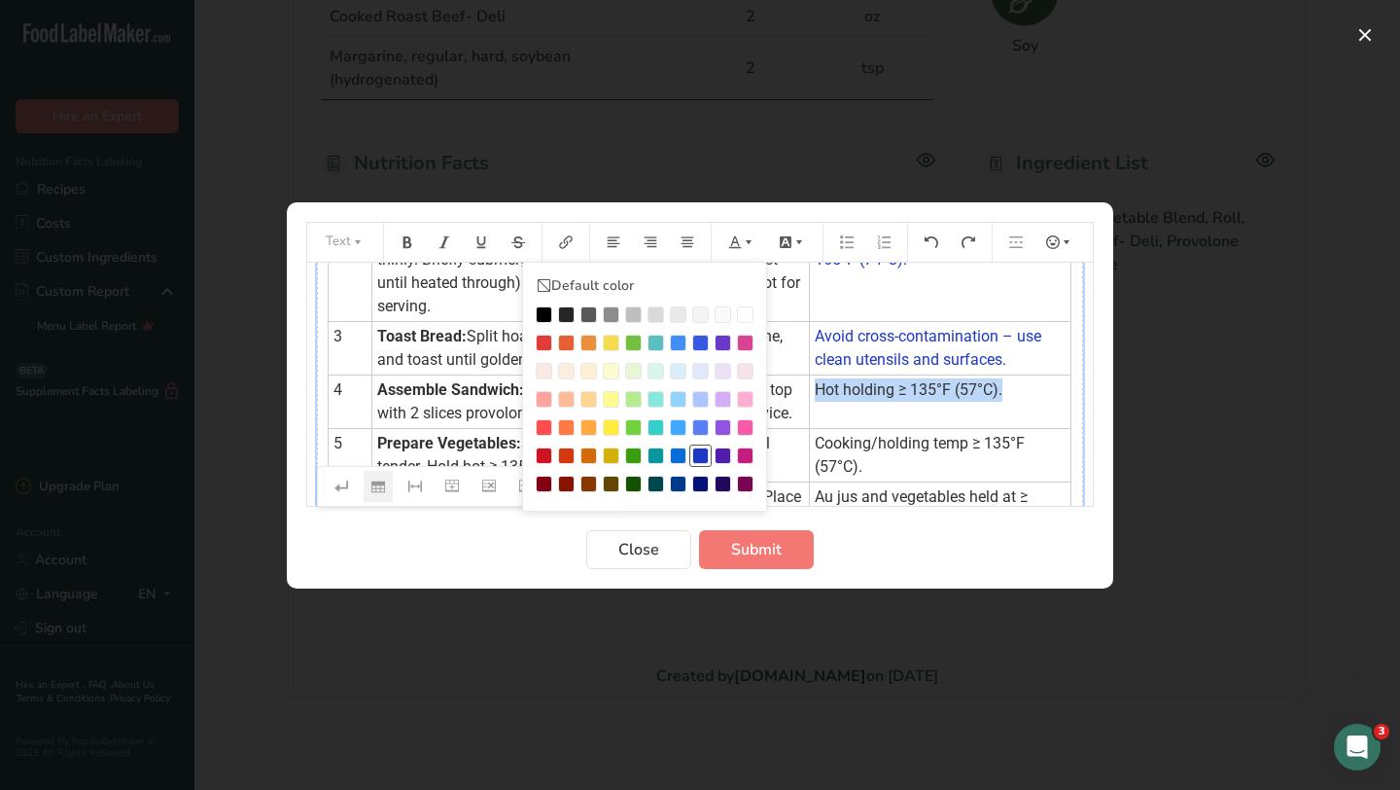
click at [704, 456] on div "Preparation instructions modal" at bounding box center [700, 455] width 17 height 17
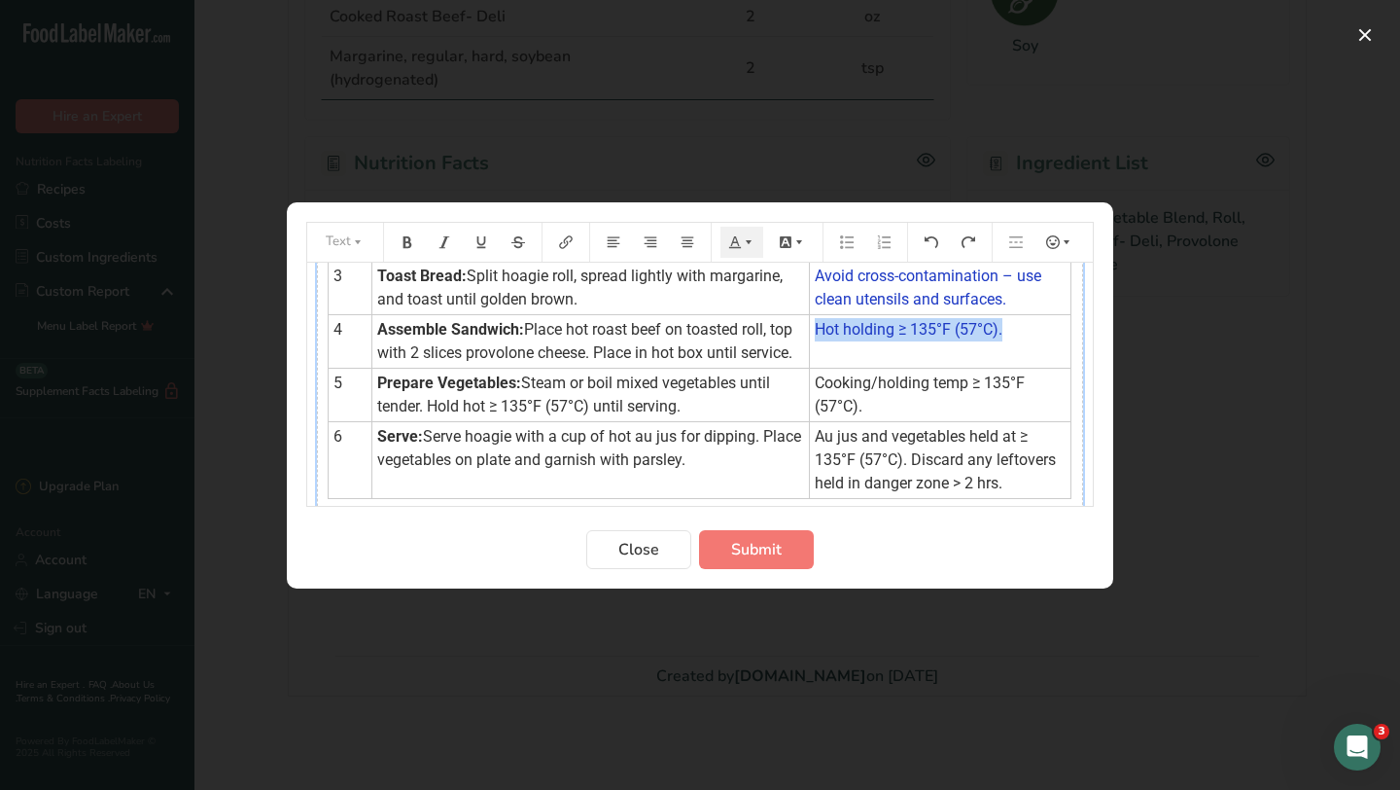
scroll to position [214, 0]
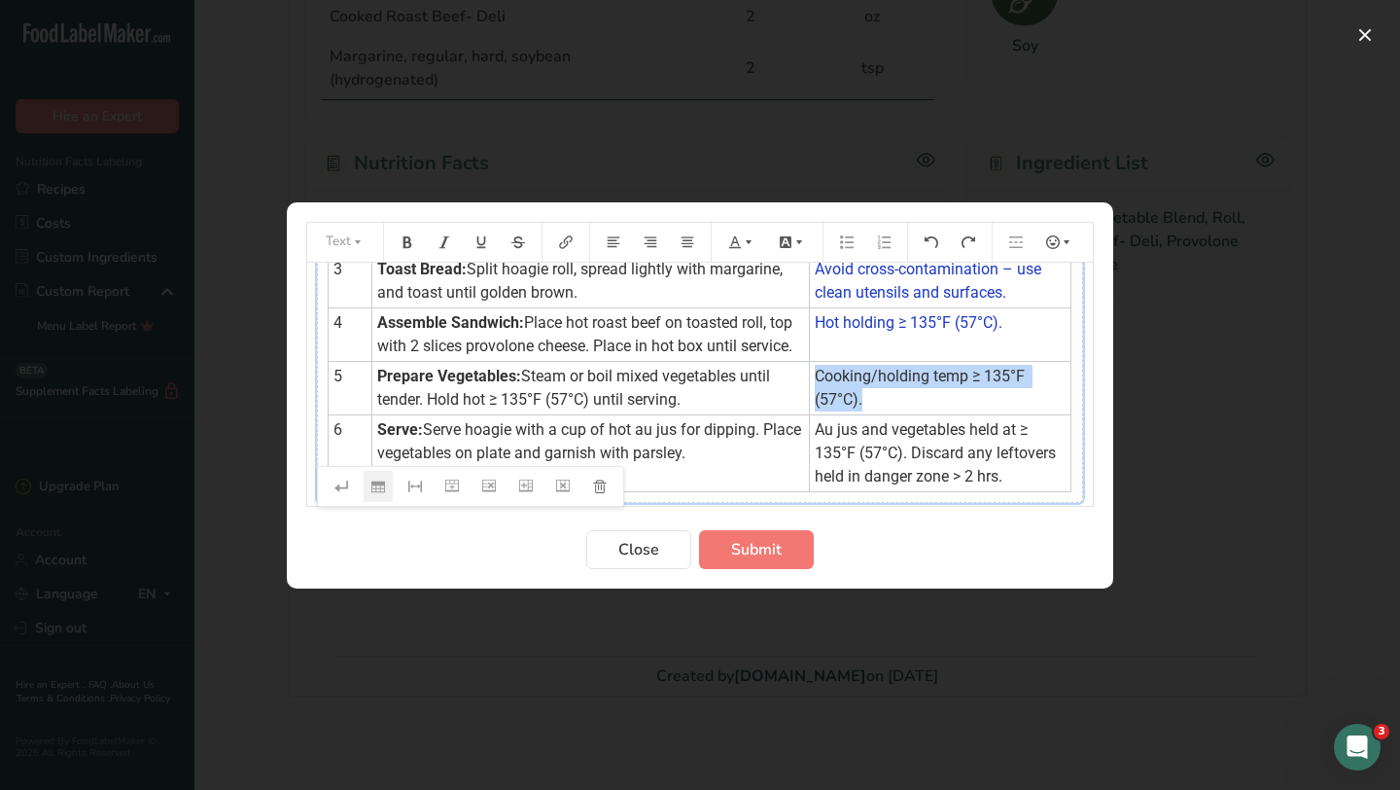
drag, startPoint x: 872, startPoint y: 441, endPoint x: 807, endPoint y: 427, distance: 66.8
click at [809, 414] on td "Cooking/holding temp ≥ 135°F (57°C)." at bounding box center [940, 387] width 262 height 53
click at [742, 243] on icon "Preparation instructions modal" at bounding box center [749, 242] width 14 height 14
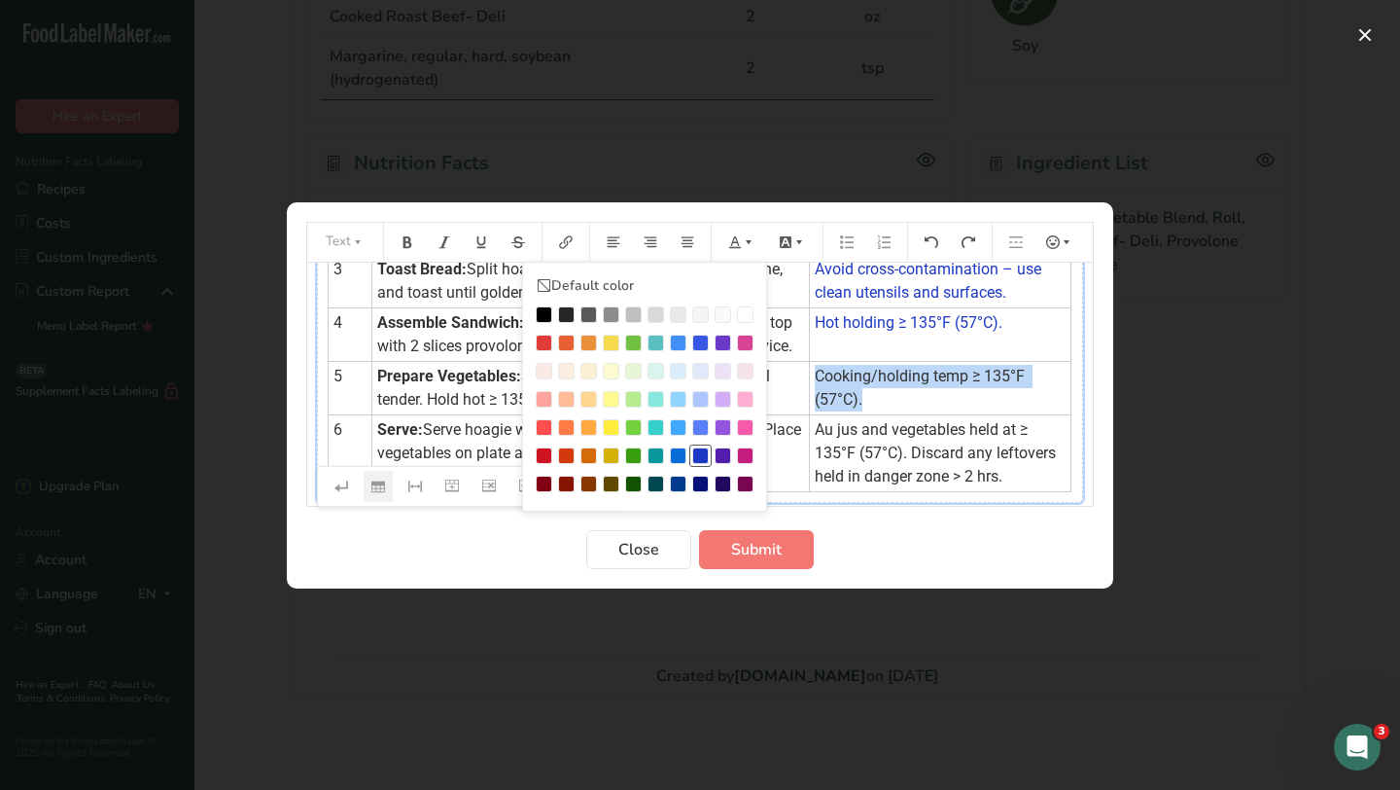
click at [707, 454] on div "Preparation instructions modal" at bounding box center [700, 455] width 17 height 17
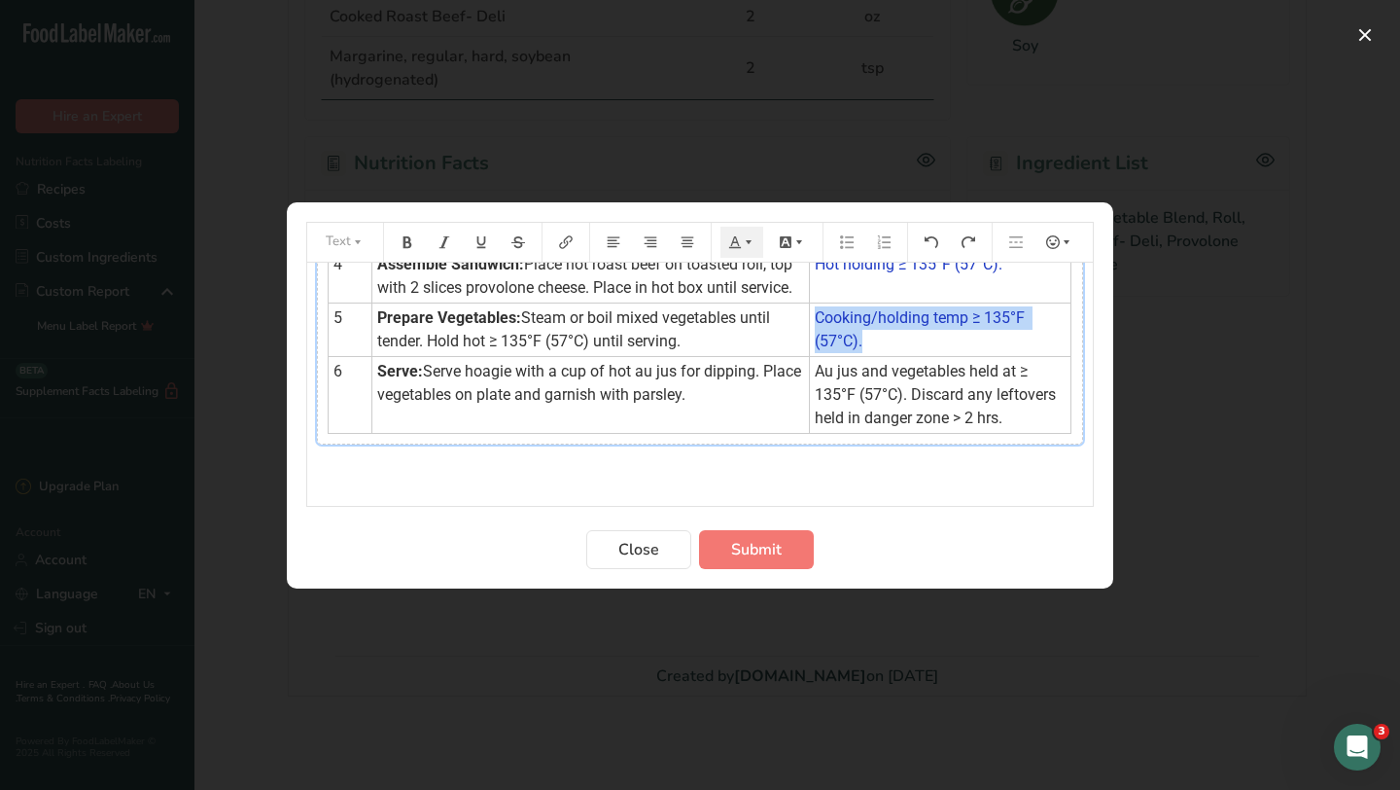
scroll to position [319, 0]
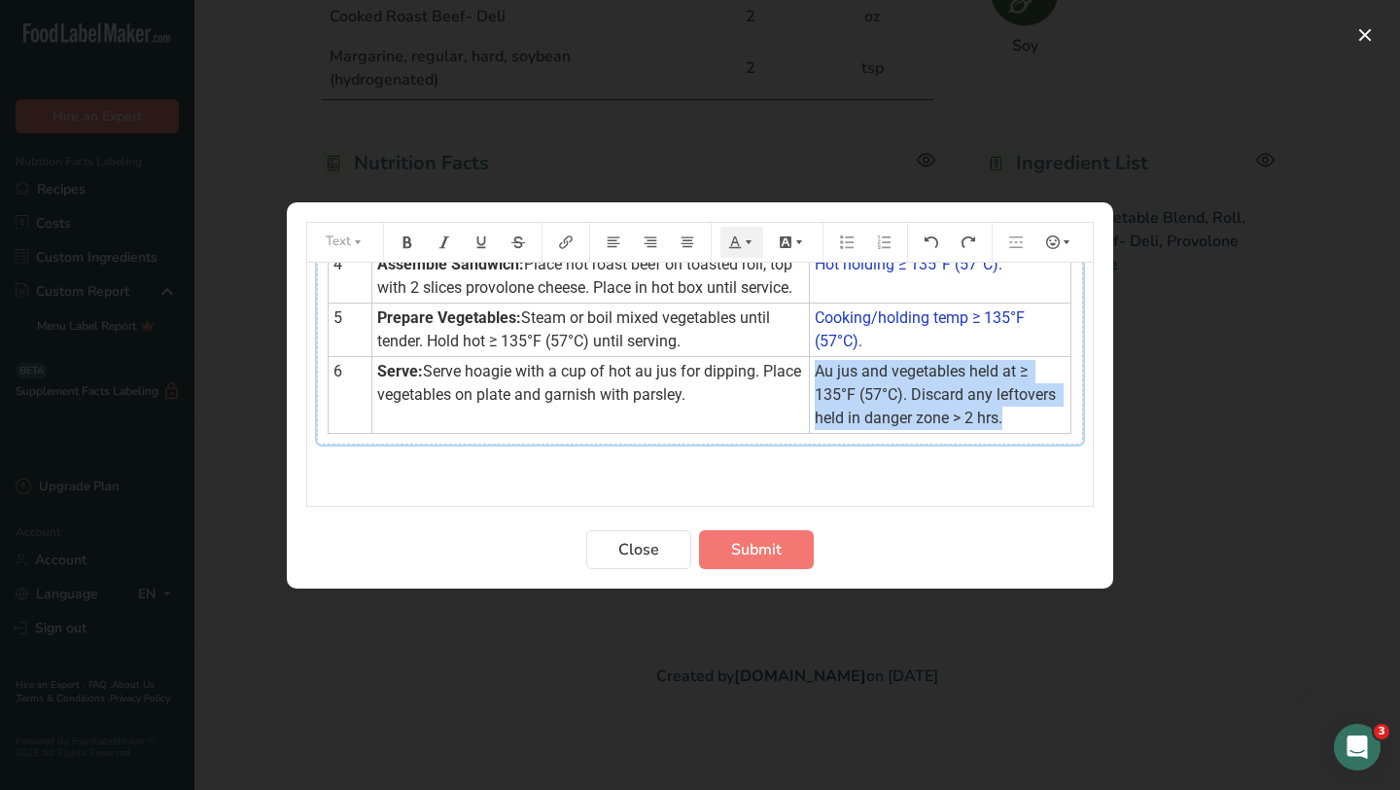
drag, startPoint x: 950, startPoint y: 415, endPoint x: 809, endPoint y: 376, distance: 146.3
click at [809, 376] on td "Au jus and vegetables held at ≥ 135°F (57°C). Discard any leftovers held in dan…" at bounding box center [940, 394] width 262 height 77
click at [748, 244] on icon "Preparation instructions modal" at bounding box center [749, 242] width 14 height 14
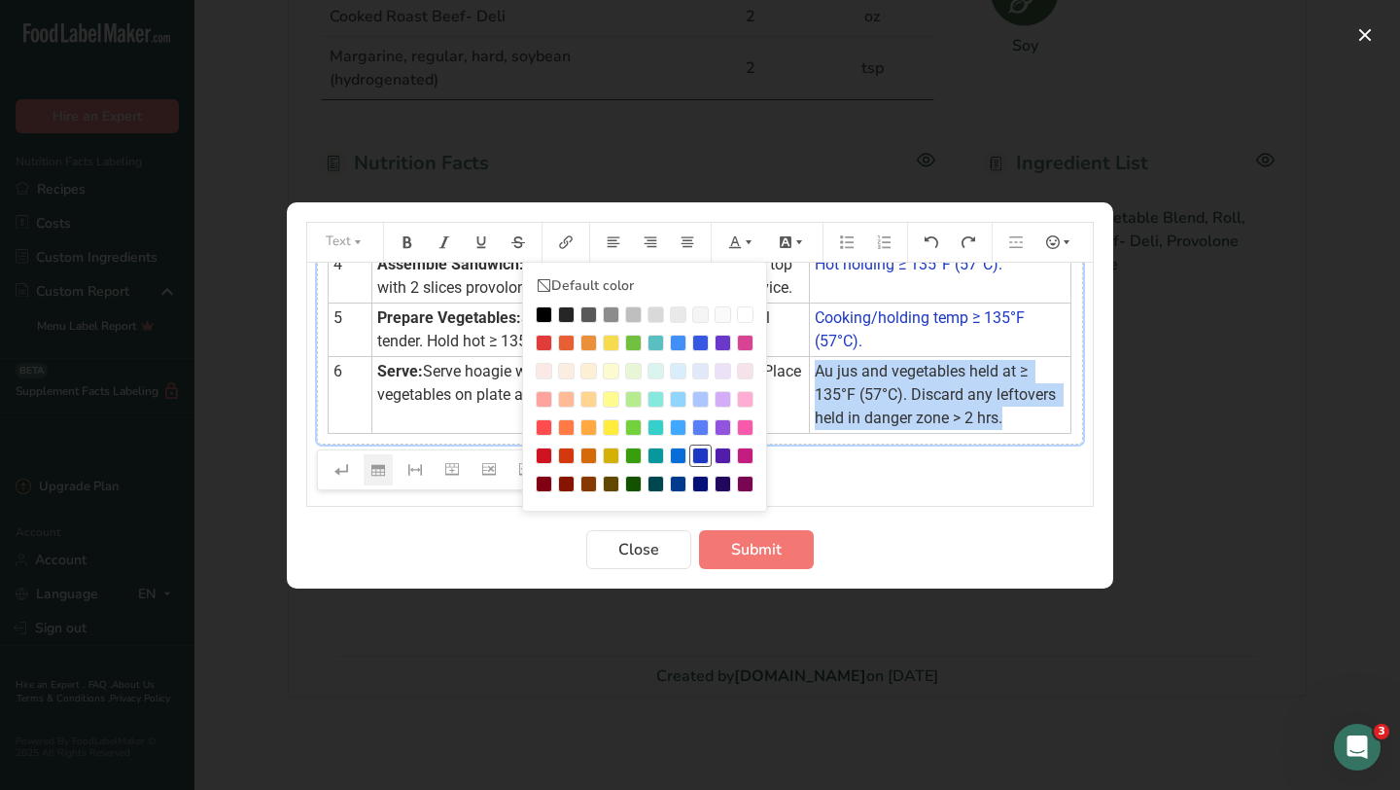
click at [701, 450] on div "Preparation instructions modal" at bounding box center [700, 455] width 17 height 17
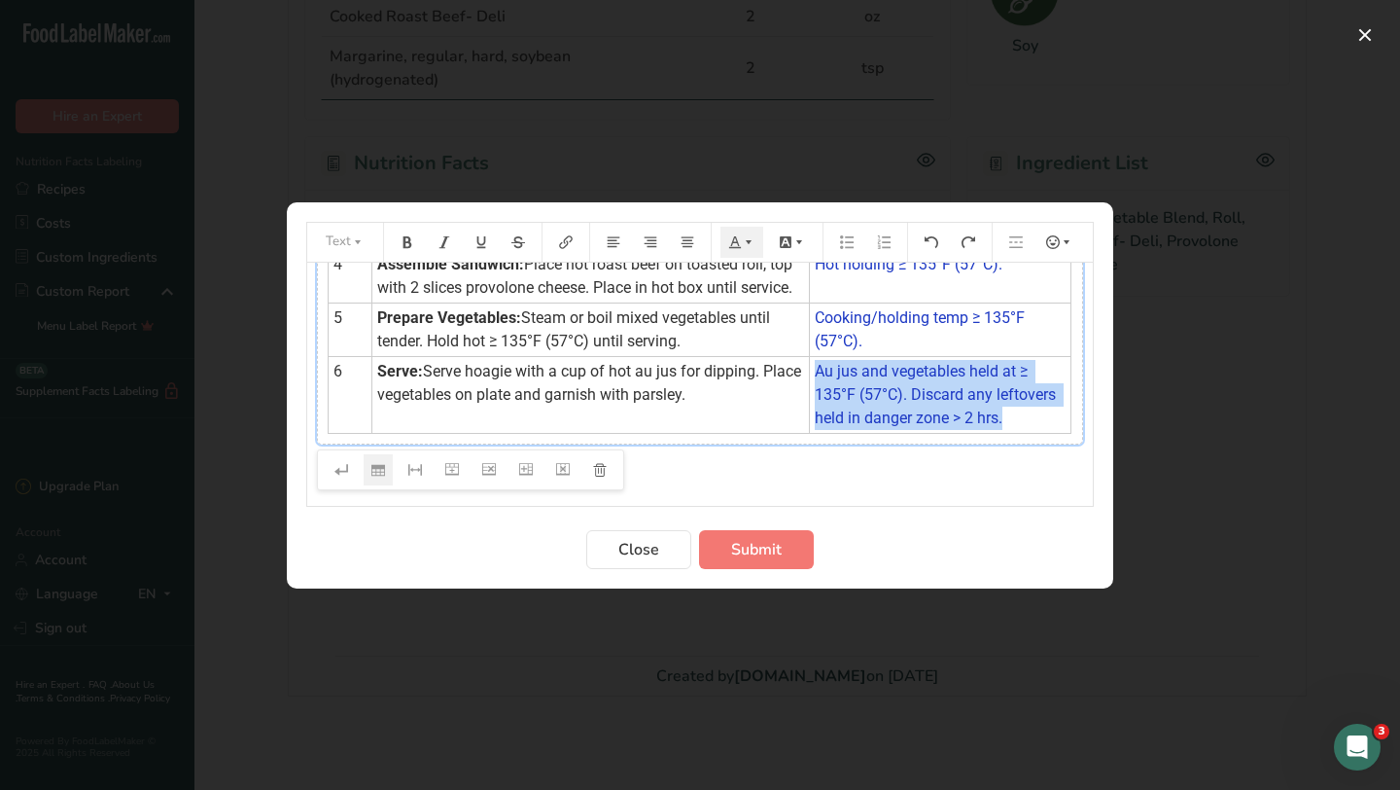
click at [980, 423] on td "Au jus and vegetables held at ≥ 135°F (57°C). Discard any leftovers held in dan…" at bounding box center [940, 394] width 262 height 77
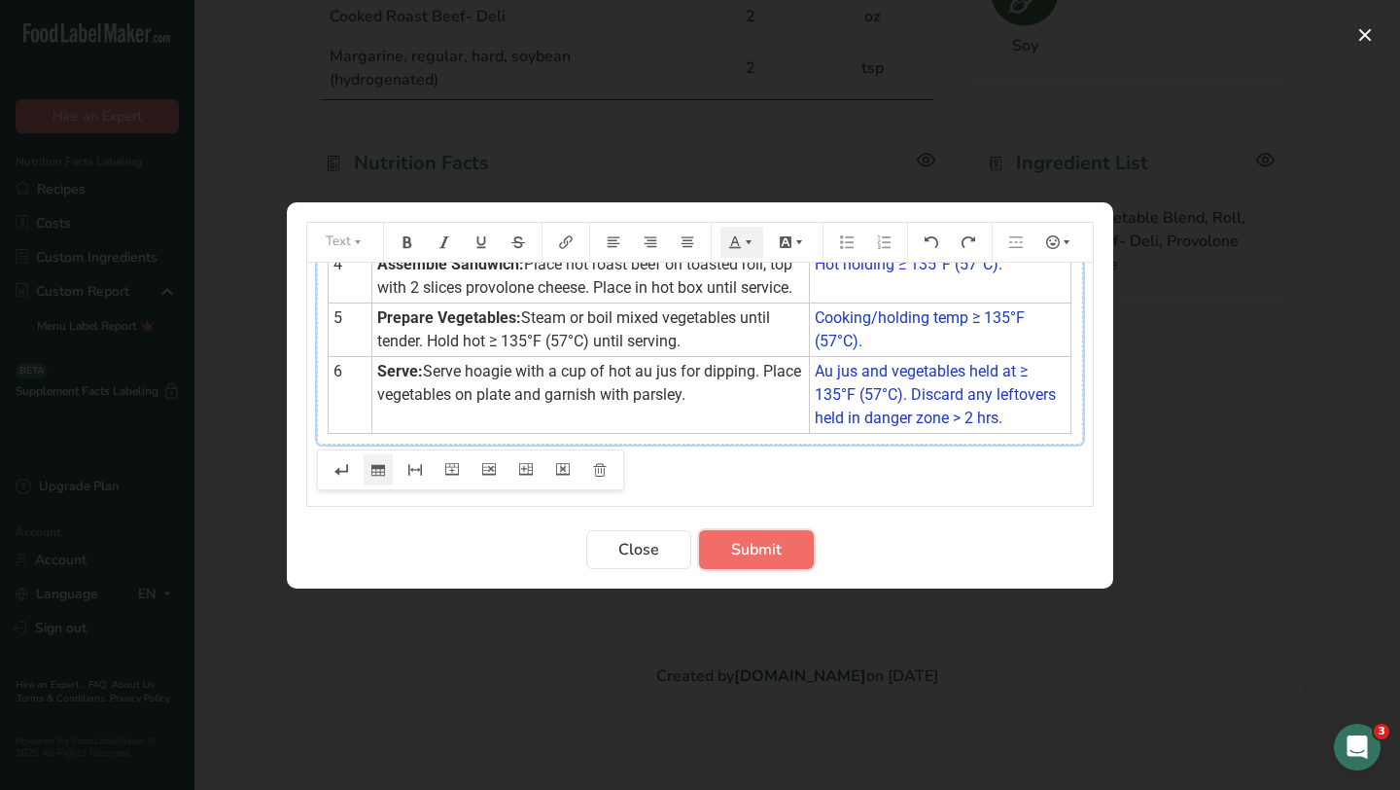
click at [783, 554] on button "Submit" at bounding box center [756, 549] width 115 height 39
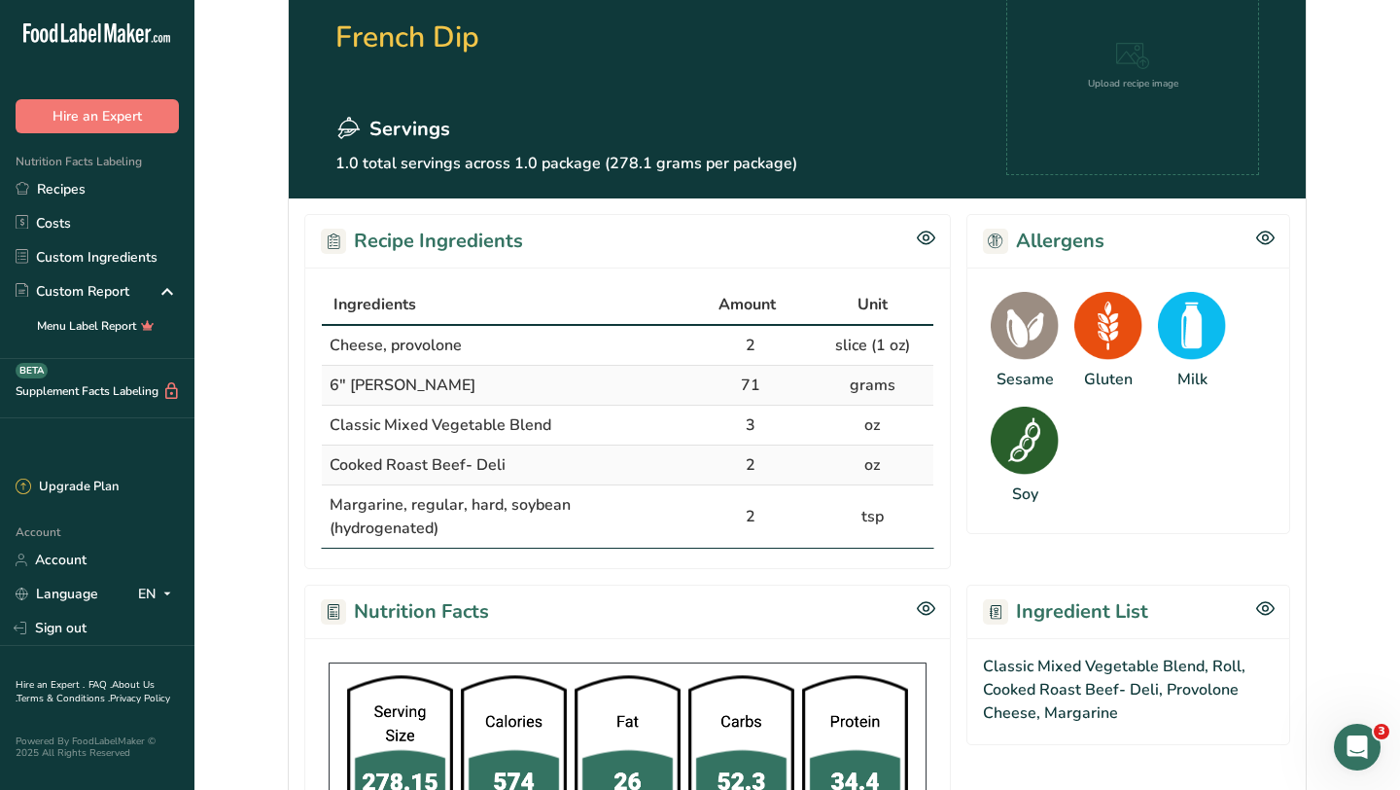
scroll to position [0, 0]
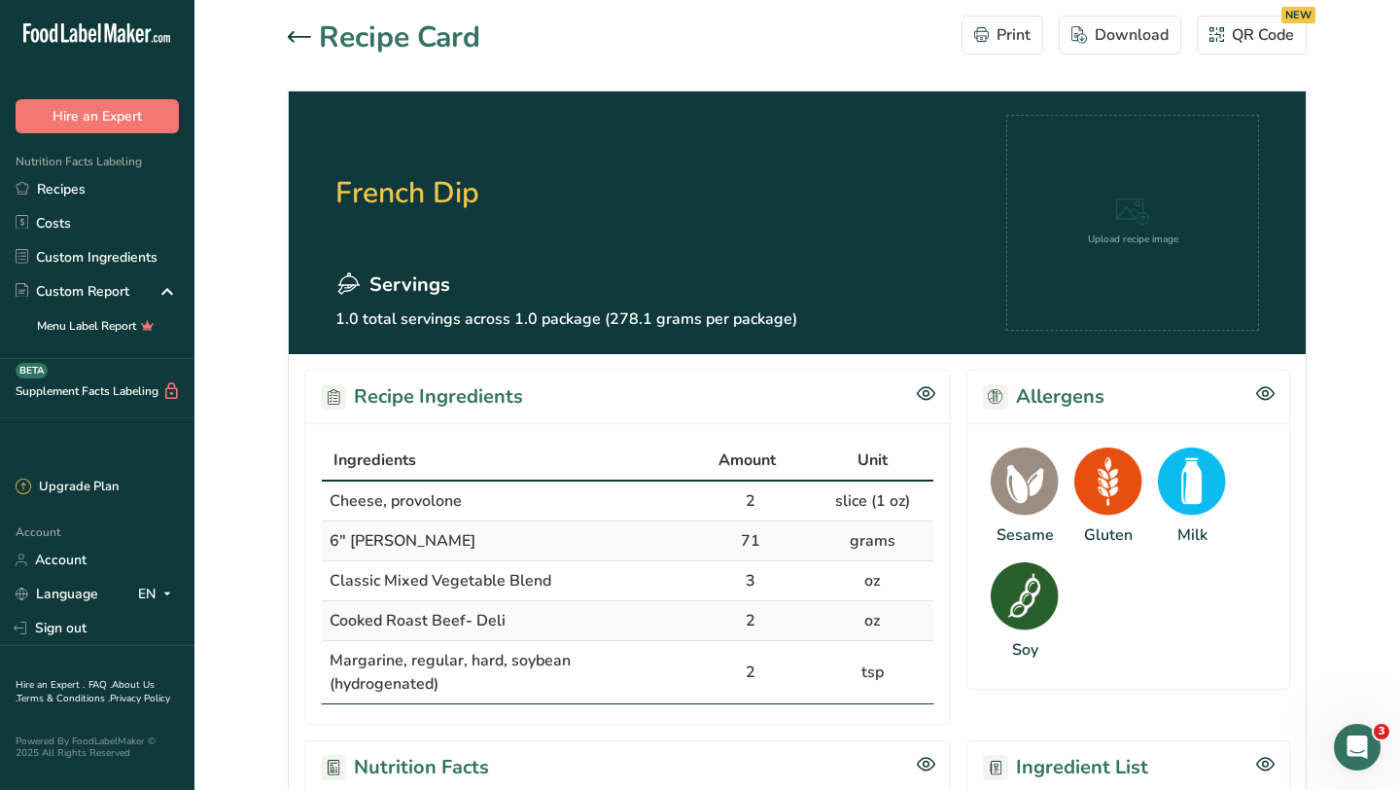
click at [298, 33] on icon at bounding box center [299, 37] width 23 height 12
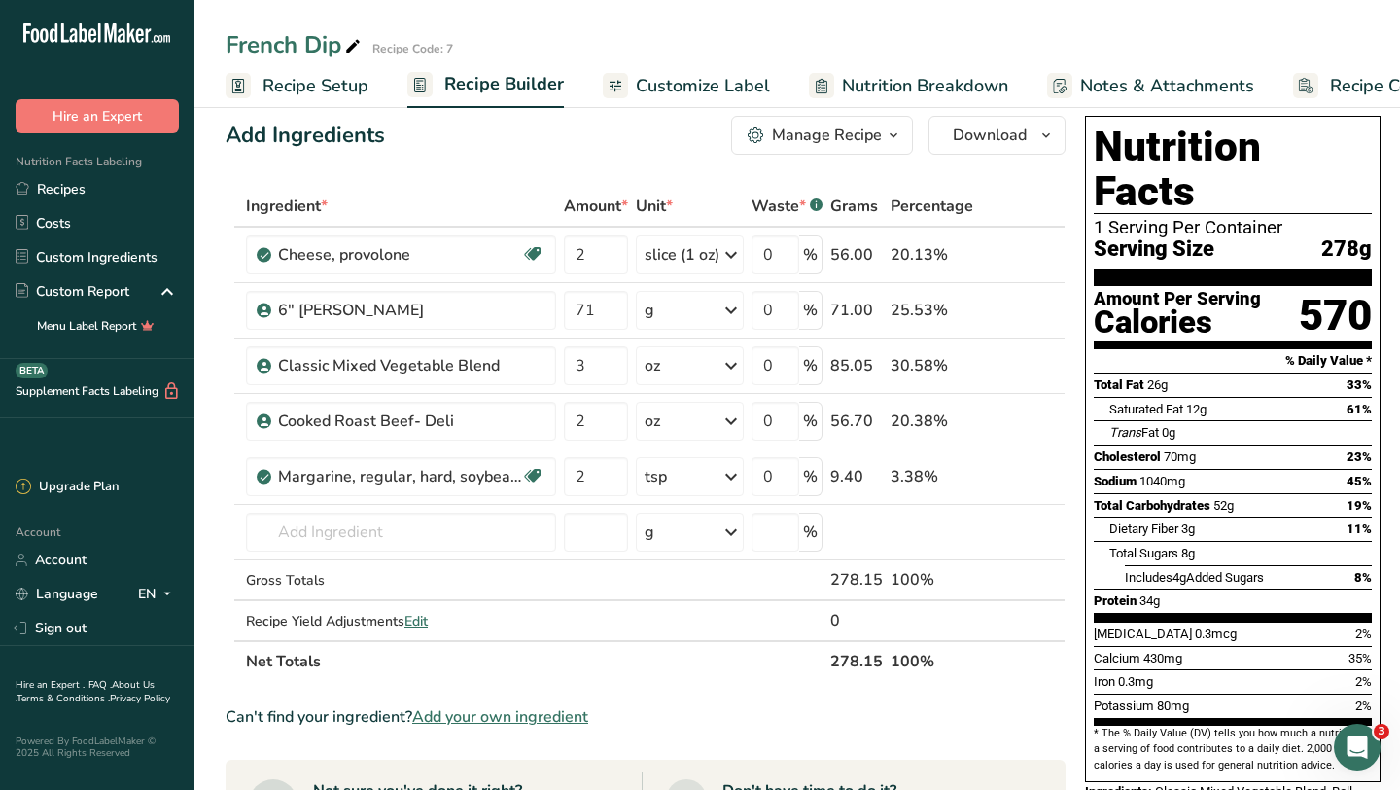
scroll to position [28, 0]
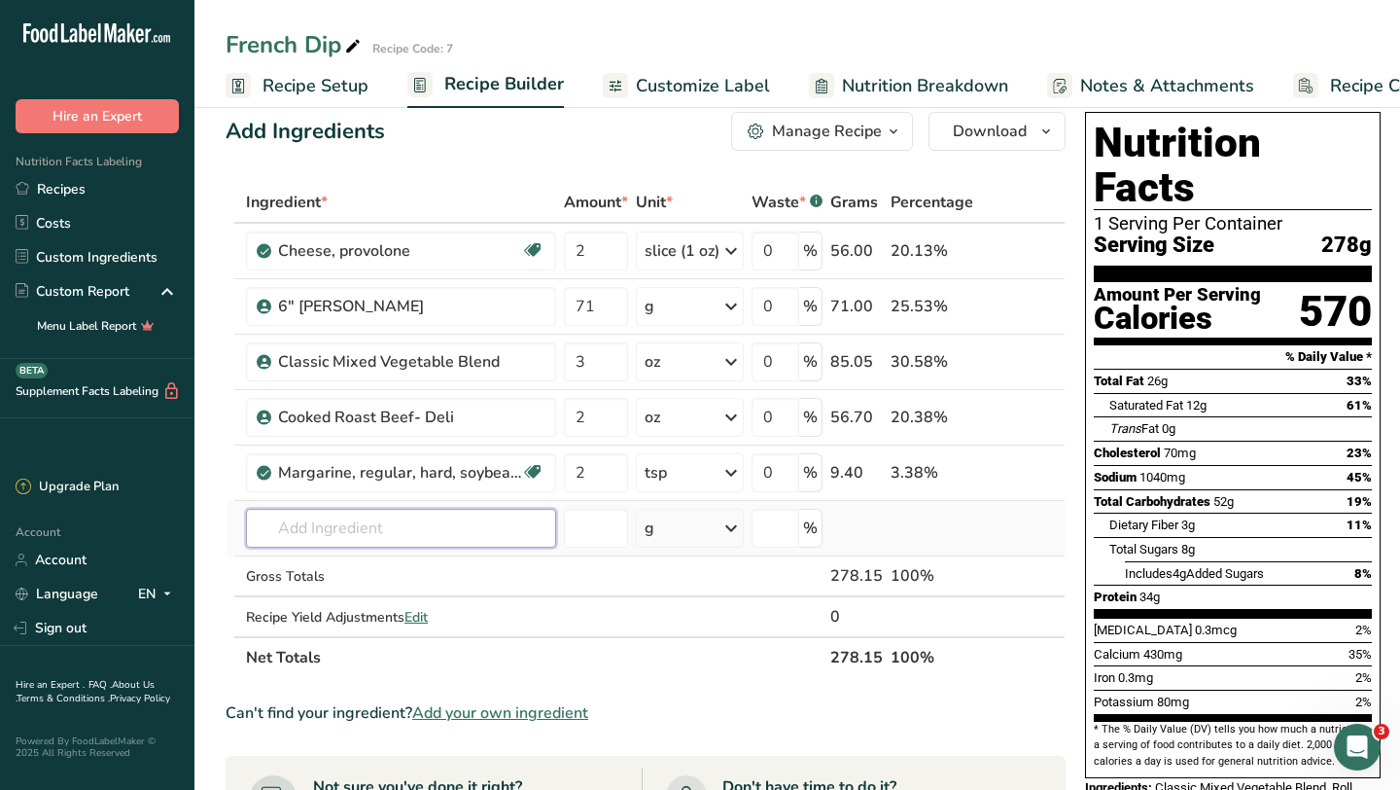
click at [365, 538] on input "text" at bounding box center [401, 528] width 310 height 39
type input "a"
paste input "Au Jus"
type input "Au Jus"
click at [403, 599] on p "6114 Gravy, au jus, canned" at bounding box center [353, 599] width 182 height 20
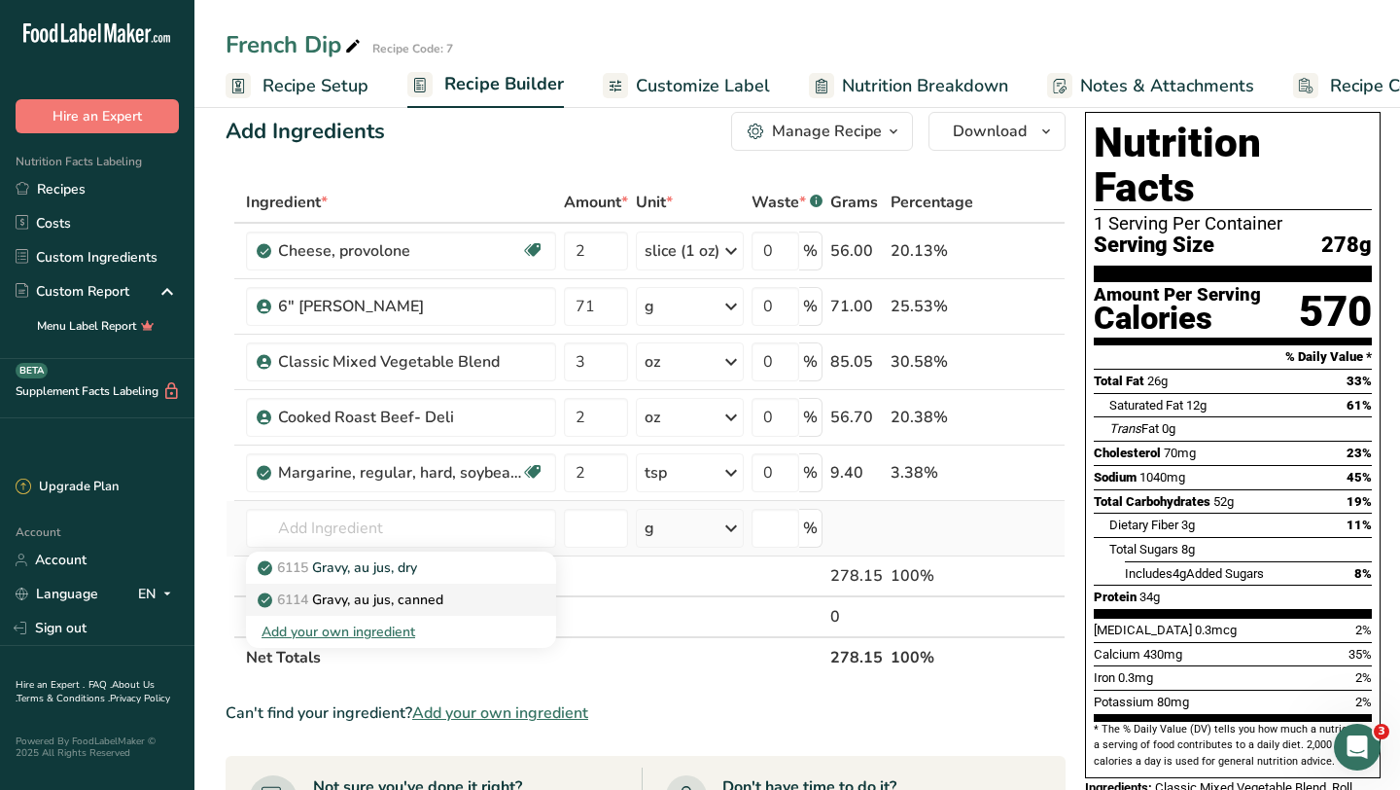
type input "Gravy, au jus, canned"
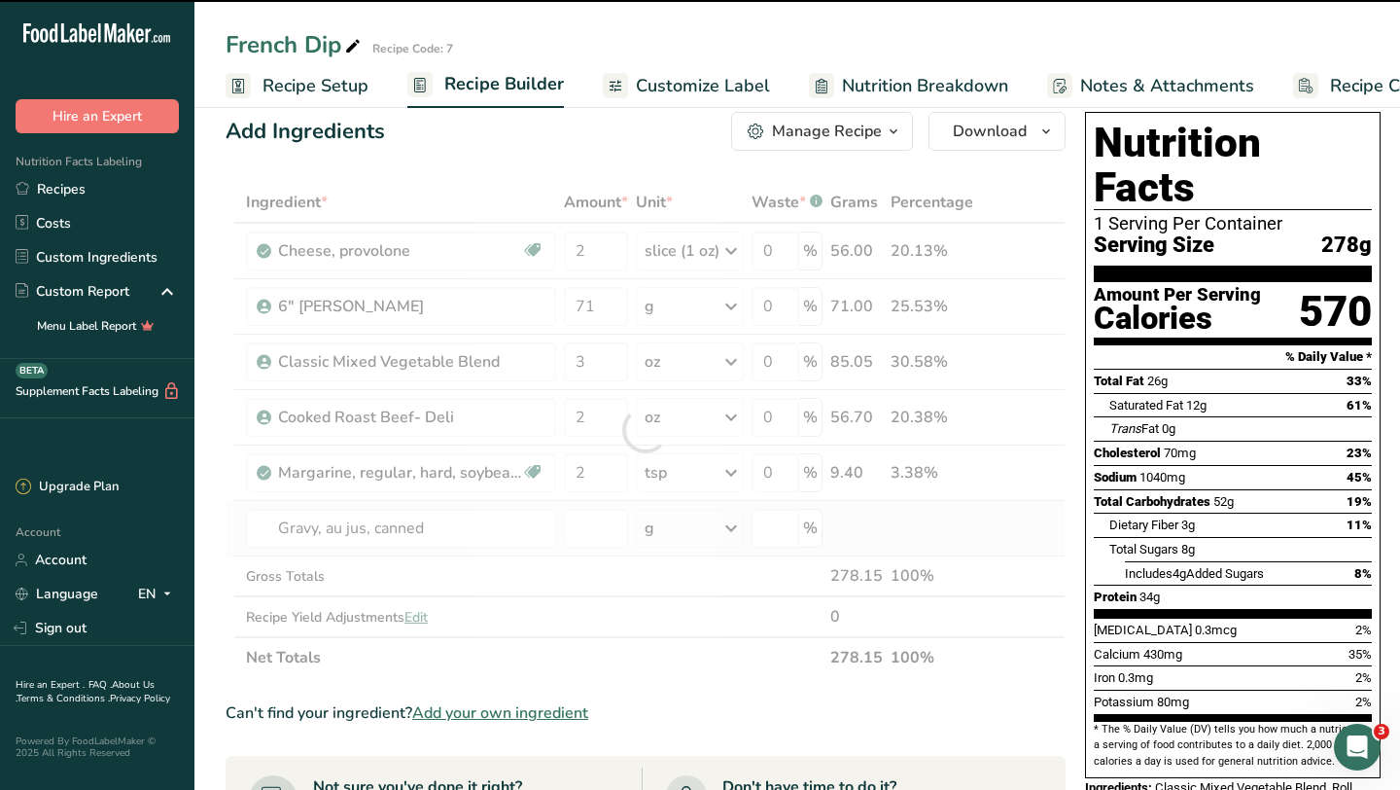
type input "0"
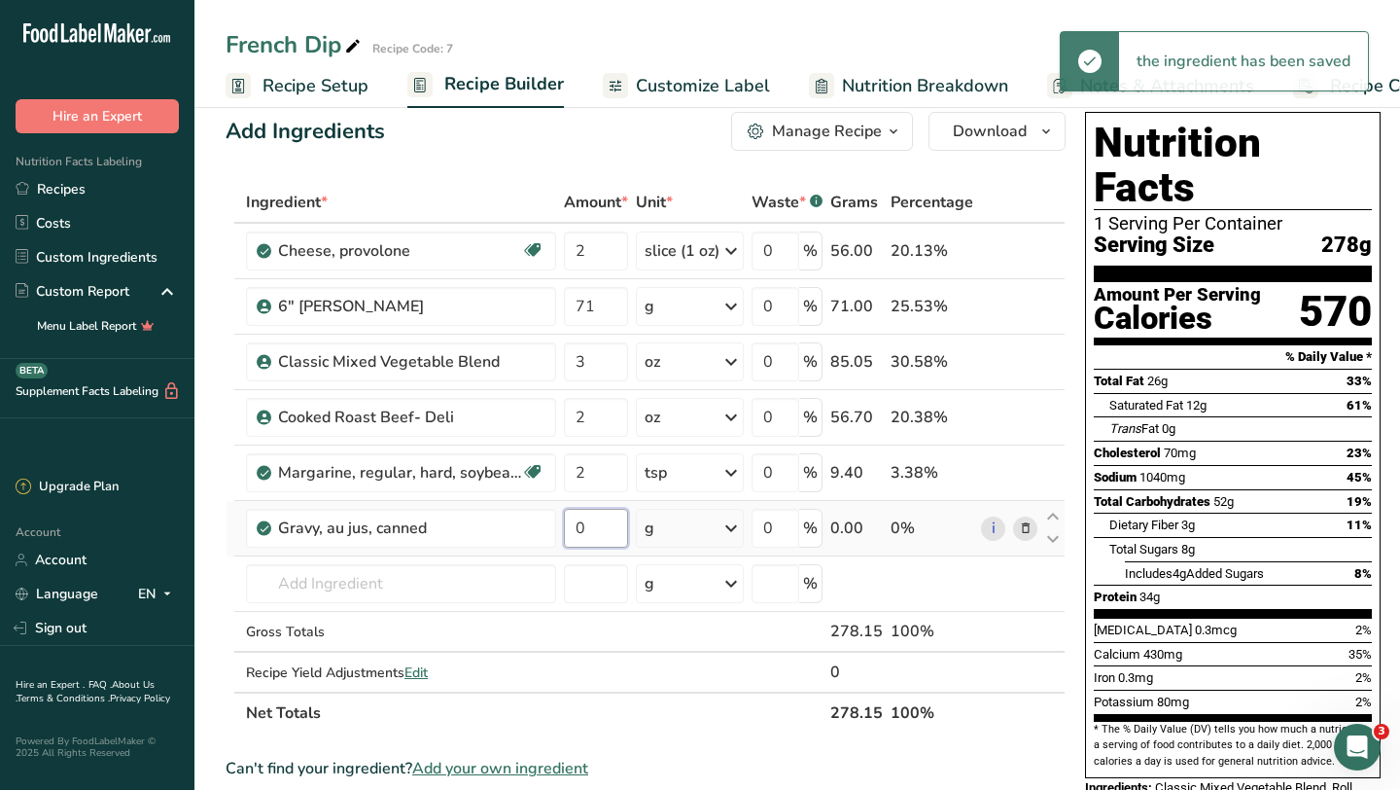
click at [600, 529] on input "0" at bounding box center [596, 528] width 64 height 39
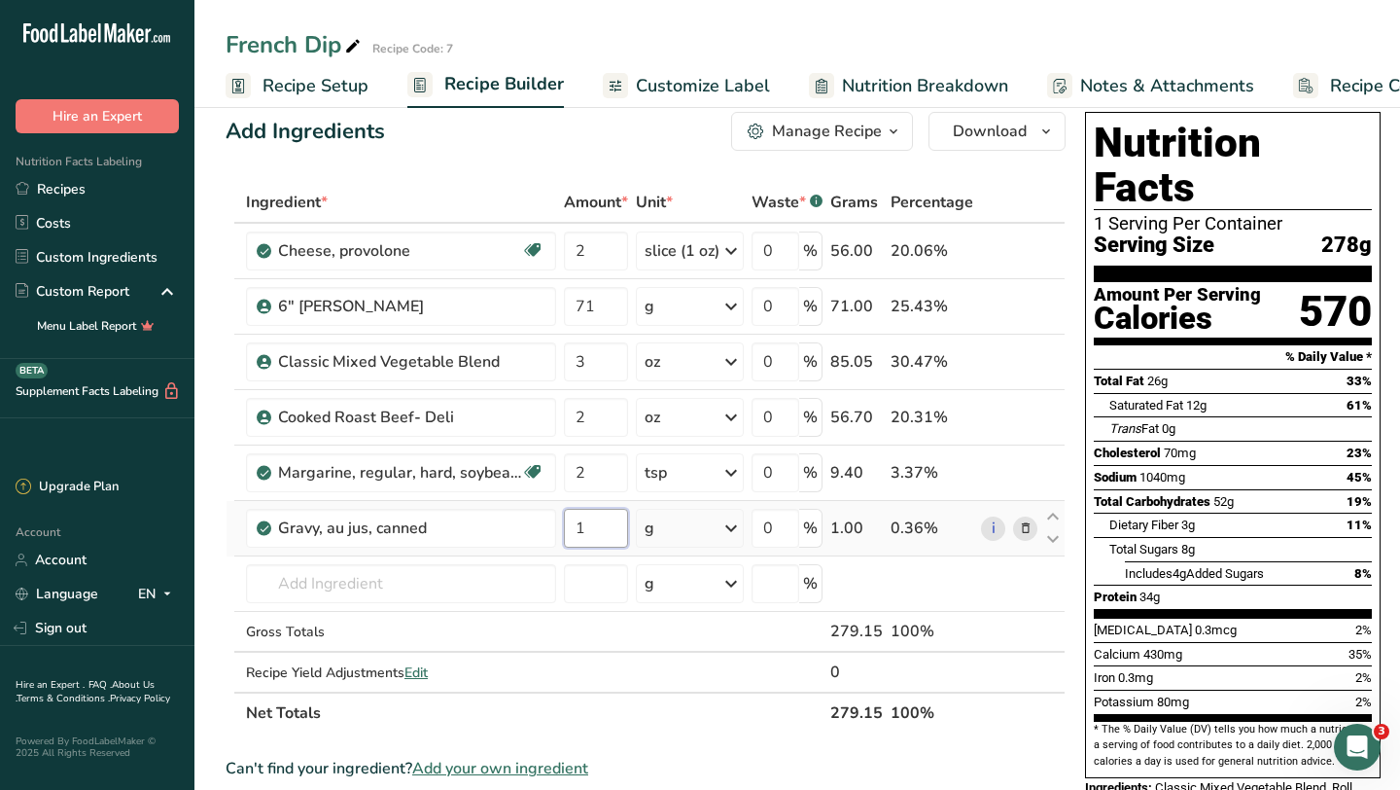
type input "1"
click at [698, 539] on div "Ingredient * Amount * Unit * Waste * .a-a{fill:#347362;}.b-a{fill:#fff;} Grams …" at bounding box center [646, 457] width 840 height 551
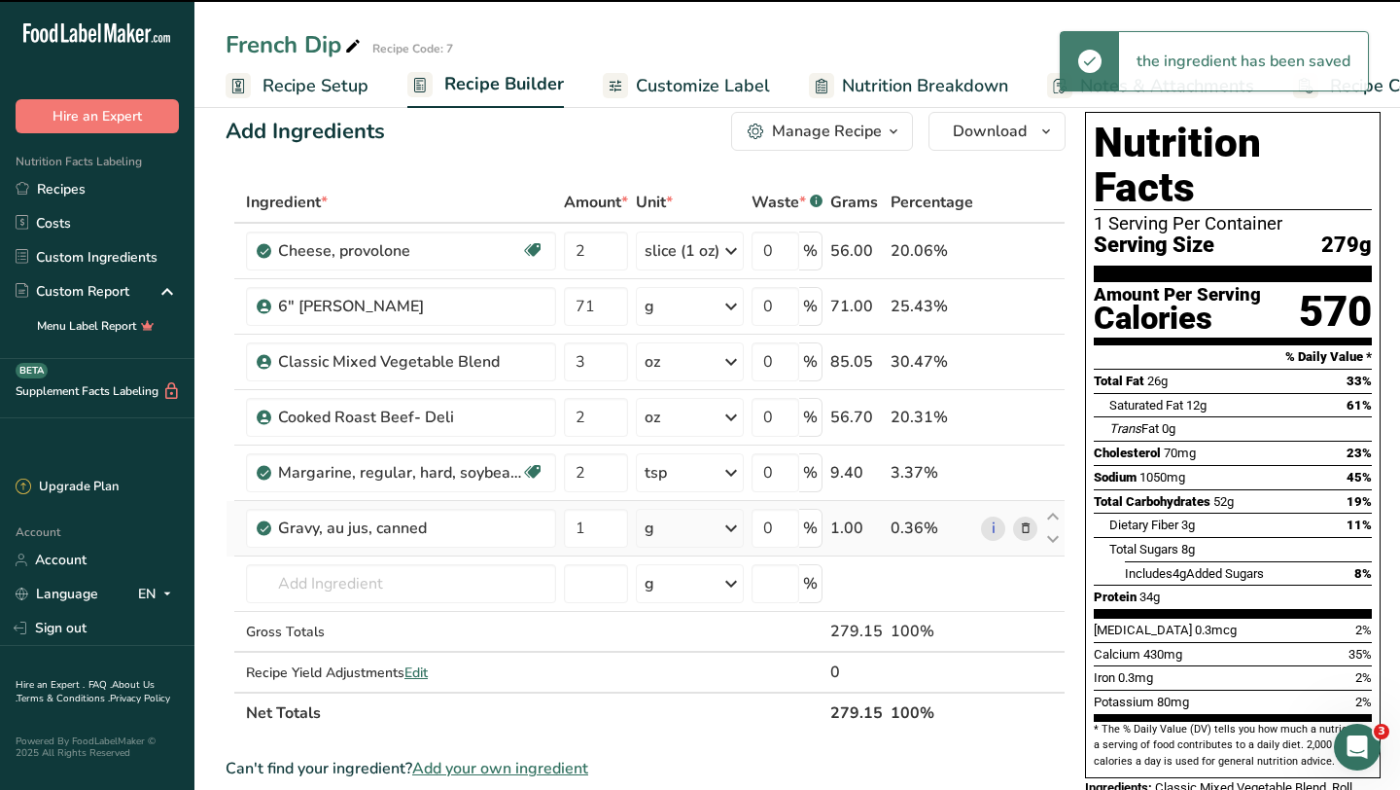
click at [698, 539] on div "g" at bounding box center [690, 528] width 108 height 39
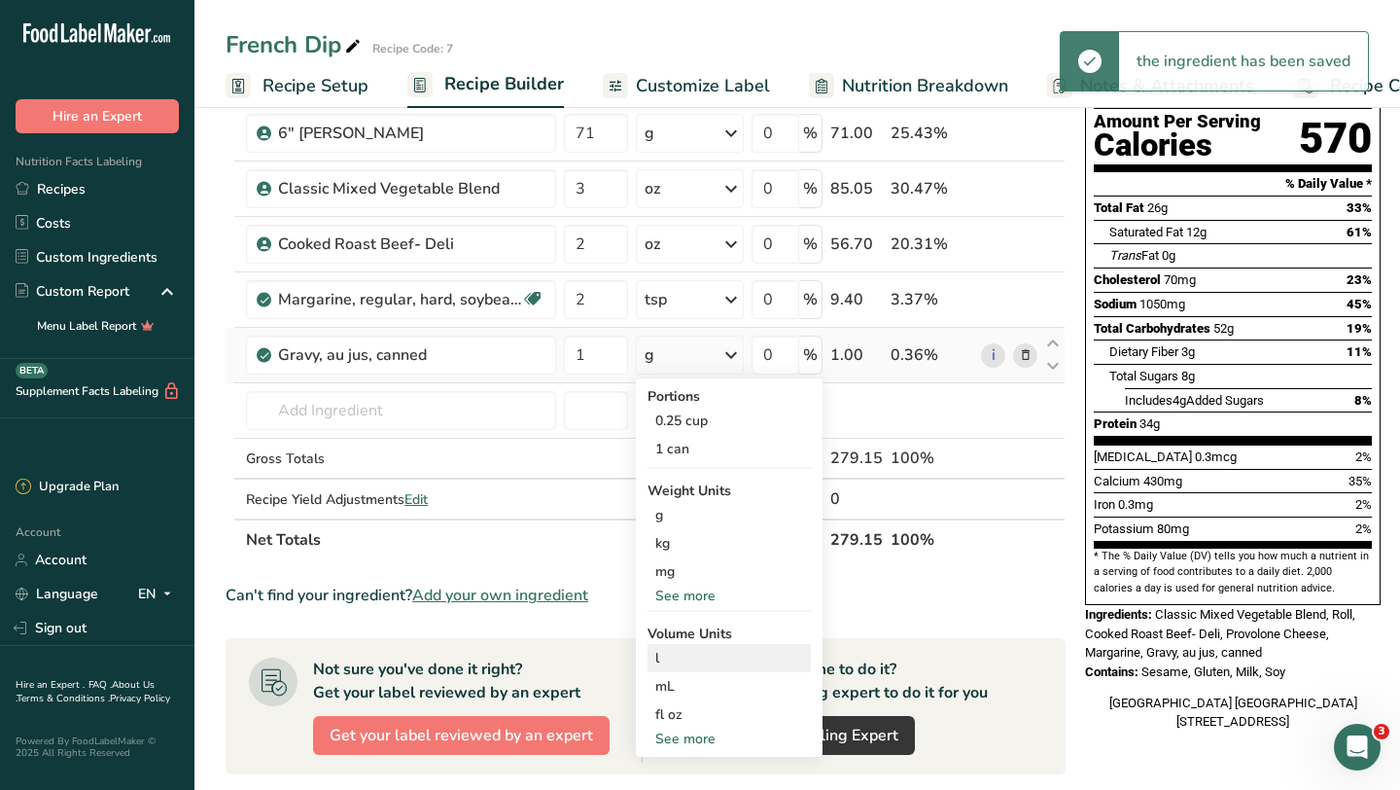
scroll to position [207, 0]
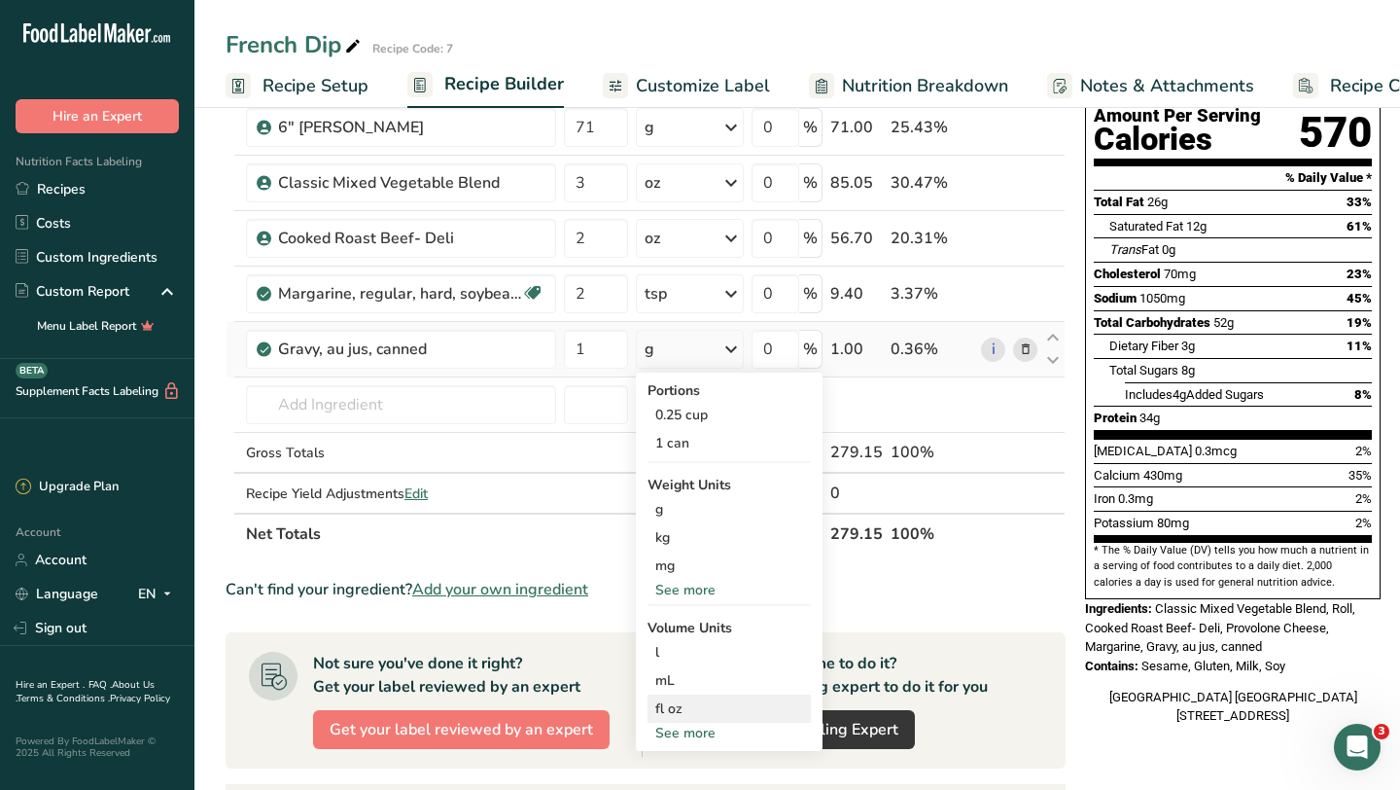
click at [679, 710] on div "fl oz" at bounding box center [729, 708] width 148 height 20
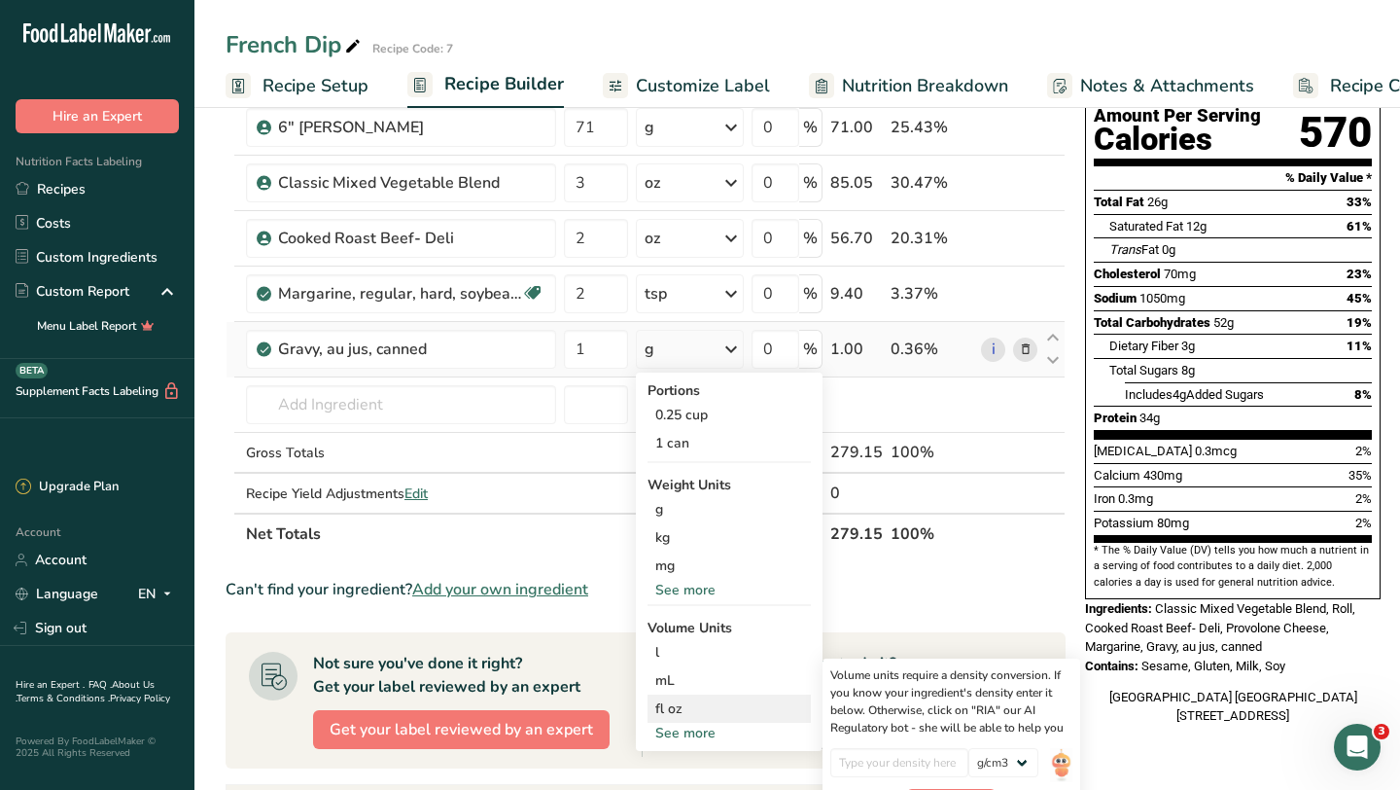
click at [679, 710] on div "fl oz" at bounding box center [729, 708] width 148 height 20
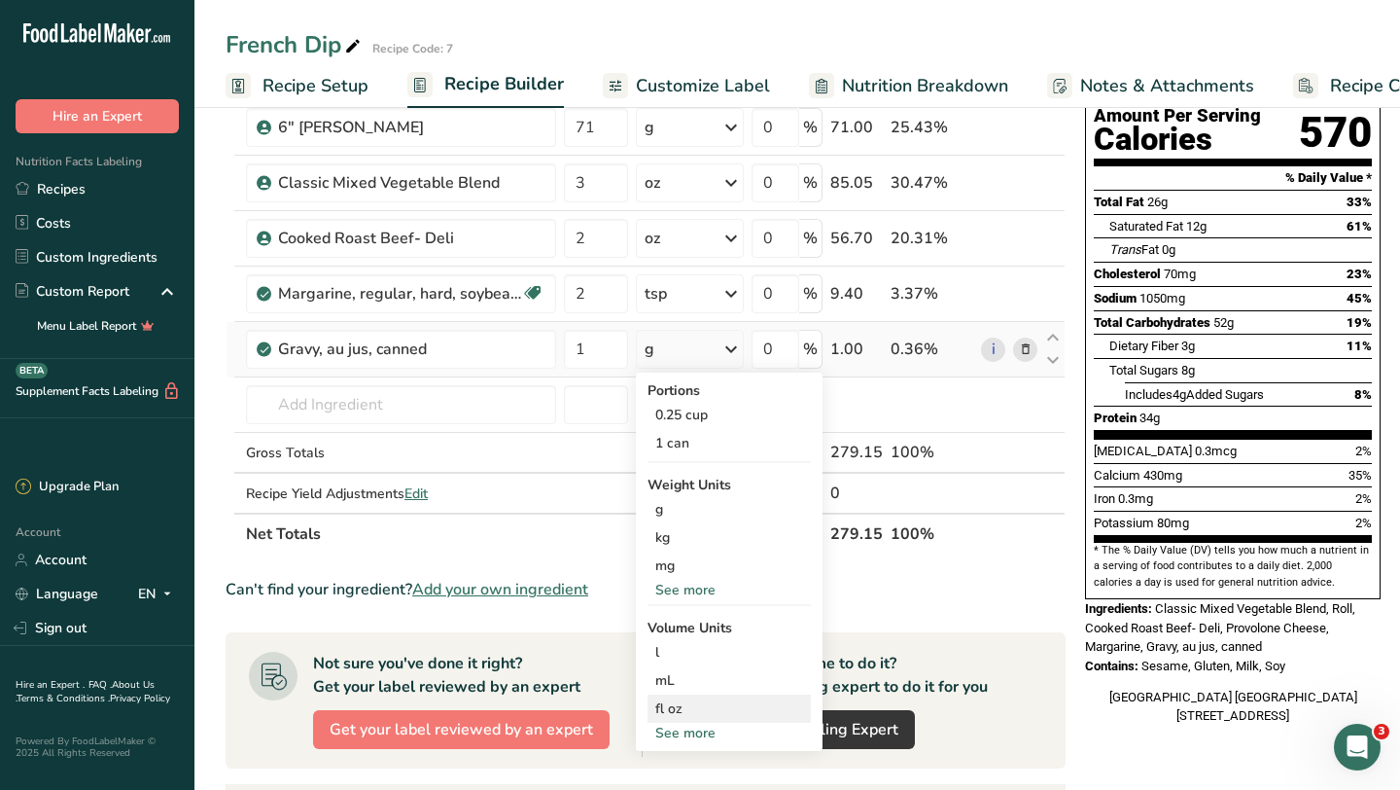
click at [674, 701] on div "fl oz" at bounding box center [729, 708] width 148 height 20
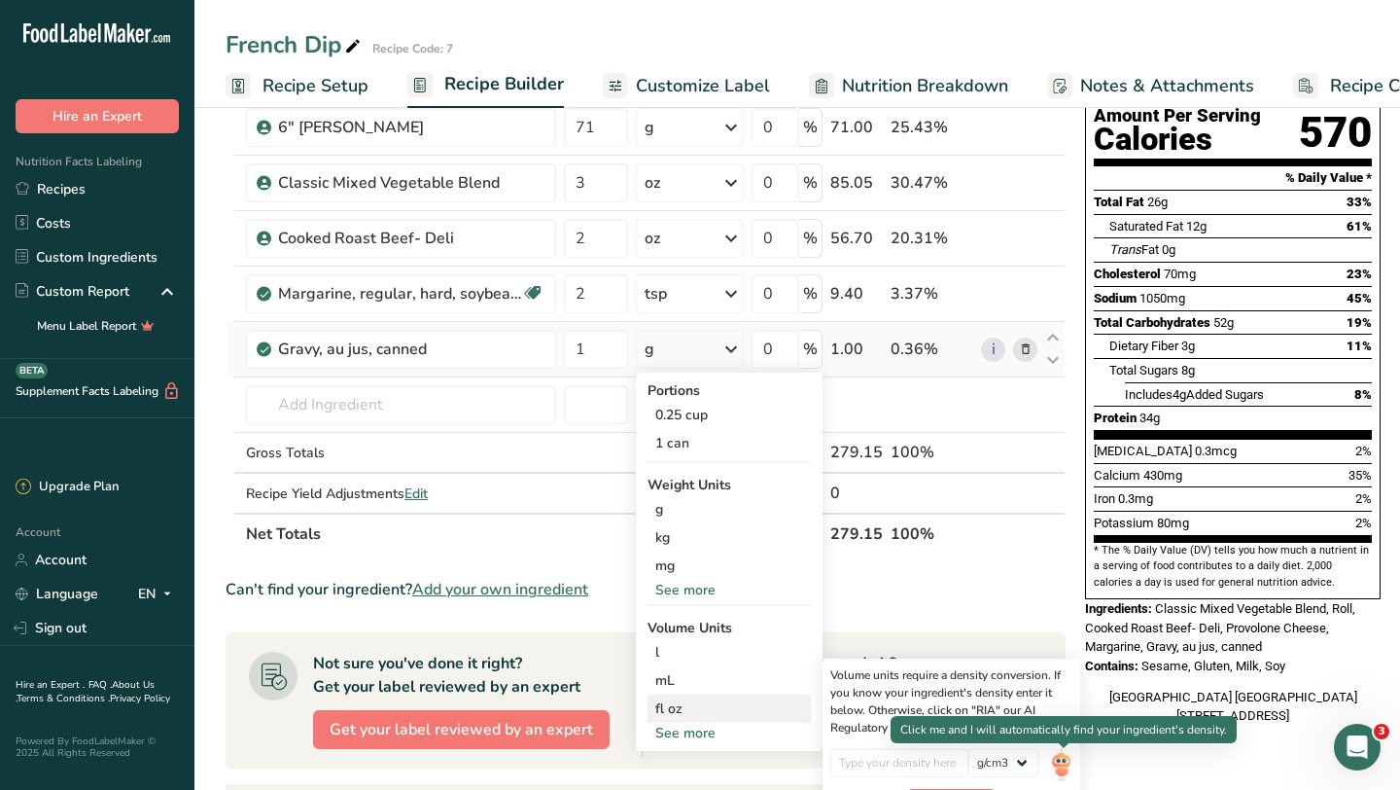
click at [1062, 755] on img at bounding box center [1060, 765] width 21 height 34
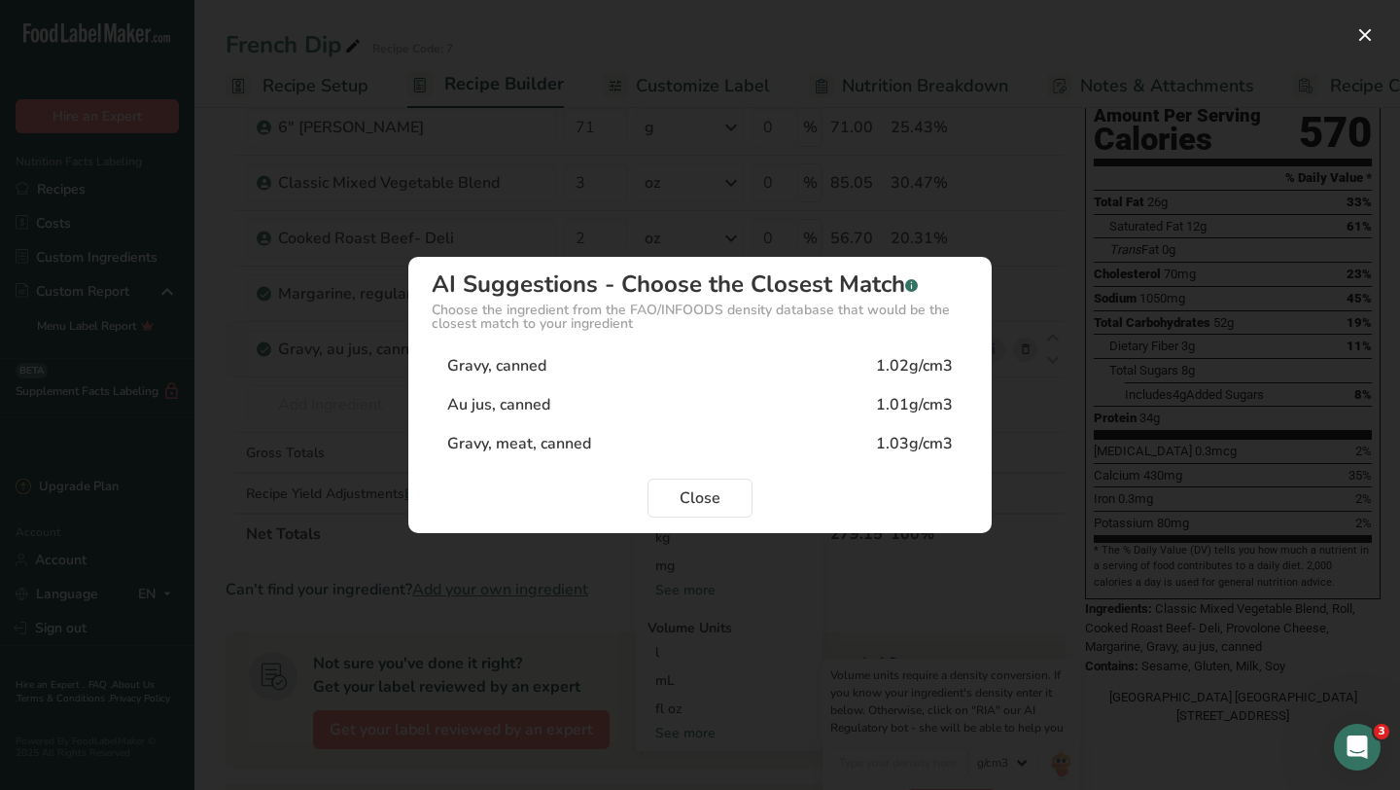
click at [917, 406] on div "1.01g/cm3" at bounding box center [914, 404] width 77 height 23
type input "1.01"
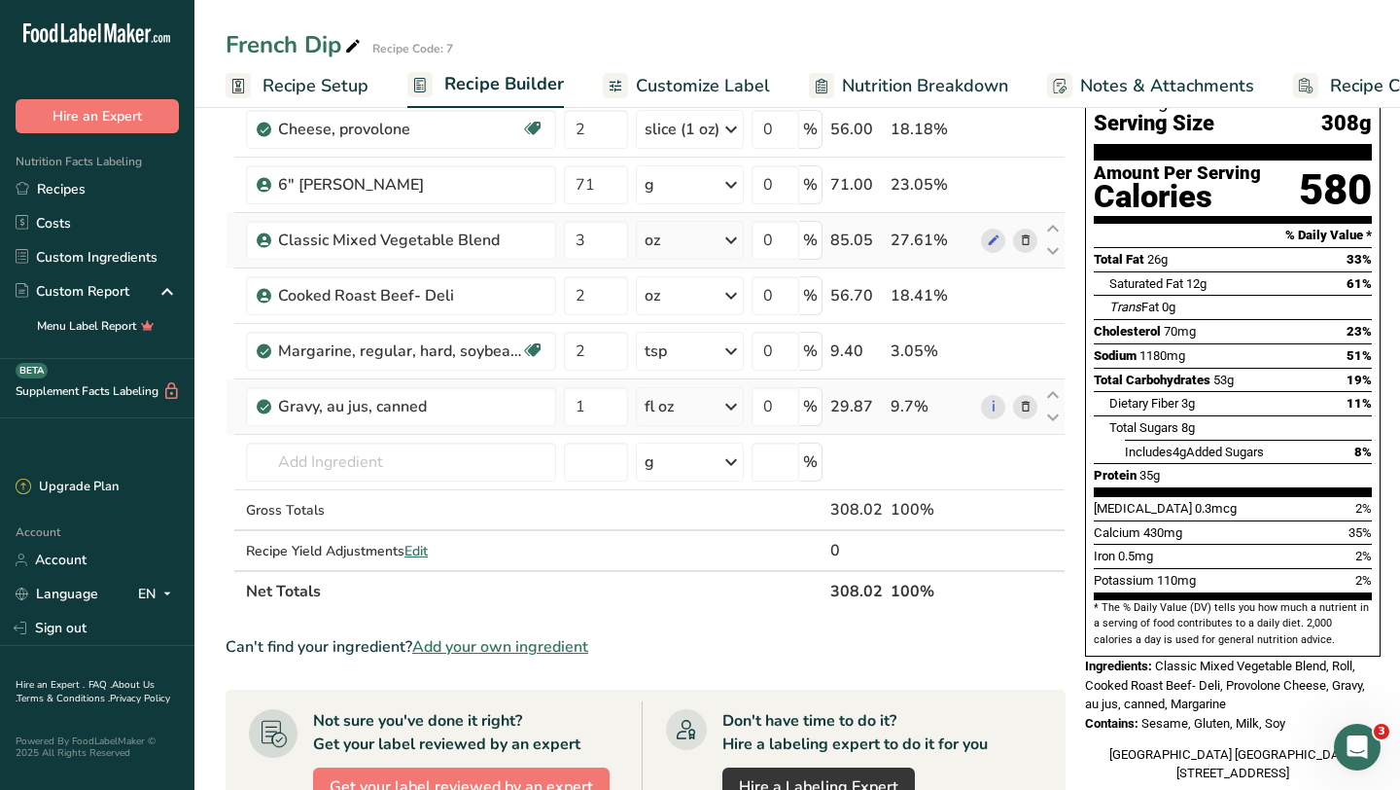
scroll to position [149, 0]
click at [1026, 412] on icon at bounding box center [1026, 408] width 14 height 20
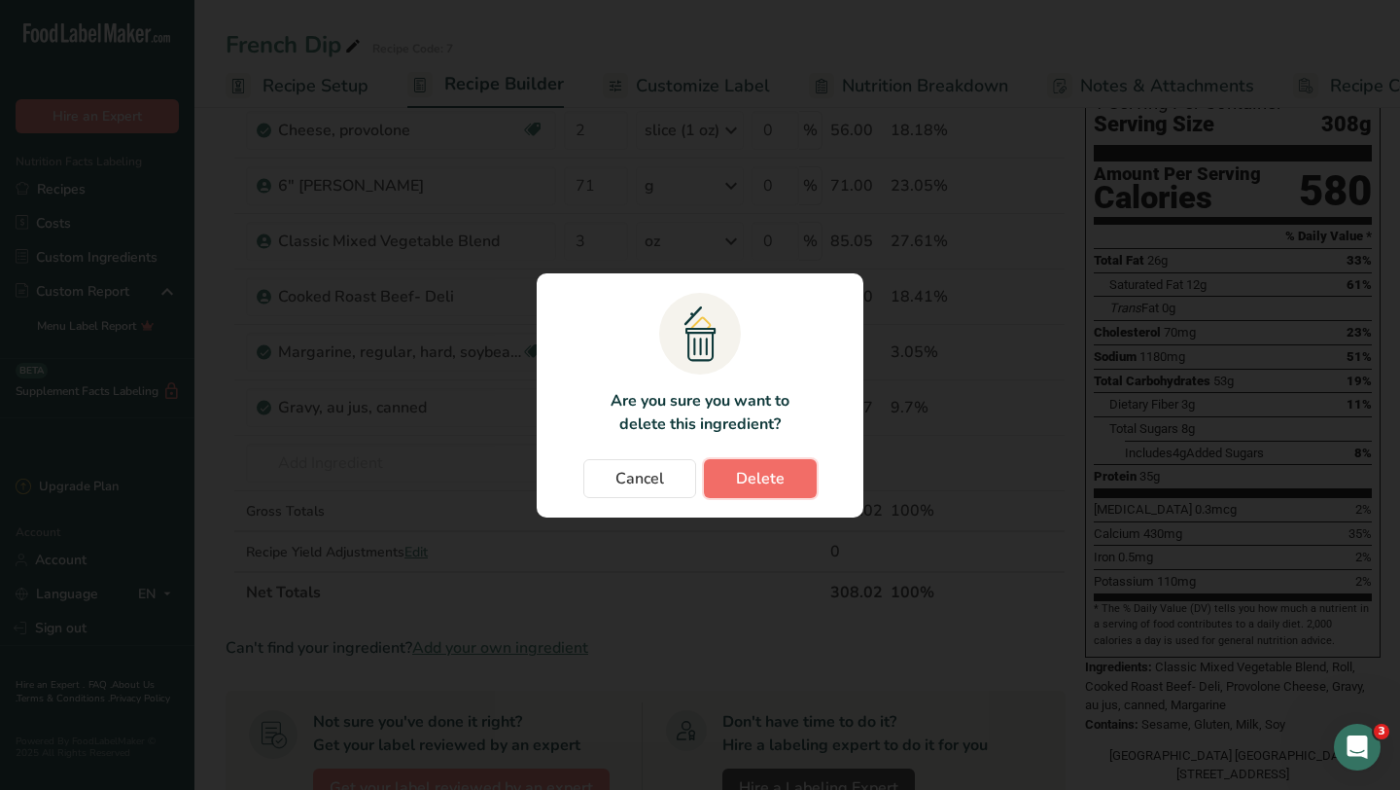
click at [779, 478] on span "Delete" at bounding box center [760, 478] width 49 height 23
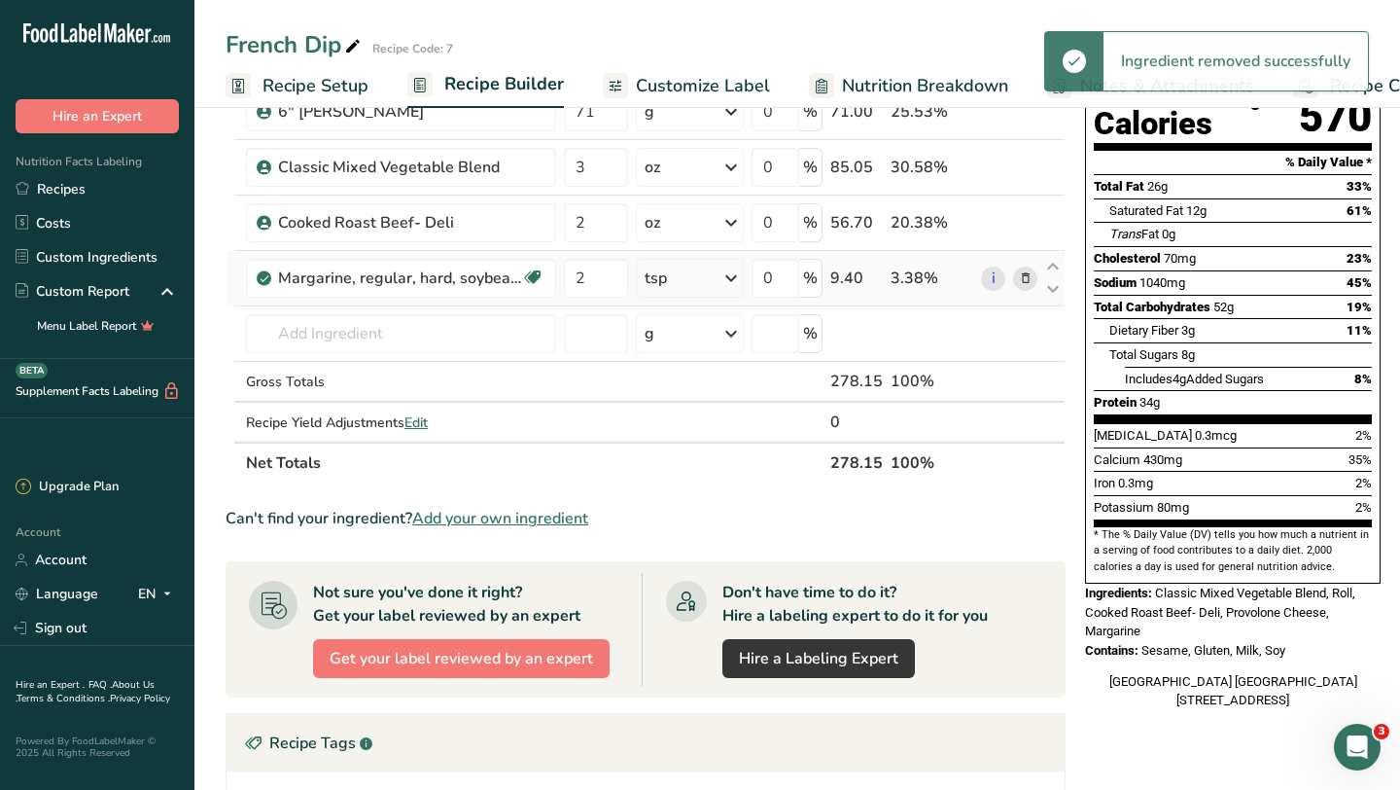
scroll to position [566, 0]
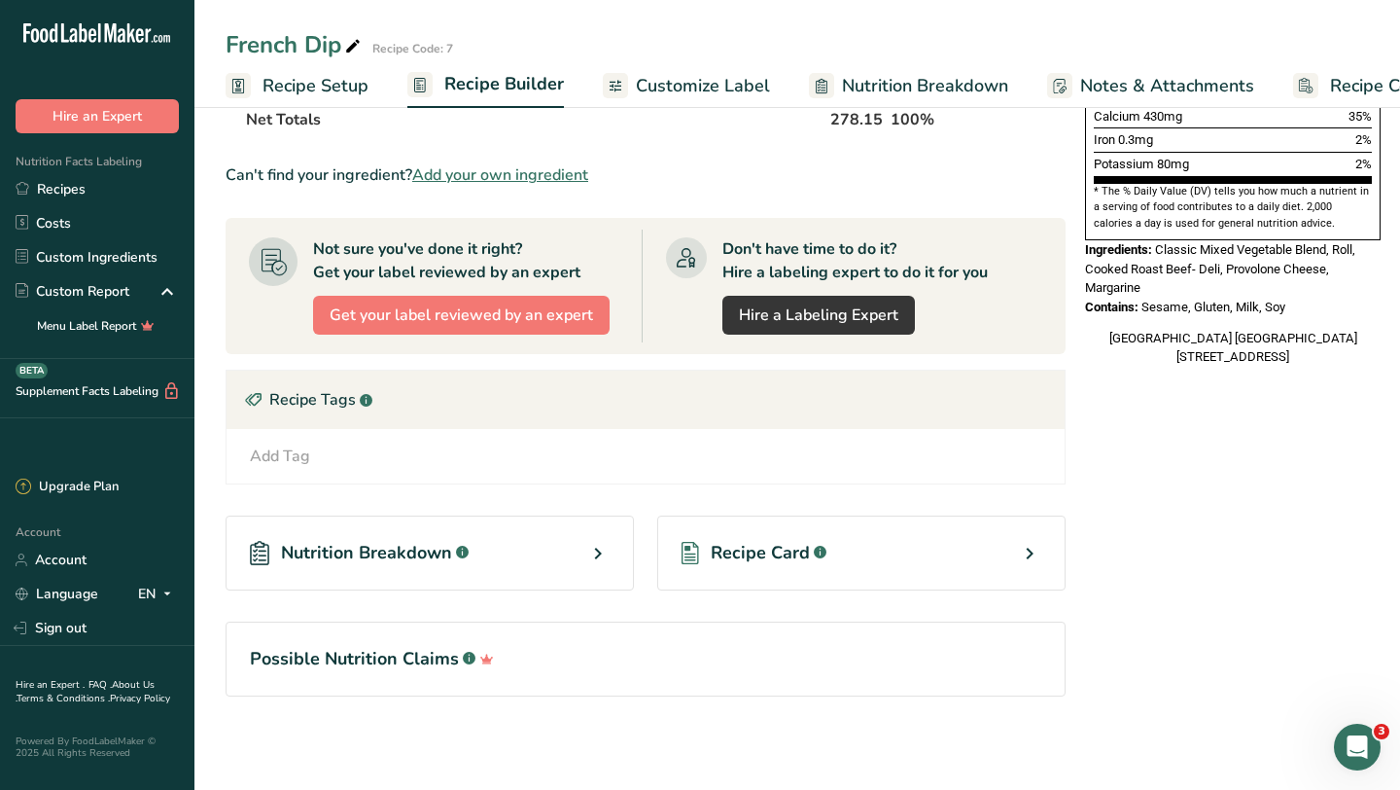
click at [769, 550] on span "Recipe Card" at bounding box center [760, 553] width 99 height 26
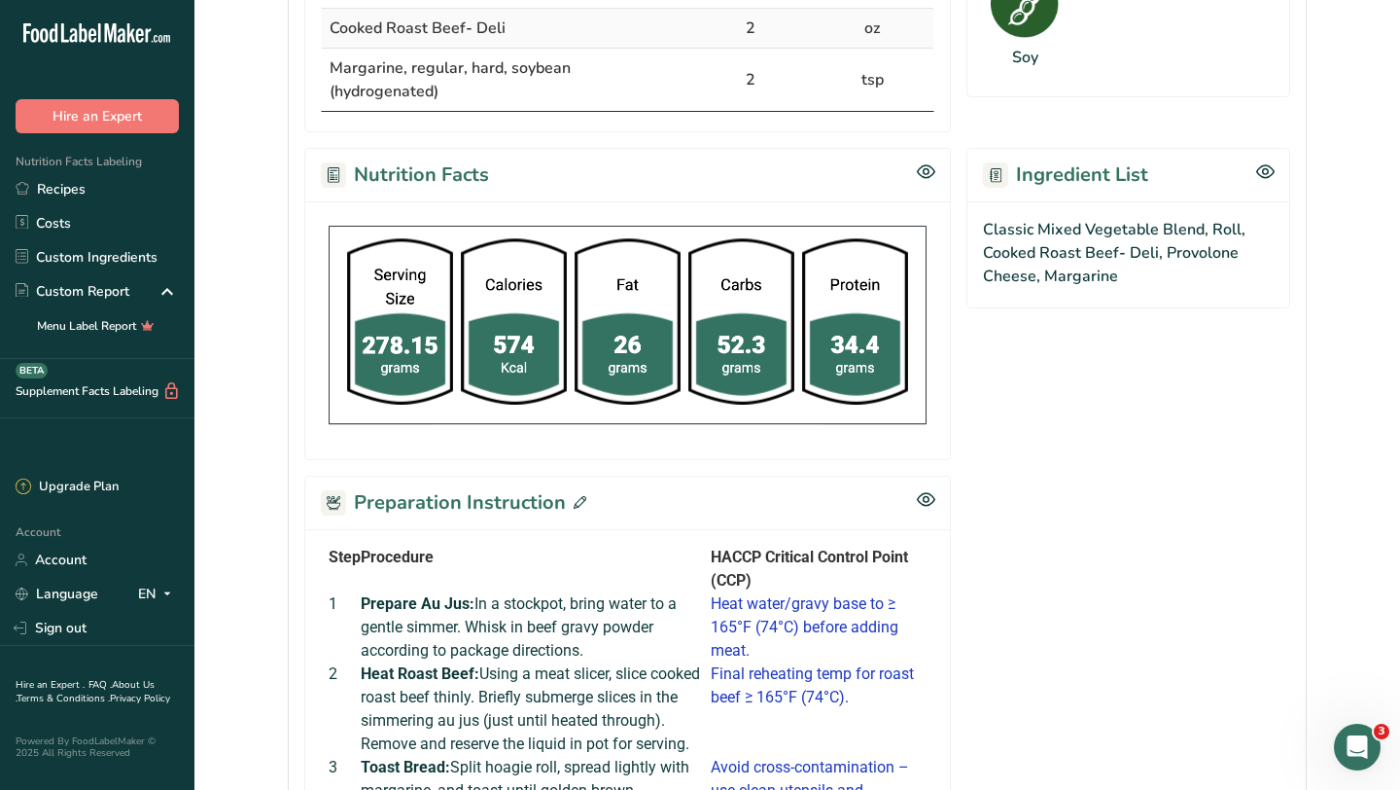
scroll to position [986, 0]
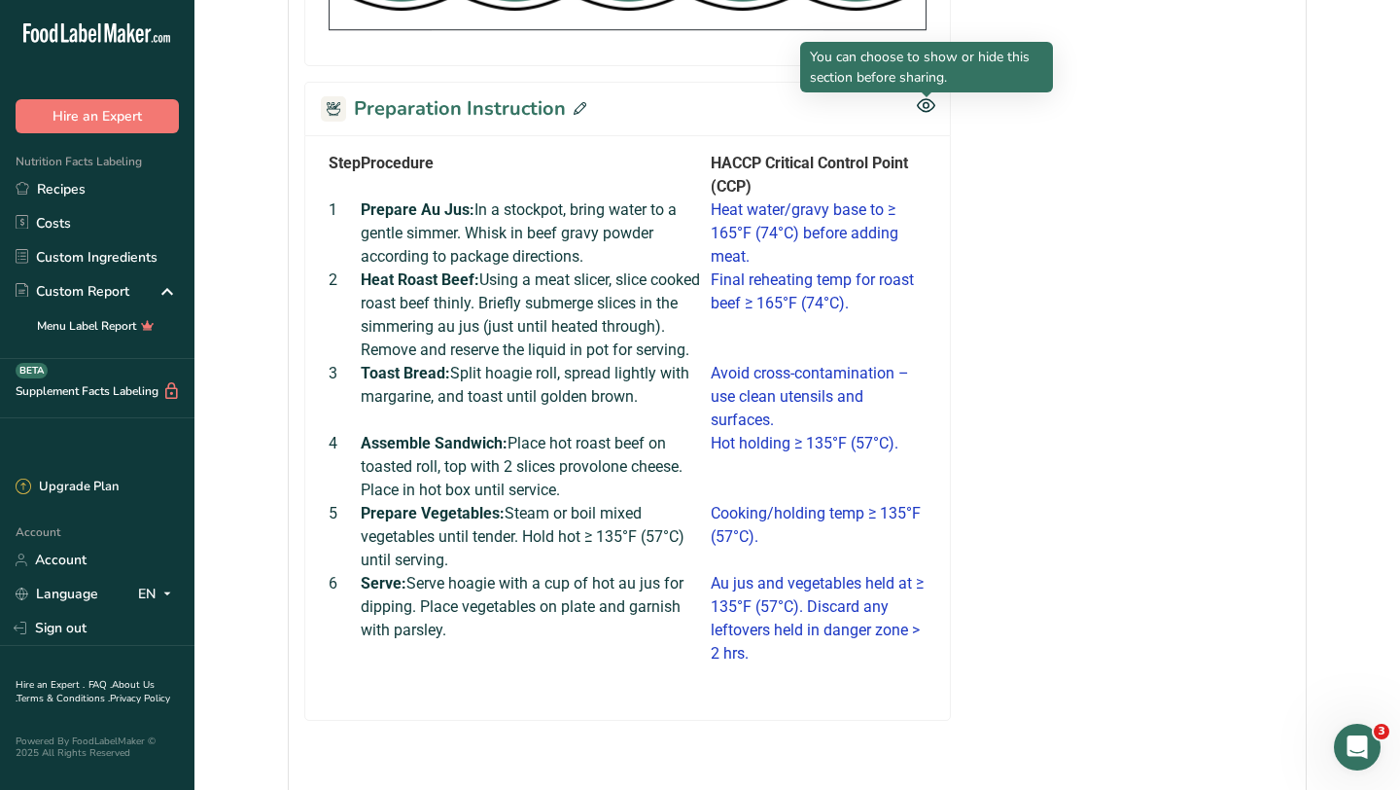
click at [930, 101] on div at bounding box center [927, 97] width 10 height 10
click at [927, 103] on icon at bounding box center [926, 105] width 18 height 17
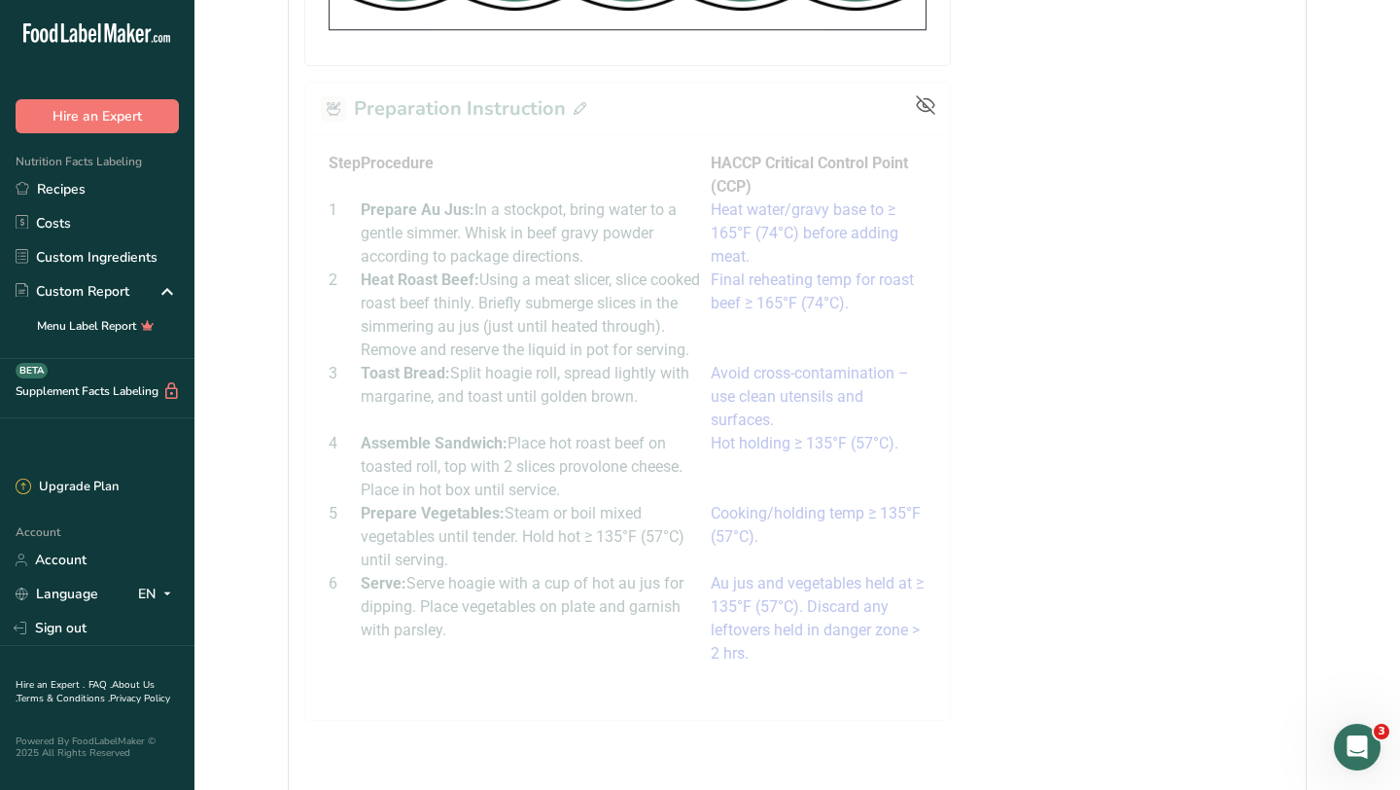
click at [927, 103] on icon at bounding box center [925, 104] width 19 height 19
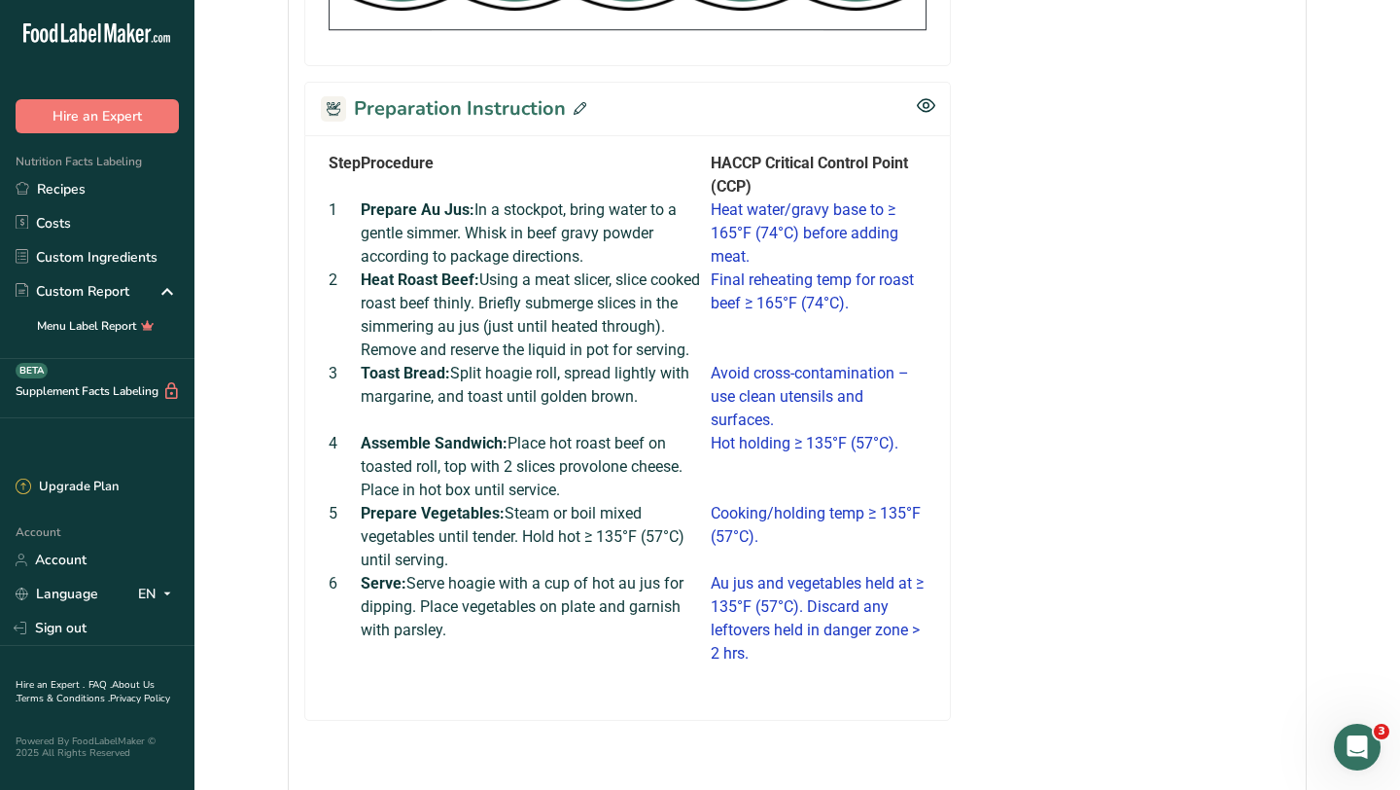
click at [577, 113] on icon at bounding box center [580, 108] width 13 height 13
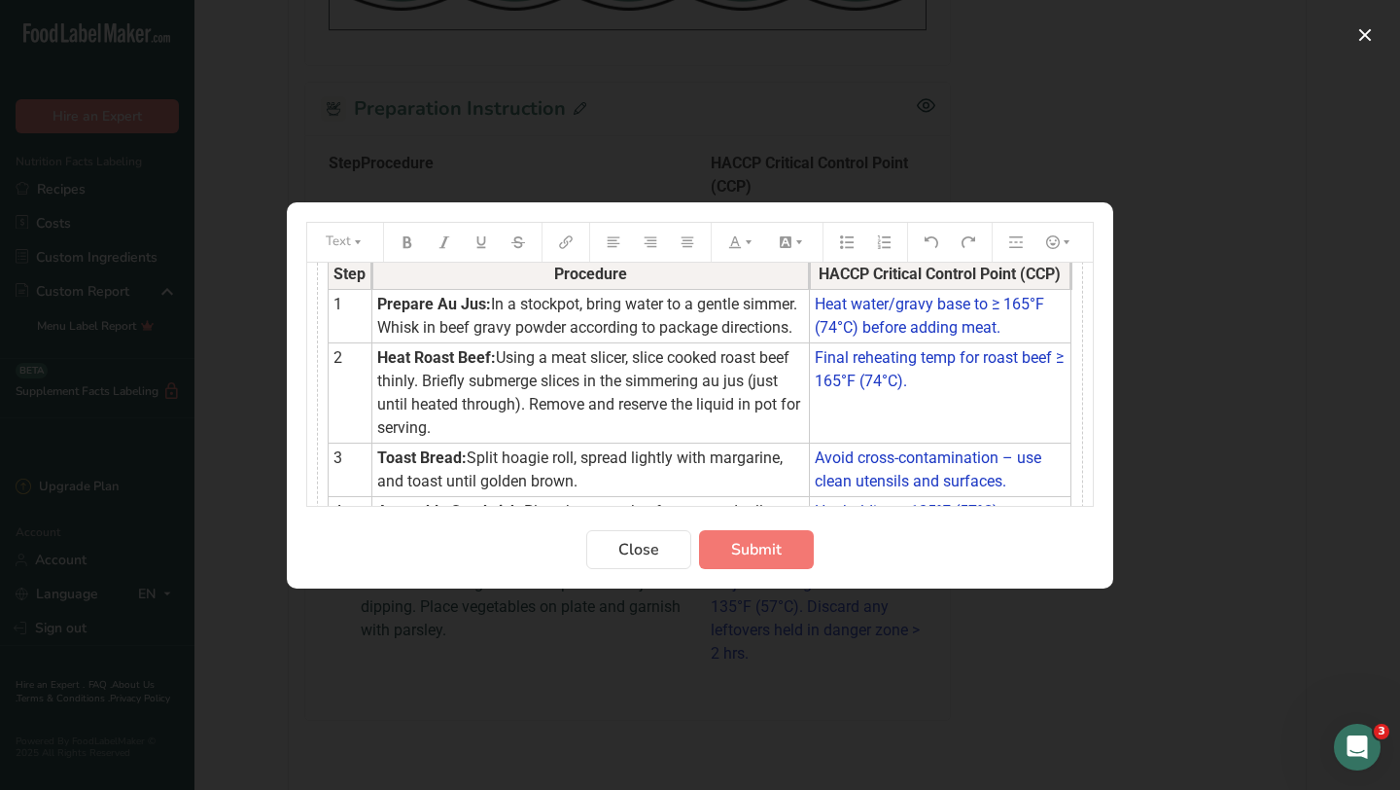
scroll to position [24, 0]
drag, startPoint x: 631, startPoint y: 327, endPoint x: 665, endPoint y: 343, distance: 37.8
click at [665, 343] on td "Prepare Au Jus: In a stockpot, bring water to a gentle simmer. Whisk in beef gr…" at bounding box center [591, 316] width 438 height 53
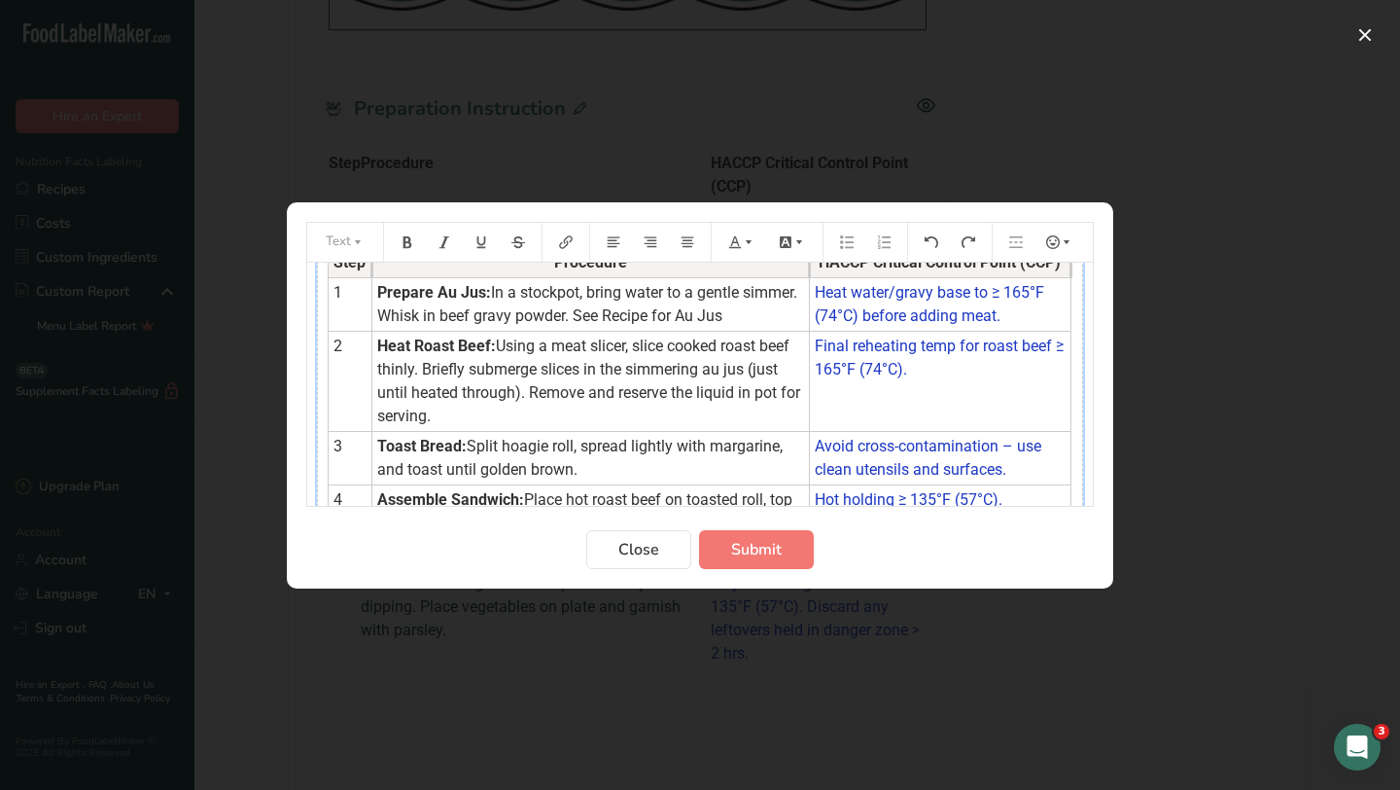
scroll to position [39, 0]
click at [635, 313] on span "In a stockpot, bring water to a gentle simmer. Whisk in beef gravy powder. See …" at bounding box center [589, 302] width 424 height 42
click at [794, 317] on td "Prepare Au Jus: In a stockpot, bring water to a gentle simmer. Whisk in beef gr…" at bounding box center [591, 301] width 438 height 53
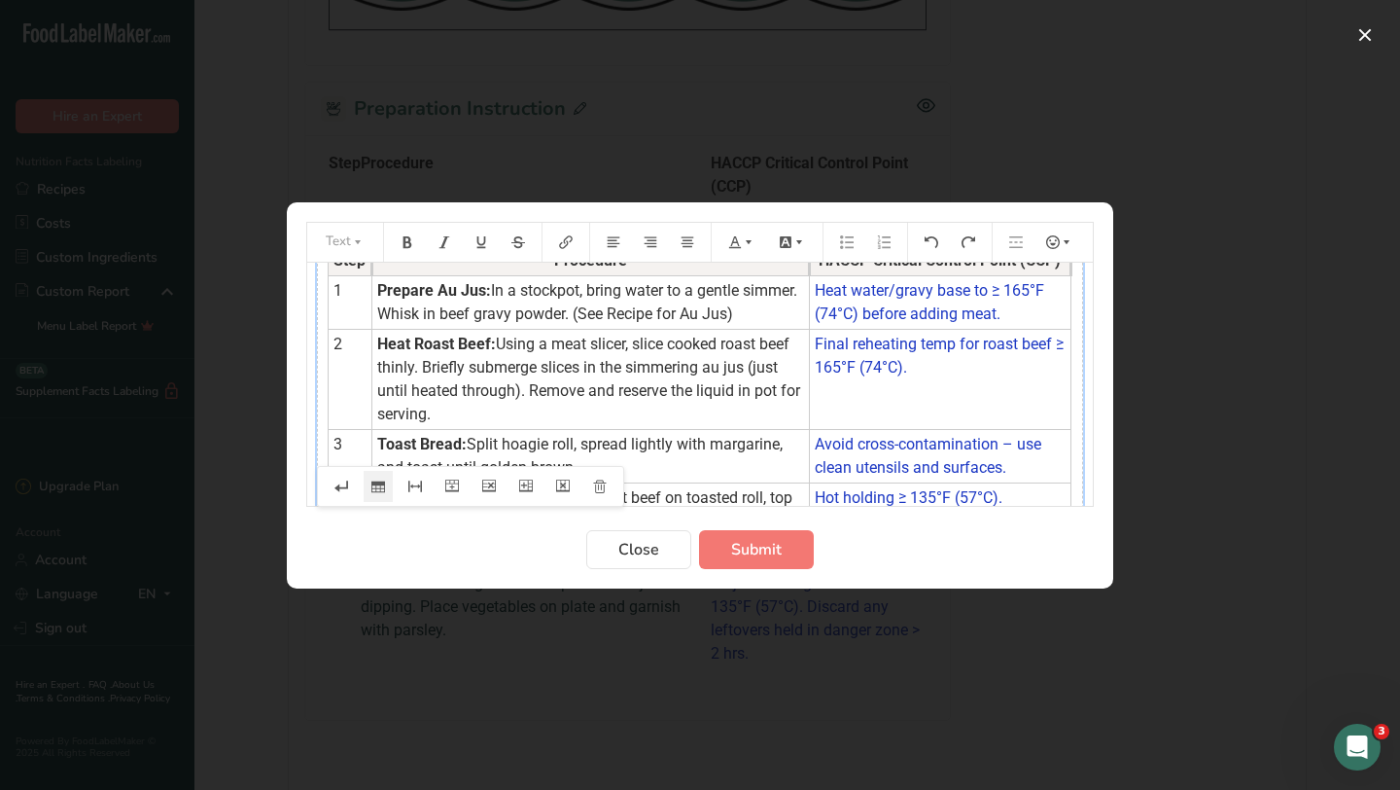
click at [634, 314] on span "In a stockpot, bring water to a gentle simmer. Whisk in beef gravy powder. (See…" at bounding box center [589, 302] width 424 height 42
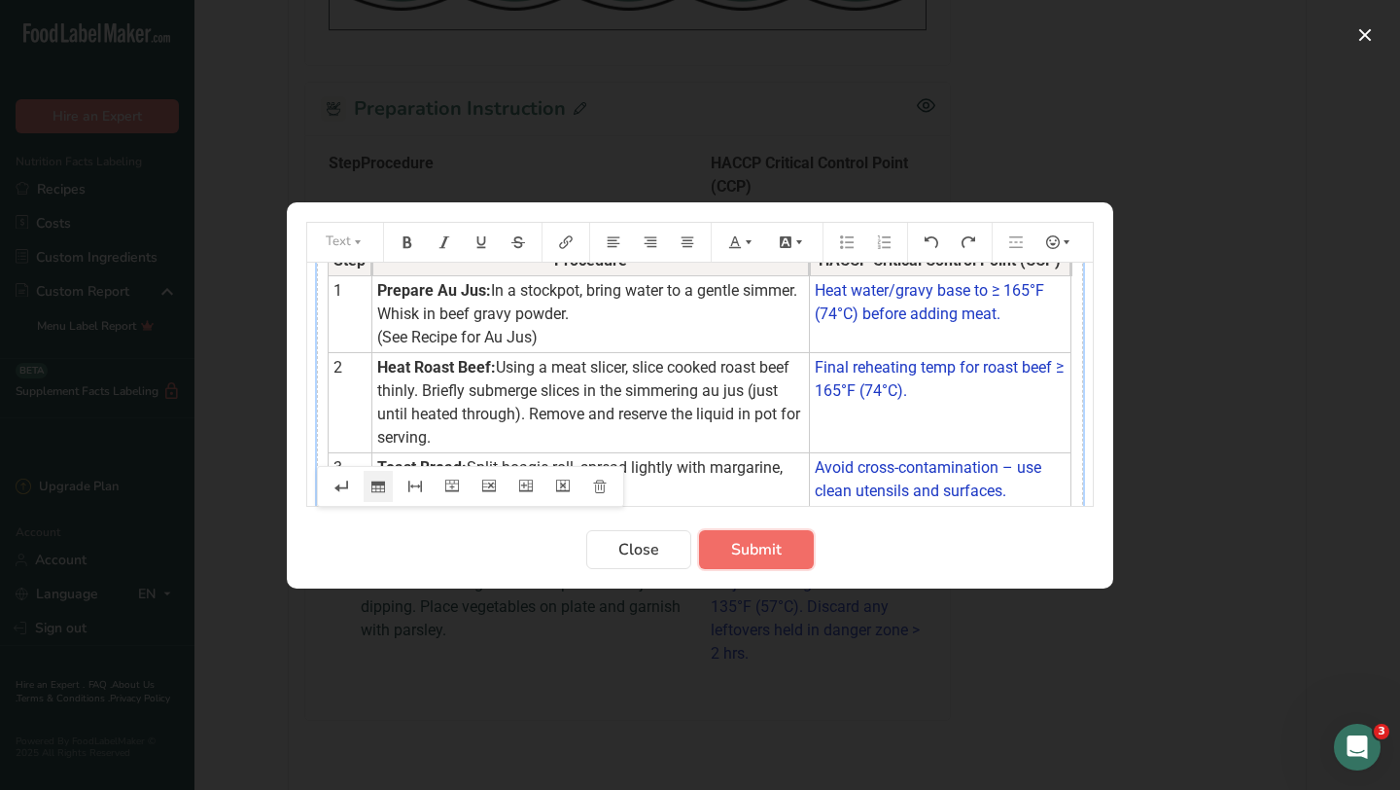
click at [762, 550] on span "Submit" at bounding box center [756, 549] width 51 height 23
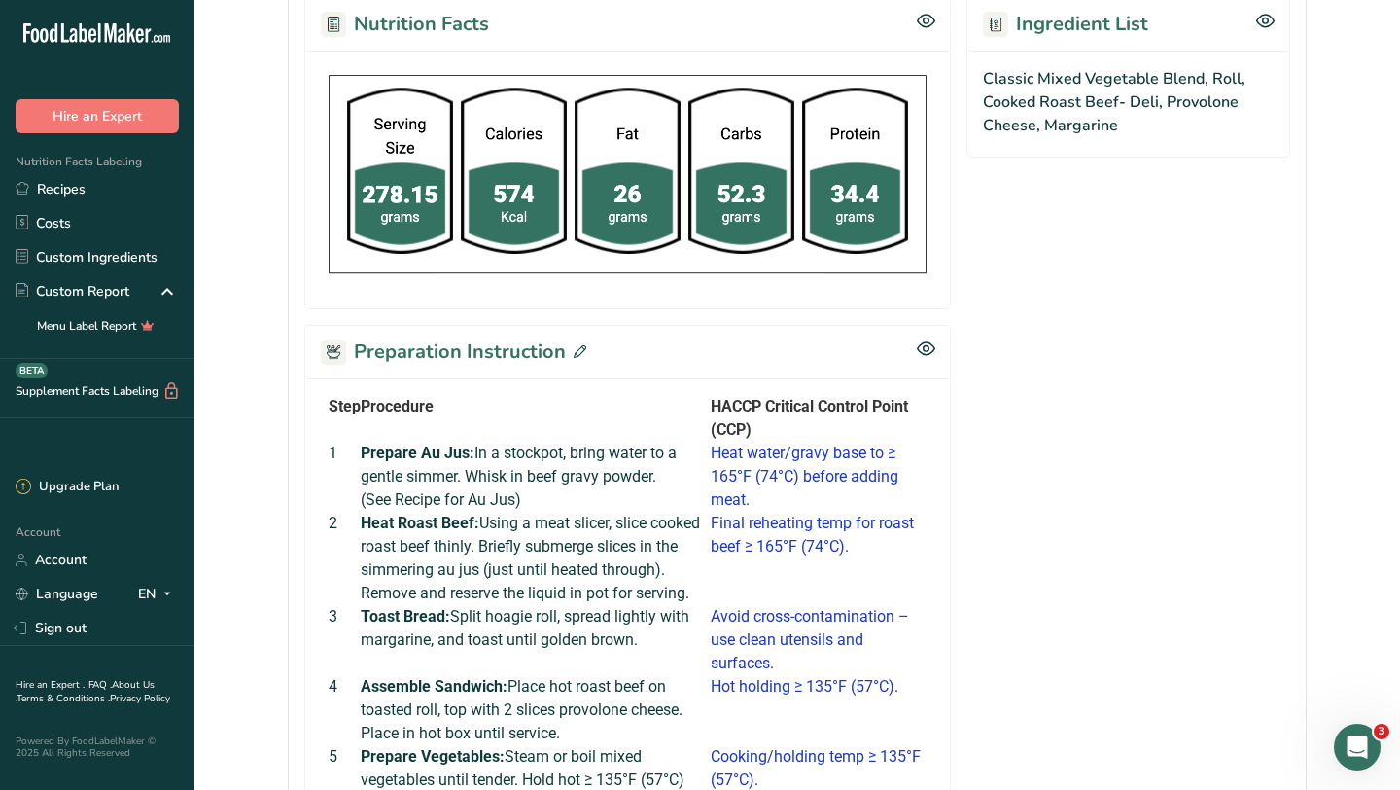
scroll to position [0, 0]
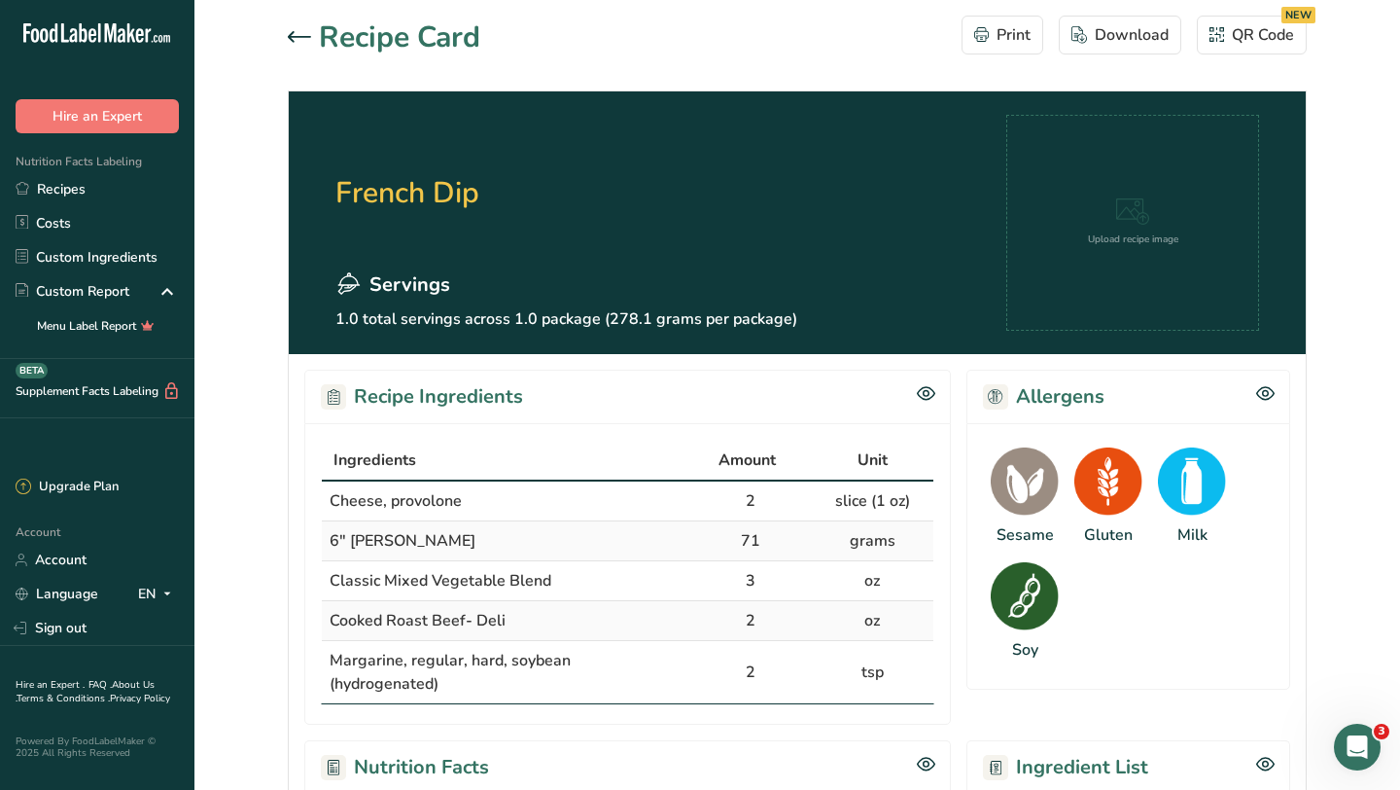
click at [294, 38] on icon at bounding box center [299, 37] width 23 height 12
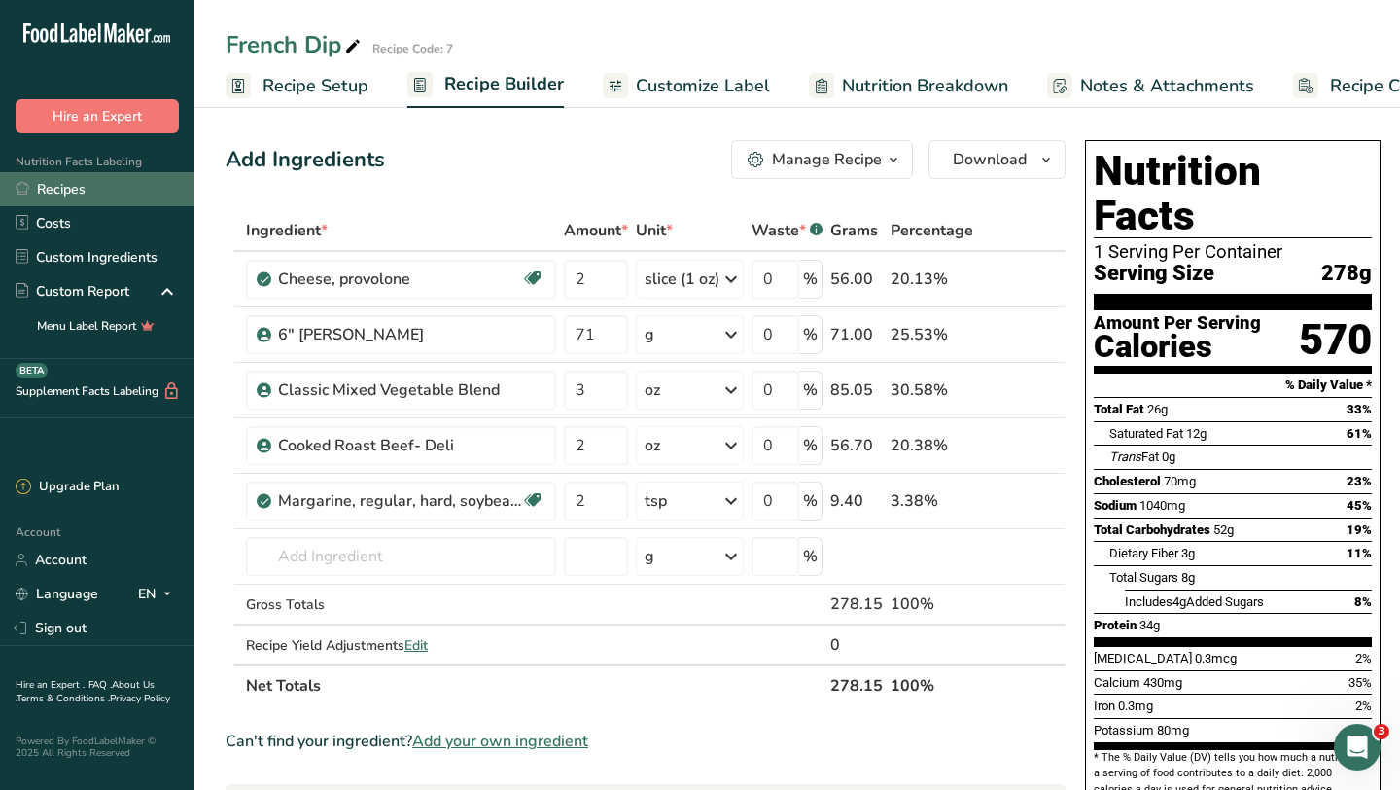
click at [77, 189] on link "Recipes" at bounding box center [97, 189] width 194 height 34
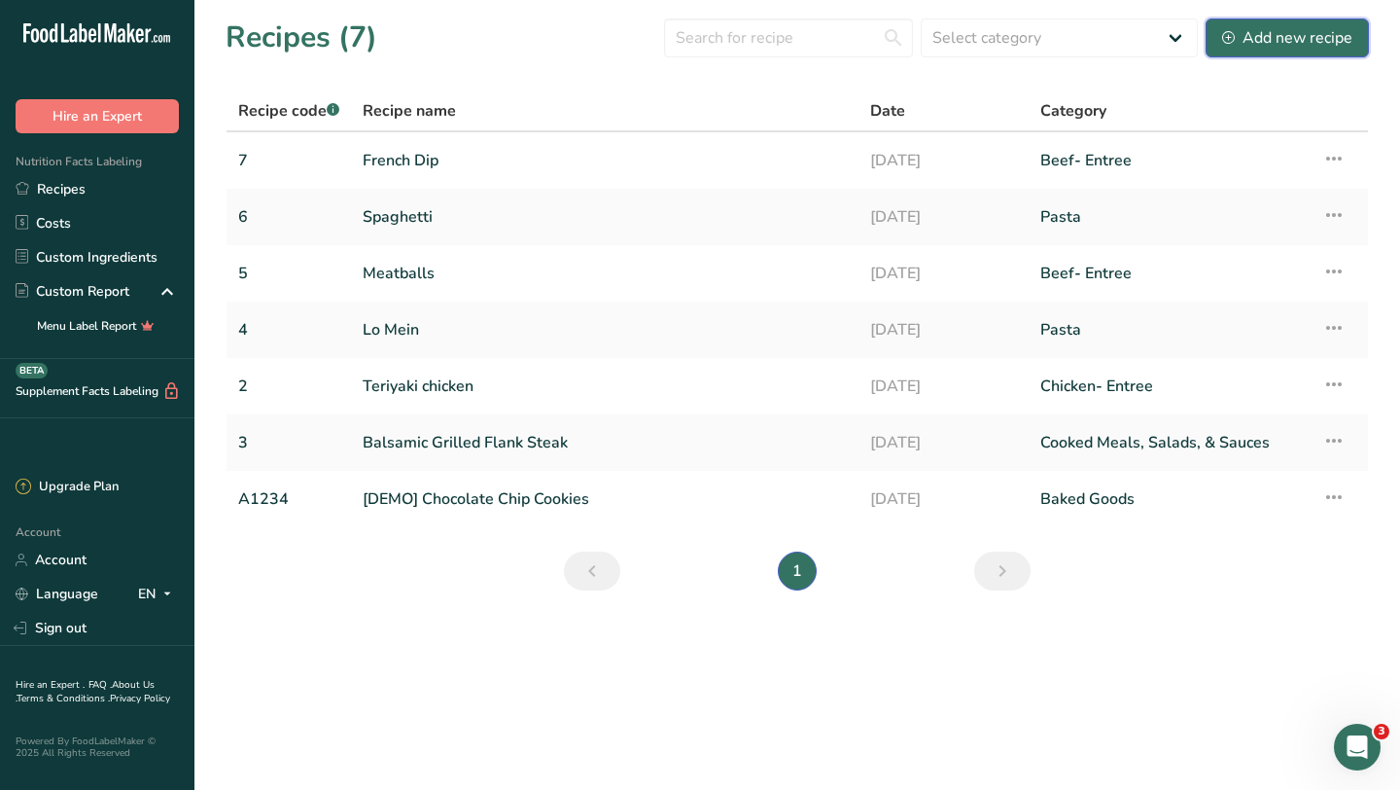
click at [1318, 40] on div "Add new recipe" at bounding box center [1287, 37] width 130 height 23
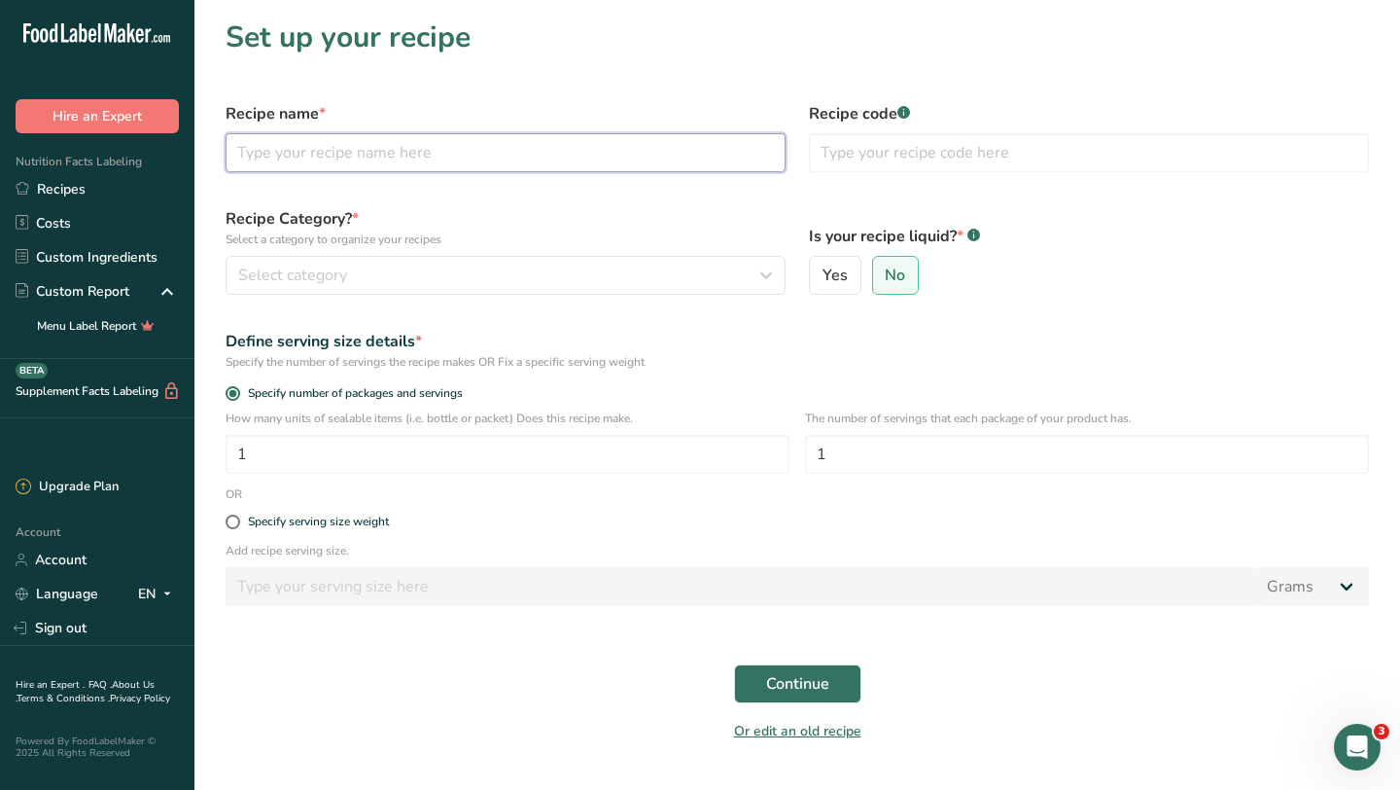
click at [343, 156] on input "text" at bounding box center [506, 152] width 560 height 39
paste input "Au Jus"
type input "Au Jus"
click at [859, 154] on input "text" at bounding box center [1089, 152] width 560 height 39
type input "3764"
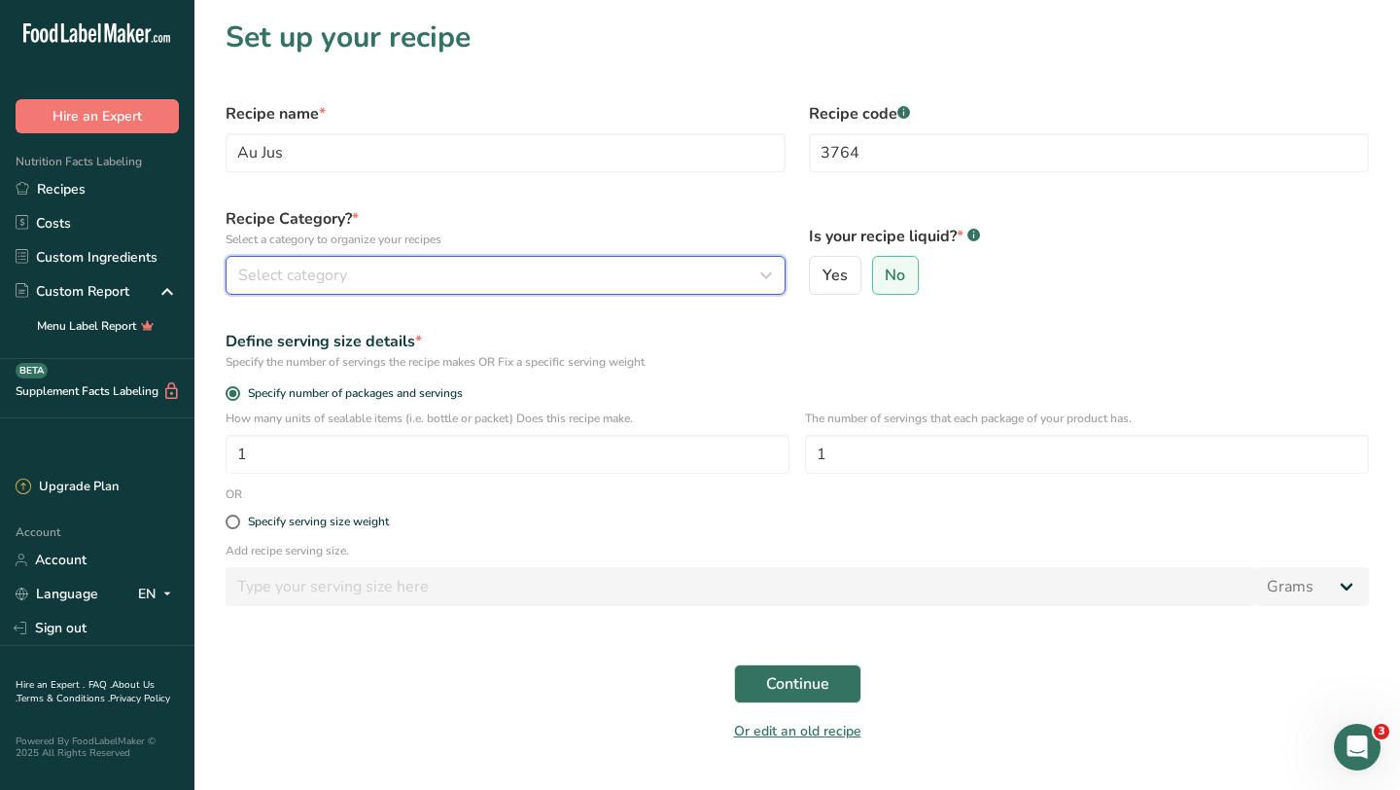
click at [692, 264] on div "Select category" at bounding box center [499, 275] width 523 height 23
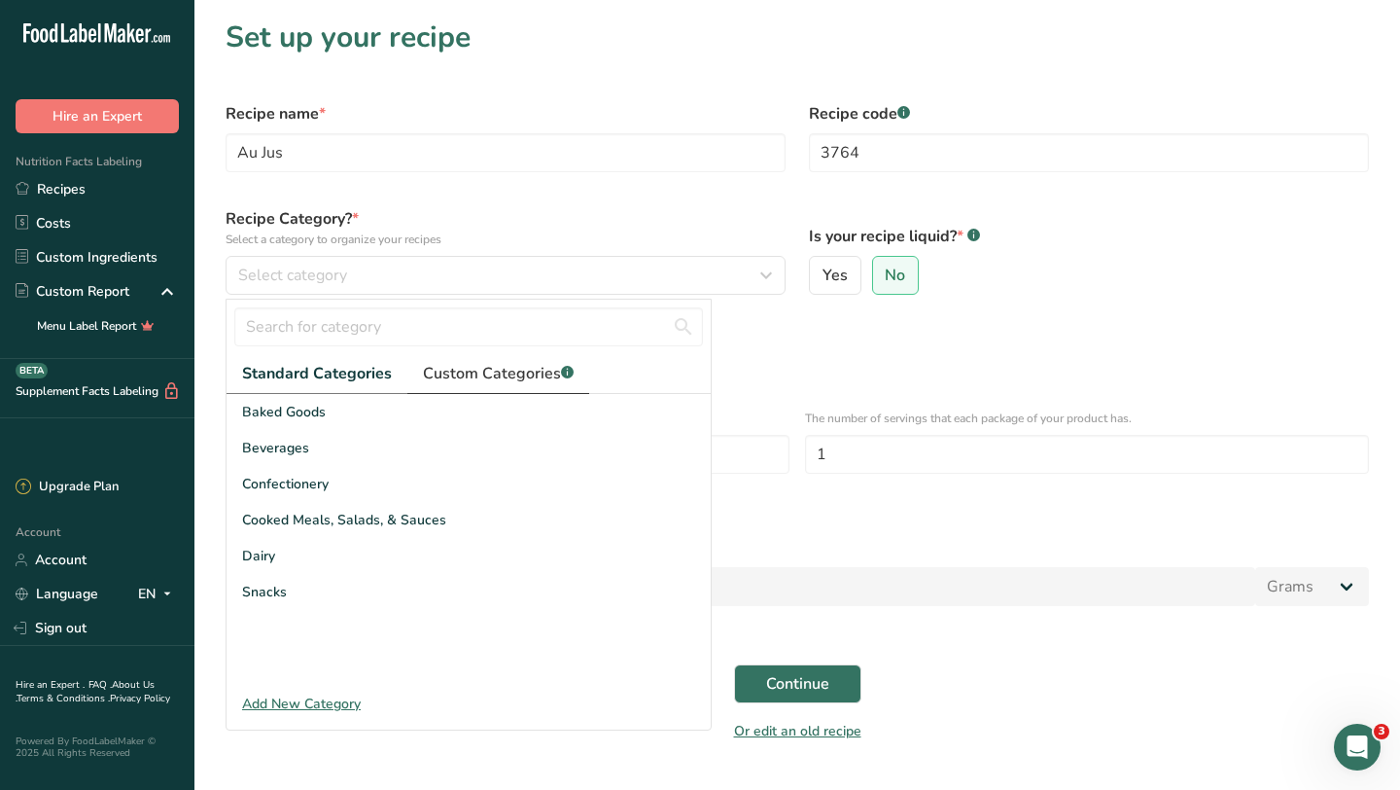
click at [467, 375] on span "Custom Categories .a-a{fill:#347362;}.b-a{fill:#fff;}" at bounding box center [498, 373] width 151 height 23
click at [291, 706] on div "Add New Category" at bounding box center [469, 703] width 484 height 20
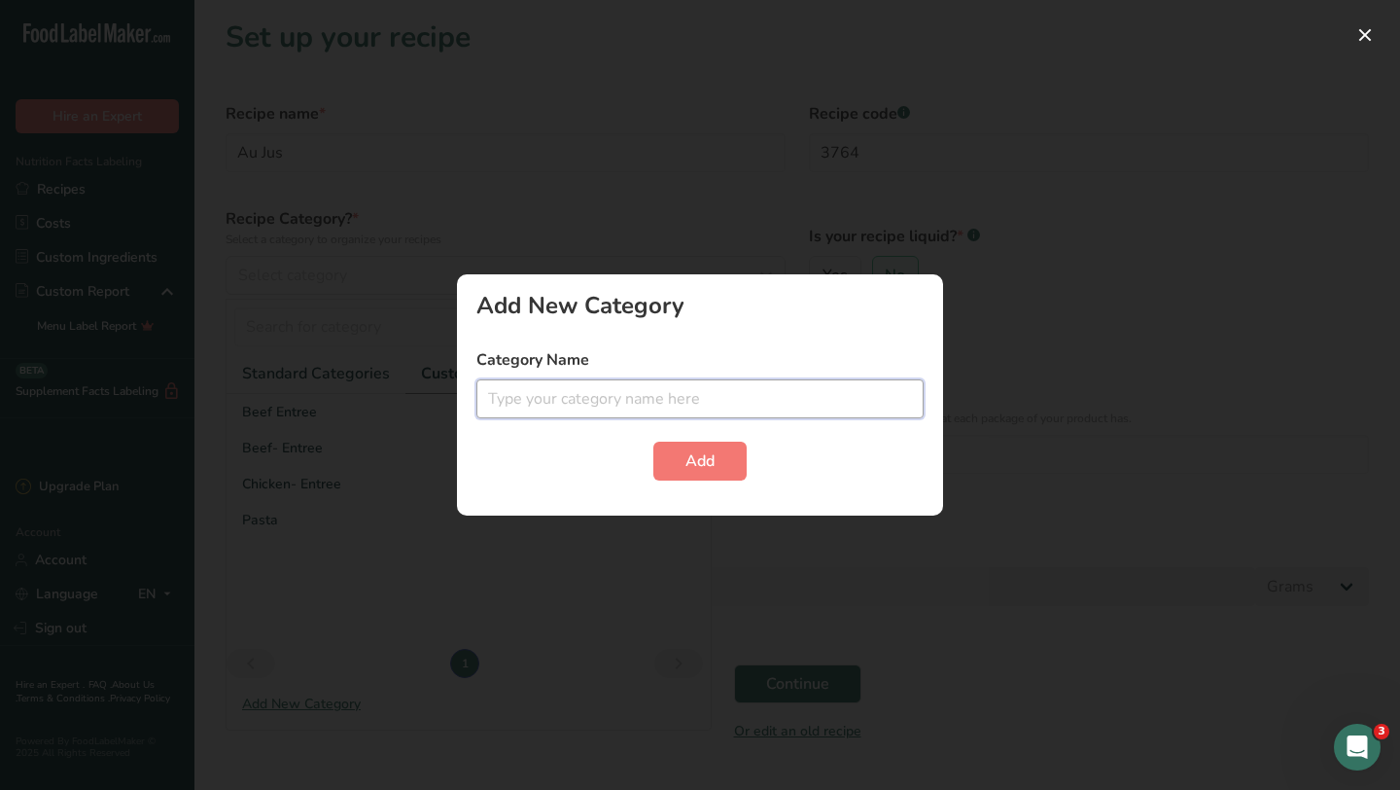
click at [512, 390] on input "text" at bounding box center [699, 398] width 447 height 39
type input "gravy, sauces"
click at [722, 456] on button "Add" at bounding box center [699, 460] width 93 height 39
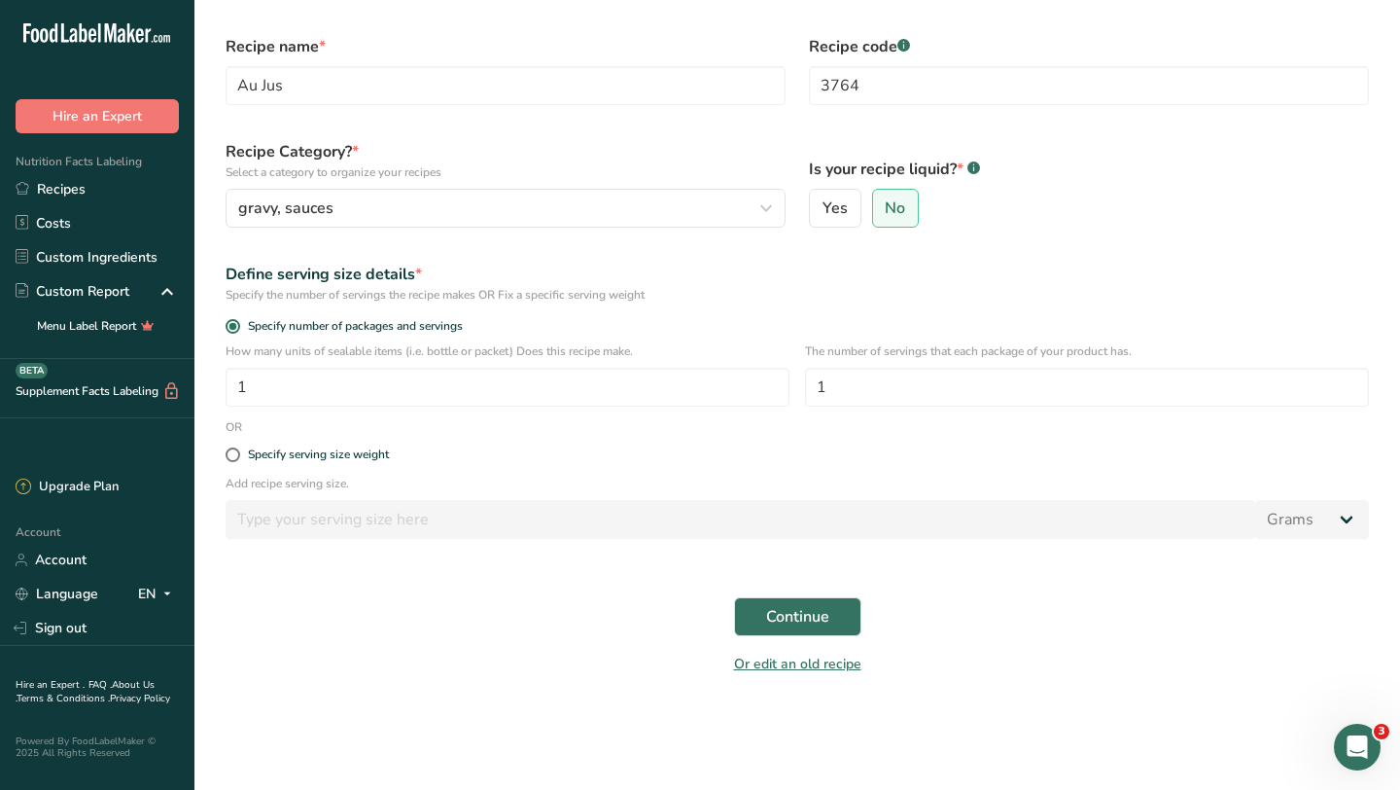
scroll to position [69, 0]
click at [461, 372] on input "1" at bounding box center [508, 385] width 564 height 39
type input "50"
click at [868, 381] on input "1" at bounding box center [1087, 385] width 564 height 39
click at [819, 605] on span "Continue" at bounding box center [797, 614] width 63 height 23
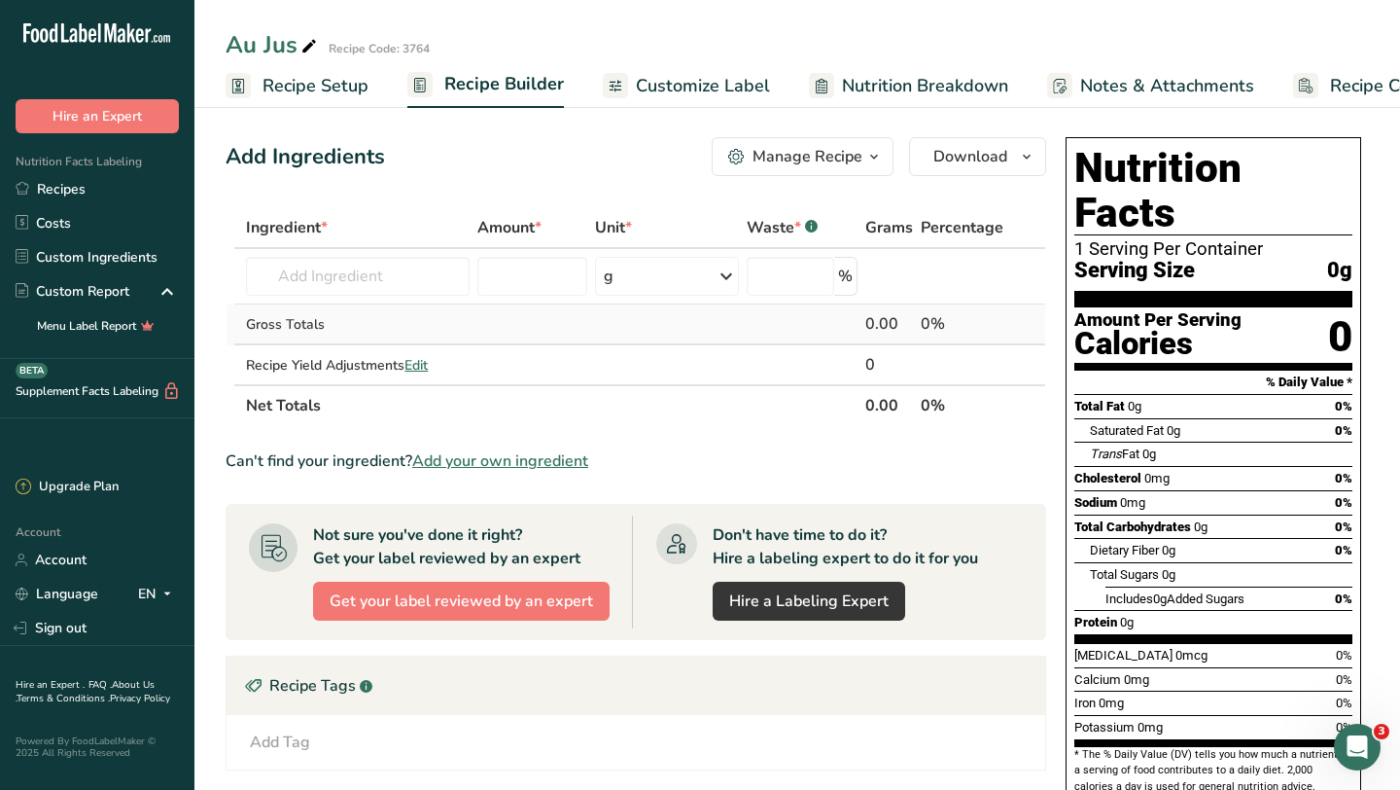
scroll to position [2, 0]
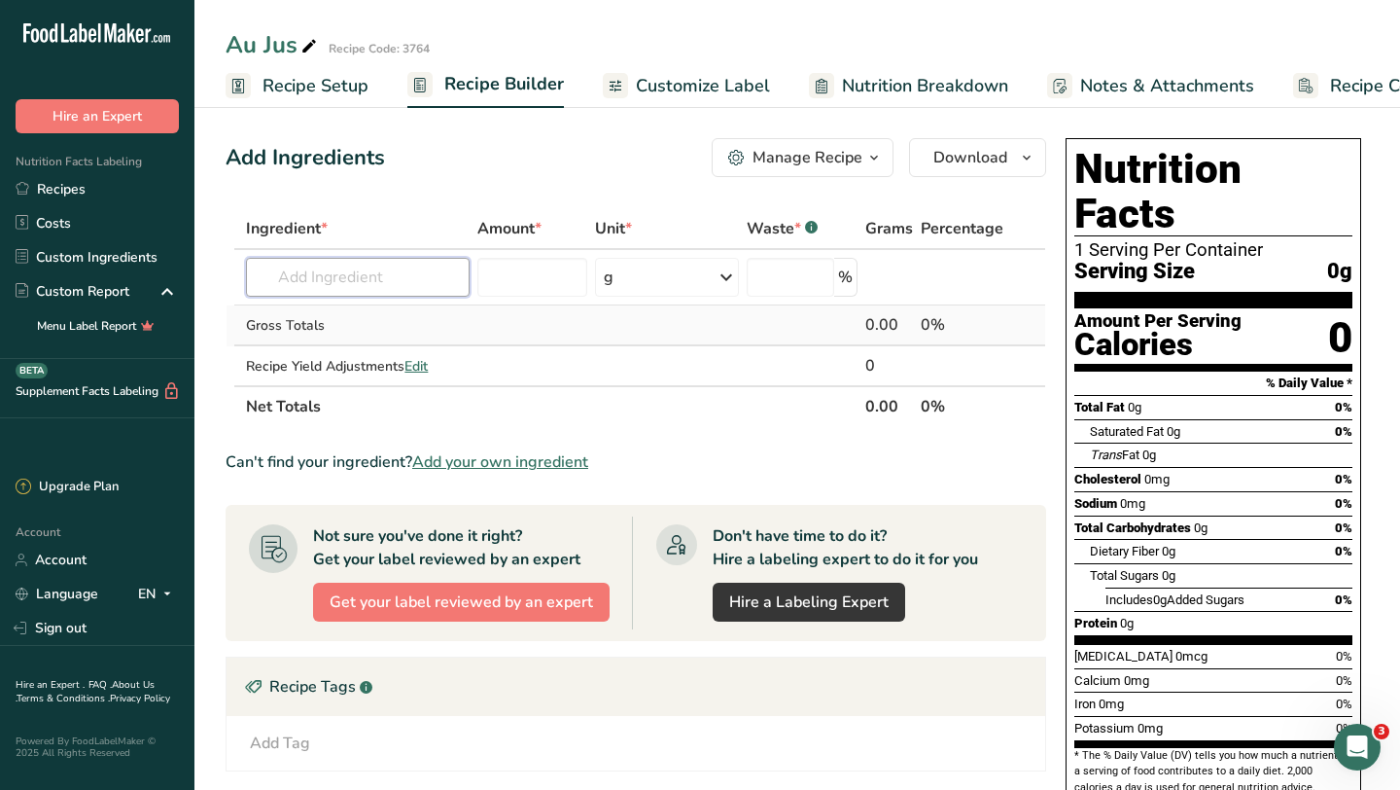
click at [455, 282] on input "text" at bounding box center [358, 277] width 224 height 39
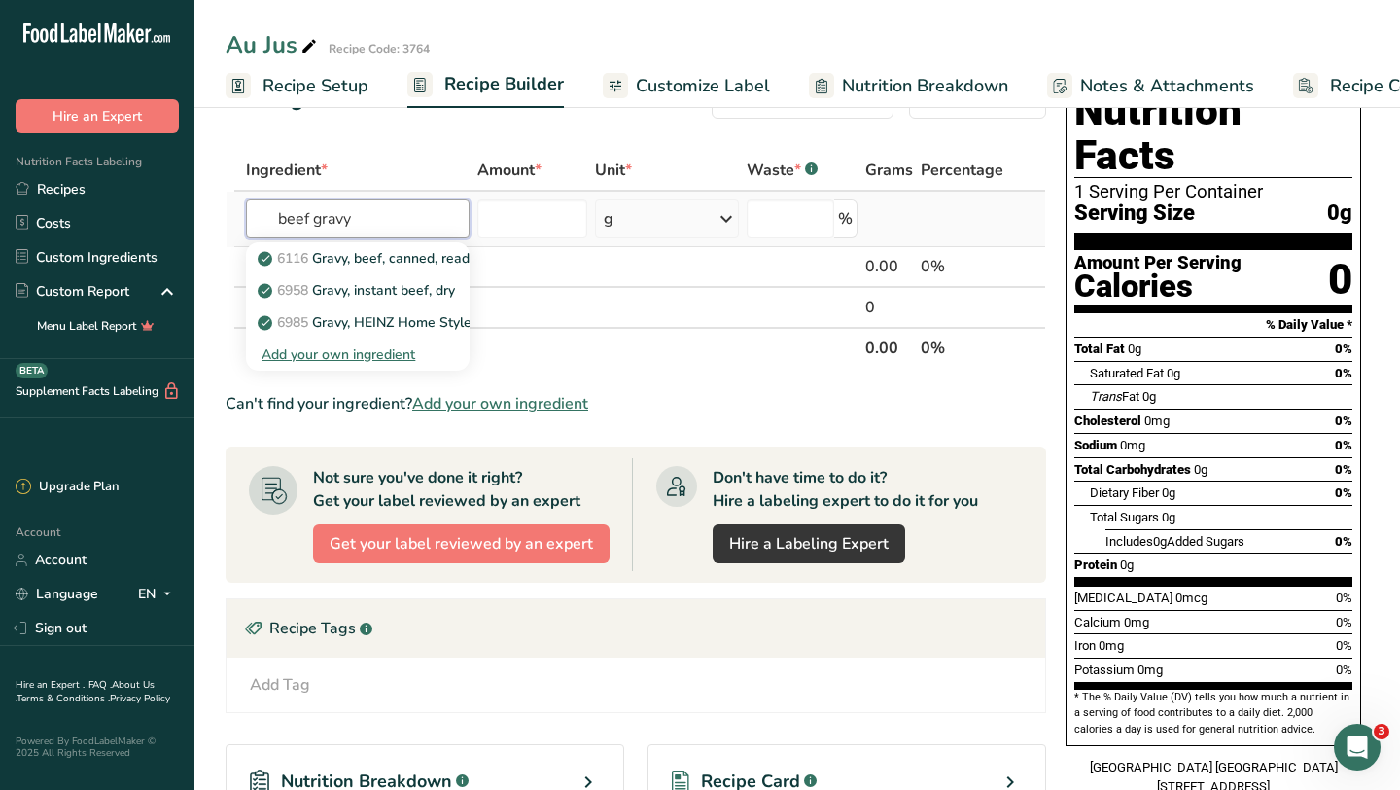
scroll to position [61, 0]
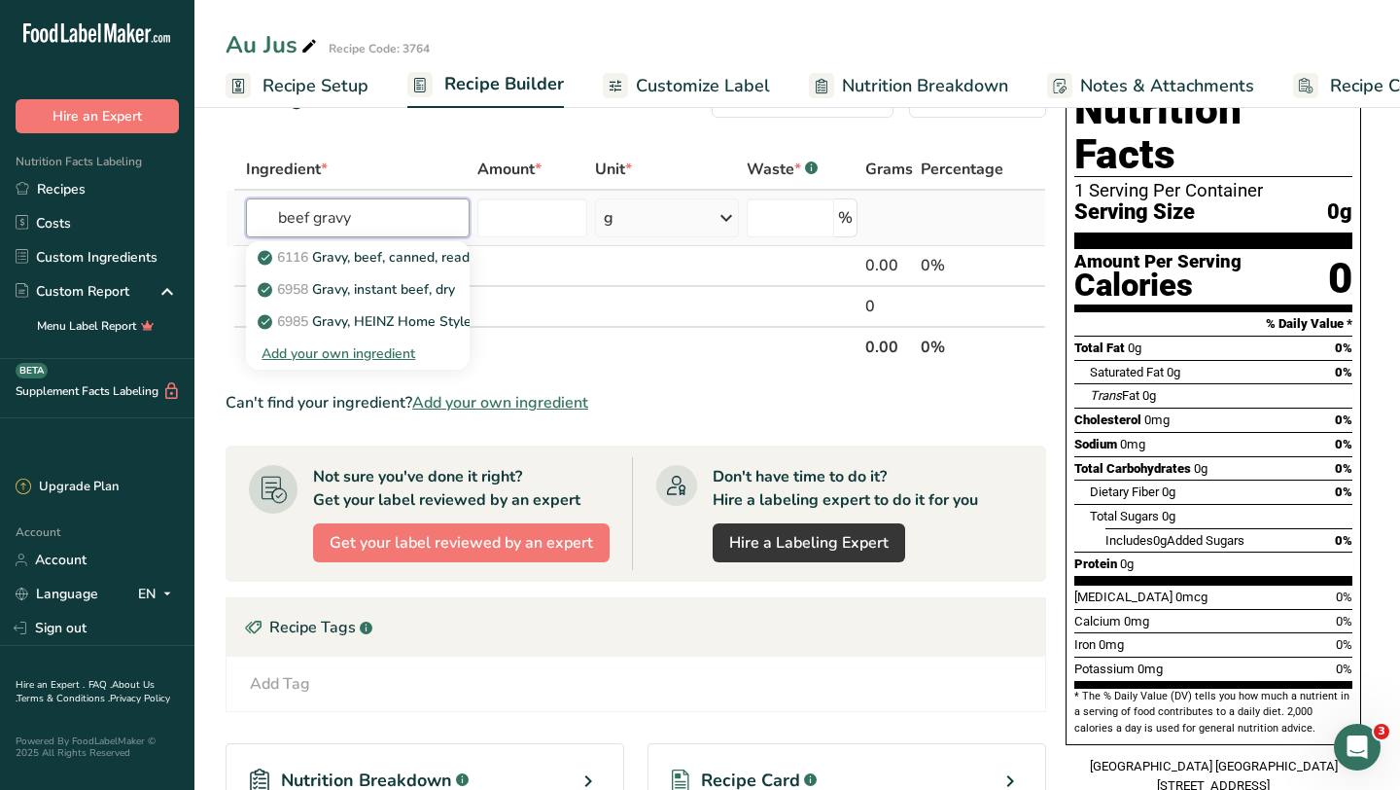
type input "beef gravy"
click at [396, 349] on div "Add your own ingredient" at bounding box center [358, 353] width 193 height 20
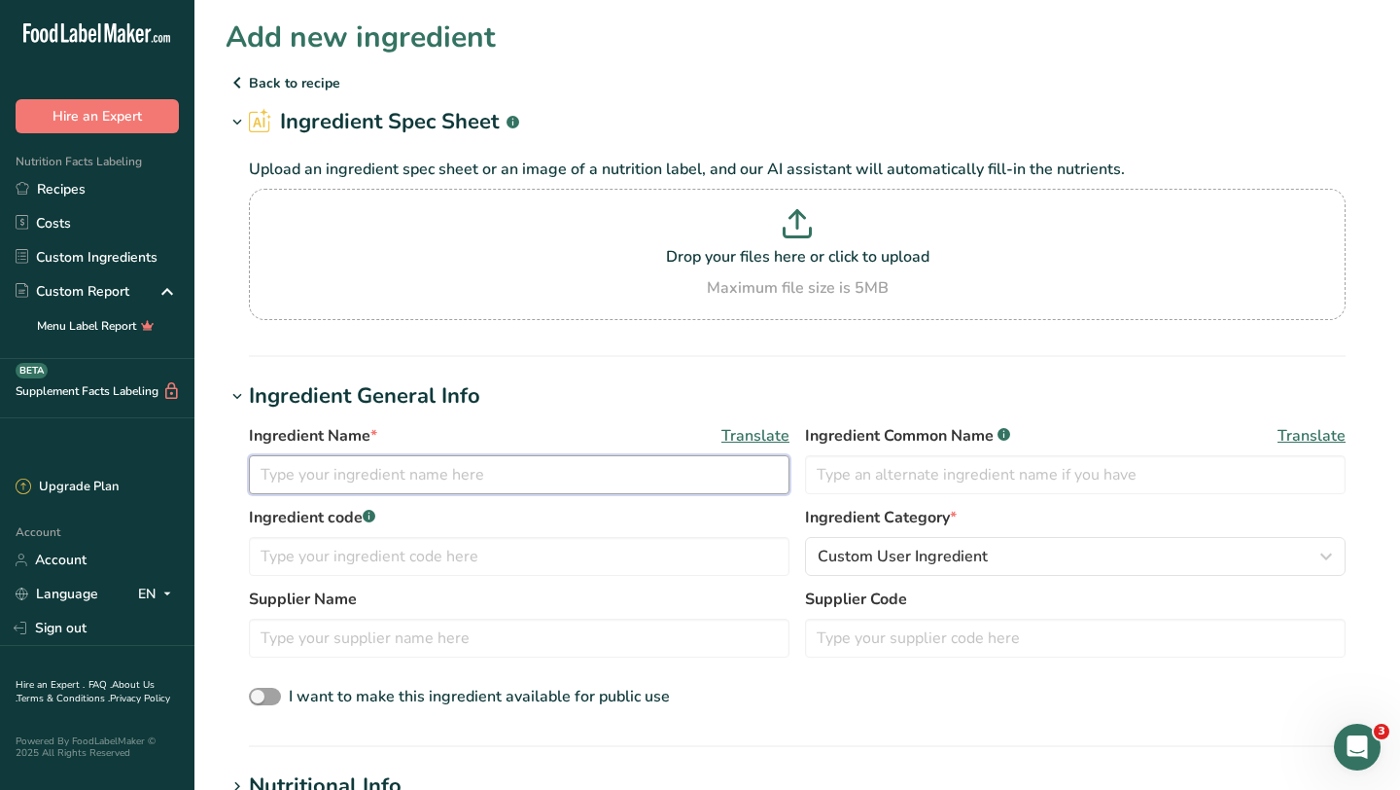
click at [406, 475] on input "text" at bounding box center [519, 474] width 541 height 39
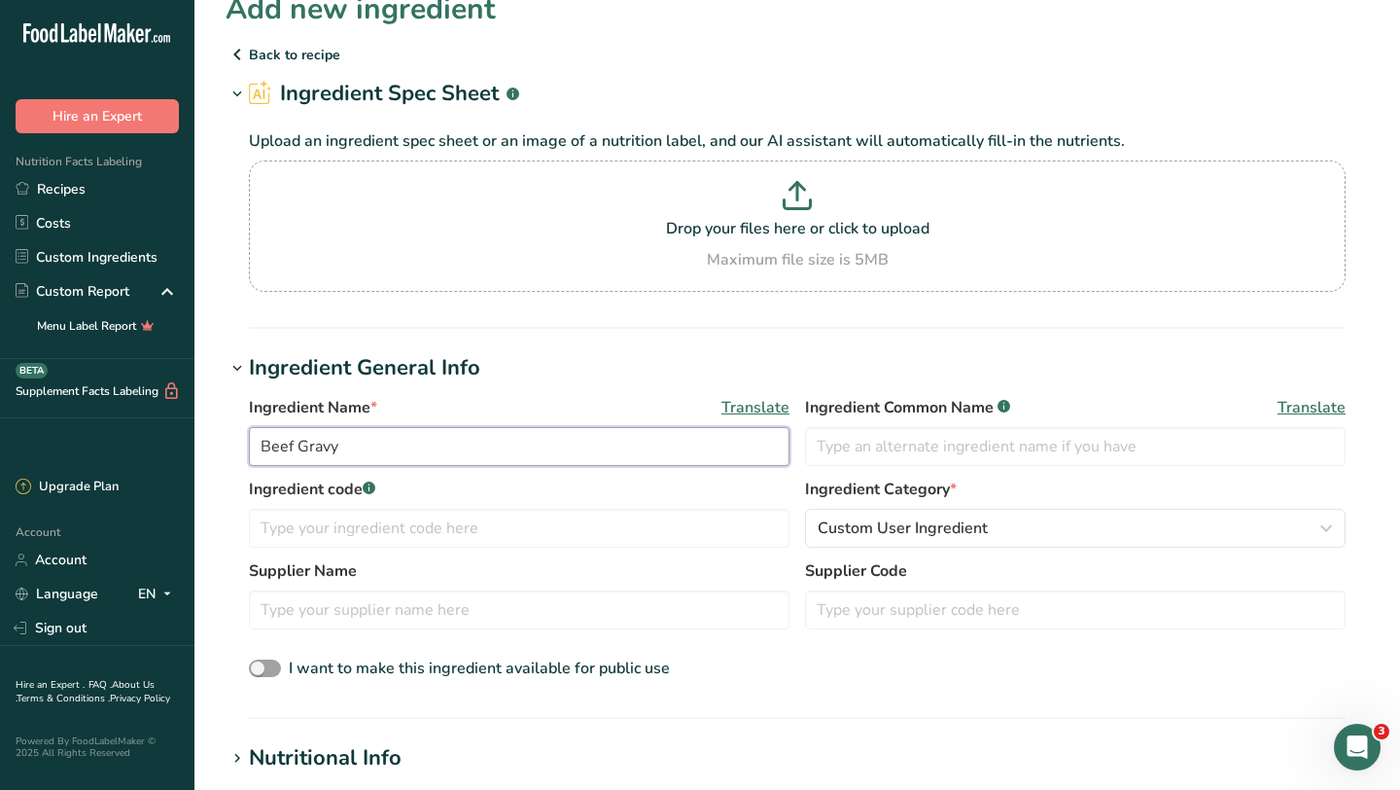
scroll to position [44, 0]
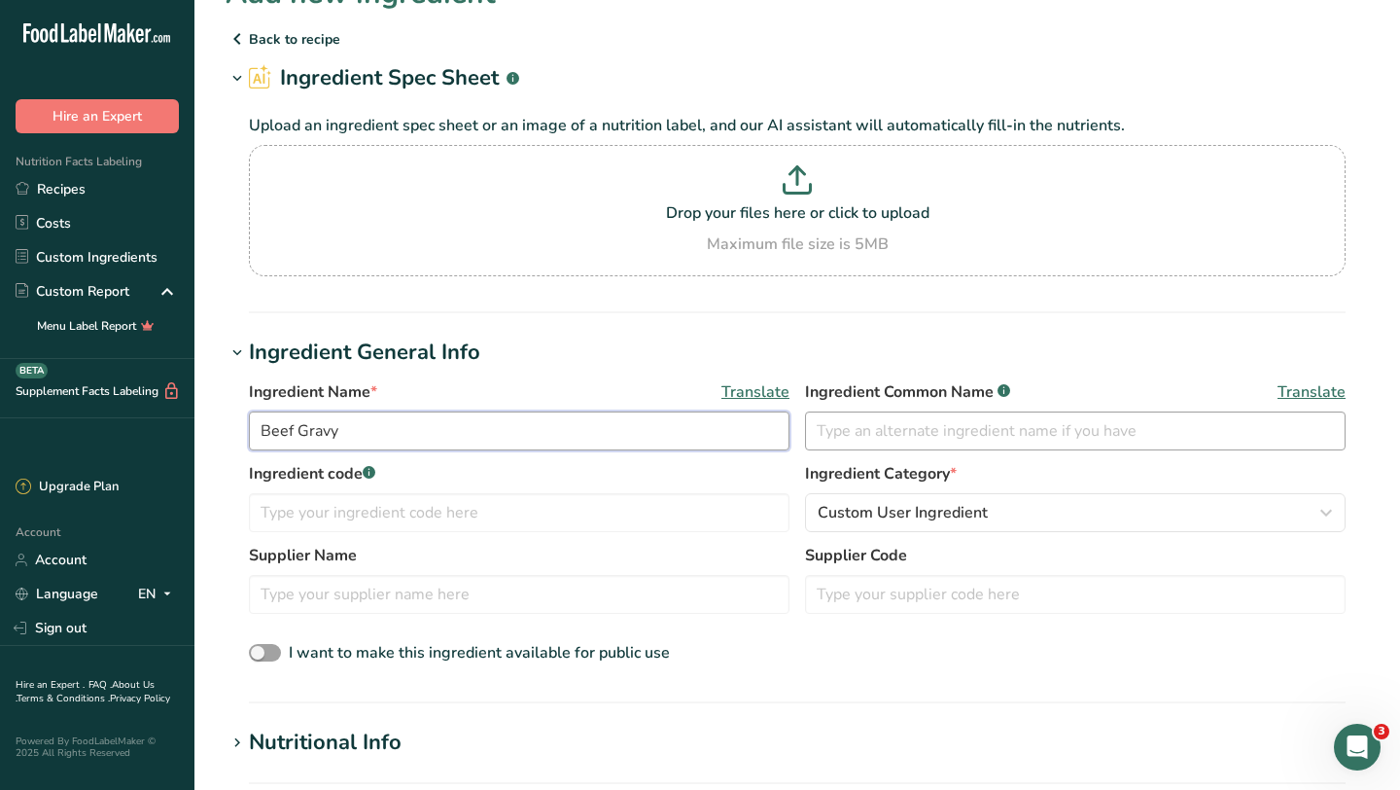
type input "Beef Gravy"
click at [850, 440] on input "text" at bounding box center [1075, 430] width 541 height 39
type input "2653"
click at [372, 427] on input "Beef Gravy" at bounding box center [519, 430] width 541 height 39
type input "Beef Gravy Mix"
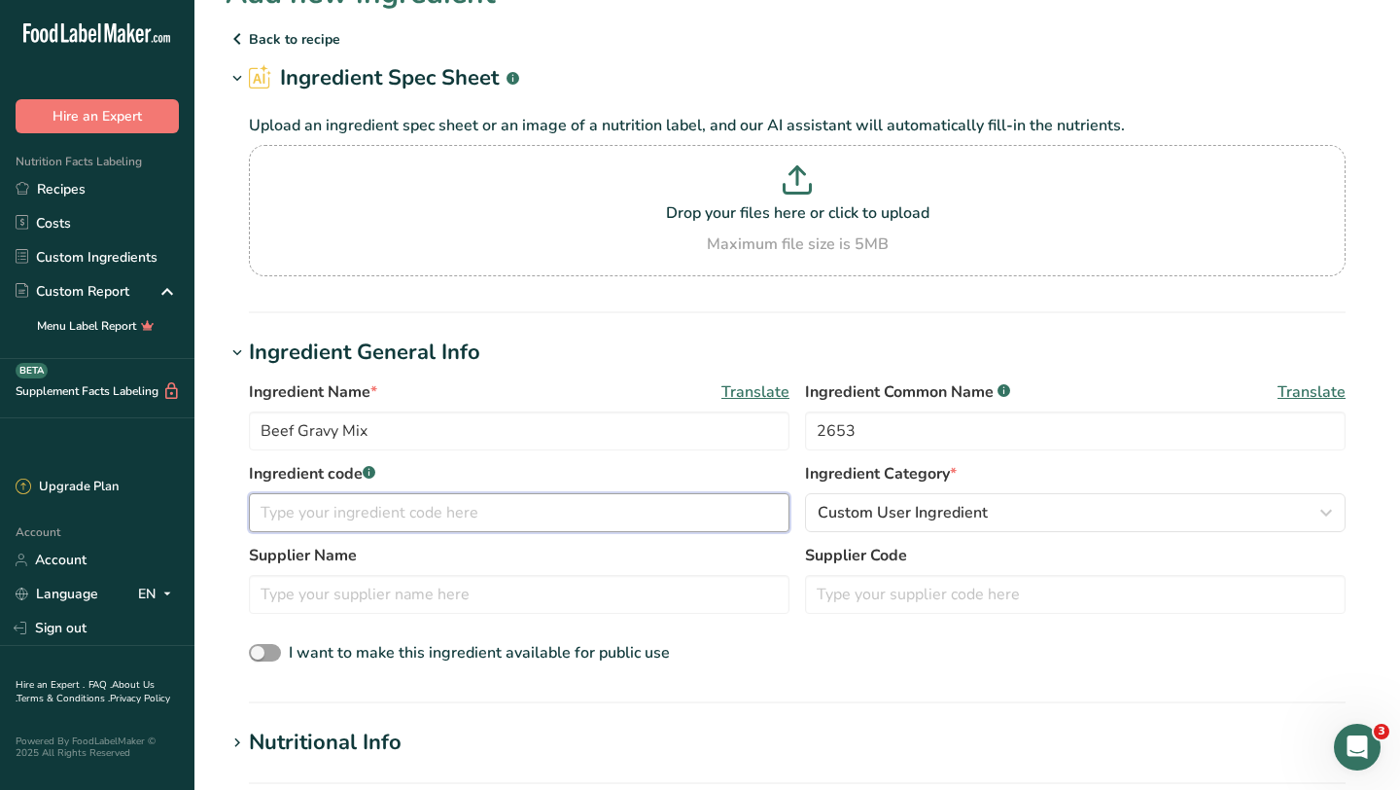
click at [306, 502] on input "text" at bounding box center [519, 512] width 541 height 39
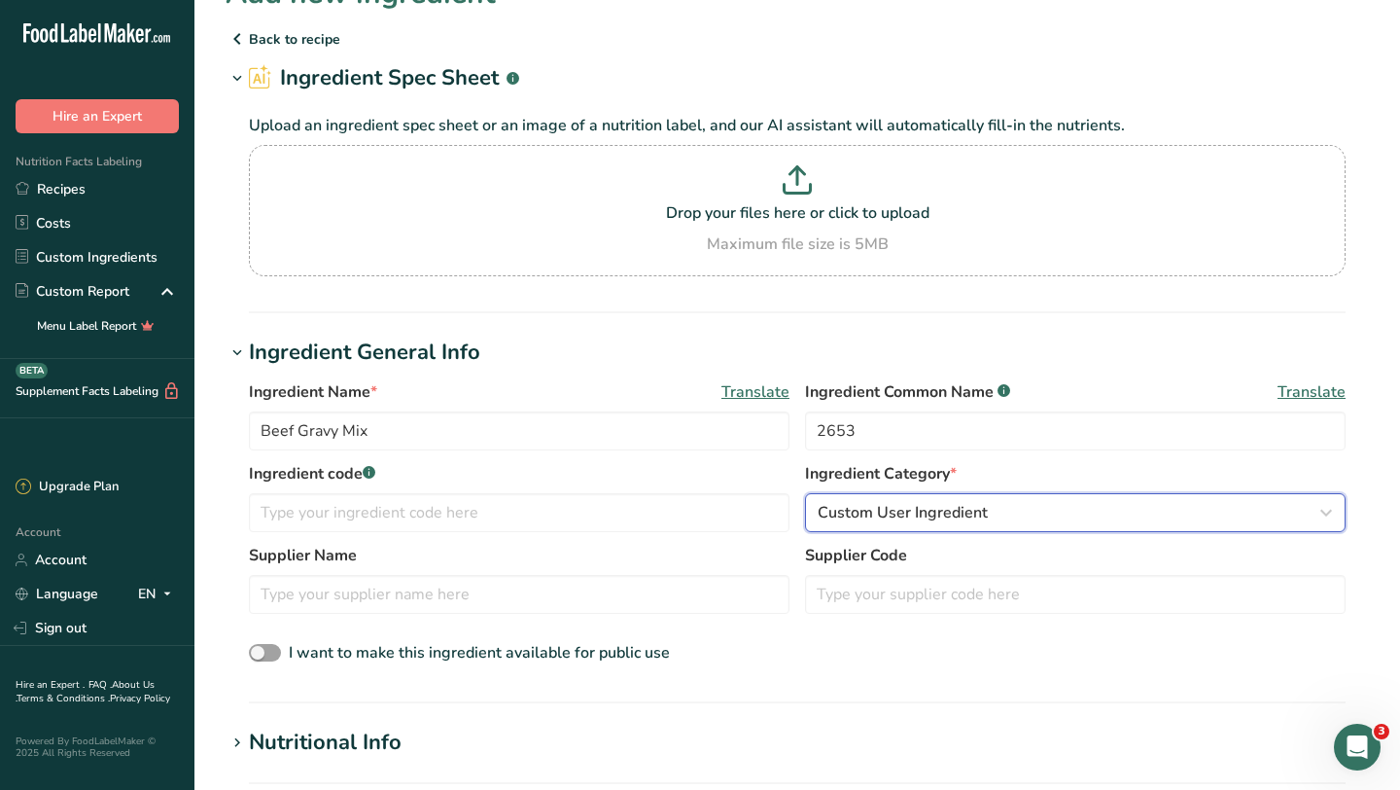
click at [1045, 514] on div "Custom User Ingredient" at bounding box center [1070, 512] width 504 height 23
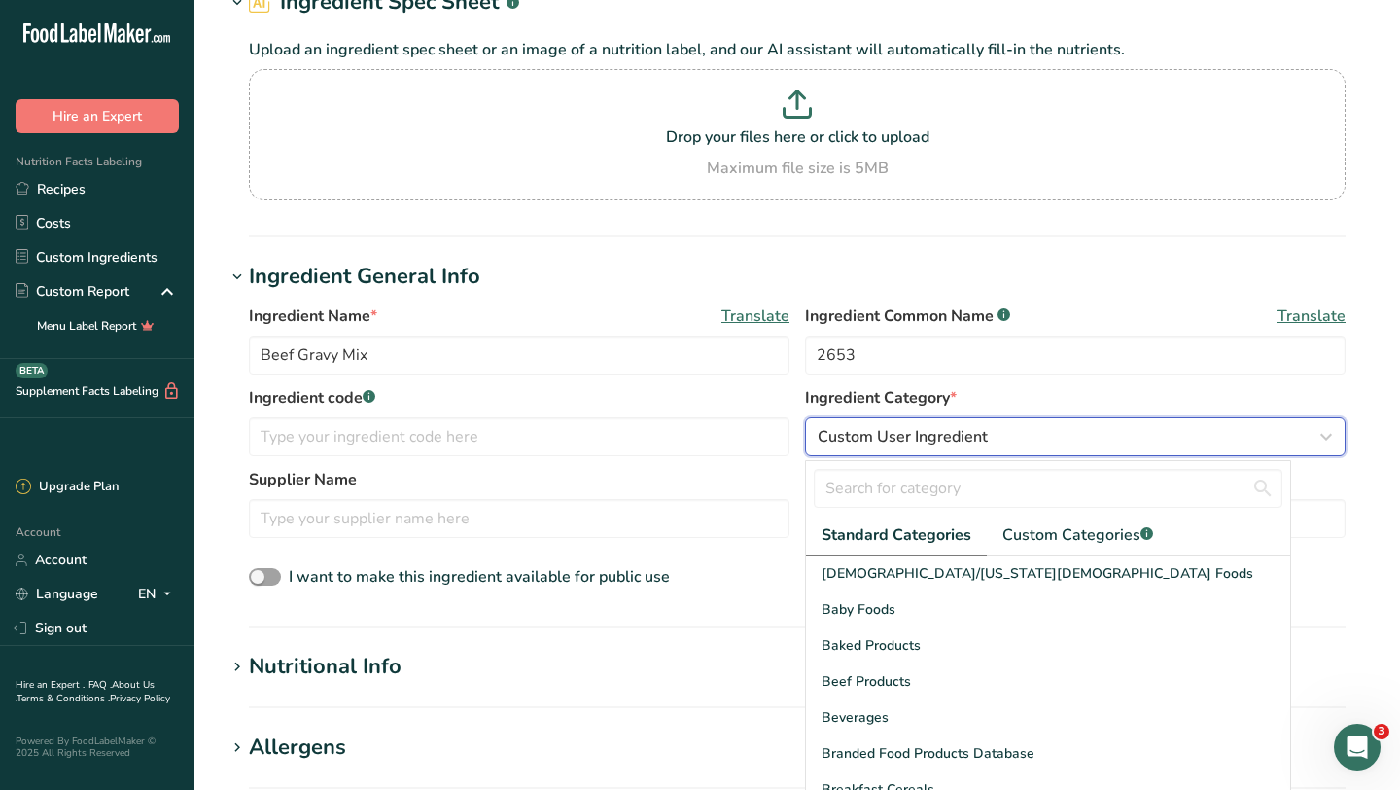
scroll to position [134, 0]
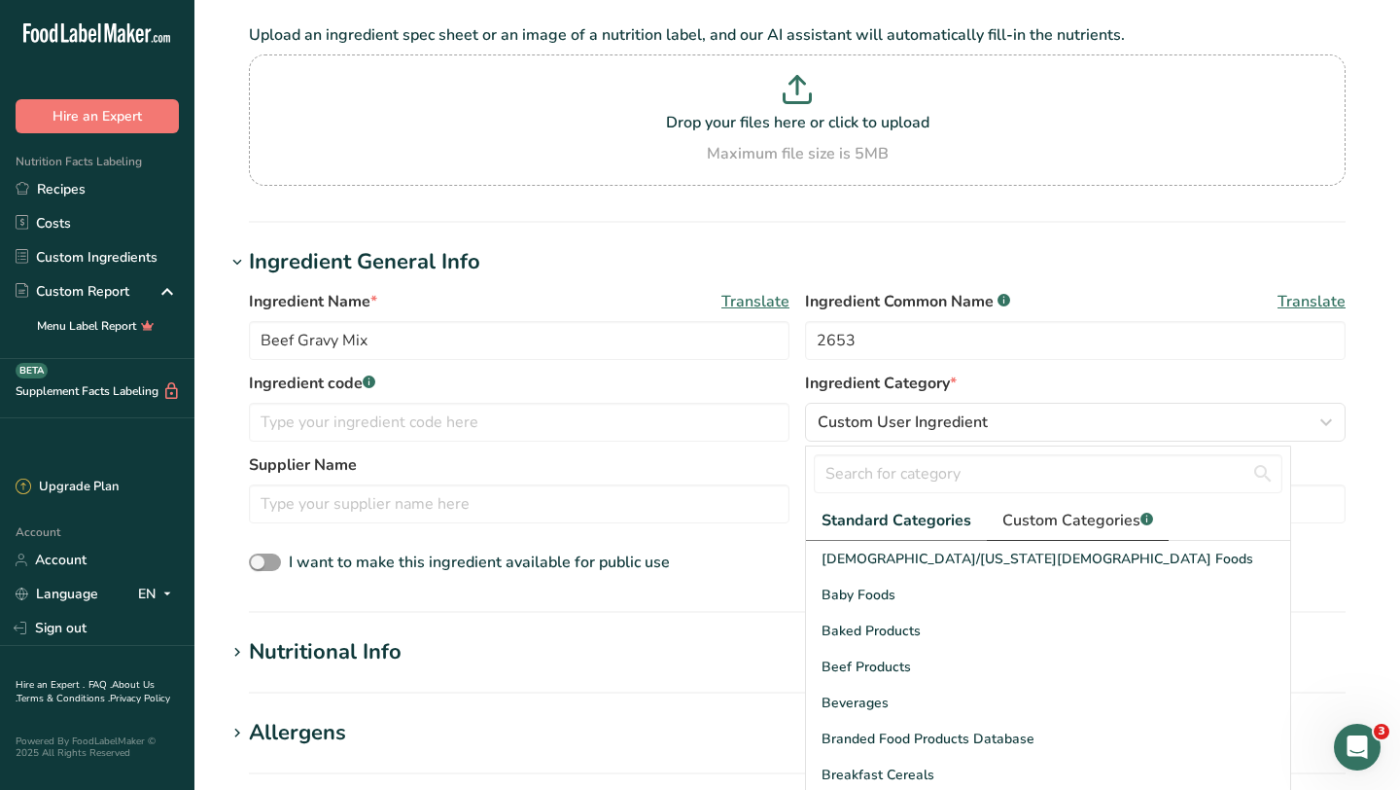
click at [1048, 514] on span "Custom Categories .a-a{fill:#347362;}.b-a{fill:#fff;}" at bounding box center [1078, 520] width 151 height 23
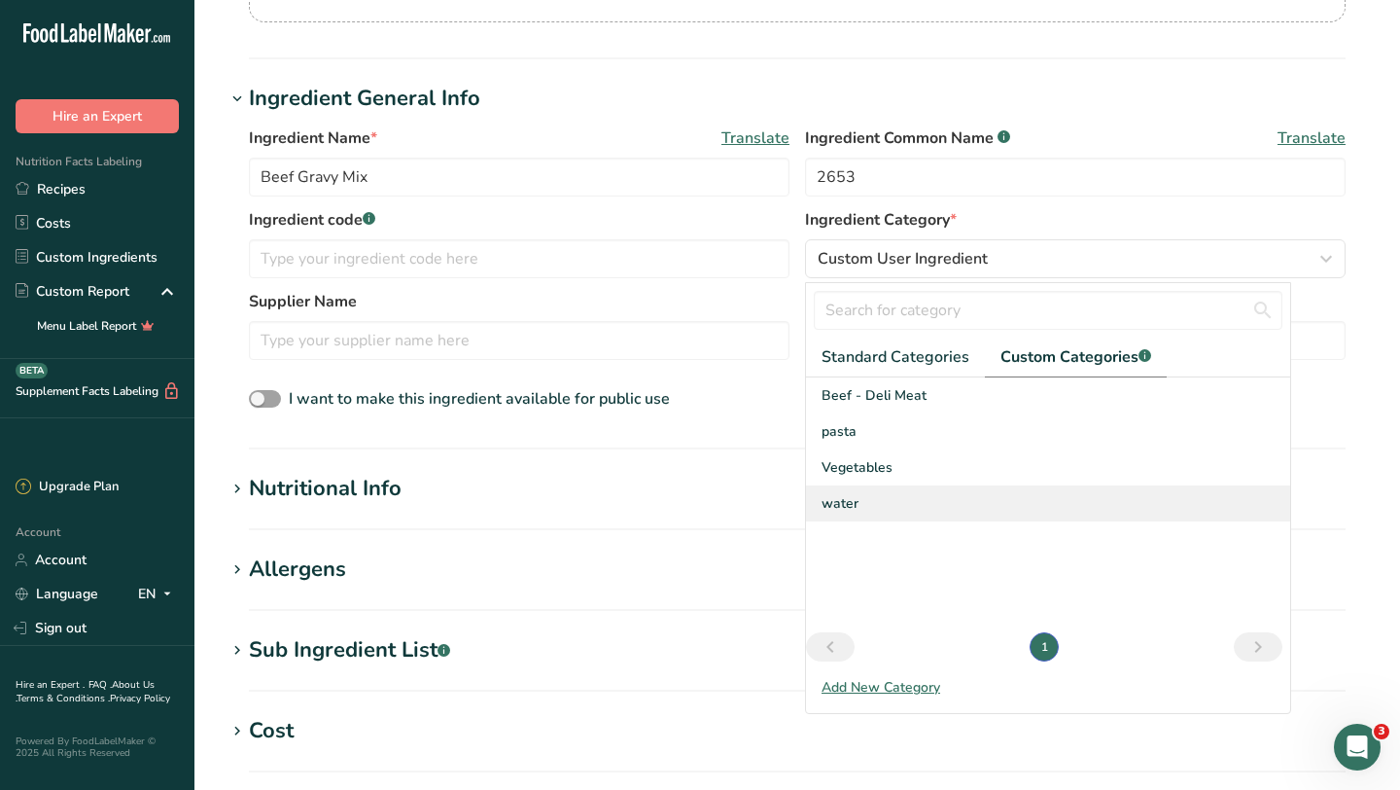
scroll to position [307, 0]
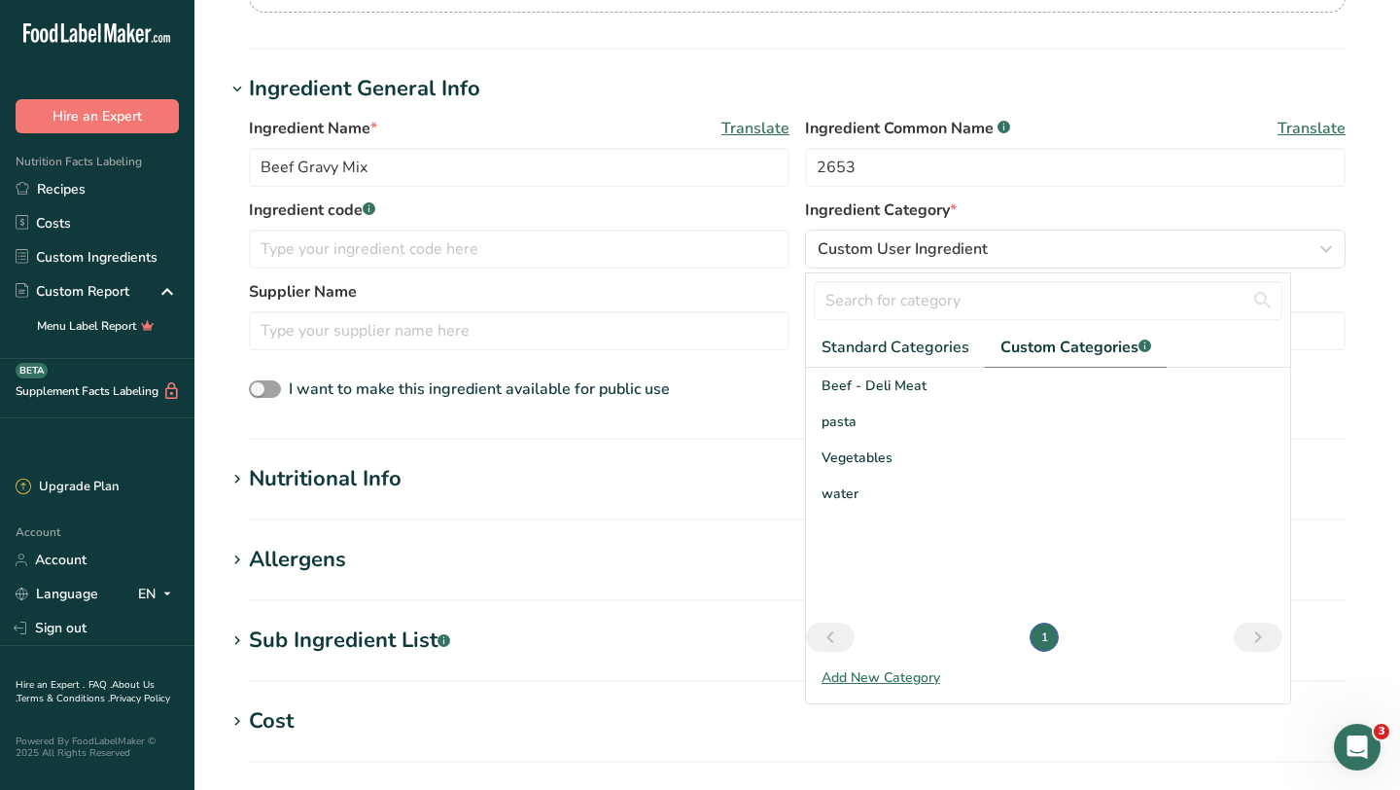
click at [1238, 635] on link "Next page" at bounding box center [1258, 636] width 49 height 29
click at [865, 681] on div "Add New Category" at bounding box center [1048, 677] width 484 height 20
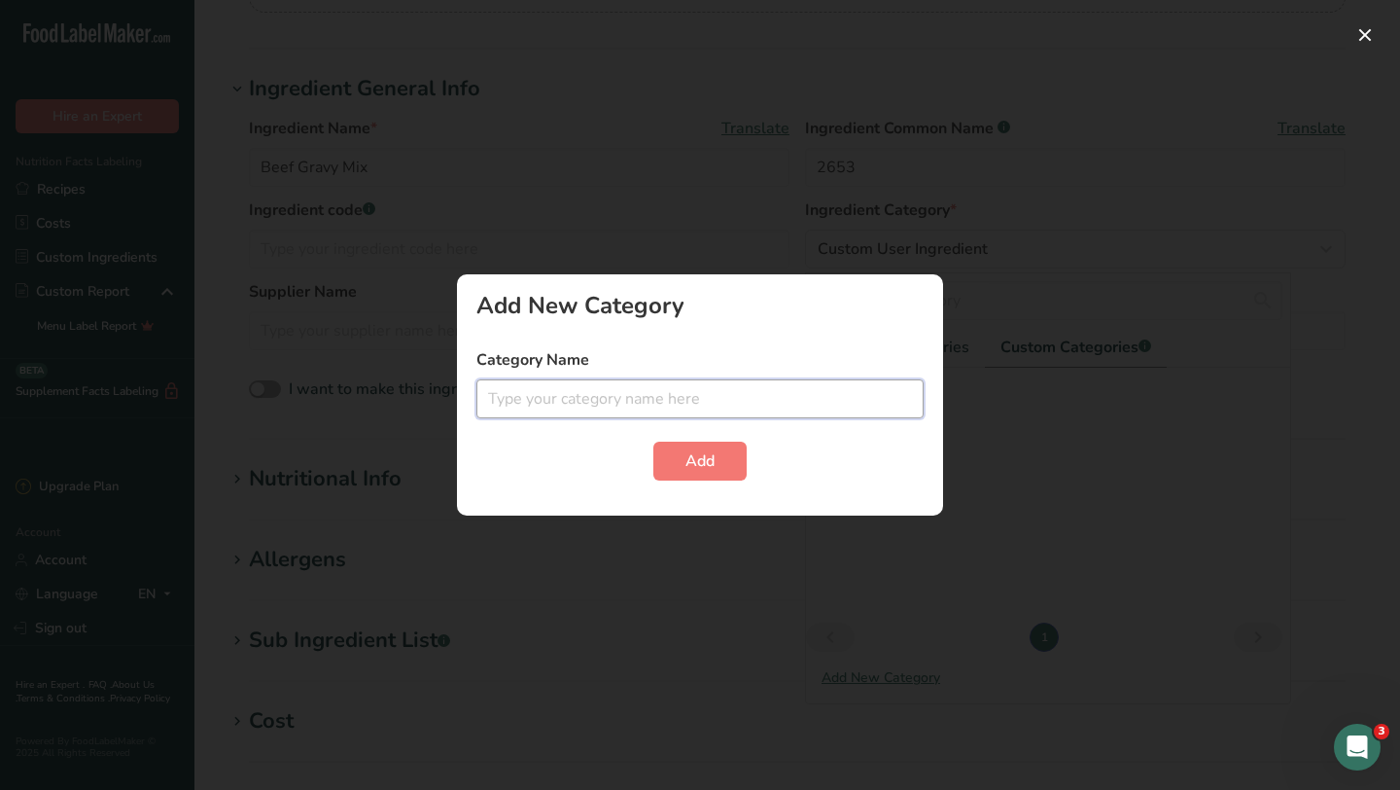
click at [688, 389] on input "text" at bounding box center [699, 398] width 447 height 39
type input "gravies/sauces"
click at [719, 467] on button "Add" at bounding box center [699, 460] width 93 height 39
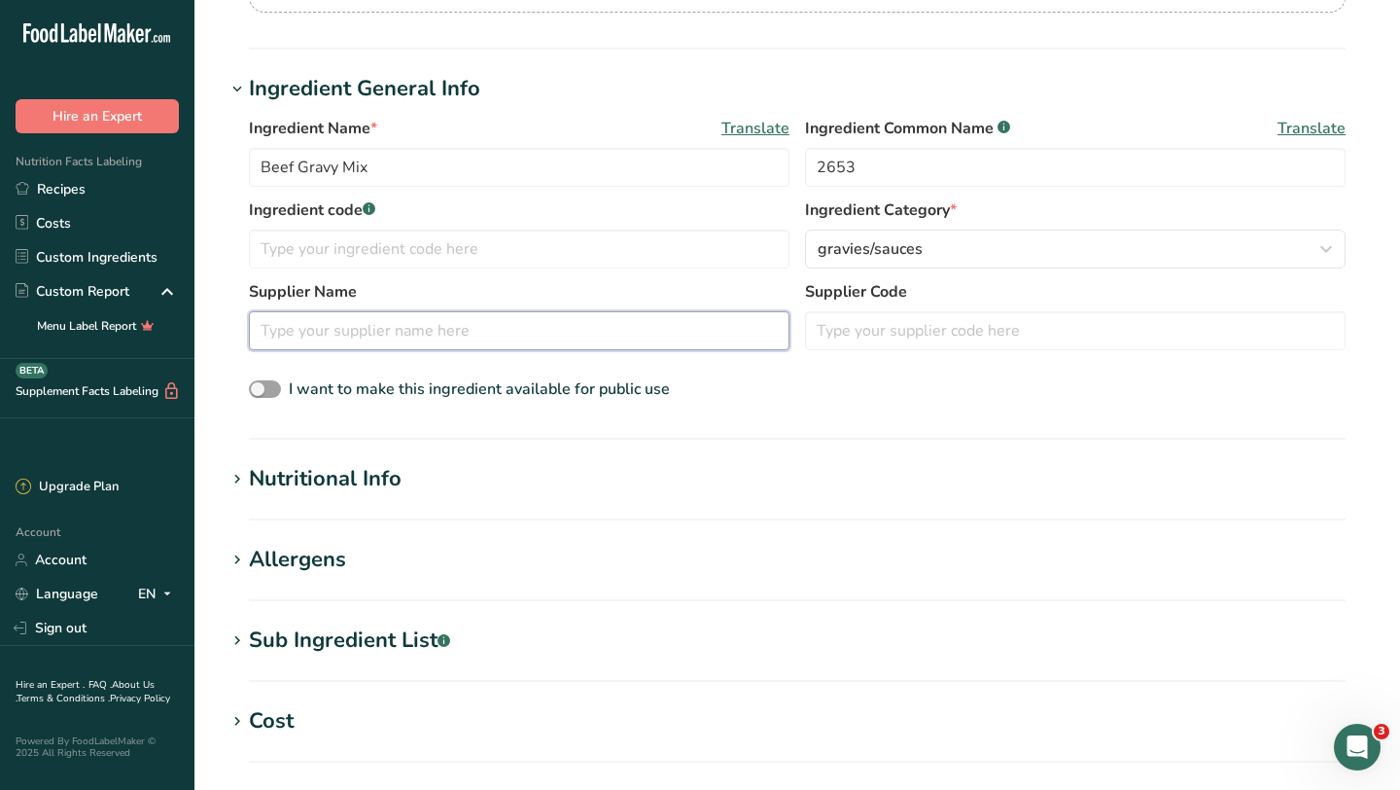
click at [321, 342] on input "text" at bounding box center [519, 330] width 541 height 39
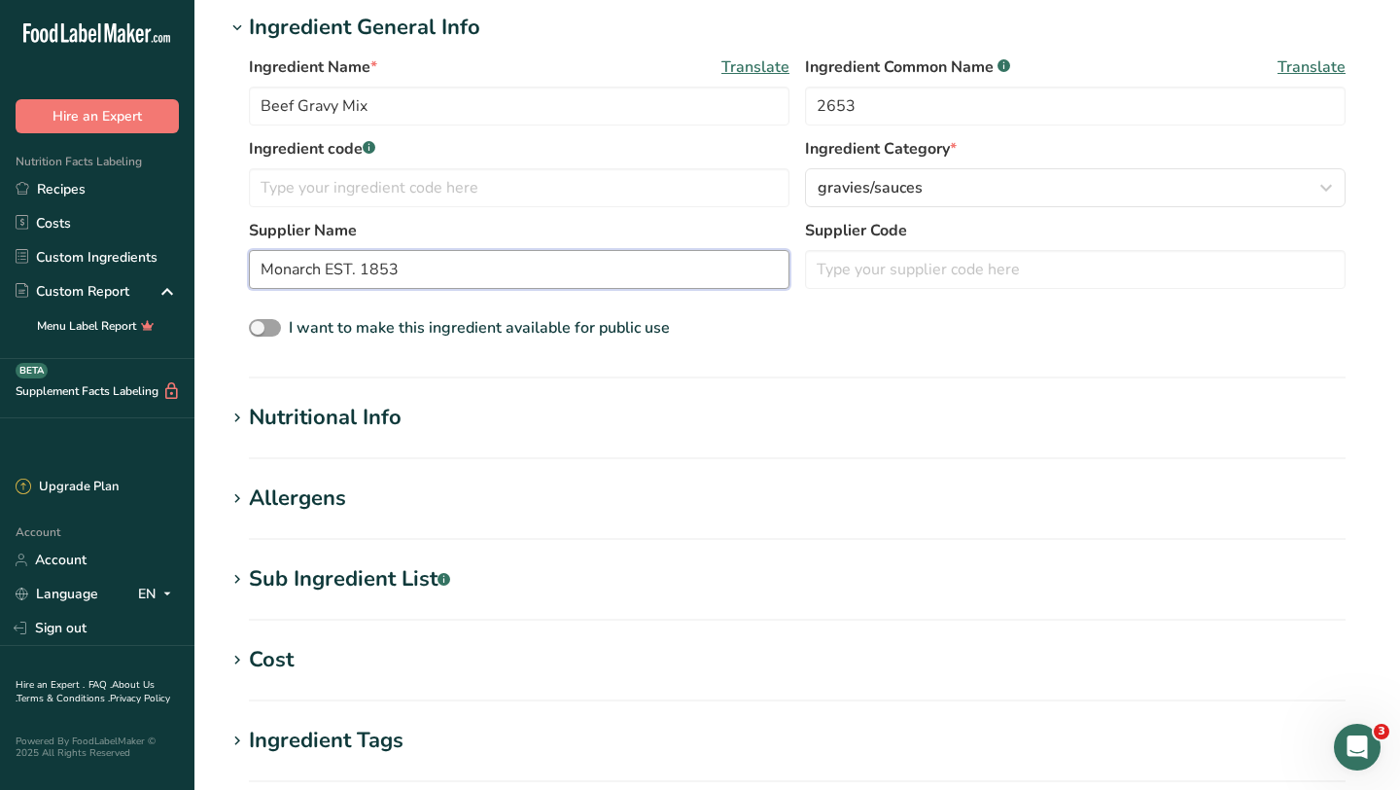
scroll to position [375, 0]
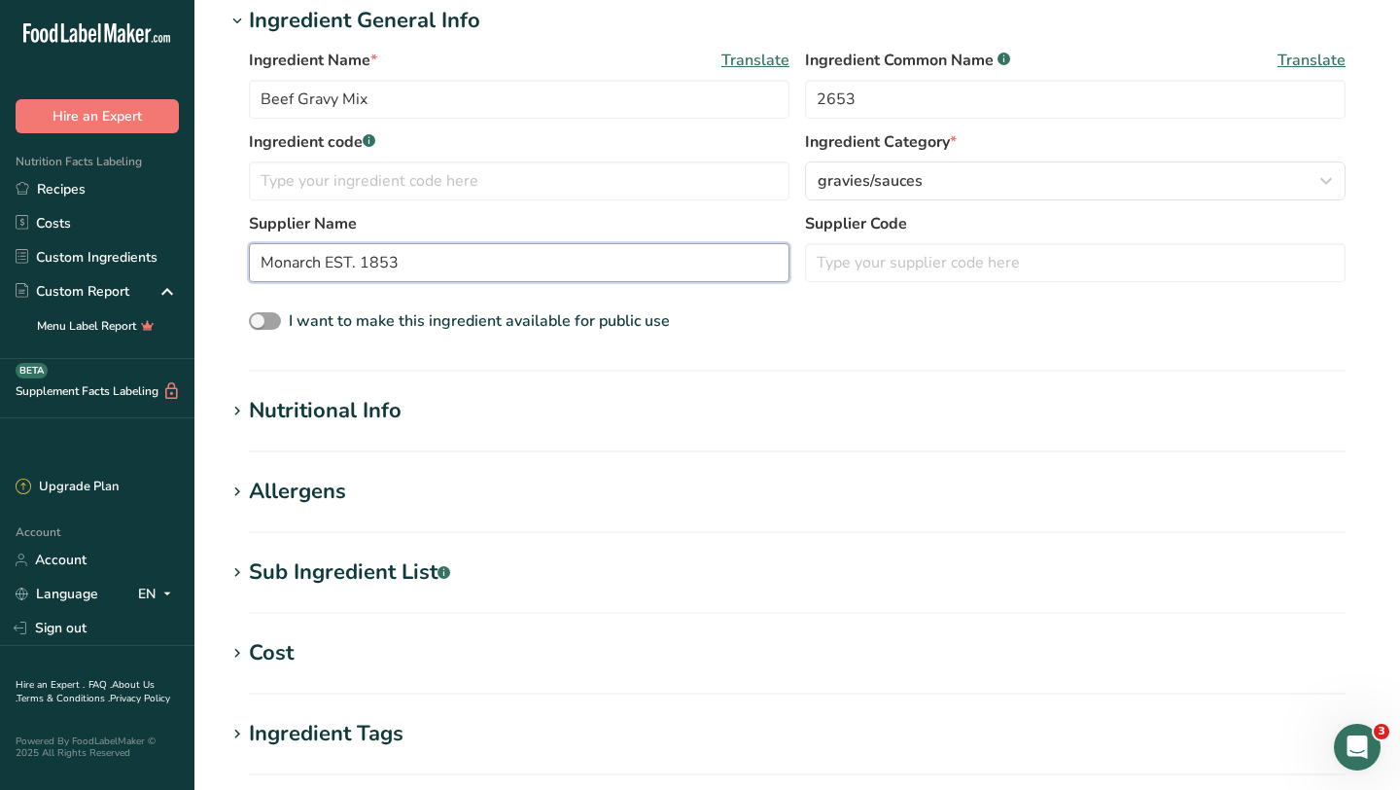
type input "Monarch EST. 1853"
click at [300, 415] on div "Nutritional Info" at bounding box center [325, 411] width 153 height 32
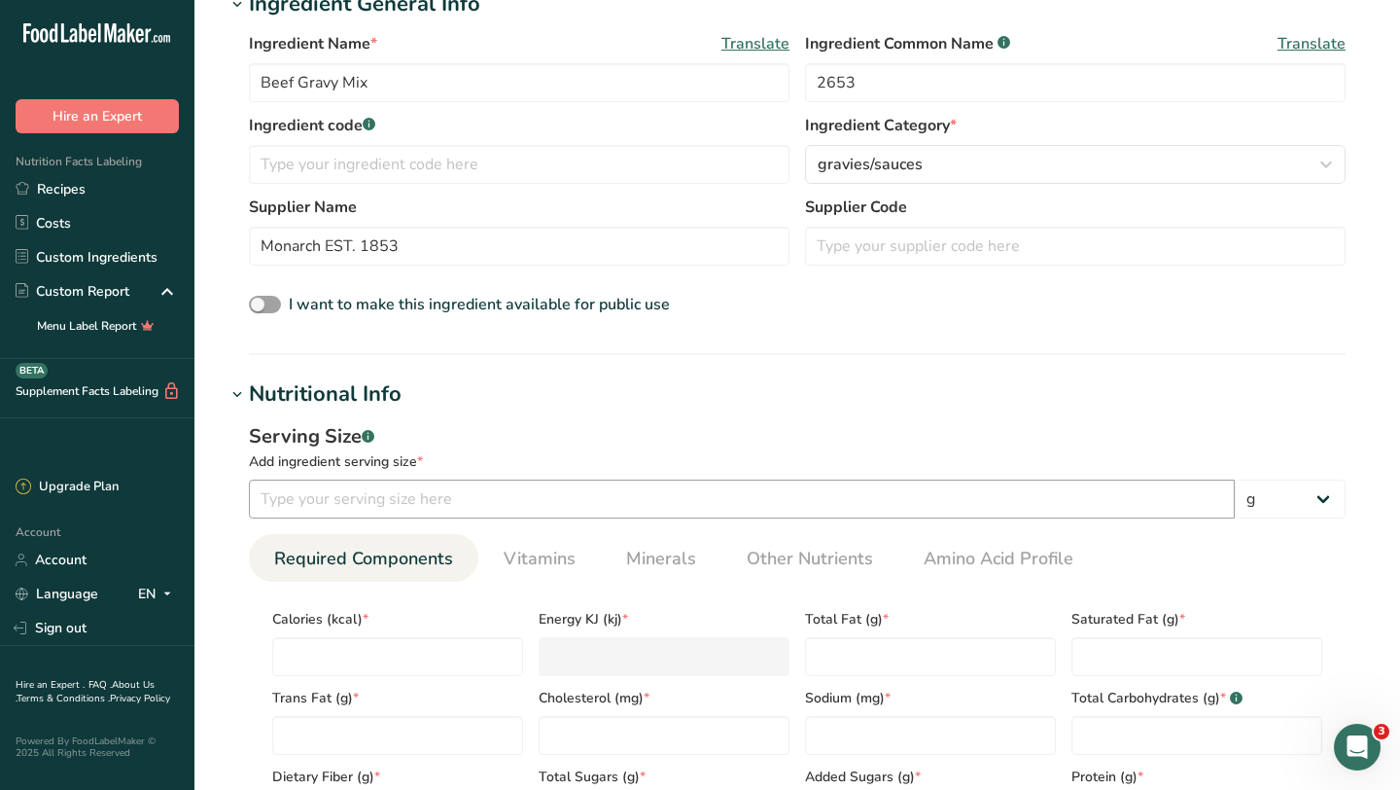
scroll to position [390, 0]
click at [515, 492] on input "number" at bounding box center [742, 500] width 986 height 39
type input "2"
click at [1313, 502] on select "g kg mg mcg lb oz l mL fl oz tbsp tsp cup qt gallon" at bounding box center [1290, 500] width 111 height 39
select select "20"
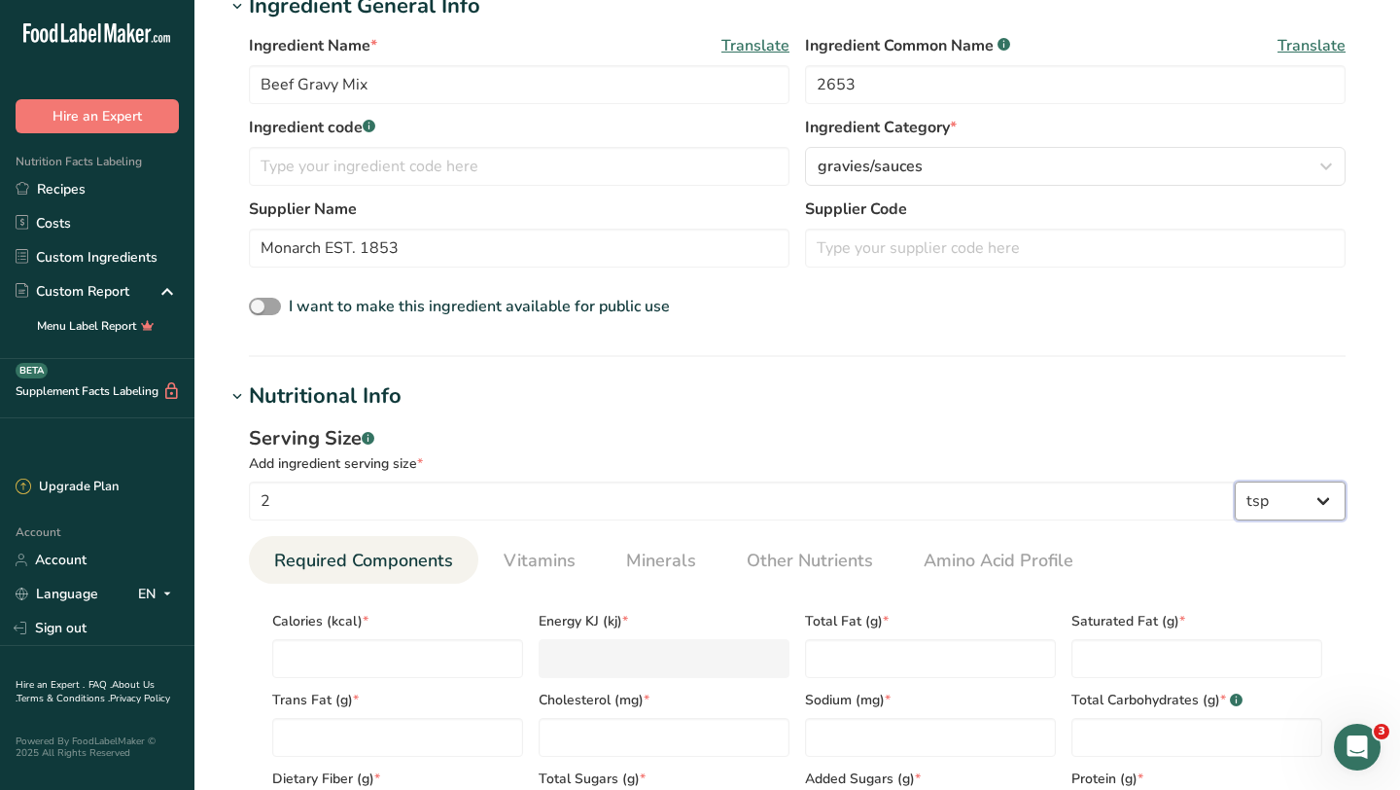
select select "22"
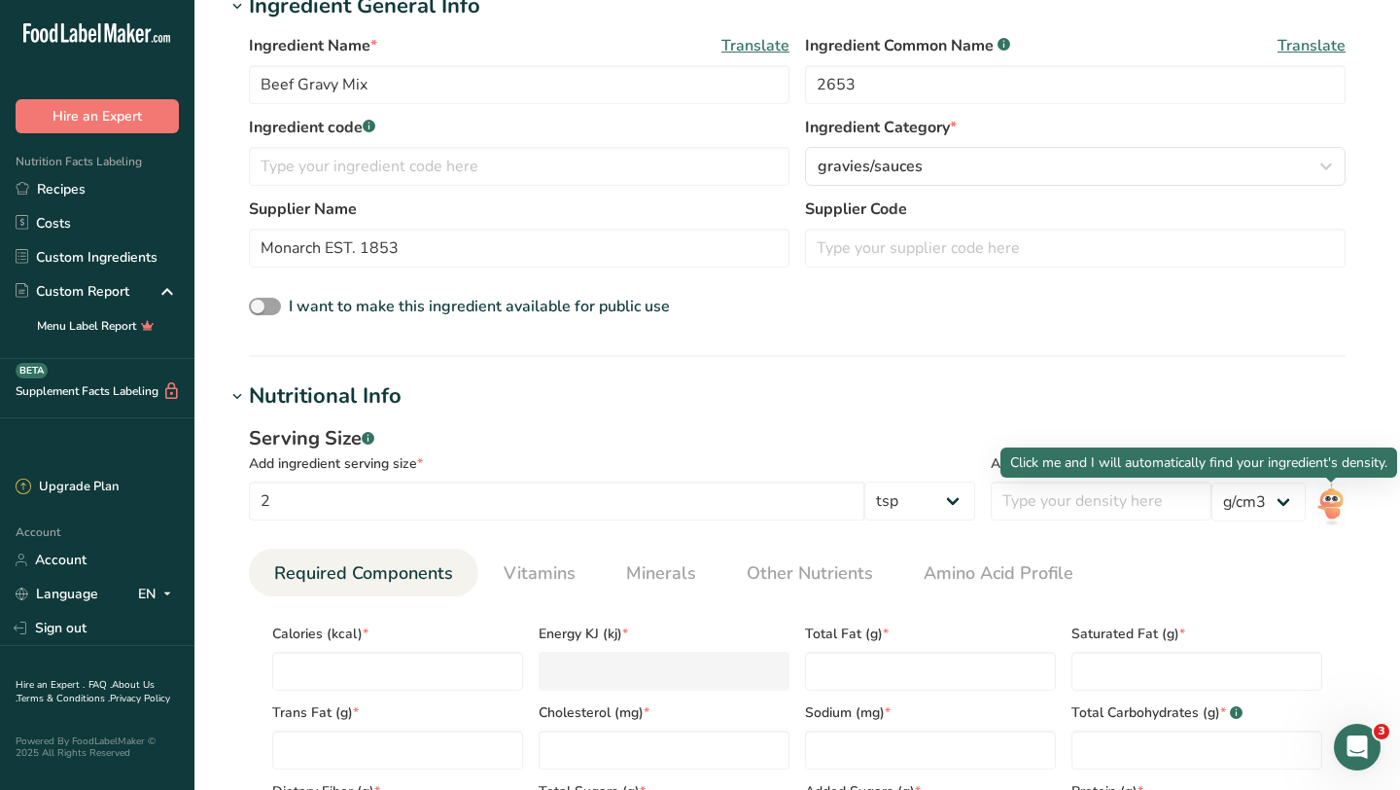
click at [1329, 501] on img at bounding box center [1332, 504] width 28 height 44
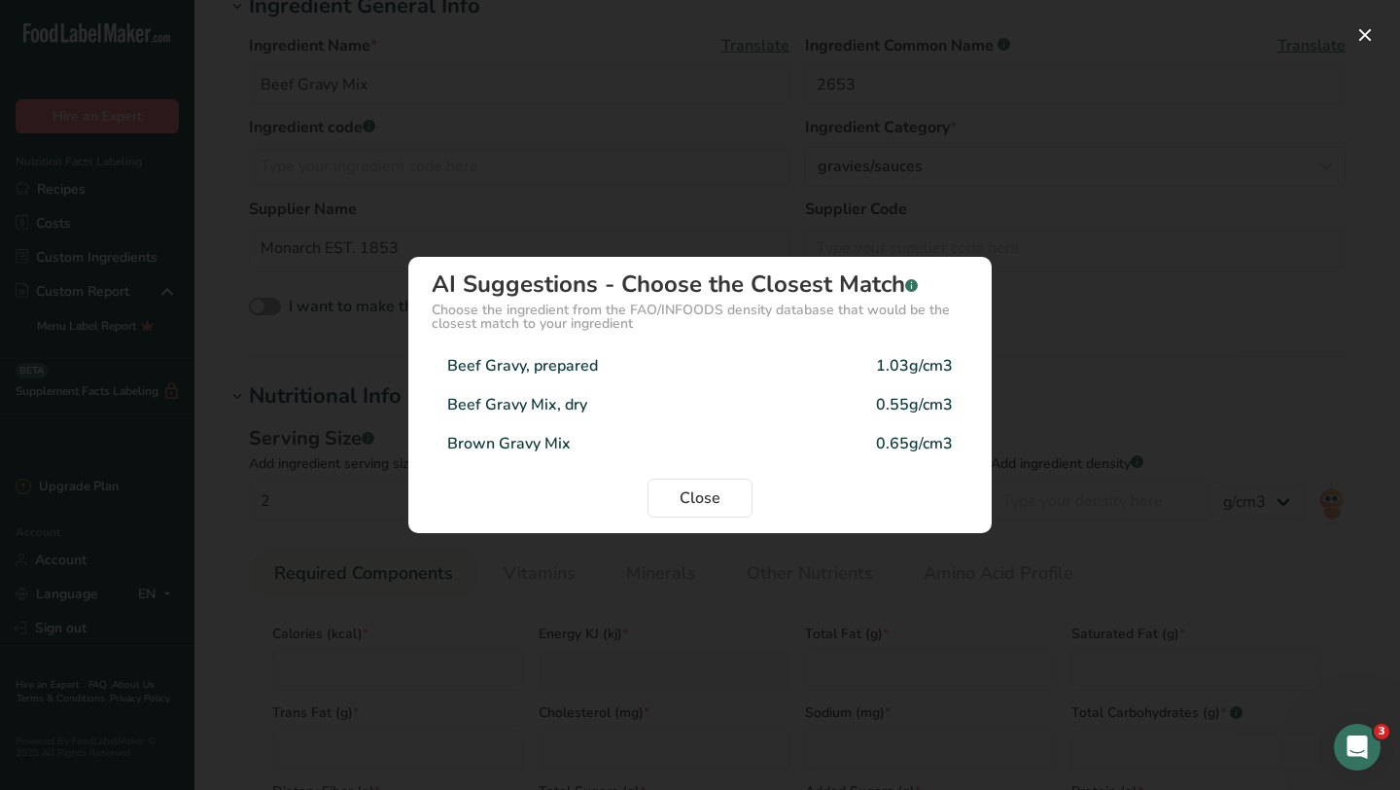
click at [863, 407] on div "Beef Gravy Mix, dry 0.55g/cm3" at bounding box center [700, 404] width 537 height 39
type input "0.55"
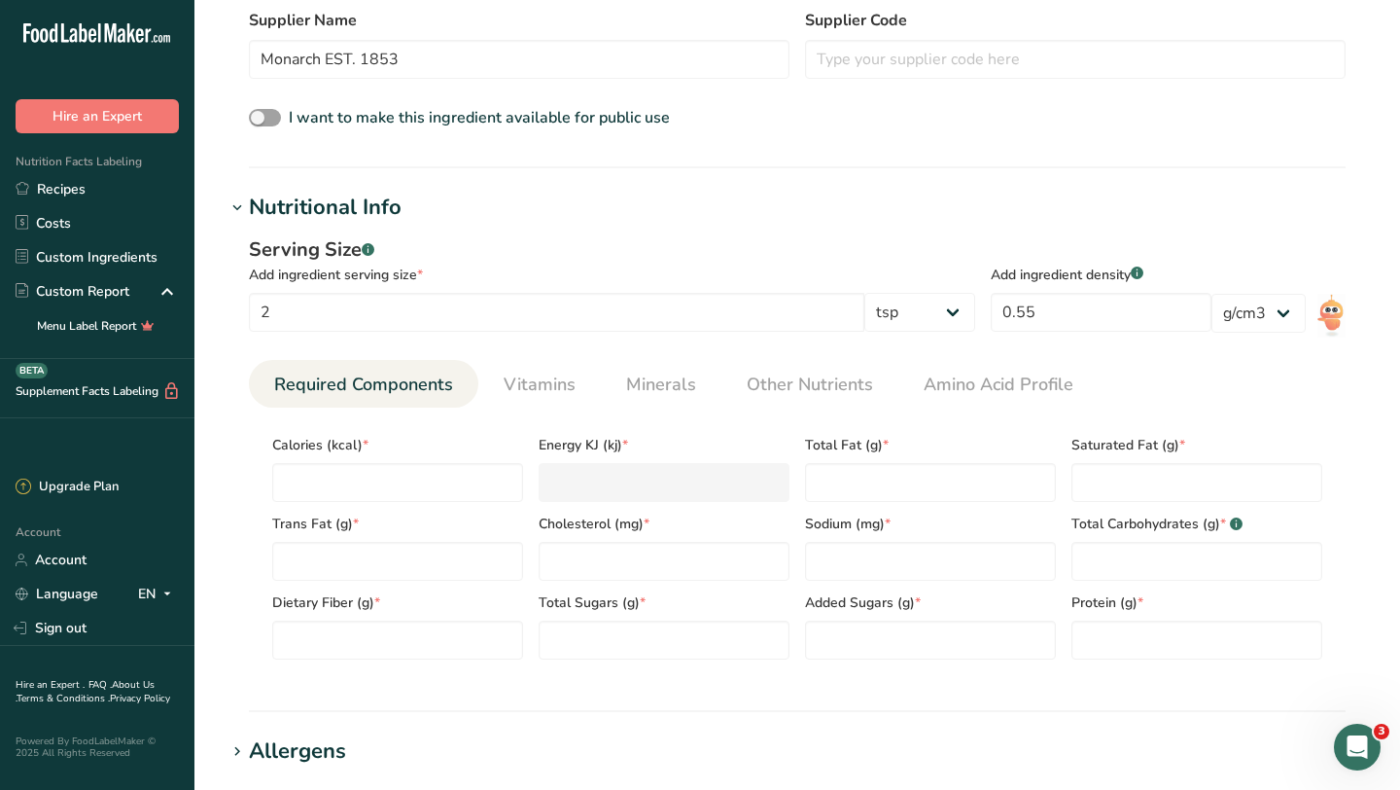
scroll to position [580, 0]
click at [348, 443] on span "Calories (kcal) *" at bounding box center [397, 444] width 251 height 20
click at [406, 447] on span "Calories (kcal) *" at bounding box center [397, 444] width 251 height 20
click at [321, 489] on input "number" at bounding box center [397, 481] width 251 height 39
type input "2"
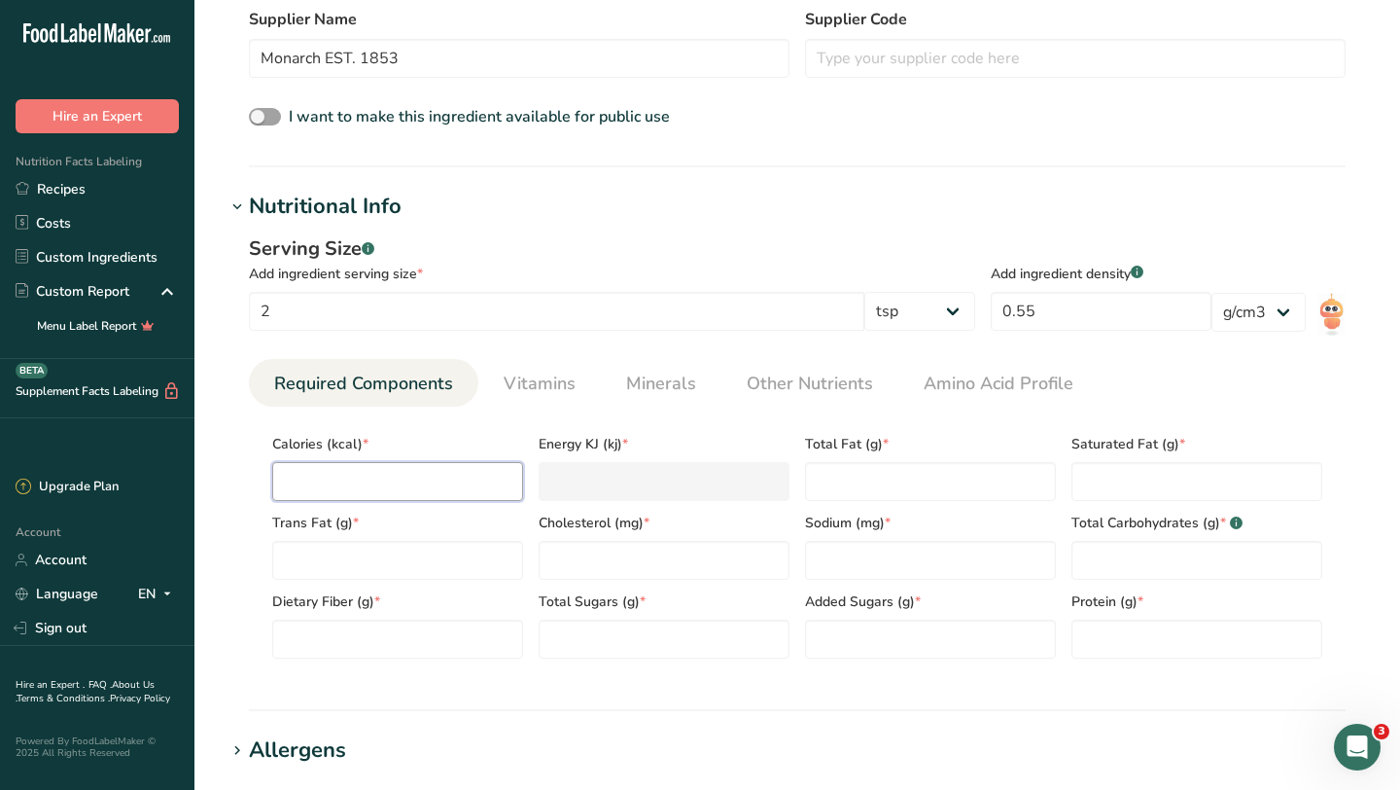
type KJ "8.4"
type input "20"
type KJ "83.7"
type input "20"
click at [869, 478] on Fat "number" at bounding box center [930, 481] width 251 height 39
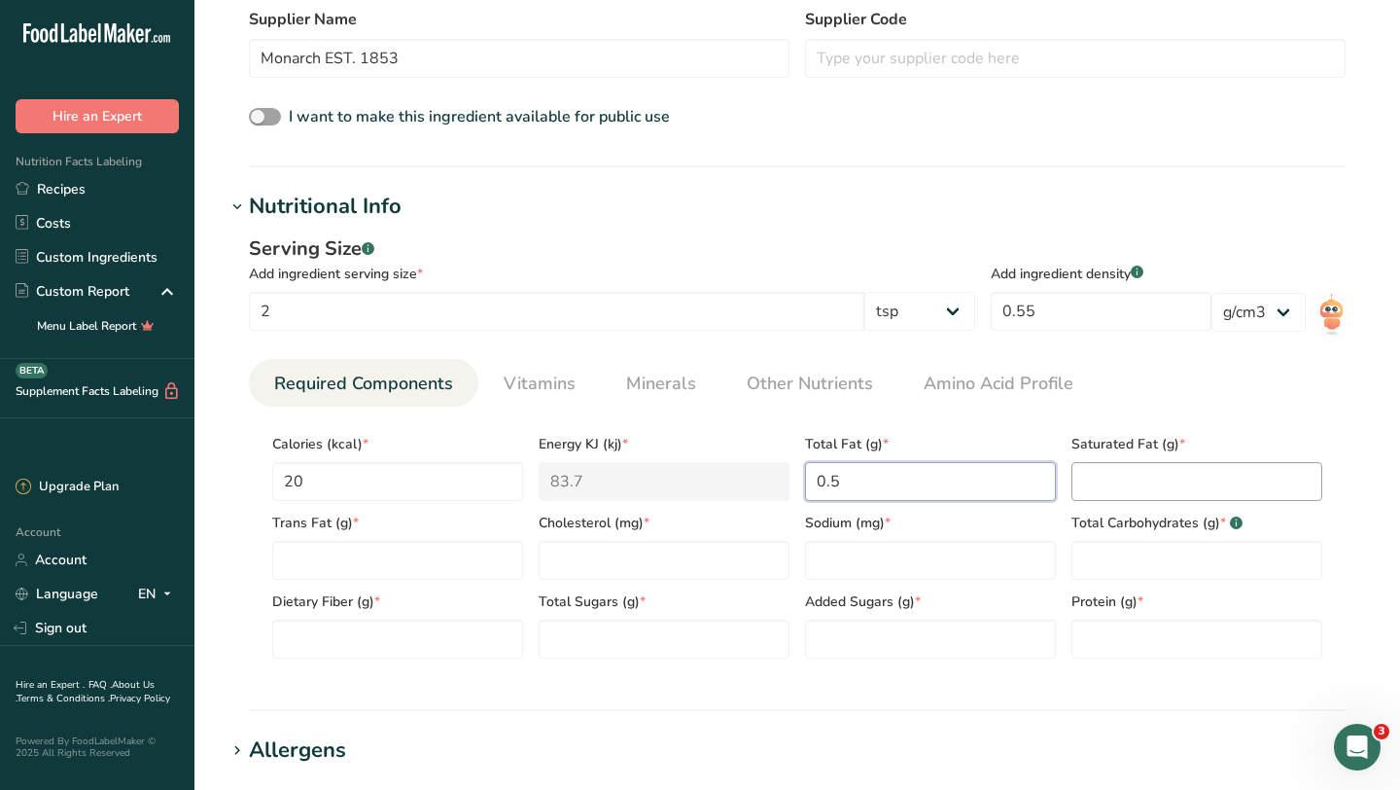
type Fat "0.5"
click at [1196, 491] on Fat "number" at bounding box center [1197, 481] width 251 height 39
type Fat "0"
click at [433, 566] on Fat "number" at bounding box center [397, 560] width 251 height 39
type Fat "0"
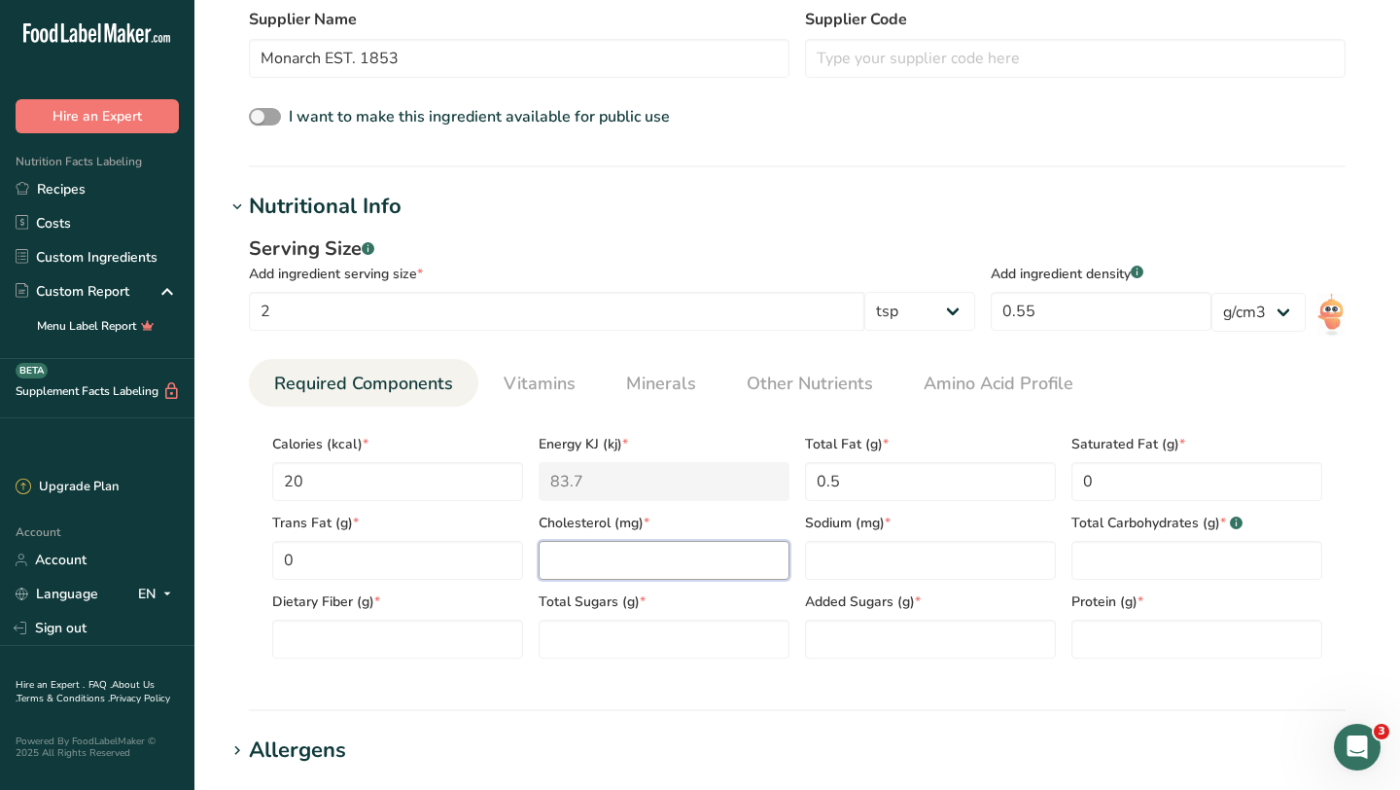
click at [592, 546] on input "number" at bounding box center [664, 560] width 251 height 39
type input "0"
click at [866, 565] on input "number" at bounding box center [930, 560] width 251 height 39
type input "140"
click at [1137, 571] on Carbohydrates "number" at bounding box center [1197, 560] width 251 height 39
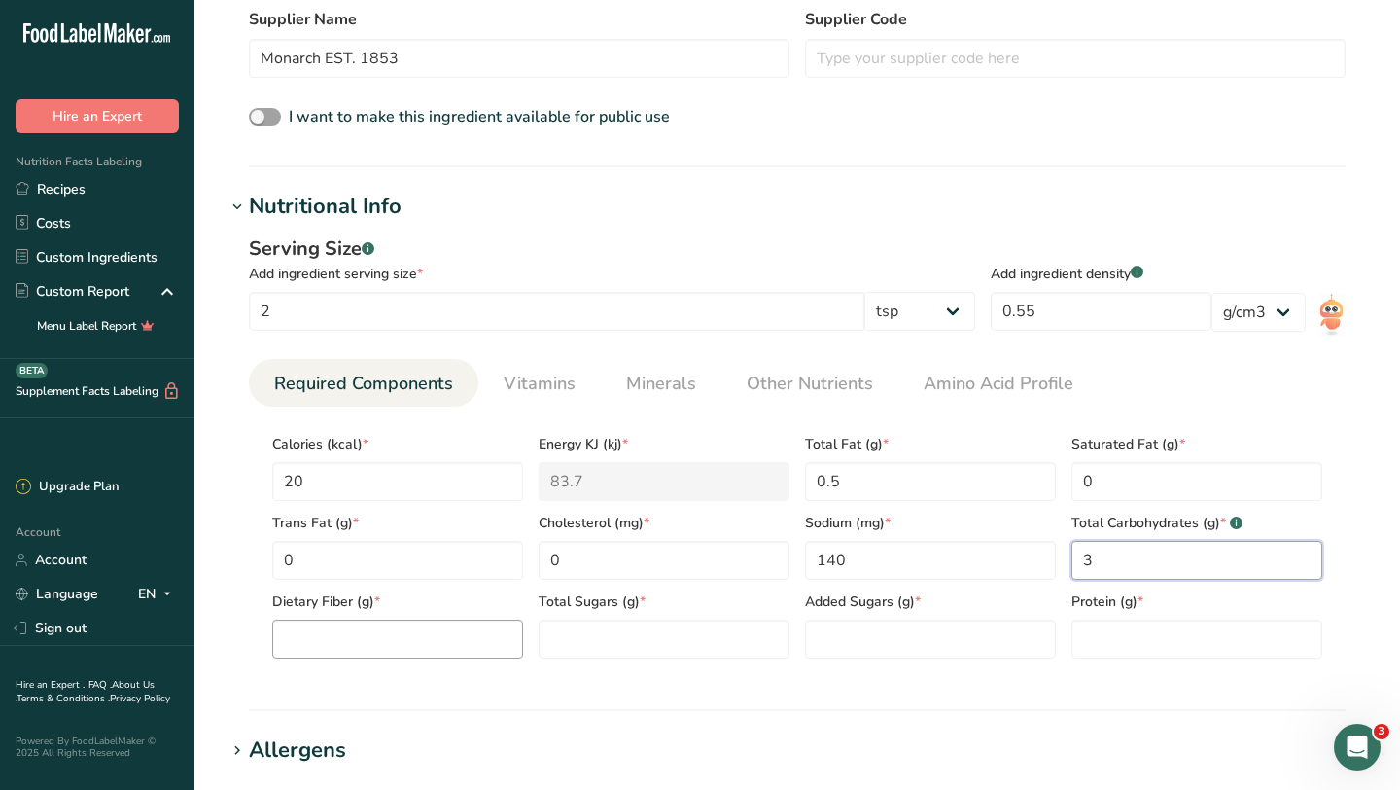
type Carbohydrates "3"
click at [452, 642] on Fiber "number" at bounding box center [397, 638] width 251 height 39
type Fiber "0"
click at [665, 638] on Sugars "number" at bounding box center [664, 638] width 251 height 39
type Sugars "0"
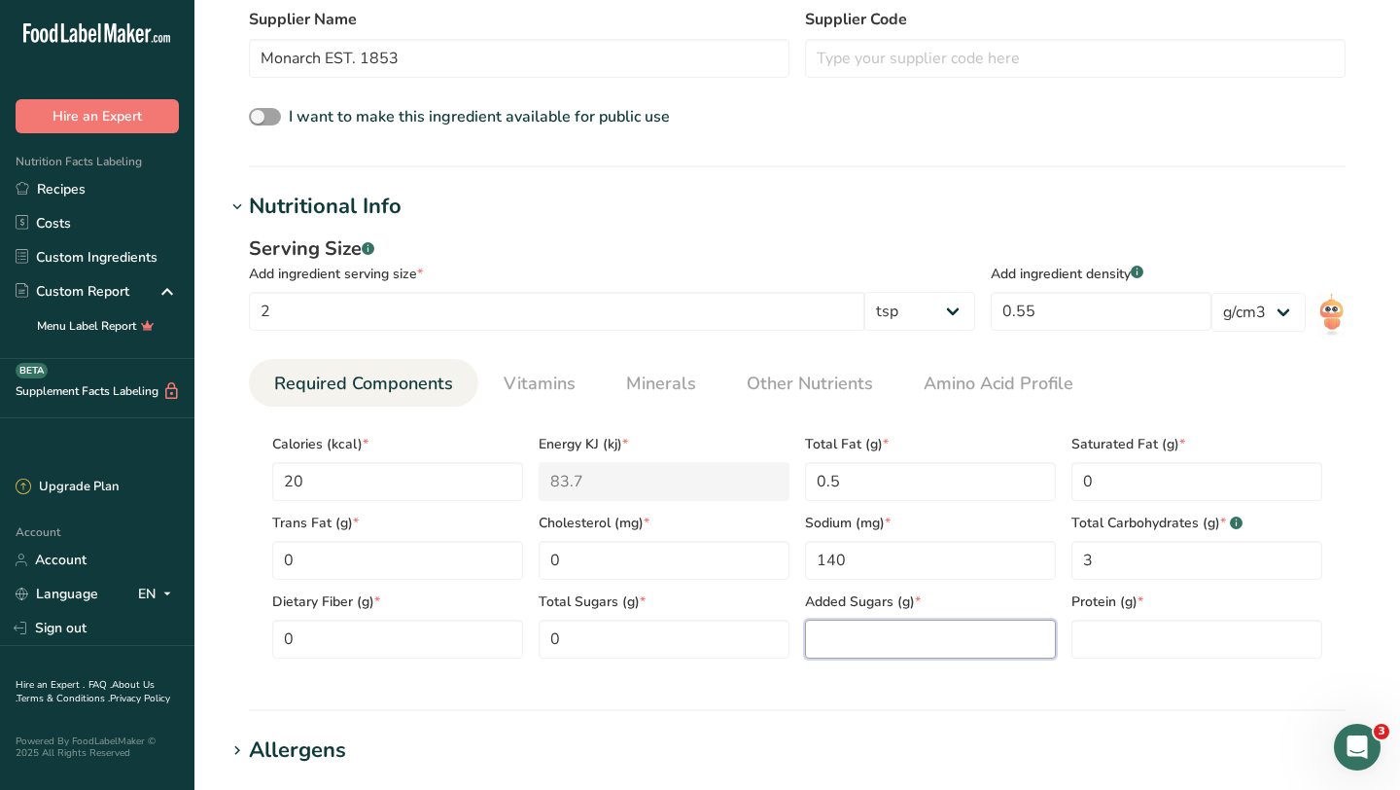
click at [894, 642] on Sugars "number" at bounding box center [930, 638] width 251 height 39
type Sugars "0"
click at [1130, 645] on input "number" at bounding box center [1197, 638] width 251 height 39
type input "0"
click at [921, 703] on section "Nutritional Info Serving Size .a-a{fill:#347362;}.b-a{fill:#fff;} Add ingredien…" at bounding box center [798, 451] width 1144 height 520
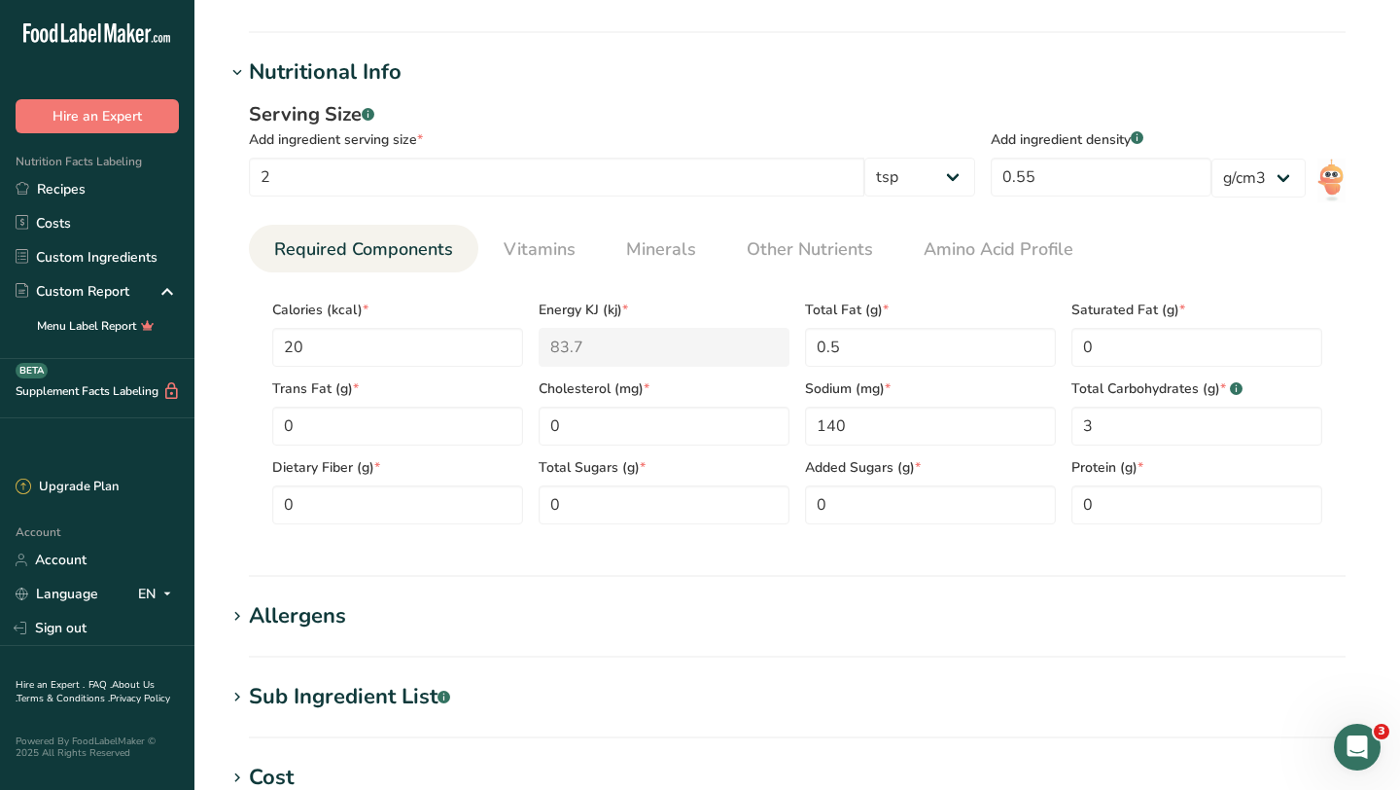
scroll to position [1001, 0]
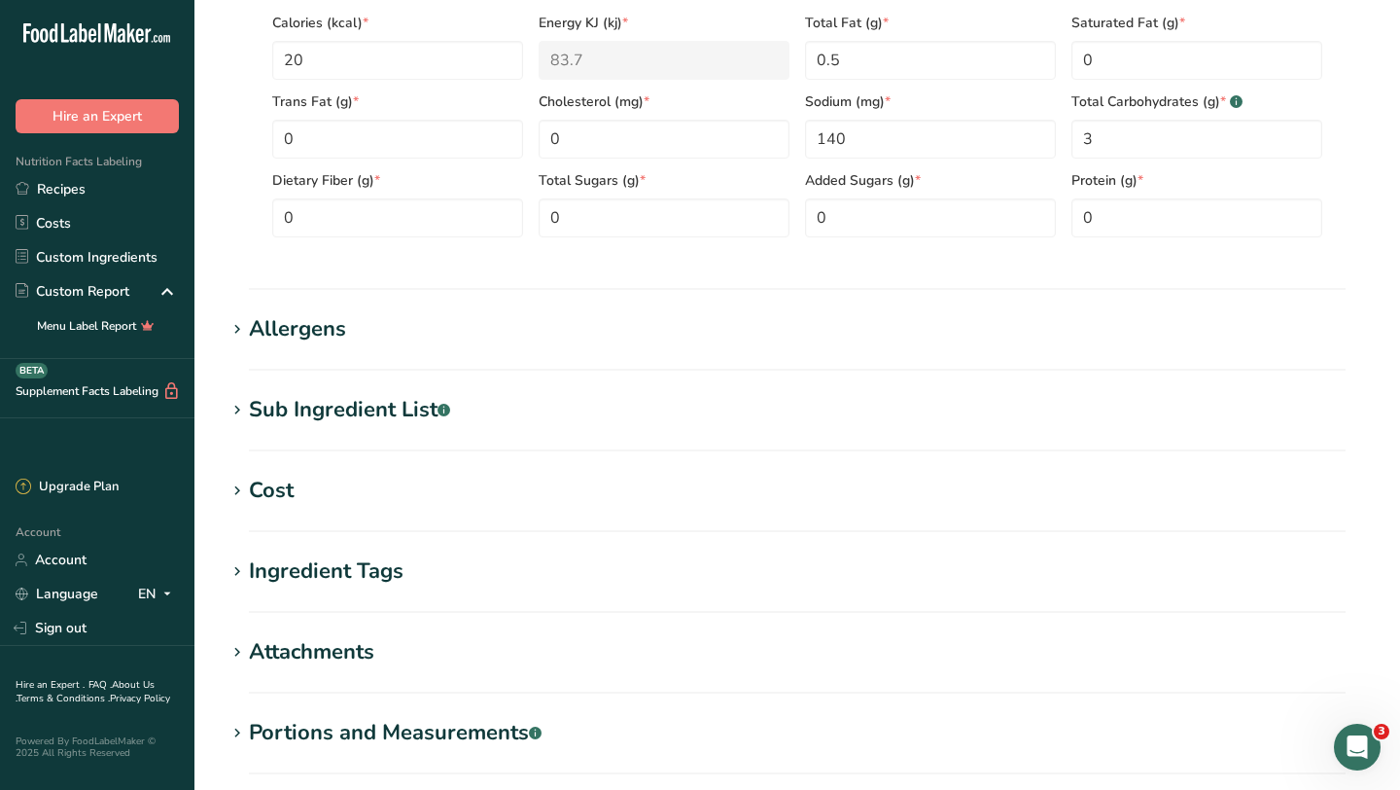
click at [296, 331] on div "Allergens" at bounding box center [297, 329] width 97 height 32
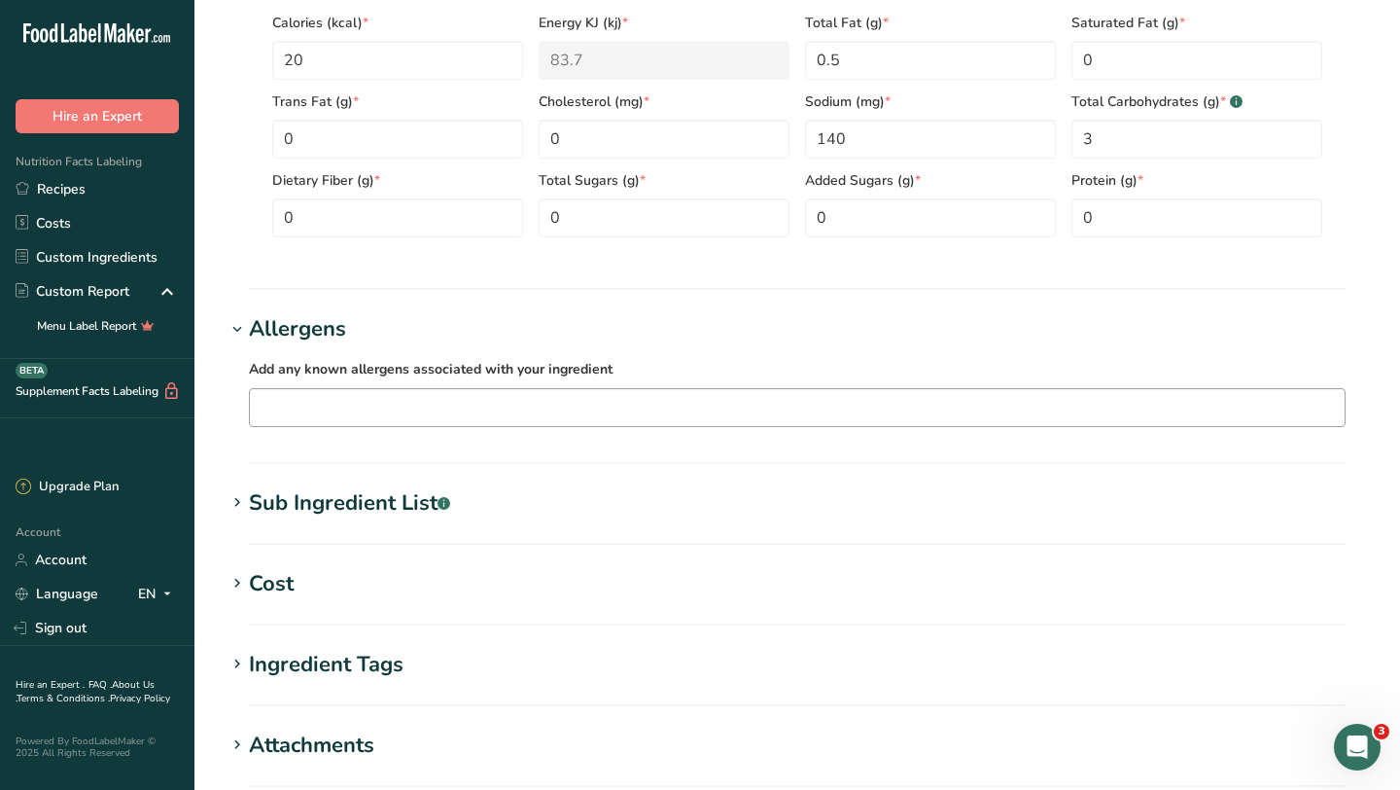
click at [280, 409] on input "text" at bounding box center [797, 407] width 1095 height 30
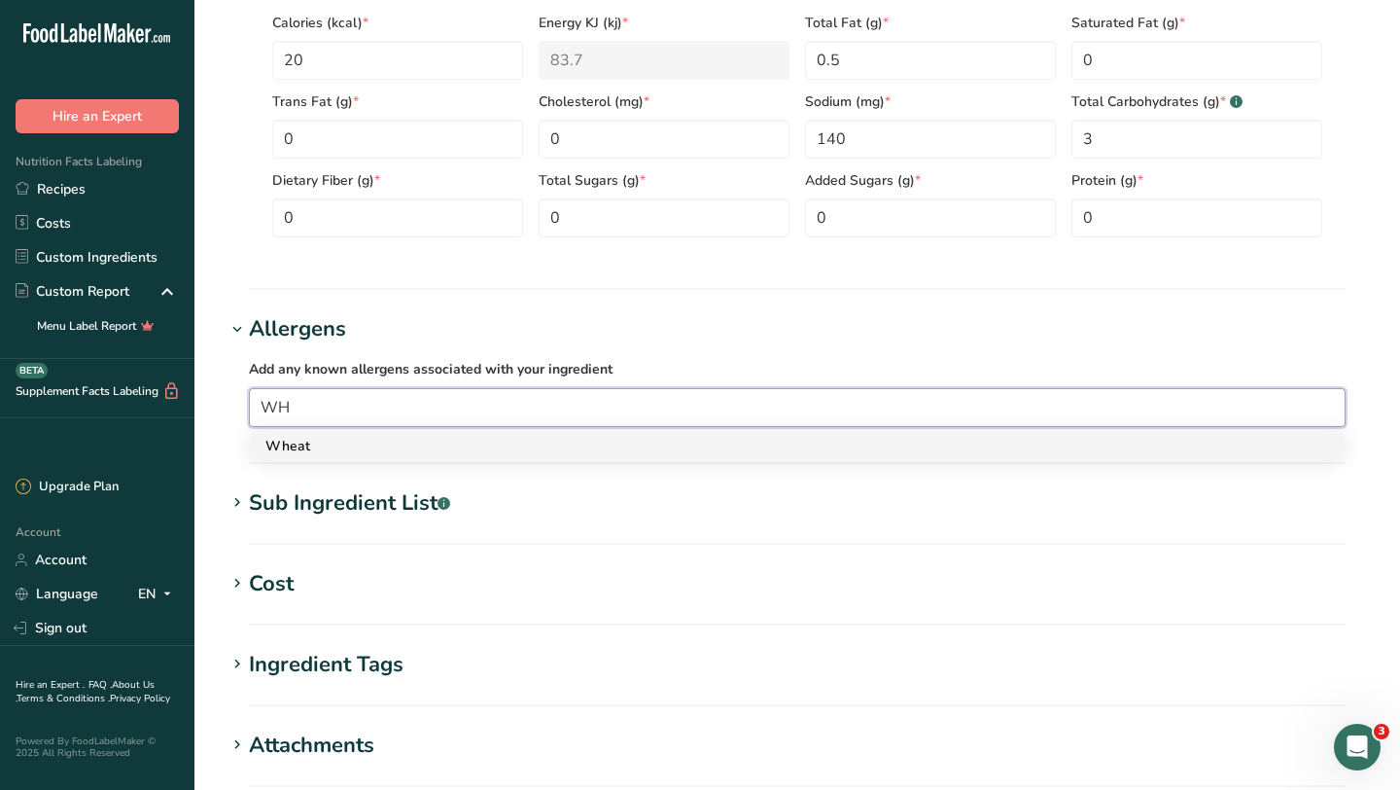
type input "WH"
click at [277, 442] on div "Wheat" at bounding box center [781, 446] width 1033 height 20
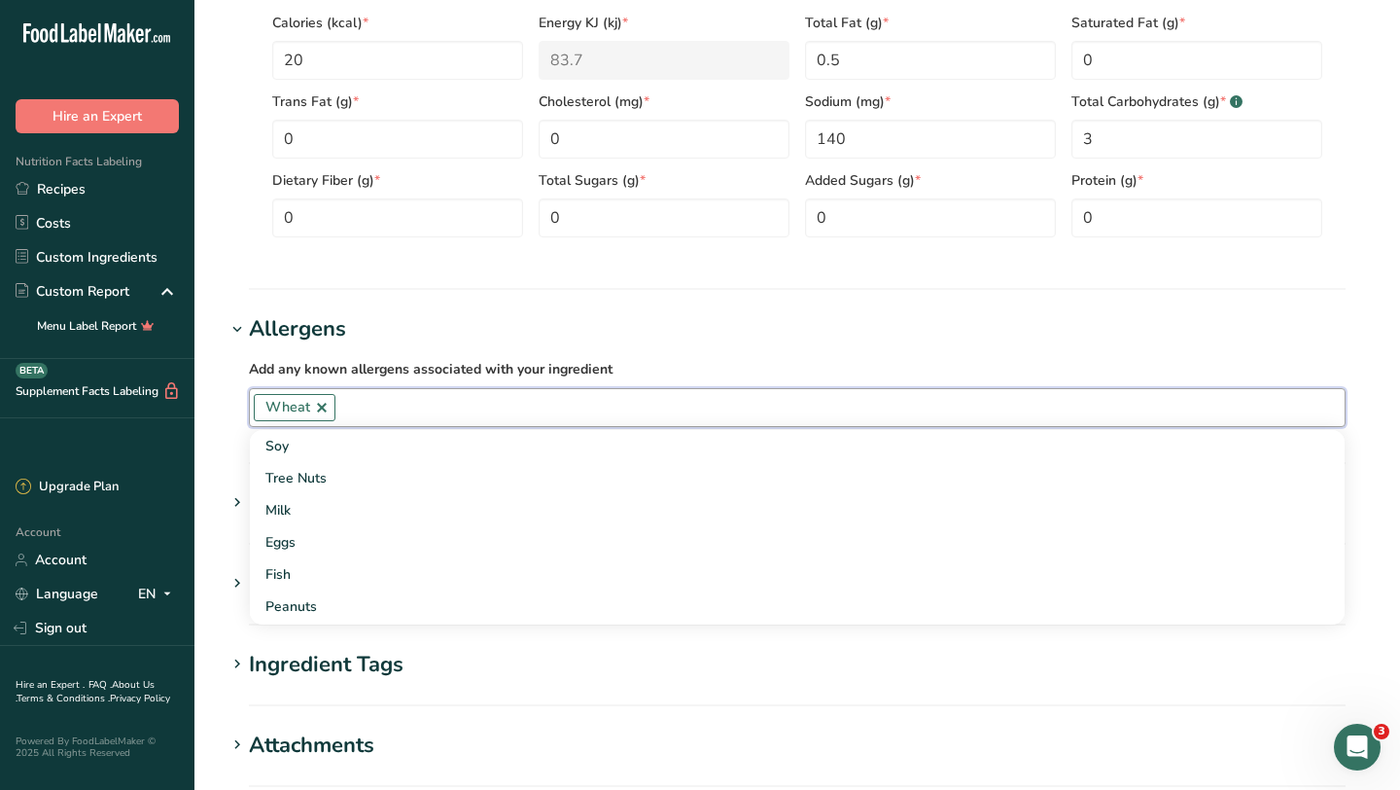
click at [378, 416] on input "text" at bounding box center [839, 407] width 1009 height 30
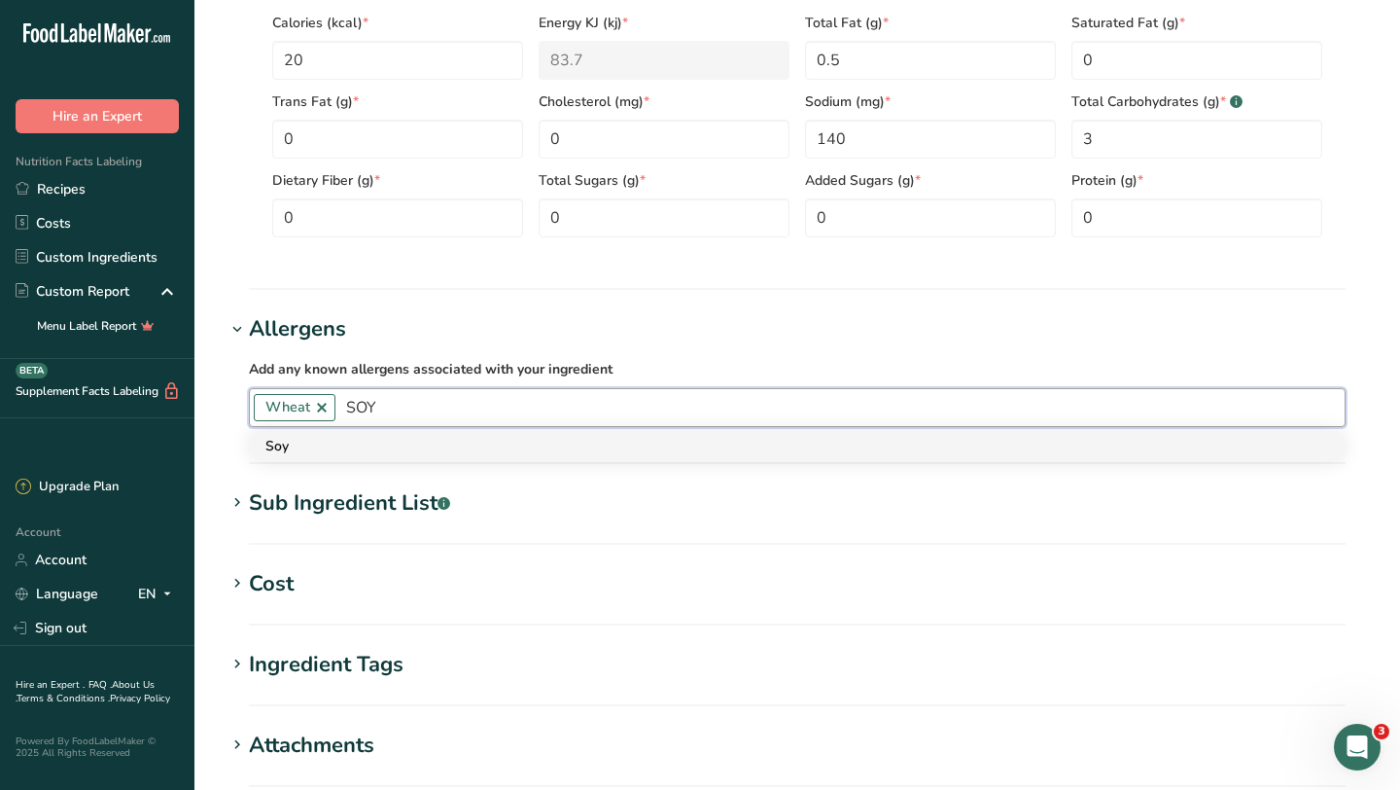
type input "SOY"
click at [342, 448] on div "Soy" at bounding box center [781, 446] width 1033 height 20
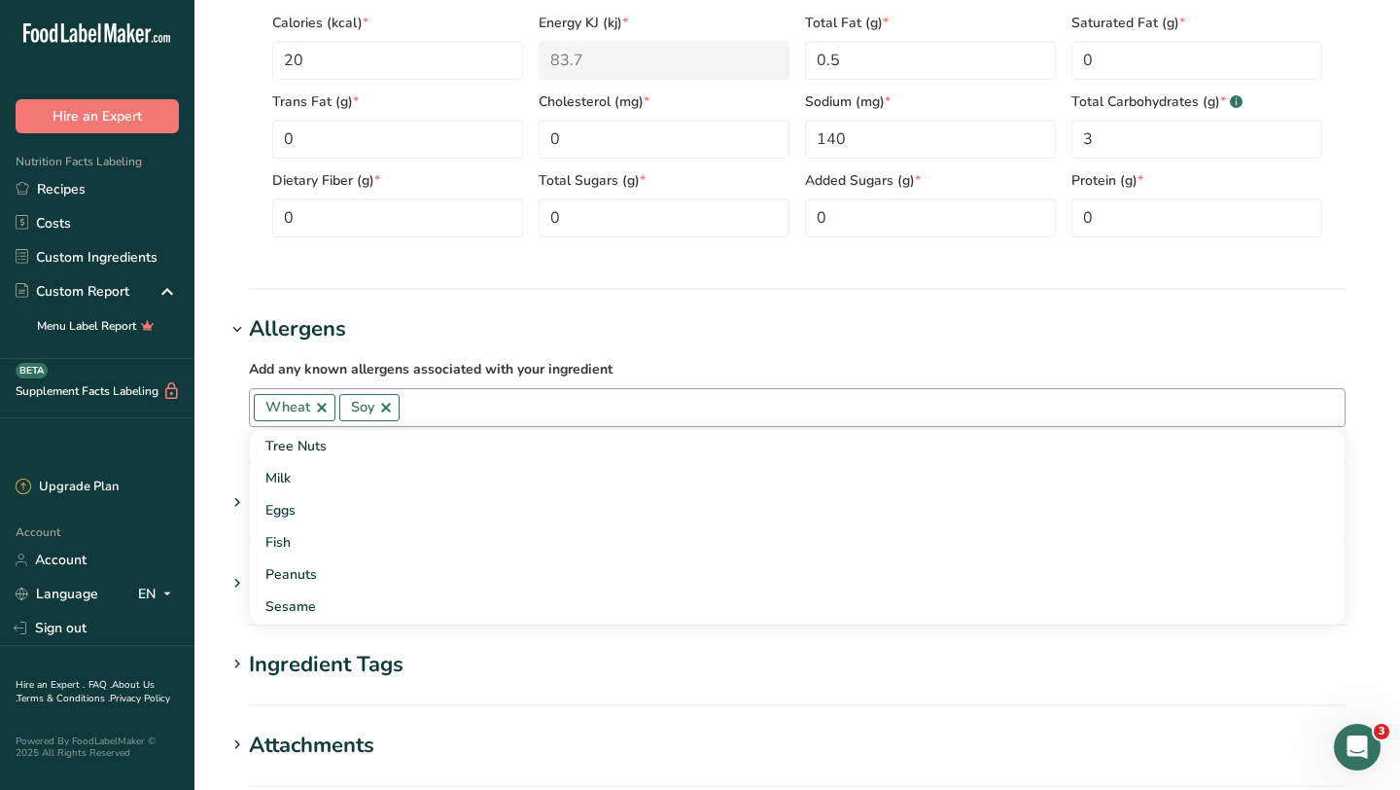
click at [441, 413] on input "text" at bounding box center [872, 407] width 945 height 30
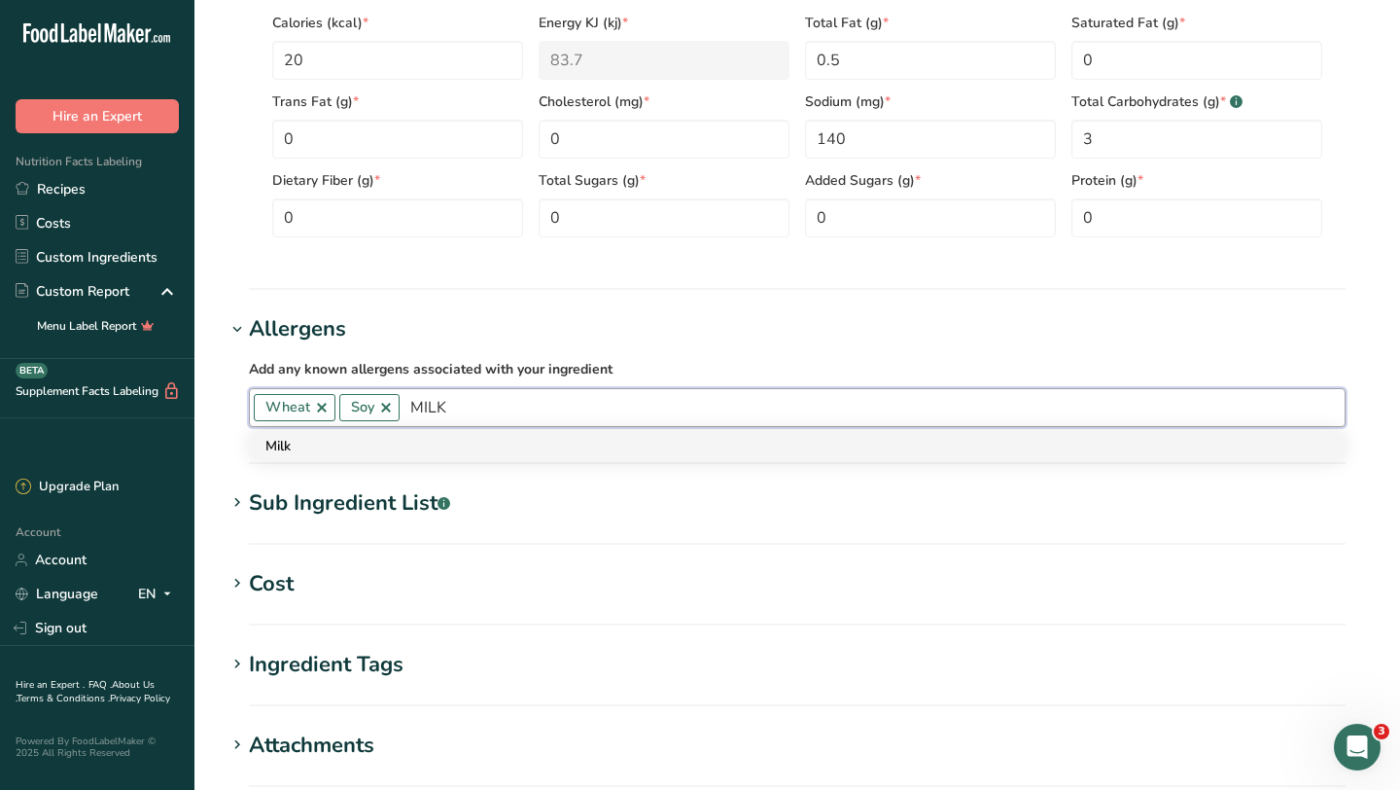
type input "MILK"
click at [329, 443] on div "Milk" at bounding box center [781, 446] width 1033 height 20
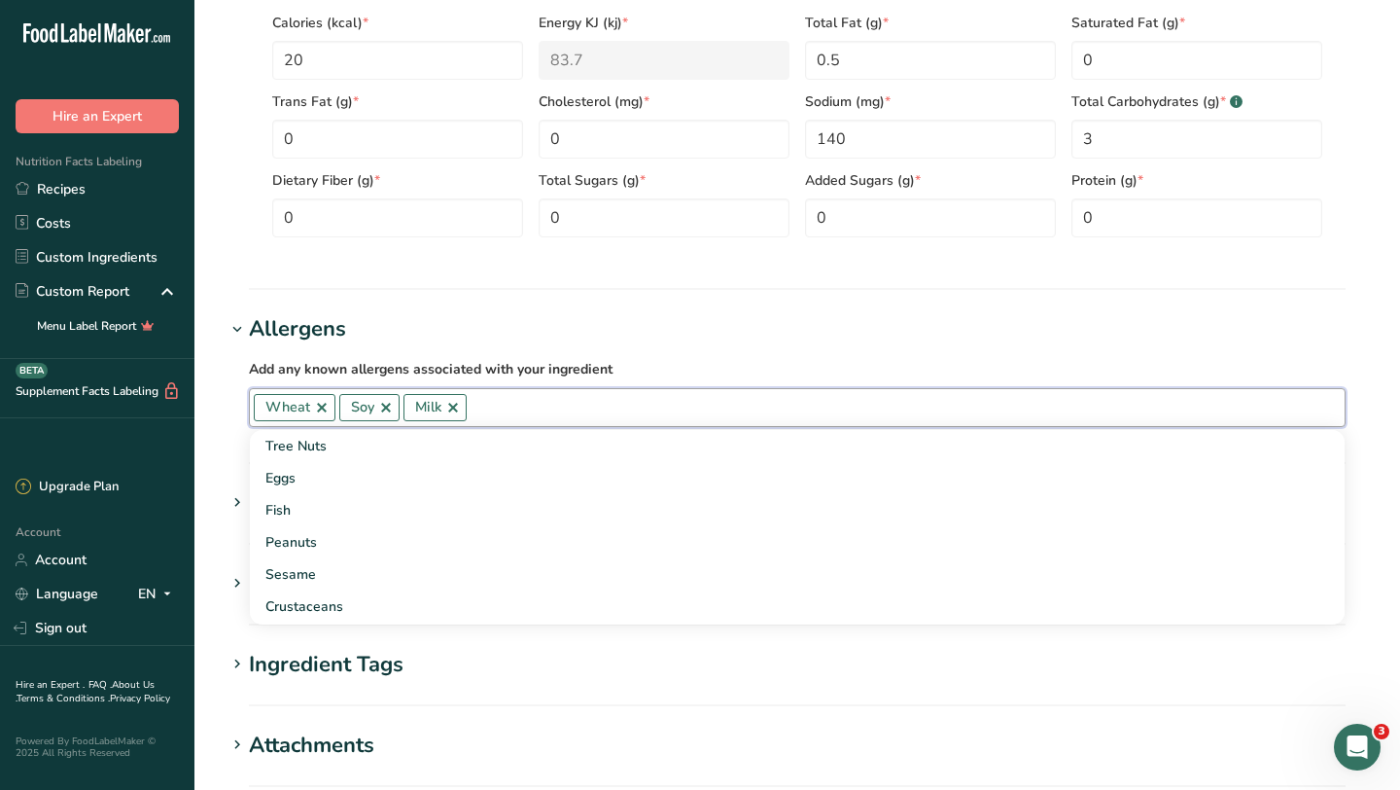
click at [512, 413] on input "text" at bounding box center [906, 407] width 878 height 30
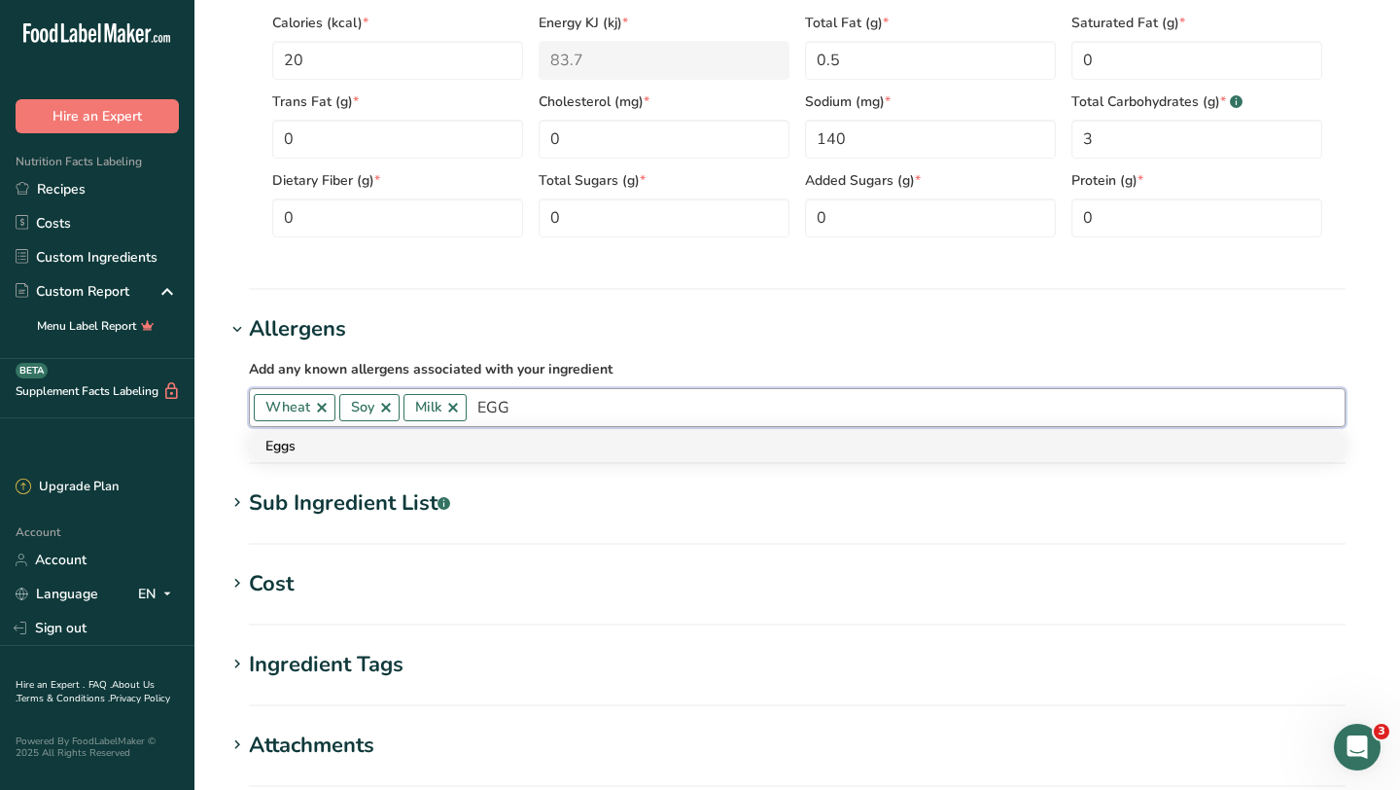
type input "EGG"
click at [427, 450] on div "Eggs" at bounding box center [781, 446] width 1033 height 20
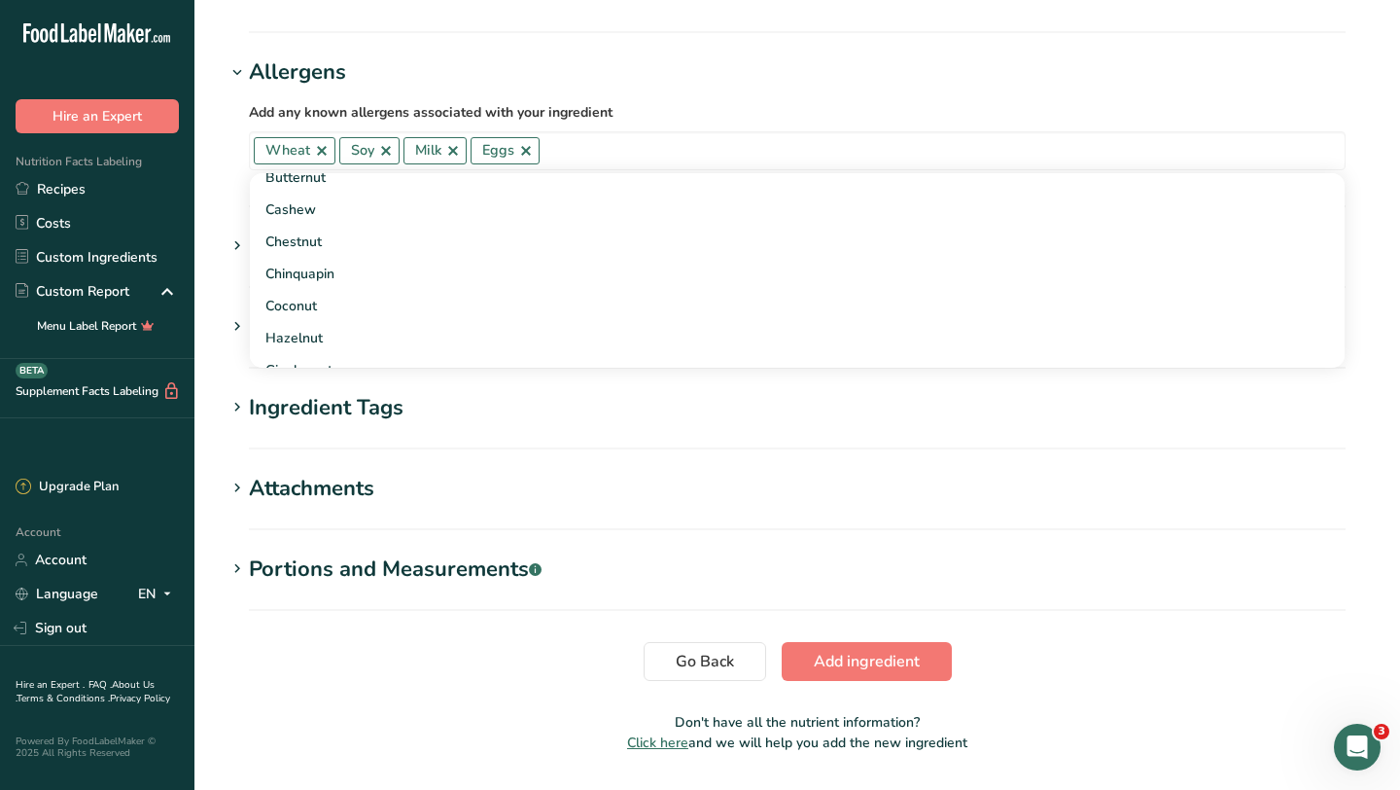
scroll to position [1314, 0]
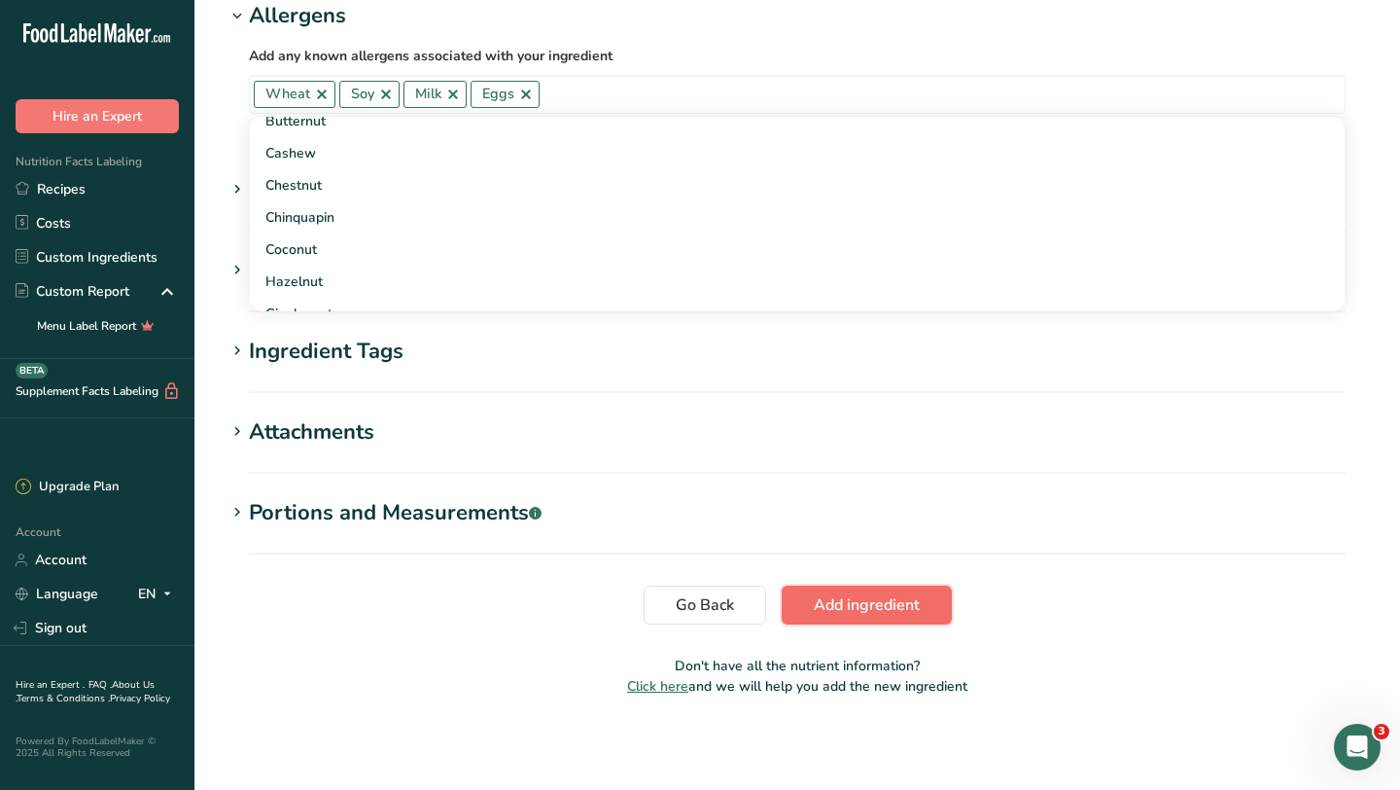
click at [842, 612] on span "Add ingredient" at bounding box center [867, 604] width 106 height 23
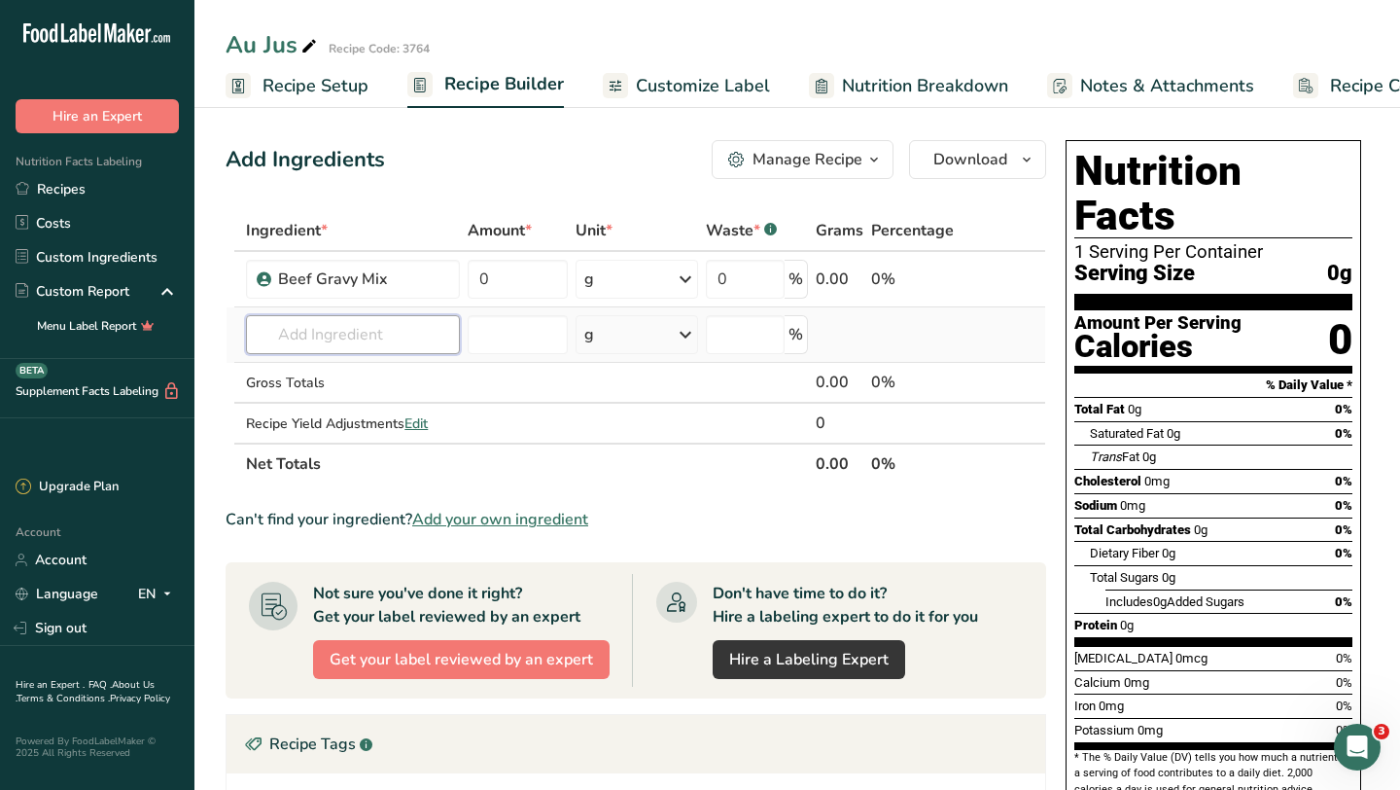
click at [292, 345] on input "text" at bounding box center [352, 334] width 213 height 39
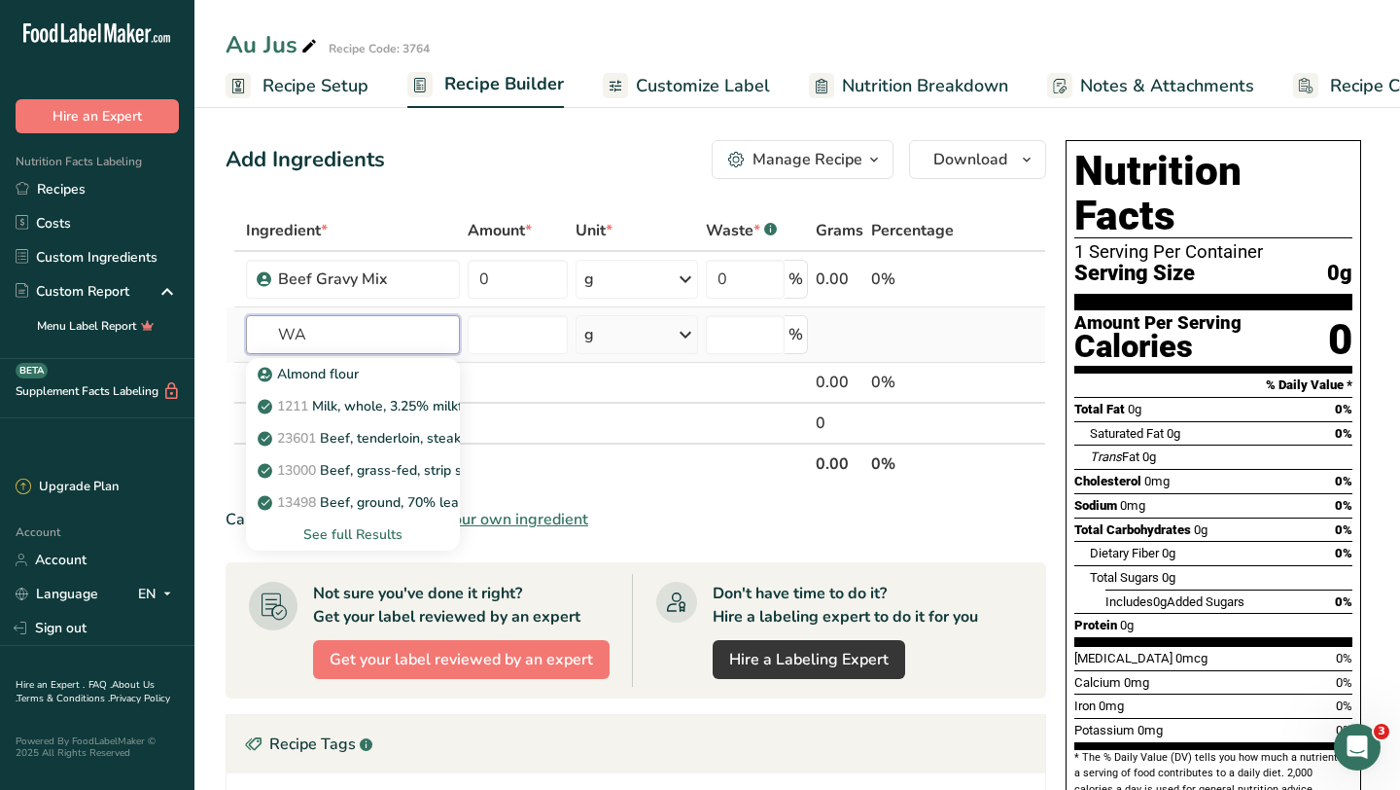
type input "W"
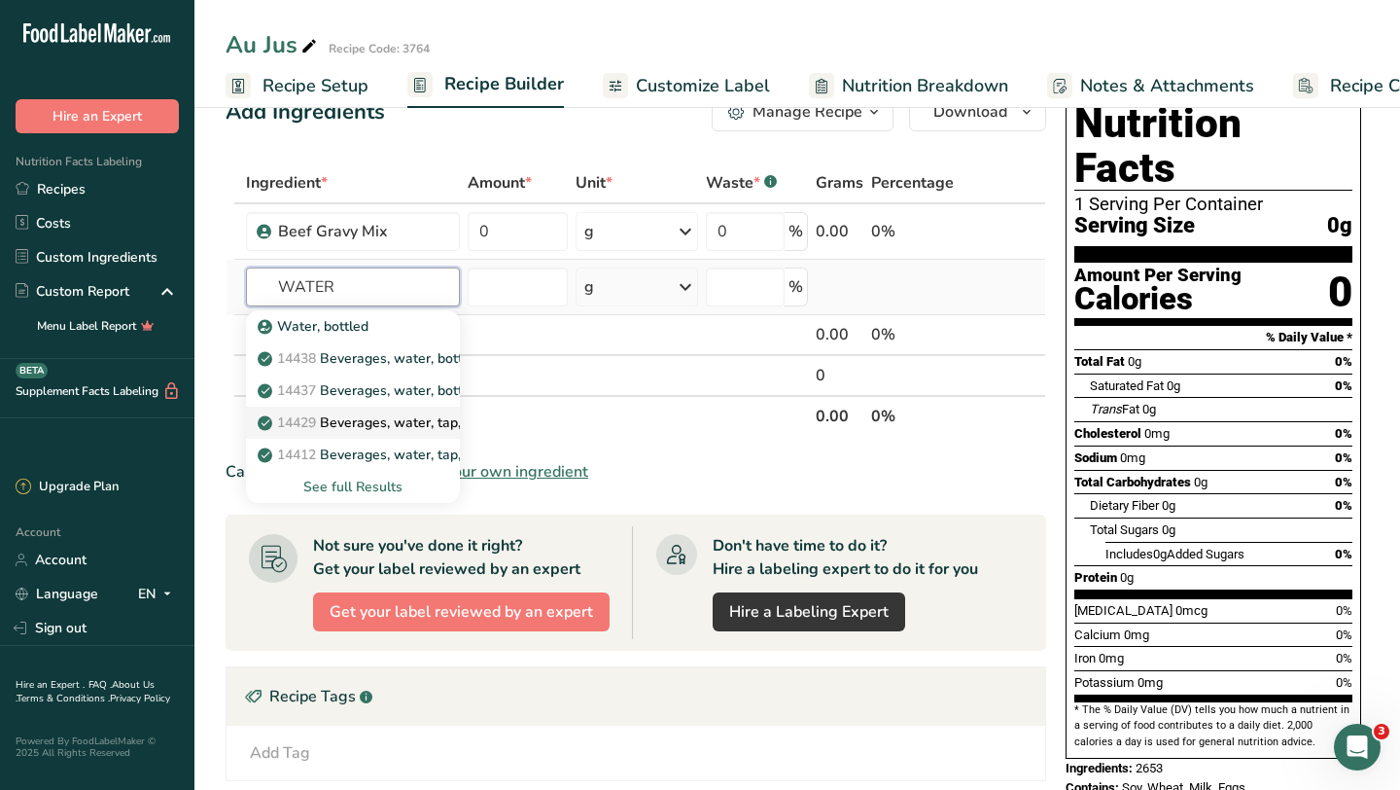
scroll to position [54, 0]
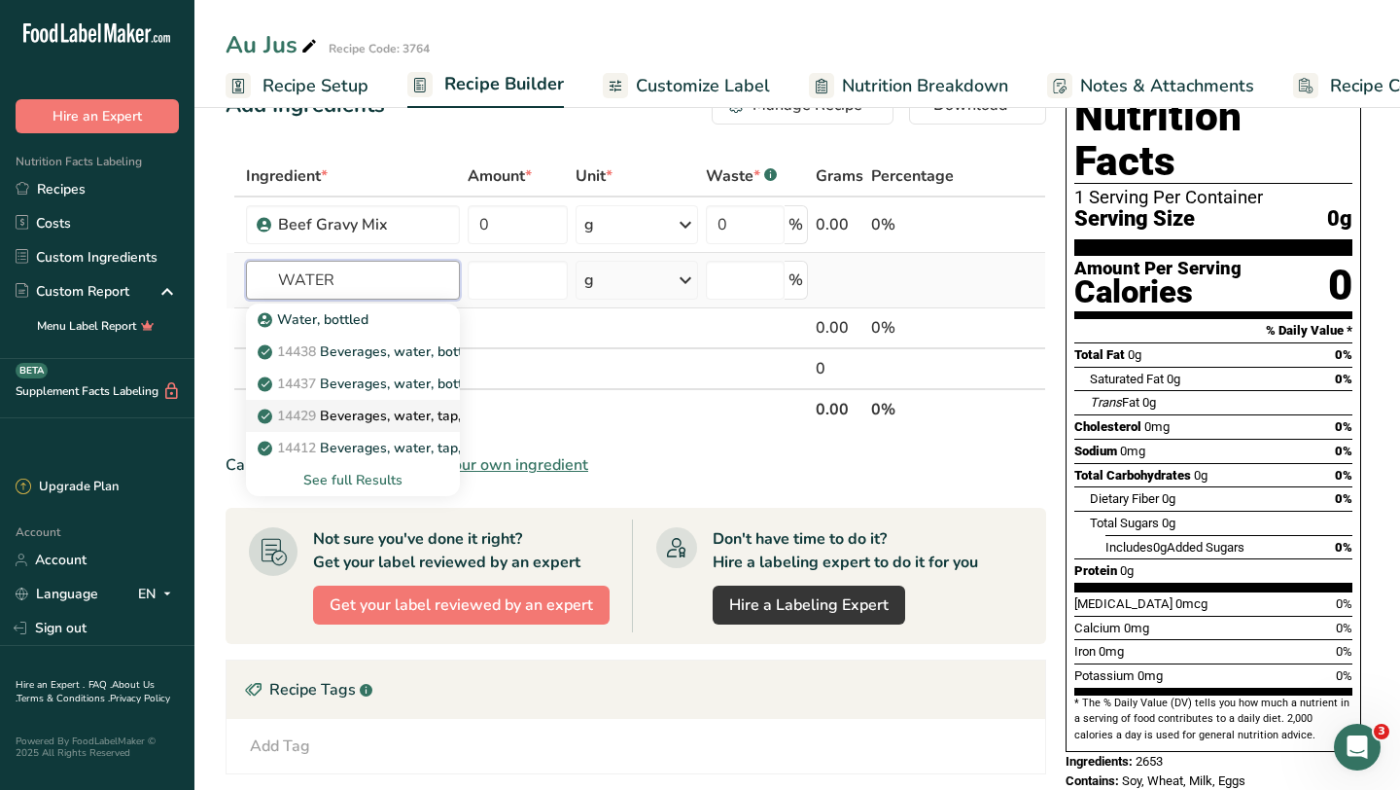
type input "WATER"
click at [333, 479] on div "See full Results" at bounding box center [353, 480] width 182 height 20
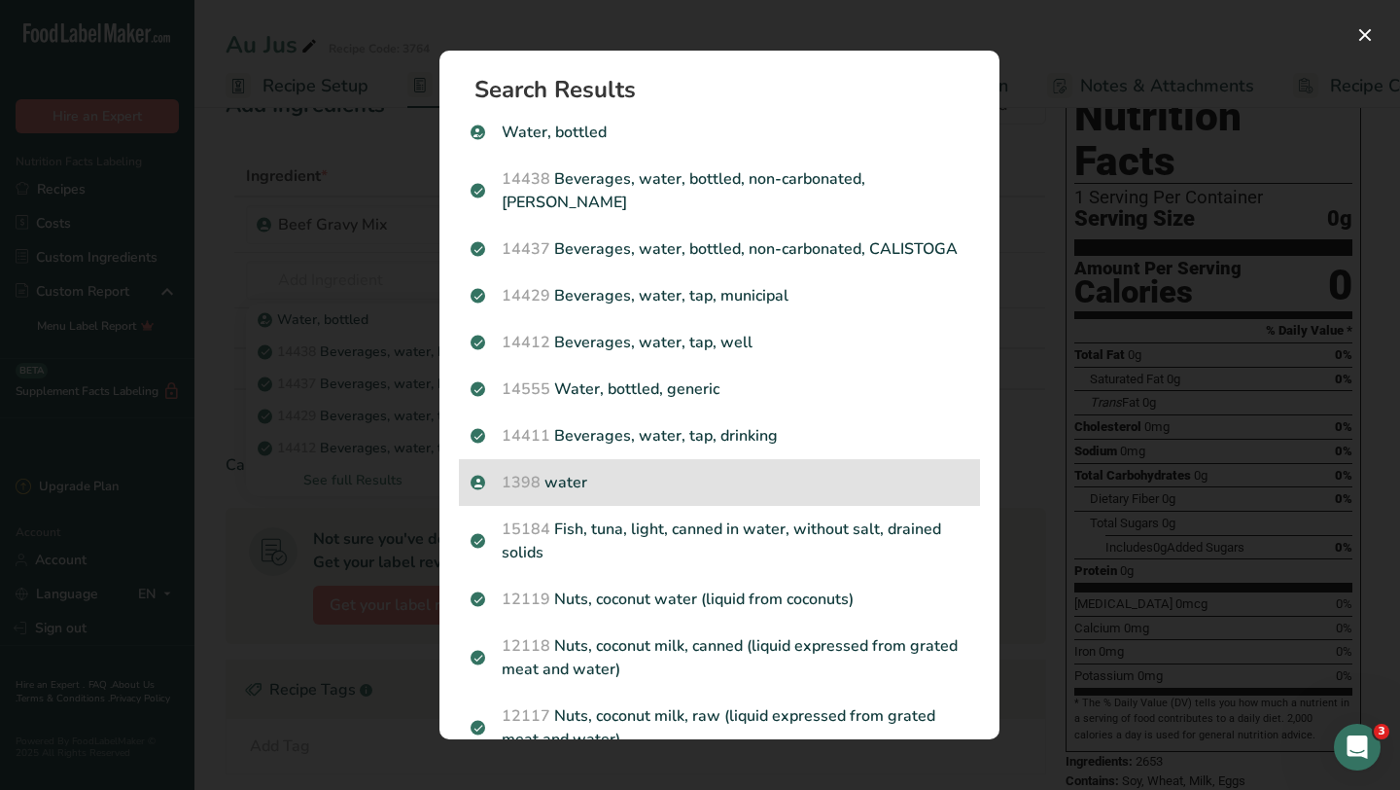
click at [582, 488] on p "1398 water" at bounding box center [720, 482] width 498 height 23
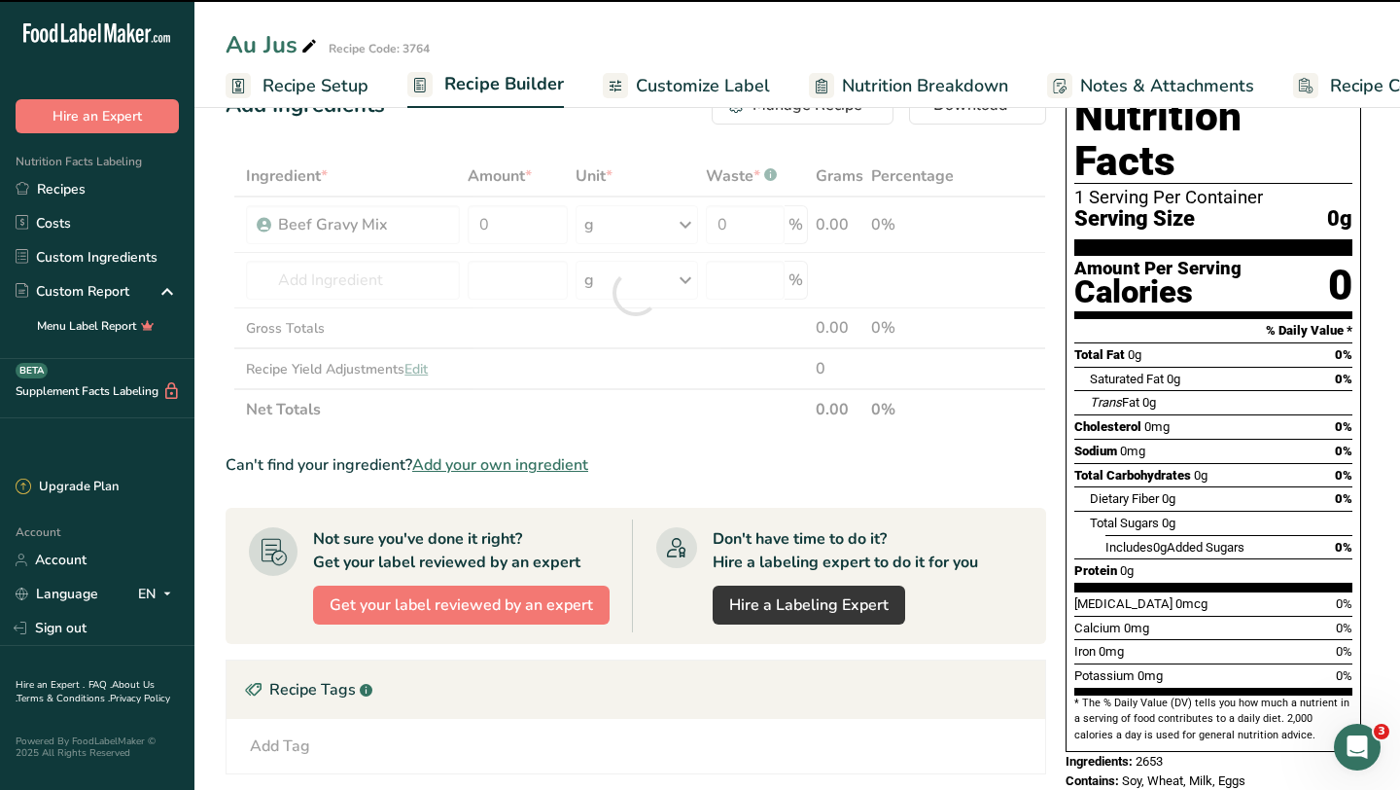
type input "0"
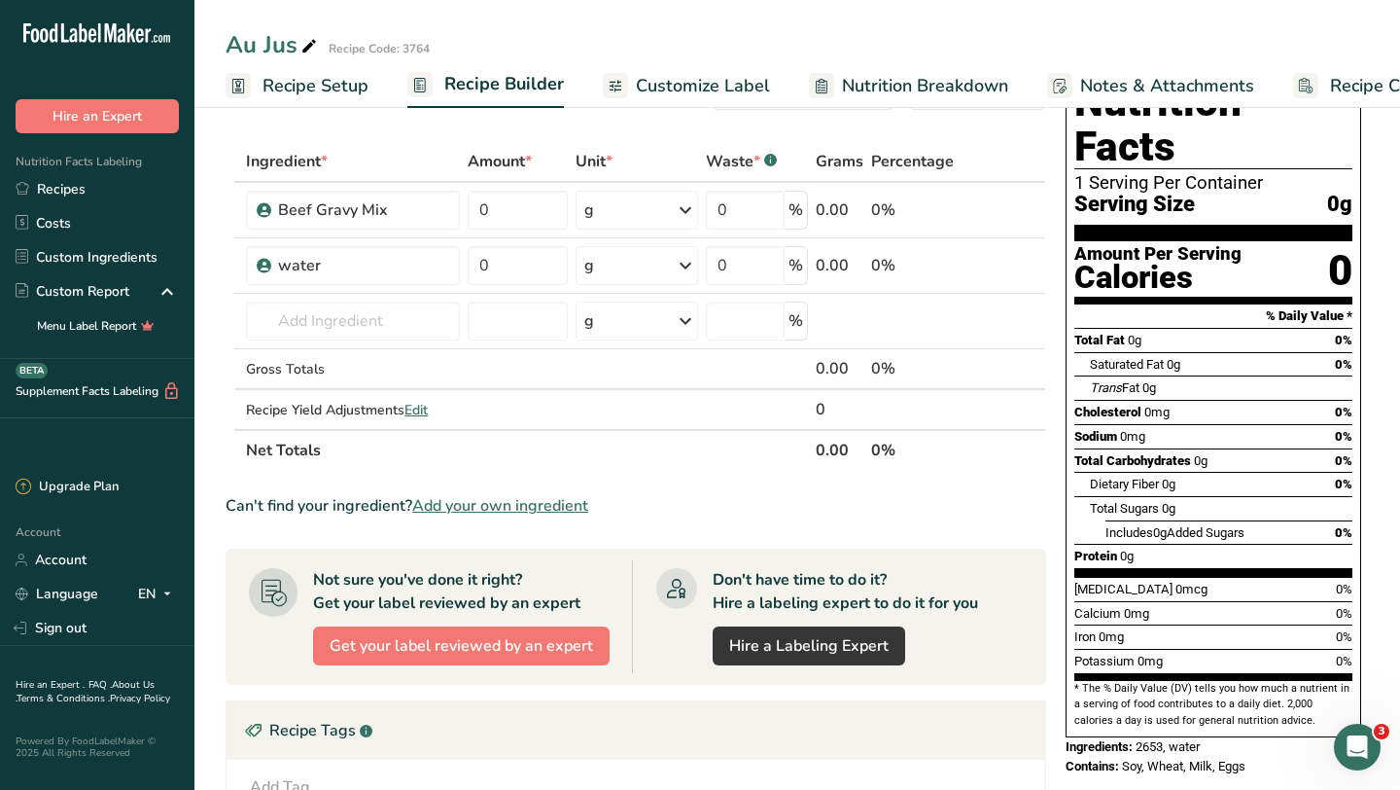
scroll to position [0, 0]
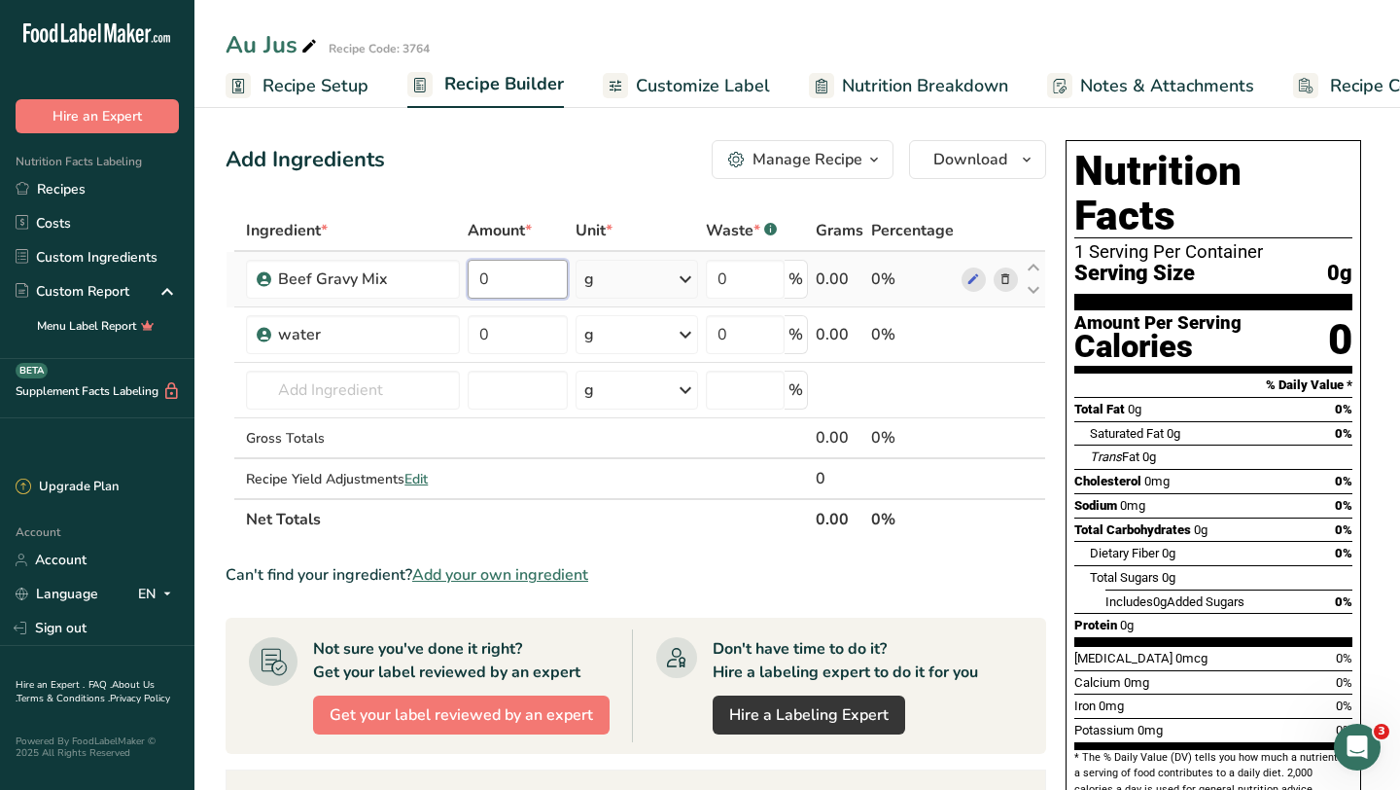
click at [503, 281] on input "0" at bounding box center [518, 279] width 100 height 39
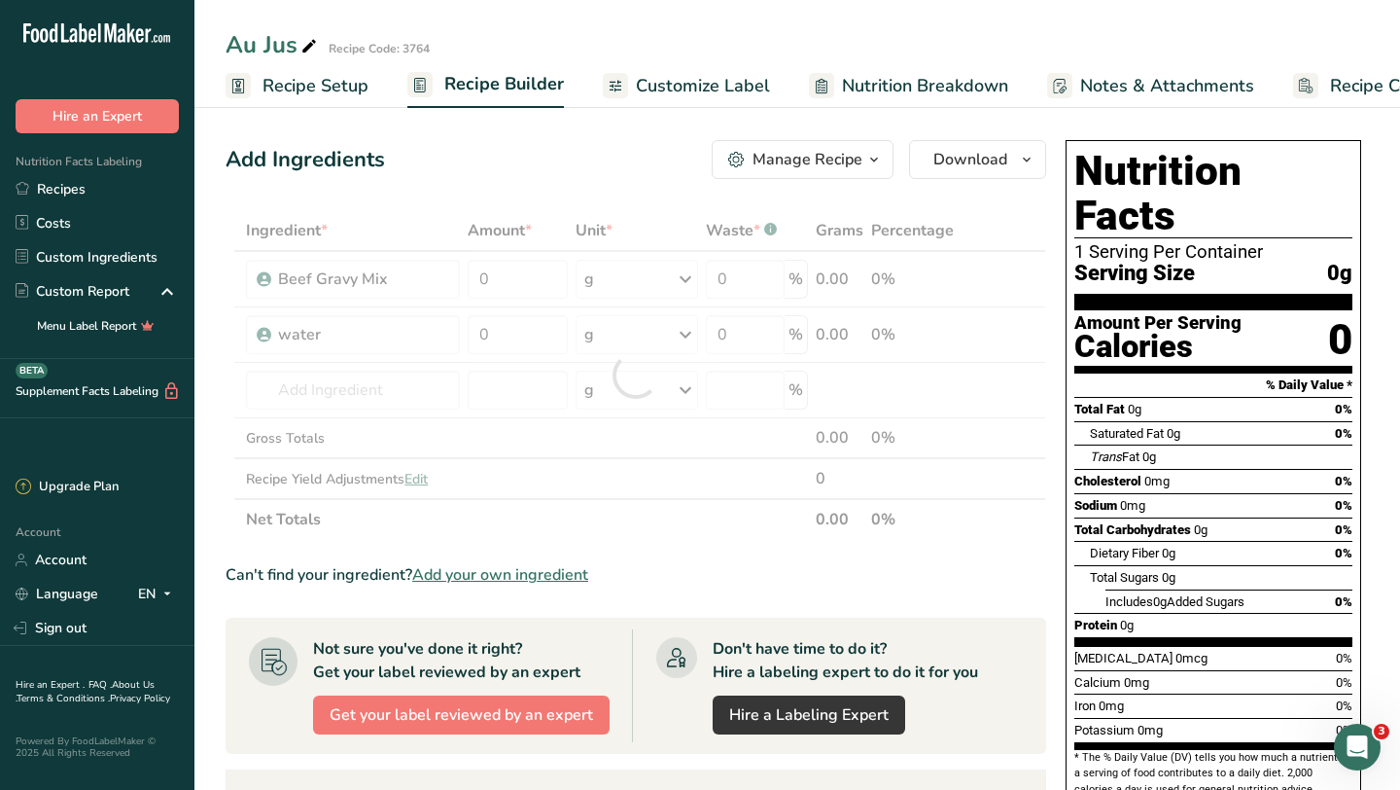
click at [1038, 212] on div "Ingredient * Amount * Unit * Waste * .a-a{fill:#347362;}.b-a{fill:#fff;} Grams …" at bounding box center [636, 375] width 821 height 330
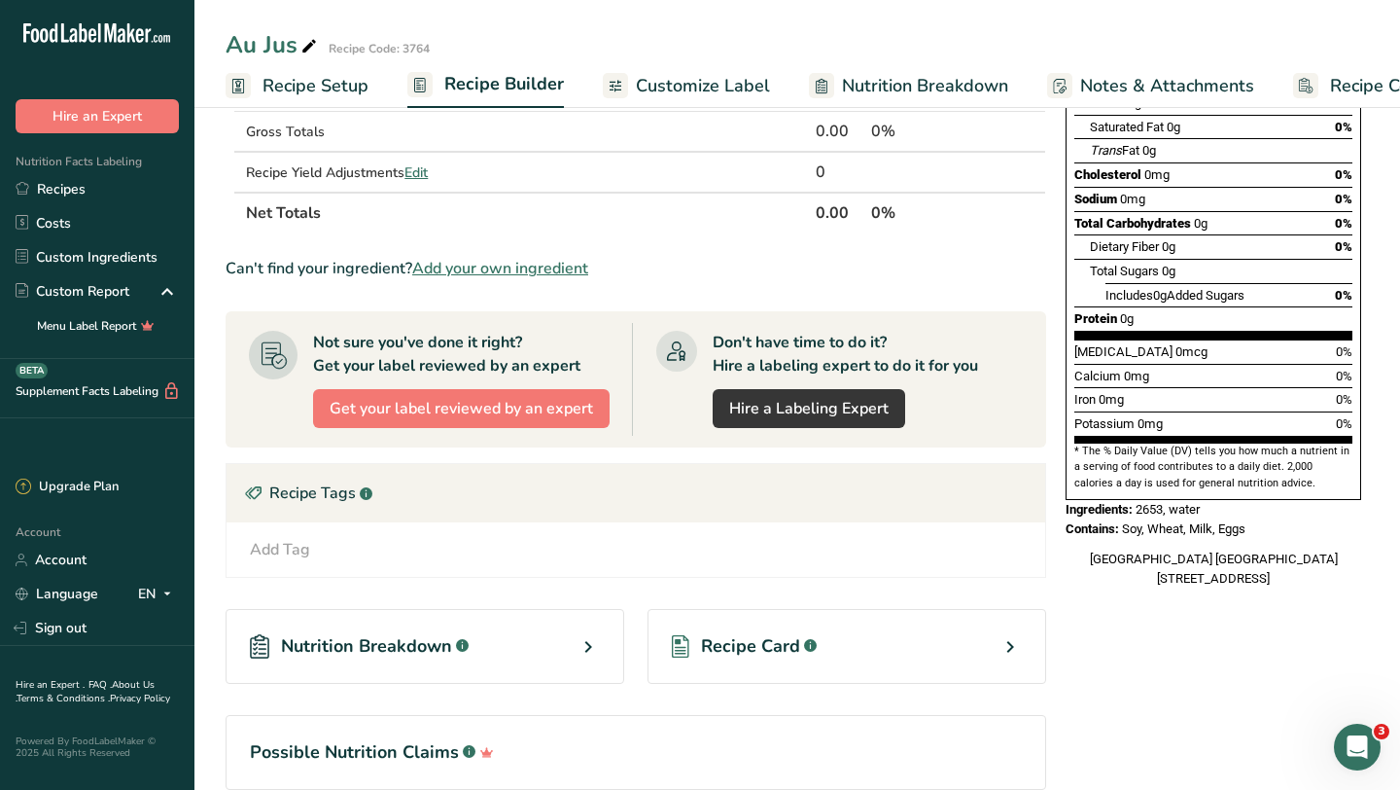
scroll to position [400, 0]
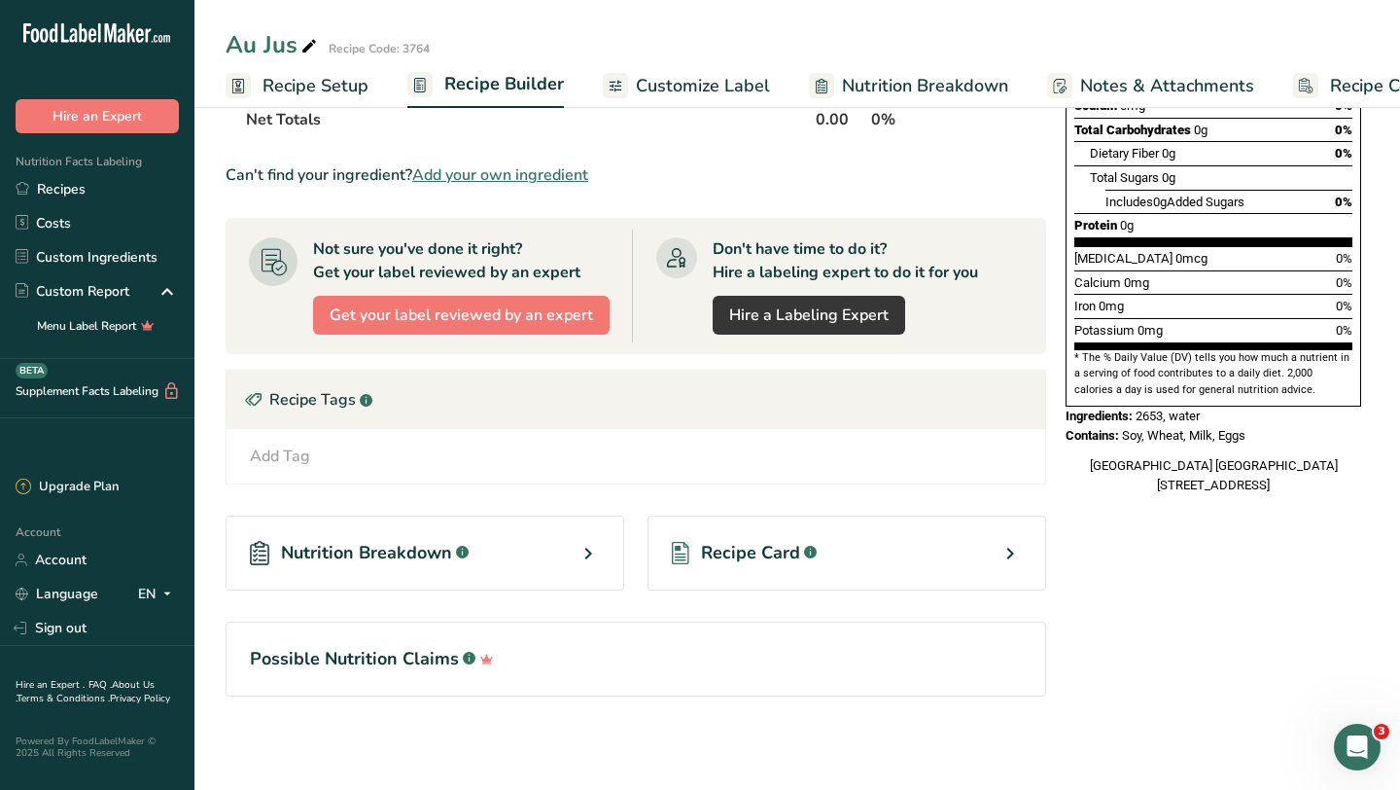
click at [980, 555] on div "Recipe Card .a-a{fill:#347362;}.b-a{fill:#fff;}" at bounding box center [847, 552] width 399 height 75
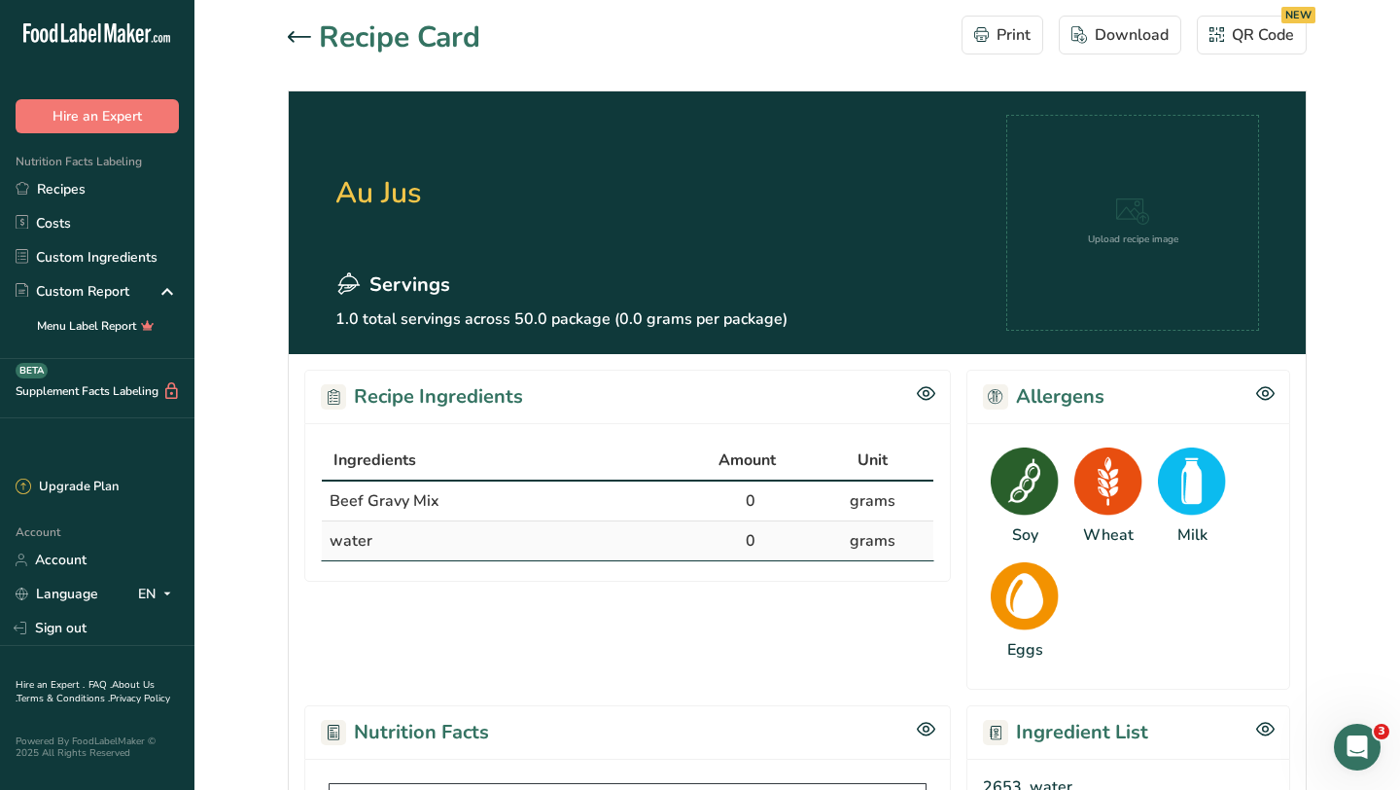
click at [288, 40] on icon at bounding box center [299, 37] width 23 height 12
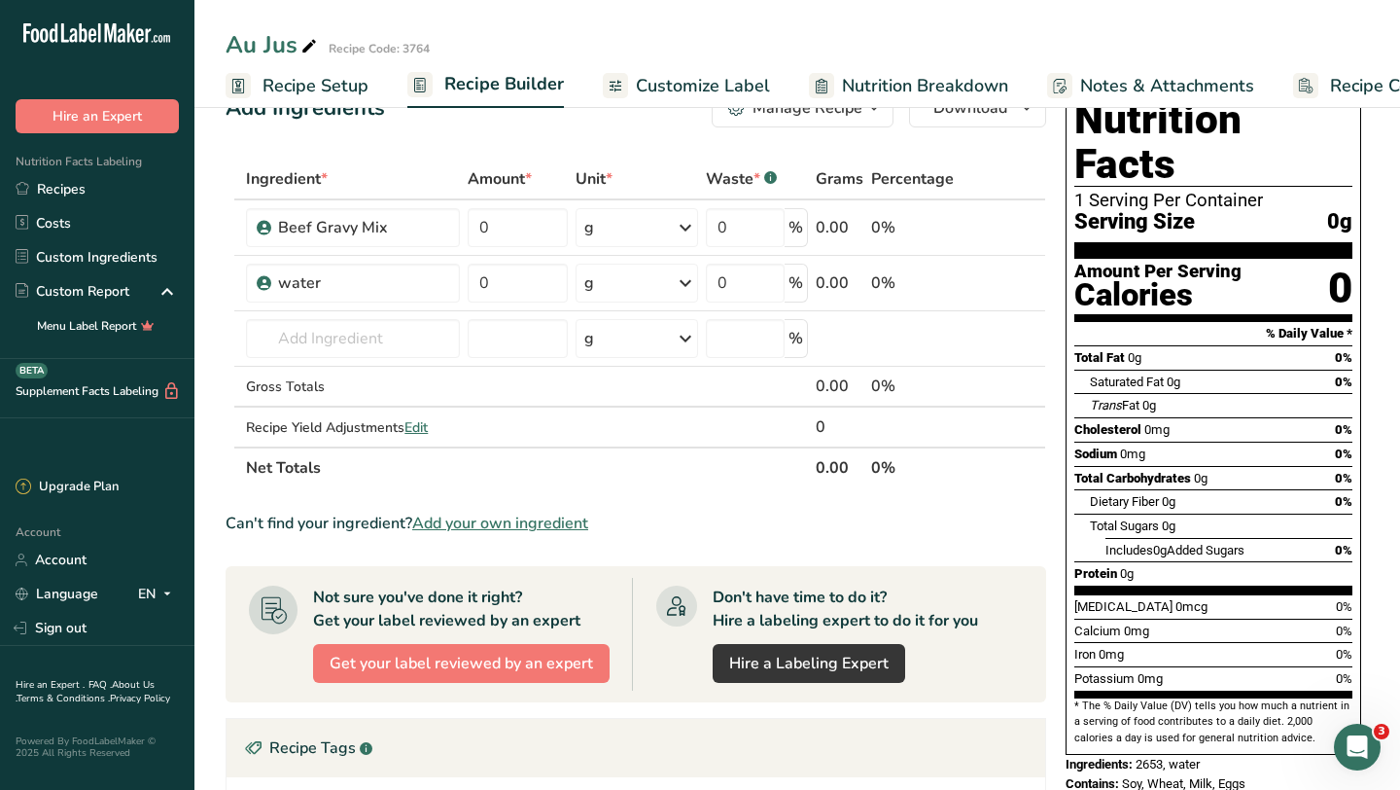
scroll to position [51, 0]
click at [540, 287] on input "0" at bounding box center [518, 284] width 100 height 39
type input "3"
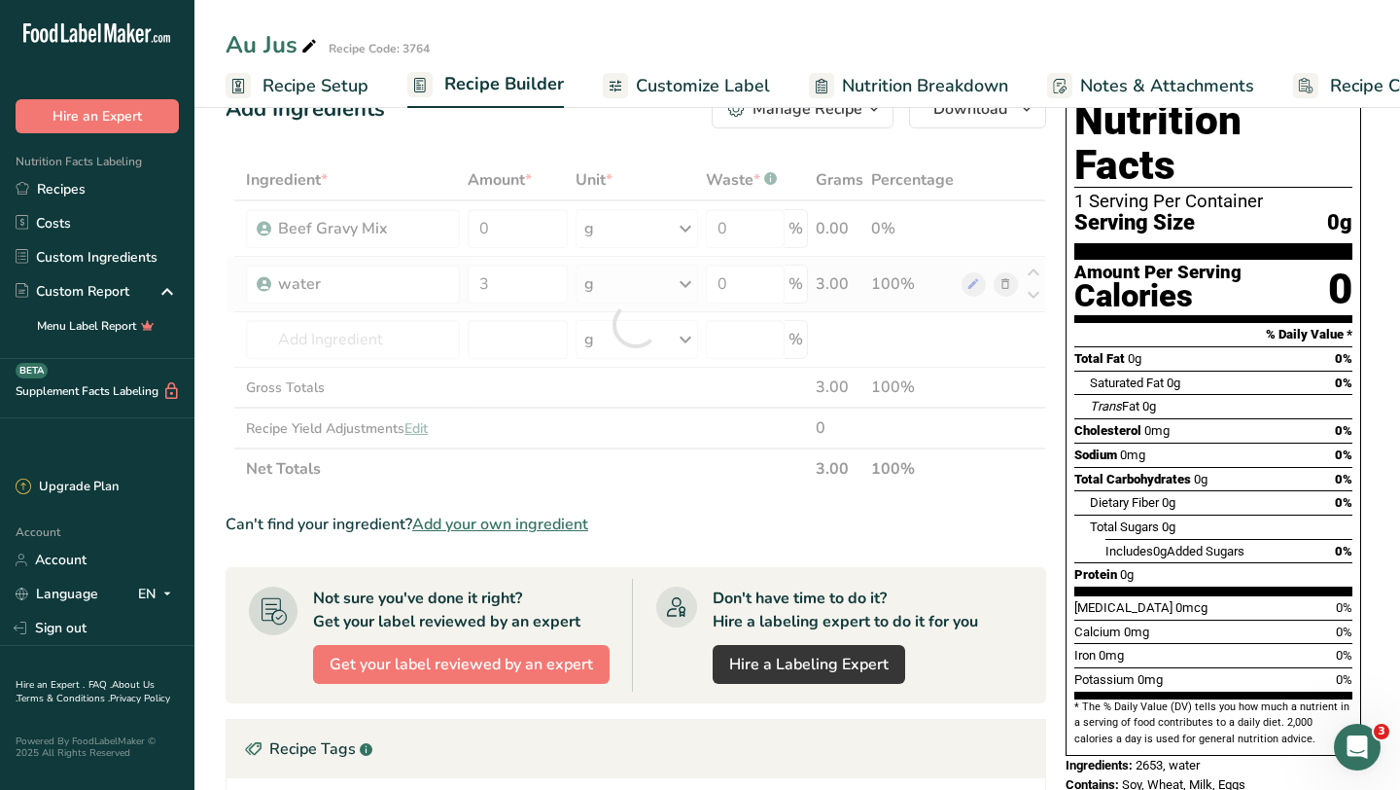
click at [684, 294] on div "Ingredient * Amount * Unit * Waste * .a-a{fill:#347362;}.b-a{fill:#fff;} Grams …" at bounding box center [636, 324] width 821 height 330
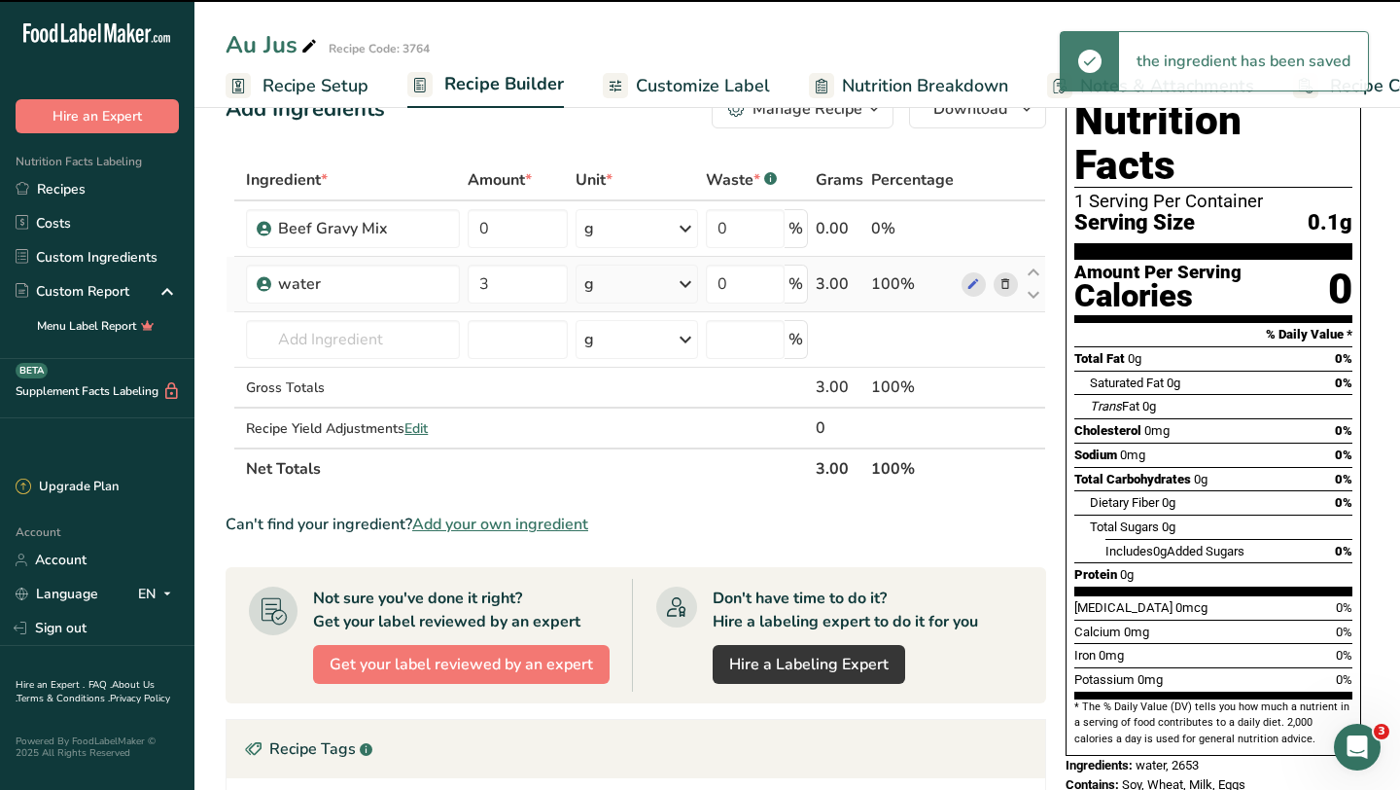
click at [684, 294] on icon at bounding box center [685, 283] width 23 height 35
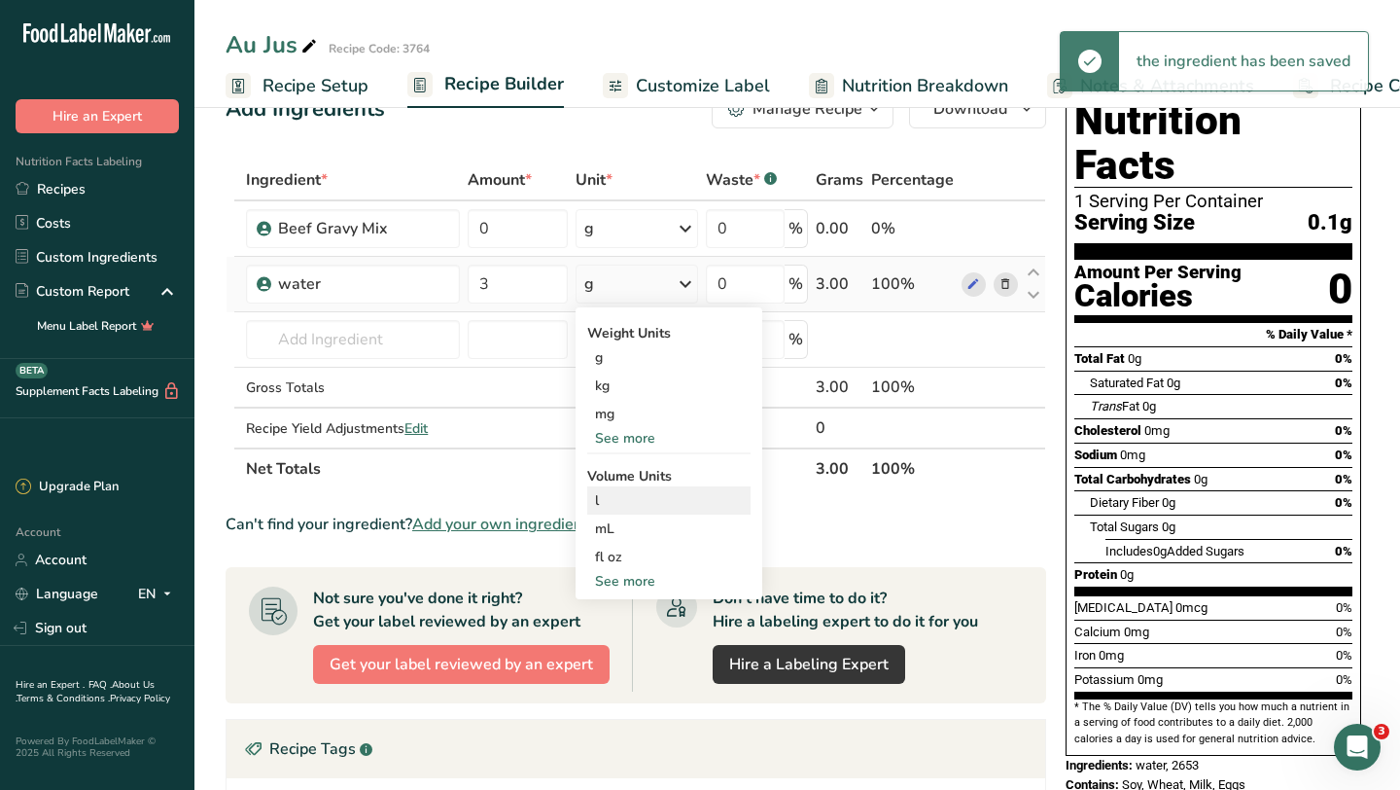
click at [639, 501] on div "l" at bounding box center [669, 500] width 148 height 20
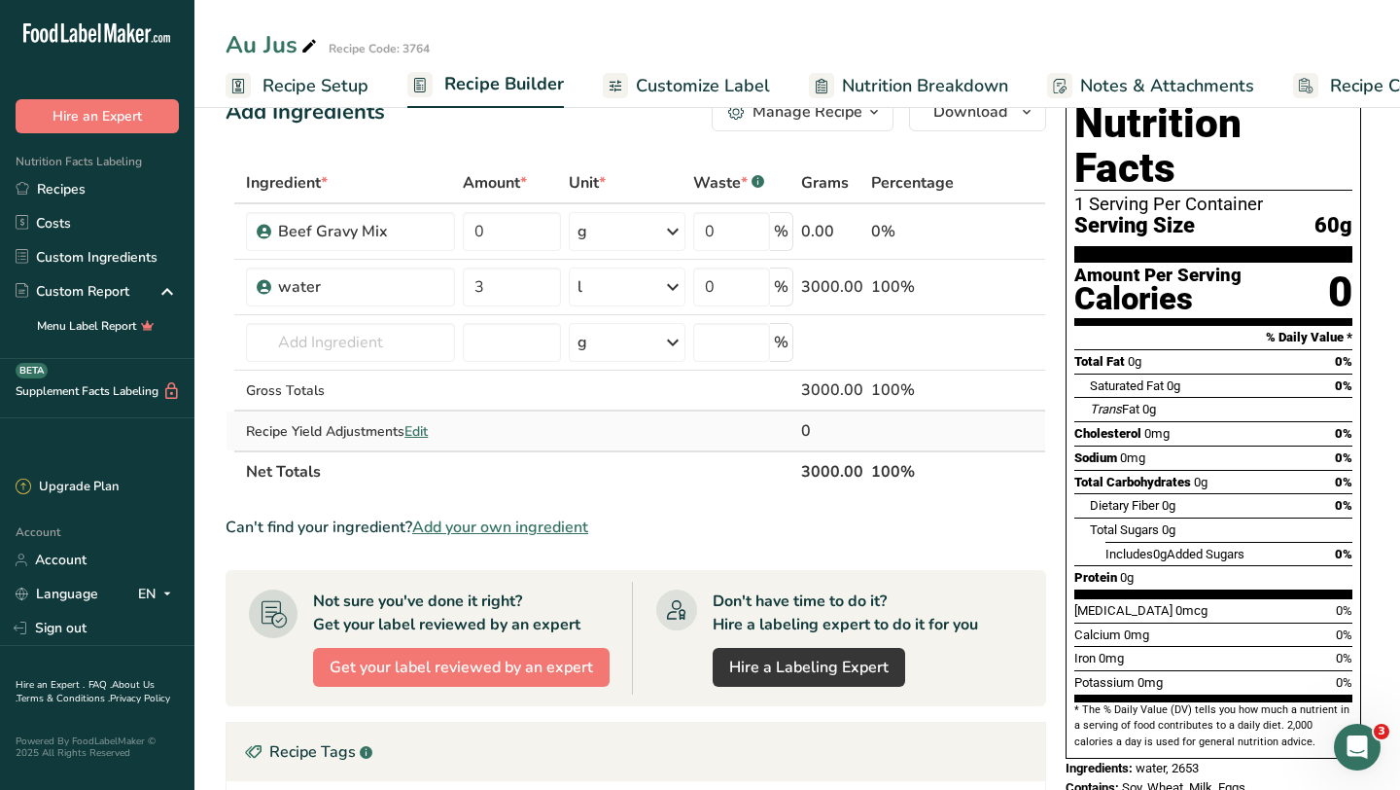
scroll to position [32, 0]
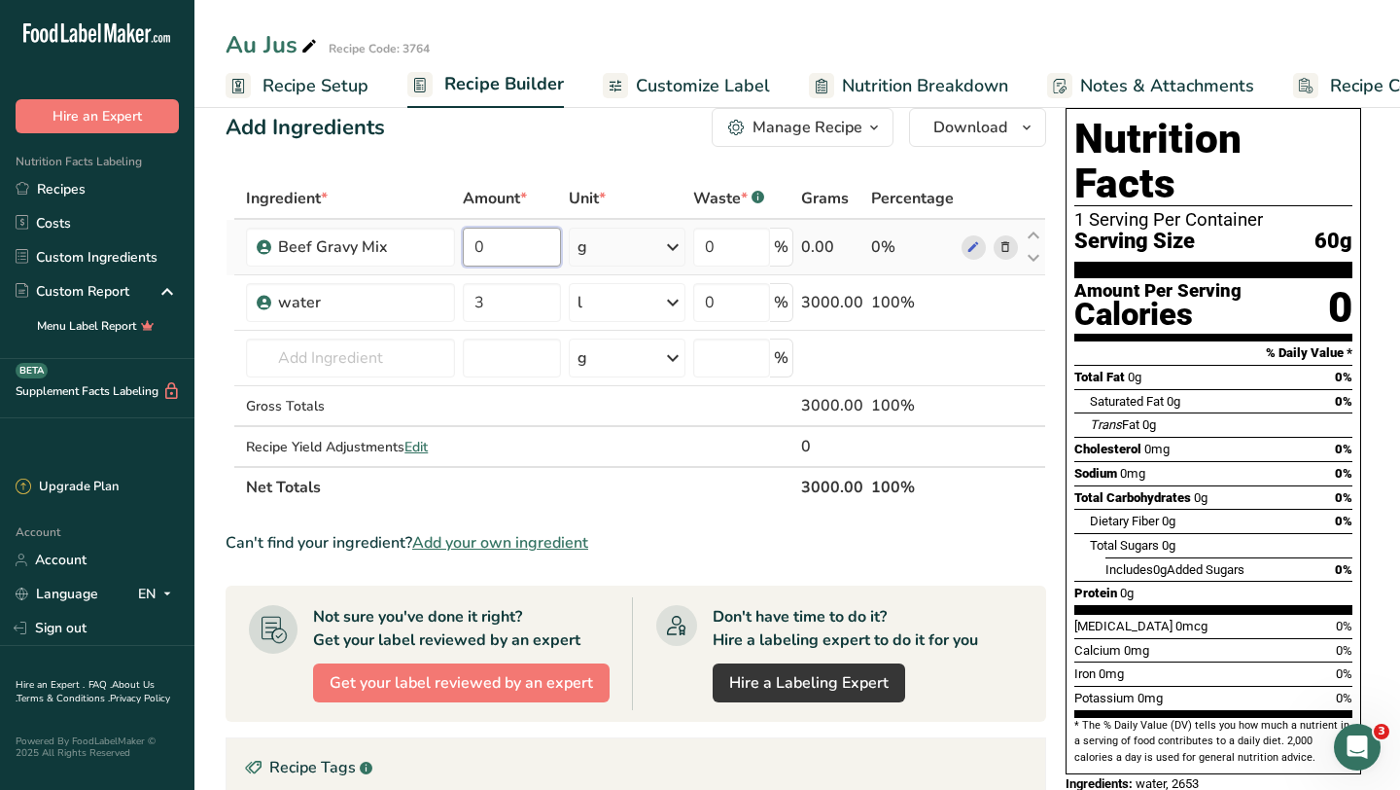
click at [513, 241] on input "0" at bounding box center [511, 247] width 97 height 39
type input "1"
type input "3"
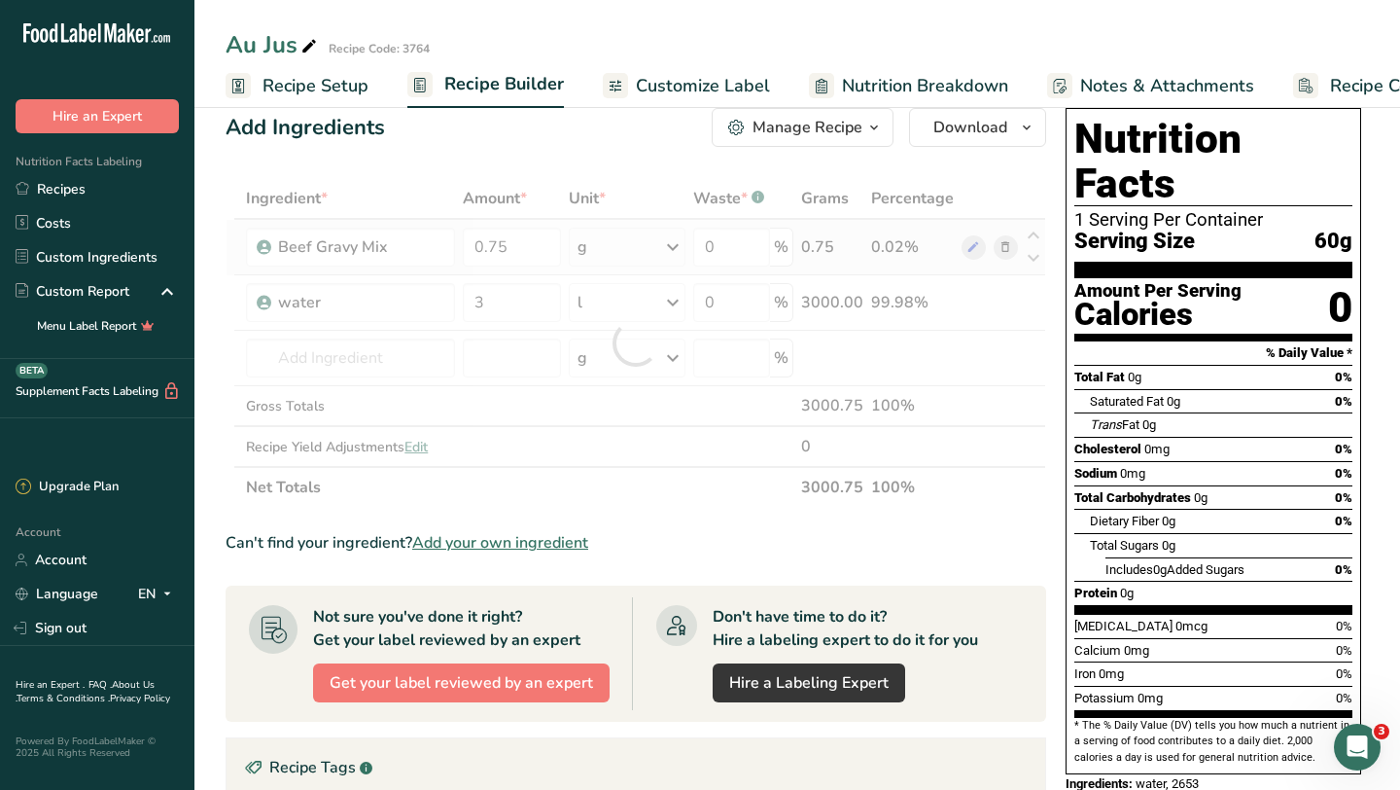
click at [679, 248] on div "Ingredient * Amount * Unit * Waste * .a-a{fill:#347362;}.b-a{fill:#fff;} Grams …" at bounding box center [636, 343] width 821 height 330
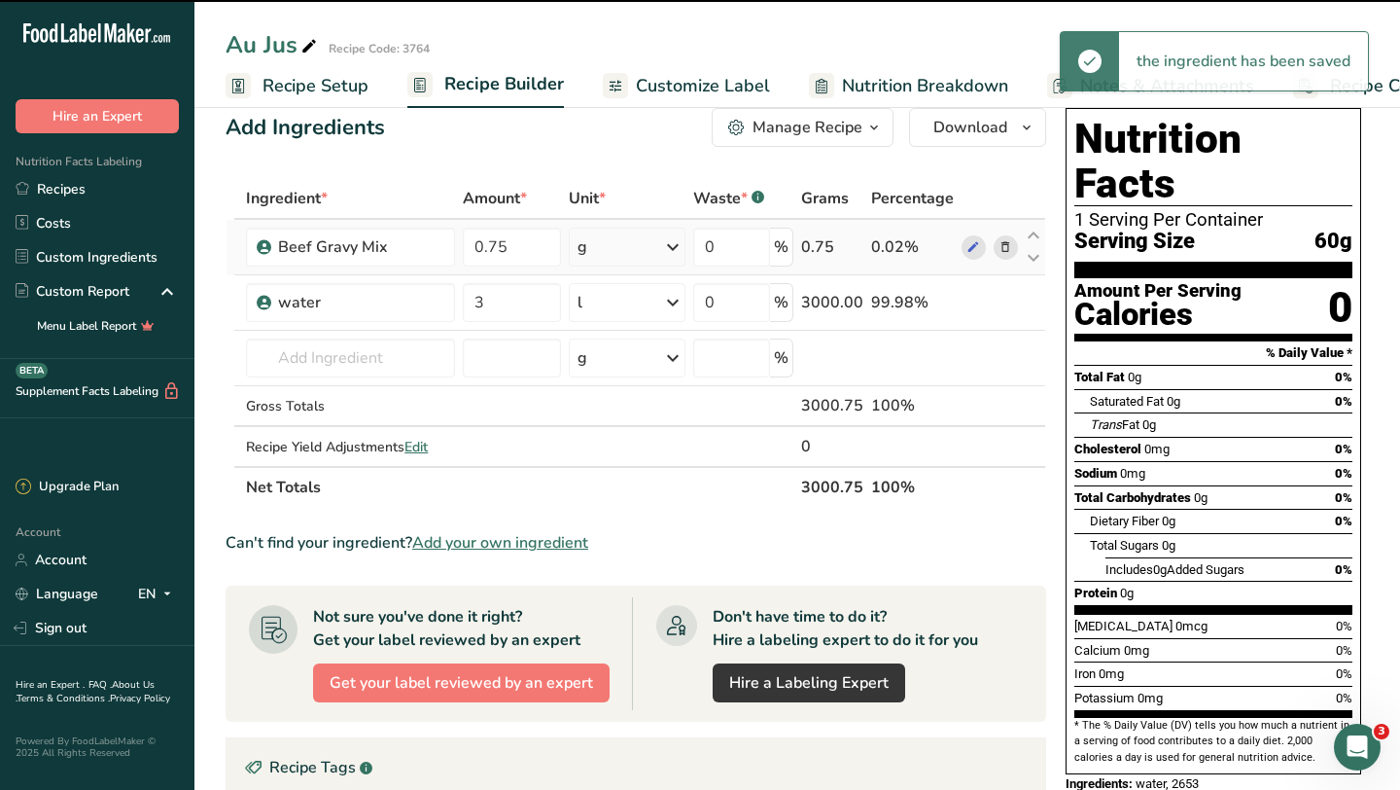
click at [664, 251] on icon at bounding box center [672, 246] width 23 height 35
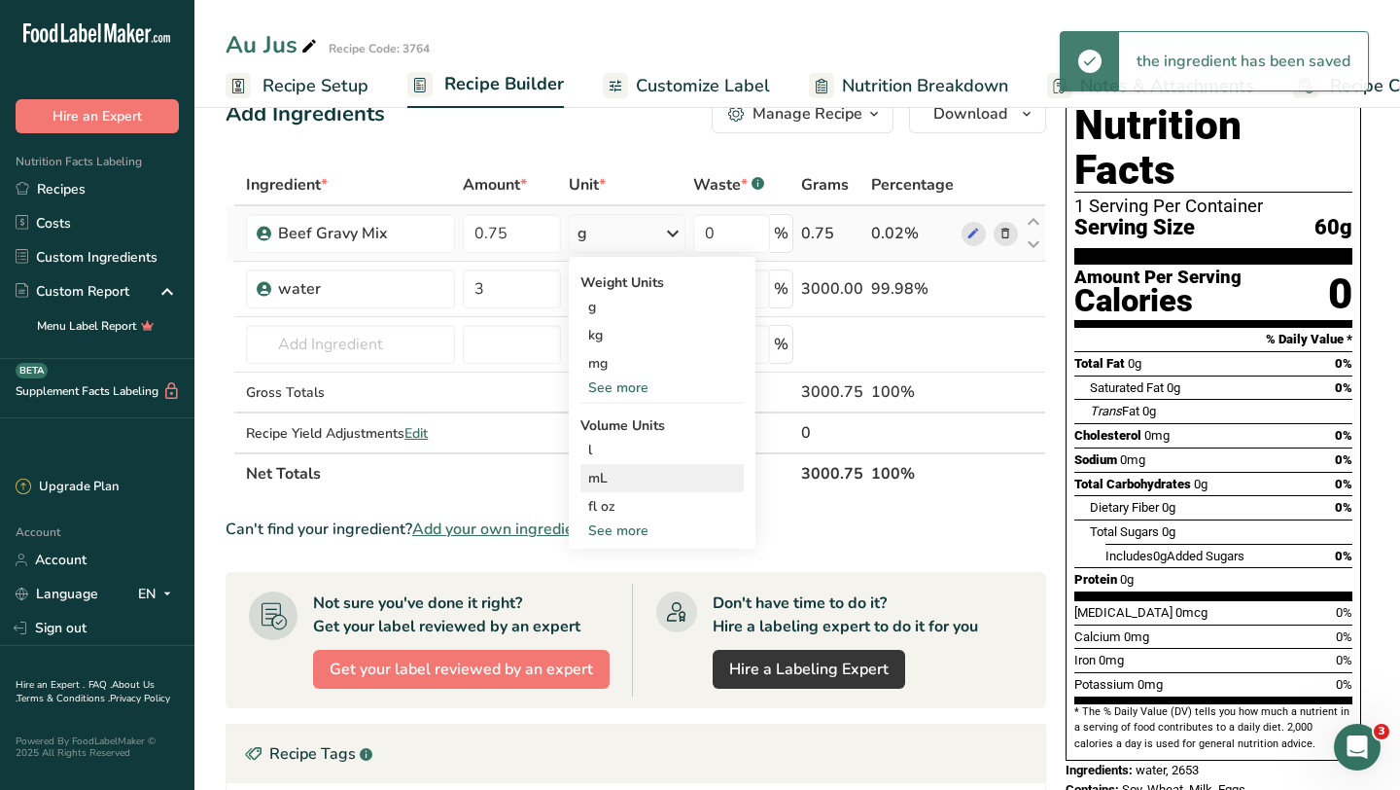
scroll to position [49, 0]
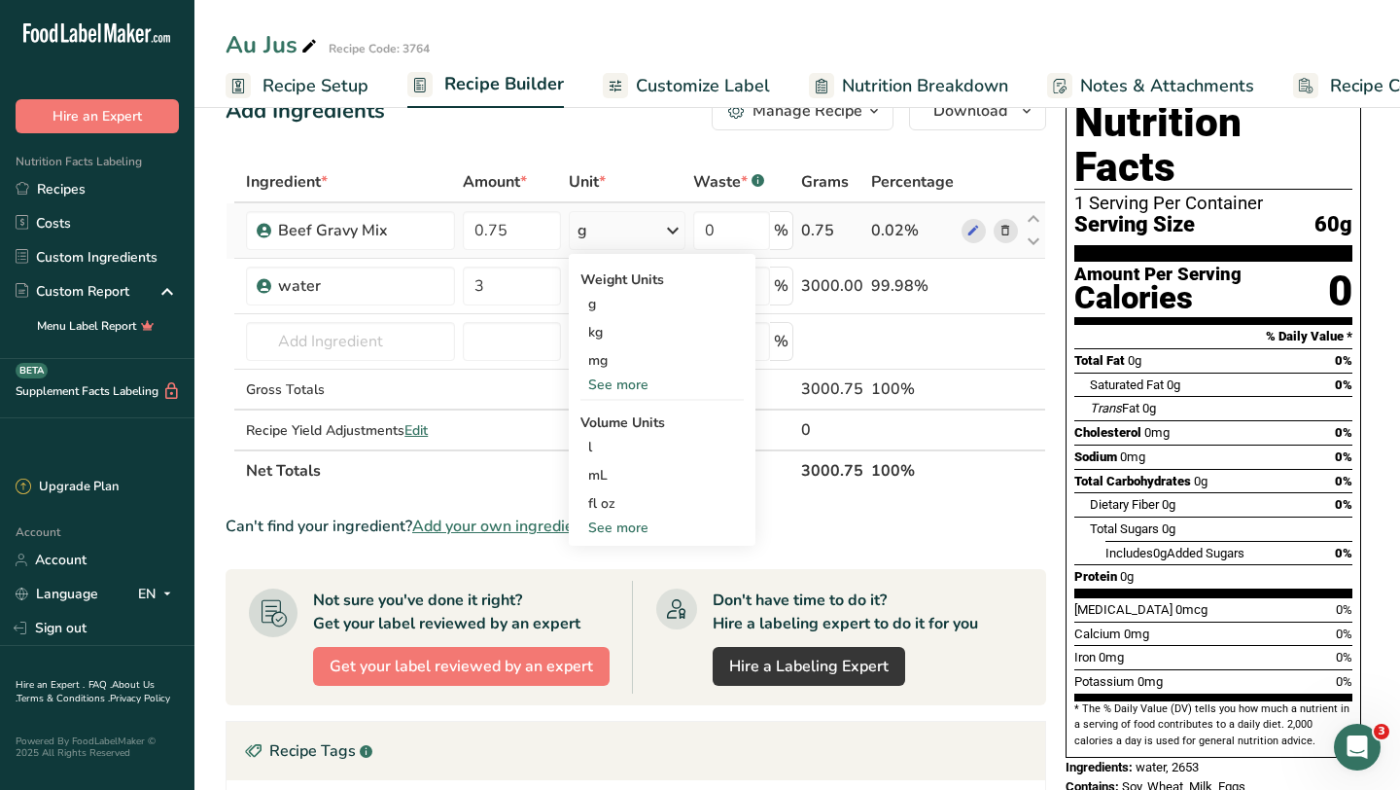
click at [668, 232] on icon at bounding box center [672, 230] width 23 height 35
click at [631, 393] on div "See more" at bounding box center [662, 384] width 163 height 20
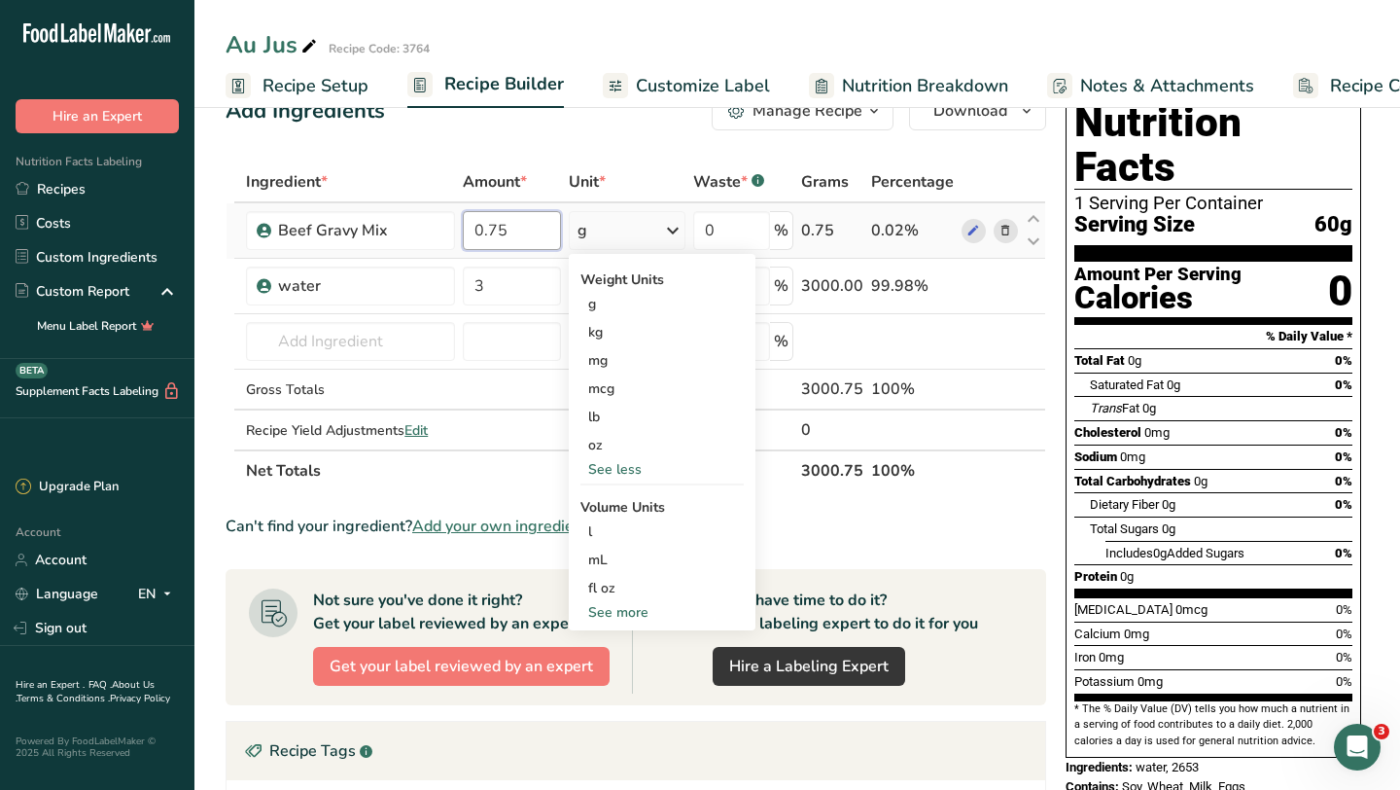
click at [521, 235] on input "0.75" at bounding box center [511, 230] width 97 height 39
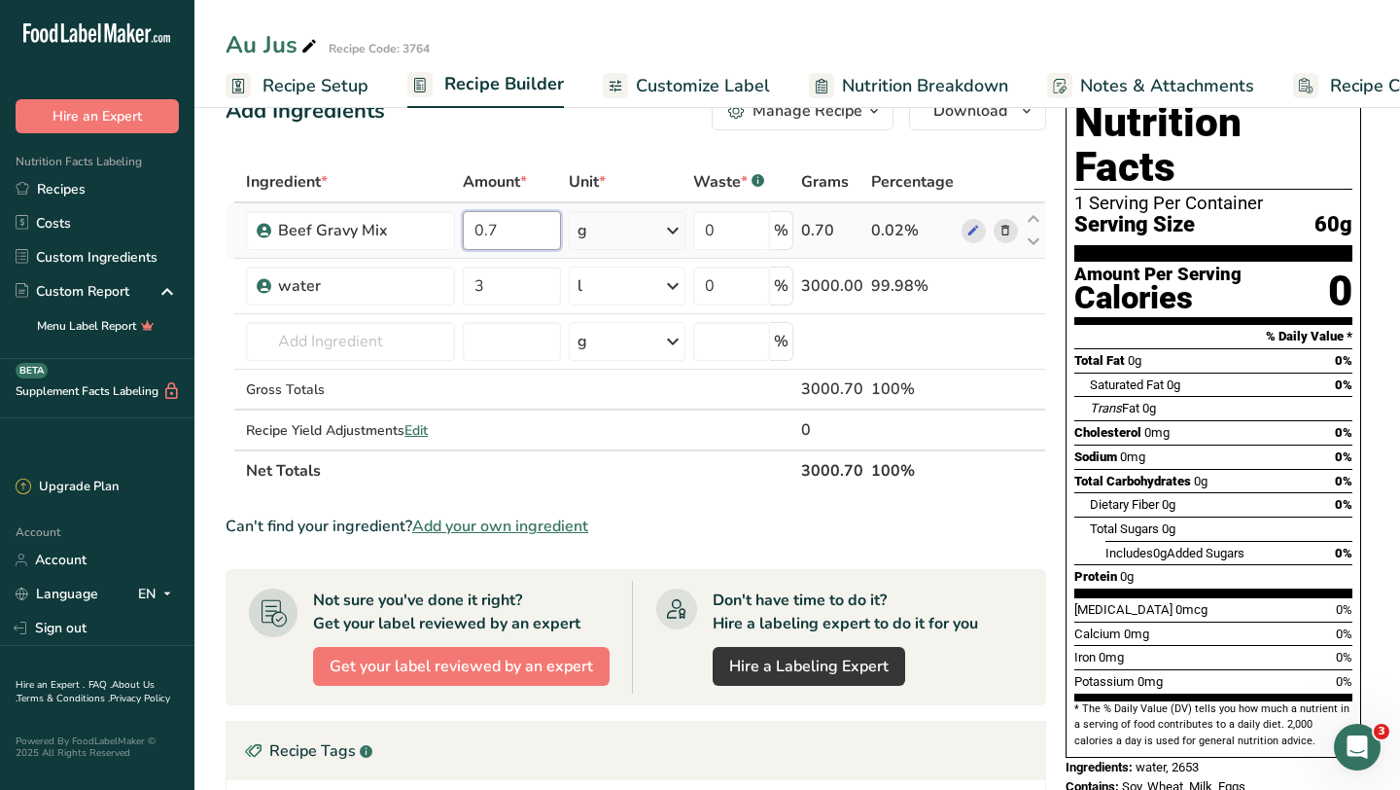
type input "0"
type input "6"
click at [679, 237] on div "Ingredient * Amount * Unit * Waste * .a-a{fill:#347362;}.b-a{fill:#fff;} Grams …" at bounding box center [636, 326] width 821 height 330
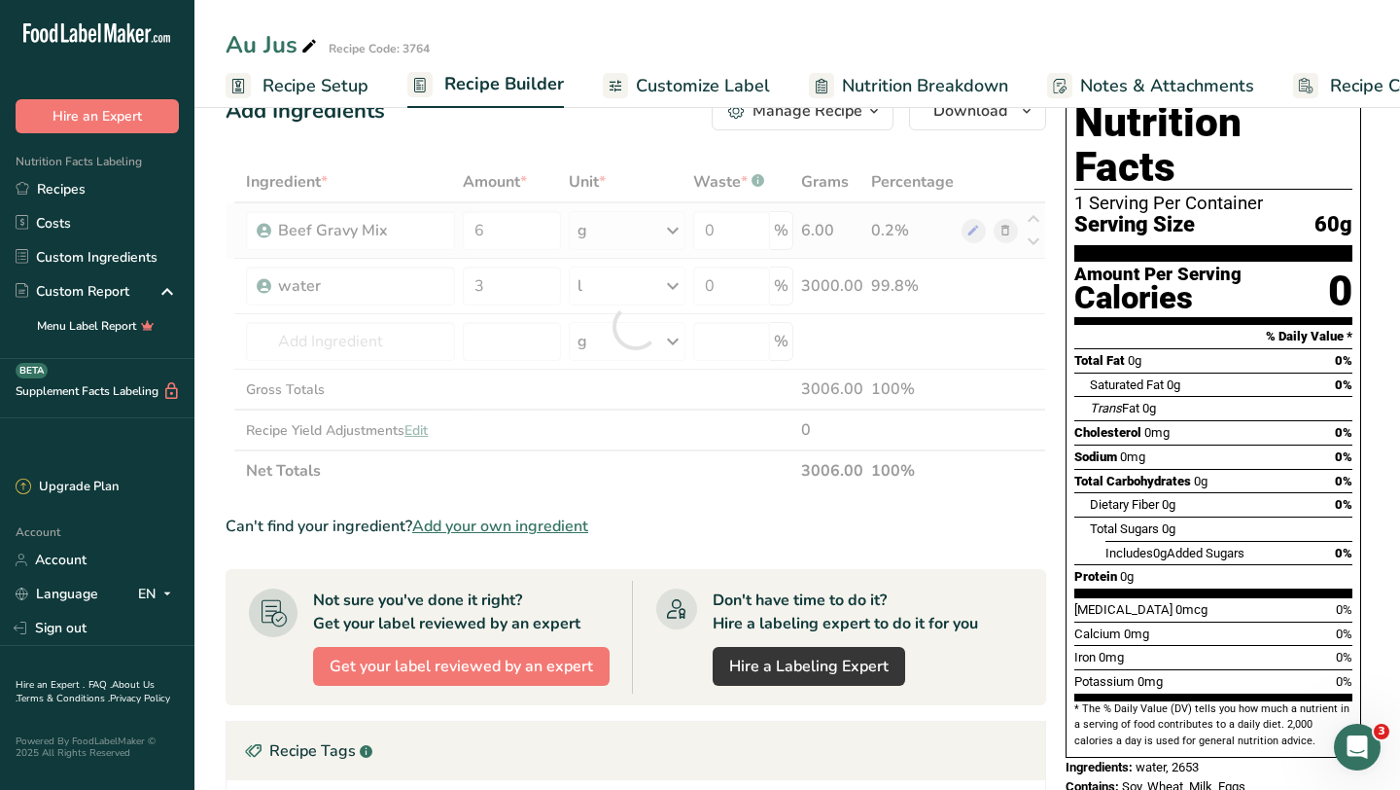
click at [679, 237] on div at bounding box center [636, 326] width 821 height 330
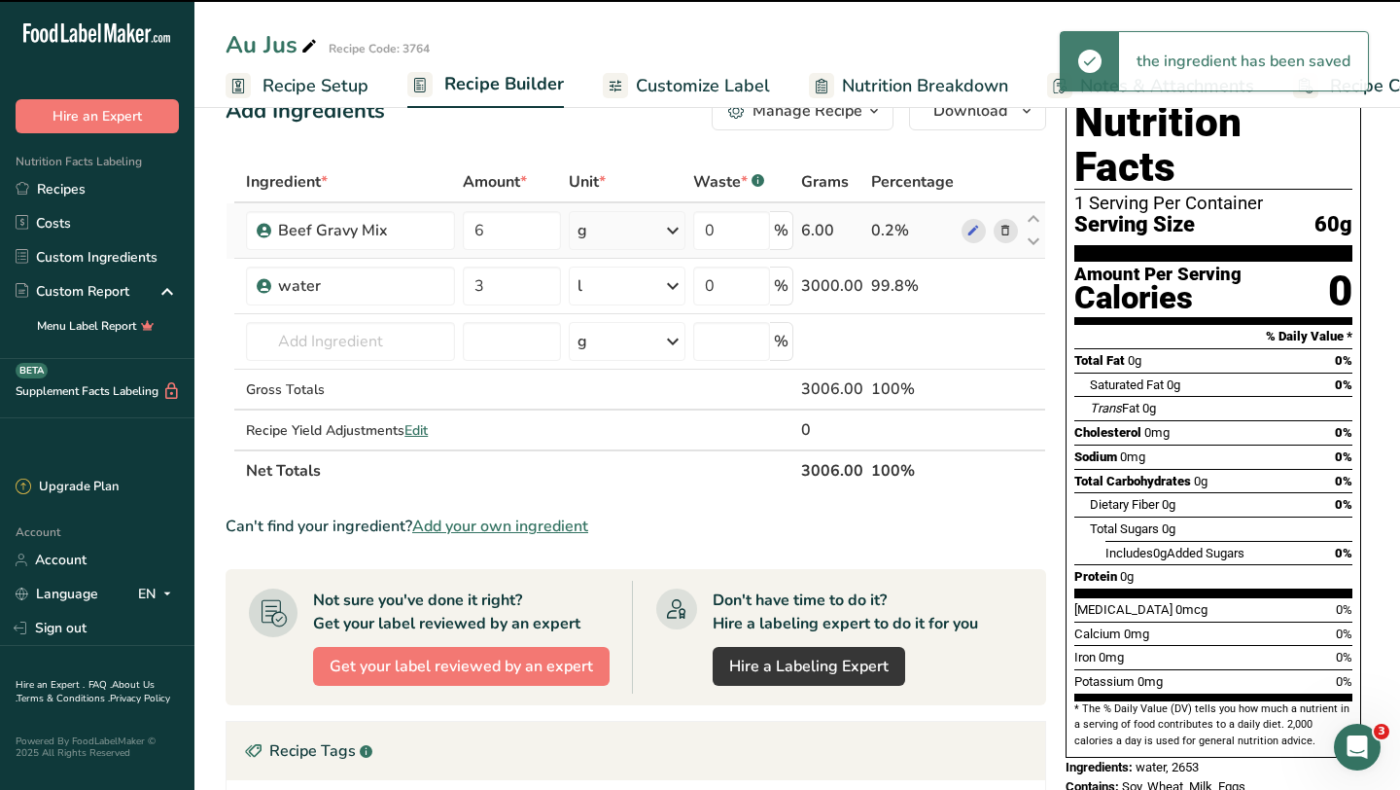
click at [679, 235] on icon at bounding box center [672, 230] width 23 height 35
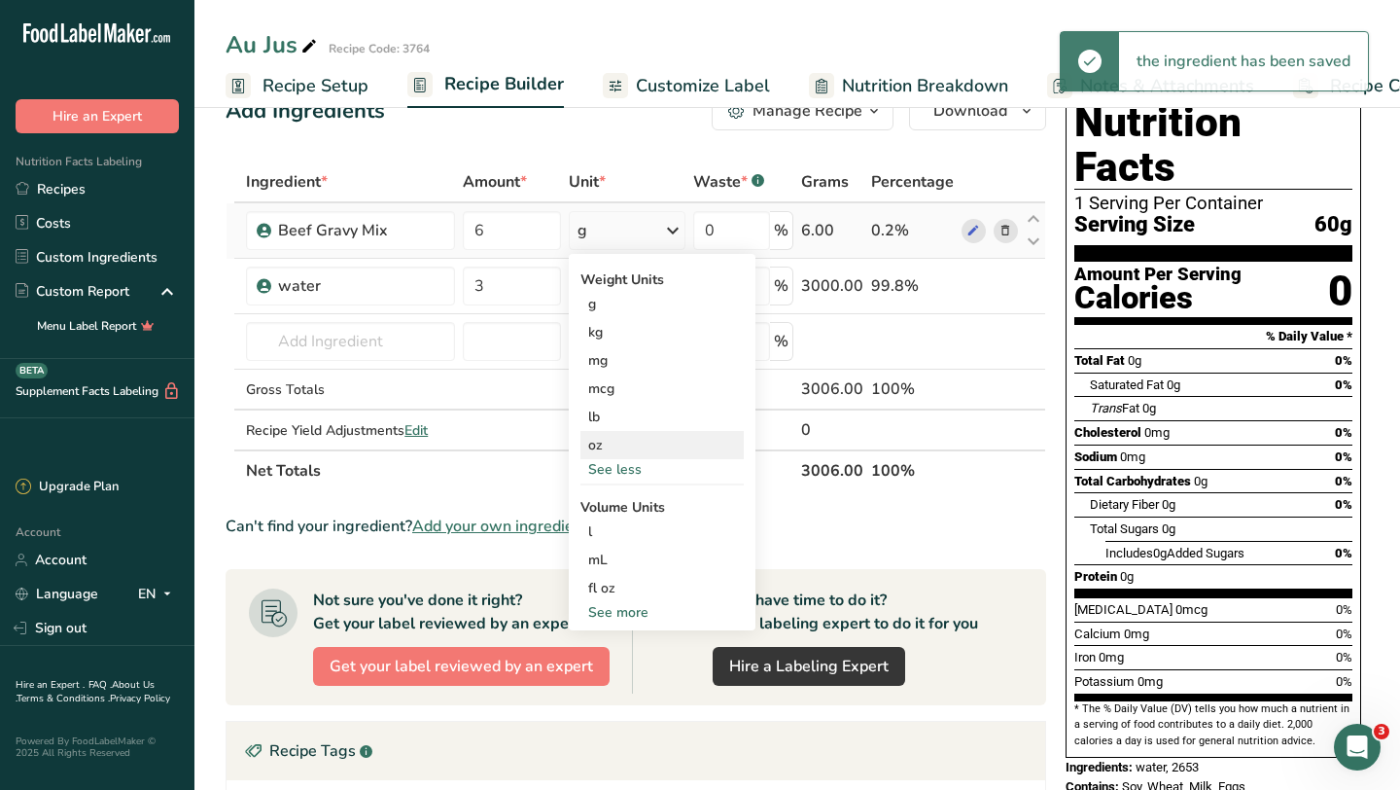
click at [600, 443] on div "oz" at bounding box center [662, 445] width 163 height 28
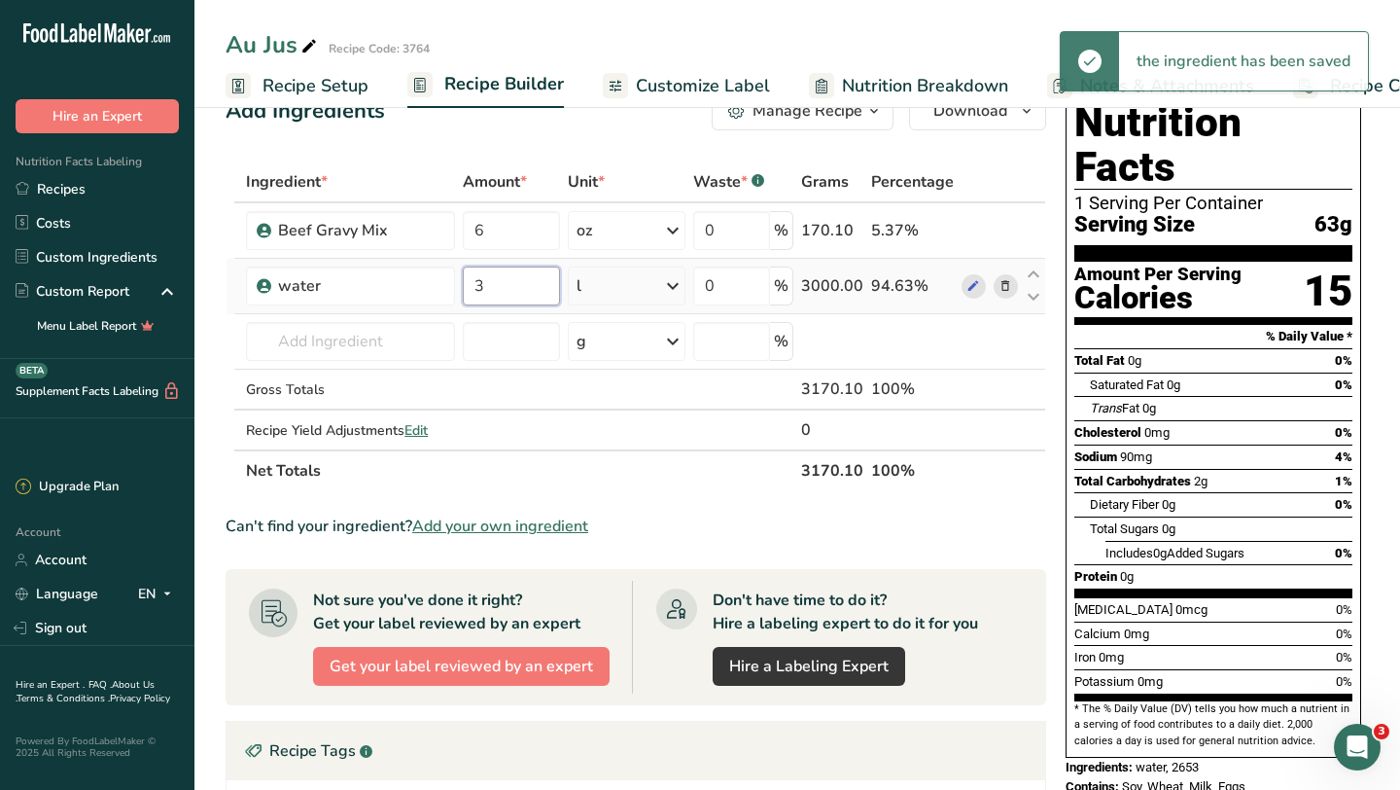
click at [509, 285] on input "3" at bounding box center [511, 285] width 97 height 39
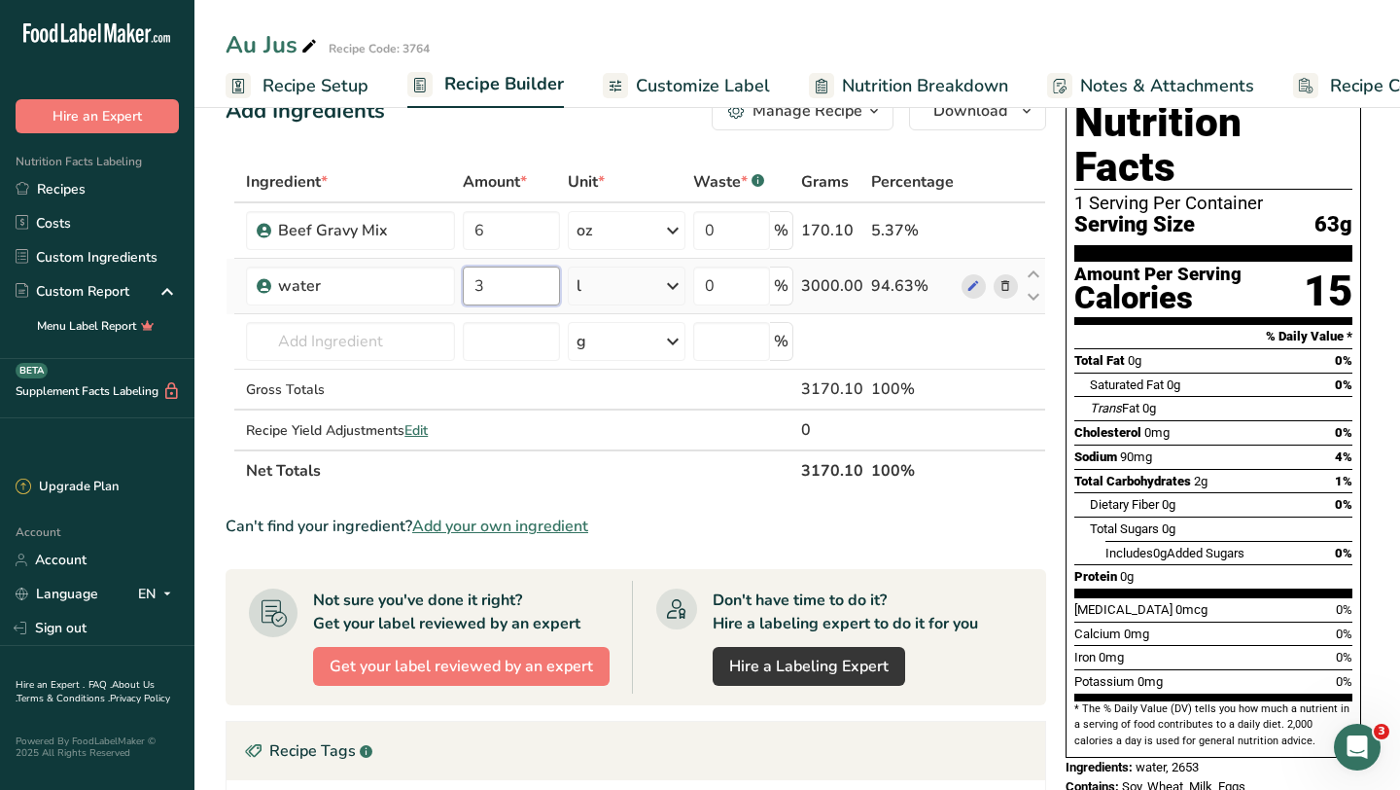
click at [512, 285] on input "3" at bounding box center [511, 285] width 97 height 39
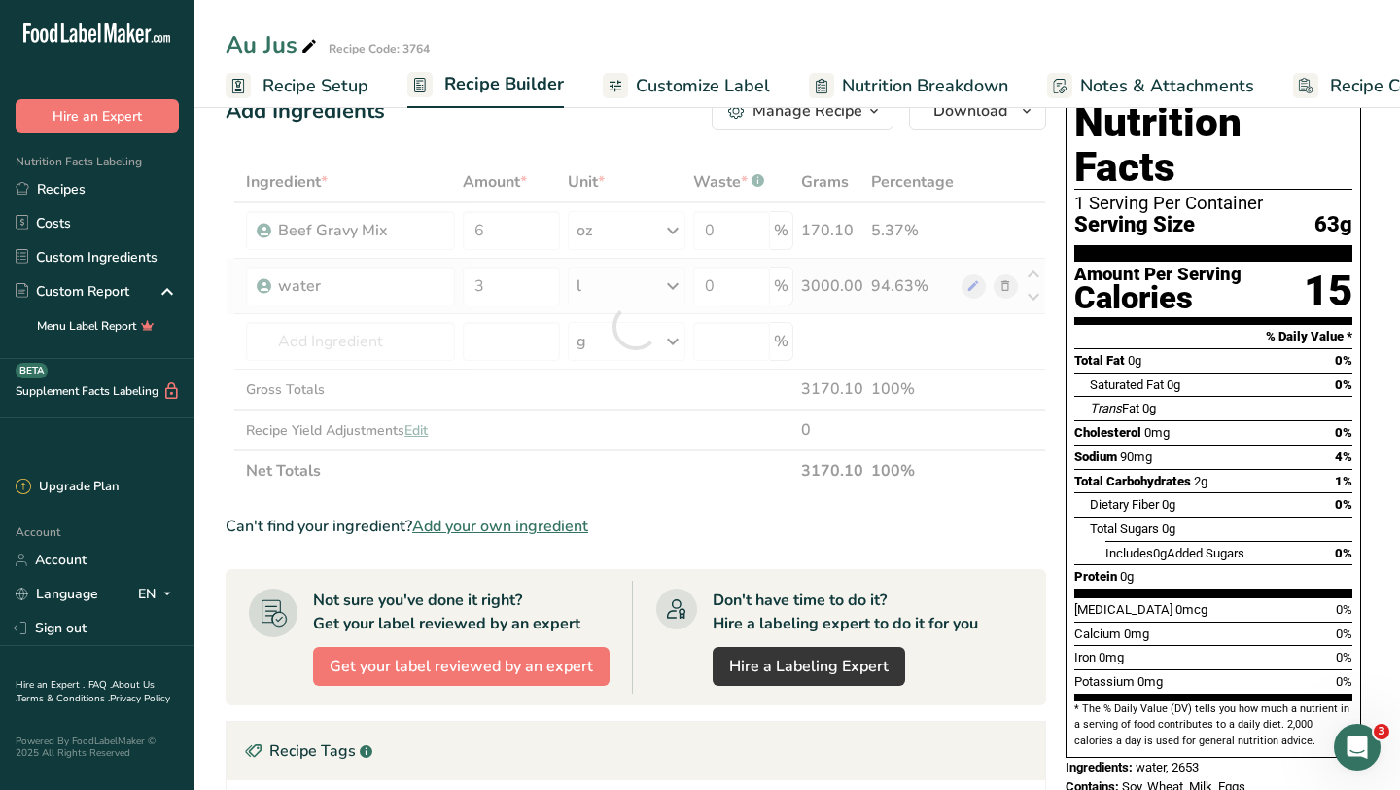
click at [676, 287] on div "Ingredient * Amount * Unit * Waste * .a-a{fill:#347362;}.b-a{fill:#fff;} Grams …" at bounding box center [636, 326] width 821 height 330
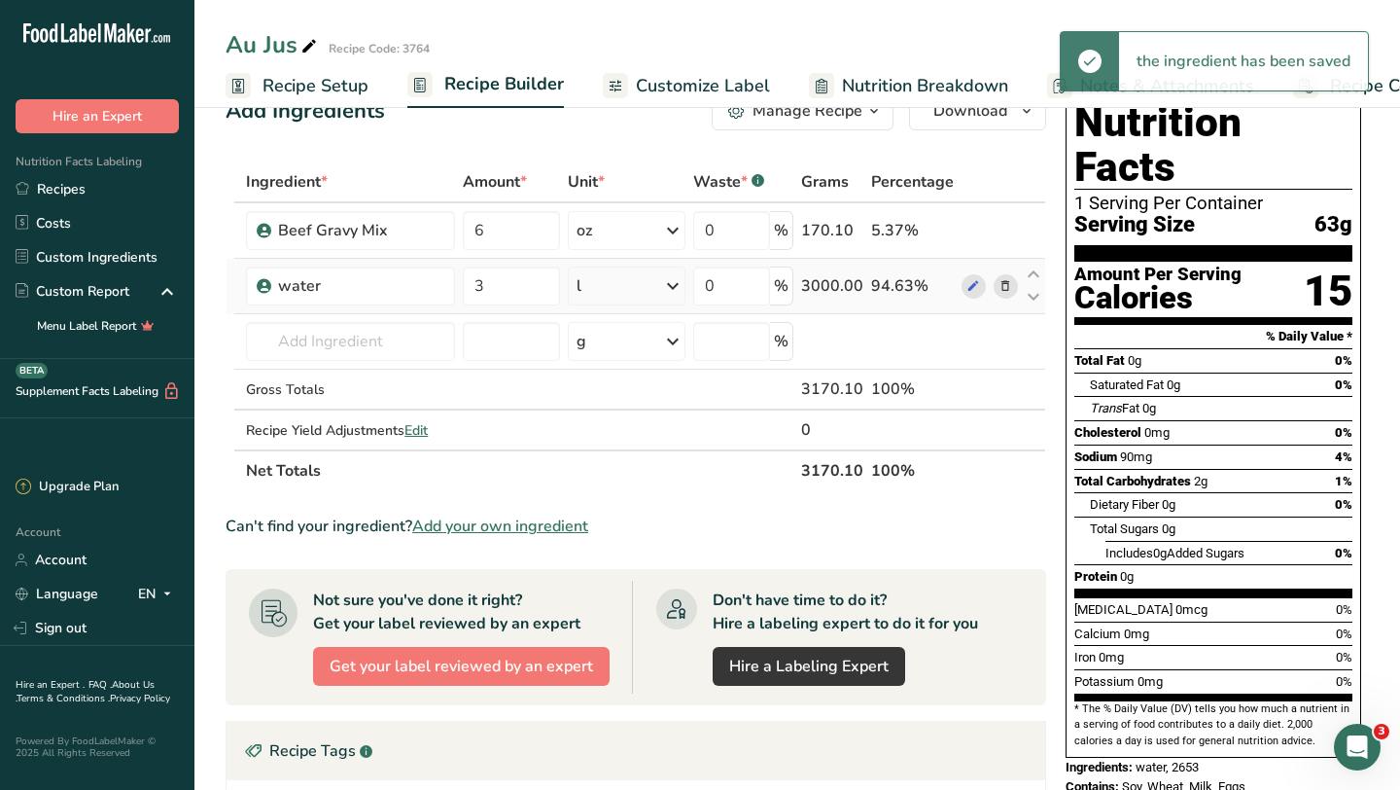
click at [676, 287] on icon at bounding box center [672, 285] width 23 height 35
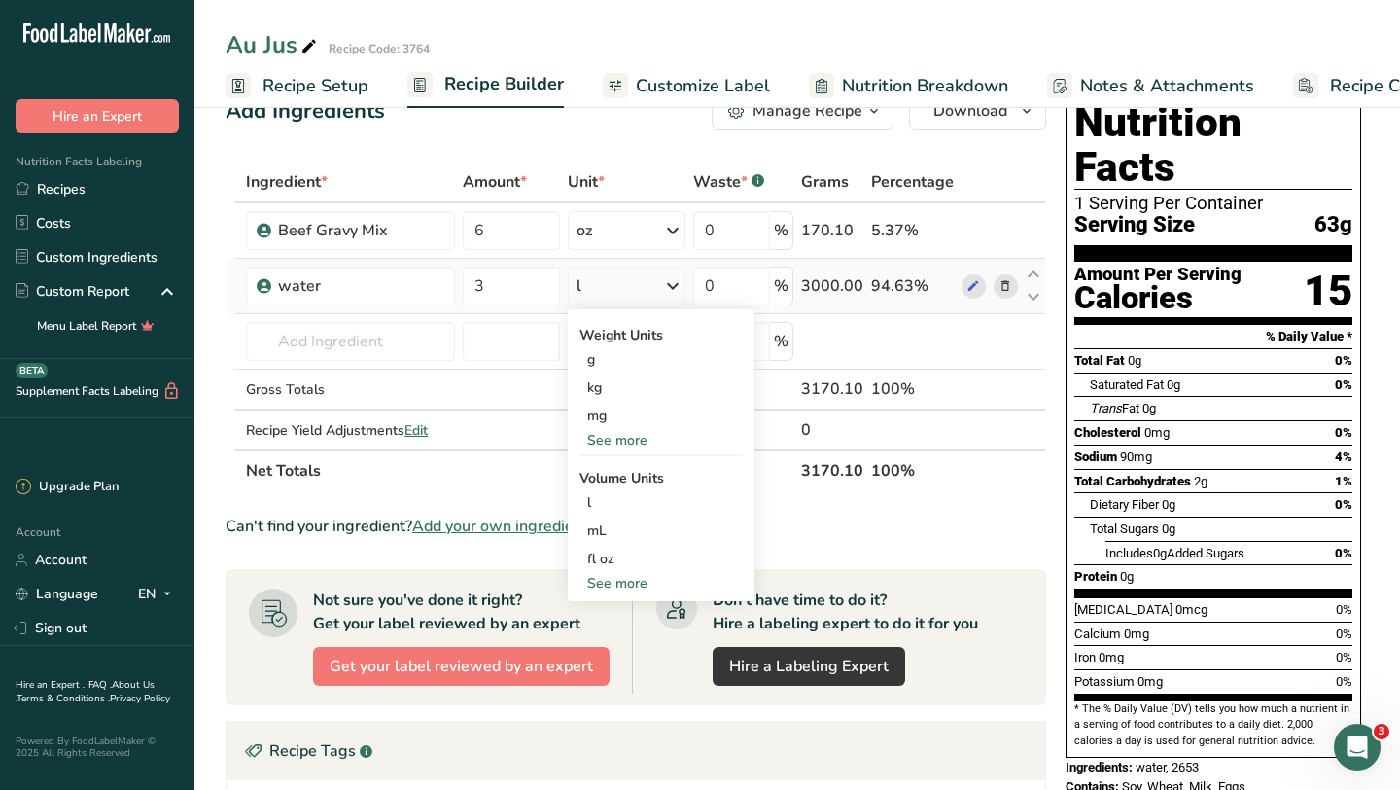
click at [617, 582] on div "See more" at bounding box center [661, 583] width 163 height 20
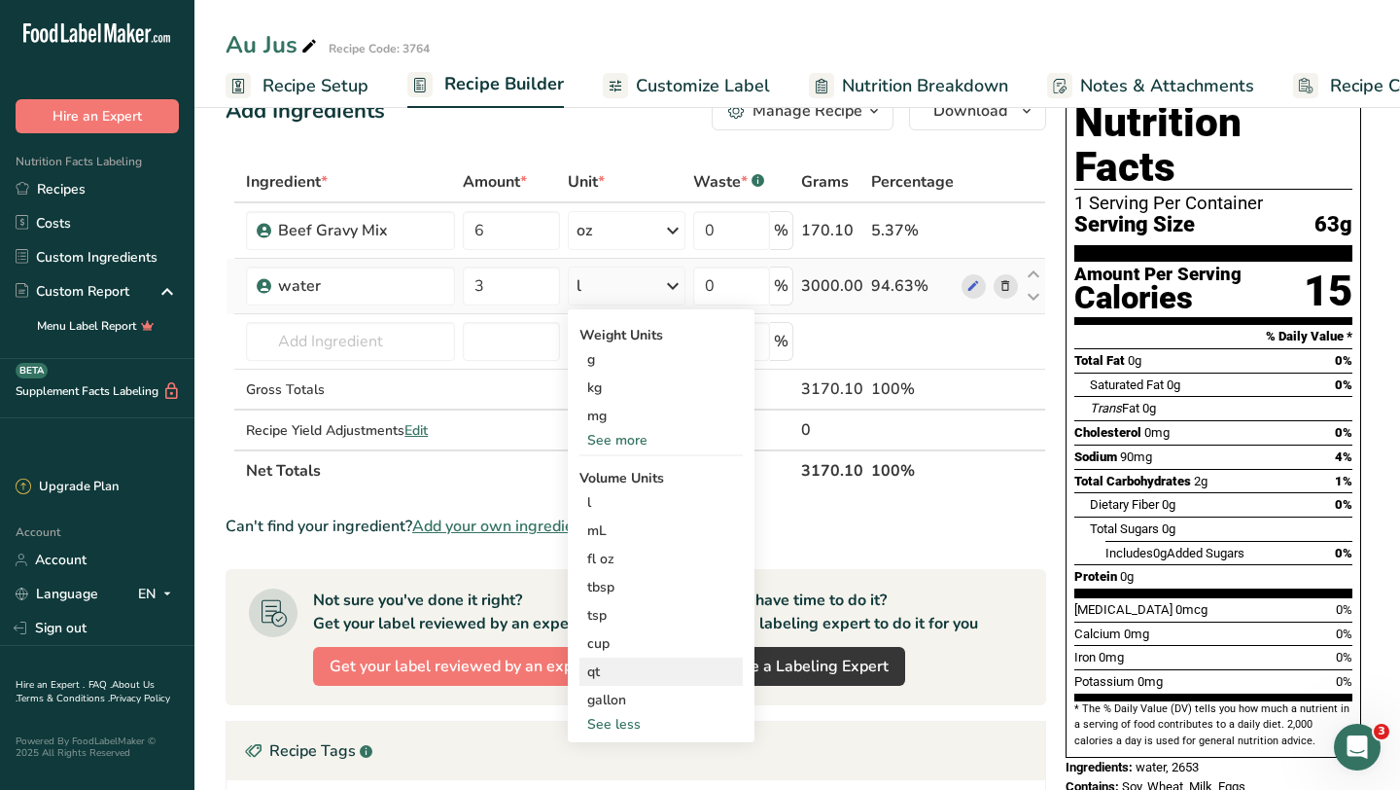
click at [615, 681] on div "qt" at bounding box center [661, 671] width 148 height 20
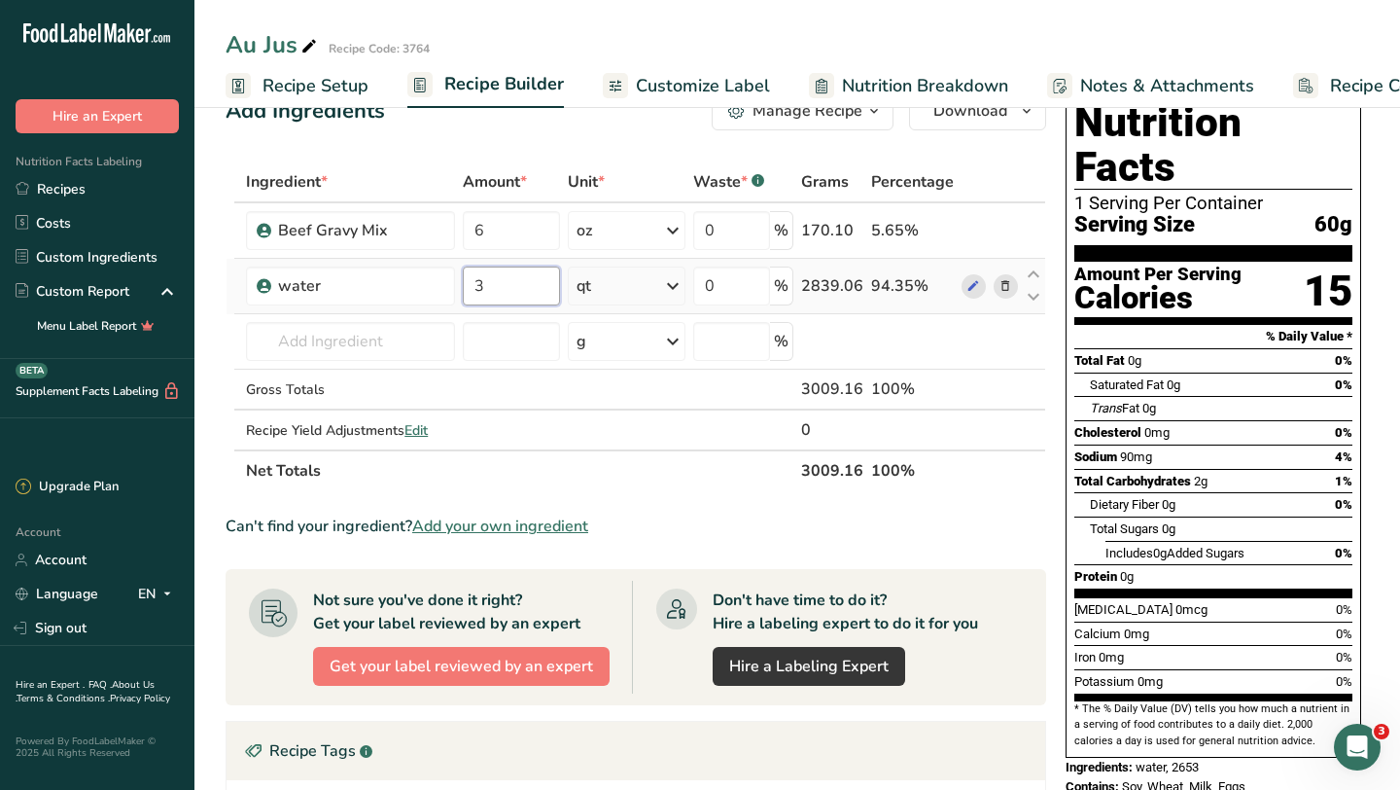
click at [489, 280] on input "3" at bounding box center [511, 285] width 97 height 39
click at [1009, 154] on div "Add Ingredients Manage Recipe Delete Recipe Duplicate Recipe Scale Recipe Save …" at bounding box center [642, 597] width 832 height 1026
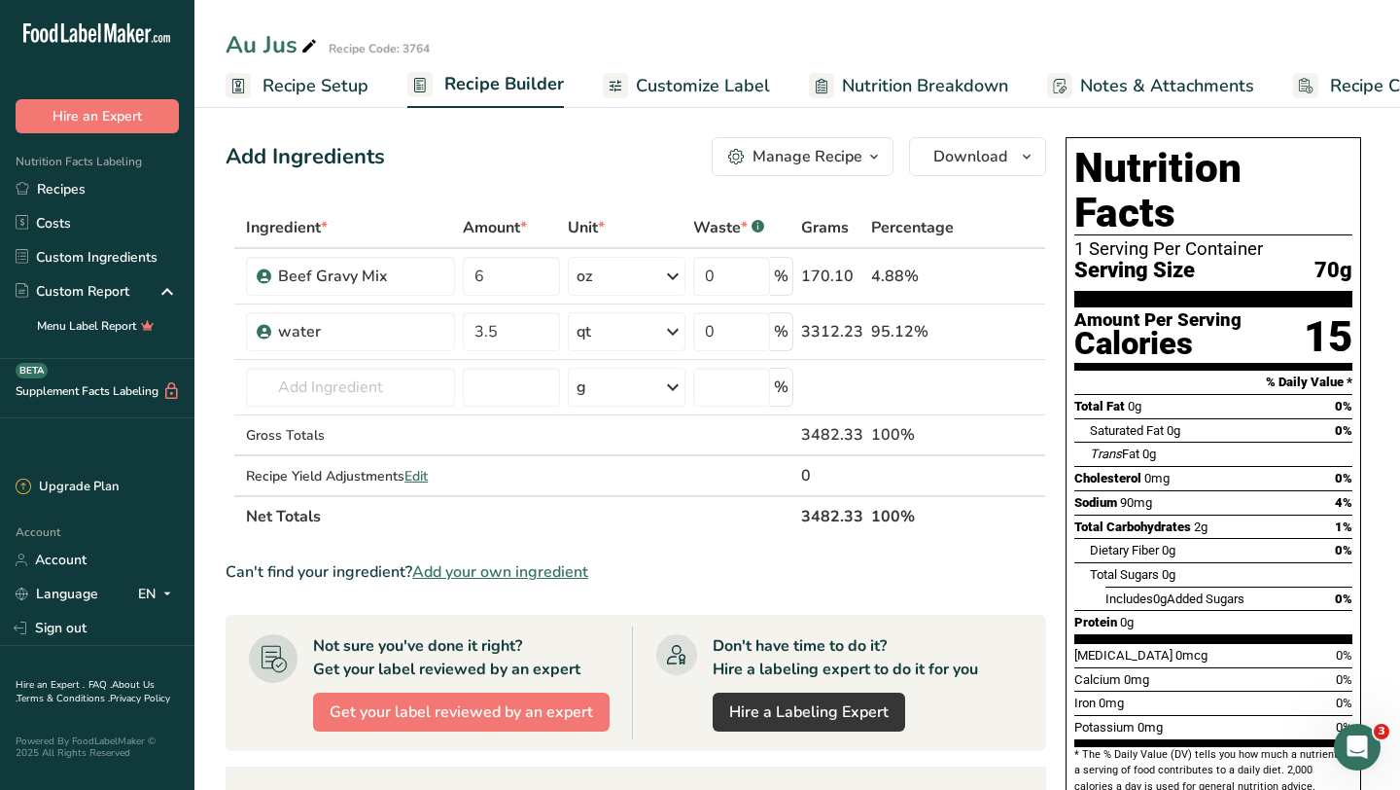
scroll to position [0, 0]
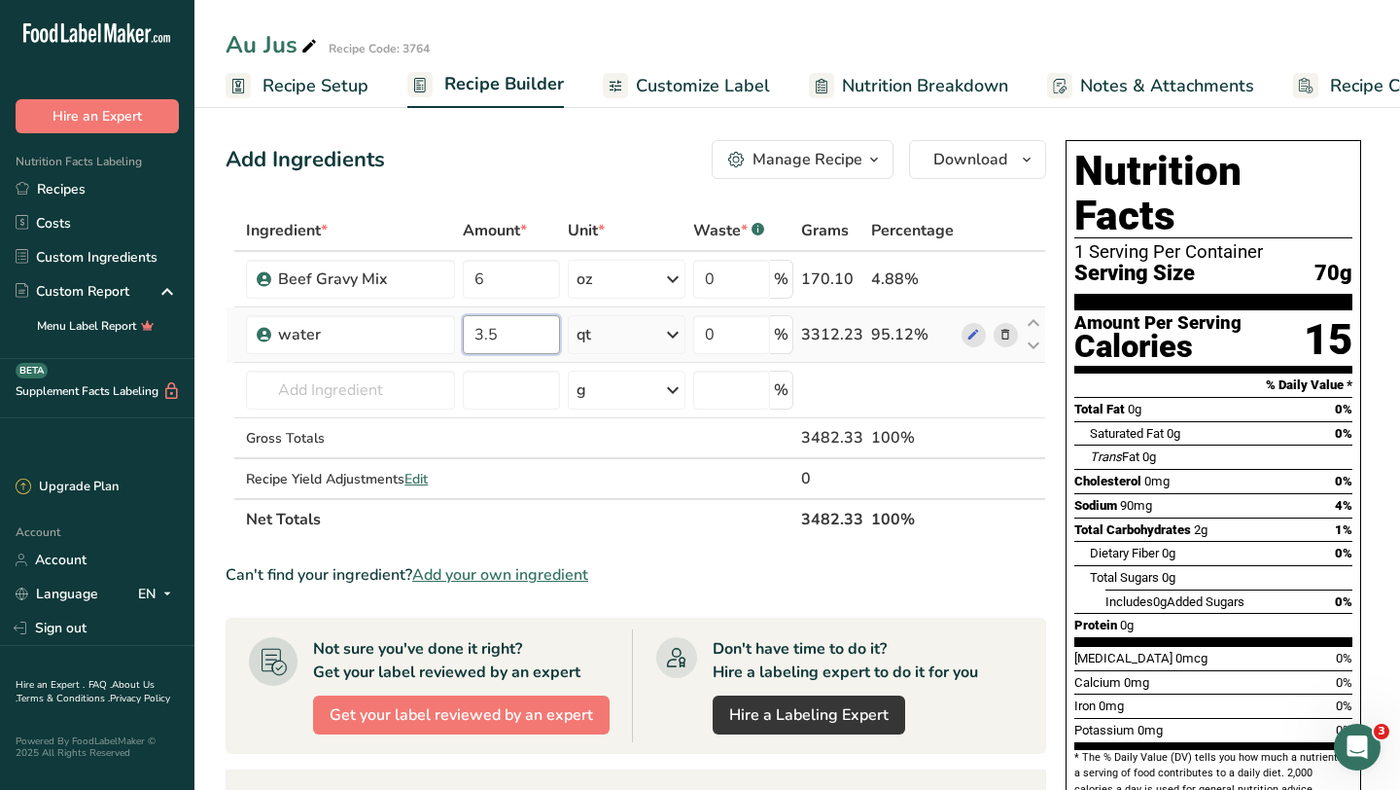
click at [539, 340] on input "3.5" at bounding box center [511, 334] width 97 height 39
type input "3"
click at [647, 340] on div "Ingredient * Amount * Unit * Waste * .a-a{fill:#347362;}.b-a{fill:#fff;} Grams …" at bounding box center [636, 375] width 821 height 330
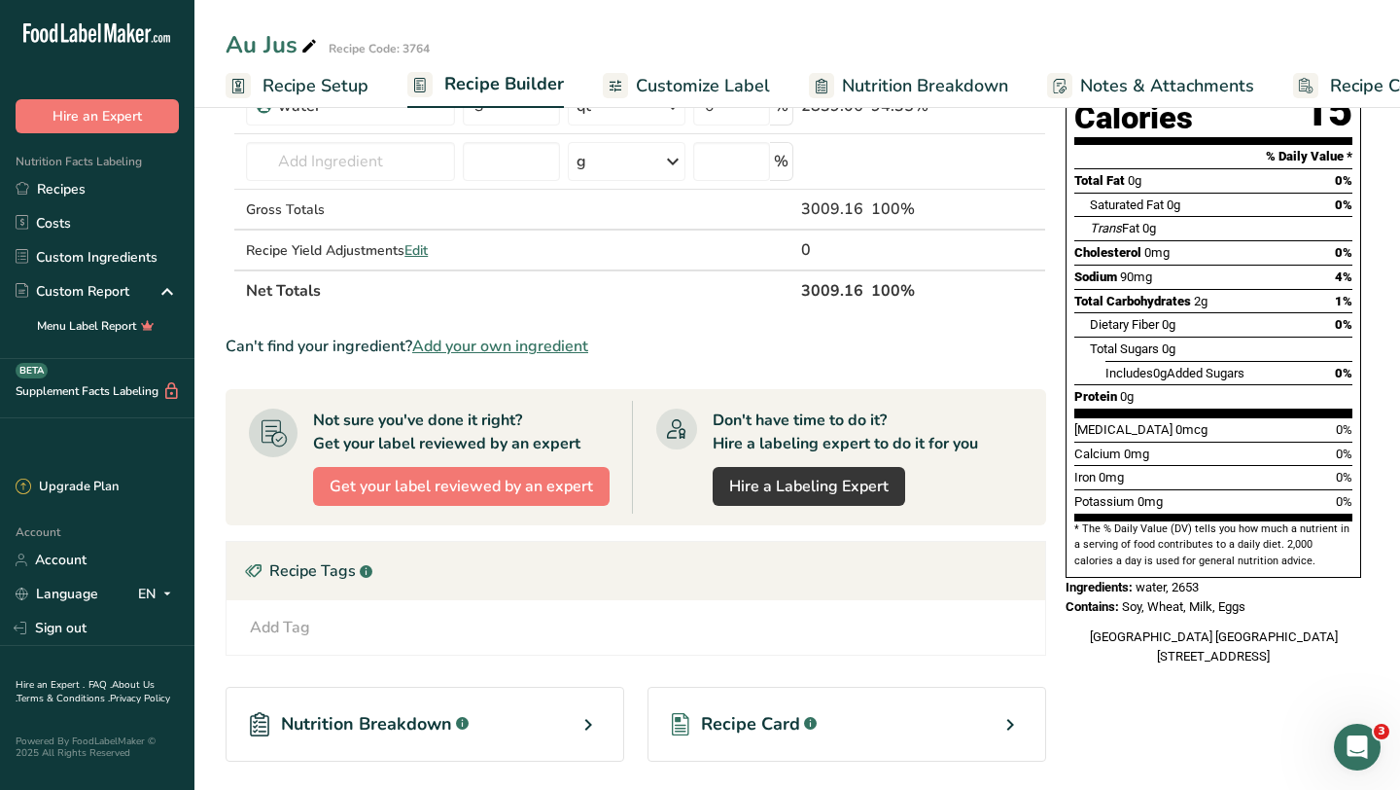
scroll to position [393, 0]
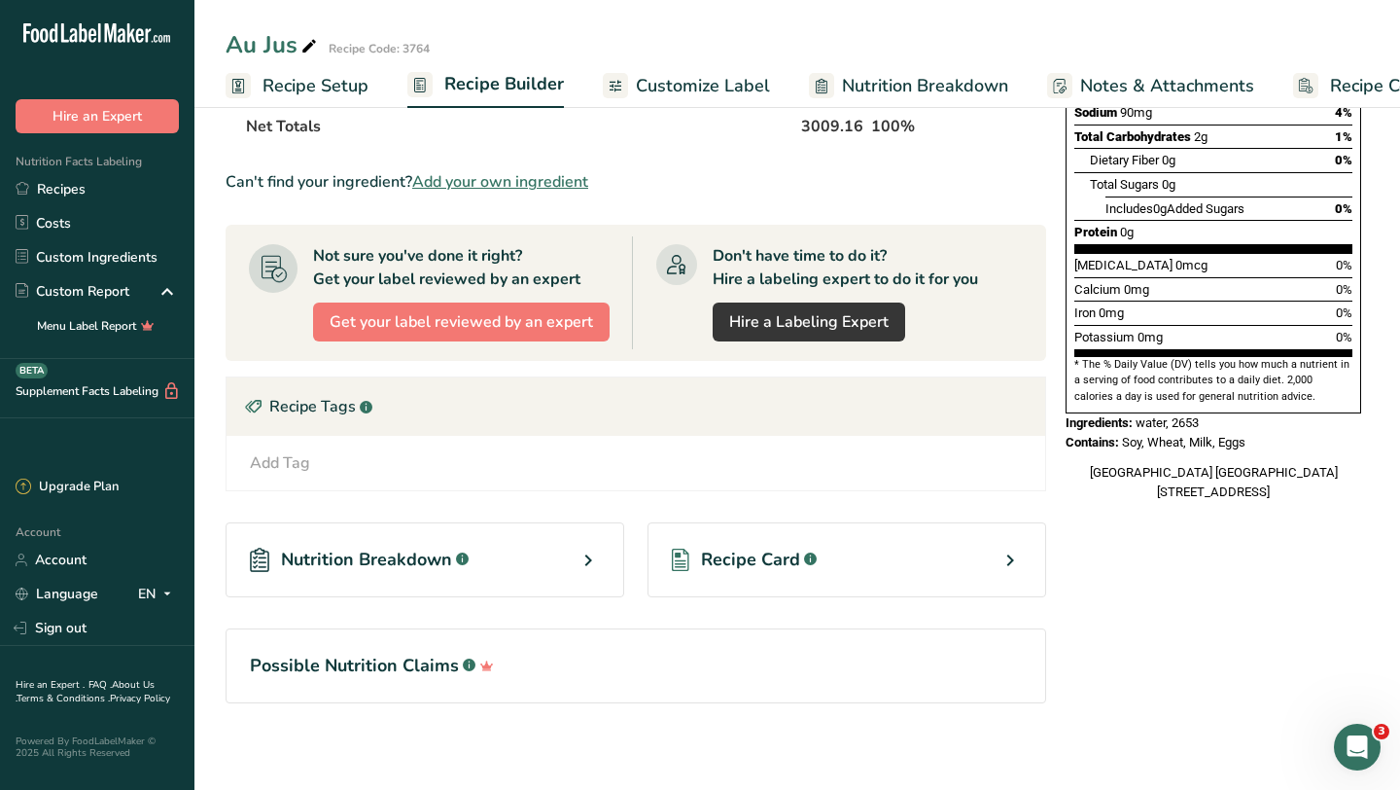
click at [864, 566] on div "Recipe Card .a-a{fill:#347362;}.b-a{fill:#fff;}" at bounding box center [847, 559] width 399 height 75
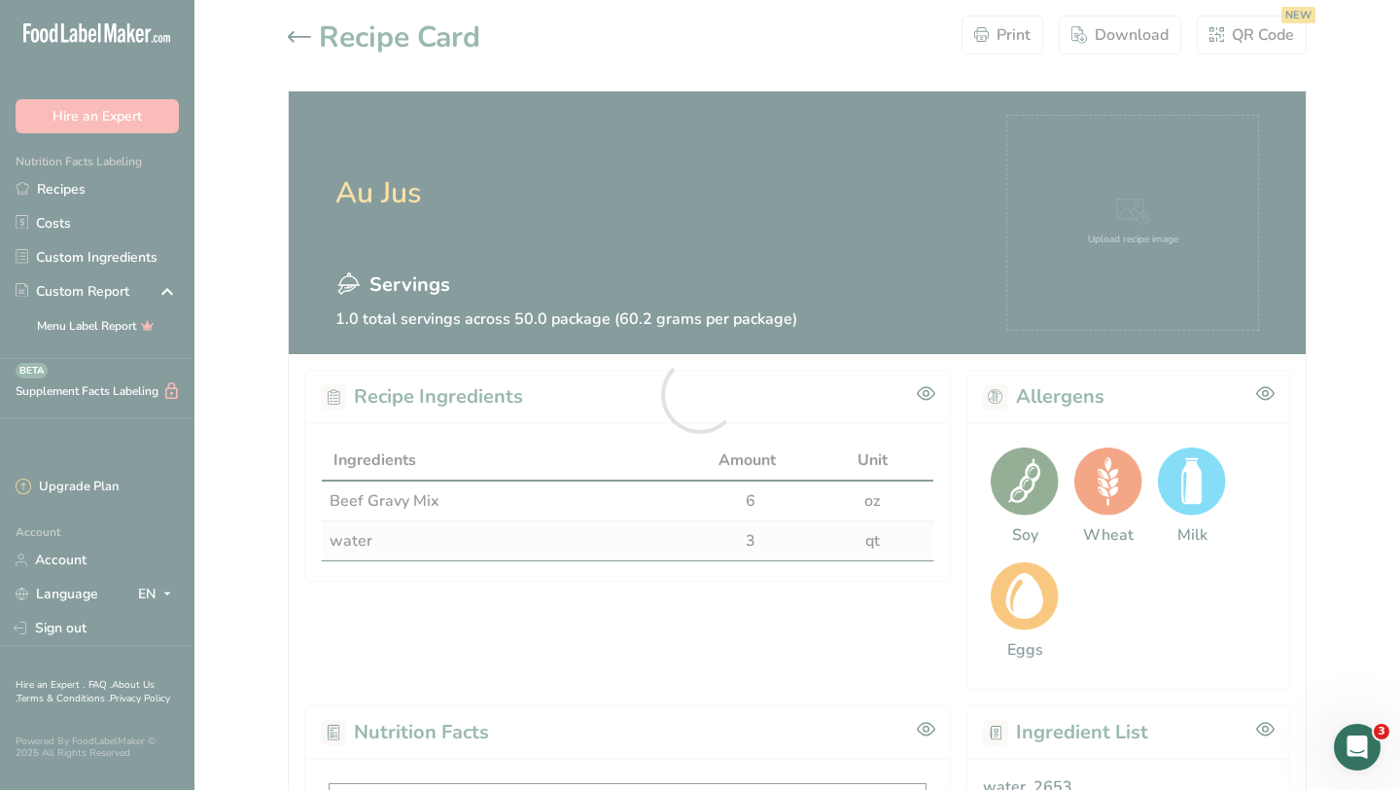
scroll to position [569, 0]
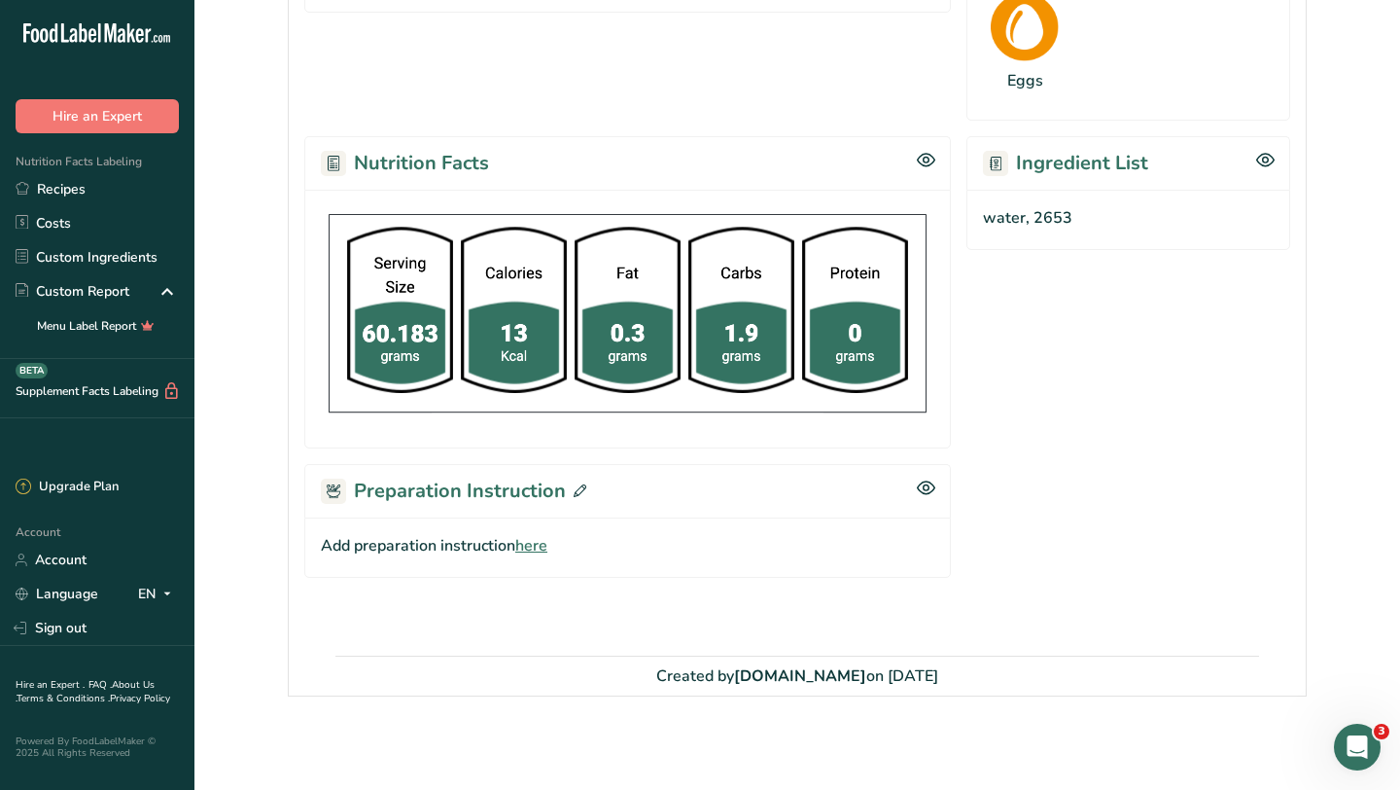
click at [539, 545] on span "here" at bounding box center [531, 545] width 32 height 23
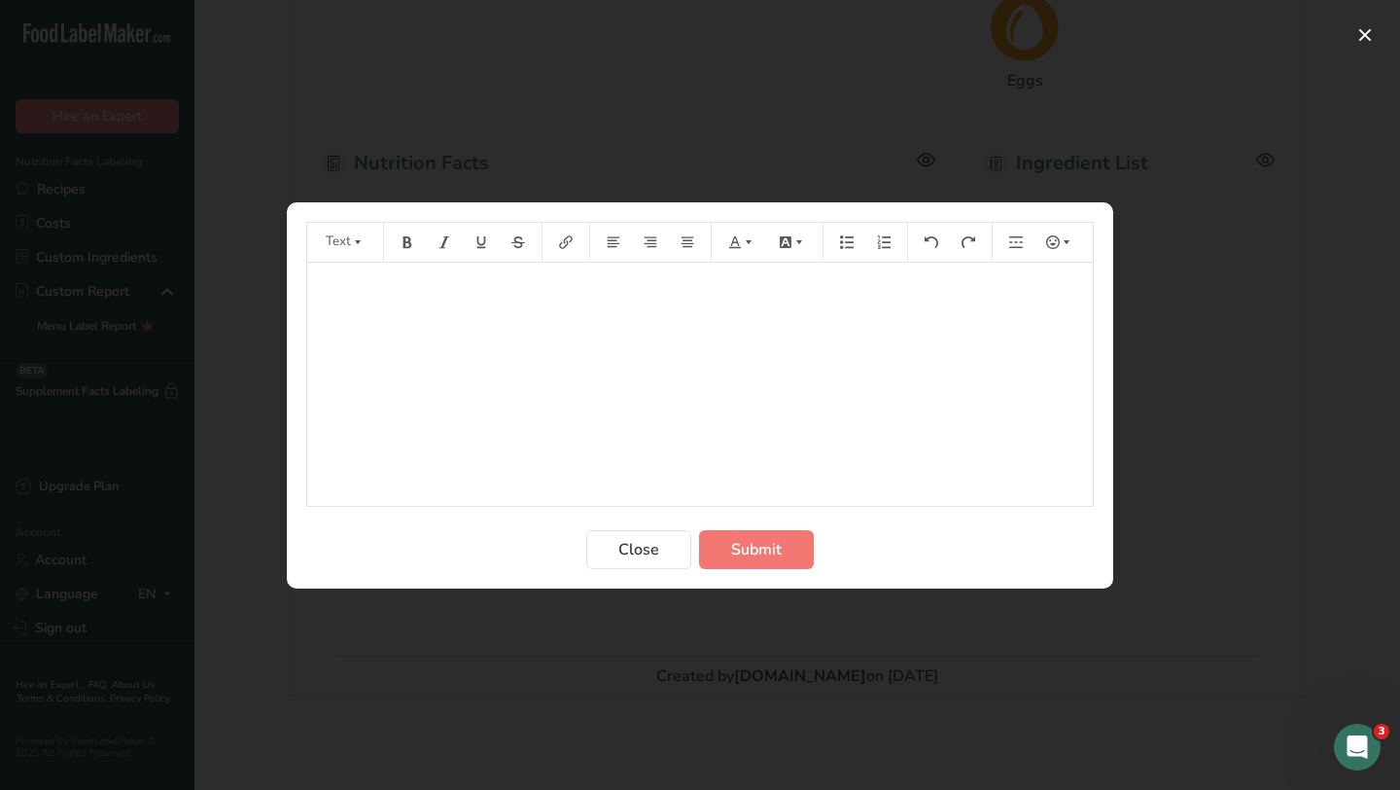
click at [615, 334] on div "﻿" at bounding box center [700, 384] width 786 height 243
click at [452, 327] on div "﻿" at bounding box center [700, 384] width 786 height 243
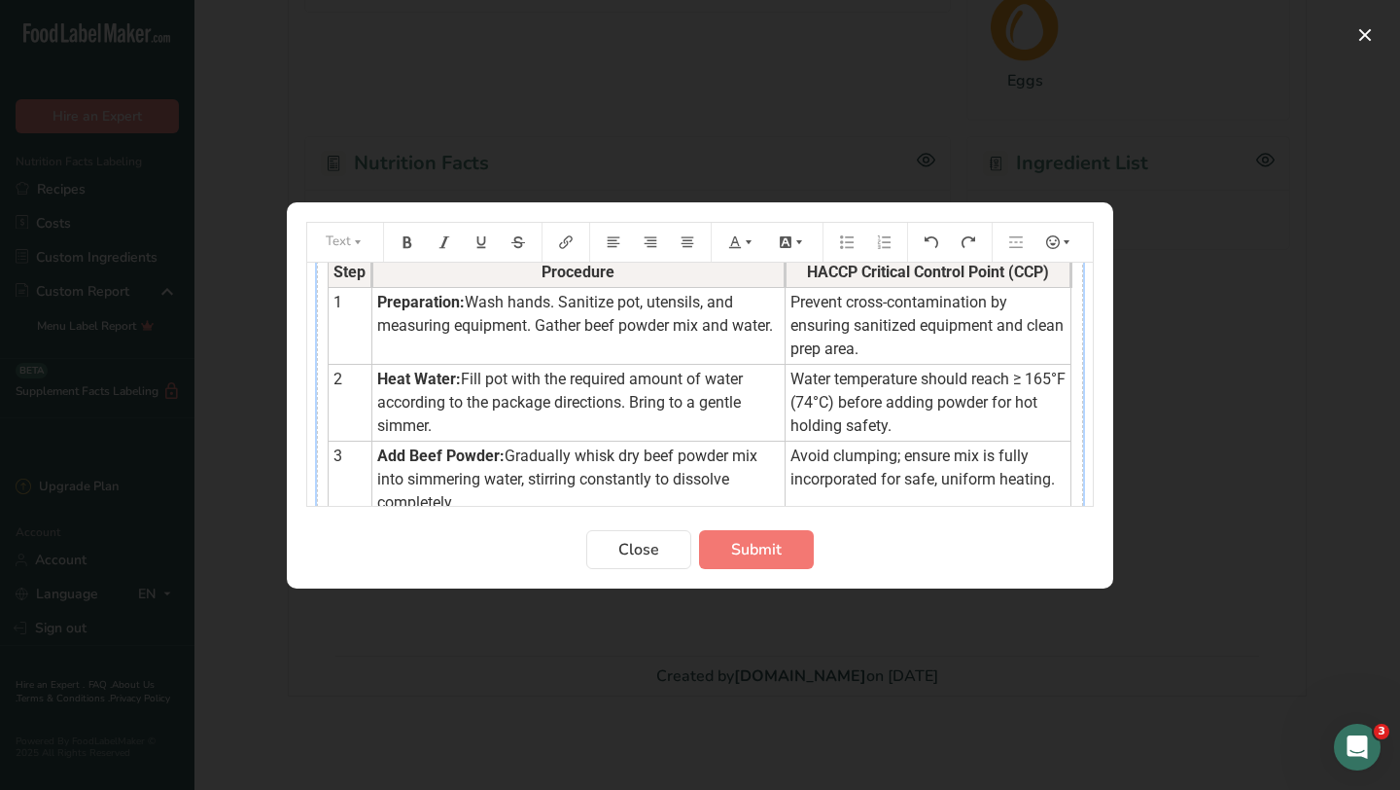
scroll to position [9, 0]
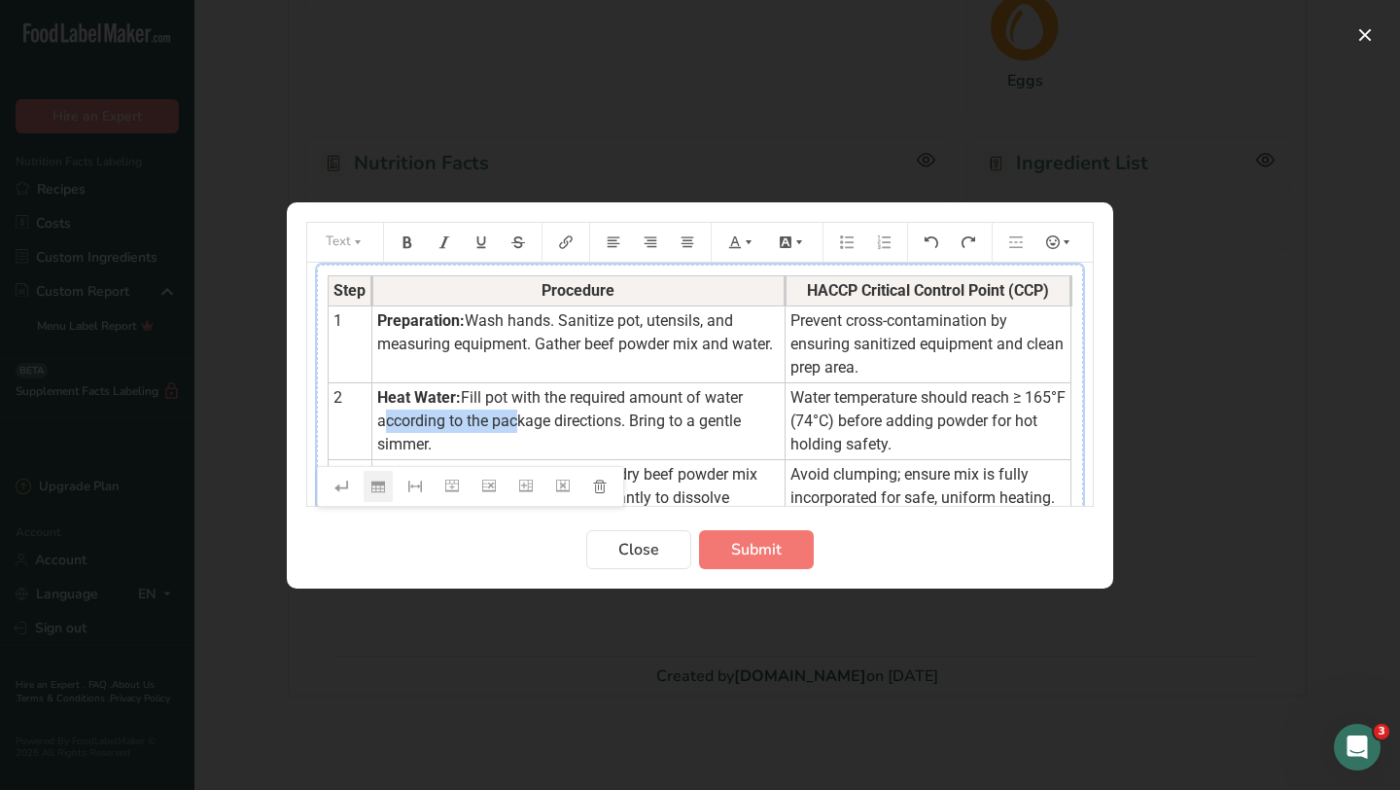
drag, startPoint x: 379, startPoint y: 425, endPoint x: 508, endPoint y: 429, distance: 128.4
click at [508, 429] on span "Fill pot with the required amount of water according to the package directions.…" at bounding box center [562, 420] width 370 height 65
click at [476, 424] on span "Fill pot with the required amount of water according to the package directions.…" at bounding box center [562, 420] width 370 height 65
drag, startPoint x: 495, startPoint y: 421, endPoint x: 550, endPoint y: 425, distance: 55.6
click at [550, 425] on span "Fill pot with the required amount of water according to the package directions.…" at bounding box center [562, 420] width 370 height 65
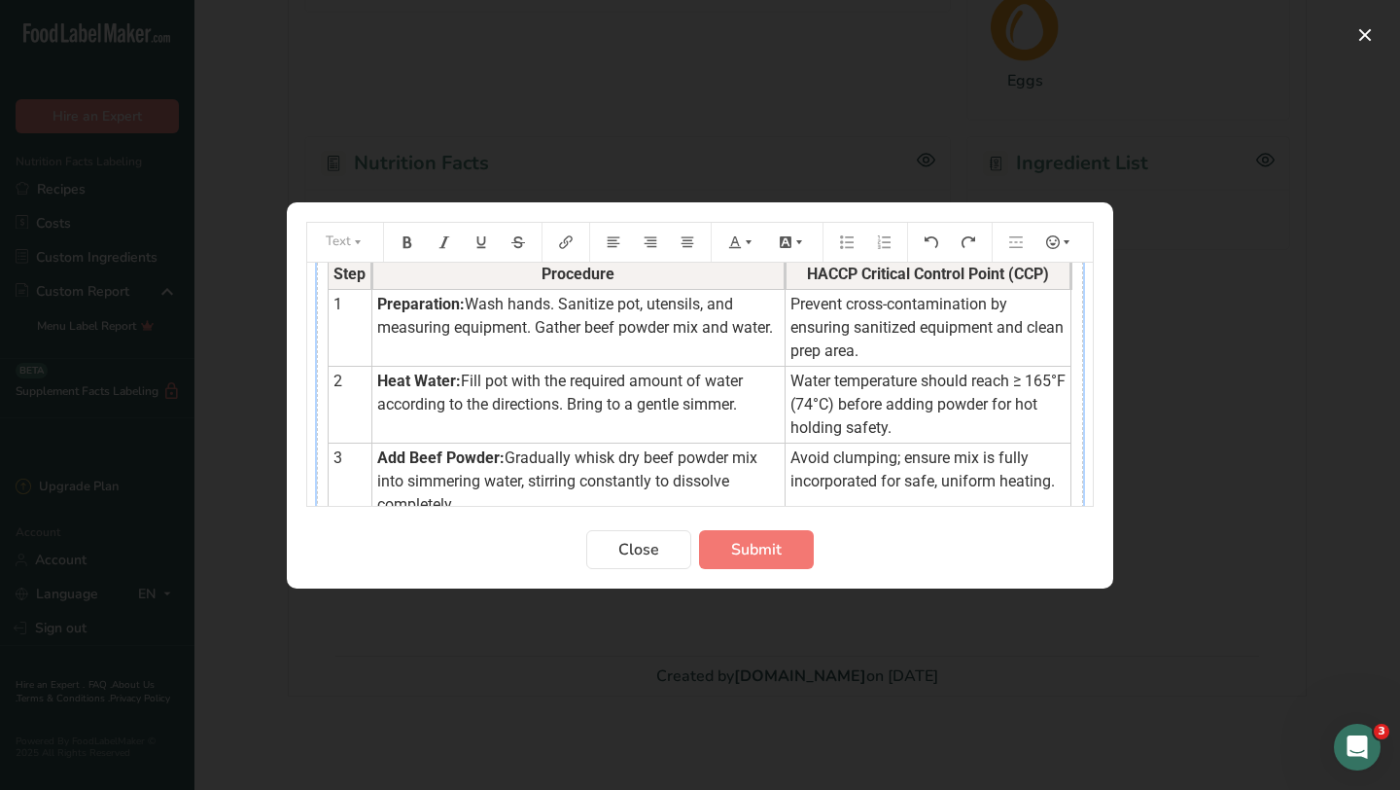
scroll to position [0, 0]
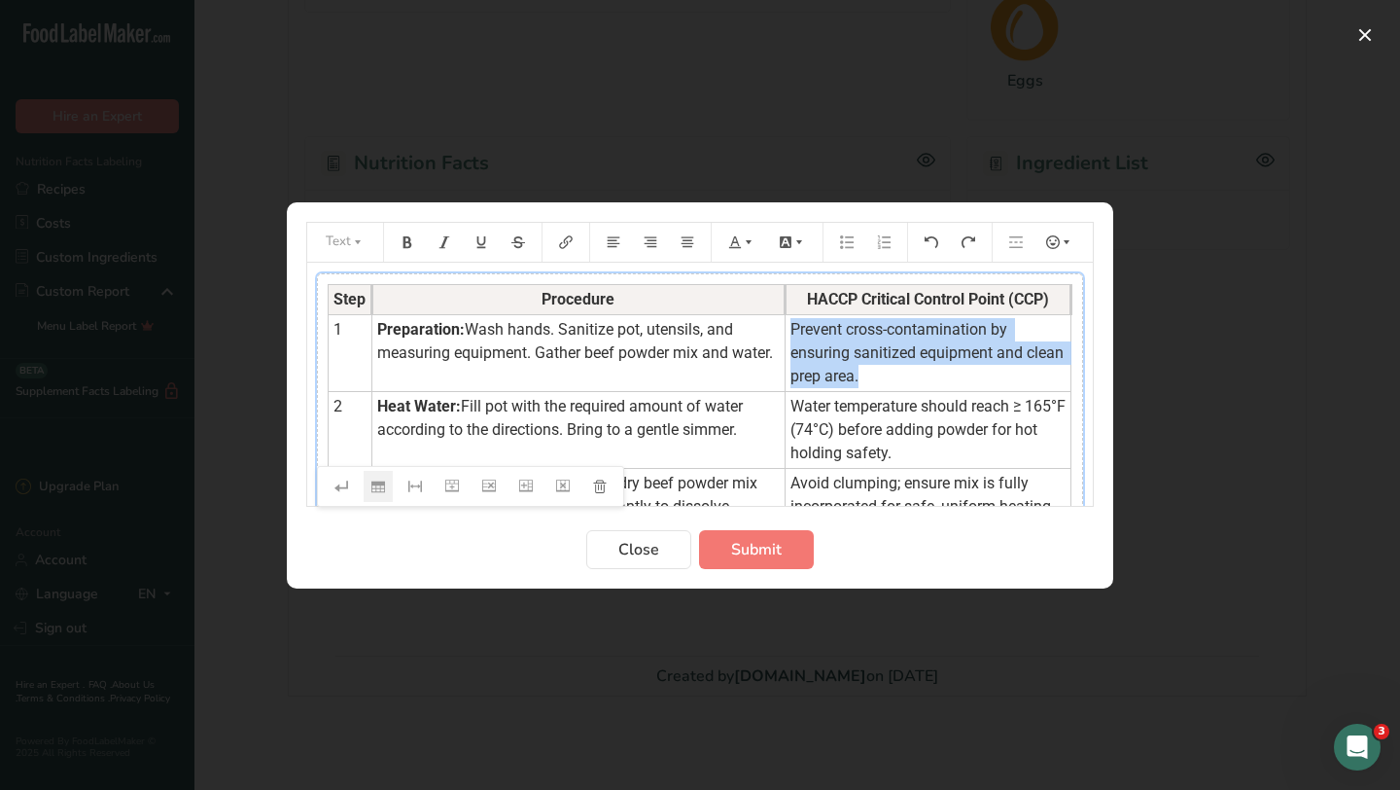
drag, startPoint x: 782, startPoint y: 328, endPoint x: 1070, endPoint y: 355, distance: 289.1
click at [1070, 355] on td "Prevent cross-contamination by ensuring sanitized equipment and clean prep area." at bounding box center [928, 352] width 286 height 77
click at [749, 237] on icon "Preparation instructions modal" at bounding box center [749, 242] width 14 height 14
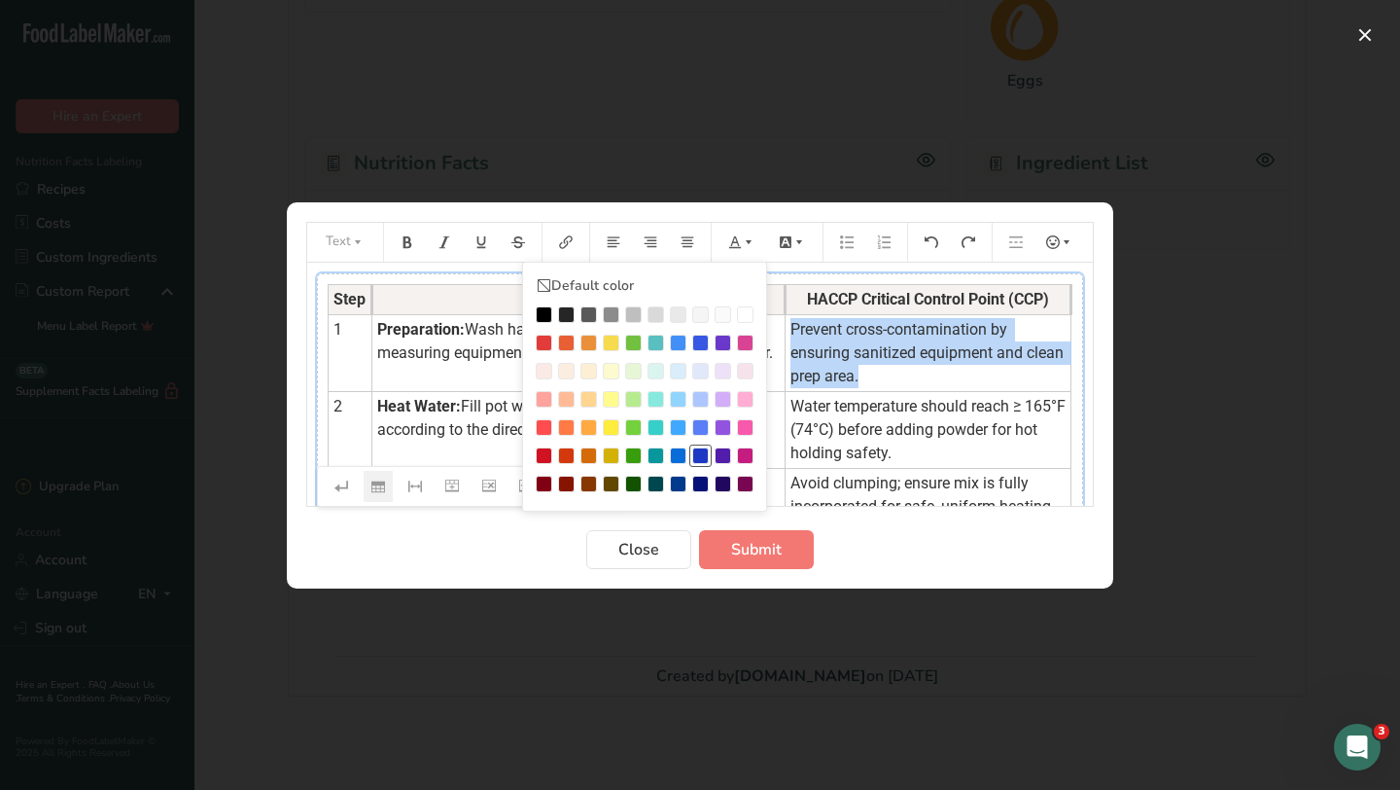
click at [698, 454] on div "Preparation instructions modal" at bounding box center [700, 455] width 17 height 17
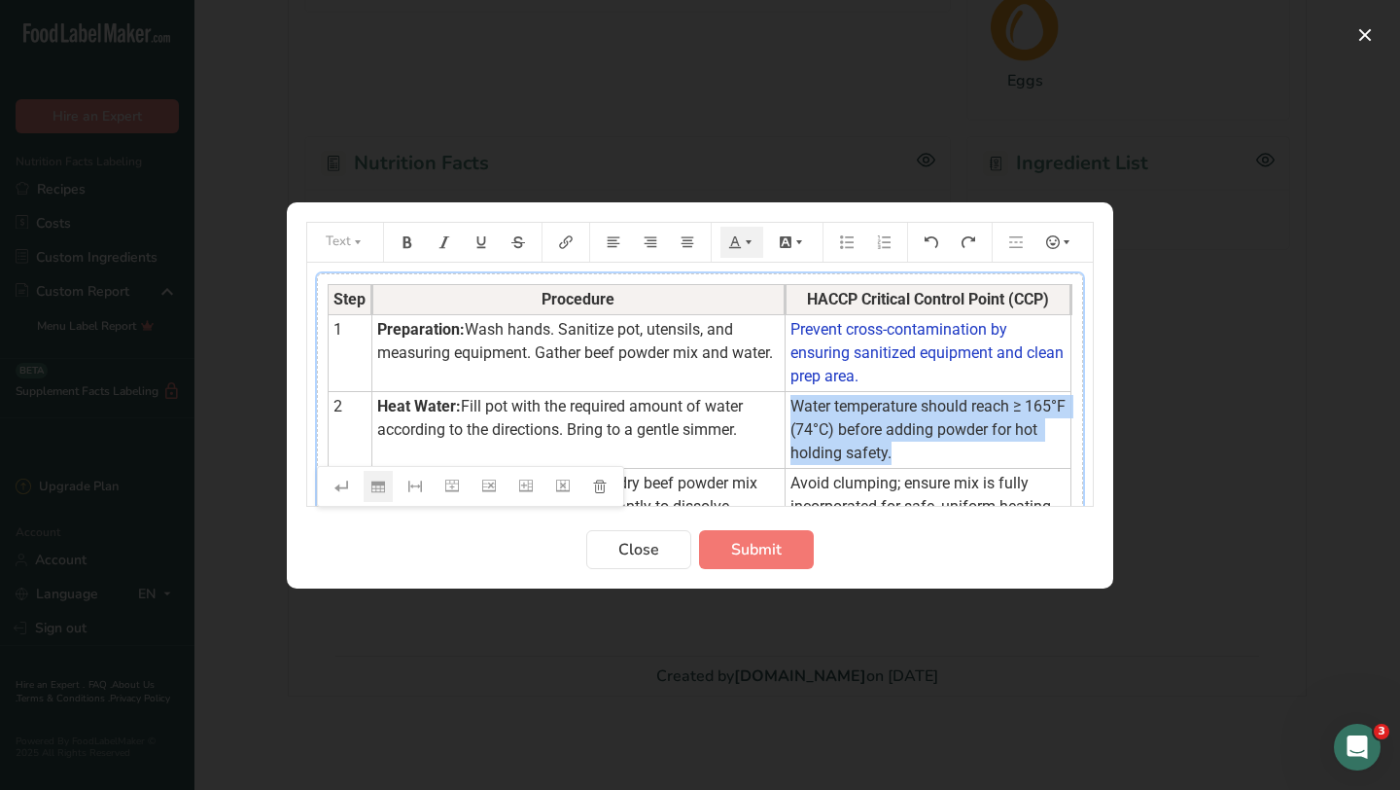
drag, startPoint x: 783, startPoint y: 405, endPoint x: 881, endPoint y: 447, distance: 107.1
click at [881, 447] on td "Water temperature should reach ≥ 165°F (74°C) before adding powder for hot hold…" at bounding box center [928, 429] width 286 height 77
click at [744, 242] on icon "Preparation instructions modal" at bounding box center [749, 242] width 14 height 14
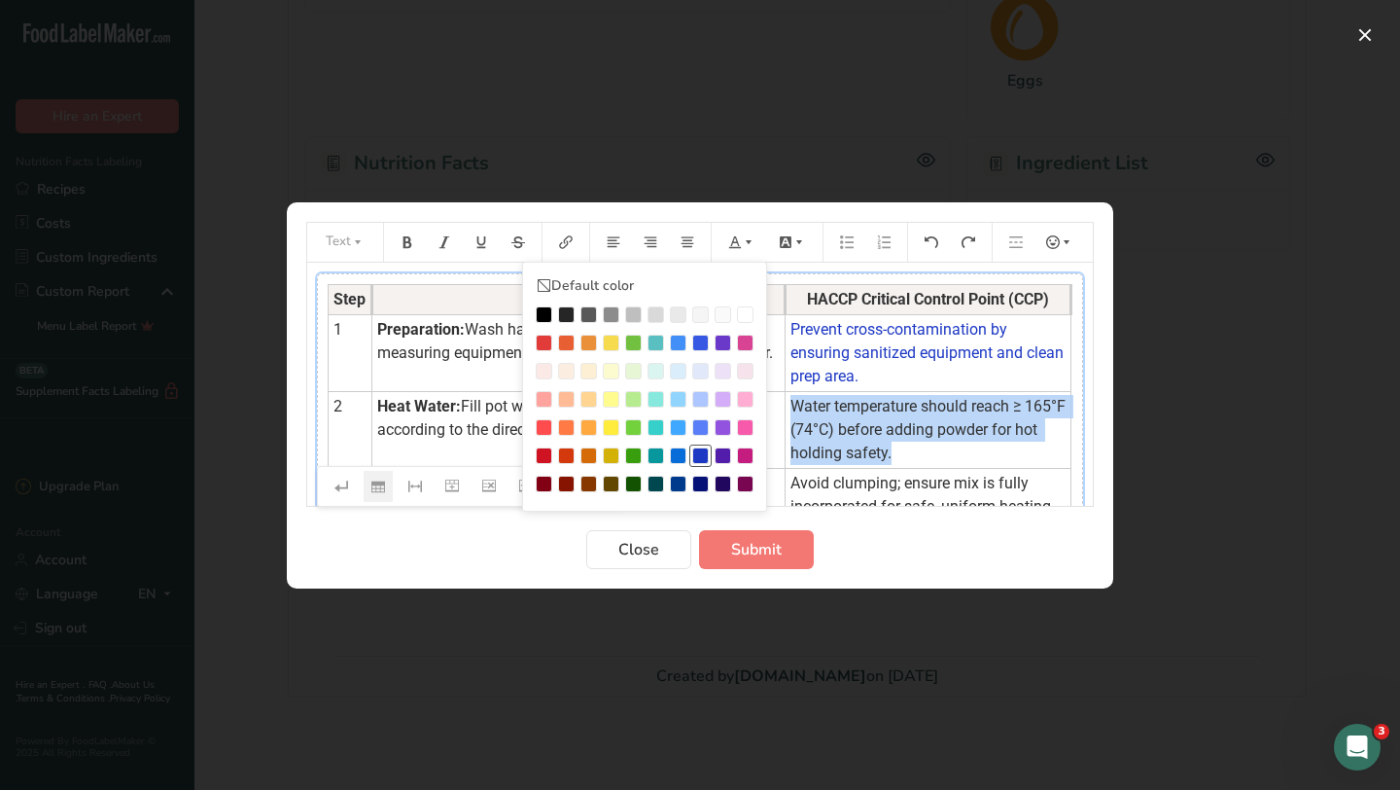
click at [701, 449] on div "Preparation instructions modal" at bounding box center [700, 455] width 17 height 17
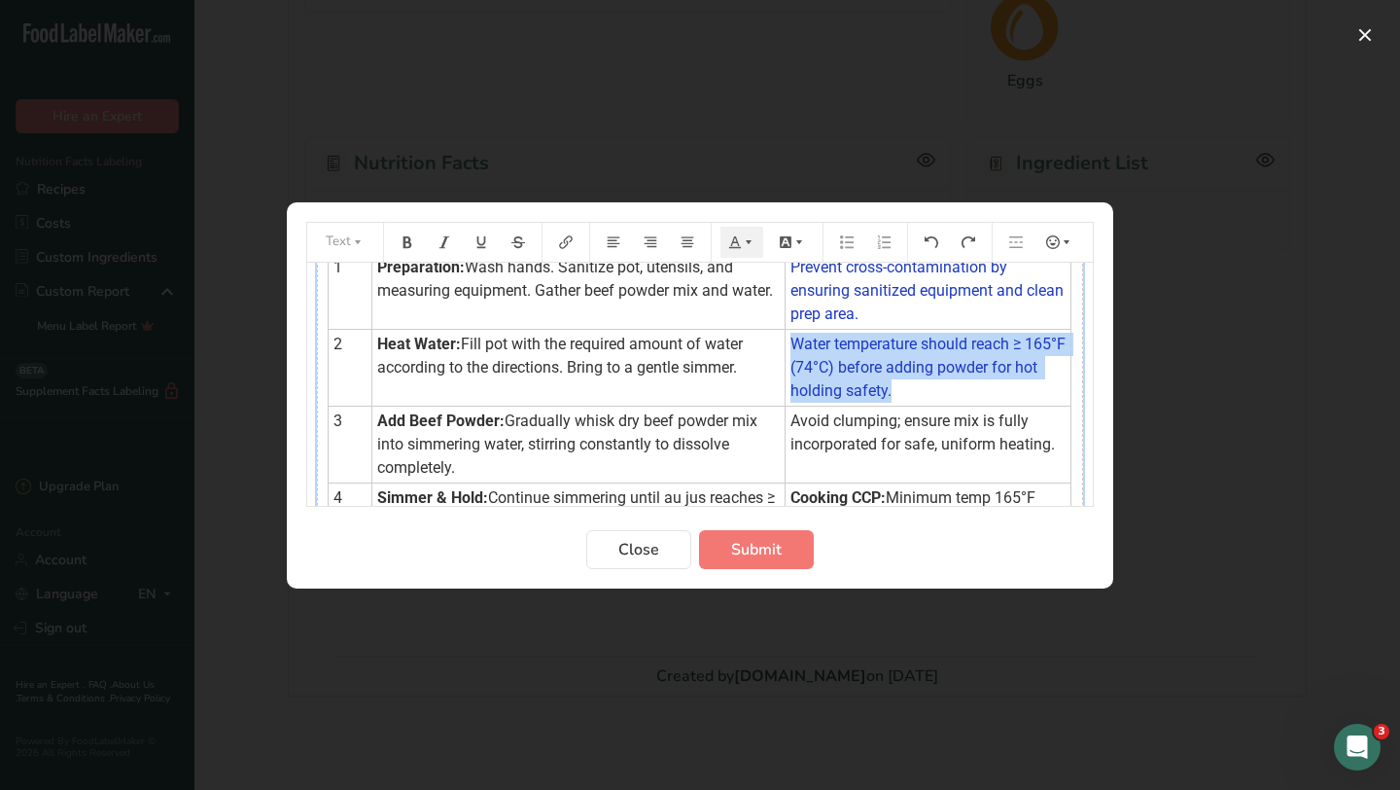
scroll to position [89, 0]
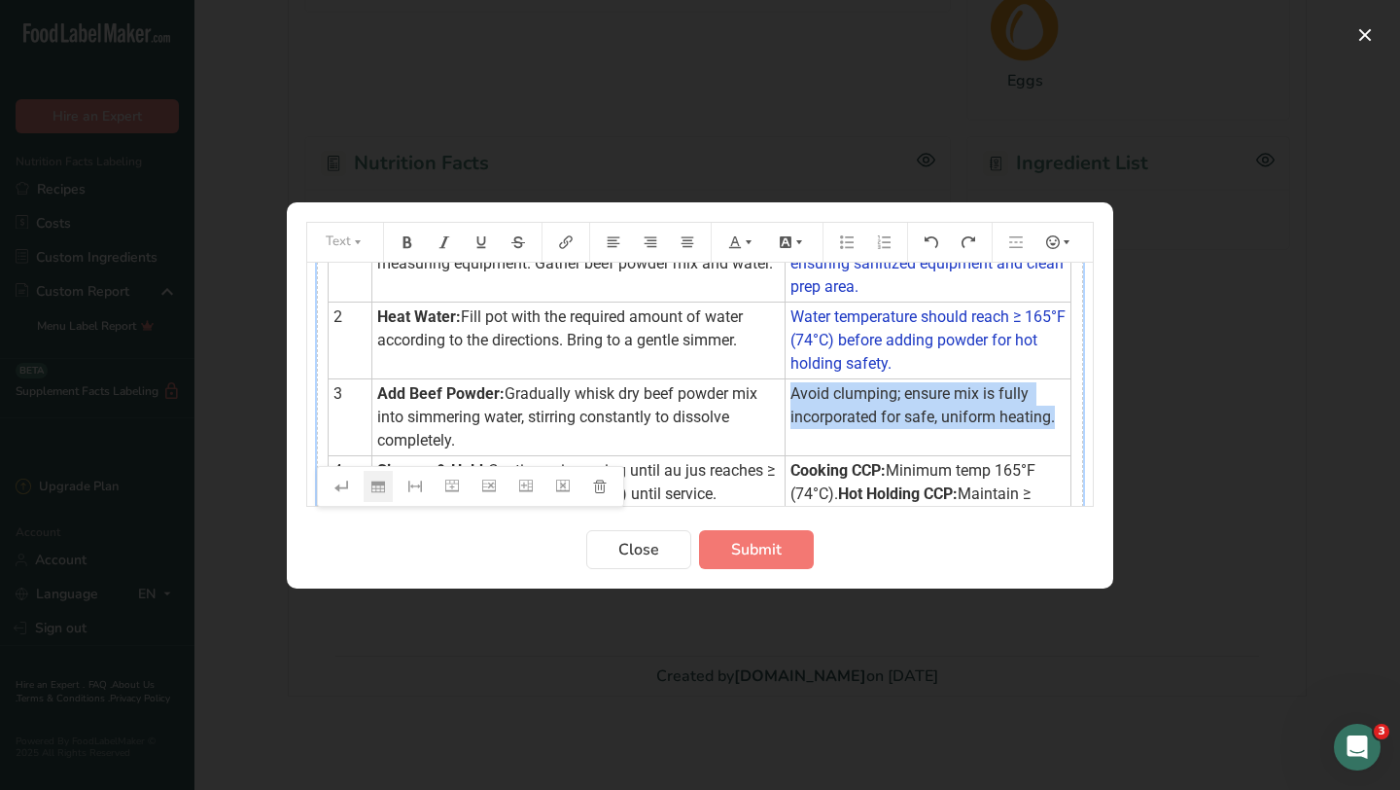
drag, startPoint x: 783, startPoint y: 393, endPoint x: 1058, endPoint y: 419, distance: 276.4
click at [1058, 419] on td "Avoid clumping; ensure mix is fully incorporated for safe, uniform heating." at bounding box center [928, 416] width 286 height 77
click at [752, 240] on icon "Preparation instructions modal" at bounding box center [749, 242] width 14 height 14
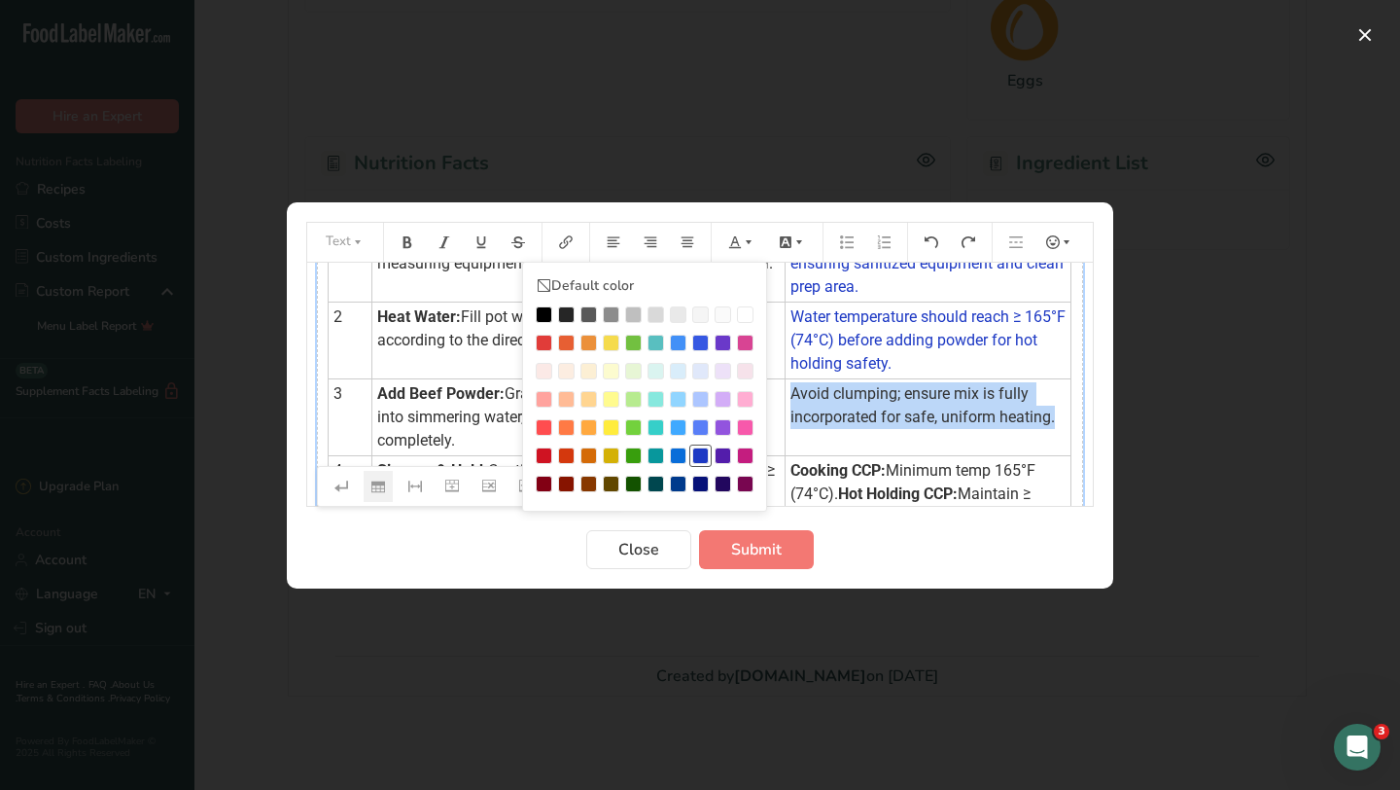
click at [703, 455] on div "Preparation instructions modal" at bounding box center [700, 455] width 17 height 17
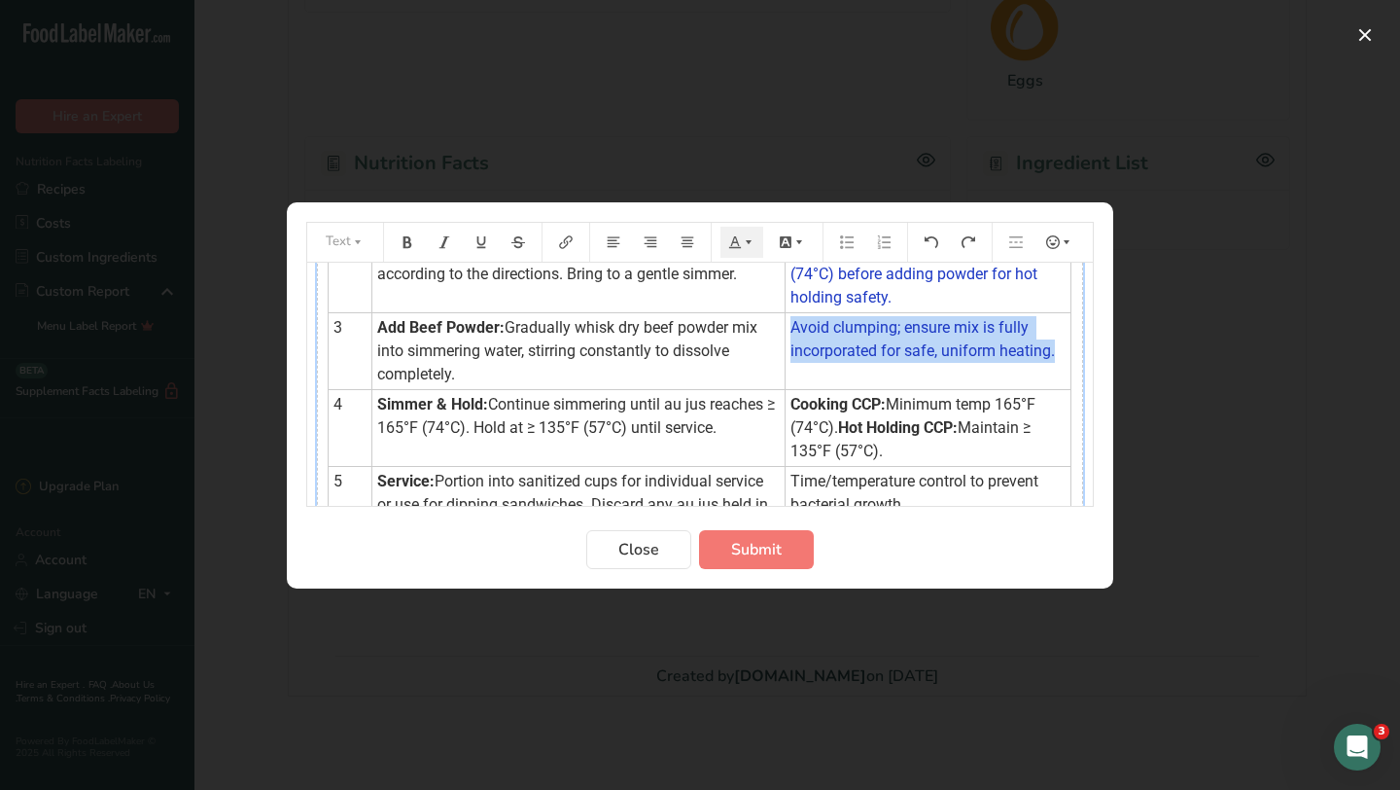
scroll to position [194, 0]
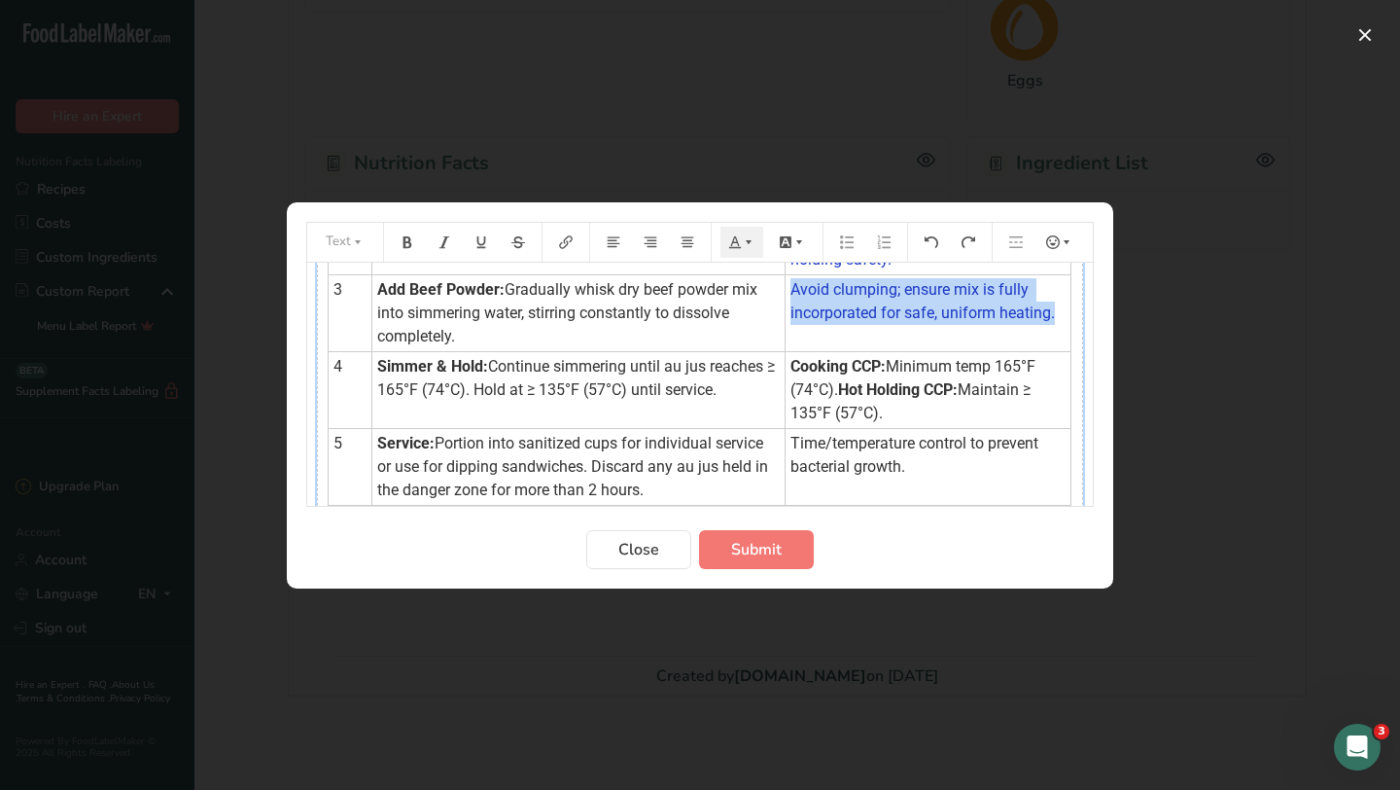
drag, startPoint x: 782, startPoint y: 367, endPoint x: 875, endPoint y: 414, distance: 104.8
click at [875, 414] on td "Cooking CCP: Minimum temp 165°F (74°C). Hot Holding CCP: Maintain ≥ 135°F (57°C…" at bounding box center [928, 389] width 286 height 77
click at [746, 243] on icon "Preparation instructions modal" at bounding box center [749, 242] width 14 height 14
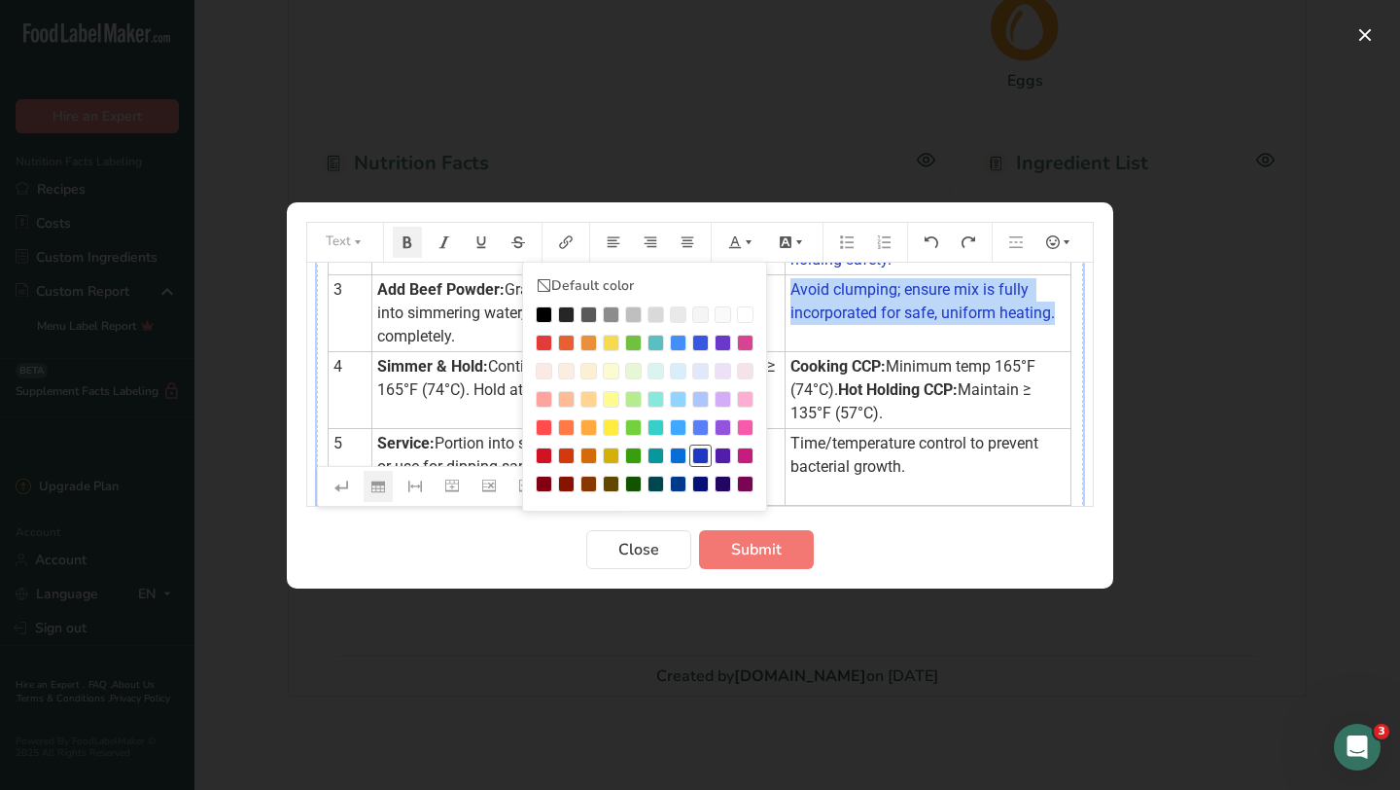
click at [695, 454] on div "Preparation instructions modal" at bounding box center [700, 455] width 17 height 17
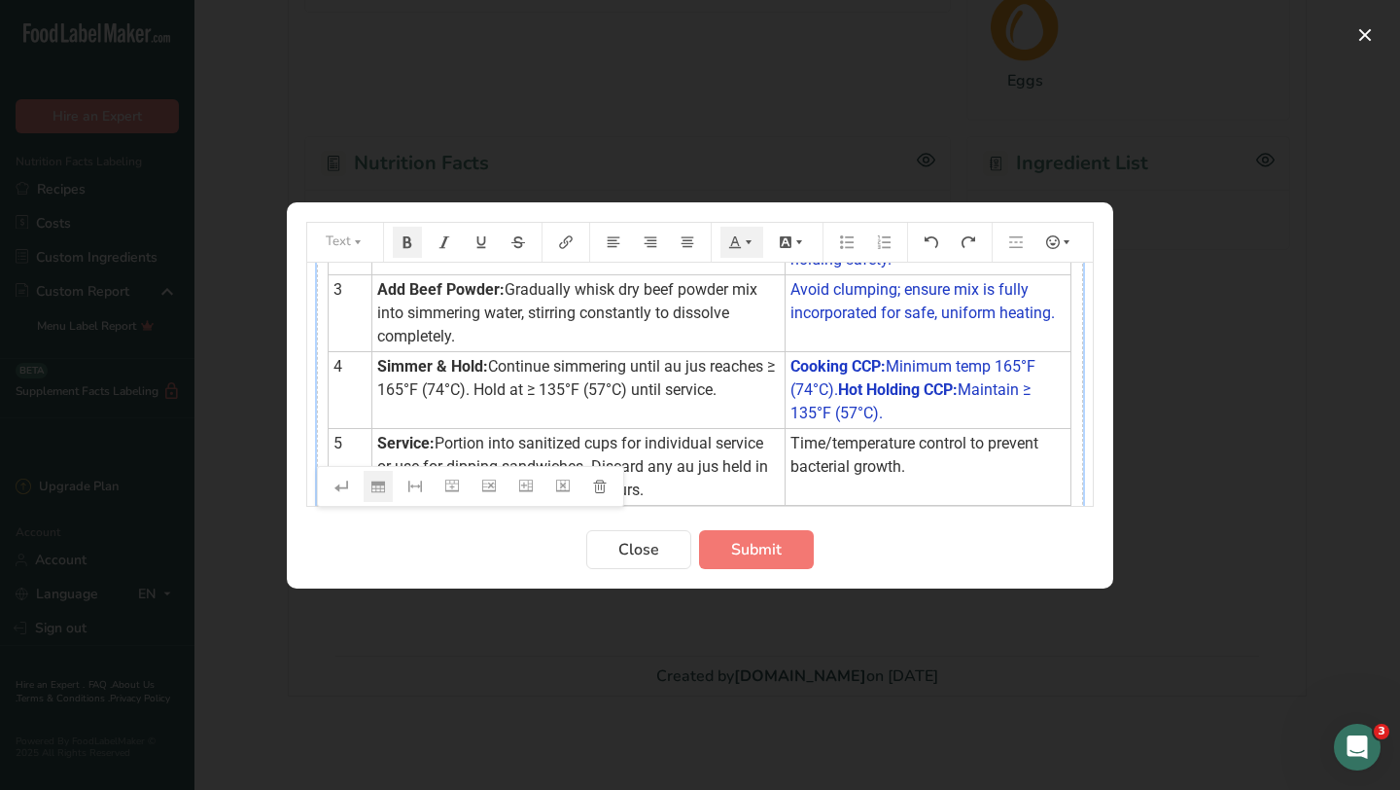
click at [910, 465] on td "Time/temperature control to prevent bacterial growth." at bounding box center [928, 466] width 286 height 77
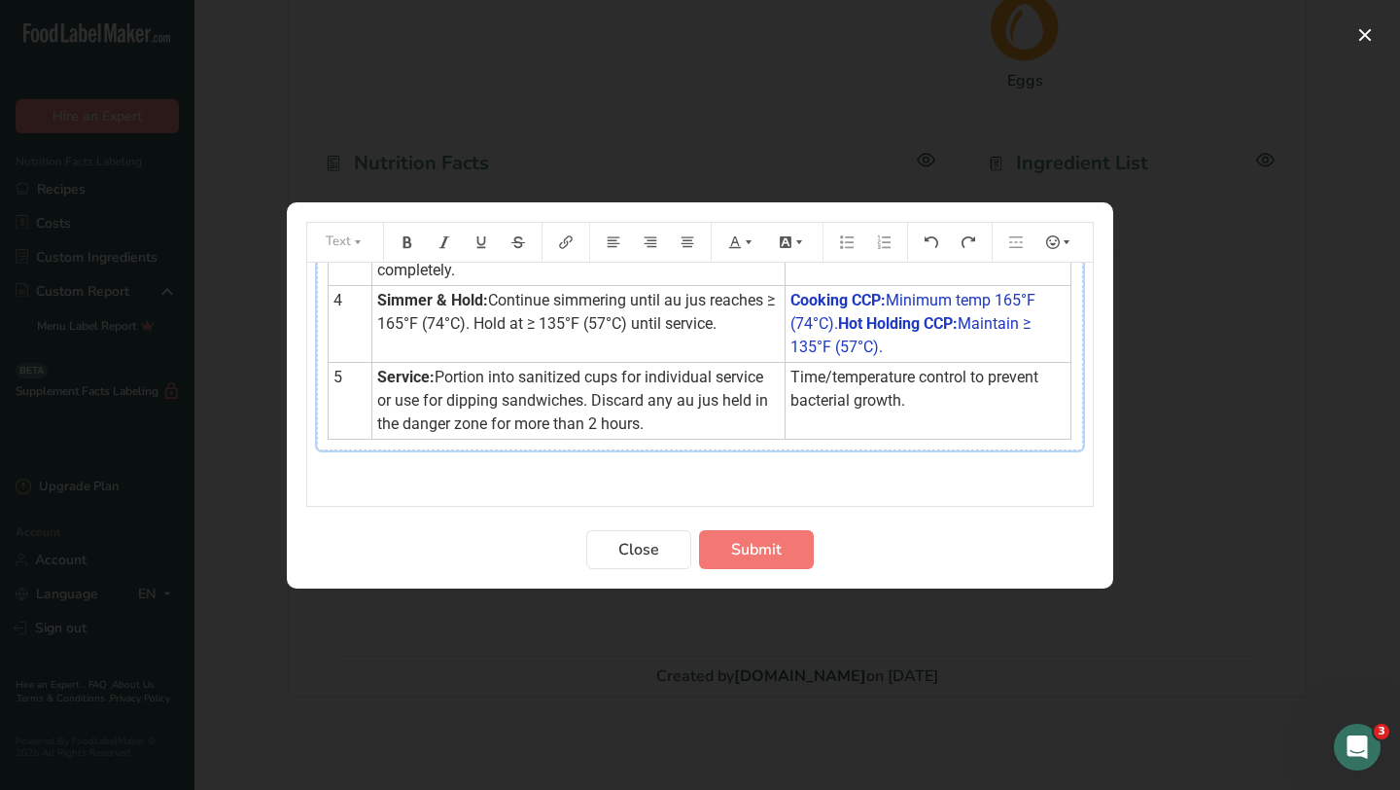
scroll to position [265, 0]
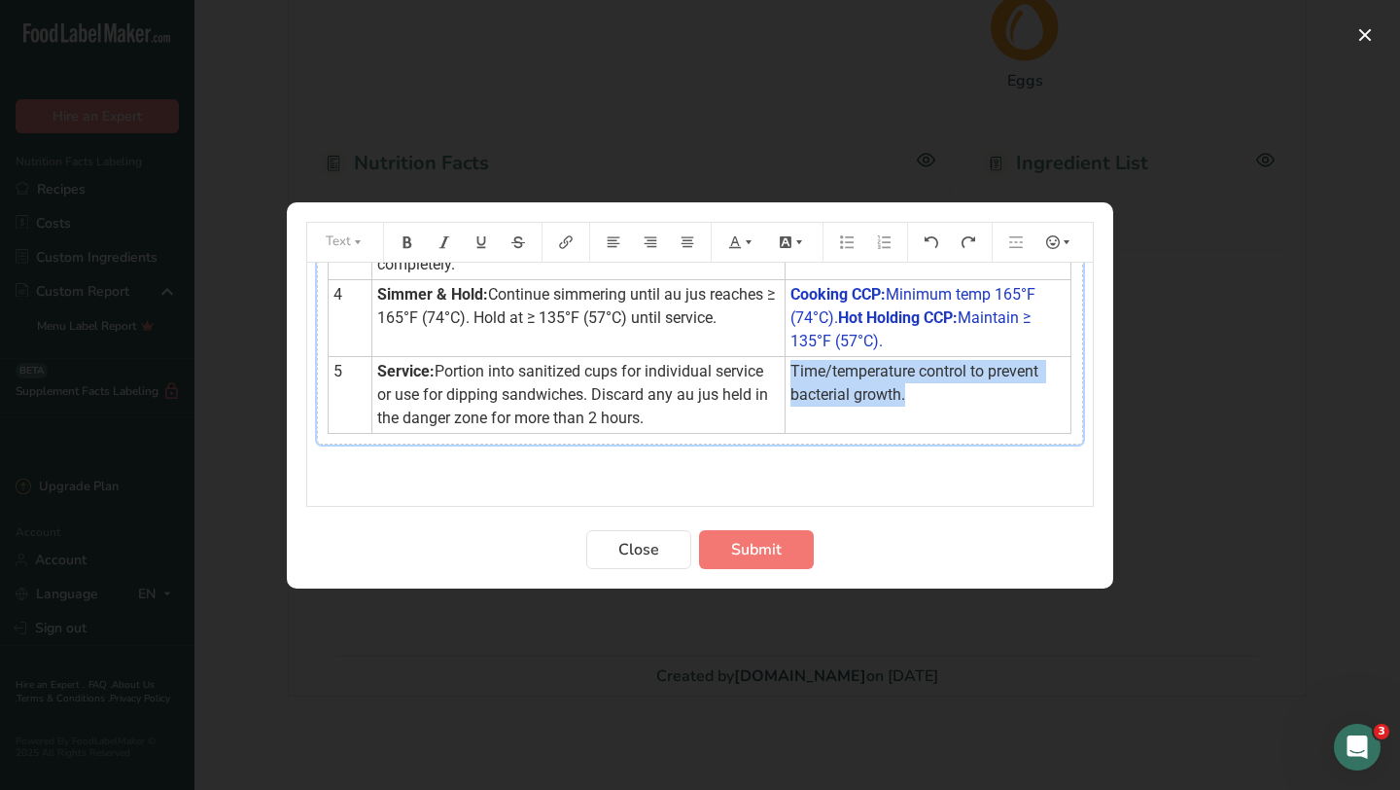
drag, startPoint x: 783, startPoint y: 370, endPoint x: 900, endPoint y: 390, distance: 119.4
click at [900, 390] on td "Time/temperature control to prevent bacterial growth." at bounding box center [928, 394] width 286 height 77
click at [743, 249] on button "Preparation instructions modal" at bounding box center [742, 242] width 43 height 31
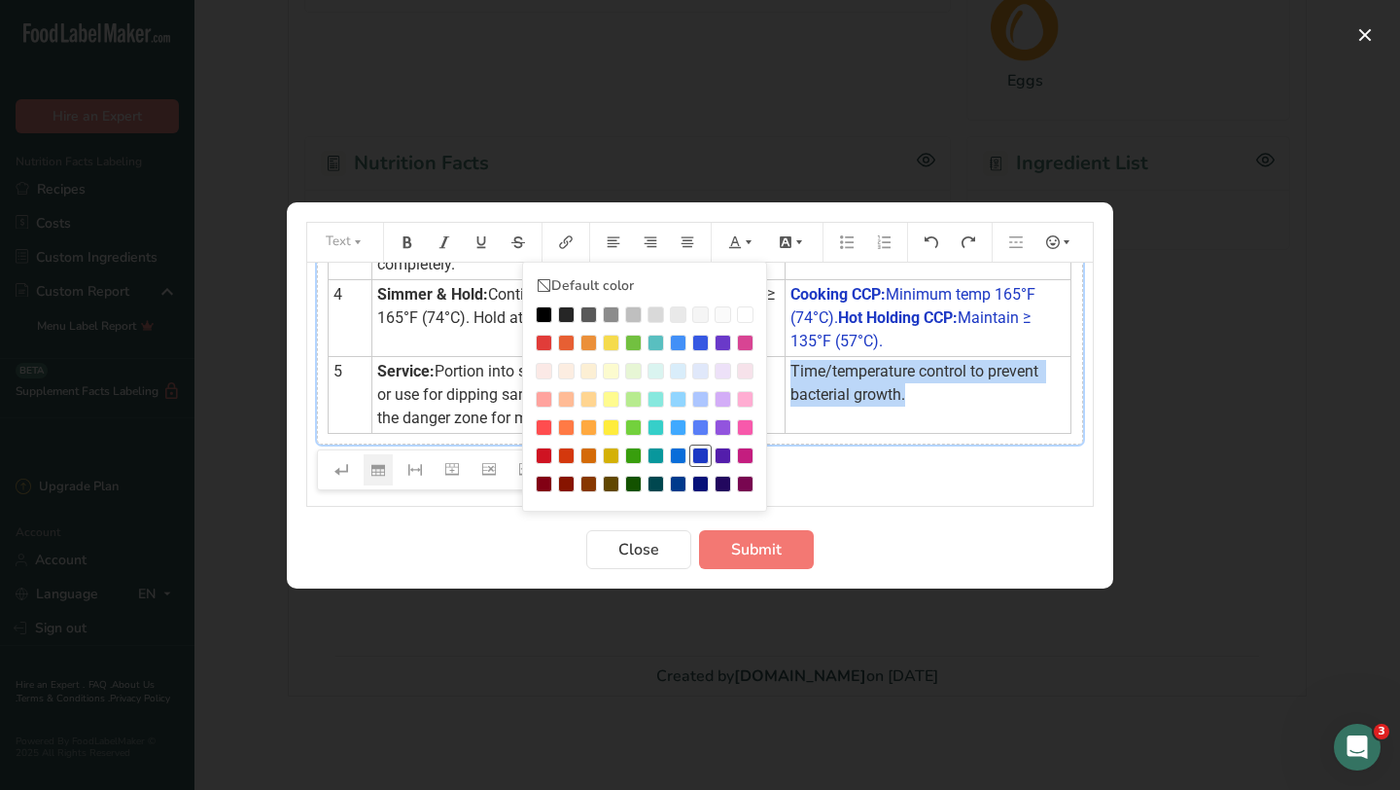
click at [698, 454] on div "Preparation instructions modal" at bounding box center [700, 455] width 17 height 17
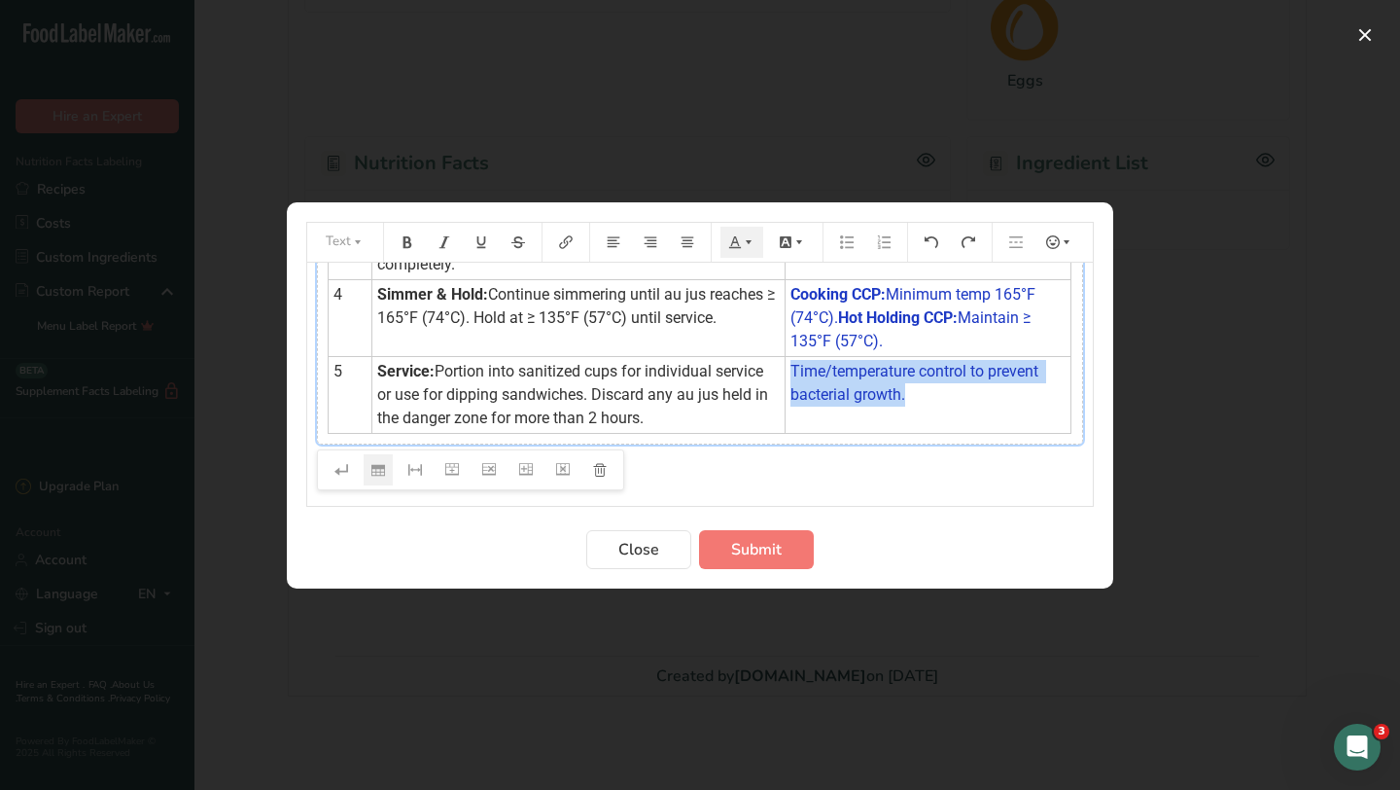
click at [900, 406] on td "Time/temperature control to prevent bacterial growth." at bounding box center [928, 394] width 286 height 77
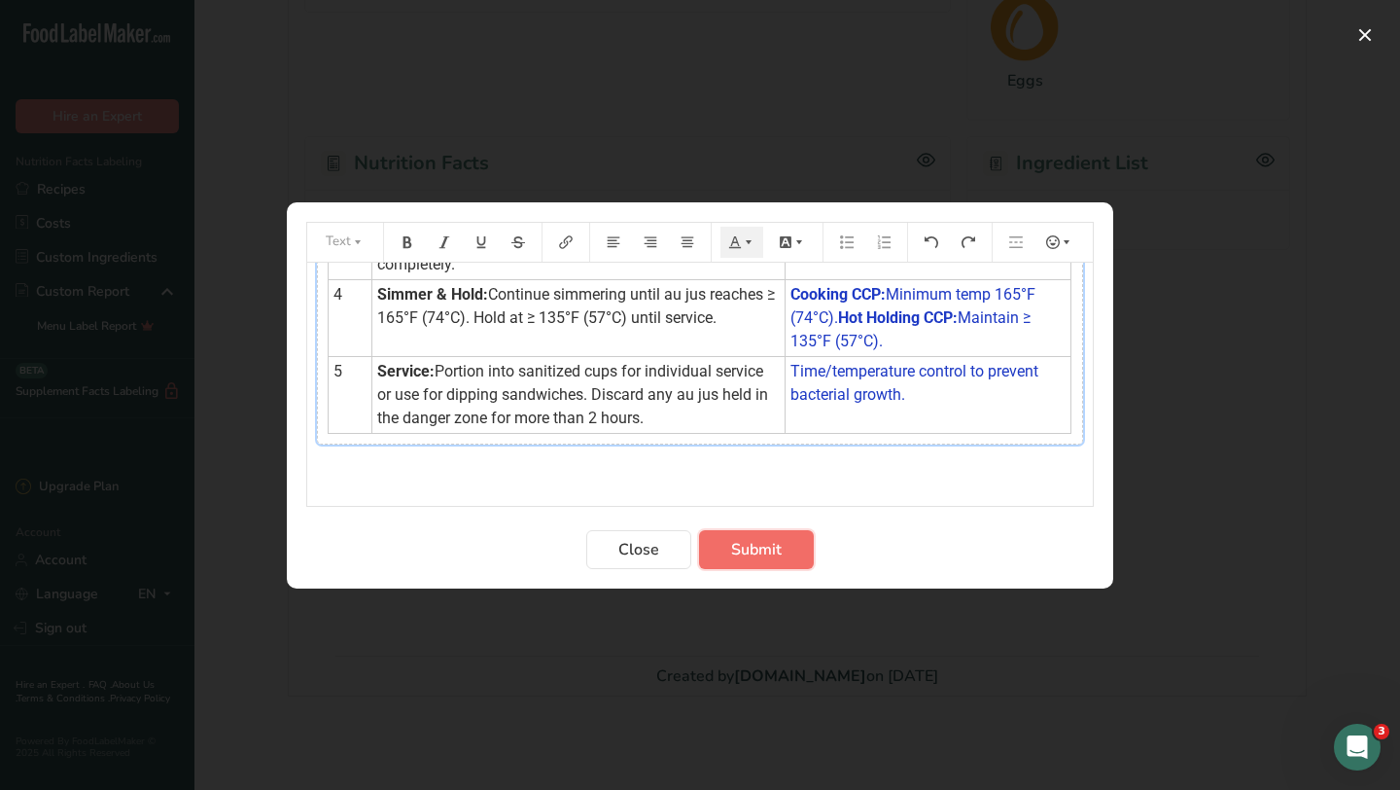
click at [782, 542] on button "Submit" at bounding box center [756, 549] width 115 height 39
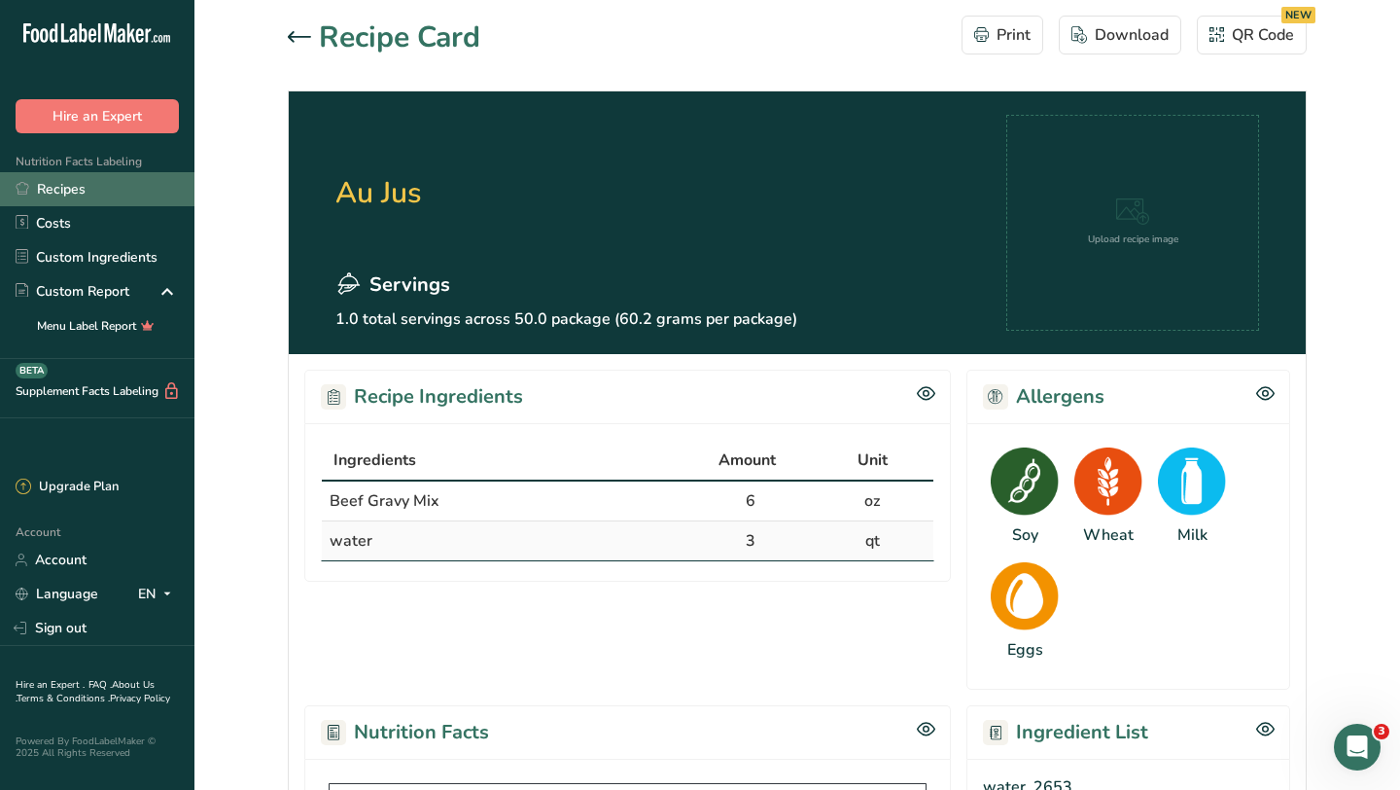
click at [106, 186] on link "Recipes" at bounding box center [97, 189] width 194 height 34
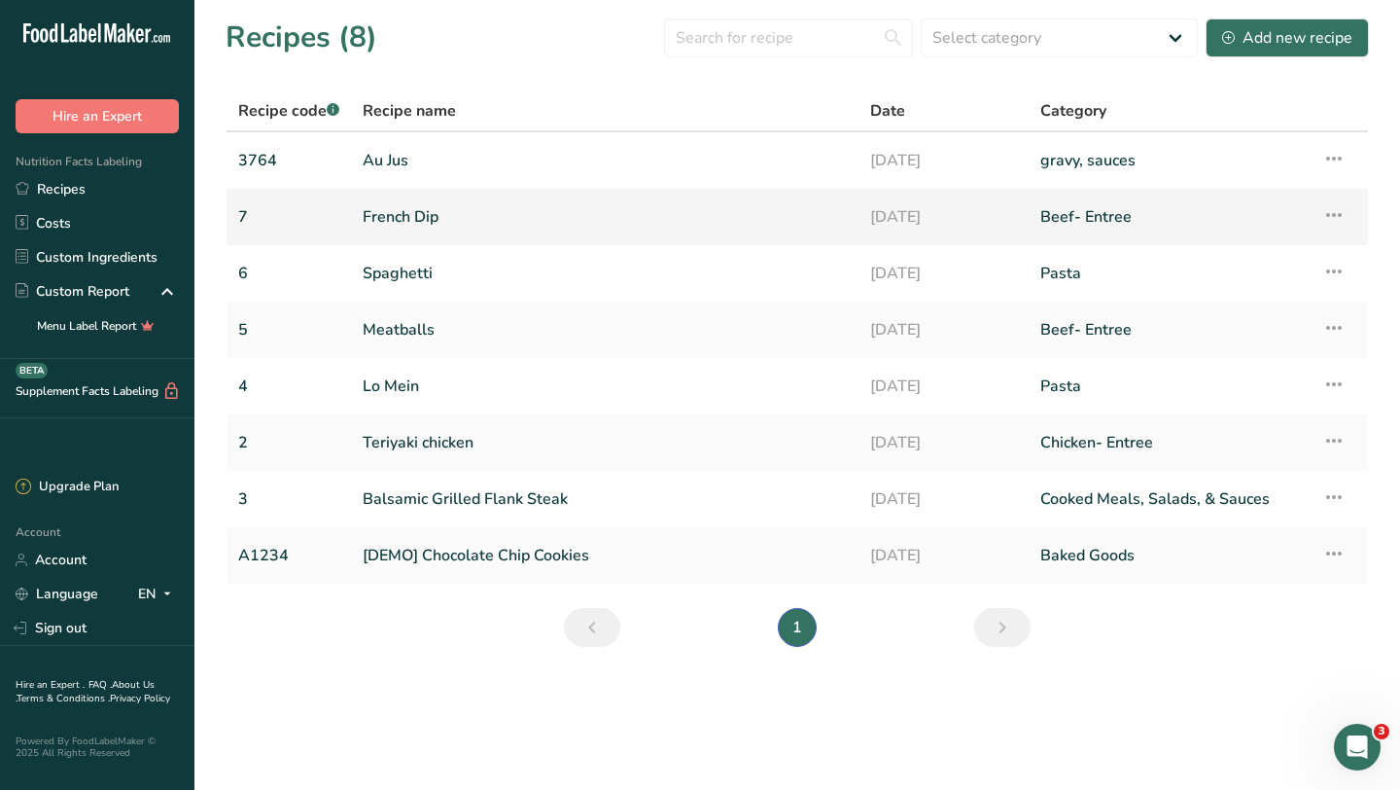
click at [434, 214] on link "French Dip" at bounding box center [605, 216] width 484 height 41
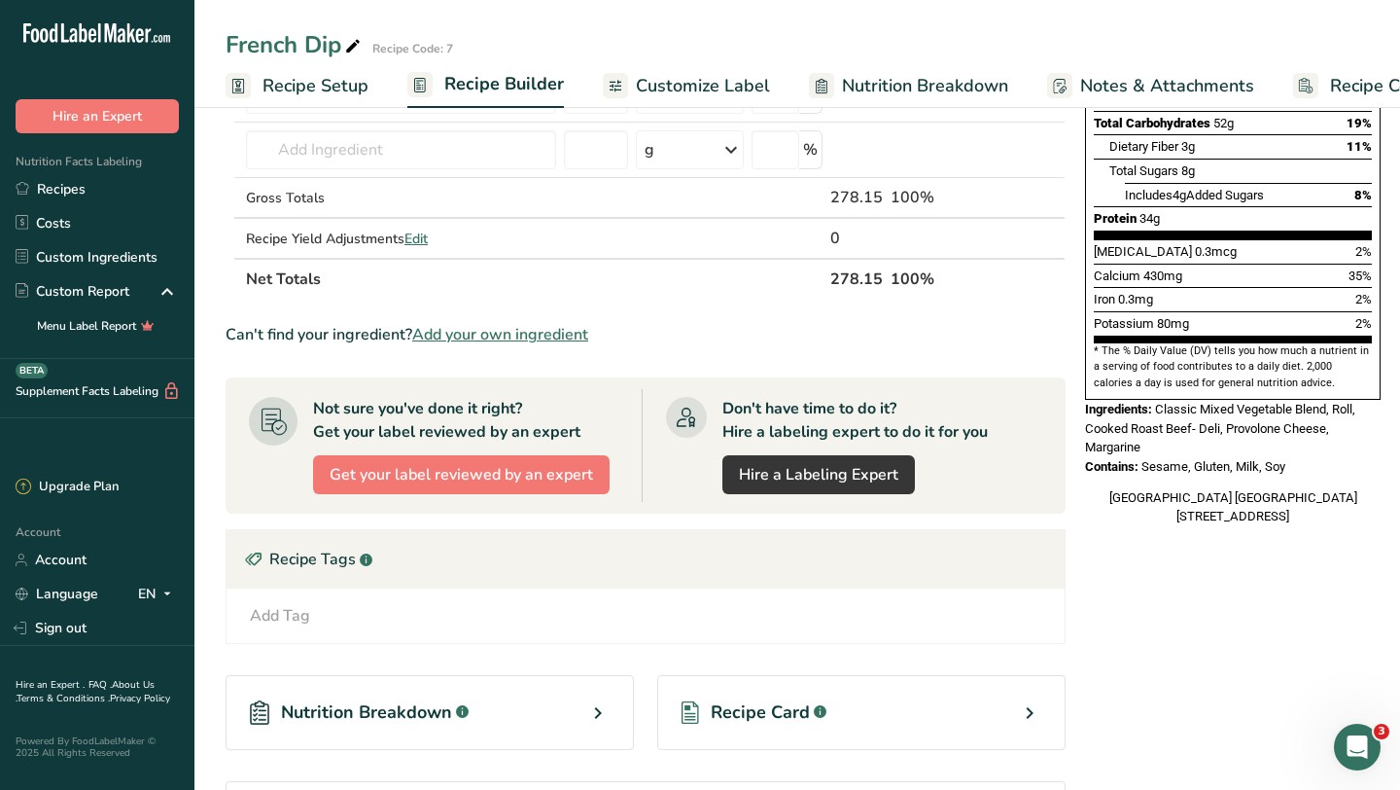
scroll to position [566, 0]
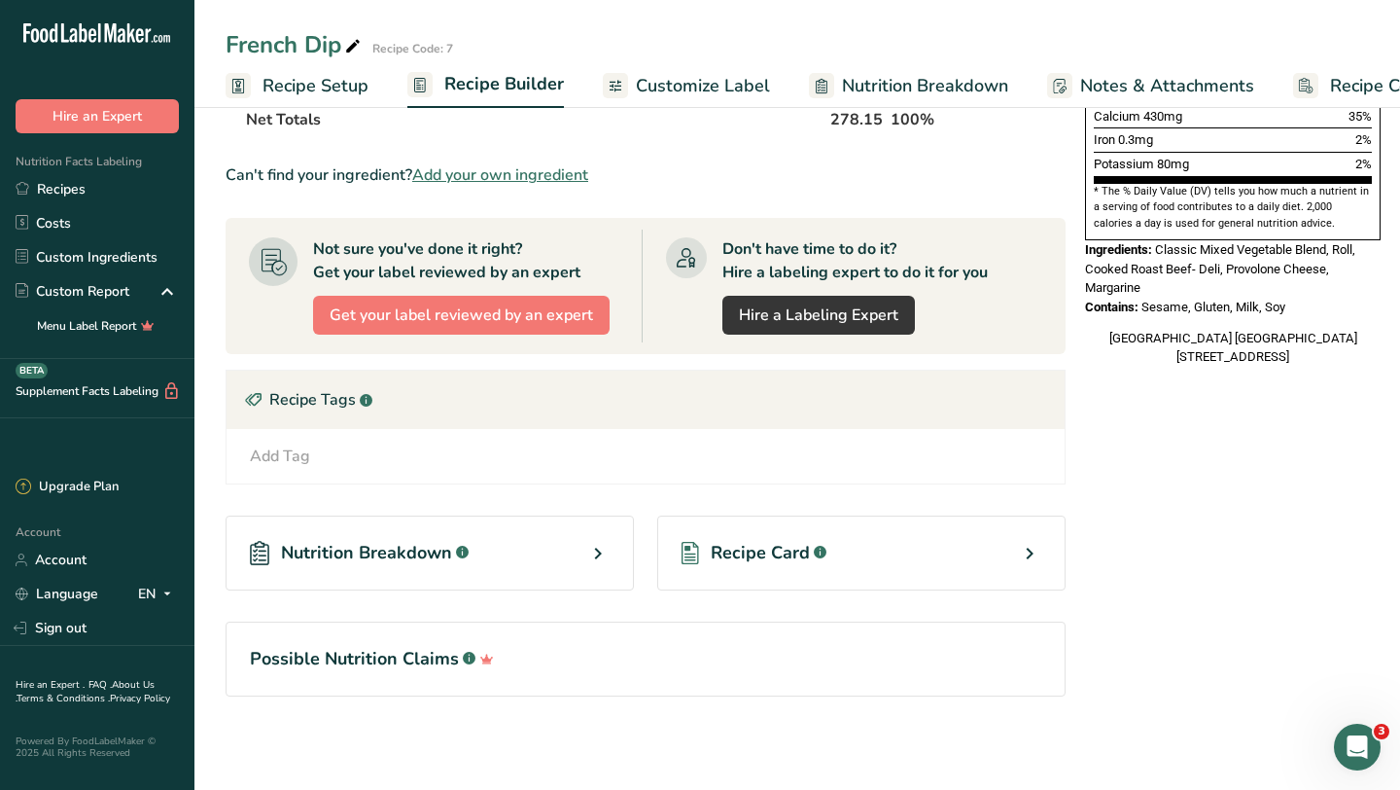
click at [1021, 554] on icon at bounding box center [1029, 553] width 23 height 35
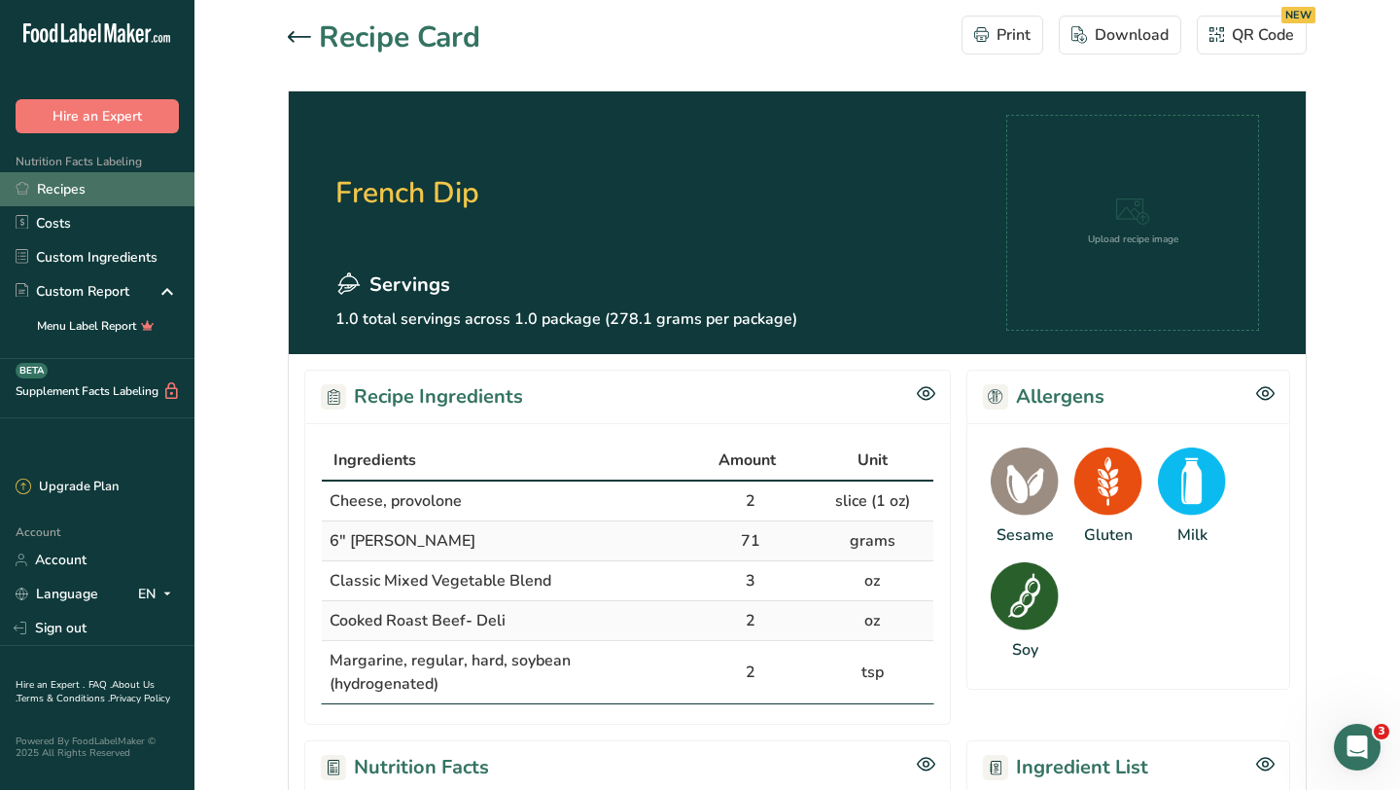
click at [75, 199] on link "Recipes" at bounding box center [97, 189] width 194 height 34
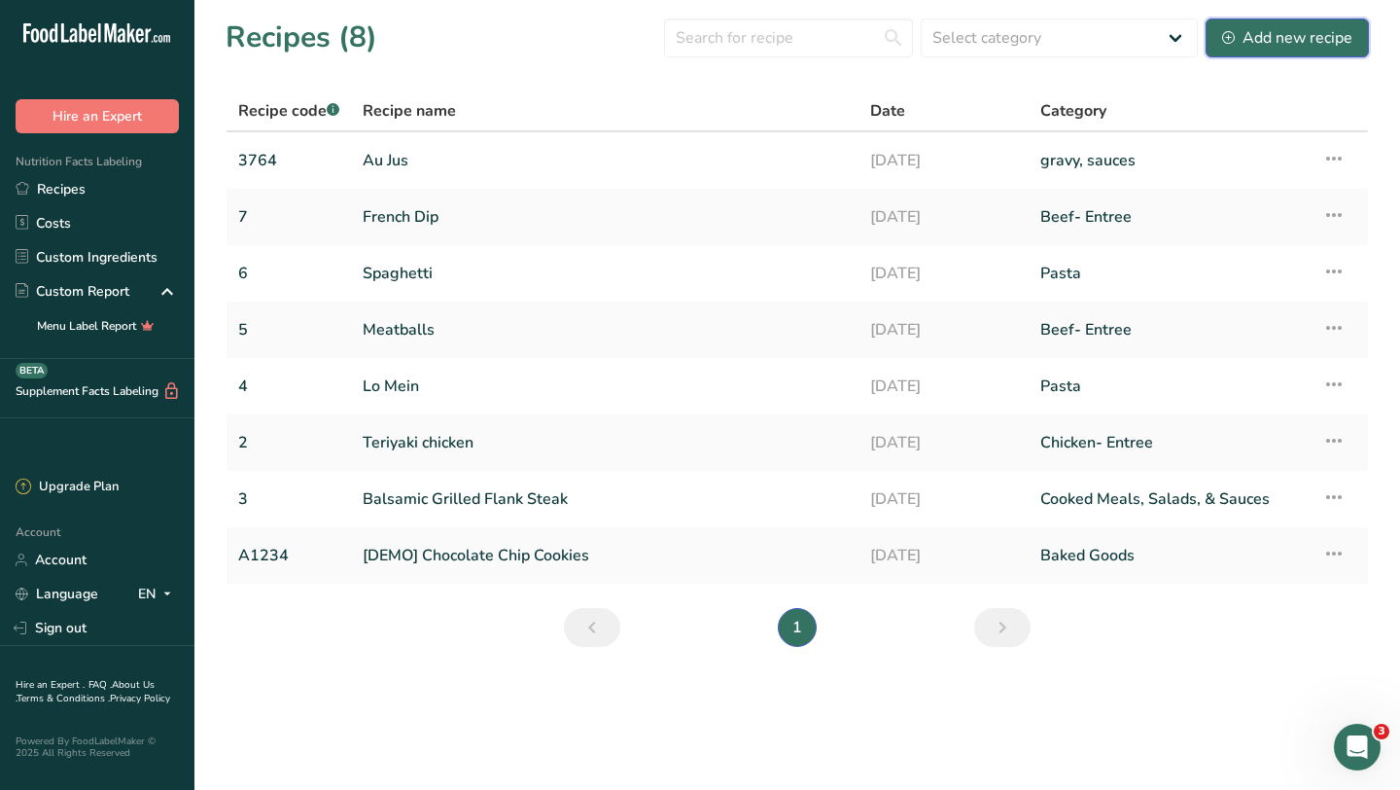
click at [1282, 41] on div "Add new recipe" at bounding box center [1287, 37] width 130 height 23
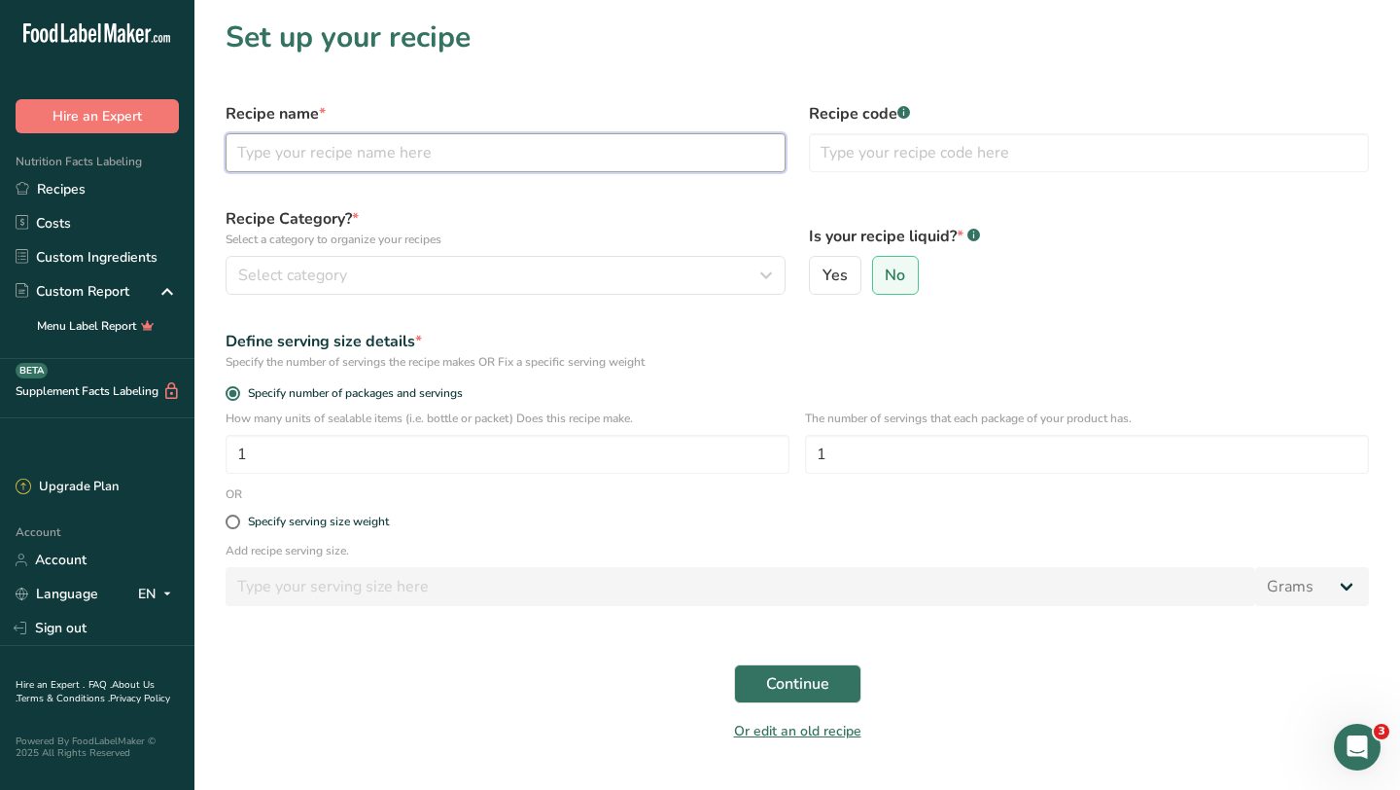
click at [697, 164] on input "text" at bounding box center [506, 152] width 560 height 39
type input "Meatloaf"
click at [897, 148] on input "text" at bounding box center [1089, 152] width 560 height 39
type input "8"
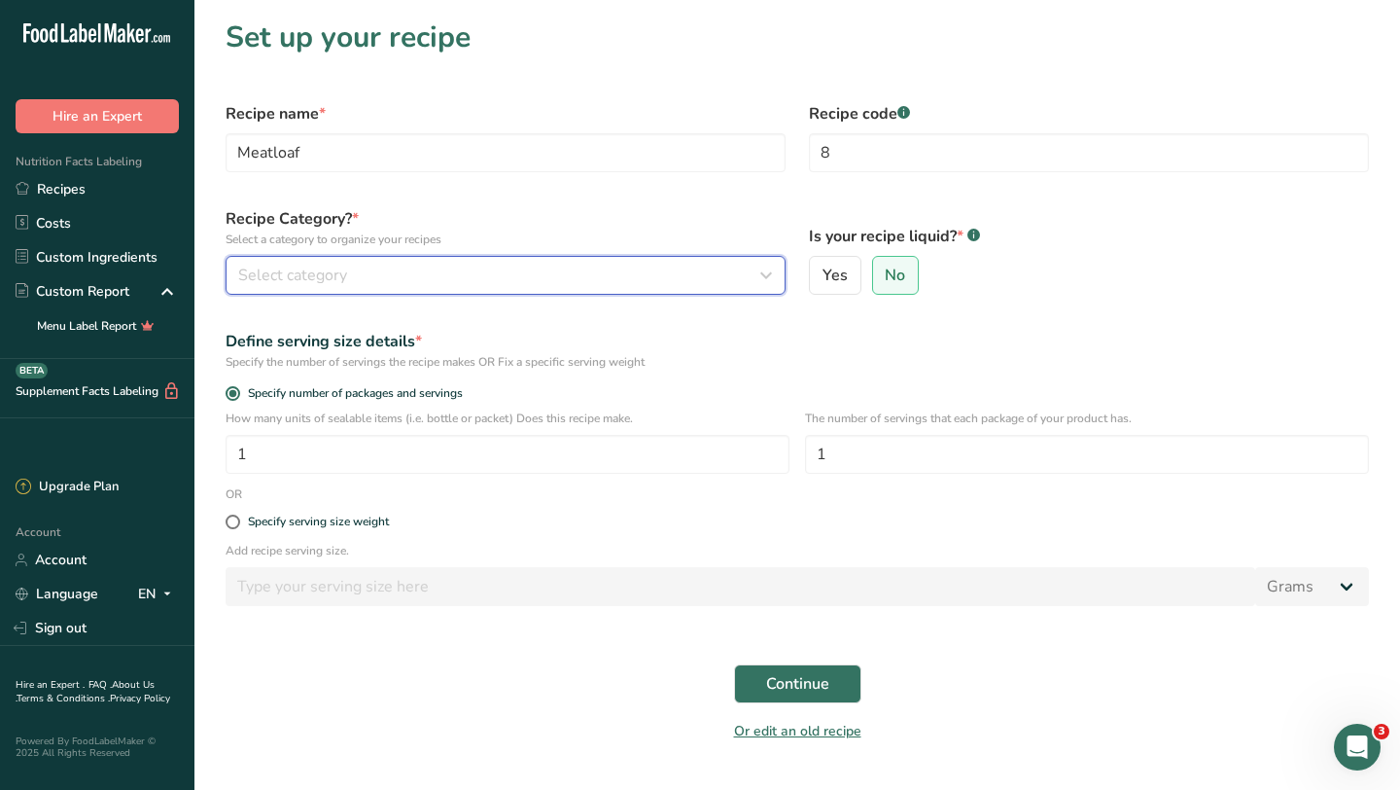
click at [372, 278] on div "Select category" at bounding box center [499, 275] width 523 height 23
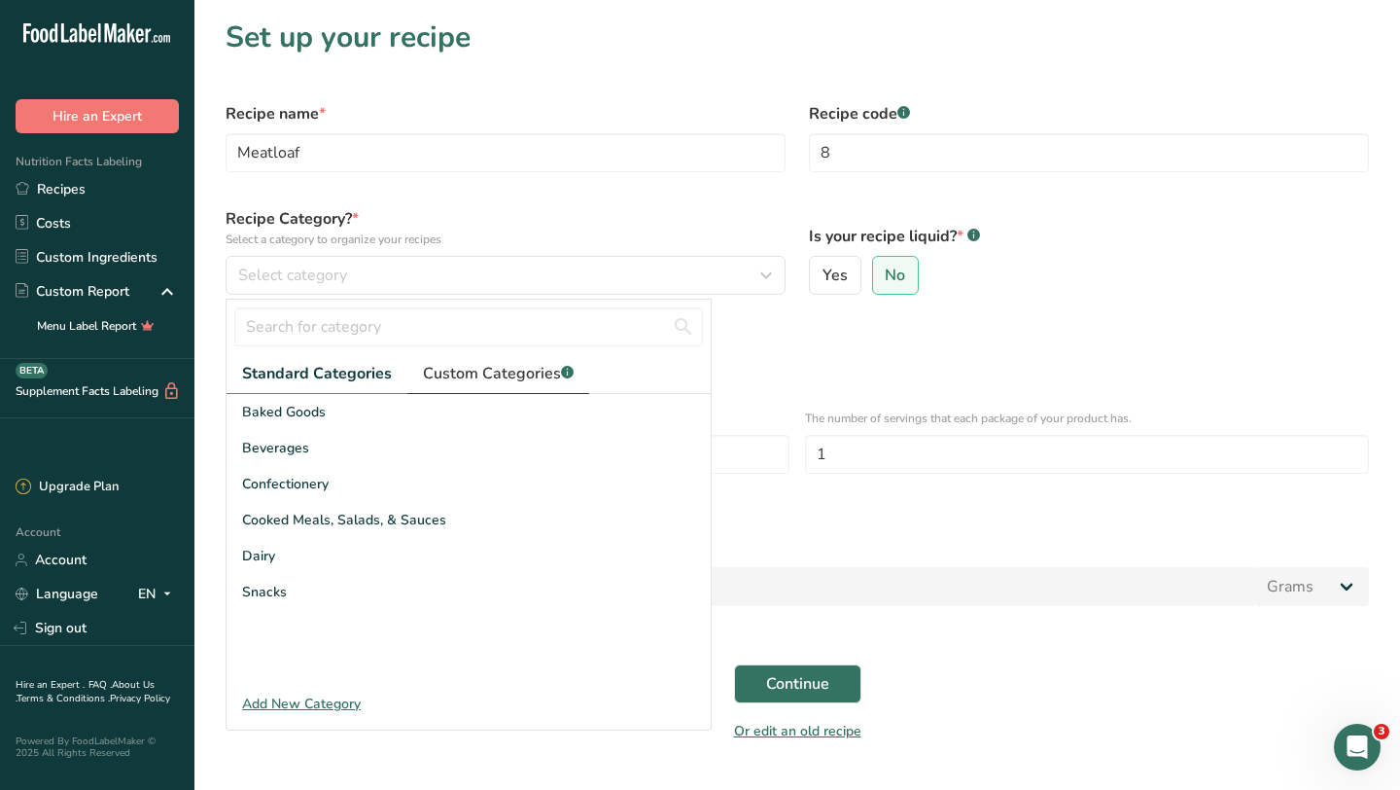
click at [469, 372] on span "Custom Categories .a-a{fill:#347362;}.b-a{fill:#fff;}" at bounding box center [498, 373] width 151 height 23
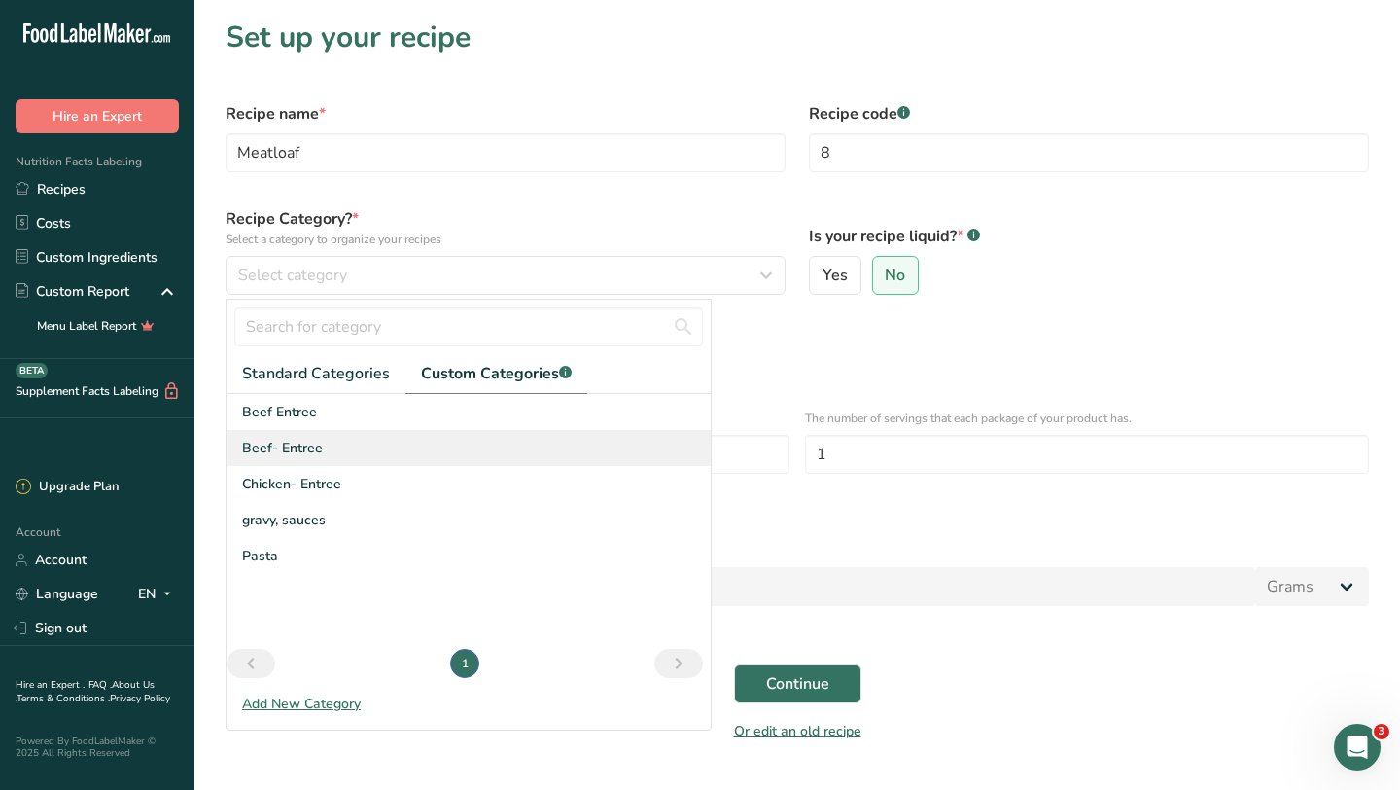
click at [306, 450] on span "Beef- Entree" at bounding box center [282, 448] width 81 height 20
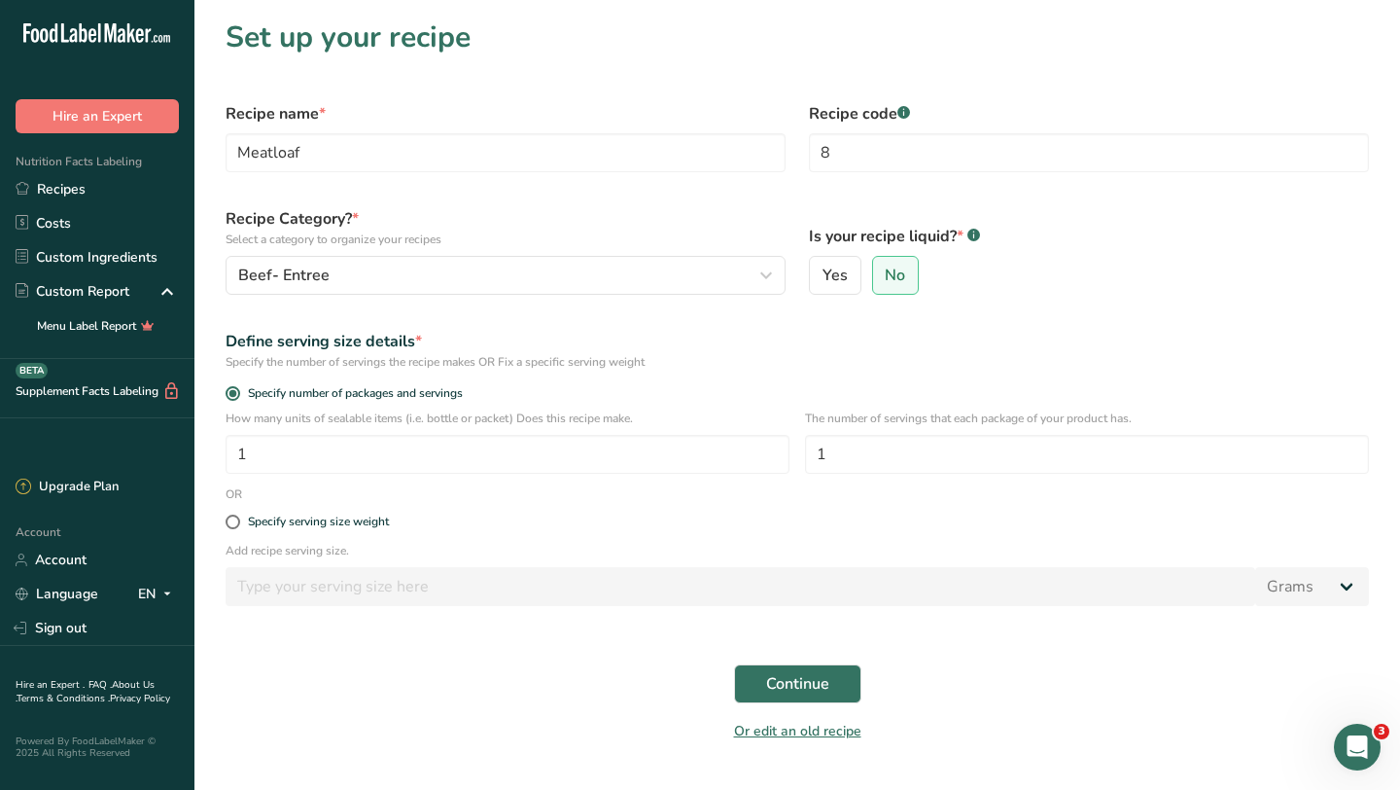
scroll to position [46, 0]
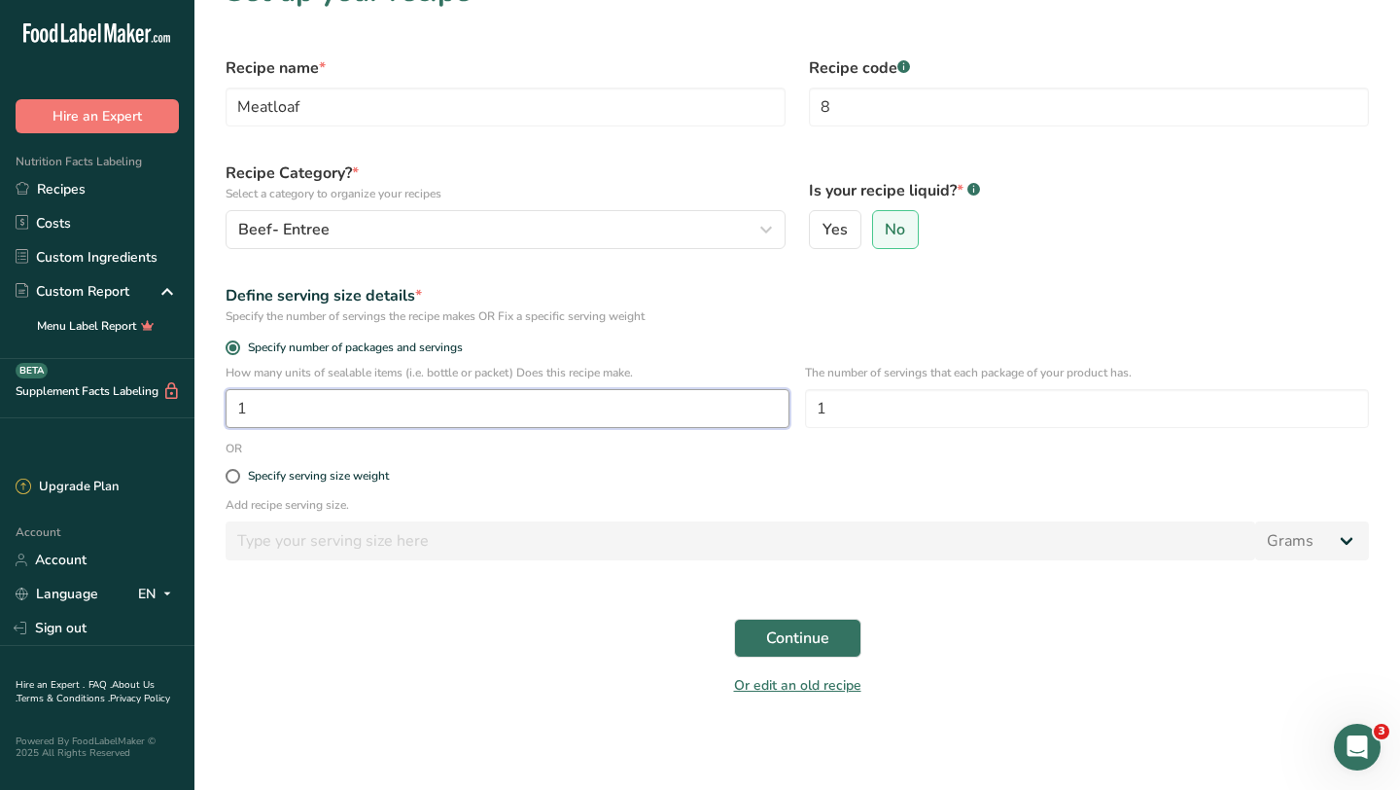
click at [731, 415] on input "1" at bounding box center [508, 408] width 564 height 39
type input "50"
click at [940, 410] on input "1" at bounding box center [1087, 408] width 564 height 39
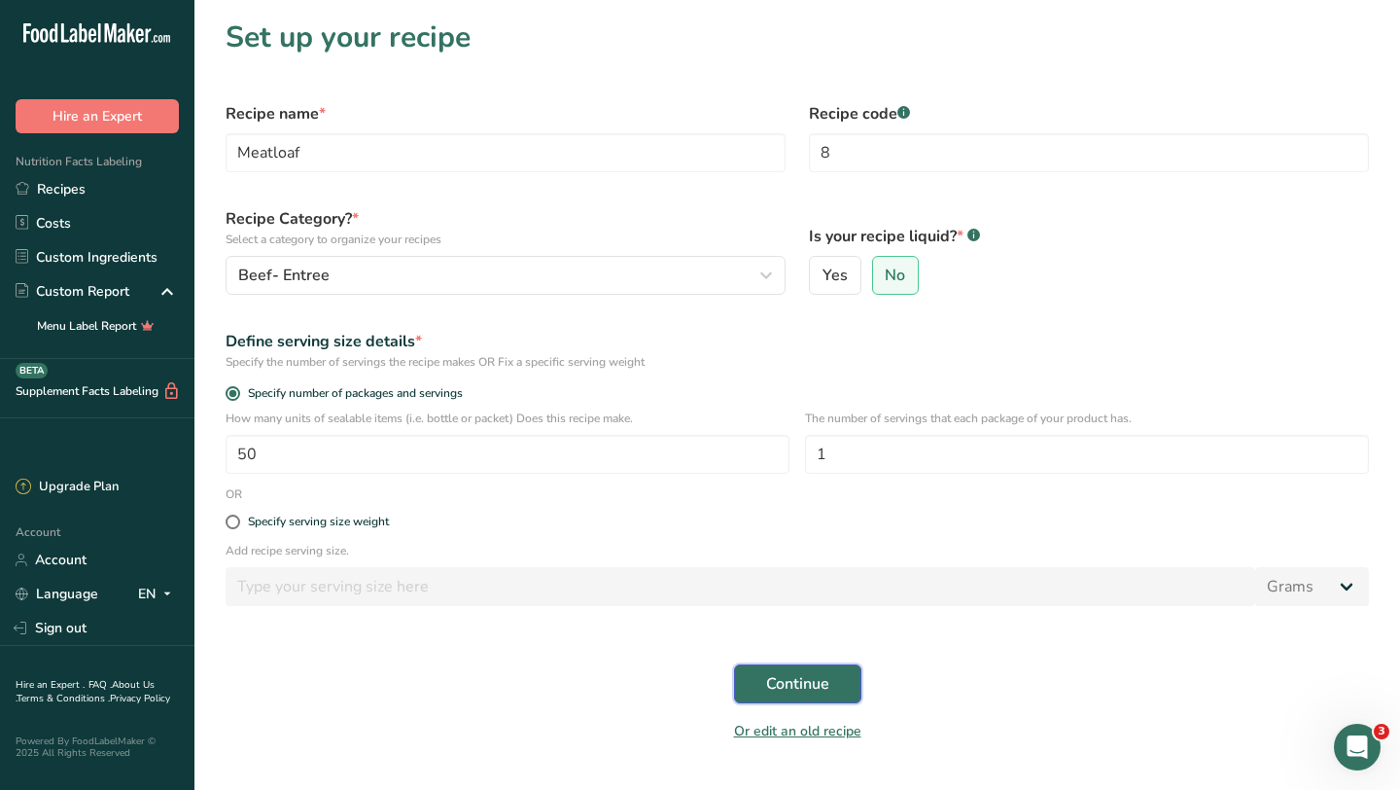
click at [807, 676] on span "Continue" at bounding box center [797, 683] width 63 height 23
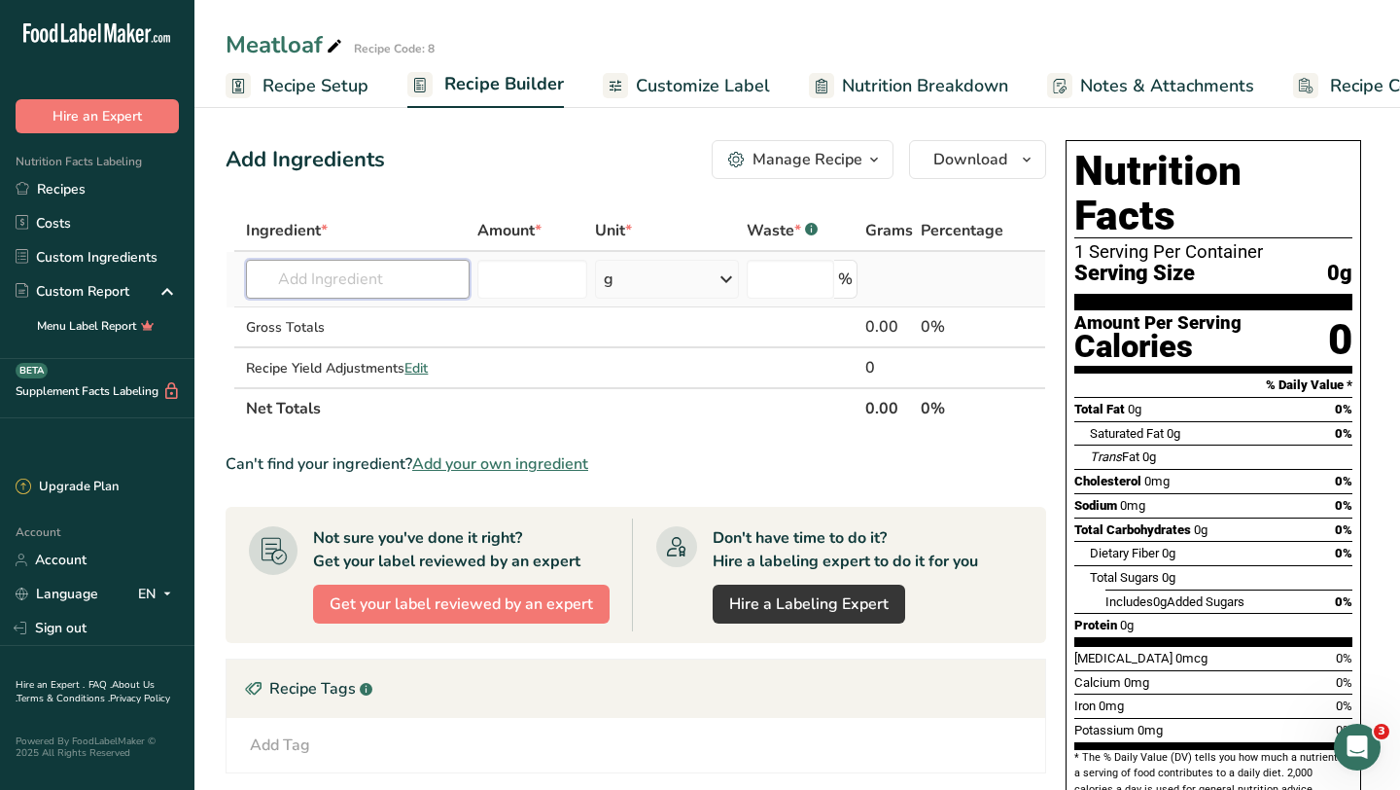
click at [359, 279] on input "text" at bounding box center [358, 279] width 224 height 39
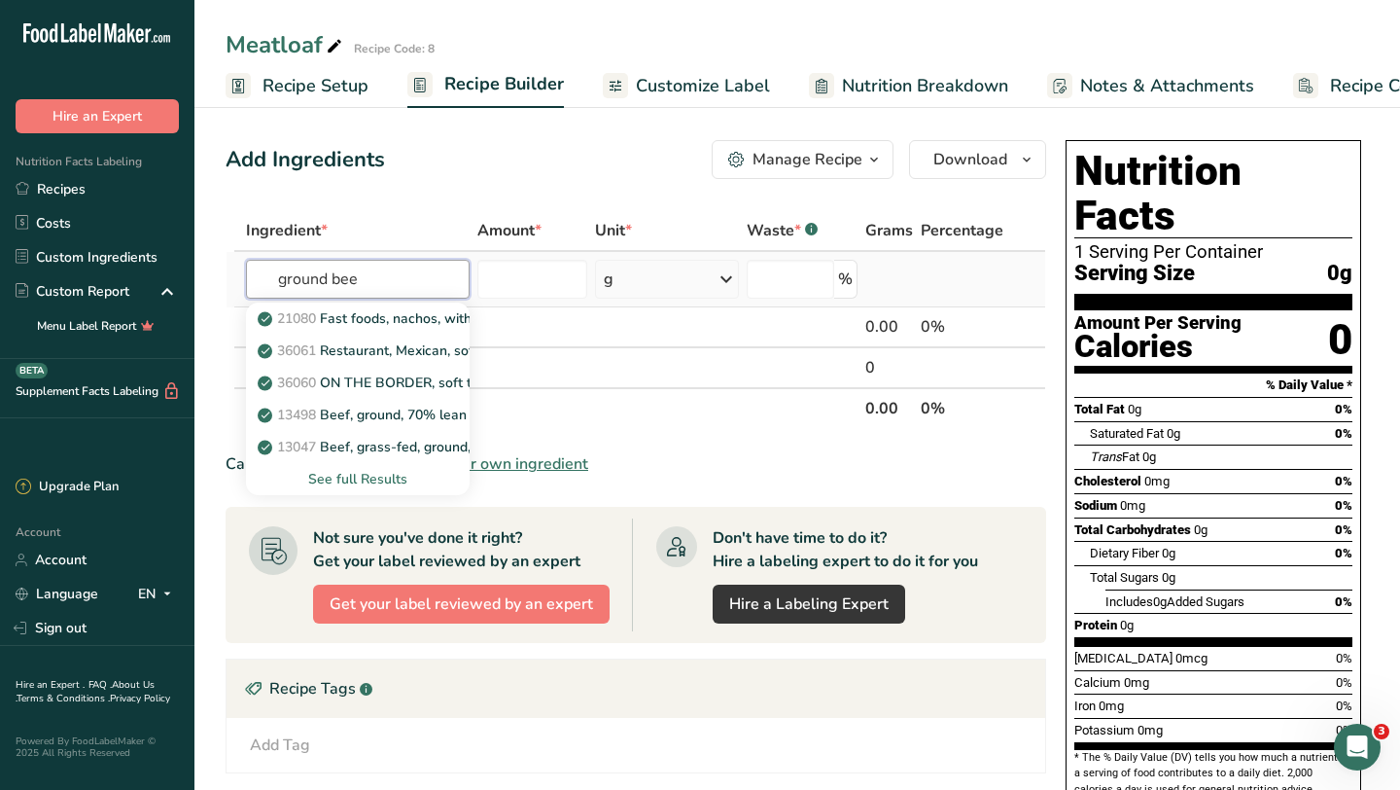
type input "ground bee"
click at [355, 480] on div "See full Results" at bounding box center [358, 479] width 193 height 20
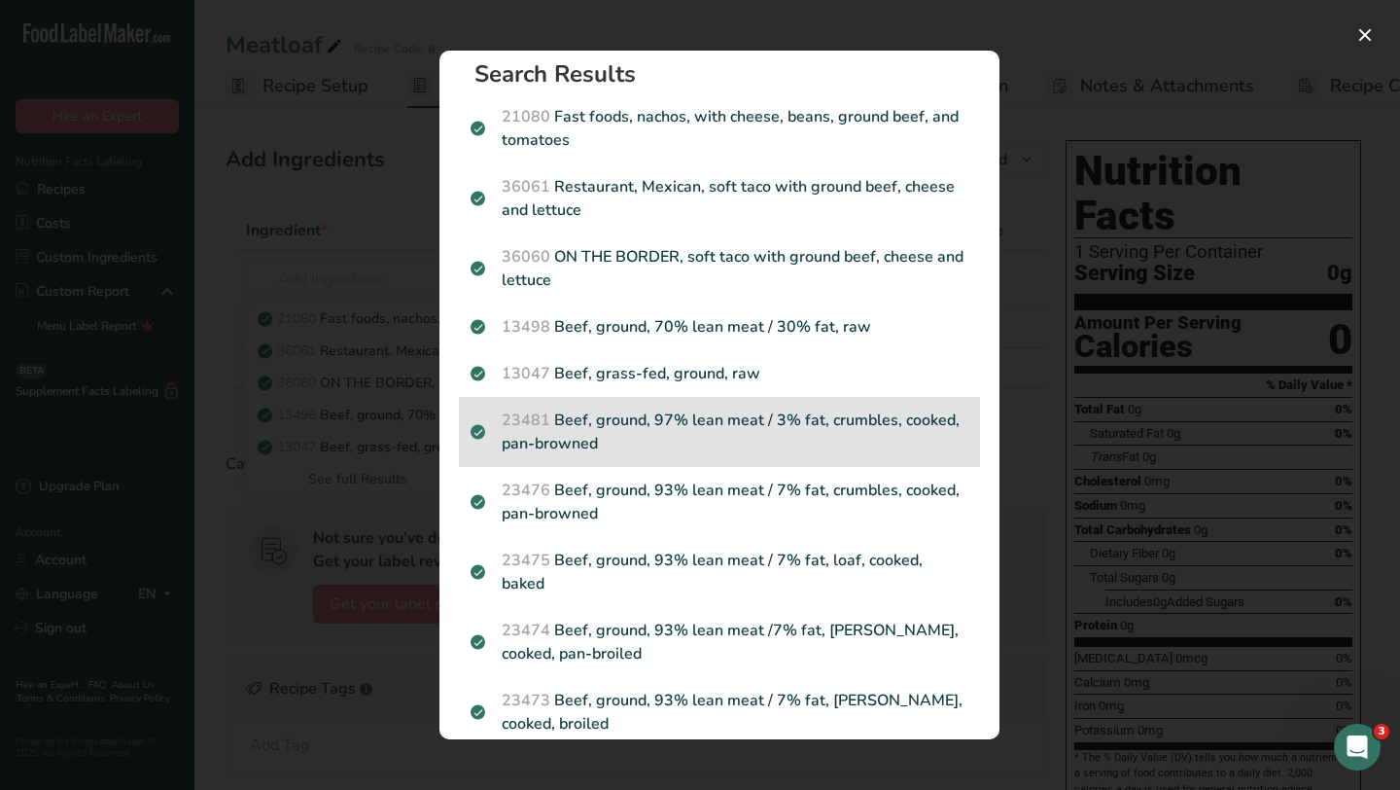
scroll to position [18, 0]
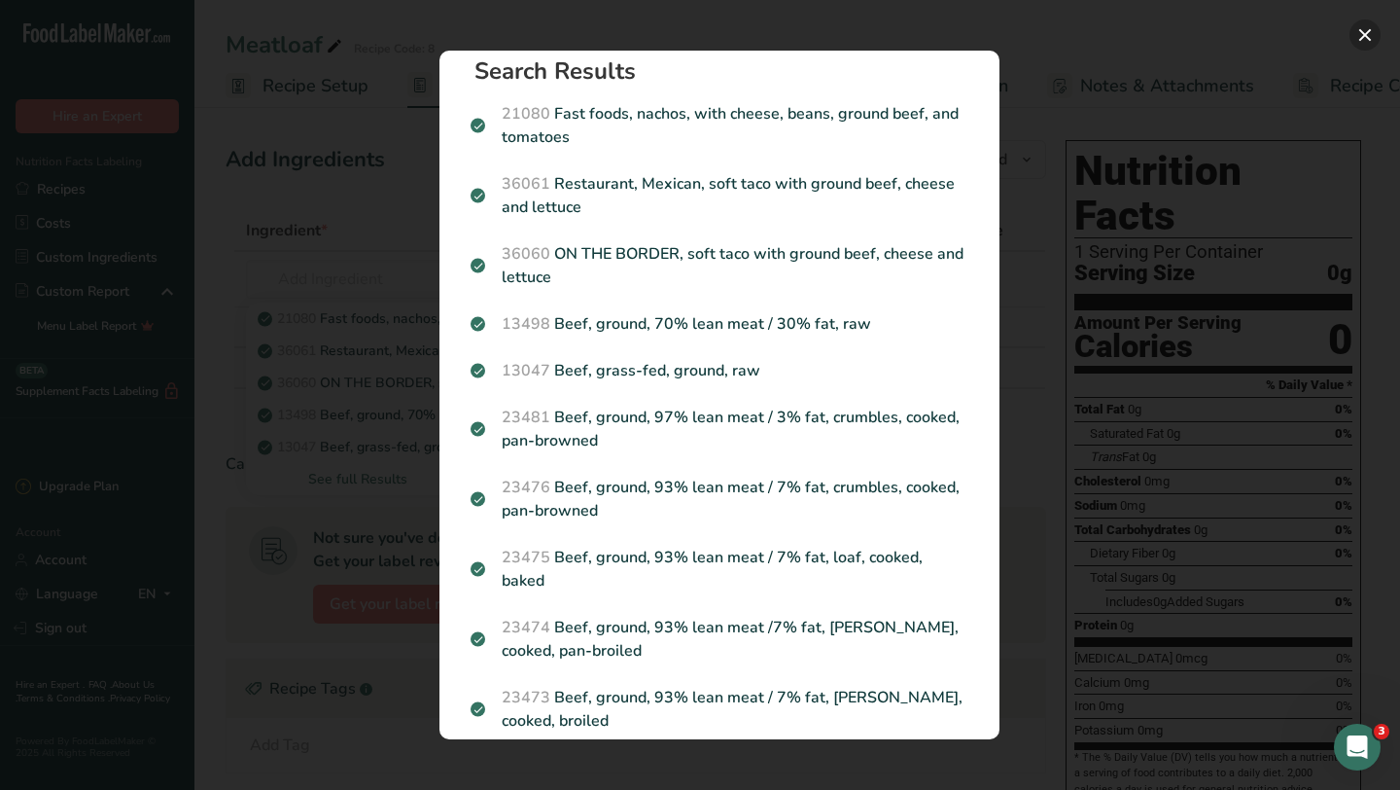
click at [1364, 41] on button "Search results modal" at bounding box center [1365, 34] width 31 height 31
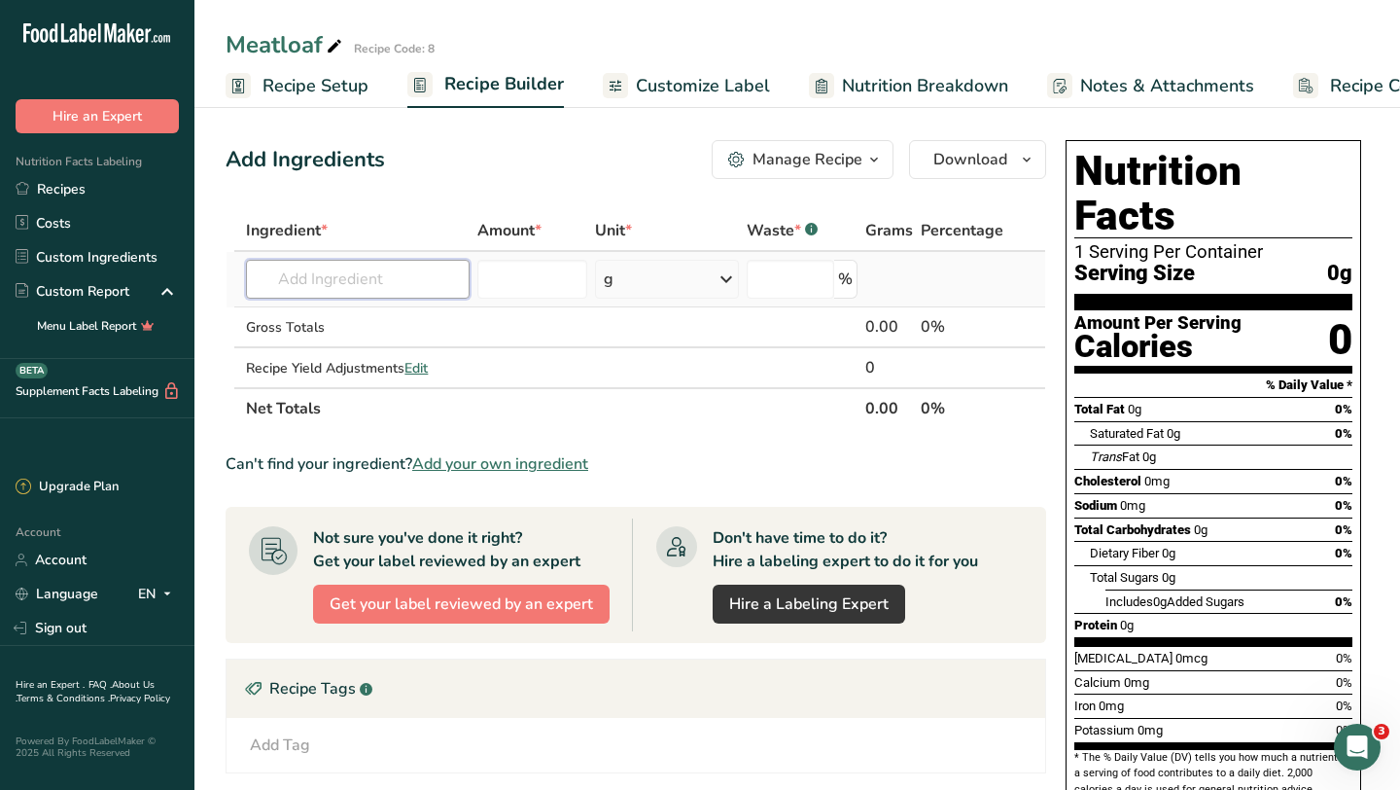
click at [353, 282] on input "text" at bounding box center [358, 279] width 224 height 39
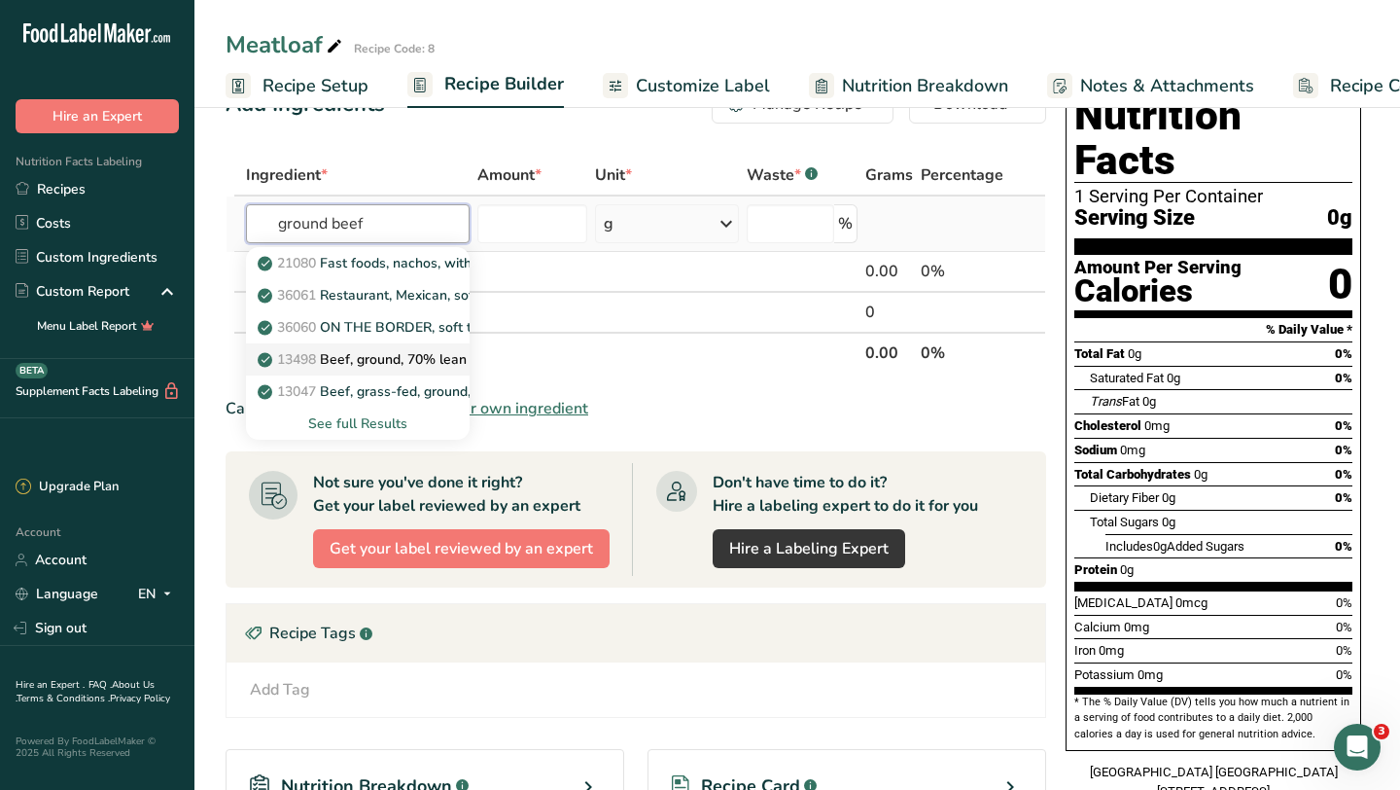
scroll to position [84, 0]
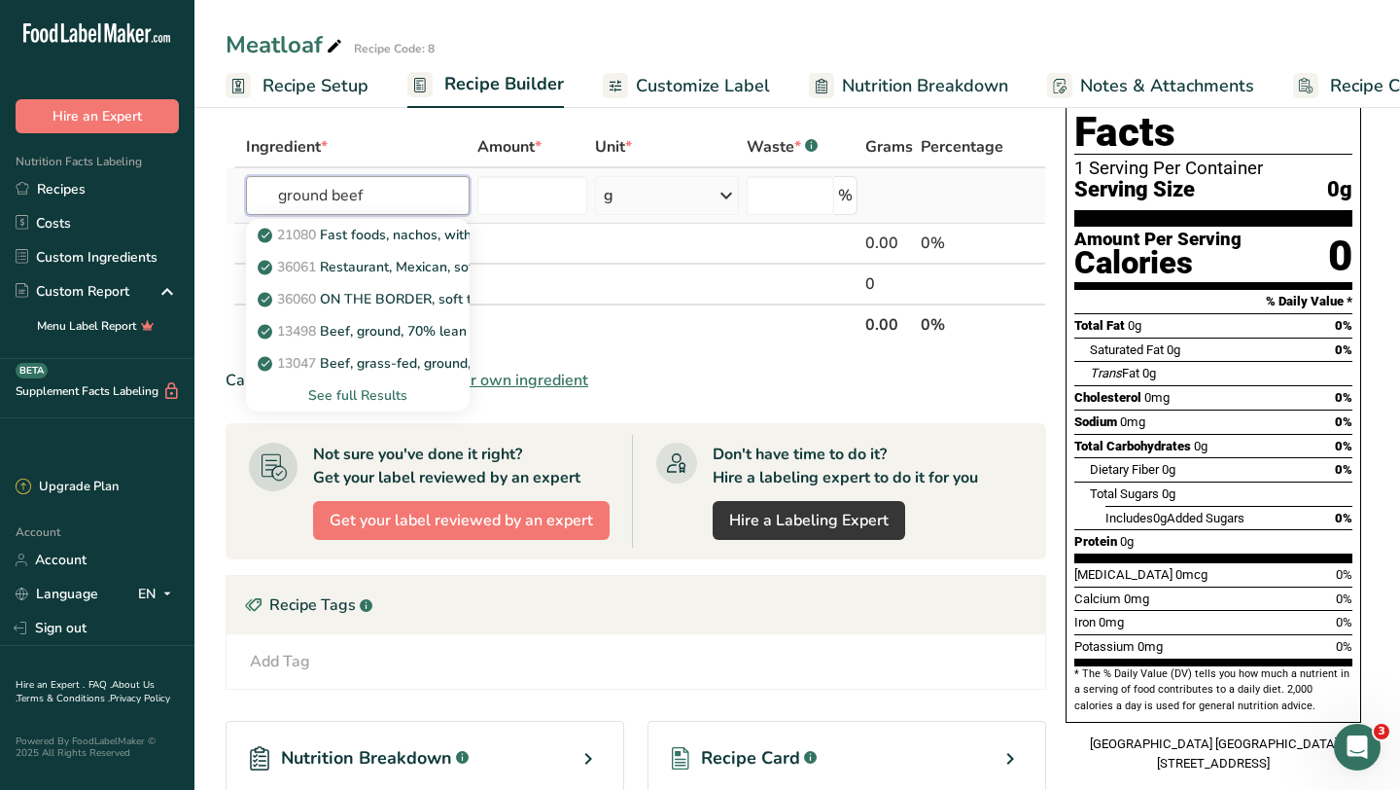
type input "ground beef"
click at [347, 397] on div "See full Results" at bounding box center [358, 395] width 193 height 20
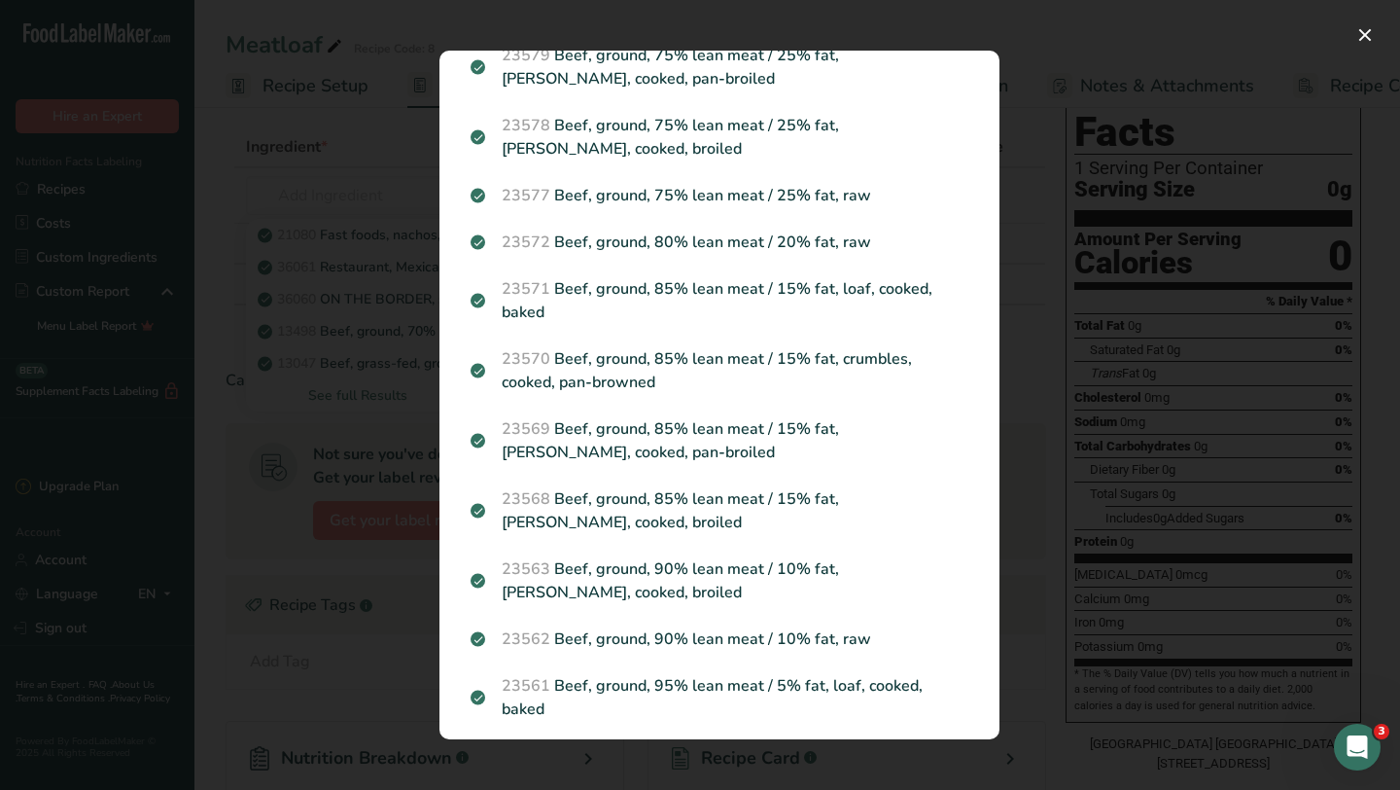
scroll to position [749, 0]
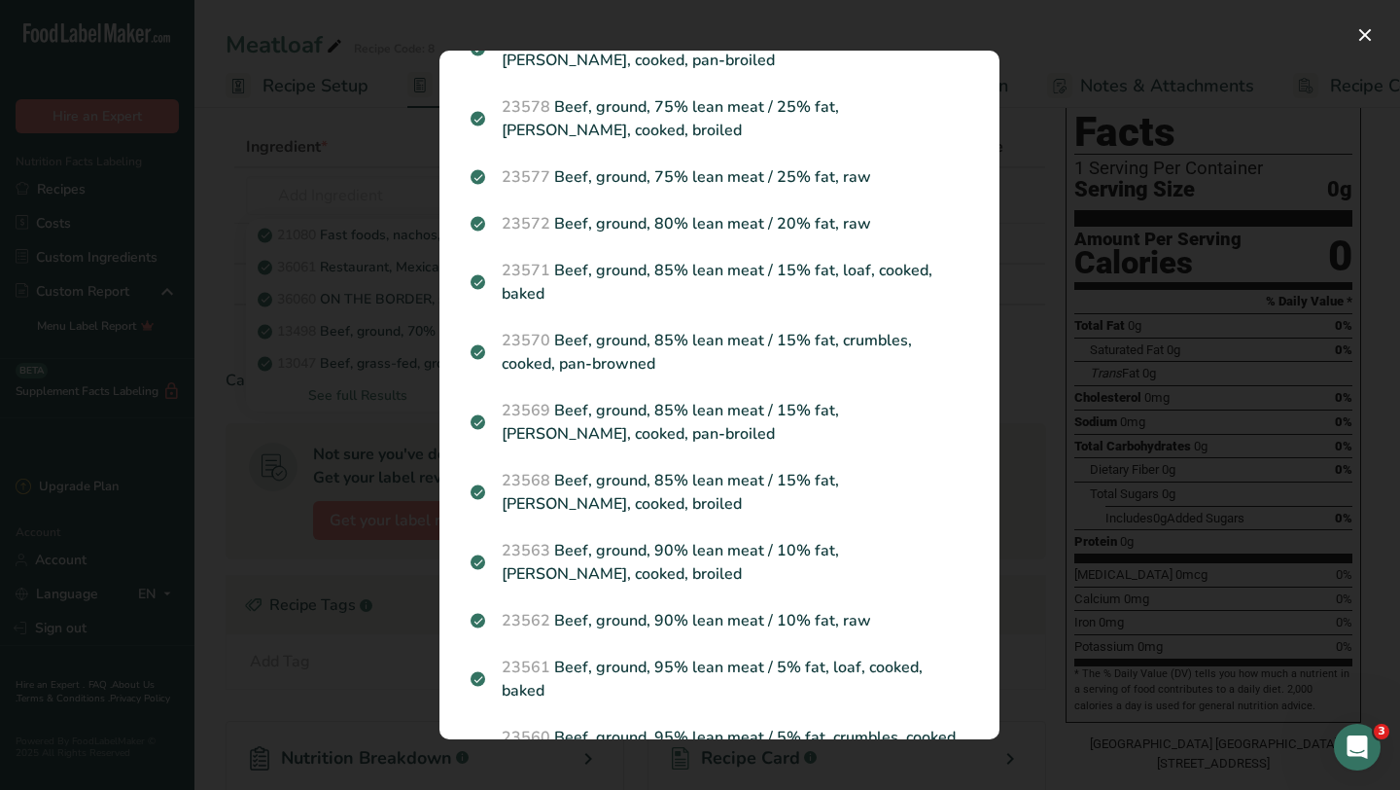
click at [649, 539] on p "23563 Beef, ground, 90% lean meat / 10% fat, [PERSON_NAME], cooked, broiled" at bounding box center [720, 562] width 498 height 47
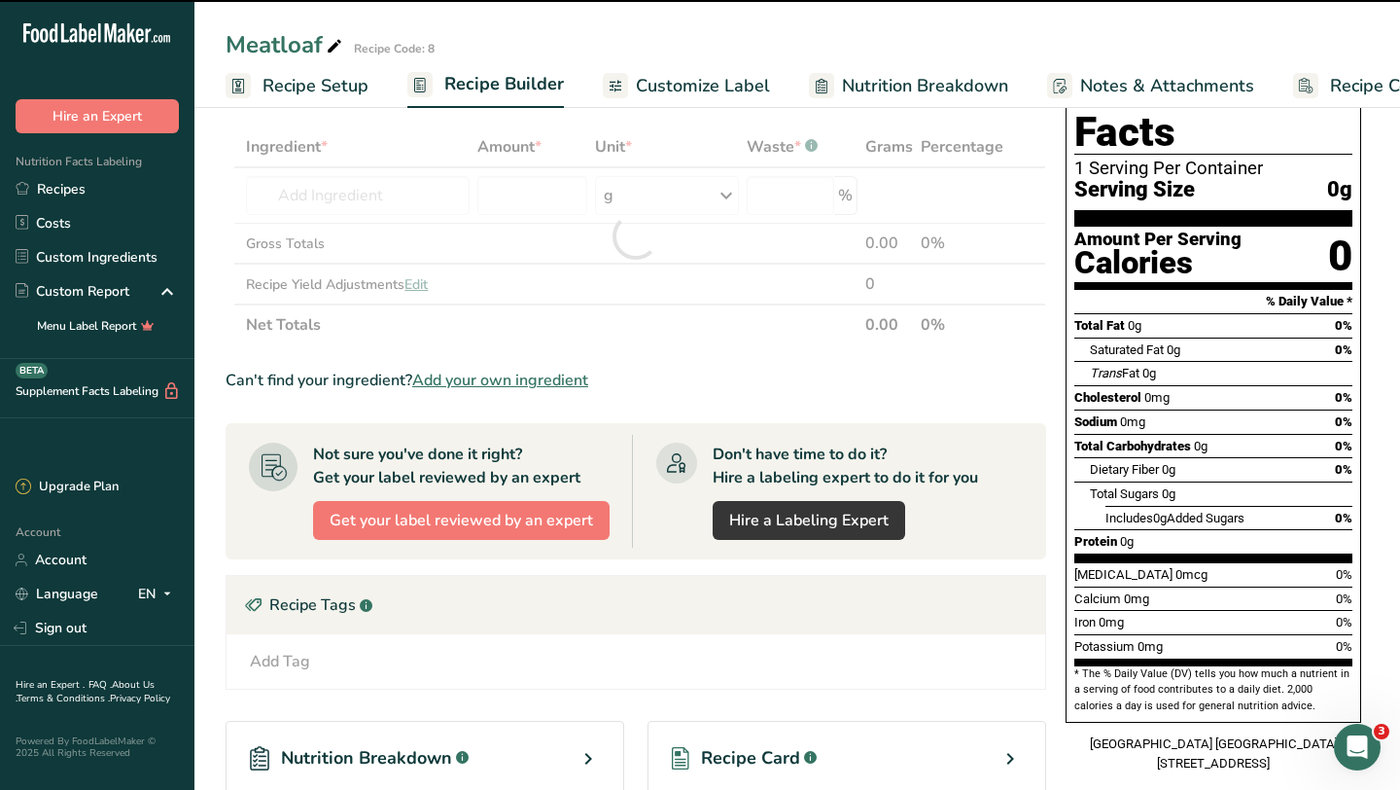
type input "0"
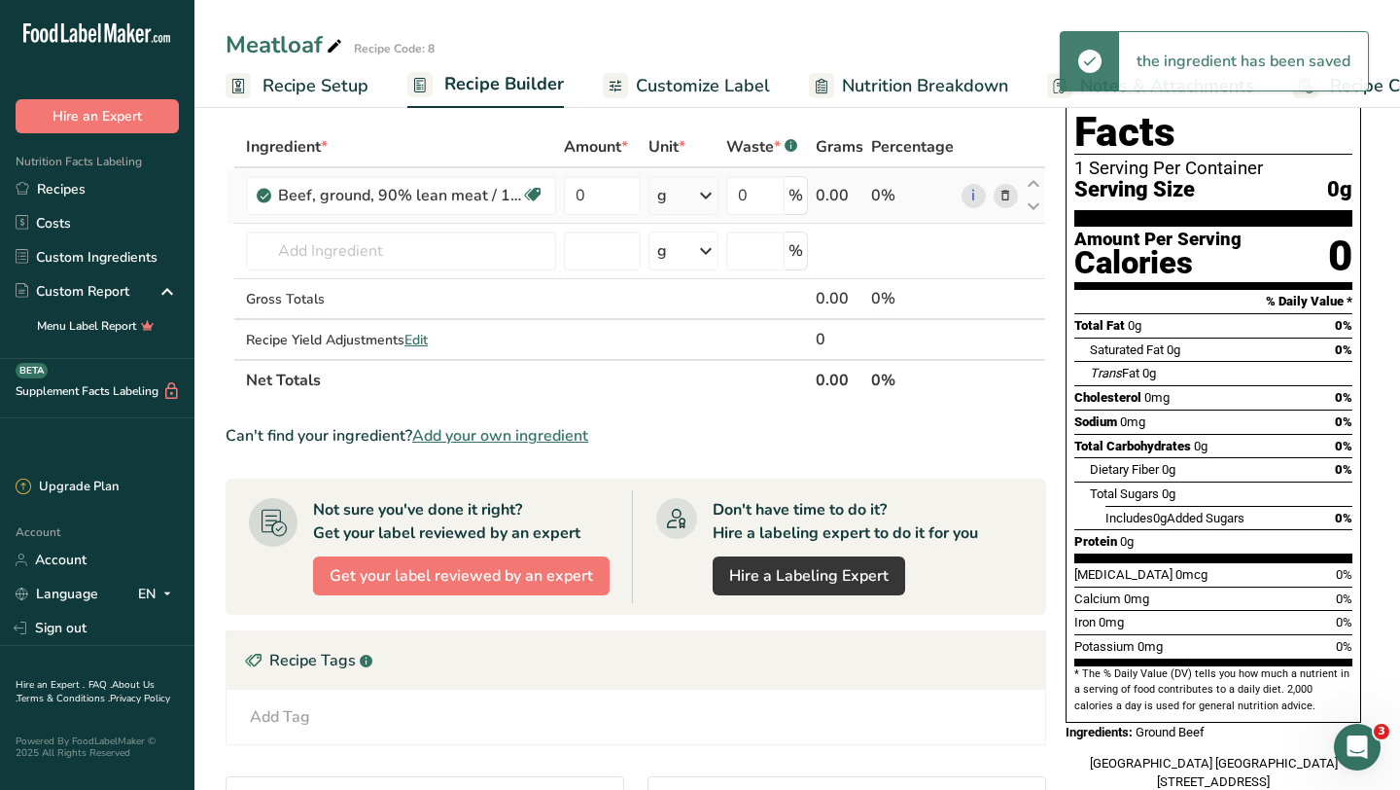
click at [1005, 194] on icon at bounding box center [1006, 196] width 14 height 20
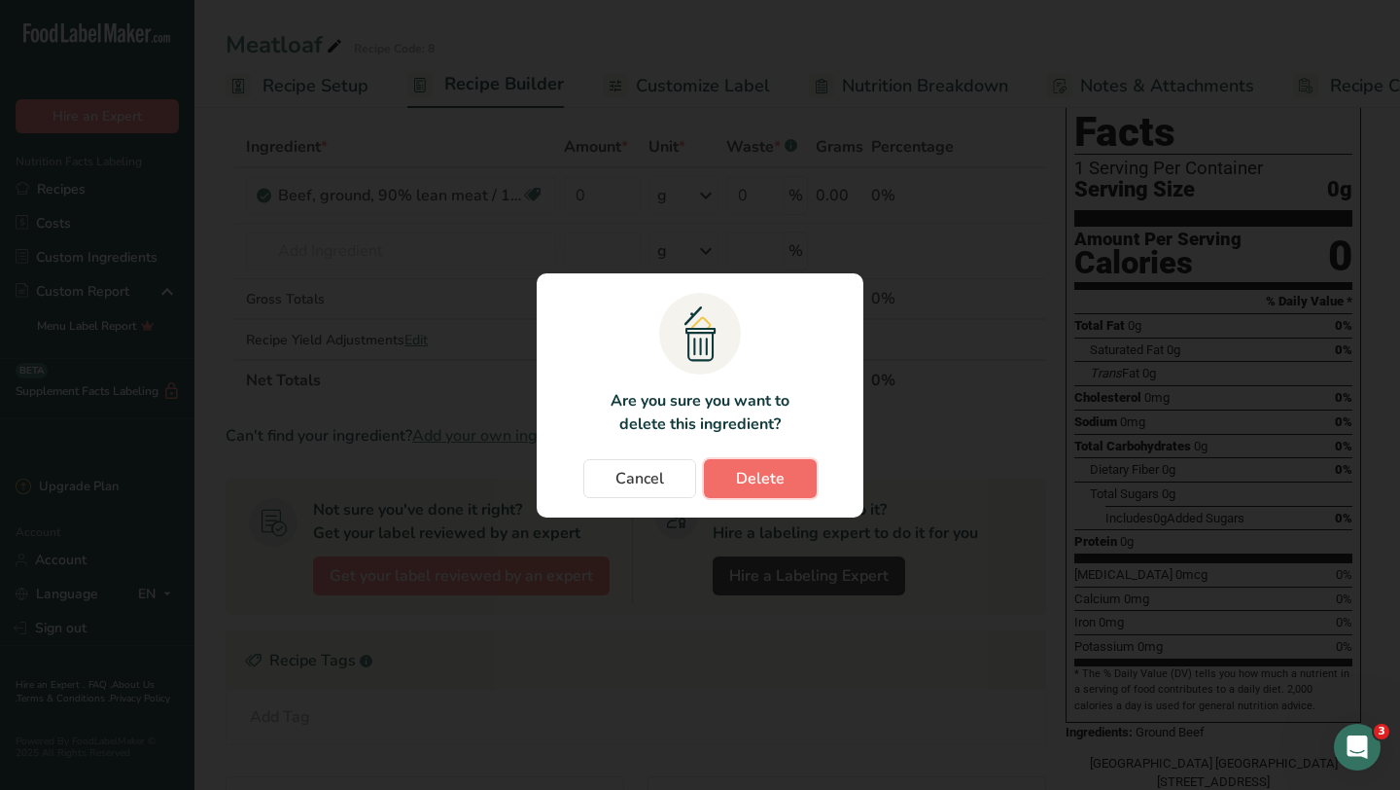
click at [727, 480] on button "Delete" at bounding box center [760, 478] width 113 height 39
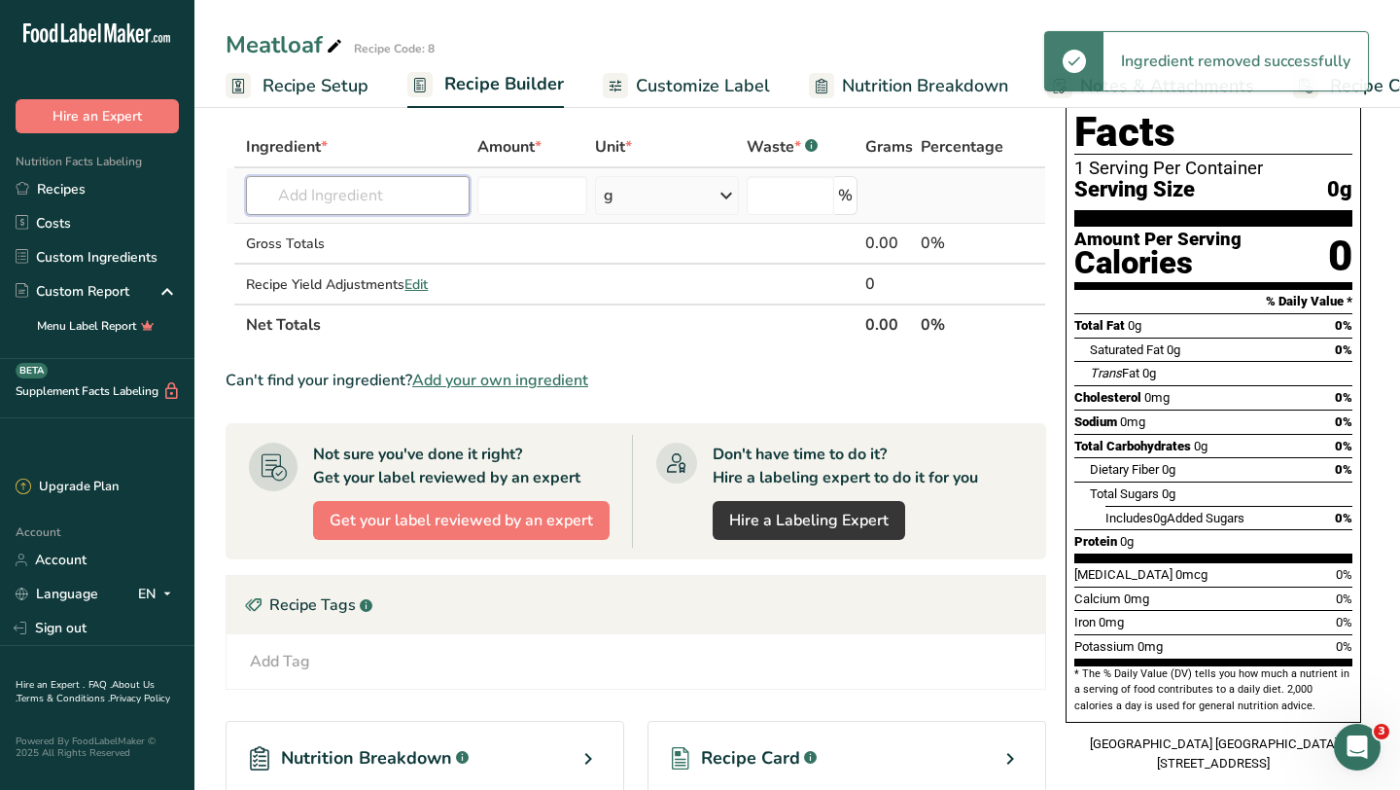
click at [359, 194] on input "text" at bounding box center [358, 195] width 224 height 39
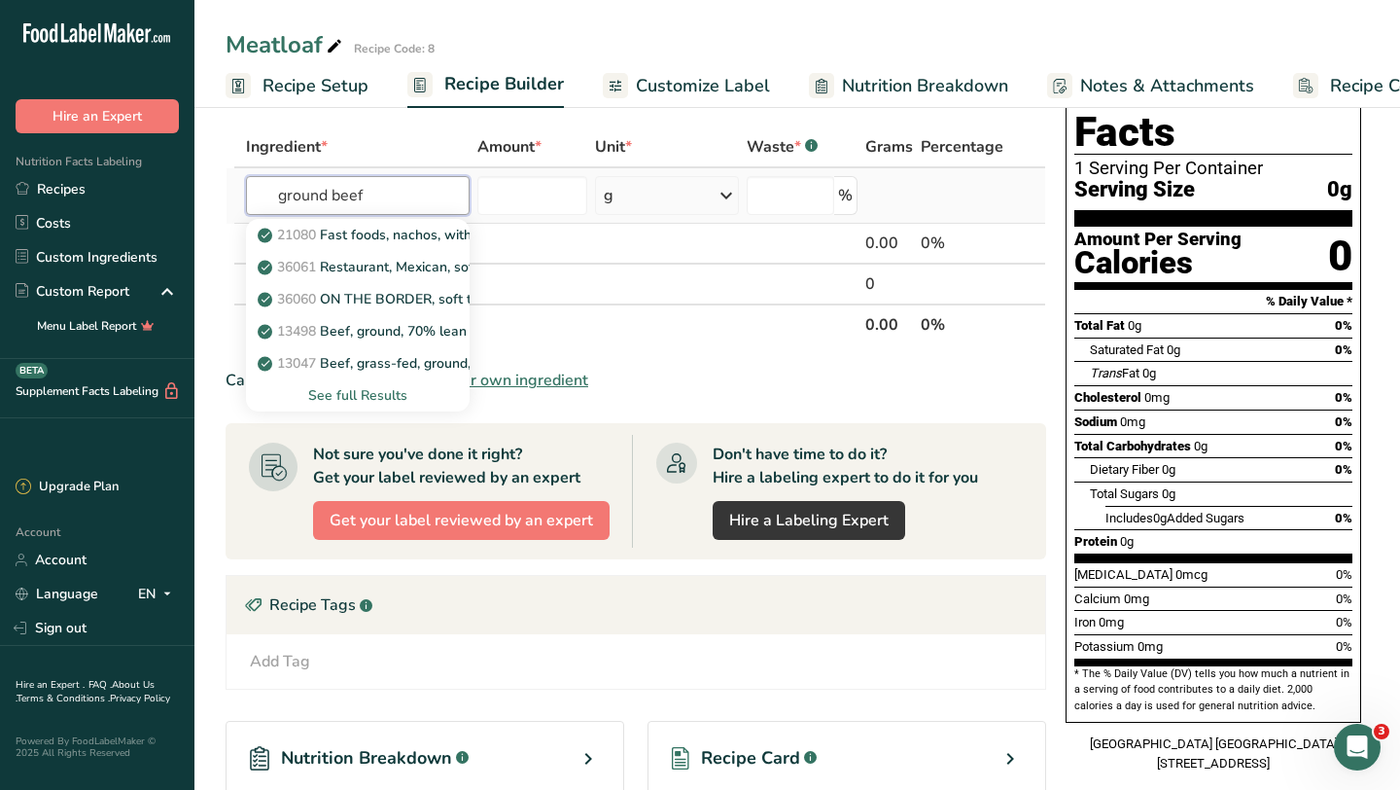
type input "ground beef"
click at [330, 390] on div "See full Results" at bounding box center [358, 395] width 193 height 20
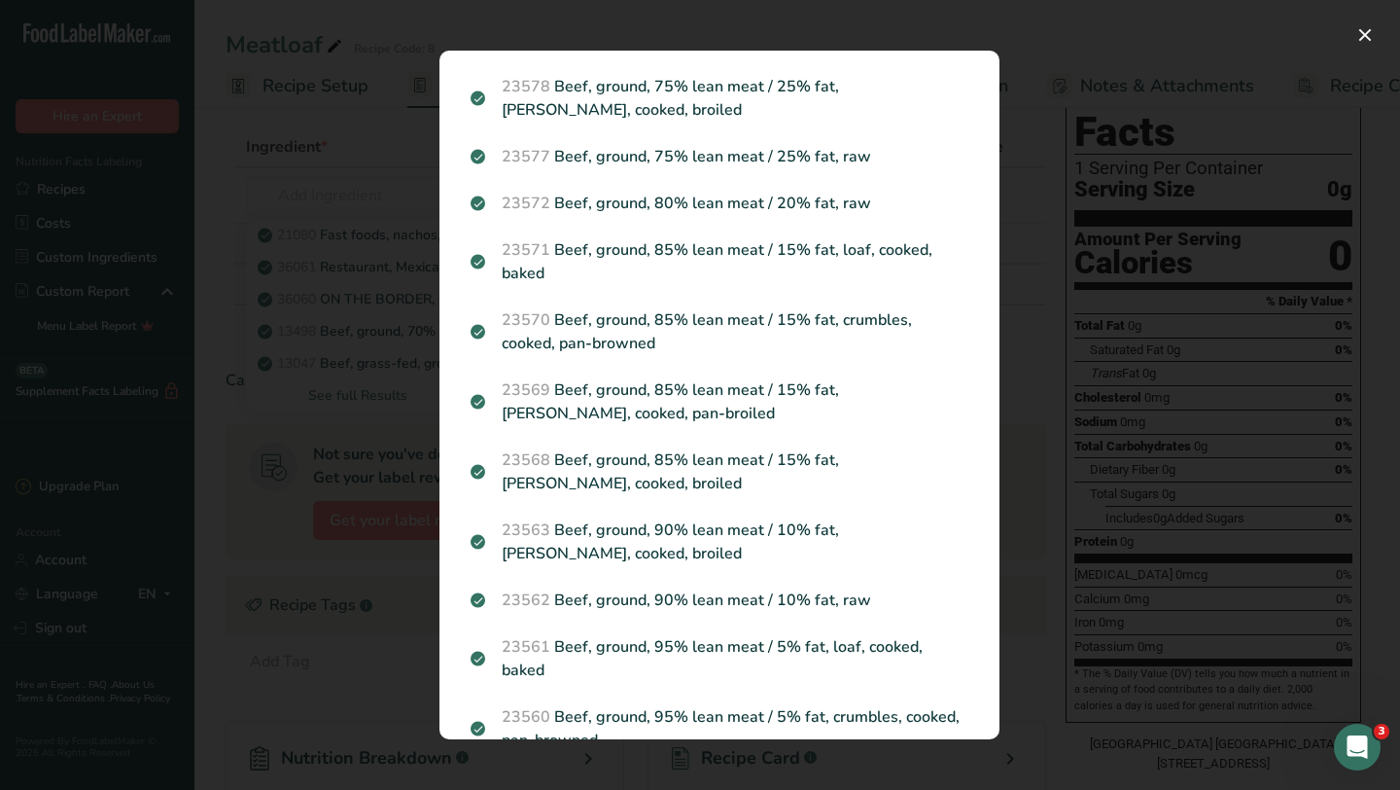
scroll to position [774, 0]
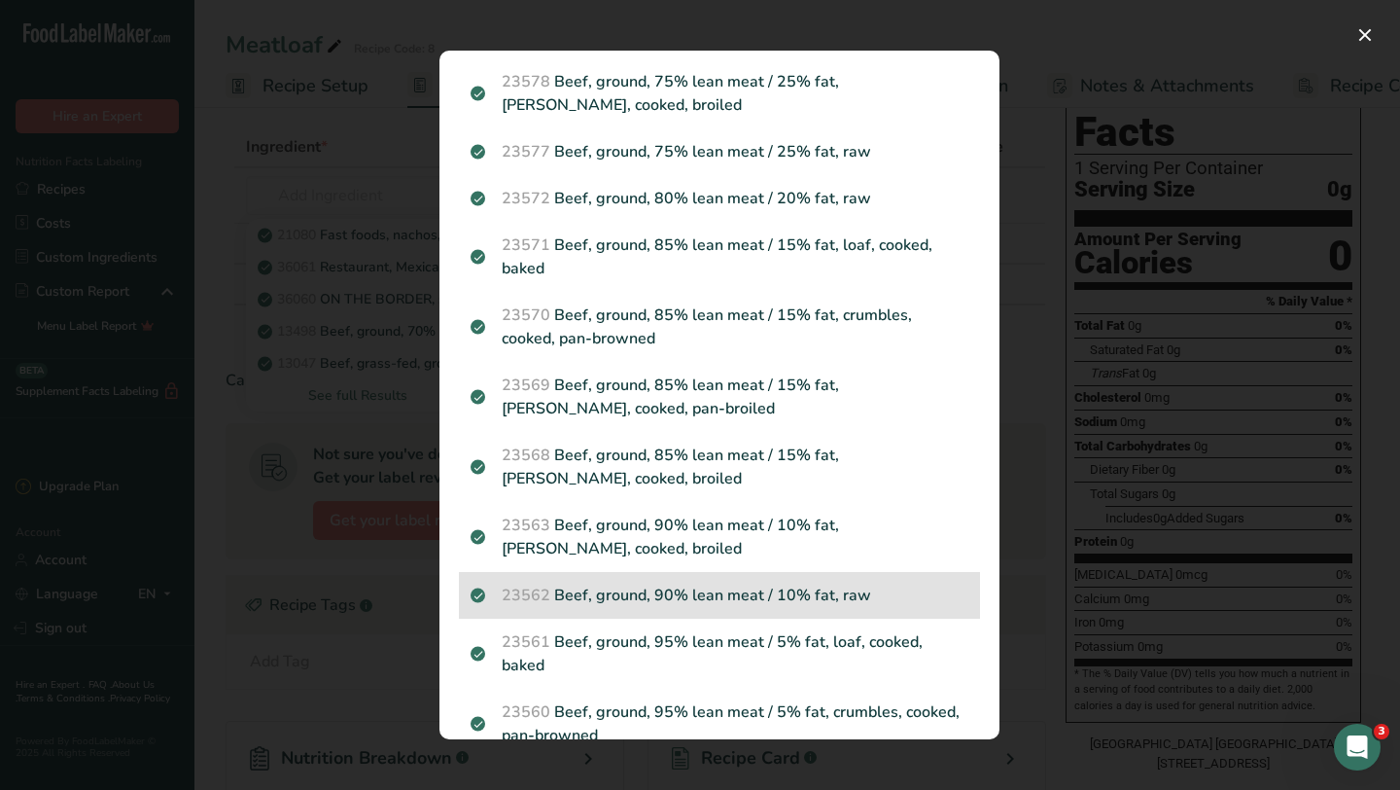
click at [588, 583] on p "23562 Beef, ground, 90% lean meat / 10% fat, raw" at bounding box center [720, 594] width 498 height 23
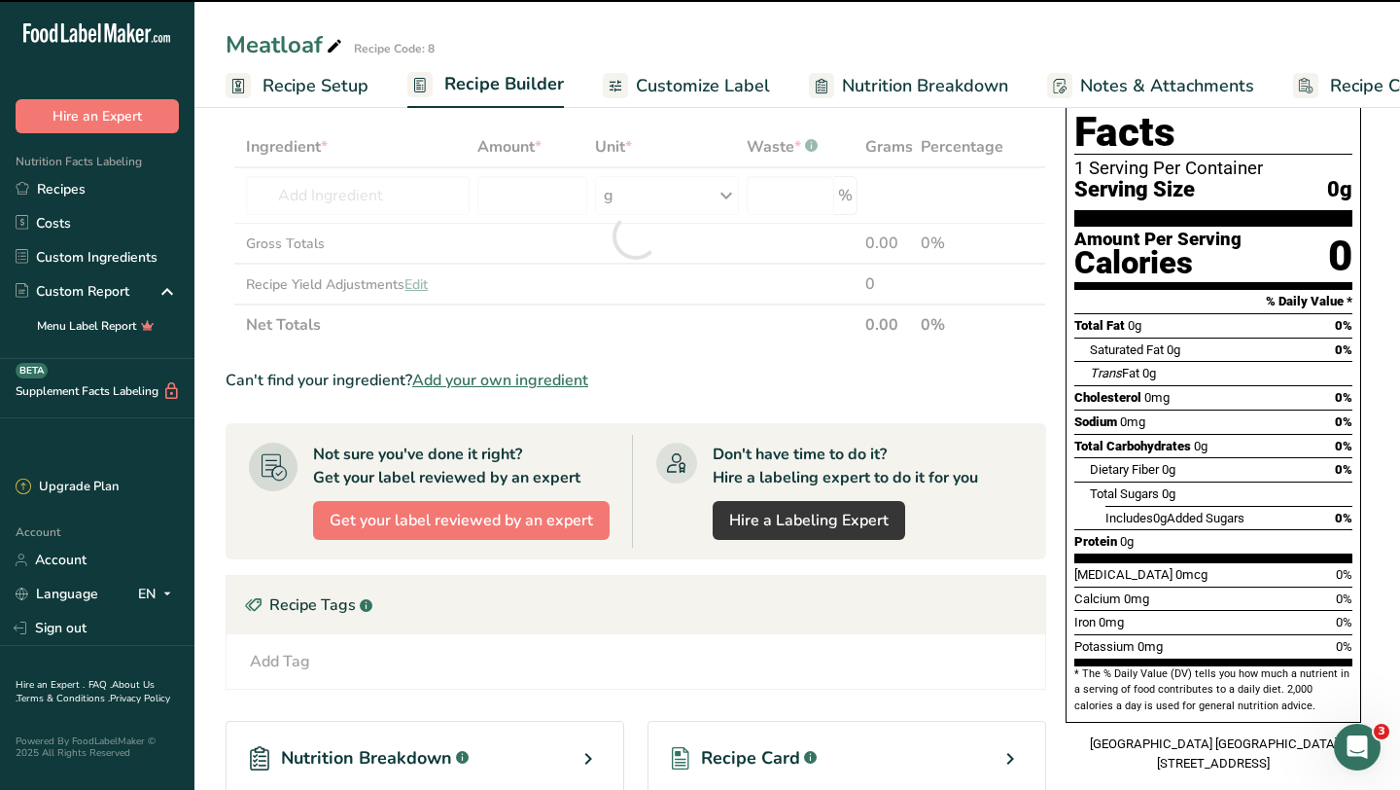
type input "0"
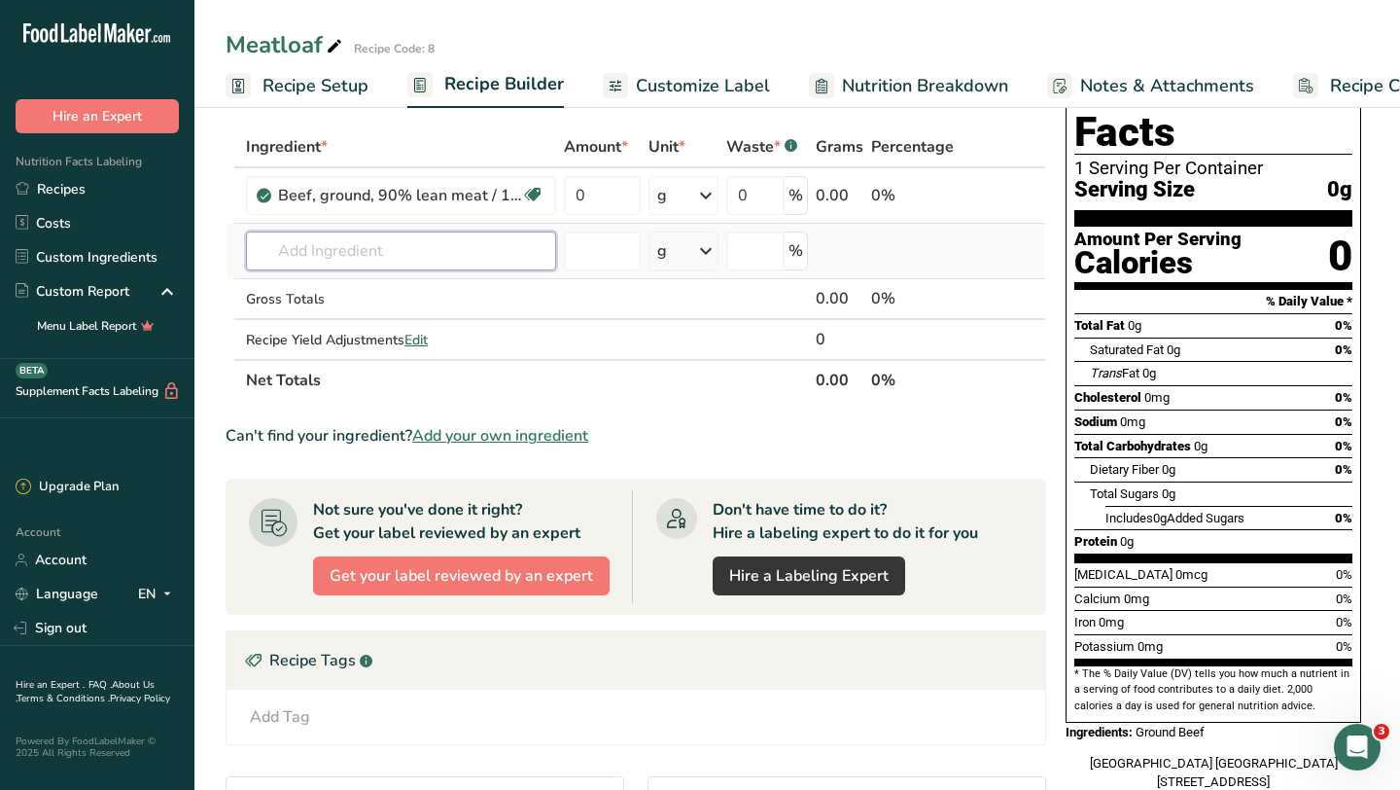
click at [440, 238] on input "text" at bounding box center [401, 250] width 310 height 39
click at [370, 239] on input "text" at bounding box center [401, 250] width 310 height 39
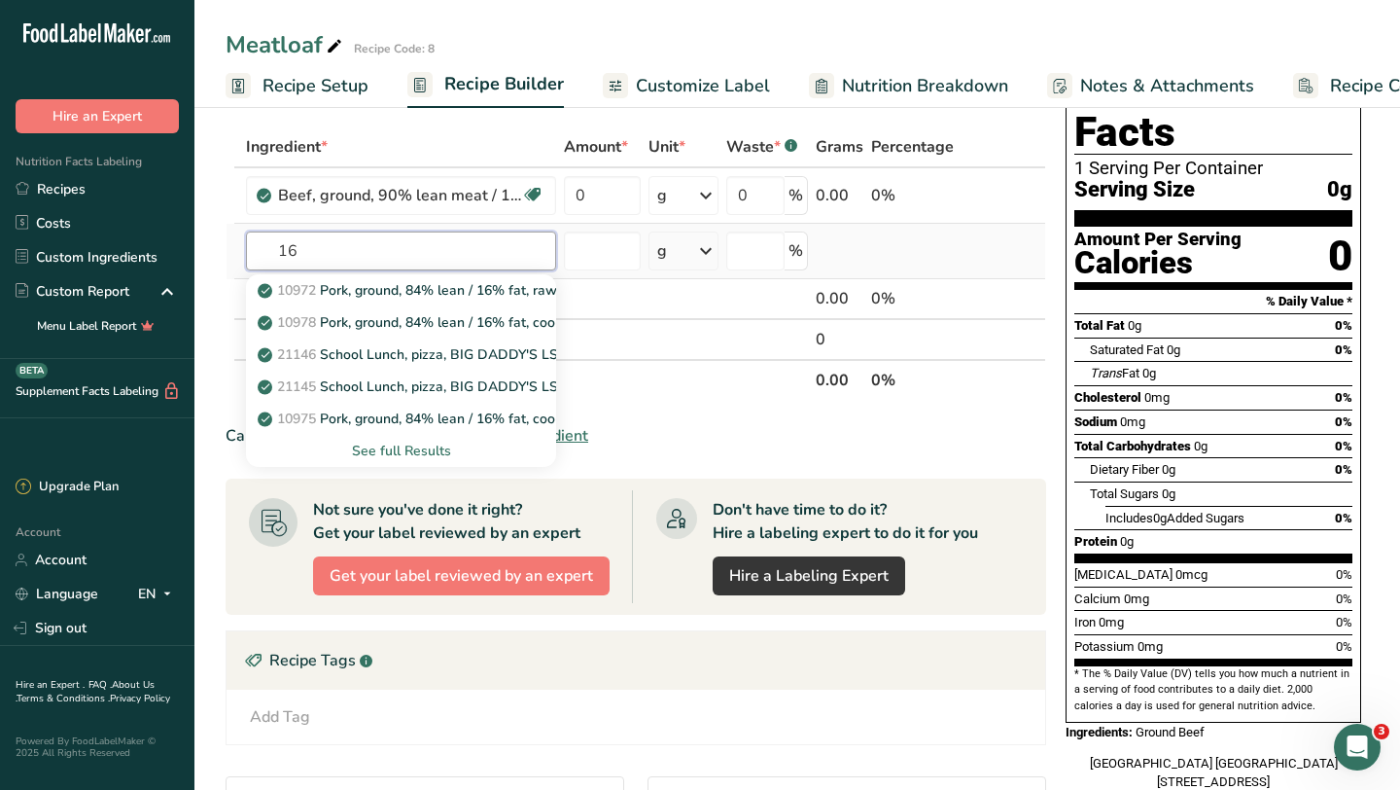
type input "1"
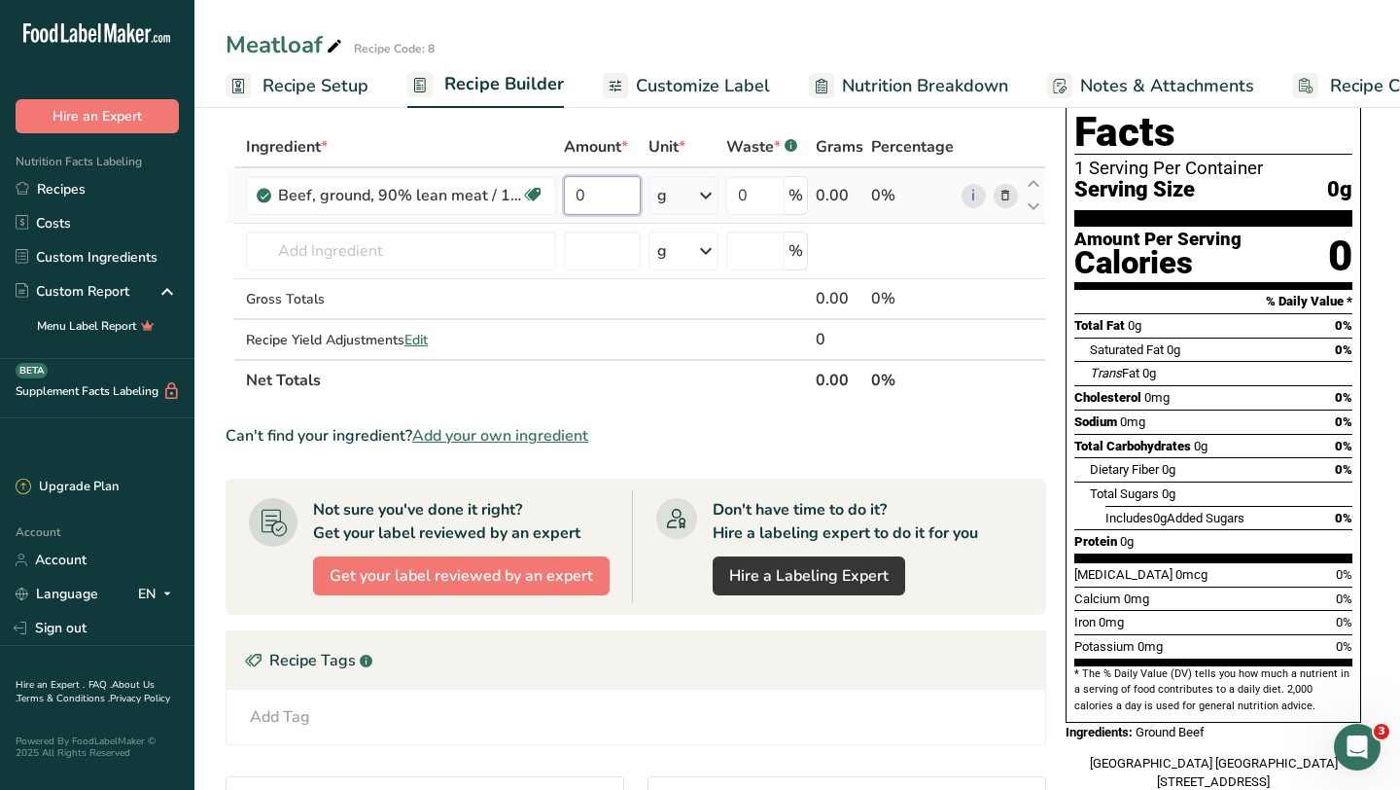
click at [614, 208] on input "0" at bounding box center [602, 195] width 77 height 39
type input "16"
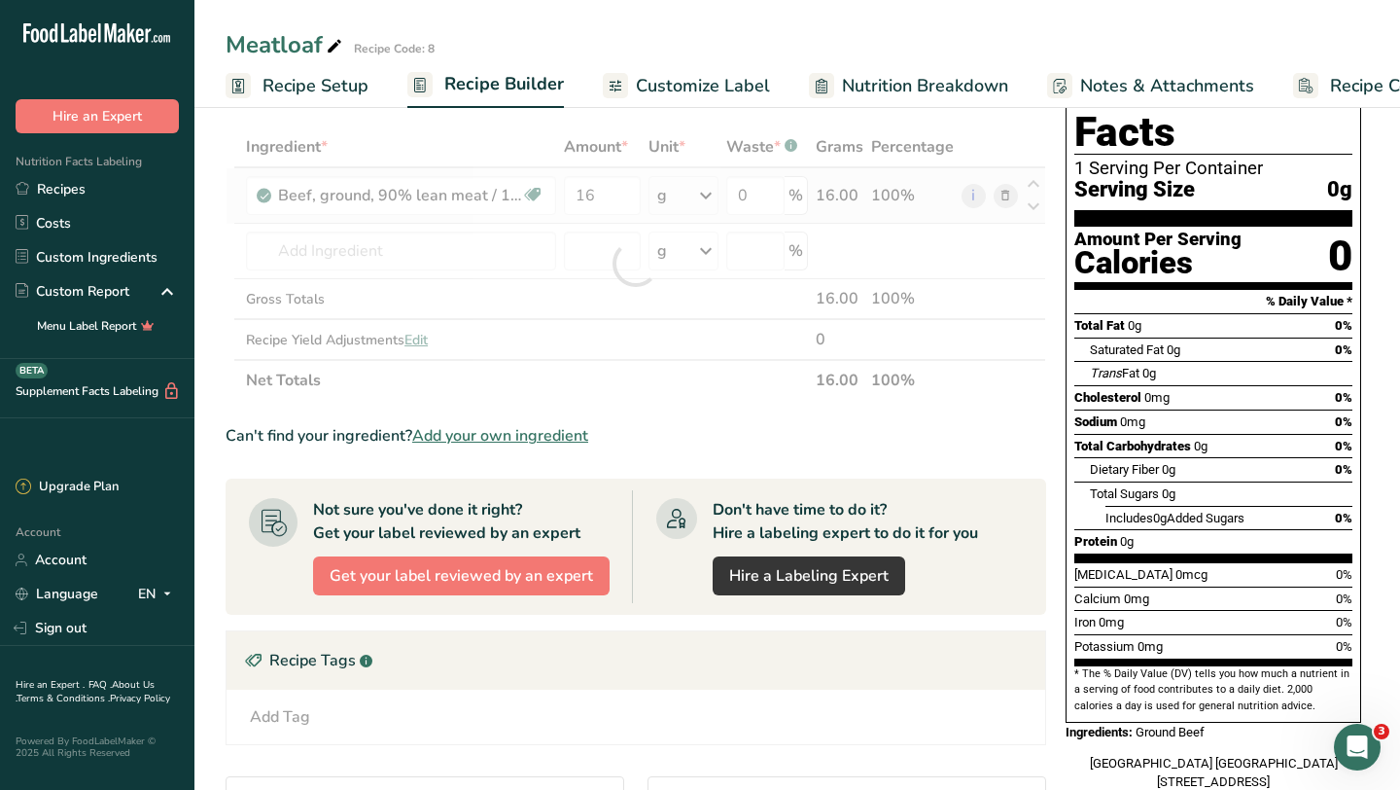
click at [703, 195] on div "Ingredient * Amount * Unit * Waste * .a-a{fill:#347362;}.b-a{fill:#fff;} Grams …" at bounding box center [636, 263] width 821 height 274
click at [703, 195] on div at bounding box center [636, 263] width 821 height 274
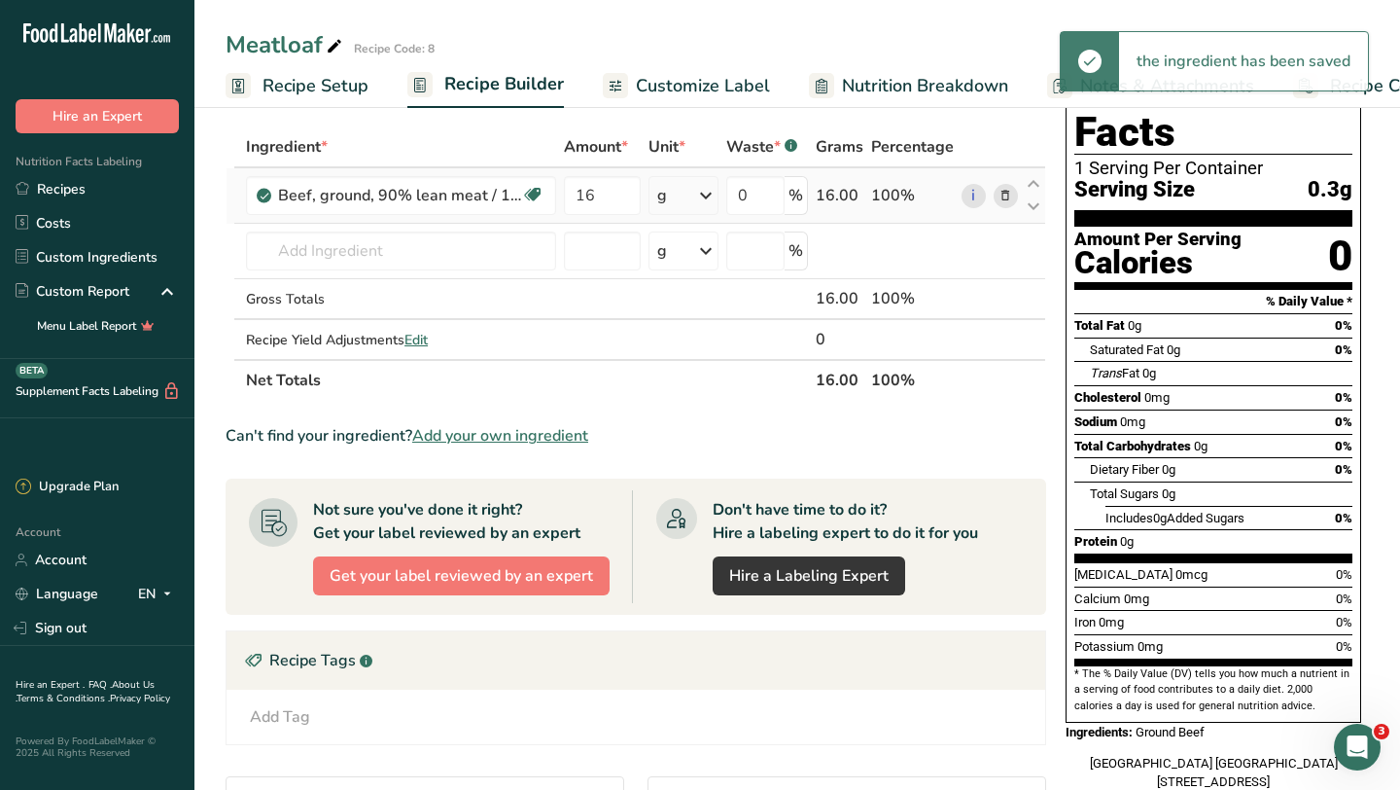
click at [703, 195] on icon at bounding box center [705, 195] width 23 height 35
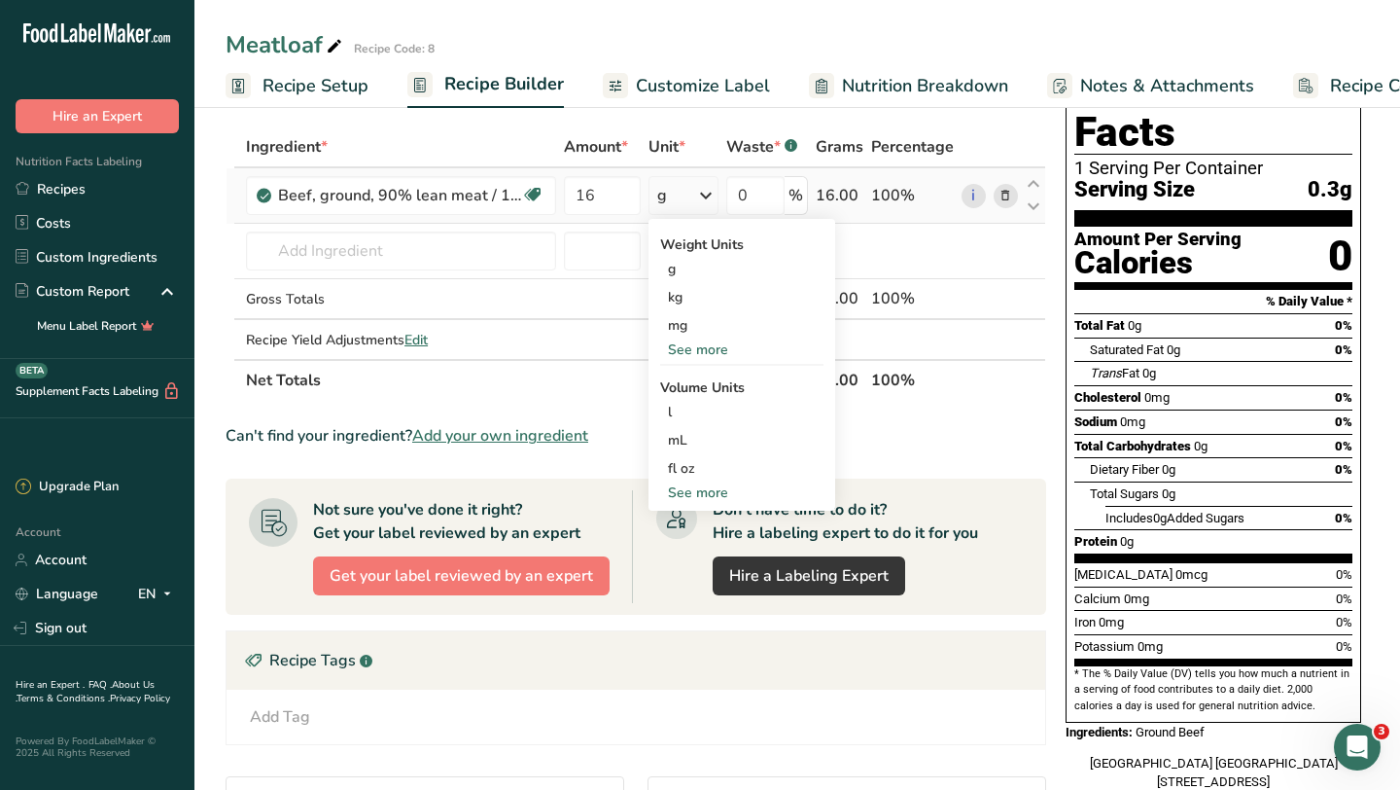
click at [701, 346] on div "See more" at bounding box center [741, 349] width 163 height 20
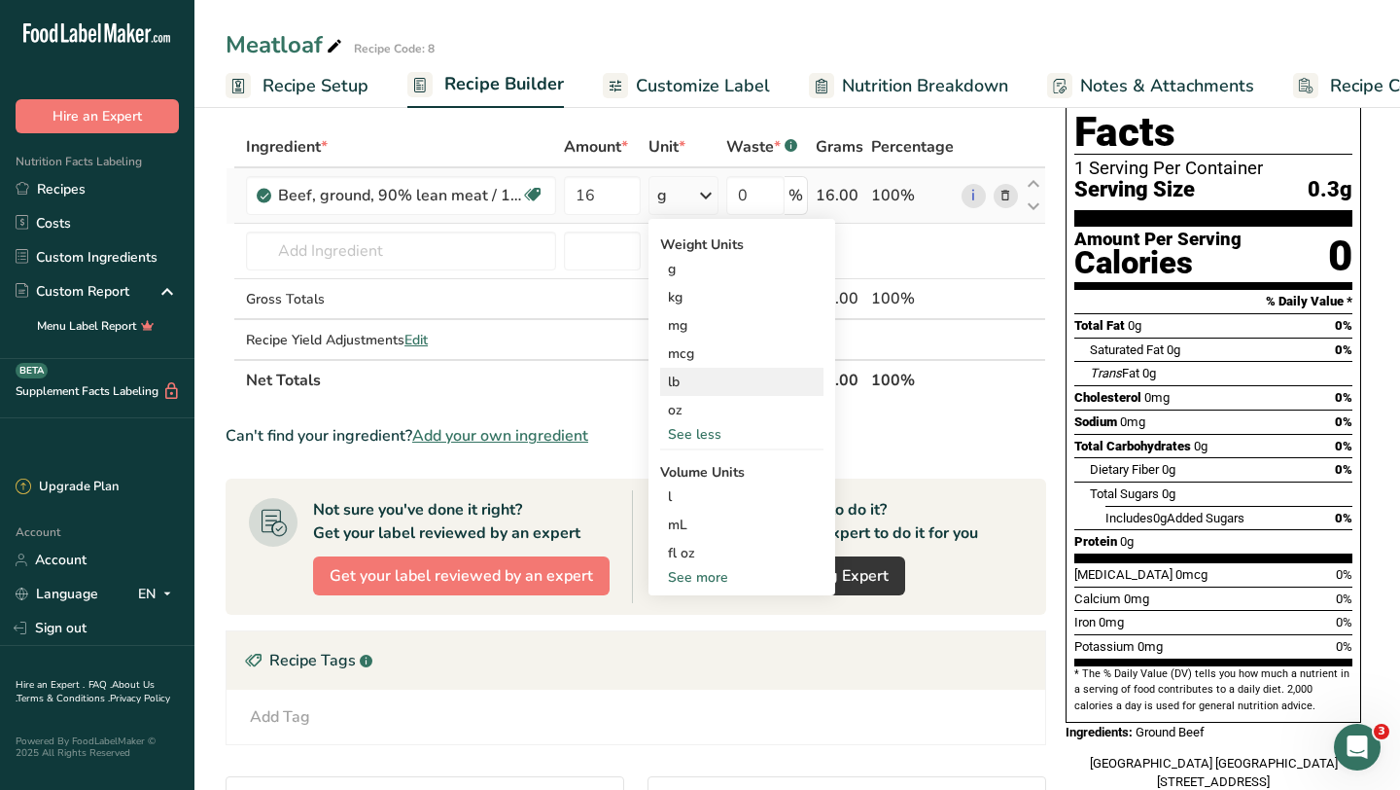
click at [683, 382] on div "lb" at bounding box center [741, 382] width 163 height 28
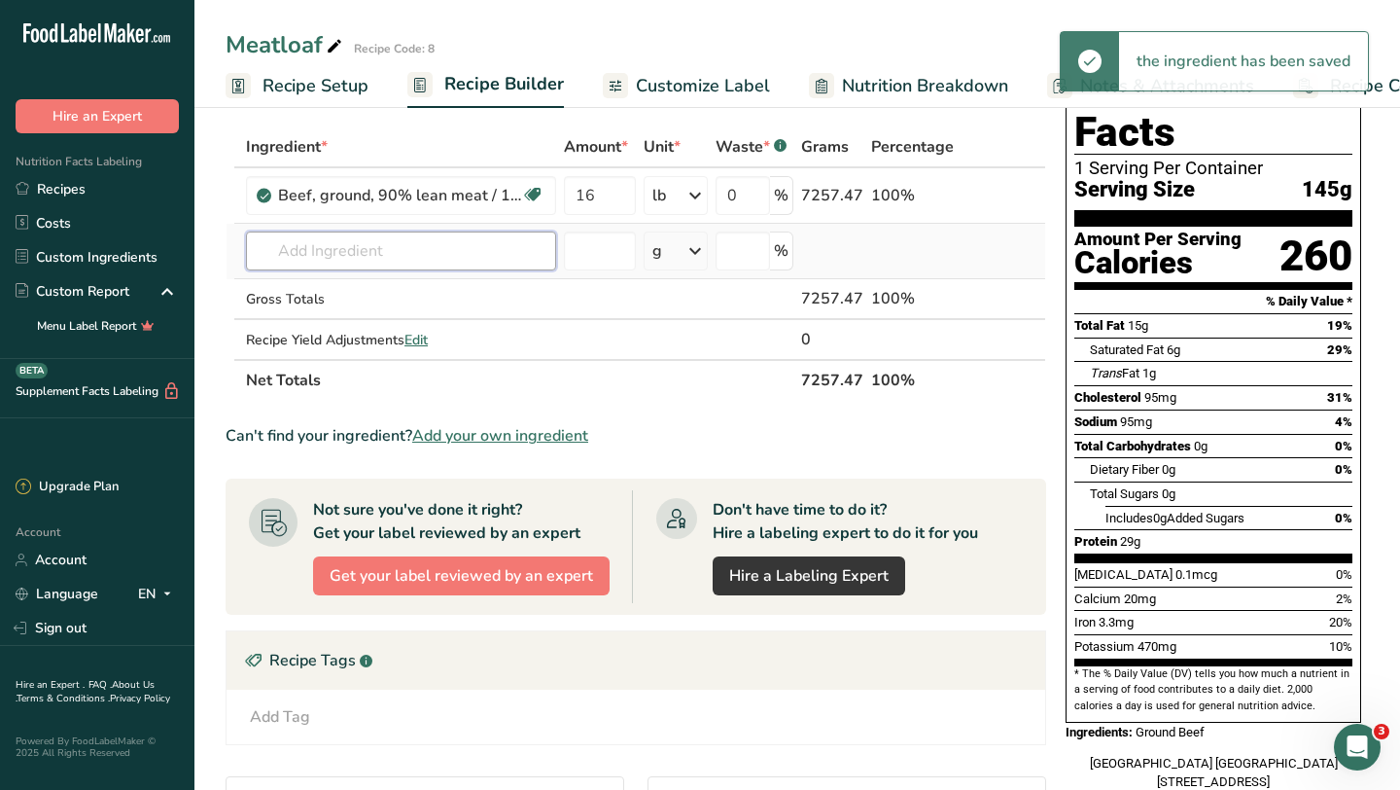
click at [385, 248] on input "text" at bounding box center [401, 250] width 310 height 39
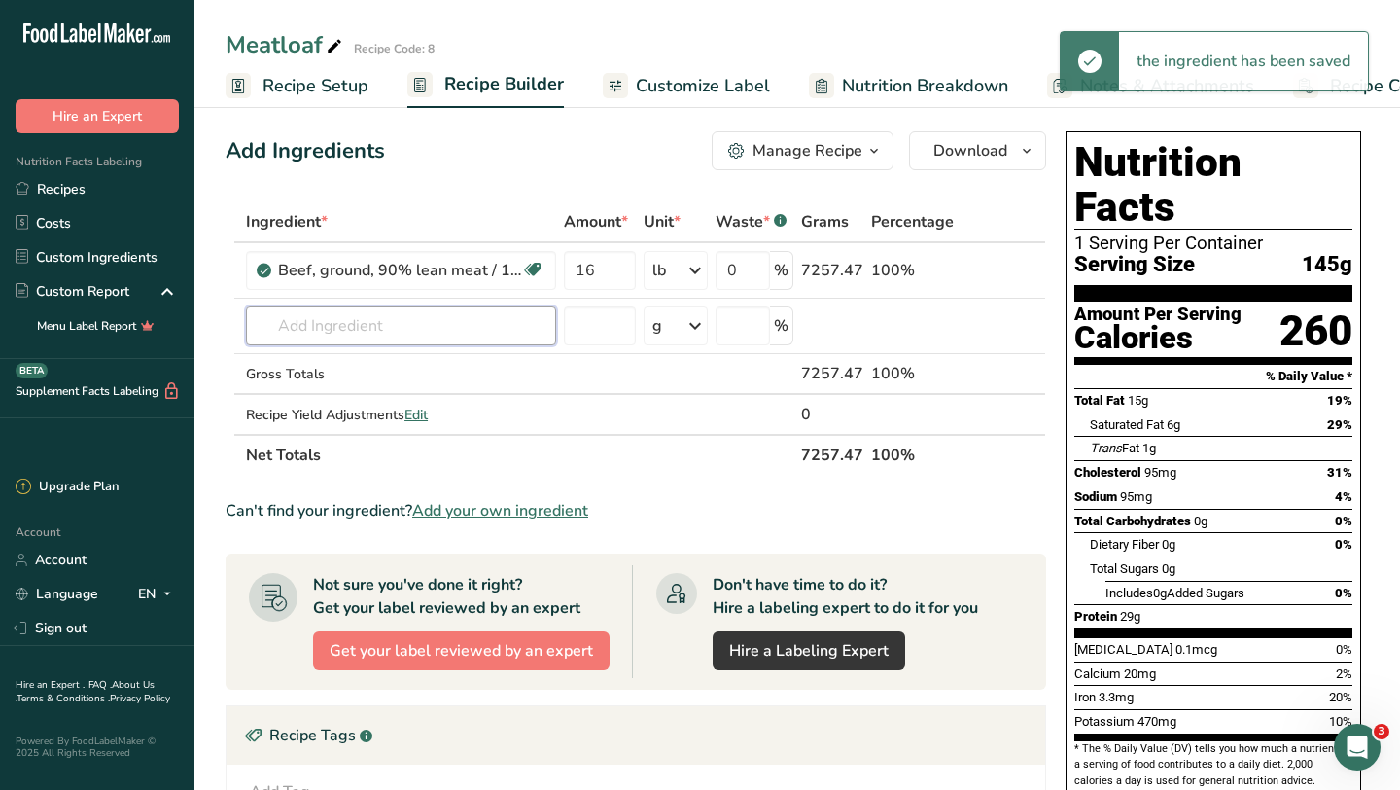
scroll to position [10, 0]
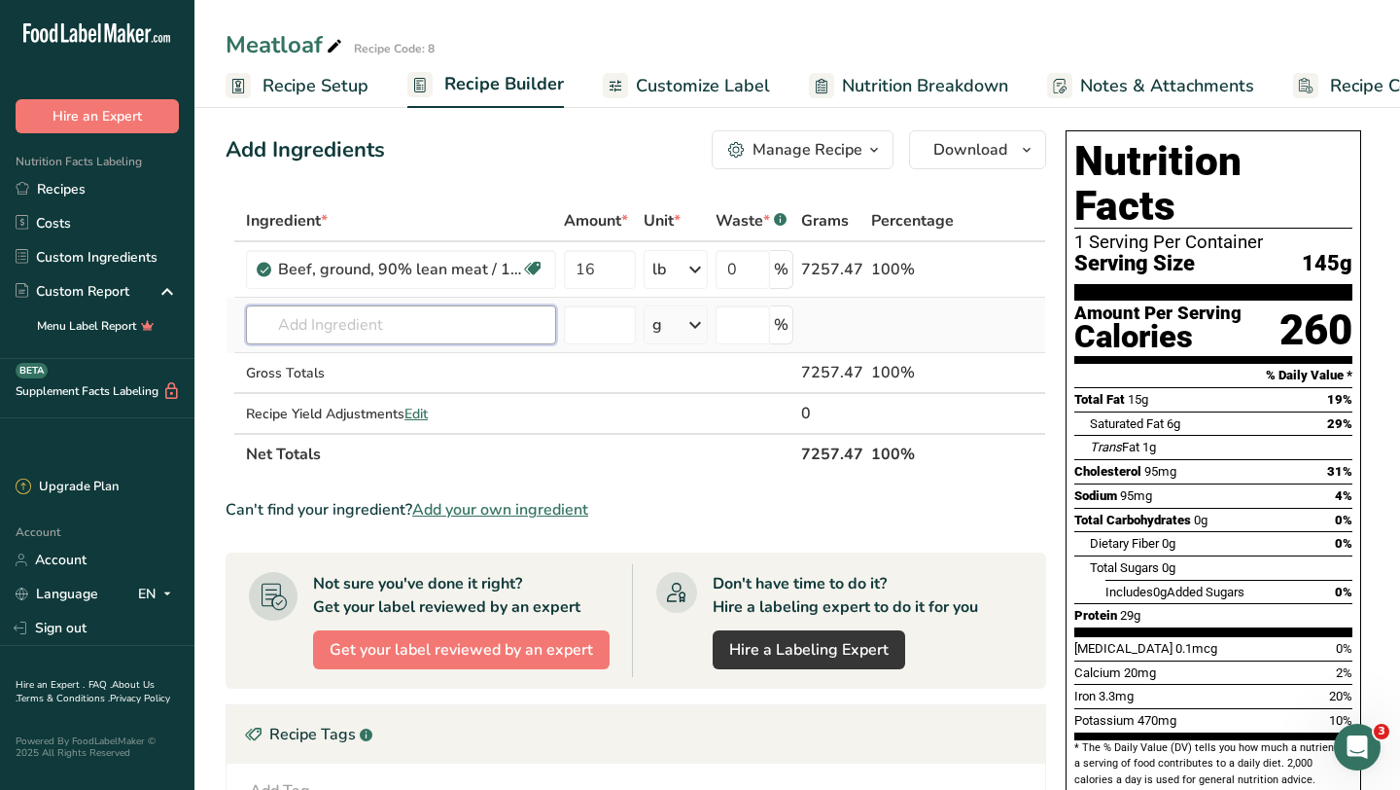
click at [423, 324] on input "text" at bounding box center [401, 324] width 310 height 39
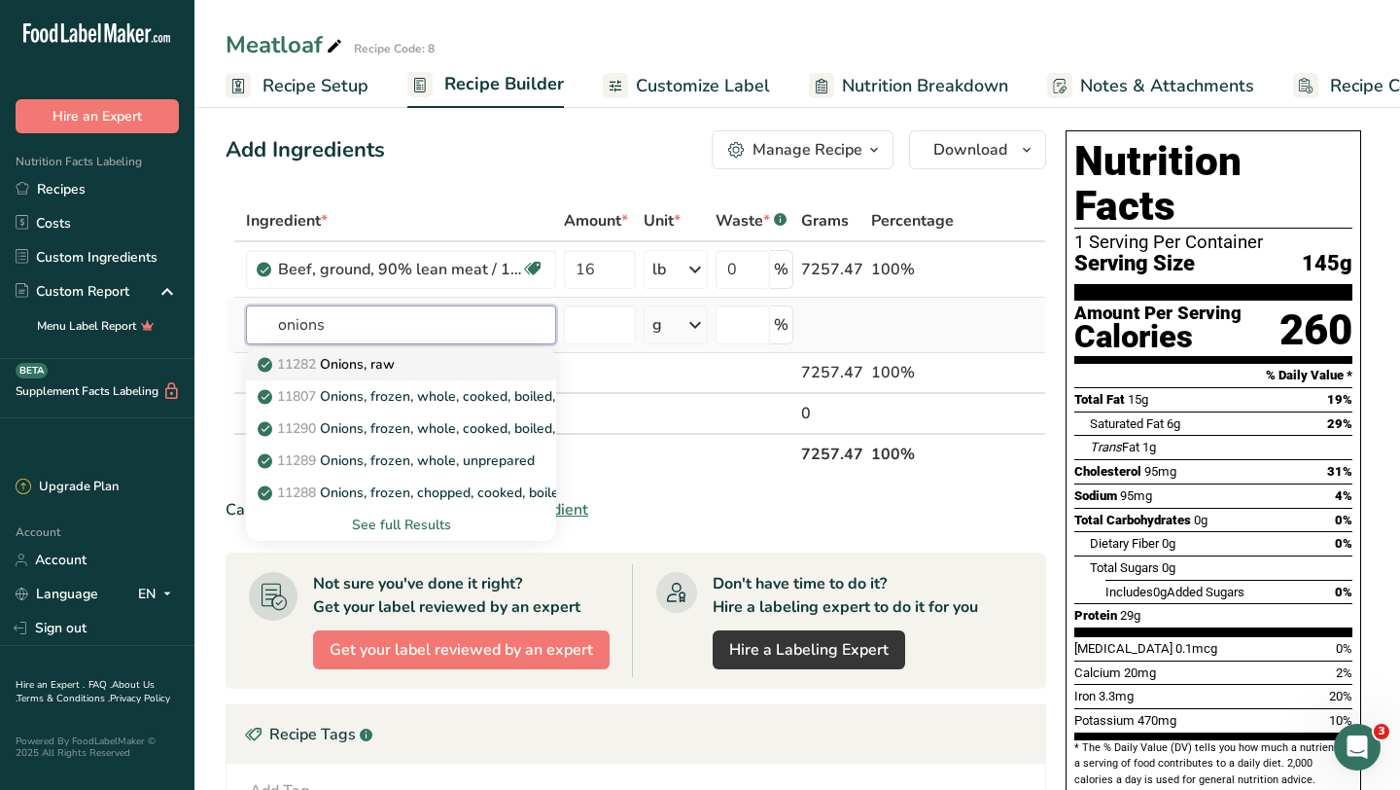
type input "onions"
click at [391, 362] on p "11282 Onions, raw" at bounding box center [328, 364] width 133 height 20
type input "Onions, raw"
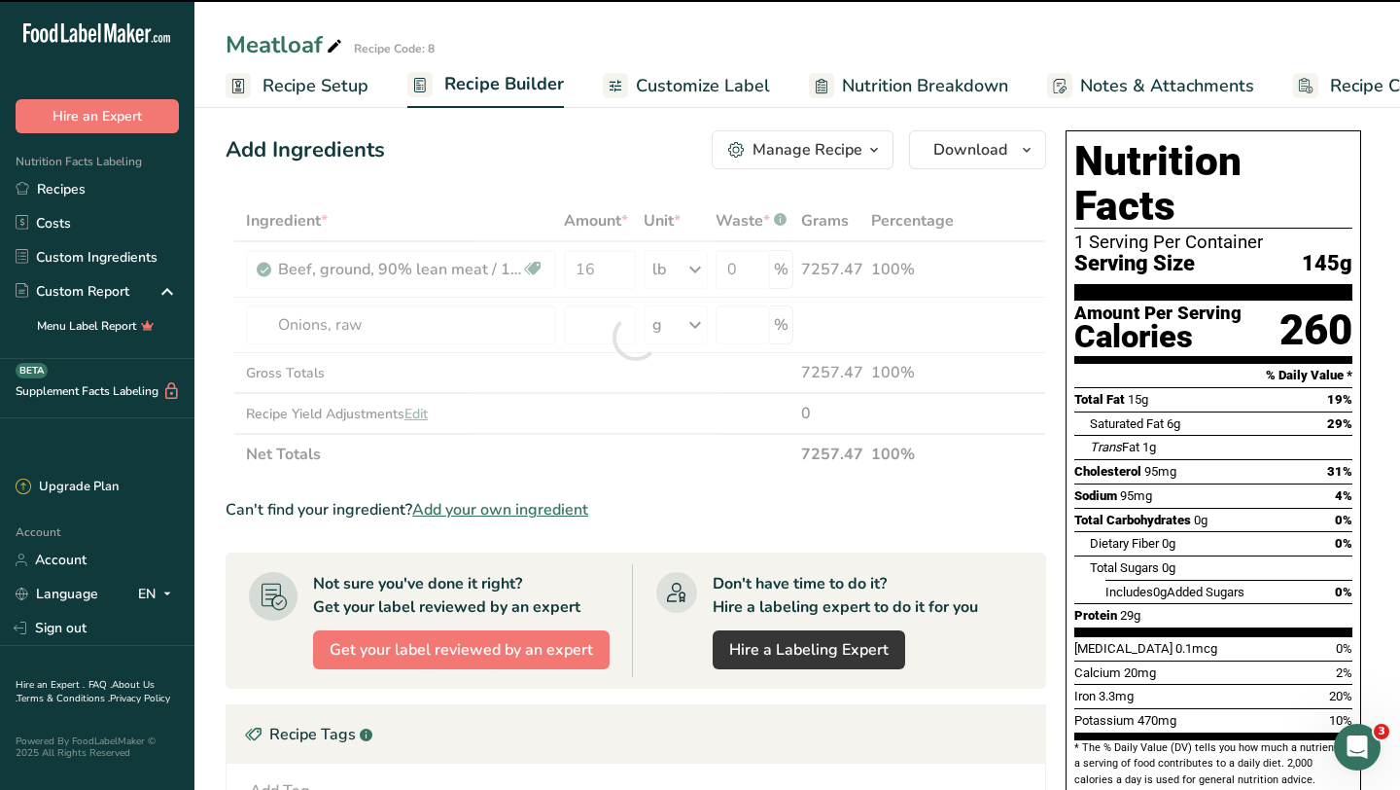
type input "0"
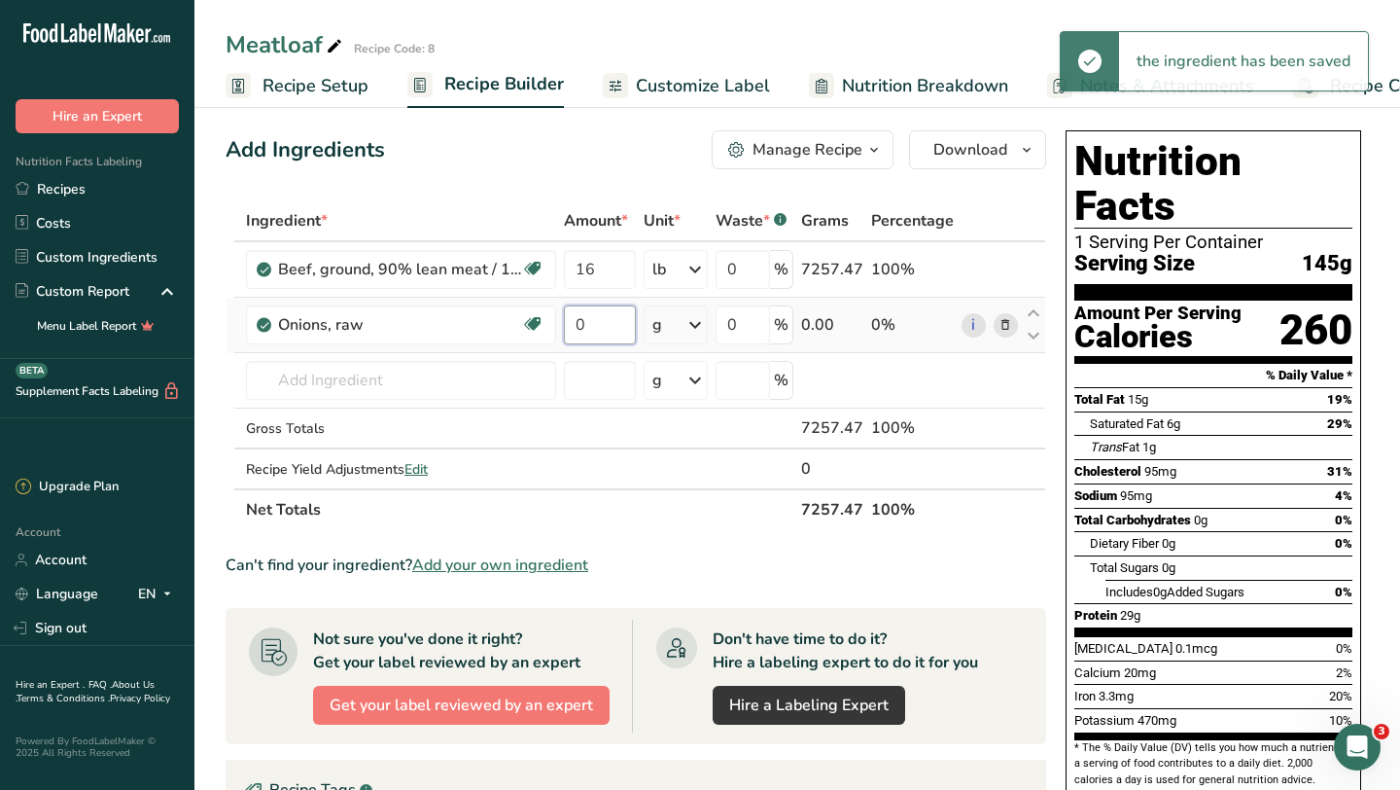
click at [619, 335] on input "0" at bounding box center [600, 324] width 72 height 39
type input "6"
click at [685, 319] on div "Ingredient * Amount * Unit * Waste * .a-a{fill:#347362;}.b-a{fill:#fff;} Grams …" at bounding box center [636, 365] width 821 height 330
click at [685, 319] on div "g" at bounding box center [676, 324] width 64 height 39
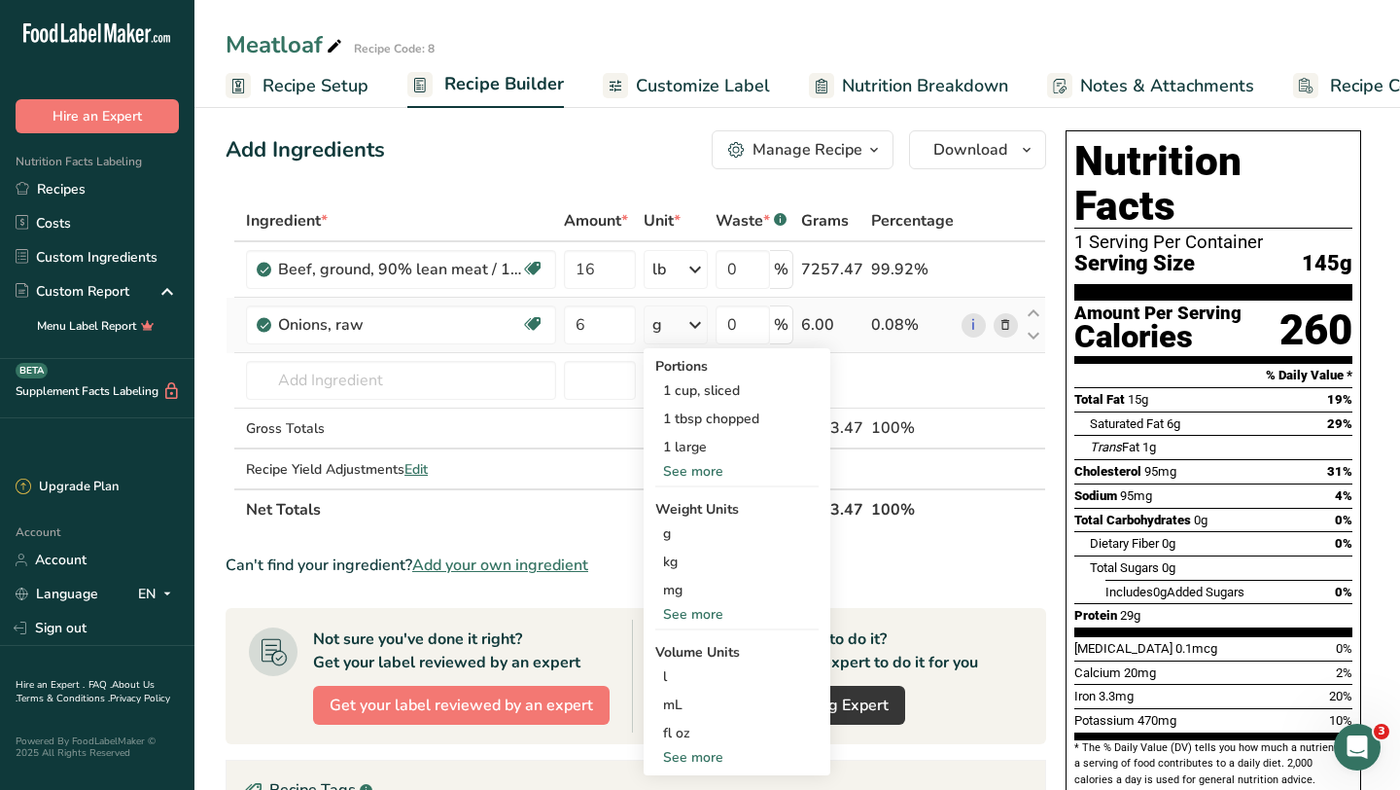
click at [694, 462] on div "See more" at bounding box center [736, 471] width 163 height 20
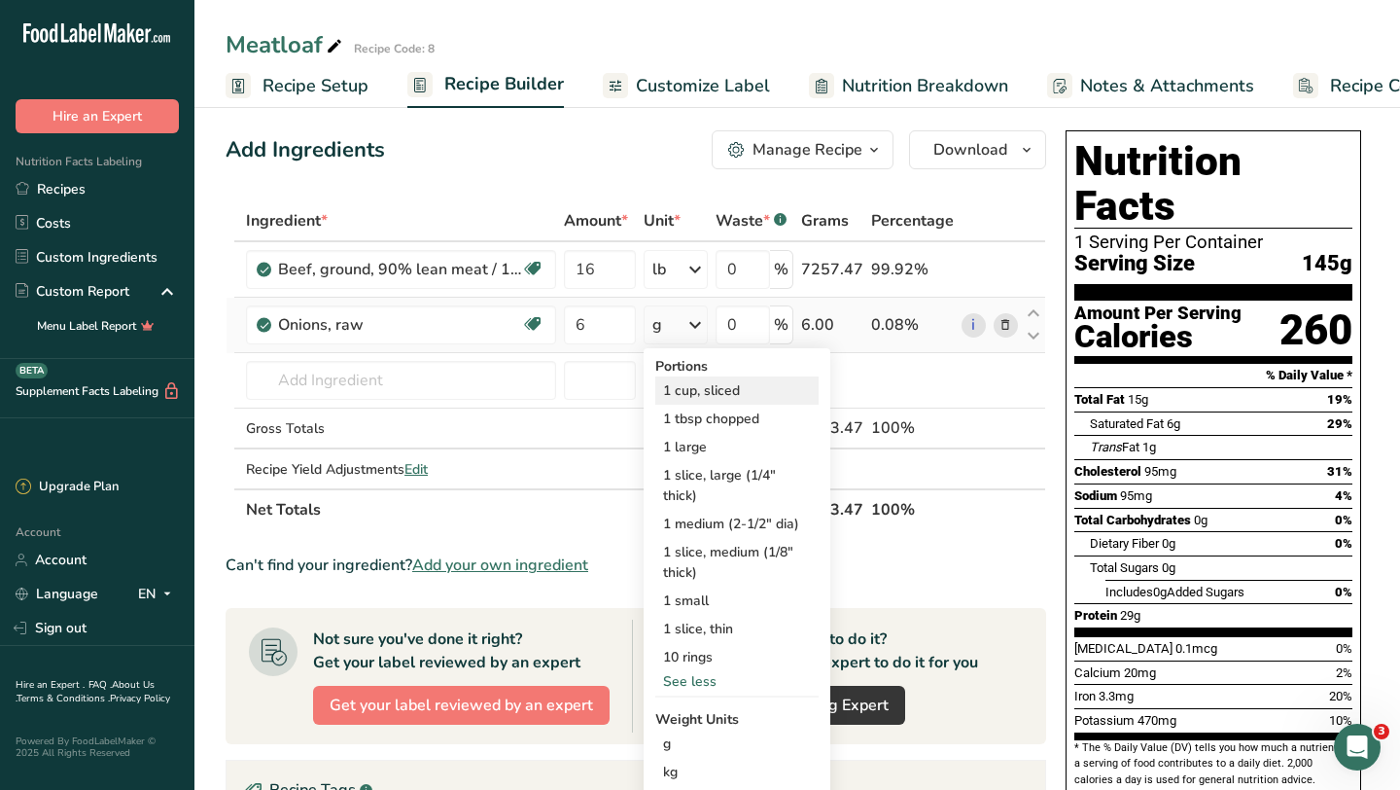
click at [723, 388] on div "1 cup, sliced" at bounding box center [736, 390] width 163 height 28
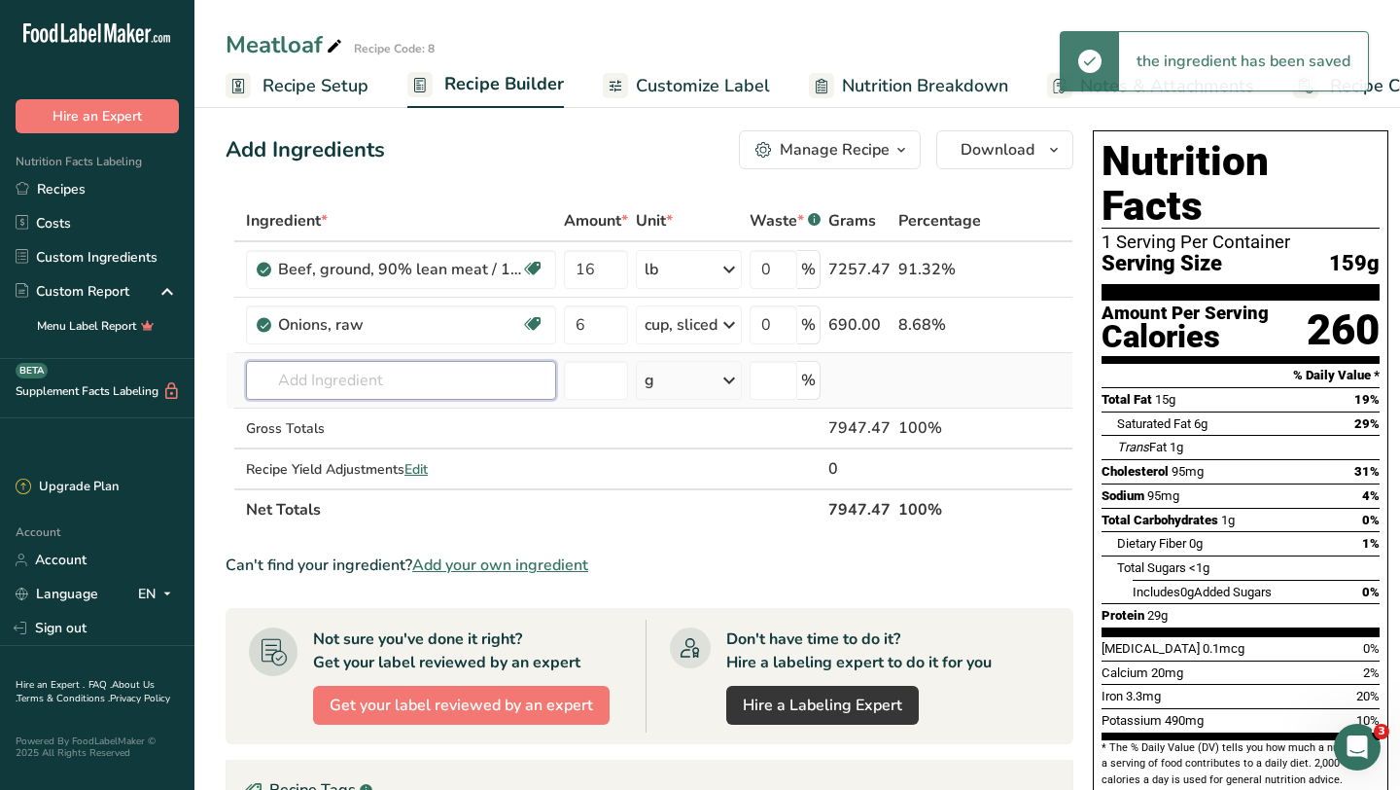
click at [421, 380] on input "text" at bounding box center [401, 380] width 310 height 39
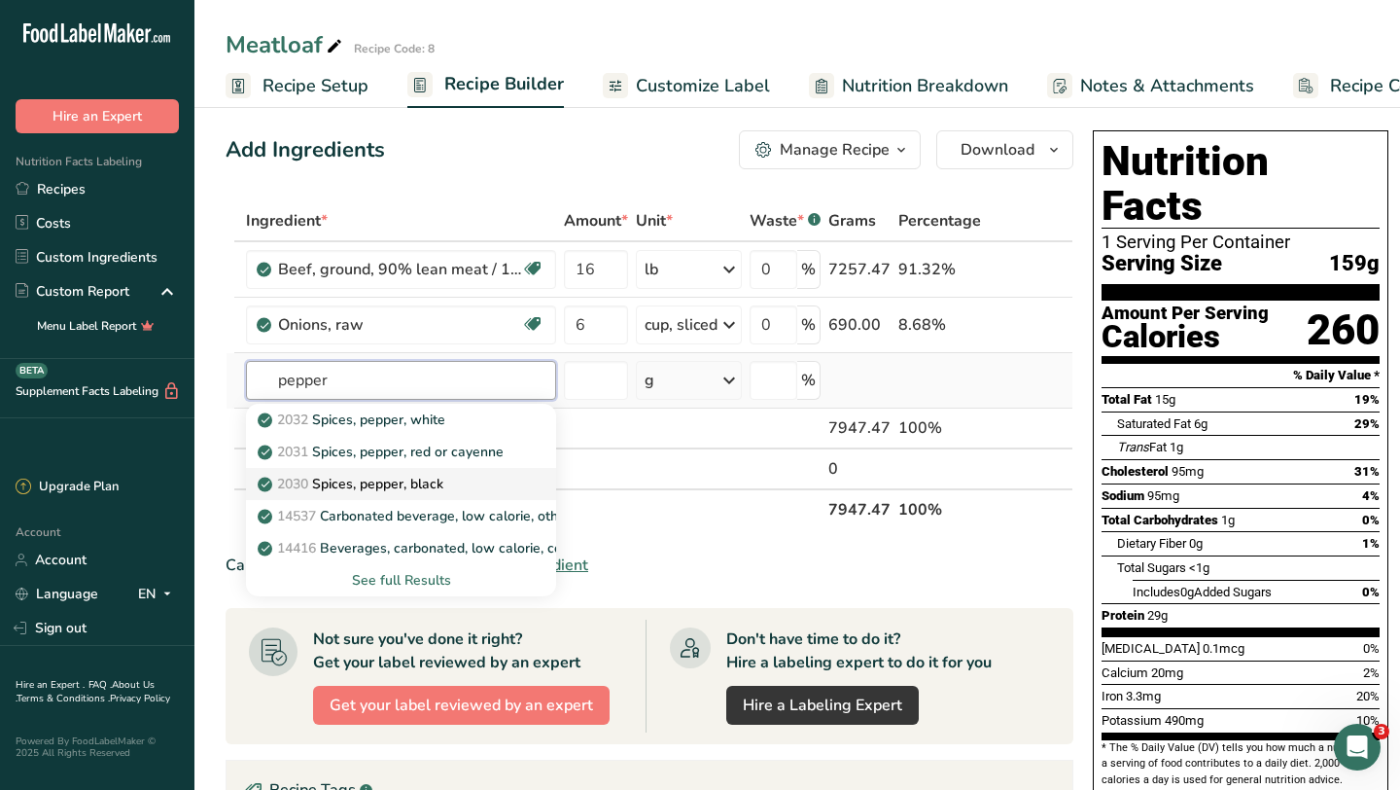
type input "pepper"
click at [453, 489] on div "2030 Spices, pepper, black" at bounding box center [386, 484] width 248 height 20
type input "Spices, pepper, black"
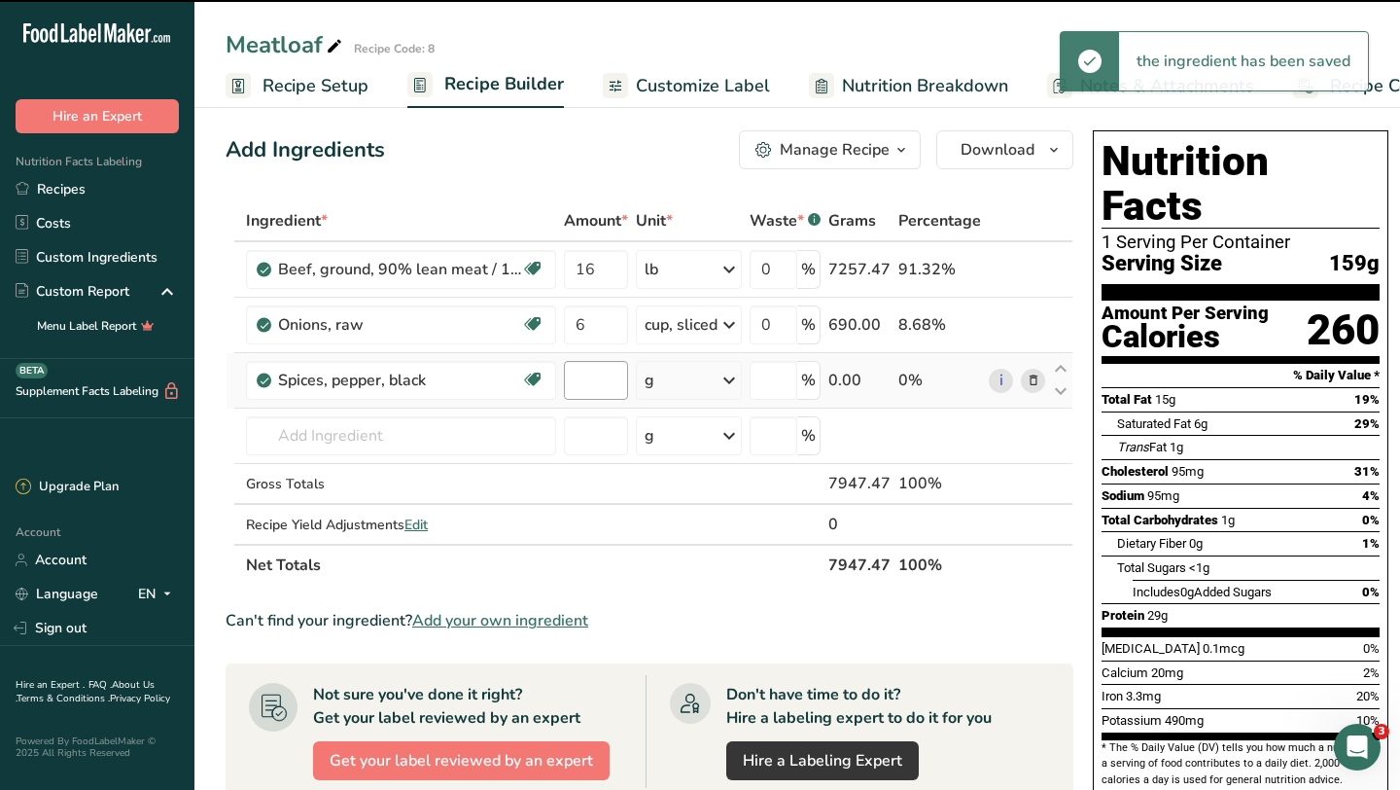
type input "0"
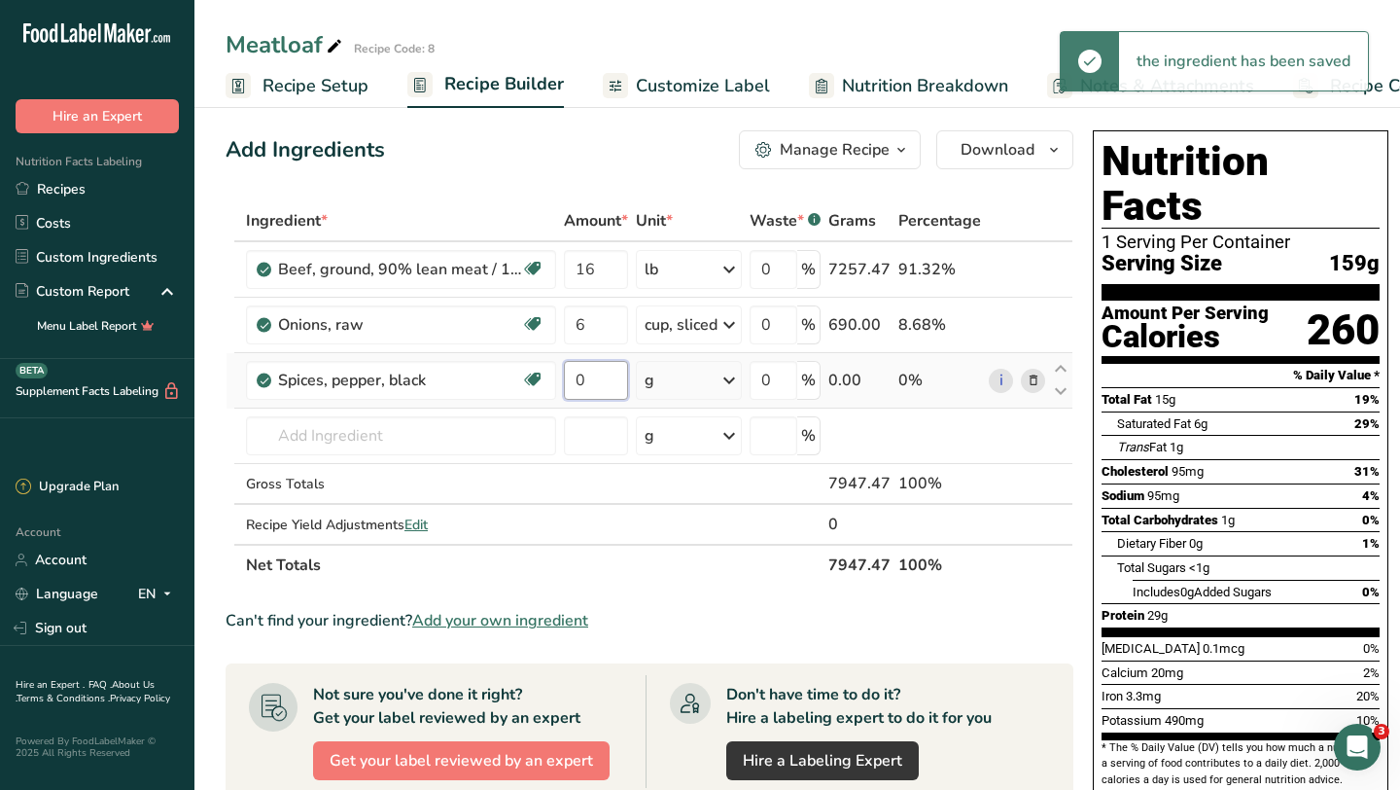
click at [617, 382] on input "0" at bounding box center [596, 380] width 64 height 39
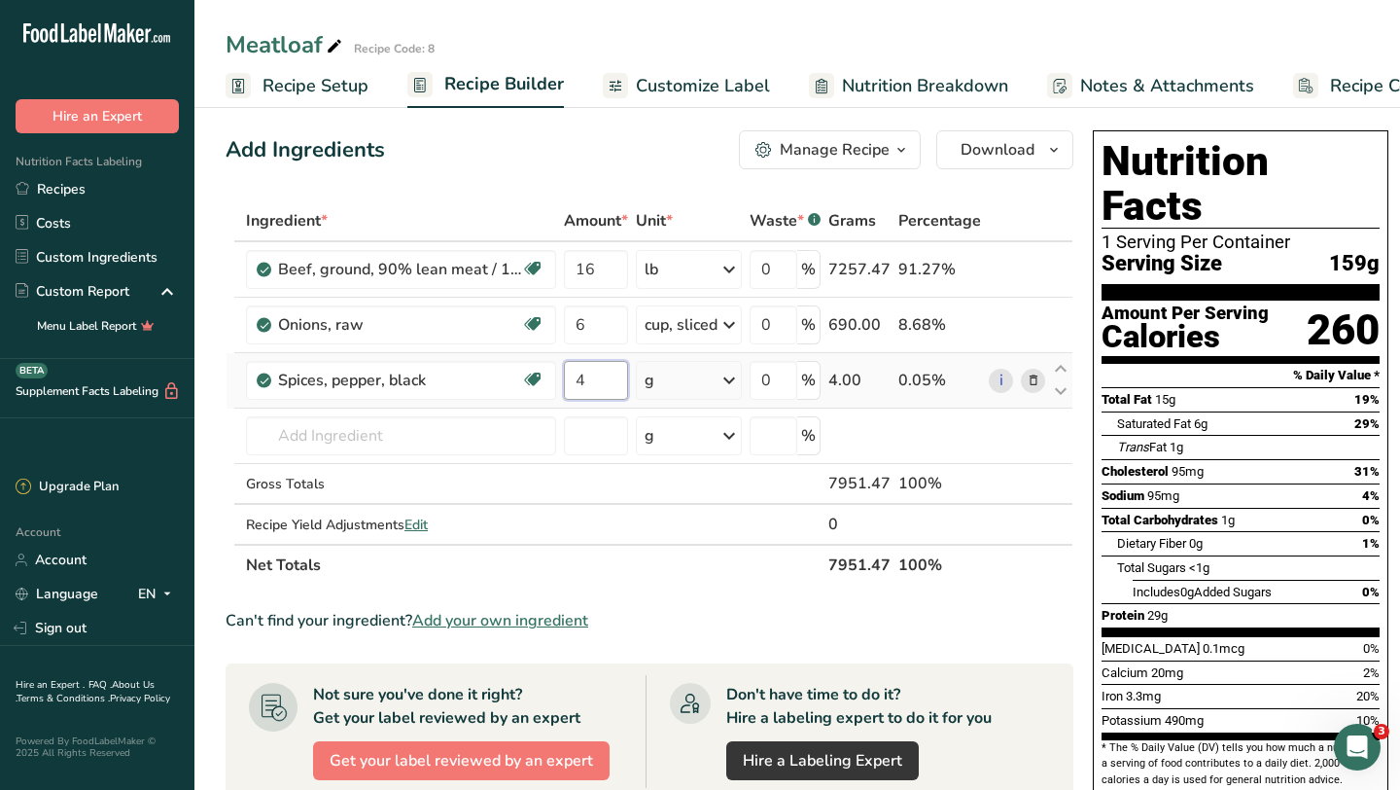
type input "4"
click at [727, 381] on div "Ingredient * Amount * Unit * Waste * .a-a{fill:#347362;}.b-a{fill:#fff;} Grams …" at bounding box center [650, 392] width 848 height 385
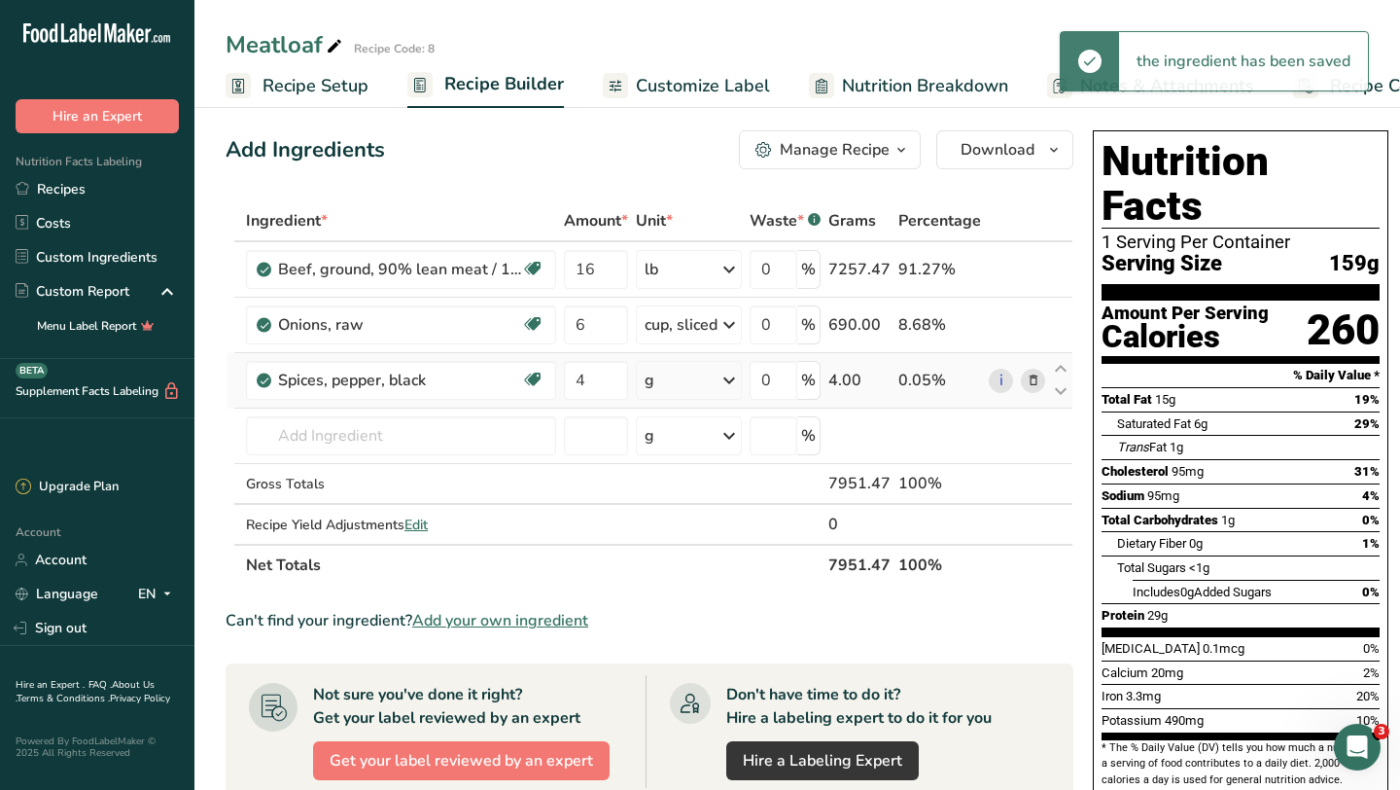
click at [727, 381] on icon at bounding box center [729, 380] width 23 height 35
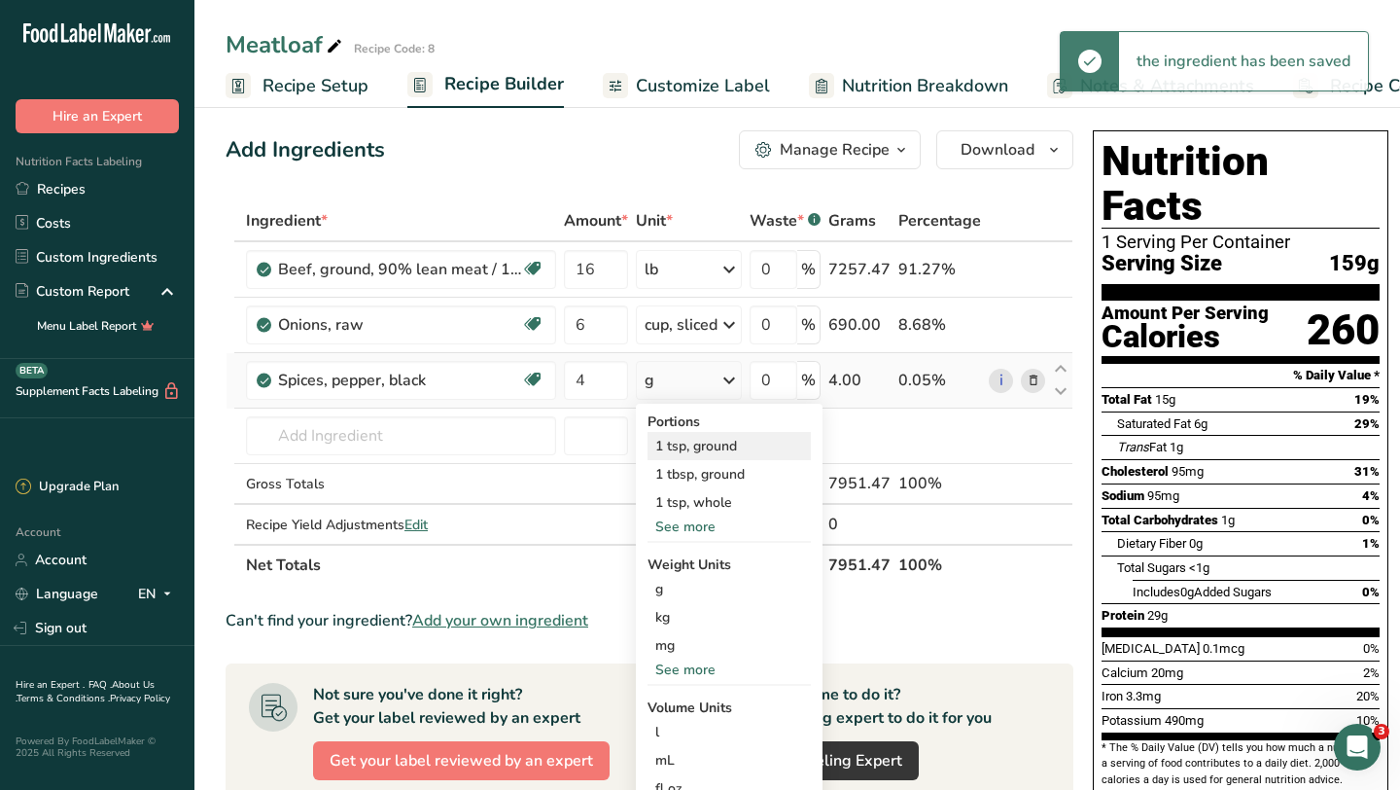
click at [721, 440] on div "1 tsp, ground" at bounding box center [729, 446] width 163 height 28
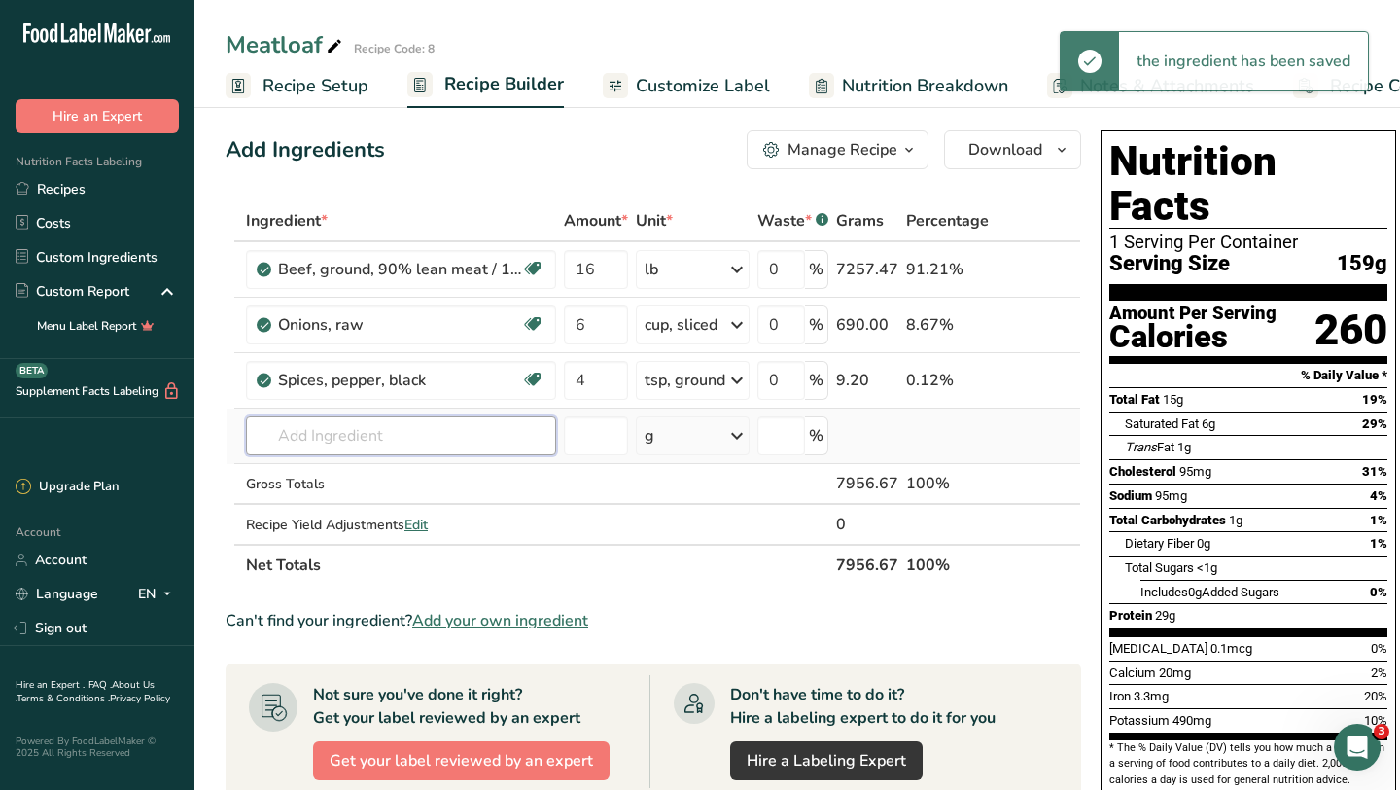
click at [389, 433] on input "text" at bounding box center [401, 435] width 310 height 39
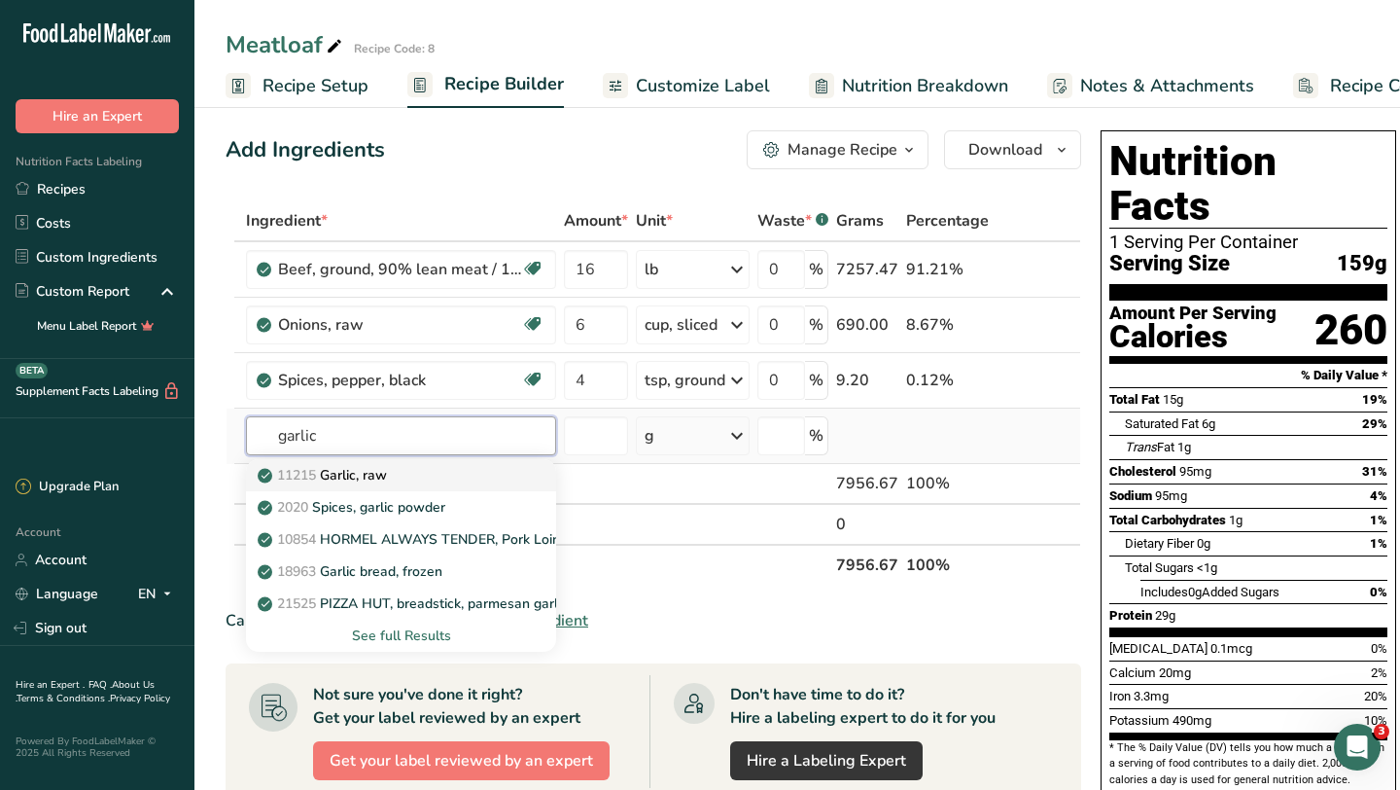
type input "garlic"
click at [396, 470] on div "11215 Garlic, raw" at bounding box center [386, 475] width 248 height 20
type input "Garlic, raw"
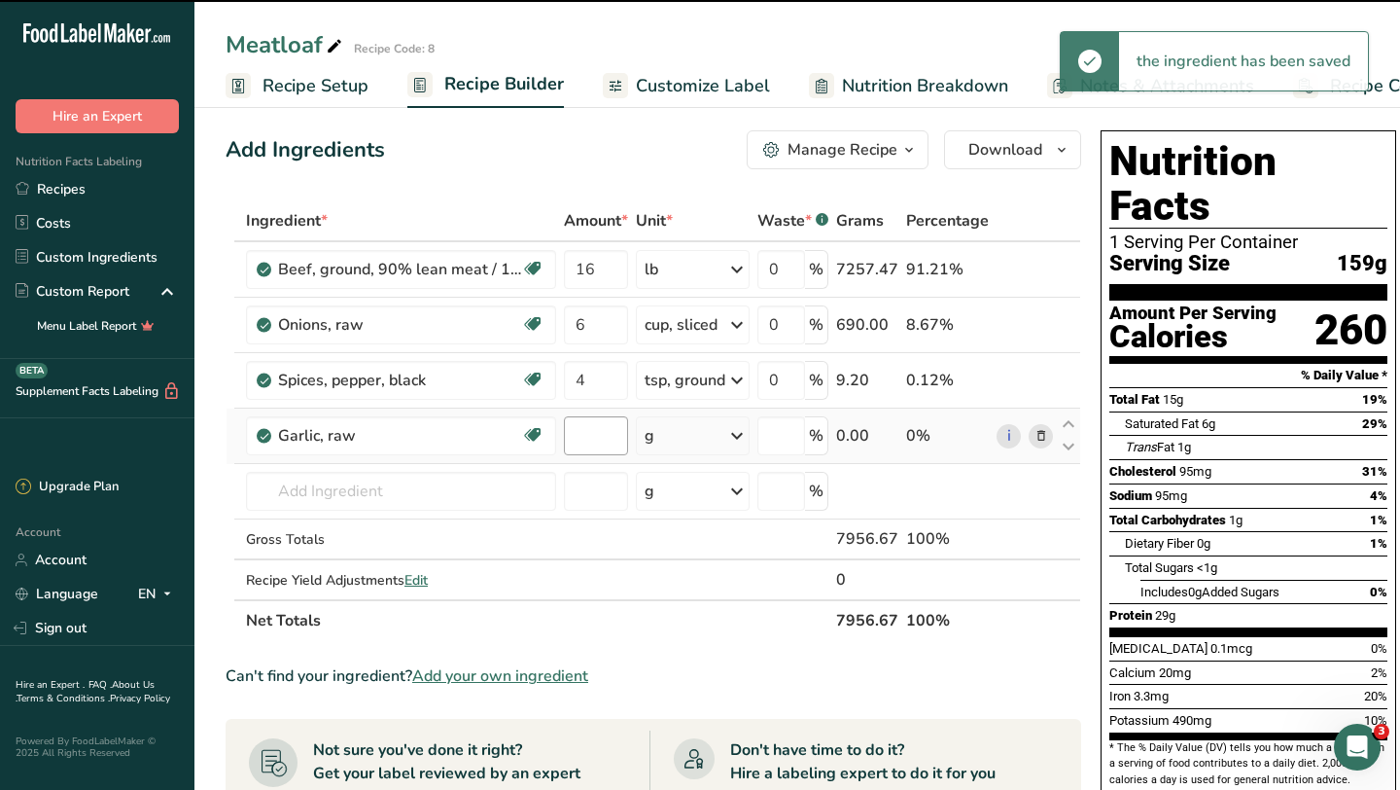
type input "0"
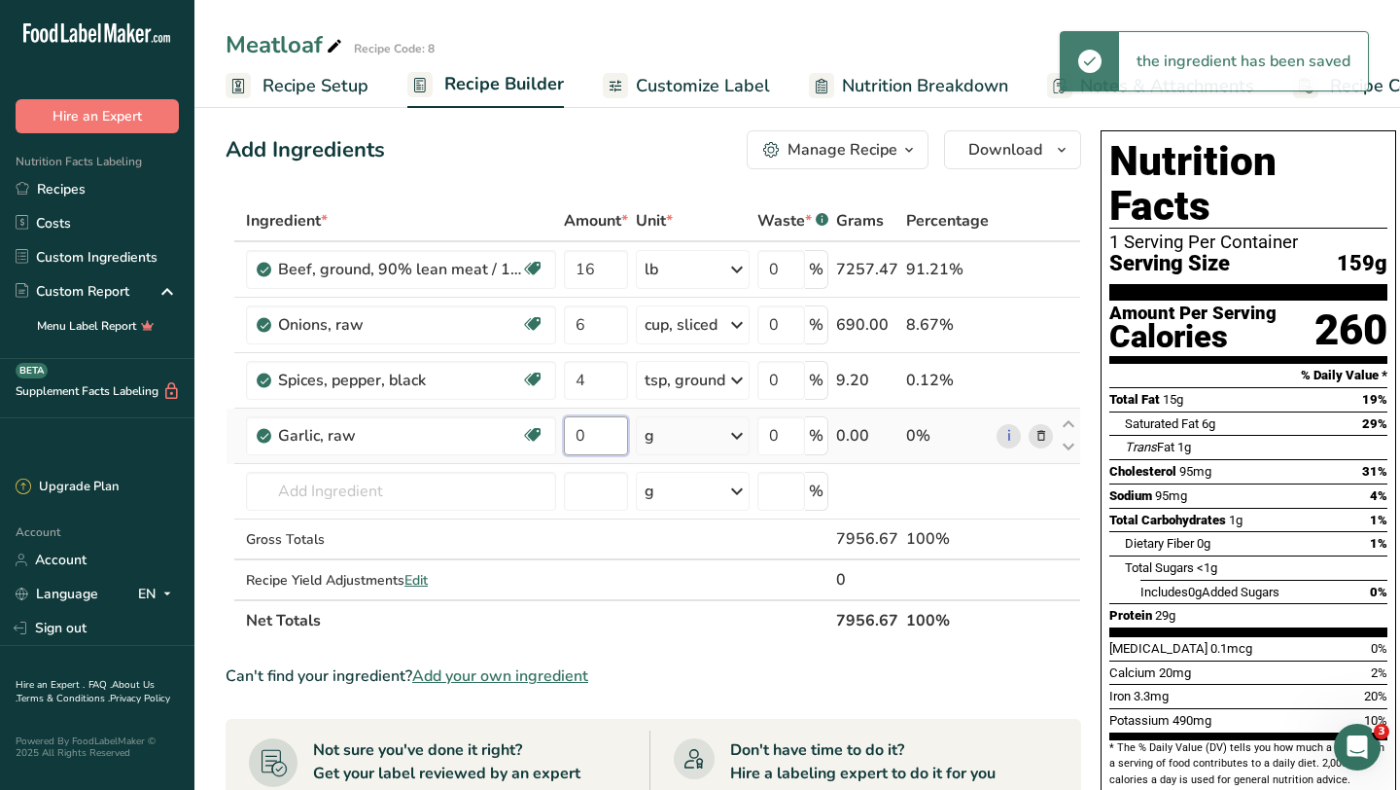
click at [590, 440] on input "0" at bounding box center [596, 435] width 64 height 39
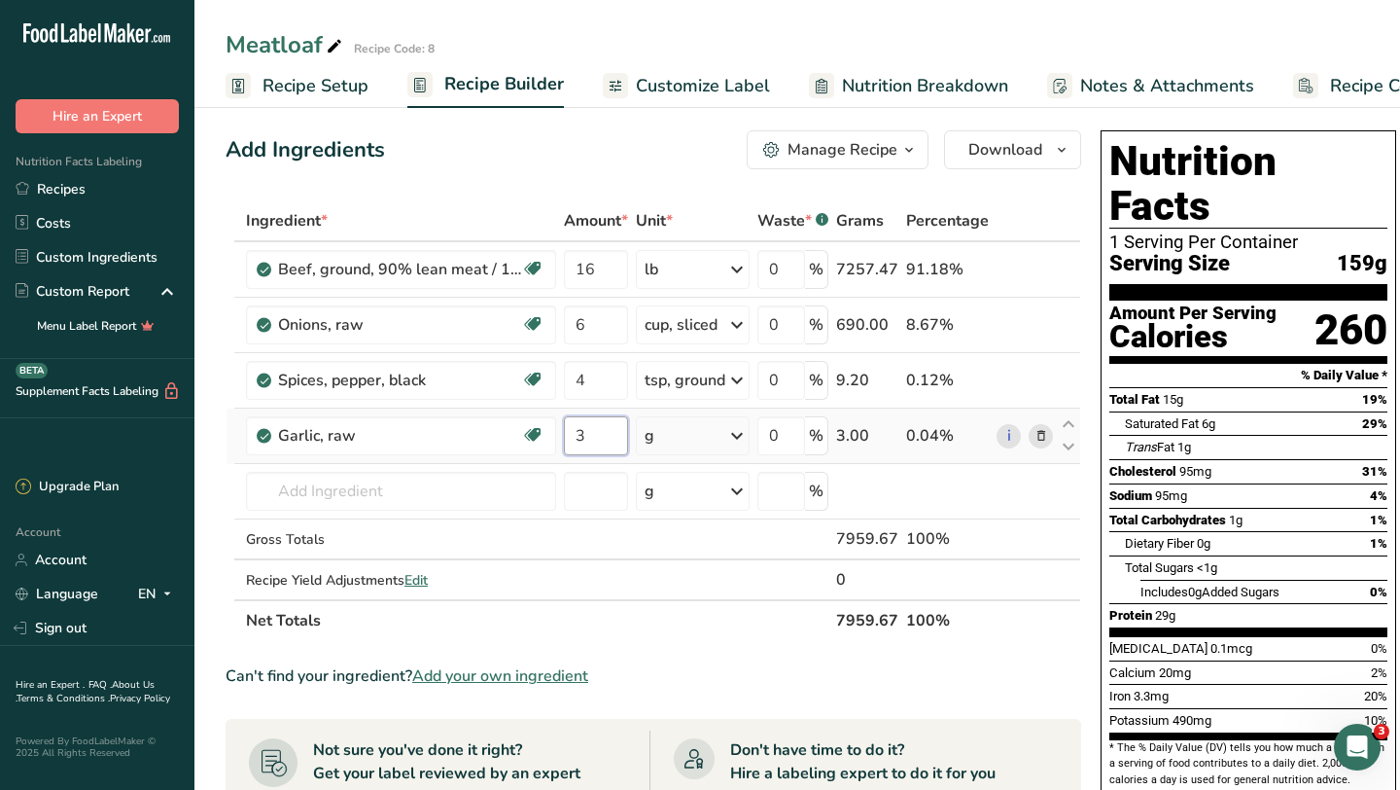
type input "3"
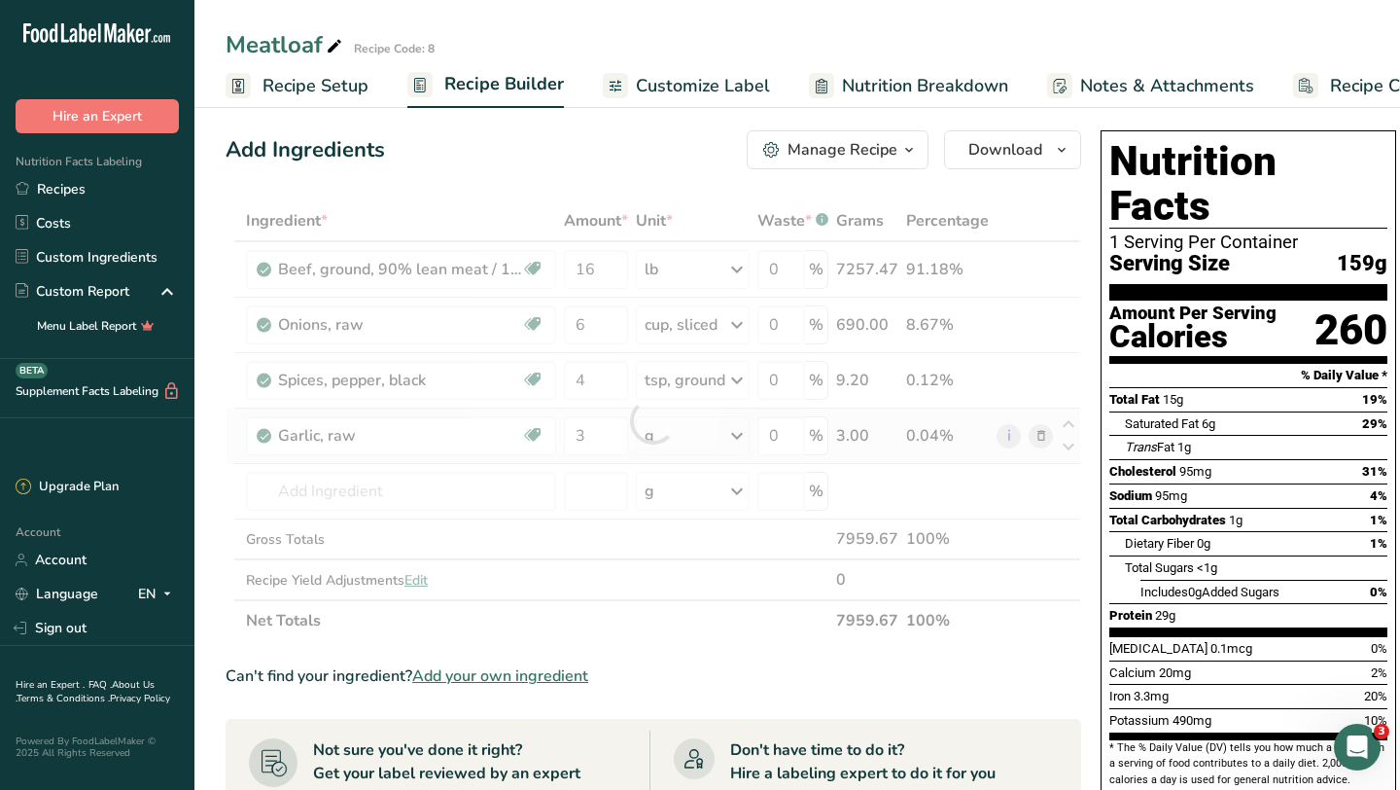
click at [732, 430] on div "Ingredient * Amount * Unit * Waste * .a-a{fill:#347362;}.b-a{fill:#fff;} Grams …" at bounding box center [654, 420] width 856 height 441
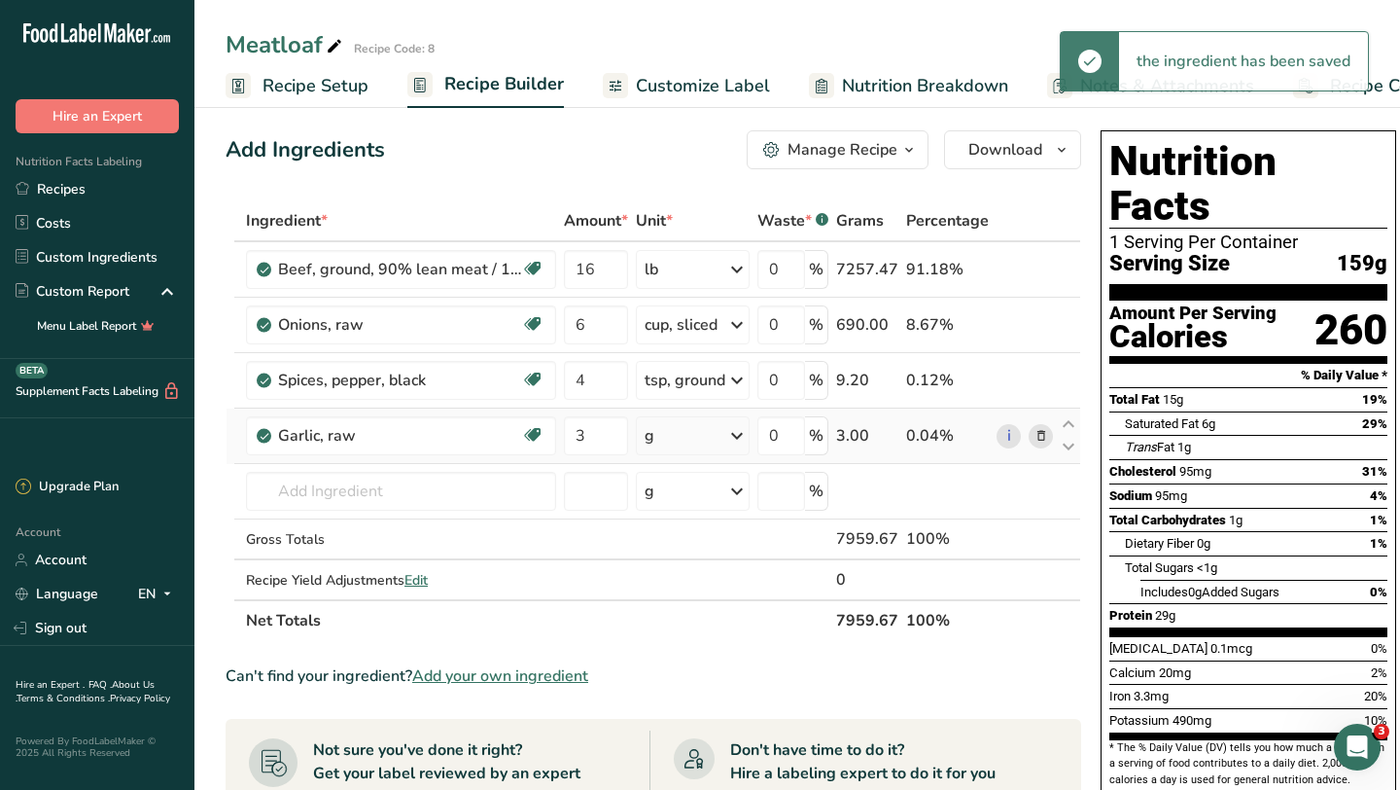
click at [732, 430] on icon at bounding box center [736, 435] width 23 height 35
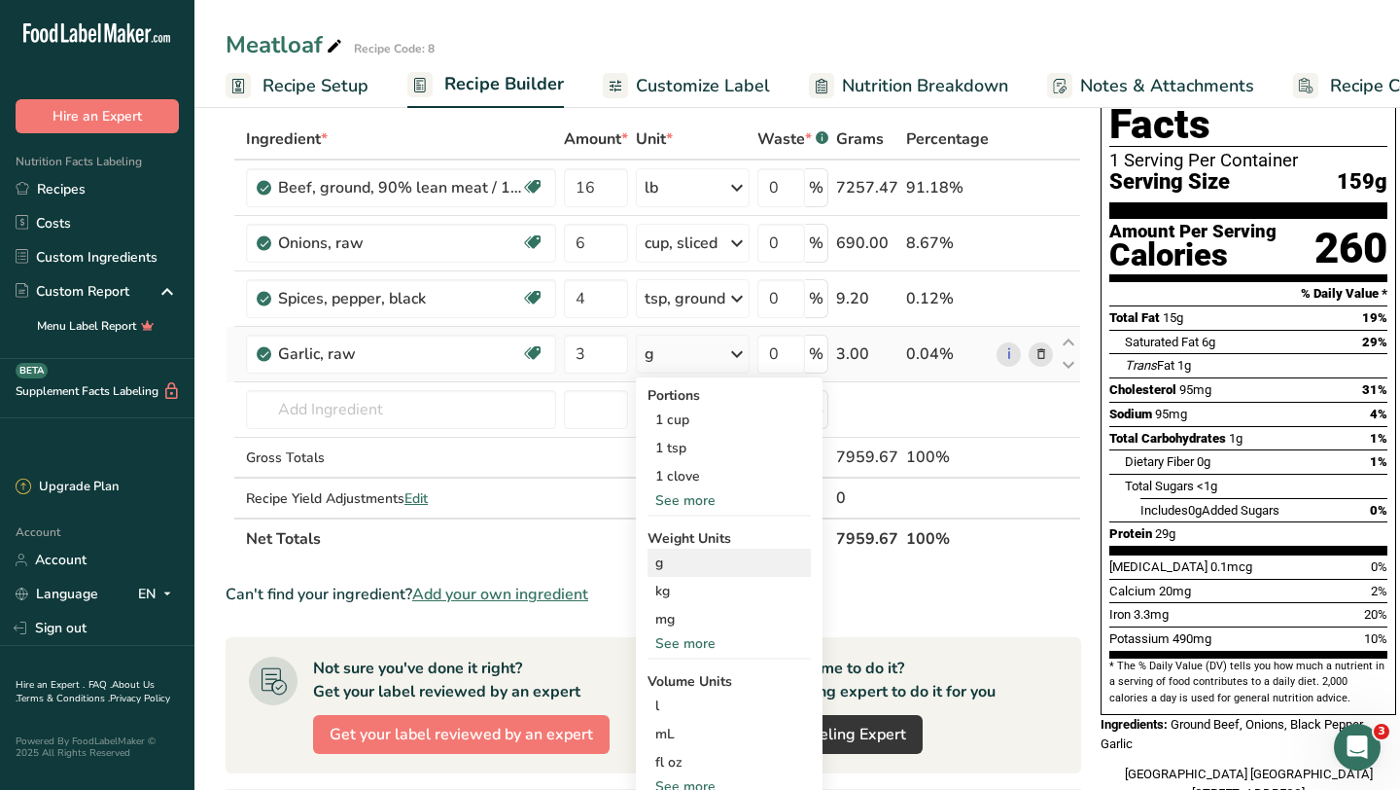
scroll to position [96, 0]
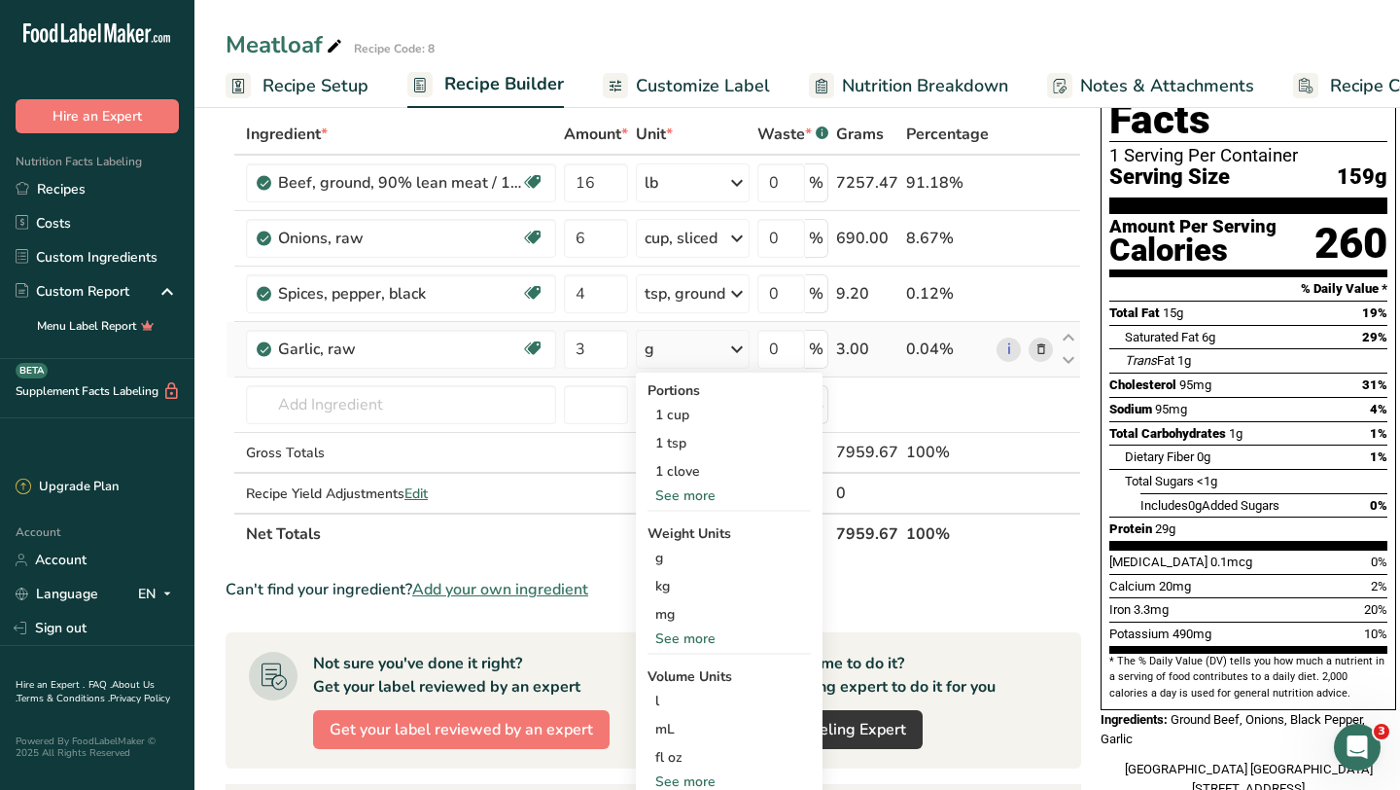
click at [704, 636] on div "See more" at bounding box center [729, 638] width 163 height 20
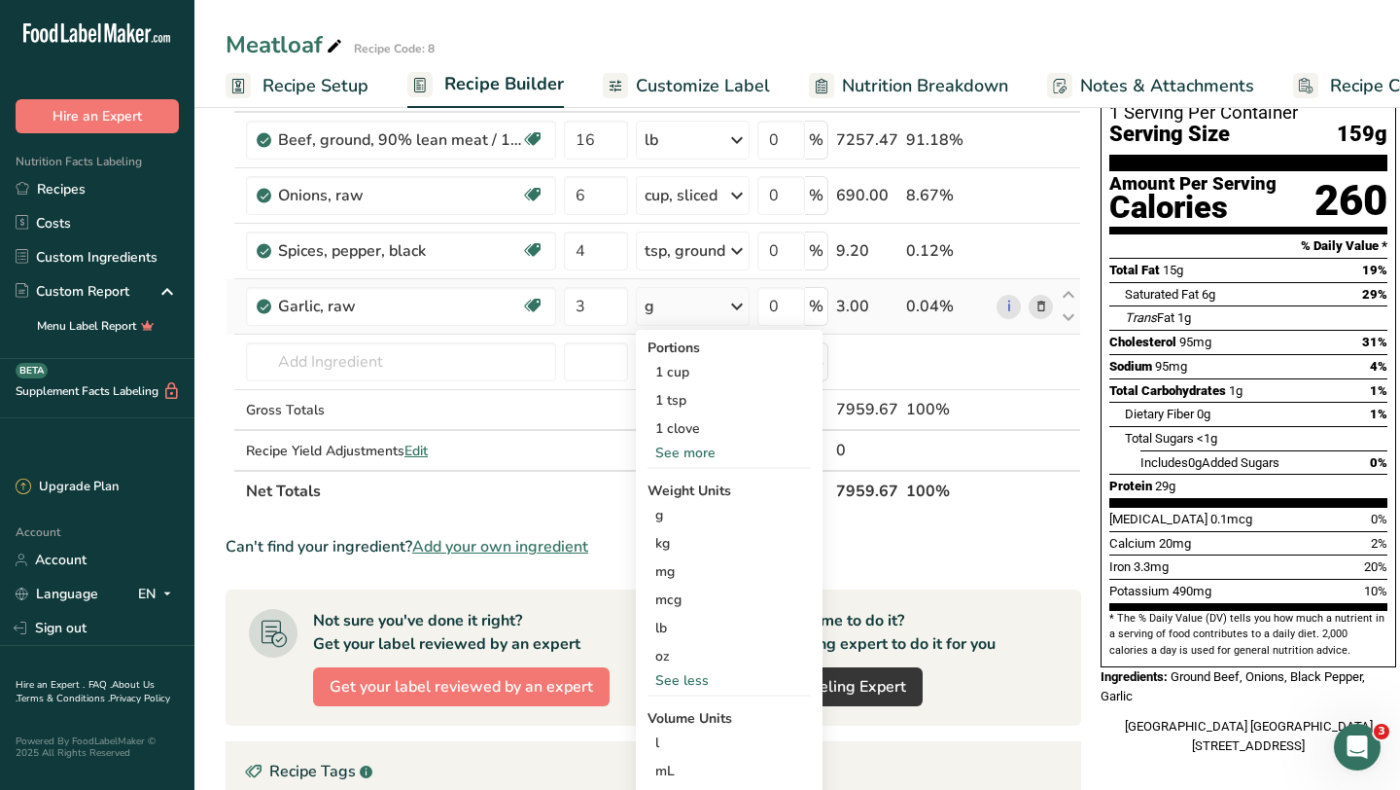
scroll to position [146, 0]
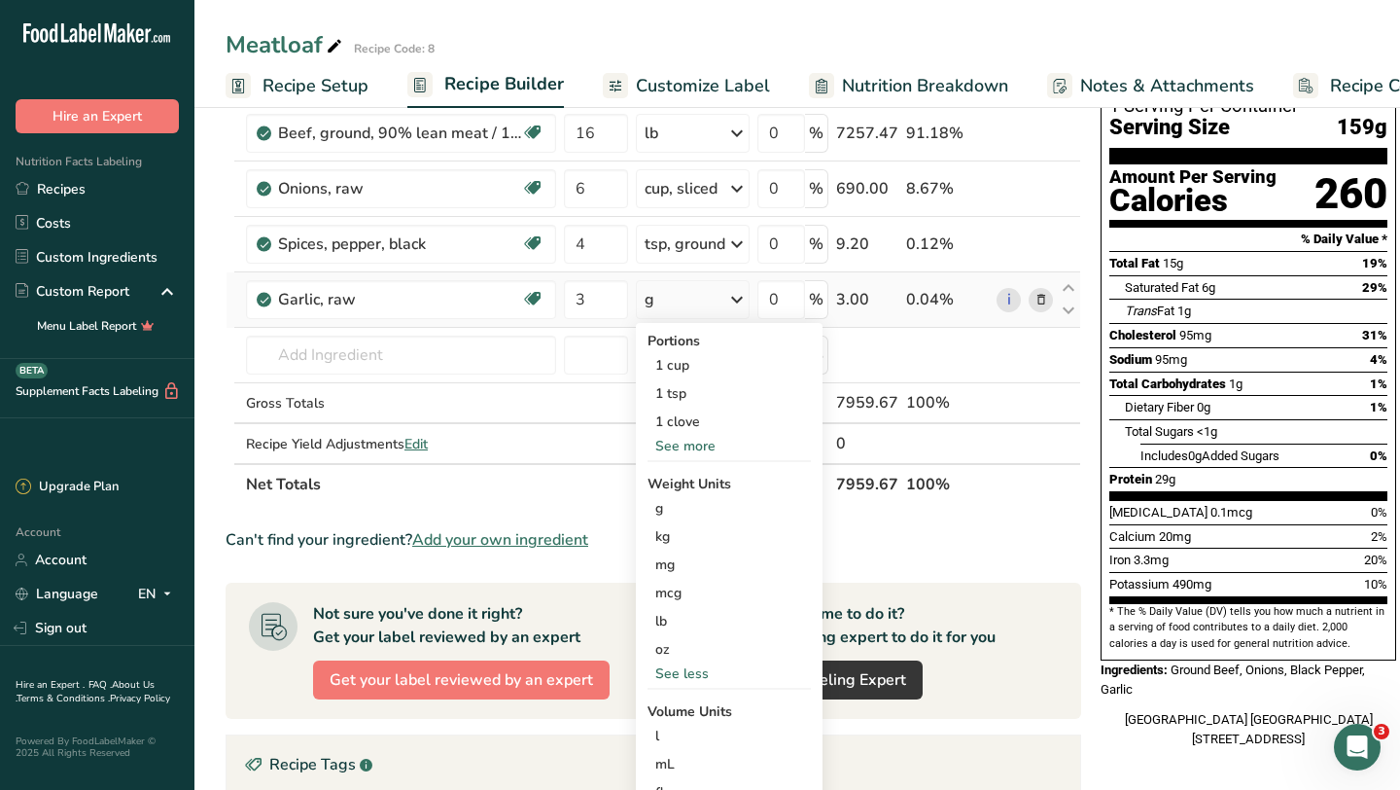
click at [695, 441] on div "See more" at bounding box center [729, 446] width 163 height 20
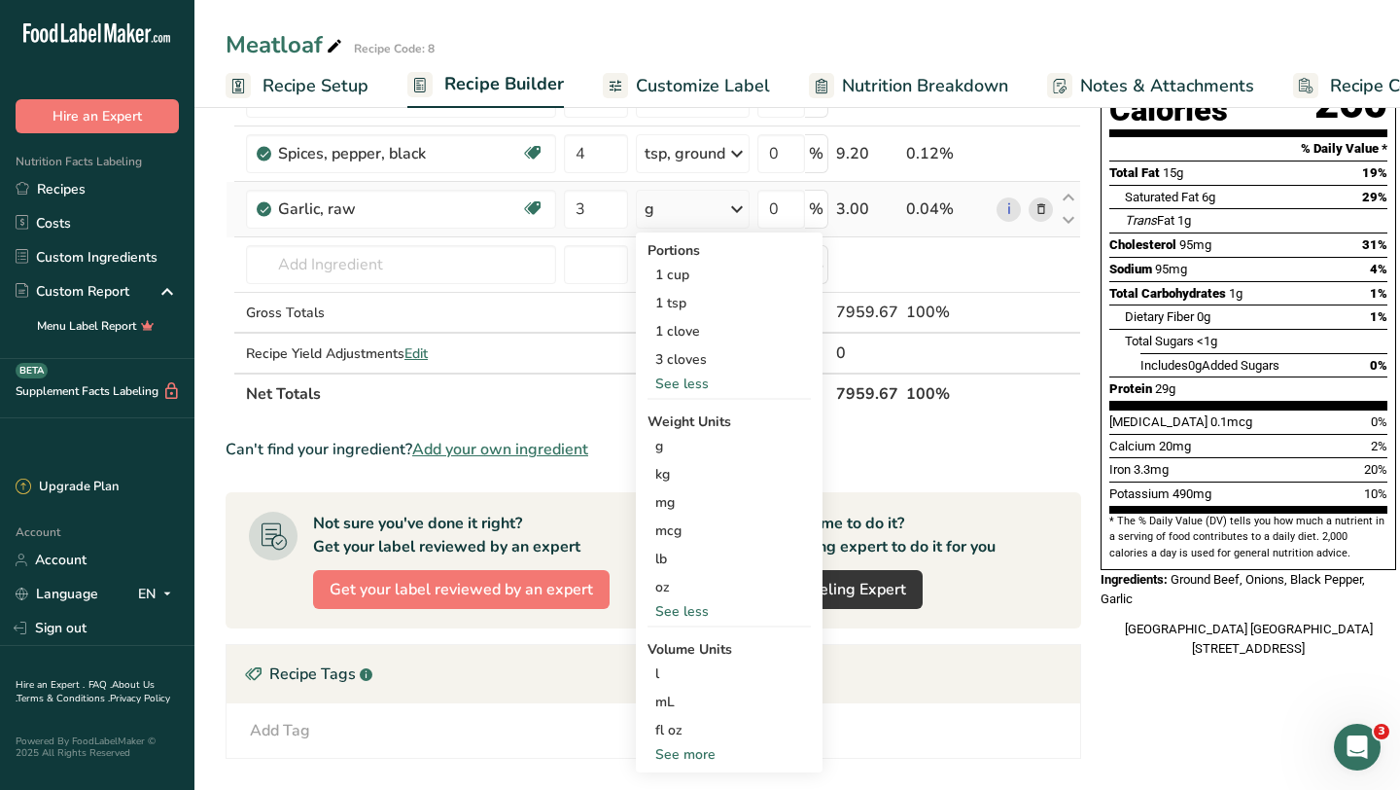
scroll to position [366, 0]
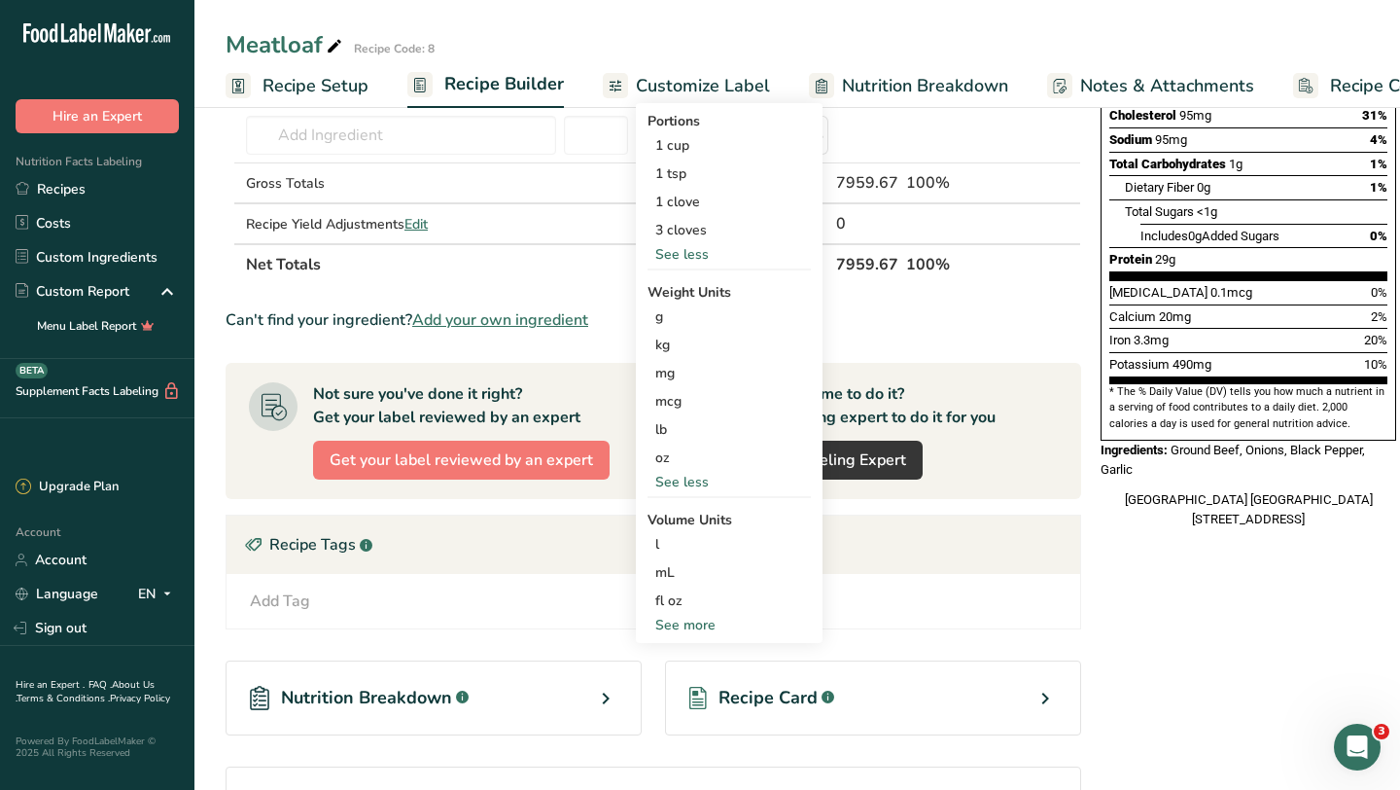
click at [695, 627] on div "See more" at bounding box center [729, 625] width 163 height 20
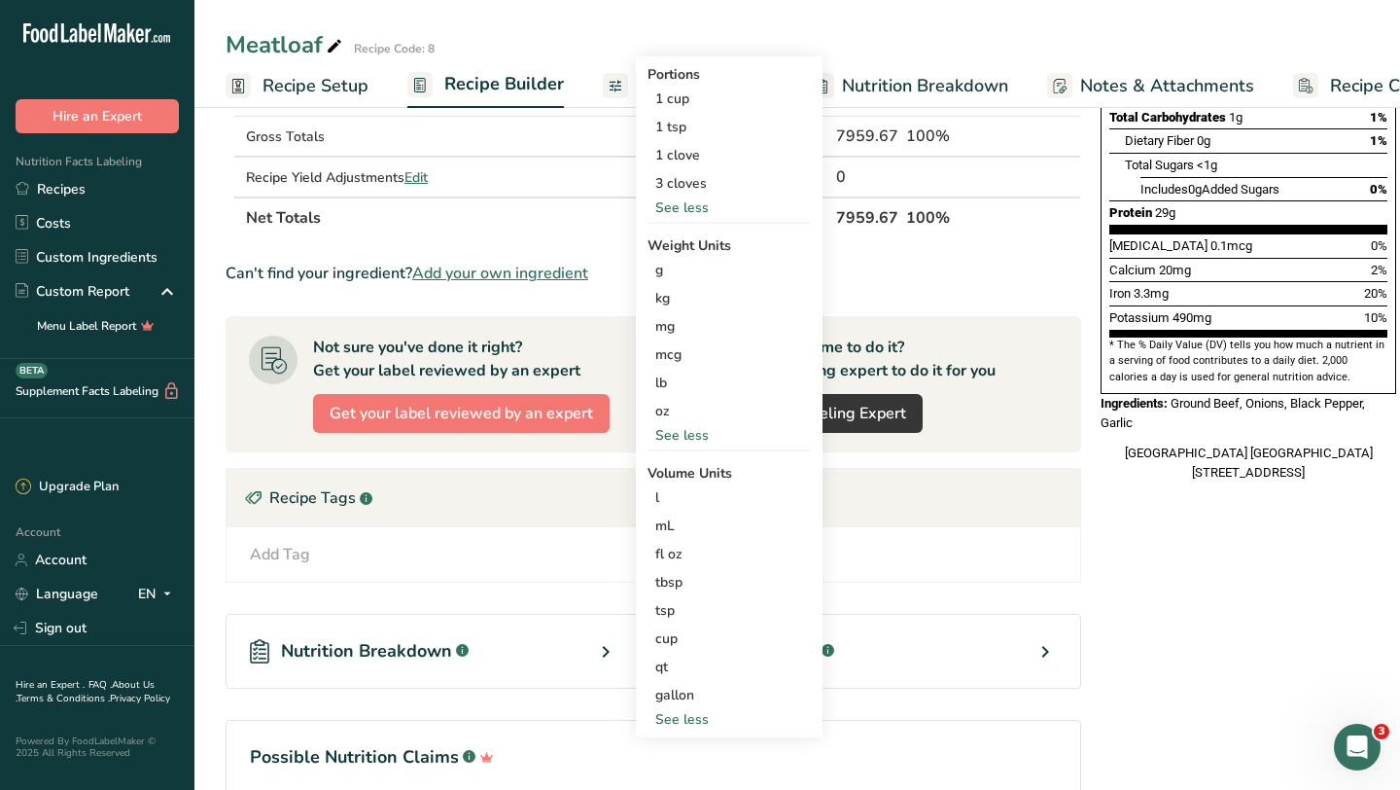
scroll to position [413, 0]
click at [679, 575] on div "tbsp" at bounding box center [729, 581] width 148 height 20
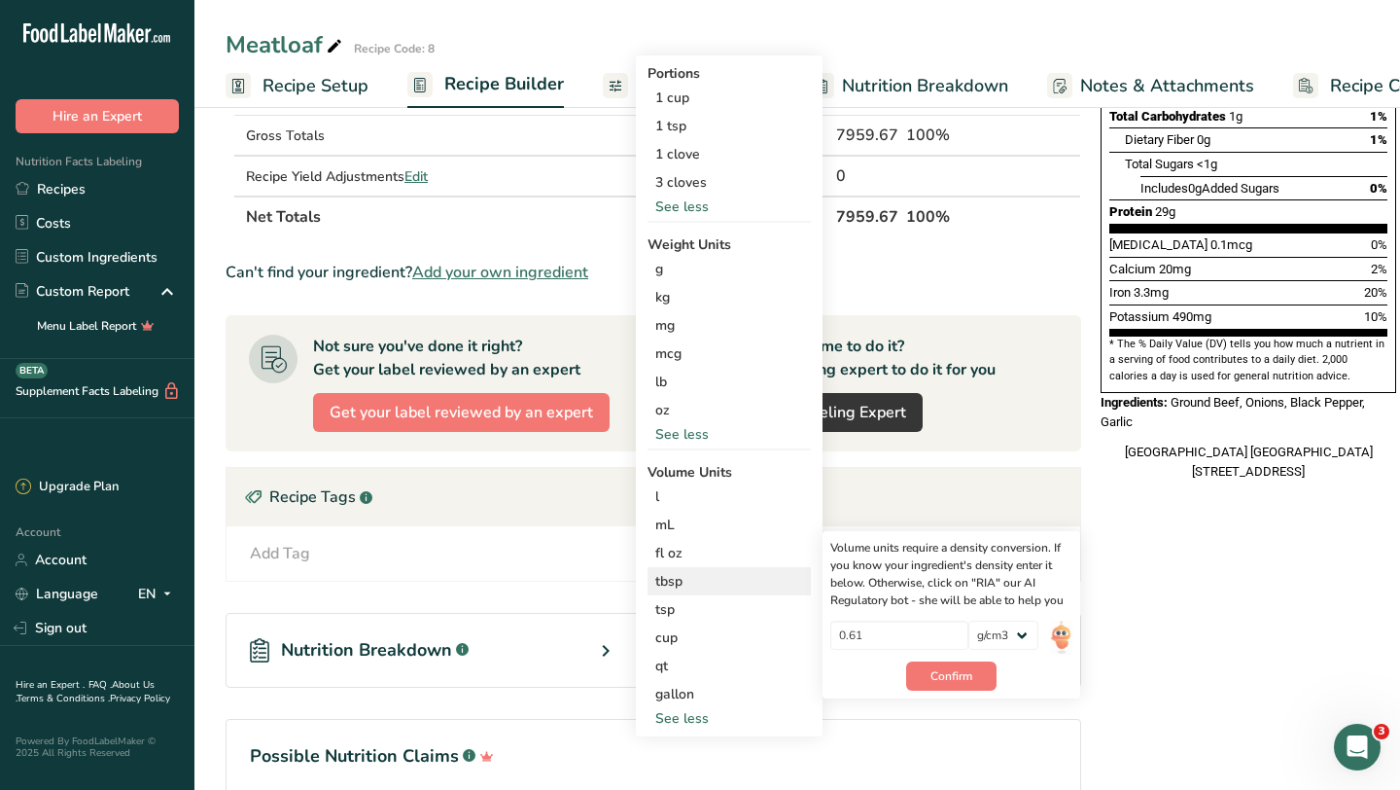
click at [669, 583] on div "tbsp" at bounding box center [729, 581] width 148 height 20
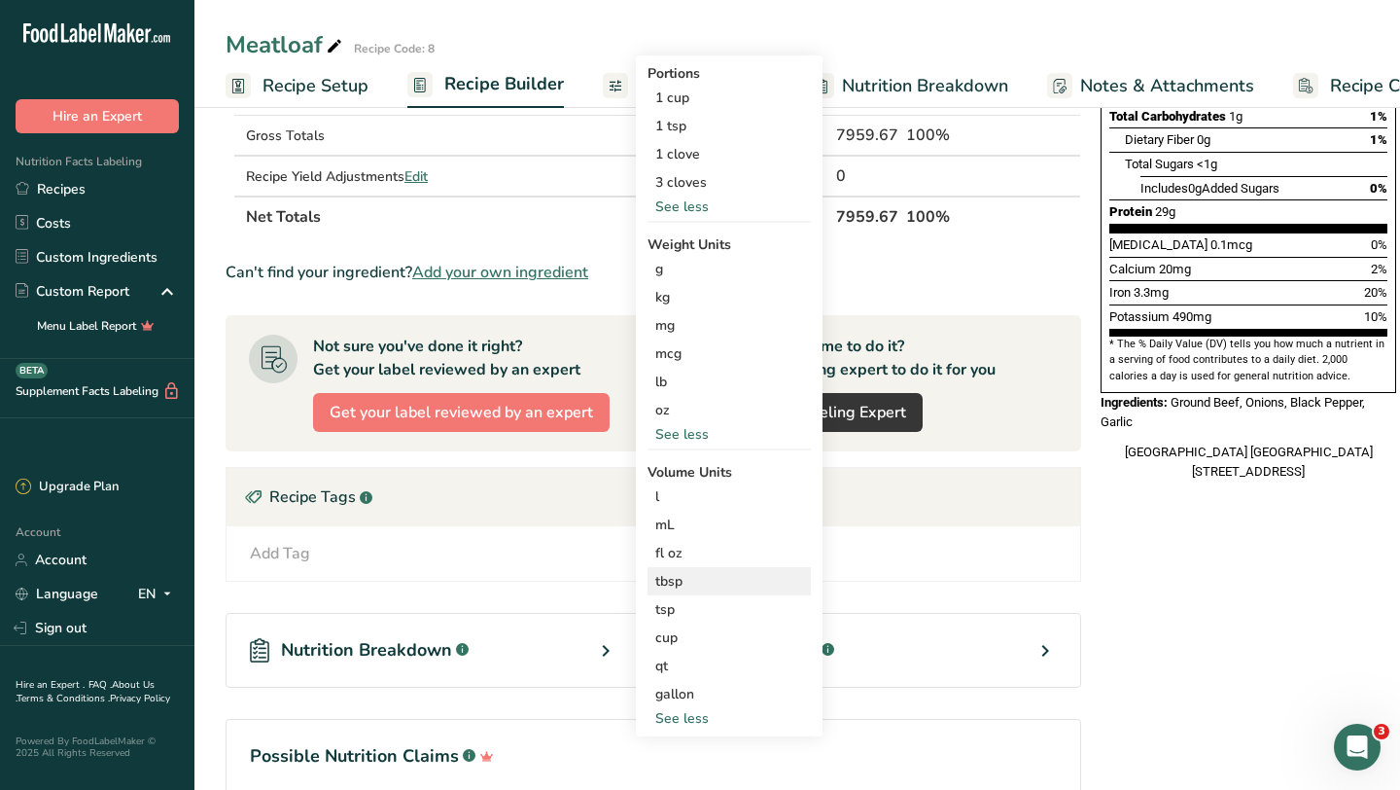
click at [669, 583] on div "tbsp" at bounding box center [729, 581] width 148 height 20
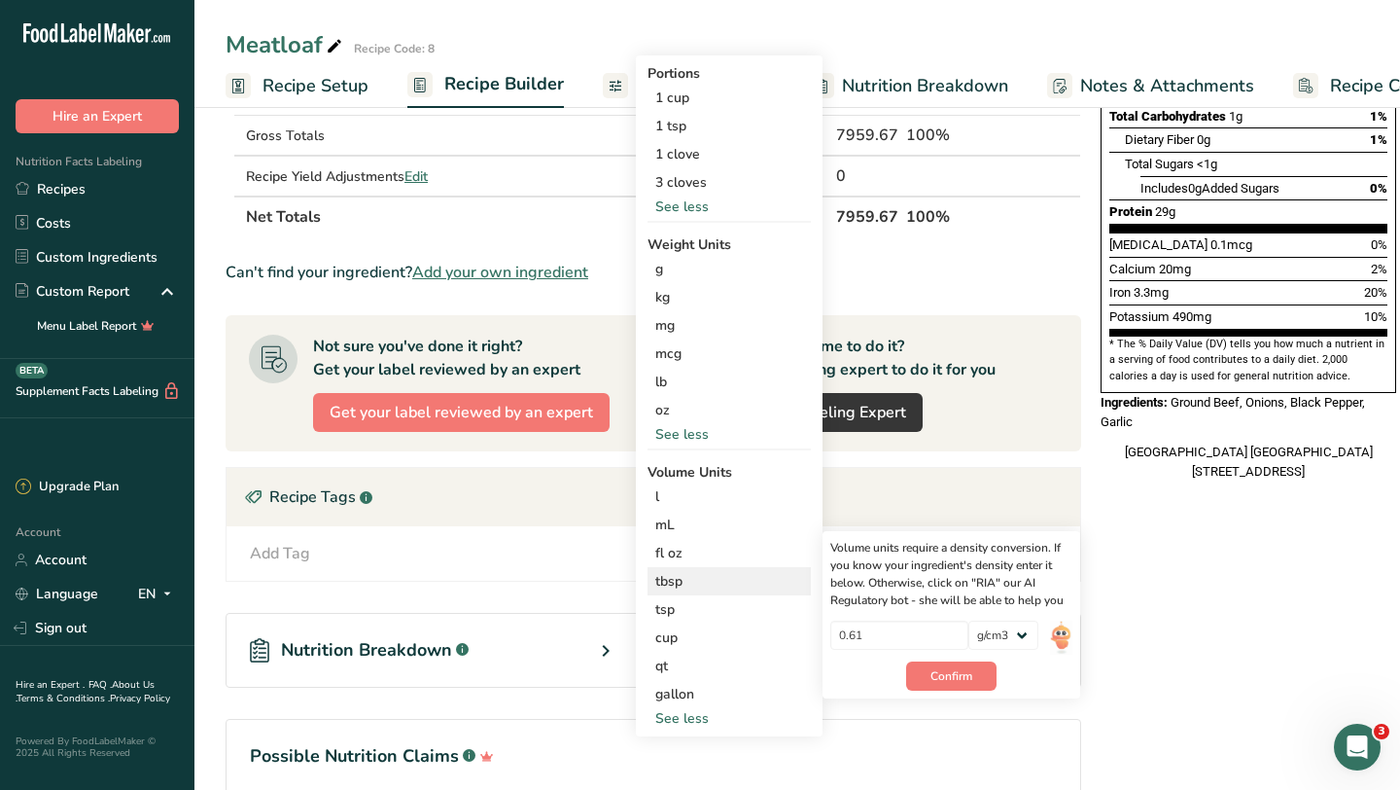
click at [671, 577] on div "tbsp" at bounding box center [729, 581] width 148 height 20
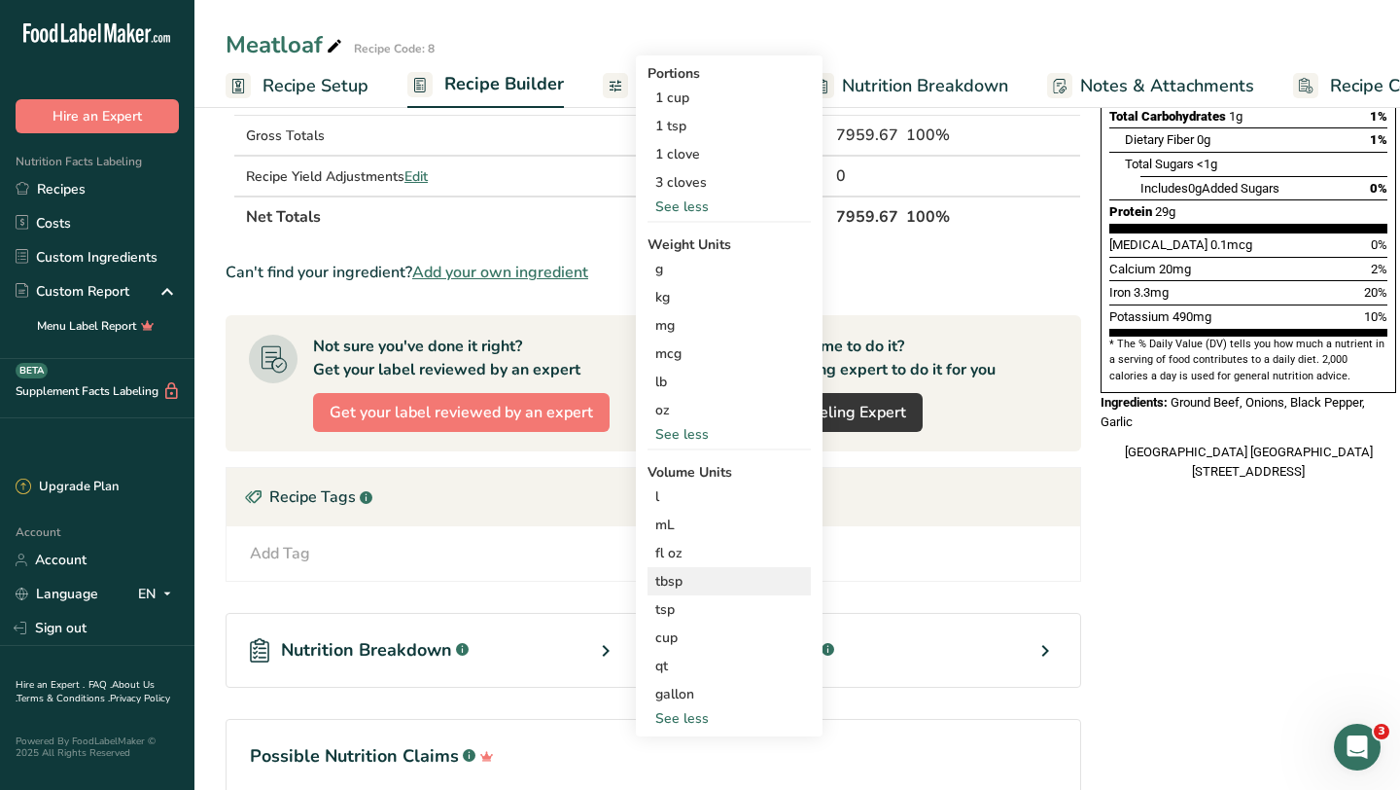
click at [674, 580] on div "tbsp" at bounding box center [729, 581] width 148 height 20
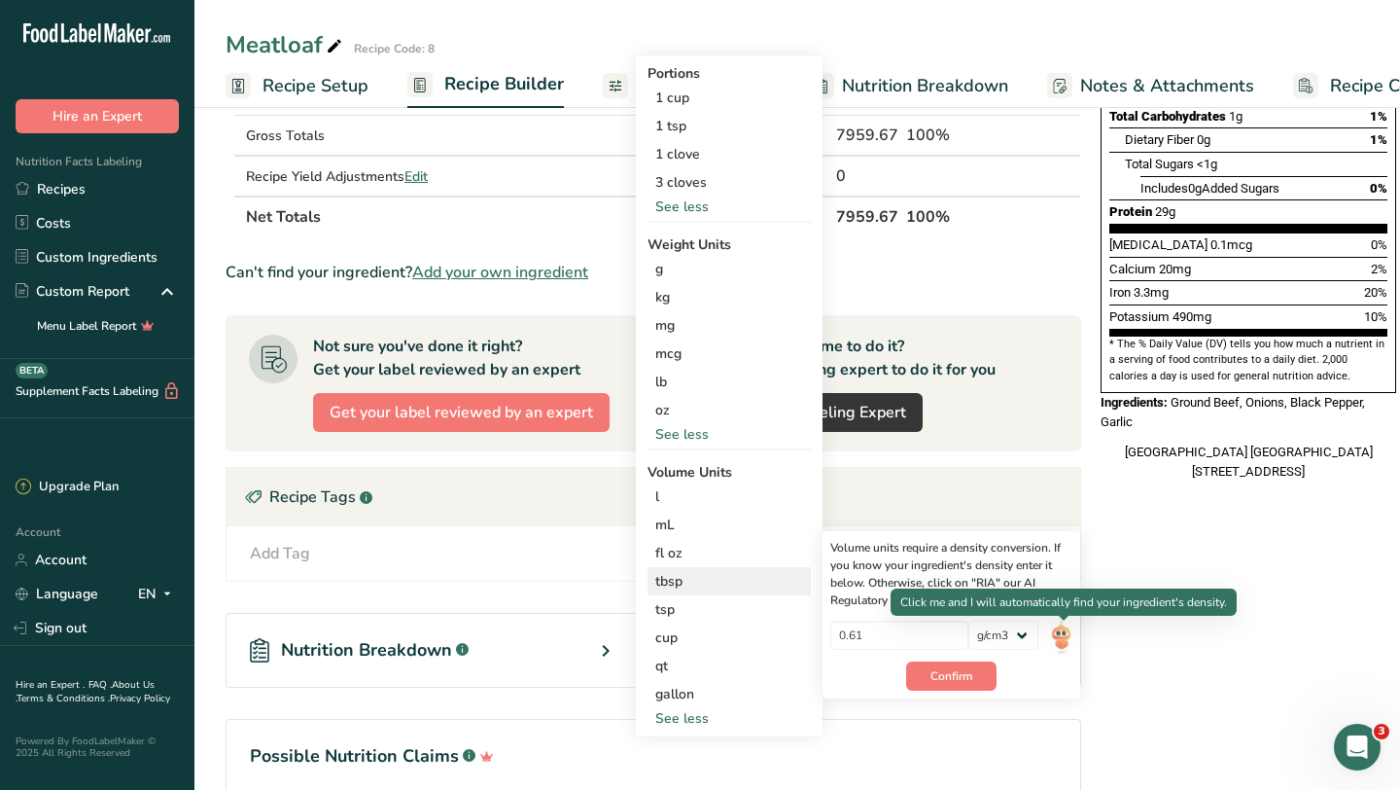
click at [1061, 638] on img at bounding box center [1060, 637] width 21 height 34
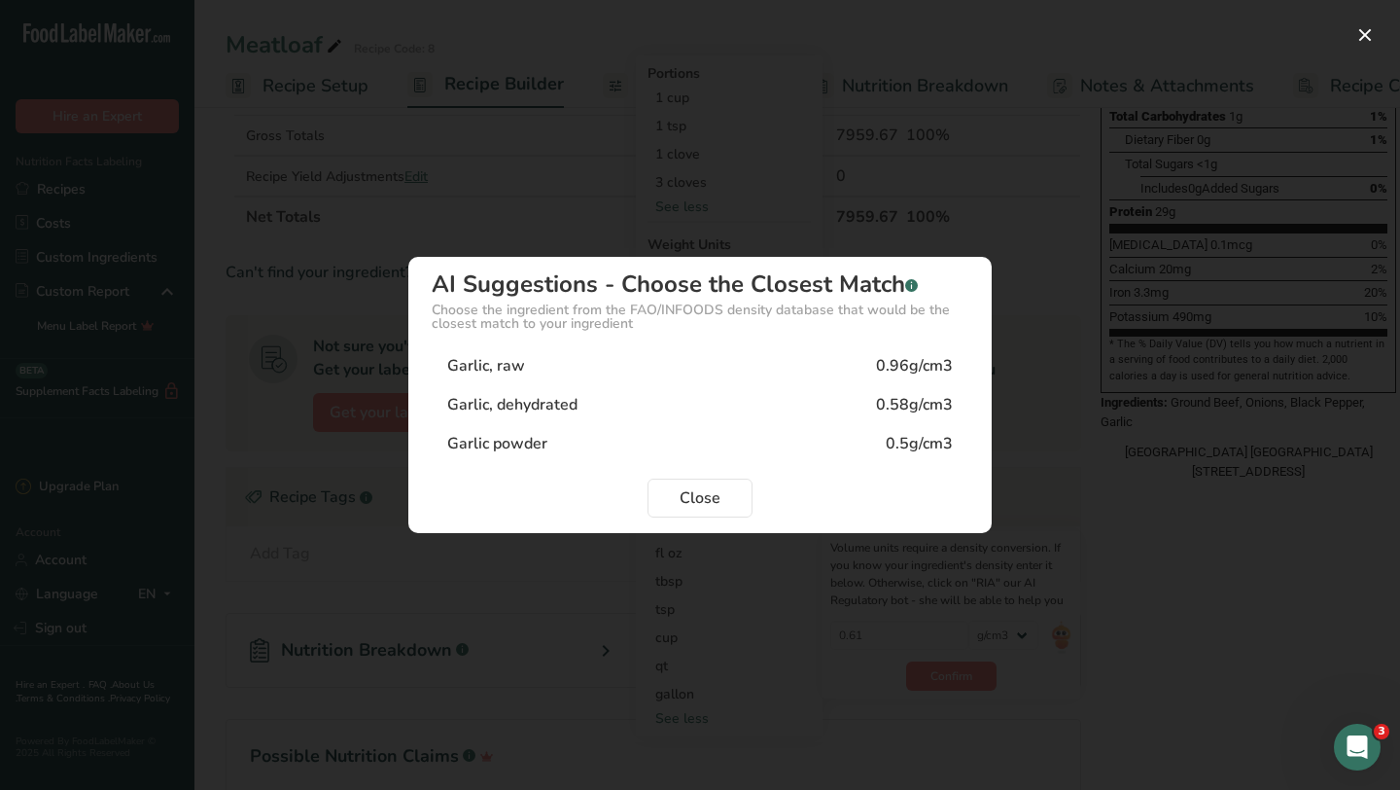
click at [939, 365] on div "0.96g/cm3" at bounding box center [914, 365] width 77 height 23
type input "0.96"
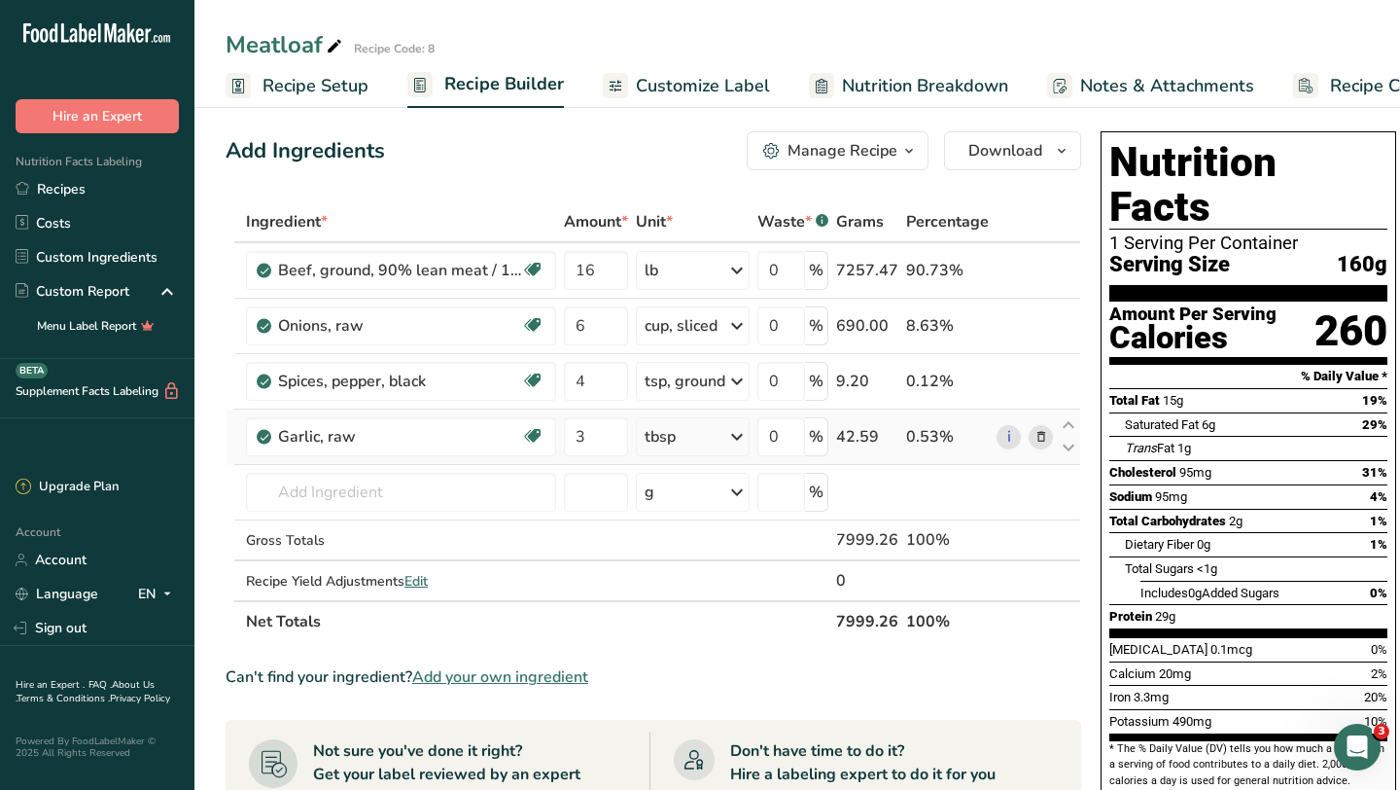
scroll to position [12, 0]
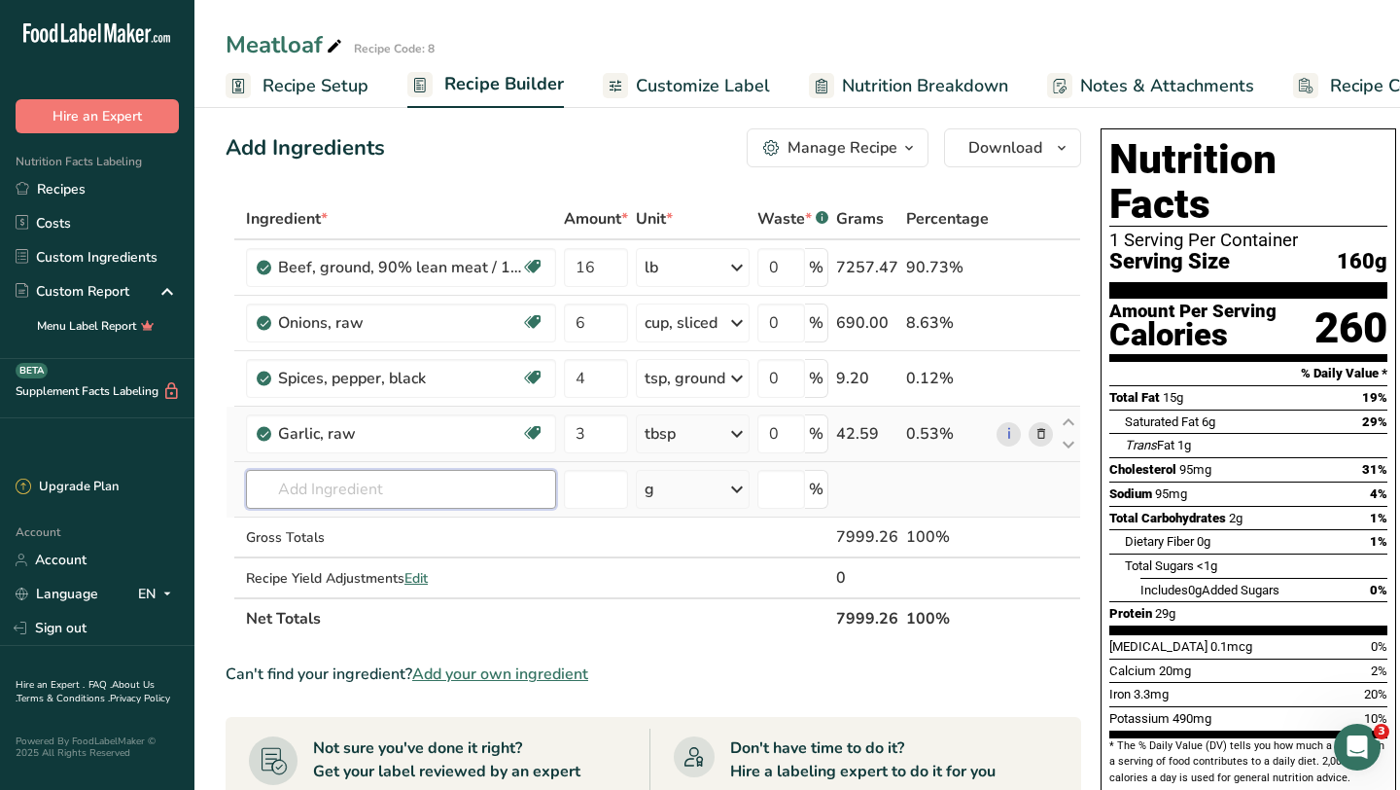
click at [453, 481] on input "text" at bounding box center [401, 489] width 310 height 39
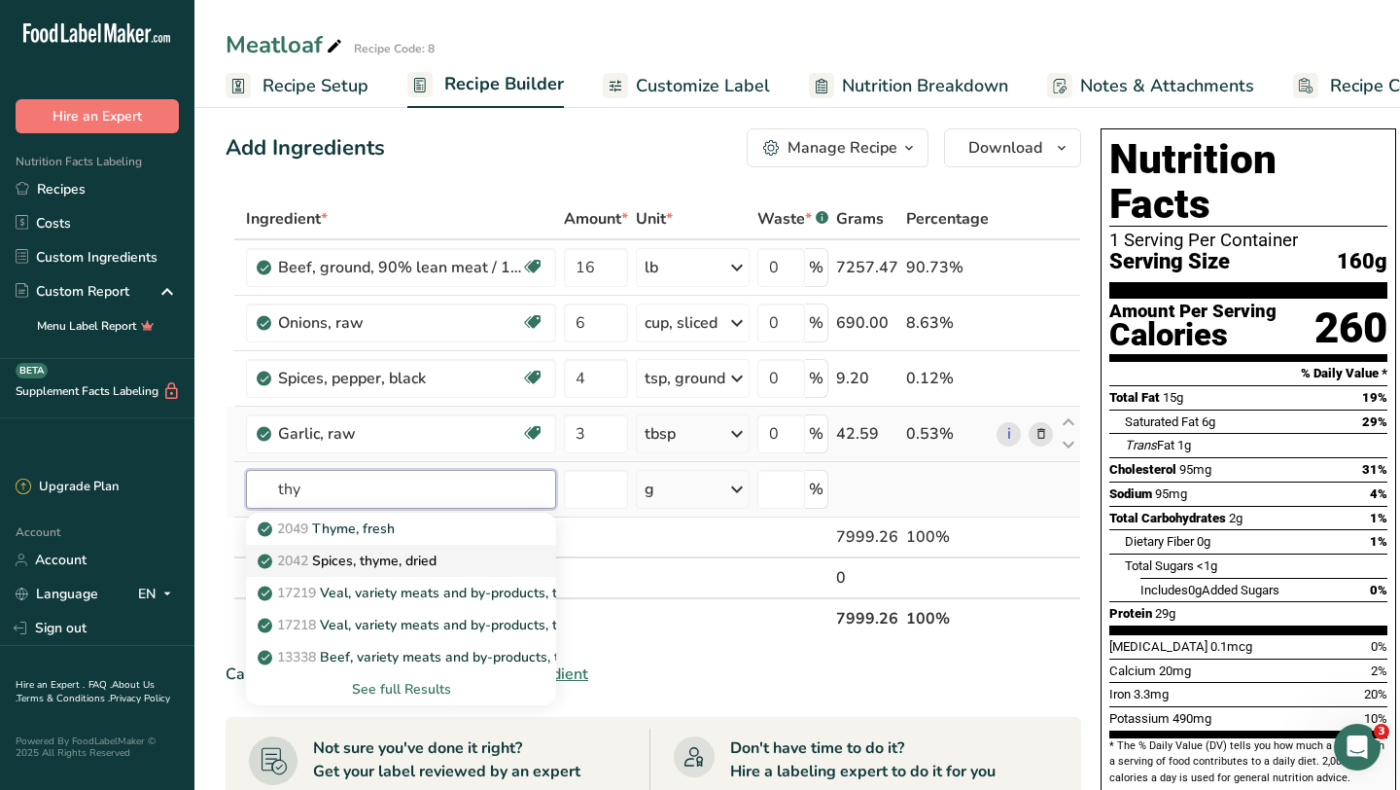
type input "thy"
click at [452, 552] on div "2042 Spices, thyme, dried" at bounding box center [386, 560] width 248 height 20
type input "Spices, thyme, dried"
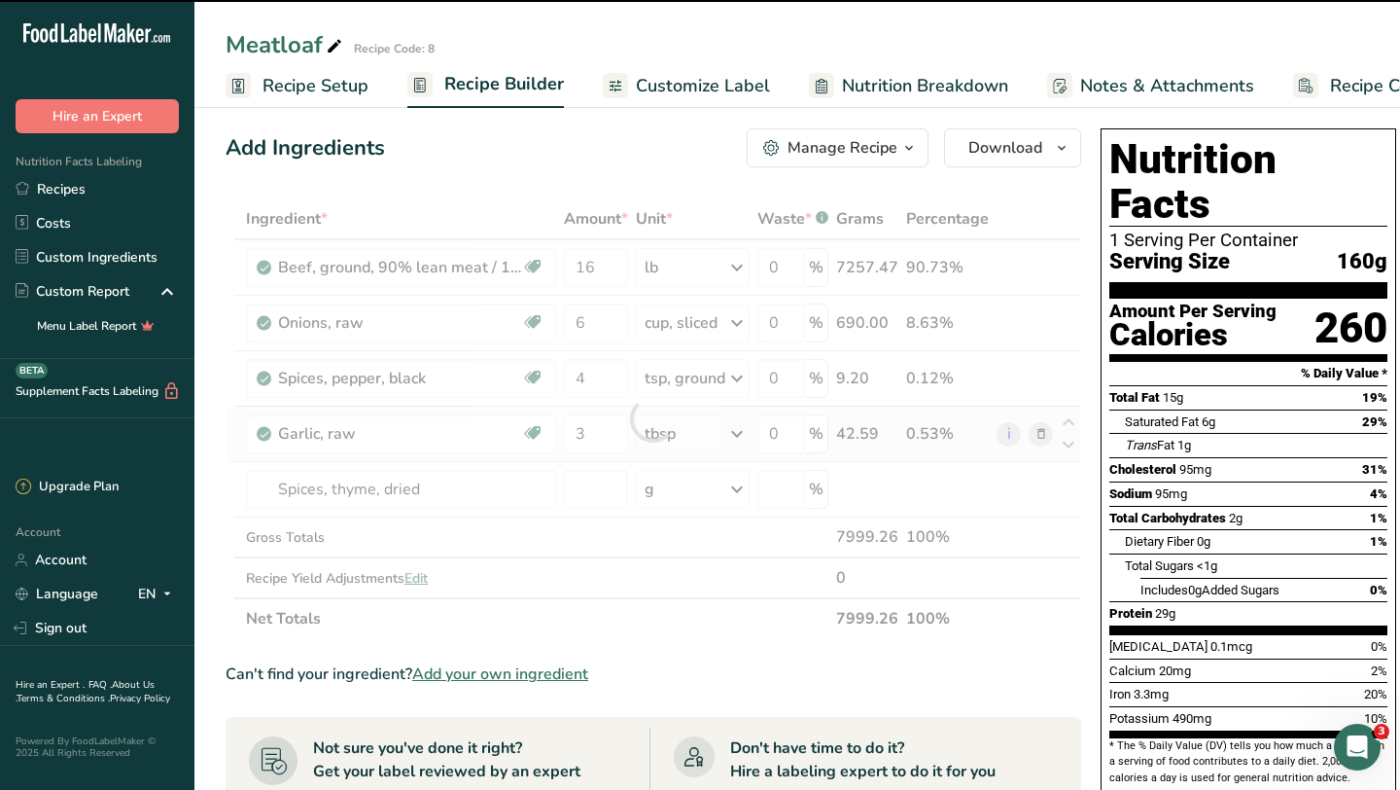
type input "0"
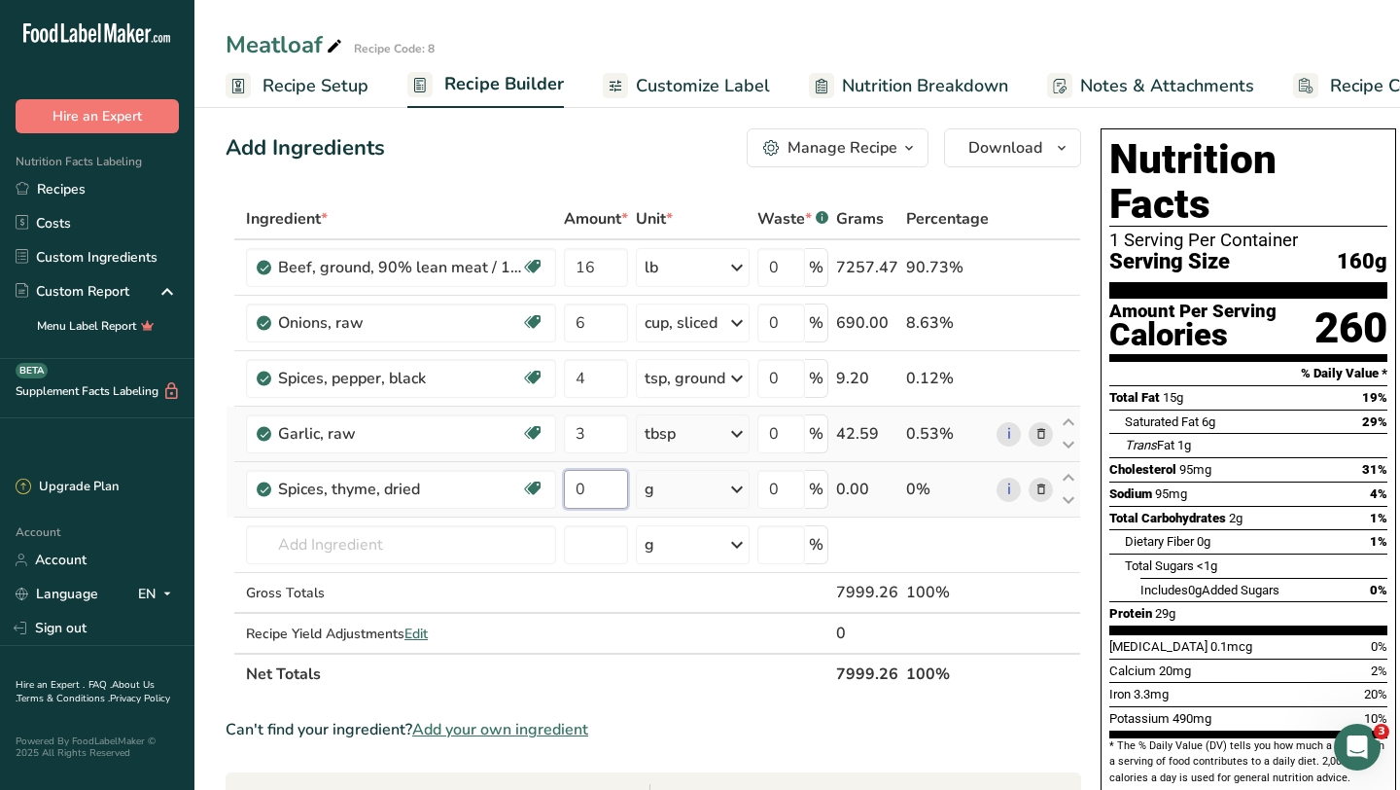
click at [609, 492] on input "0" at bounding box center [596, 489] width 64 height 39
type input "6"
click at [735, 490] on div "Ingredient * Amount * Unit * Waste * .a-a{fill:#347362;}.b-a{fill:#fff;} Grams …" at bounding box center [654, 446] width 856 height 496
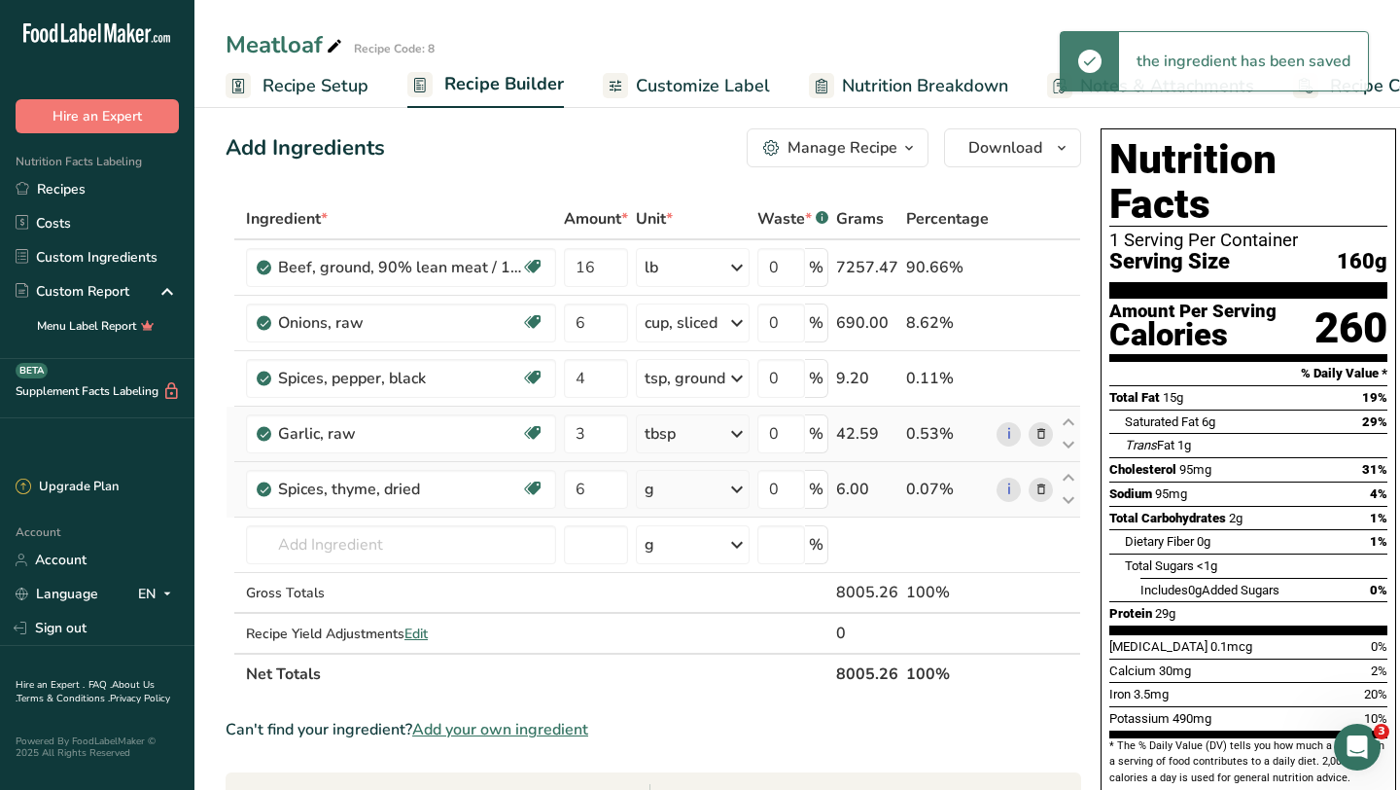
click at [735, 490] on icon at bounding box center [736, 489] width 23 height 35
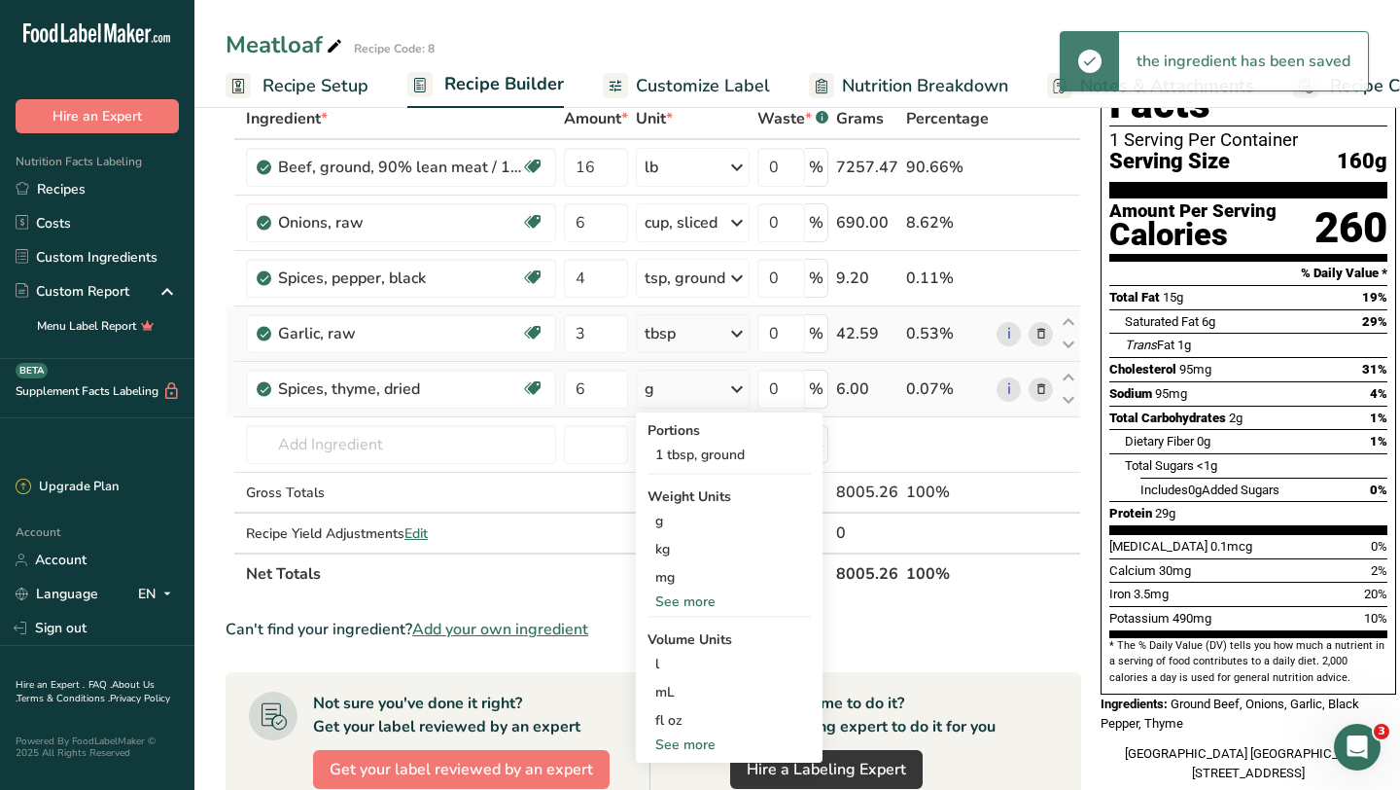
scroll to position [160, 0]
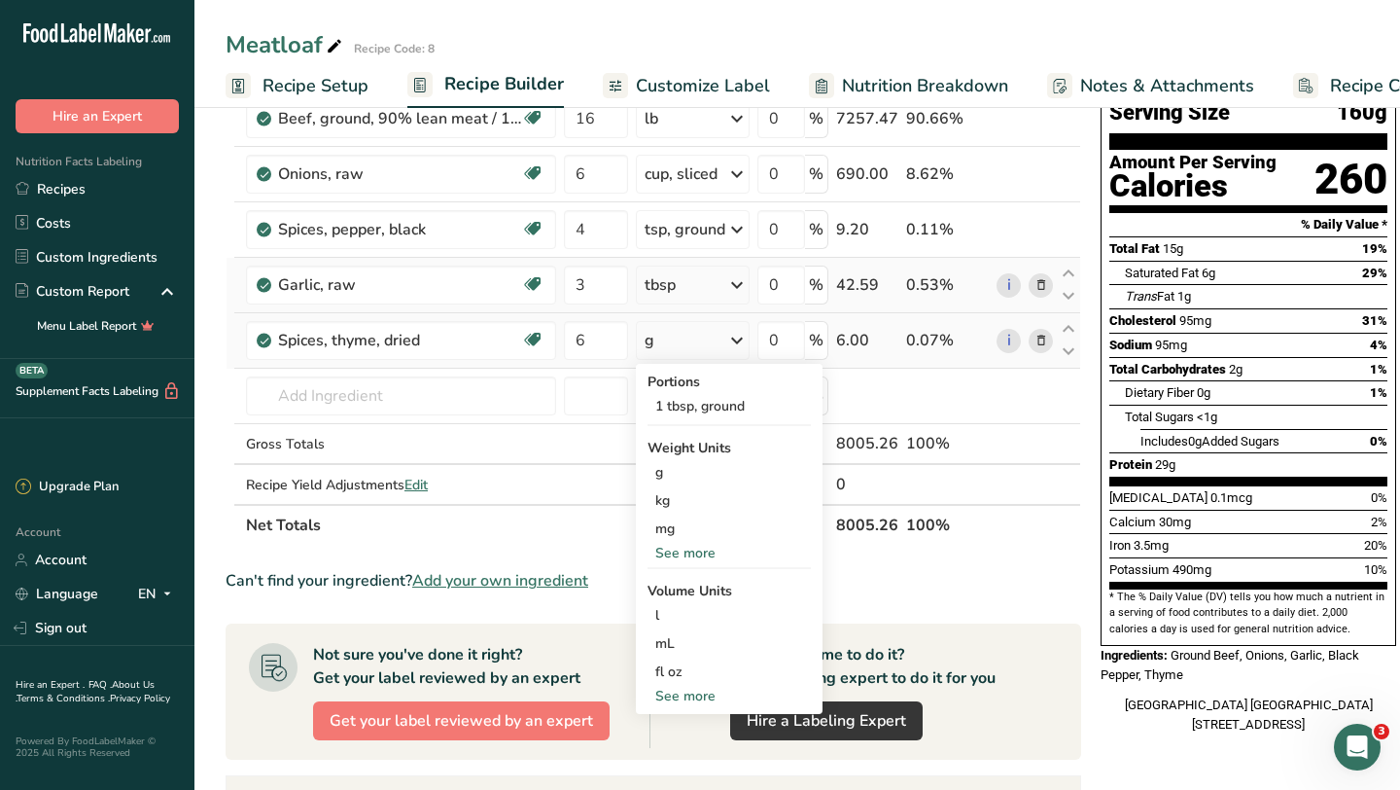
click at [674, 693] on div "See more" at bounding box center [729, 696] width 163 height 20
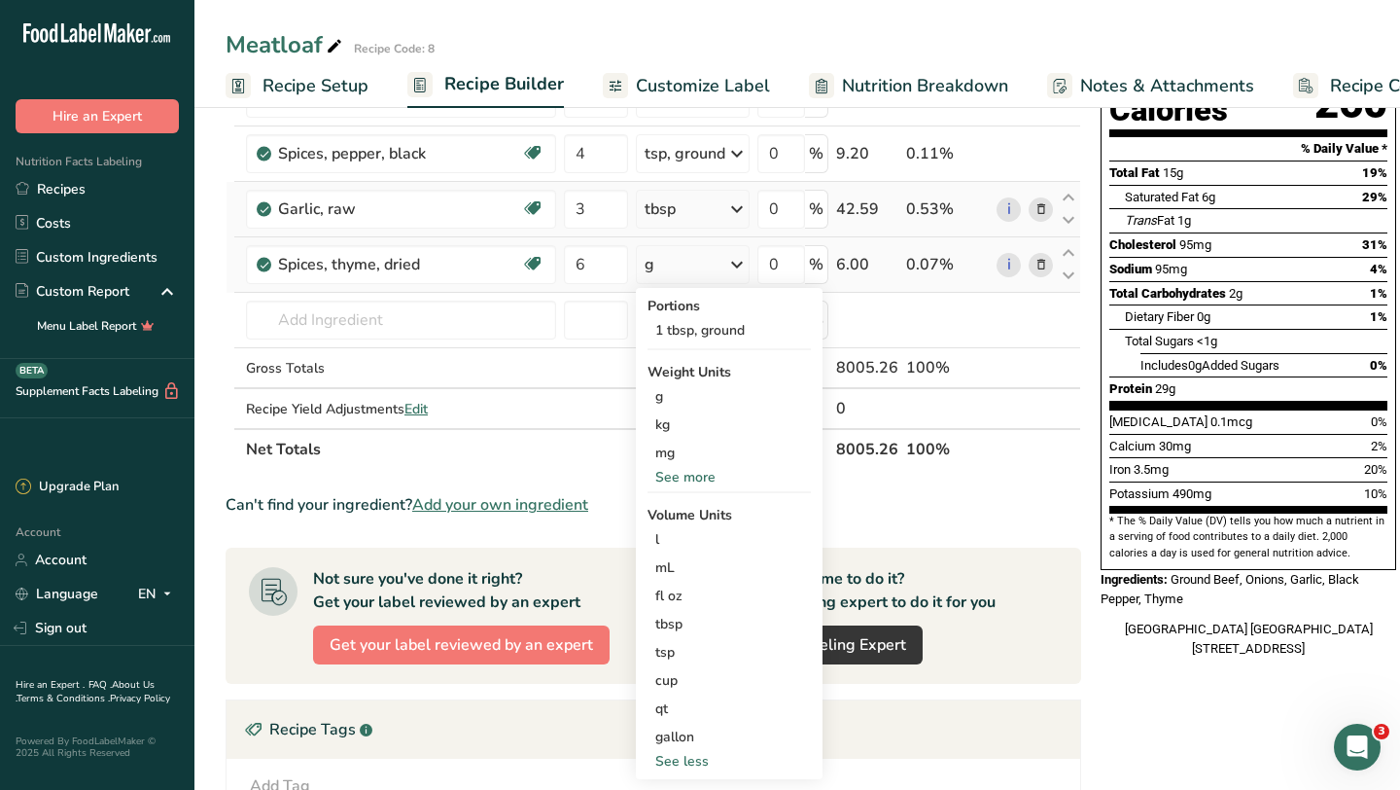
scroll to position [325, 0]
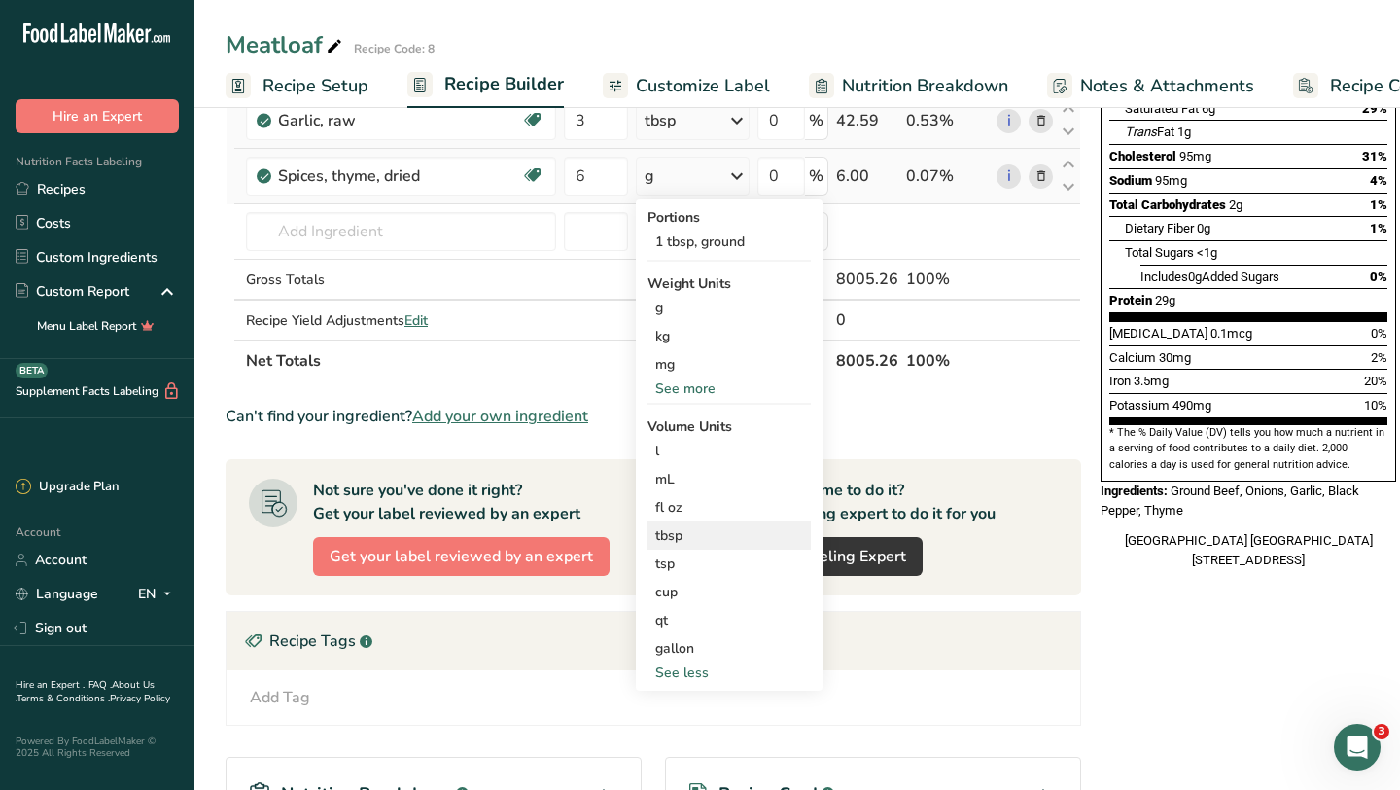
click at [686, 535] on div "tbsp" at bounding box center [729, 535] width 148 height 20
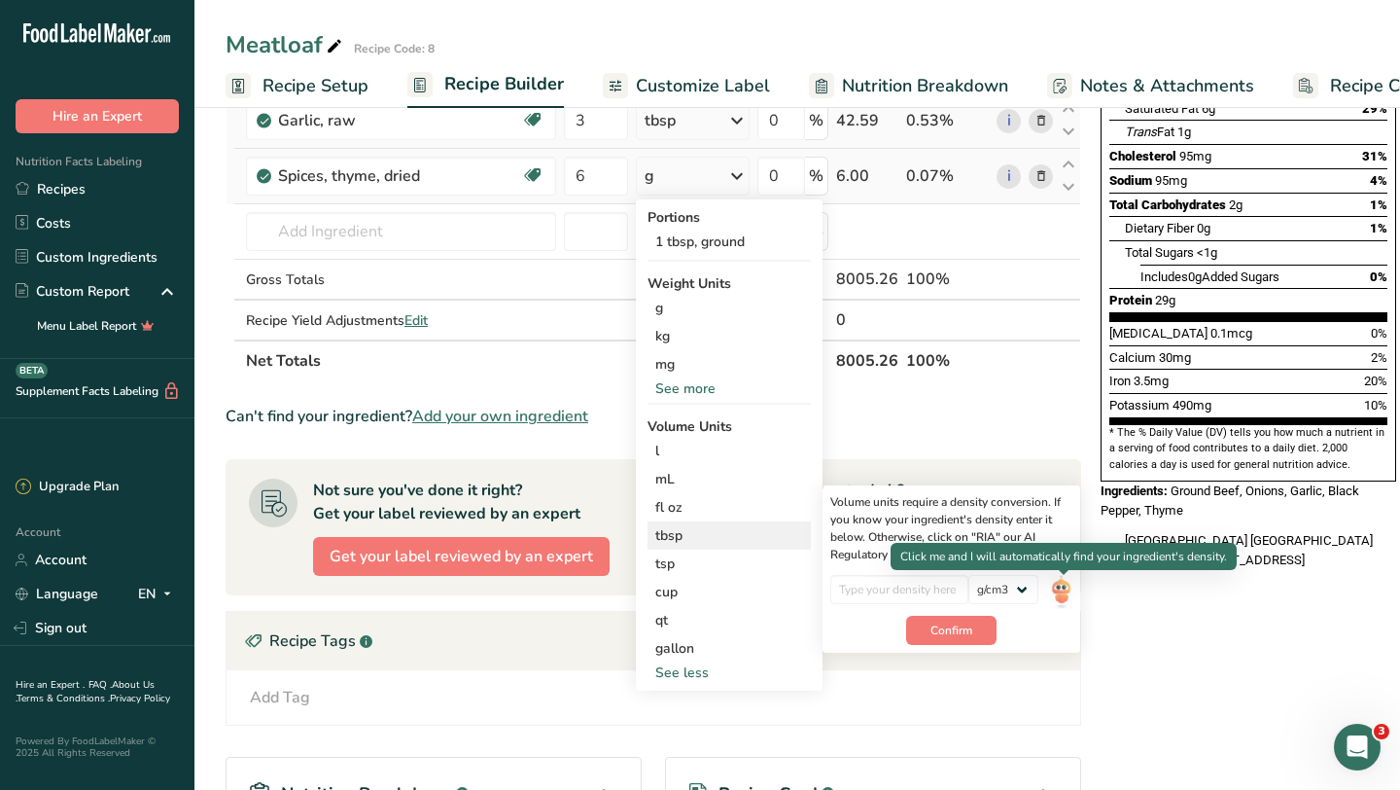
click at [1058, 587] on img at bounding box center [1060, 592] width 21 height 34
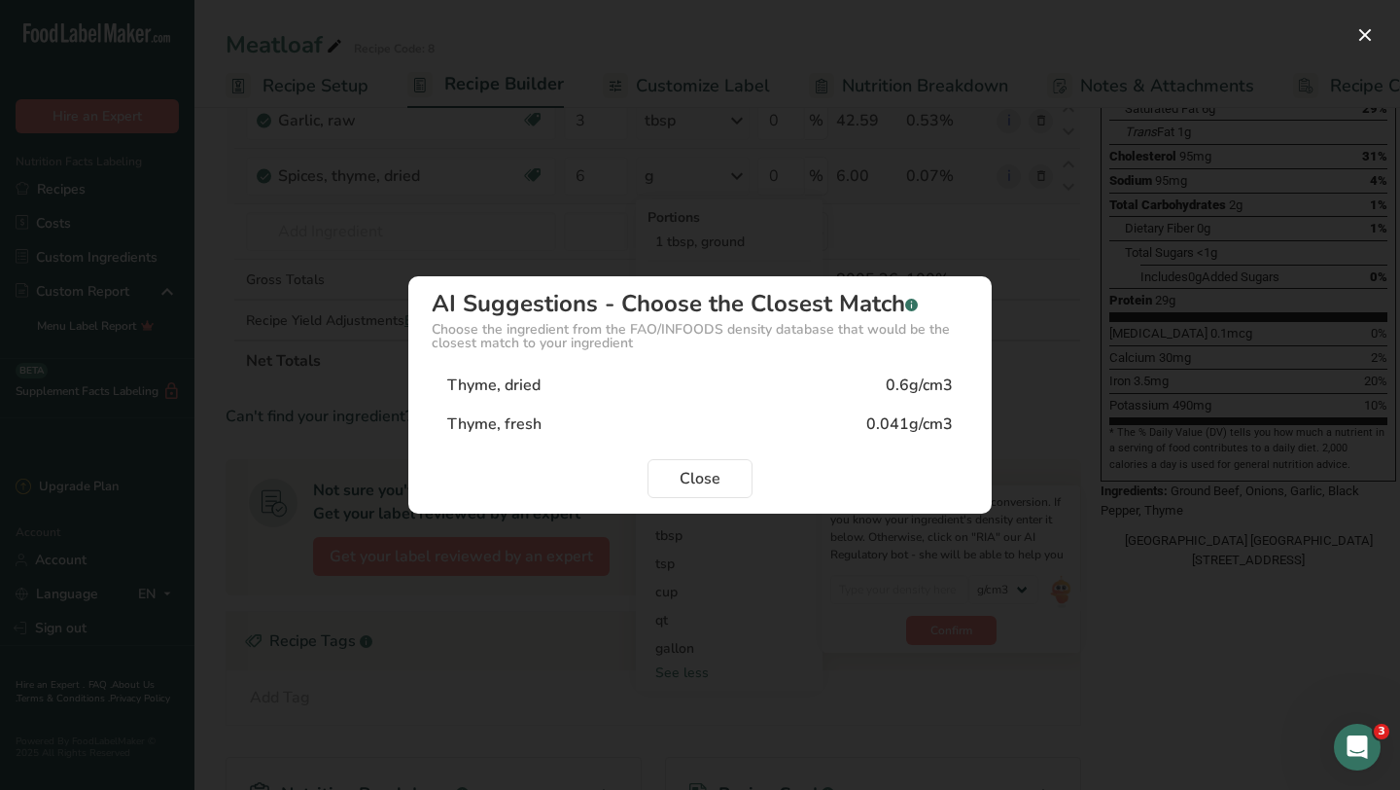
click at [935, 390] on div "0.6g/cm3" at bounding box center [919, 384] width 67 height 23
type input "0.6"
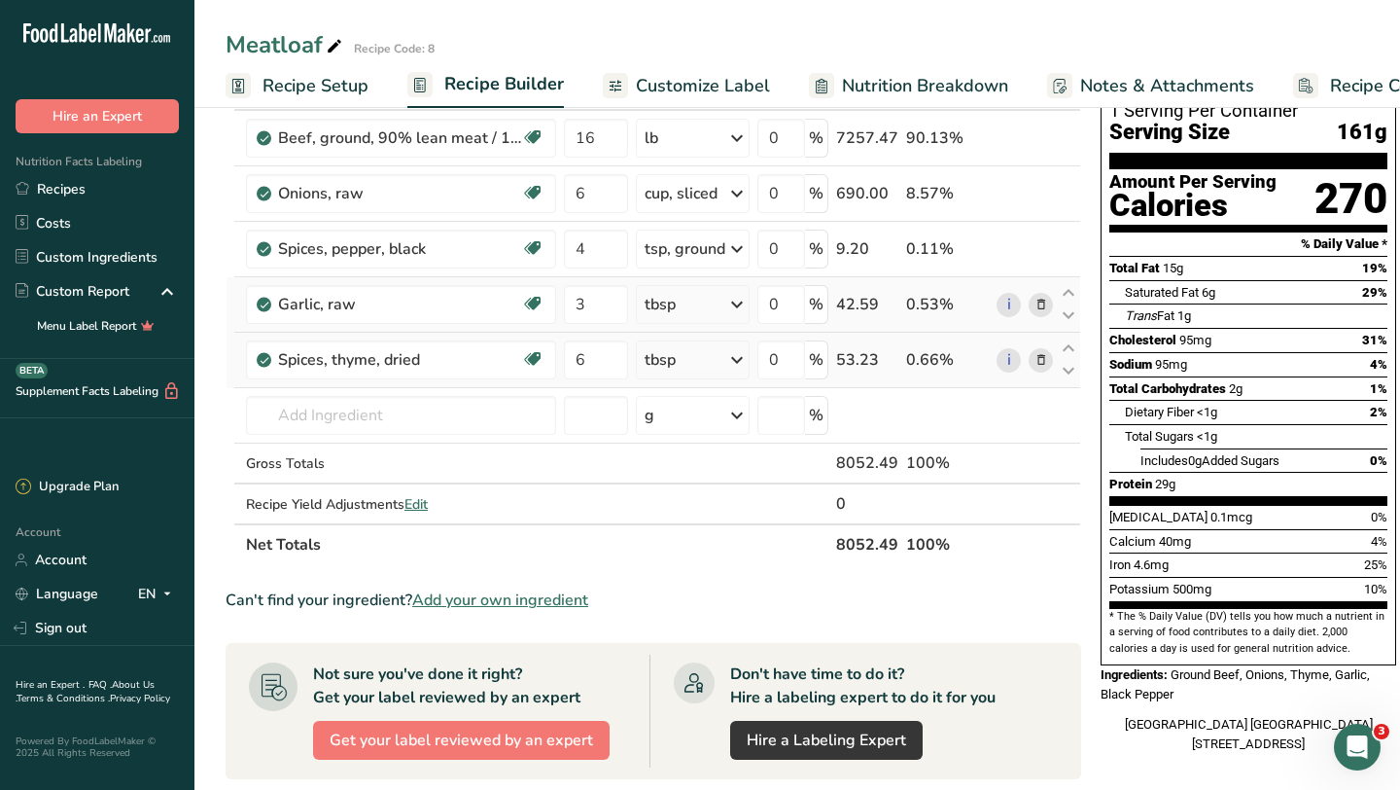
scroll to position [133, 0]
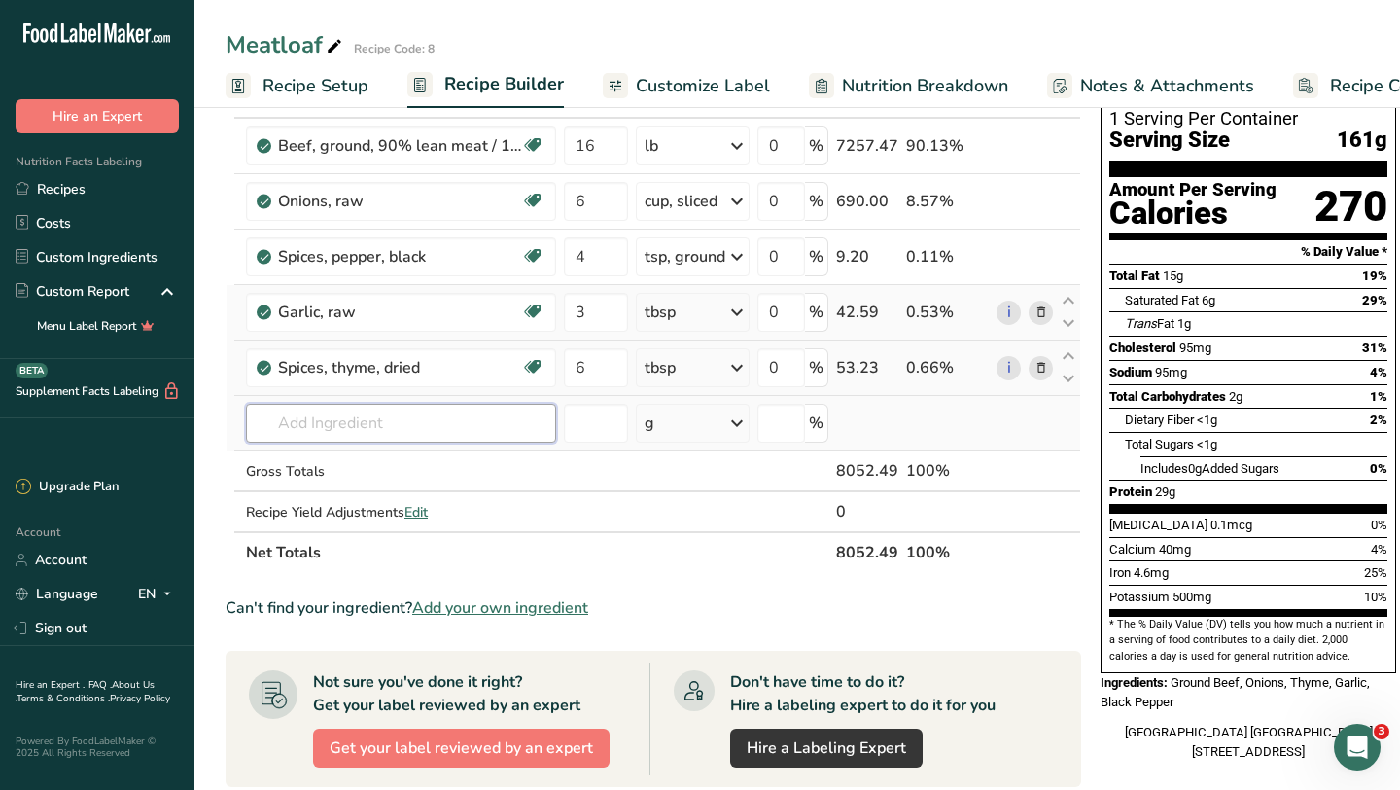
click at [391, 426] on input "text" at bounding box center [401, 423] width 310 height 39
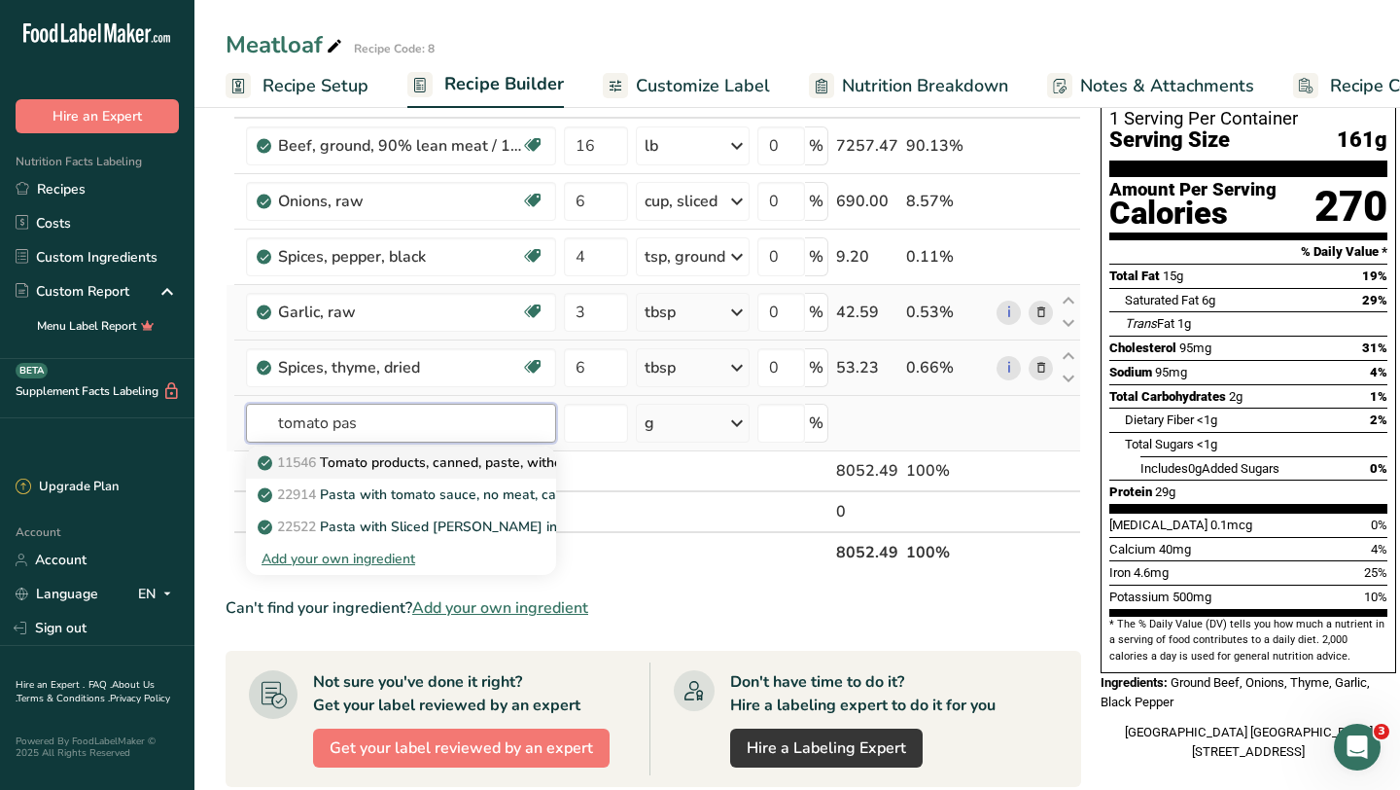
type input "tomato pas"
click at [360, 457] on p "11546 Tomato products, canned, paste, without salt added (Includes foods for US…" at bounding box center [627, 462] width 730 height 20
type input "Tomato products, canned, paste, without salt added (Includes foods for USDA's F…"
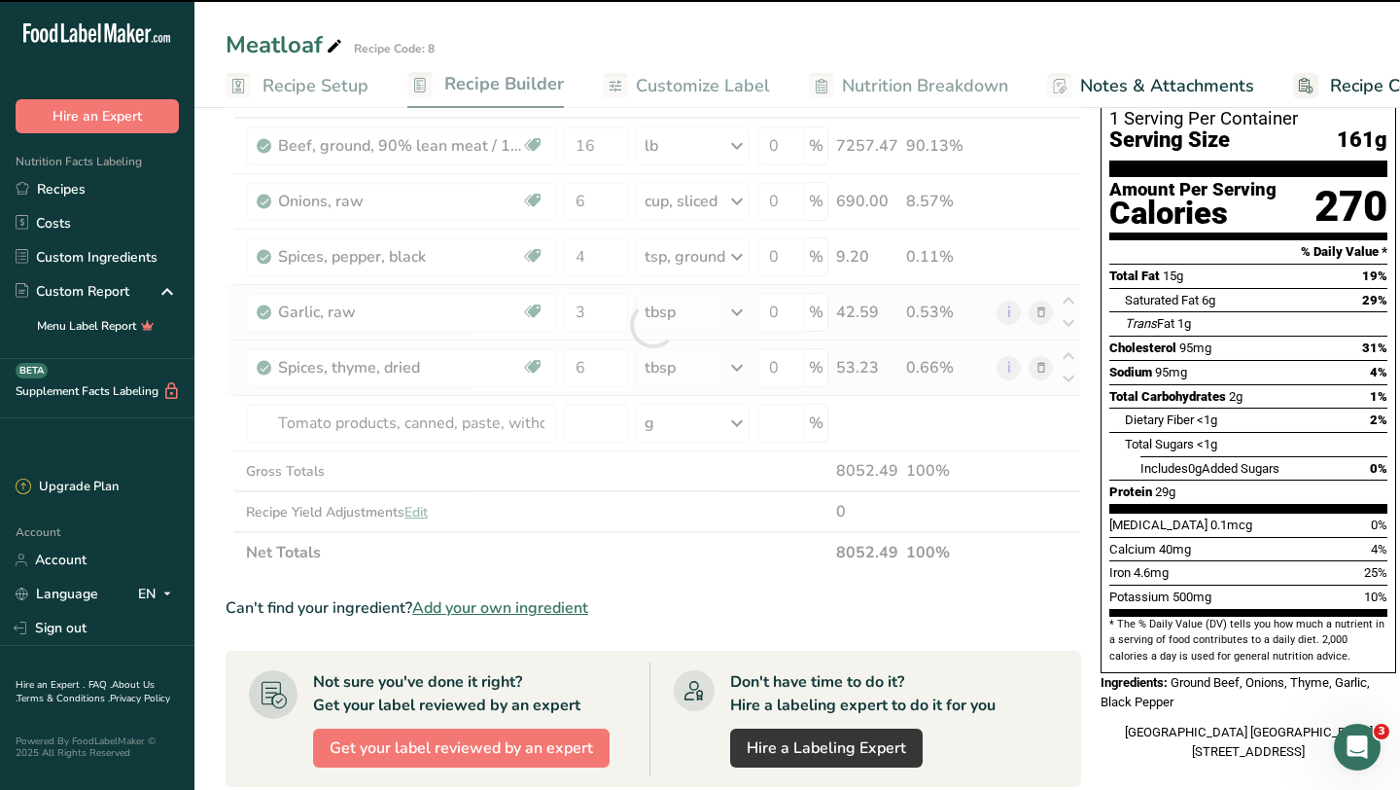
type input "0"
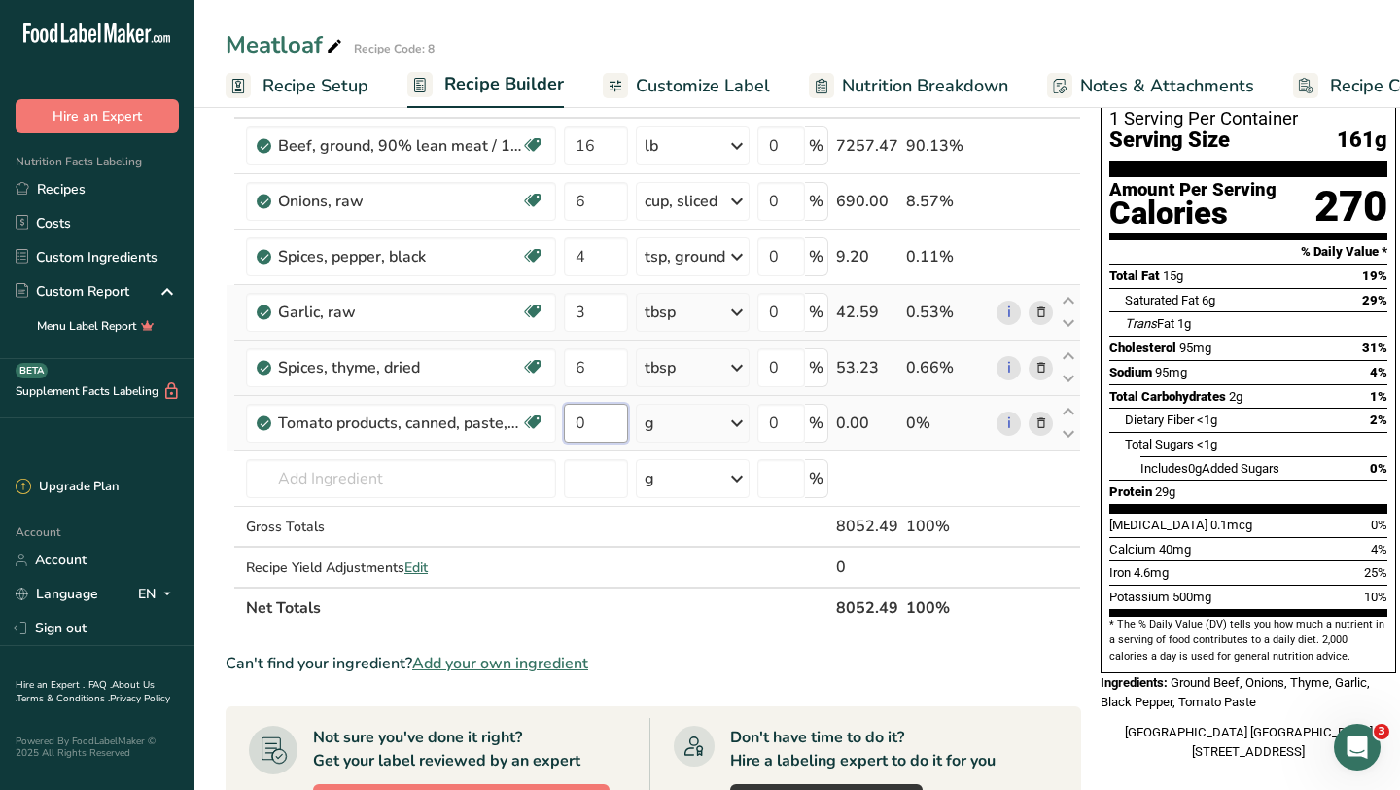
click at [601, 430] on input "0" at bounding box center [596, 423] width 64 height 39
type input "0.5"
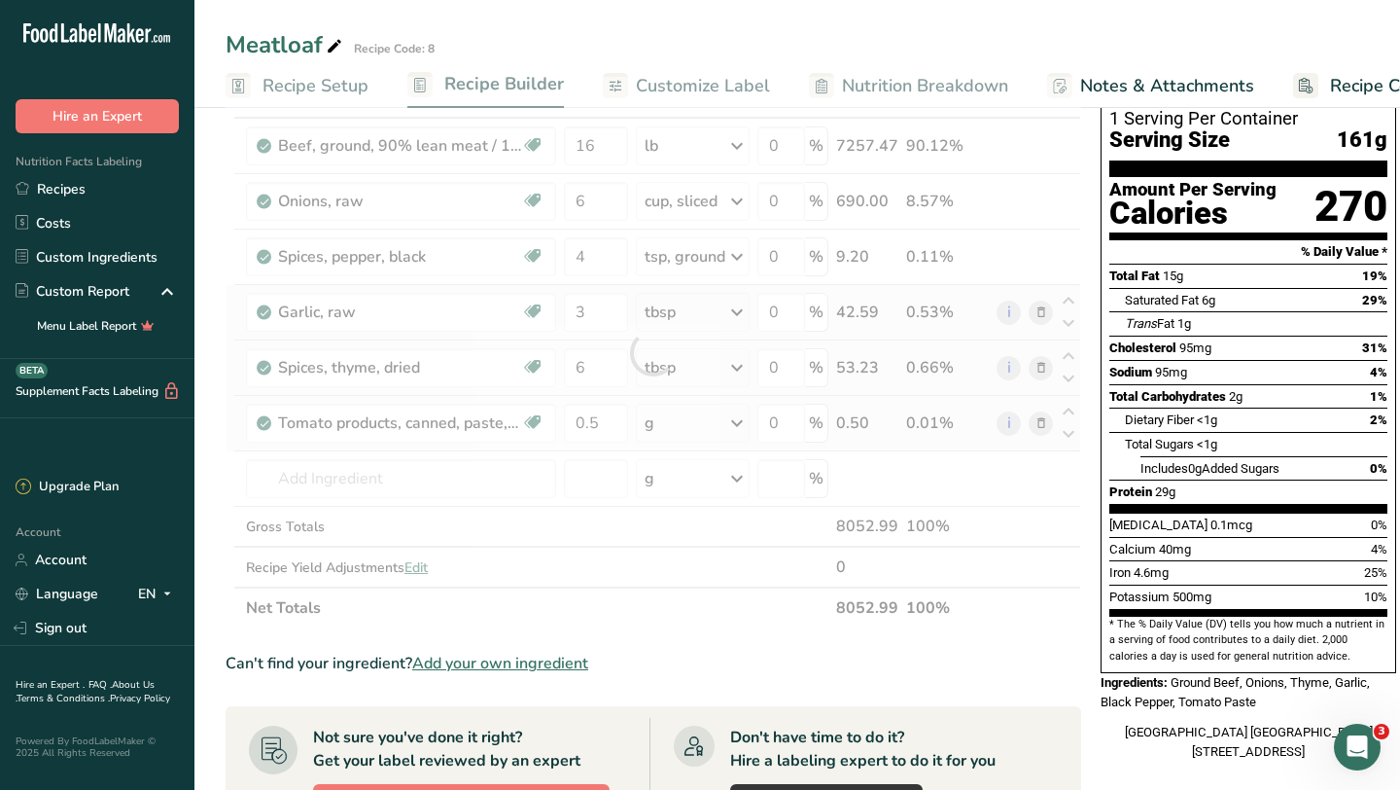
click at [727, 424] on div "Ingredient * Amount * Unit * Waste * .a-a{fill:#347362;}.b-a{fill:#fff;} Grams …" at bounding box center [654, 352] width 856 height 551
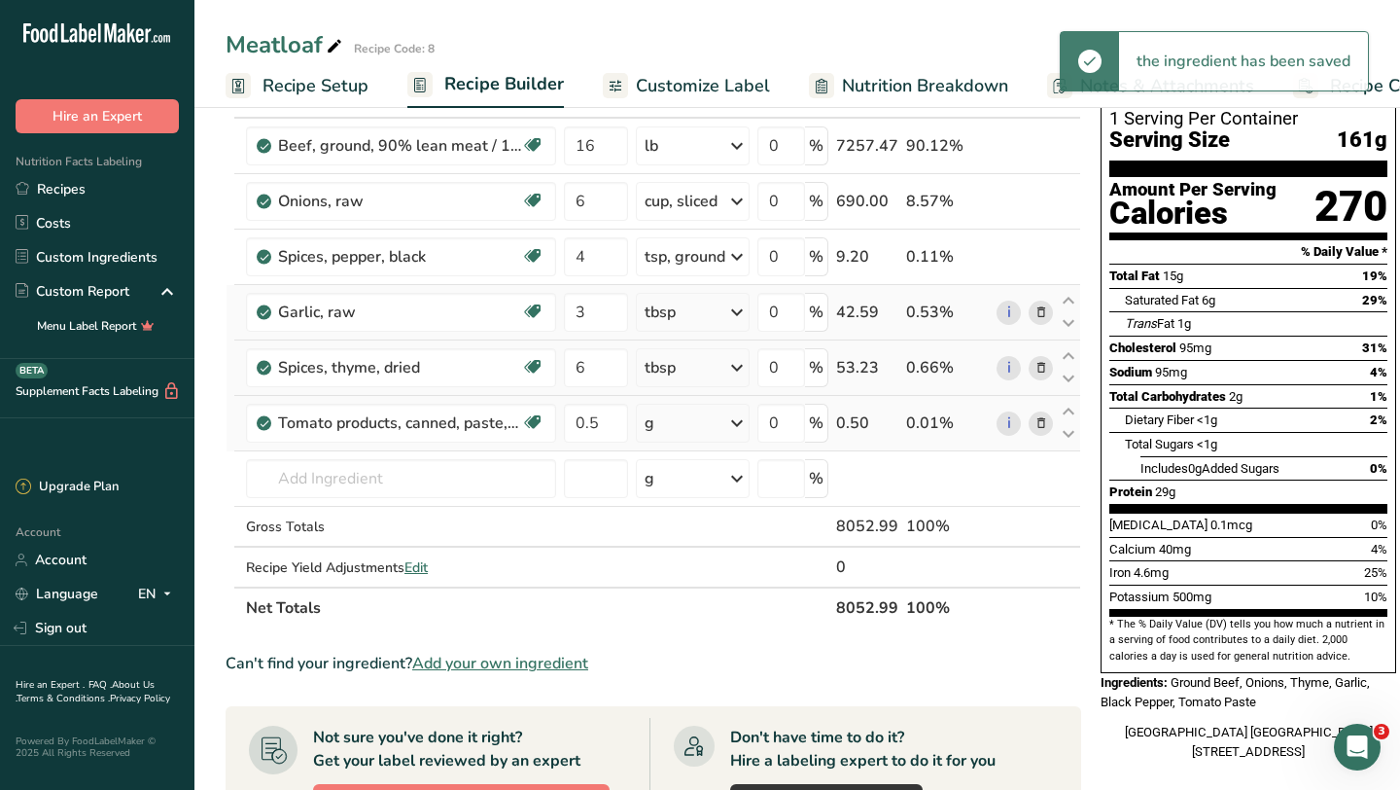
click at [727, 424] on icon at bounding box center [736, 423] width 23 height 35
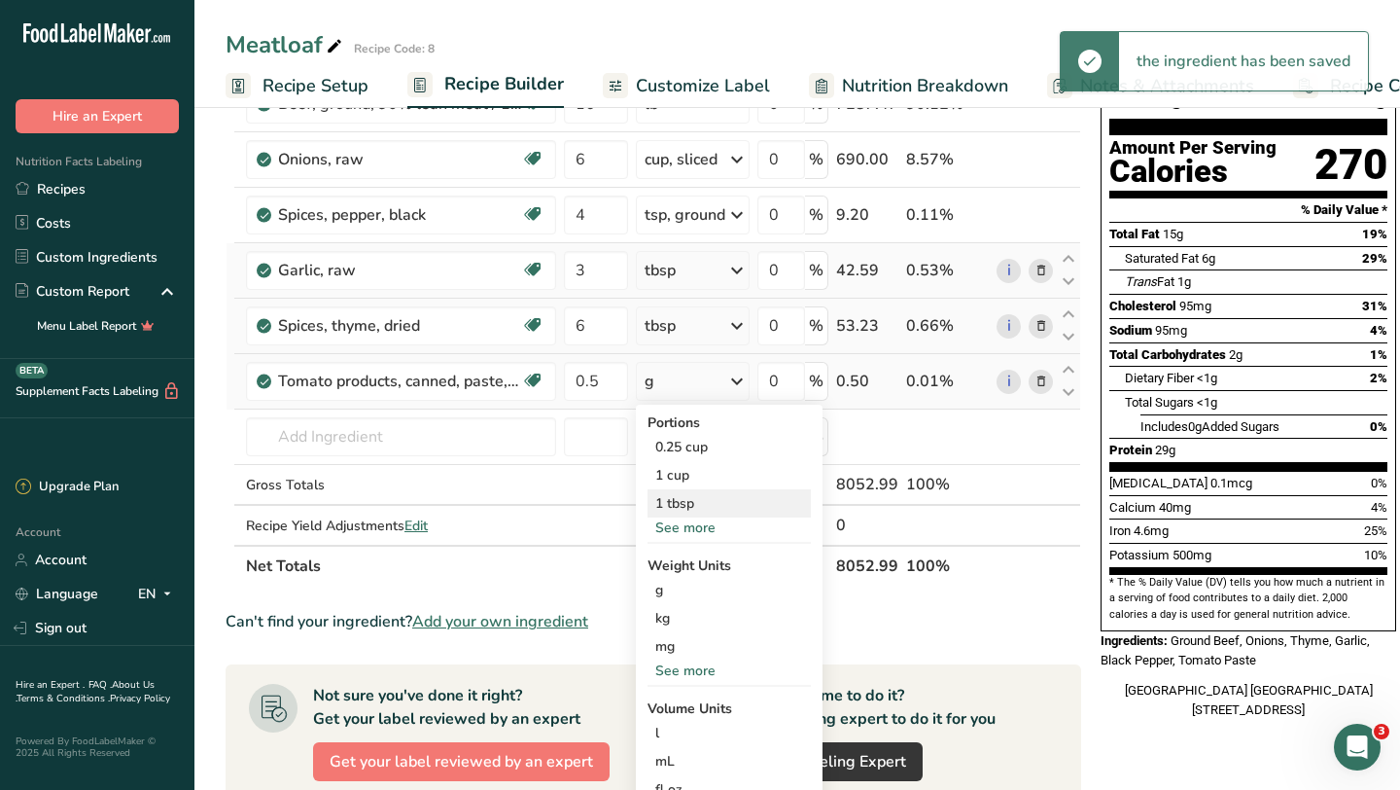
scroll to position [177, 0]
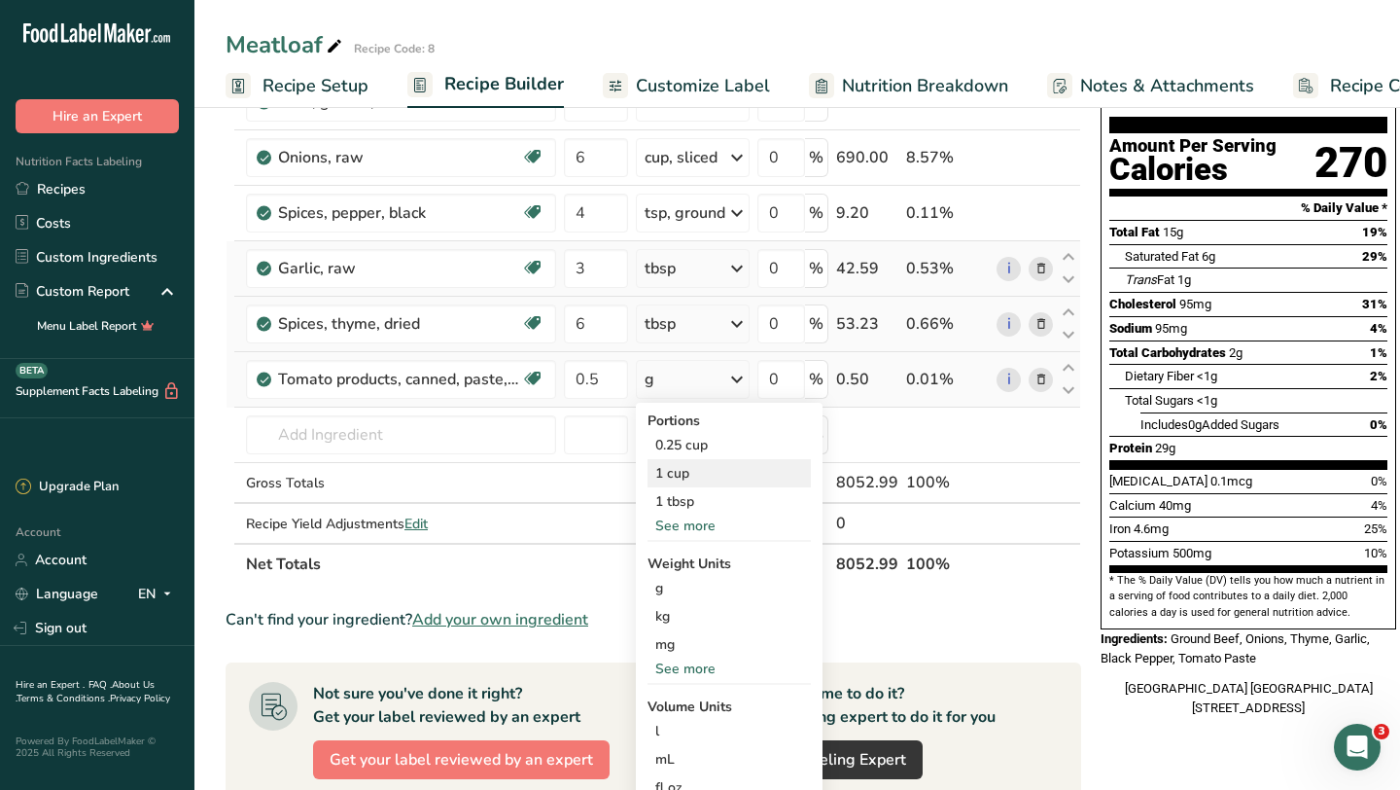
click at [722, 481] on div "1 cup" at bounding box center [729, 473] width 163 height 28
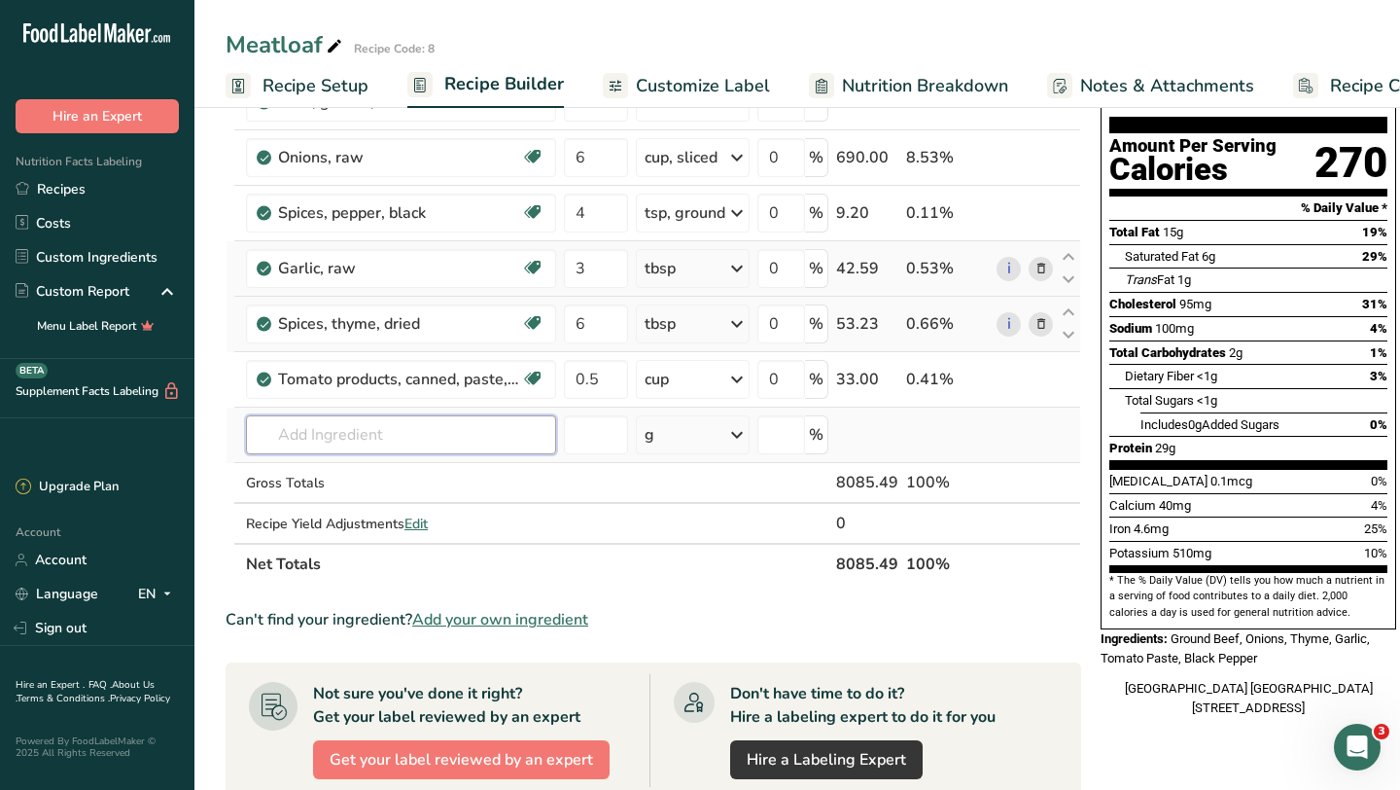
click at [448, 433] on input "text" at bounding box center [401, 434] width 310 height 39
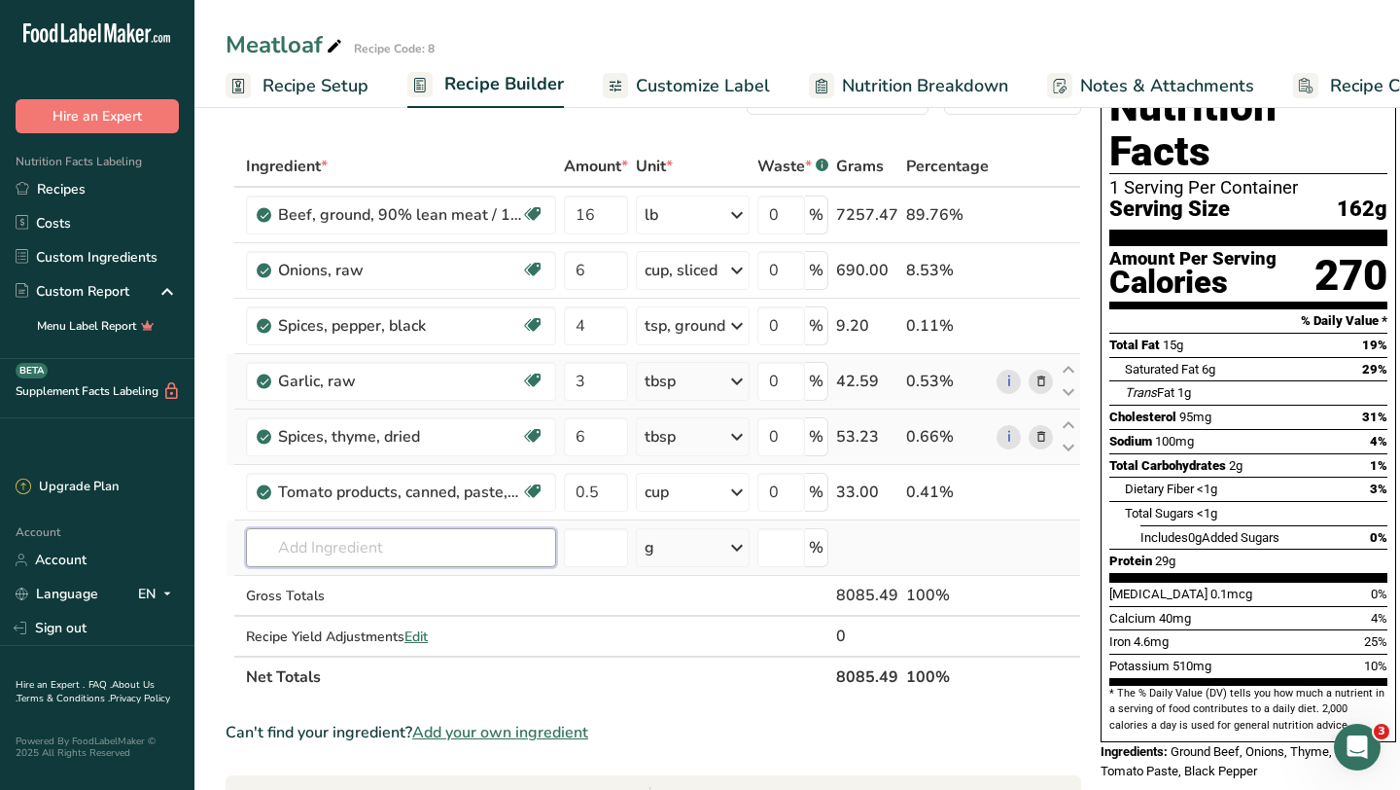
scroll to position [65, 0]
click at [385, 546] on input "text" at bounding box center [401, 546] width 310 height 39
paste input "[GEOGRAPHIC_DATA]"
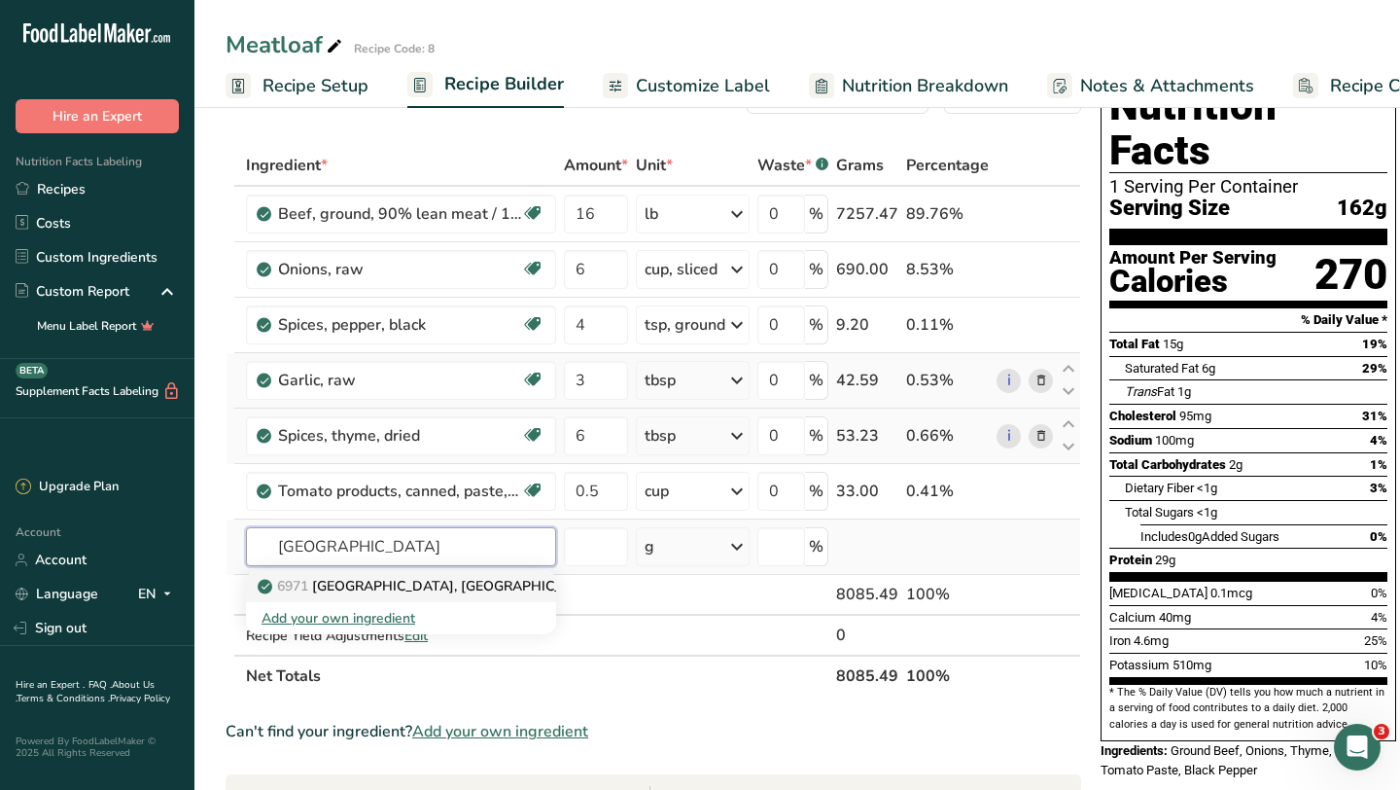
type input "[GEOGRAPHIC_DATA]"
click at [370, 588] on p "6971 [GEOGRAPHIC_DATA], [GEOGRAPHIC_DATA]" at bounding box center [432, 586] width 341 height 20
type input "[GEOGRAPHIC_DATA], [GEOGRAPHIC_DATA]"
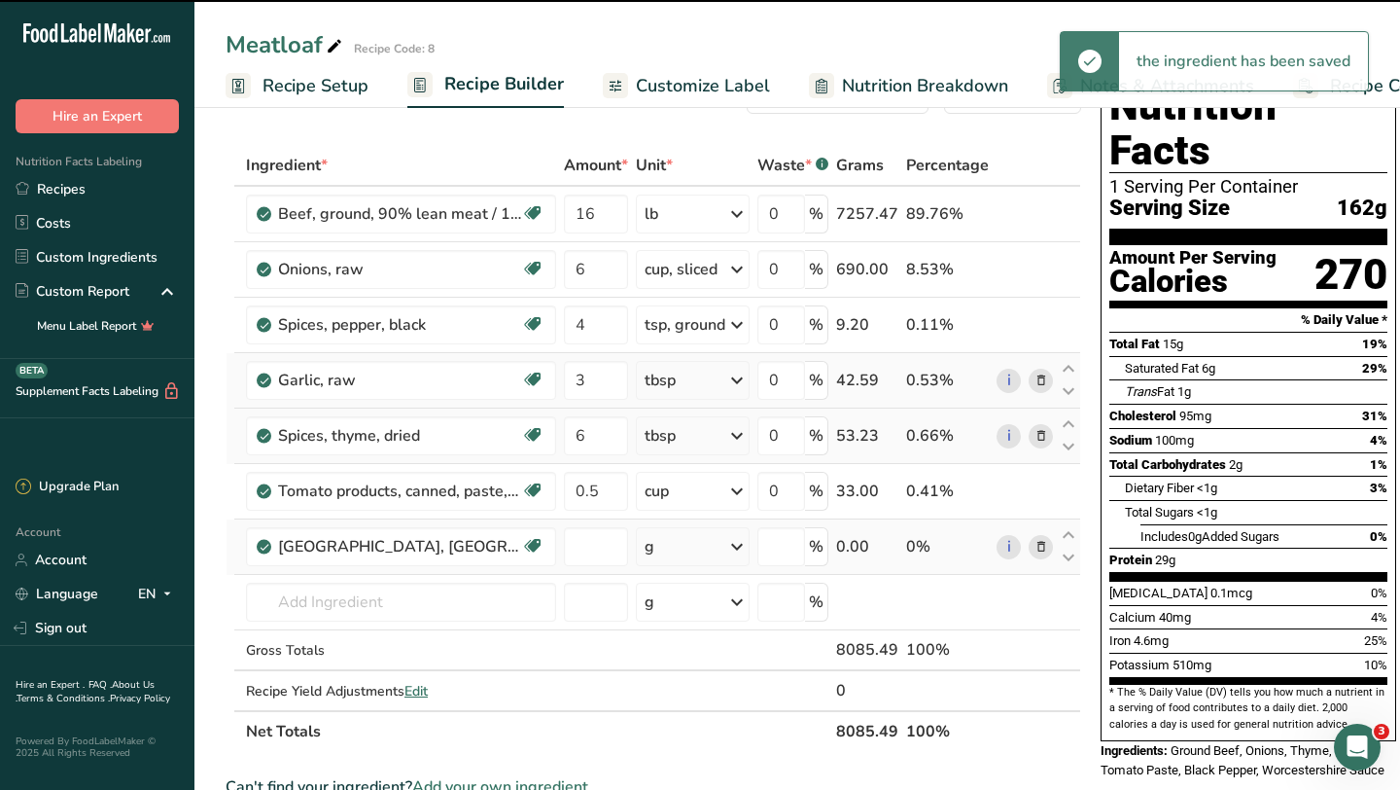
type input "0"
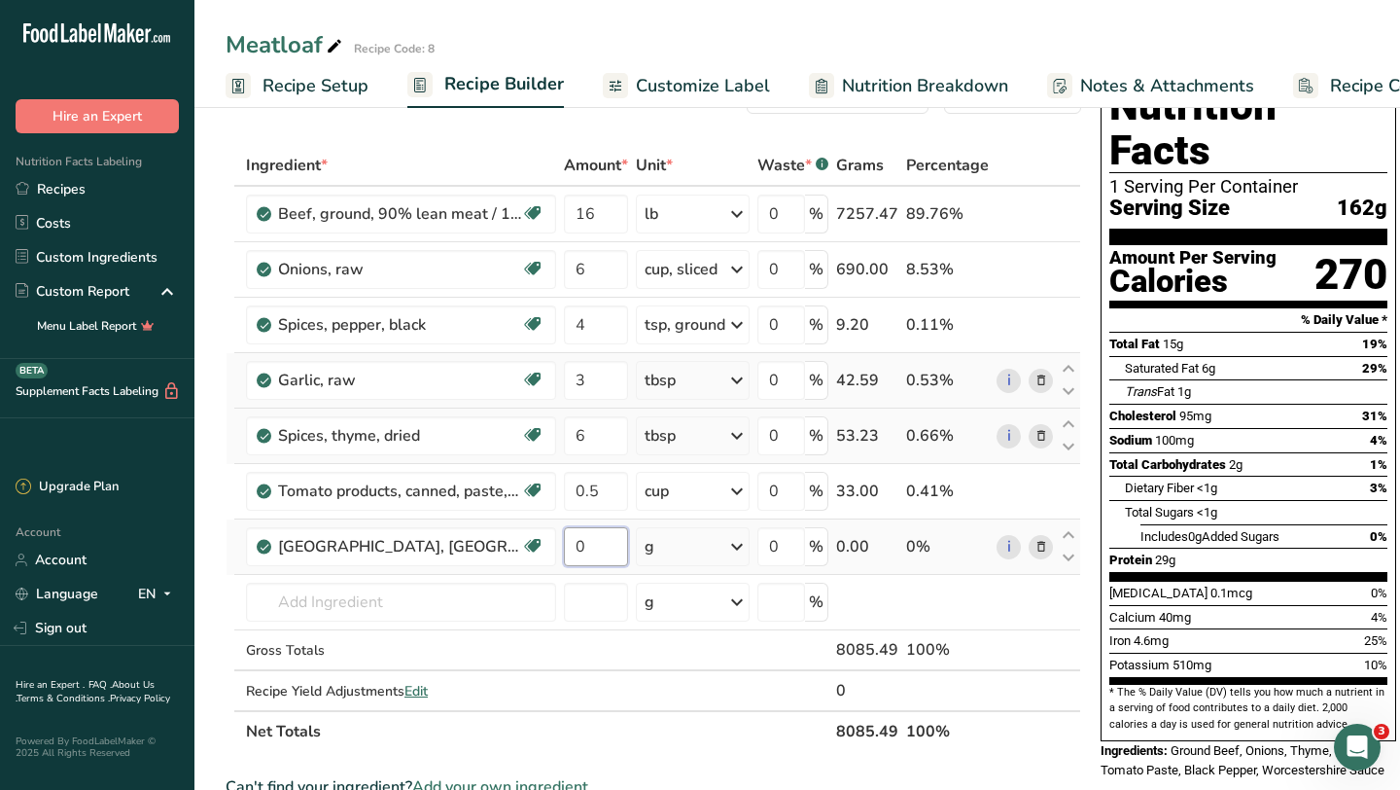
click at [586, 553] on input "0" at bounding box center [596, 546] width 64 height 39
type input "6"
click at [729, 543] on div "Ingredient * Amount * Unit * Waste * .a-a{fill:#347362;}.b-a{fill:#fff;} Grams …" at bounding box center [654, 448] width 856 height 607
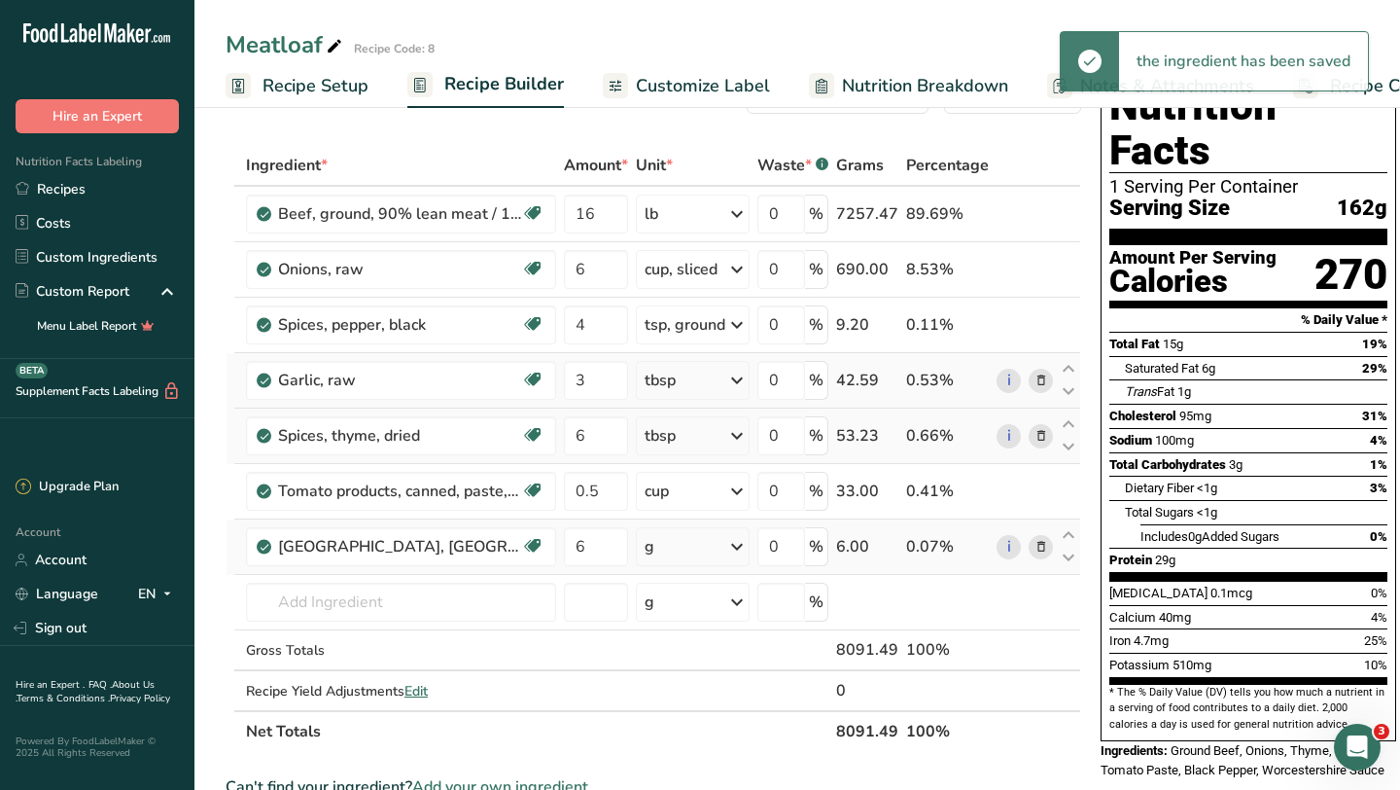
click at [737, 545] on icon at bounding box center [736, 546] width 23 height 35
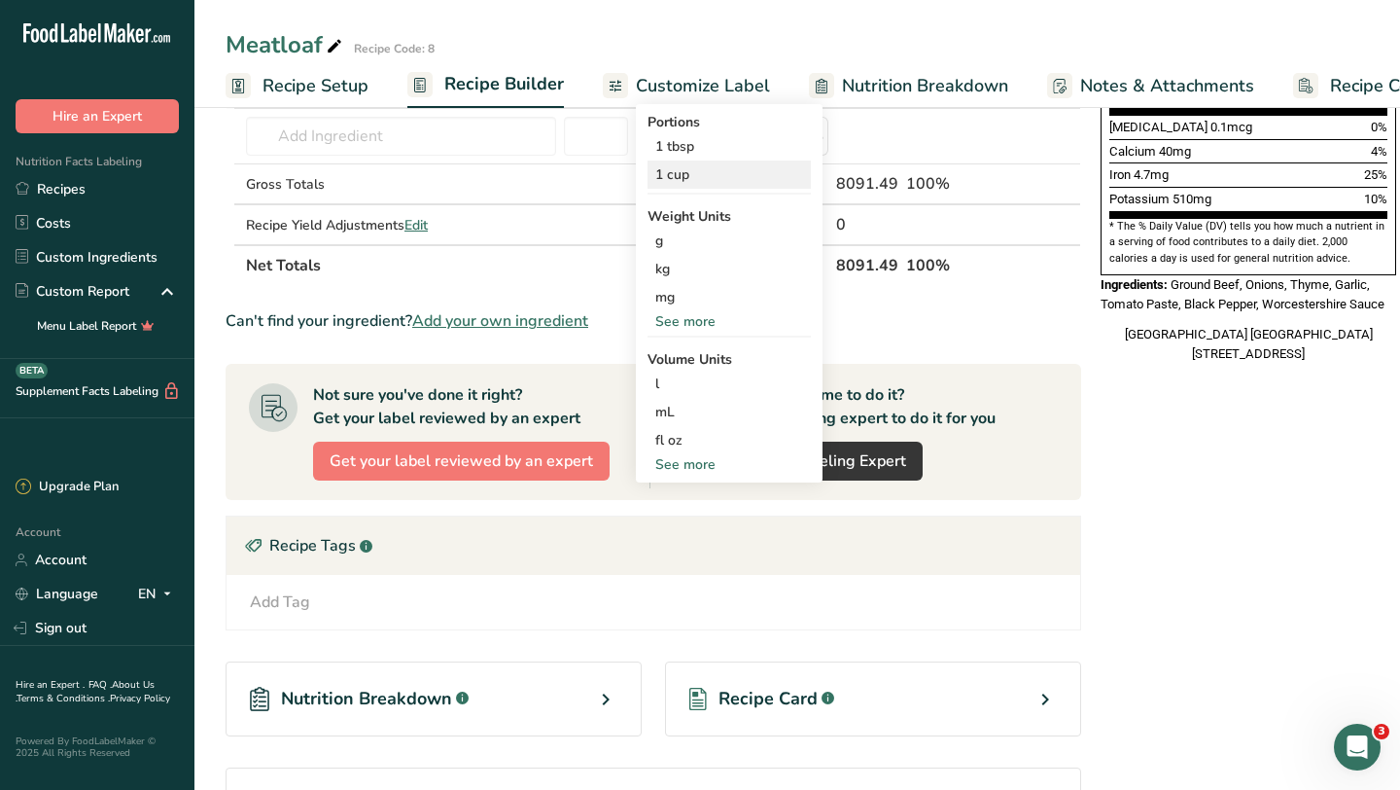
scroll to position [567, 0]
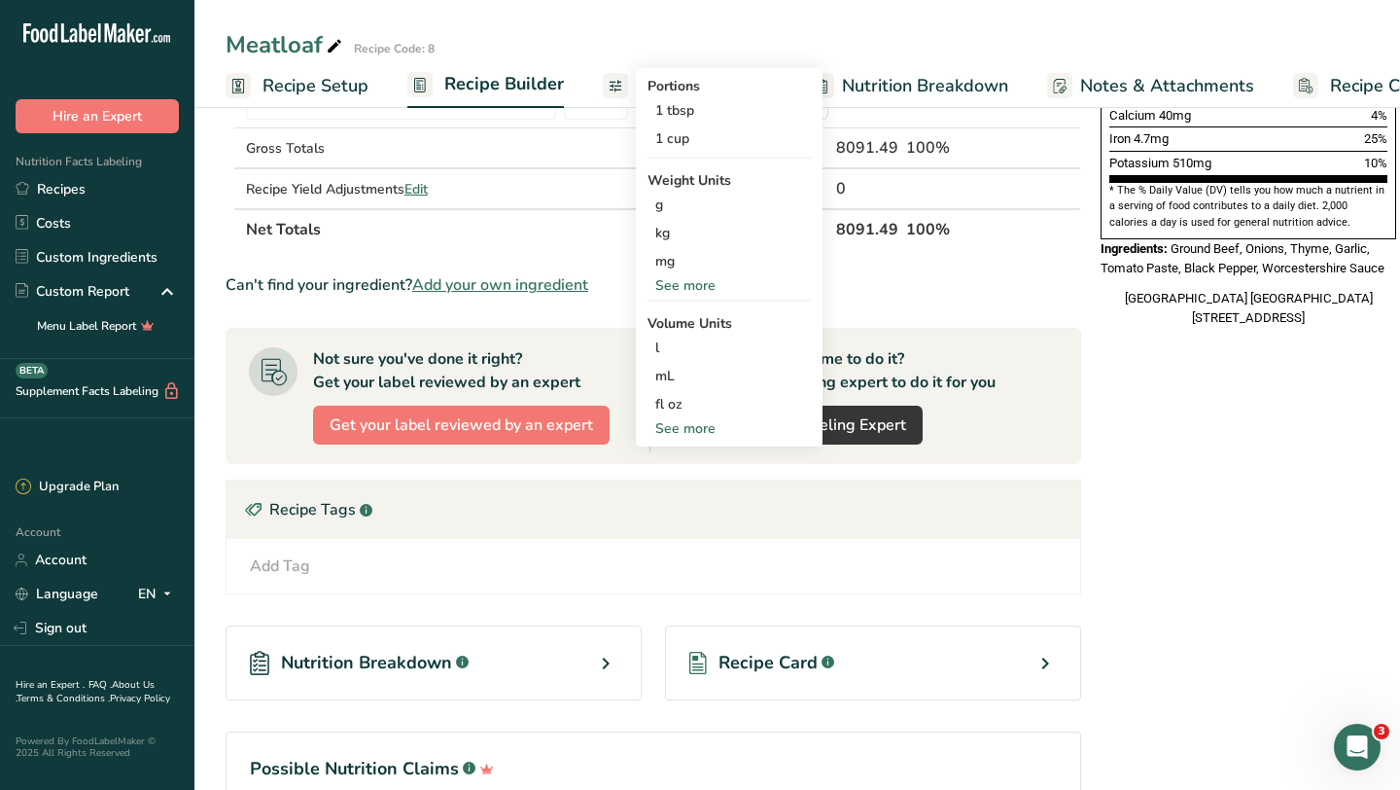
click at [696, 425] on div "See more" at bounding box center [729, 428] width 163 height 20
click at [703, 435] on div "tbsp" at bounding box center [729, 432] width 148 height 20
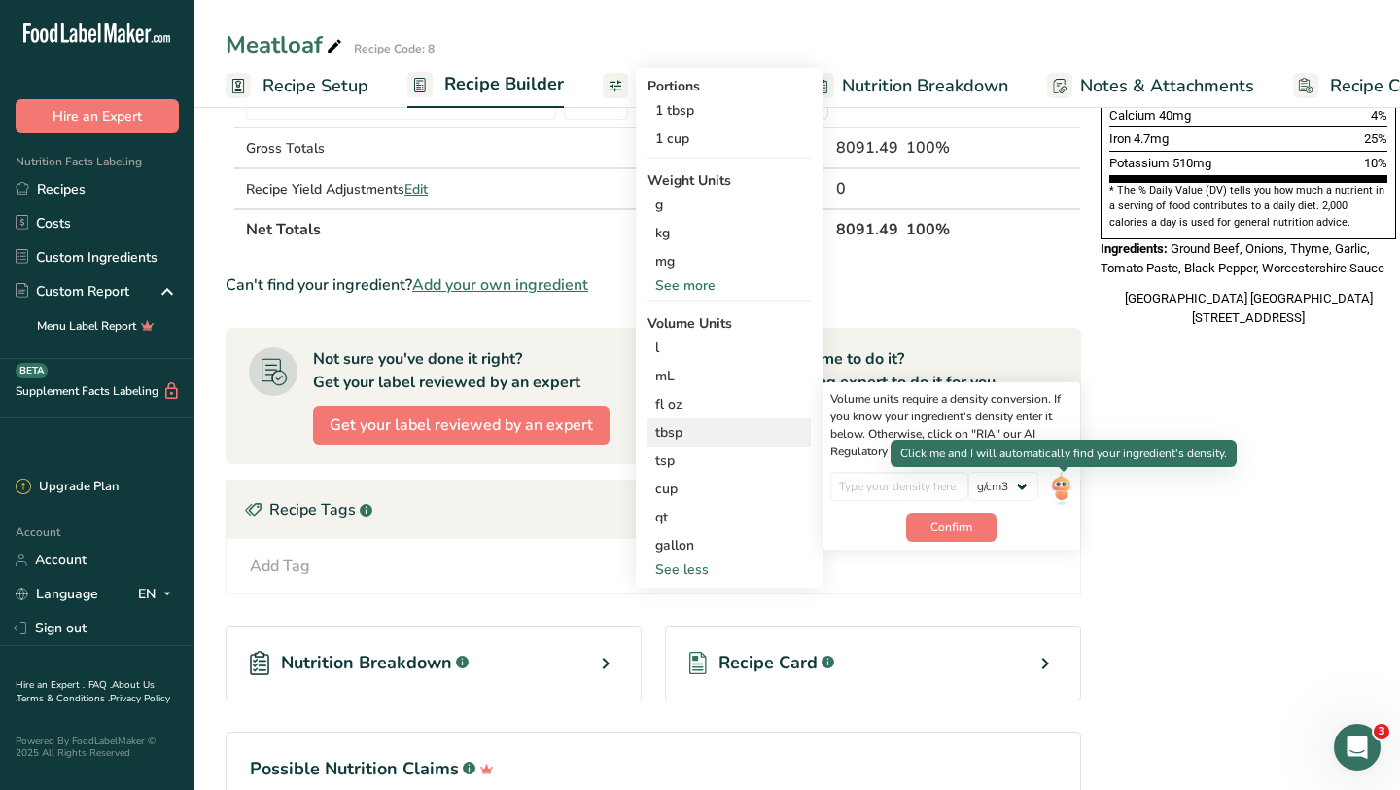
click at [1060, 483] on img at bounding box center [1060, 489] width 21 height 34
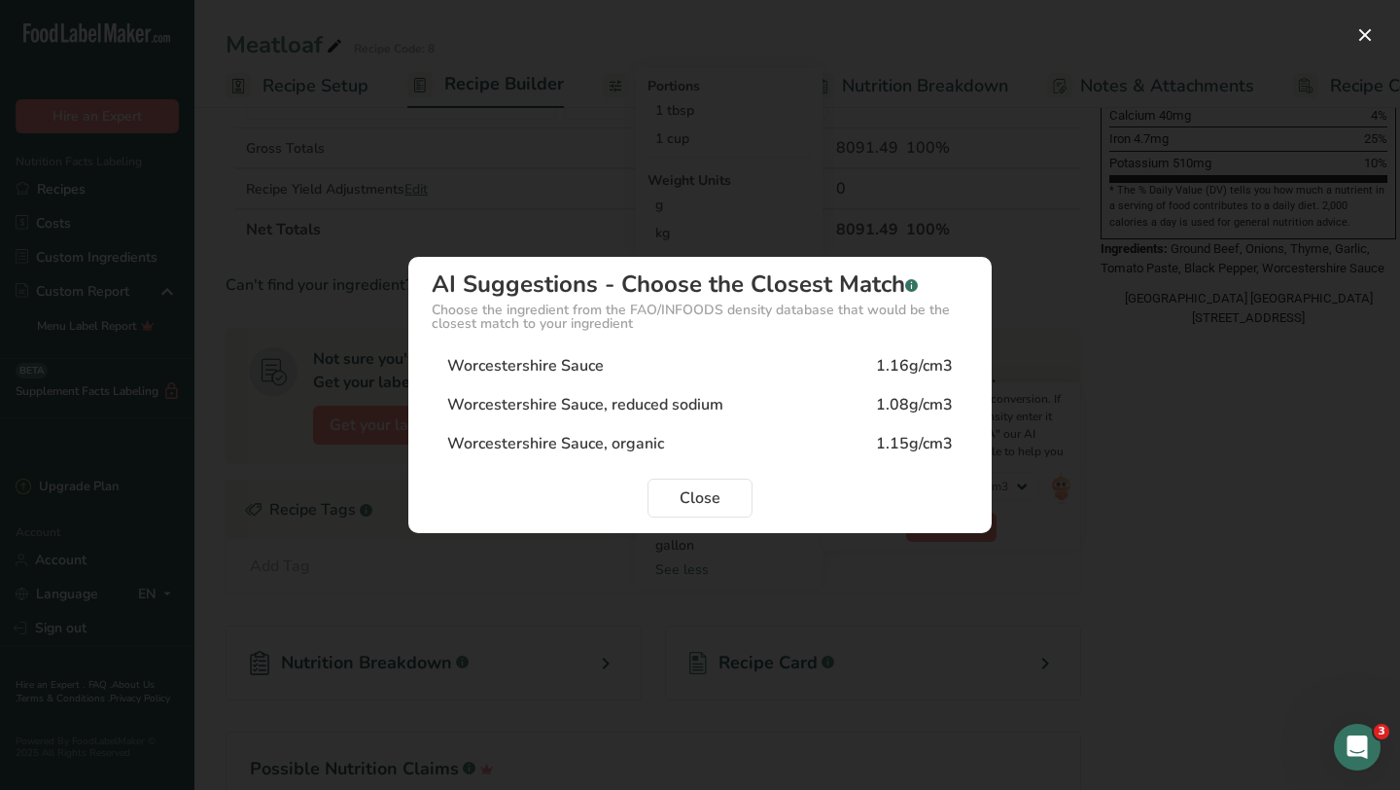
click at [699, 404] on div "Worcestershire Sauce, reduced sodium" at bounding box center [585, 404] width 276 height 23
type input "1.08"
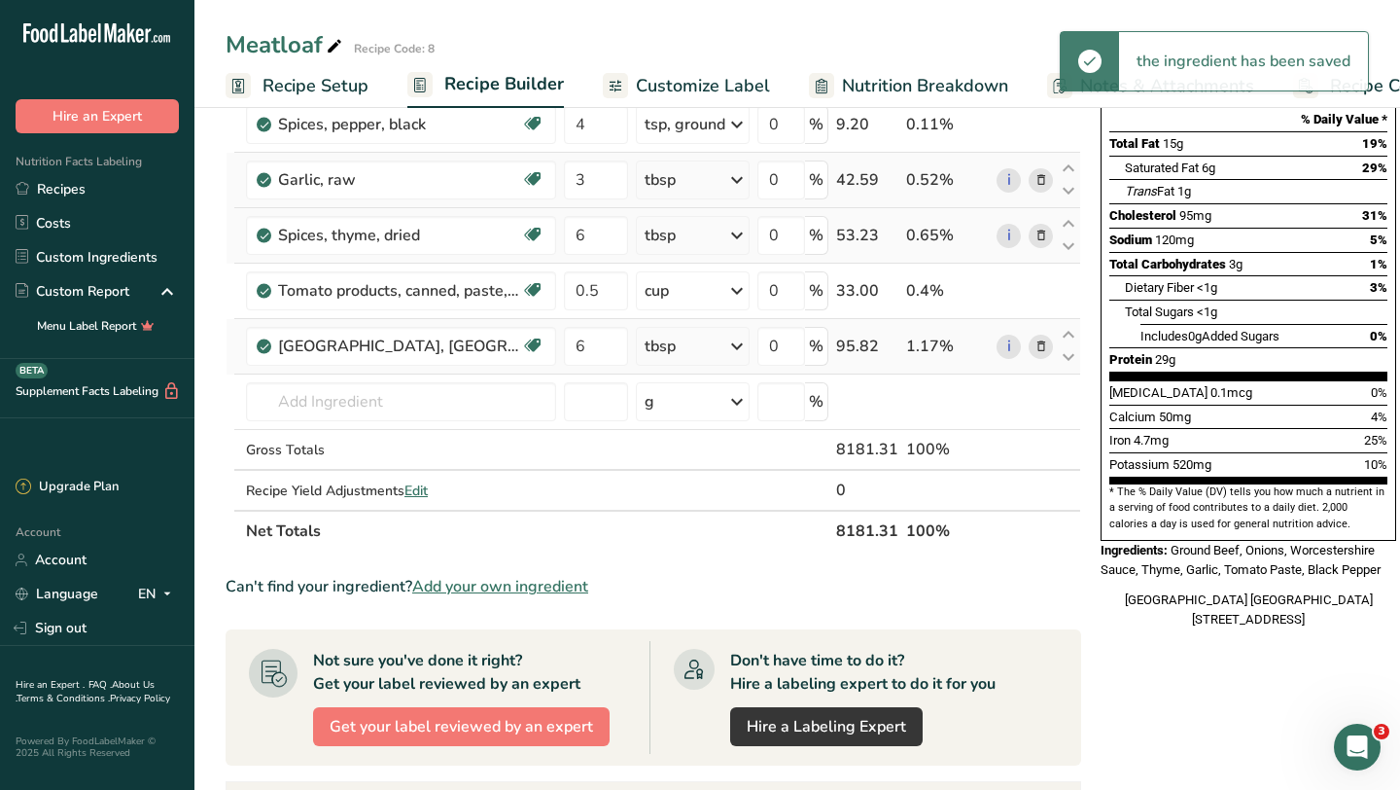
scroll to position [261, 0]
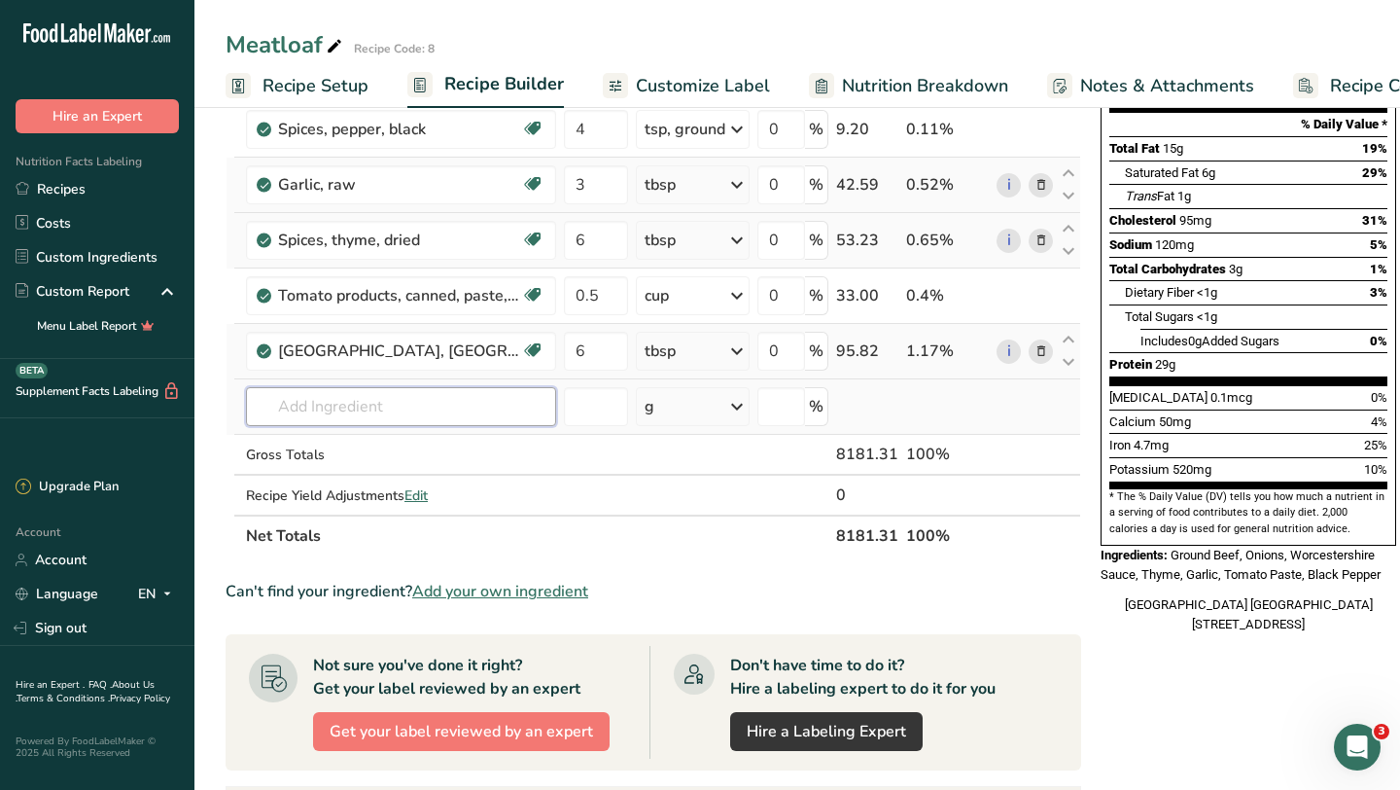
click at [444, 406] on input "text" at bounding box center [401, 406] width 310 height 39
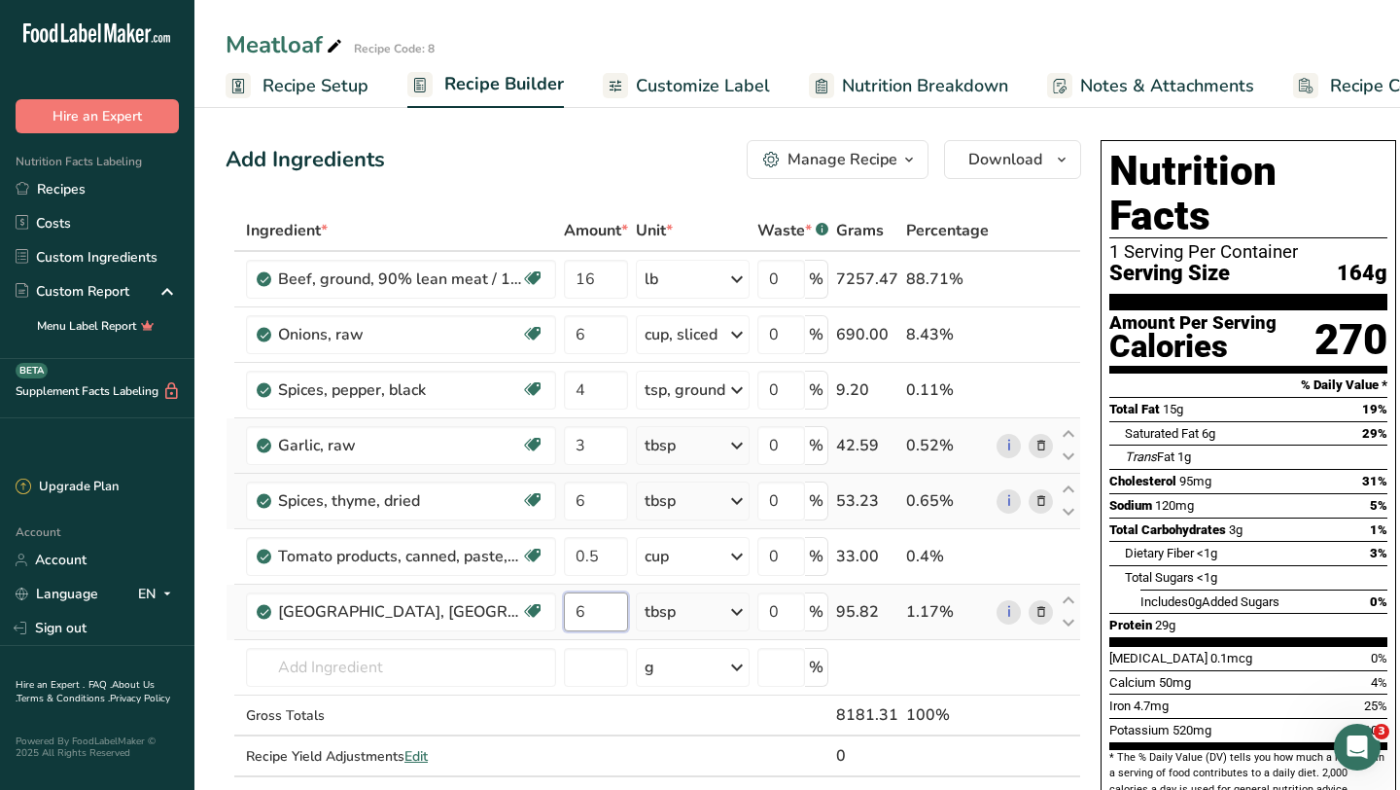
click at [599, 616] on input "6" at bounding box center [596, 611] width 64 height 39
type input "0.5"
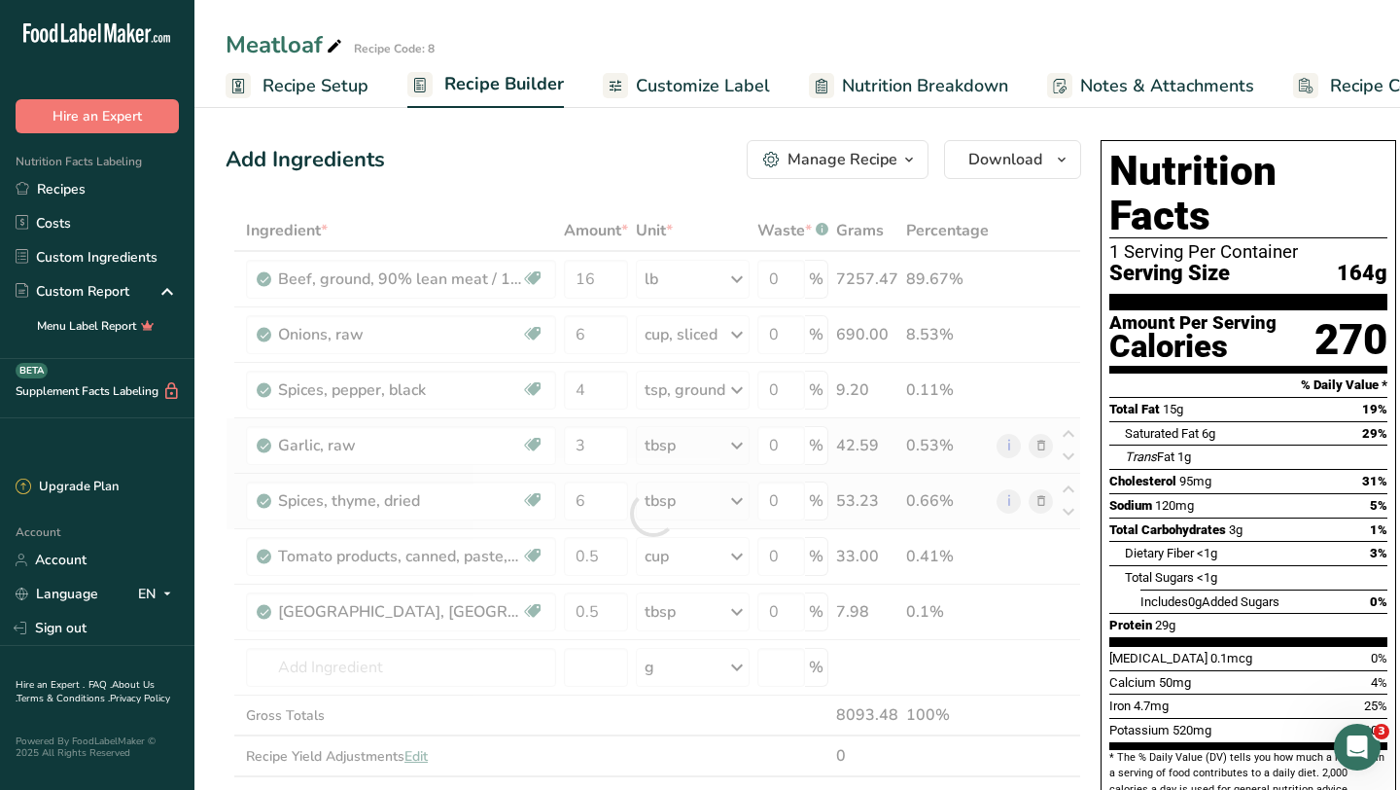
click at [742, 611] on div "Ingredient * Amount * Unit * Waste * .a-a{fill:#347362;}.b-a{fill:#fff;} Grams …" at bounding box center [654, 513] width 856 height 607
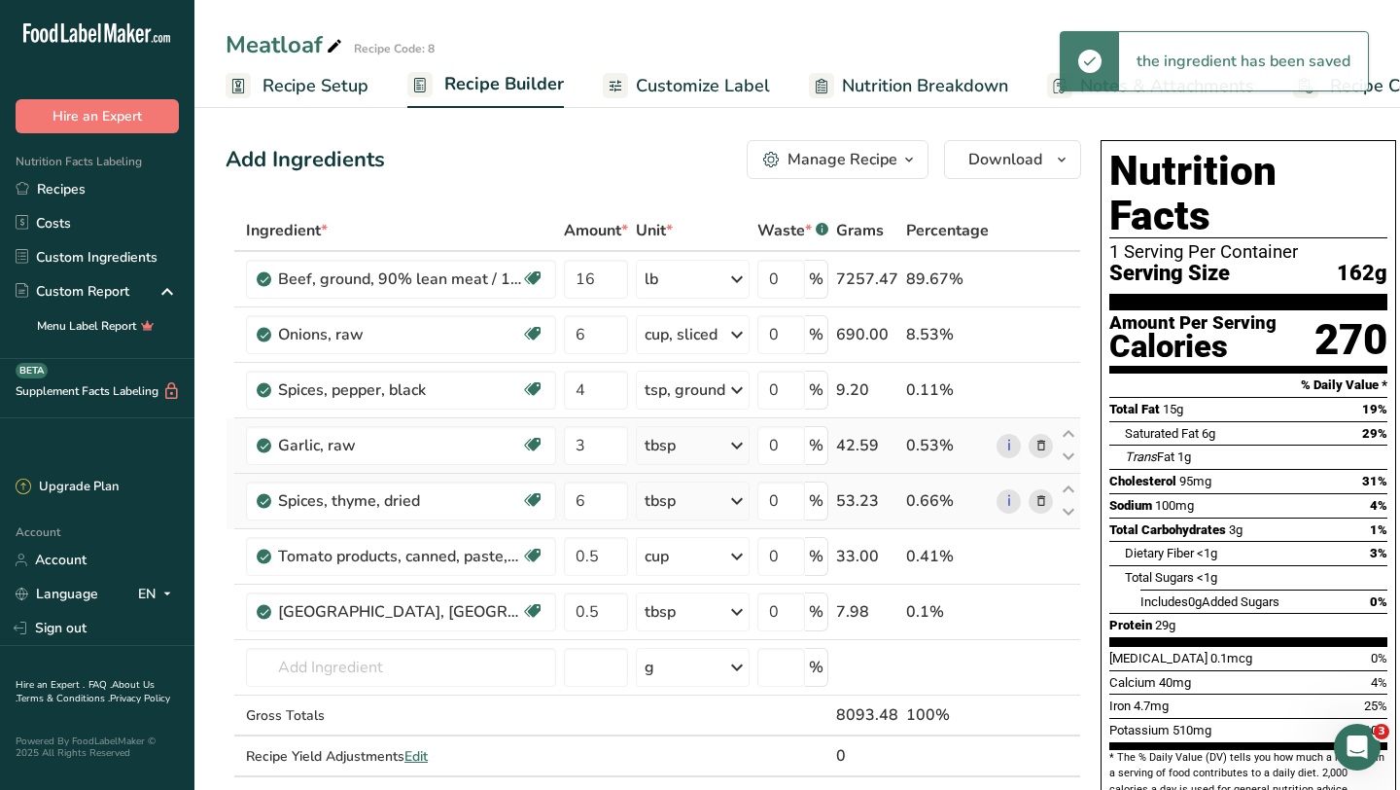
click at [735, 614] on icon at bounding box center [736, 611] width 23 height 35
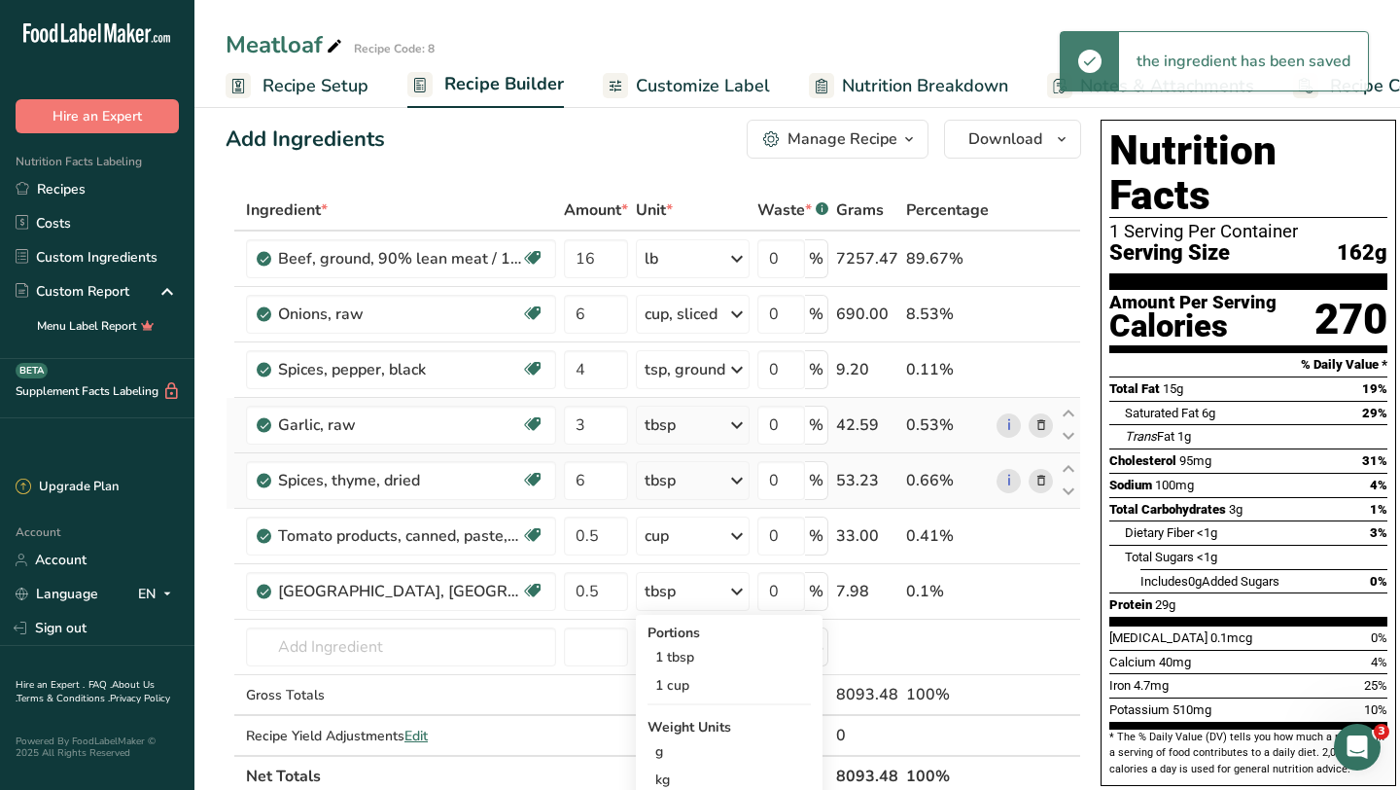
scroll to position [47, 0]
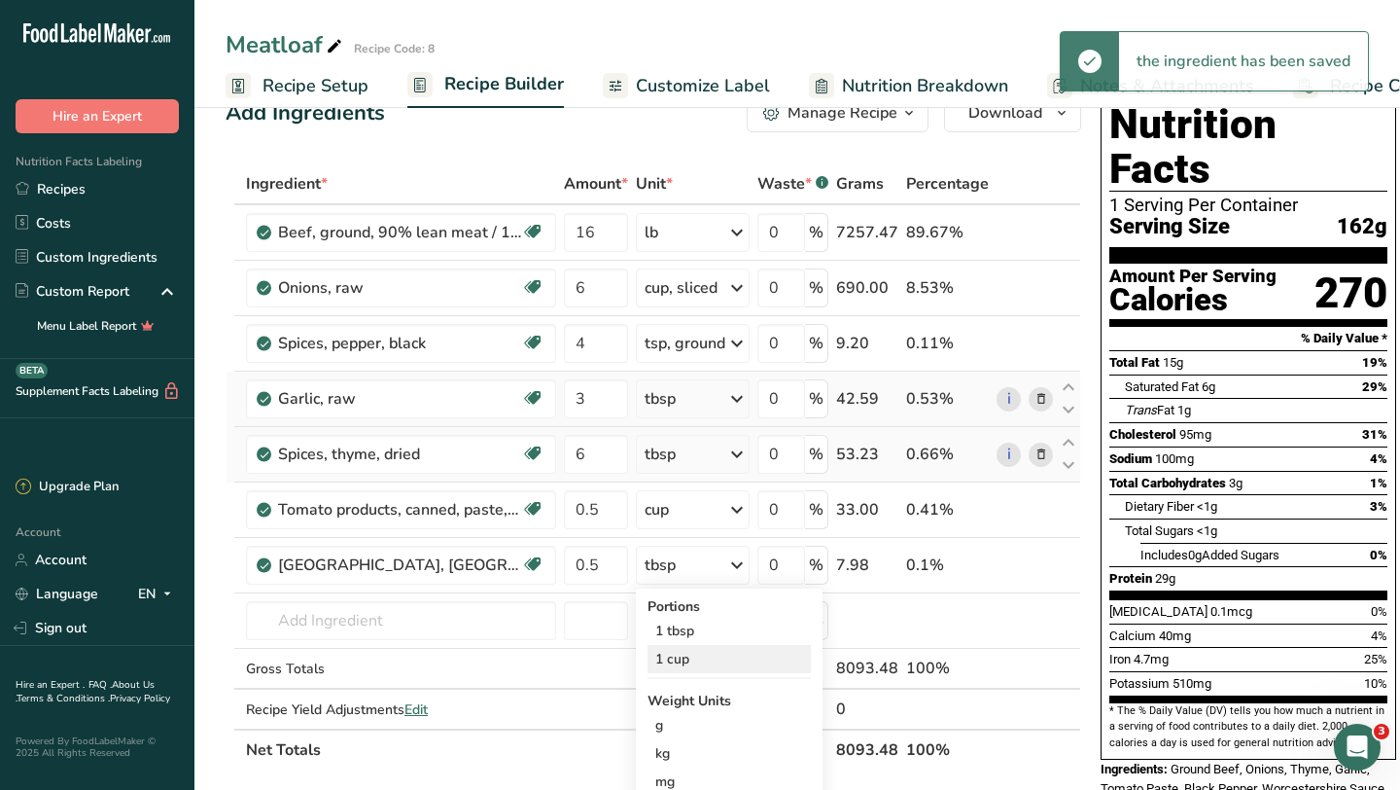
click at [685, 665] on div "1 cup" at bounding box center [729, 659] width 163 height 28
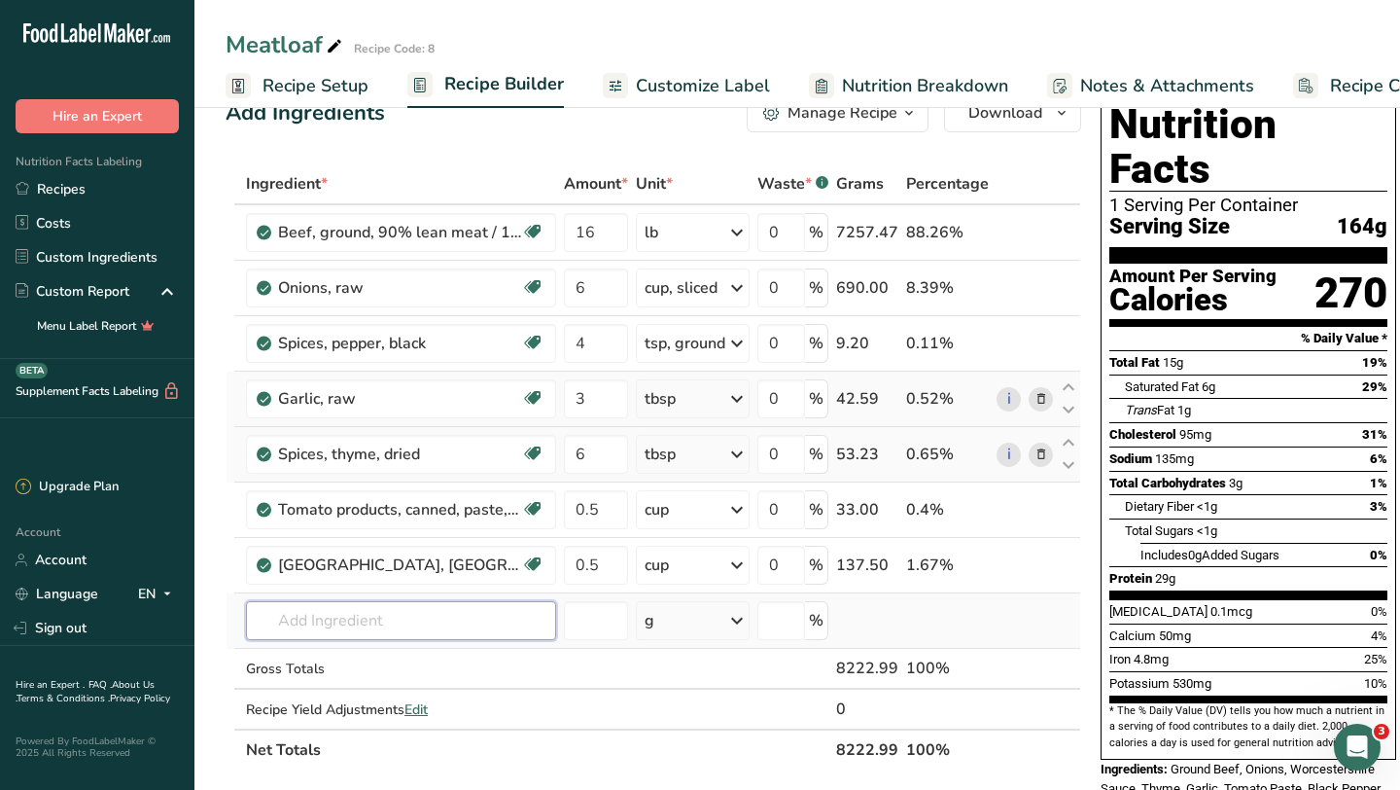
click at [414, 608] on input "text" at bounding box center [401, 620] width 310 height 39
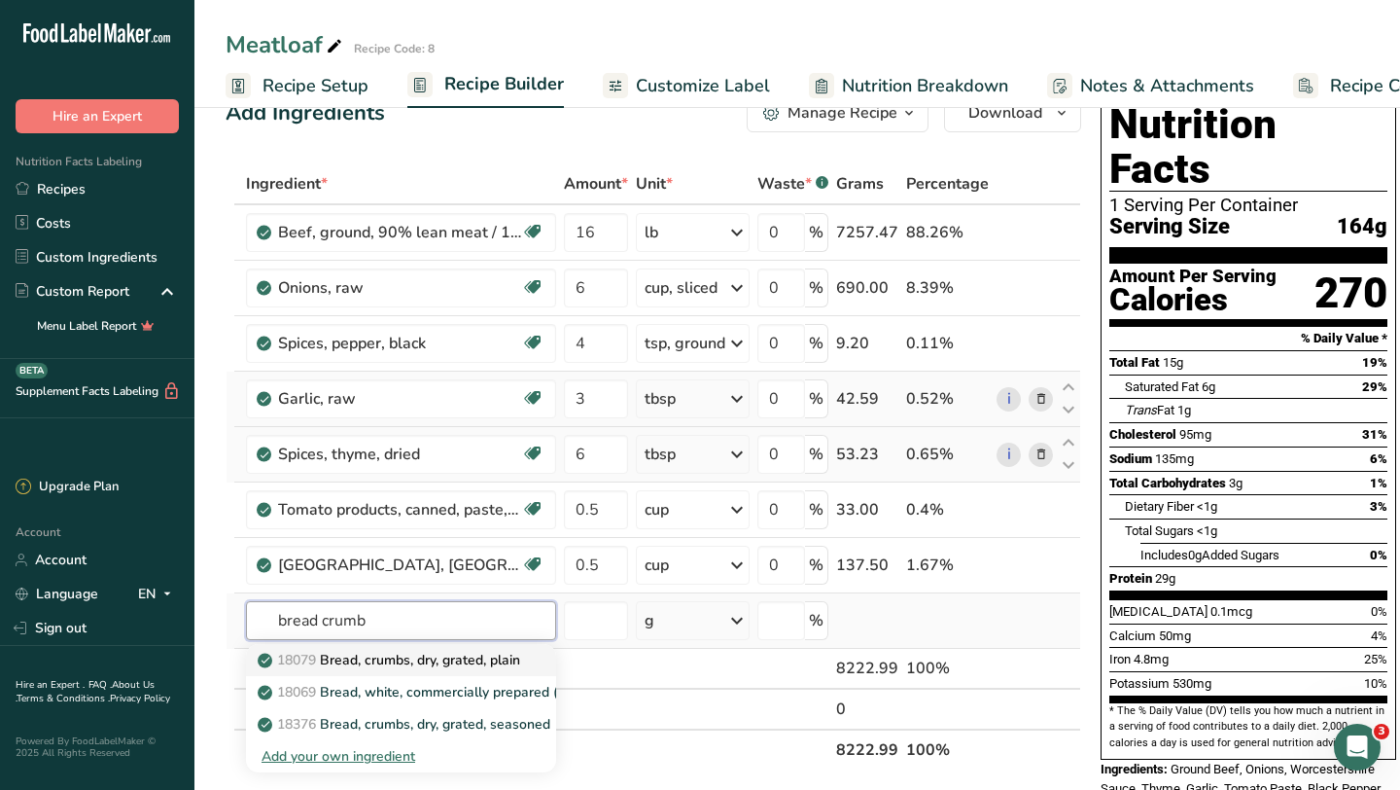
type input "bread crumb"
click at [339, 666] on p "18079 Bread, crumbs, dry, grated, plain" at bounding box center [391, 660] width 259 height 20
type input "Bread, crumbs, dry, grated, plain"
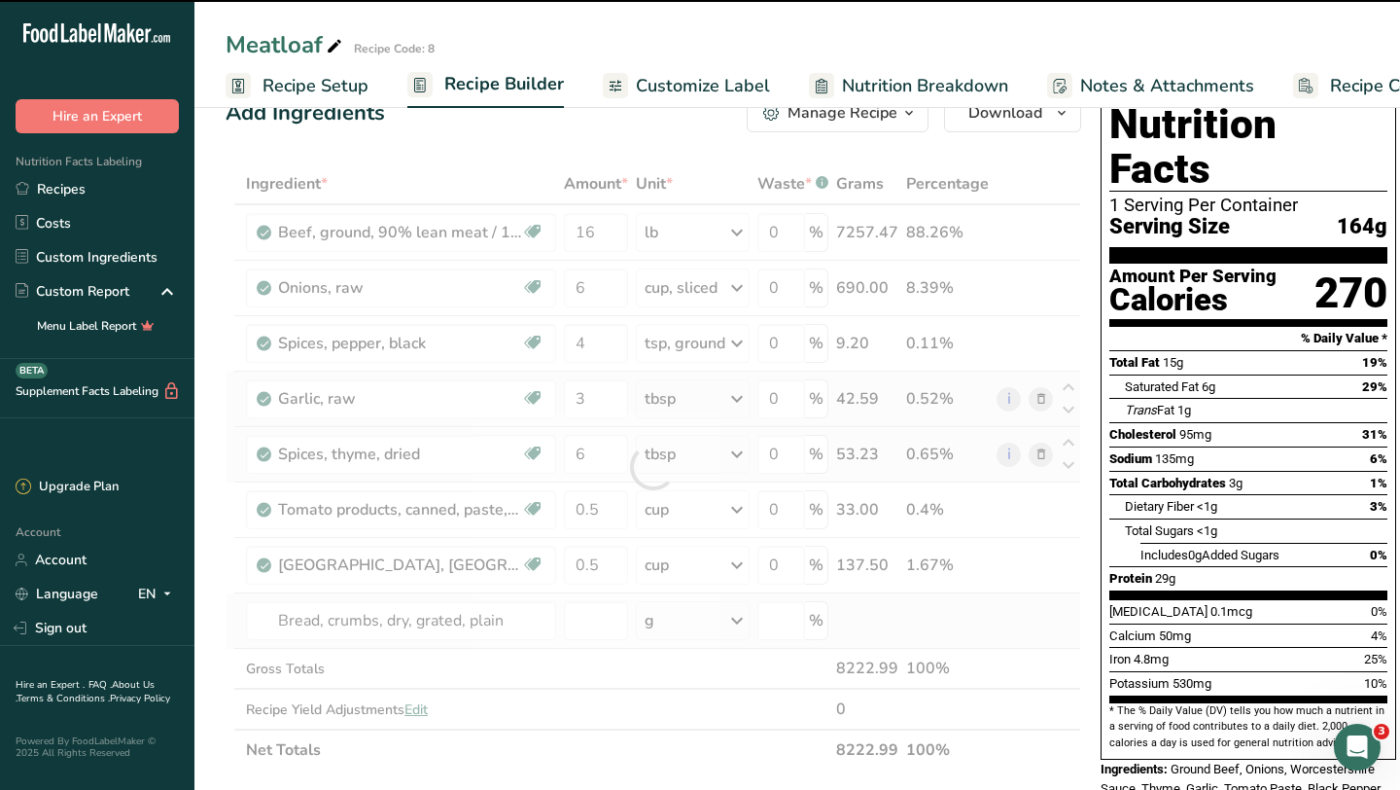
type input "0"
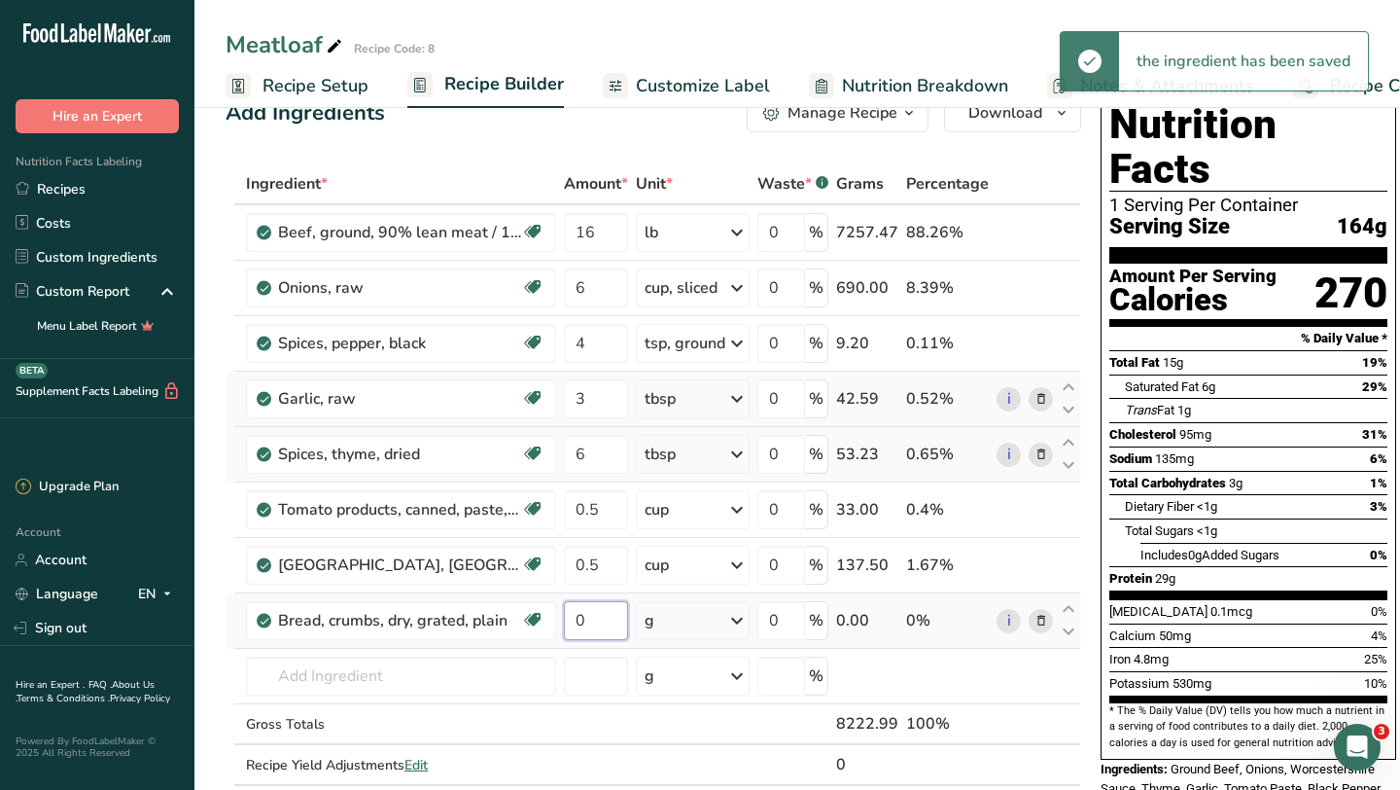
click at [609, 624] on input "0" at bounding box center [596, 620] width 64 height 39
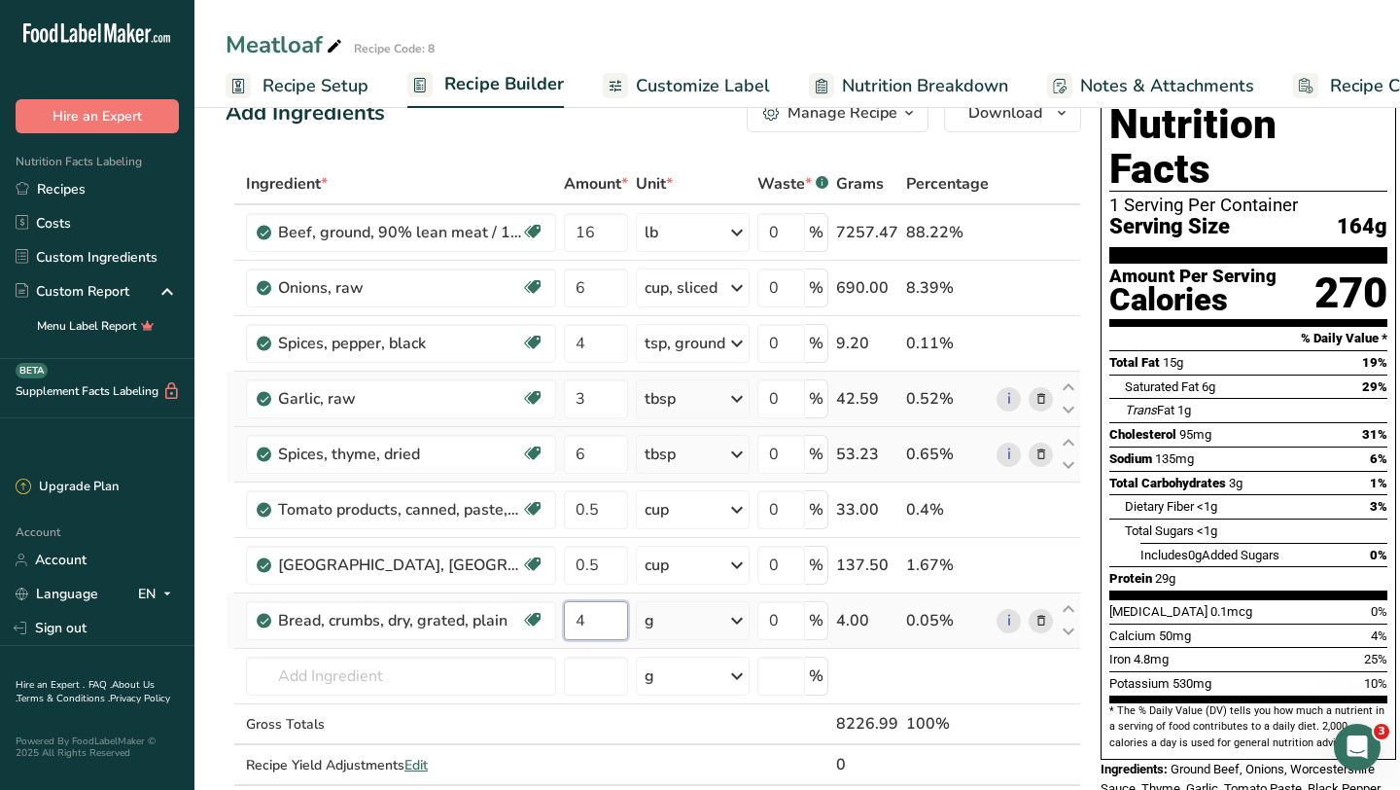
type input "4"
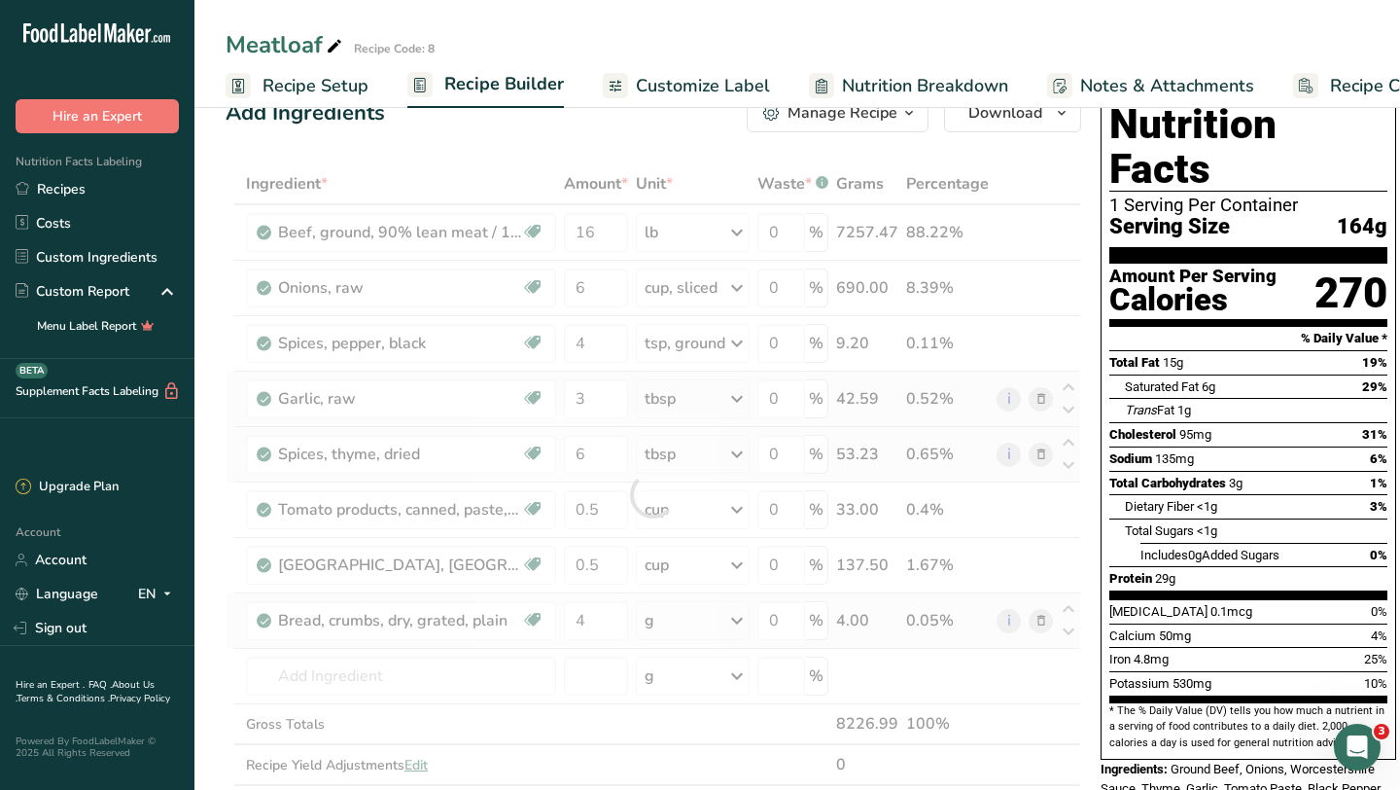
click at [723, 620] on div "Ingredient * Amount * Unit * Waste * .a-a{fill:#347362;}.b-a{fill:#fff;} Grams …" at bounding box center [654, 494] width 856 height 662
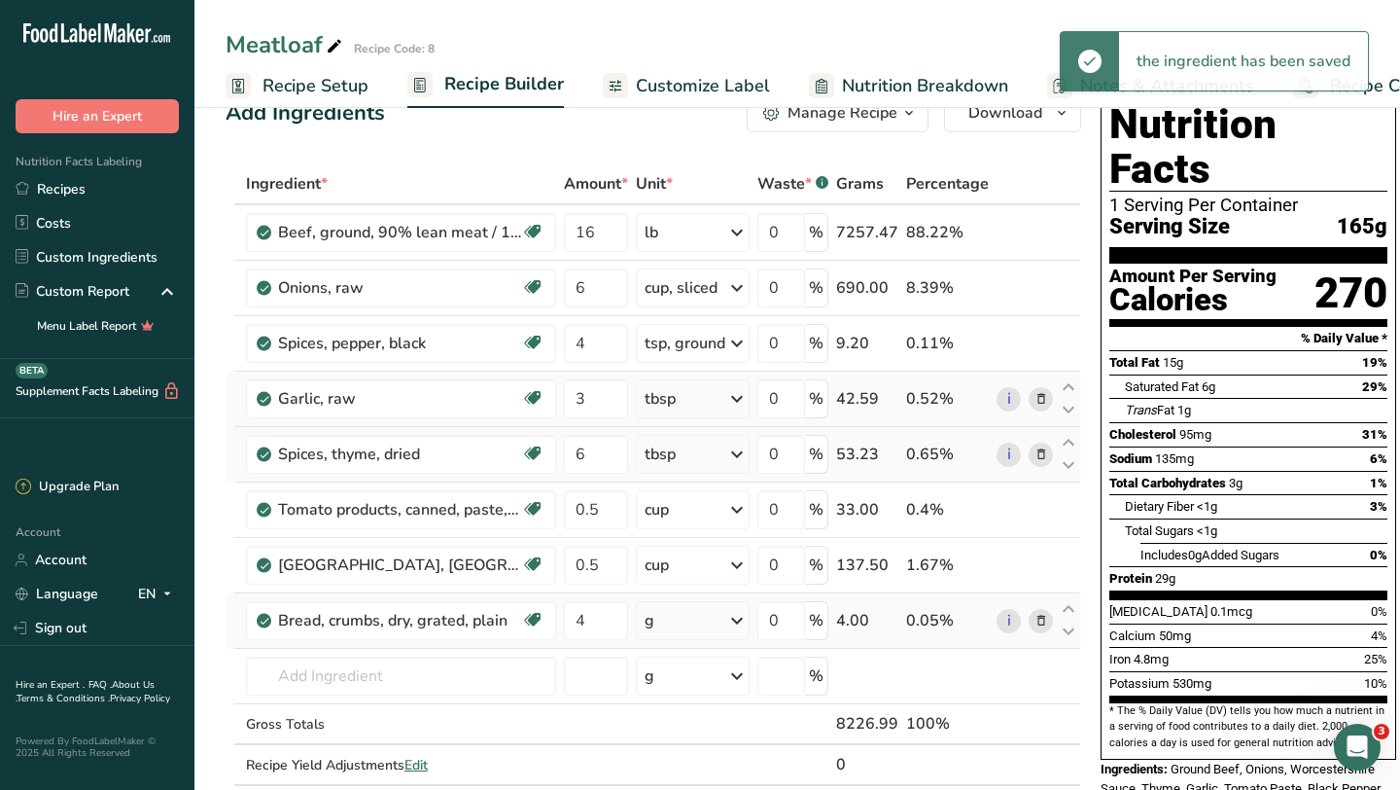
click at [723, 620] on div "g" at bounding box center [693, 620] width 114 height 39
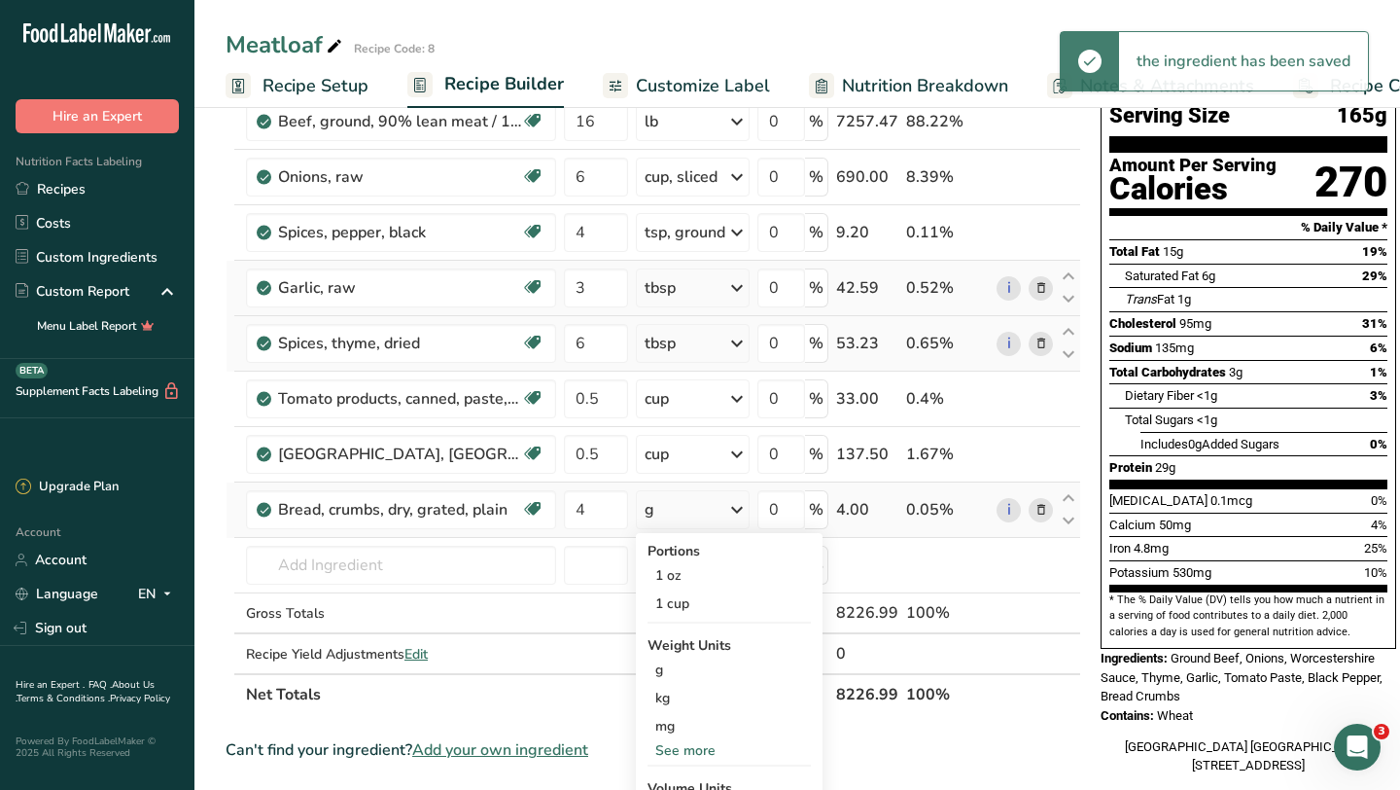
scroll to position [320, 0]
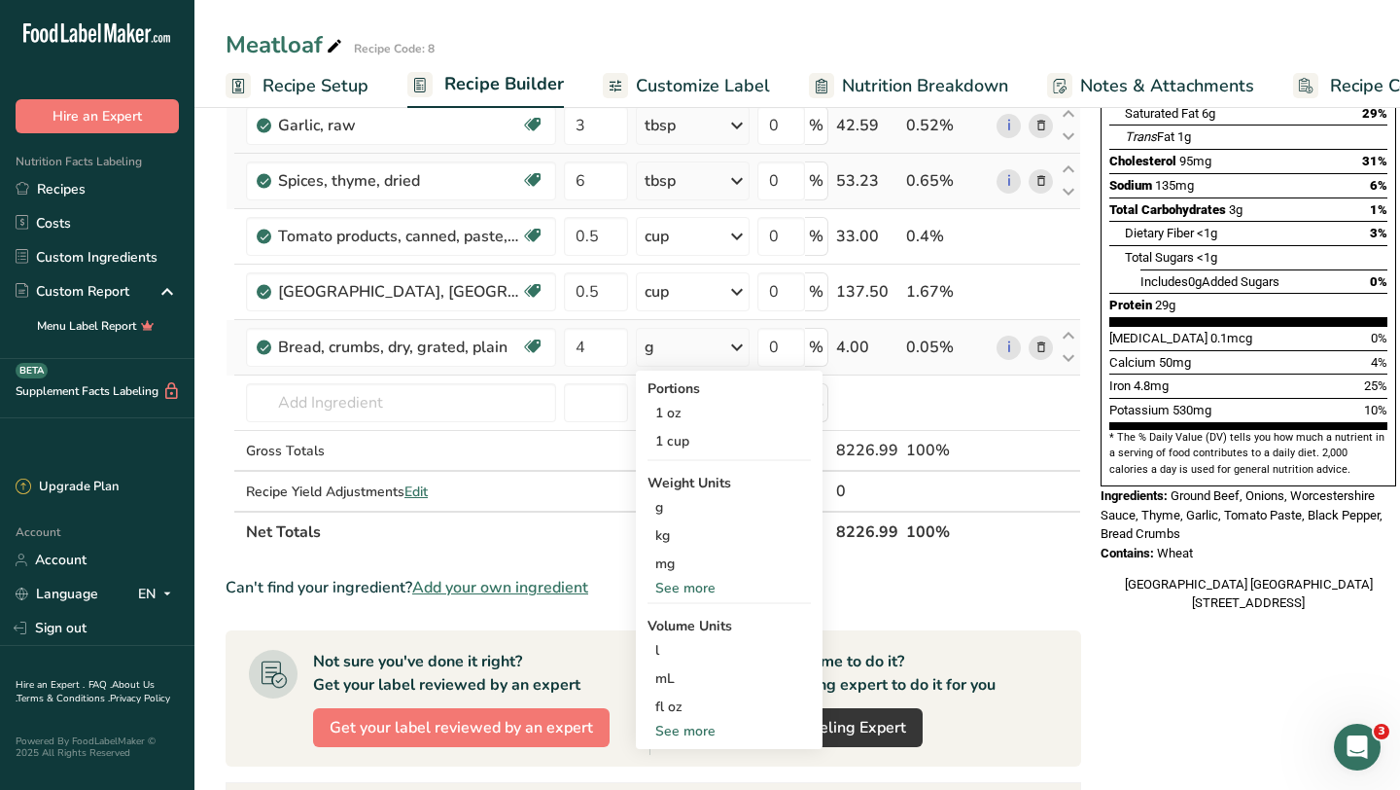
click at [695, 582] on div "See more" at bounding box center [729, 588] width 163 height 20
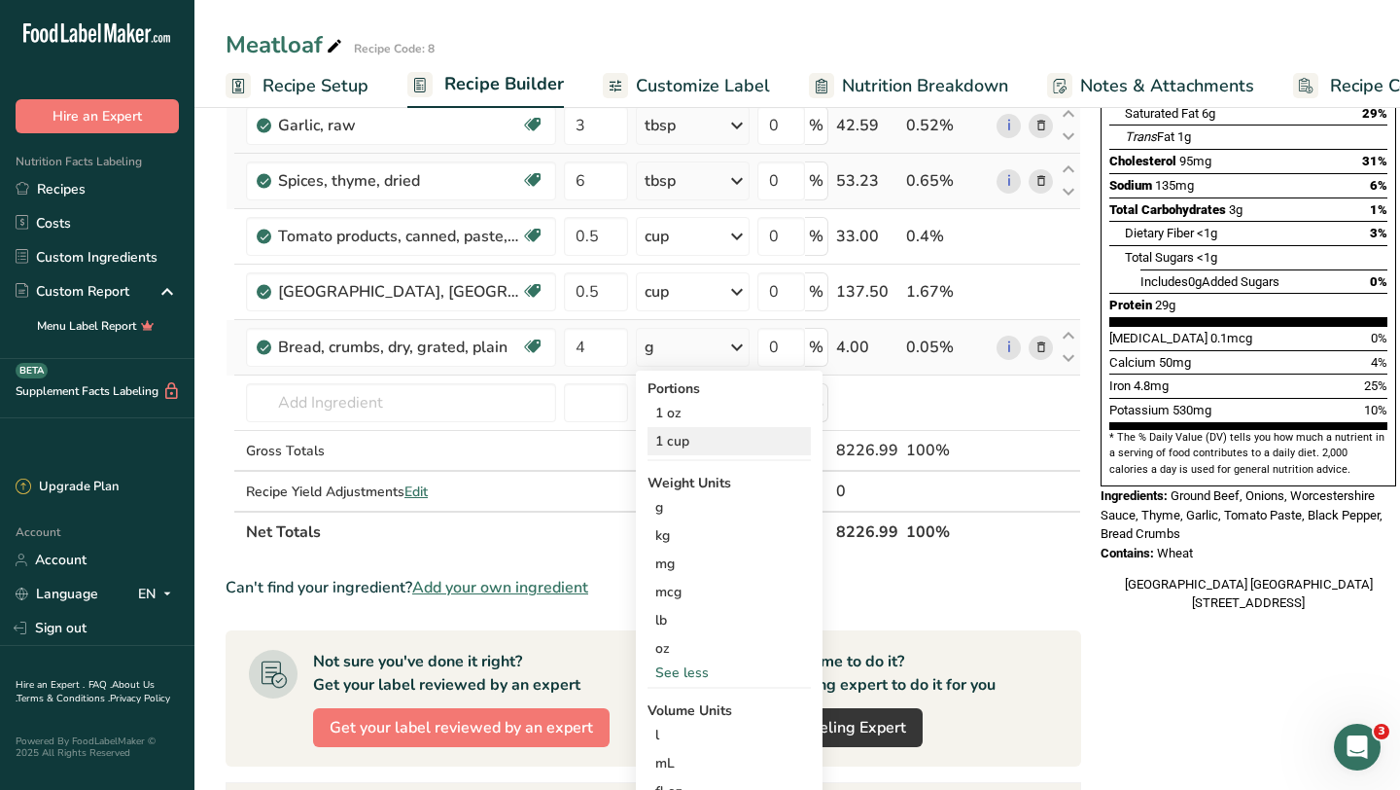
click at [690, 454] on div "1 cup" at bounding box center [729, 441] width 163 height 28
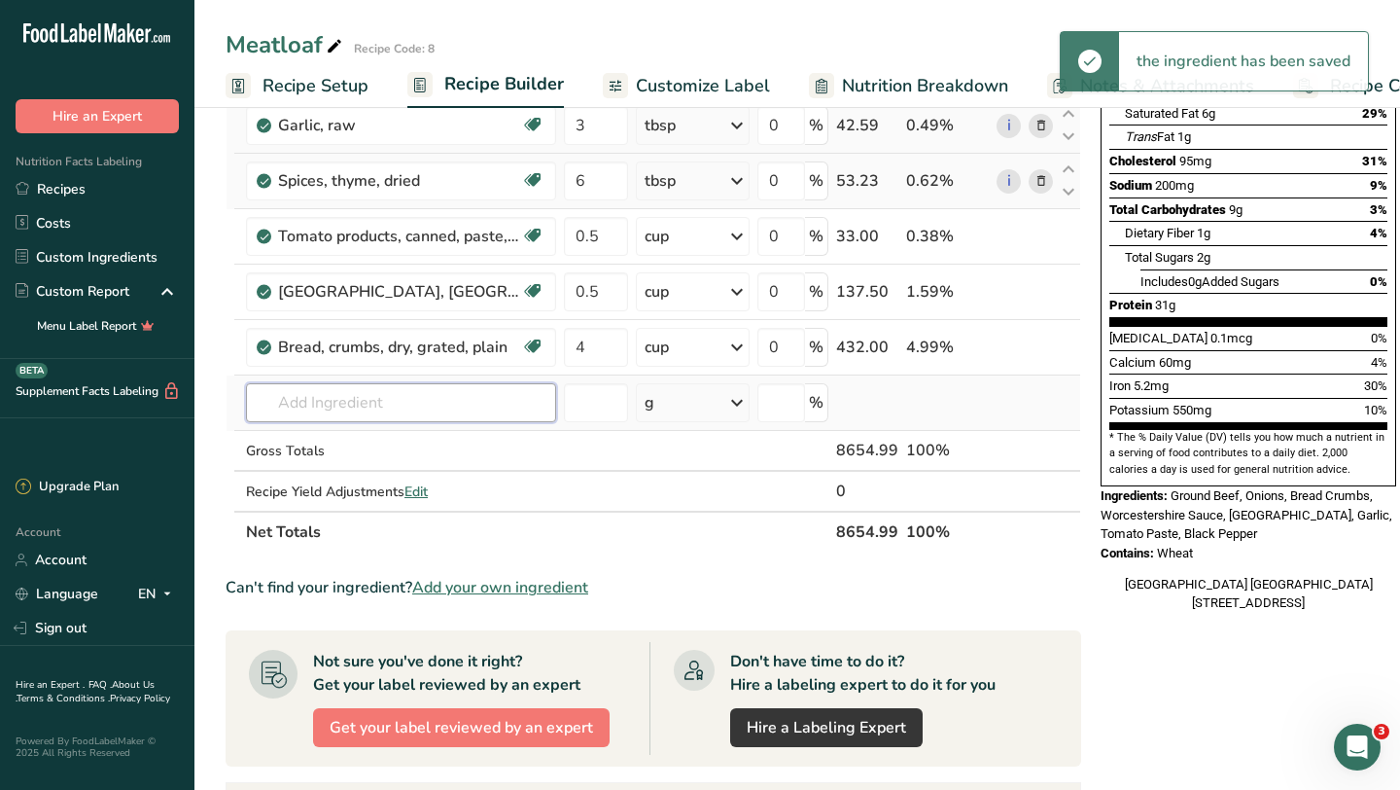
click at [484, 407] on input "text" at bounding box center [401, 402] width 310 height 39
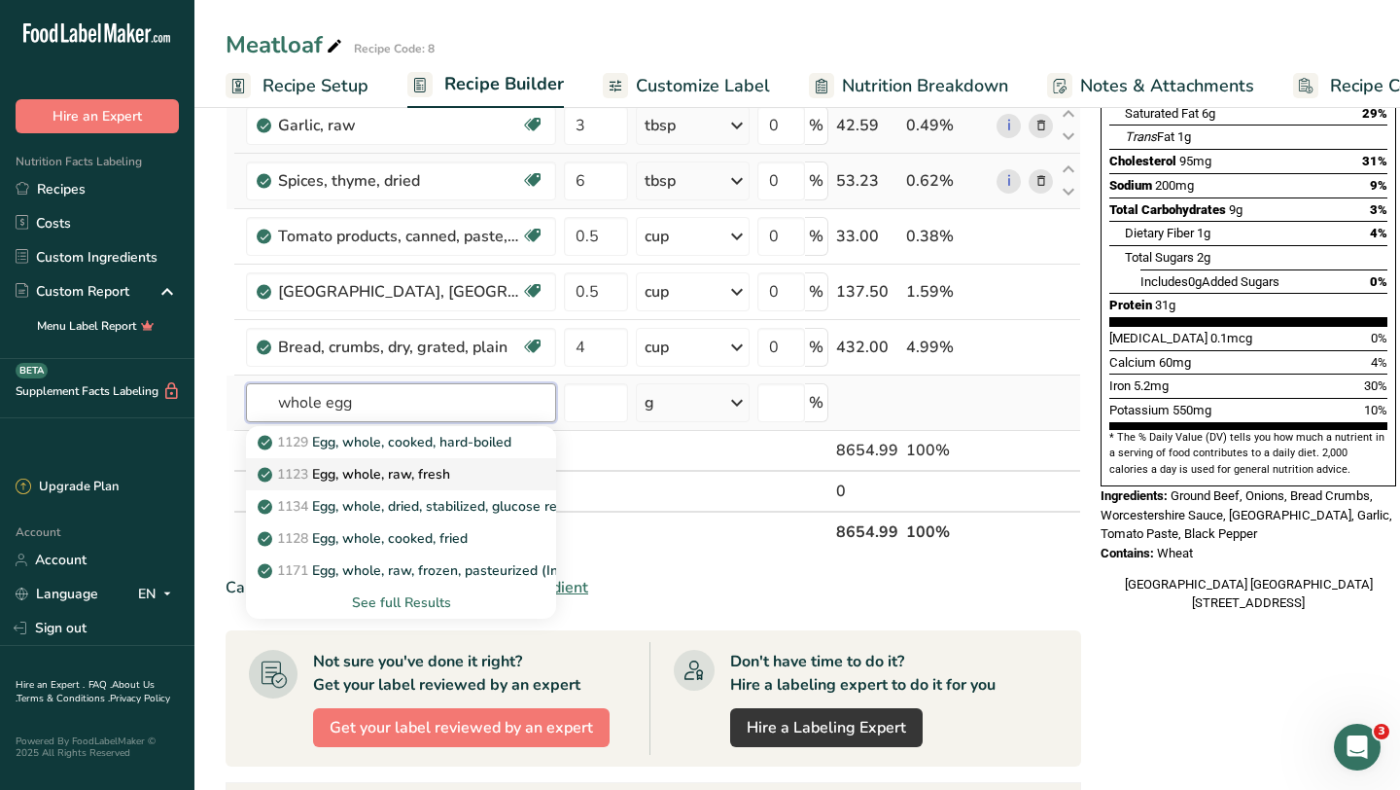
type input "whole egg"
click at [436, 478] on p "1123 Egg, whole, raw, fresh" at bounding box center [356, 474] width 189 height 20
type input "Egg, whole, raw, fresh"
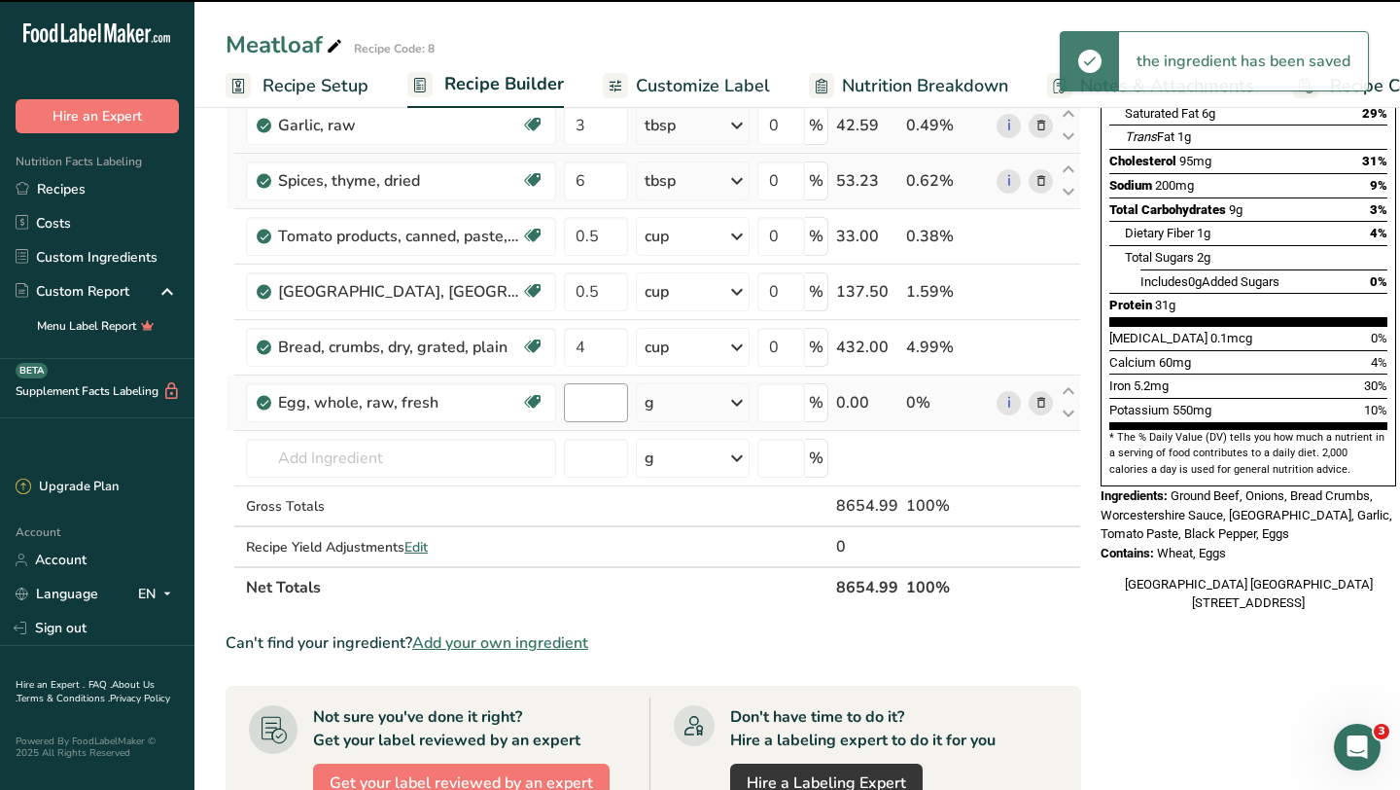
type input "0"
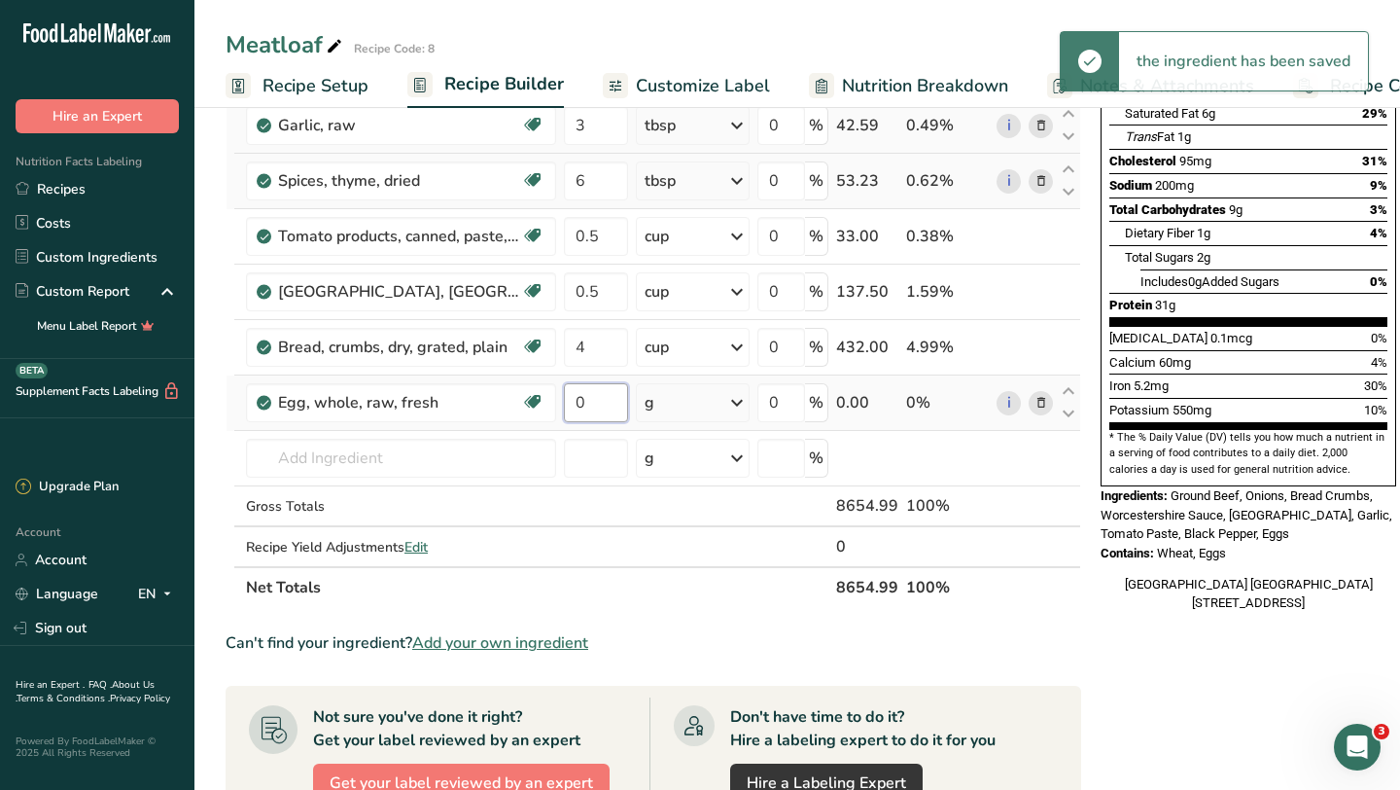
click at [611, 410] on input "0" at bounding box center [596, 402] width 64 height 39
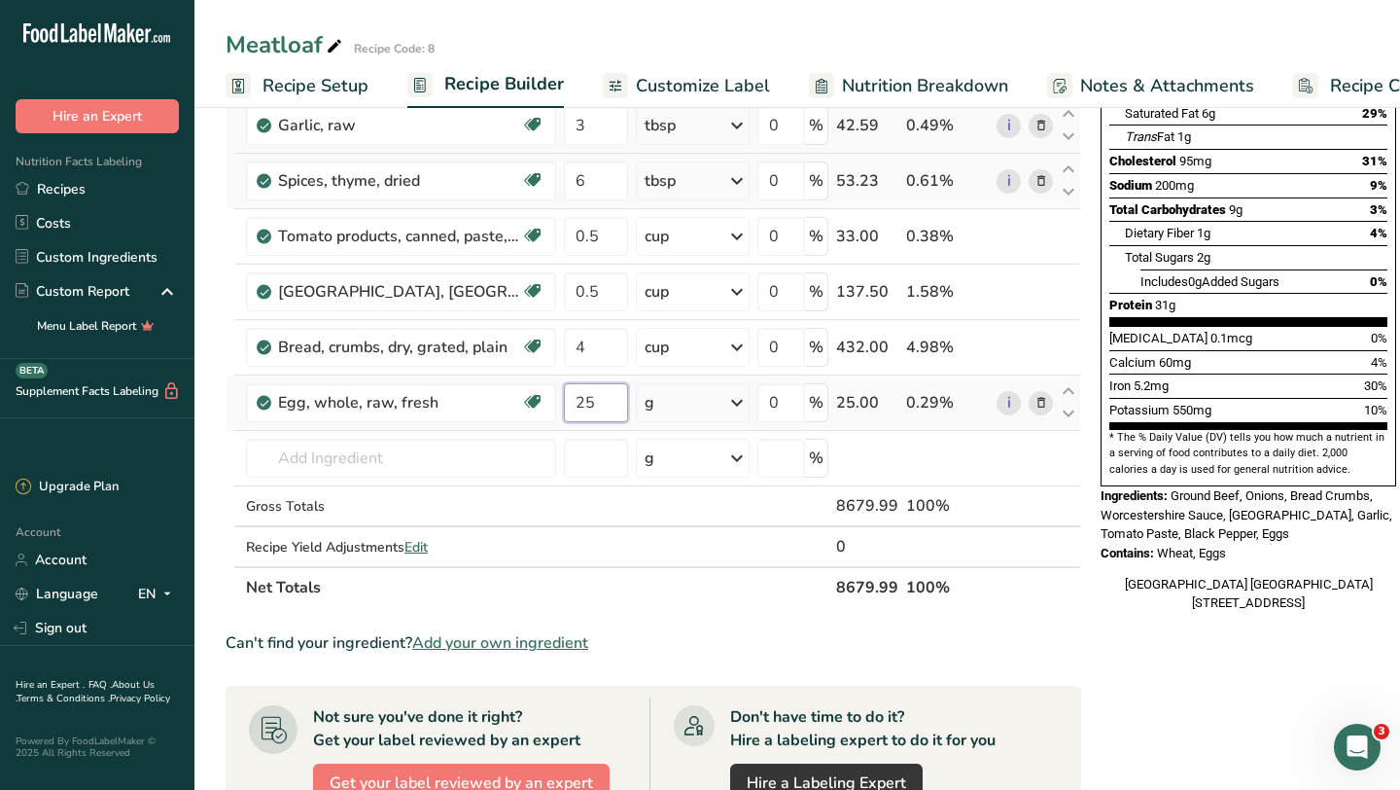
type input "25"
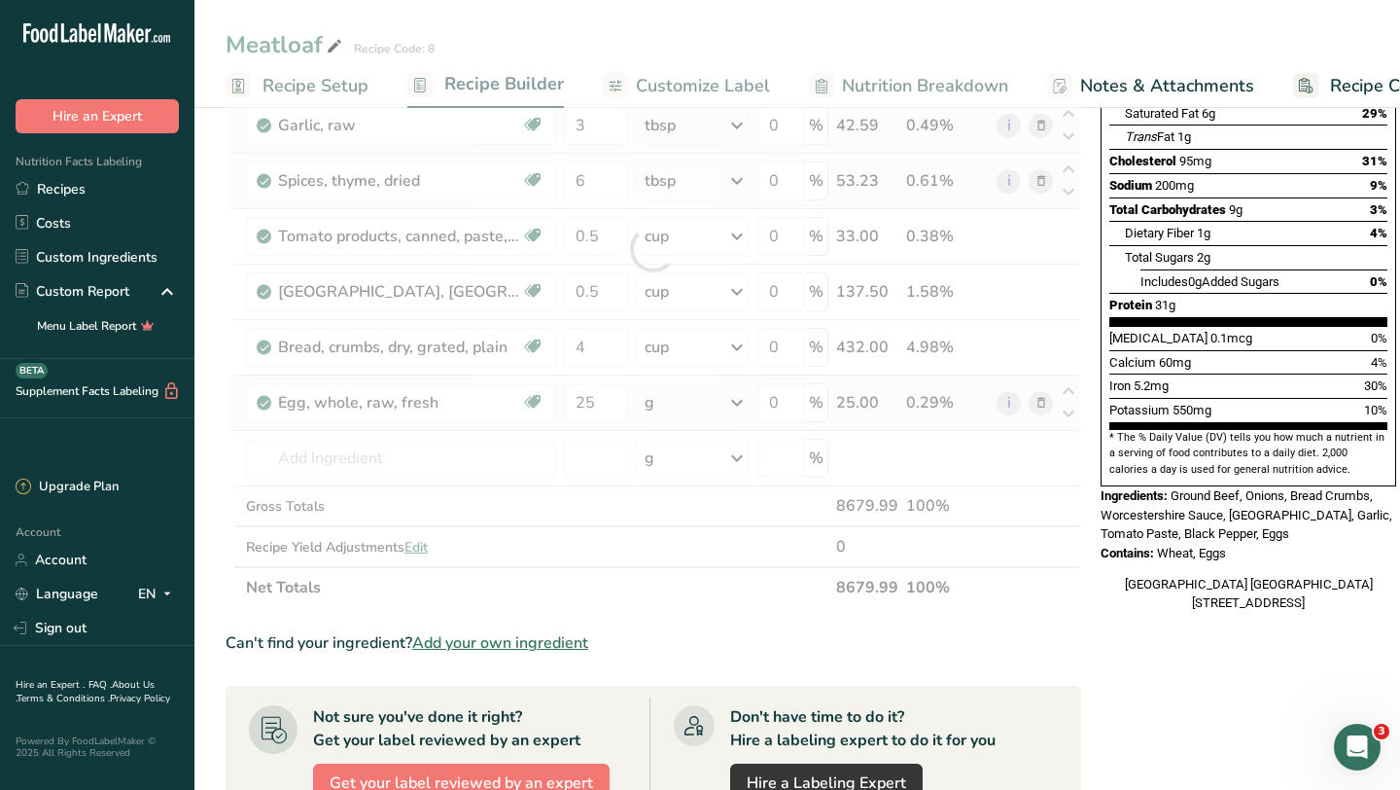
click at [732, 394] on div "Ingredient * Amount * Unit * Waste * .a-a{fill:#347362;}.b-a{fill:#fff;} Grams …" at bounding box center [654, 249] width 856 height 718
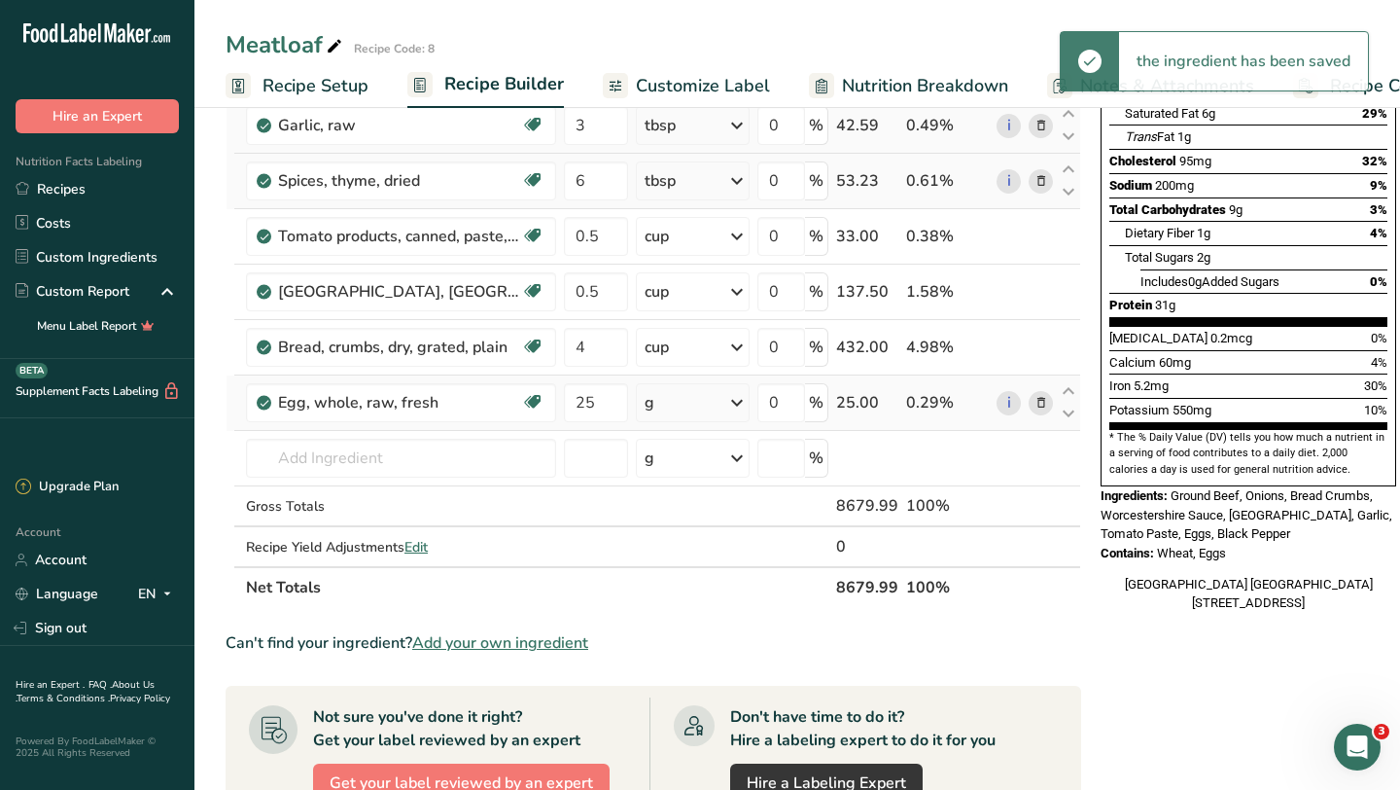
click at [732, 394] on icon at bounding box center [736, 402] width 23 height 35
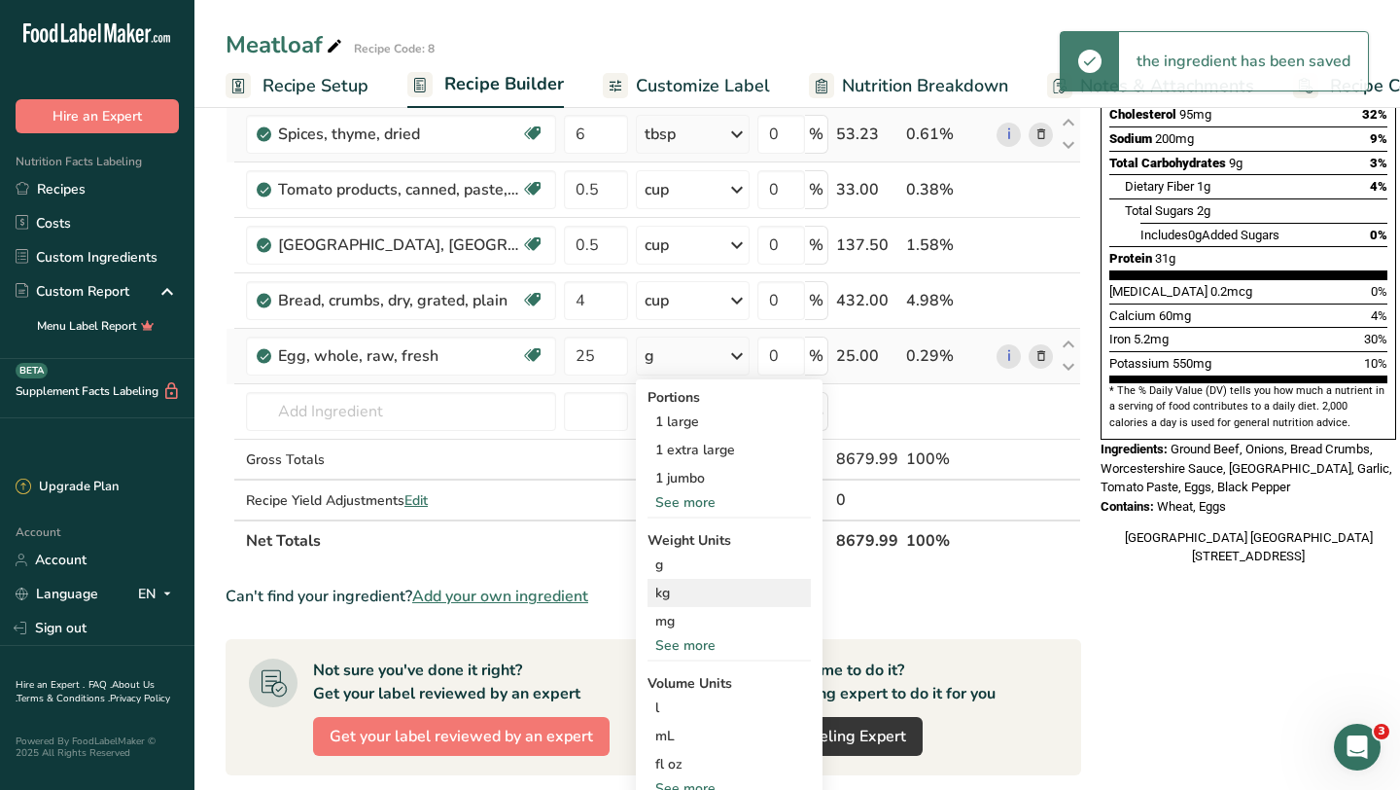
scroll to position [406, 0]
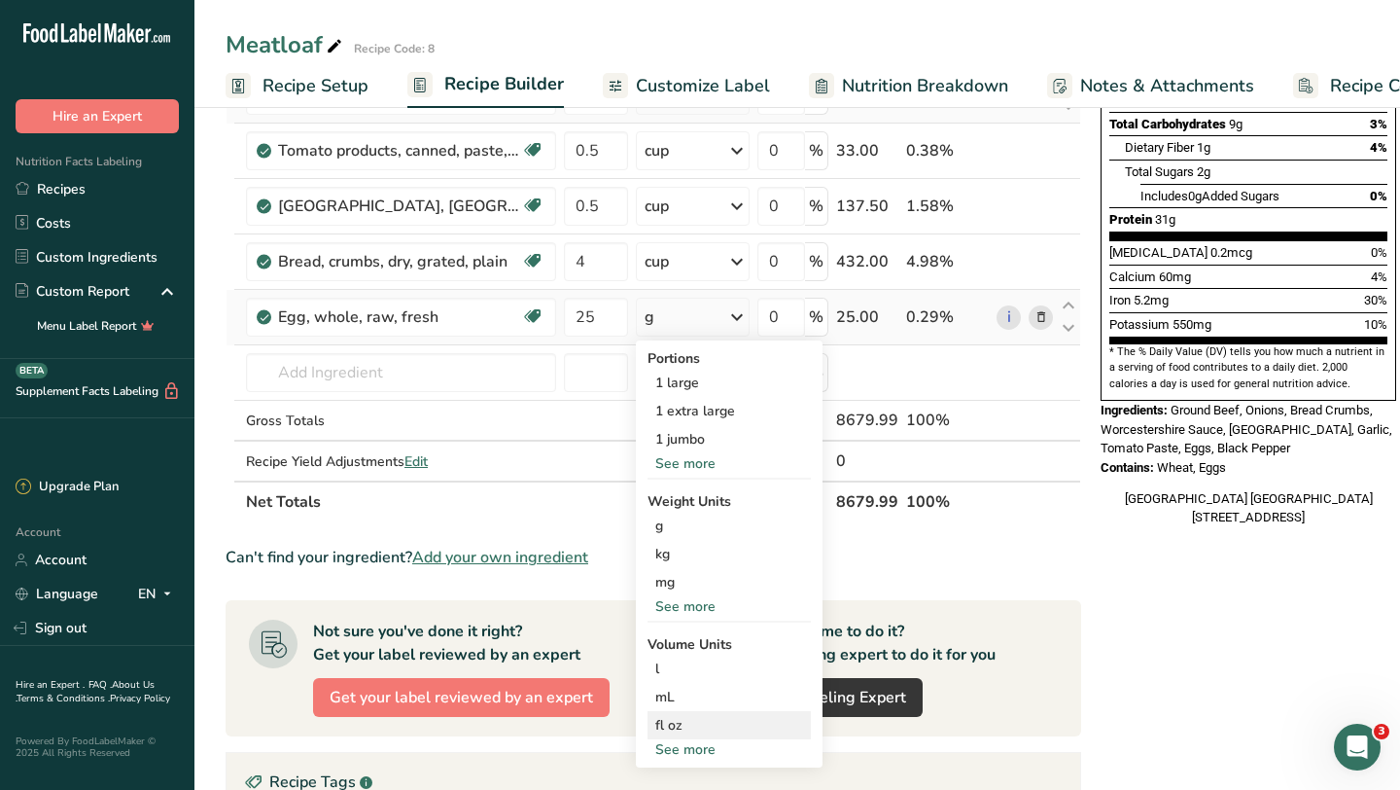
click at [683, 724] on div "fl oz" at bounding box center [729, 725] width 148 height 20
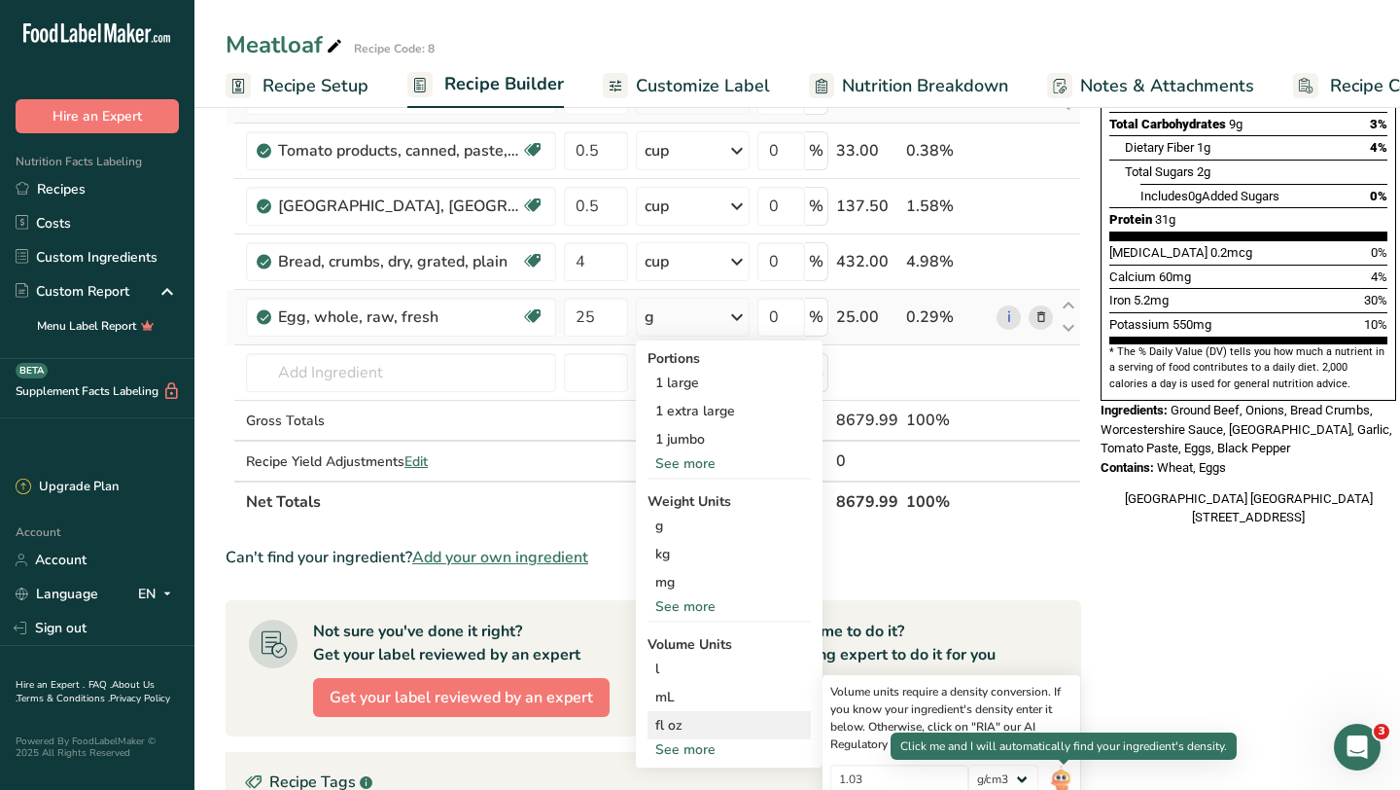
click at [1066, 772] on img at bounding box center [1060, 781] width 21 height 34
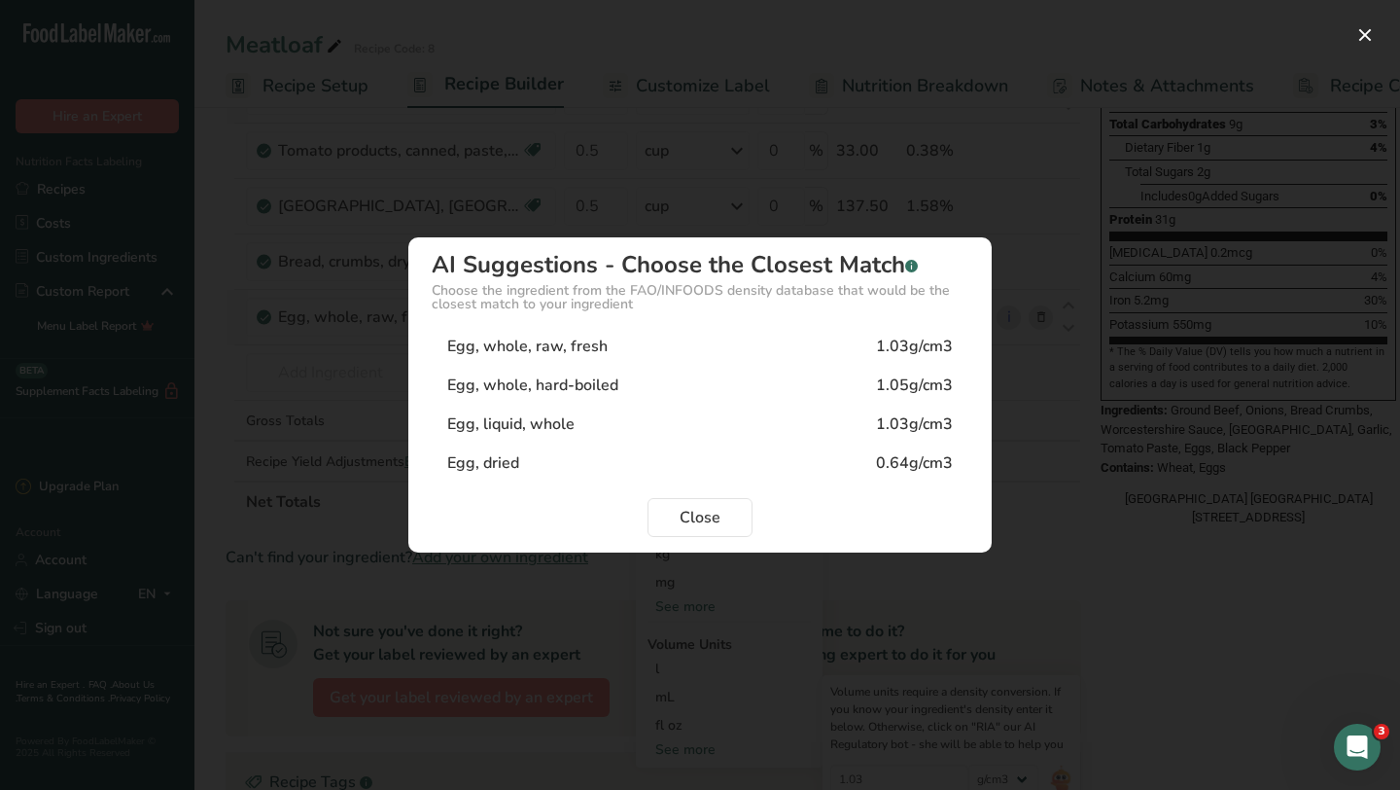
click at [865, 355] on div "Egg, whole, raw, fresh 1.03g/cm3" at bounding box center [700, 346] width 537 height 39
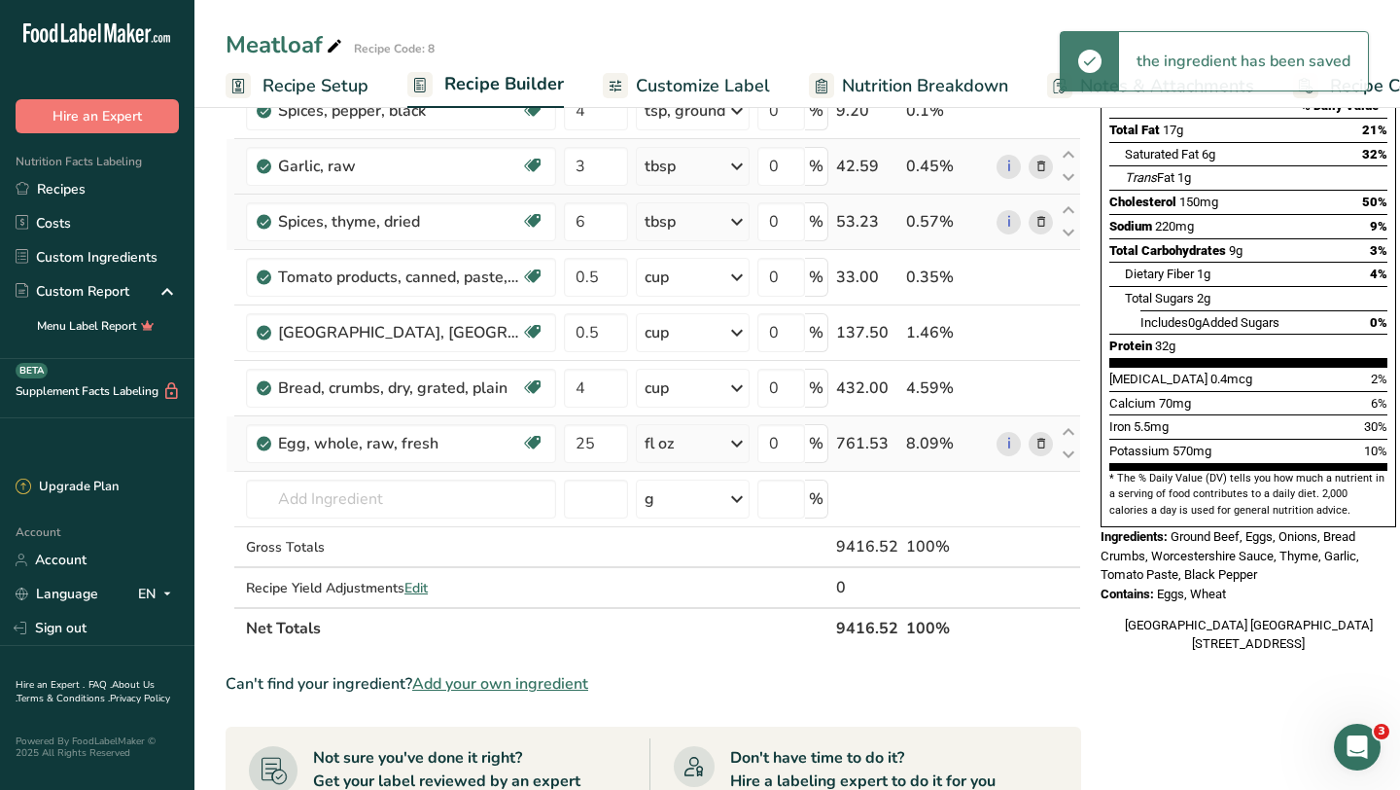
scroll to position [267, 0]
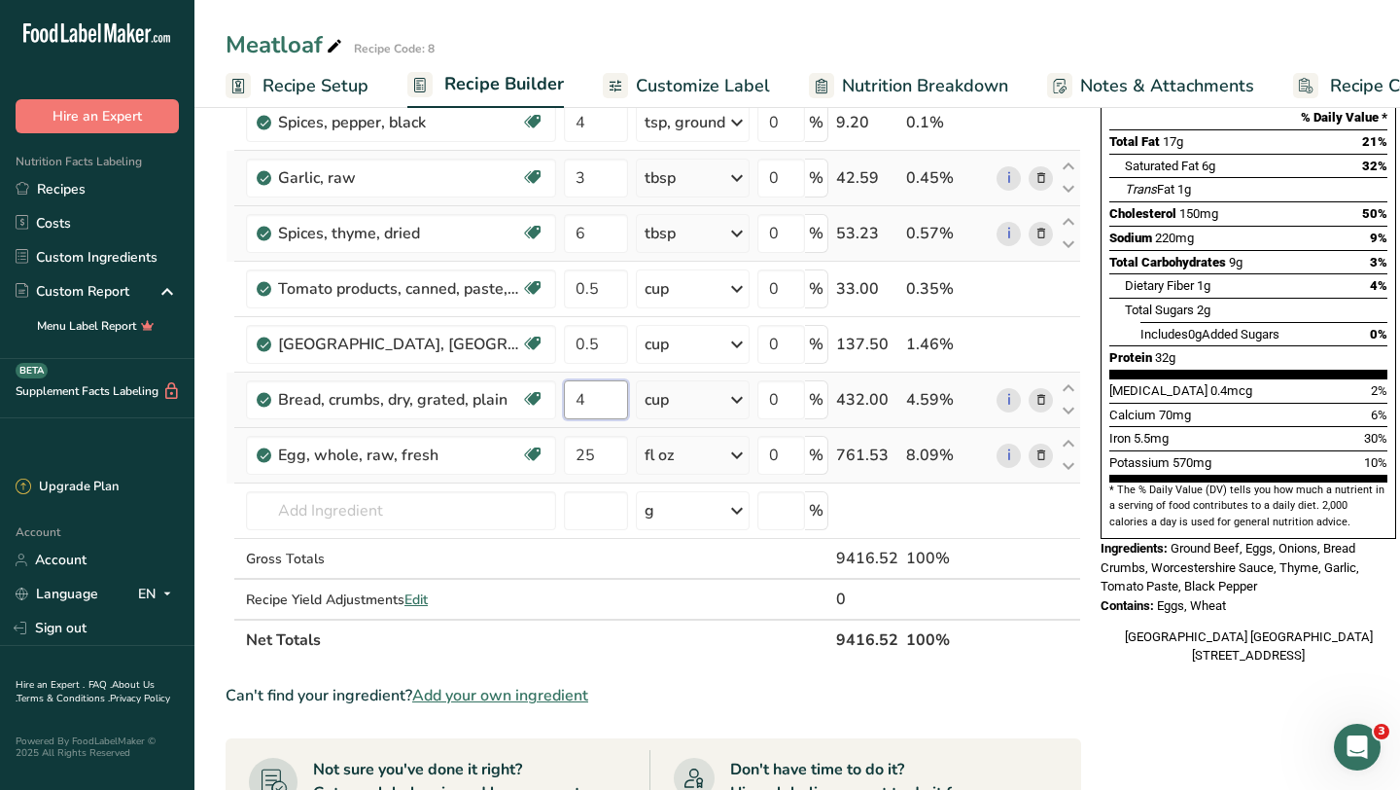
click at [607, 402] on input "4" at bounding box center [596, 399] width 64 height 39
type input "5"
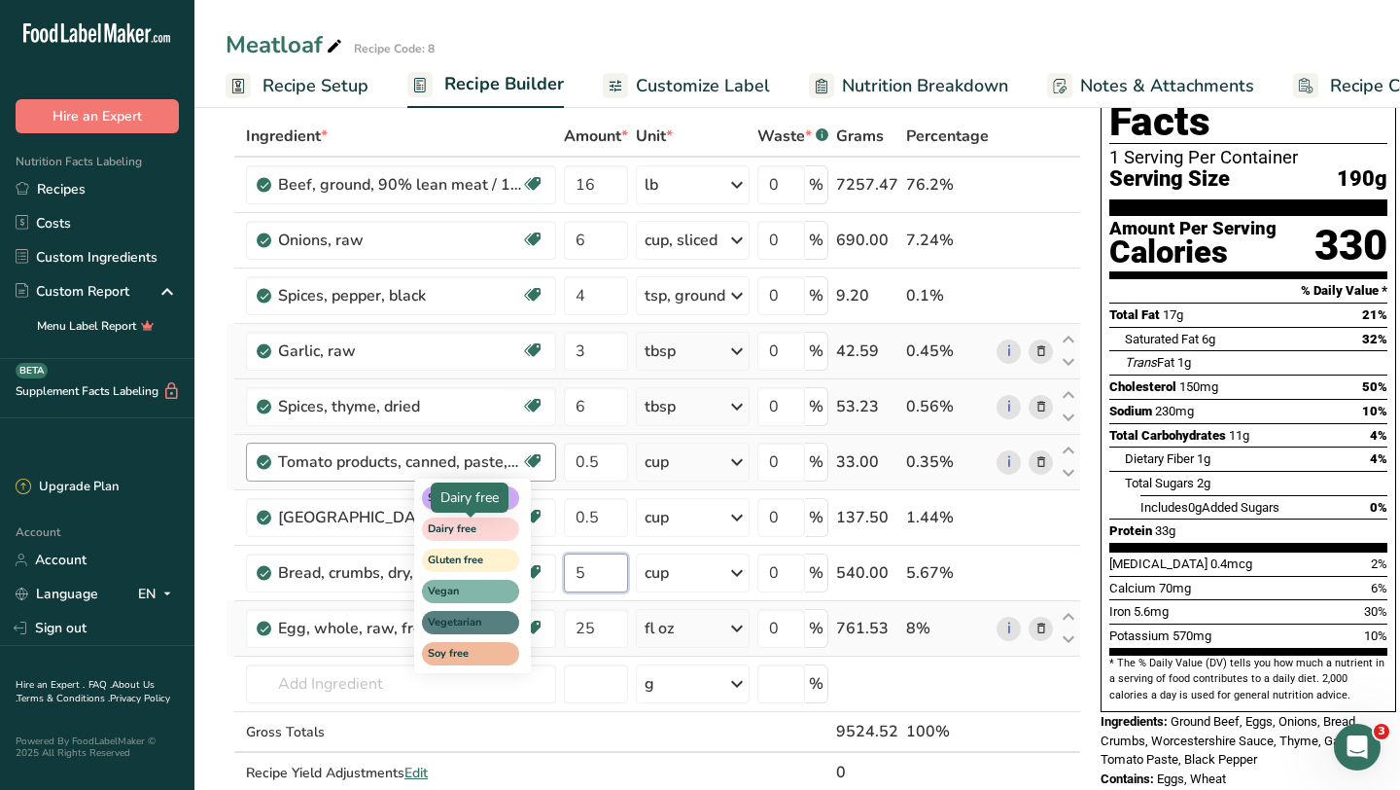
scroll to position [135, 0]
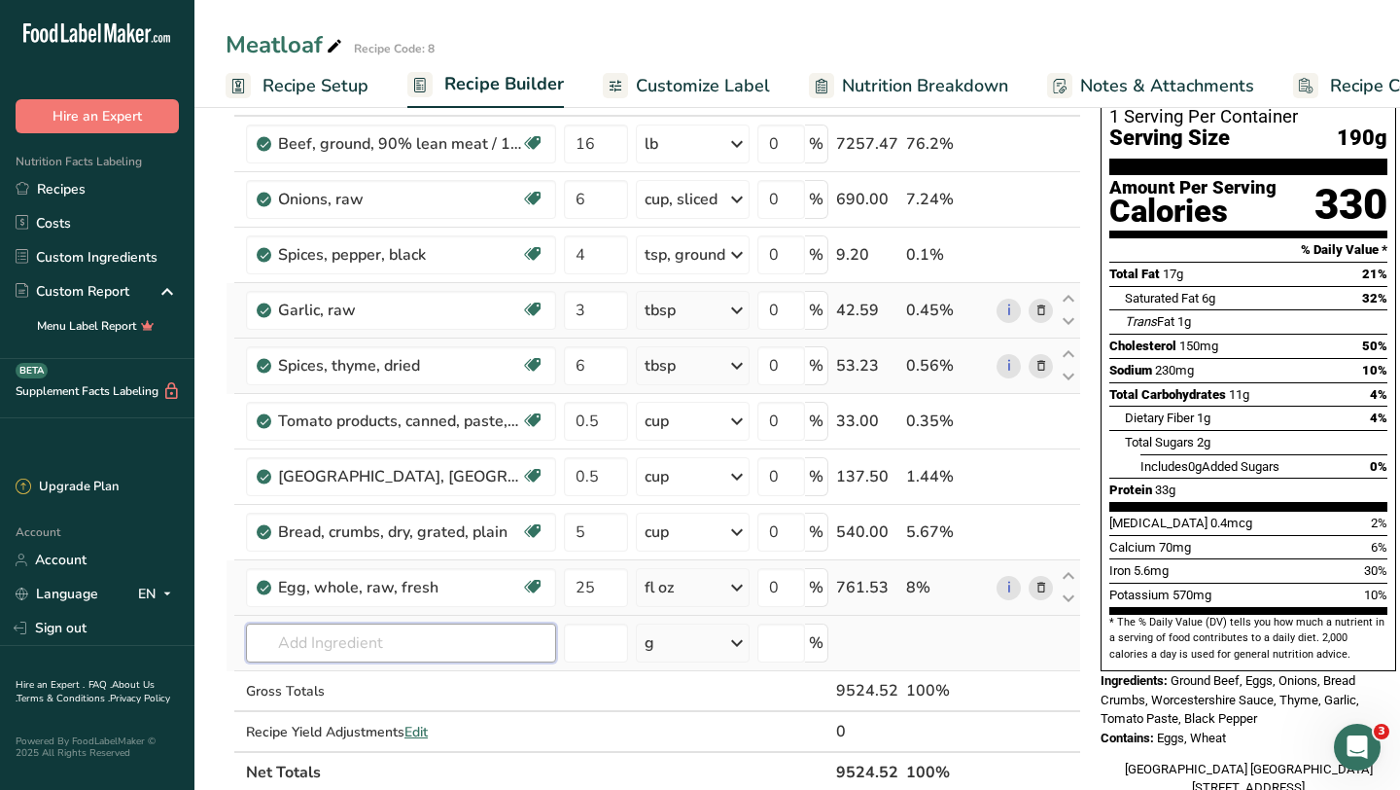
click at [300, 653] on div "Ingredient * Amount * Unit * Waste * .a-a{fill:#347362;}.b-a{fill:#fff;} Grams …" at bounding box center [654, 434] width 856 height 718
click at [300, 653] on input "text" at bounding box center [401, 642] width 310 height 39
click at [608, 476] on input "0.5" at bounding box center [596, 476] width 64 height 39
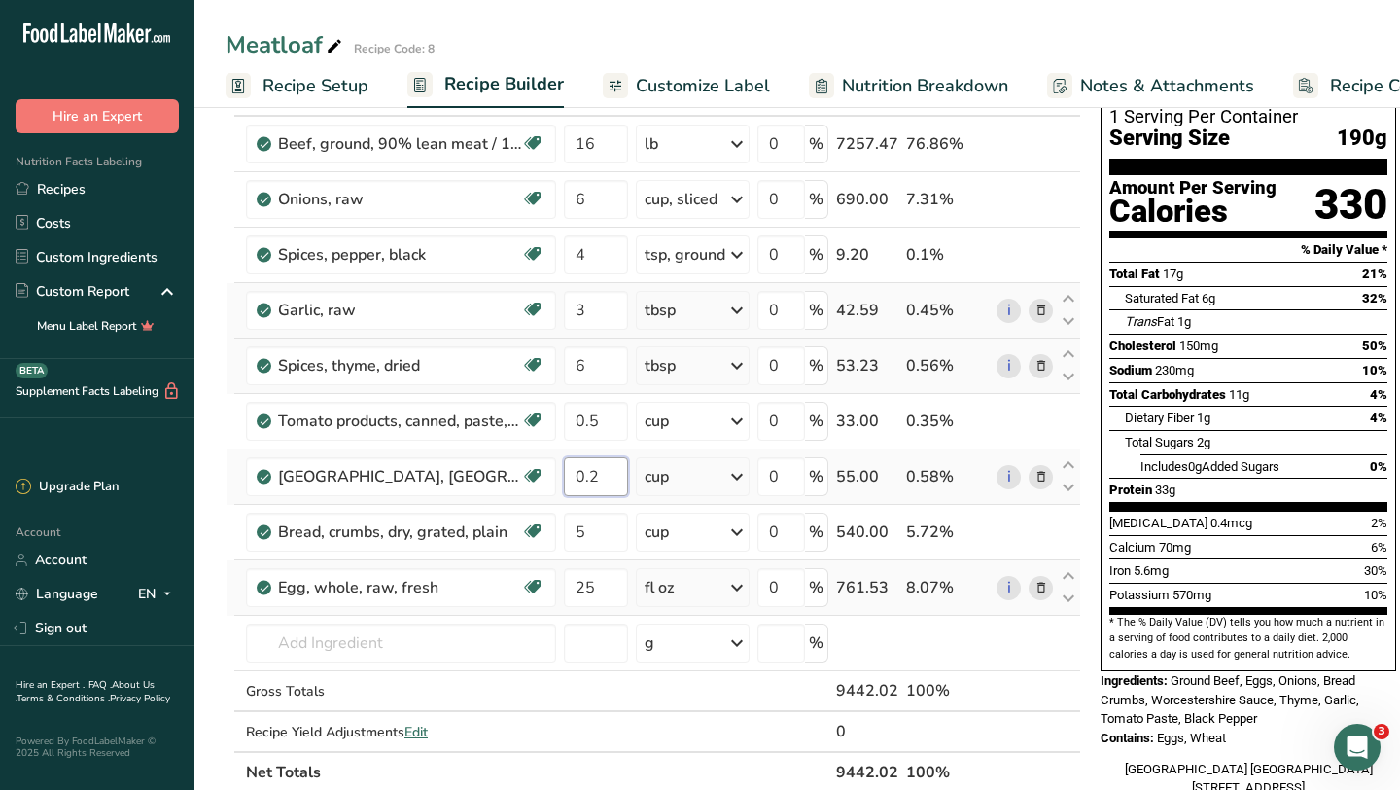
type input "0"
type input "2"
click at [738, 480] on div "Ingredient * Amount * Unit * Waste * .a-a{fill:#347362;}.b-a{fill:#fff;} Grams …" at bounding box center [654, 434] width 856 height 718
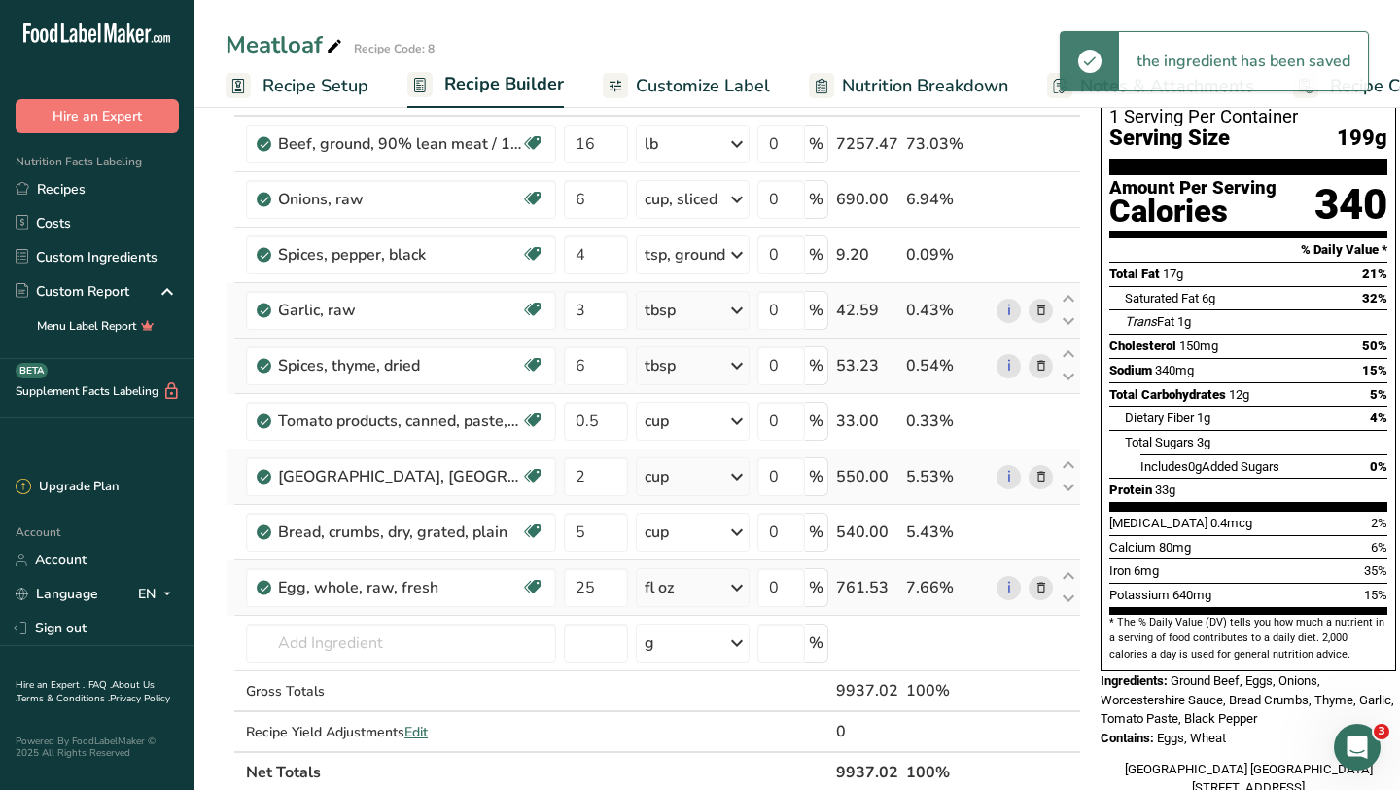
click at [738, 480] on icon at bounding box center [736, 476] width 23 height 35
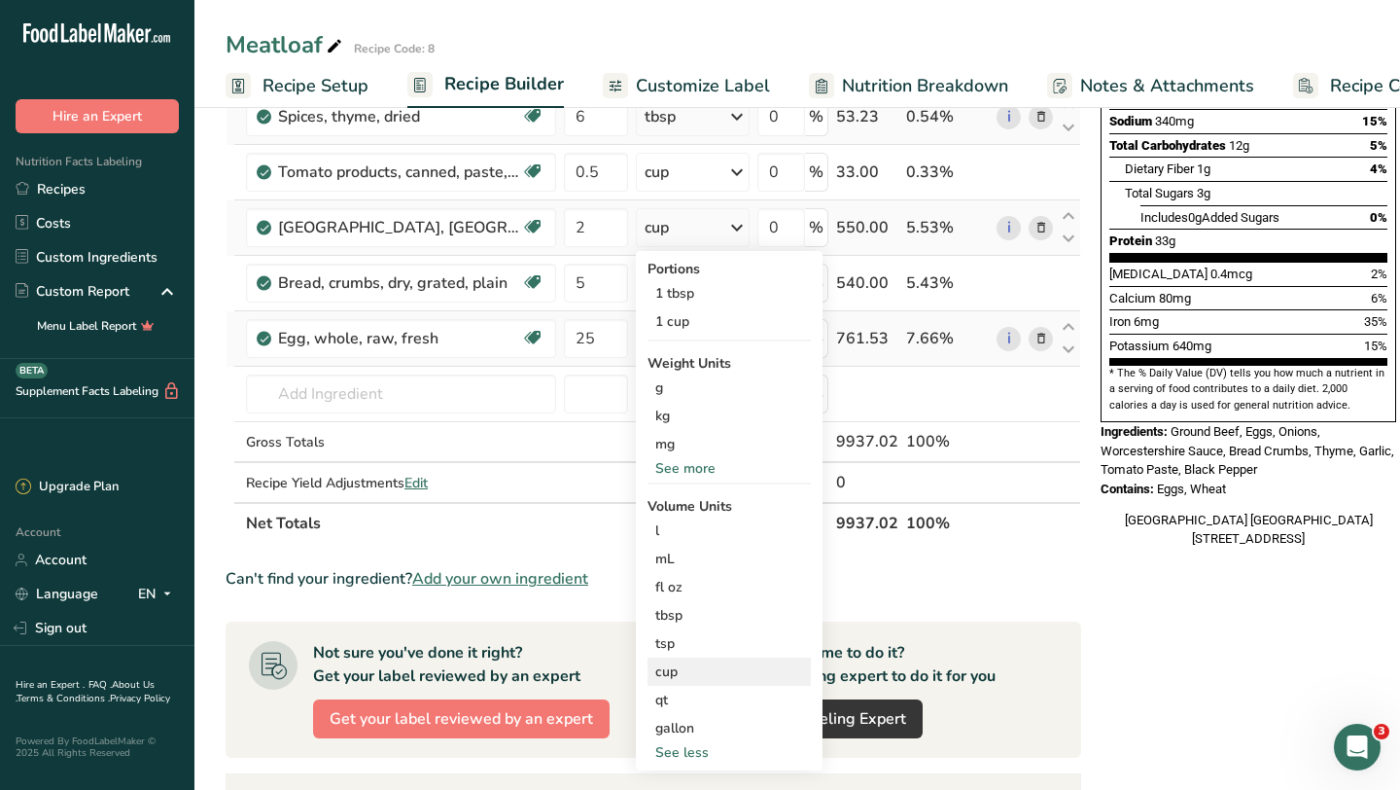
scroll to position [408, 0]
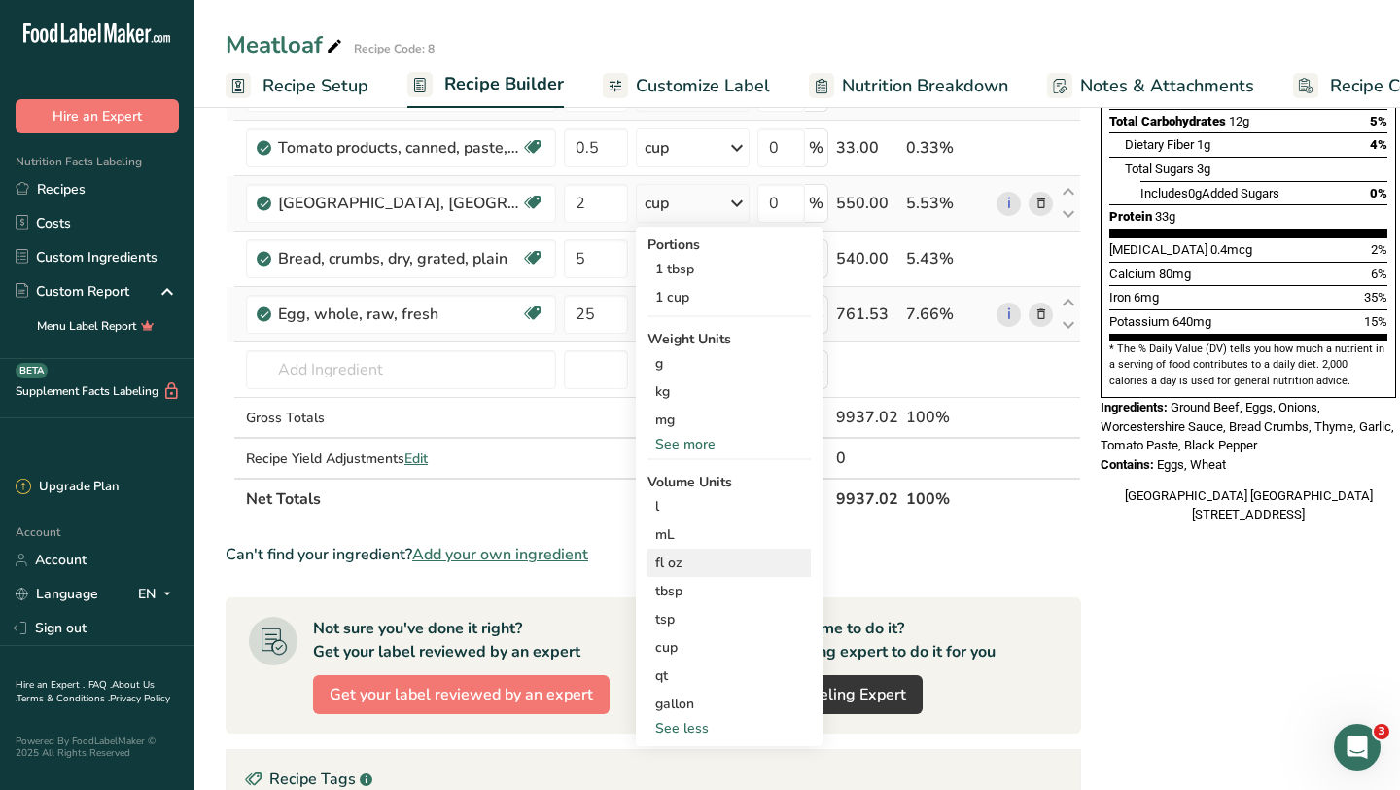
click at [710, 560] on div "fl oz" at bounding box center [729, 562] width 148 height 20
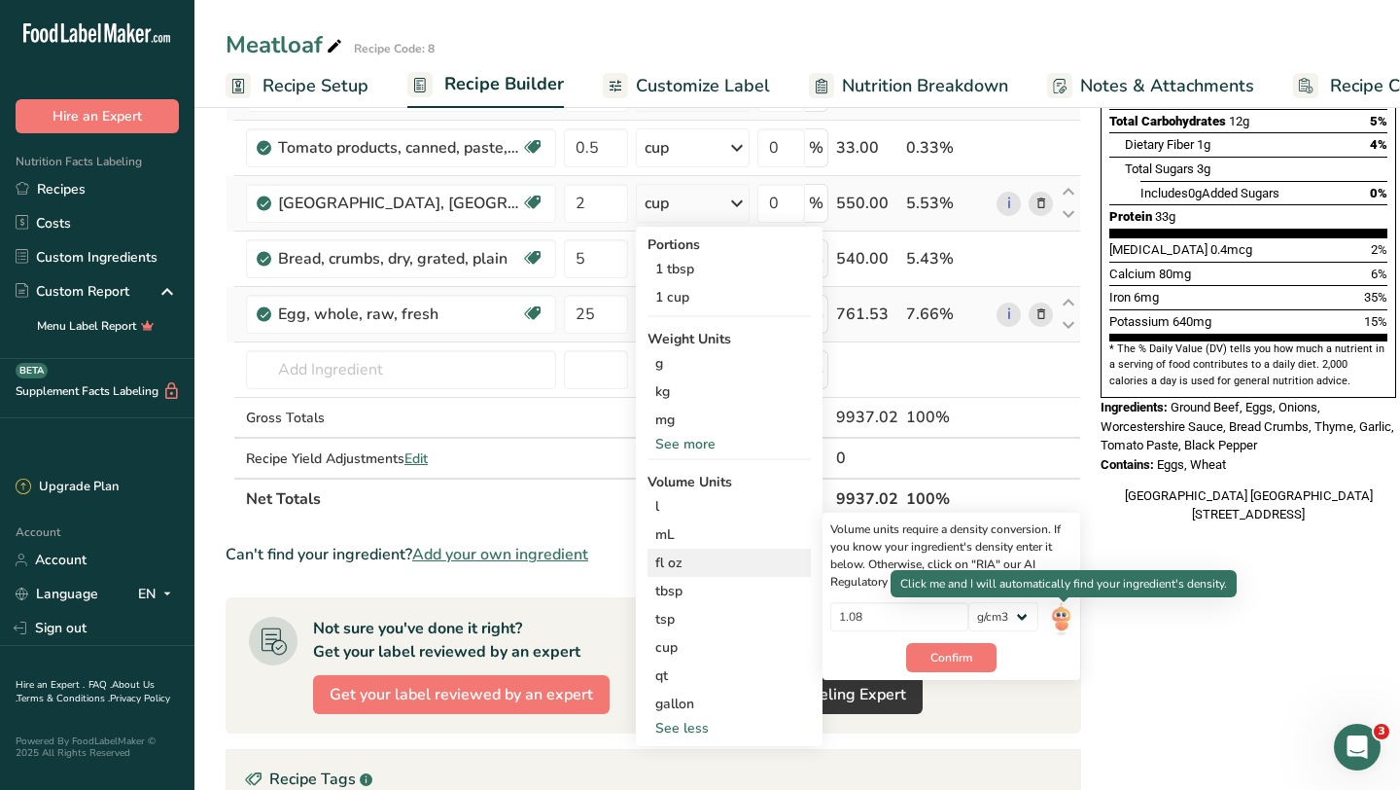
click at [1060, 620] on img at bounding box center [1060, 619] width 21 height 34
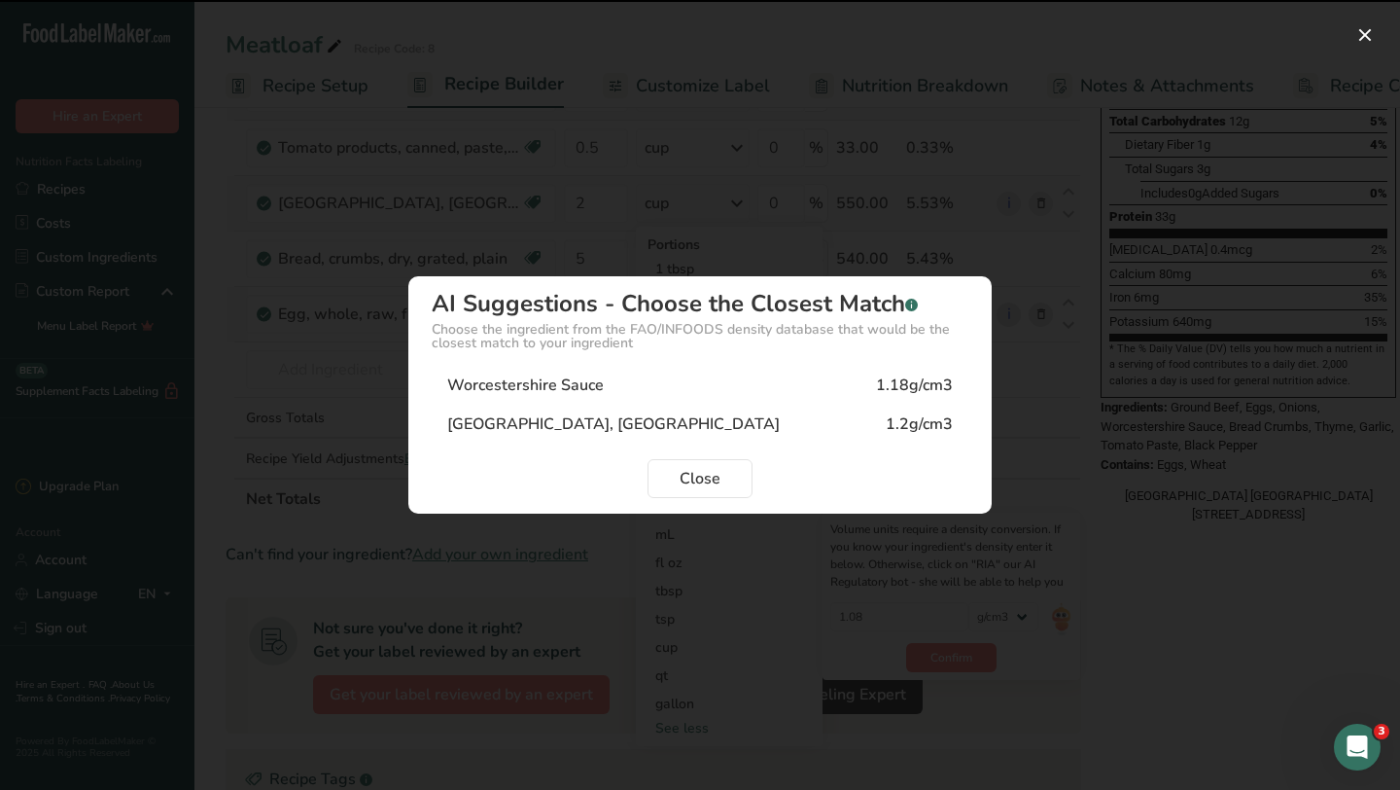
click at [678, 401] on div "Worcestershire Sauce 1.18g/cm3" at bounding box center [700, 385] width 537 height 39
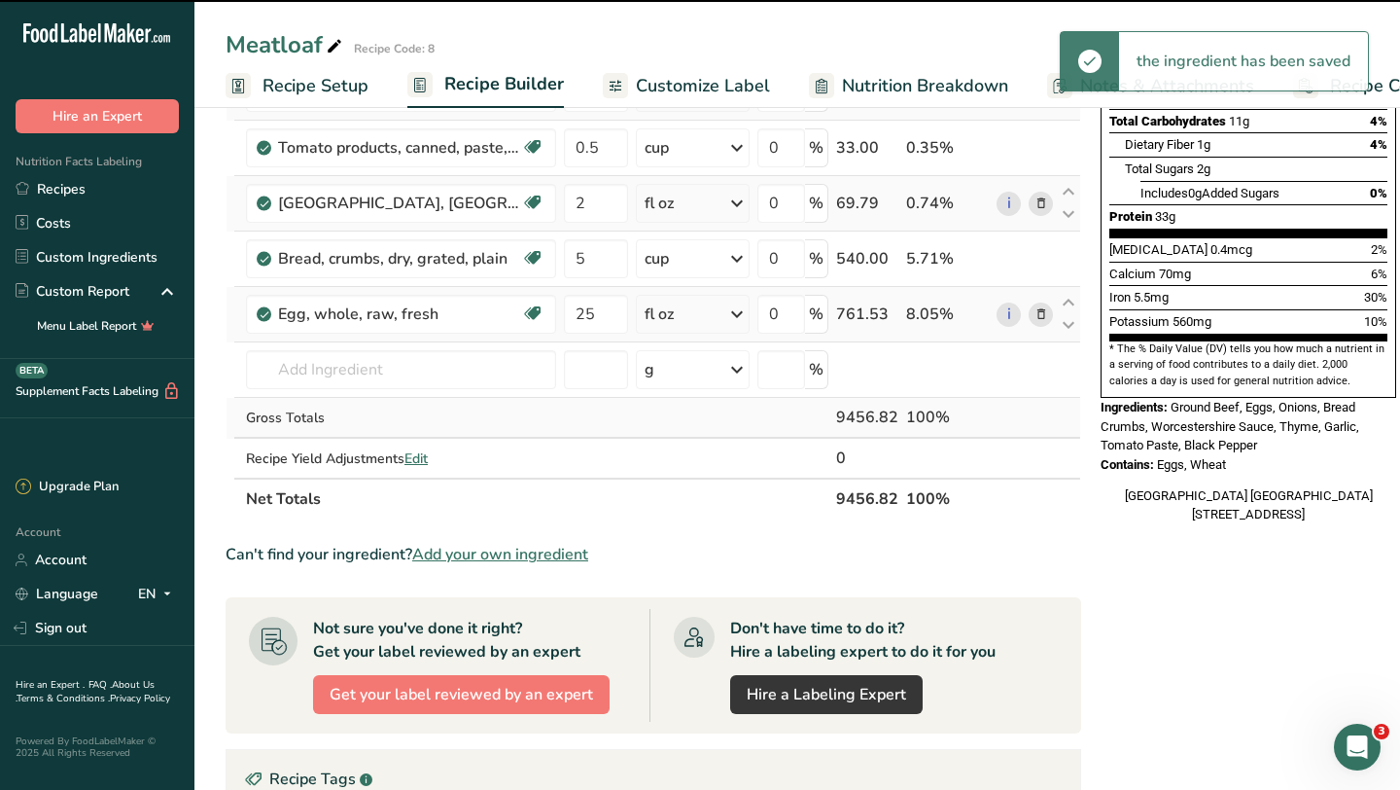
scroll to position [157, 0]
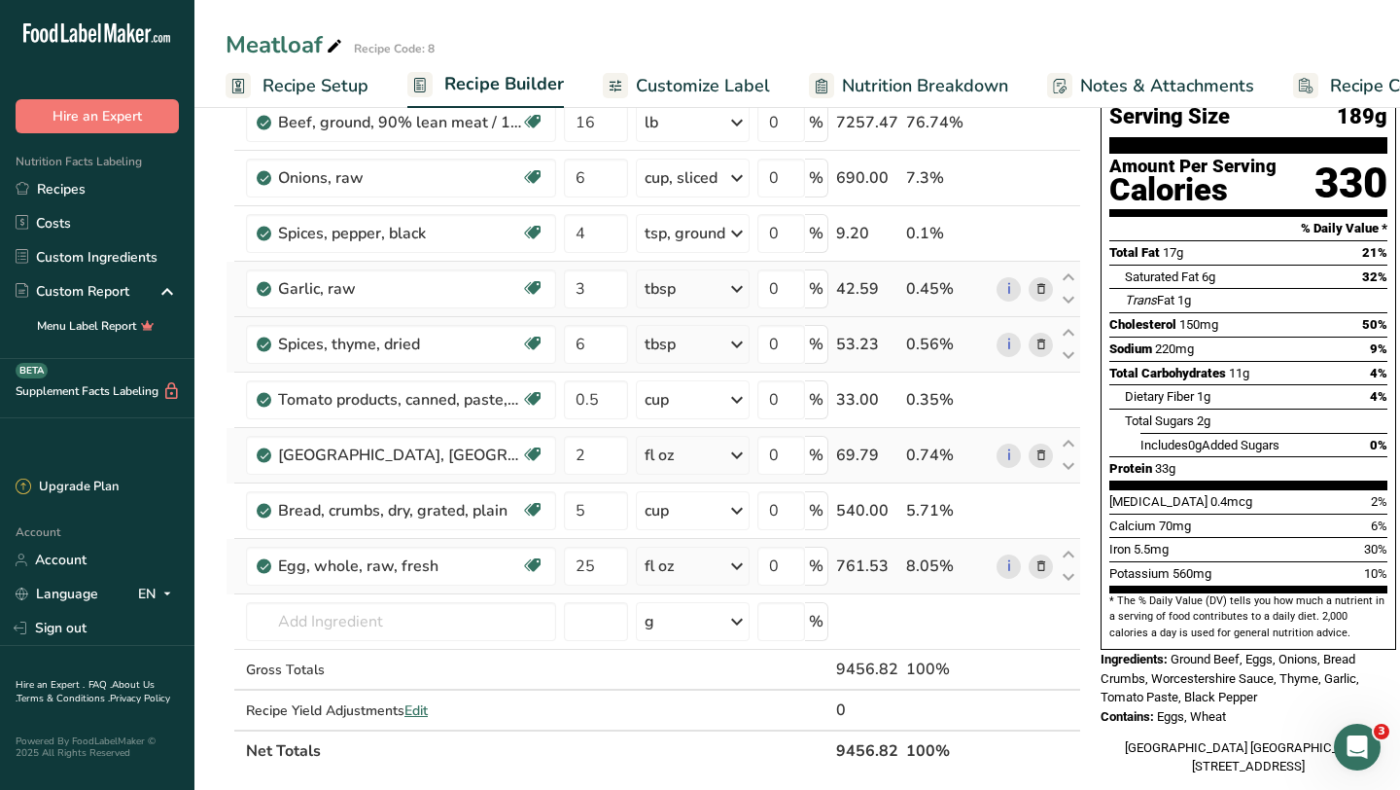
click at [725, 457] on div "fl oz" at bounding box center [693, 455] width 114 height 39
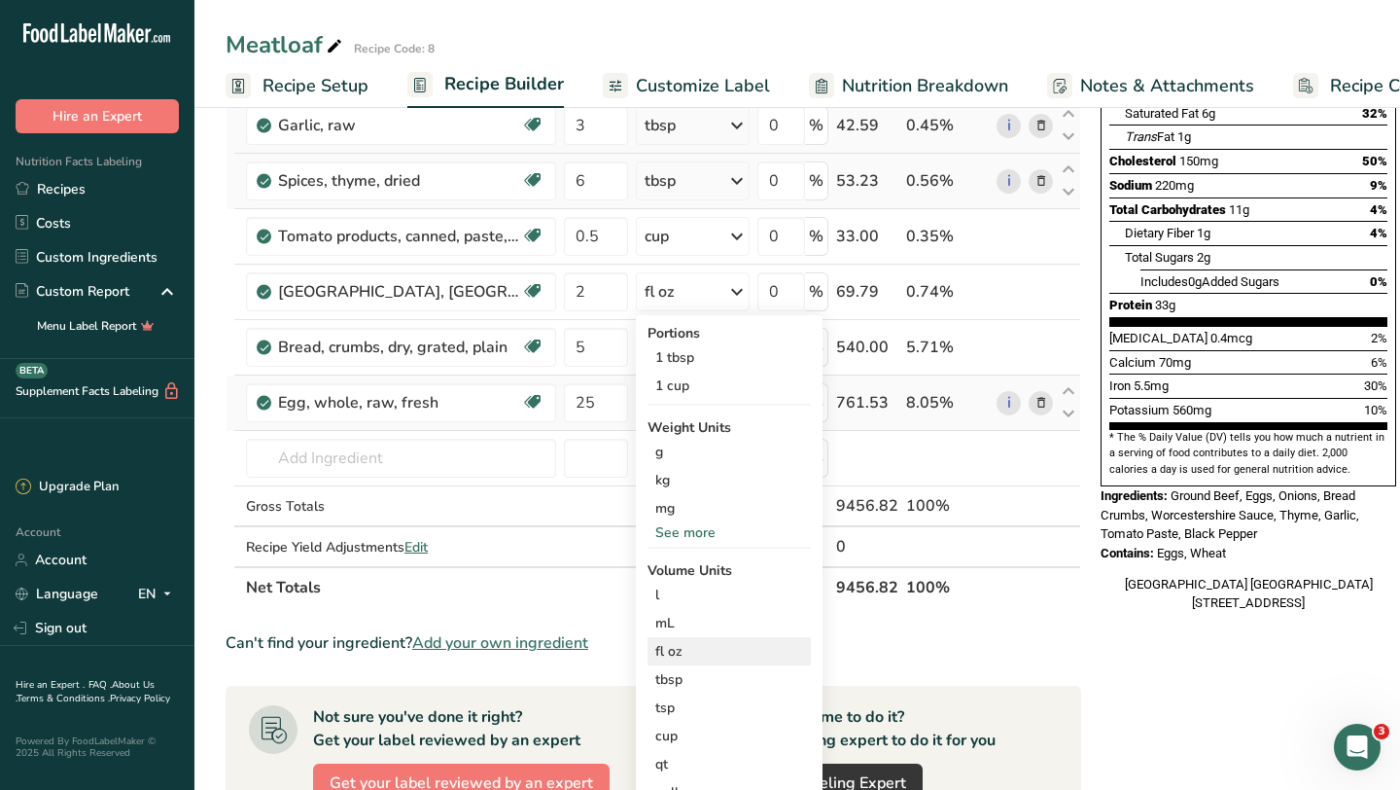
scroll to position [322, 0]
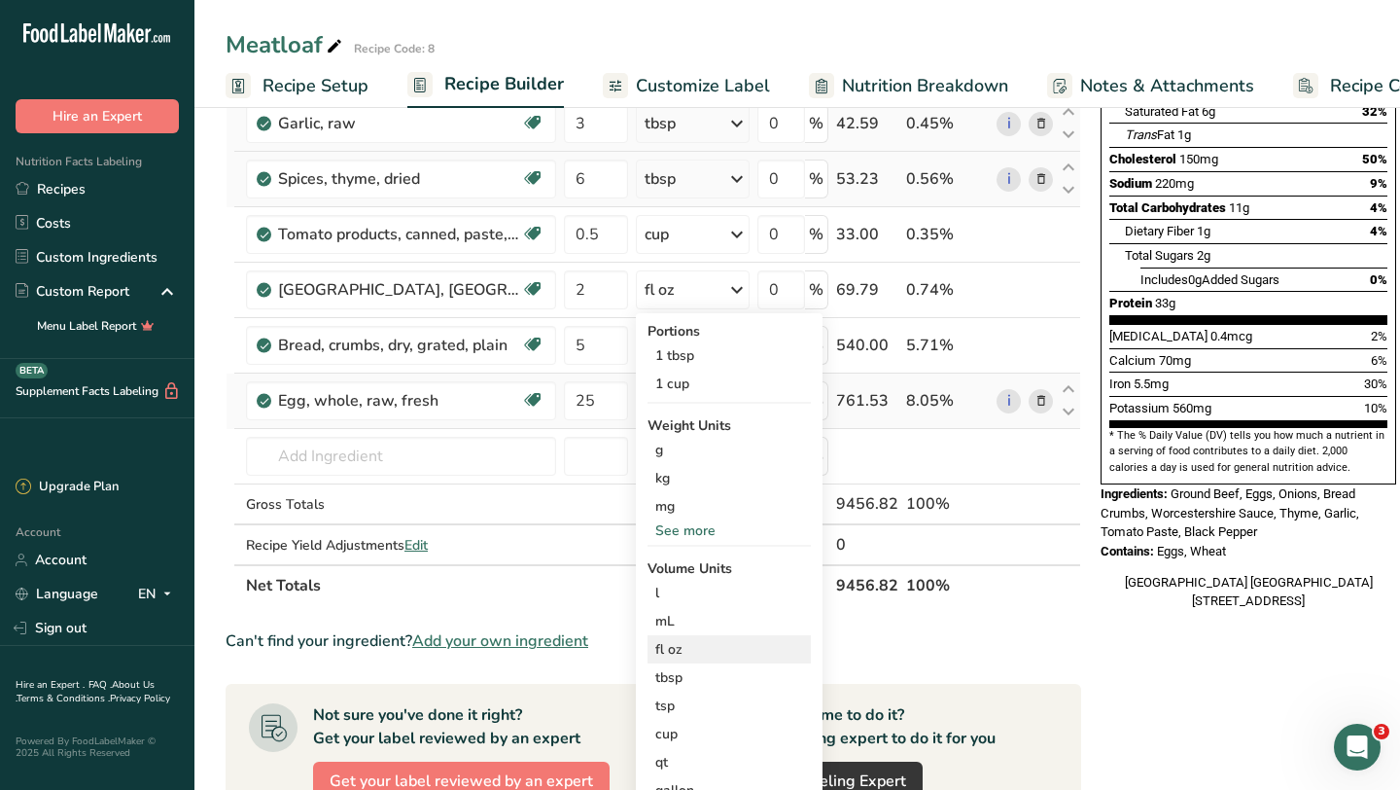
click at [693, 653] on div "fl oz" at bounding box center [729, 649] width 148 height 20
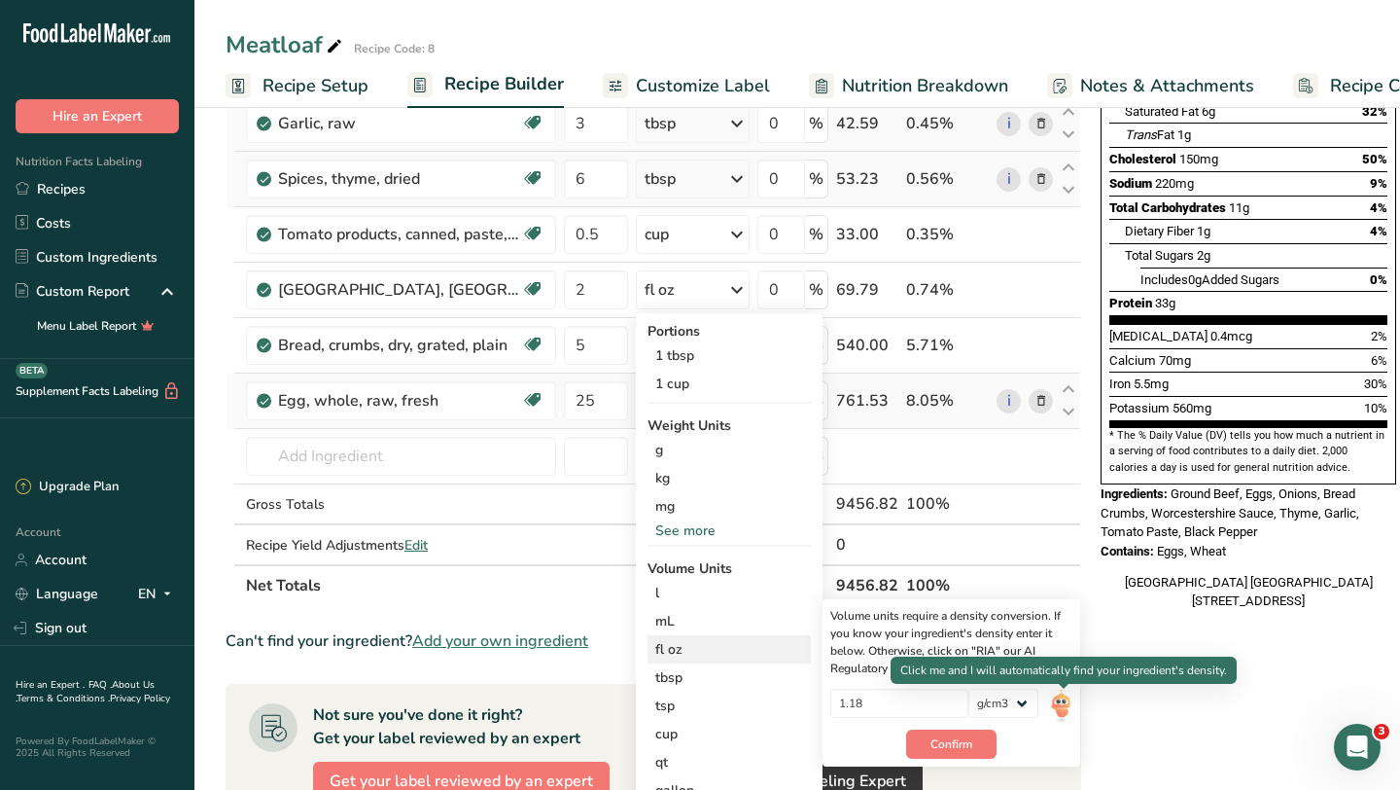
click at [1063, 704] on img at bounding box center [1060, 705] width 21 height 34
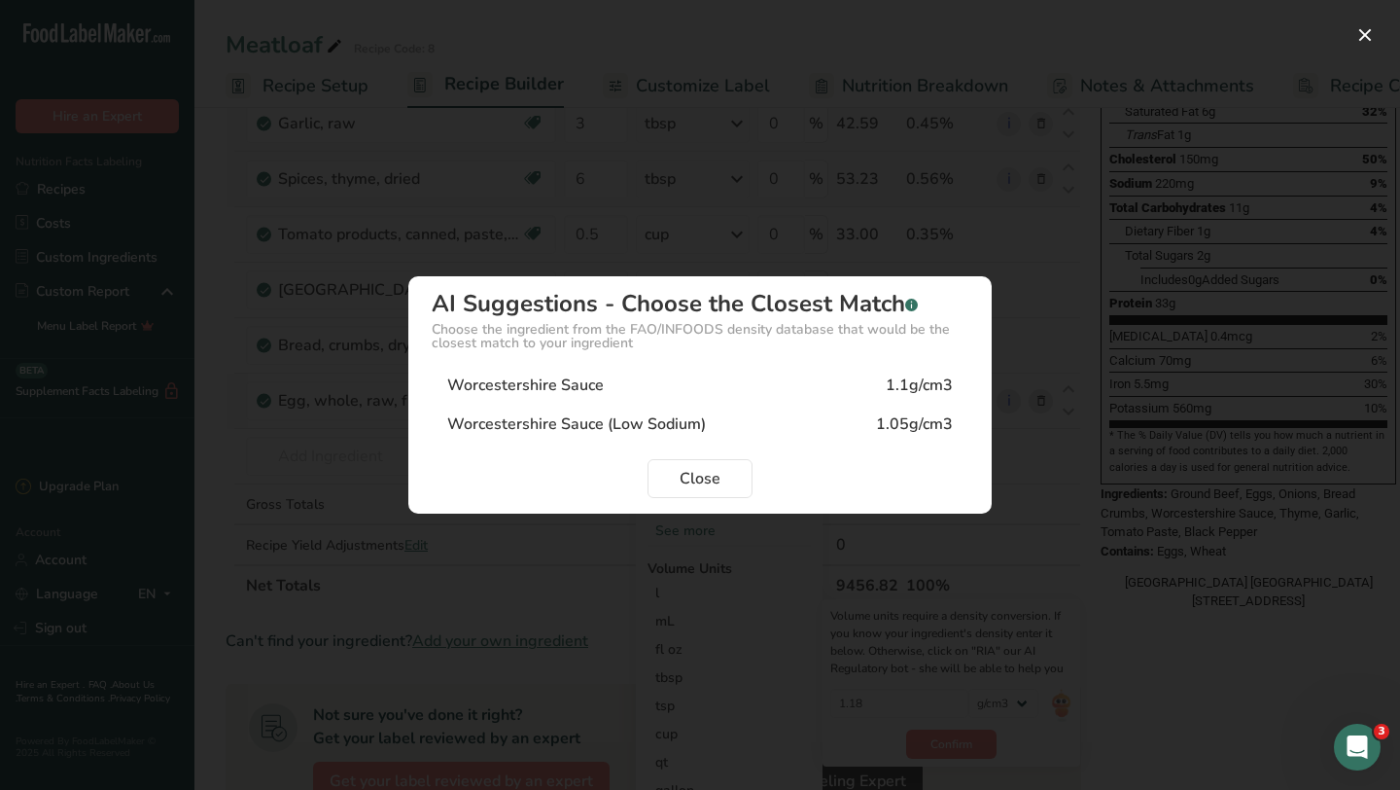
click at [907, 419] on div "1.05g/cm3" at bounding box center [914, 423] width 77 height 23
type input "1.05"
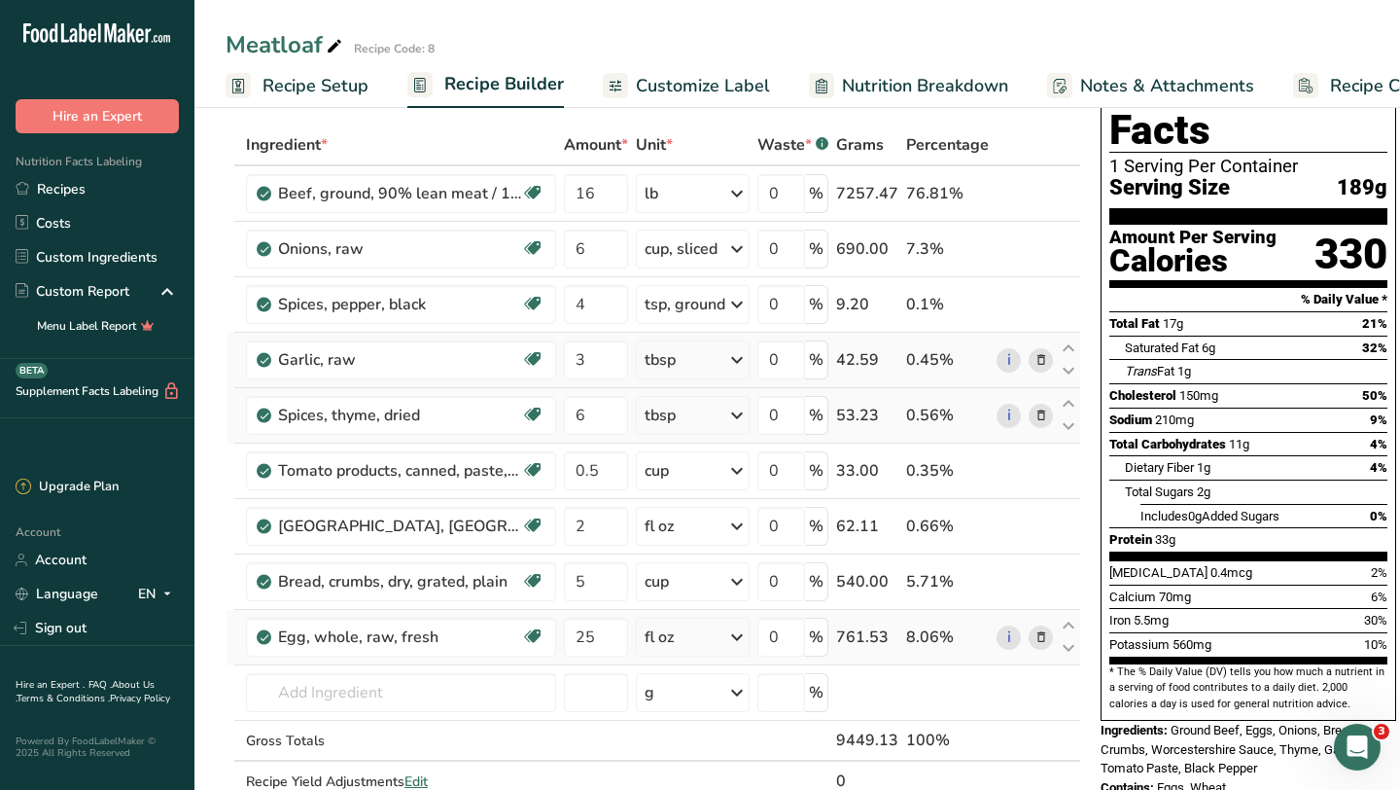
scroll to position [70, 0]
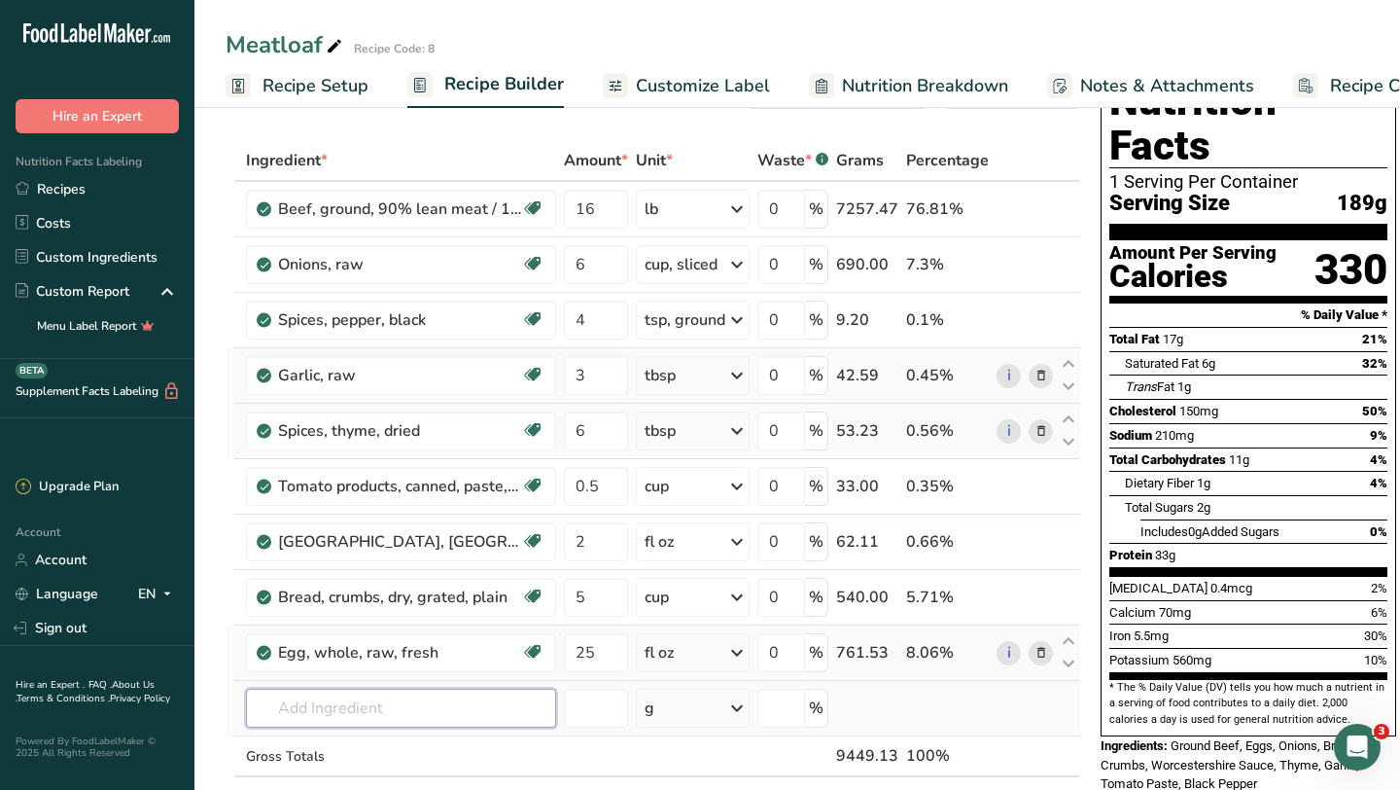
click at [409, 714] on input "text" at bounding box center [401, 707] width 310 height 39
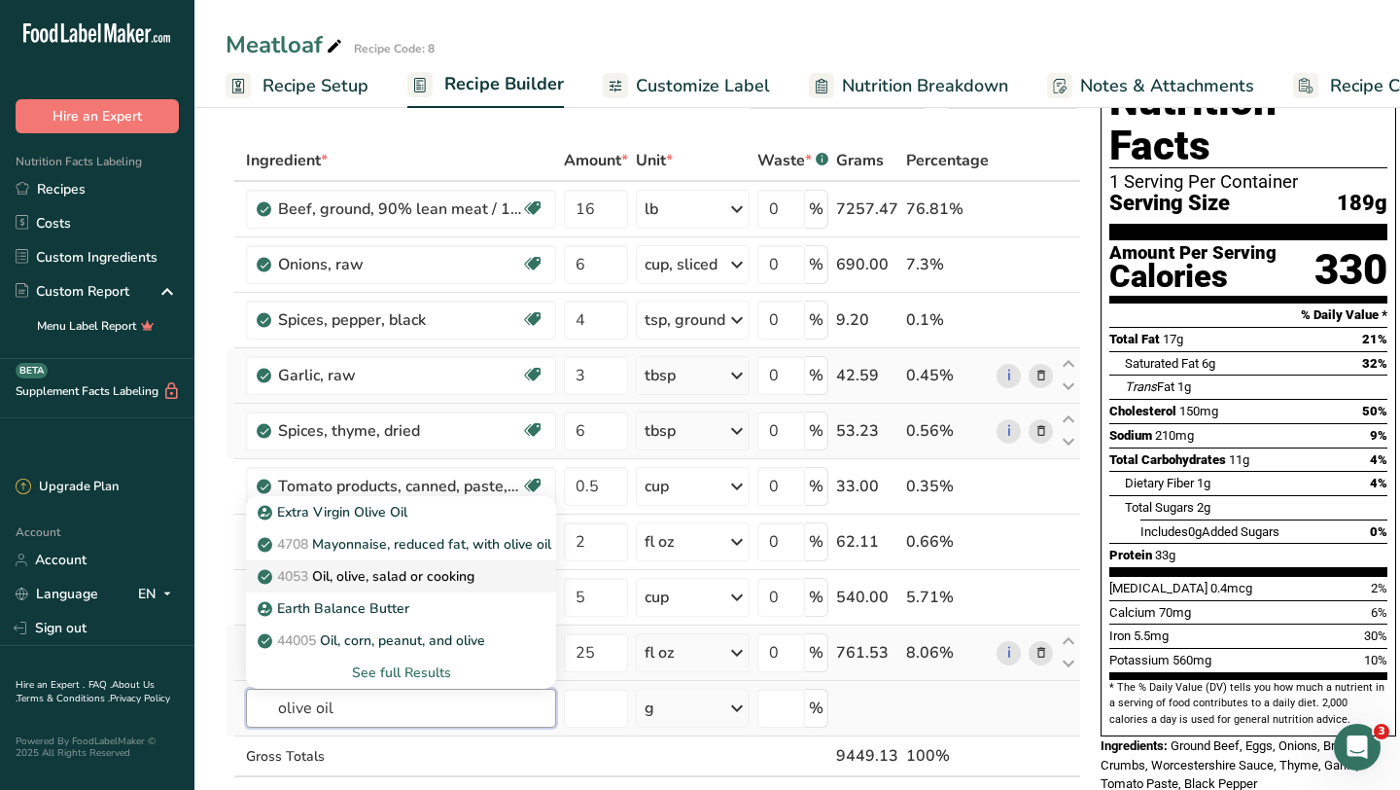
type input "olive oil"
click at [444, 581] on p "4053 Oil, olive, salad or cooking" at bounding box center [368, 576] width 213 height 20
type input "Oil, olive, salad or cooking"
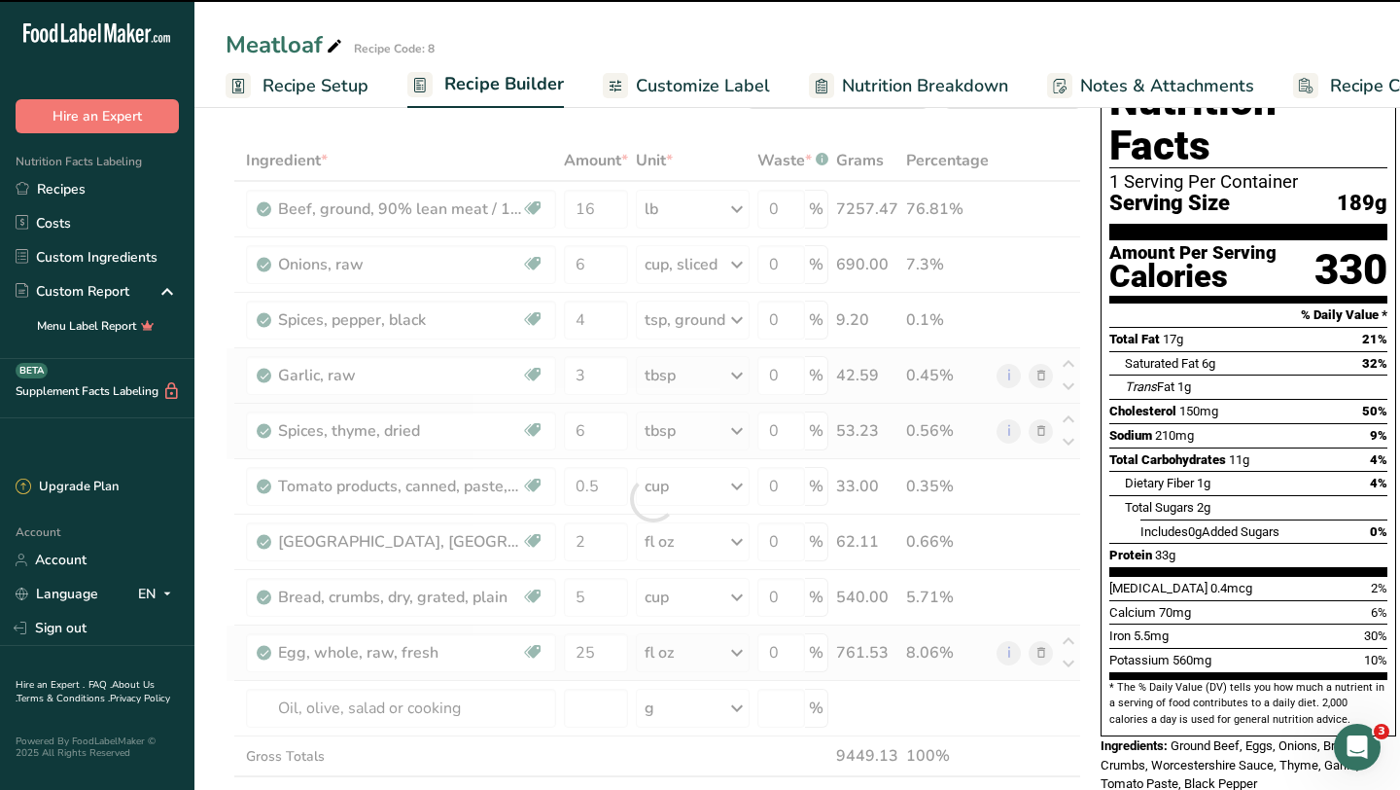
type input "0"
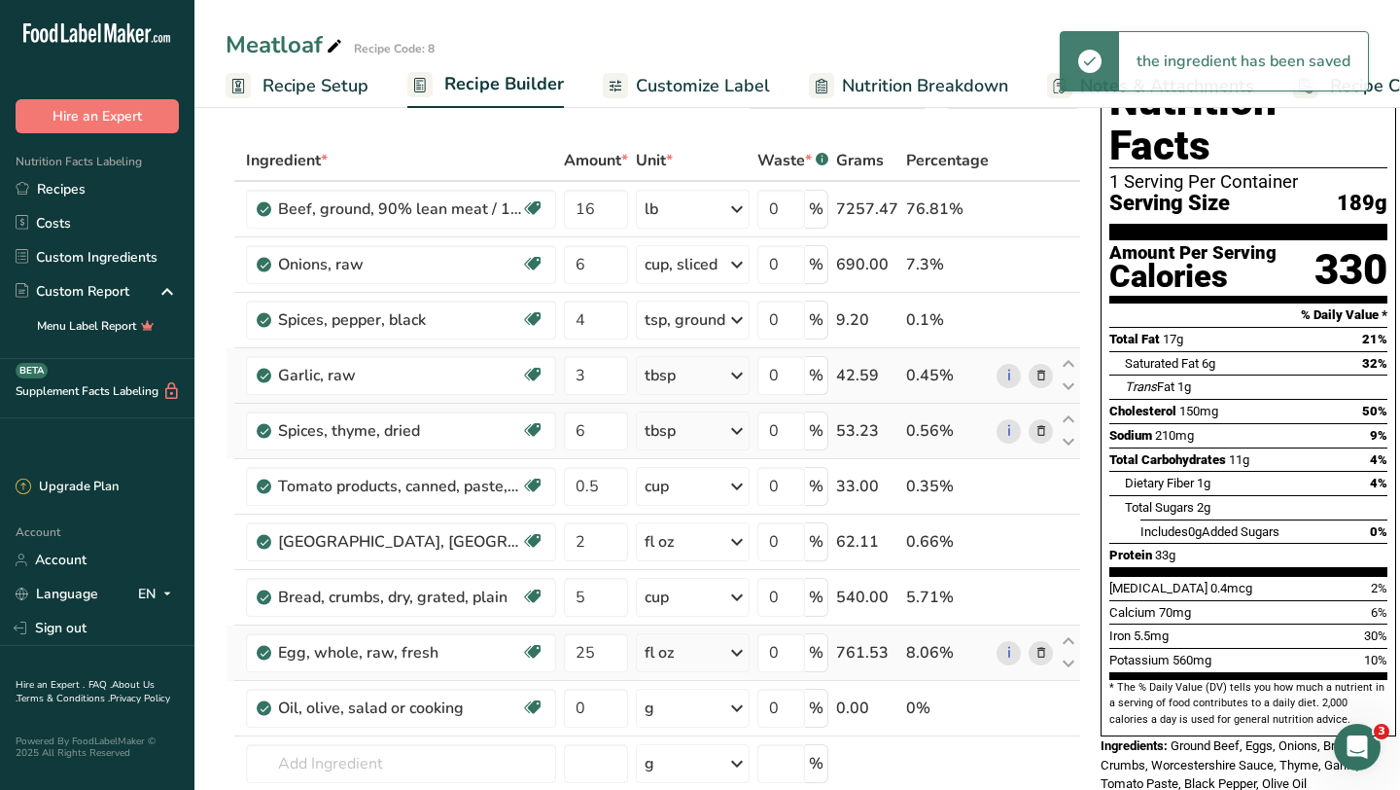
scroll to position [128, 0]
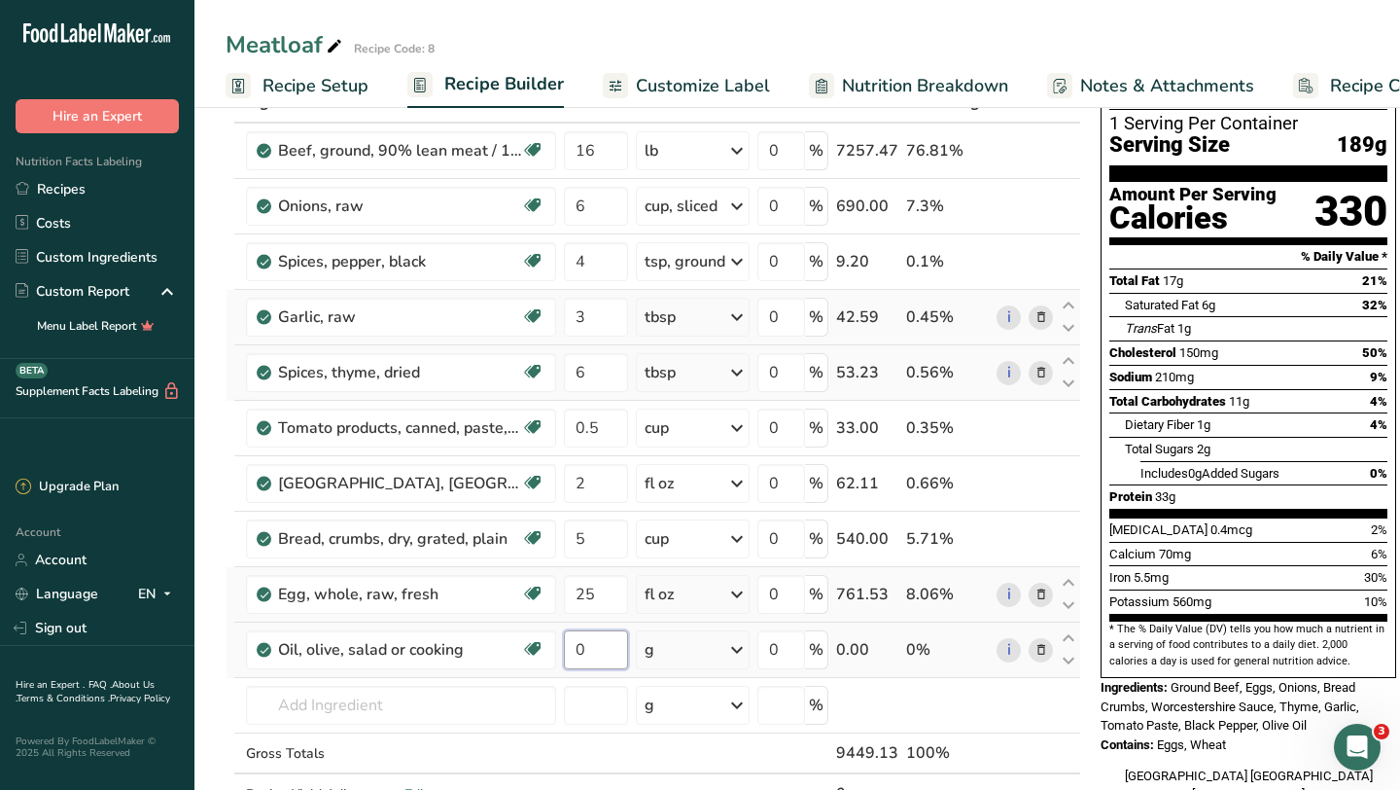
click at [598, 647] on input "0" at bounding box center [596, 649] width 64 height 39
type input "6"
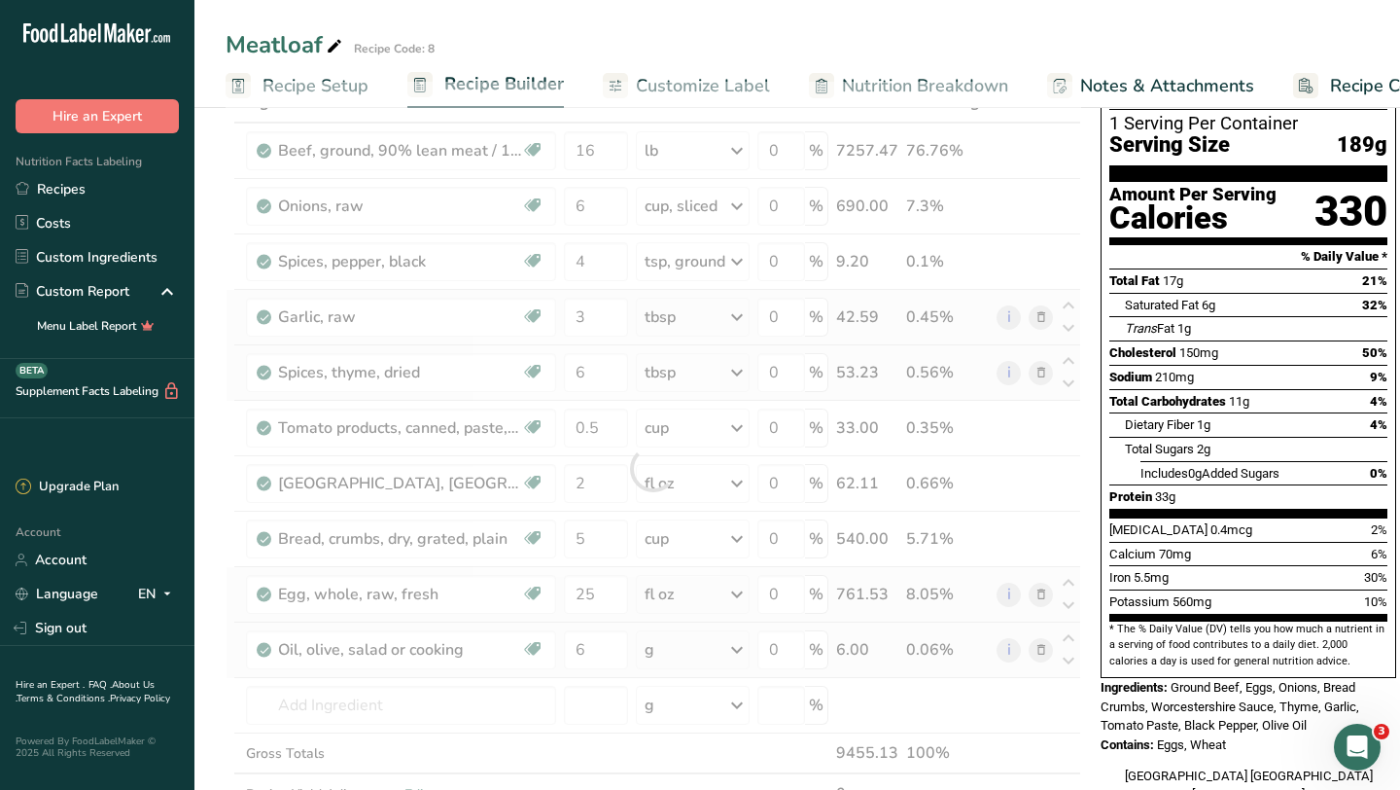
click at [714, 643] on div "Ingredient * Amount * Unit * Waste * .a-a{fill:#347362;}.b-a{fill:#fff;} Grams …" at bounding box center [654, 468] width 856 height 773
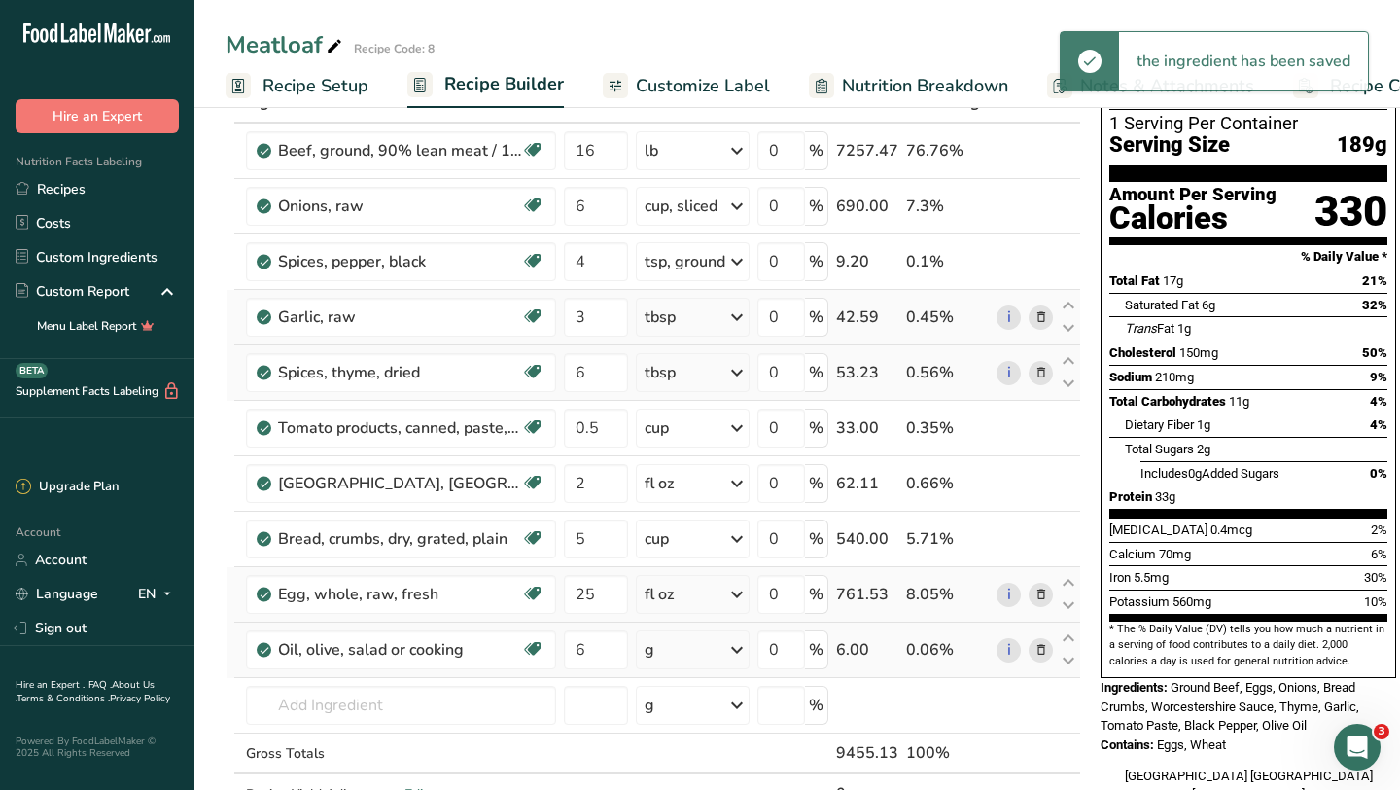
click at [714, 643] on div "g" at bounding box center [693, 649] width 114 height 39
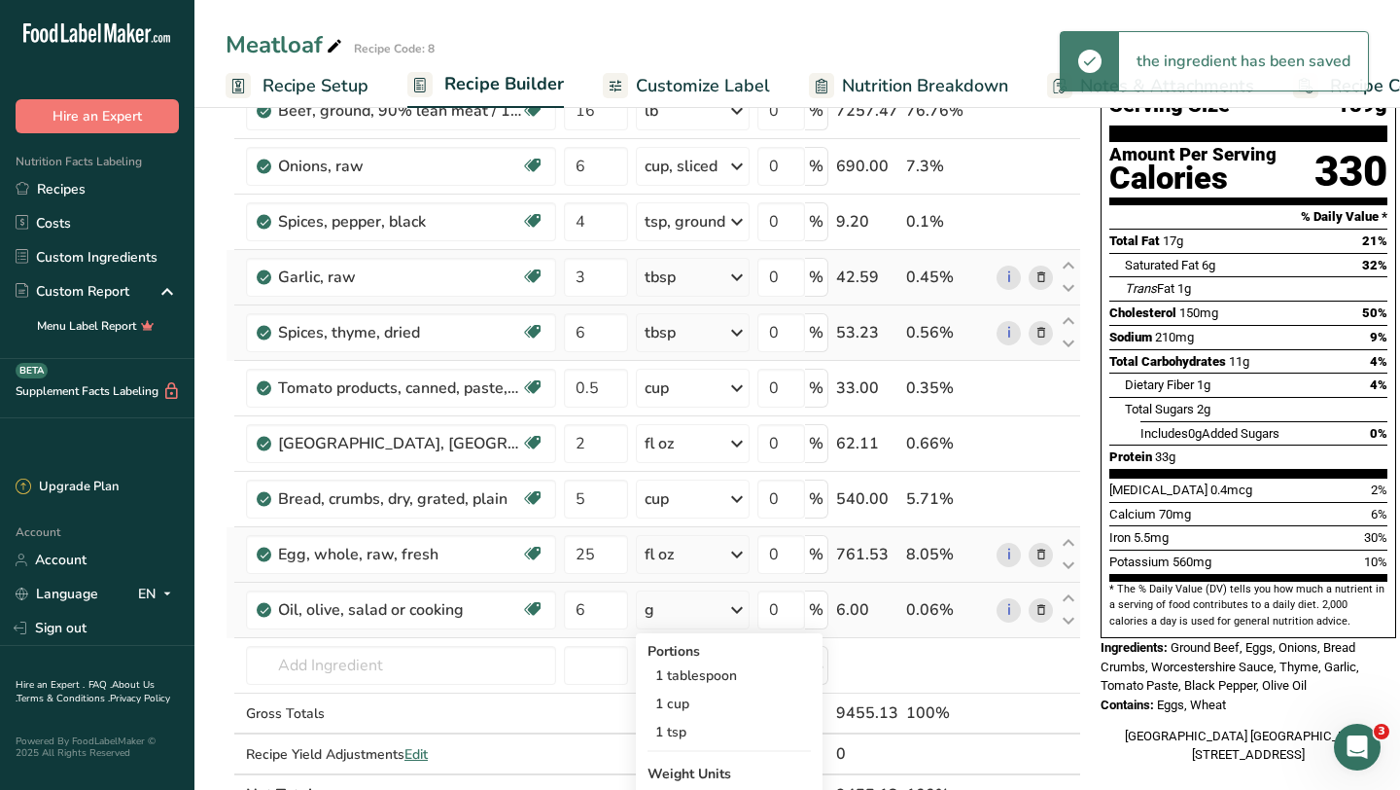
scroll to position [180, 0]
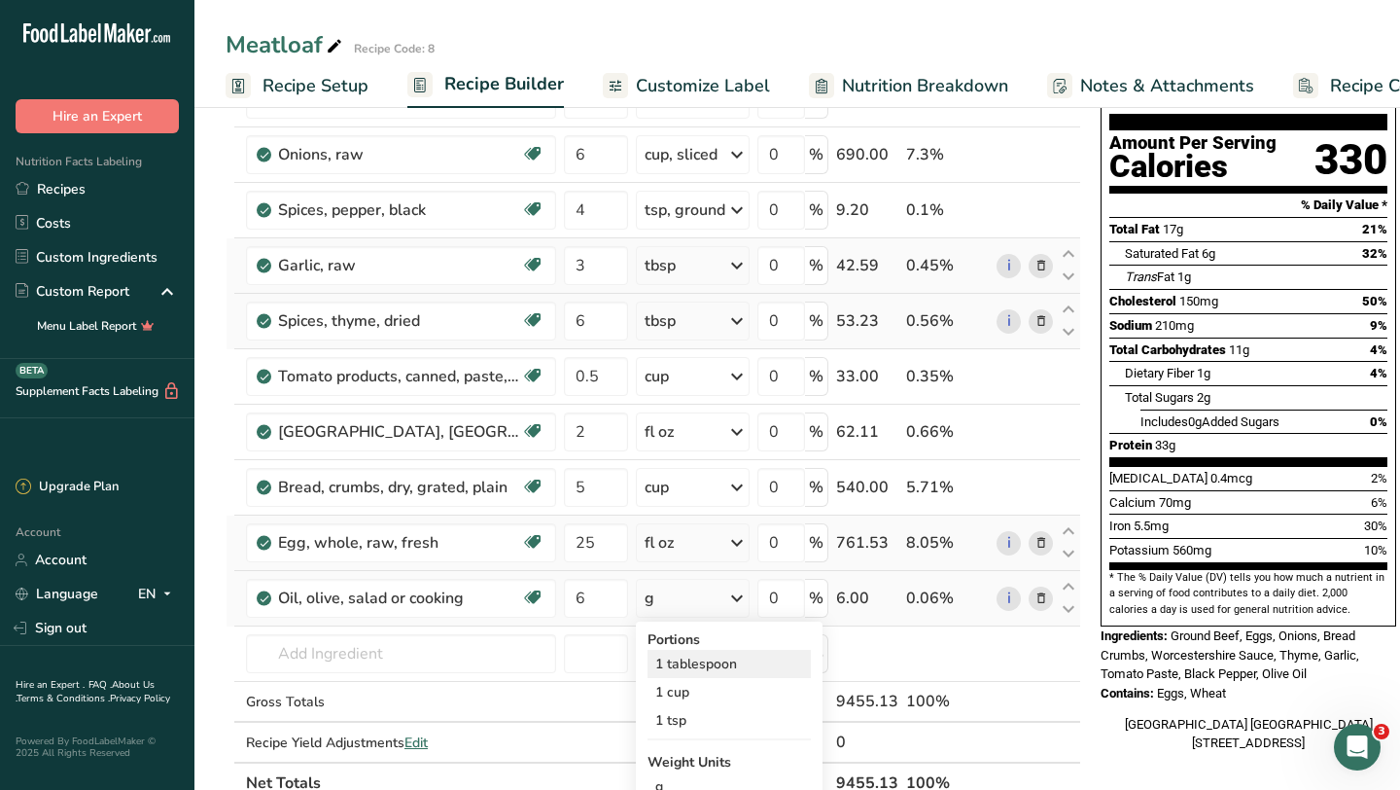
click at [698, 661] on div "1 tablespoon" at bounding box center [729, 664] width 163 height 28
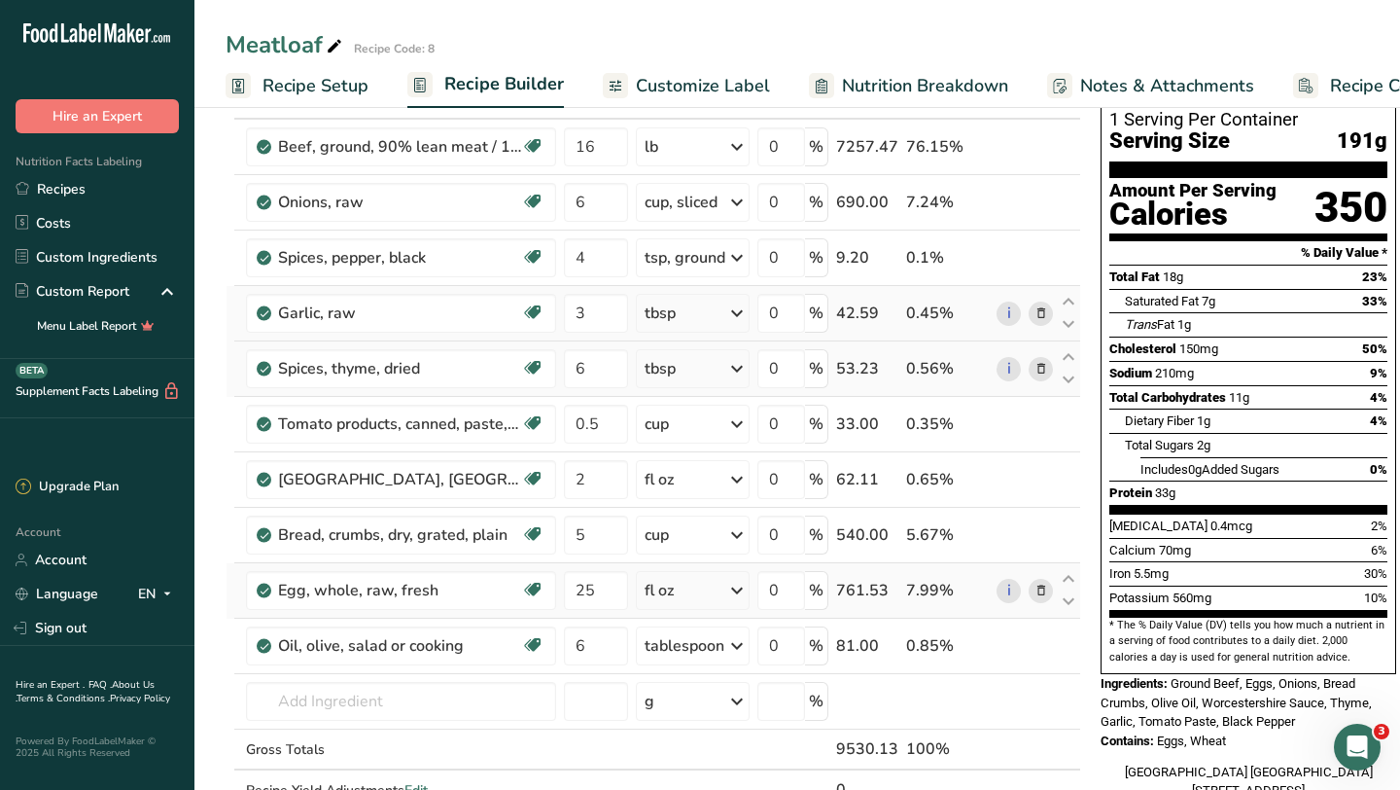
scroll to position [130, 0]
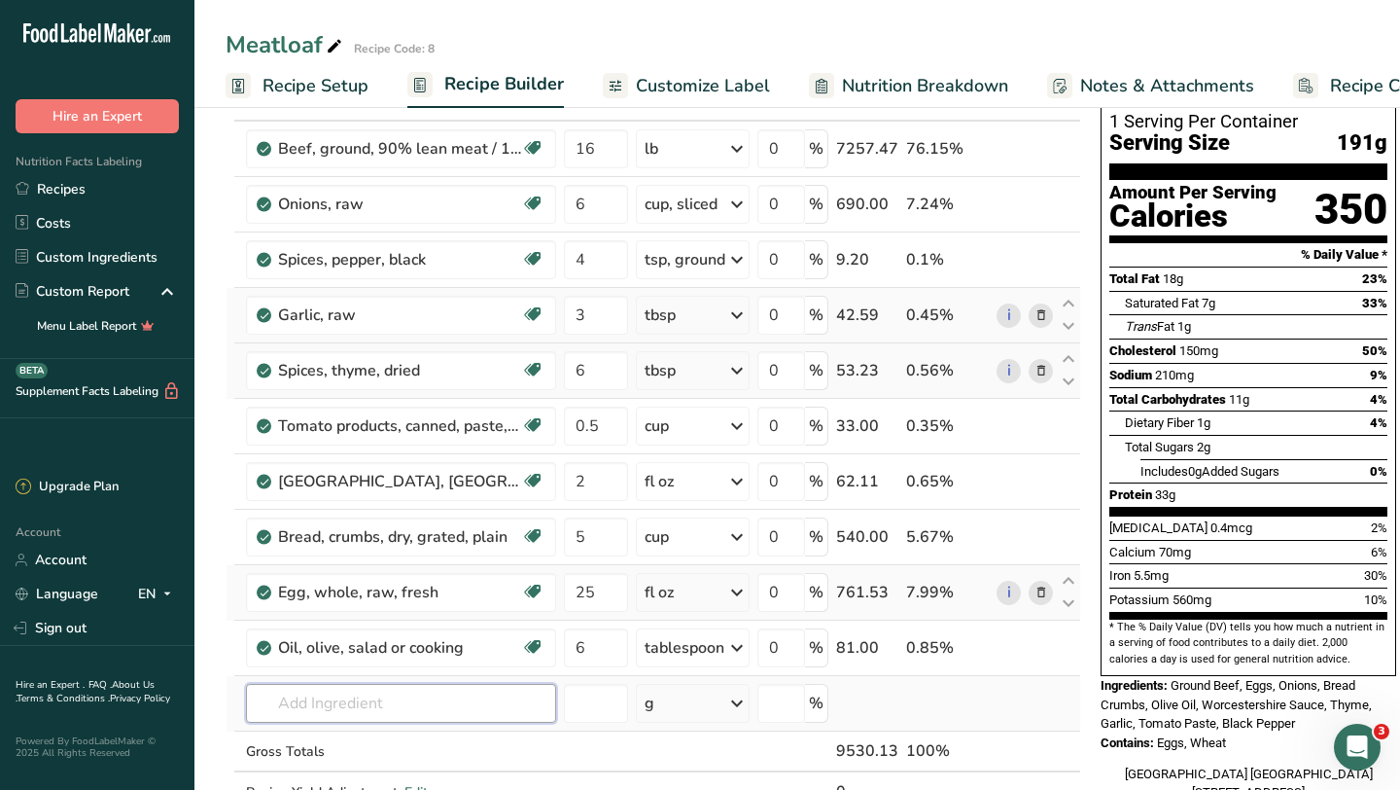
click at [448, 703] on input "text" at bounding box center [401, 703] width 310 height 39
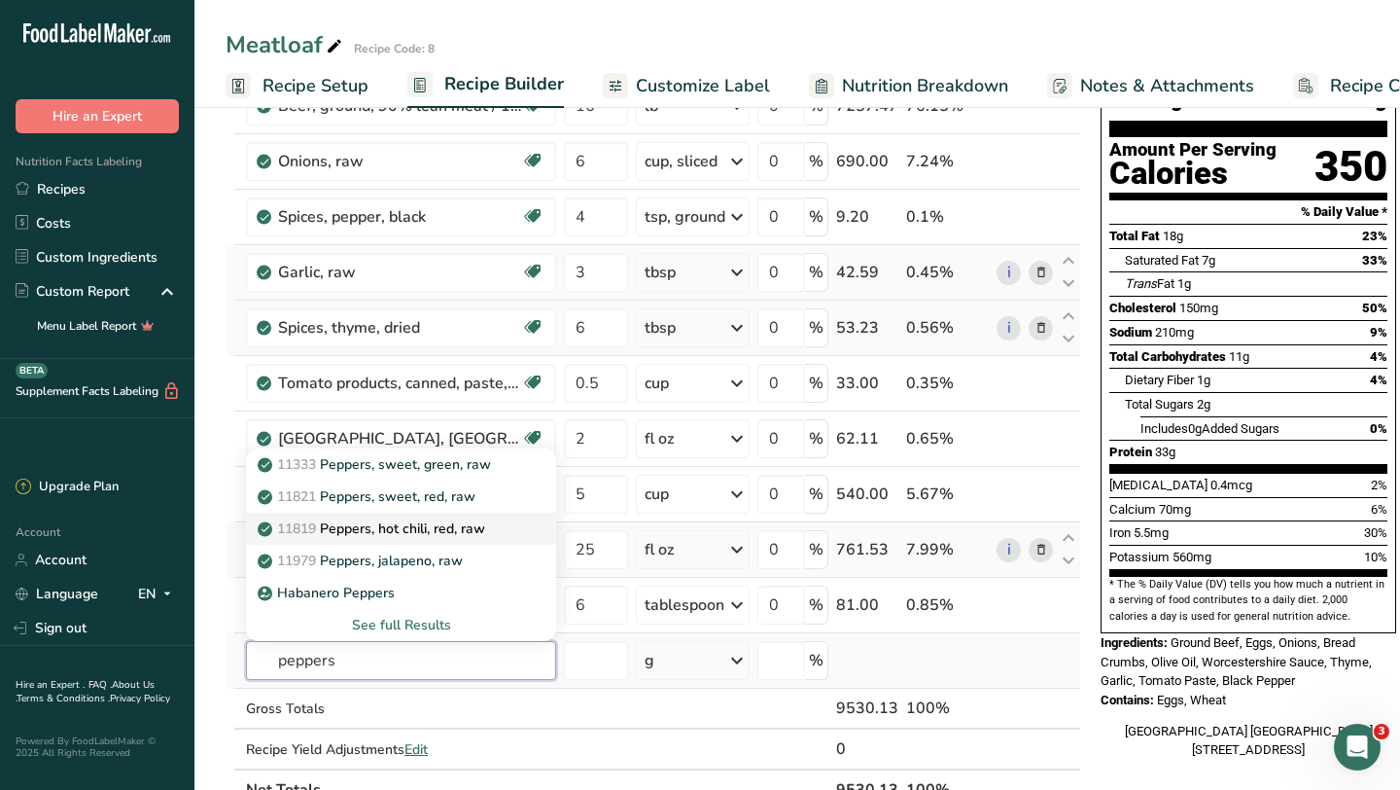
scroll to position [179, 0]
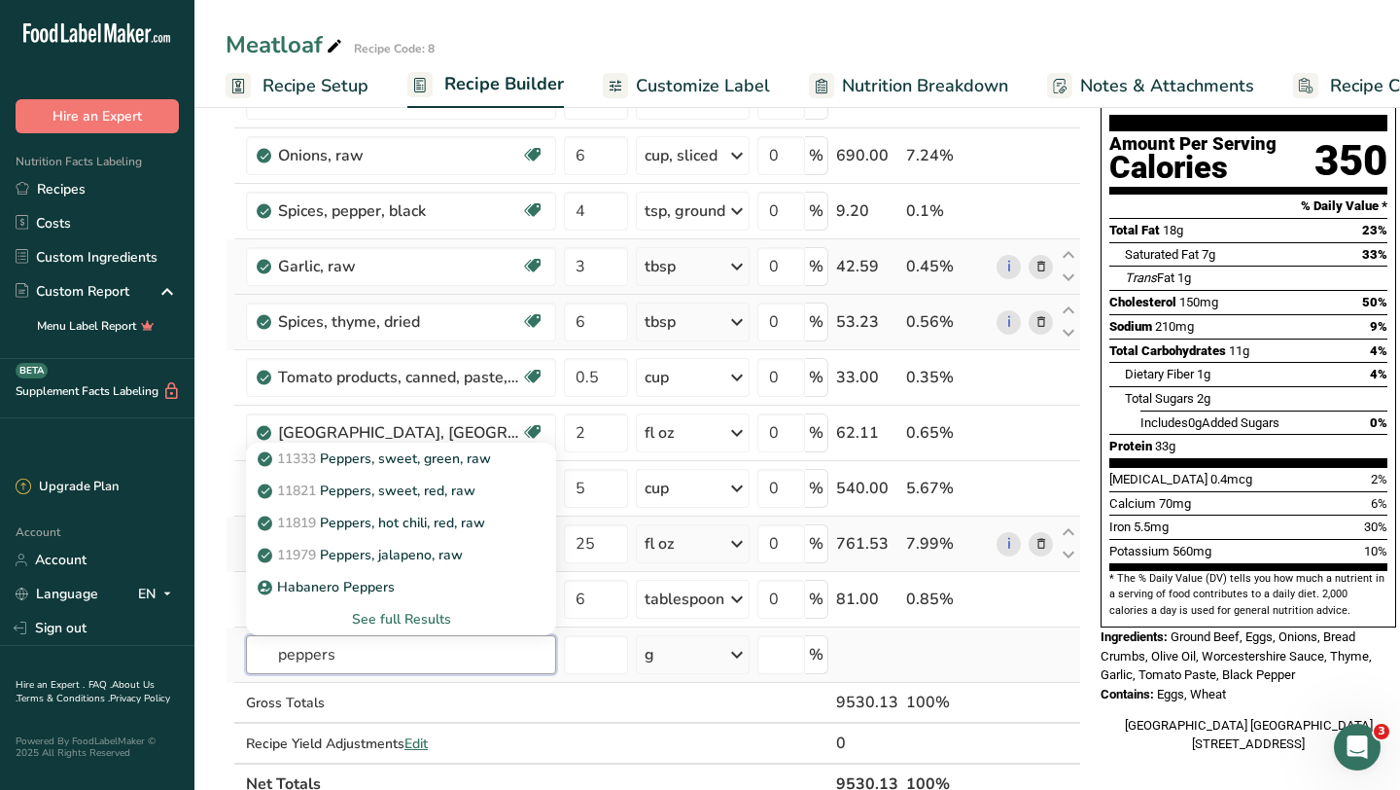
type input "peppers"
click at [396, 615] on div "See full Results" at bounding box center [401, 619] width 279 height 20
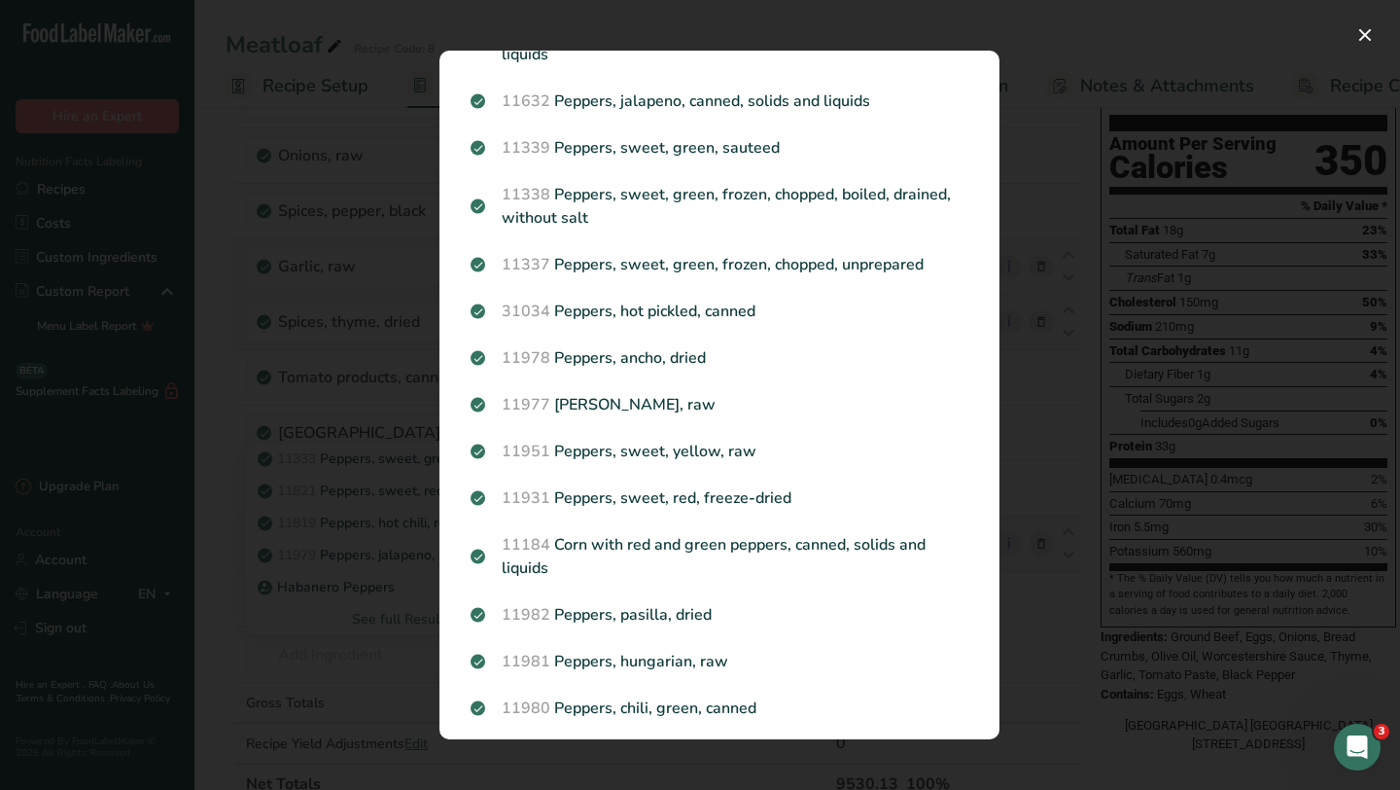
scroll to position [0, 0]
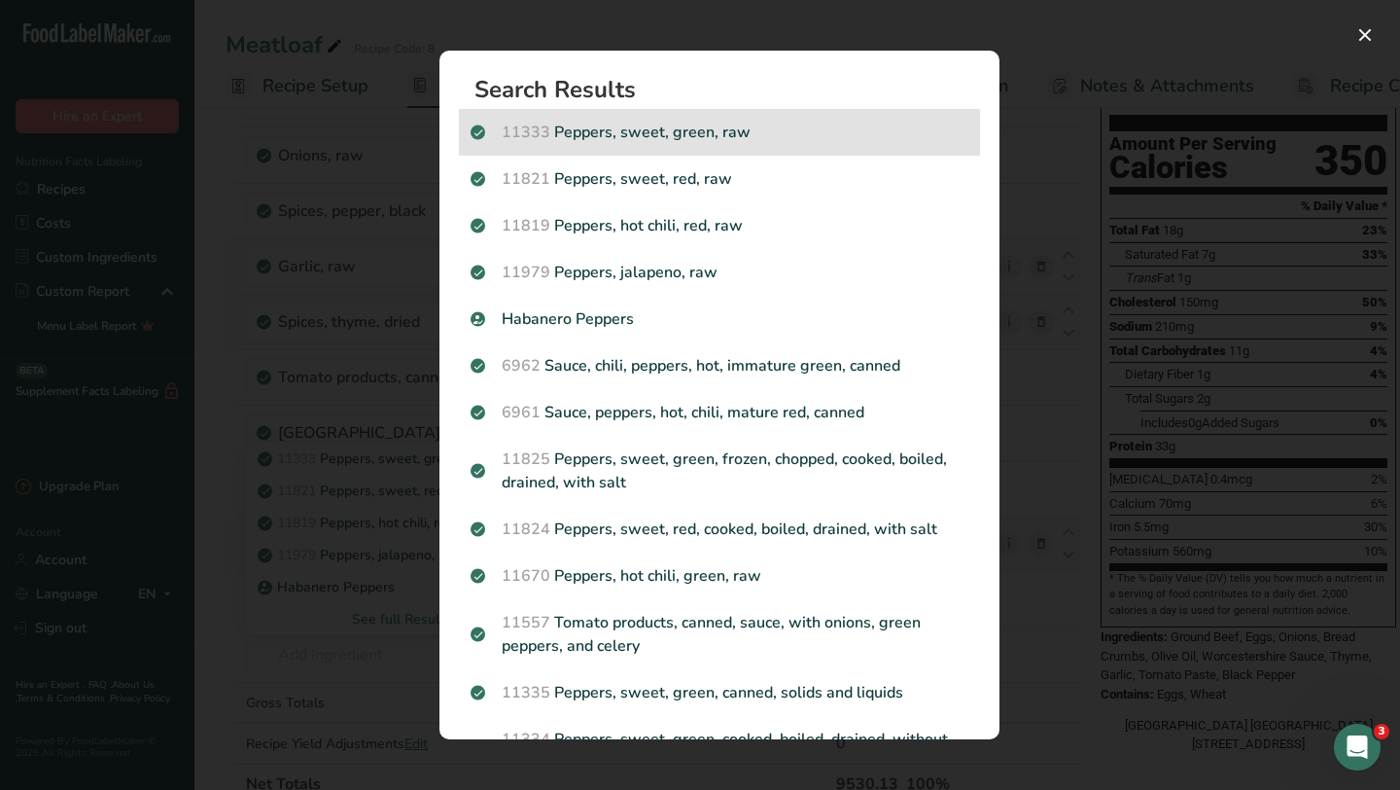
click at [685, 140] on p "11333 Peppers, sweet, green, raw" at bounding box center [720, 132] width 498 height 23
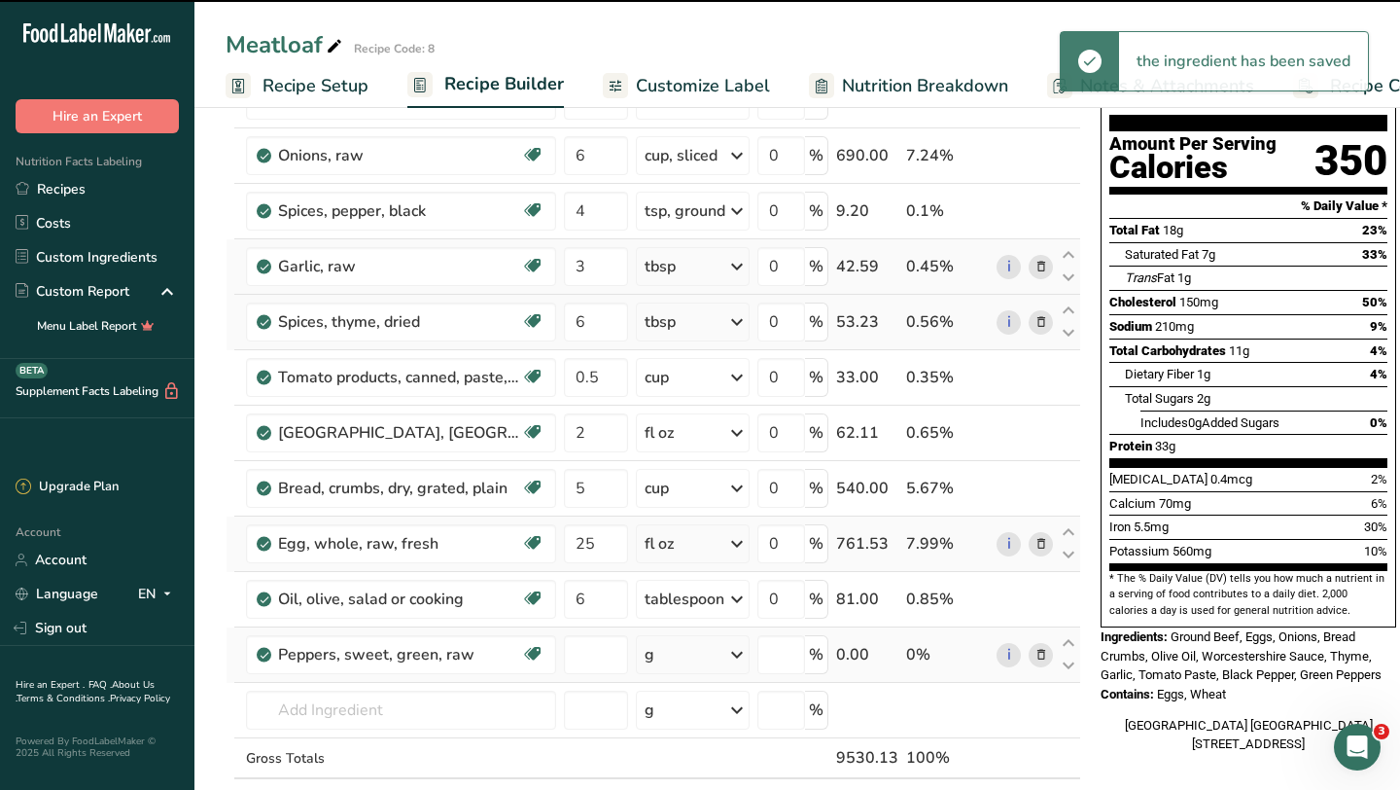
type input "0"
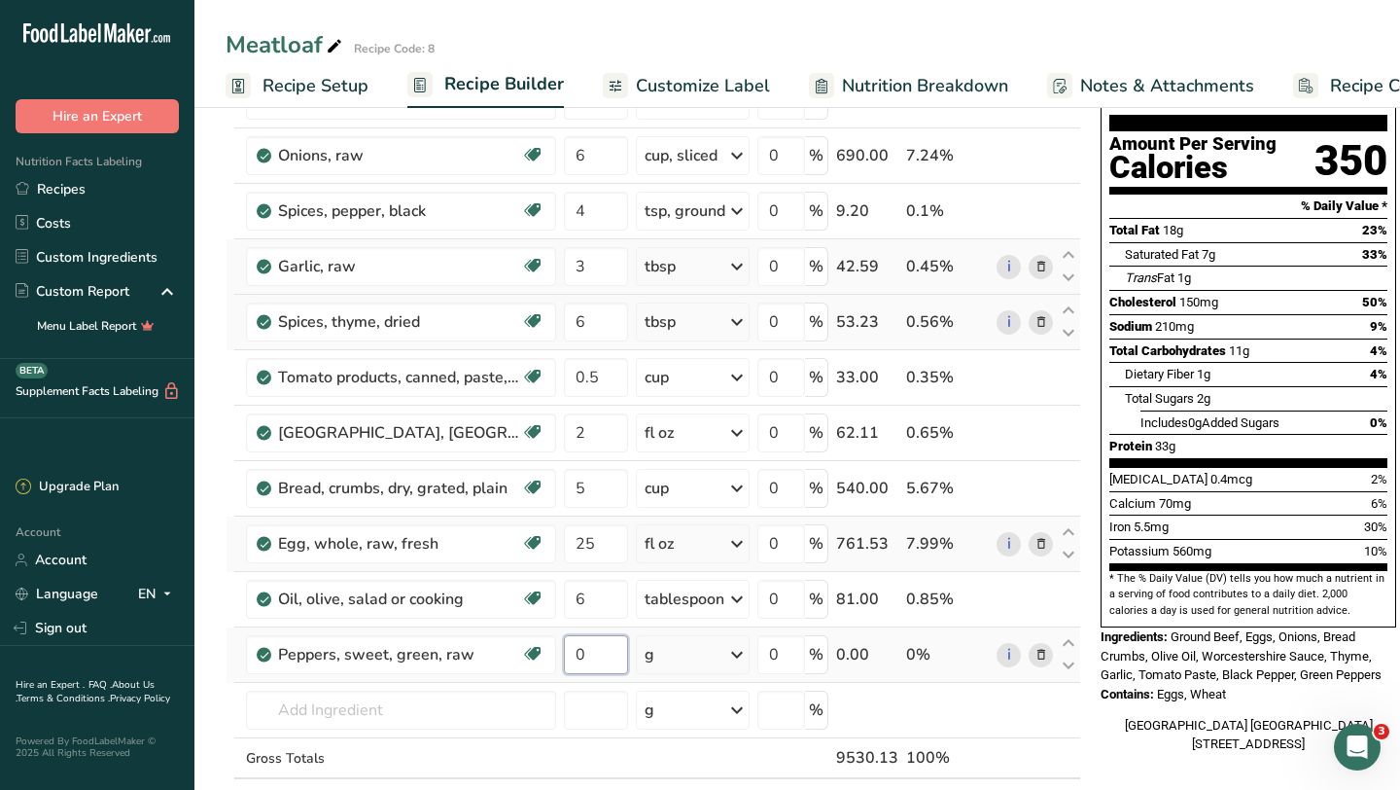
click at [599, 656] on input "0" at bounding box center [596, 654] width 64 height 39
type input "2"
click at [738, 655] on div "Ingredient * Amount * Unit * Waste * .a-a{fill:#347362;}.b-a{fill:#fff;} Grams …" at bounding box center [654, 445] width 856 height 829
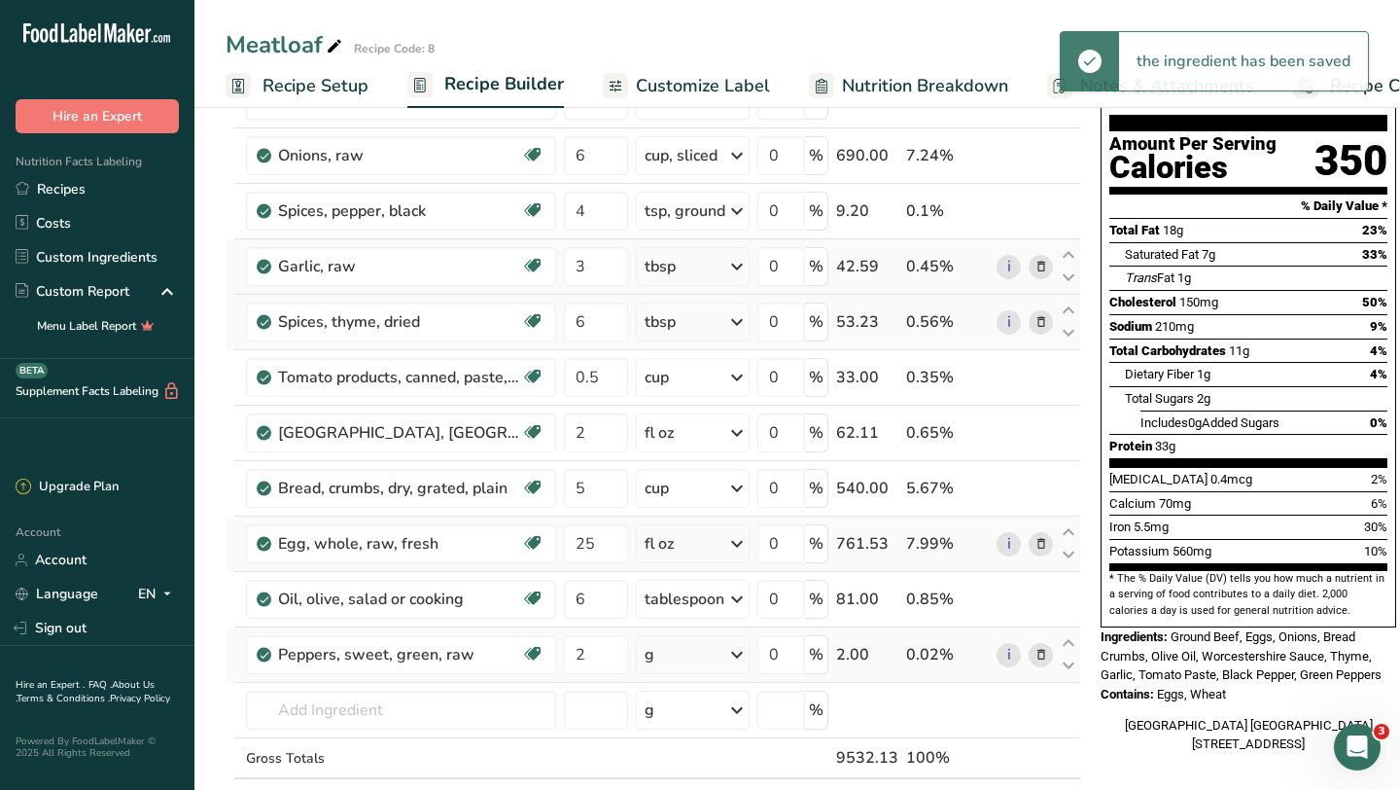
click at [730, 657] on icon at bounding box center [736, 654] width 23 height 35
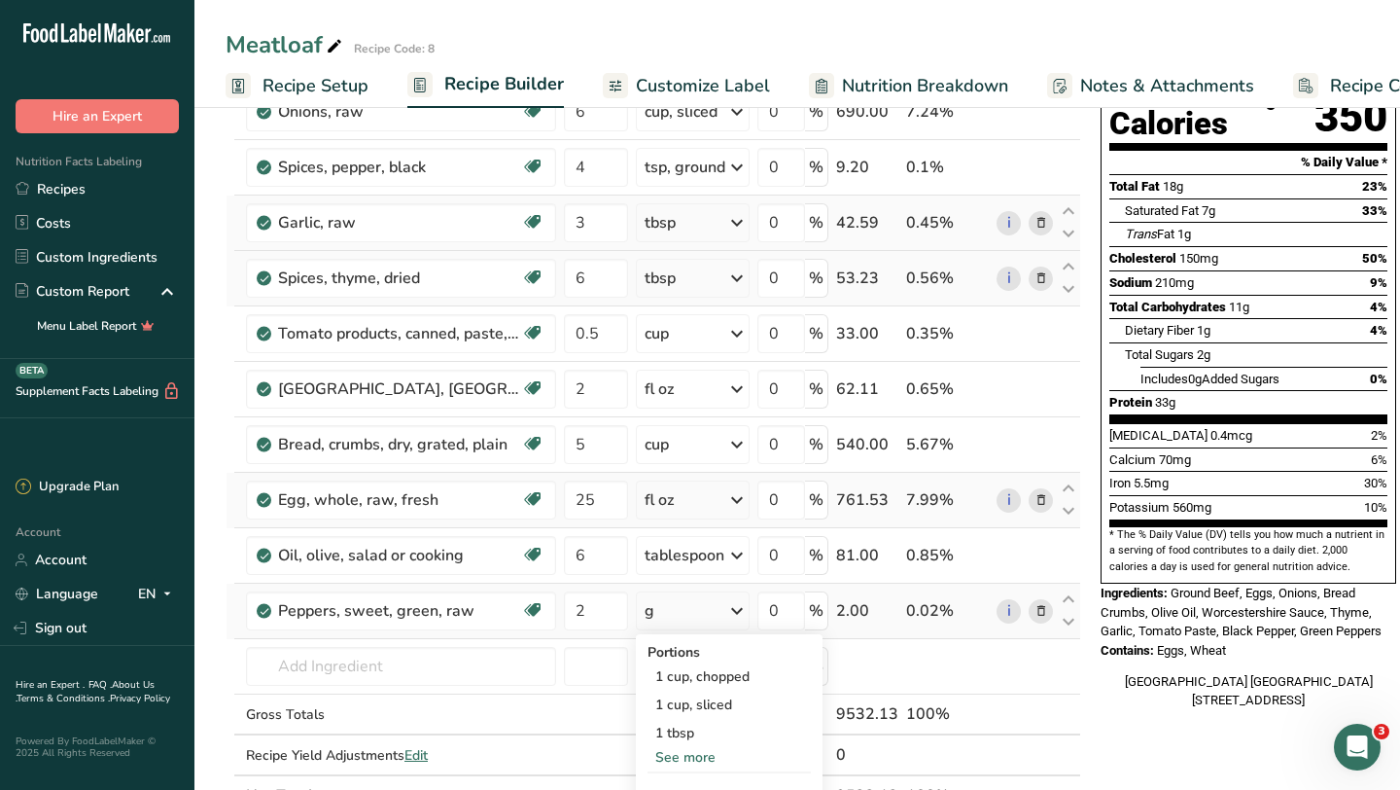
scroll to position [228, 0]
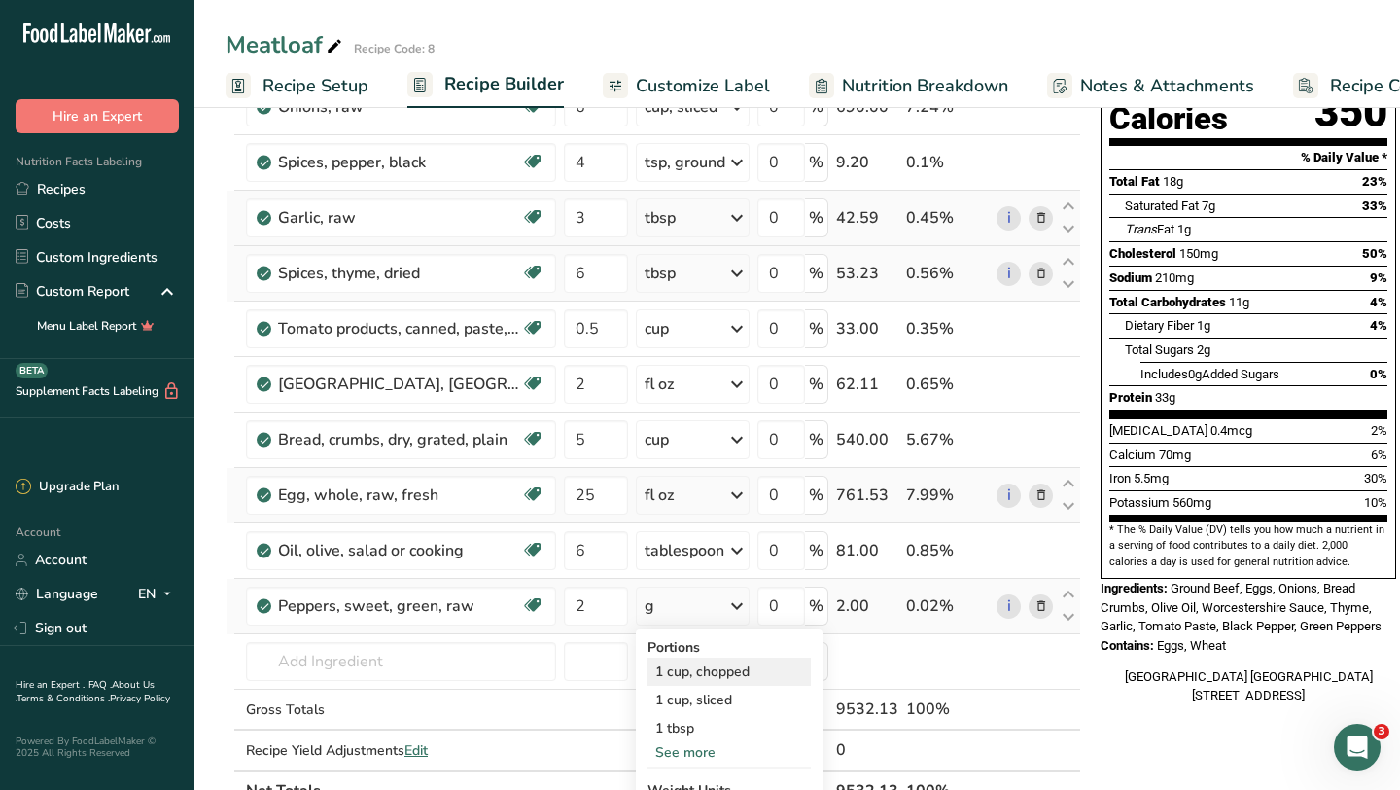
click at [716, 677] on div "1 cup, chopped" at bounding box center [729, 671] width 163 height 28
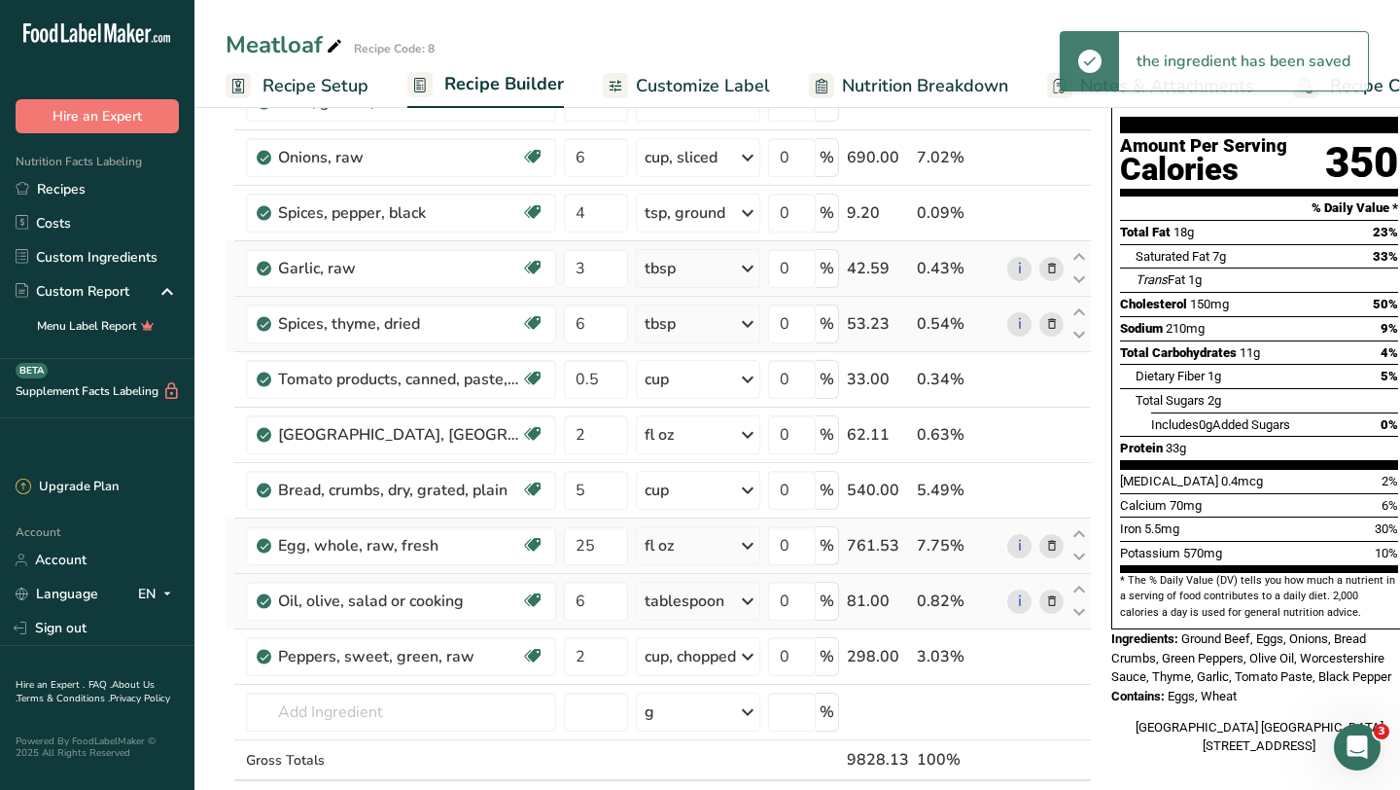
scroll to position [281, 0]
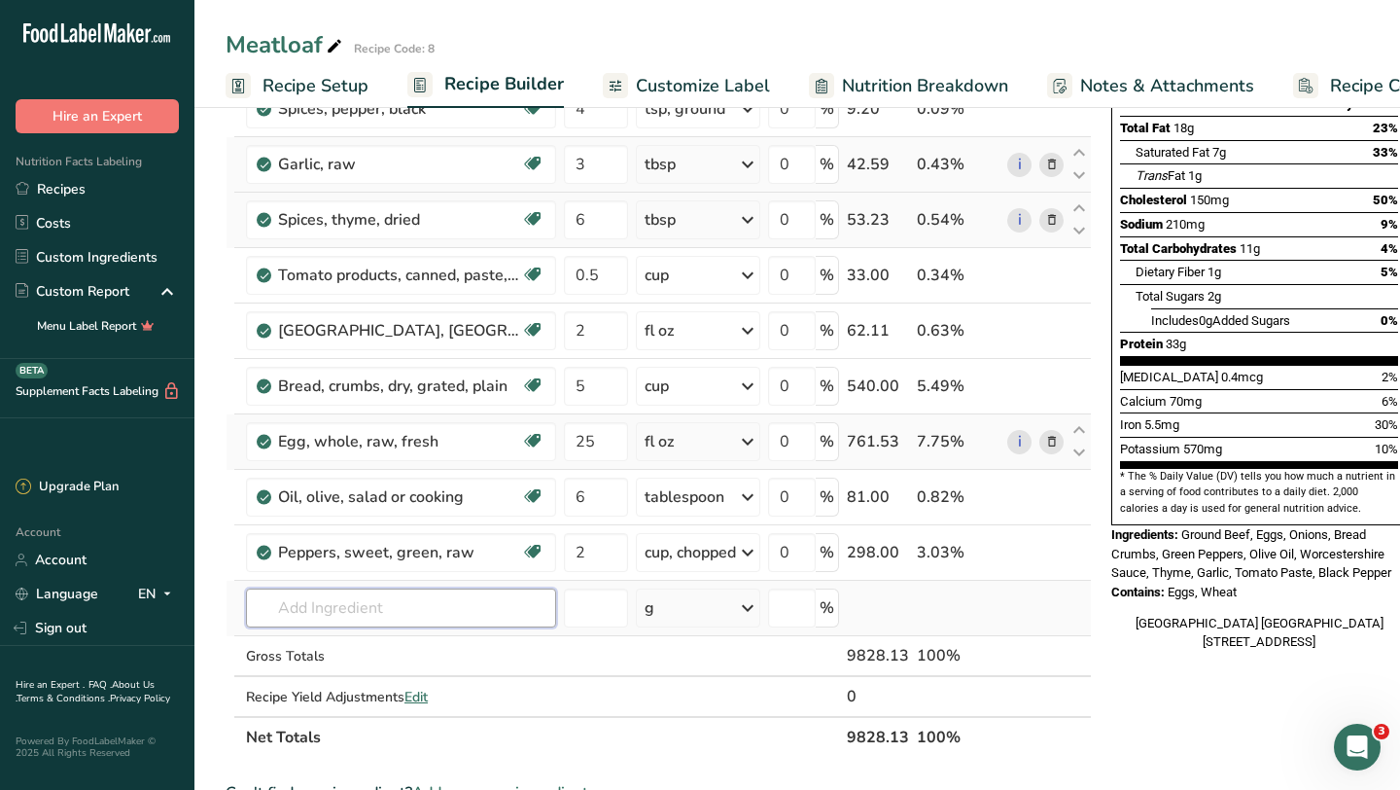
click at [377, 610] on input "text" at bounding box center [401, 607] width 310 height 39
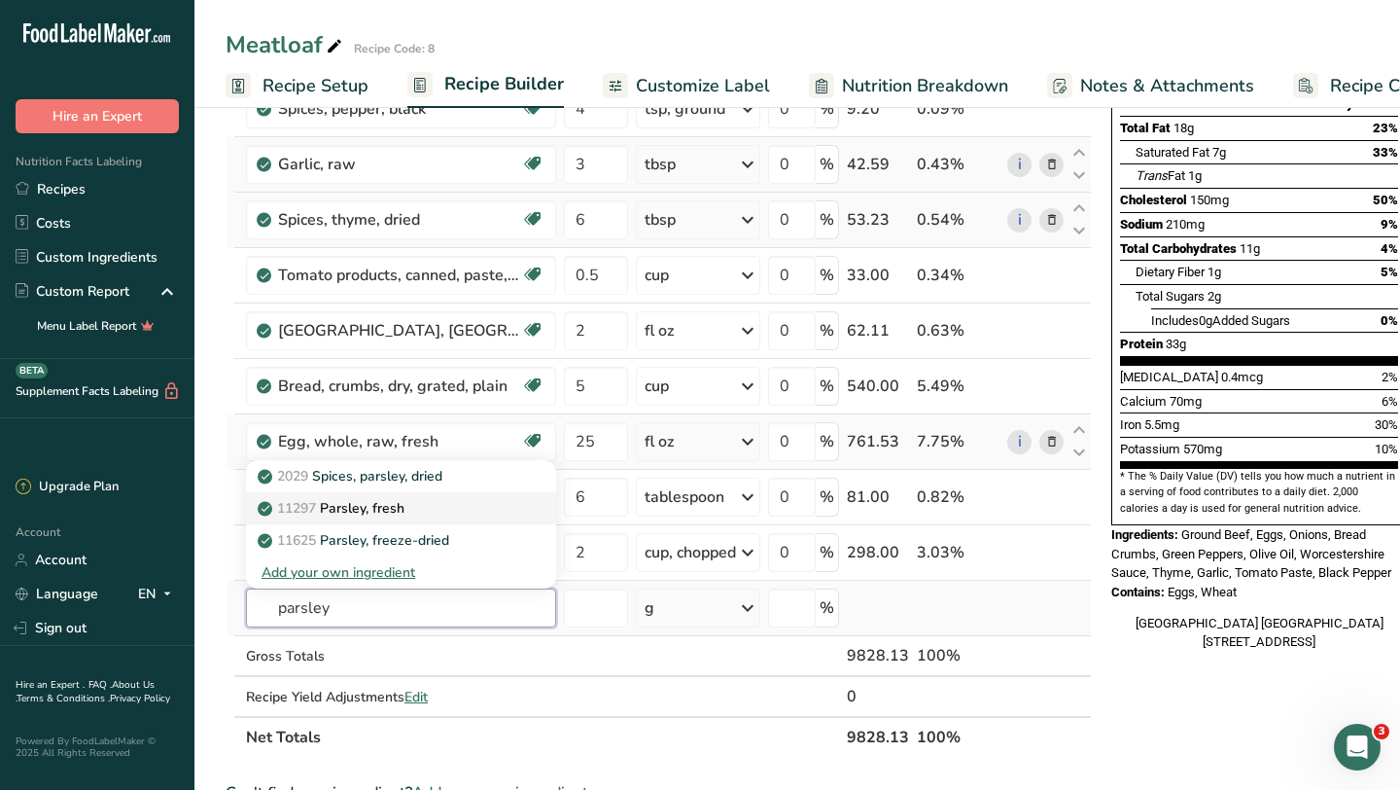
type input "parsley"
click at [405, 504] on p "11297 [GEOGRAPHIC_DATA], fresh" at bounding box center [333, 508] width 143 height 20
type input "Parsley, fresh"
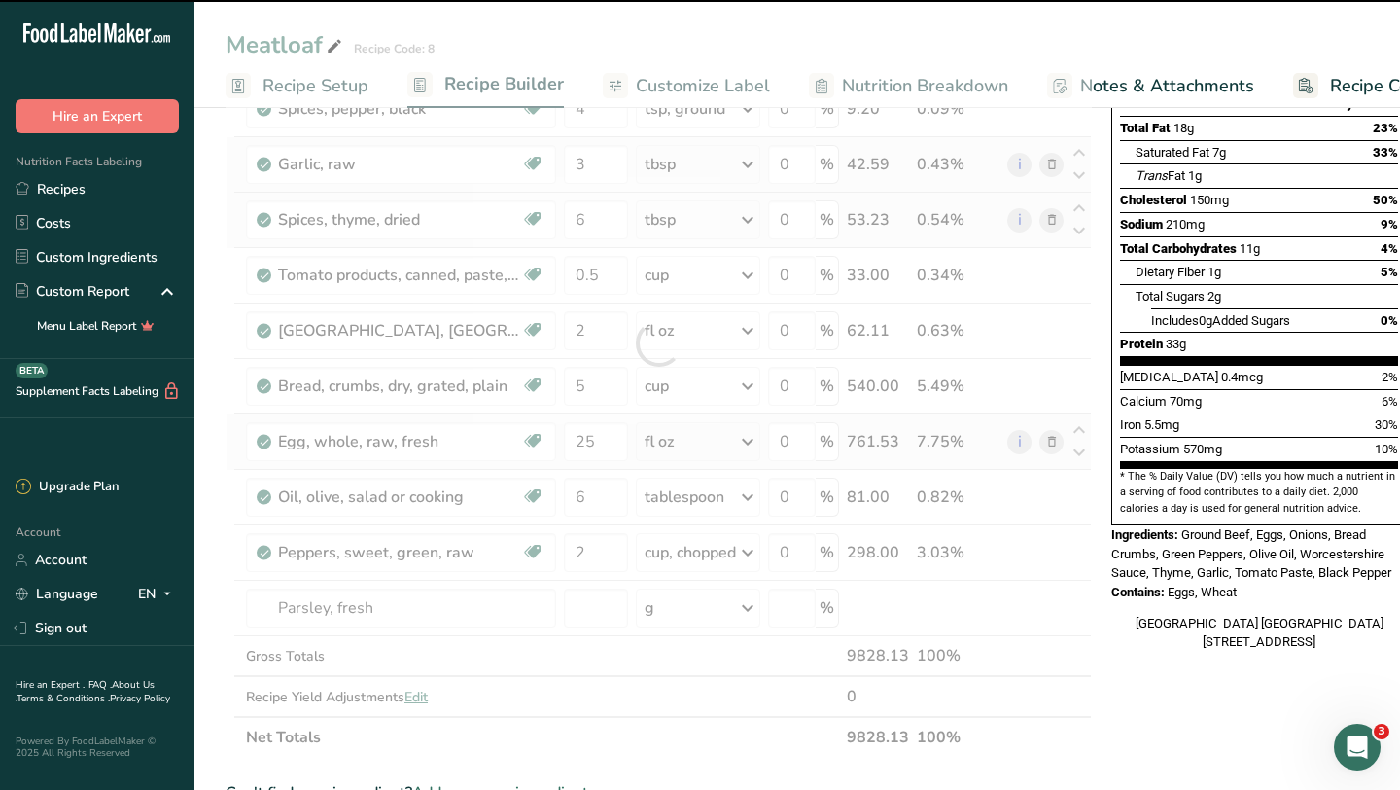
type input "0"
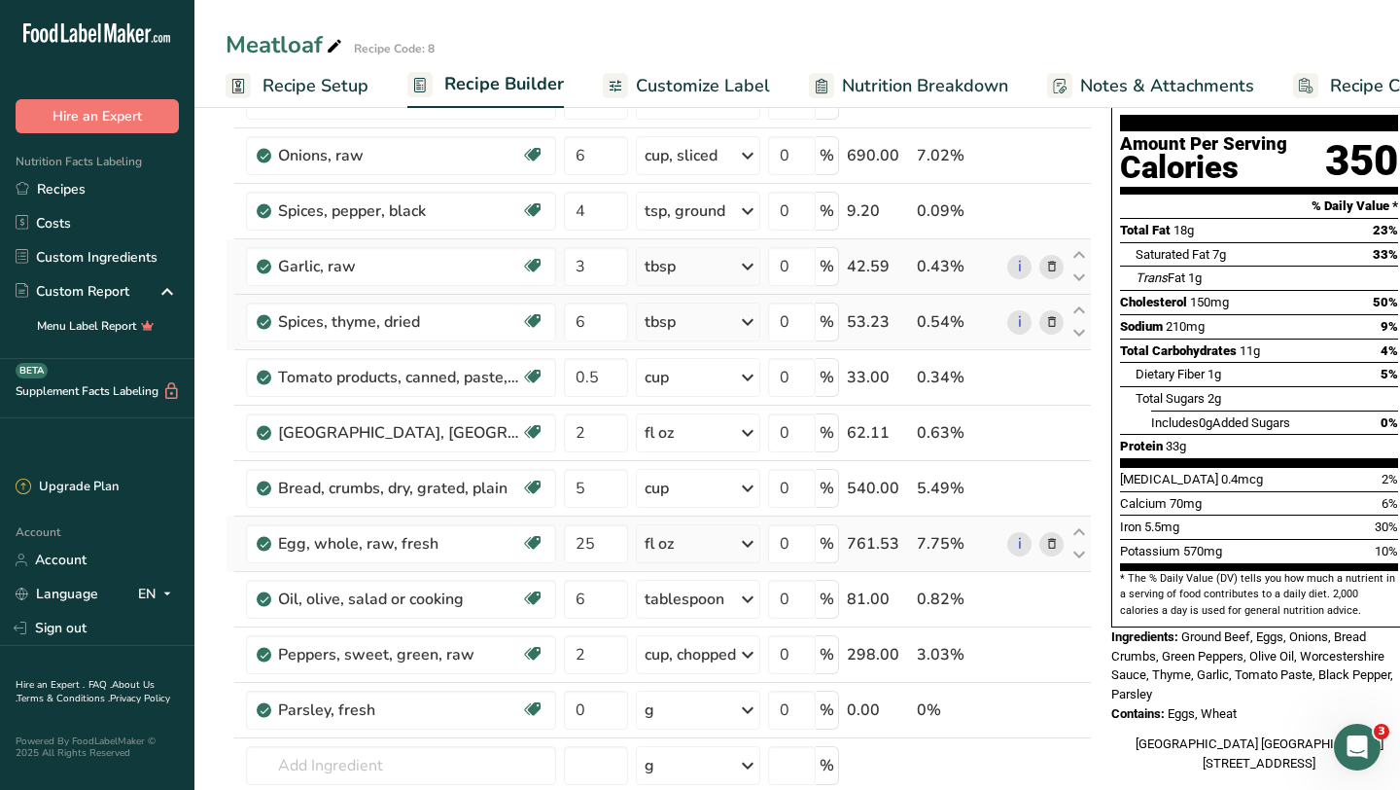
scroll to position [340, 0]
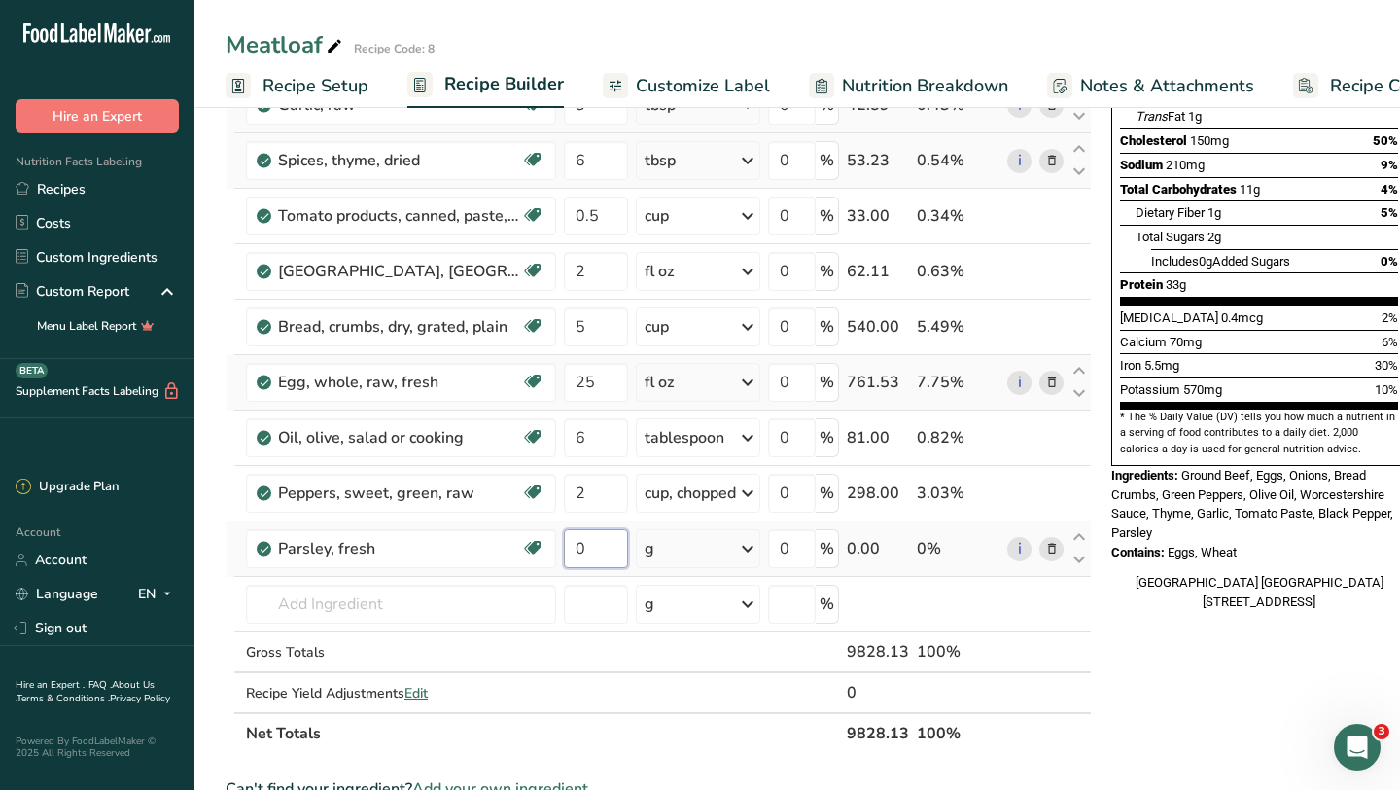
click at [604, 546] on input "0" at bounding box center [596, 548] width 64 height 39
type input "0.75"
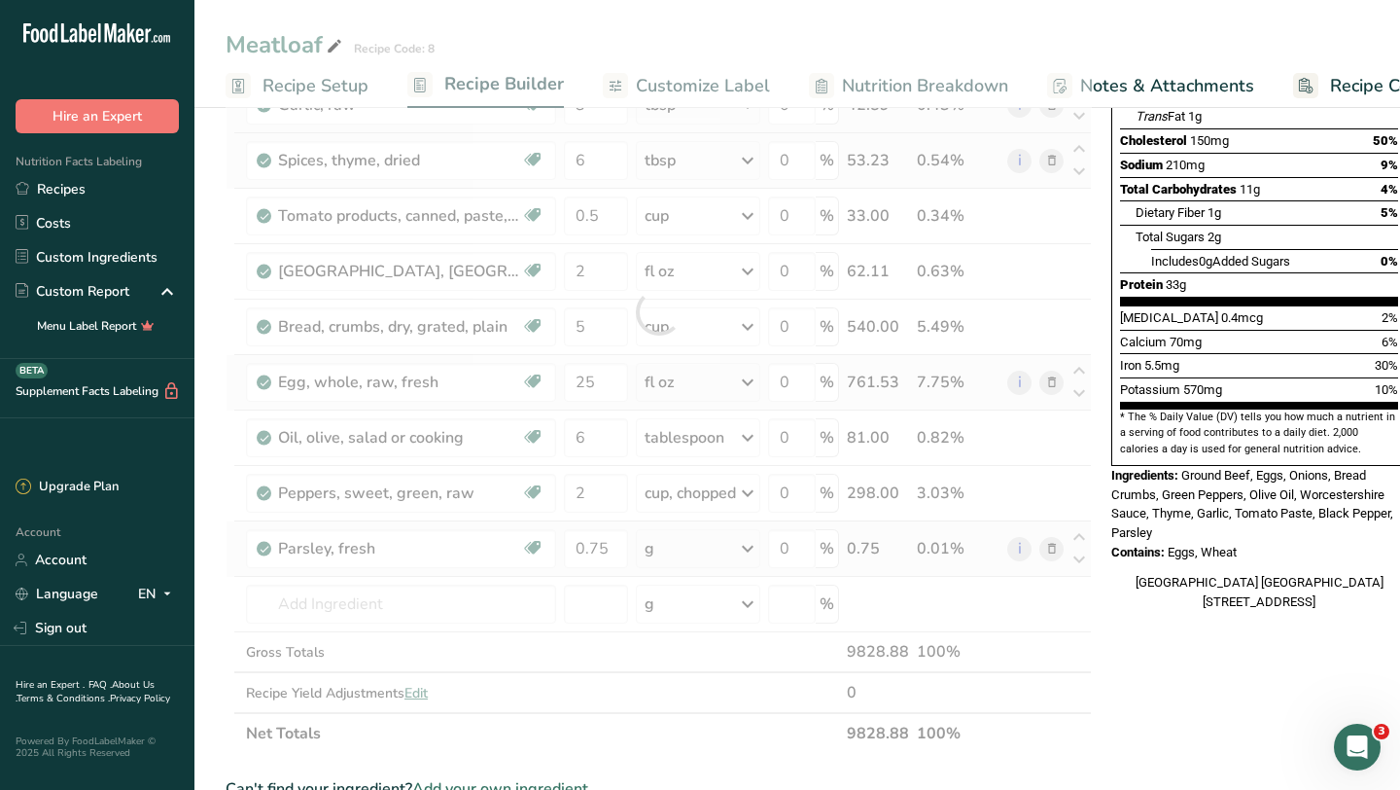
click at [743, 550] on div "Ingredient * Amount * Unit * Waste * .a-a{fill:#347362;}.b-a{fill:#fff;} Grams …" at bounding box center [659, 312] width 866 height 884
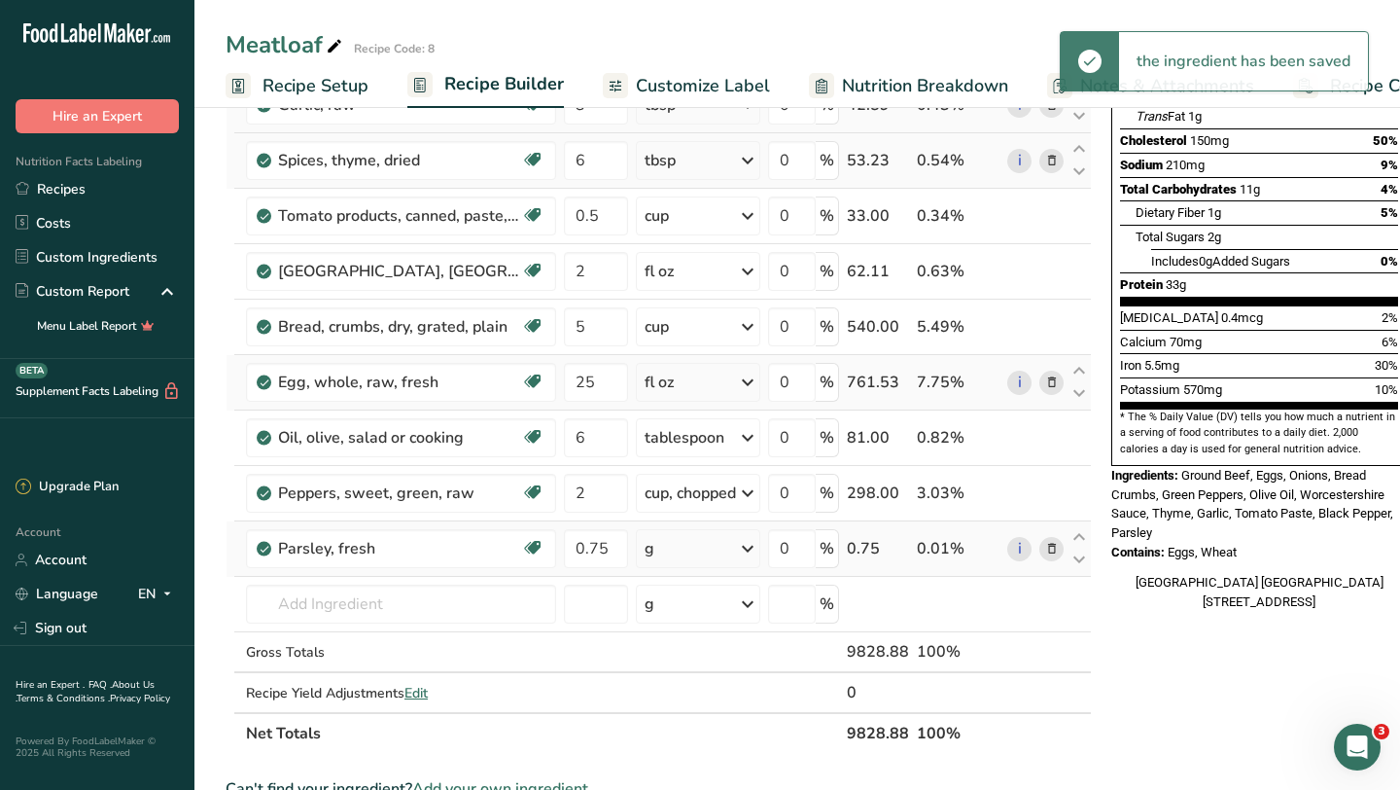
click at [743, 550] on icon at bounding box center [747, 548] width 23 height 35
click at [715, 614] on div "1 cup chopped" at bounding box center [729, 614] width 163 height 28
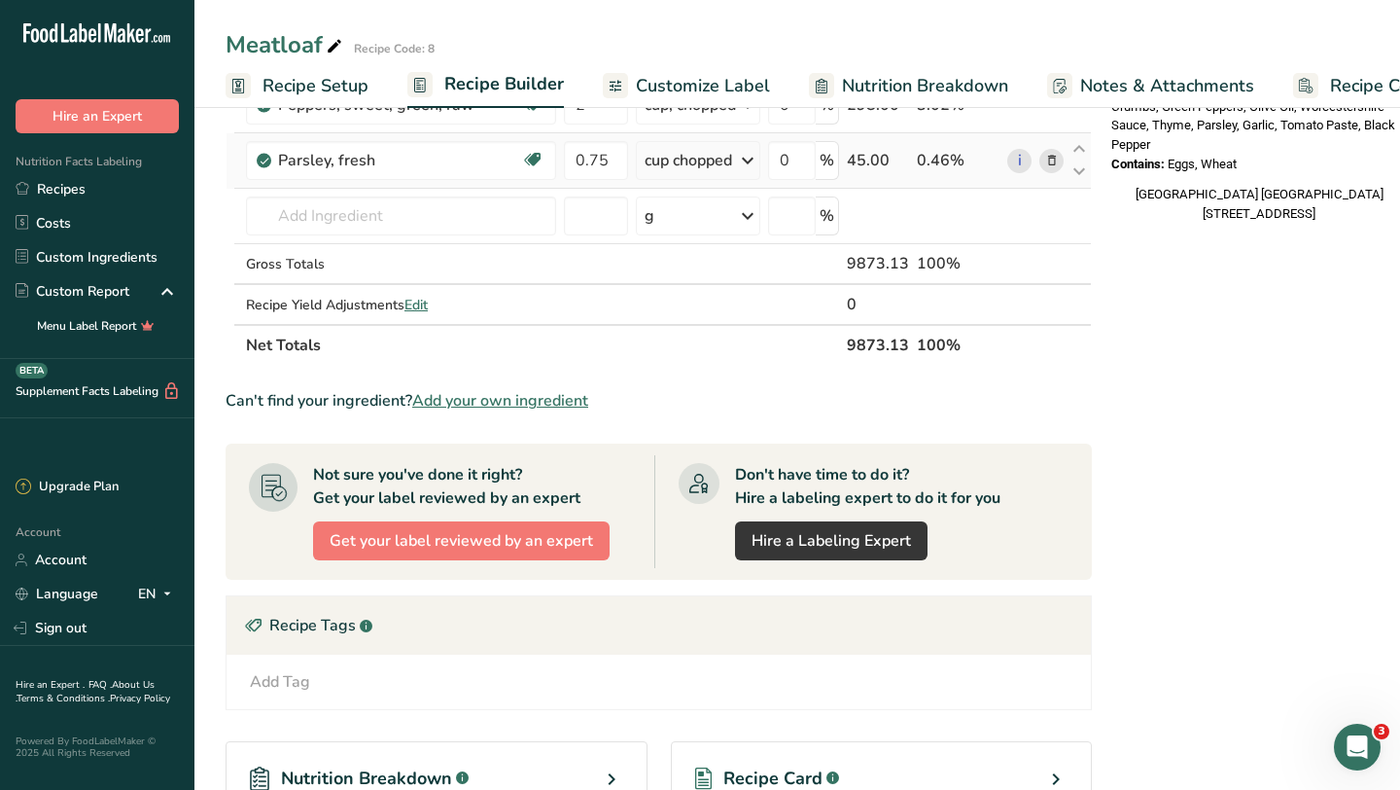
scroll to position [954, 0]
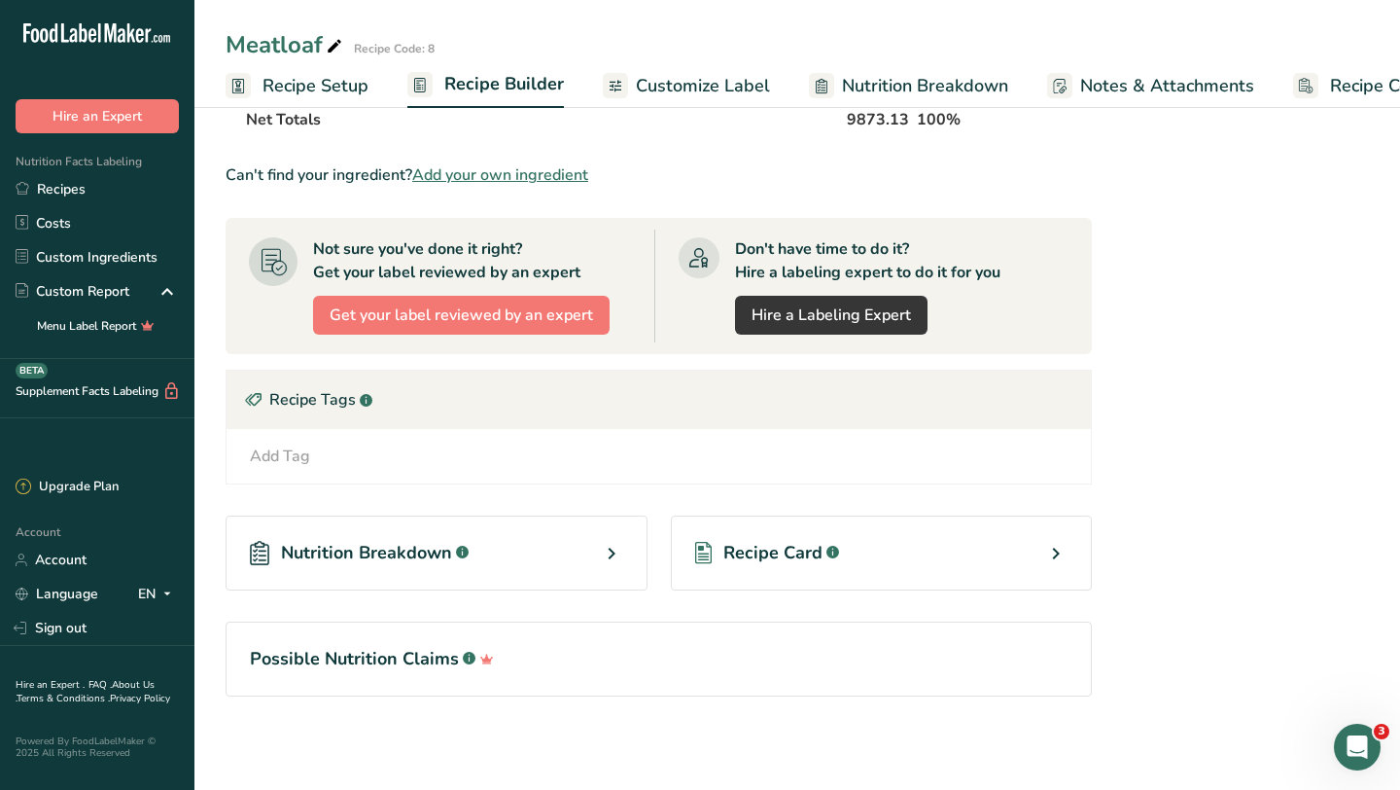
click at [1059, 547] on icon at bounding box center [1055, 553] width 23 height 35
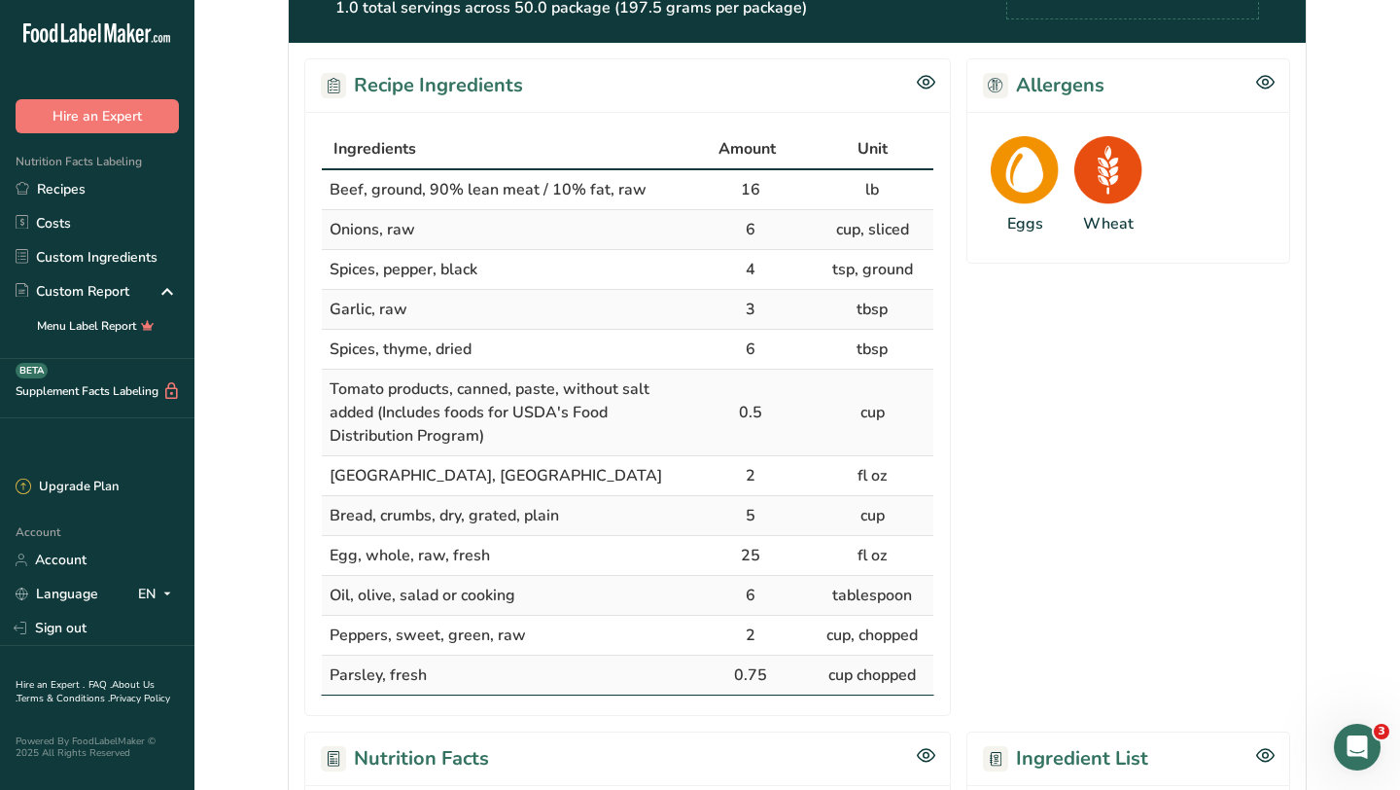
scroll to position [385, 0]
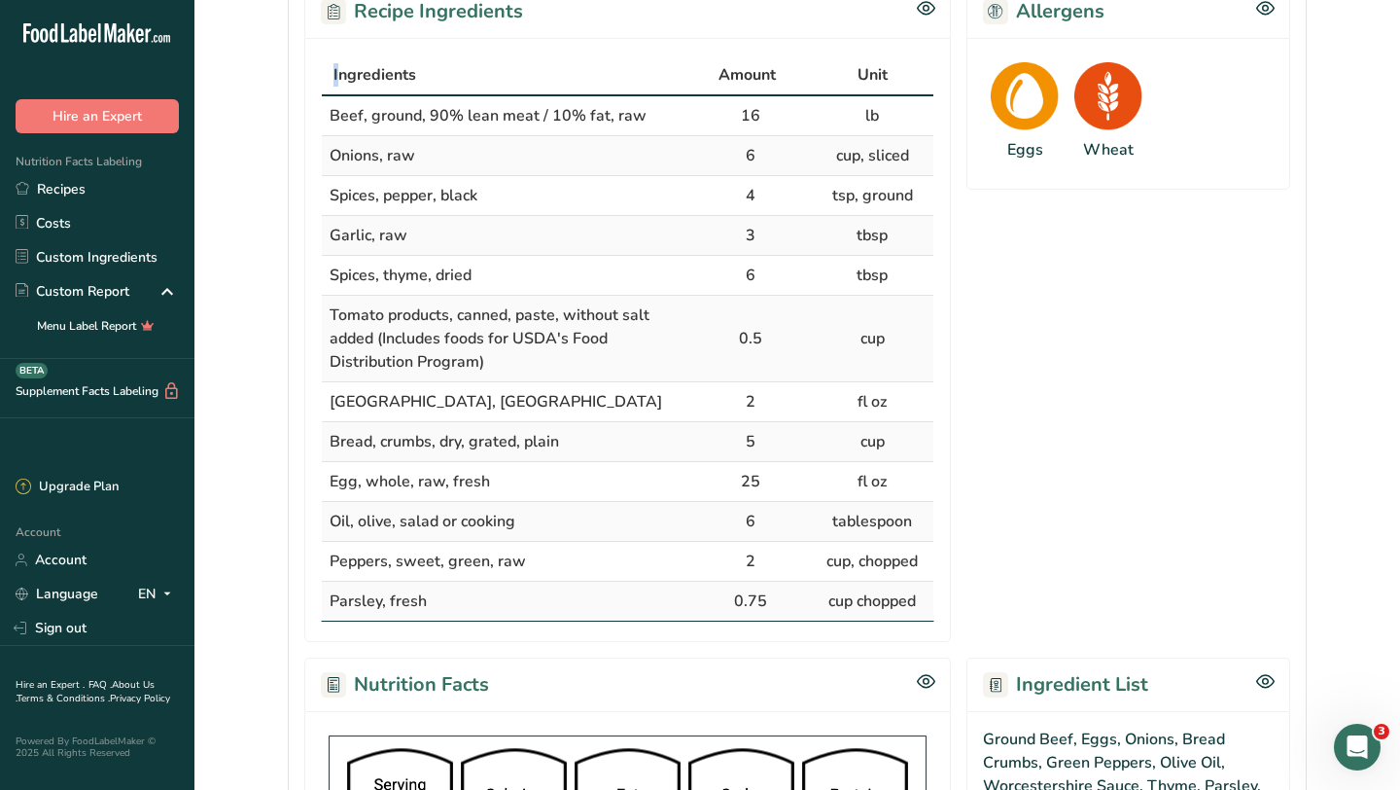
drag, startPoint x: 334, startPoint y: 65, endPoint x: 943, endPoint y: 601, distance: 811.7
click at [943, 601] on div "Ingredients Amount Unit Beef, ground, 90% lean meat / 10% fat, raw 16 lb Onions…" at bounding box center [627, 340] width 647 height 604
copy thead
click at [767, 654] on div "Recipe Ingredients Ingredients Amount Unit Beef, ground, 90% lean meat / 10% fa…" at bounding box center [797, 573] width 1017 height 1208
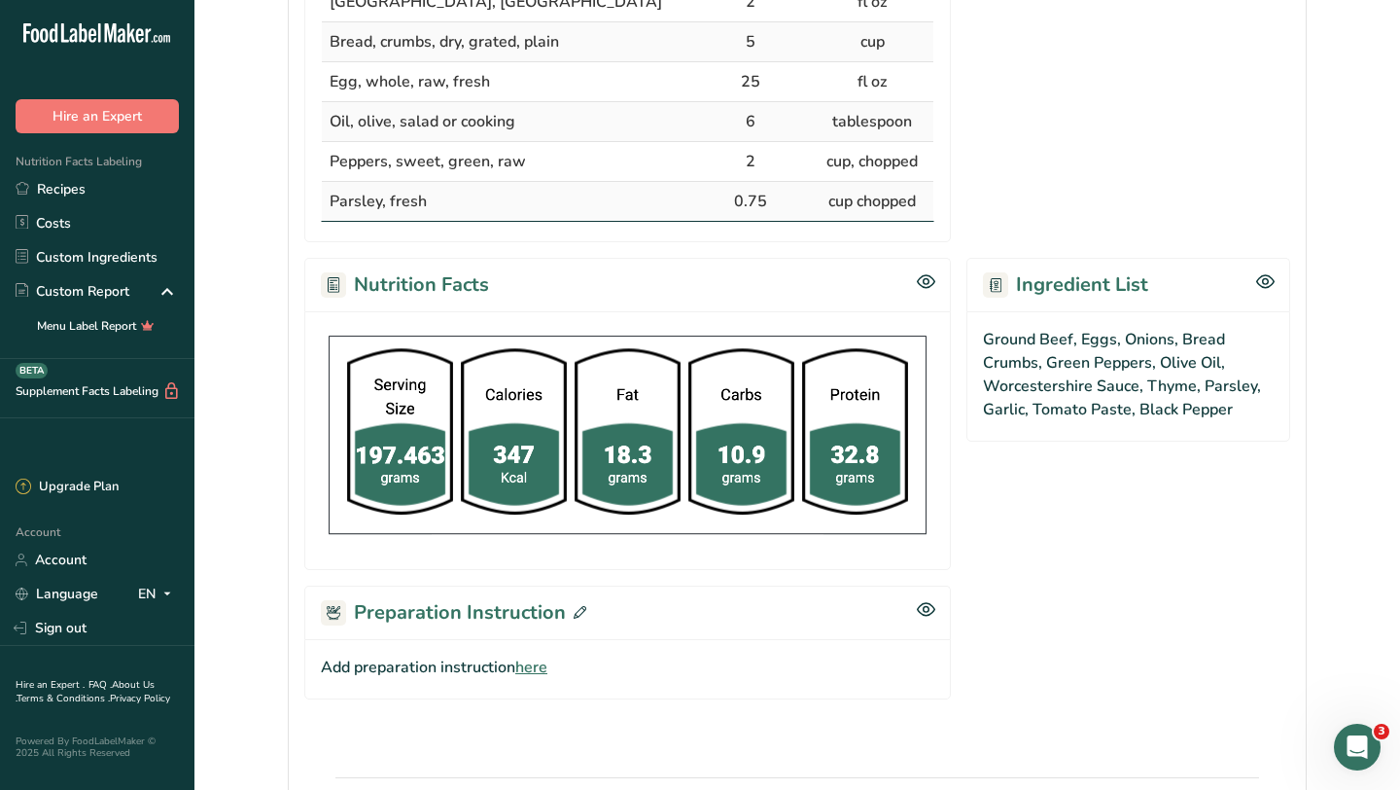
scroll to position [842, 0]
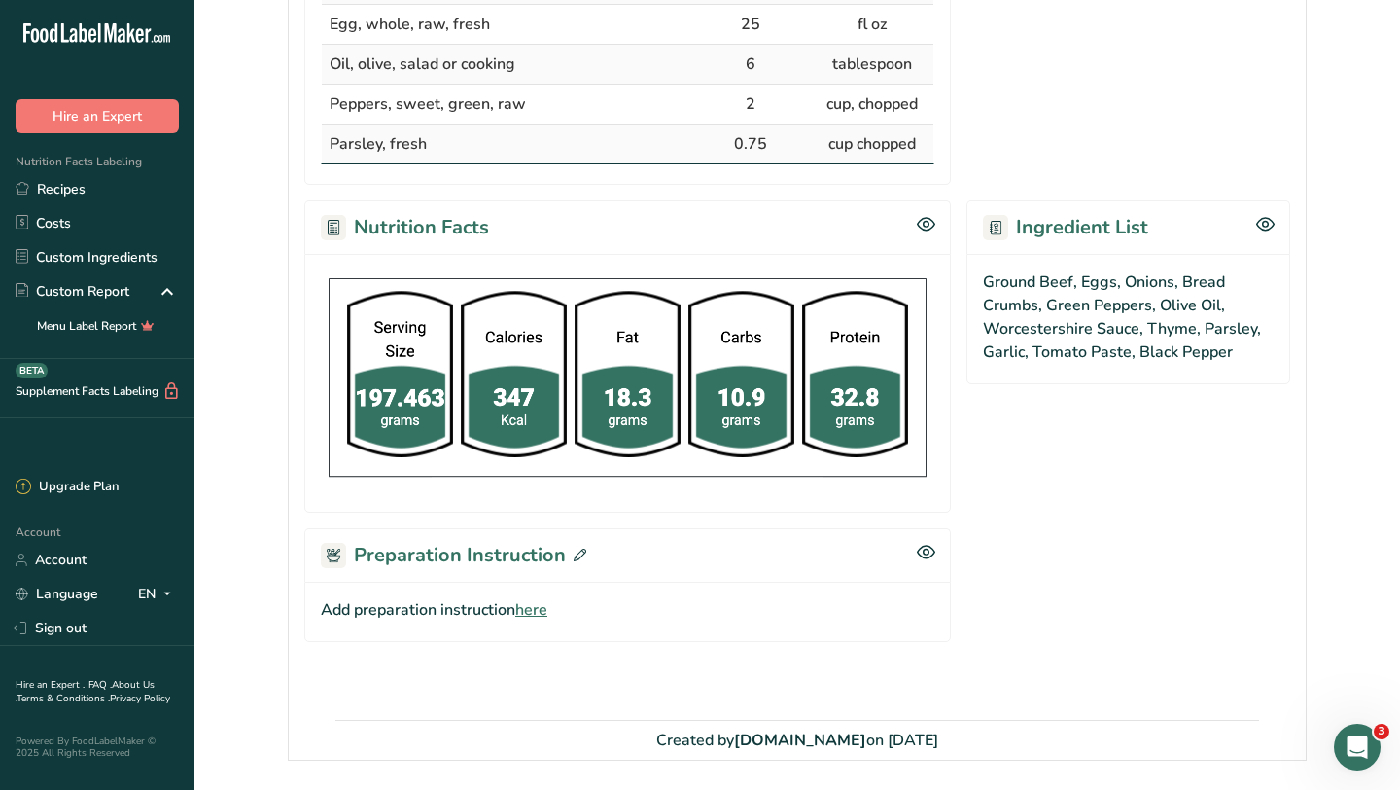
click at [538, 609] on span "here" at bounding box center [531, 609] width 32 height 23
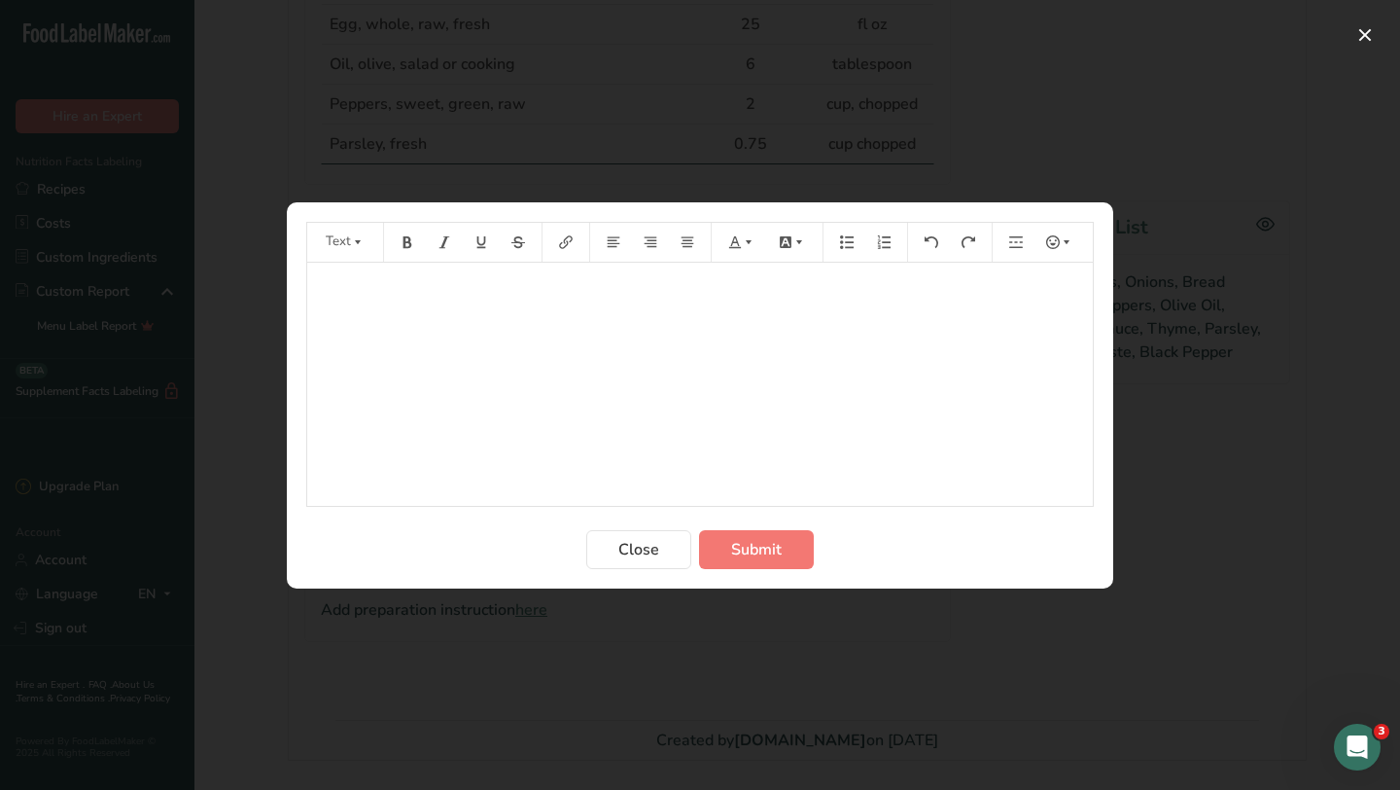
click at [639, 310] on div "﻿" at bounding box center [700, 384] width 786 height 243
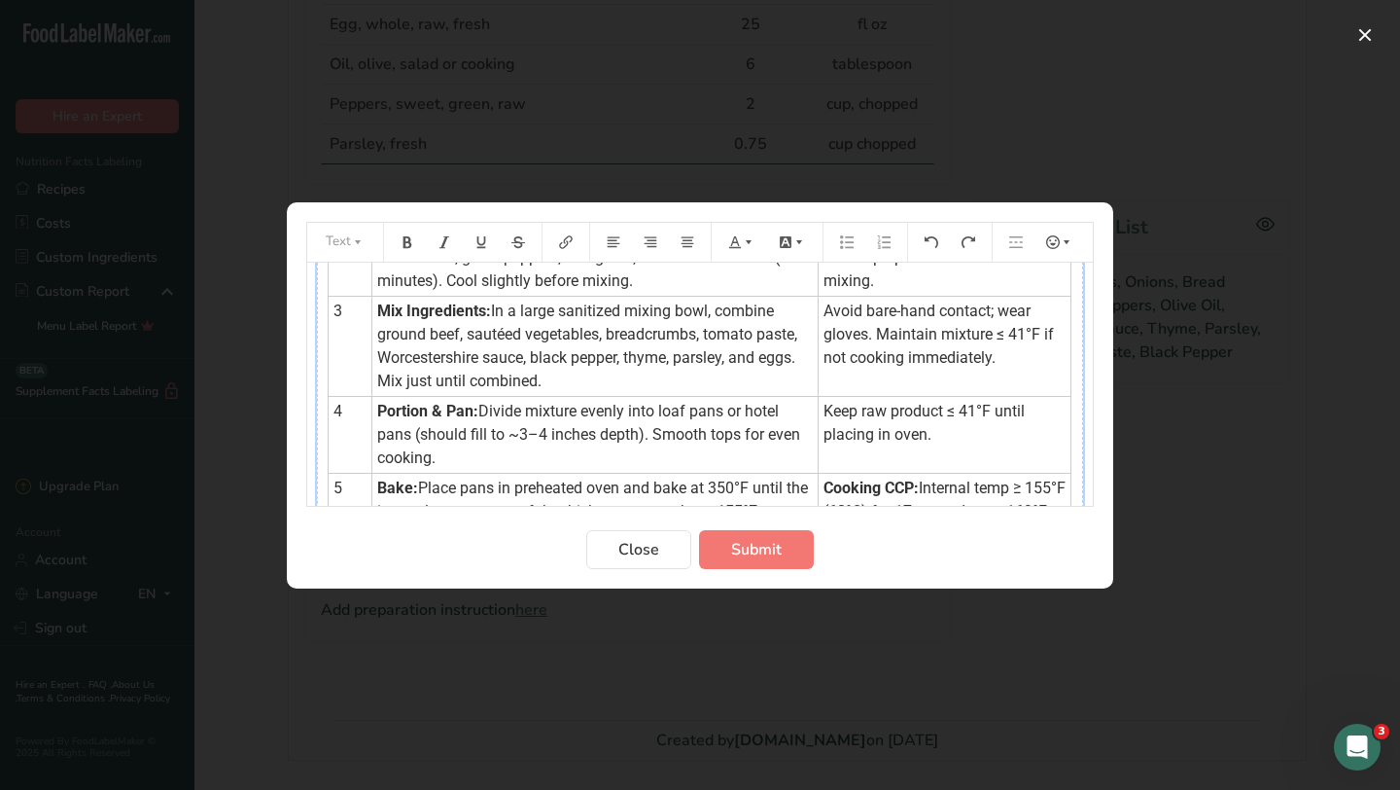
scroll to position [0, 0]
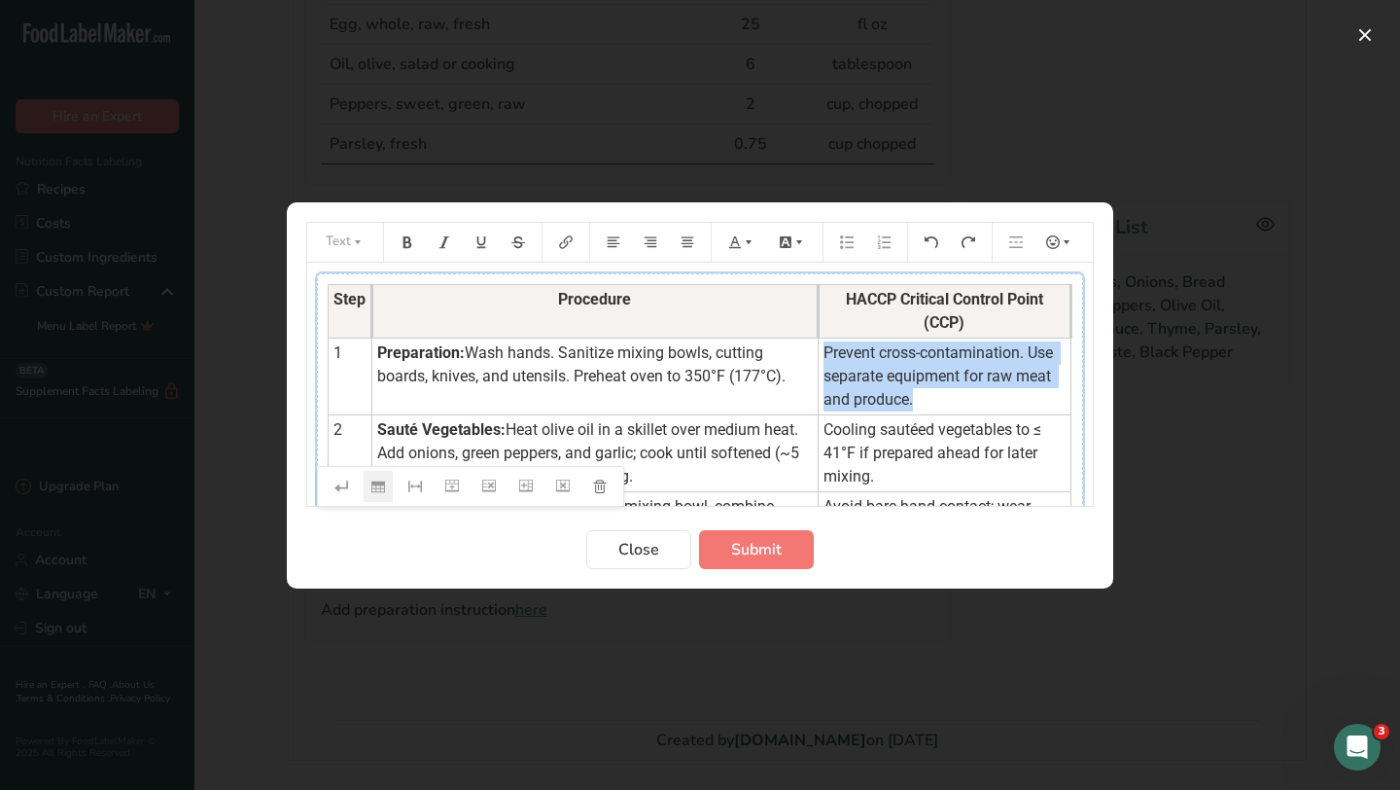
drag, startPoint x: 816, startPoint y: 331, endPoint x: 911, endPoint y: 378, distance: 106.5
click at [911, 378] on td "Prevent cross-contamination. Use separate equipment for raw meat and produce." at bounding box center [944, 375] width 253 height 77
click at [748, 241] on icon "Preparation instructions modal" at bounding box center [749, 241] width 6 height 4
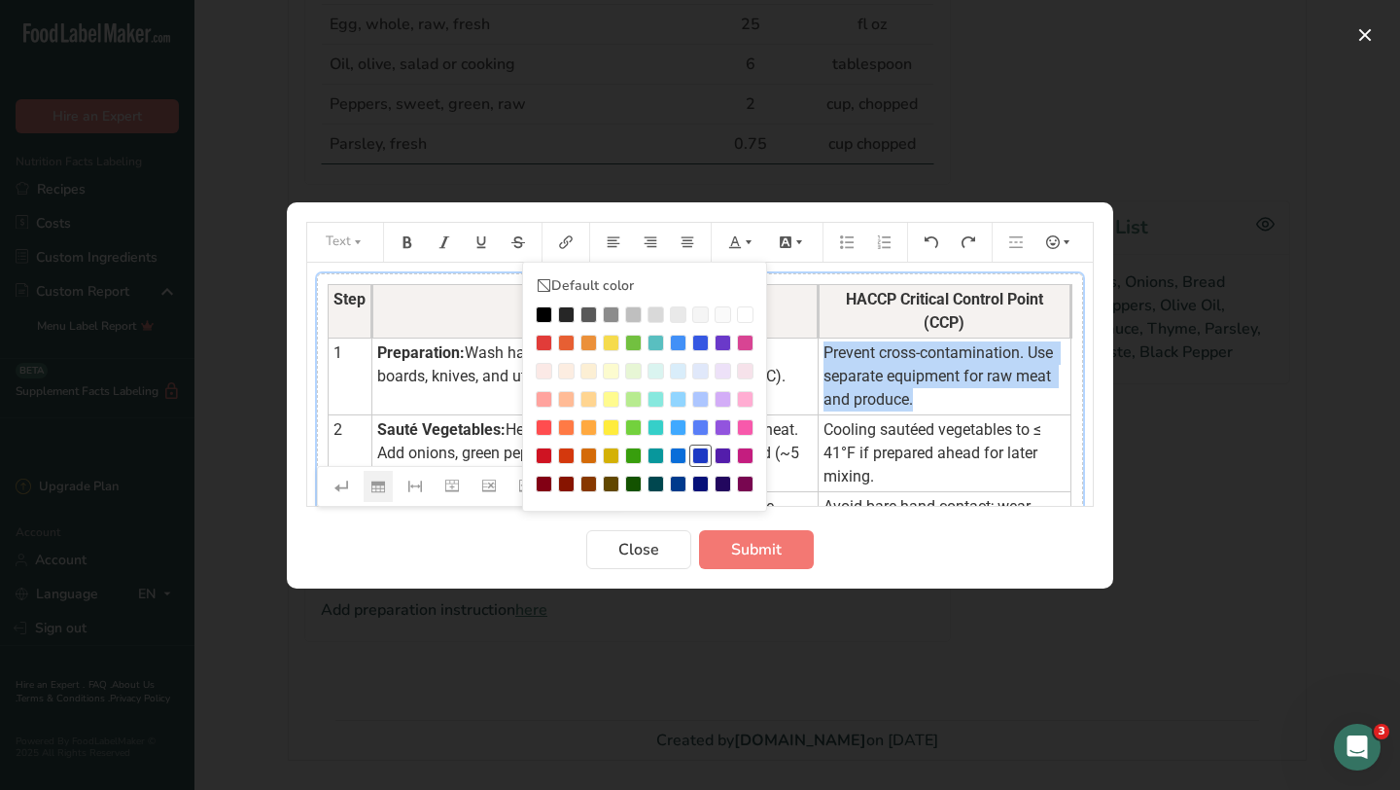
click at [703, 455] on div "Preparation instructions modal" at bounding box center [700, 455] width 17 height 17
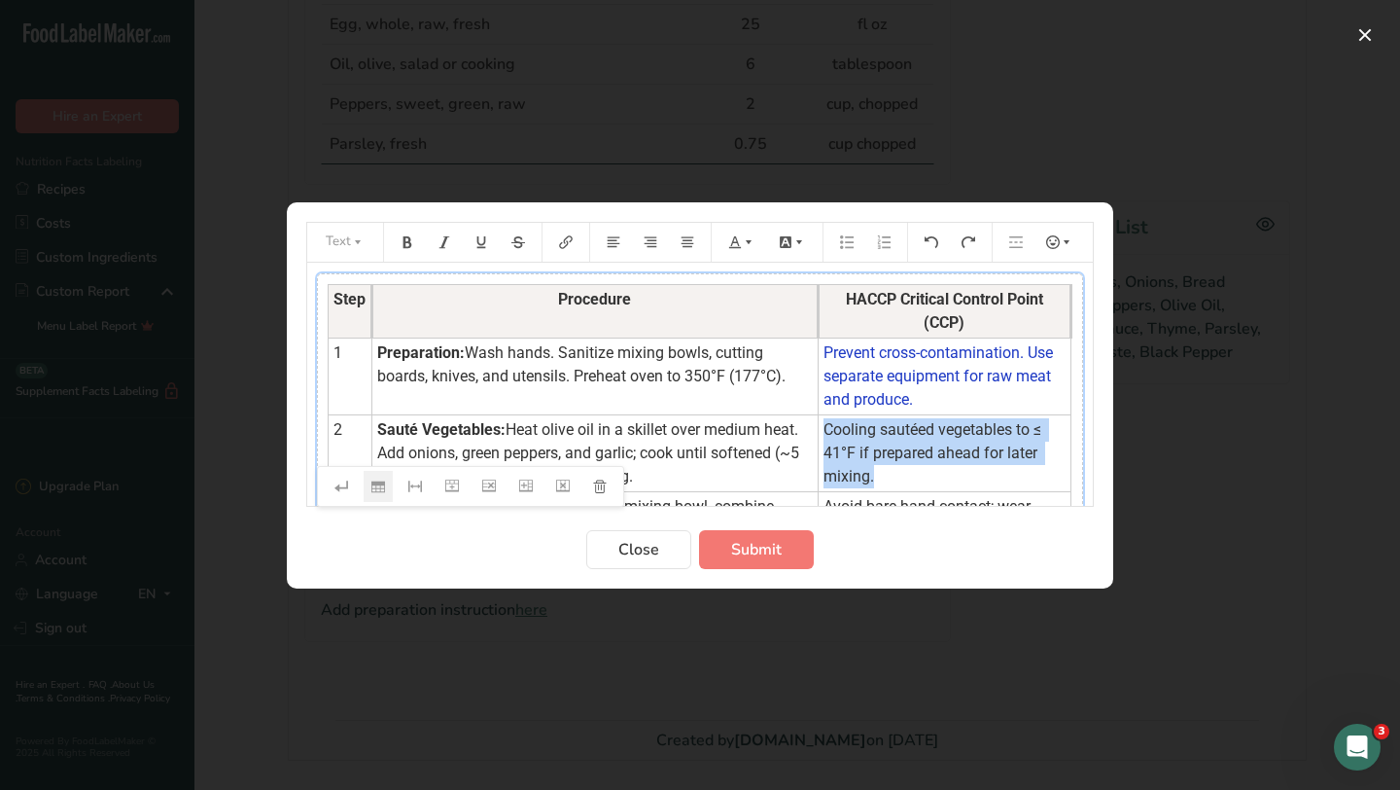
drag, startPoint x: 815, startPoint y: 406, endPoint x: 869, endPoint y: 445, distance: 67.5
click at [869, 445] on td "Cooling sautéed vegetables to ≤ 41°F if prepared ahead for later mixing." at bounding box center [944, 452] width 253 height 77
click at [751, 235] on icon "Preparation instructions modal" at bounding box center [749, 242] width 14 height 14
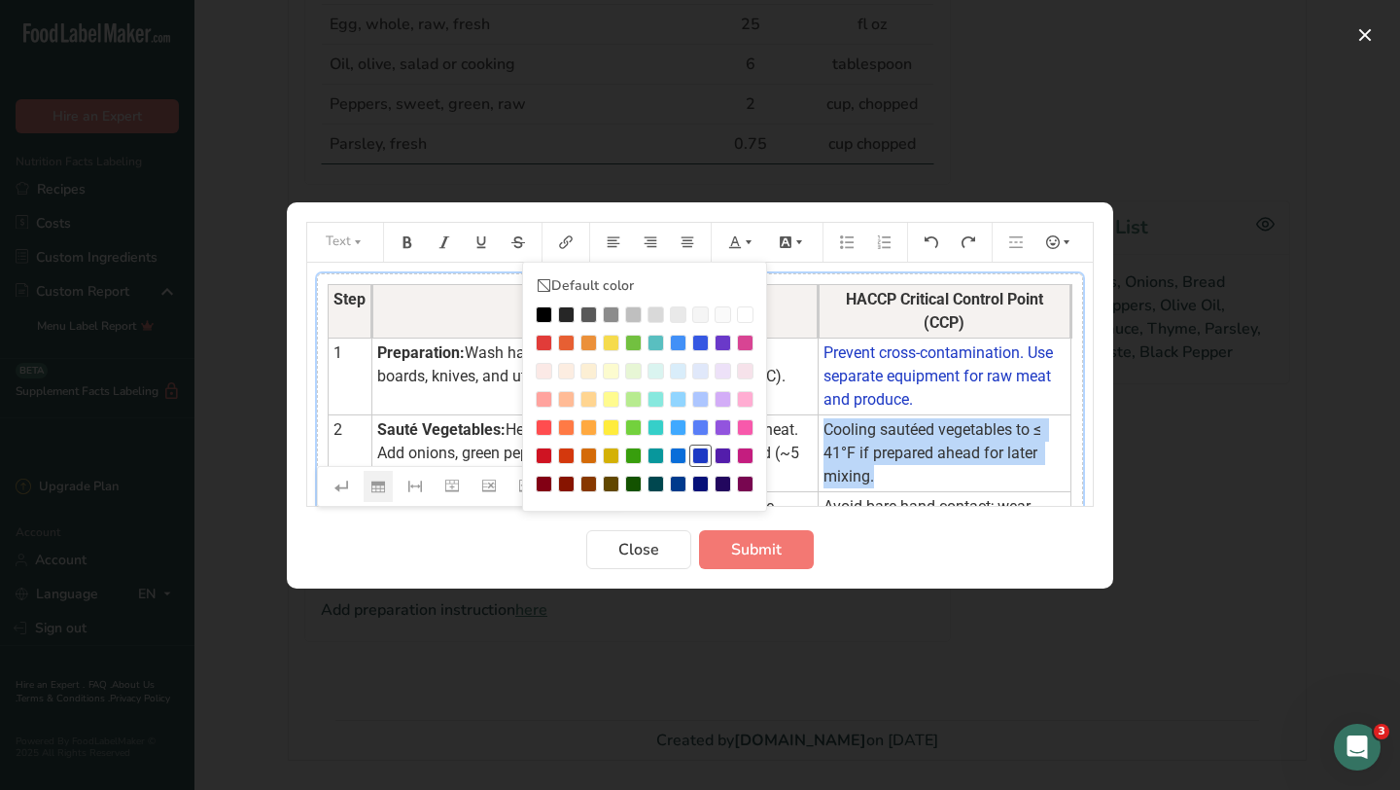
click at [701, 448] on div "Preparation instructions modal" at bounding box center [700, 455] width 17 height 17
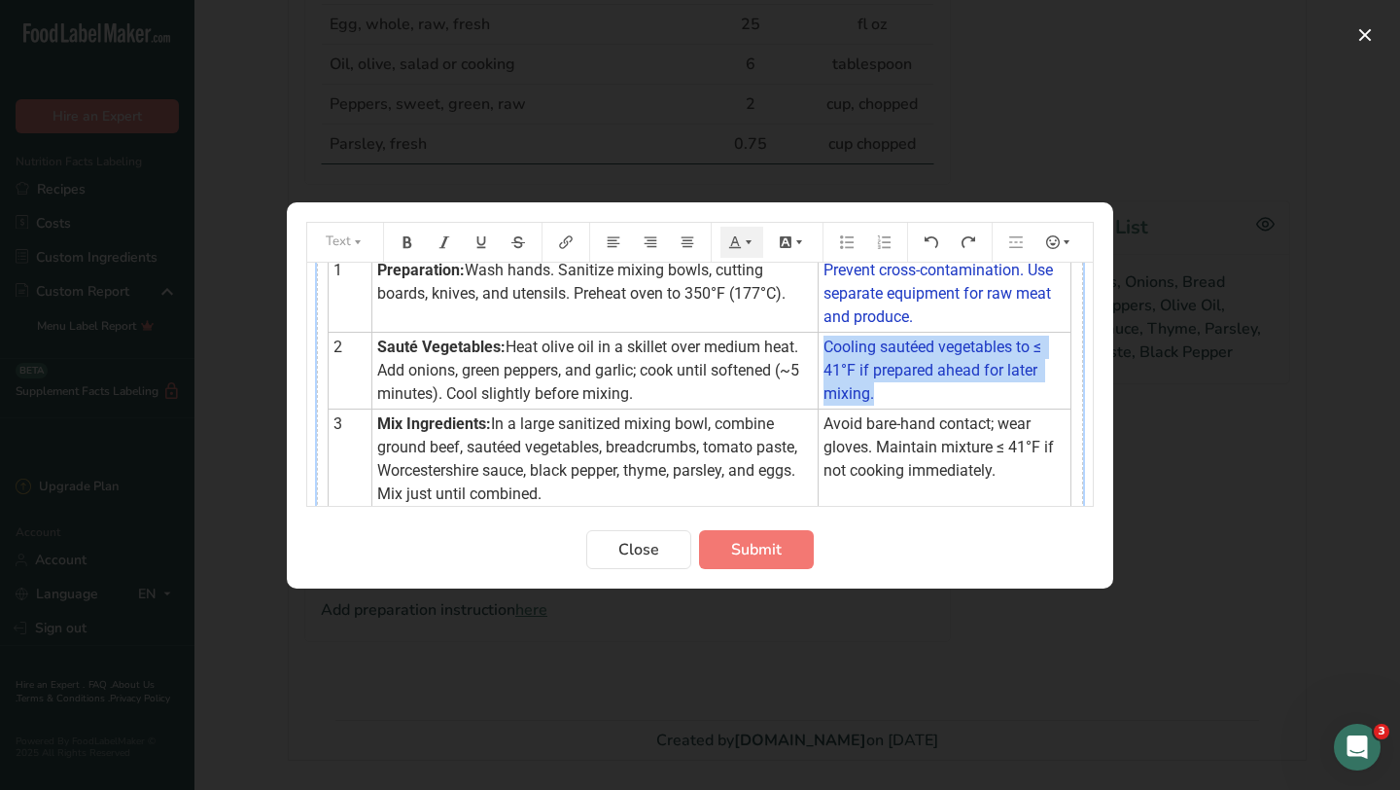
scroll to position [94, 0]
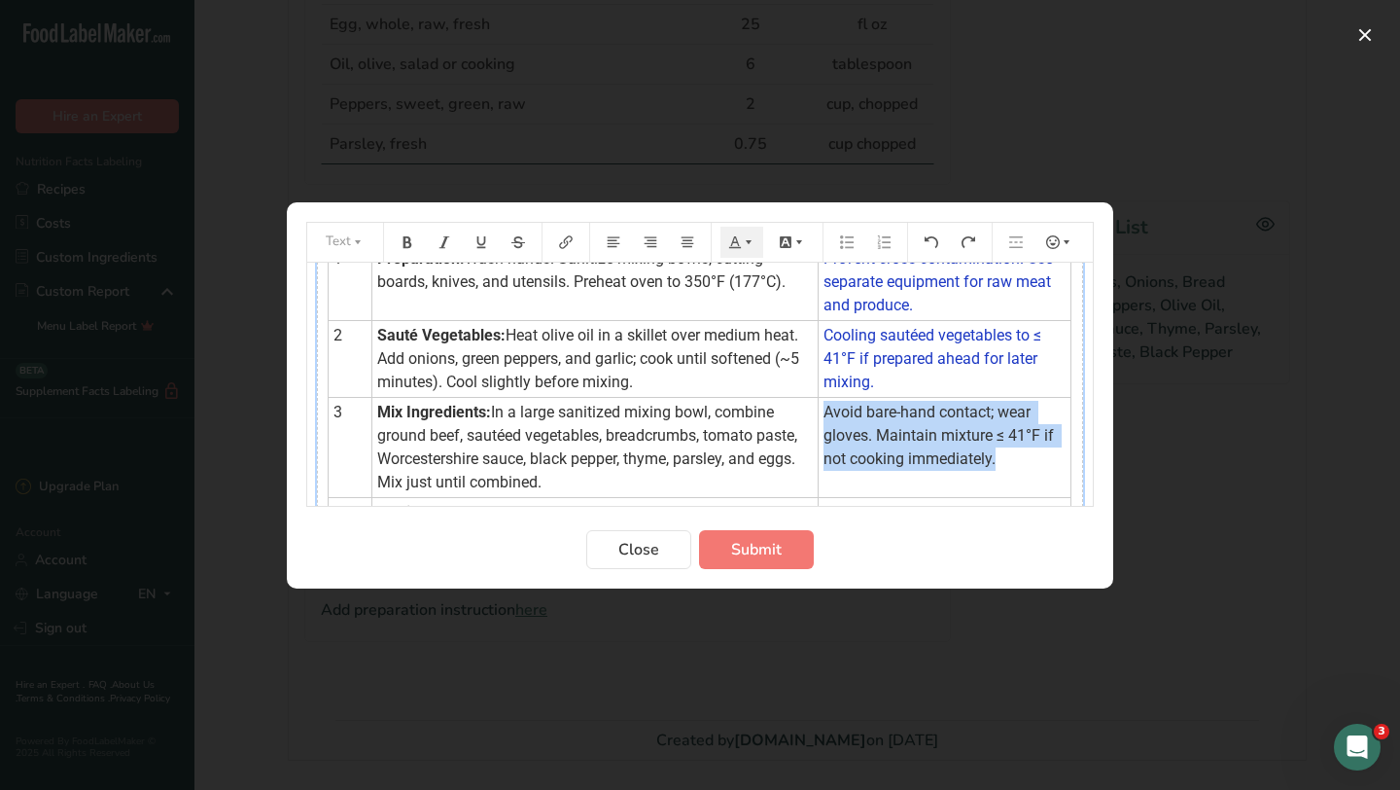
drag, startPoint x: 821, startPoint y: 392, endPoint x: 1002, endPoint y: 433, distance: 185.4
click at [1002, 433] on td "Avoid bare-hand contact; wear gloves. Maintain mixture ≤ 41°F if not cooking im…" at bounding box center [944, 447] width 253 height 100
click at [747, 241] on icon "Preparation instructions modal" at bounding box center [749, 242] width 14 height 14
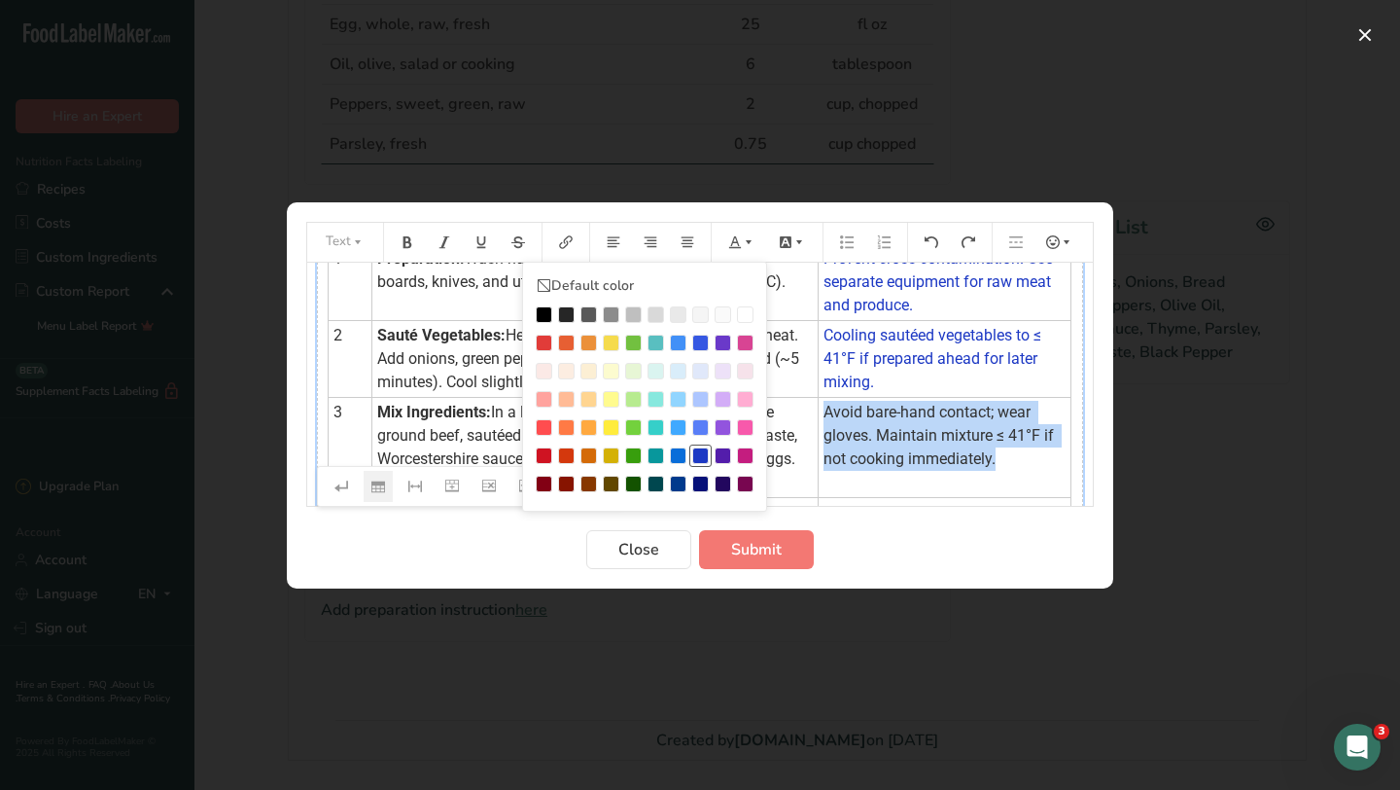
click at [700, 460] on div "Preparation instructions modal" at bounding box center [700, 455] width 17 height 17
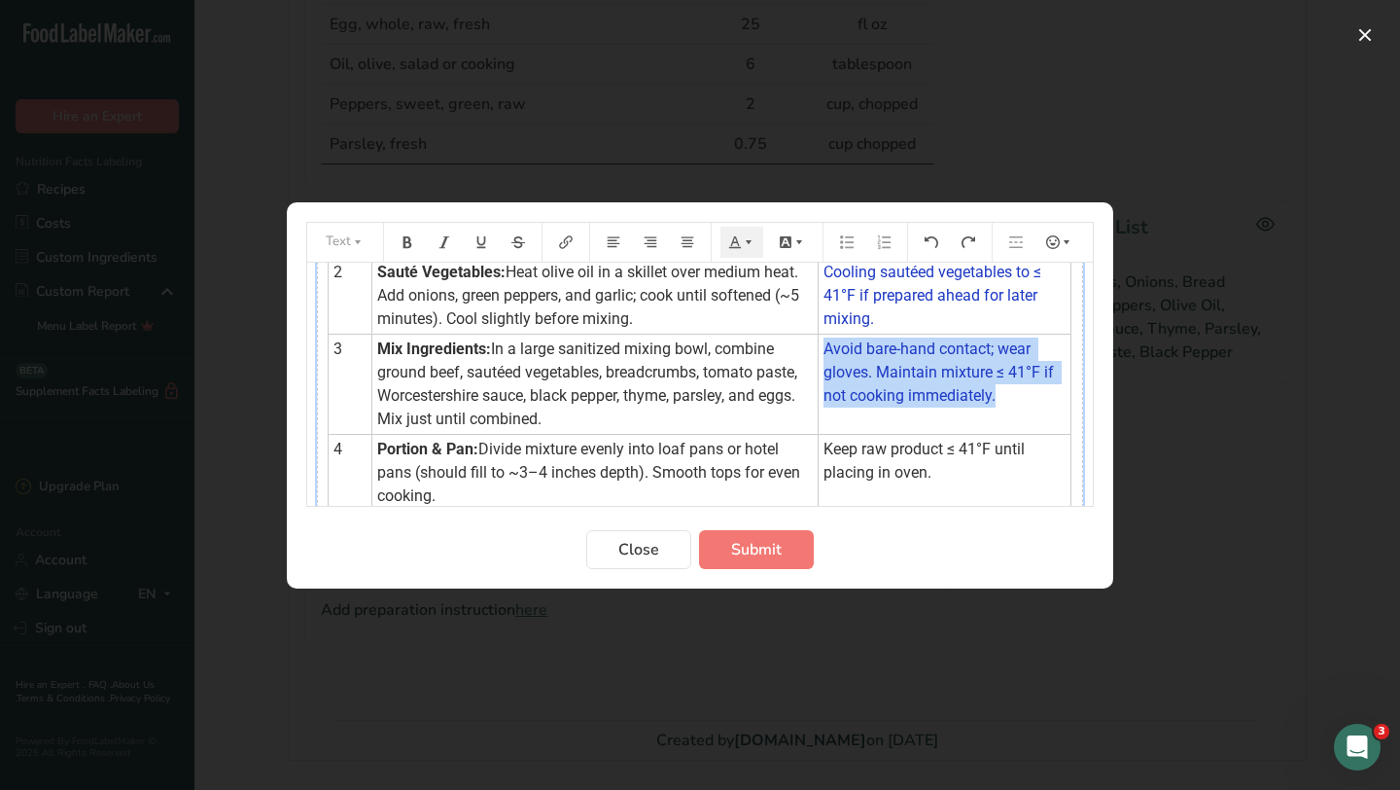
scroll to position [159, 0]
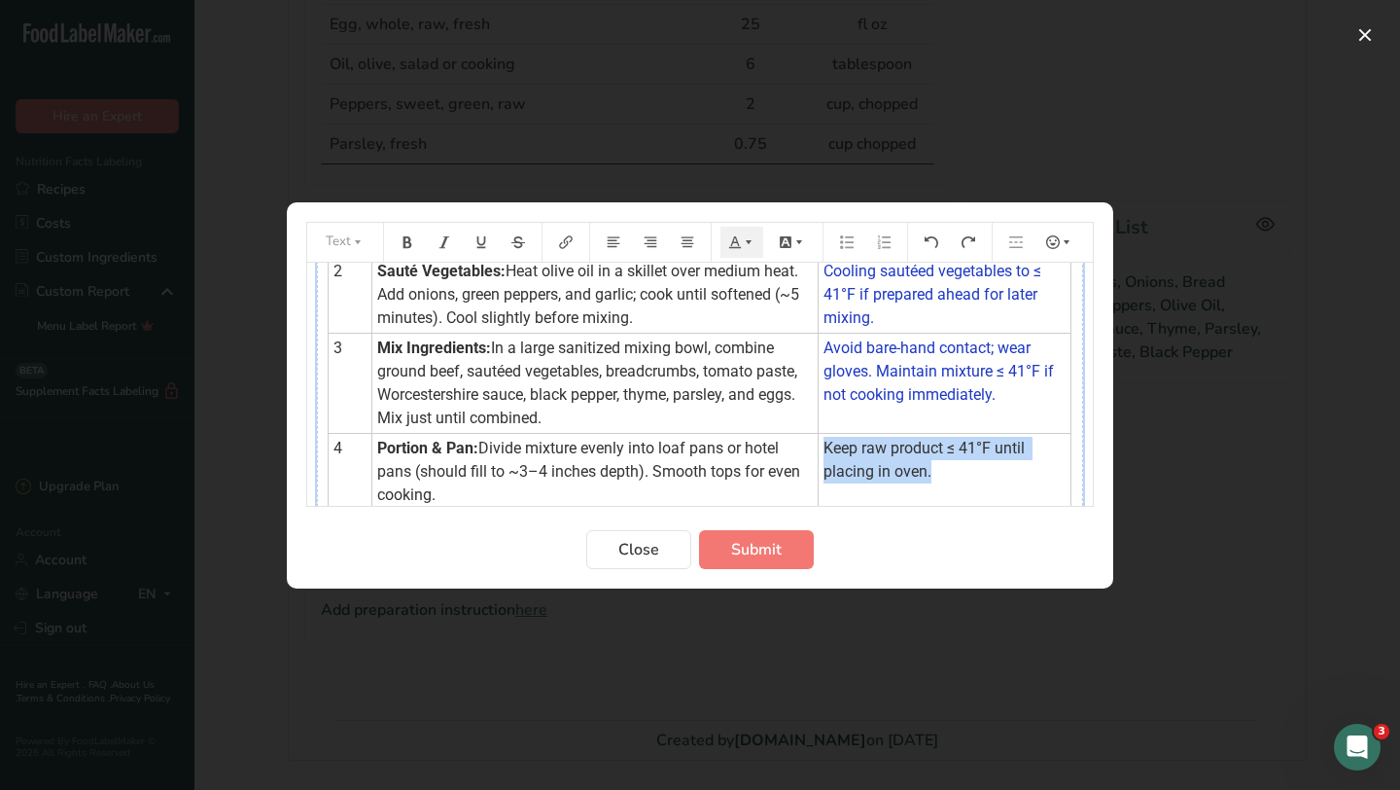
drag, startPoint x: 824, startPoint y: 421, endPoint x: 939, endPoint y: 444, distance: 118.0
click at [939, 444] on td "Keep raw product ≤ 41°F until placing in oven." at bounding box center [944, 471] width 253 height 77
click at [748, 238] on icon "Preparation instructions modal" at bounding box center [749, 242] width 14 height 14
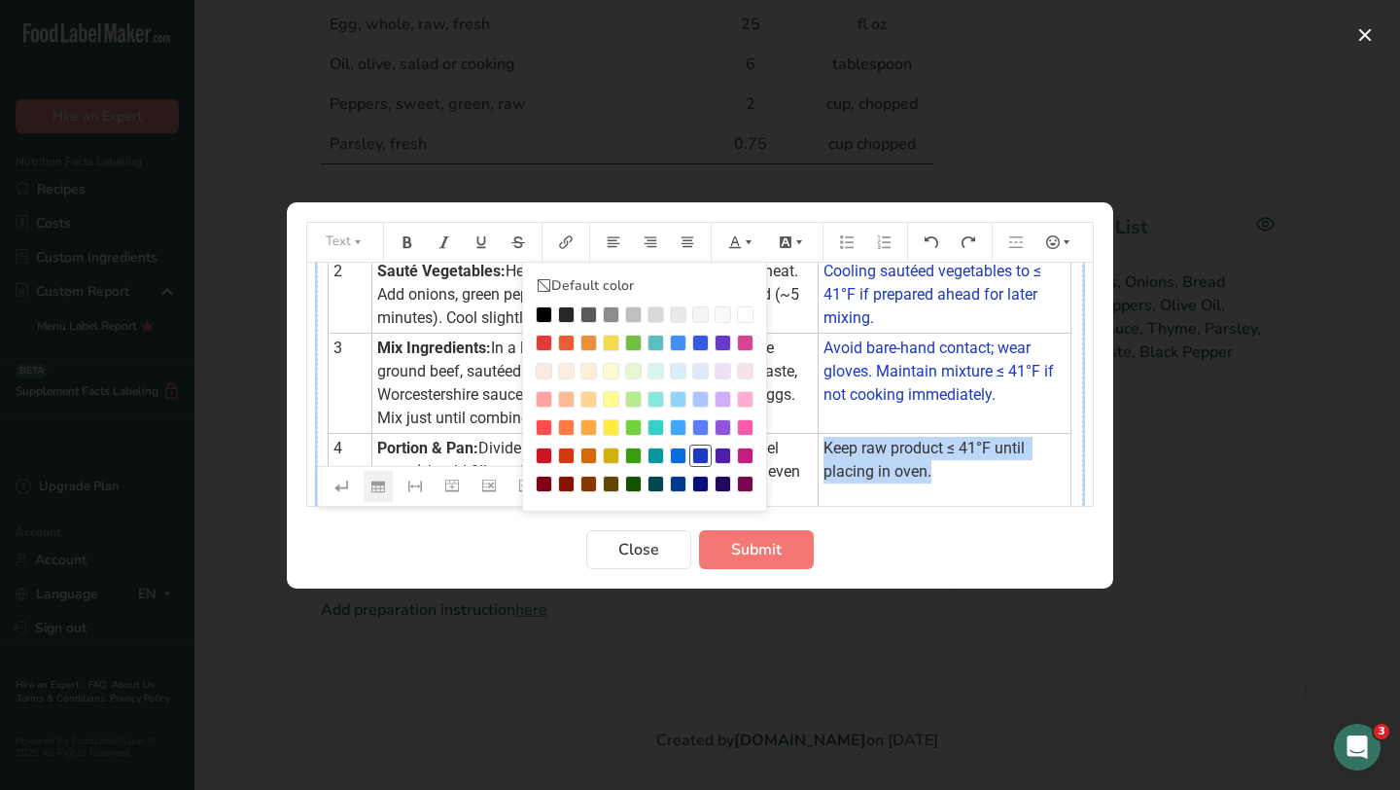
click at [702, 455] on div "Preparation instructions modal" at bounding box center [700, 455] width 17 height 17
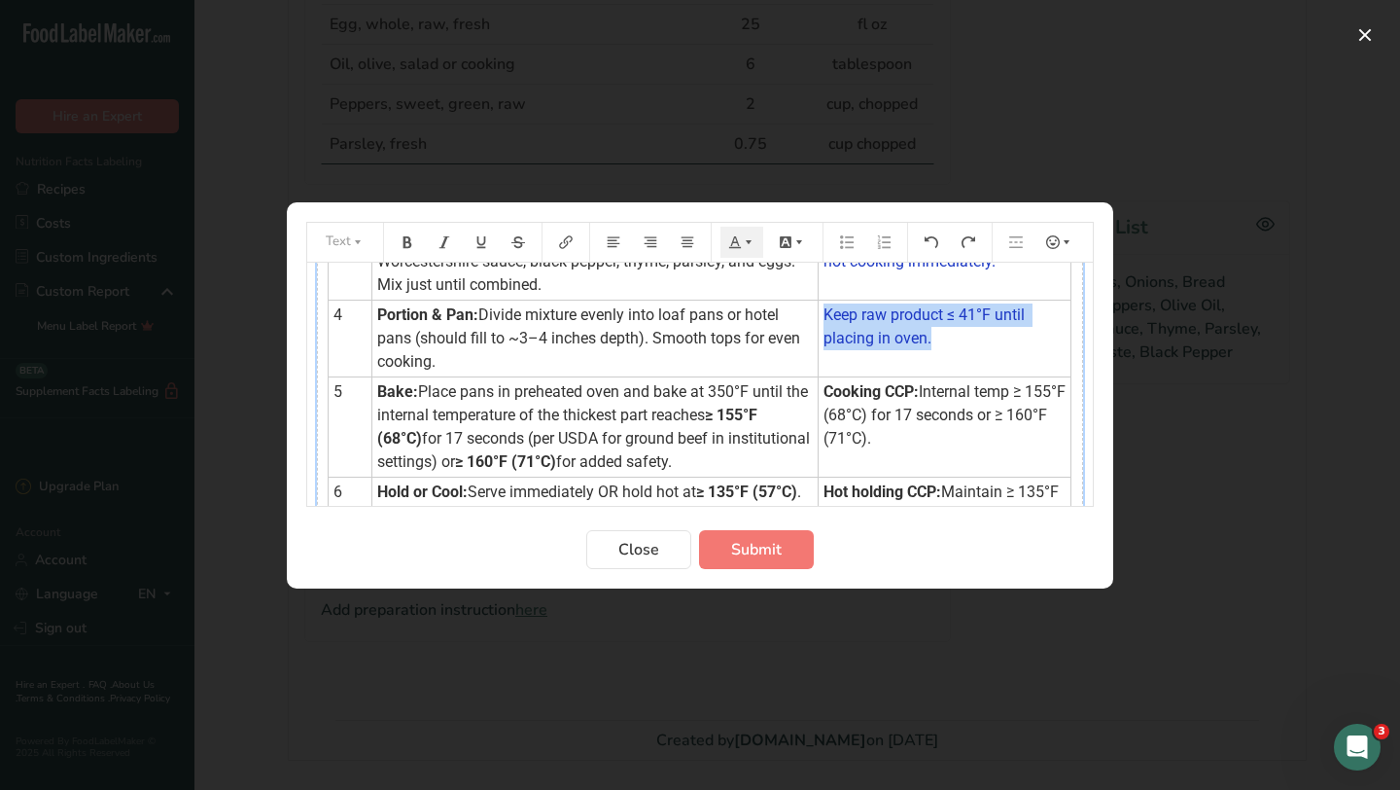
scroll to position [330, 0]
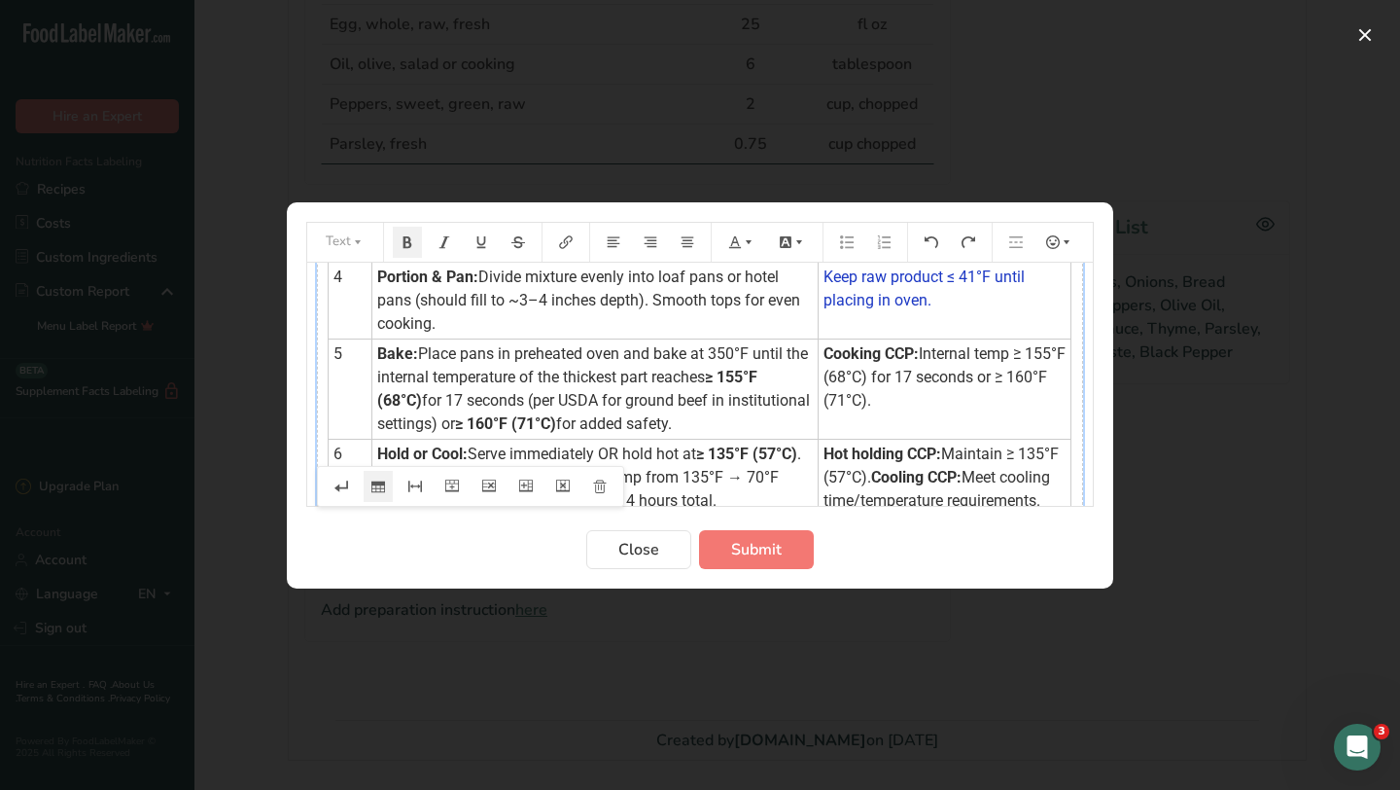
drag, startPoint x: 821, startPoint y: 331, endPoint x: 885, endPoint y: 364, distance: 72.2
click at [885, 364] on td "Cooking CCP: Internal temp ≥ 155°F (68°C) for 17 seconds or ≥ 160°F (71°C)." at bounding box center [944, 388] width 253 height 100
drag, startPoint x: 872, startPoint y: 378, endPoint x: 809, endPoint y: 335, distance: 76.9
click at [818, 338] on td "Cooking CCP: Internal temp ≥ 155°F (68°C) for 17 seconds or ≥ 160°F (71°C)." at bounding box center [944, 388] width 253 height 100
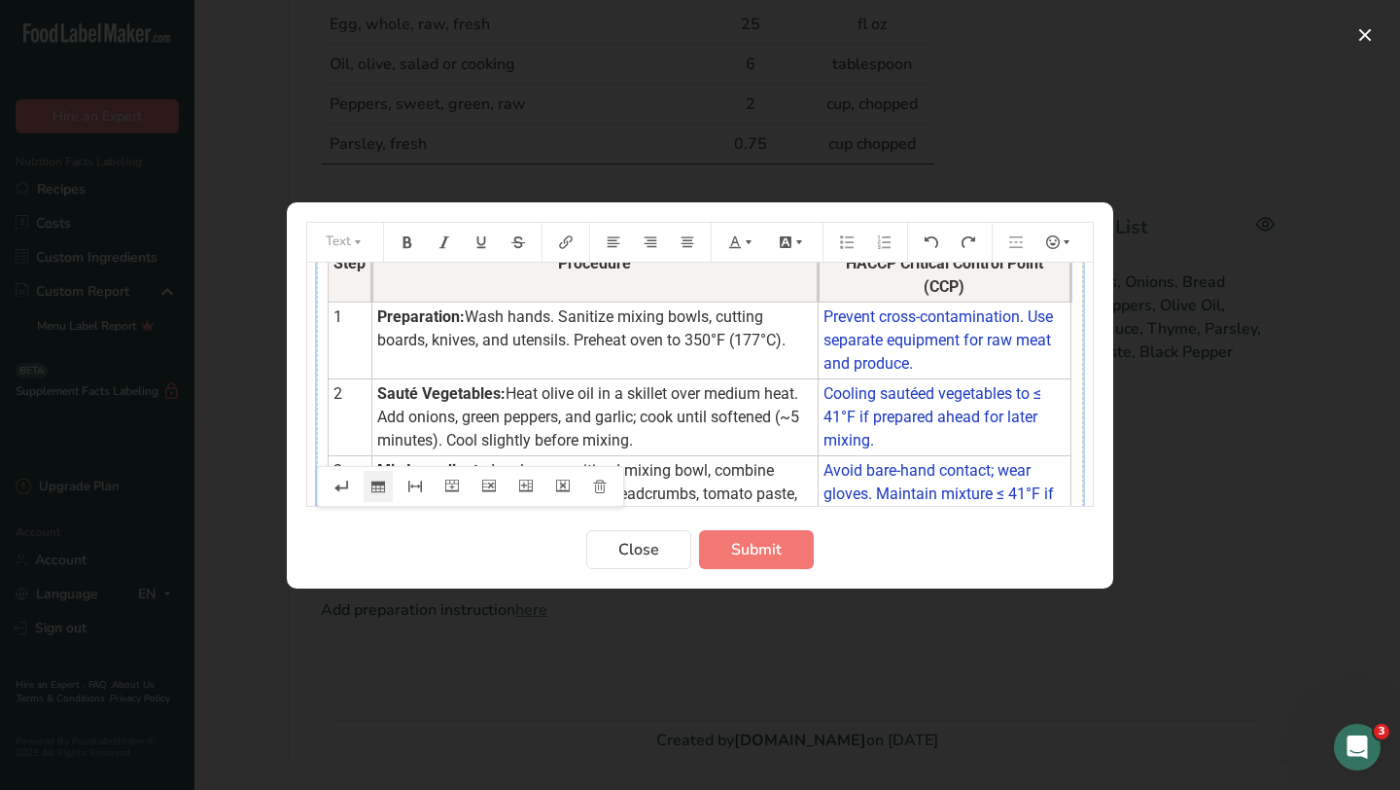
scroll to position [0, 0]
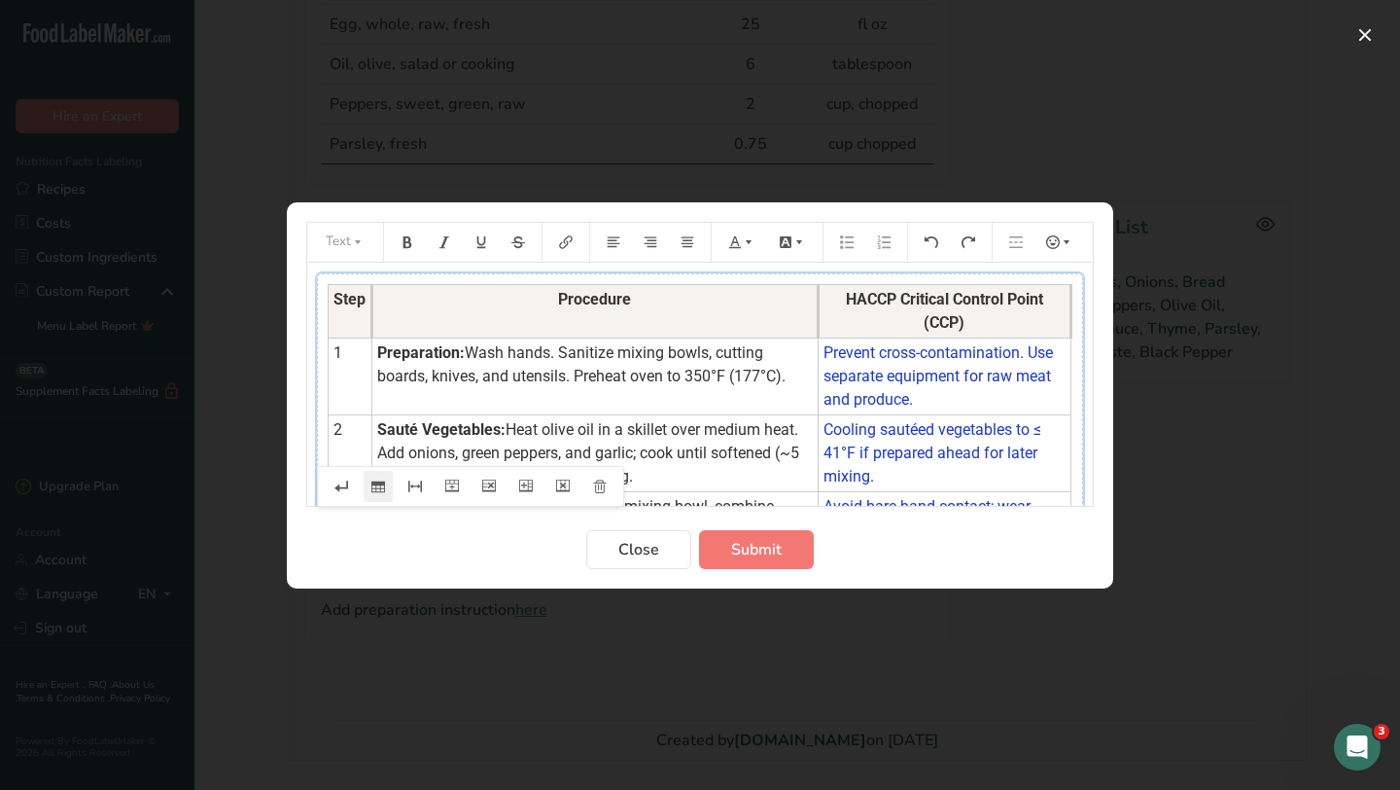
click at [813, 329] on tbody "Step Procedure HACCP Critical Control Point (CCP) 1 Preparation: Wash hands. Sa…" at bounding box center [700, 603] width 743 height 638
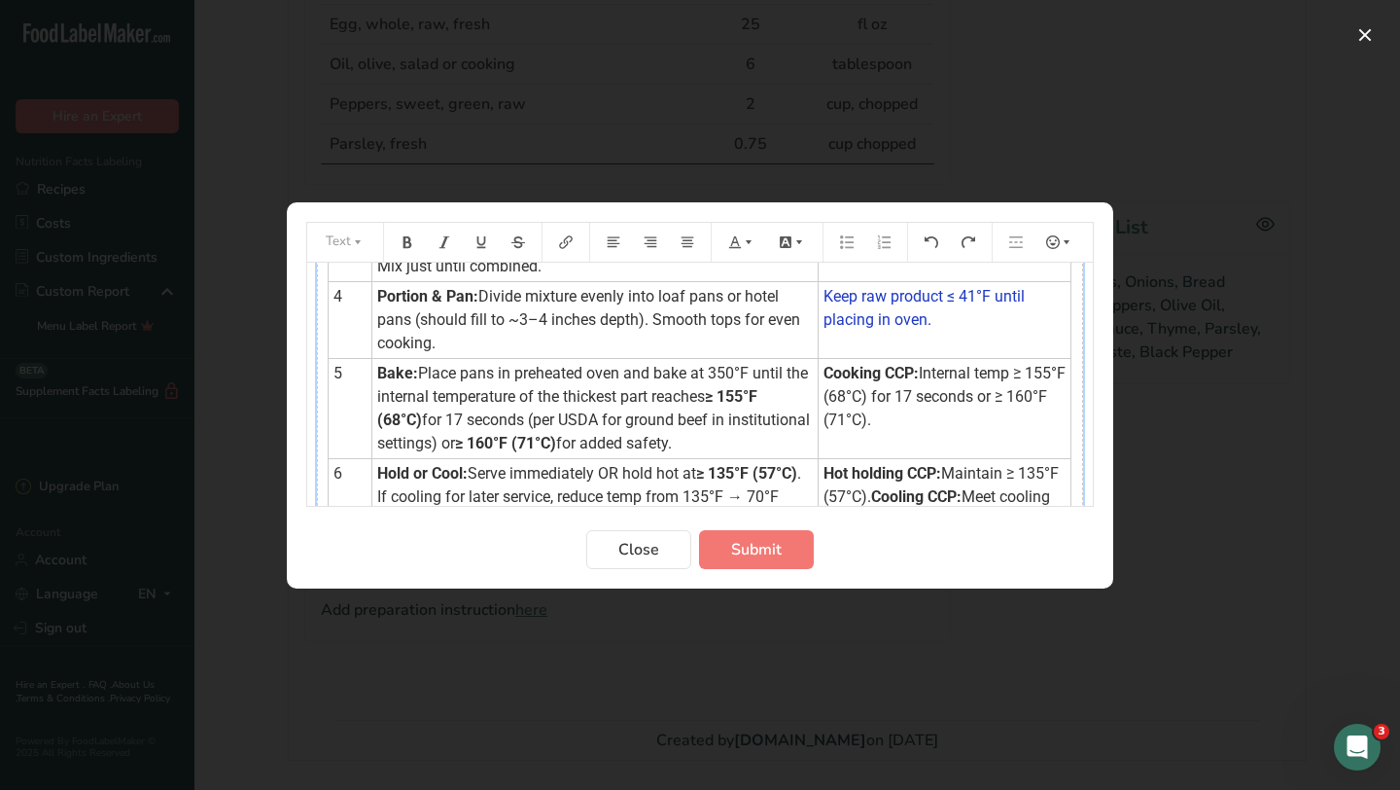
scroll to position [311, 0]
drag, startPoint x: 819, startPoint y: 347, endPoint x: 873, endPoint y: 388, distance: 68.1
click at [873, 388] on td "Cooking CCP: Internal temp ≥ 155°F (68°C) for 17 seconds or ≥ 160°F (71°C)." at bounding box center [944, 407] width 253 height 100
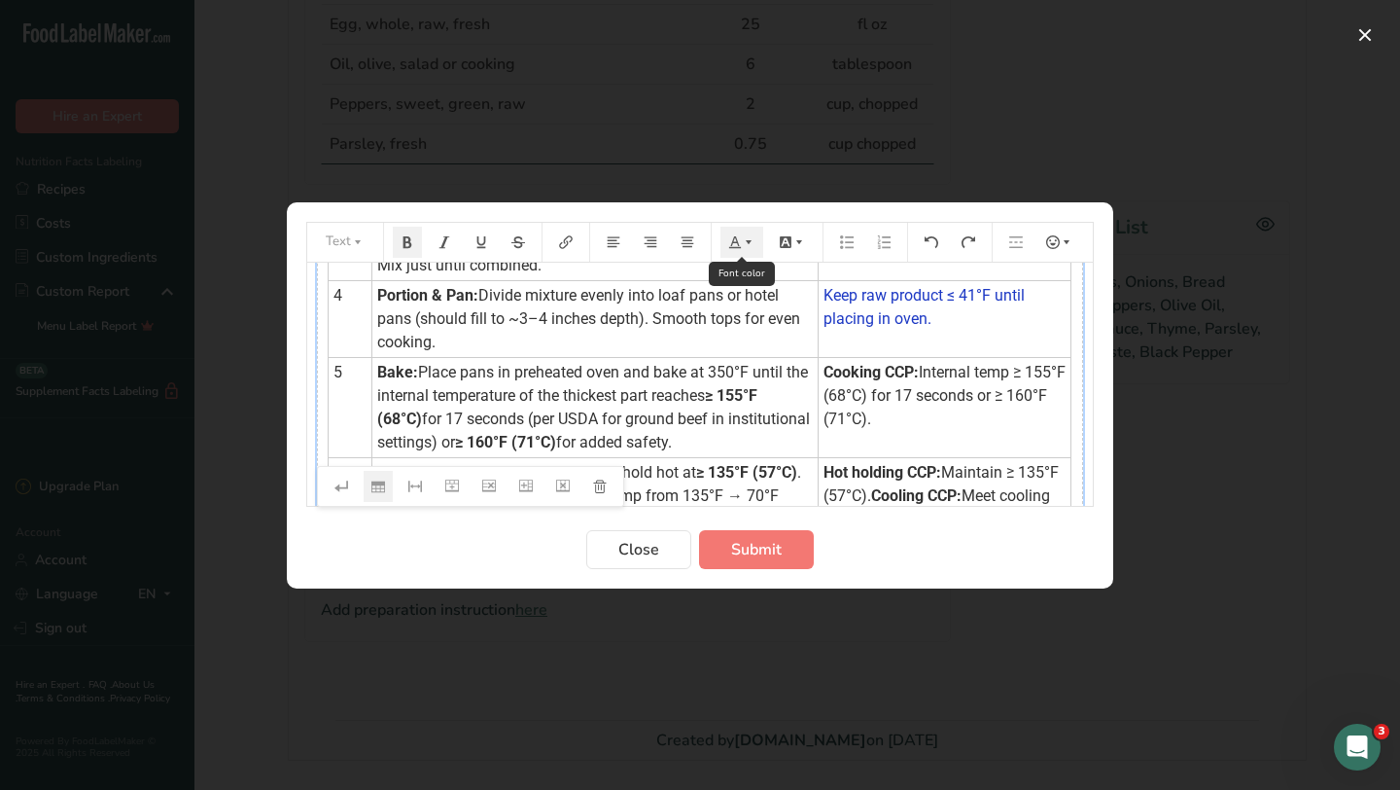
click at [746, 248] on button "Preparation instructions modal" at bounding box center [742, 242] width 43 height 31
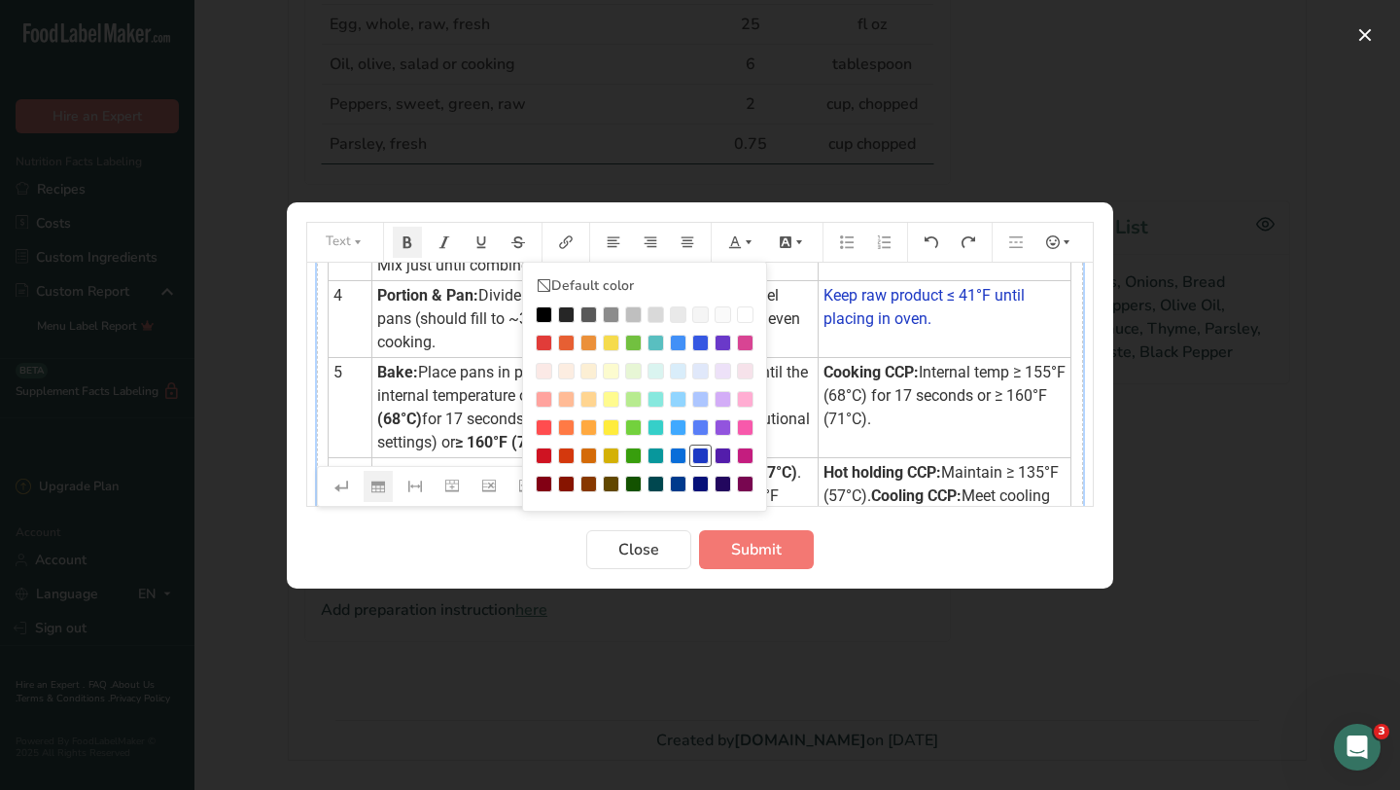
click at [706, 451] on div "Preparation instructions modal" at bounding box center [700, 455] width 17 height 17
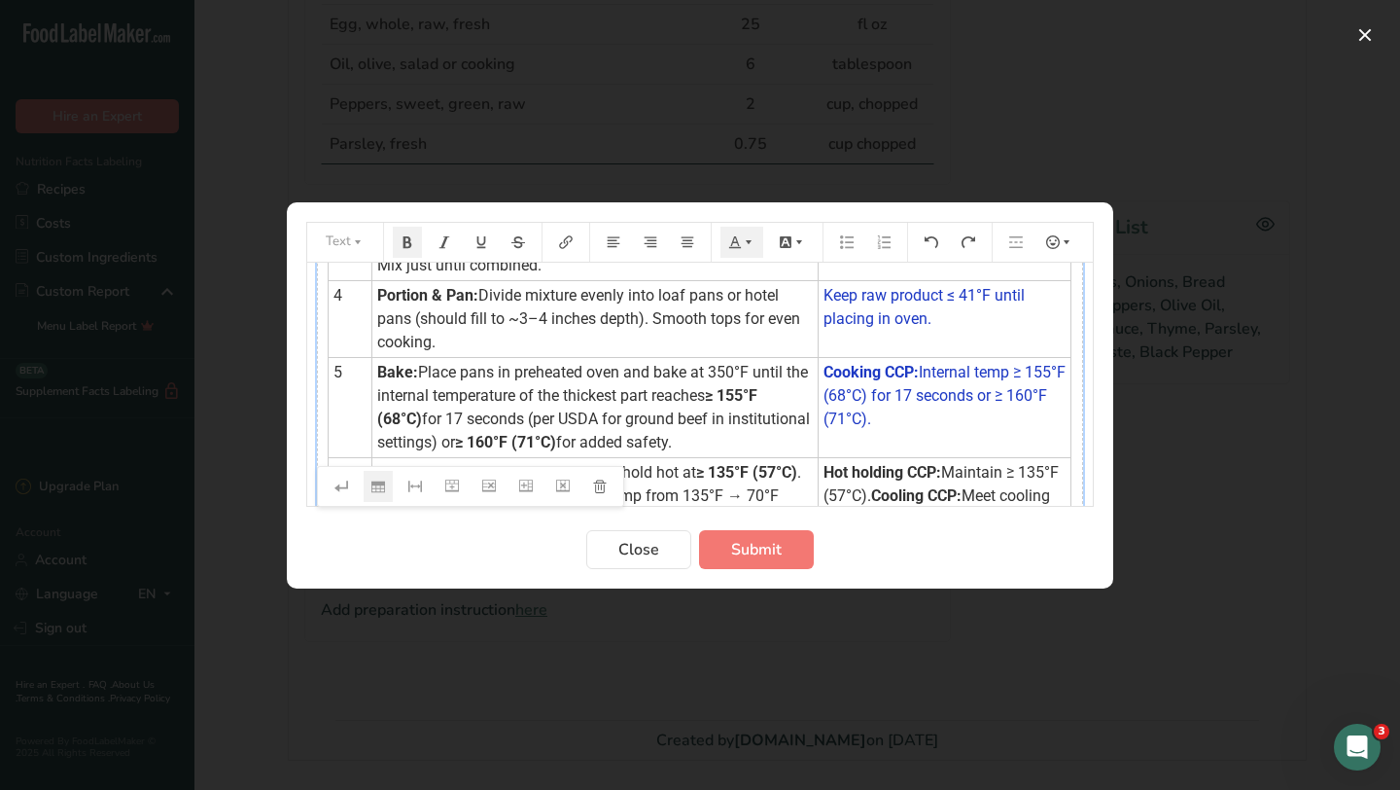
click at [856, 463] on span "Hot holding CCP:" at bounding box center [883, 472] width 118 height 18
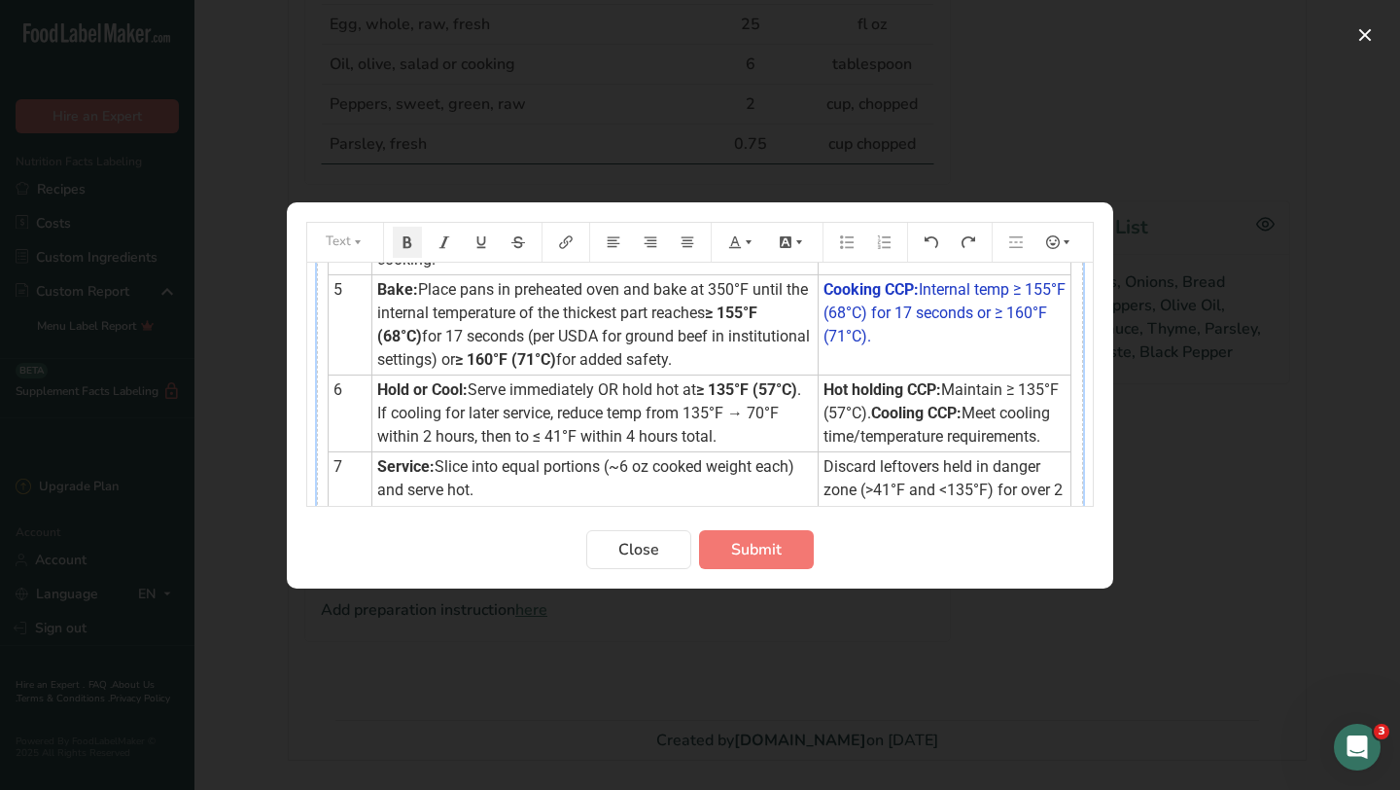
scroll to position [401, 0]
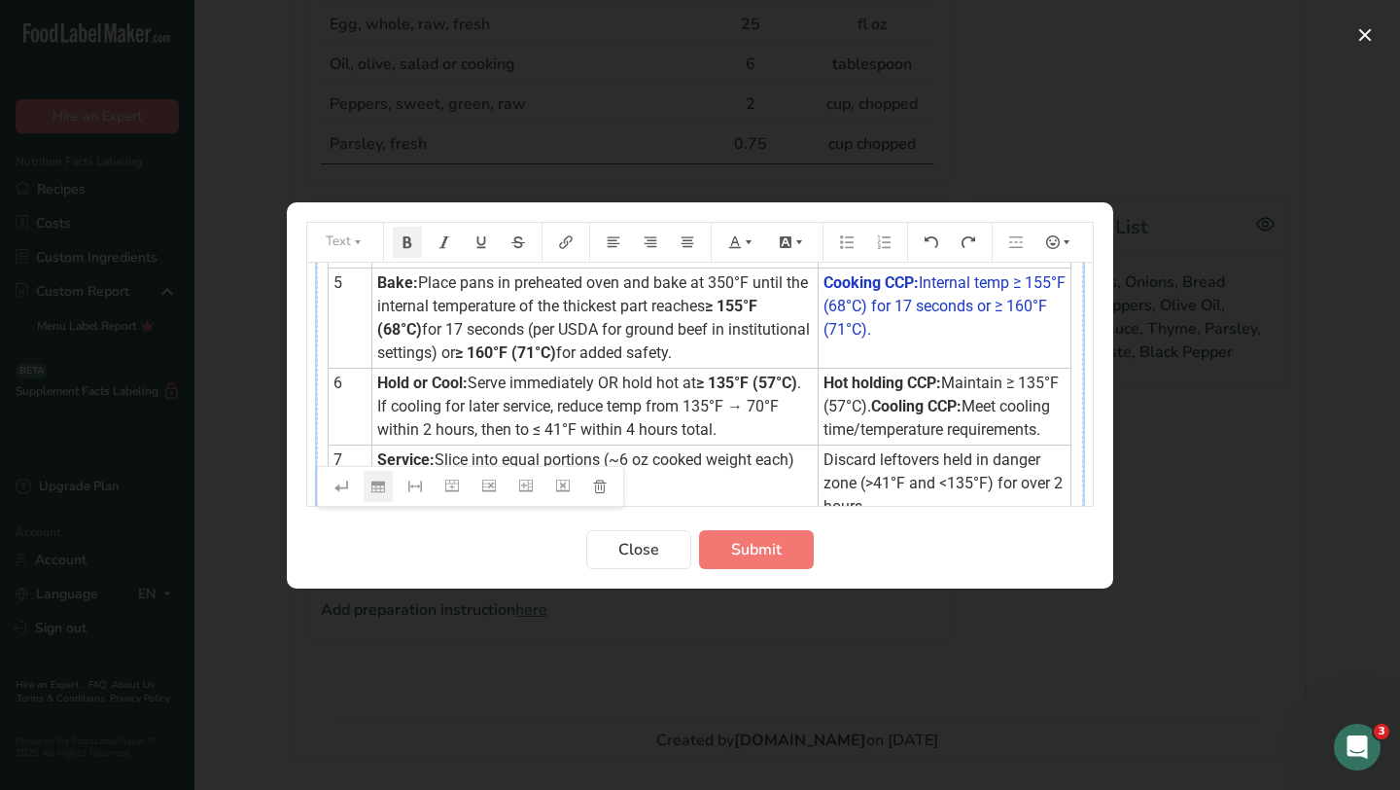
drag, startPoint x: 818, startPoint y: 357, endPoint x: 1043, endPoint y: 402, distance: 230.0
click at [1043, 402] on td "Hot holding CCP: Maintain ≥ 135°F (57°C). Cooling CCP: Meet cooling time/temper…" at bounding box center [944, 406] width 253 height 77
click at [744, 244] on icon "Preparation instructions modal" at bounding box center [749, 242] width 14 height 14
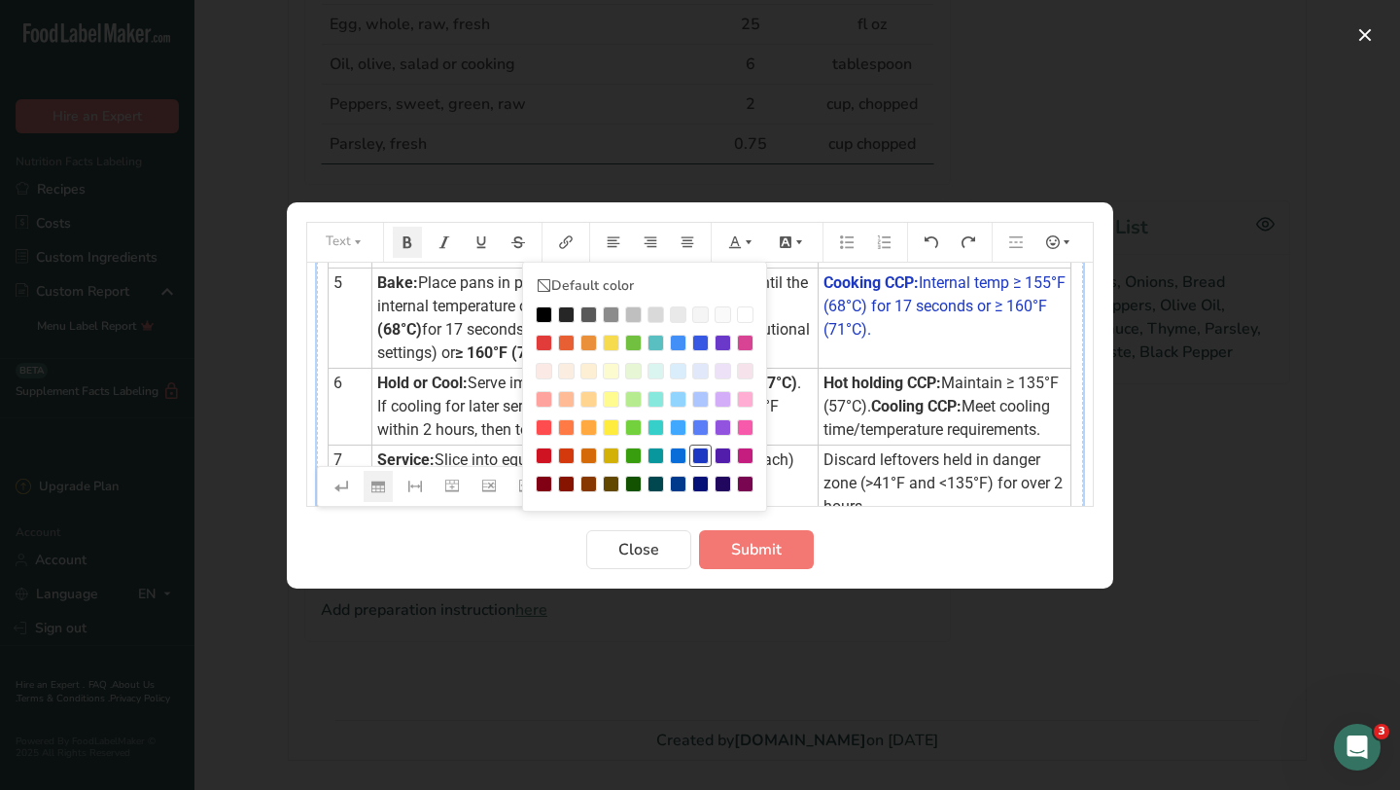
click at [701, 454] on div "Preparation instructions modal" at bounding box center [700, 455] width 17 height 17
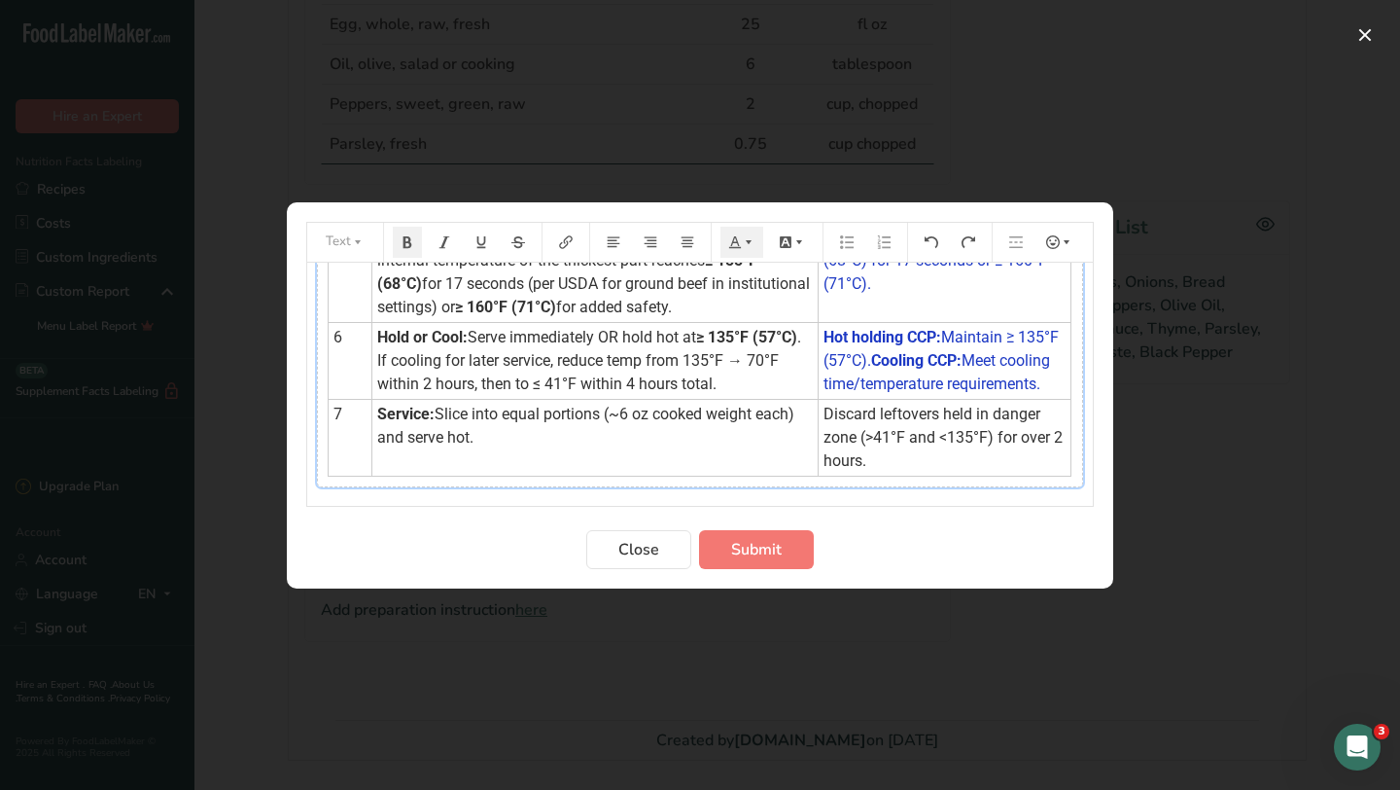
scroll to position [462, 0]
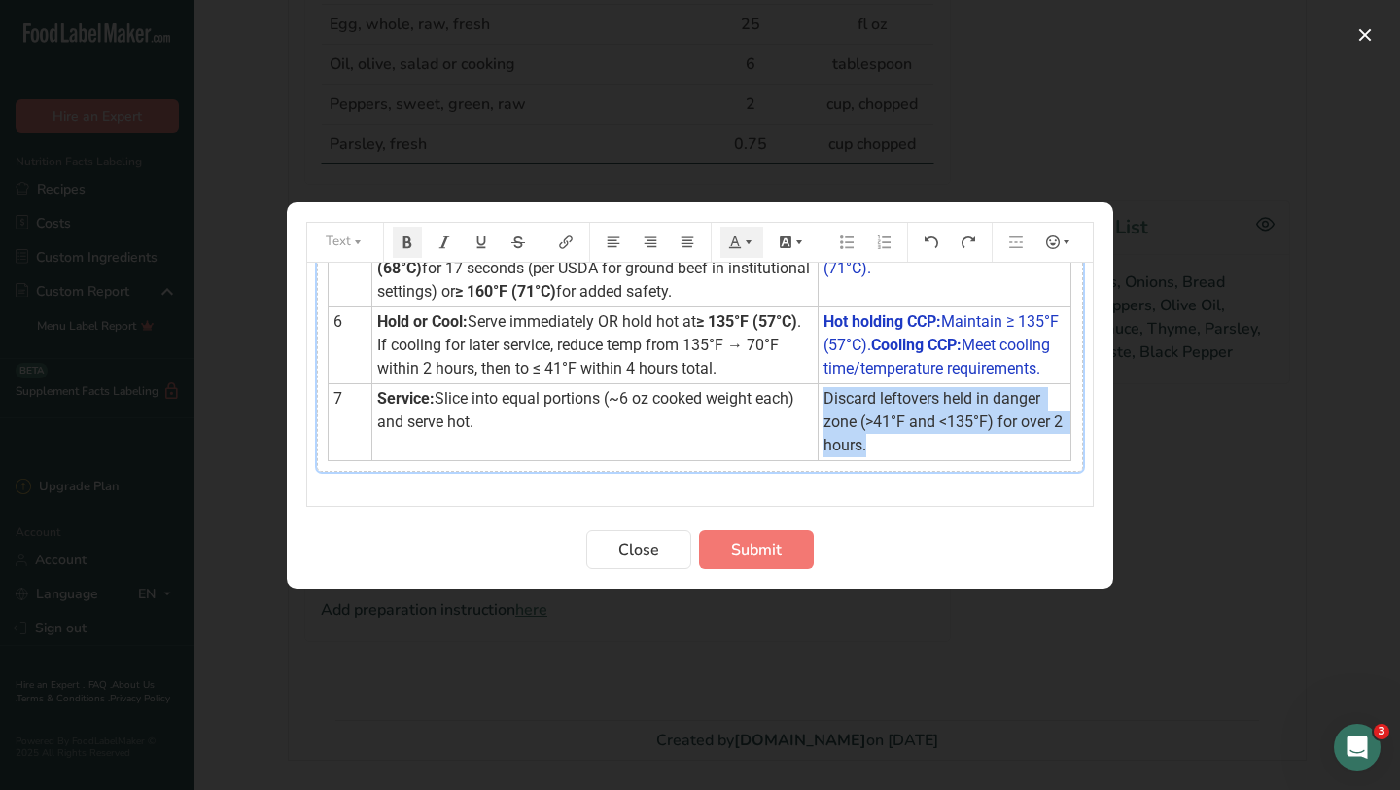
drag, startPoint x: 820, startPoint y: 373, endPoint x: 874, endPoint y: 426, distance: 75.7
click at [874, 426] on td "Discard leftovers held in danger zone (>41°F and <135°F) for over 2 hours." at bounding box center [944, 421] width 253 height 77
click at [750, 235] on icon "Preparation instructions modal" at bounding box center [749, 242] width 14 height 14
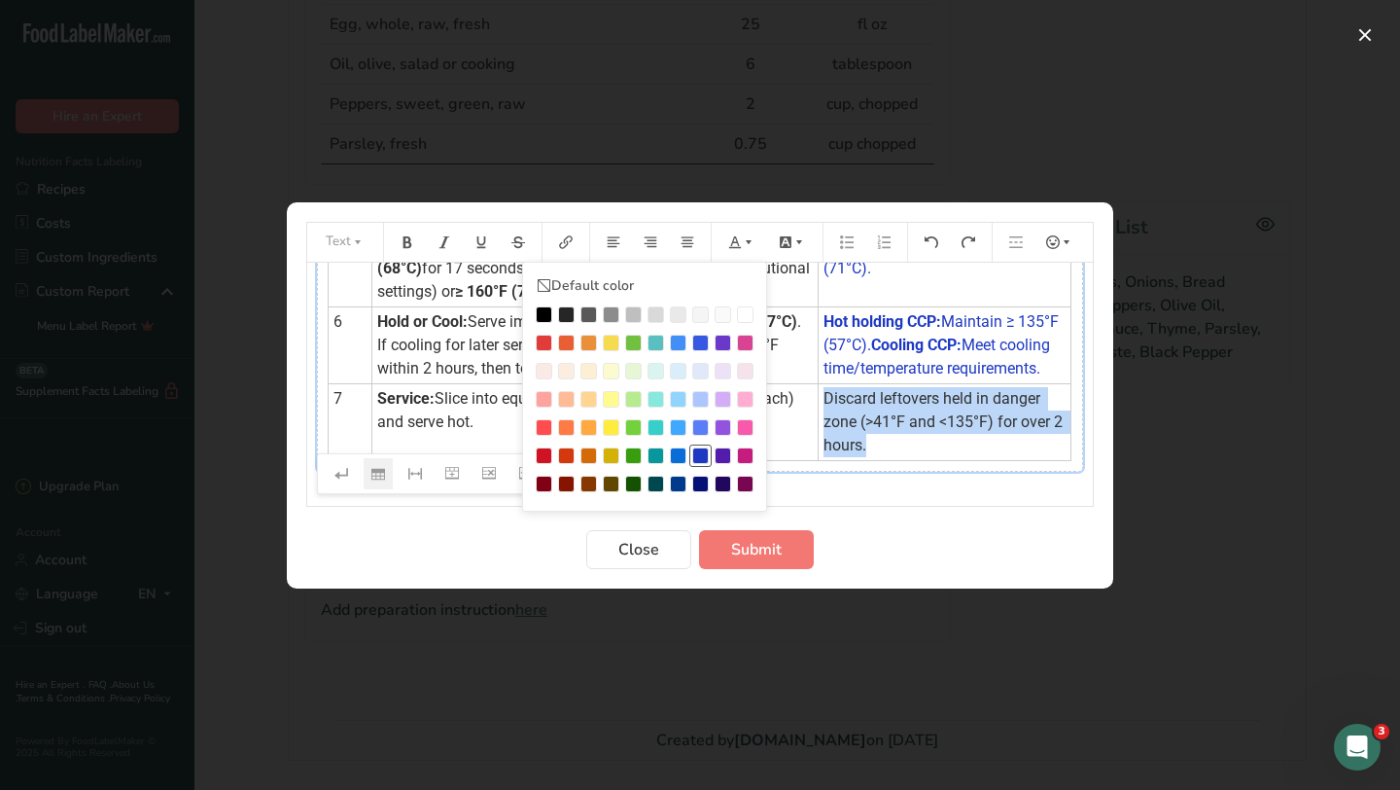
click at [704, 451] on div "Preparation instructions modal" at bounding box center [700, 455] width 17 height 17
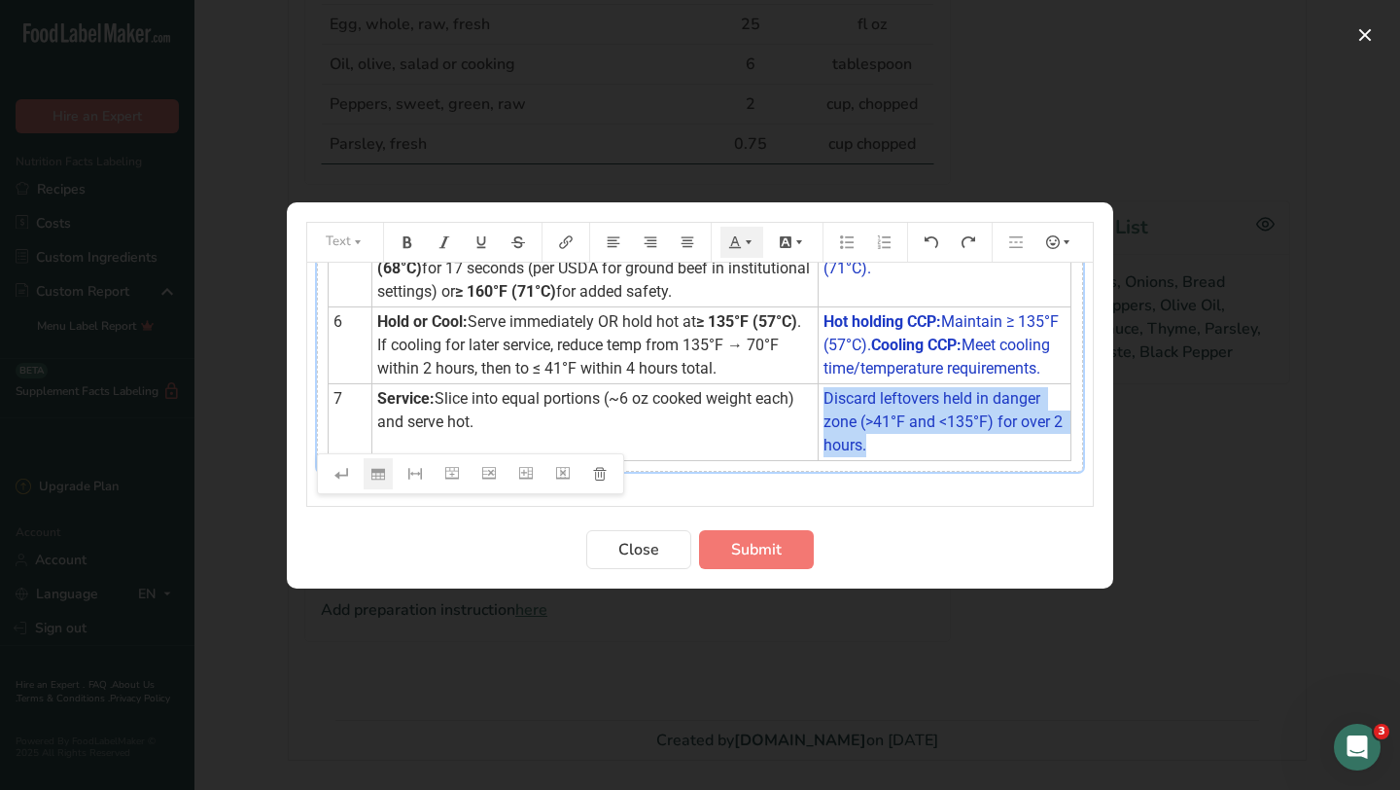
click at [917, 429] on td "Discard leftovers held in danger zone (>41°F and <135°F) for over 2 hours." at bounding box center [944, 421] width 253 height 77
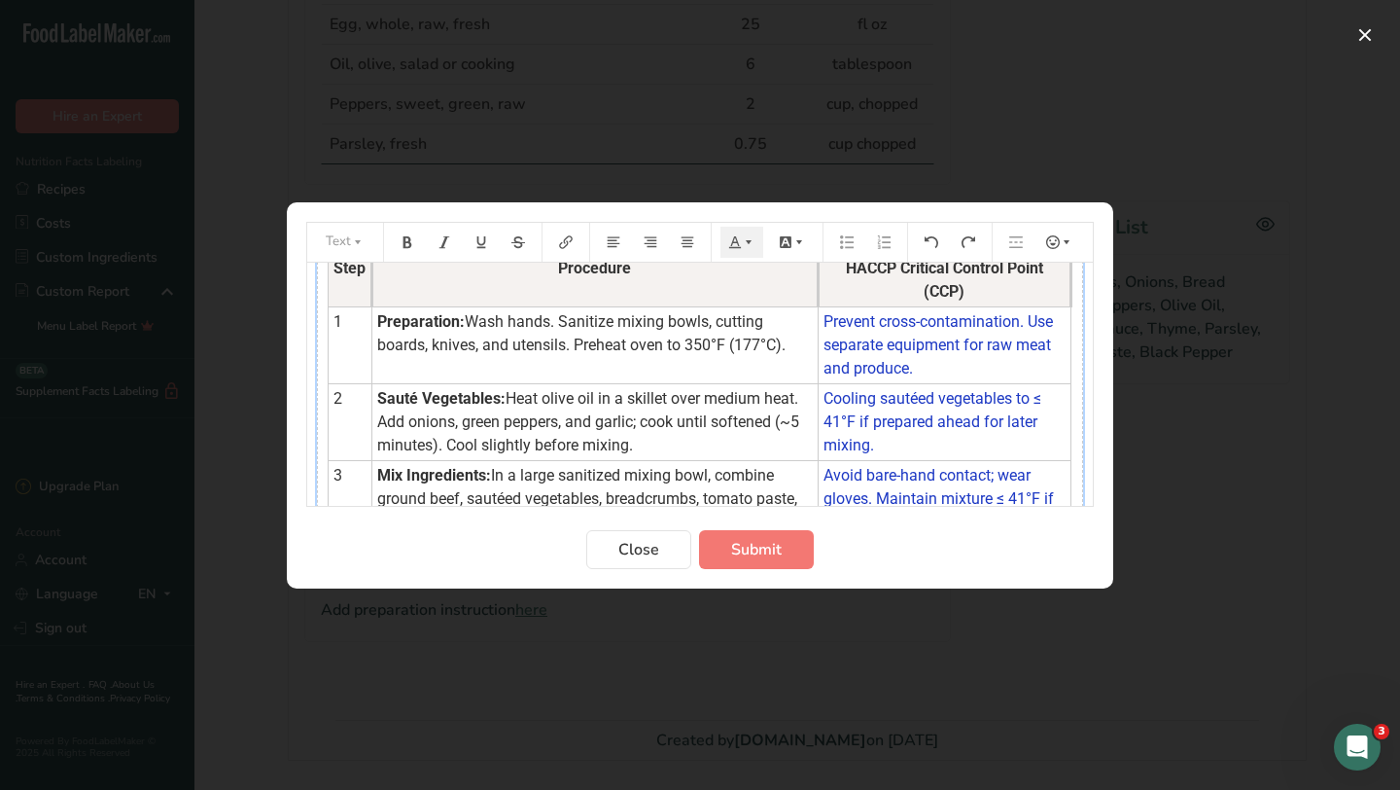
scroll to position [0, 0]
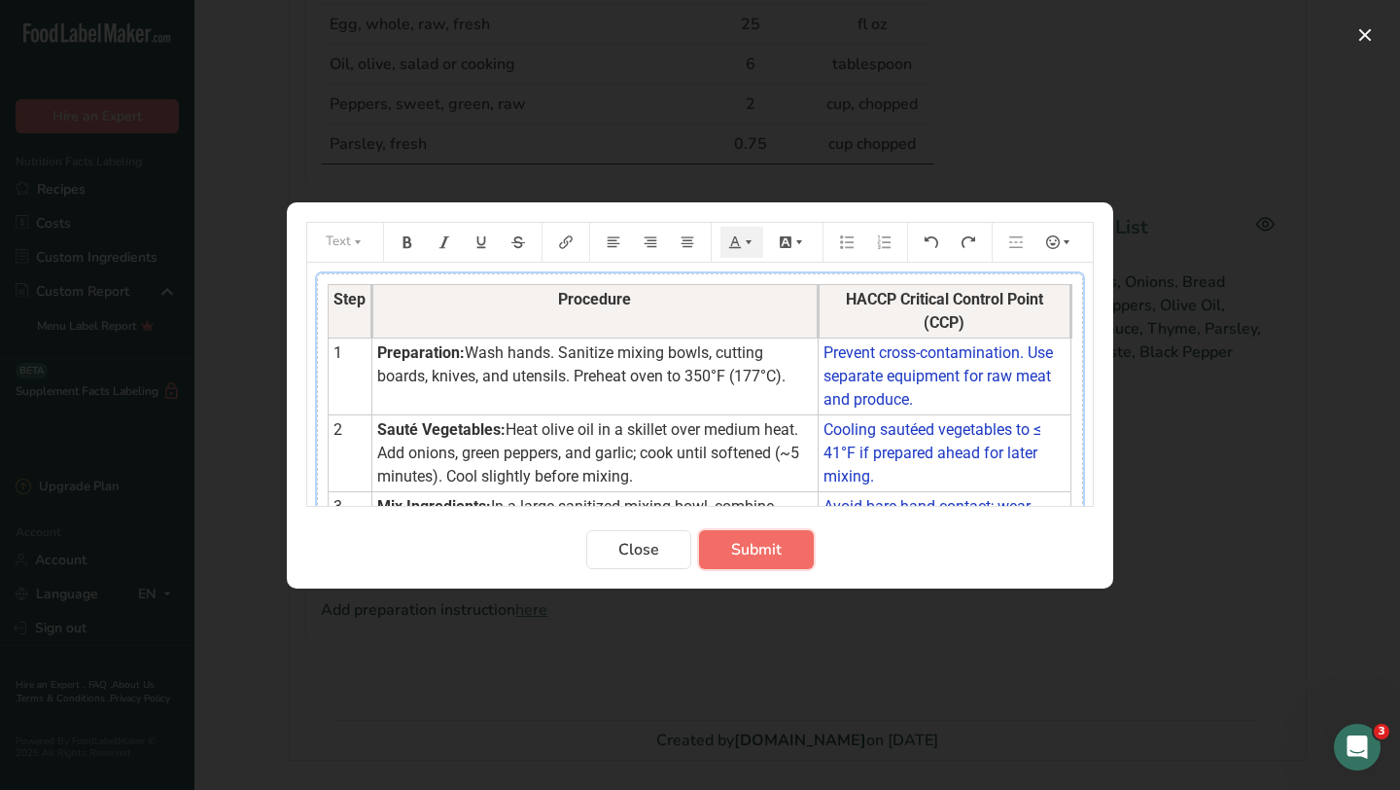
click at [776, 536] on button "Submit" at bounding box center [756, 549] width 115 height 39
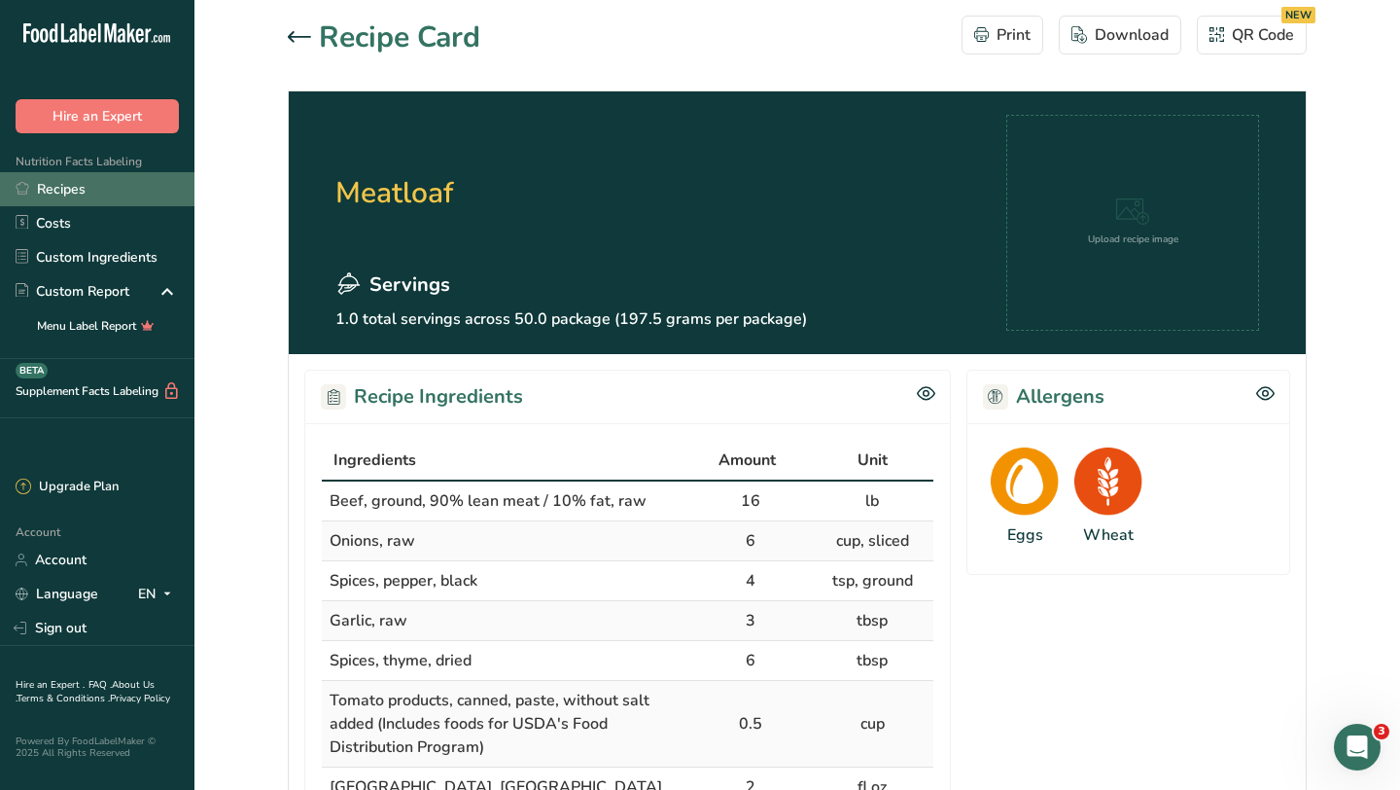
click at [94, 194] on link "Recipes" at bounding box center [97, 189] width 194 height 34
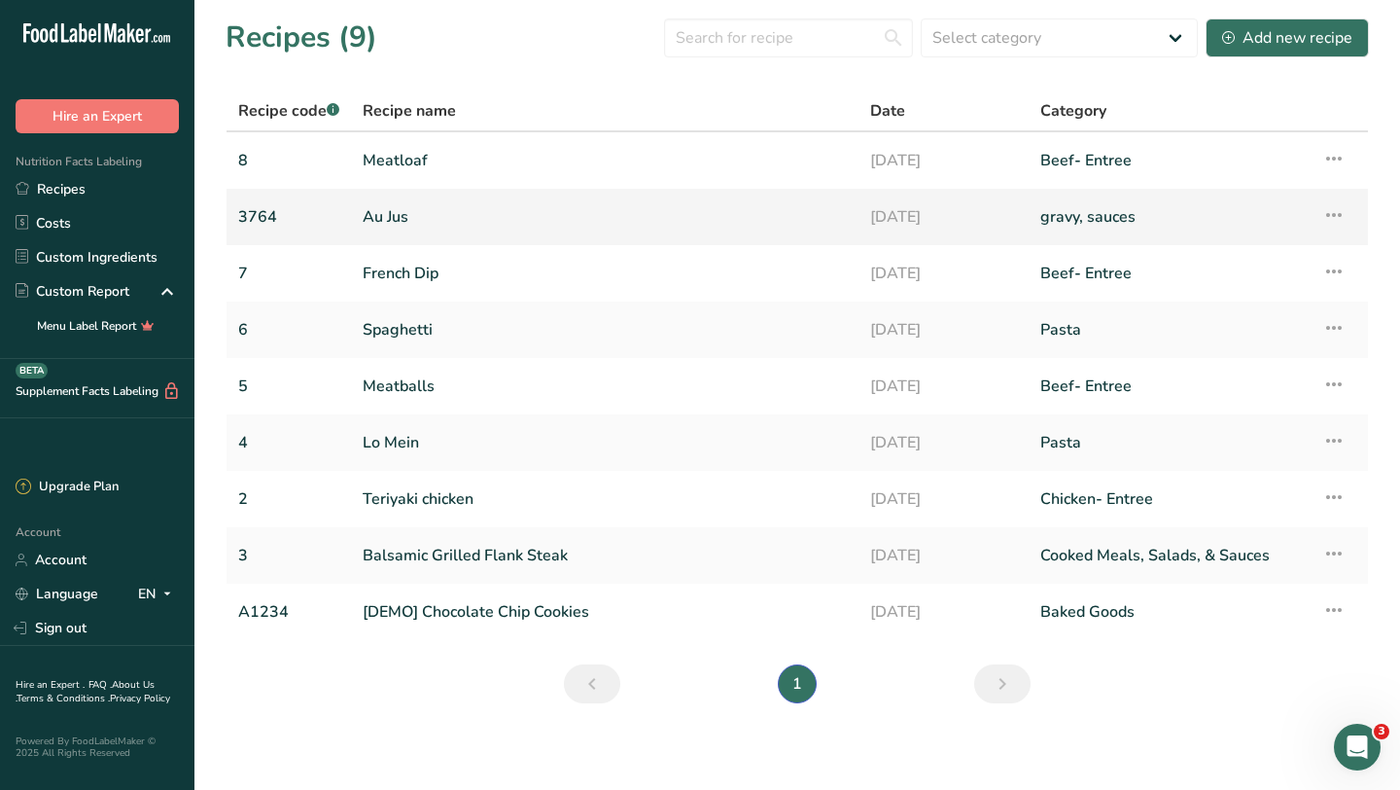
click at [265, 211] on link "3764" at bounding box center [288, 216] width 101 height 41
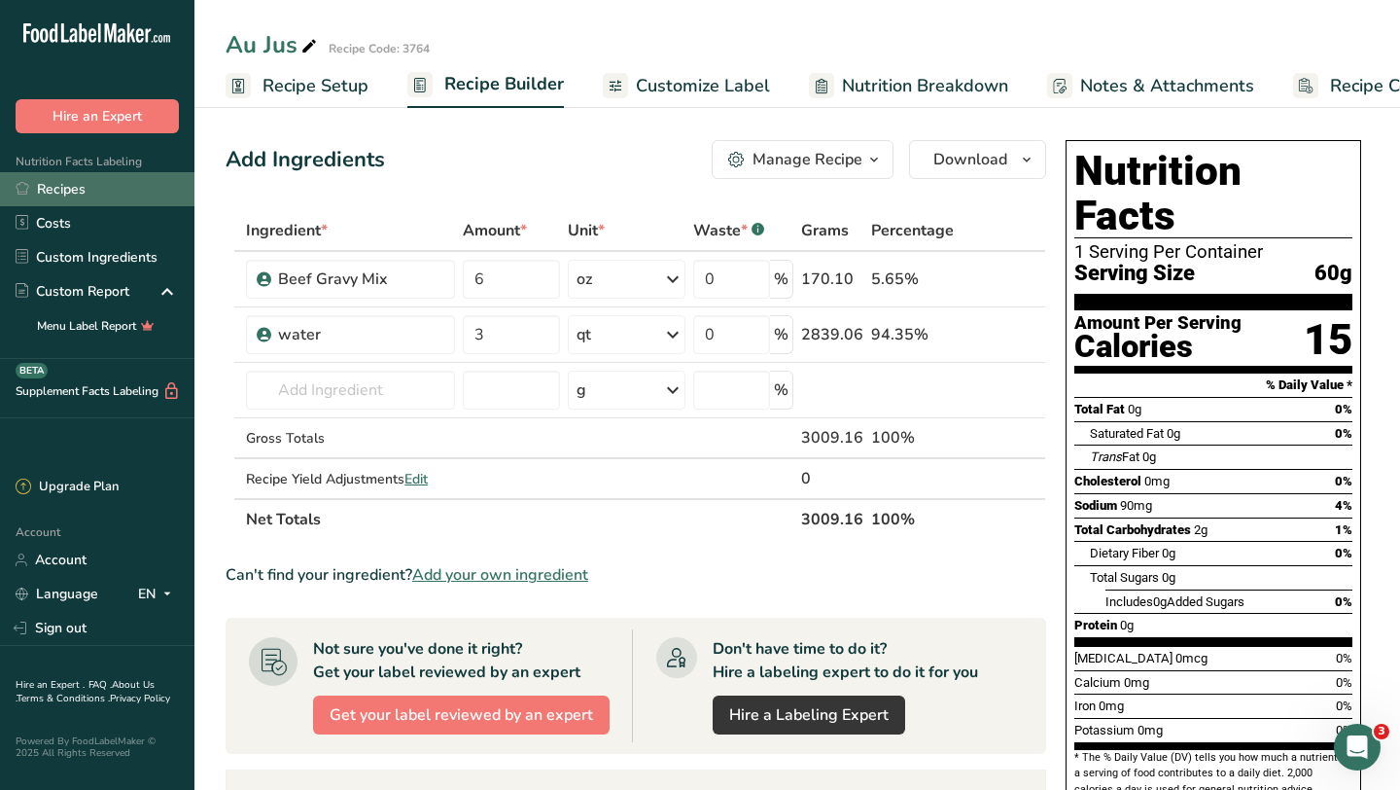
click at [67, 194] on link "Recipes" at bounding box center [97, 189] width 194 height 34
